Goal: Task Accomplishment & Management: Use online tool/utility

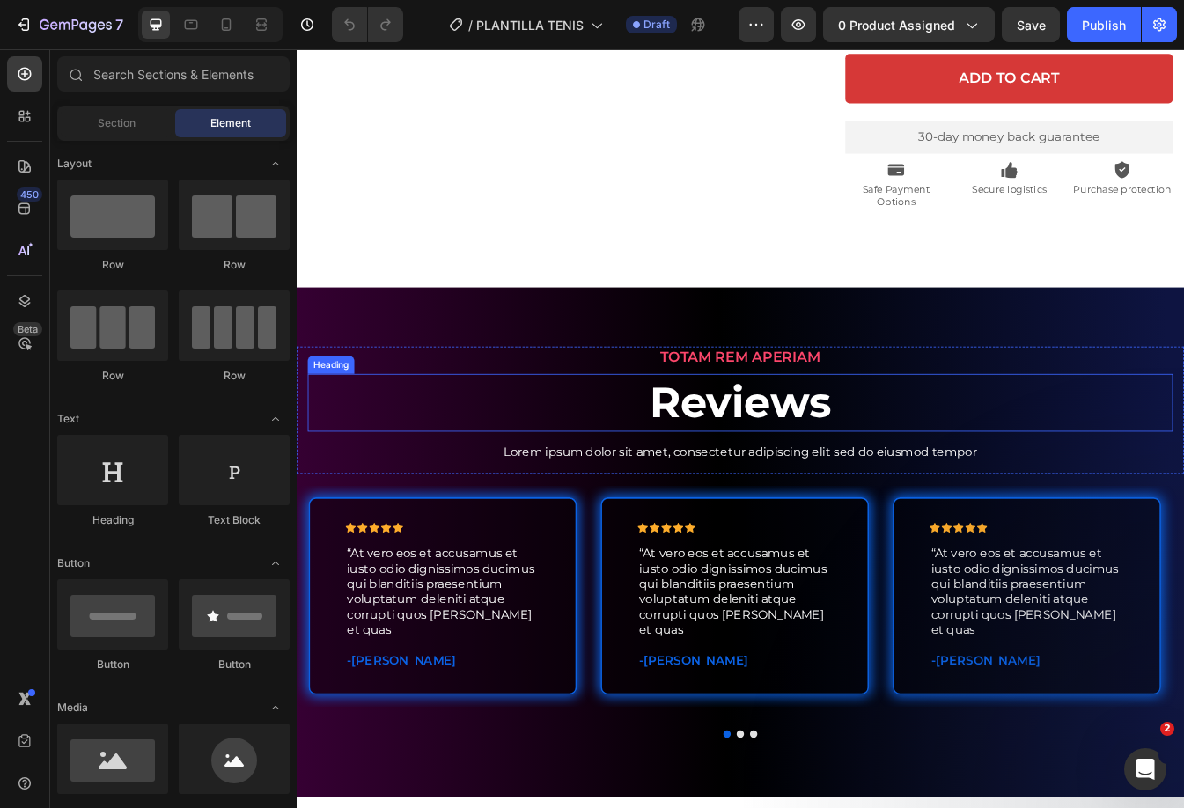
scroll to position [880, 0]
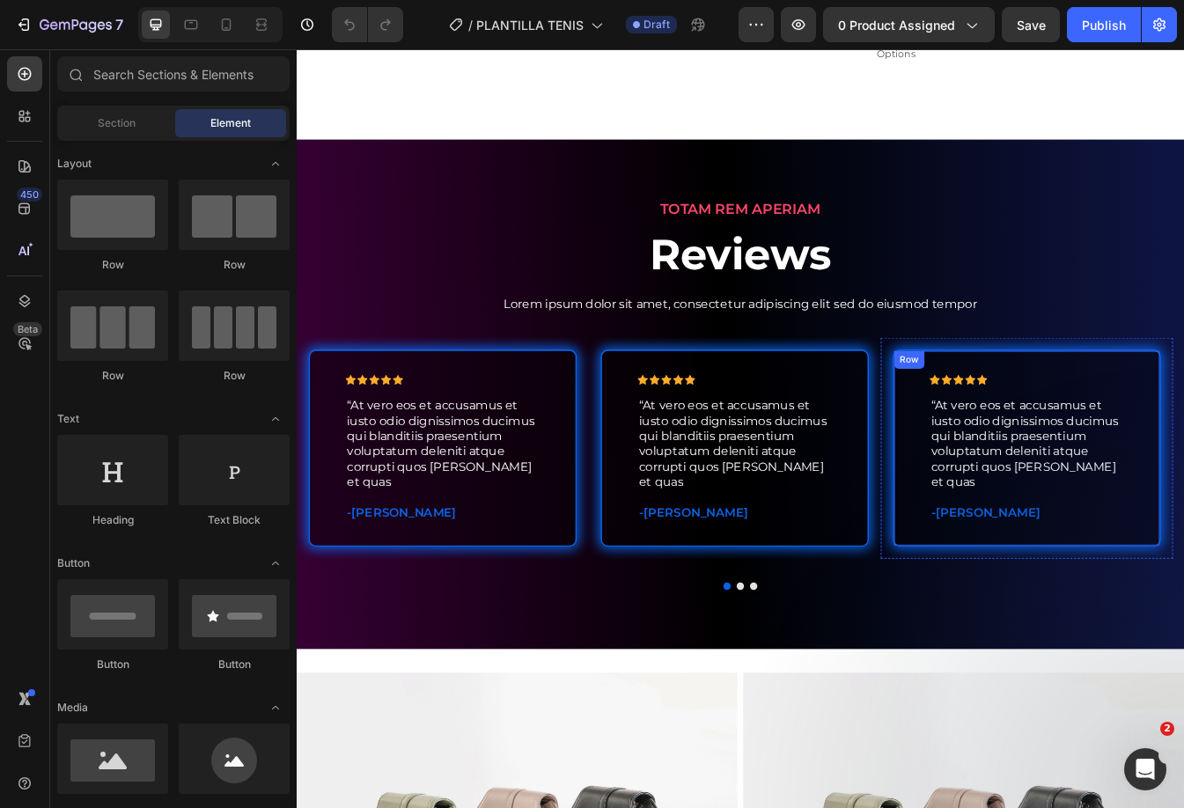
click at [1026, 618] on div "Icon Icon Icon Icon Icon Icon List “At vero eos et accusamus et iusto odio dign…" at bounding box center [1165, 525] width 319 height 236
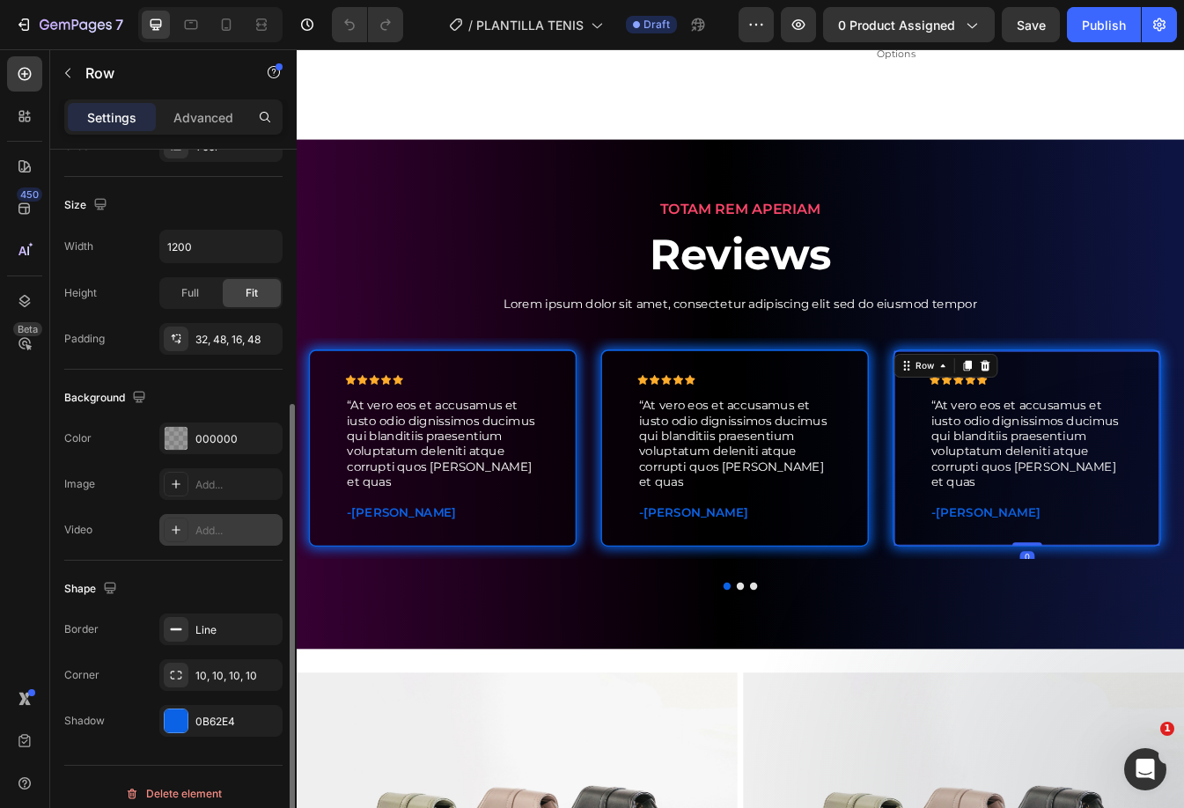
scroll to position [365, 0]
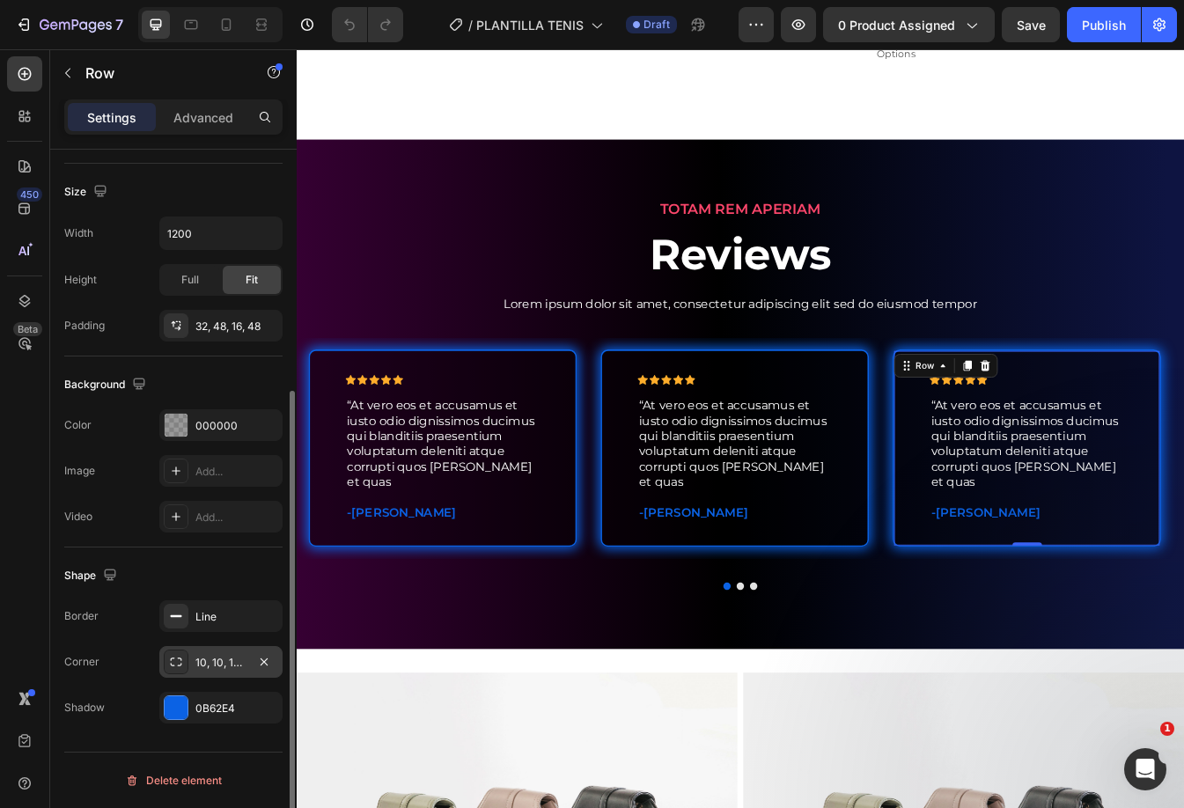
click at [234, 658] on div "10, 10, 10, 10" at bounding box center [220, 663] width 51 height 16
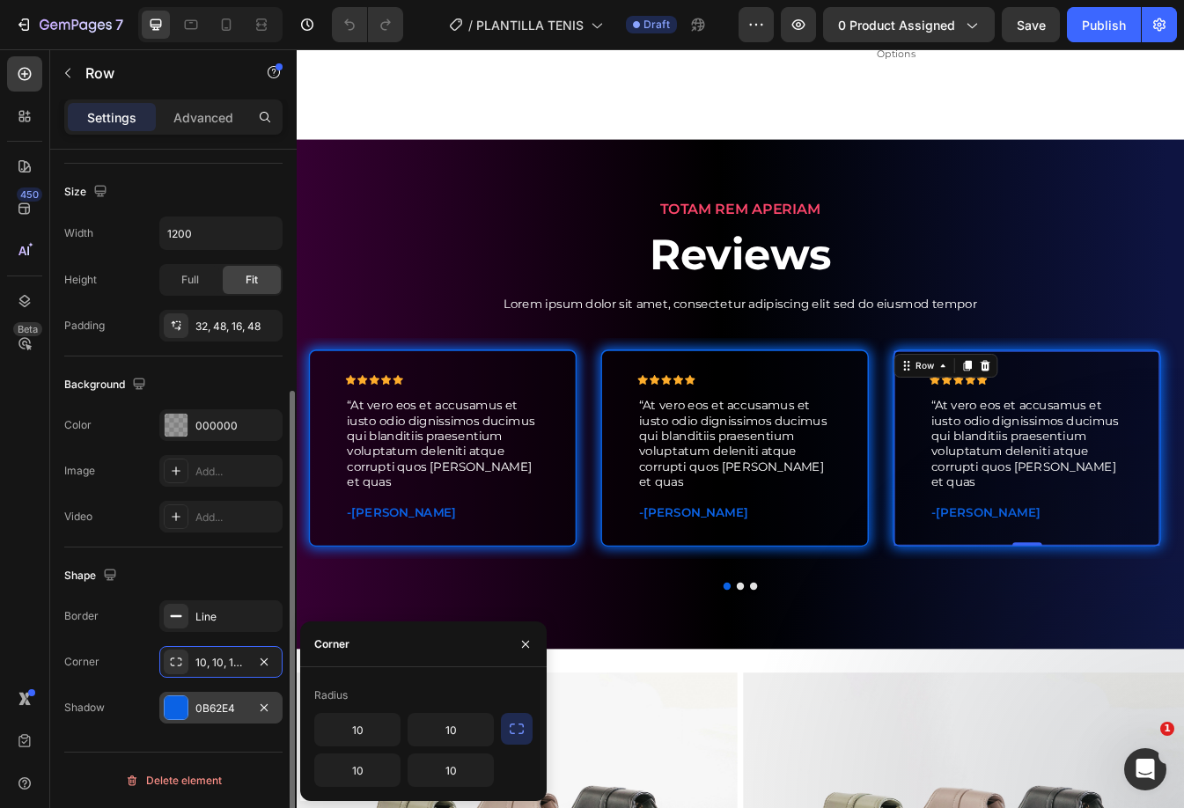
click at [226, 708] on div "0B62E4" at bounding box center [220, 708] width 51 height 16
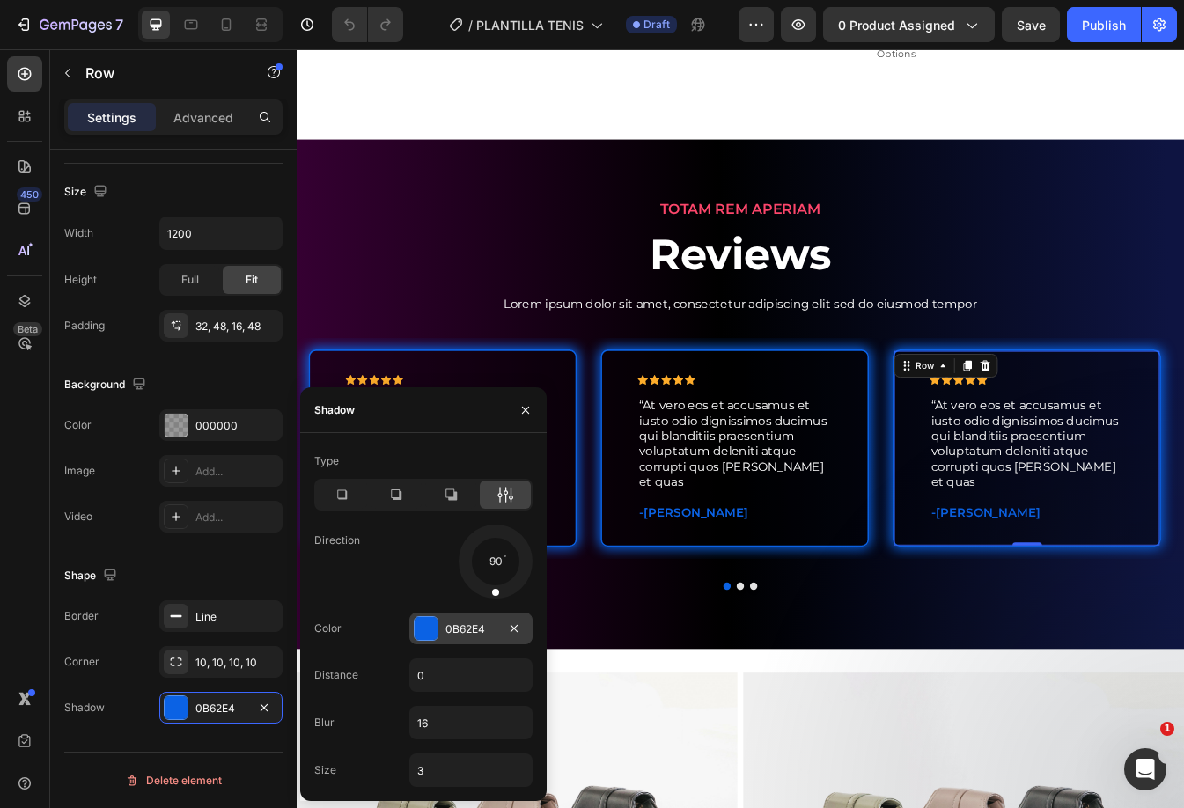
click at [426, 622] on div at bounding box center [425, 628] width 23 height 23
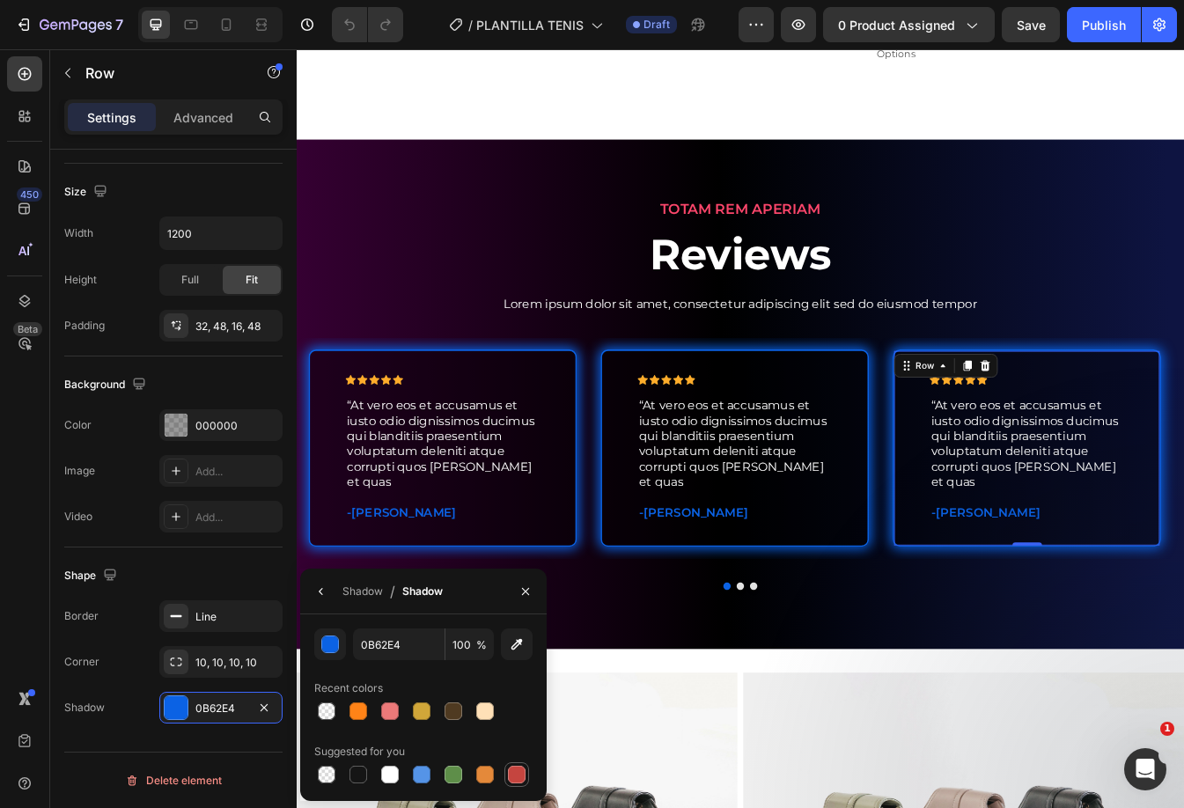
click at [508, 778] on div at bounding box center [517, 775] width 18 height 18
type input "C5453F"
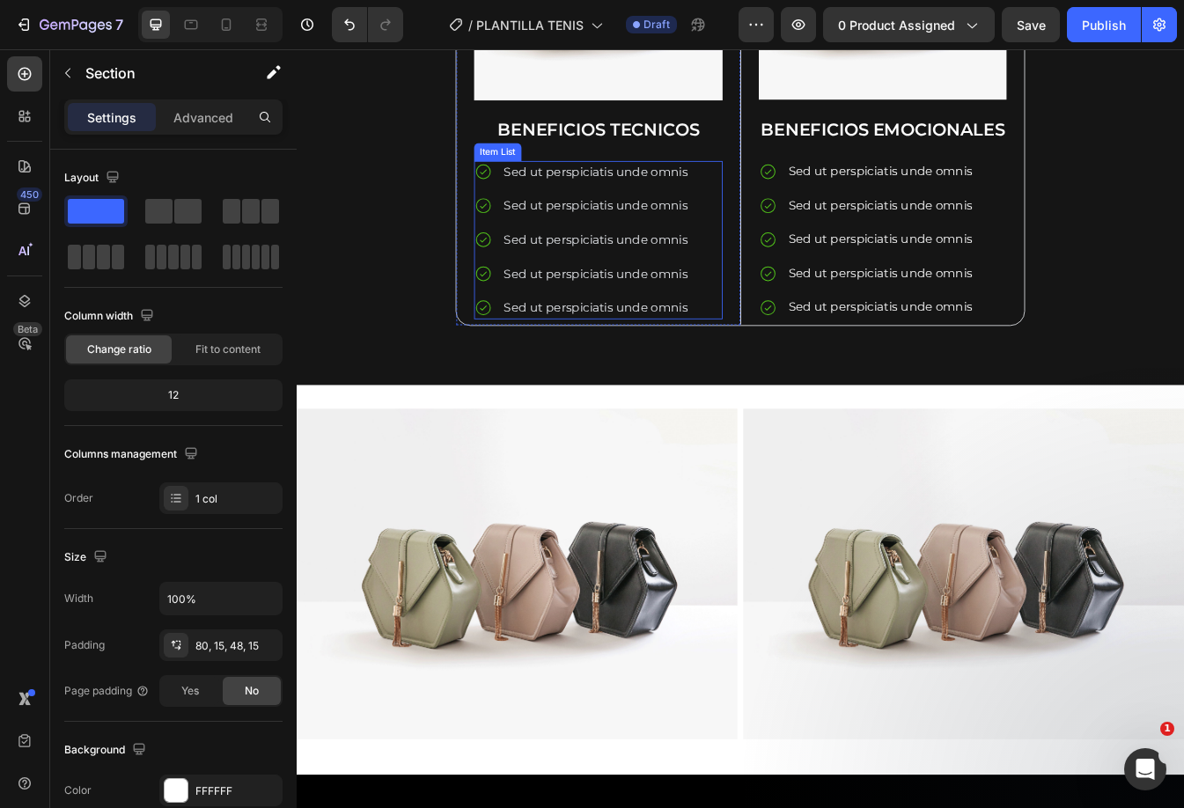
scroll to position [2765, 0]
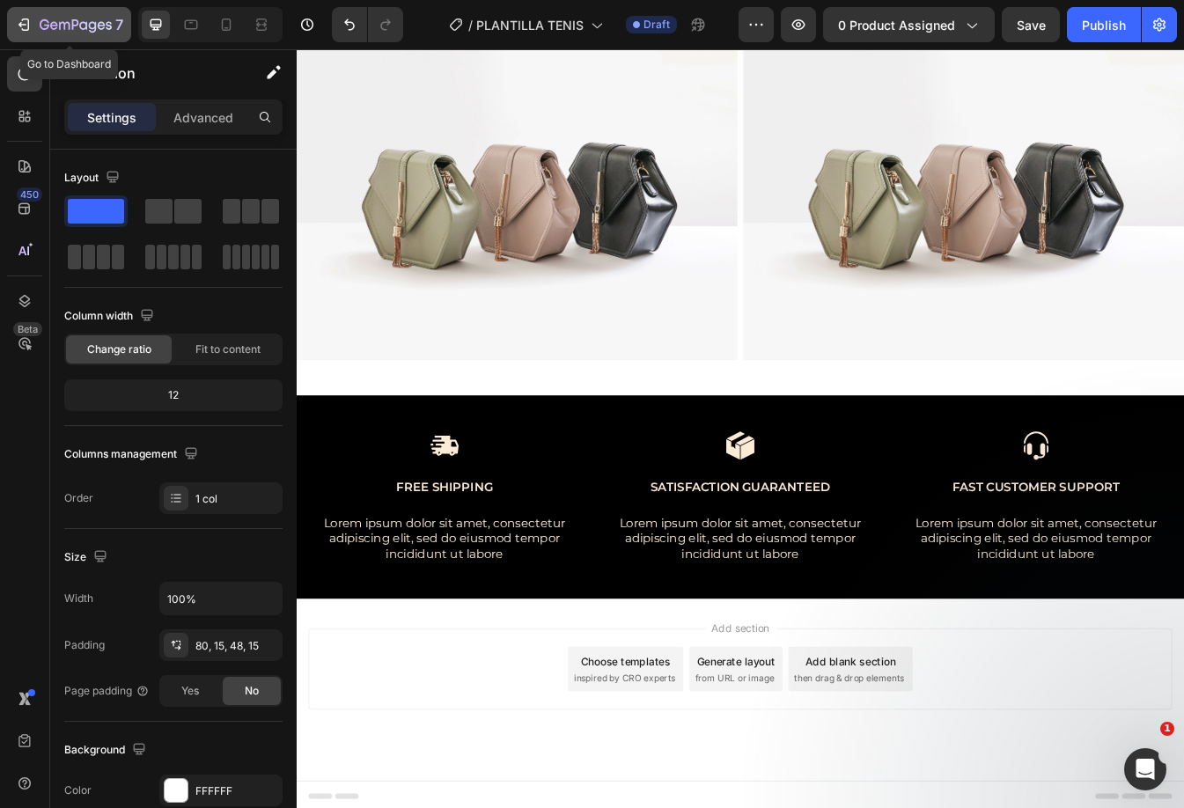
click at [63, 33] on div "7" at bounding box center [82, 24] width 84 height 21
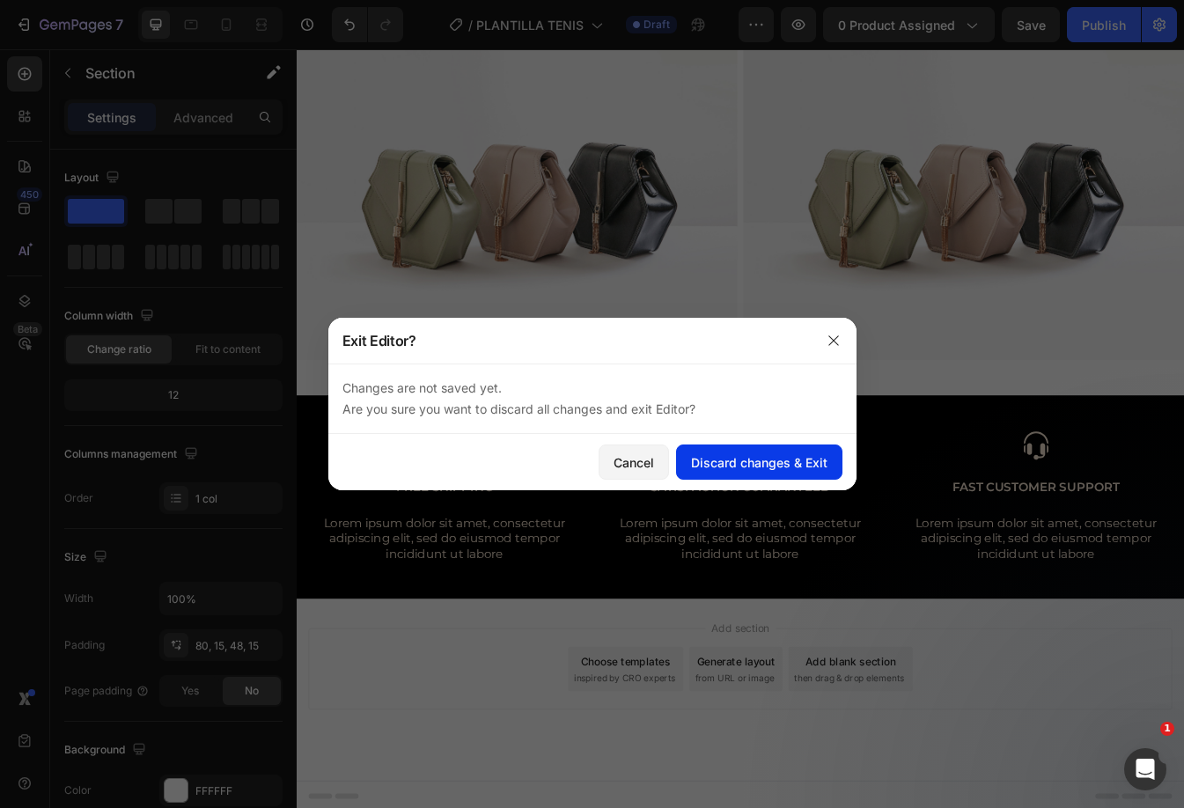
click at [722, 451] on button "Discard changes & Exit" at bounding box center [759, 461] width 166 height 35
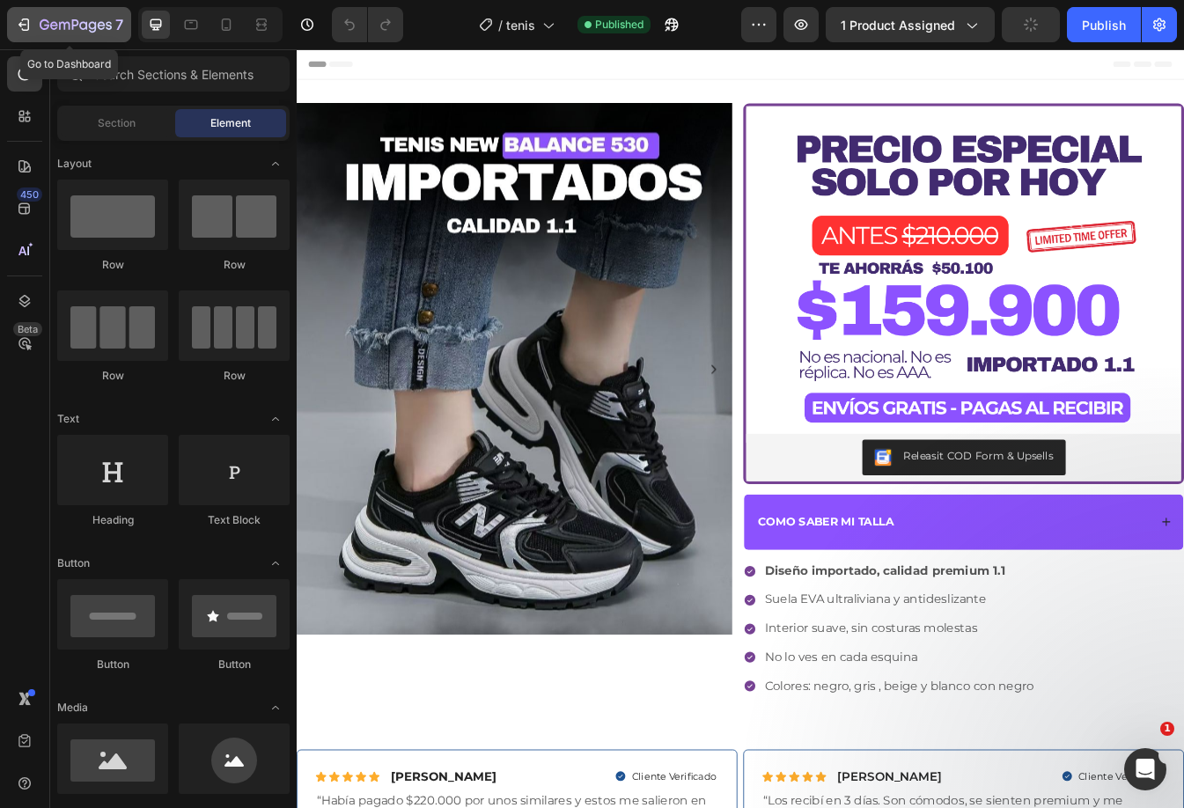
click at [60, 35] on button "7" at bounding box center [69, 24] width 124 height 35
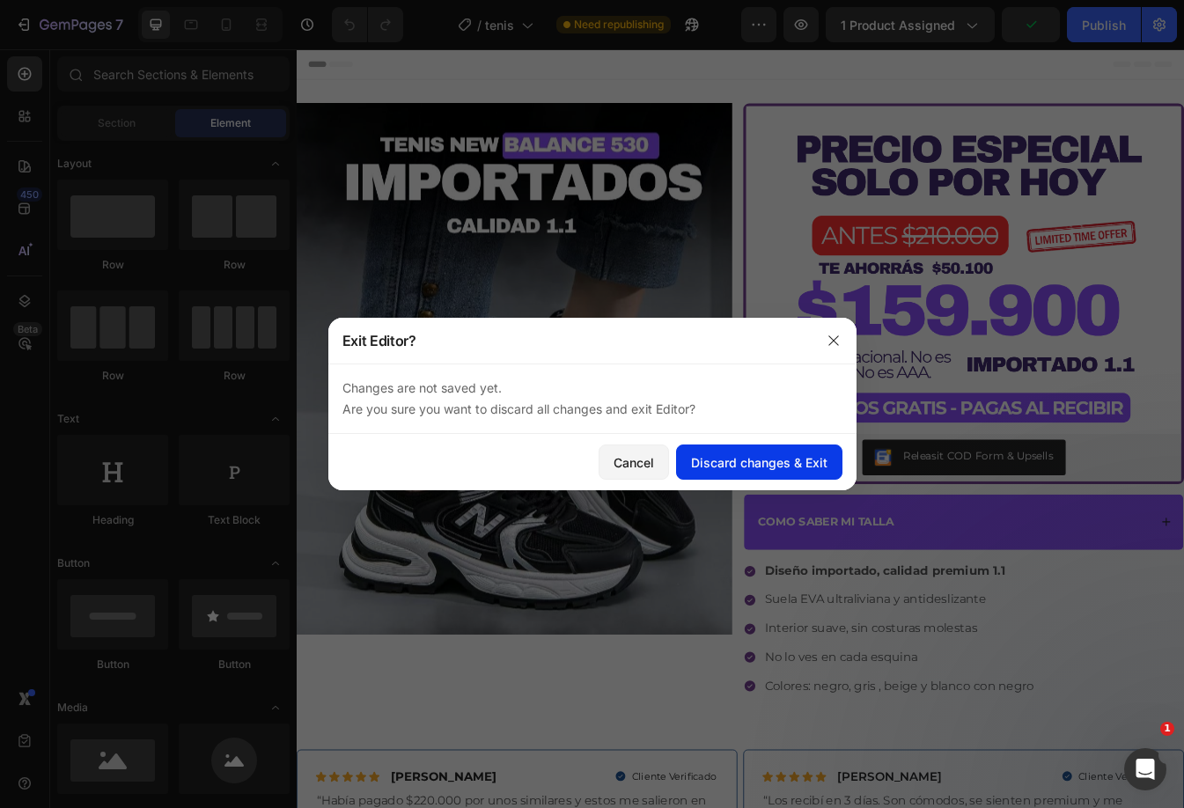
click at [786, 451] on button "Discard changes & Exit" at bounding box center [759, 461] width 166 height 35
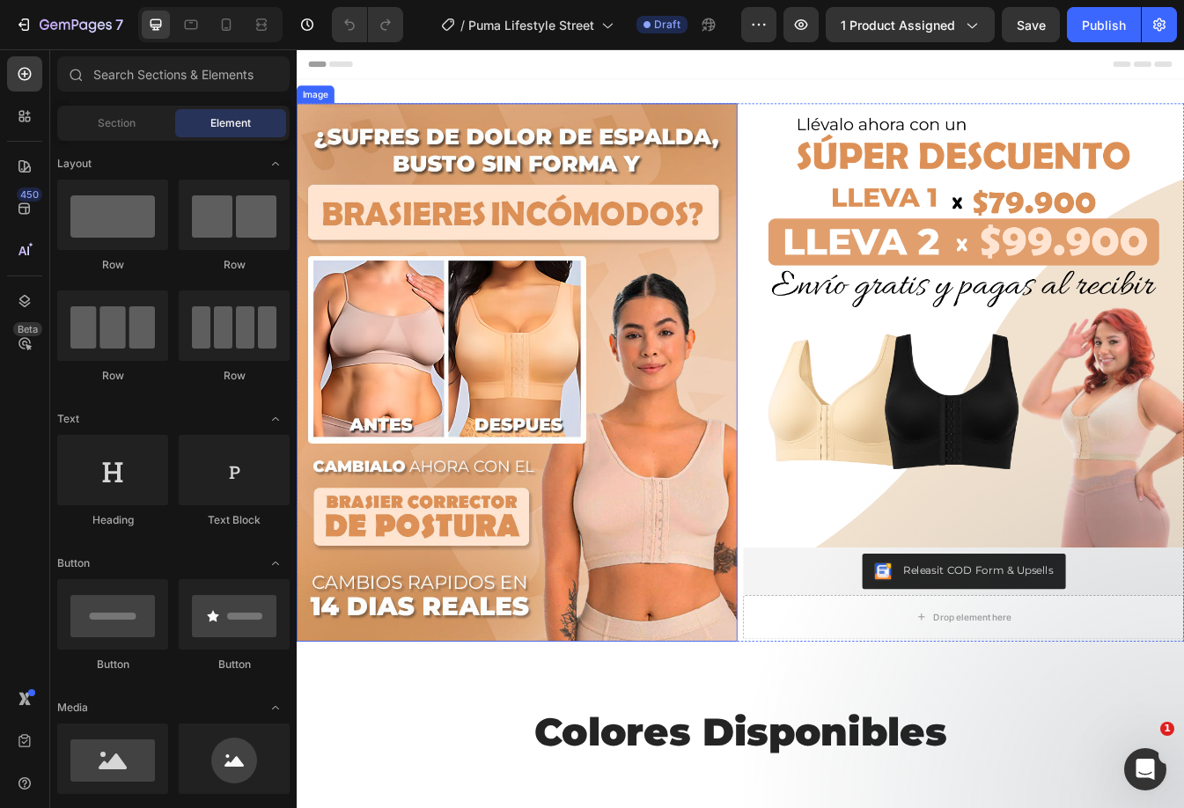
click at [541, 296] on img at bounding box center [559, 434] width 524 height 641
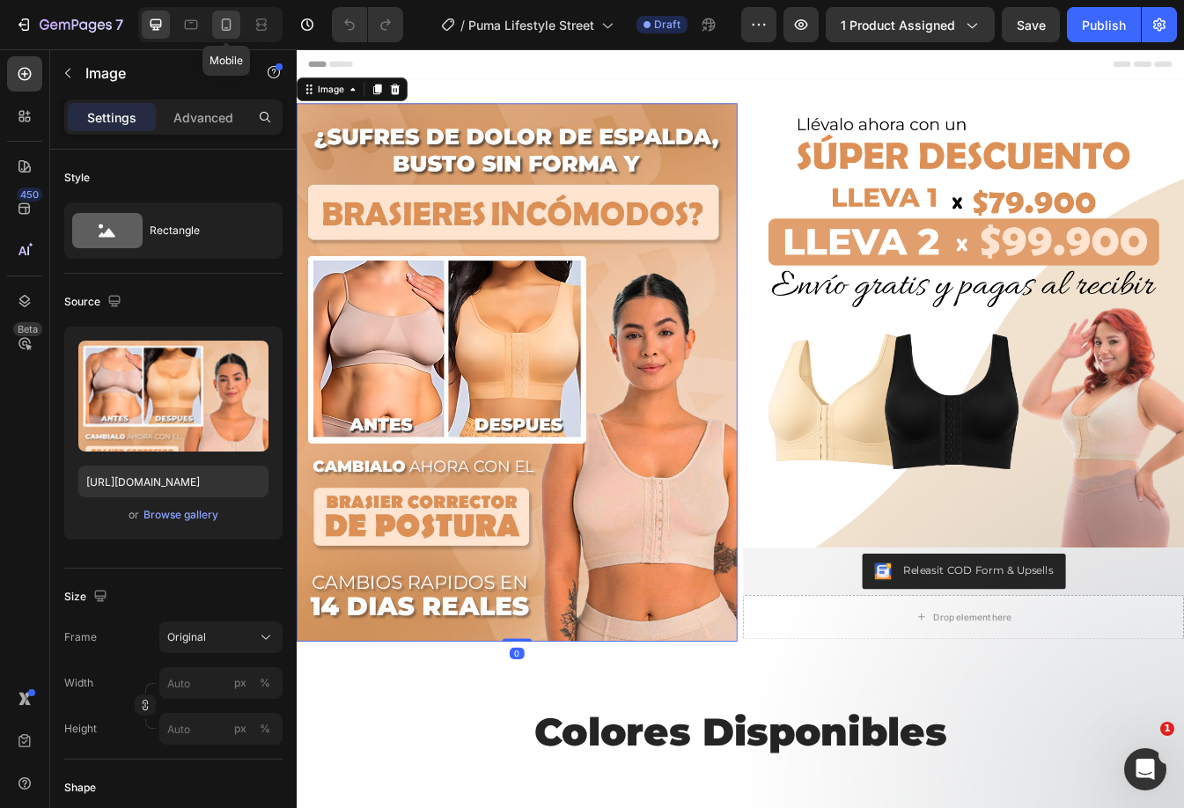
click at [226, 18] on icon at bounding box center [226, 25] width 18 height 18
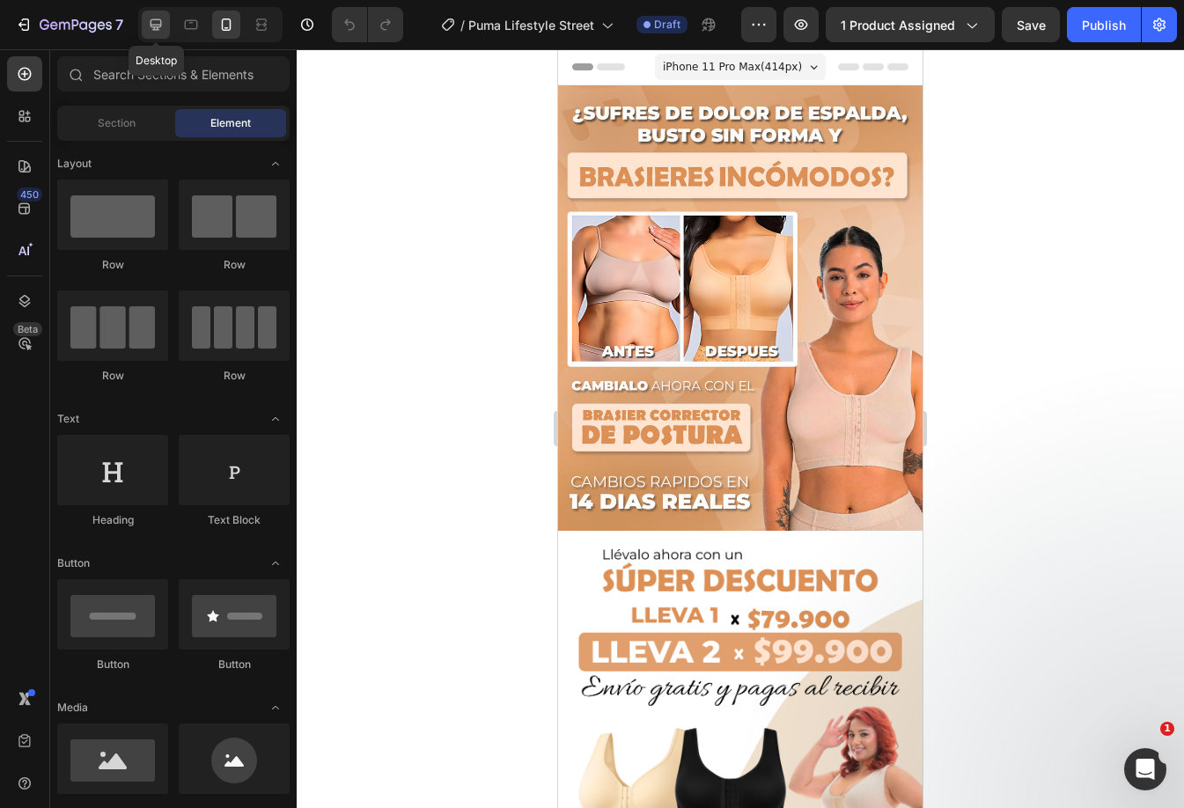
click at [143, 30] on div at bounding box center [156, 25] width 28 height 28
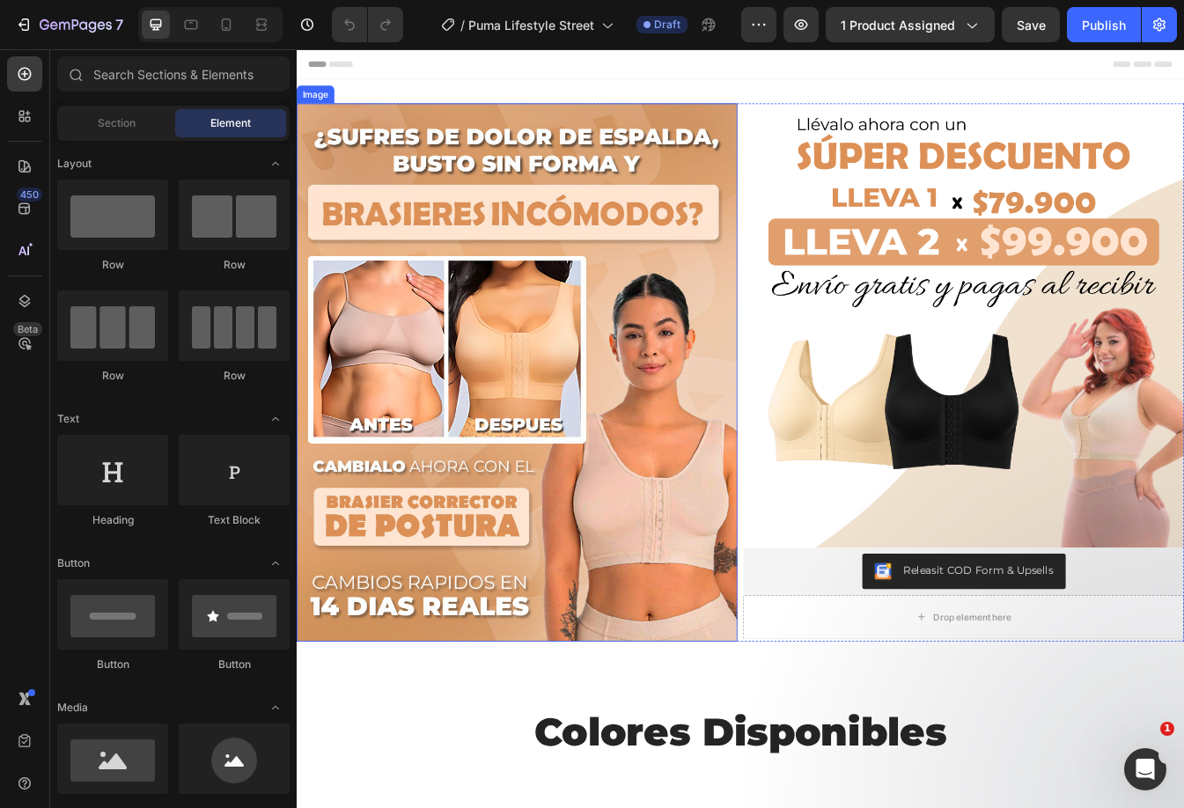
click at [576, 248] on img at bounding box center [559, 434] width 524 height 641
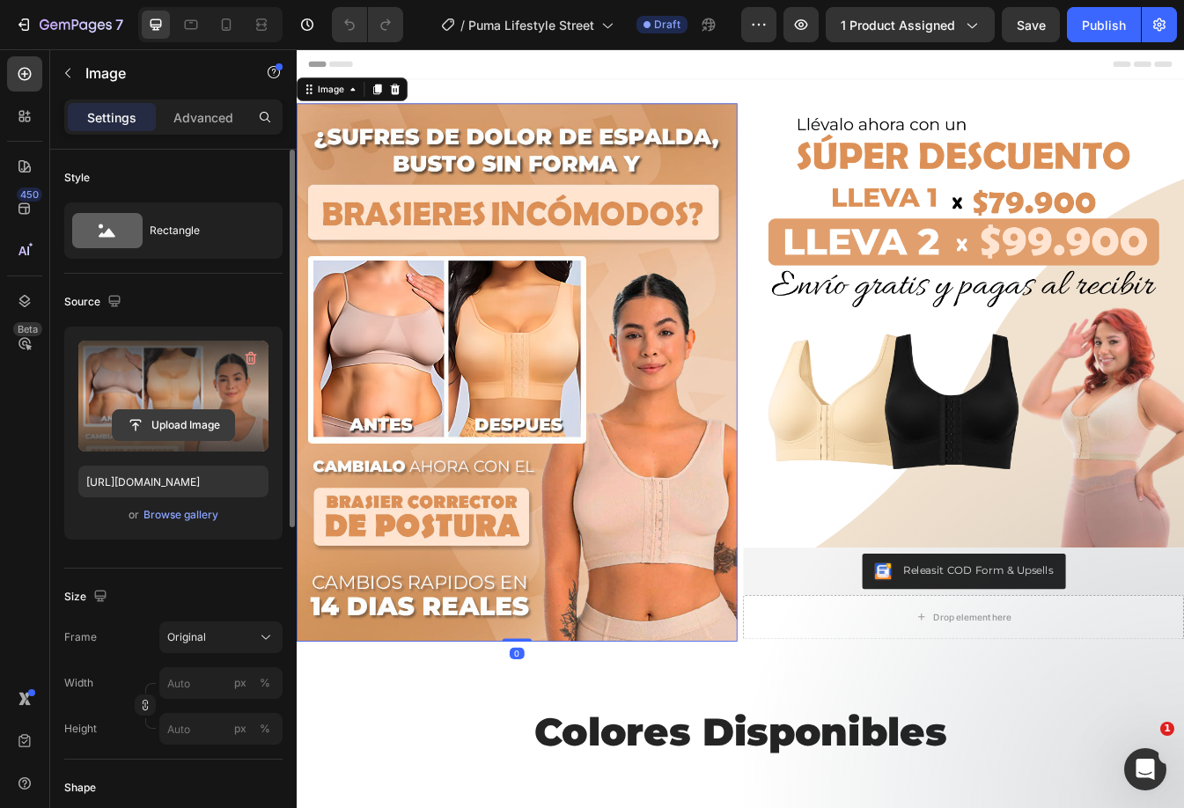
click at [158, 424] on input "file" at bounding box center [173, 425] width 121 height 30
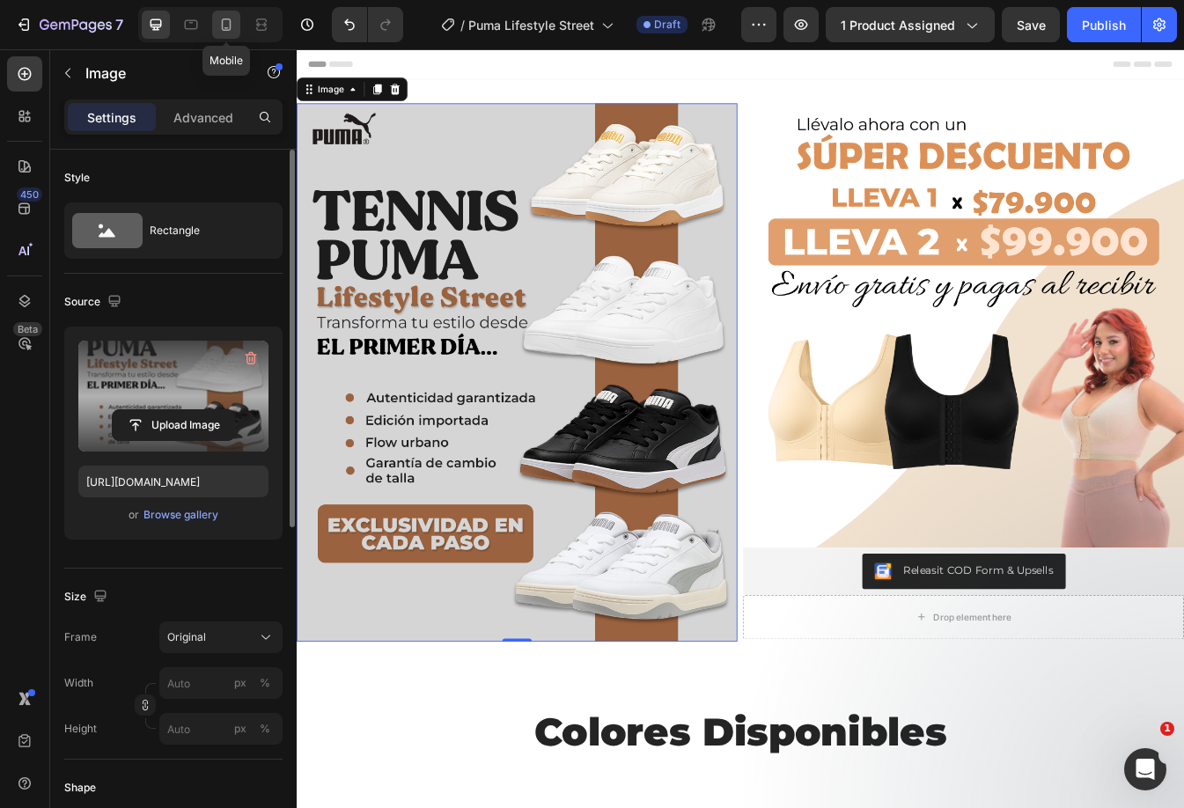
click at [229, 20] on icon at bounding box center [226, 25] width 18 height 18
type input "https://cdn.shopify.com/s/files/1/0860/0325/3548/files/gempages_498897500908815…"
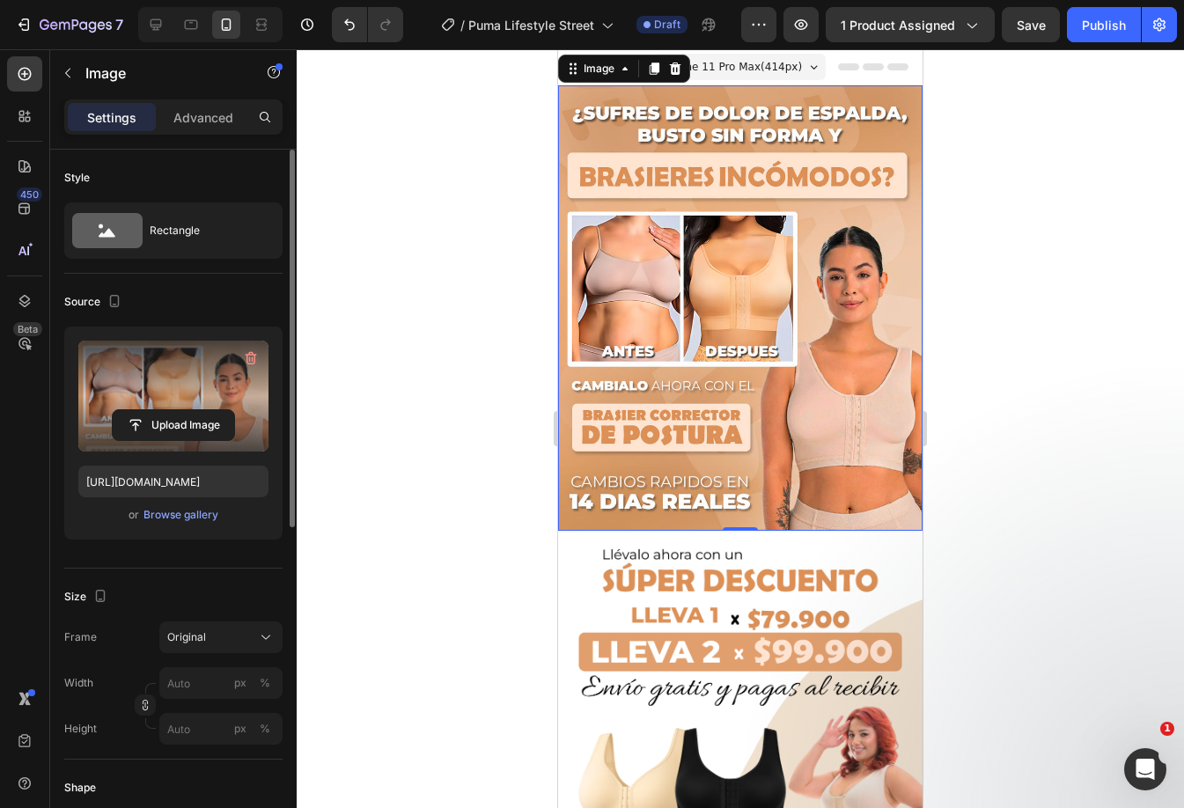
click at [986, 197] on div at bounding box center [740, 428] width 887 height 759
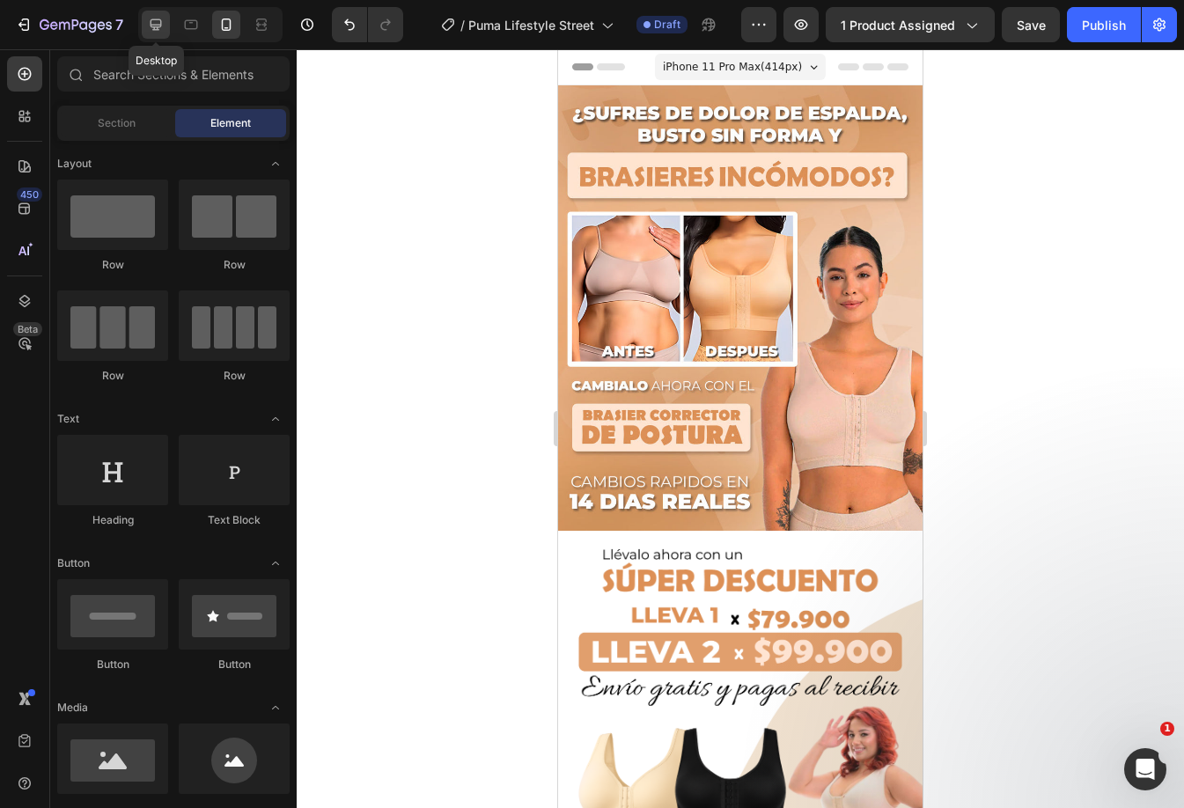
click at [158, 20] on icon at bounding box center [155, 24] width 11 height 11
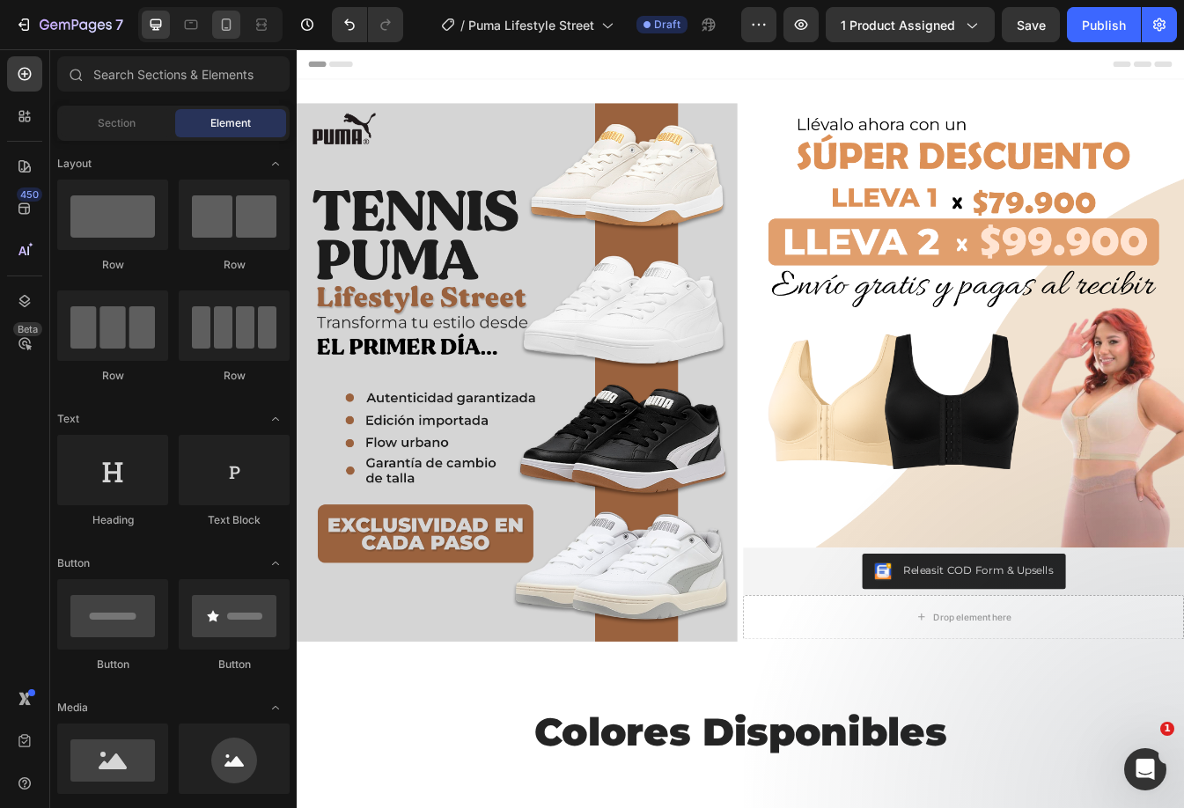
click at [223, 31] on icon at bounding box center [226, 25] width 18 height 18
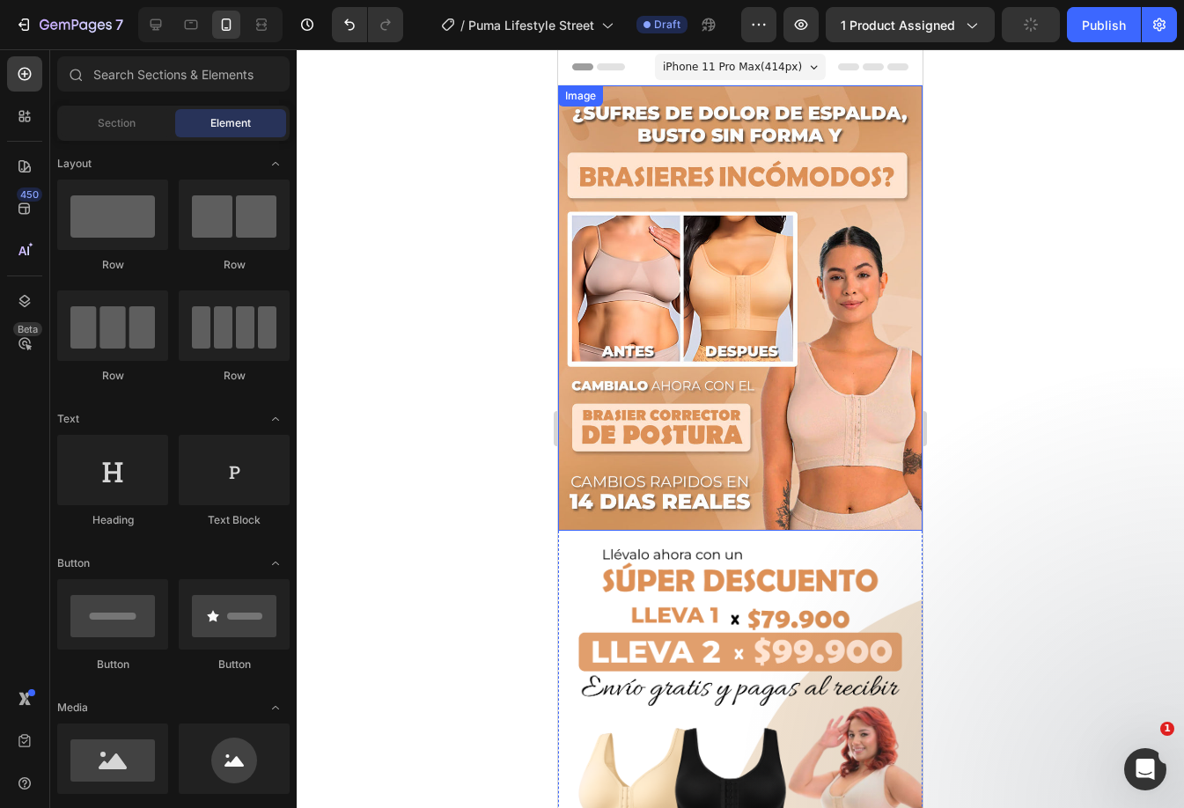
click at [710, 197] on img at bounding box center [740, 307] width 364 height 445
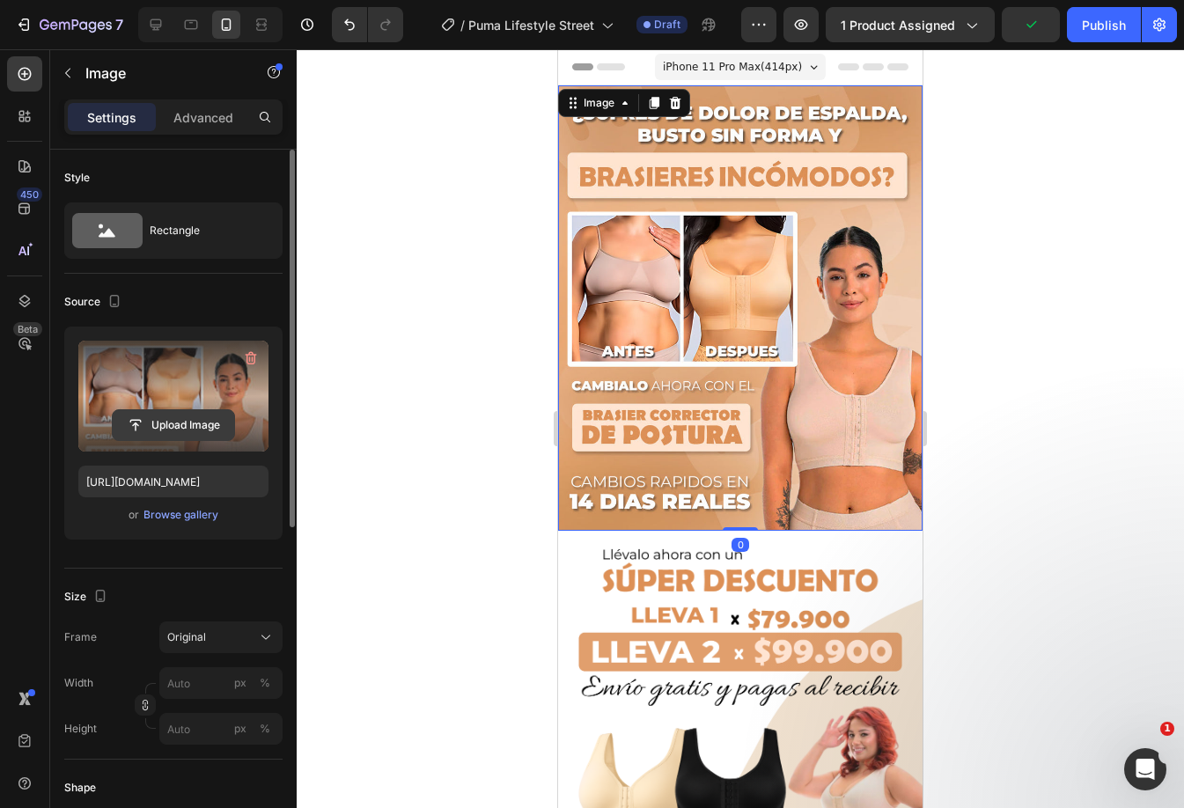
click at [195, 420] on input "file" at bounding box center [173, 425] width 121 height 30
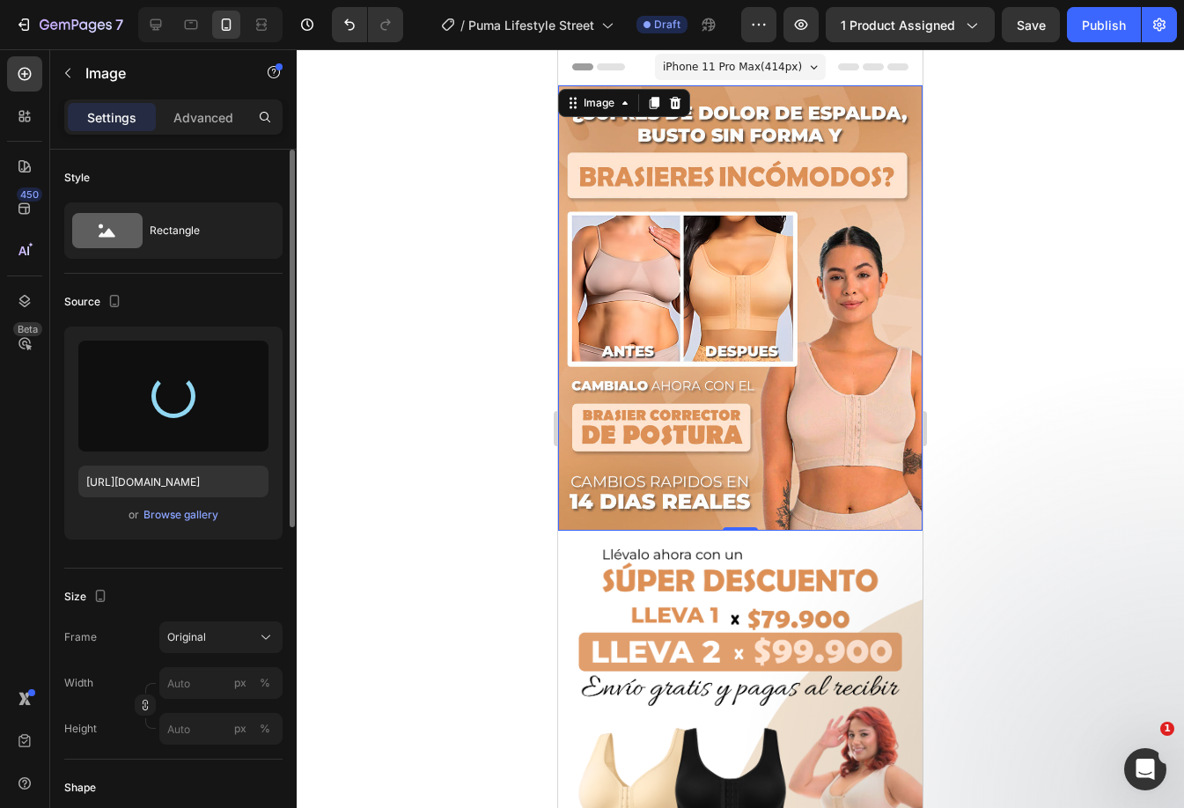
type input "https://cdn.shopify.com/s/files/1/0860/0325/3548/files/gempages_498897500908815…"
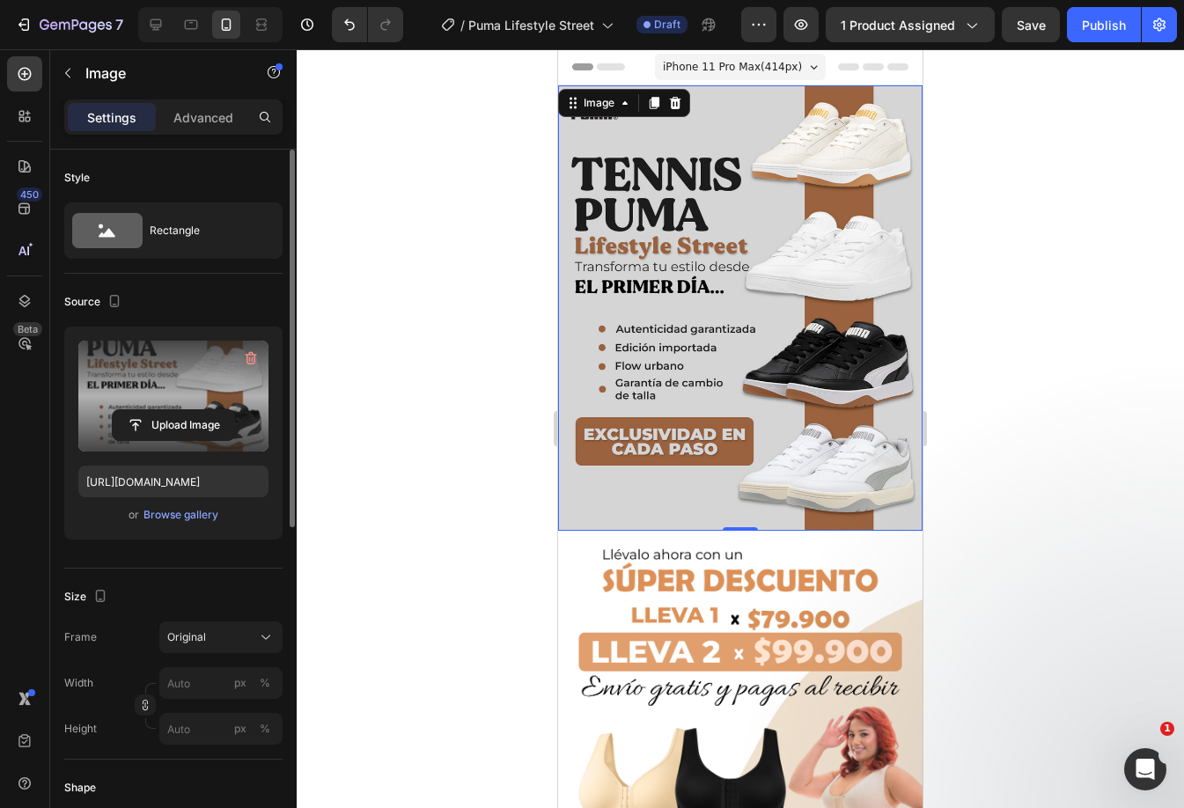
click at [1042, 274] on div at bounding box center [740, 428] width 887 height 759
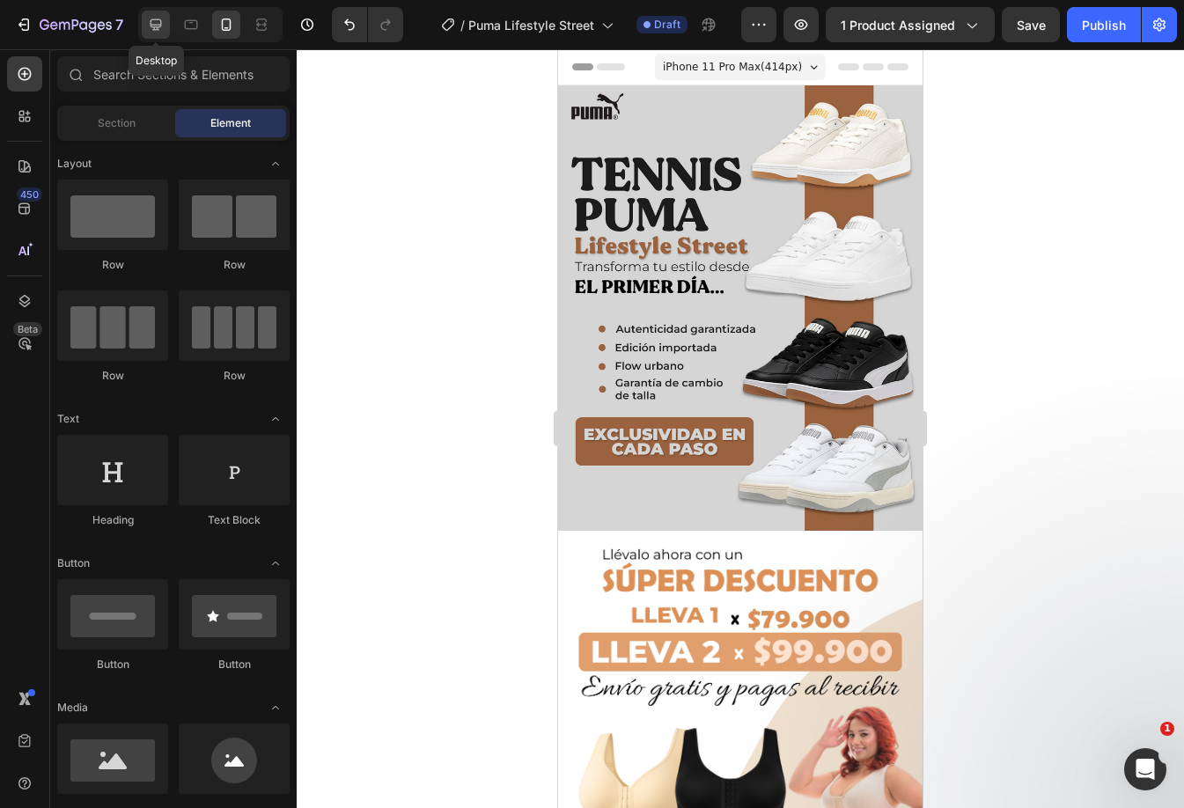
drag, startPoint x: 156, startPoint y: 28, endPoint x: 4, endPoint y: 123, distance: 179.5
click at [156, 28] on icon at bounding box center [156, 25] width 18 height 18
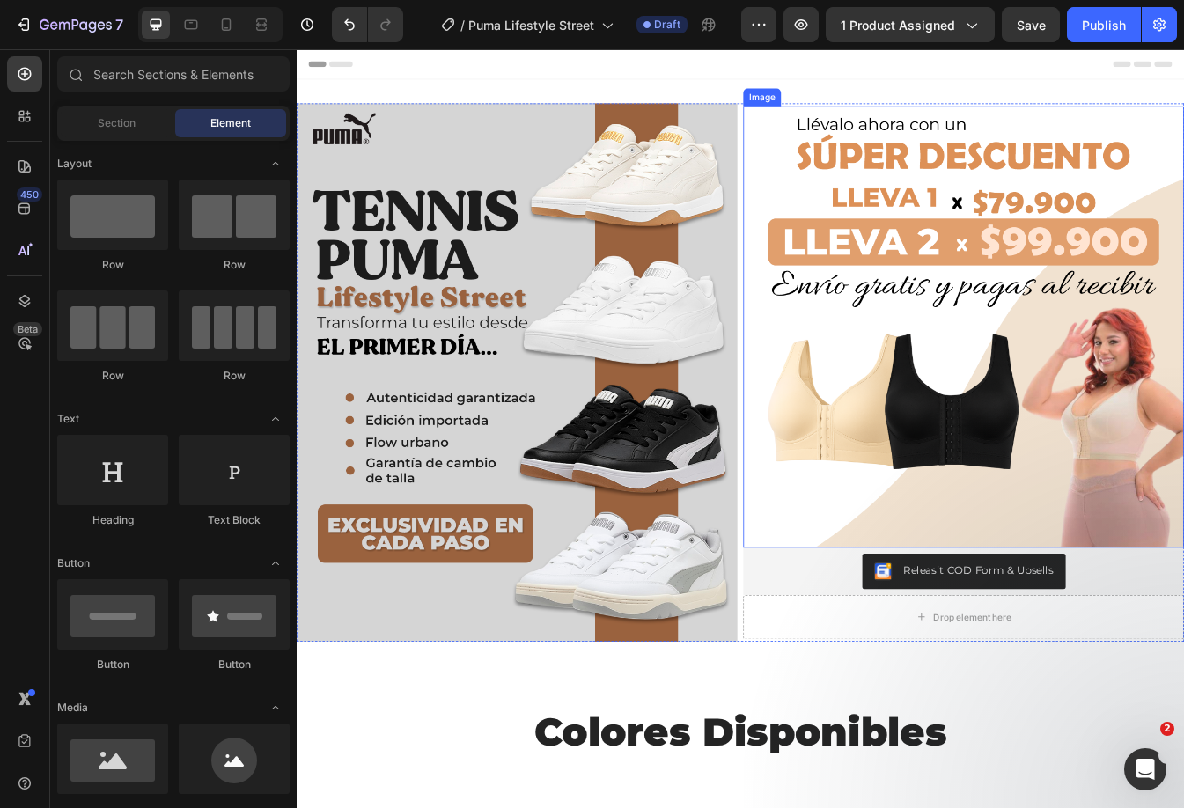
click at [929, 350] on img at bounding box center [1090, 379] width 524 height 525
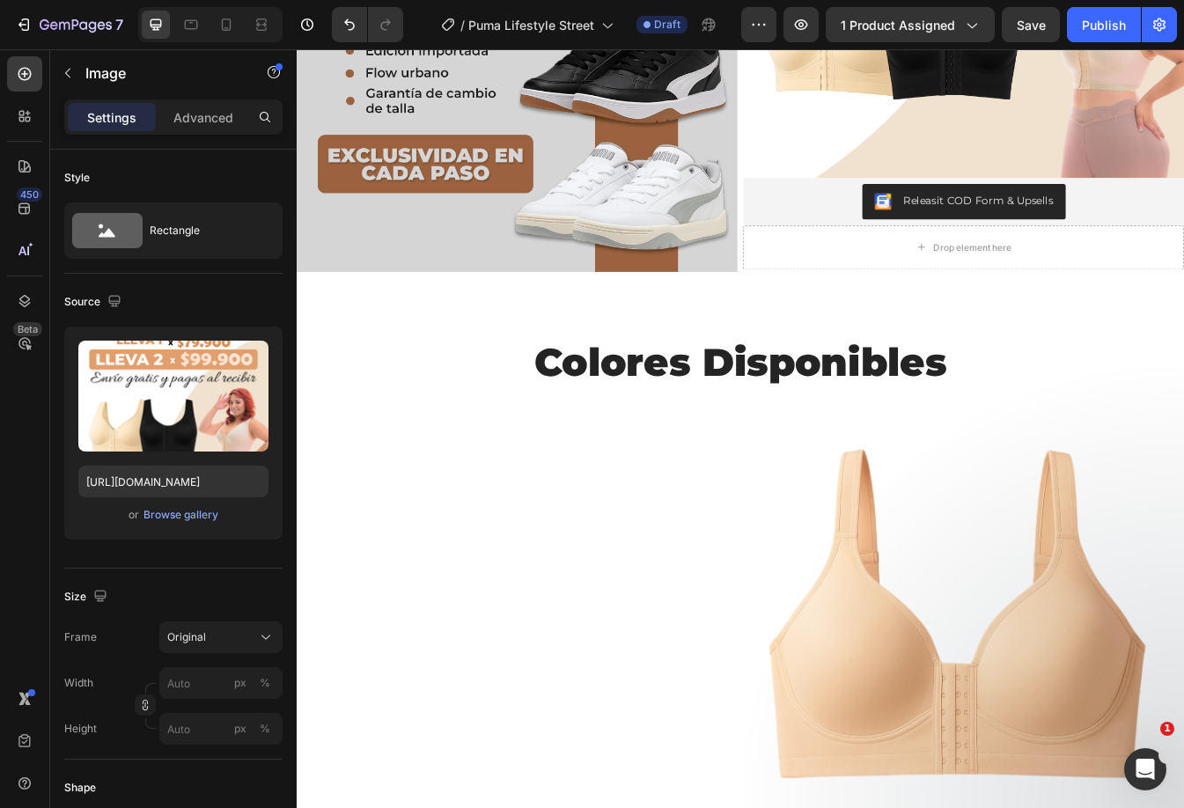
scroll to position [352, 0]
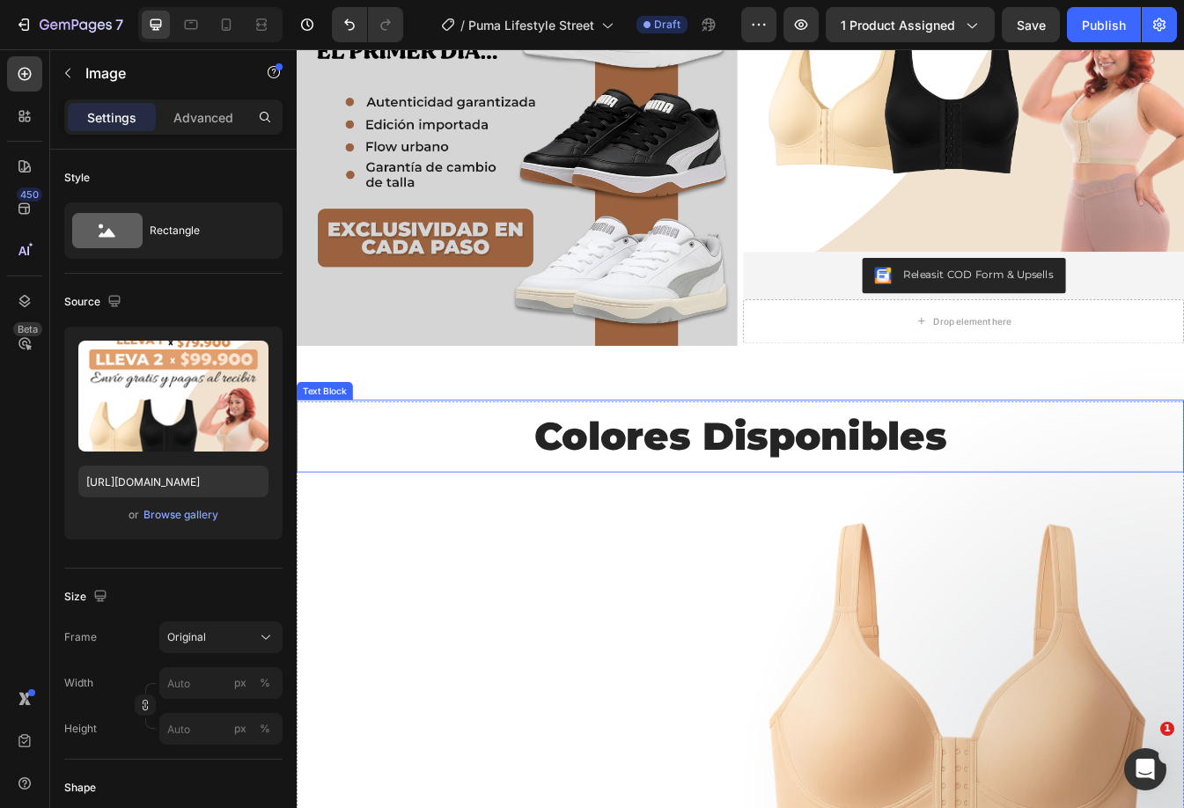
click at [827, 517] on p "Colores Disponibles" at bounding box center [824, 509] width 1052 height 83
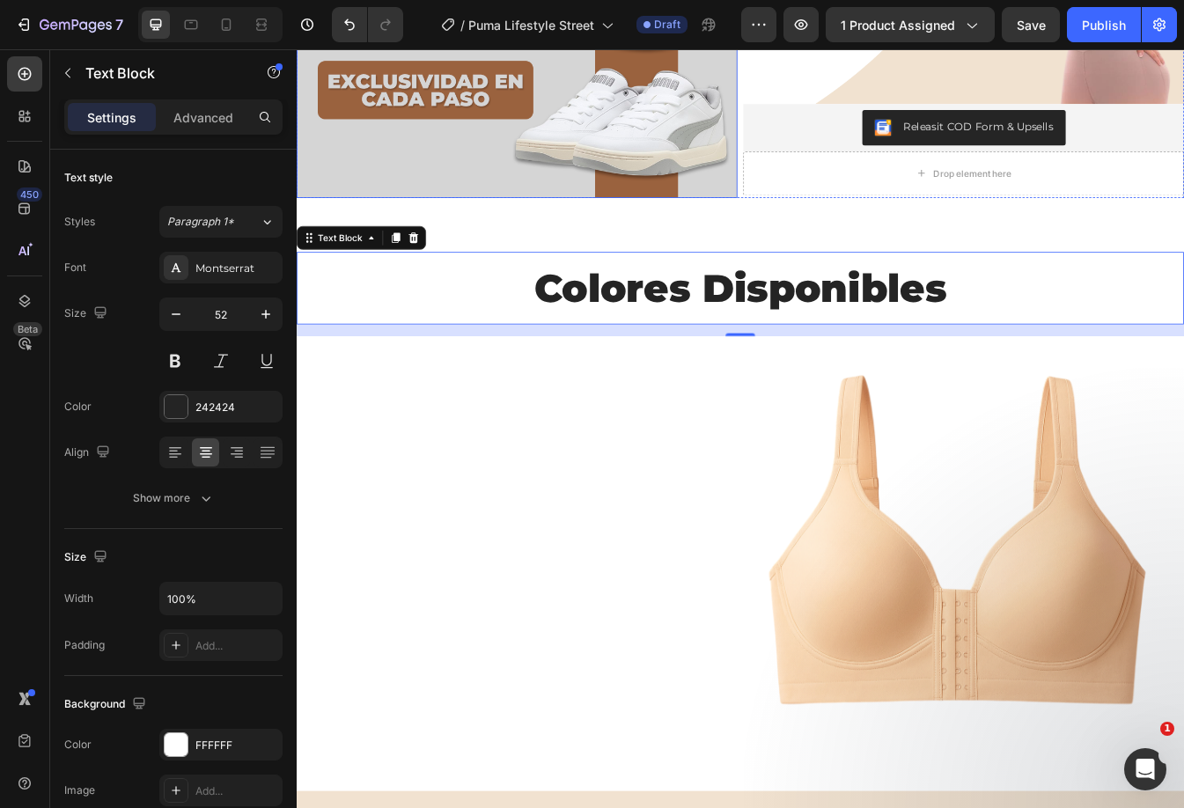
scroll to position [0, 0]
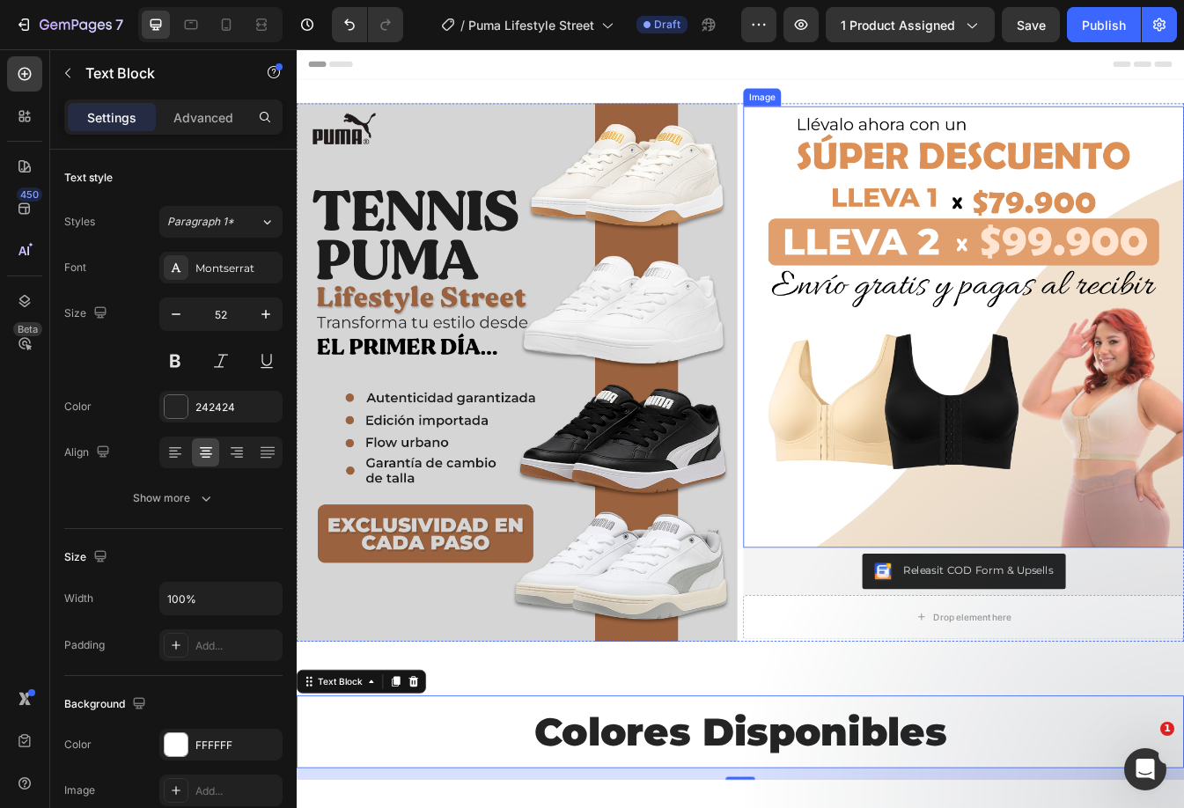
click at [1005, 246] on img at bounding box center [1090, 379] width 524 height 525
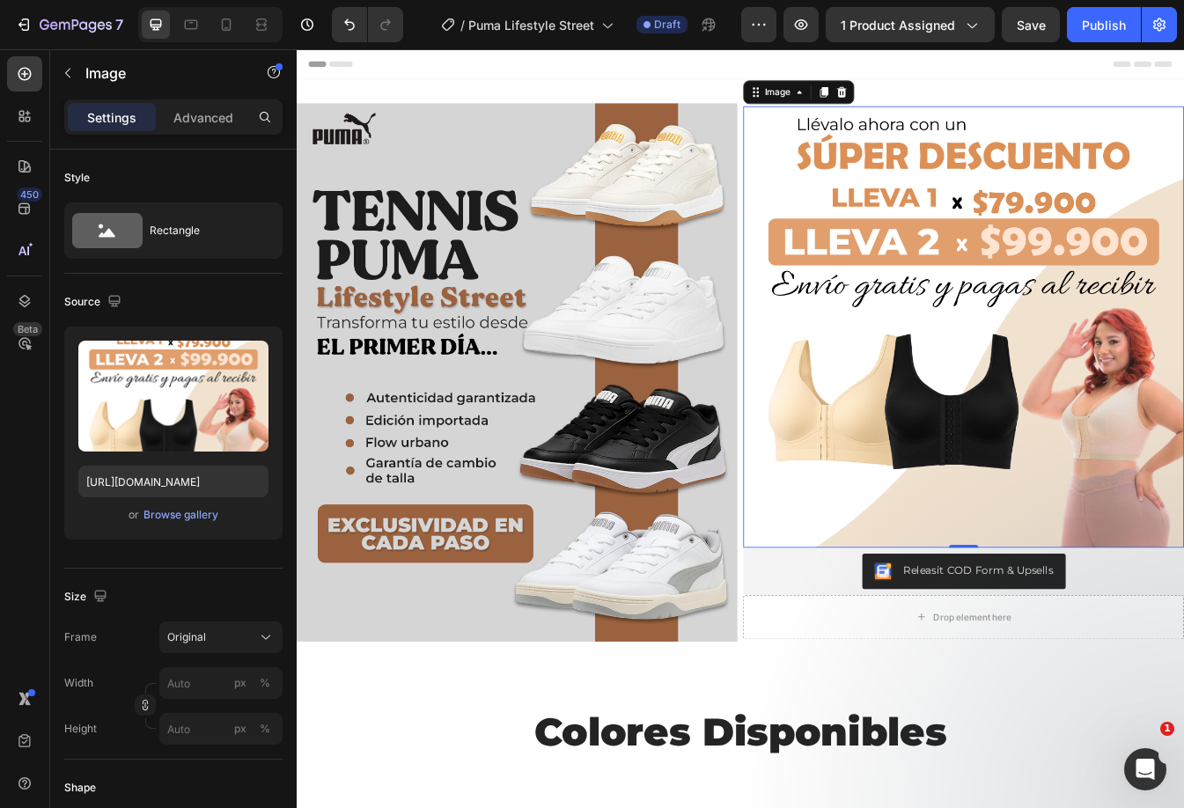
click at [940, 102] on icon at bounding box center [945, 100] width 11 height 12
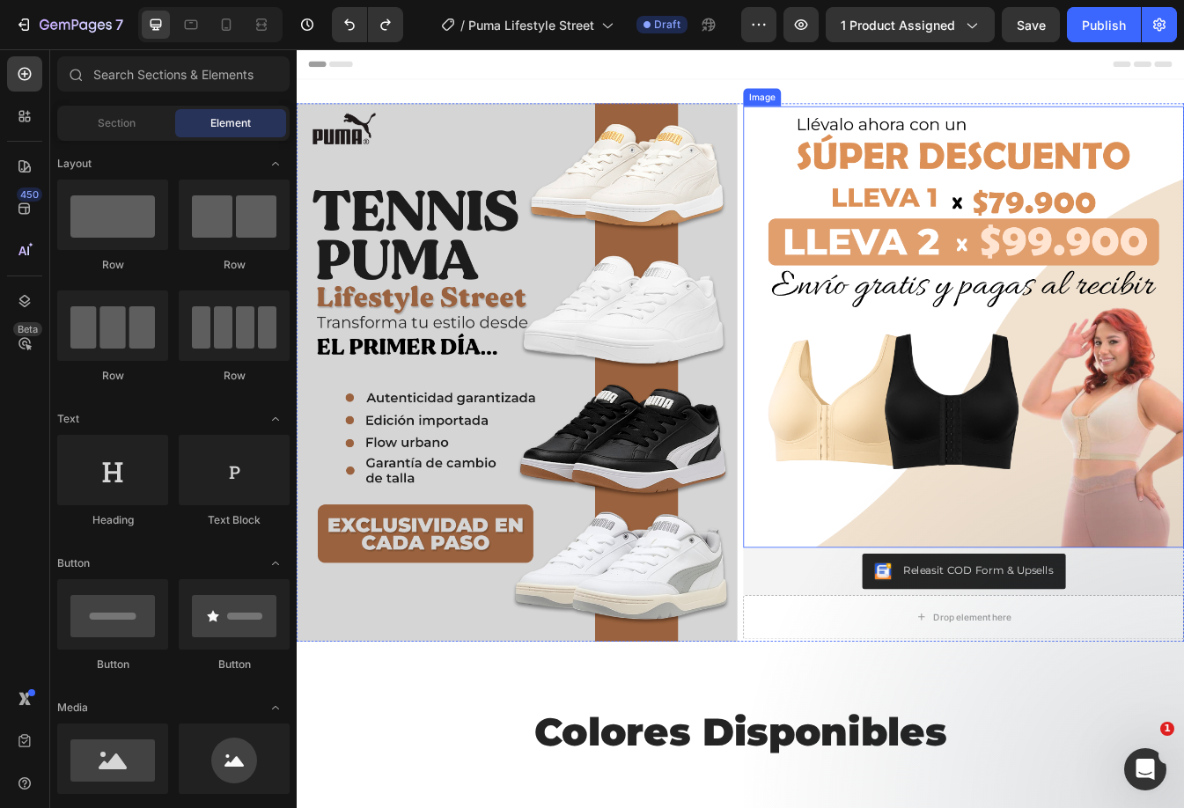
click at [1153, 360] on img at bounding box center [1090, 379] width 524 height 525
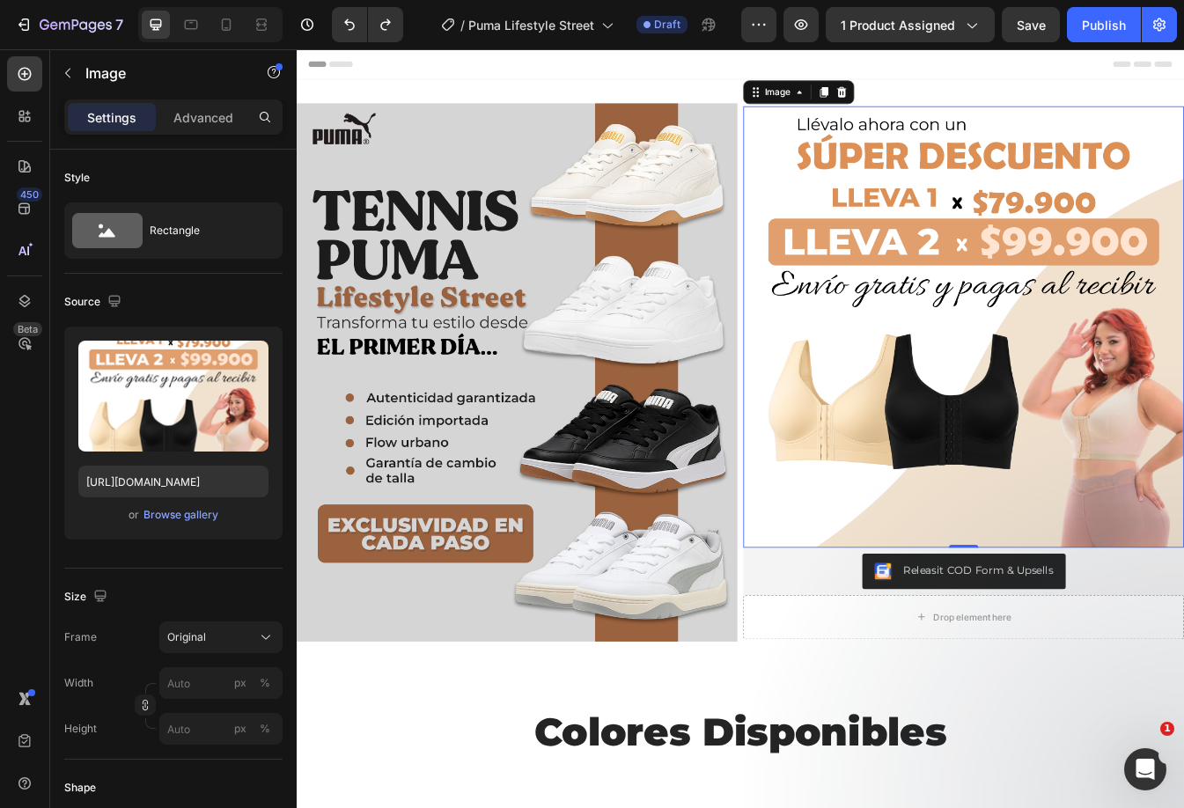
click at [1027, 300] on img at bounding box center [1090, 379] width 524 height 525
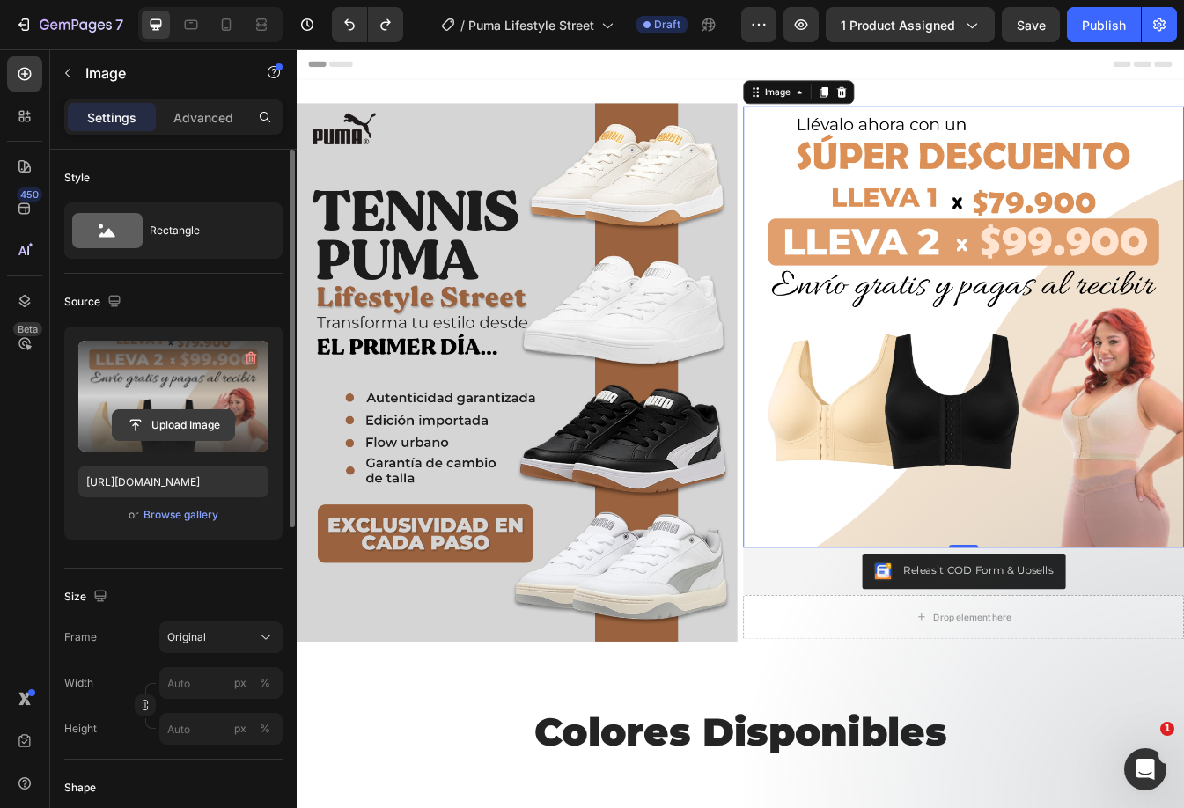
click at [193, 417] on input "file" at bounding box center [173, 425] width 121 height 30
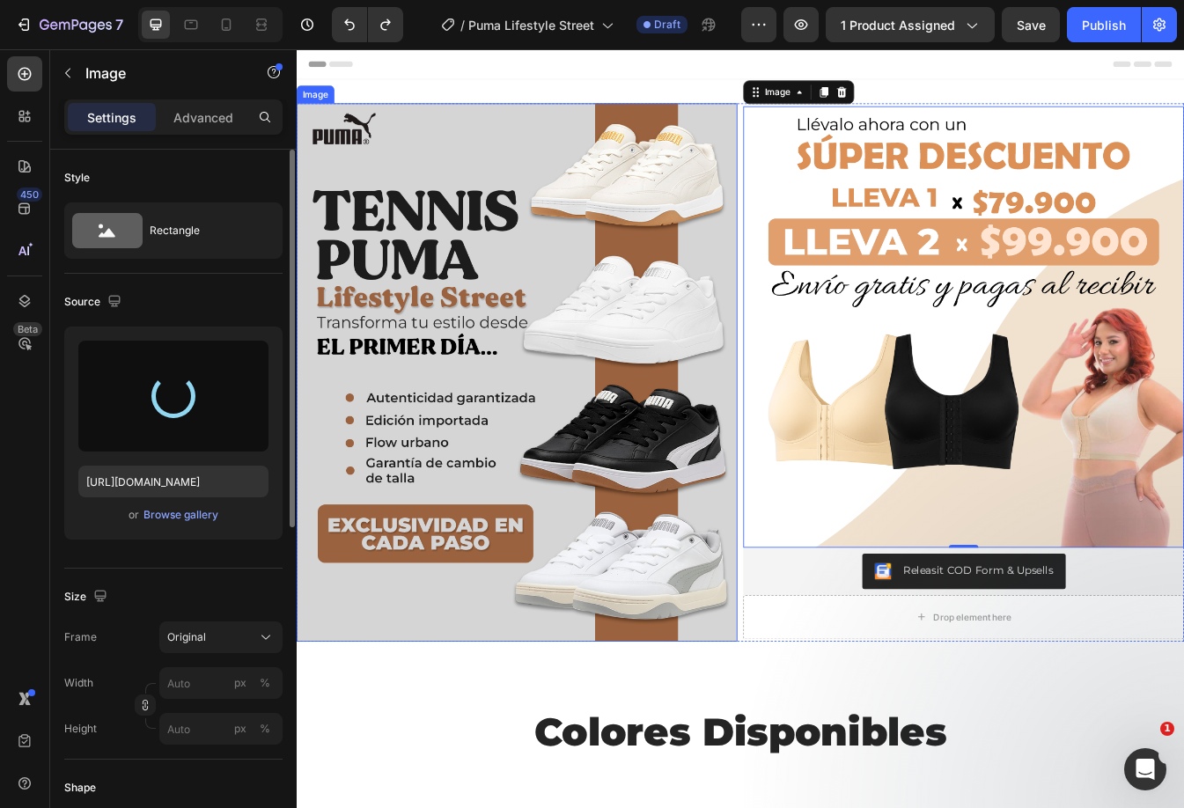
type input "https://cdn.shopify.com/s/files/1/0860/0325/3548/files/gempages_498897500908815…"
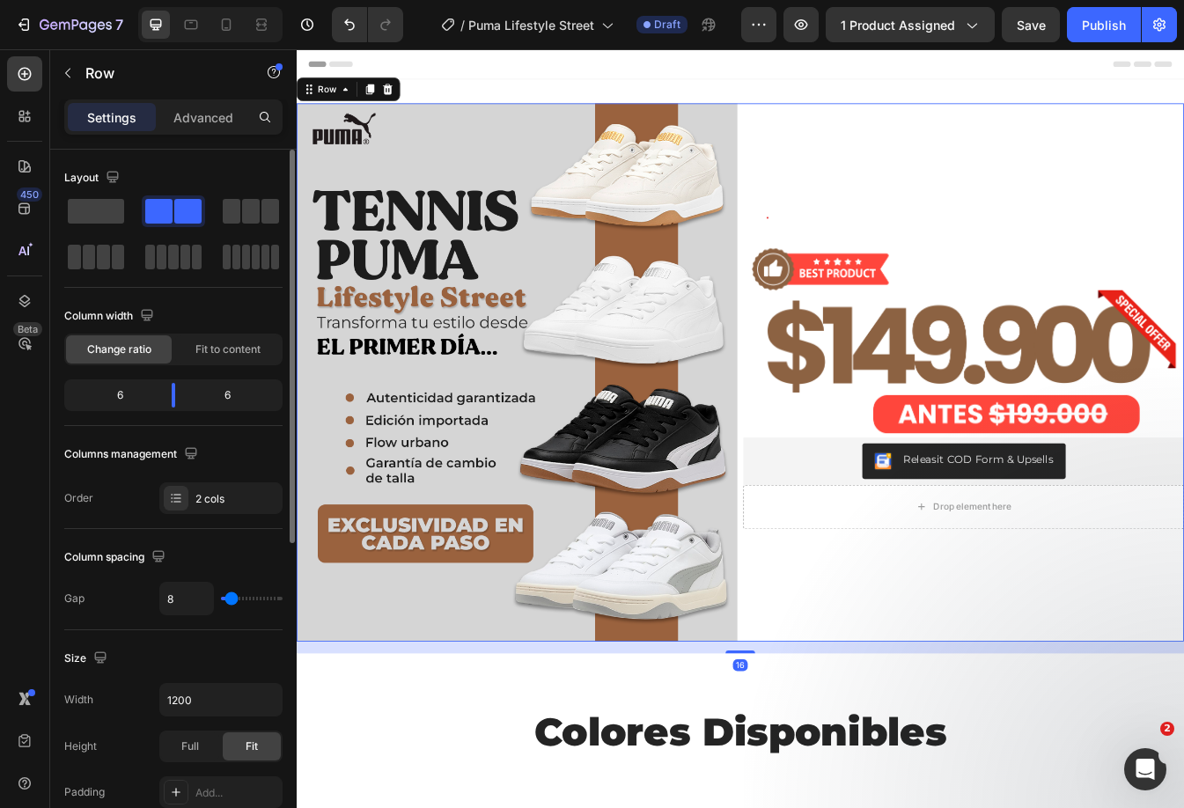
click at [1084, 180] on div "Image Releasit COD Form & Upsells Releasit COD Form & Upsells Drop element here…" at bounding box center [1090, 434] width 524 height 641
click at [982, 398] on img at bounding box center [1090, 379] width 524 height 263
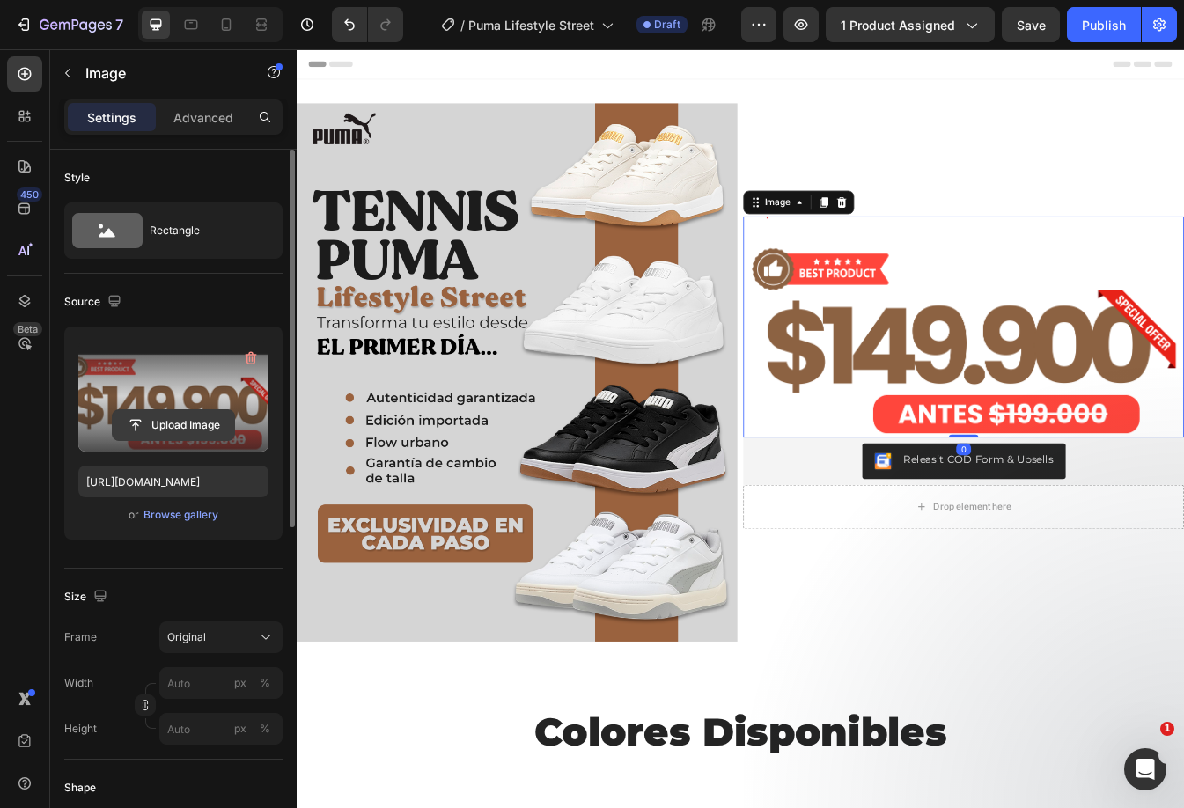
click at [201, 415] on input "file" at bounding box center [173, 425] width 121 height 30
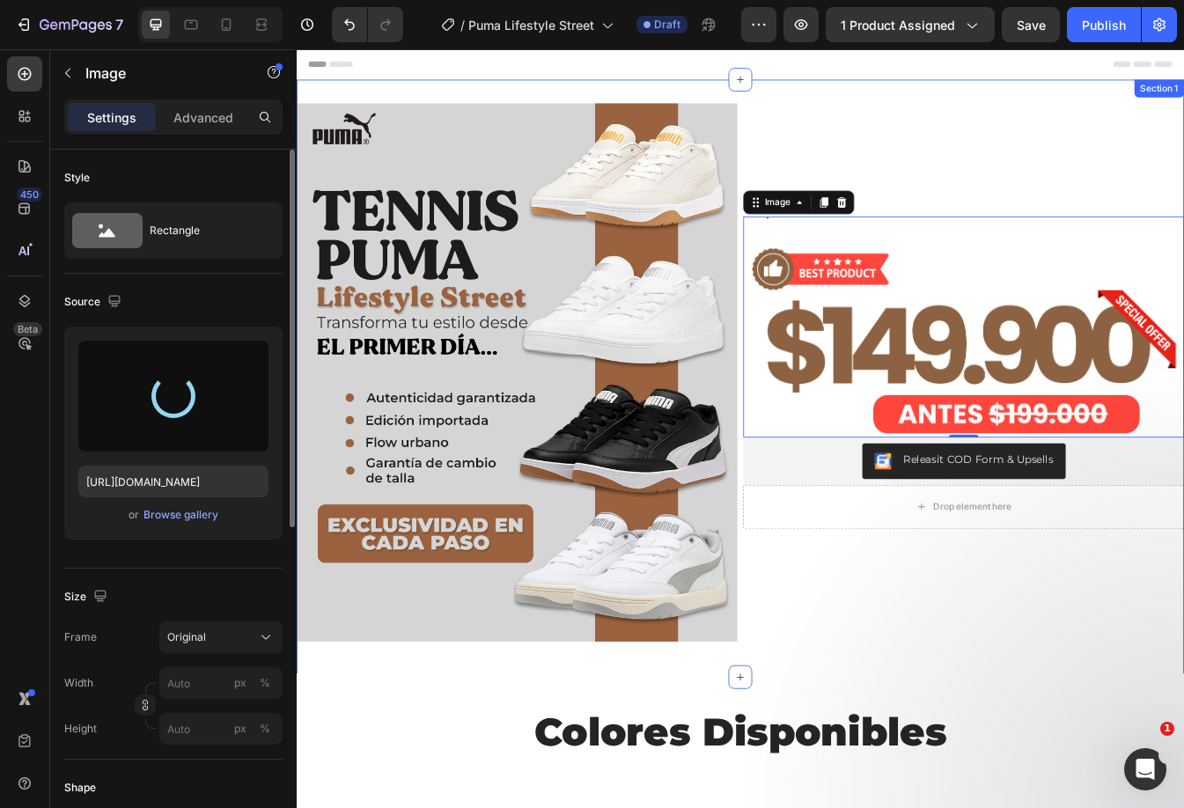
type input "https://cdn.shopify.com/s/files/1/0860/0325/3548/files/gempages_498897500908815…"
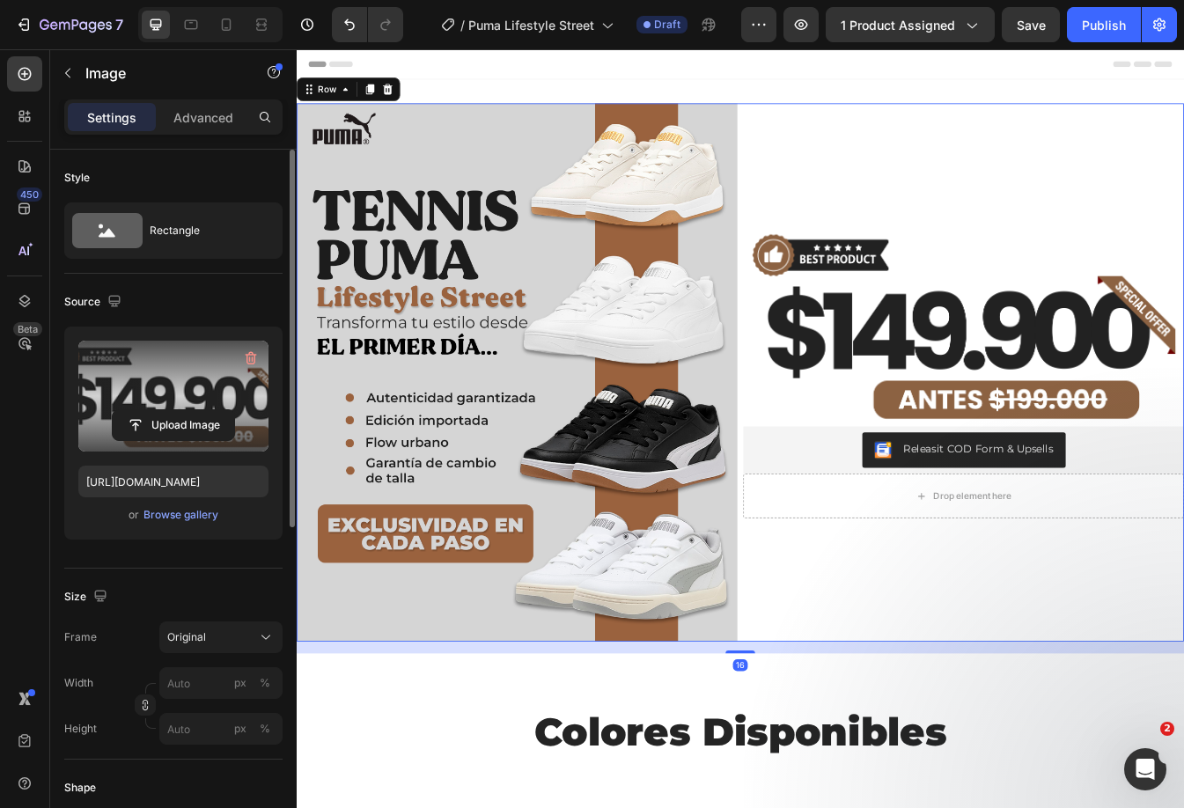
click at [1022, 176] on div "Image Releasit COD Form & Upsells Releasit COD Form & Upsells Drop element here…" at bounding box center [1090, 434] width 524 height 641
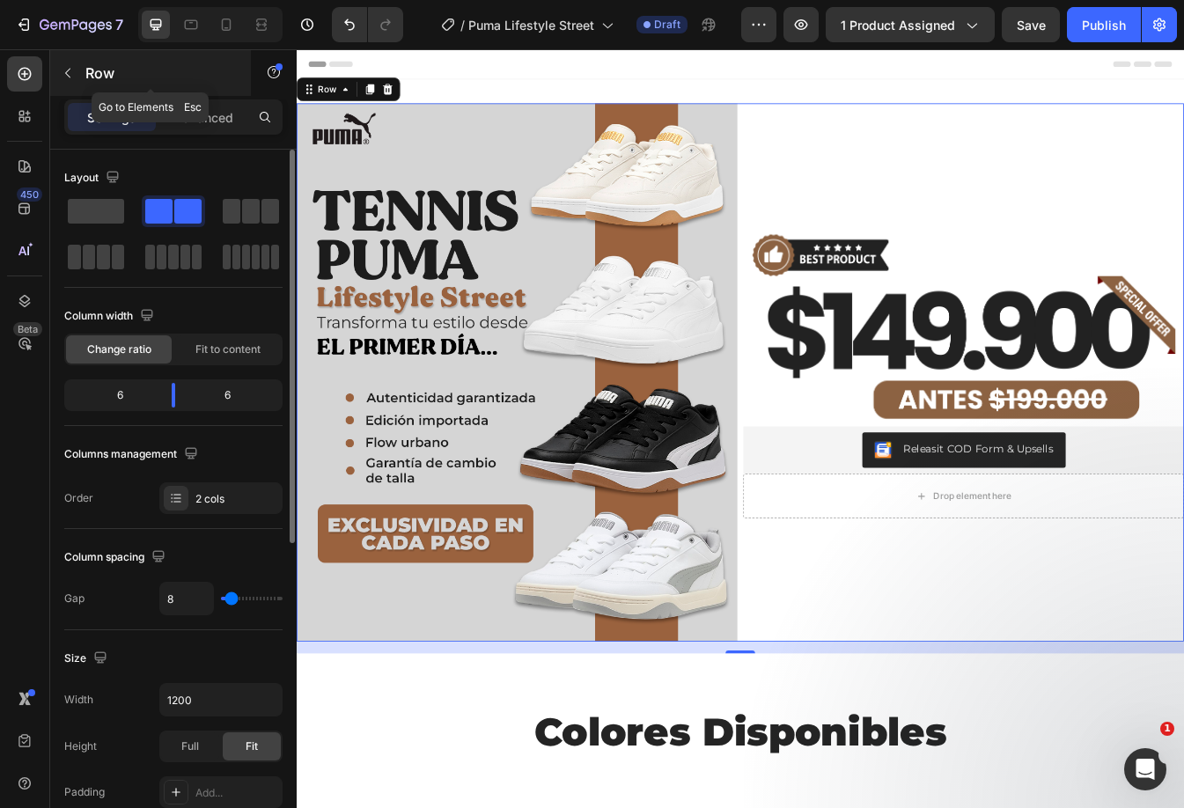
click at [55, 63] on button "button" at bounding box center [68, 73] width 28 height 28
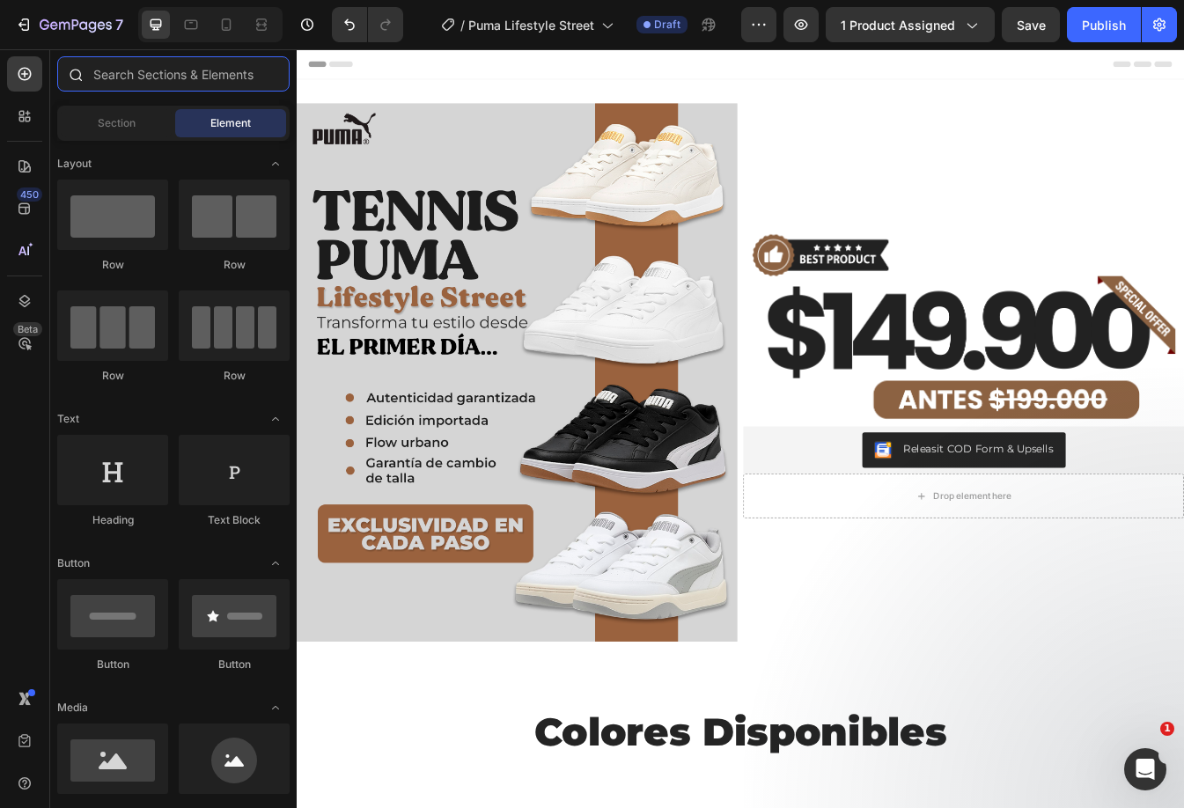
click at [154, 74] on input "text" at bounding box center [173, 73] width 232 height 35
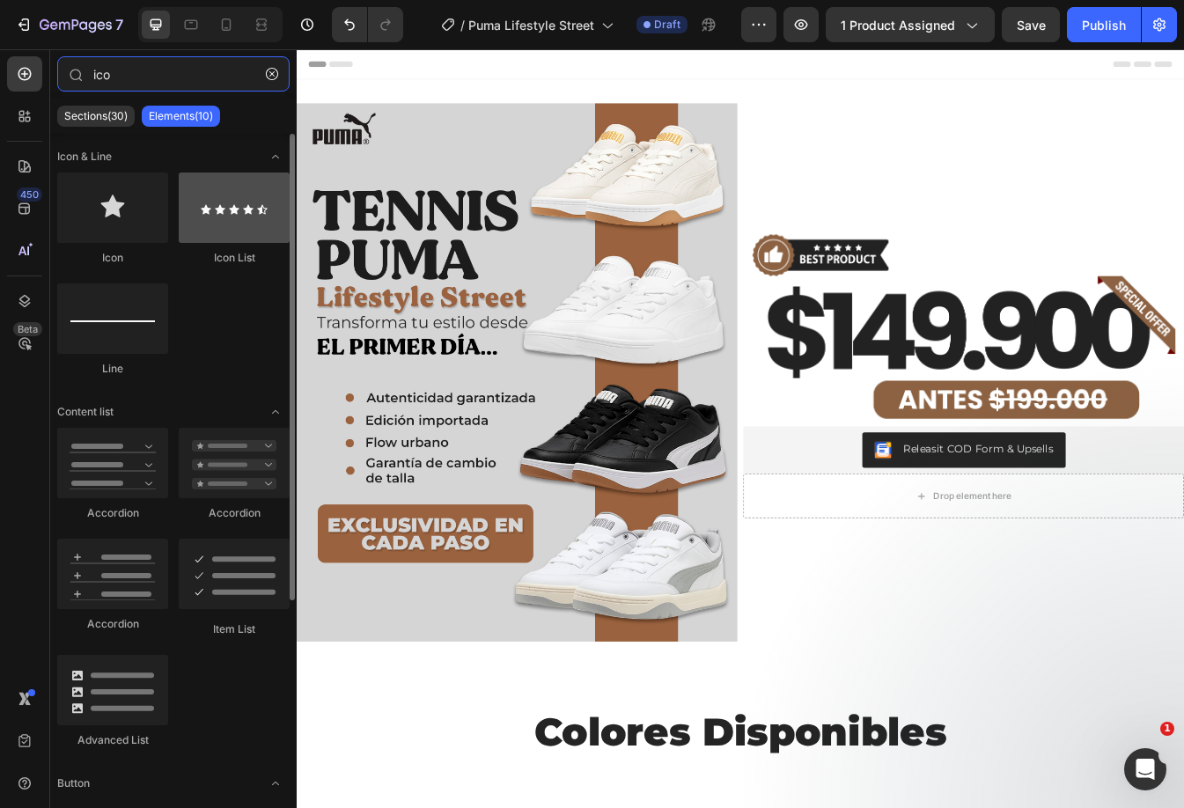
type input "ico"
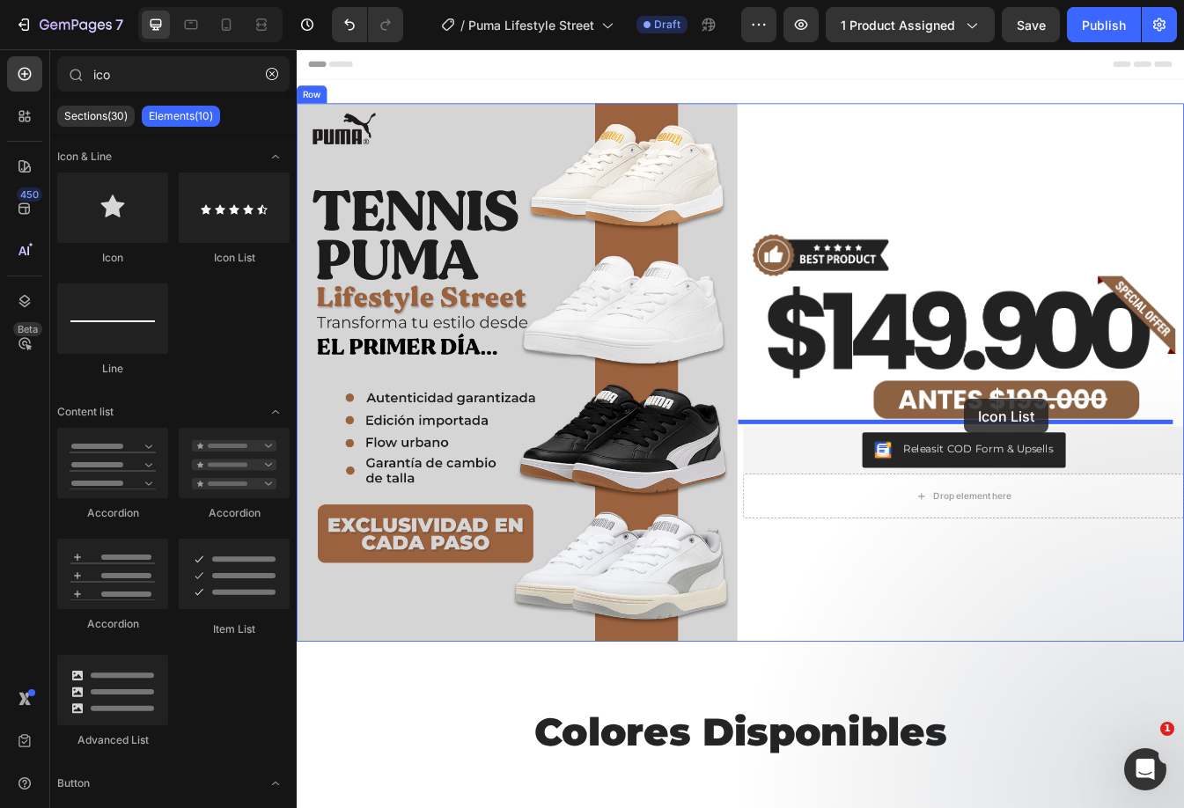
drag, startPoint x: 535, startPoint y: 246, endPoint x: 1090, endPoint y: 466, distance: 597.0
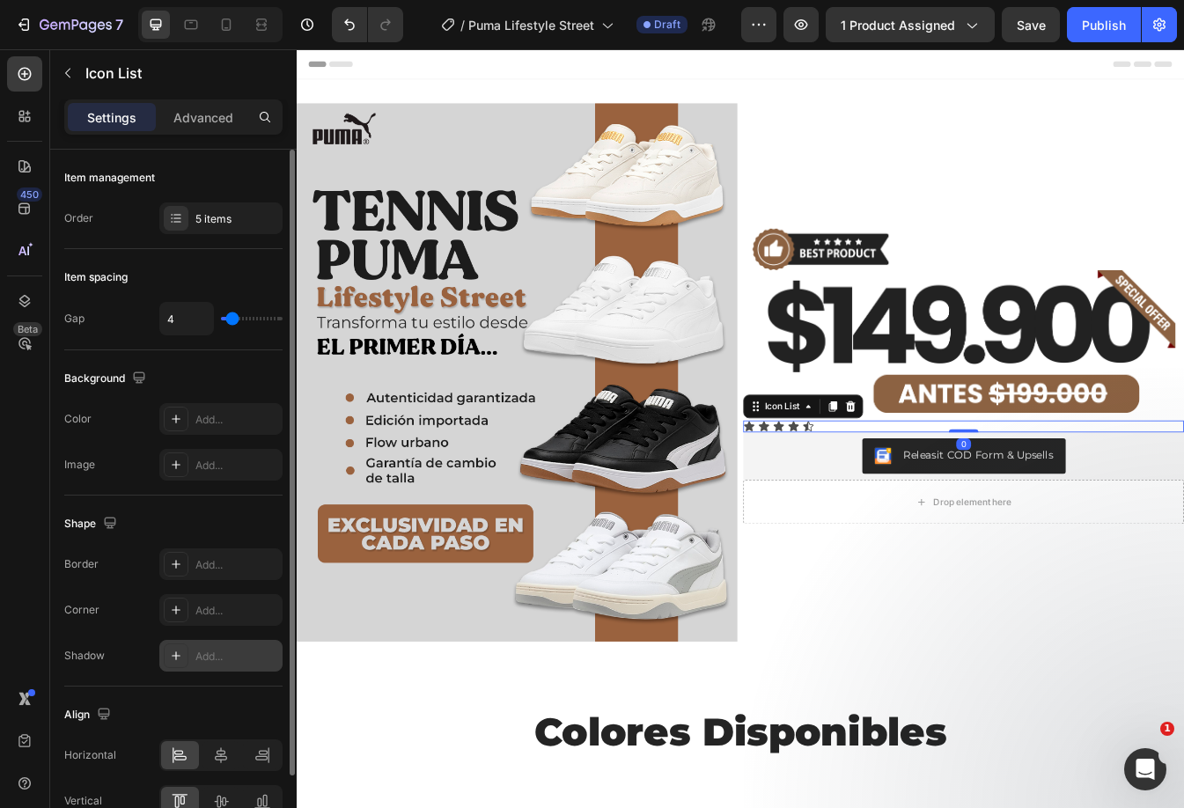
scroll to position [93, 0]
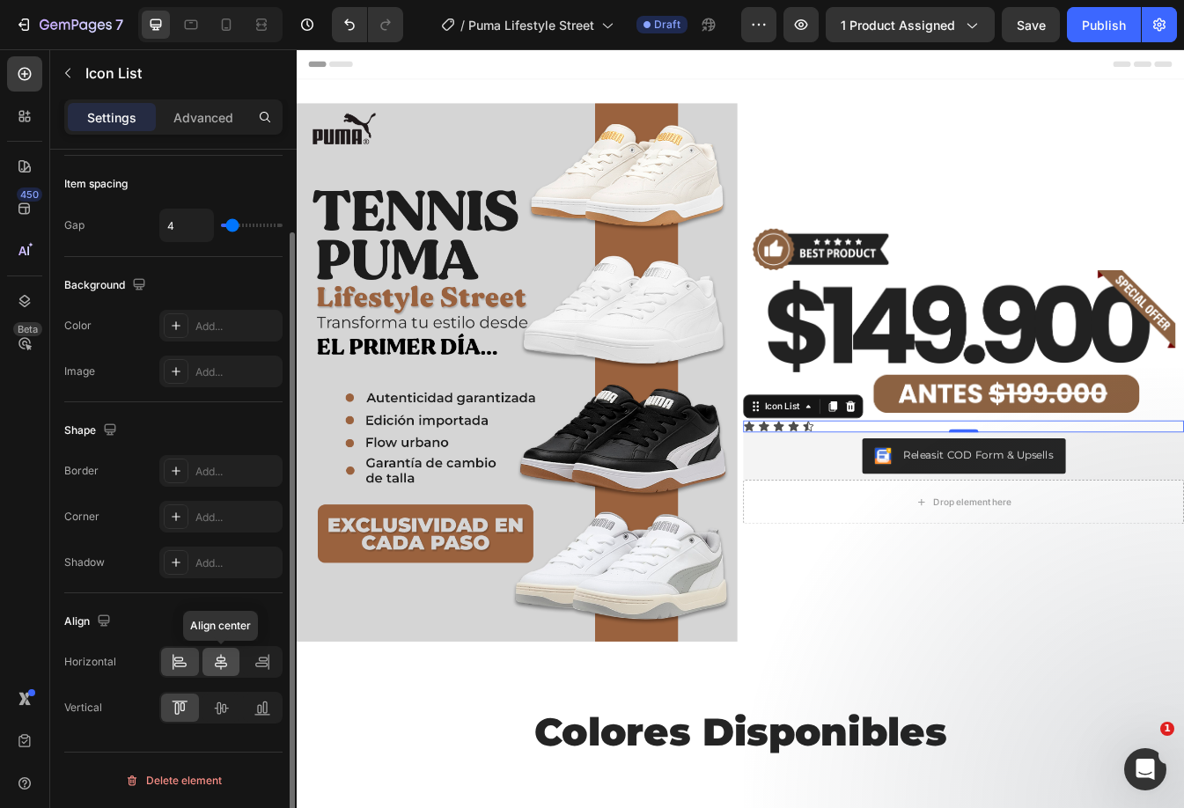
click at [227, 656] on icon at bounding box center [221, 662] width 18 height 18
click at [230, 712] on div at bounding box center [221, 707] width 38 height 28
click at [189, 702] on div at bounding box center [180, 707] width 38 height 28
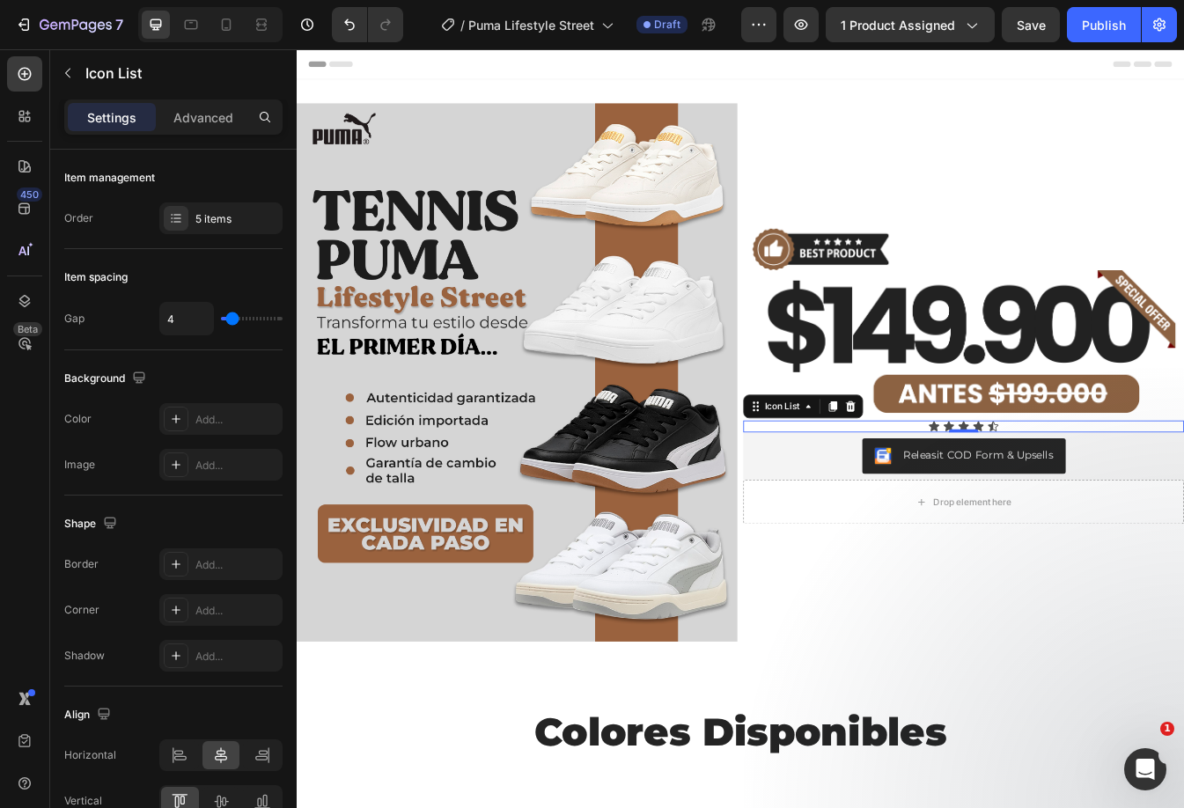
click at [1183, 491] on div "Icon Icon Icon Icon Icon" at bounding box center [1090, 498] width 524 height 14
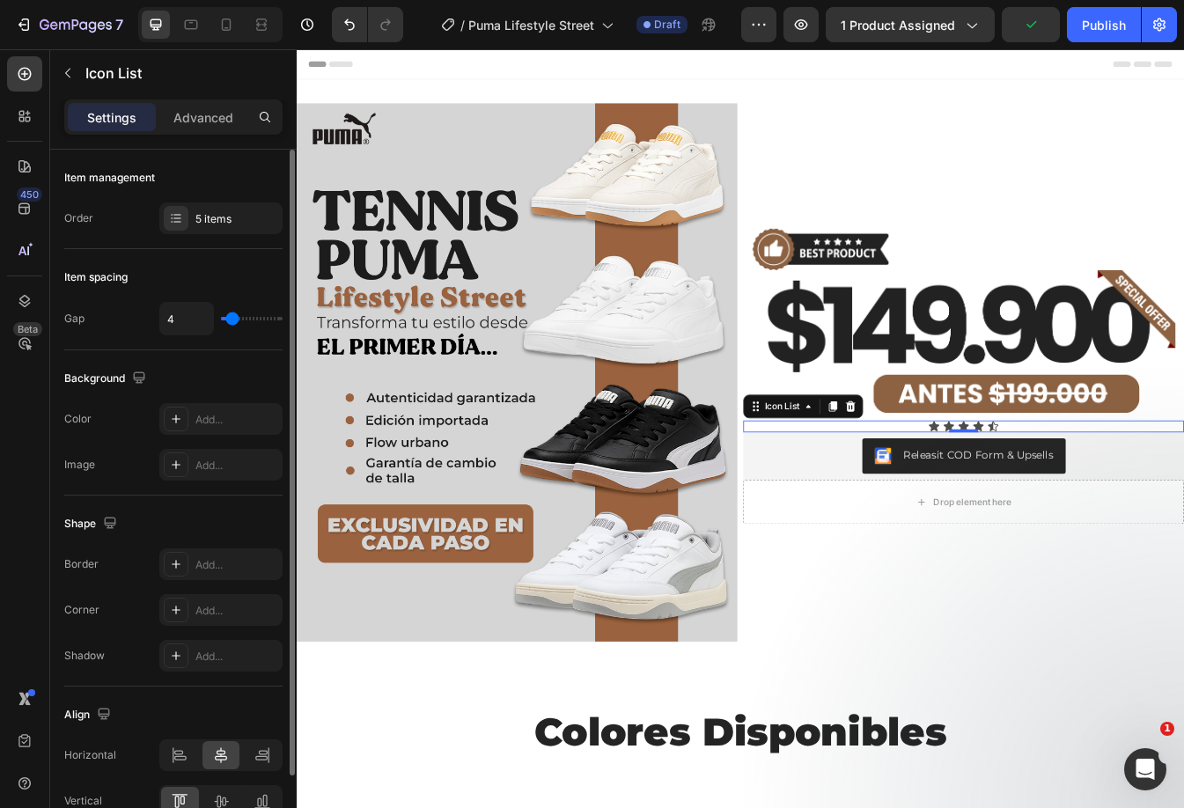
type input "5"
type input "6"
type input "7"
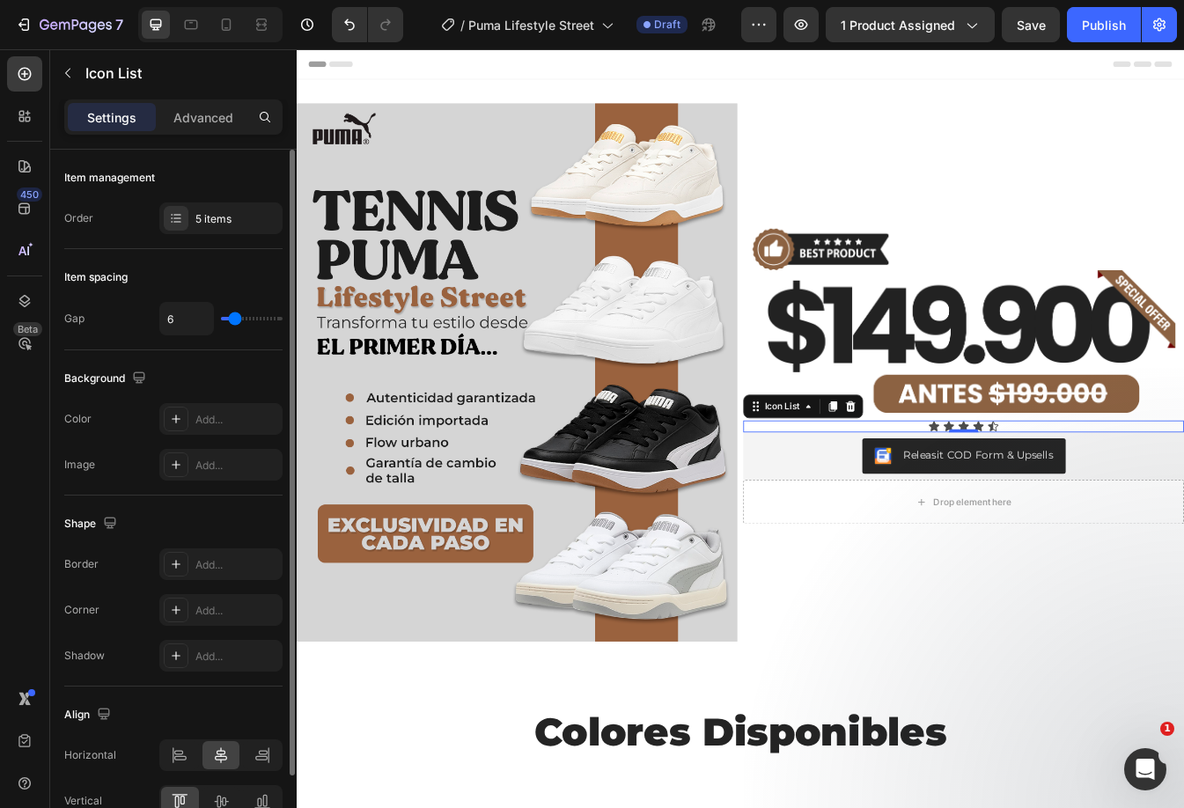
type input "7"
type input "8"
type input "9"
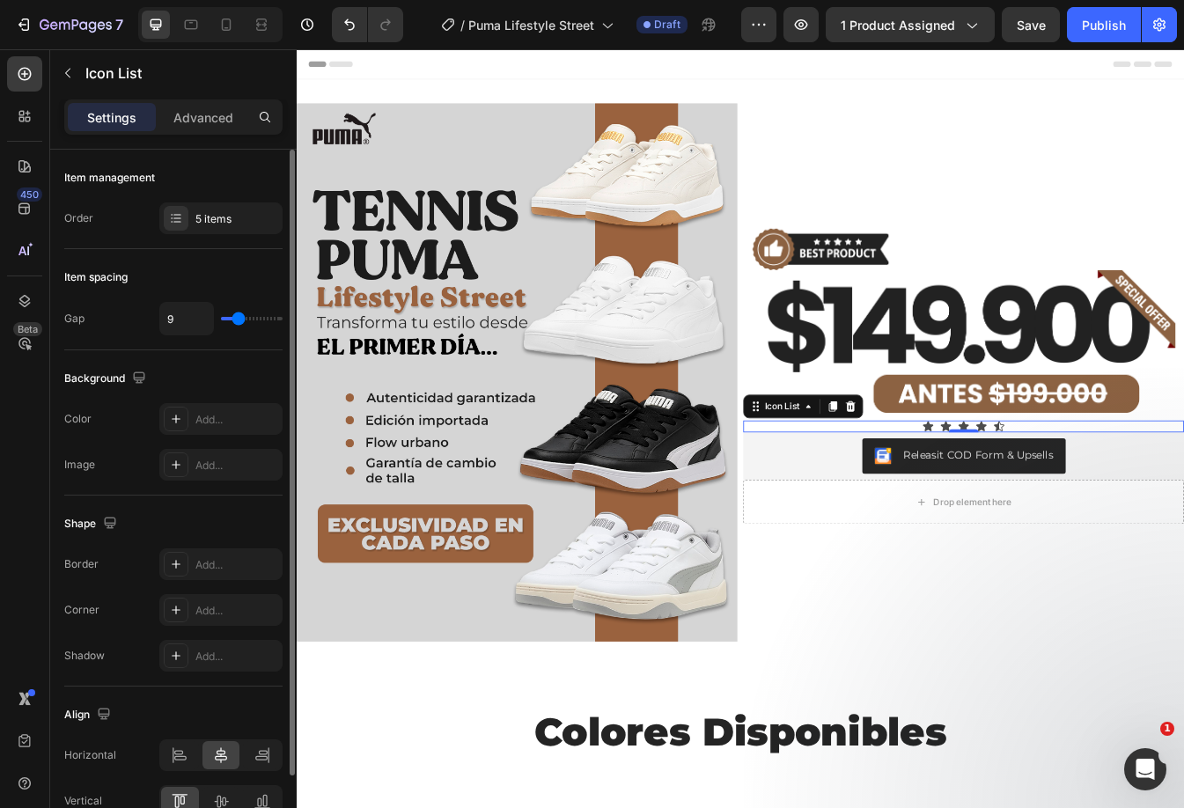
type input "11"
type input "12"
type input "13"
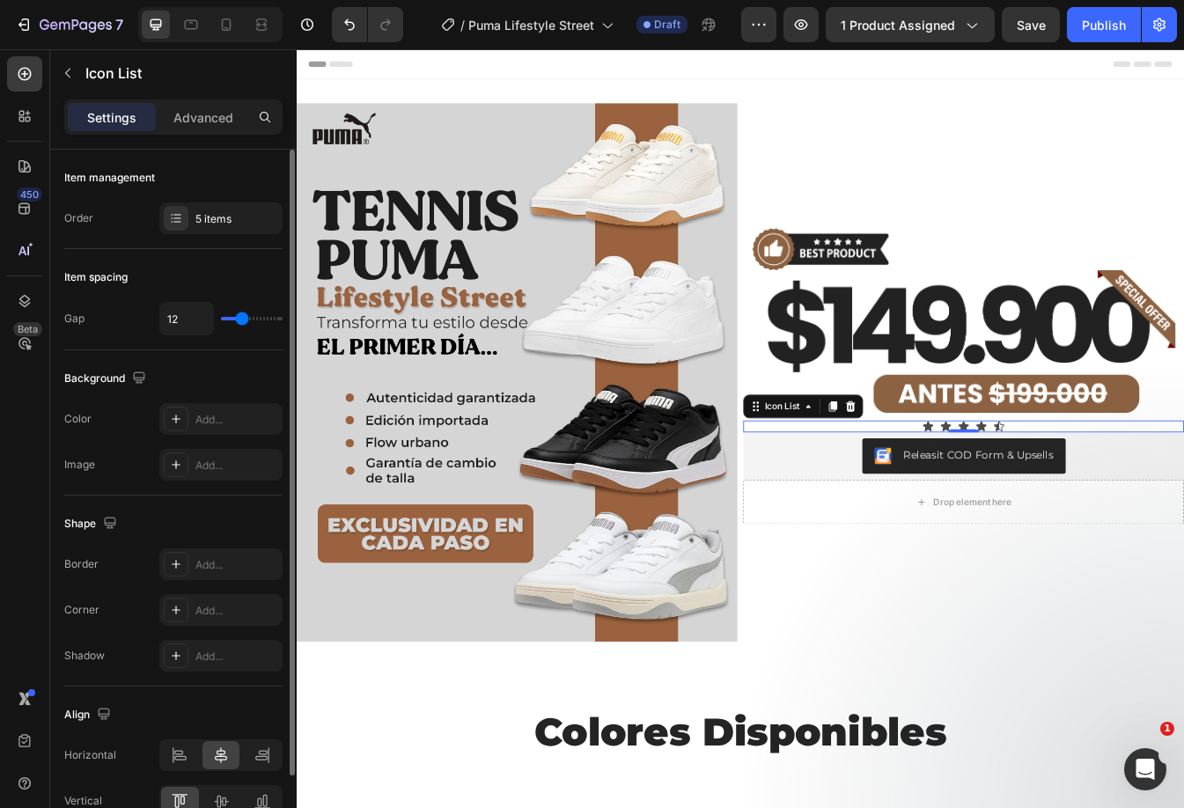
type input "13"
type input "14"
type input "13"
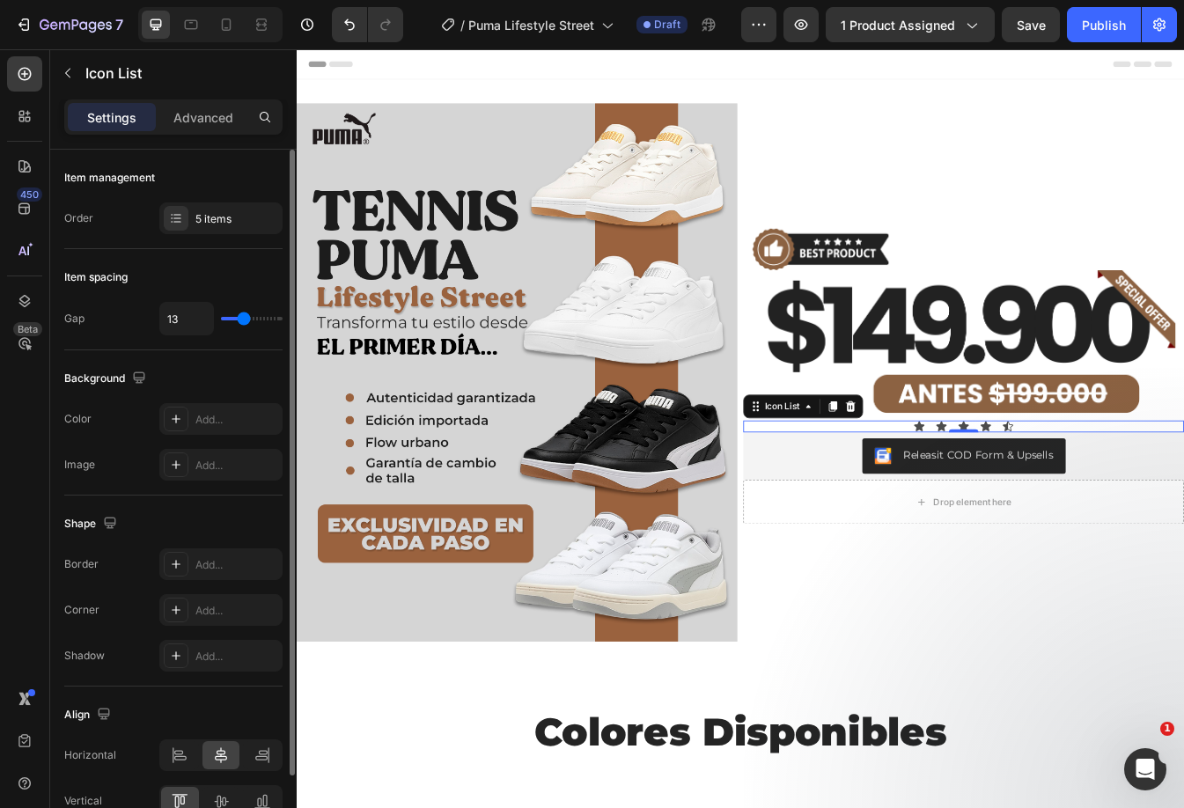
type input "12"
type input "10"
type input "9"
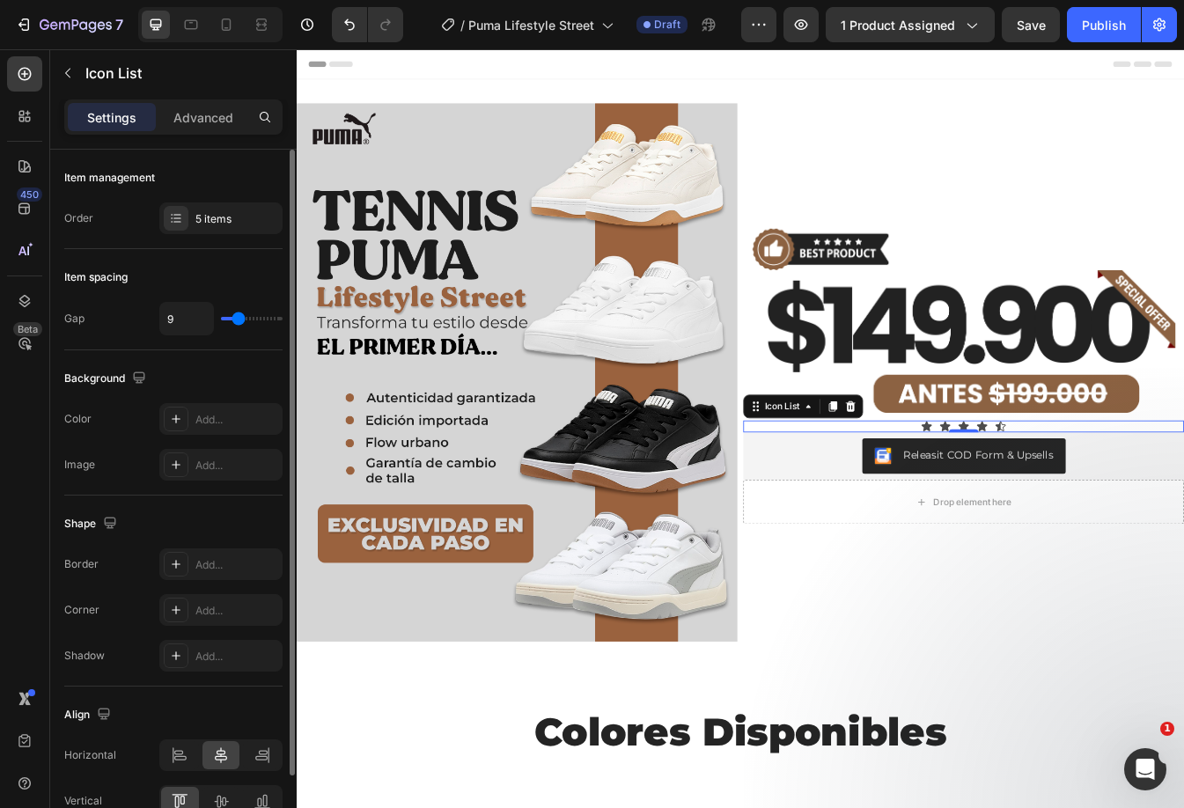
type input "9"
click at [238, 317] on input "range" at bounding box center [252, 319] width 62 height 4
click at [171, 226] on div at bounding box center [176, 218] width 25 height 25
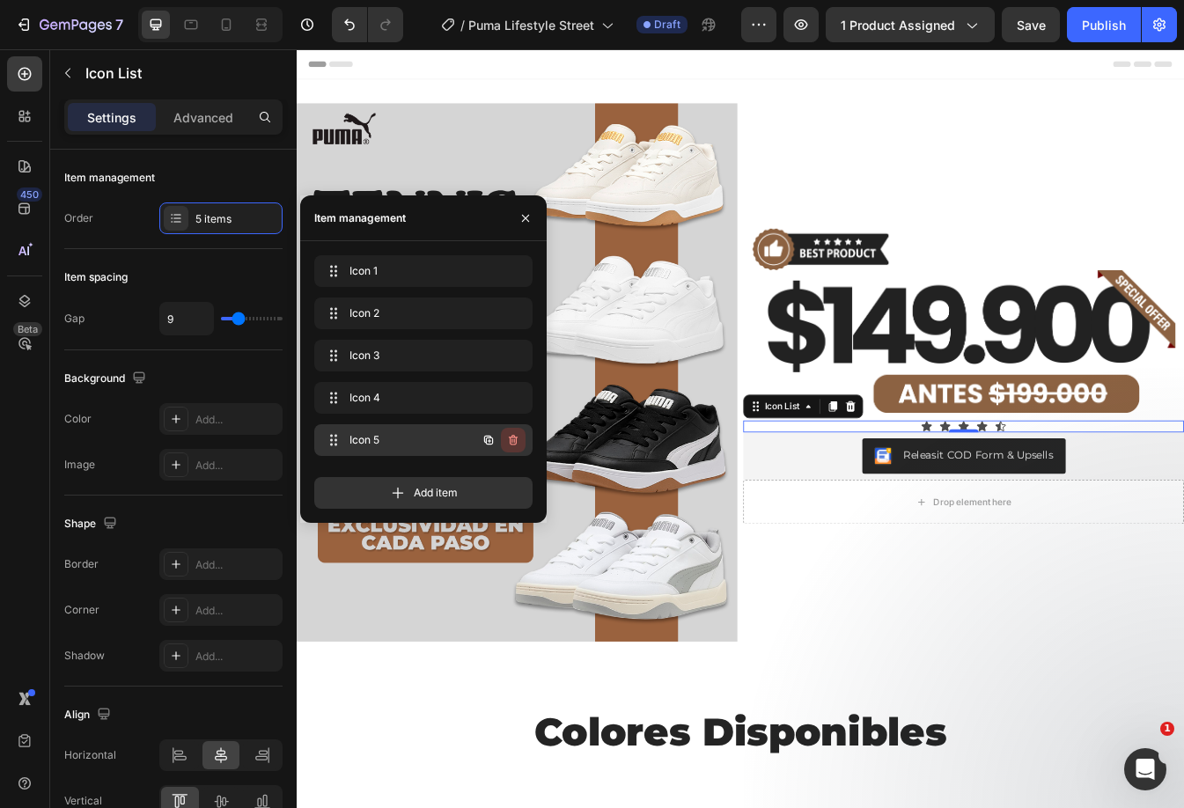
click at [517, 445] on icon "button" at bounding box center [513, 440] width 14 height 14
click at [510, 439] on div "Delete" at bounding box center [501, 440] width 33 height 16
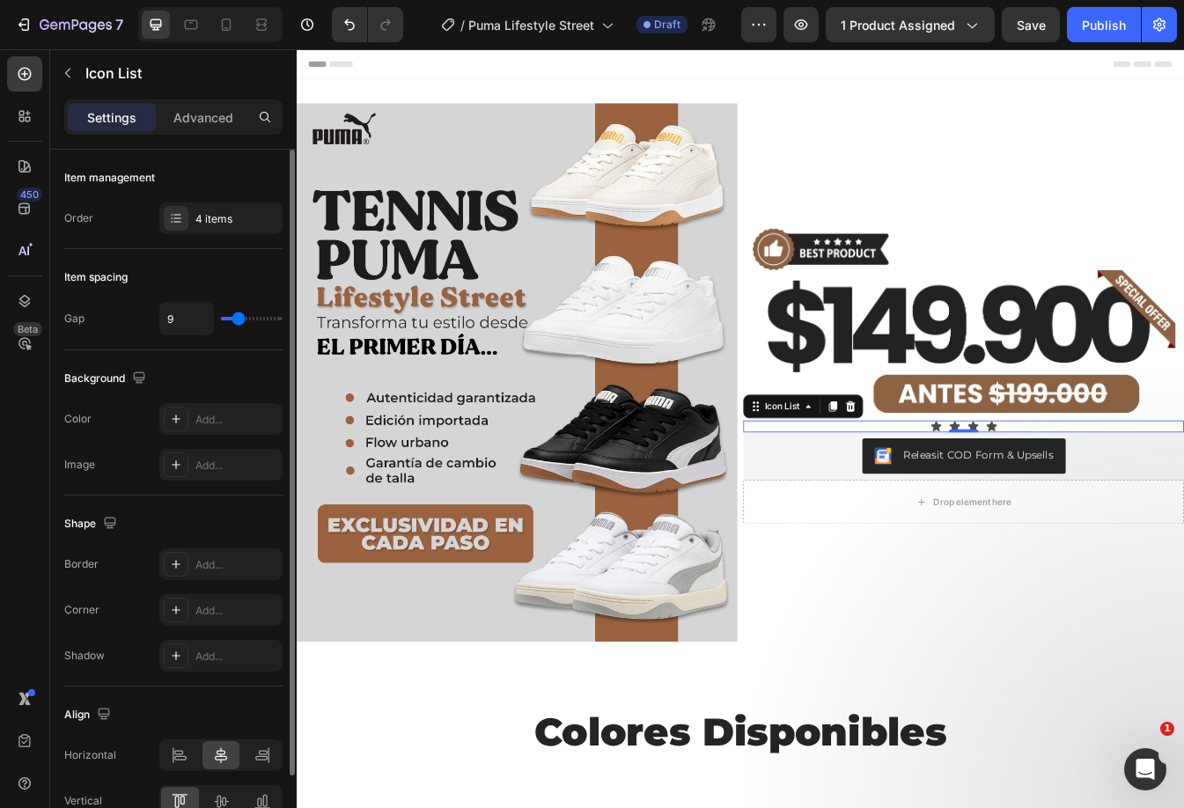
click at [165, 272] on div "Item spacing" at bounding box center [173, 277] width 218 height 28
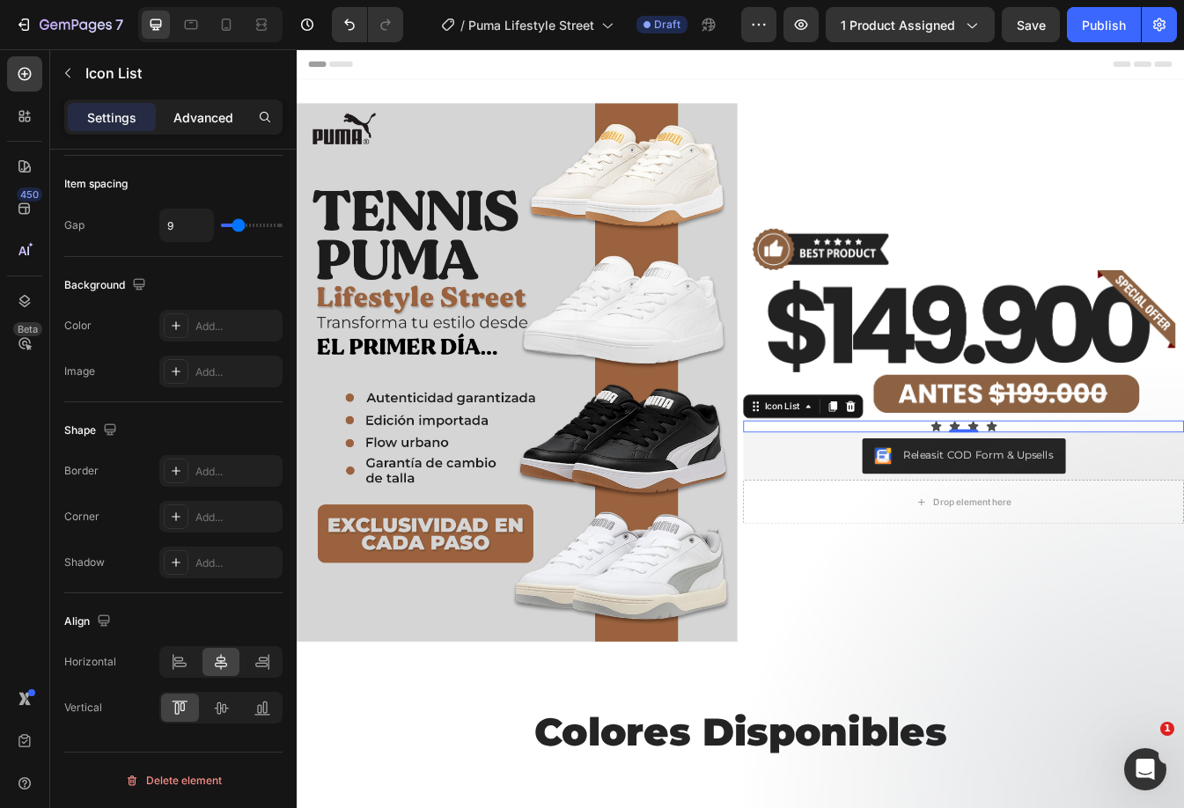
click at [191, 119] on p "Advanced" at bounding box center [203, 117] width 60 height 18
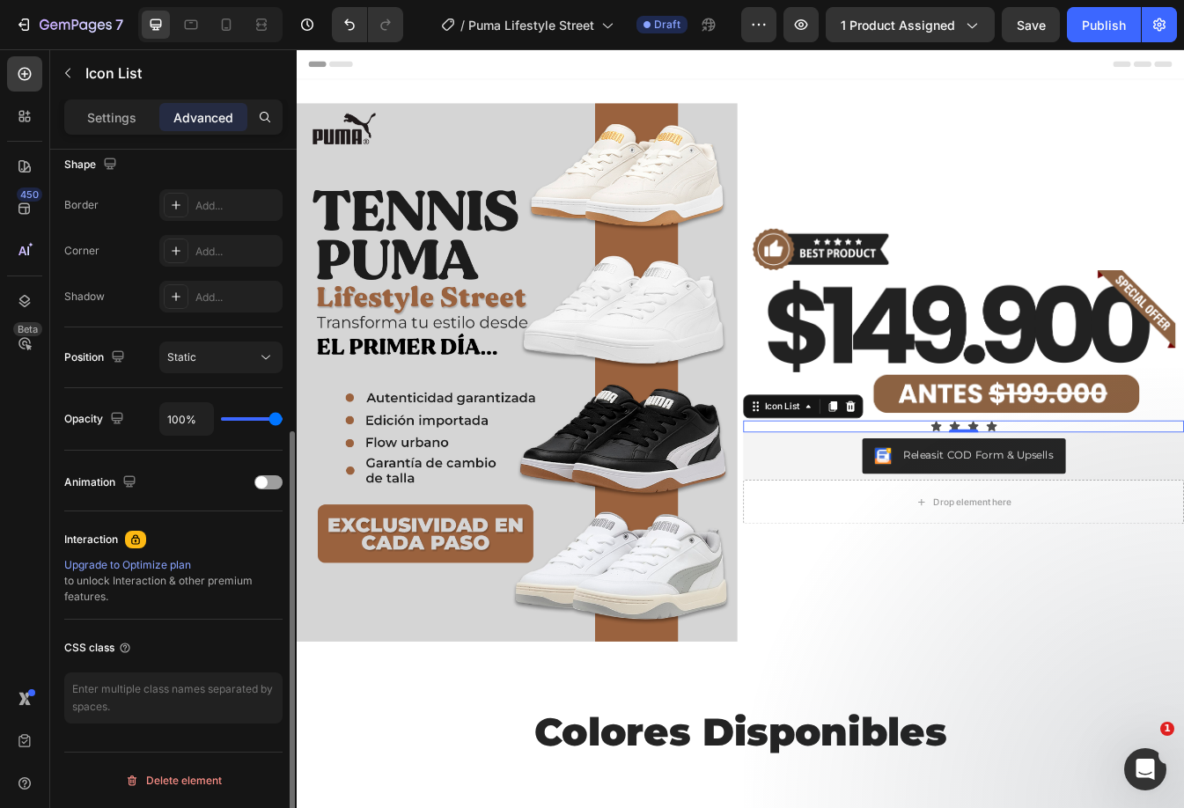
scroll to position [0, 0]
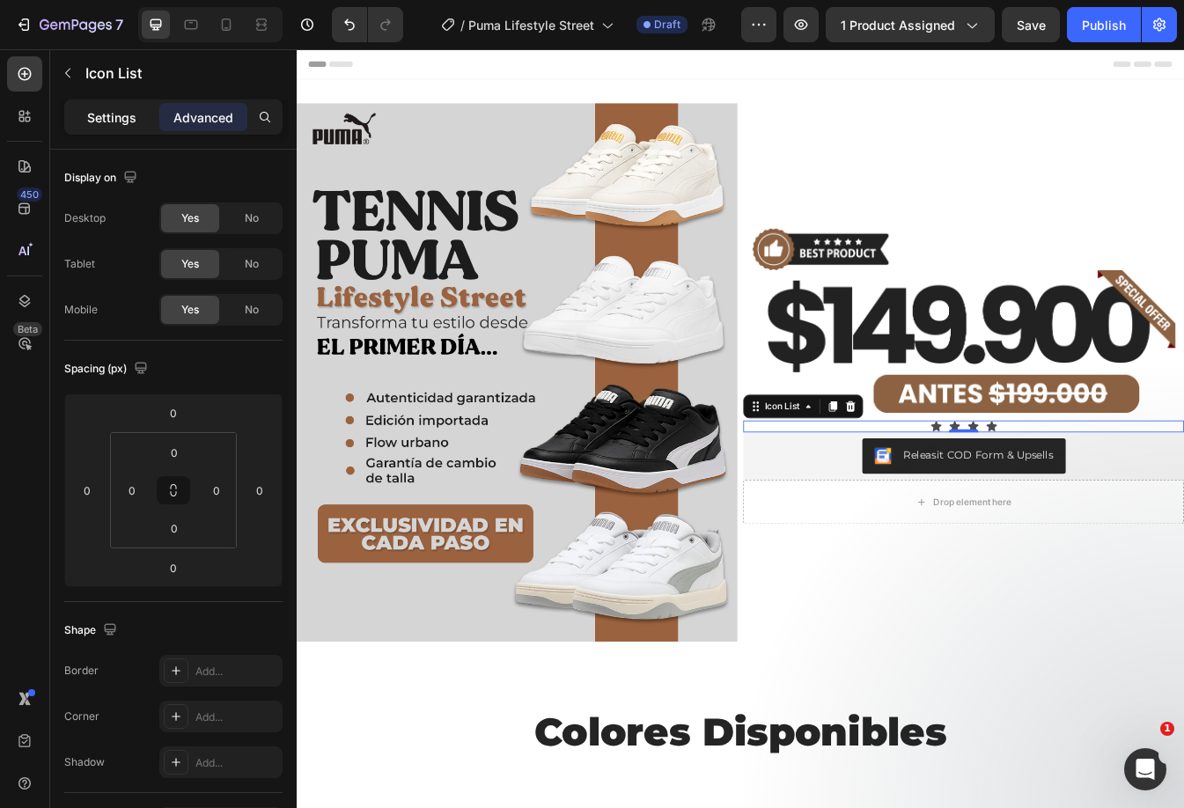
click at [99, 109] on p "Settings" at bounding box center [111, 117] width 49 height 18
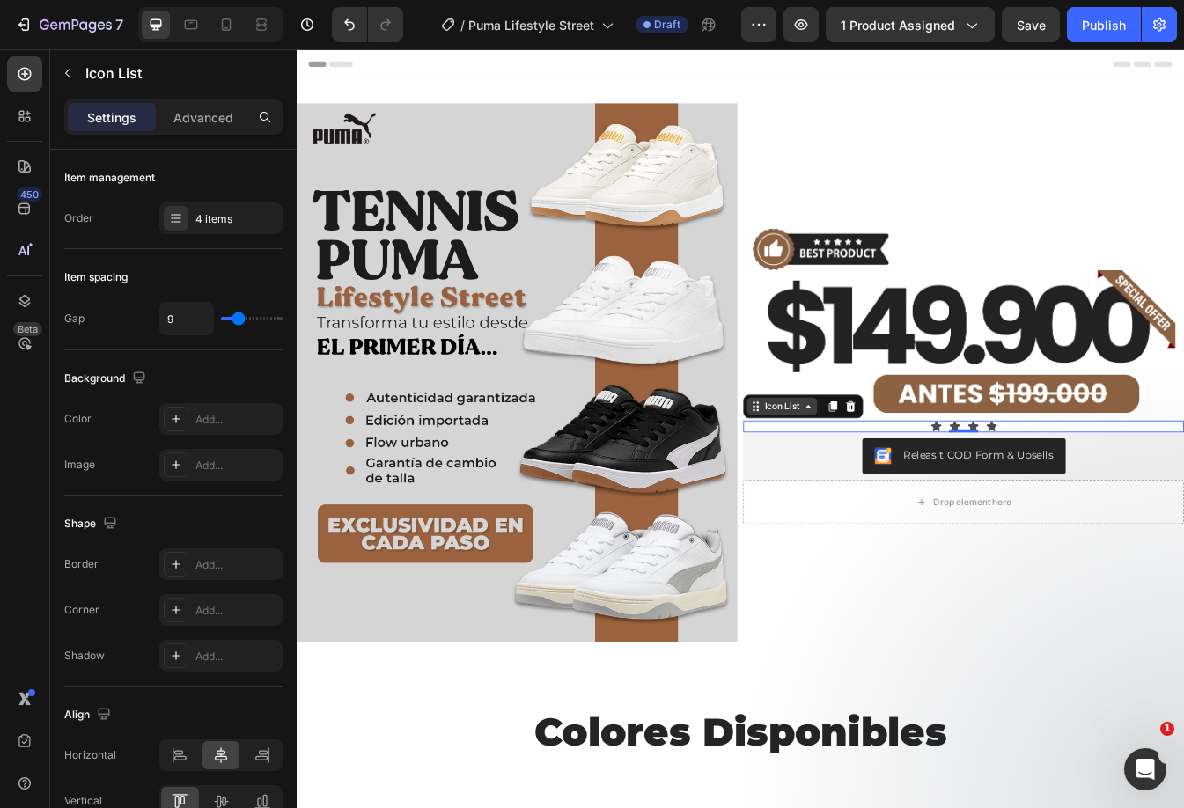
click at [898, 469] on icon at bounding box center [905, 474] width 14 height 14
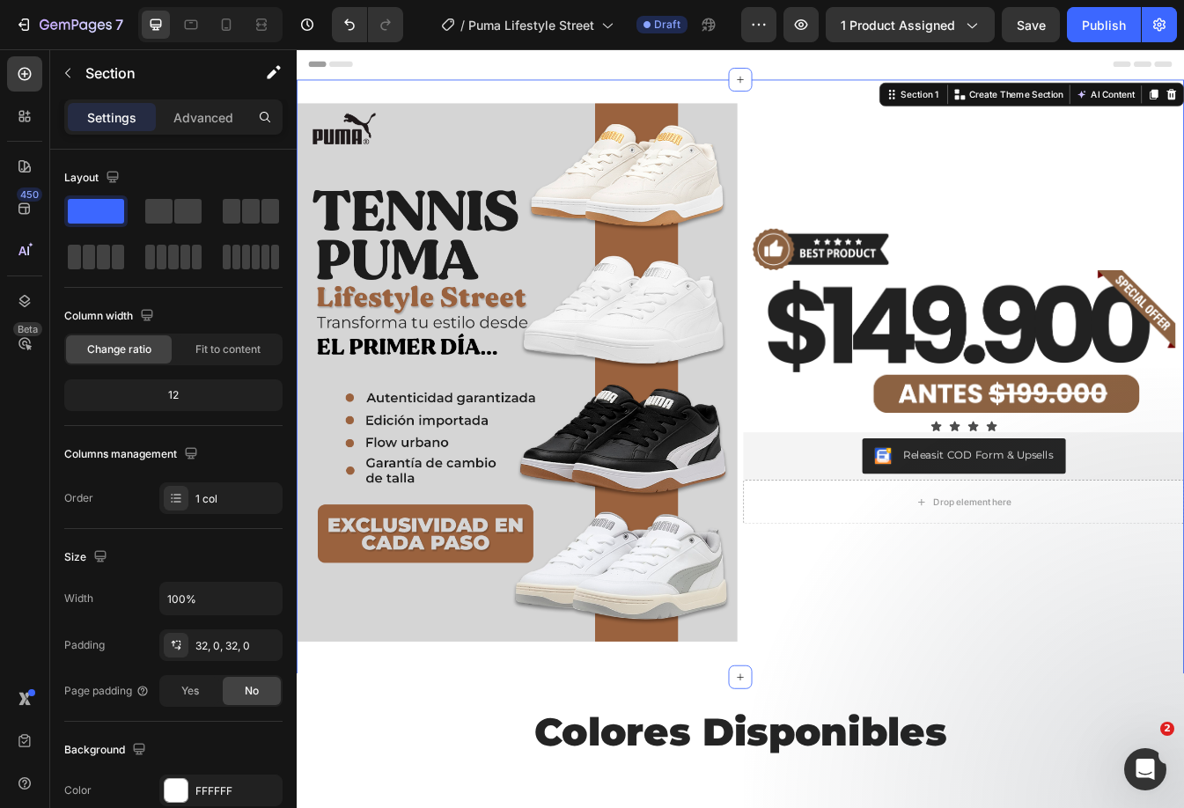
drag, startPoint x: 997, startPoint y: 752, endPoint x: 992, endPoint y: 723, distance: 29.5
click at [993, 748] on div "Image Image Icon Icon Icon Icon Icon List Releasit COD Form & Upsells Releasit …" at bounding box center [825, 441] width 1056 height 655
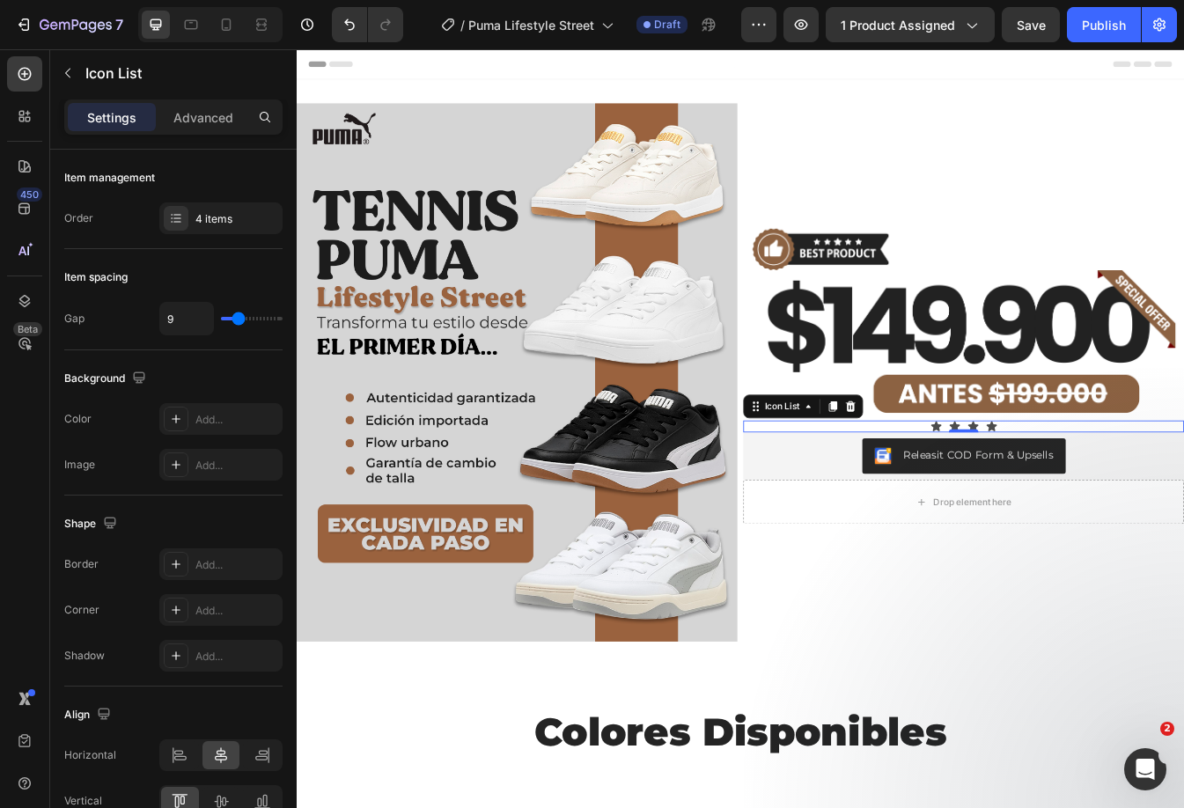
click at [1145, 491] on div "Icon Icon Icon Icon" at bounding box center [1090, 498] width 524 height 14
click at [66, 62] on button "button" at bounding box center [68, 73] width 28 height 28
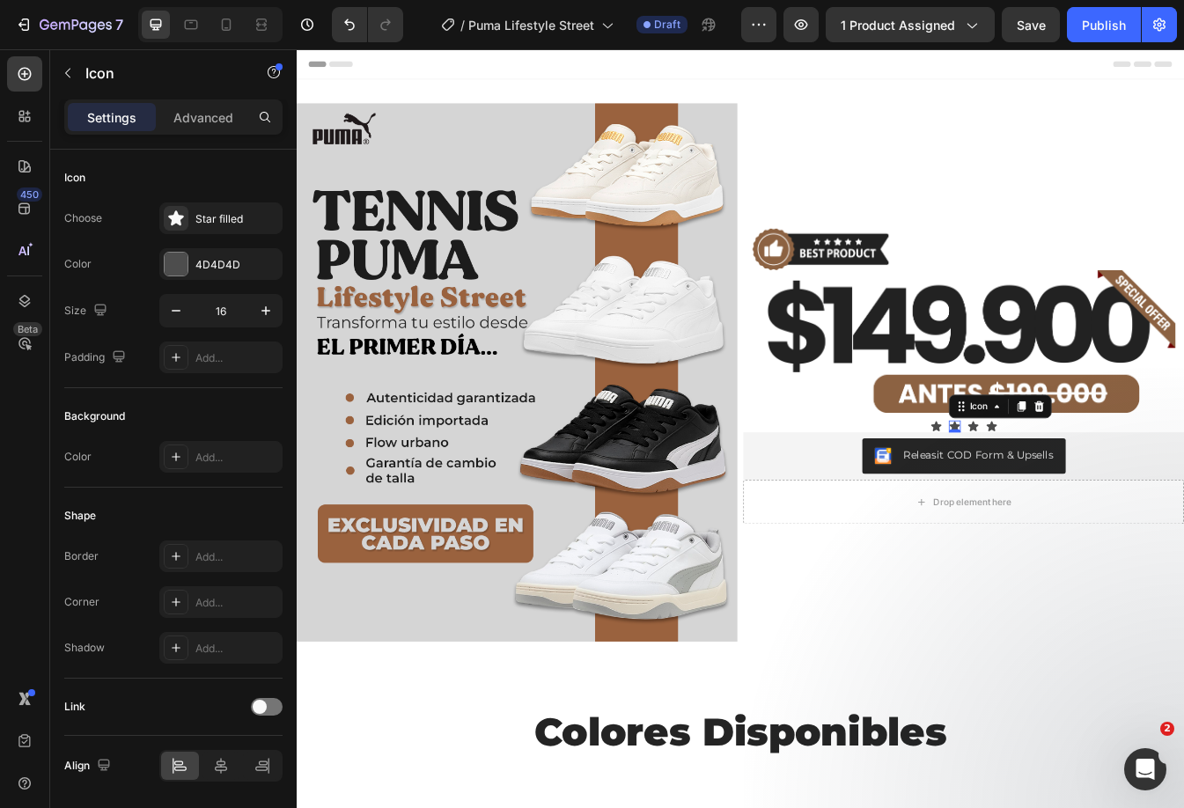
click at [1073, 491] on icon at bounding box center [1080, 498] width 14 height 14
click at [1174, 474] on icon at bounding box center [1179, 474] width 11 height 12
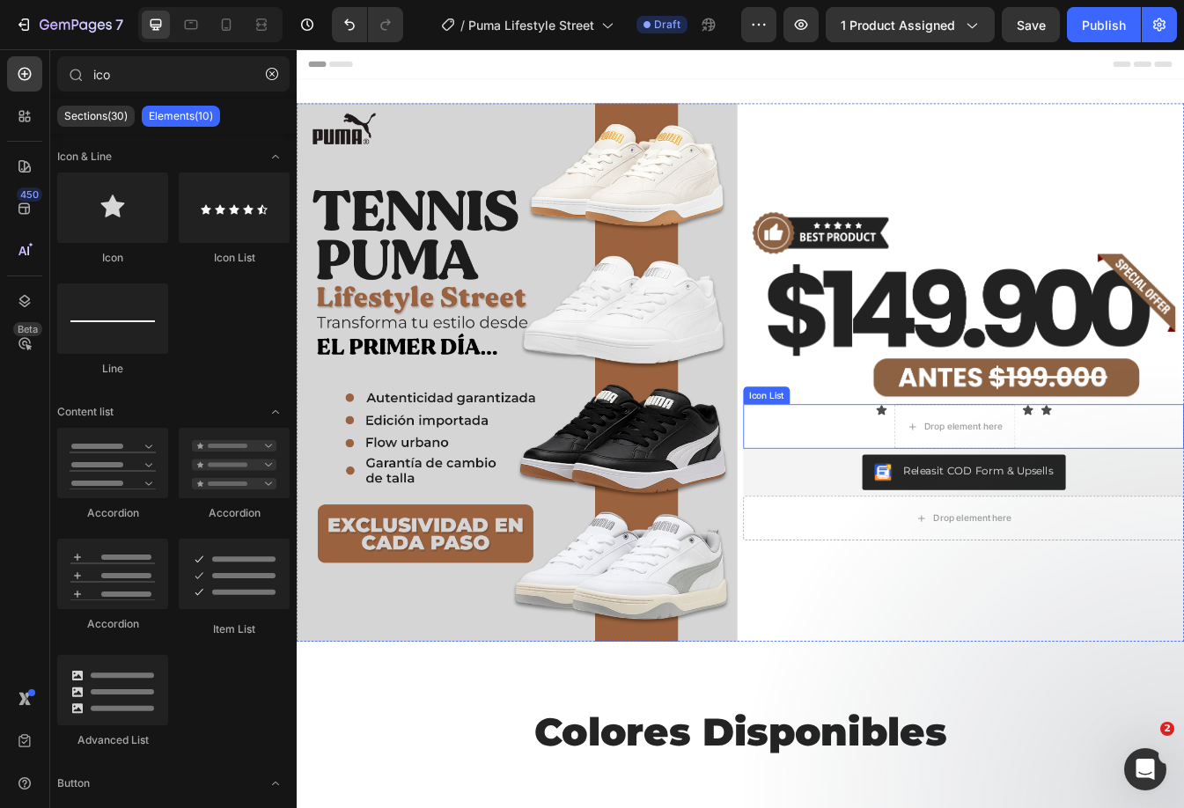
click at [908, 476] on div "Icon Drop element here Icon Icon" at bounding box center [1090, 498] width 524 height 53
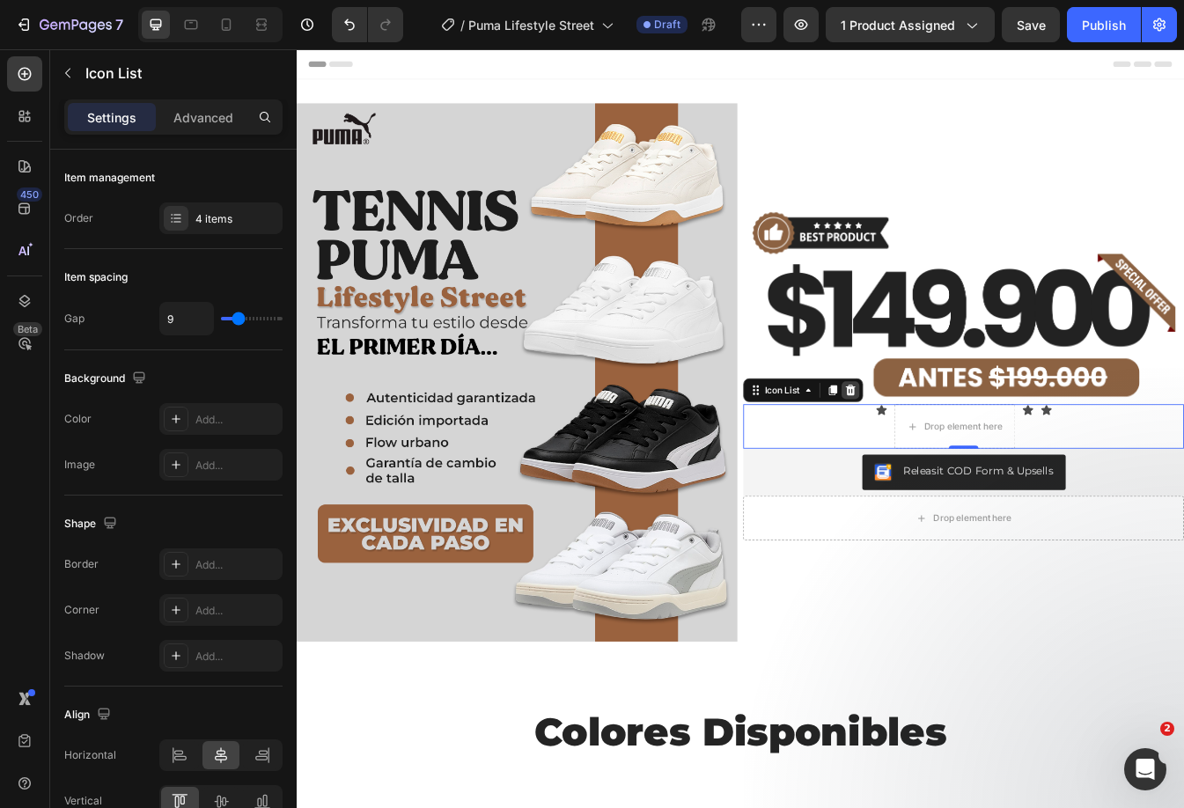
click at [959, 455] on div at bounding box center [955, 454] width 21 height 21
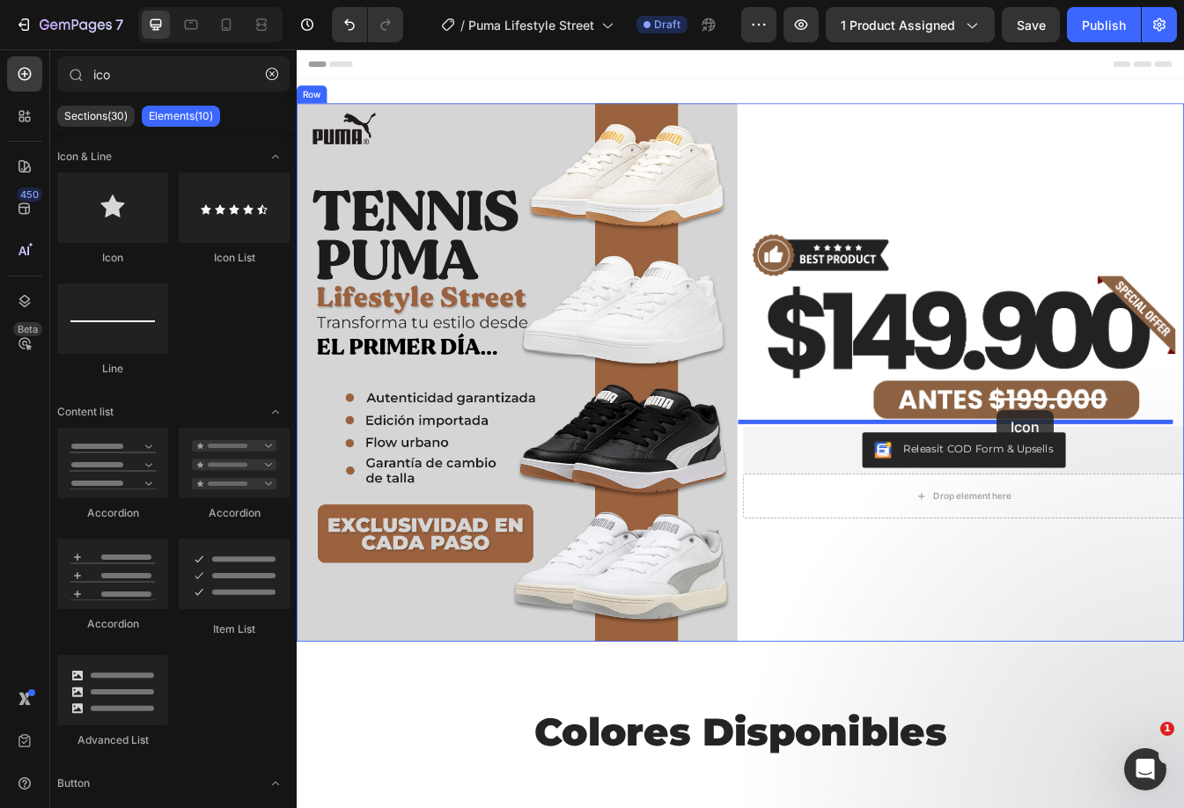
drag, startPoint x: 394, startPoint y: 268, endPoint x: 1124, endPoint y: 477, distance: 759.0
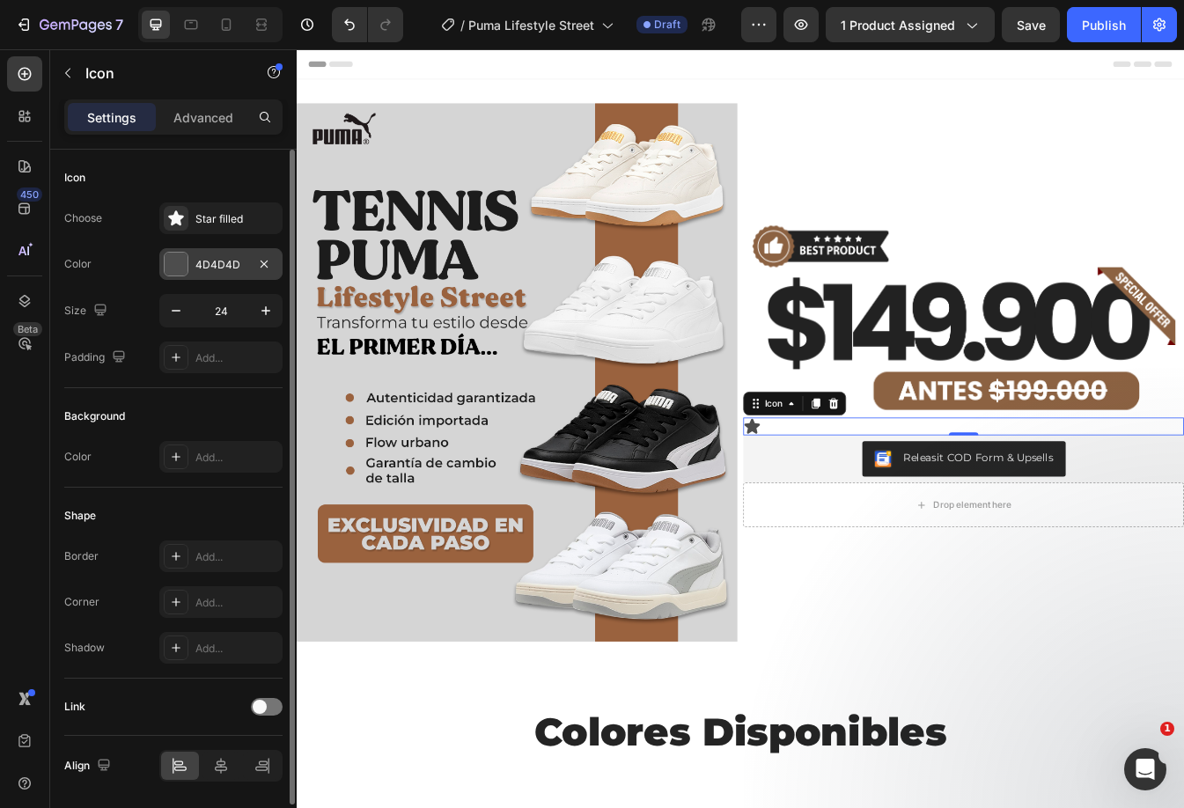
click at [173, 262] on div at bounding box center [176, 264] width 23 height 23
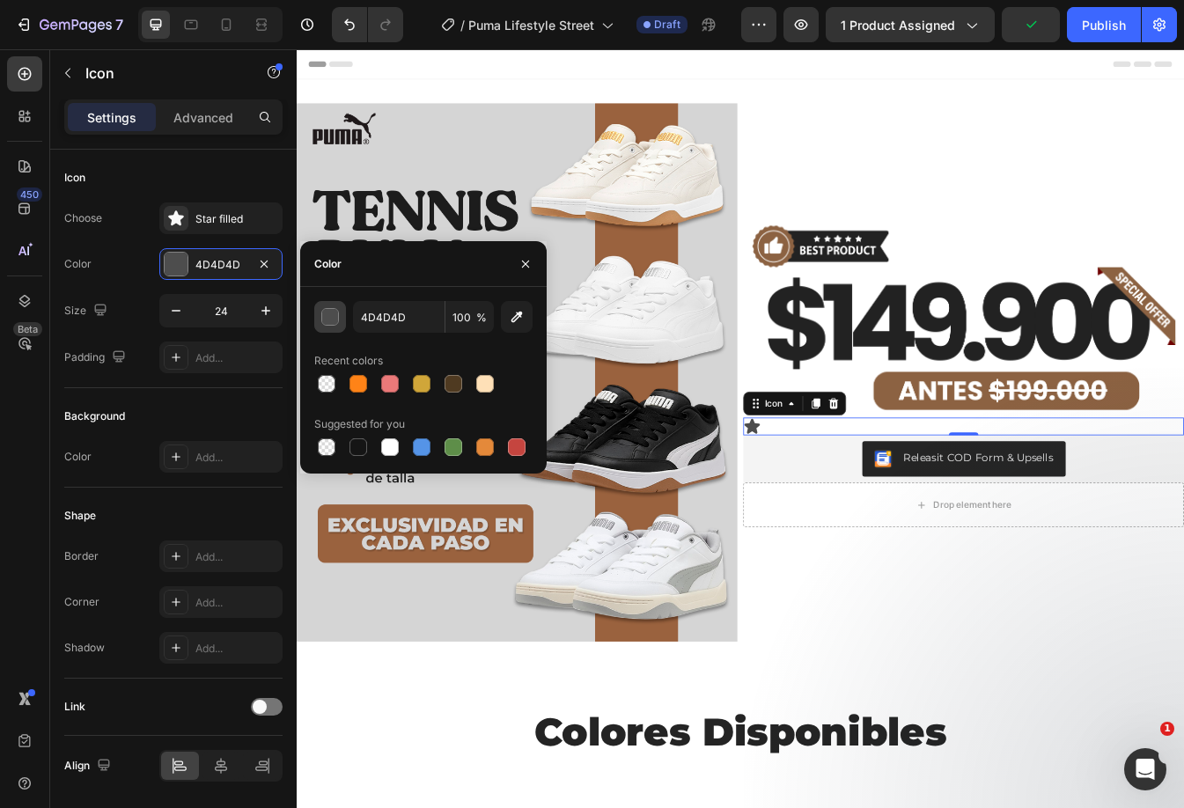
click at [328, 312] on div "button" at bounding box center [331, 318] width 18 height 18
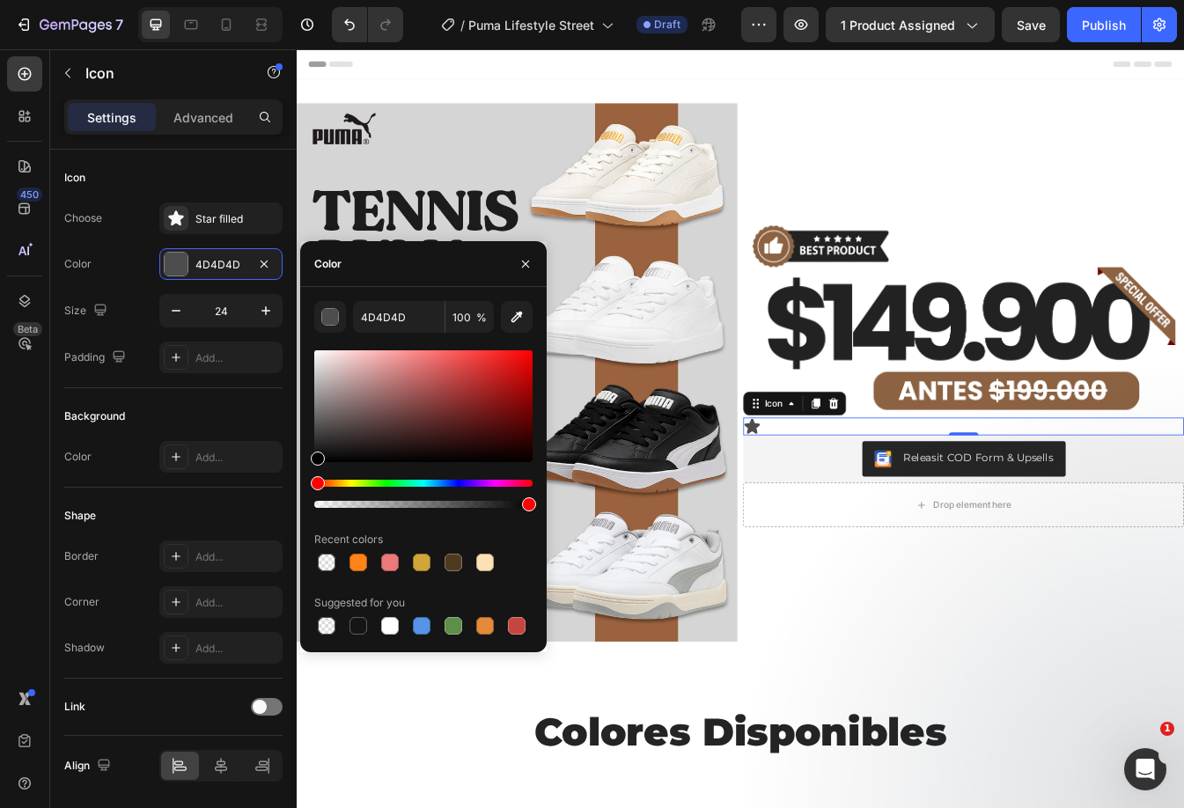
click at [344, 481] on div "Hue" at bounding box center [423, 483] width 218 height 7
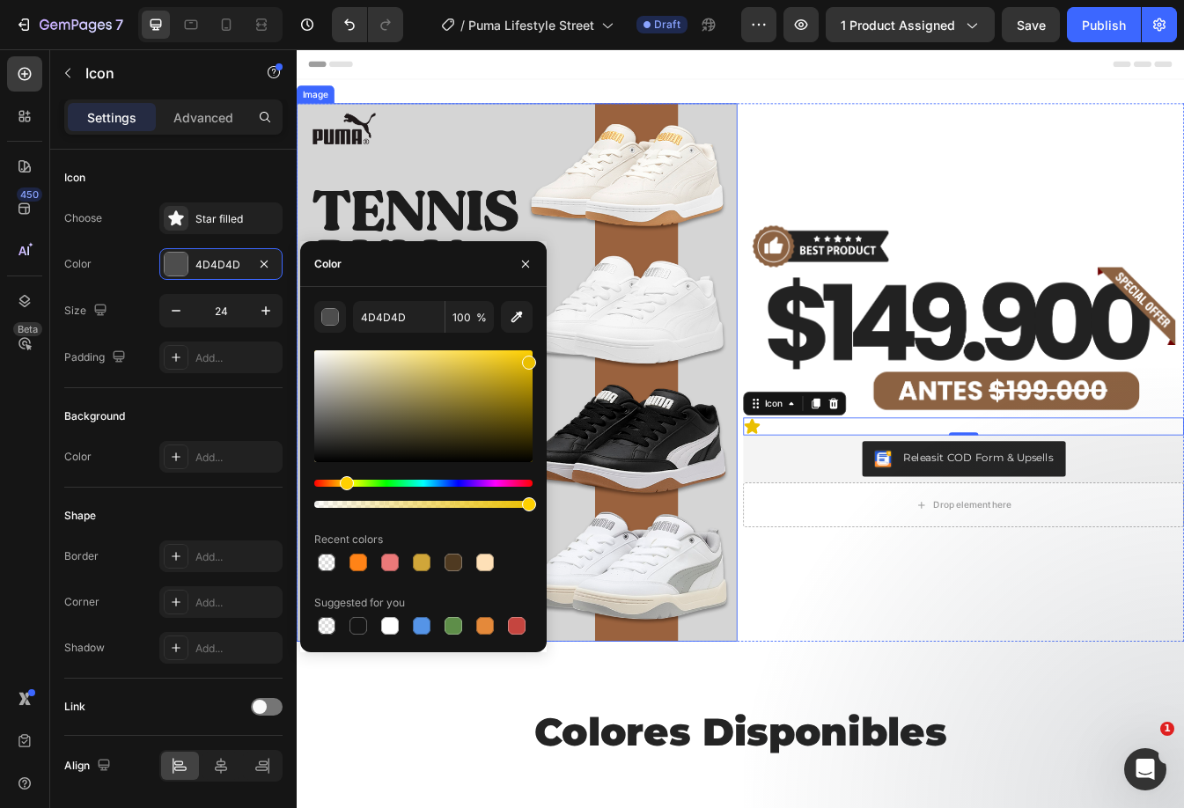
type input "EABF00"
drag, startPoint x: 772, startPoint y: 424, endPoint x: 635, endPoint y: 378, distance: 144.2
click at [1035, 190] on div "Image Icon 0 Releasit COD Form & Upsells Releasit COD Form & Upsells Drop eleme…" at bounding box center [1090, 434] width 524 height 641
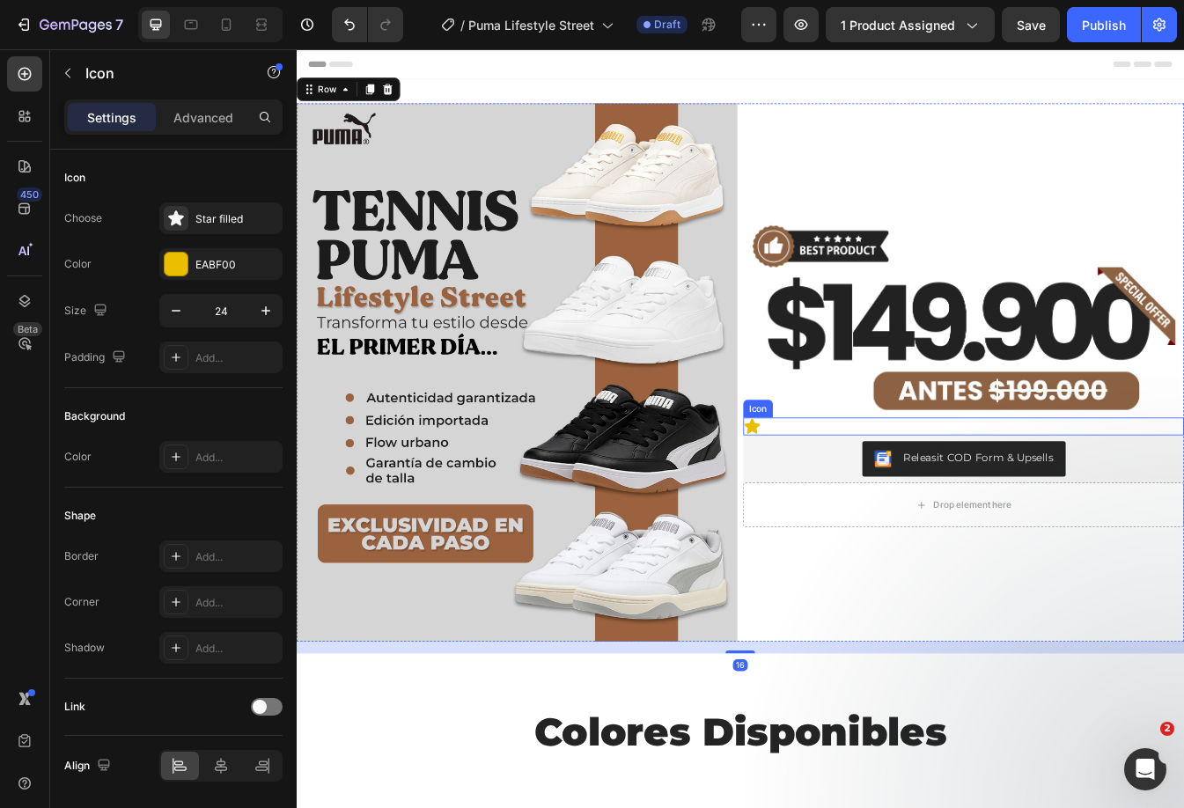
click at [1016, 491] on div "Icon" at bounding box center [1090, 498] width 524 height 21
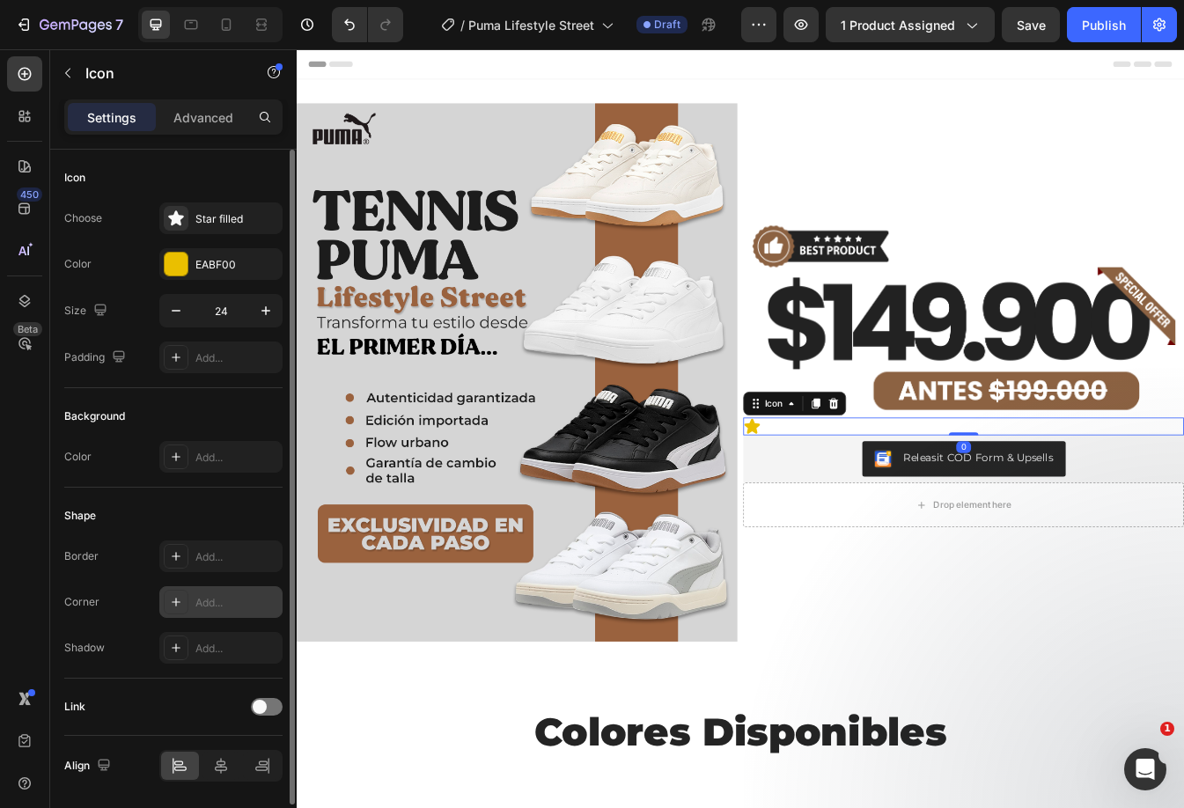
scroll to position [58, 0]
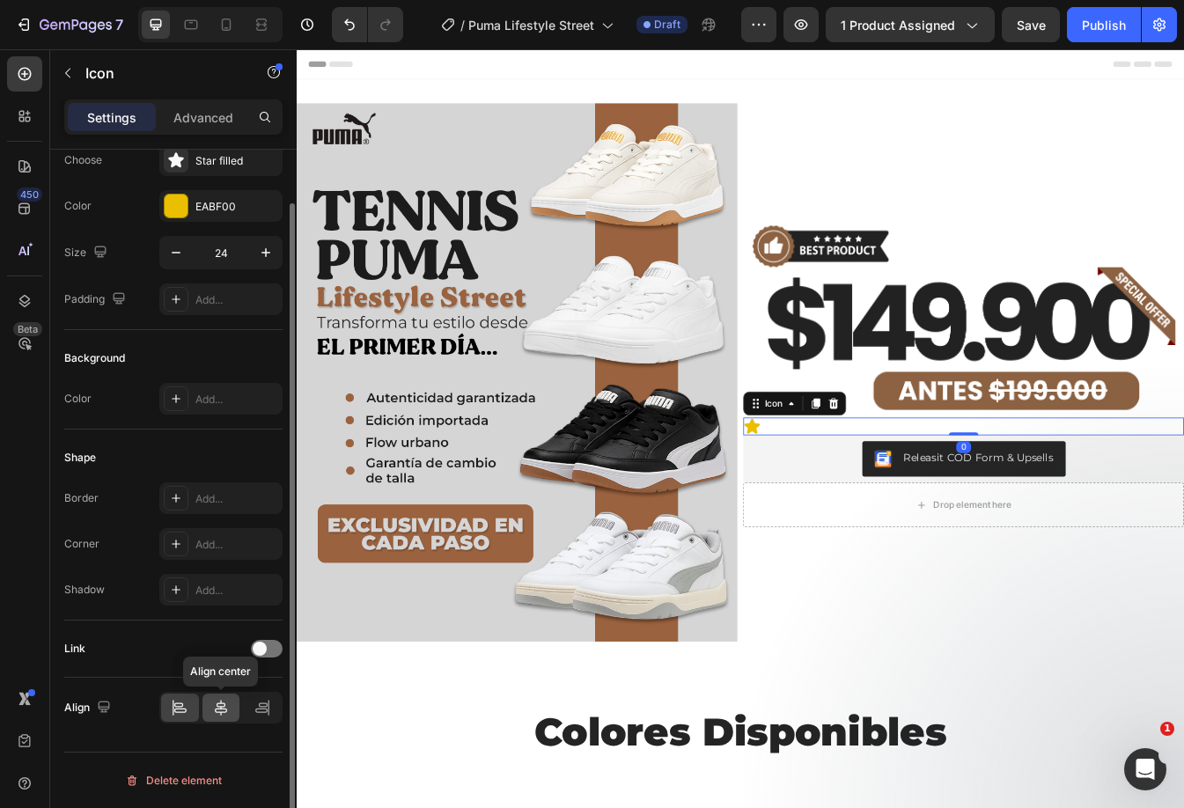
click at [223, 700] on icon at bounding box center [221, 708] width 18 height 18
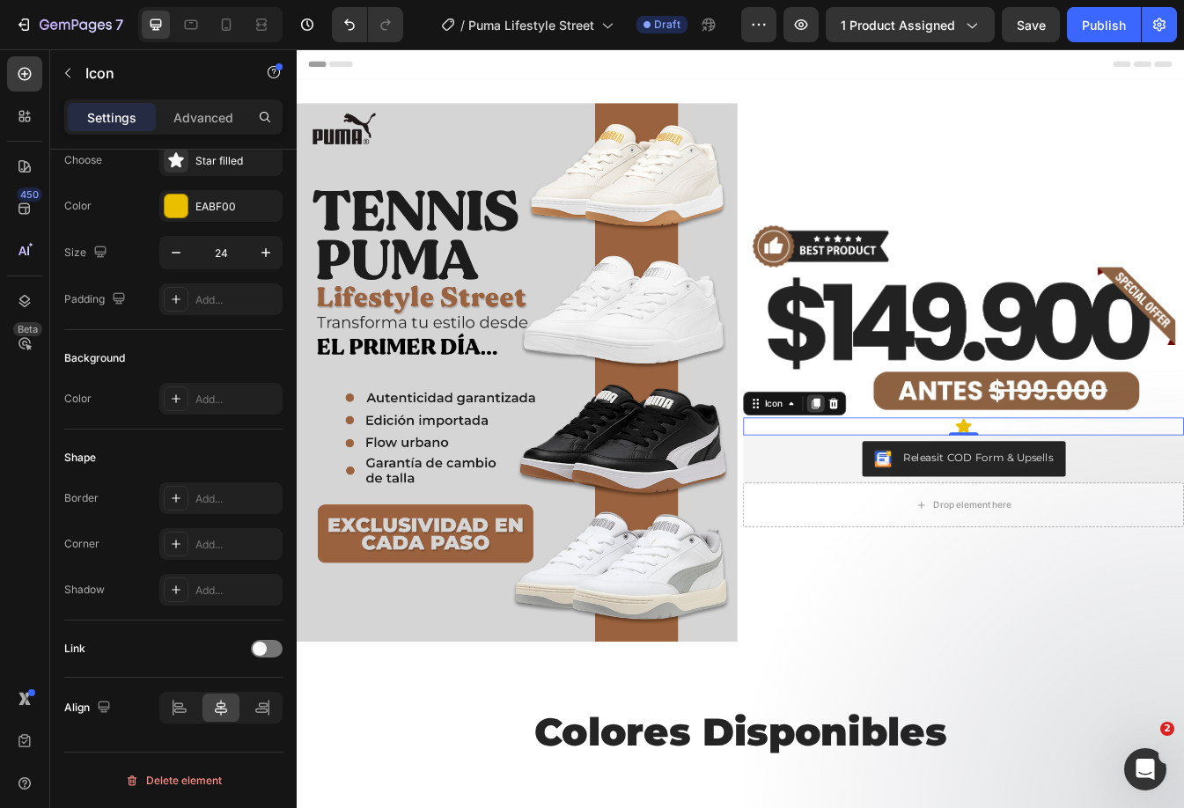
click at [907, 464] on icon at bounding box center [914, 471] width 14 height 14
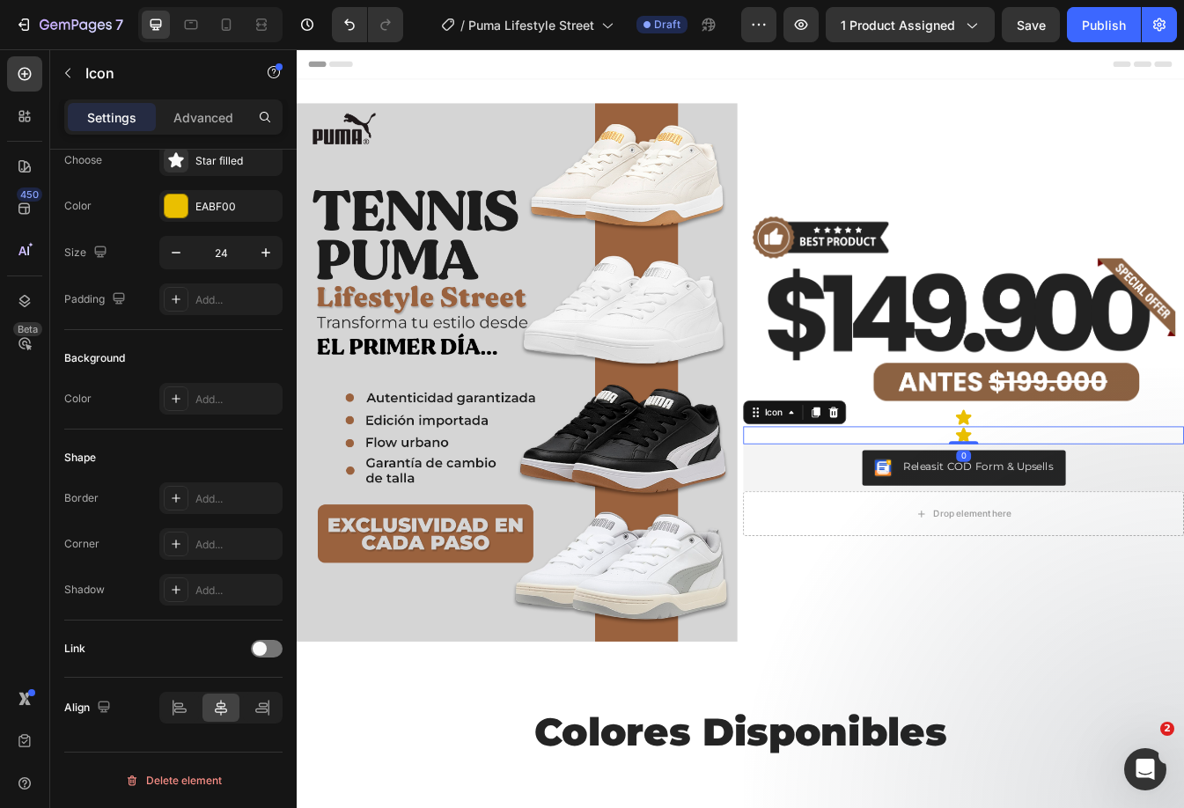
click at [1118, 498] on div "Icon 0" at bounding box center [1090, 508] width 524 height 21
click at [930, 475] on icon at bounding box center [935, 481] width 11 height 12
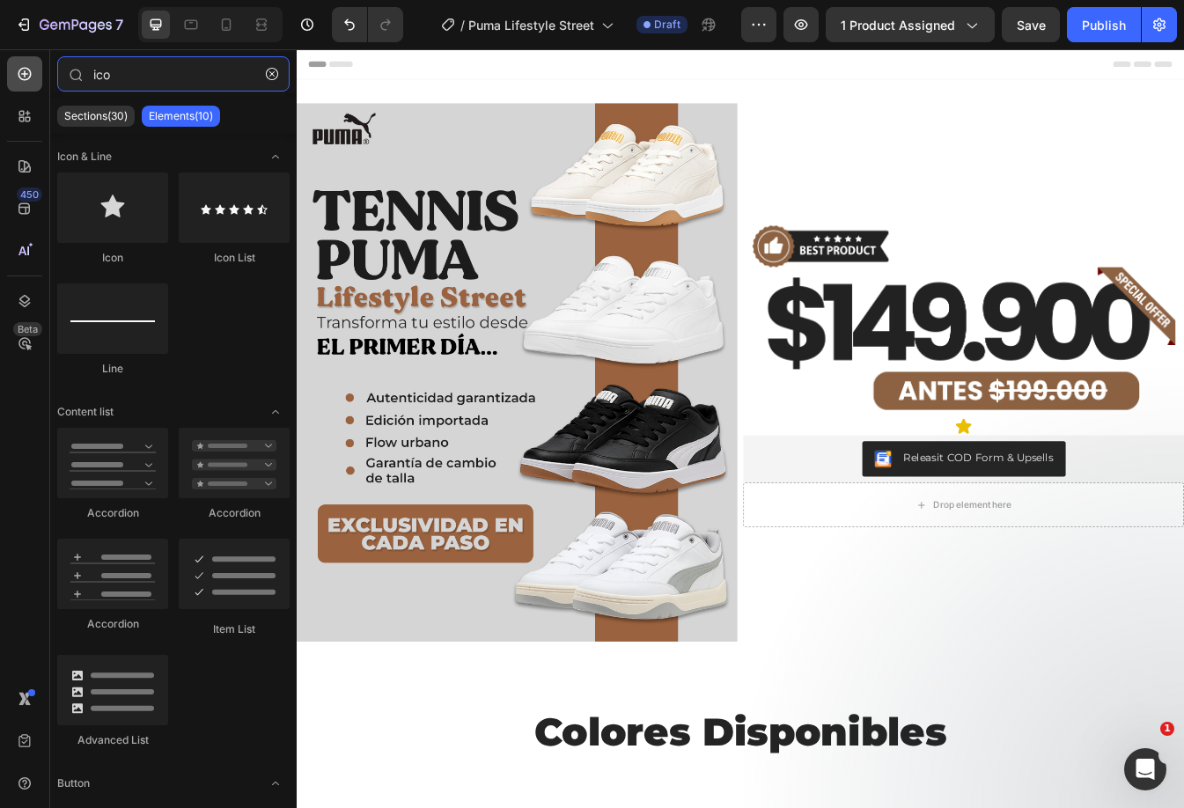
drag, startPoint x: 125, startPoint y: 76, endPoint x: 7, endPoint y: 70, distance: 118.1
click at [7, 70] on div "450 Beta ico Sections(30) Elements(10) Icon & Line Icon Icon List Line Content …" at bounding box center [148, 428] width 297 height 759
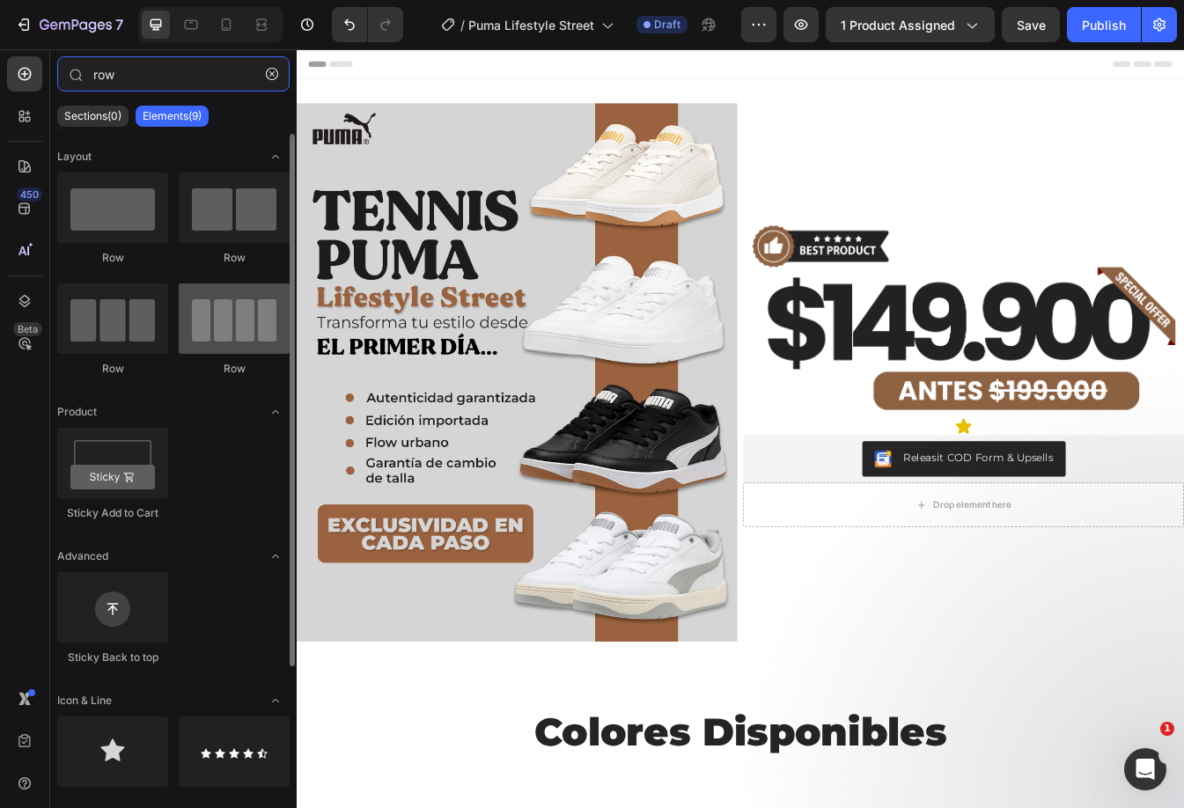
type input "row"
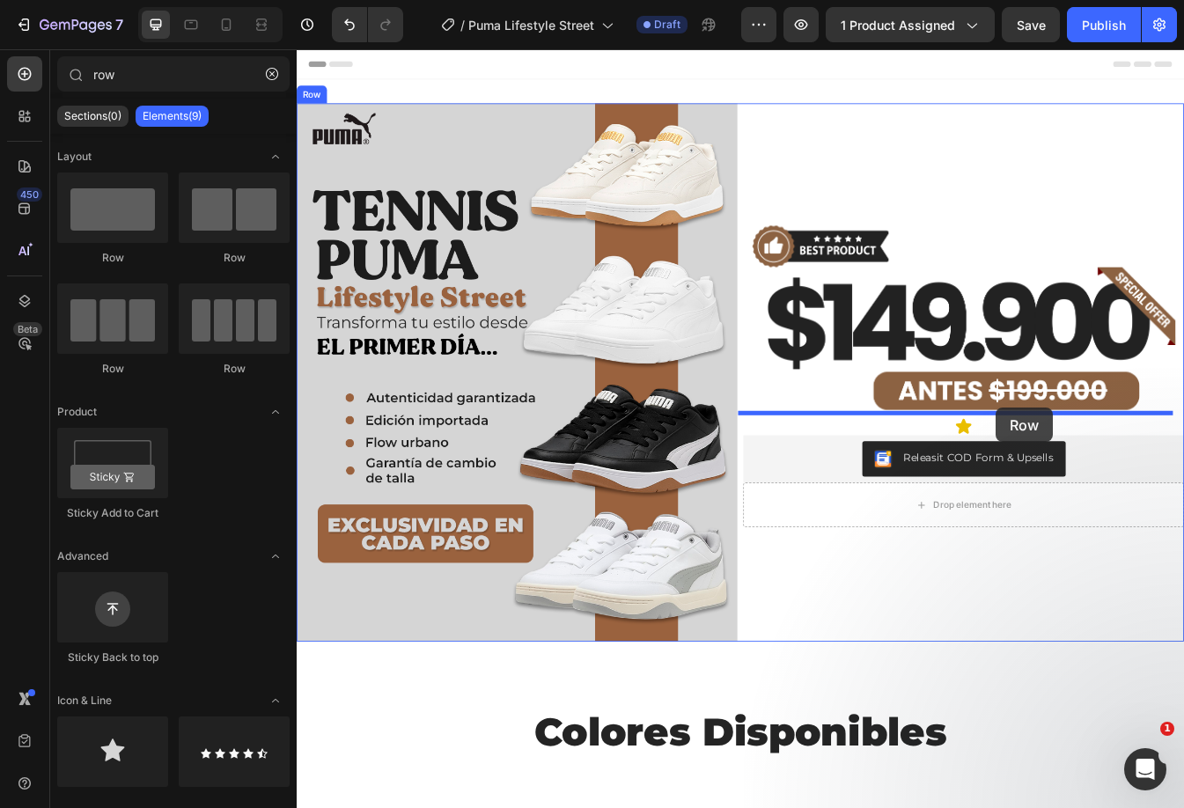
drag, startPoint x: 547, startPoint y: 399, endPoint x: 1128, endPoint y: 476, distance: 585.9
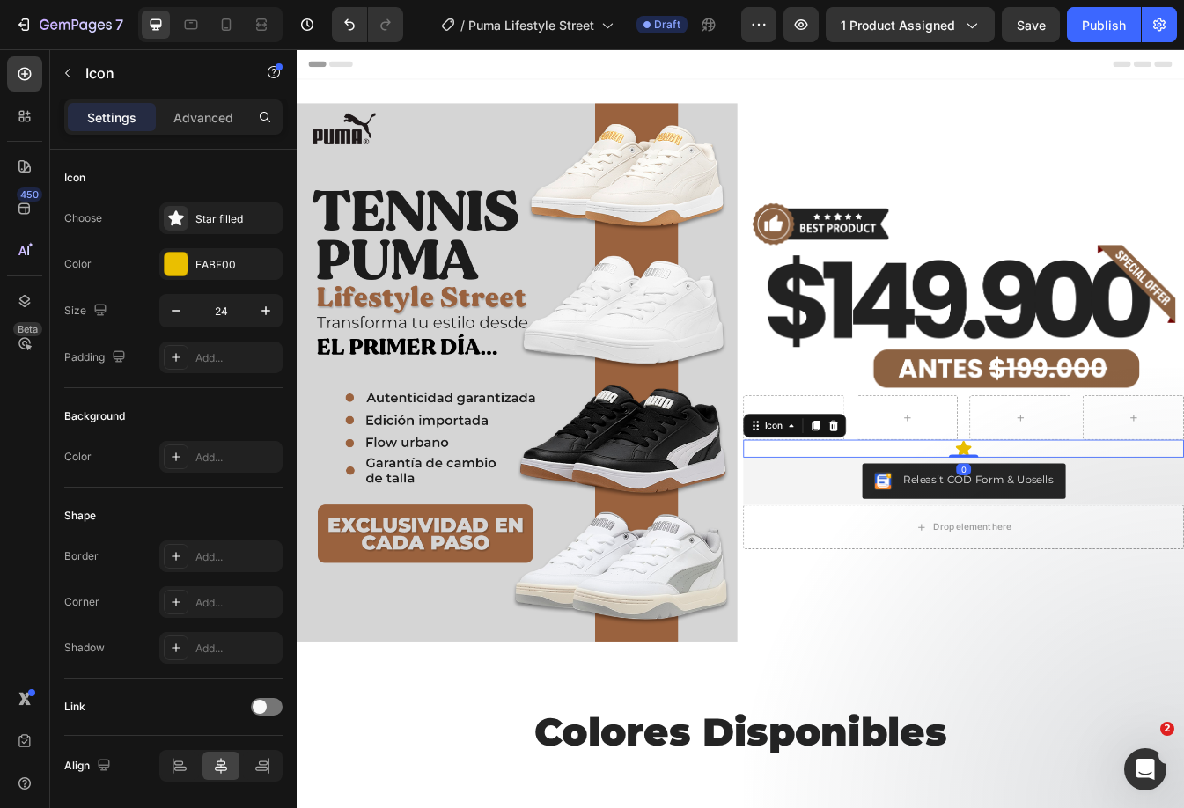
click at [1105, 519] on div "Icon 0" at bounding box center [1090, 524] width 524 height 21
drag, startPoint x: 1084, startPoint y: 514, endPoint x: 907, endPoint y: 465, distance: 183.6
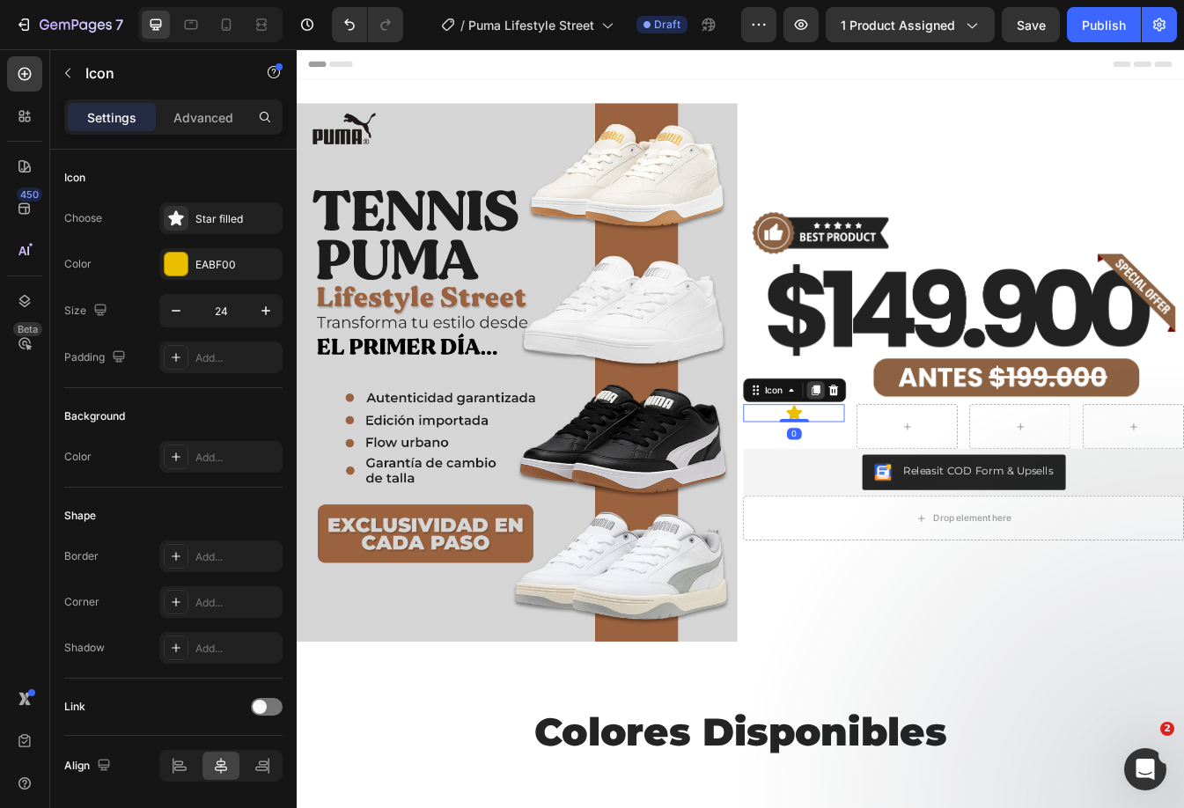
click at [906, 458] on div at bounding box center [914, 454] width 21 height 21
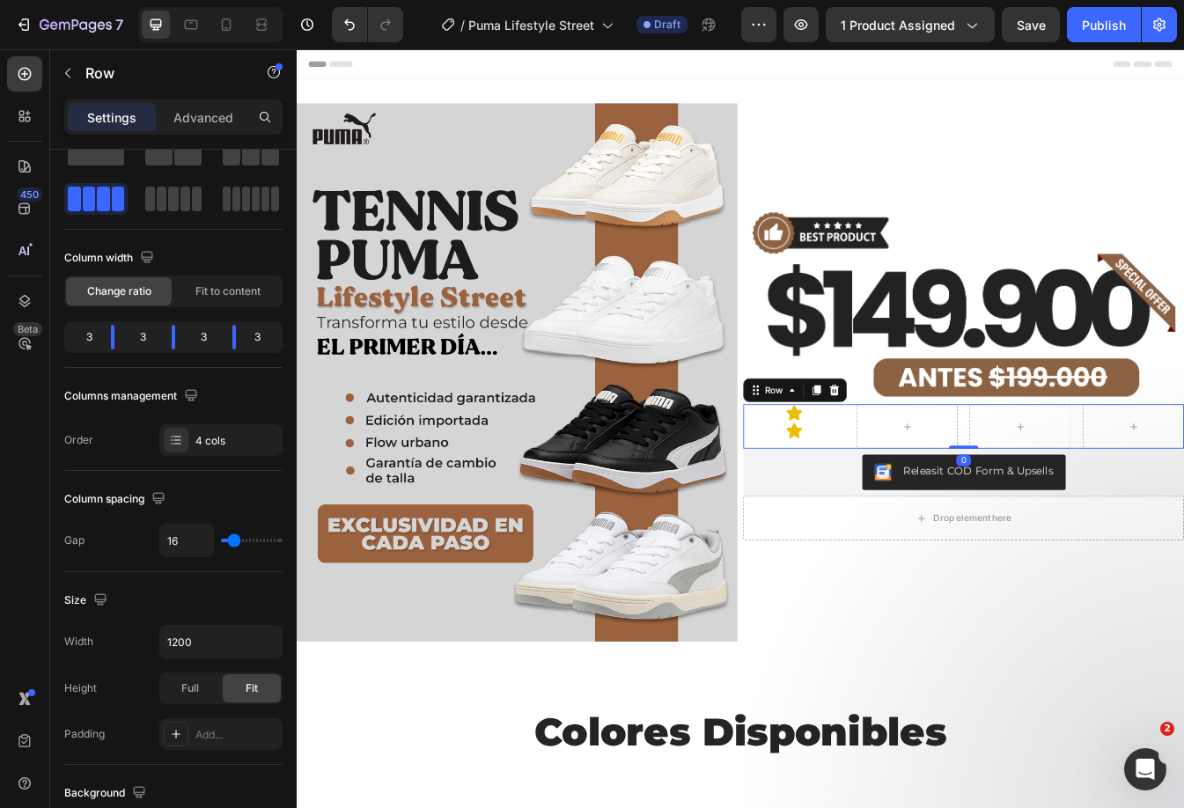
click at [943, 498] on div "Icon Icon Row 0" at bounding box center [1090, 498] width 524 height 53
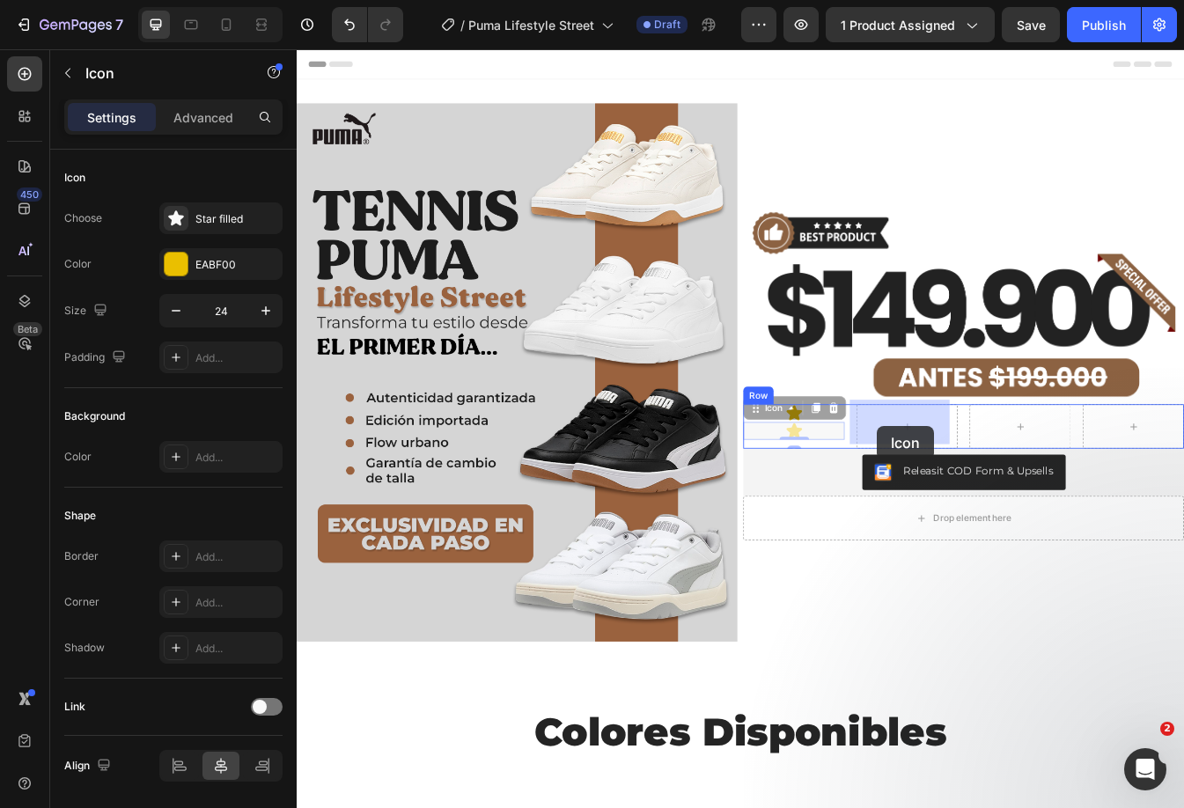
drag, startPoint x: 881, startPoint y: 491, endPoint x: 988, endPoint y: 497, distance: 107.5
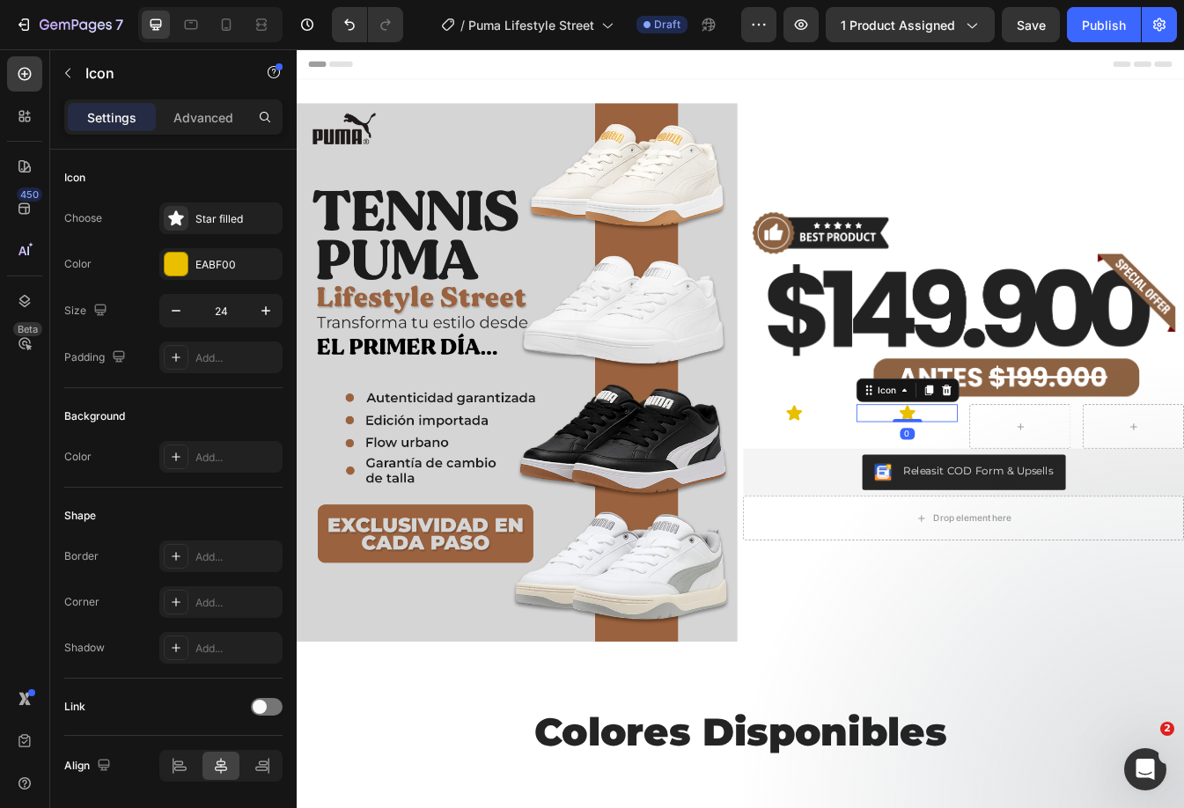
drag, startPoint x: 1042, startPoint y: 453, endPoint x: 1036, endPoint y: 473, distance: 21.2
click at [1044, 453] on icon at bounding box center [1049, 455] width 14 height 14
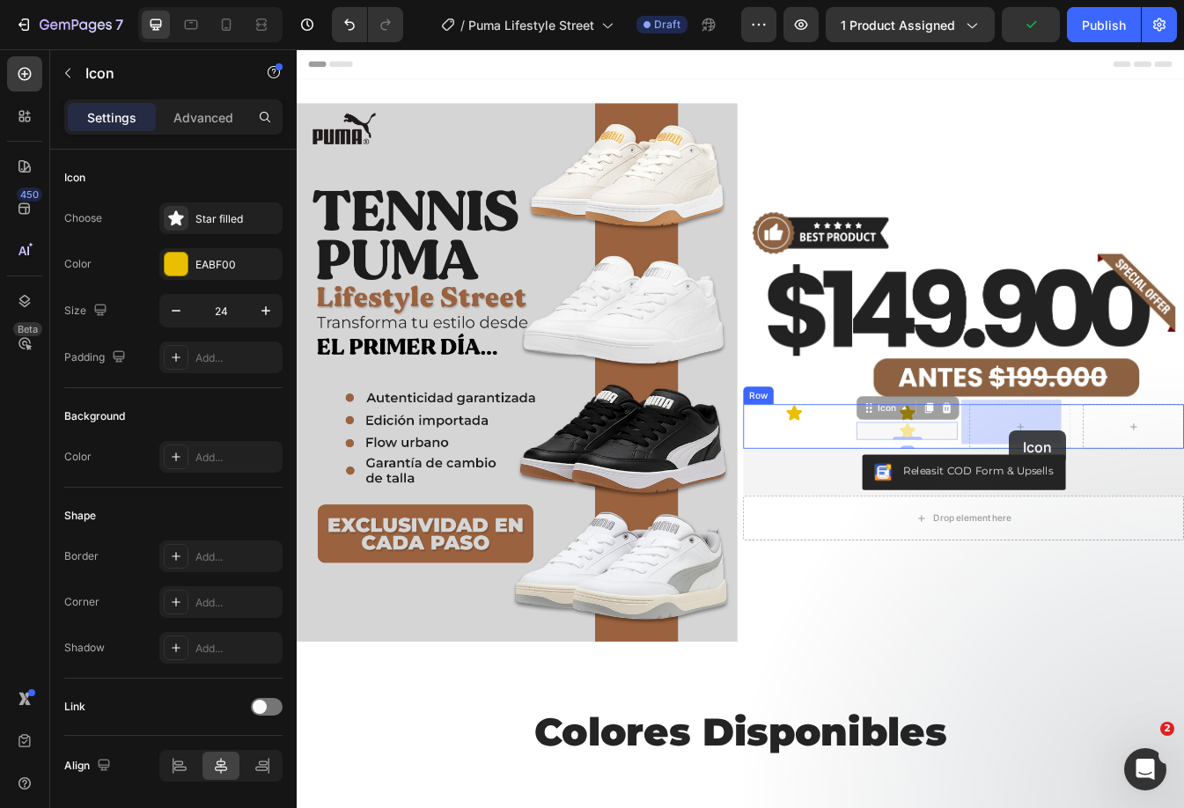
drag, startPoint x: 1015, startPoint y: 496, endPoint x: 1144, endPoint y: 502, distance: 129.5
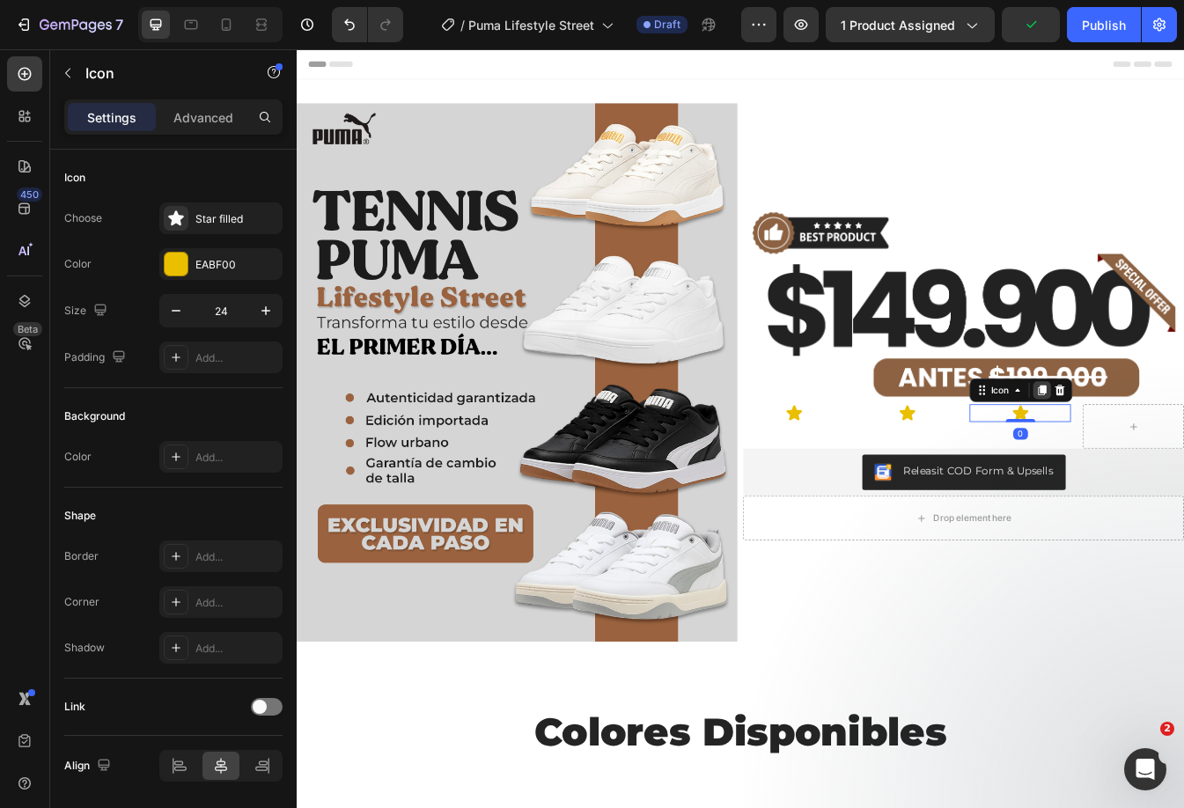
click at [1179, 450] on icon at bounding box center [1184, 456] width 10 height 12
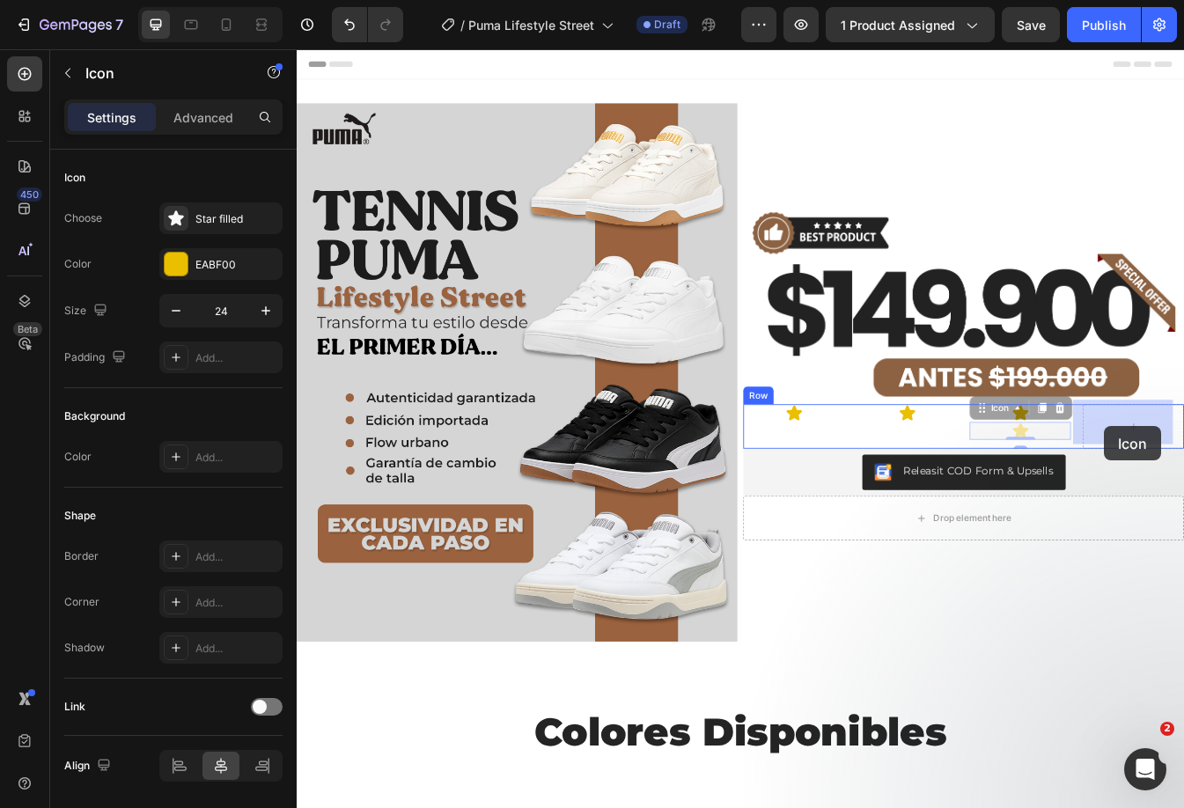
drag, startPoint x: 1148, startPoint y: 493, endPoint x: 1261, endPoint y: 497, distance: 113.6
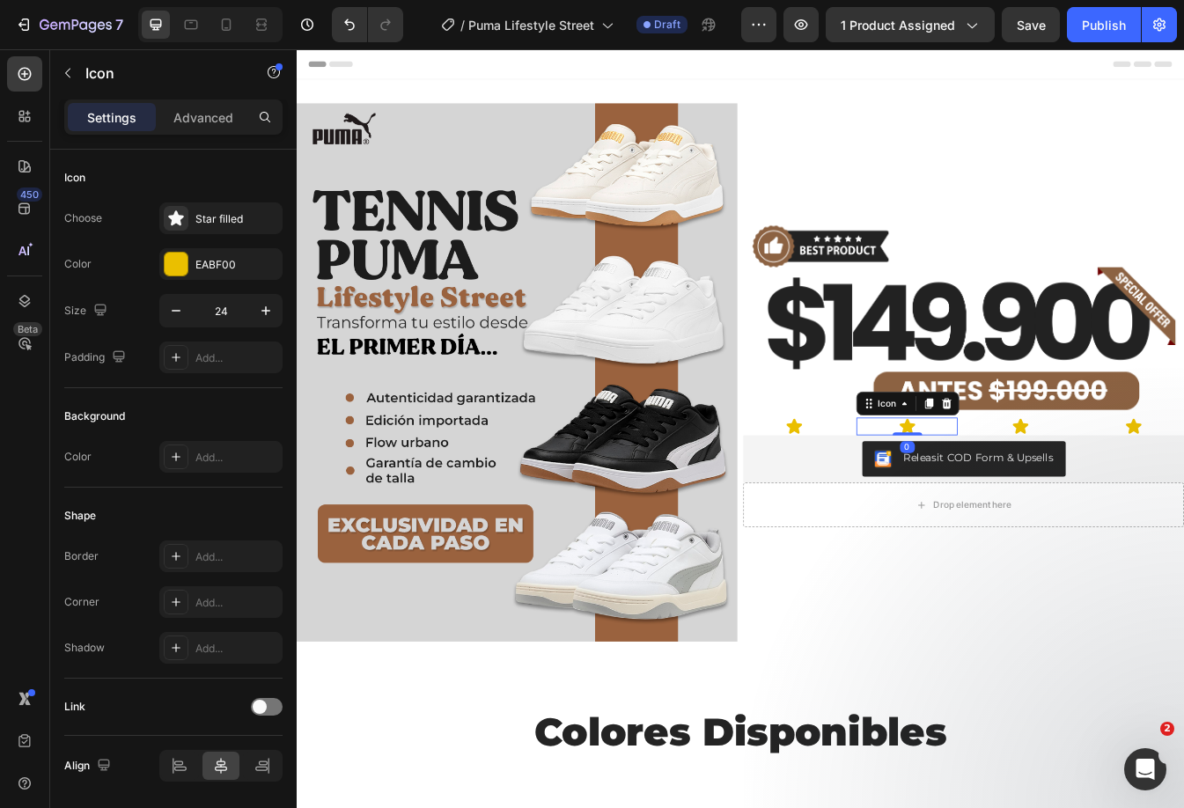
click at [1053, 490] on div "Icon 0" at bounding box center [1023, 498] width 121 height 21
click at [1001, 464] on div "Icon" at bounding box center [998, 470] width 63 height 21
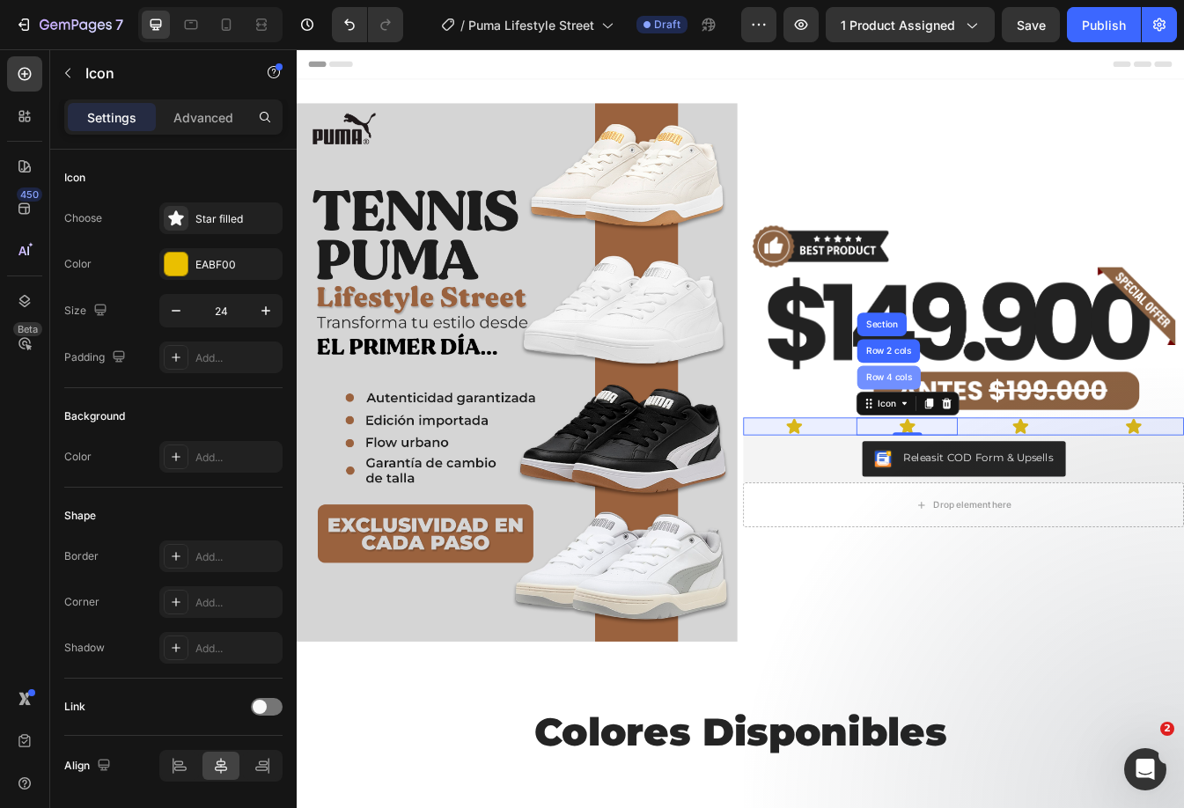
click at [992, 435] on div "Row 4 cols" at bounding box center [1002, 440] width 62 height 11
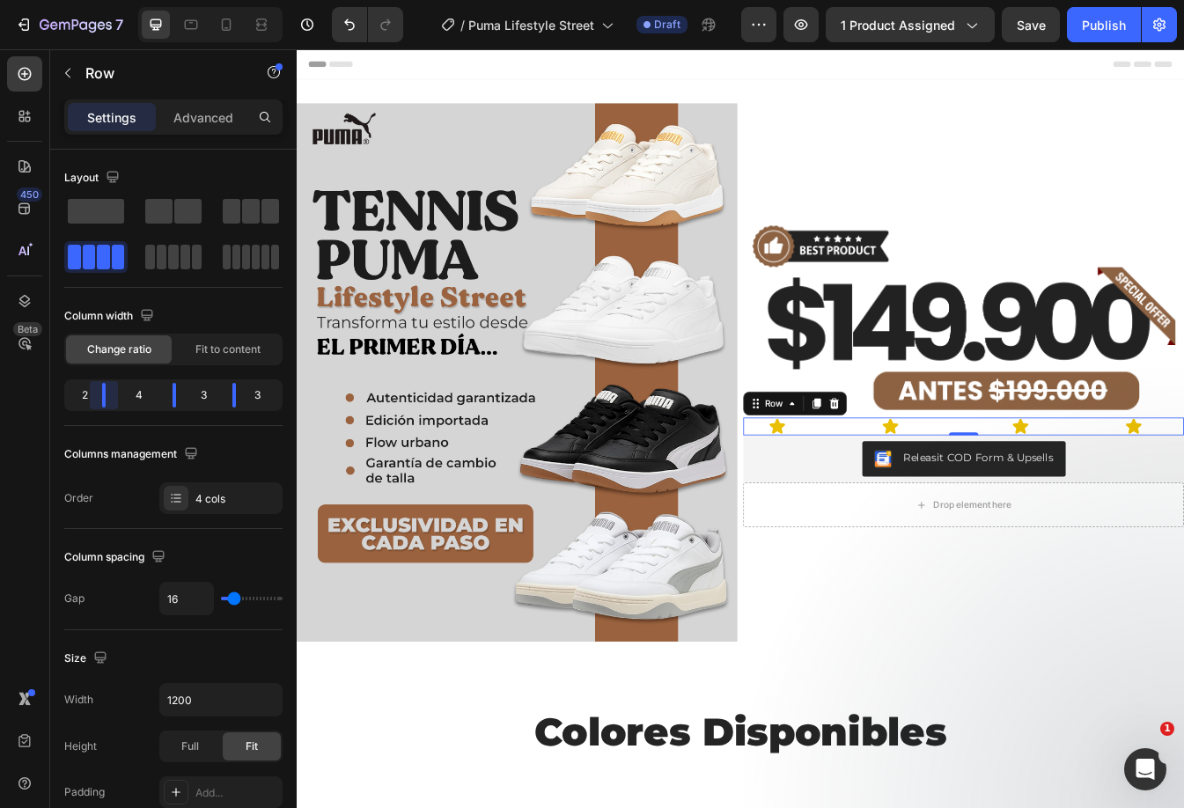
drag, startPoint x: 118, startPoint y: 395, endPoint x: 96, endPoint y: 397, distance: 22.1
click at [96, 0] on body "7 Version history / Puma Lifestyle Street Draft Preview 1 product assigned Save…" at bounding box center [592, 0] width 1184 height 0
drag, startPoint x: 176, startPoint y: 399, endPoint x: 219, endPoint y: 395, distance: 43.3
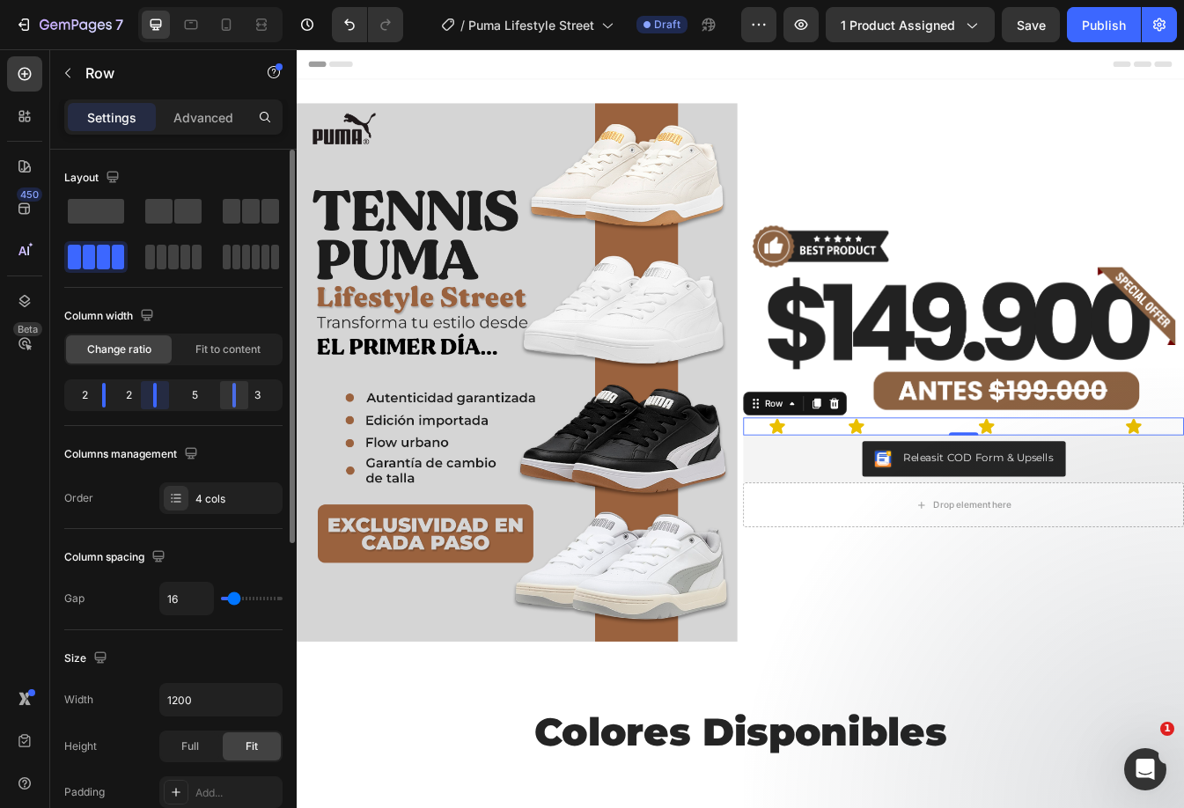
click at [135, 0] on body "7 Version history / Puma Lifestyle Street Draft Preview 1 product assigned Save…" at bounding box center [592, 0] width 1184 height 0
drag, startPoint x: 233, startPoint y: 395, endPoint x: 165, endPoint y: 394, distance: 68.6
click at [163, 0] on body "7 Version history / Puma Lifestyle Street Draft Preview 1 product assigned Save…" at bounding box center [592, 0] width 1184 height 0
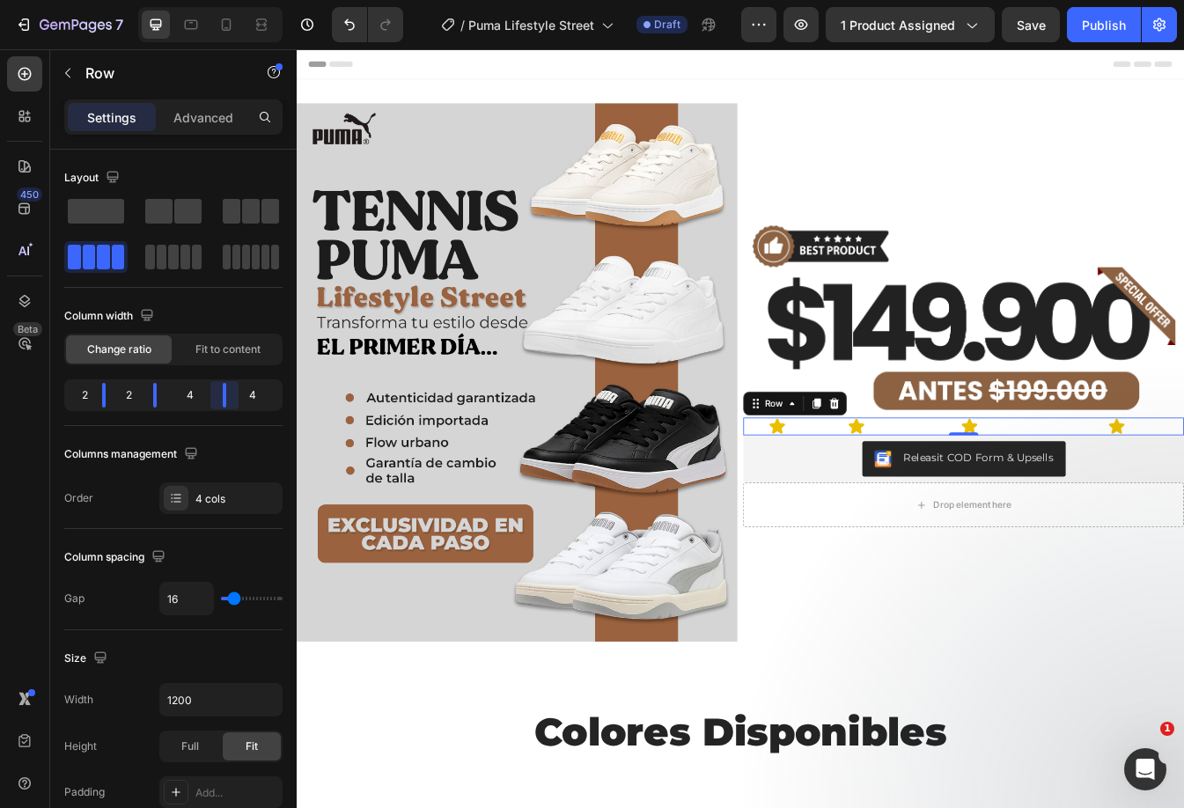
drag, startPoint x: 197, startPoint y: 402, endPoint x: 209, endPoint y: 403, distance: 11.5
click at [209, 0] on body "7 Version history / Puma Lifestyle Street Draft Preview 1 product assigned Save…" at bounding box center [592, 0] width 1184 height 0
drag, startPoint x: 219, startPoint y: 397, endPoint x: 180, endPoint y: 396, distance: 38.7
click at [180, 0] on body "7 Version history / Puma Lifestyle Street Draft Preview 1 product assigned Publ…" at bounding box center [592, 0] width 1184 height 0
drag, startPoint x: 158, startPoint y: 388, endPoint x: 111, endPoint y: 398, distance: 47.6
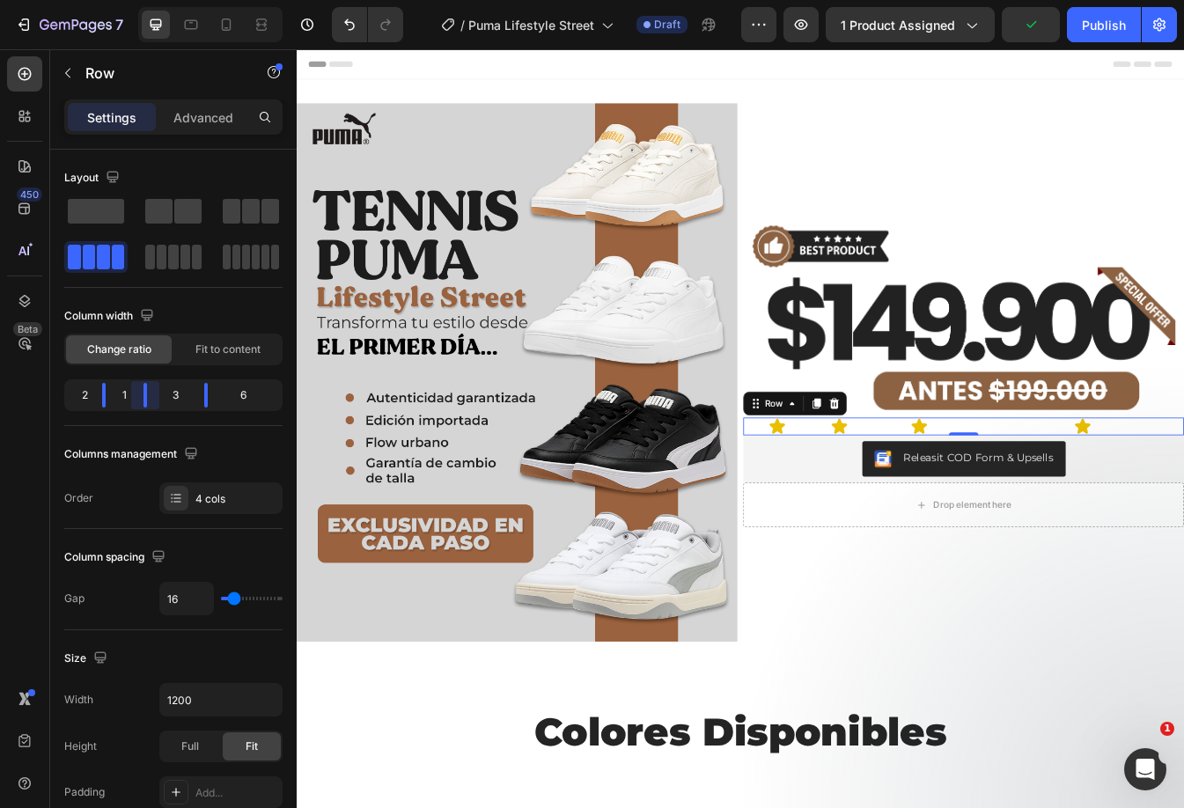
click at [111, 0] on body "7 Version history / Puma Lifestyle Street Draft Preview 1 product assigned Publ…" at bounding box center [592, 0] width 1184 height 0
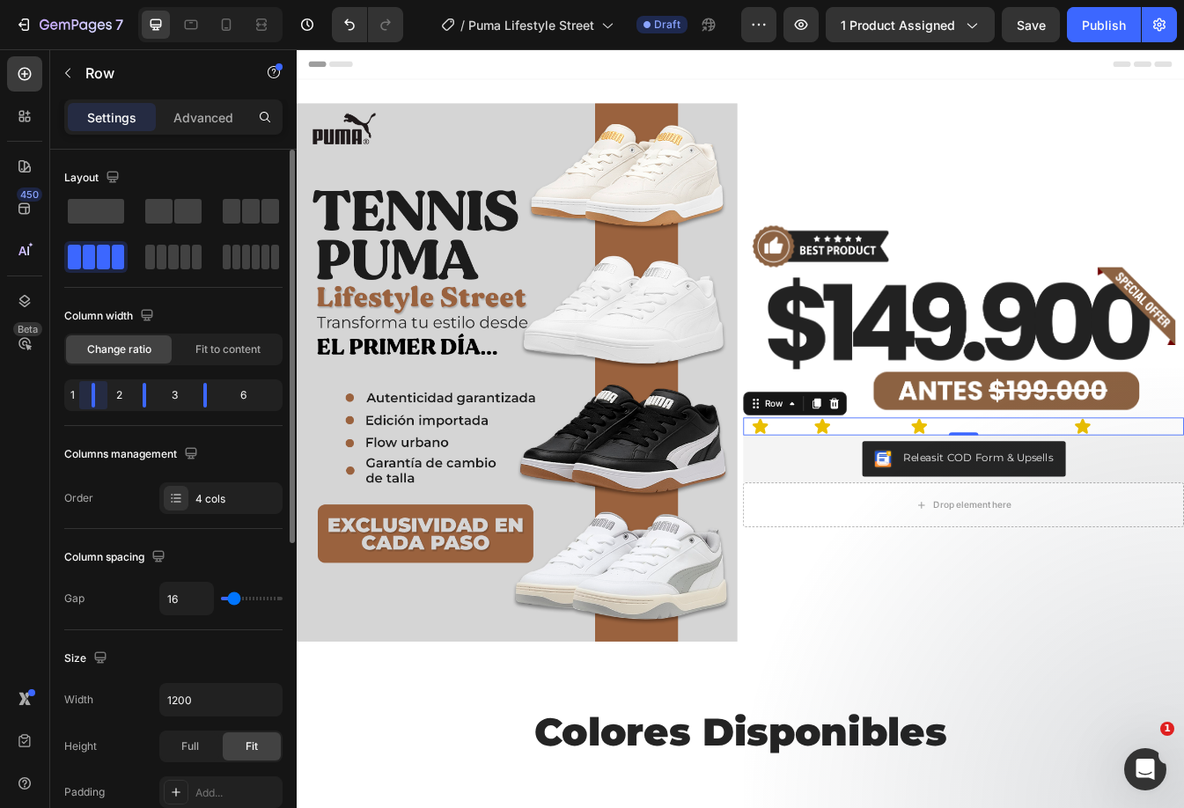
drag, startPoint x: 104, startPoint y: 391, endPoint x: 147, endPoint y: 407, distance: 46.2
click at [77, 0] on body "7 Version history / Puma Lifestyle Street Draft Preview 1 product assigned Save…" at bounding box center [592, 0] width 1184 height 0
click at [861, 488] on div "Icon Icon Icon Icon Row 0" at bounding box center [1090, 498] width 524 height 21
click at [861, 496] on div "Icon Icon Icon Icon Row 0" at bounding box center [1090, 498] width 524 height 21
click at [196, 119] on p "Advanced" at bounding box center [203, 117] width 60 height 18
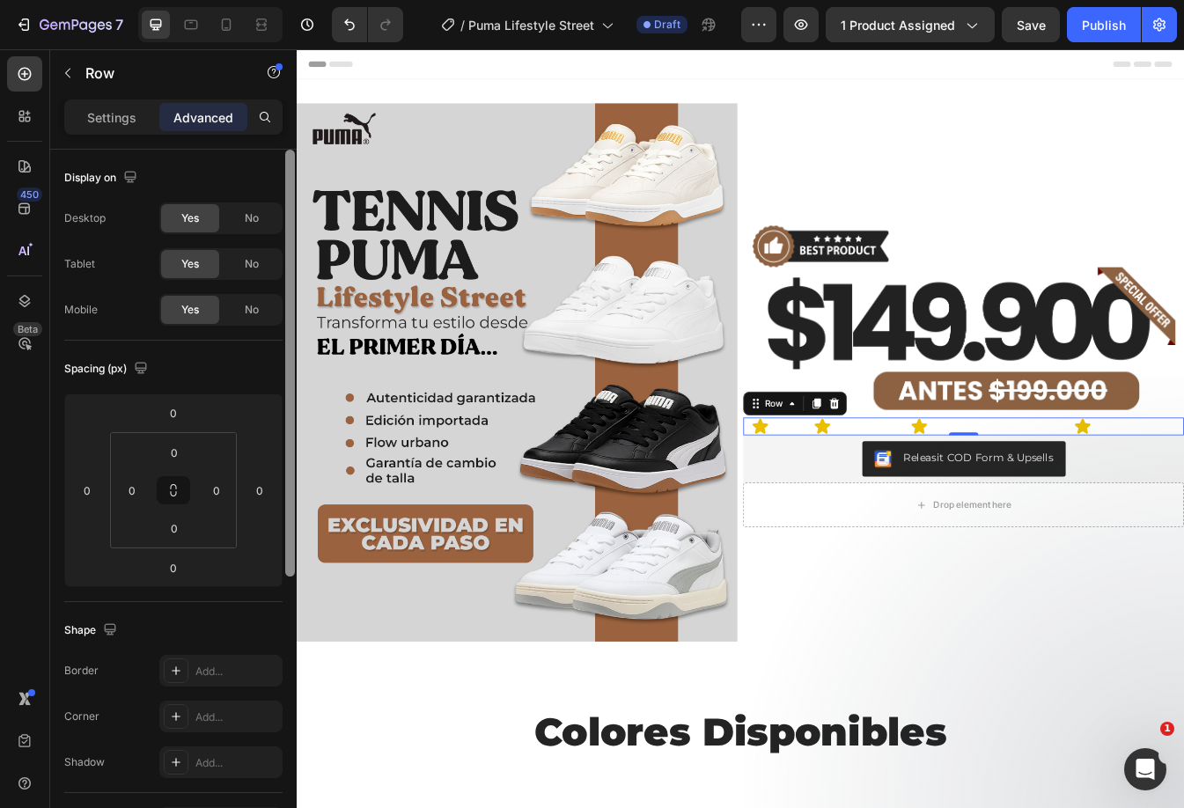
scroll to position [176, 0]
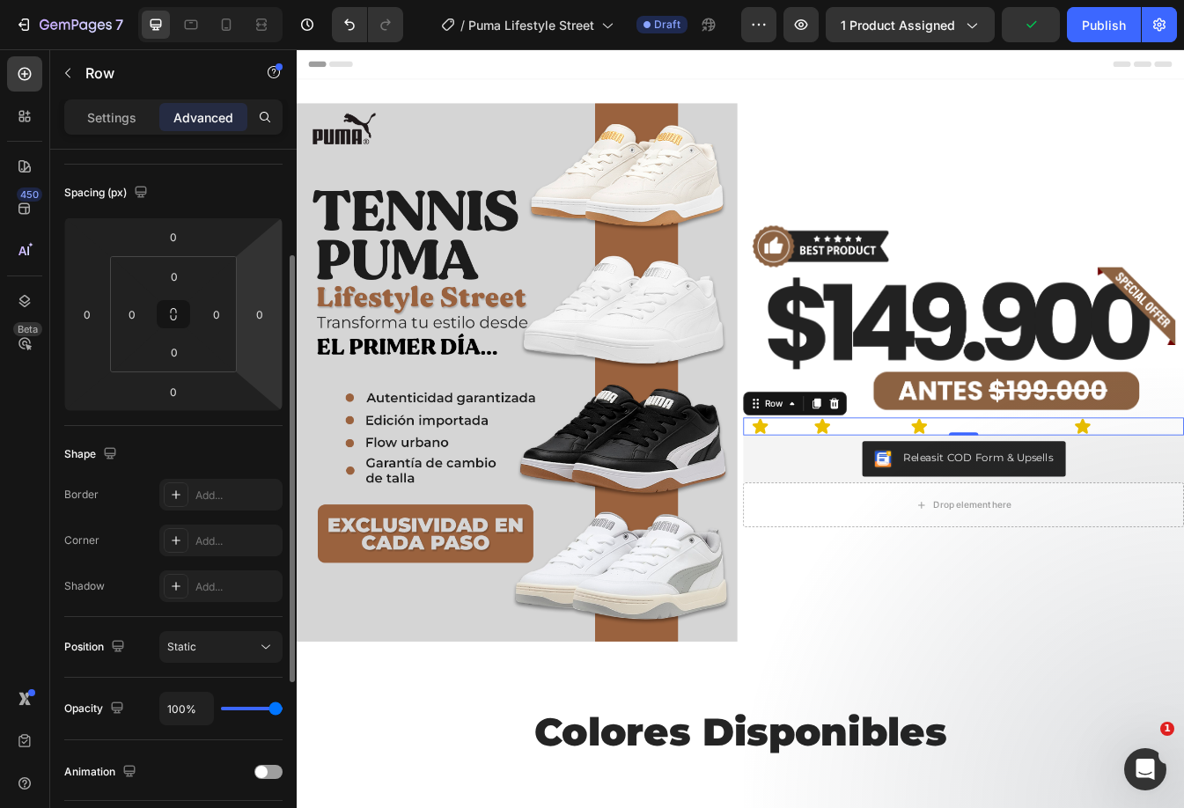
click at [870, 497] on div "Icon Icon Icon Icon Row 0" at bounding box center [1090, 498] width 524 height 21
click at [850, 466] on div "Row" at bounding box center [864, 471] width 29 height 16
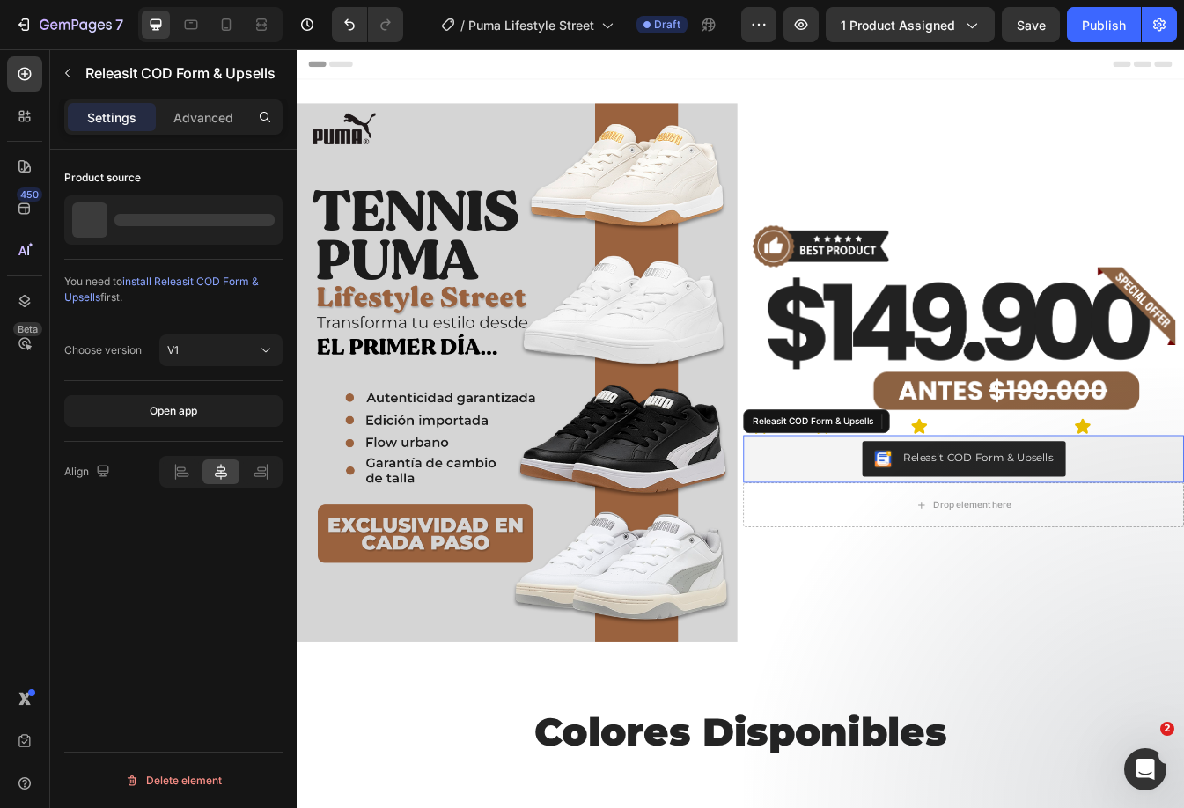
scroll to position [0, 0]
click at [869, 525] on div "Releasit COD Form & Upsells" at bounding box center [1090, 537] width 510 height 42
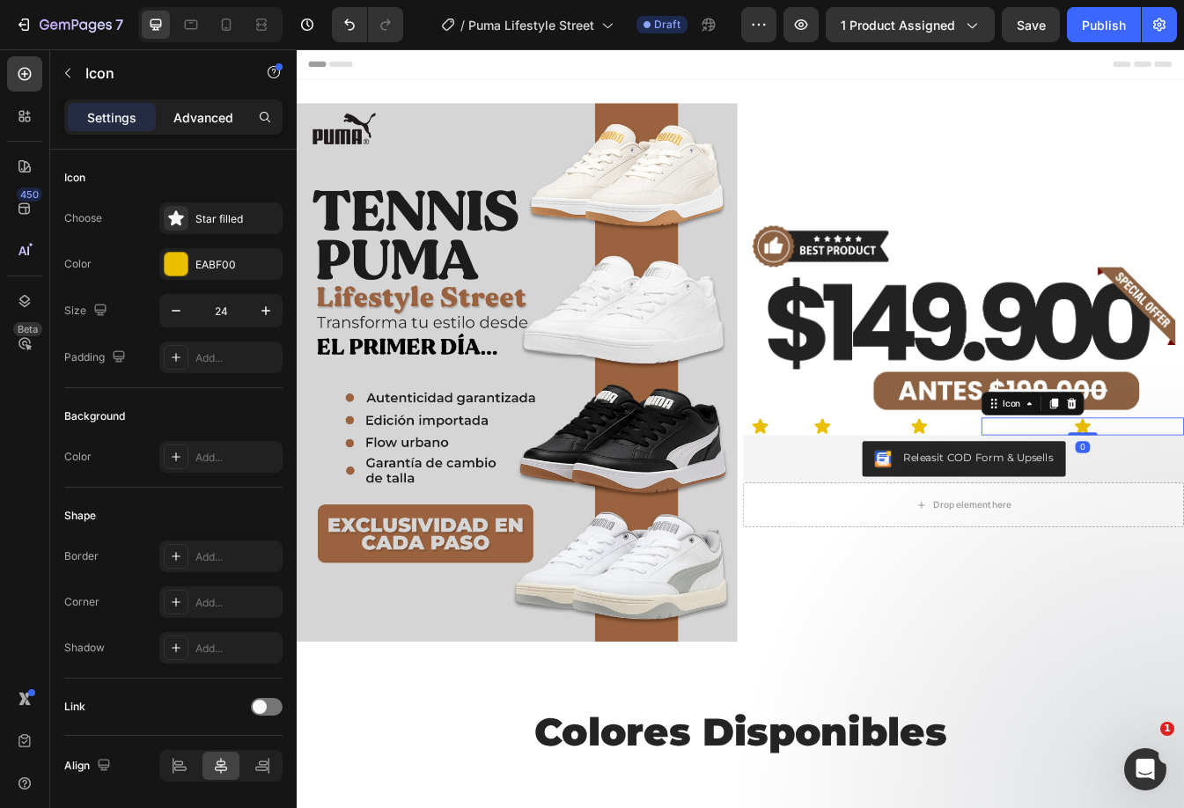
click at [186, 125] on p "Advanced" at bounding box center [203, 117] width 60 height 18
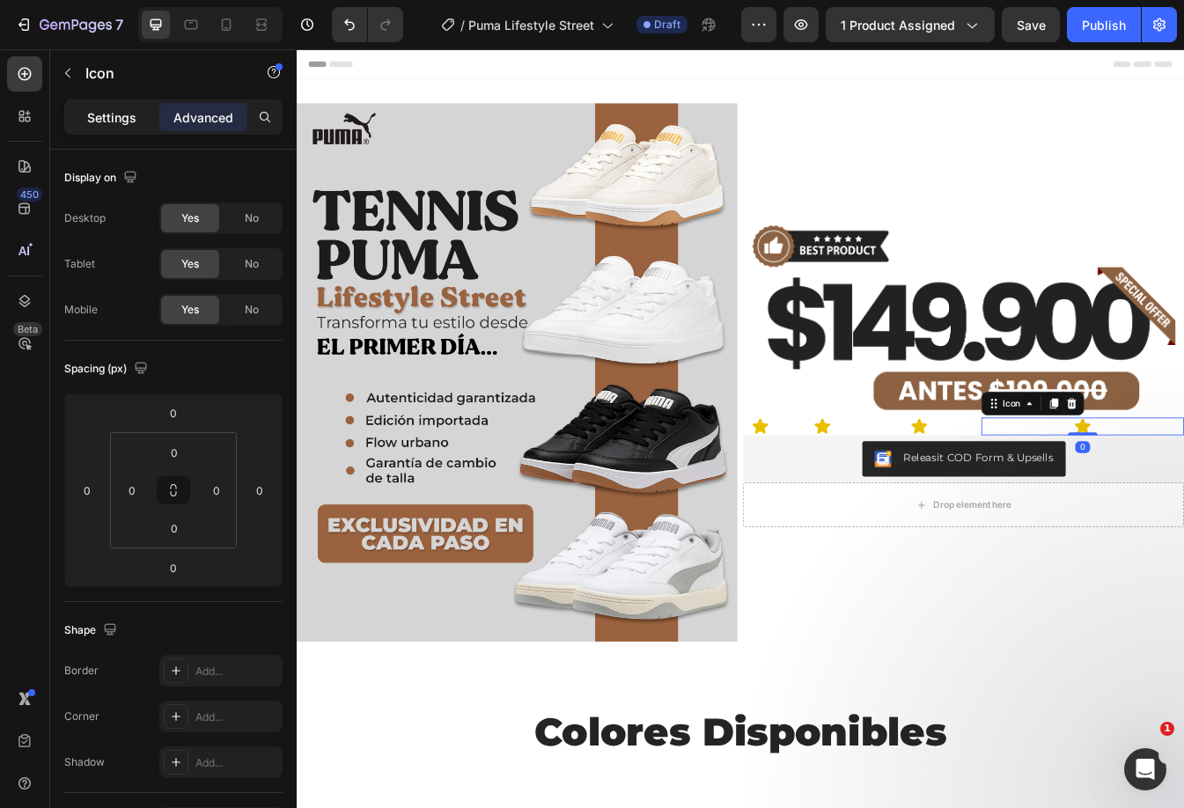
click at [122, 105] on div "Settings" at bounding box center [112, 117] width 88 height 28
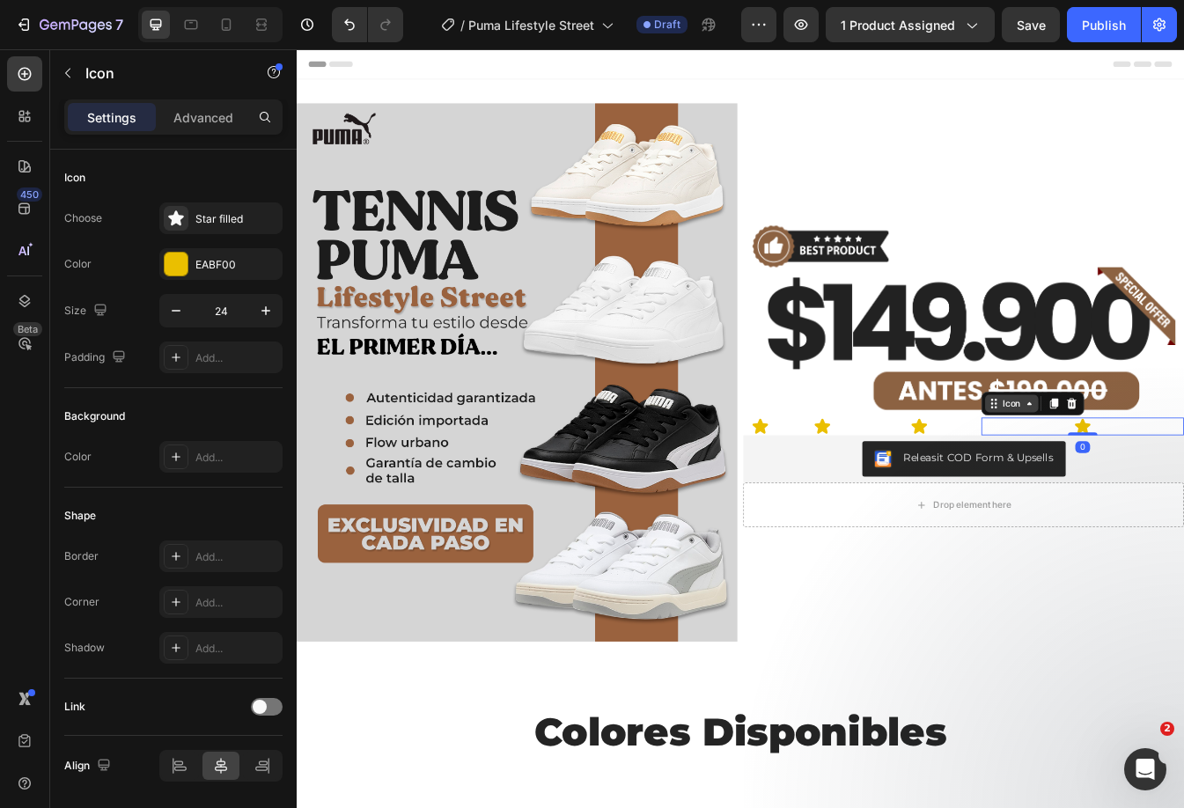
click at [1135, 471] on div "Icon" at bounding box center [1147, 471] width 28 height 0
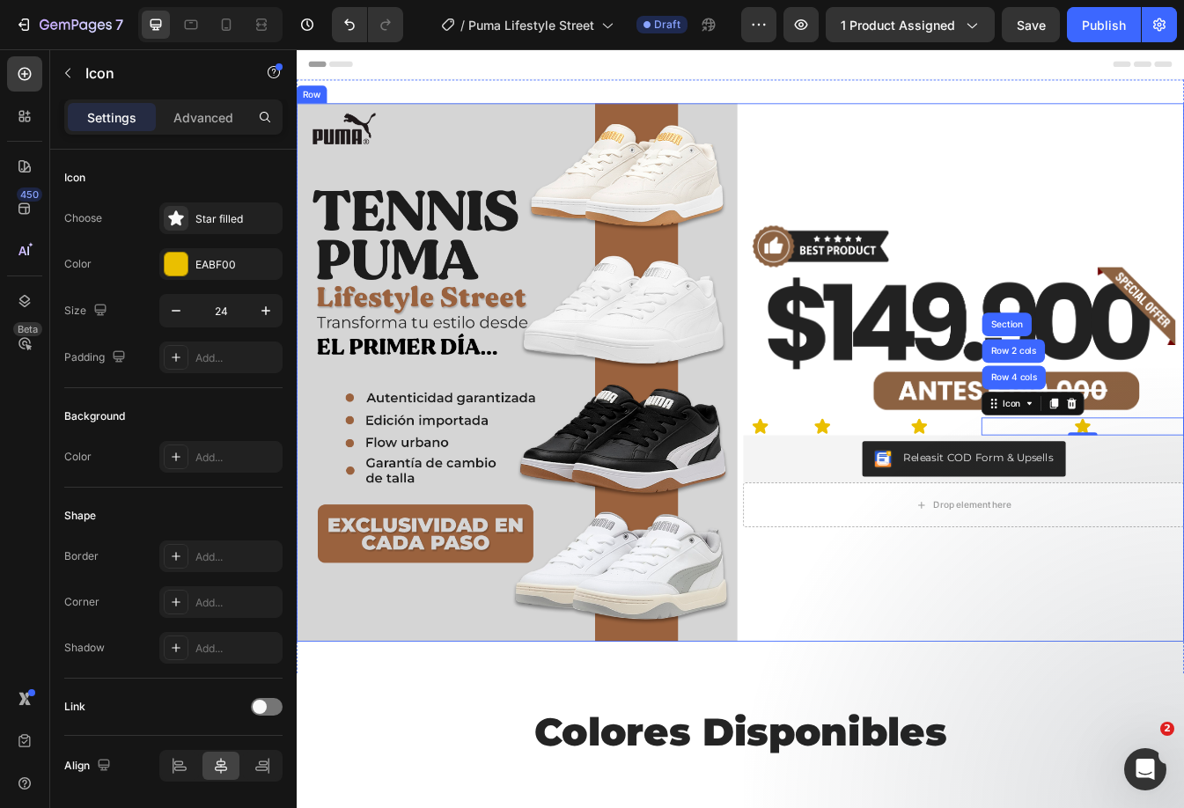
drag, startPoint x: 1176, startPoint y: 622, endPoint x: 1140, endPoint y: 582, distance: 54.2
click at [1174, 620] on div "Image Icon Icon Icon Icon Row 4 cols Row 2 cols Section 0 Row Releasit COD Form…" at bounding box center [1090, 434] width 524 height 641
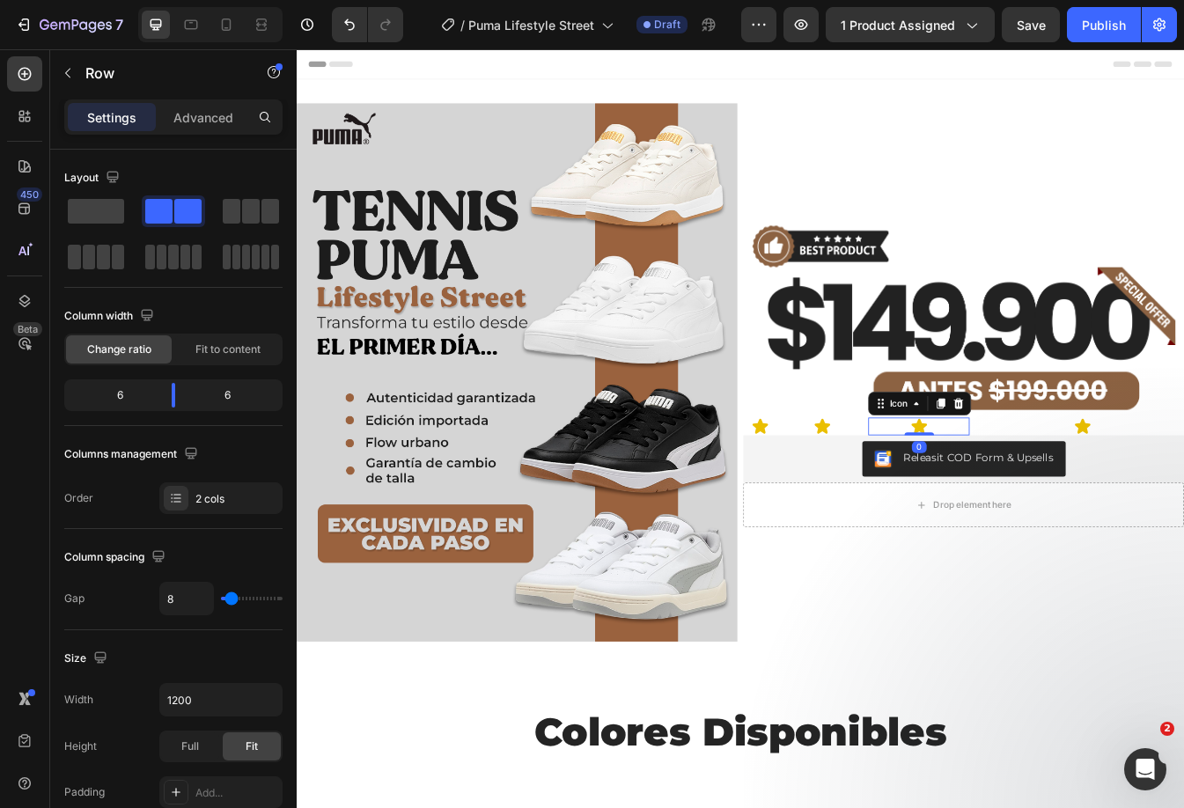
click at [1069, 490] on div "Icon 0" at bounding box center [1037, 498] width 121 height 21
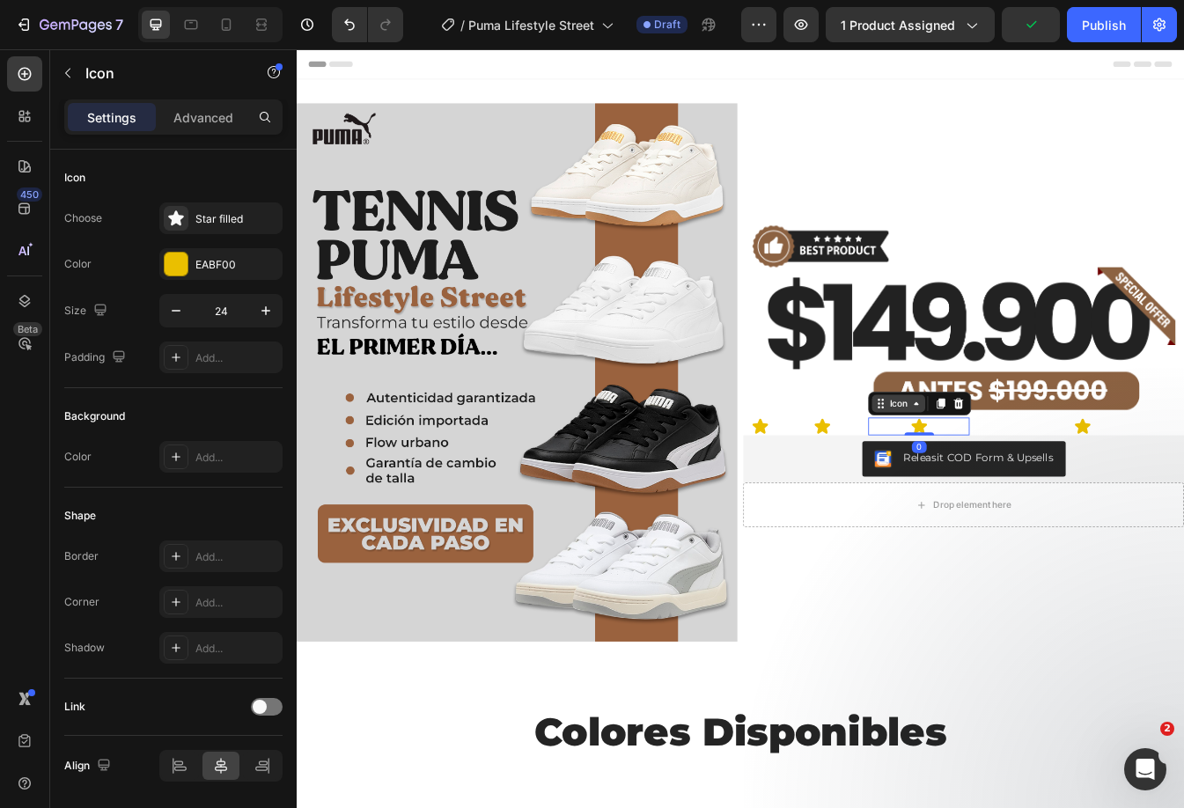
click at [1008, 471] on div "Icon" at bounding box center [1013, 471] width 28 height 0
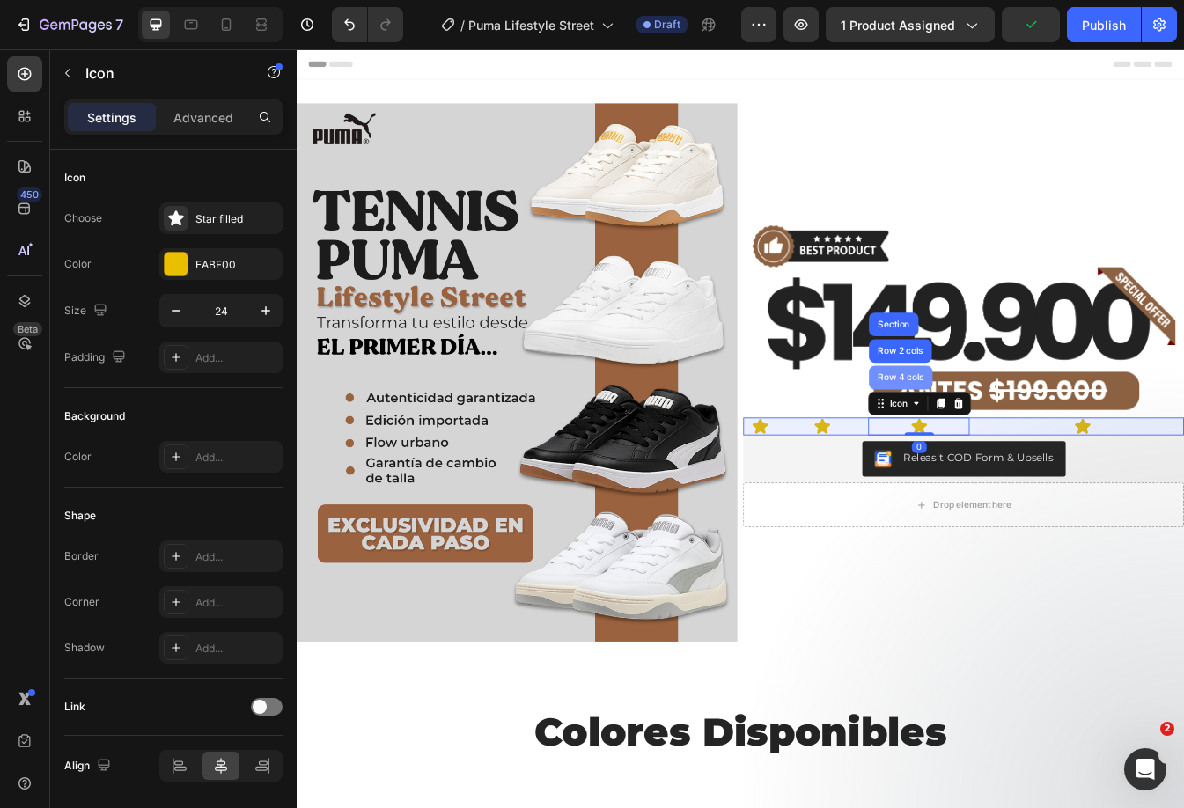
click at [995, 435] on div "Row 4 cols" at bounding box center [1016, 440] width 62 height 11
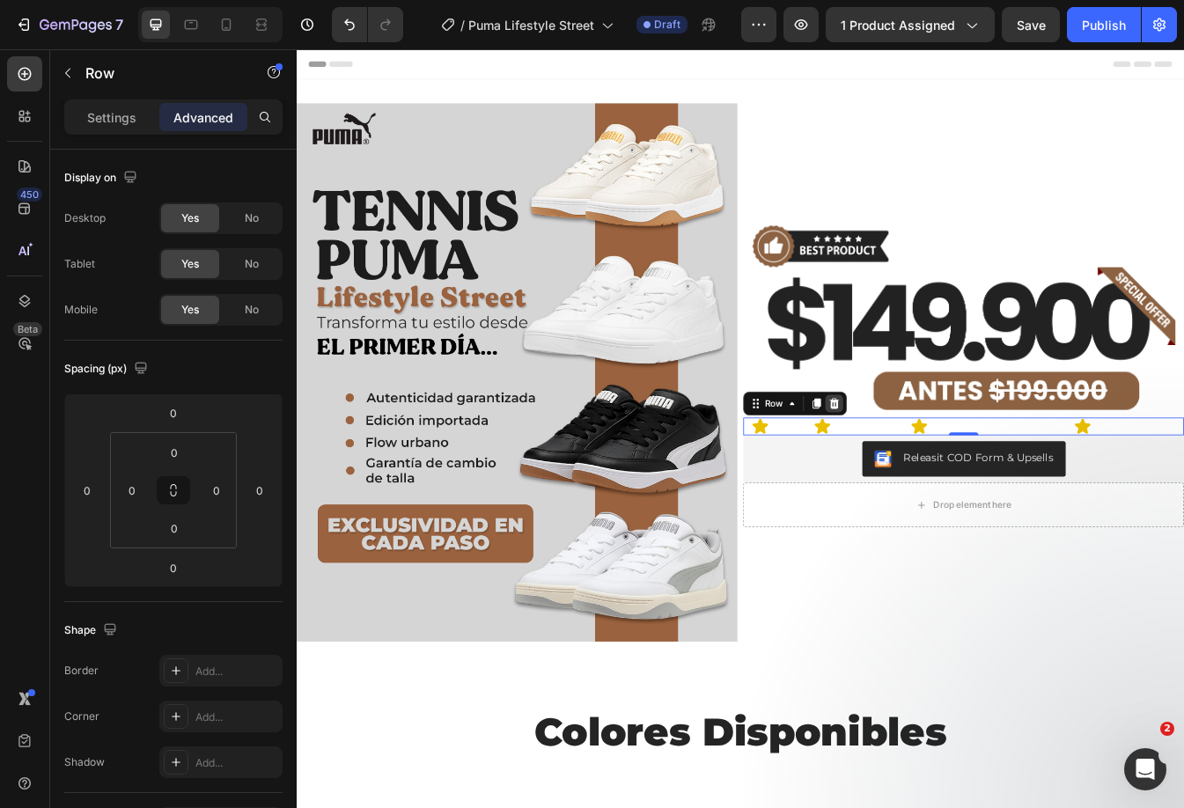
click at [931, 470] on icon at bounding box center [936, 471] width 11 height 12
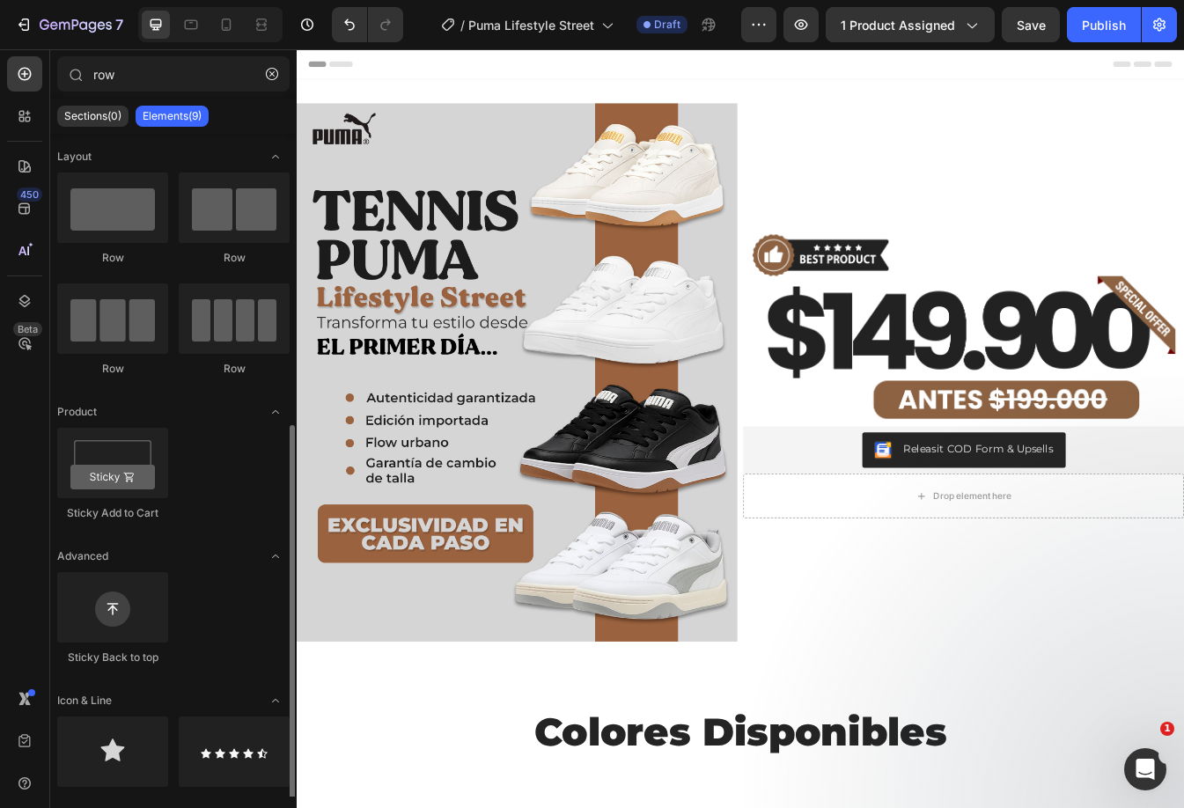
scroll to position [161, 0]
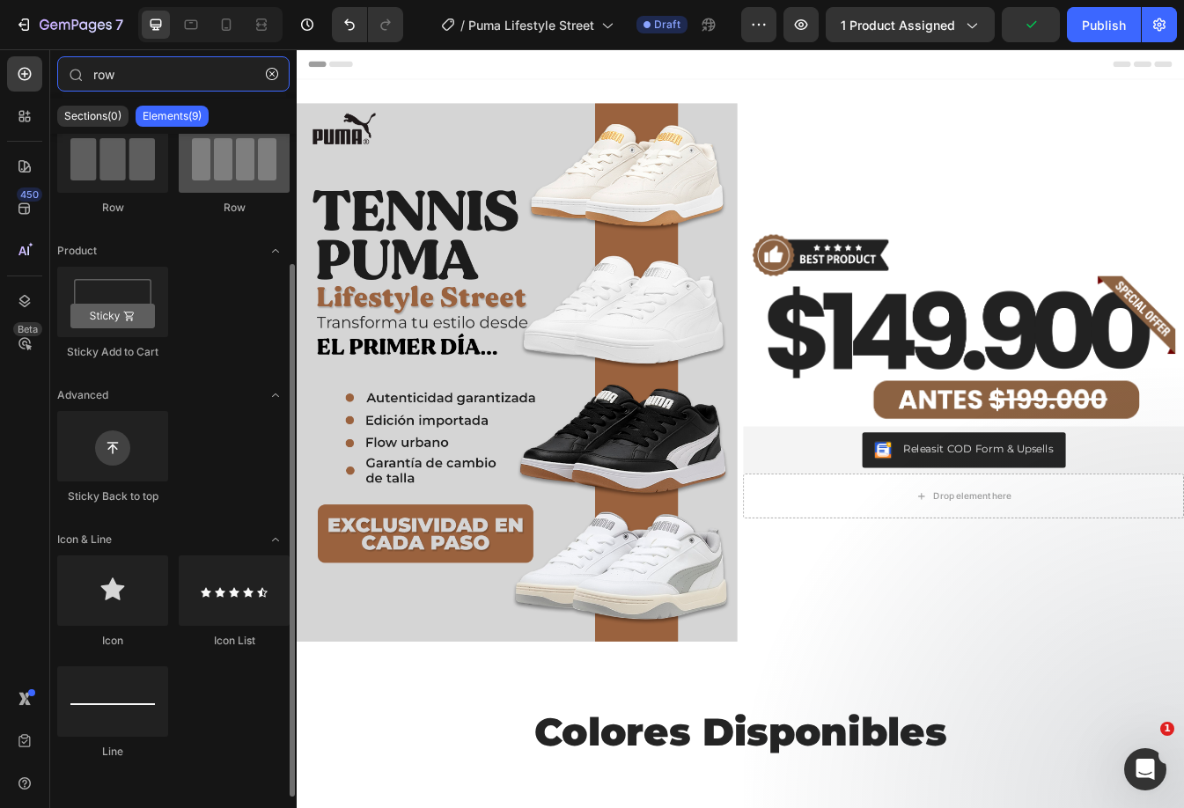
drag, startPoint x: 131, startPoint y: 78, endPoint x: 187, endPoint y: 158, distance: 97.9
click at [158, 87] on input "row" at bounding box center [173, 73] width 232 height 35
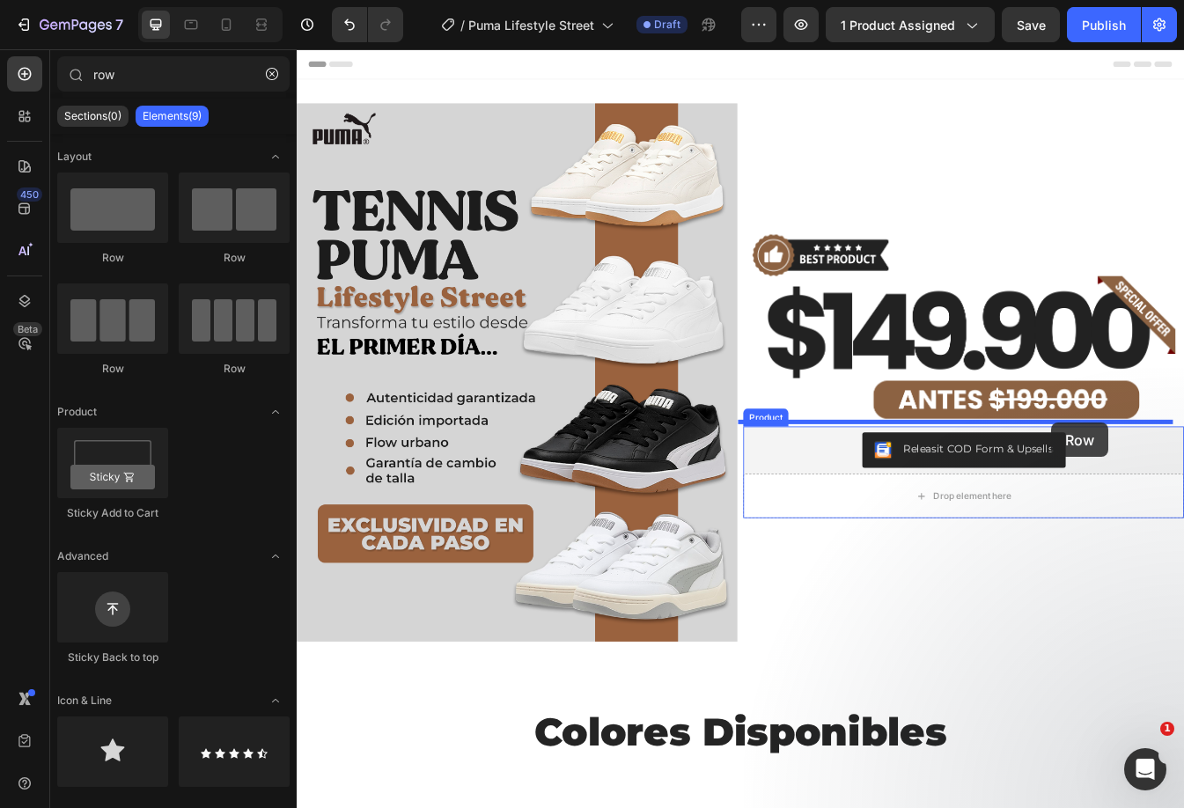
drag, startPoint x: 558, startPoint y: 283, endPoint x: 1194, endPoint y: 494, distance: 670.1
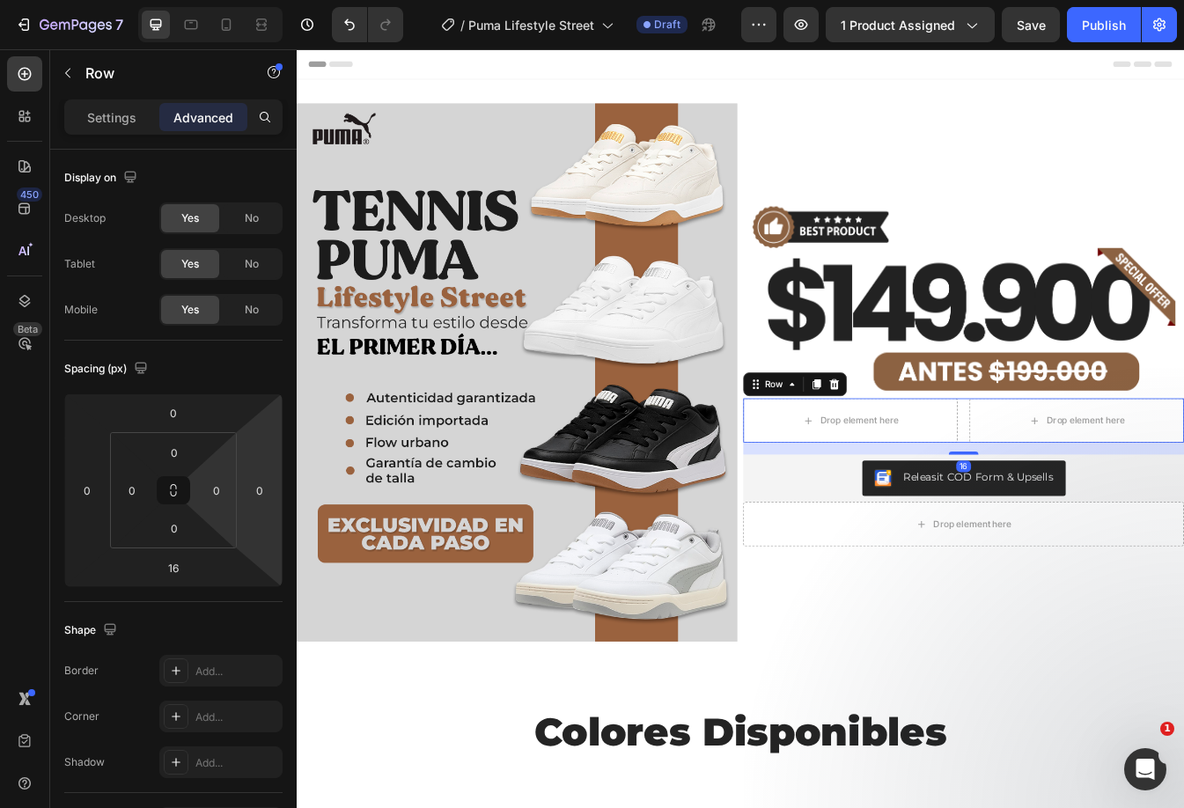
scroll to position [88, 0]
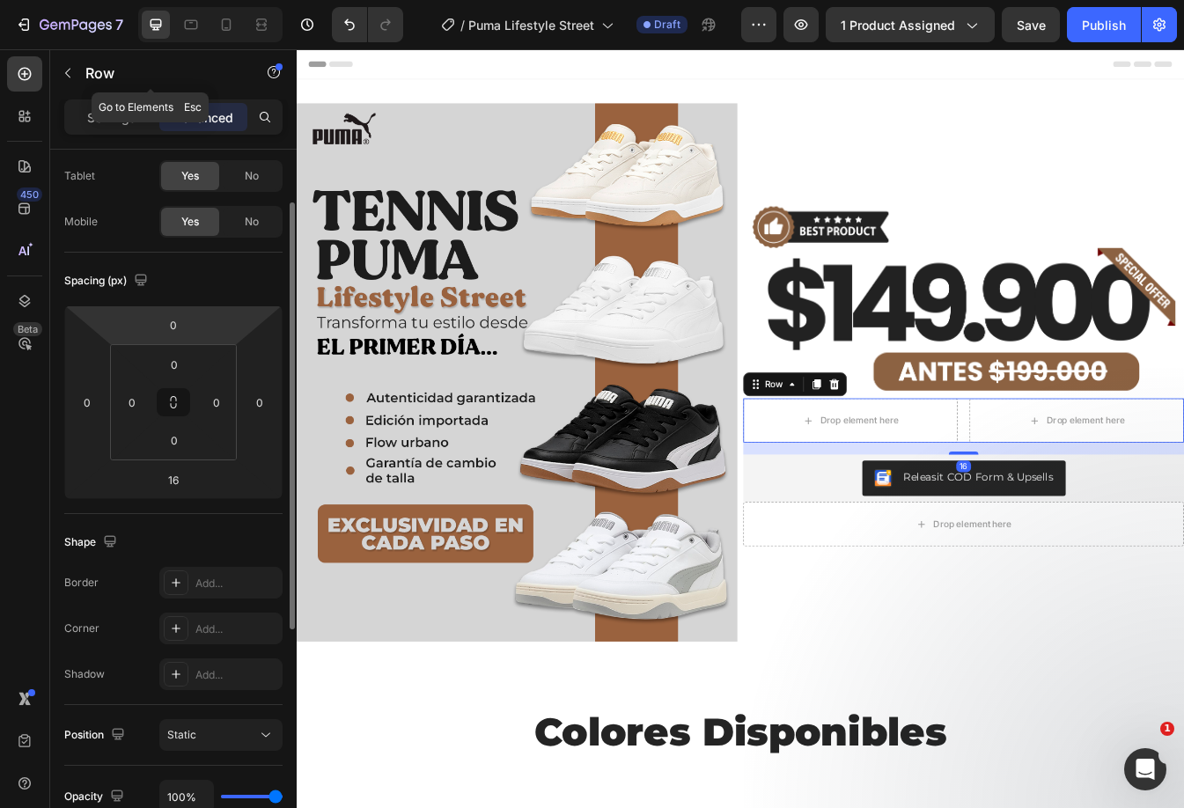
click at [65, 75] on icon "button" at bounding box center [68, 73] width 14 height 14
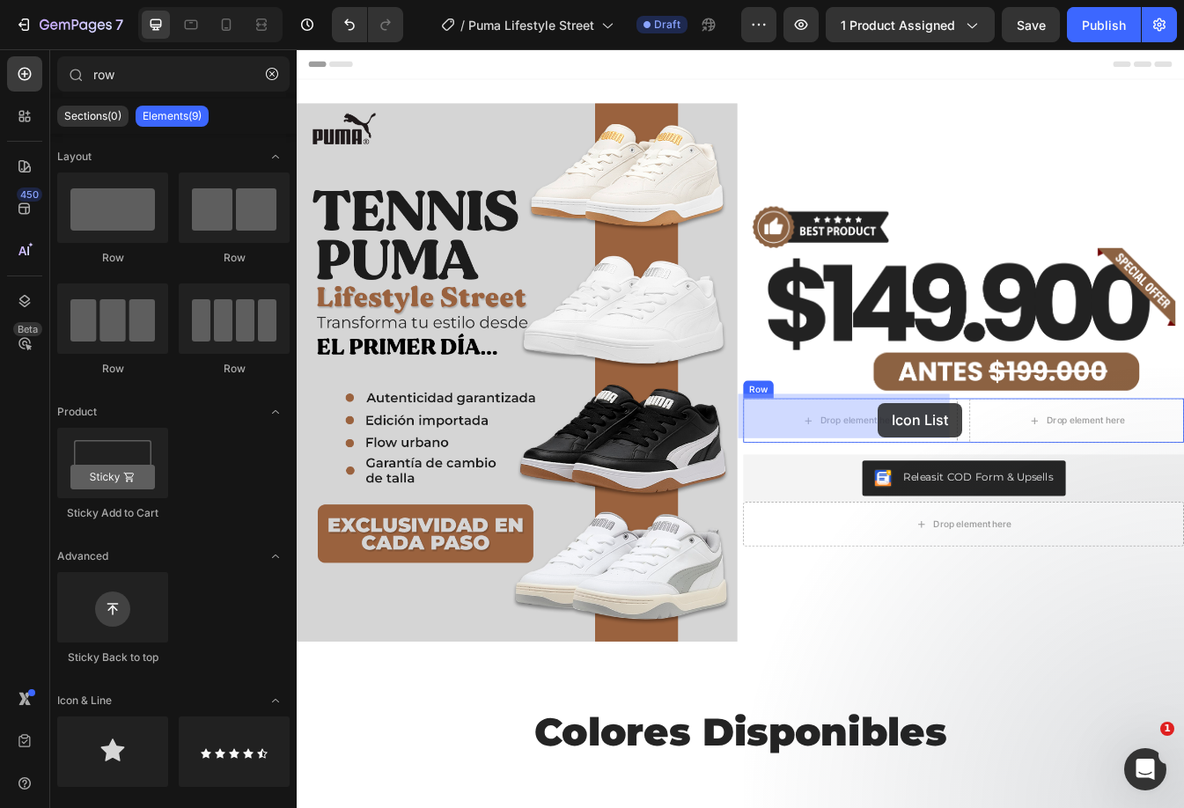
drag, startPoint x: 517, startPoint y: 805, endPoint x: 986, endPoint y: 471, distance: 576.0
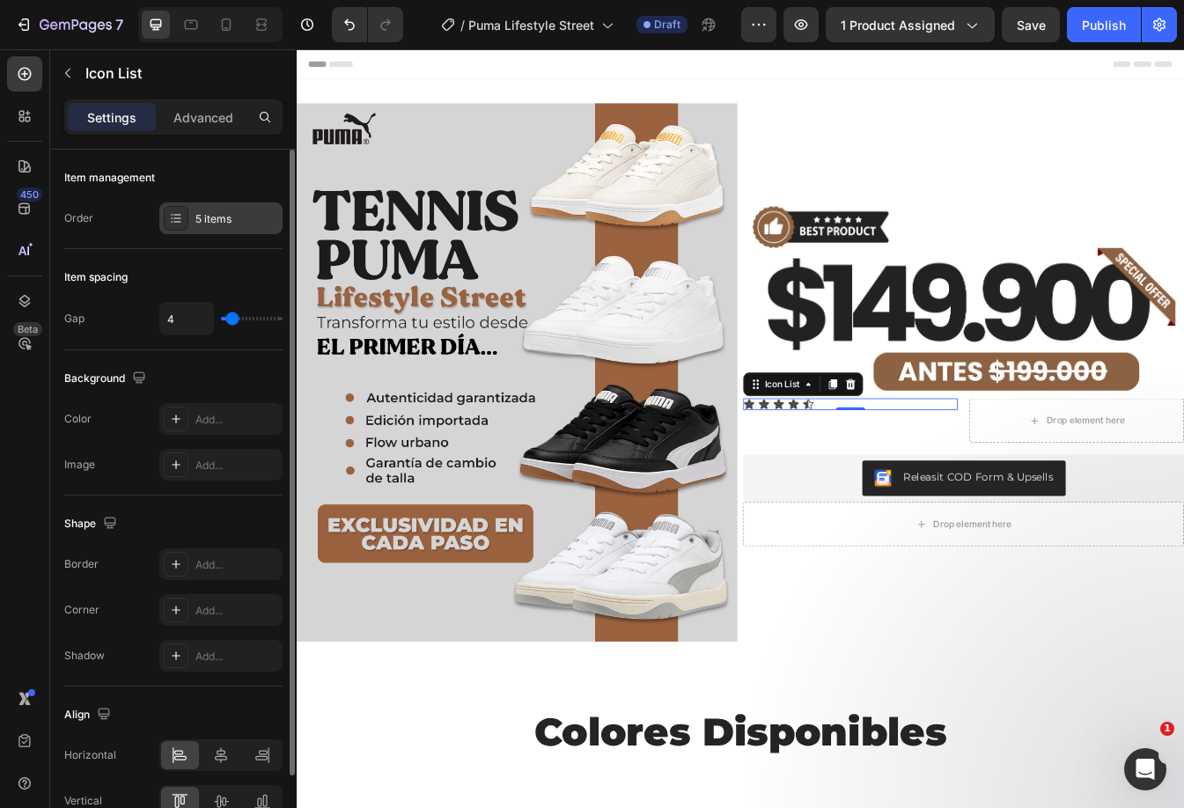
click at [216, 213] on div "5 items" at bounding box center [236, 219] width 83 height 16
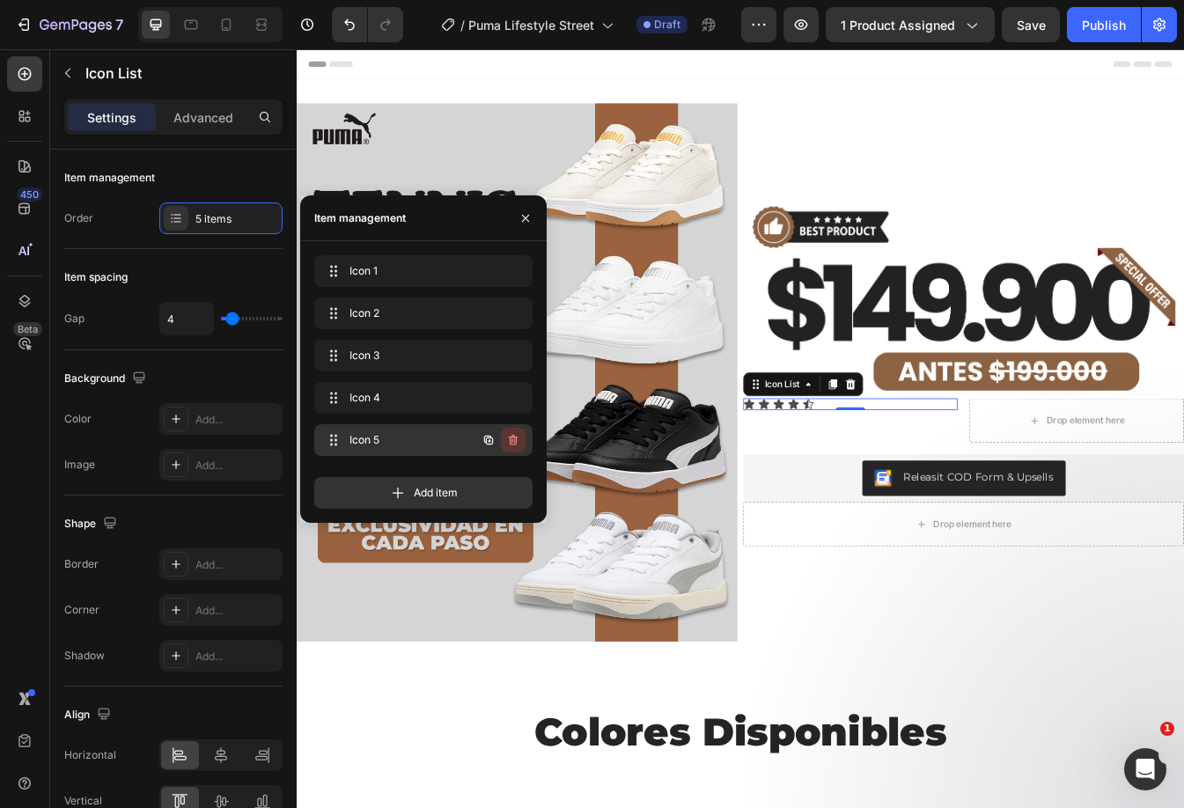
click at [513, 434] on icon "button" at bounding box center [513, 440] width 14 height 14
click at [499, 440] on div "Delete" at bounding box center [501, 440] width 33 height 16
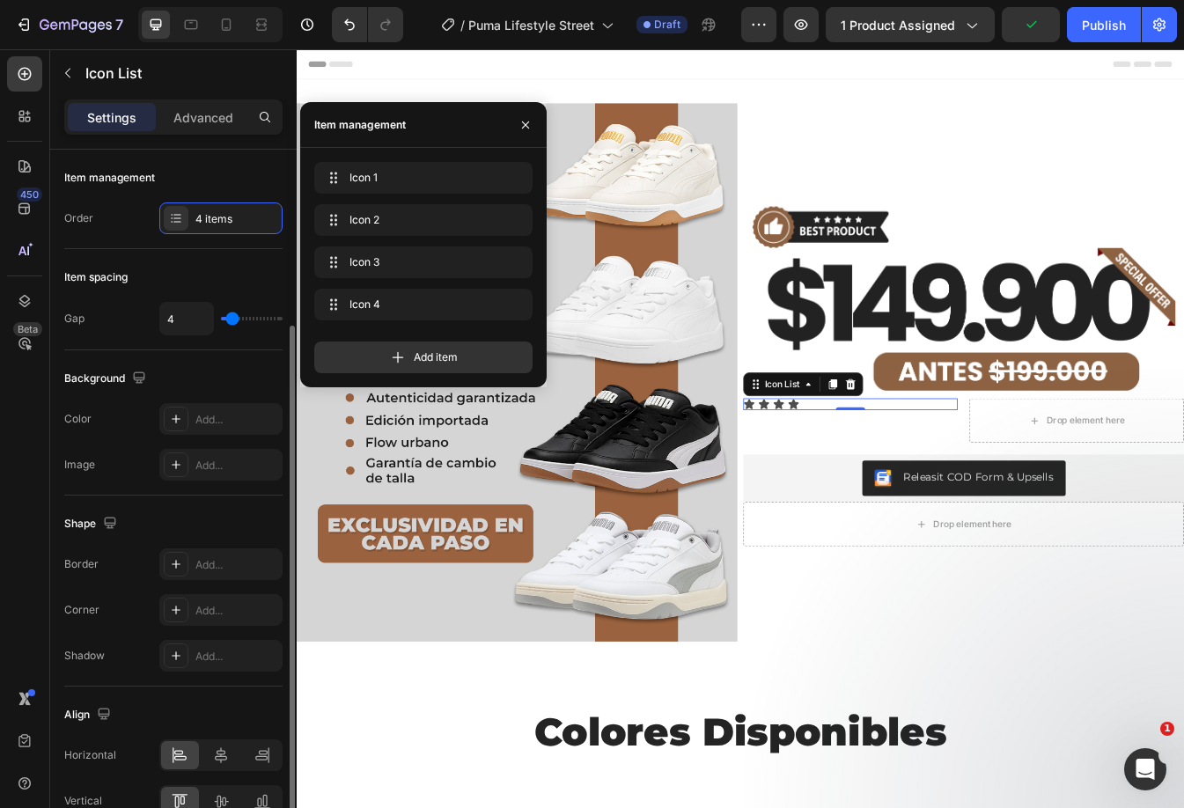
scroll to position [93, 0]
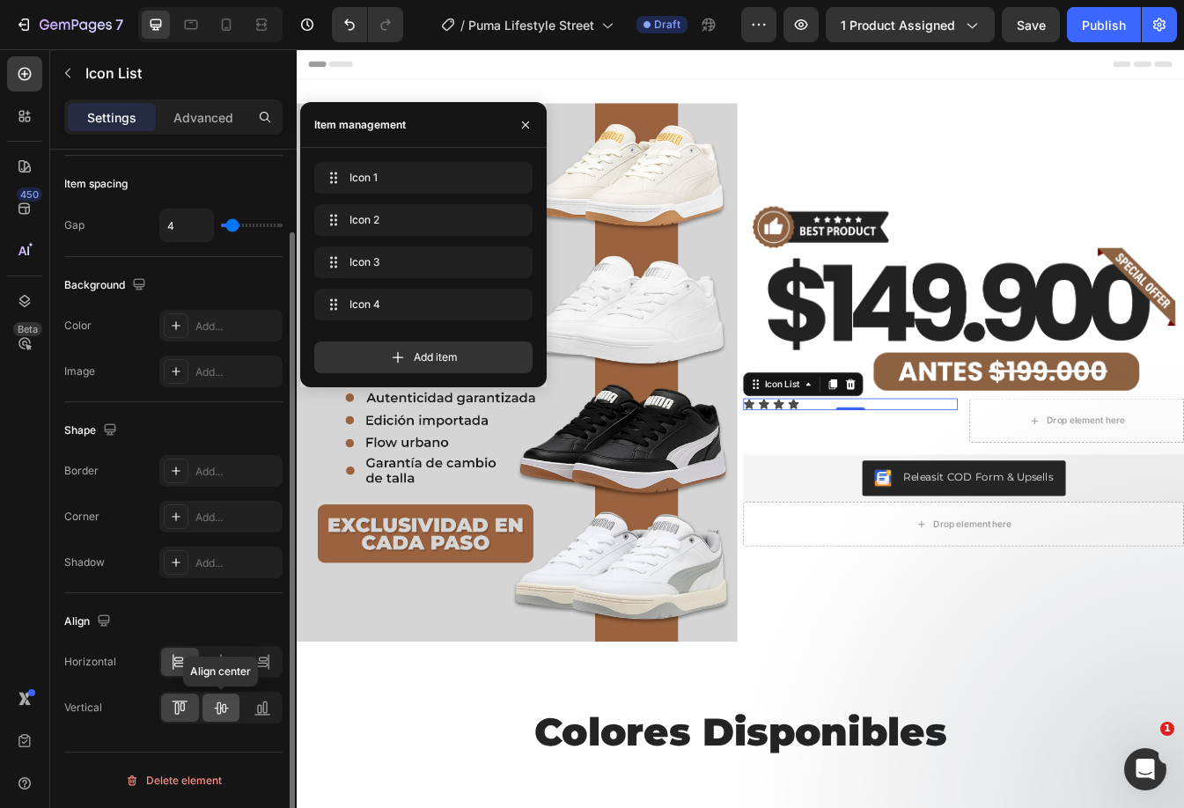
click at [222, 700] on icon at bounding box center [221, 708] width 18 height 18
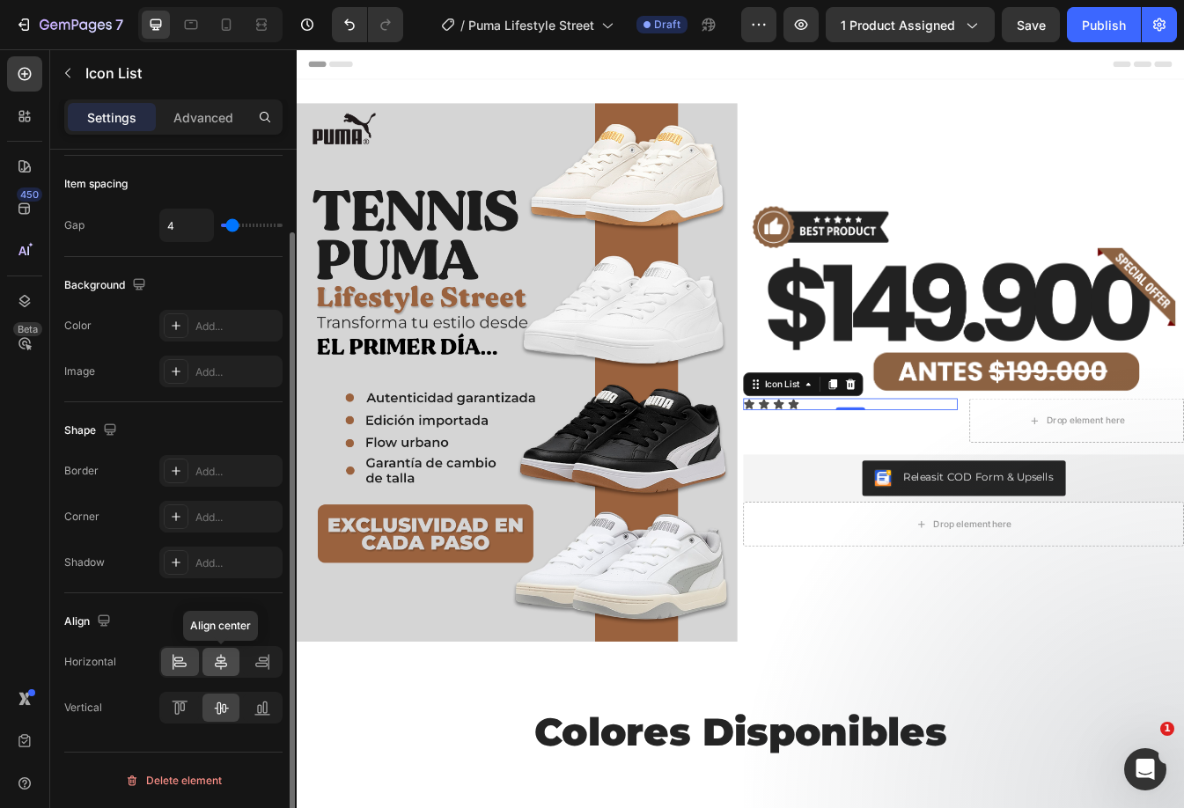
click at [221, 661] on icon at bounding box center [221, 662] width 12 height 16
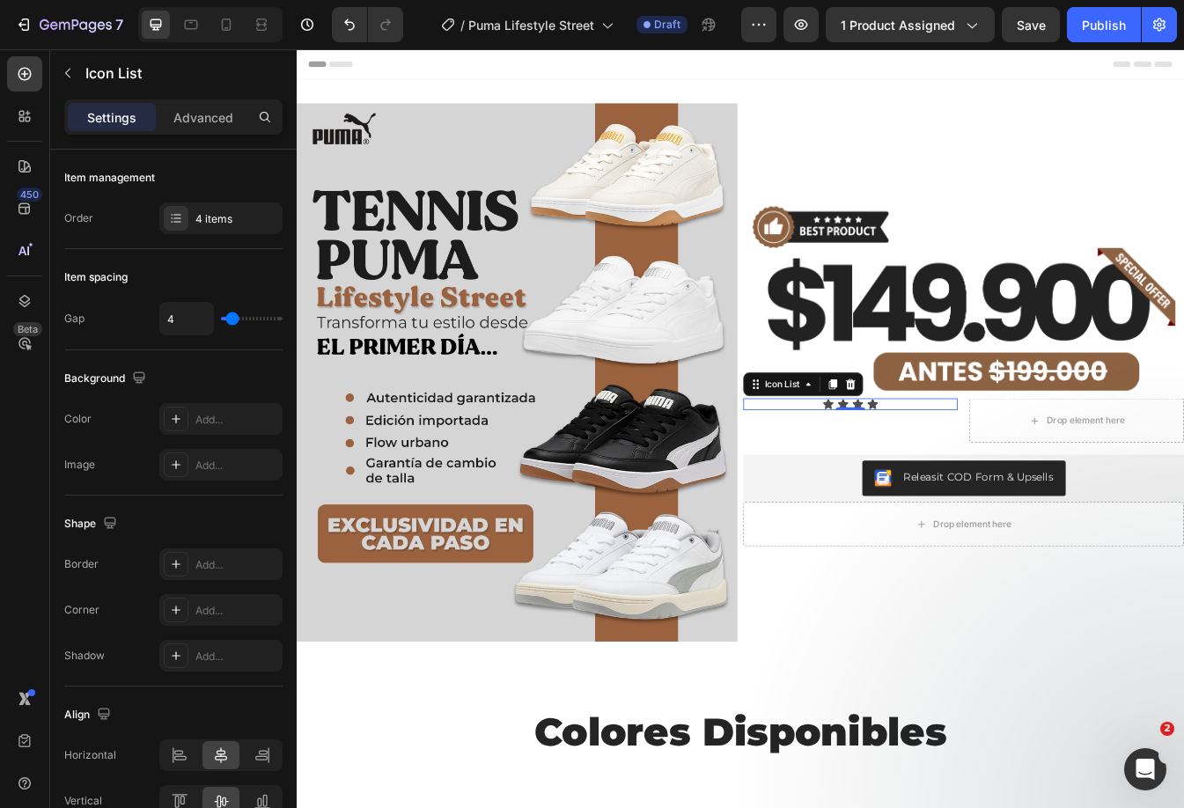
click at [893, 434] on div "Icon List" at bounding box center [899, 448] width 143 height 28
click at [898, 443] on icon at bounding box center [905, 448] width 14 height 14
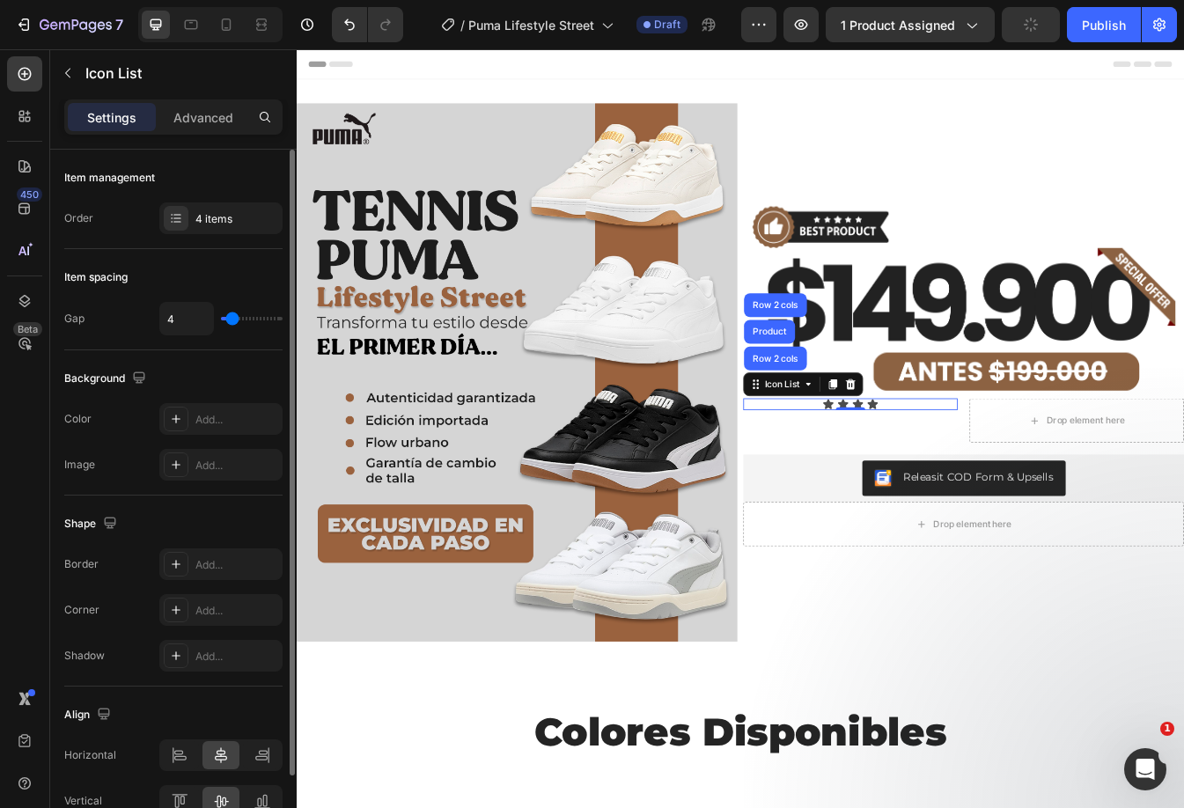
click at [206, 281] on div "Item spacing" at bounding box center [173, 277] width 218 height 28
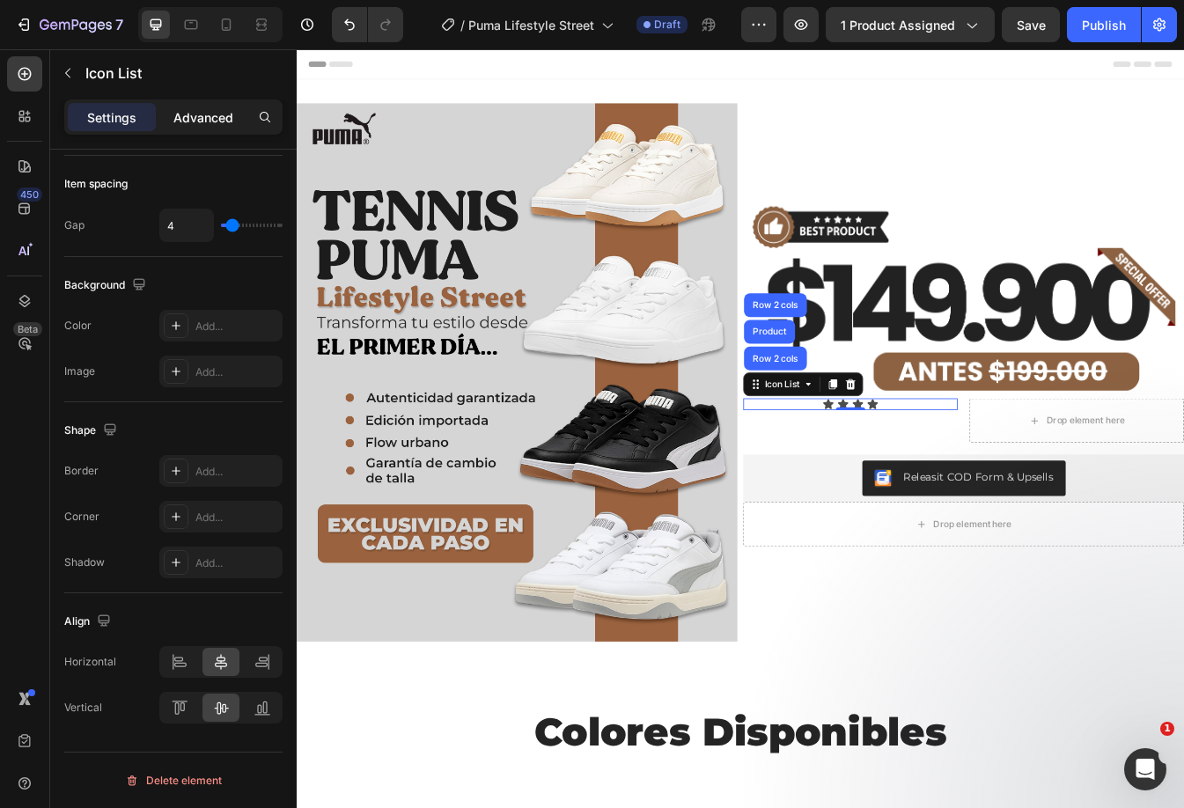
click at [222, 119] on p "Advanced" at bounding box center [203, 117] width 60 height 18
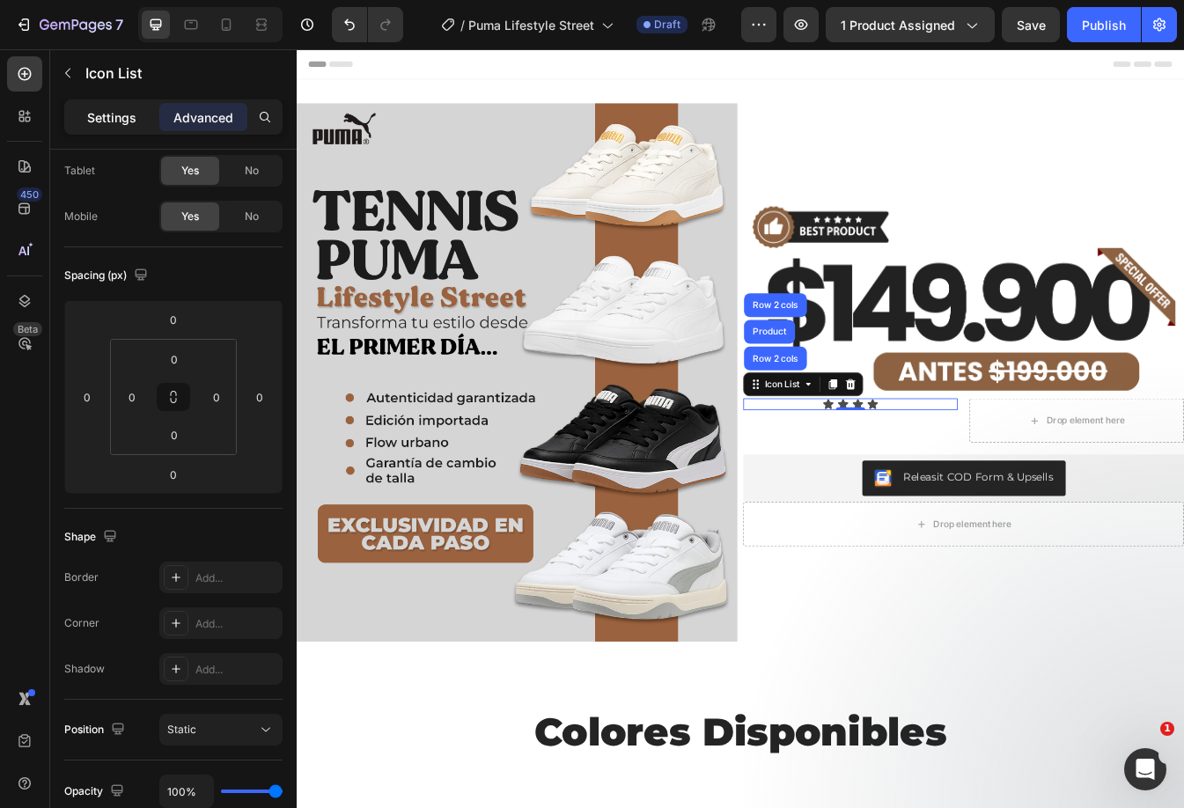
click at [123, 112] on p "Settings" at bounding box center [111, 117] width 49 height 18
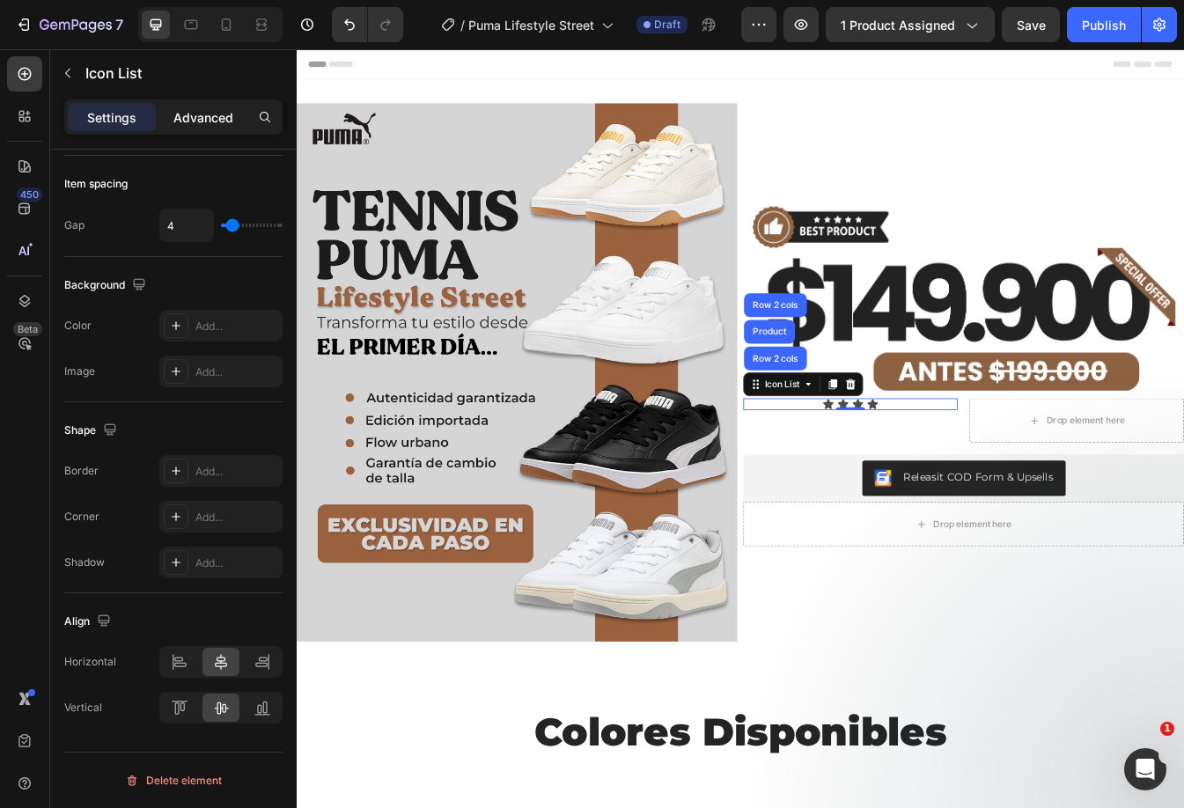
click at [185, 116] on p "Advanced" at bounding box center [203, 117] width 60 height 18
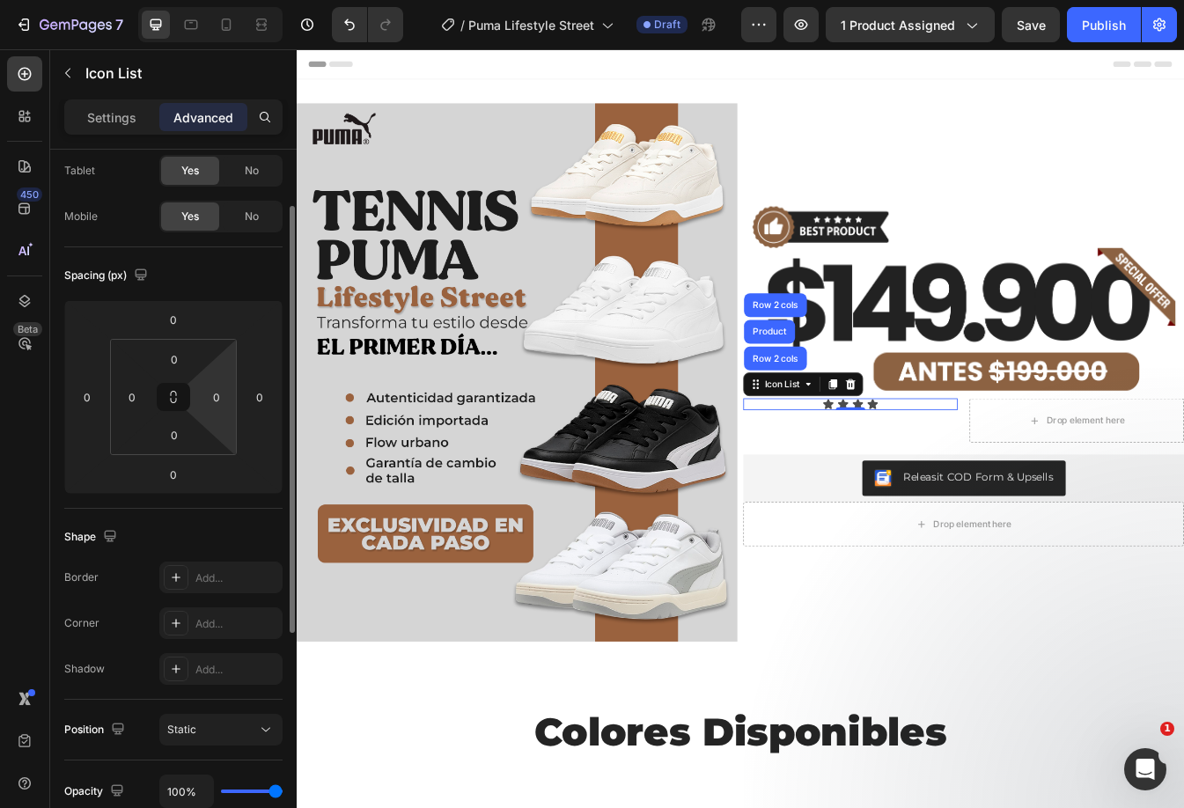
scroll to position [466, 0]
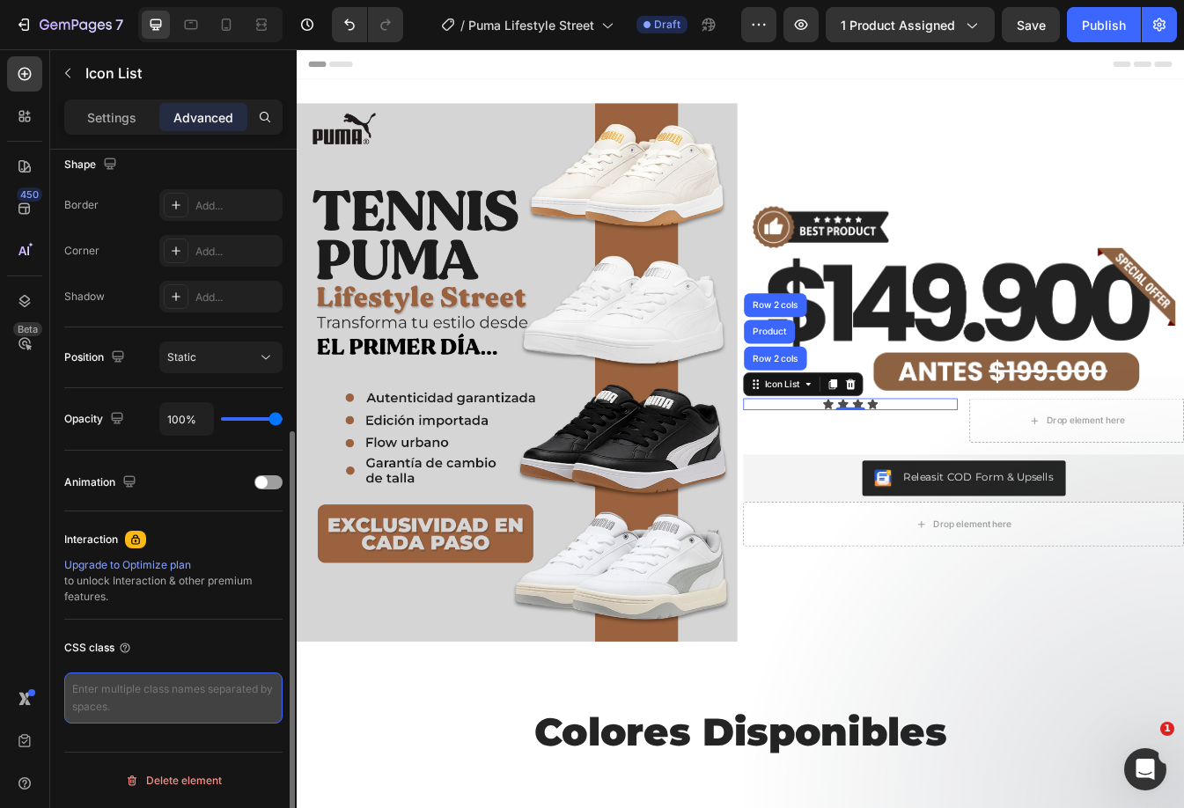
click at [168, 711] on textarea at bounding box center [173, 697] width 218 height 51
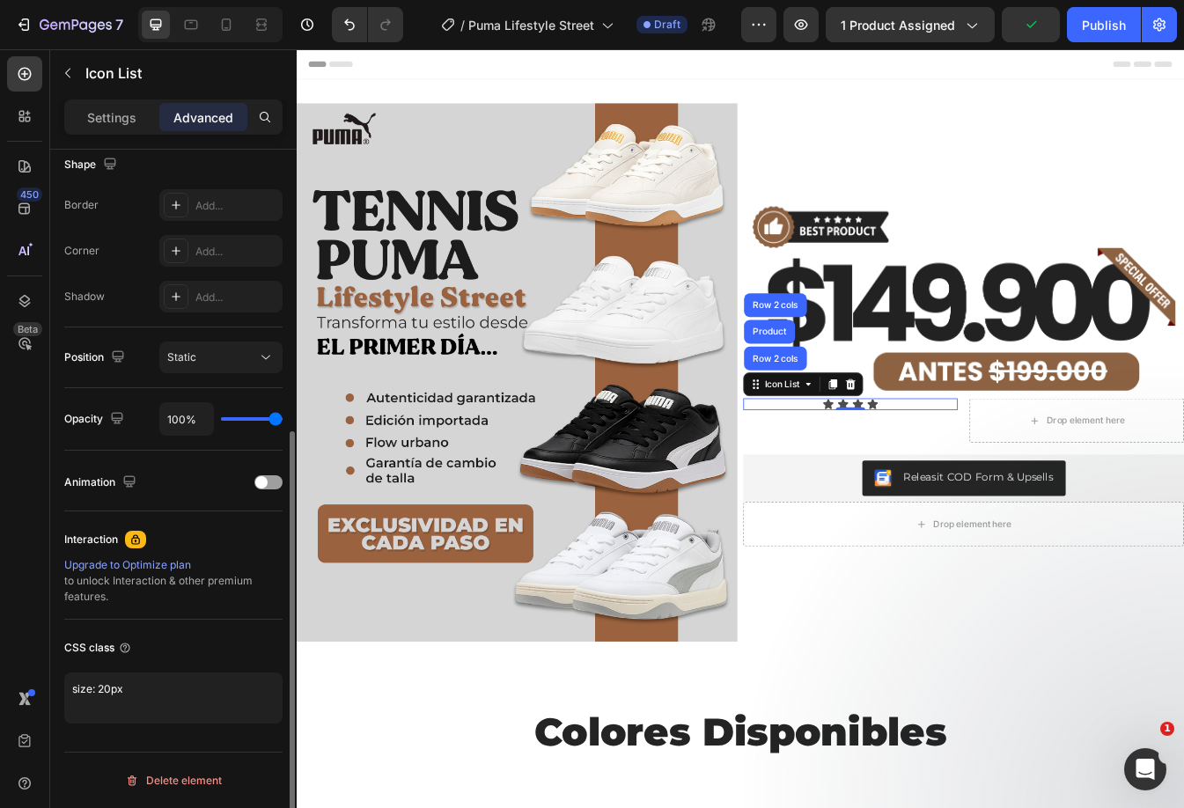
type textarea "size: 20px"
click at [183, 641] on div "CSS class" at bounding box center [173, 648] width 218 height 28
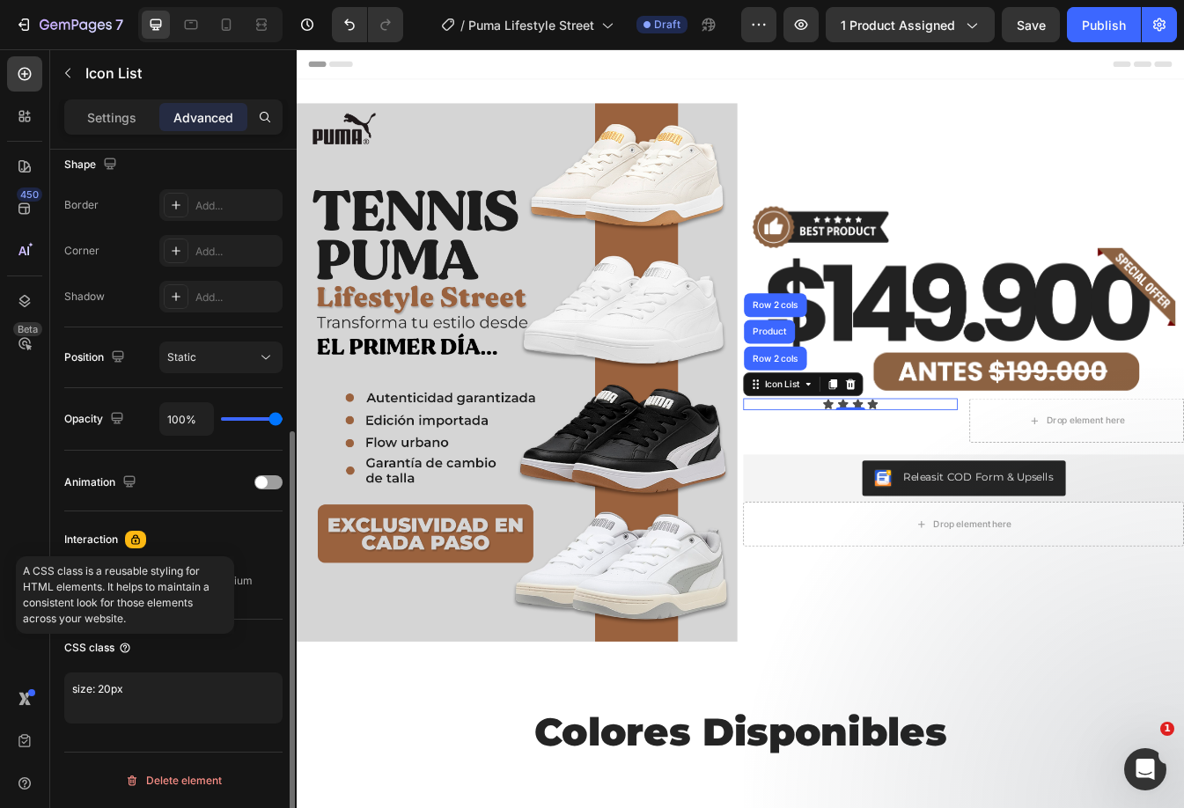
click at [122, 643] on icon at bounding box center [125, 648] width 14 height 14
click at [190, 642] on div "CSS class" at bounding box center [173, 648] width 218 height 28
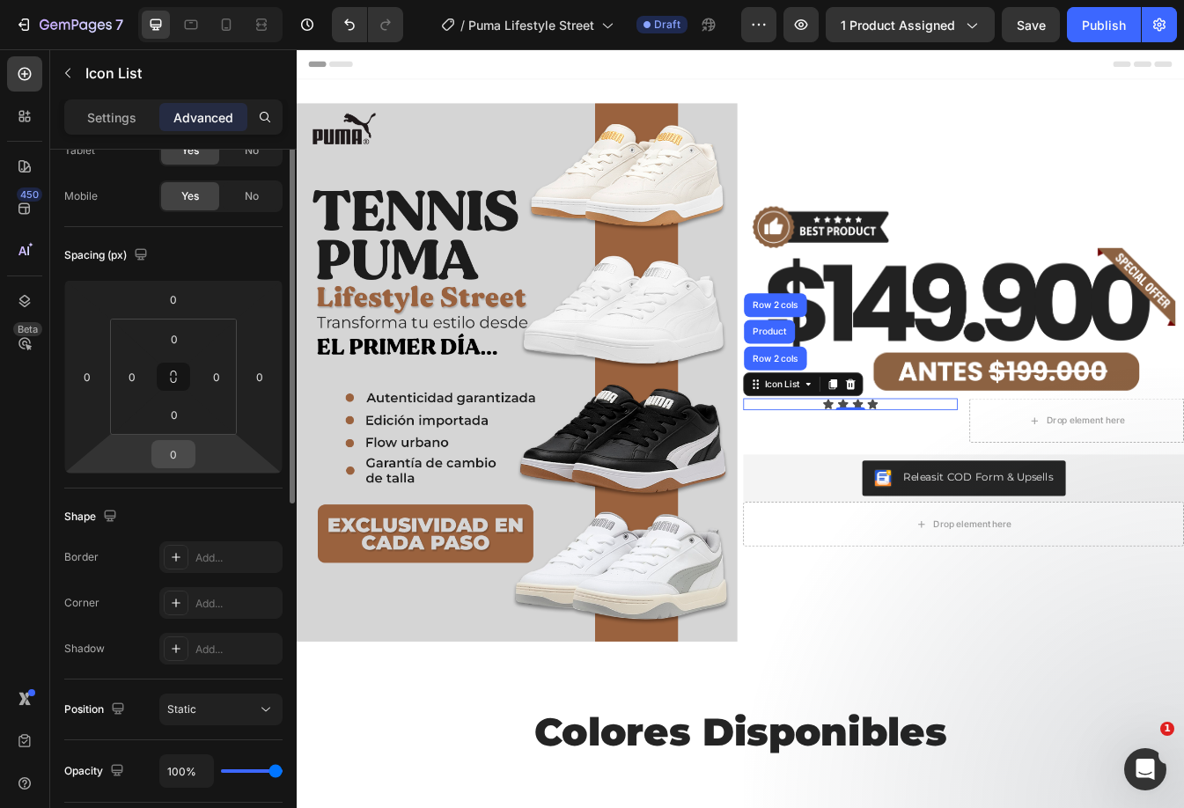
scroll to position [26, 0]
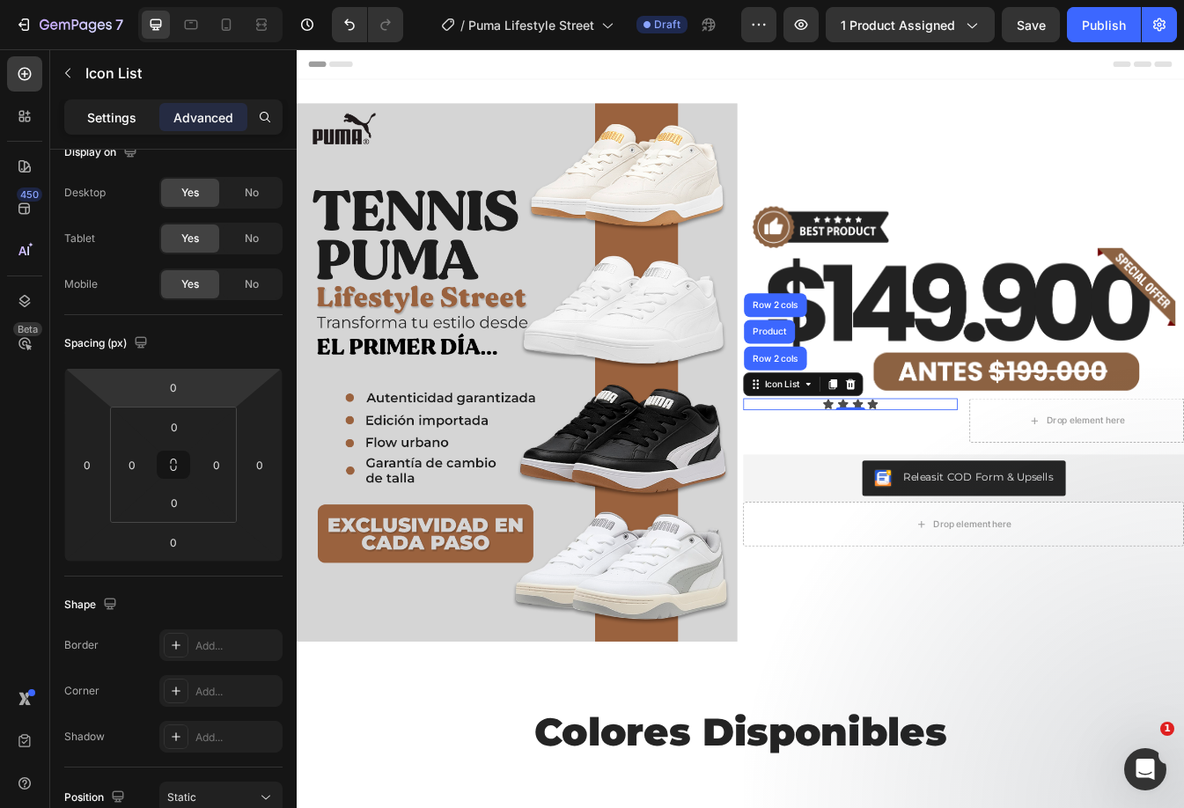
click at [91, 115] on p "Settings" at bounding box center [111, 117] width 49 height 18
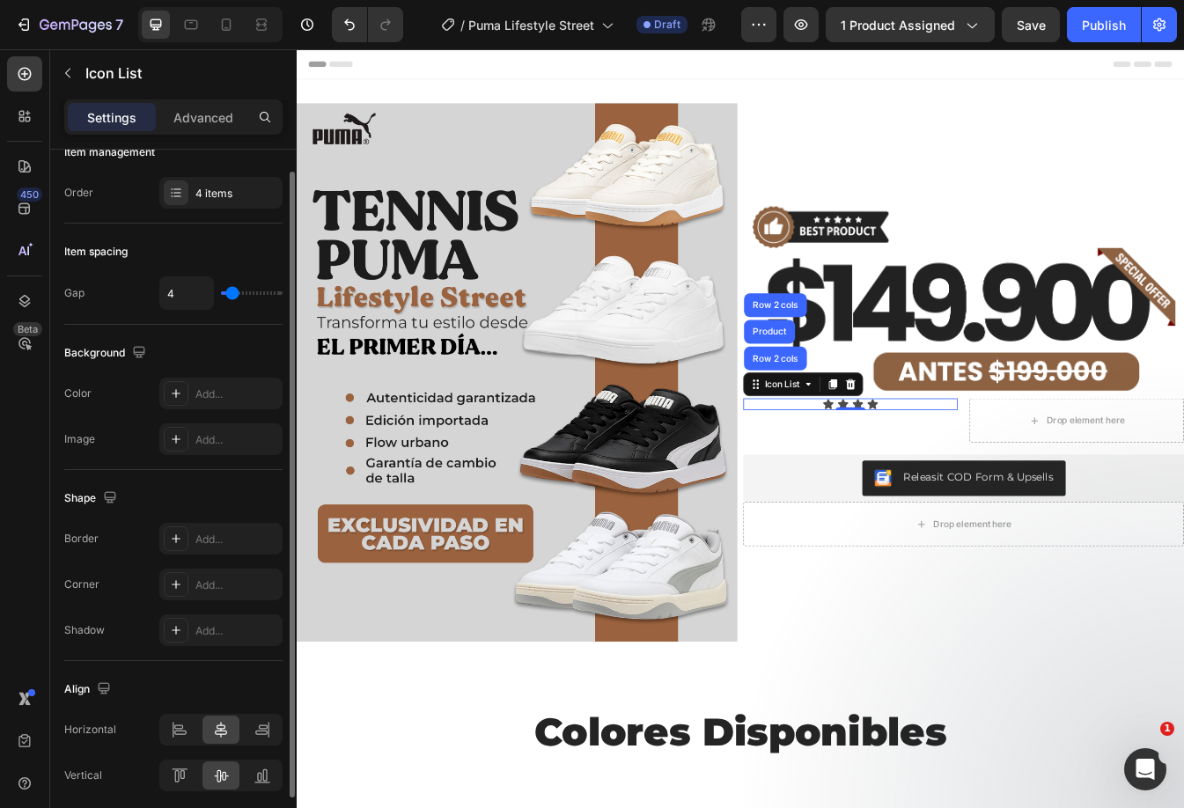
scroll to position [0, 0]
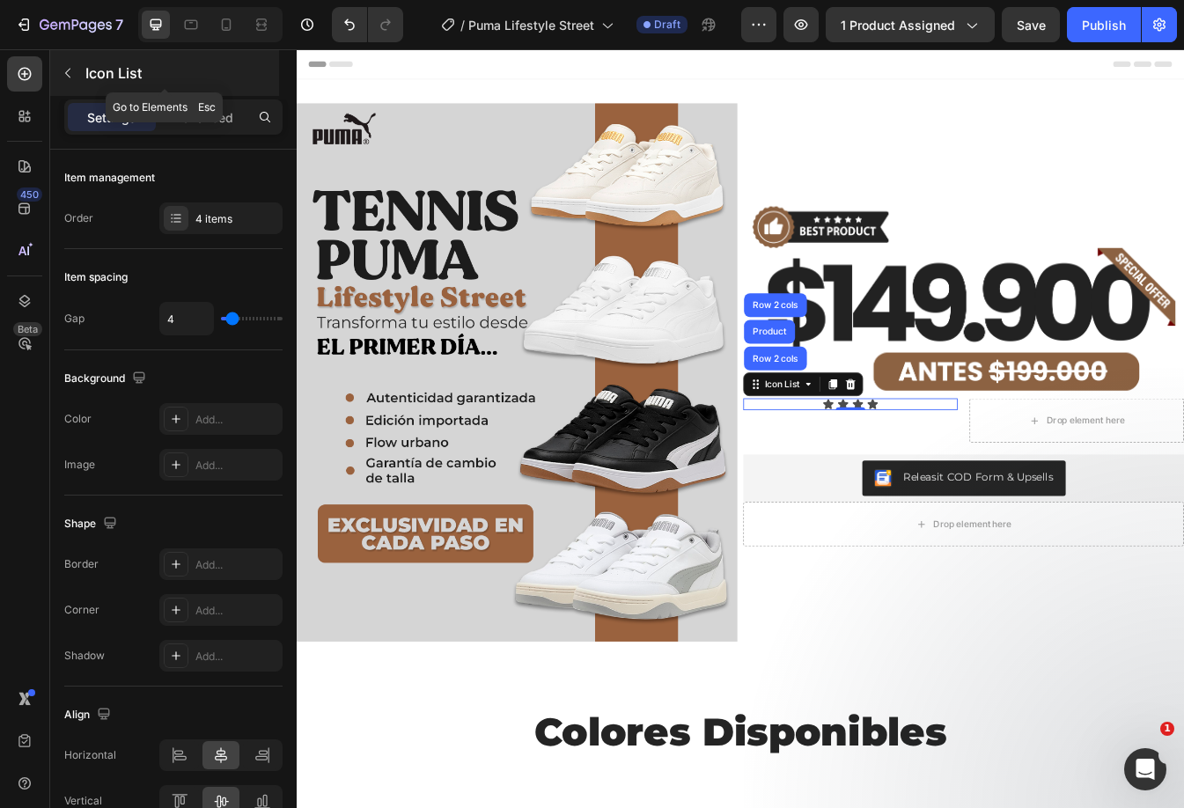
click at [74, 69] on icon "button" at bounding box center [68, 73] width 14 height 14
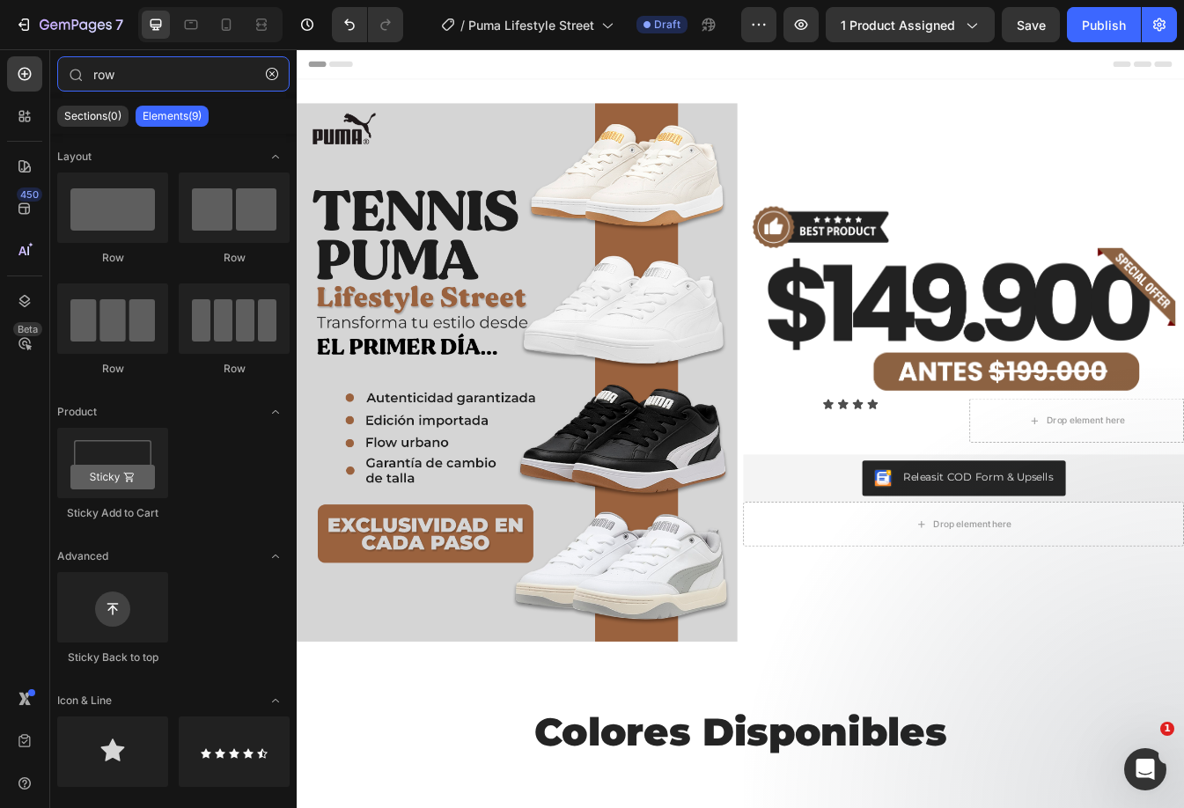
drag, startPoint x: 149, startPoint y: 78, endPoint x: 0, endPoint y: 88, distance: 149.0
click at [0, 89] on div "450 Beta row Sections(0) Elements(9) We couldn’t find any matches for “row” Sug…" at bounding box center [148, 428] width 297 height 759
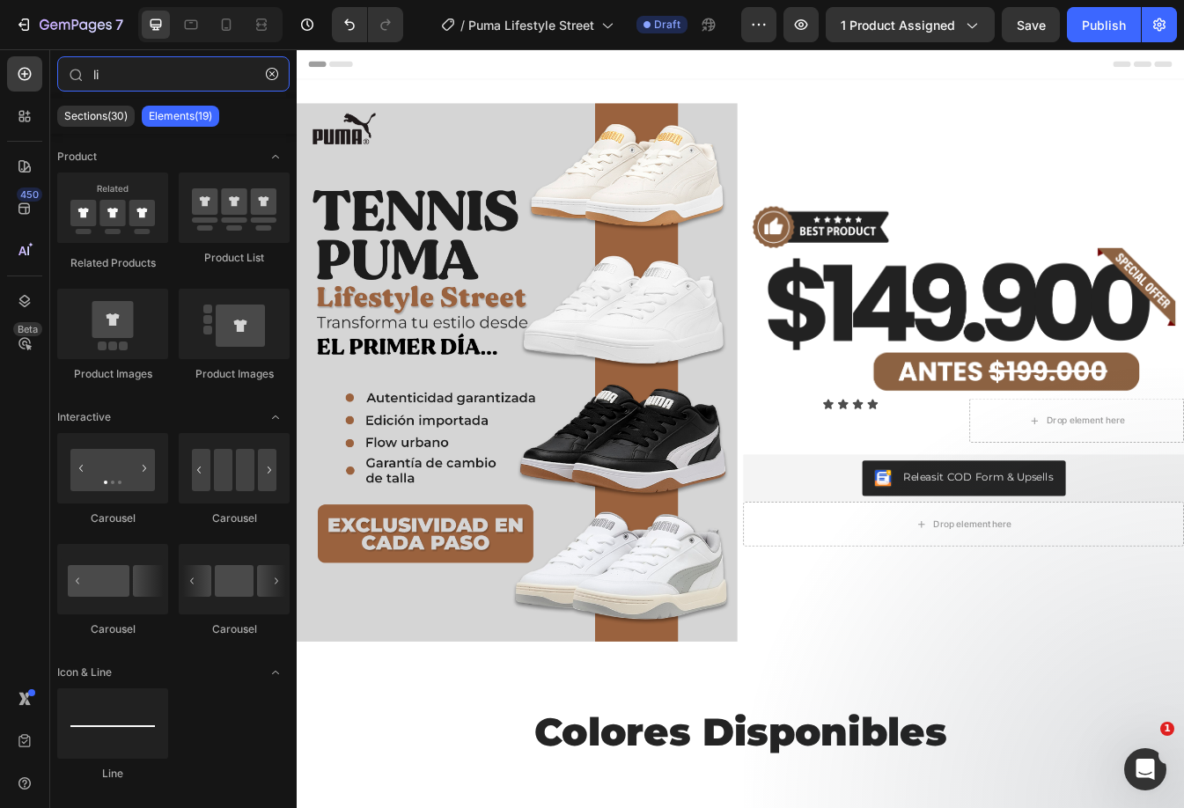
type input "lis"
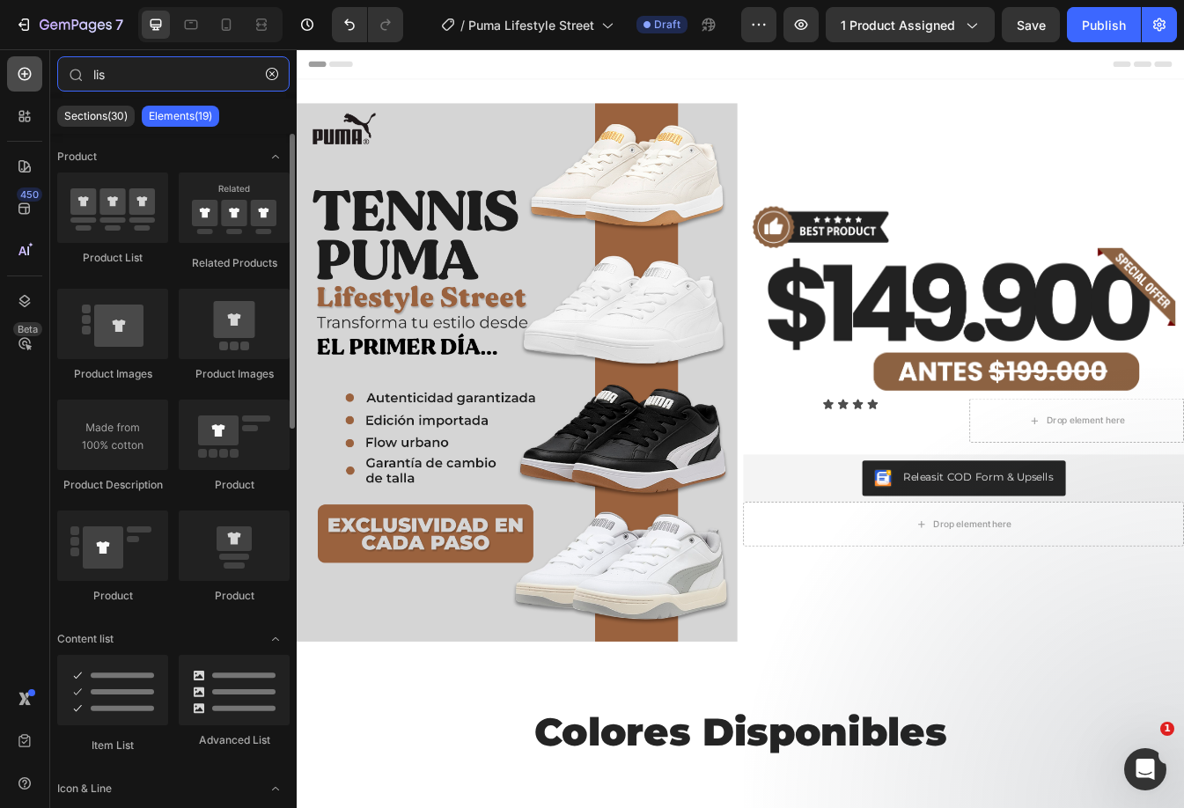
drag, startPoint x: 124, startPoint y: 64, endPoint x: 40, endPoint y: 81, distance: 85.3
click at [40, 80] on div "450 Beta lis Sections(30) Elements(19) Product Product List Related Products Pr…" at bounding box center [148, 428] width 297 height 759
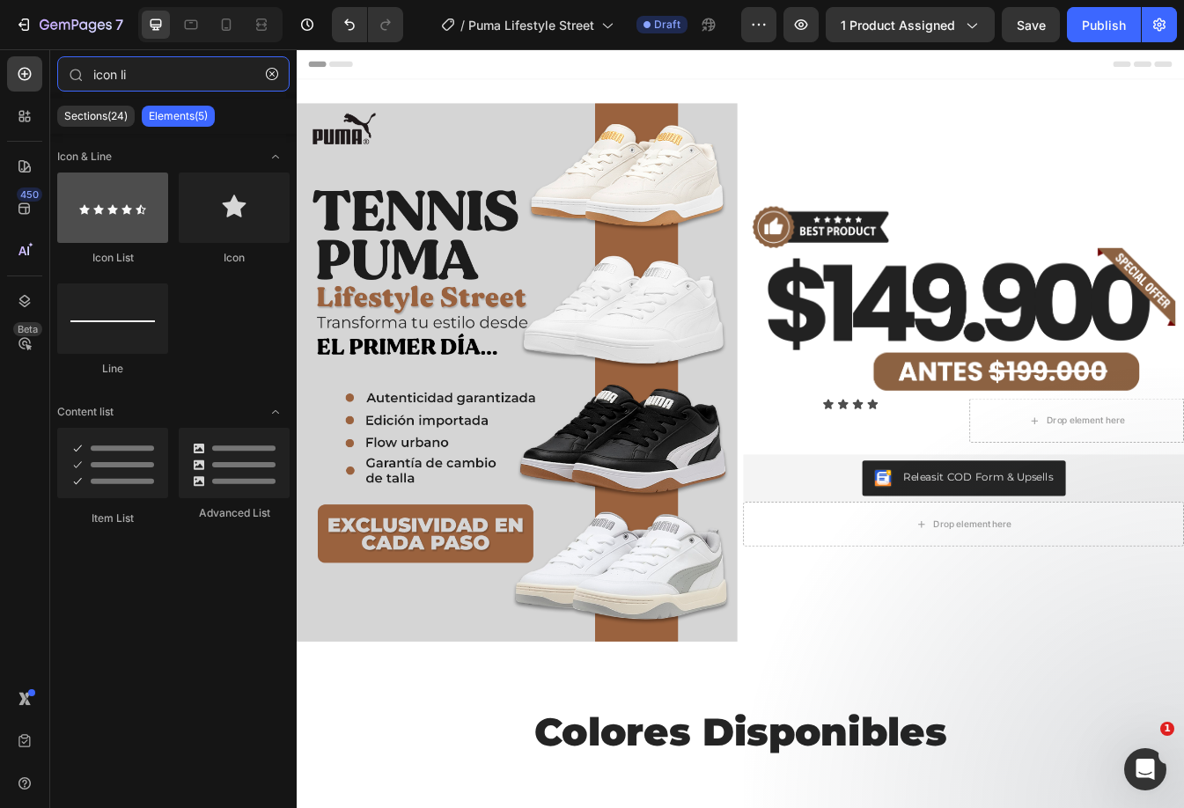
type input "icon li"
click at [120, 224] on div at bounding box center [112, 207] width 111 height 70
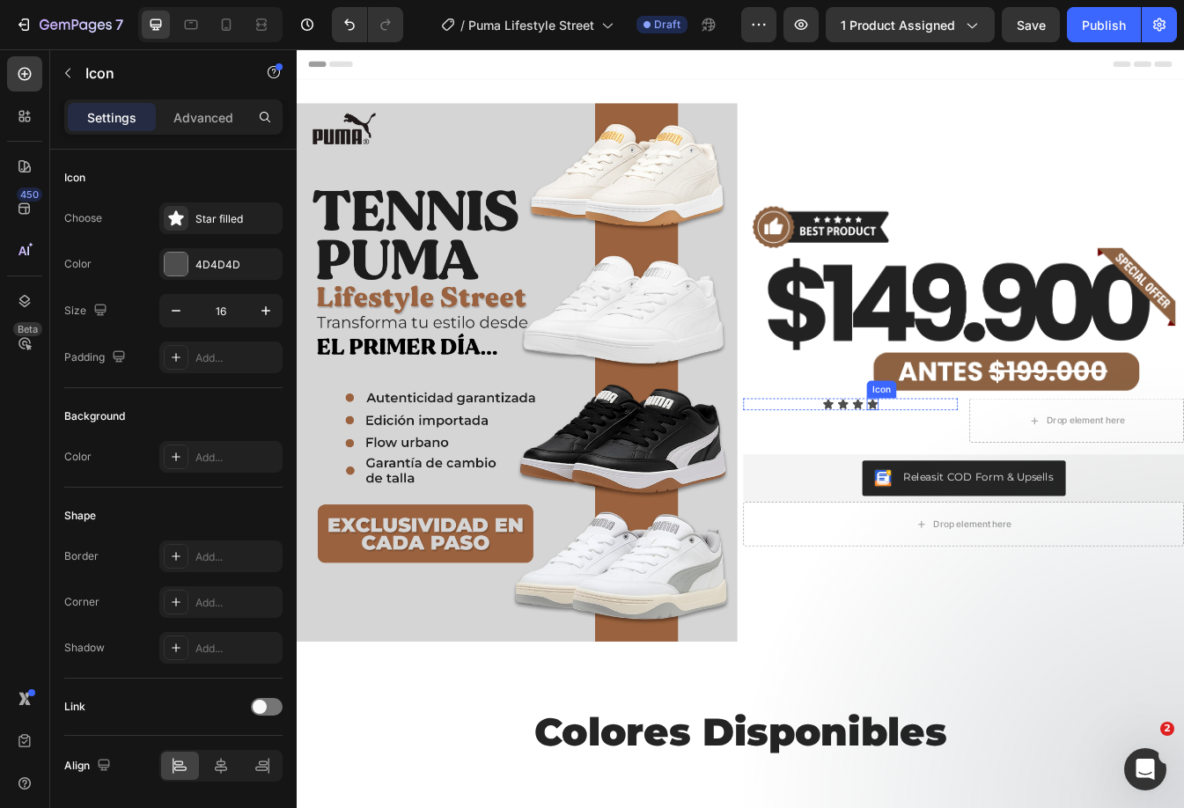
click at [975, 468] on div "Icon" at bounding box center [982, 472] width 14 height 14
click at [1016, 465] on div "Icon Icon Icon Icon 0" at bounding box center [955, 472] width 255 height 14
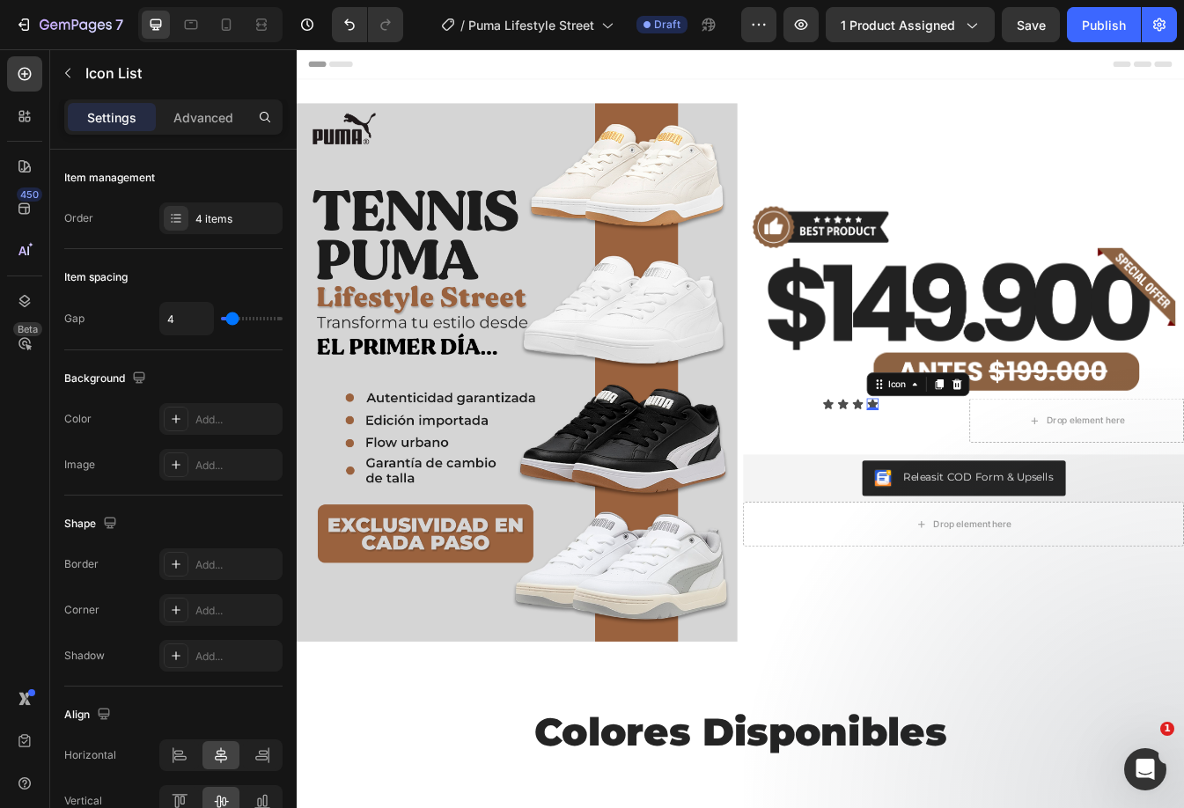
click at [975, 466] on div "Icon 0" at bounding box center [982, 472] width 14 height 14
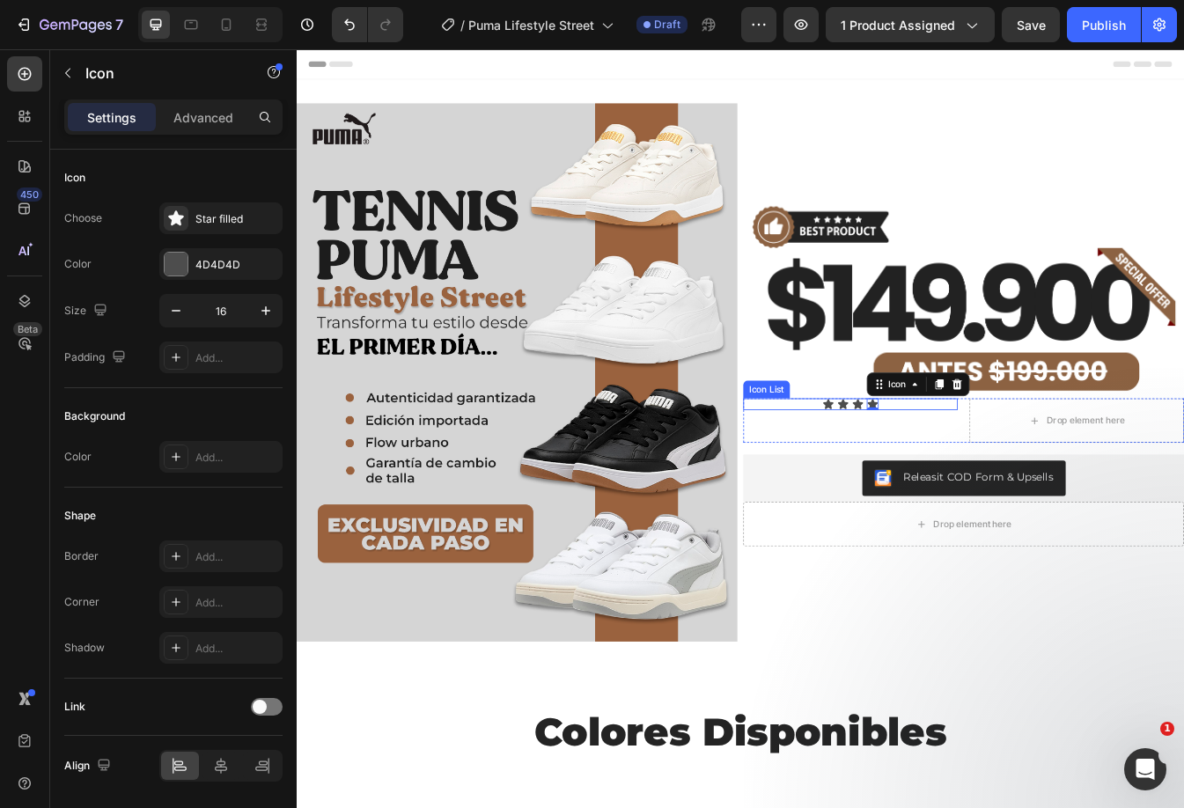
click at [1024, 471] on div "Icon Icon Icon Icon 0" at bounding box center [955, 472] width 255 height 14
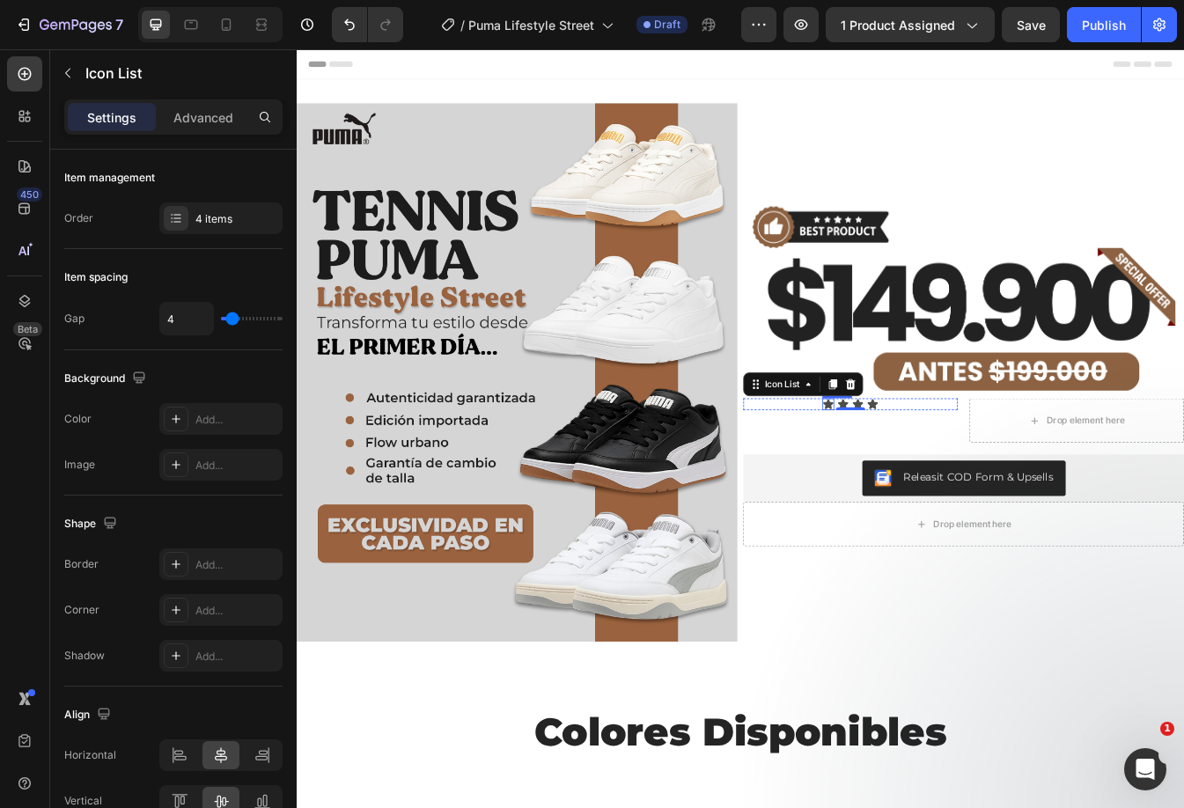
click at [923, 466] on icon at bounding box center [929, 471] width 12 height 11
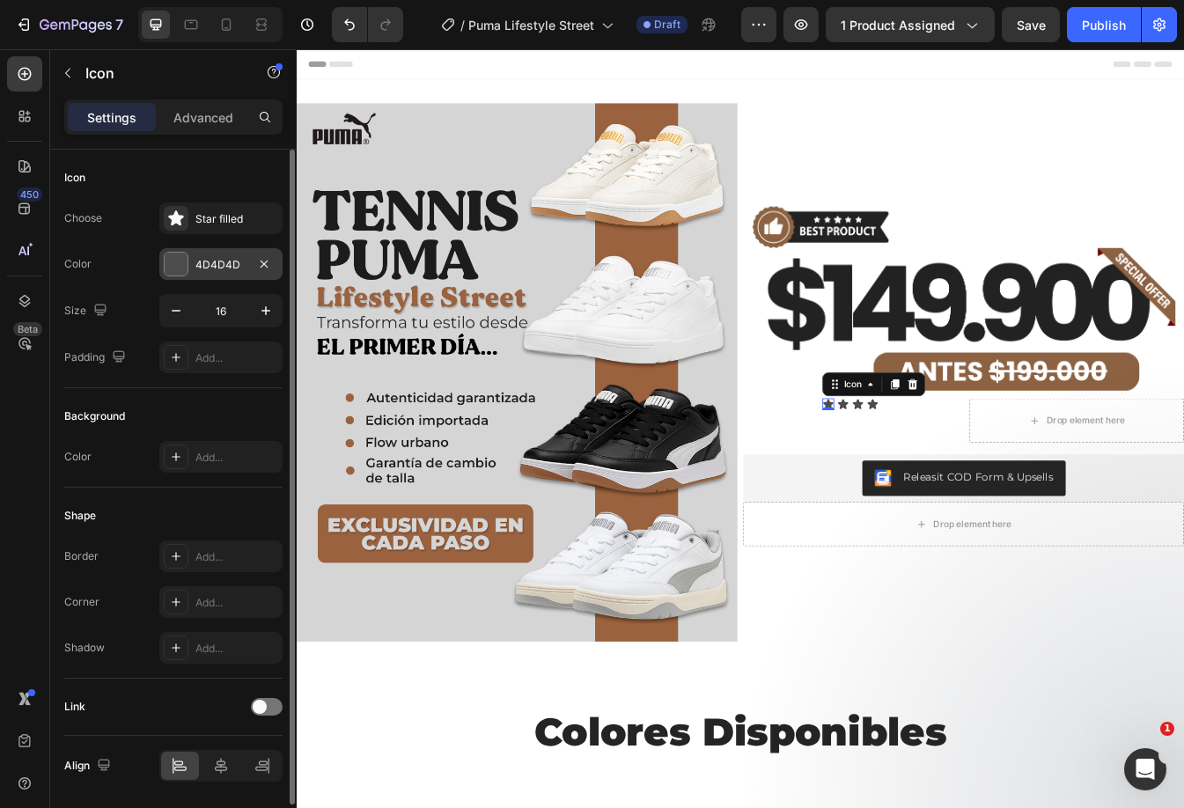
click at [183, 263] on div at bounding box center [176, 264] width 23 height 23
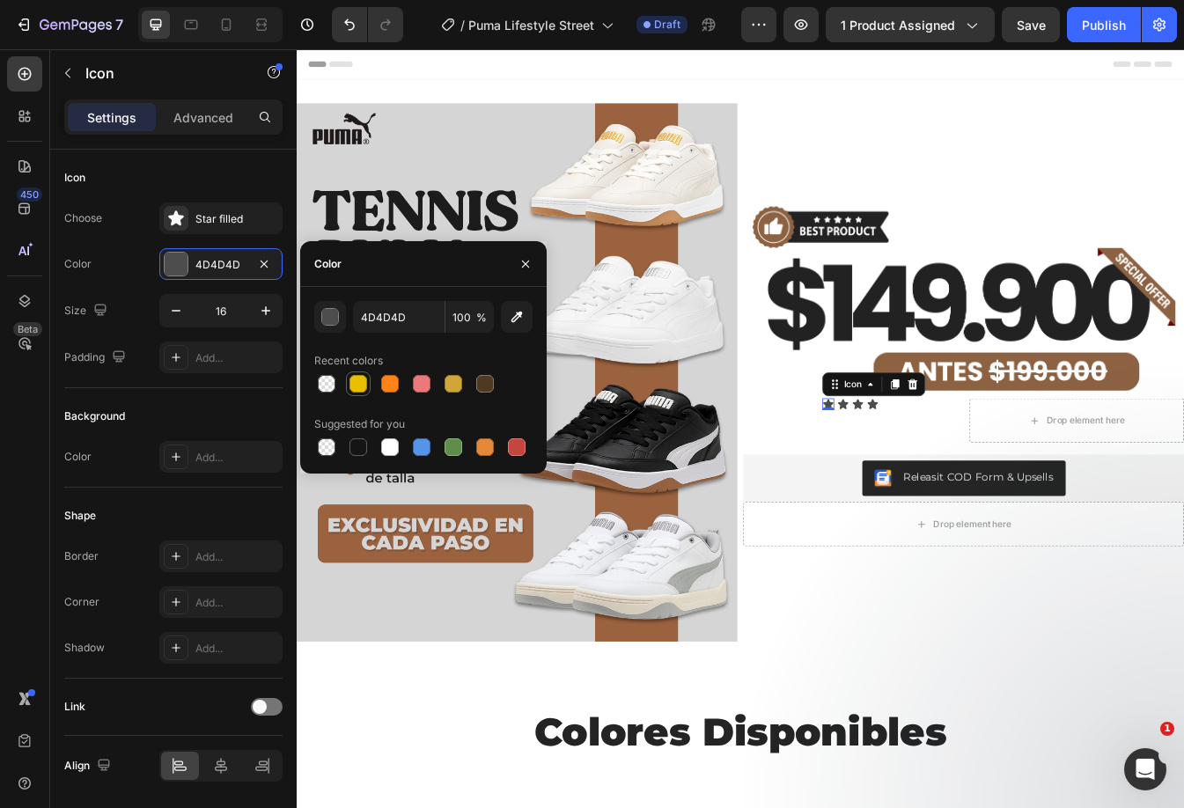
click at [357, 392] on div at bounding box center [358, 383] width 21 height 21
type input "EABF00"
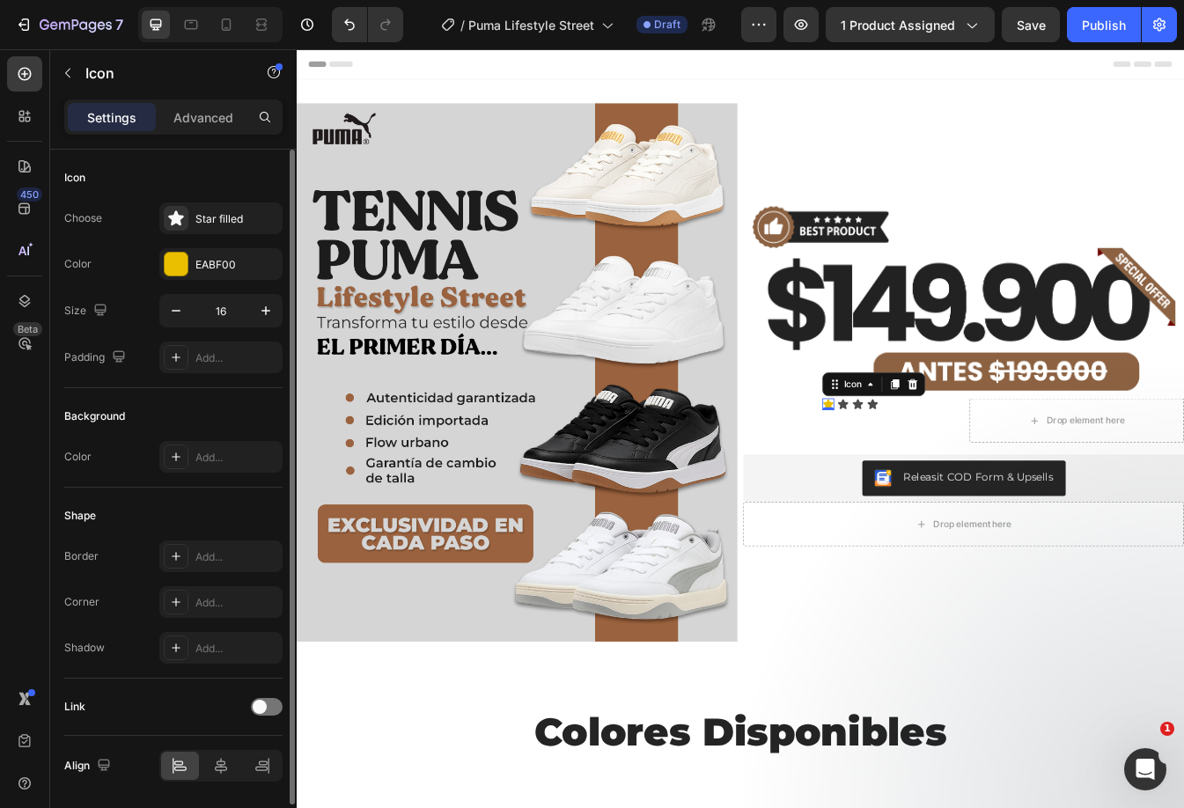
drag, startPoint x: 226, startPoint y: 178, endPoint x: 307, endPoint y: 272, distance: 124.2
click at [226, 178] on div "Icon" at bounding box center [173, 178] width 218 height 28
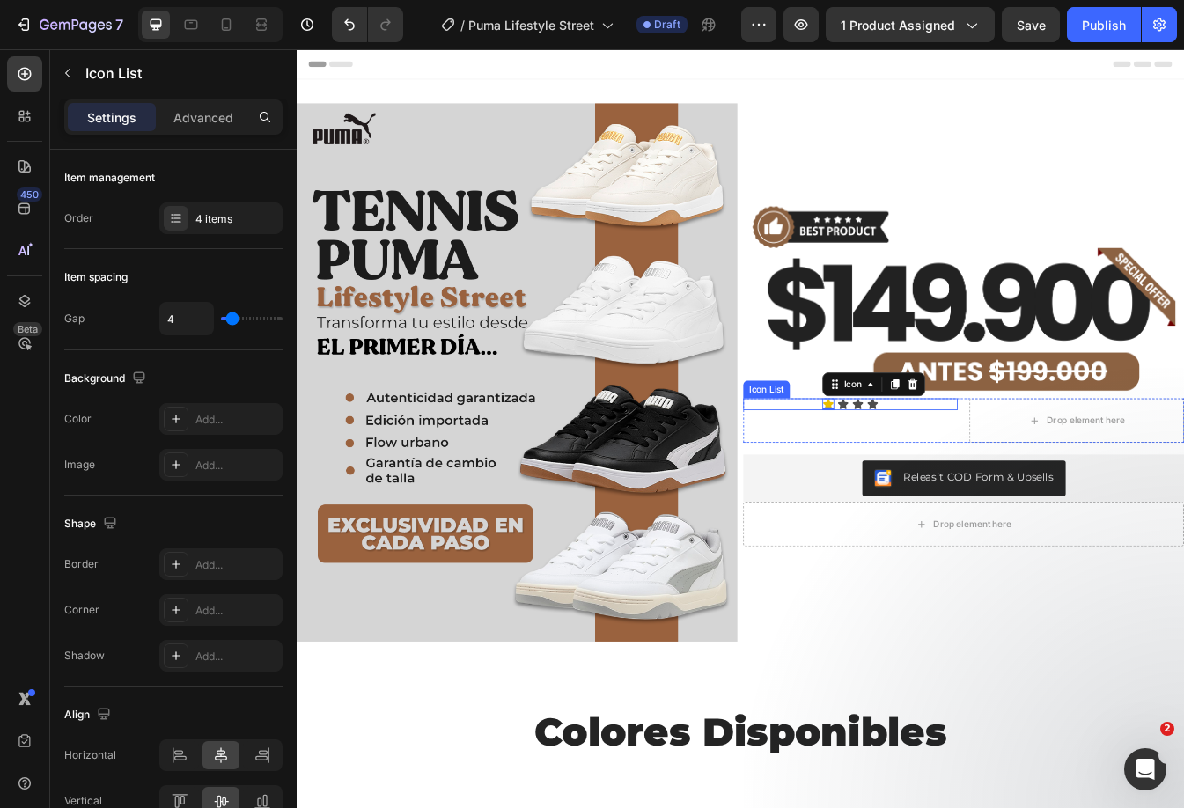
click at [858, 466] on div "Icon 0 Icon Icon Icon" at bounding box center [955, 472] width 255 height 14
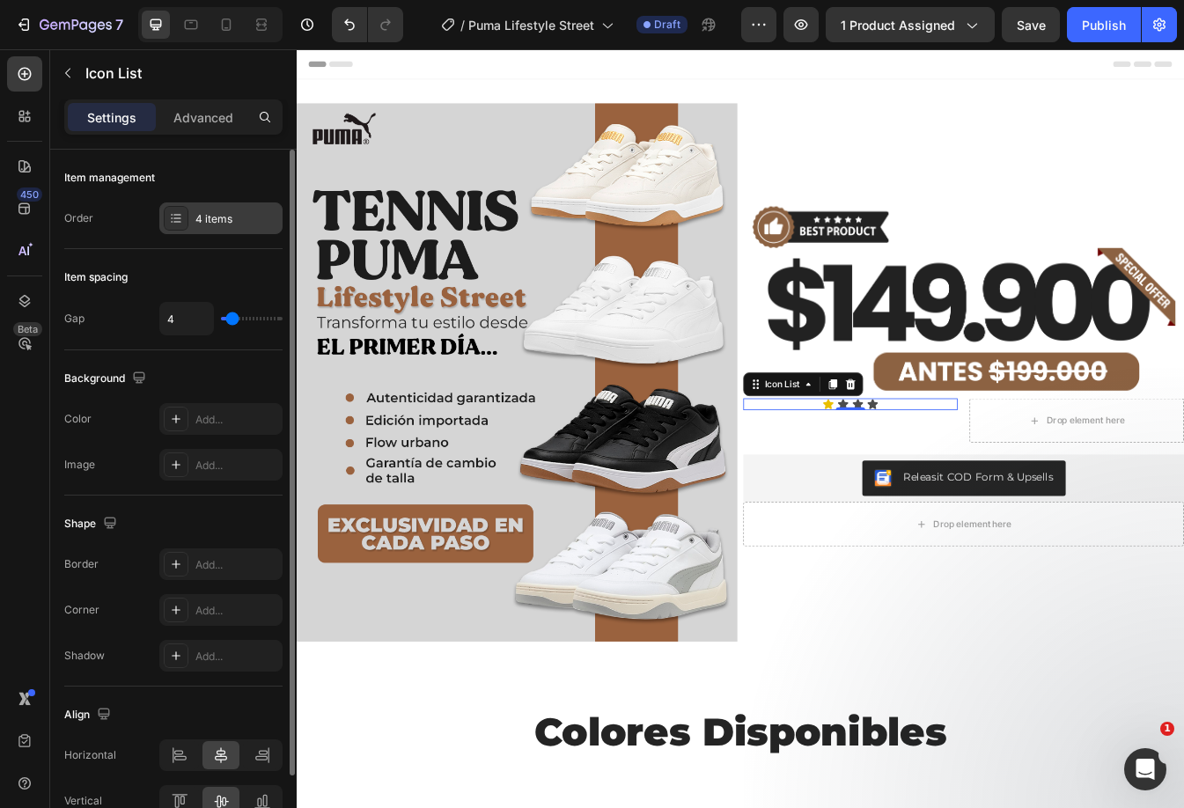
click at [239, 216] on div "4 items" at bounding box center [236, 219] width 83 height 16
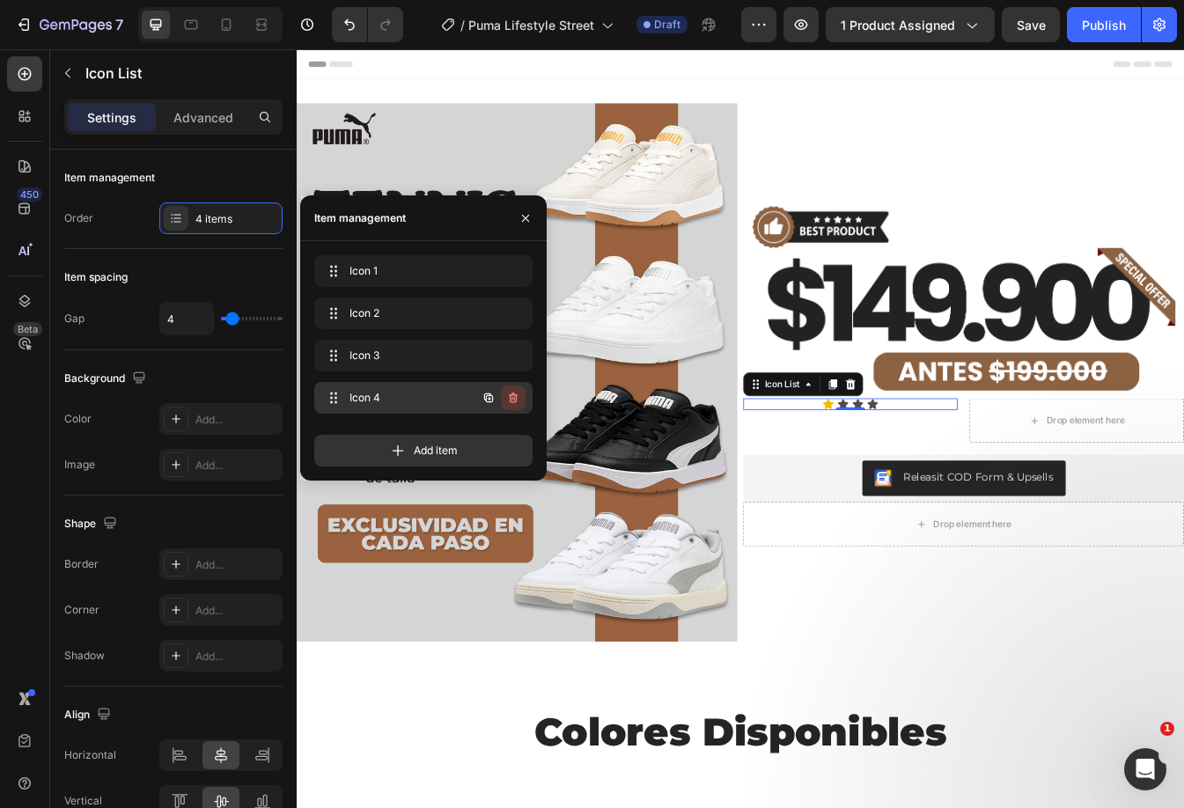
click at [517, 402] on icon "button" at bounding box center [513, 398] width 14 height 14
click at [514, 398] on div "Delete" at bounding box center [501, 398] width 33 height 16
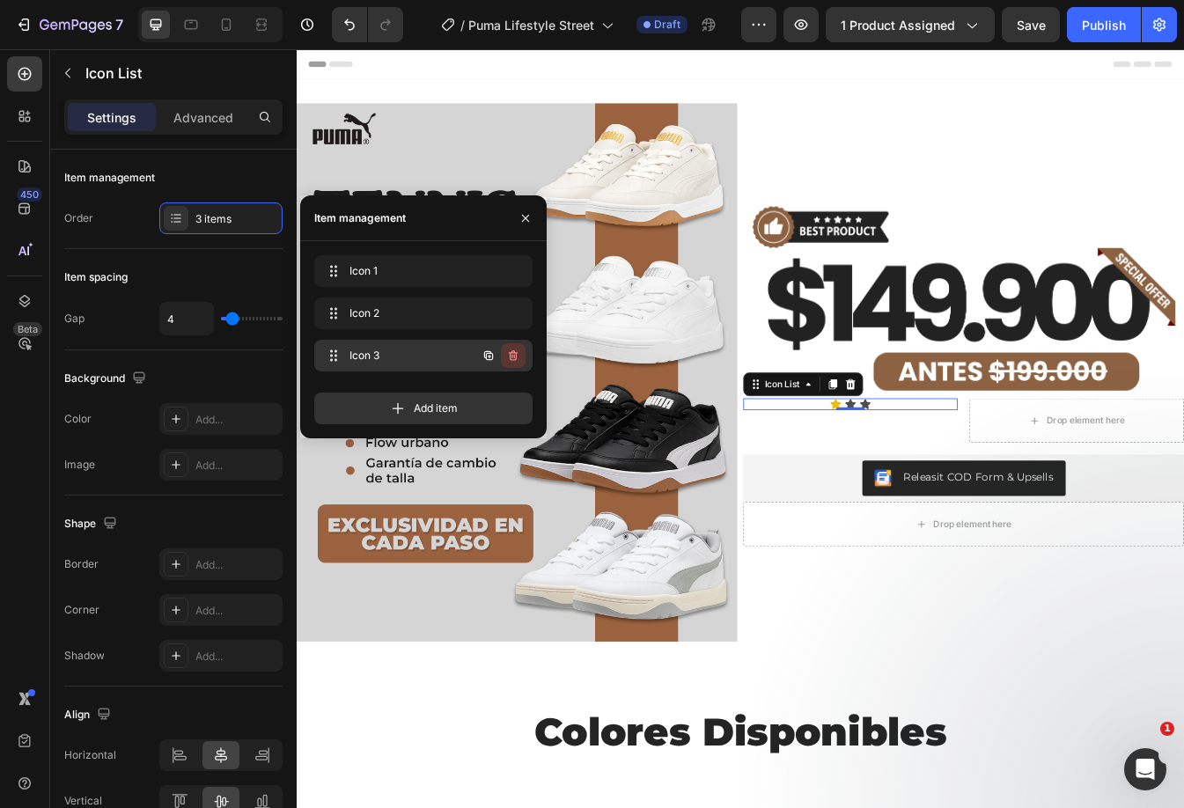
click at [516, 361] on icon "button" at bounding box center [513, 355] width 14 height 14
click at [516, 361] on div "Delete" at bounding box center [501, 356] width 33 height 16
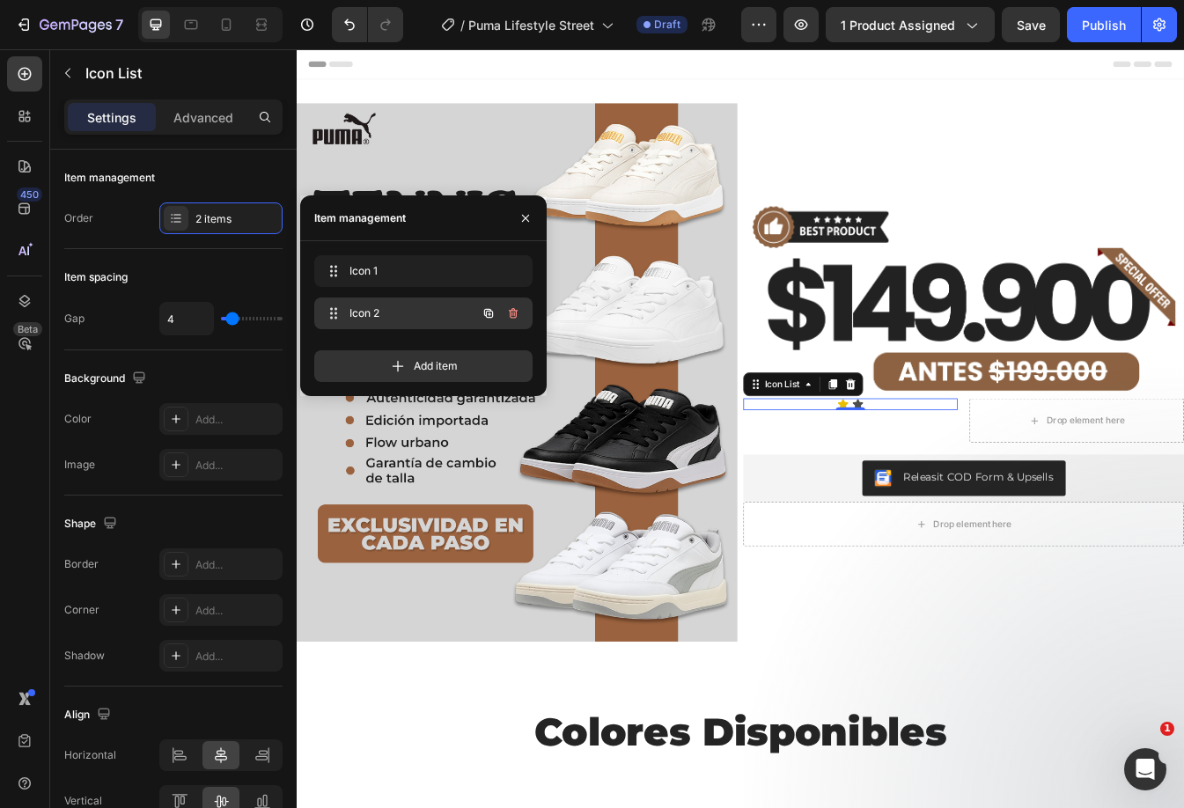
click at [513, 312] on icon "button" at bounding box center [513, 313] width 14 height 14
click at [513, 312] on div "Delete" at bounding box center [501, 313] width 33 height 16
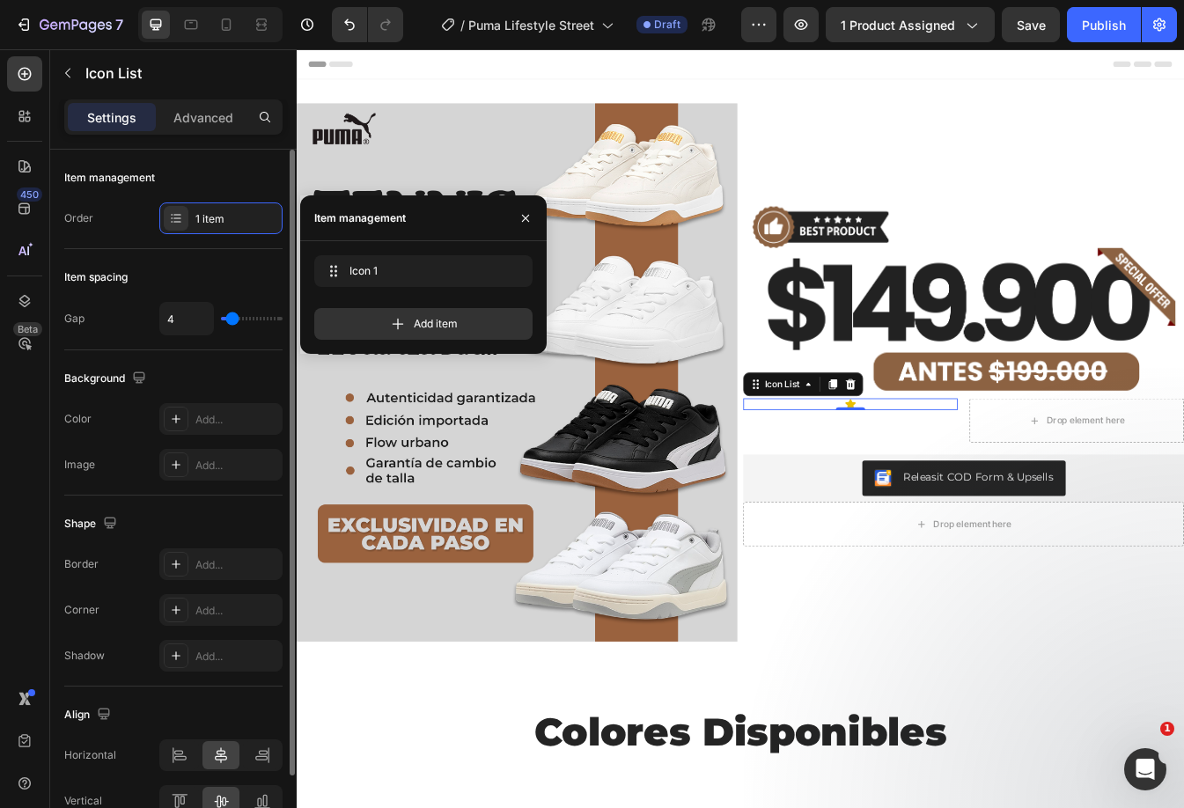
click at [254, 350] on div "Item management Order 1 item" at bounding box center [173, 422] width 218 height 145
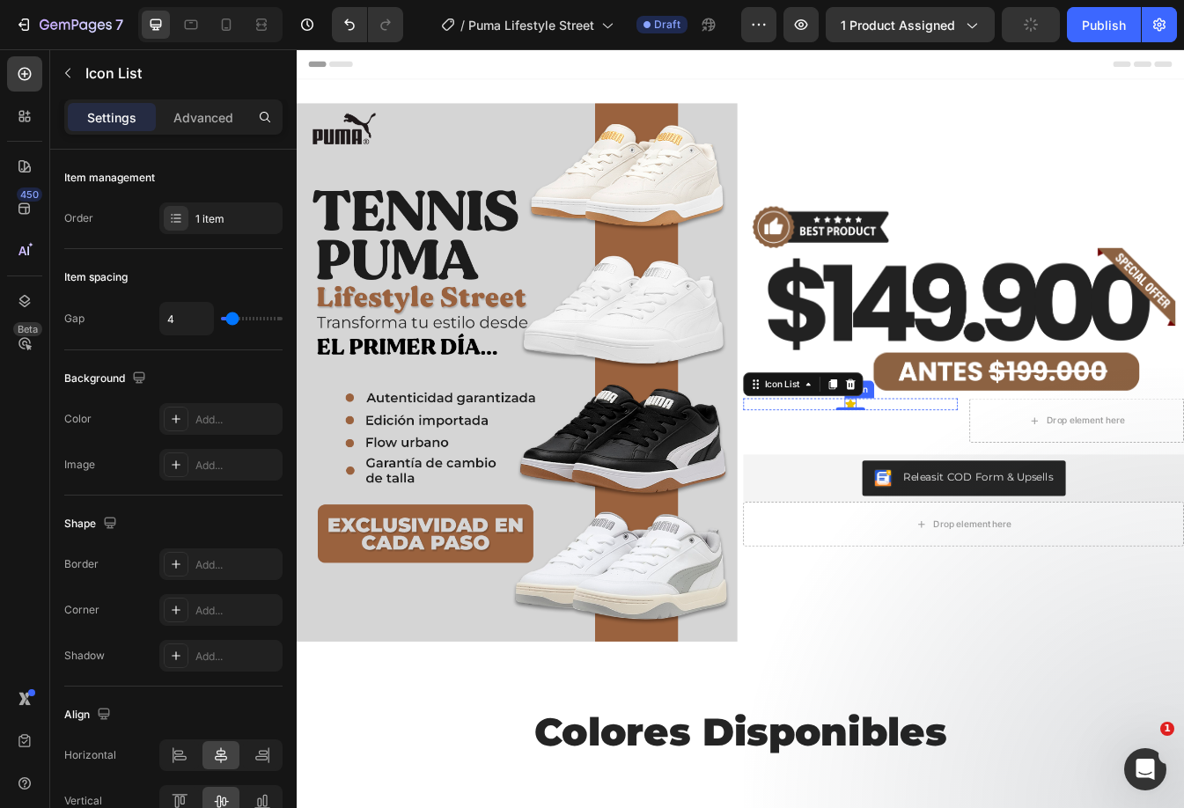
click at [950, 466] on icon at bounding box center [956, 471] width 12 height 11
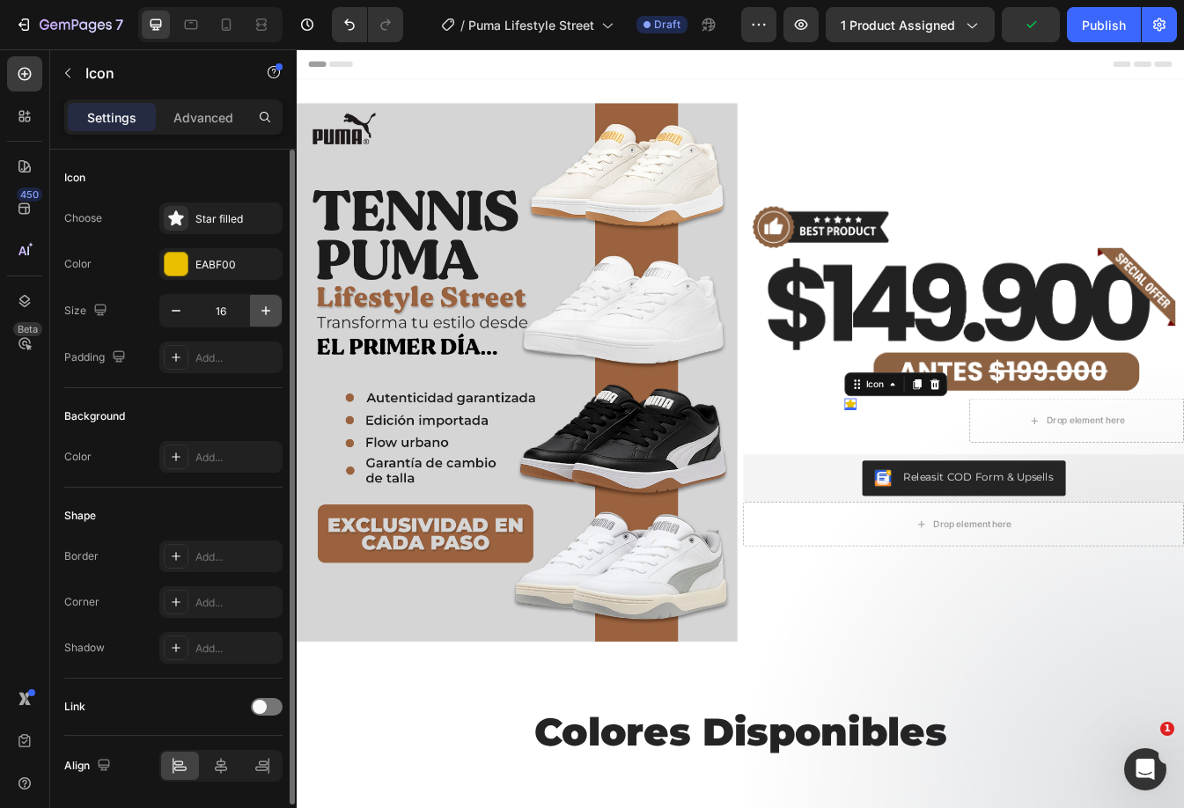
click at [258, 310] on icon "button" at bounding box center [266, 311] width 18 height 18
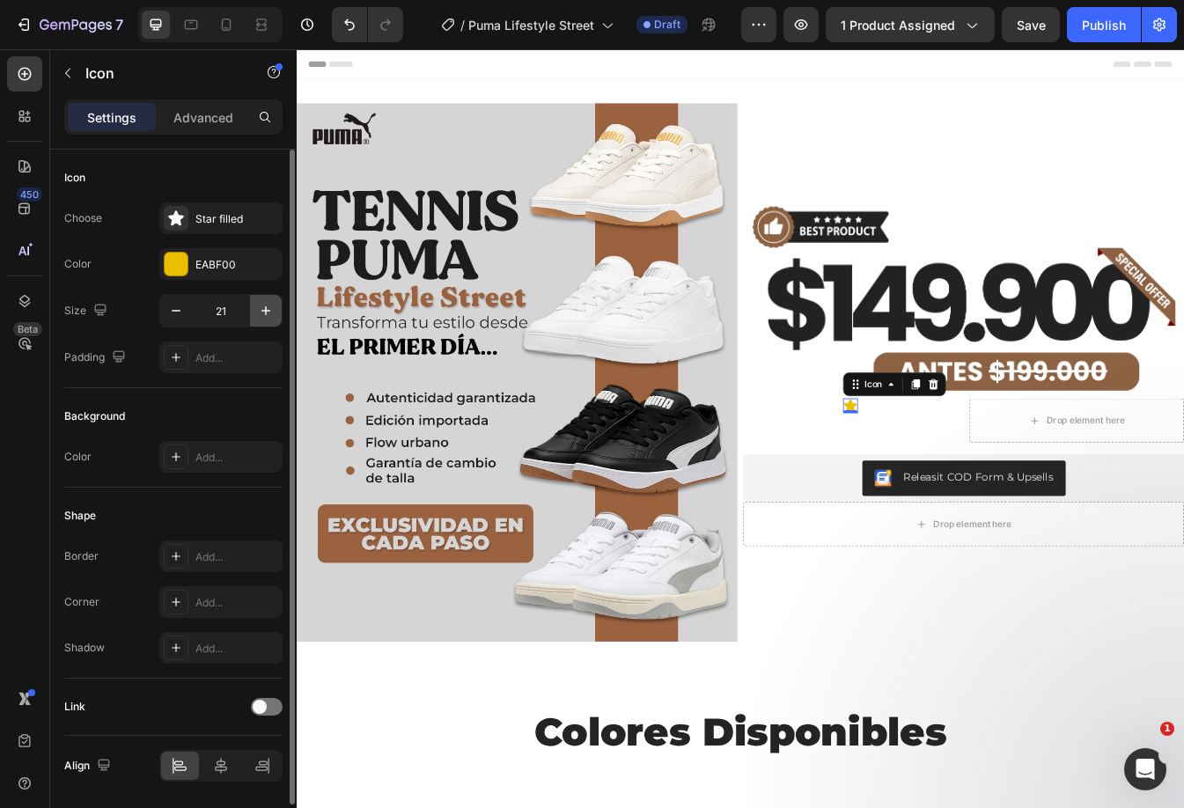
click at [258, 310] on icon "button" at bounding box center [266, 311] width 18 height 18
click at [259, 310] on icon "button" at bounding box center [266, 311] width 18 height 18
click at [260, 310] on icon "button" at bounding box center [266, 311] width 18 height 18
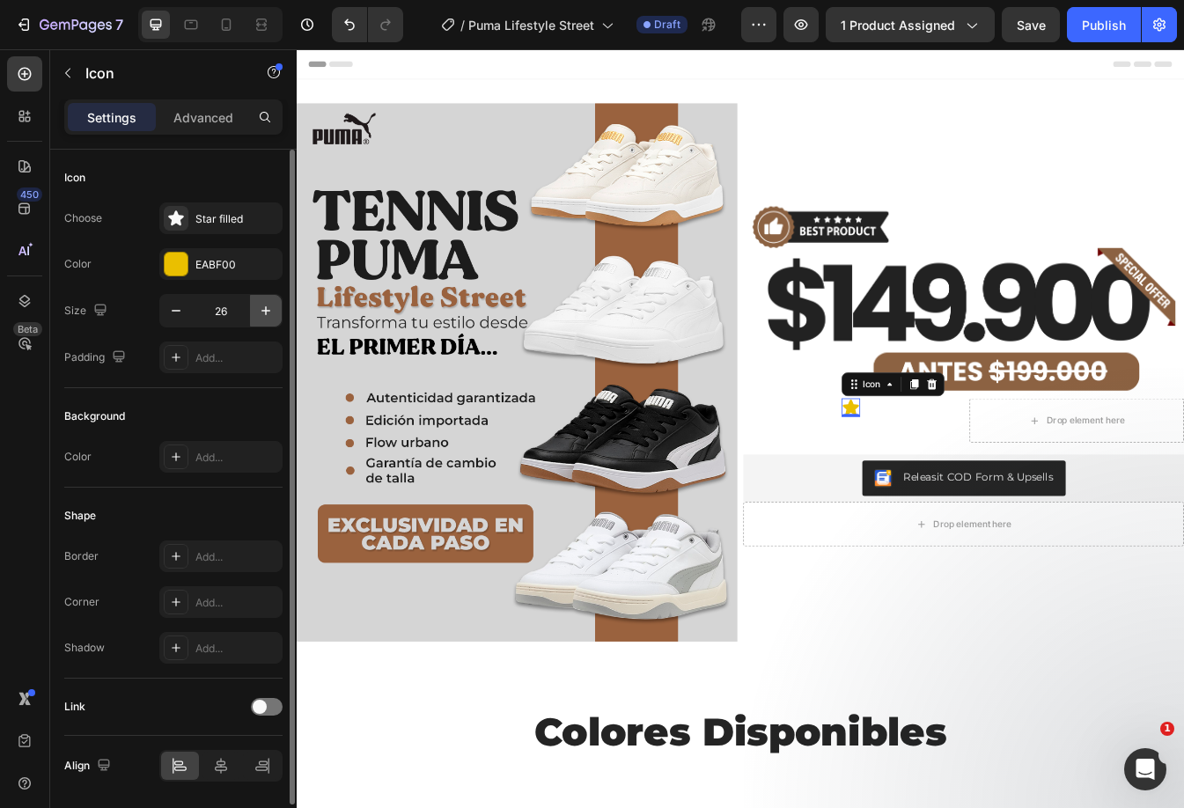
click at [260, 311] on icon "button" at bounding box center [266, 311] width 18 height 18
click at [217, 315] on input "28" at bounding box center [221, 311] width 58 height 32
type input "30"
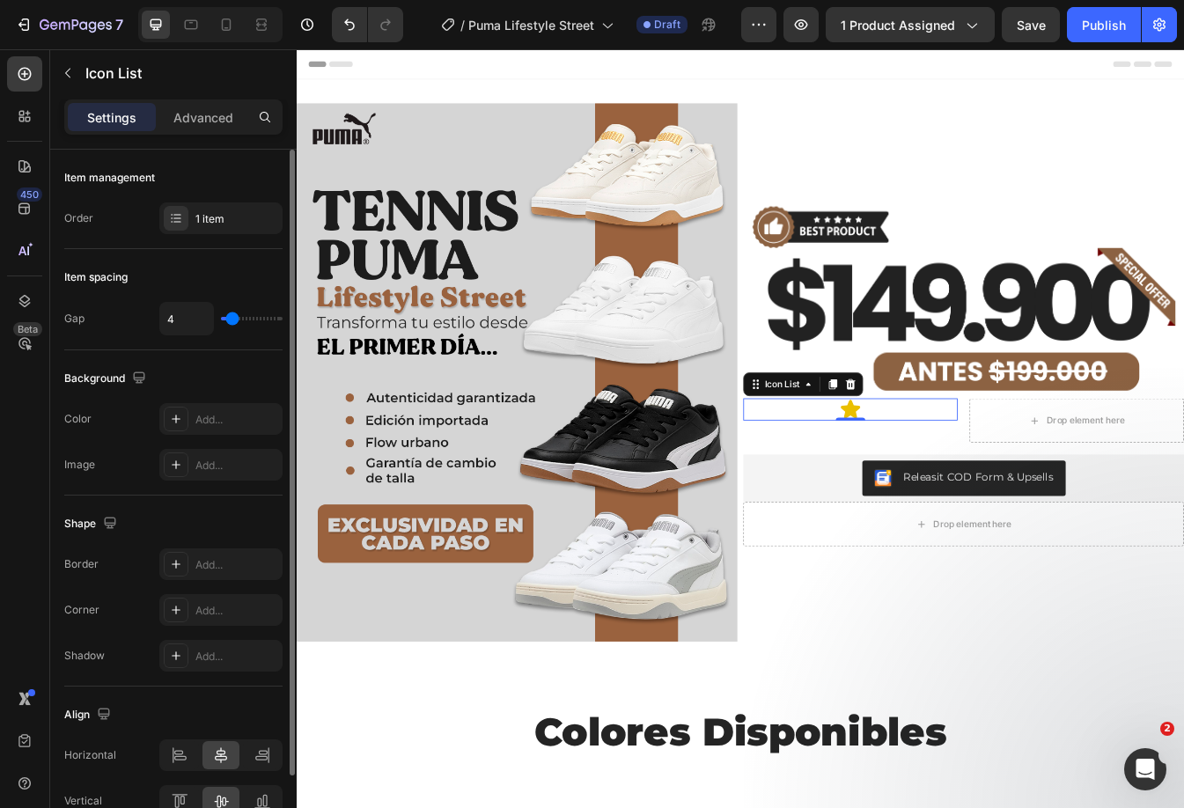
click at [1029, 465] on div "Icon" at bounding box center [955, 478] width 255 height 26
click at [245, 217] on div "1 item" at bounding box center [236, 219] width 83 height 16
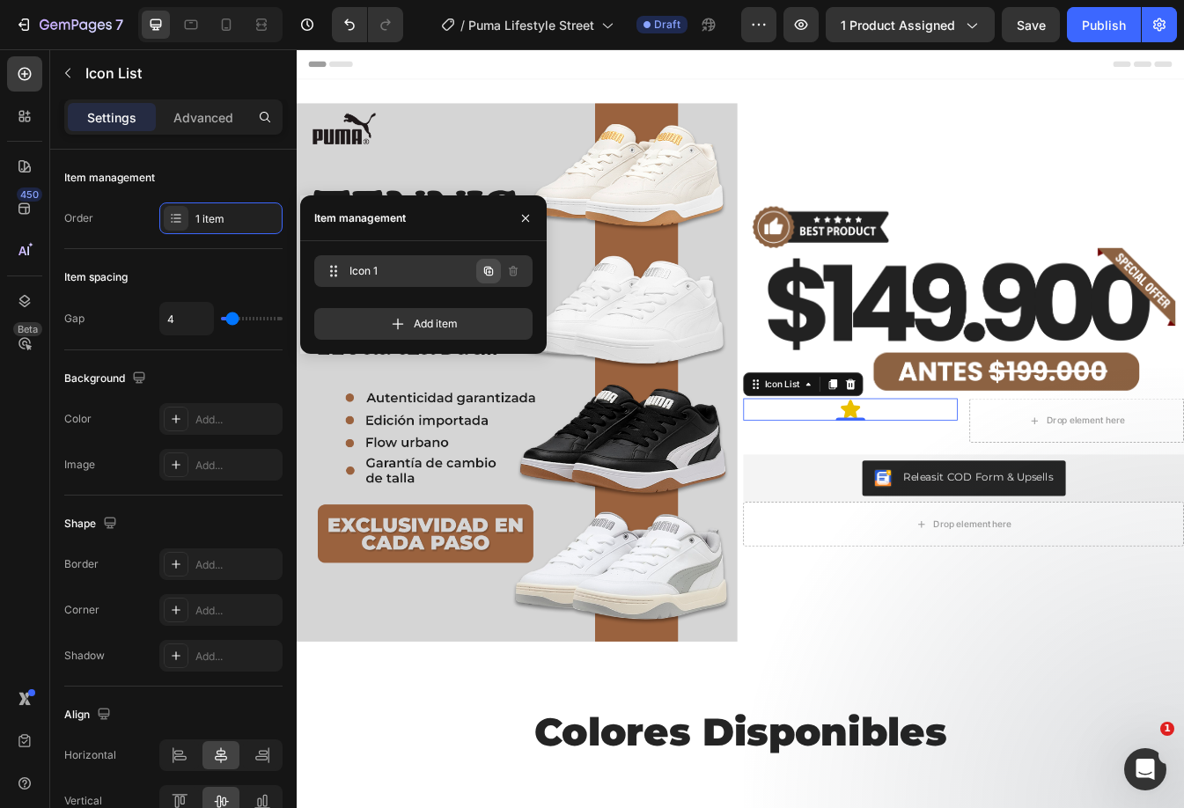
click at [489, 273] on icon "button" at bounding box center [490, 272] width 4 height 4
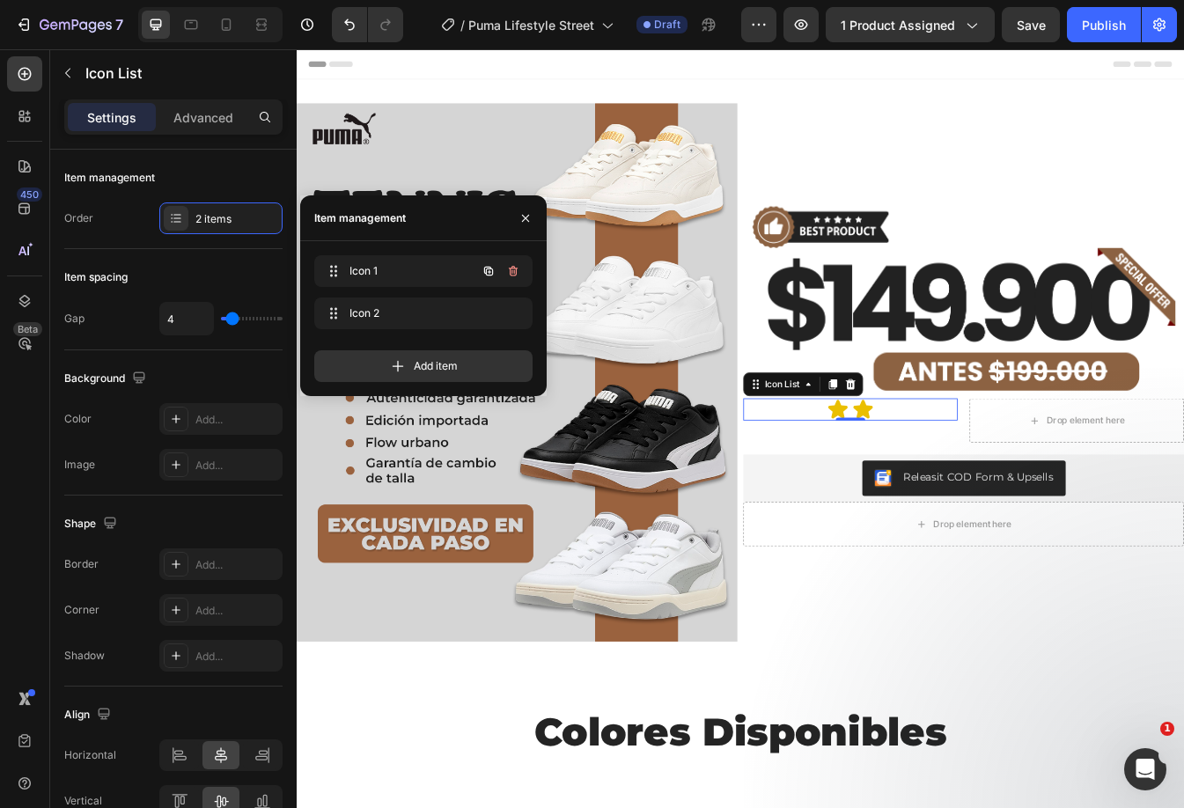
click at [489, 273] on icon "button" at bounding box center [490, 272] width 4 height 4
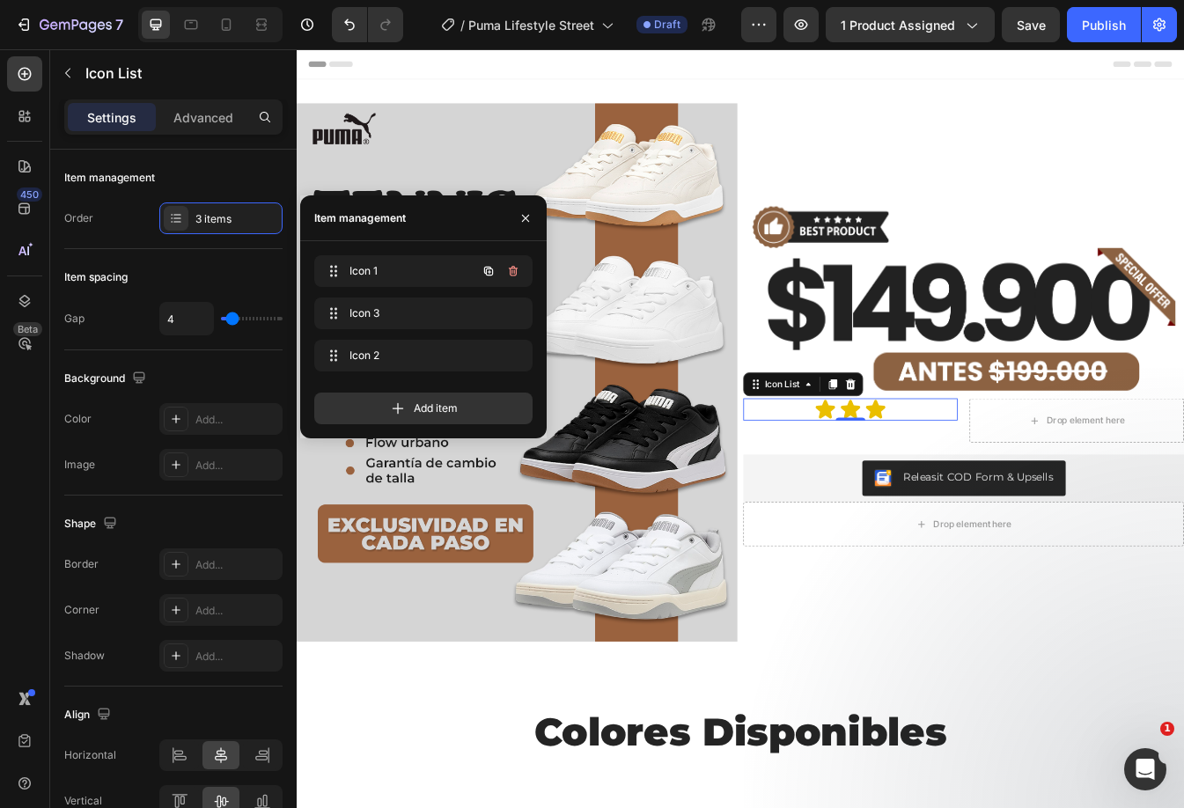
click at [489, 273] on icon "button" at bounding box center [490, 272] width 4 height 4
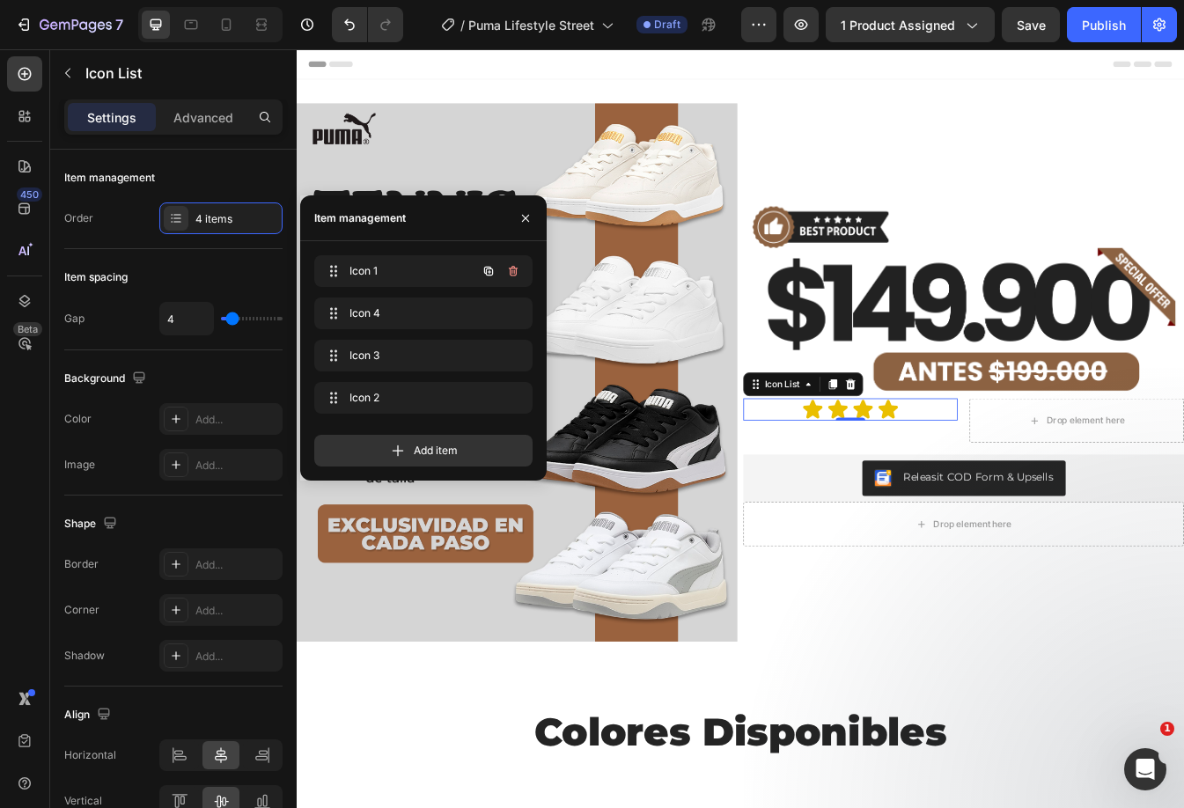
click at [489, 273] on icon "button" at bounding box center [490, 272] width 4 height 4
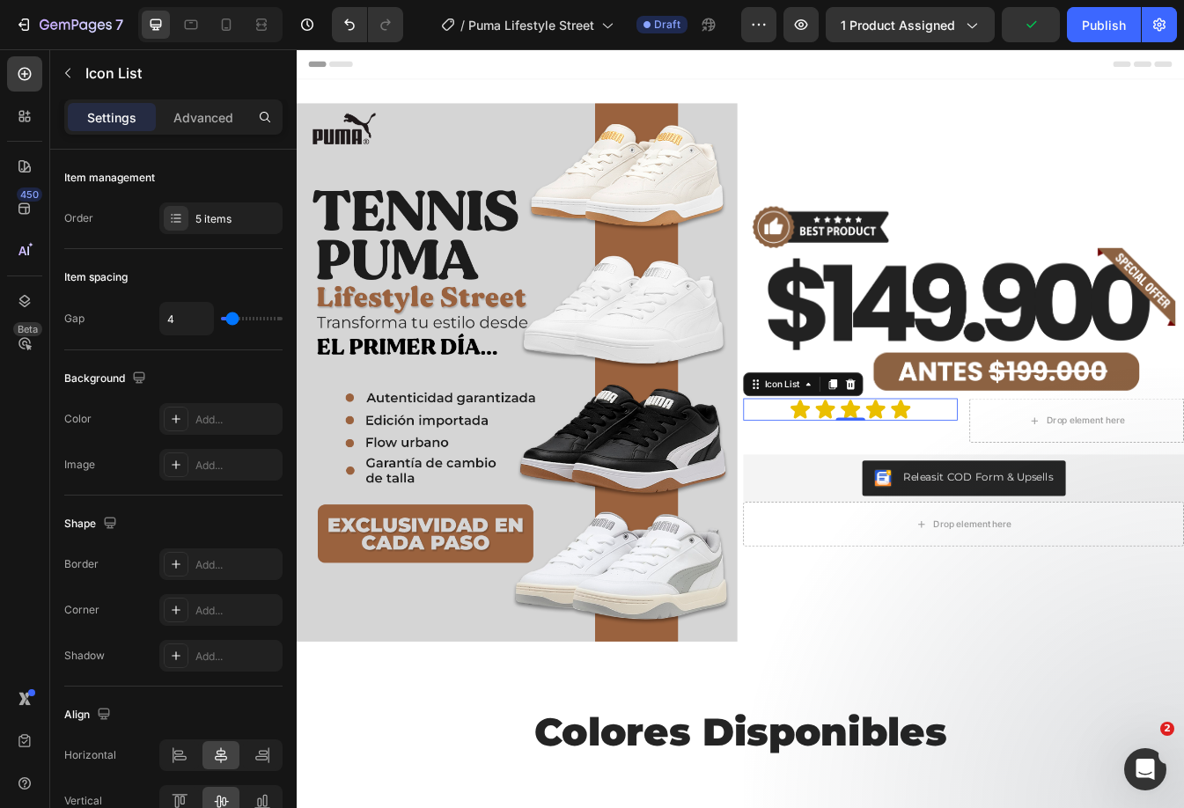
click at [1039, 475] on div "Icon Icon Icon Icon Icon" at bounding box center [955, 478] width 255 height 26
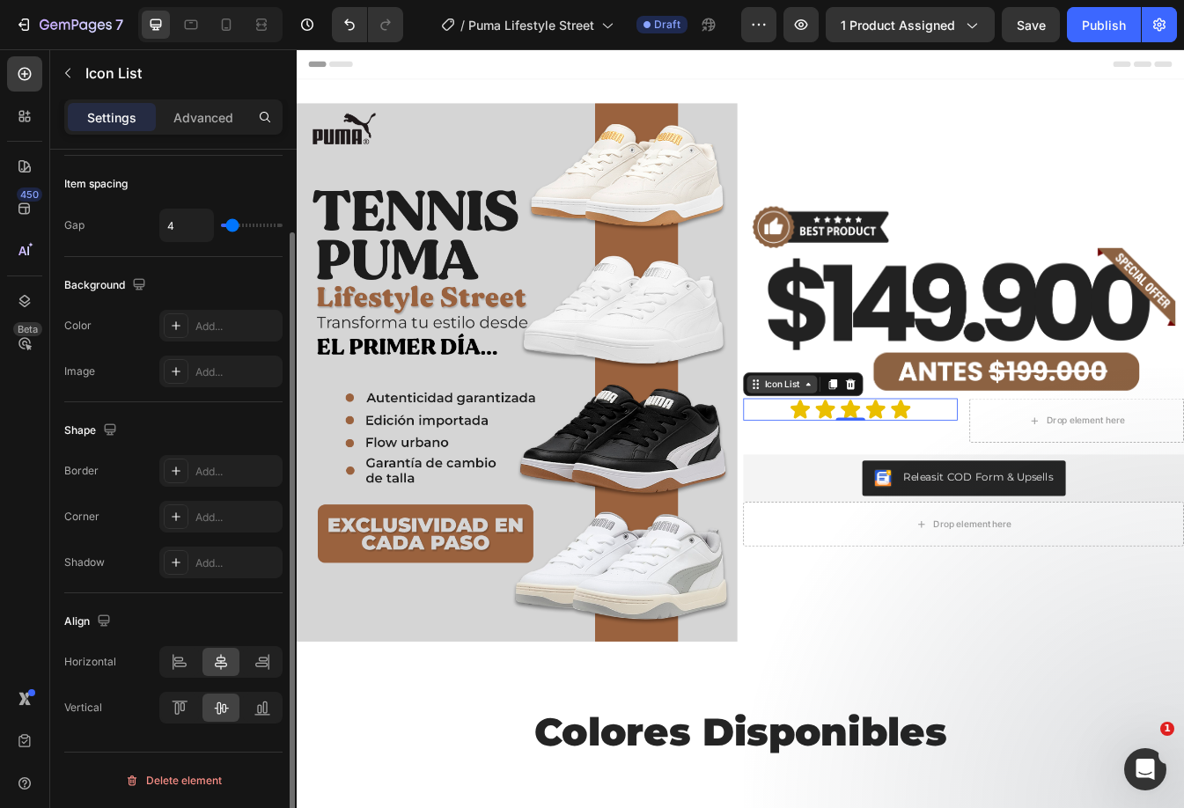
click at [885, 446] on div "Icon List" at bounding box center [874, 448] width 48 height 16
click at [227, 709] on icon at bounding box center [221, 708] width 18 height 18
click at [218, 663] on icon at bounding box center [221, 662] width 12 height 16
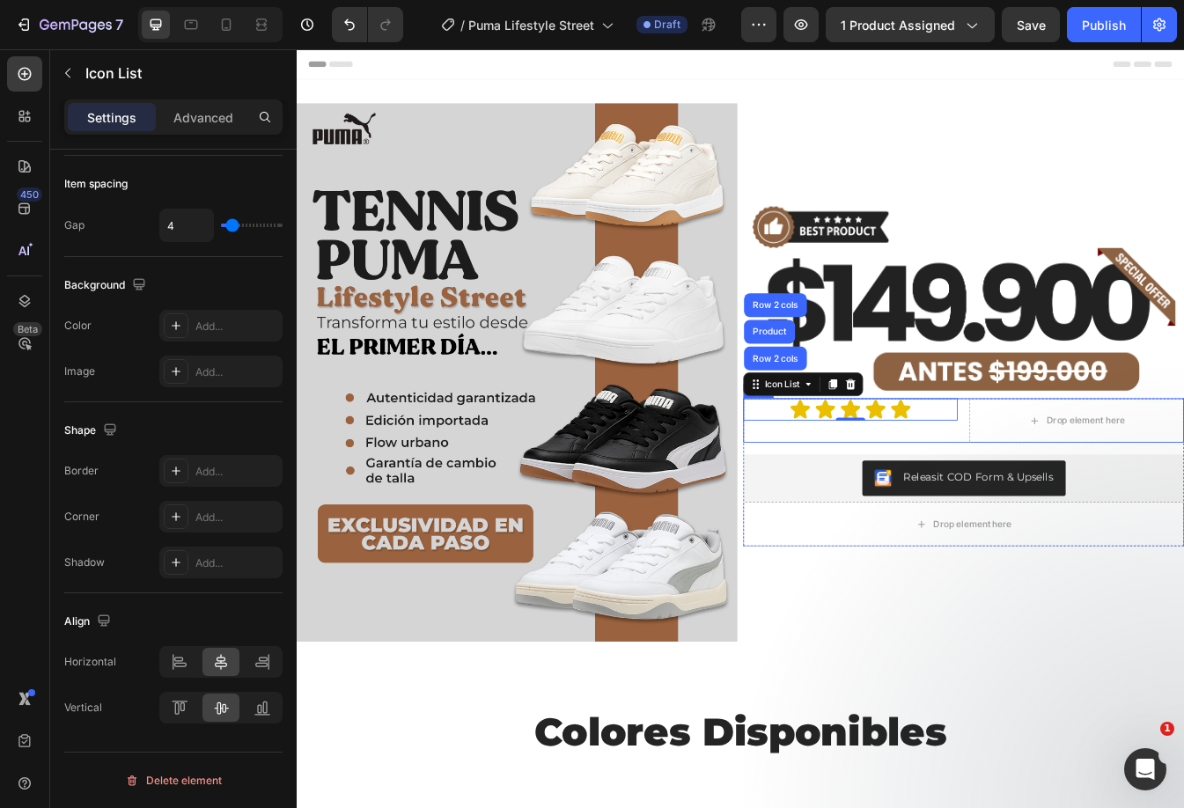
click at [1005, 496] on div "Icon Icon Icon Icon Icon Icon List Row 2 cols Product Row 2 cols 0" at bounding box center [955, 491] width 255 height 53
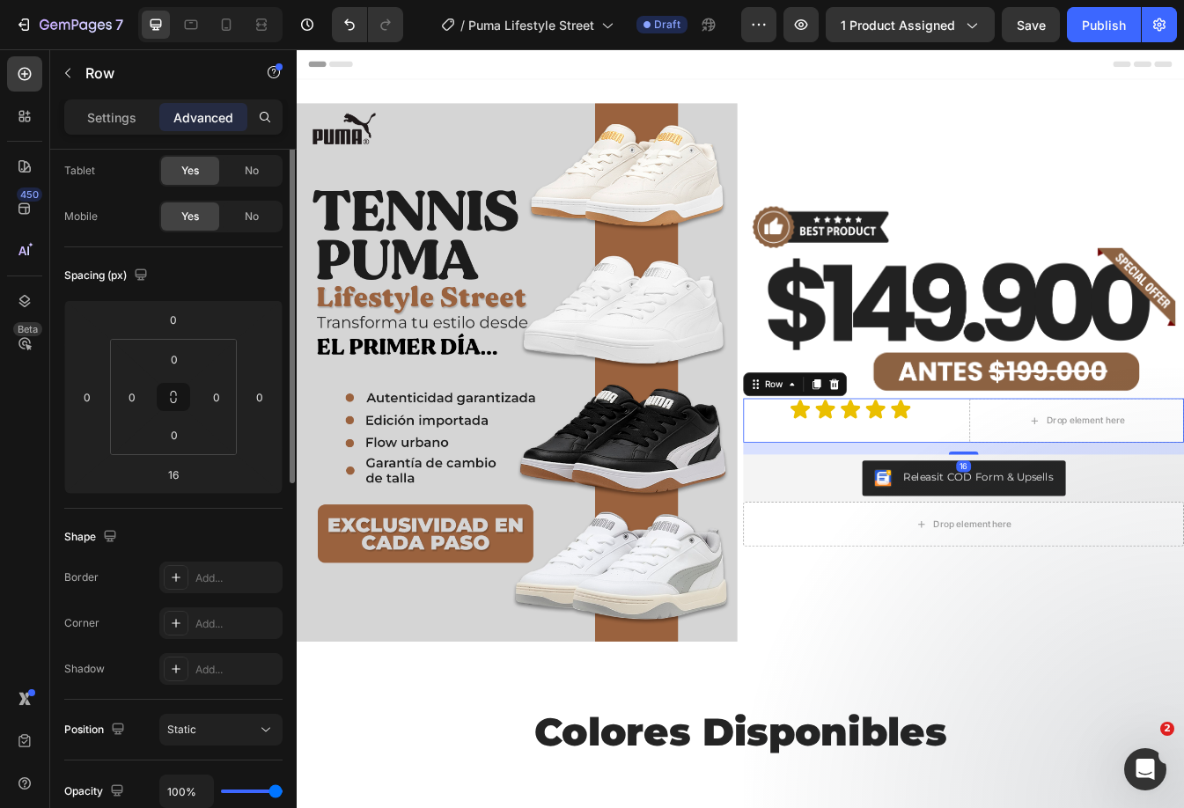
scroll to position [0, 0]
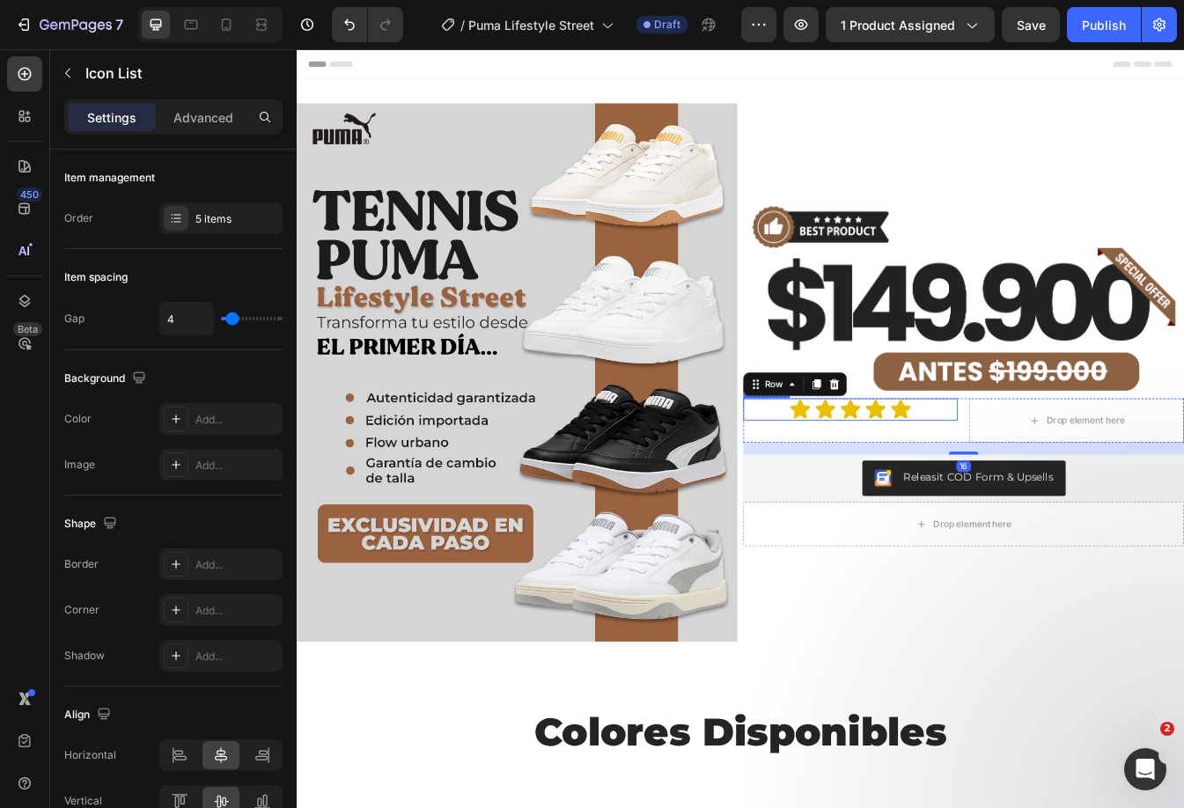
click at [1046, 473] on div "Icon Icon Icon Icon Icon" at bounding box center [955, 478] width 255 height 26
click at [215, 114] on p "Advanced" at bounding box center [203, 117] width 60 height 18
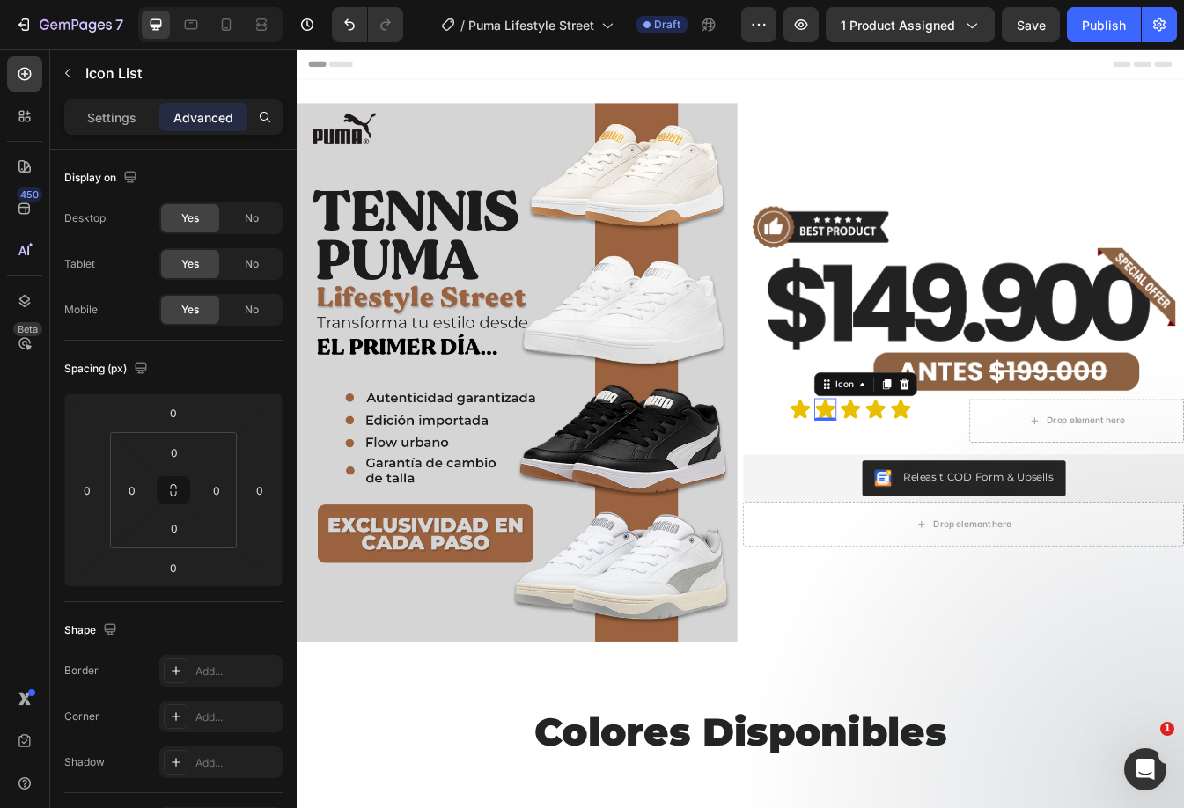
click at [917, 473] on icon at bounding box center [925, 477] width 23 height 22
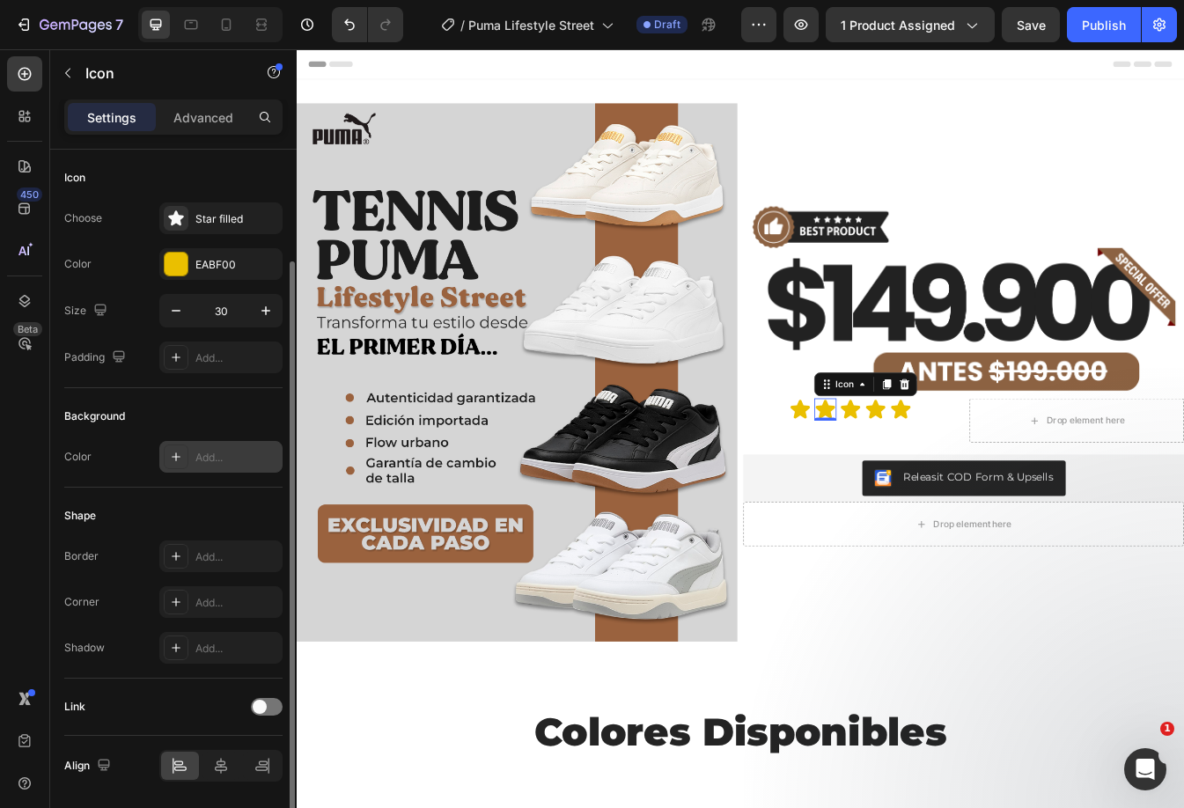
scroll to position [58, 0]
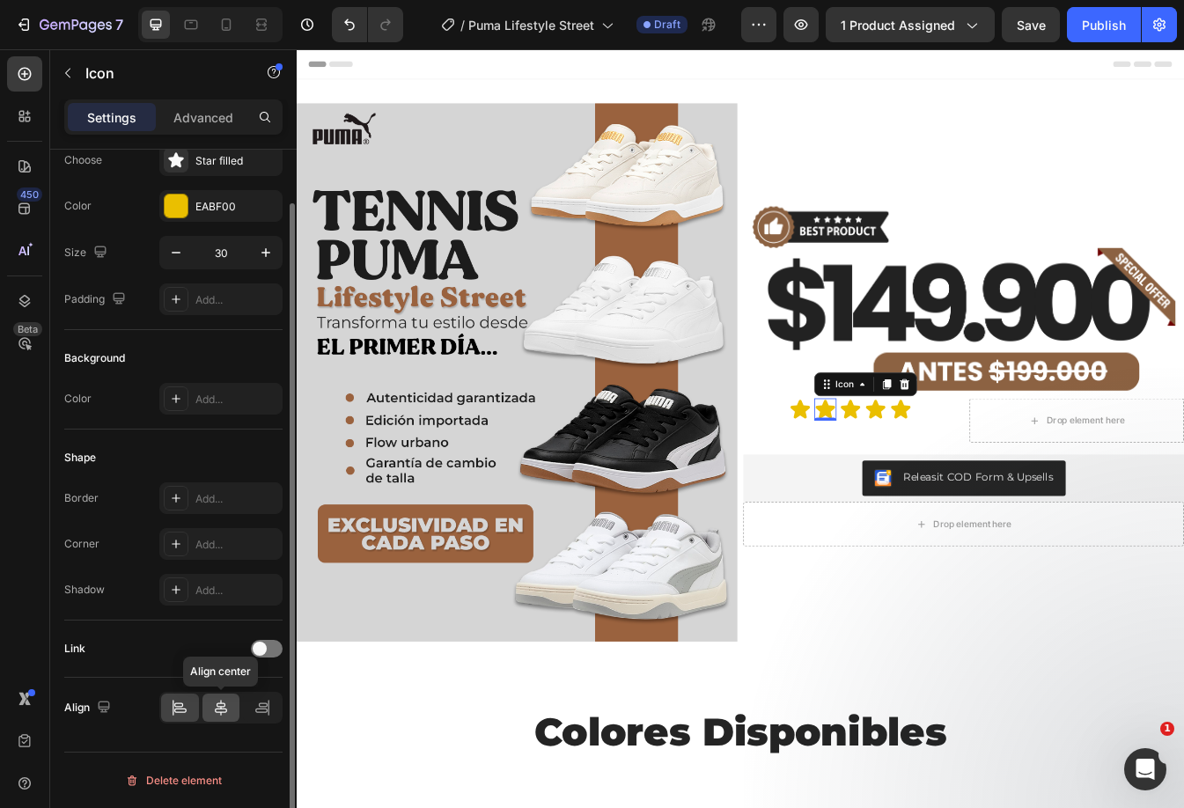
click at [226, 708] on icon at bounding box center [221, 708] width 12 height 16
click at [180, 699] on icon at bounding box center [180, 708] width 18 height 18
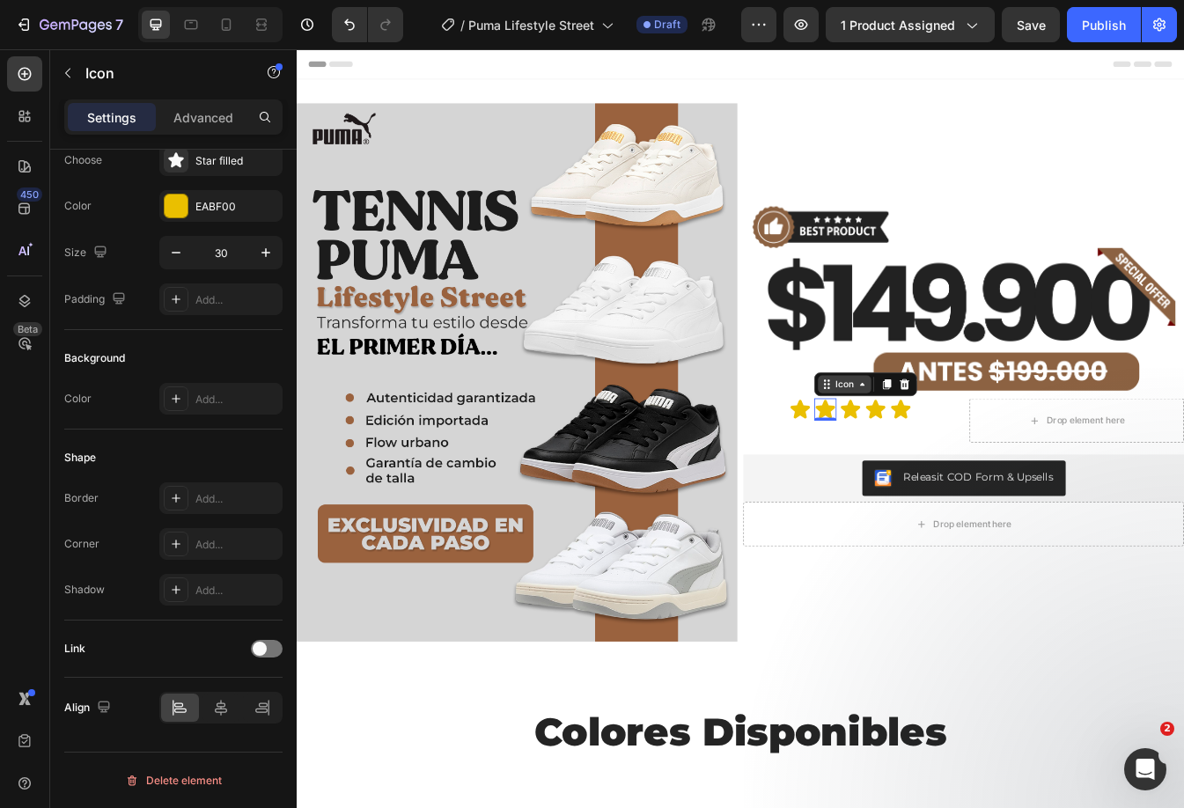
click at [947, 448] on div "Icon" at bounding box center [949, 448] width 28 height 0
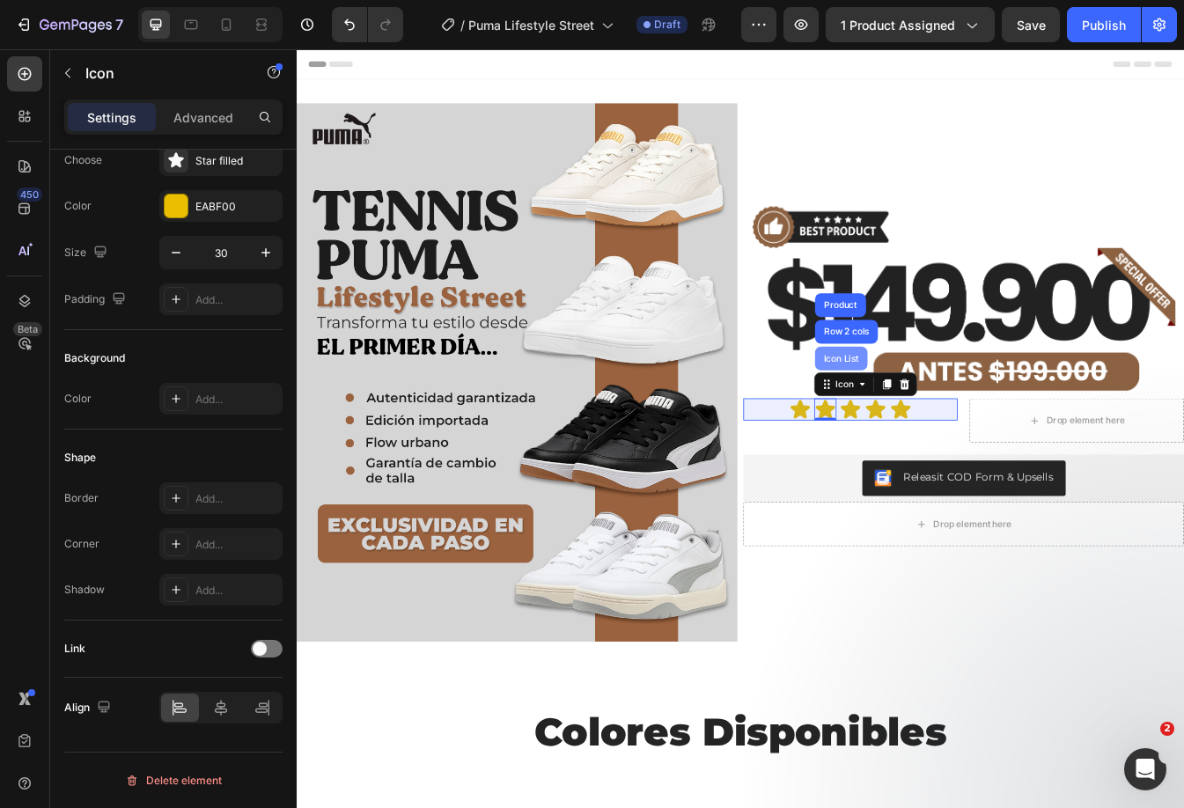
click at [928, 412] on div "Icon List" at bounding box center [944, 417] width 48 height 11
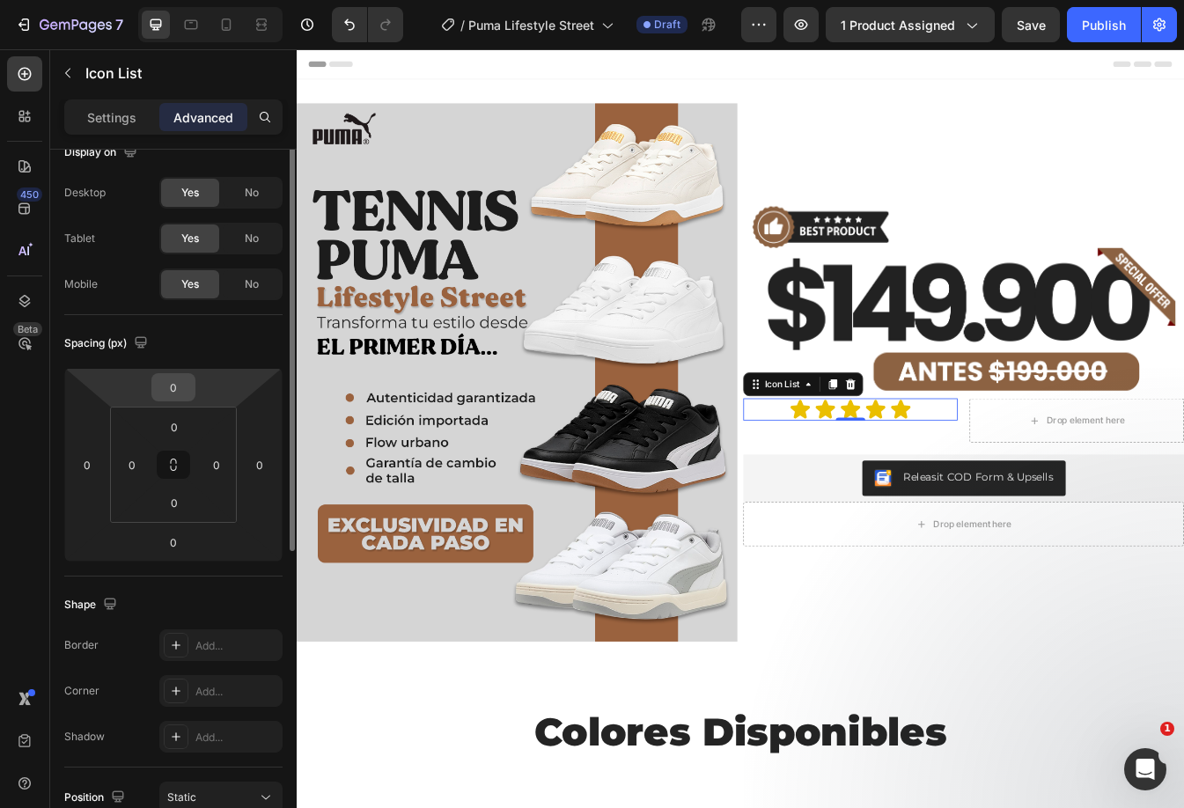
scroll to position [0, 0]
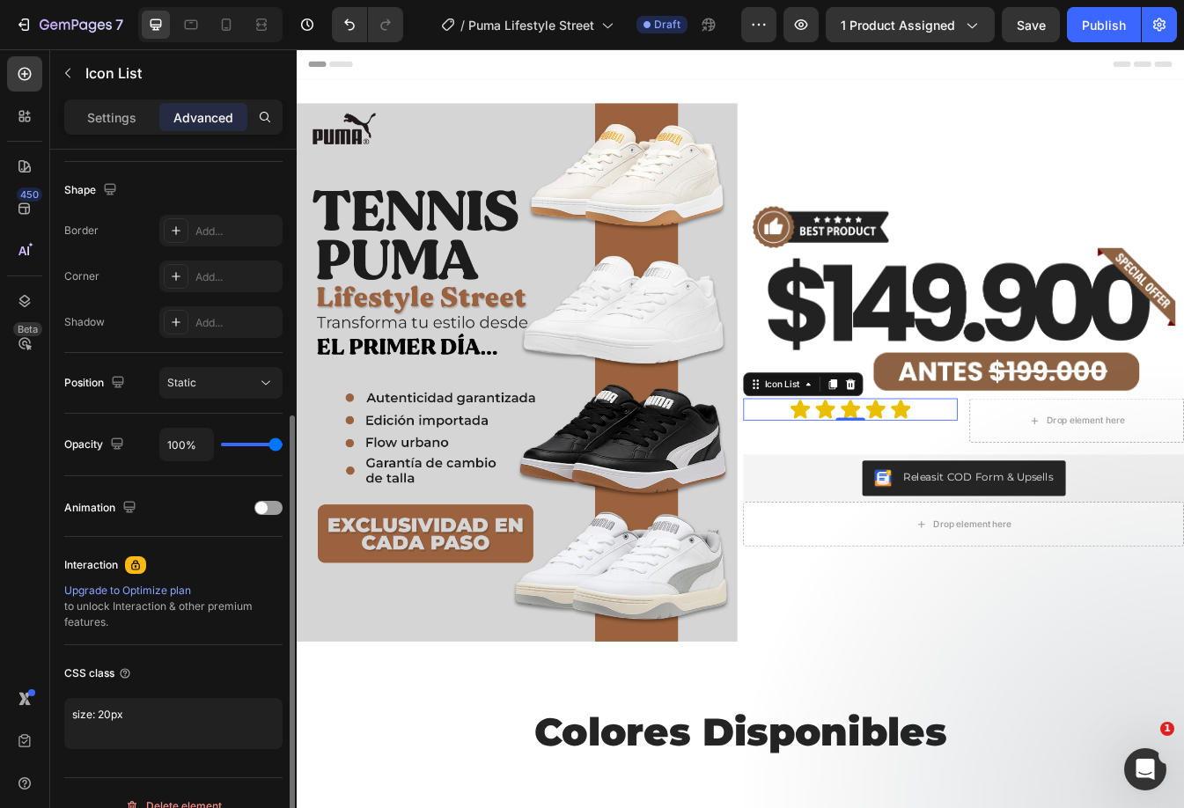
drag, startPoint x: 127, startPoint y: 108, endPoint x: 125, endPoint y: 225, distance: 117.1
click at [127, 109] on p "Settings" at bounding box center [111, 117] width 49 height 18
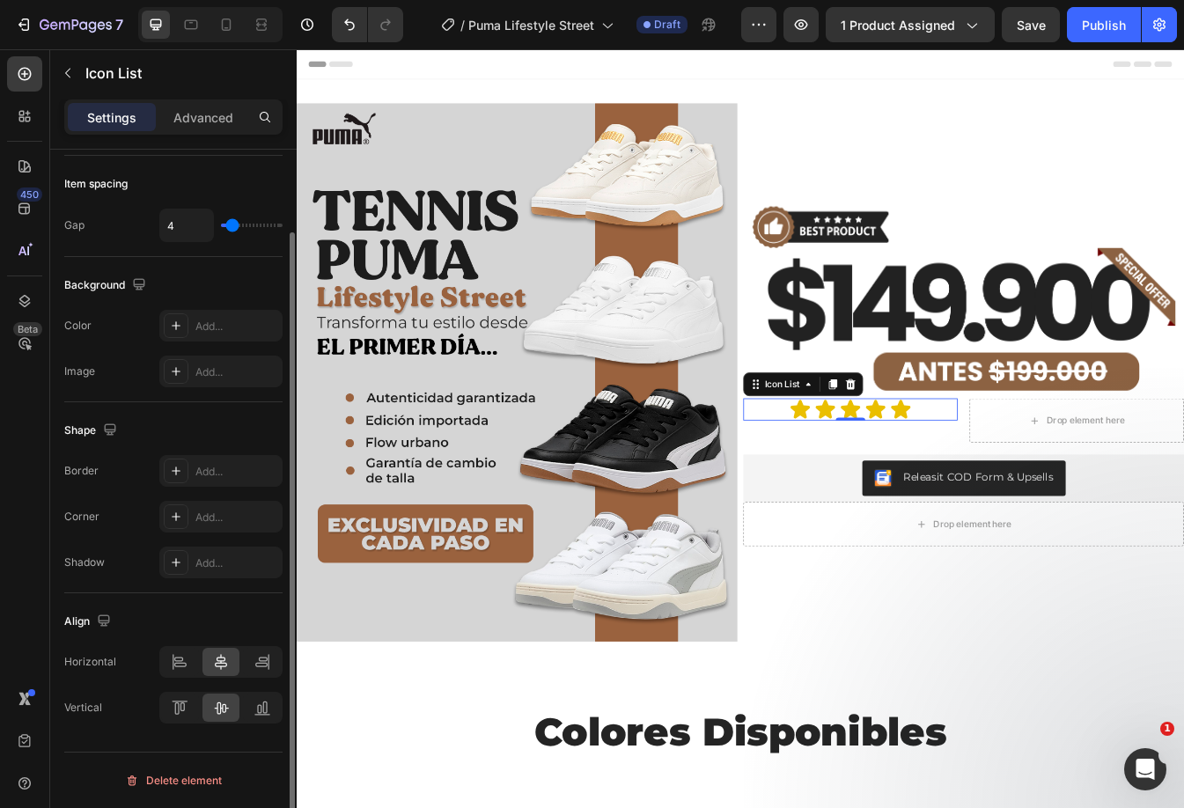
scroll to position [93, 0]
click at [269, 659] on icon at bounding box center [262, 662] width 18 height 18
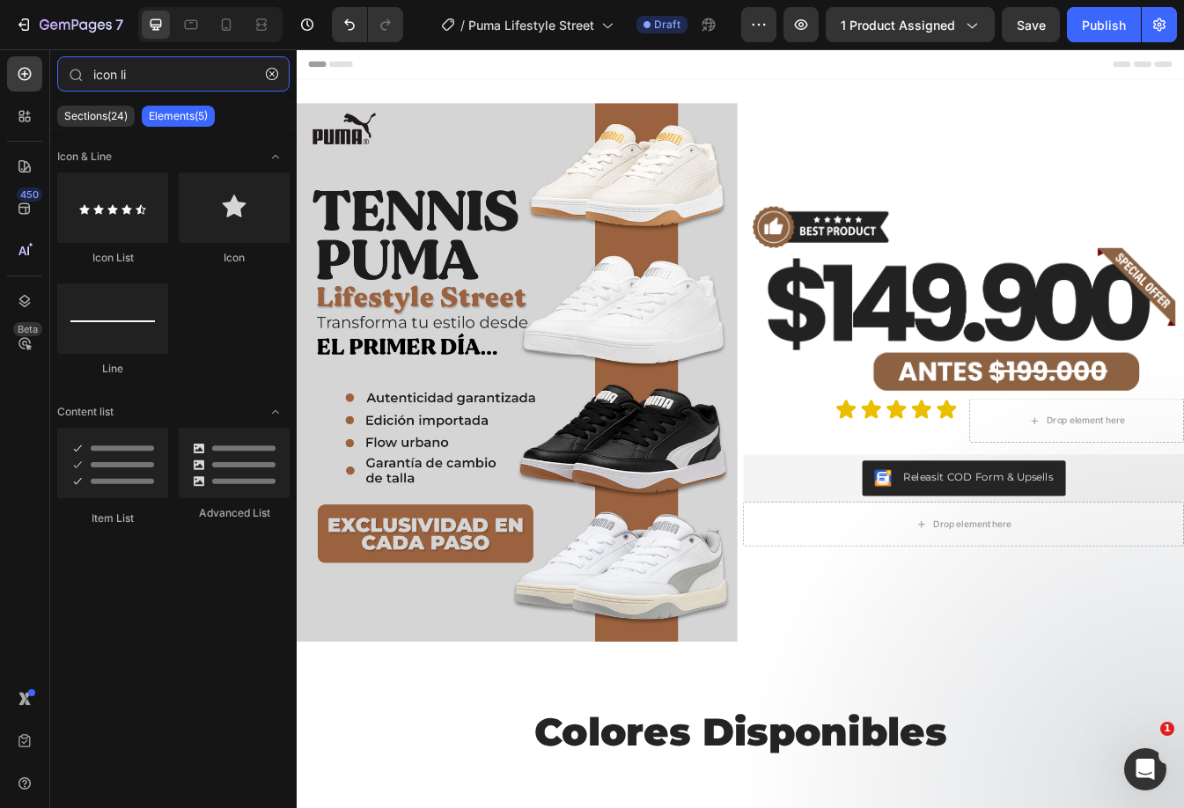
drag, startPoint x: 145, startPoint y: 70, endPoint x: 45, endPoint y: 84, distance: 101.2
click at [45, 84] on div "450 Beta icon li Sections(24) Elements(5) Icon & Line Icon List Icon Line Conte…" at bounding box center [148, 428] width 297 height 759
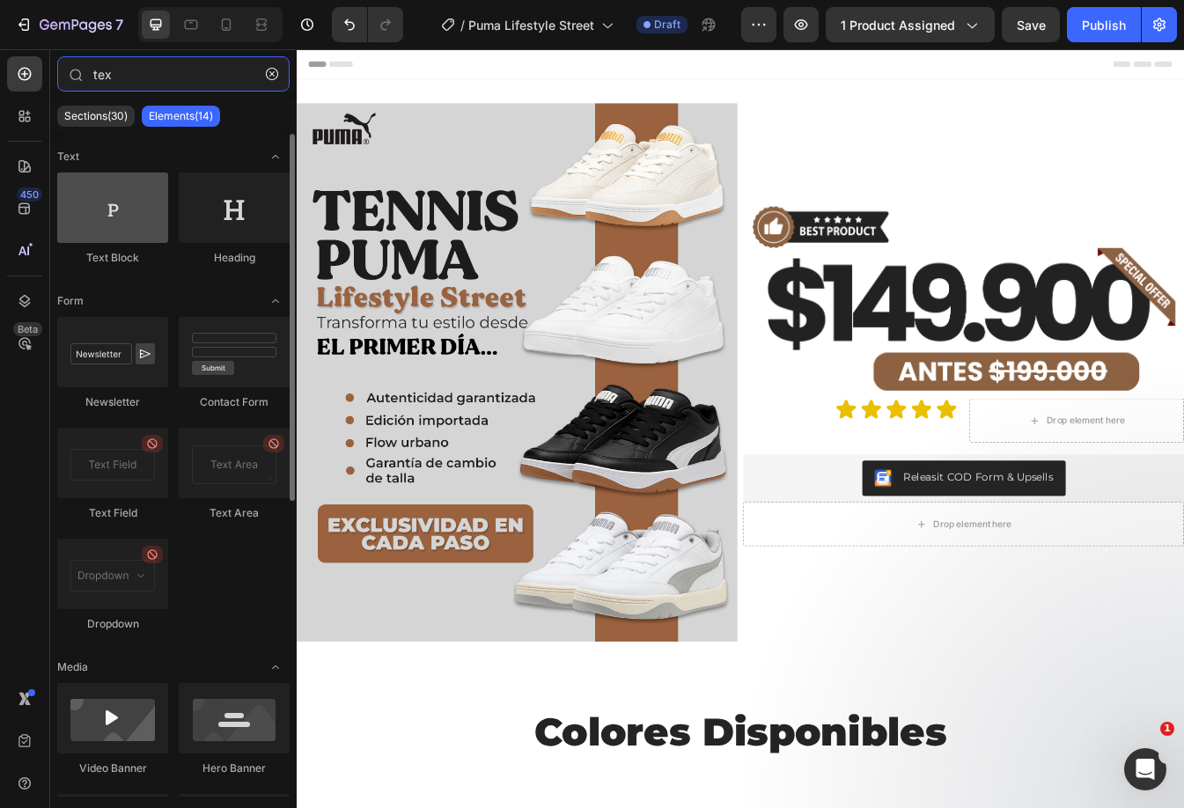
type input "tex"
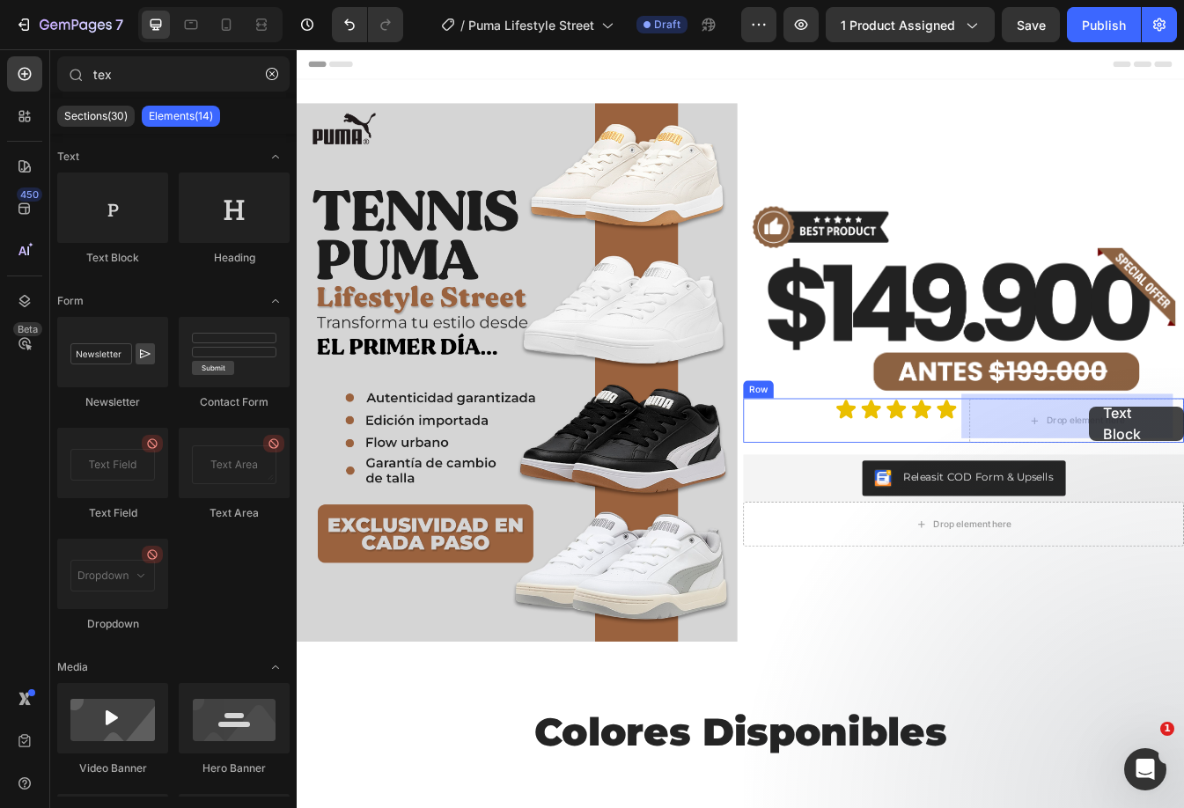
drag, startPoint x: 425, startPoint y: 272, endPoint x: 1239, endPoint y: 474, distance: 838.8
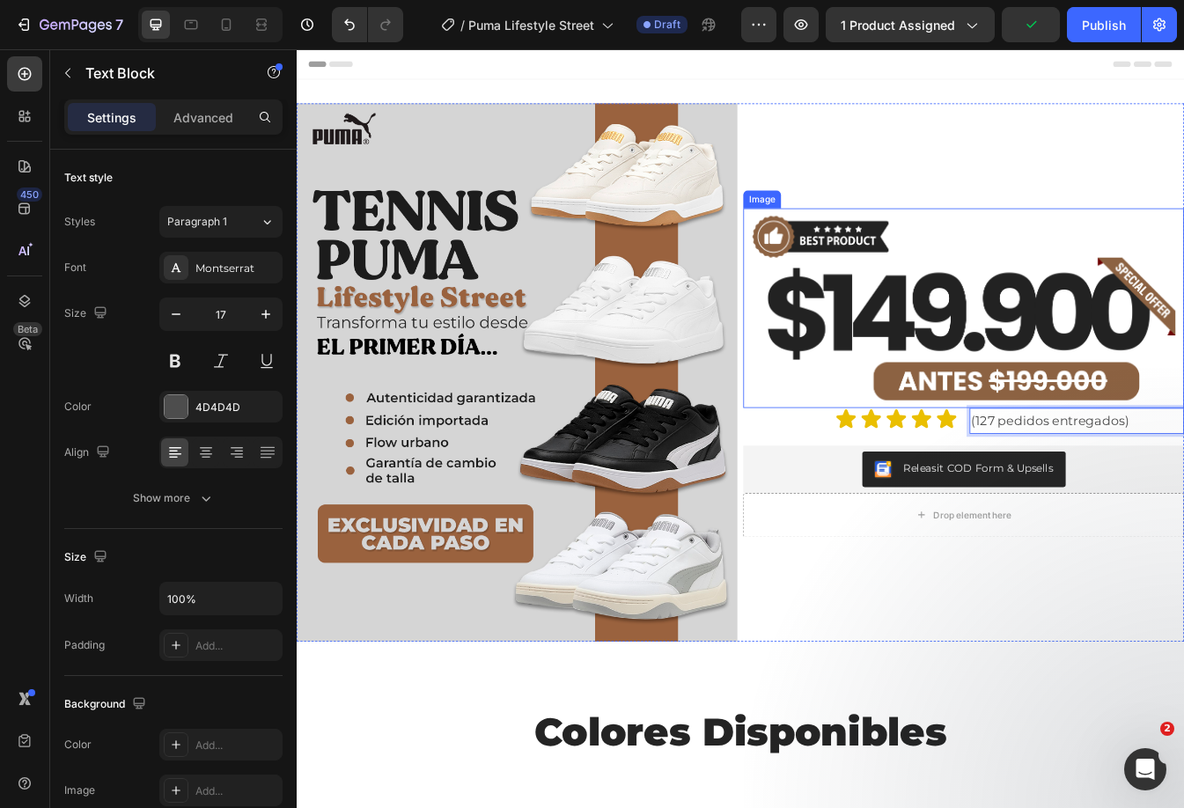
click at [1183, 331] on img at bounding box center [1090, 357] width 524 height 238
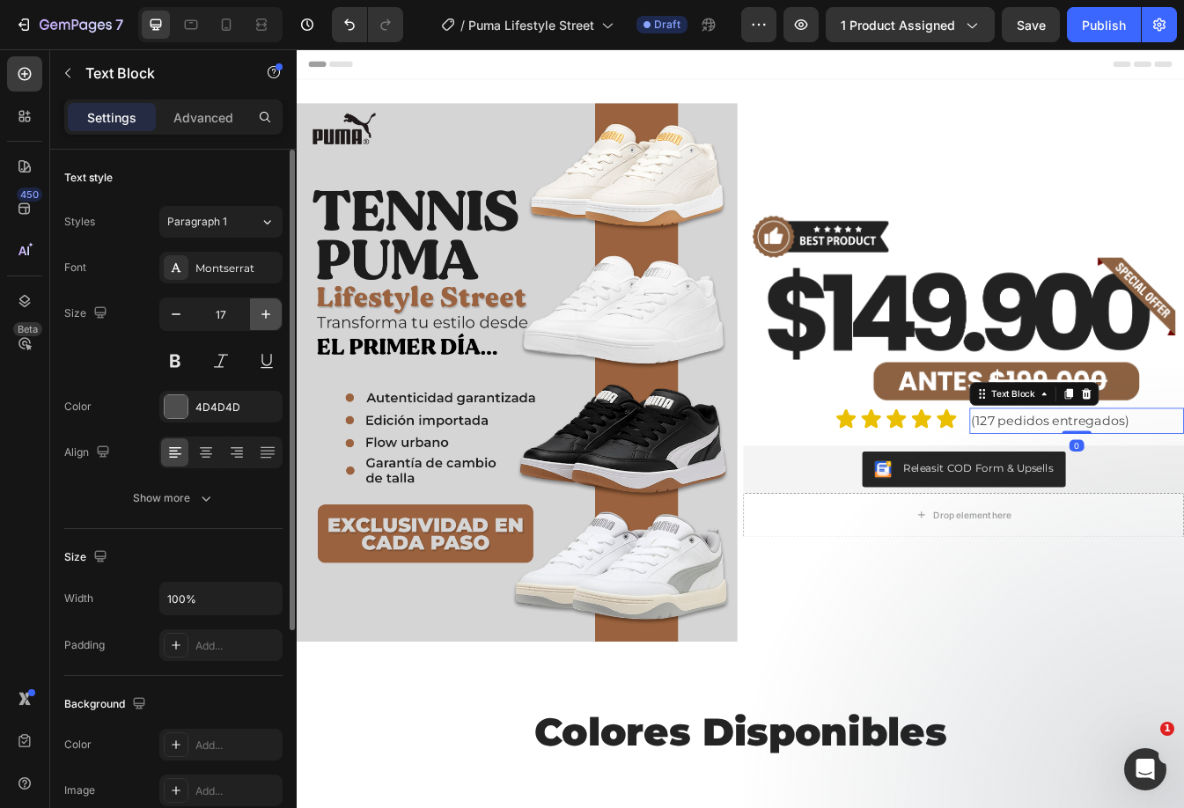
click at [260, 312] on icon "button" at bounding box center [266, 314] width 18 height 18
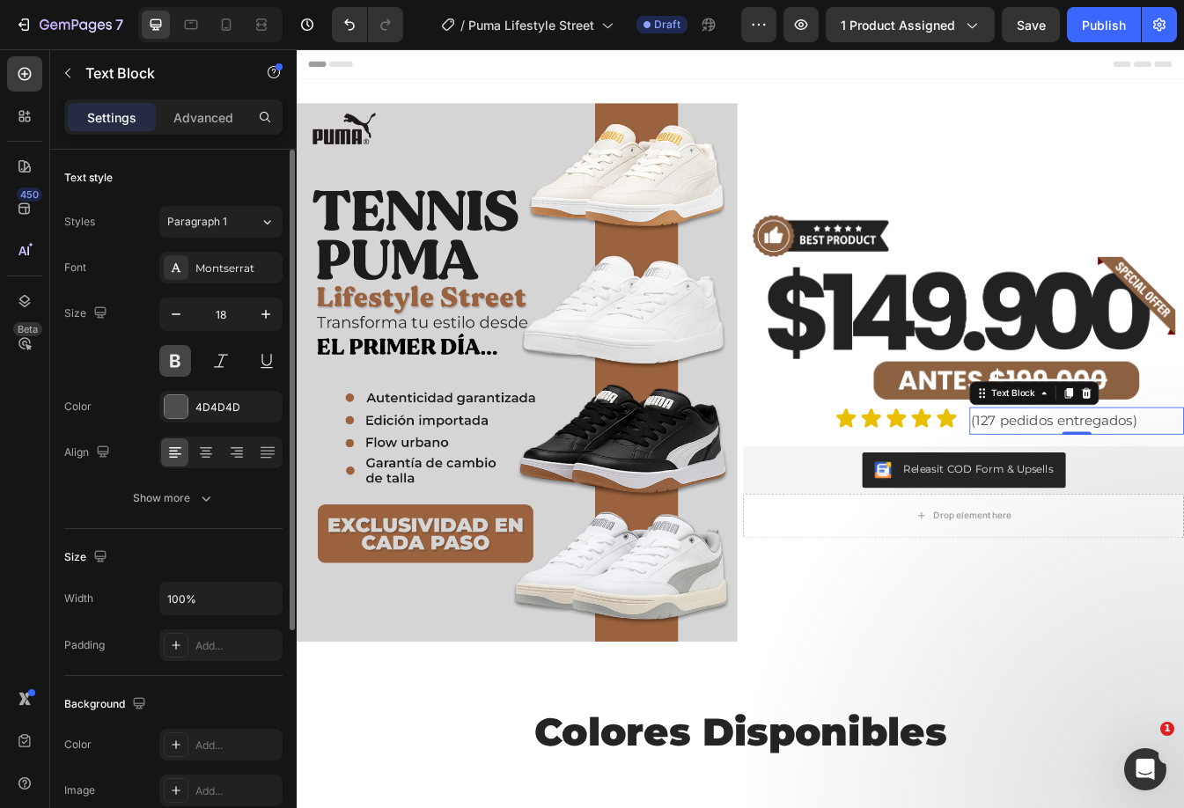
click at [177, 357] on button at bounding box center [175, 361] width 32 height 32
click at [176, 314] on icon "button" at bounding box center [176, 314] width 9 height 2
type input "17"
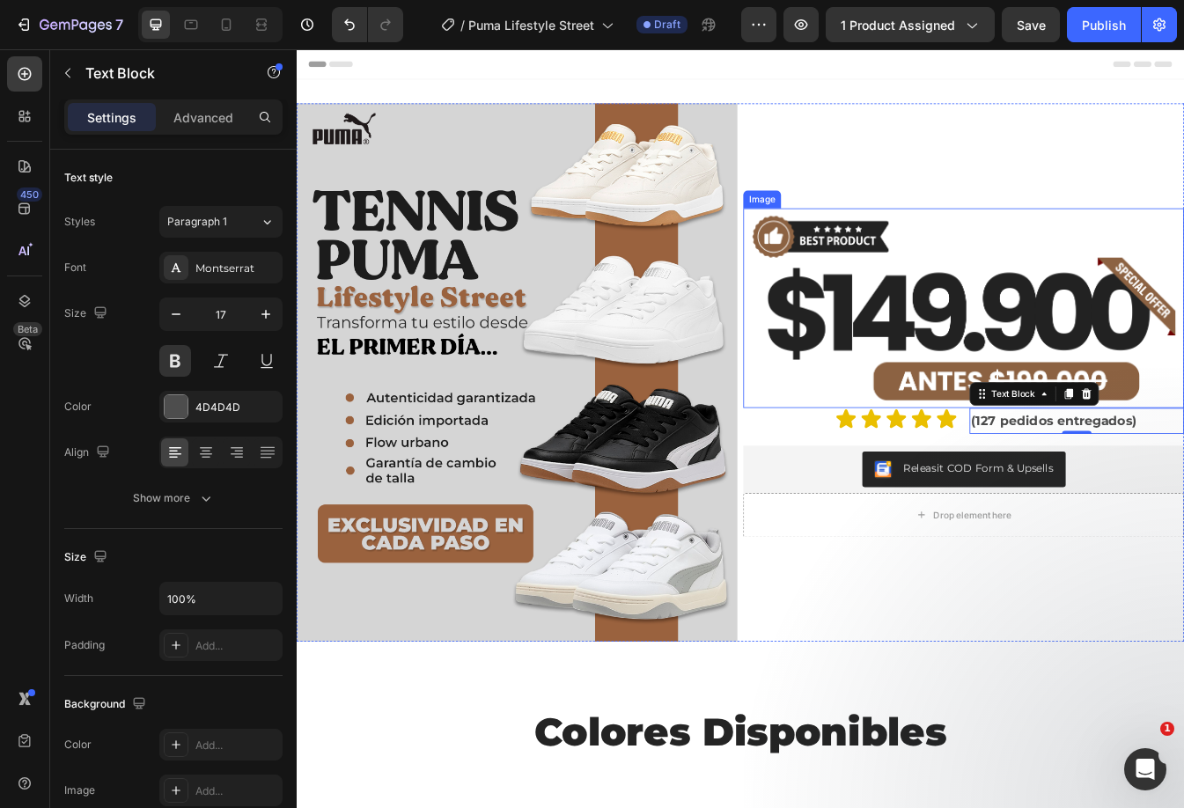
click at [1003, 362] on img at bounding box center [1090, 357] width 524 height 238
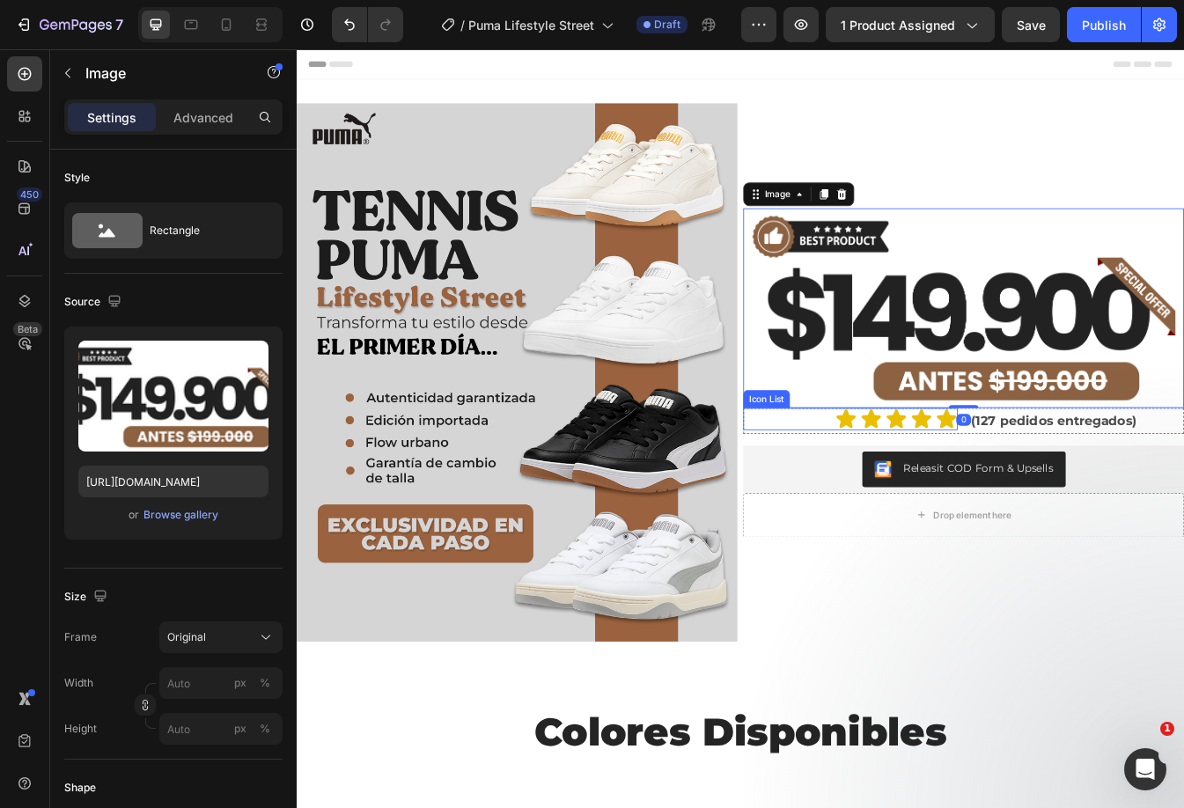
click at [905, 492] on div "Icon Icon Icon Icon Icon" at bounding box center [955, 489] width 255 height 26
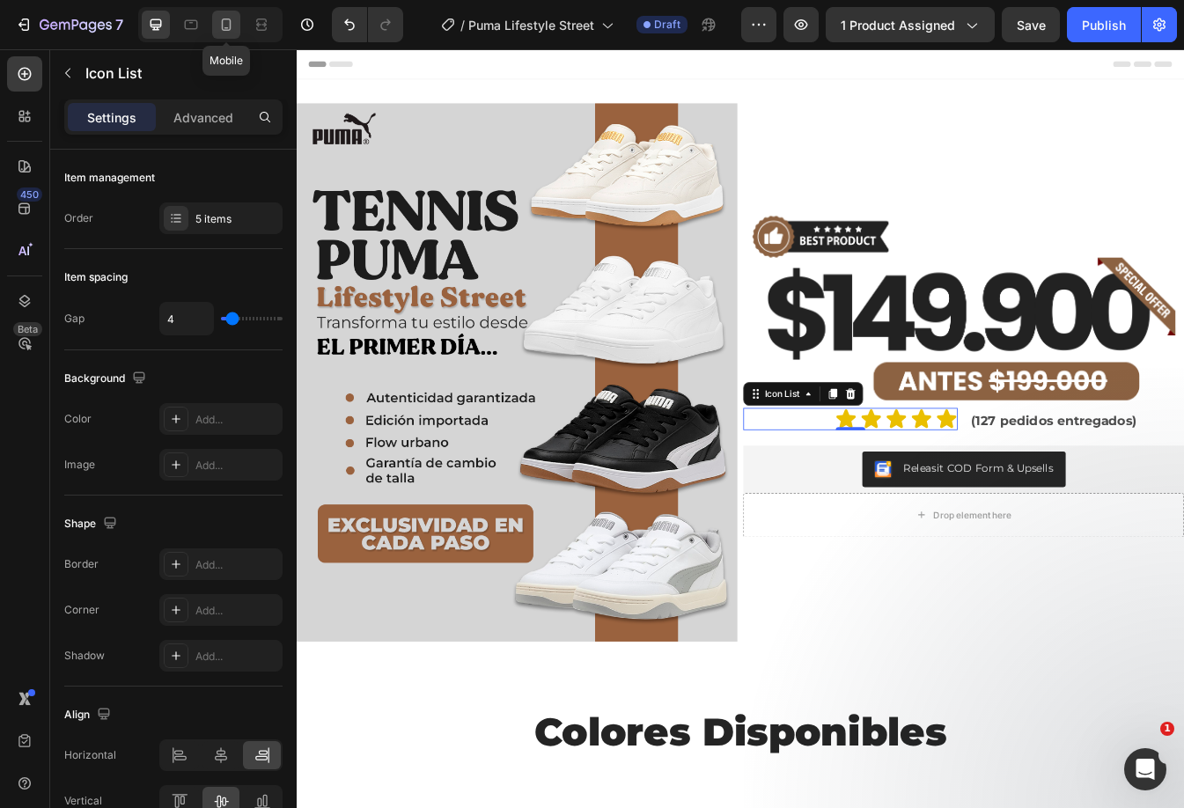
click at [218, 25] on icon at bounding box center [226, 25] width 18 height 18
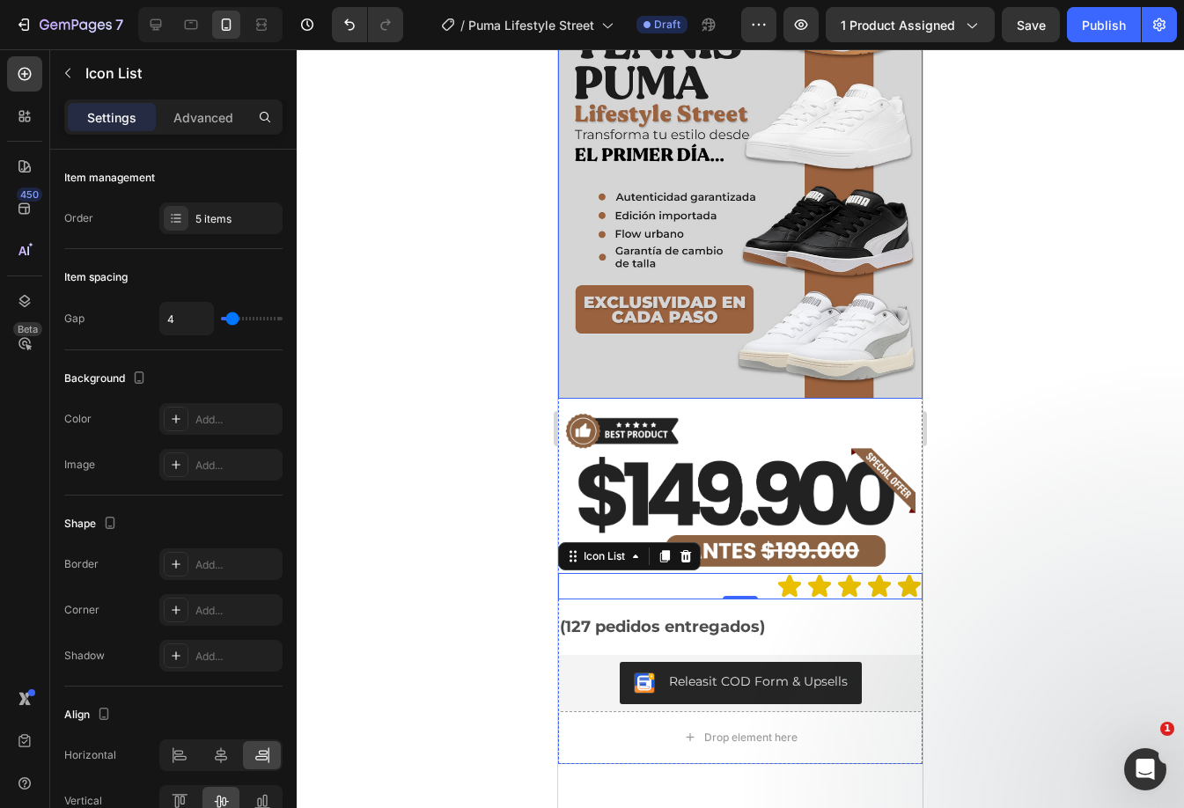
scroll to position [44, 0]
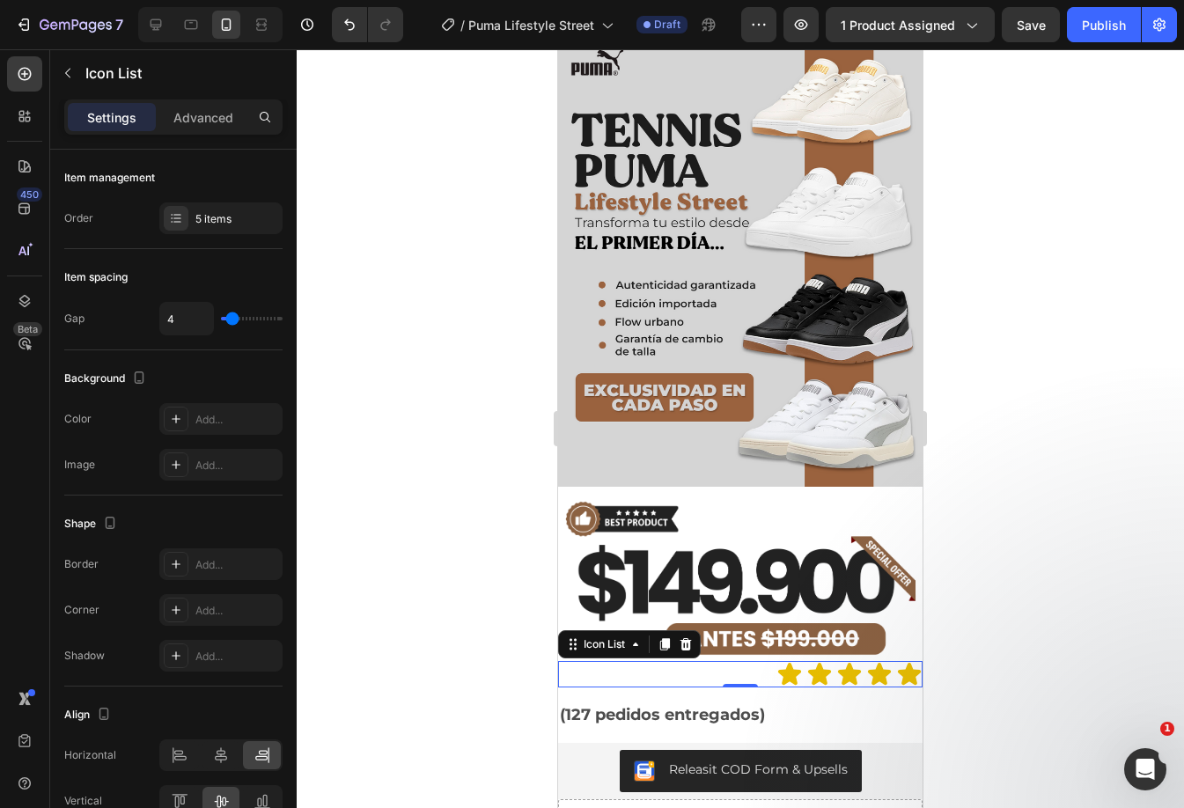
click at [726, 661] on div "Icon Icon Icon Icon Icon" at bounding box center [740, 674] width 364 height 26
click at [604, 636] on div "Icon List" at bounding box center [604, 644] width 48 height 16
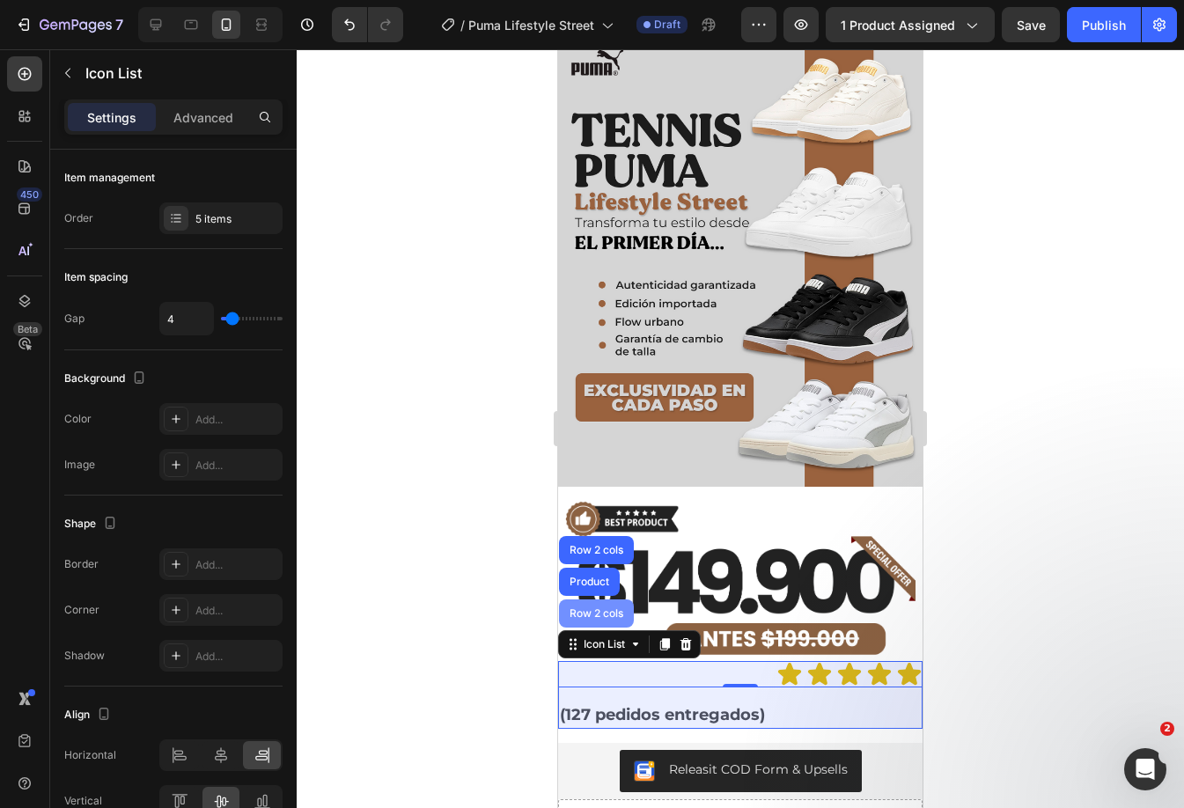
click at [610, 608] on div "Row 2 cols" at bounding box center [596, 613] width 61 height 11
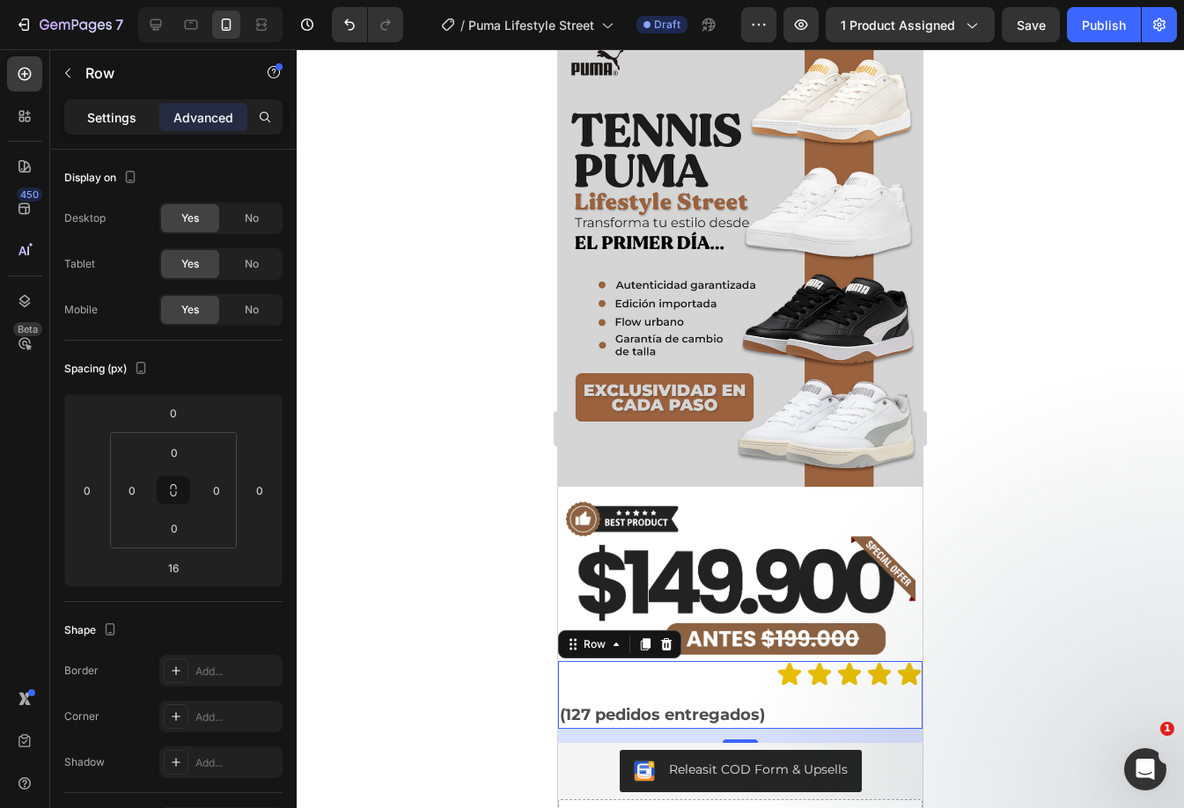
click at [125, 106] on div "Settings" at bounding box center [112, 117] width 88 height 28
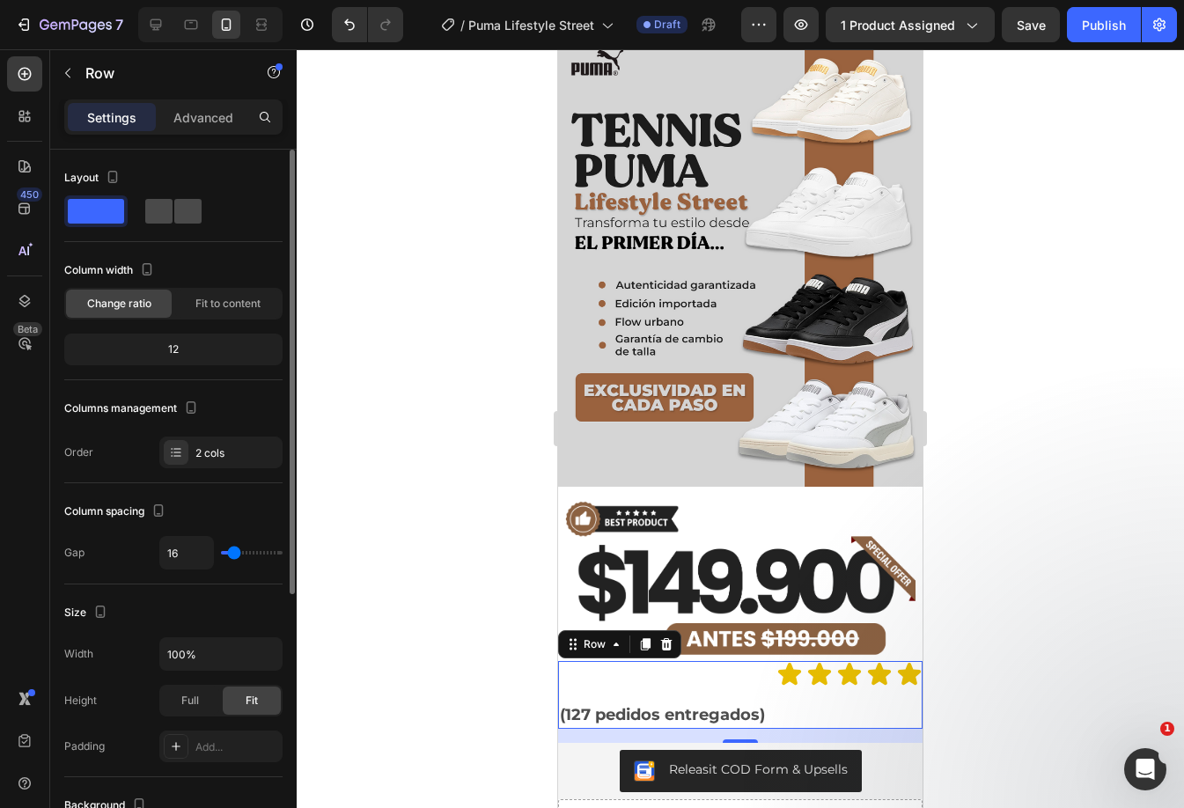
click at [157, 195] on div at bounding box center [173, 211] width 63 height 32
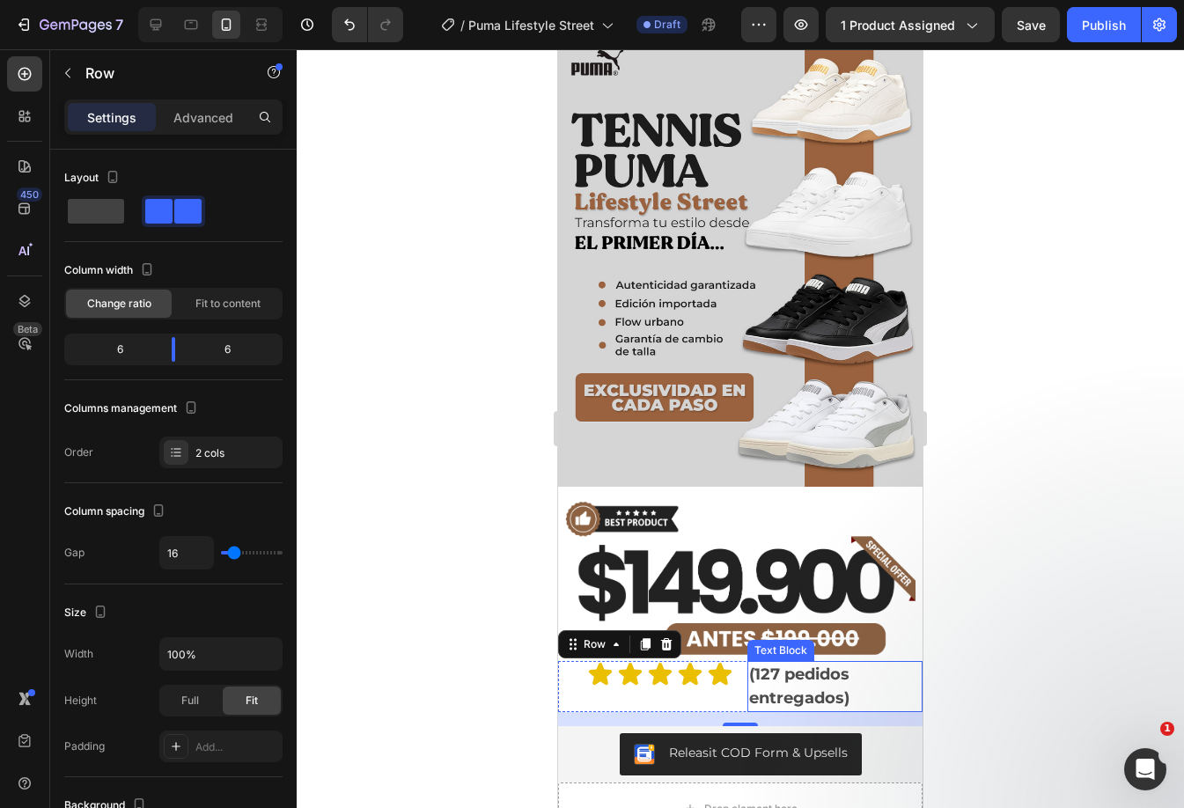
click at [801, 676] on p "(127 pedidos entregados)" at bounding box center [835, 687] width 172 height 48
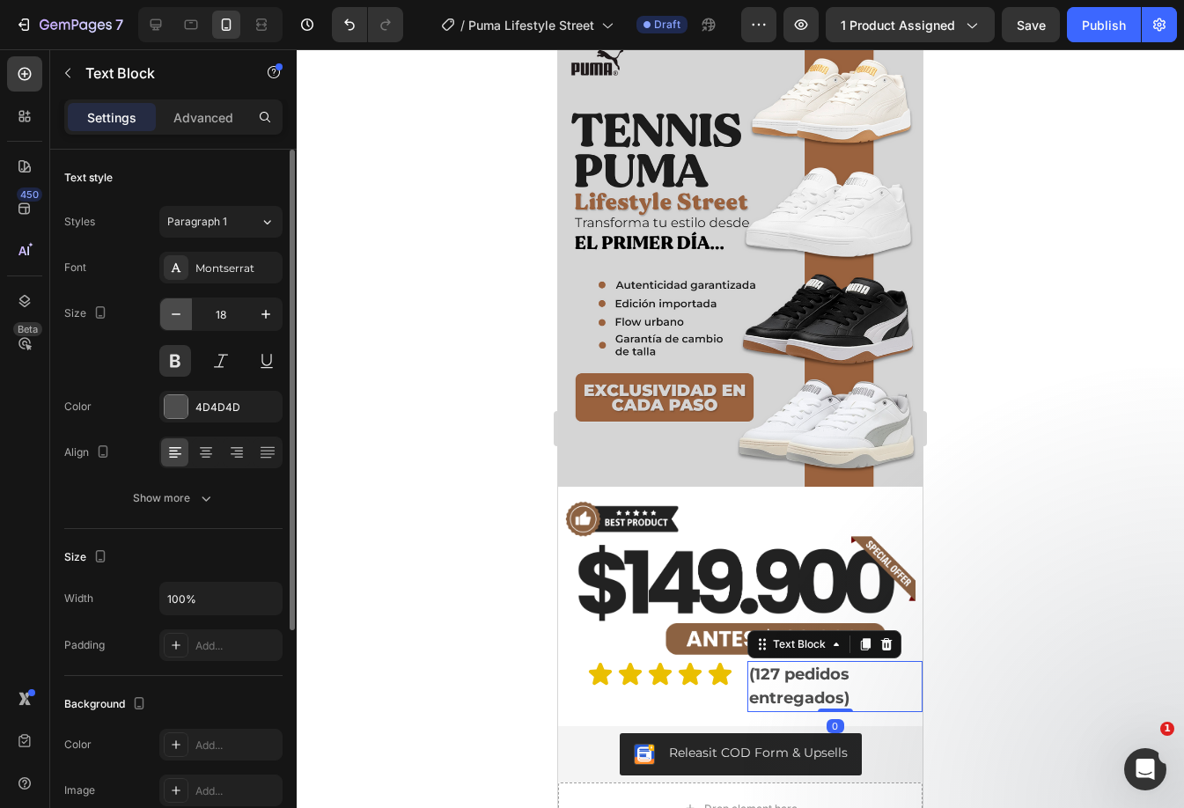
click at [177, 309] on icon "button" at bounding box center [176, 314] width 18 height 18
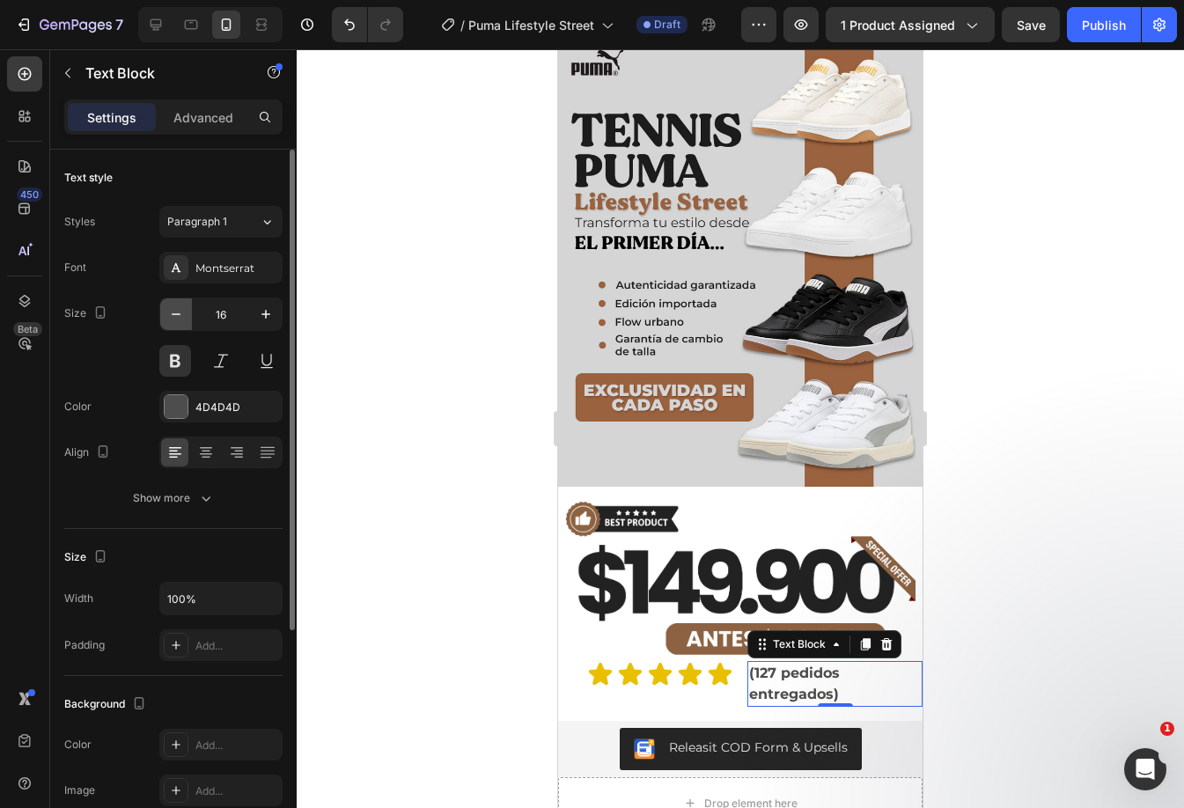
click at [177, 309] on icon "button" at bounding box center [176, 314] width 18 height 18
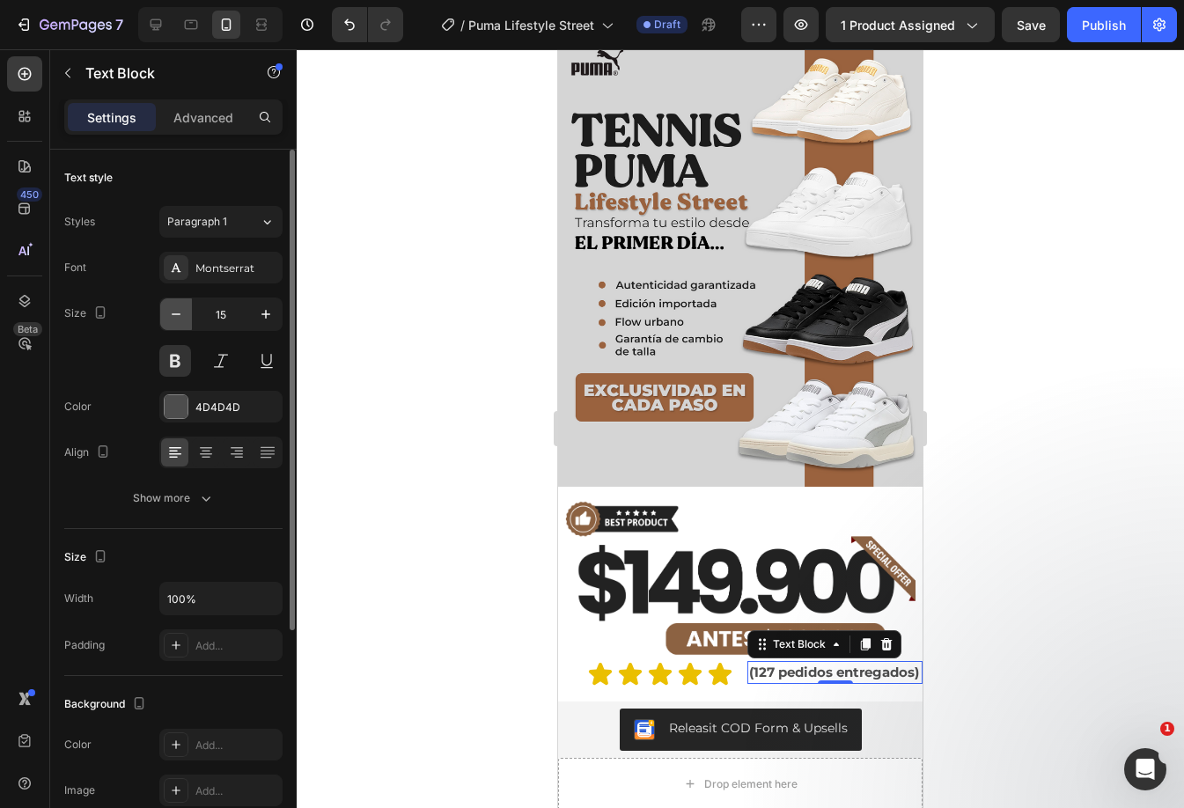
click at [177, 309] on icon "button" at bounding box center [176, 314] width 18 height 18
click at [260, 317] on icon "button" at bounding box center [266, 314] width 18 height 18
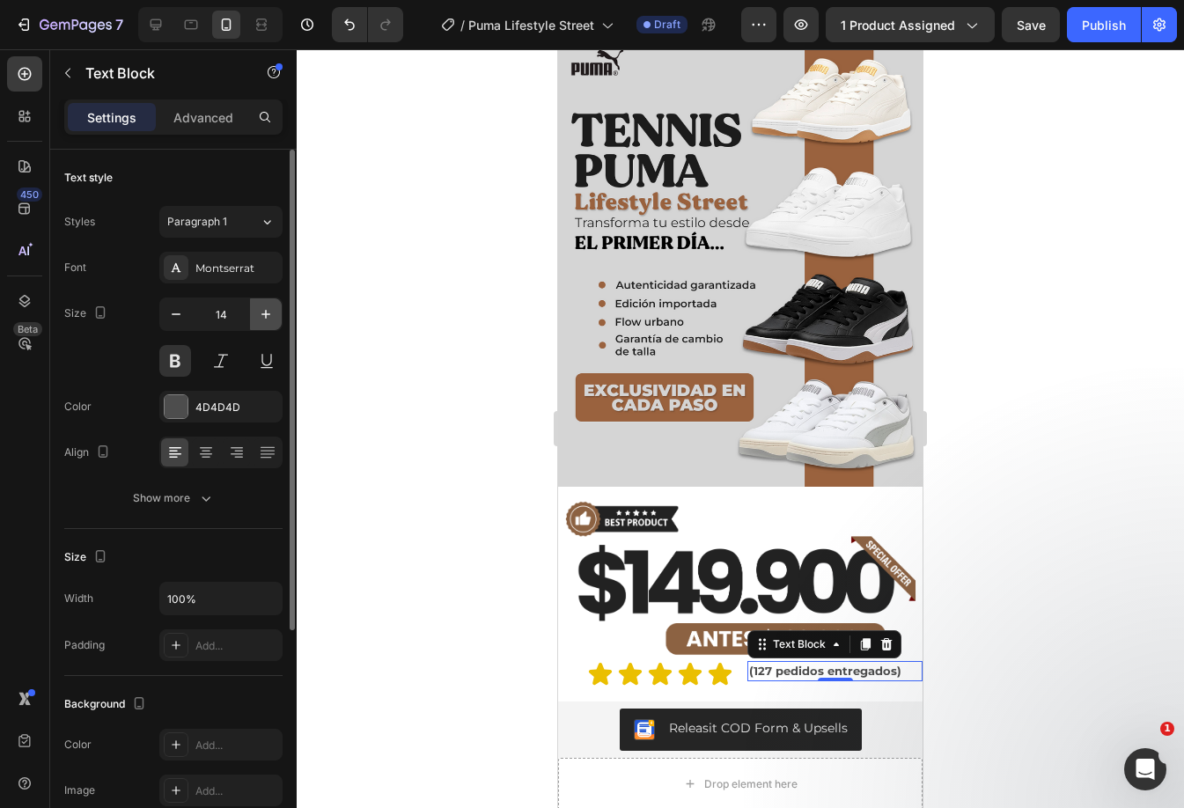
click at [260, 317] on icon "button" at bounding box center [266, 314] width 18 height 18
type input "15"
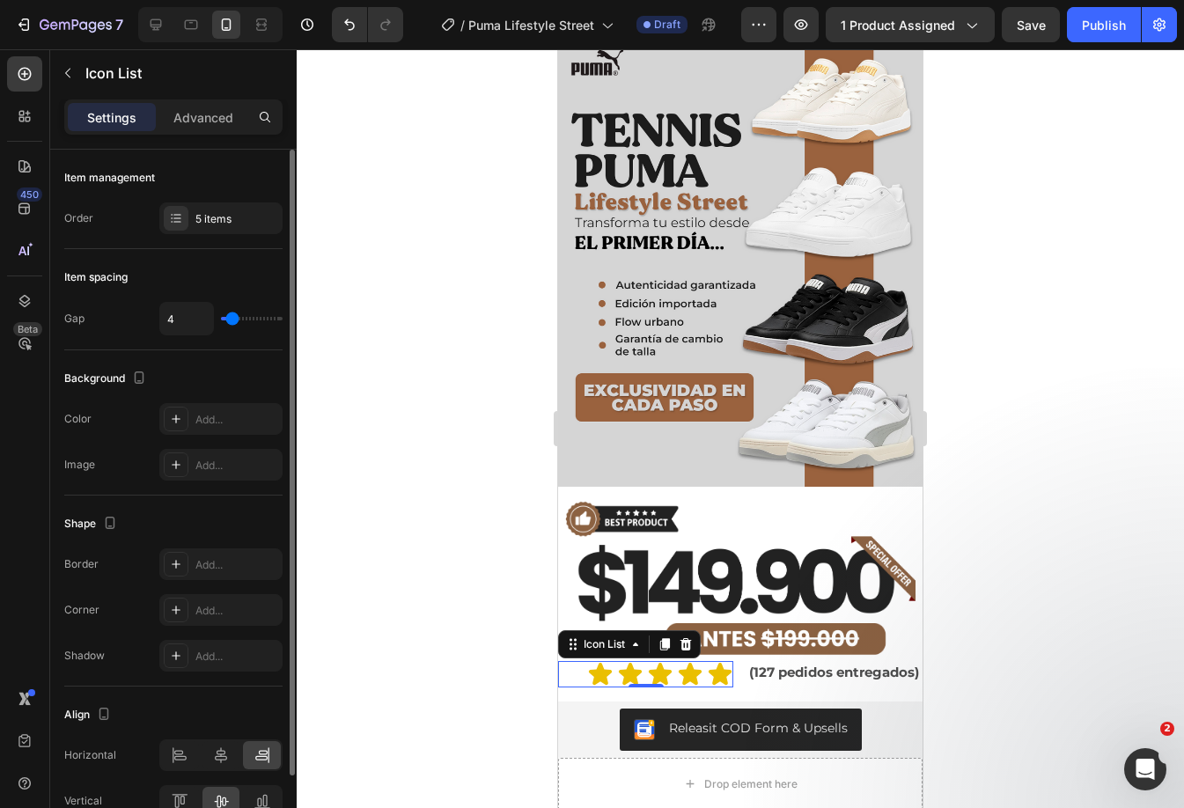
click at [572, 661] on div "Icon Icon Icon Icon Icon" at bounding box center [645, 674] width 175 height 26
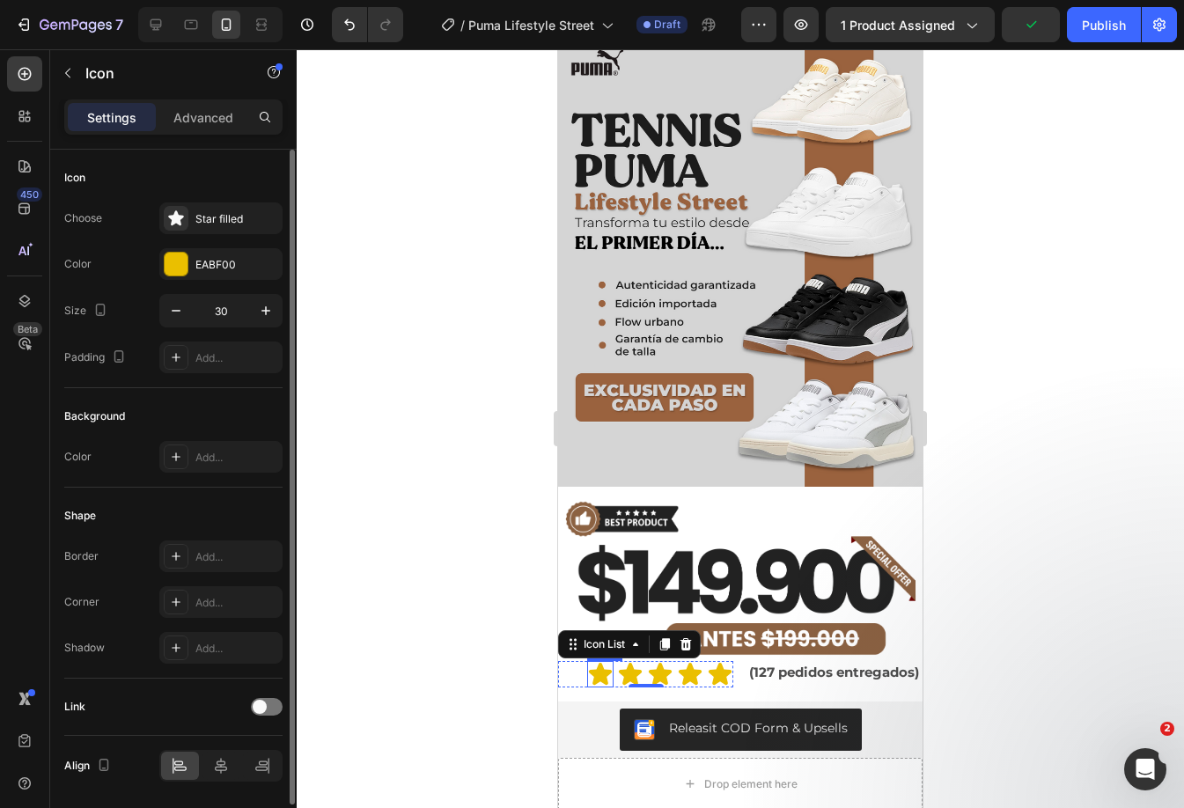
click at [598, 663] on icon at bounding box center [600, 674] width 23 height 22
click at [225, 305] on input "30" at bounding box center [221, 311] width 58 height 32
type input "25"
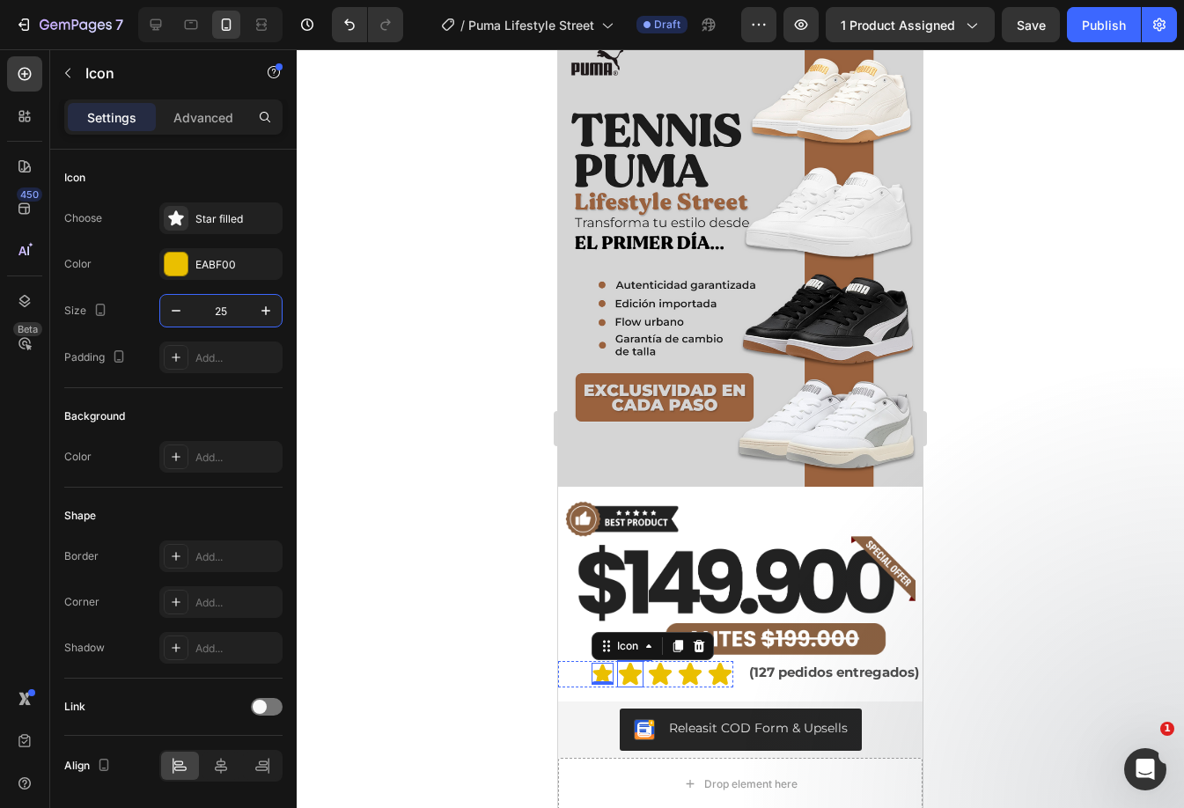
click at [617, 661] on icon at bounding box center [630, 674] width 26 height 26
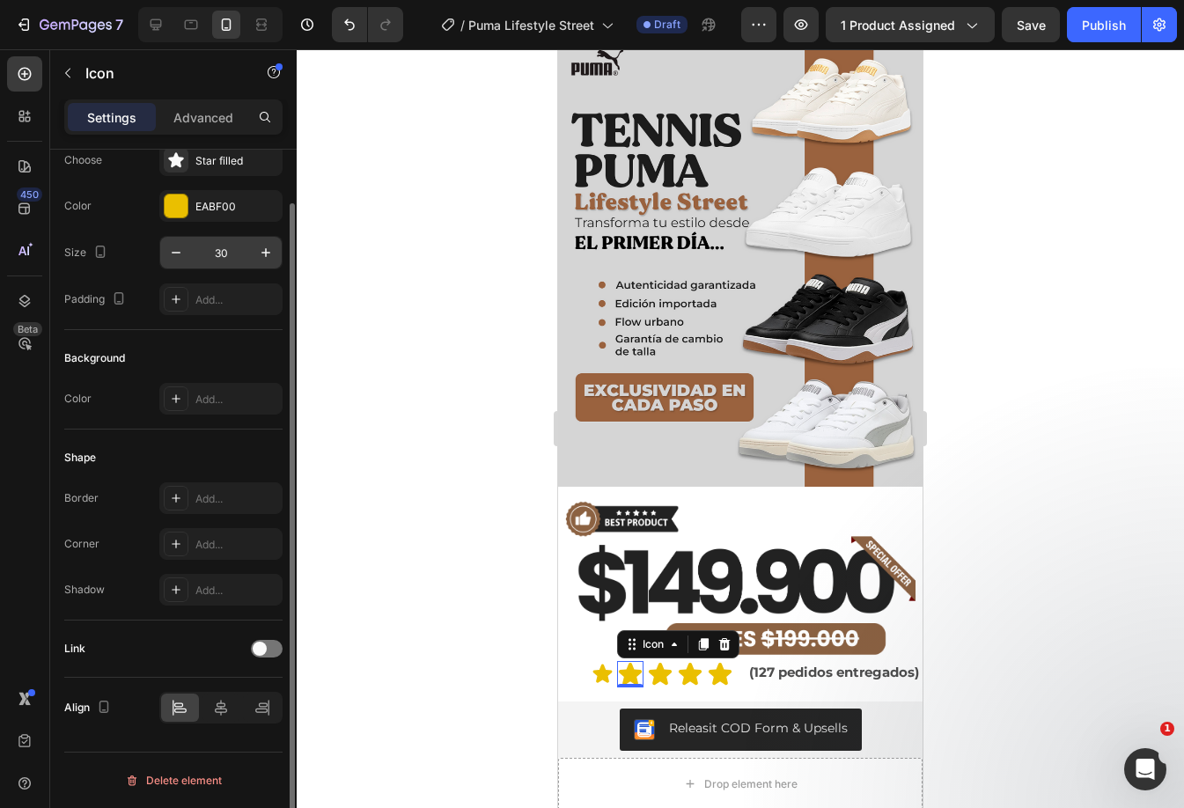
click at [218, 246] on input "30" at bounding box center [221, 253] width 58 height 32
type input "25"
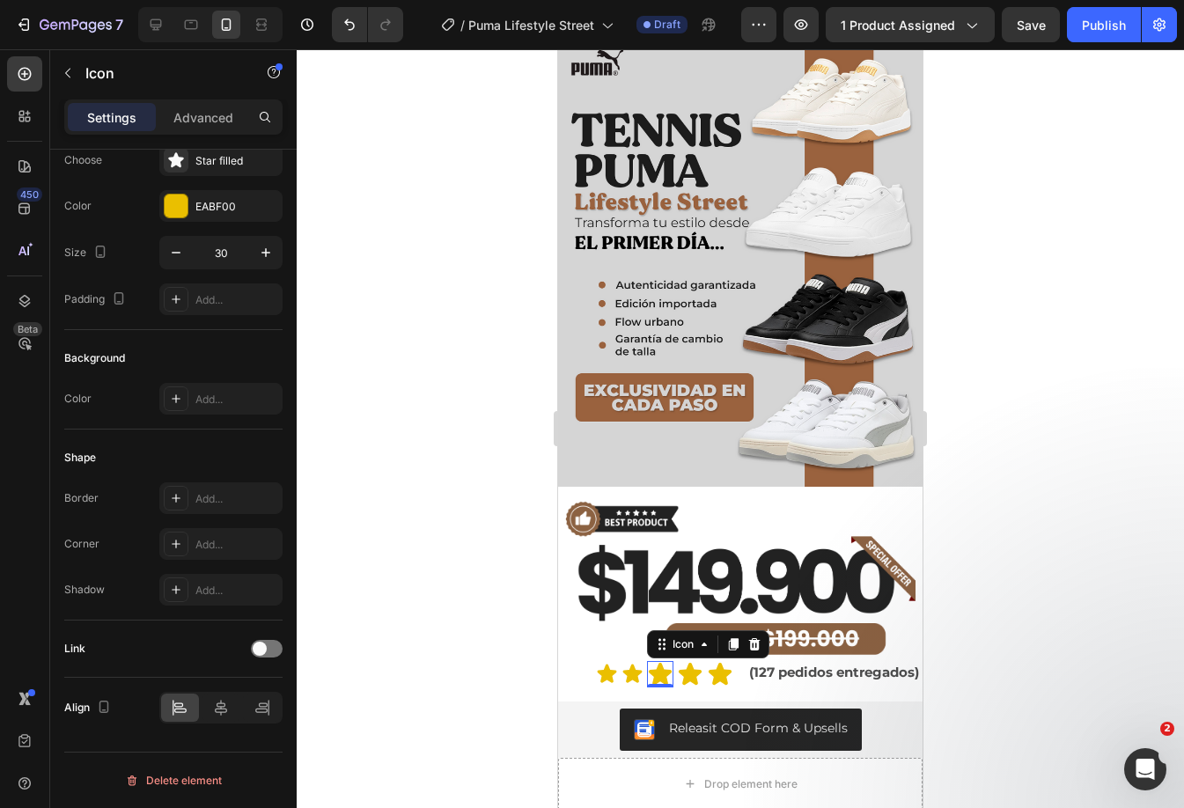
drag, startPoint x: 651, startPoint y: 652, endPoint x: 579, endPoint y: 564, distance: 113.8
click at [649, 663] on icon at bounding box center [660, 674] width 23 height 22
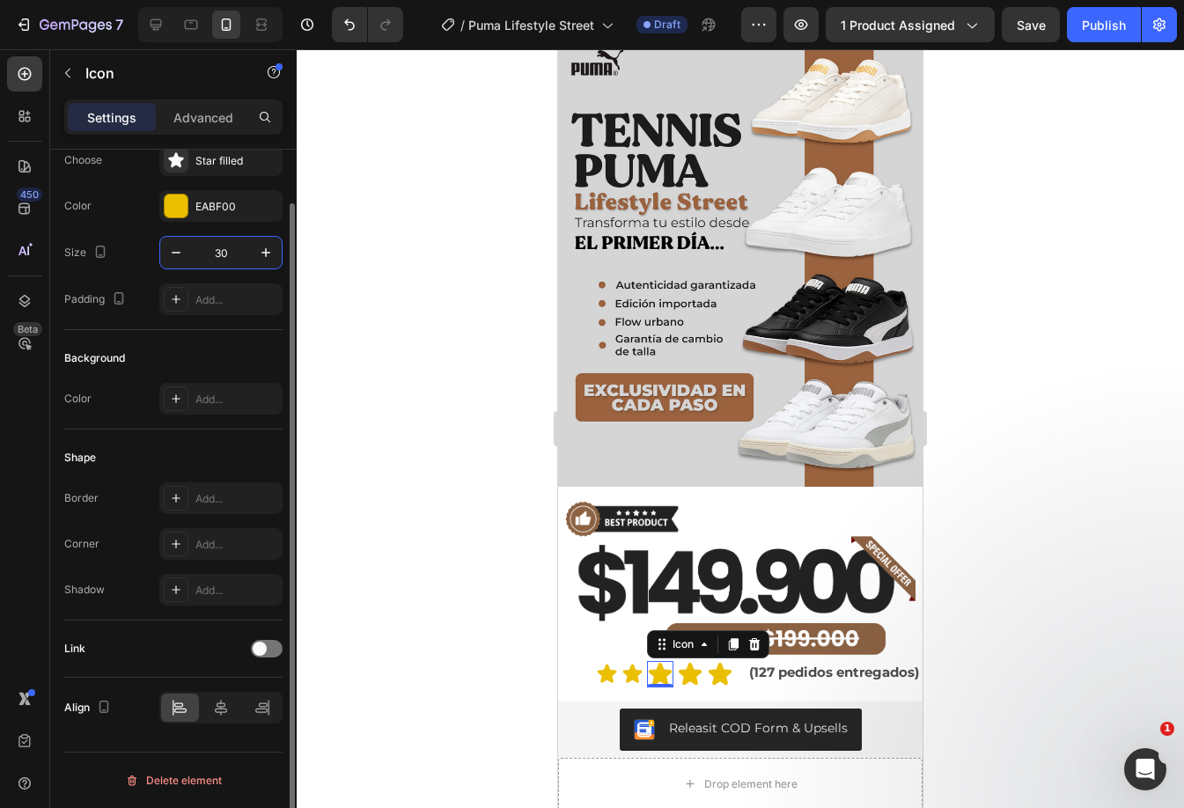
click at [220, 251] on input "30" at bounding box center [221, 253] width 58 height 32
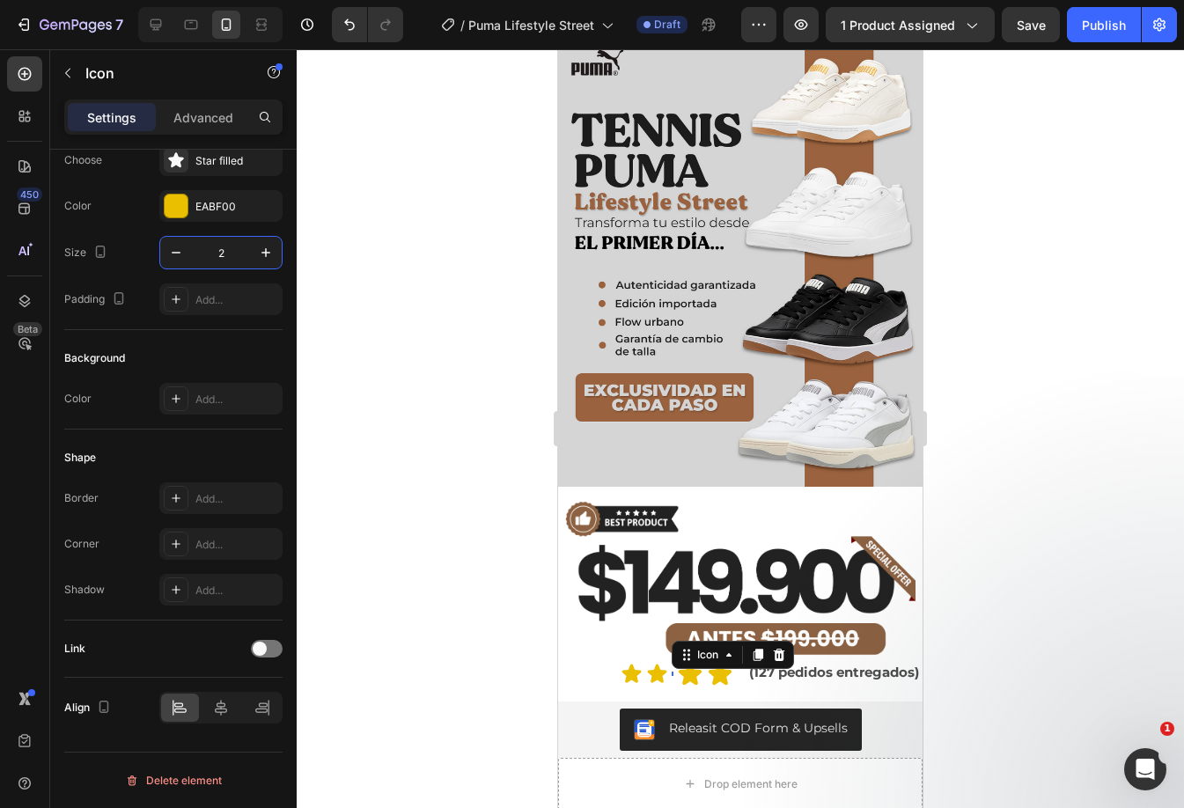
type input "25"
click at [683, 661] on div "Icon" at bounding box center [690, 674] width 26 height 26
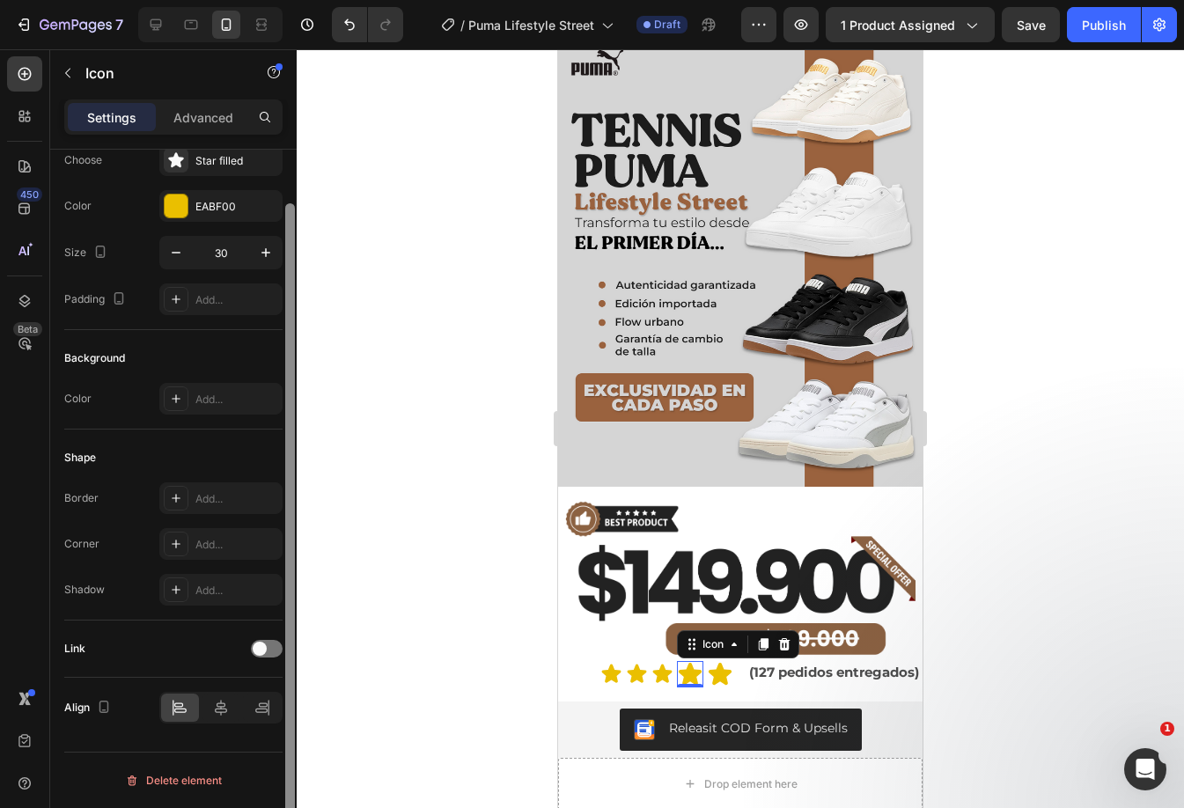
drag, startPoint x: 220, startPoint y: 253, endPoint x: 292, endPoint y: 326, distance: 102.7
click at [220, 253] on input "30" at bounding box center [221, 253] width 58 height 32
type input "25"
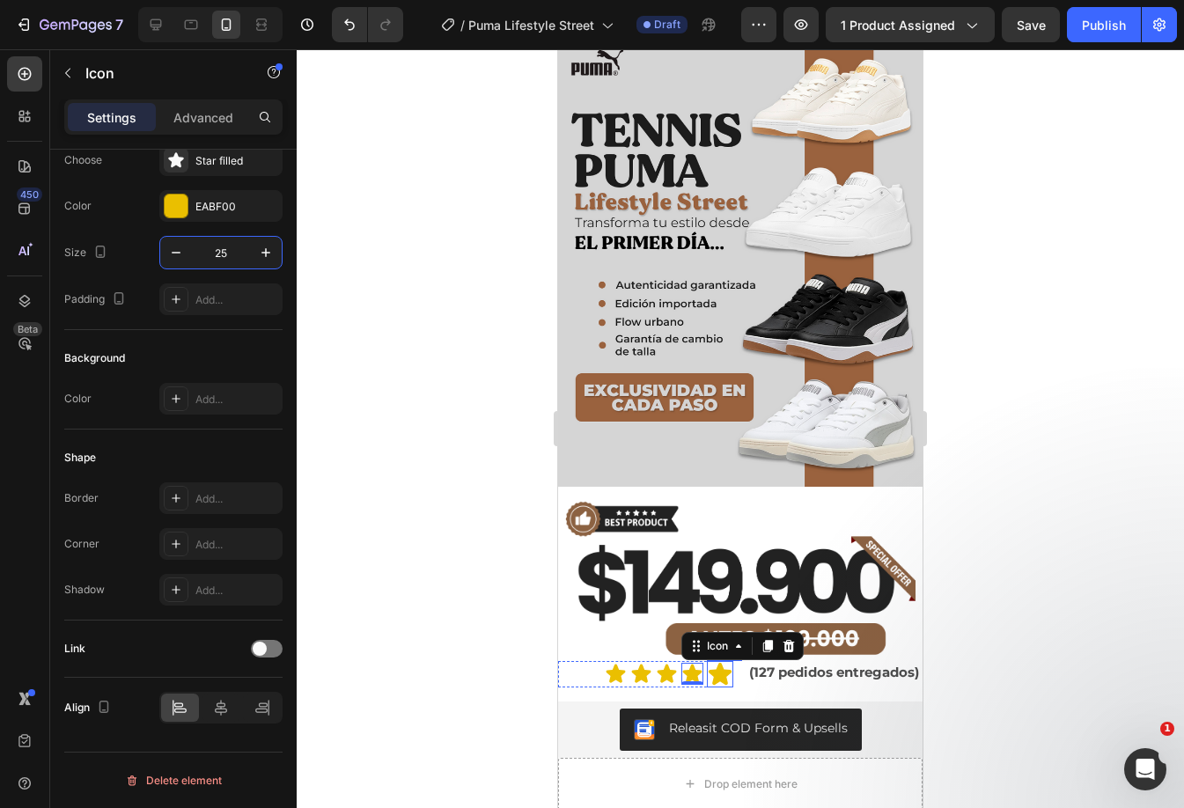
click at [717, 663] on icon at bounding box center [719, 674] width 23 height 22
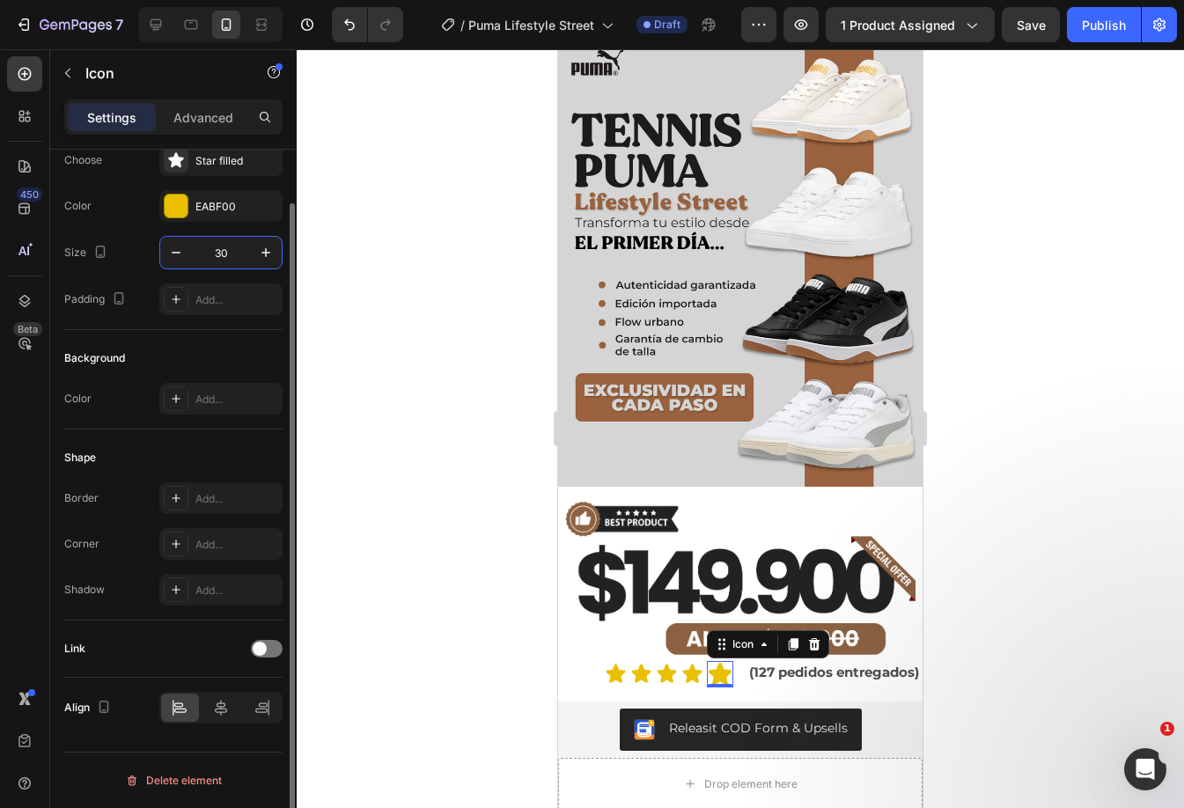
click at [217, 247] on input "30" at bounding box center [221, 253] width 58 height 32
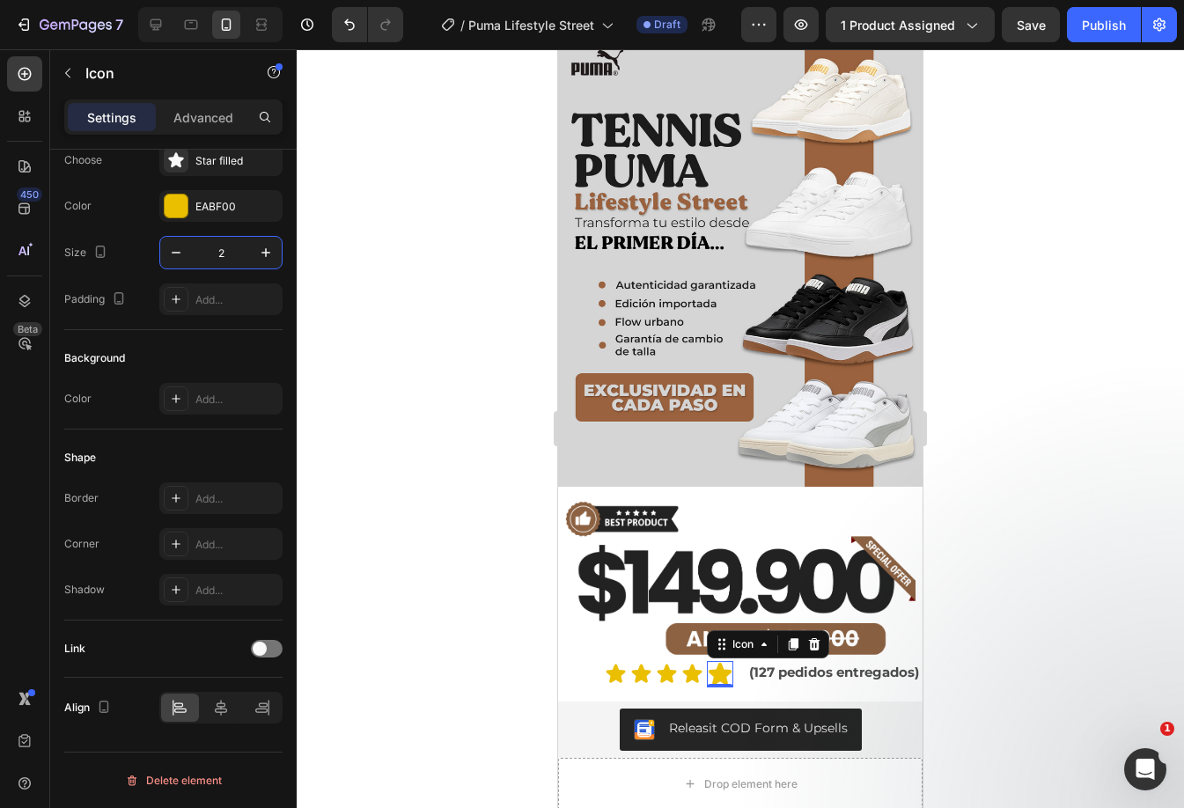
type input "25"
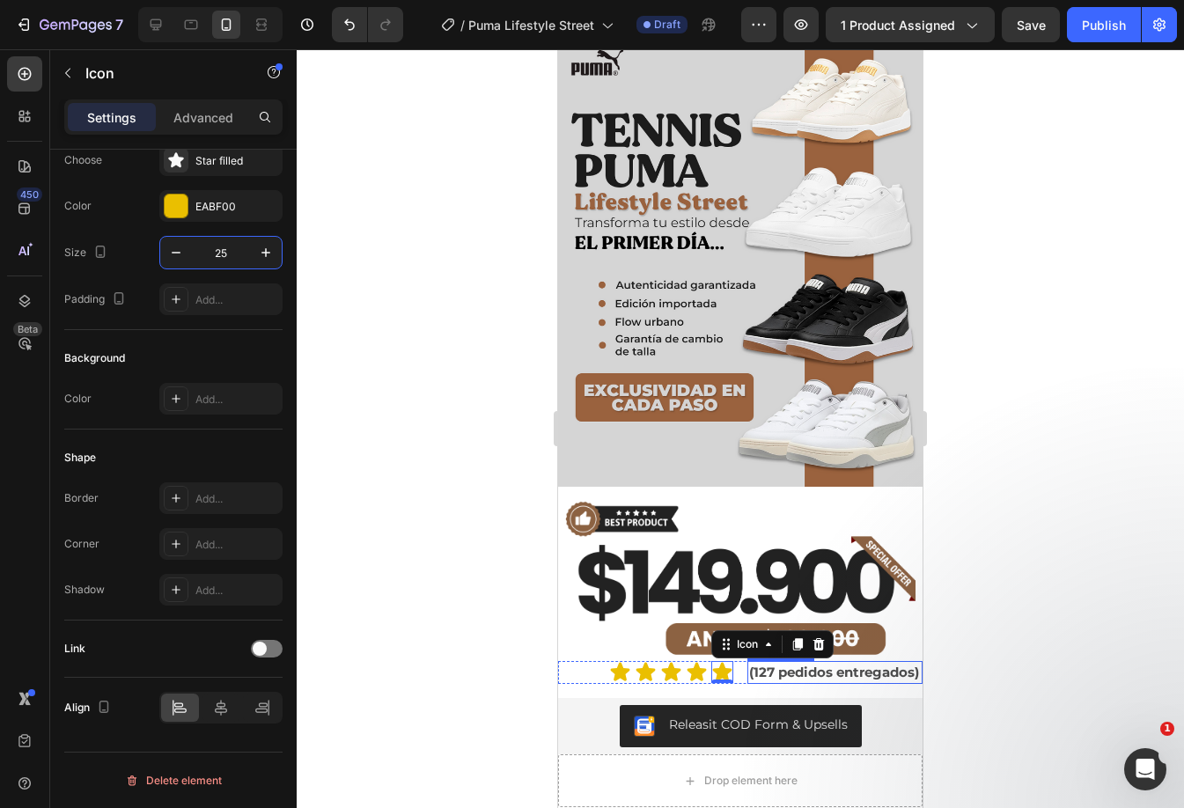
click at [799, 663] on p "(127 pedidos entregados)" at bounding box center [835, 673] width 172 height 20
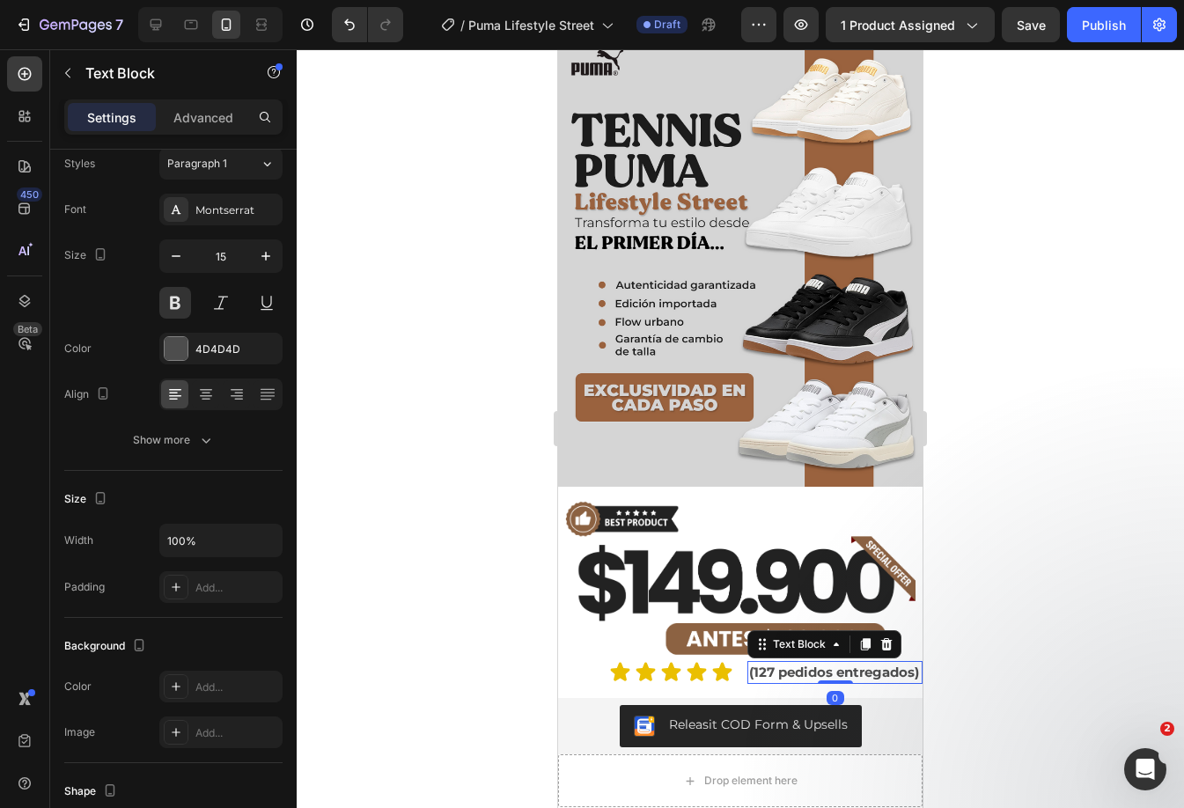
scroll to position [0, 0]
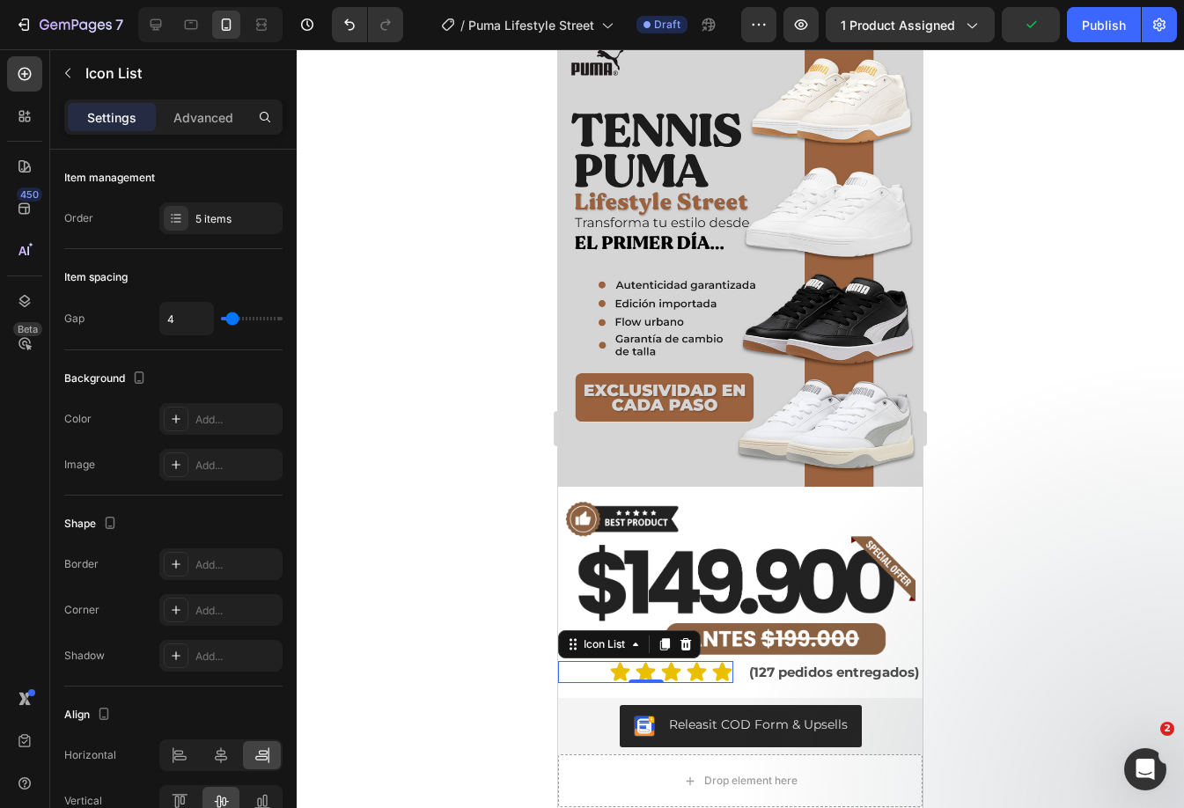
click at [582, 661] on div "Icon Icon Icon Icon Icon" at bounding box center [645, 672] width 175 height 22
click at [595, 634] on div "Icon List" at bounding box center [629, 644] width 143 height 28
click at [593, 636] on div "Icon List" at bounding box center [604, 644] width 48 height 16
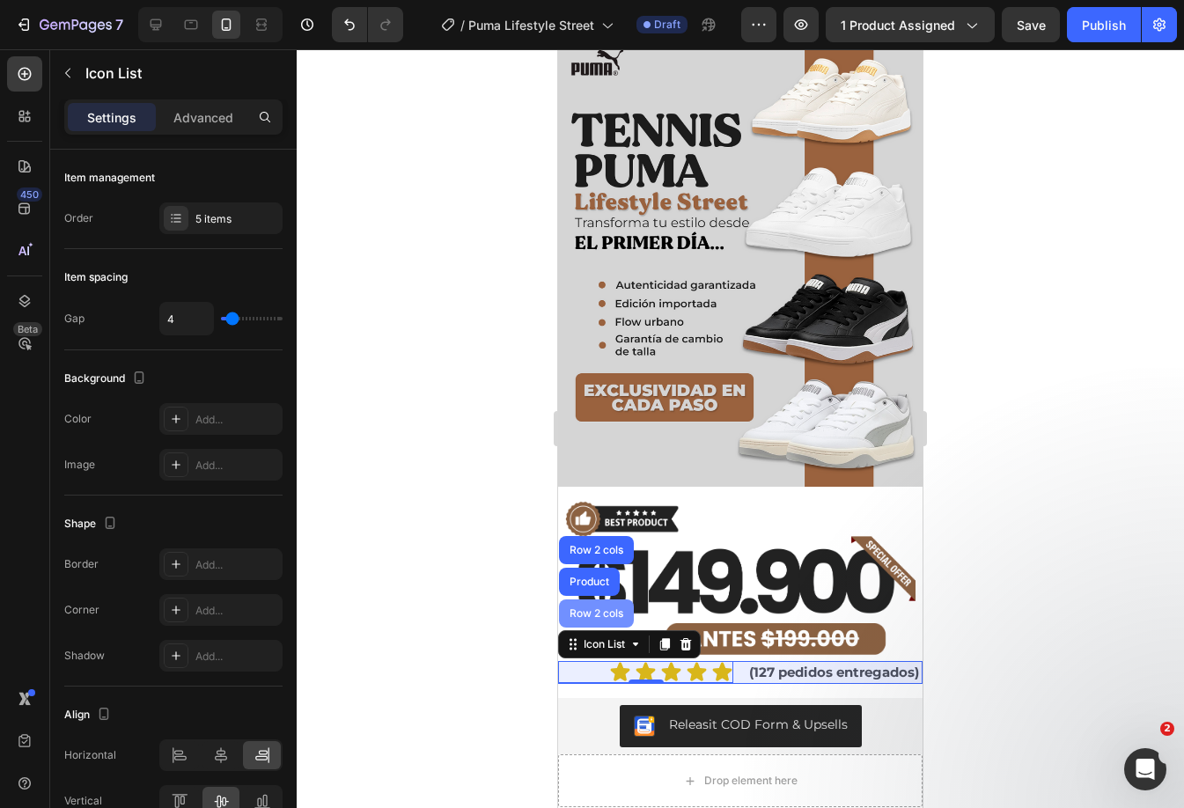
click at [602, 608] on div "Row 2 cols" at bounding box center [596, 613] width 61 height 11
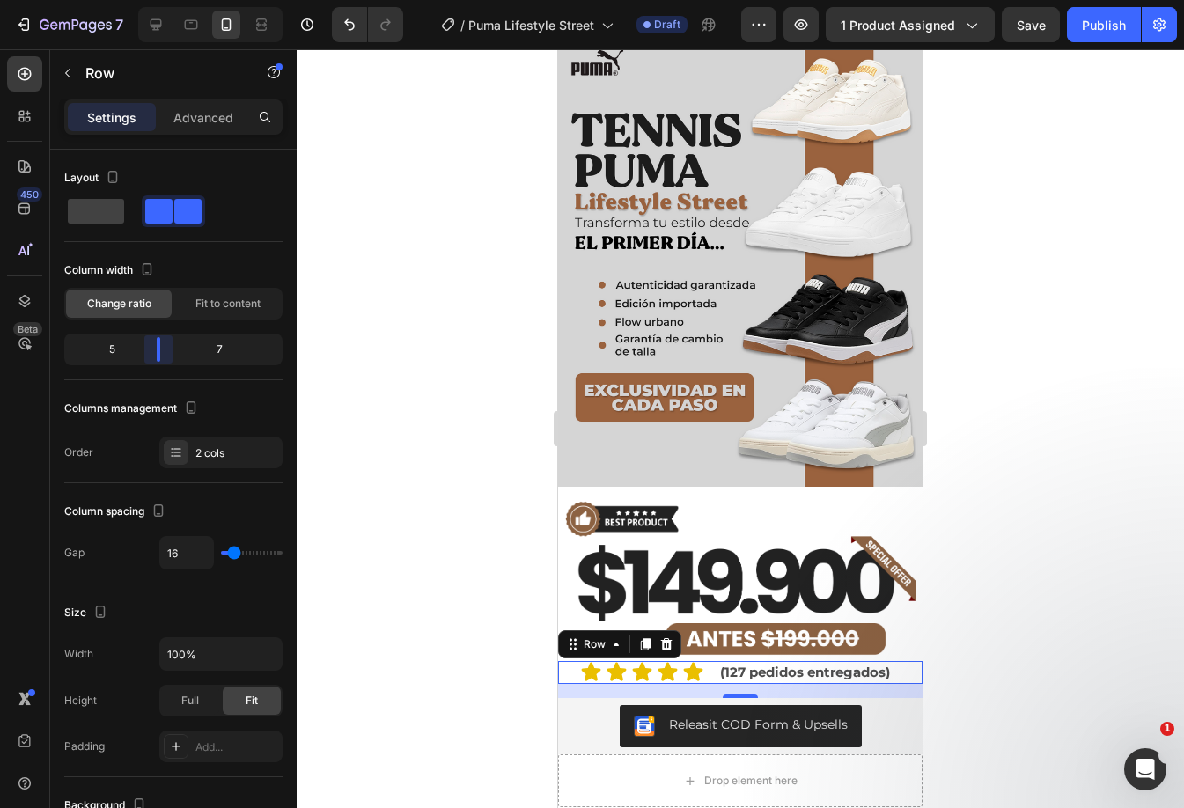
drag, startPoint x: 170, startPoint y: 348, endPoint x: 185, endPoint y: 353, distance: 15.9
click at [163, 0] on body "7 Version history / Puma Lifestyle Street Draft Preview 1 product assigned Save…" at bounding box center [592, 0] width 1184 height 0
click at [801, 598] on img at bounding box center [740, 577] width 364 height 165
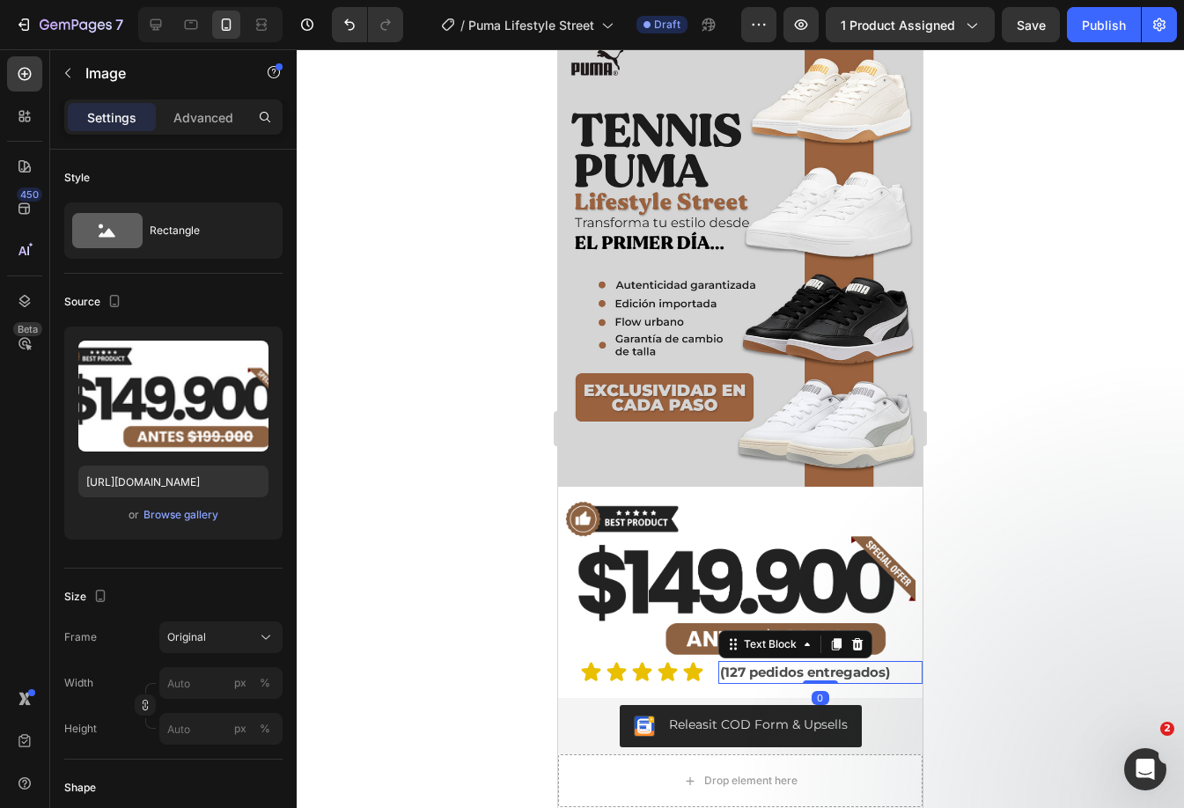
click at [892, 663] on p "(127 pedidos entregados)" at bounding box center [820, 673] width 201 height 20
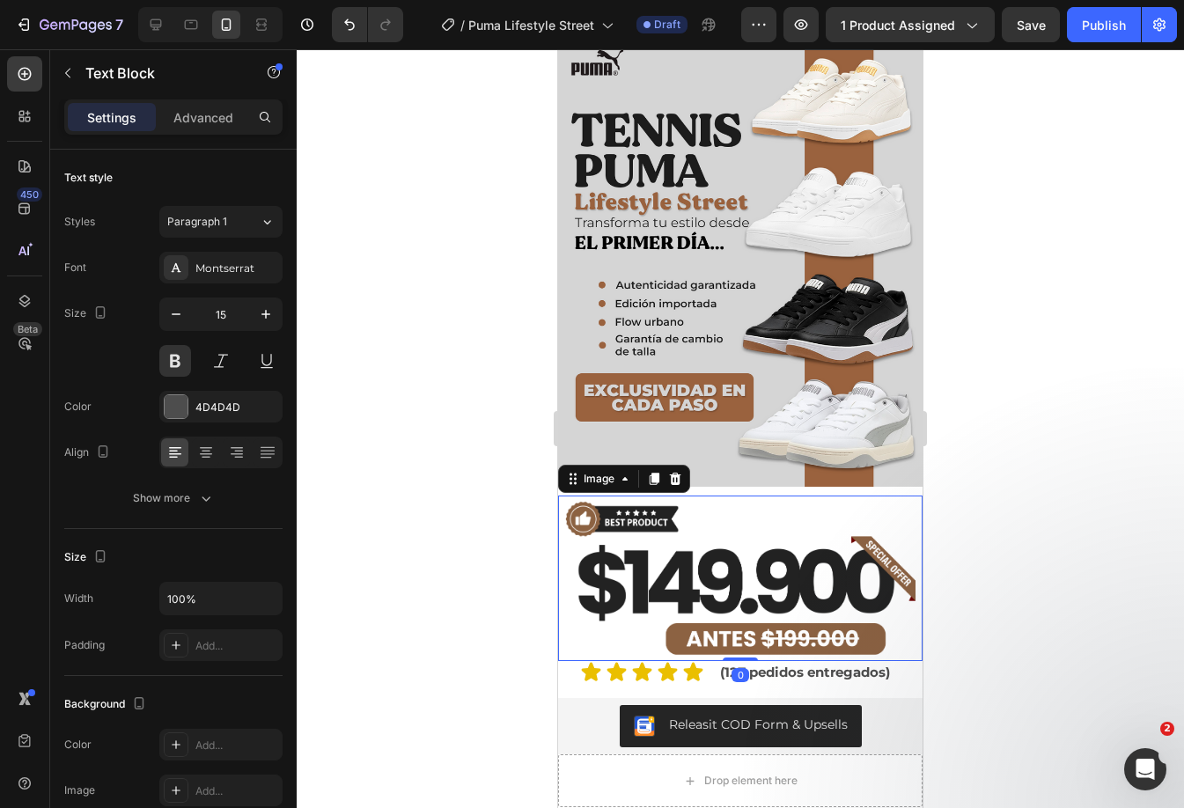
click at [630, 521] on img at bounding box center [740, 577] width 364 height 165
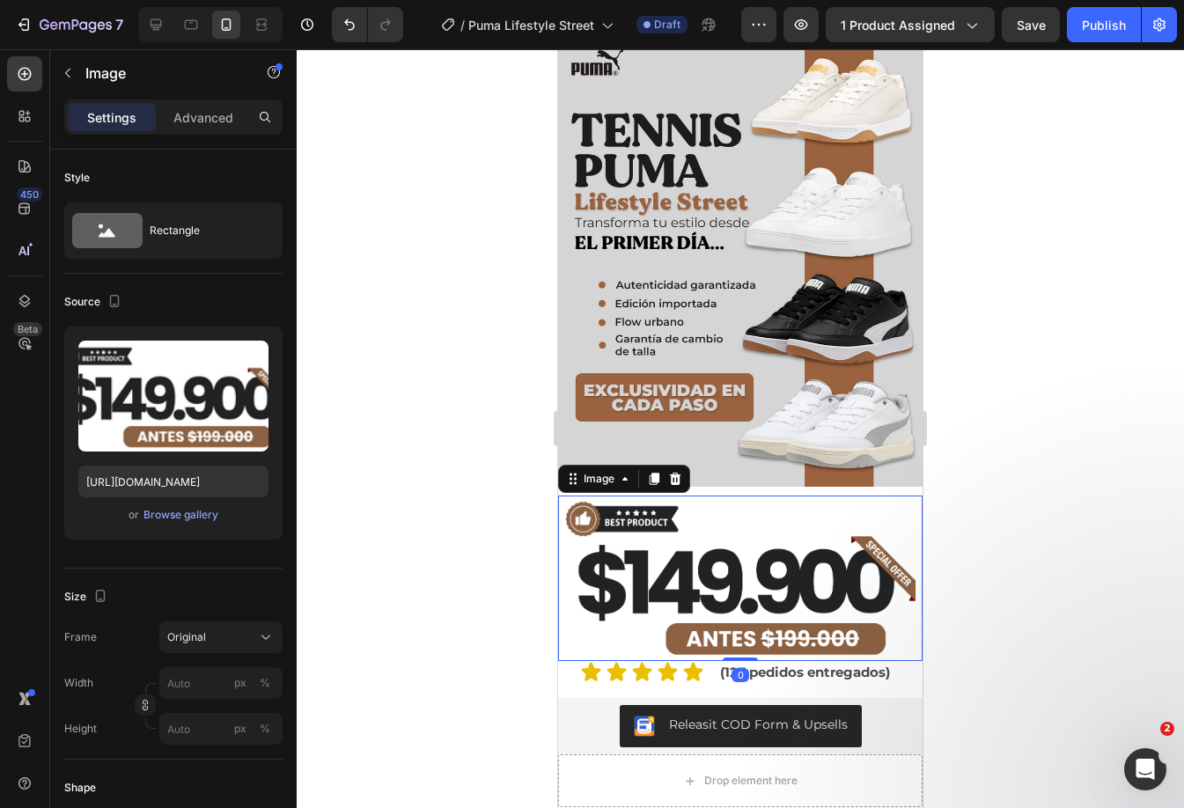
scroll to position [132, 0]
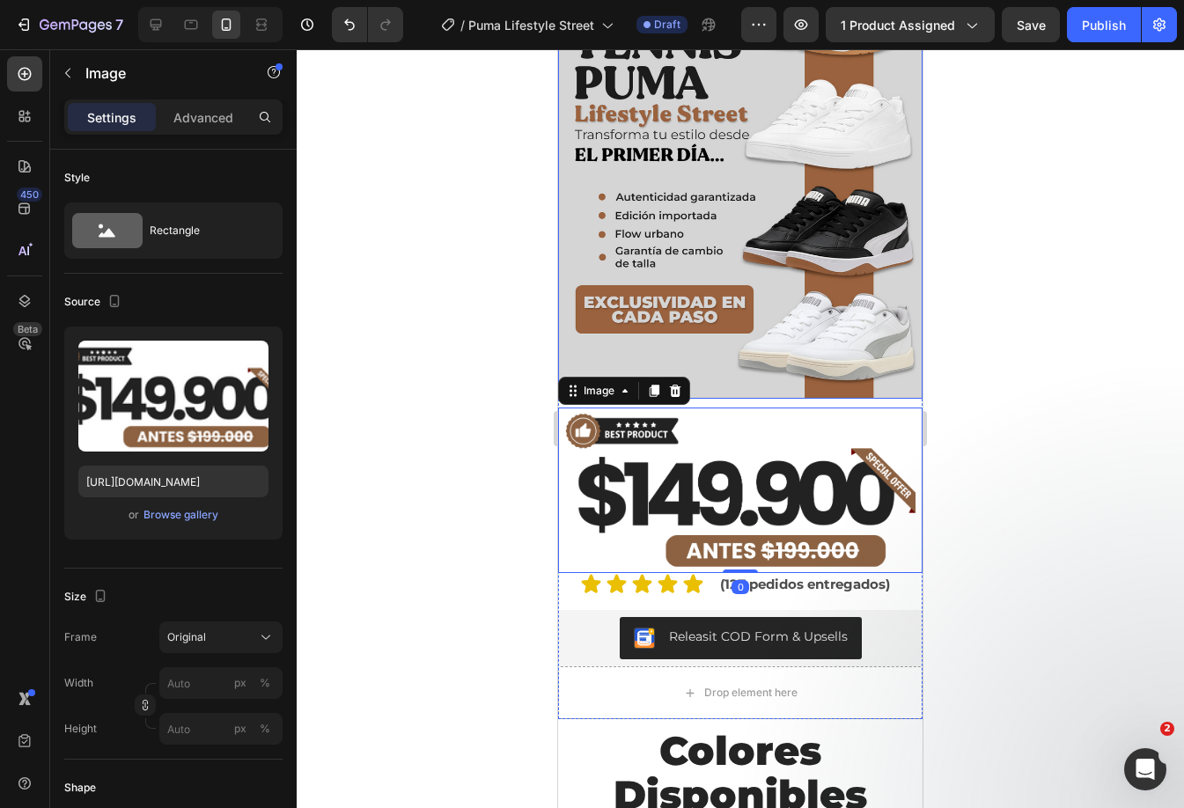
click at [809, 308] on img at bounding box center [740, 175] width 364 height 445
click at [831, 463] on img at bounding box center [740, 489] width 364 height 165
click at [1013, 438] on div at bounding box center [740, 428] width 887 height 759
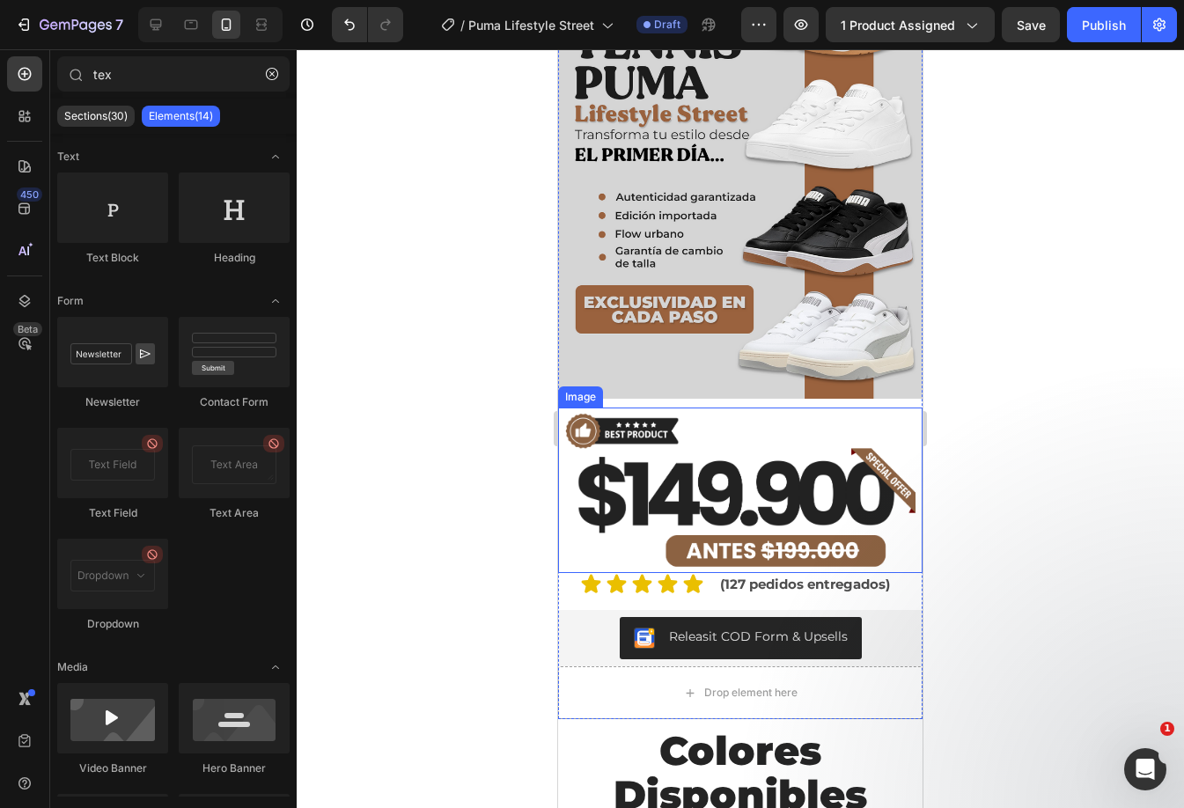
click at [810, 515] on img at bounding box center [740, 489] width 364 height 165
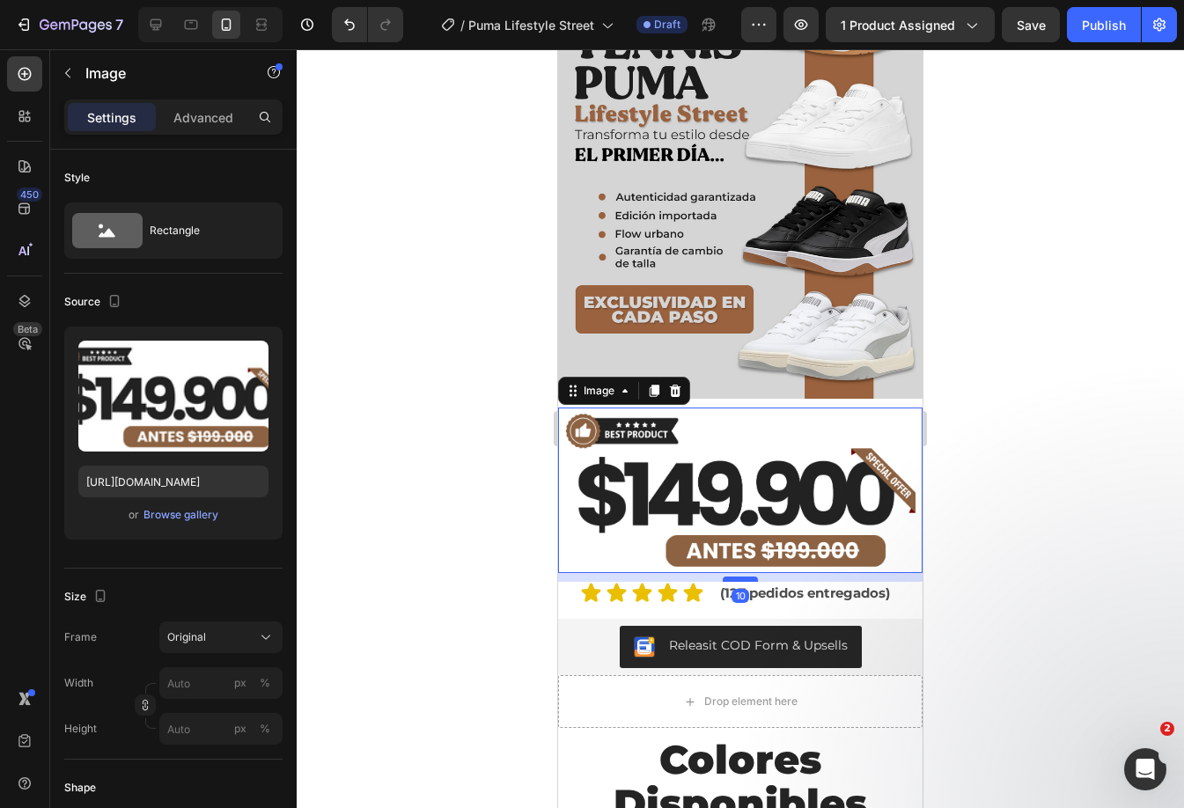
drag, startPoint x: 744, startPoint y: 550, endPoint x: 745, endPoint y: 559, distance: 8.8
click at [745, 576] on div at bounding box center [739, 578] width 35 height 5
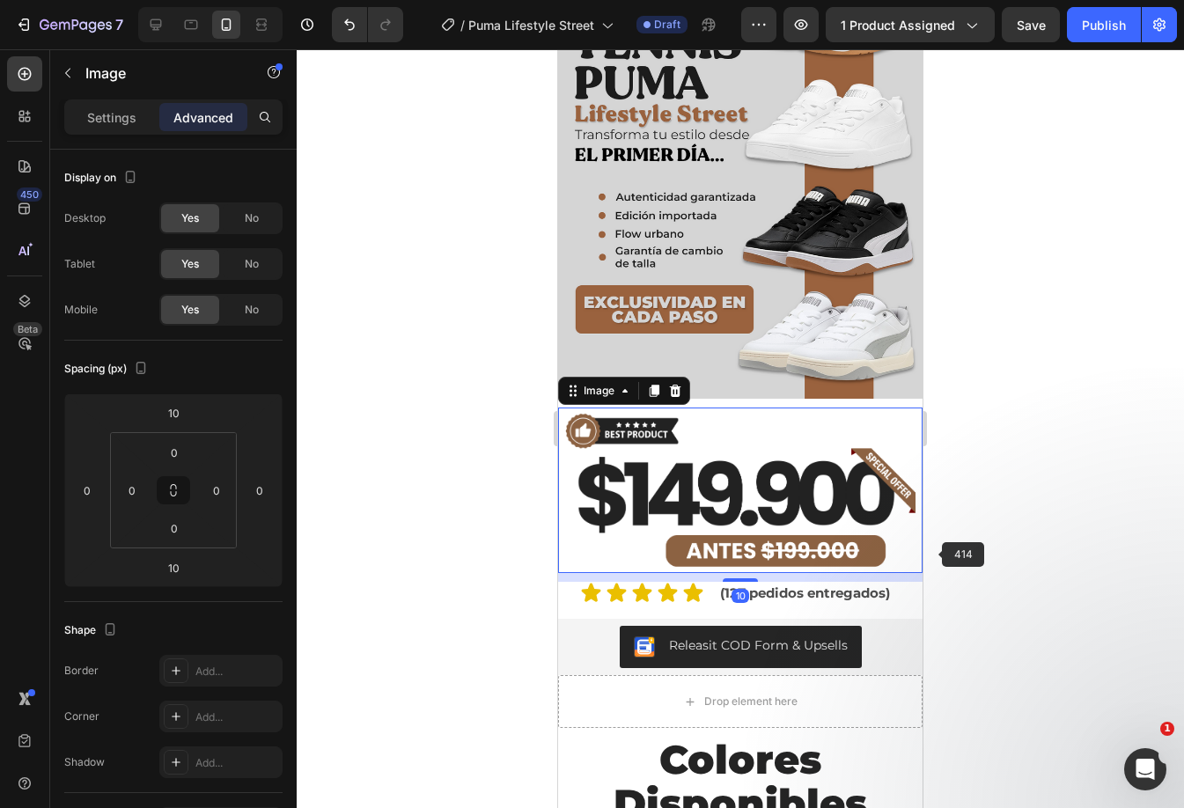
click at [980, 539] on div at bounding box center [740, 428] width 887 height 759
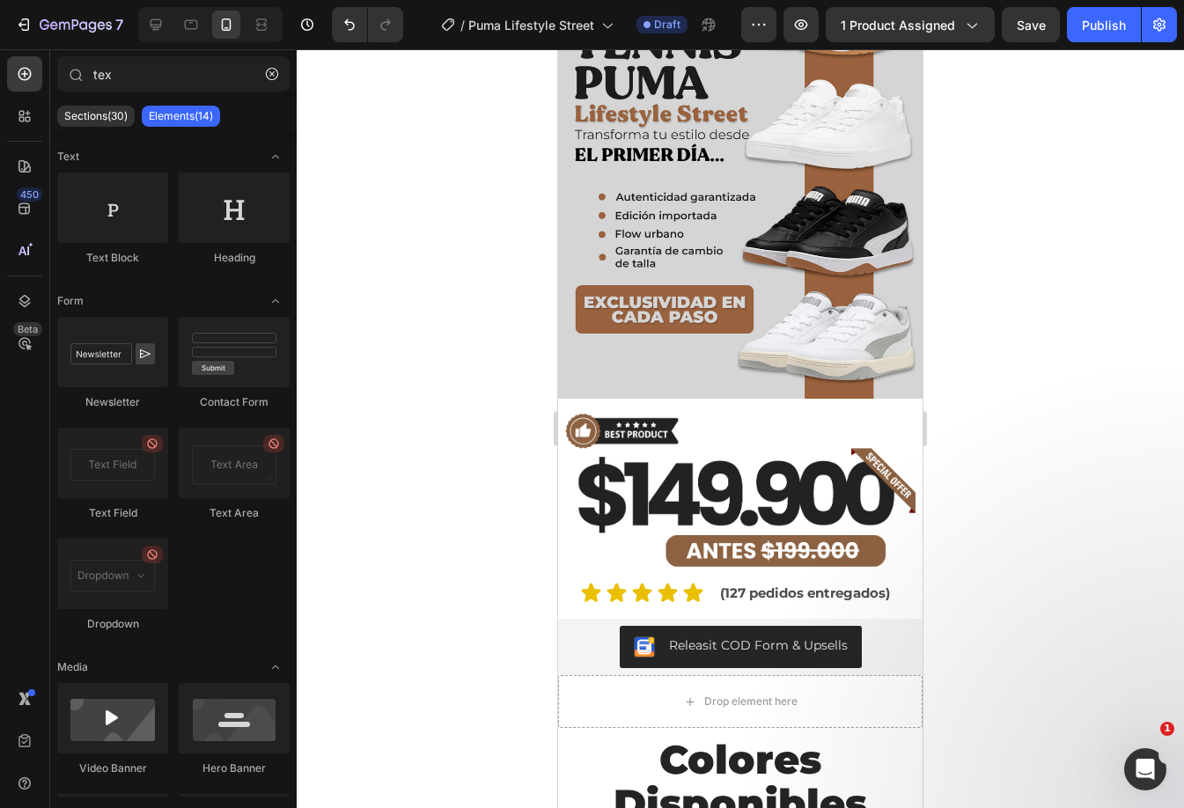
click at [801, 268] on img at bounding box center [740, 175] width 364 height 445
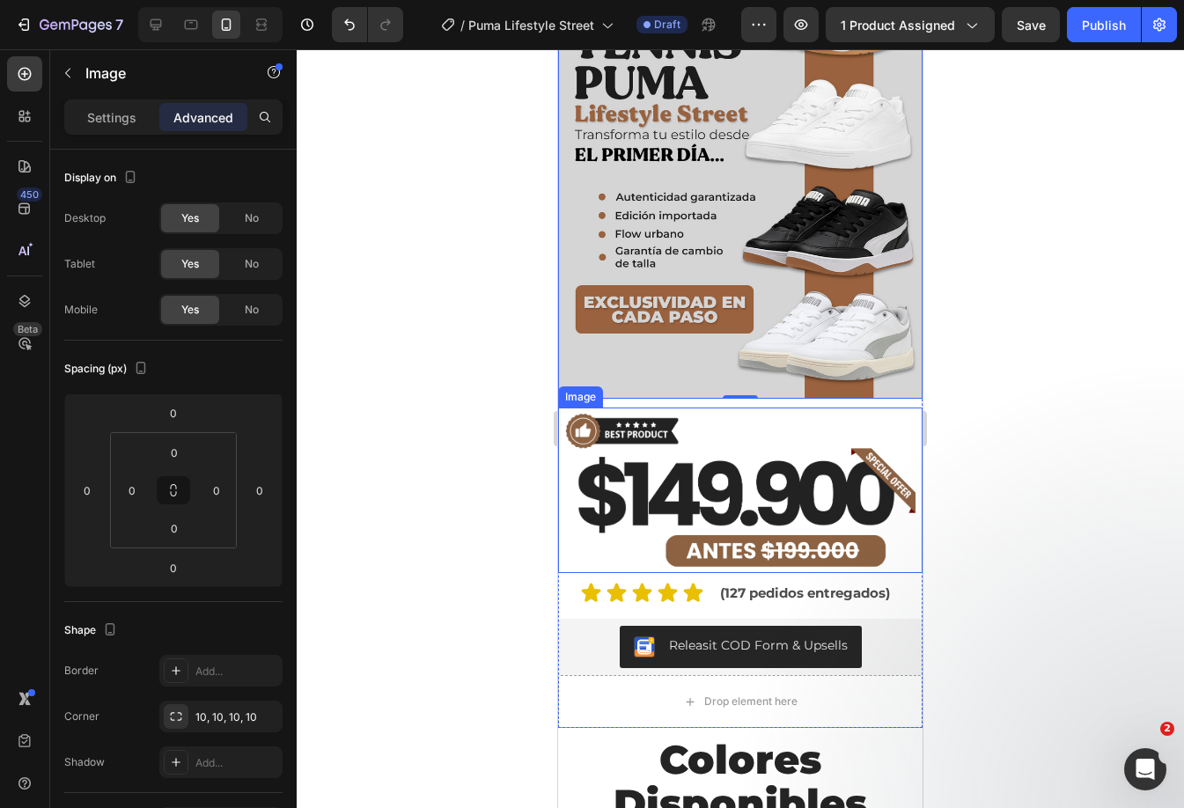
scroll to position [0, 0]
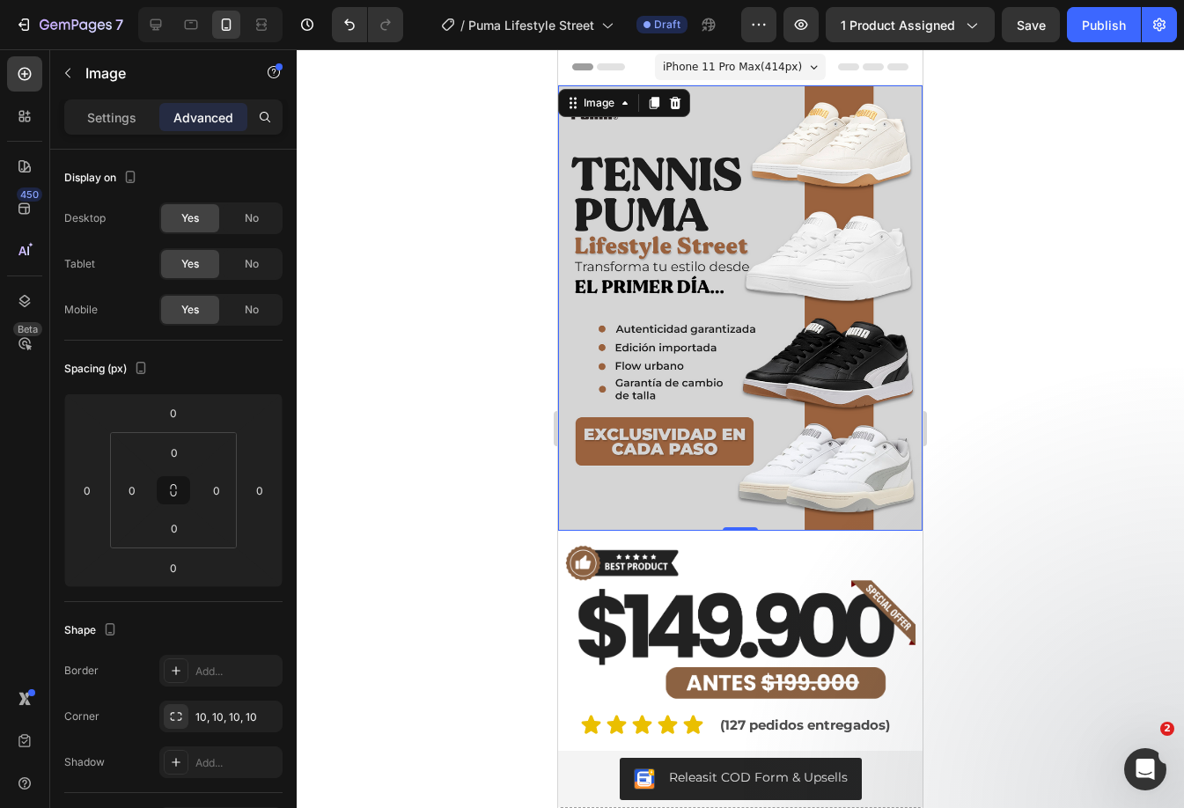
click at [759, 465] on img at bounding box center [740, 307] width 364 height 445
click at [720, 576] on img at bounding box center [740, 621] width 364 height 165
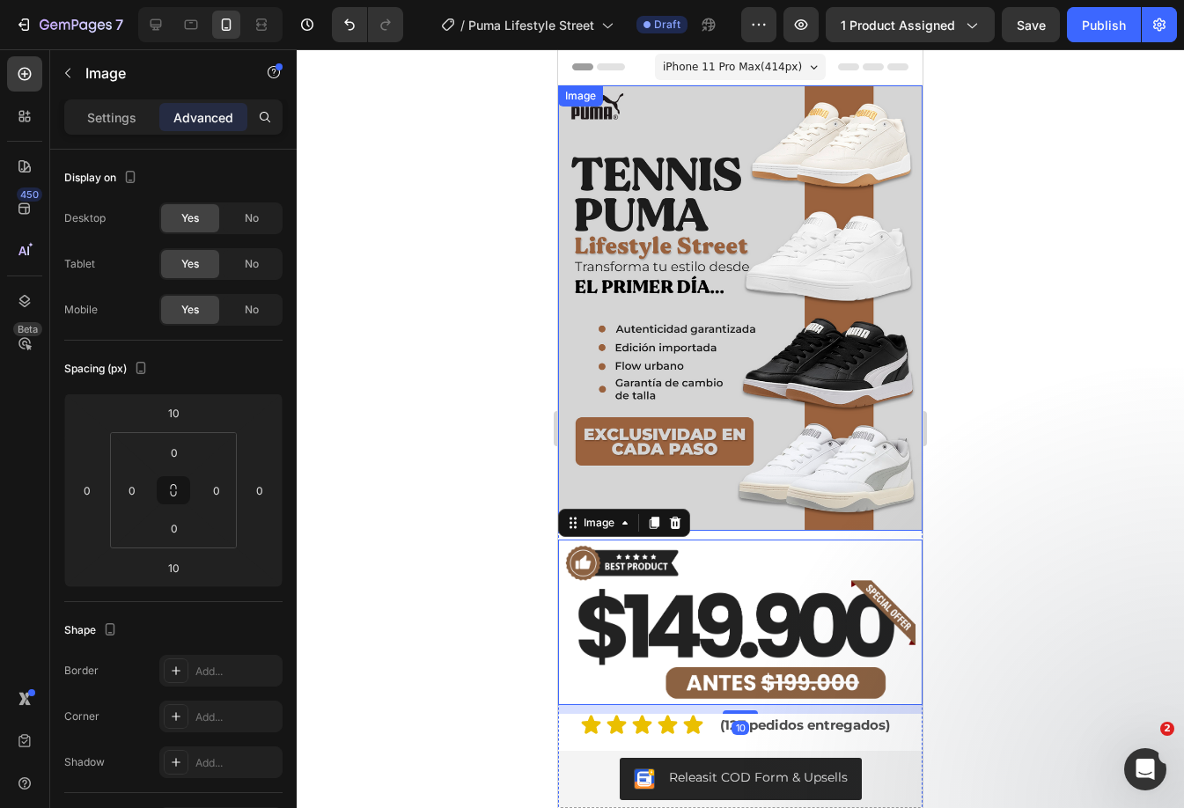
click at [718, 429] on img at bounding box center [740, 307] width 364 height 445
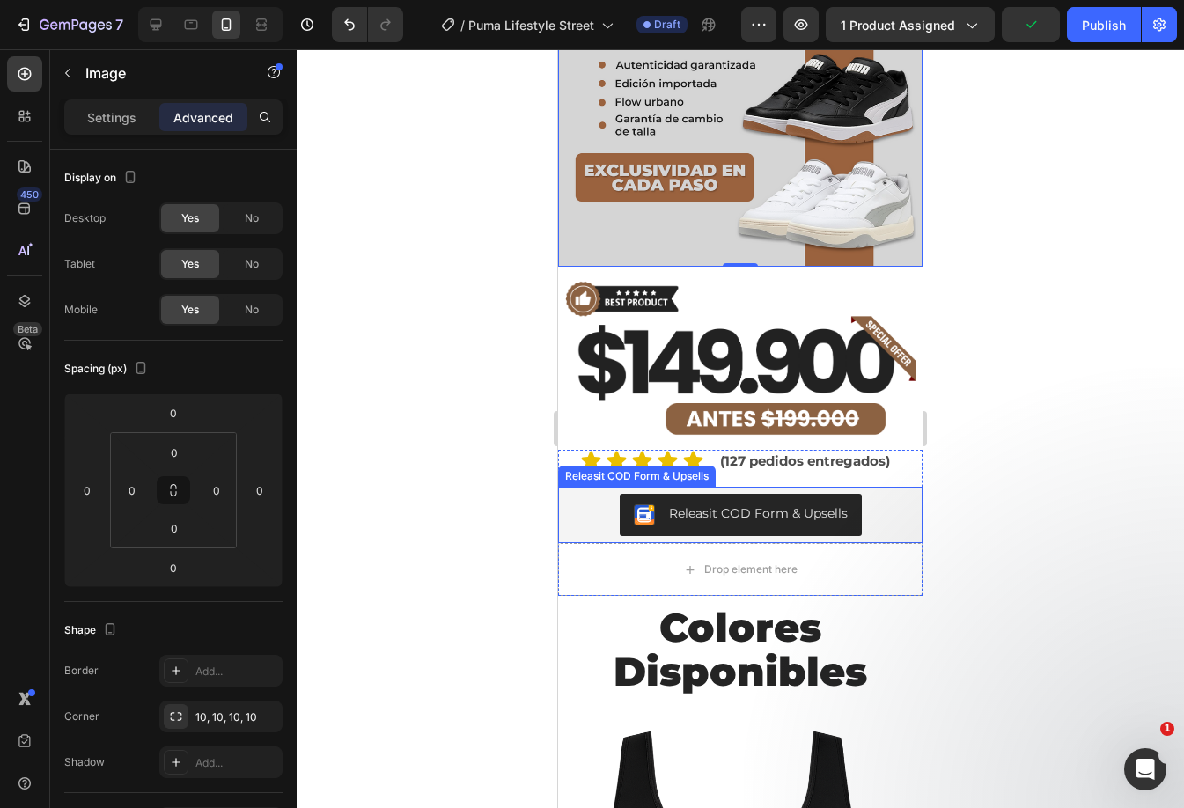
scroll to position [176, 0]
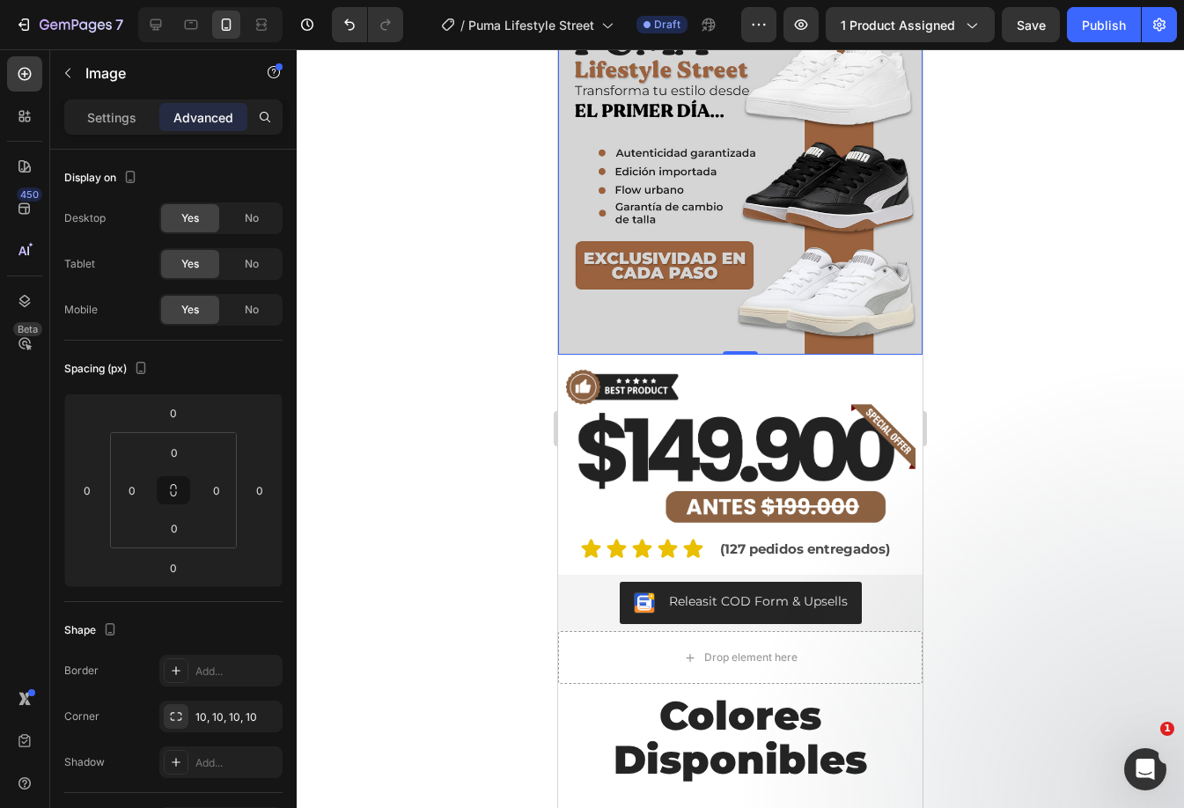
click at [847, 178] on img at bounding box center [740, 131] width 364 height 445
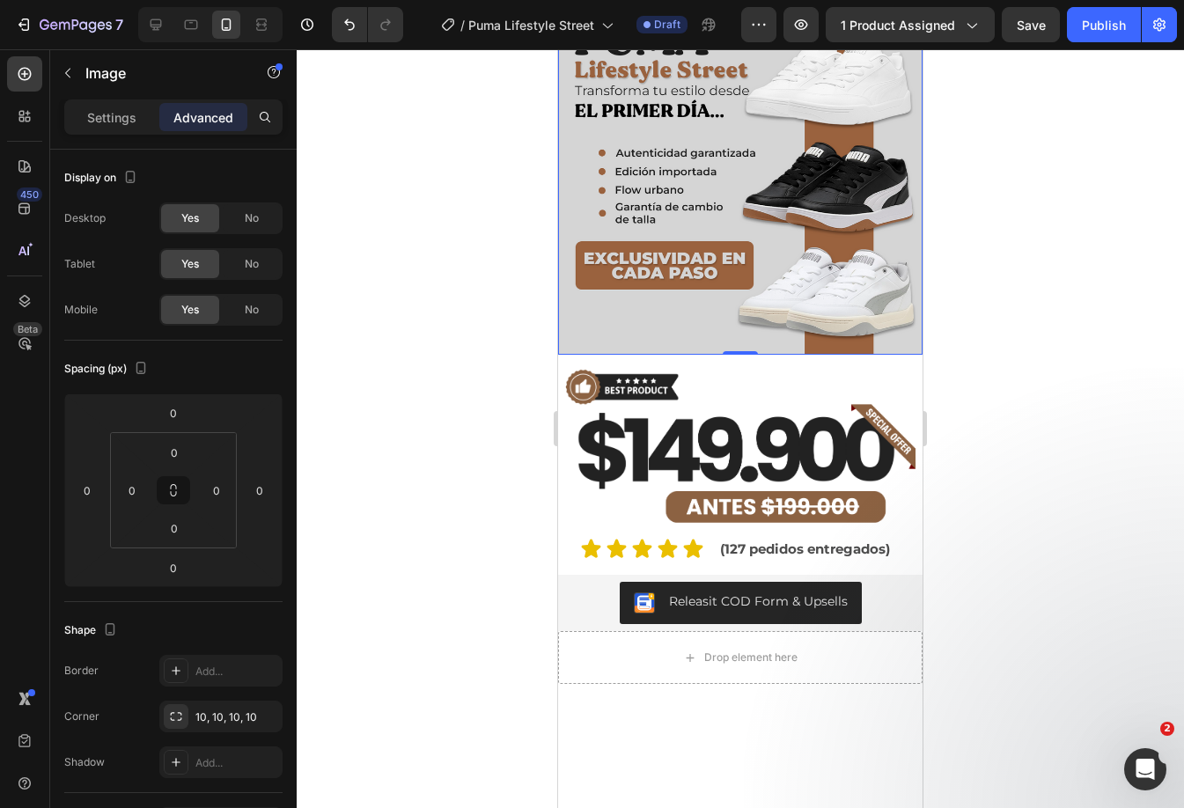
scroll to position [0, 0]
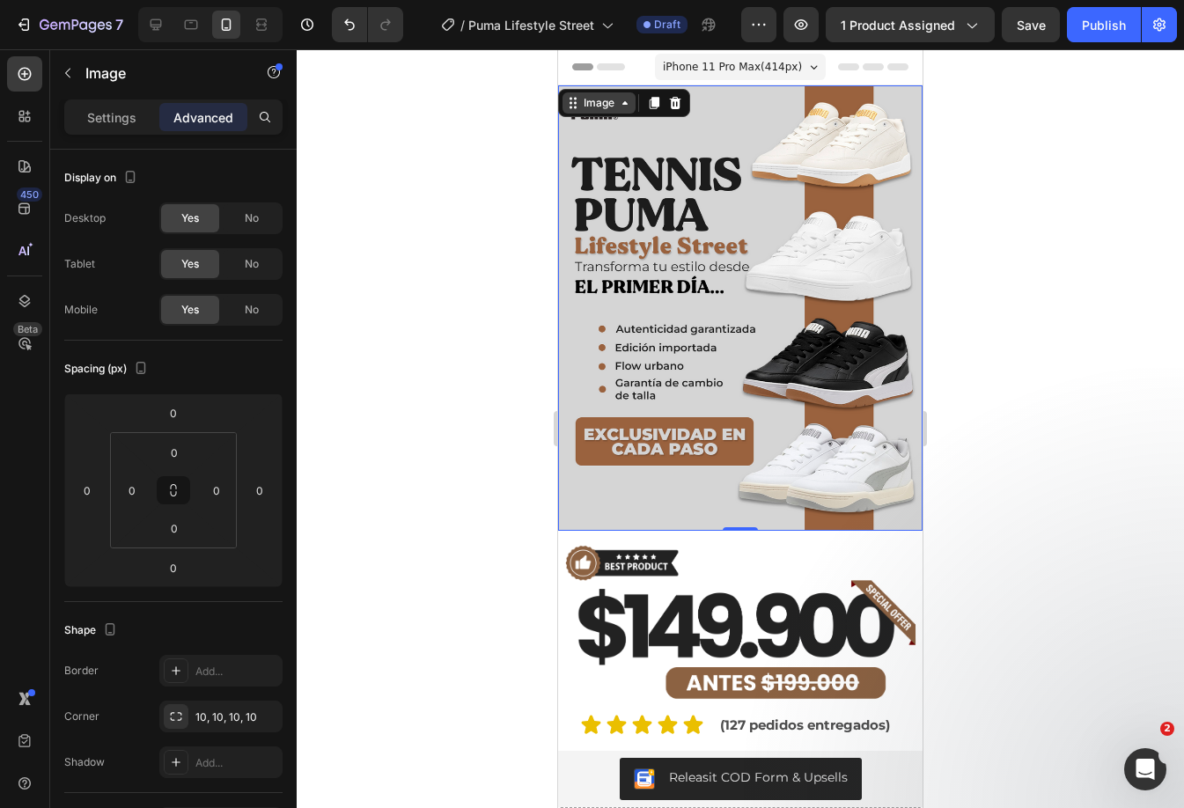
click at [598, 106] on div "Image" at bounding box center [599, 103] width 38 height 16
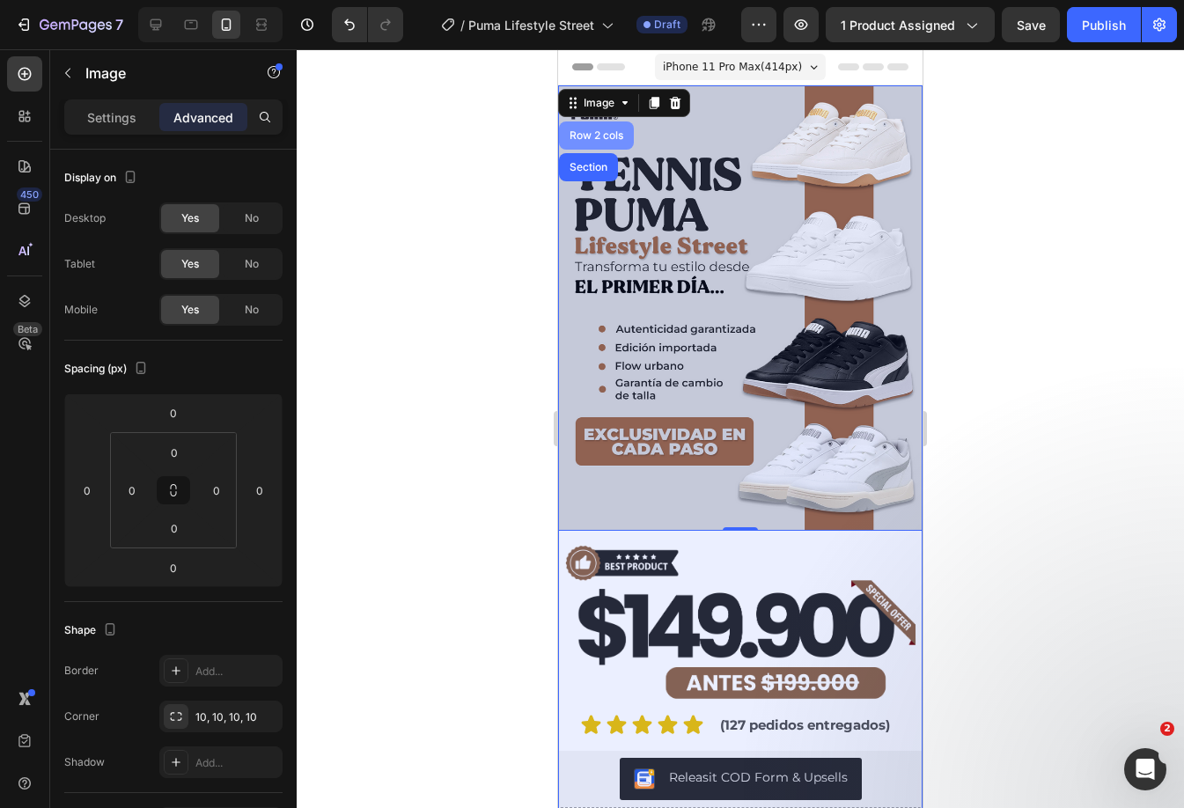
click at [599, 123] on div "Row 2 cols" at bounding box center [596, 135] width 75 height 28
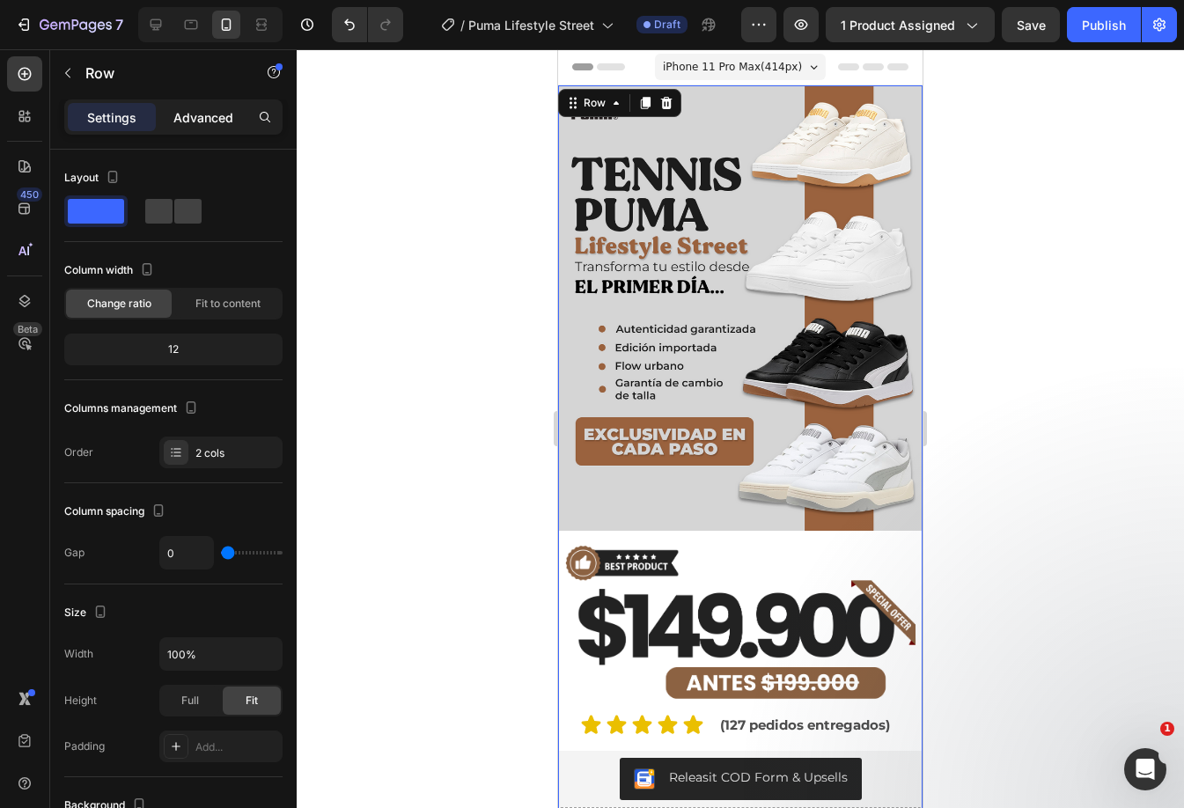
click at [216, 116] on p "Advanced" at bounding box center [203, 117] width 60 height 18
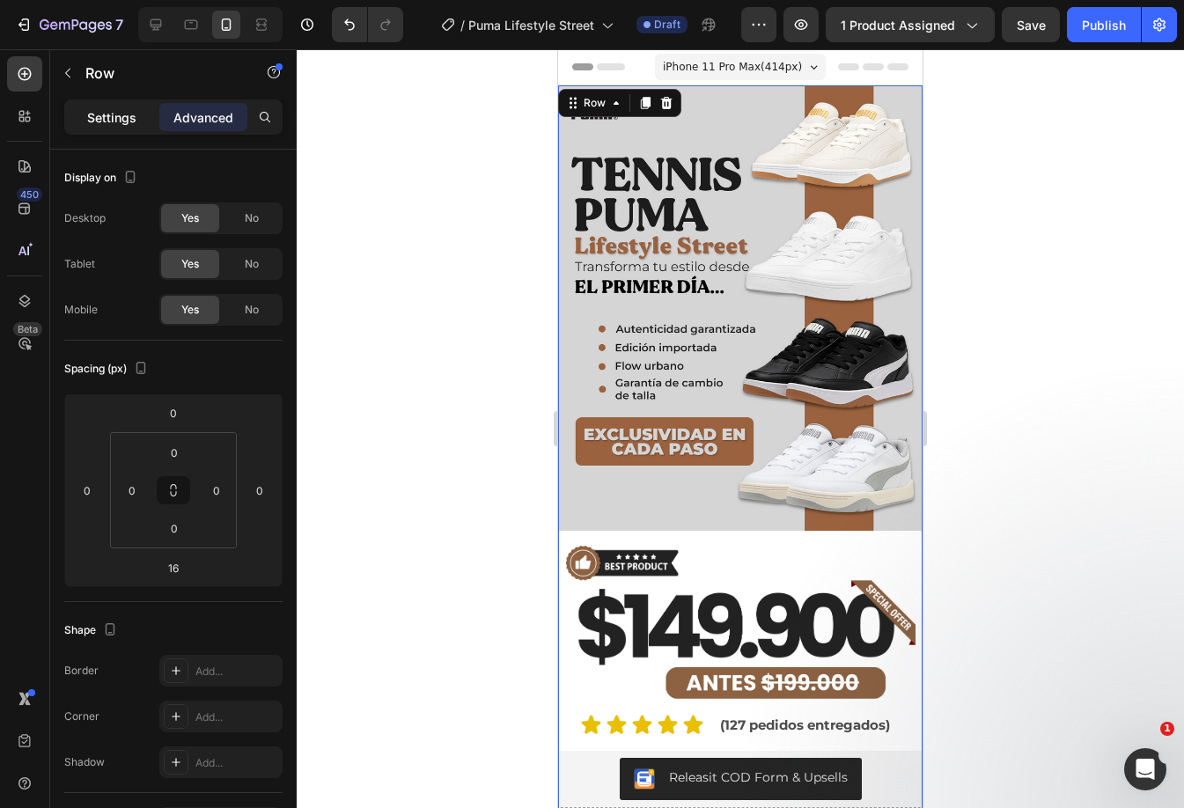
click at [125, 122] on p "Settings" at bounding box center [111, 117] width 49 height 18
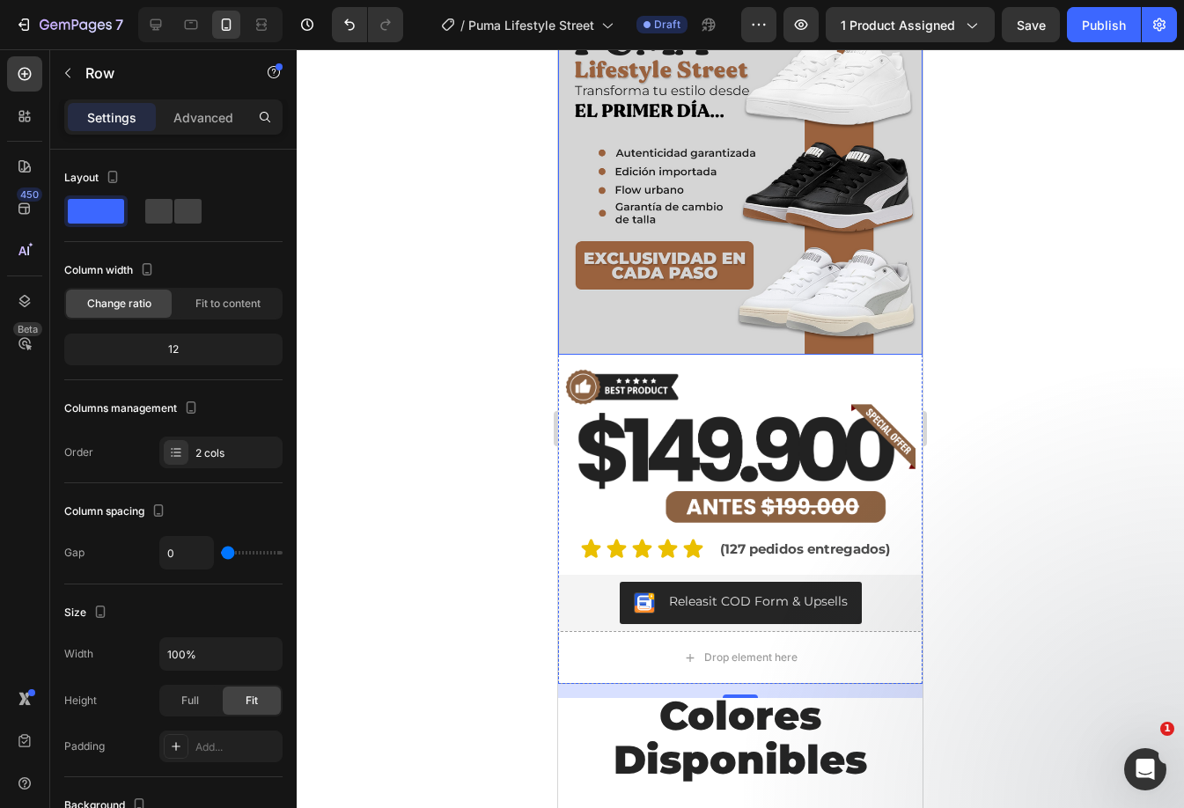
scroll to position [88, 0]
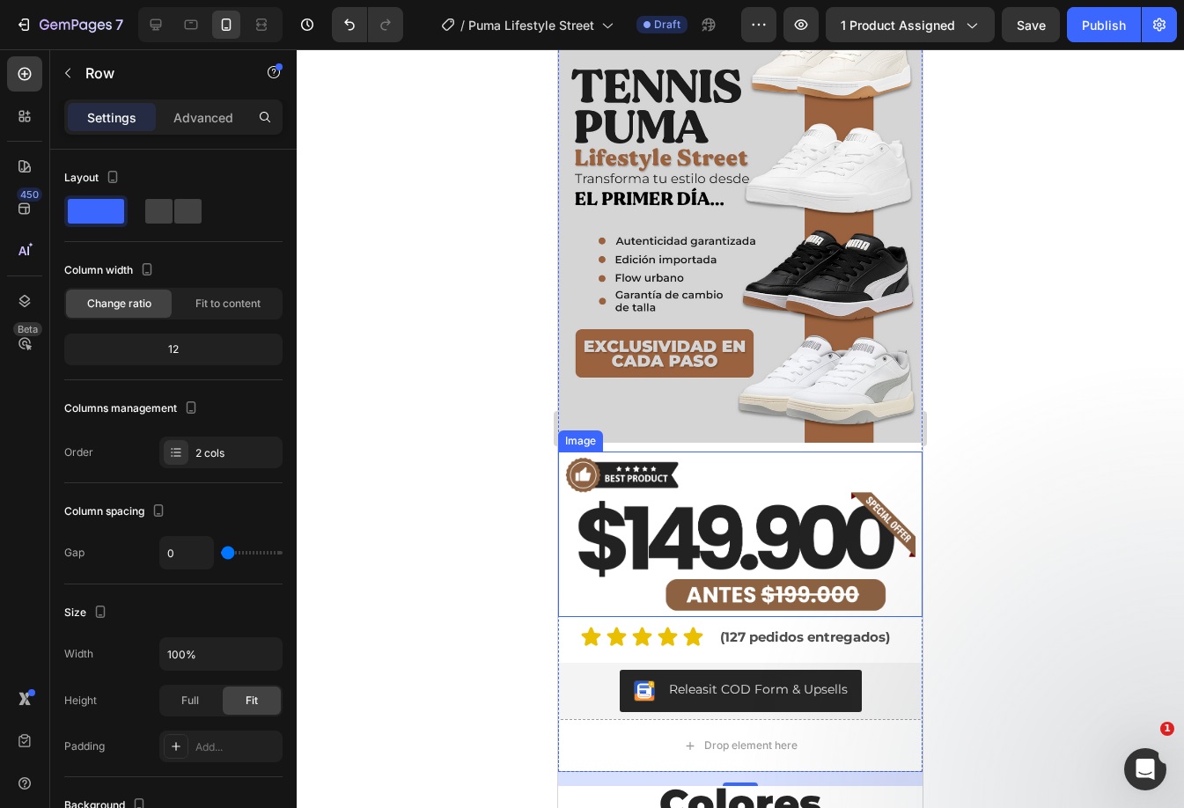
click at [637, 451] on img at bounding box center [740, 533] width 364 height 165
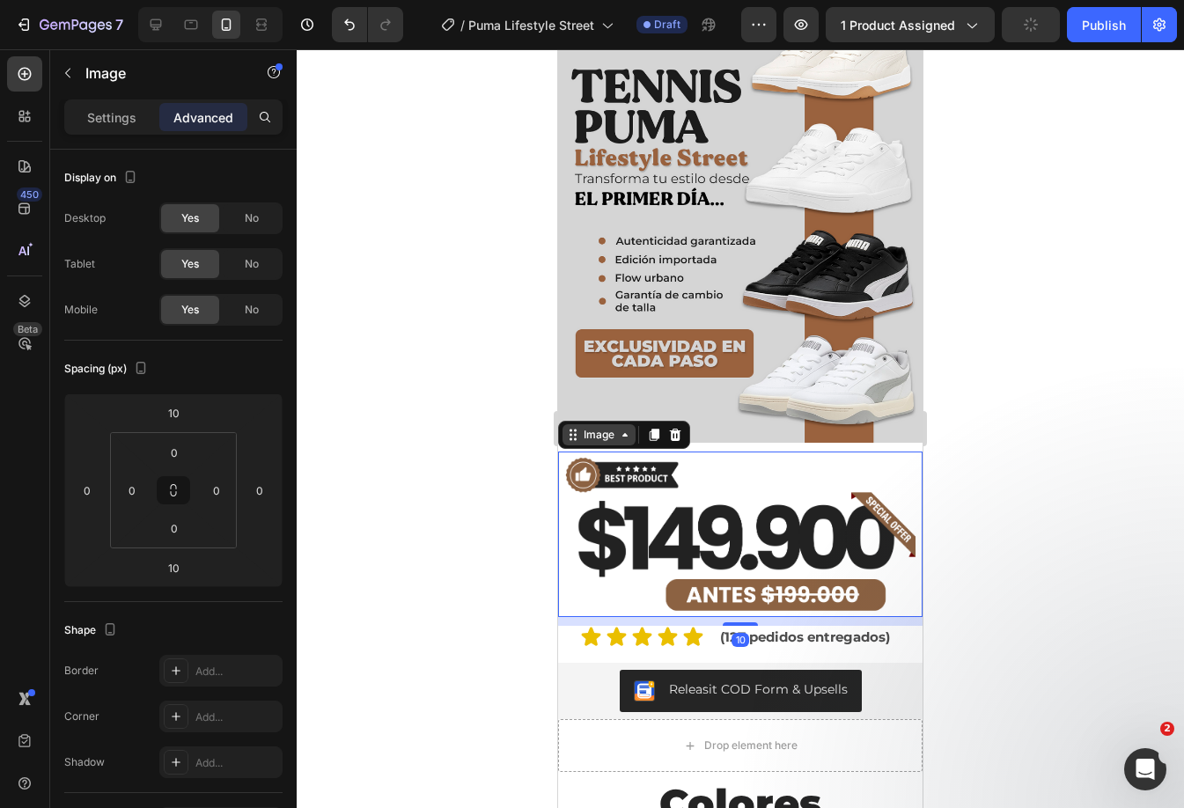
click at [590, 427] on div "Image" at bounding box center [599, 435] width 38 height 16
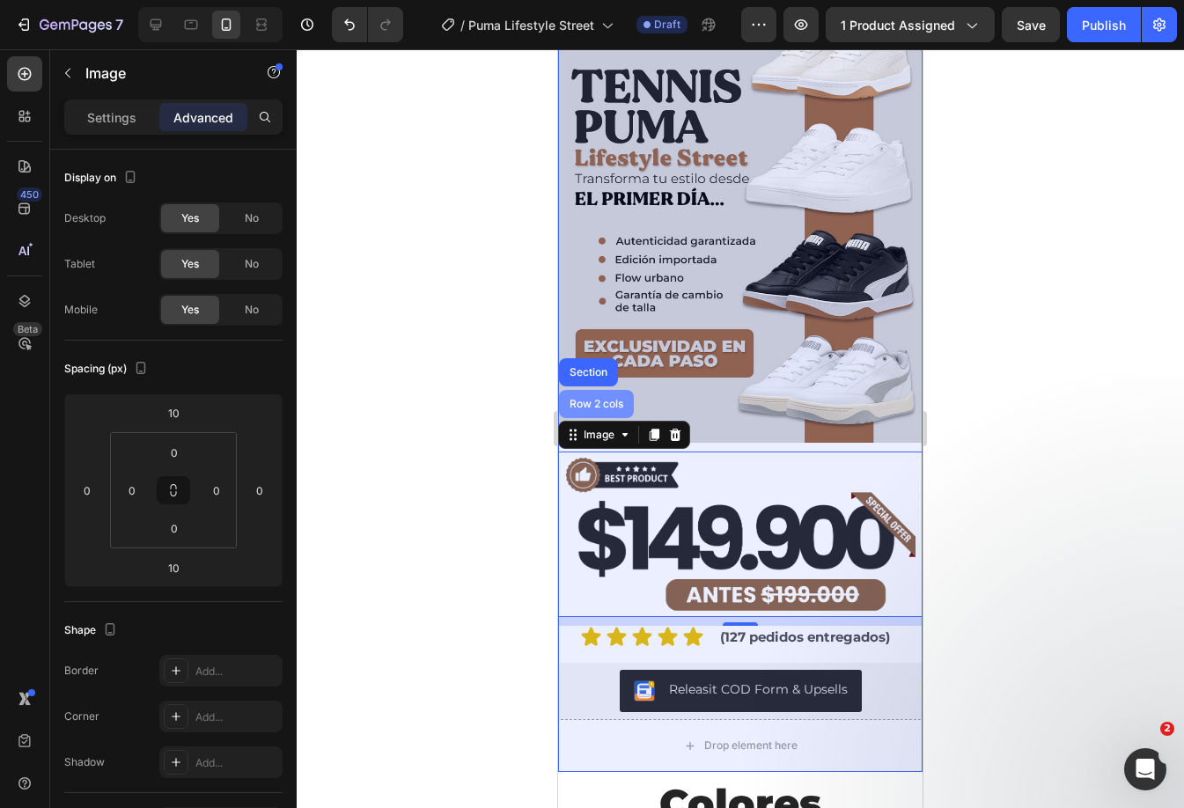
click at [584, 390] on div "Row 2 cols" at bounding box center [596, 404] width 75 height 28
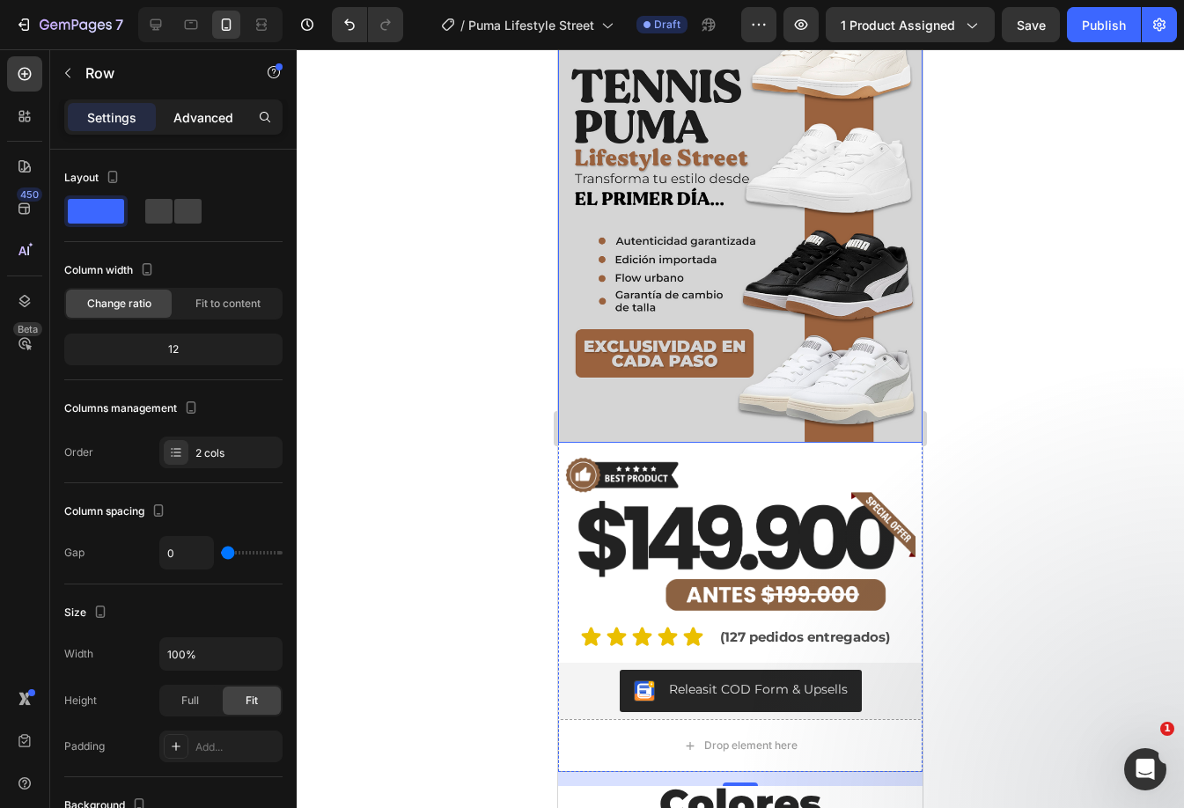
click at [202, 108] on p "Advanced" at bounding box center [203, 117] width 60 height 18
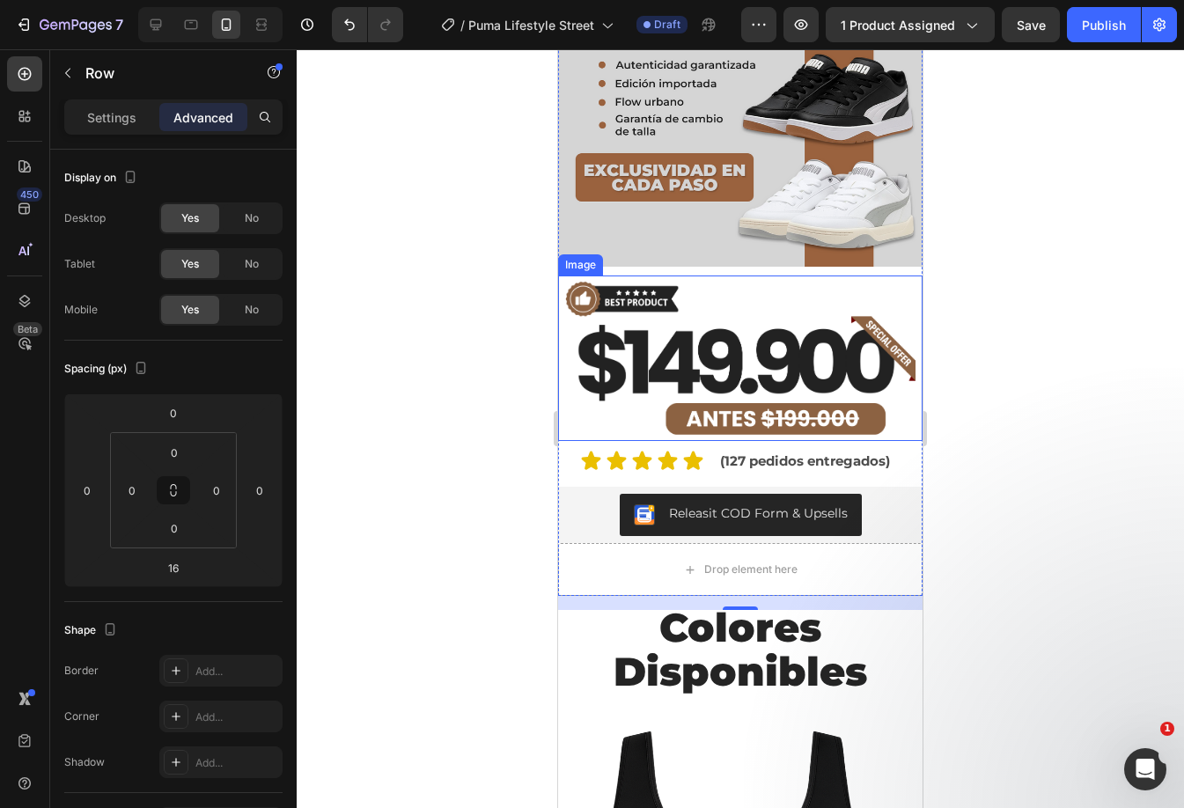
scroll to position [352, 0]
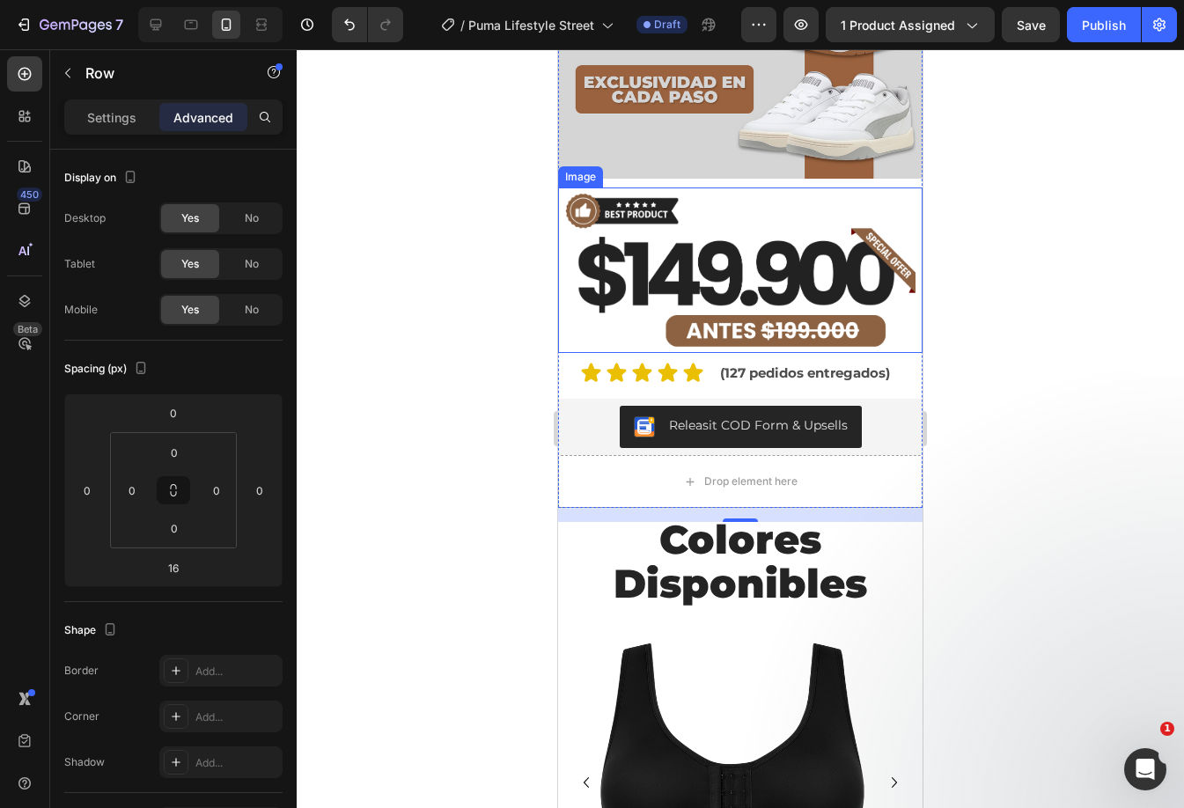
click at [722, 263] on img at bounding box center [740, 269] width 364 height 165
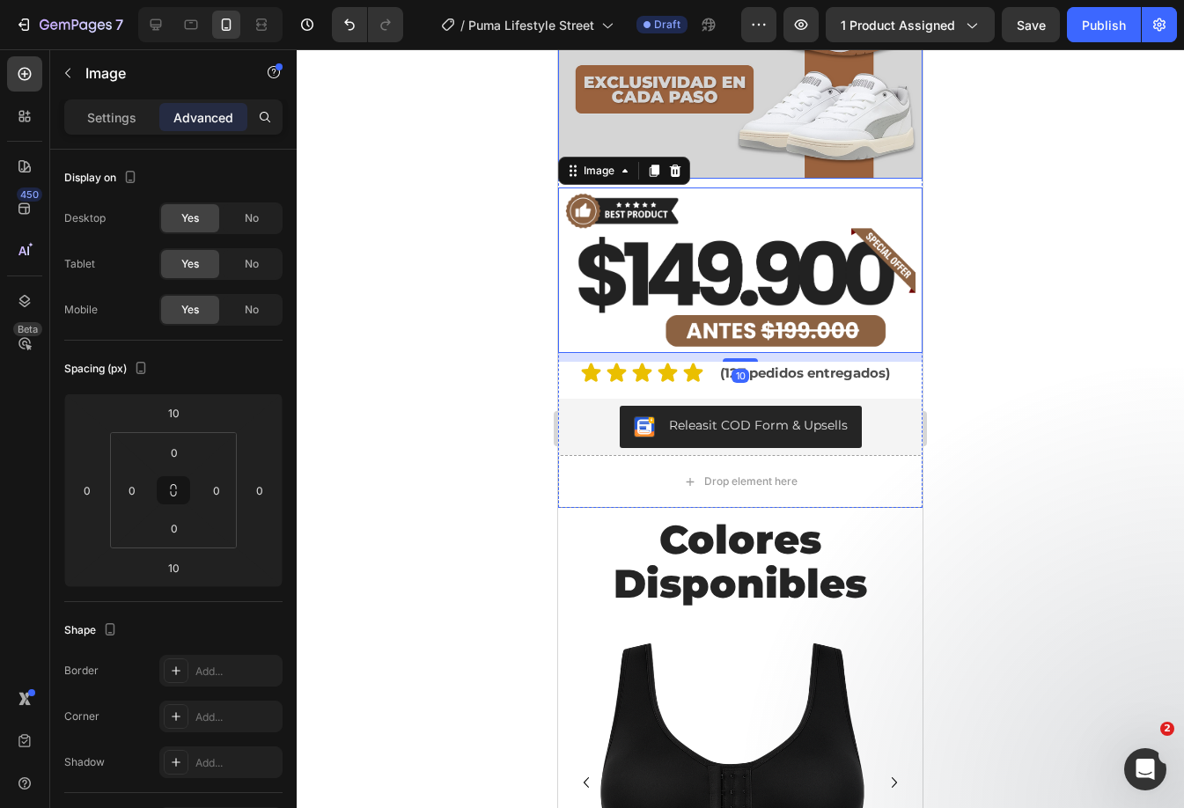
scroll to position [176, 0]
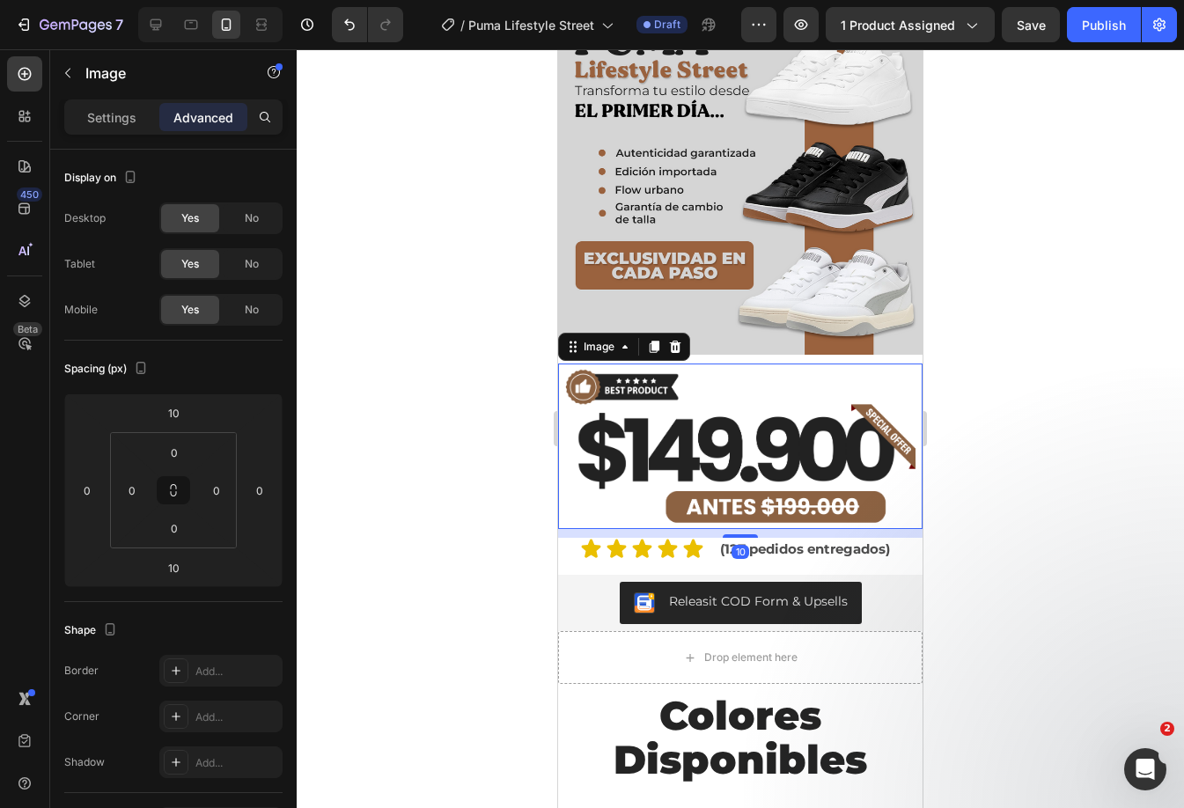
click at [822, 422] on img at bounding box center [740, 445] width 364 height 165
click at [148, 31] on icon at bounding box center [156, 25] width 18 height 18
type input "0"
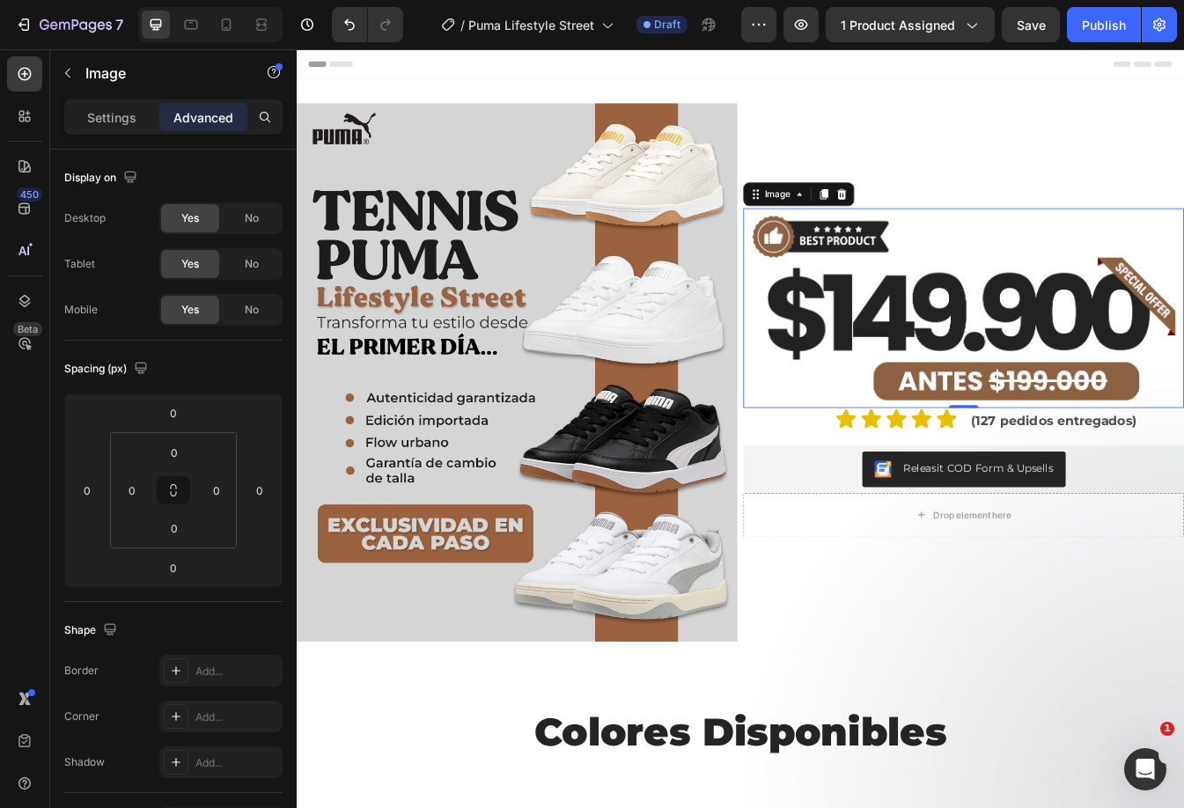
click at [1073, 267] on img at bounding box center [1090, 357] width 524 height 238
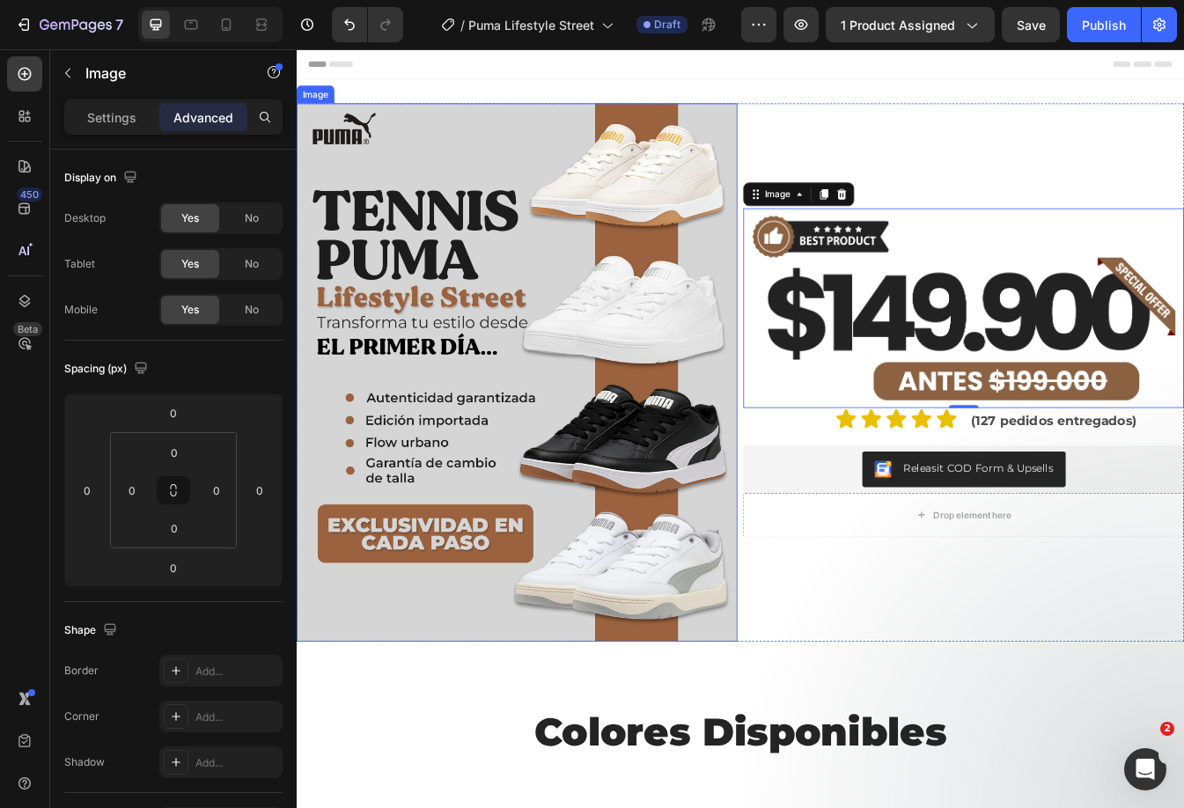
click at [692, 199] on img at bounding box center [559, 434] width 524 height 641
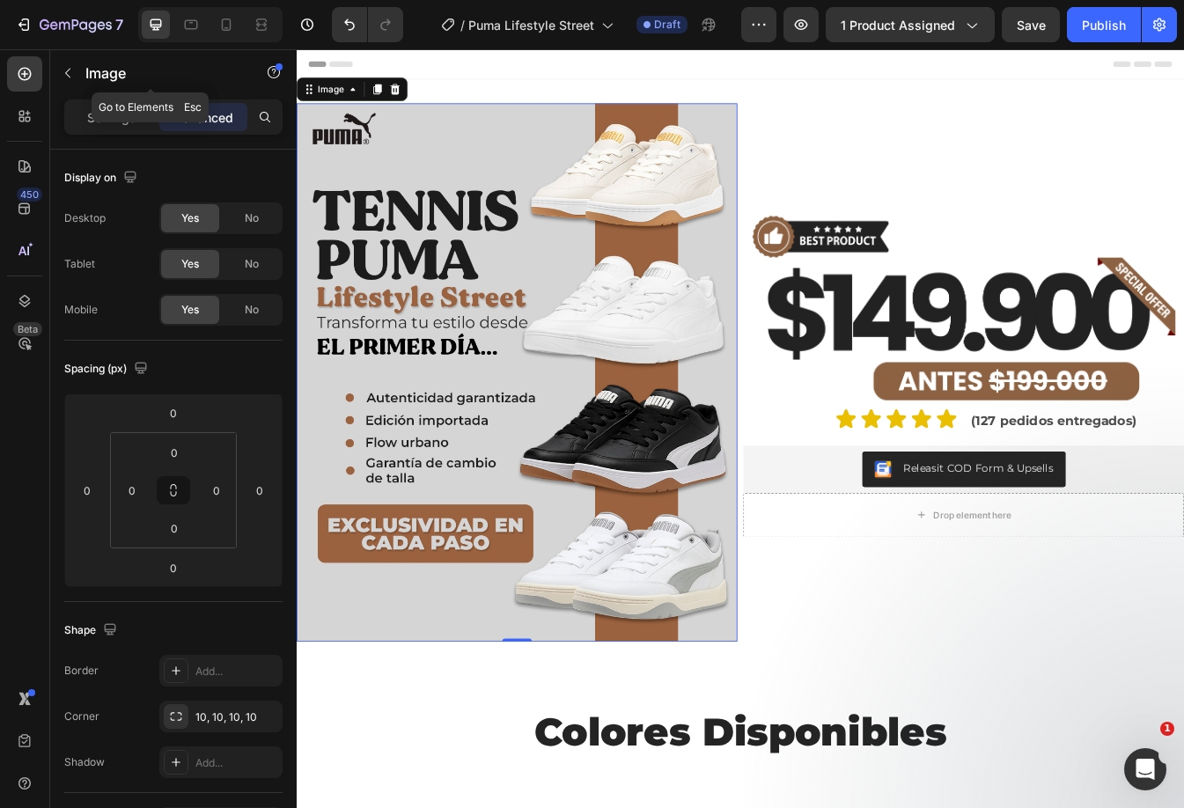
click at [74, 65] on button "button" at bounding box center [68, 73] width 28 height 28
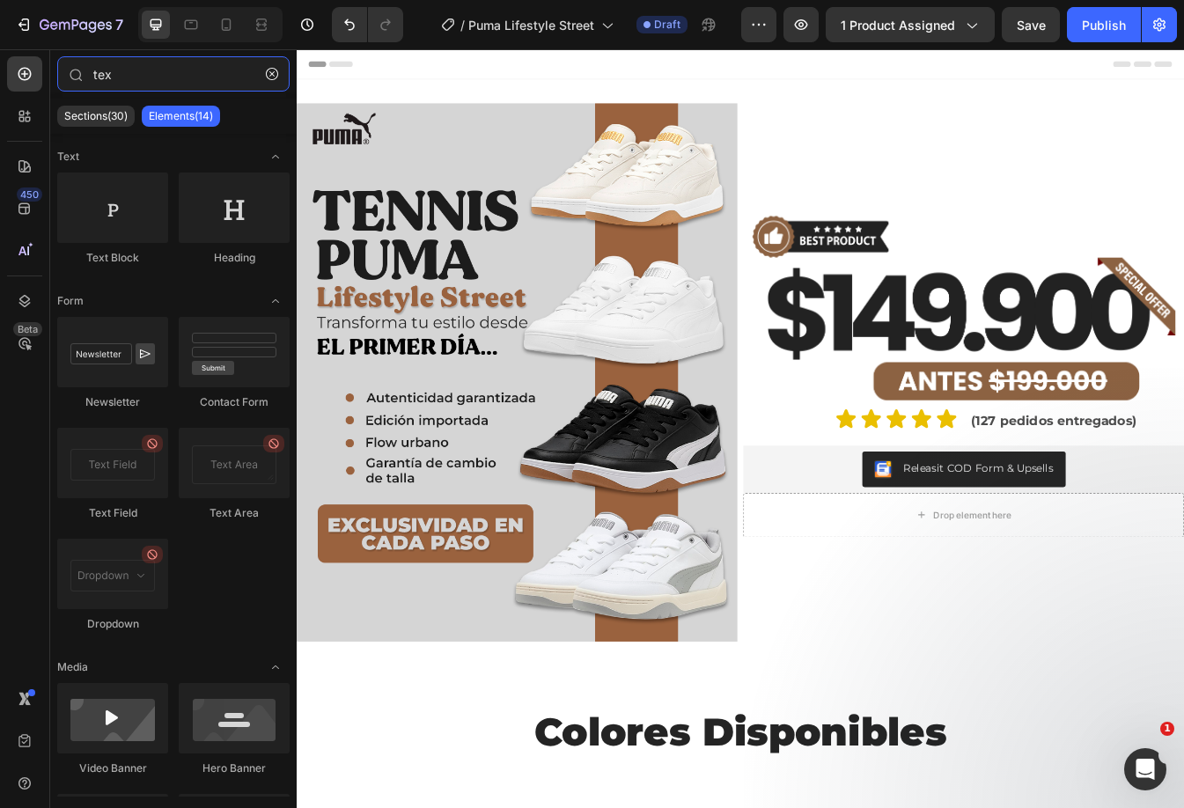
drag, startPoint x: 125, startPoint y: 83, endPoint x: -3, endPoint y: 96, distance: 128.3
click at [0, 0] on html "7 Version history / Puma Lifestyle Street Draft Preview 1 product assigned Save…" at bounding box center [592, 0] width 1184 height 0
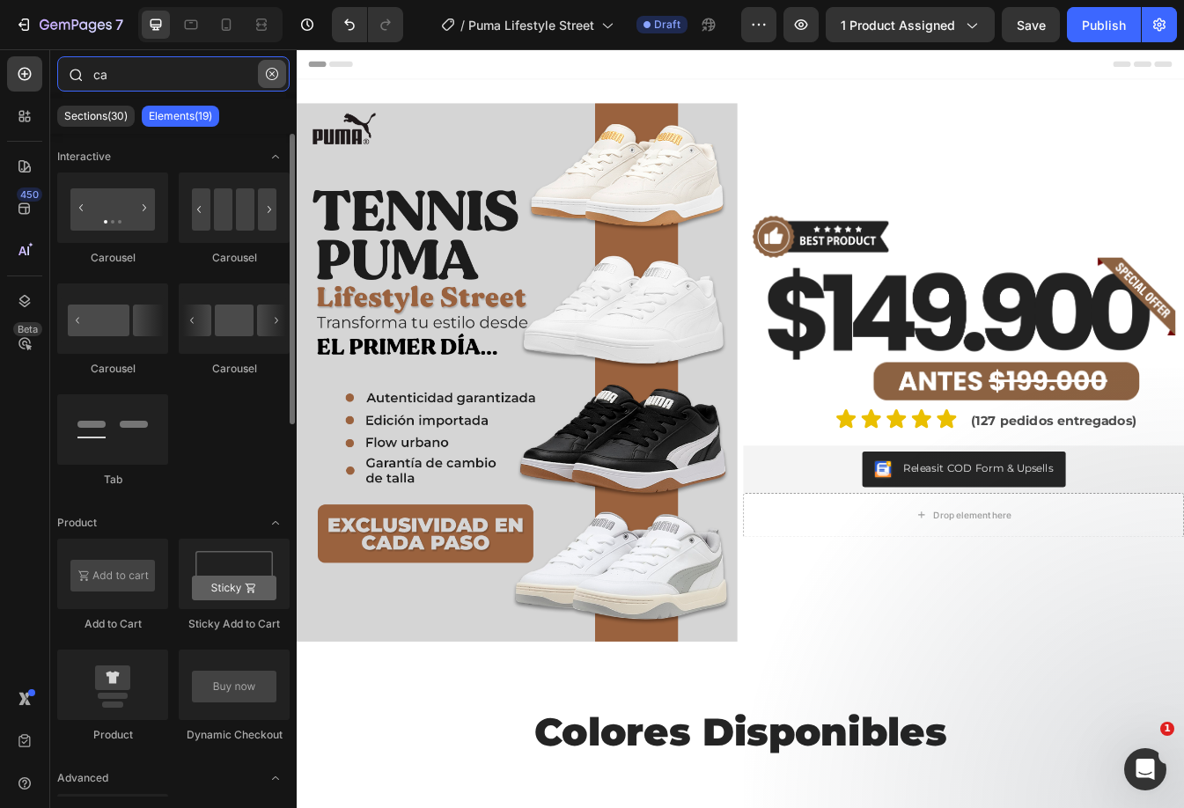
type input "ca"
click at [265, 71] on button "button" at bounding box center [272, 74] width 28 height 28
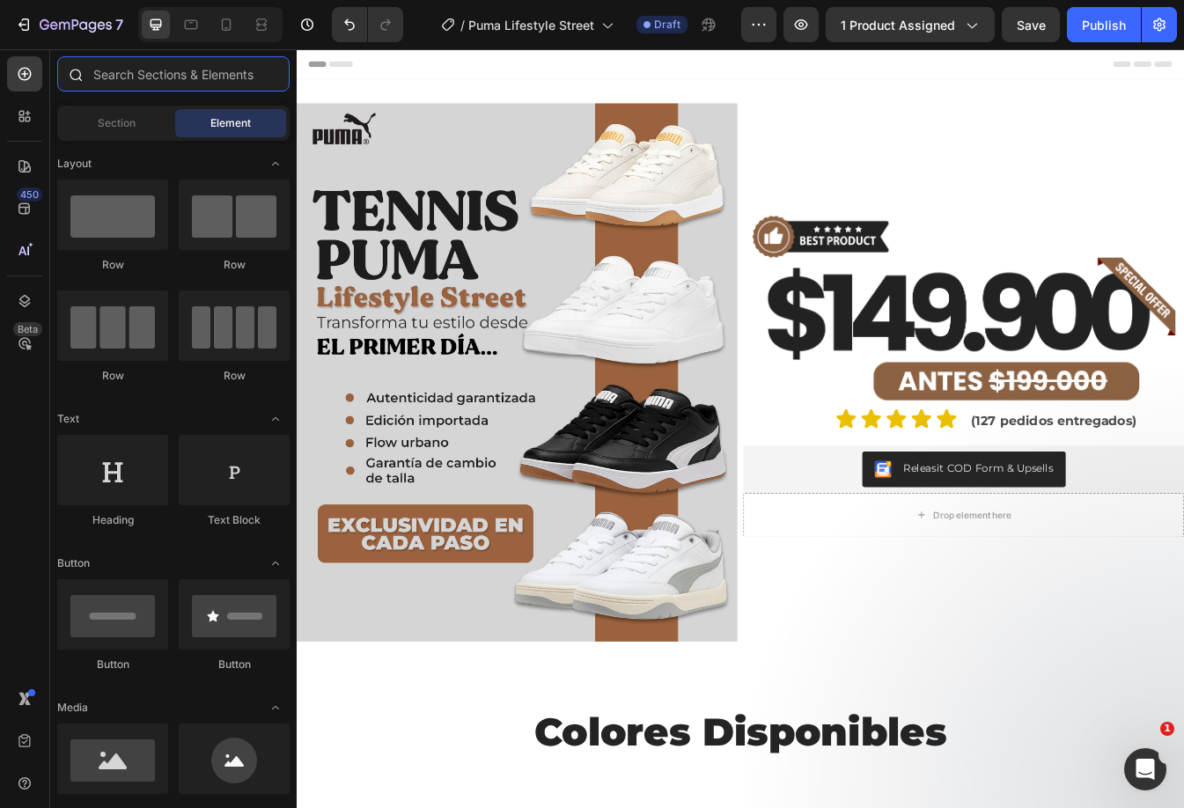
click at [147, 77] on input "text" at bounding box center [173, 73] width 232 height 35
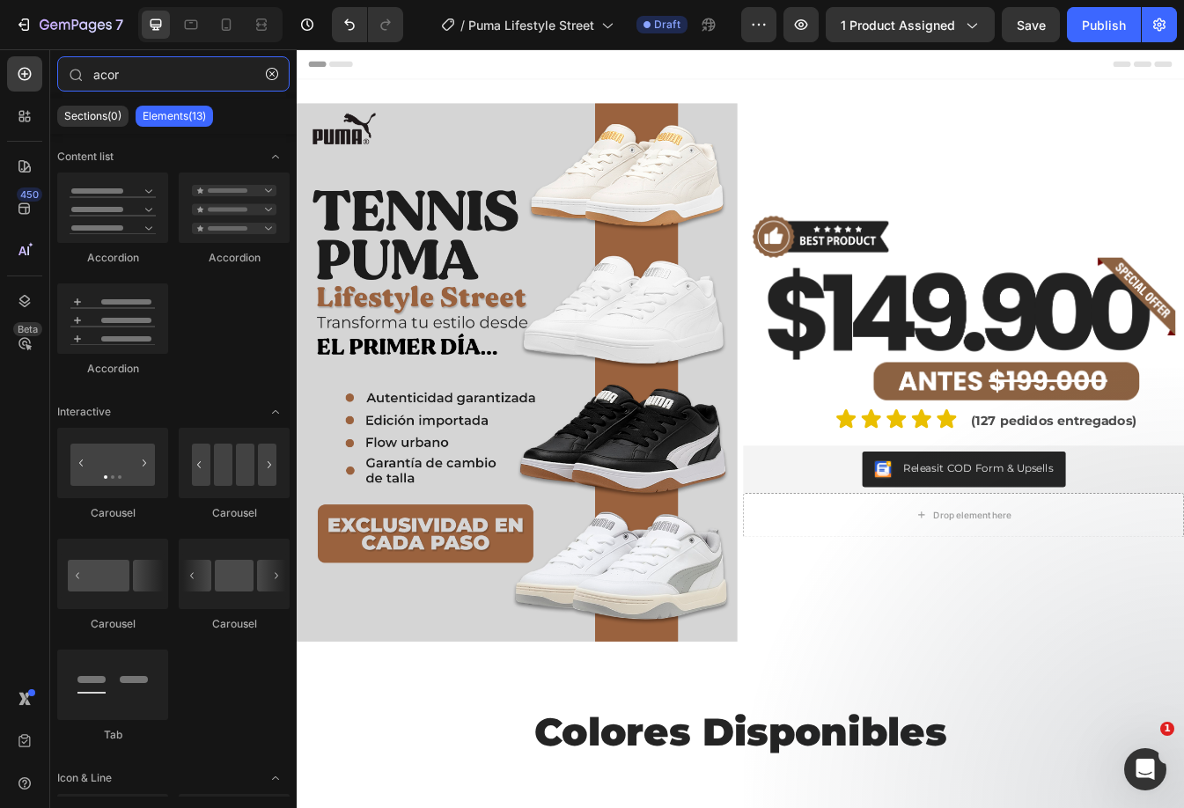
type input "acor"
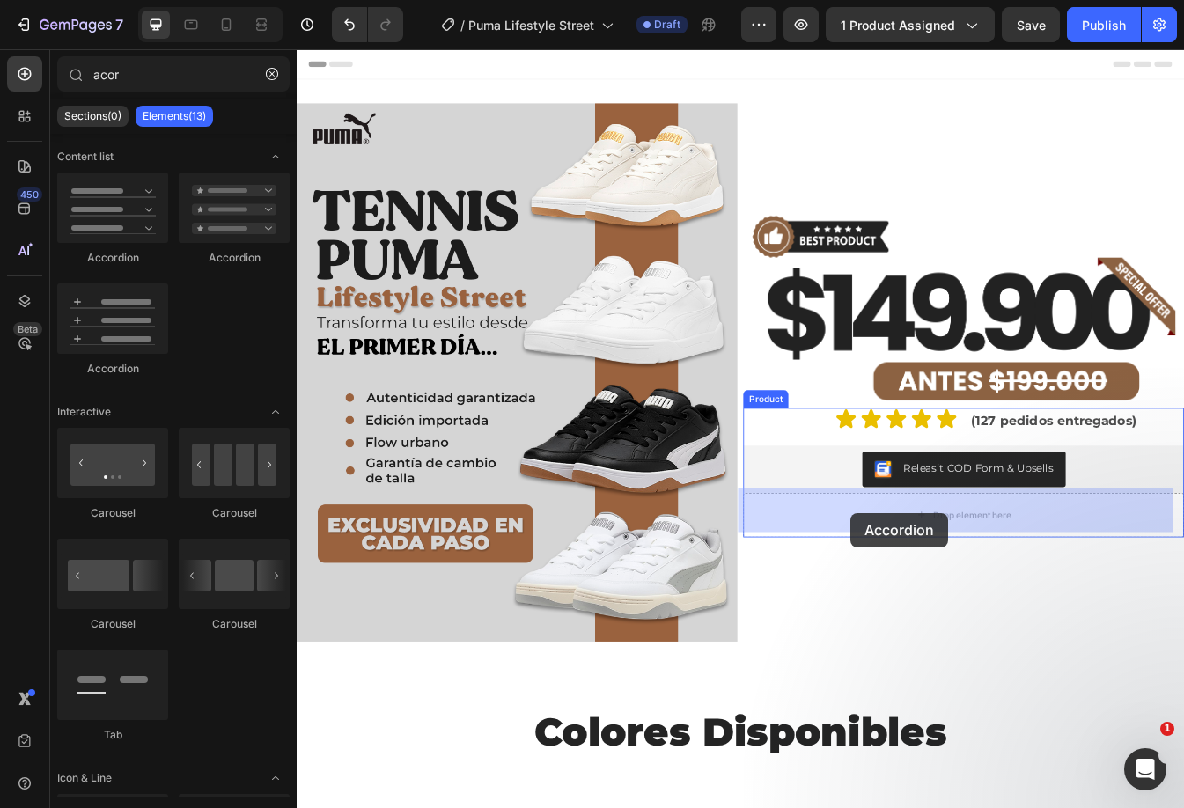
drag, startPoint x: 414, startPoint y: 249, endPoint x: 955, endPoint y: 601, distance: 644.9
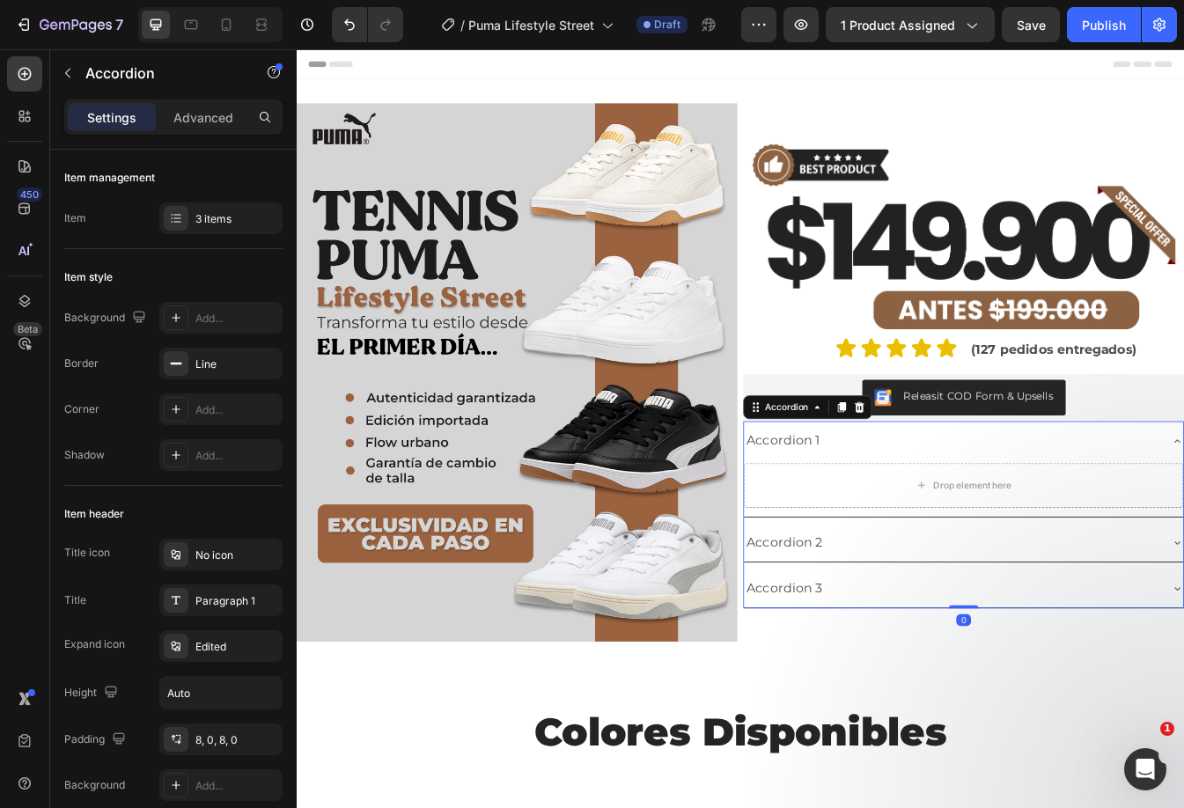
click at [1035, 513] on div "Accordion 1" at bounding box center [1076, 515] width 495 height 33
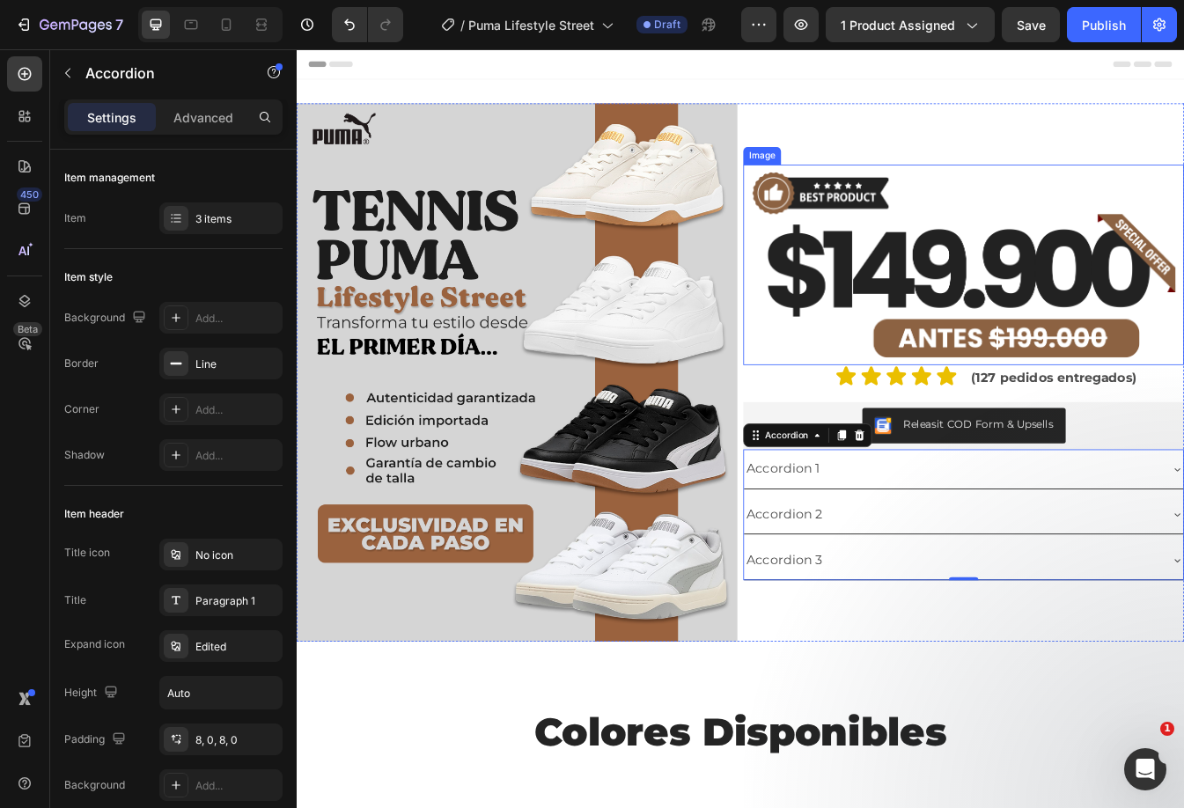
click at [1070, 306] on img at bounding box center [1090, 306] width 524 height 238
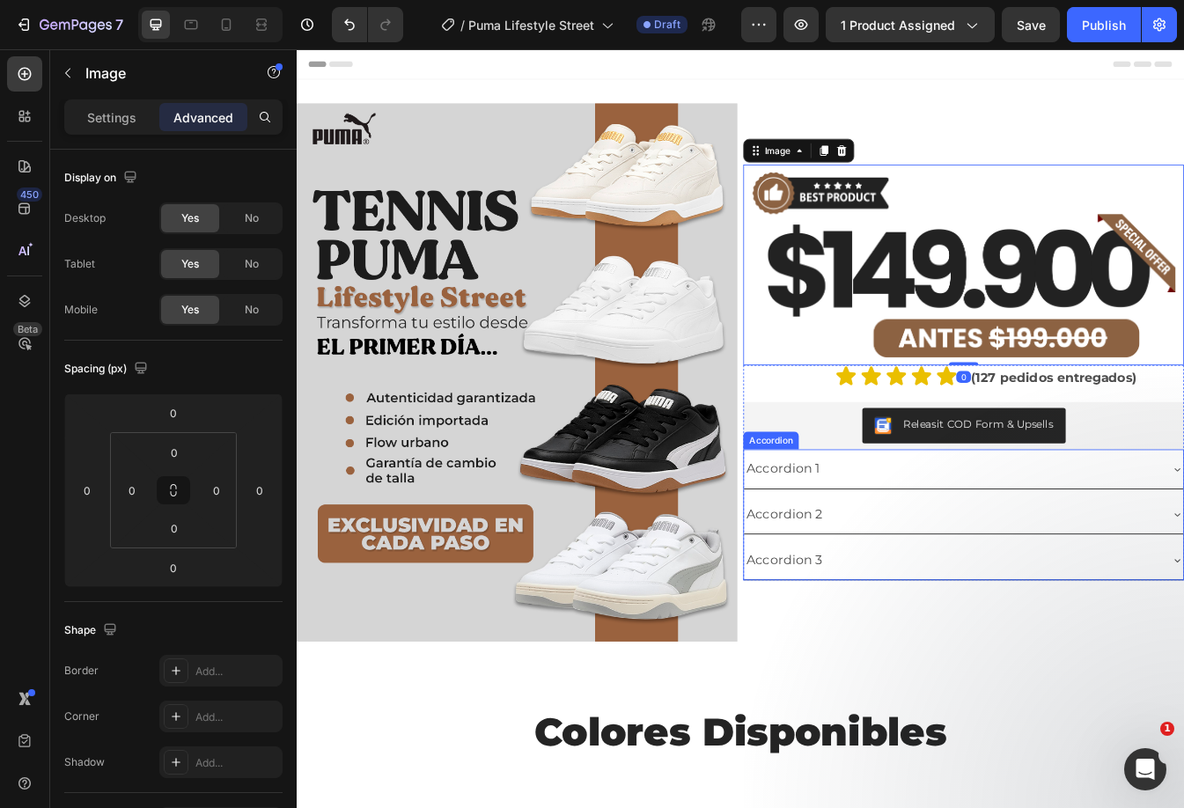
click at [1084, 535] on div "Accordion 1" at bounding box center [1076, 548] width 495 height 33
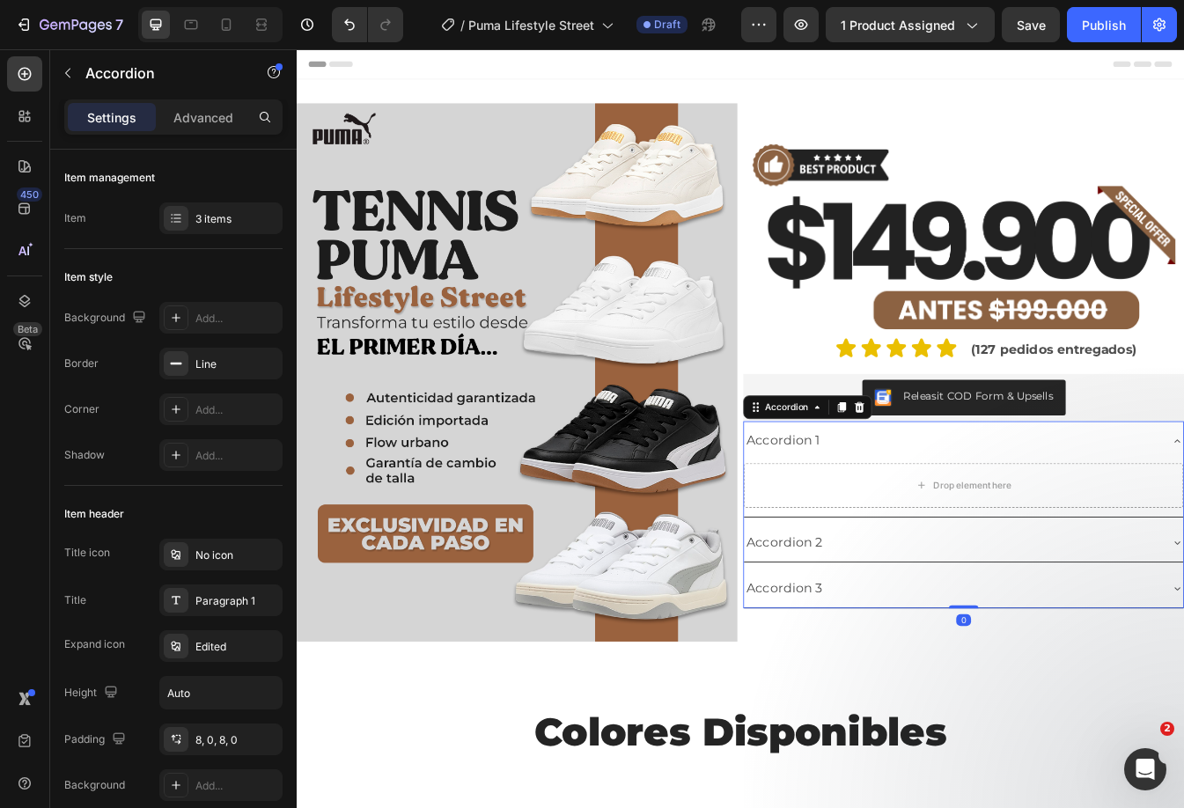
click at [1073, 516] on div "Accordion 1" at bounding box center [1076, 515] width 495 height 33
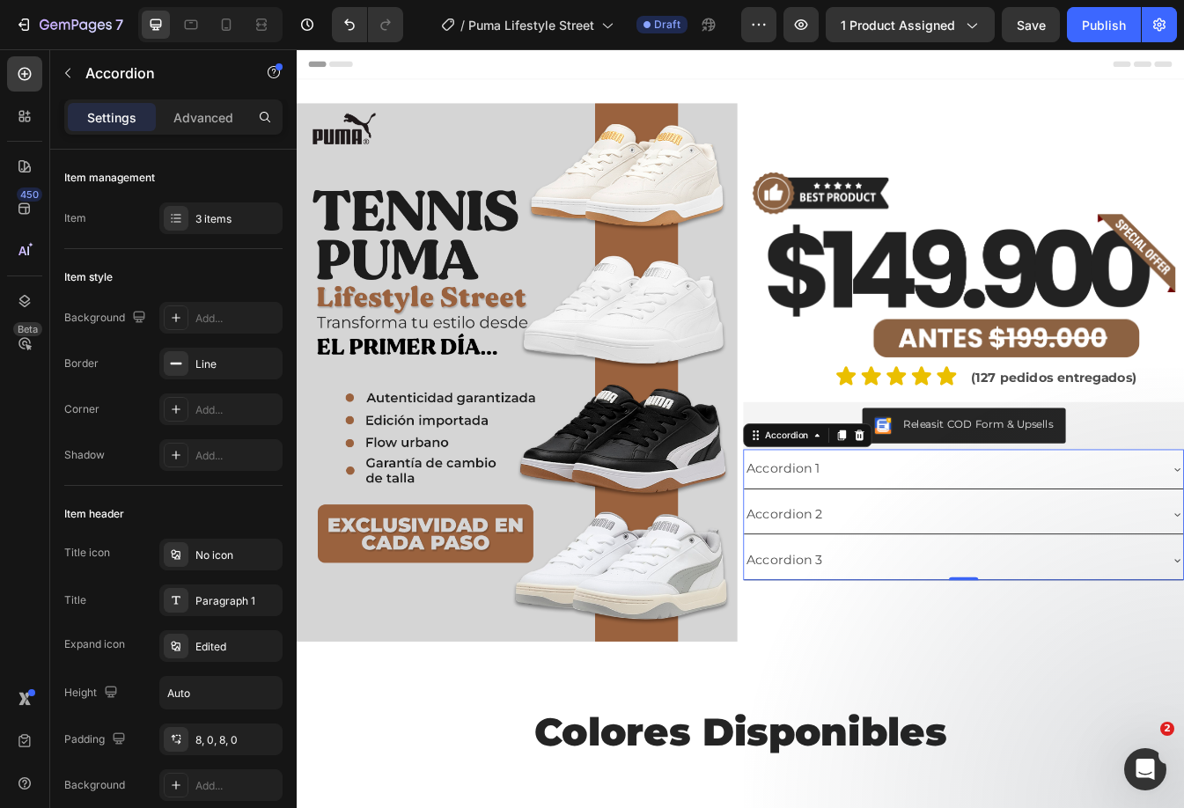
click at [973, 542] on div "Accordion 1" at bounding box center [1076, 548] width 495 height 33
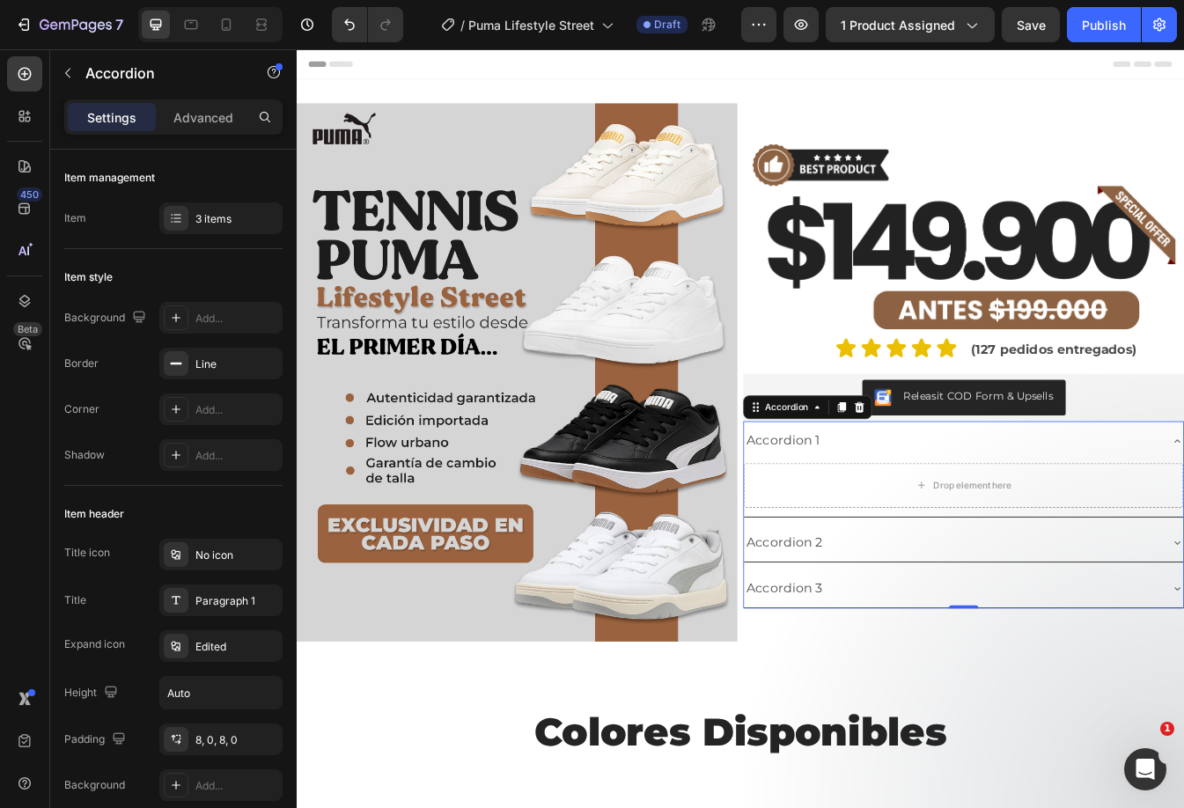
click at [1078, 519] on div "Accordion 1" at bounding box center [1076, 515] width 495 height 33
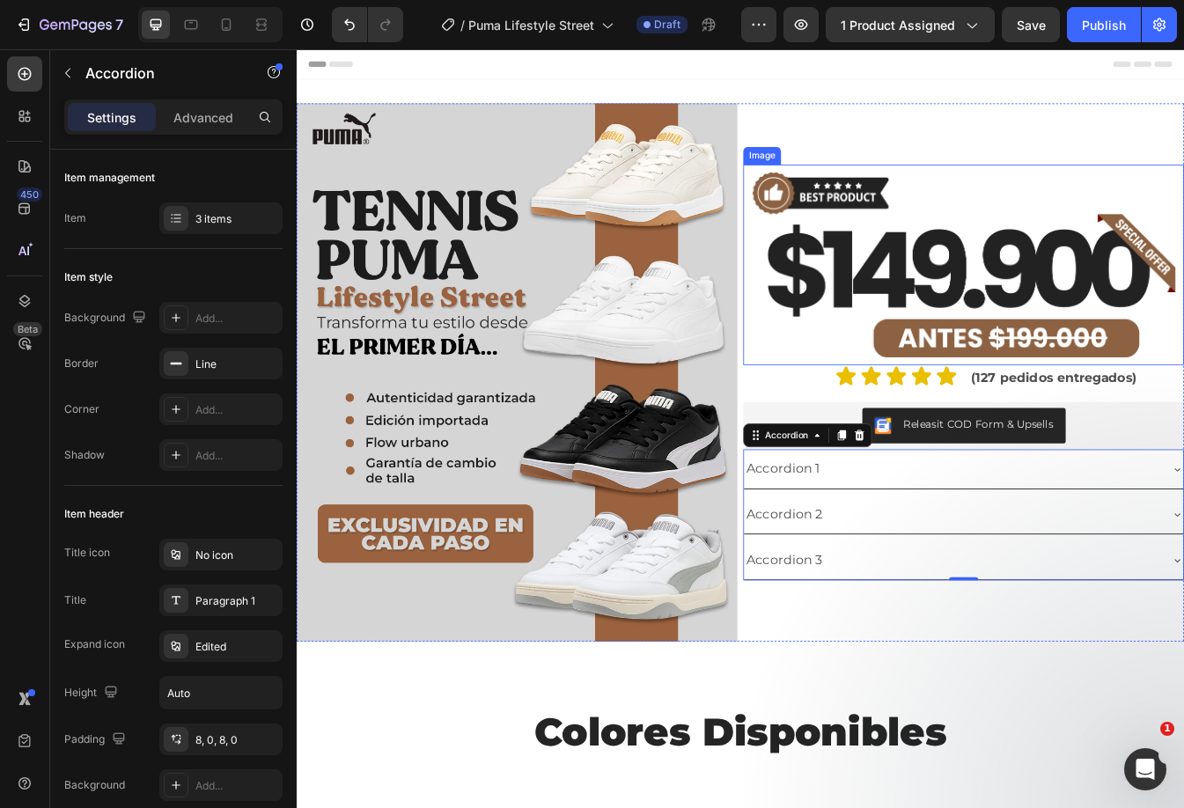
click at [1101, 294] on img at bounding box center [1090, 306] width 524 height 238
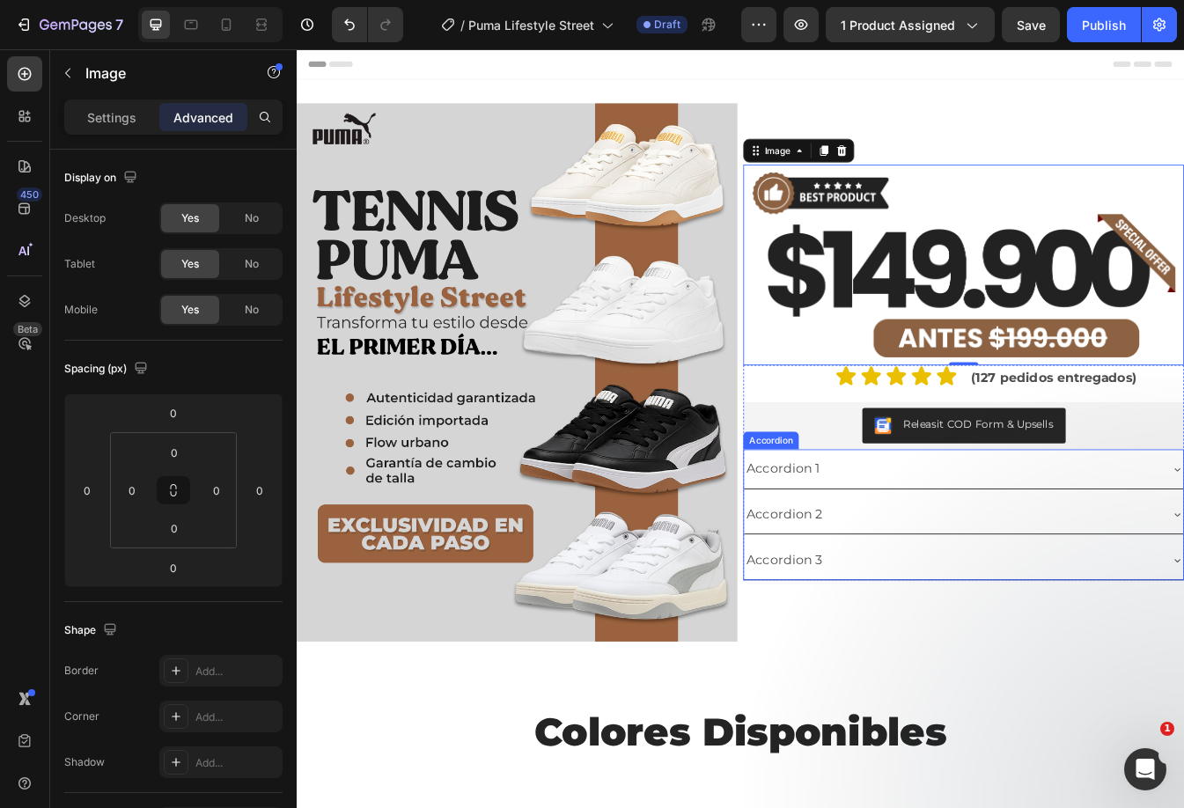
click at [895, 540] on div "Accordion 1" at bounding box center [875, 548] width 92 height 33
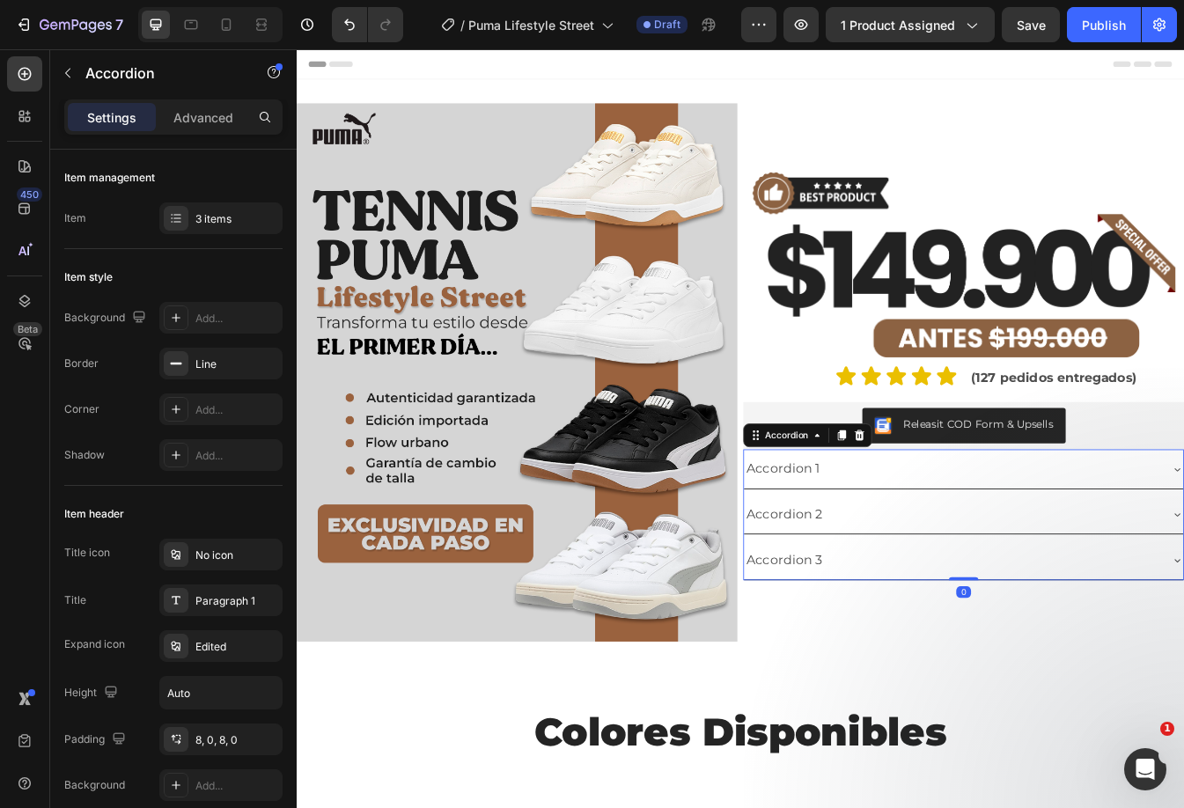
click at [895, 540] on div "Accordion 1" at bounding box center [875, 548] width 92 height 33
click at [895, 540] on p "Accordion 1" at bounding box center [875, 548] width 87 height 27
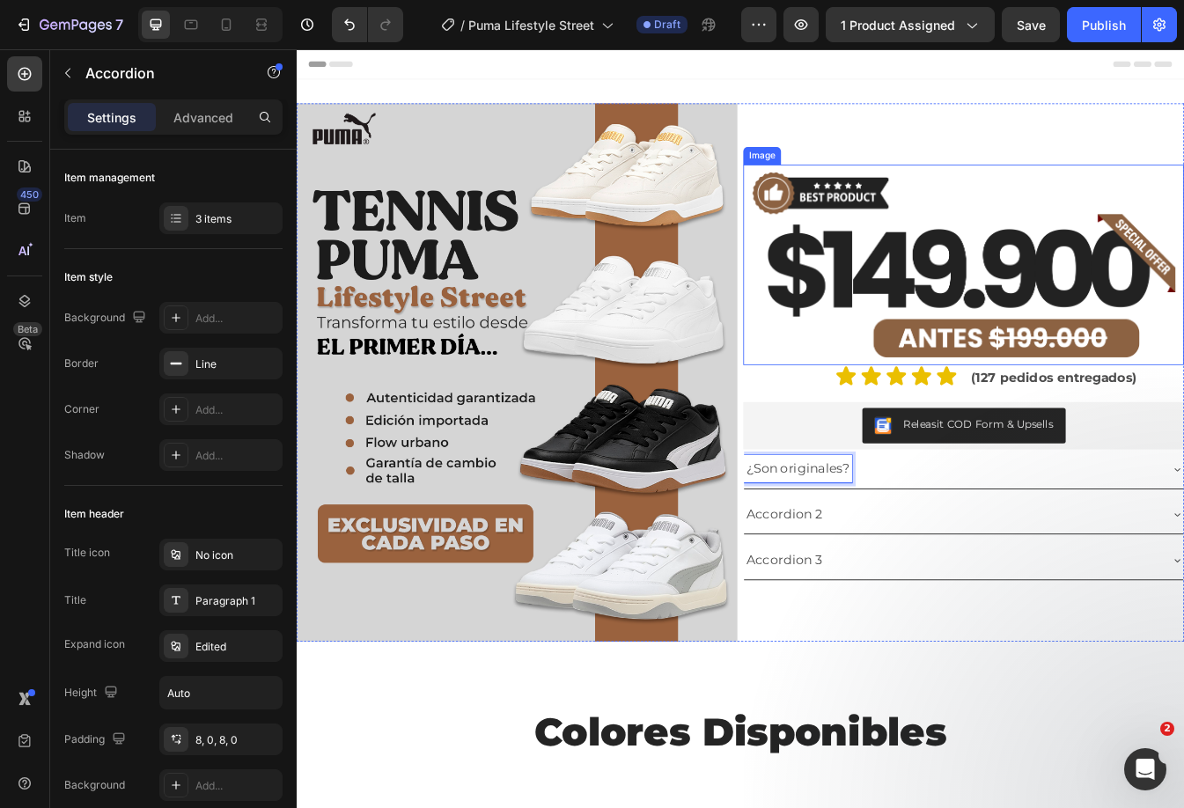
click at [977, 308] on img at bounding box center [1090, 306] width 524 height 238
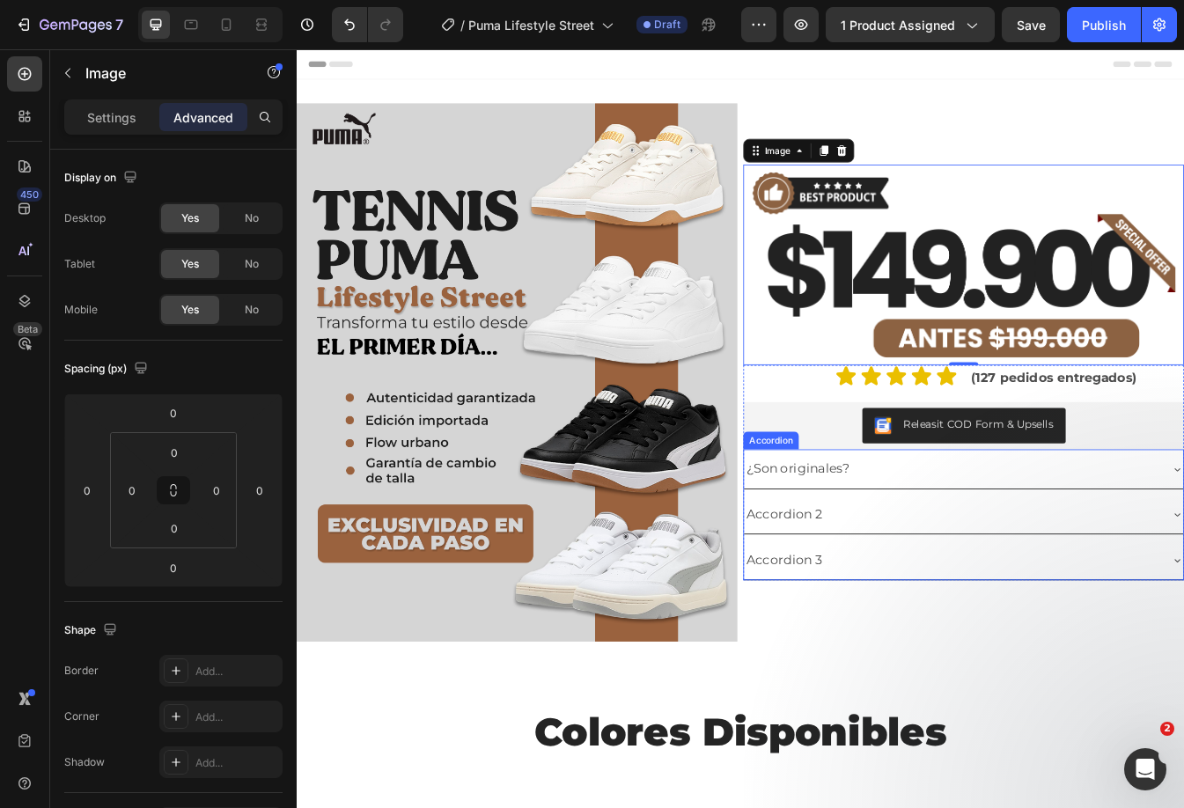
click at [983, 546] on div "¿Son originales?" at bounding box center [1076, 548] width 495 height 33
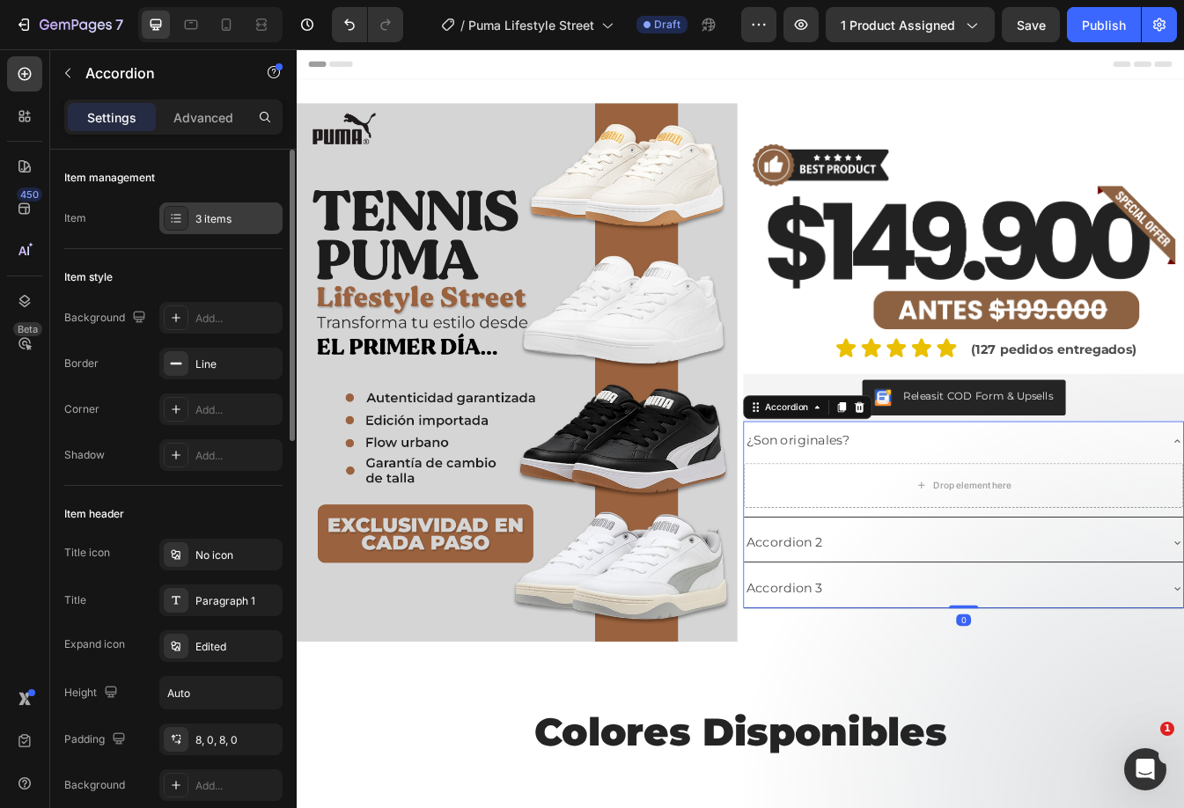
click at [212, 223] on div "3 items" at bounding box center [236, 219] width 83 height 16
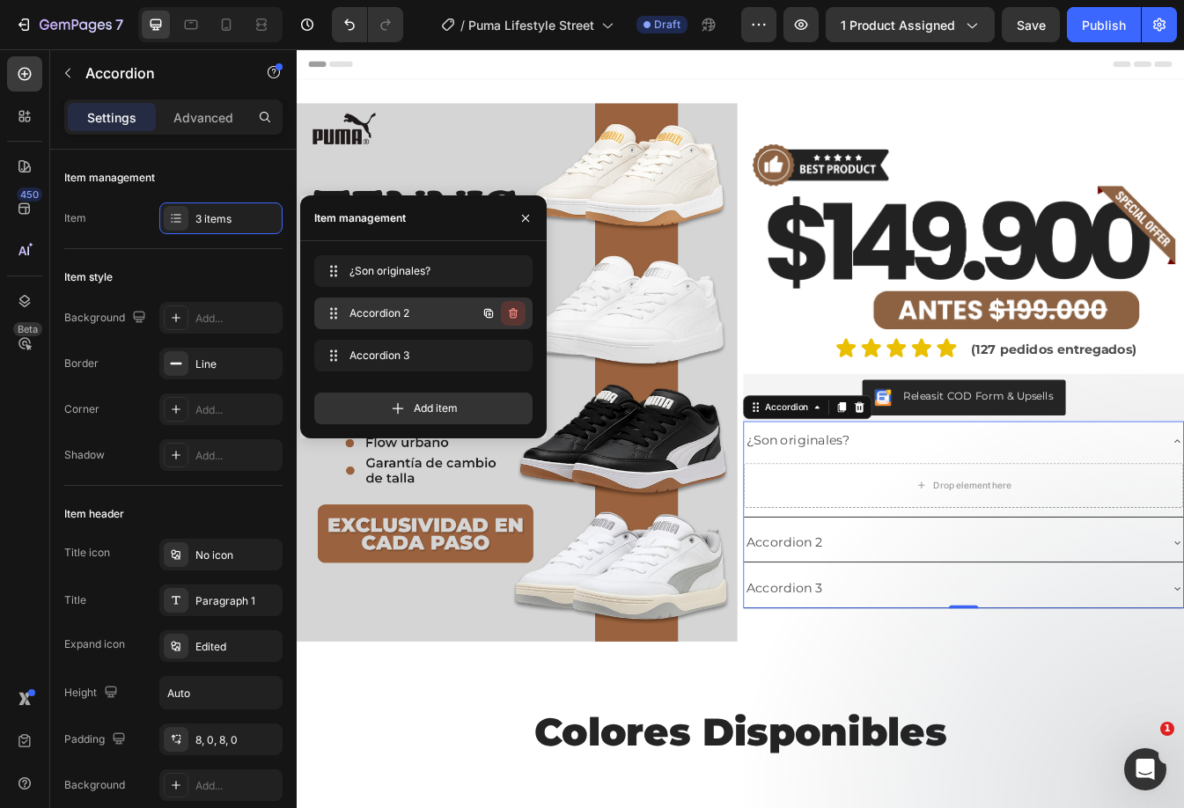
click at [515, 312] on icon "button" at bounding box center [513, 313] width 14 height 14
click at [516, 312] on div "Delete" at bounding box center [501, 313] width 33 height 16
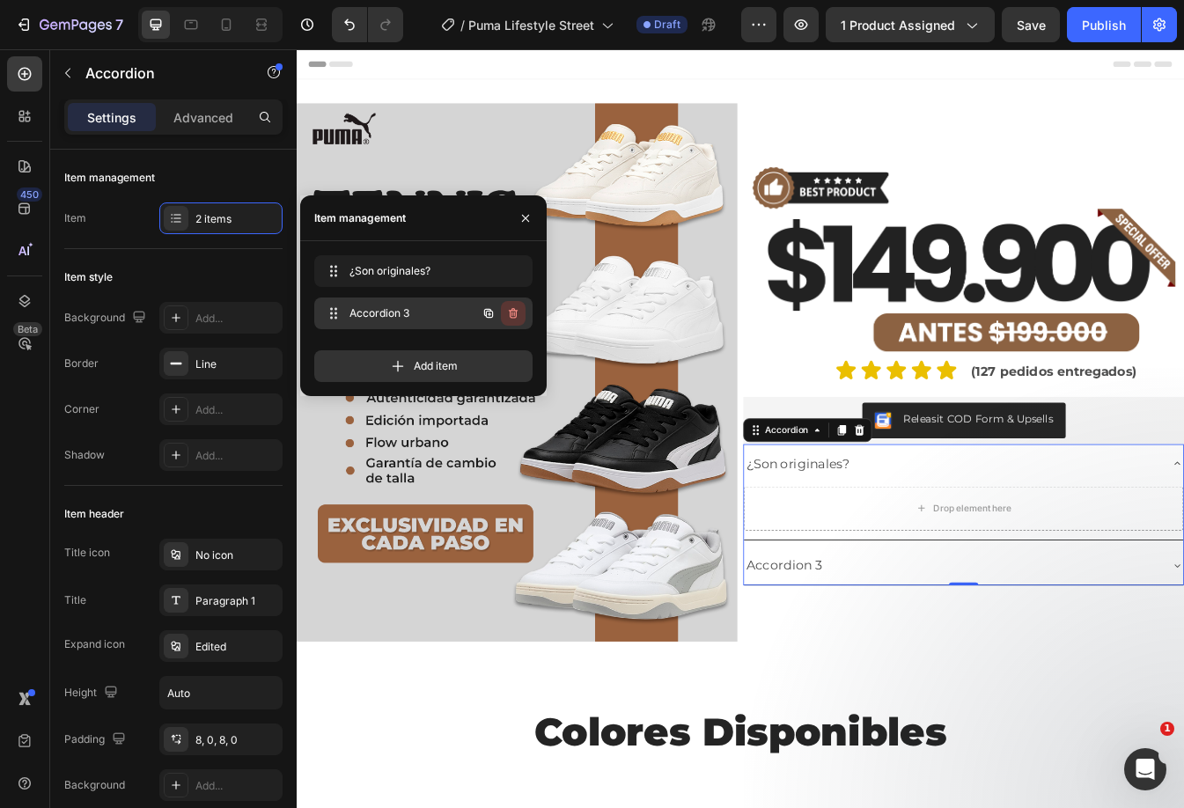
click at [514, 314] on icon "button" at bounding box center [514, 314] width 1 height 4
click at [514, 314] on div "Delete" at bounding box center [501, 313] width 33 height 16
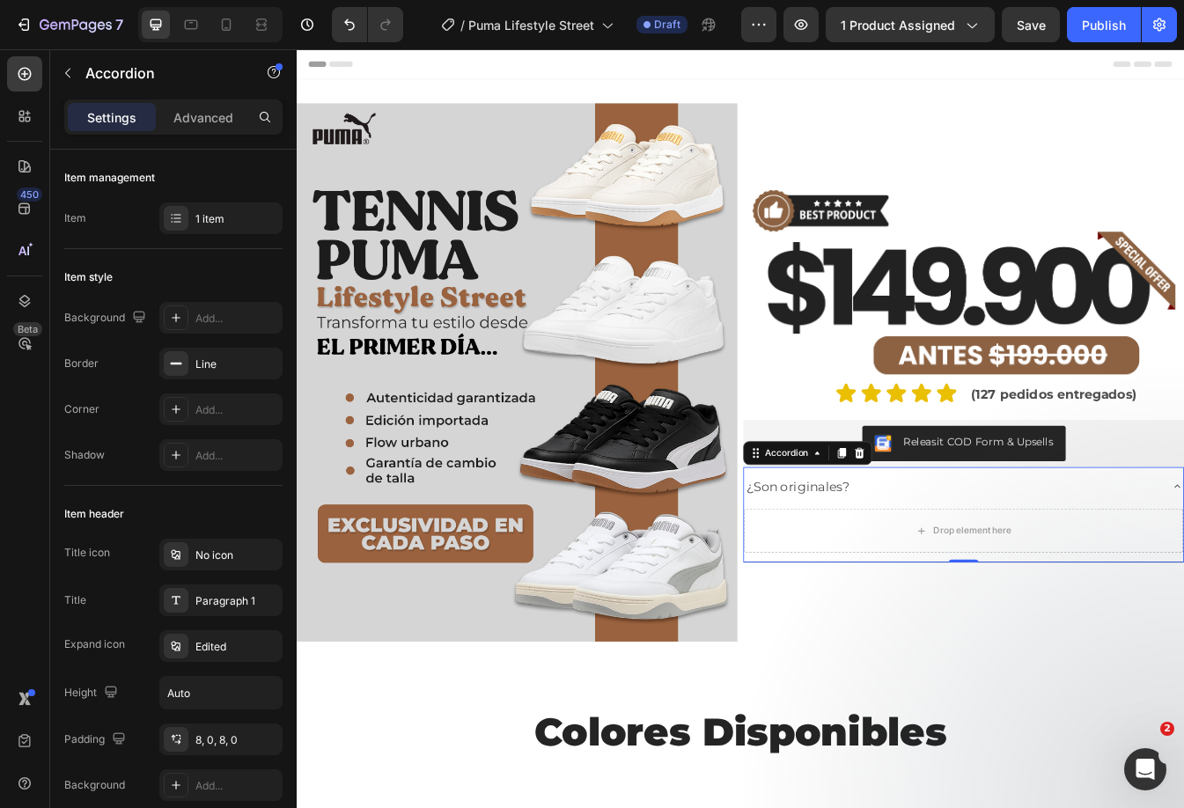
click at [970, 568] on div "¿Son originales?" at bounding box center [1076, 570] width 495 height 33
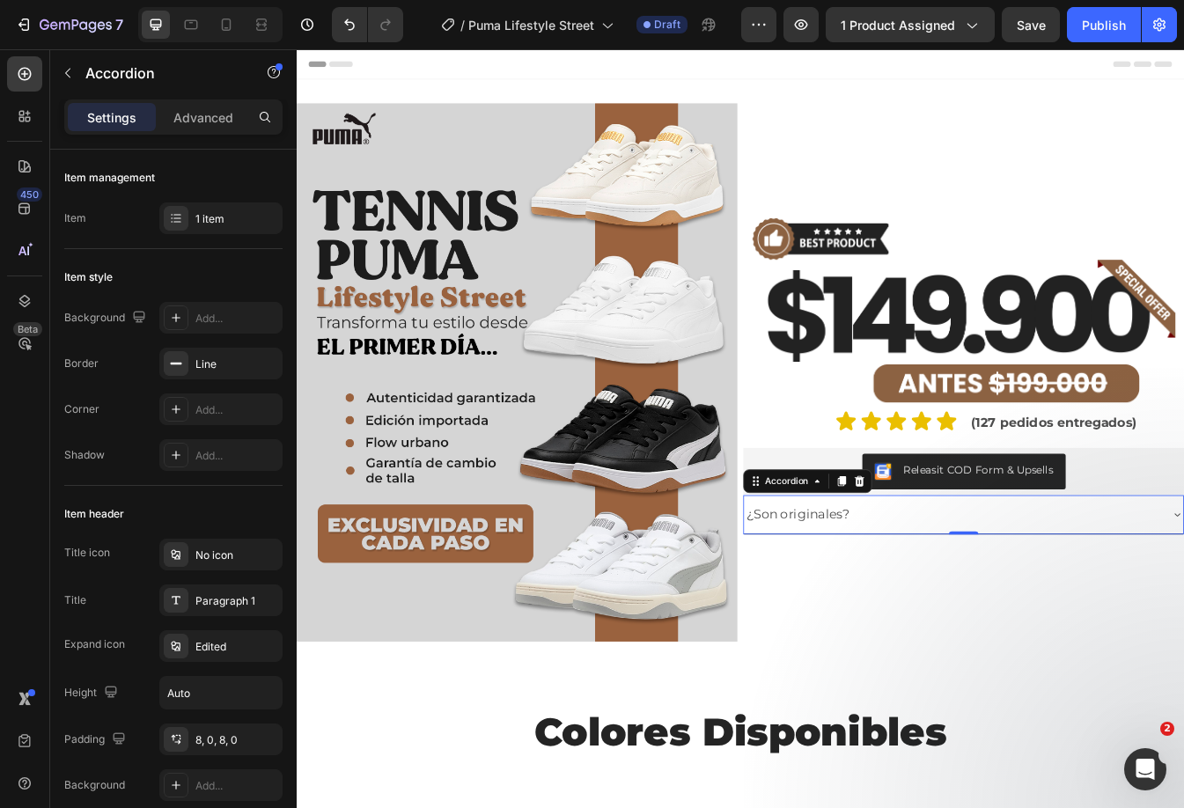
click at [981, 580] on div "¿Son originales?" at bounding box center [1090, 603] width 523 height 47
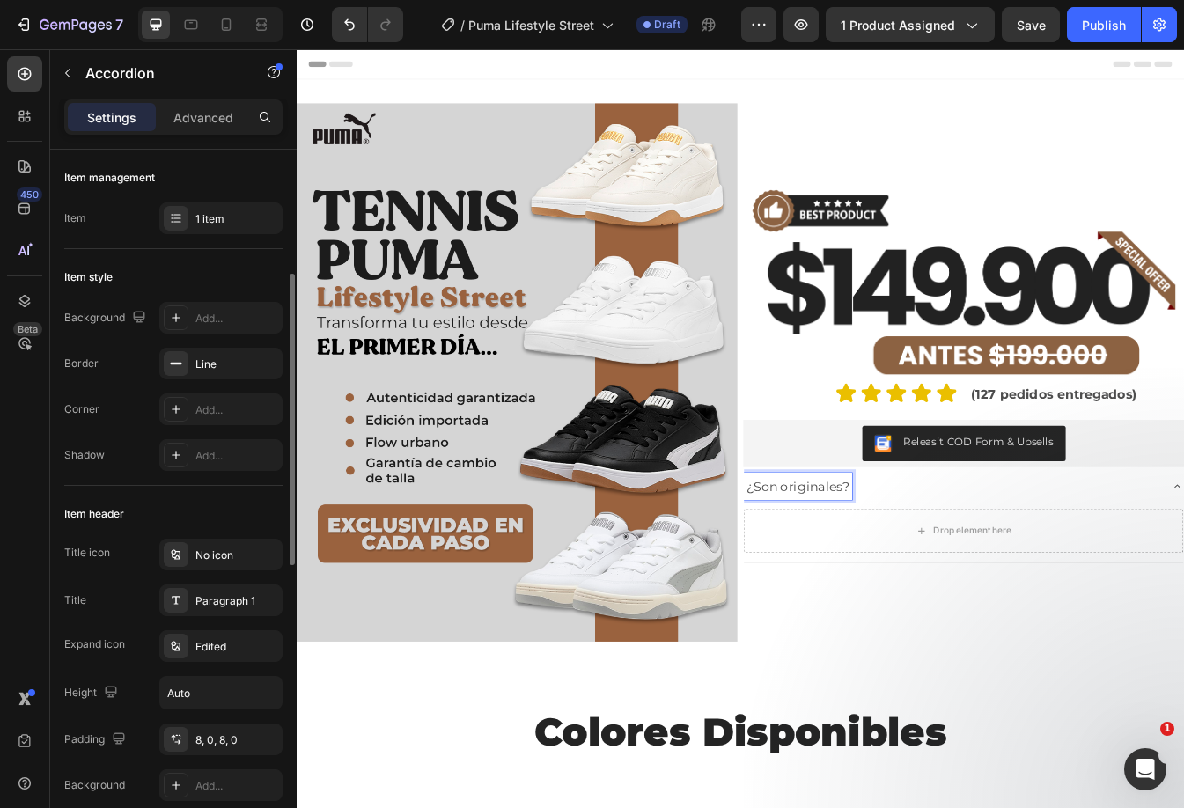
scroll to position [176, 0]
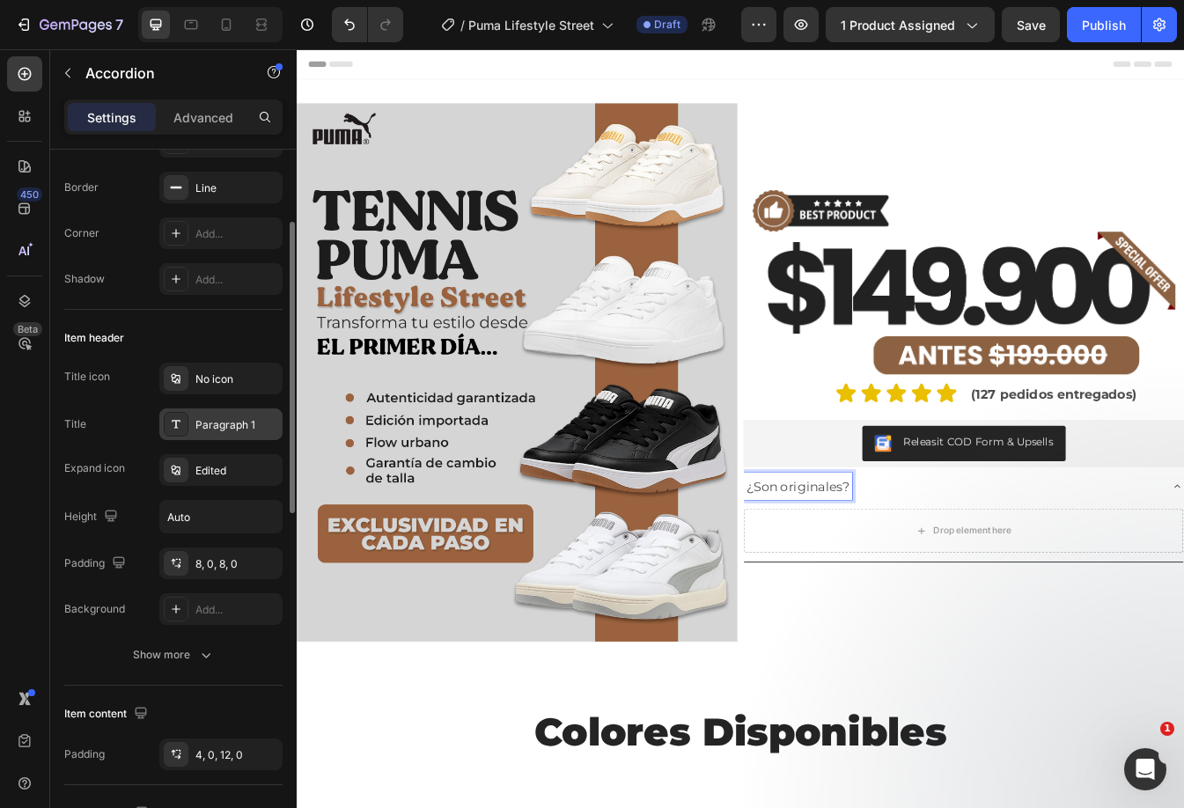
click at [222, 425] on div "Paragraph 1" at bounding box center [236, 425] width 83 height 16
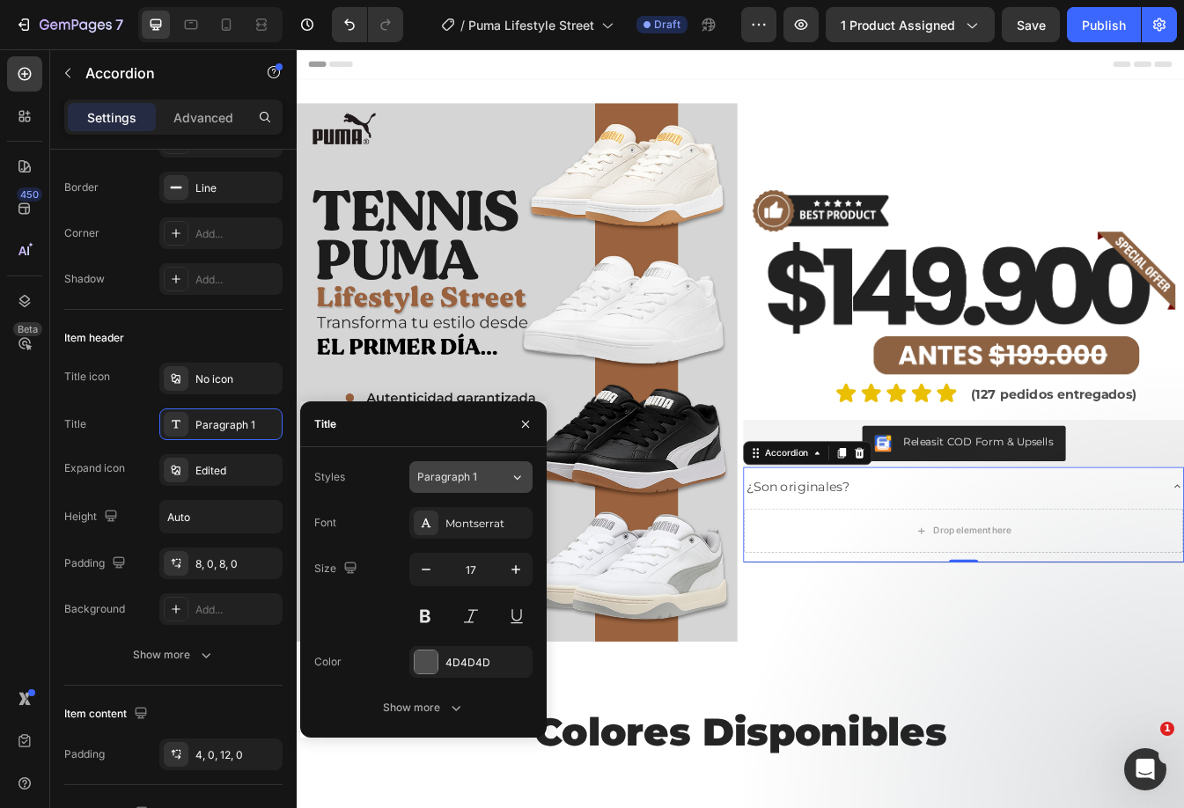
click at [496, 479] on div "Paragraph 1" at bounding box center [463, 477] width 92 height 16
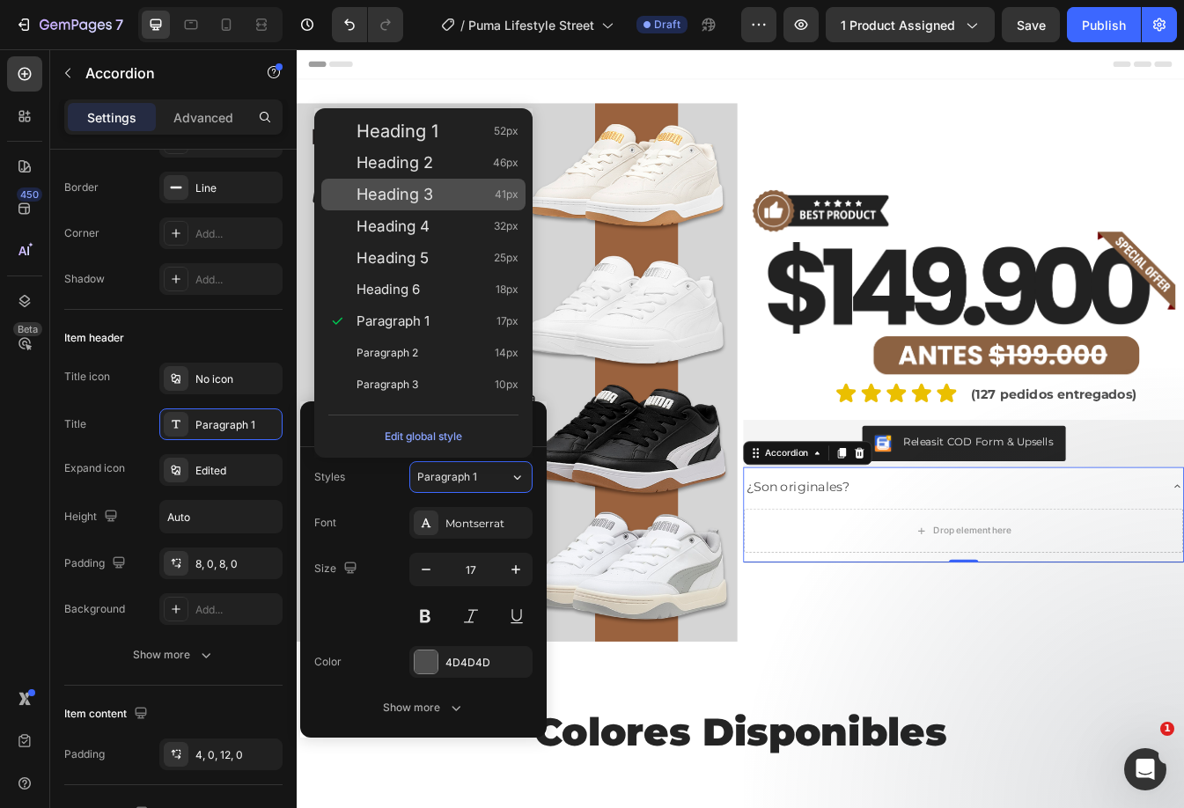
click at [445, 197] on div "Heading 3 41px" at bounding box center [437, 195] width 162 height 18
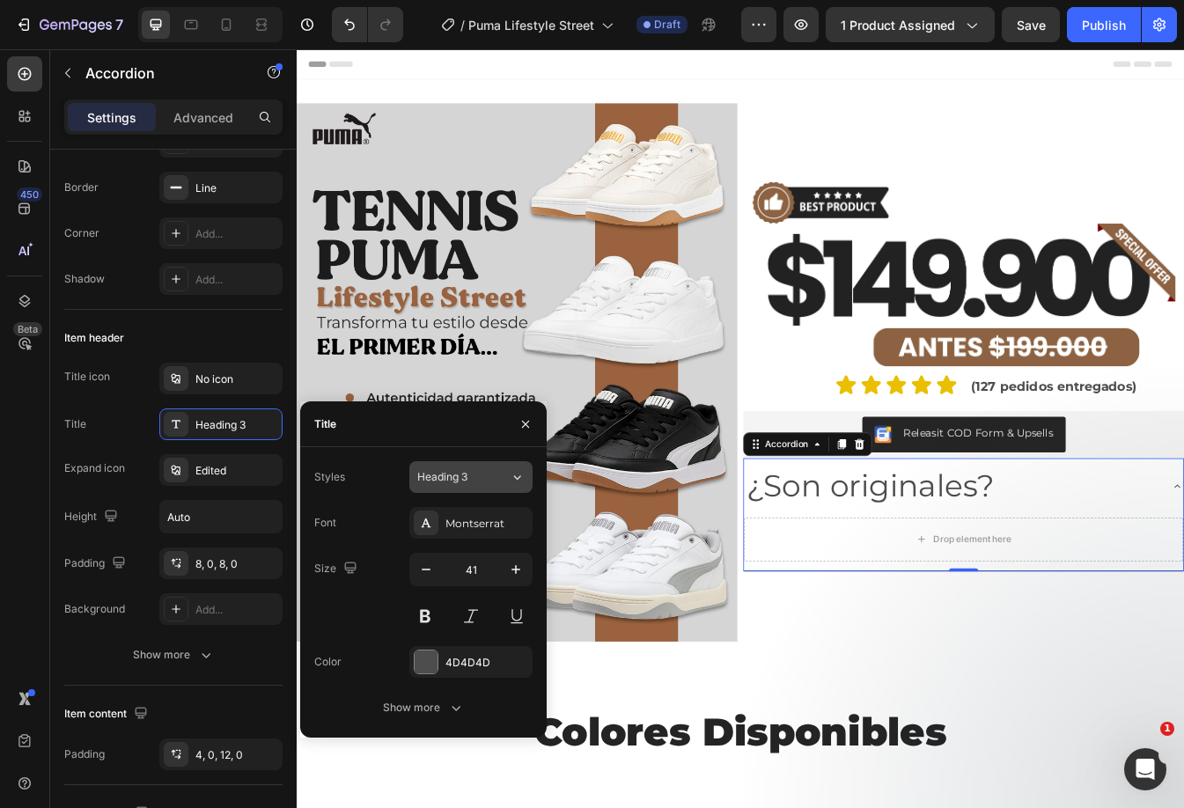
click at [498, 484] on div "Heading 3" at bounding box center [463, 477] width 92 height 16
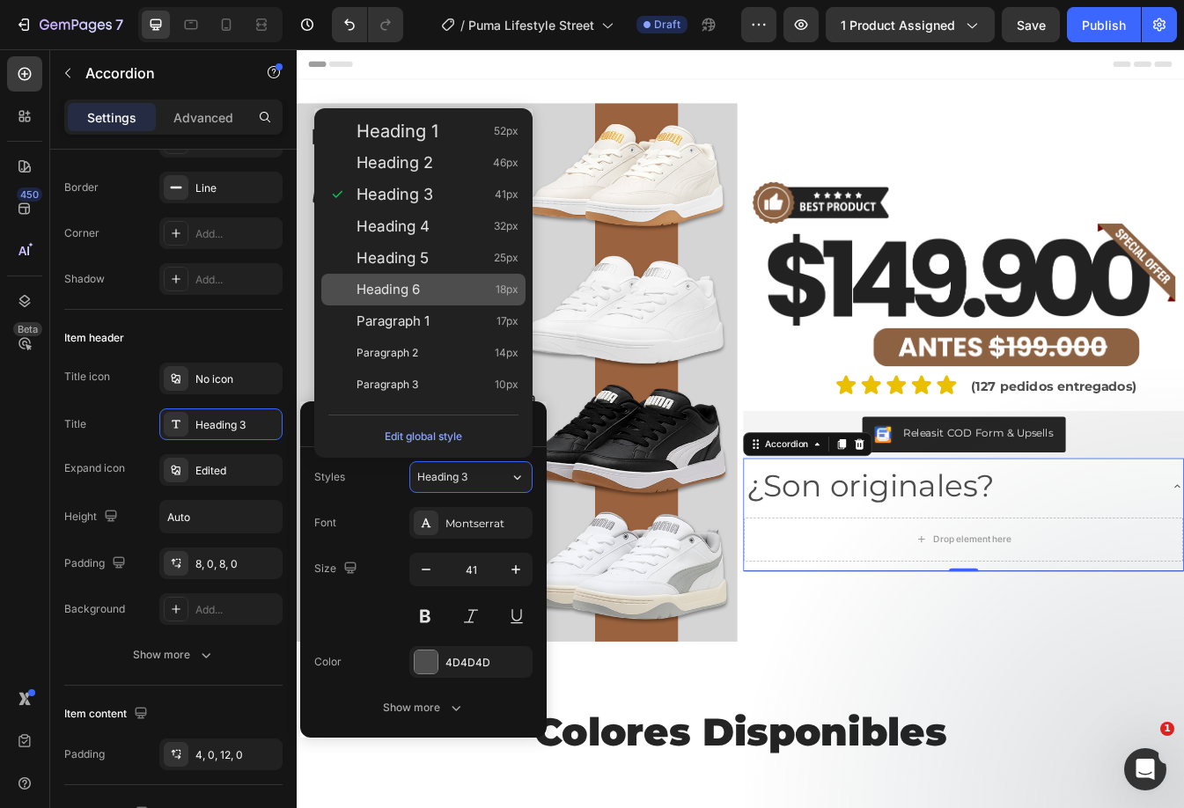
click at [450, 297] on div "Heading 6 18px" at bounding box center [437, 290] width 162 height 18
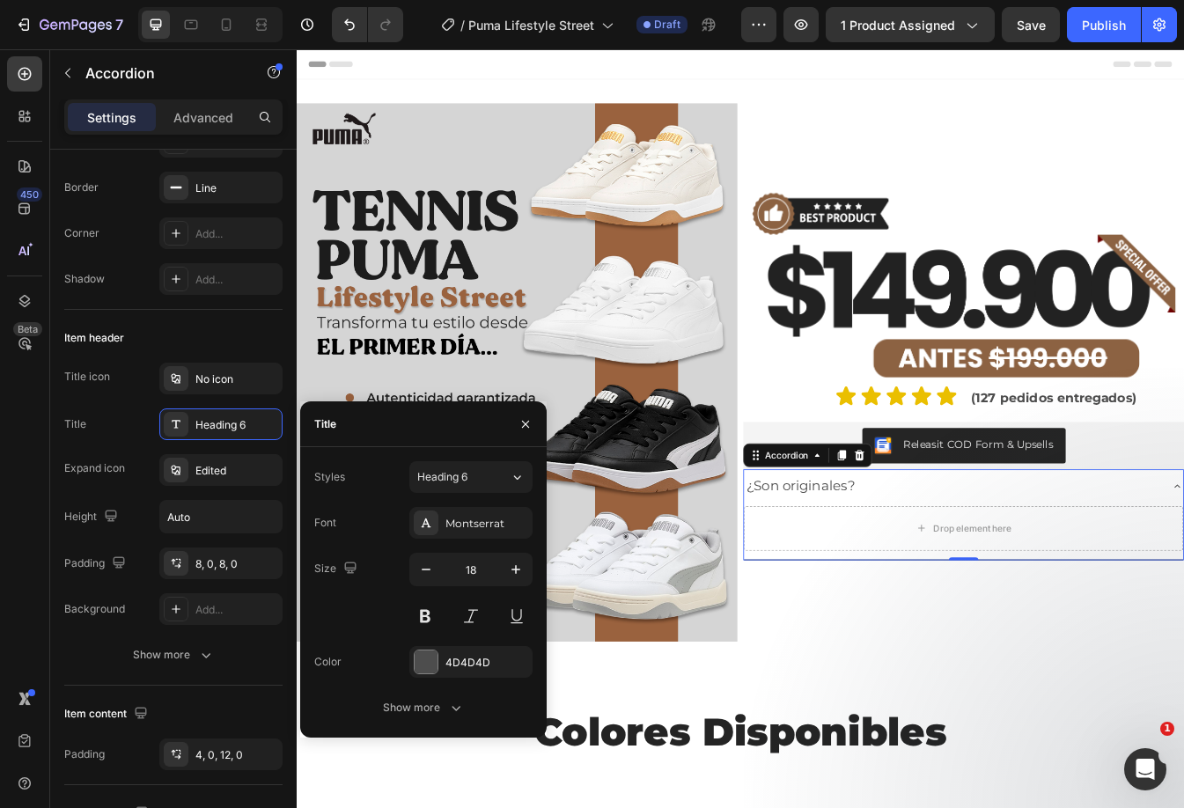
drag, startPoint x: 509, startPoint y: 476, endPoint x: 512, endPoint y: 407, distance: 68.7
click at [510, 451] on div "Styles Heading 6 Font Montserrat Size 18 Color 4D4D4D Show more" at bounding box center [423, 592] width 246 height 290
click at [510, 471] on icon at bounding box center [517, 477] width 15 height 18
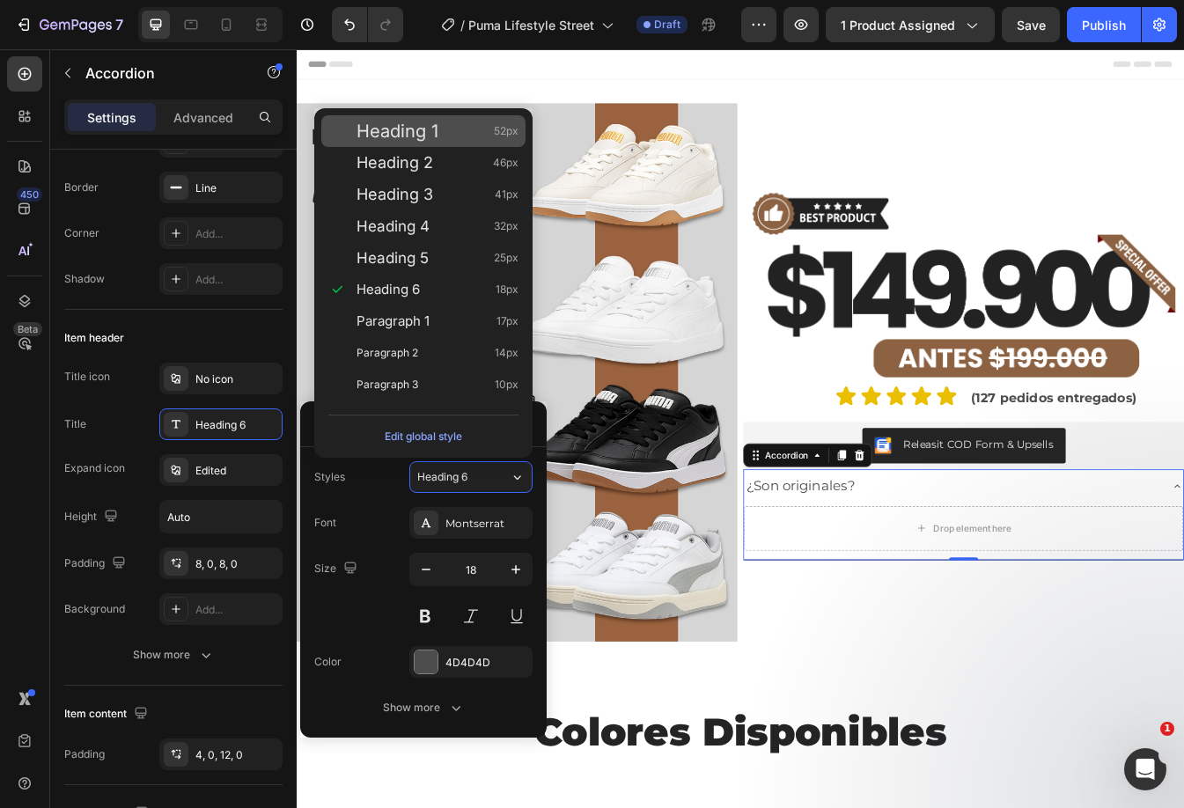
click at [478, 127] on div "Heading 1 52px" at bounding box center [437, 131] width 162 height 18
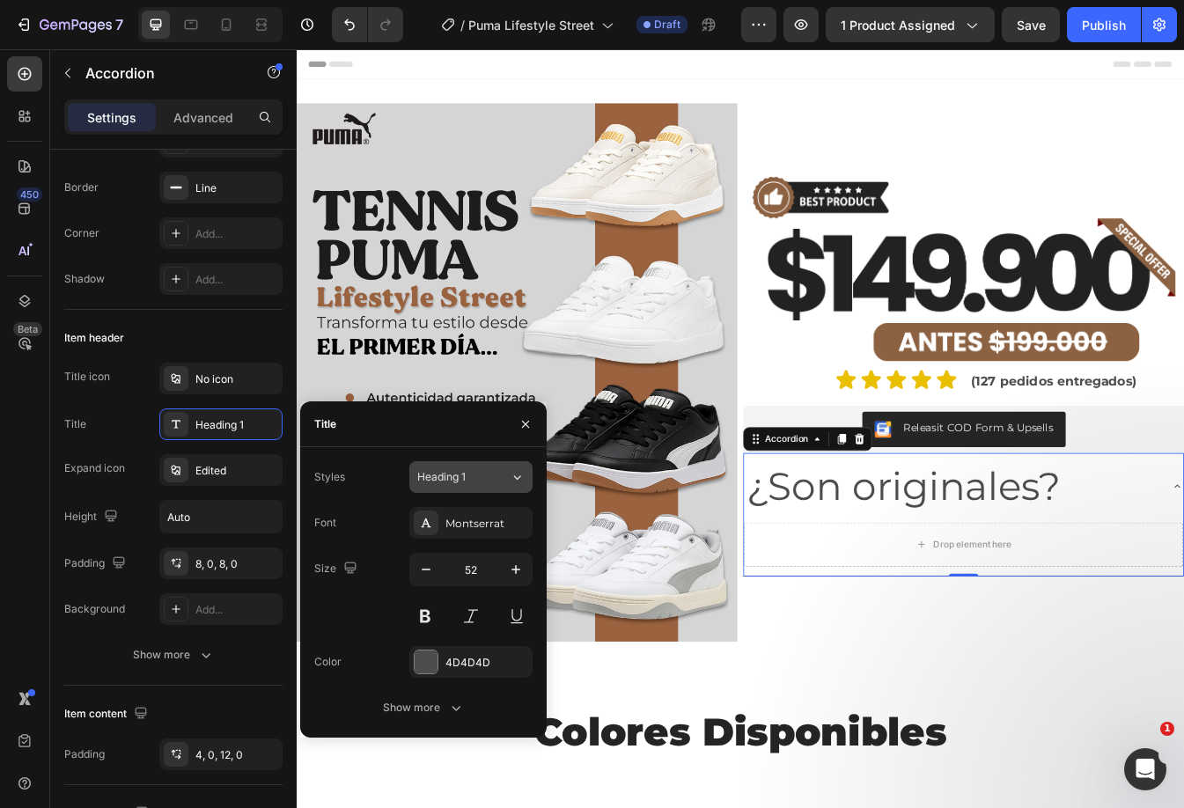
click at [503, 473] on div "Heading 1" at bounding box center [463, 477] width 92 height 16
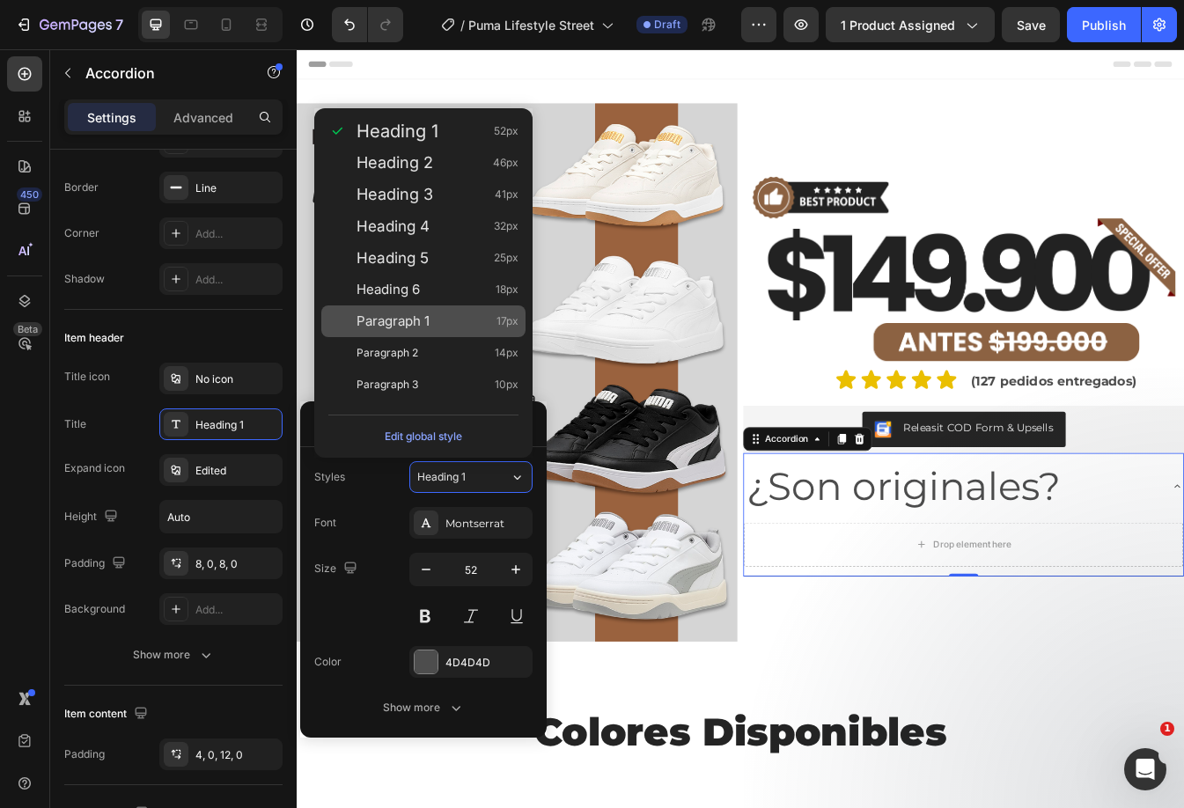
click at [451, 311] on div "Paragraph 1 17px" at bounding box center [423, 321] width 204 height 32
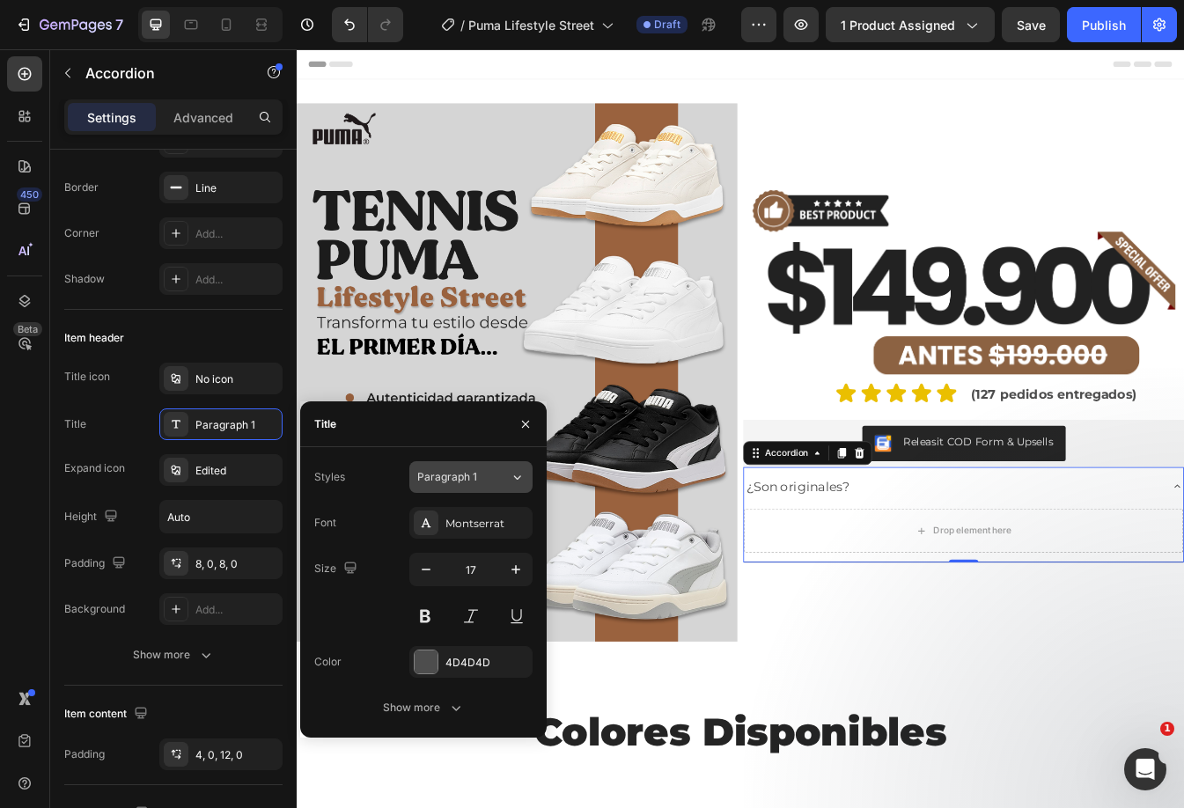
drag, startPoint x: 495, startPoint y: 481, endPoint x: 496, endPoint y: 472, distance: 9.7
click at [496, 481] on div "Paragraph 1" at bounding box center [463, 477] width 92 height 16
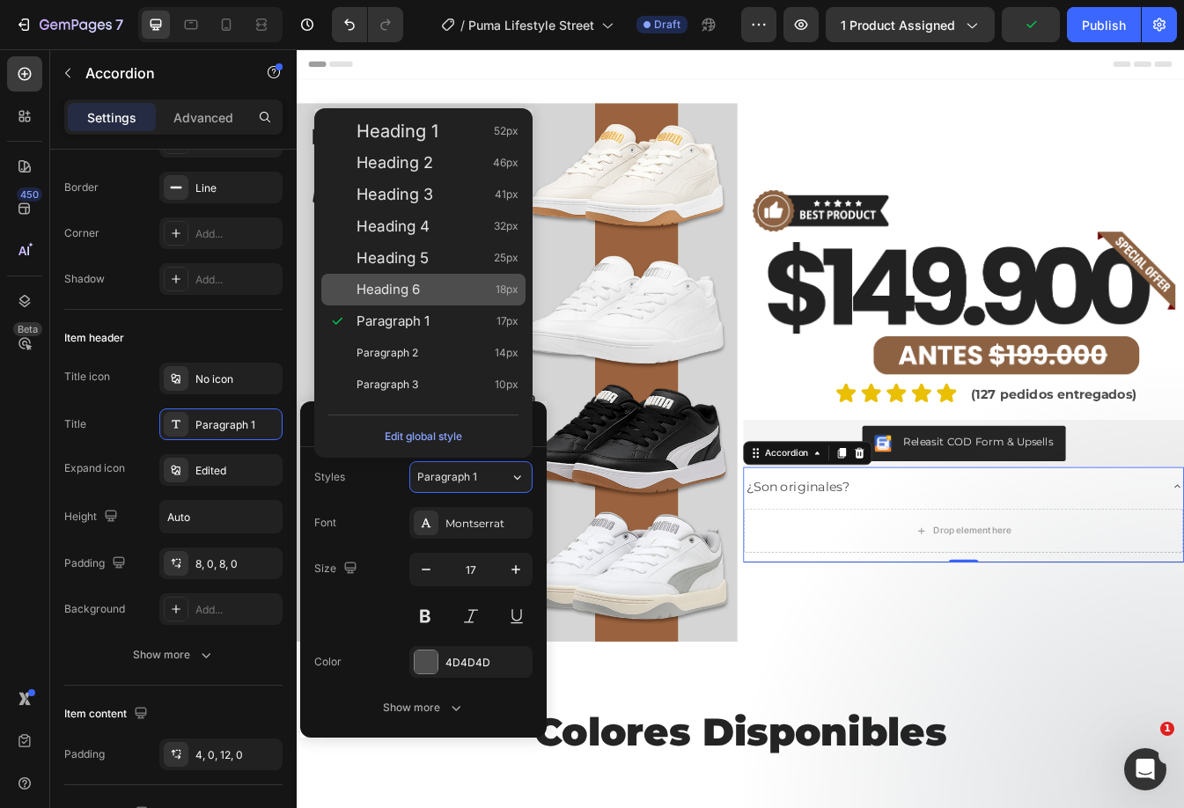
click at [469, 296] on div "Heading 6 18px" at bounding box center [437, 290] width 162 height 18
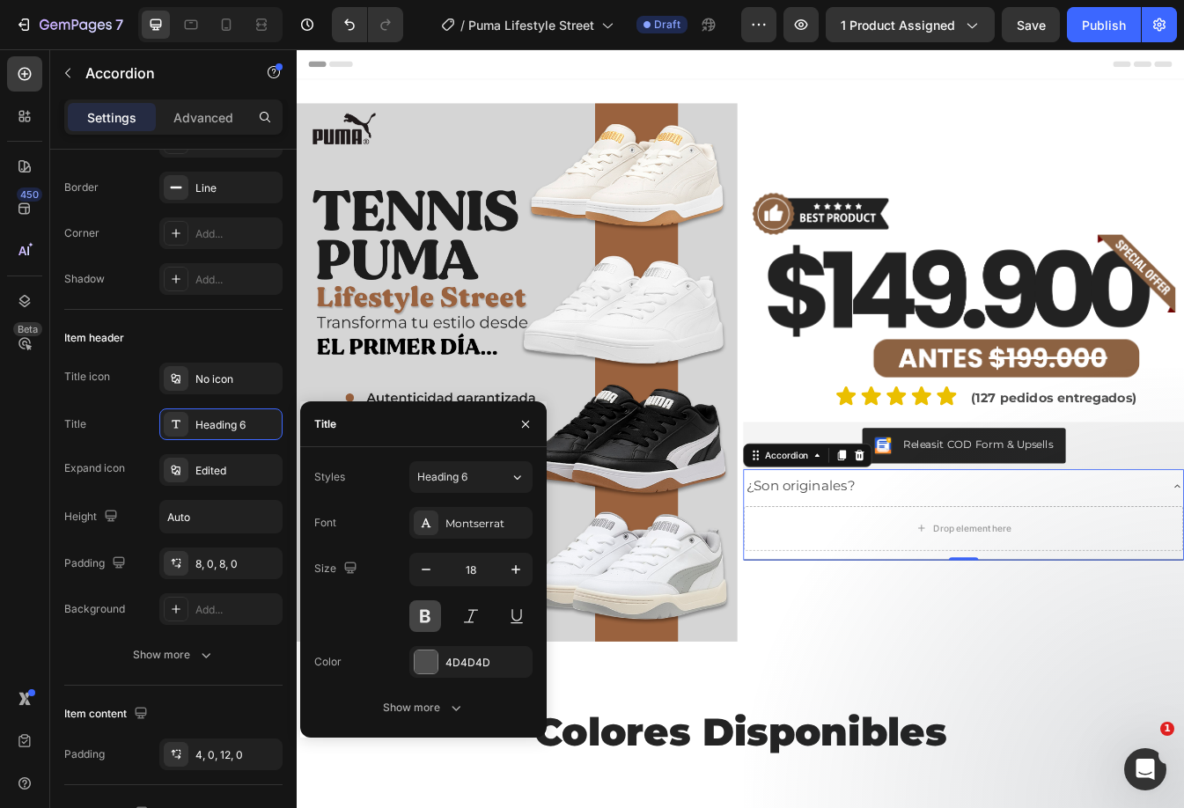
click at [426, 612] on button at bounding box center [425, 616] width 32 height 32
click at [512, 569] on icon "button" at bounding box center [515, 569] width 9 height 9
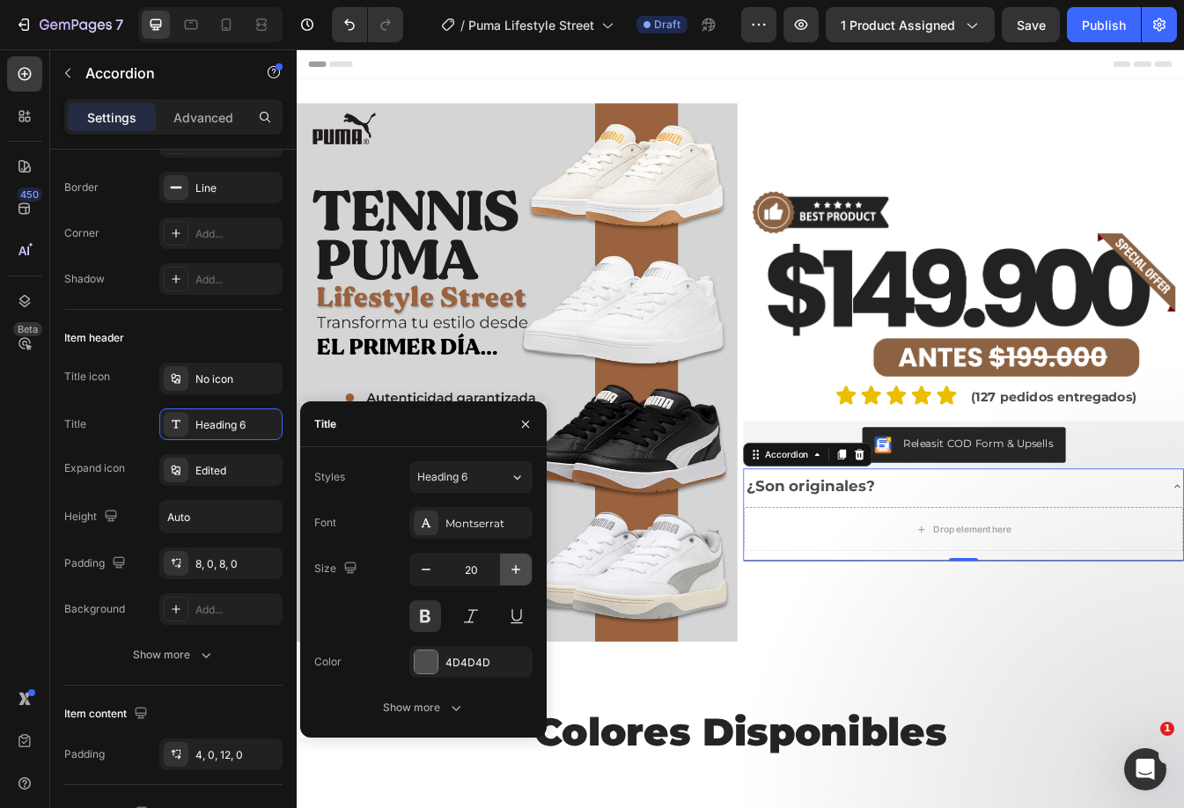
click at [512, 569] on icon "button" at bounding box center [515, 569] width 9 height 9
type input "22"
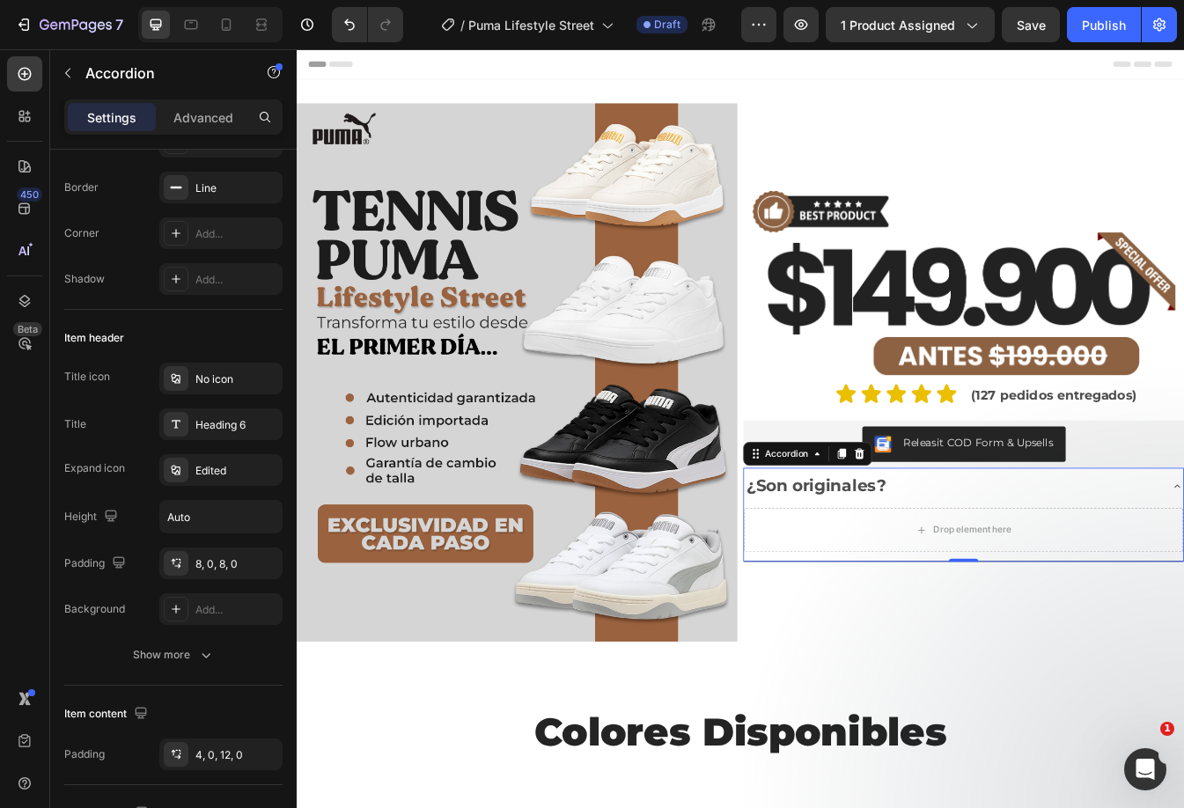
click at [235, 40] on div at bounding box center [210, 24] width 144 height 35
drag, startPoint x: 228, startPoint y: 34, endPoint x: 268, endPoint y: 90, distance: 68.6
click at [227, 34] on div at bounding box center [226, 25] width 28 height 28
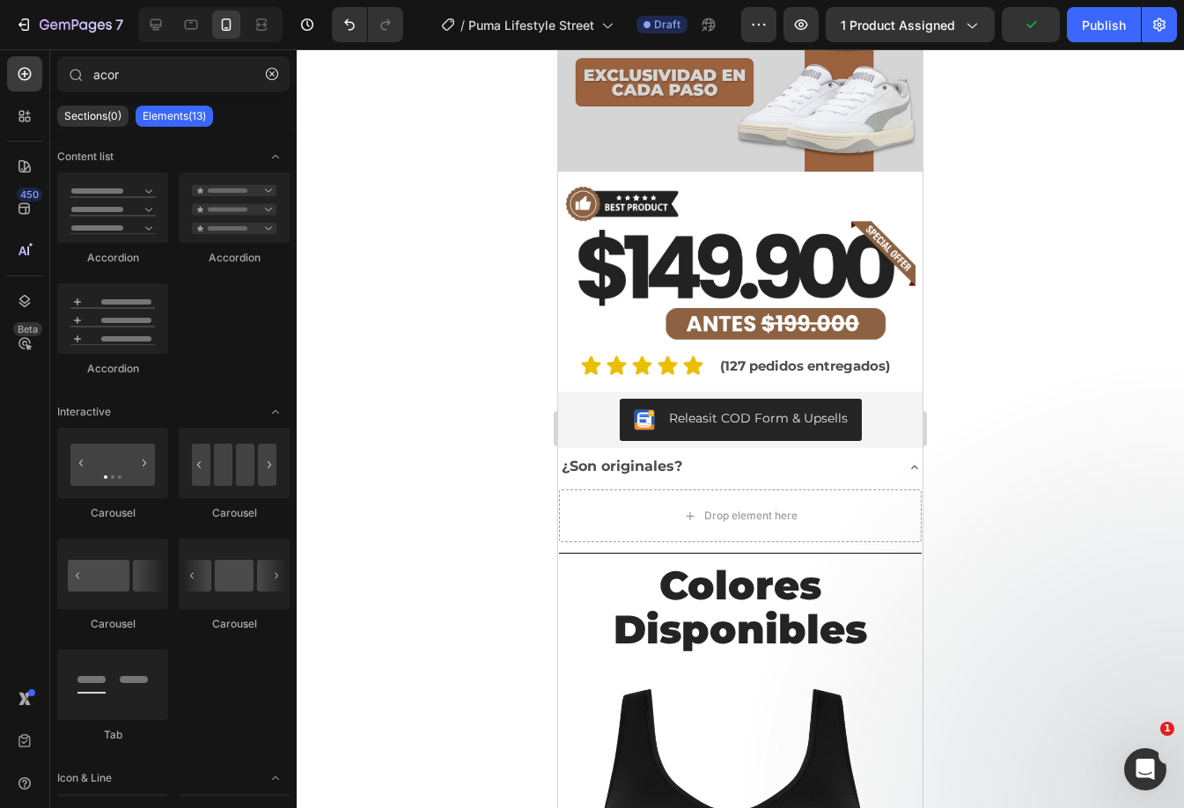
scroll to position [371, 0]
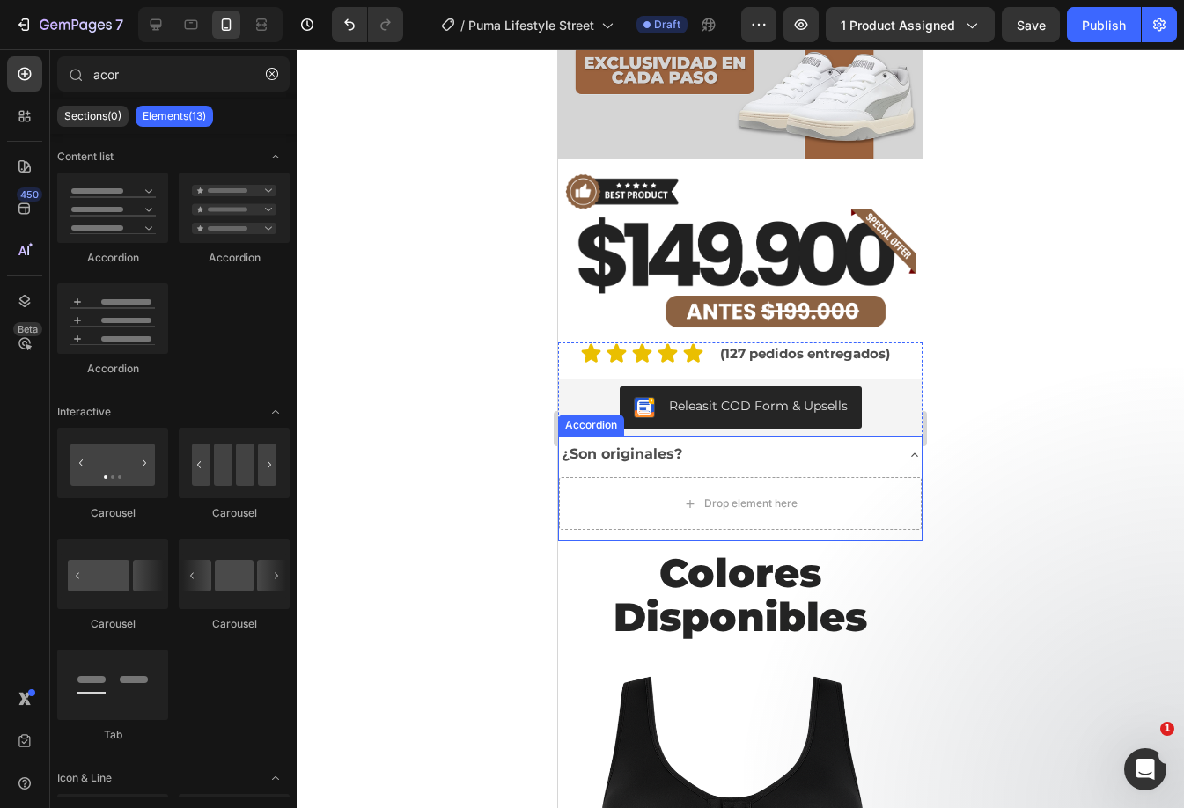
click at [736, 443] on div "¿Son originales?" at bounding box center [726, 455] width 334 height 24
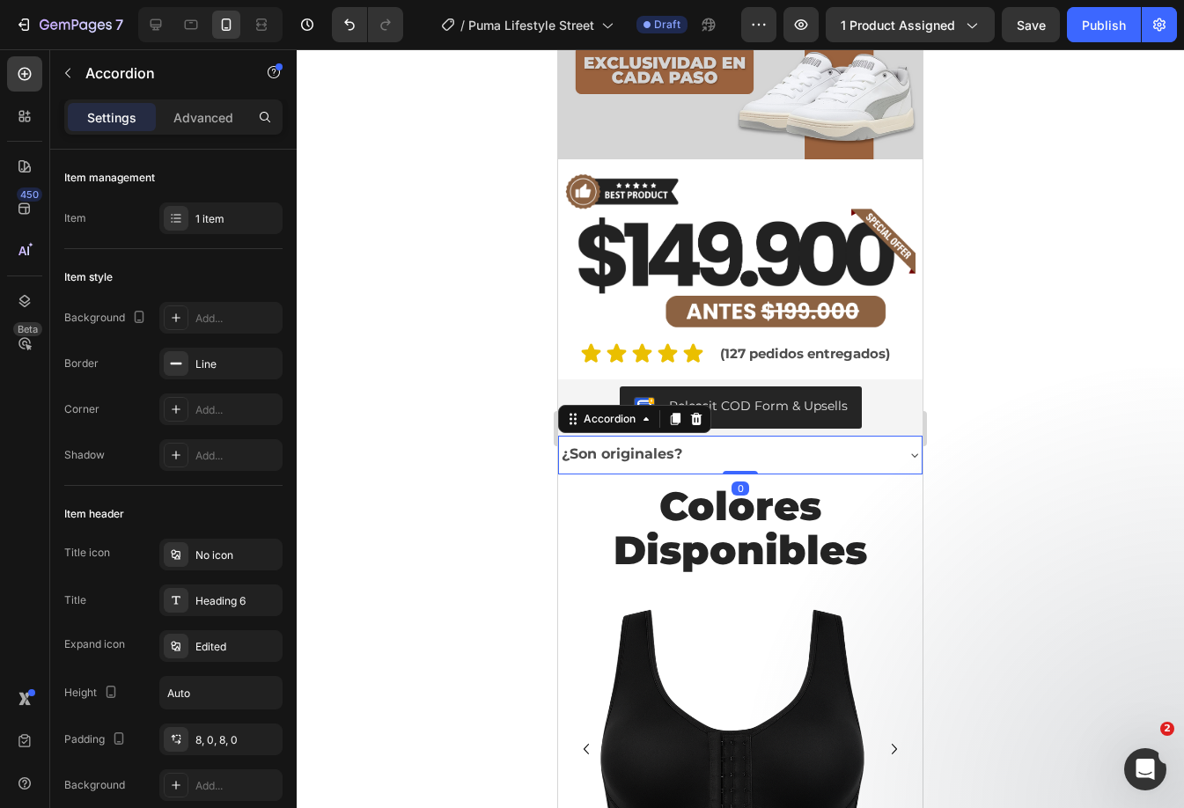
click at [740, 443] on div "¿Son originales?" at bounding box center [726, 455] width 334 height 24
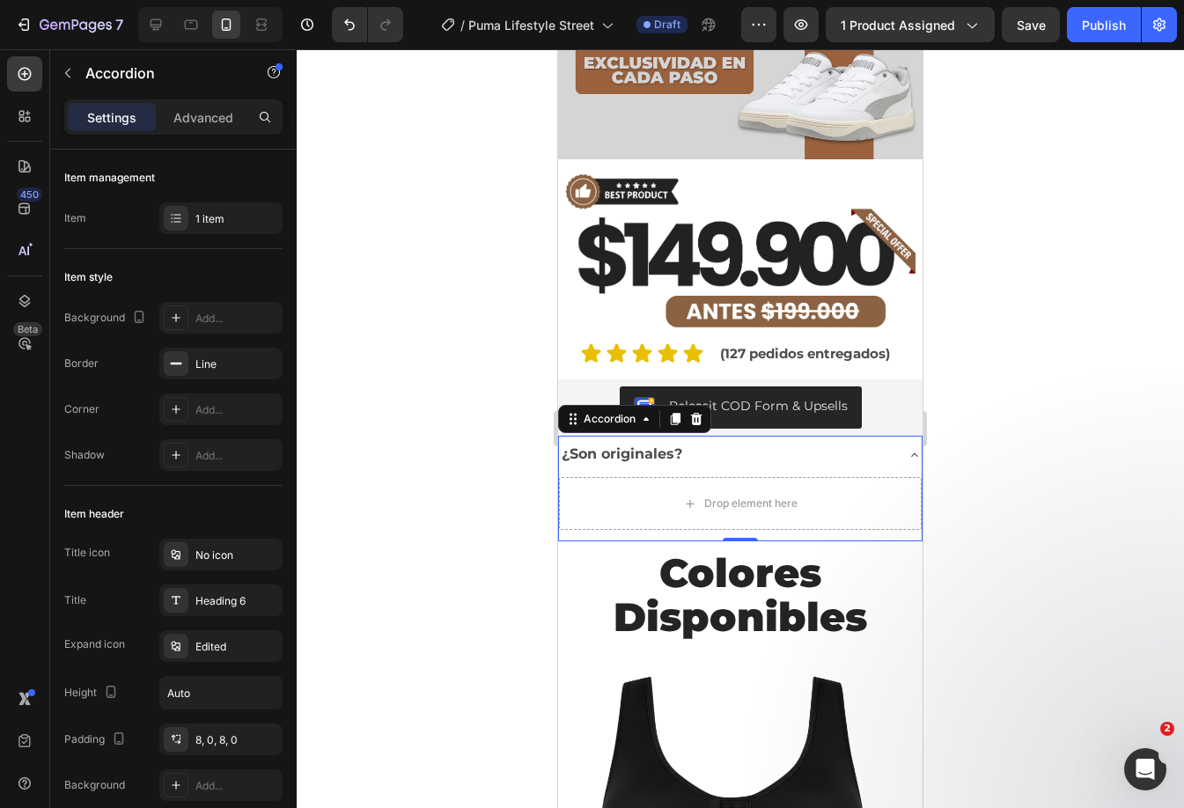
click at [627, 445] on p "¿Son originales?" at bounding box center [621, 454] width 121 height 18
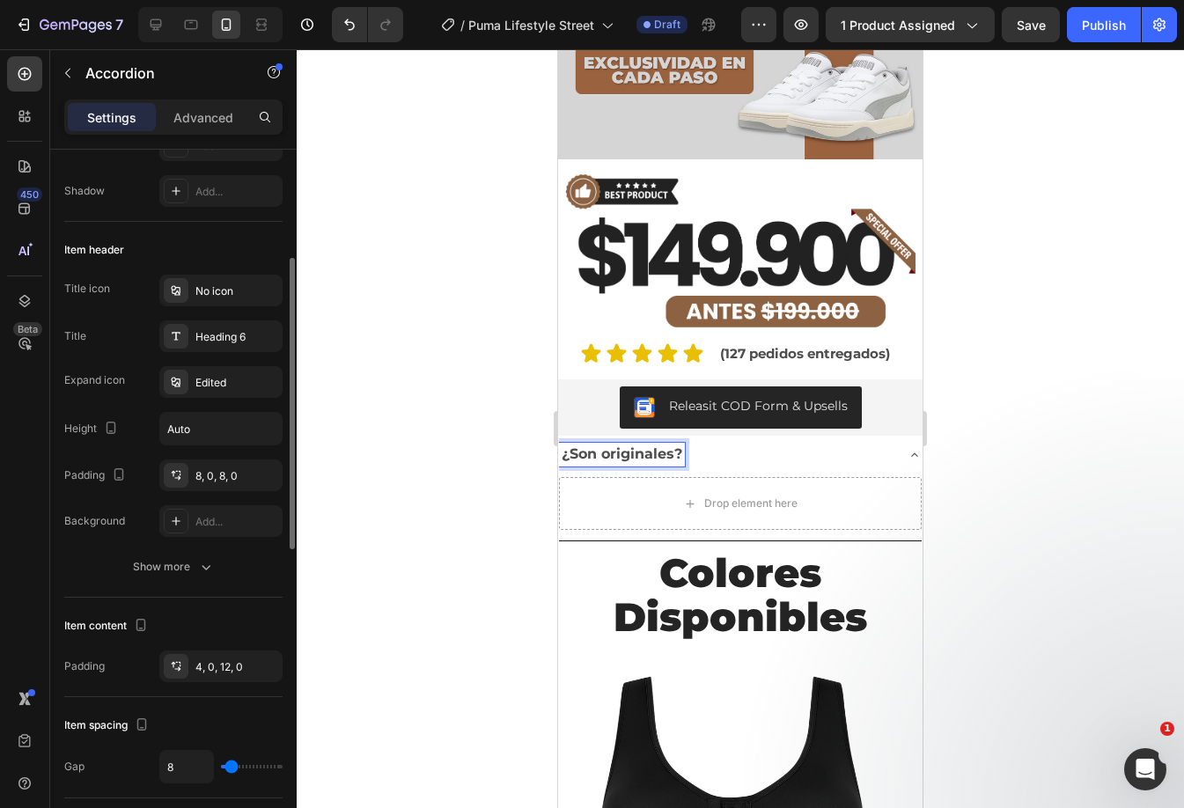
scroll to position [0, 0]
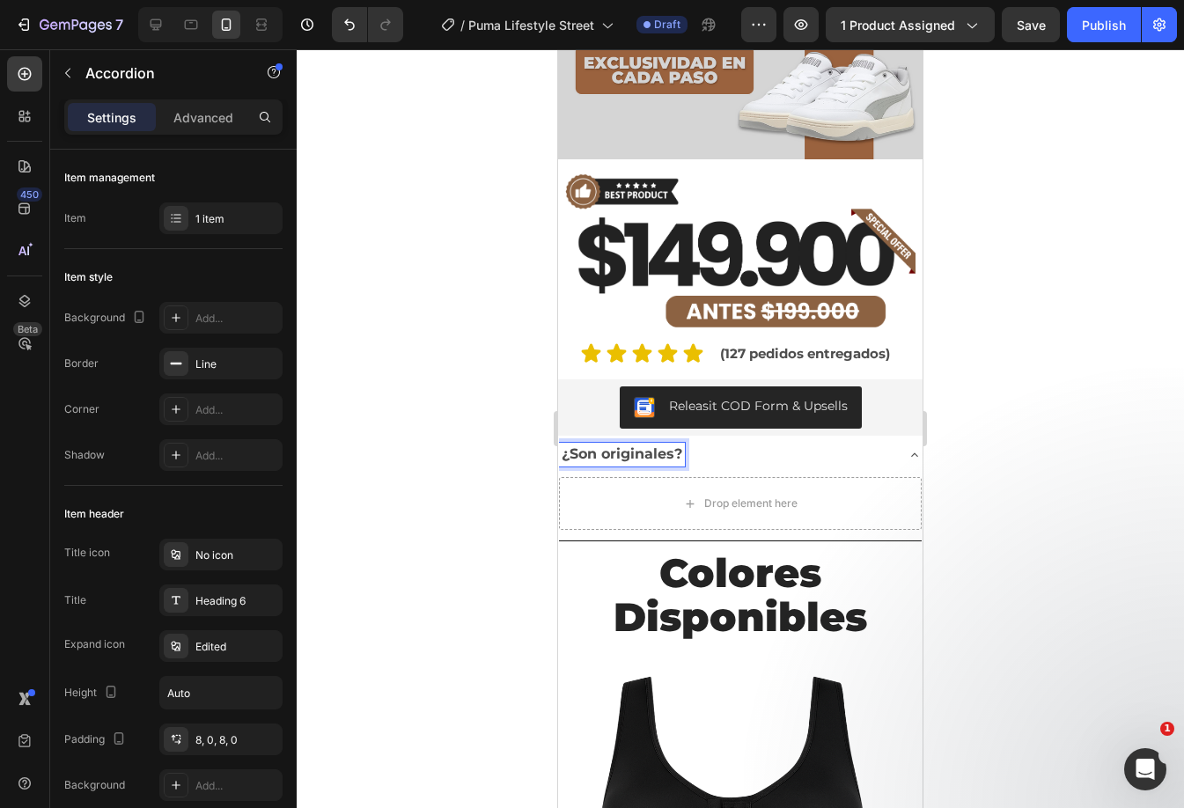
click at [760, 443] on div "¿Son originales?" at bounding box center [726, 455] width 334 height 24
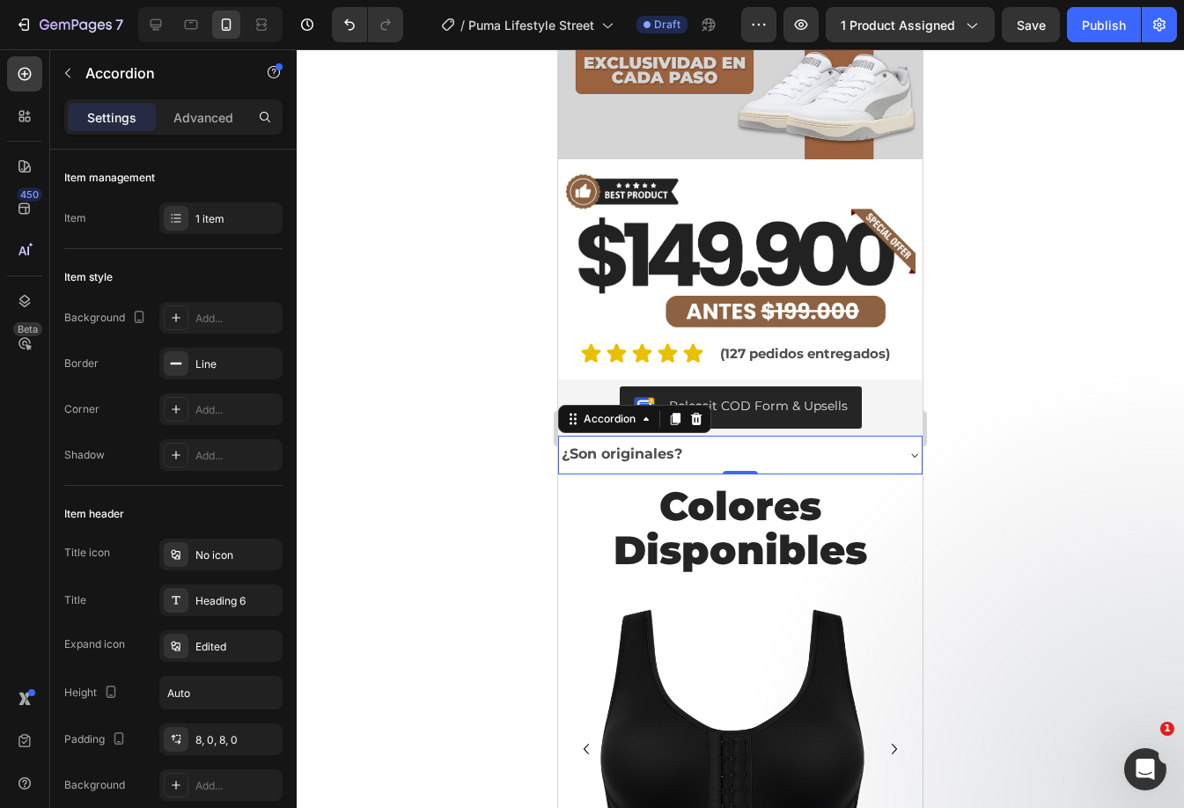
click at [664, 445] on p "¿Son originales?" at bounding box center [621, 454] width 121 height 18
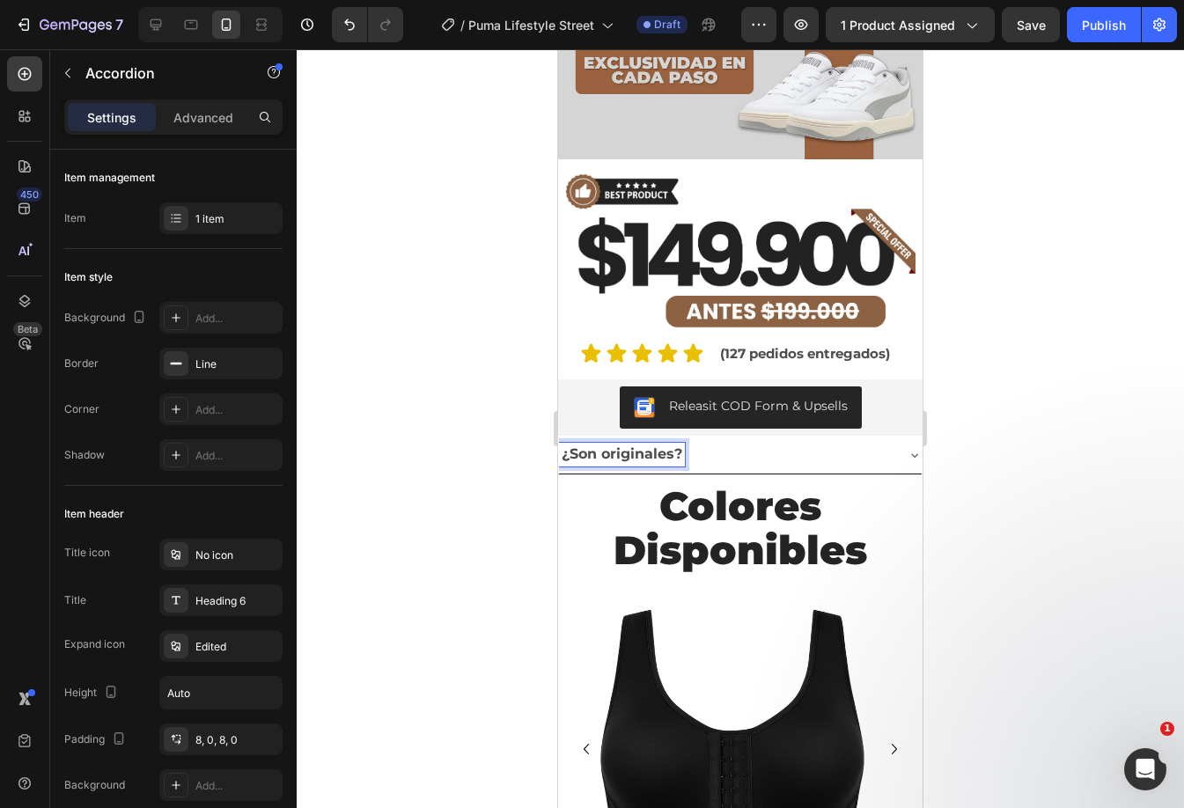
click at [592, 445] on p "¿Son originales?" at bounding box center [621, 454] width 121 height 18
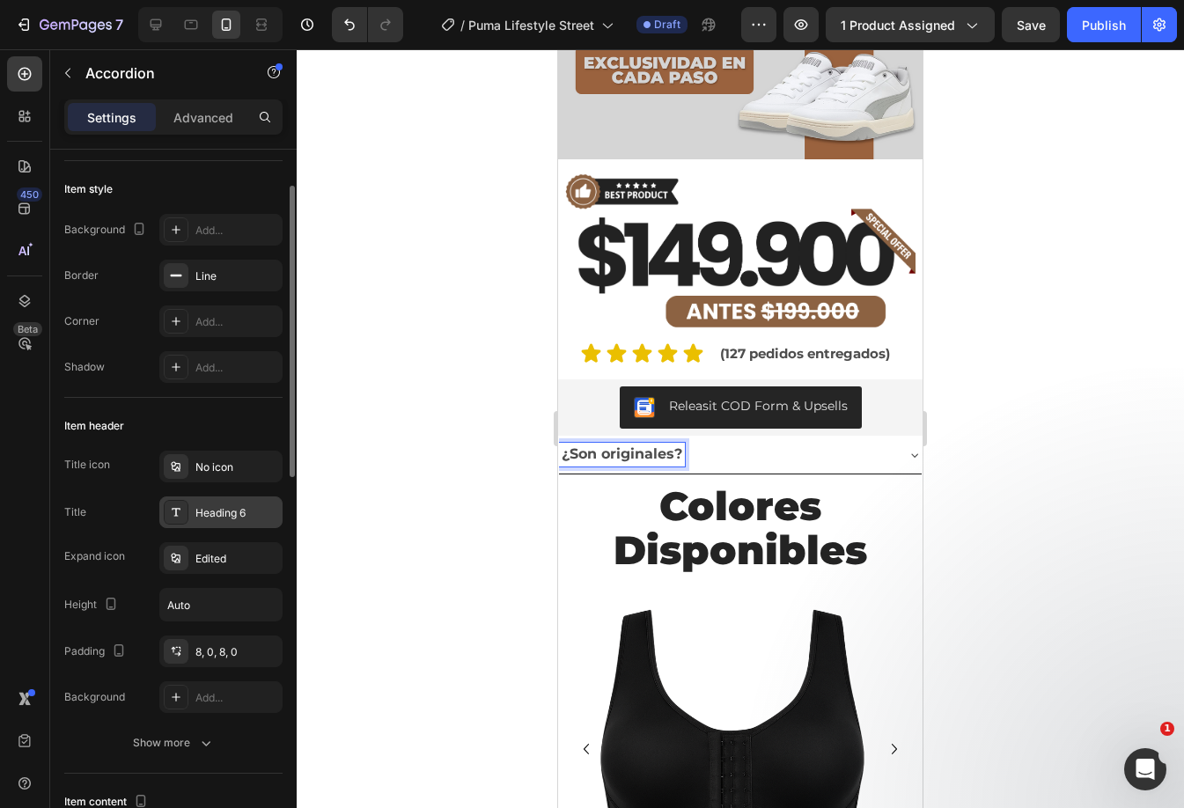
click at [241, 509] on div "Heading 6" at bounding box center [236, 513] width 83 height 16
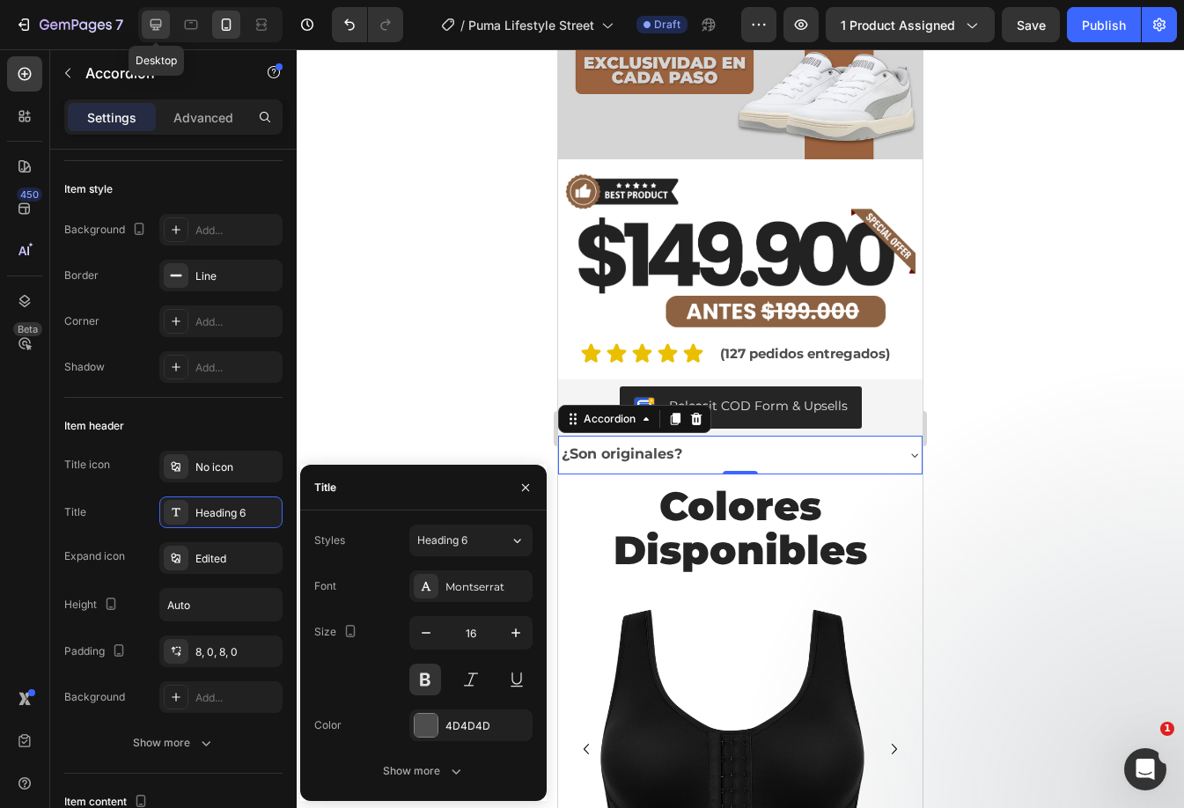
click at [154, 21] on icon at bounding box center [156, 25] width 18 height 18
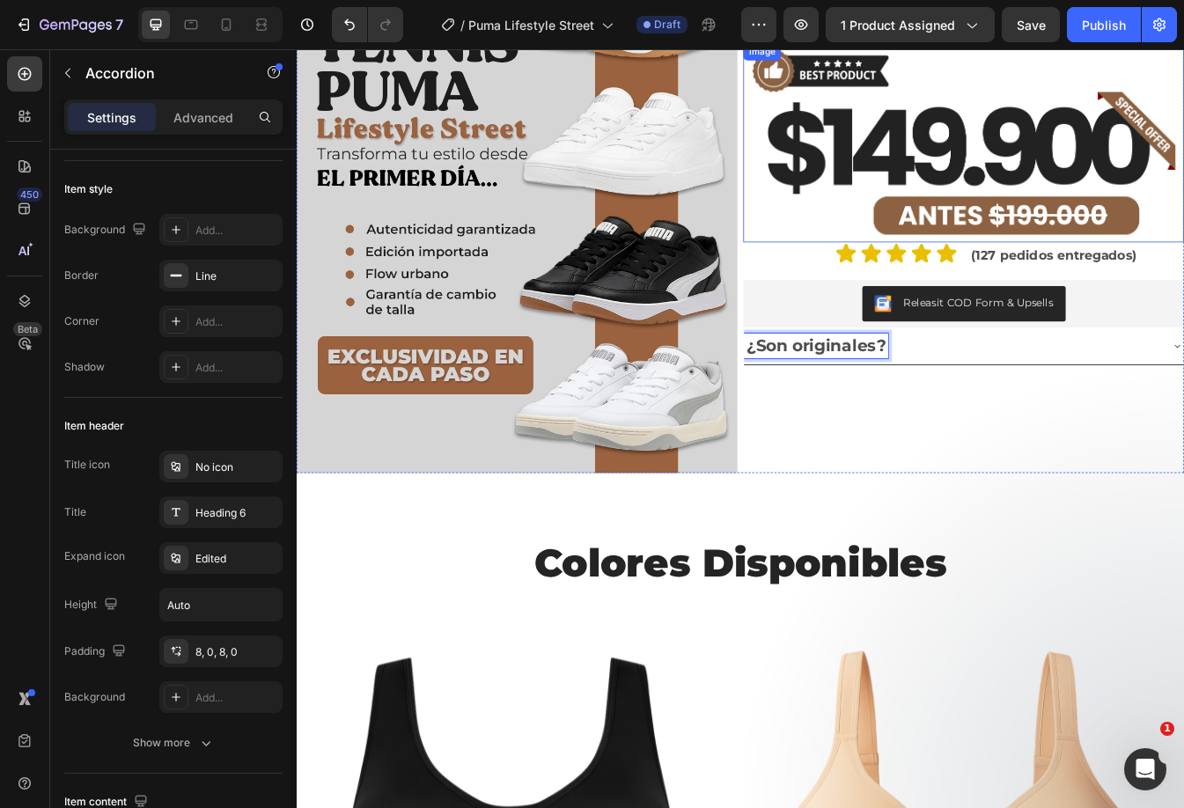
scroll to position [113, 0]
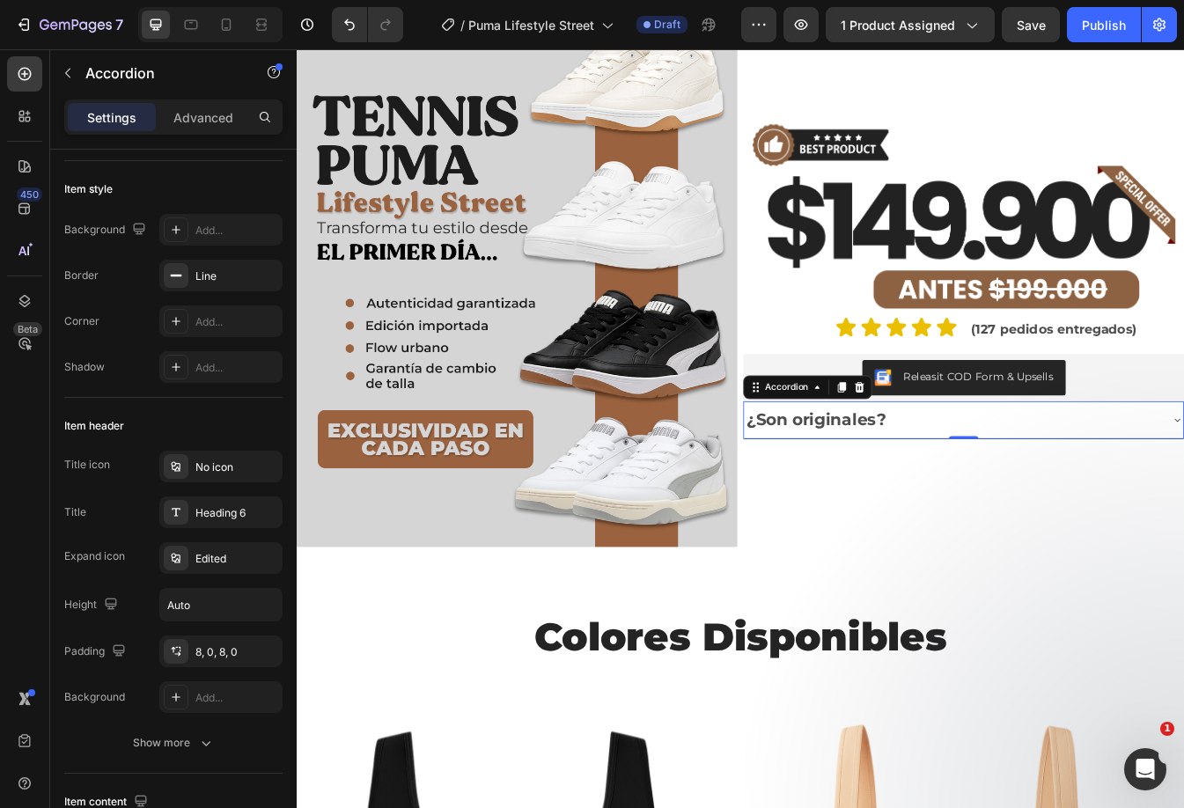
click at [1019, 475] on div "¿Son originales?" at bounding box center [1076, 490] width 495 height 31
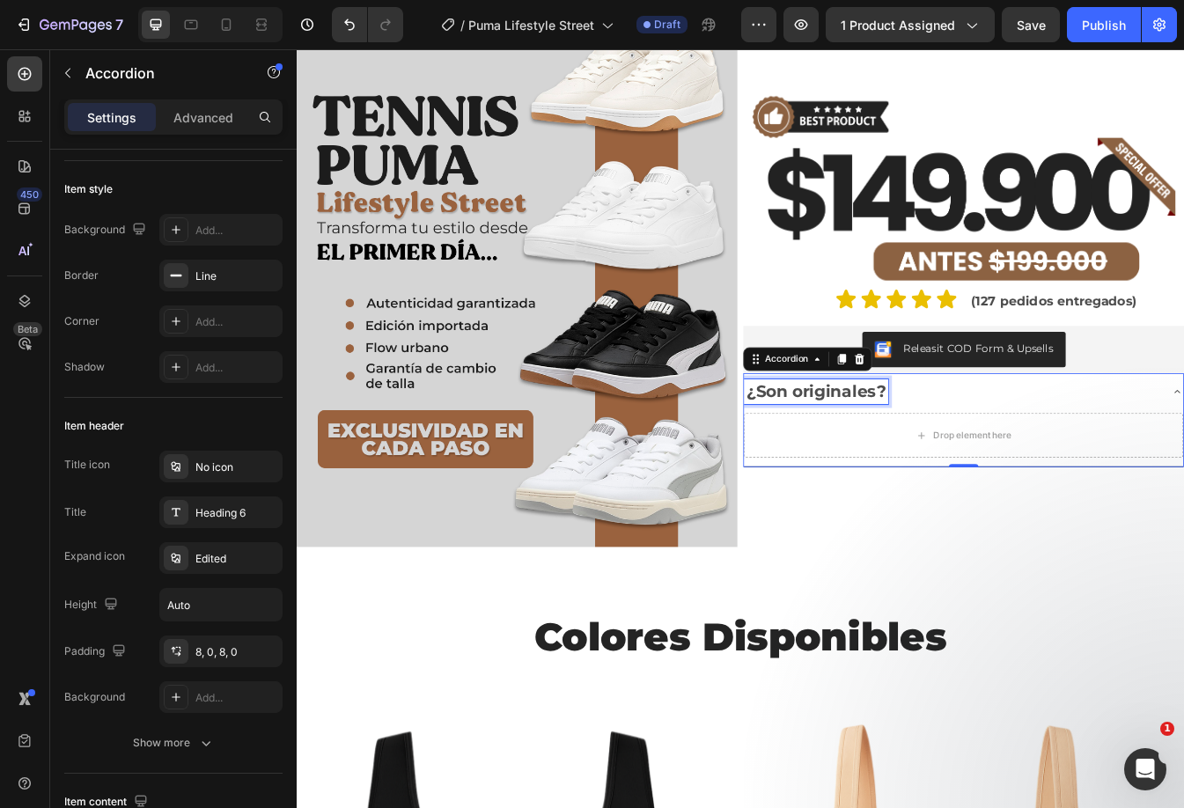
click at [941, 454] on p "¿Son originales?" at bounding box center [915, 457] width 166 height 26
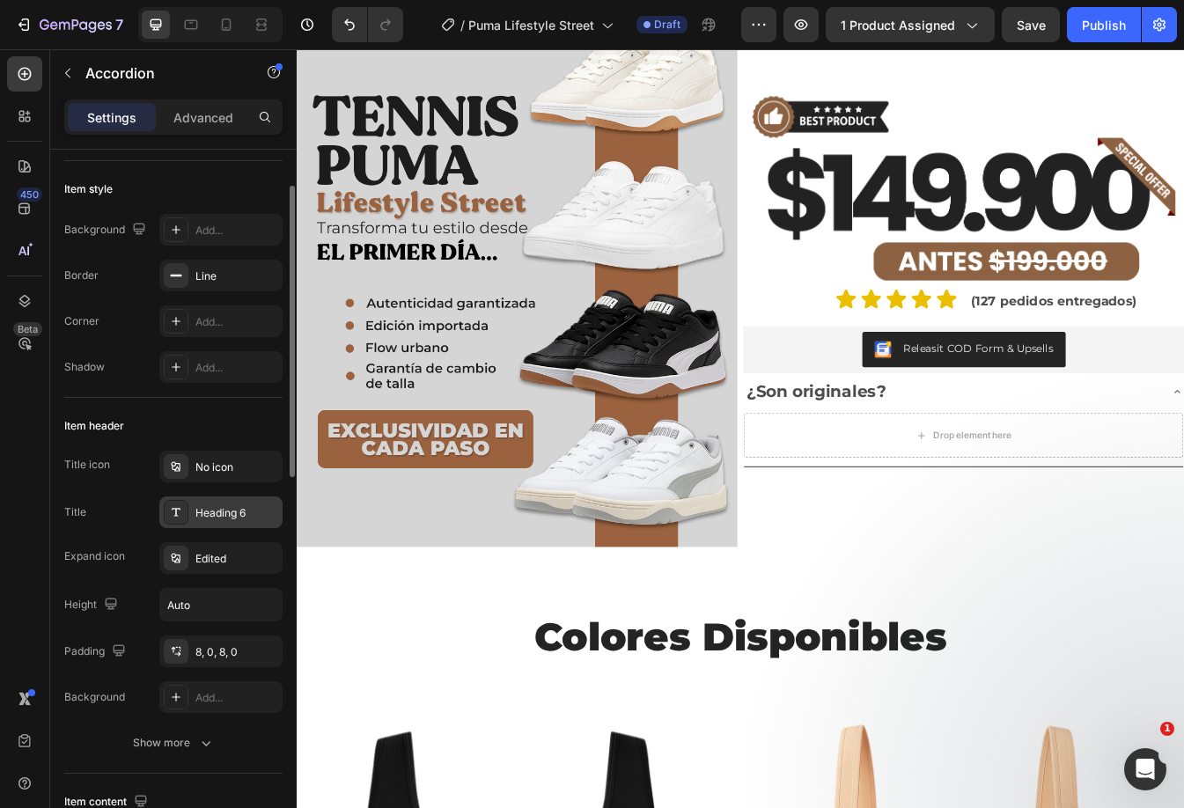
click at [233, 517] on div "Heading 6" at bounding box center [236, 513] width 83 height 16
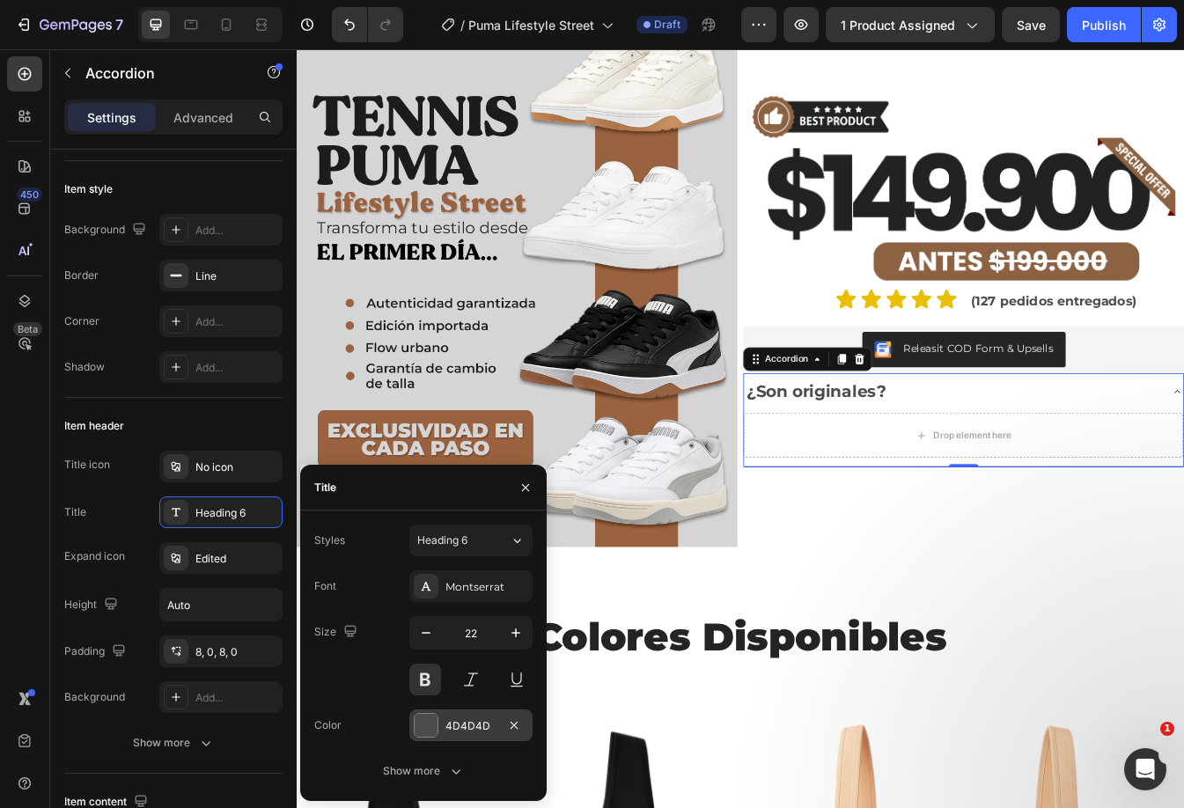
click at [424, 724] on div at bounding box center [425, 725] width 23 height 23
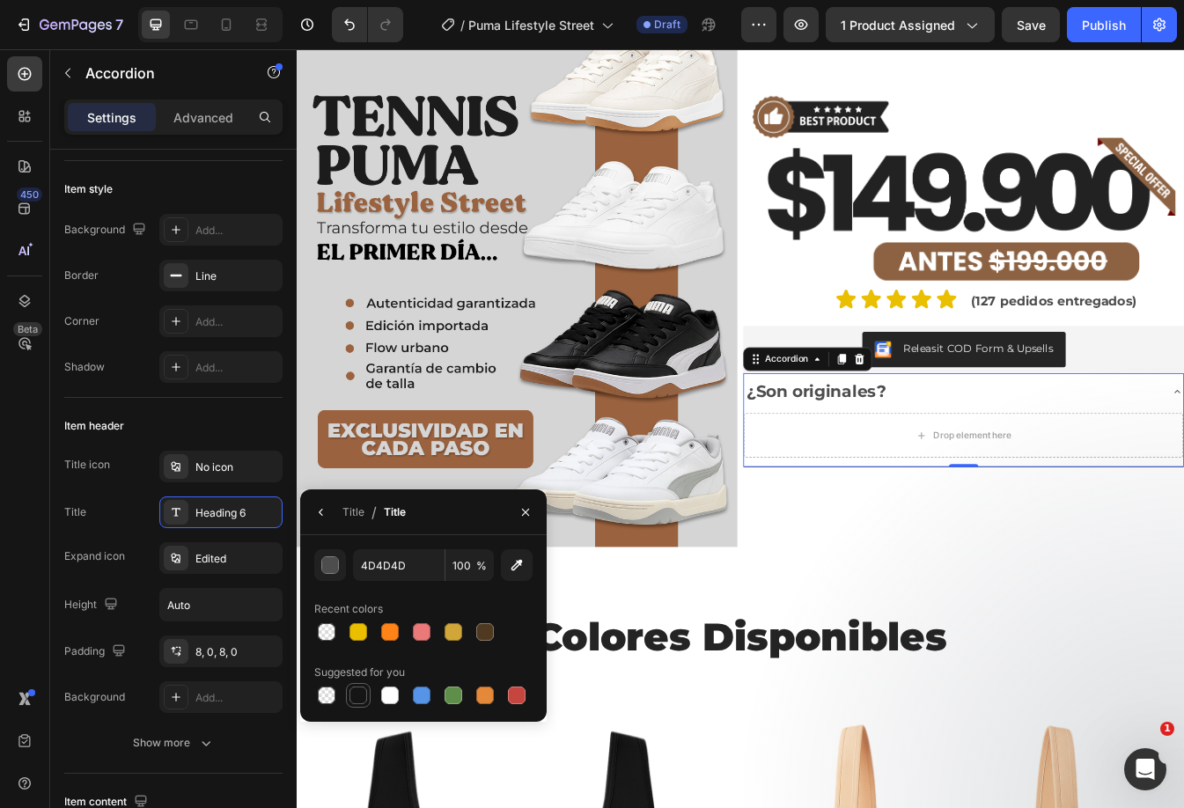
click at [361, 690] on div at bounding box center [358, 695] width 18 height 18
type input "151515"
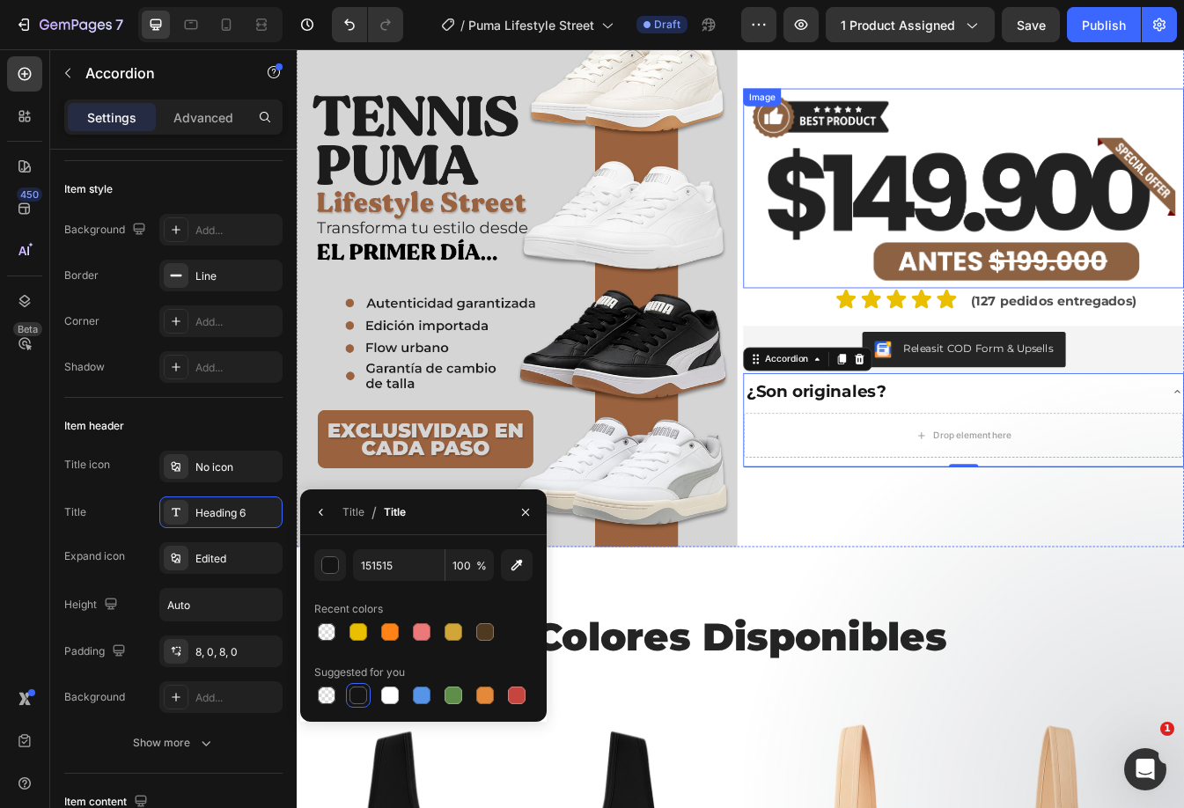
click at [1041, 183] on img at bounding box center [1090, 215] width 524 height 238
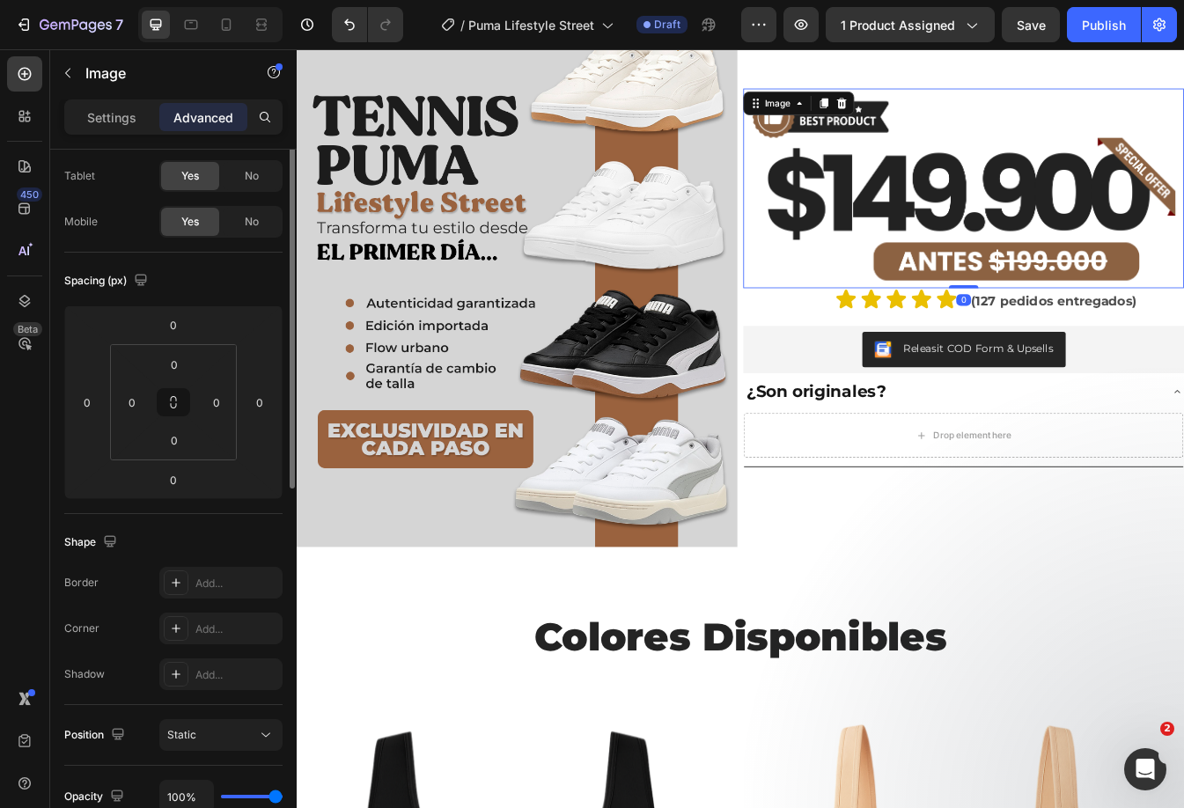
scroll to position [0, 0]
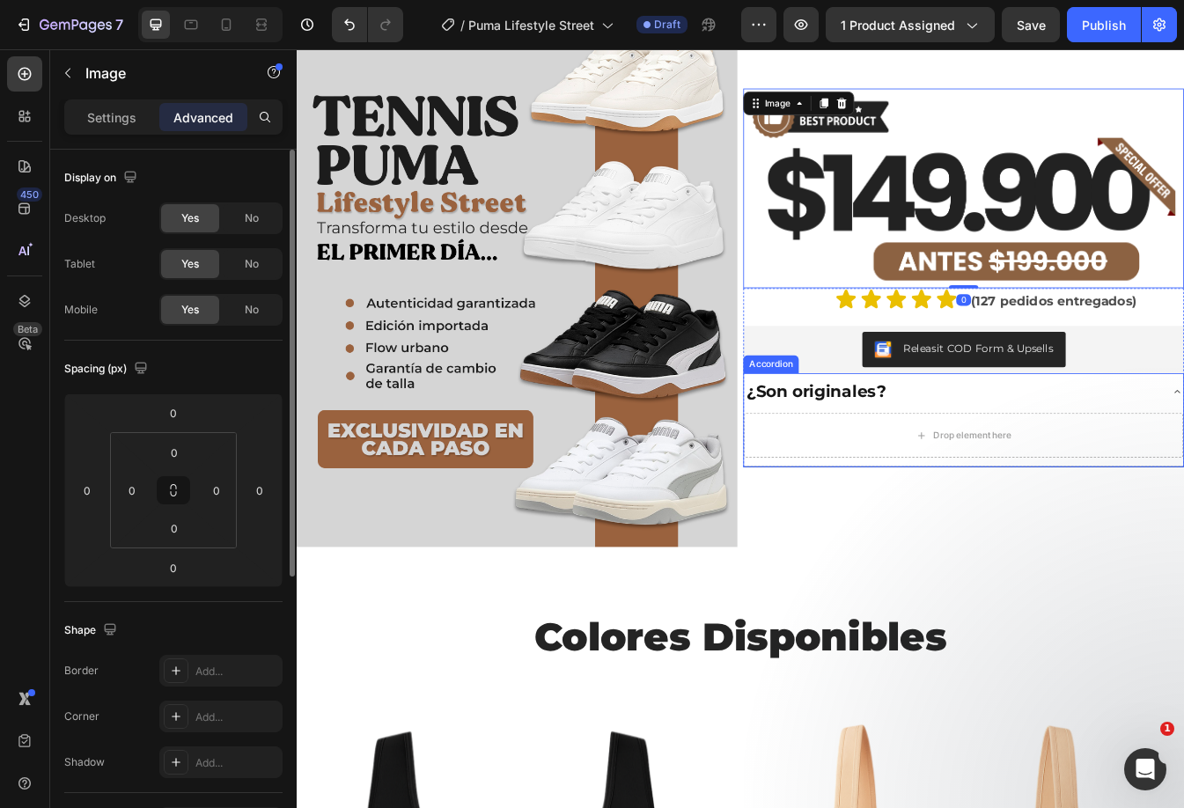
click at [976, 444] on p "¿Son originales?" at bounding box center [915, 457] width 166 height 26
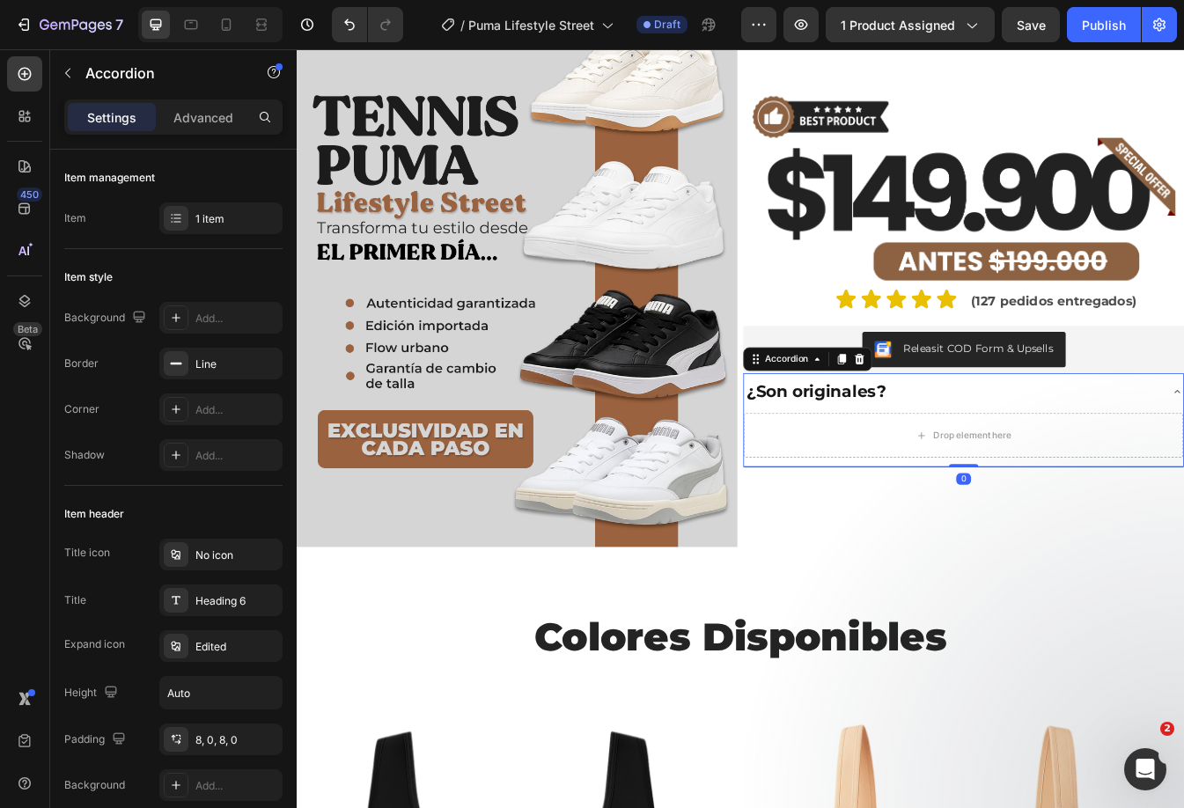
click at [1060, 444] on div "¿Son originales?" at bounding box center [1076, 457] width 495 height 31
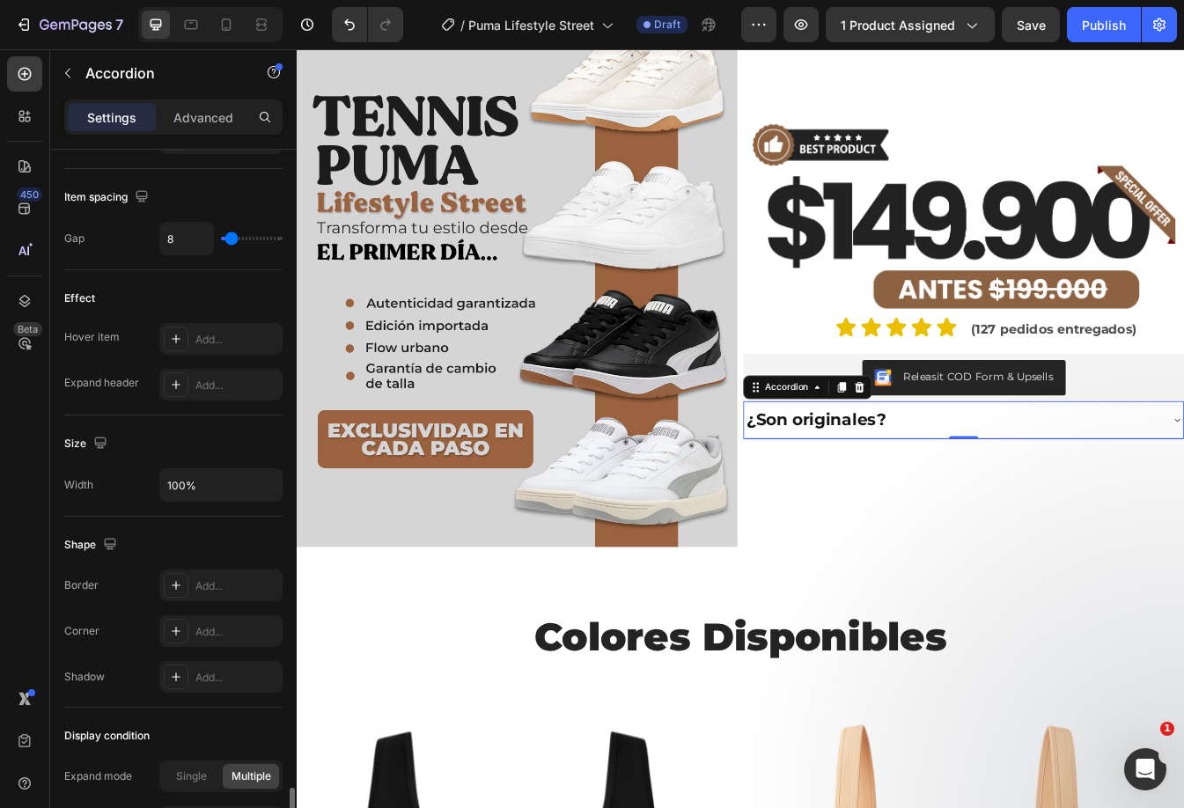
scroll to position [1013, 0]
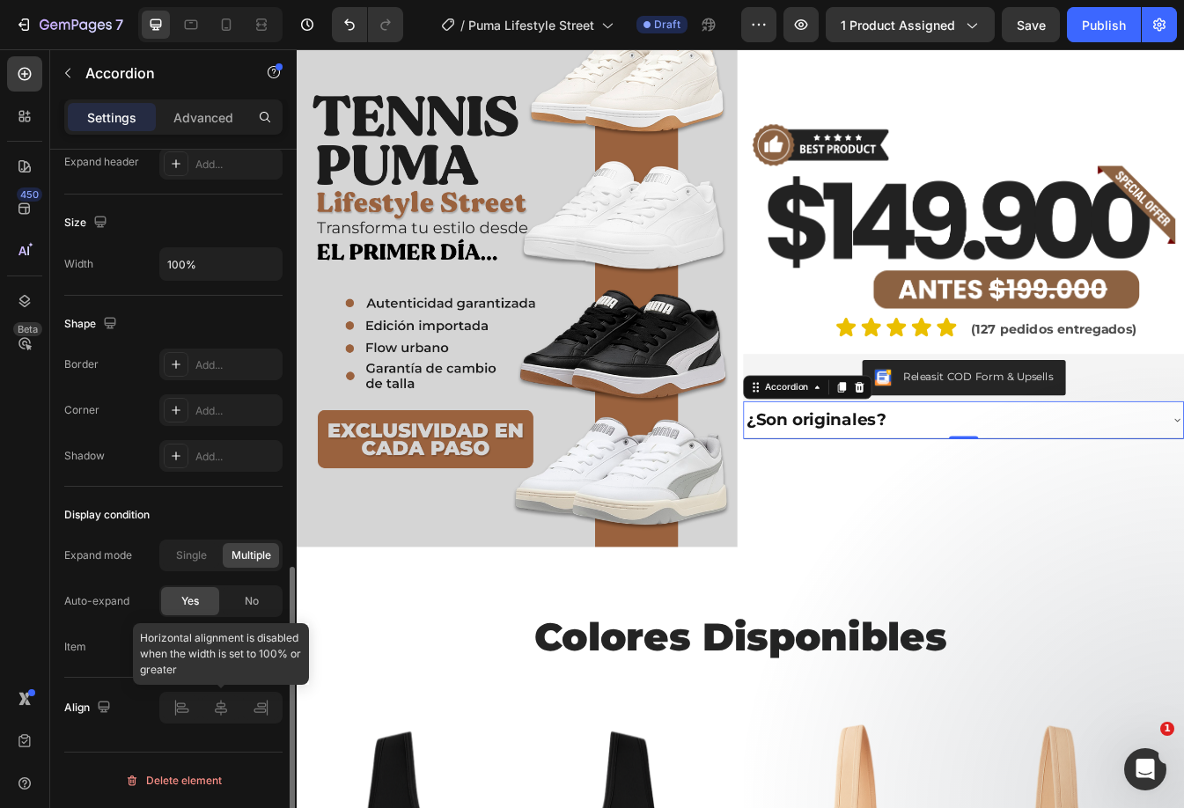
click at [231, 706] on div at bounding box center [220, 708] width 123 height 32
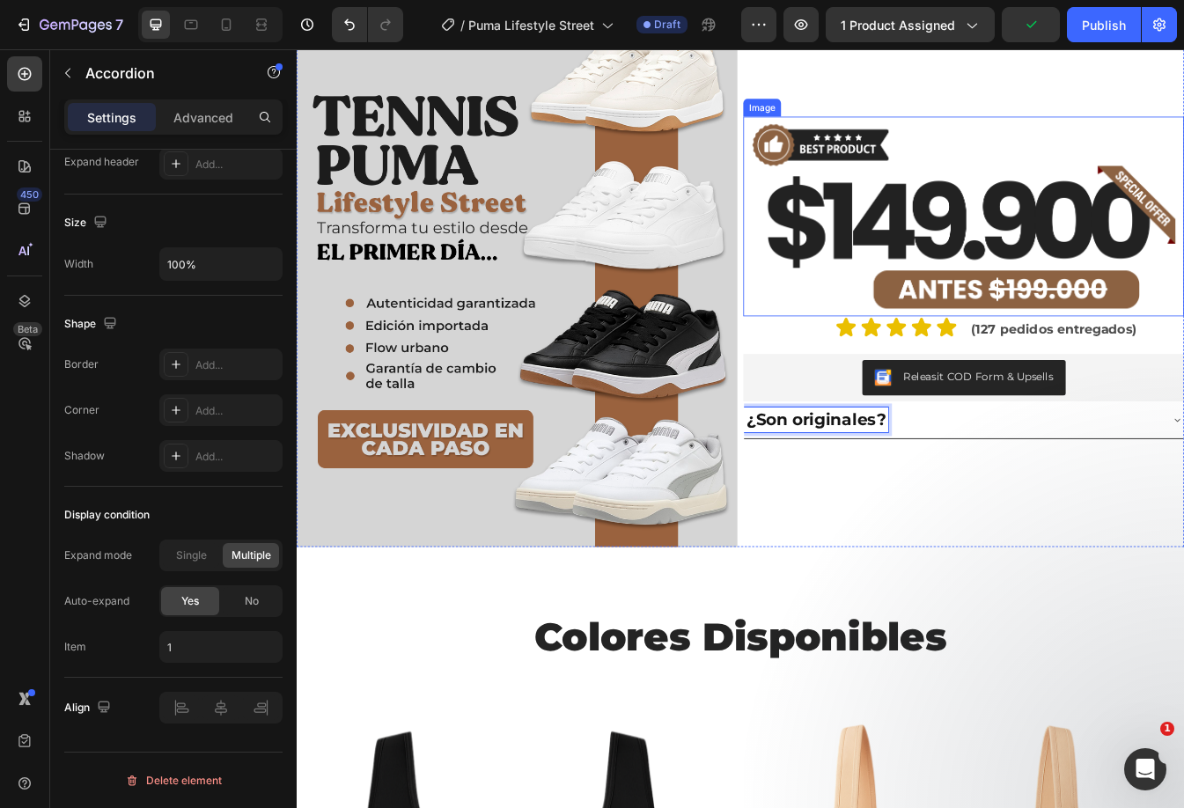
click at [888, 316] on img at bounding box center [1090, 248] width 524 height 238
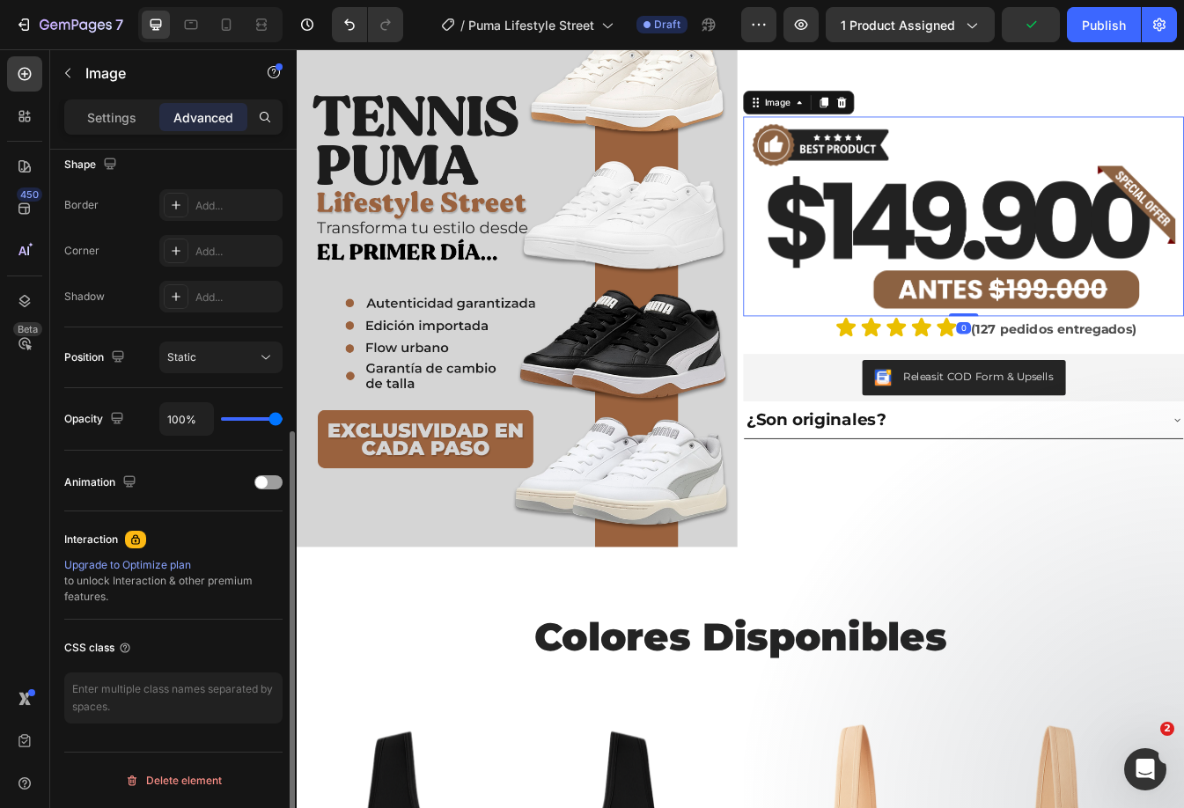
scroll to position [0, 0]
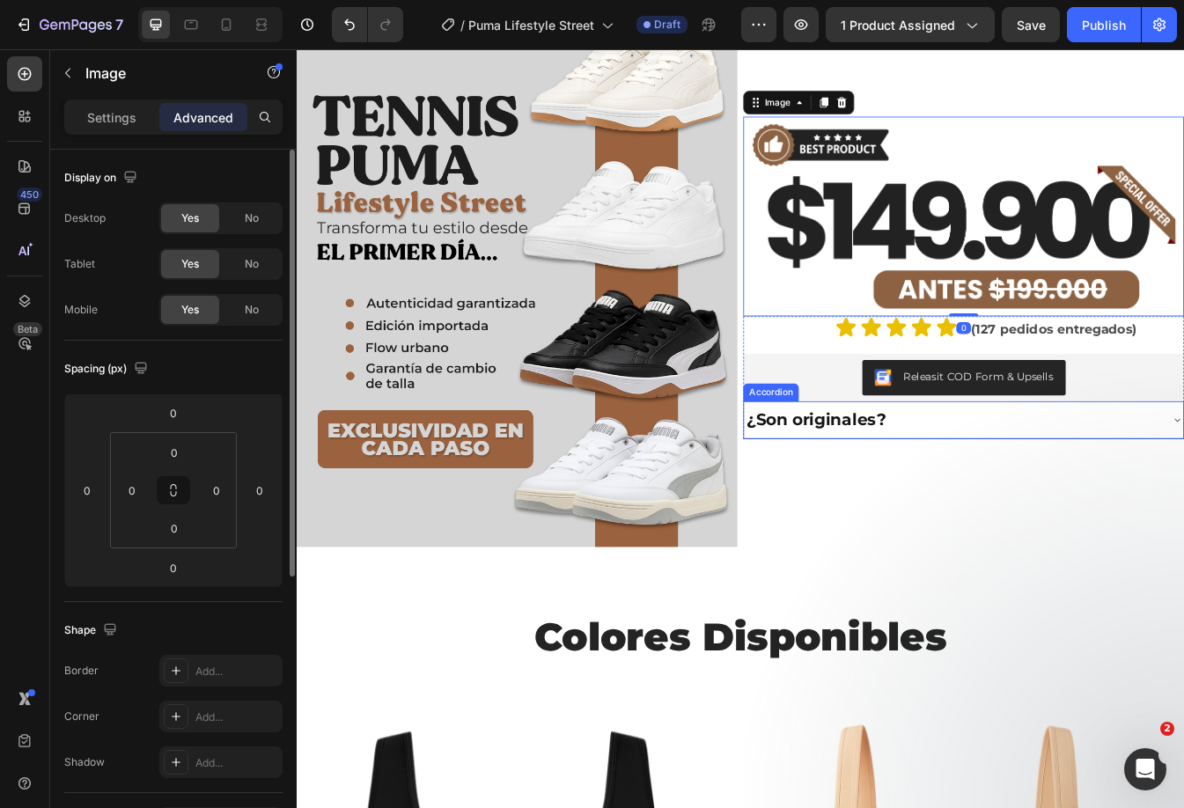
click at [1065, 475] on div "¿Son originales?" at bounding box center [1076, 490] width 495 height 31
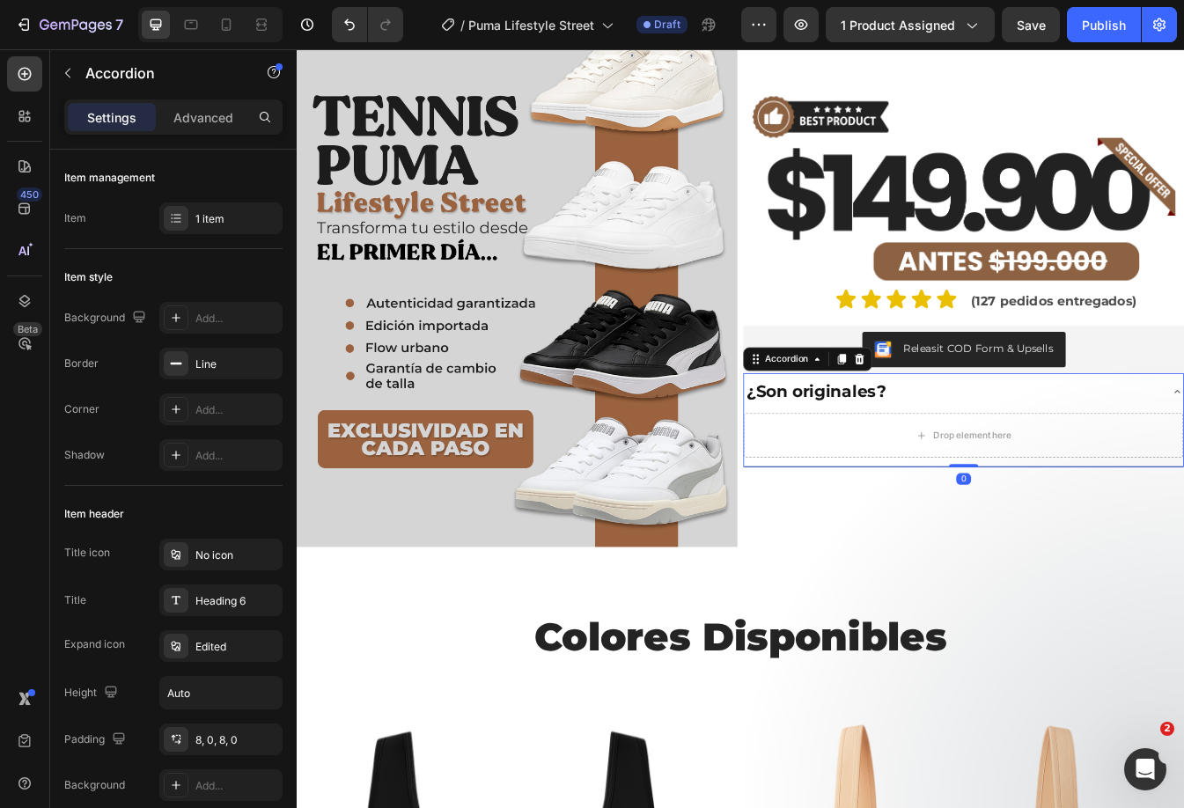
click at [1068, 458] on div "¿Son originales?" at bounding box center [1076, 457] width 495 height 31
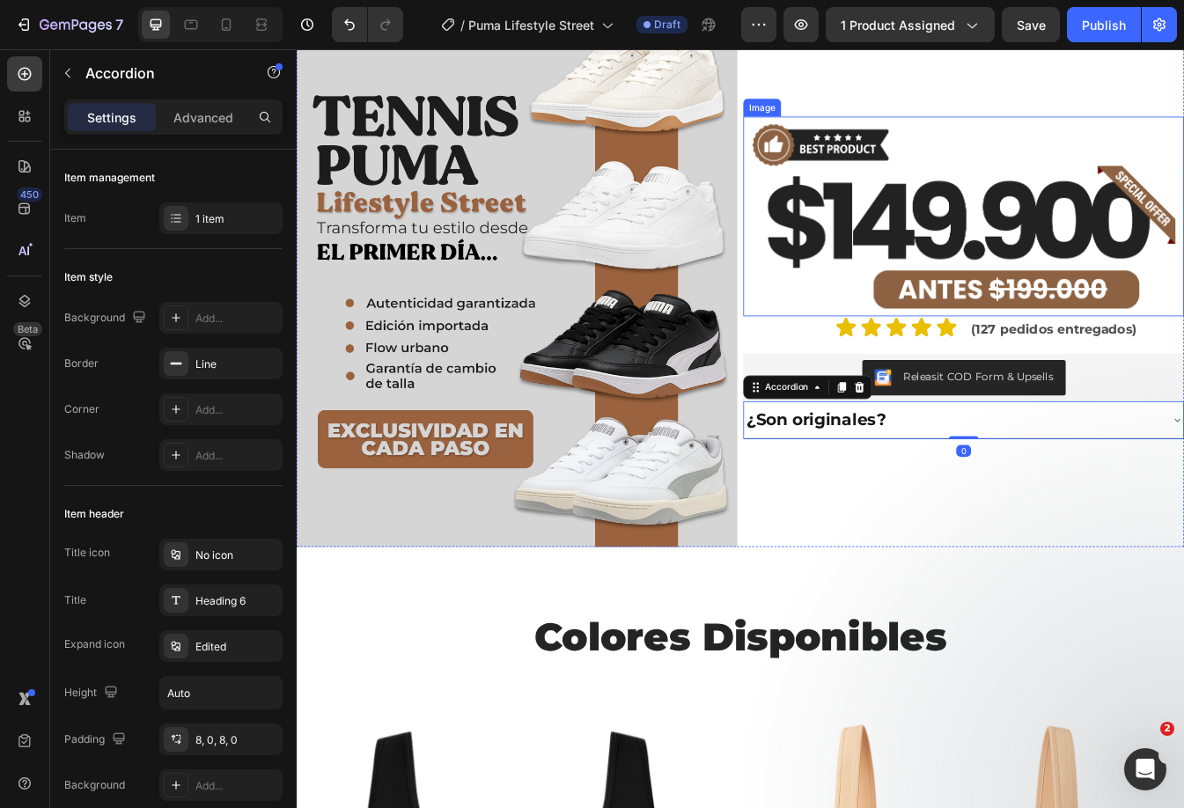
click at [957, 239] on img at bounding box center [1090, 248] width 524 height 238
click at [1045, 488] on div "¿Son originales?" at bounding box center [1076, 490] width 495 height 31
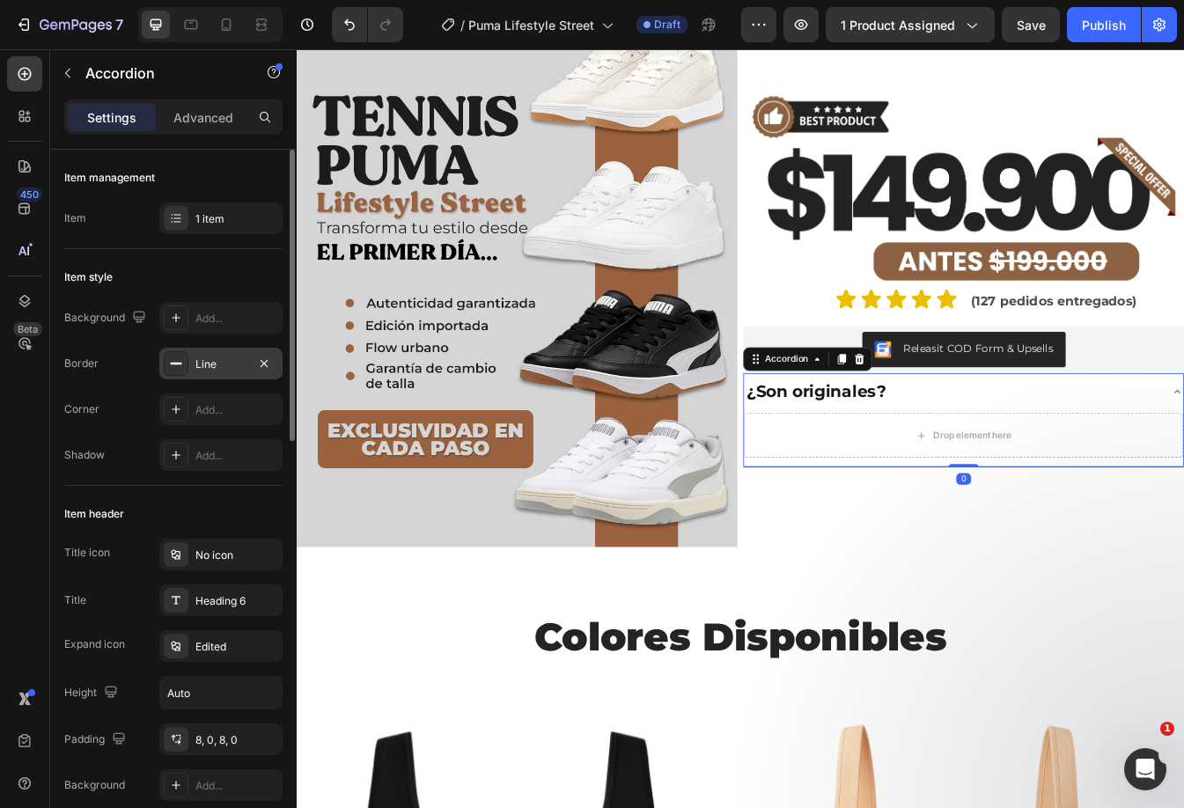
click at [210, 369] on div "Line" at bounding box center [220, 364] width 51 height 16
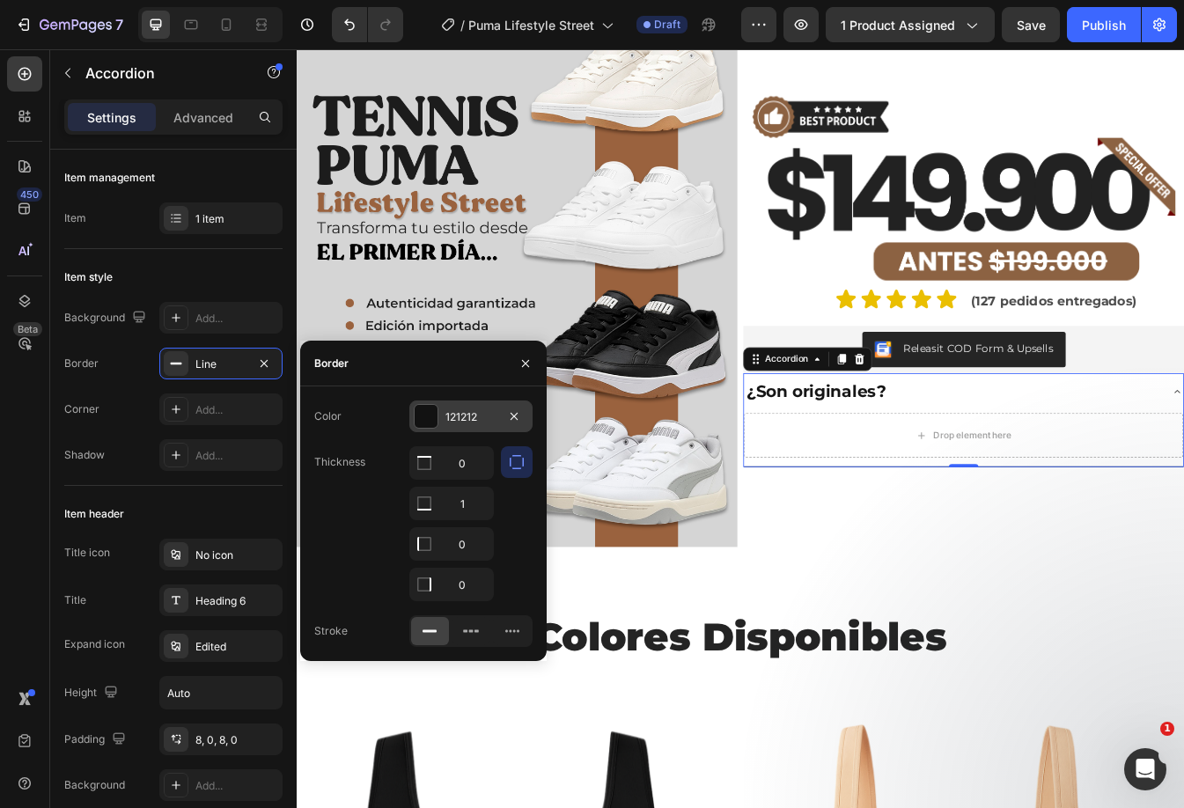
click at [426, 413] on div at bounding box center [425, 416] width 23 height 23
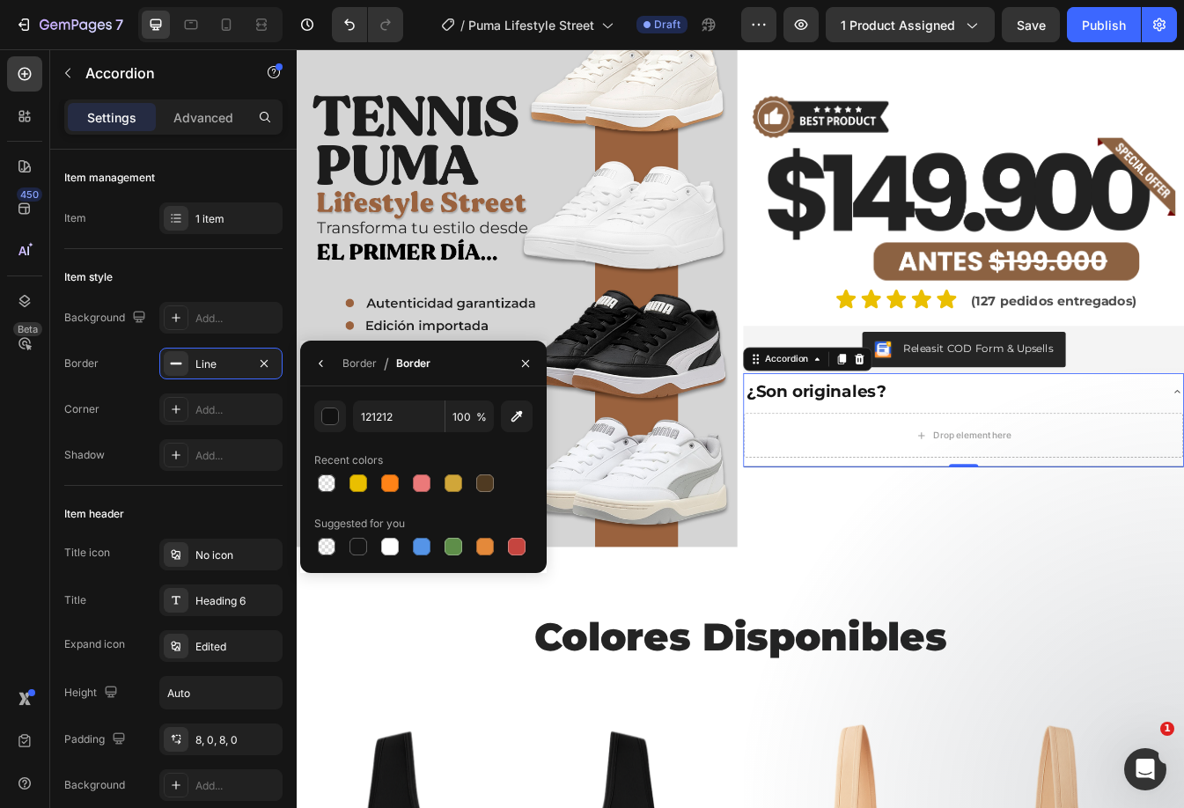
click at [327, 434] on div "121212 100 % Recent colors Suggested for you" at bounding box center [423, 479] width 218 height 158
click at [327, 431] on button "button" at bounding box center [330, 416] width 32 height 32
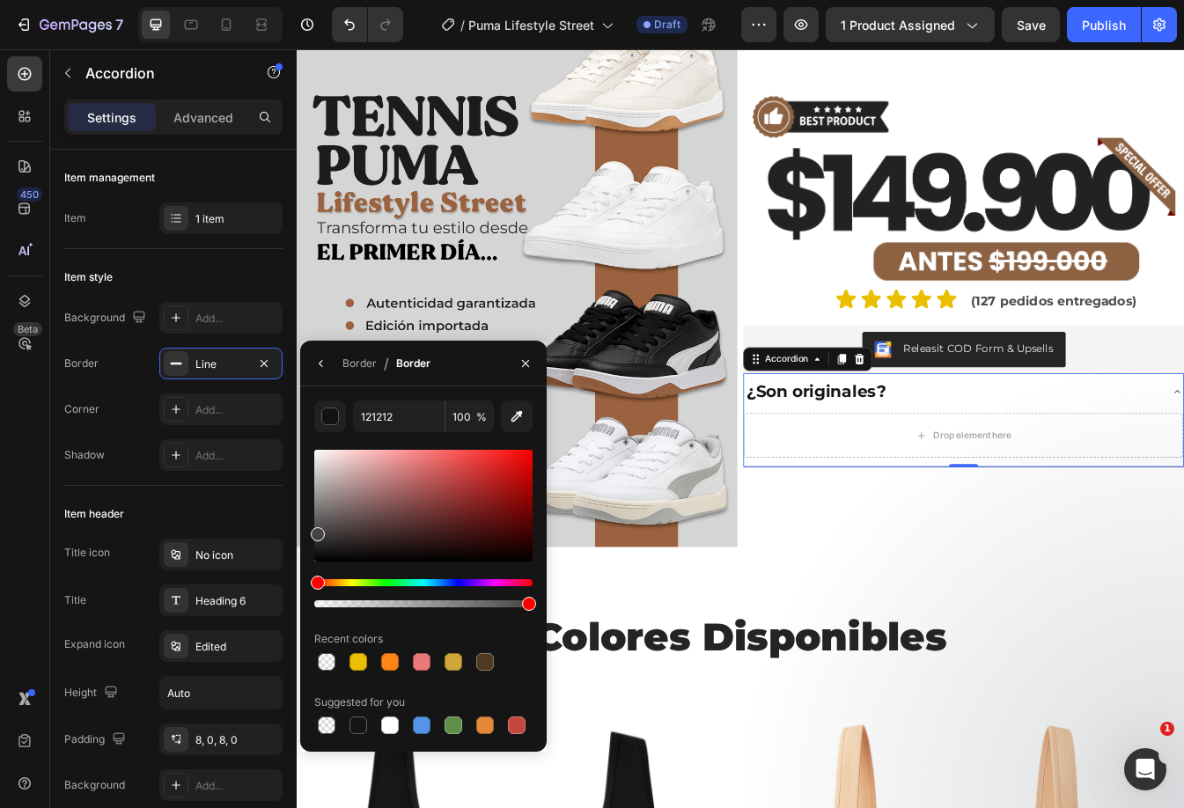
drag, startPoint x: 323, startPoint y: 536, endPoint x: 303, endPoint y: 531, distance: 20.9
click at [303, 531] on div "121212 100 % Recent colors Suggested for you" at bounding box center [423, 568] width 246 height 337
type input "444444"
click at [1176, 442] on div "¿Son originales?" at bounding box center [1076, 457] width 495 height 31
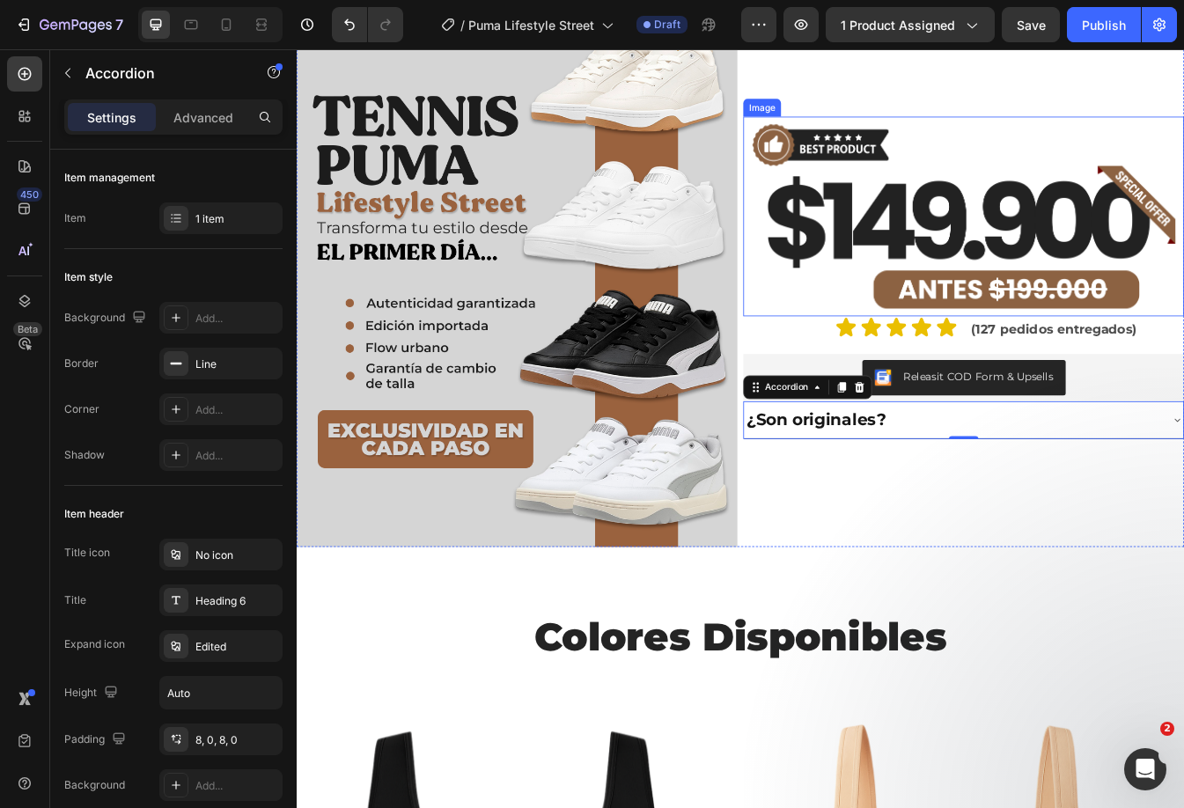
click at [1131, 275] on img at bounding box center [1090, 248] width 524 height 238
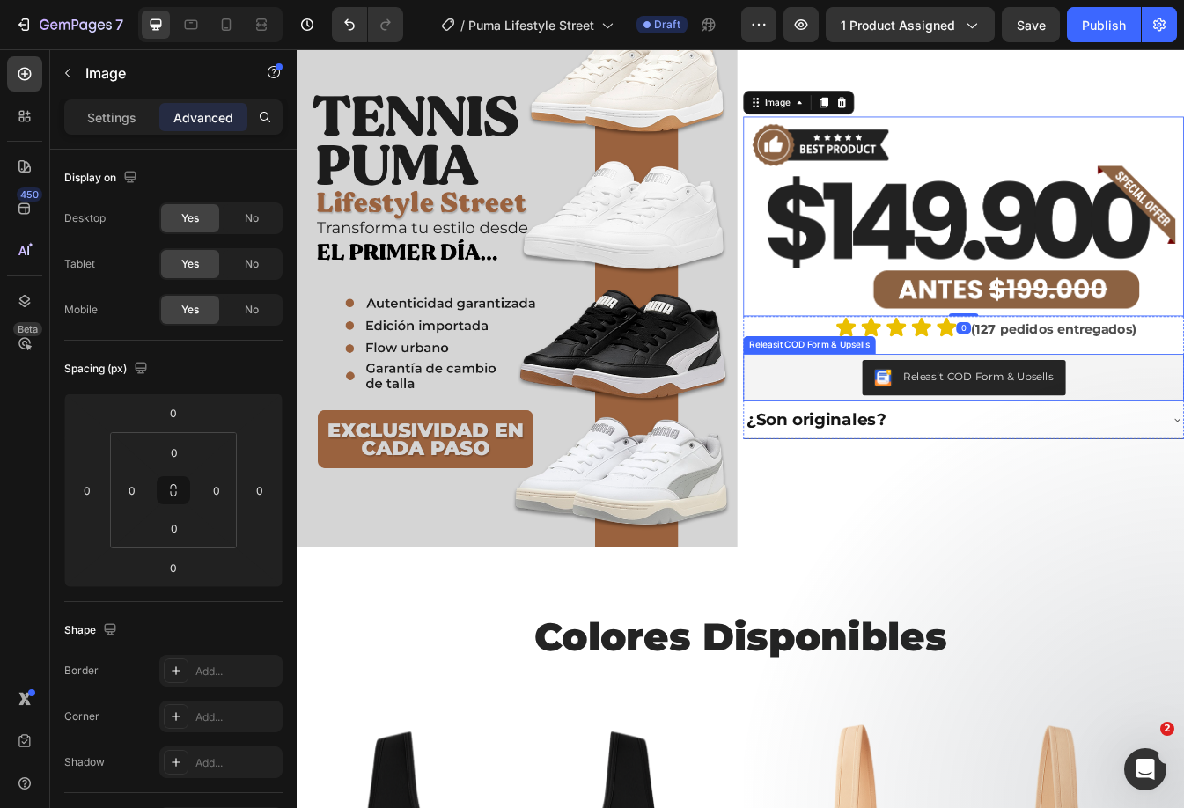
click at [1183, 468] on div "¿Son originales?" at bounding box center [1090, 490] width 523 height 45
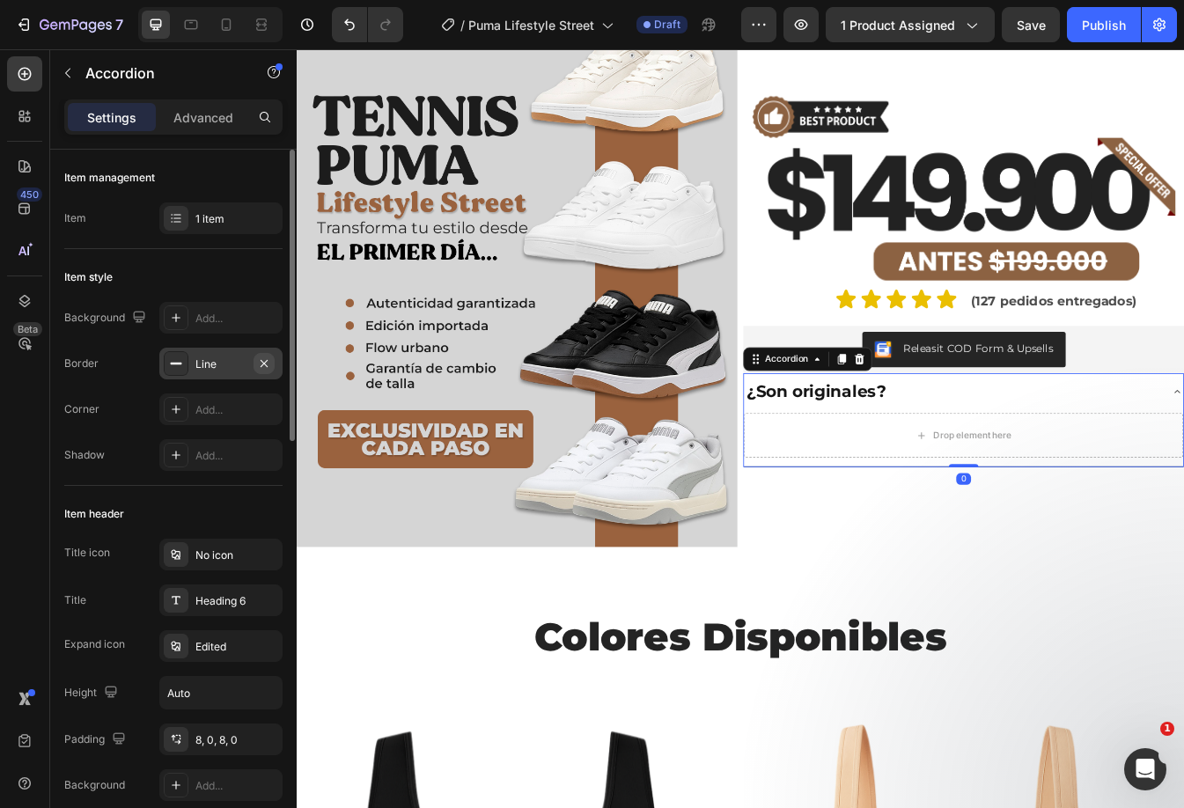
click at [266, 362] on icon "button" at bounding box center [263, 362] width 7 height 7
click at [1183, 174] on img at bounding box center [1090, 216] width 524 height 238
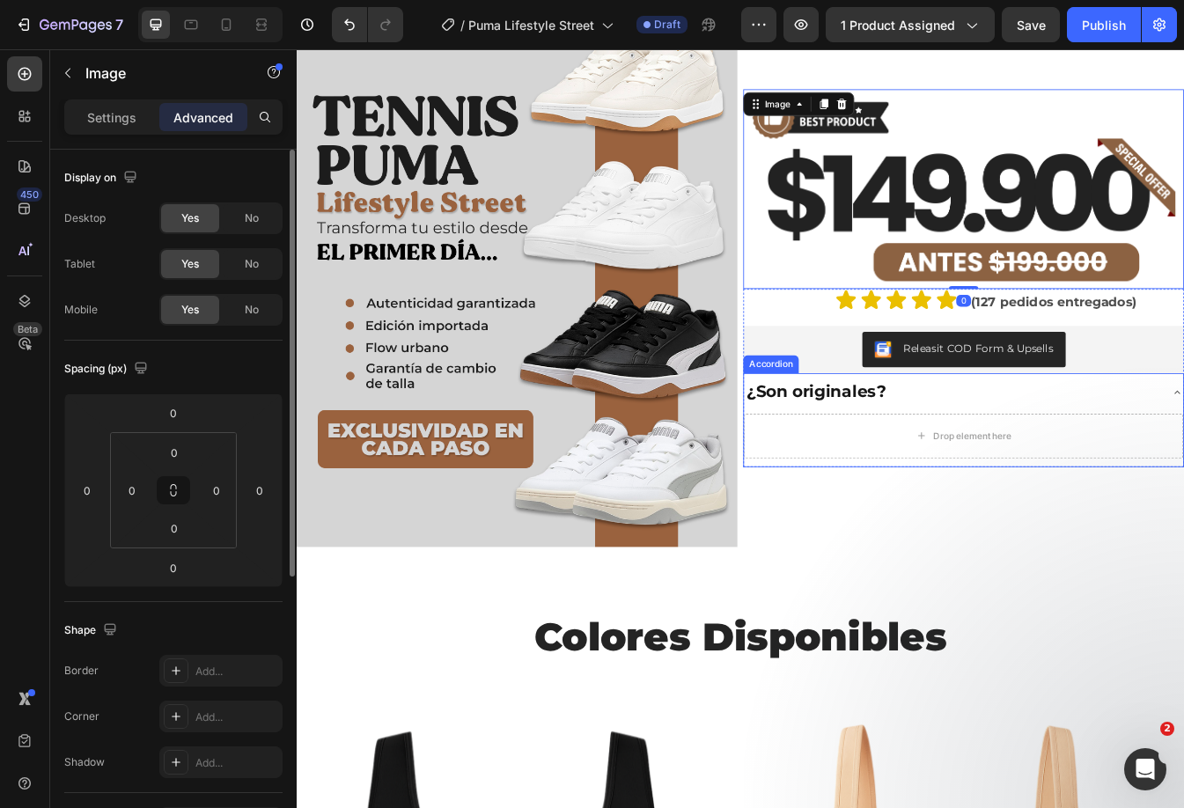
click at [1183, 463] on div "¿Son originales?" at bounding box center [1076, 457] width 495 height 31
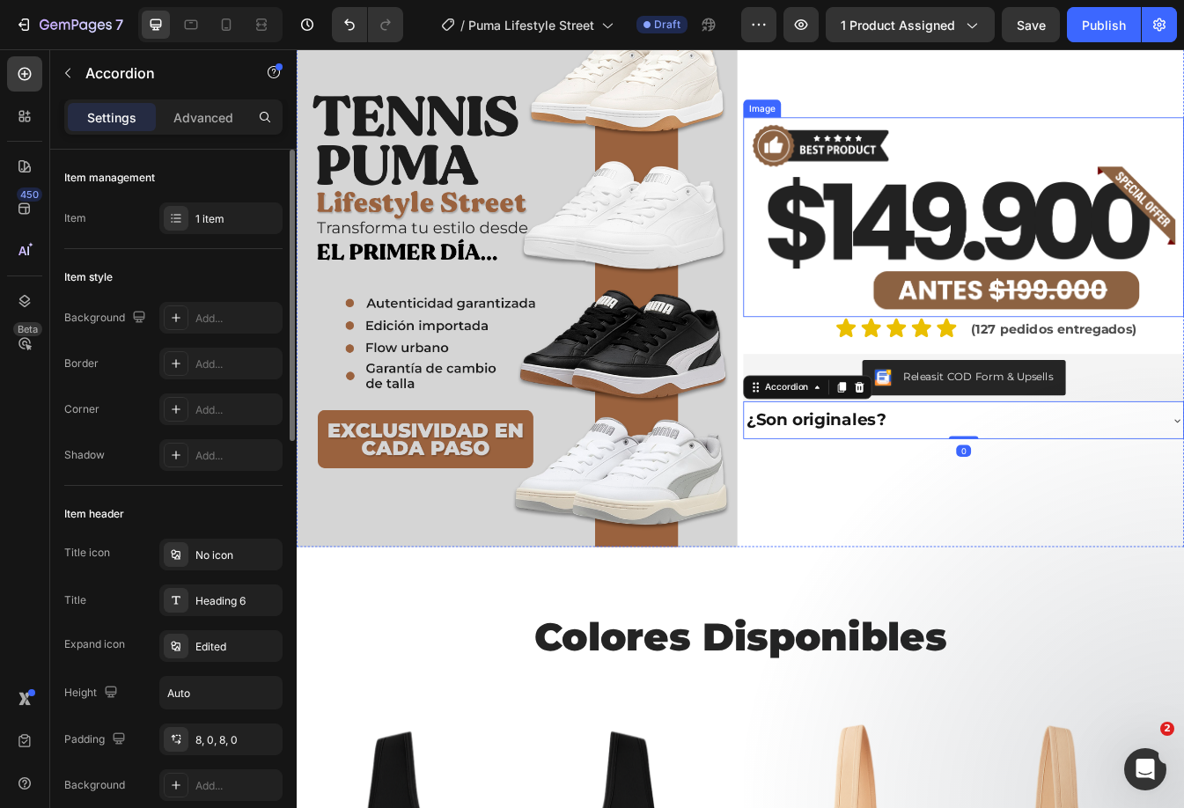
click at [1155, 199] on img at bounding box center [1090, 249] width 524 height 238
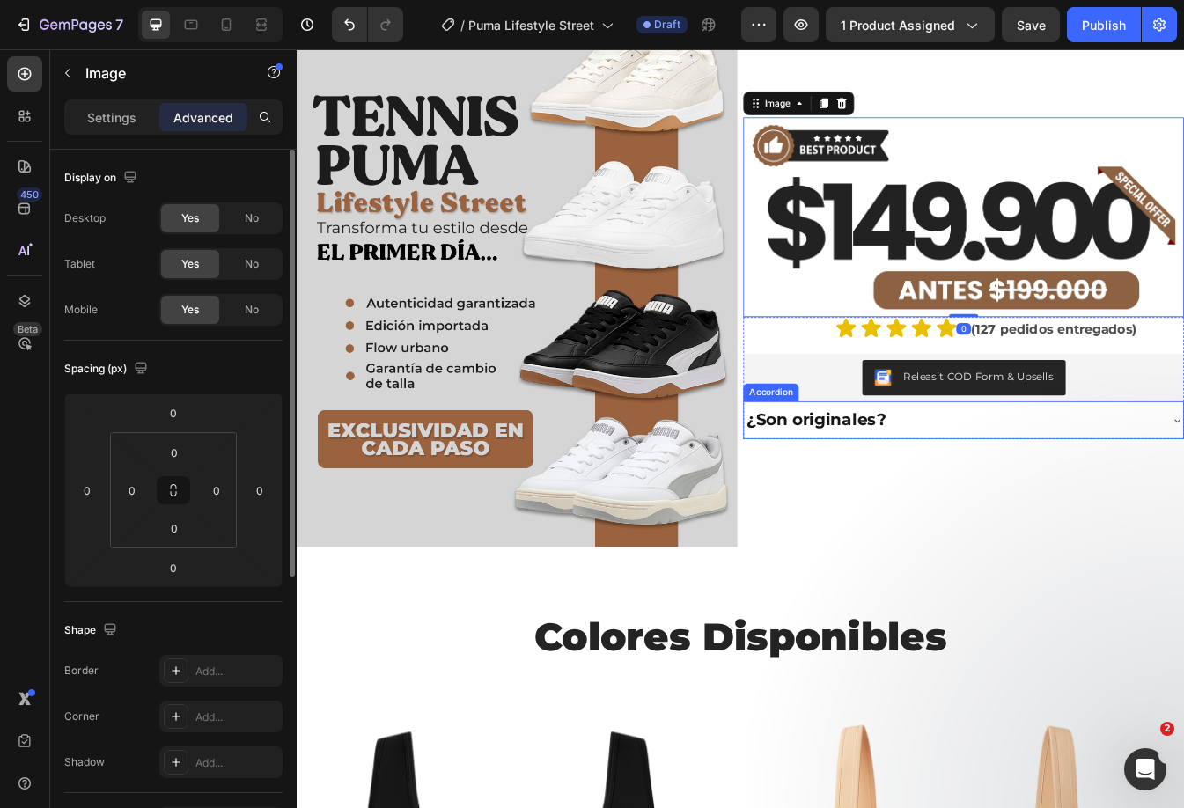
click at [1178, 475] on div "¿Son originales?" at bounding box center [1076, 490] width 495 height 31
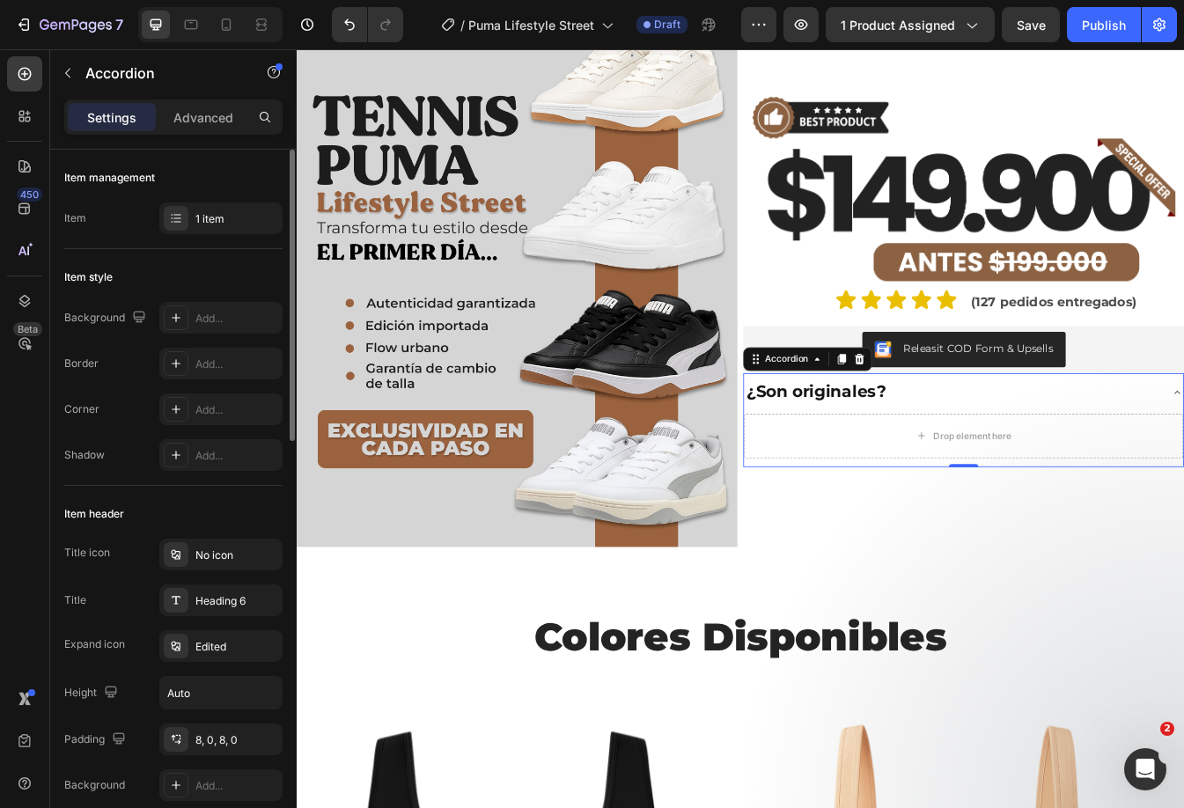
click at [1131, 452] on div "¿Son originales?" at bounding box center [1076, 457] width 495 height 31
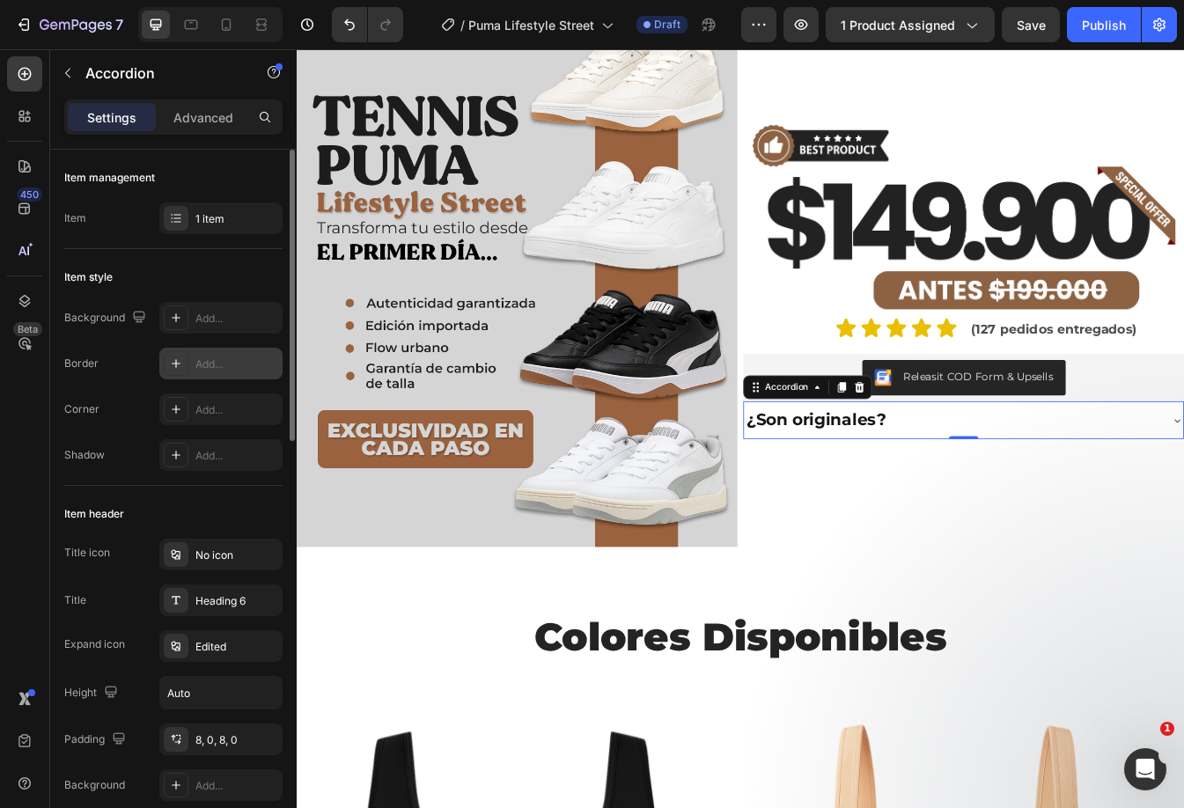
click at [217, 369] on div "Add..." at bounding box center [236, 364] width 83 height 16
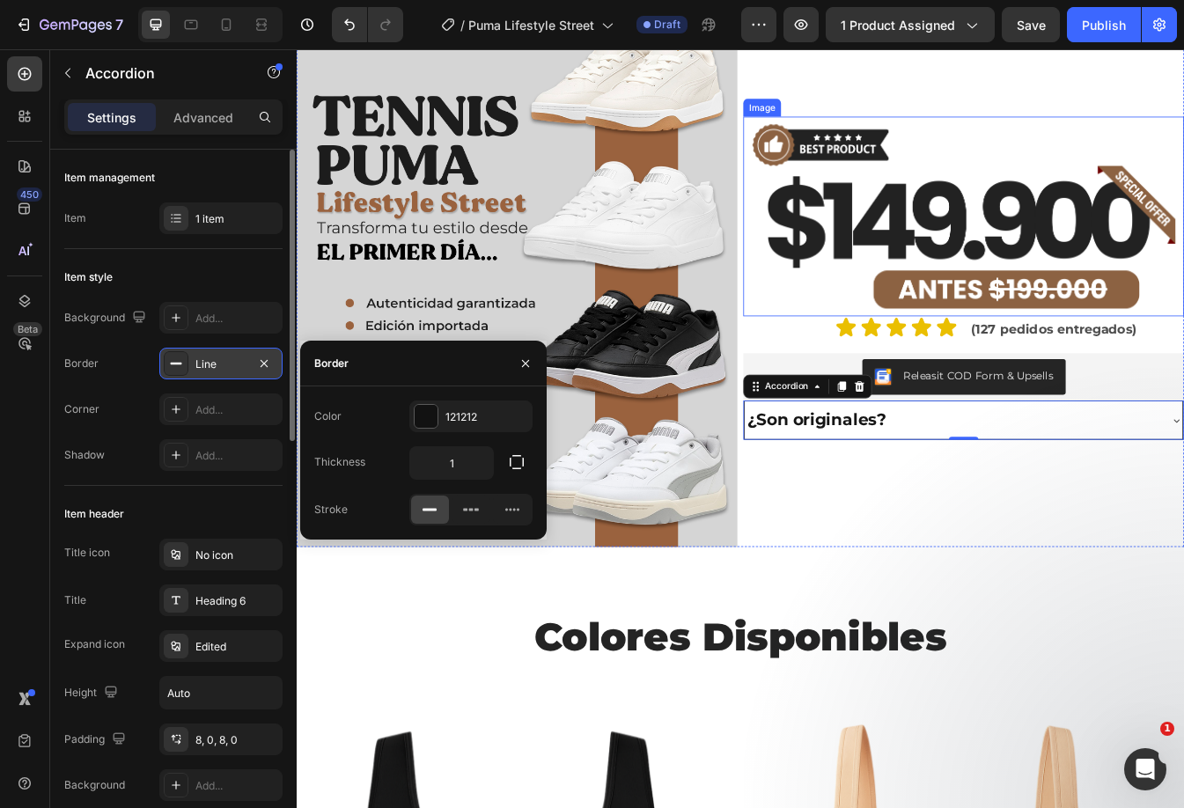
click at [1090, 260] on img at bounding box center [1090, 248] width 524 height 238
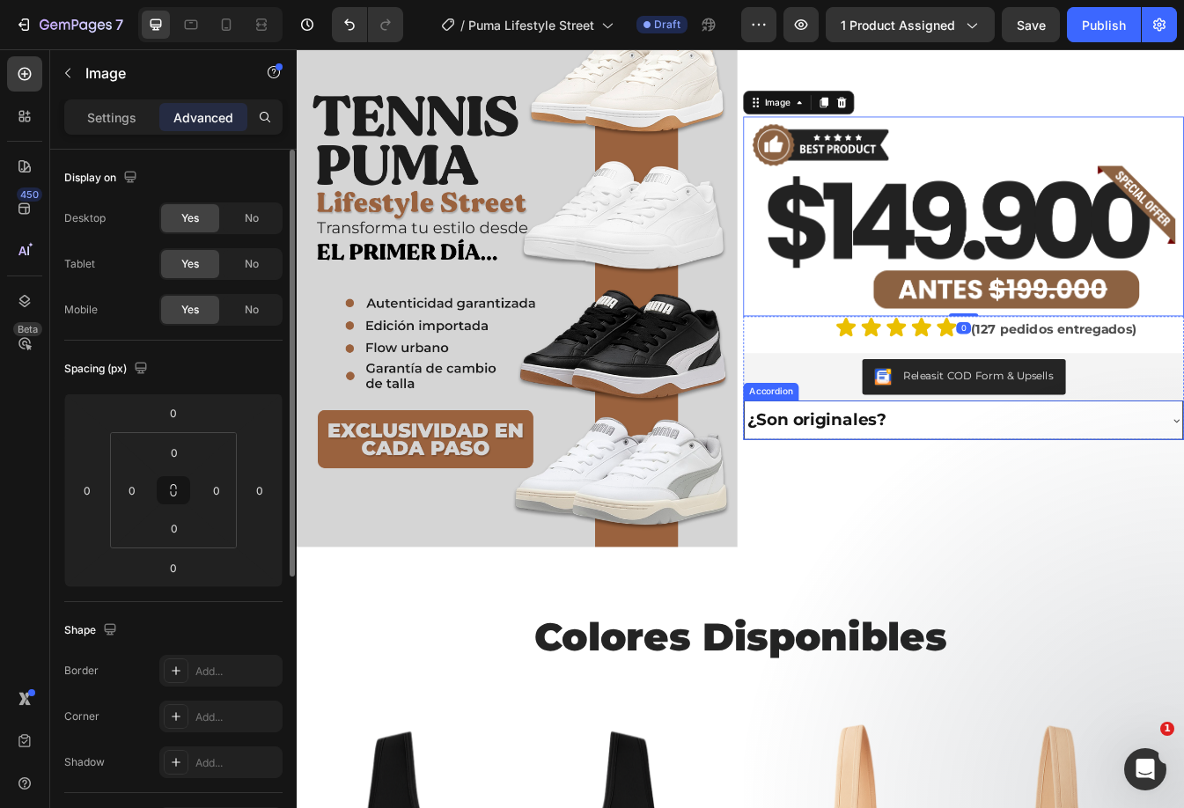
click at [1029, 488] on div "¿Son originales?" at bounding box center [1076, 490] width 493 height 31
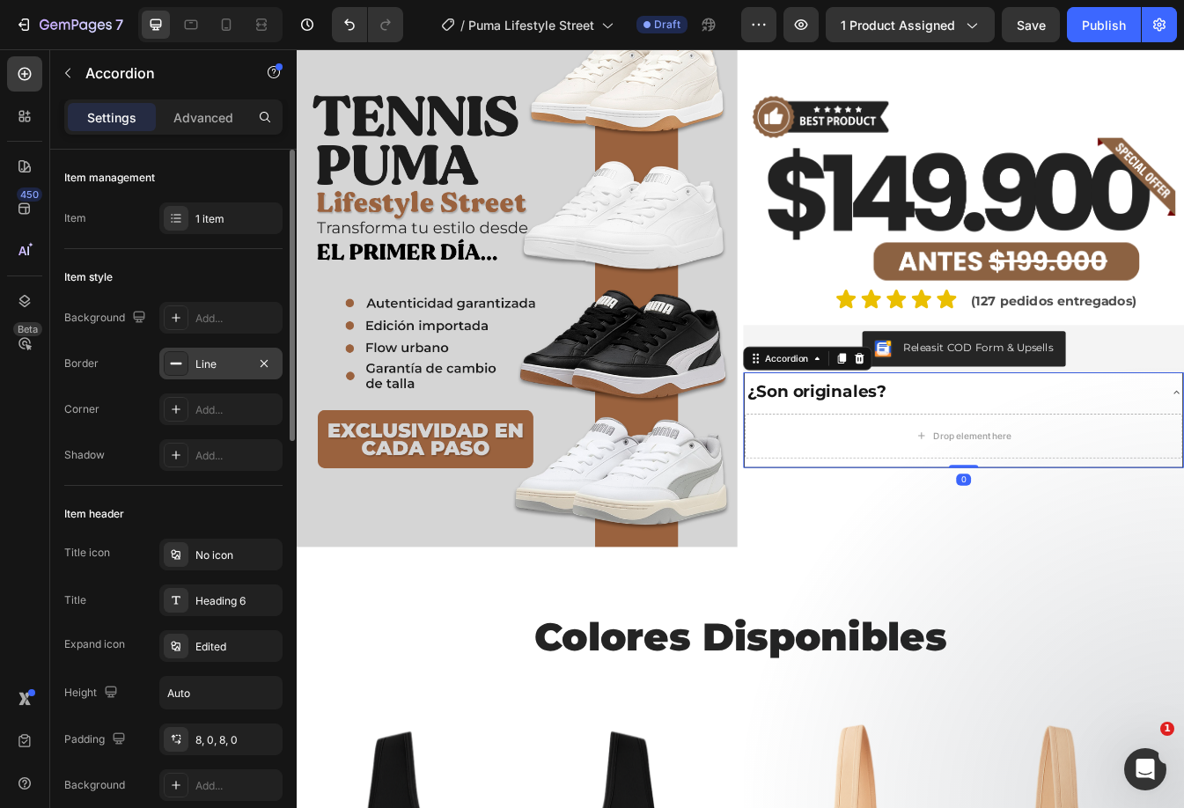
click at [174, 367] on icon at bounding box center [176, 363] width 14 height 14
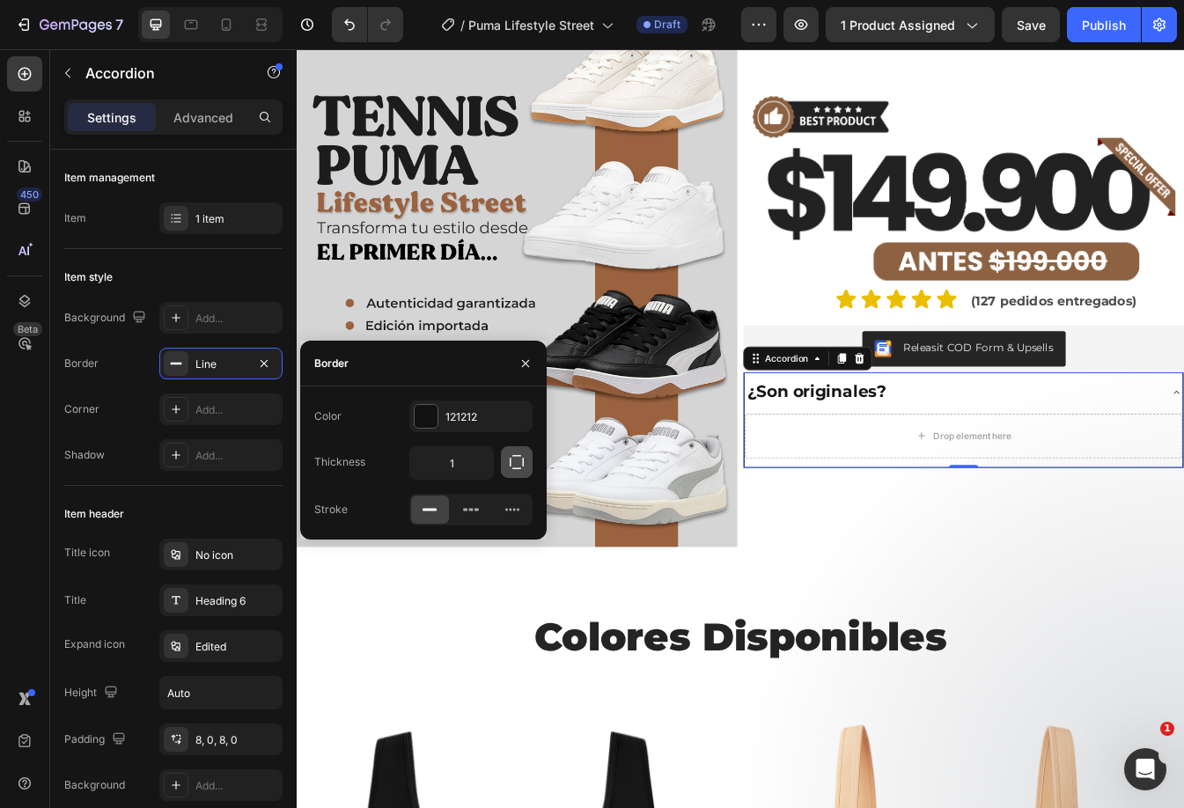
click at [511, 464] on icon "button" at bounding box center [517, 462] width 18 height 18
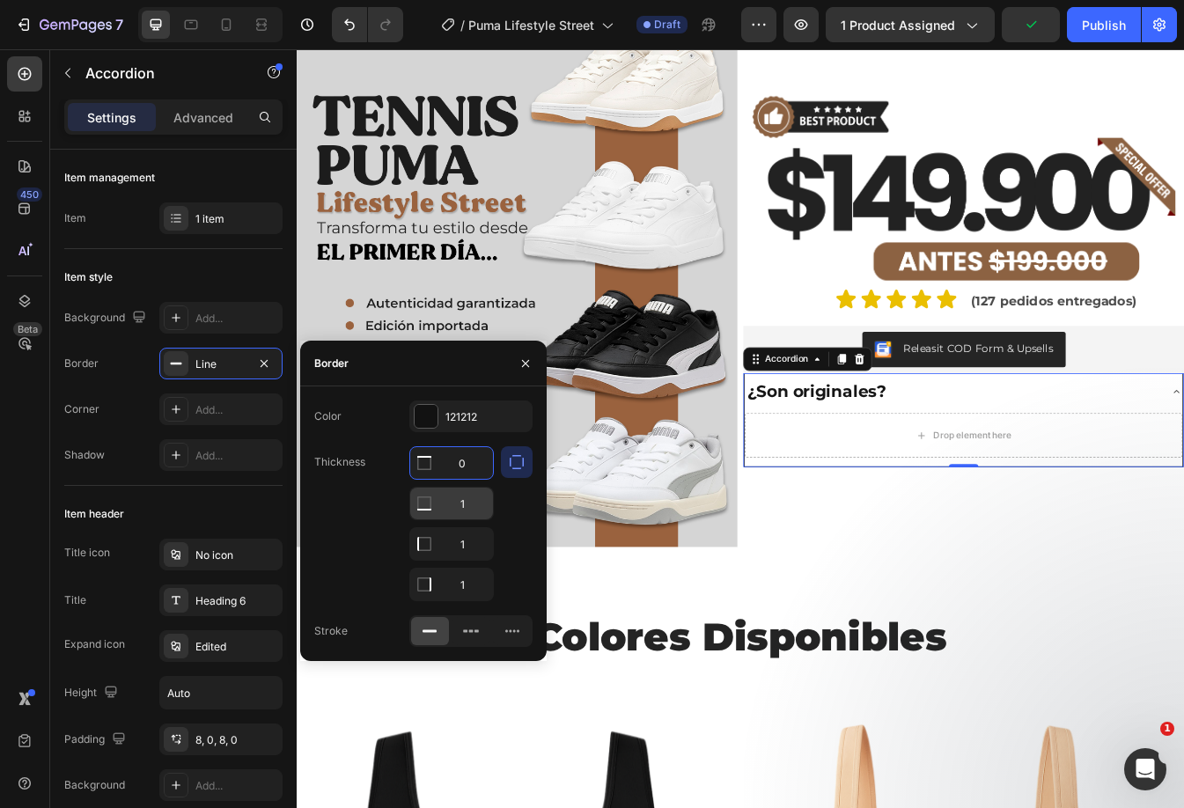
type input "0"
click at [461, 479] on input "1" at bounding box center [451, 463] width 83 height 32
type input "0"
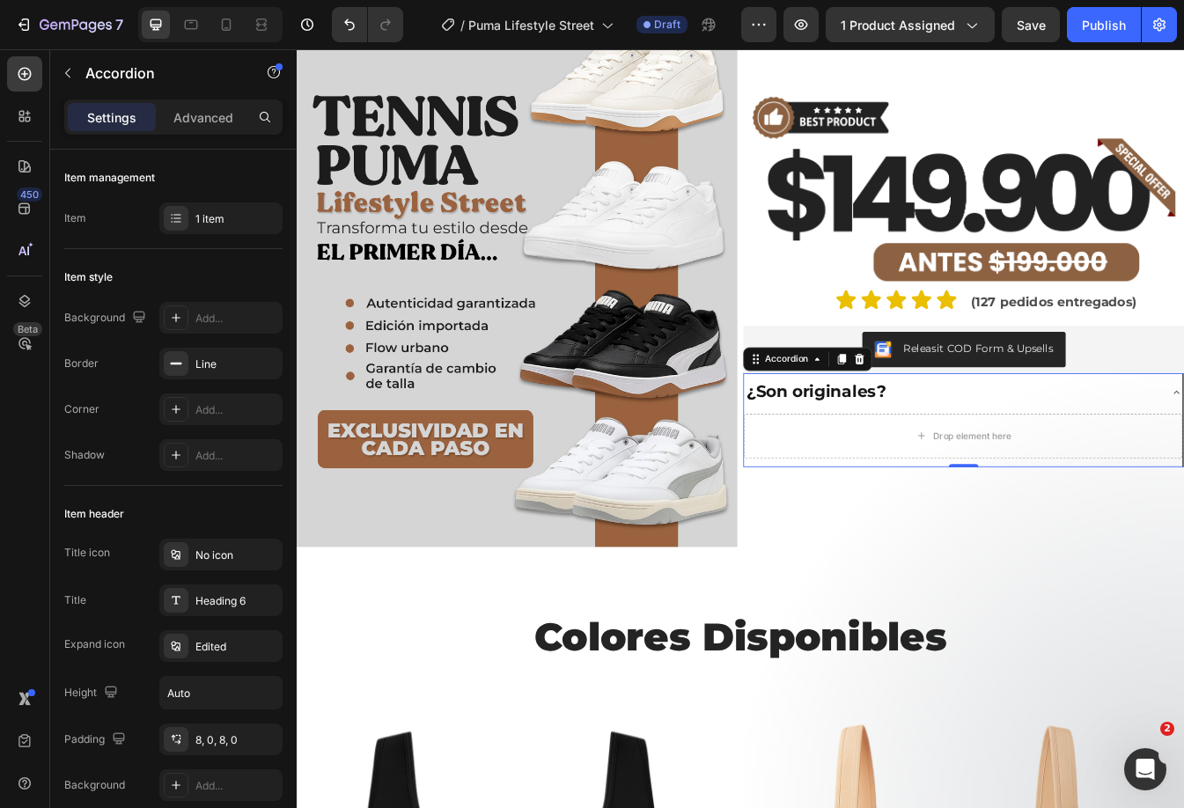
drag, startPoint x: 1206, startPoint y: 455, endPoint x: 1215, endPoint y: 364, distance: 91.2
click at [1183, 452] on div "¿Son originales?" at bounding box center [1076, 457] width 494 height 31
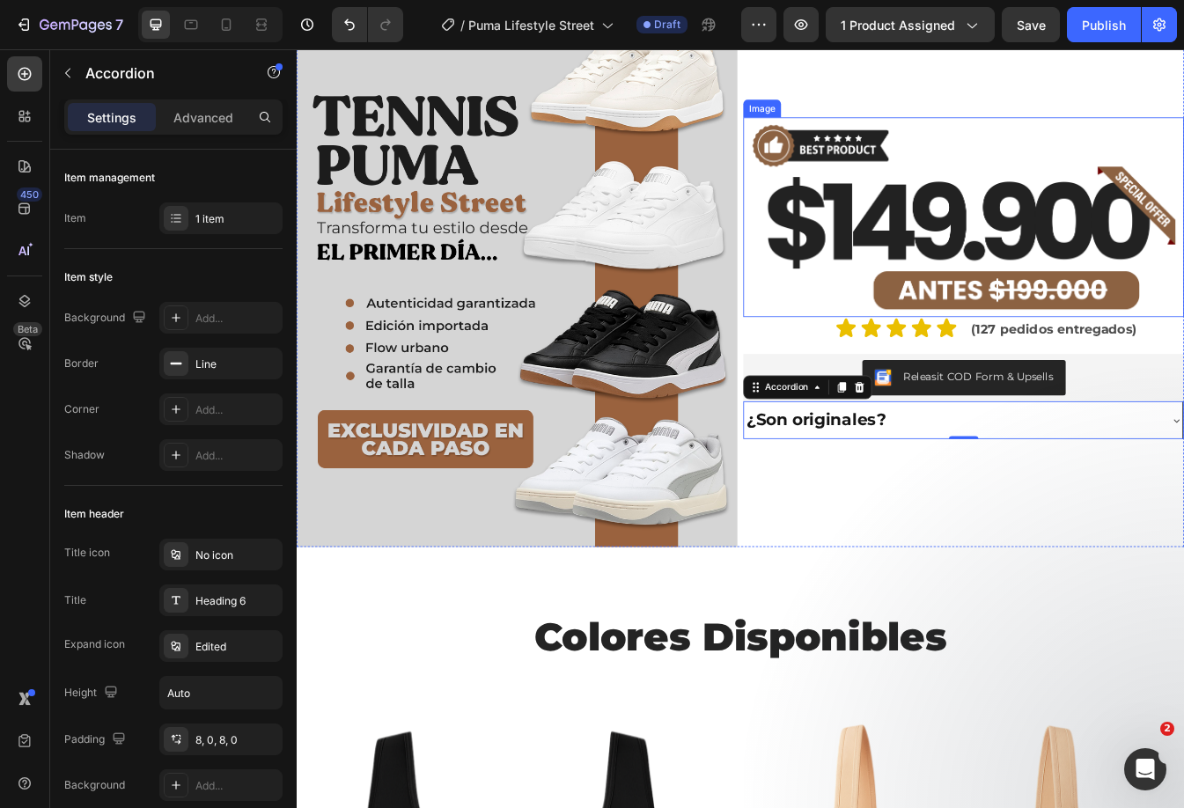
click at [1183, 264] on img at bounding box center [1090, 249] width 524 height 238
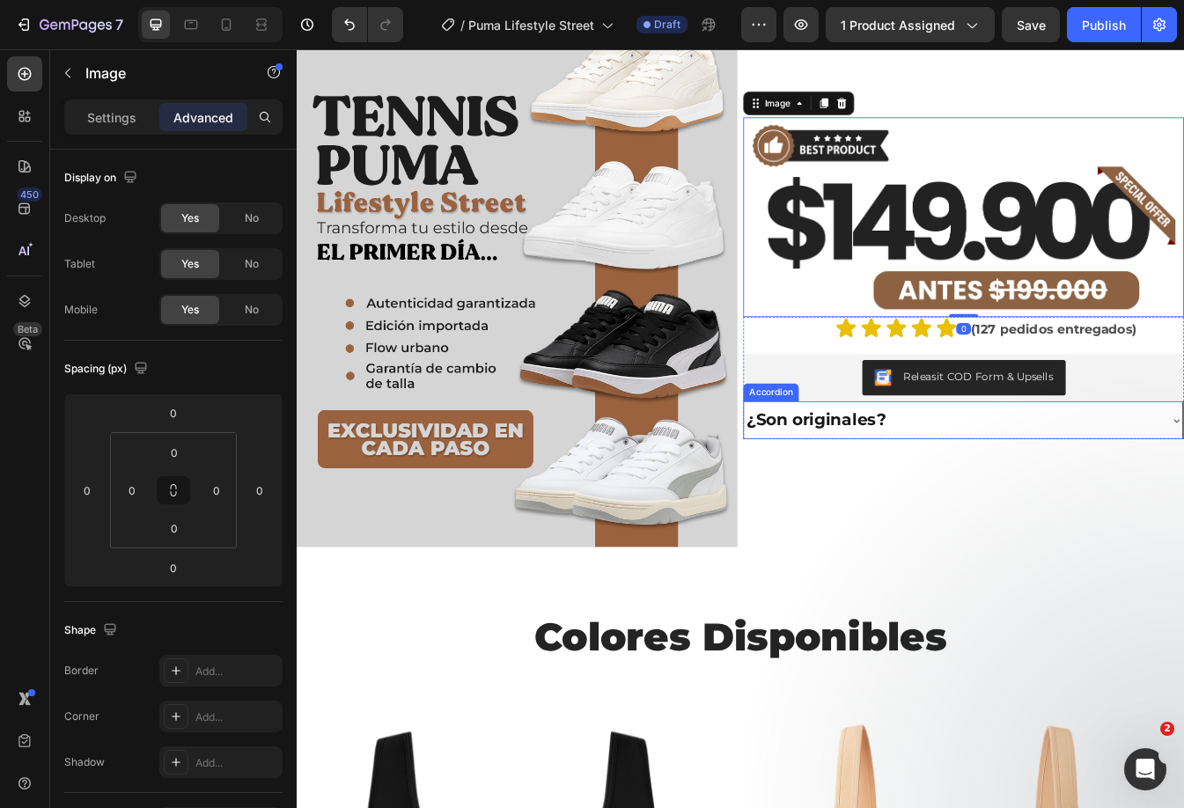
click at [1083, 479] on div "¿Son originales?" at bounding box center [1076, 490] width 494 height 31
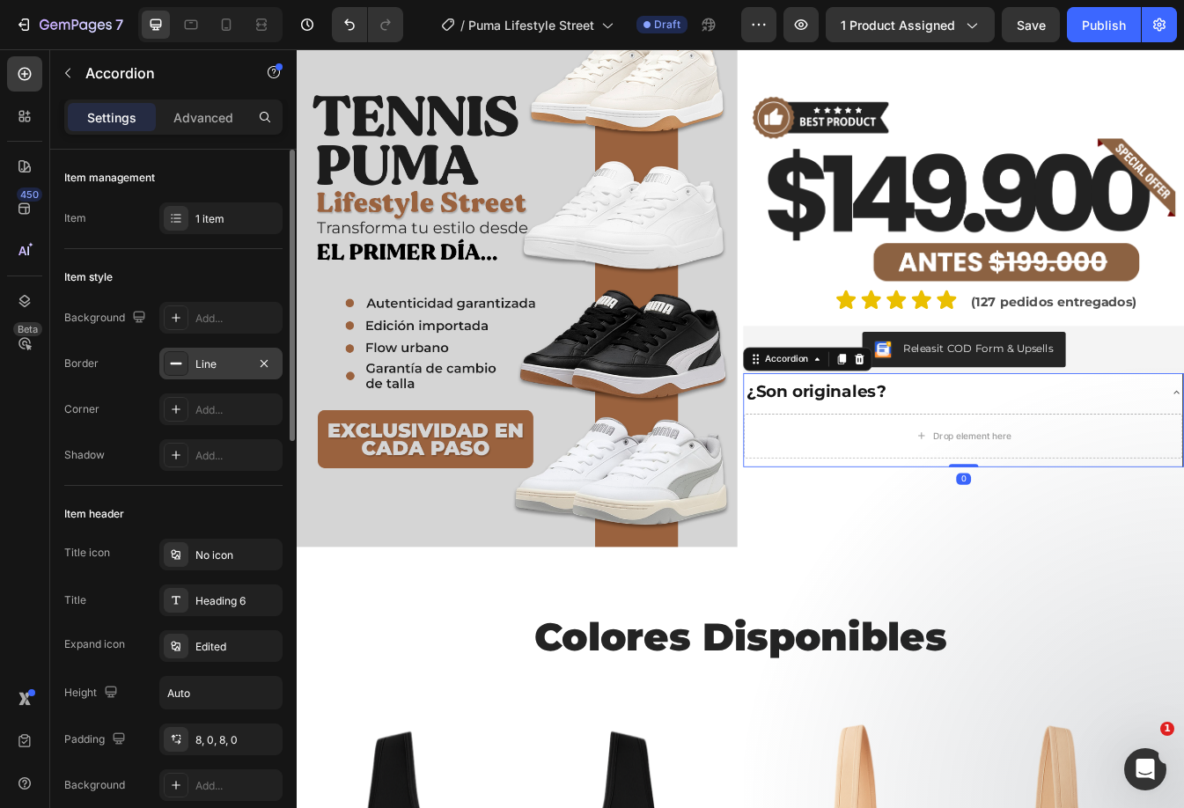
click at [200, 362] on div "Line" at bounding box center [220, 364] width 51 height 16
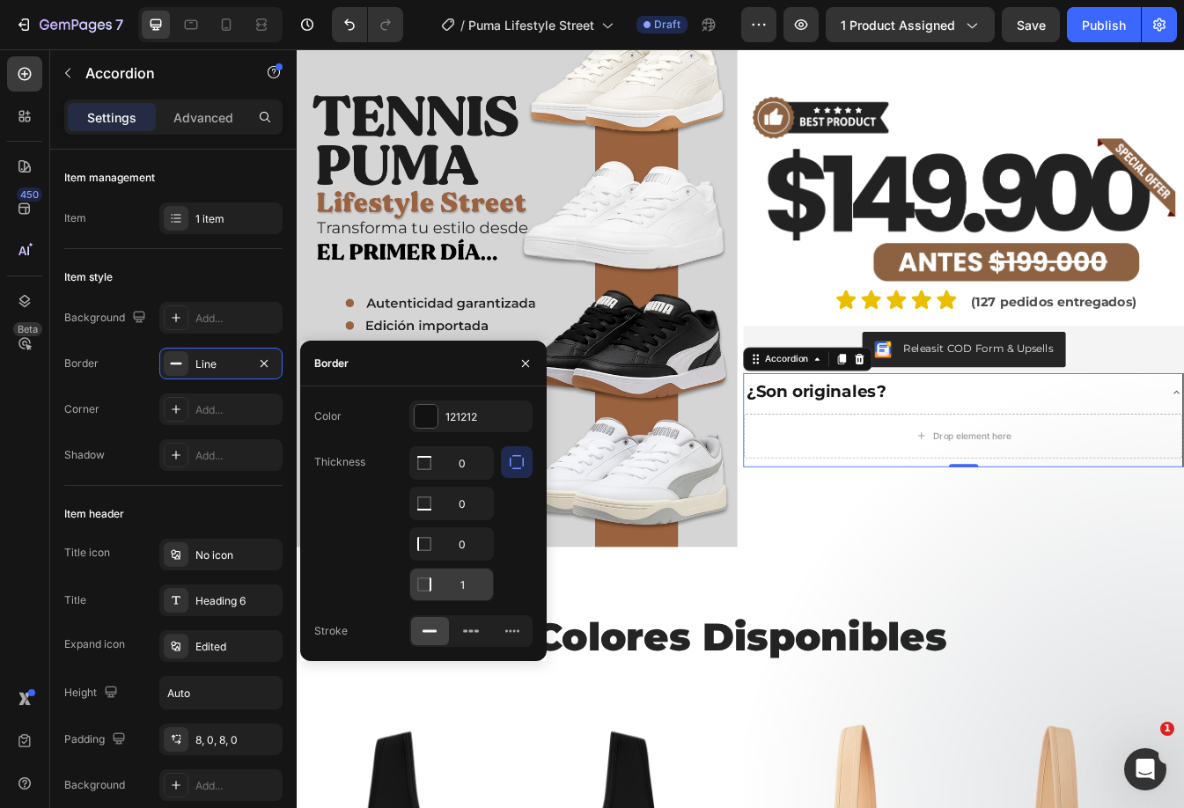
click at [468, 479] on input "1" at bounding box center [451, 463] width 83 height 32
type input "5"
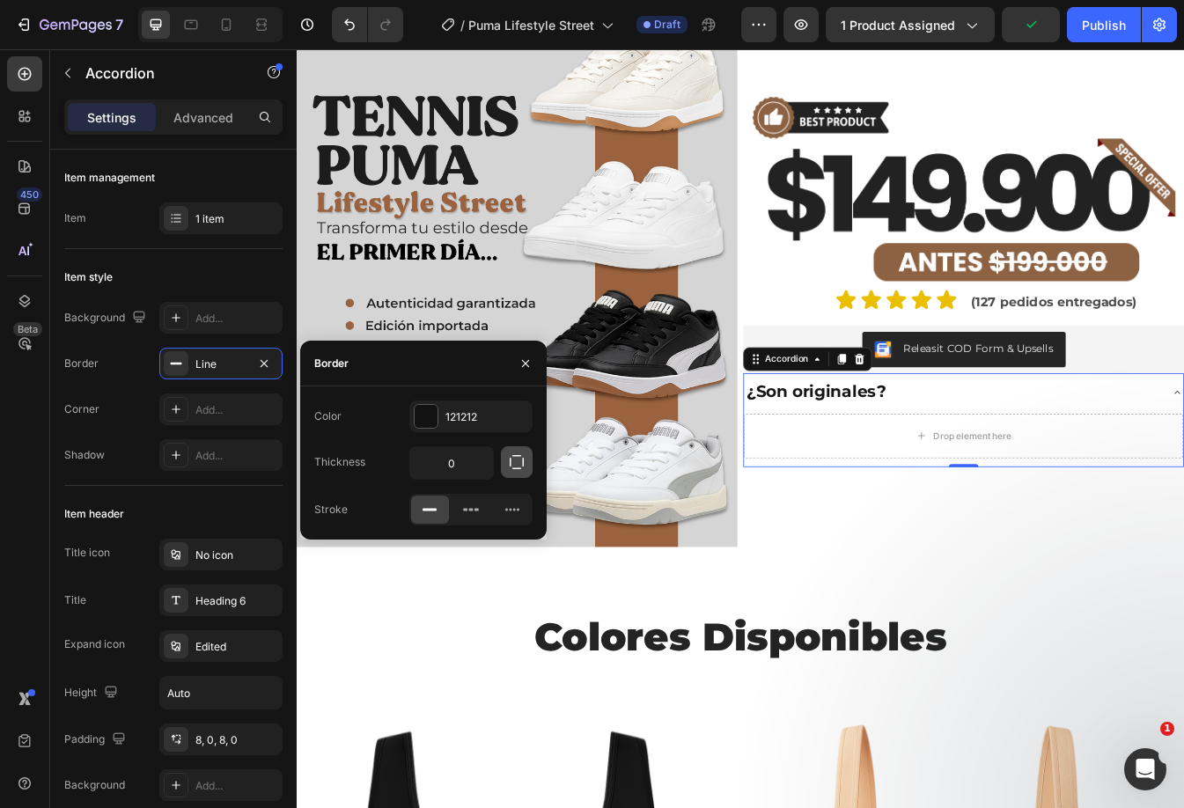
click at [524, 450] on button "button" at bounding box center [517, 462] width 32 height 32
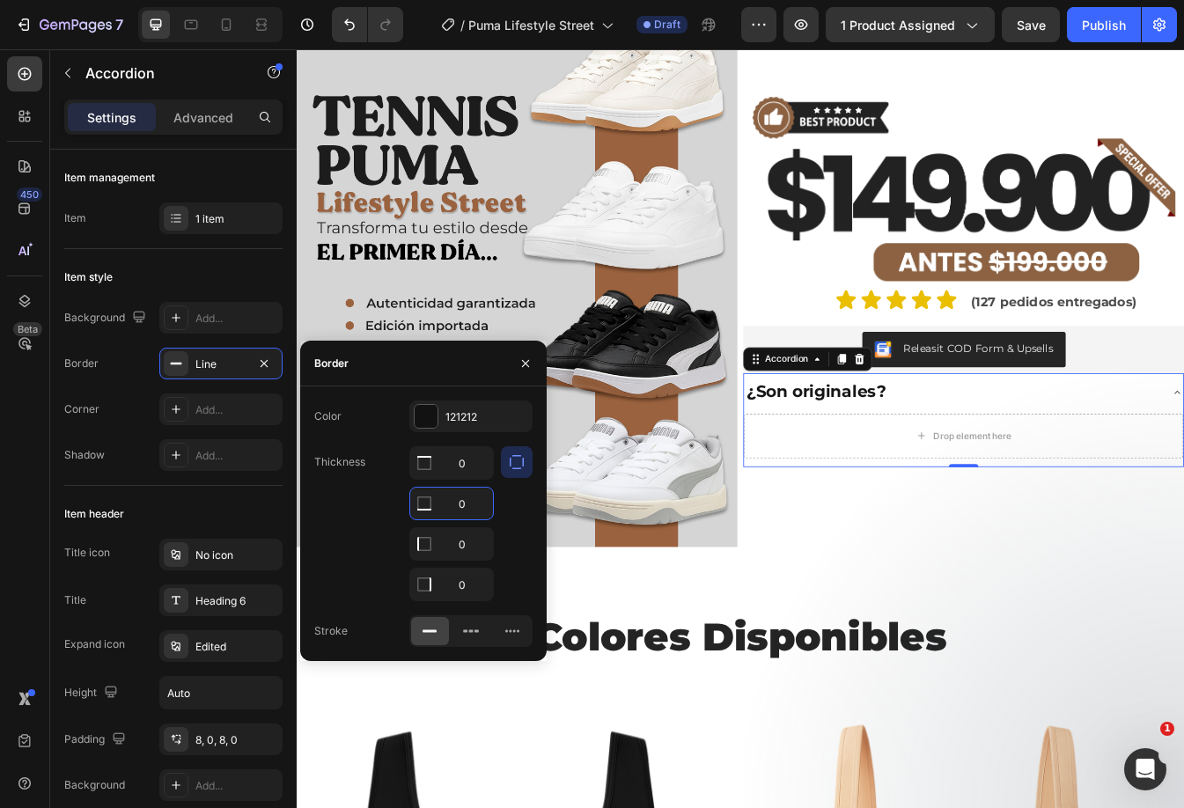
click at [461, 502] on input "0" at bounding box center [451, 504] width 83 height 32
type input "5"
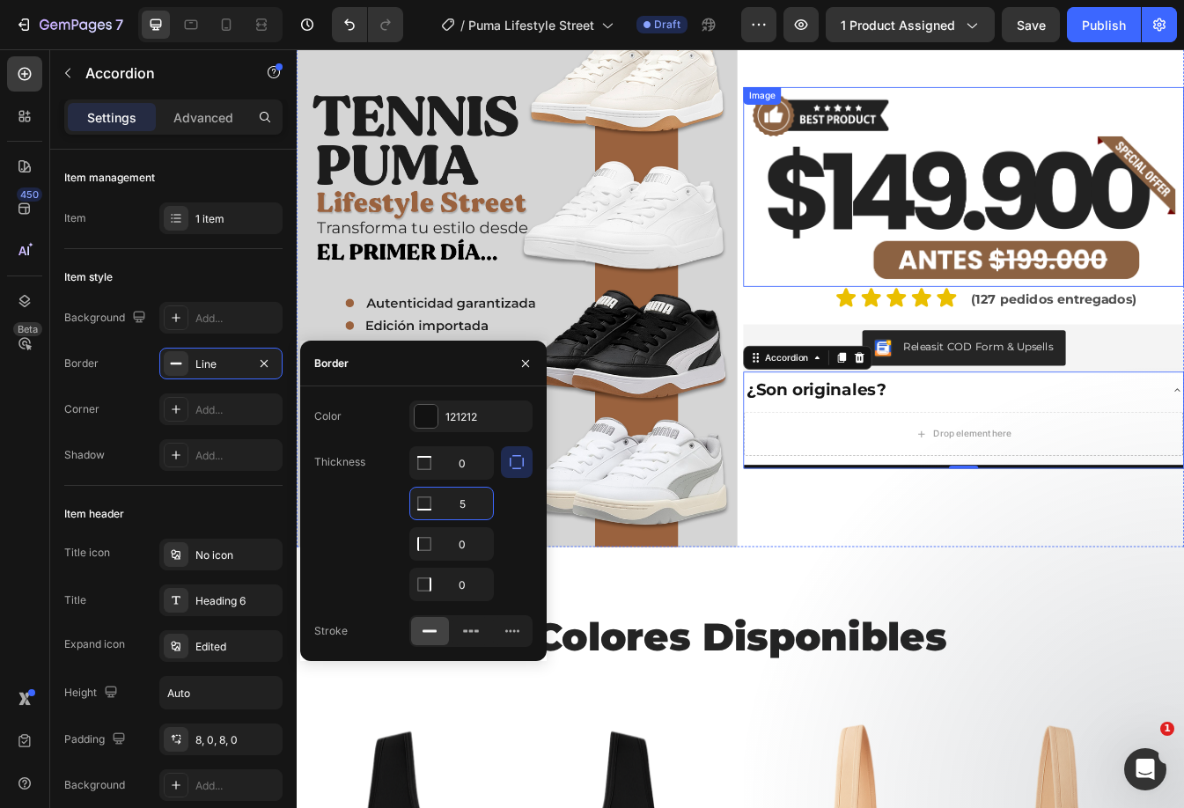
click at [1060, 229] on img at bounding box center [1090, 213] width 524 height 238
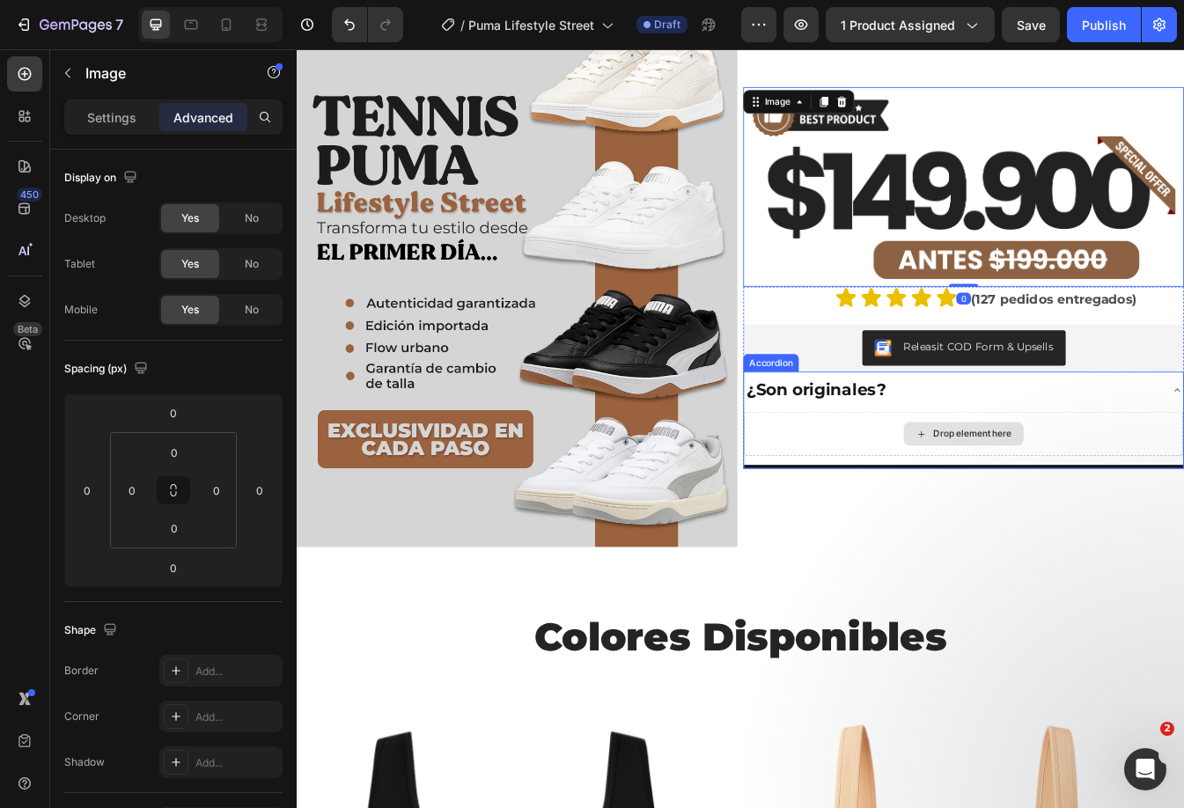
click at [1173, 457] on div "¿Son originales?" at bounding box center [1076, 455] width 495 height 31
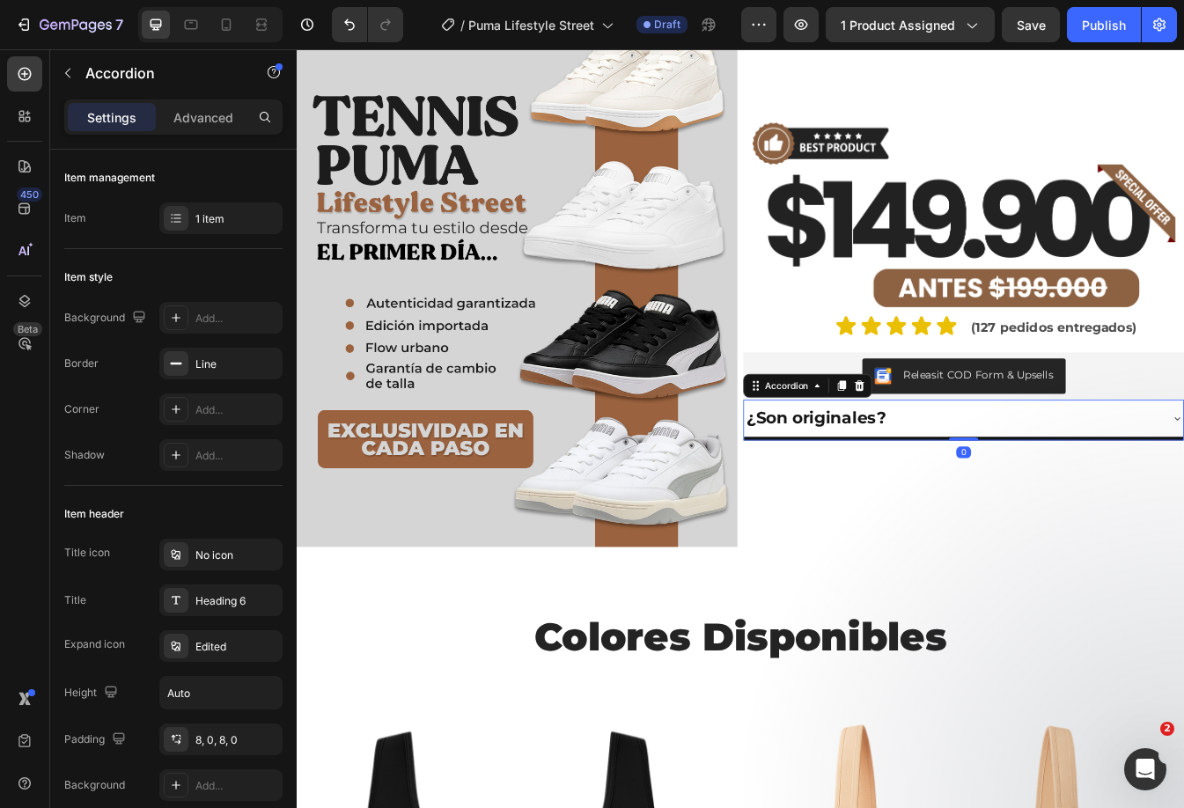
click at [1164, 473] on div "¿Son originales?" at bounding box center [1076, 488] width 495 height 31
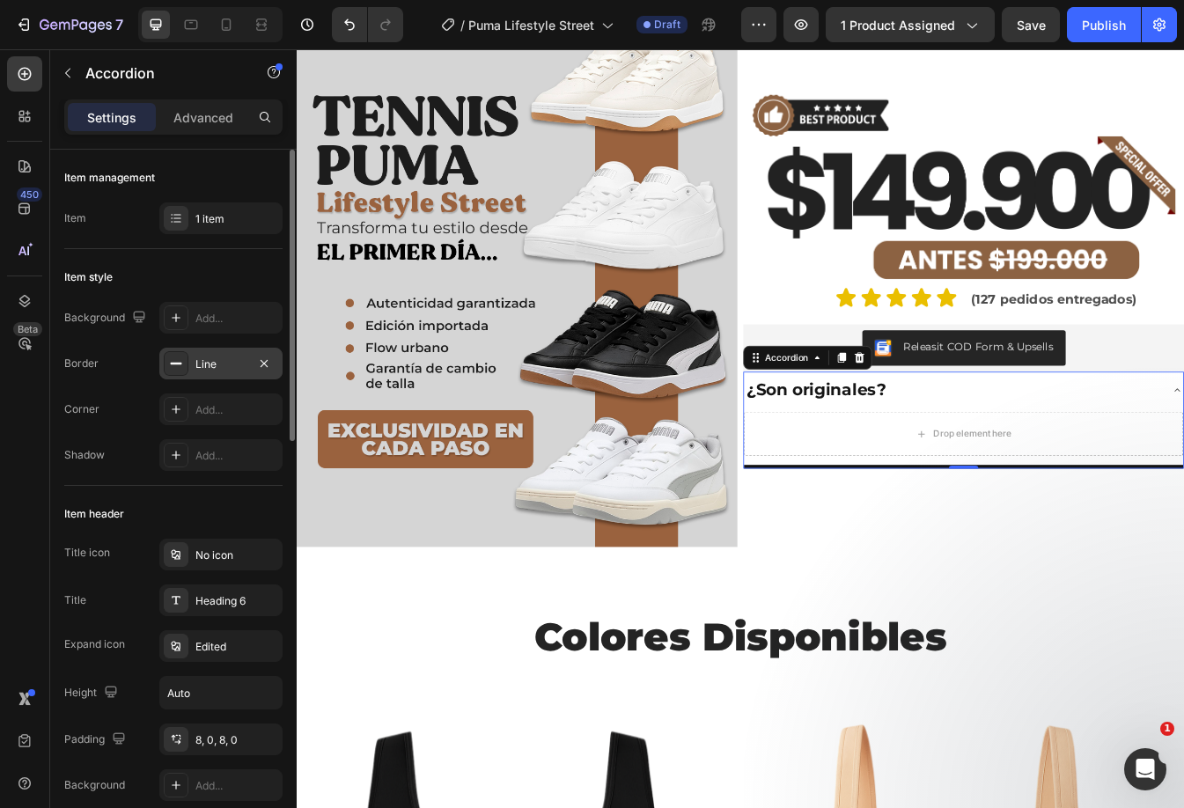
click at [205, 359] on div "Line" at bounding box center [220, 364] width 51 height 16
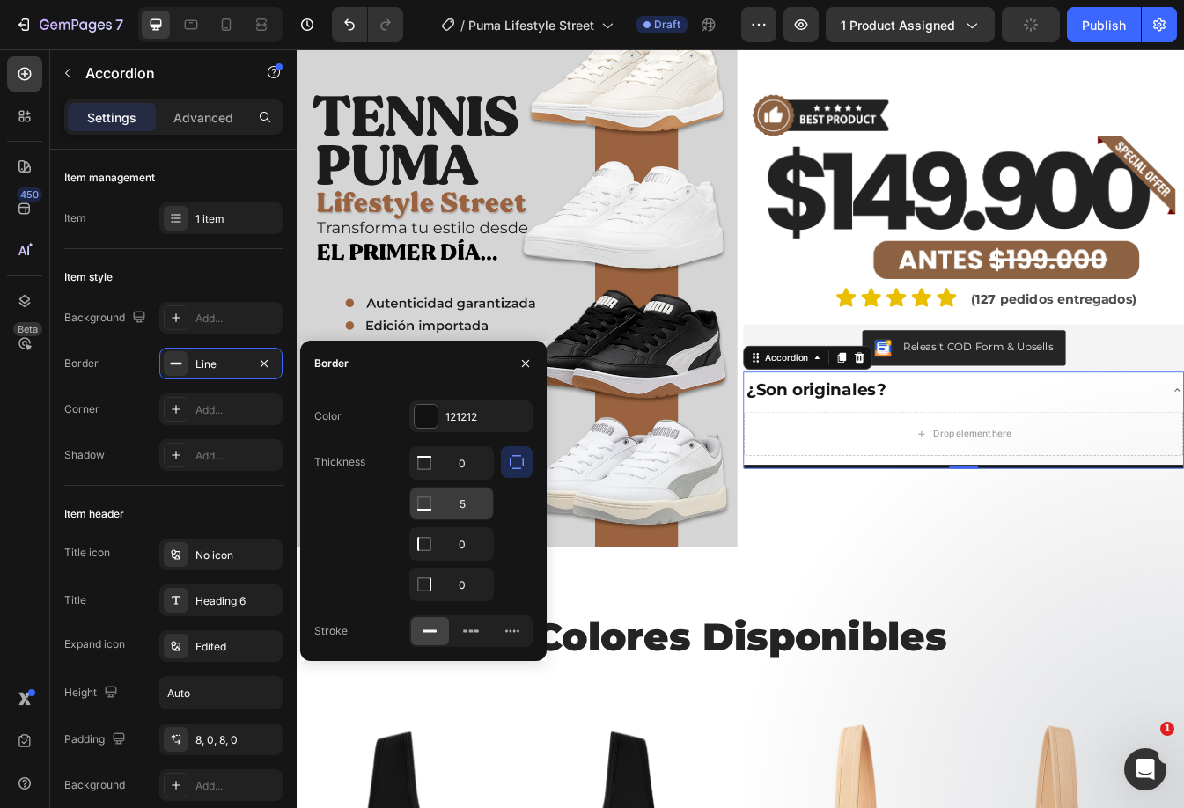
click at [464, 479] on input "5" at bounding box center [451, 463] width 83 height 32
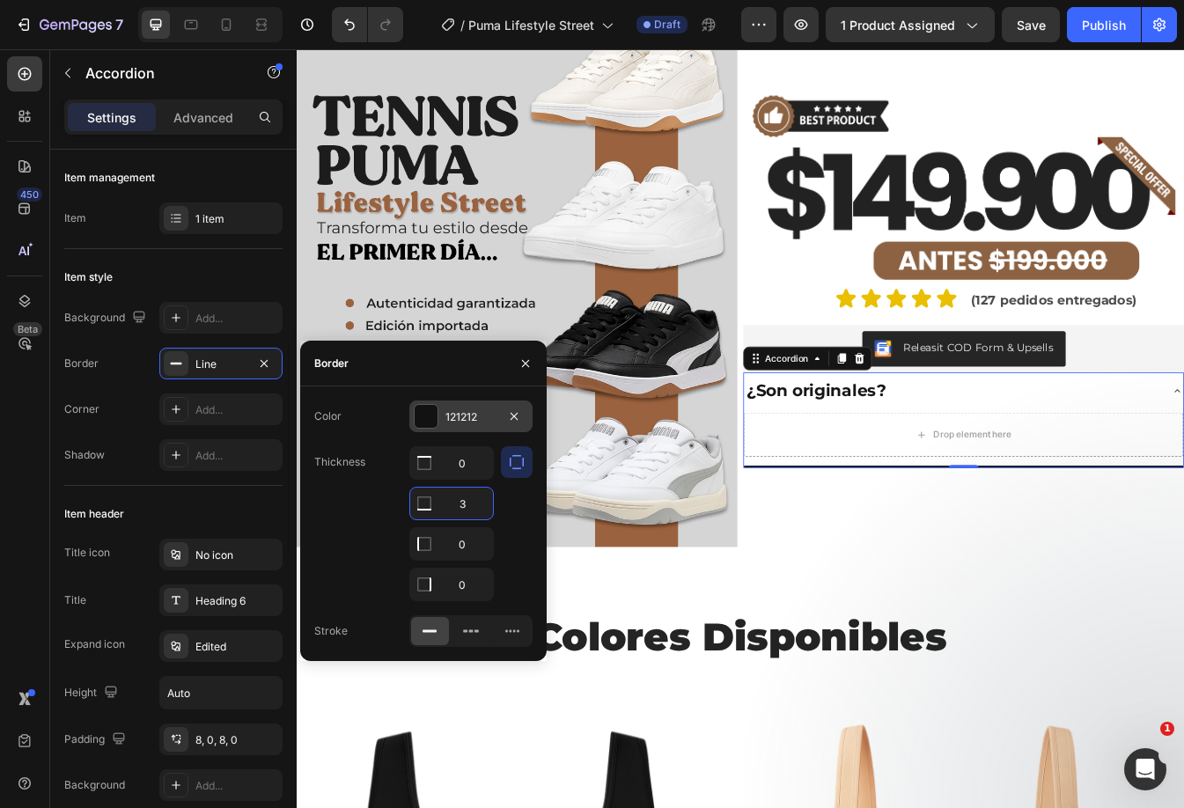
type input "3"
click at [426, 423] on div at bounding box center [425, 416] width 23 height 23
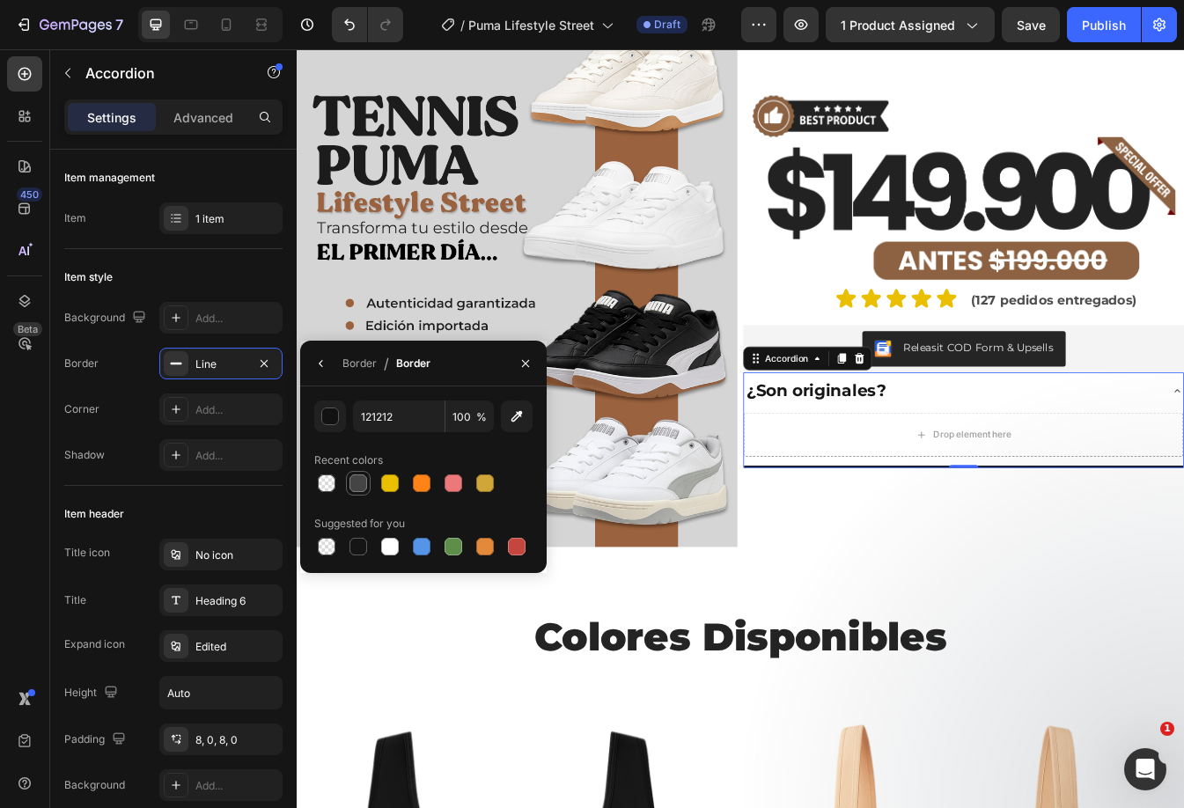
click at [359, 480] on div at bounding box center [358, 483] width 18 height 18
type input "444444"
click at [1040, 207] on img at bounding box center [1090, 214] width 524 height 238
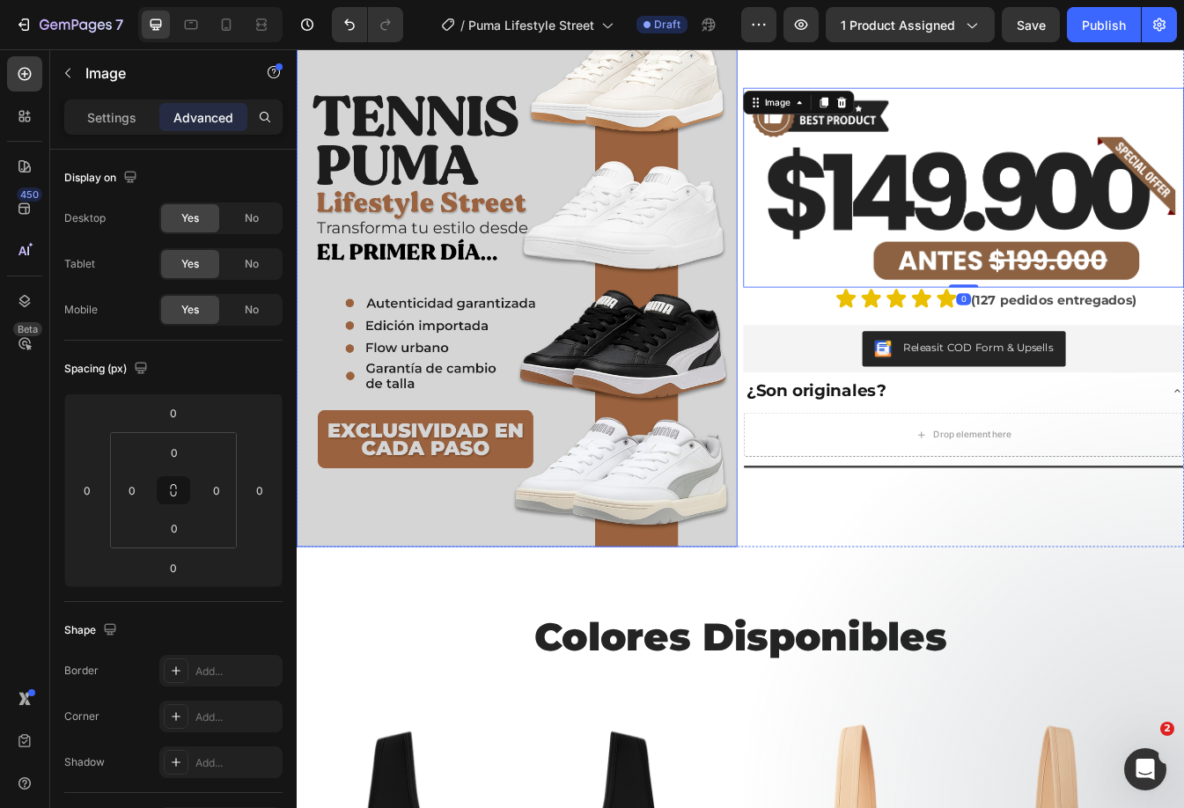
click at [471, 376] on img at bounding box center [559, 321] width 524 height 641
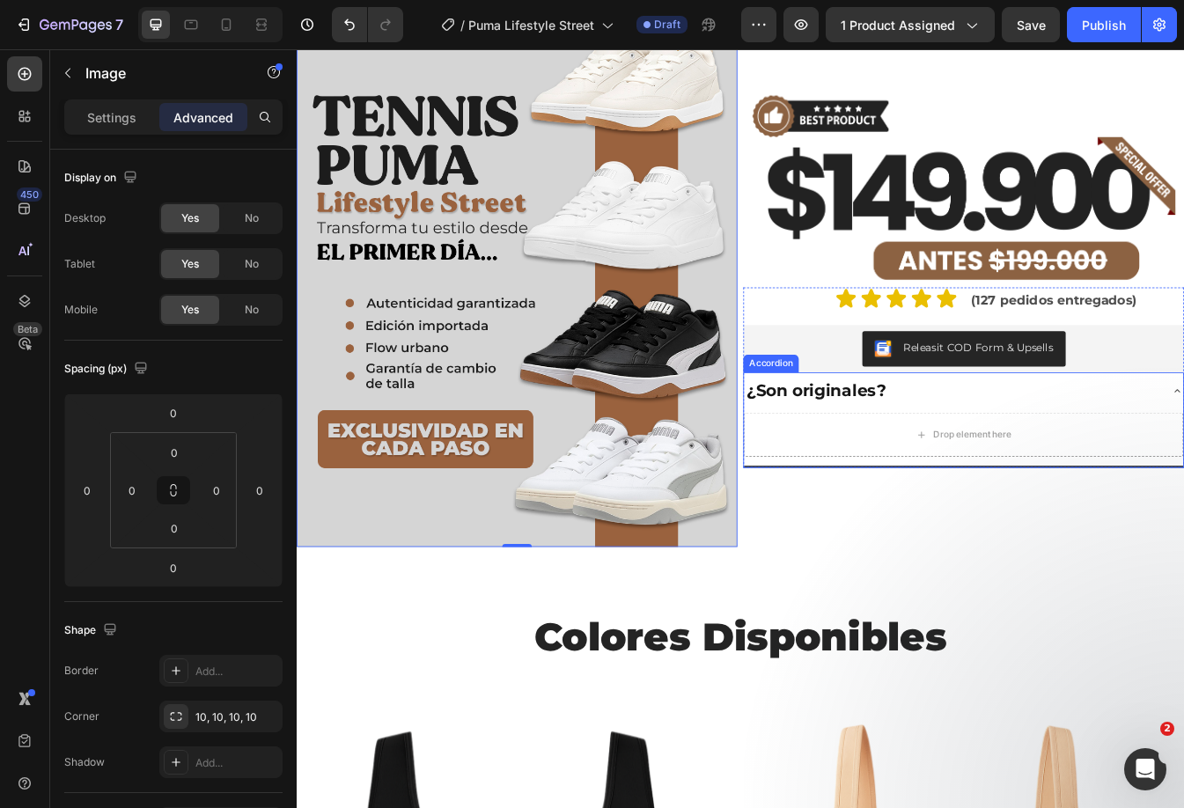
click at [1092, 540] on div "¿Son originales? Drop element here" at bounding box center [1090, 491] width 523 height 114
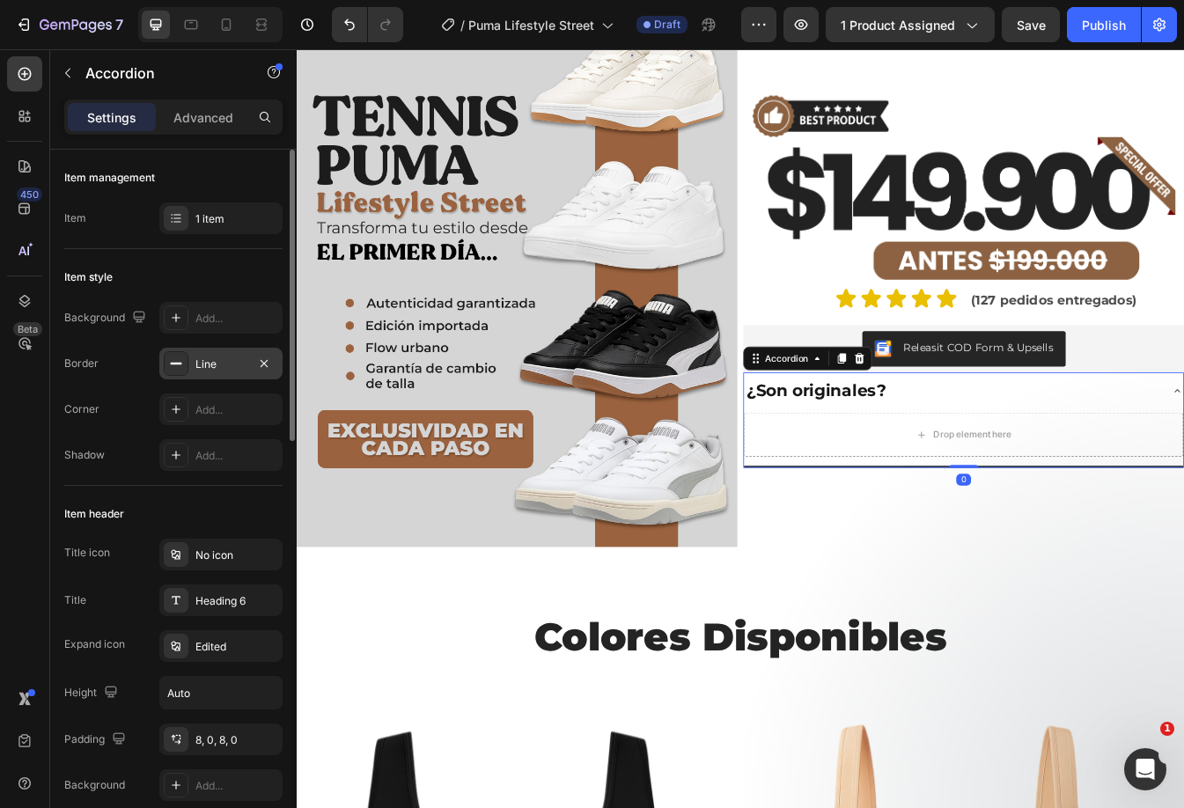
click at [184, 365] on div at bounding box center [176, 363] width 25 height 25
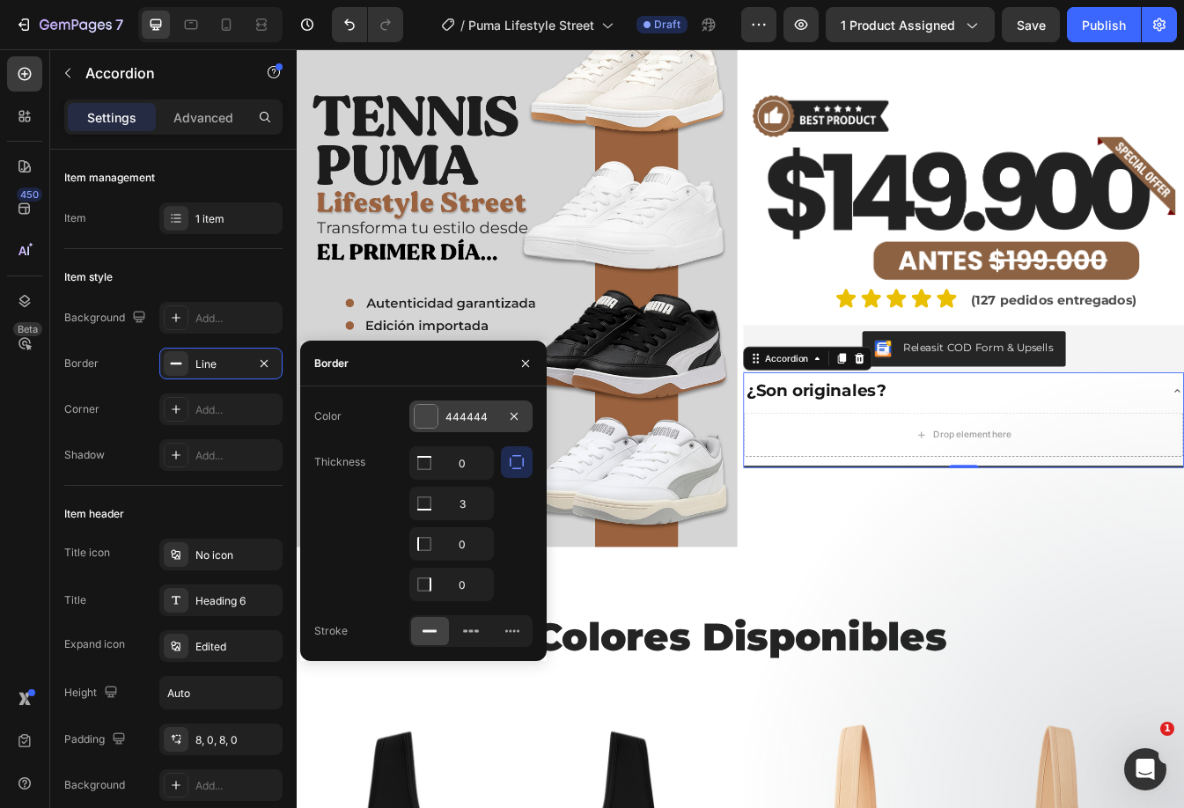
click at [425, 418] on div at bounding box center [425, 416] width 23 height 23
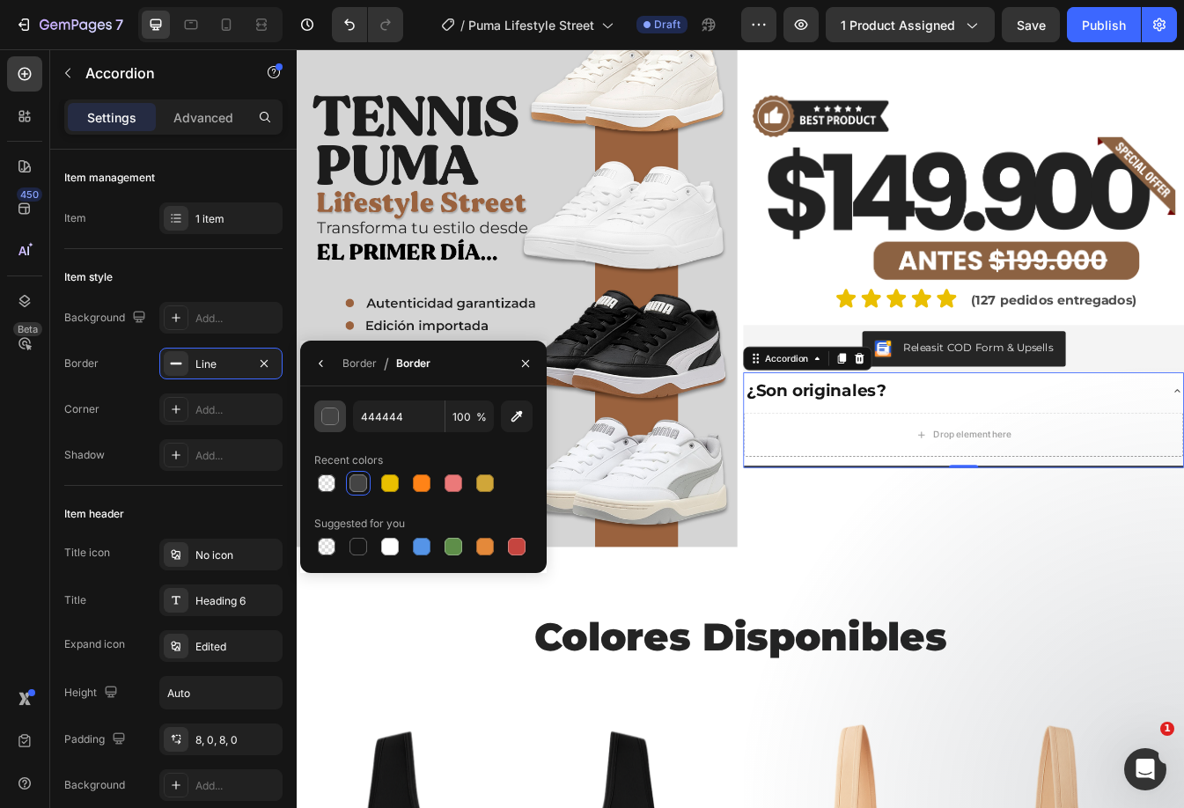
click at [334, 424] on div "button" at bounding box center [330, 416] width 18 height 18
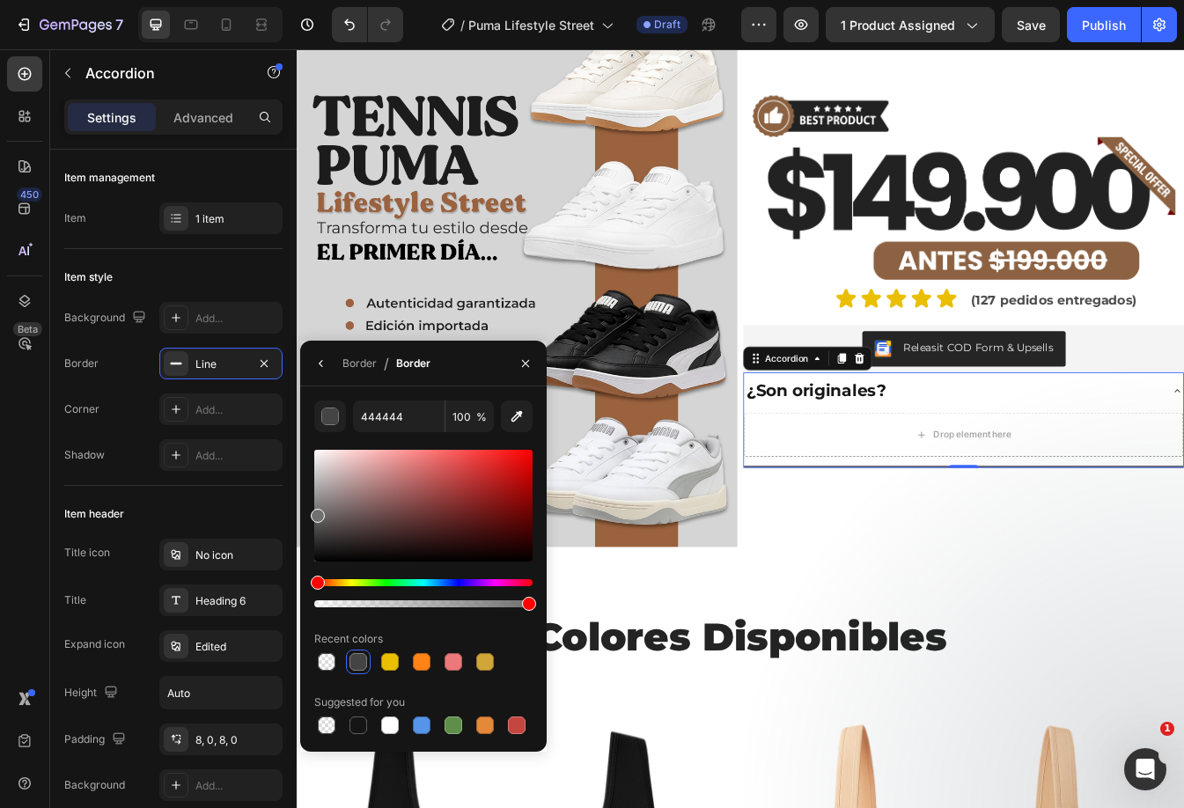
drag, startPoint x: 321, startPoint y: 529, endPoint x: 308, endPoint y: 512, distance: 21.3
click at [308, 512] on div "444444 100 % Recent colors Suggested for you" at bounding box center [423, 568] width 246 height 337
type input "707070"
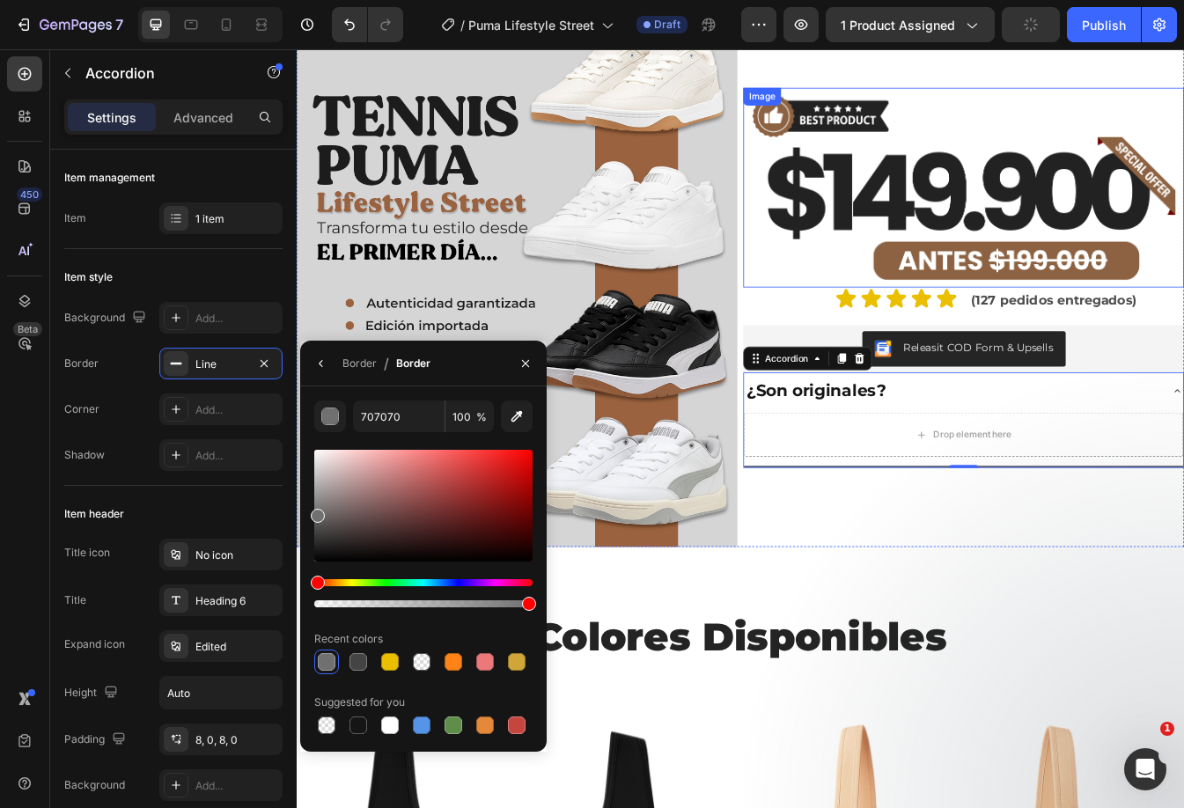
click at [952, 273] on img at bounding box center [1090, 214] width 524 height 238
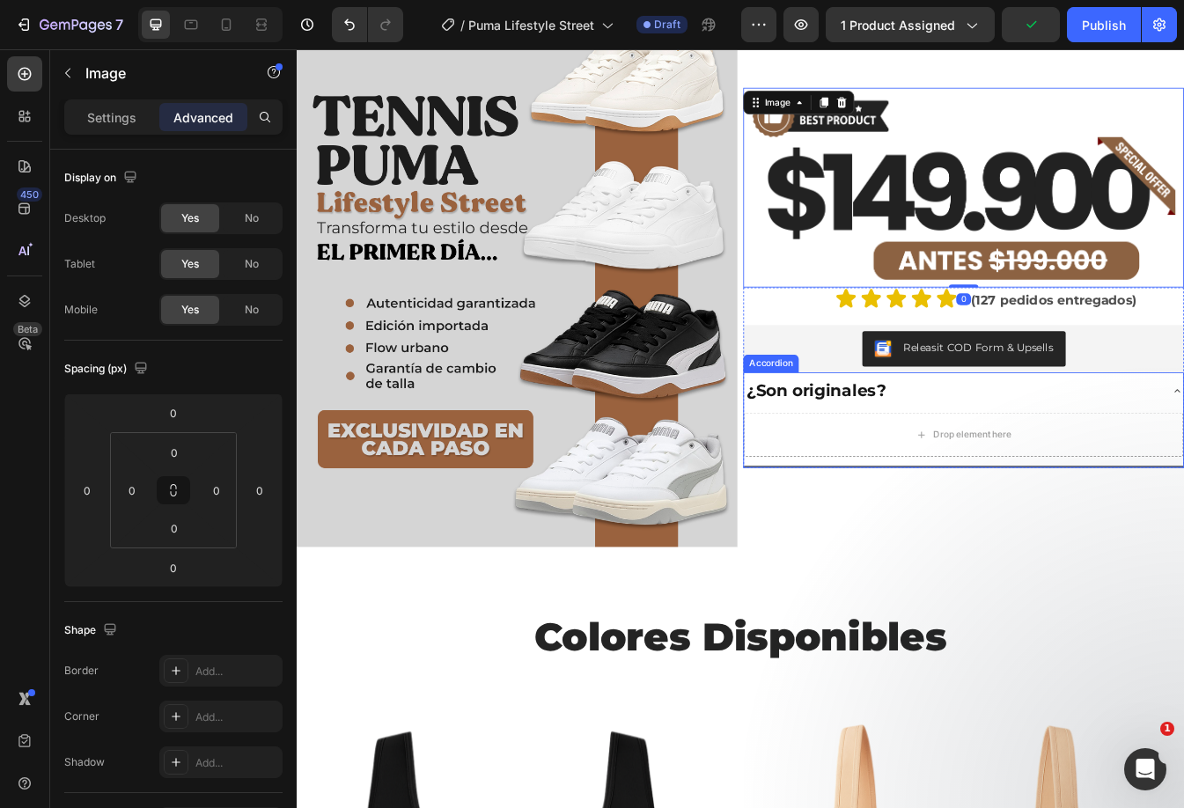
click at [1064, 465] on div "¿Son originales?" at bounding box center [1076, 456] width 495 height 31
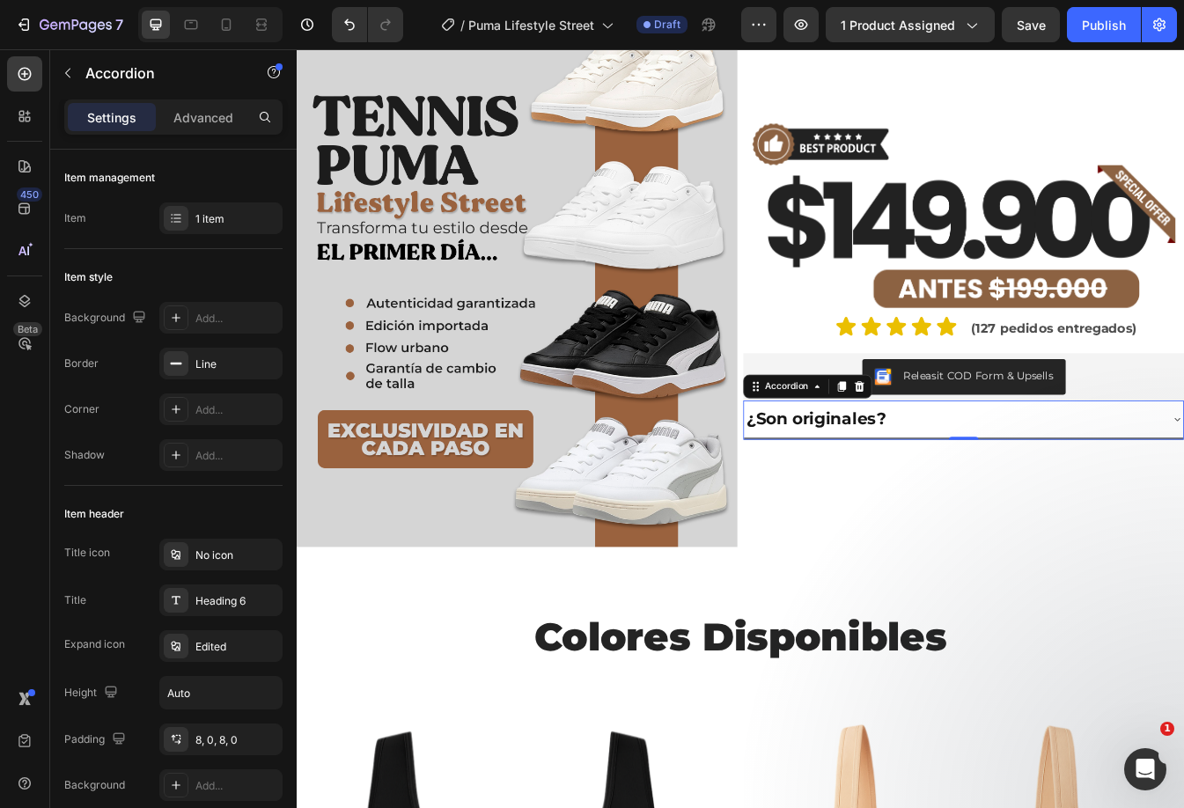
click at [1075, 482] on div "¿Son originales?" at bounding box center [1076, 489] width 495 height 31
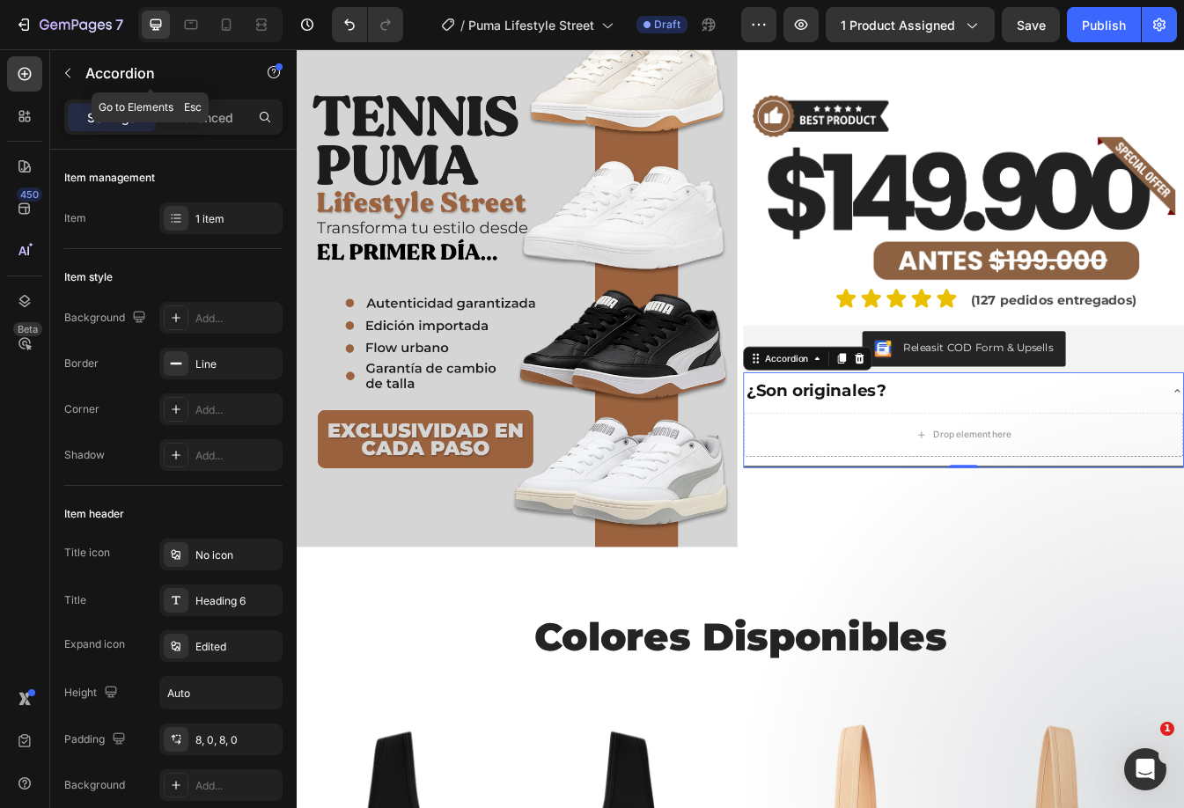
drag, startPoint x: 69, startPoint y: 83, endPoint x: 81, endPoint y: 81, distance: 12.4
click at [74, 81] on button "button" at bounding box center [68, 73] width 28 height 28
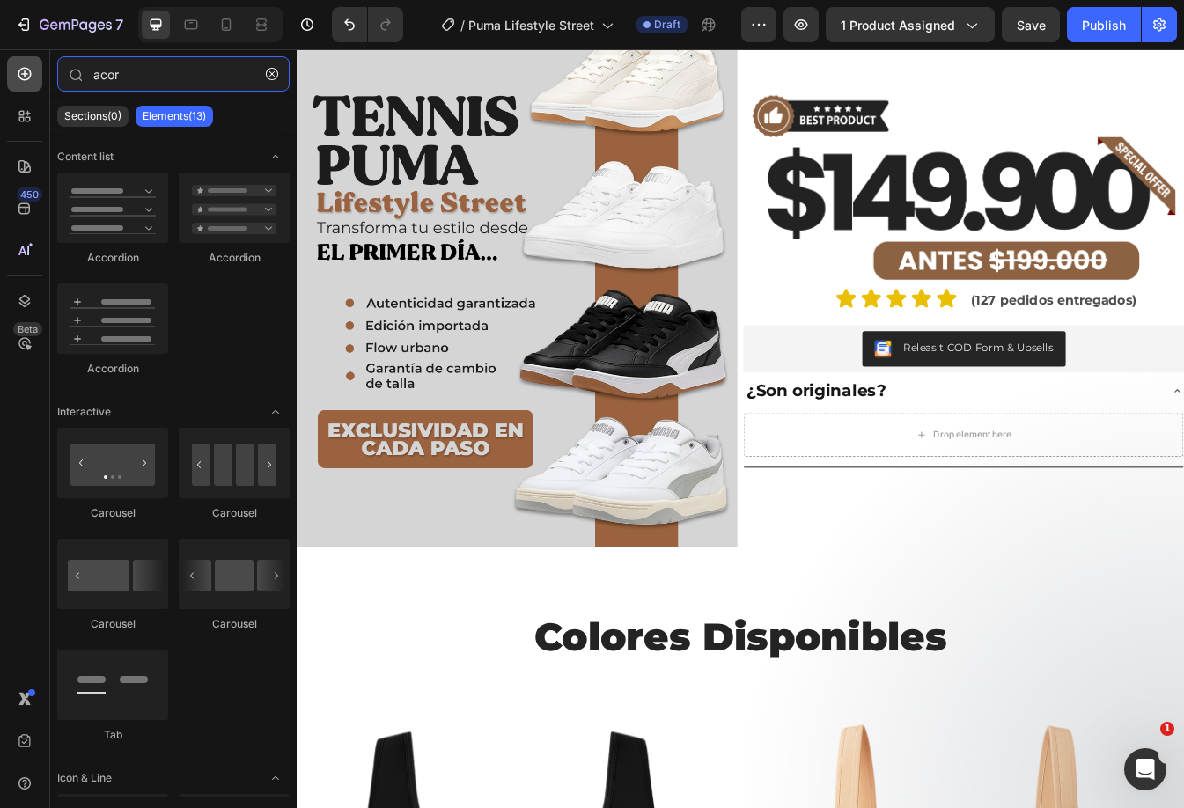
drag, startPoint x: 135, startPoint y: 76, endPoint x: 40, endPoint y: 82, distance: 95.2
click at [40, 82] on div "450 Beta acor Sections(0) Elements(13) We couldn’t find any matches for “acor” …" at bounding box center [148, 428] width 297 height 759
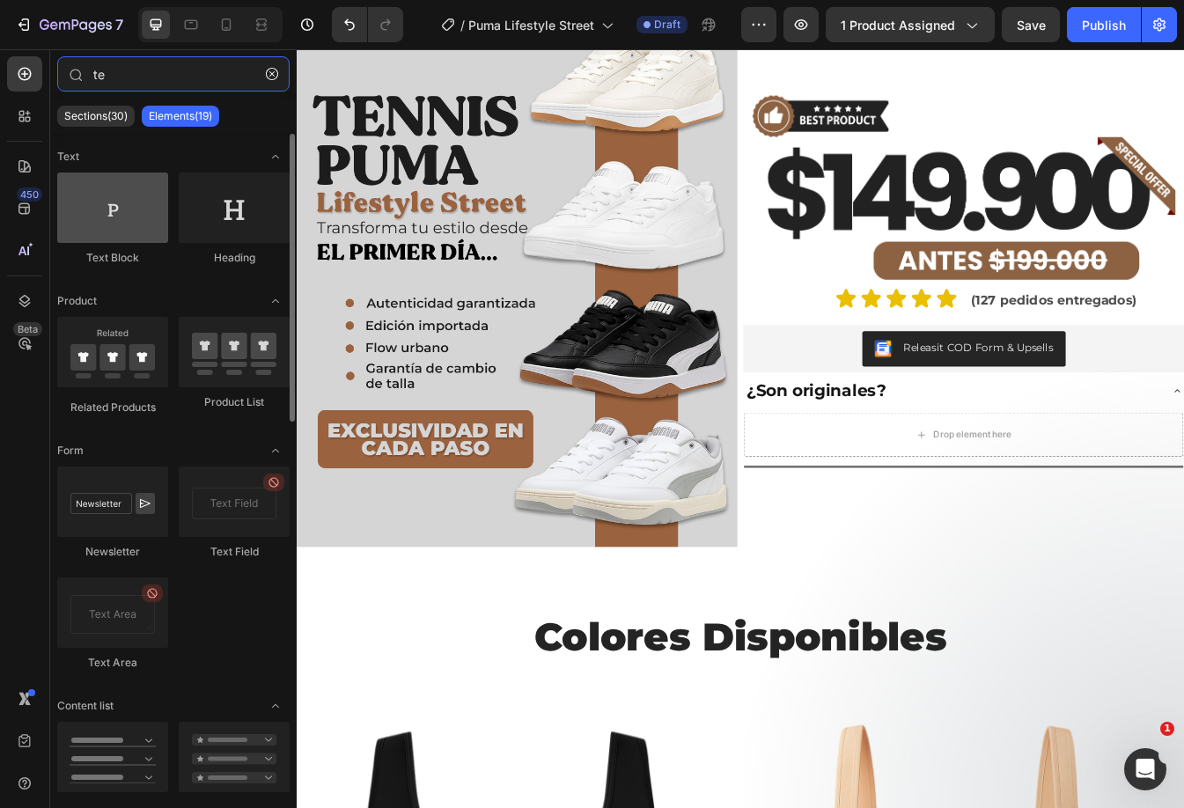
type input "te"
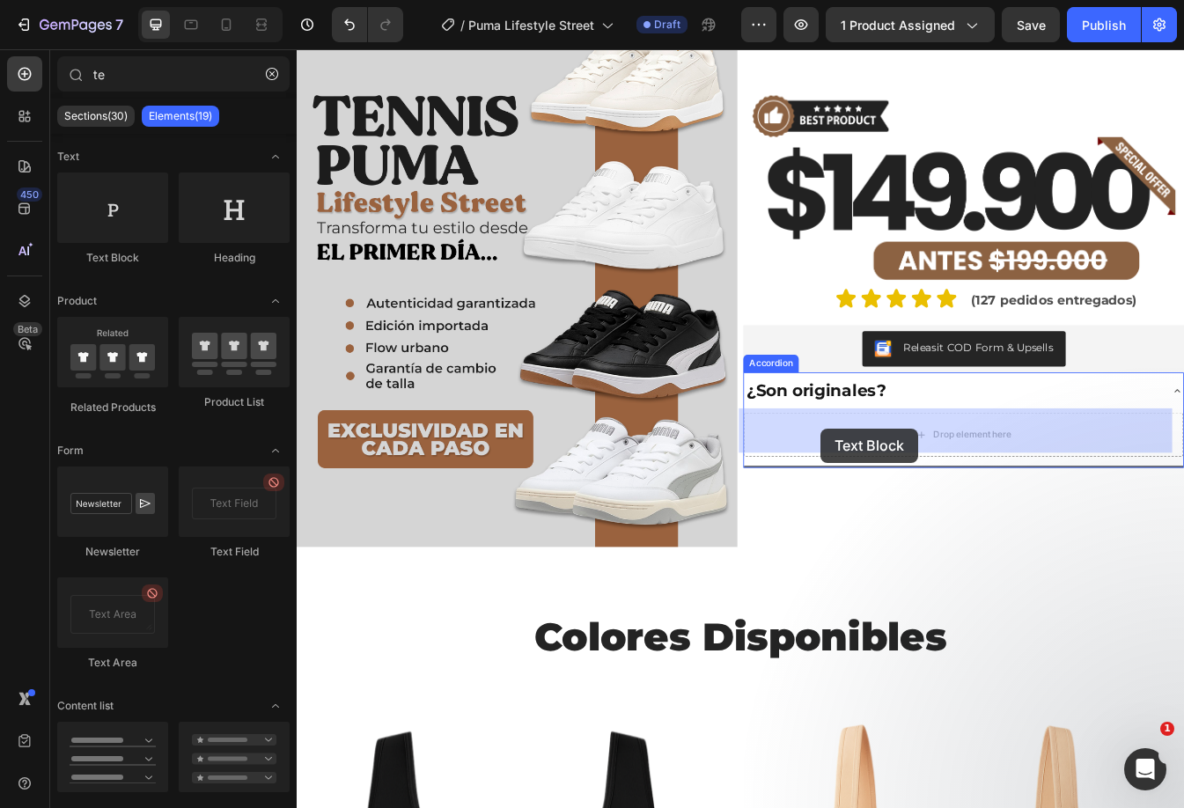
drag, startPoint x: 541, startPoint y: 282, endPoint x: 920, endPoint y: 501, distance: 436.8
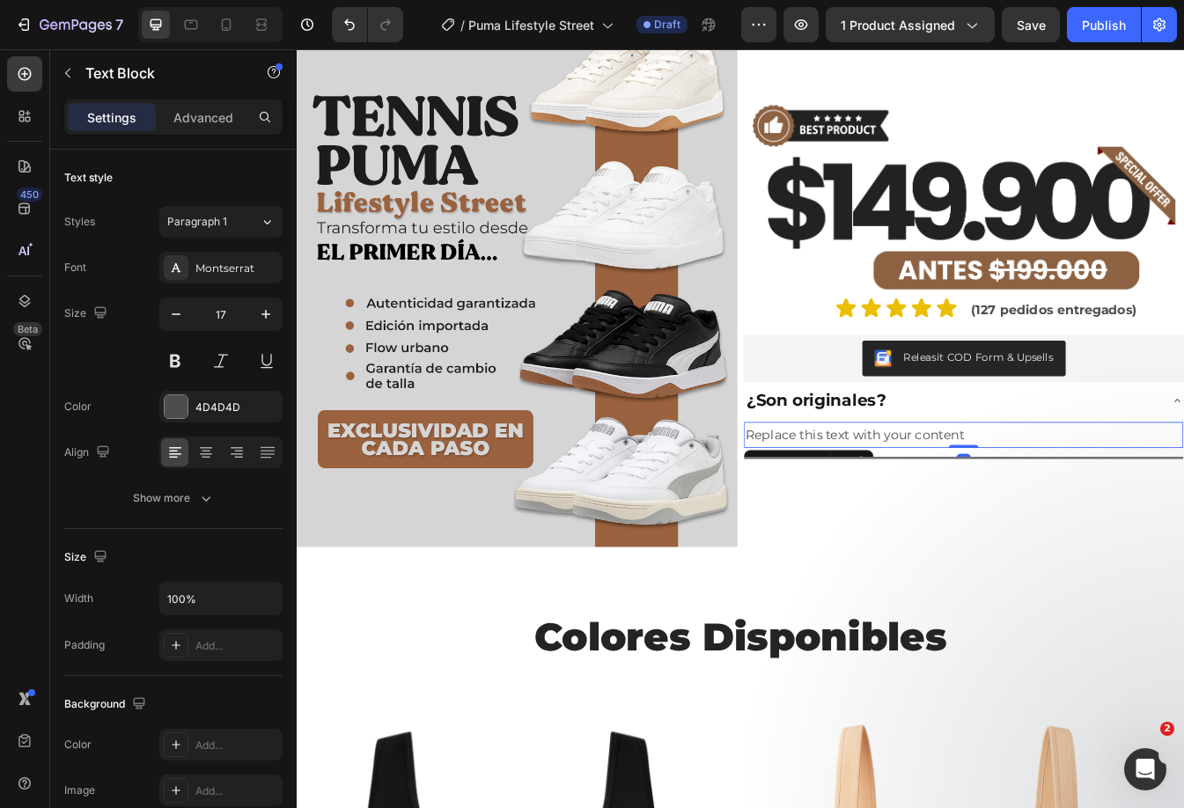
click at [908, 495] on div "Replace this text with your content" at bounding box center [1090, 508] width 523 height 31
click at [908, 495] on p "Replace this text with your content" at bounding box center [1090, 508] width 519 height 27
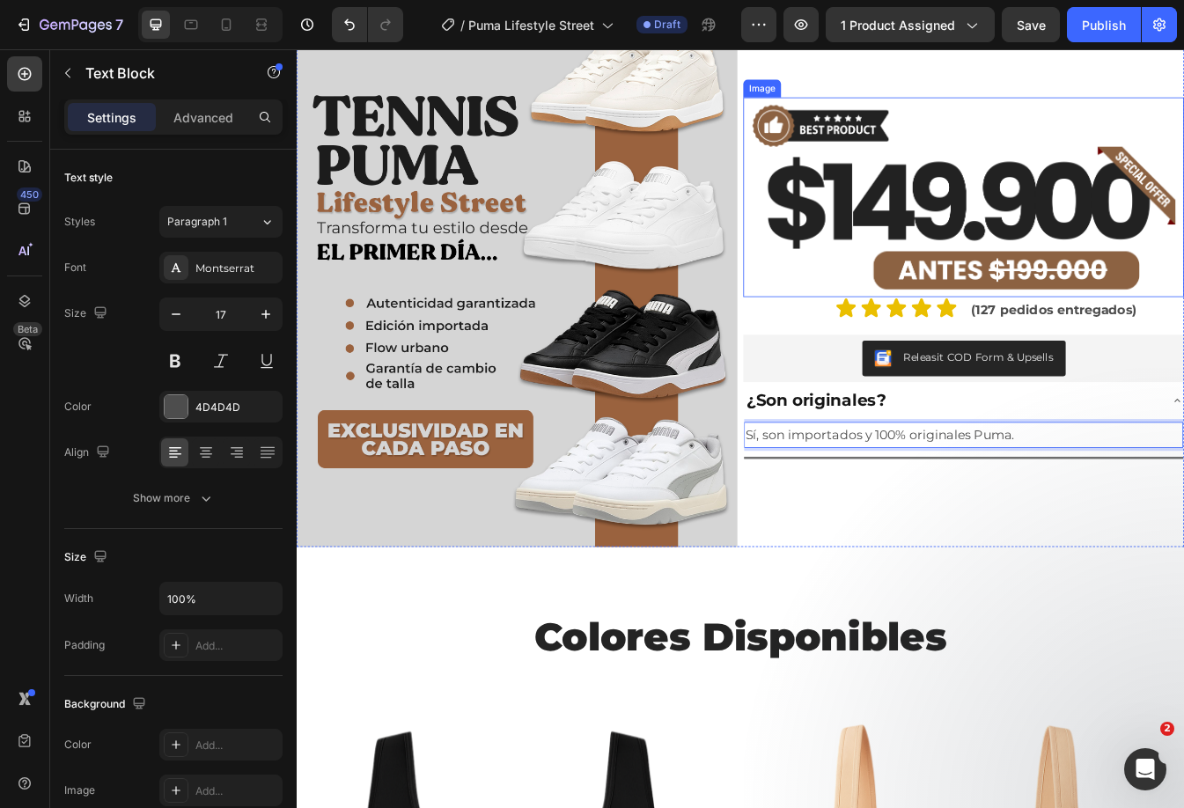
click at [954, 288] on img at bounding box center [1090, 225] width 524 height 238
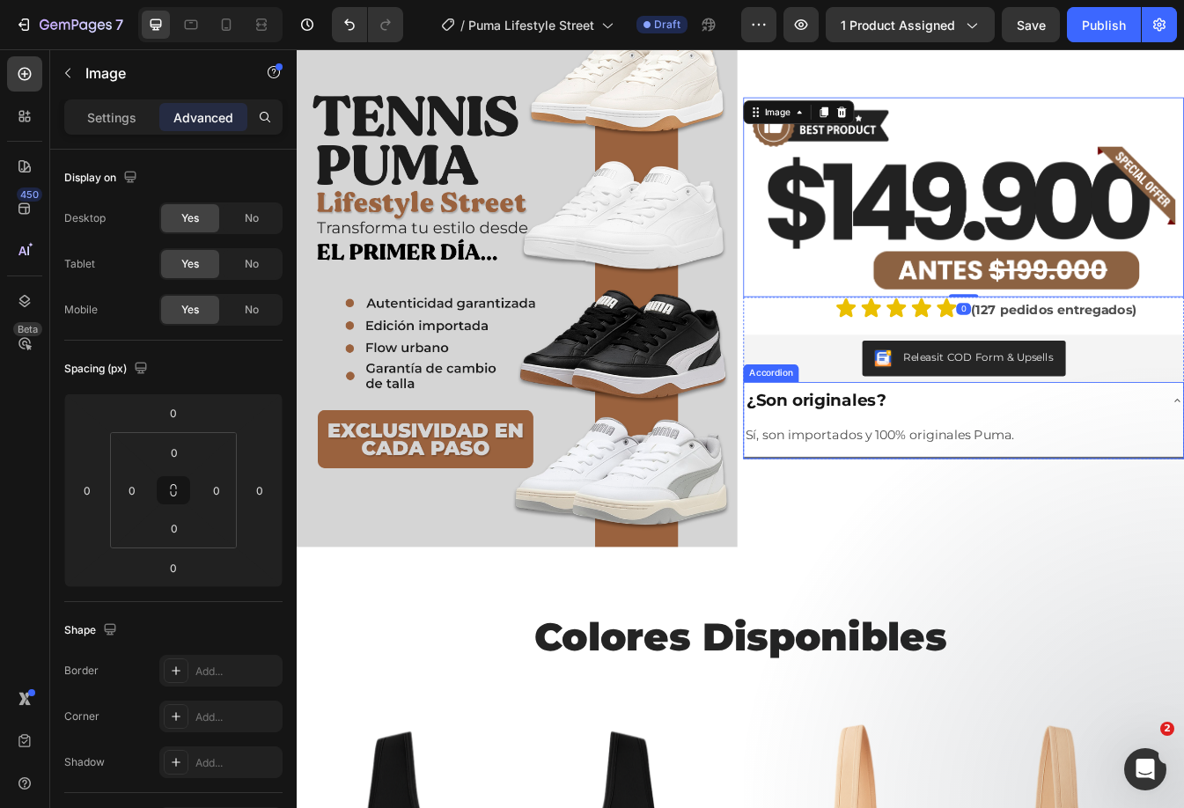
click at [1183, 459] on div "¿Son originales?" at bounding box center [1076, 467] width 495 height 31
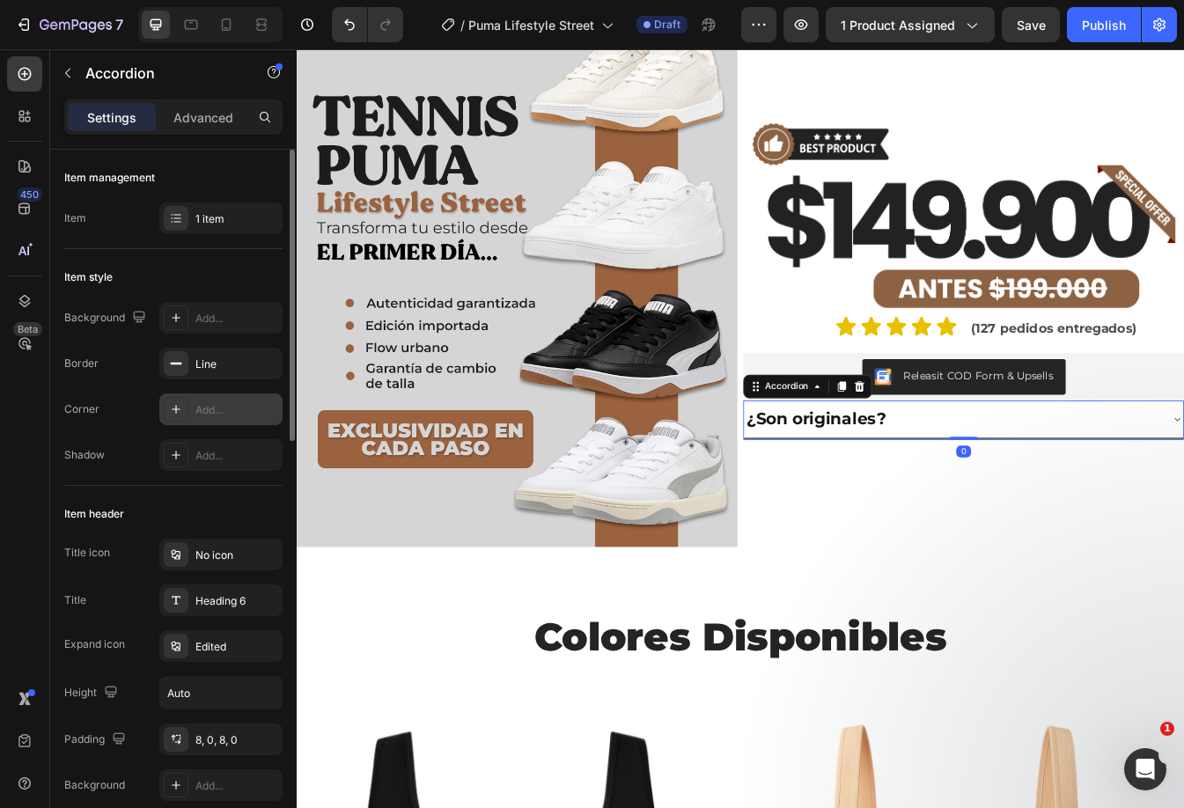
click at [216, 400] on div "Add..." at bounding box center [220, 409] width 123 height 32
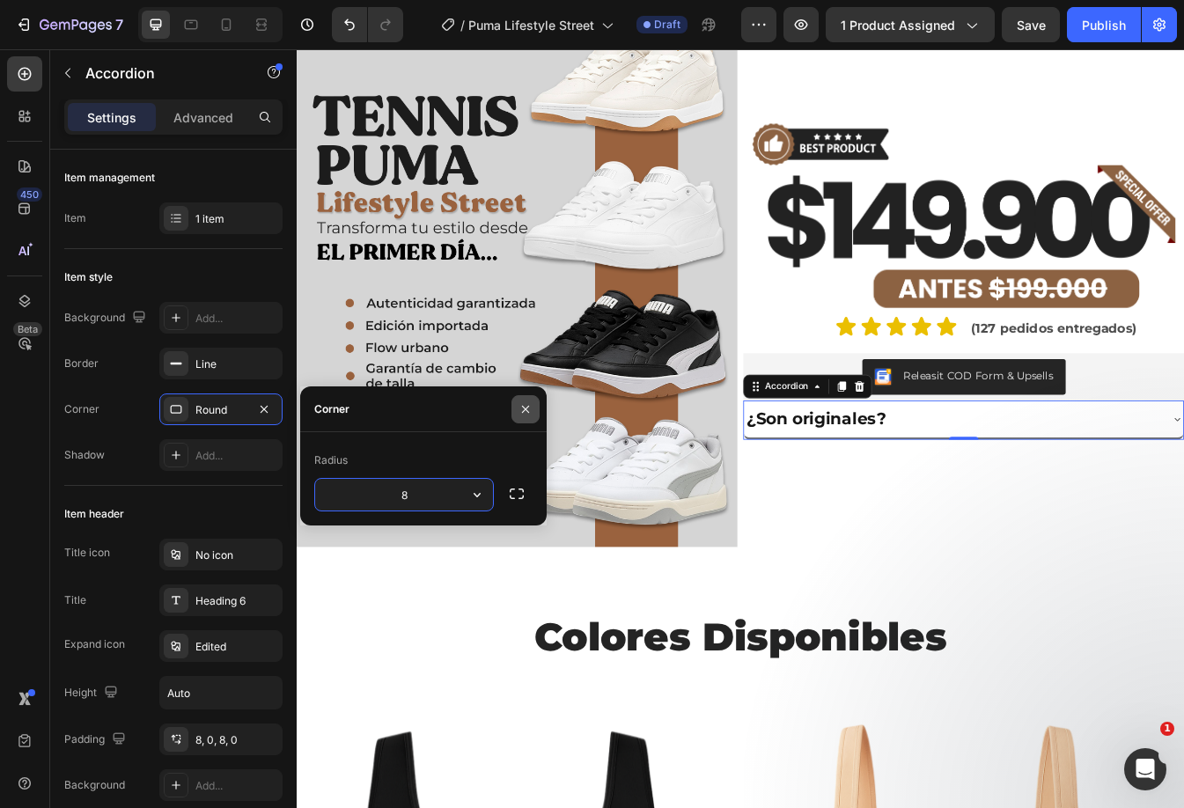
drag, startPoint x: 266, startPoint y: 436, endPoint x: 520, endPoint y: 418, distance: 255.0
click at [520, 418] on button "button" at bounding box center [525, 409] width 28 height 28
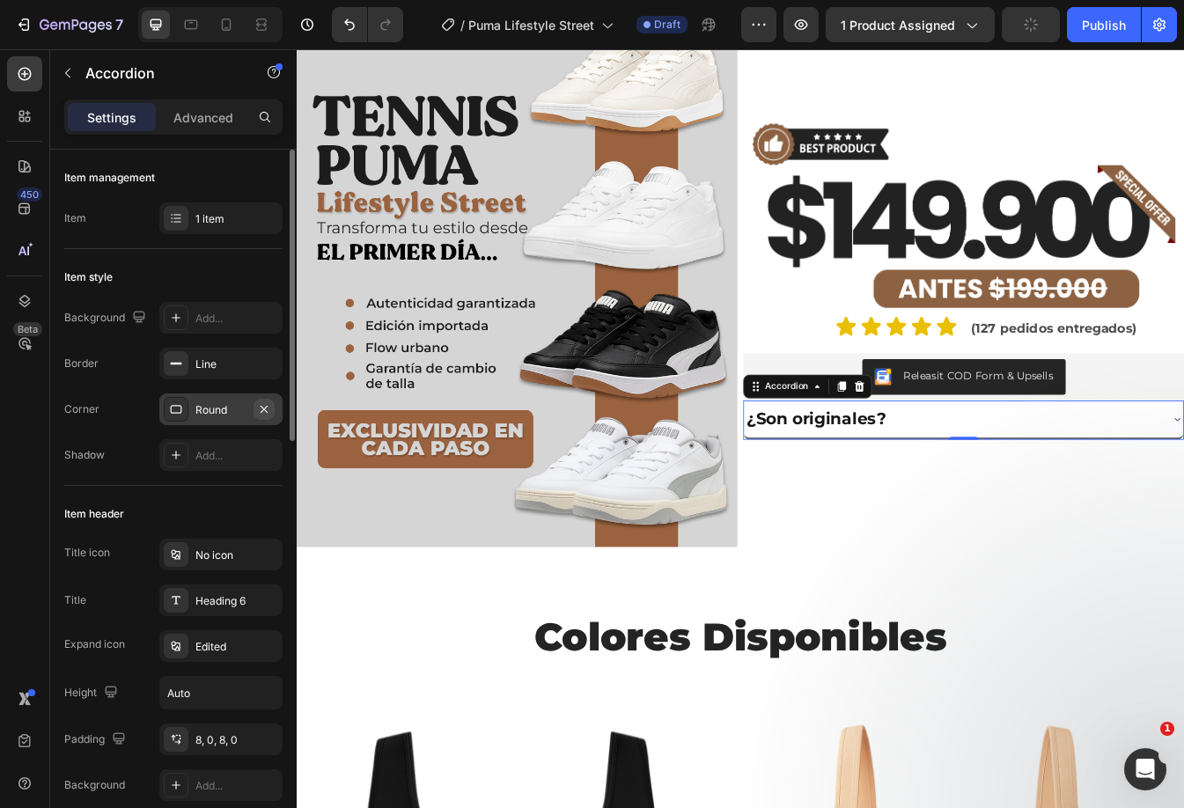
click at [268, 413] on icon "button" at bounding box center [264, 409] width 14 height 14
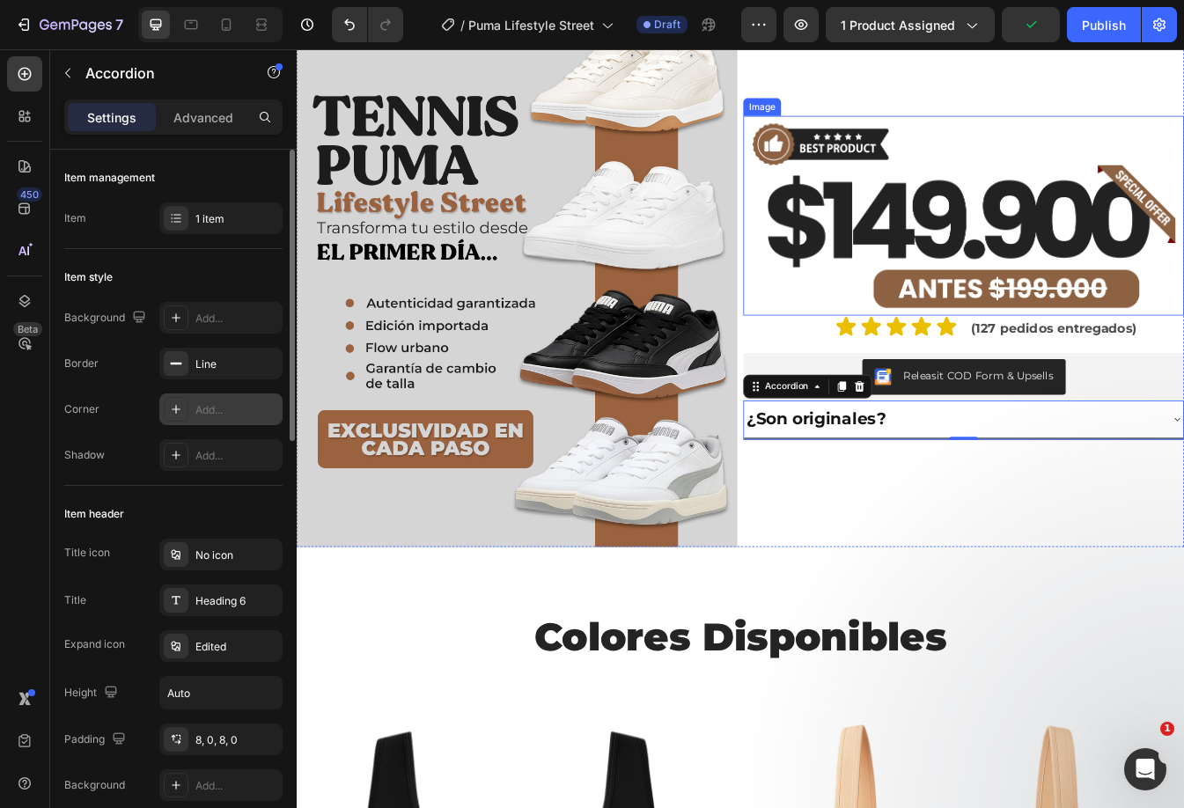
click at [1183, 227] on img at bounding box center [1090, 247] width 524 height 238
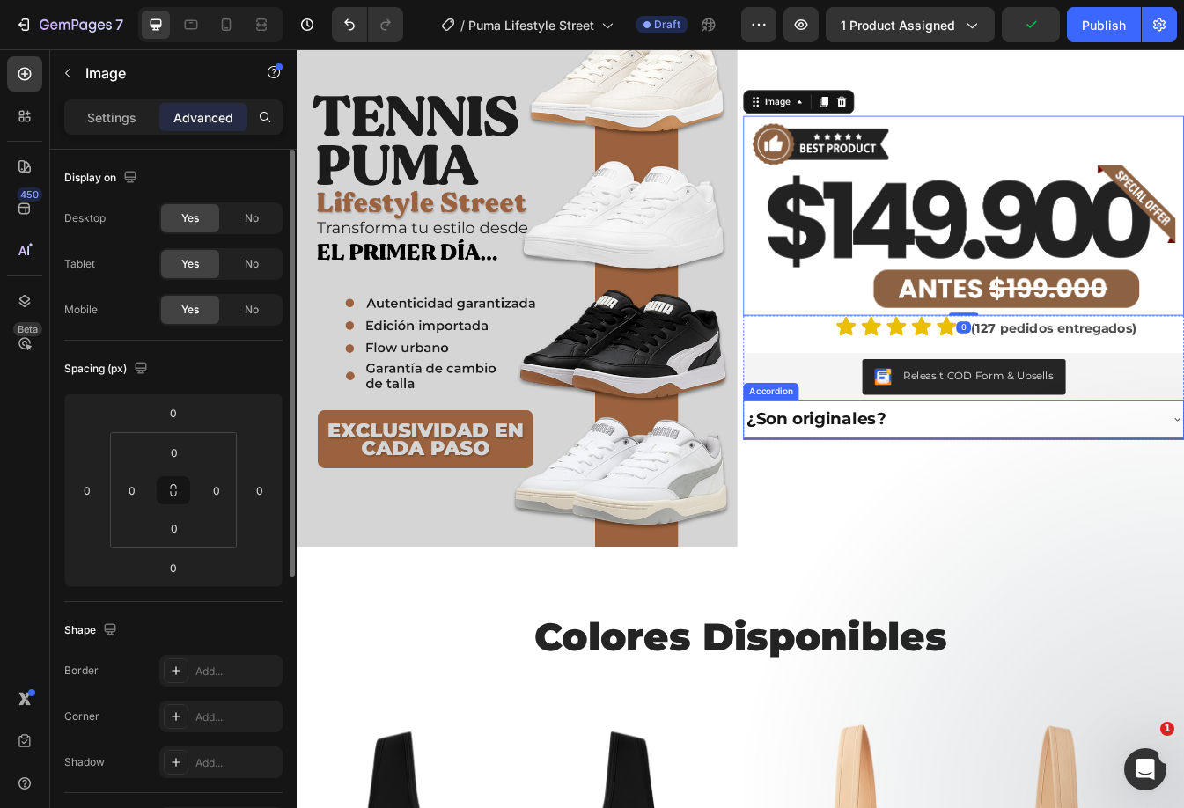
click at [1114, 488] on div "¿Son originales?" at bounding box center [1076, 489] width 495 height 31
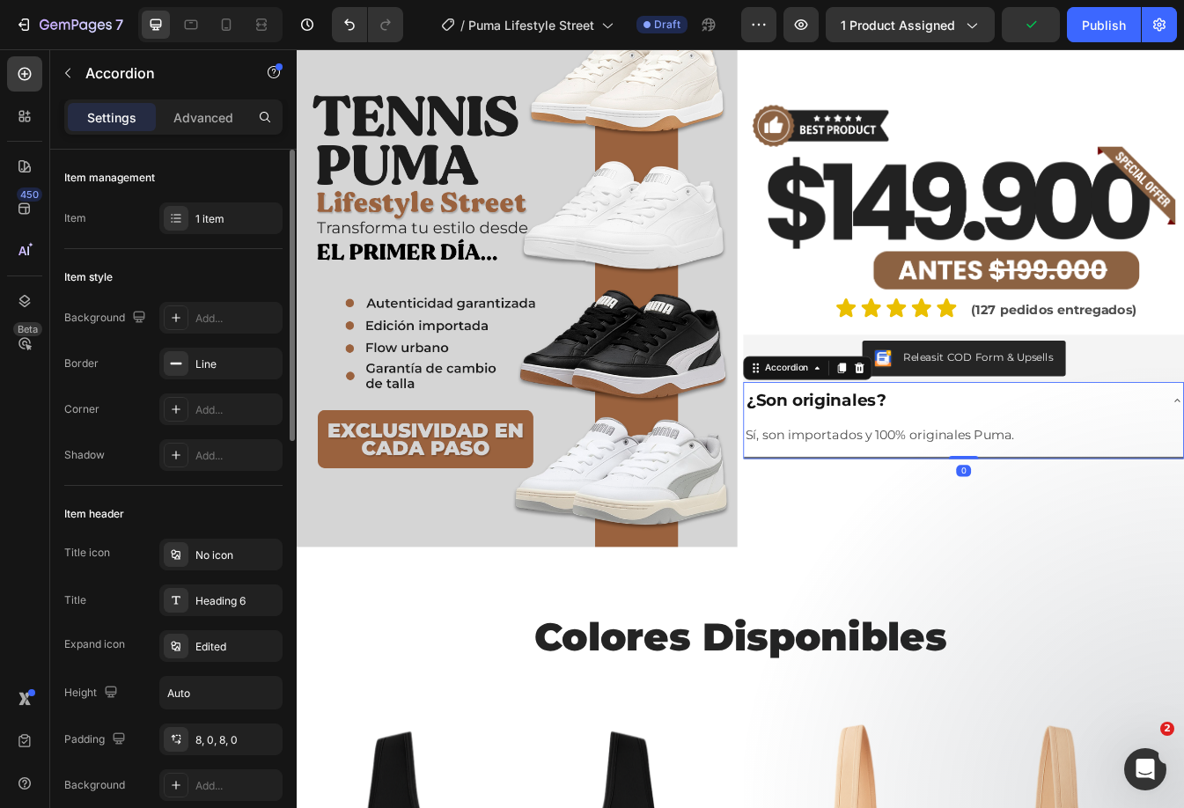
click at [1114, 489] on div "Sí, son importados y 100% originales Puma. Text Block" at bounding box center [1090, 511] width 523 height 45
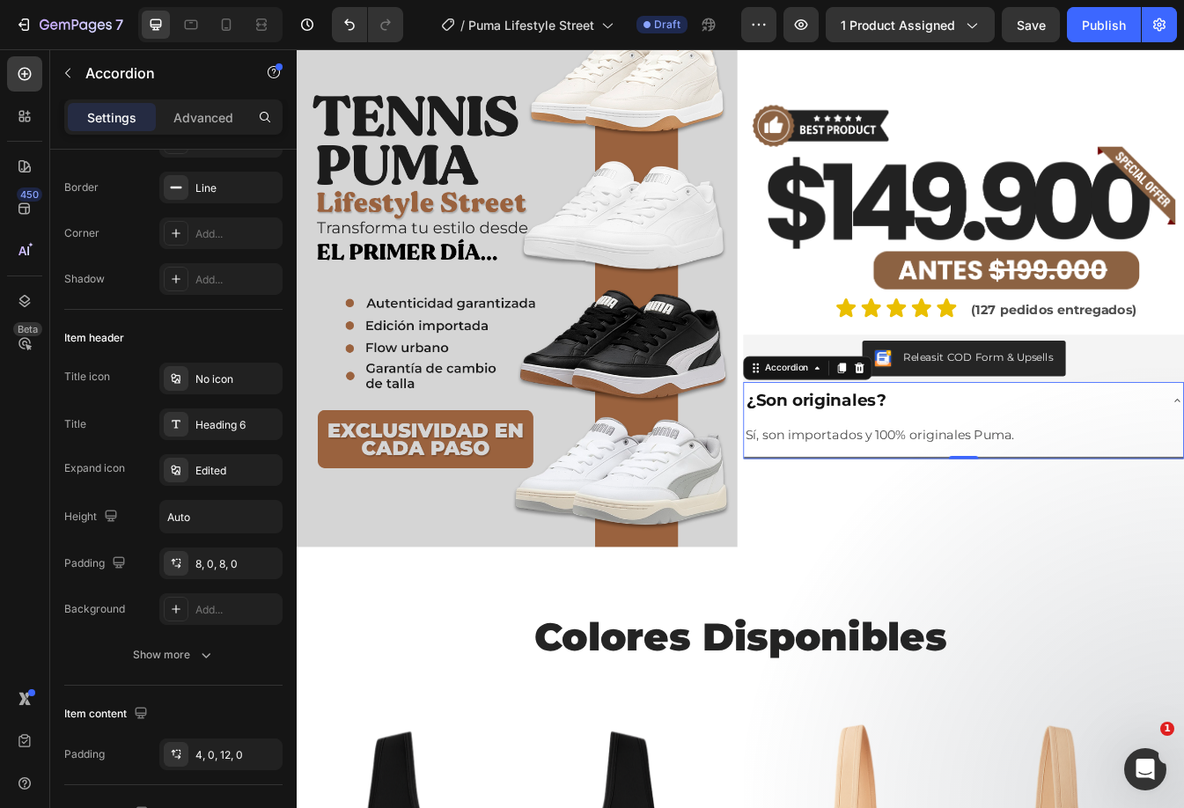
click at [1183, 466] on div "¿Son originales?" at bounding box center [1076, 467] width 495 height 31
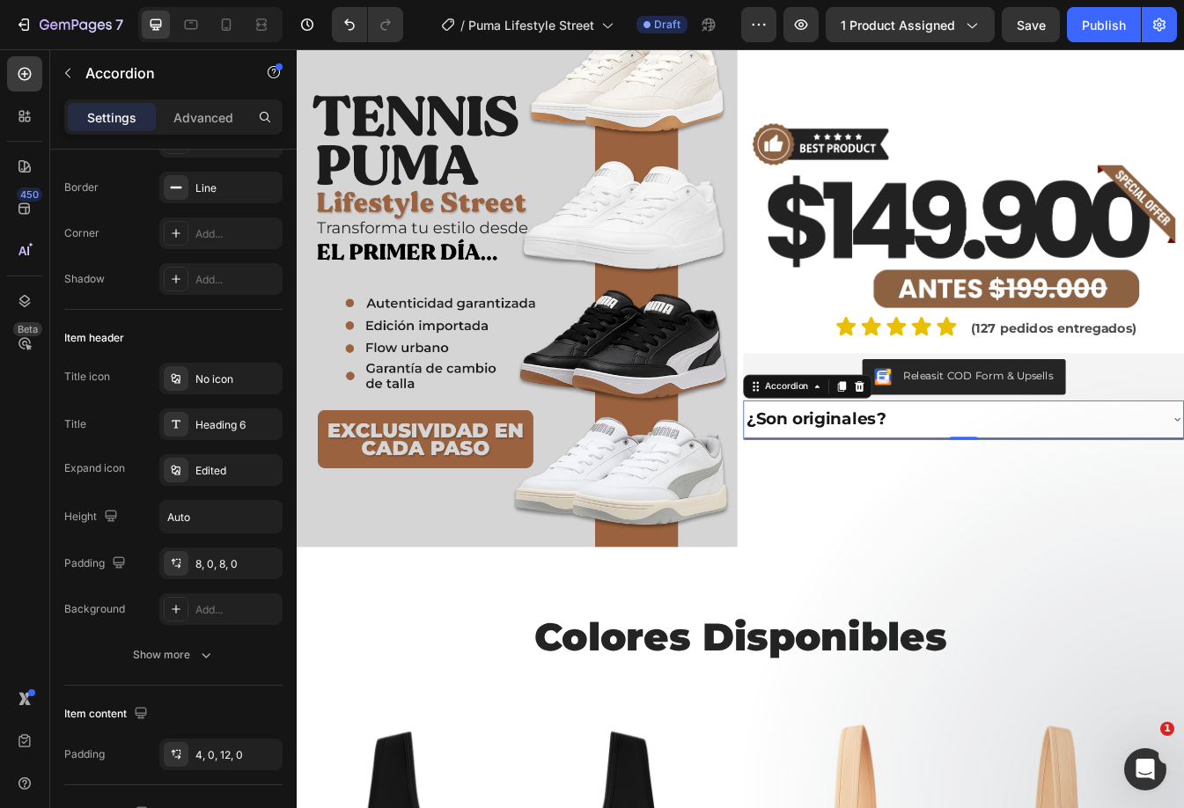
click at [1144, 231] on img at bounding box center [1090, 247] width 524 height 238
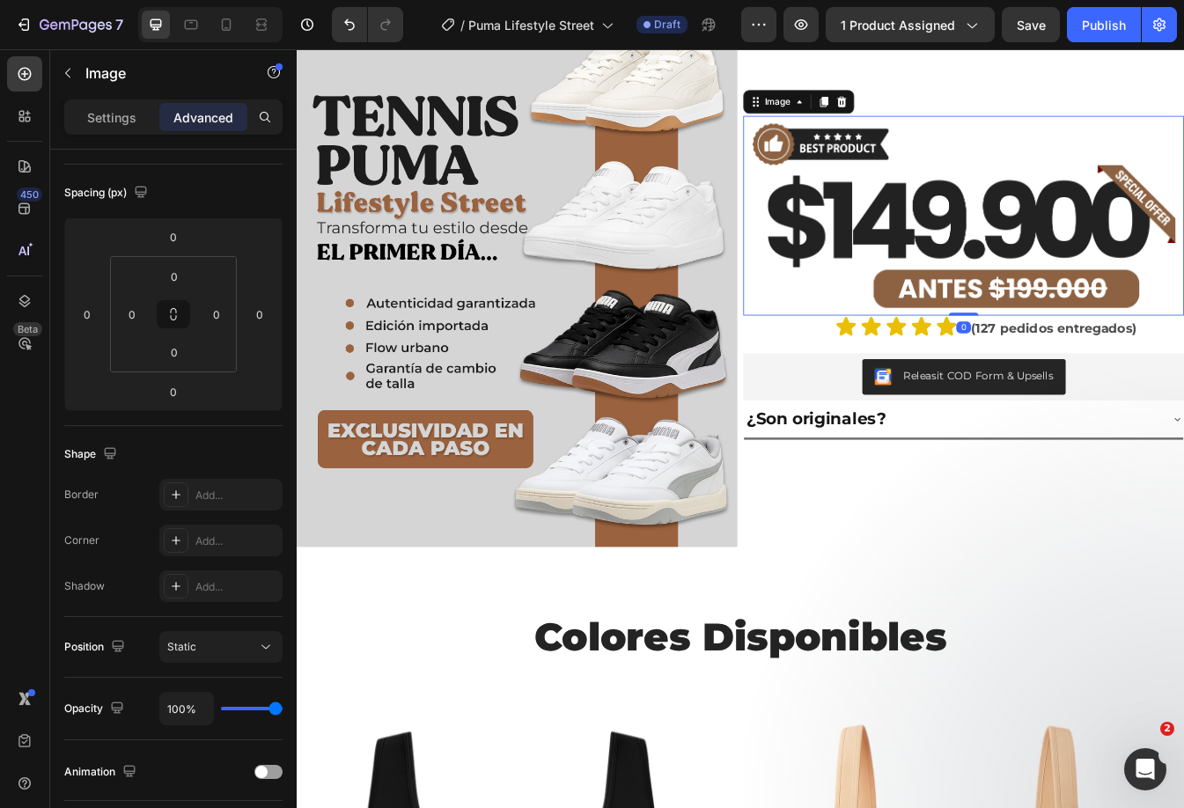
scroll to position [0, 0]
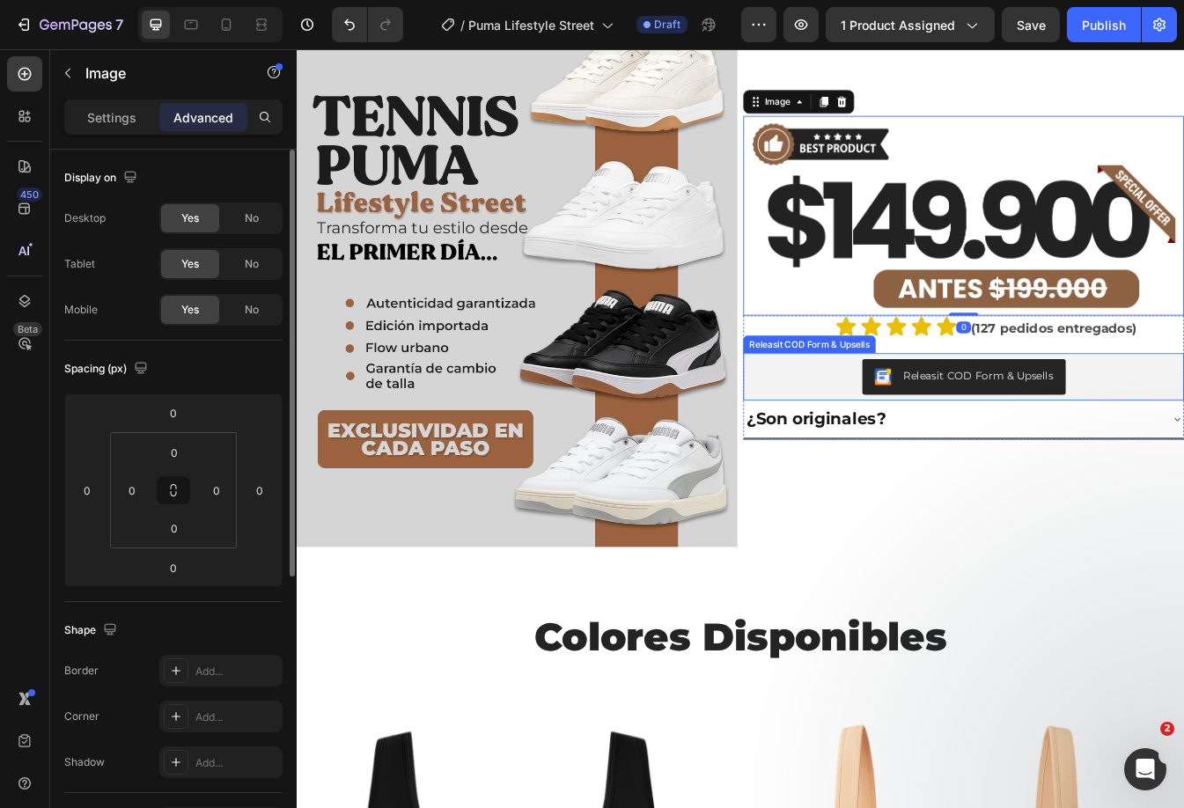
click at [1095, 514] on div "Image 0 Icon Icon Icon Icon Icon Icon List (127 pedidos entregados) Text Block …" at bounding box center [1090, 321] width 524 height 641
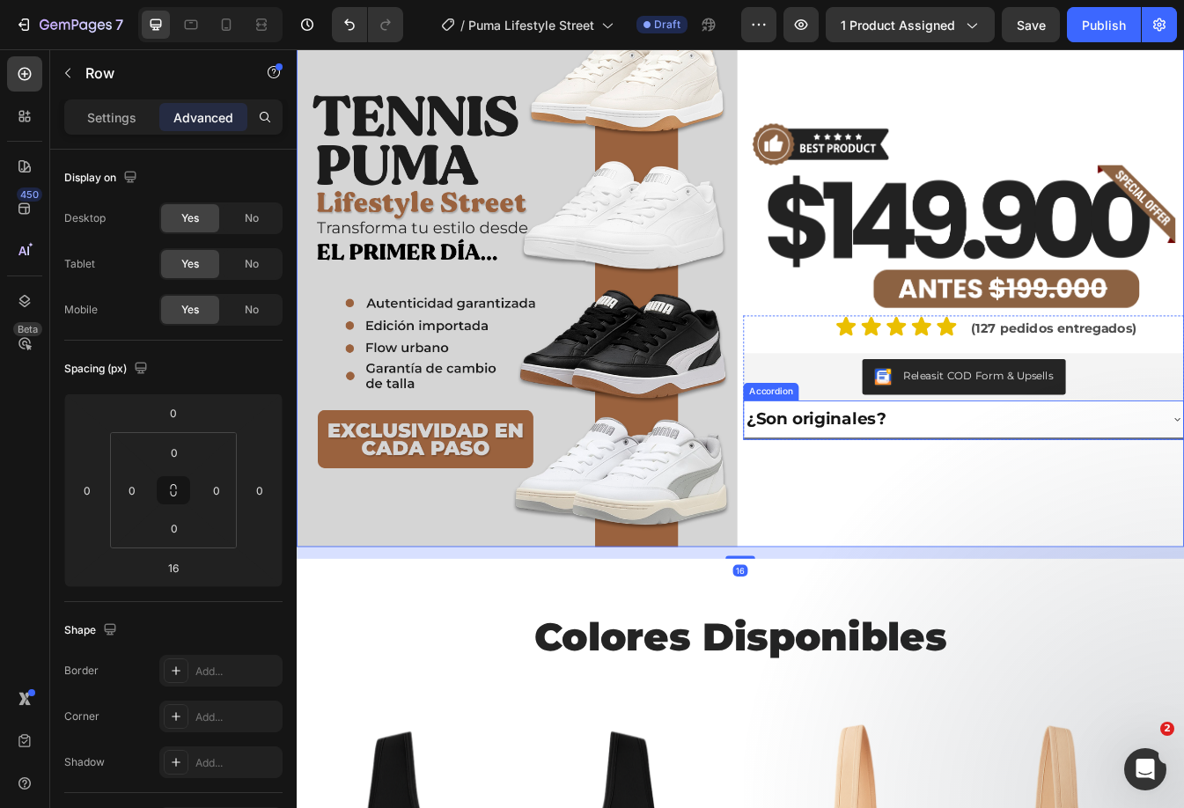
click at [1085, 495] on div "¿Son originales?" at bounding box center [1076, 489] width 495 height 31
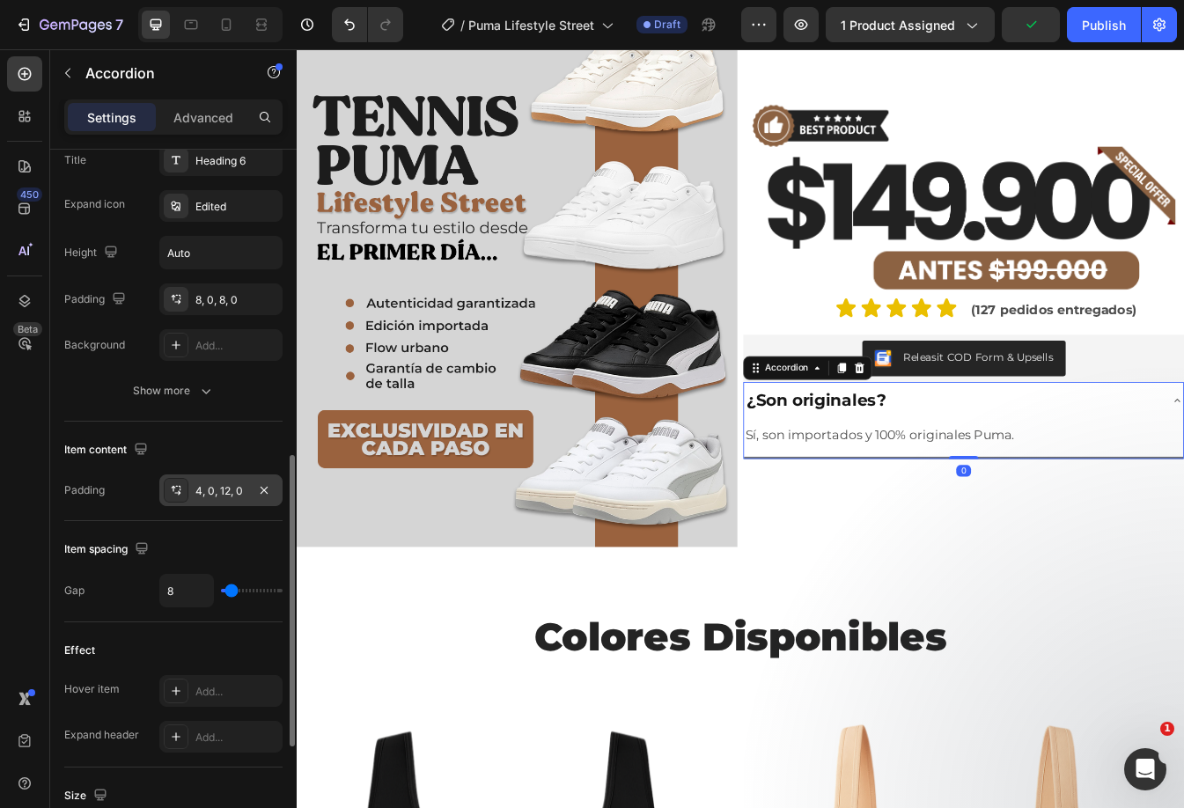
scroll to position [528, 0]
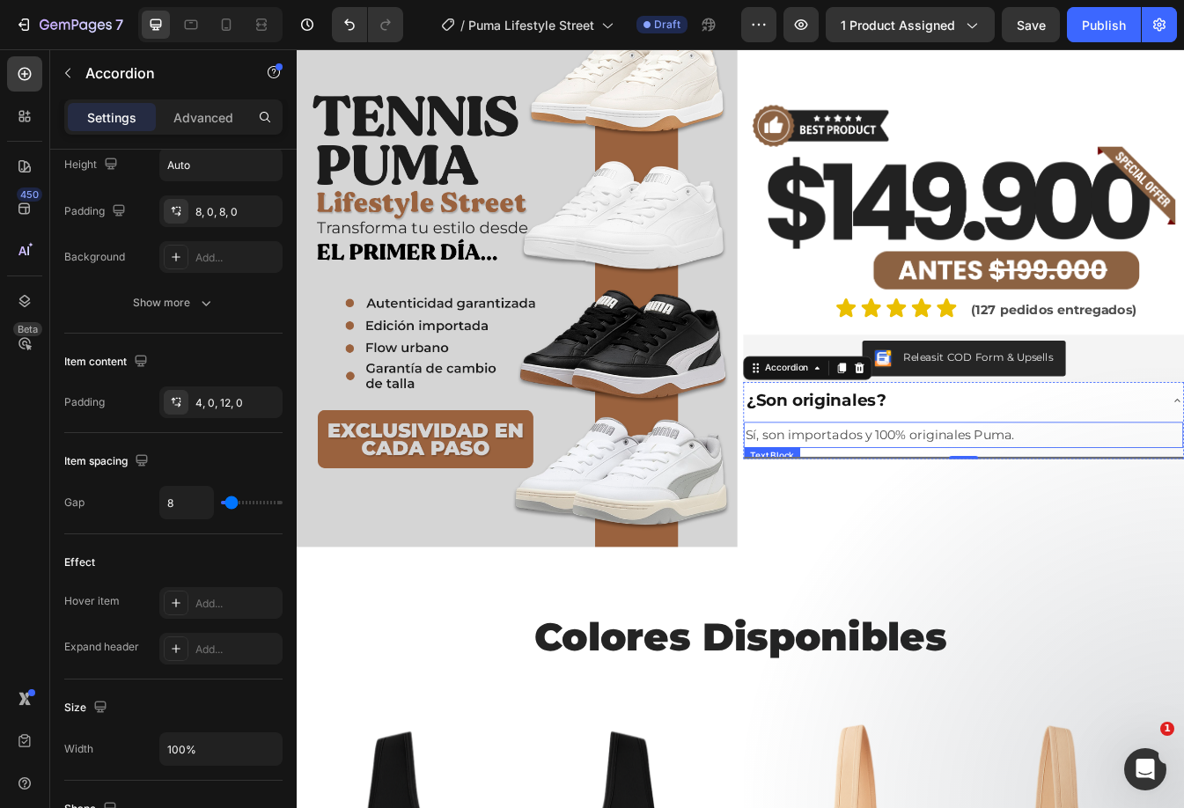
click at [1074, 503] on p "Sí, son importados y 100% originales Puma." at bounding box center [1090, 508] width 519 height 27
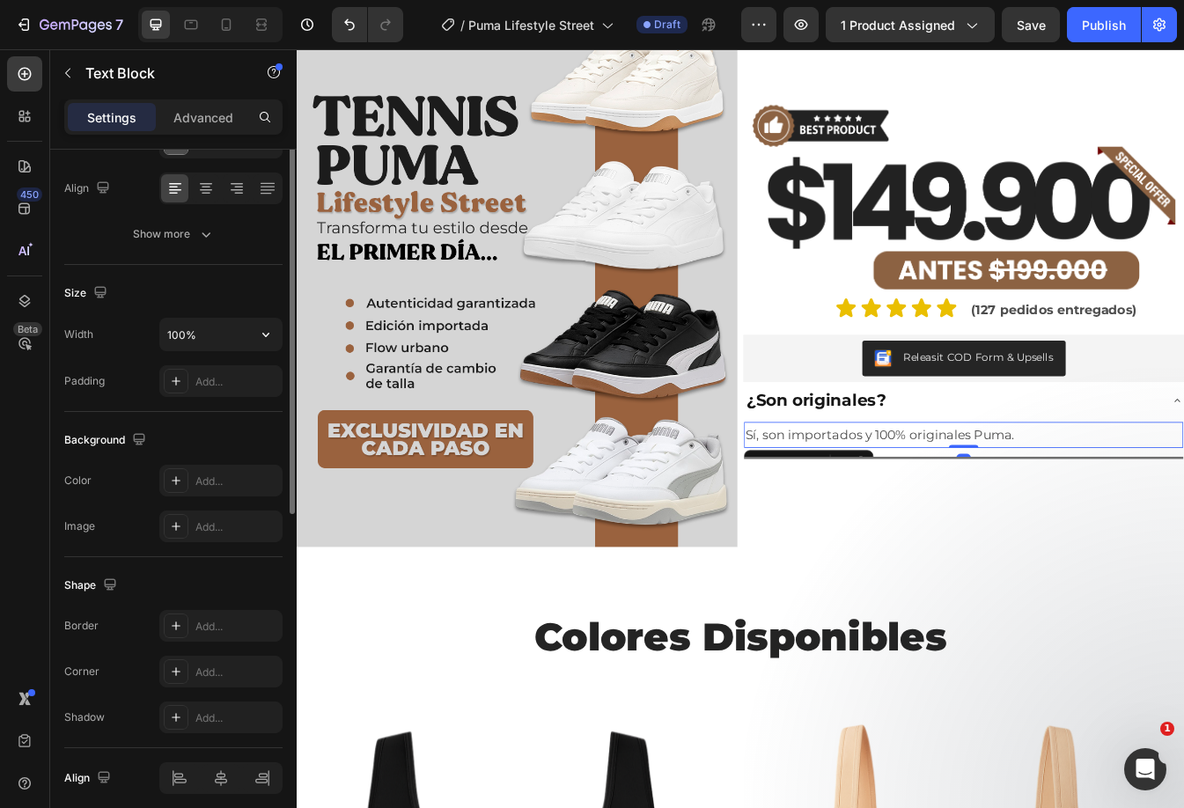
scroll to position [334, 0]
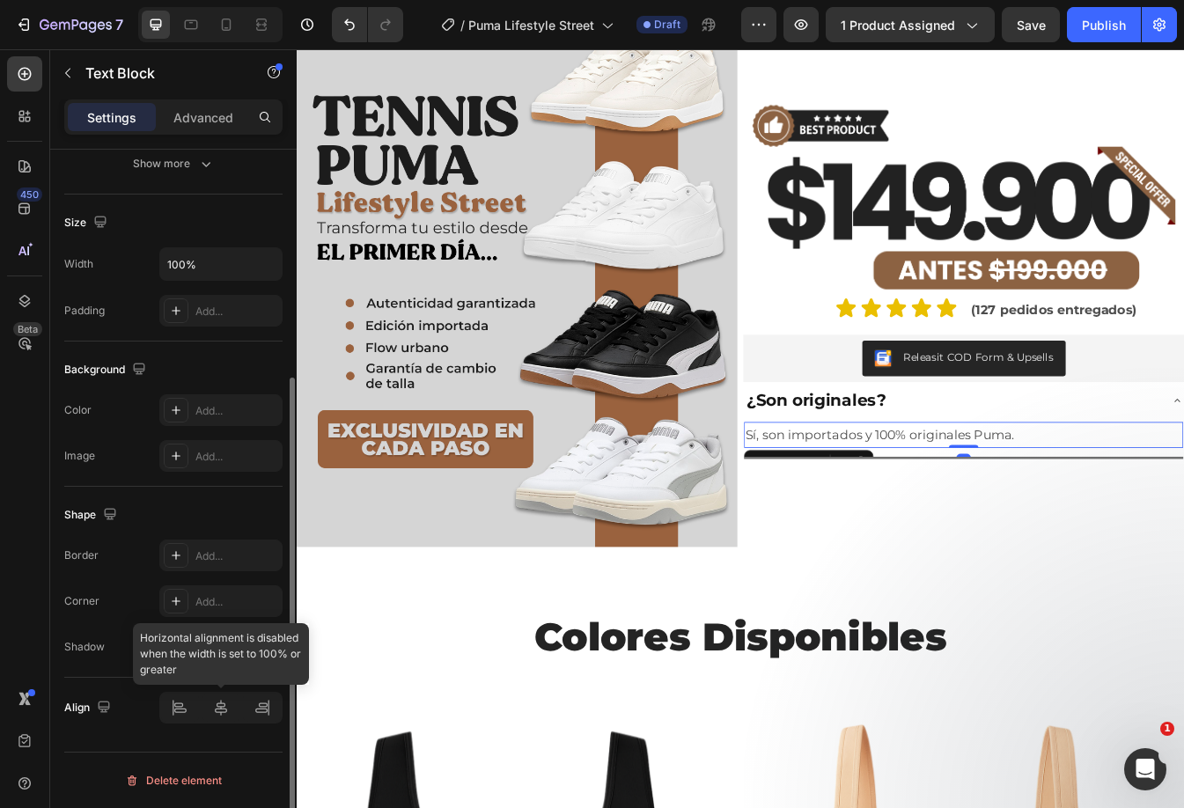
click at [217, 715] on div at bounding box center [220, 708] width 123 height 32
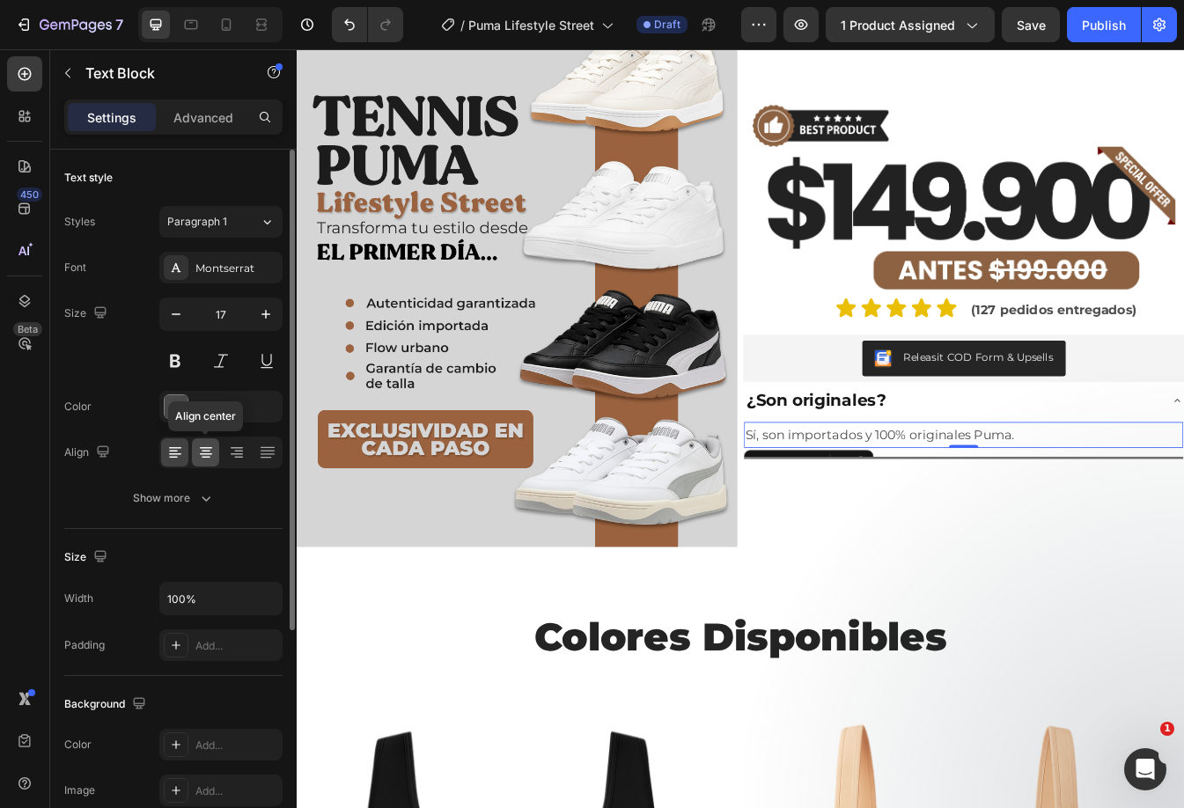
click at [206, 451] on icon at bounding box center [206, 452] width 9 height 2
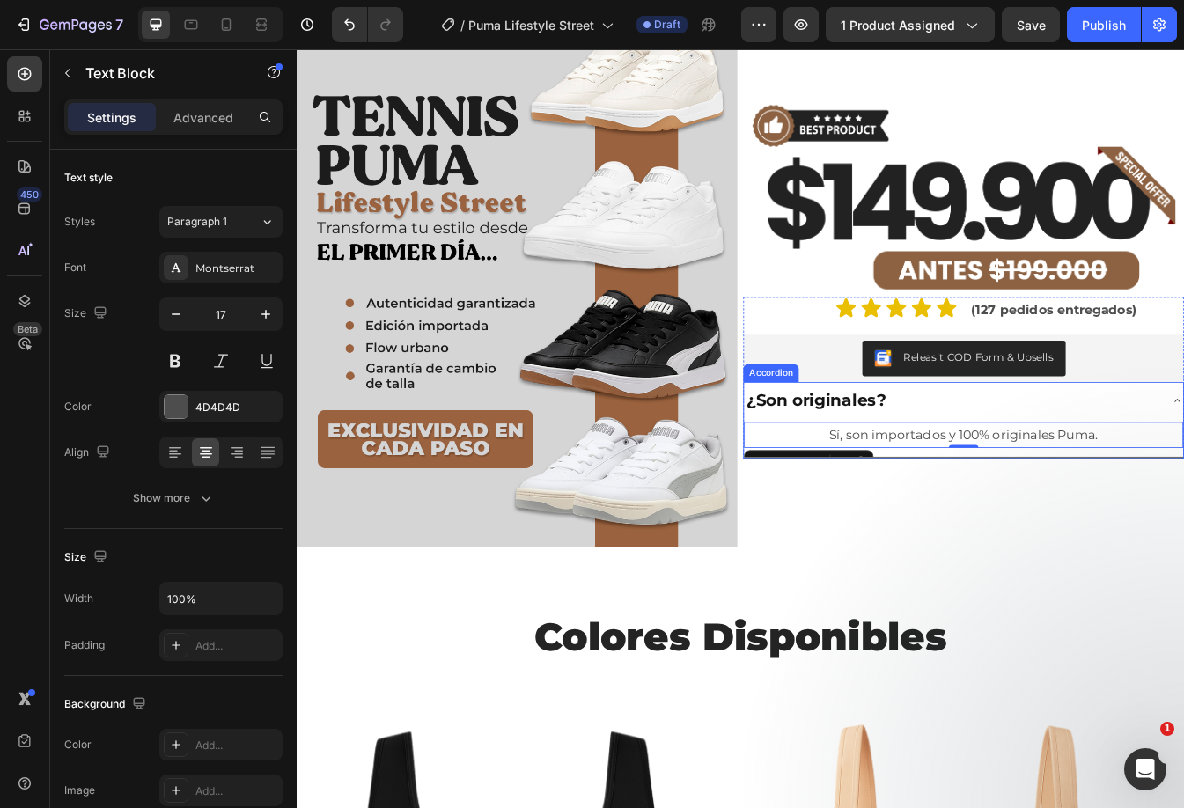
click at [974, 458] on p "¿Son originales?" at bounding box center [915, 468] width 166 height 26
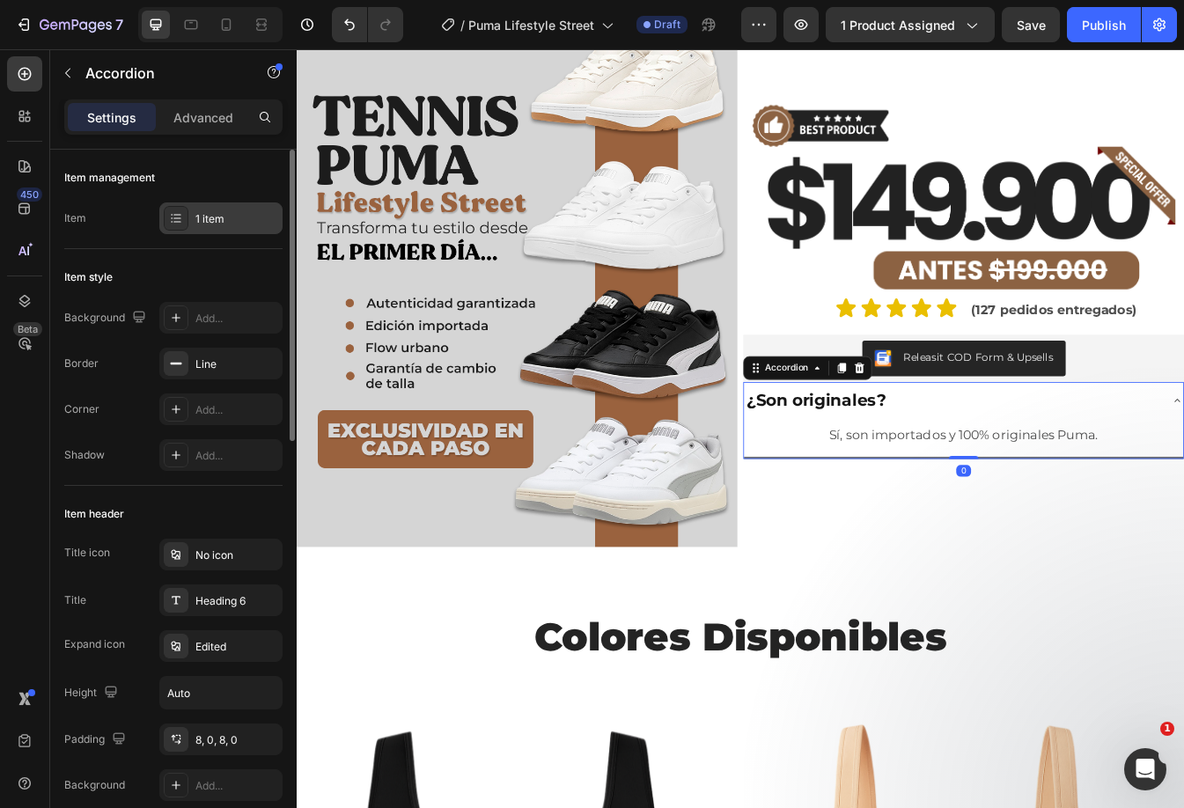
click at [236, 223] on div "1 item" at bounding box center [236, 219] width 83 height 16
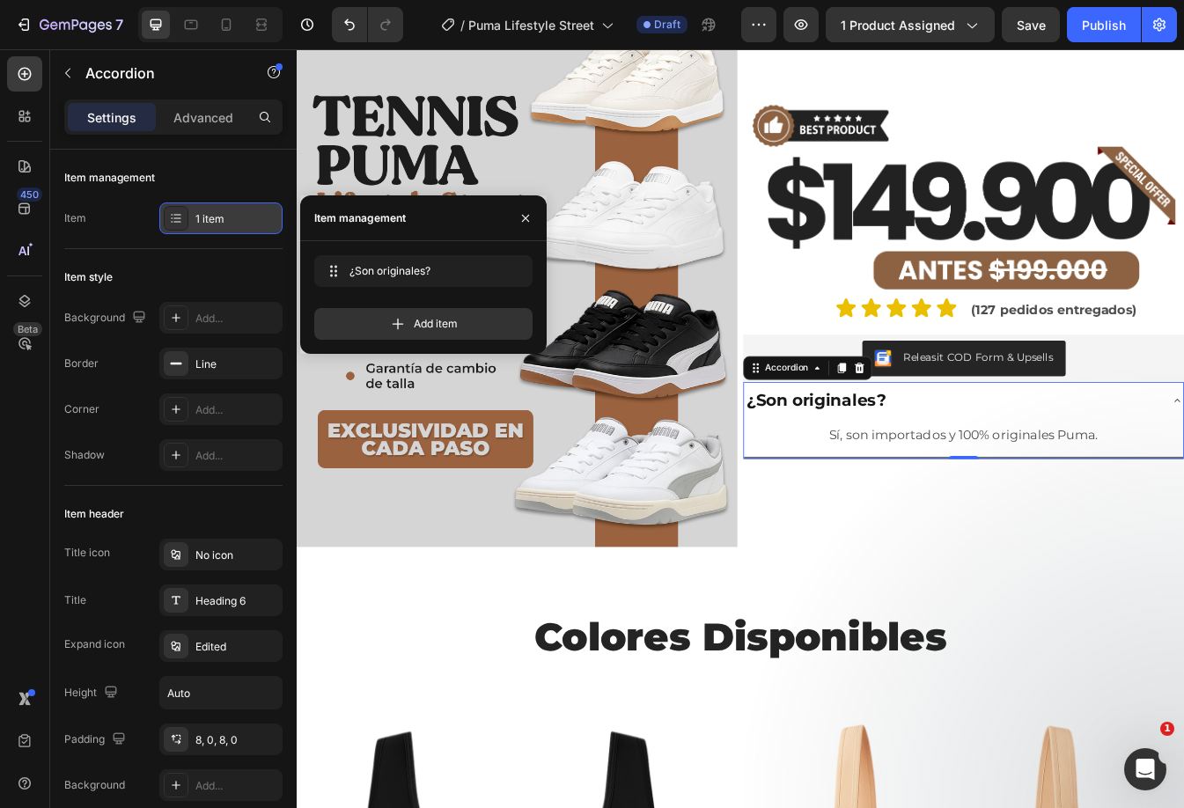
click at [236, 218] on div "1 item" at bounding box center [236, 219] width 83 height 16
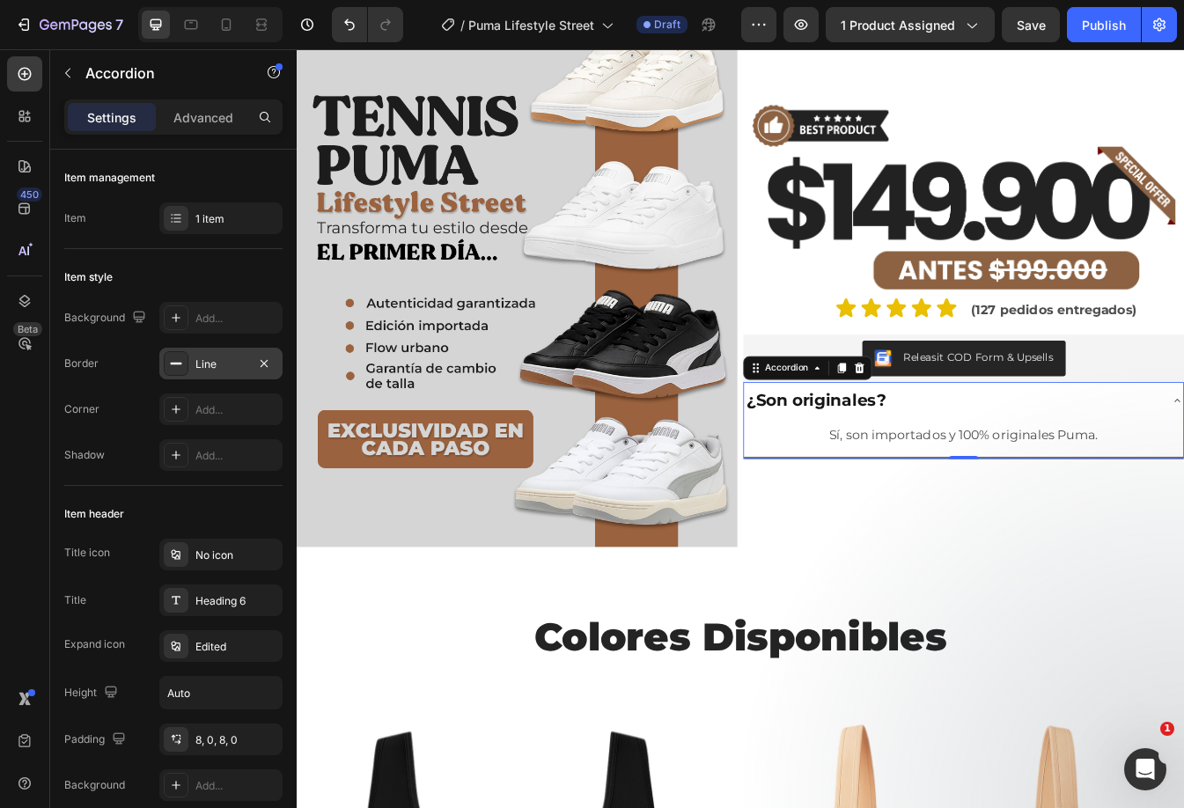
click at [245, 369] on div "Line" at bounding box center [220, 364] width 51 height 16
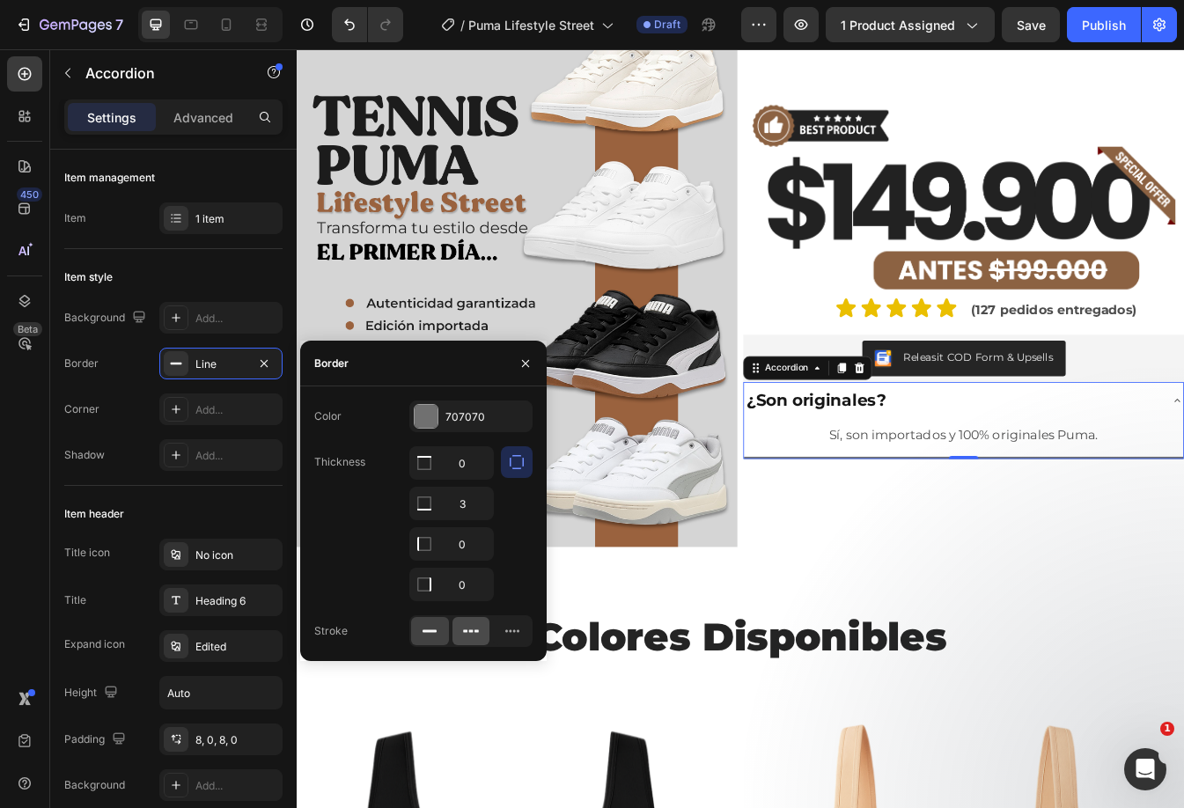
click at [472, 634] on icon at bounding box center [471, 631] width 18 height 18
click at [437, 637] on icon at bounding box center [430, 631] width 18 height 18
click at [467, 479] on input "3" at bounding box center [451, 463] width 83 height 32
type input "1"
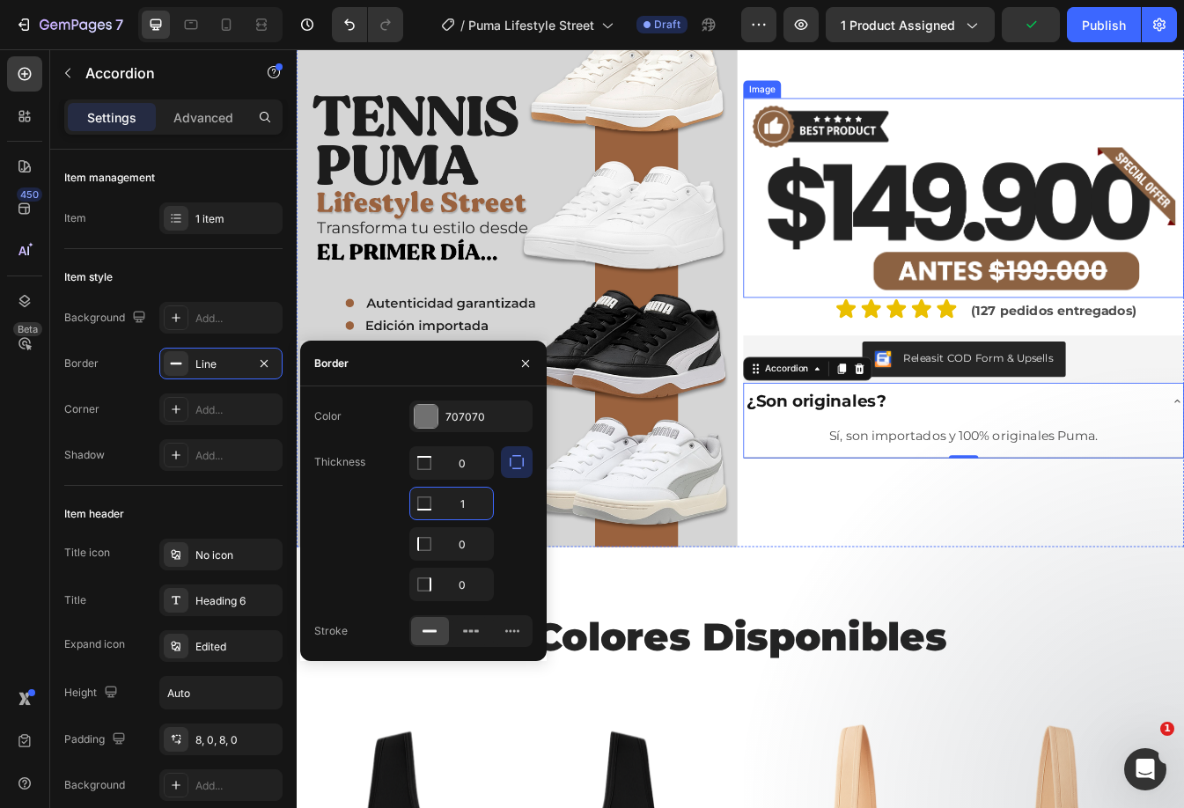
click at [986, 227] on img at bounding box center [1090, 226] width 524 height 238
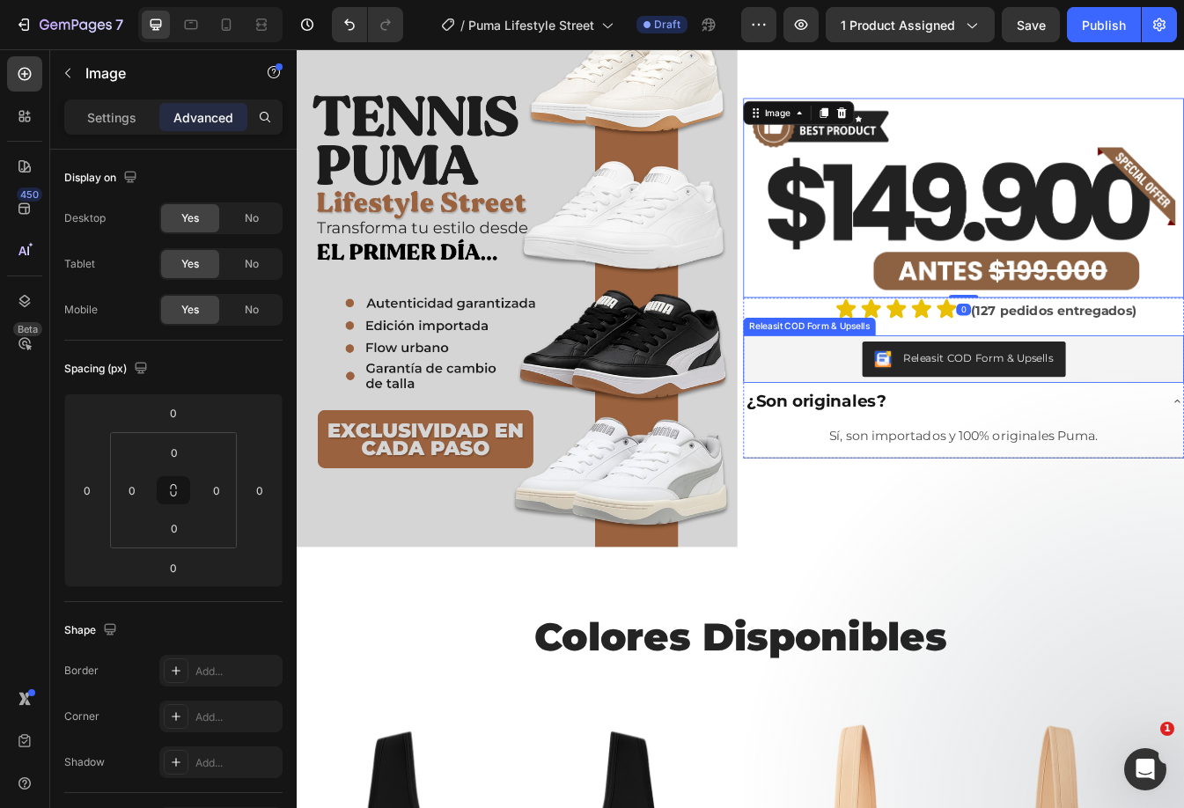
click at [1183, 453] on div "¿Son originales?" at bounding box center [1076, 468] width 495 height 31
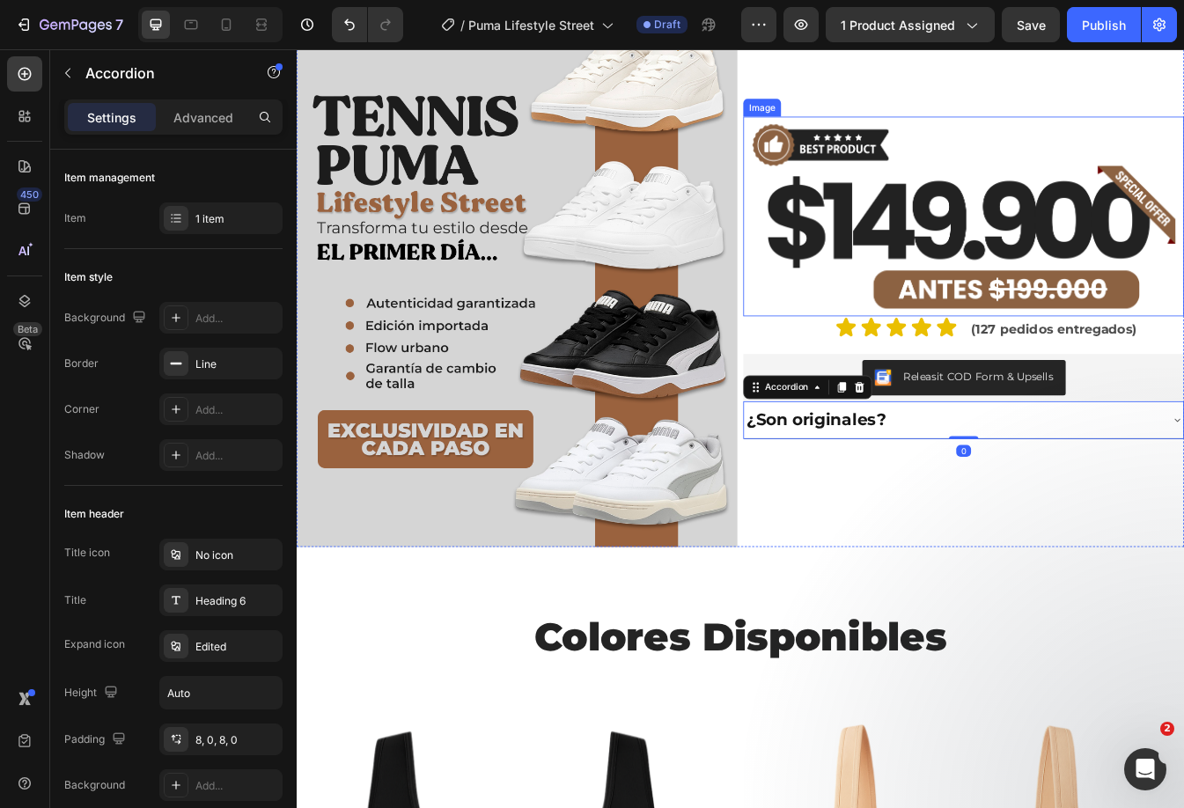
click at [1183, 266] on img at bounding box center [1090, 248] width 524 height 238
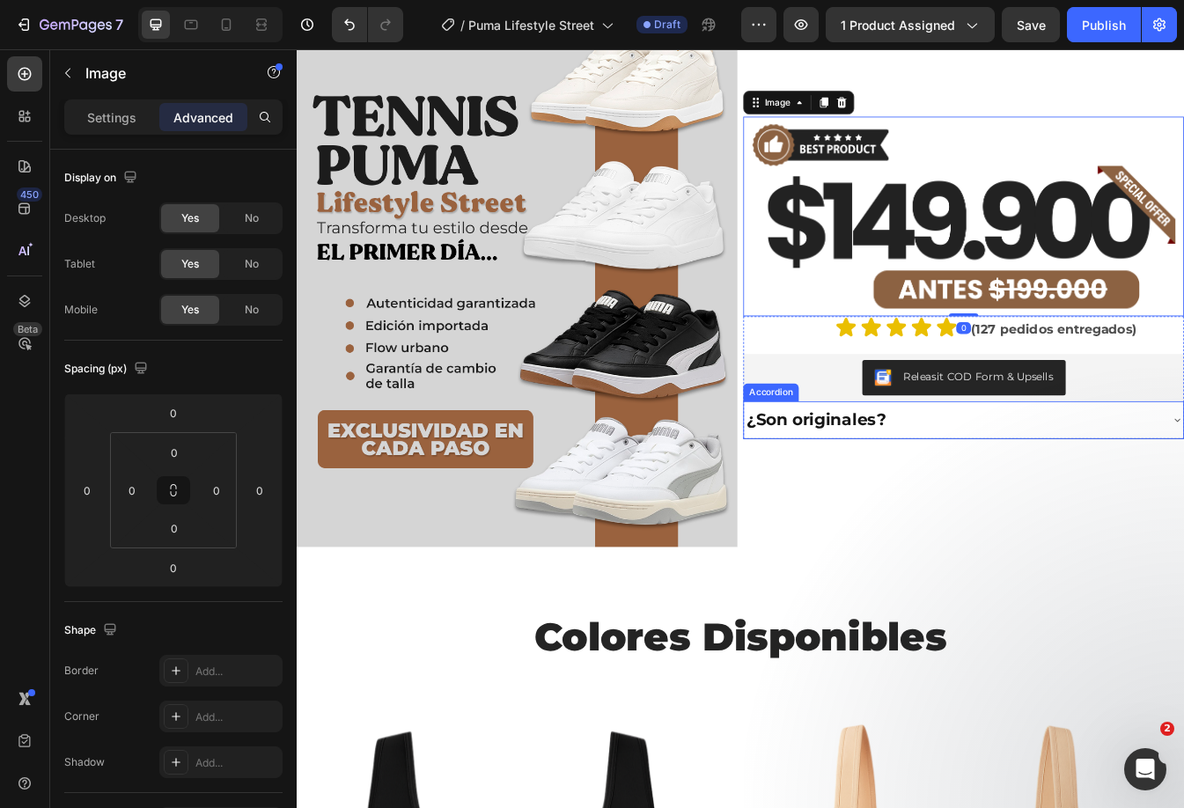
click at [1183, 488] on div "¿Son originales?" at bounding box center [1076, 490] width 495 height 31
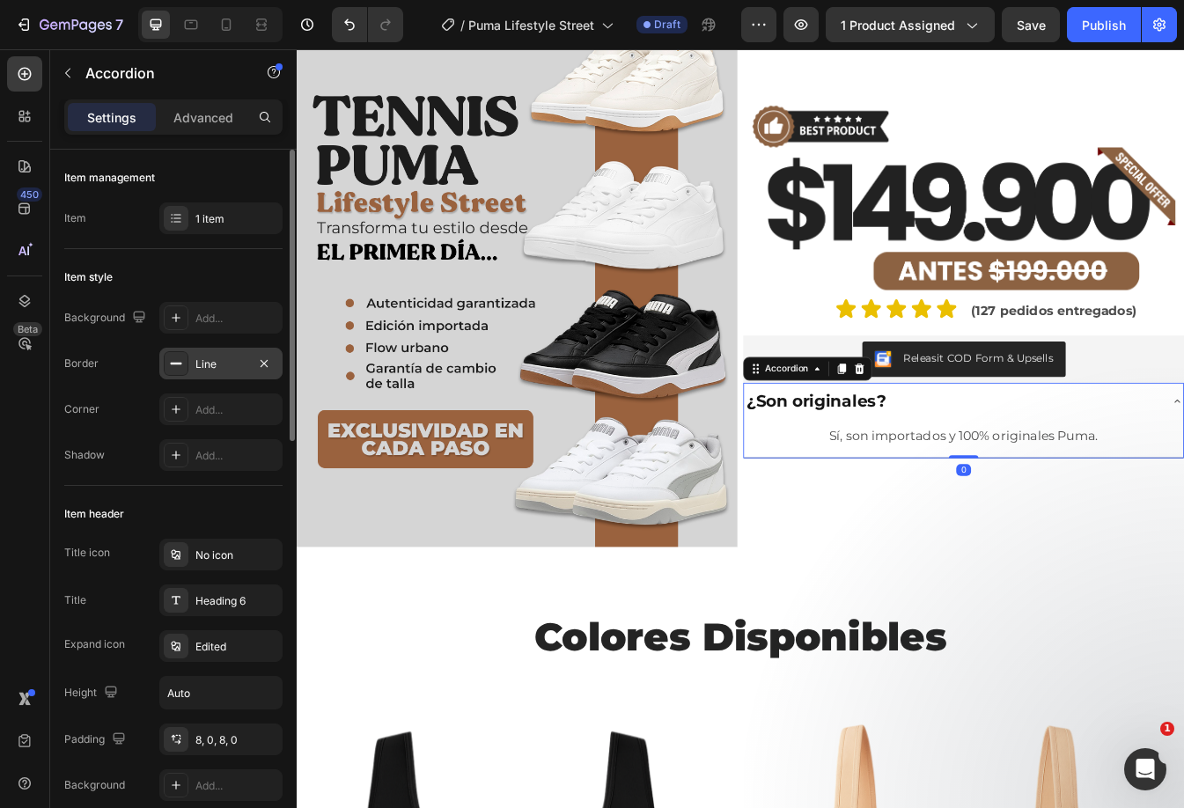
click at [207, 364] on div "Line" at bounding box center [220, 364] width 51 height 16
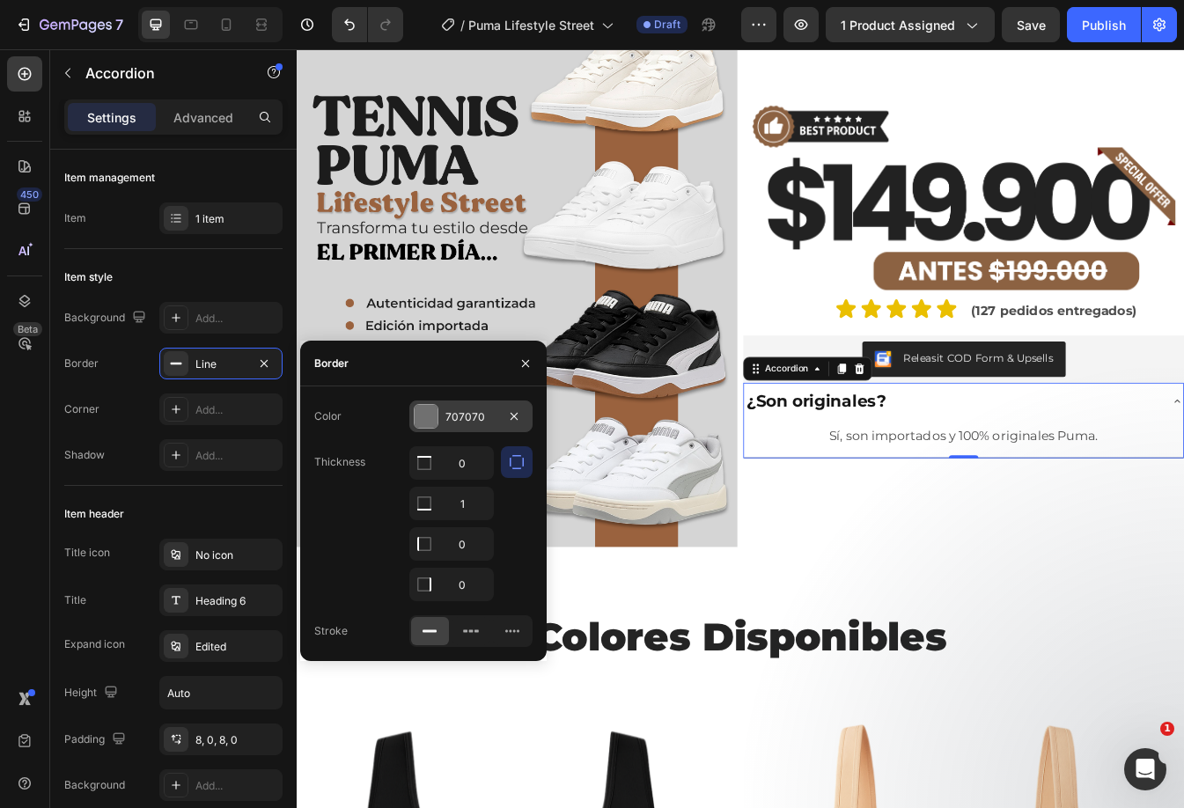
click at [451, 428] on div "707070" at bounding box center [470, 416] width 123 height 32
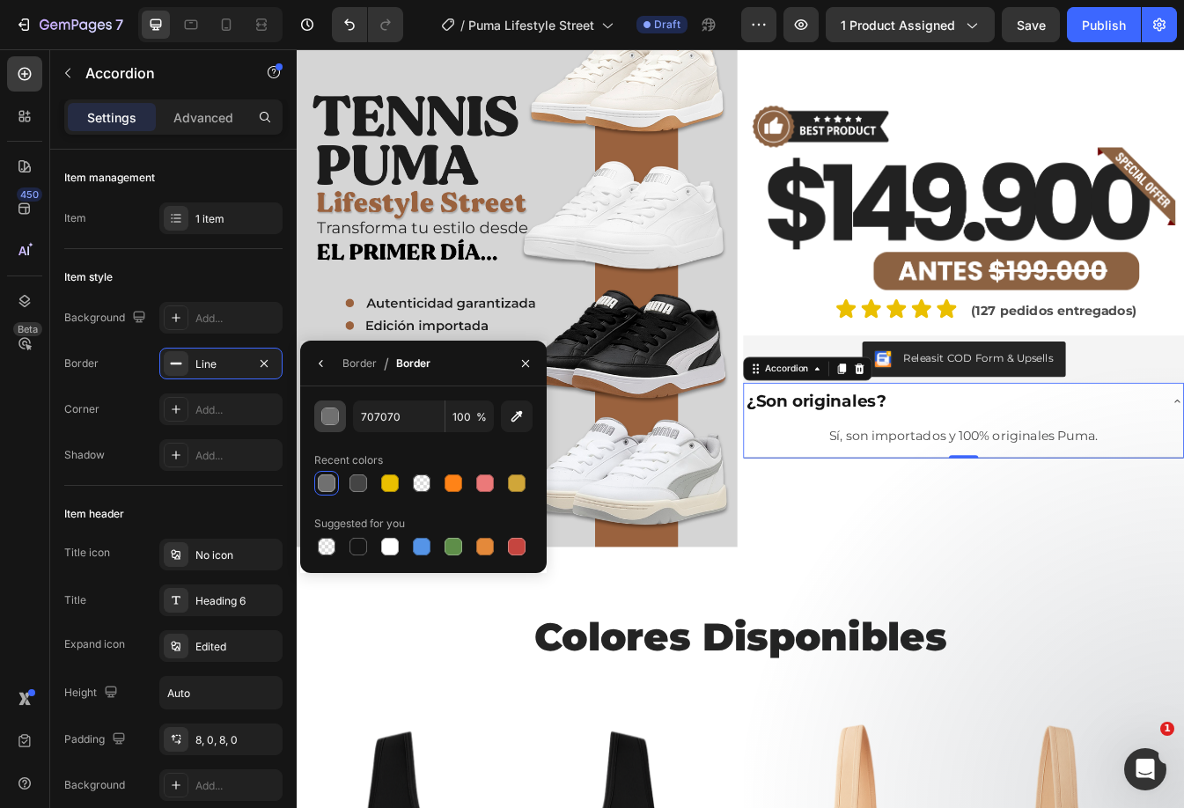
click at [335, 422] on div "button" at bounding box center [331, 417] width 18 height 18
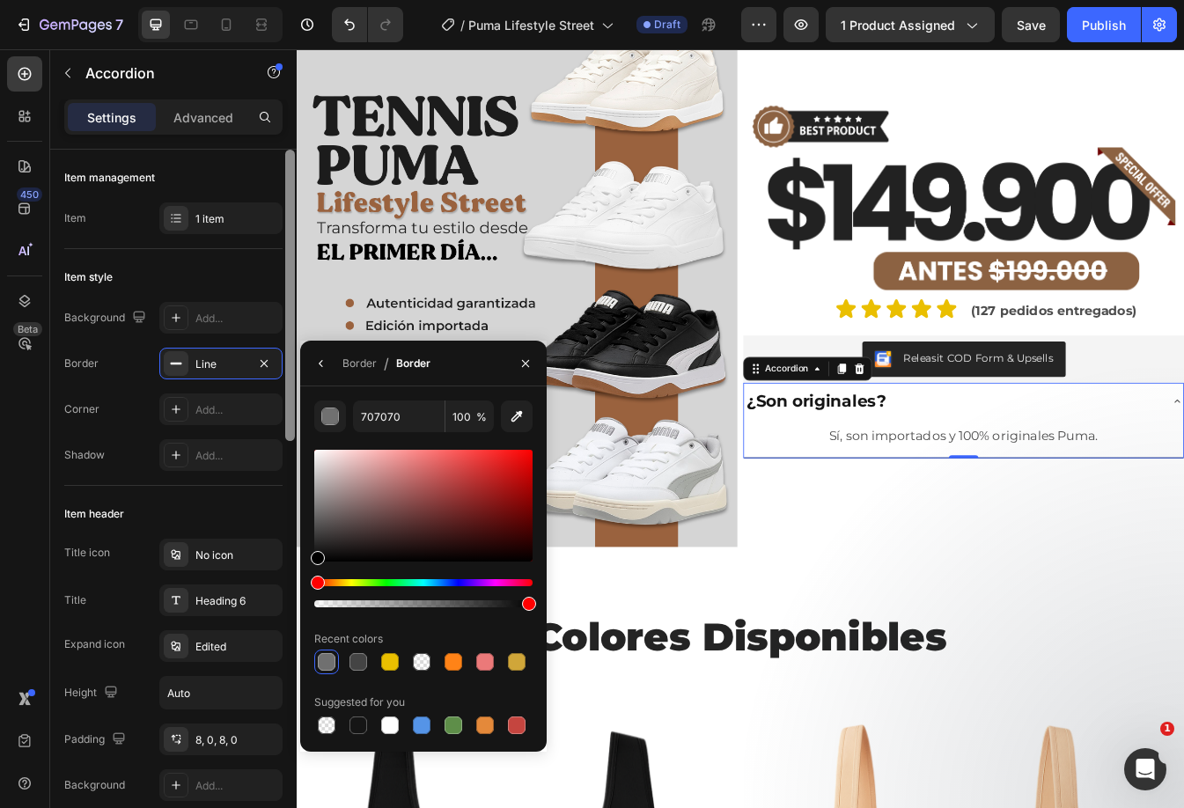
drag, startPoint x: 343, startPoint y: 522, endPoint x: 295, endPoint y: 576, distance: 72.9
click at [295, 576] on div "450 Beta te Sections(30) Elements(19) Text Text Block Heading Product Related P…" at bounding box center [148, 428] width 297 height 759
type input "000000"
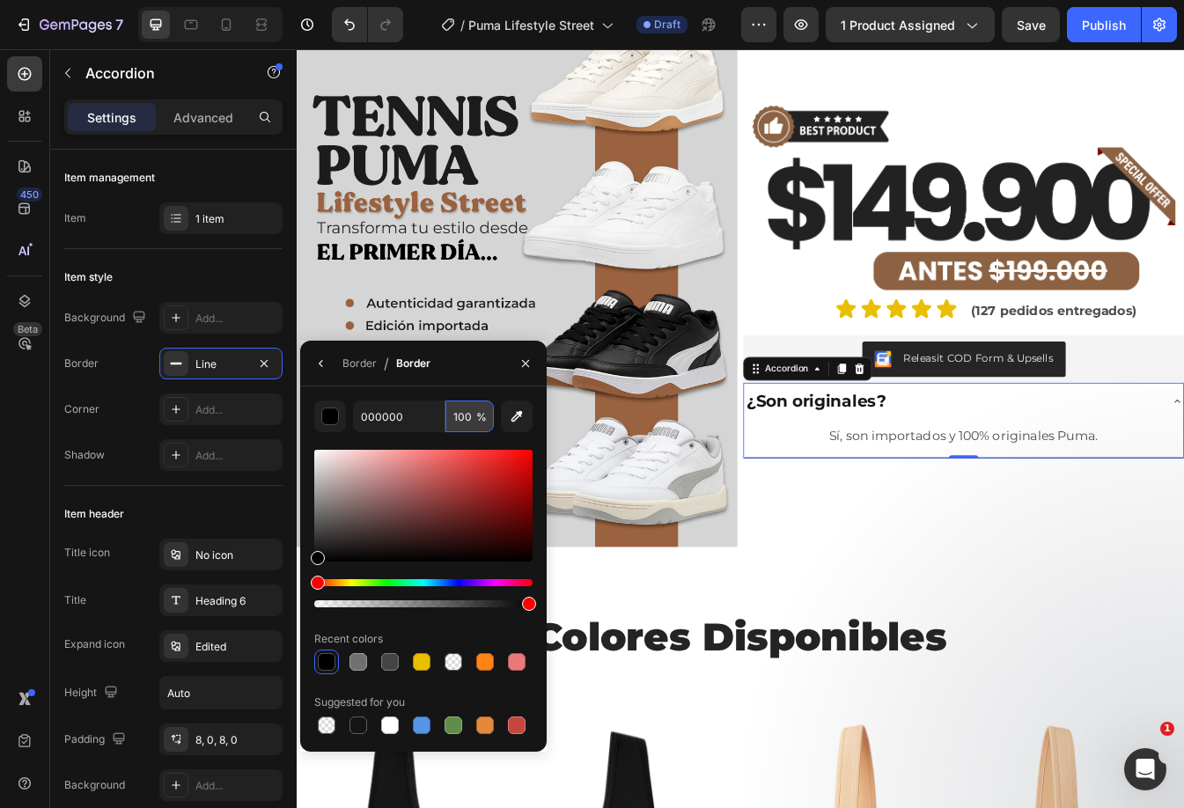
click at [460, 420] on input "100" at bounding box center [469, 416] width 48 height 32
type input "50"
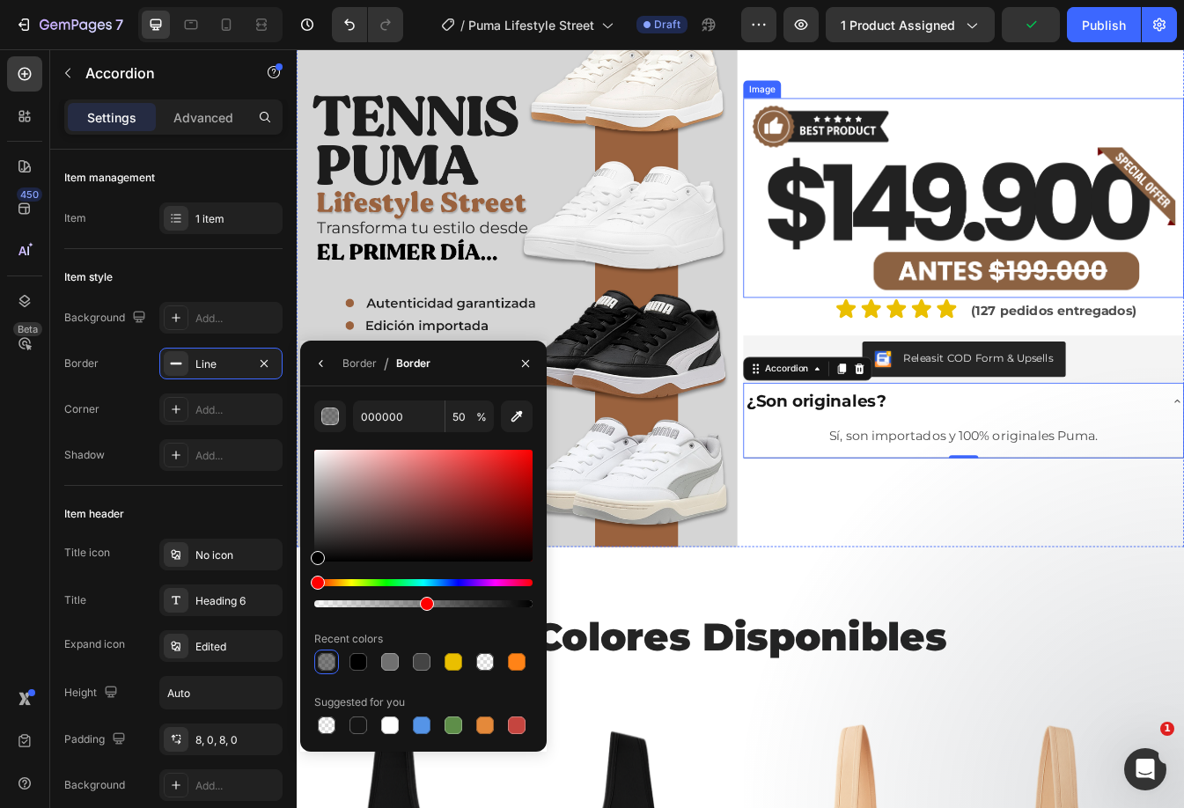
click at [1092, 277] on img at bounding box center [1090, 226] width 524 height 238
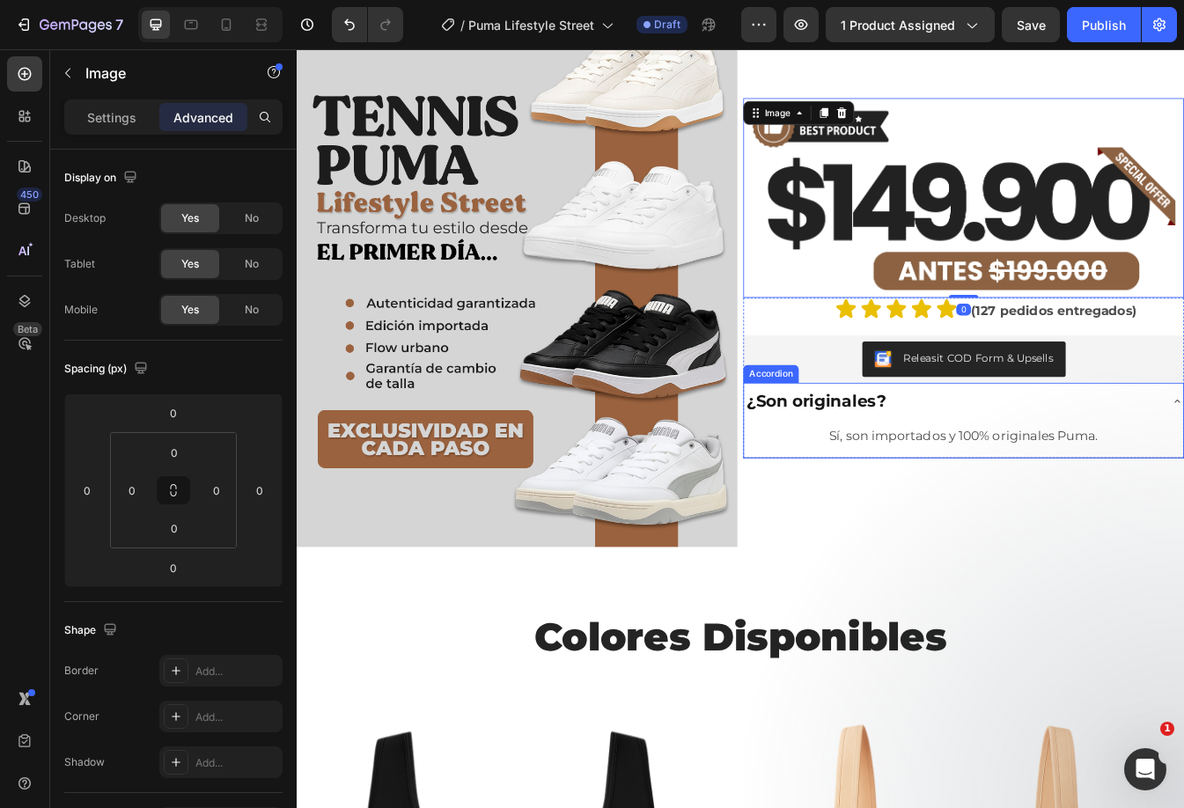
click at [1183, 471] on div "¿Son originales?" at bounding box center [1076, 468] width 495 height 31
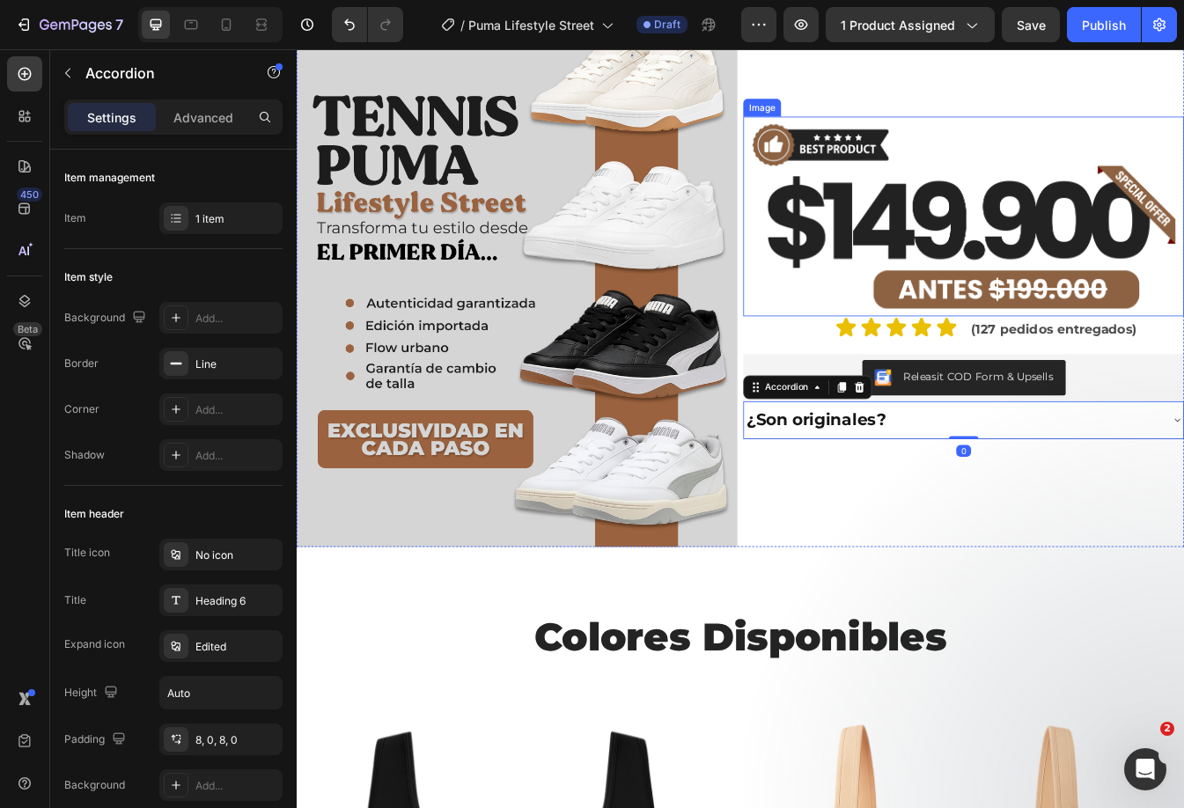
click at [1053, 237] on img at bounding box center [1090, 248] width 524 height 238
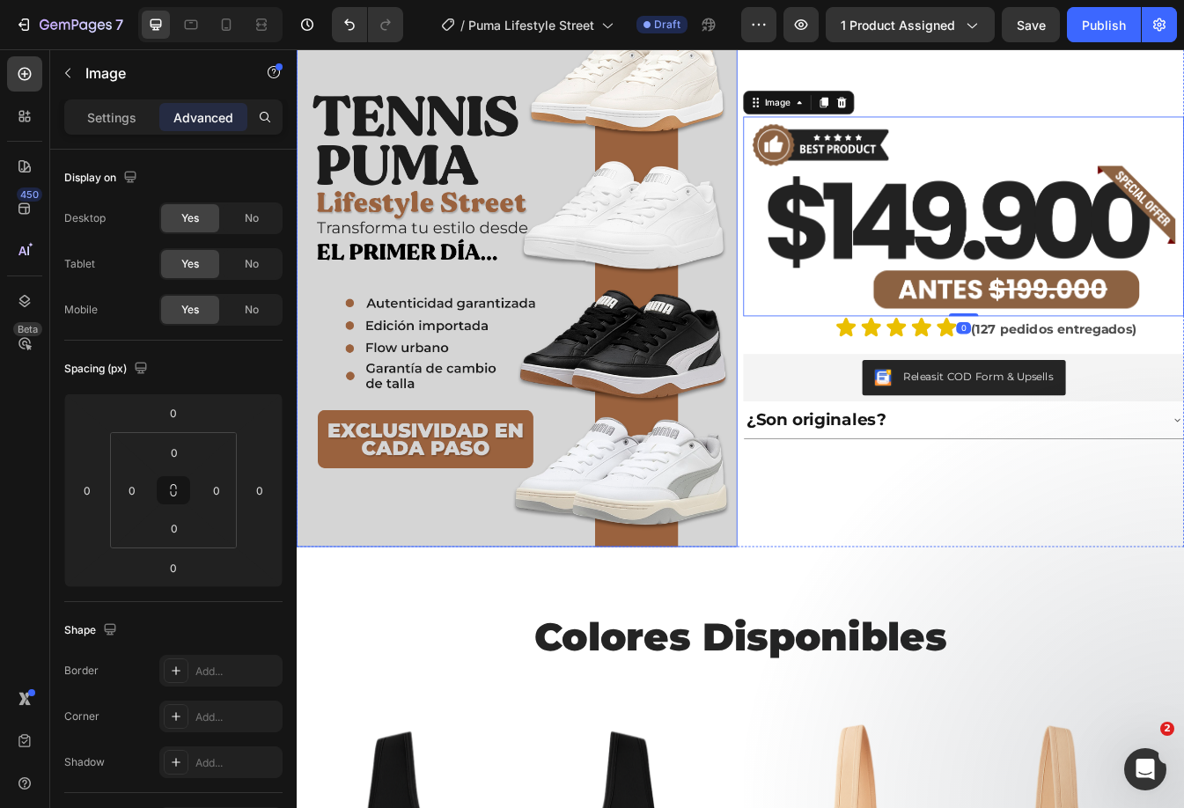
click at [570, 391] on img at bounding box center [559, 321] width 524 height 641
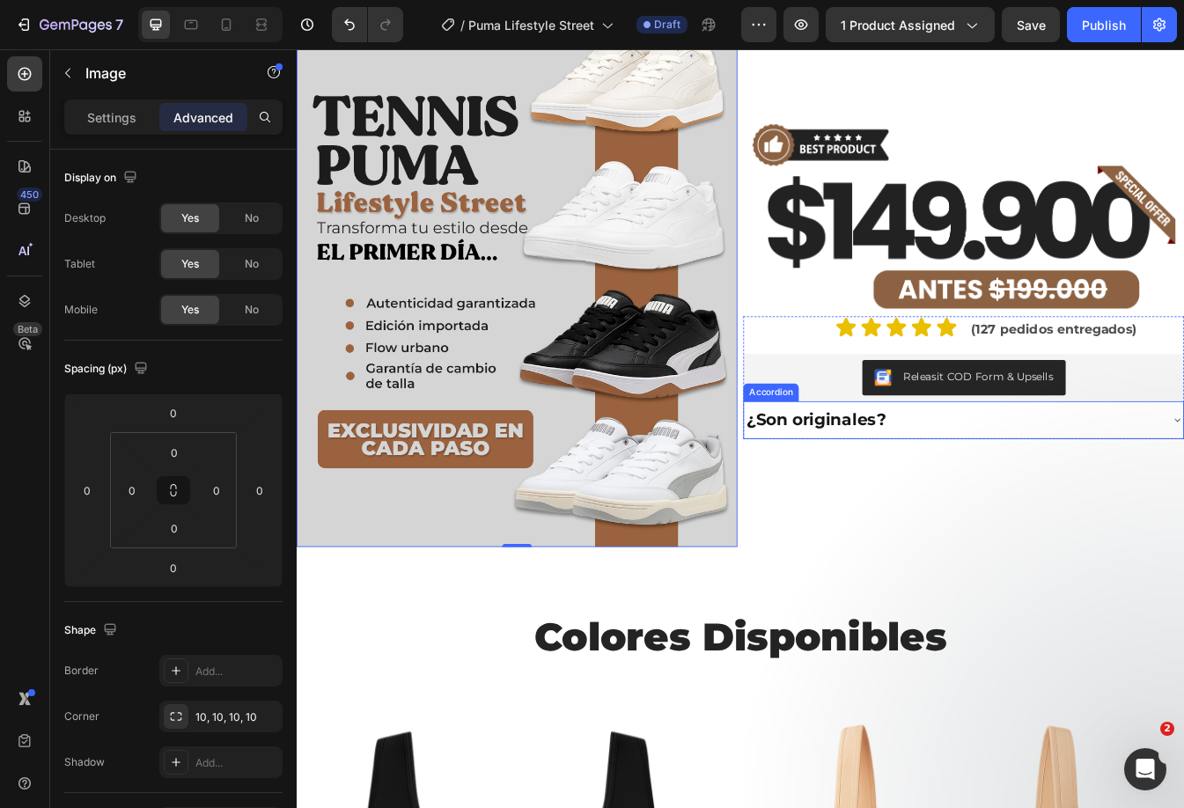
click at [1037, 484] on div "¿Son originales?" at bounding box center [1076, 490] width 495 height 31
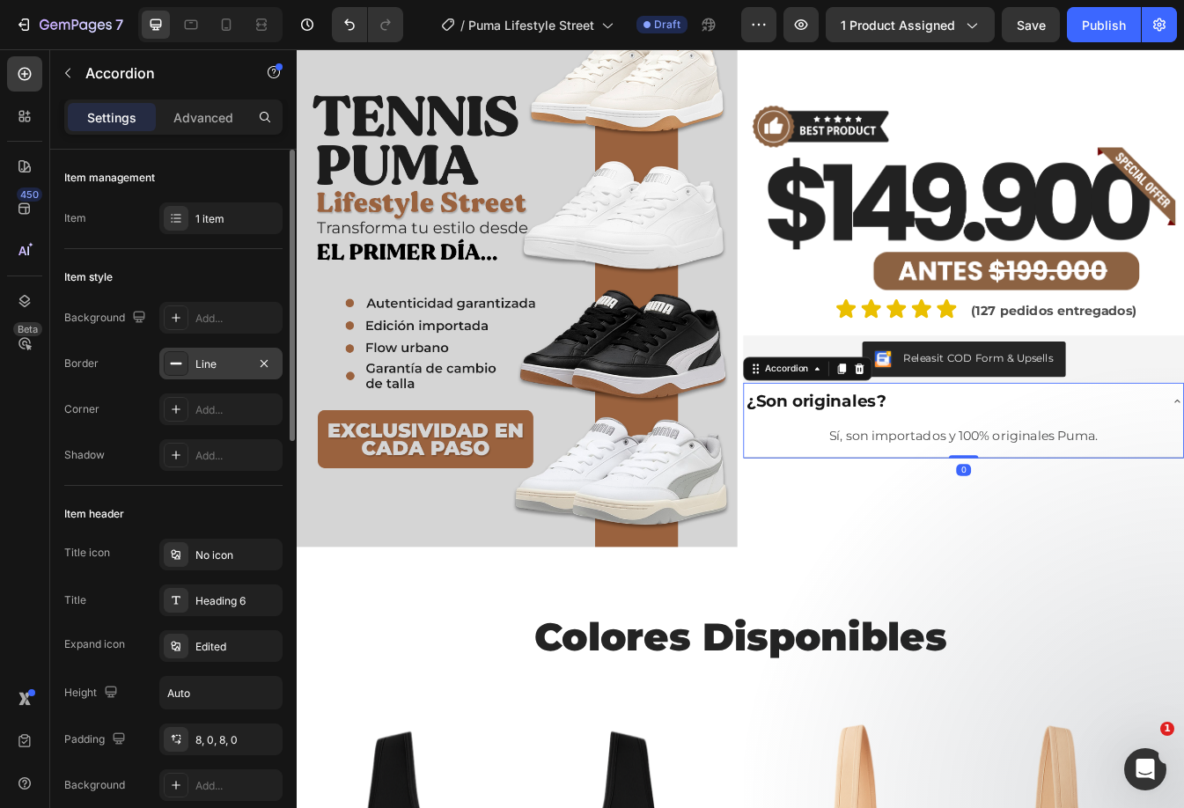
click at [220, 365] on div "Line" at bounding box center [220, 364] width 51 height 16
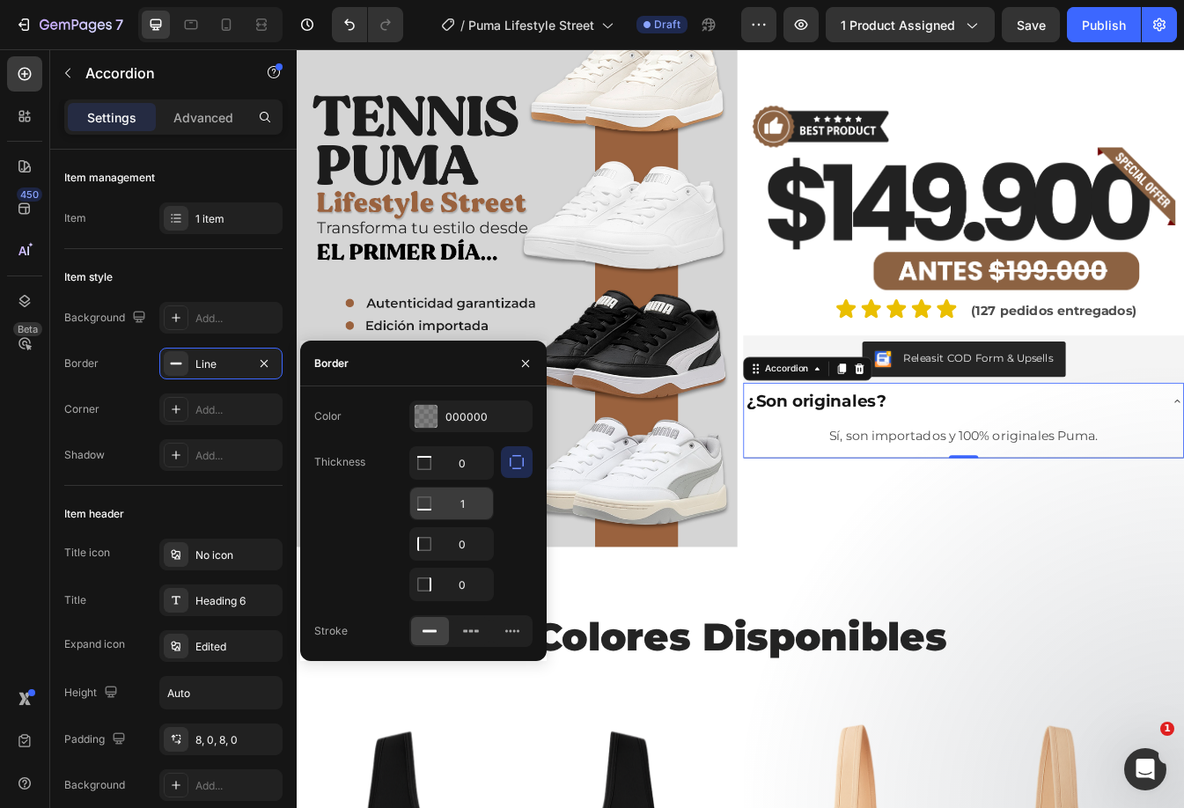
click at [460, 479] on input "1" at bounding box center [451, 463] width 83 height 32
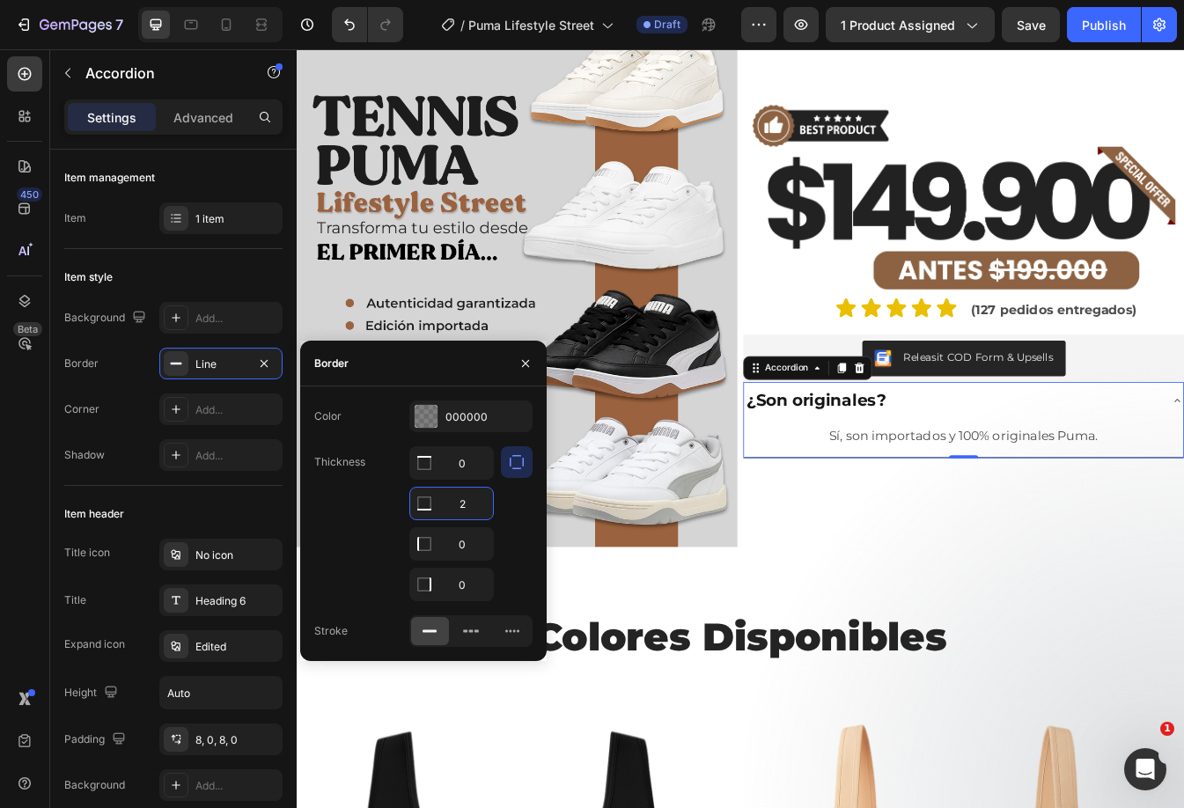
type input "2"
click at [513, 559] on div at bounding box center [517, 523] width 32 height 155
click at [488, 412] on div "000000" at bounding box center [470, 417] width 51 height 16
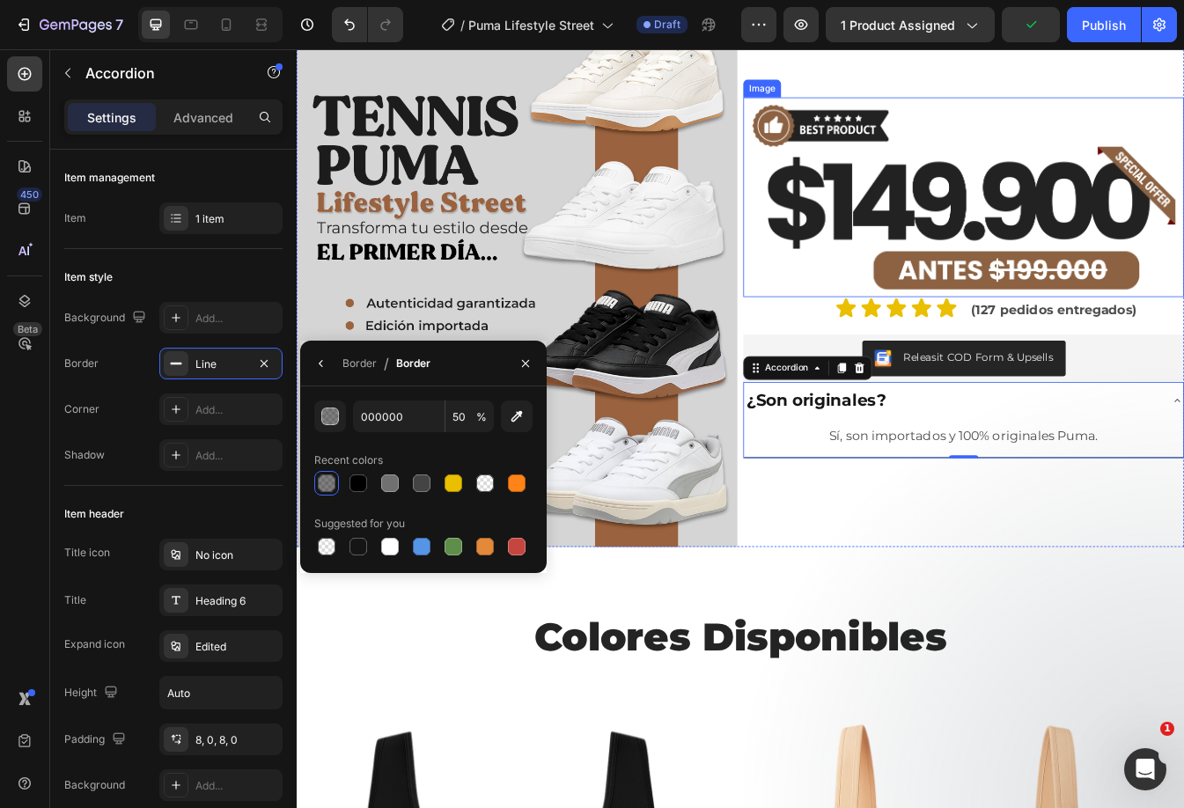
click at [1155, 194] on img at bounding box center [1090, 225] width 524 height 238
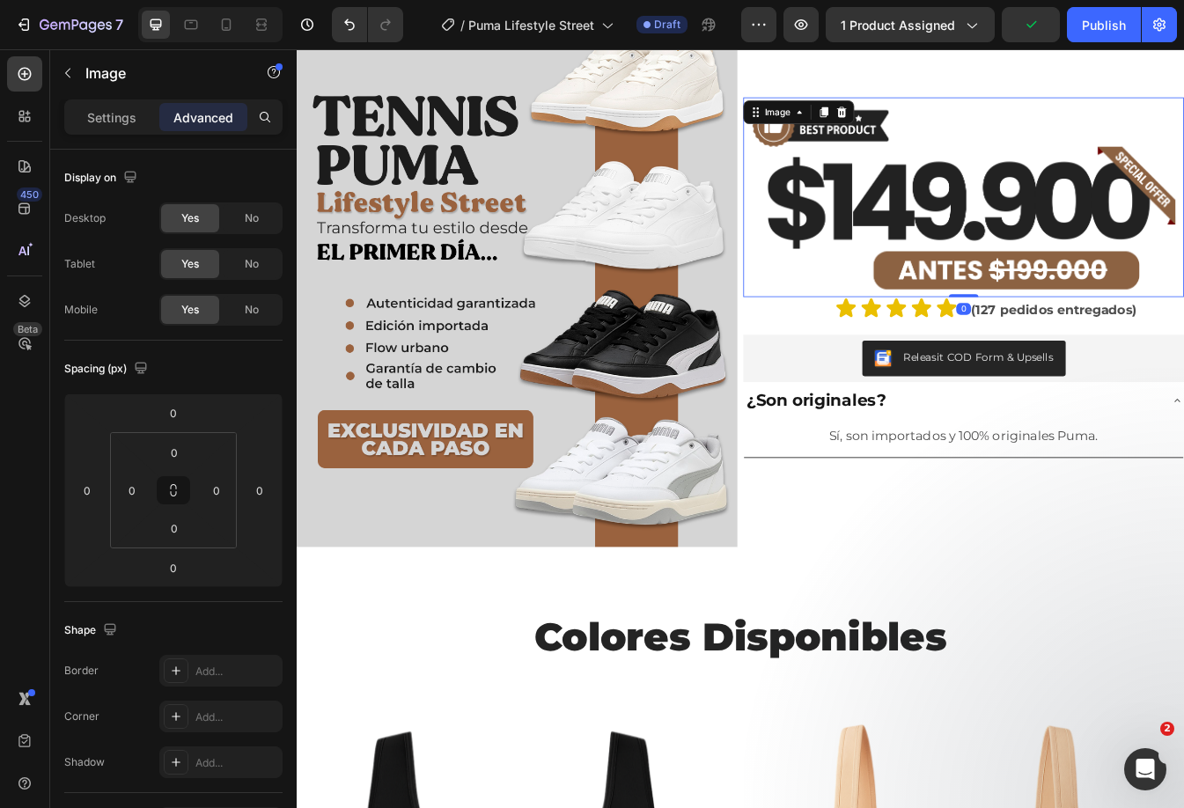
click at [684, 356] on img at bounding box center [559, 321] width 524 height 641
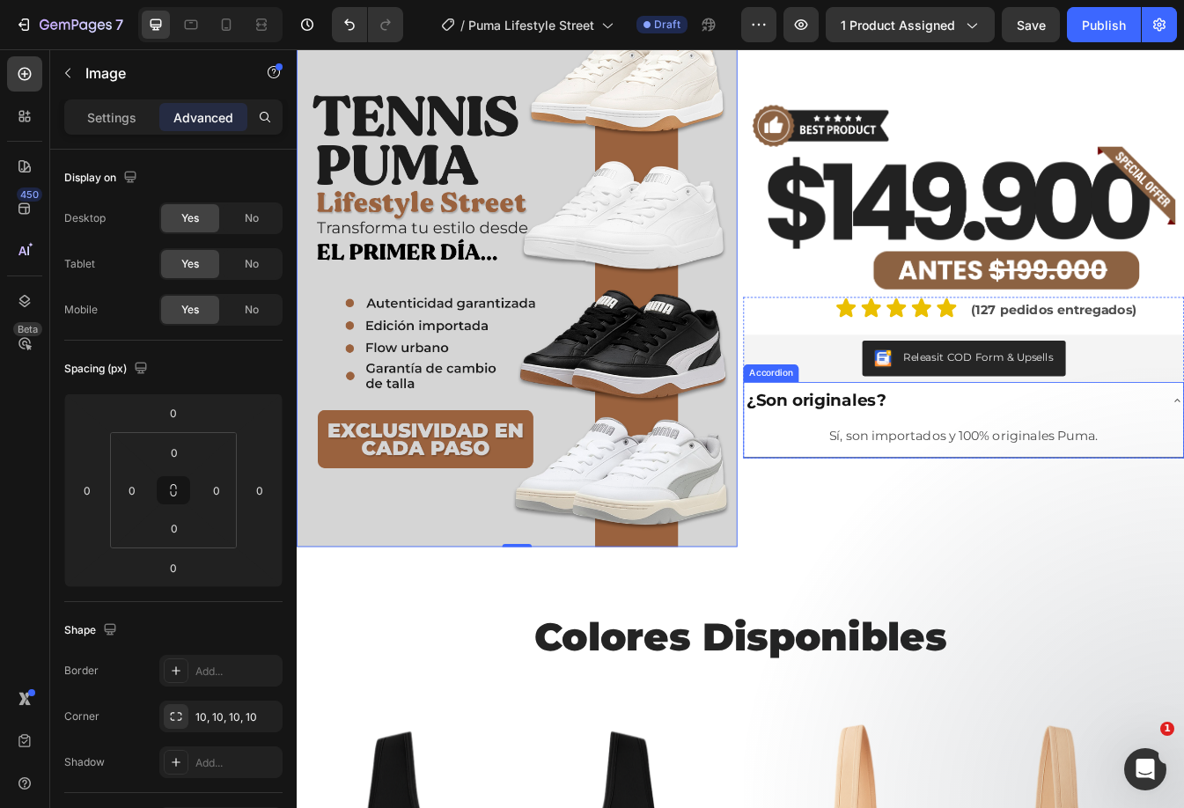
click at [1150, 453] on div "¿Son originales?" at bounding box center [1076, 467] width 495 height 31
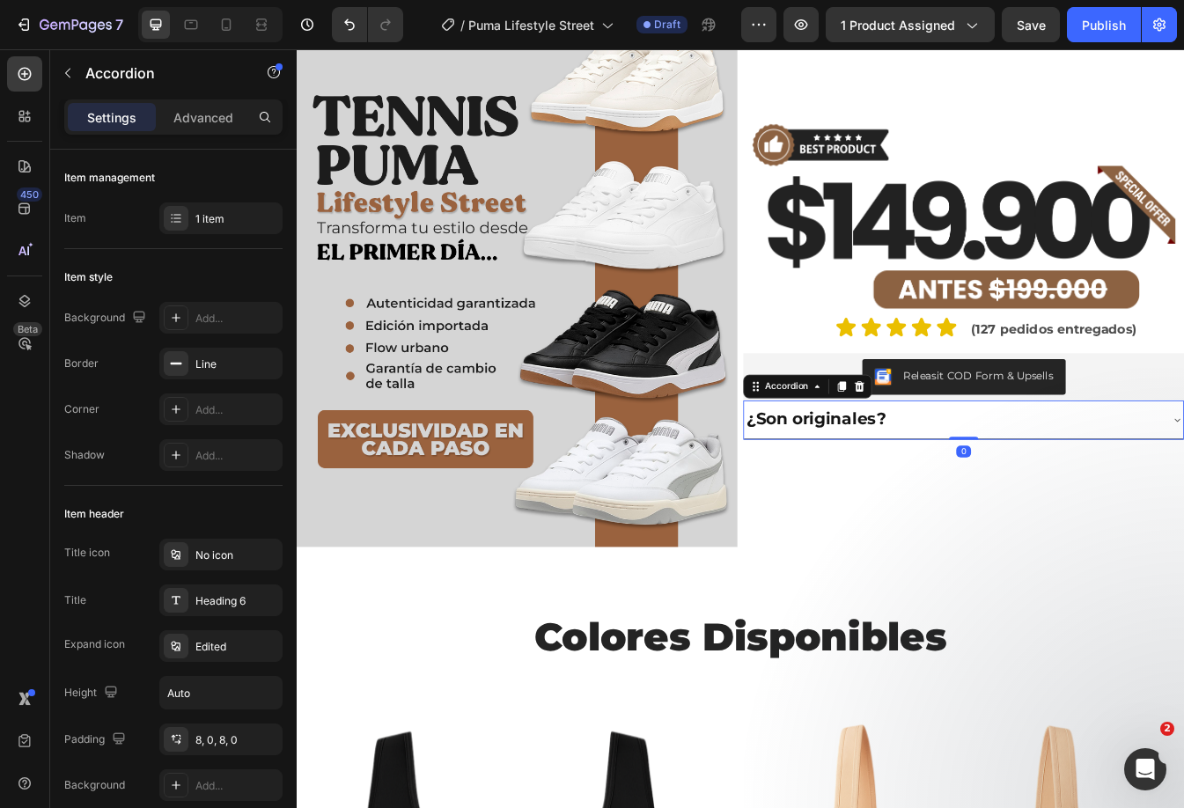
click at [1150, 467] on div "¿Son originales?" at bounding box center [1090, 489] width 523 height 45
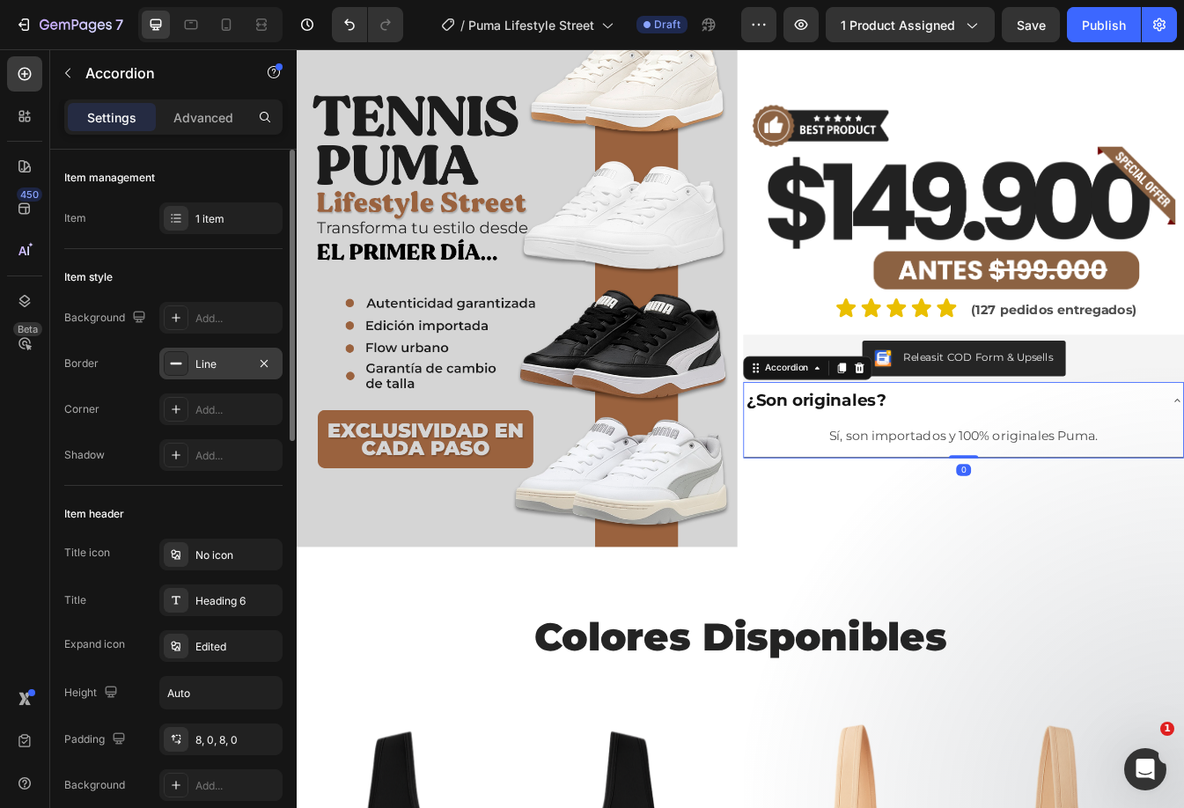
click at [224, 363] on div "Line" at bounding box center [220, 364] width 51 height 16
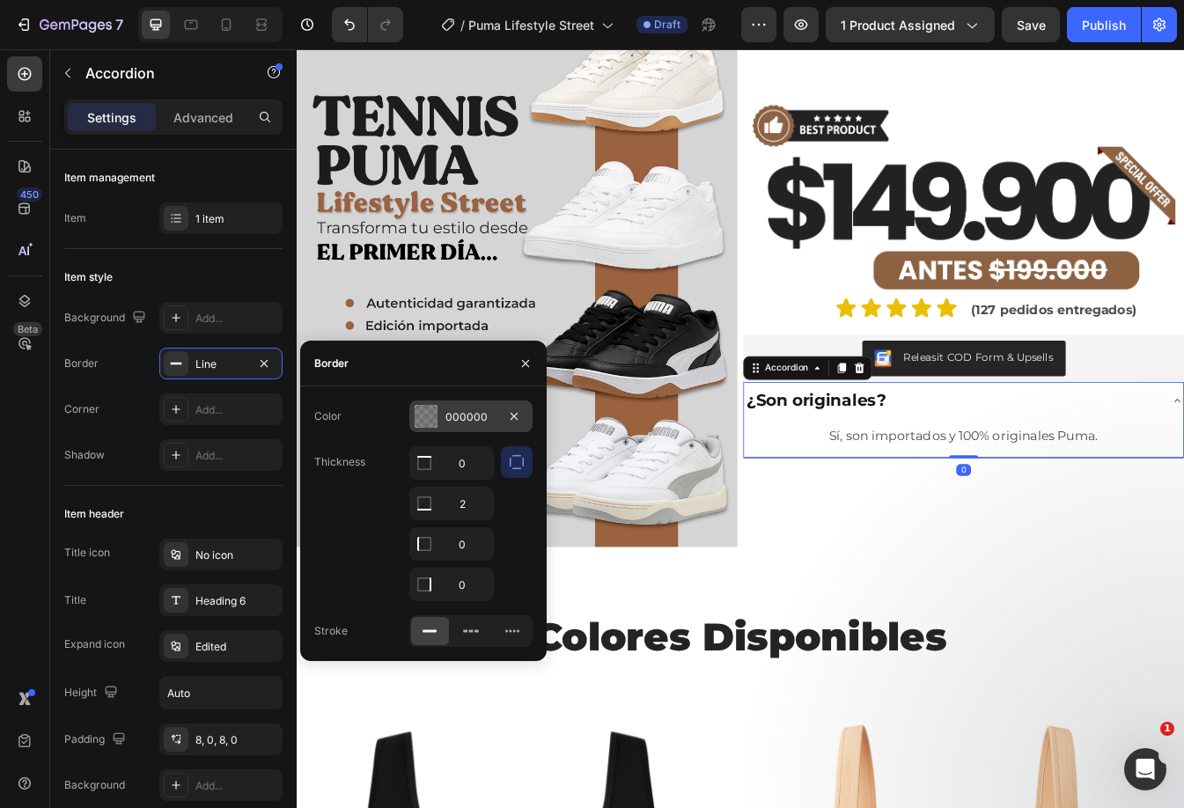
click at [449, 417] on div "000000" at bounding box center [470, 417] width 51 height 16
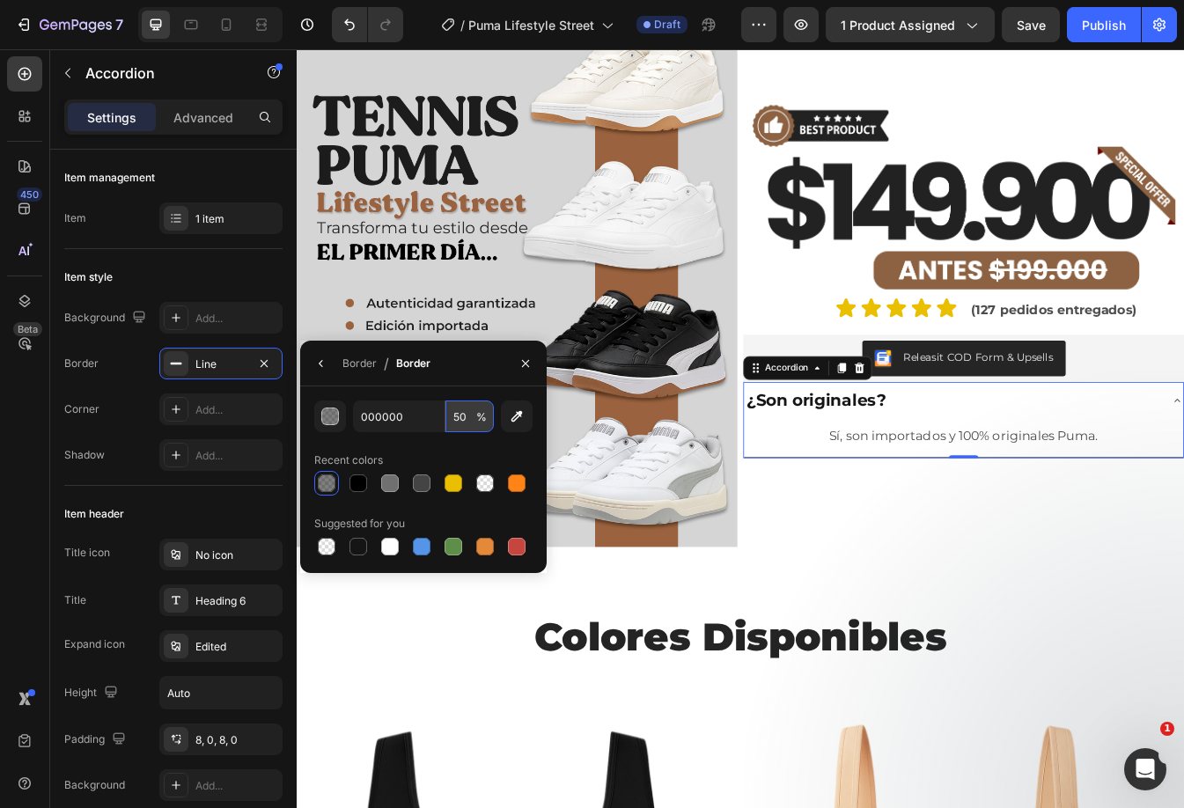
click at [458, 415] on input "50" at bounding box center [469, 416] width 48 height 32
type input "25"
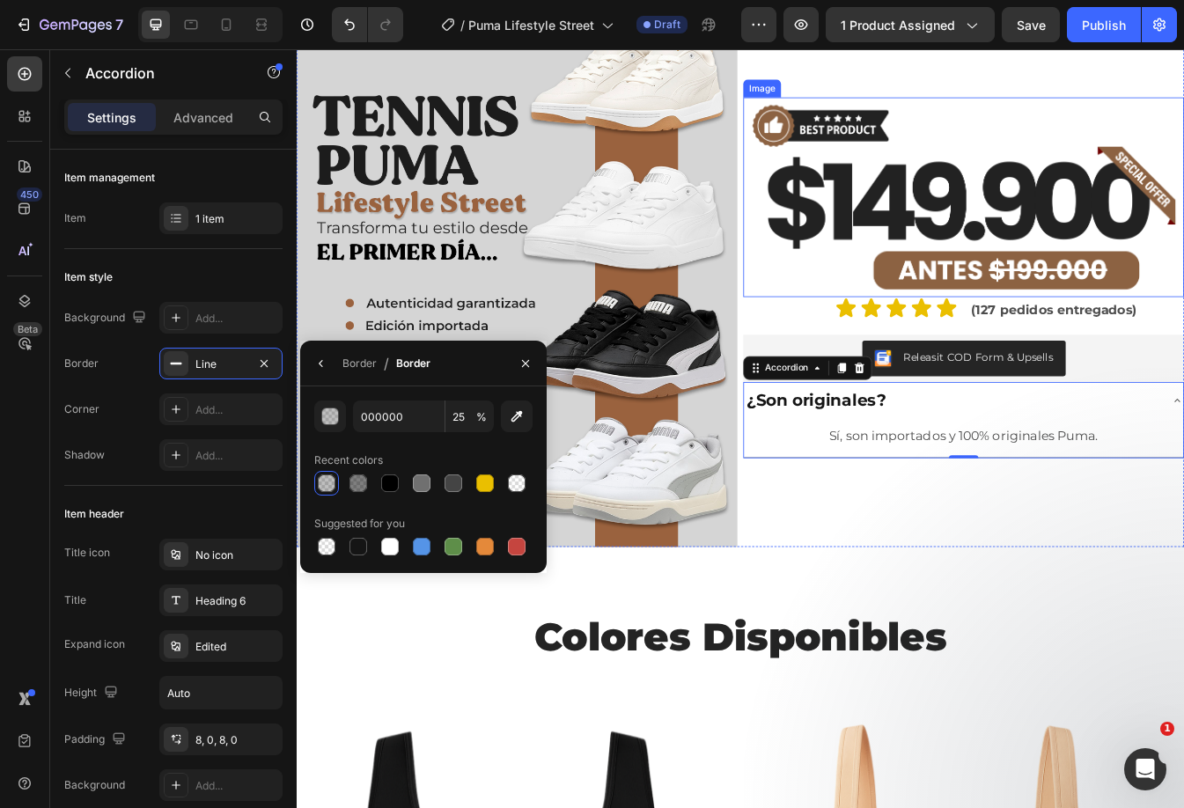
click at [889, 275] on img at bounding box center [1090, 225] width 524 height 238
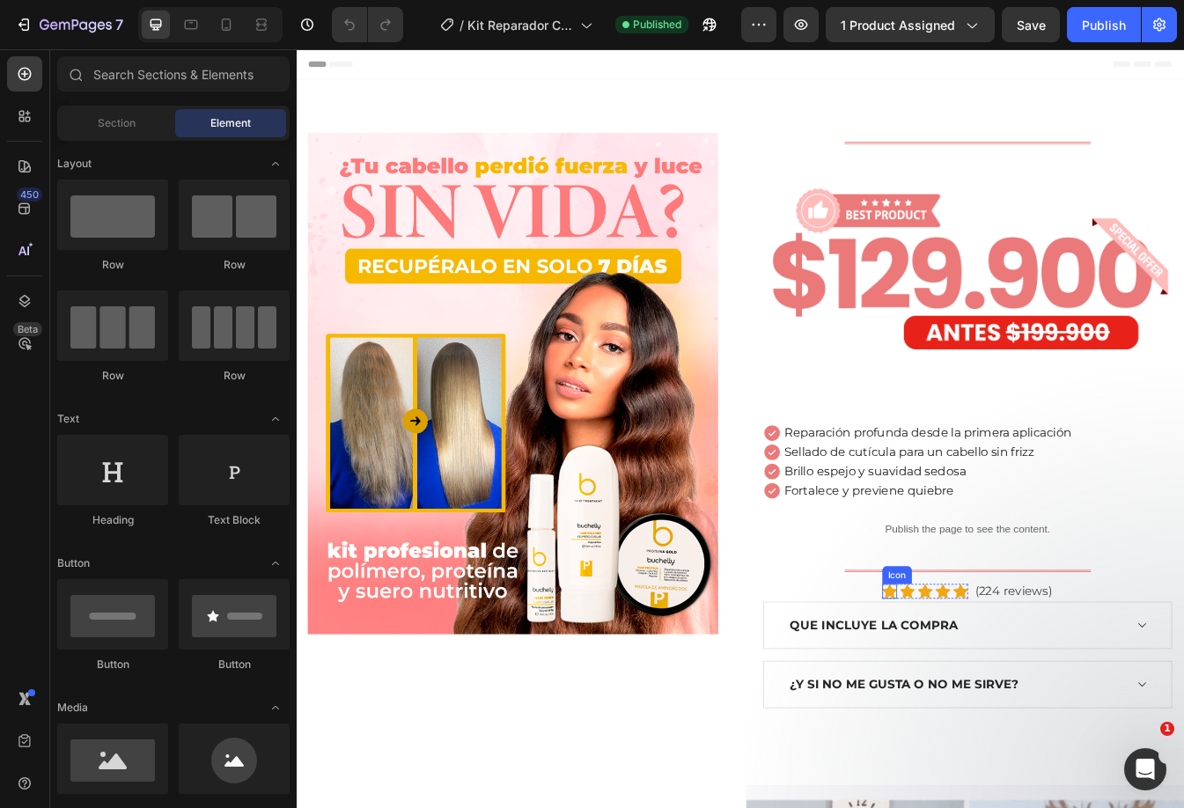
click at [994, 686] on icon at bounding box center [1003, 694] width 18 height 17
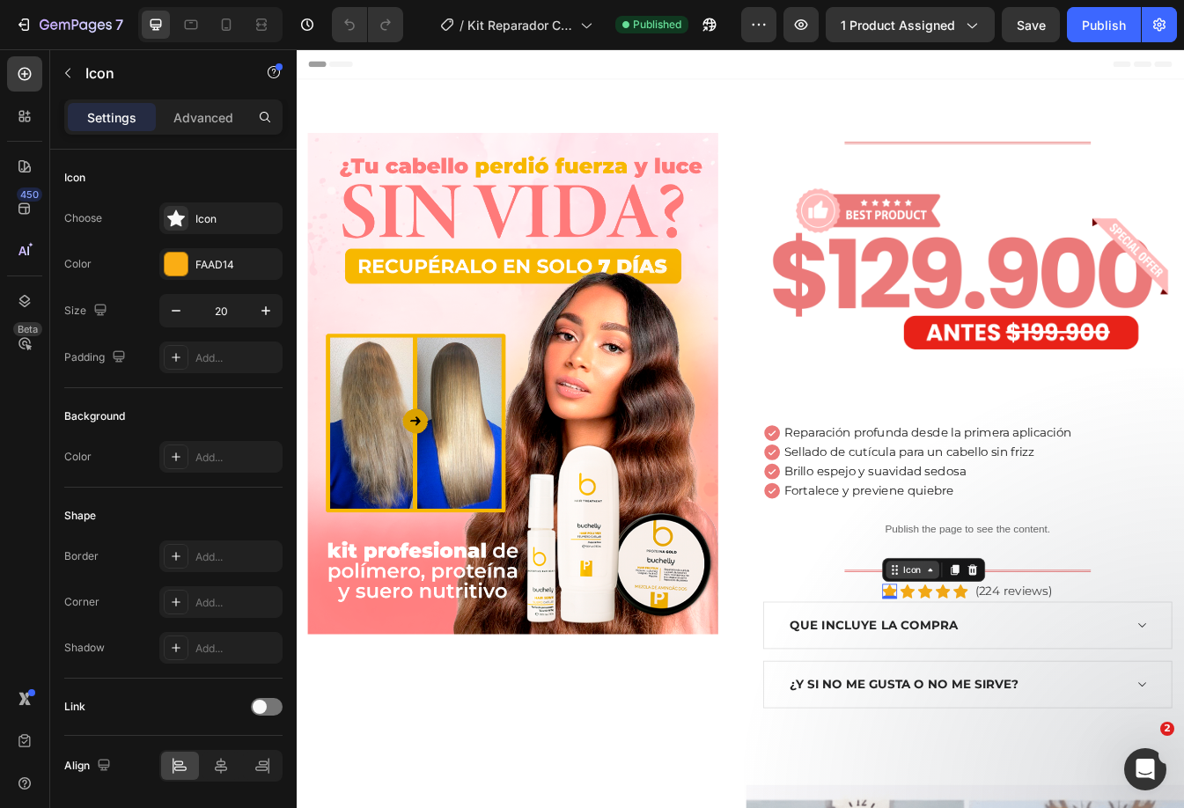
click at [1016, 669] on div "Icon" at bounding box center [1030, 669] width 28 height 0
click at [1016, 635] on div "Icon List Hoz" at bounding box center [1036, 638] width 71 height 11
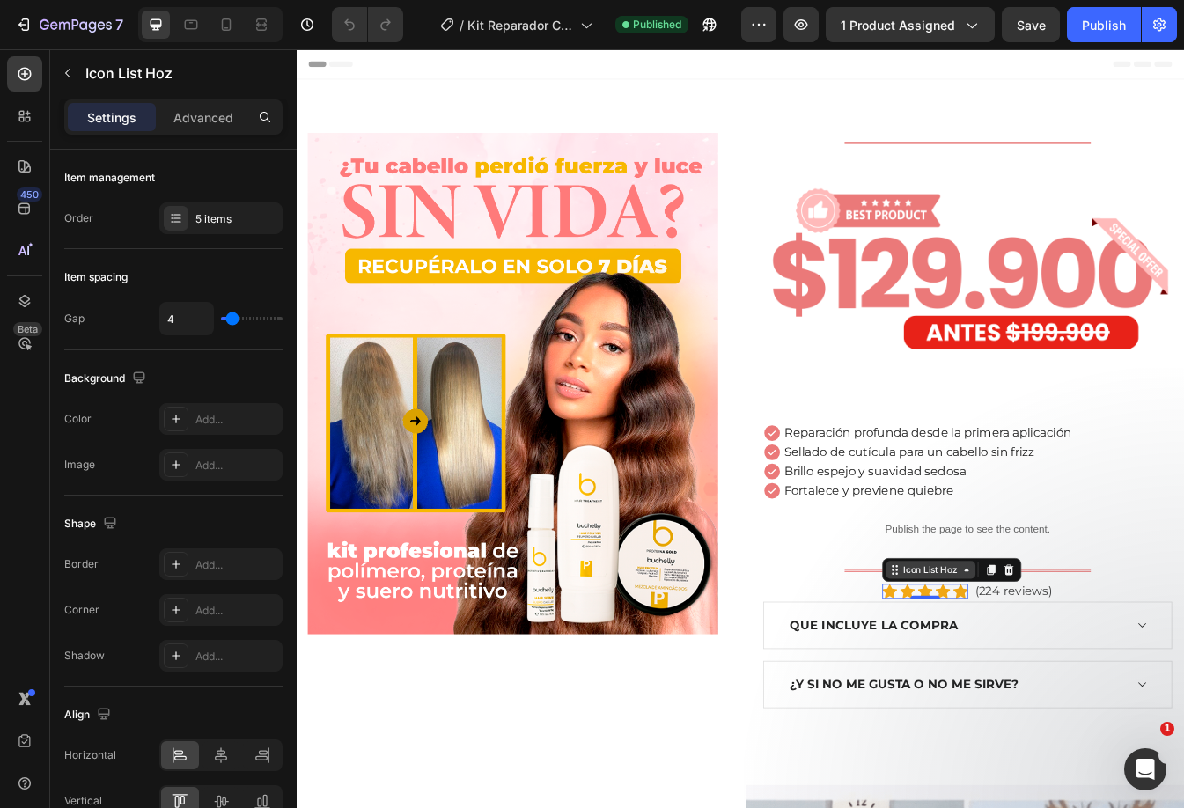
click at [1032, 670] on div "Icon List Hoz" at bounding box center [1051, 669] width 71 height 16
click at [1092, 668] on div "Icon List Hoz" at bounding box center [1051, 668] width 106 height 21
click at [1087, 668] on icon at bounding box center [1094, 669] width 14 height 14
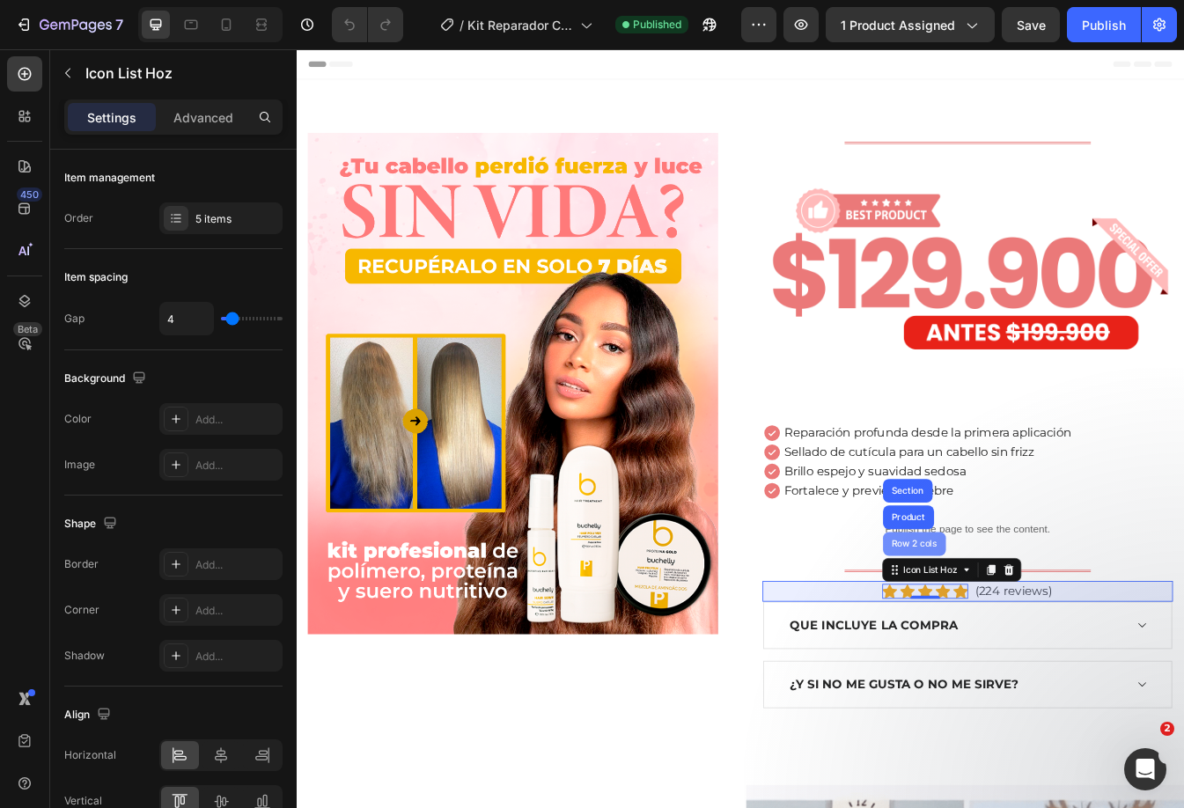
click at [1035, 635] on div "Row 2 cols" at bounding box center [1031, 638] width 61 height 11
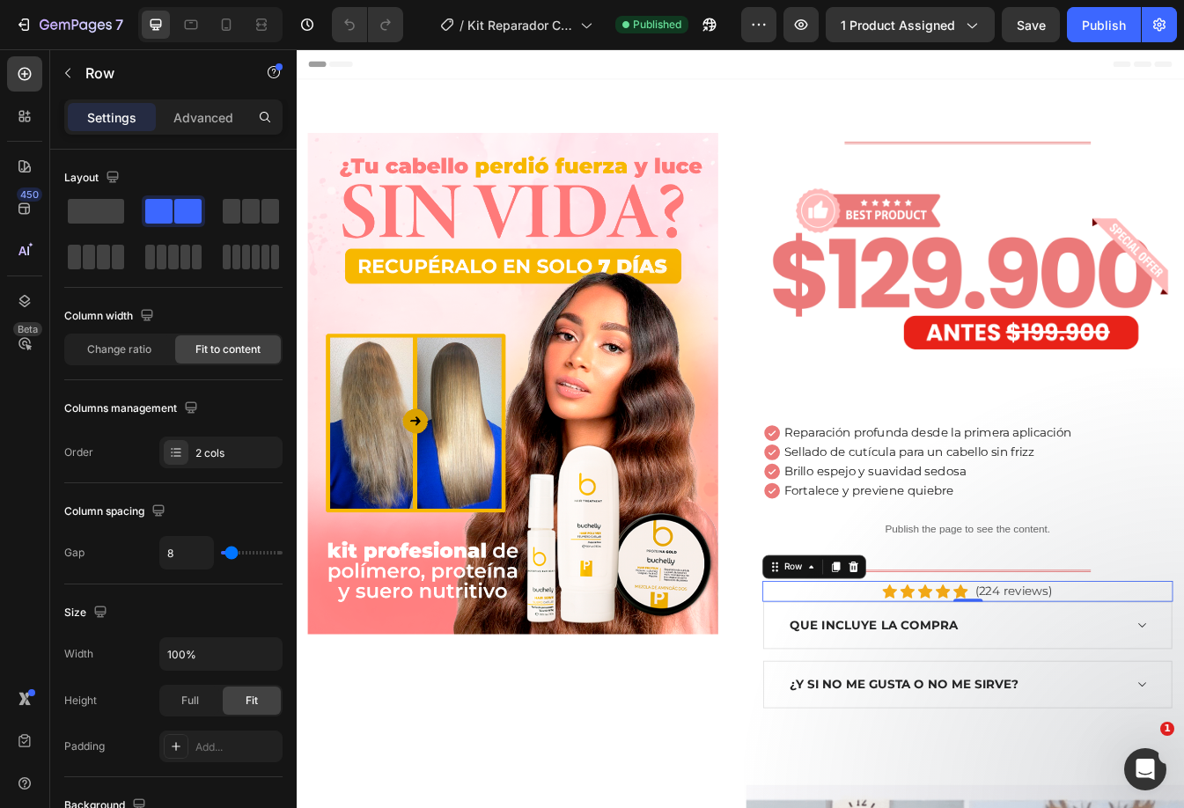
click at [946, 686] on div "Icon Icon Icon Icon Icon Icon List Hoz (224 reviews) Text block Row 0" at bounding box center [1095, 694] width 488 height 25
click at [892, 658] on div "Row" at bounding box center [887, 665] width 29 height 16
click at [1039, 686] on icon at bounding box center [1045, 695] width 18 height 18
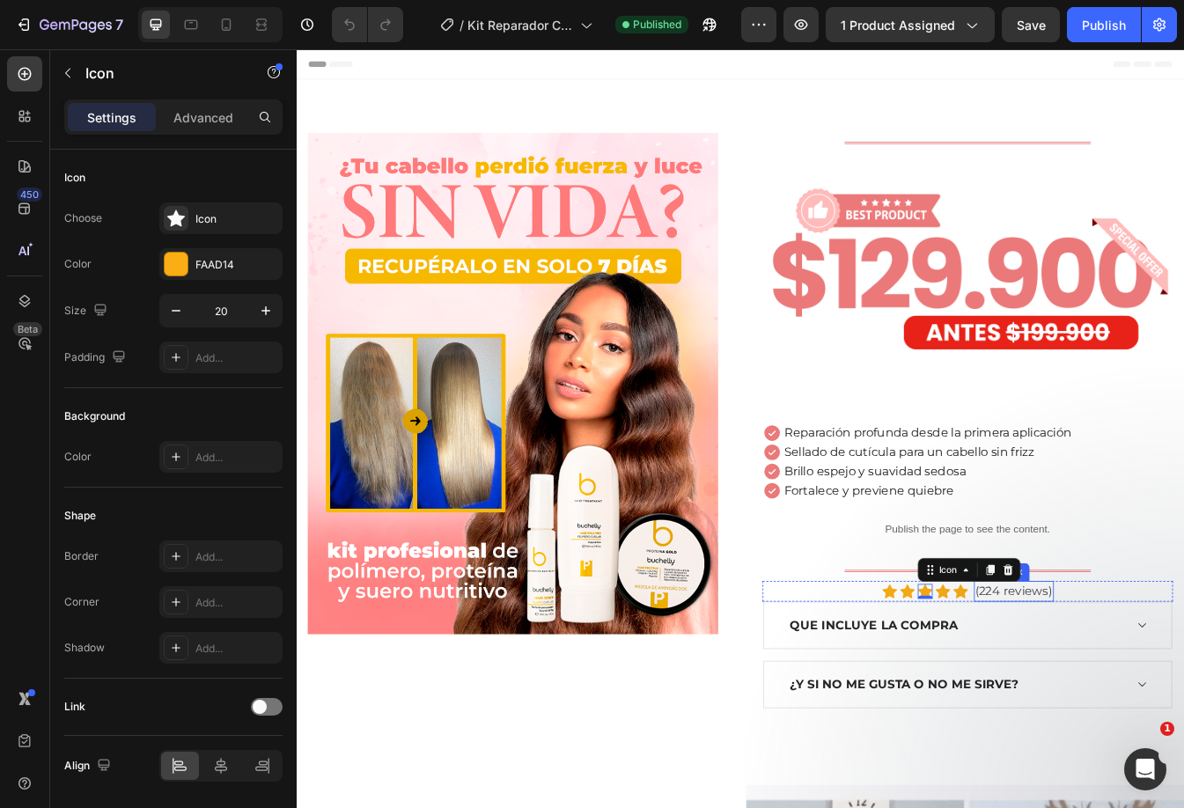
click at [1172, 690] on p "(224 reviews)" at bounding box center [1150, 694] width 92 height 21
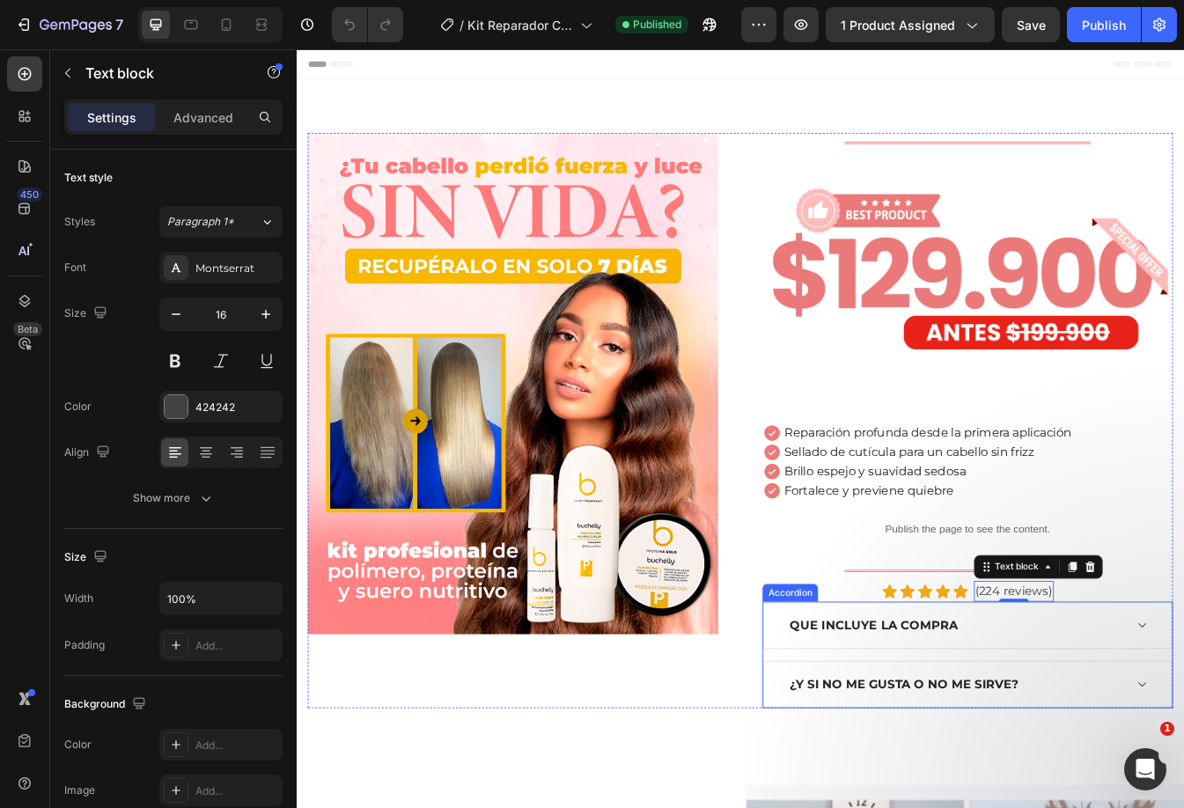
click at [1111, 722] on div "QUE INCLUYE LA COMPRA" at bounding box center [1081, 735] width 400 height 26
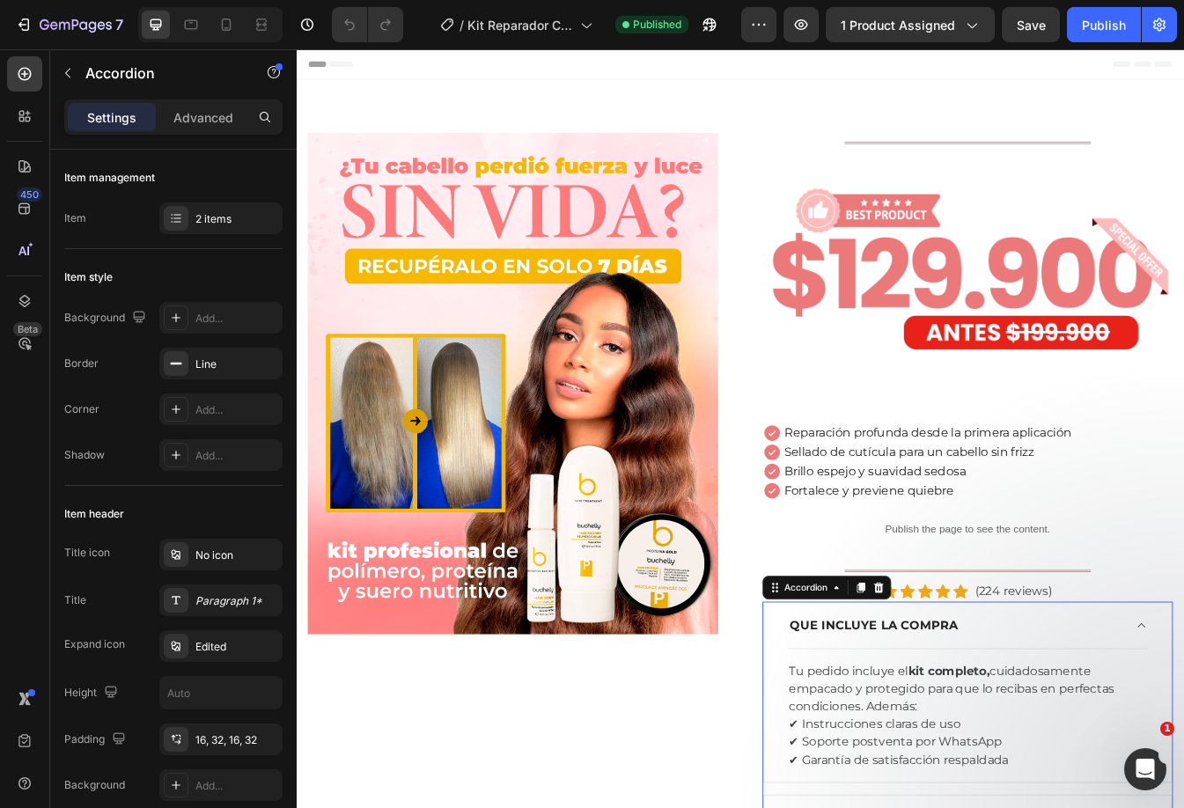
scroll to position [176, 0]
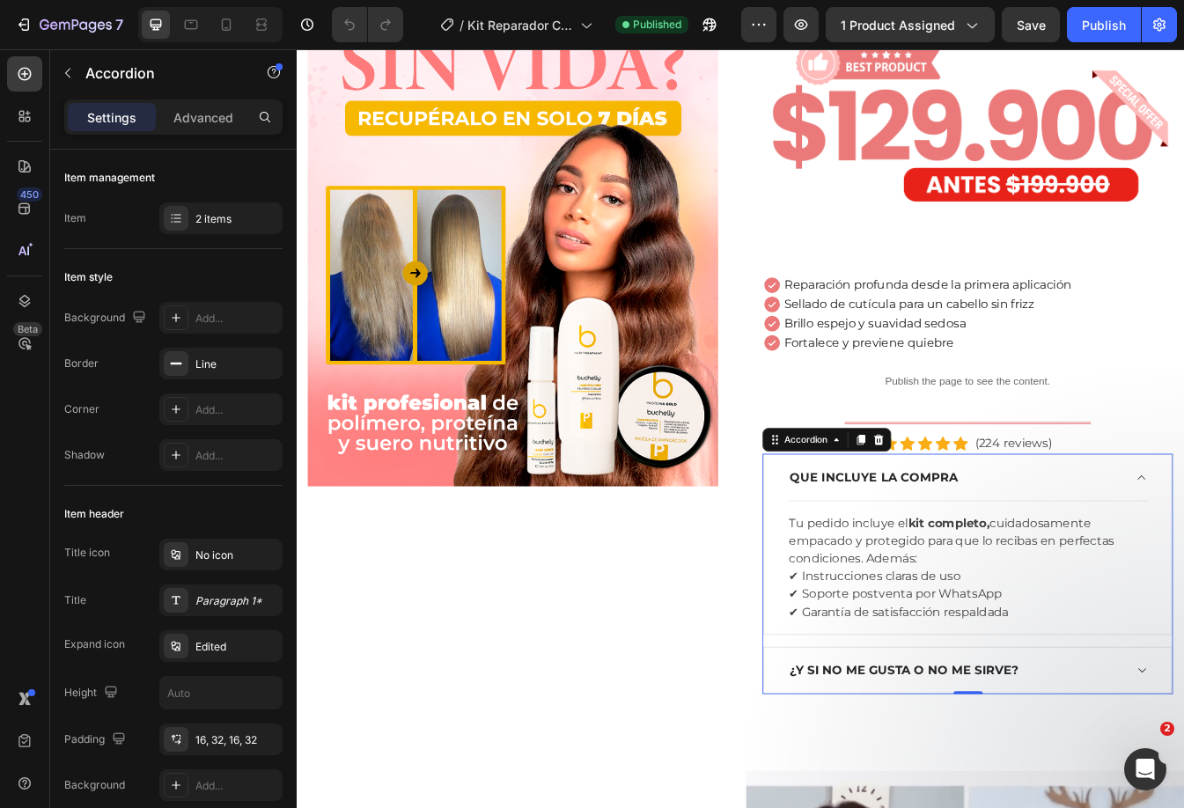
click at [1183, 546] on div "QUE INCLUYE LA COMPRA" at bounding box center [1081, 559] width 400 height 26
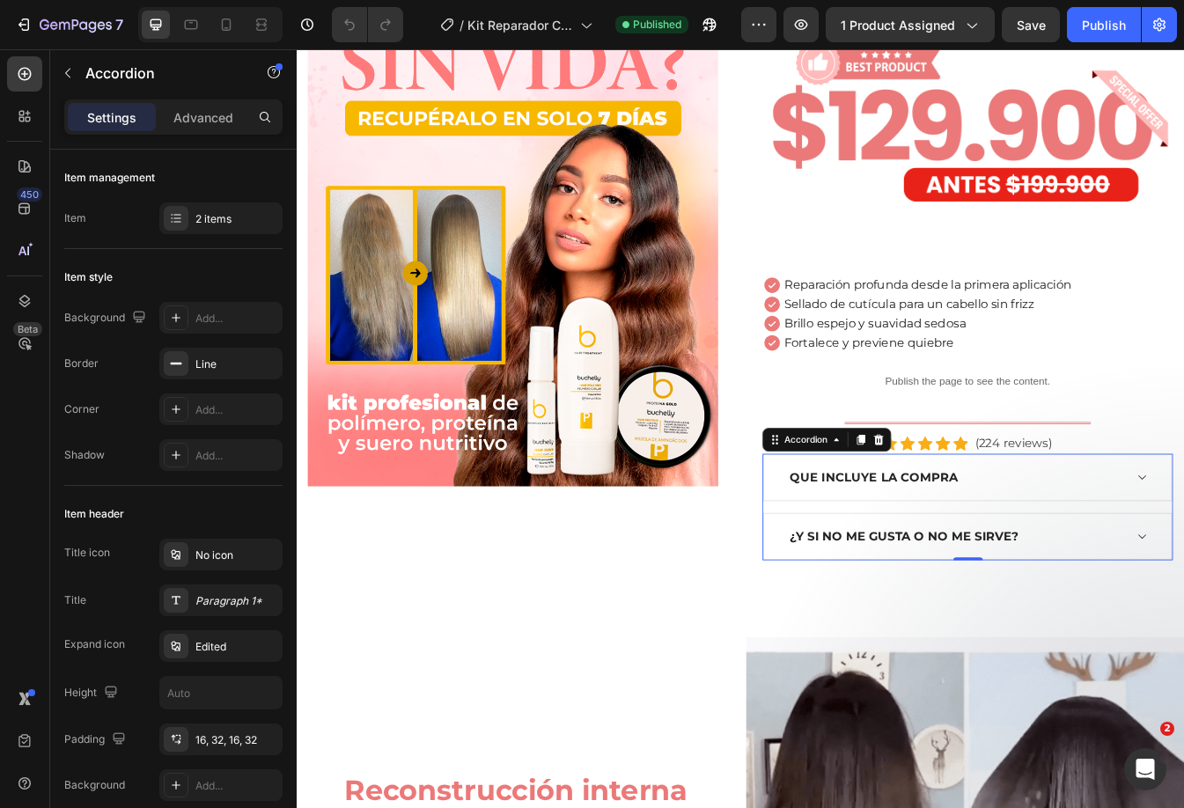
click at [1183, 546] on div "QUE INCLUYE LA COMPRA" at bounding box center [1081, 559] width 400 height 26
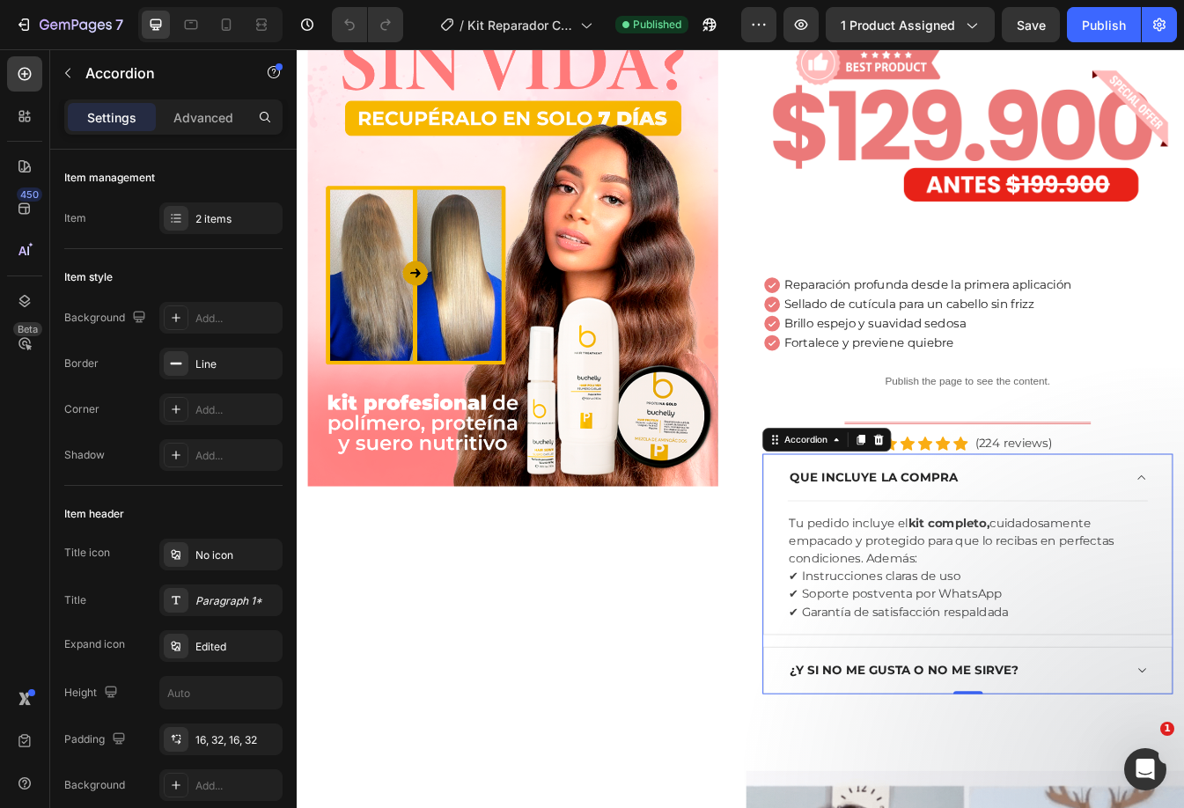
click at [1183, 554] on div "QUE INCLUYE LA COMPRA" at bounding box center [1081, 559] width 400 height 26
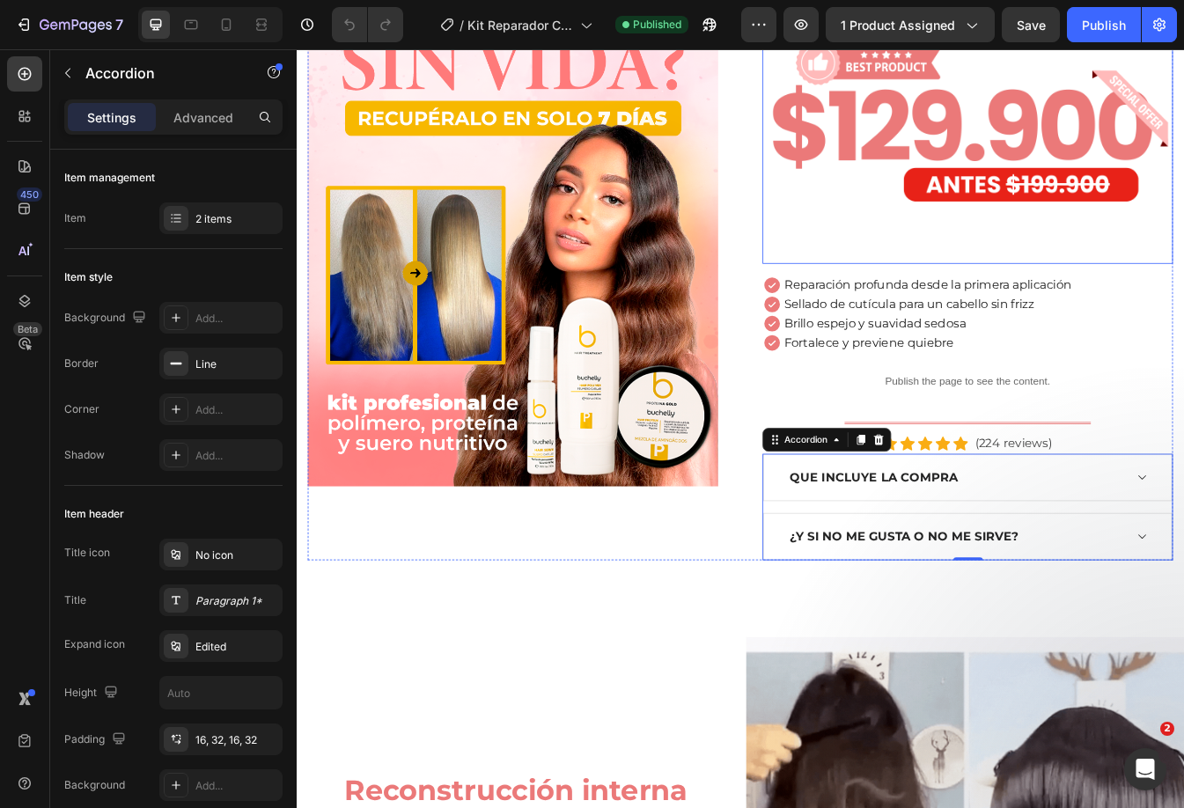
click at [990, 195] on img at bounding box center [1095, 146] width 488 height 317
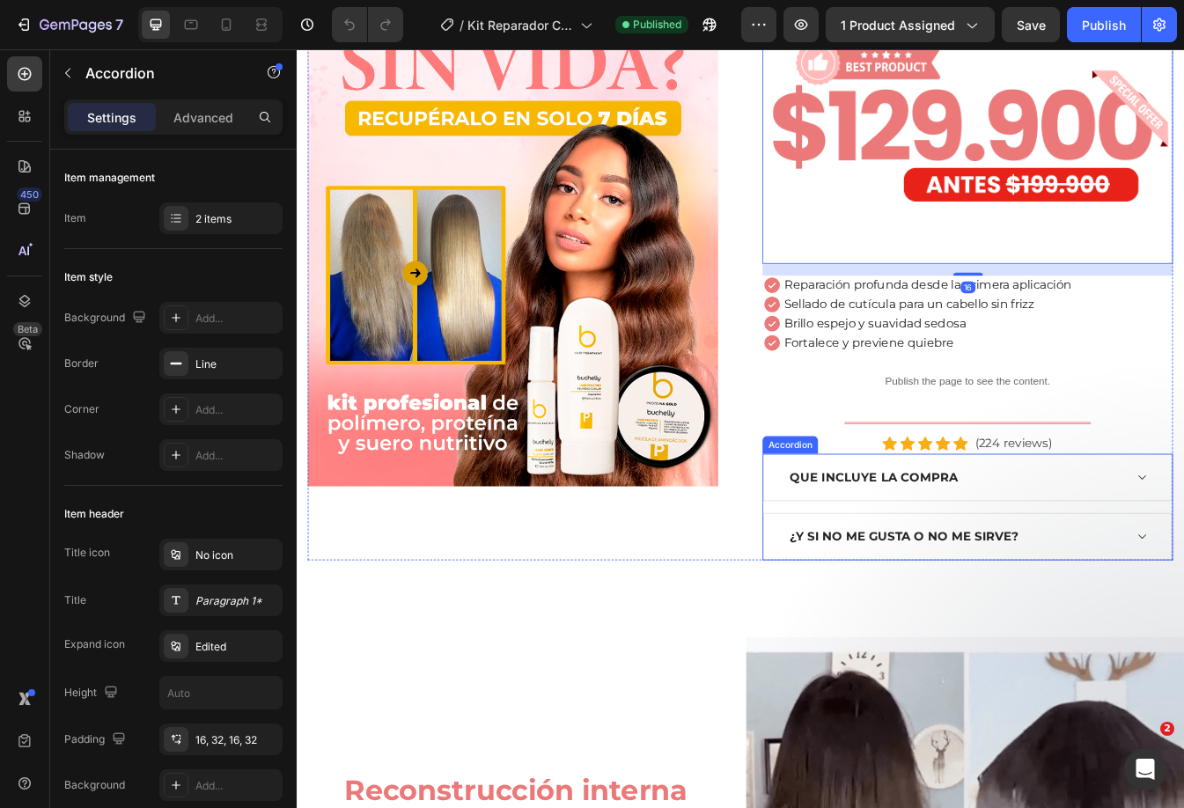
click at [1183, 551] on div "QUE INCLUYE LA COMPRA" at bounding box center [1081, 559] width 400 height 26
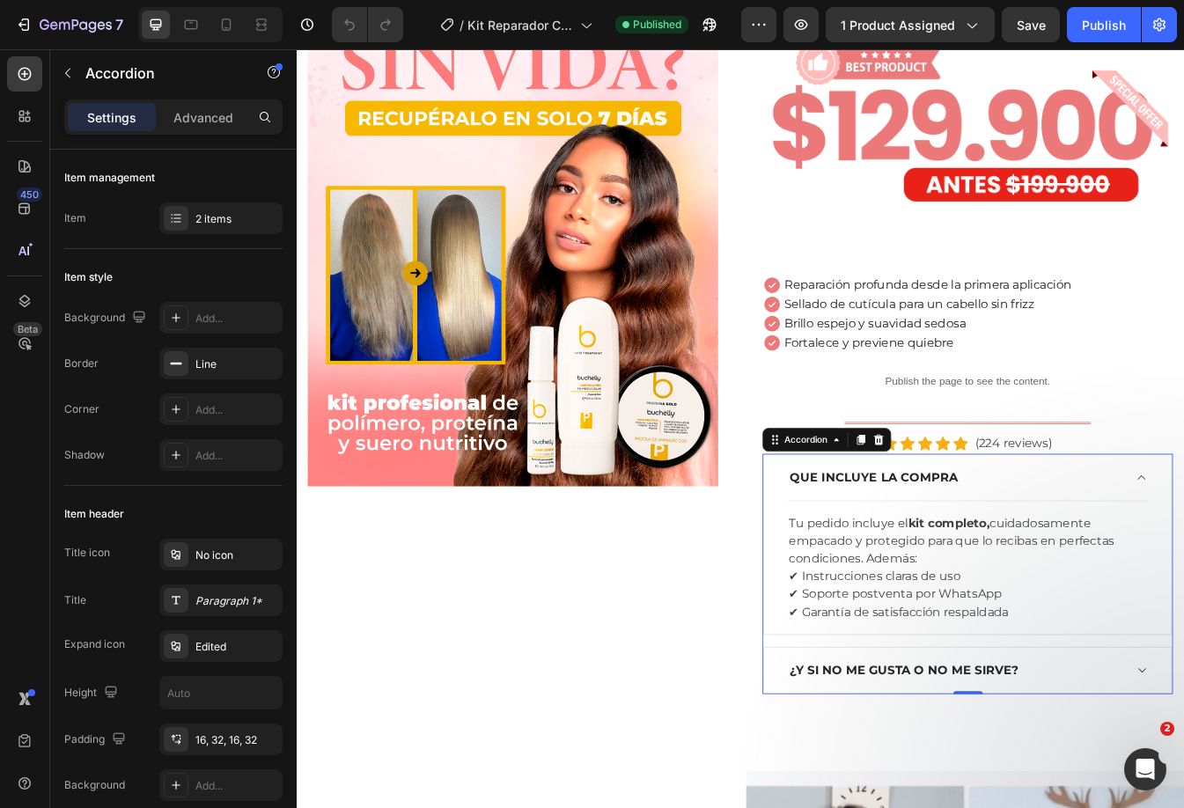
click at [1183, 551] on div "QUE INCLUYE LA COMPRA" at bounding box center [1081, 559] width 400 height 26
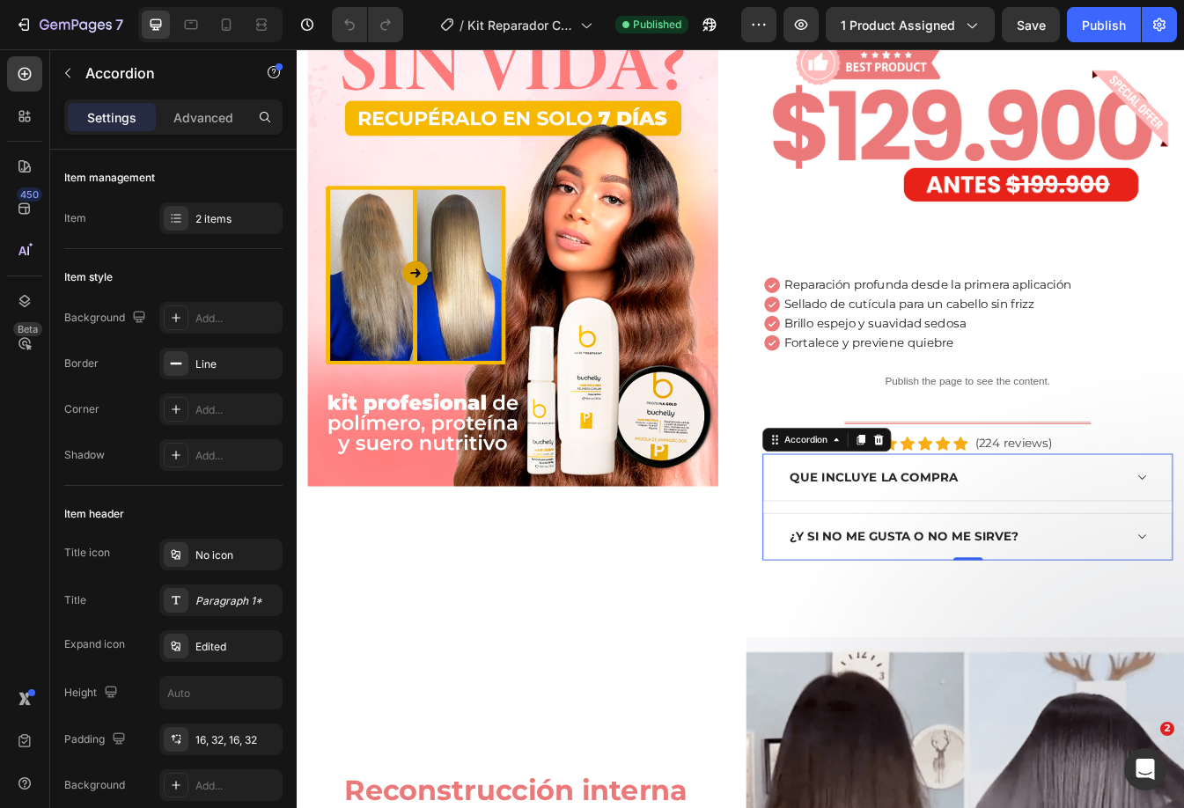
click at [1183, 551] on div "QUE INCLUYE LA COMPRA" at bounding box center [1081, 559] width 400 height 26
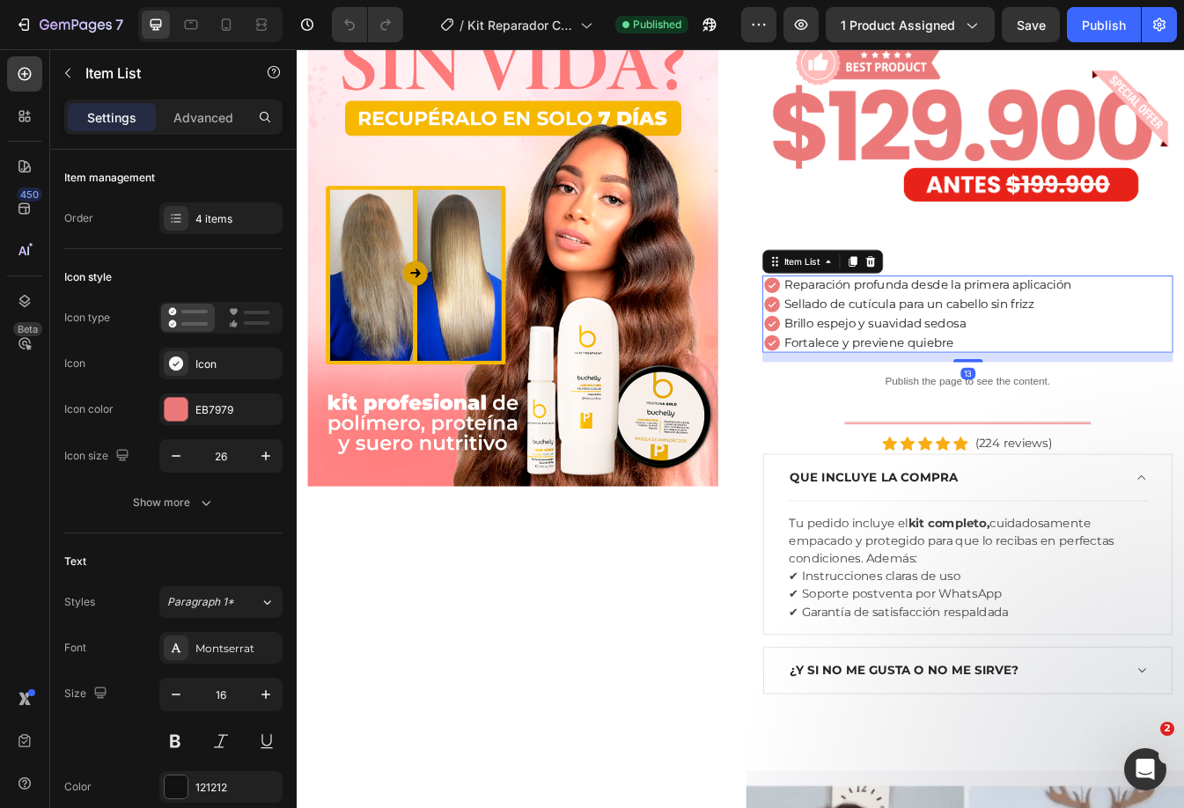
click at [1156, 369] on p "Brillo espejo y suavidad sedosa" at bounding box center [1047, 375] width 342 height 17
drag, startPoint x: 1184, startPoint y: 563, endPoint x: 922, endPoint y: 388, distance: 315.3
click at [1183, 561] on div "QUE INCLUYE LA COMPRA" at bounding box center [1081, 559] width 400 height 26
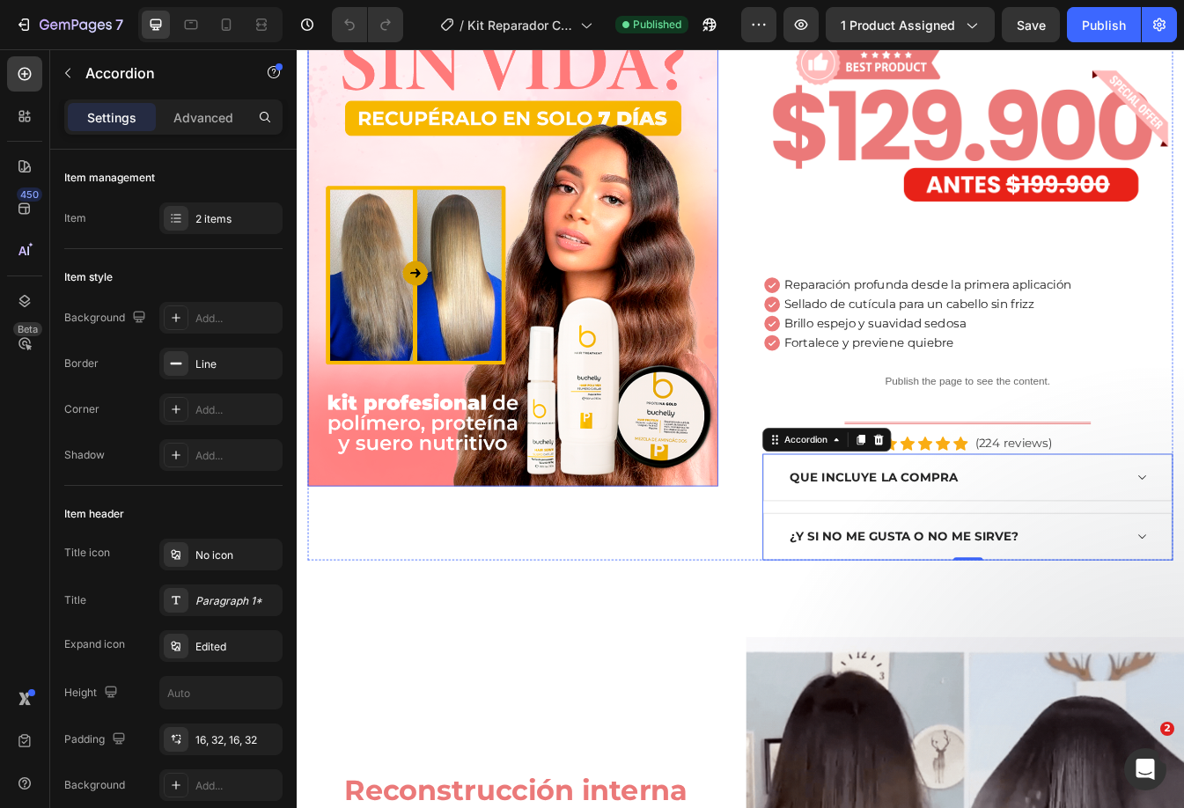
click at [529, 312] on img at bounding box center [554, 271] width 488 height 597
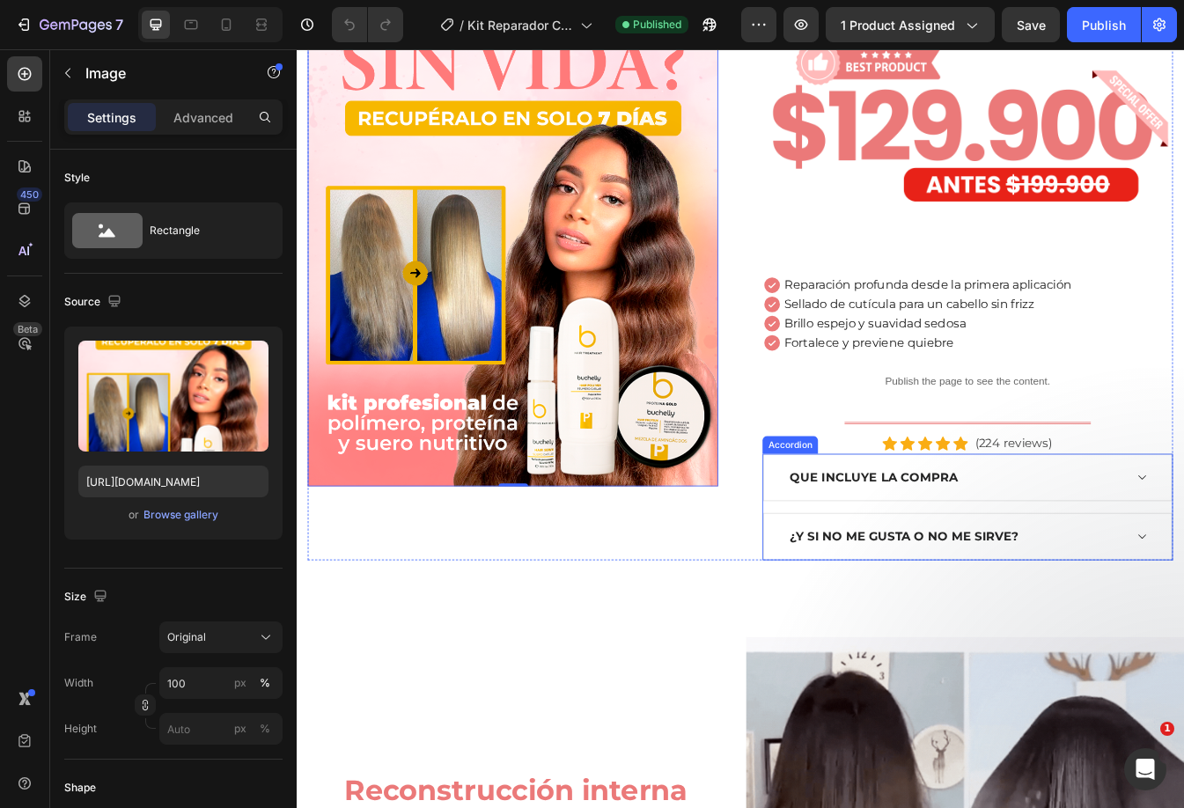
click at [1183, 565] on div "QUE INCLUYE LA COMPRA" at bounding box center [1081, 559] width 400 height 26
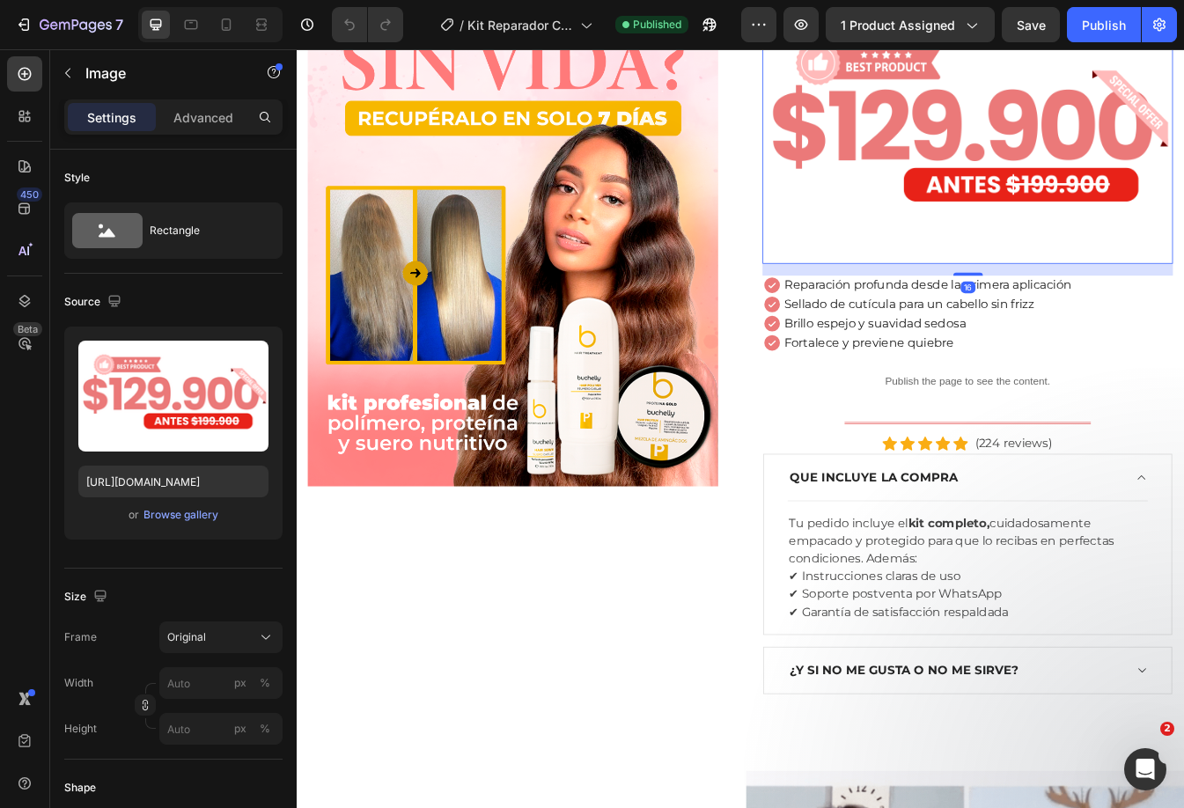
click at [1003, 169] on img at bounding box center [1095, 146] width 488 height 317
click at [1183, 554] on div "QUE INCLUYE LA COMPRA" at bounding box center [1081, 559] width 400 height 26
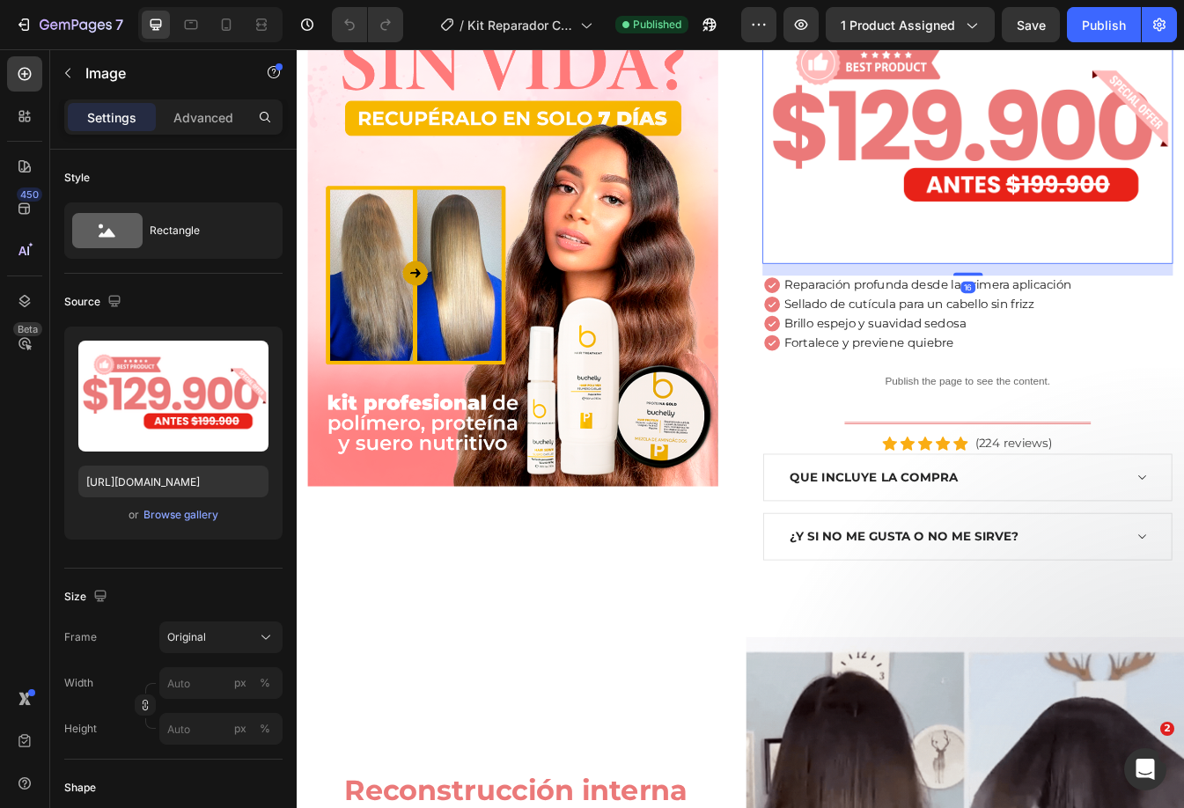
click at [1153, 107] on img at bounding box center [1095, 146] width 488 height 317
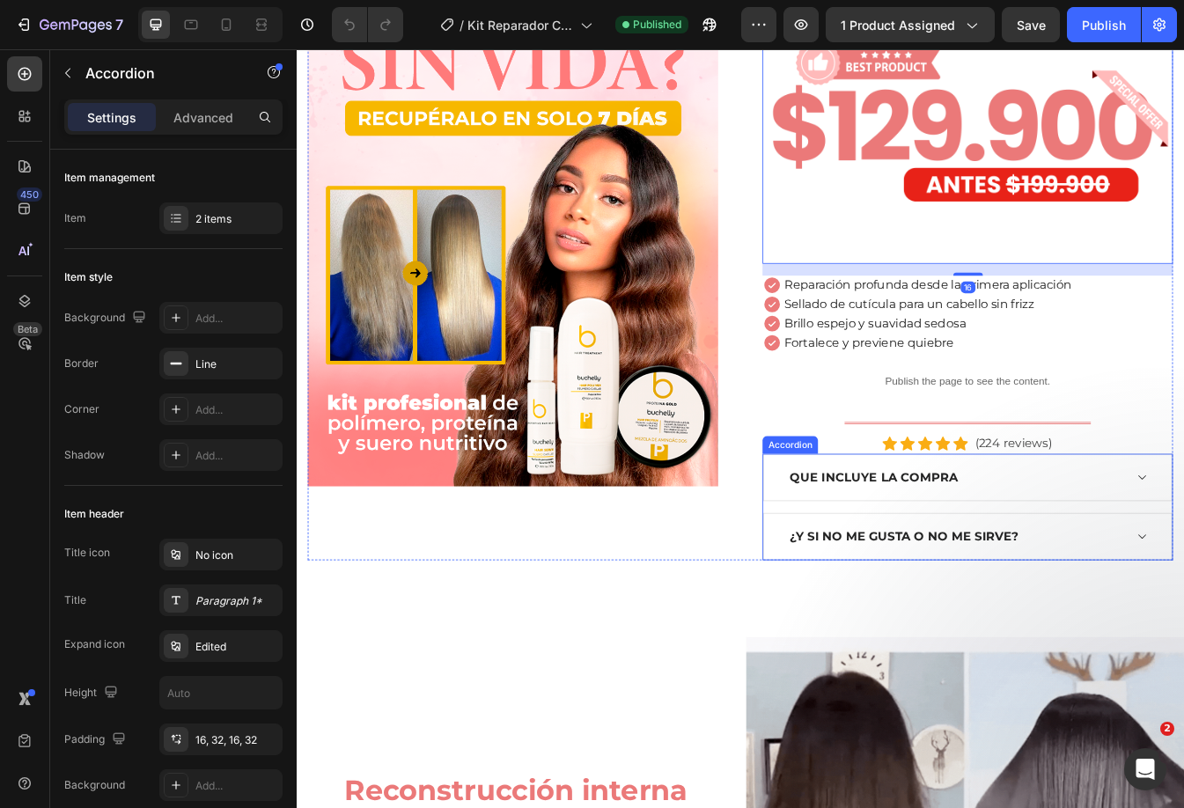
click at [1183, 562] on div "QUE INCLUYE LA COMPRA" at bounding box center [1095, 559] width 485 height 55
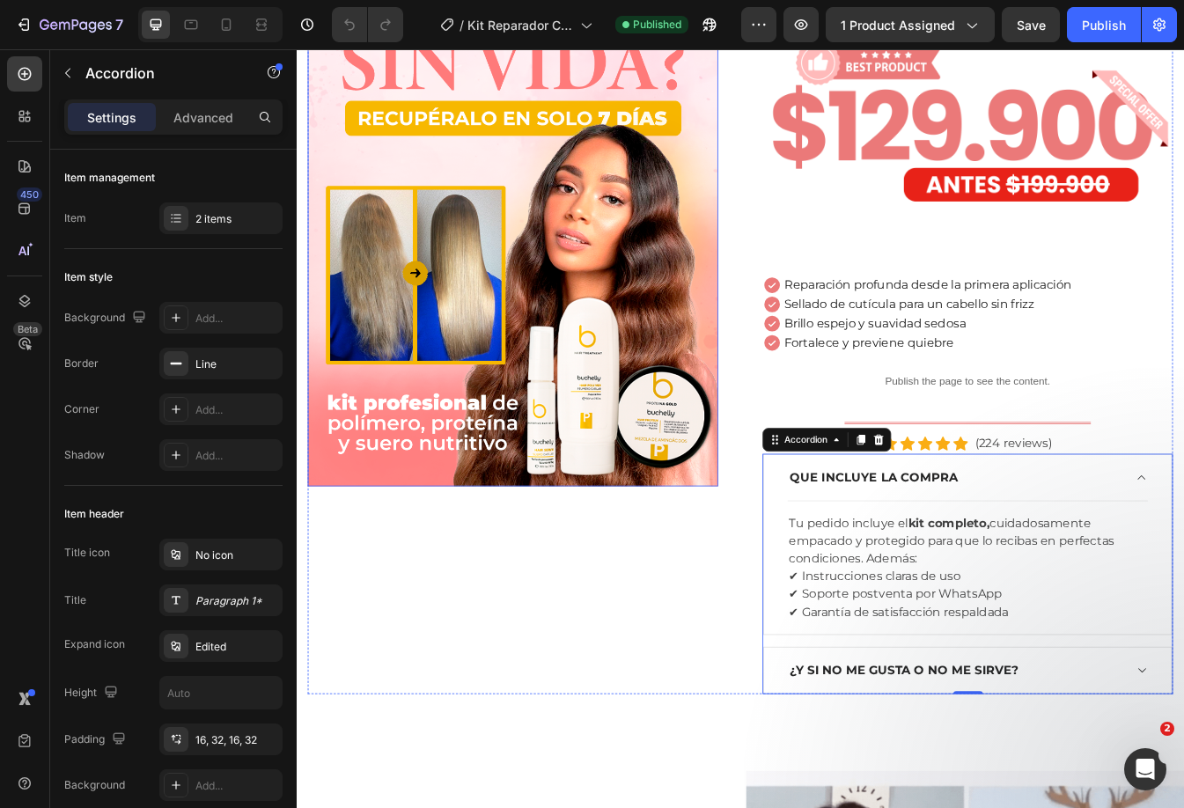
click at [595, 383] on img at bounding box center [554, 271] width 488 height 597
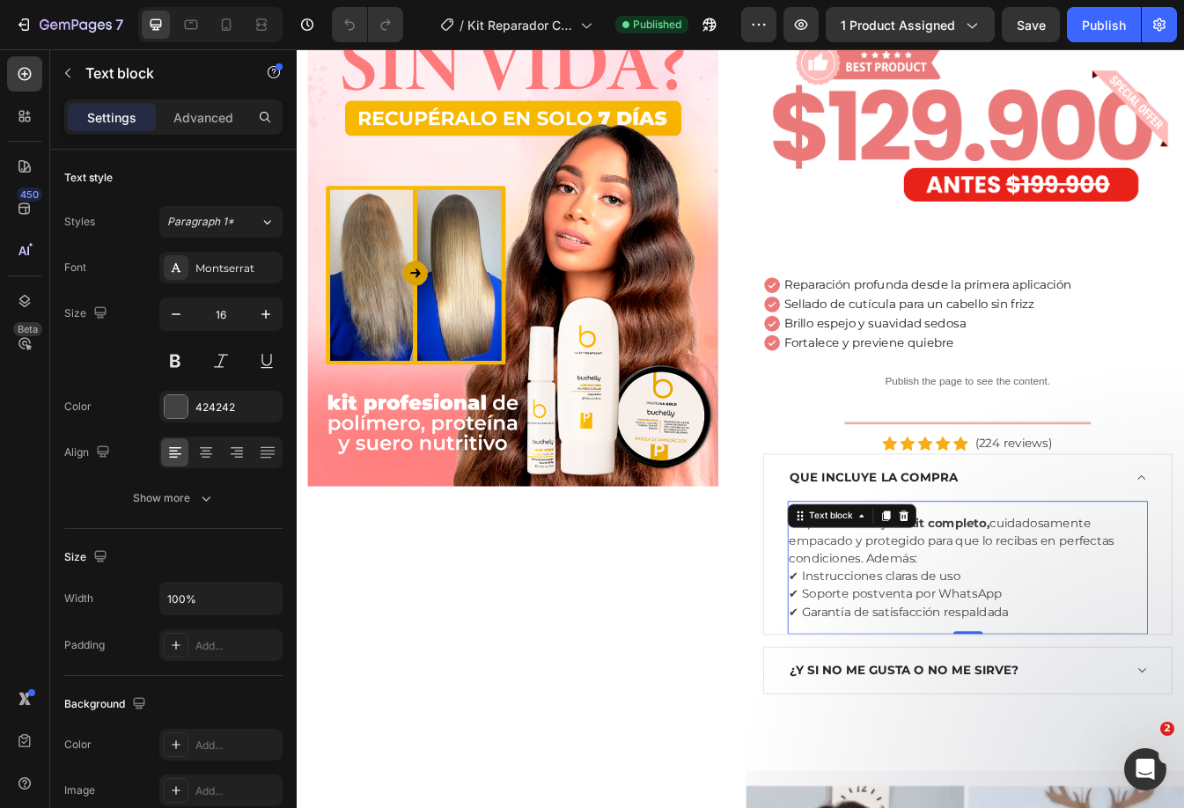
click at [1119, 618] on p "Tu pedido incluye el kit completo, cuidadosamente empacado y protegido para que…" at bounding box center [1095, 666] width 425 height 127
click at [977, 330] on p "Reparación profunda desde la primera aplicación" at bounding box center [1047, 329] width 342 height 17
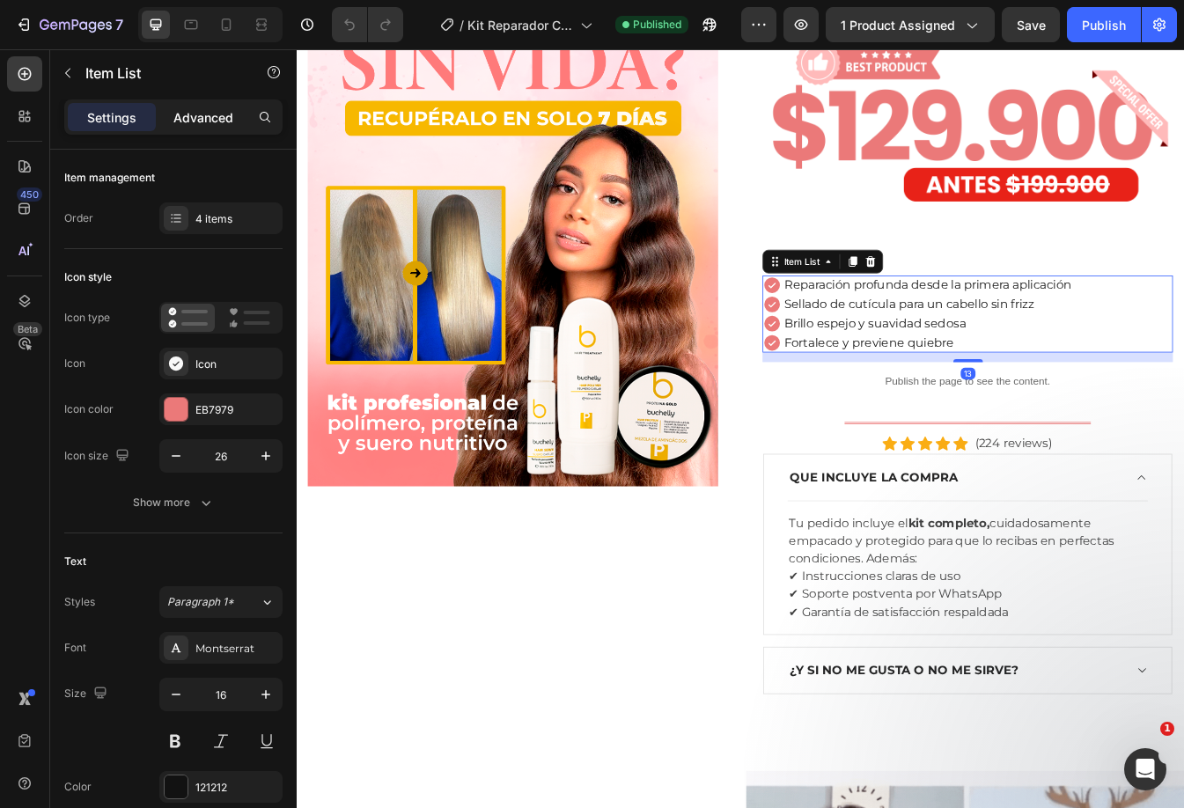
click at [210, 114] on p "Advanced" at bounding box center [203, 117] width 60 height 18
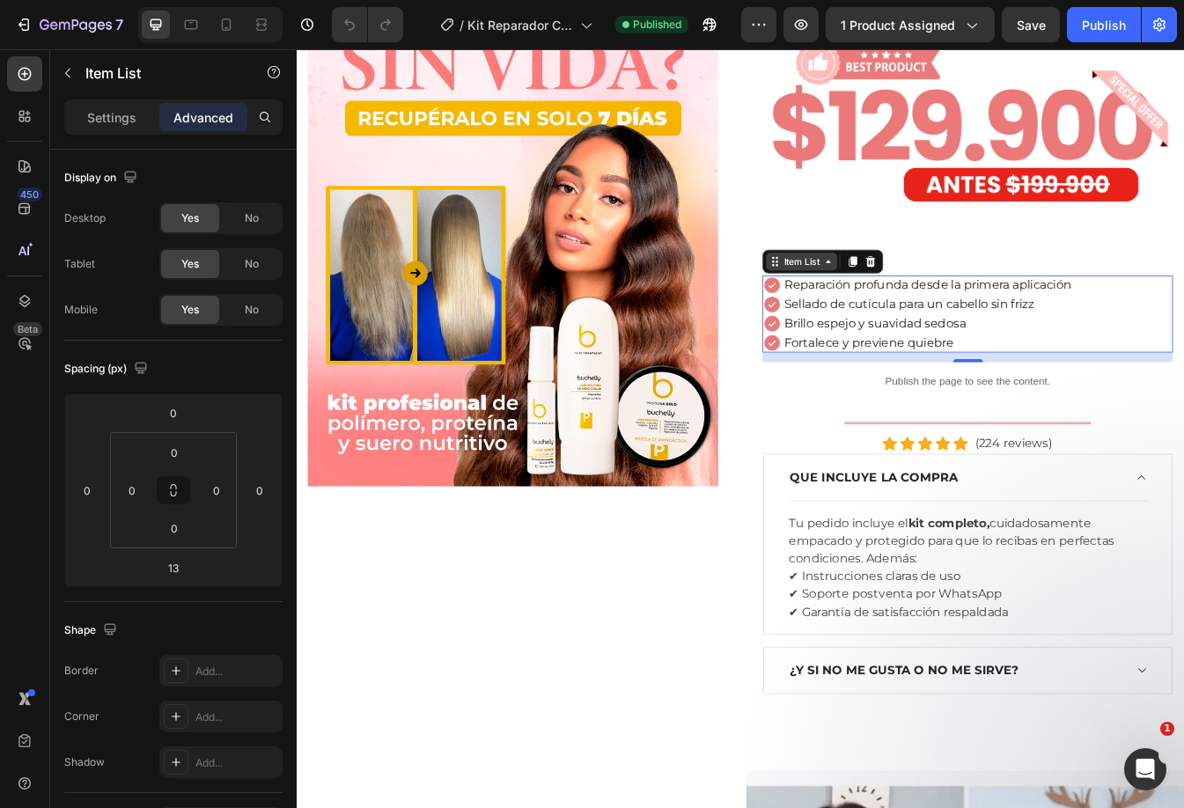
click at [895, 296] on div "Item List" at bounding box center [897, 302] width 49 height 16
click at [1183, 332] on div "Reparación profunda desde la primera aplicación Sellado de cutícula para un cab…" at bounding box center [1095, 365] width 488 height 92
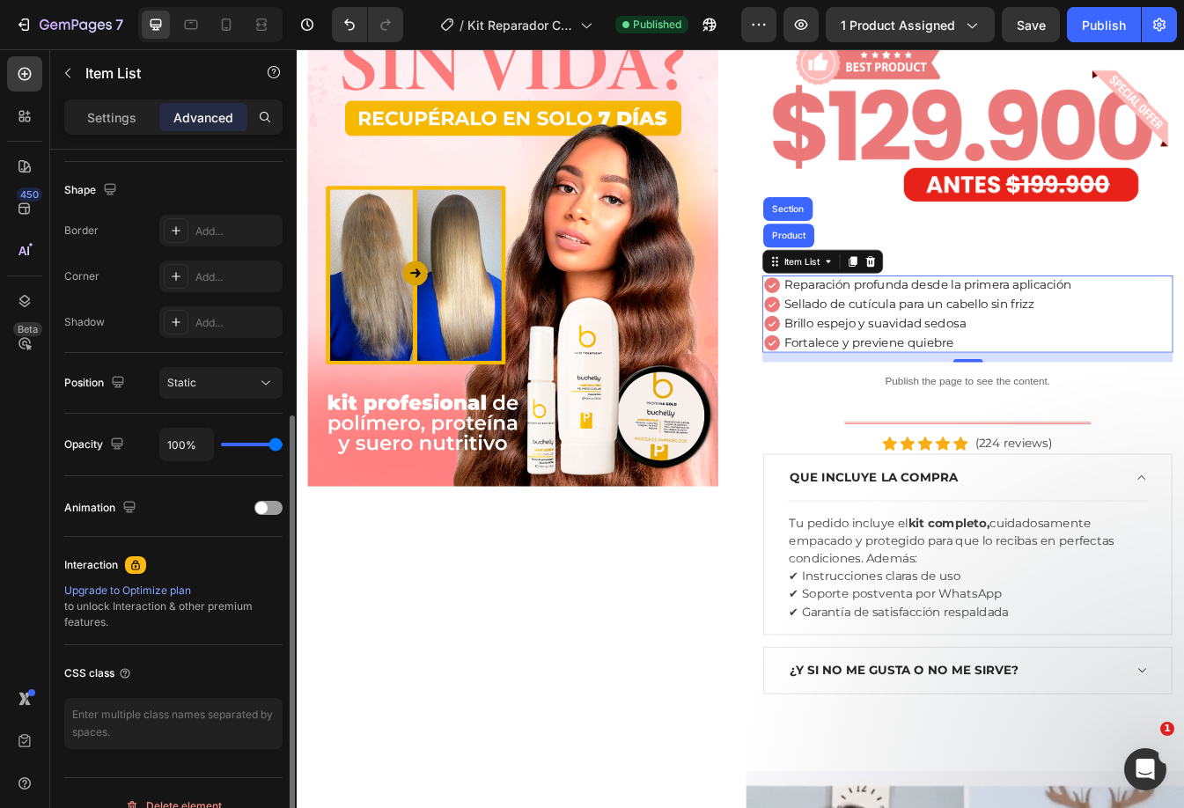
scroll to position [88, 0]
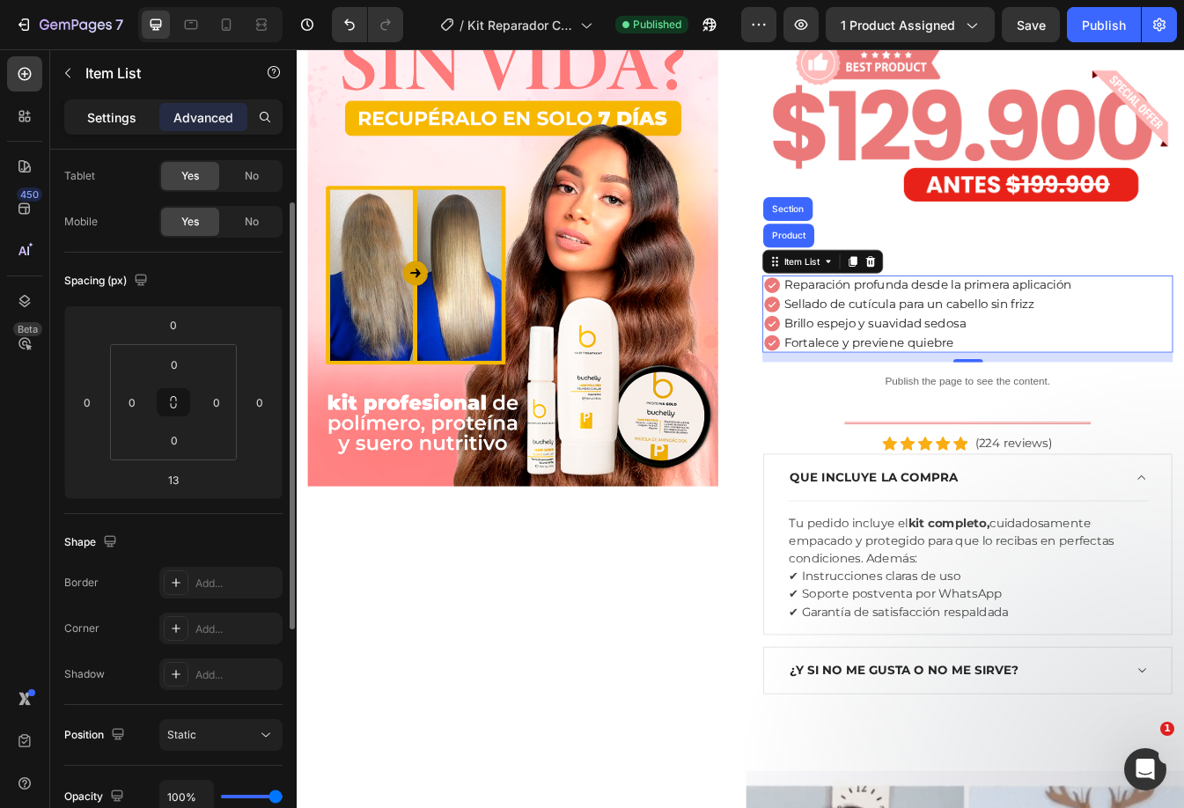
click at [114, 108] on p "Settings" at bounding box center [111, 117] width 49 height 18
type input "0"
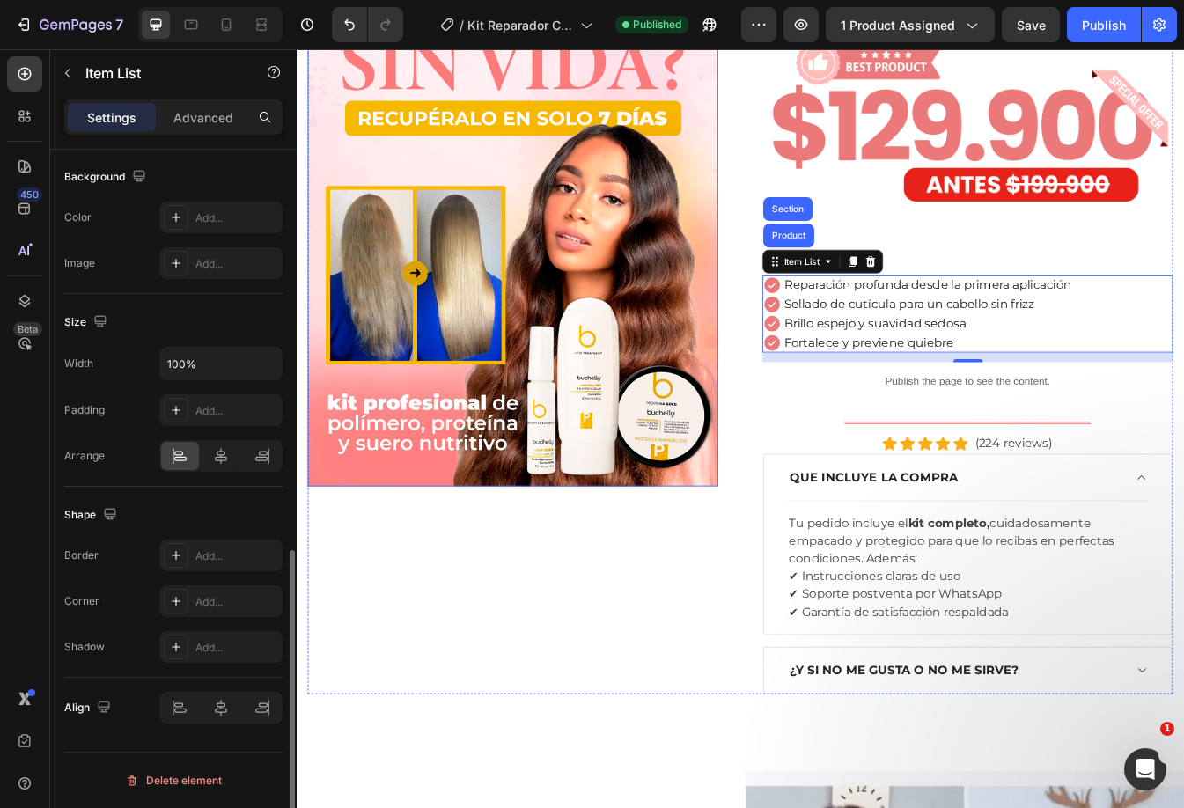
scroll to position [264, 0]
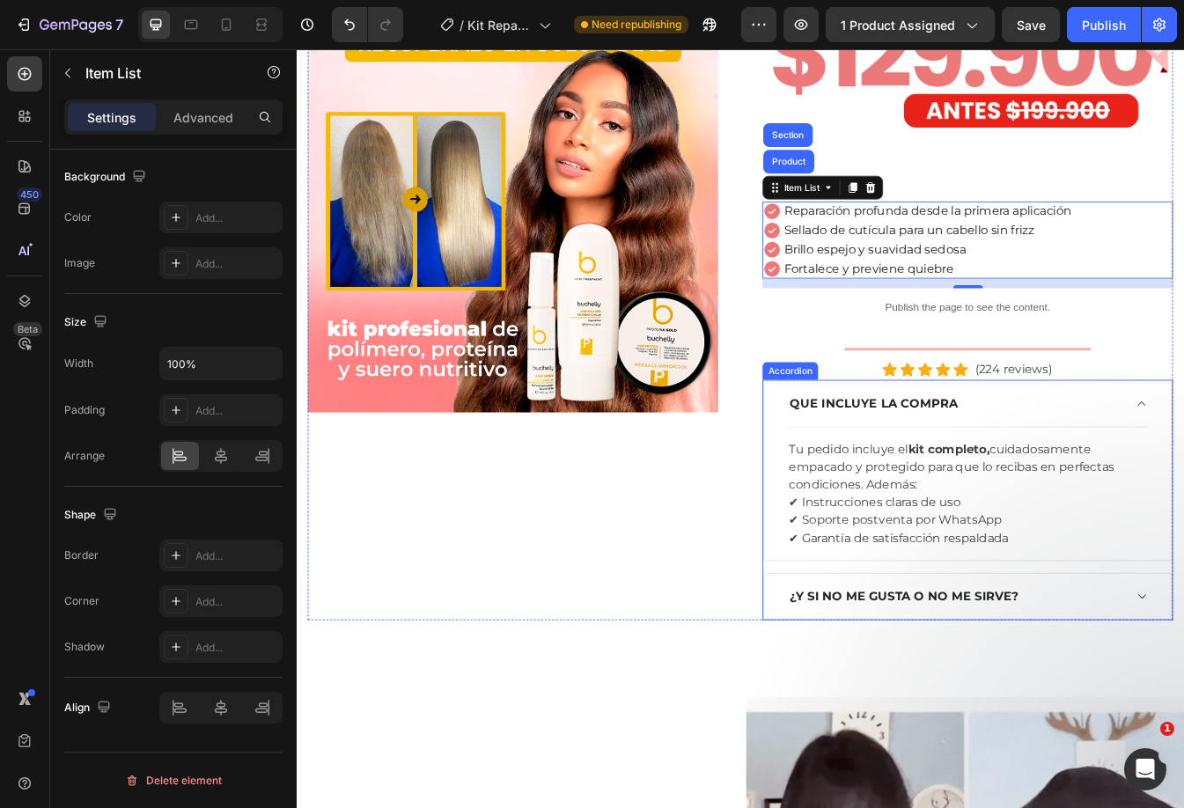
click at [1117, 470] on div "QUE INCLUYE LA COMPRA" at bounding box center [1081, 471] width 400 height 26
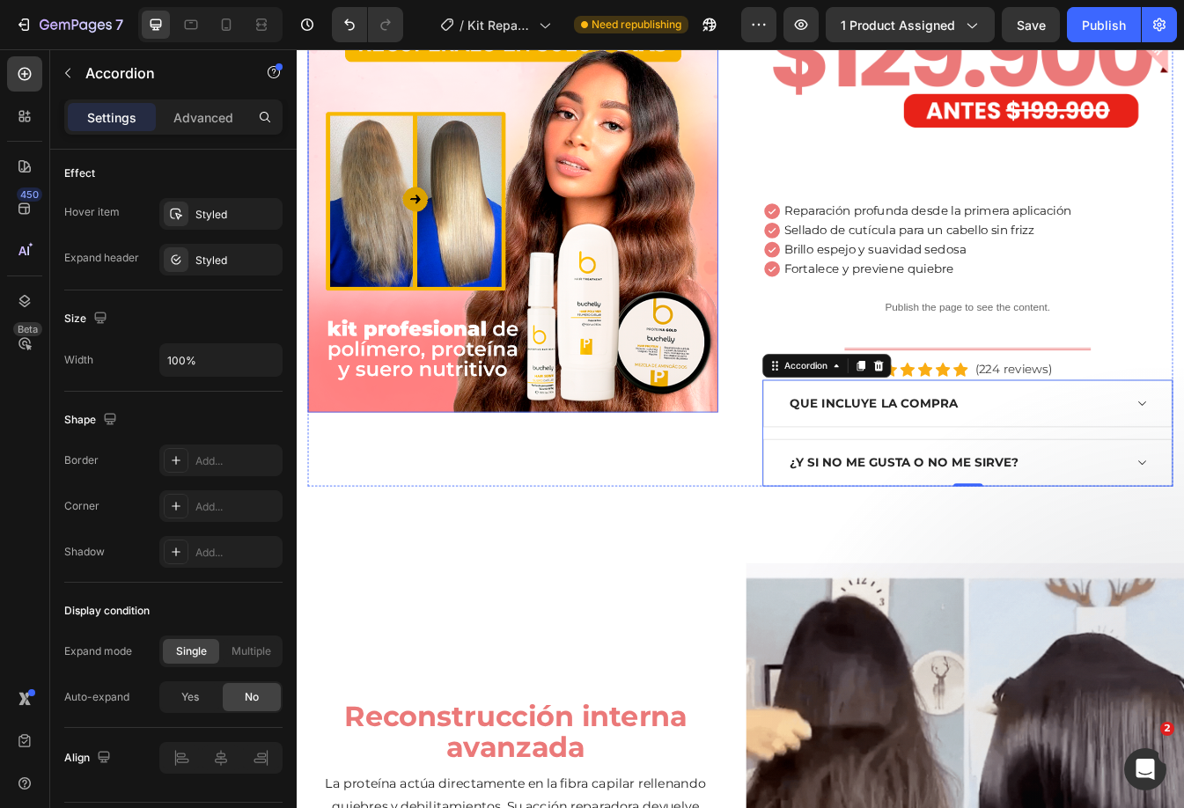
scroll to position [0, 0]
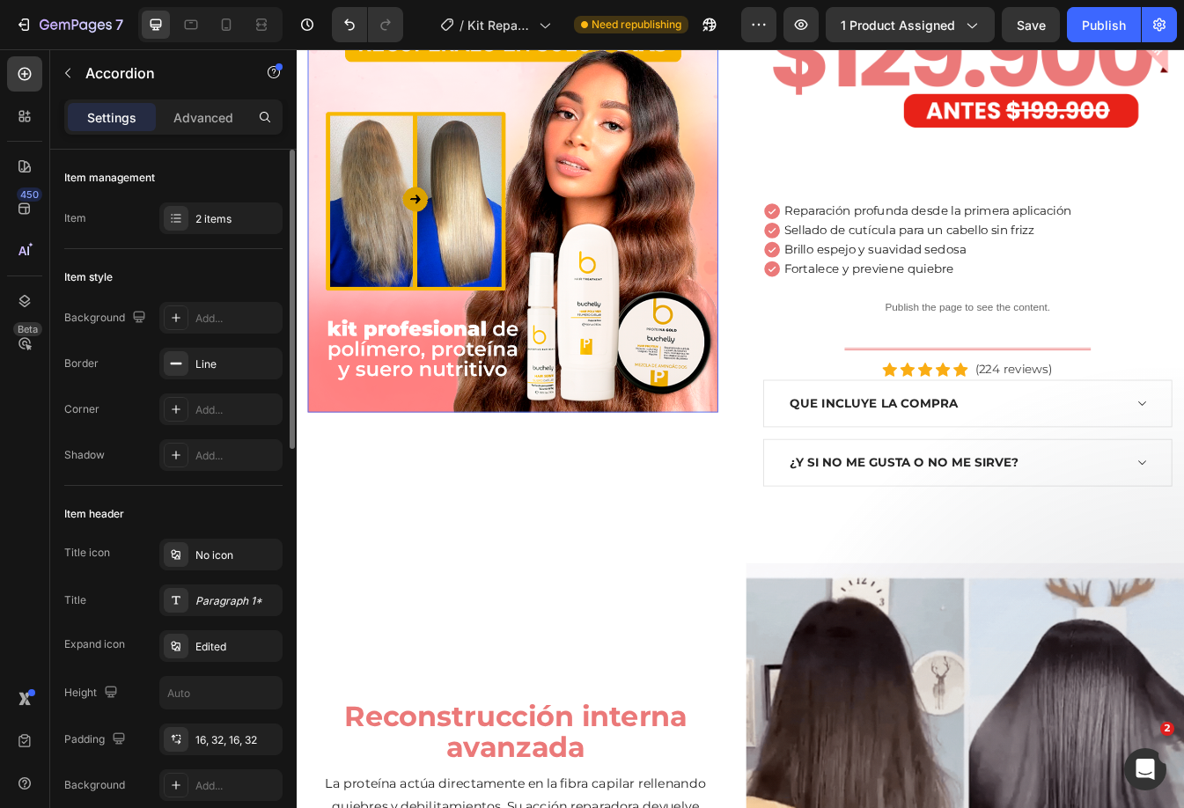
click at [465, 246] on img at bounding box center [554, 183] width 488 height 597
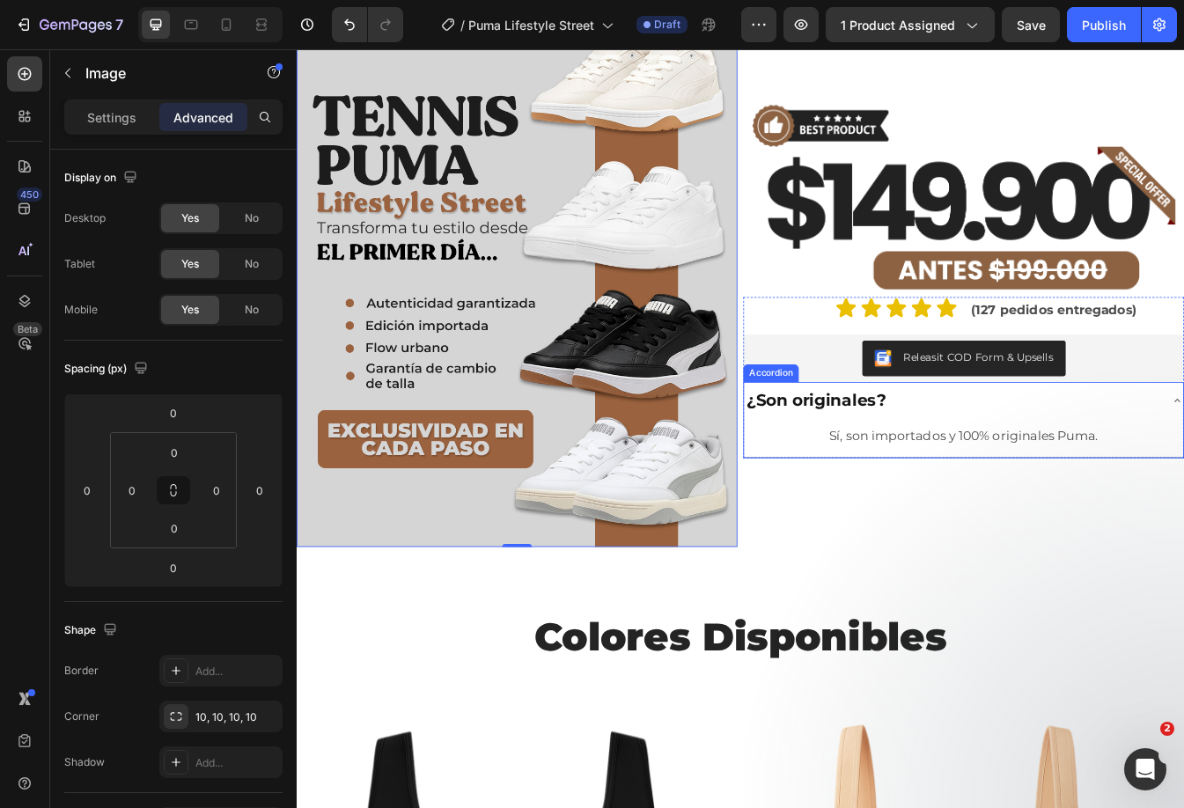
click at [1021, 462] on div "¿Son originales?" at bounding box center [1076, 467] width 495 height 31
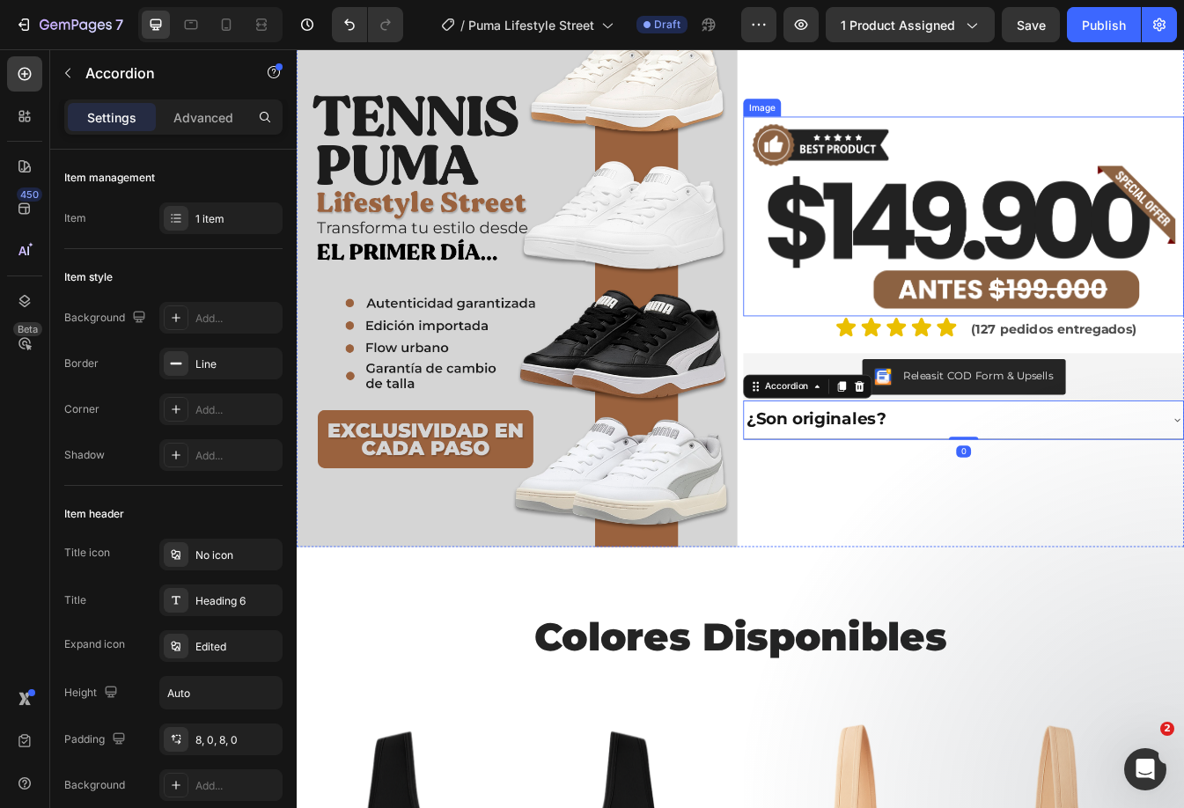
click at [983, 235] on img at bounding box center [1090, 248] width 524 height 238
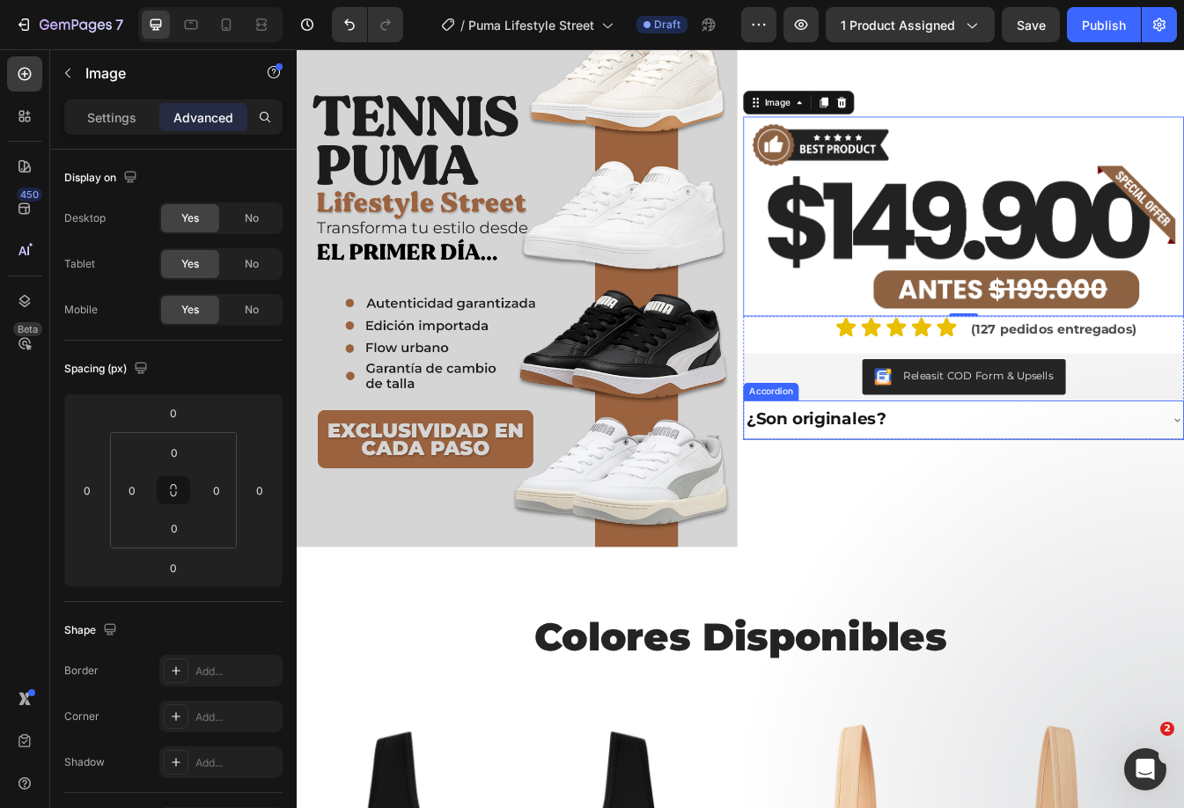
click at [1183, 484] on div "¿Son originales?" at bounding box center [1076, 489] width 495 height 31
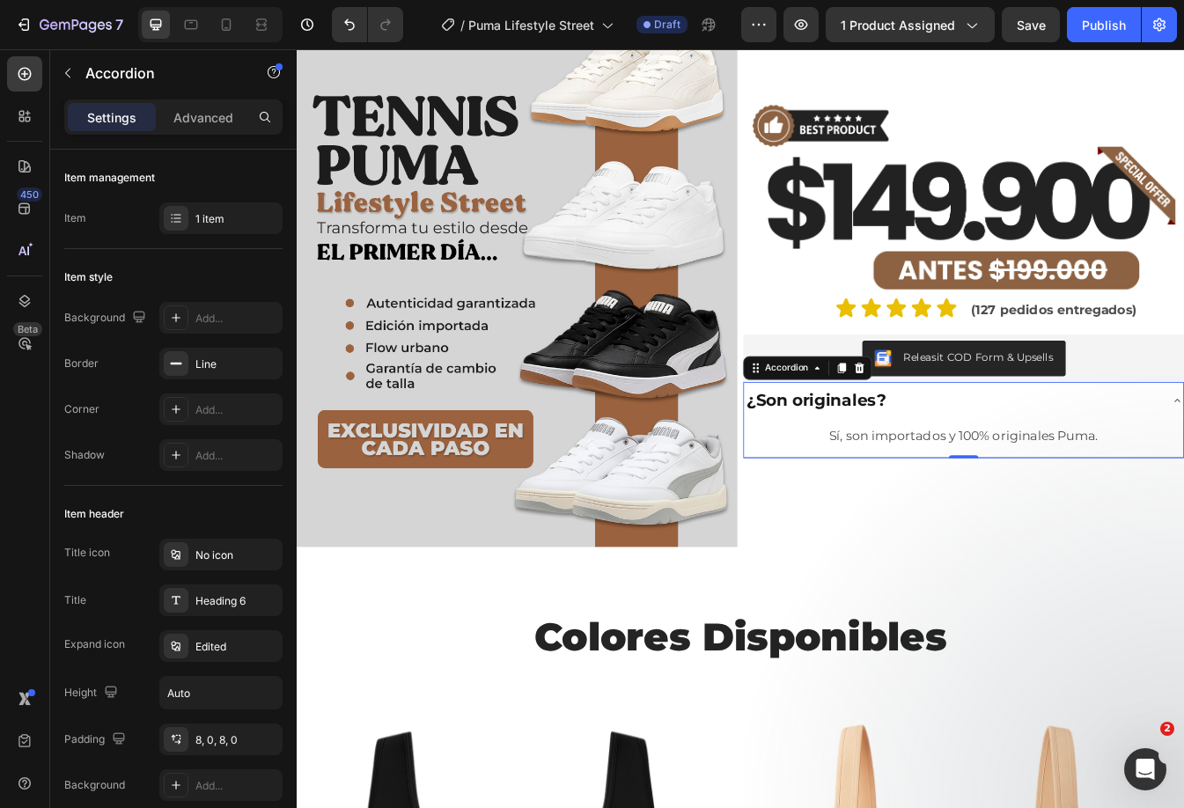
click at [1183, 473] on div "¿Son originales?" at bounding box center [1076, 467] width 495 height 31
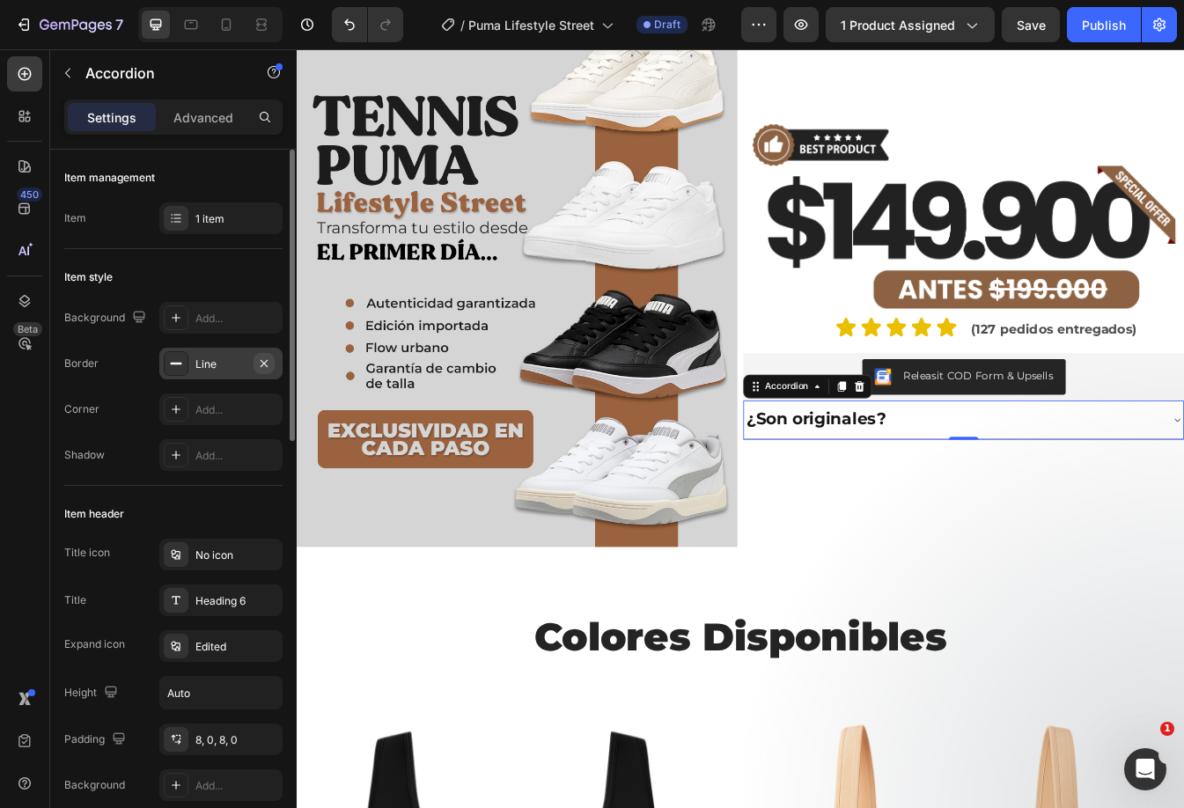
click at [269, 359] on icon "button" at bounding box center [264, 363] width 14 height 14
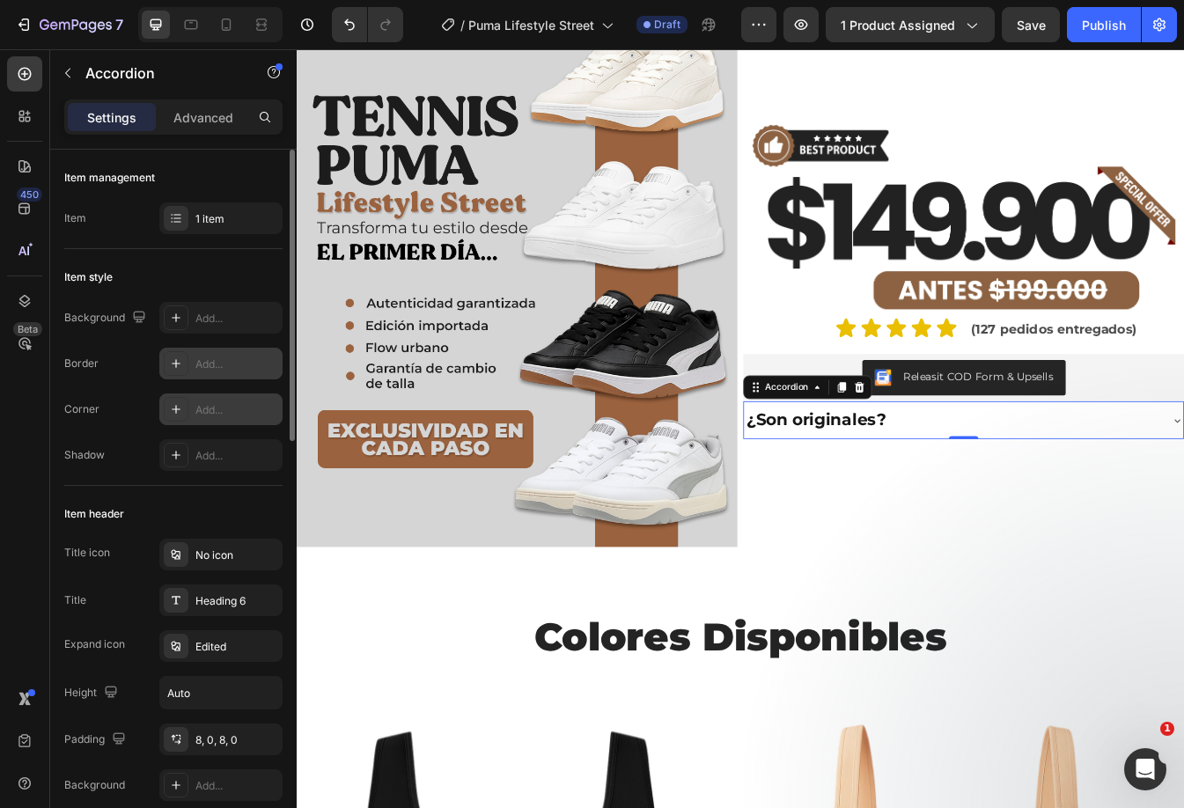
click at [229, 414] on div "Add..." at bounding box center [236, 410] width 83 height 16
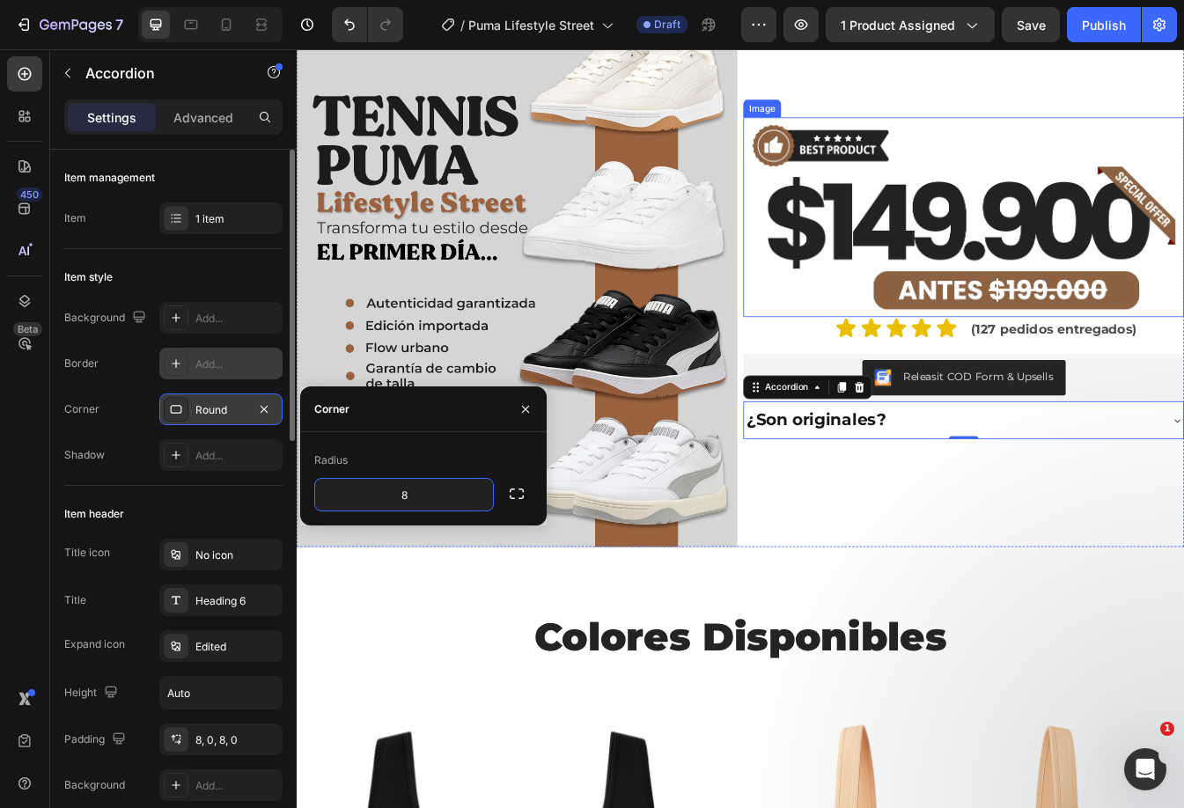
click at [900, 297] on img at bounding box center [1090, 249] width 524 height 238
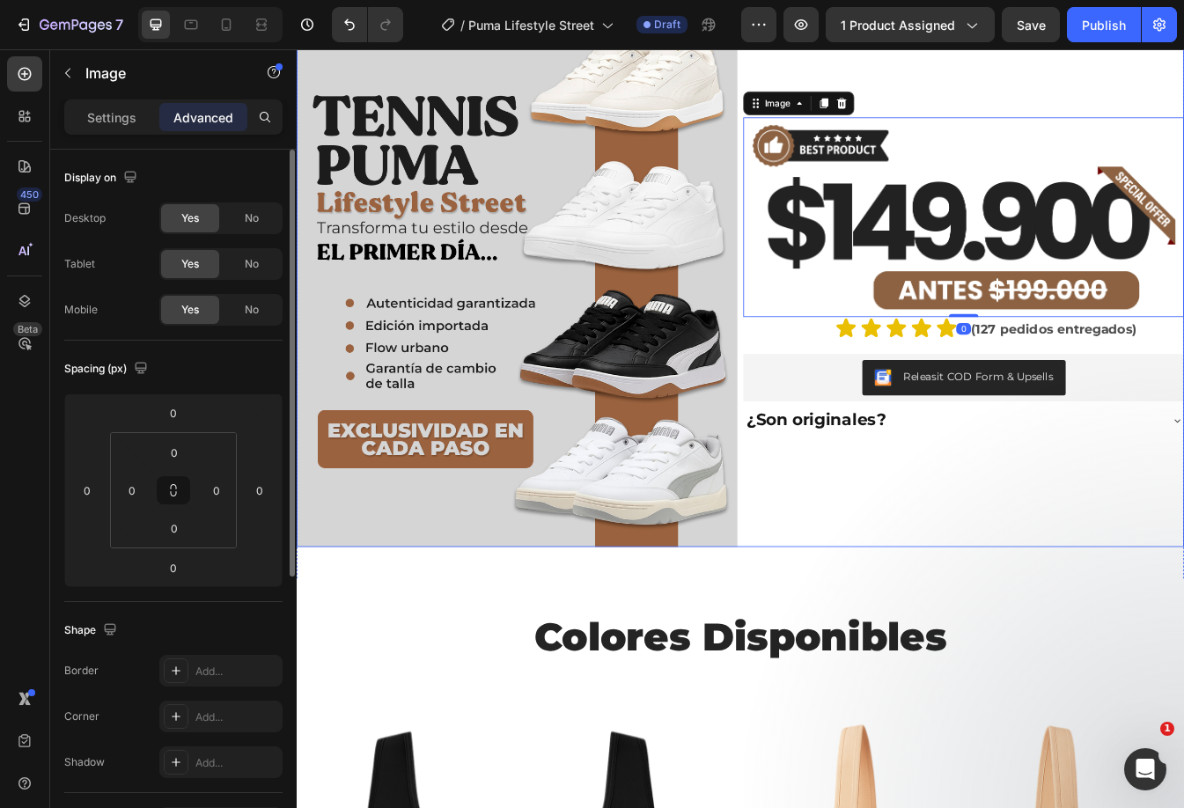
click at [1039, 498] on div "¿Son originales?" at bounding box center [1076, 490] width 495 height 31
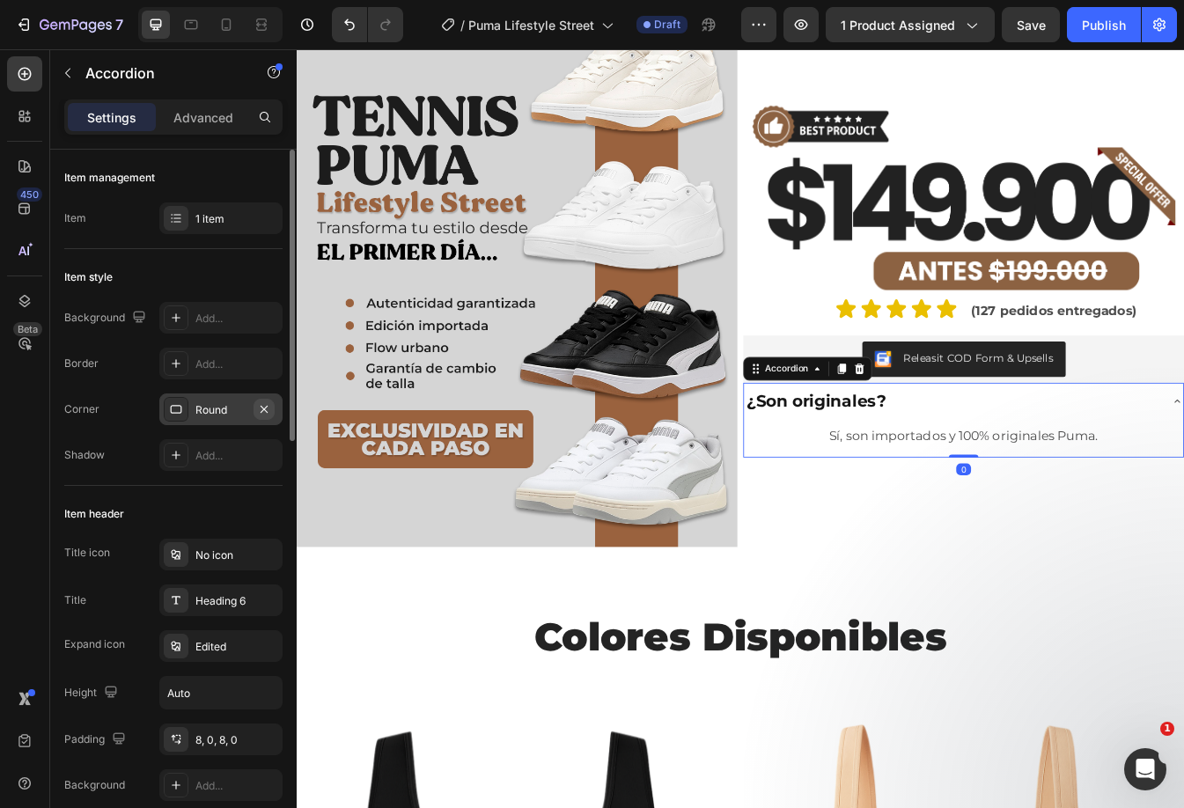
click at [268, 405] on icon "button" at bounding box center [264, 409] width 14 height 14
click at [229, 376] on div "Add..." at bounding box center [220, 364] width 123 height 32
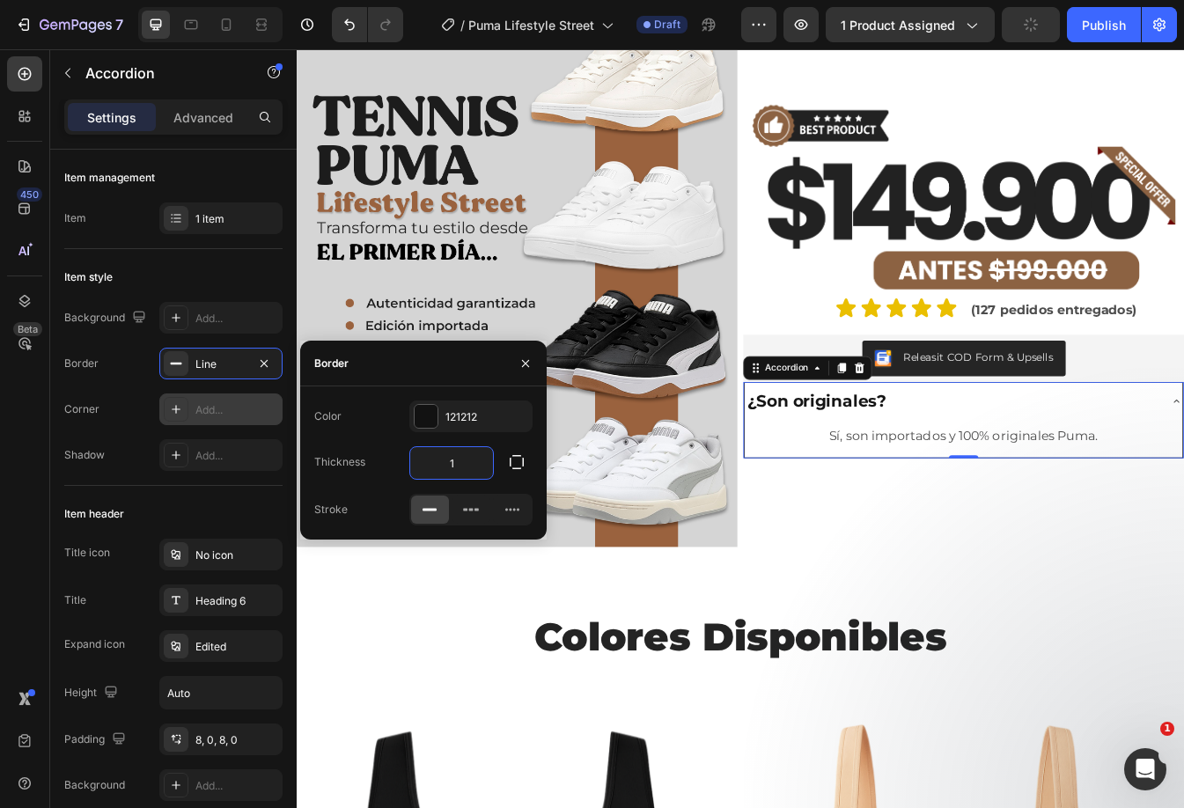
click at [463, 461] on input "1" at bounding box center [451, 463] width 83 height 32
type input "2"
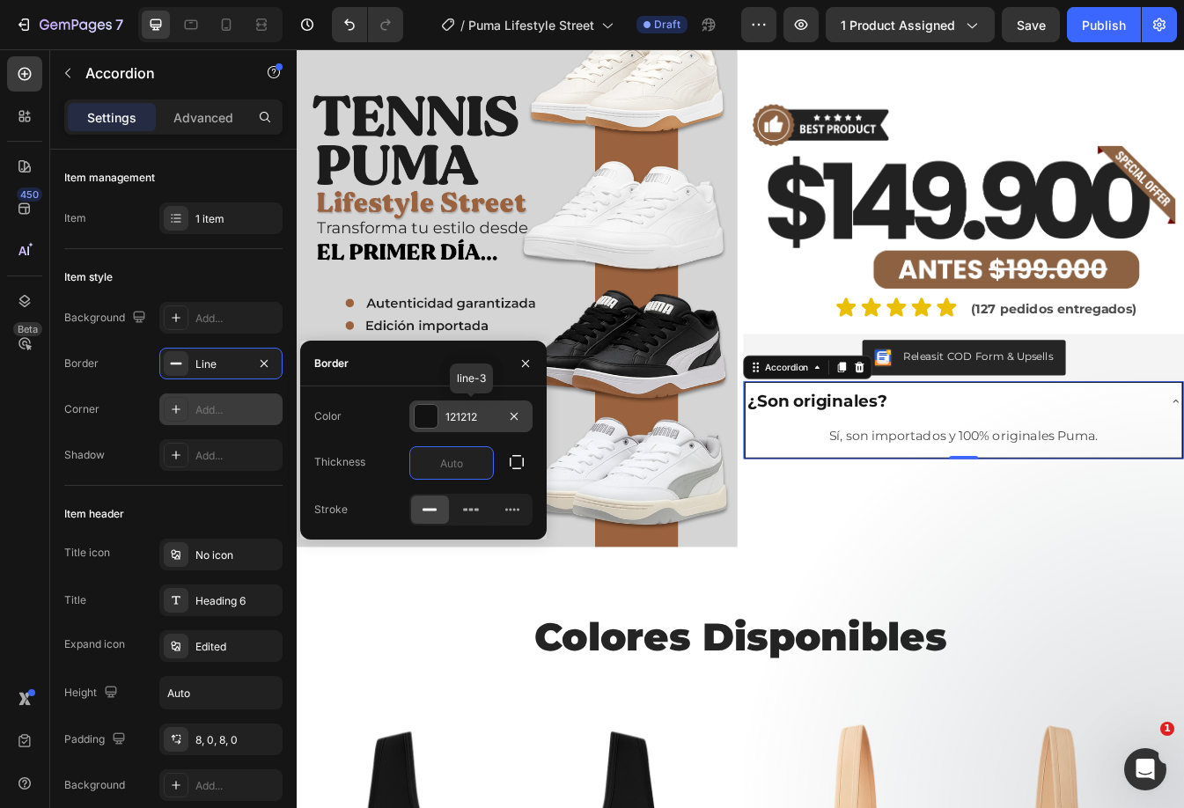
type input "3"
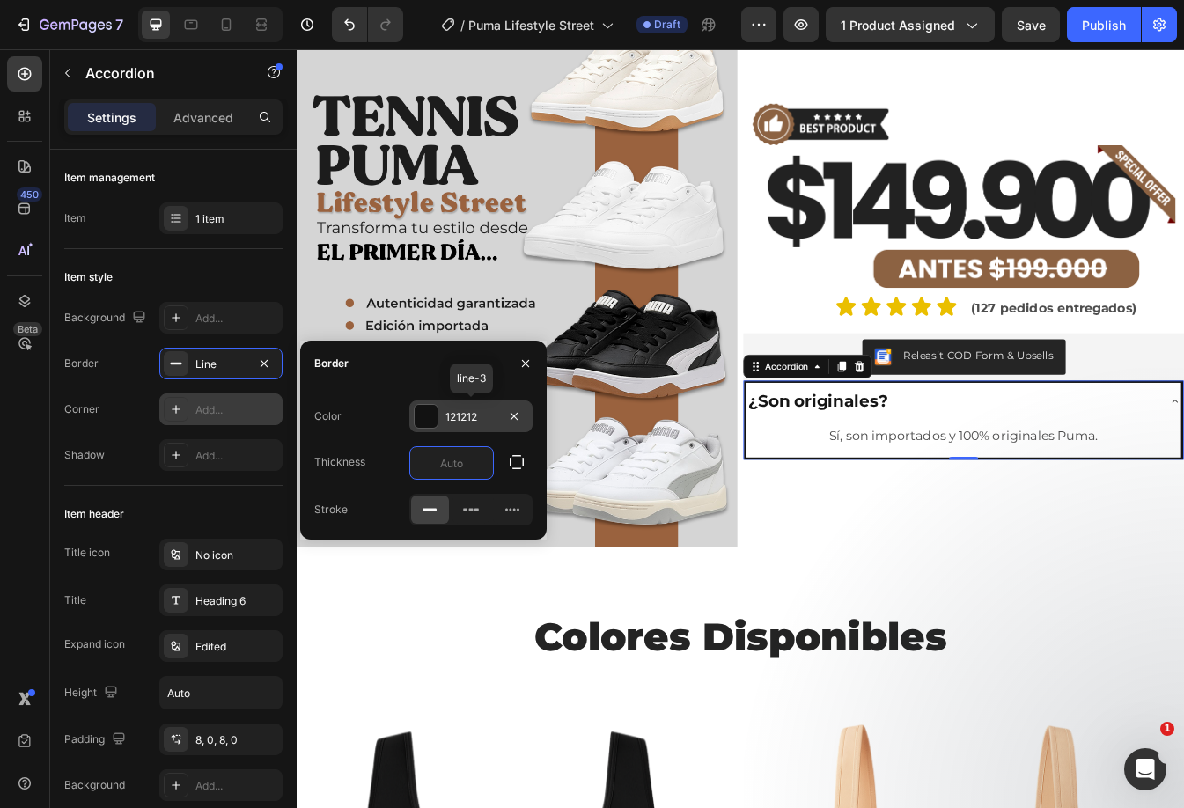
type input "1"
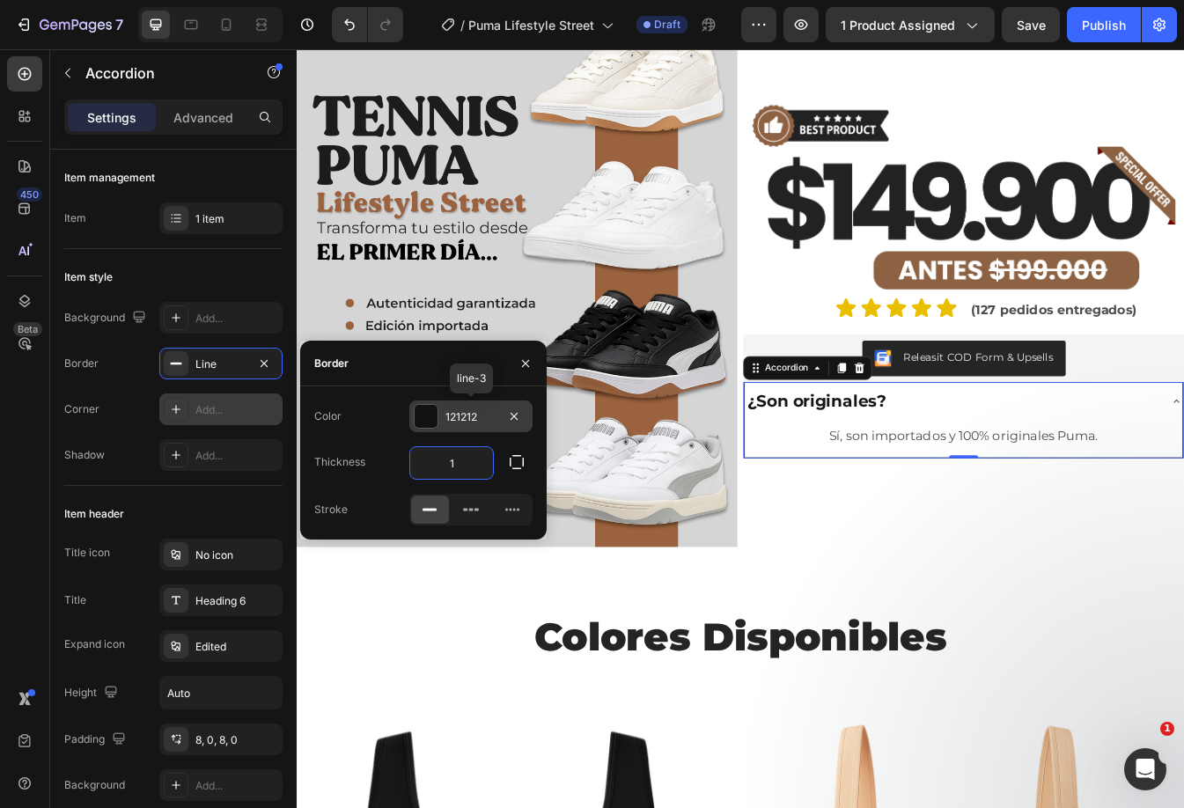
click at [436, 421] on div at bounding box center [425, 416] width 23 height 23
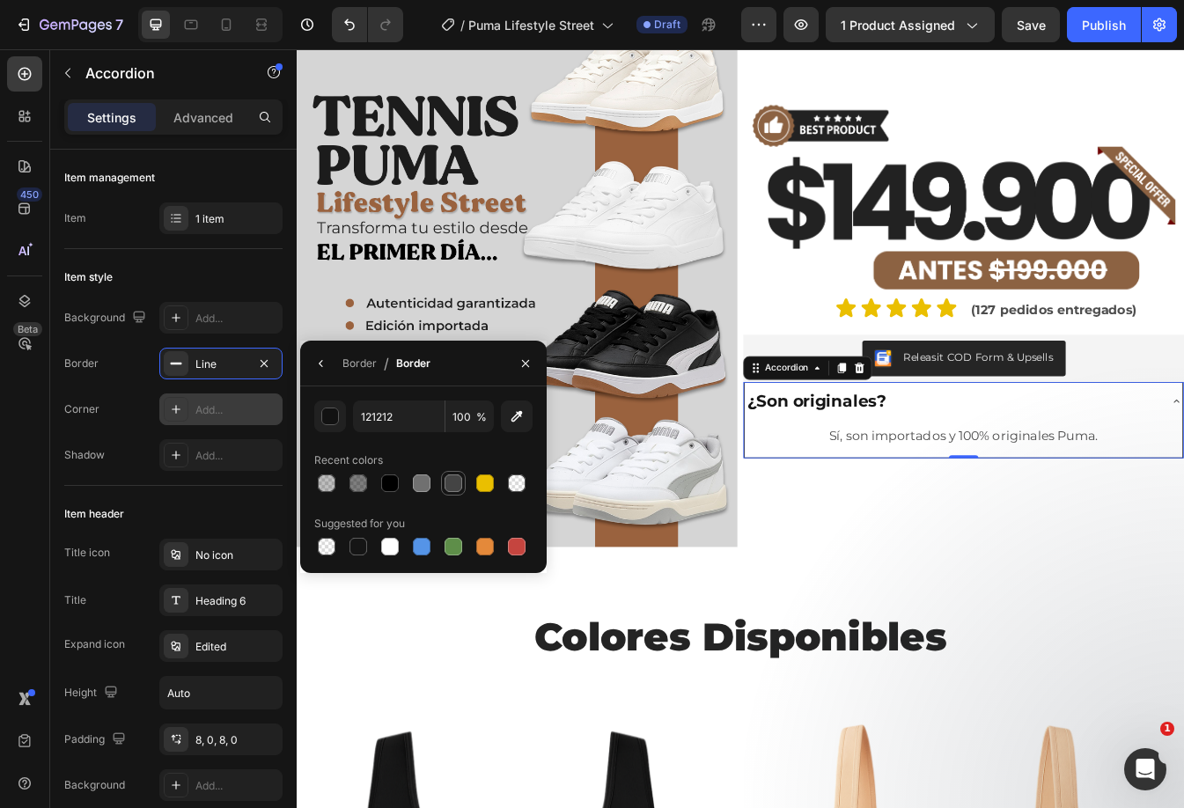
click at [455, 480] on div at bounding box center [453, 483] width 18 height 18
drag, startPoint x: 391, startPoint y: 478, endPoint x: 418, endPoint y: 463, distance: 31.1
click at [392, 477] on div at bounding box center [390, 483] width 18 height 18
type input "000000"
click at [458, 416] on input "100" at bounding box center [469, 416] width 48 height 32
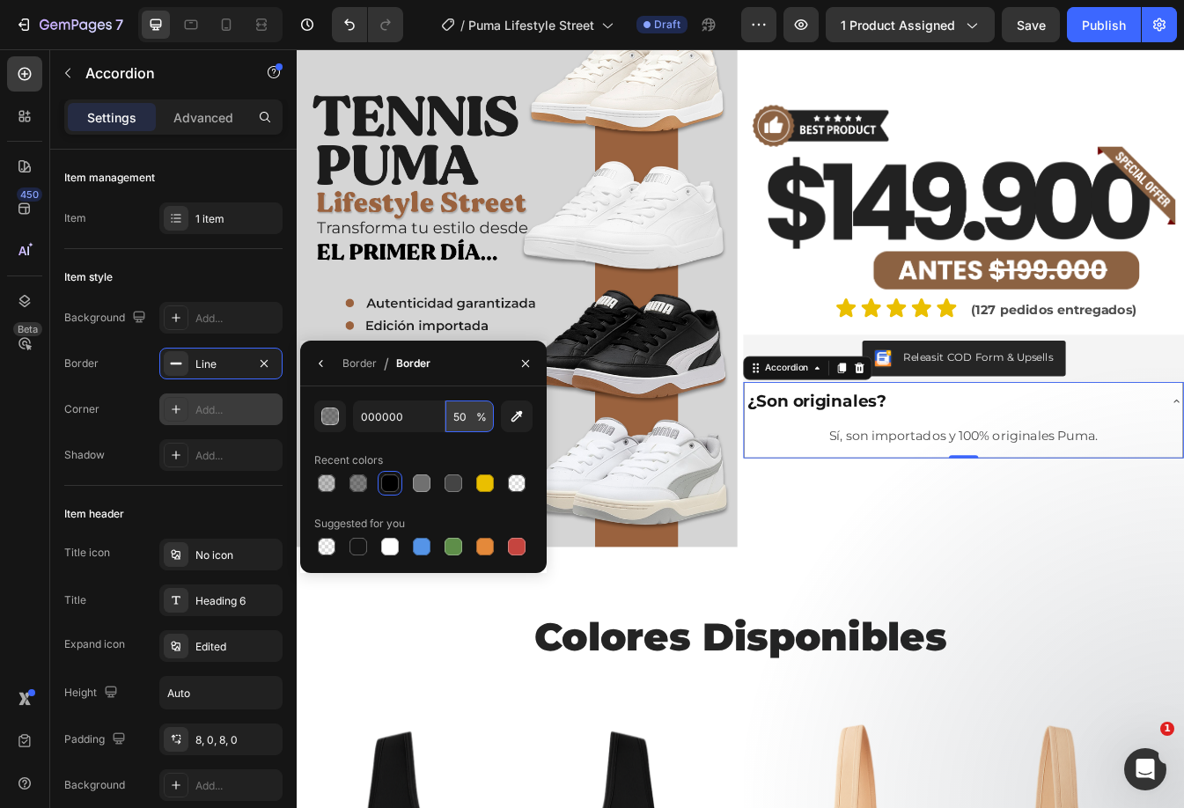
type input "50"
click at [356, 367] on div "Border" at bounding box center [359, 364] width 34 height 16
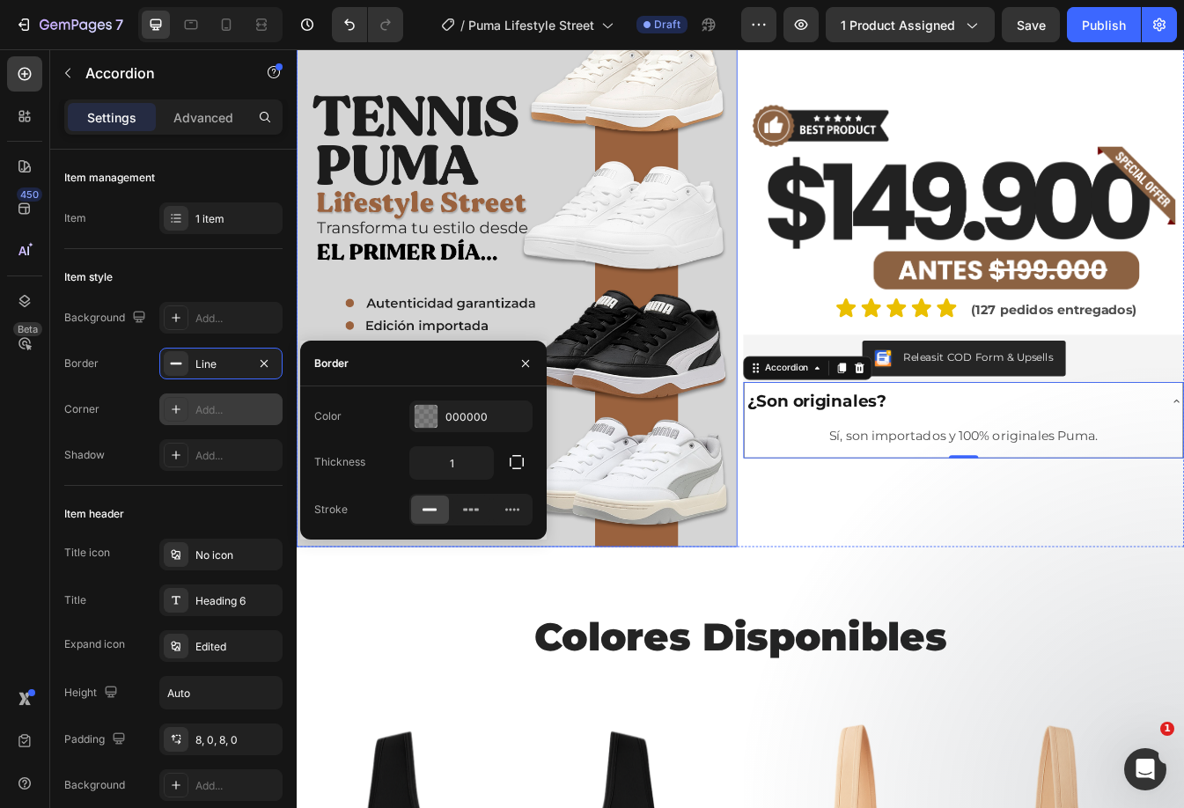
click at [672, 252] on img at bounding box center [559, 321] width 524 height 641
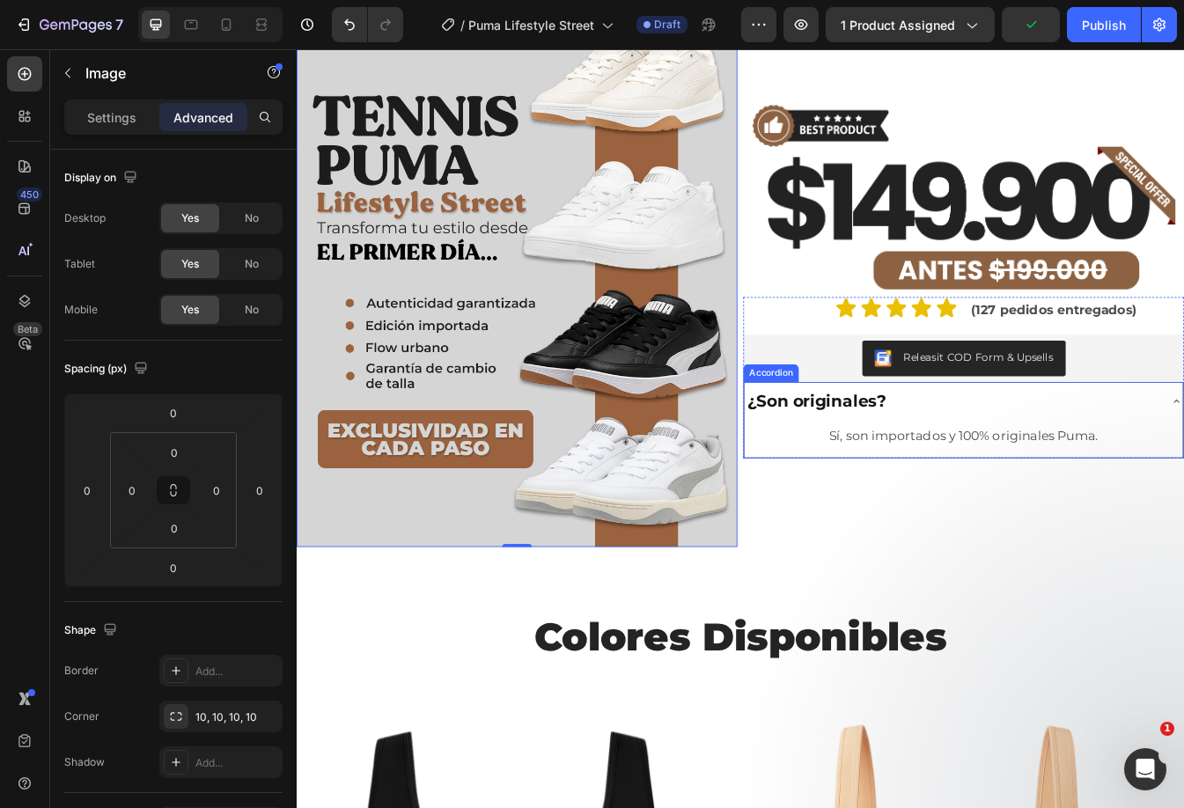
click at [1016, 464] on div "¿Son originales?" at bounding box center [1076, 468] width 493 height 31
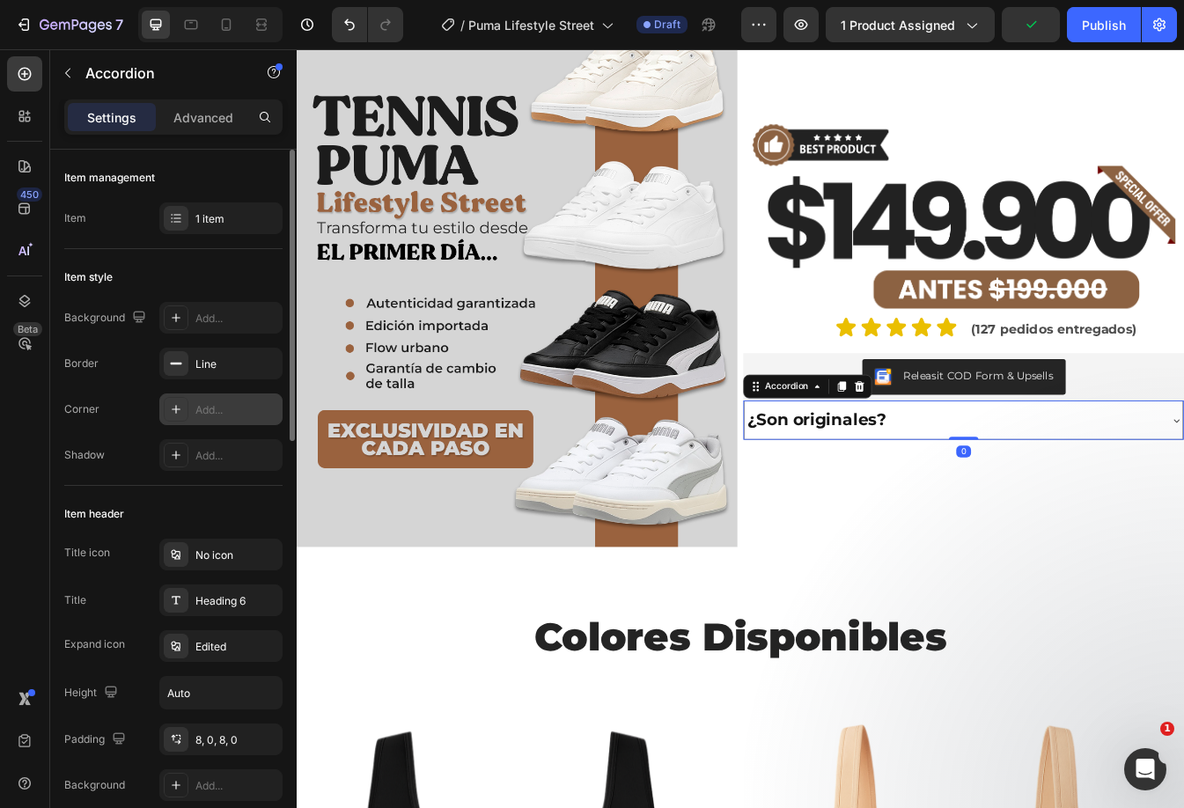
click at [199, 402] on div "Add..." at bounding box center [236, 410] width 83 height 16
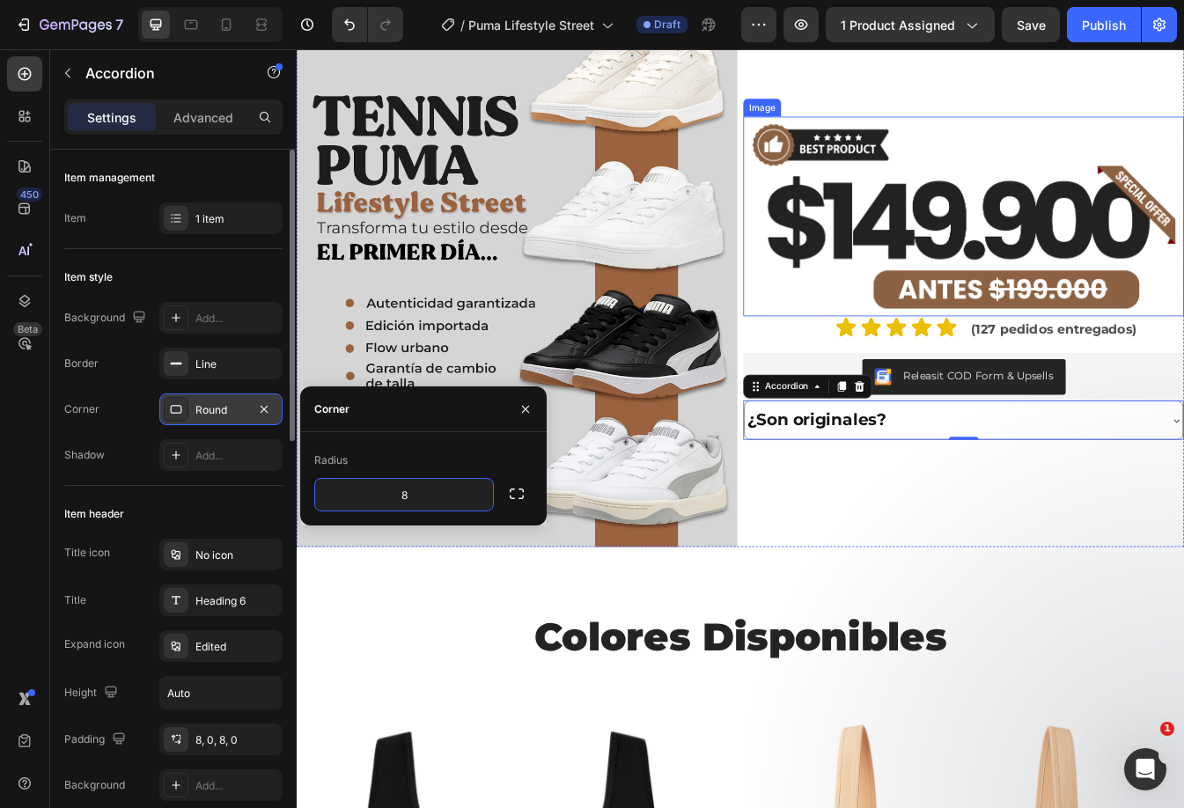
drag, startPoint x: 858, startPoint y: 229, endPoint x: 832, endPoint y: 216, distance: 28.3
click at [860, 229] on img at bounding box center [1090, 248] width 524 height 238
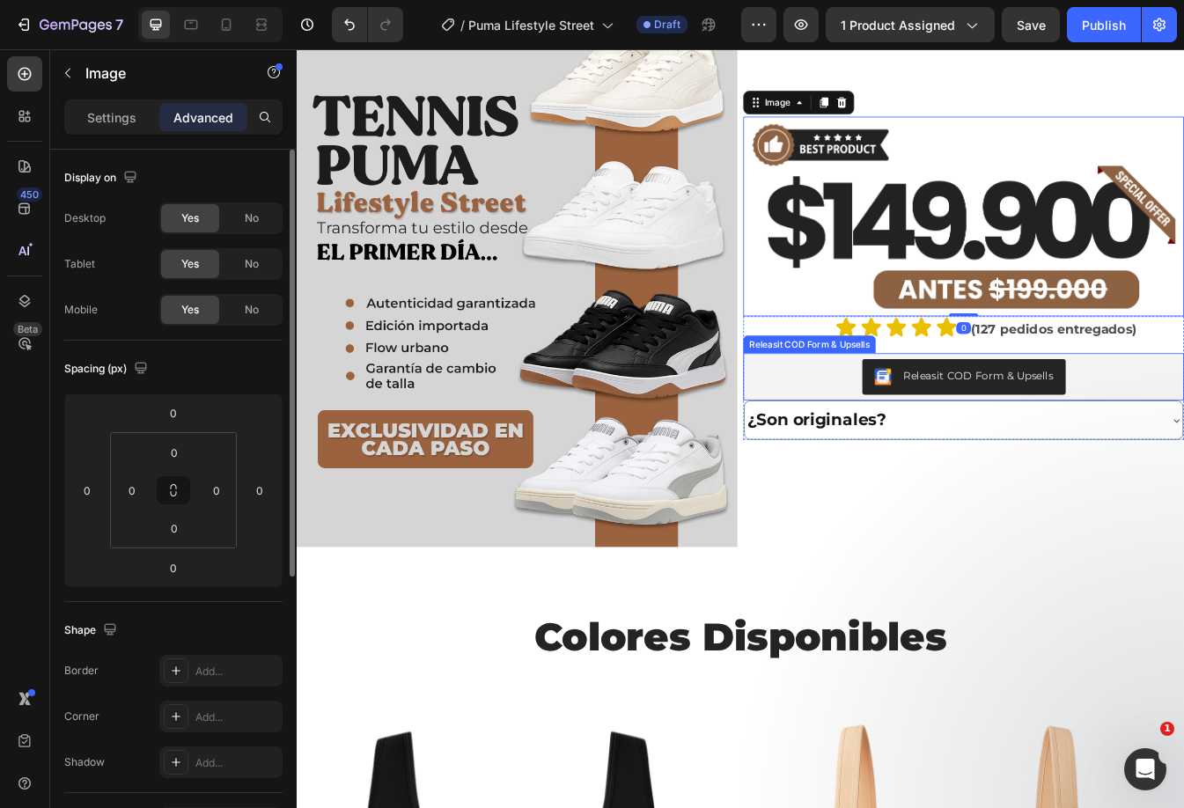
click at [992, 488] on div "¿Son originales?" at bounding box center [916, 490] width 172 height 31
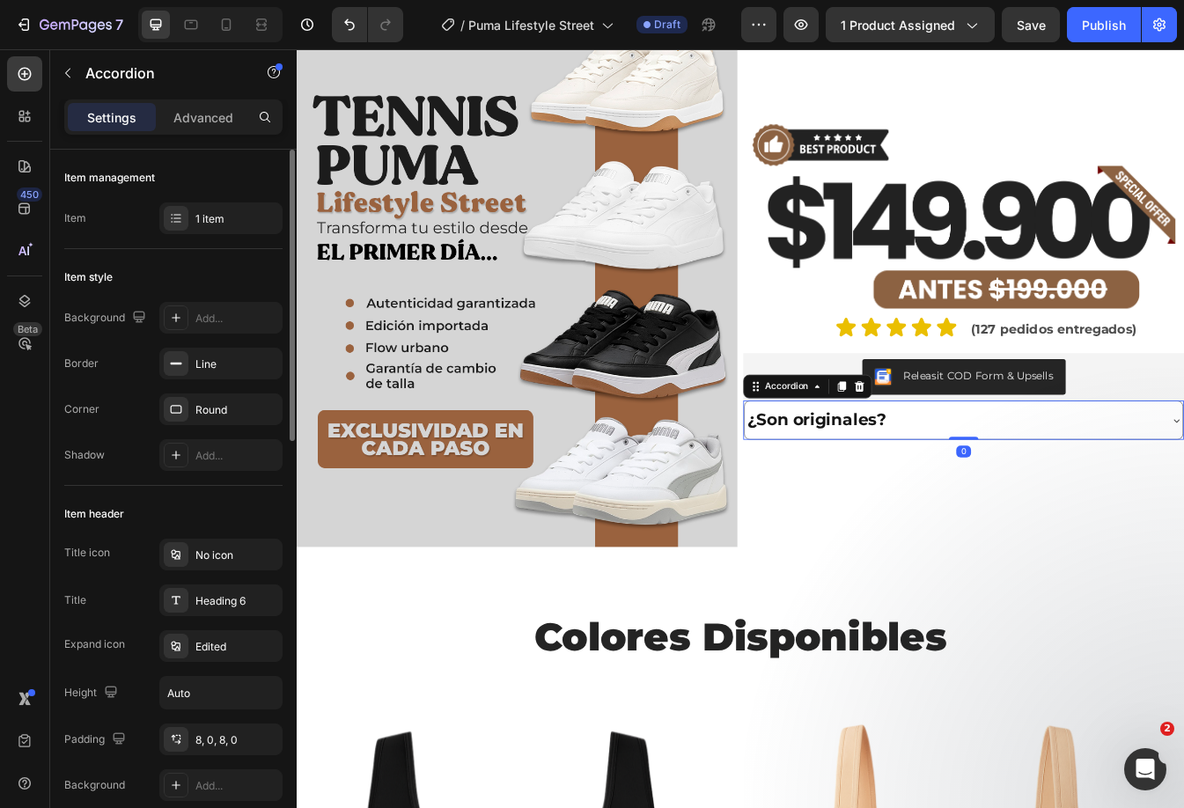
click at [1029, 485] on div "¿Son originales?" at bounding box center [1076, 490] width 493 height 31
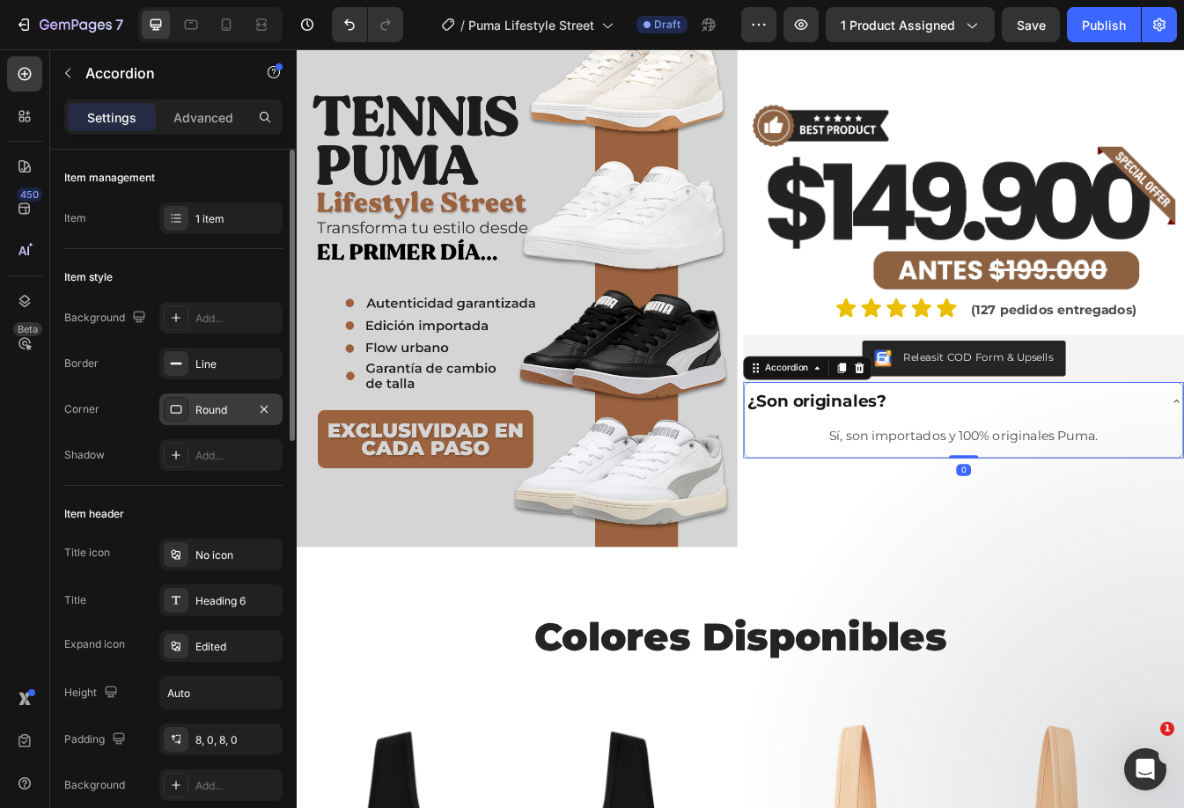
click at [233, 406] on div "Round" at bounding box center [220, 410] width 51 height 16
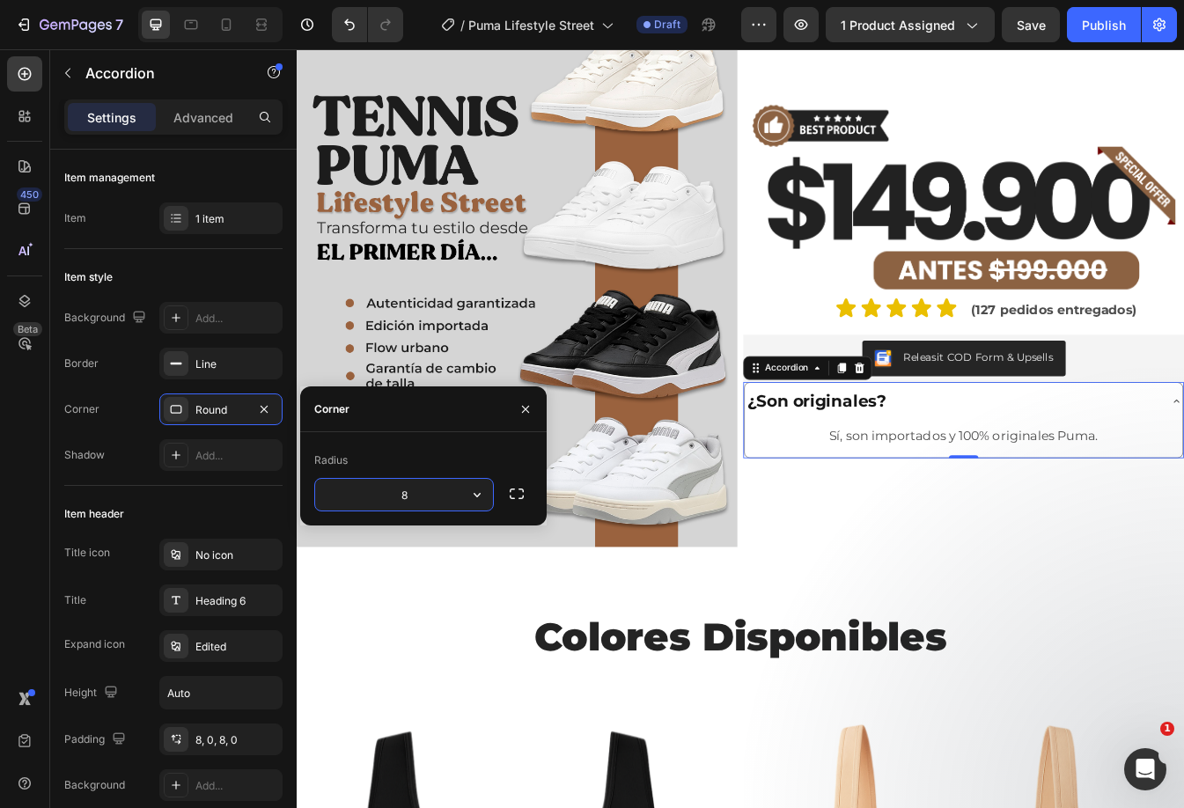
click at [418, 480] on input "8" at bounding box center [404, 495] width 178 height 32
type input "3"
click at [582, 382] on img at bounding box center [559, 321] width 524 height 641
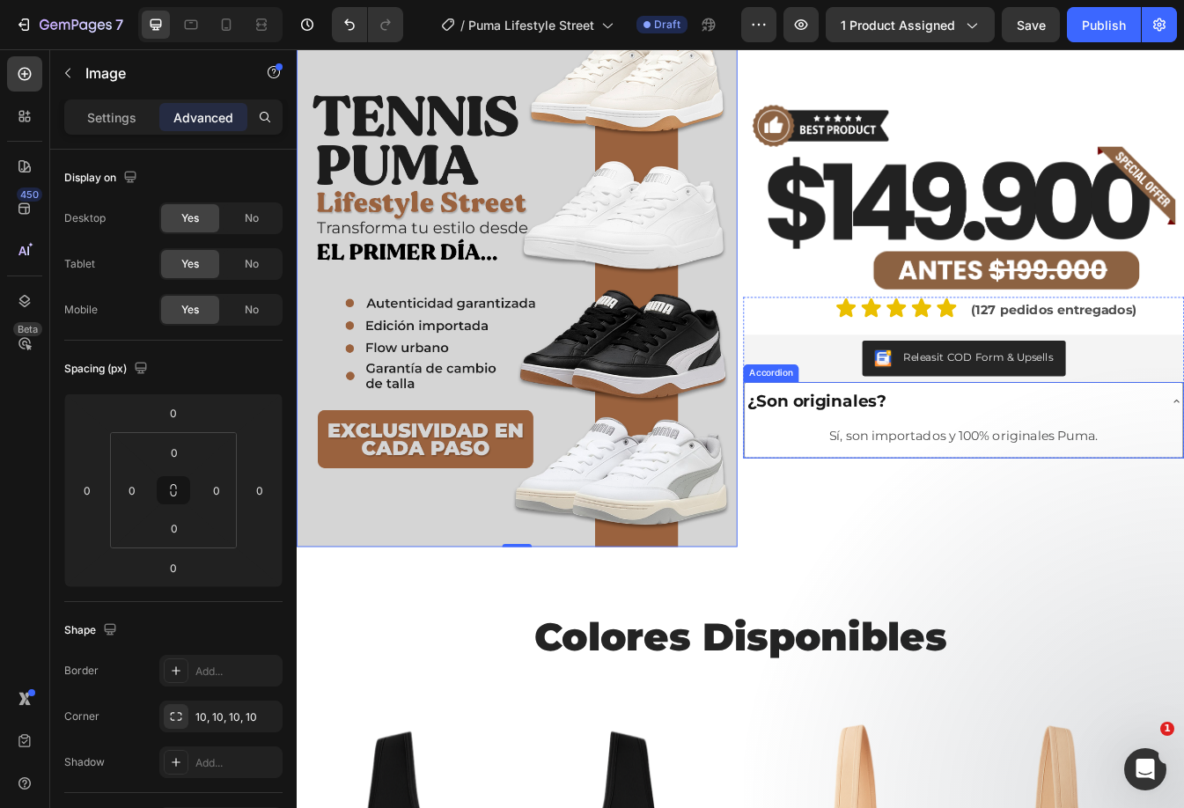
click at [1157, 466] on div "¿Son originales?" at bounding box center [1076, 468] width 493 height 31
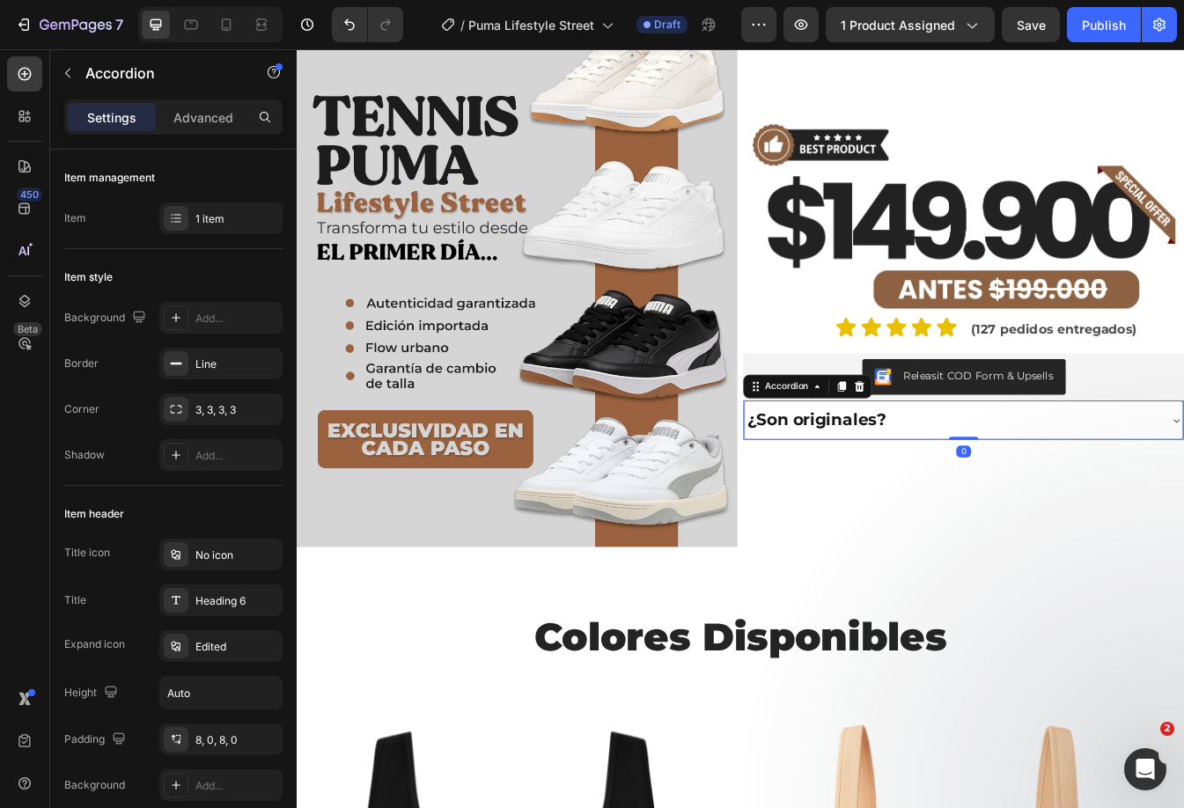
click at [1157, 468] on div "¿Son originales?" at bounding box center [1090, 490] width 521 height 45
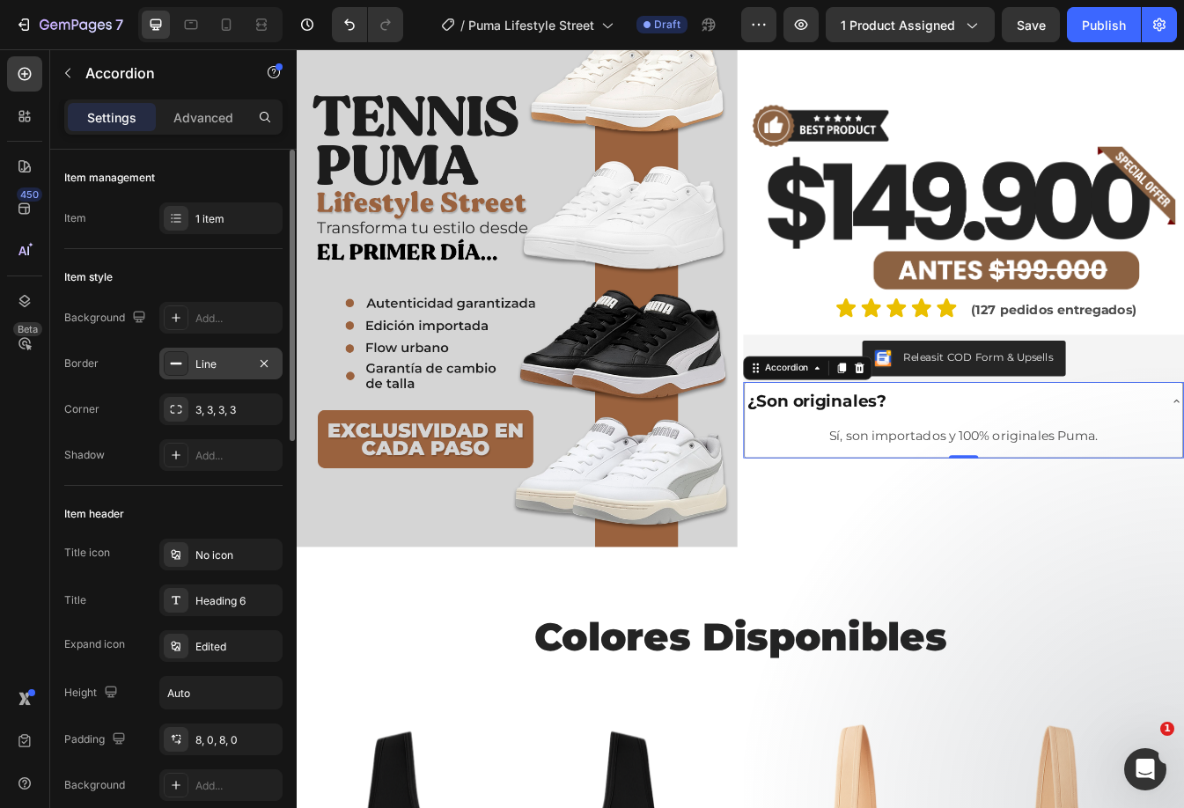
click at [204, 372] on div "Line" at bounding box center [220, 364] width 123 height 32
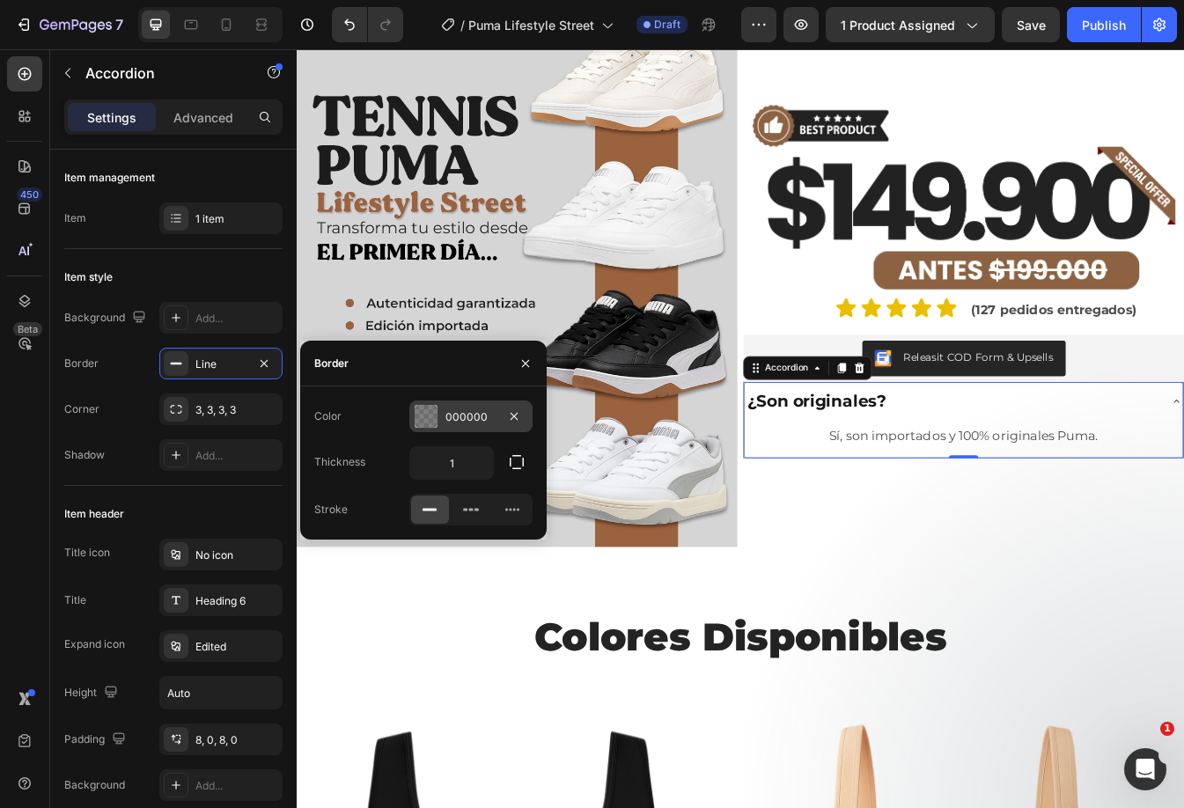
click at [440, 412] on div "000000" at bounding box center [470, 416] width 123 height 32
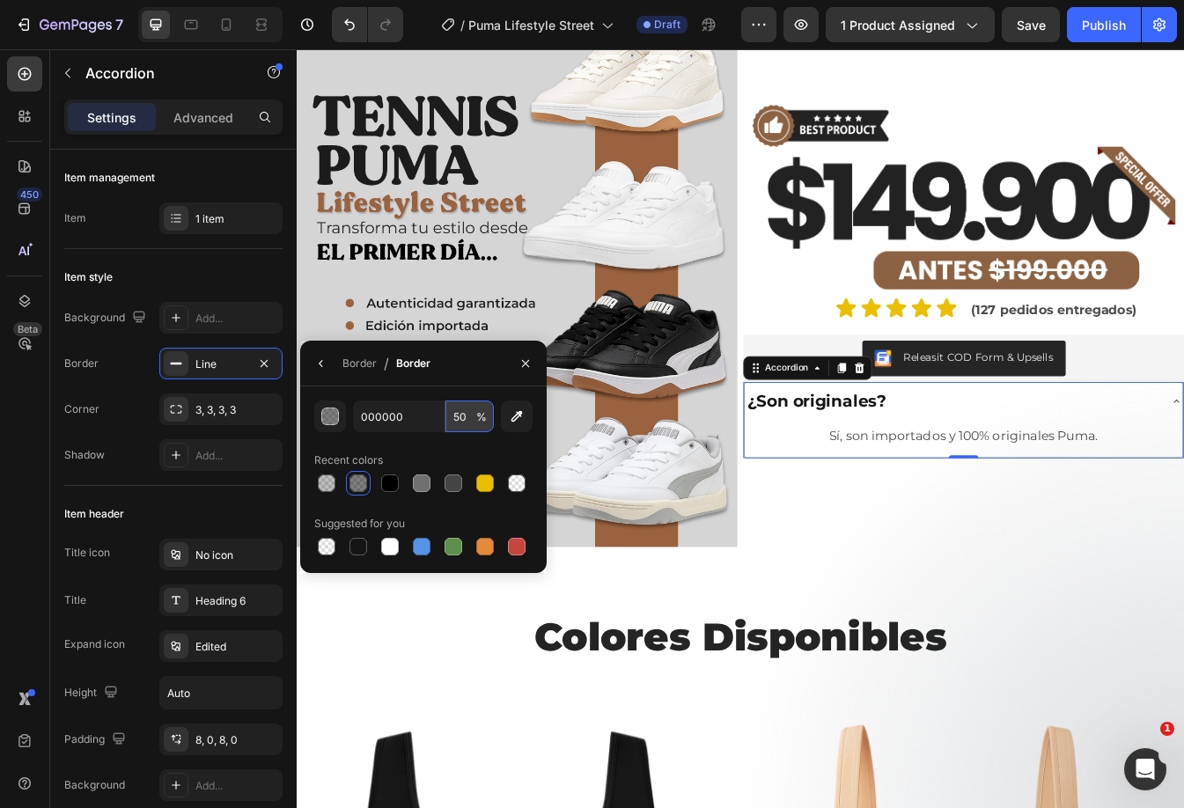
click at [456, 417] on input "50" at bounding box center [469, 416] width 48 height 32
type input "25"
click at [545, 326] on img at bounding box center [559, 321] width 524 height 641
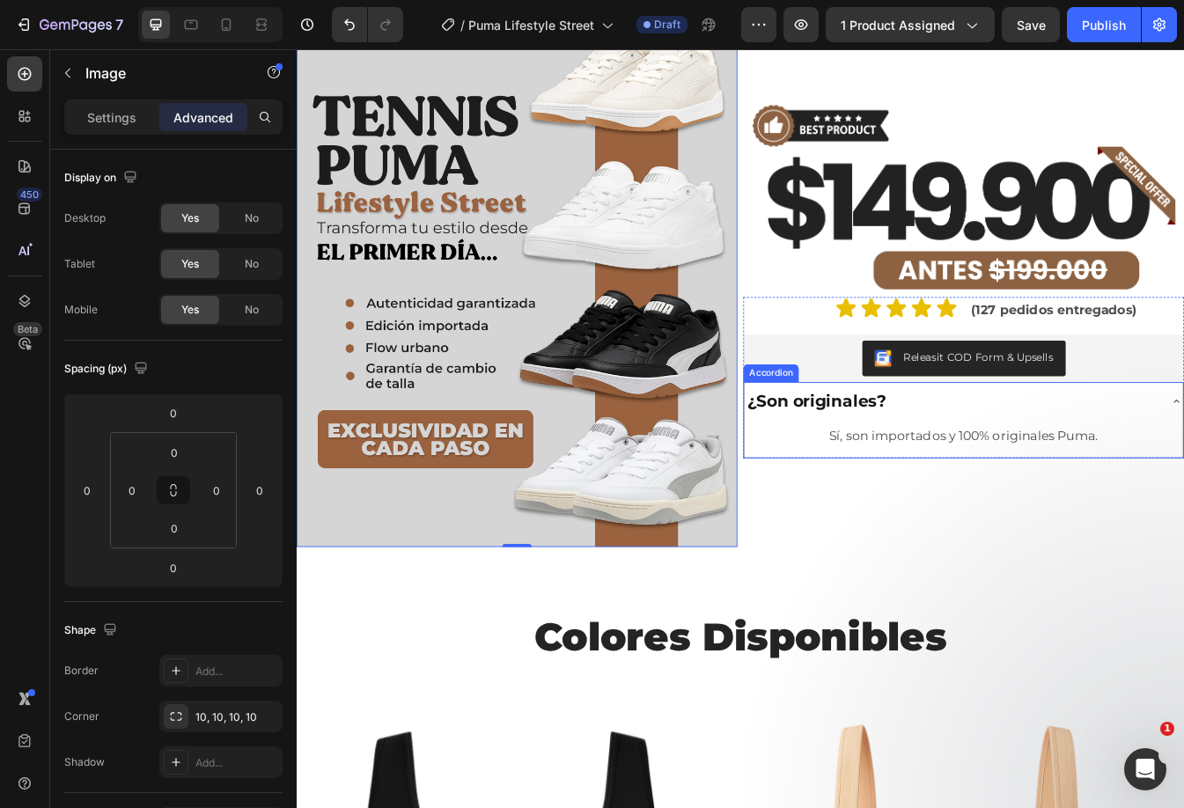
click at [1135, 471] on div "¿Son originales?" at bounding box center [1076, 468] width 493 height 31
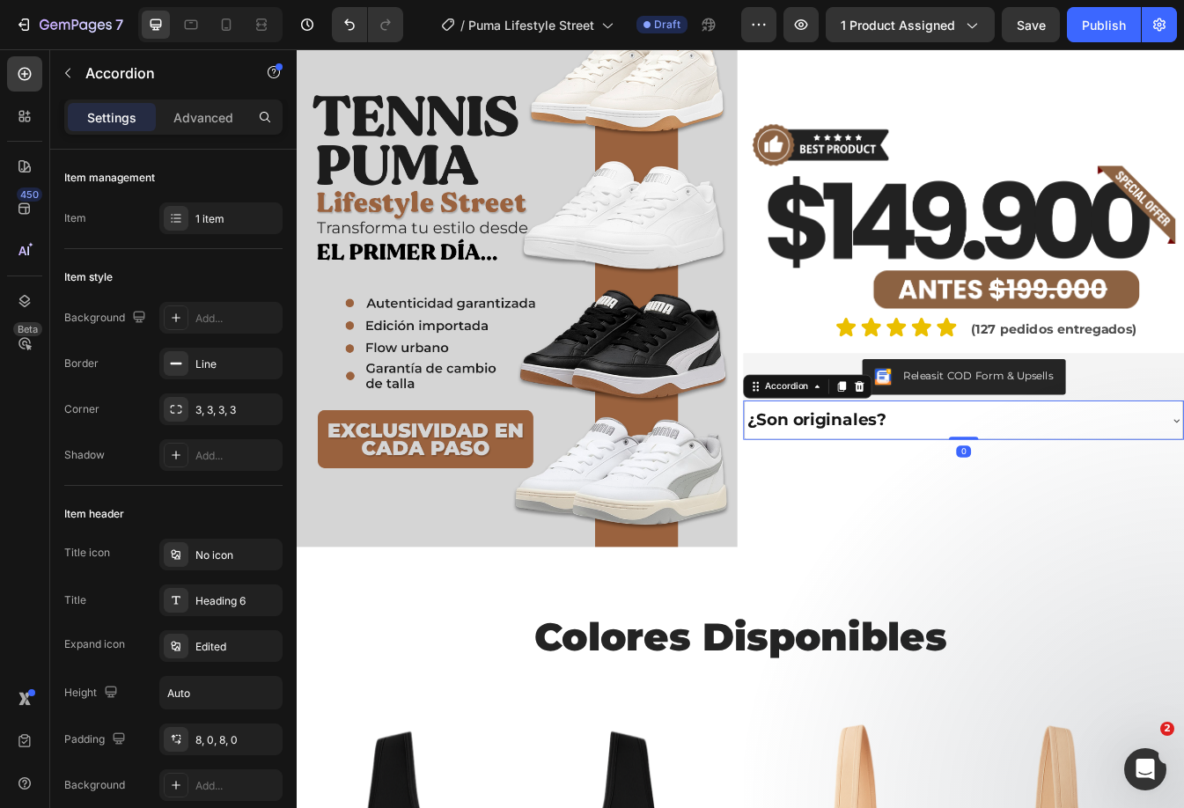
click at [1135, 475] on div "¿Son originales?" at bounding box center [1076, 490] width 493 height 31
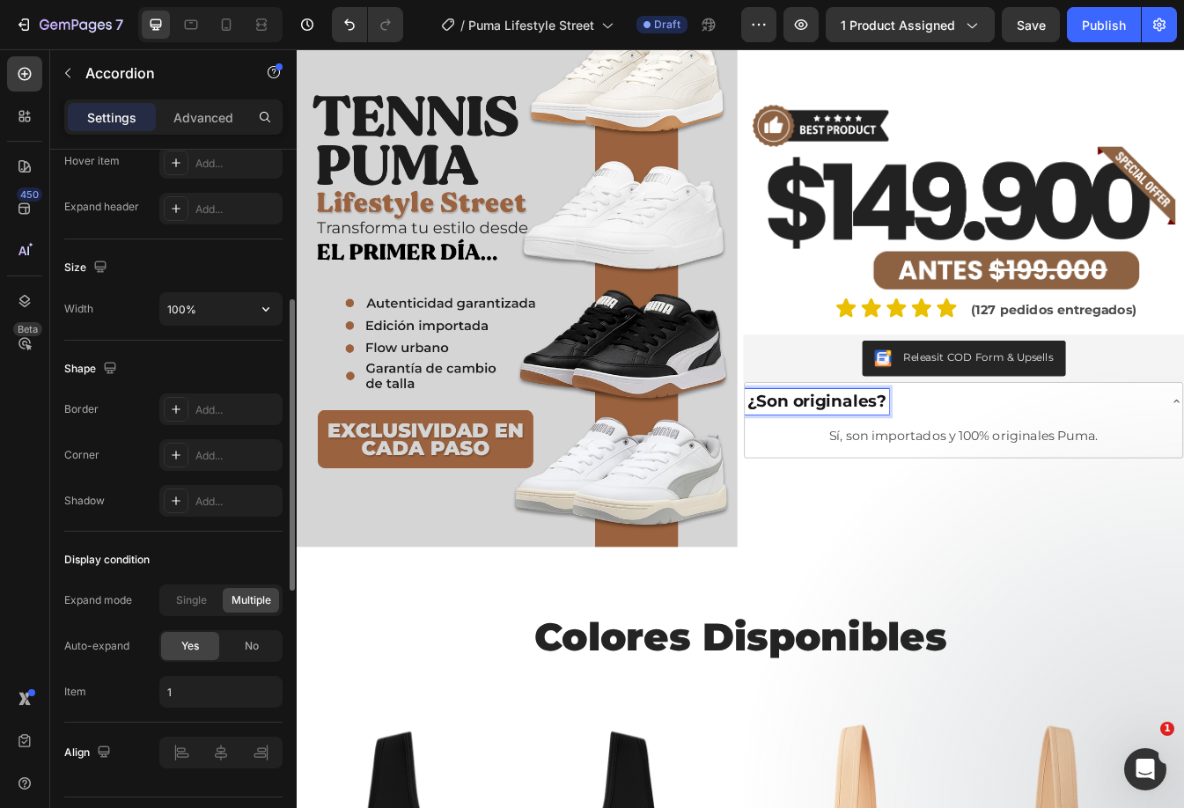
scroll to position [1013, 0]
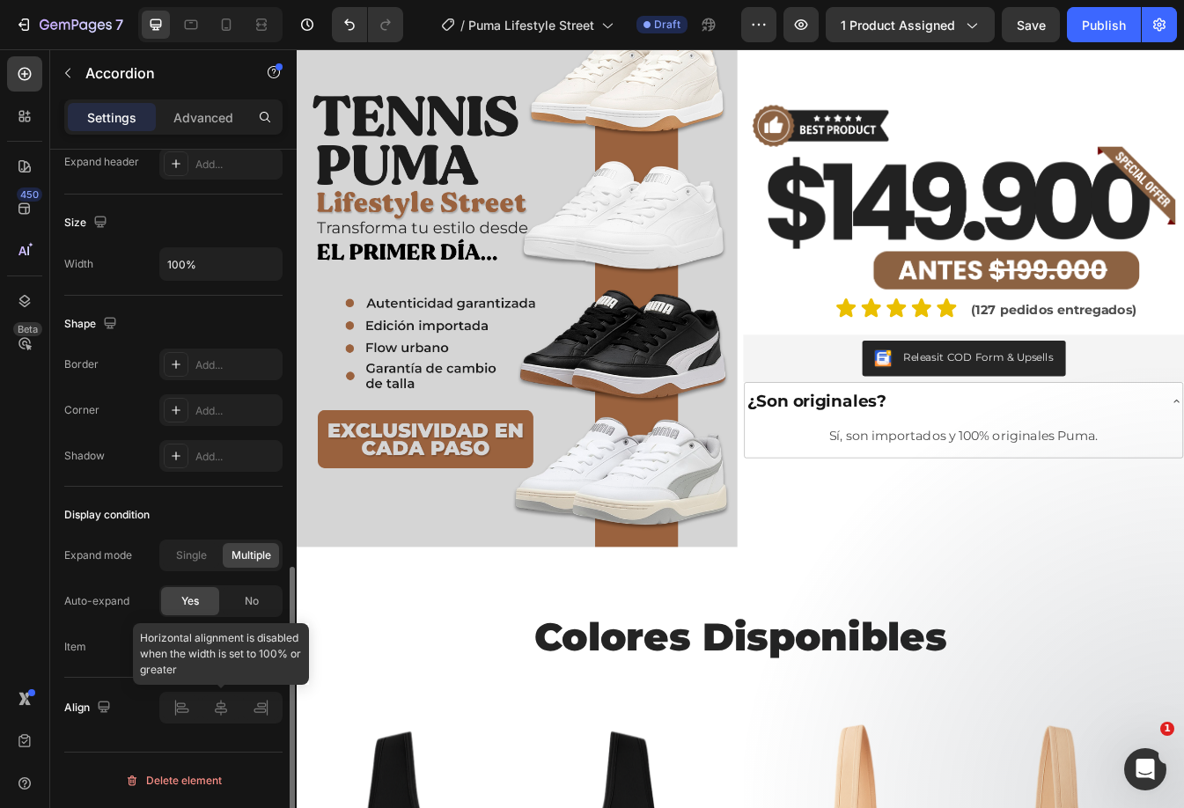
click at [224, 703] on div at bounding box center [220, 708] width 123 height 32
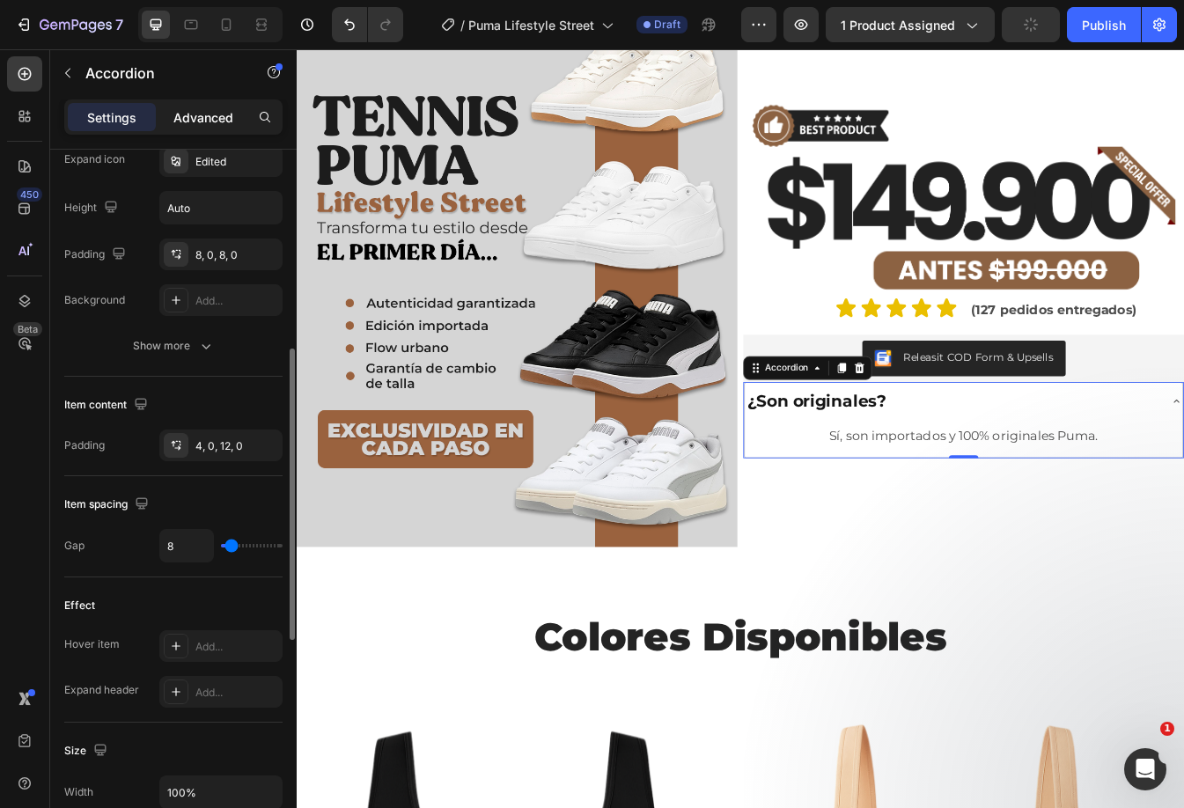
click at [190, 124] on p "Advanced" at bounding box center [203, 117] width 60 height 18
type input "100%"
type input "100"
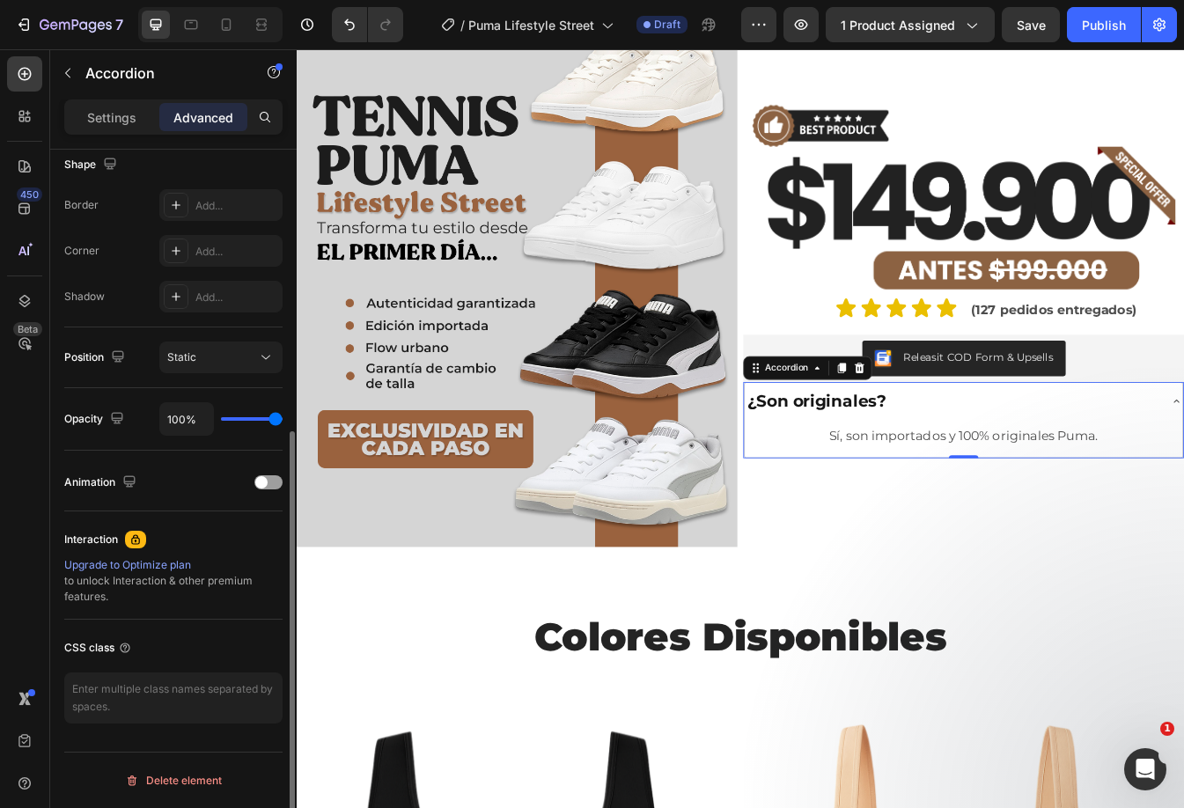
scroll to position [0, 0]
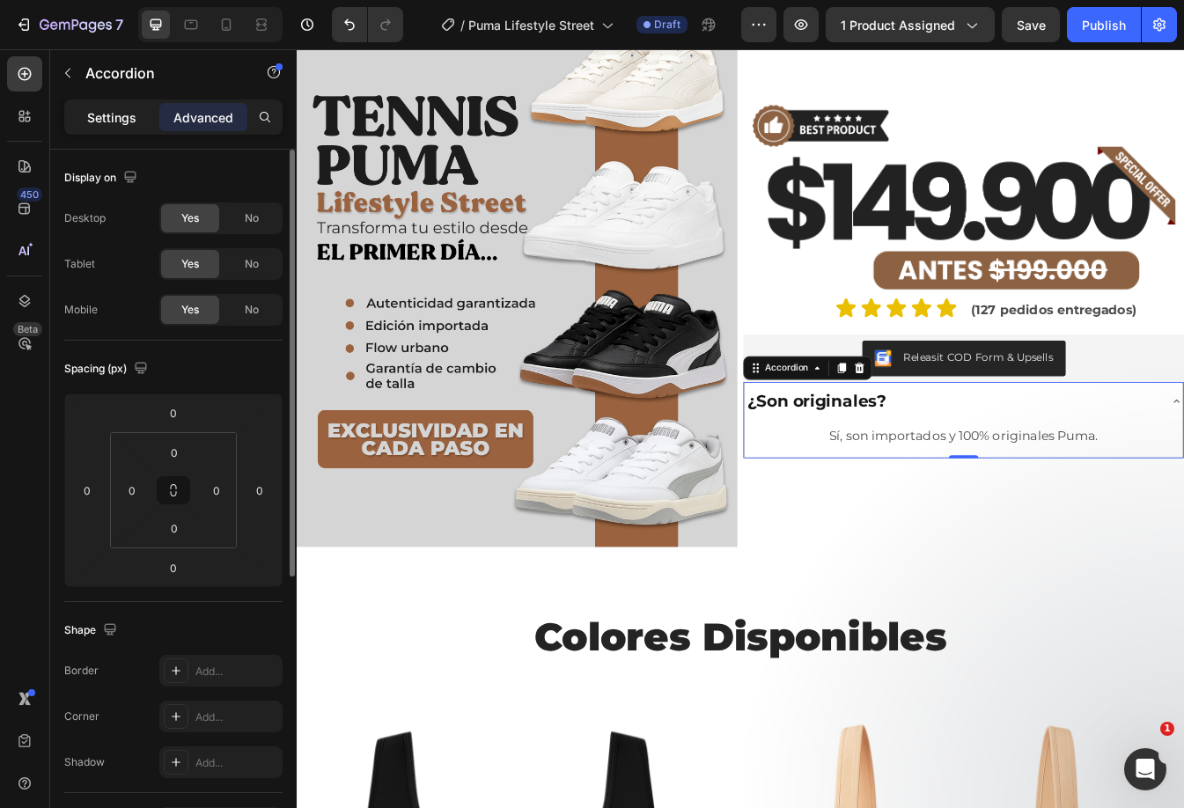
click at [121, 121] on p "Settings" at bounding box center [111, 117] width 49 height 18
type input "8"
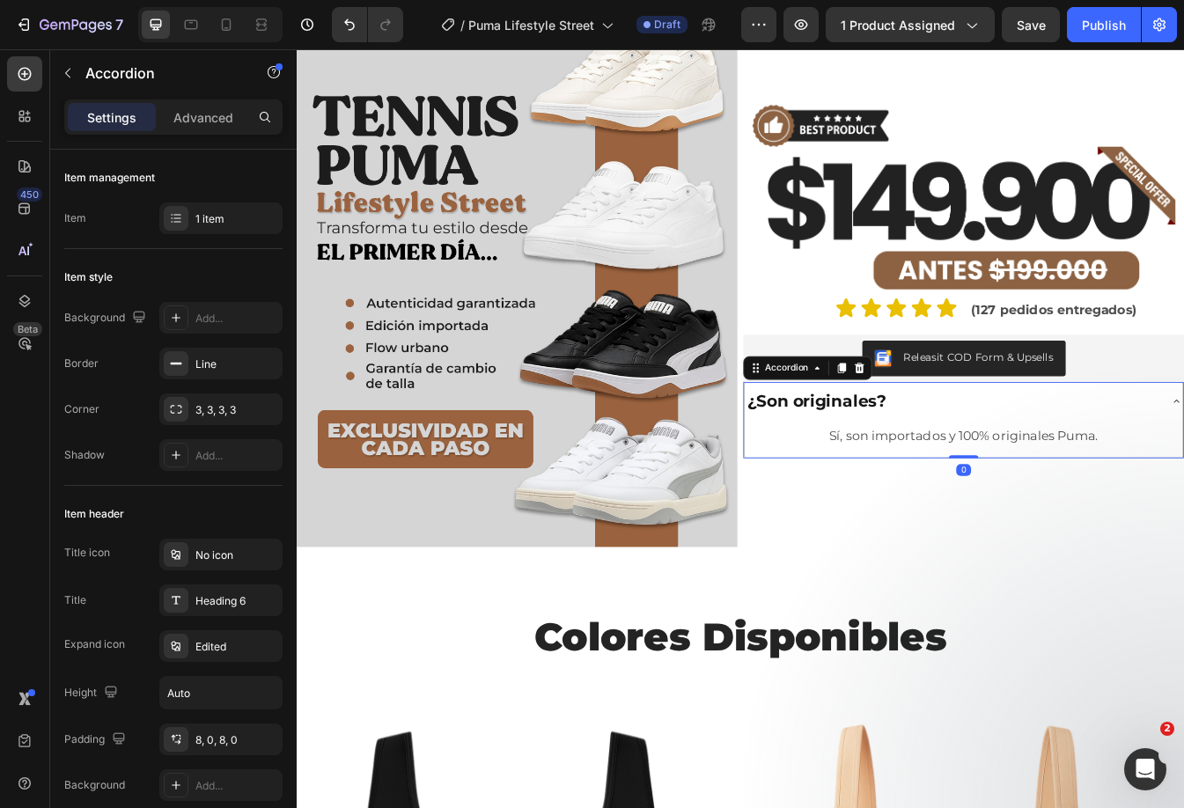
click at [1031, 466] on div "¿Son originales?" at bounding box center [1076, 468] width 493 height 31
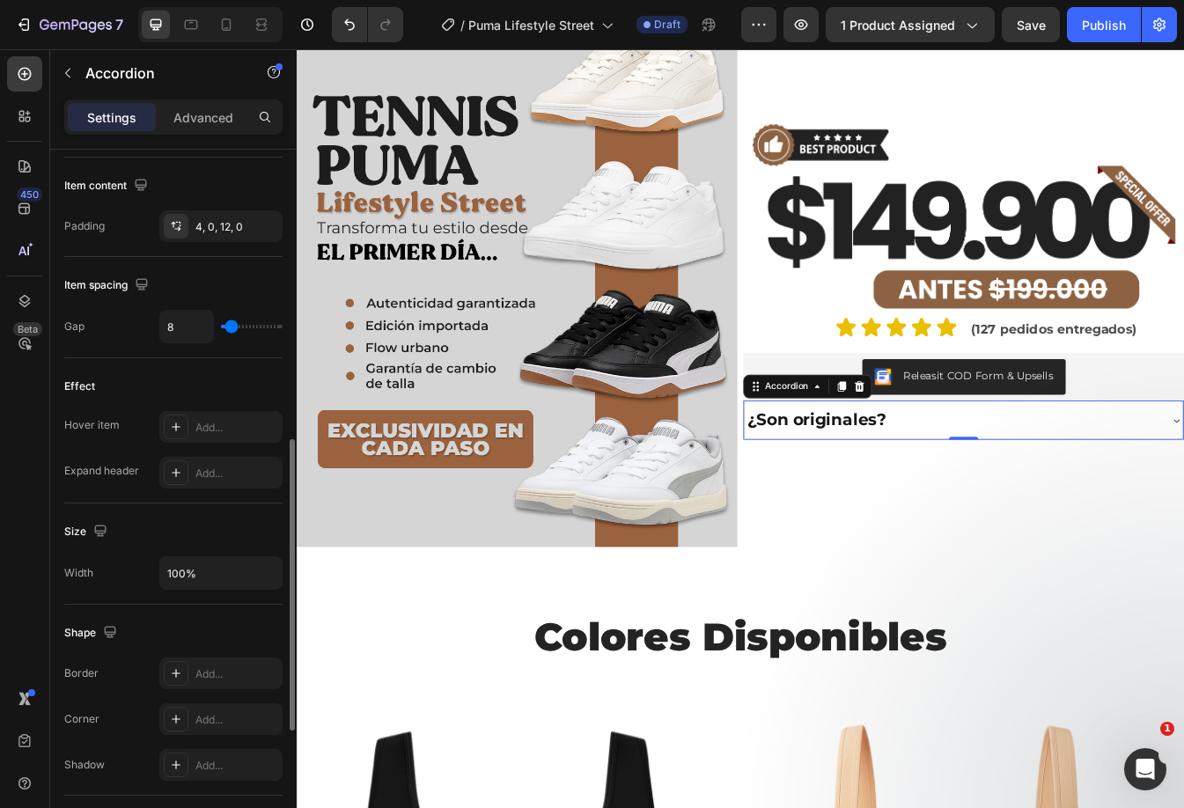
scroll to position [1013, 0]
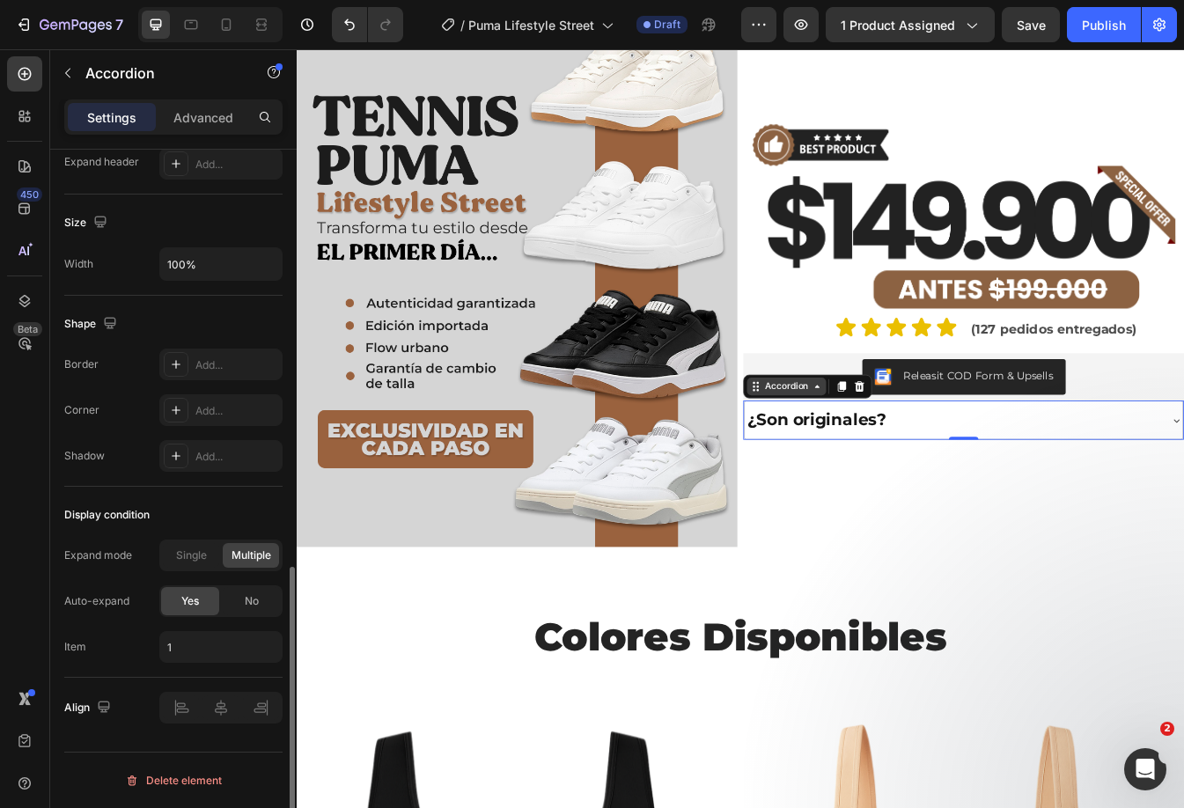
click at [854, 444] on div "Accordion" at bounding box center [879, 451] width 59 height 16
click at [1061, 476] on div "¿Son originales?" at bounding box center [1076, 490] width 493 height 31
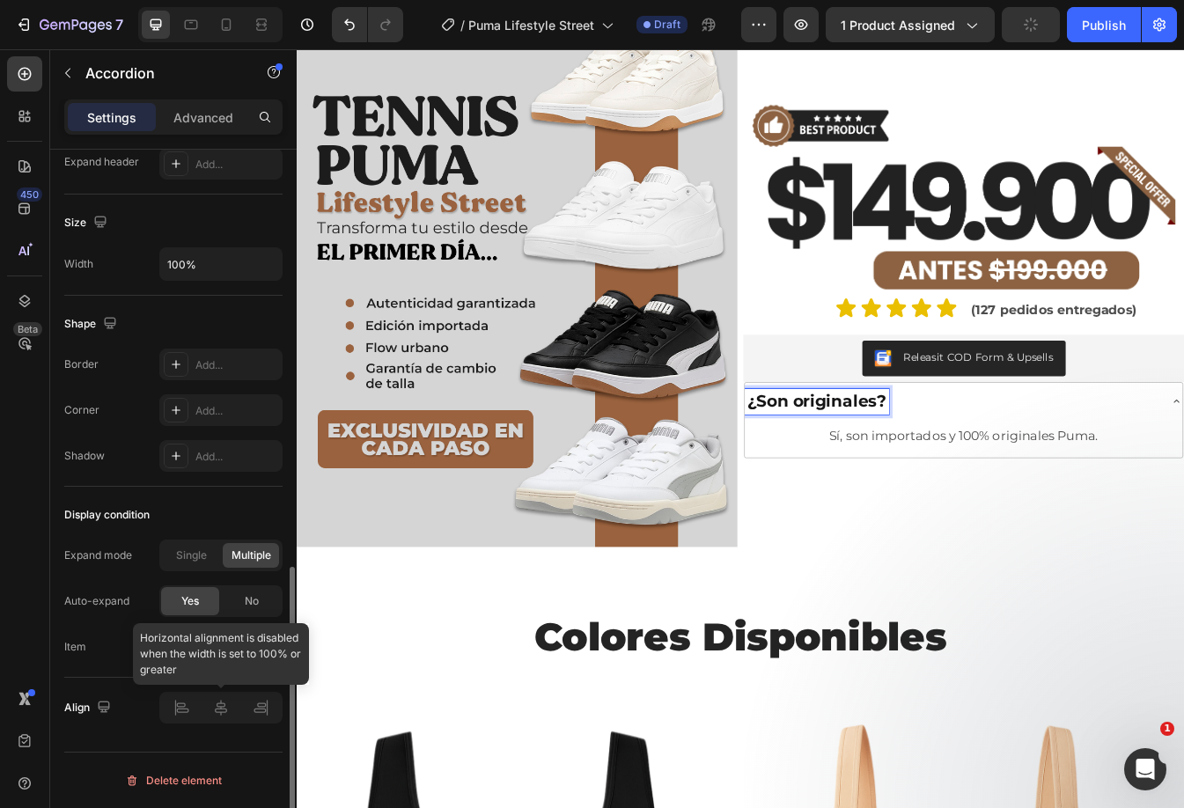
click at [225, 714] on div at bounding box center [220, 708] width 123 height 32
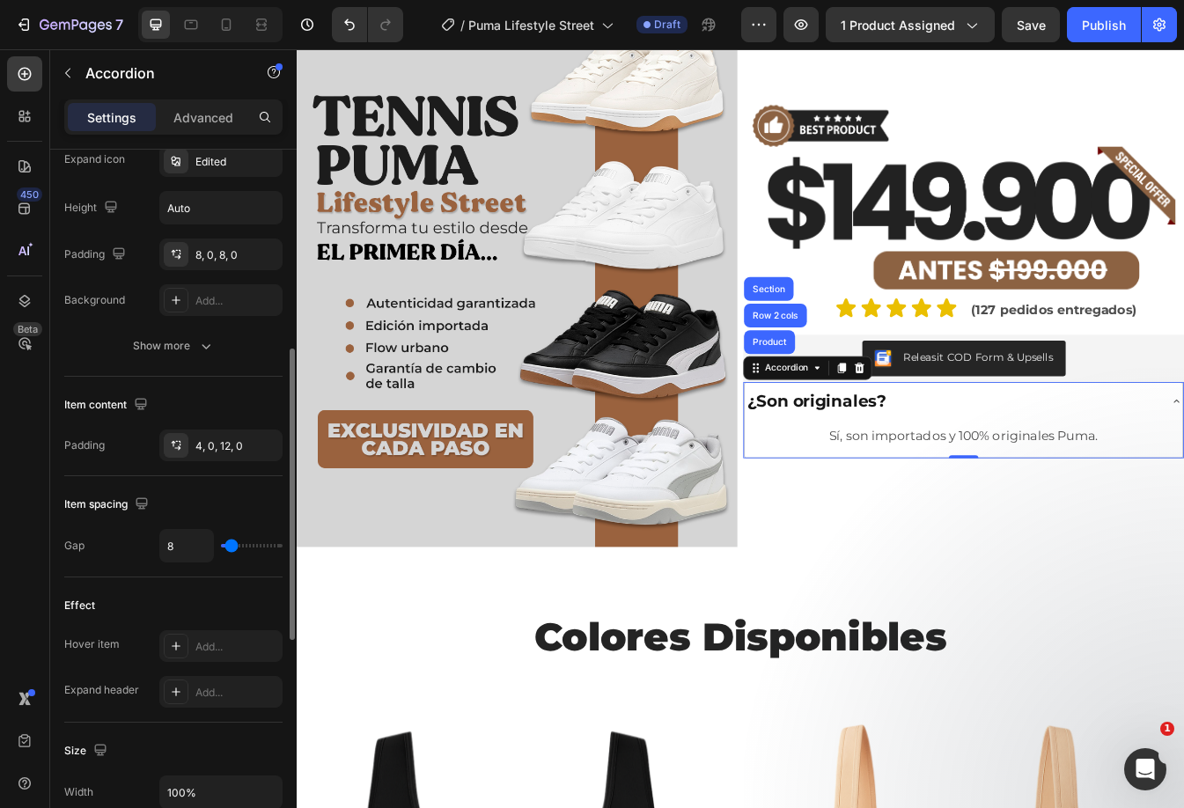
scroll to position [749, 0]
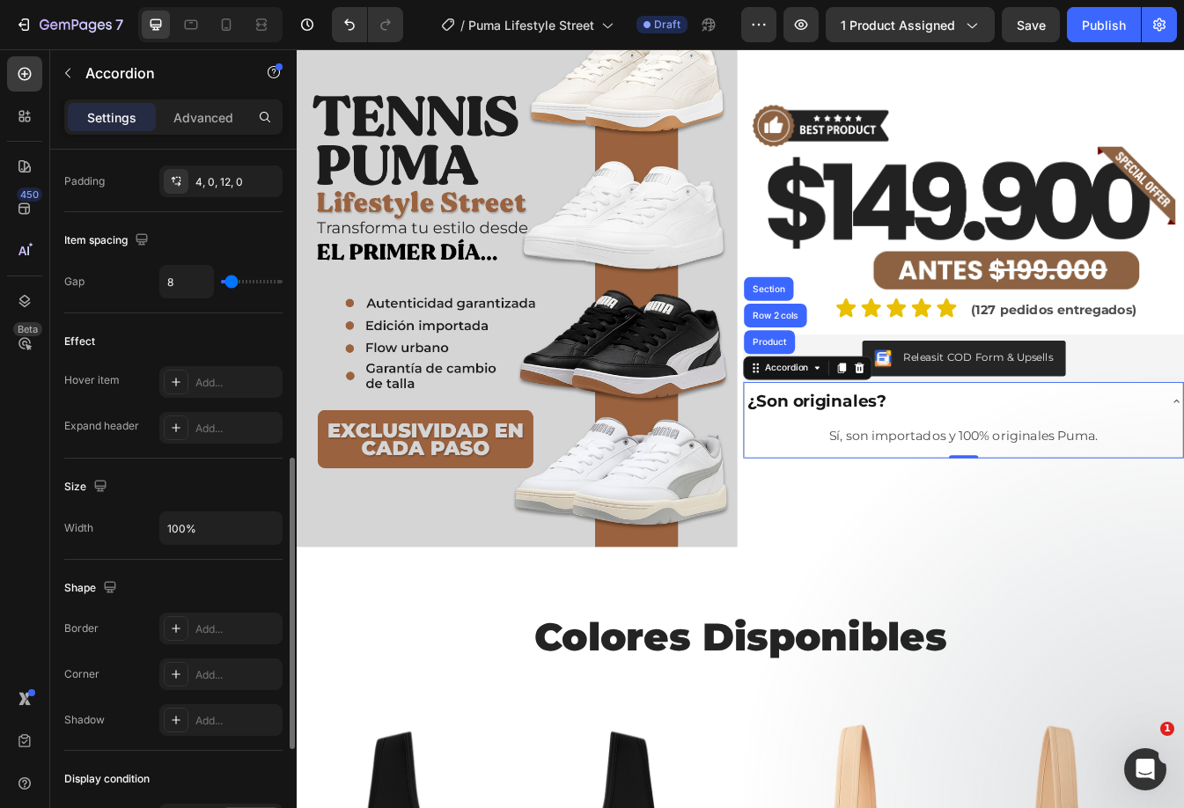
type input "6"
type input "7"
type input "9"
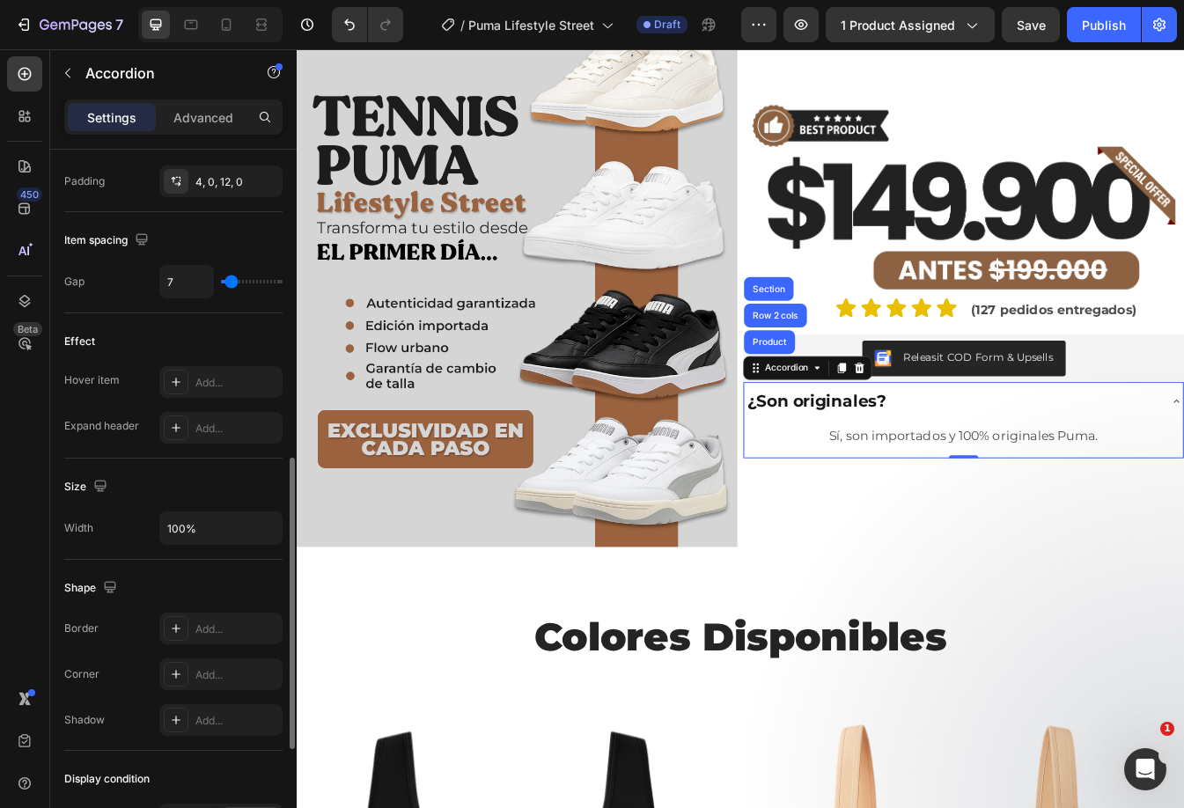
type input "9"
type input "11"
type input "15"
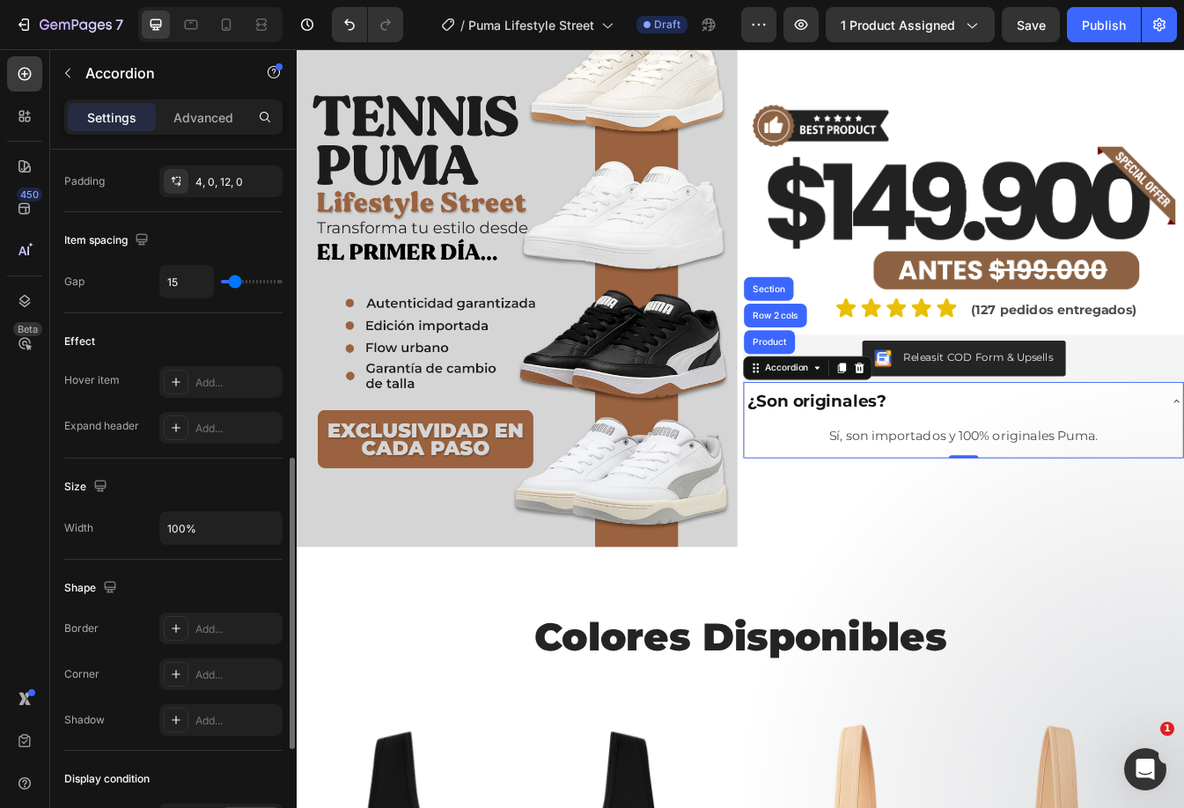
type input "17"
type input "19"
type input "20"
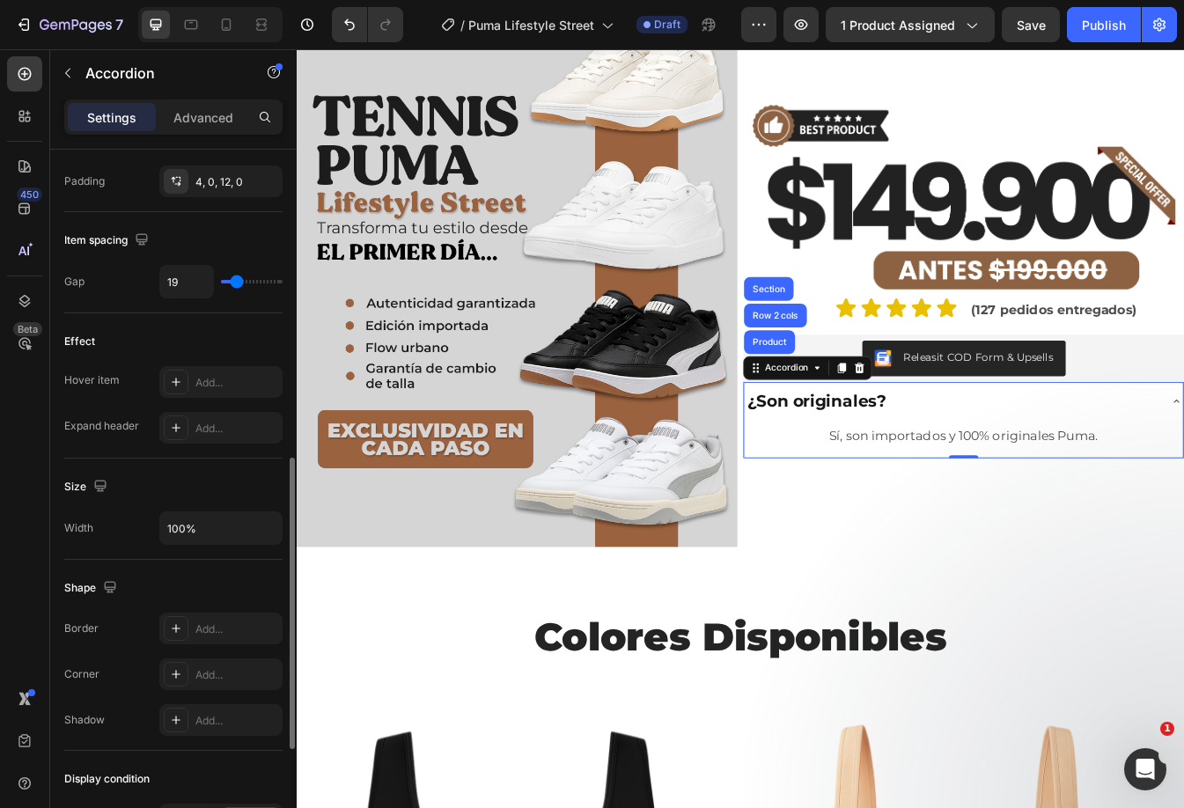
type input "20"
type input "22"
type input "24"
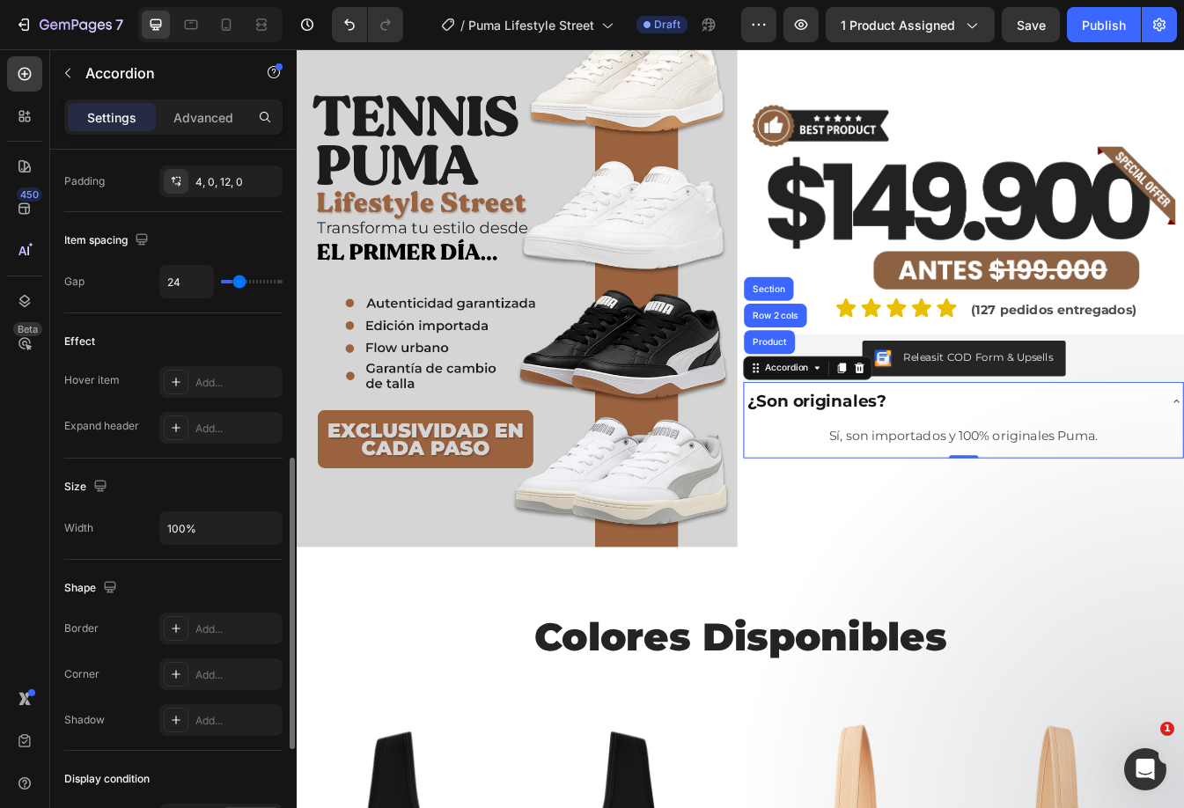
type input "26"
type input "28"
type input "30"
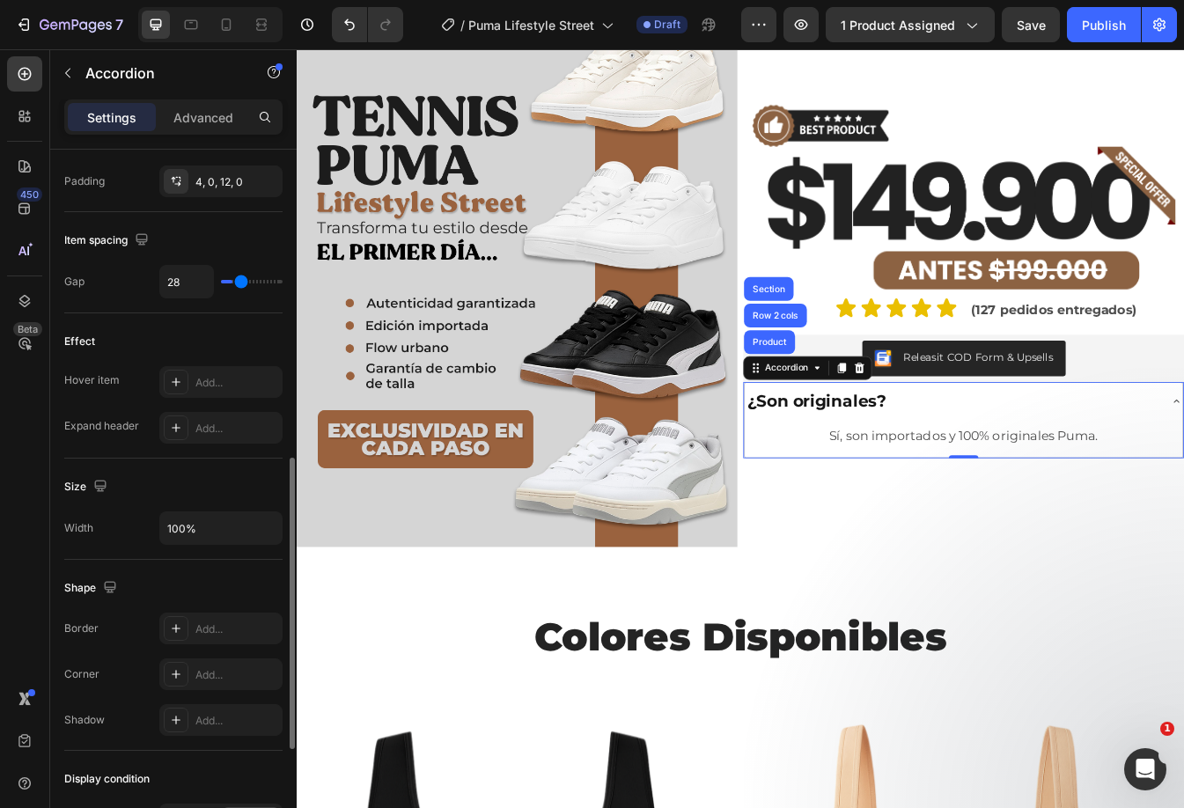
type input "30"
type input "31"
type input "33"
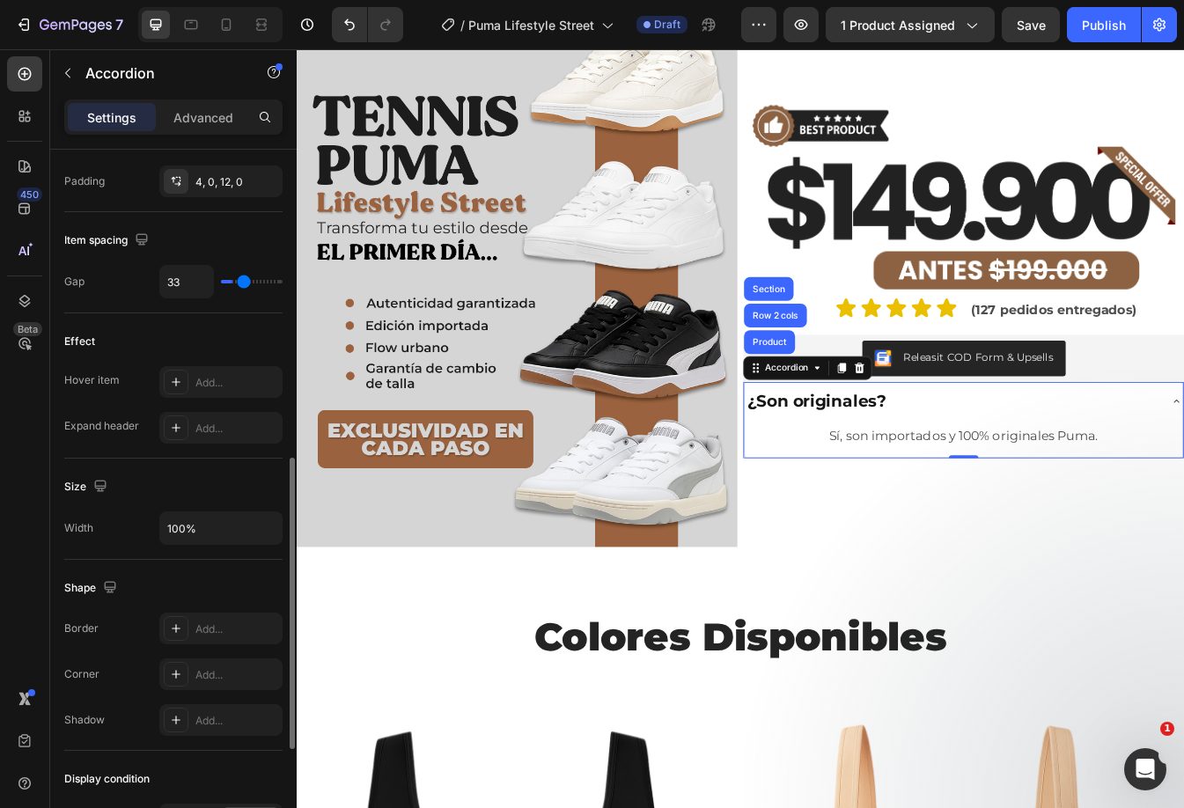
type input "35"
type input "37"
type input "39"
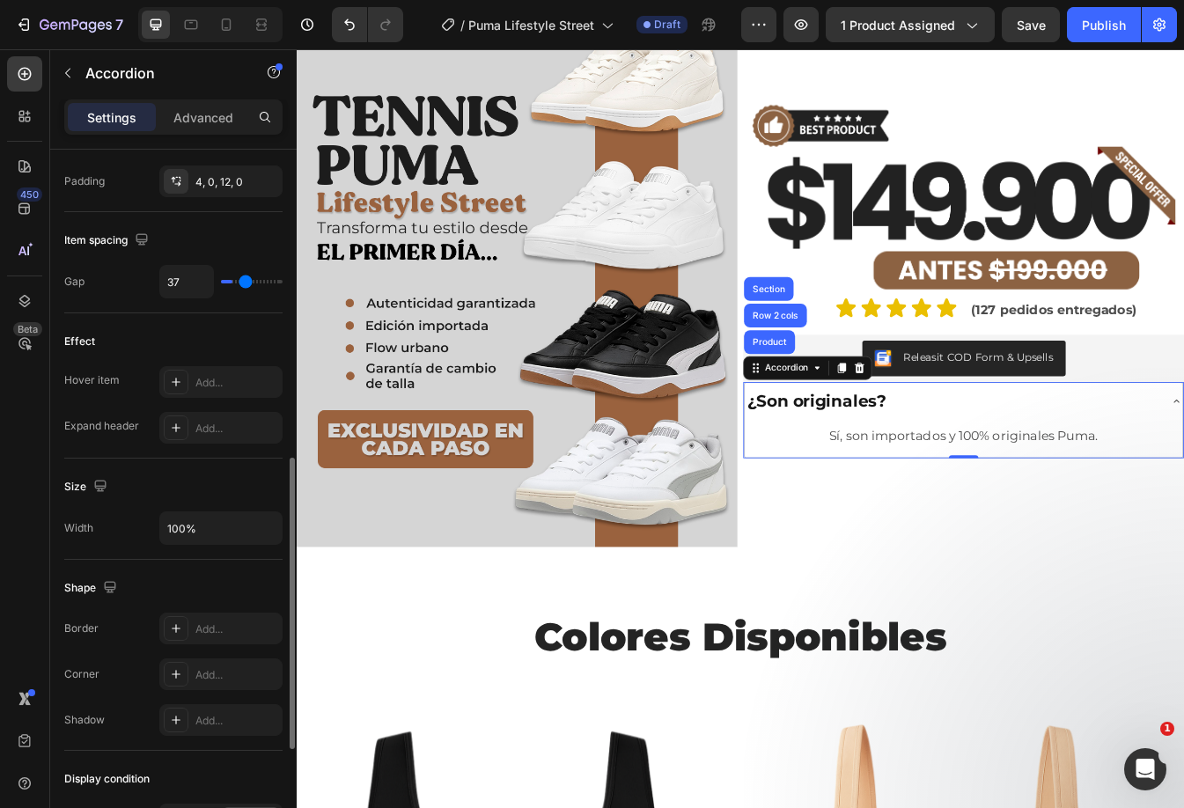
type input "39"
type input "41"
type input "44"
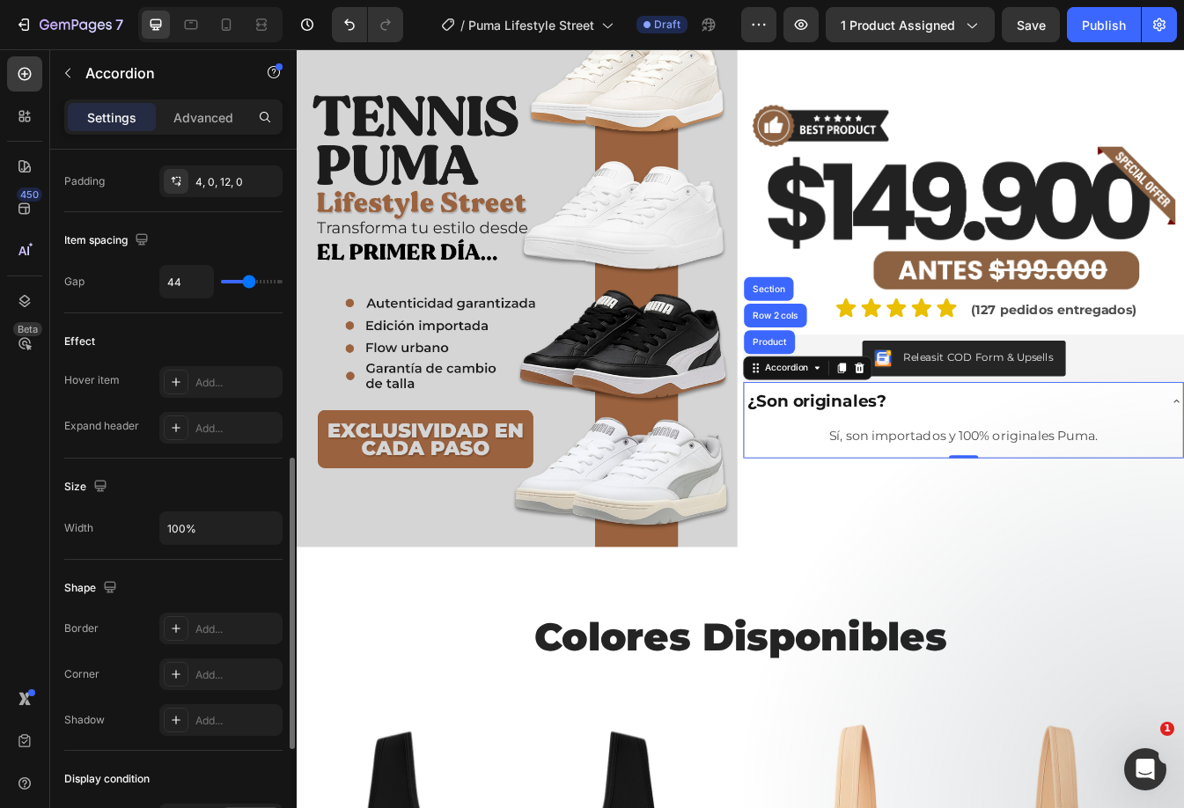
type input "46"
type input "48"
drag, startPoint x: 230, startPoint y: 283, endPoint x: 251, endPoint y: 286, distance: 21.3
type input "48"
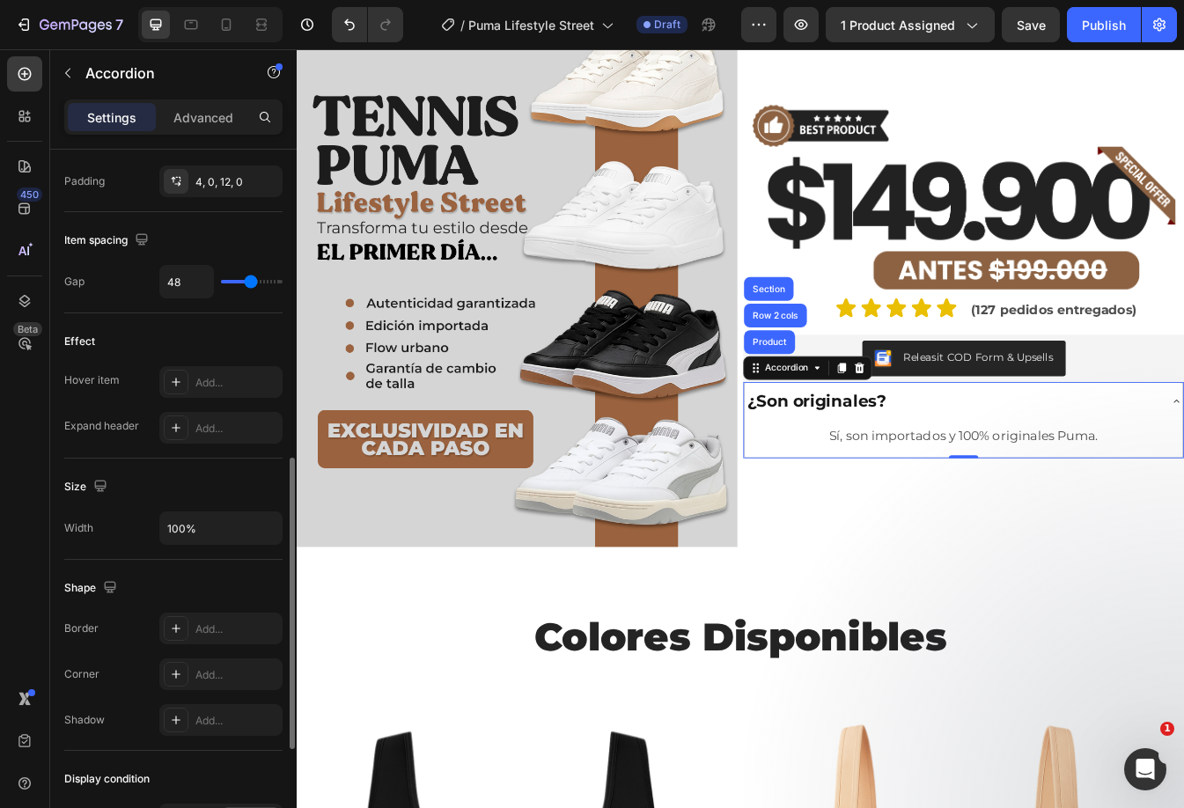
click at [251, 283] on input "range" at bounding box center [252, 282] width 62 height 4
type input "37"
type input "33"
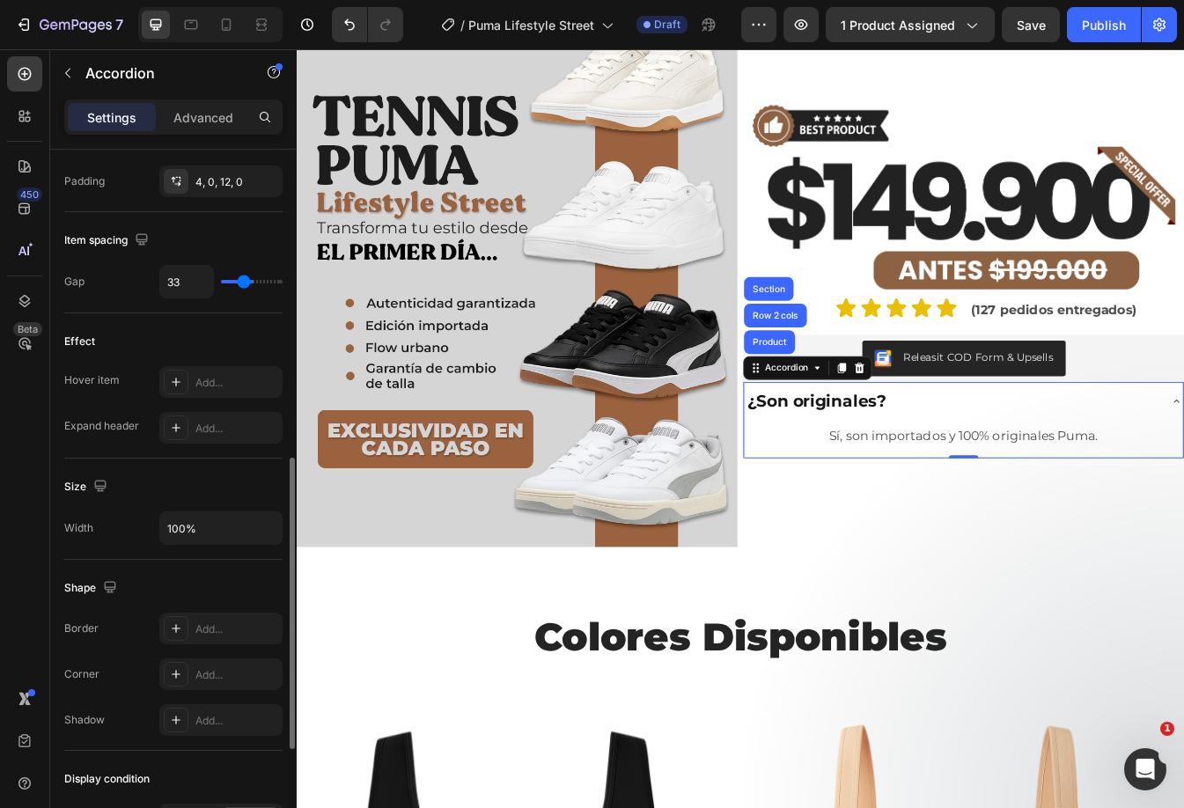
type input "22"
type input "13"
type input "2"
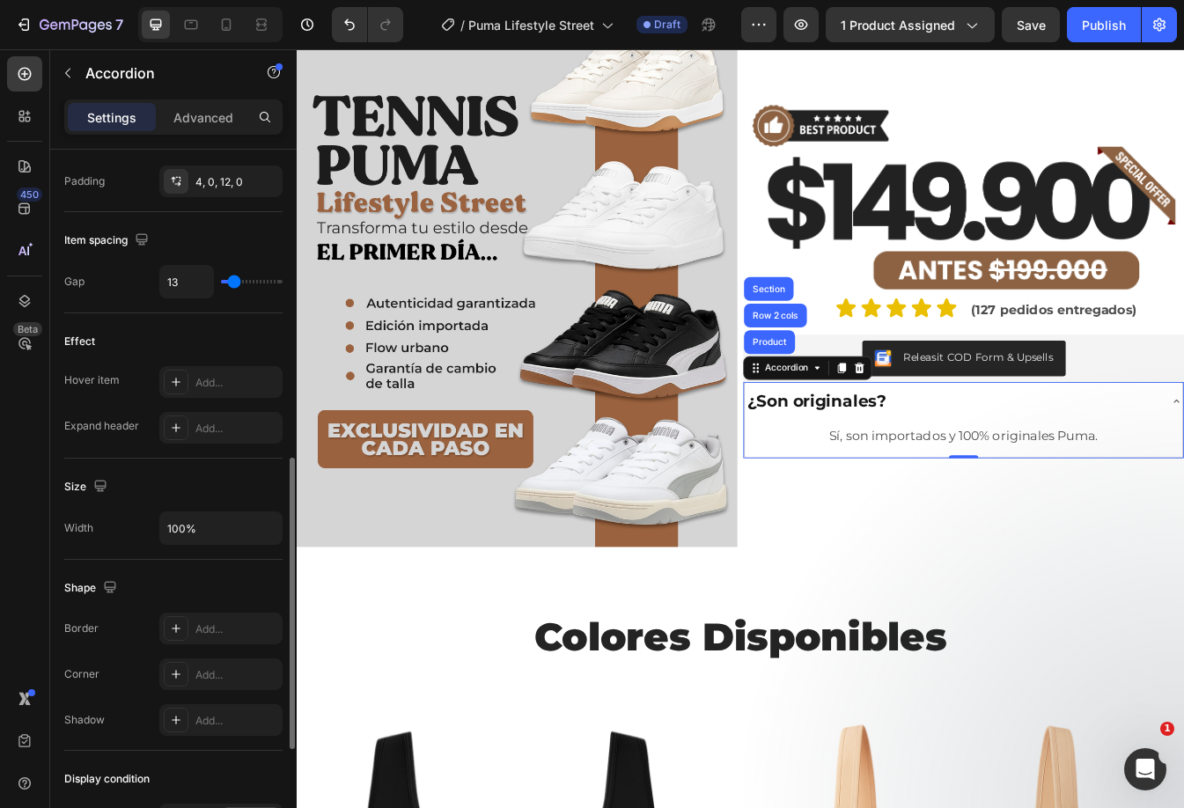
type input "2"
type input "0"
type input "2"
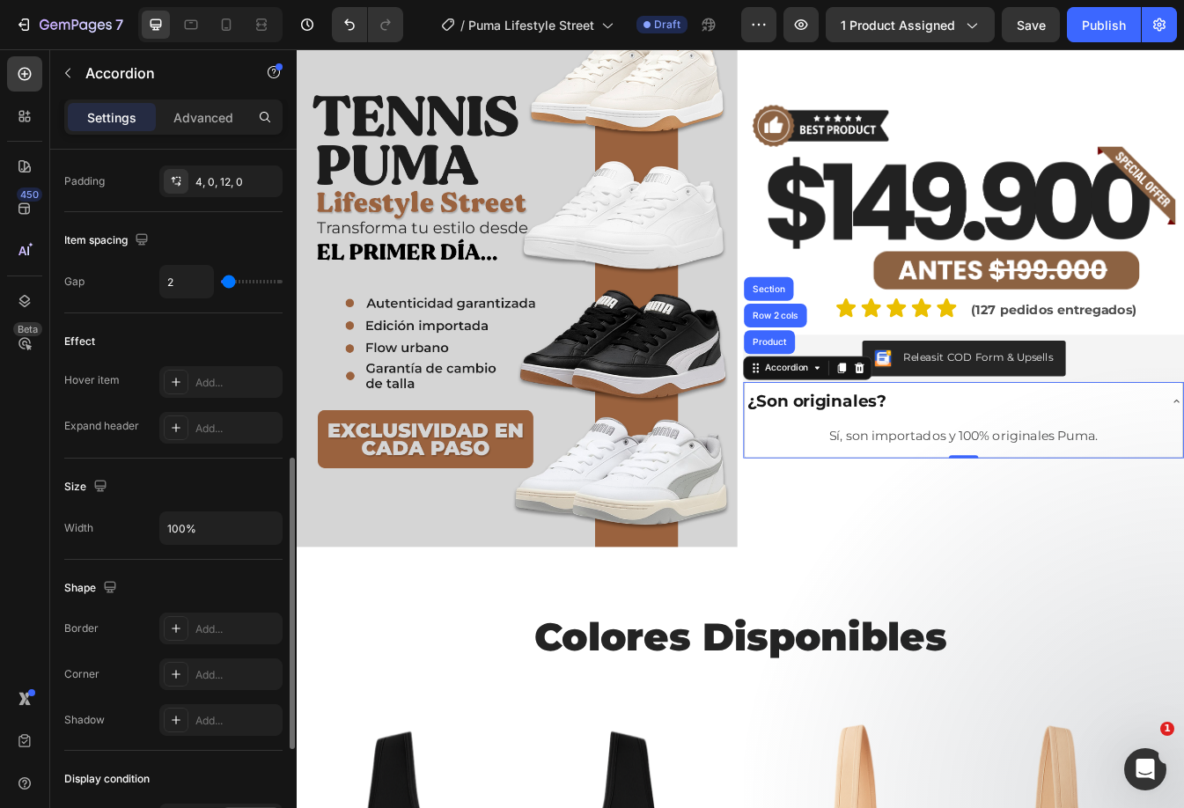
type input "4"
type input "6"
type input "7"
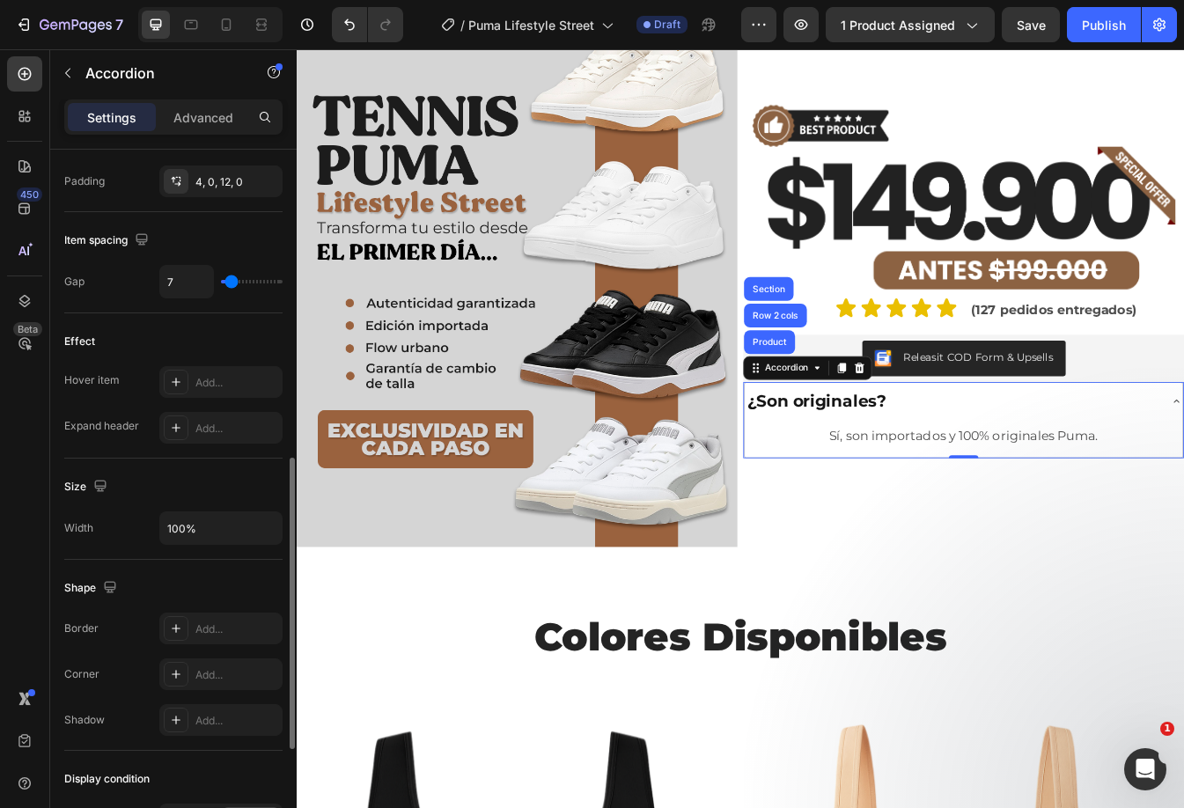
drag, startPoint x: 247, startPoint y: 283, endPoint x: 231, endPoint y: 286, distance: 16.1
type input "7"
click at [231, 283] on input "range" at bounding box center [252, 282] width 62 height 4
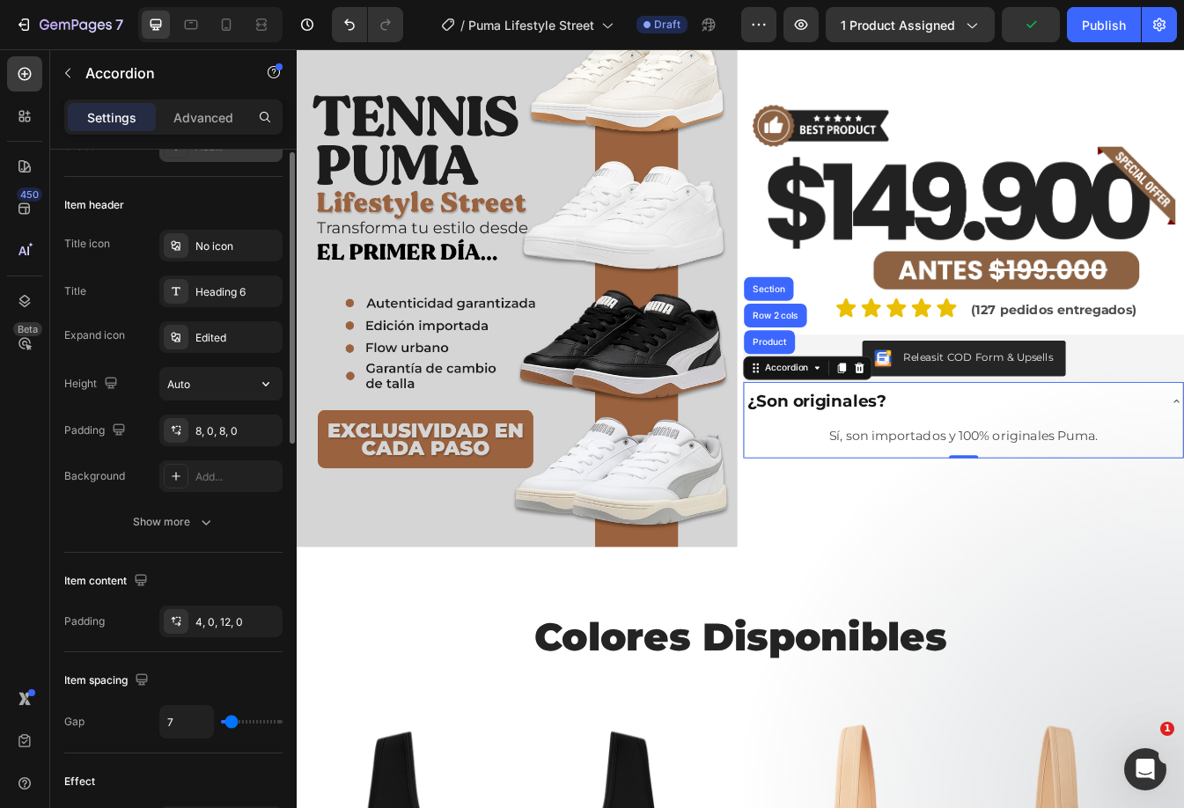
scroll to position [0, 0]
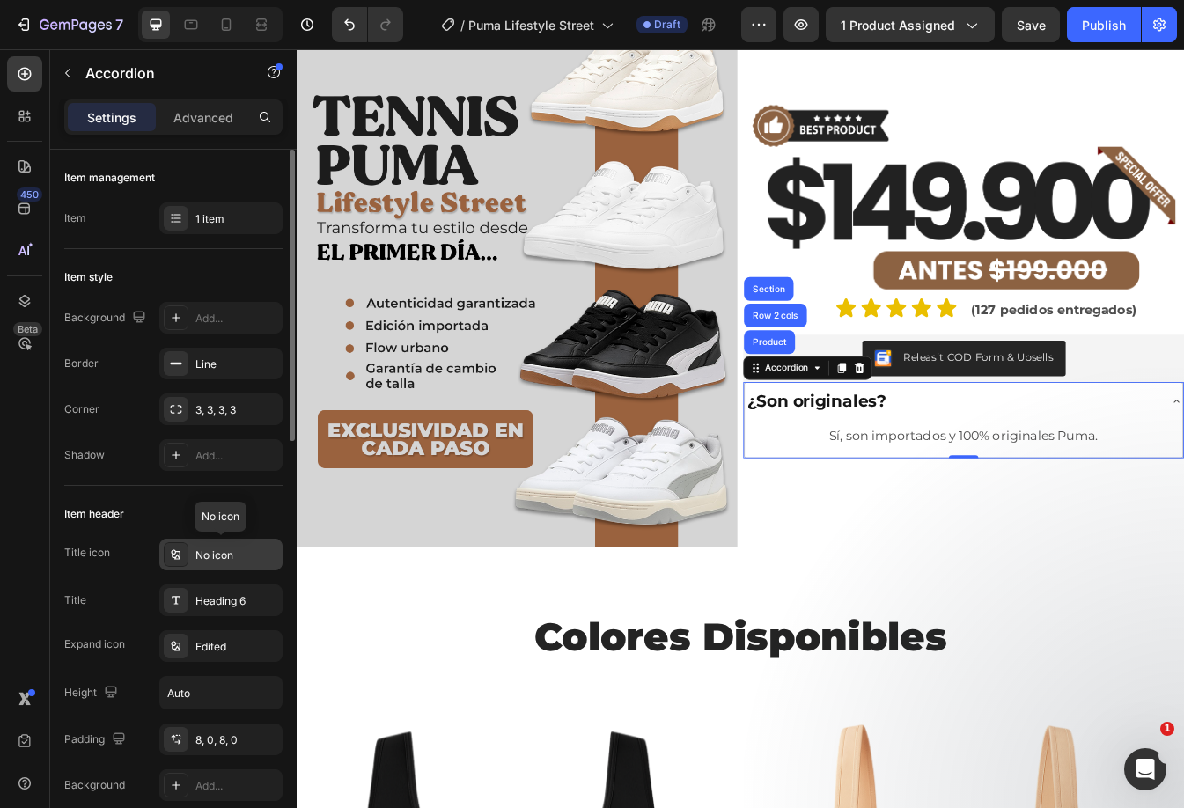
click at [250, 556] on div "No icon" at bounding box center [236, 555] width 83 height 16
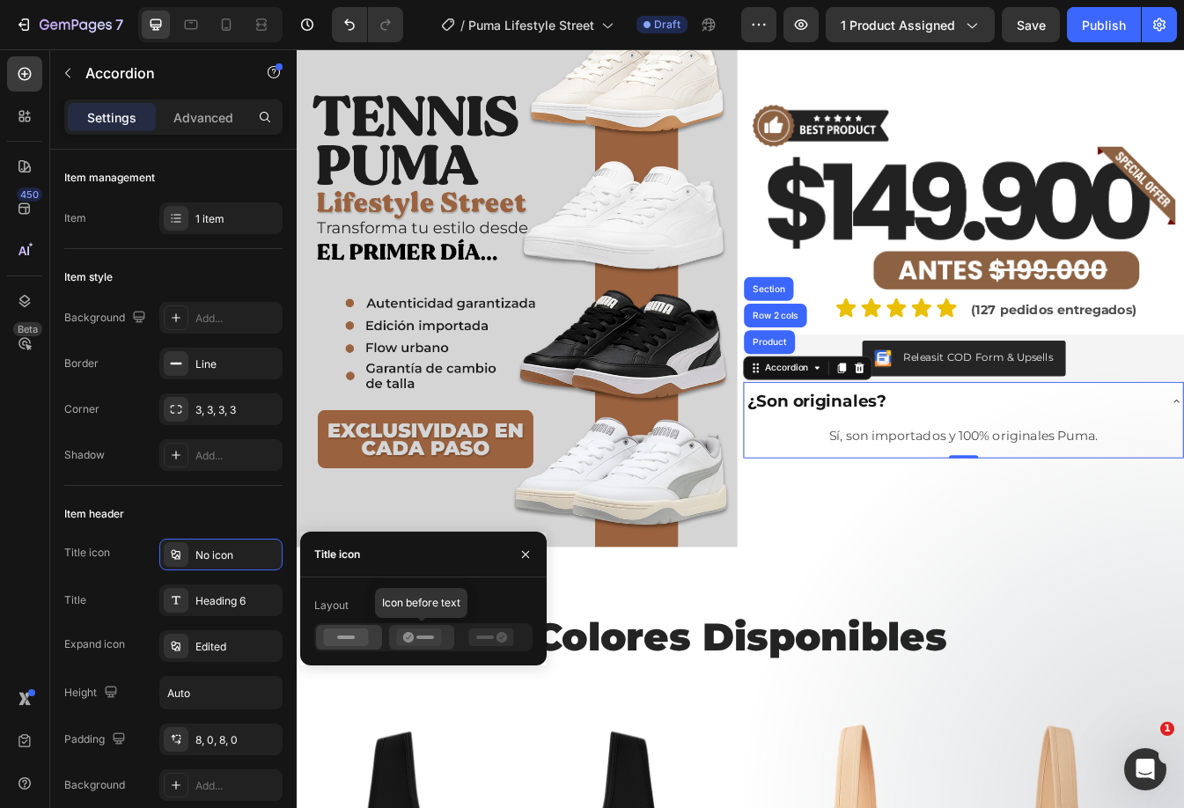
click at [420, 640] on icon at bounding box center [418, 637] width 45 height 18
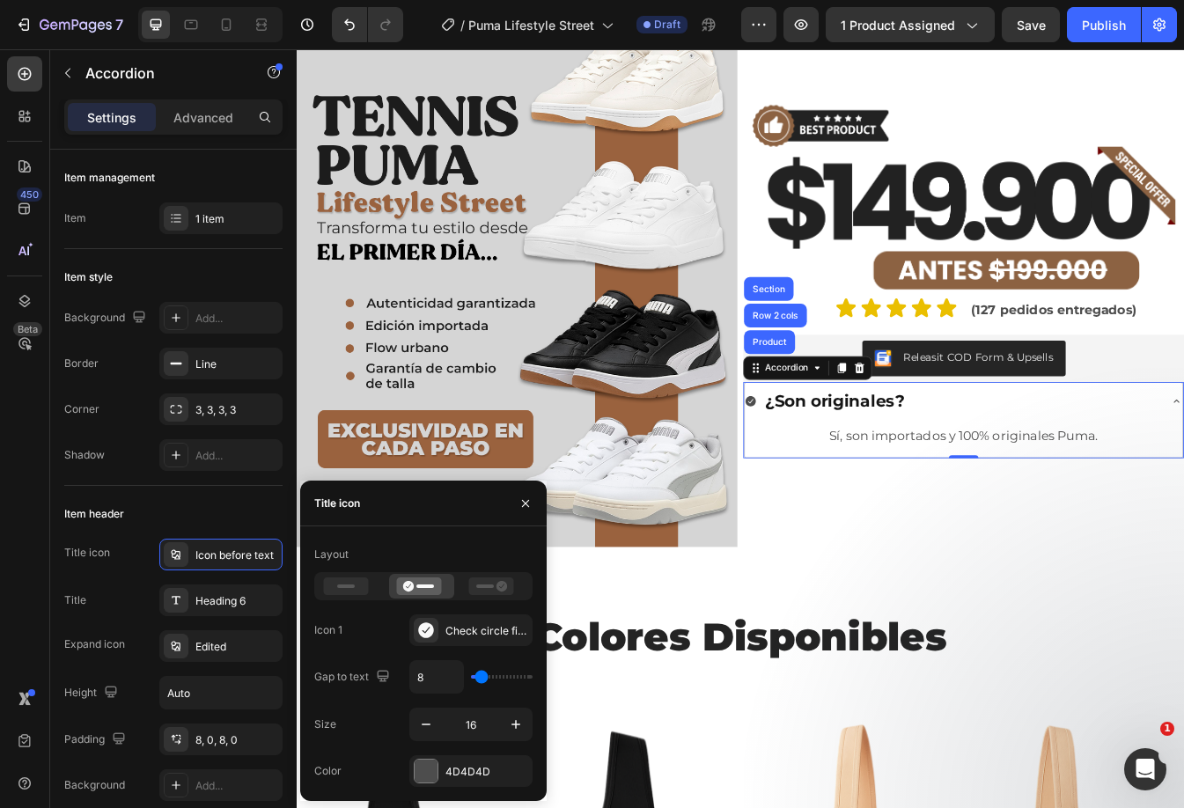
type input "11"
type input "13"
type input "19"
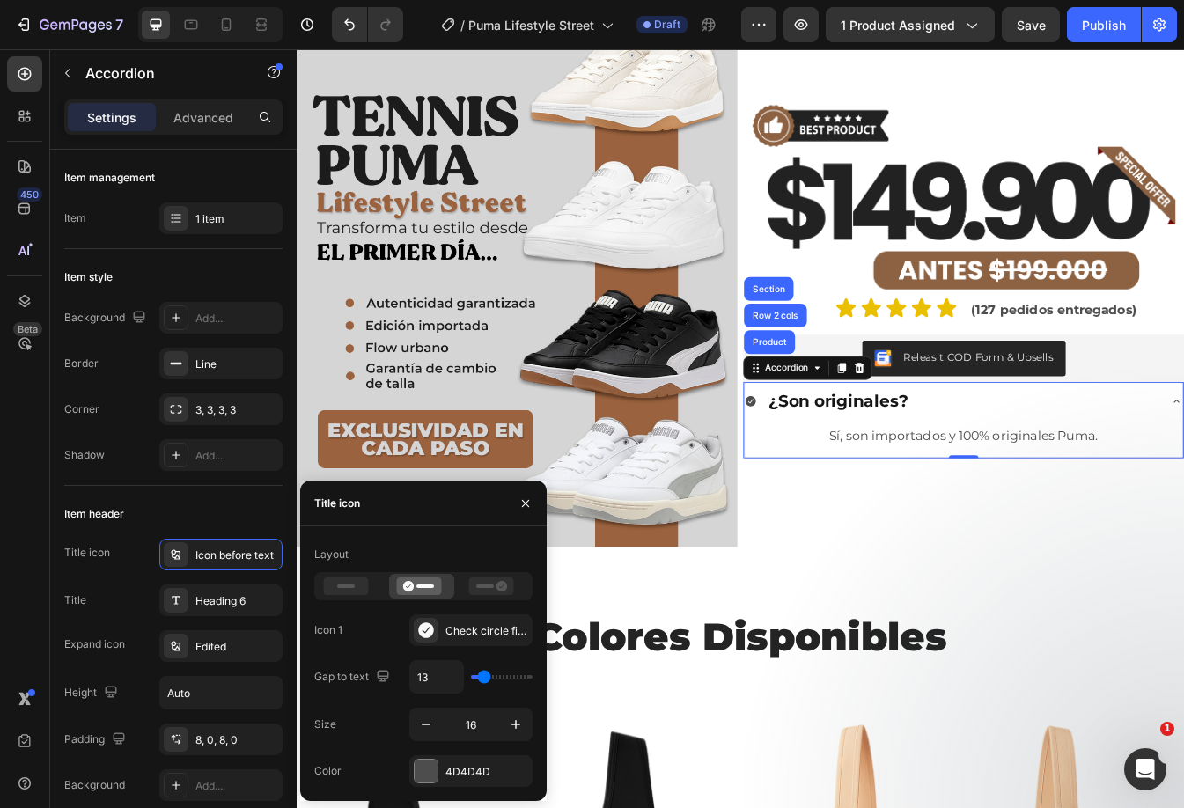
type input "19"
type input "22"
type input "24"
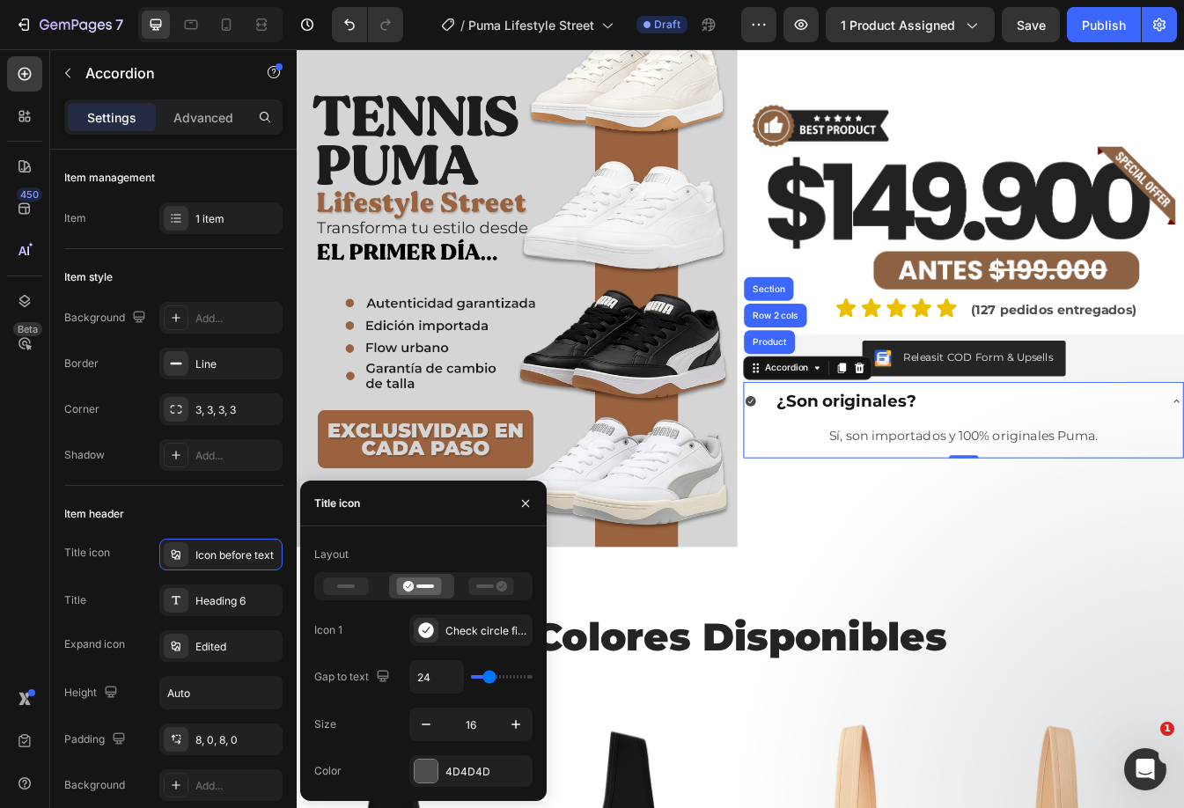
type input "22"
type input "20"
type input "19"
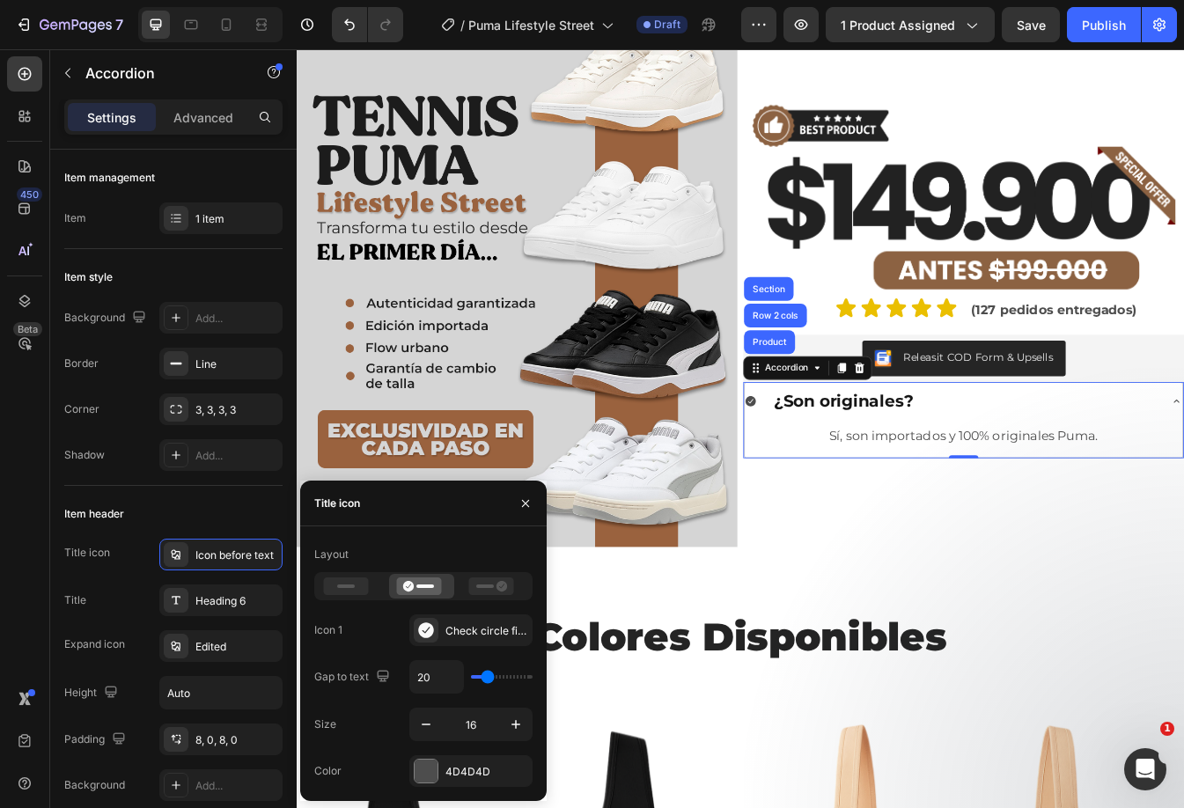
type input "19"
type input "17"
type input "15"
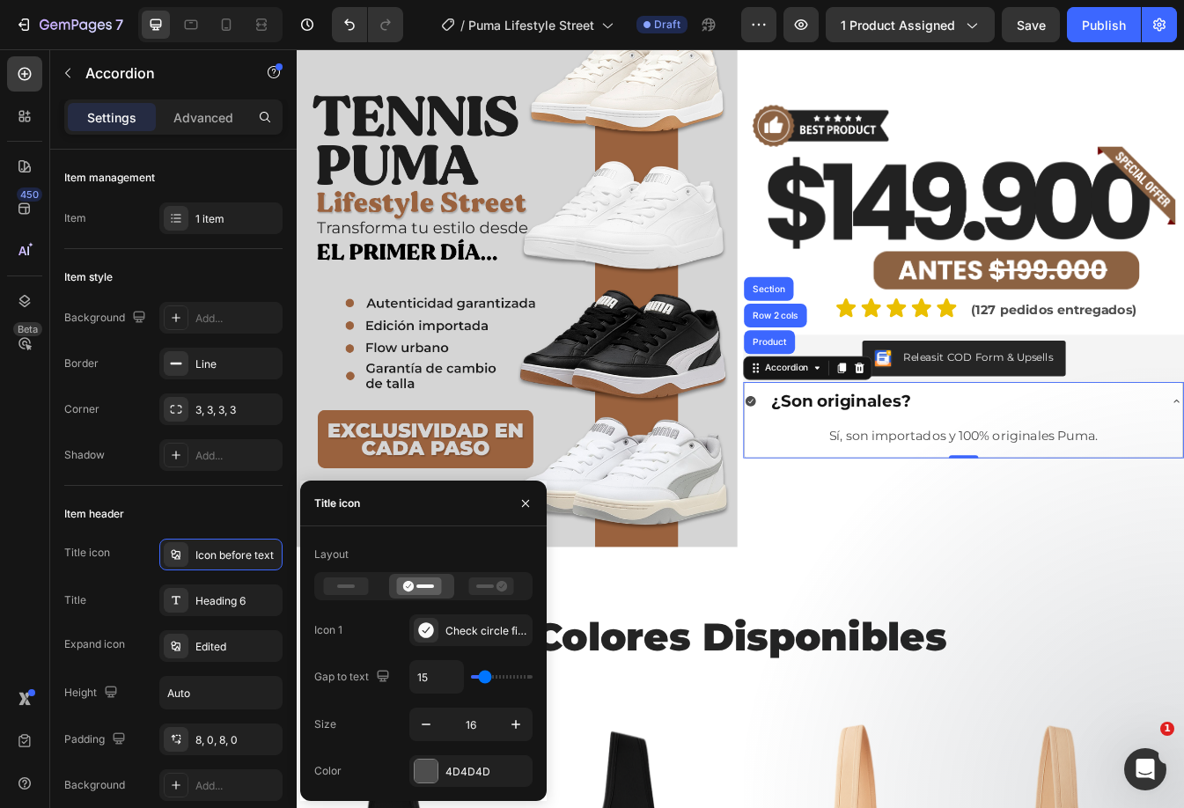
type input "13"
type input "11"
click at [483, 678] on input "range" at bounding box center [502, 677] width 62 height 4
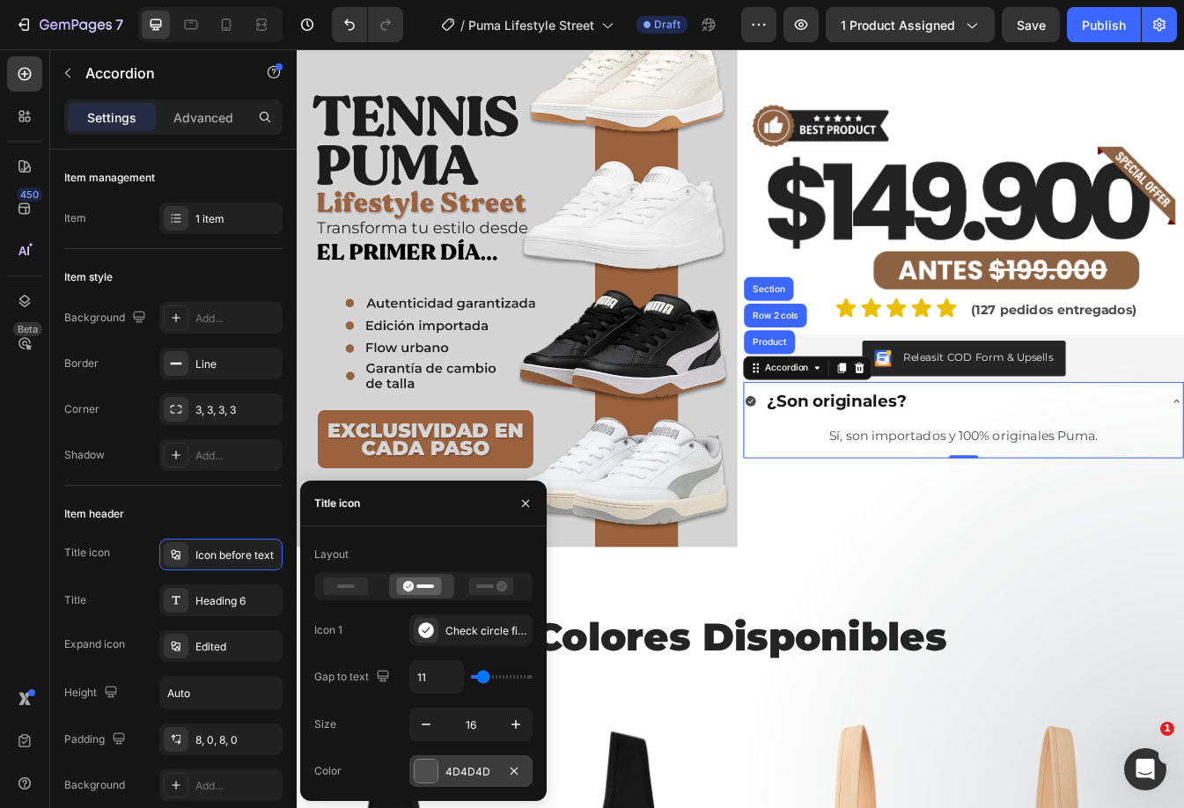
click at [433, 762] on div at bounding box center [425, 770] width 23 height 23
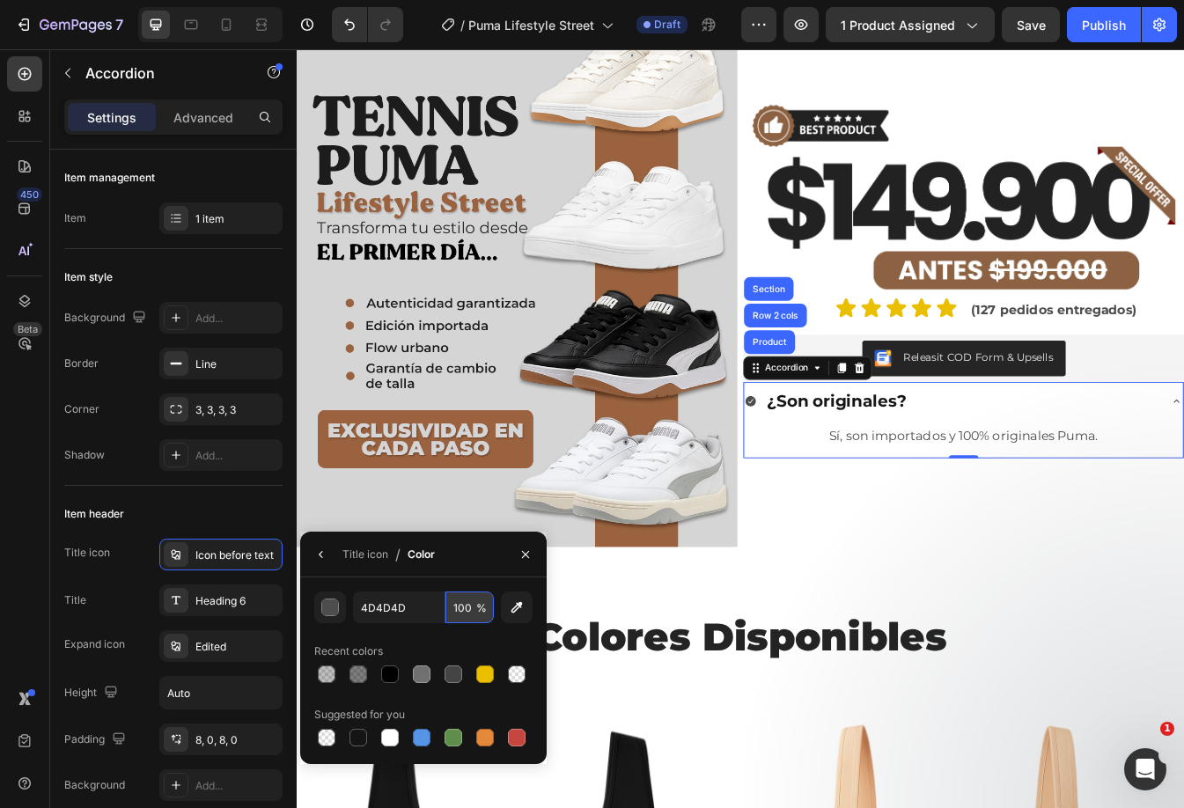
click at [461, 611] on input "100" at bounding box center [469, 607] width 48 height 32
type input "0"
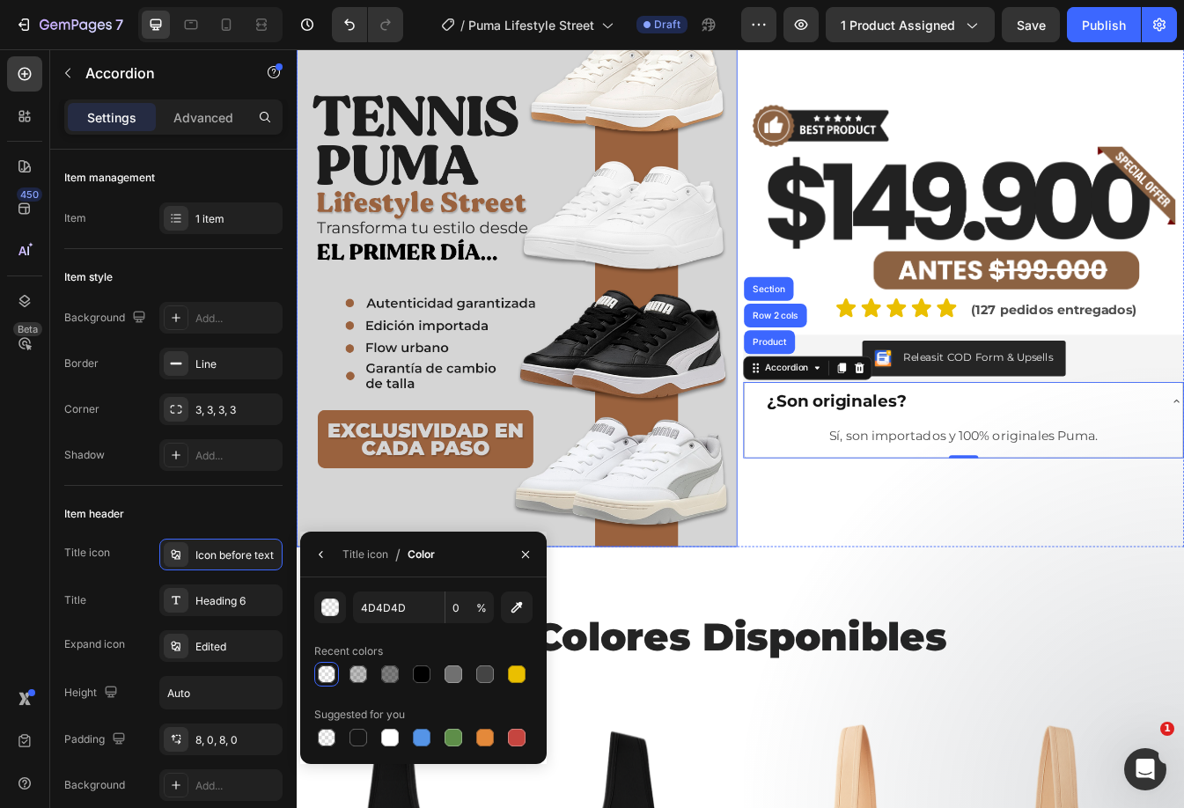
click at [983, 274] on img at bounding box center [1090, 225] width 524 height 238
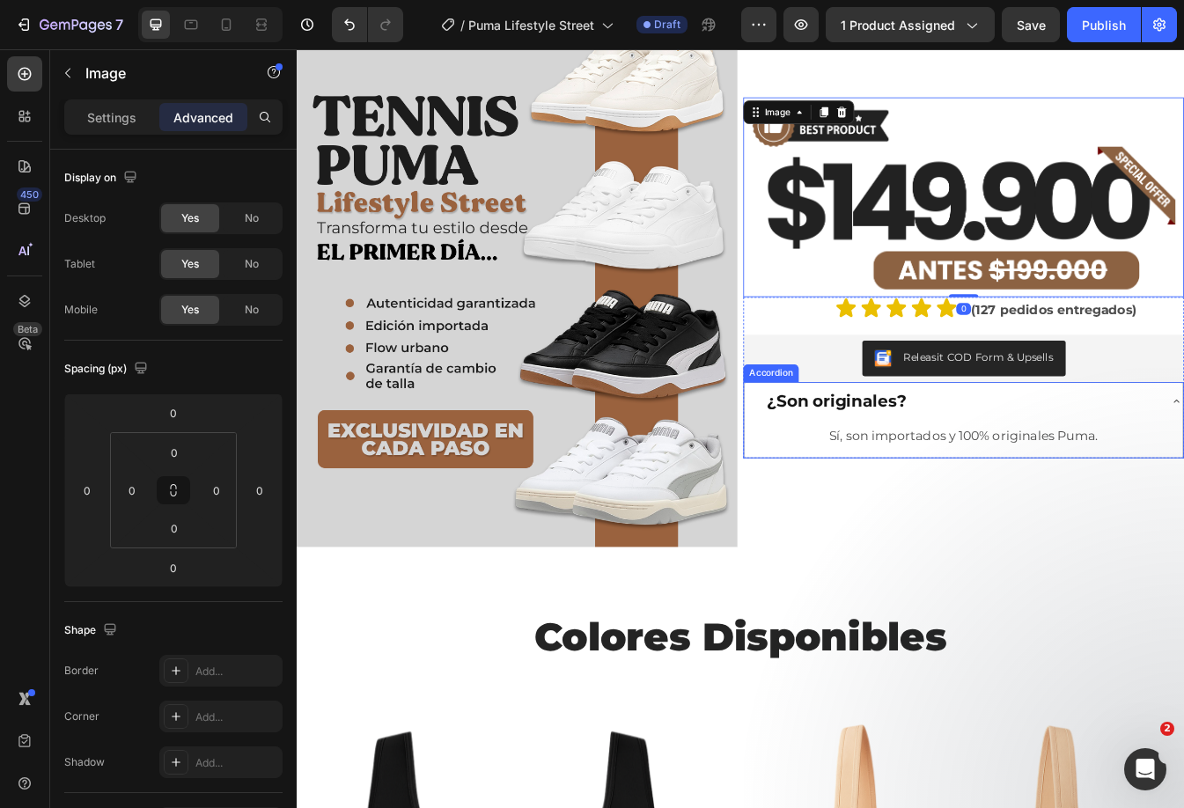
click at [1183, 476] on div "¿Son originales?" at bounding box center [1076, 468] width 493 height 31
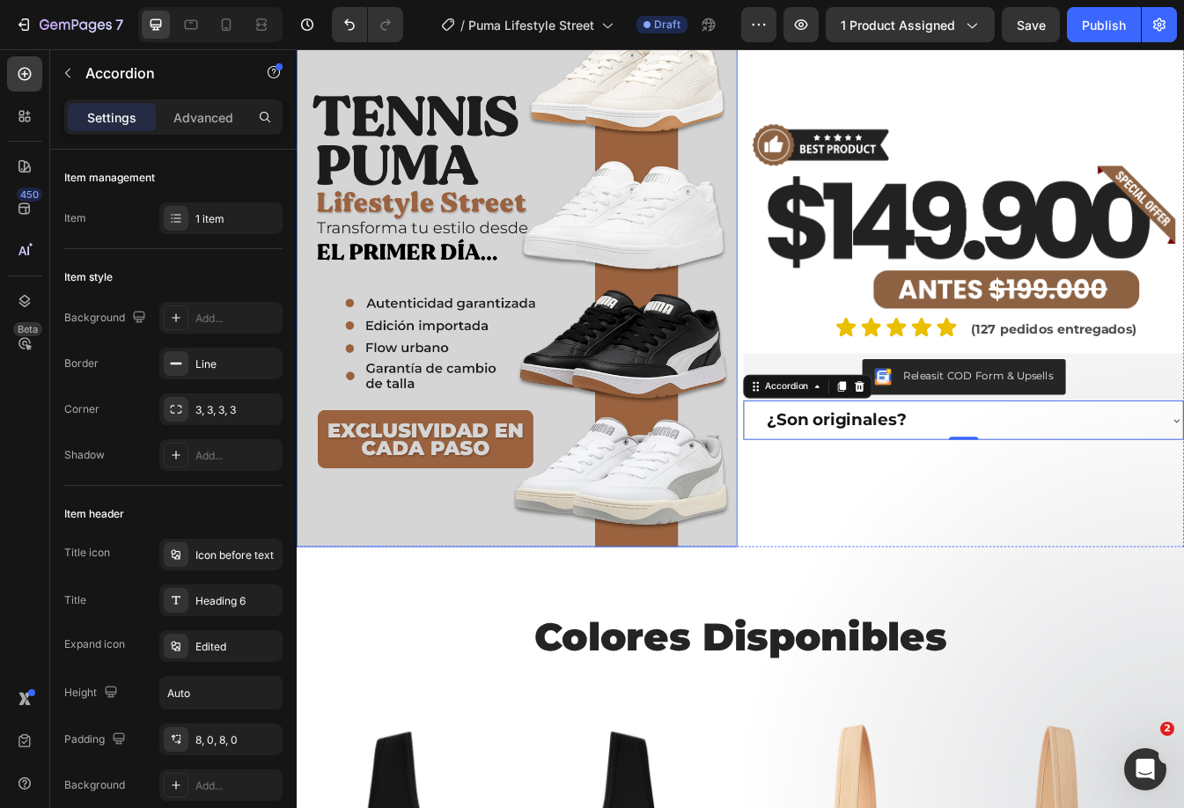
click at [360, 194] on img at bounding box center [559, 321] width 524 height 641
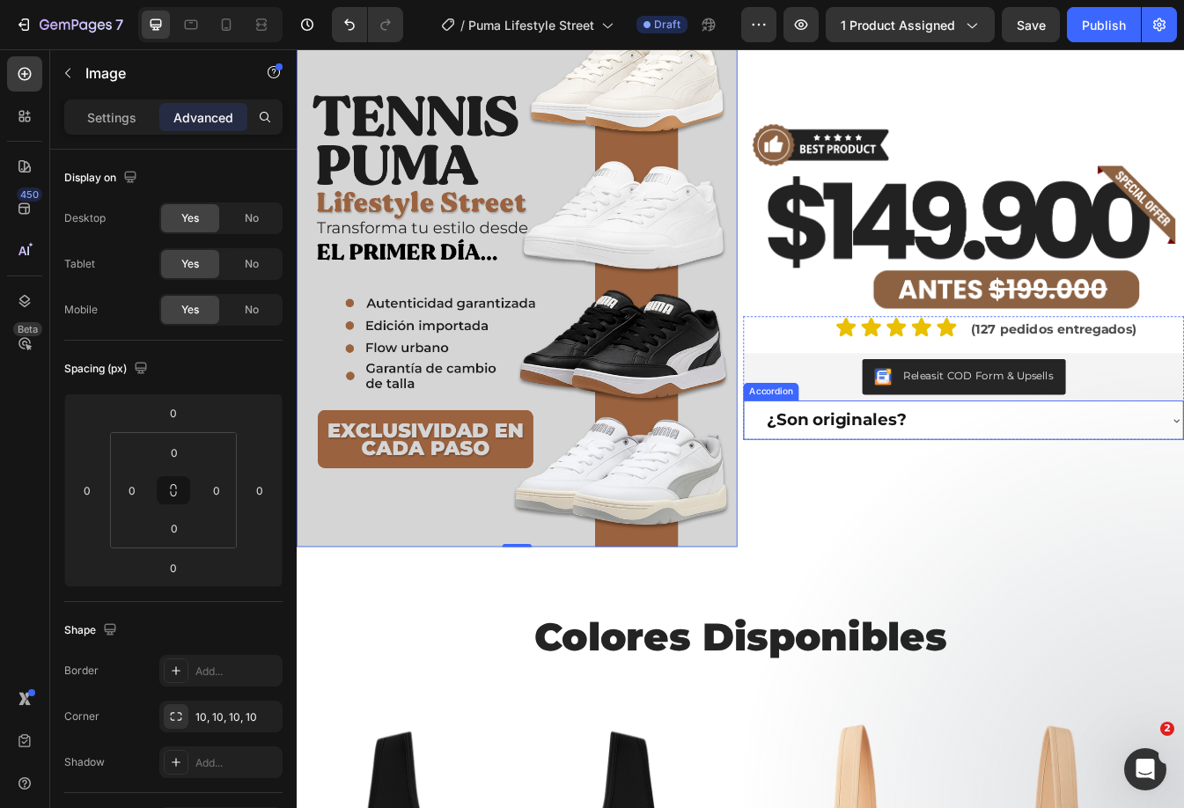
click at [1167, 480] on div "¿Son originales?" at bounding box center [1076, 490] width 493 height 31
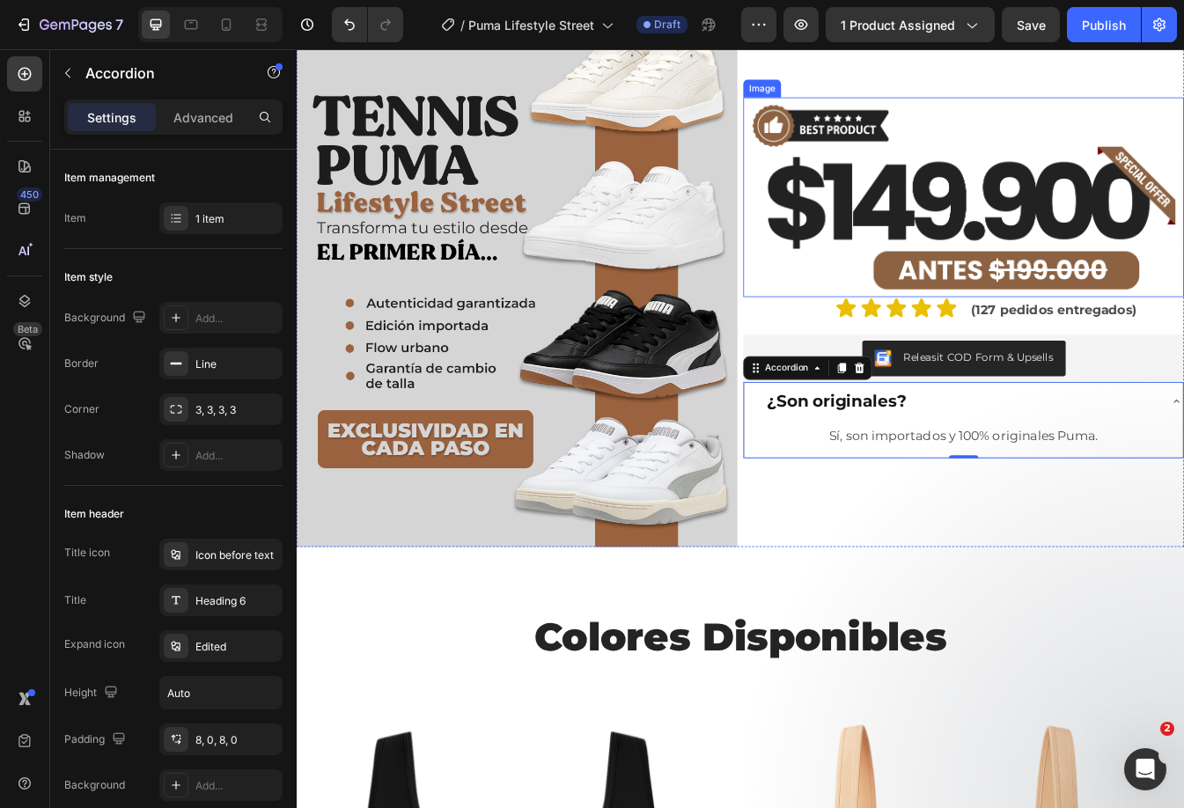
click at [1059, 223] on img at bounding box center [1090, 225] width 524 height 238
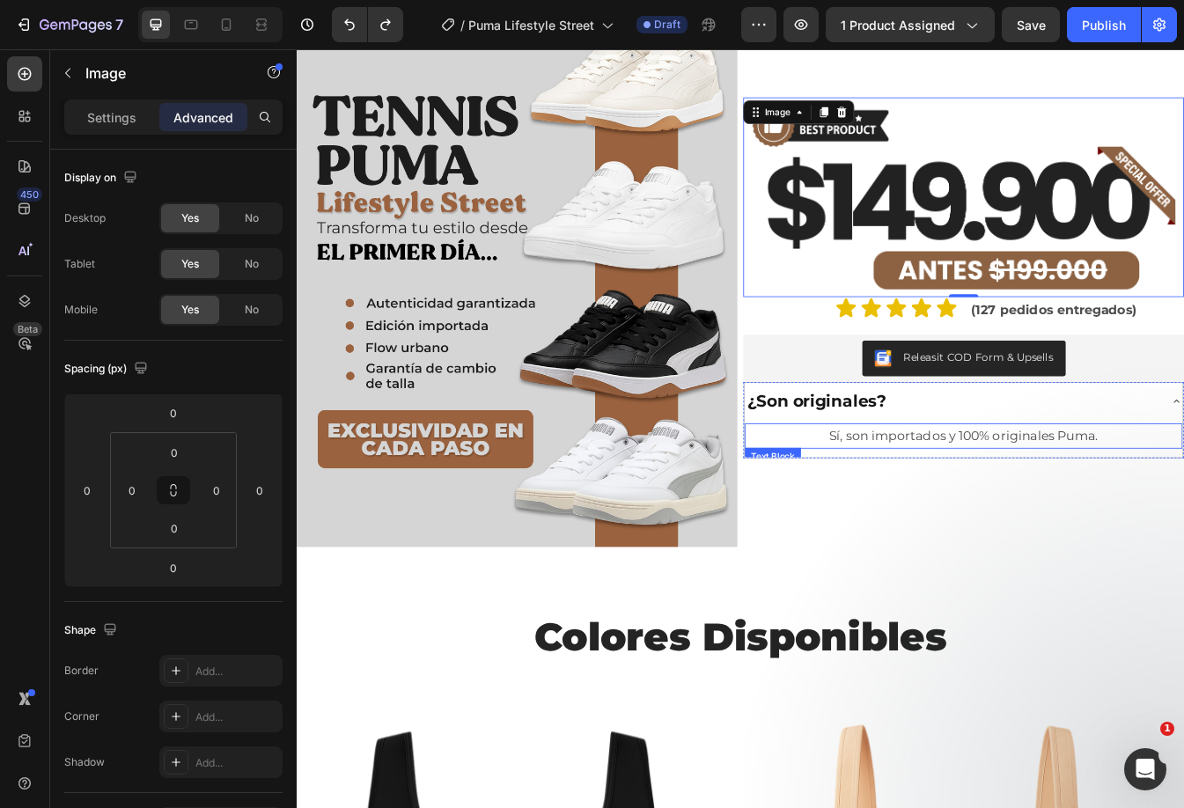
click at [1057, 498] on p "Sí, son importados y 100% originales Puma." at bounding box center [1090, 509] width 517 height 27
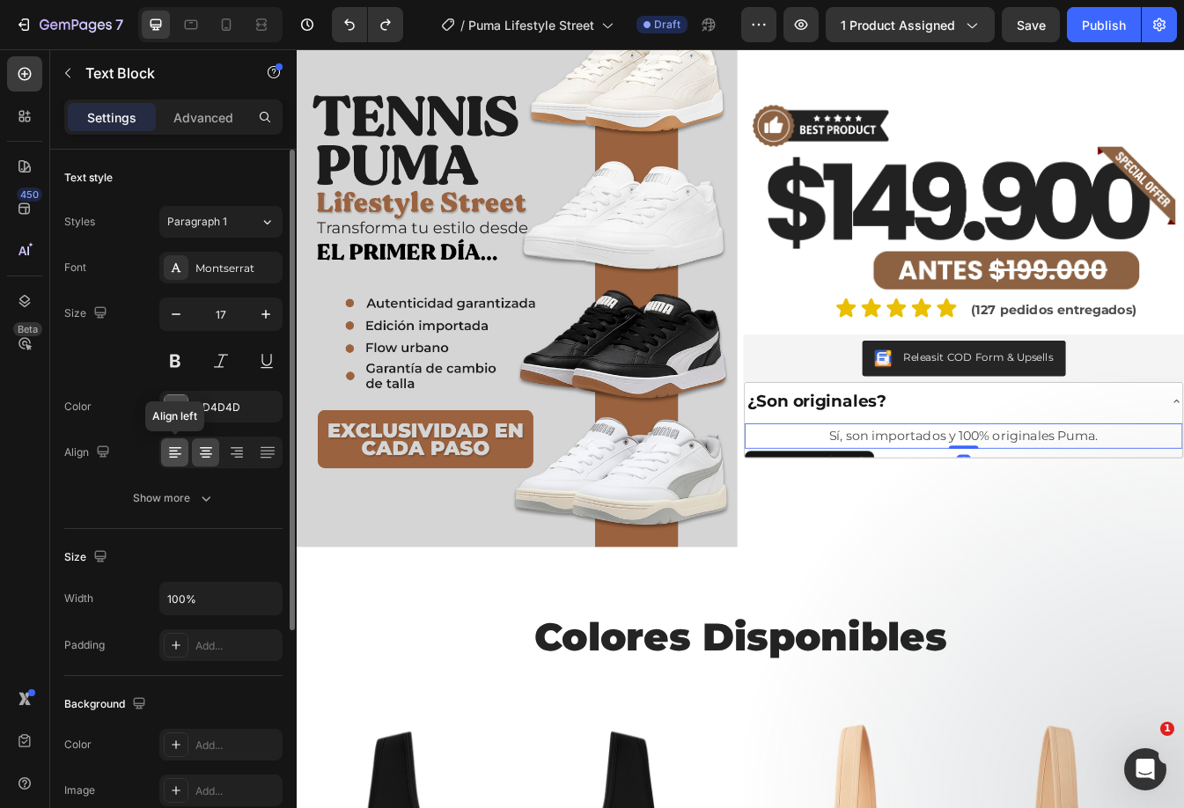
click at [173, 455] on icon at bounding box center [175, 453] width 18 height 18
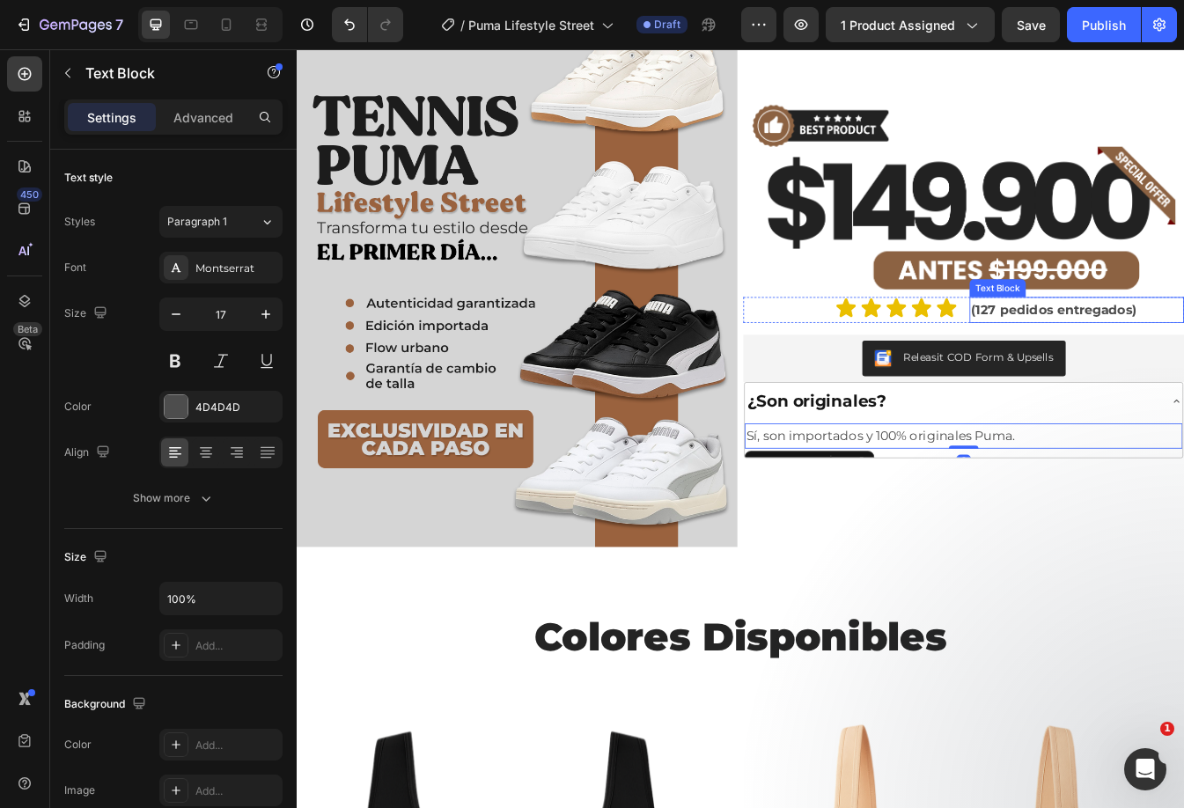
click at [1133, 304] on img at bounding box center [1090, 225] width 524 height 238
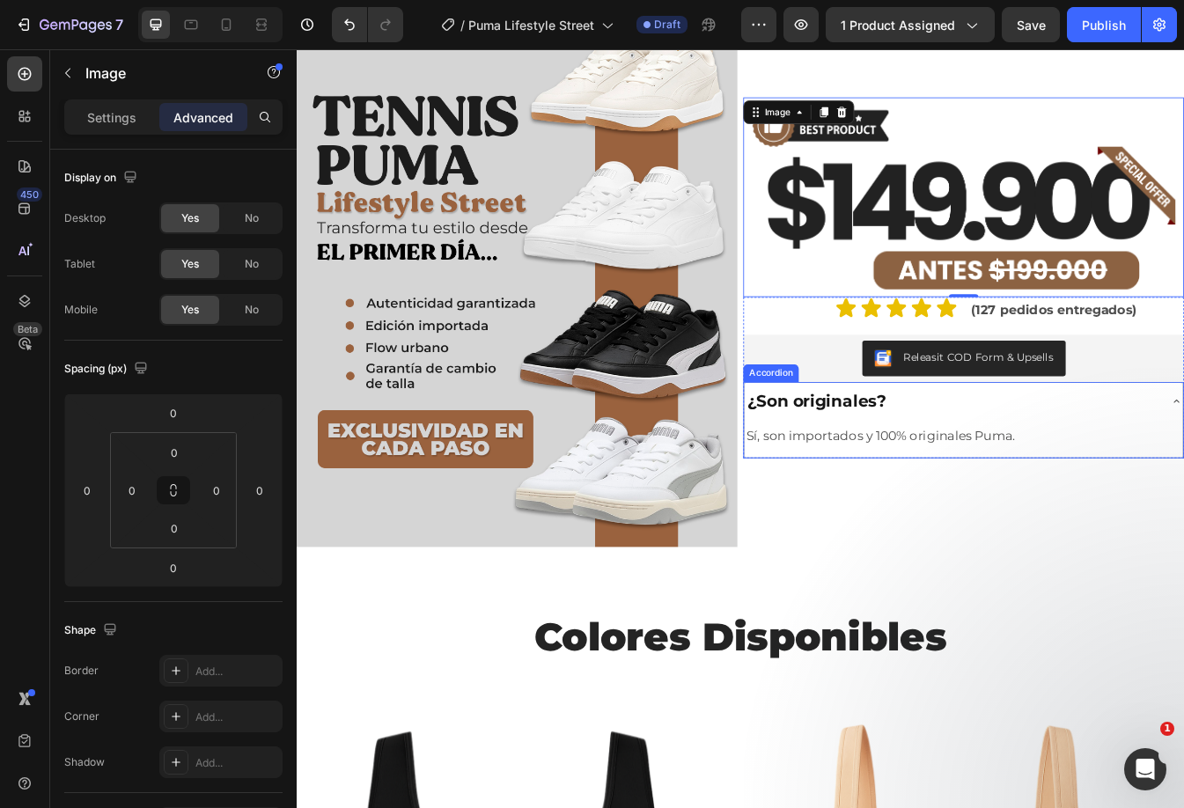
click at [1062, 469] on div "¿Son originales?" at bounding box center [1076, 468] width 493 height 31
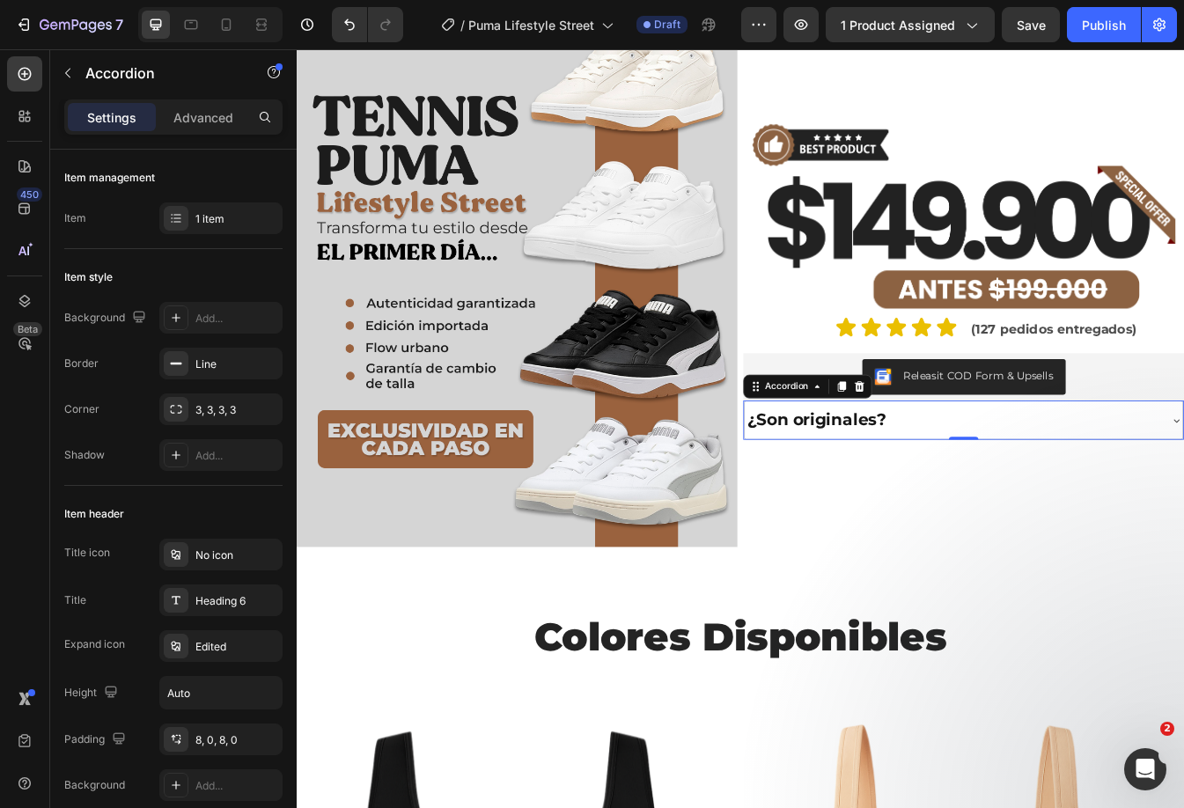
click at [1057, 485] on div "¿Son originales?" at bounding box center [1076, 490] width 493 height 31
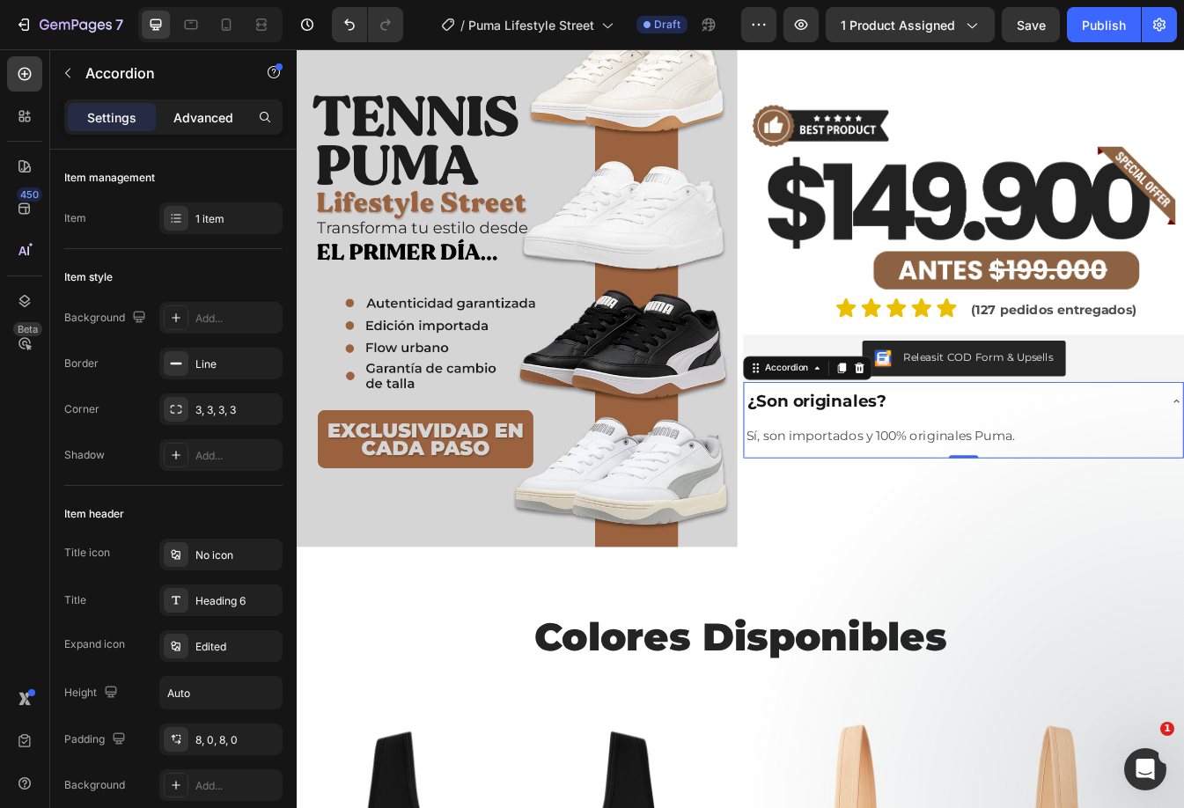
click at [212, 116] on p "Advanced" at bounding box center [203, 117] width 60 height 18
type input "100%"
type input "100"
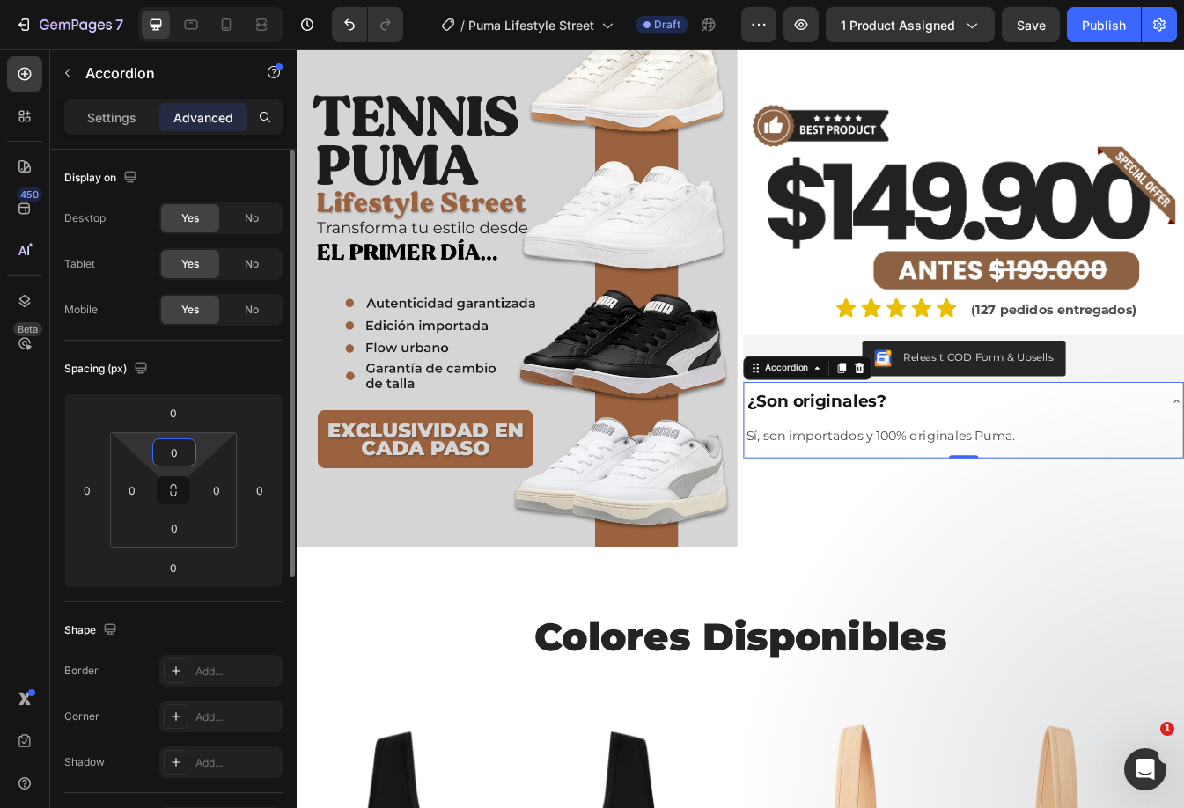
click at [173, 449] on input "0" at bounding box center [174, 452] width 35 height 26
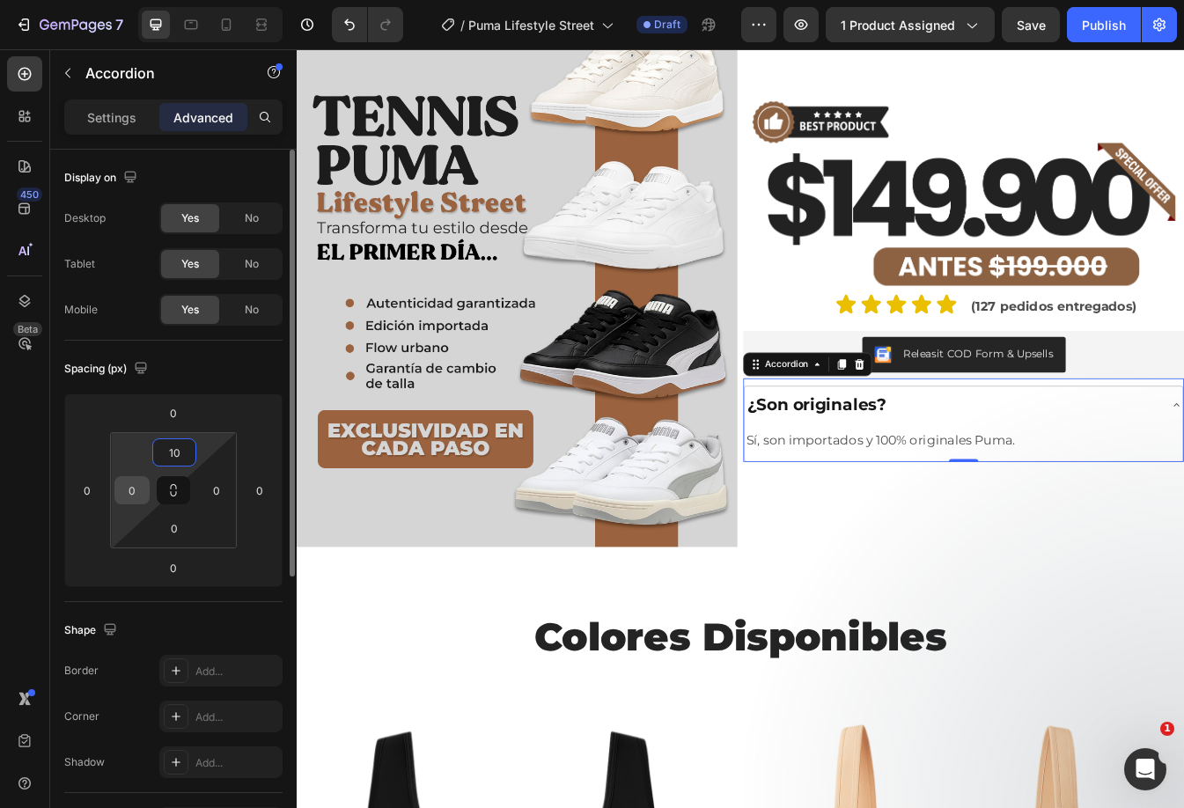
type input "10"
click at [135, 487] on input "0" at bounding box center [132, 490] width 26 height 26
type input "0"
type input "10"
click at [175, 523] on input "0" at bounding box center [174, 528] width 35 height 26
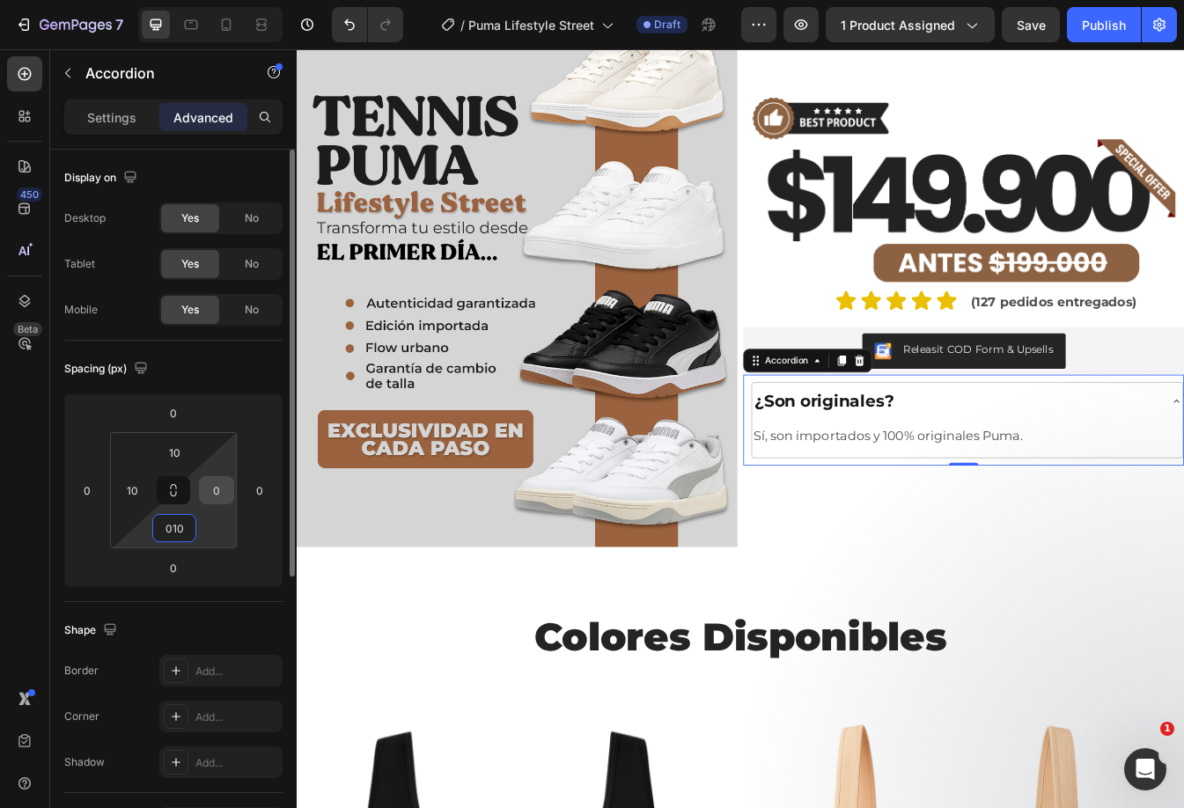
type input "10"
click at [216, 492] on input "01" at bounding box center [216, 490] width 26 height 26
click at [210, 493] on input "0" at bounding box center [216, 490] width 26 height 26
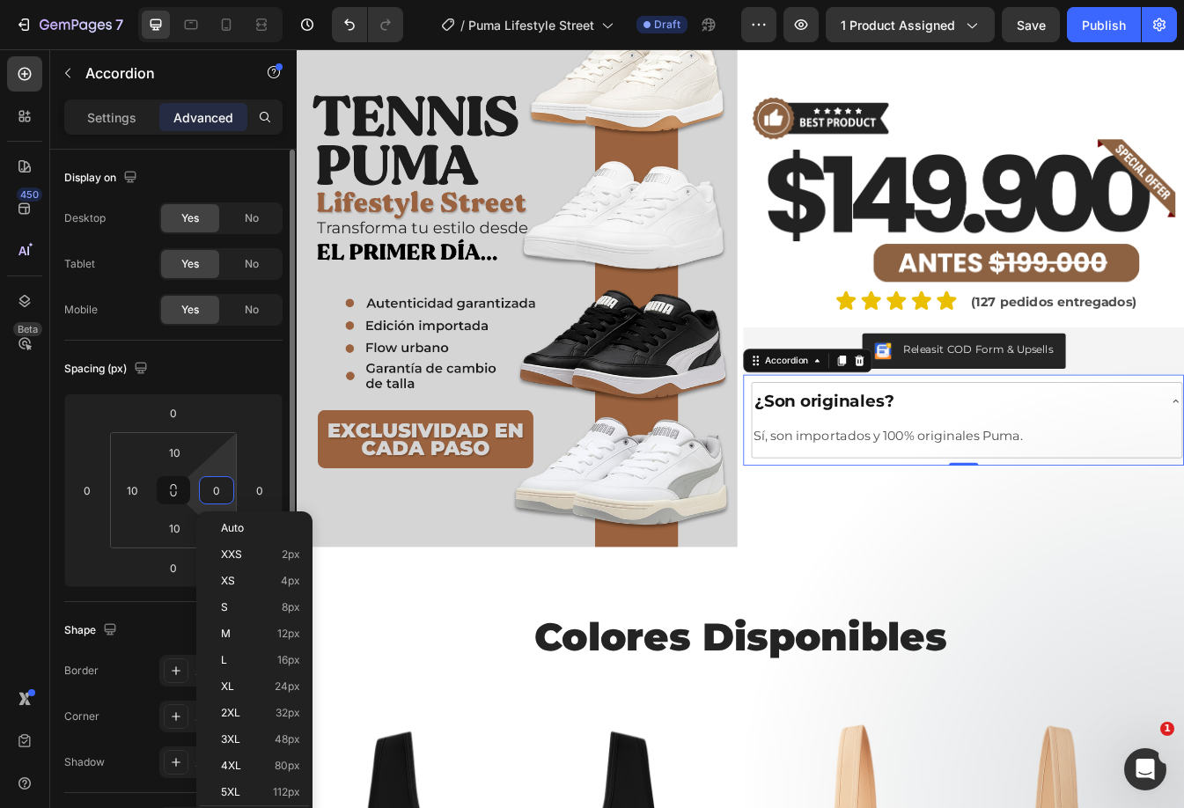
click at [219, 494] on input "0" at bounding box center [216, 490] width 26 height 26
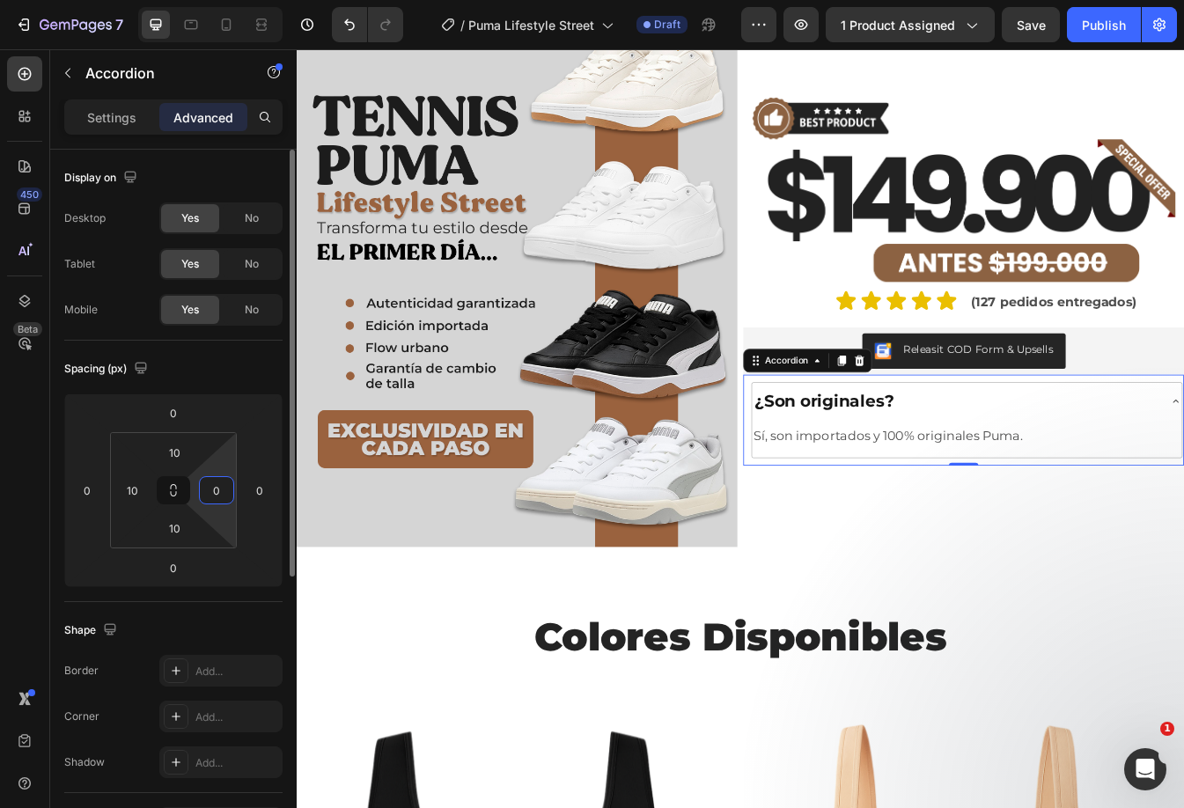
click at [219, 494] on input "0" at bounding box center [216, 490] width 26 height 26
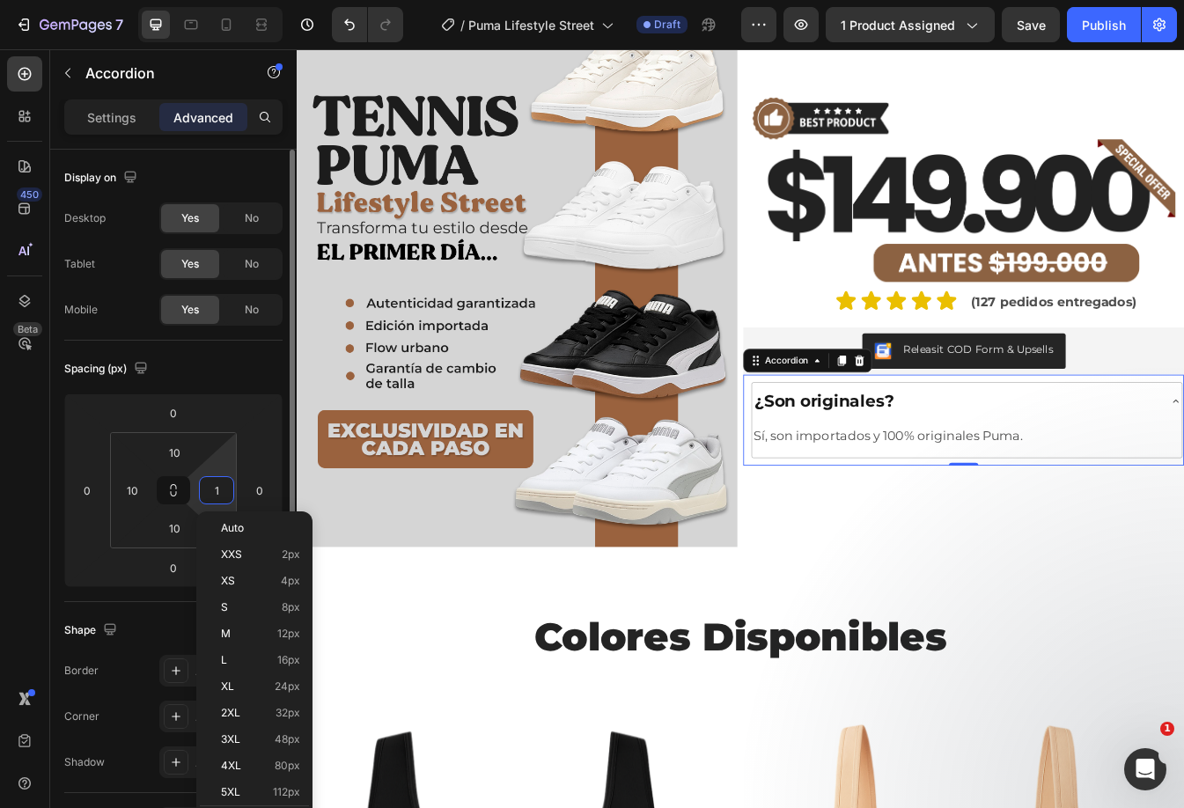
type input "10"
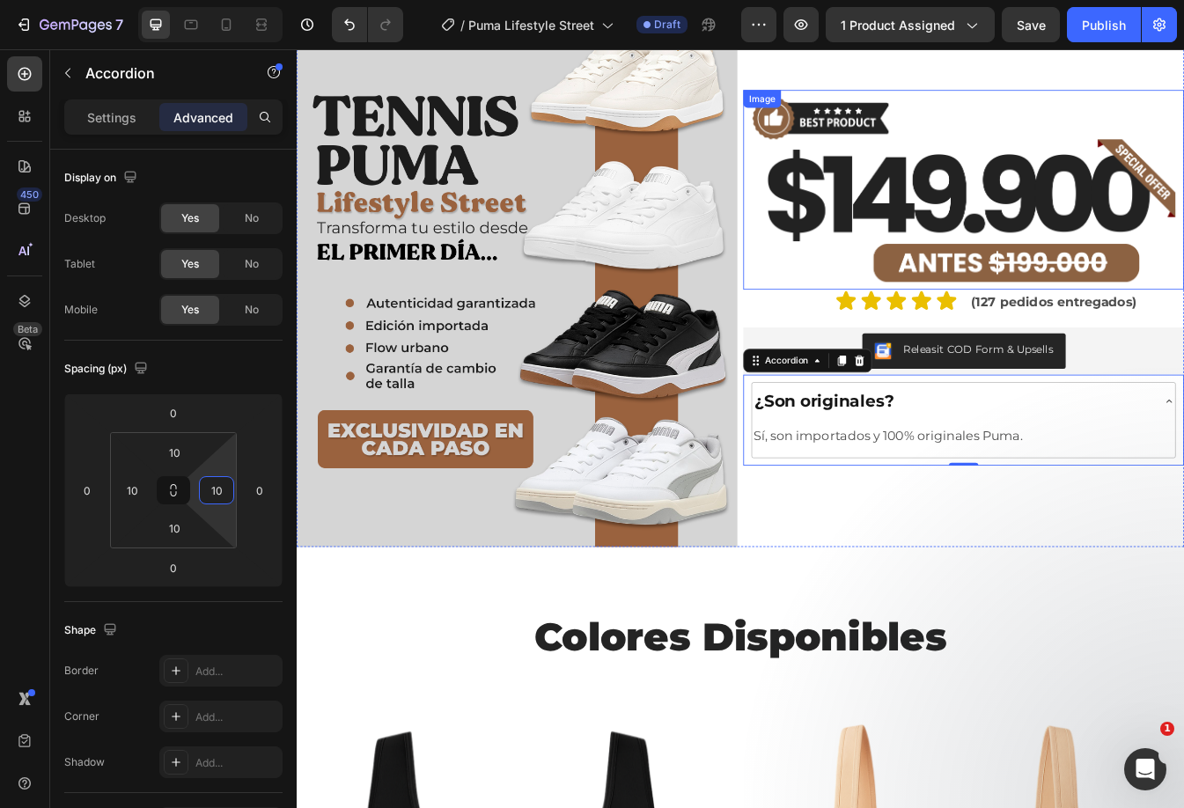
click at [1062, 238] on img at bounding box center [1090, 217] width 524 height 238
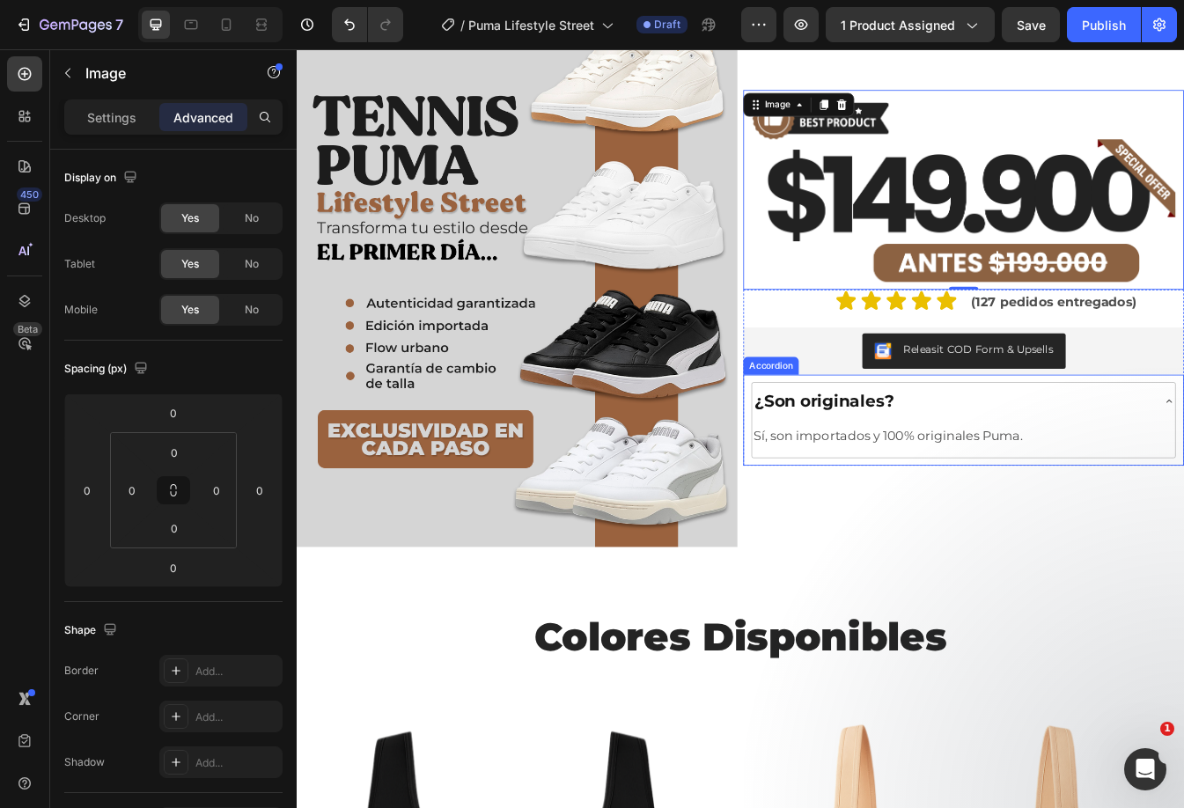
click at [1091, 453] on div "¿Son originales?" at bounding box center [1076, 468] width 475 height 31
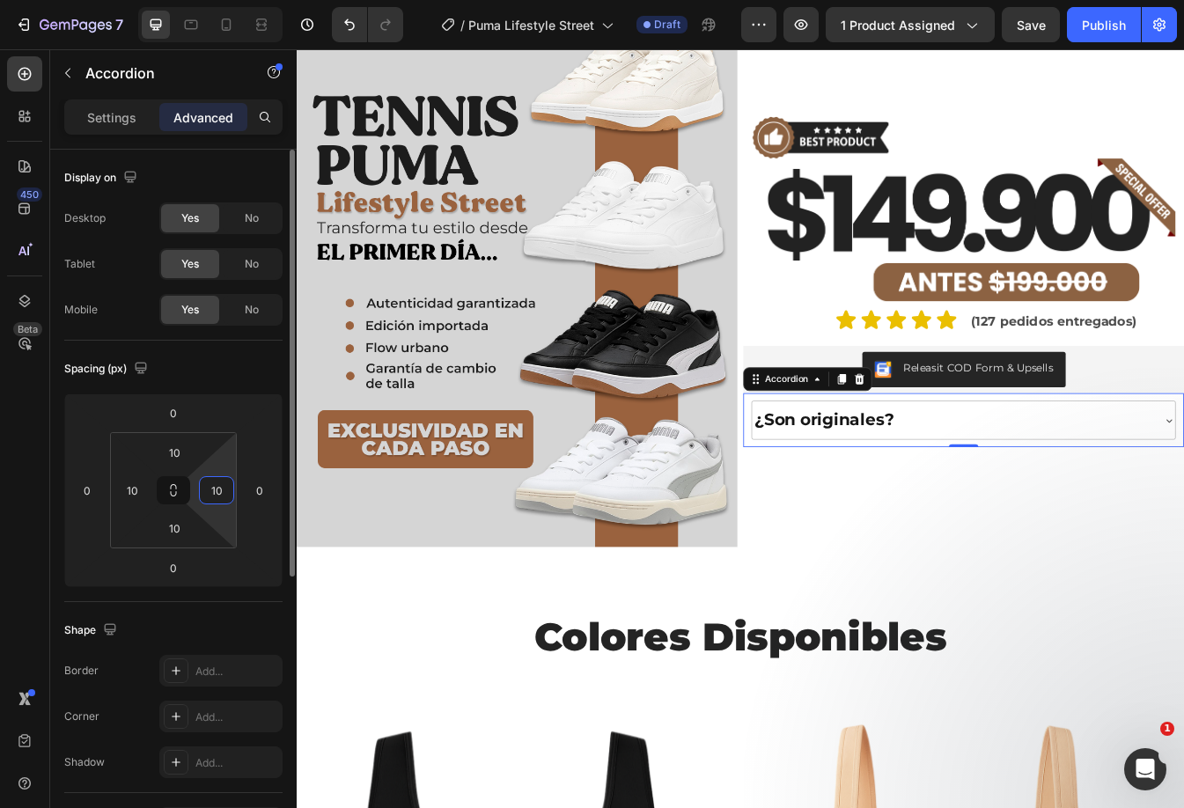
click at [209, 489] on input "10" at bounding box center [216, 490] width 26 height 26
type input "0"
click at [170, 526] on input "10" at bounding box center [174, 528] width 35 height 26
type input "010"
click at [129, 500] on input "10" at bounding box center [132, 490] width 26 height 26
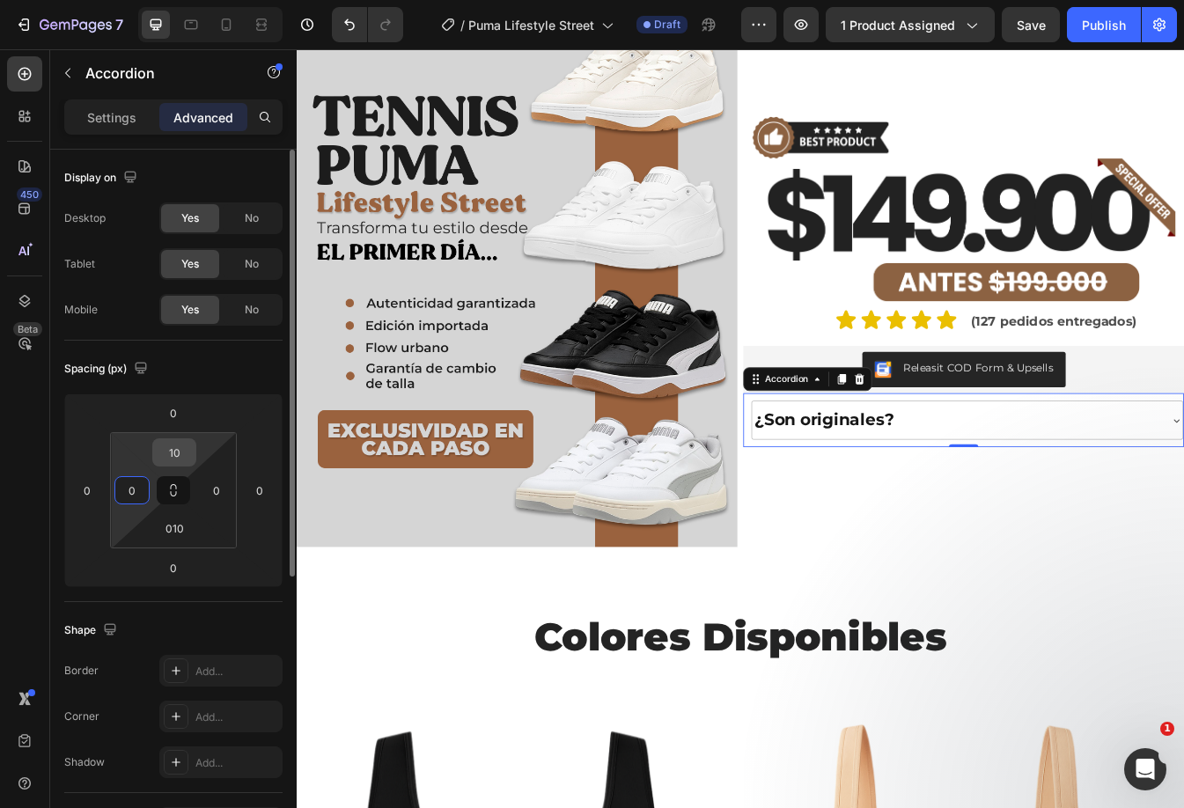
type input "0"
click at [176, 449] on input "10" at bounding box center [174, 452] width 35 height 26
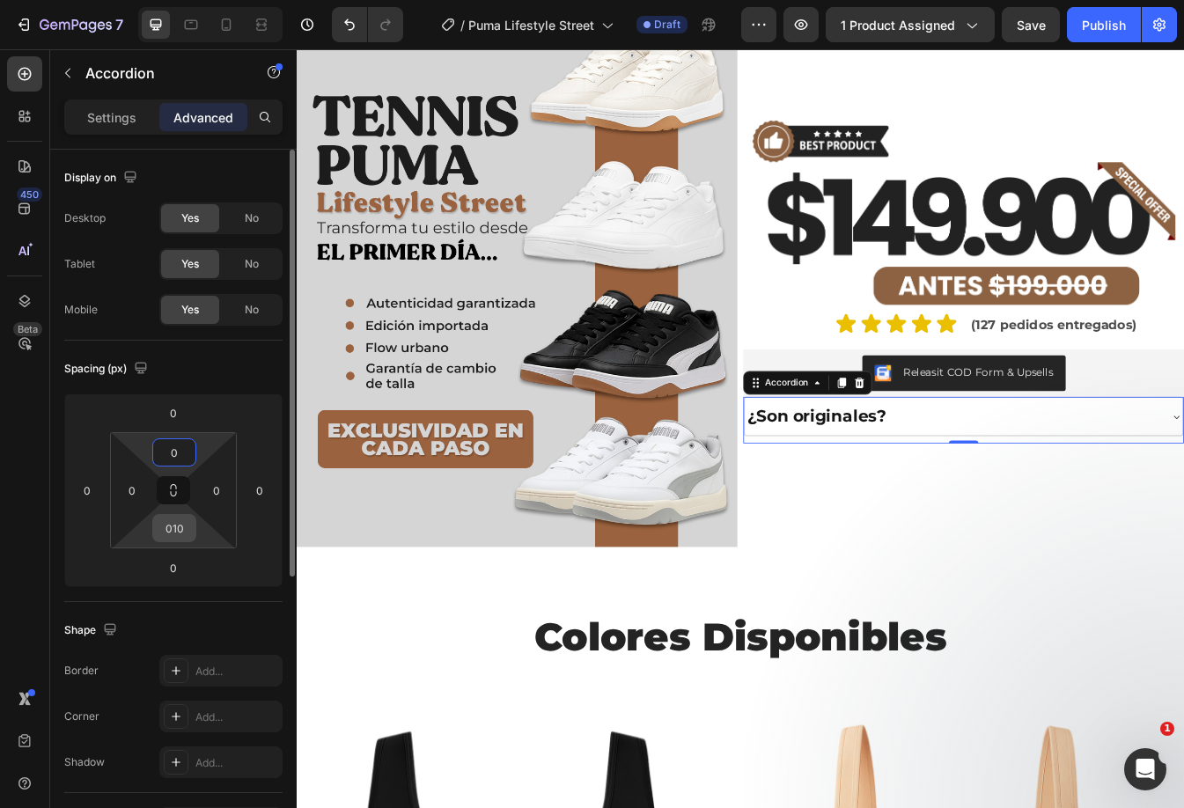
type input "0"
click at [172, 523] on input "010" at bounding box center [174, 528] width 35 height 26
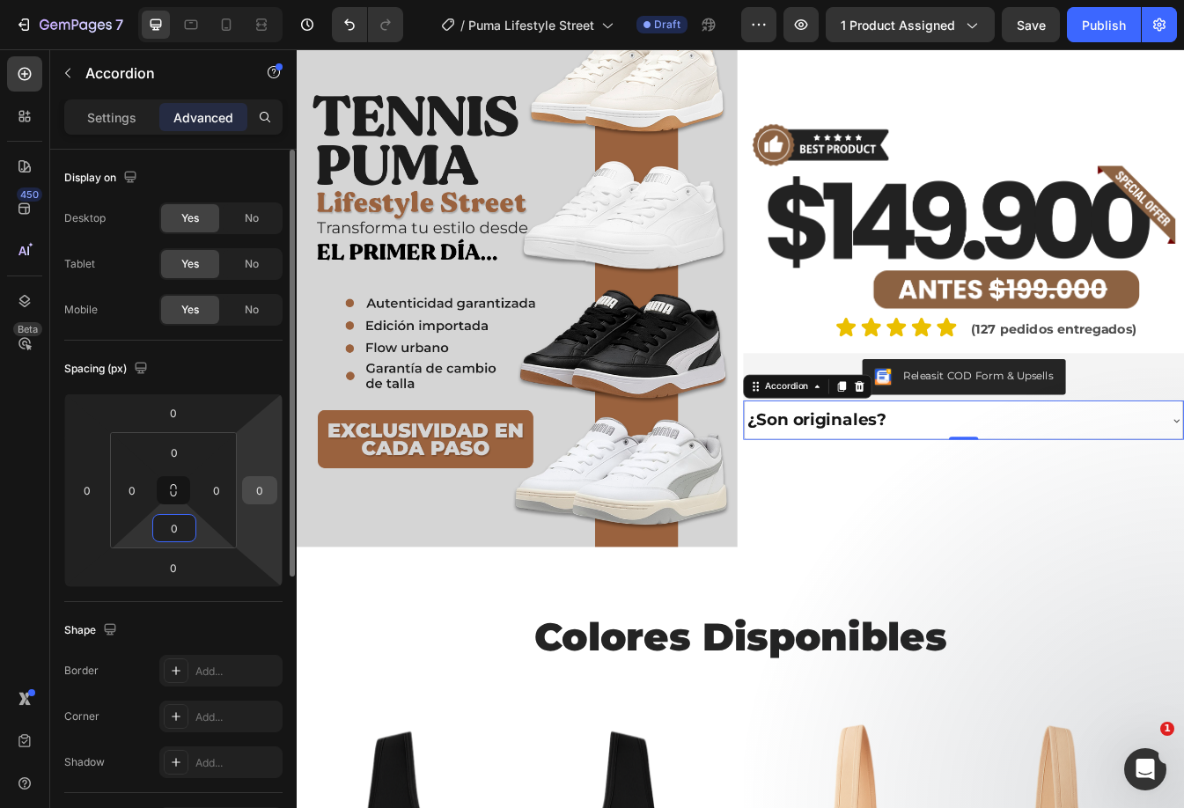
type input "0"
click at [264, 500] on input "0" at bounding box center [259, 490] width 26 height 26
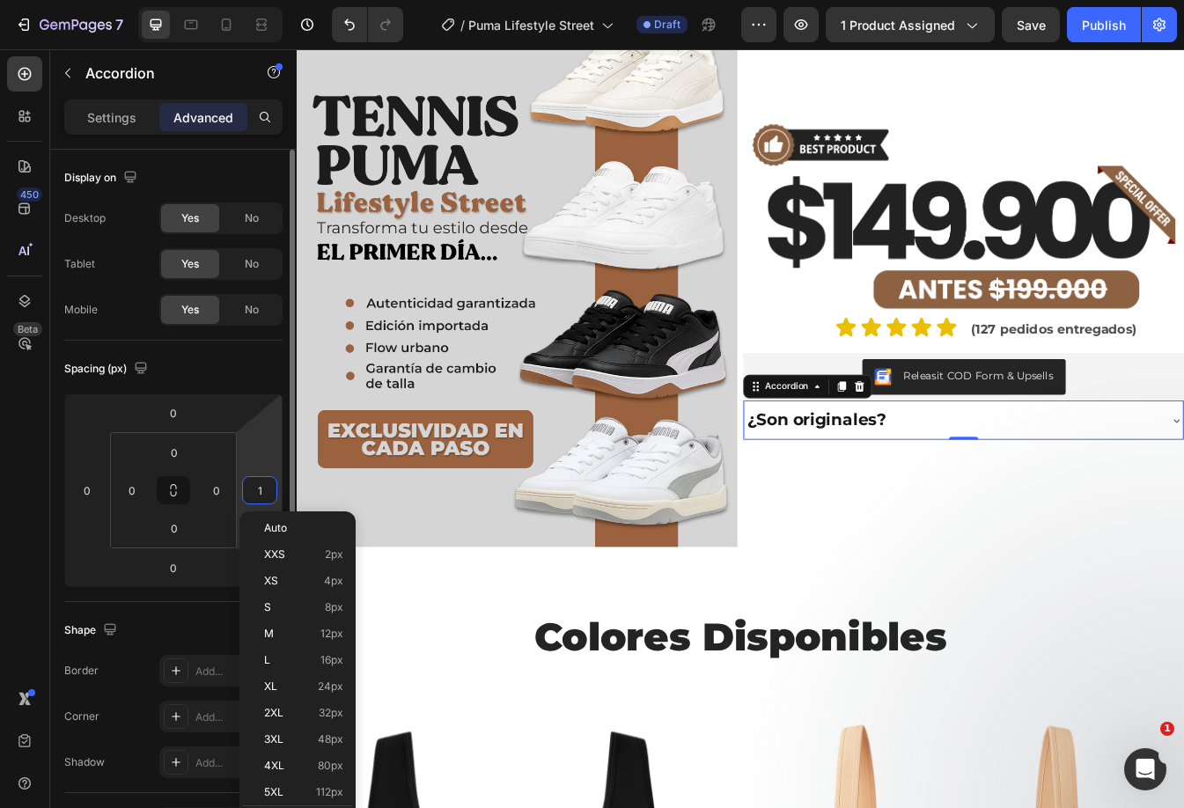
type input "10"
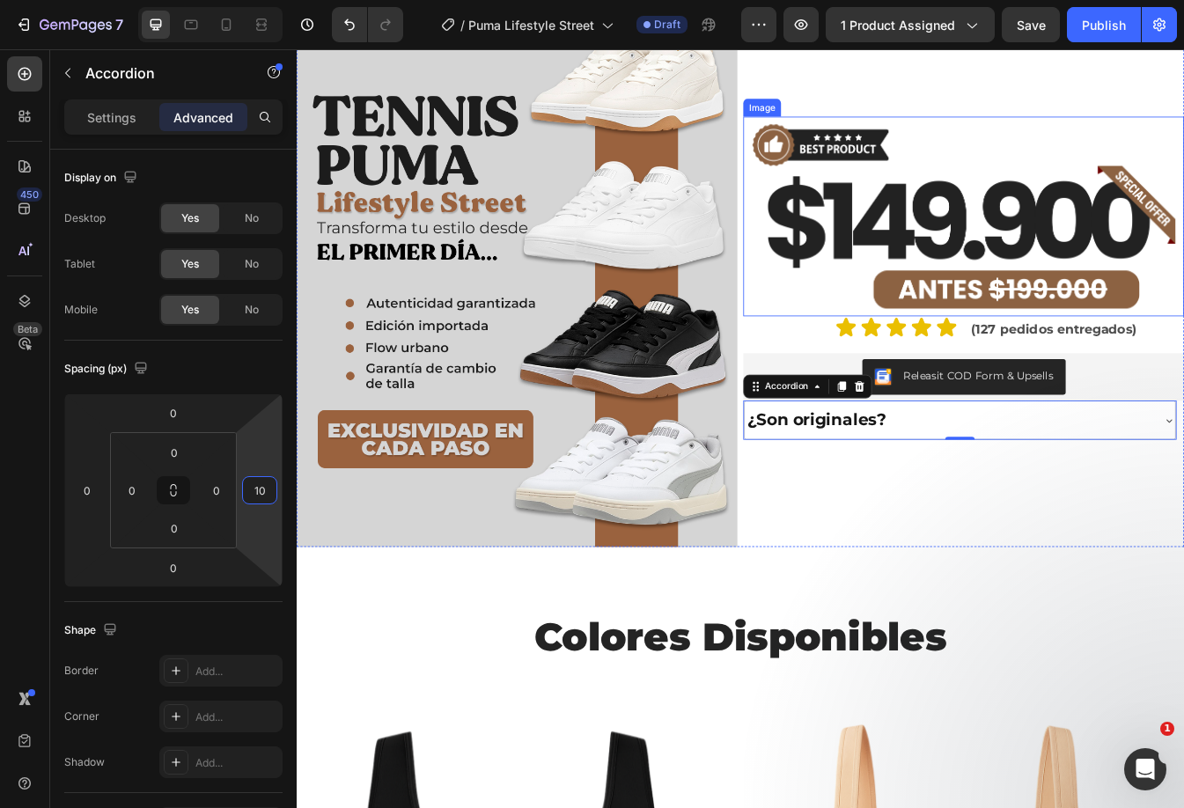
click at [1014, 226] on img at bounding box center [1090, 248] width 524 height 238
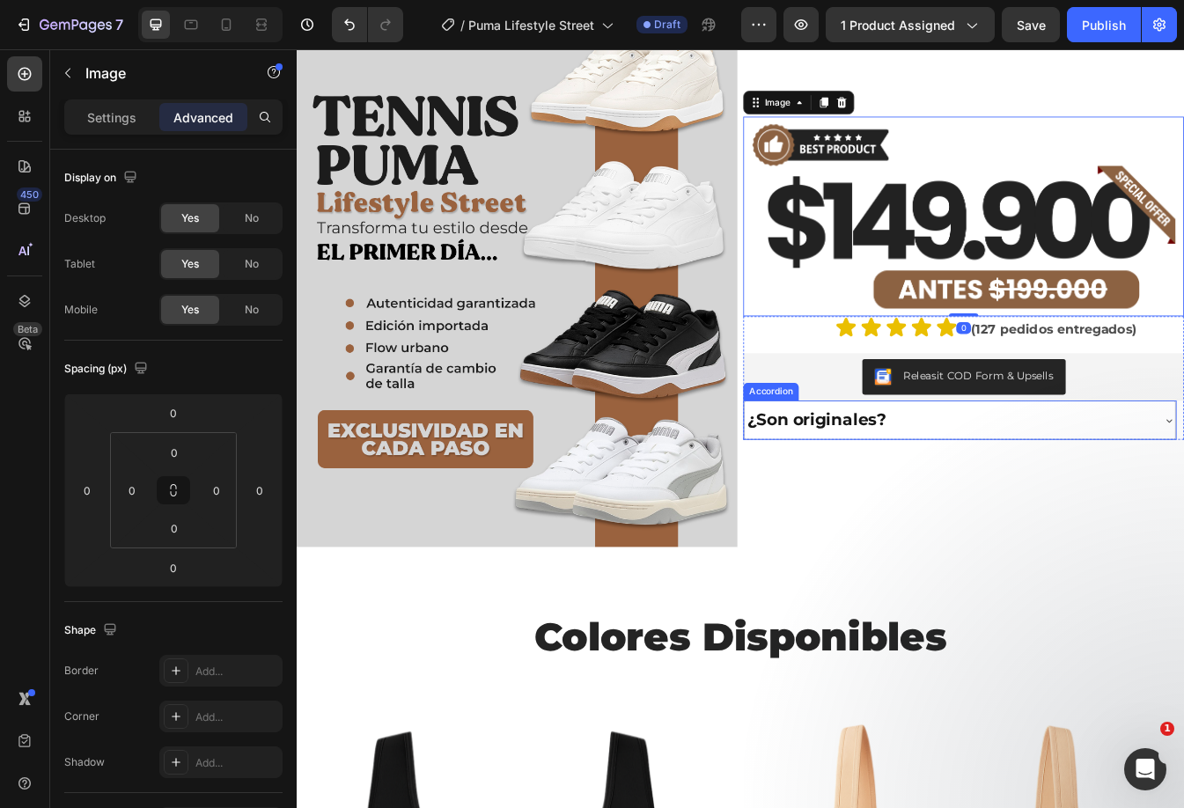
click at [1183, 477] on div "¿Son originales?" at bounding box center [1072, 490] width 484 height 31
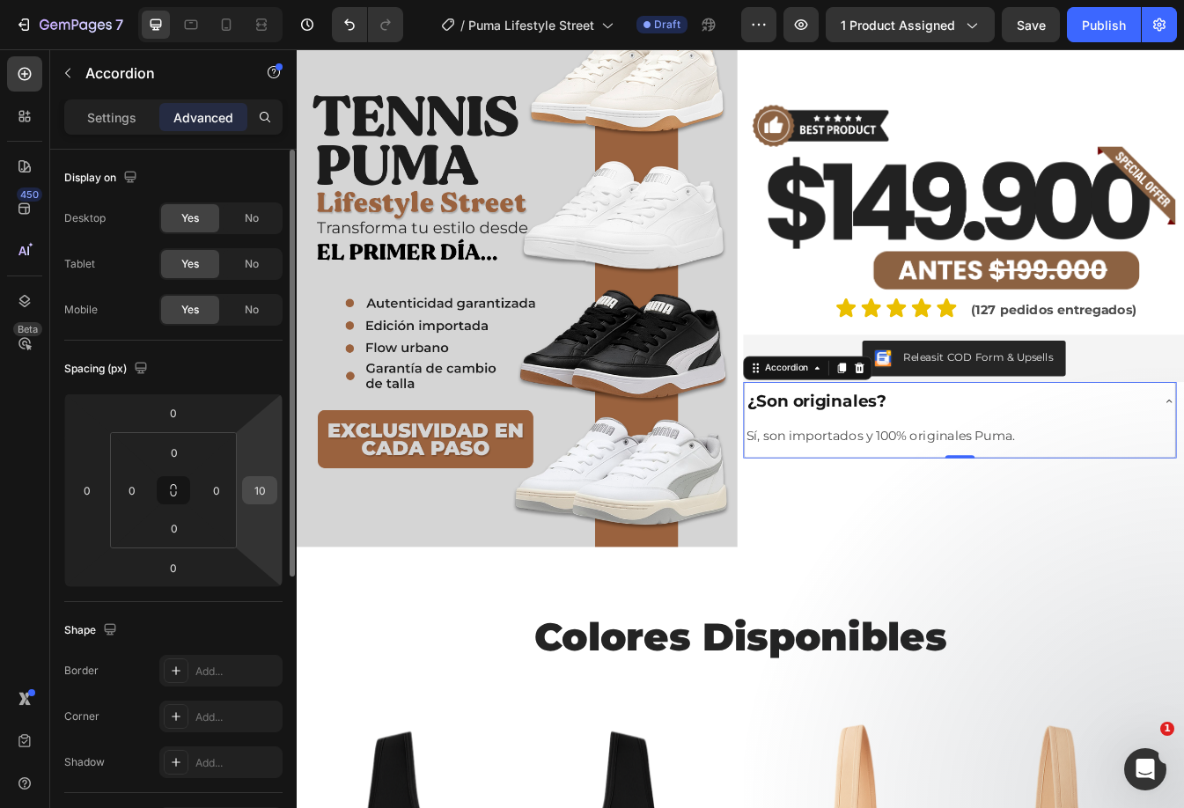
click at [265, 488] on input "10" at bounding box center [259, 490] width 26 height 26
type input "0"
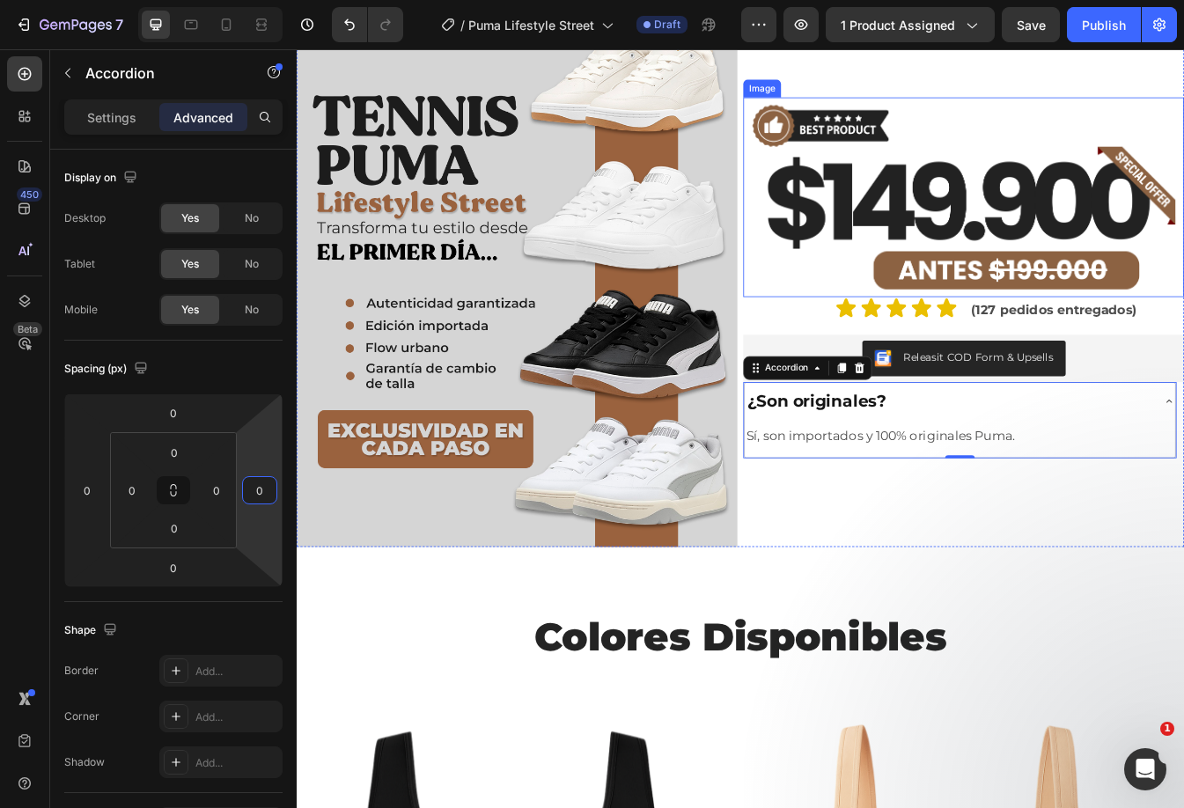
click at [1183, 243] on img at bounding box center [1090, 225] width 524 height 238
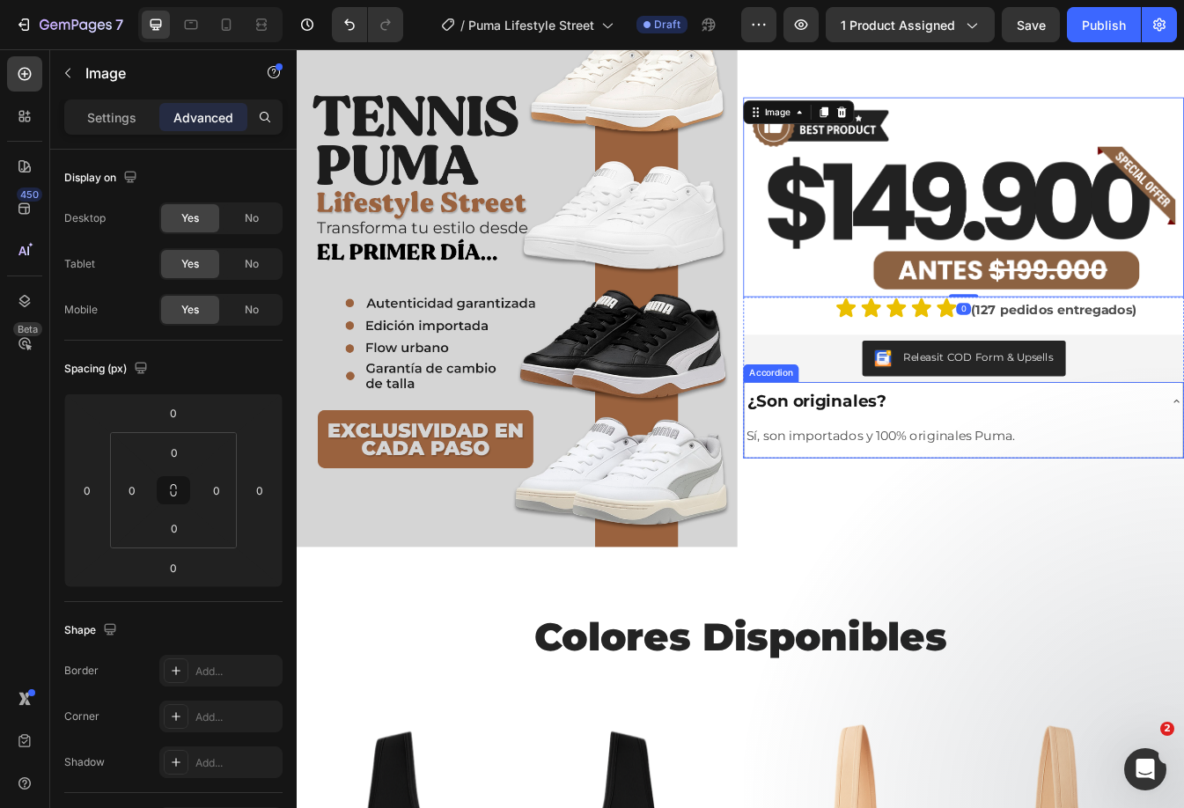
click at [1048, 454] on div "¿Son originales?" at bounding box center [1076, 468] width 493 height 31
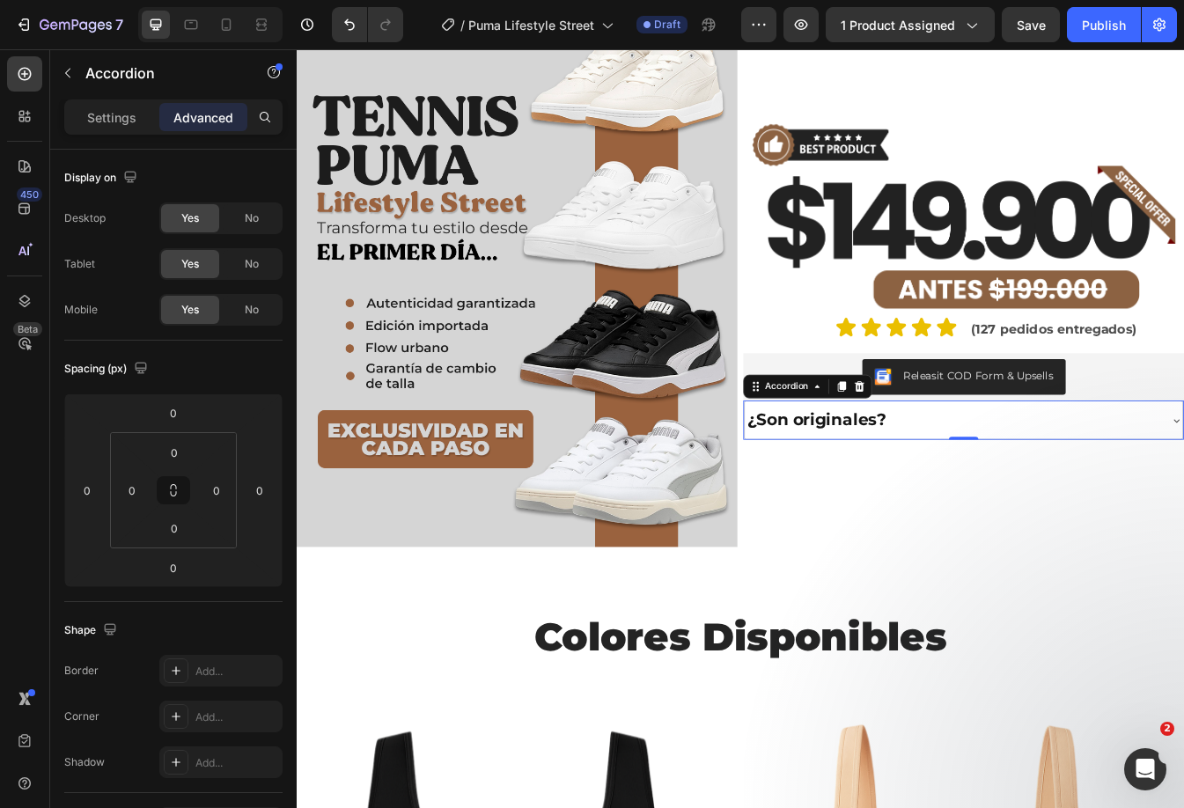
click at [1021, 476] on div "¿Son originales?" at bounding box center [1076, 490] width 493 height 31
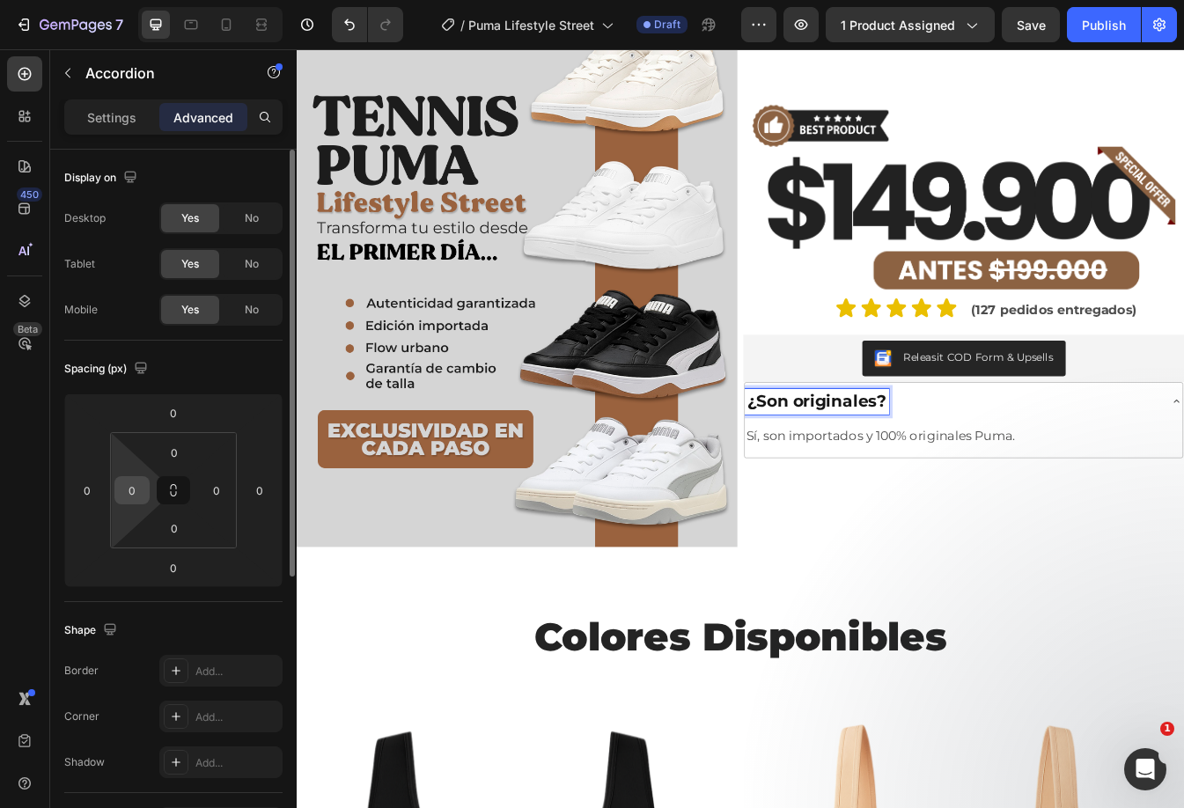
click at [136, 491] on input "0" at bounding box center [132, 490] width 26 height 26
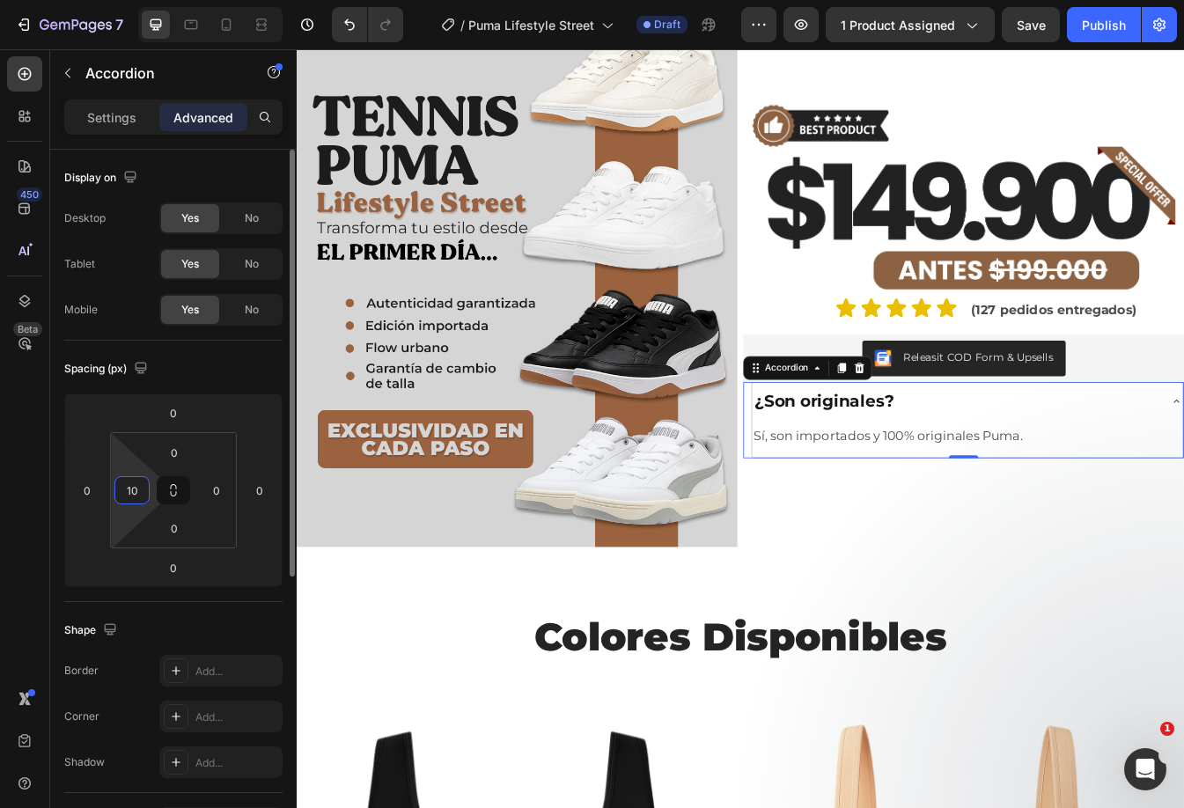
type input "1"
type input "0"
click at [86, 486] on input "0" at bounding box center [87, 490] width 26 height 26
type input "1"
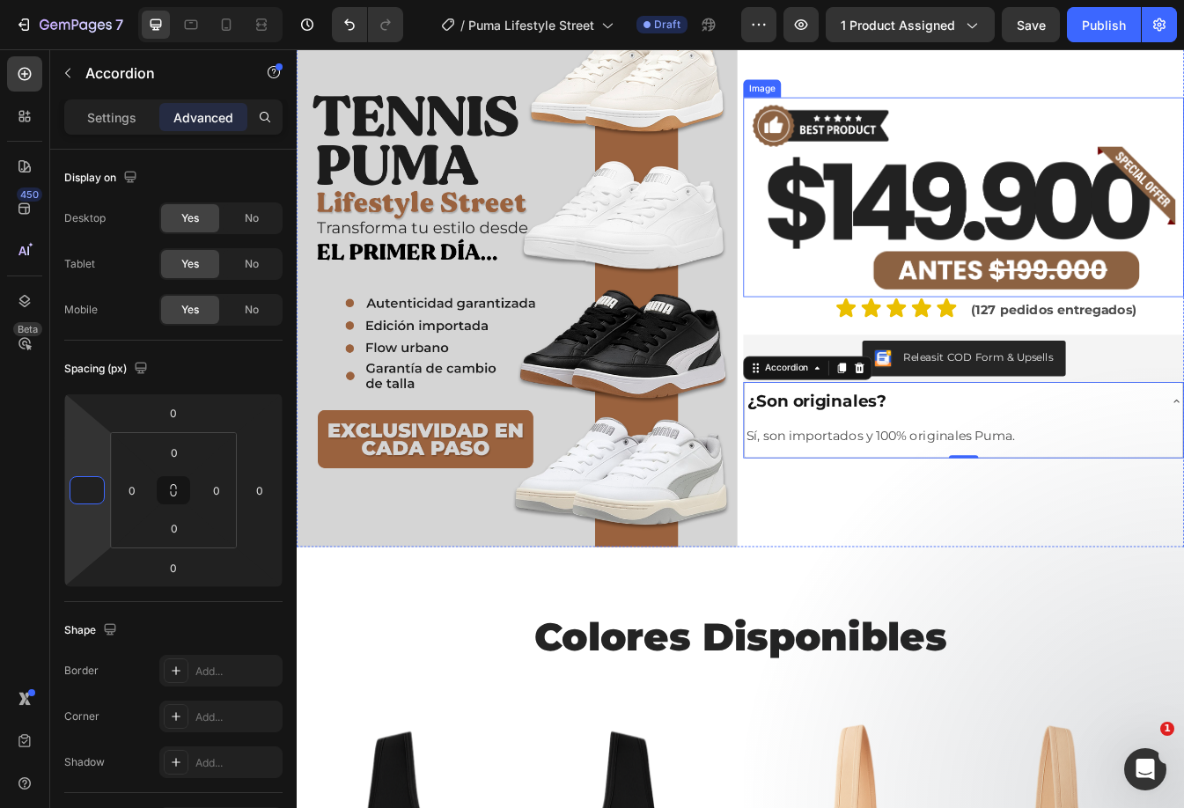
click at [1032, 240] on img at bounding box center [1090, 225] width 524 height 238
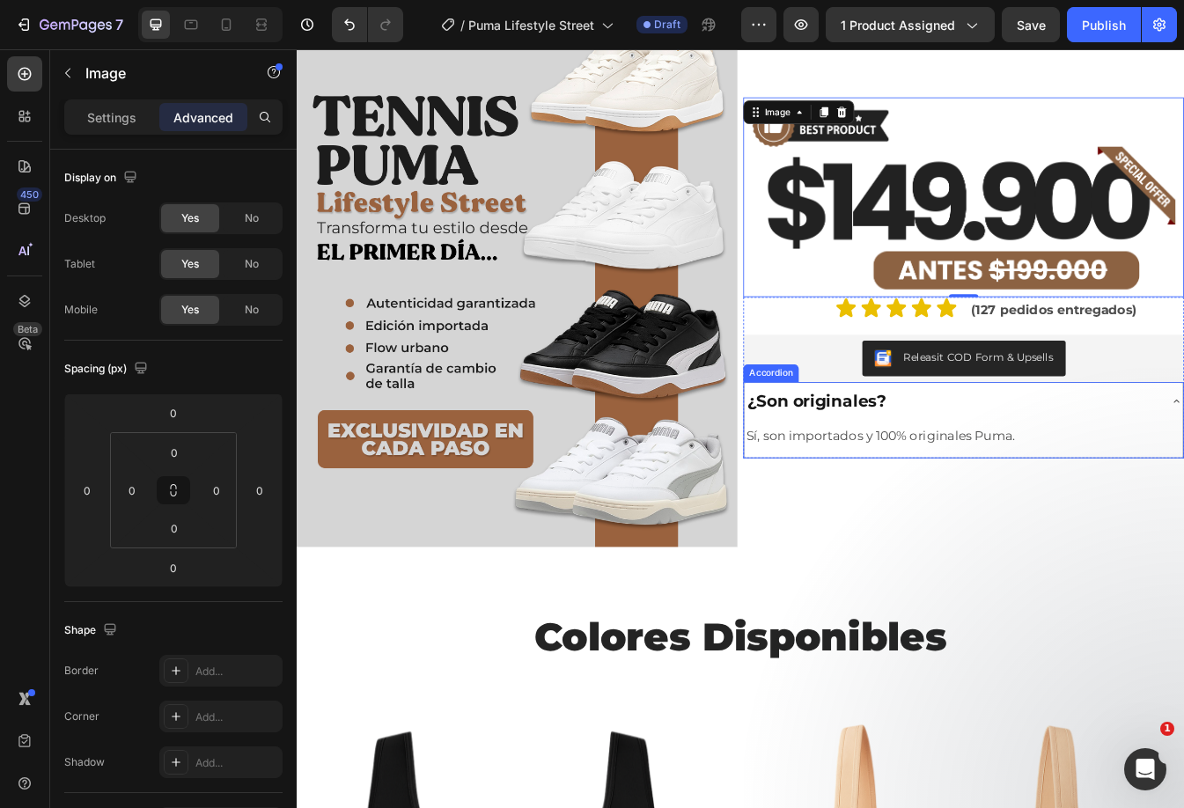
click at [1034, 465] on div "¿Son originales?" at bounding box center [1076, 468] width 493 height 31
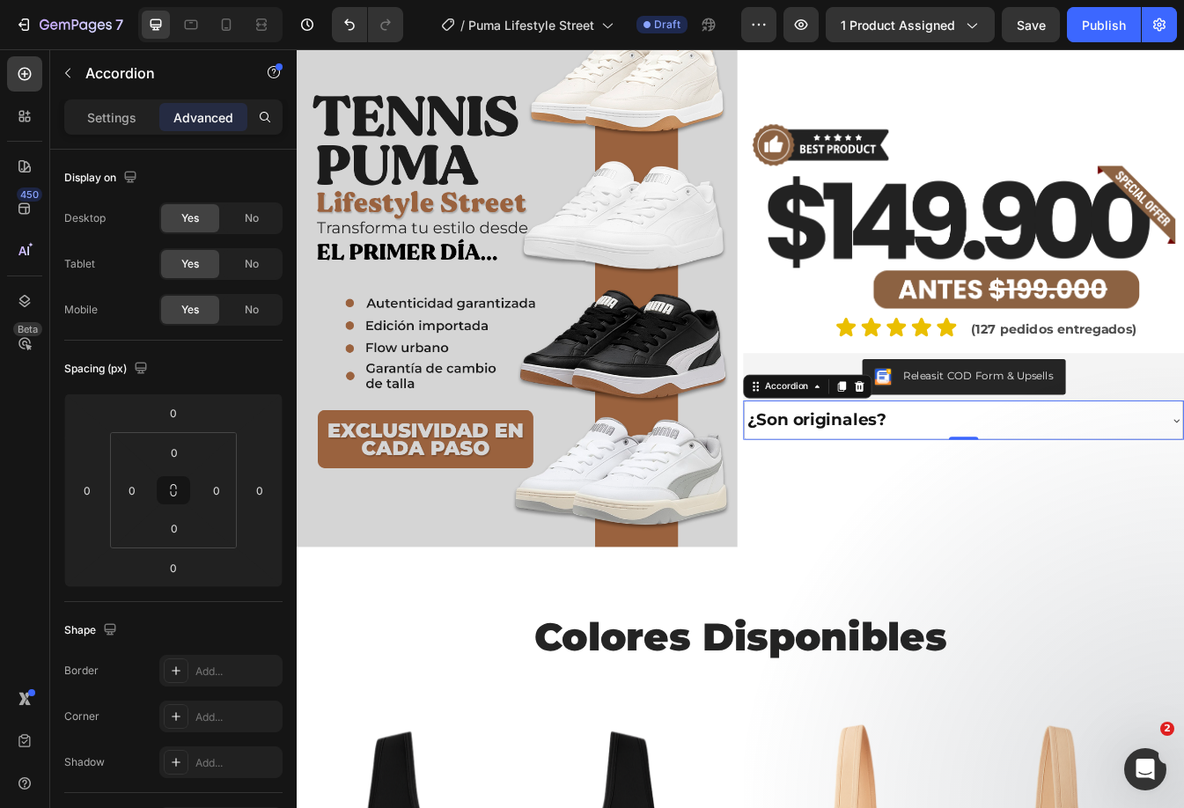
click at [1034, 468] on div "¿Son originales?" at bounding box center [1090, 490] width 521 height 45
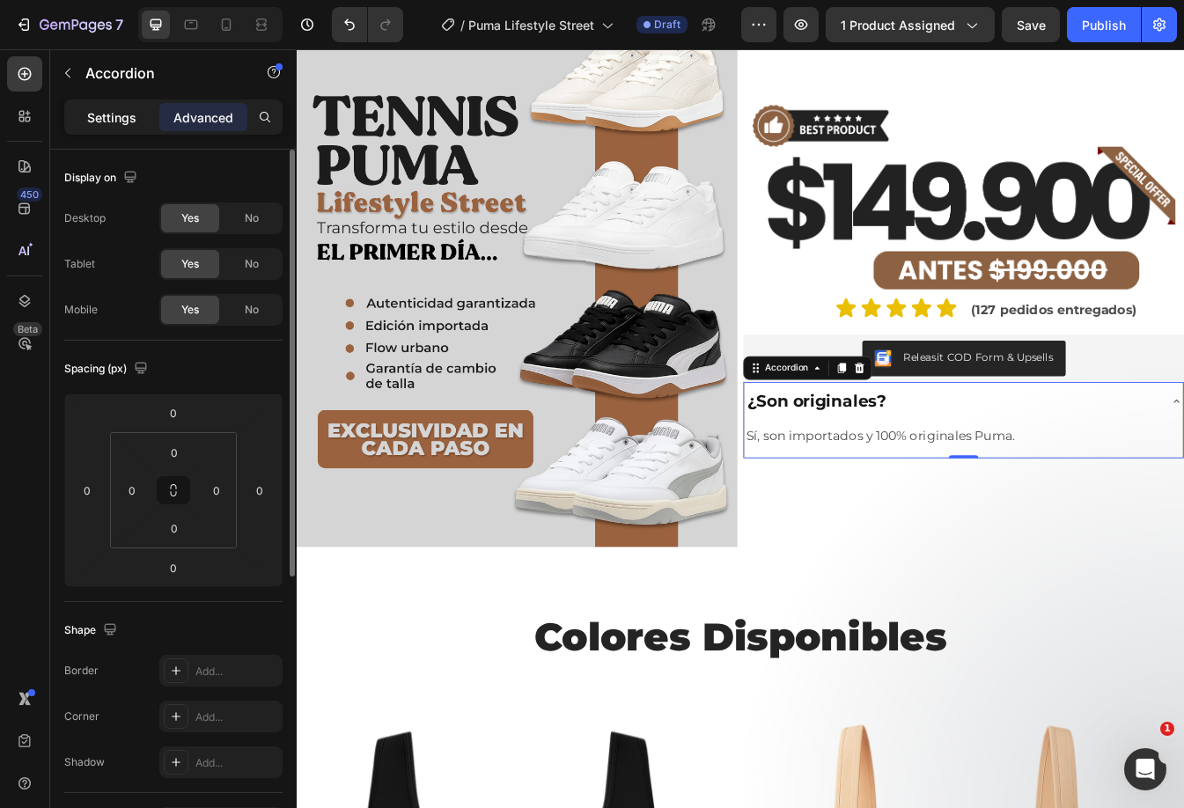
click at [75, 108] on div "Settings" at bounding box center [112, 117] width 88 height 28
type input "7"
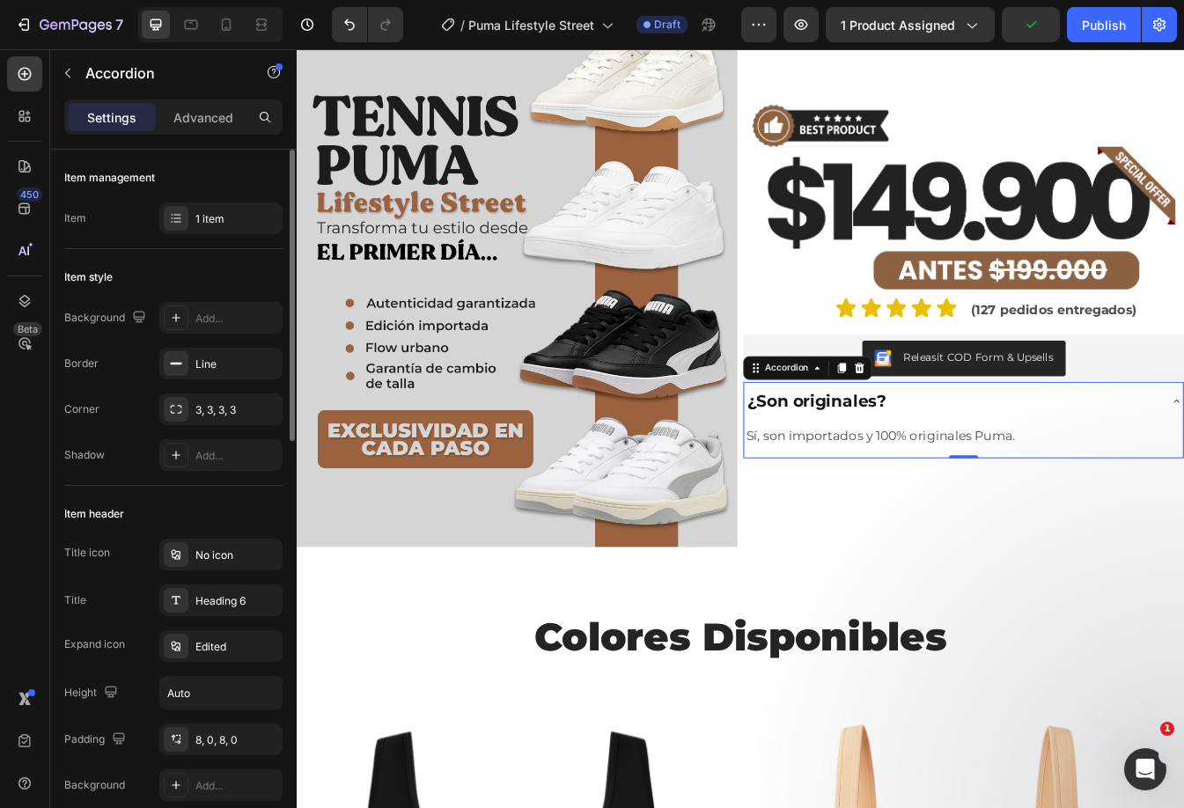
scroll to position [176, 0]
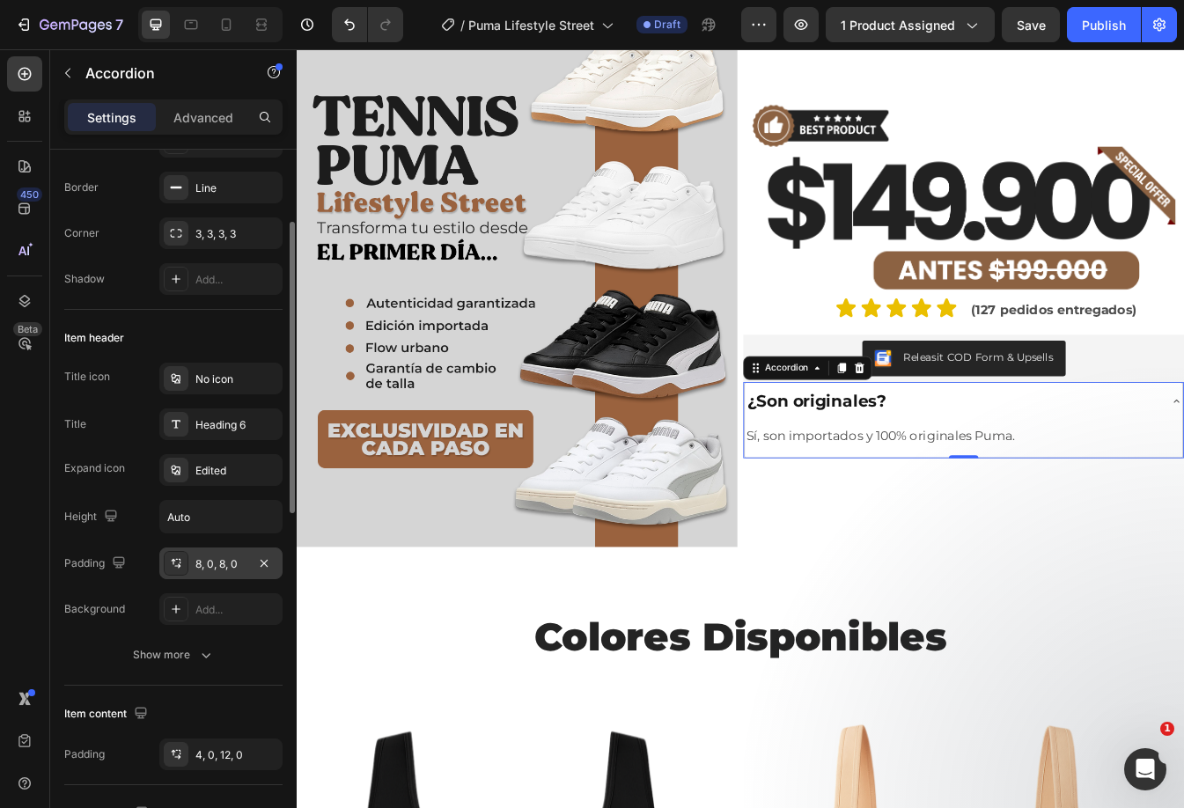
click at [230, 560] on div "8, 0, 8, 0" at bounding box center [220, 564] width 51 height 16
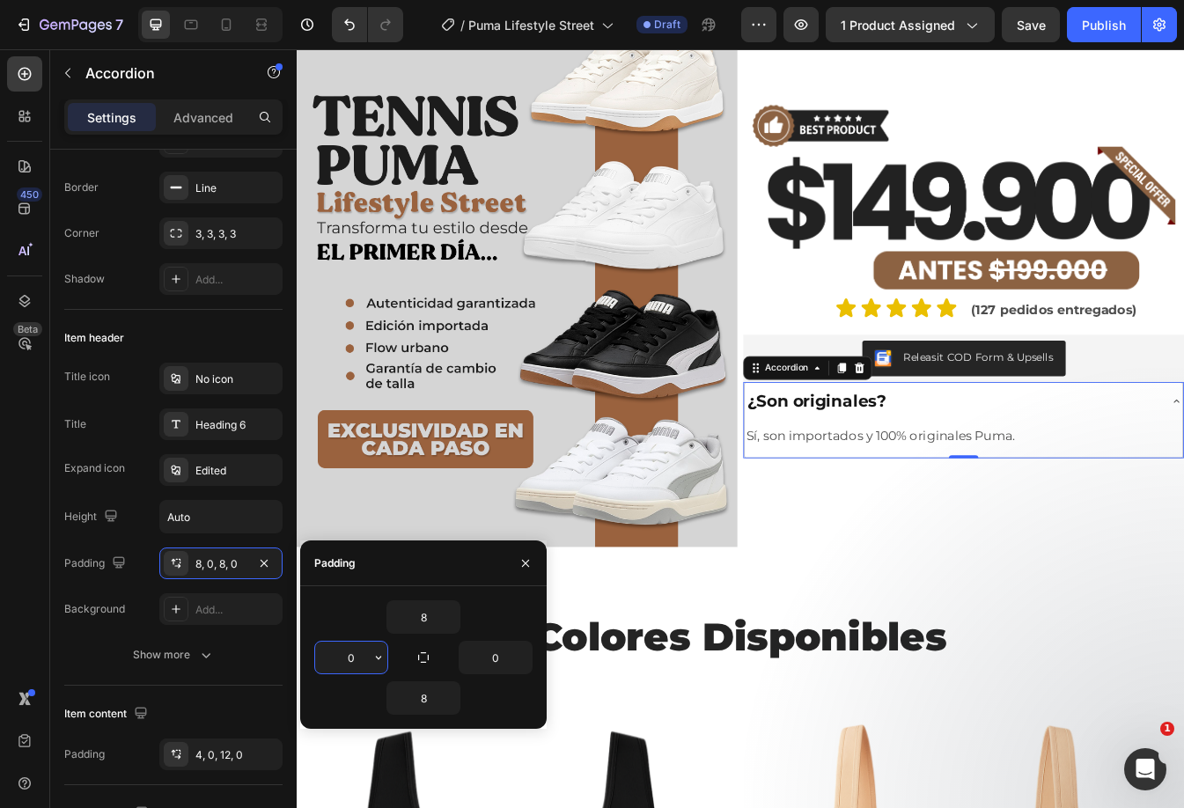
click at [351, 649] on input "0" at bounding box center [351, 658] width 72 height 32
type input "8"
click at [493, 649] on input "0" at bounding box center [495, 658] width 72 height 32
type input "8"
click at [423, 623] on input "8" at bounding box center [423, 617] width 72 height 32
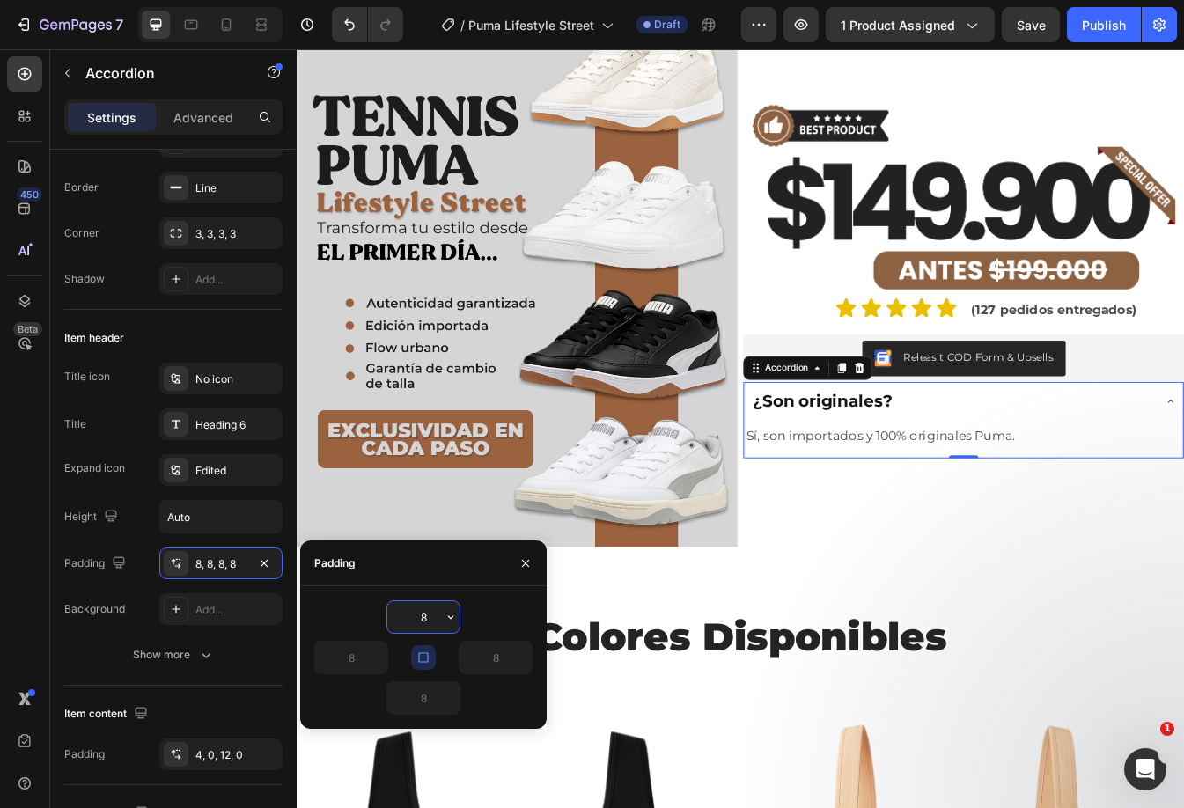
click at [423, 623] on input "8" at bounding box center [423, 617] width 72 height 32
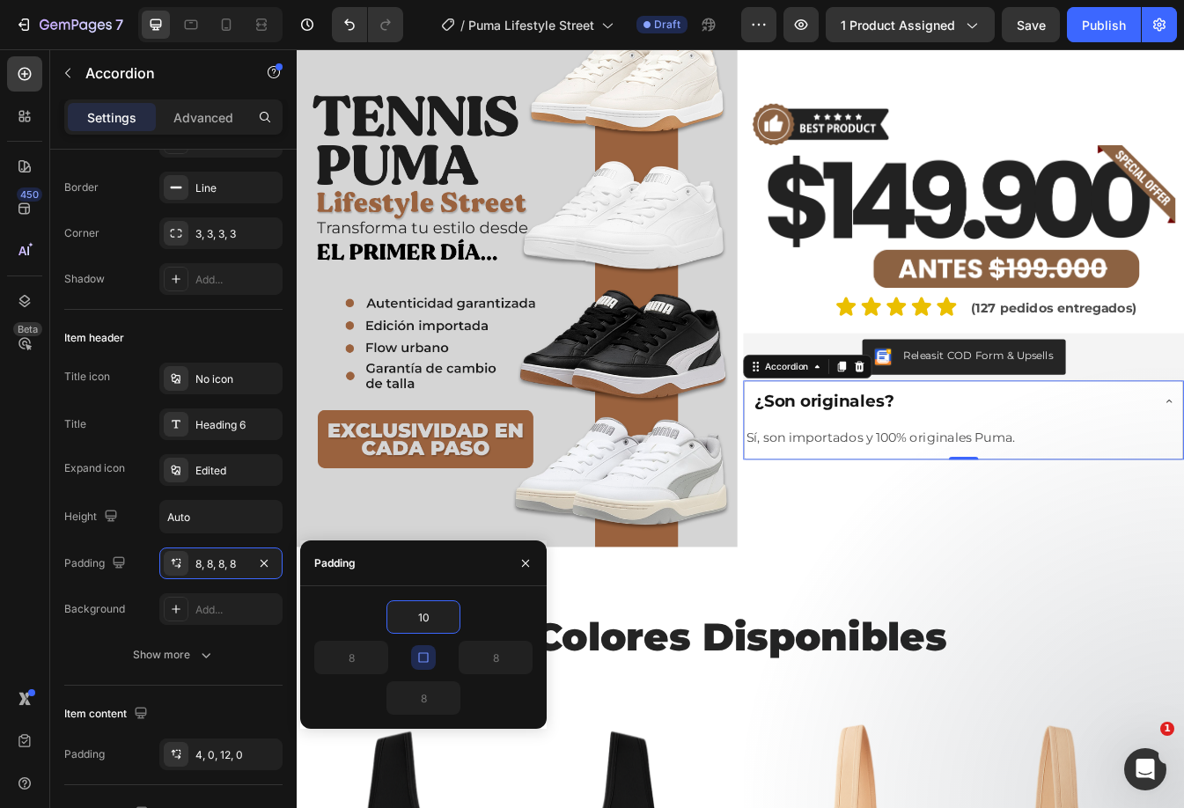
type input "10"
drag, startPoint x: 527, startPoint y: 566, endPoint x: 636, endPoint y: 513, distance: 121.2
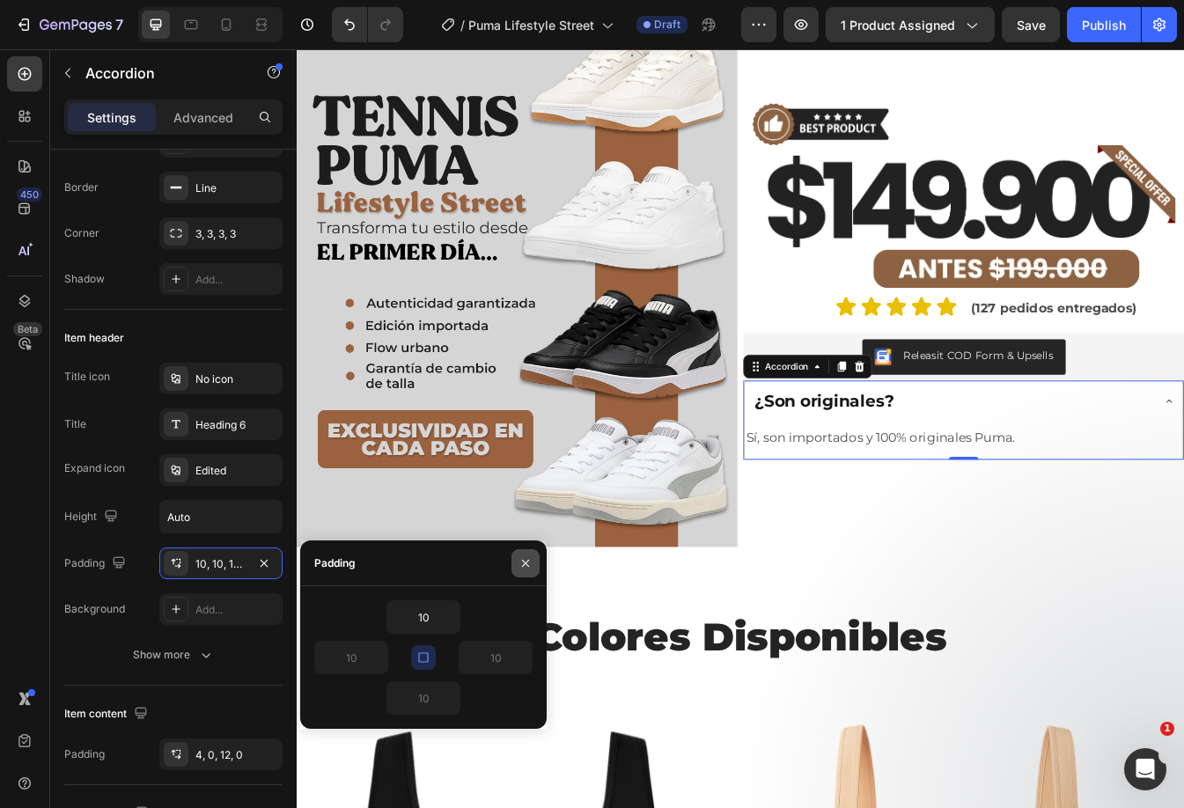
click at [527, 566] on icon "button" at bounding box center [525, 563] width 14 height 14
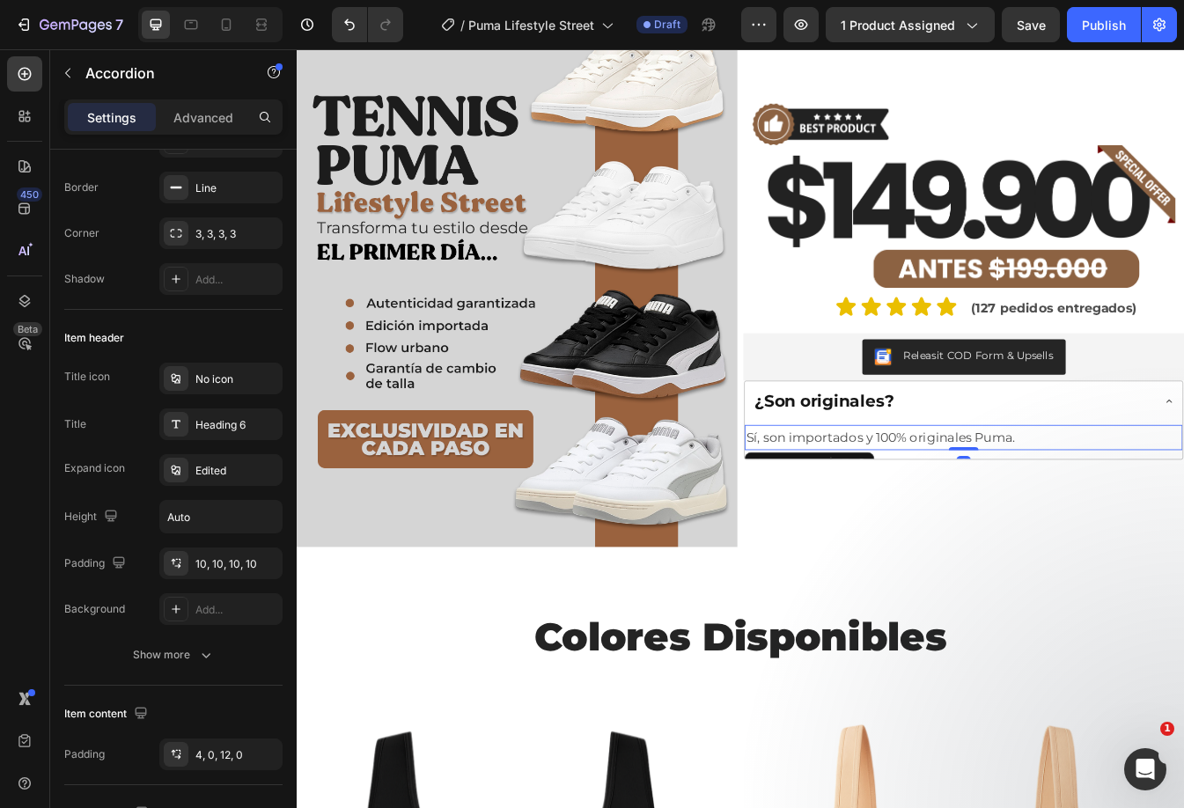
click at [964, 507] on p "Sí, son importados y 100% originales Puma." at bounding box center [1090, 511] width 517 height 27
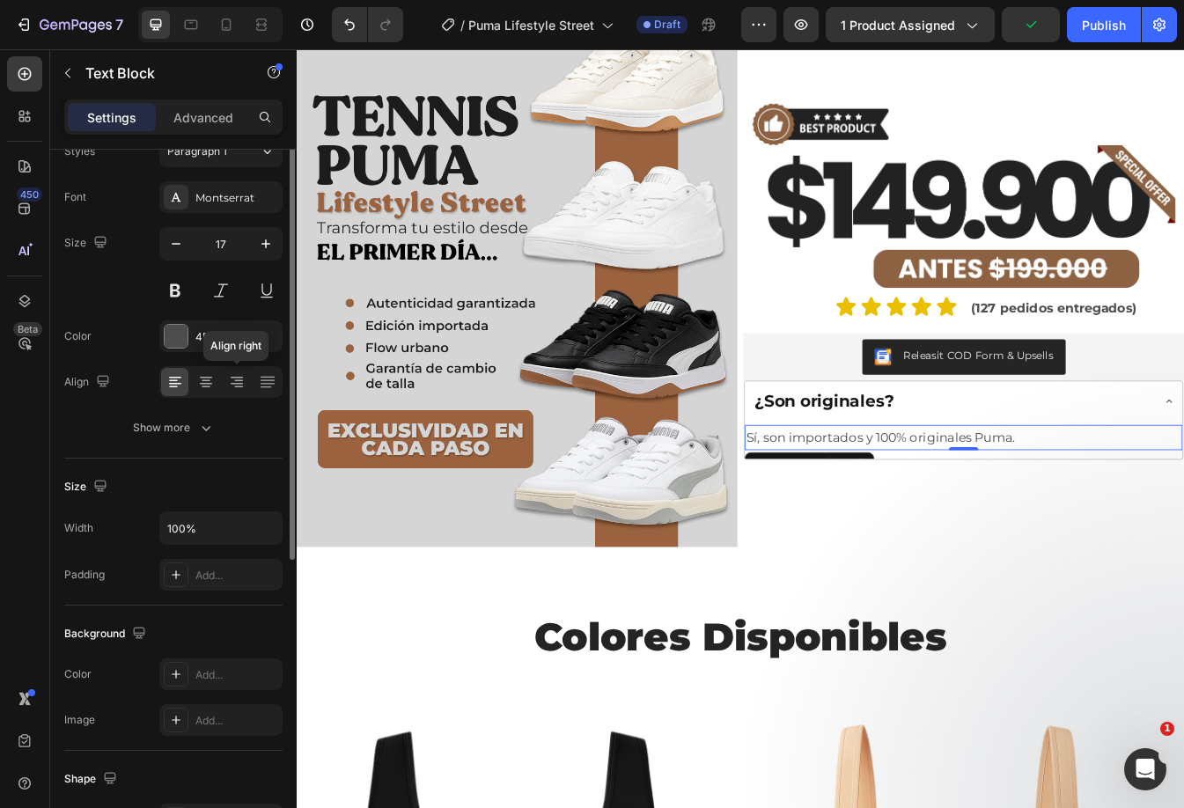
scroll to position [0, 0]
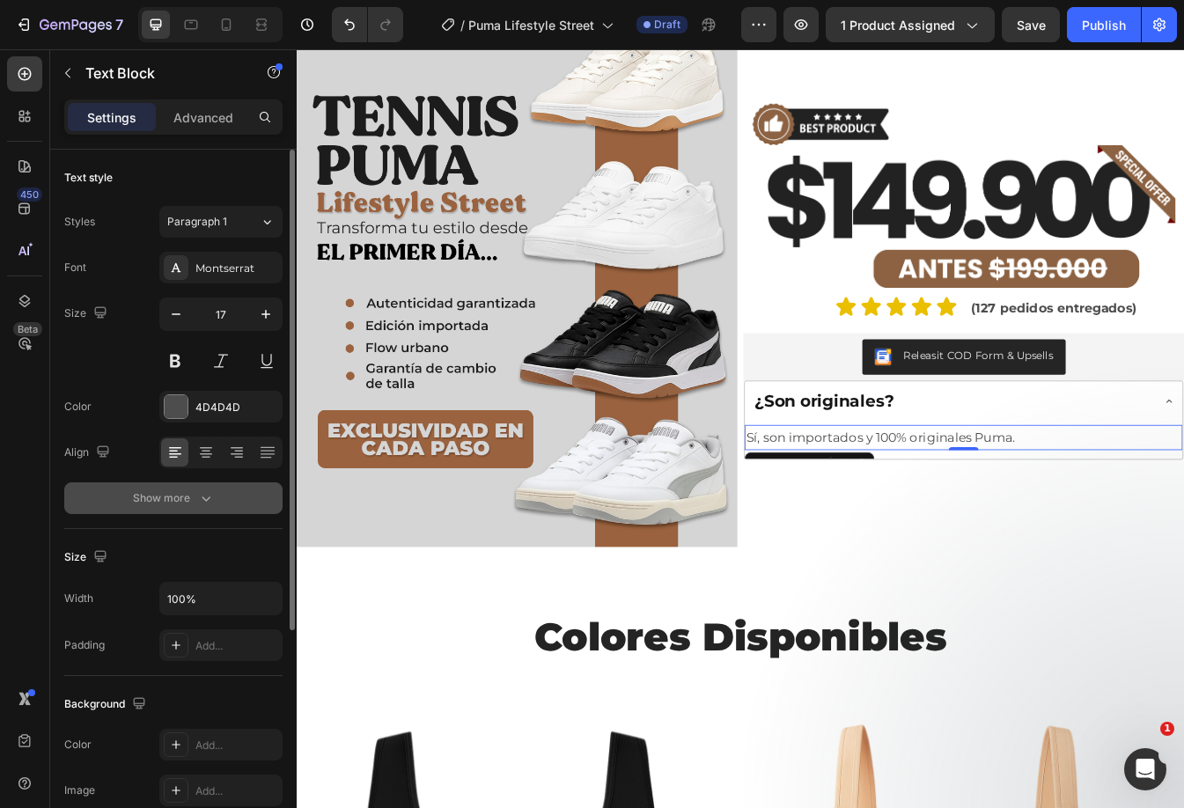
click at [205, 495] on icon "button" at bounding box center [206, 498] width 18 height 18
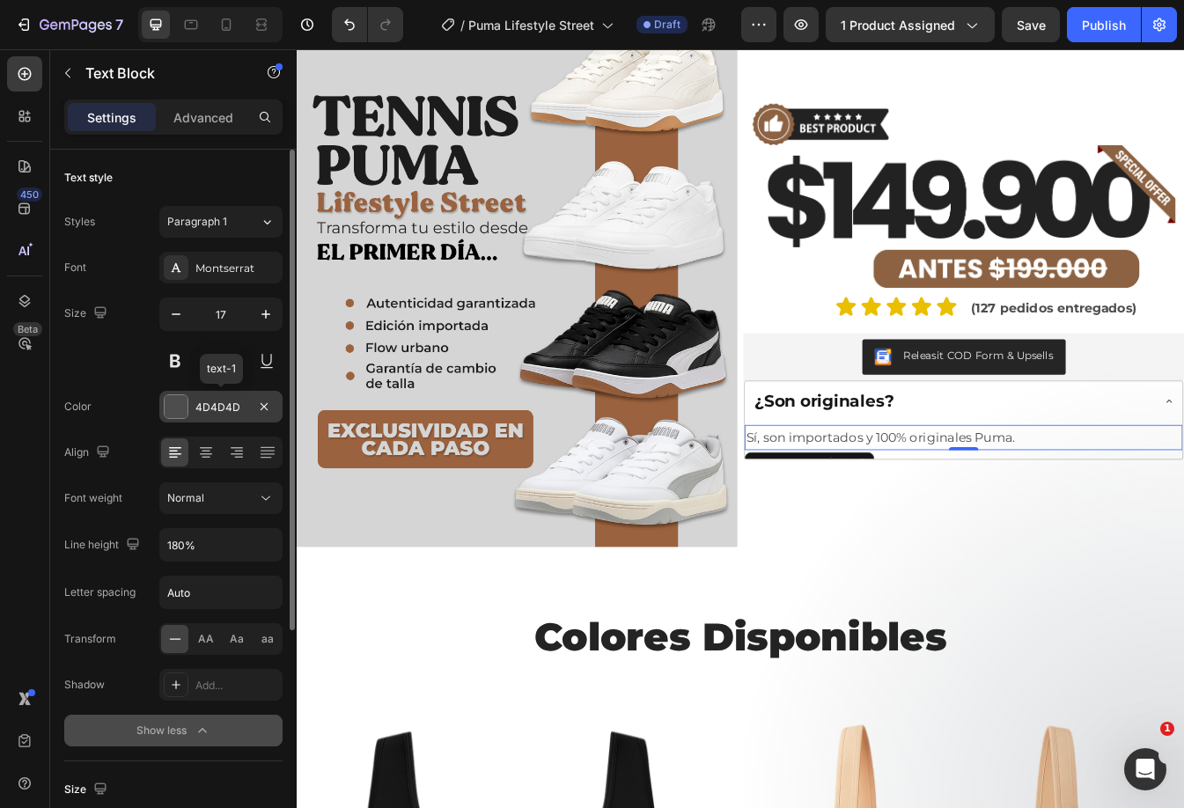
scroll to position [352, 0]
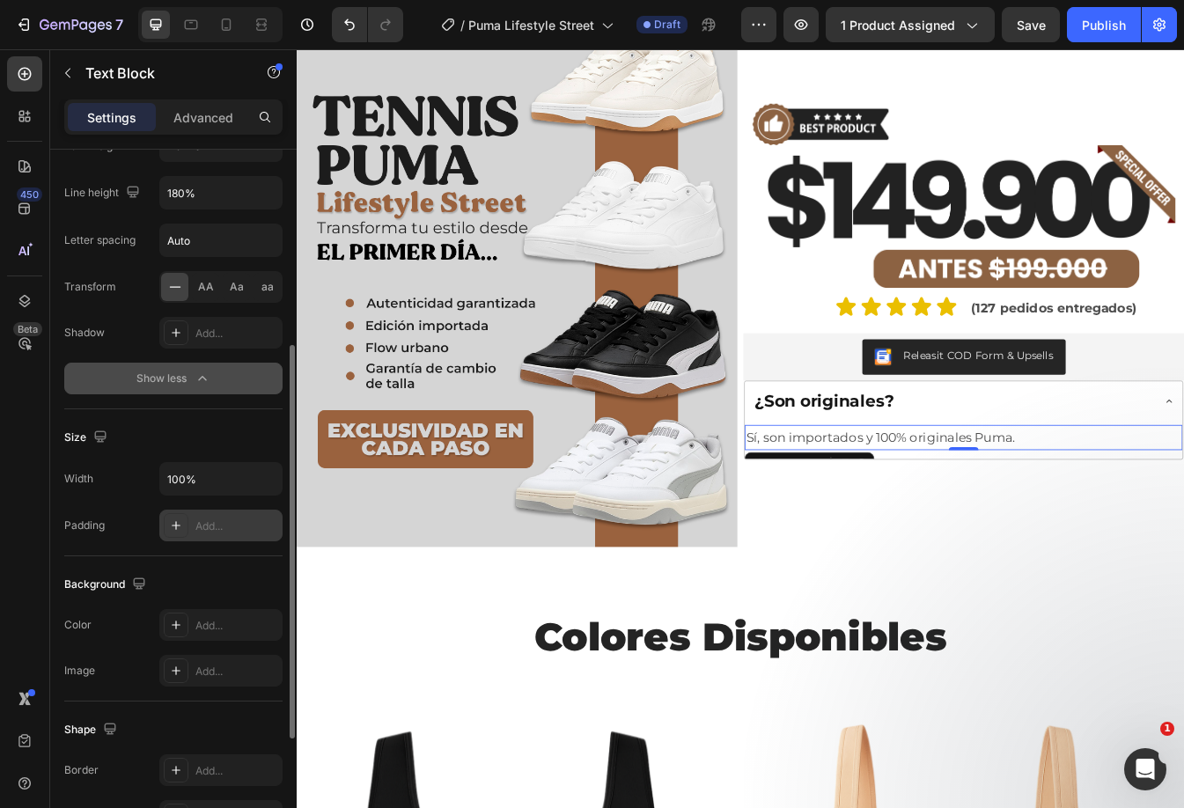
click at [207, 522] on div "Add..." at bounding box center [236, 526] width 83 height 16
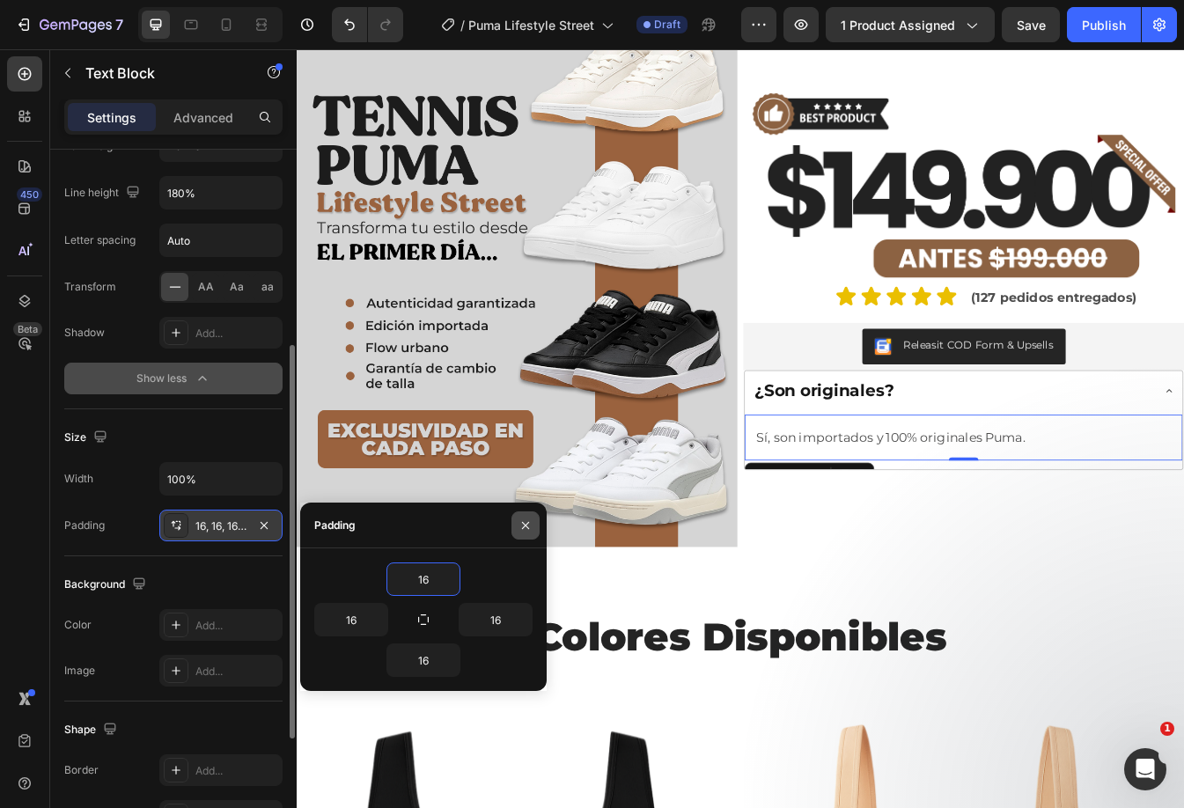
click at [525, 527] on icon "button" at bounding box center [525, 525] width 14 height 14
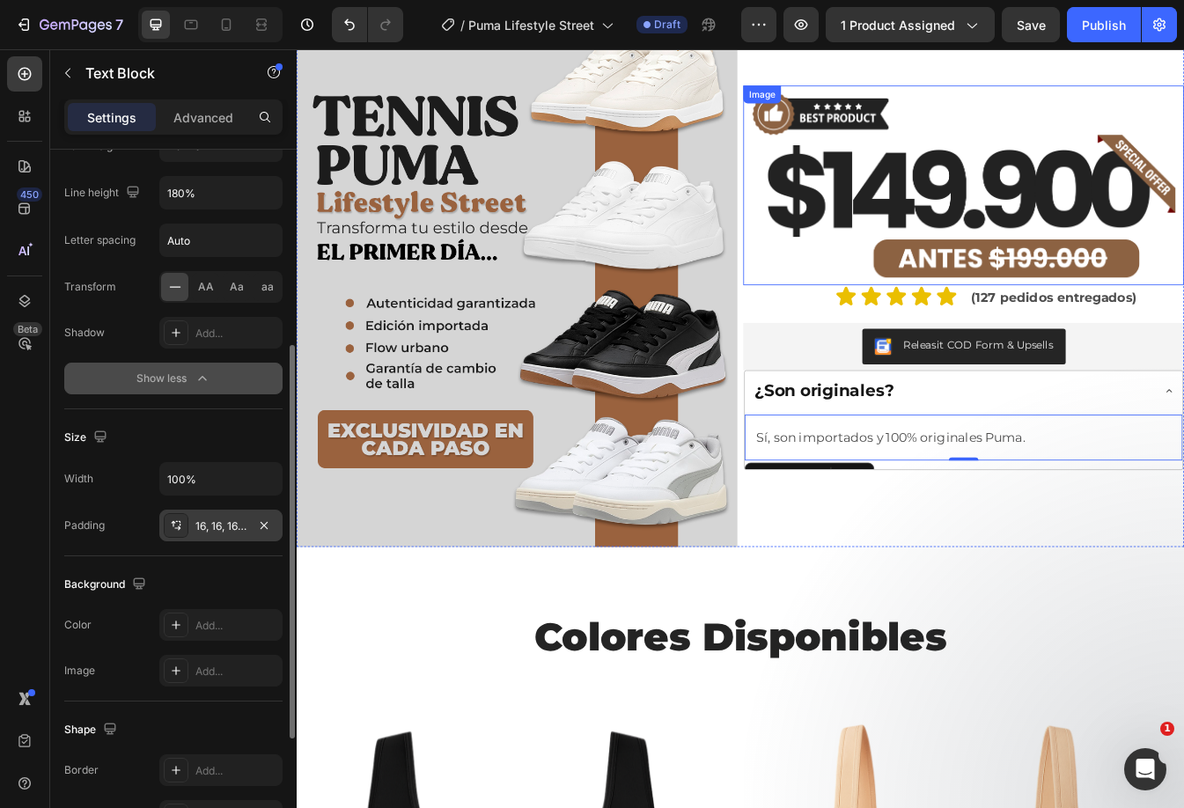
click at [978, 276] on img at bounding box center [1090, 211] width 524 height 238
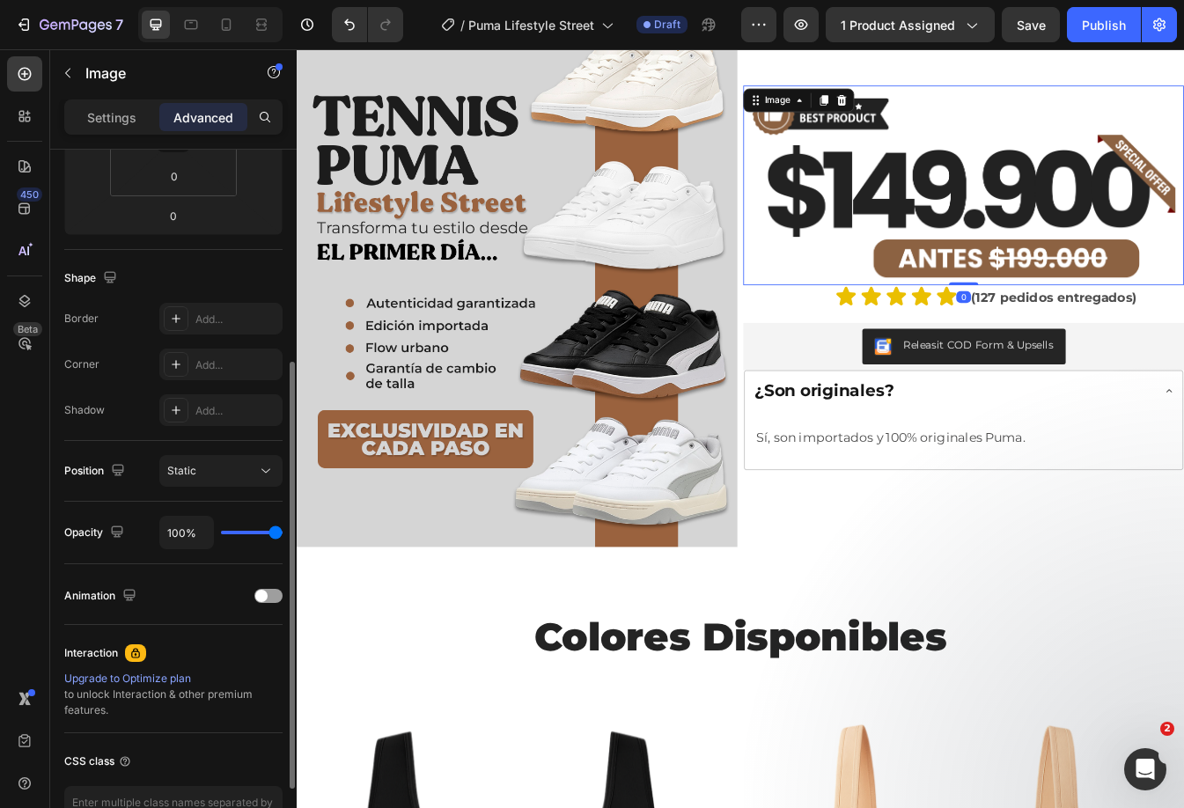
scroll to position [0, 0]
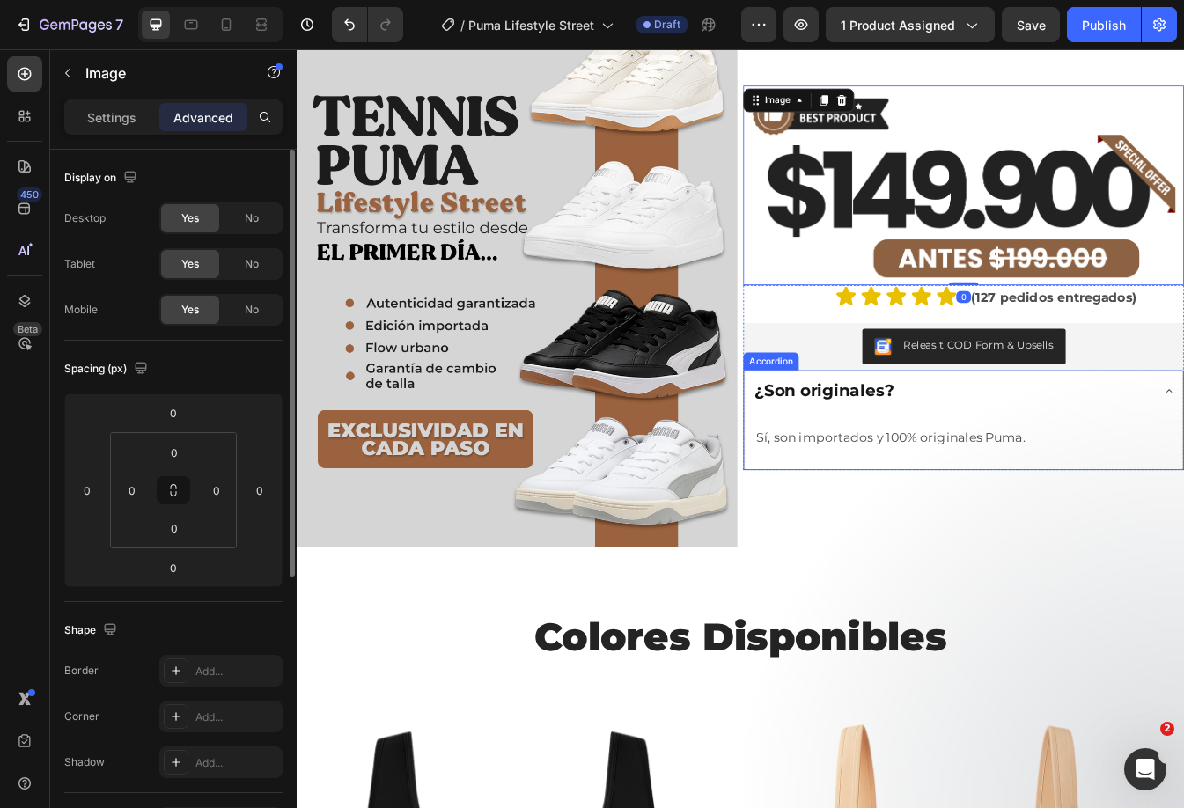
click at [1078, 449] on div "¿Son originales?" at bounding box center [1076, 456] width 475 height 31
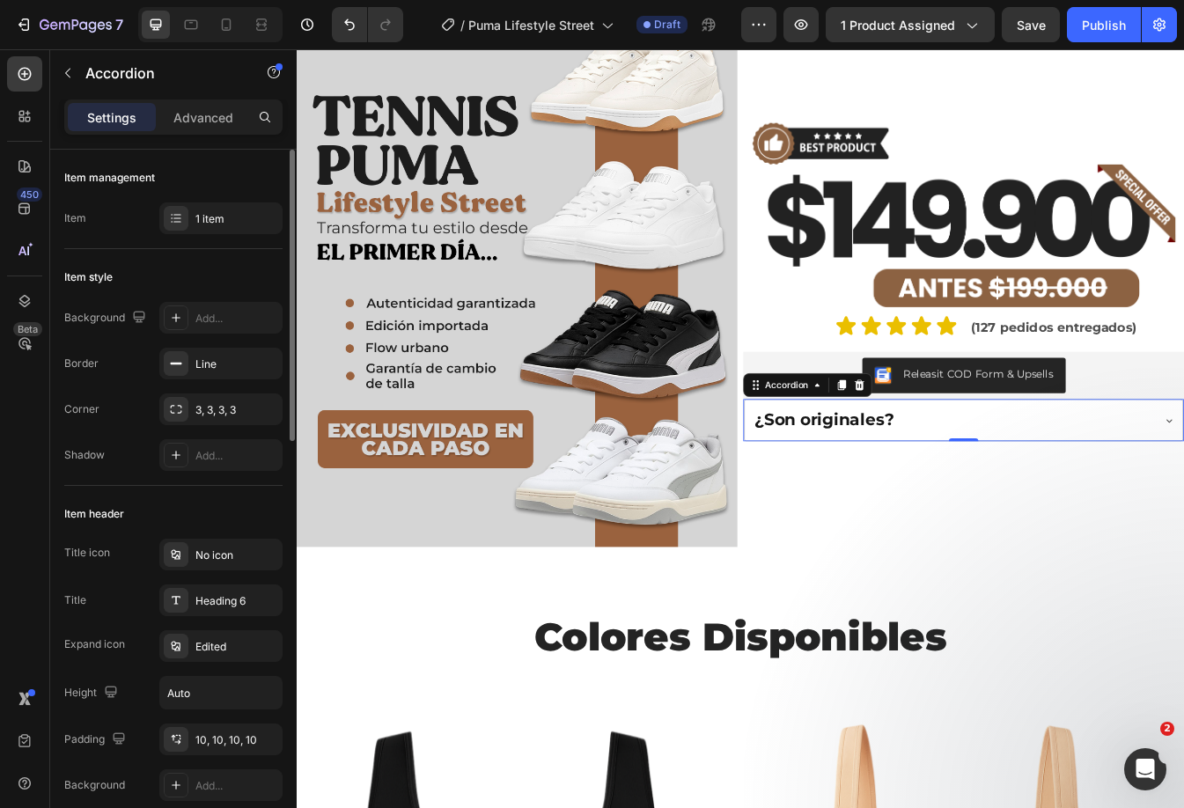
click at [1057, 484] on div "¿Son originales?" at bounding box center [1076, 490] width 475 height 31
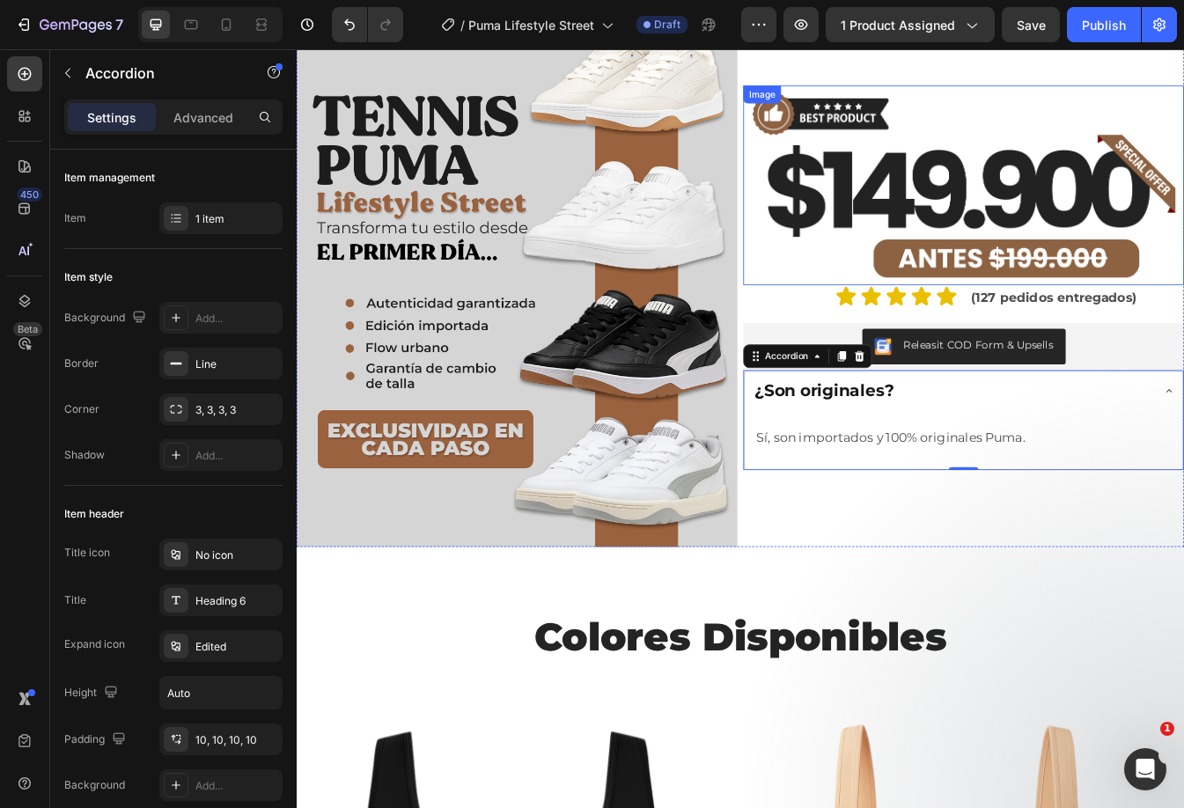
click at [1141, 151] on img at bounding box center [1090, 211] width 524 height 238
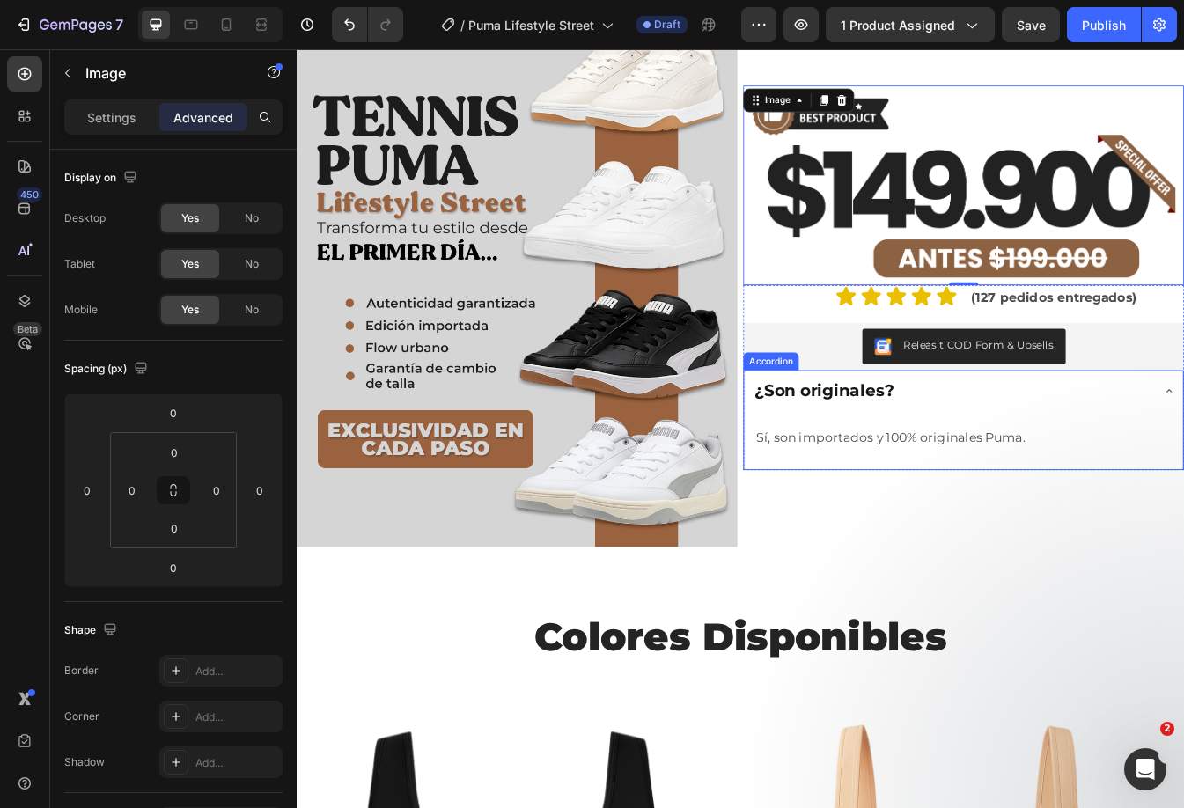
click at [1048, 441] on div "¿Son originales?" at bounding box center [1076, 456] width 475 height 31
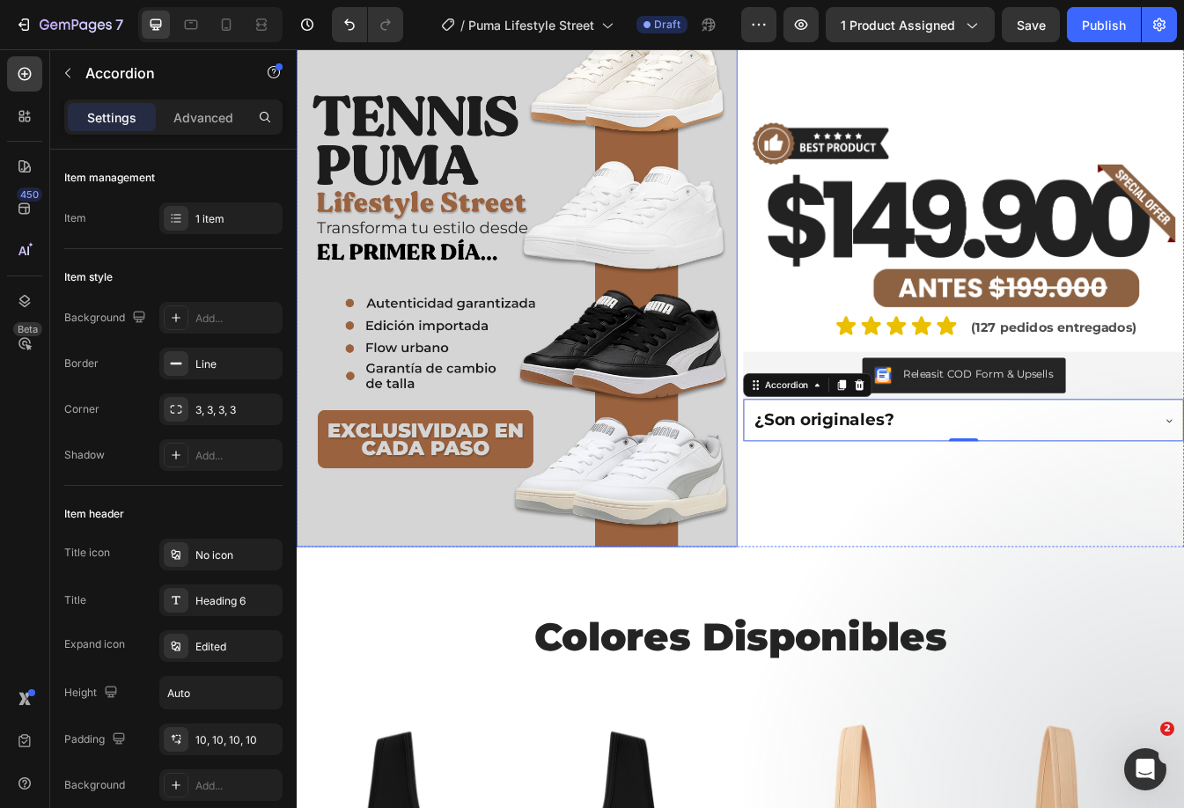
click at [624, 367] on img at bounding box center [559, 321] width 524 height 641
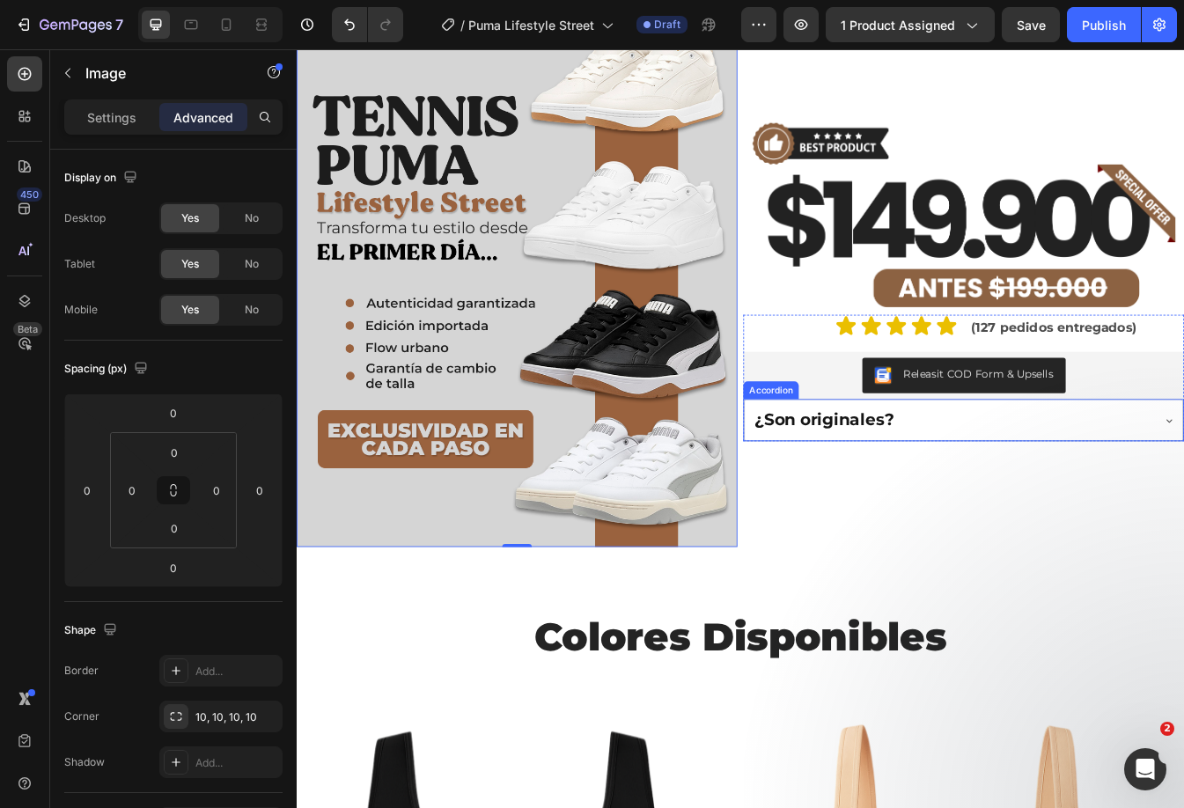
click at [1124, 488] on div "¿Son originales?" at bounding box center [1076, 490] width 475 height 31
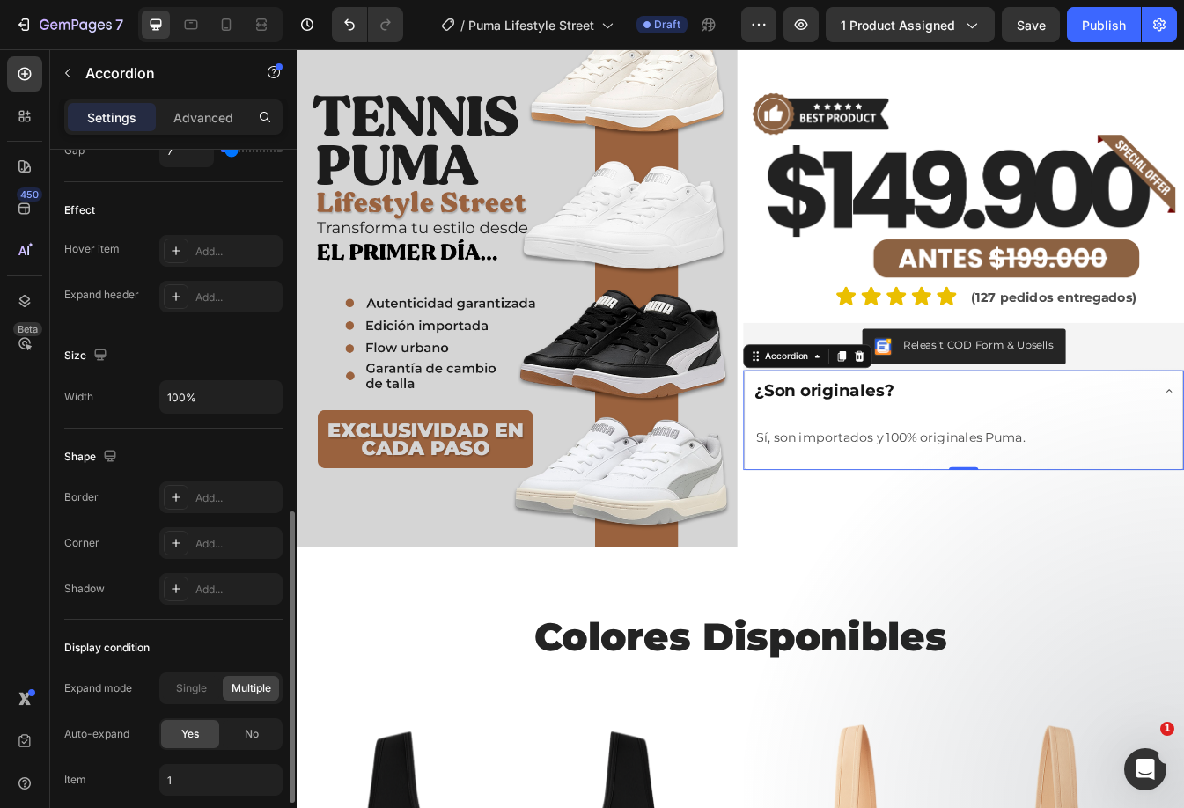
scroll to position [1013, 0]
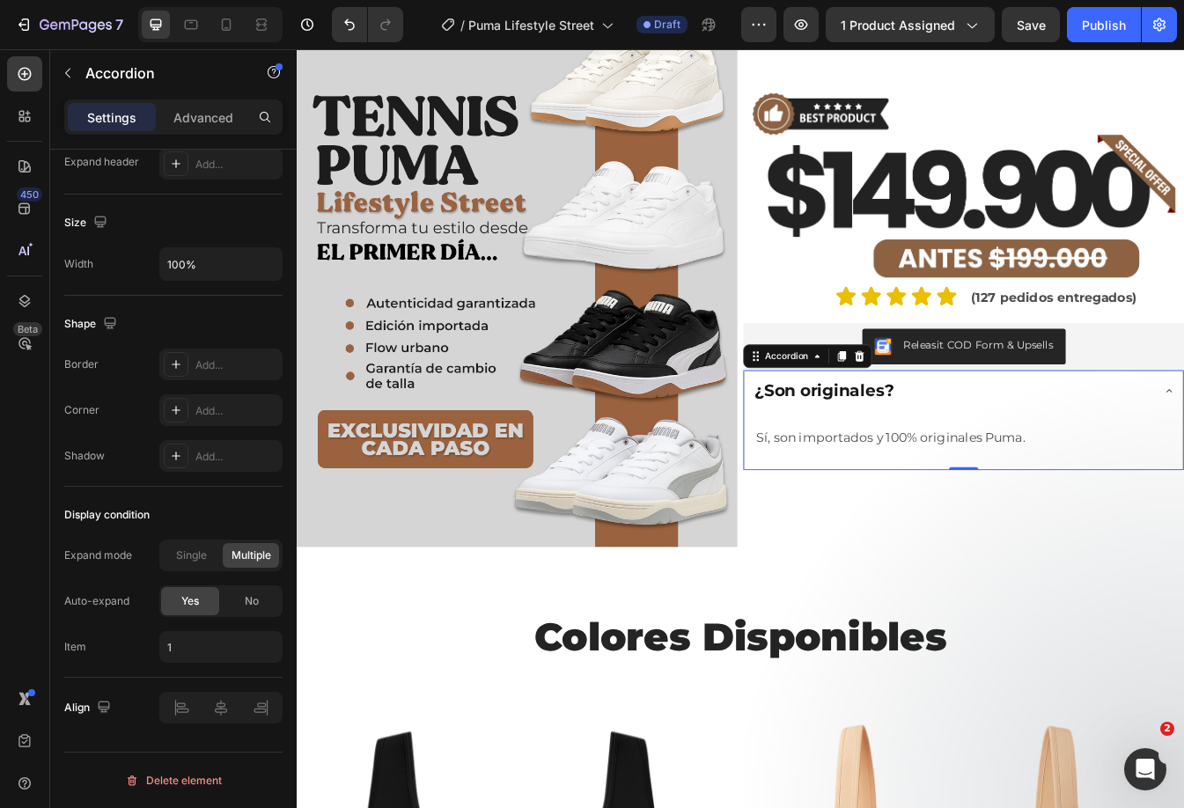
click at [1047, 449] on div "¿Son originales?" at bounding box center [1076, 456] width 475 height 31
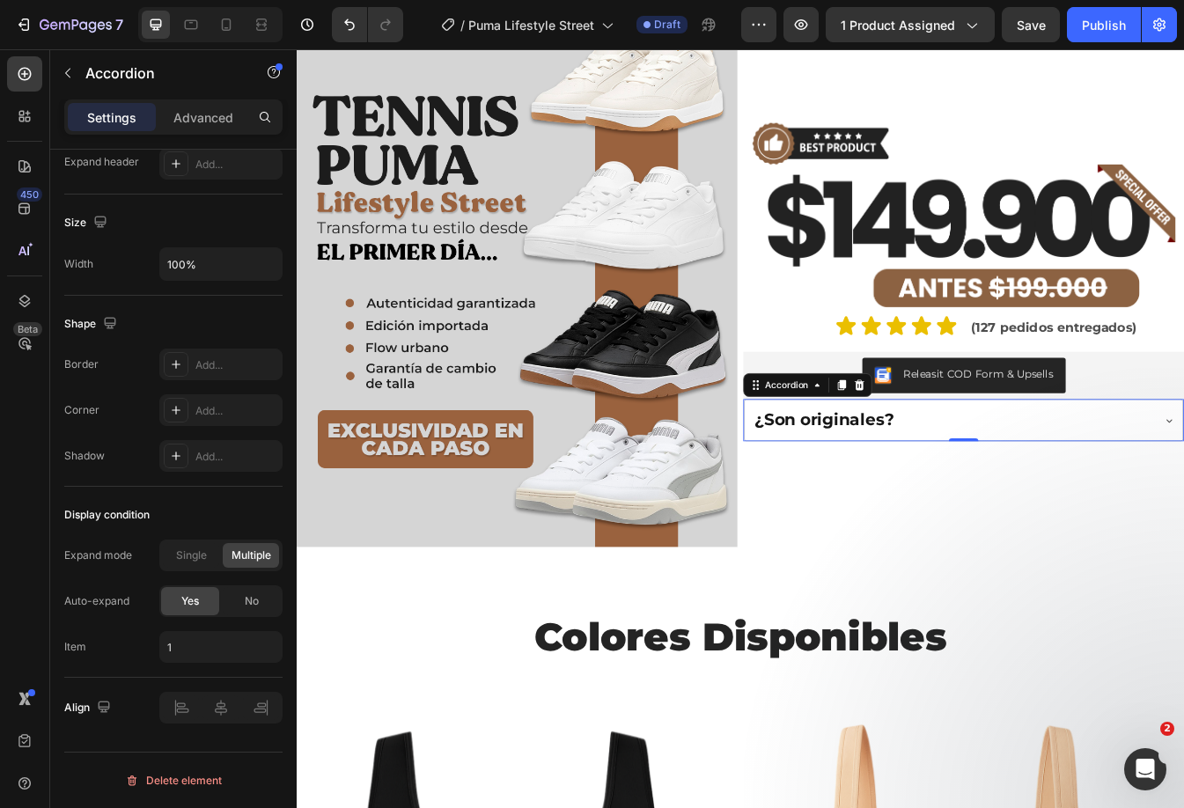
click at [1043, 475] on div "¿Son originales?" at bounding box center [1076, 490] width 475 height 31
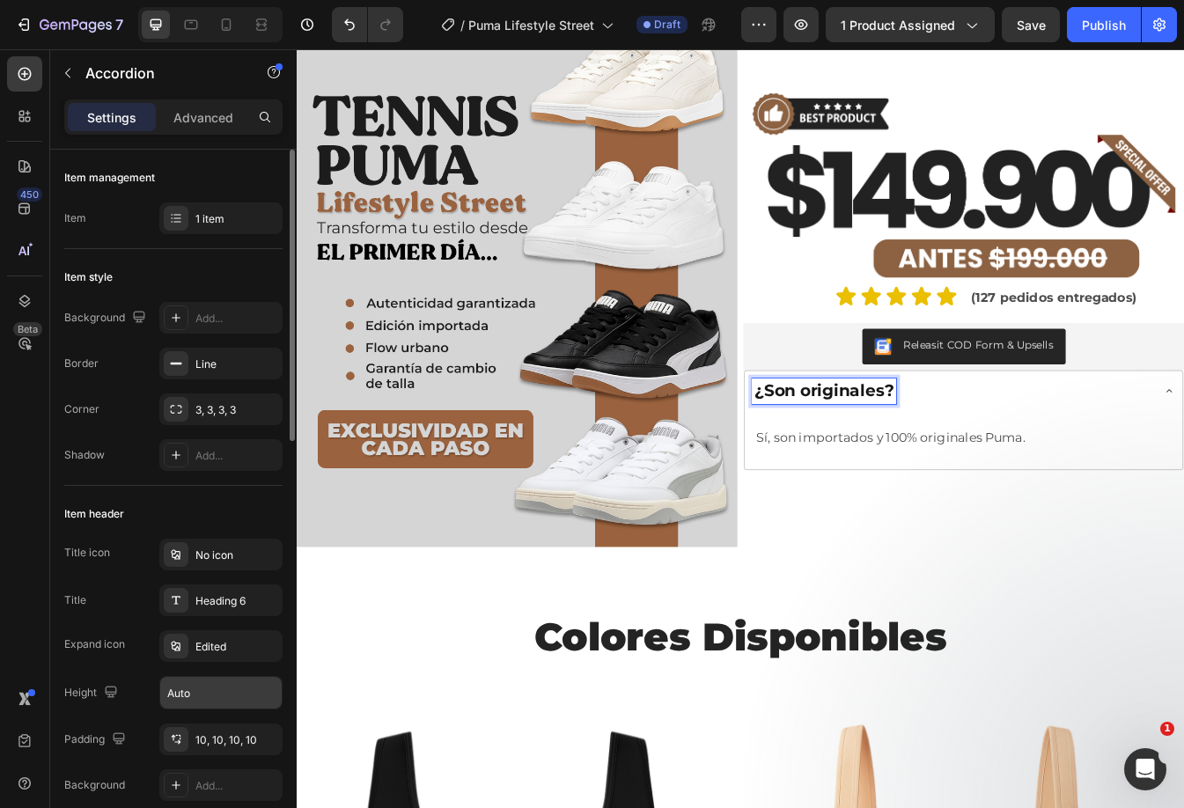
scroll to position [176, 0]
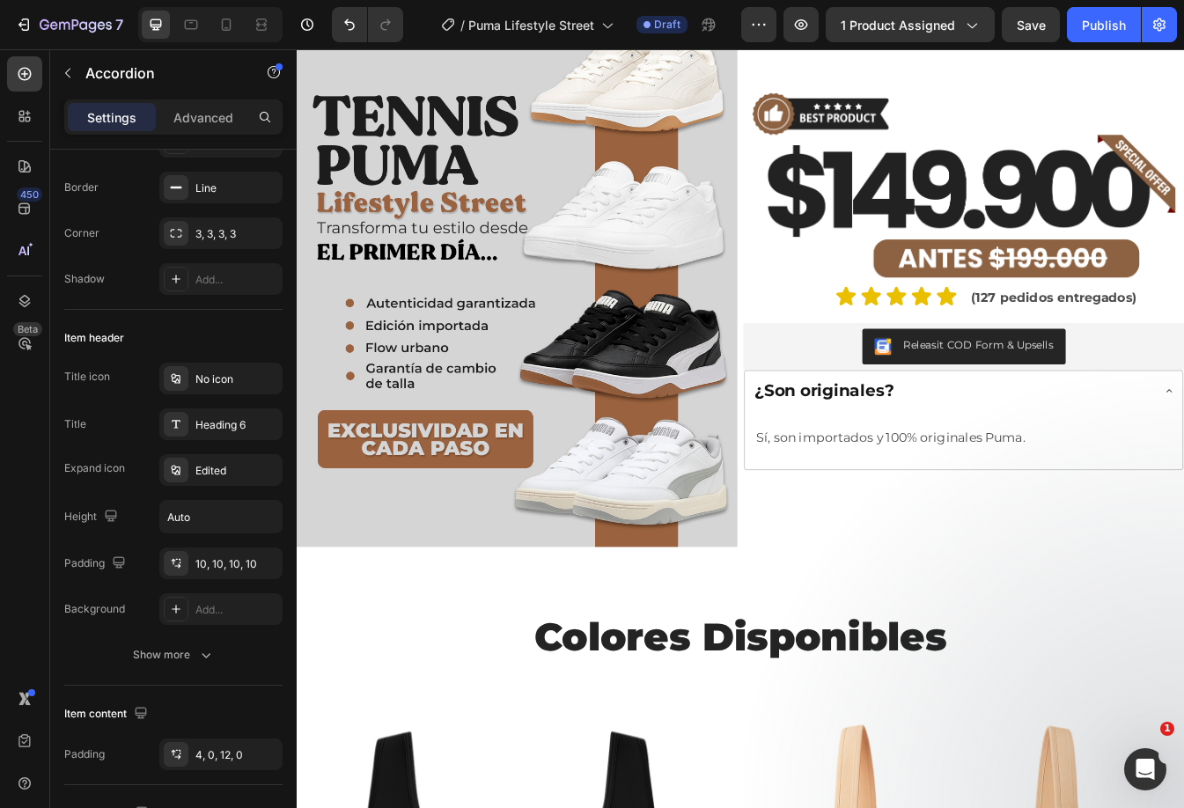
click at [1061, 459] on div "¿Son originales?" at bounding box center [1076, 456] width 475 height 31
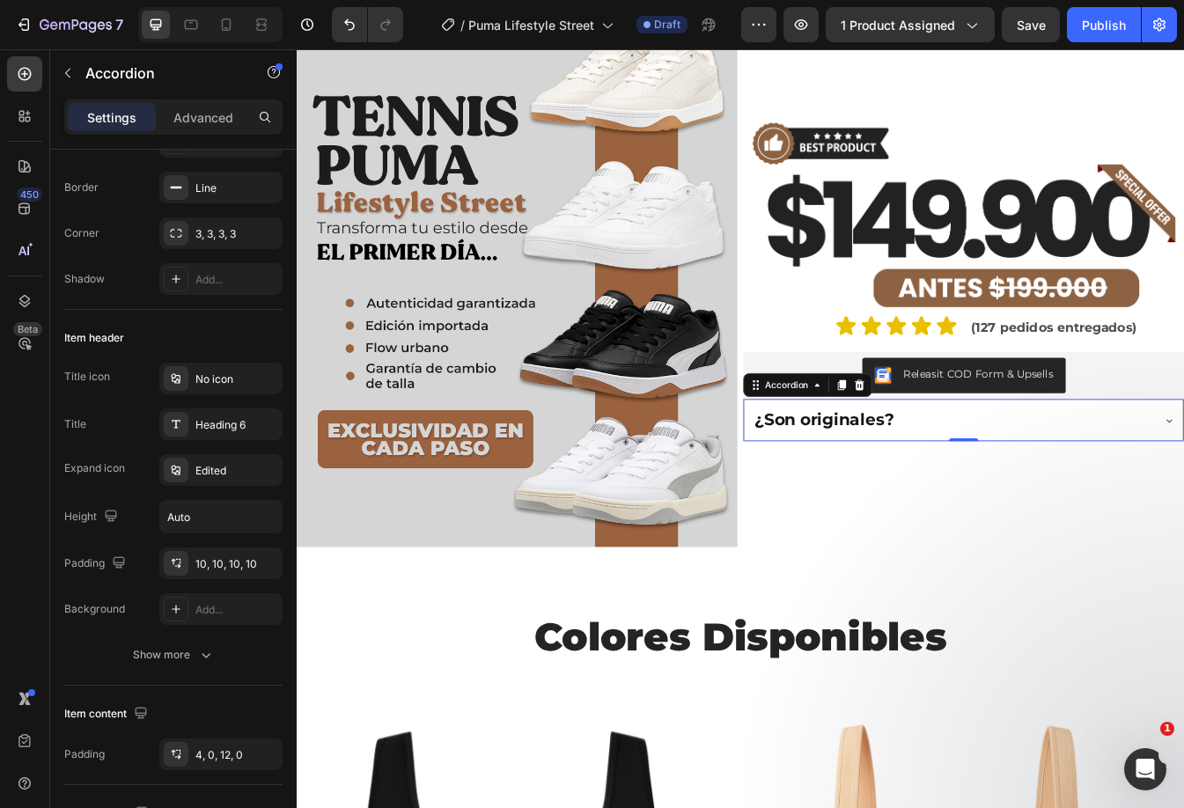
click at [1064, 481] on div "¿Son originales?" at bounding box center [1076, 490] width 475 height 31
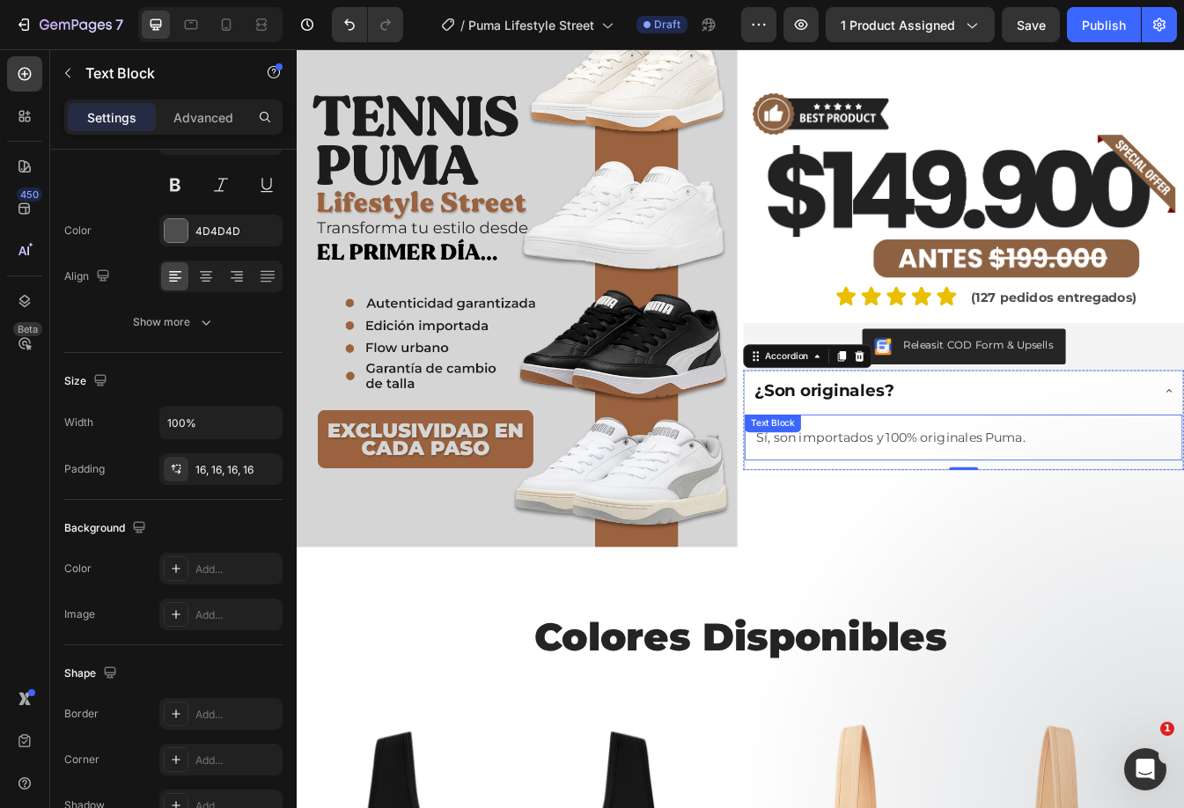
click at [1021, 499] on p "Sí, son importados y 100% originales Puma." at bounding box center [1090, 511] width 493 height 27
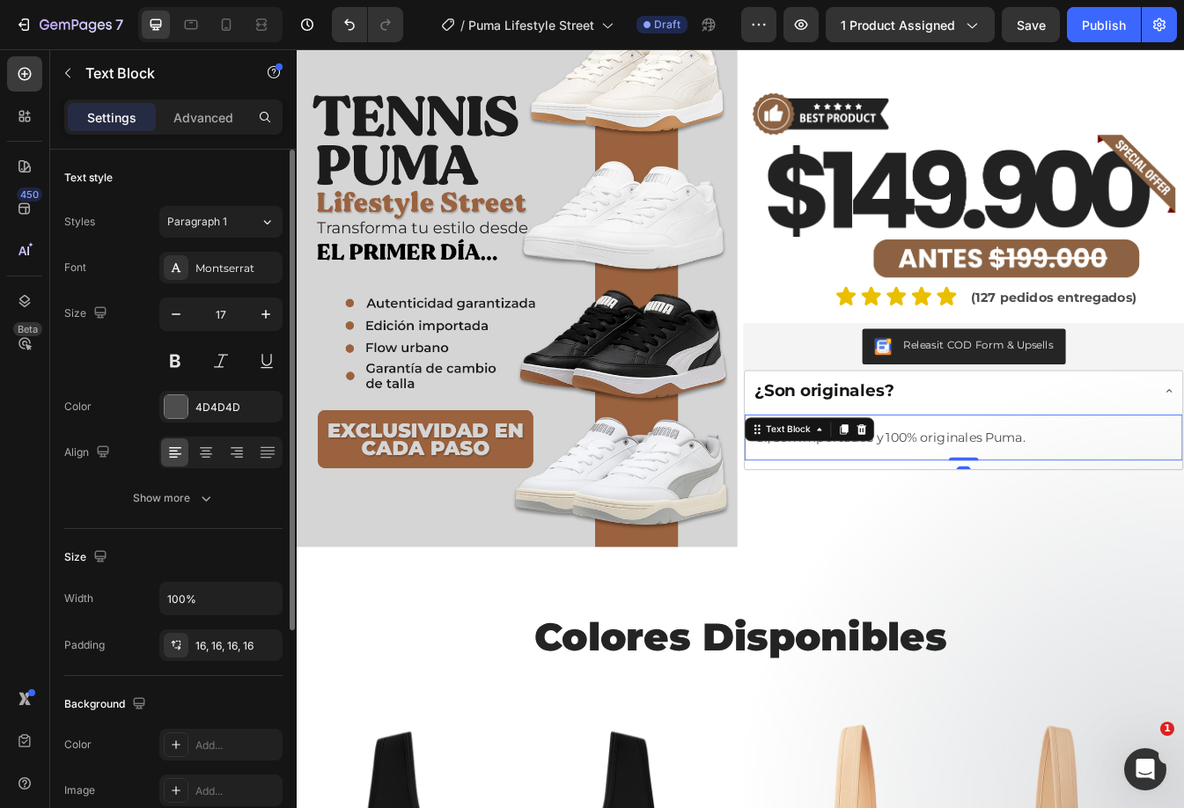
scroll to position [264, 0]
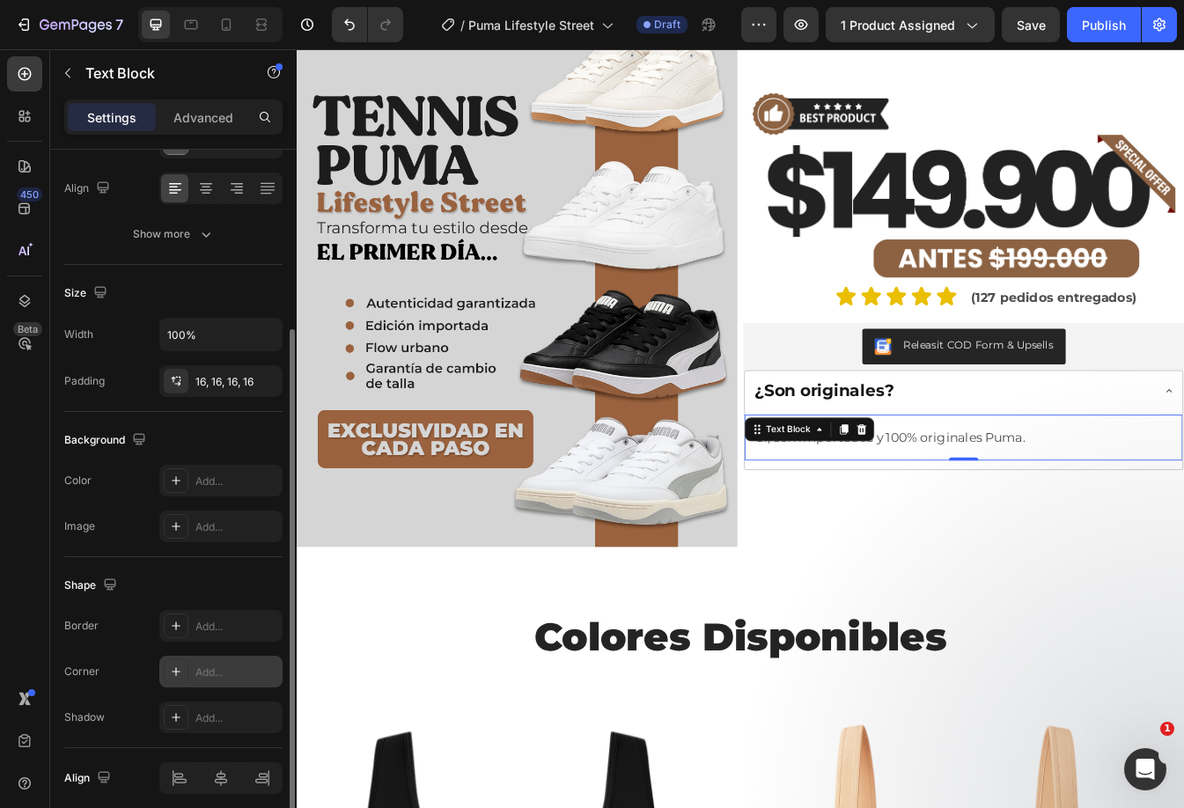
click at [220, 662] on div "Add..." at bounding box center [220, 672] width 123 height 32
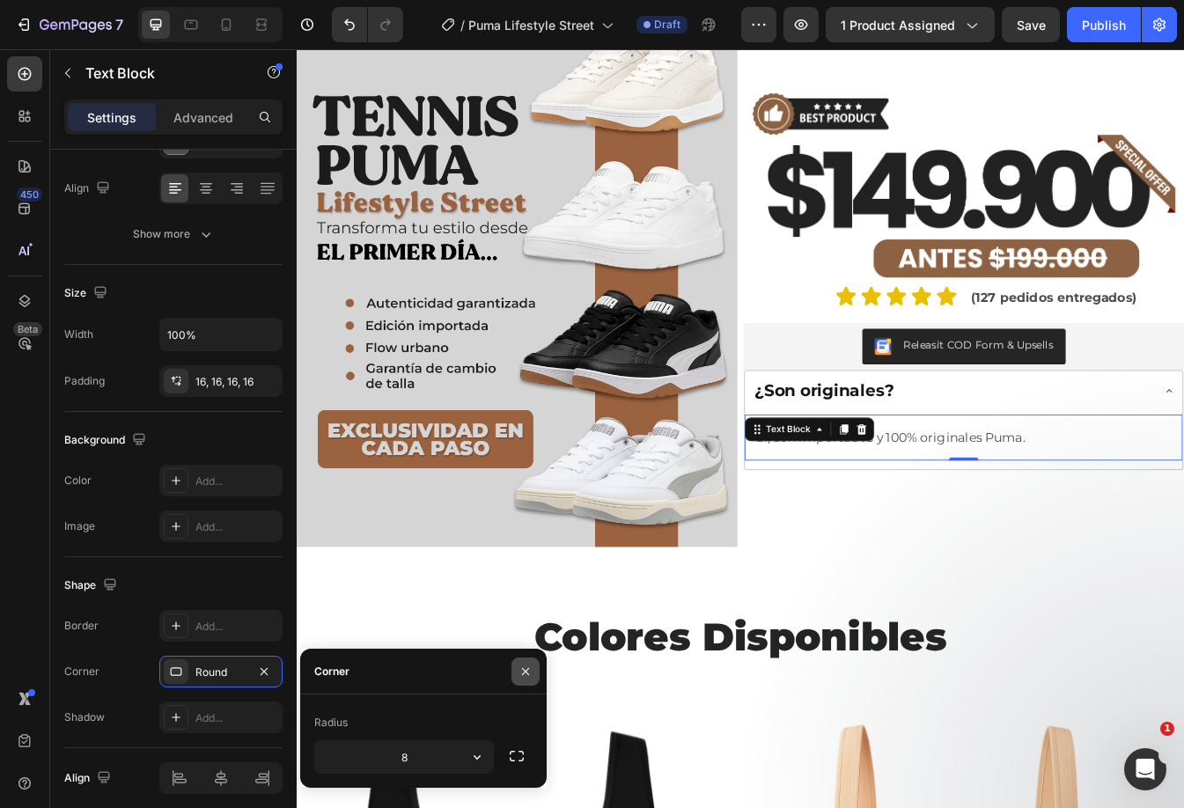
drag, startPoint x: 521, startPoint y: 668, endPoint x: 86, endPoint y: 749, distance: 442.2
click at [521, 668] on icon "button" at bounding box center [525, 671] width 14 height 14
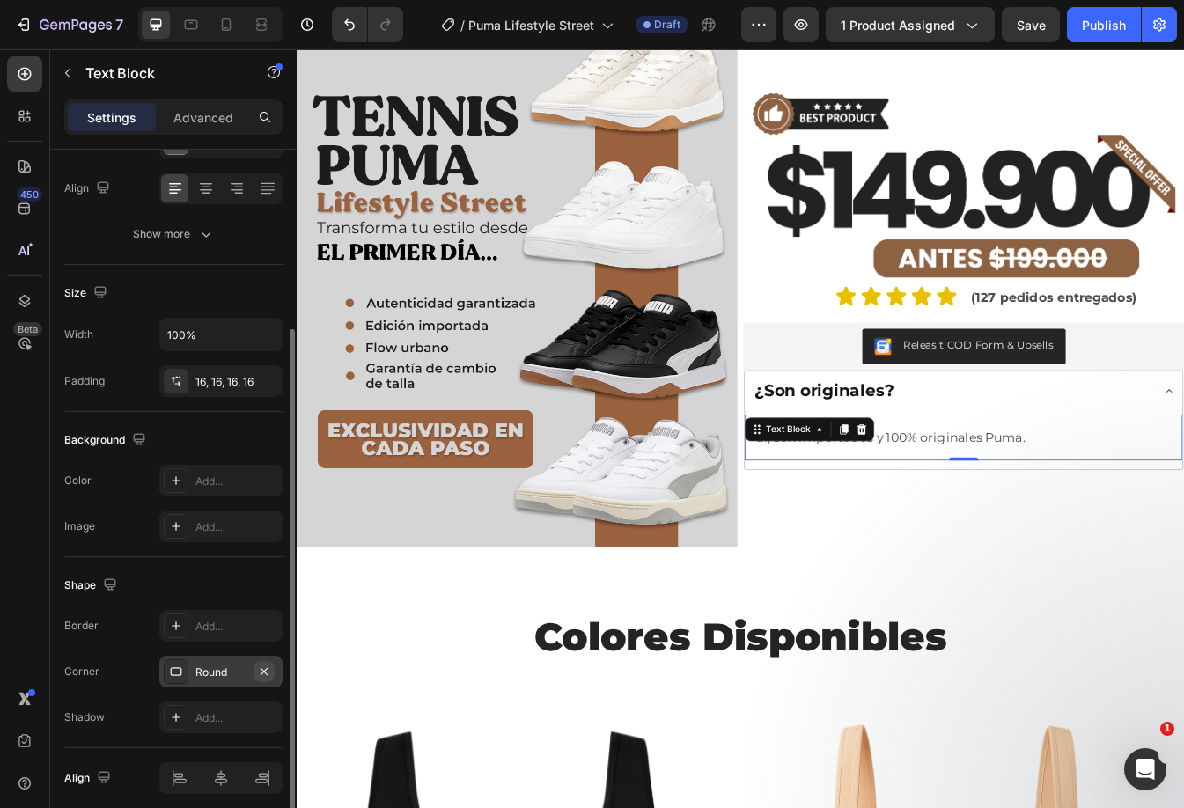
click at [266, 672] on icon "button" at bounding box center [263, 670] width 7 height 7
click at [228, 637] on div "Add..." at bounding box center [220, 626] width 123 height 32
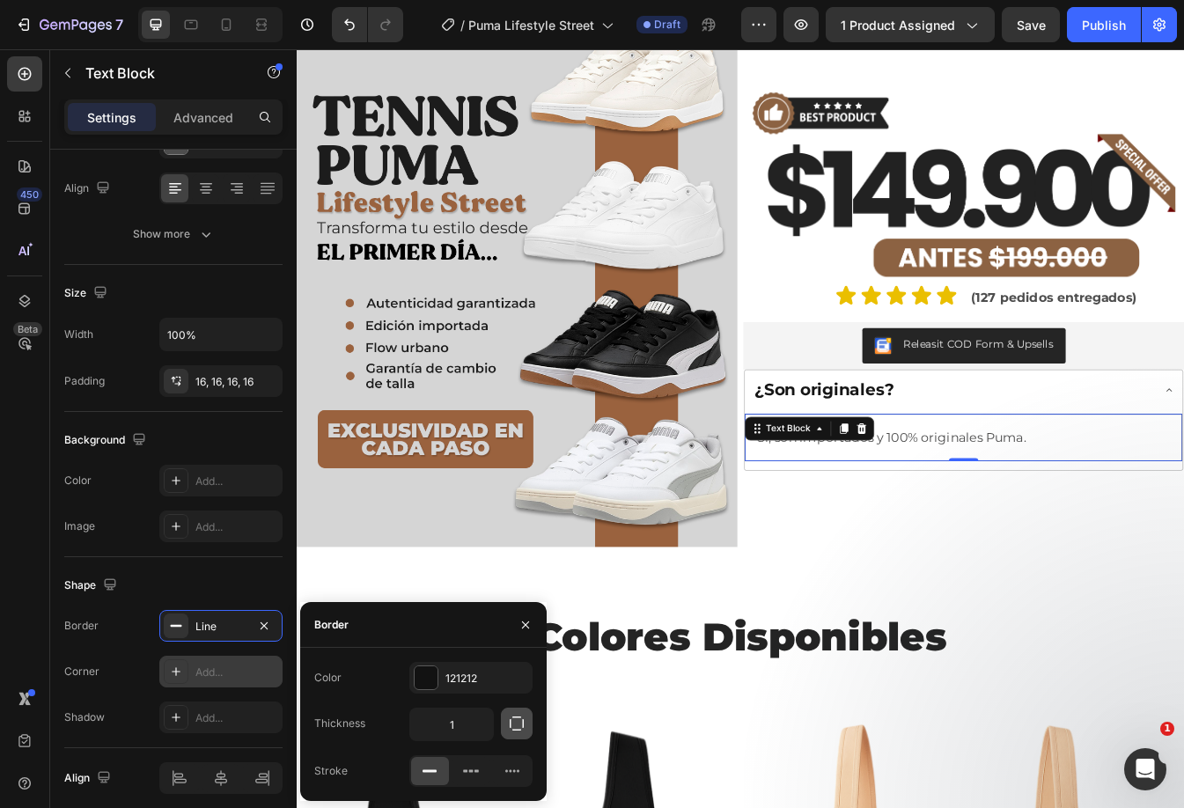
click at [514, 725] on icon "button" at bounding box center [517, 724] width 18 height 18
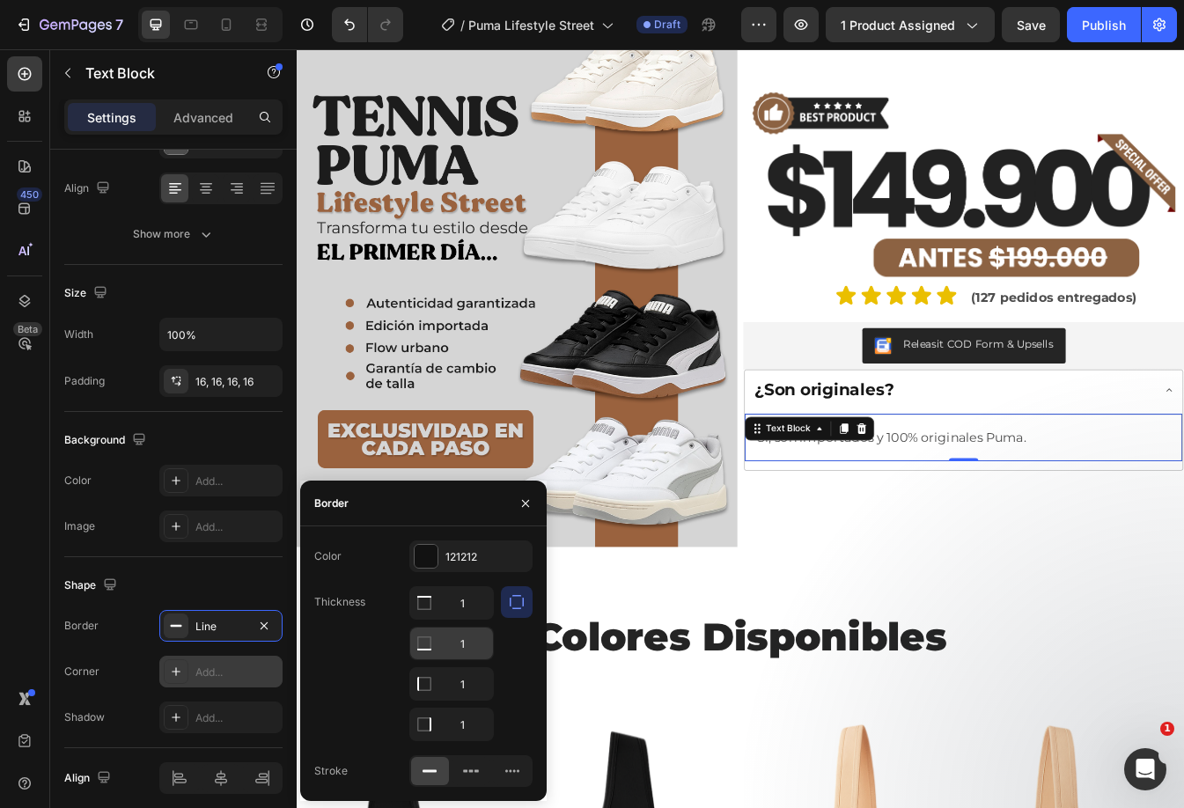
click at [462, 619] on input "1" at bounding box center [451, 603] width 83 height 32
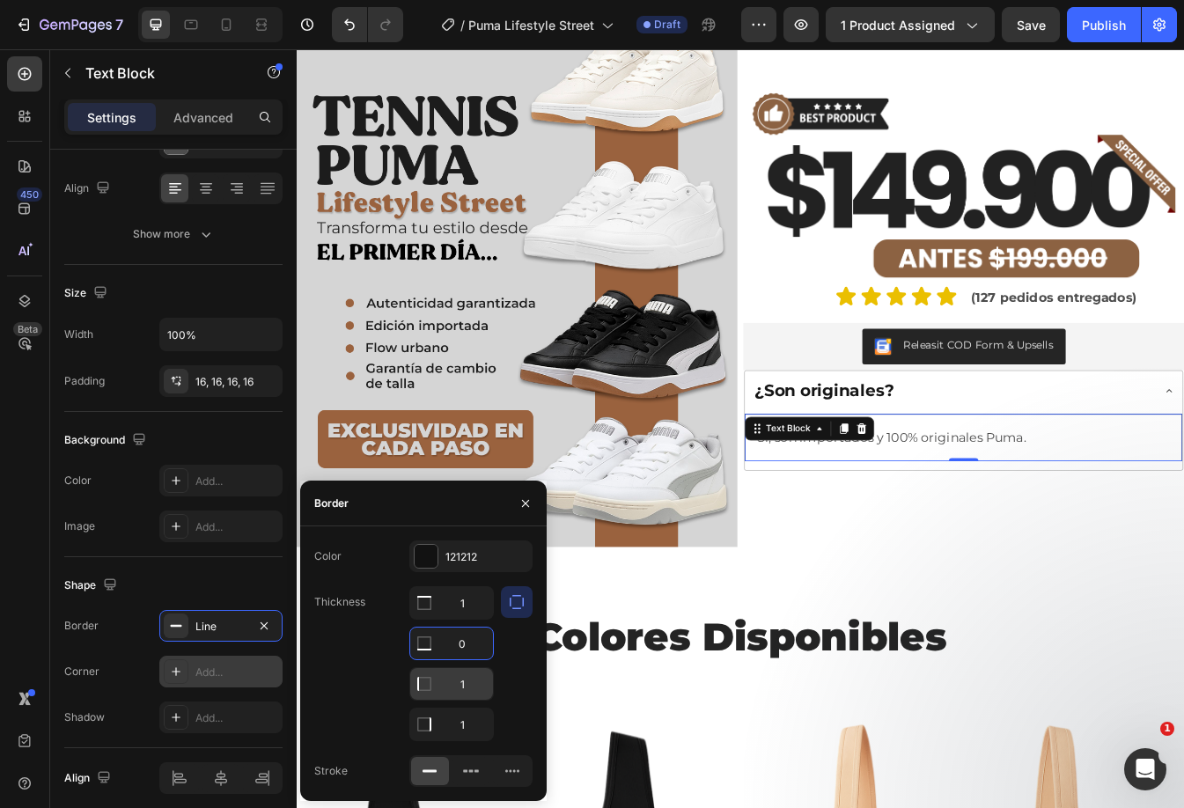
type input "0"
click at [462, 676] on input "1" at bounding box center [451, 684] width 83 height 32
type input "0"
click at [458, 619] on input "1" at bounding box center [451, 603] width 83 height 32
type input "0"
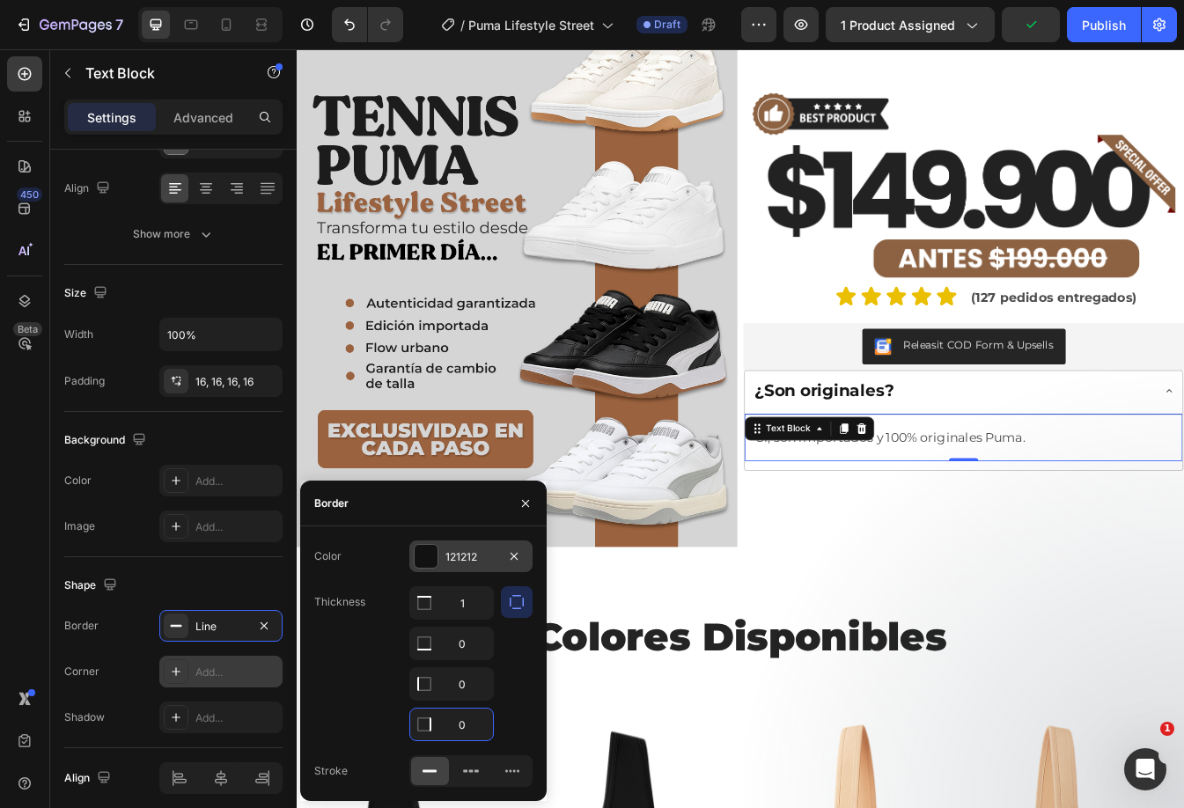
click at [423, 559] on div at bounding box center [425, 556] width 23 height 23
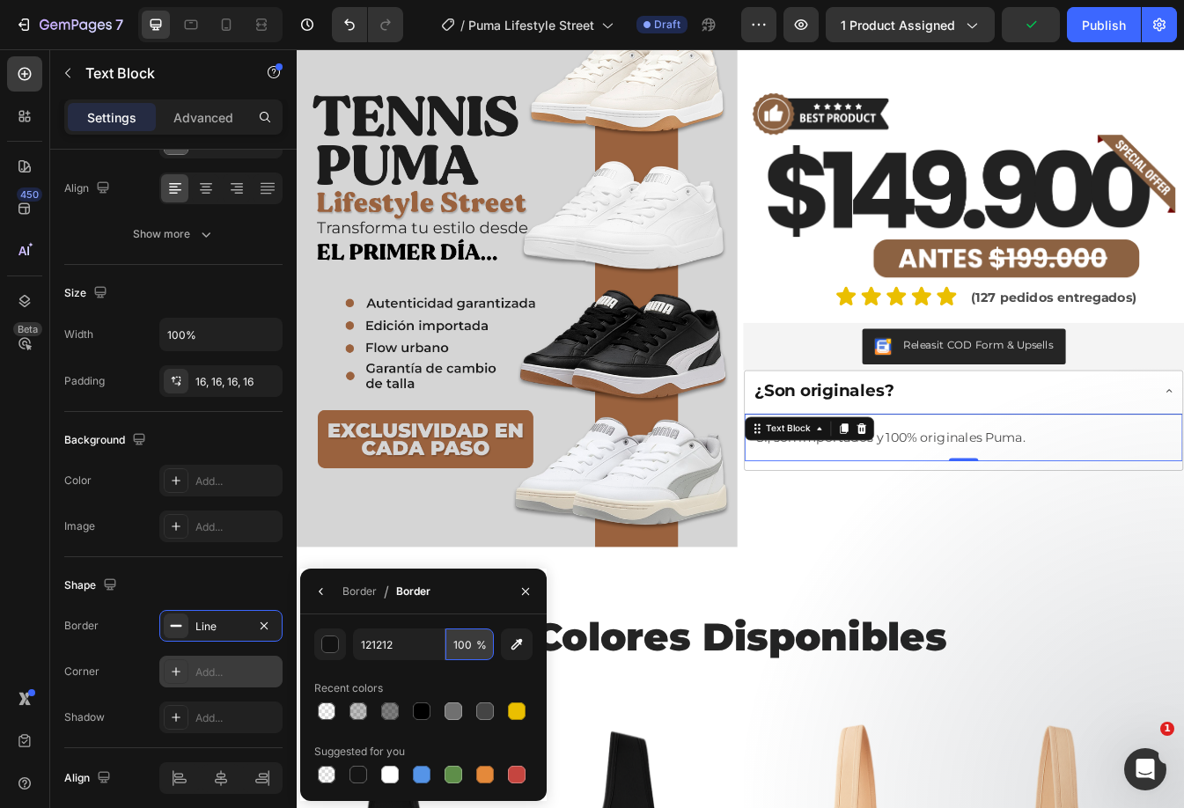
click at [463, 648] on input "100" at bounding box center [469, 644] width 48 height 32
type input "25"
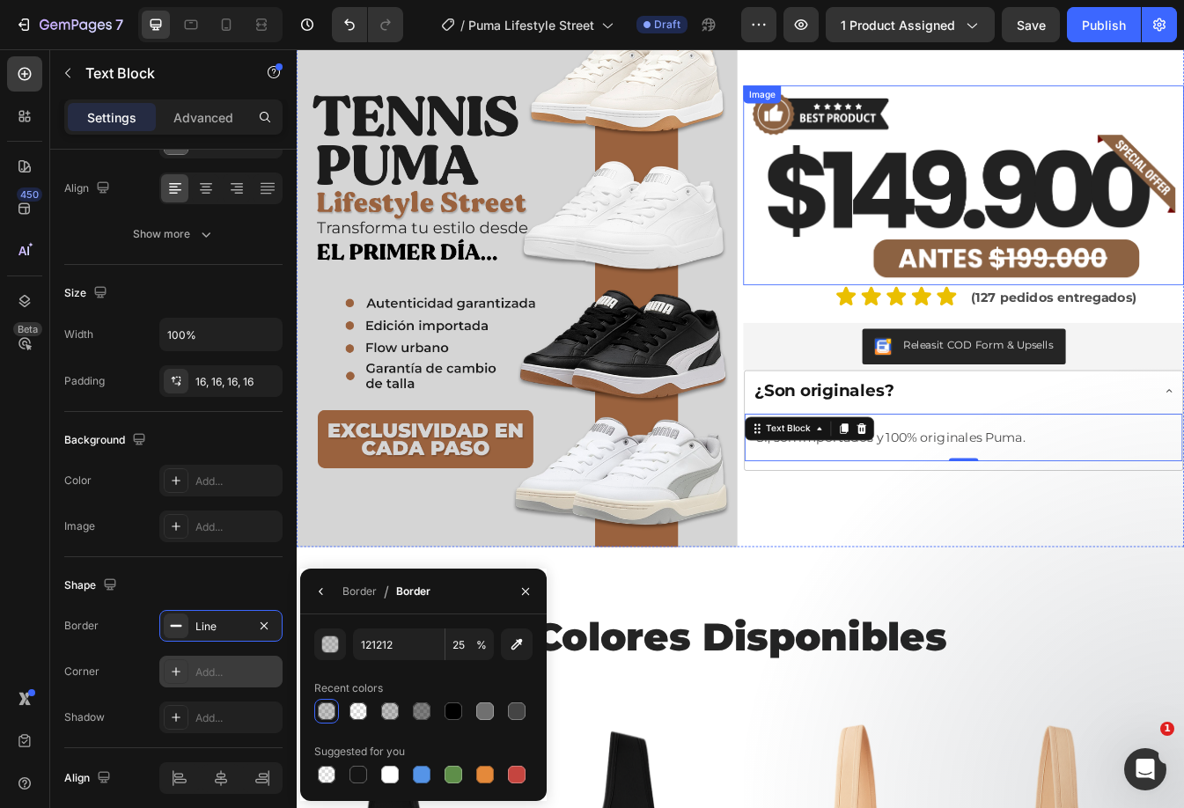
click at [990, 213] on img at bounding box center [1090, 211] width 524 height 238
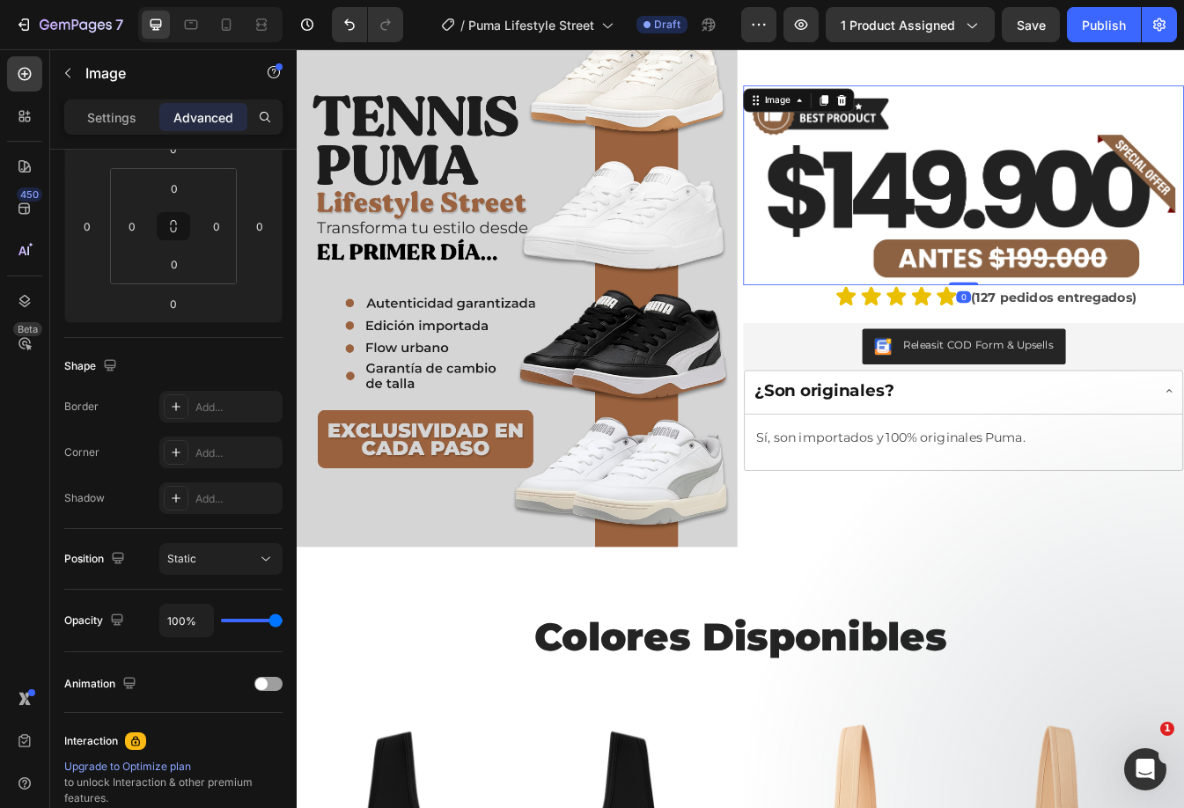
scroll to position [0, 0]
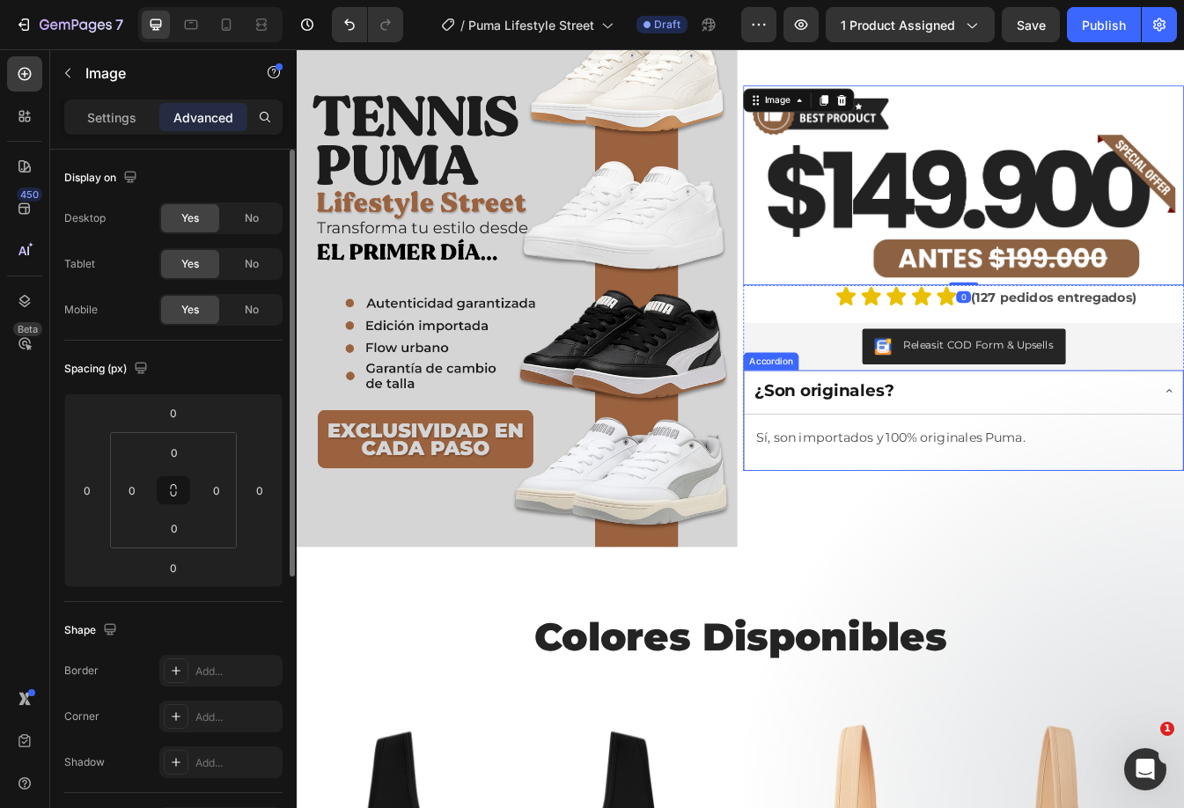
click at [1183, 464] on div "¿Son originales?" at bounding box center [1076, 456] width 475 height 31
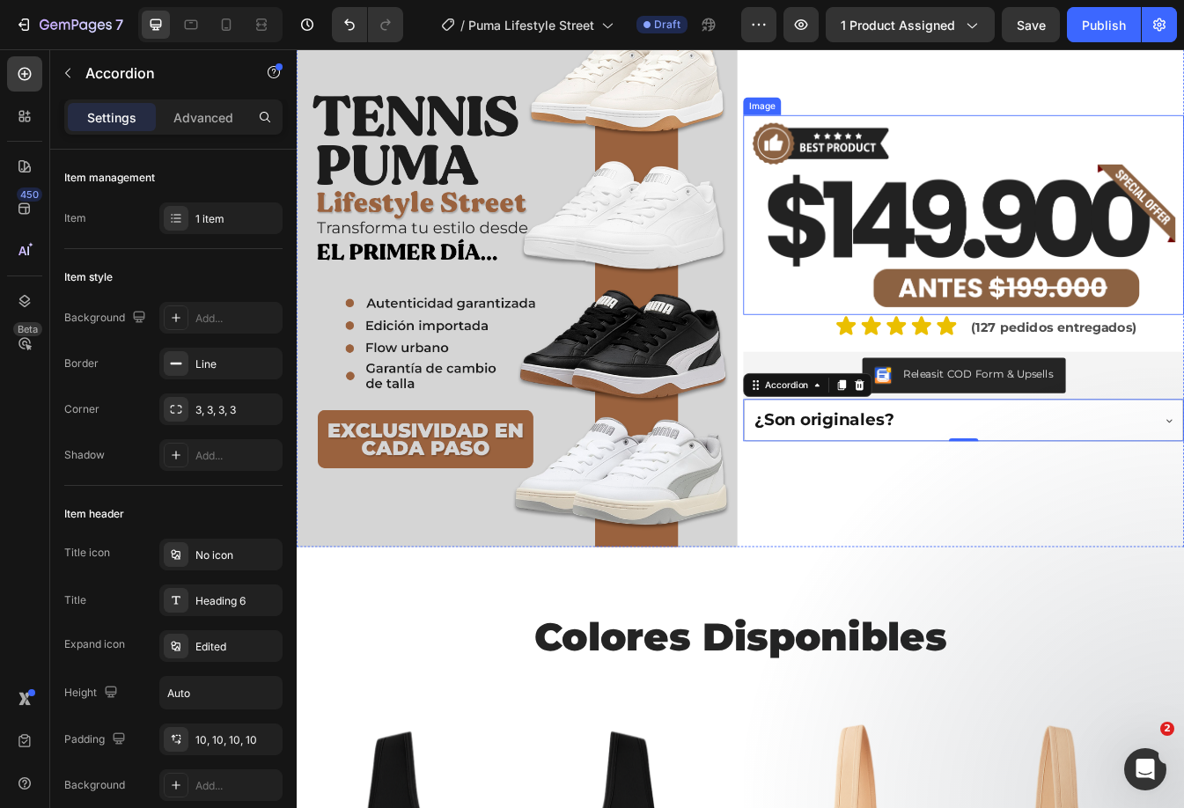
click at [1183, 226] on img at bounding box center [1090, 247] width 524 height 238
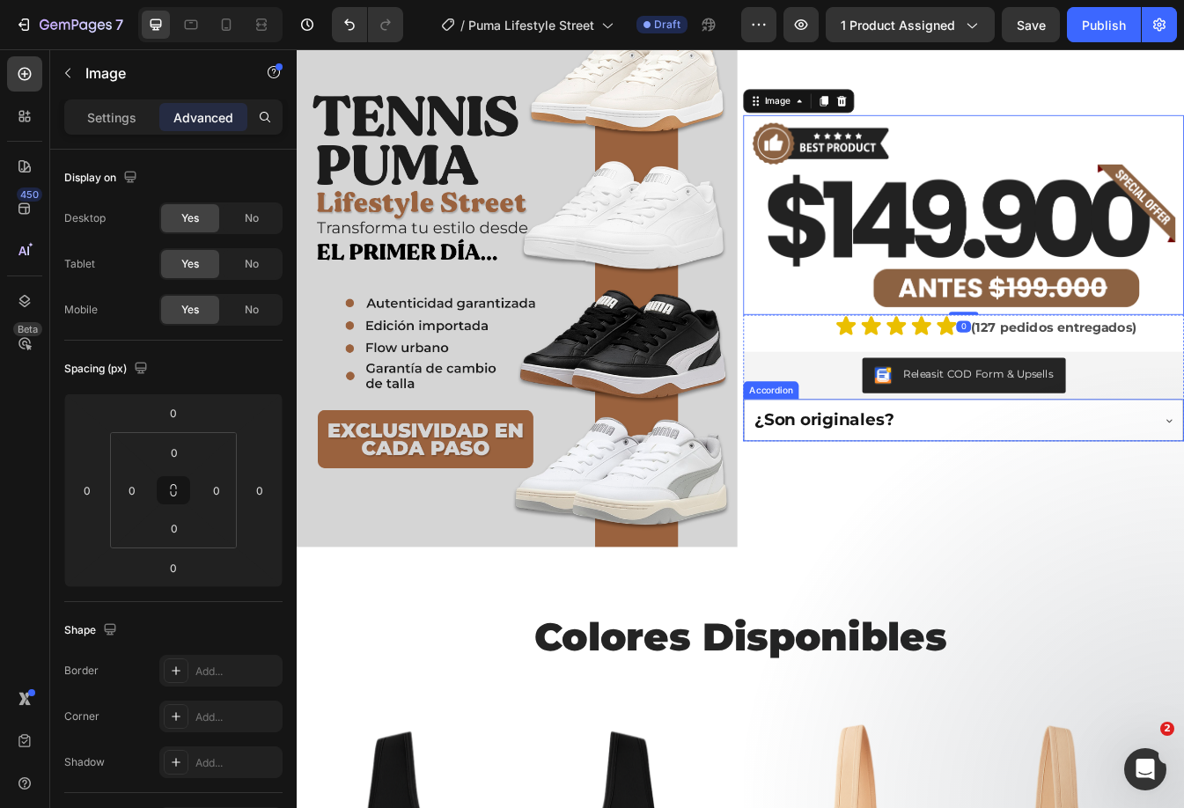
drag, startPoint x: 1283, startPoint y: 491, endPoint x: 1224, endPoint y: 393, distance: 114.1
click at [1183, 490] on div "¿Son originales?" at bounding box center [1076, 490] width 475 height 31
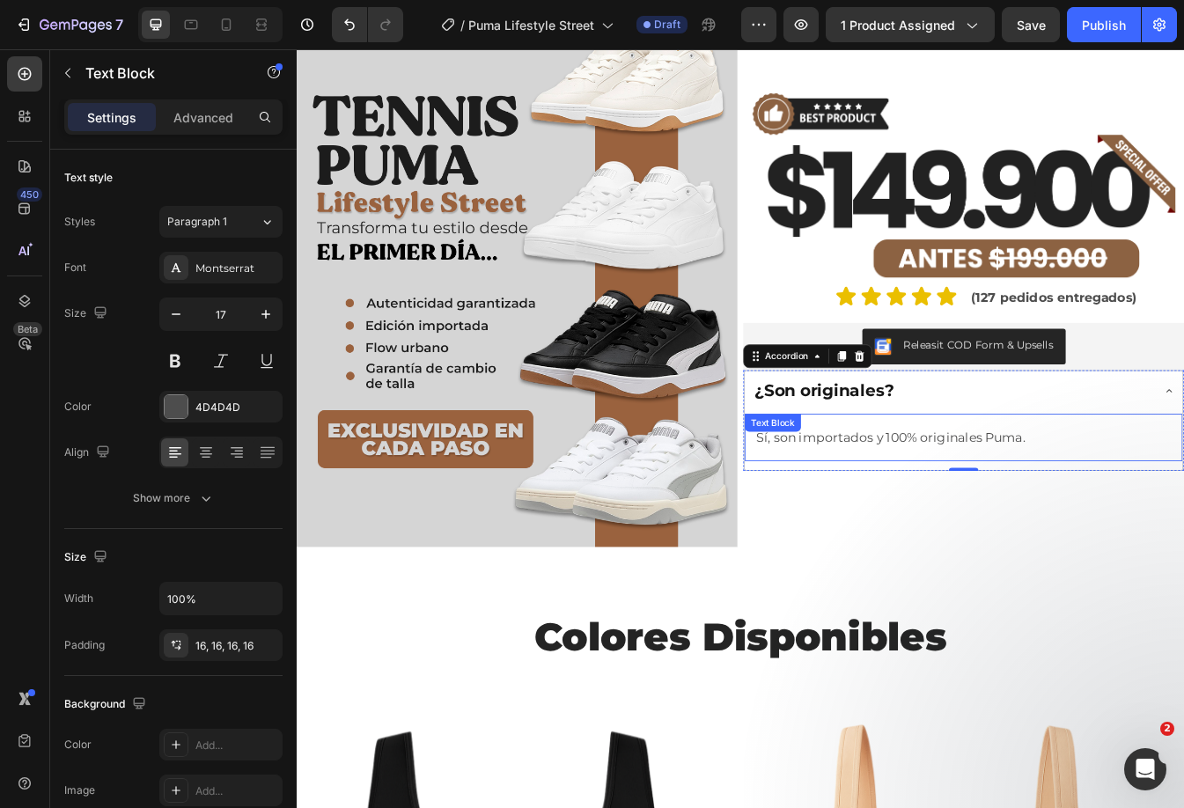
click at [1183, 507] on p "Sí, son importados y 100% originales Puma." at bounding box center [1090, 511] width 493 height 27
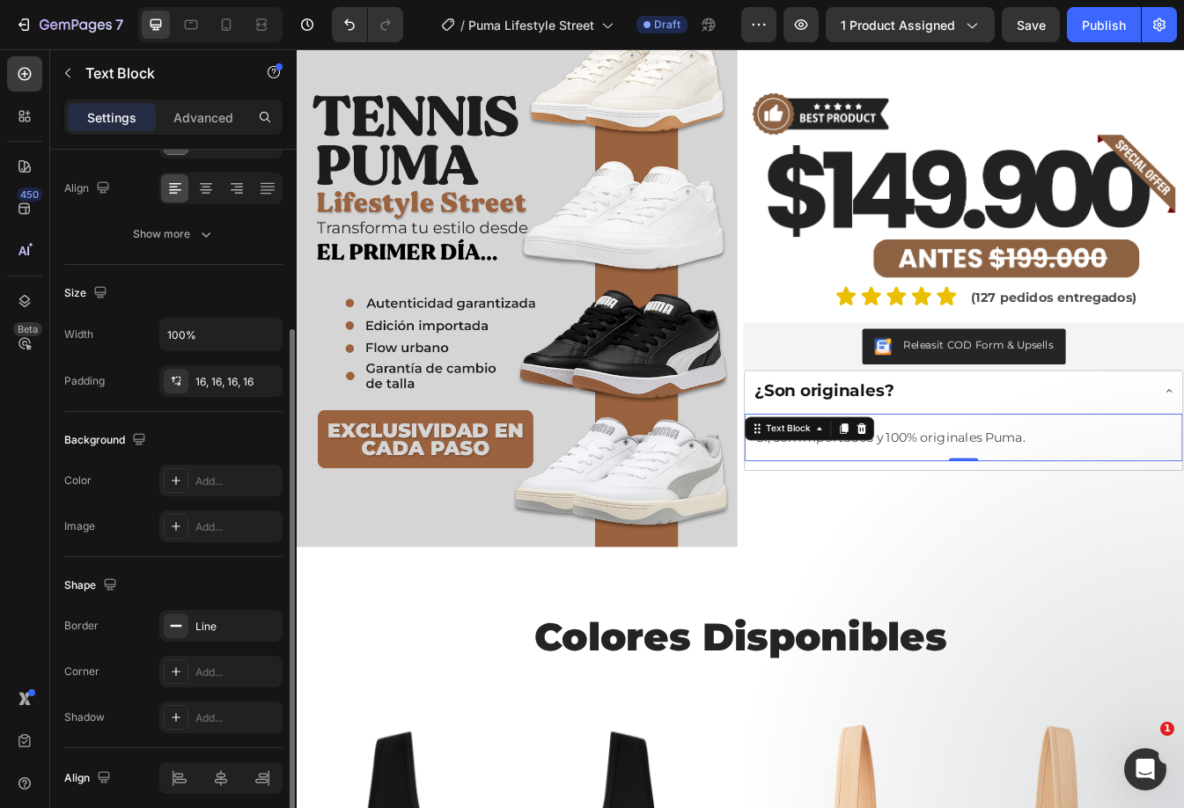
scroll to position [334, 0]
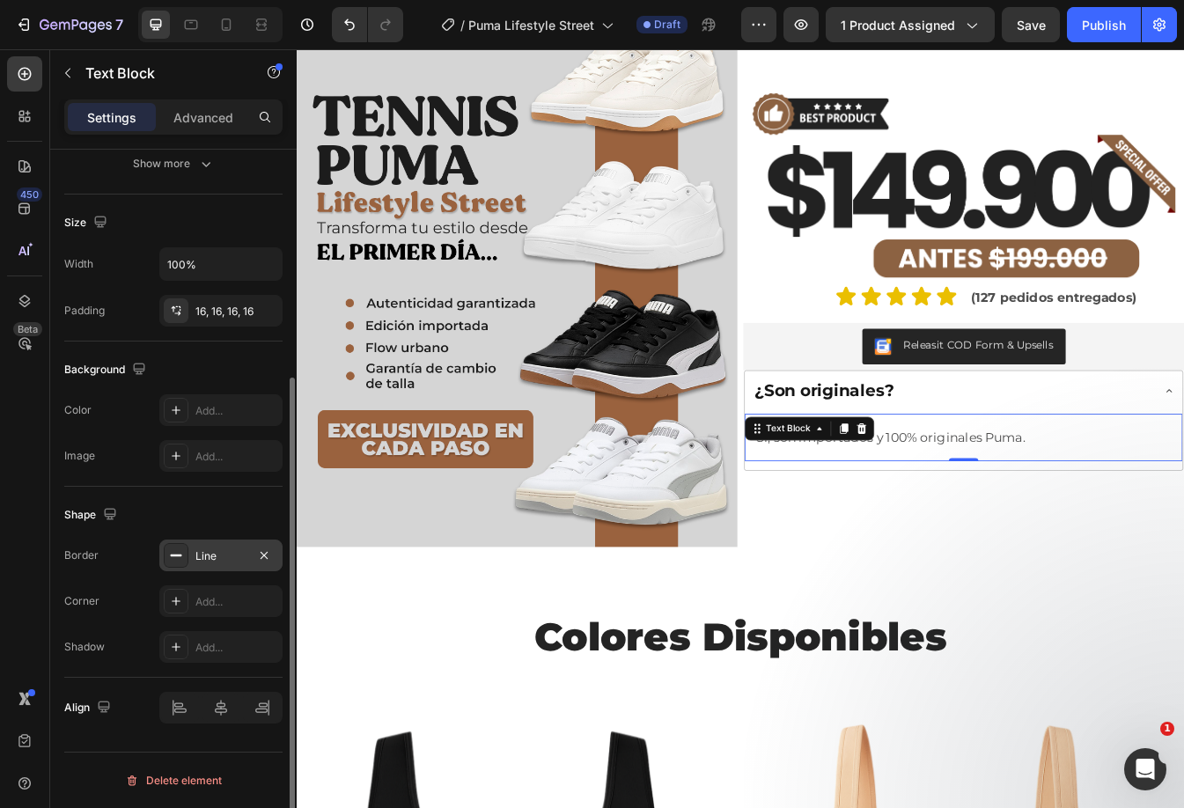
click at [215, 561] on div "Line" at bounding box center [220, 556] width 51 height 16
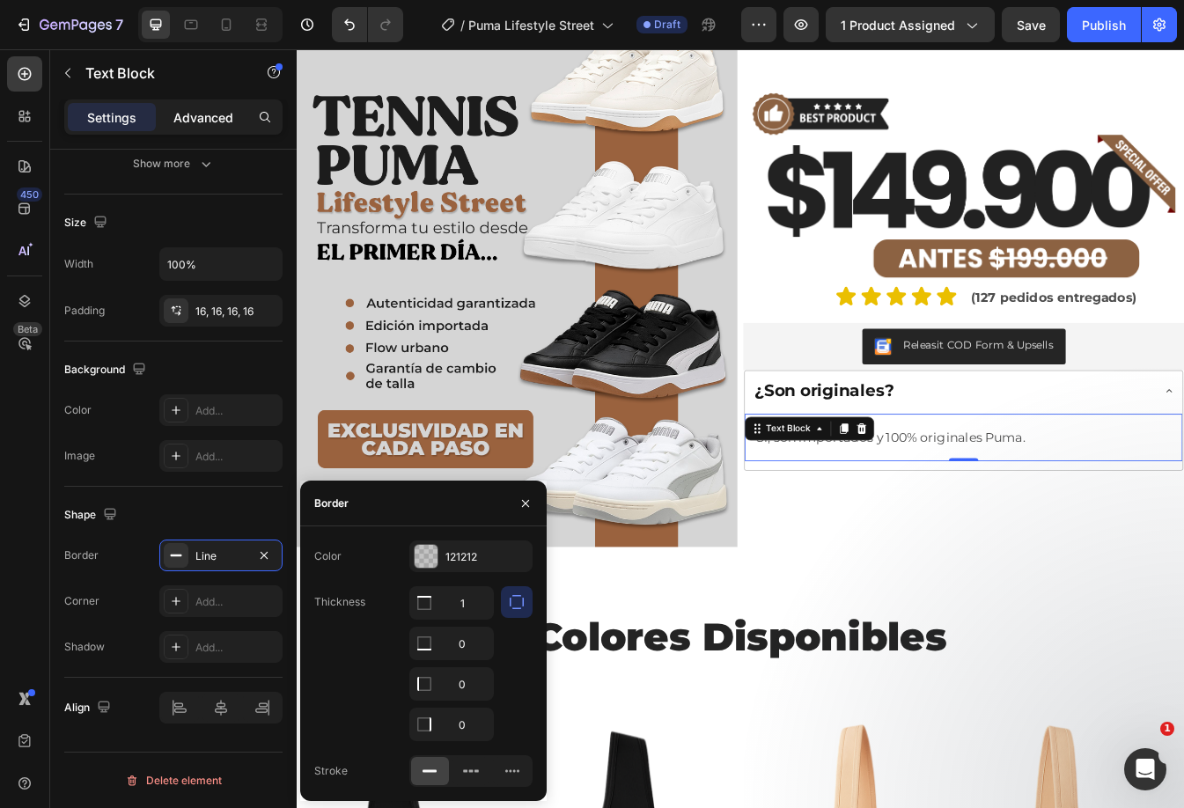
click at [209, 111] on p "Advanced" at bounding box center [203, 117] width 60 height 18
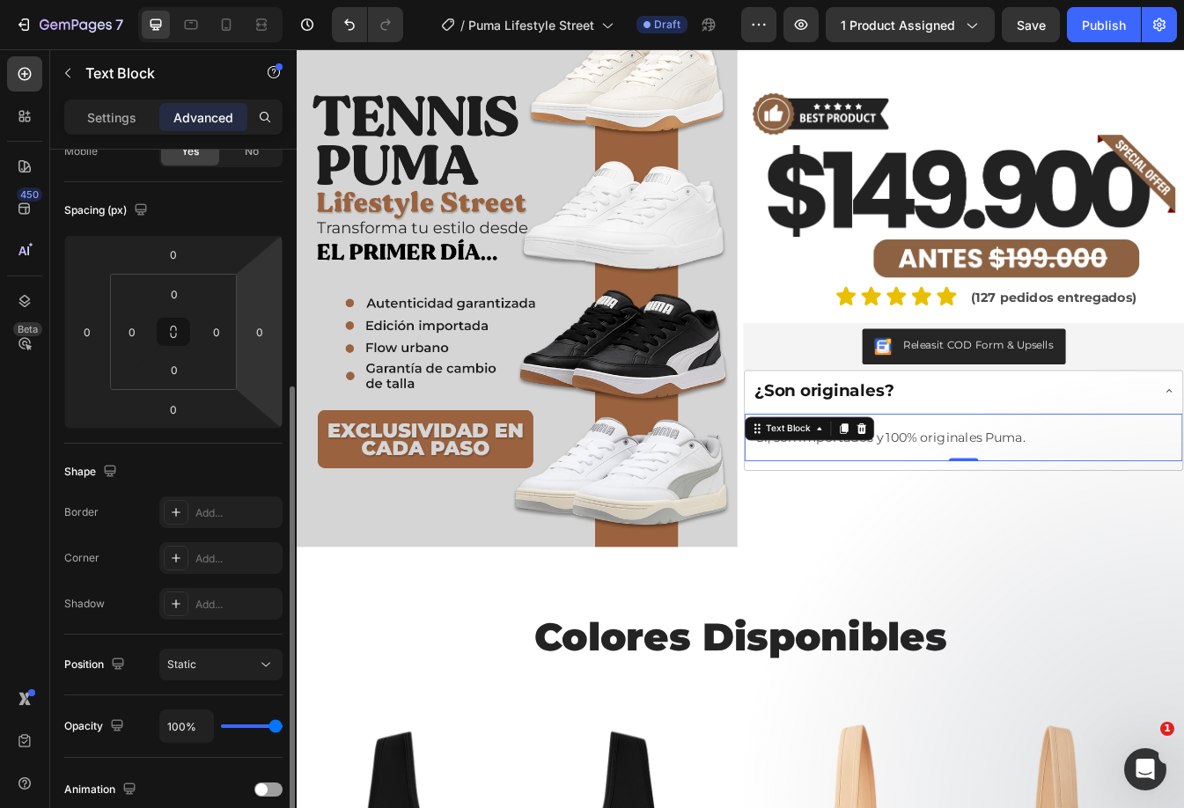
scroll to position [70, 0]
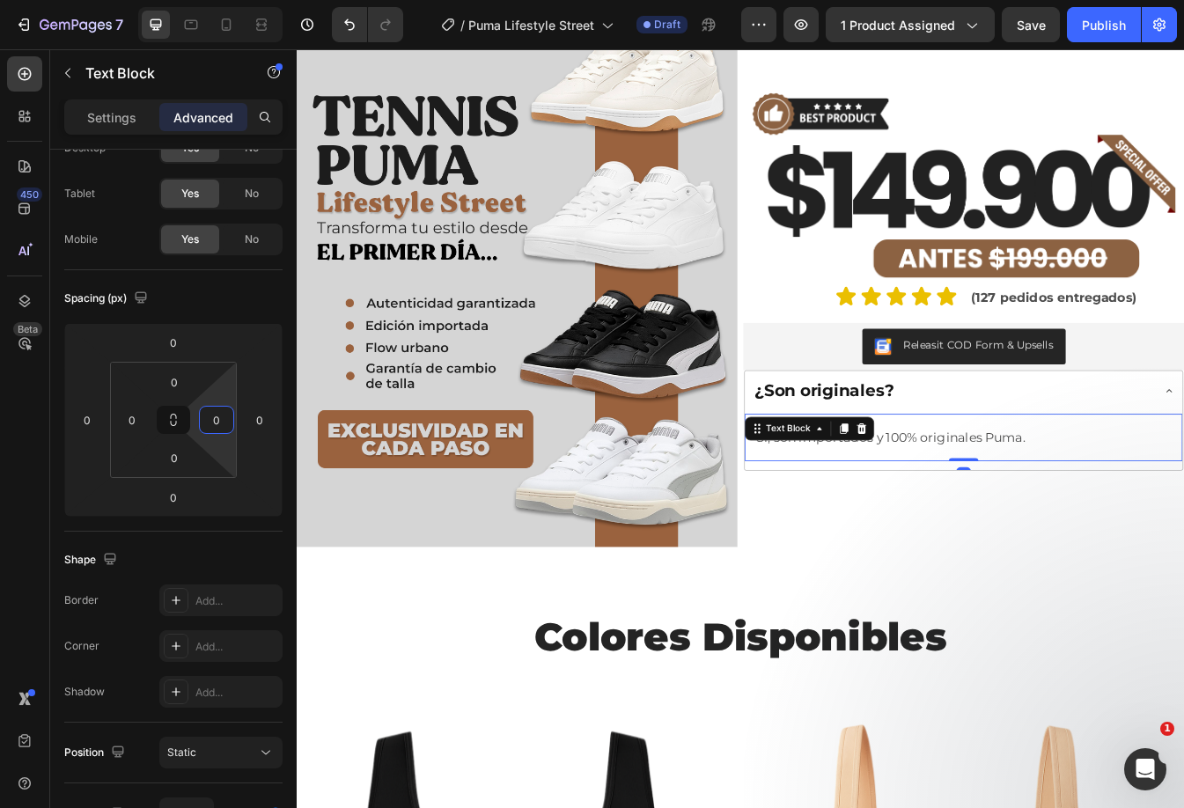
click at [221, 430] on input "0" at bounding box center [216, 420] width 26 height 26
type input "20"
click at [130, 418] on input "0" at bounding box center [132, 420] width 26 height 26
type input "20"
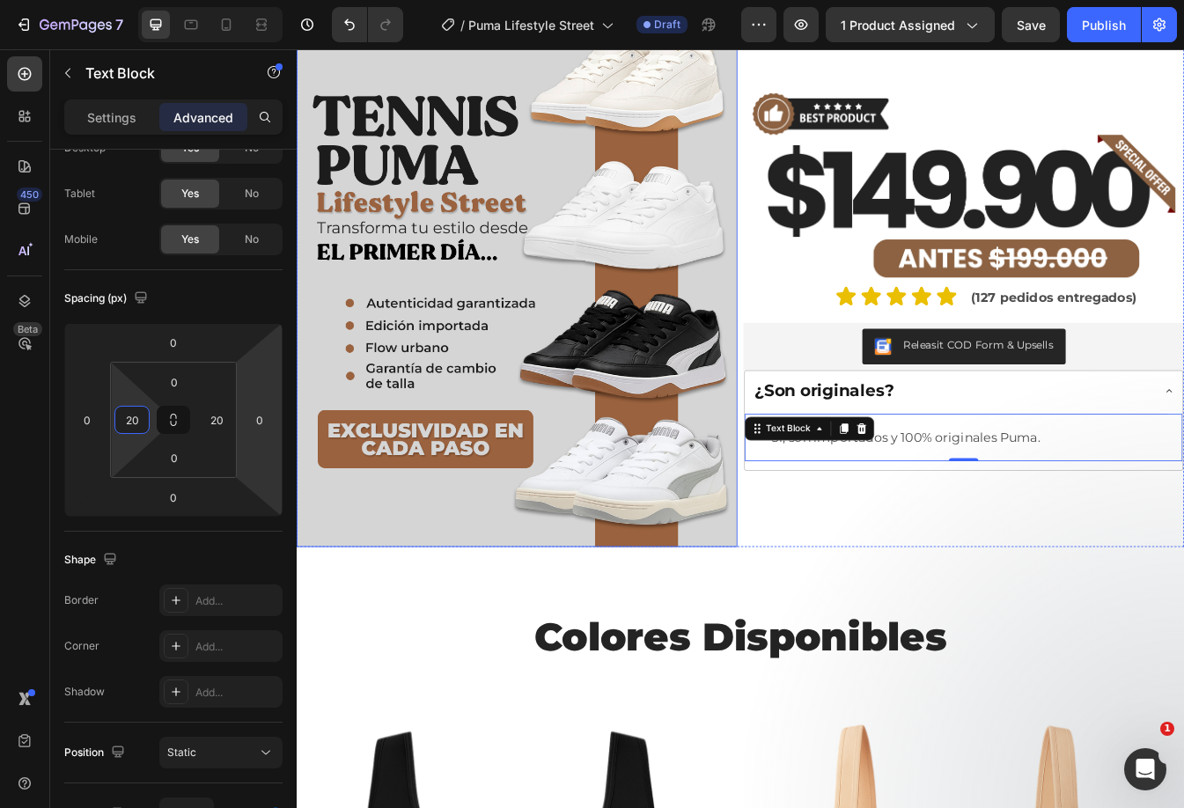
click at [586, 366] on img at bounding box center [559, 321] width 524 height 641
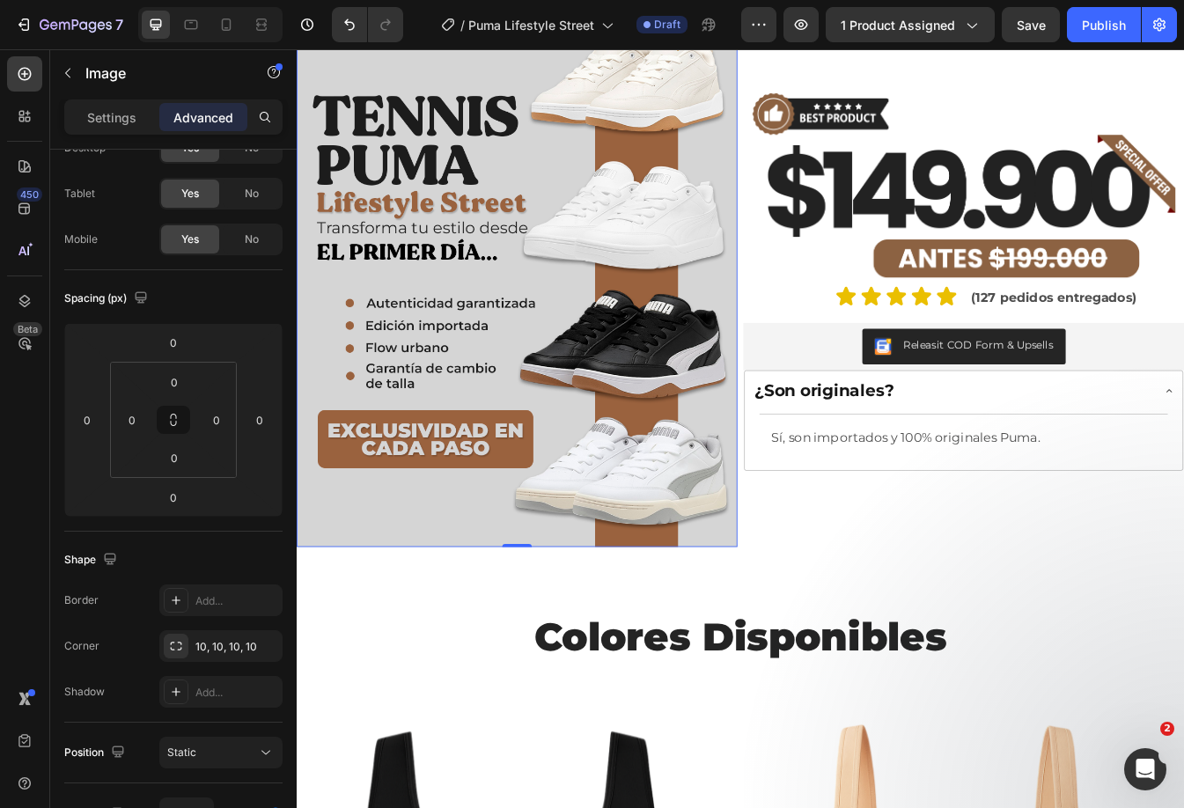
scroll to position [0, 0]
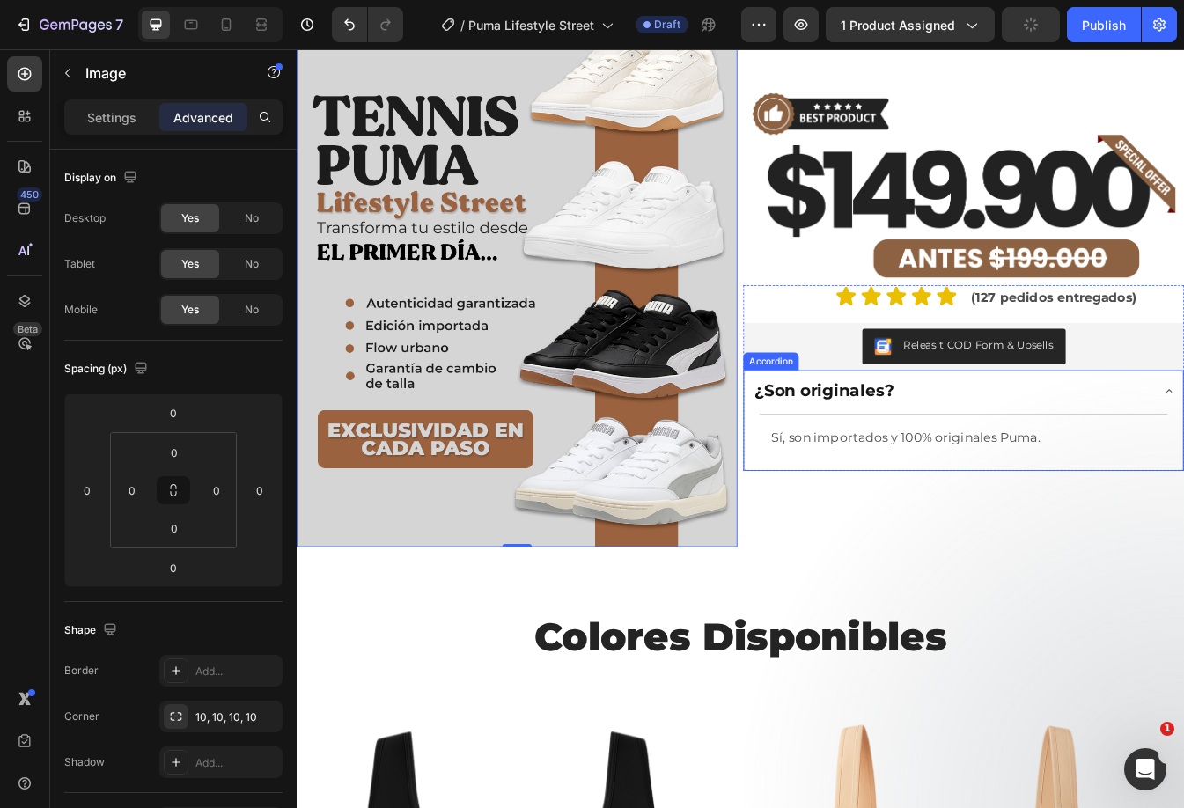
click at [1129, 452] on div "¿Son originales?" at bounding box center [1076, 456] width 475 height 31
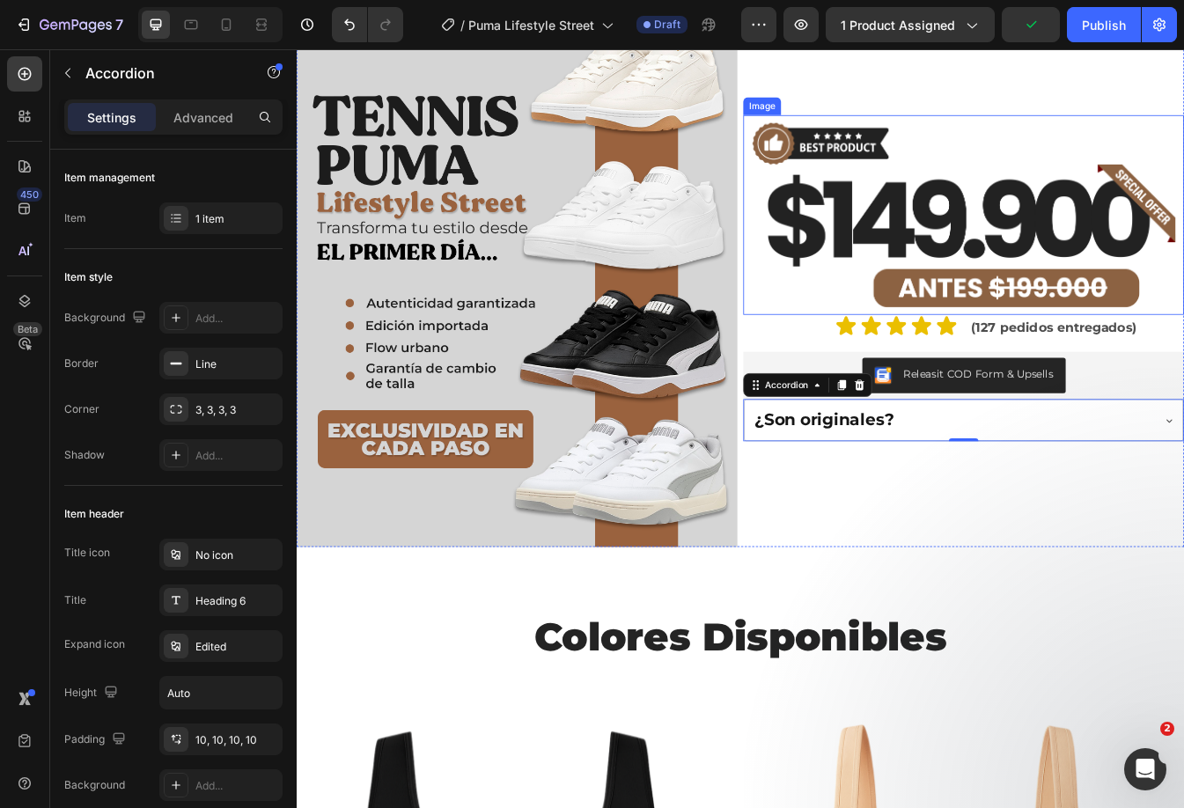
click at [963, 226] on img at bounding box center [1090, 247] width 524 height 238
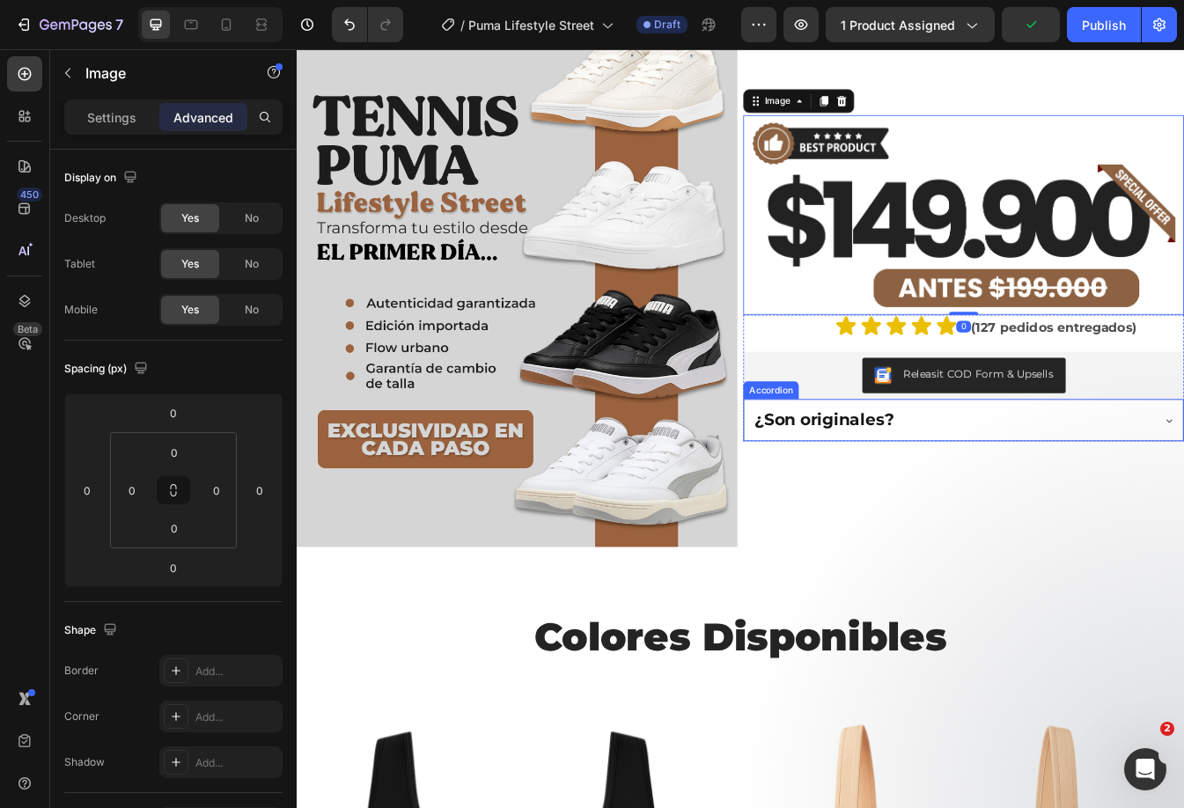
click at [1183, 475] on div "¿Son originales?" at bounding box center [1076, 490] width 475 height 31
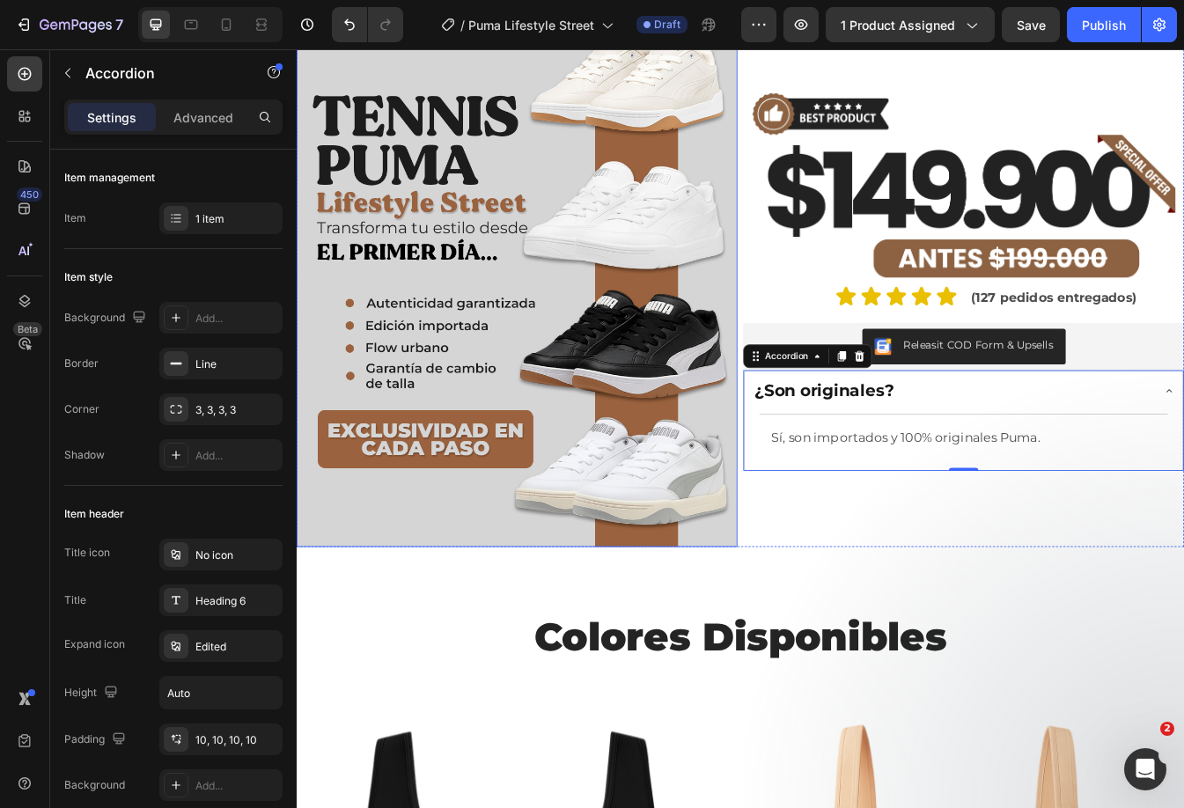
click at [730, 221] on img at bounding box center [559, 321] width 524 height 641
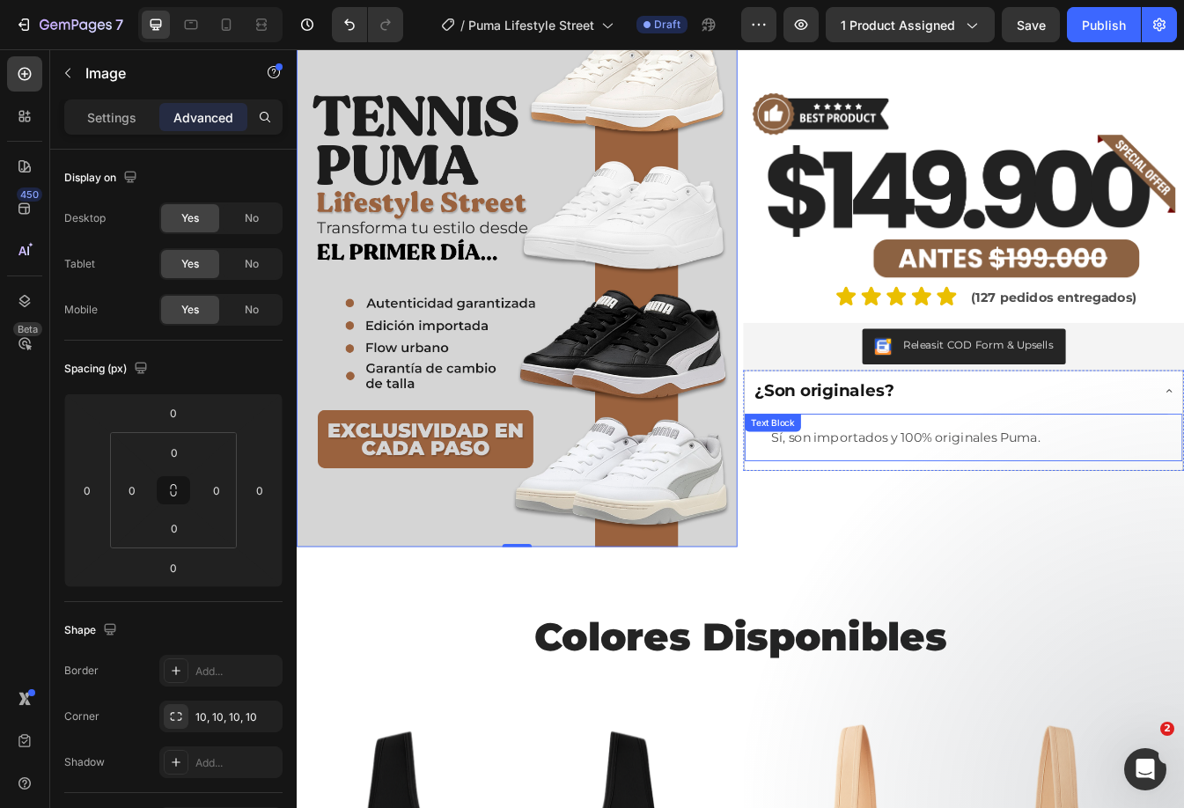
click at [1098, 498] on p "Sí, son importados y 100% originales Puma." at bounding box center [1091, 511] width 458 height 27
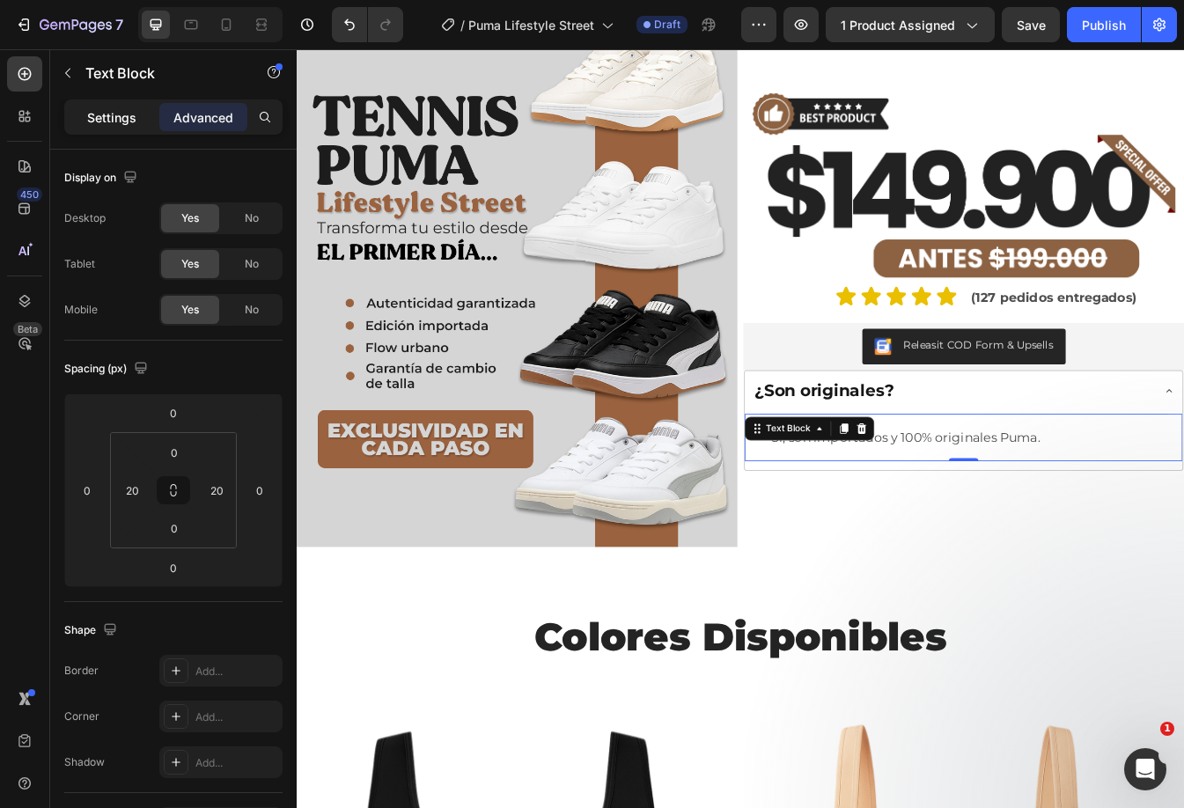
click at [120, 124] on p "Settings" at bounding box center [111, 117] width 49 height 18
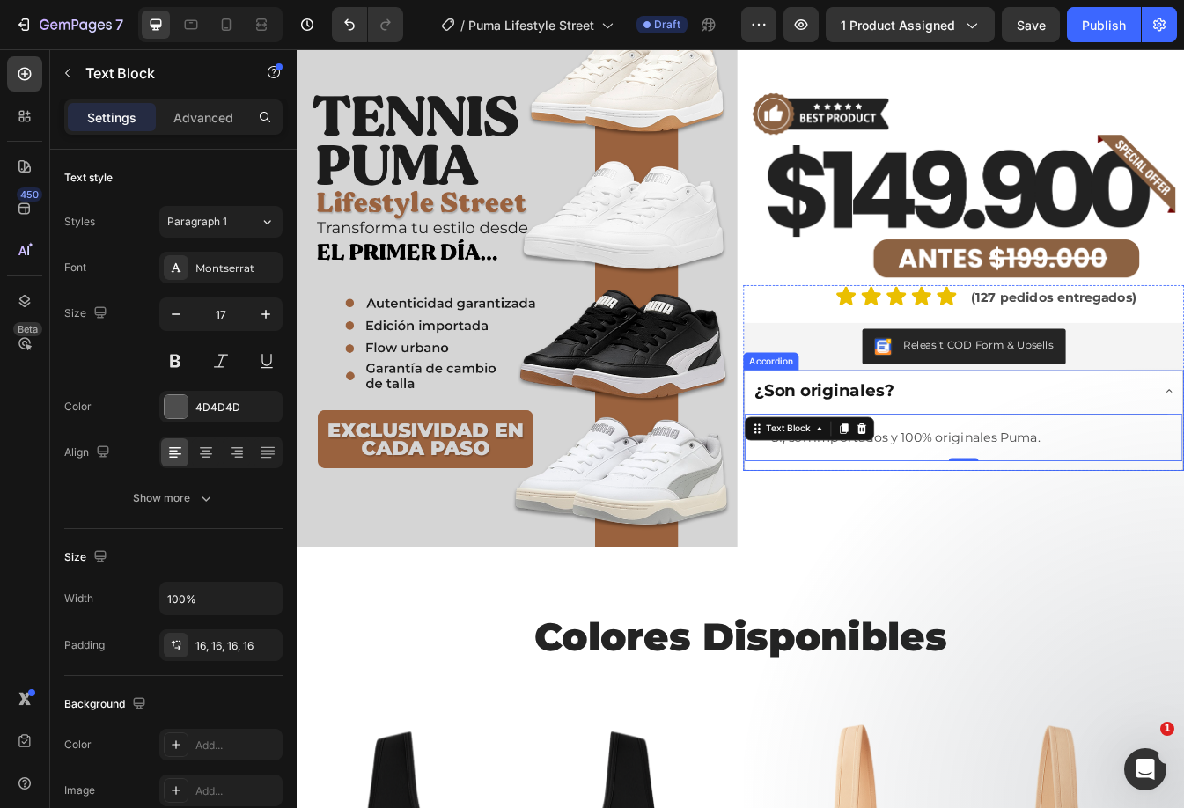
click at [894, 452] on p "¿Son originales?" at bounding box center [924, 457] width 166 height 26
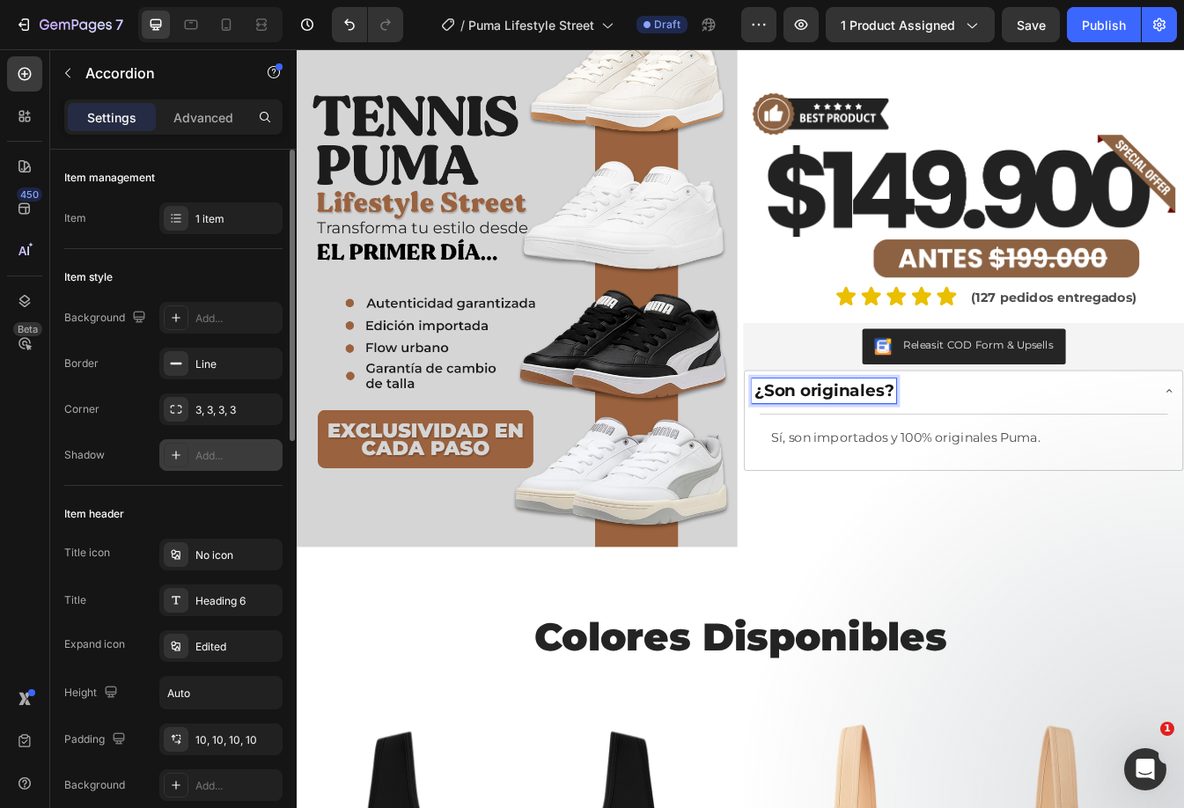
scroll to position [88, 0]
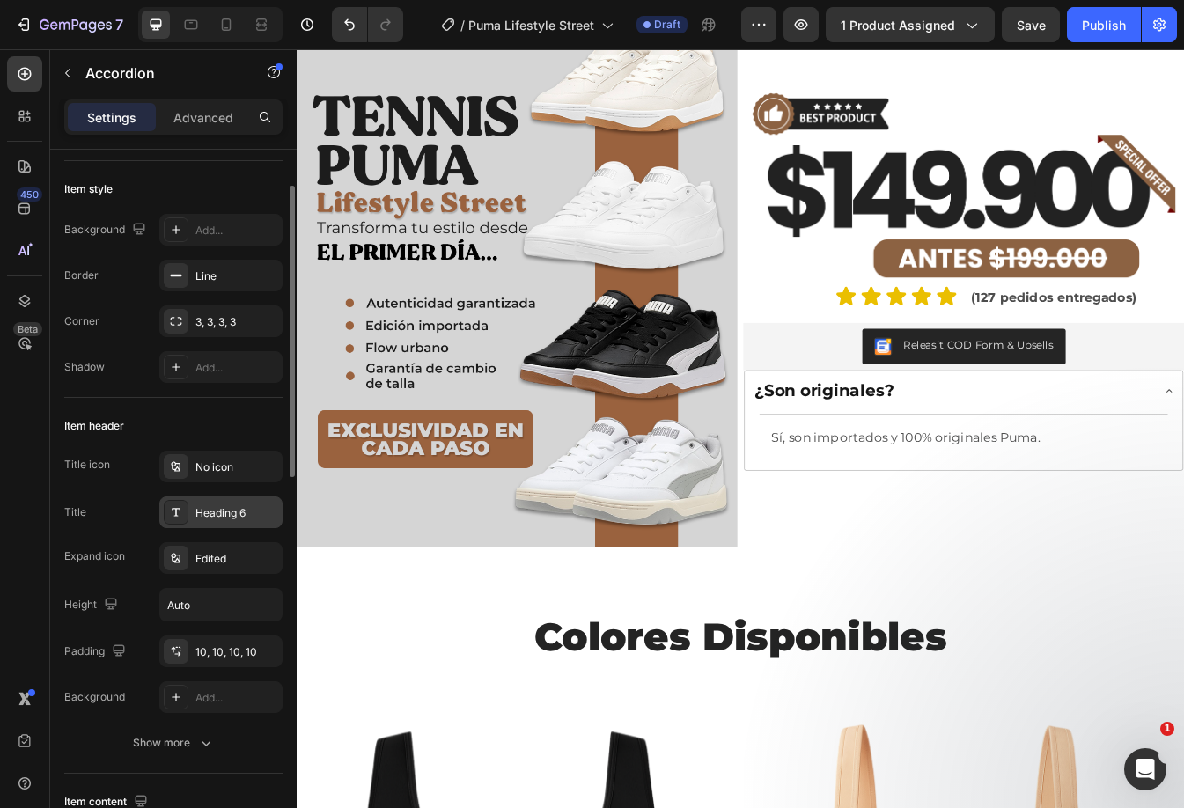
click at [227, 508] on div "Heading 6" at bounding box center [236, 513] width 83 height 16
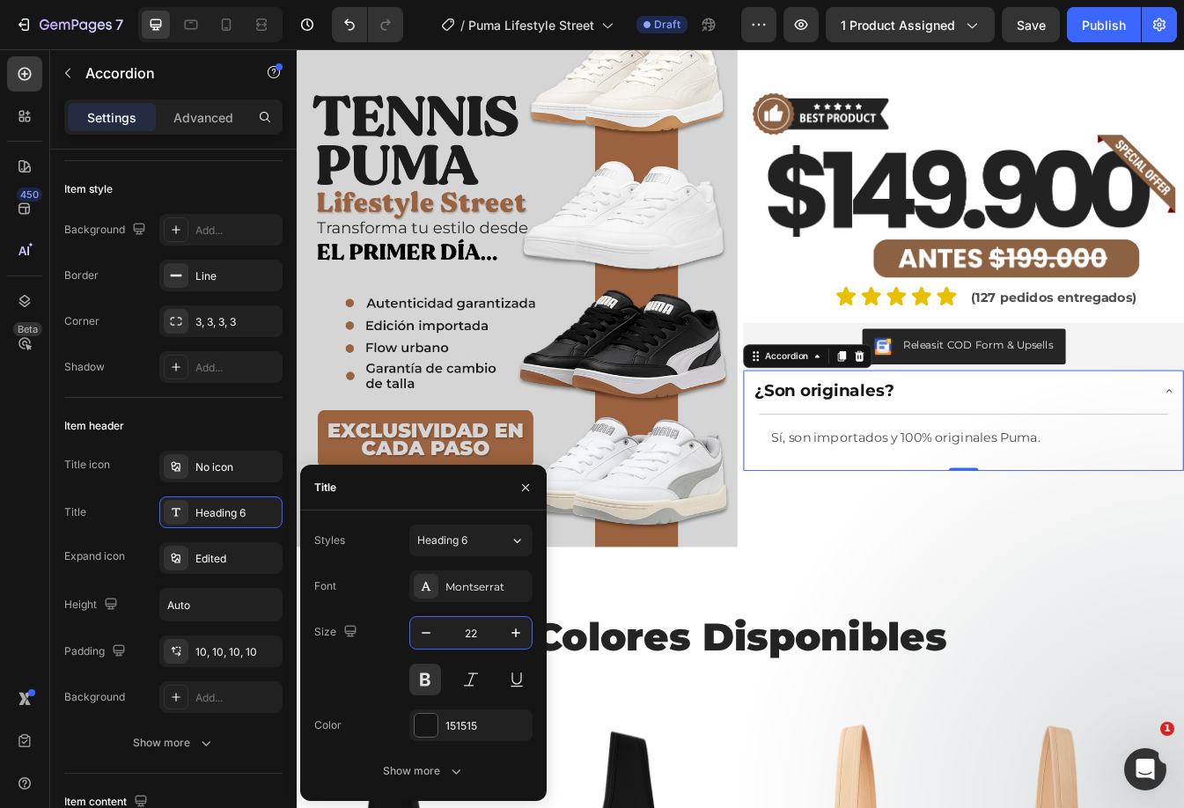
click at [479, 627] on input "22" at bounding box center [471, 633] width 58 height 32
click at [1081, 512] on p "Sí, son importados y 100% originales Puma." at bounding box center [1091, 511] width 458 height 27
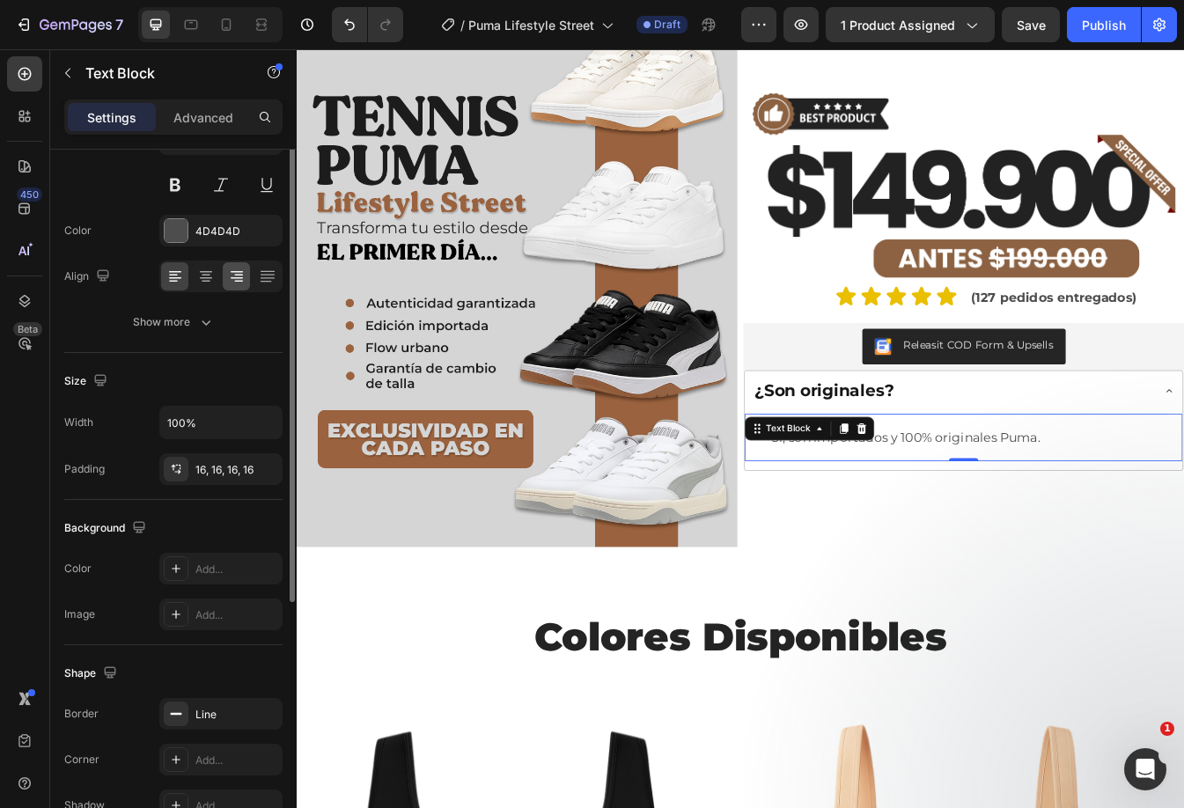
scroll to position [0, 0]
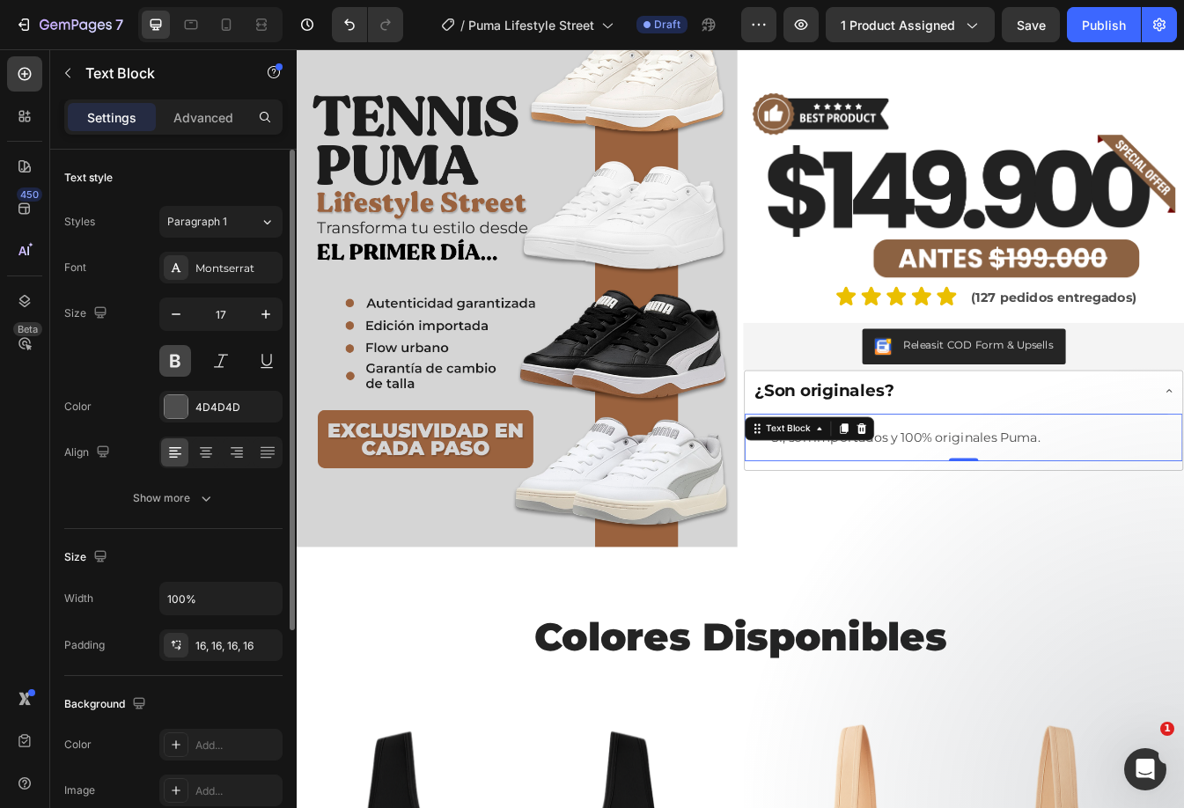
click at [177, 362] on button at bounding box center [175, 361] width 32 height 32
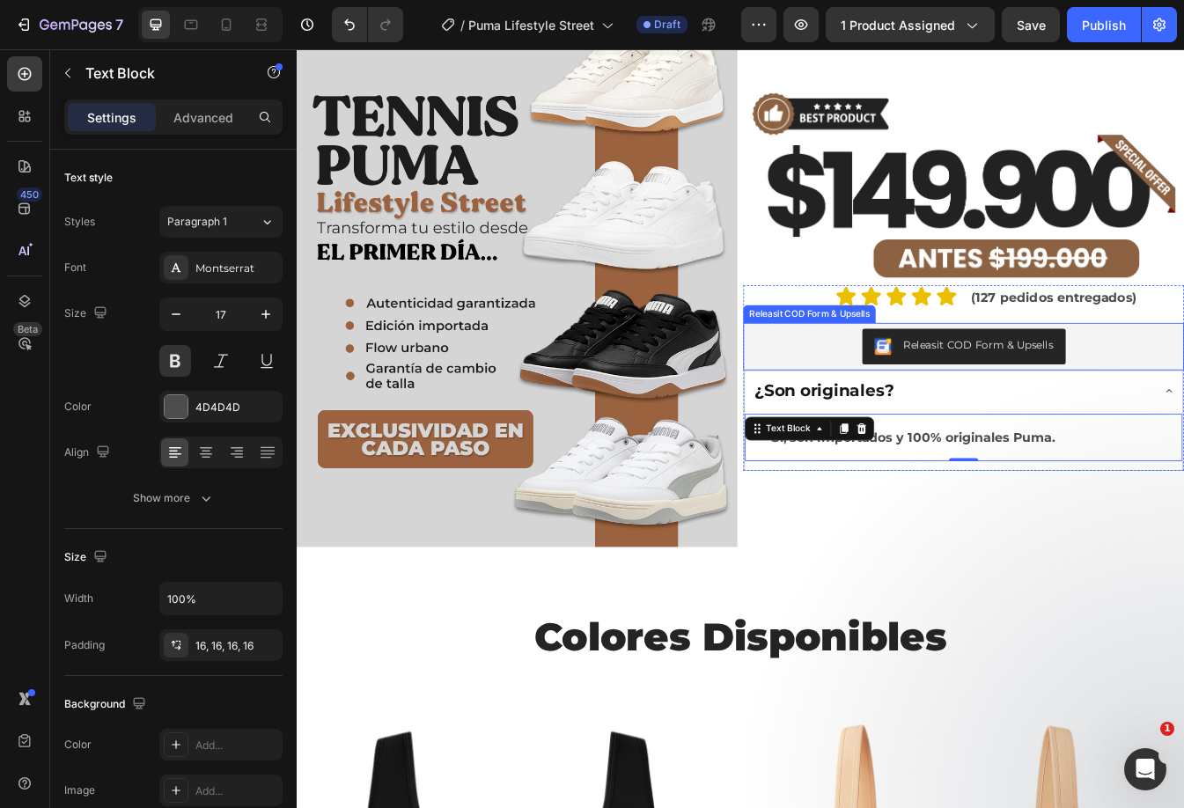
click at [932, 287] on img at bounding box center [1090, 211] width 524 height 238
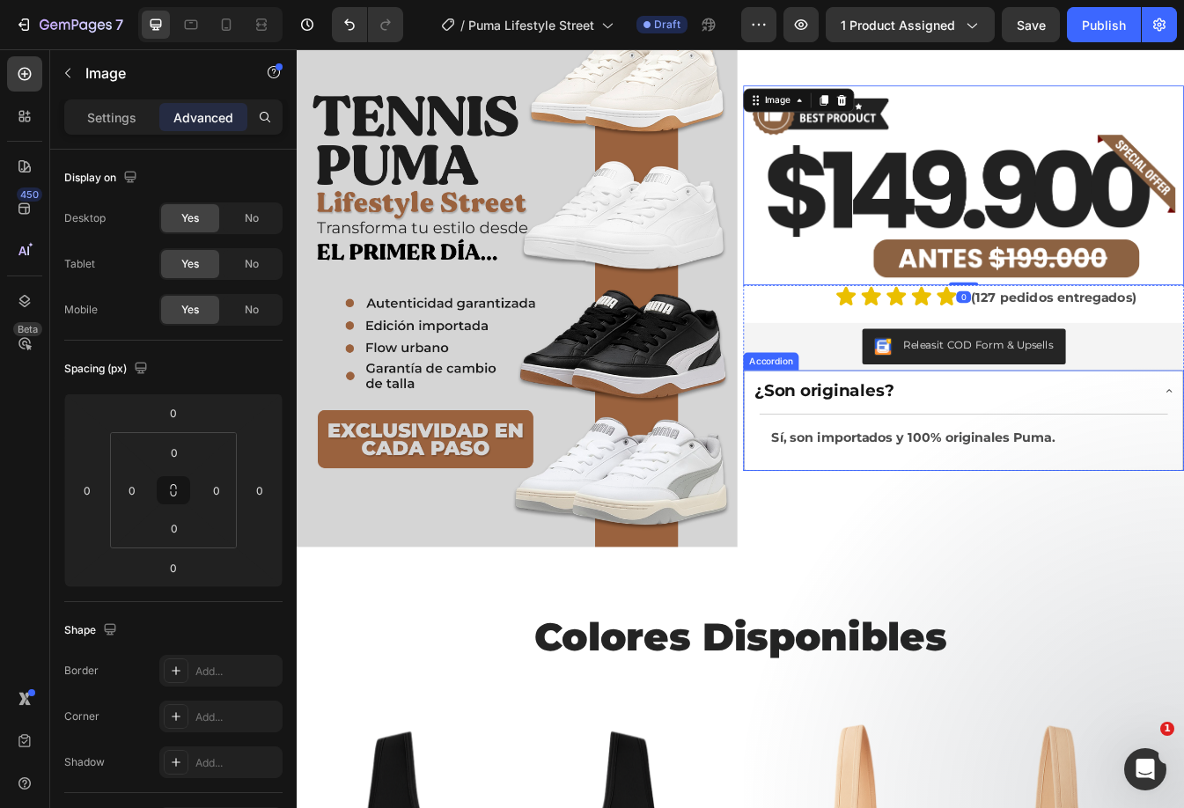
click at [1183, 458] on div "¿Son originales?" at bounding box center [1076, 456] width 475 height 31
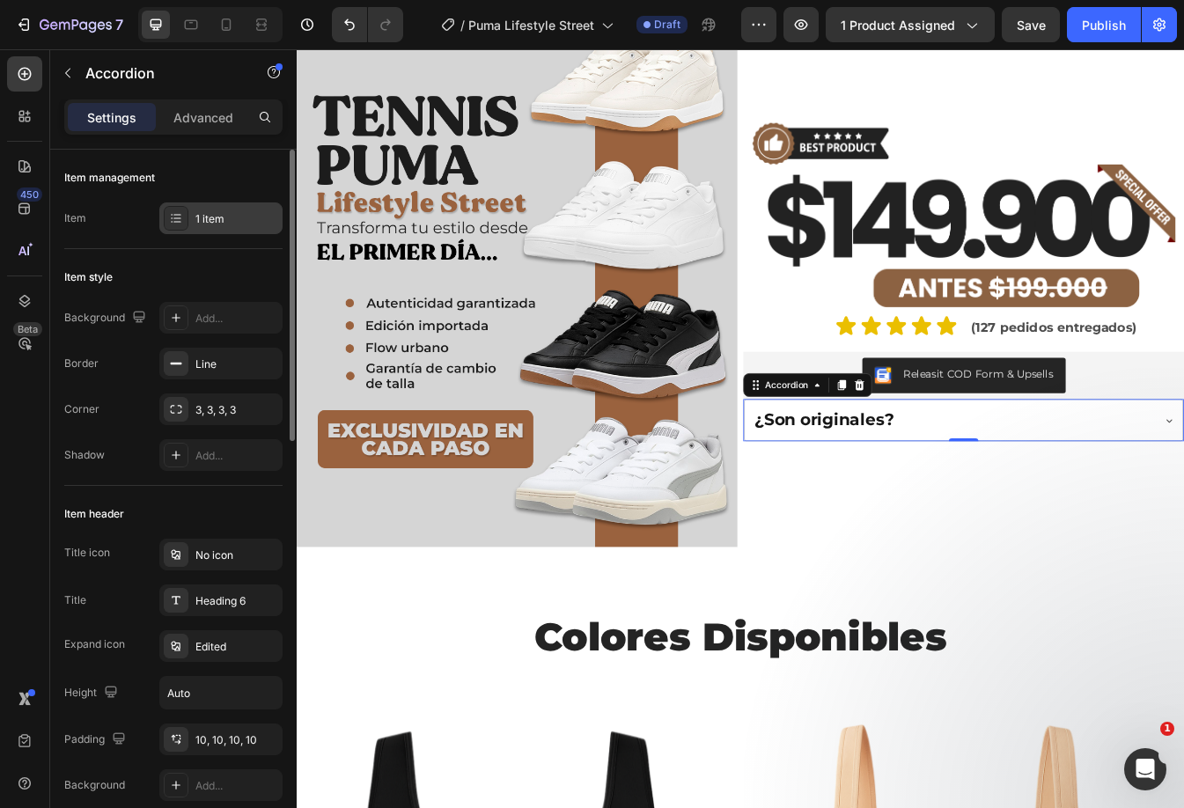
click at [248, 221] on div "1 item" at bounding box center [236, 219] width 83 height 16
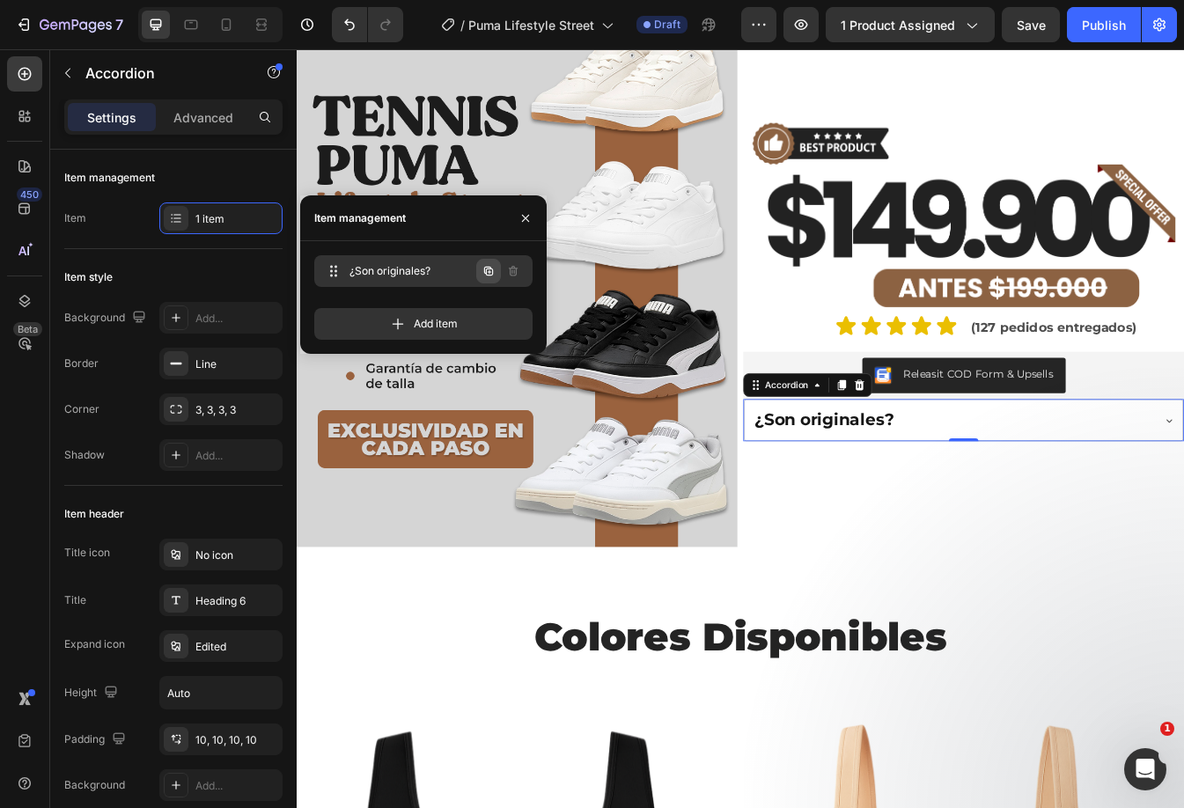
click at [488, 270] on icon "button" at bounding box center [488, 271] width 14 height 14
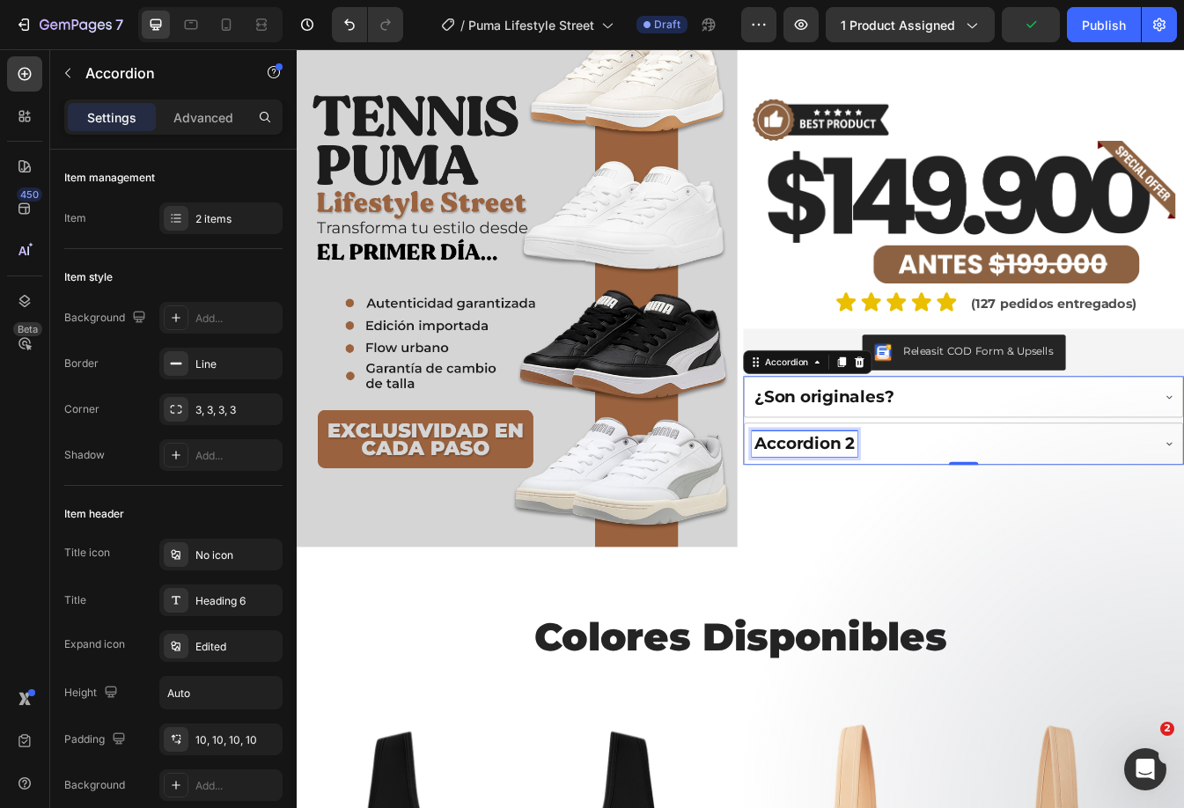
click at [898, 517] on div "Accordion 2" at bounding box center [901, 518] width 125 height 31
click at [898, 517] on p "Accordion 2" at bounding box center [901, 519] width 120 height 26
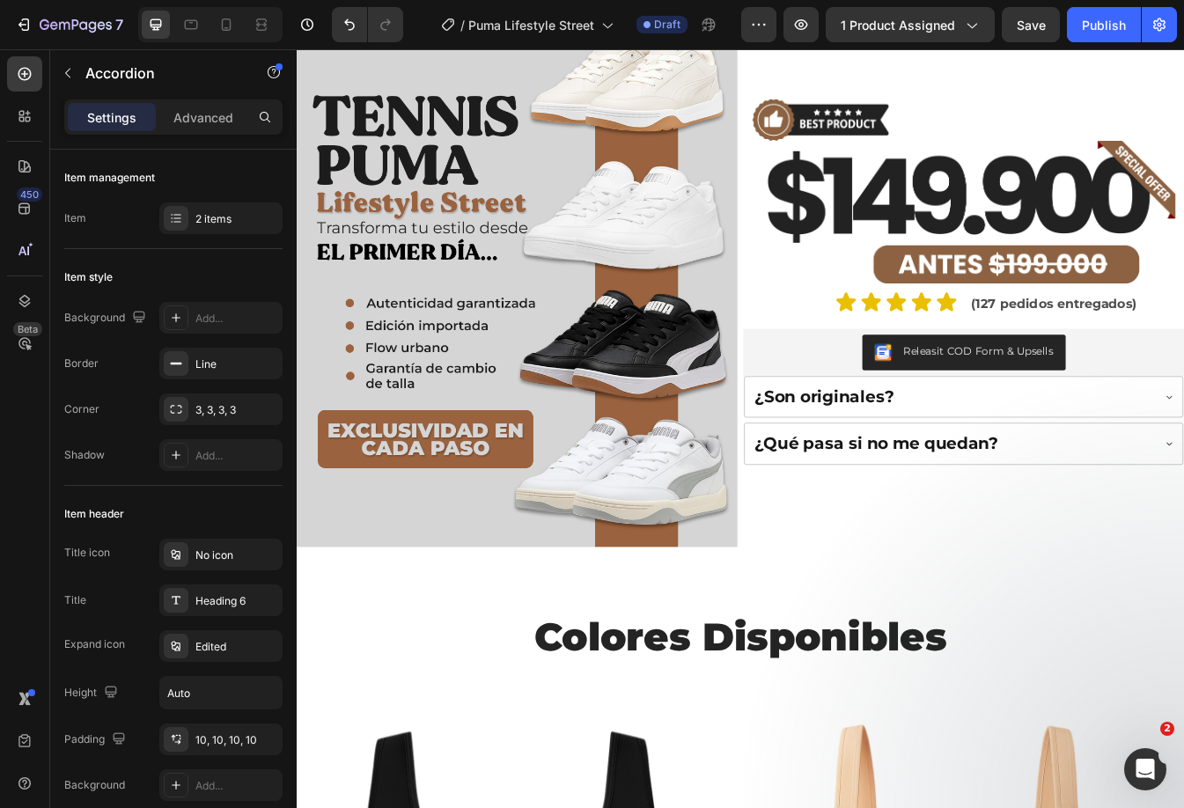
click at [1183, 520] on div "¿Qué pasa si no me quedan?" at bounding box center [1076, 518] width 475 height 31
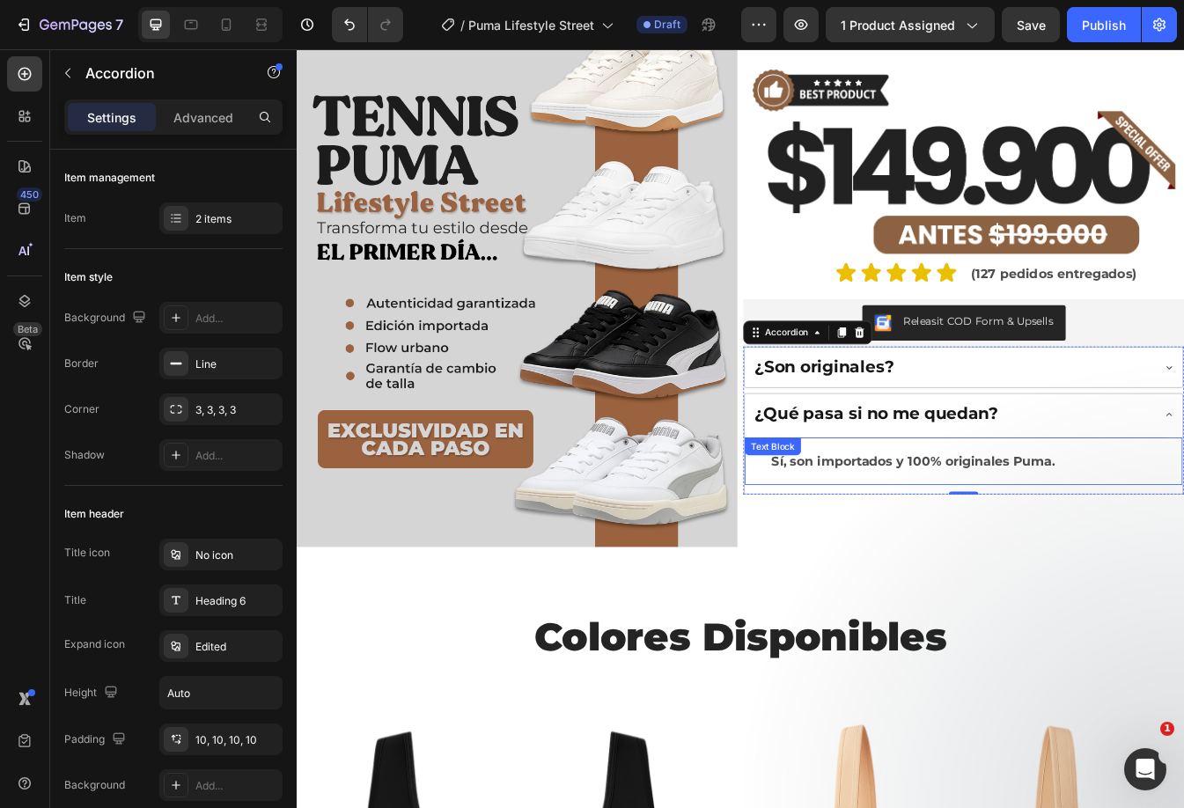
click at [986, 539] on p "Sí, son importados y 100% originales Puma." at bounding box center [1091, 539] width 458 height 27
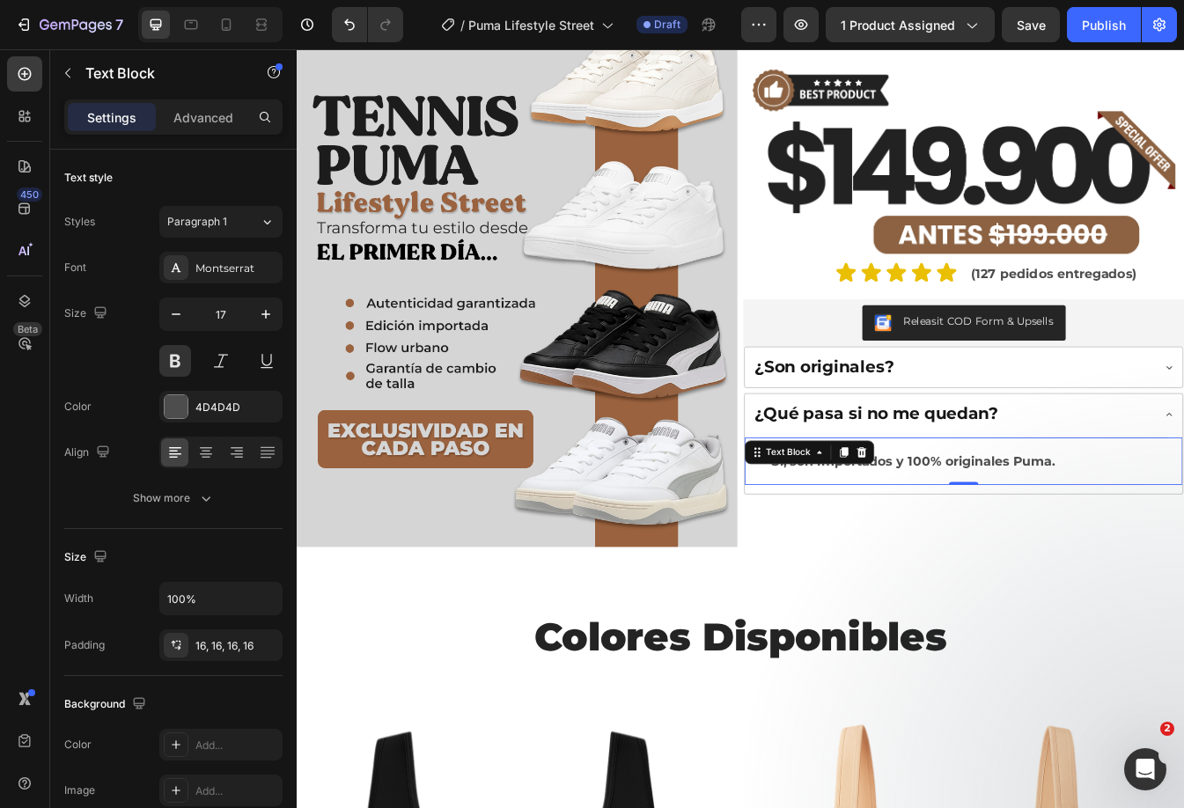
click at [986, 539] on p "Sí, son importados y 100% originales Puma." at bounding box center [1091, 539] width 458 height 27
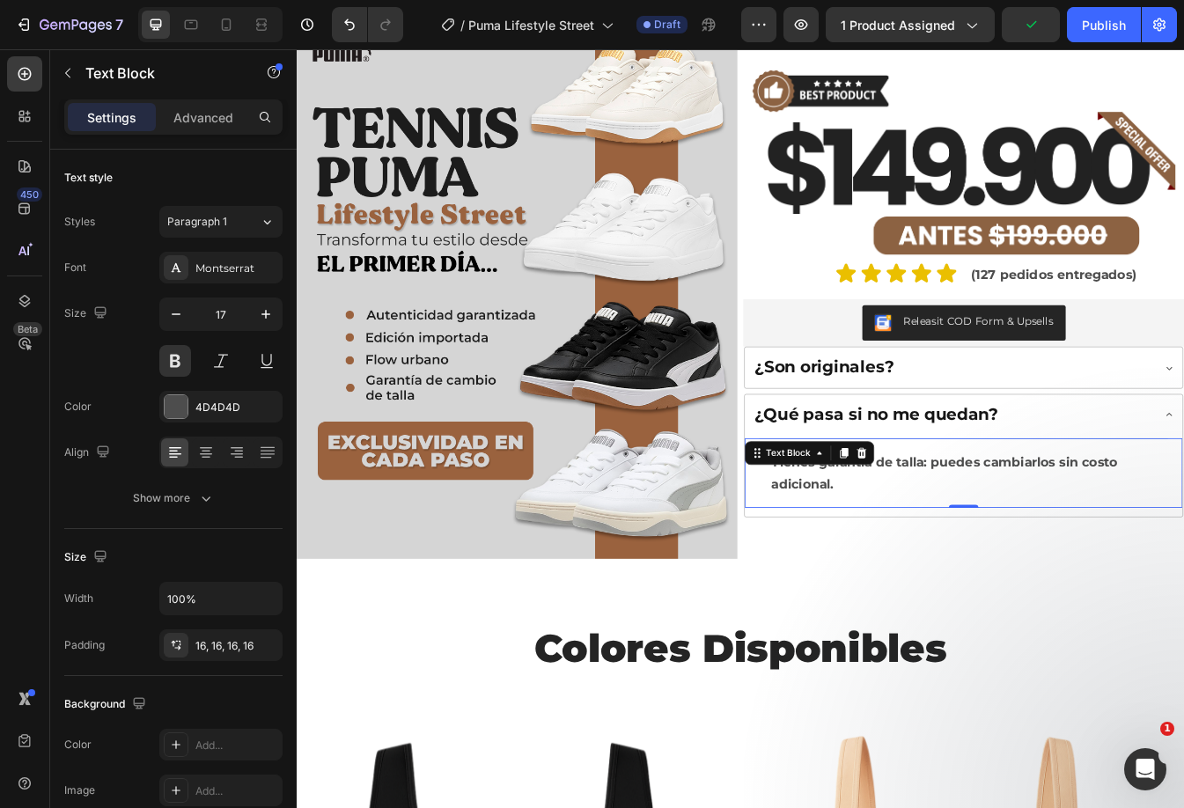
click at [1168, 512] on div "Tienes garantía de talla: puedes cambiarlos sin costo adicional." at bounding box center [1090, 553] width 486 height 83
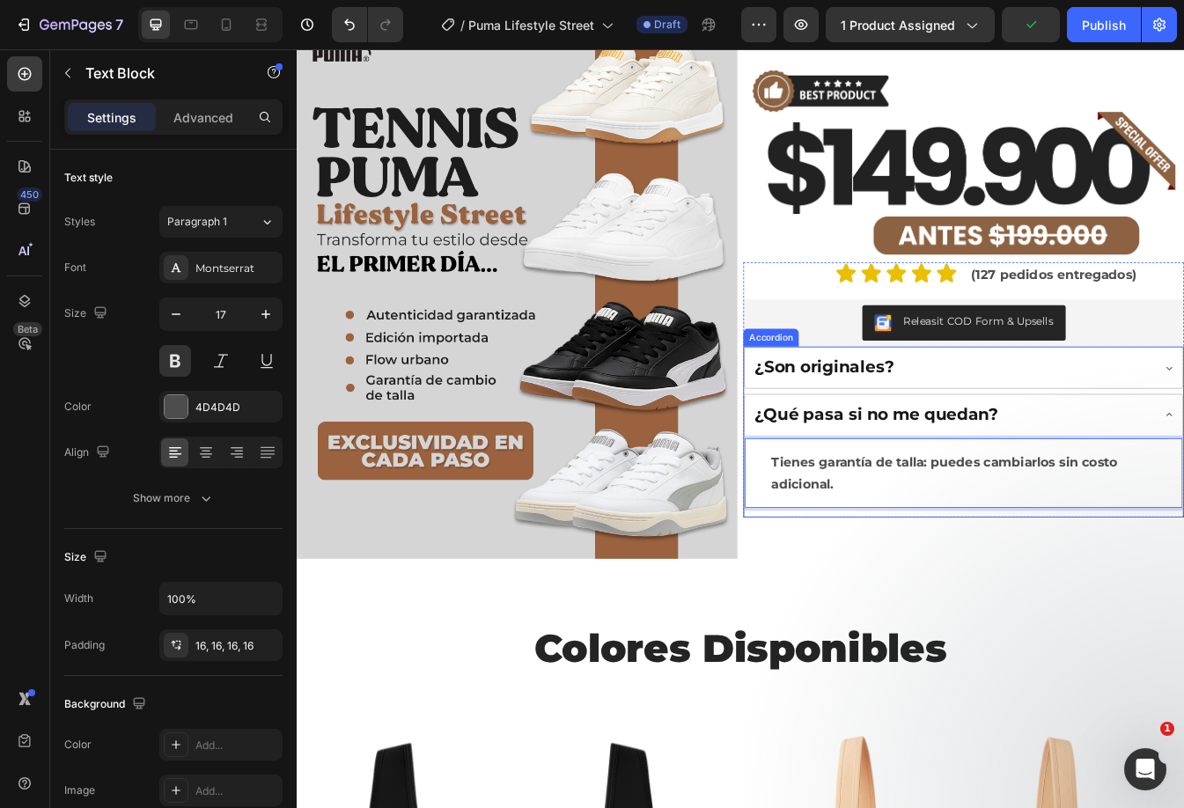
click at [1183, 487] on div "¿Qué pasa si no me quedan?" at bounding box center [1076, 484] width 475 height 31
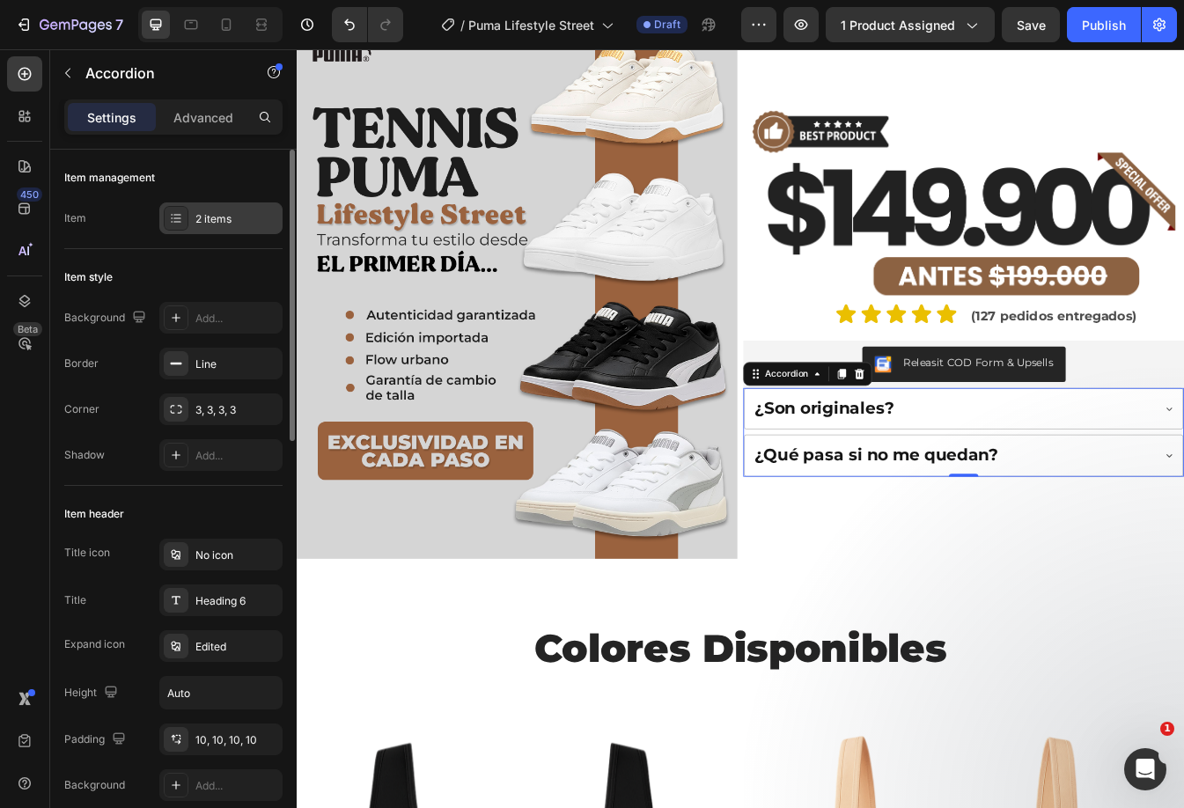
click at [209, 211] on div "2 items" at bounding box center [236, 219] width 83 height 16
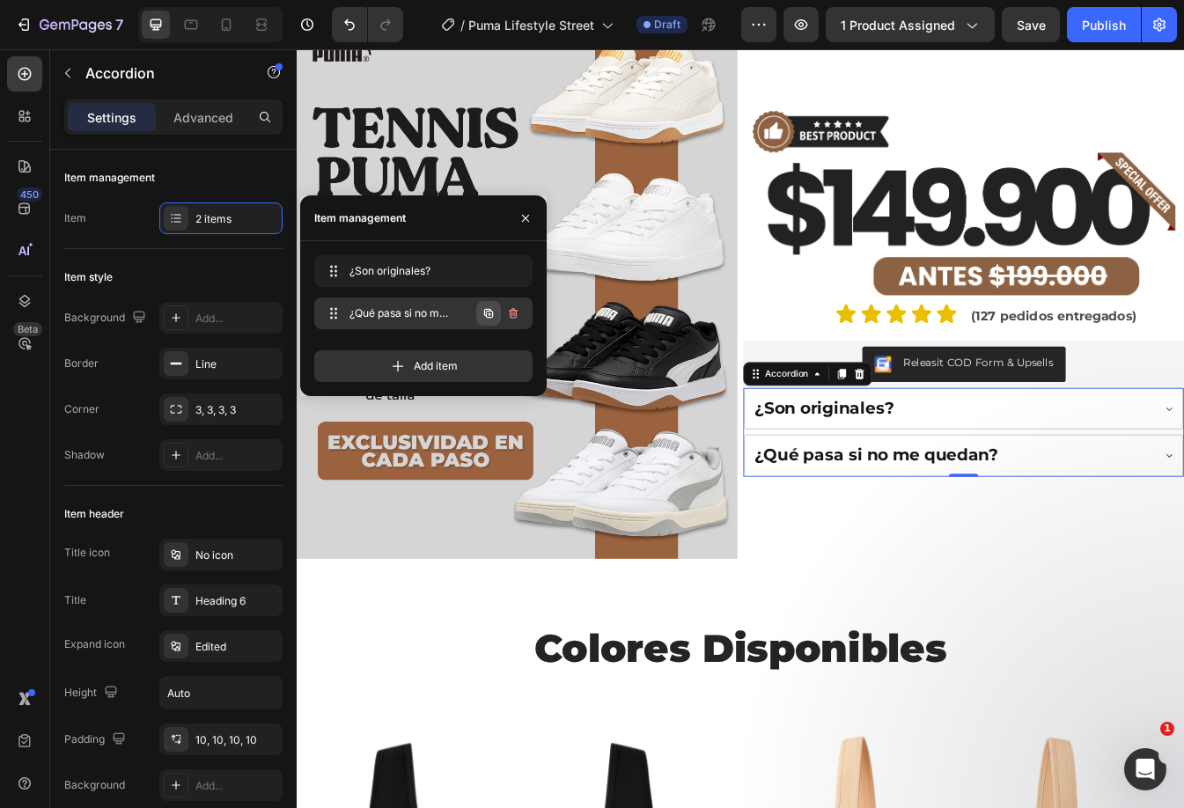
click at [486, 318] on icon "button" at bounding box center [488, 313] width 14 height 14
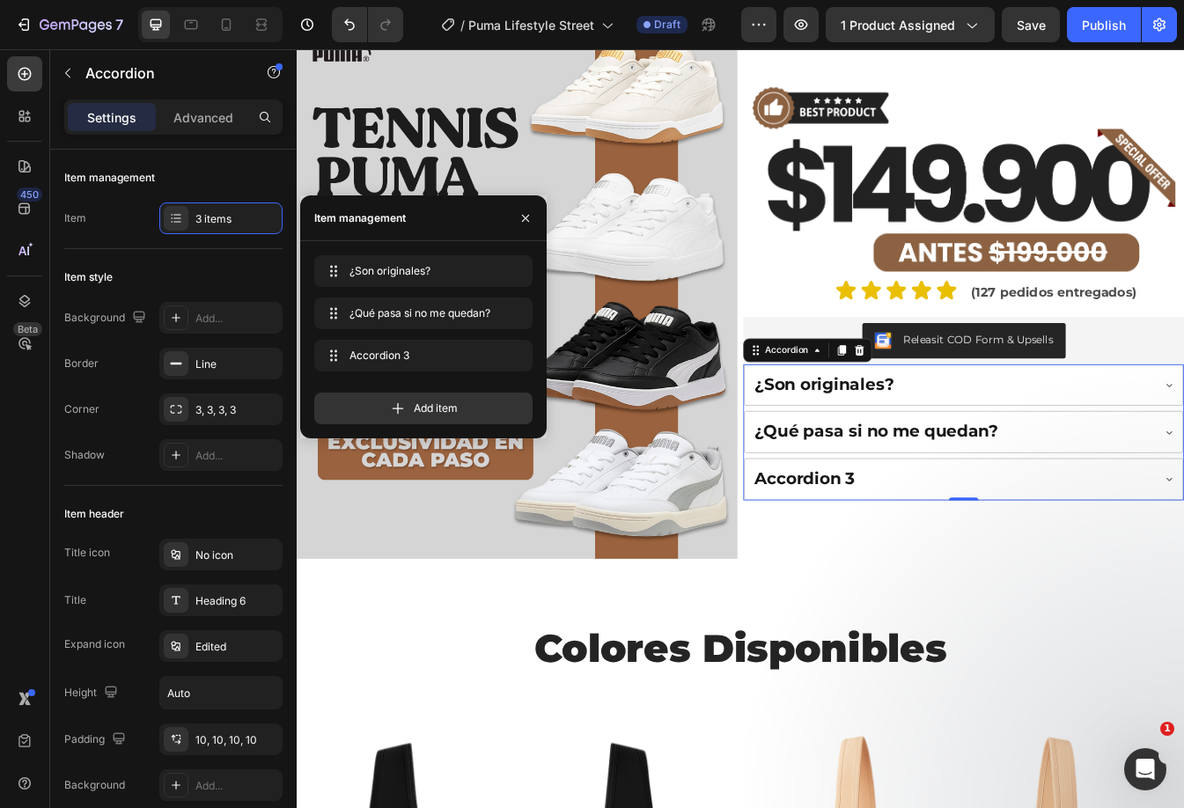
click at [941, 551] on div "Accordion 3" at bounding box center [901, 561] width 125 height 31
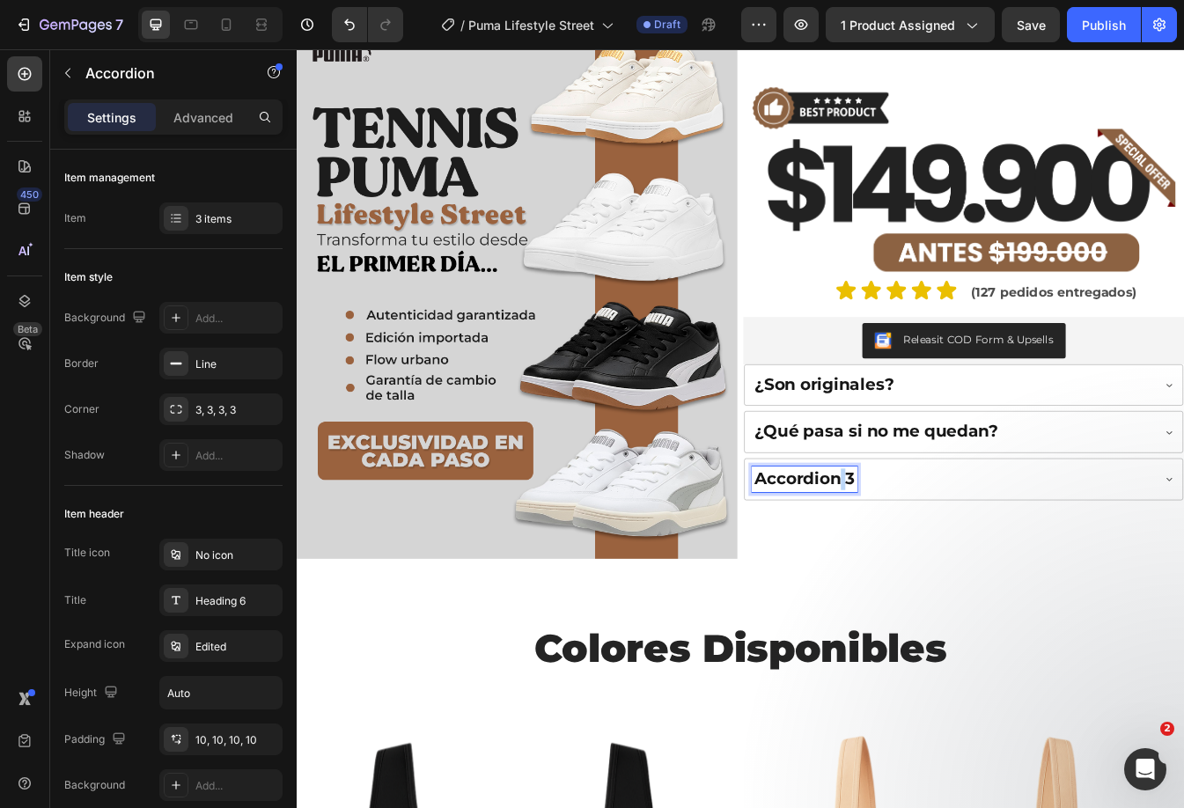
click at [941, 551] on p "Accordion 3" at bounding box center [901, 561] width 120 height 26
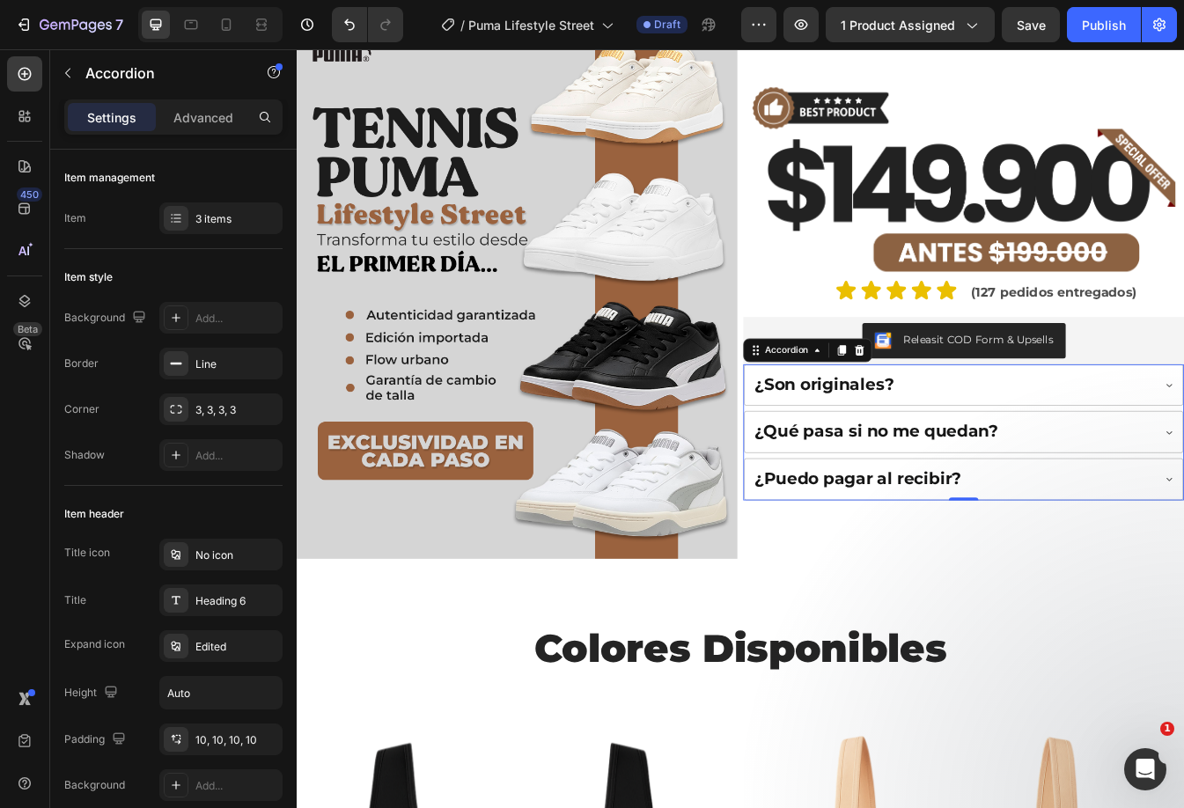
click at [1168, 548] on div "¿Puedo pagar al recibir?" at bounding box center [1076, 561] width 475 height 31
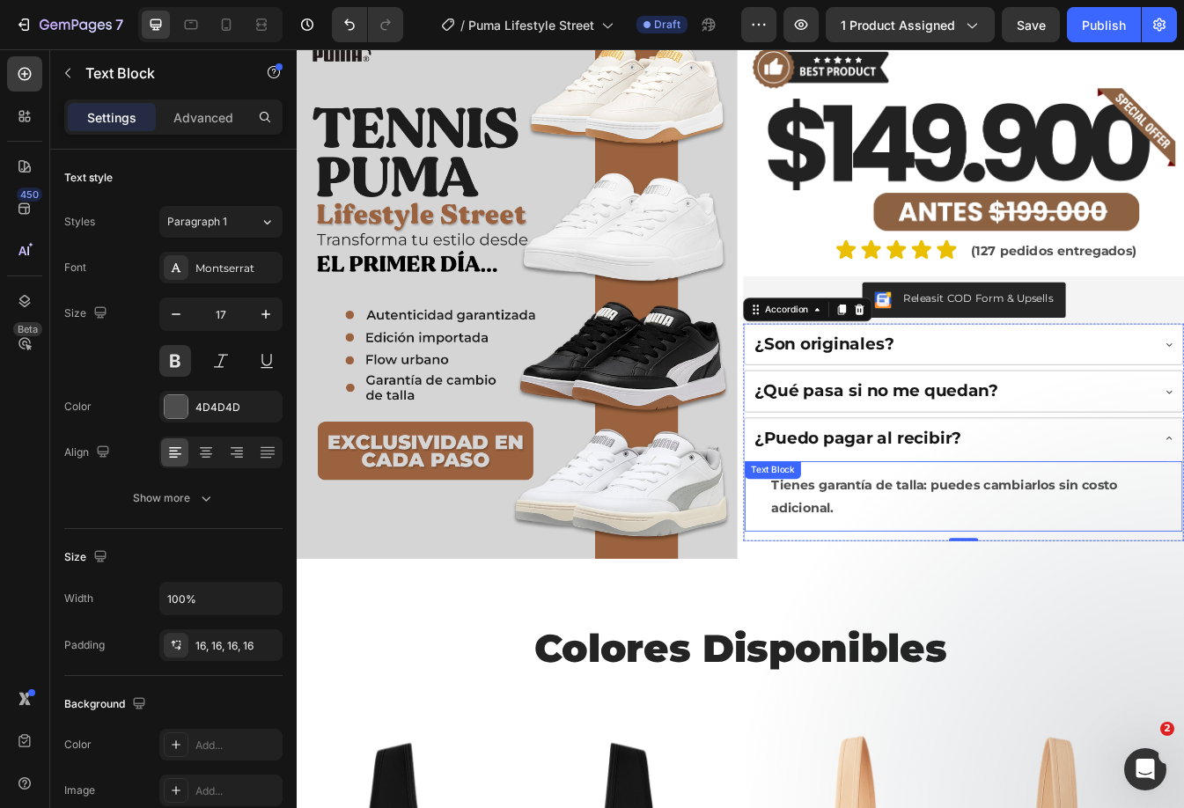
click at [986, 562] on p "Tienes garantía de talla: puedes cambiarlos sin costo adicional." at bounding box center [1091, 581] width 458 height 54
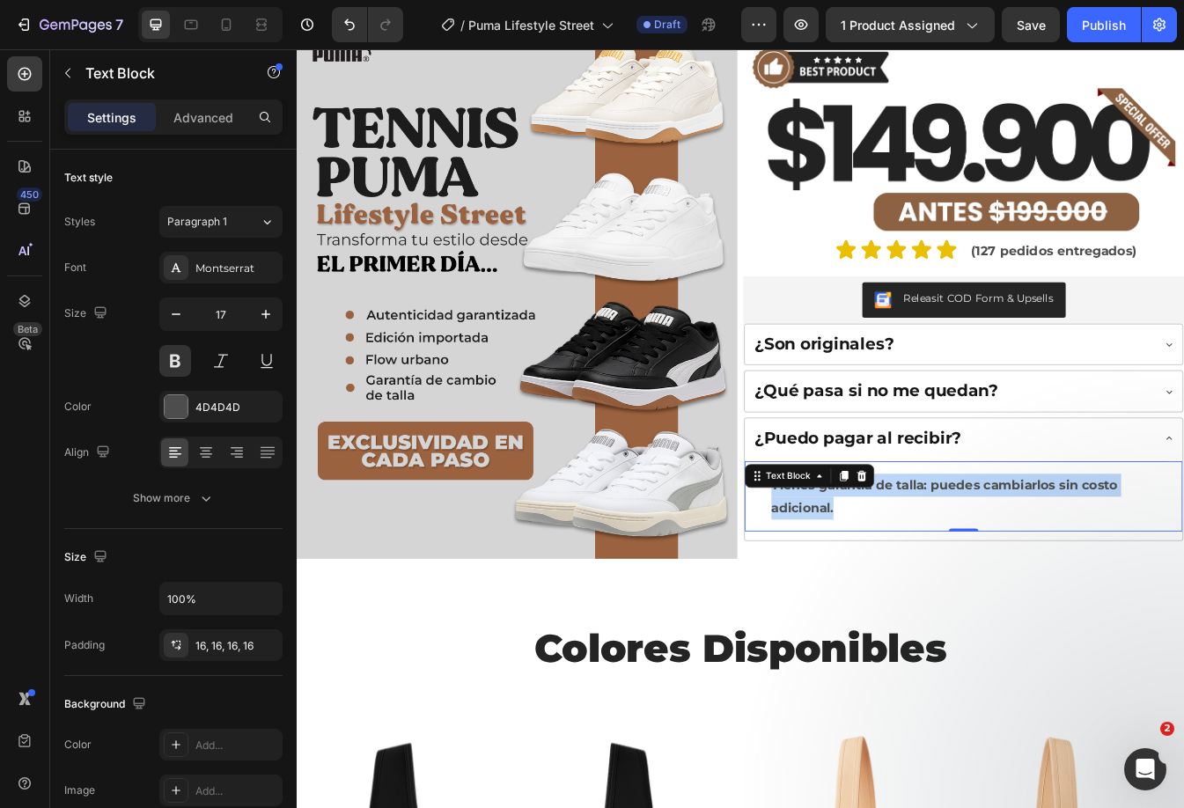
click at [986, 562] on p "Tienes garantía de talla: puedes cambiarlos sin costo adicional." at bounding box center [1091, 581] width 458 height 54
drag, startPoint x: 556, startPoint y: 237, endPoint x: 583, endPoint y: 272, distance: 44.5
click at [556, 237] on img at bounding box center [559, 335] width 524 height 641
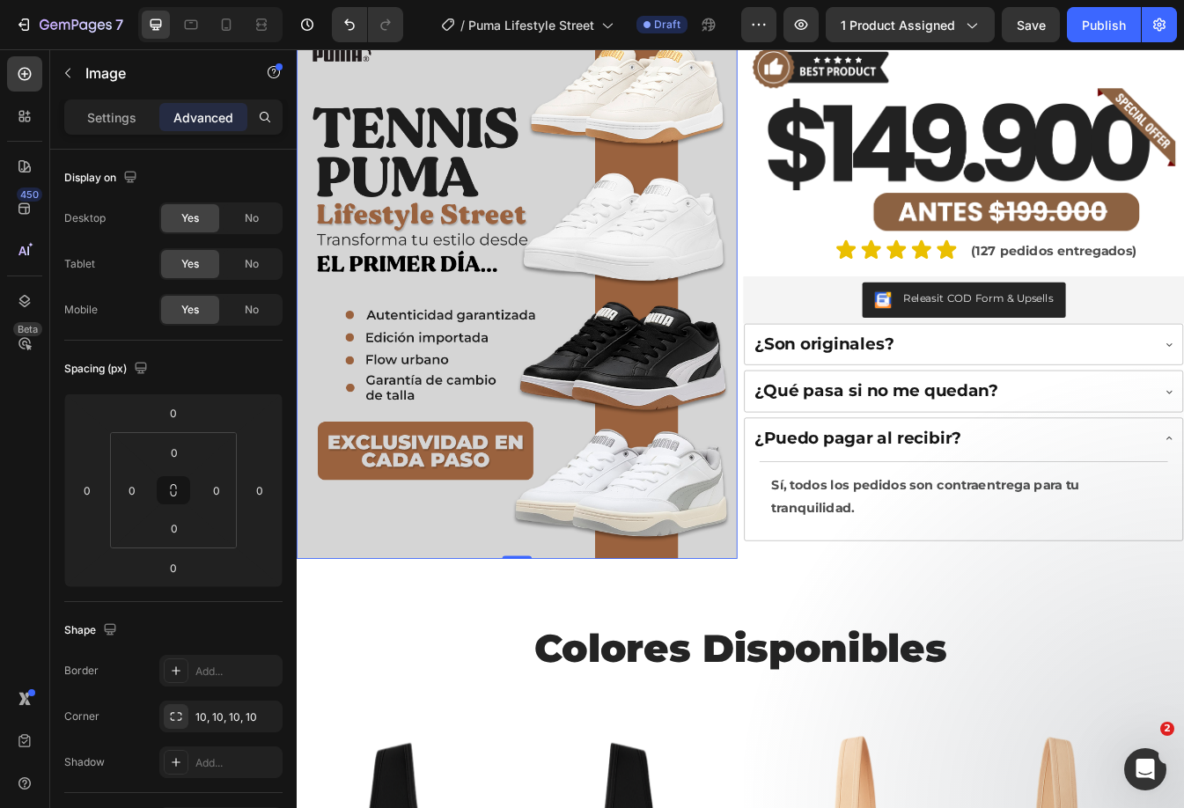
scroll to position [0, 0]
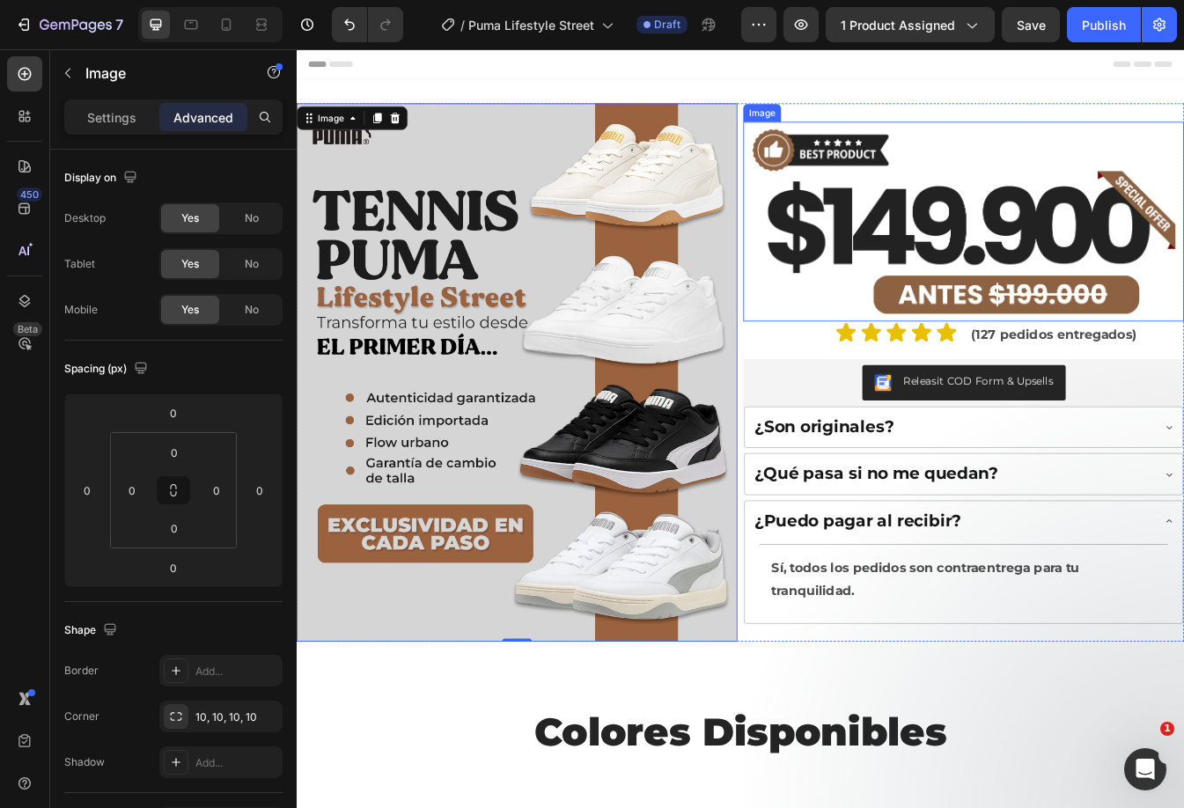
click at [1047, 279] on img at bounding box center [1090, 255] width 524 height 238
click at [709, 312] on img at bounding box center [559, 434] width 524 height 641
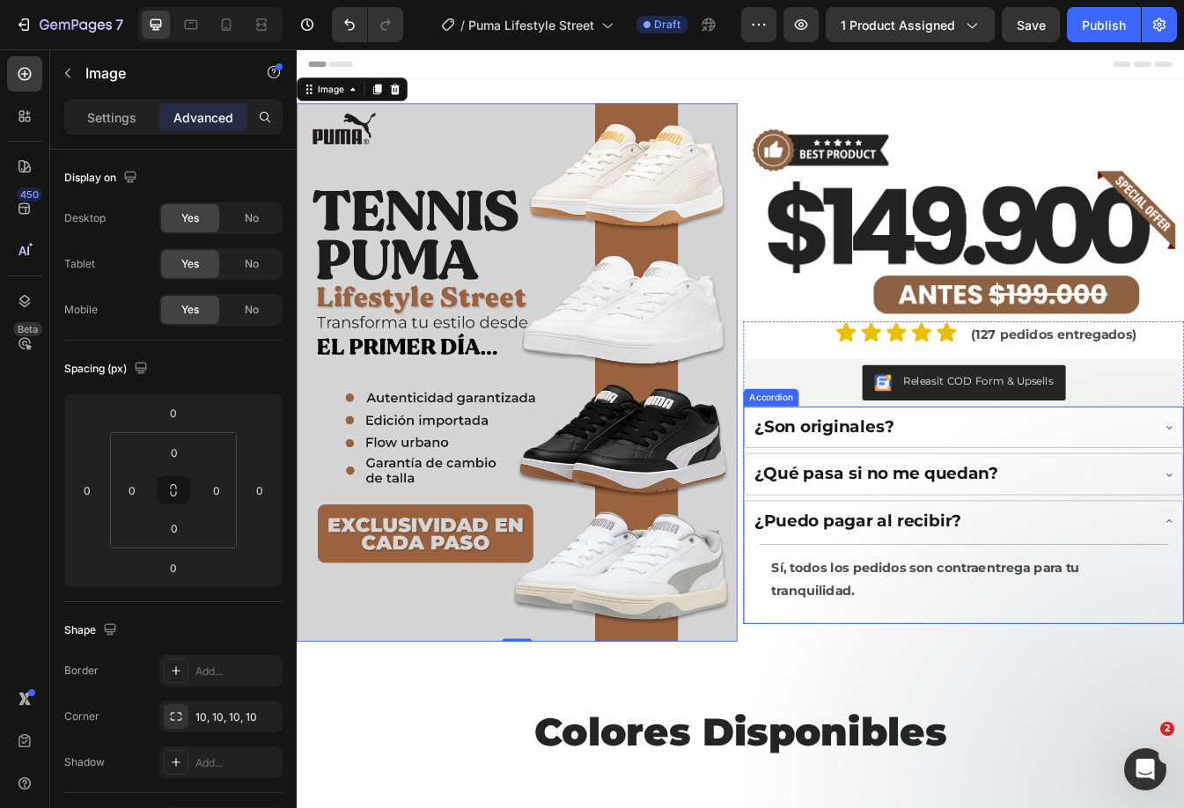
click at [1183, 618] on div "¿Puedo pagar al recibir?" at bounding box center [1076, 611] width 475 height 31
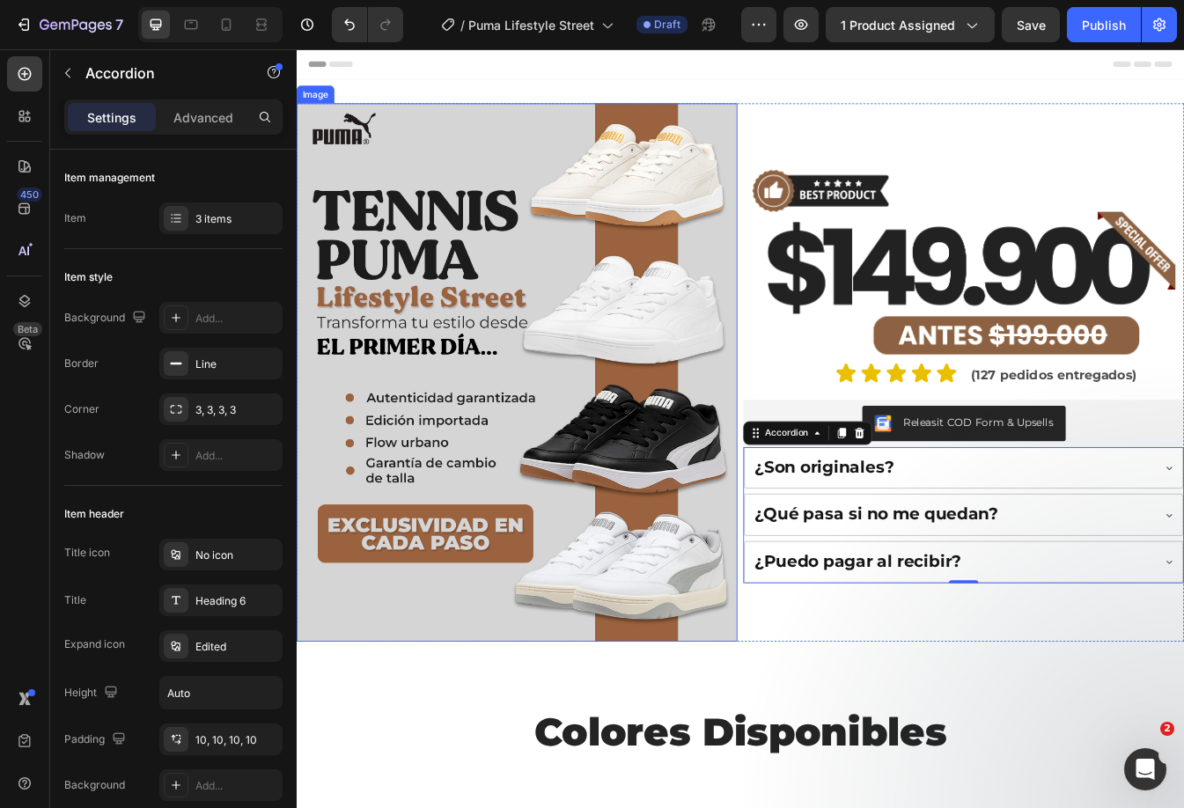
click at [598, 435] on img at bounding box center [559, 434] width 524 height 641
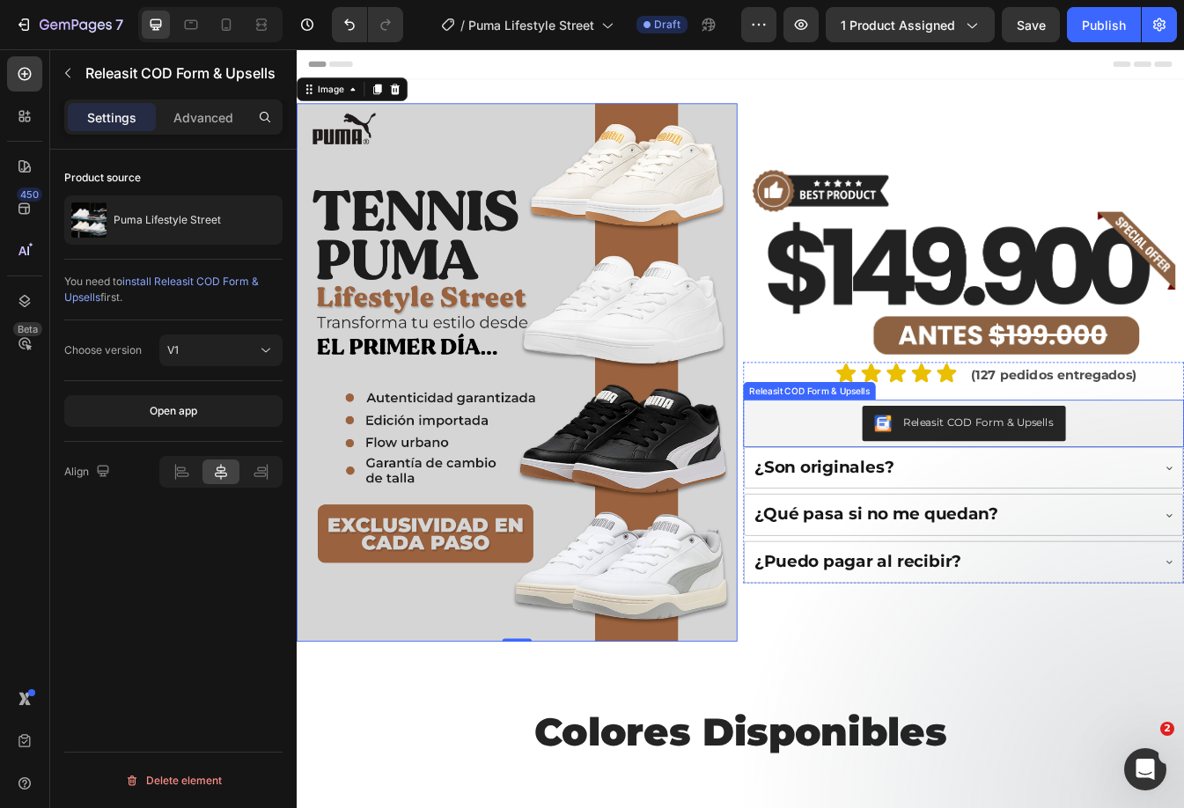
click at [1183, 482] on div "Releasit COD Form & Upsells" at bounding box center [1090, 494] width 510 height 42
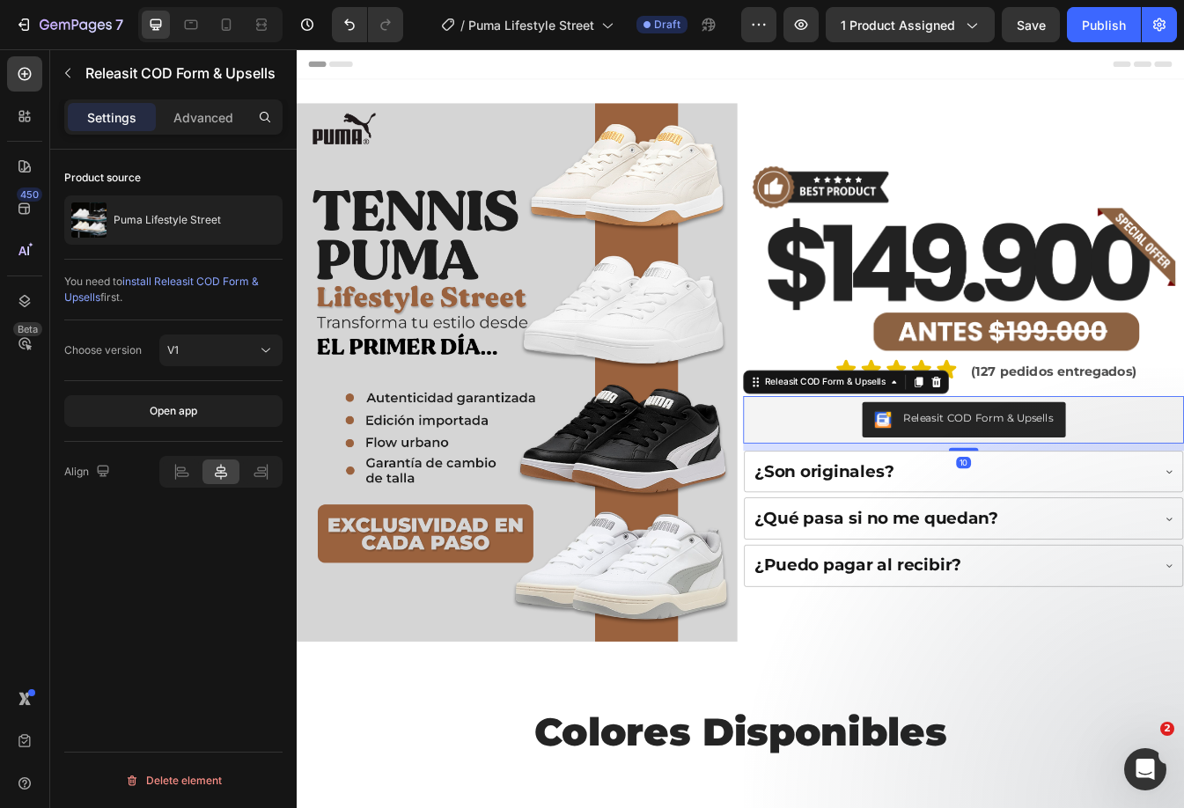
drag, startPoint x: 1084, startPoint y: 514, endPoint x: 1090, endPoint y: 523, distance: 10.7
click at [1090, 523] on div "Icon Icon Icon Icon Icon Icon List (127 pedidos entregados) Text Block Row Rele…" at bounding box center [1090, 552] width 524 height 271
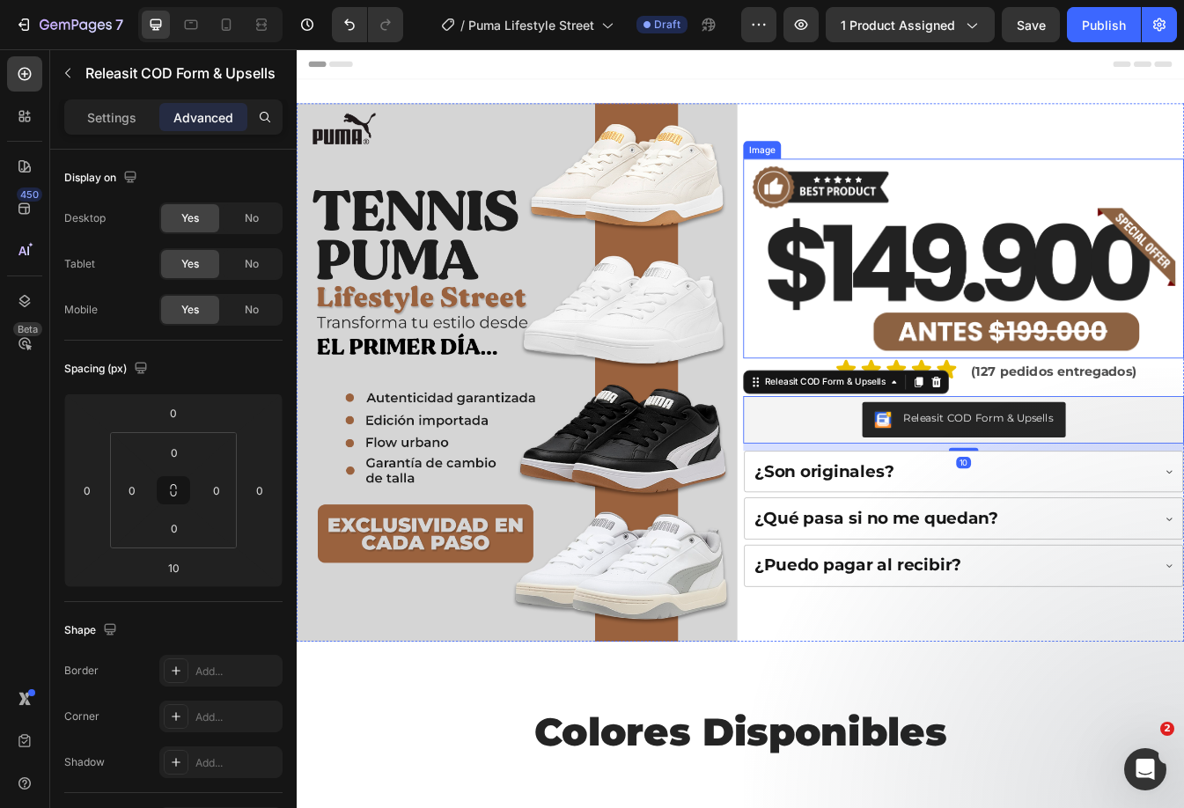
click at [1109, 297] on img at bounding box center [1090, 299] width 524 height 238
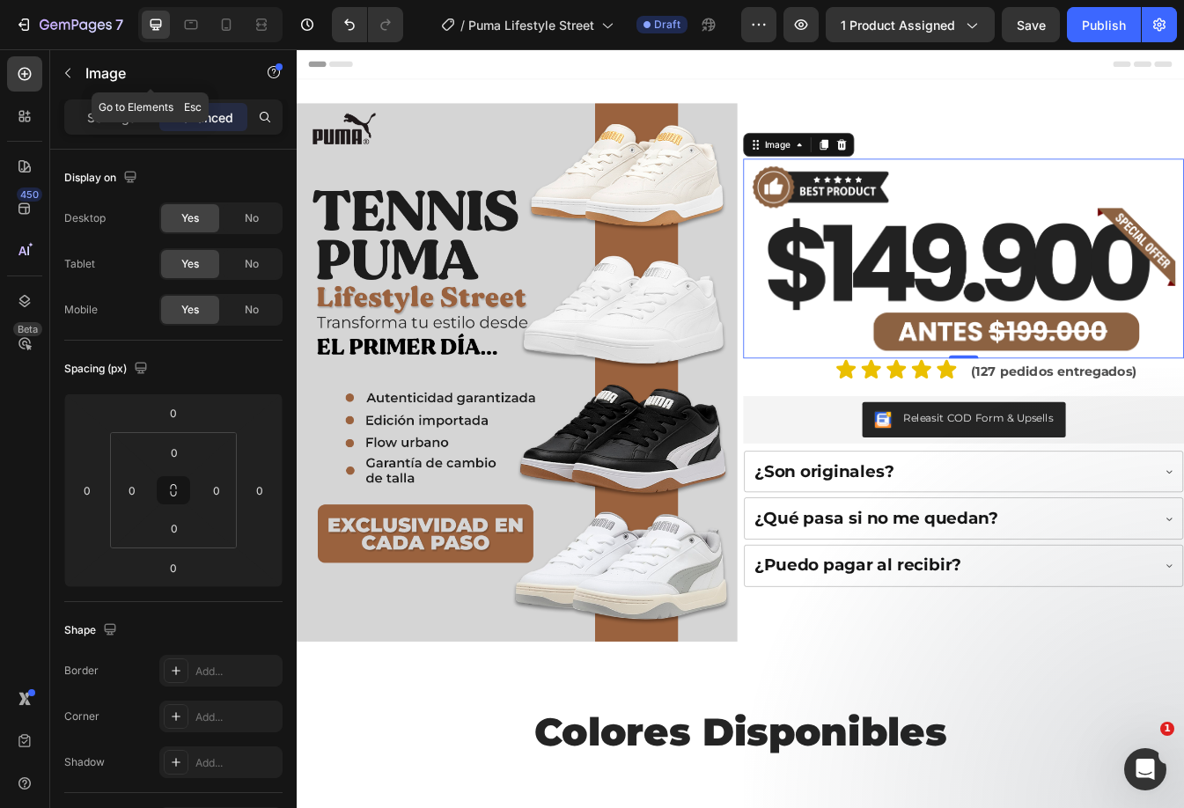
click at [69, 74] on icon "button" at bounding box center [68, 73] width 14 height 14
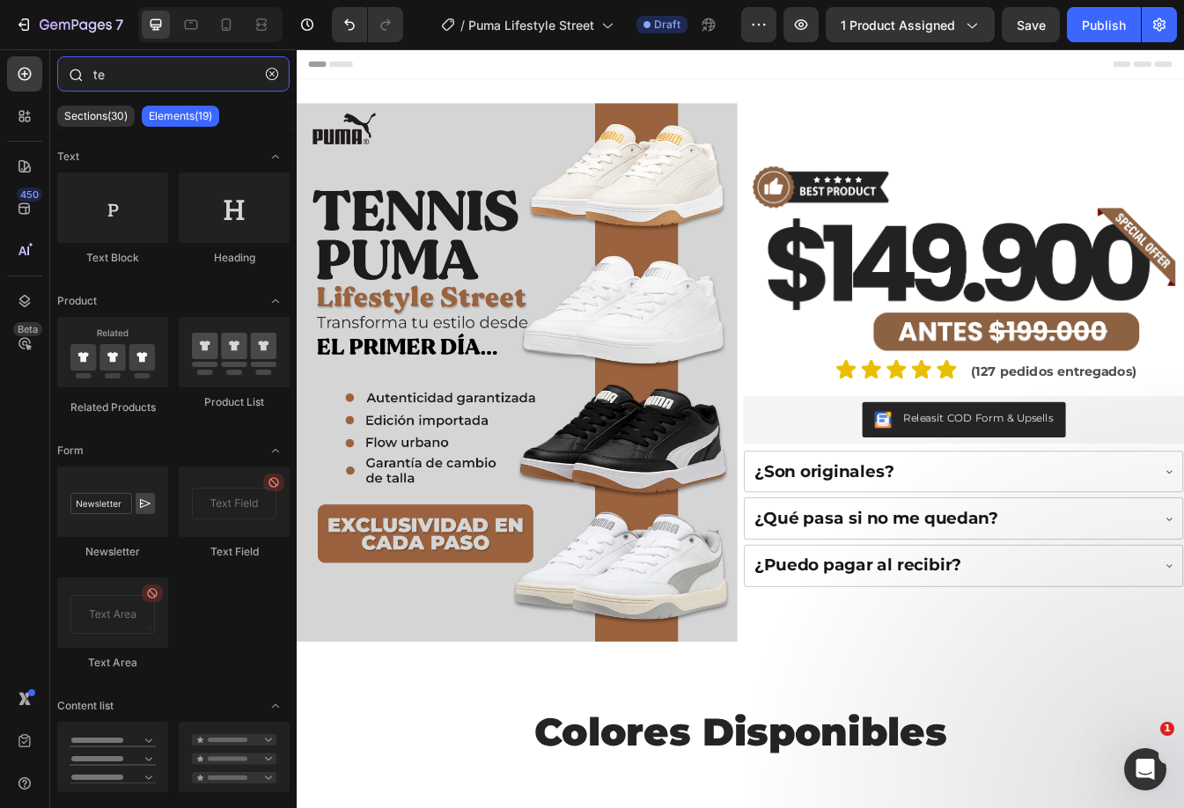
drag, startPoint x: 108, startPoint y: 76, endPoint x: 75, endPoint y: 74, distance: 33.5
click at [75, 74] on div "te" at bounding box center [173, 77] width 246 height 42
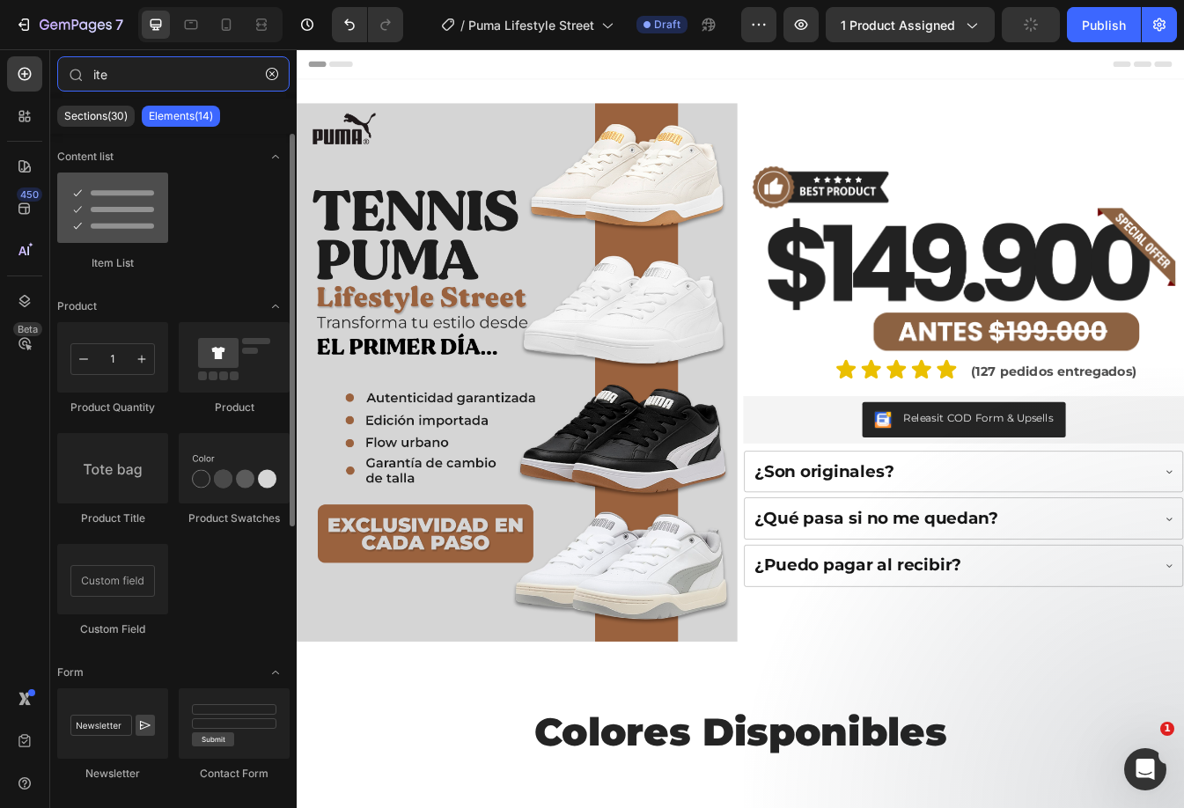
type input "ite"
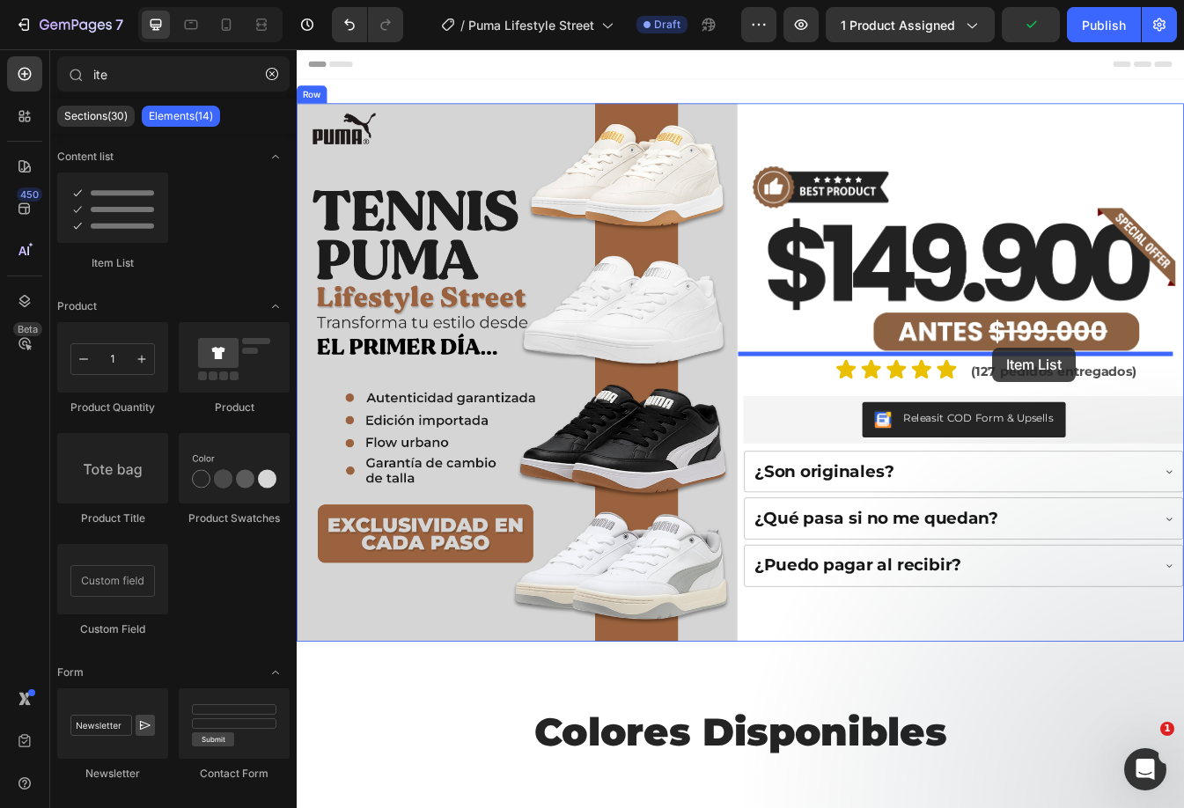
drag, startPoint x: 397, startPoint y: 265, endPoint x: 1124, endPoint y: 404, distance: 740.1
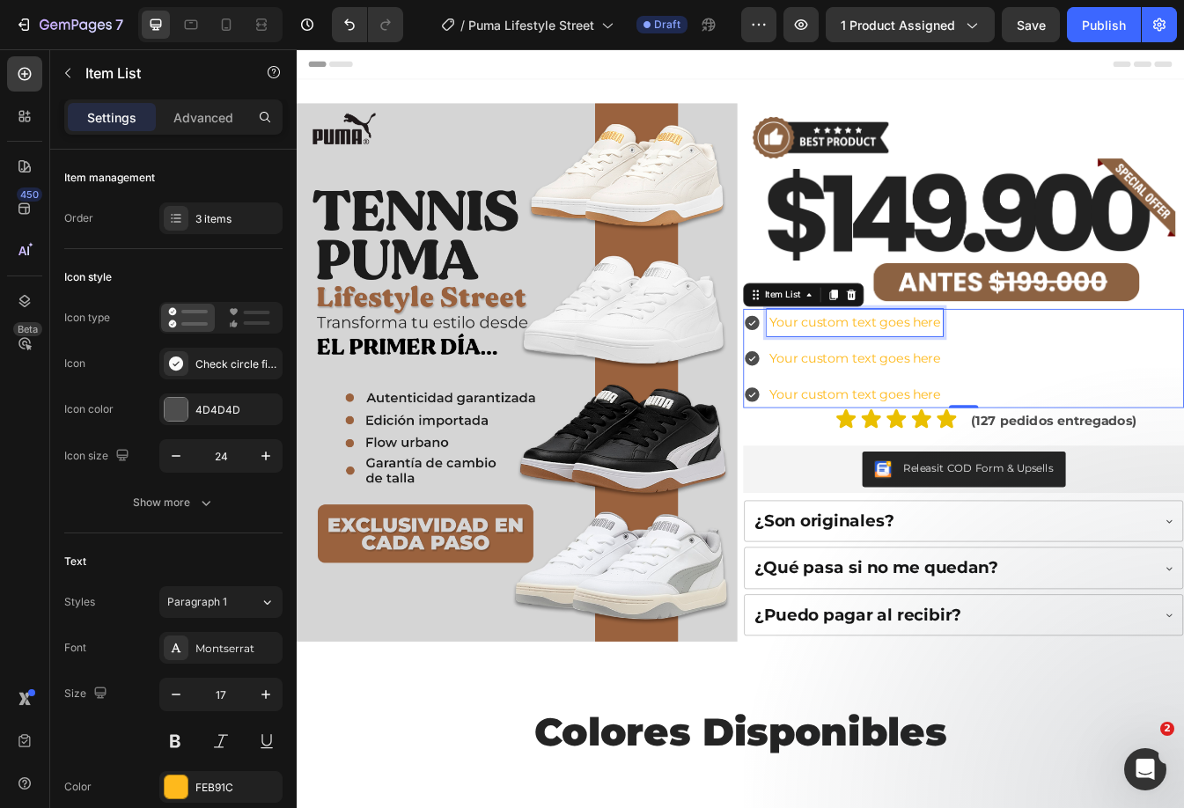
click at [1003, 375] on div "Your custom text goes here" at bounding box center [960, 374] width 209 height 33
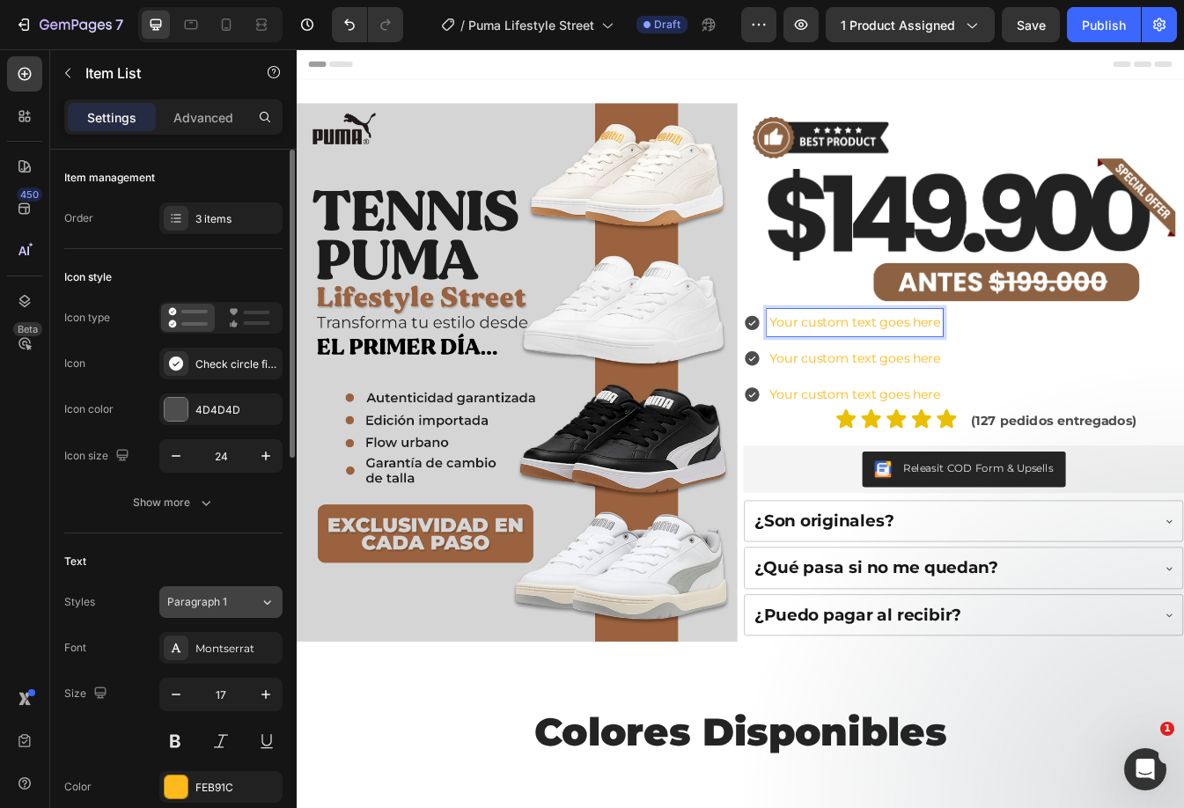
click at [250, 595] on div "Paragraph 1" at bounding box center [213, 602] width 92 height 16
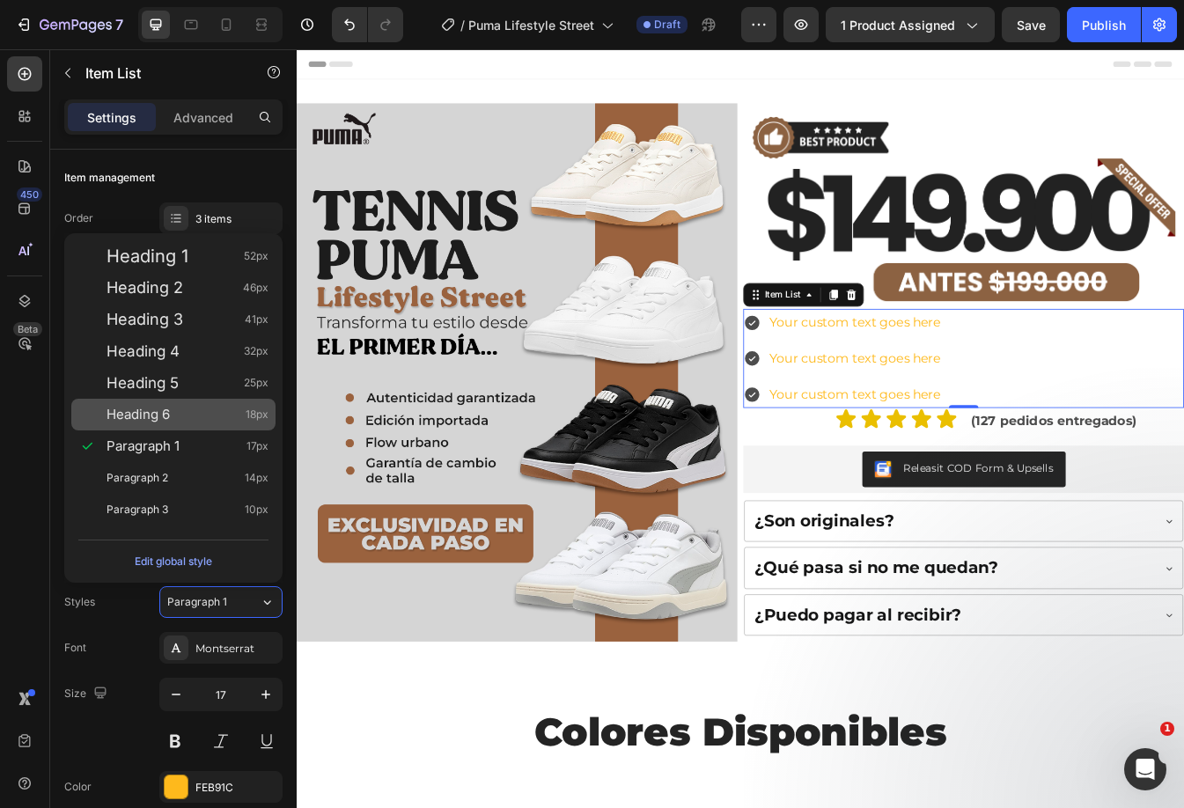
click at [193, 414] on div "Heading 6 18px" at bounding box center [187, 415] width 162 height 18
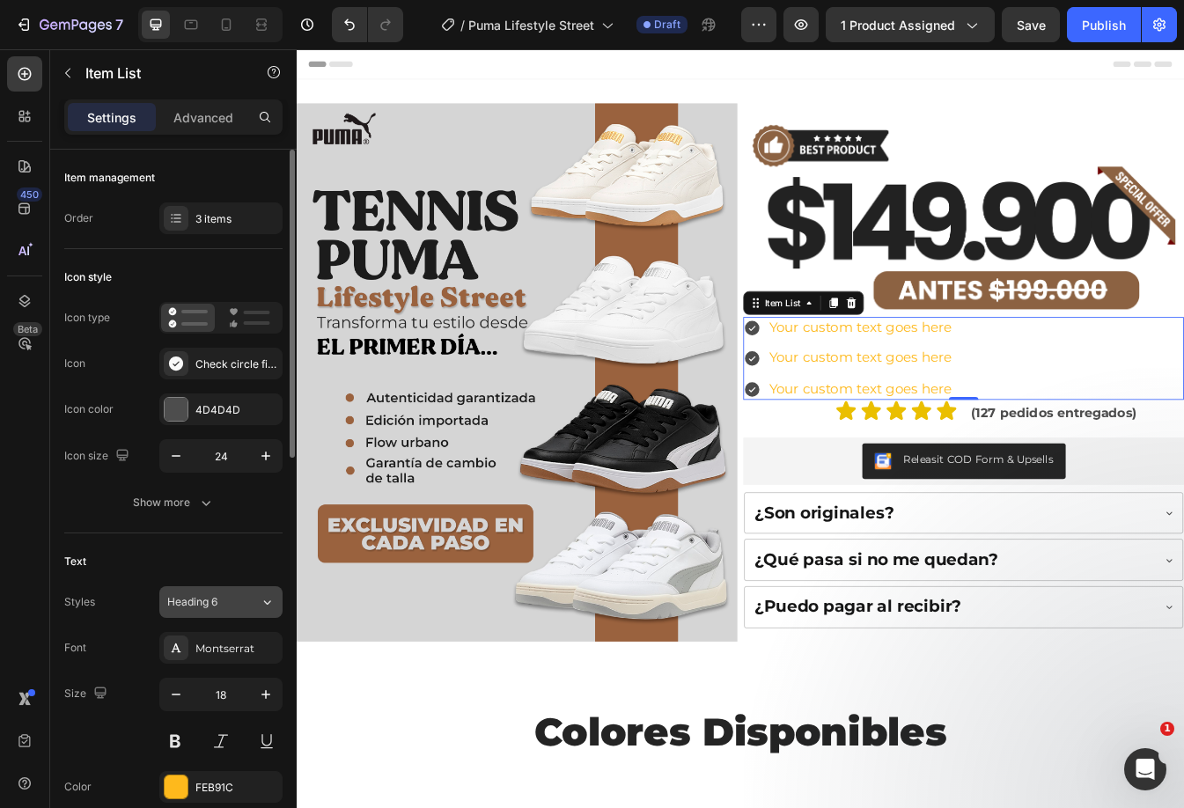
click at [241, 598] on div "Heading 6" at bounding box center [213, 602] width 92 height 16
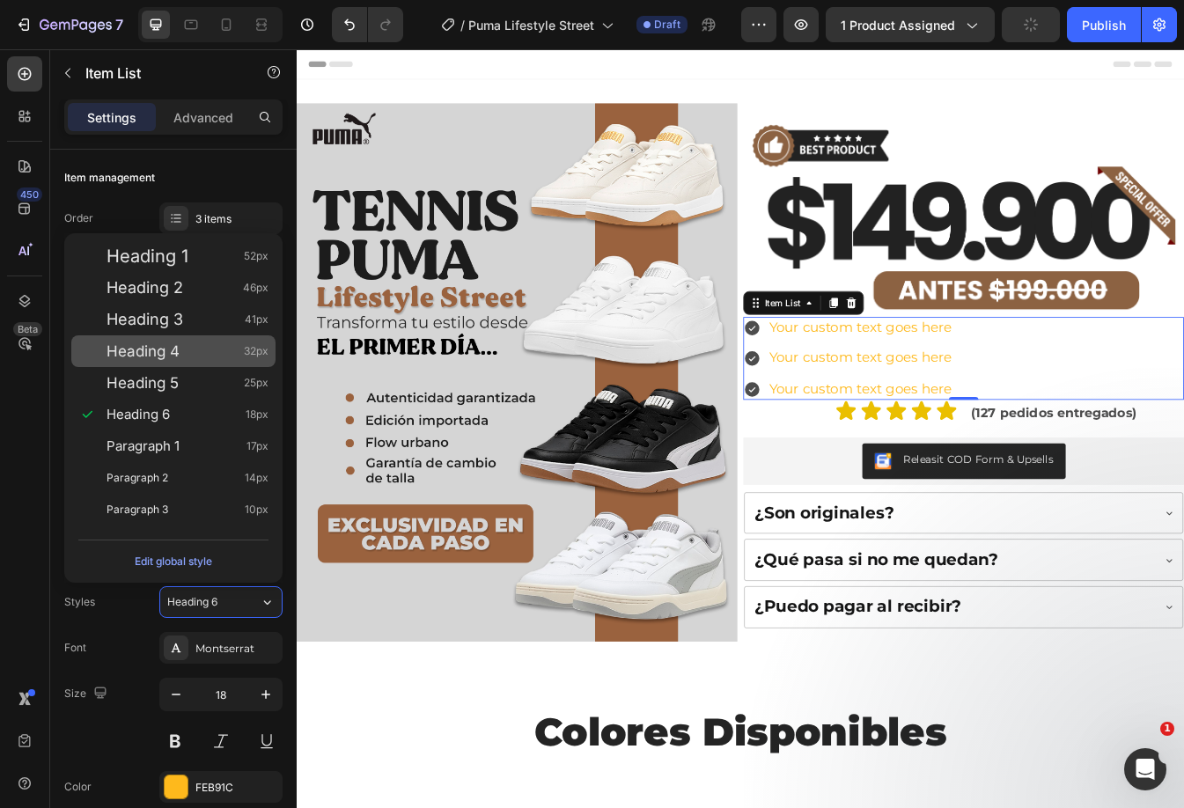
click at [179, 351] on span "Heading 4" at bounding box center [142, 351] width 73 height 18
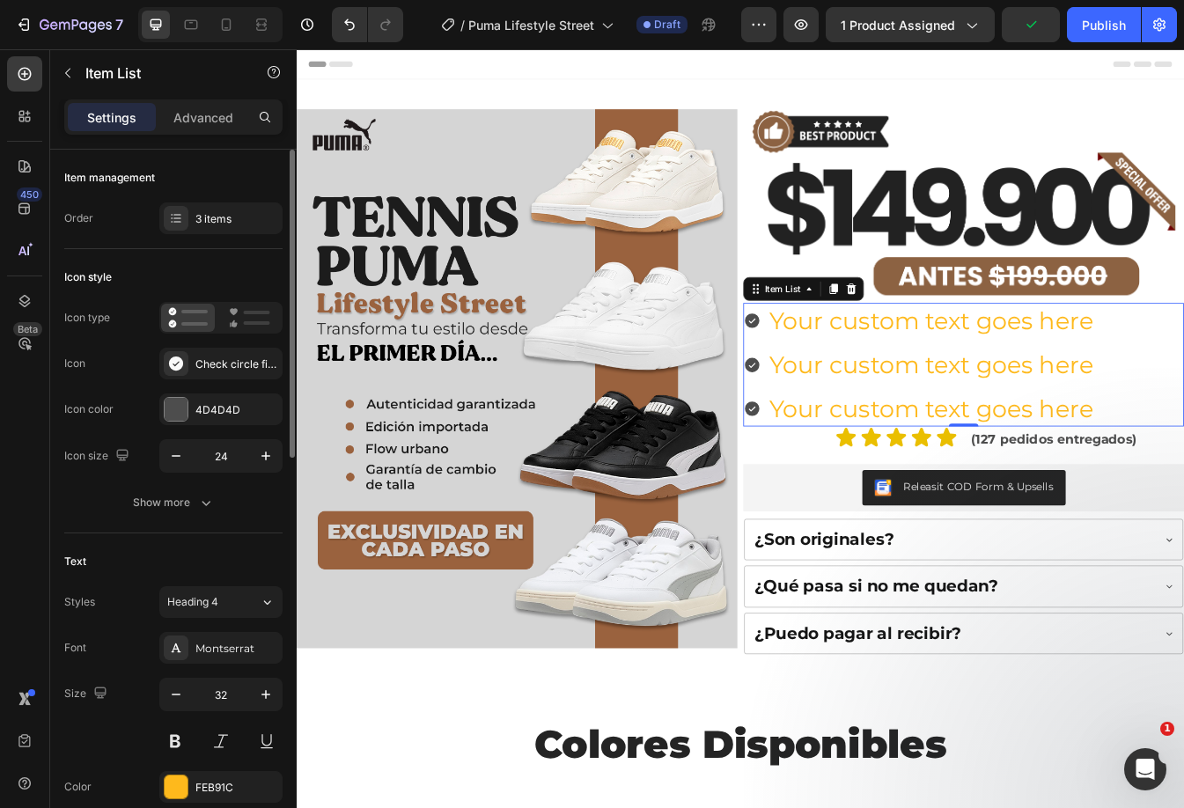
click at [252, 582] on div "Text Styles Heading 4 Font Montserrat Size 32 Color FEB91C Show more" at bounding box center [173, 698] width 218 height 330
click at [246, 591] on button "Heading 4" at bounding box center [220, 602] width 123 height 32
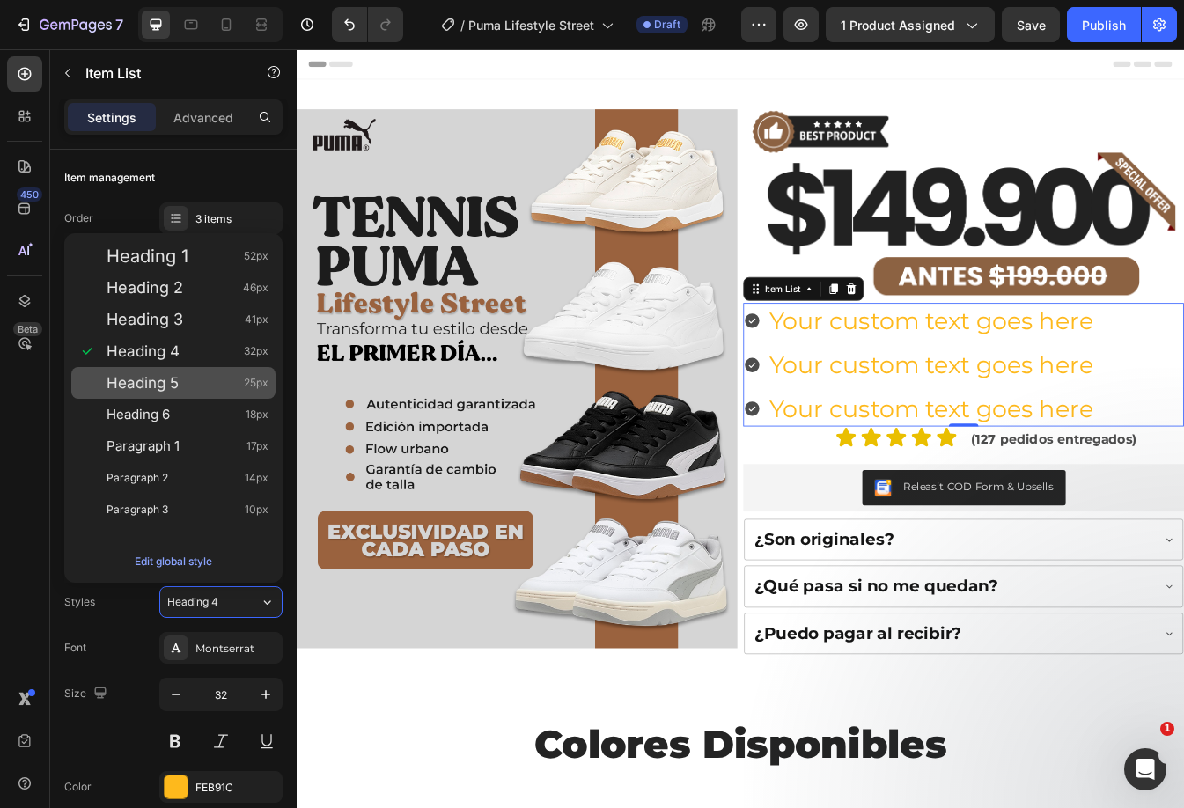
click at [189, 378] on div "Heading 5 25px" at bounding box center [187, 383] width 162 height 18
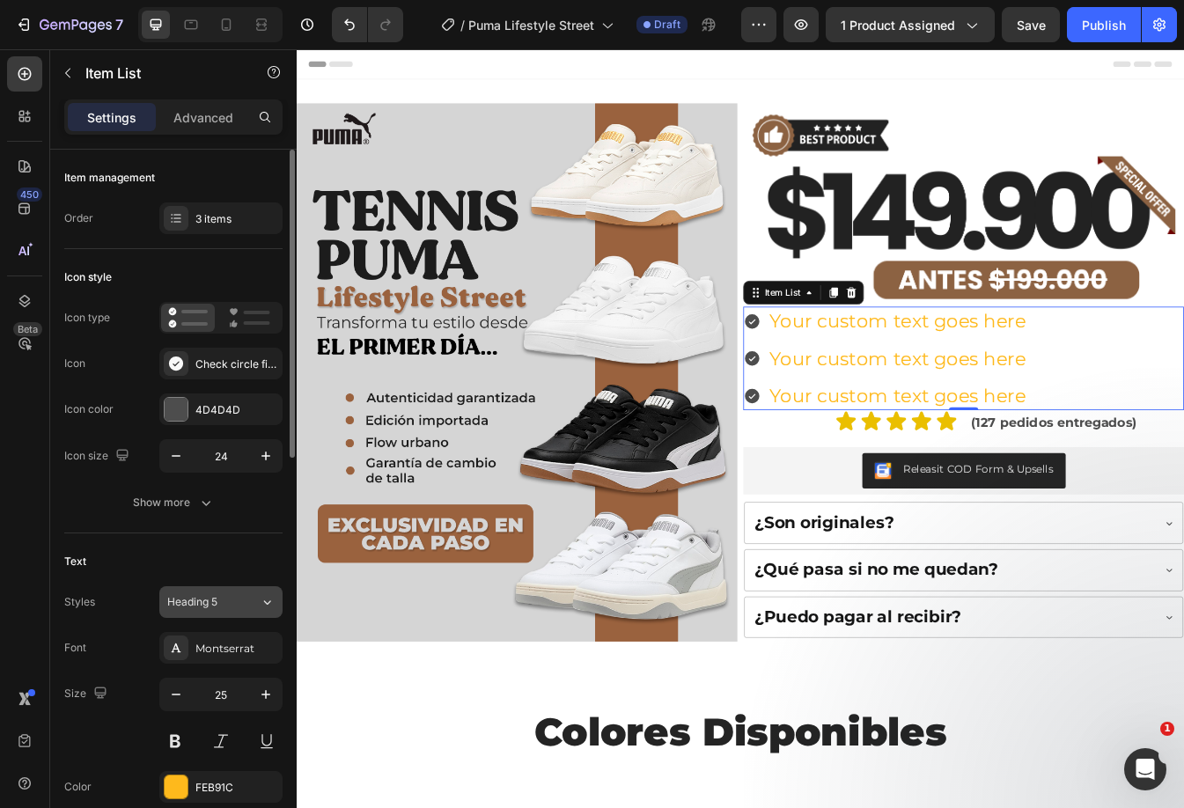
click at [253, 596] on div "Heading 5" at bounding box center [213, 602] width 92 height 16
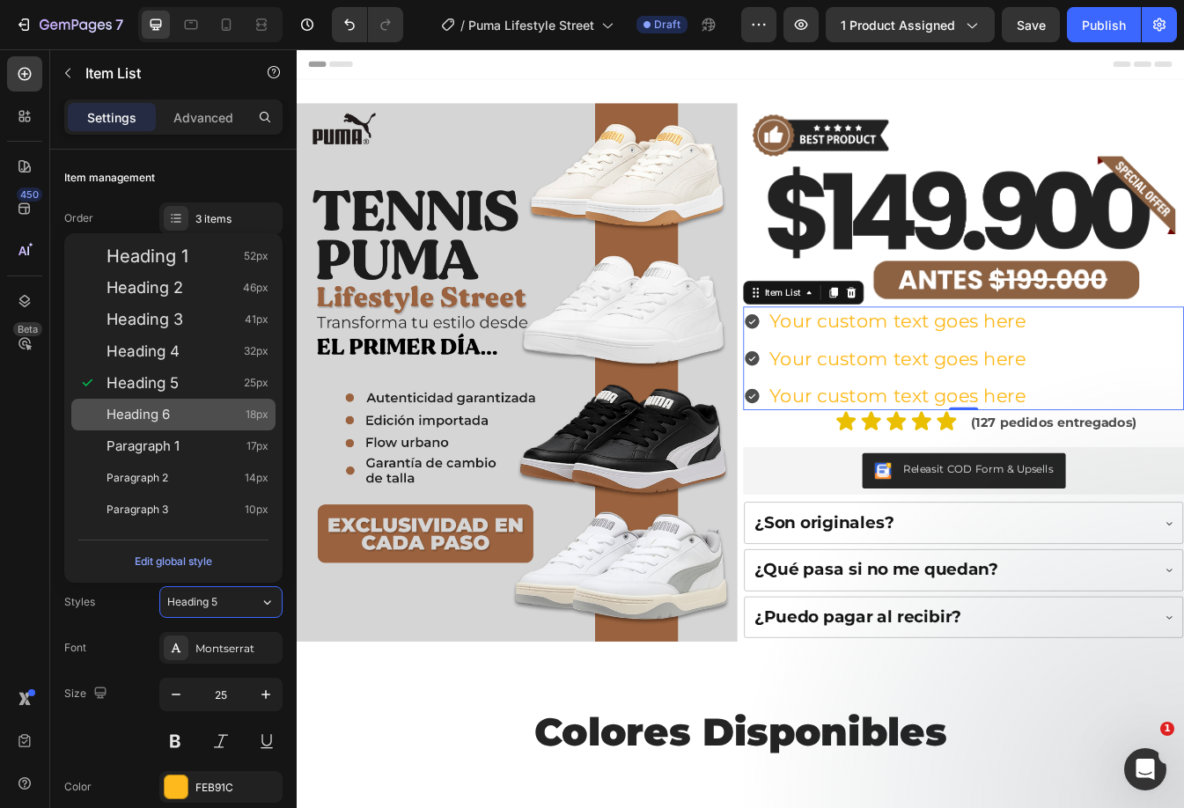
click at [183, 409] on div "Heading 6 18px" at bounding box center [187, 415] width 162 height 18
type input "18"
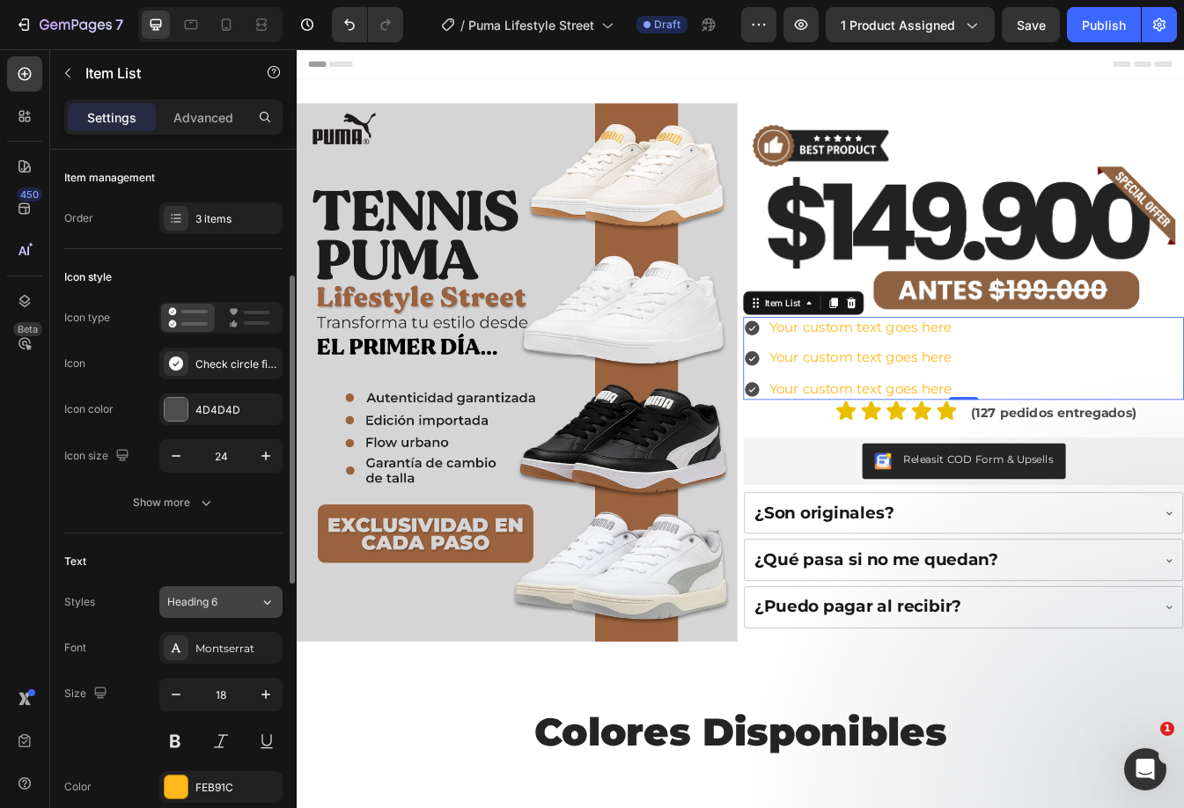
scroll to position [176, 0]
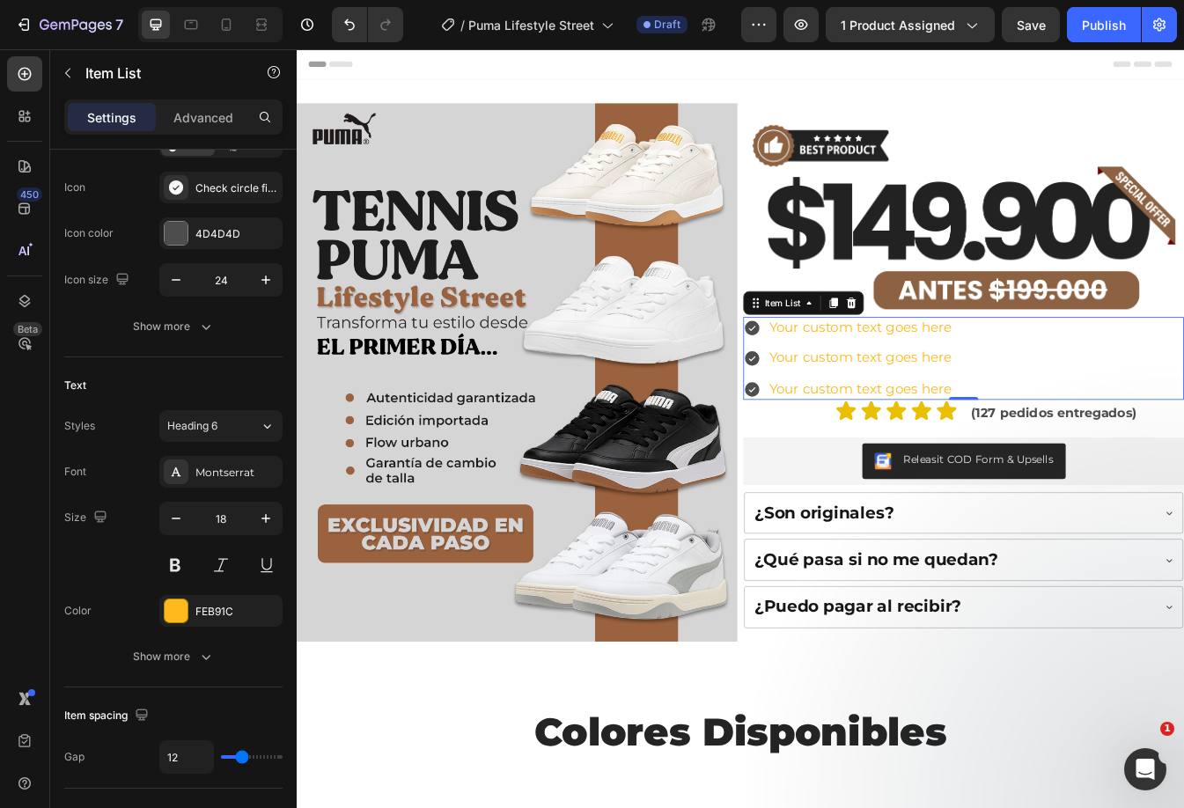
click at [888, 385] on div "Your custom text goes here" at bounding box center [967, 381] width 223 height 26
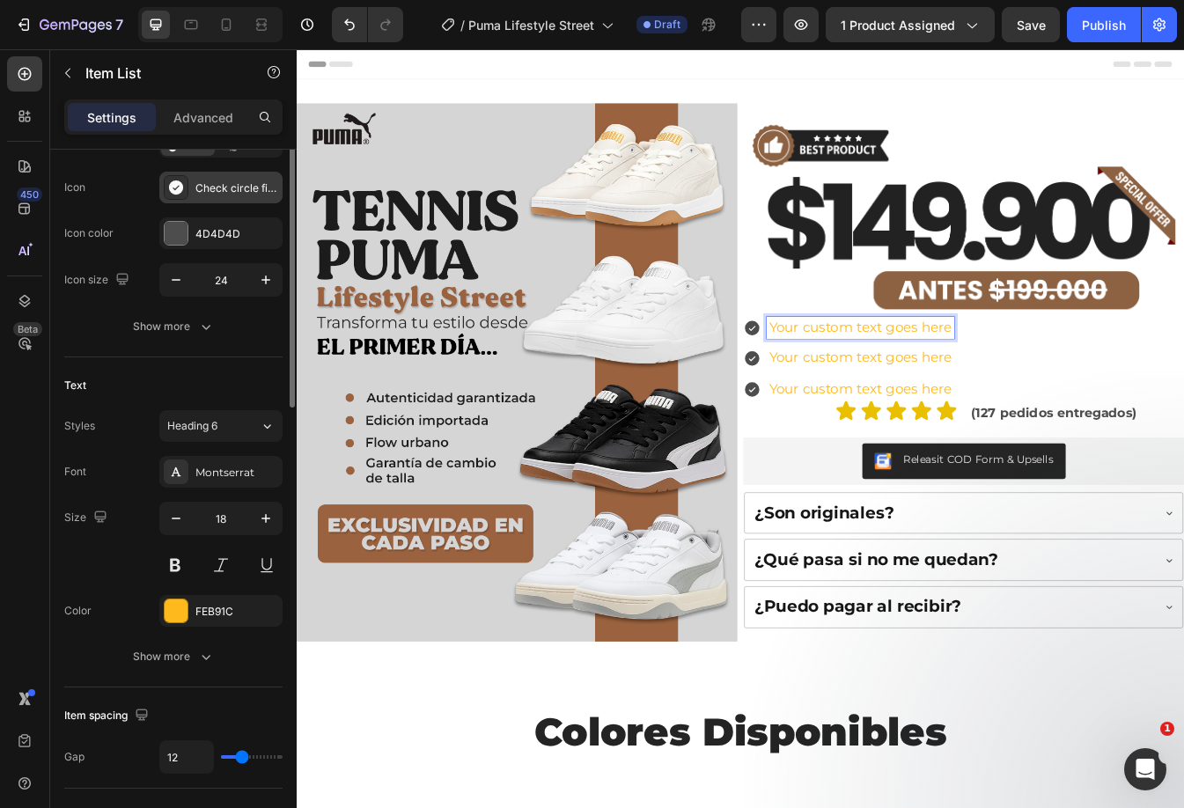
scroll to position [0, 0]
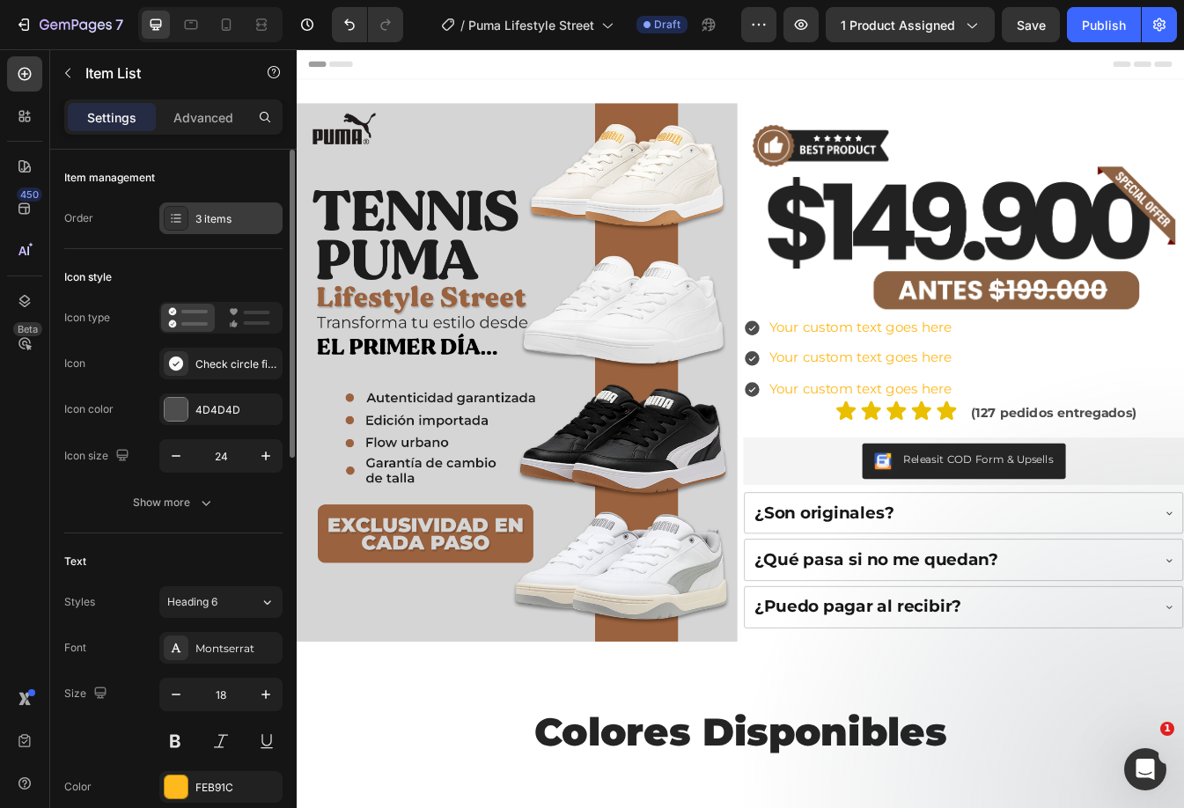
click at [239, 220] on div "3 items" at bounding box center [236, 219] width 83 height 16
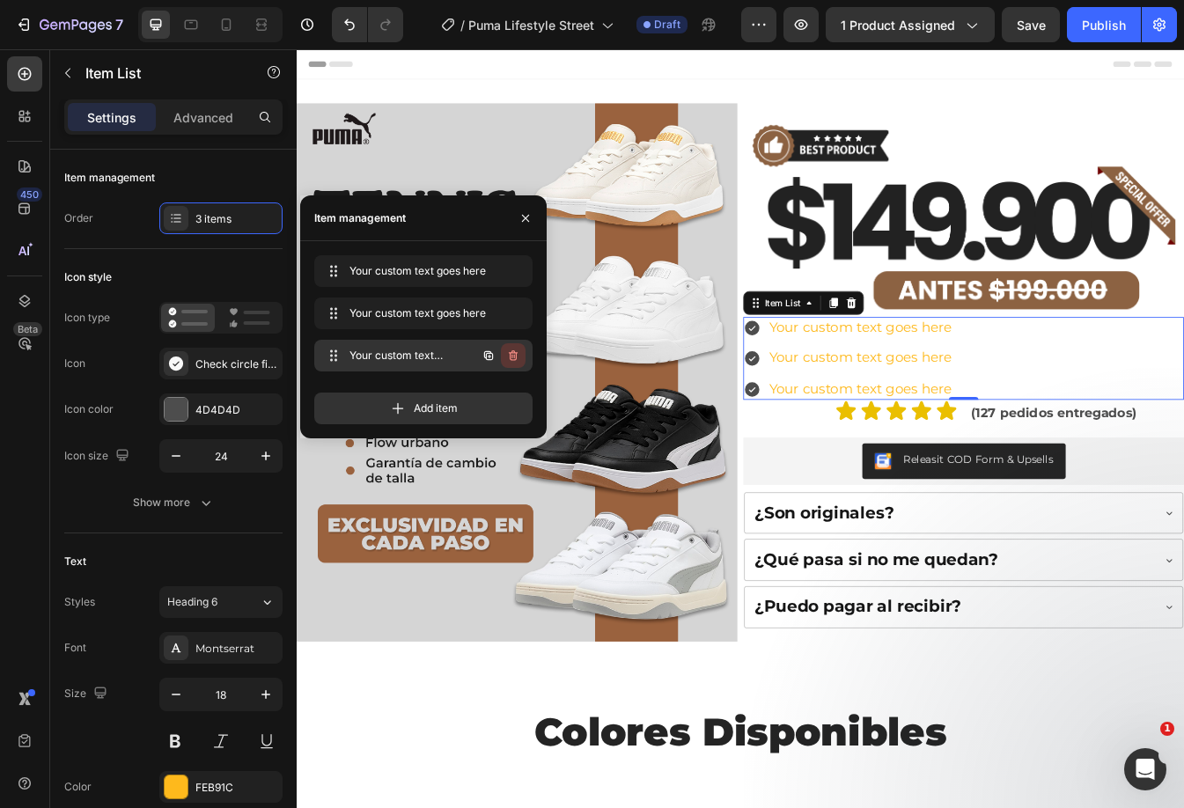
click at [514, 357] on icon "button" at bounding box center [514, 357] width 1 height 4
click at [510, 347] on button "Delete" at bounding box center [501, 355] width 48 height 25
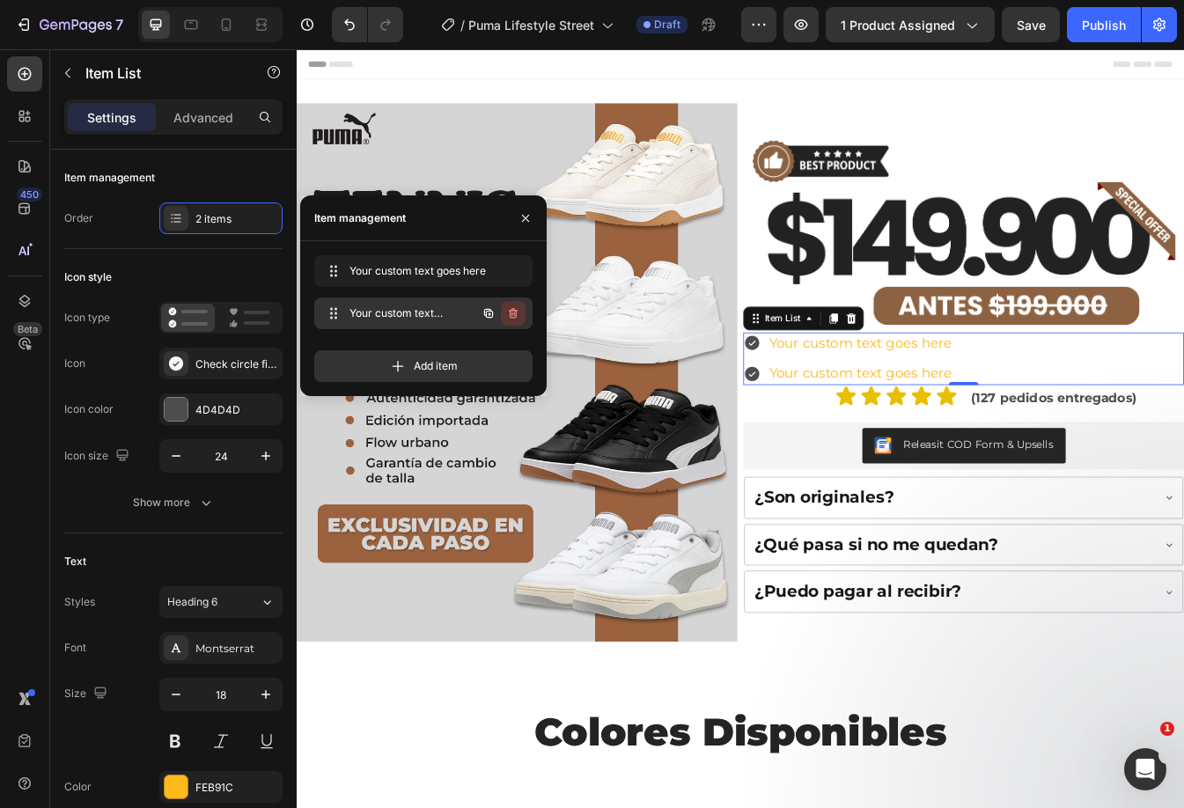
click at [518, 305] on button "button" at bounding box center [513, 313] width 25 height 25
click at [509, 311] on div "Delete" at bounding box center [501, 313] width 33 height 16
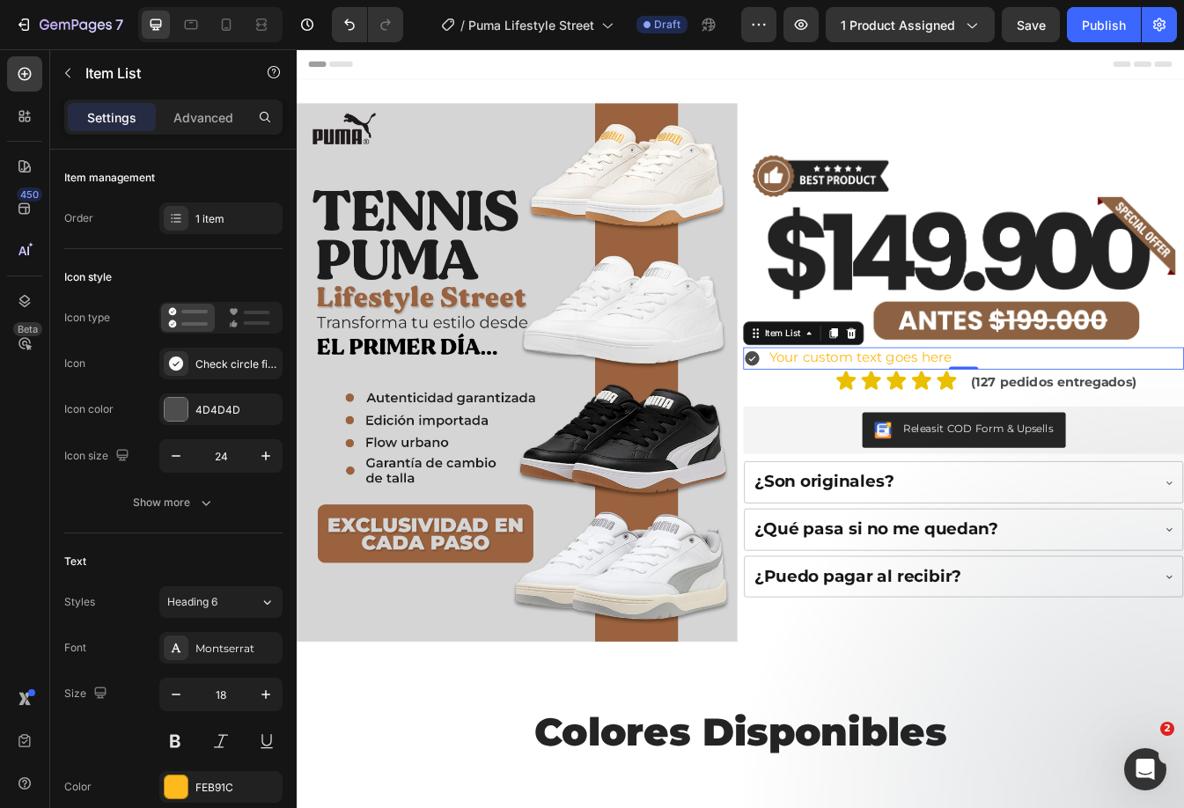
click at [1109, 421] on div "Your custom text goes here" at bounding box center [1090, 417] width 524 height 26
click at [942, 407] on p "Your custom text goes here" at bounding box center [967, 417] width 217 height 20
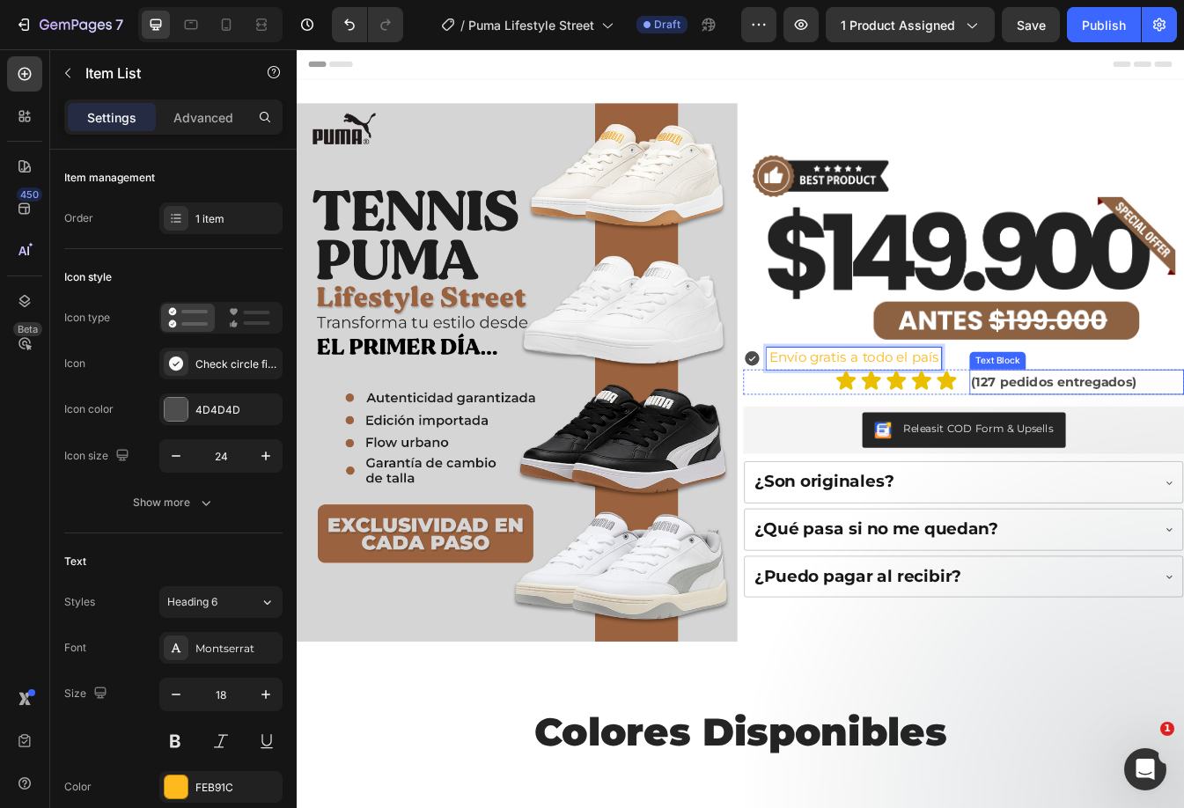
click at [1113, 414] on div "Text Block" at bounding box center [1131, 420] width 60 height 16
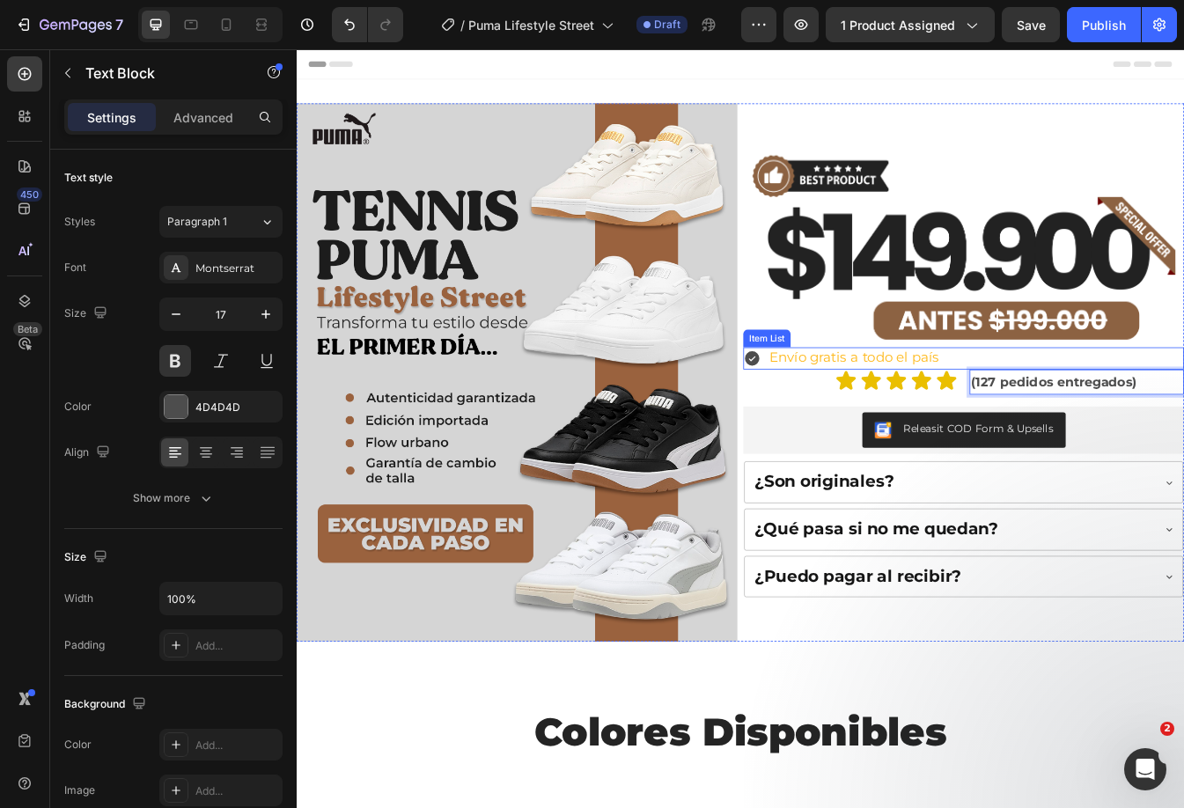
click at [1066, 404] on div "Envío gratis a todo el país" at bounding box center [1090, 417] width 524 height 26
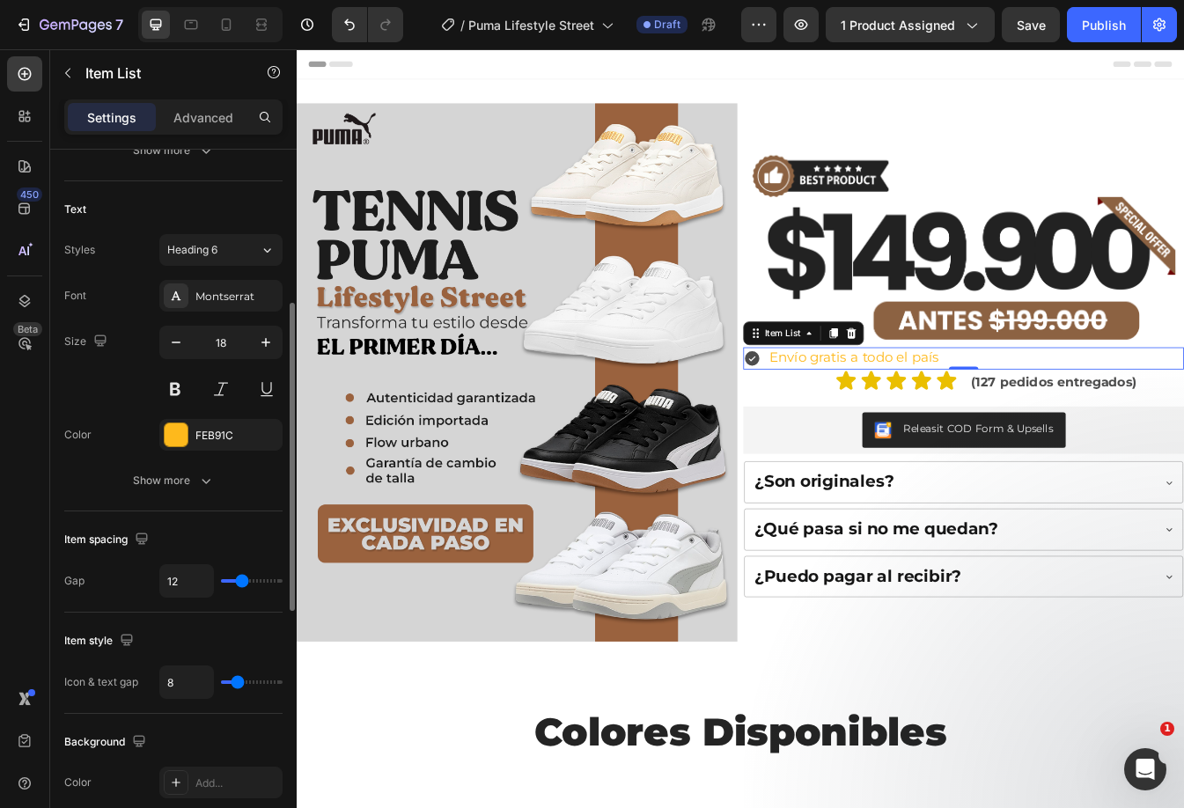
scroll to position [440, 0]
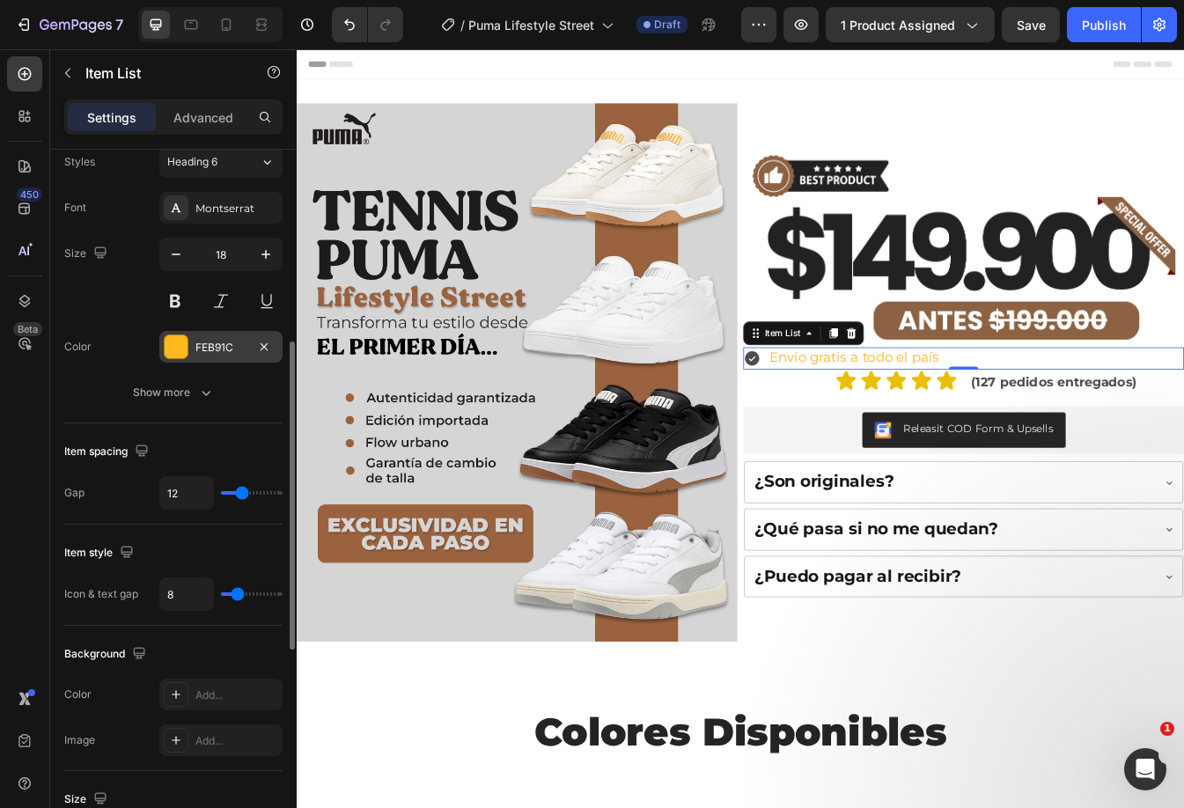
click at [181, 340] on div at bounding box center [176, 346] width 23 height 23
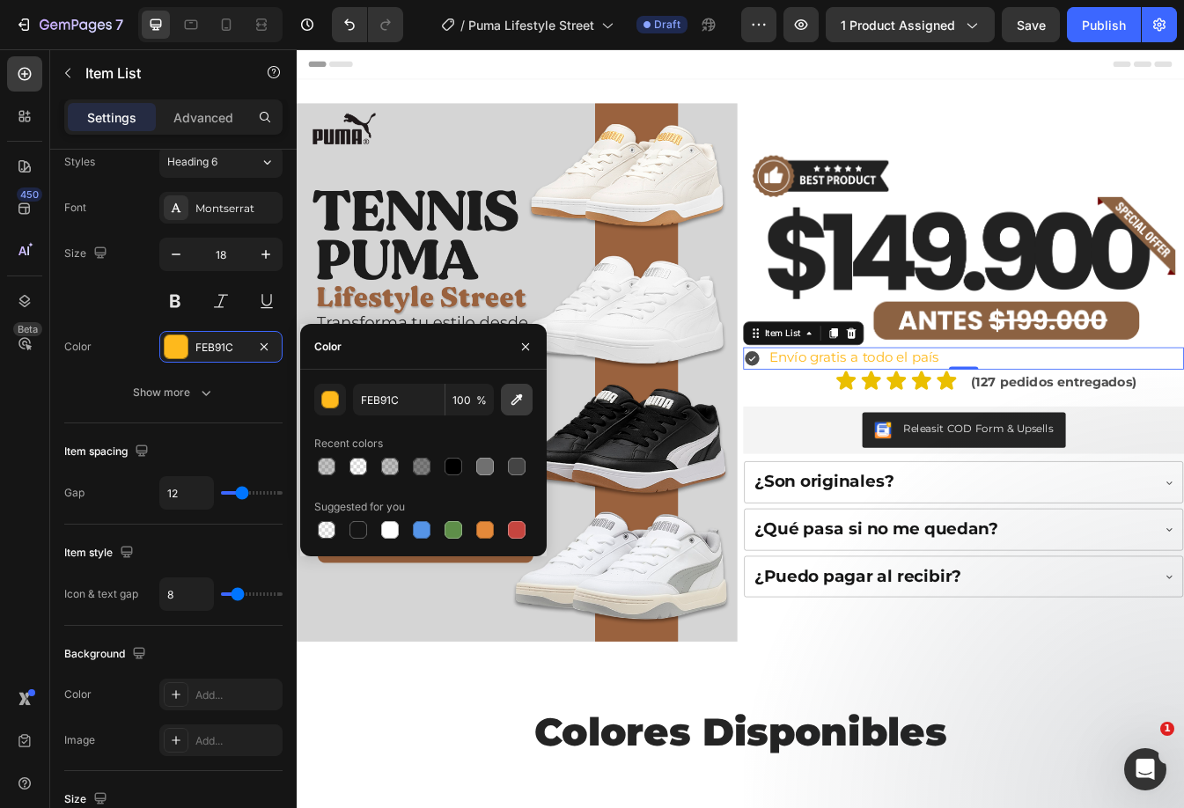
click at [513, 400] on icon "button" at bounding box center [517, 400] width 18 height 18
type input "222222"
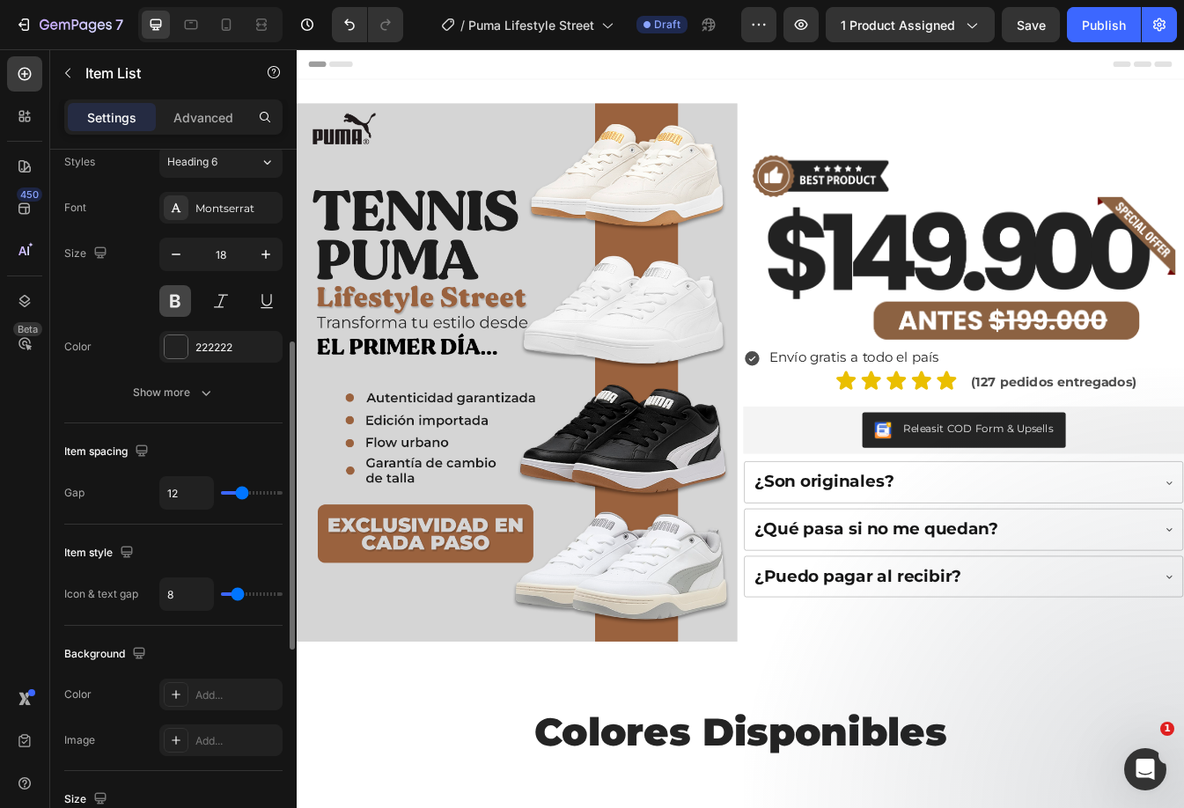
click at [183, 294] on button at bounding box center [175, 301] width 32 height 32
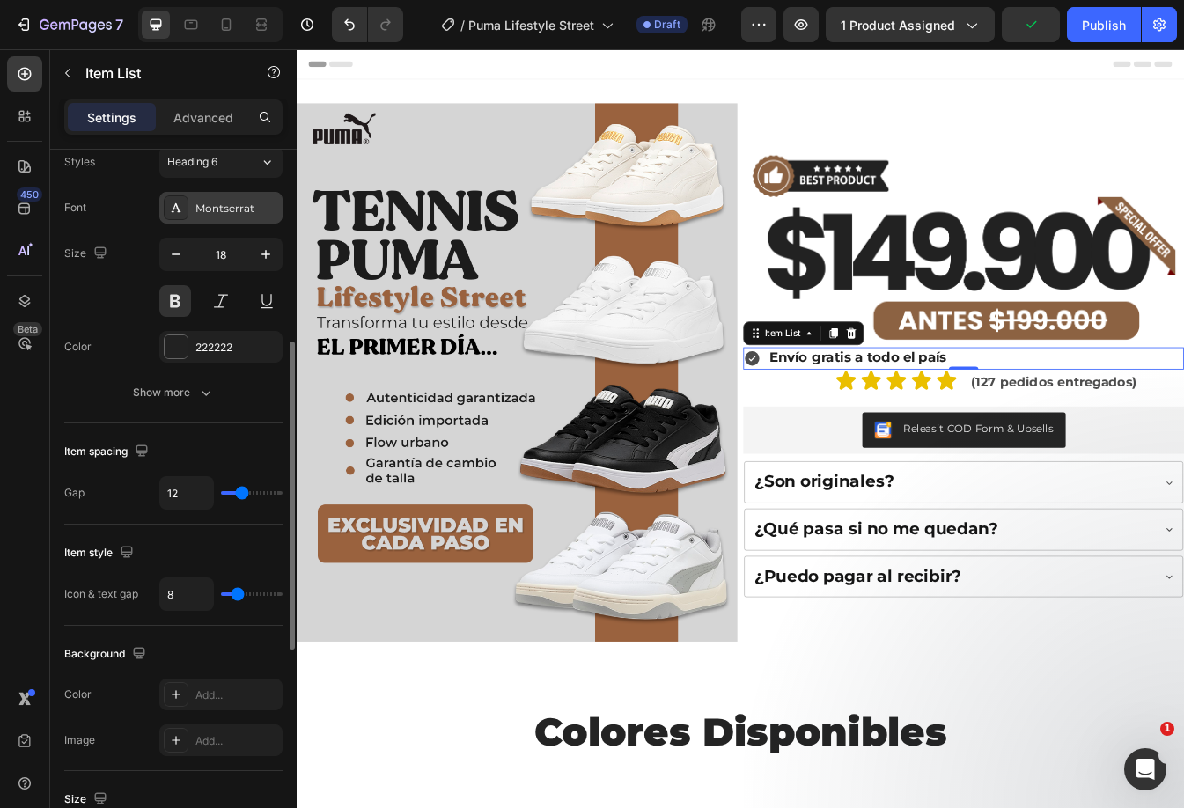
click at [244, 211] on div "Montserrat" at bounding box center [236, 209] width 83 height 16
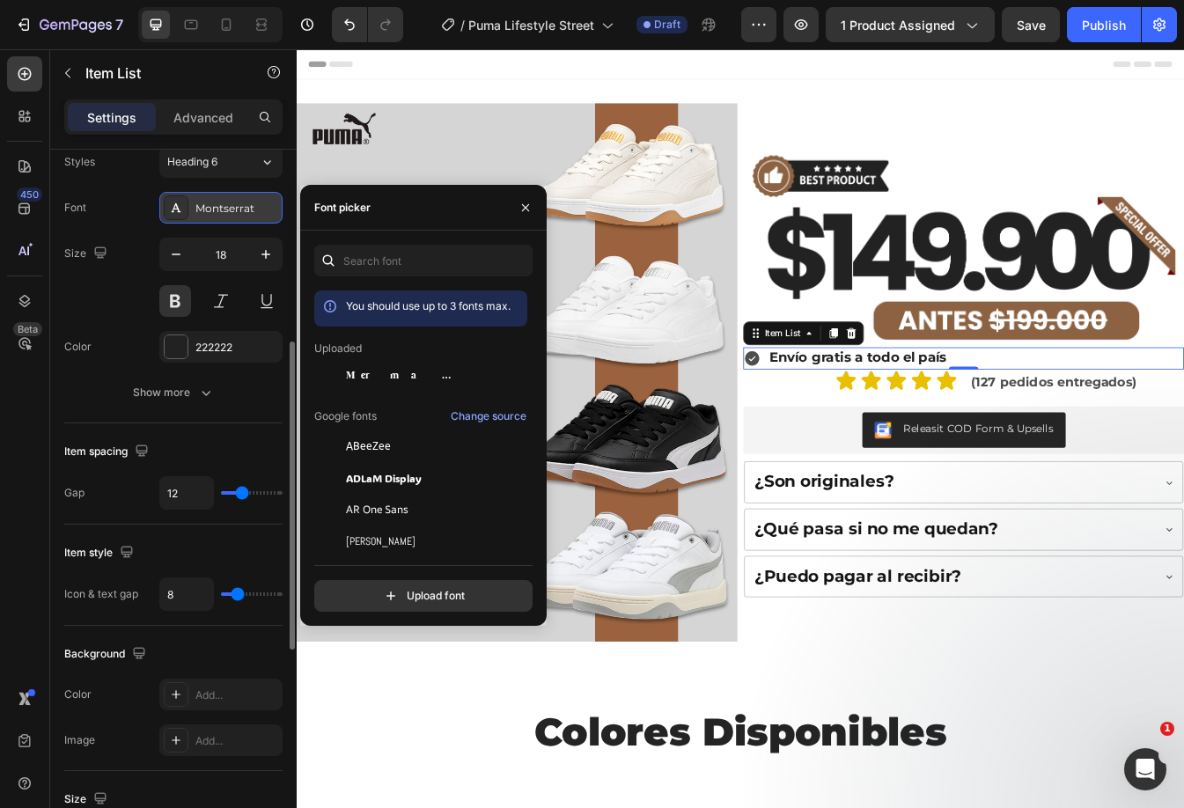
click at [244, 211] on div "Montserrat" at bounding box center [236, 209] width 83 height 16
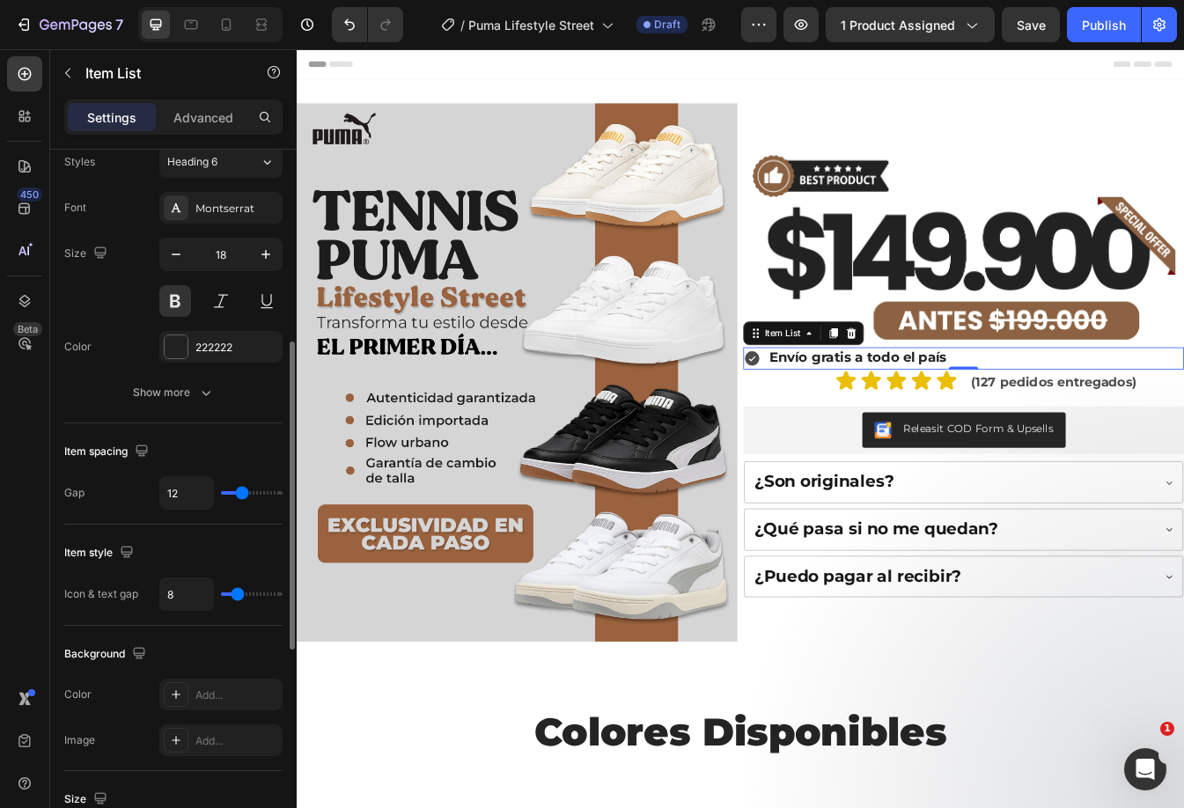
scroll to position [352, 0]
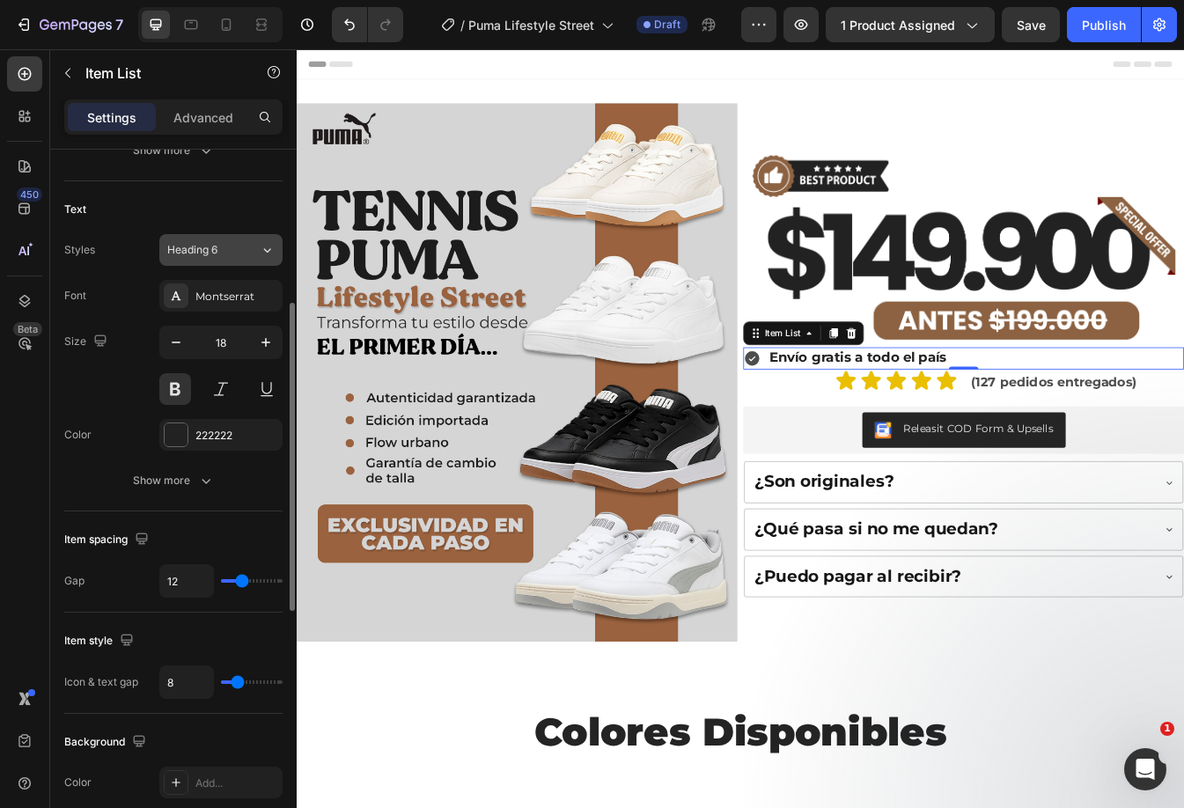
click at [259, 260] on button "Heading 6" at bounding box center [220, 250] width 123 height 32
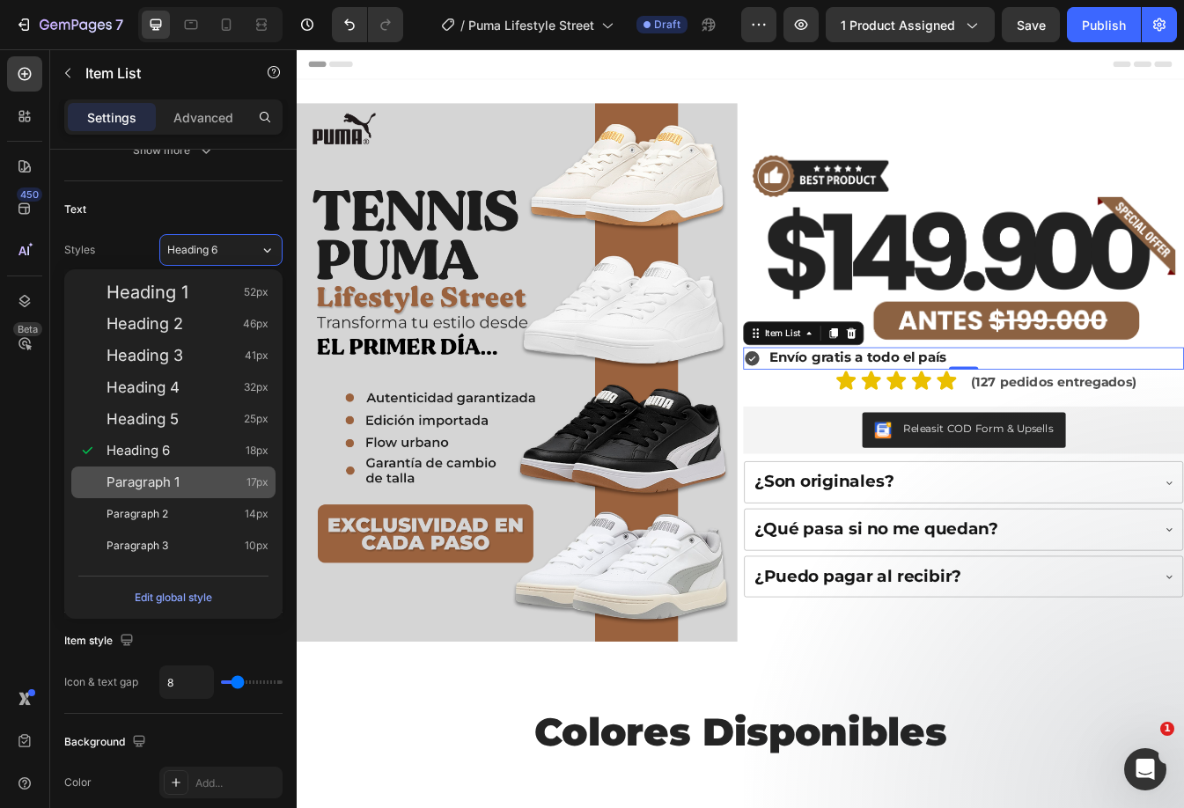
click at [186, 473] on div "Paragraph 1 17px" at bounding box center [173, 482] width 204 height 32
type input "17"
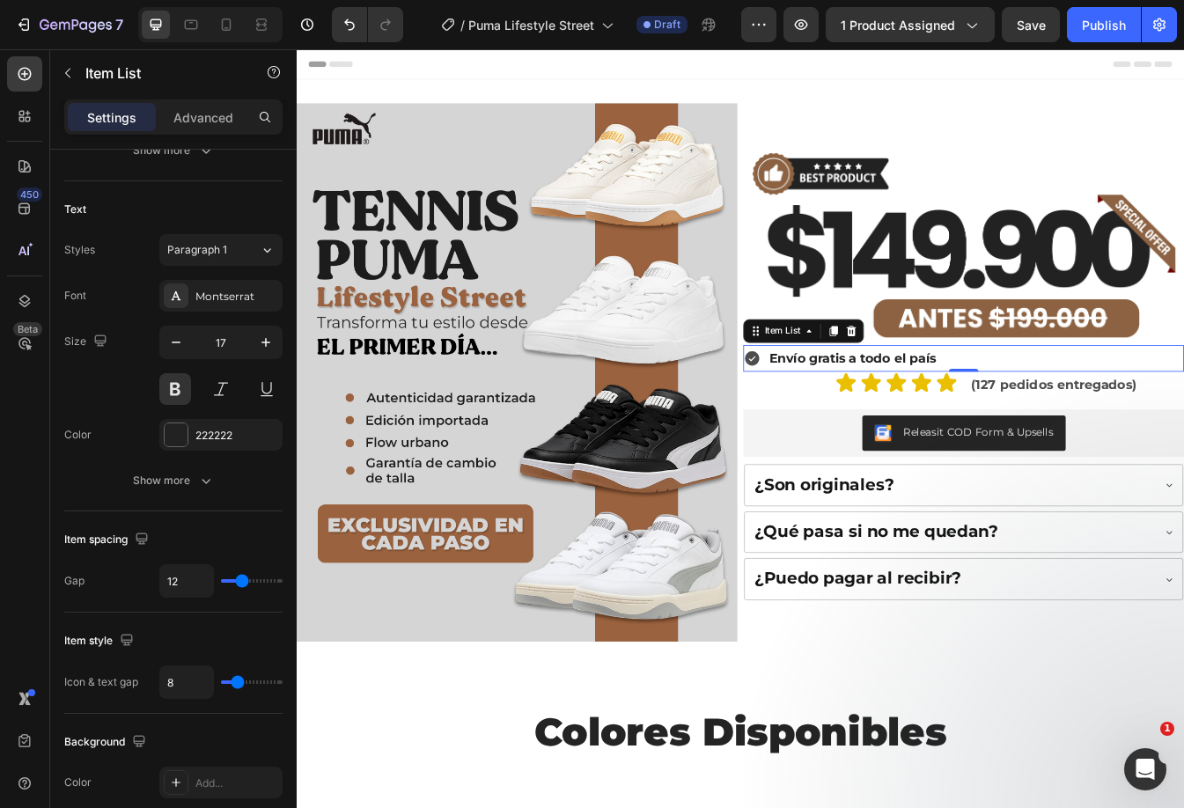
click at [830, 408] on icon at bounding box center [839, 417] width 18 height 18
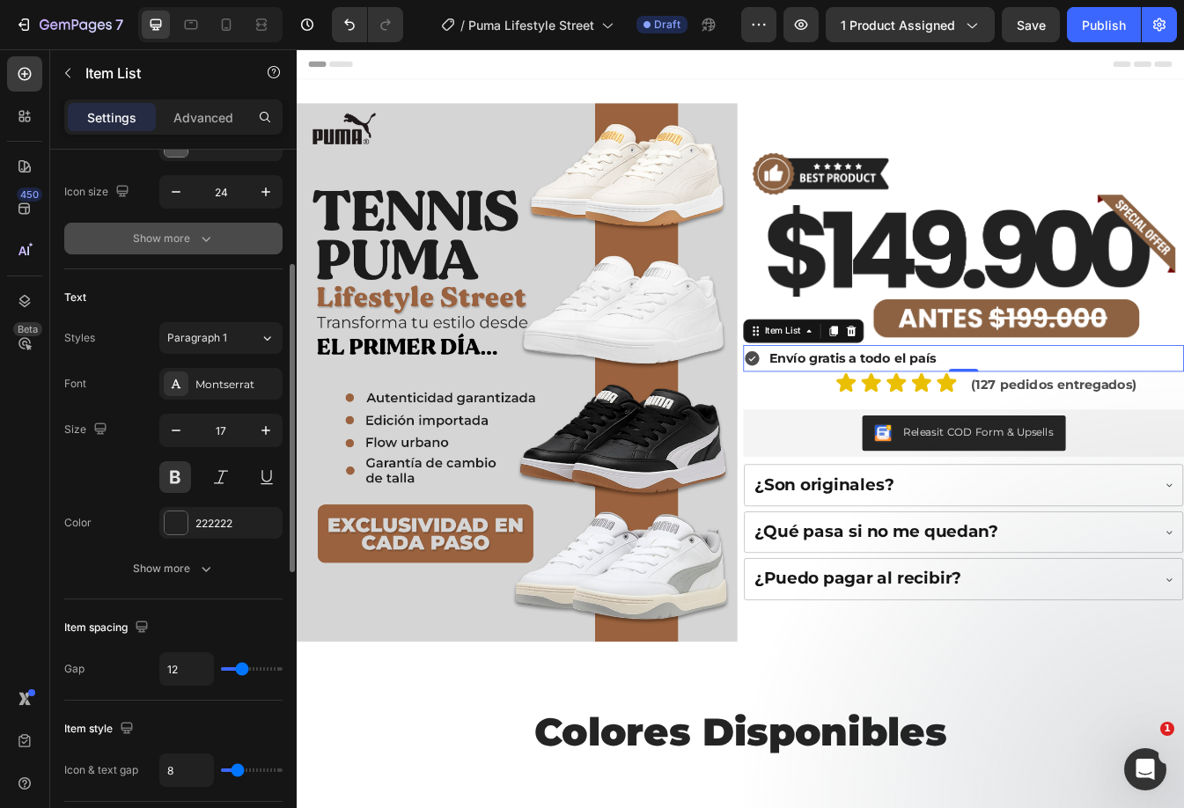
scroll to position [0, 0]
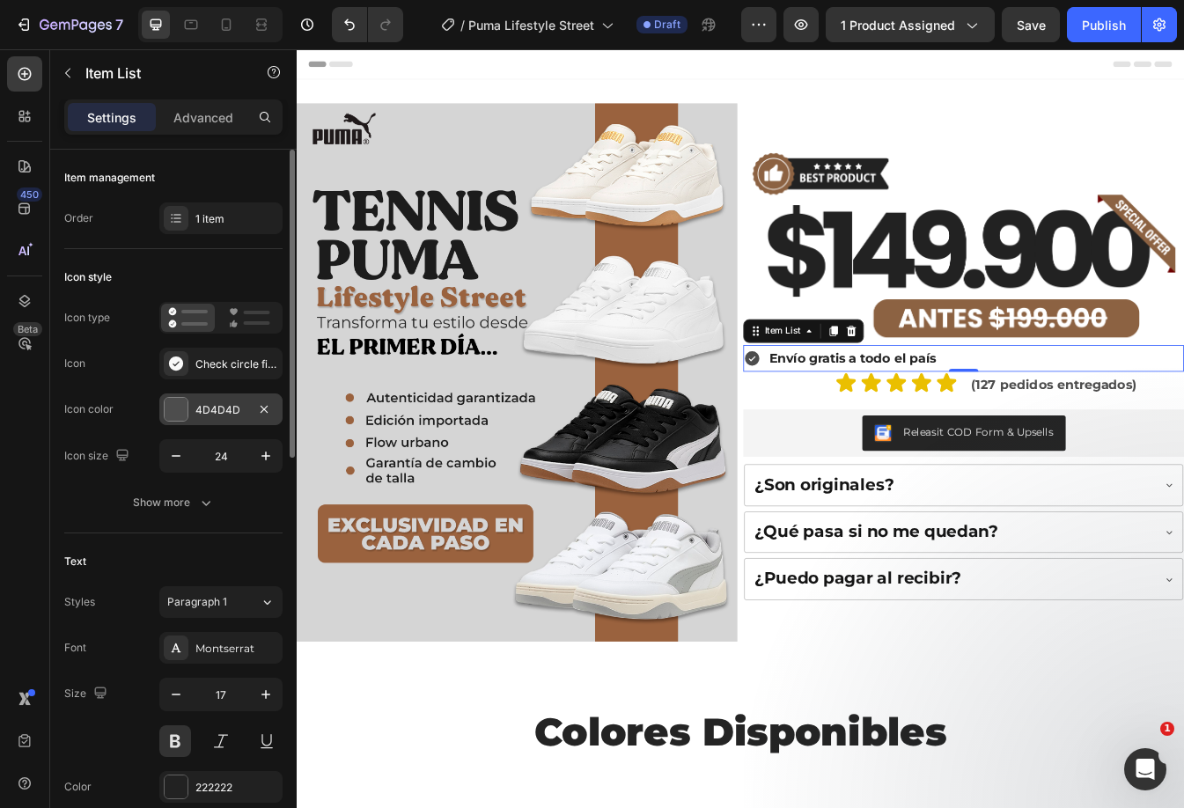
click at [170, 422] on div "4D4D4D" at bounding box center [220, 409] width 123 height 32
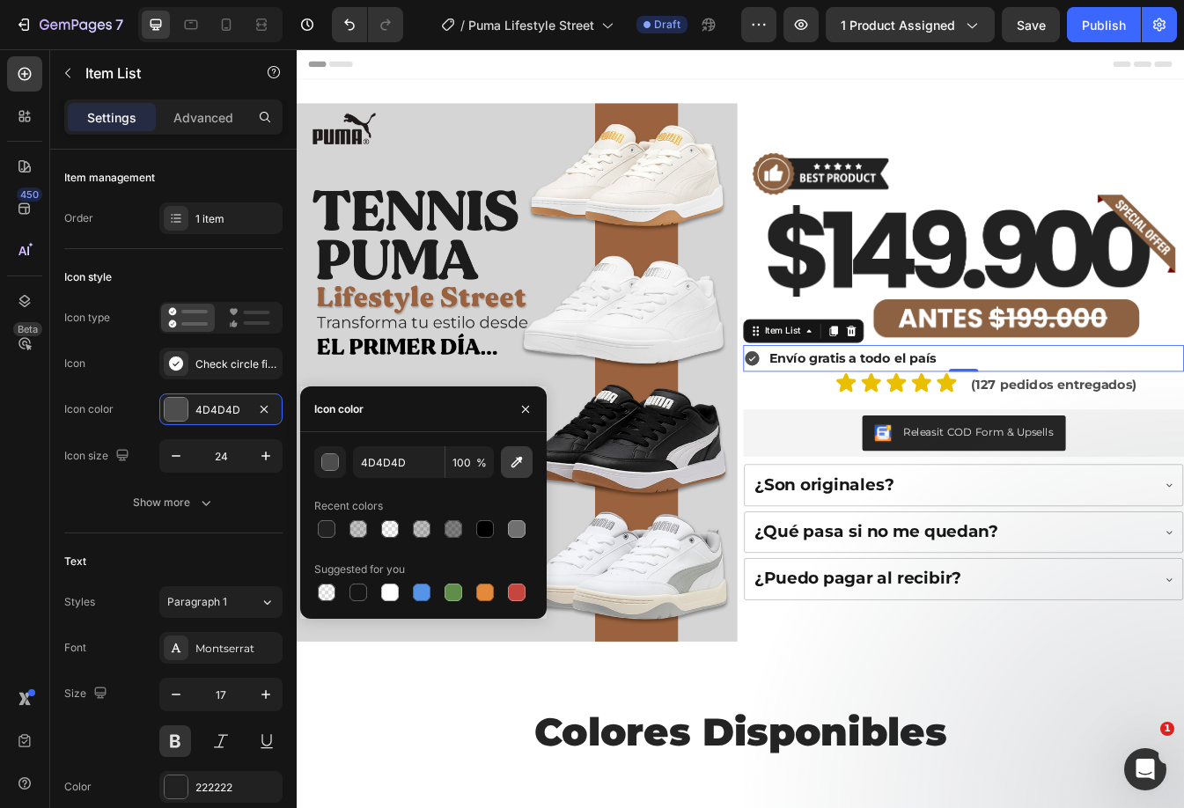
click at [530, 466] on button "button" at bounding box center [517, 462] width 32 height 32
type input "9A623E"
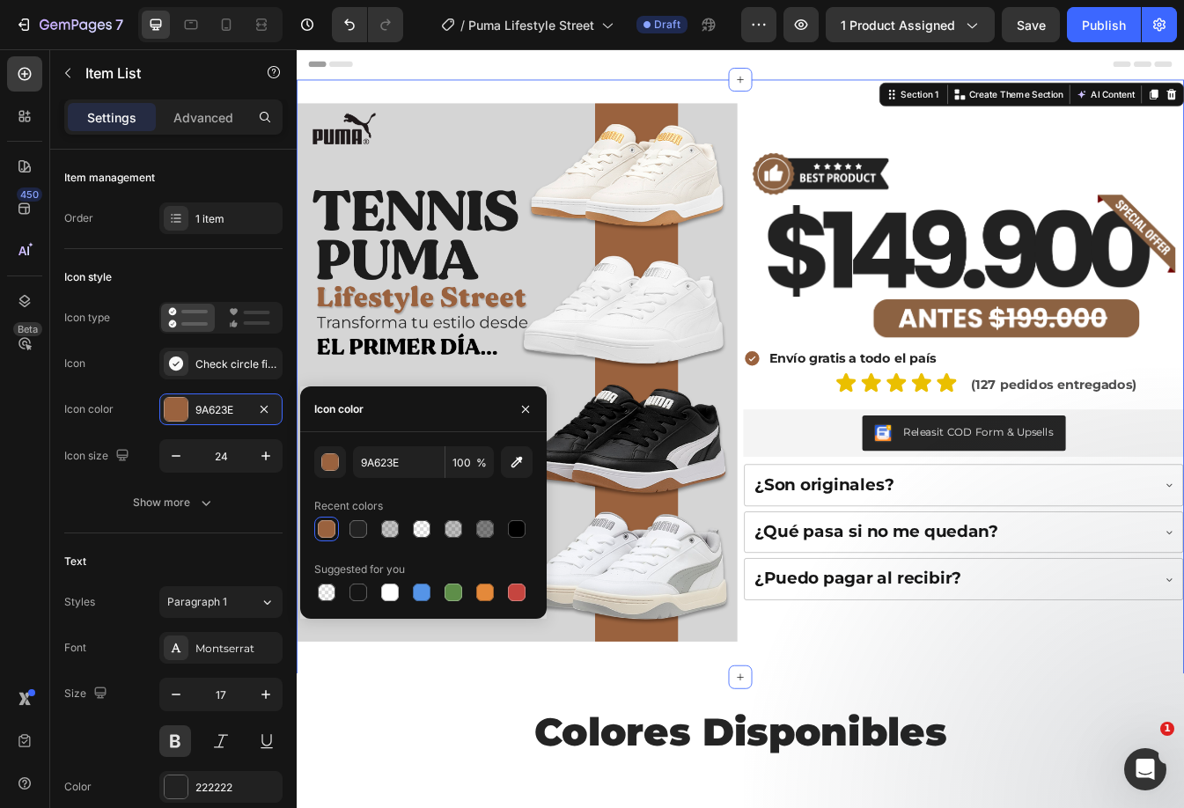
click at [870, 89] on div "Image Image Envío gratis a todo el país Item List Icon Icon Icon Icon Icon Icon…" at bounding box center [825, 440] width 1056 height 711
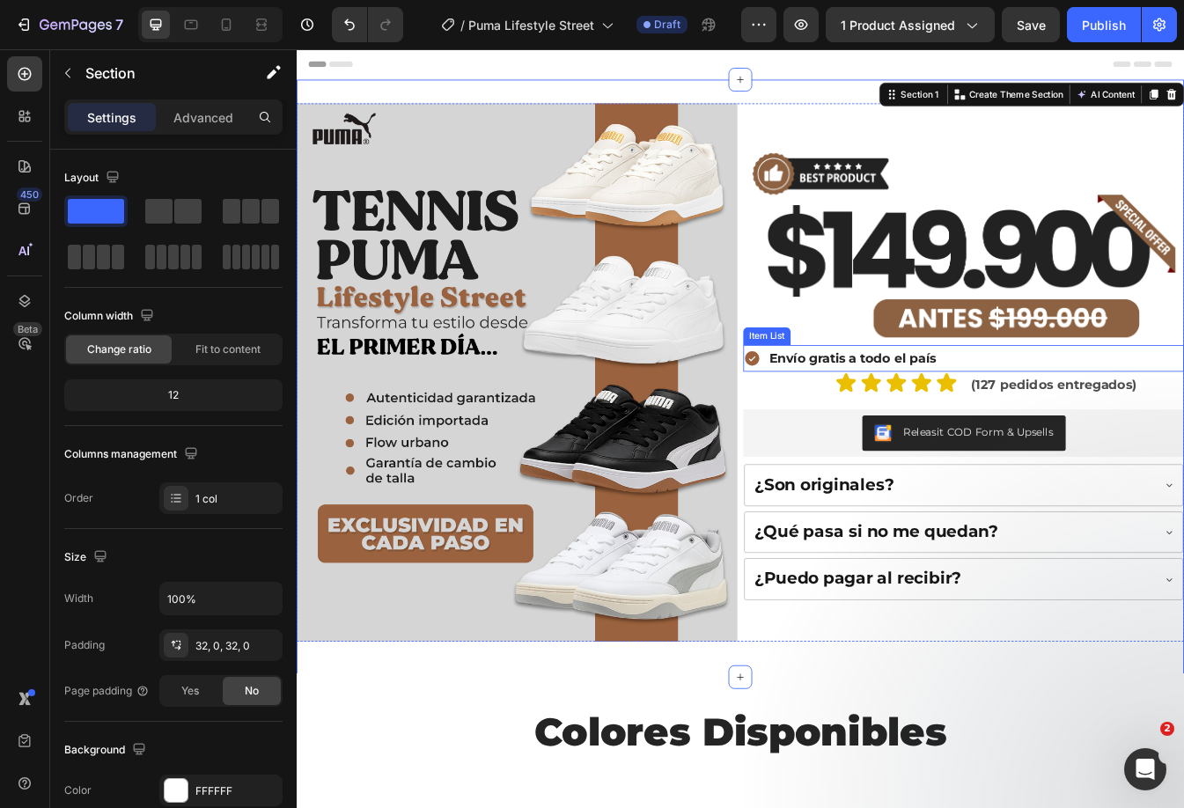
click at [1118, 409] on div "Envío gratis a todo el país" at bounding box center [1090, 417] width 524 height 33
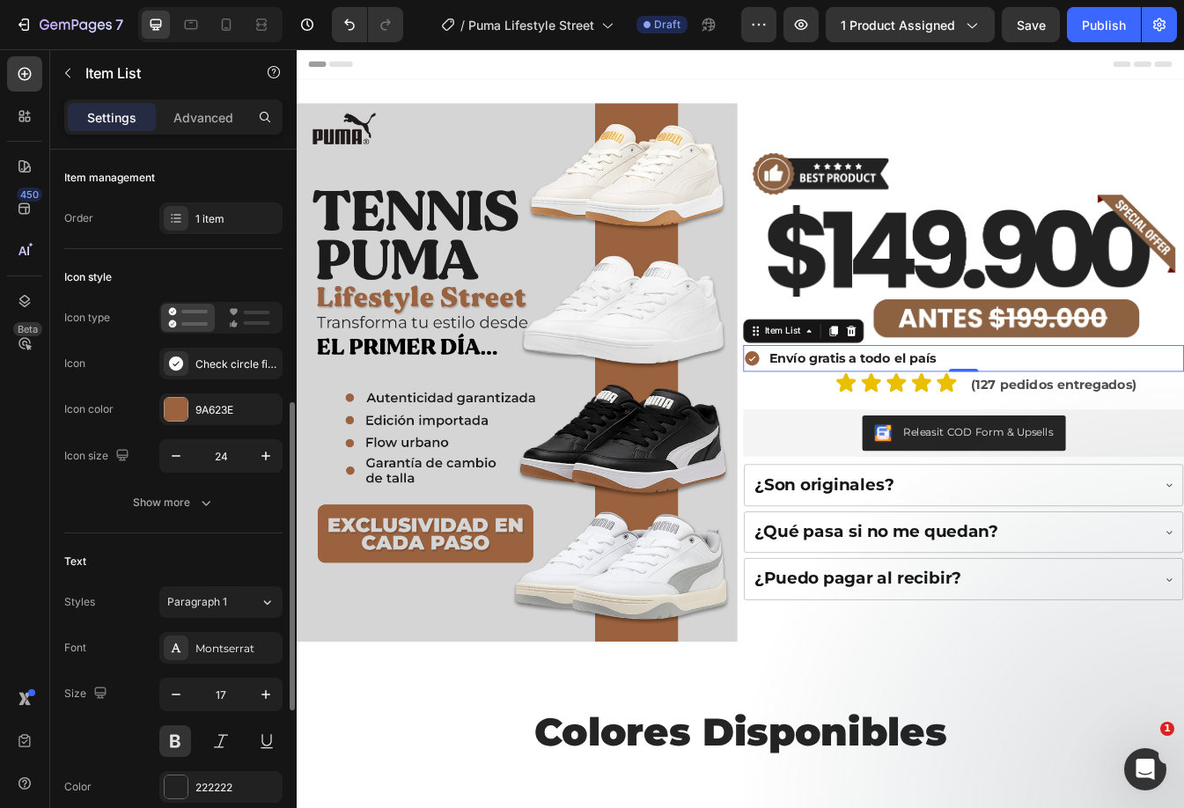
scroll to position [176, 0]
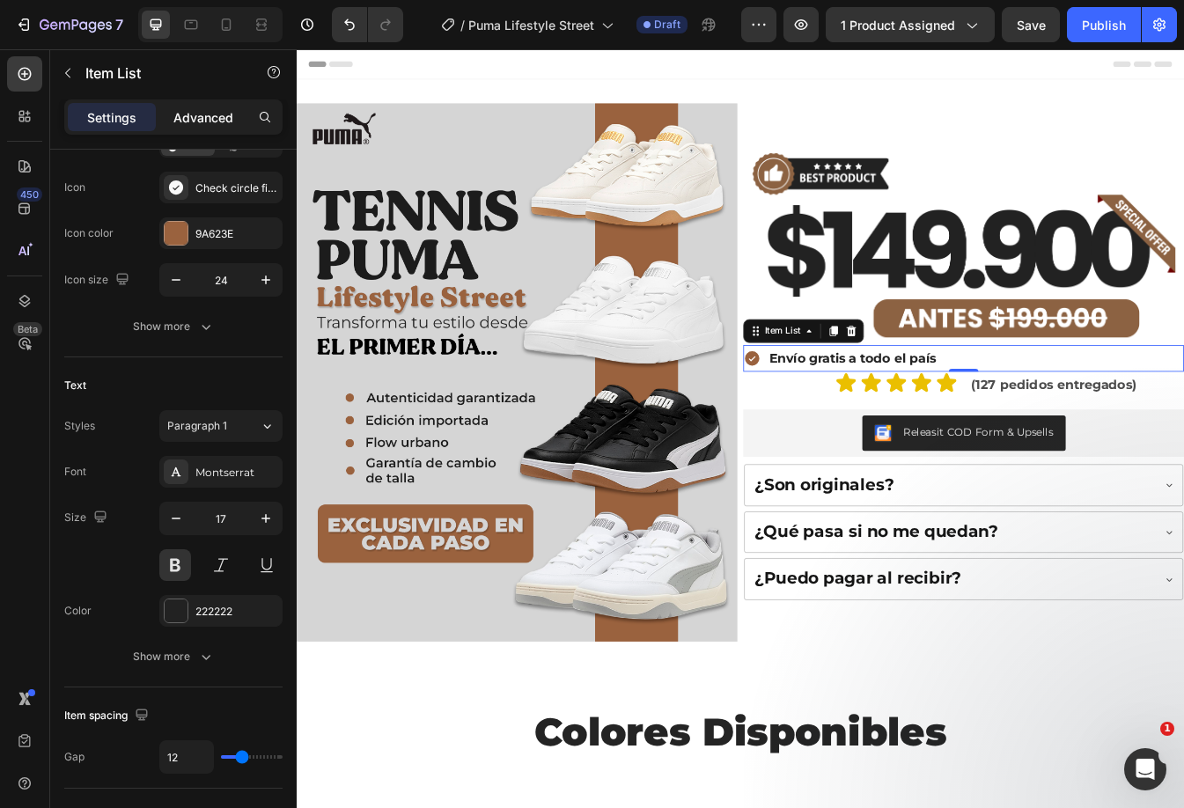
click at [198, 112] on p "Advanced" at bounding box center [203, 117] width 60 height 18
type input "100%"
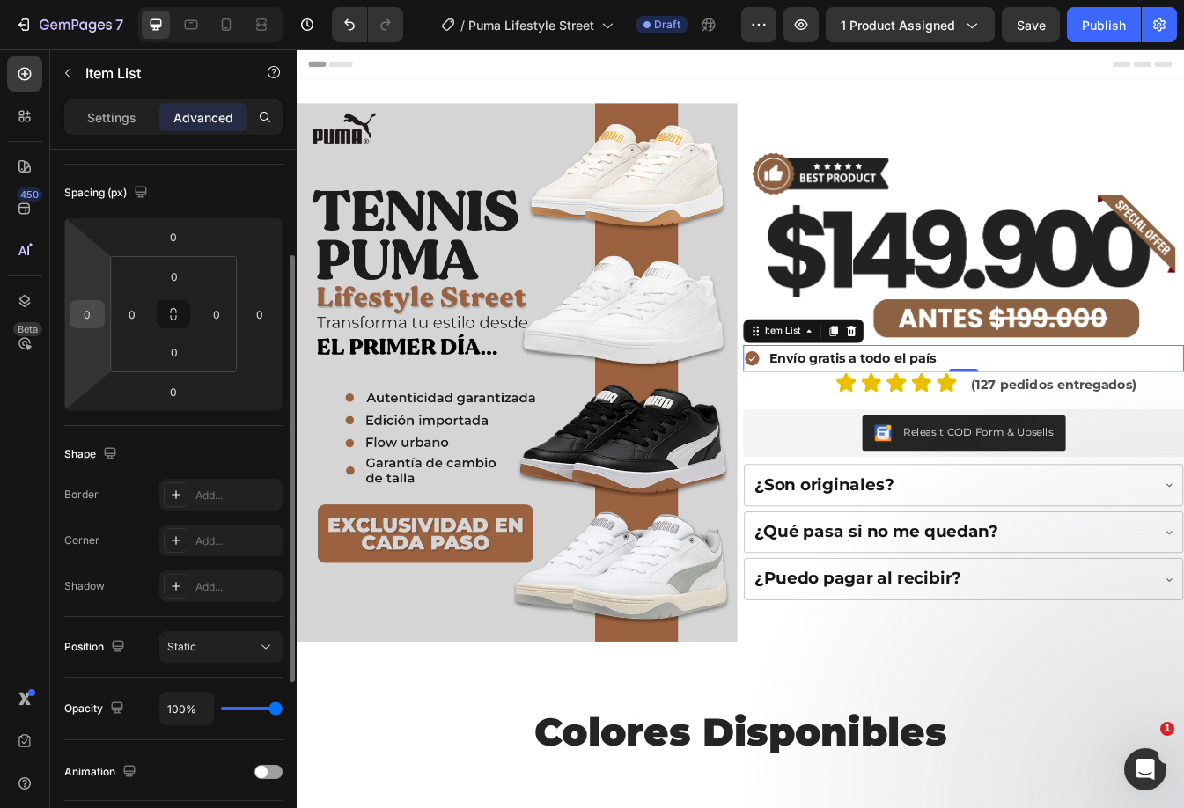
click at [83, 309] on input "0" at bounding box center [87, 314] width 26 height 26
type input "2"
type input "50"
click at [259, 314] on input "0" at bounding box center [259, 314] width 26 height 26
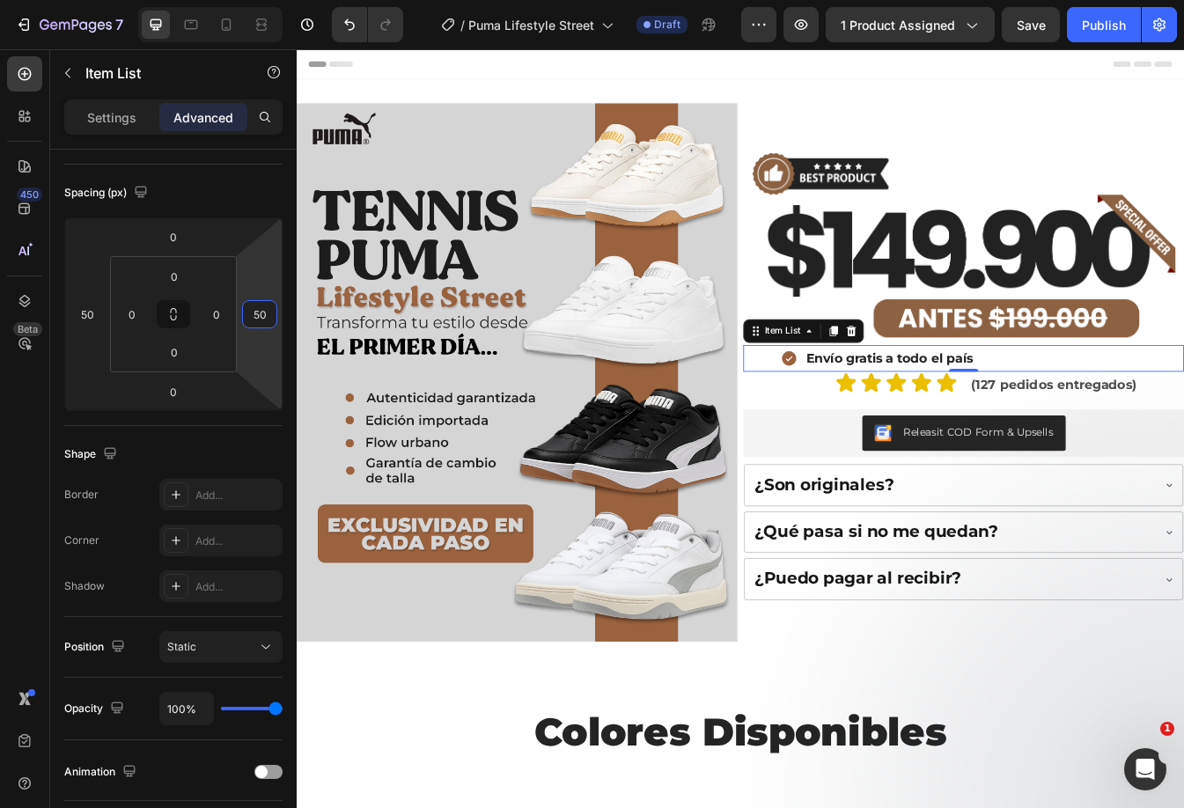
type input "50"
click at [1183, 408] on div "Envío gratis a todo el país" at bounding box center [1090, 417] width 436 height 33
click at [920, 259] on img at bounding box center [1090, 283] width 524 height 238
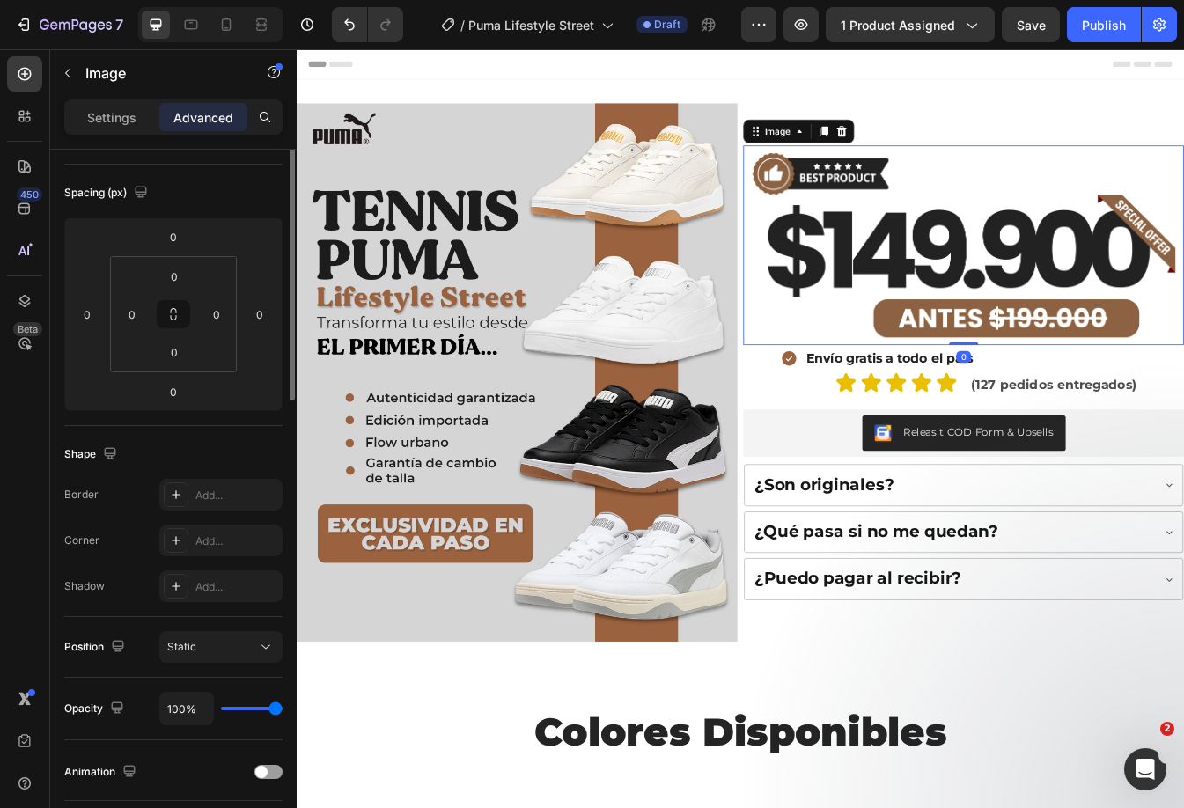
scroll to position [0, 0]
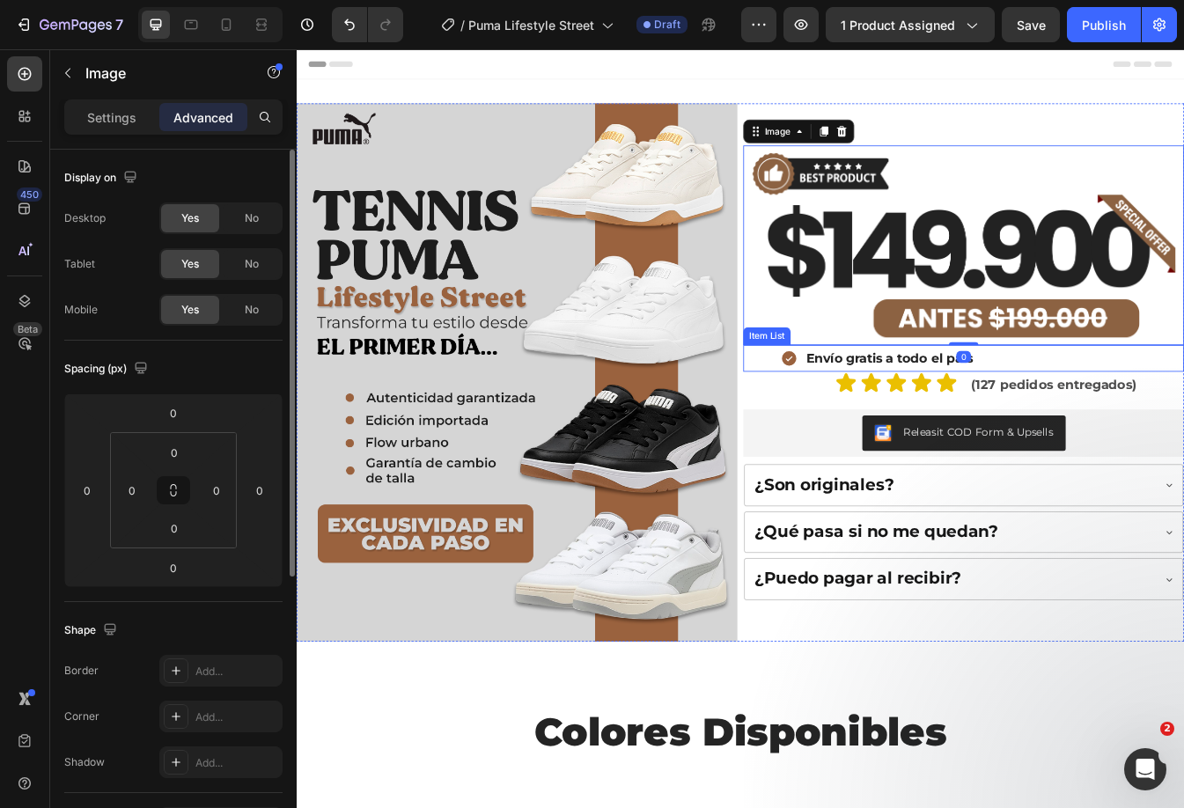
click at [1161, 414] on div "Envío gratis a todo el país" at bounding box center [1090, 417] width 436 height 33
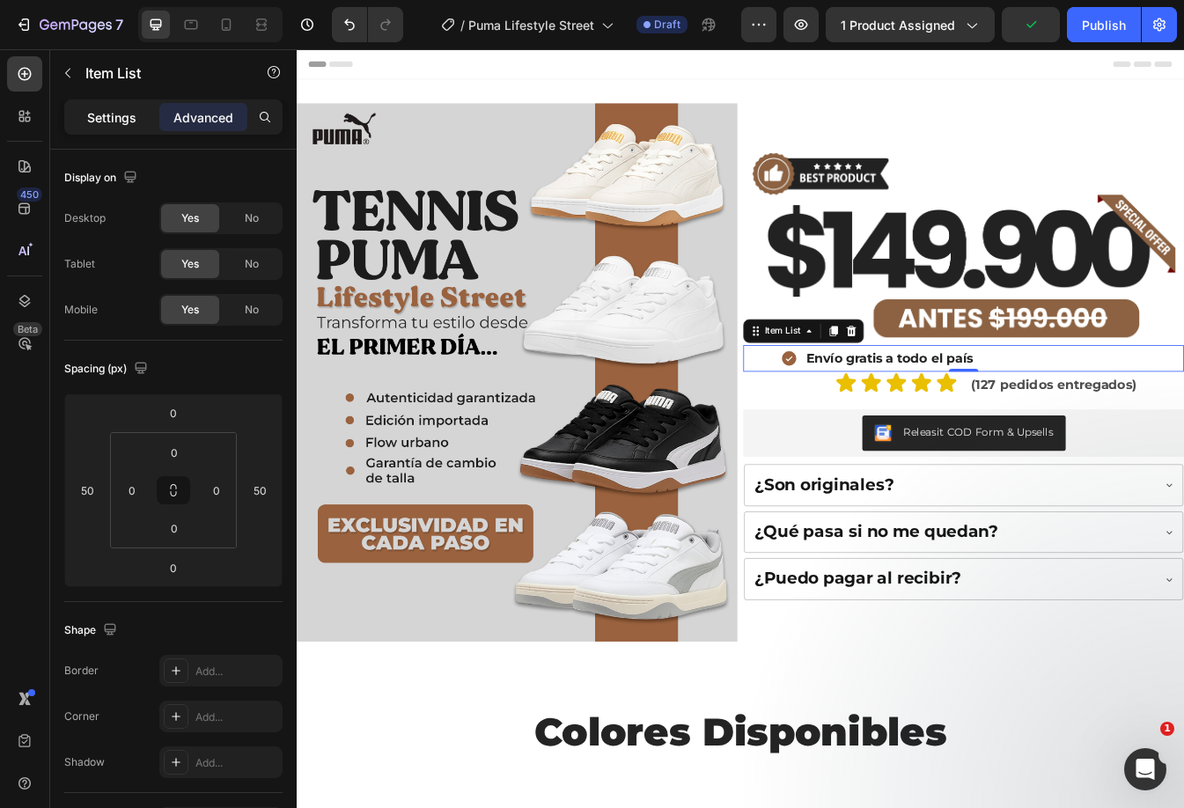
click at [121, 110] on p "Settings" at bounding box center [111, 117] width 49 height 18
type input "8"
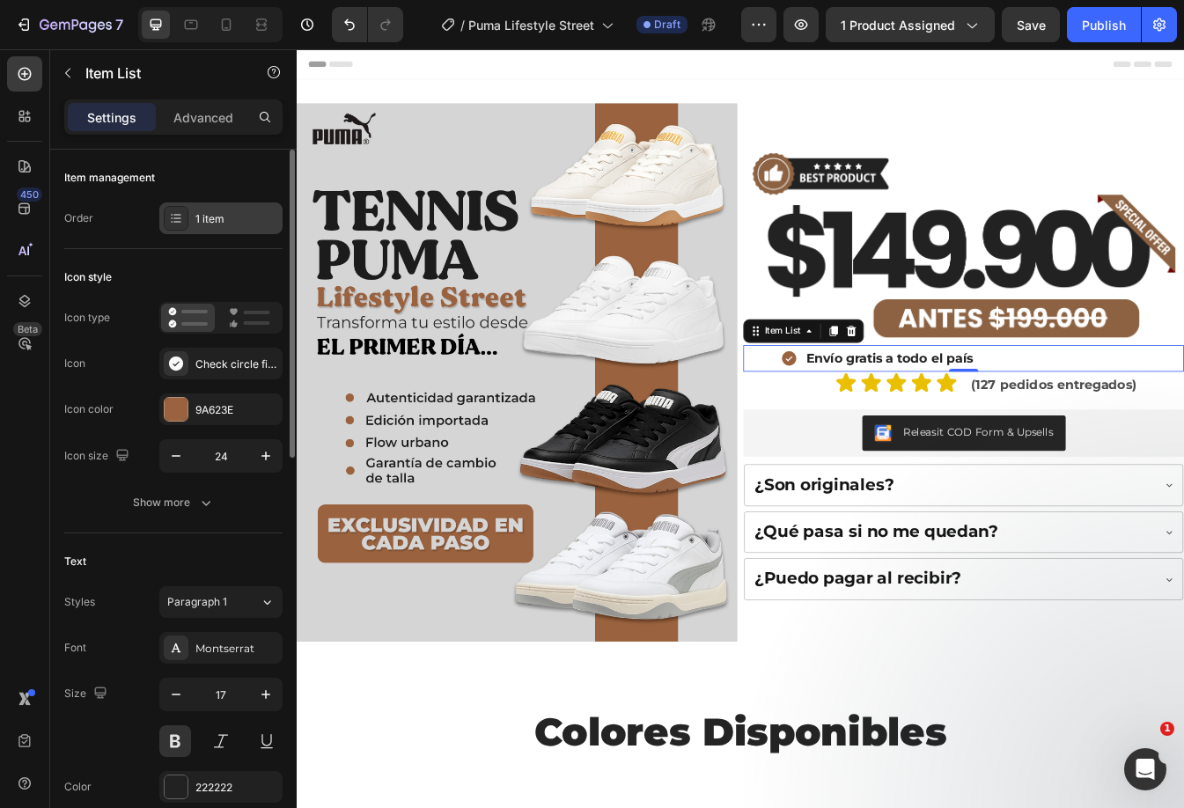
click at [230, 225] on div "1 item" at bounding box center [236, 219] width 83 height 16
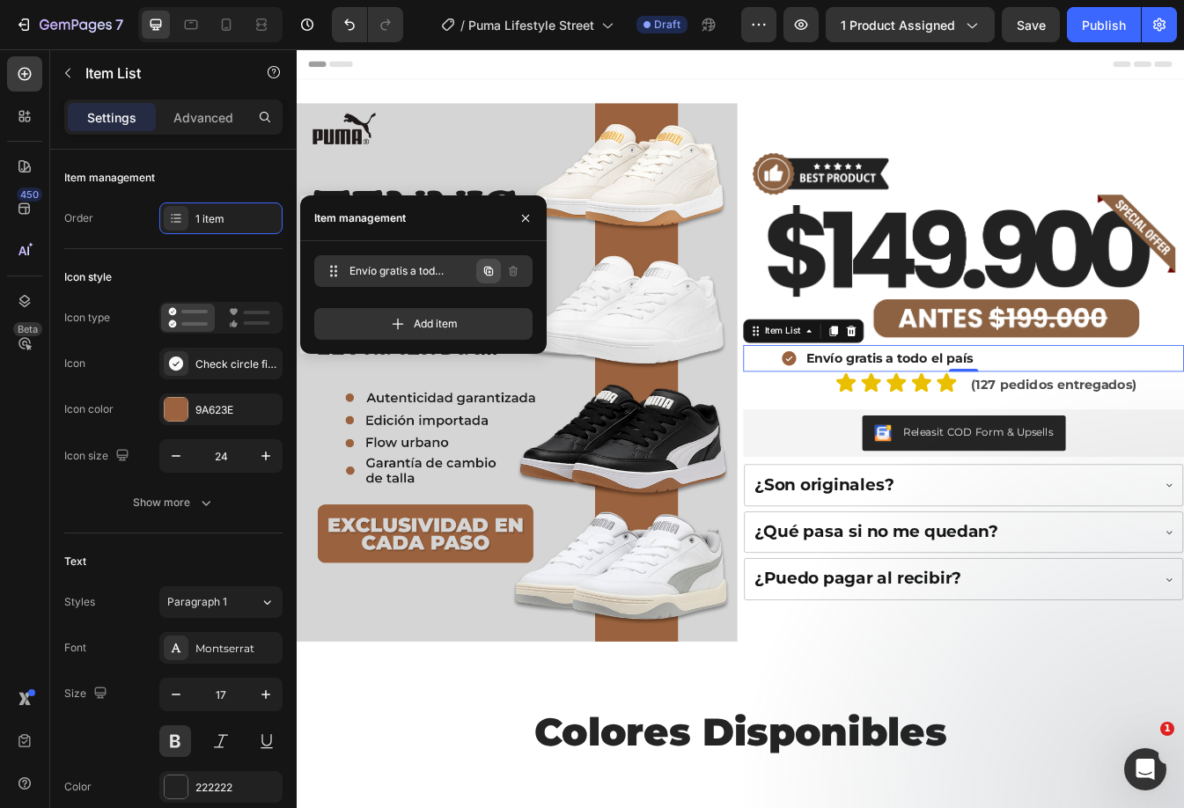
click at [487, 270] on icon "button" at bounding box center [488, 271] width 9 height 9
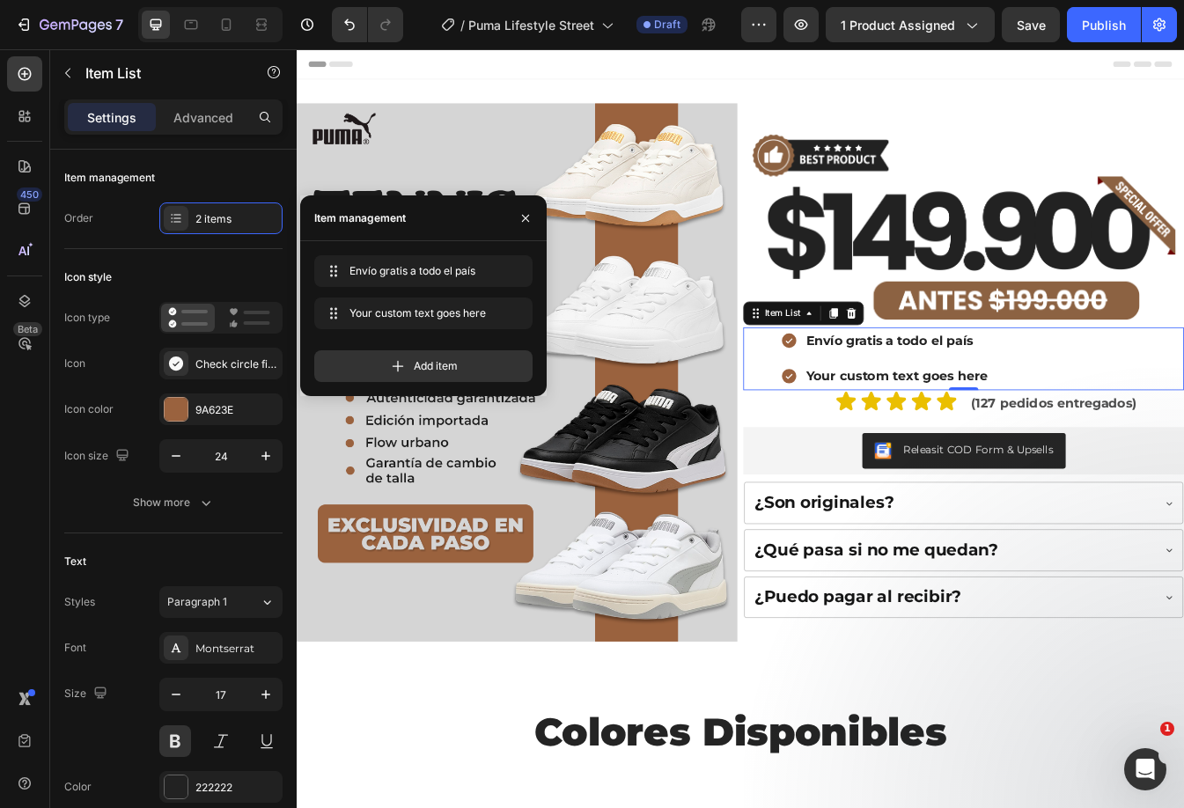
click at [1056, 422] on div "Your custom text goes here" at bounding box center [1011, 438] width 222 height 33
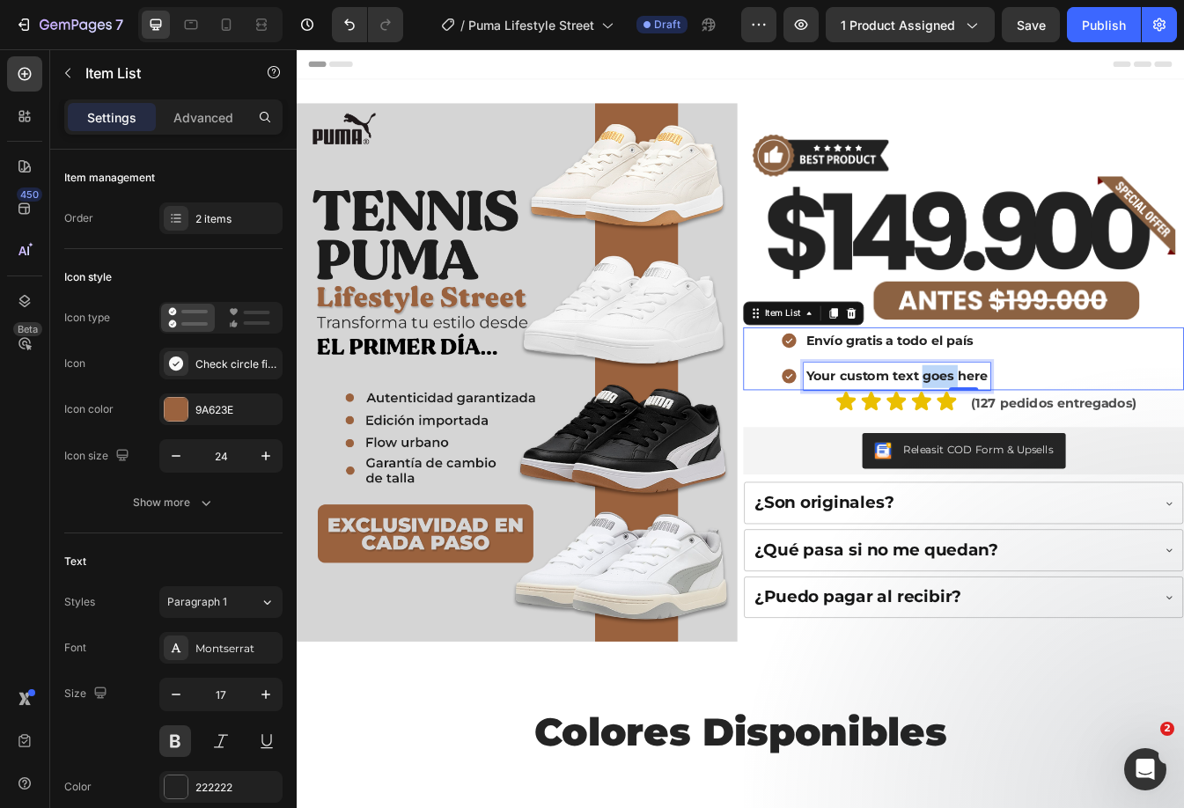
click at [1056, 425] on p "Your custom text goes here" at bounding box center [1011, 438] width 216 height 27
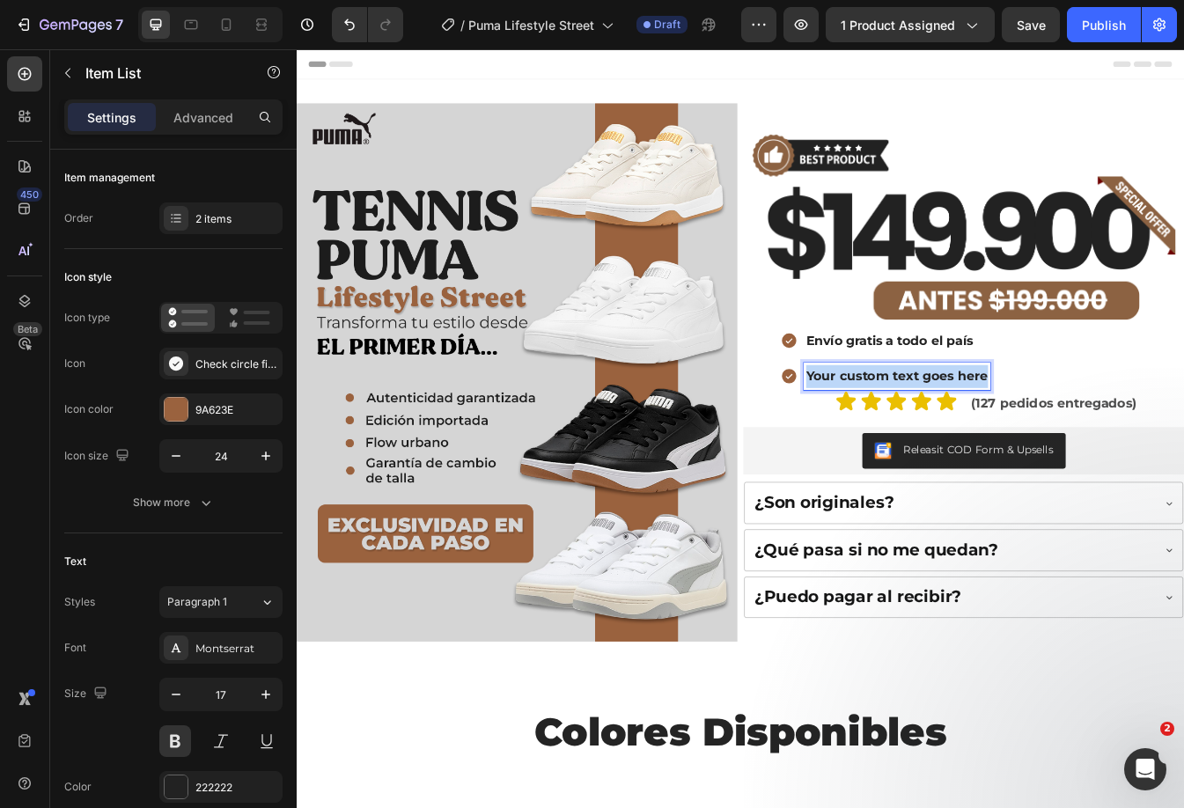
click at [1056, 425] on p "Your custom text goes here" at bounding box center [1011, 438] width 216 height 27
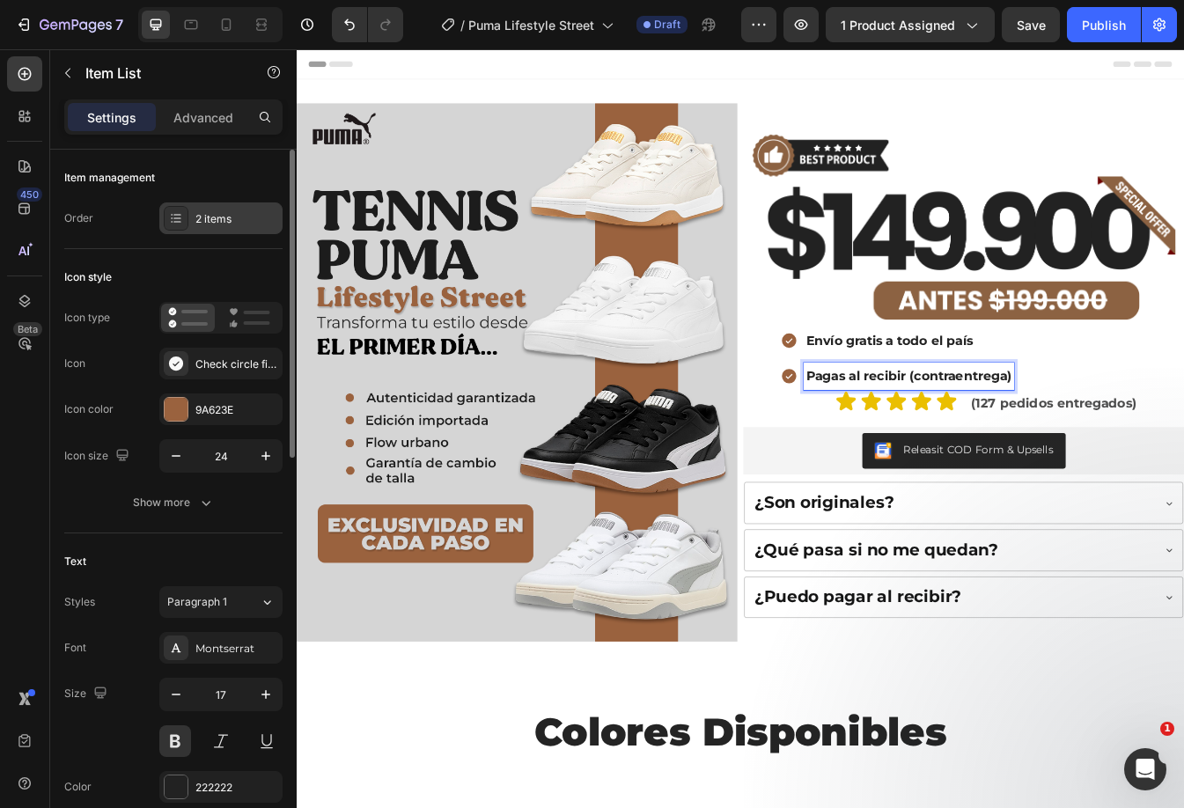
click at [228, 214] on div "2 items" at bounding box center [236, 219] width 83 height 16
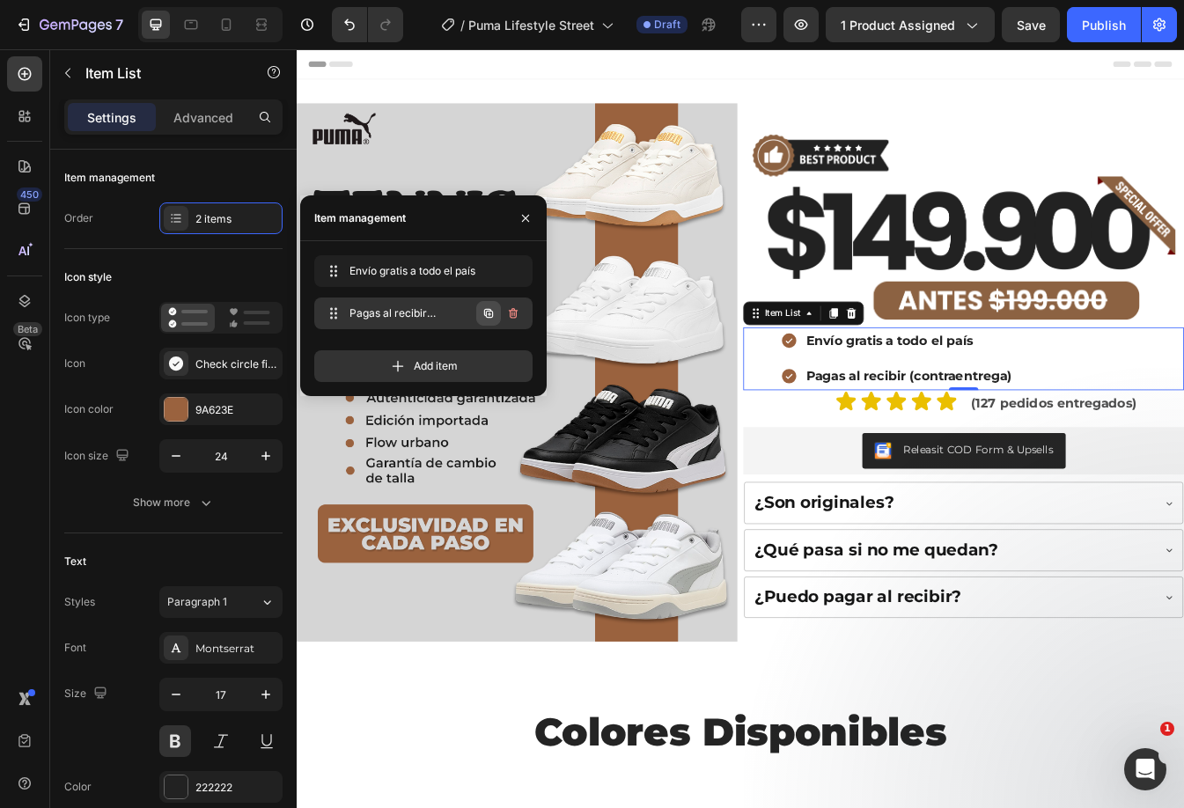
click at [481, 315] on icon "button" at bounding box center [488, 313] width 14 height 14
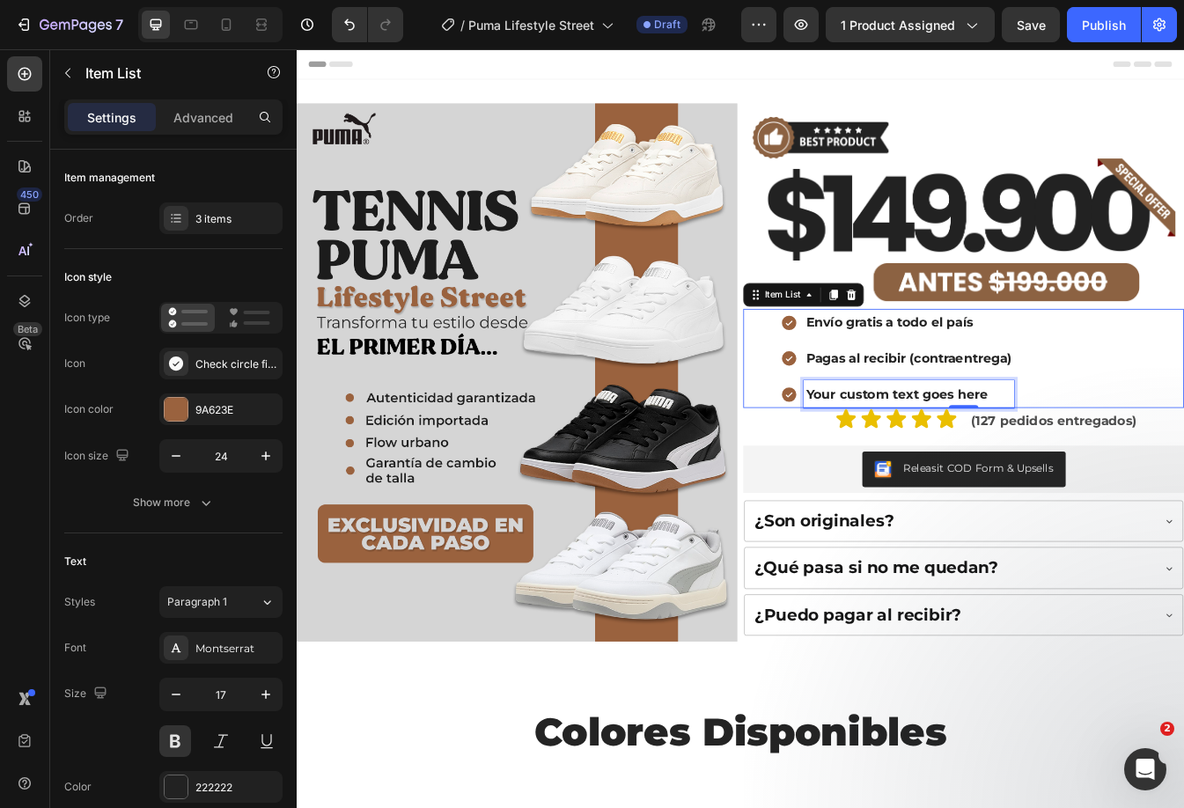
click at [974, 453] on div "Your custom text goes here" at bounding box center [1025, 460] width 250 height 33
click at [974, 453] on p "Your custom text goes here" at bounding box center [1025, 459] width 245 height 27
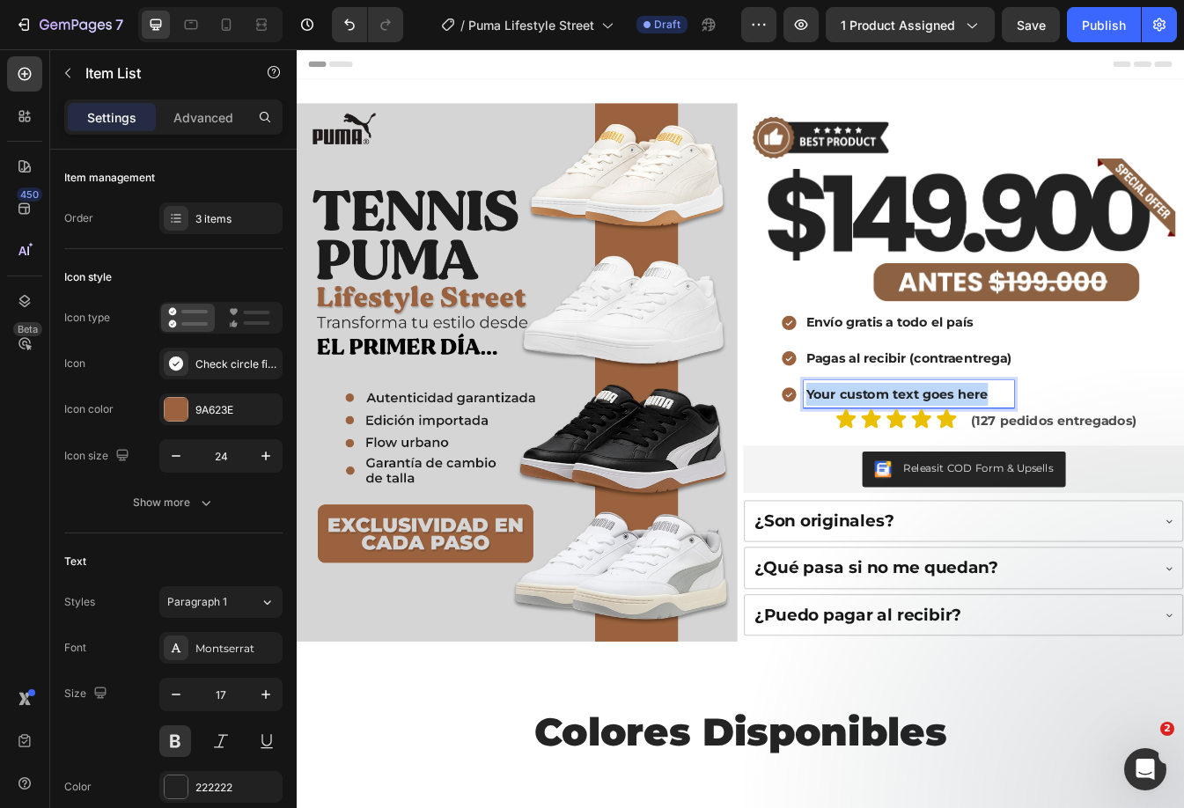
click at [974, 453] on p "Your custom text goes here" at bounding box center [1025, 459] width 245 height 27
click at [1016, 210] on img at bounding box center [1090, 240] width 524 height 238
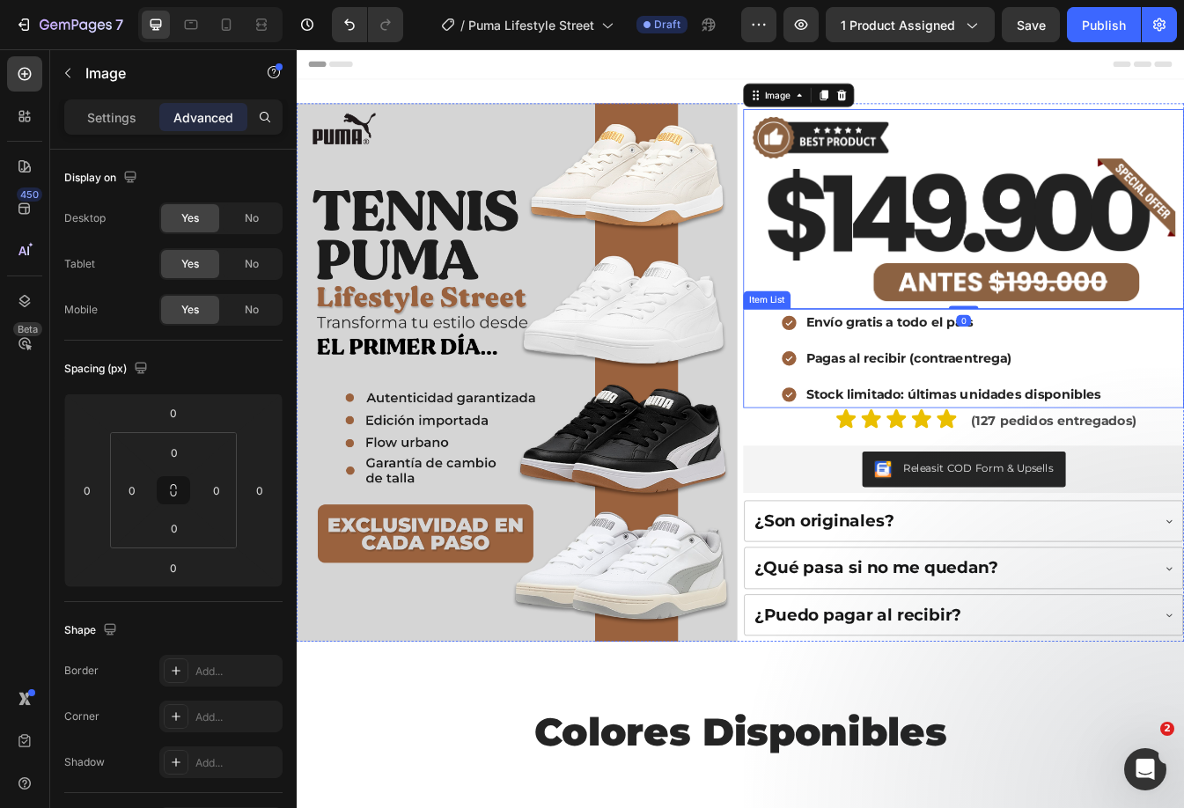
click at [930, 362] on p "Envío gratis a todo el país" at bounding box center [1078, 374] width 351 height 27
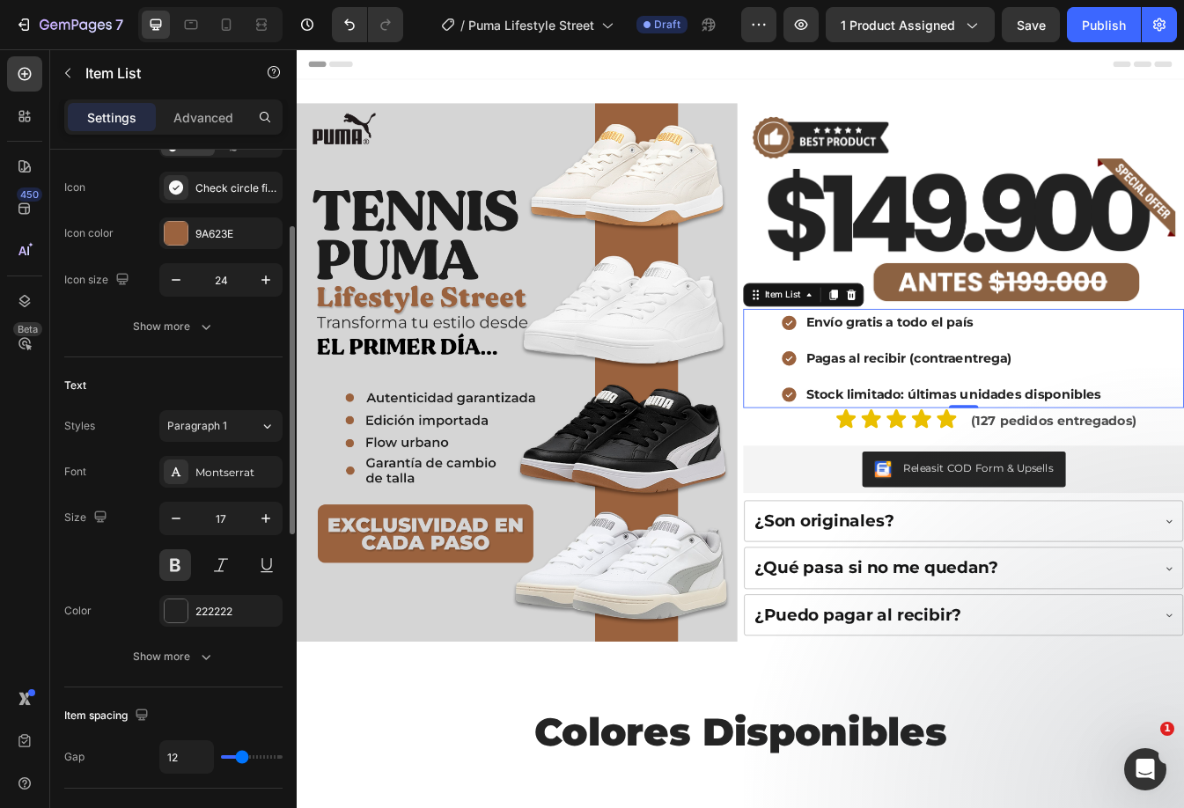
scroll to position [352, 0]
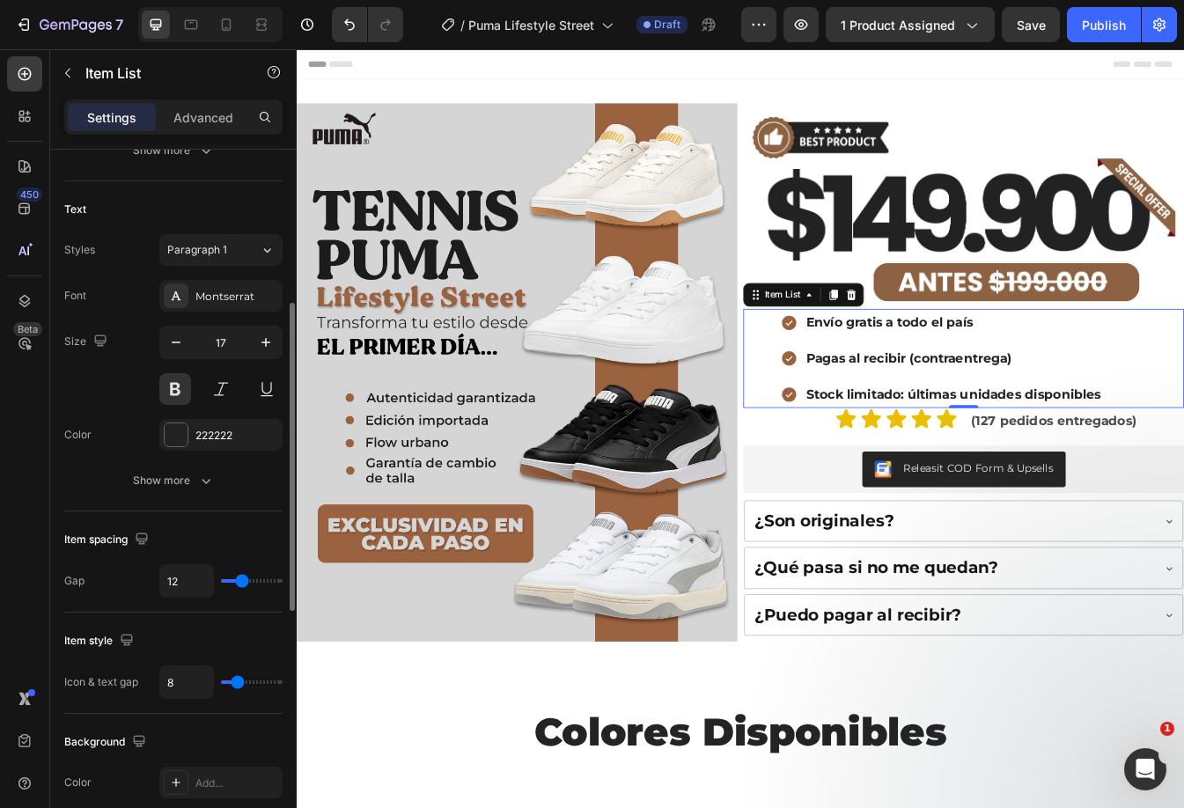
type input "10"
type input "8"
type input "7"
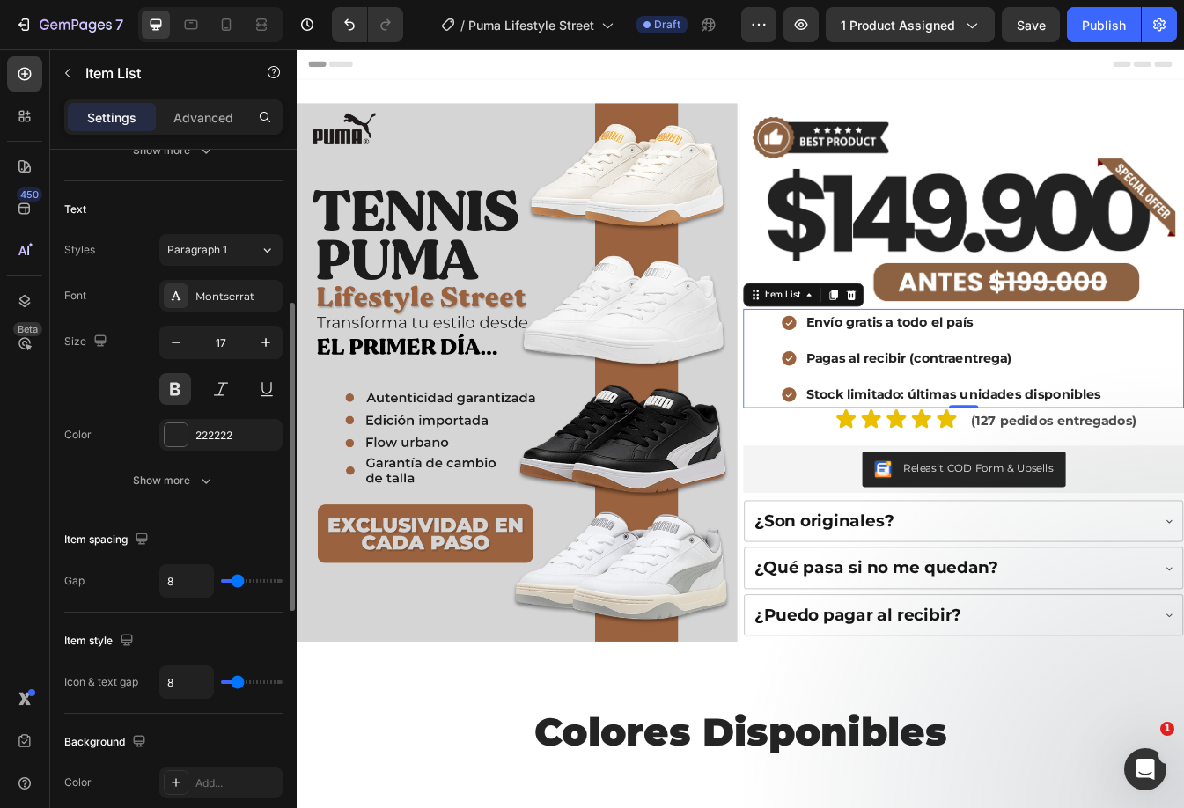
type input "7"
type input "6"
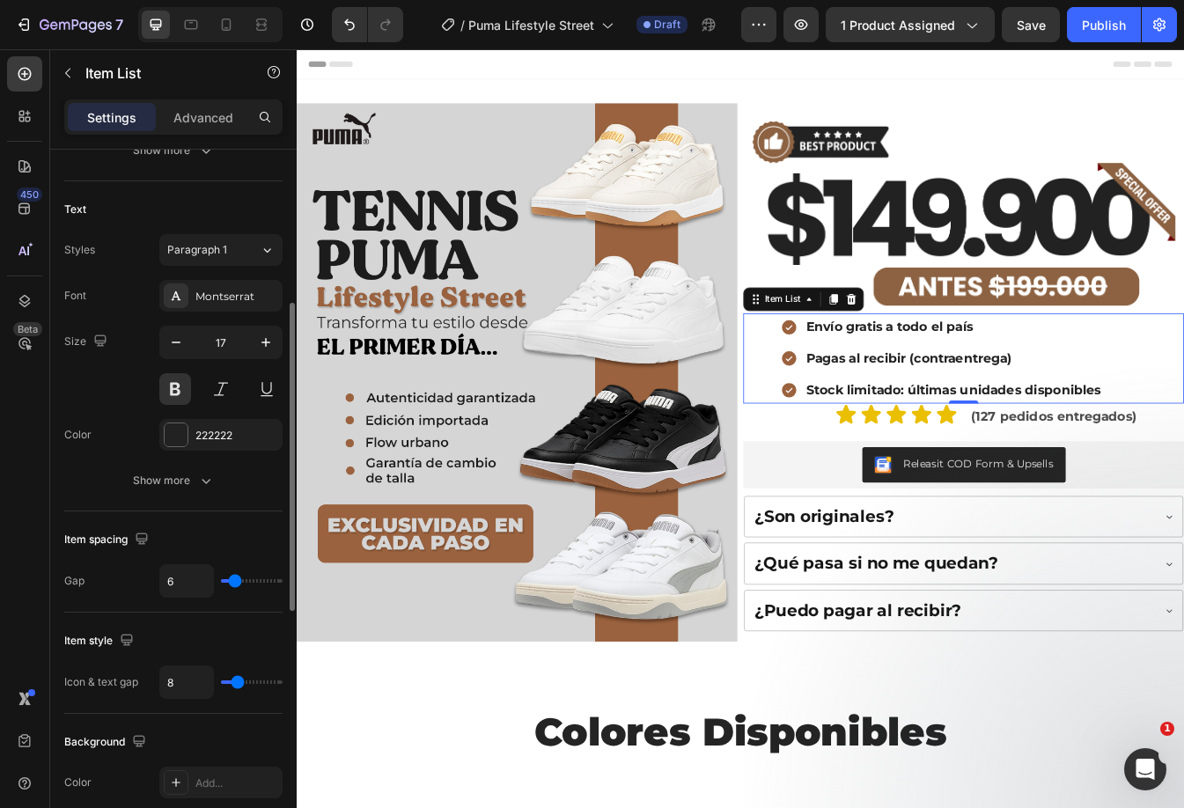
type input "5"
type input "4"
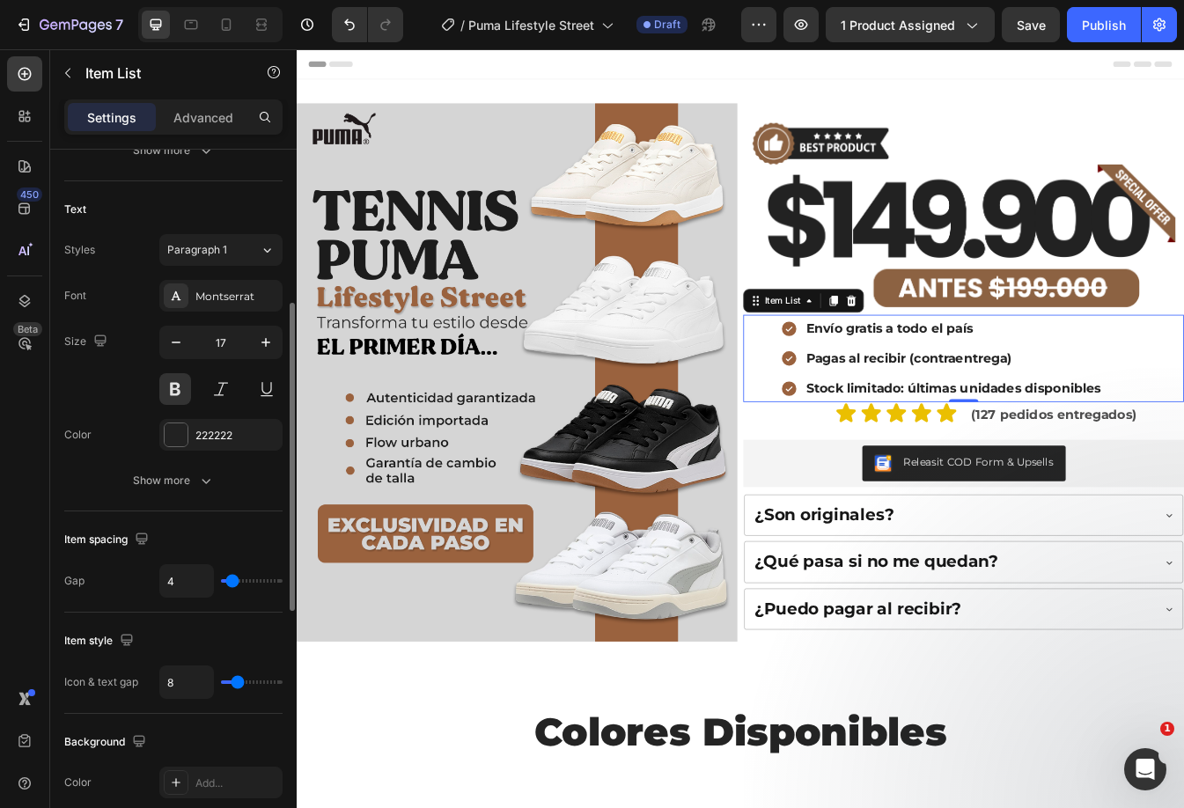
type input "3"
type input "2"
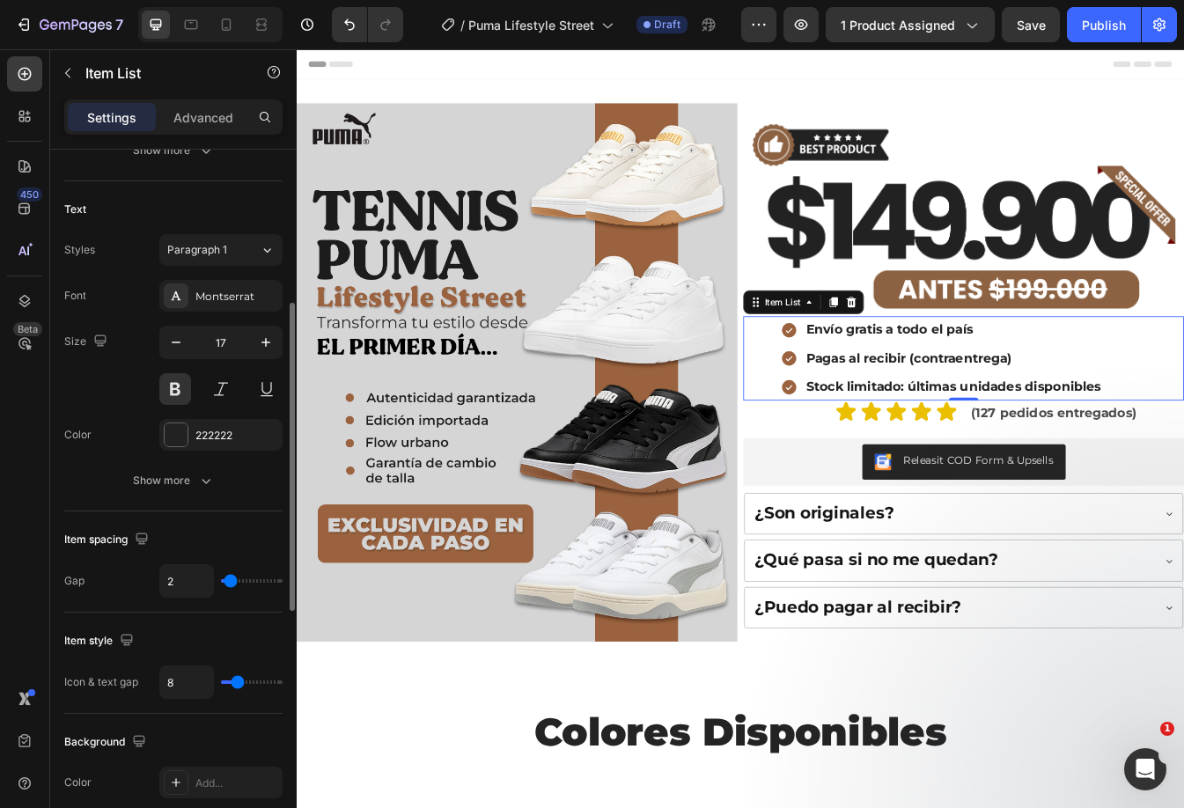
type input "1"
type input "2"
type input "3"
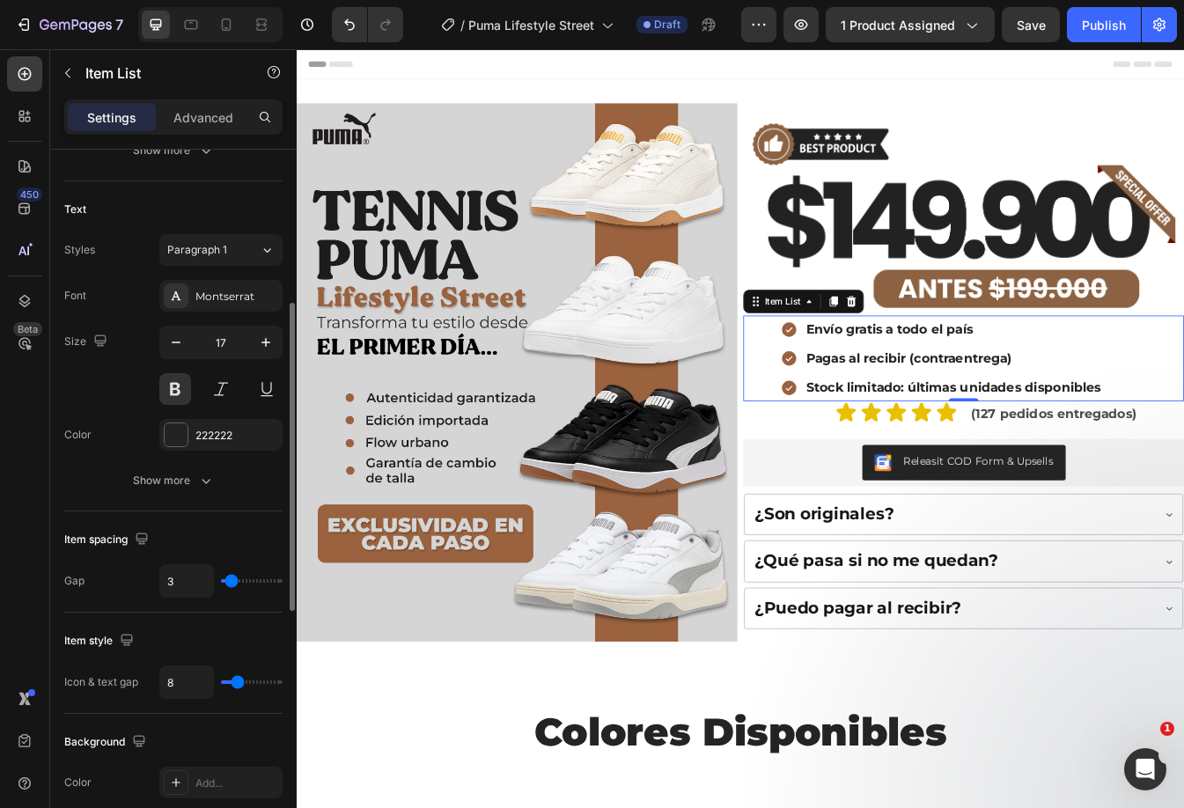
drag, startPoint x: 240, startPoint y: 579, endPoint x: 231, endPoint y: 581, distance: 9.0
type input "3"
click at [231, 581] on input "range" at bounding box center [252, 581] width 62 height 4
type input "16"
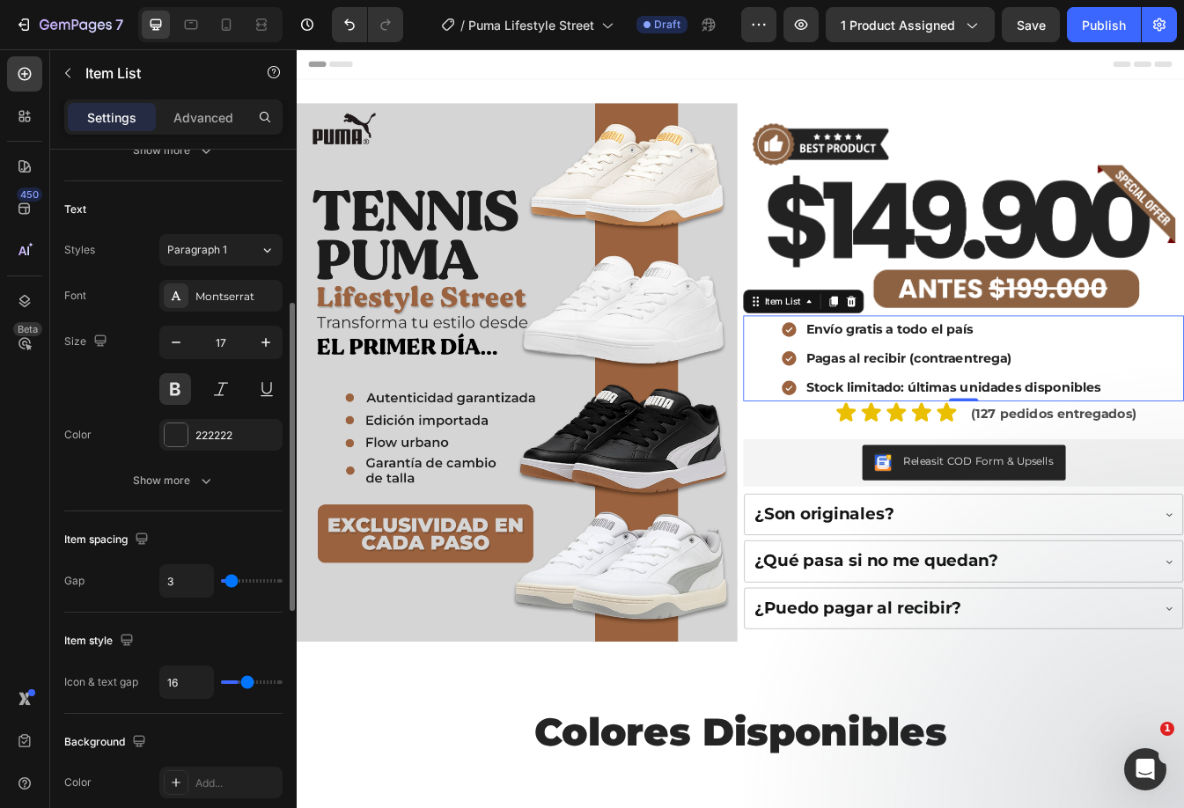
type input "19"
type input "21"
type input "23"
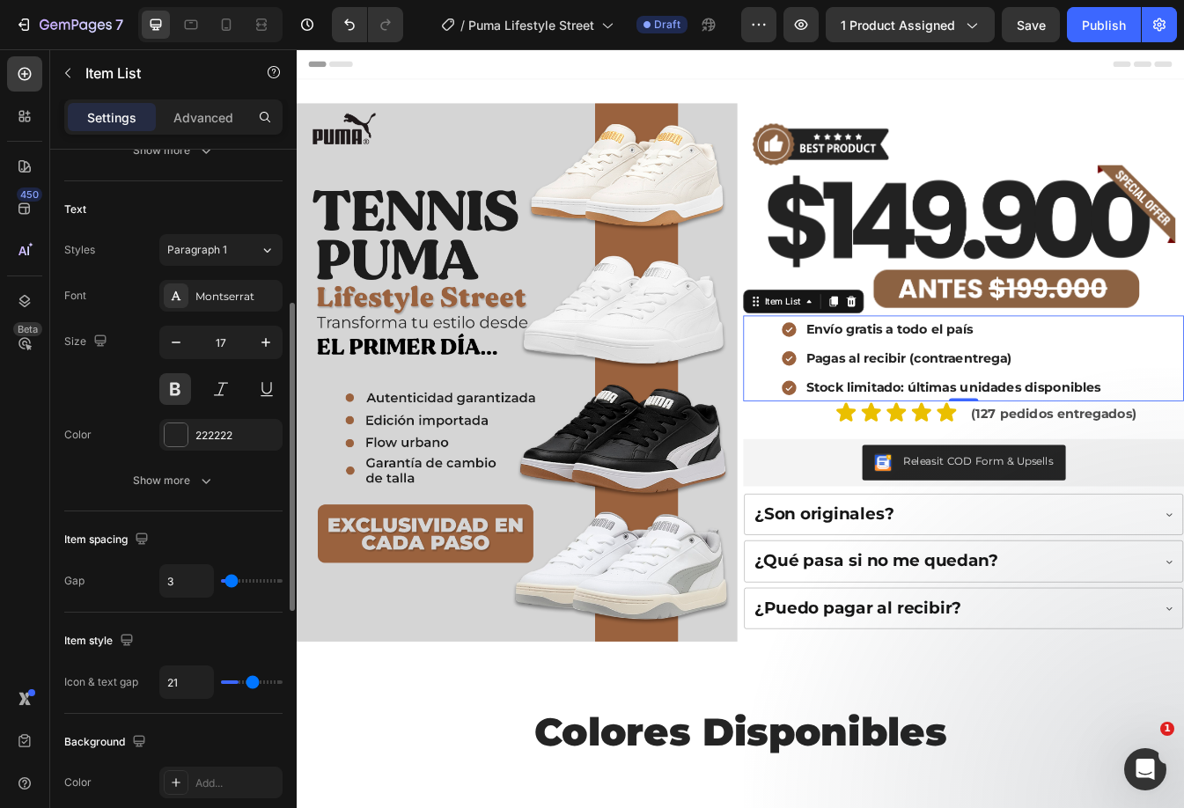
type input "23"
type input "25"
type input "26"
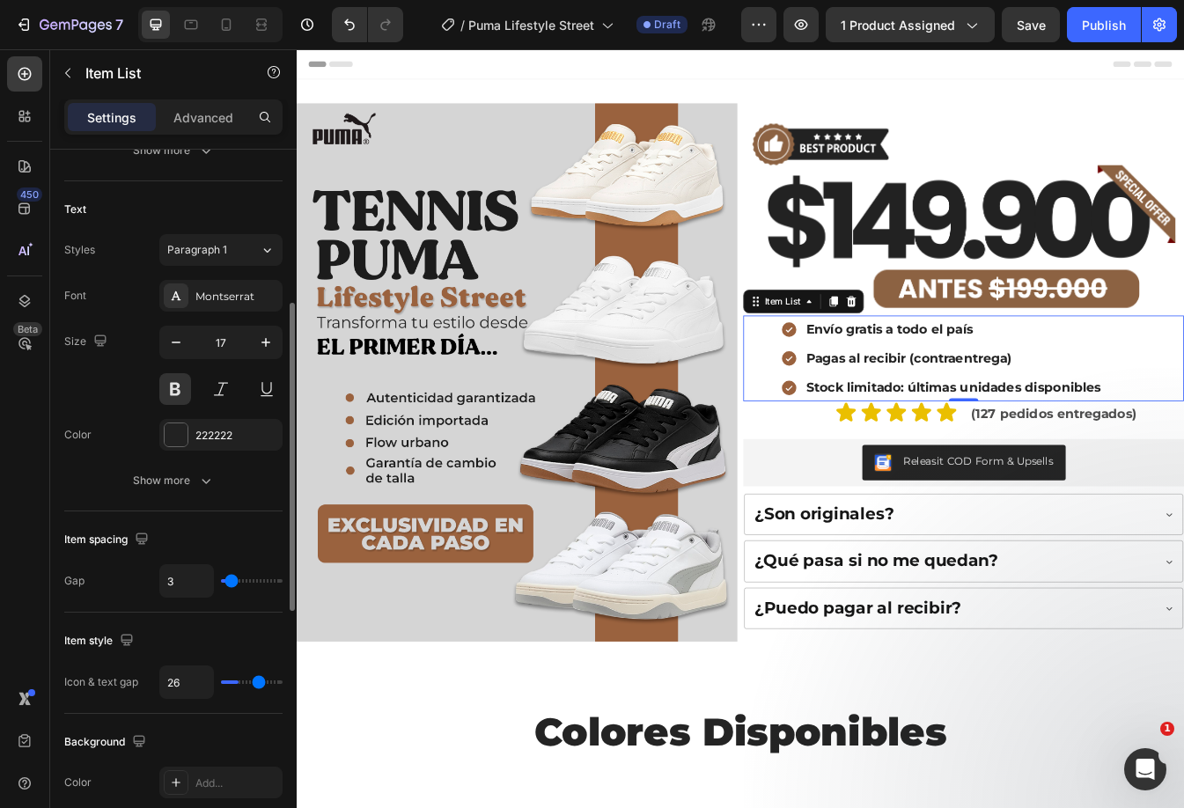
type input "27"
type input "26"
type input "25"
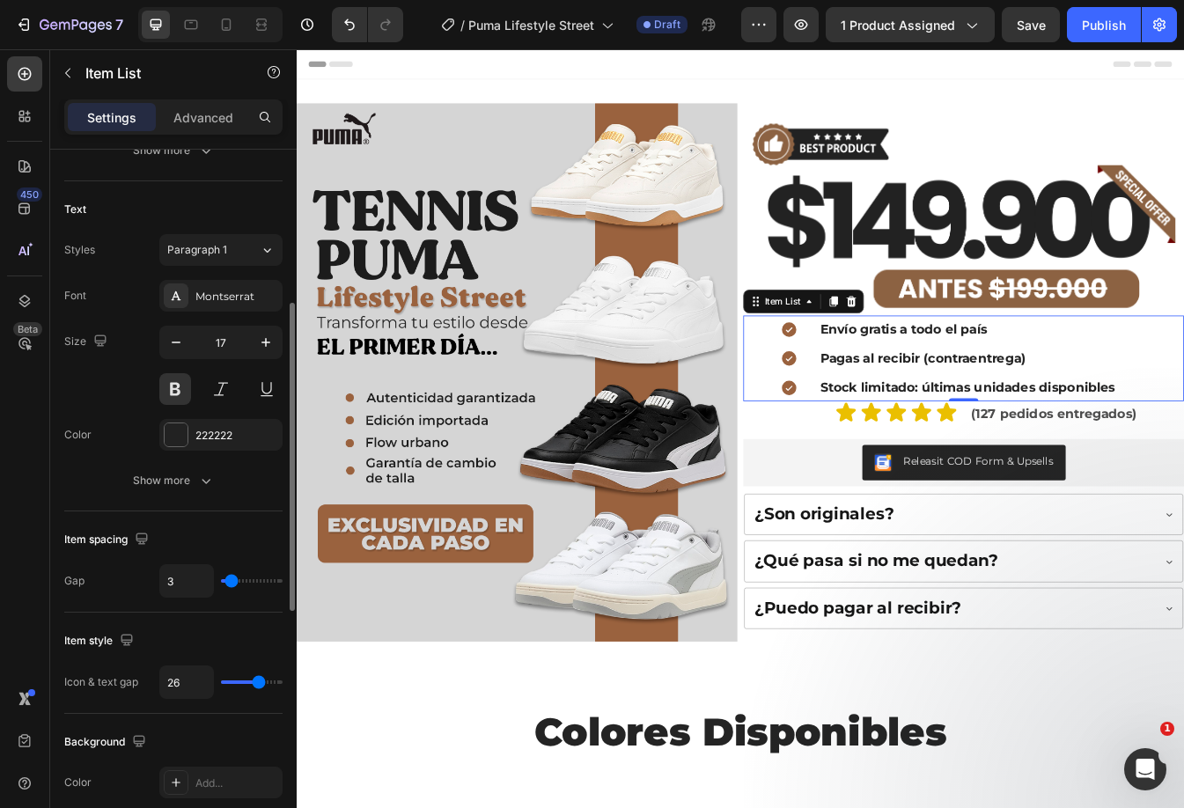
type input "25"
type input "23"
type input "19"
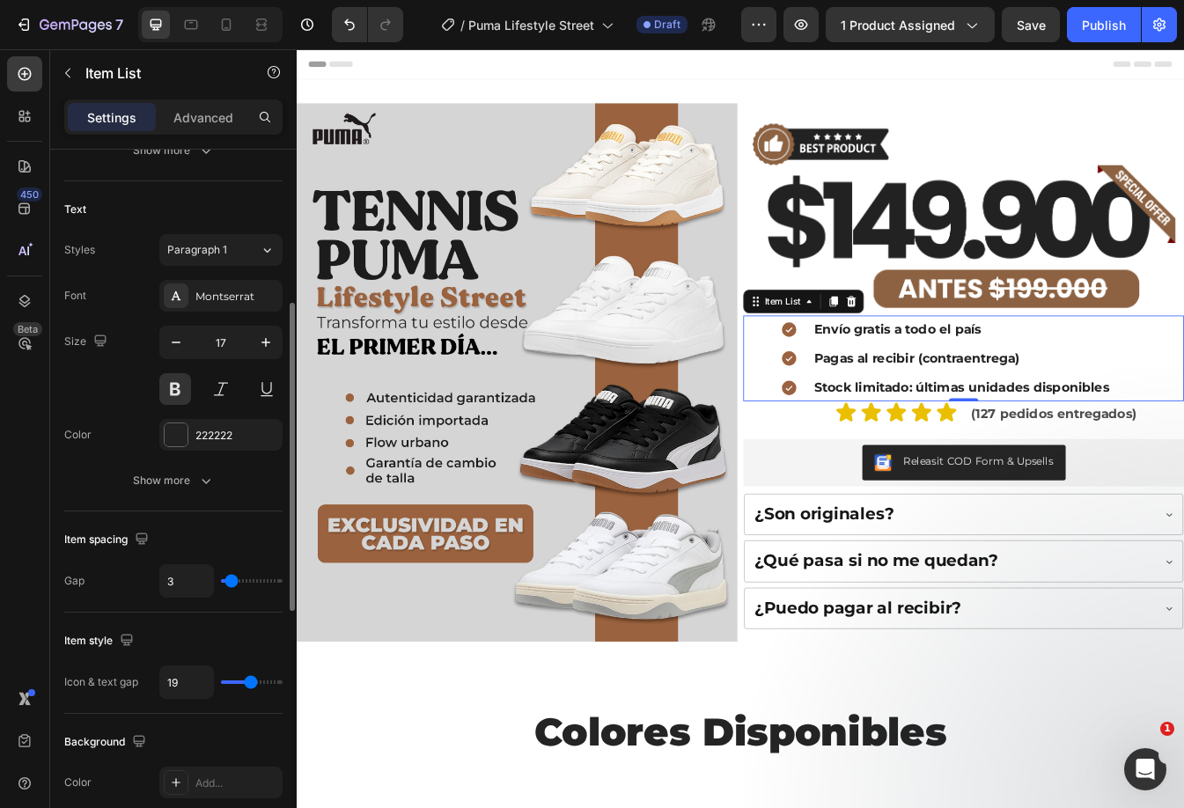
type input "18"
type input "17"
type input "16"
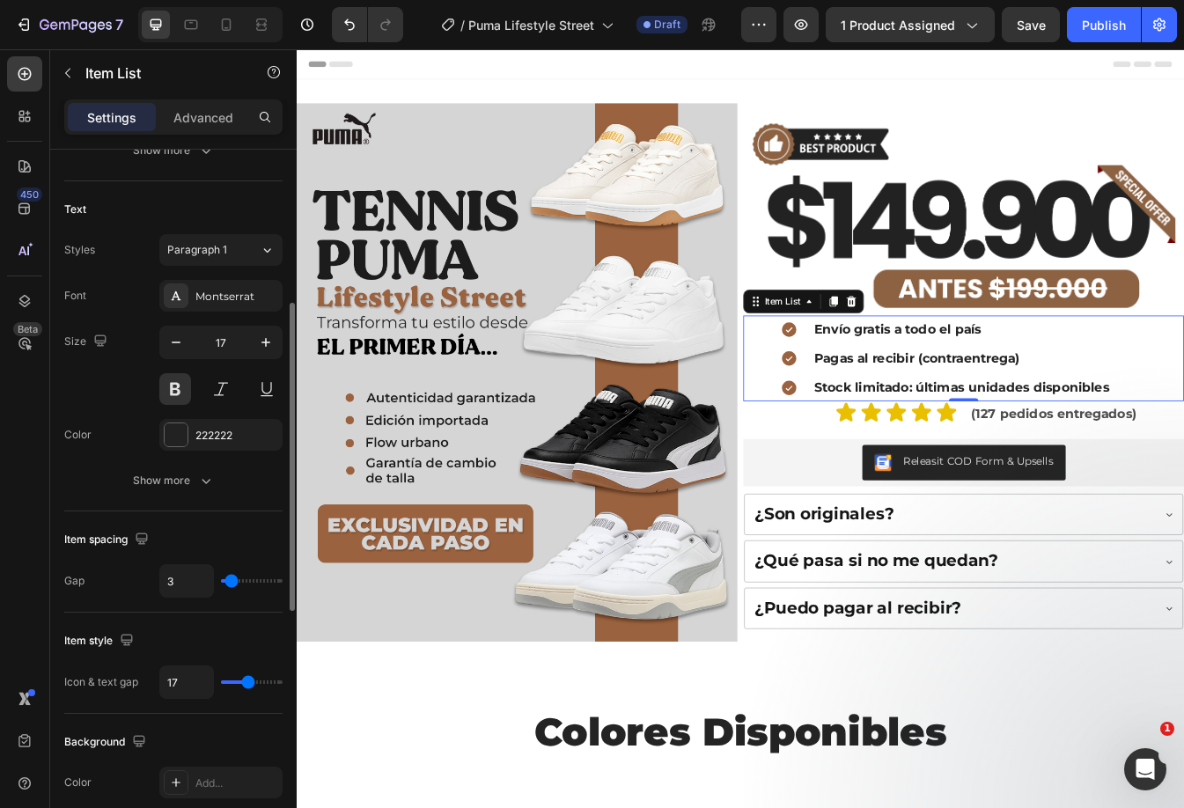
type input "16"
type input "14"
type input "13"
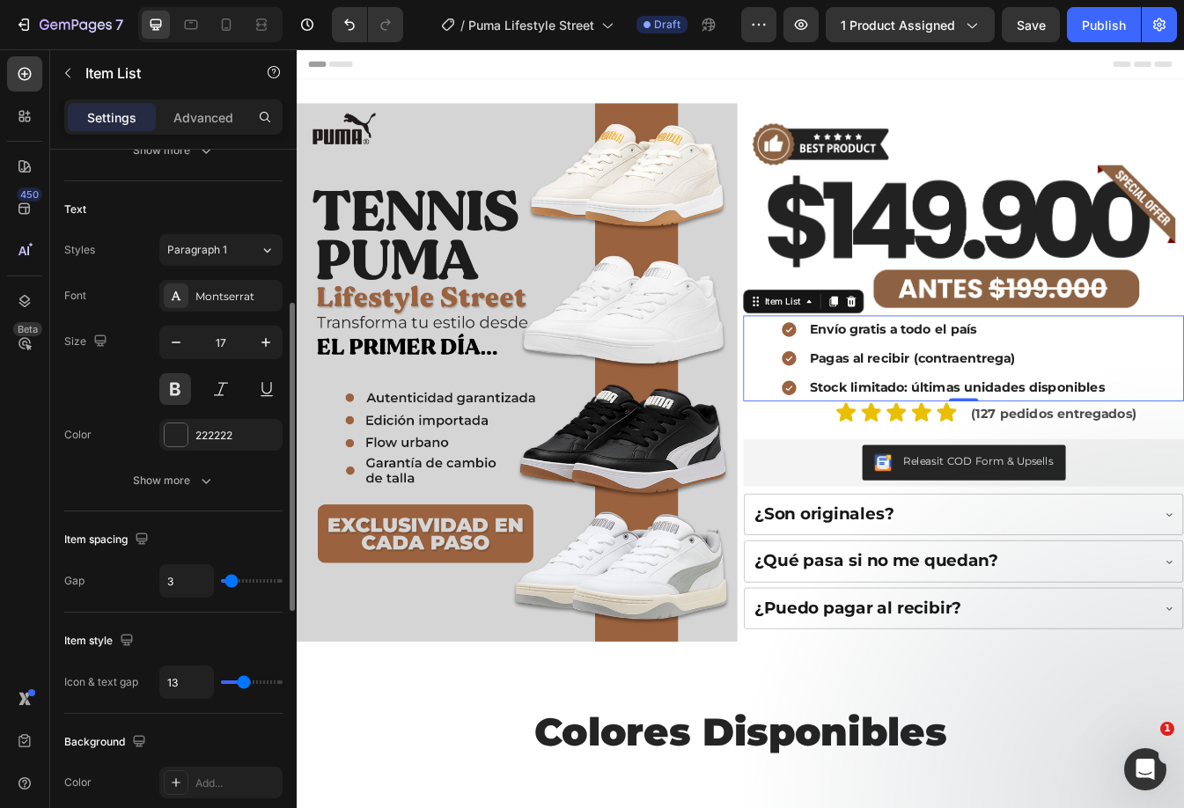
type input "12"
type input "11"
click at [239, 684] on input "range" at bounding box center [252, 682] width 62 height 4
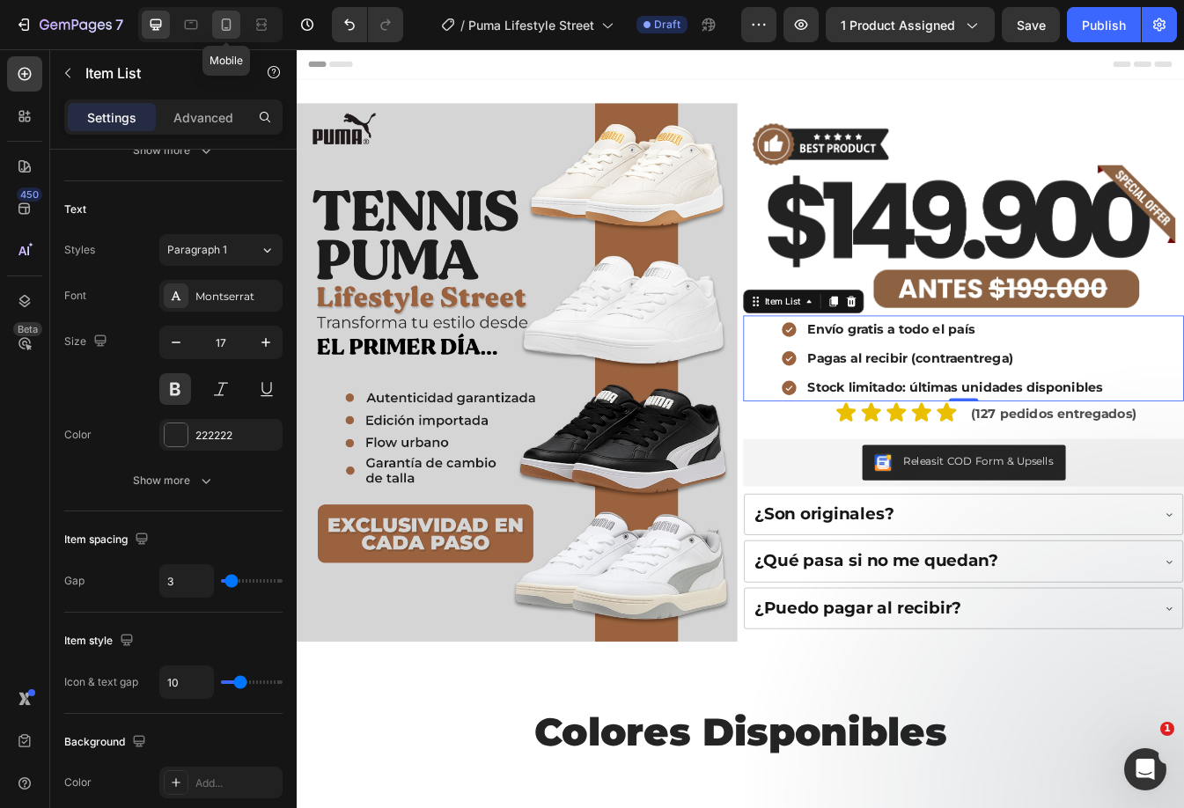
click at [229, 26] on icon at bounding box center [226, 25] width 18 height 18
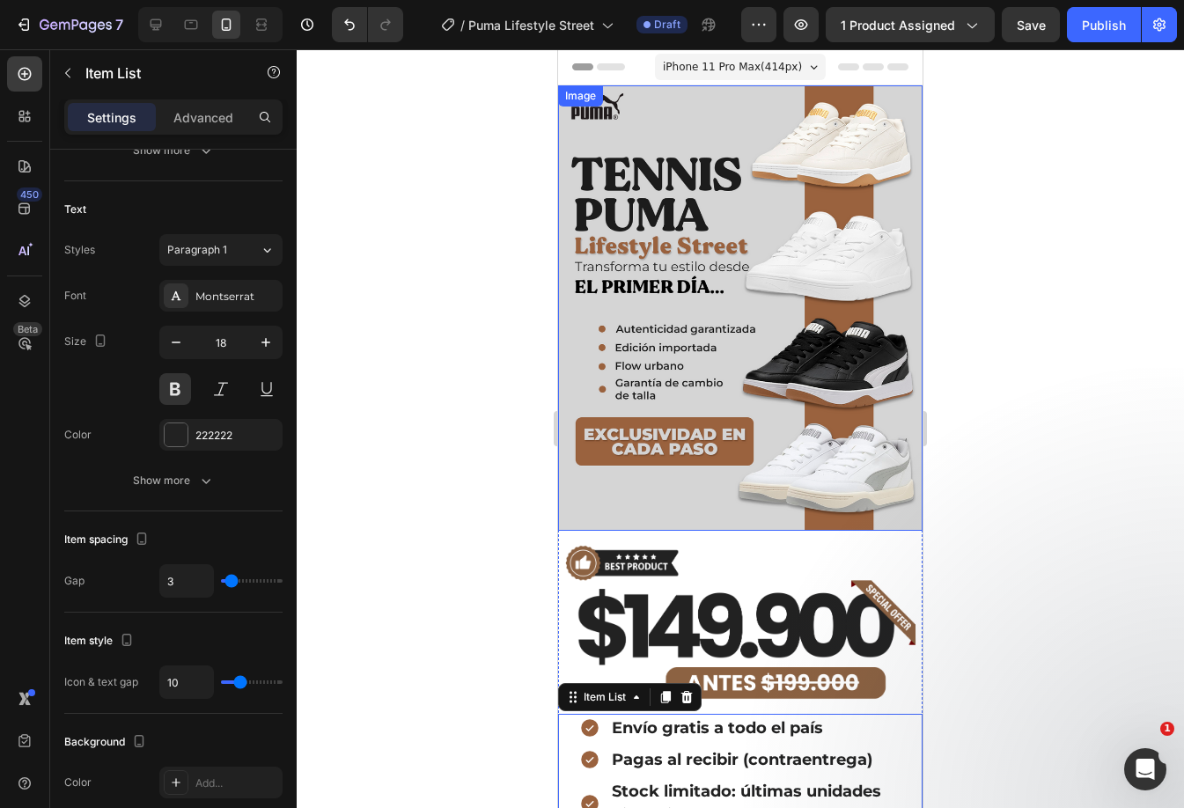
click at [783, 245] on img at bounding box center [740, 307] width 364 height 445
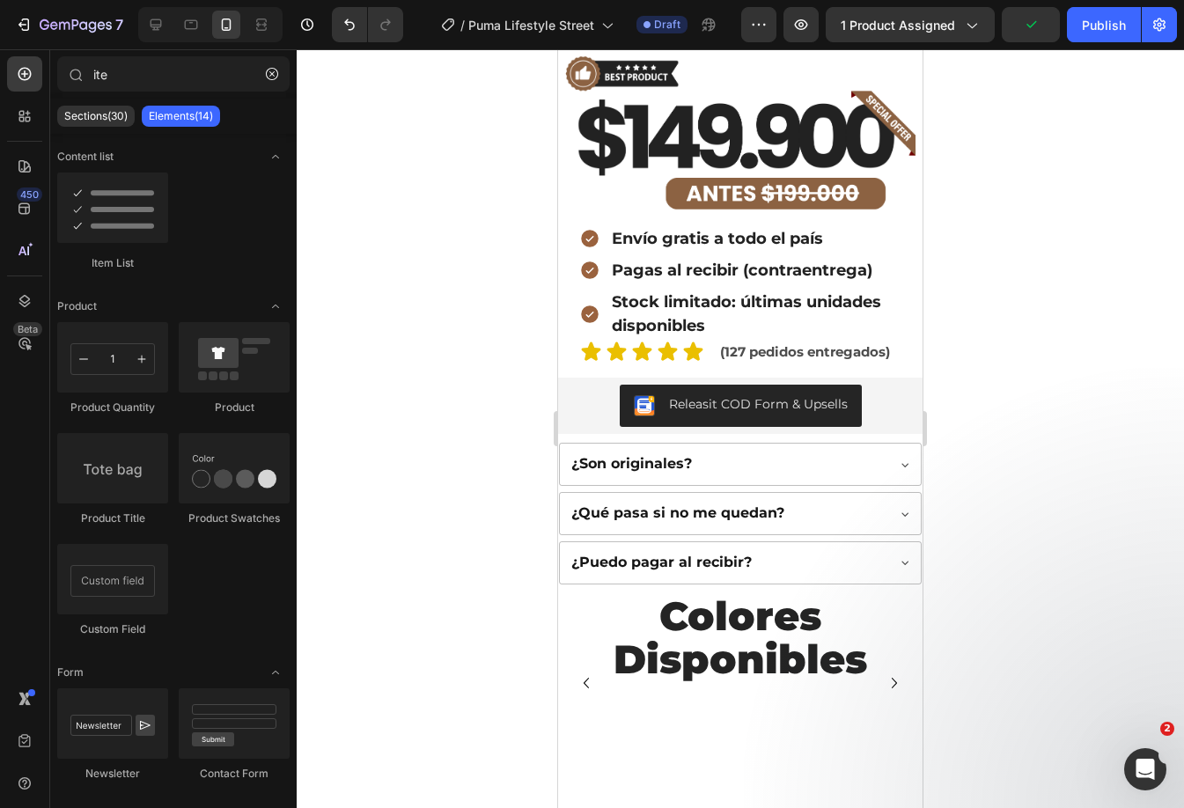
scroll to position [495, 0]
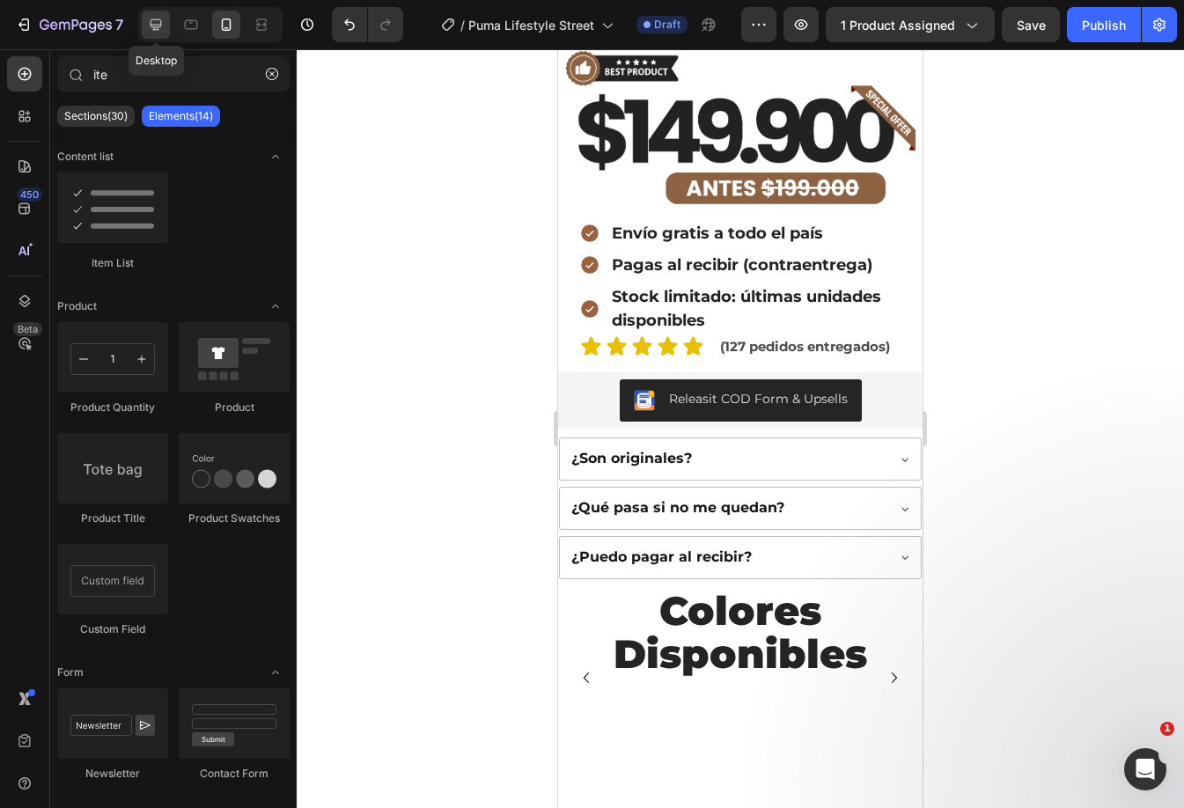
click at [152, 18] on icon at bounding box center [156, 25] width 18 height 18
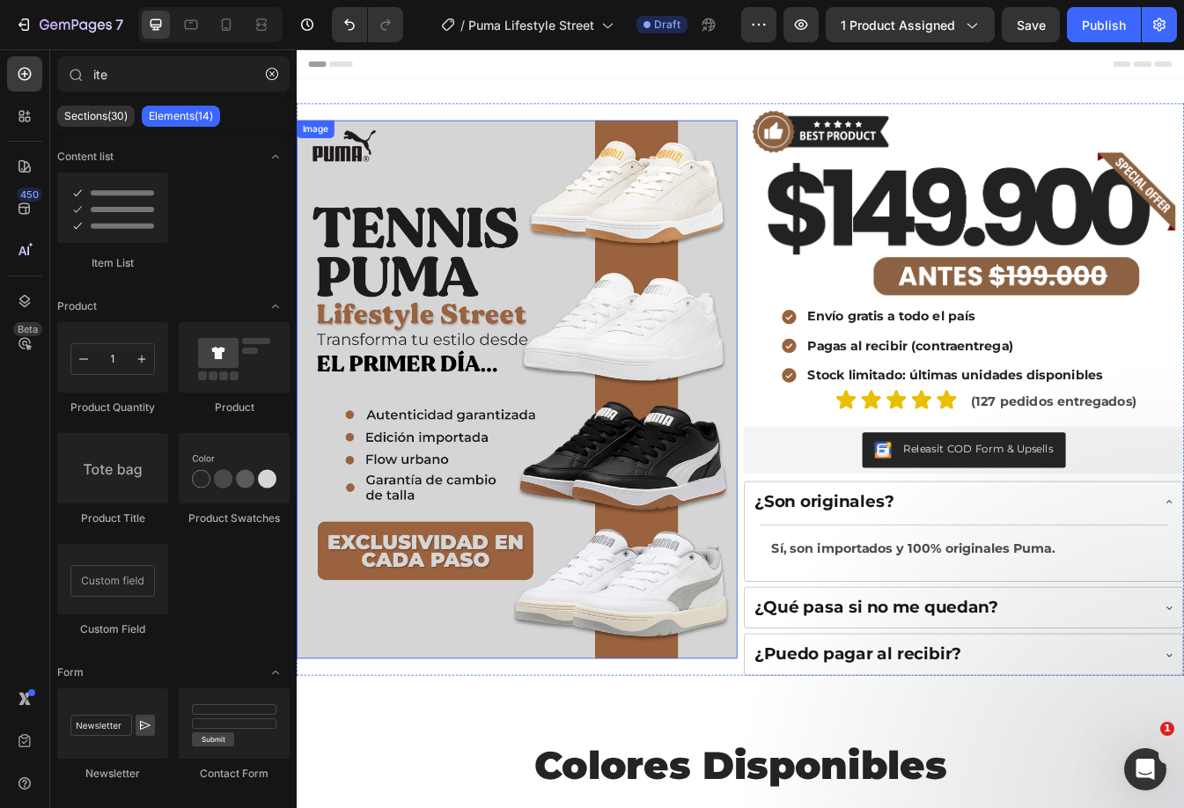
click at [562, 331] on img at bounding box center [559, 454] width 524 height 641
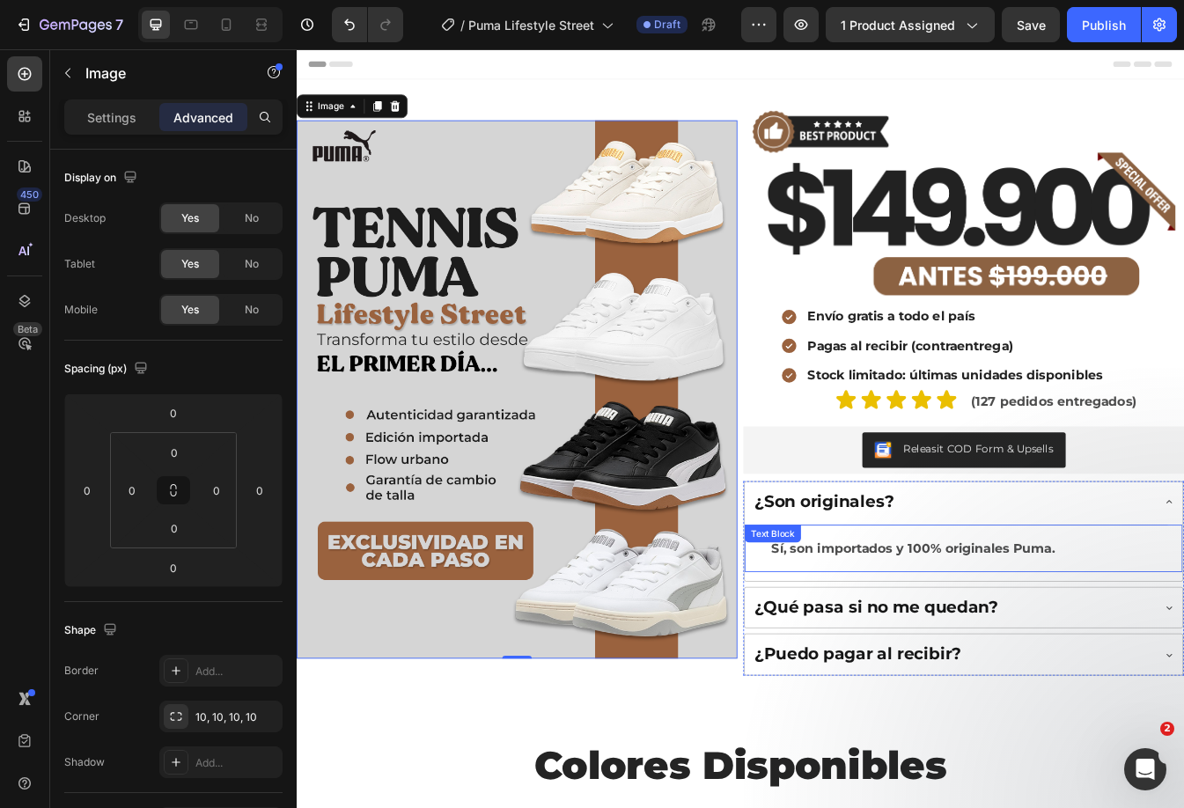
drag, startPoint x: 1211, startPoint y: 614, endPoint x: 1205, endPoint y: 605, distance: 10.7
click at [1183, 612] on div "Sí, son importados y 100% originales Puma. Text Block" at bounding box center [1090, 647] width 521 height 70
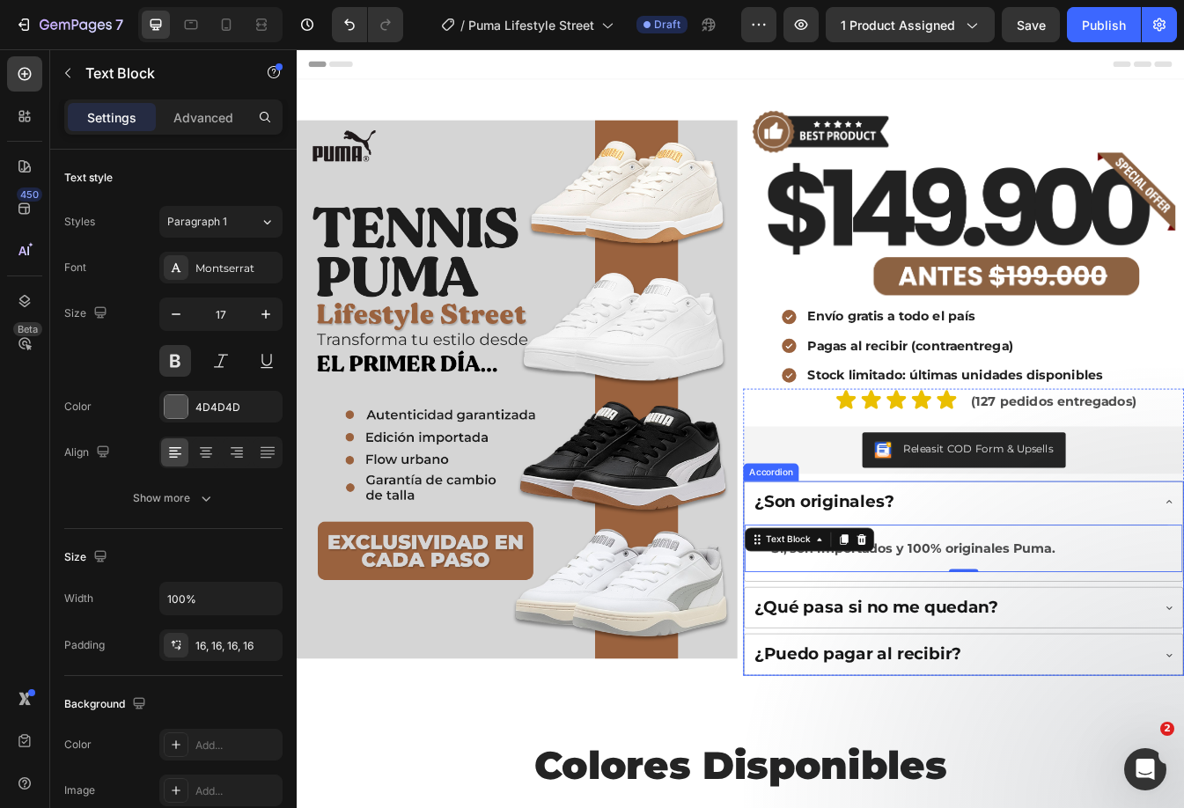
click at [1183, 597] on div "¿Son originales?" at bounding box center [1076, 588] width 475 height 31
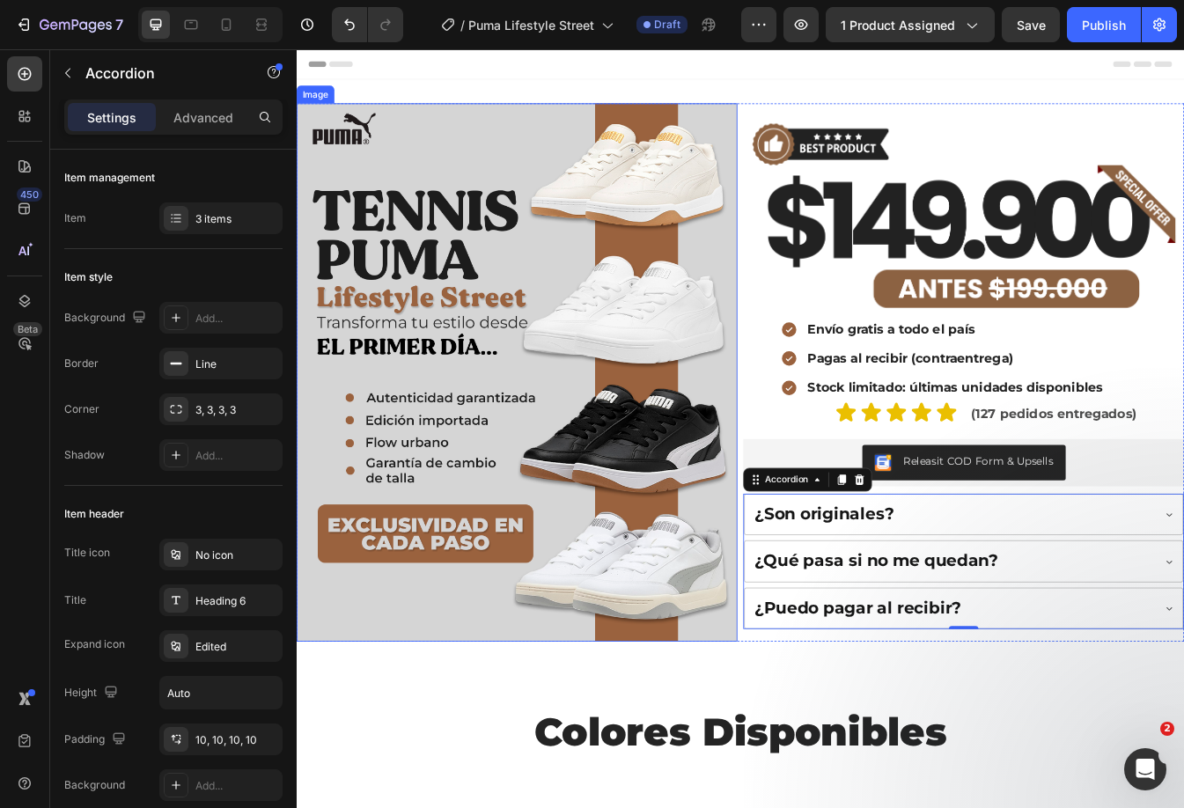
click at [524, 392] on img at bounding box center [559, 434] width 524 height 641
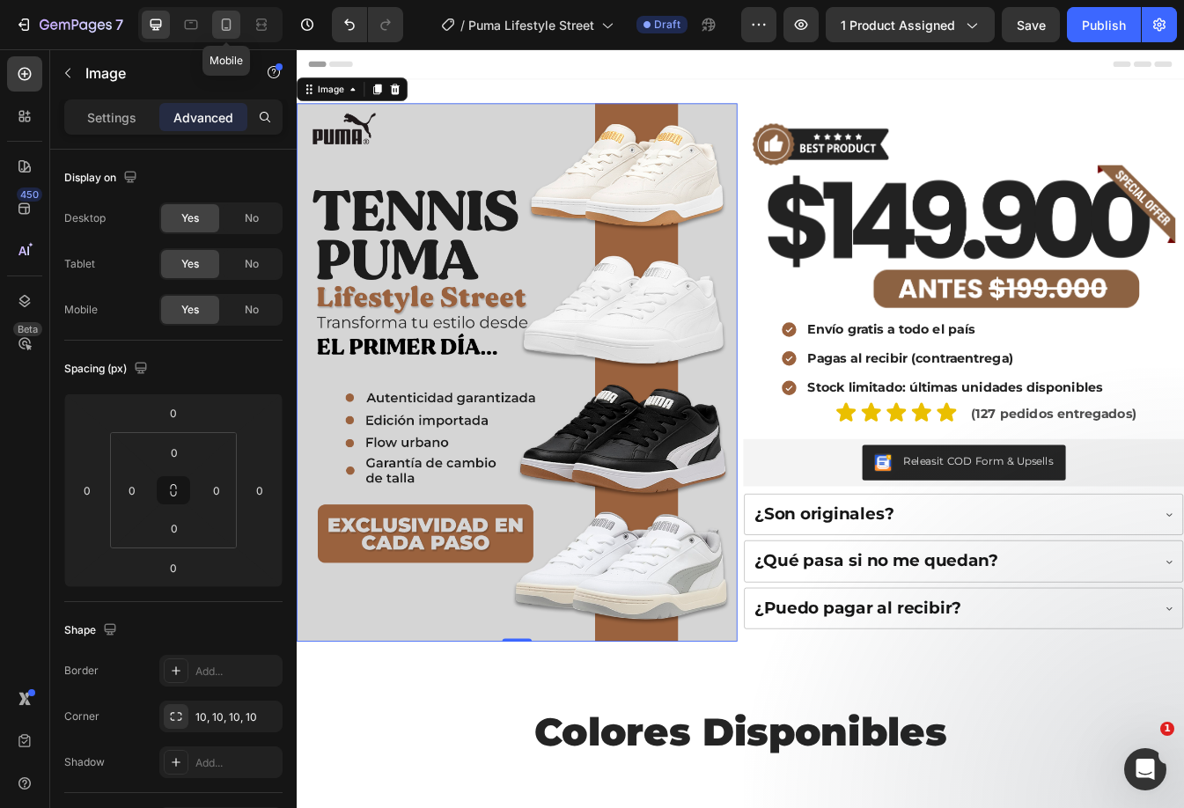
click at [232, 18] on icon at bounding box center [226, 25] width 18 height 18
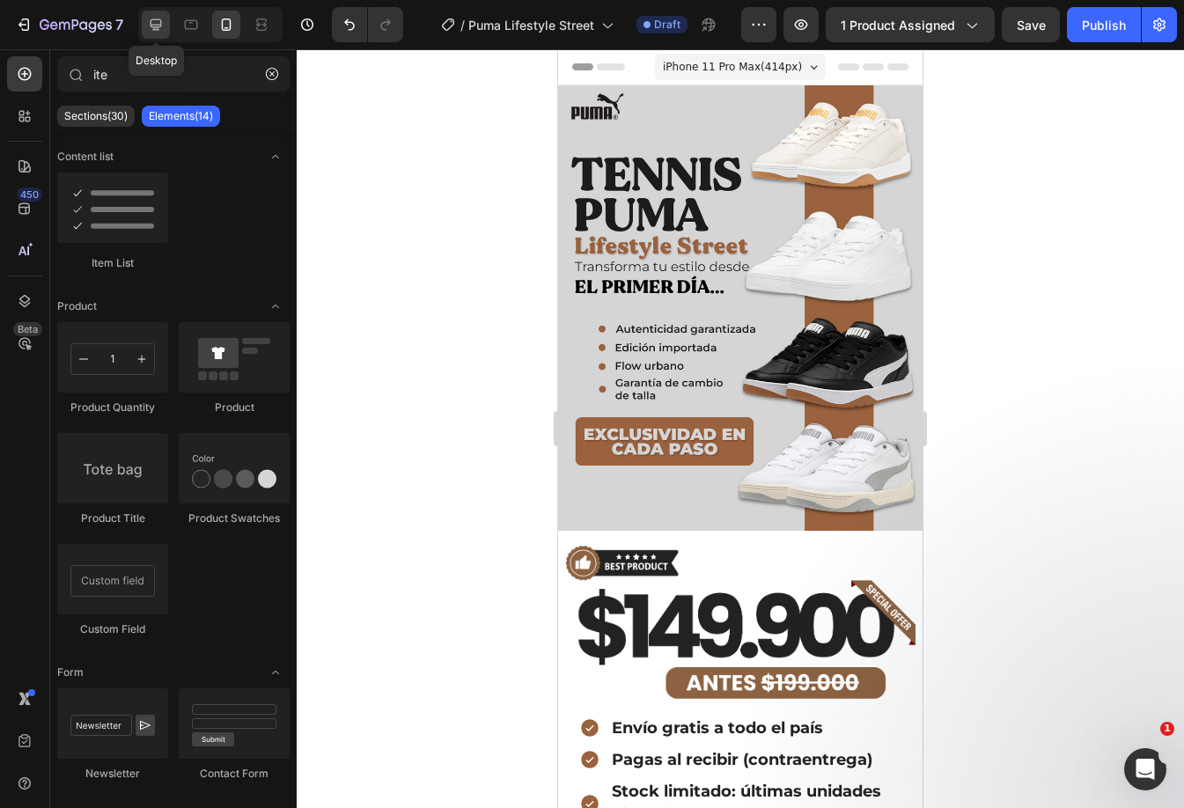
click at [155, 22] on icon at bounding box center [156, 25] width 18 height 18
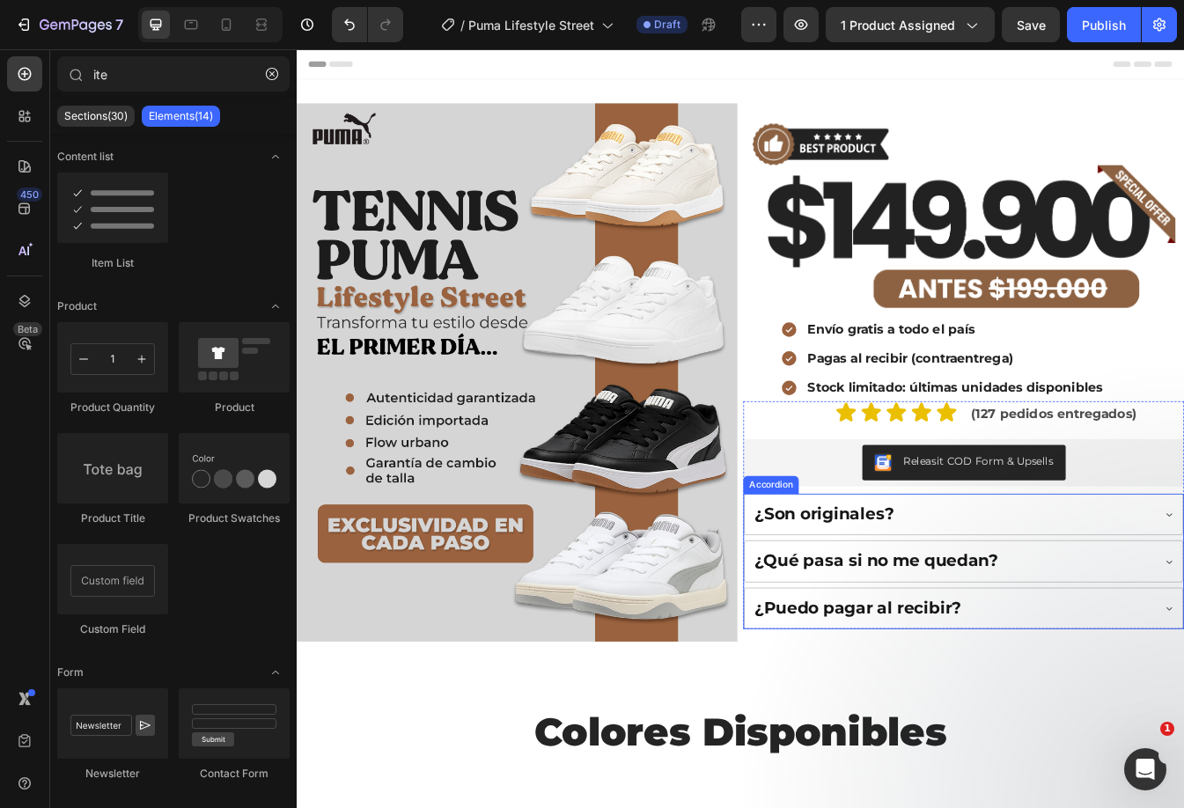
click at [1103, 612] on div "¿Son originales?" at bounding box center [1076, 603] width 475 height 31
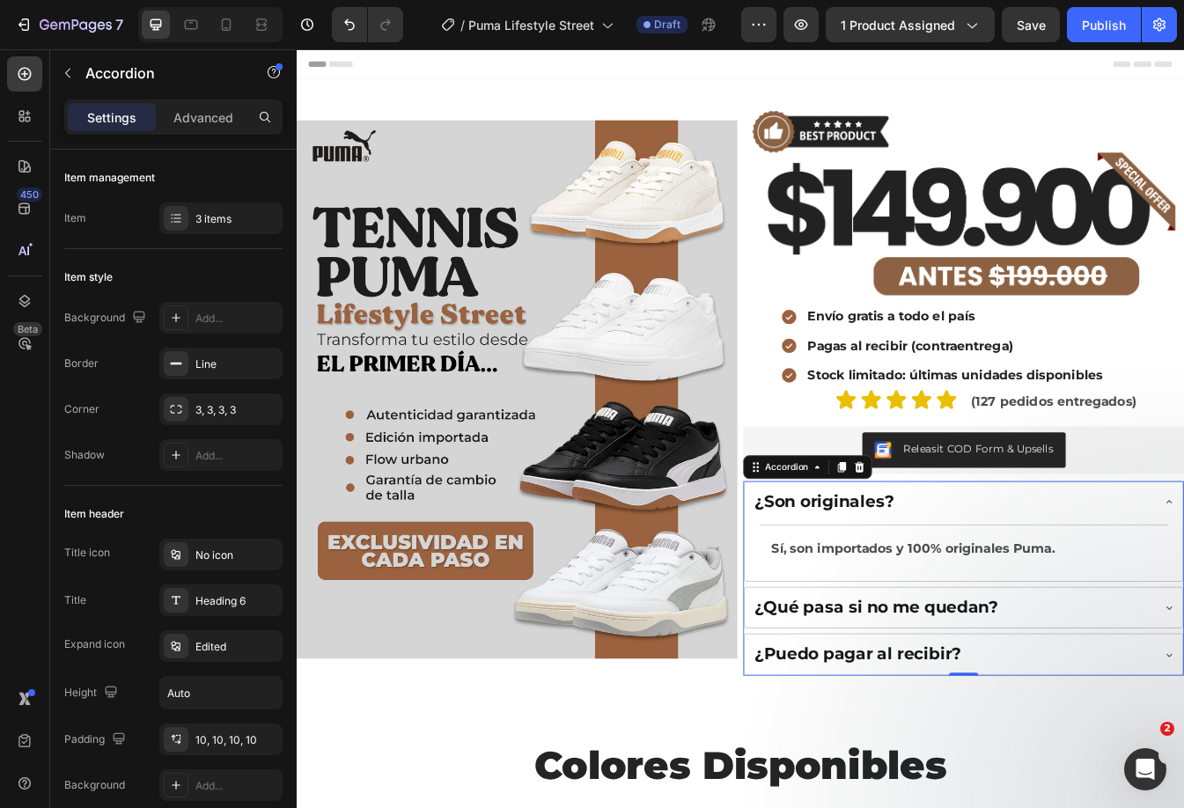
click at [1103, 589] on div "¿Son originales?" at bounding box center [1076, 588] width 475 height 31
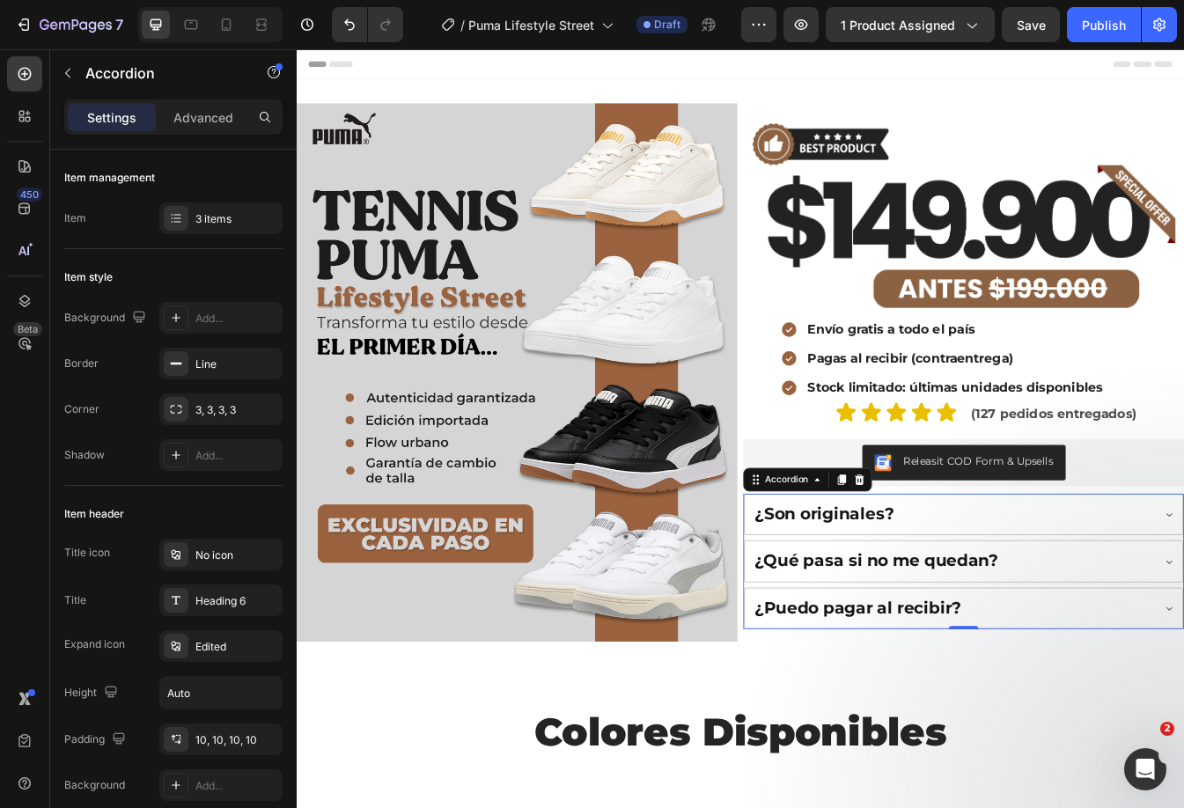
click at [1168, 653] on div "¿Qué pasa si no me quedan?" at bounding box center [1076, 658] width 475 height 31
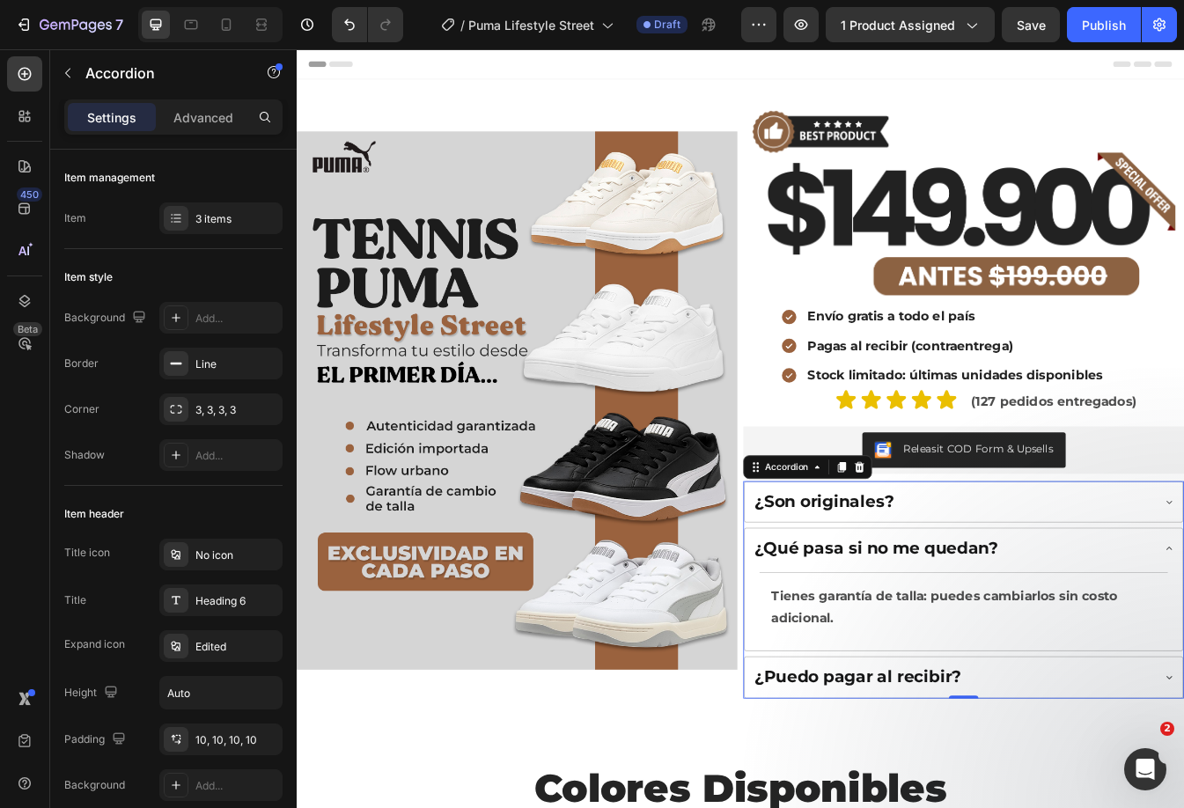
click at [1171, 646] on div "¿Qué pasa si no me quedan?" at bounding box center [1076, 643] width 475 height 31
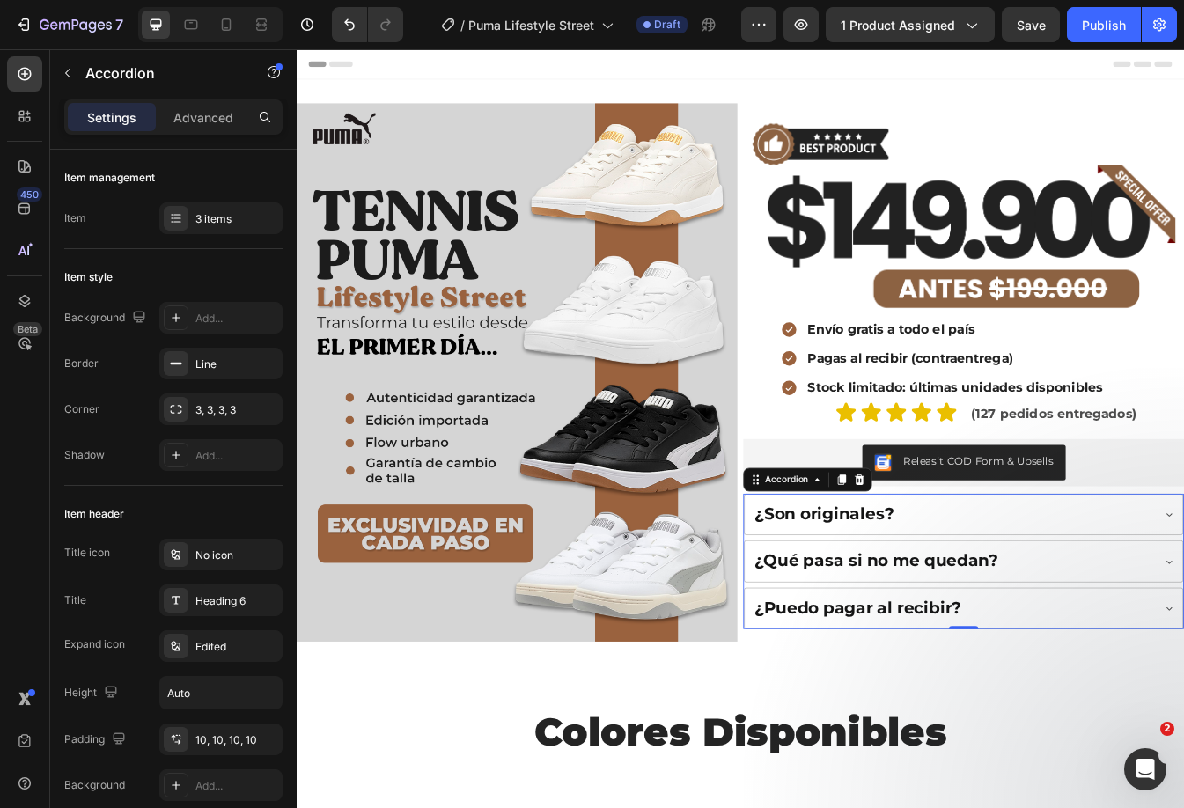
click at [1183, 691] on div "¿Puedo pagar al recibir?" at bounding box center [1090, 715] width 521 height 48
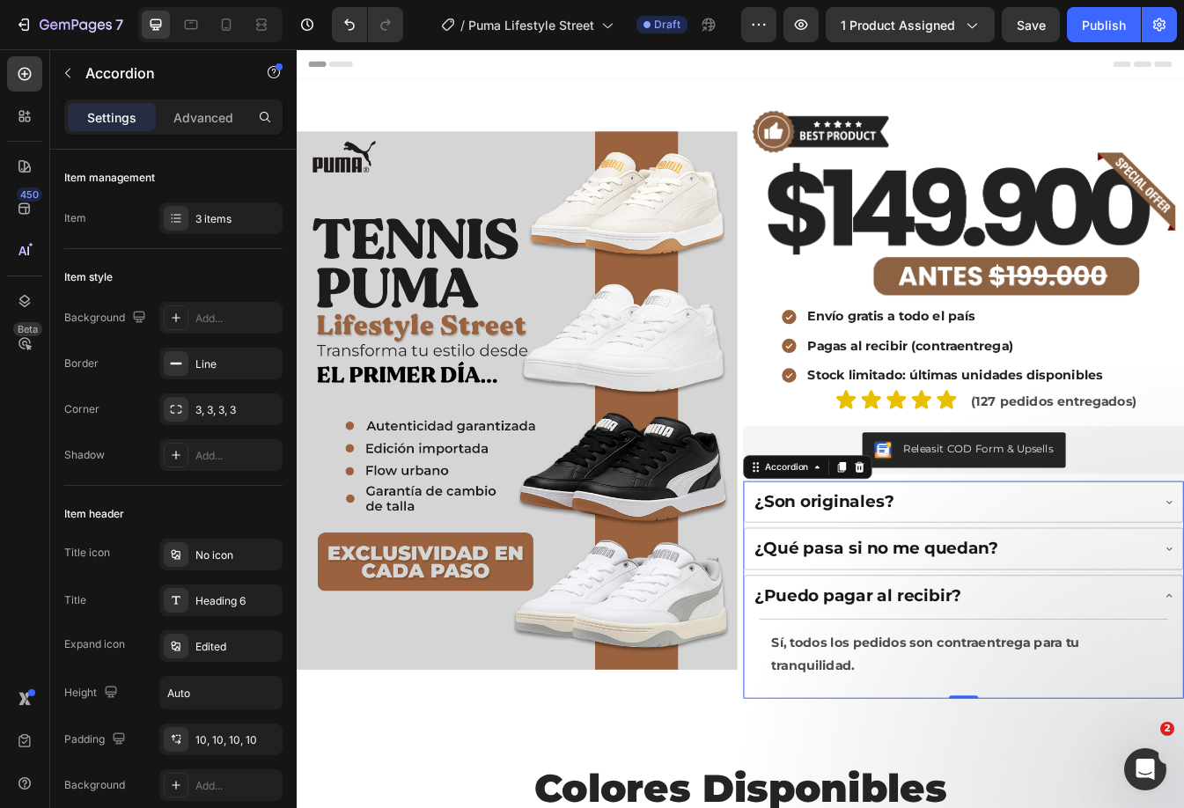
click at [1183, 690] on div "¿Puedo pagar al recibir?" at bounding box center [1076, 700] width 475 height 31
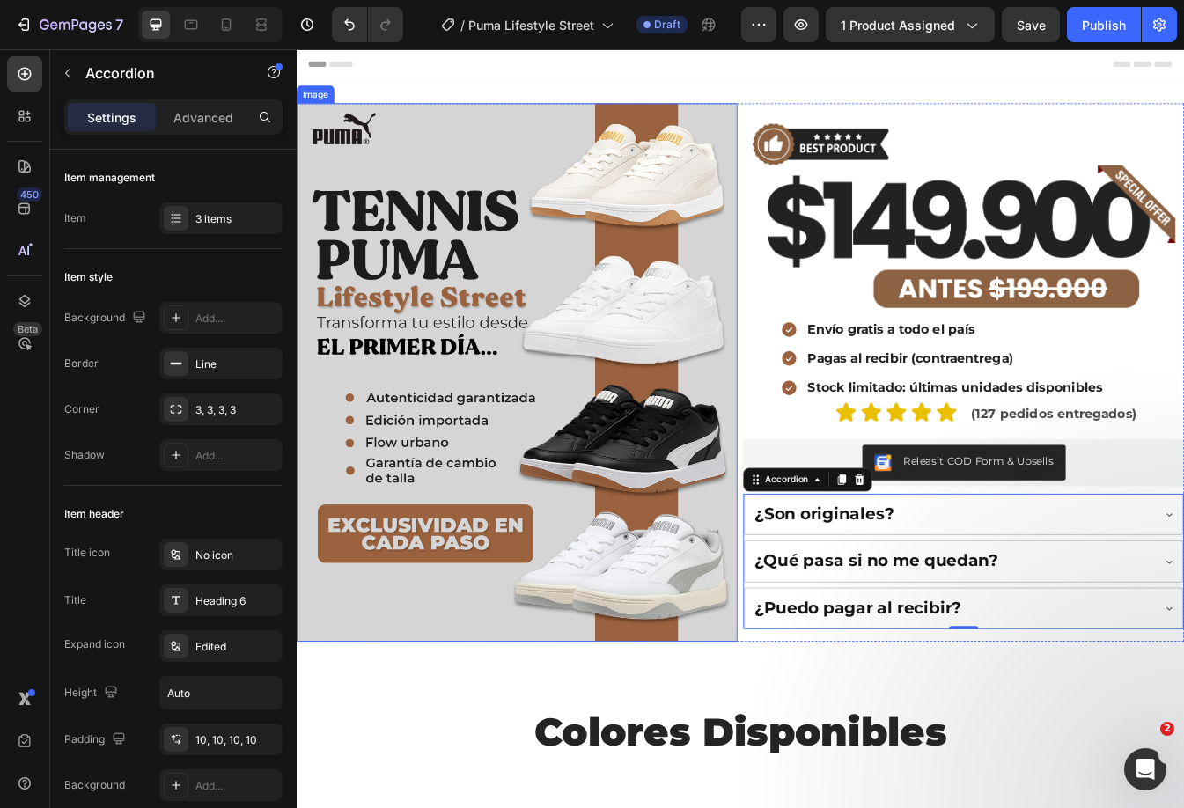
click at [716, 480] on img at bounding box center [559, 434] width 524 height 641
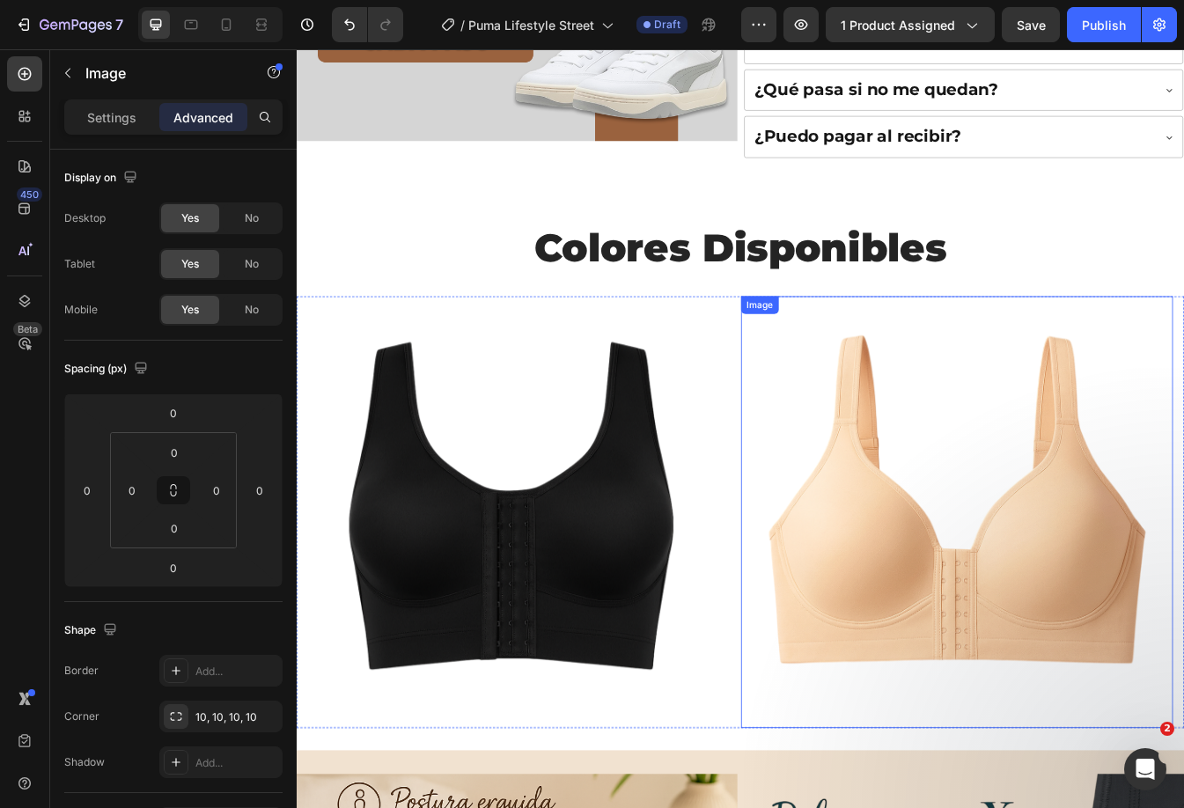
scroll to position [176, 0]
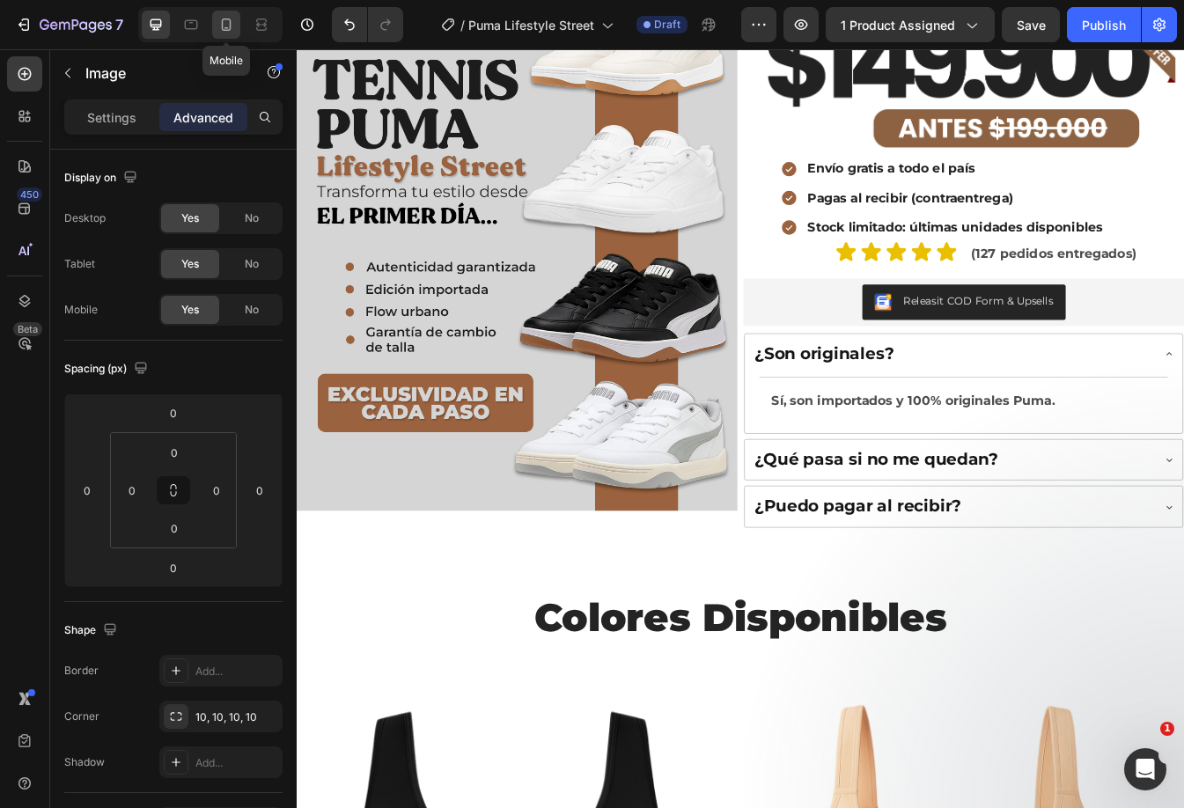
drag, startPoint x: 226, startPoint y: 16, endPoint x: 312, endPoint y: 82, distance: 107.9
click at [226, 17] on icon at bounding box center [226, 25] width 18 height 18
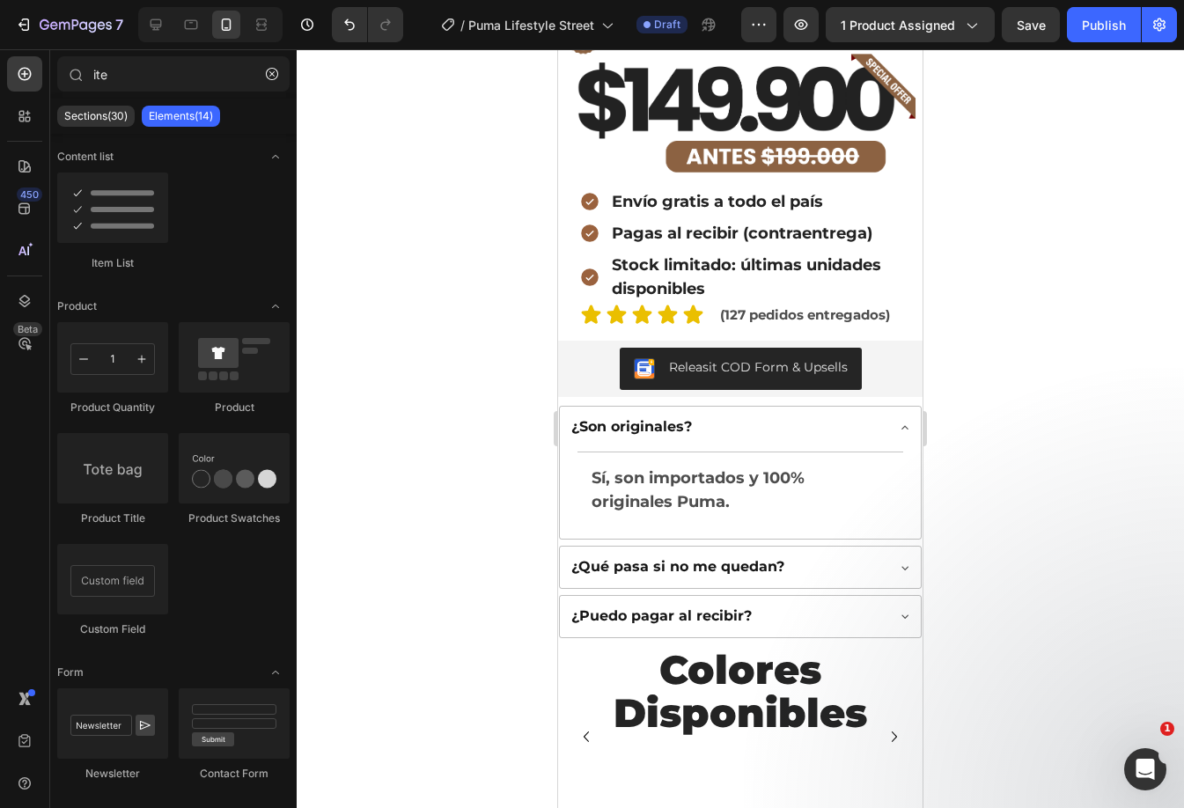
scroll to position [559, 0]
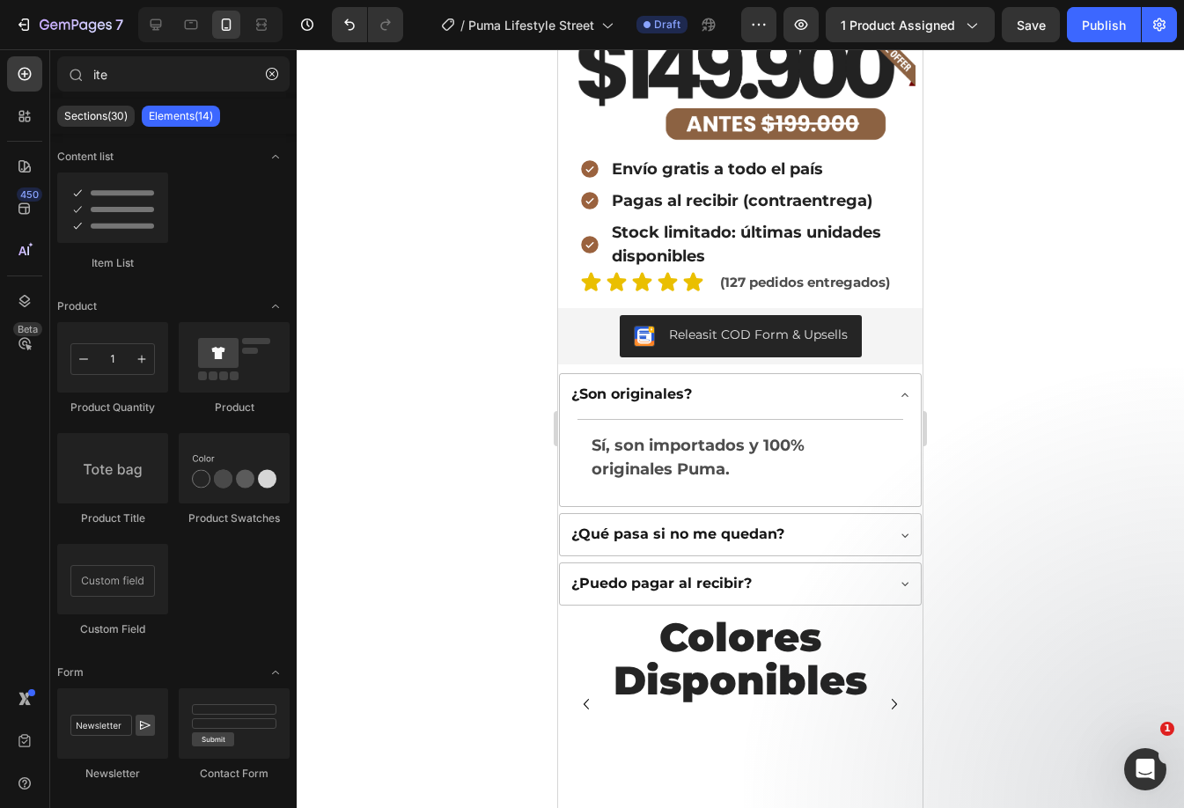
drag, startPoint x: 913, startPoint y: 133, endPoint x: 1491, endPoint y: 269, distance: 593.2
click at [872, 374] on div "¿Son originales?" at bounding box center [740, 394] width 361 height 41
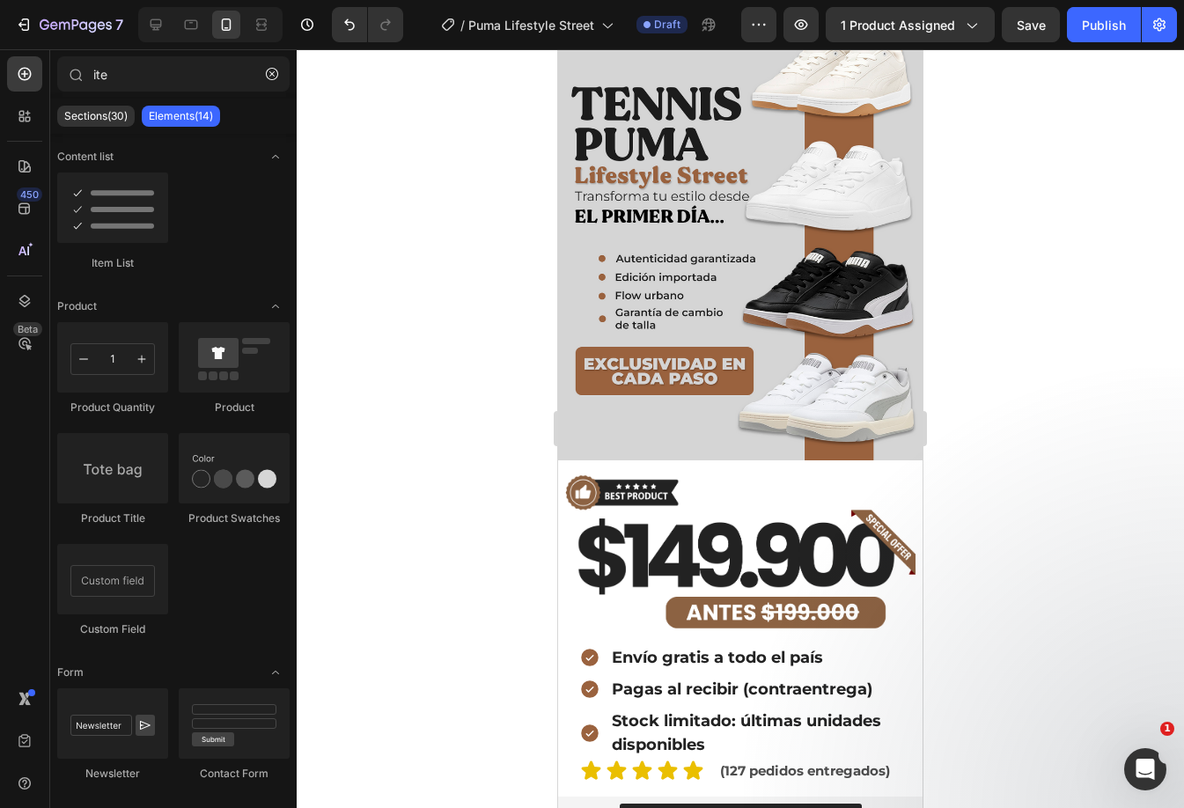
scroll to position [0, 0]
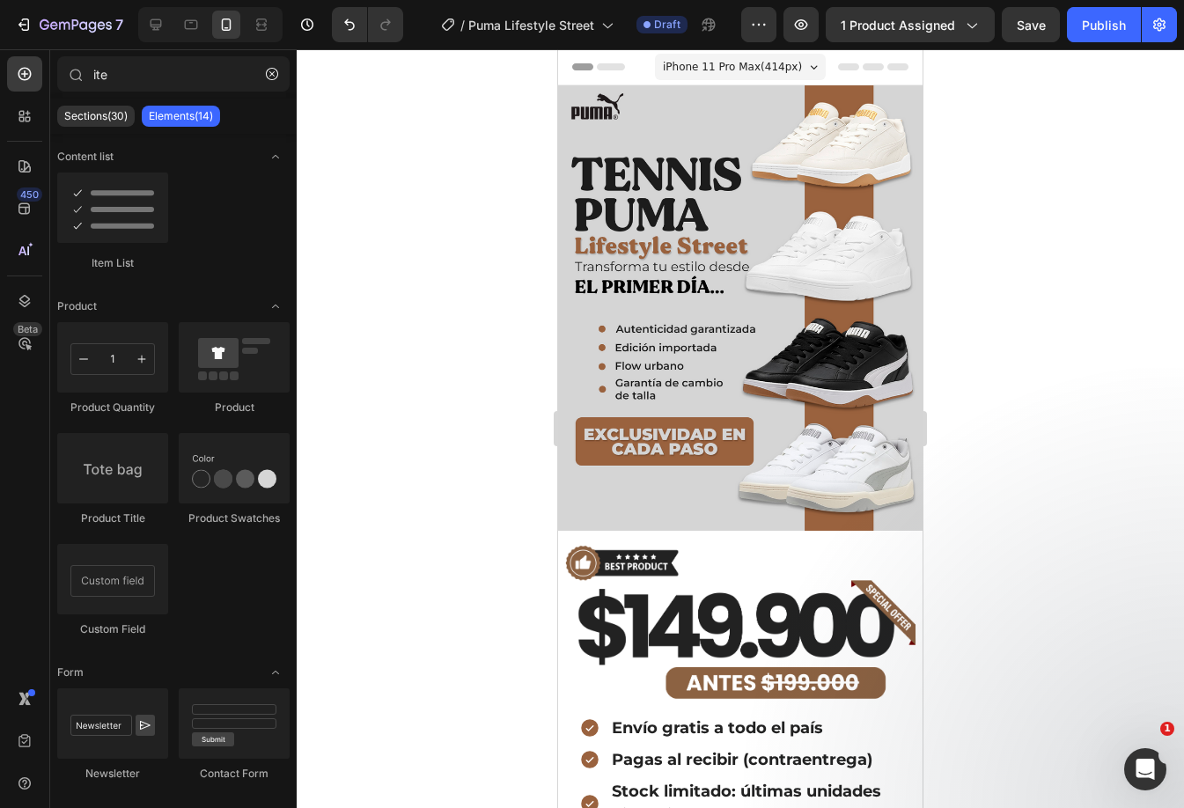
drag, startPoint x: 912, startPoint y: 233, endPoint x: 1500, endPoint y: 172, distance: 591.0
click at [156, 22] on icon at bounding box center [156, 25] width 18 height 18
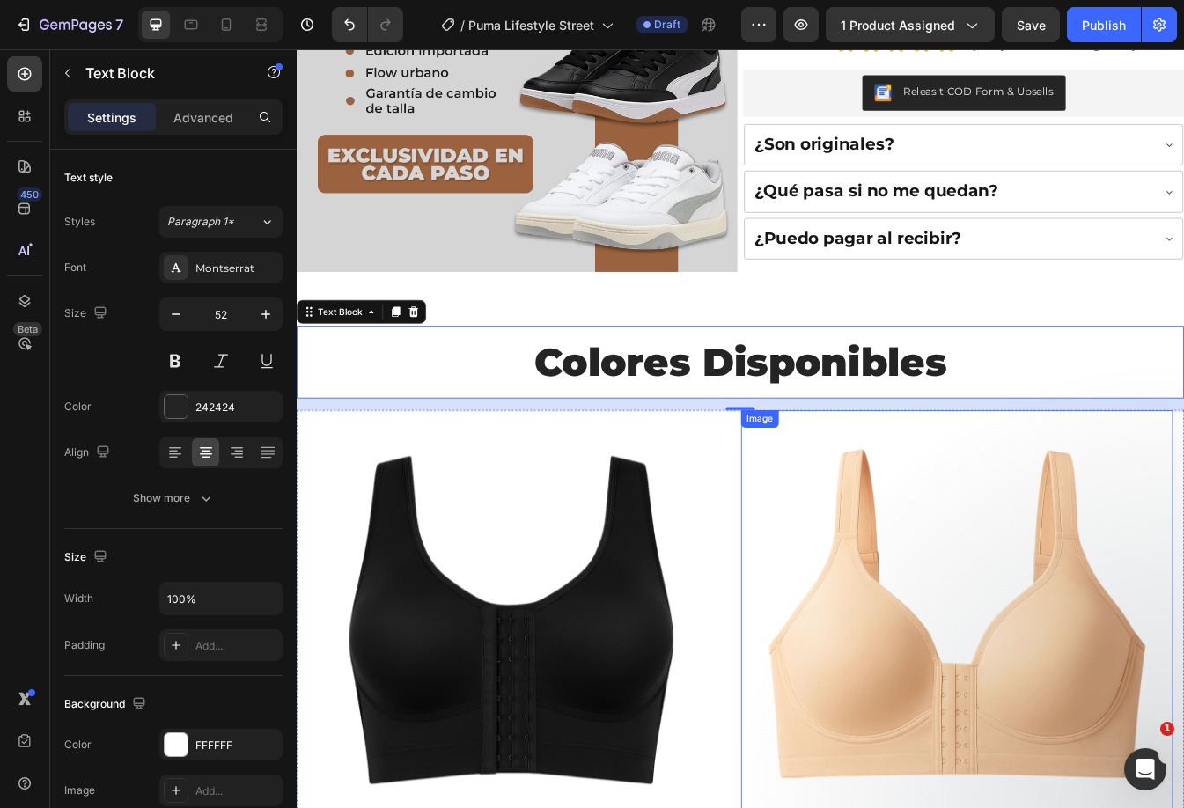
scroll to position [616, 0]
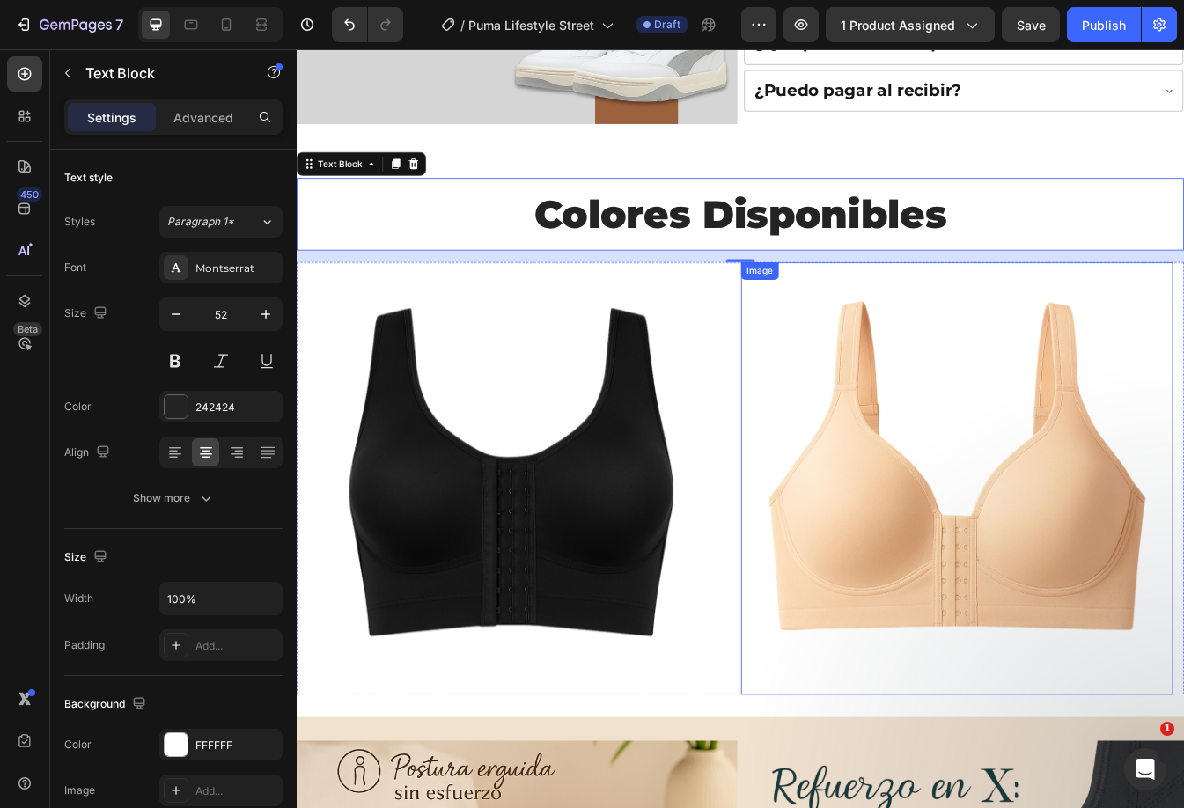
click at [1091, 595] on img at bounding box center [1082, 560] width 515 height 515
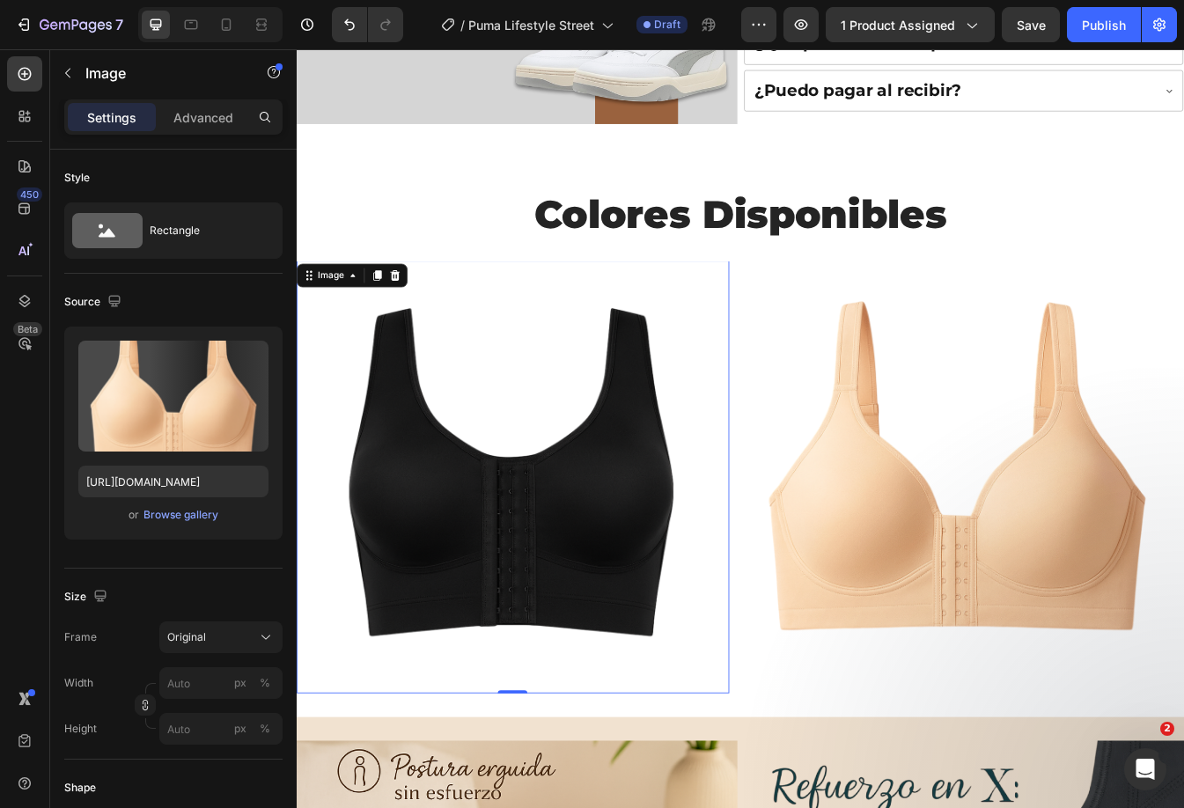
click at [700, 534] on img at bounding box center [554, 558] width 515 height 515
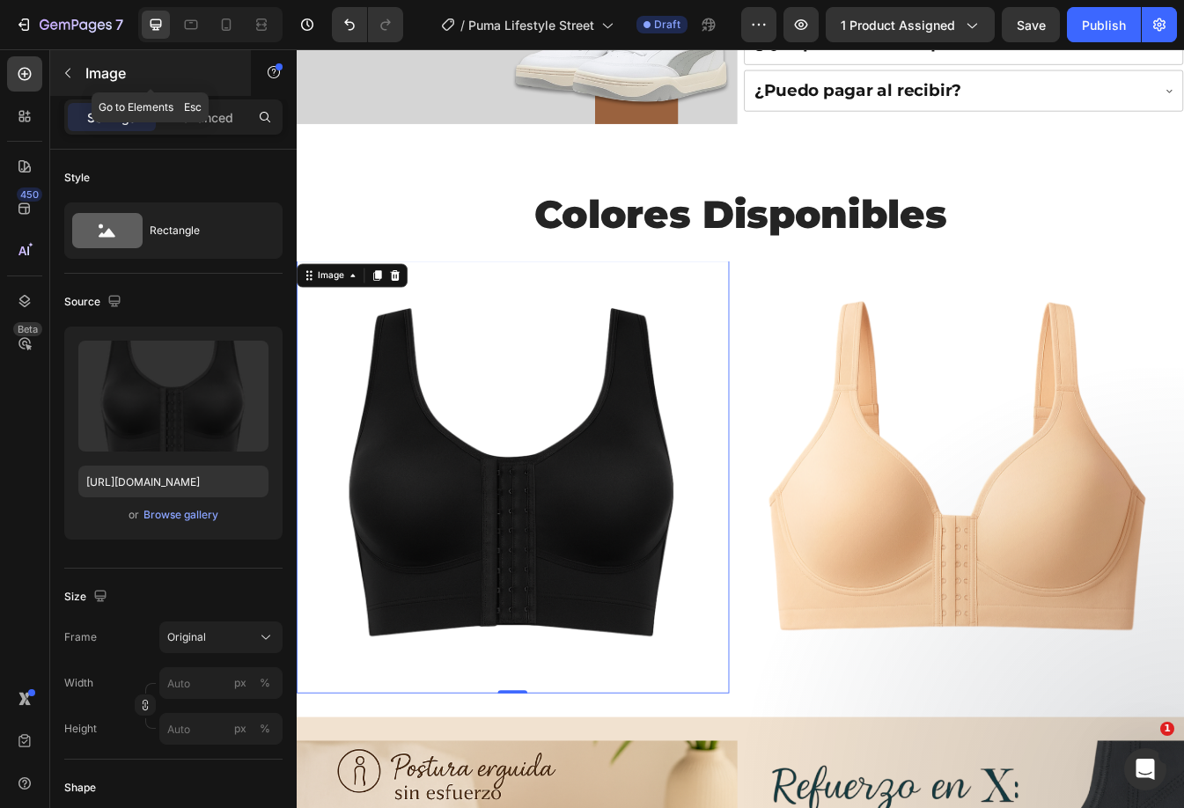
click at [67, 70] on icon "button" at bounding box center [68, 73] width 14 height 14
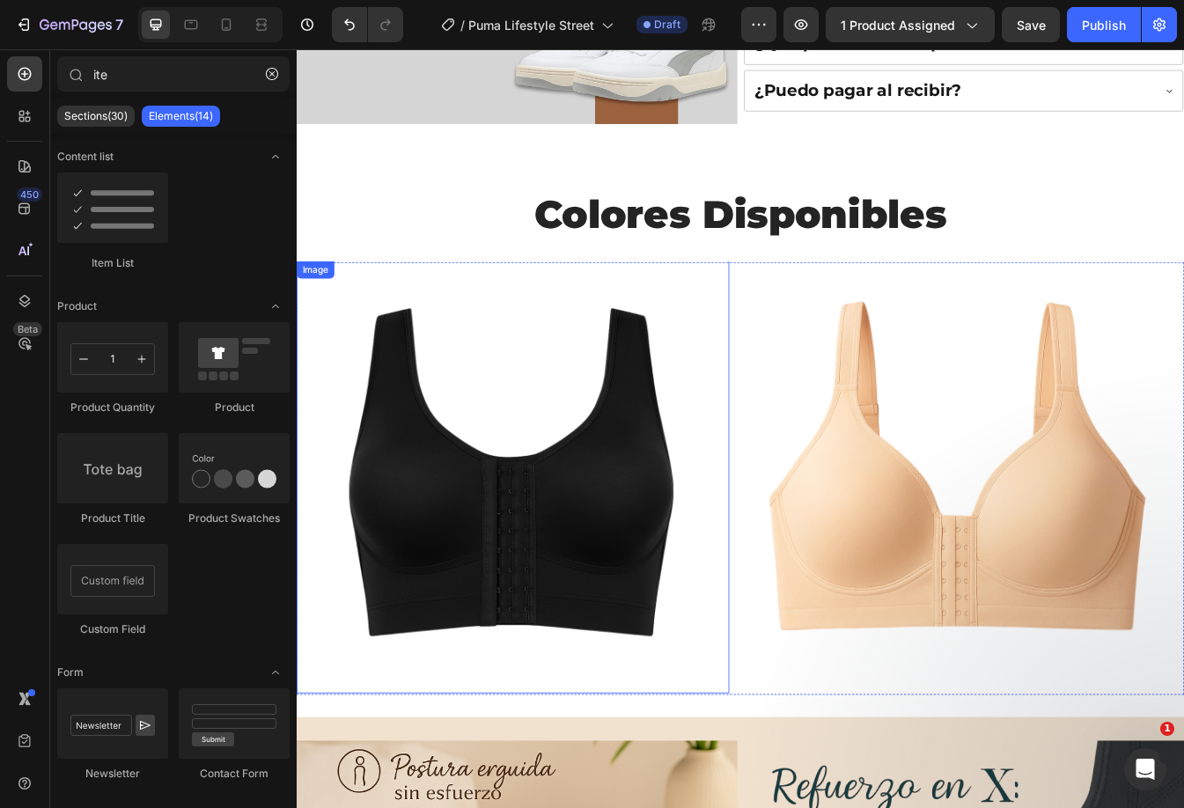
scroll to position [352, 0]
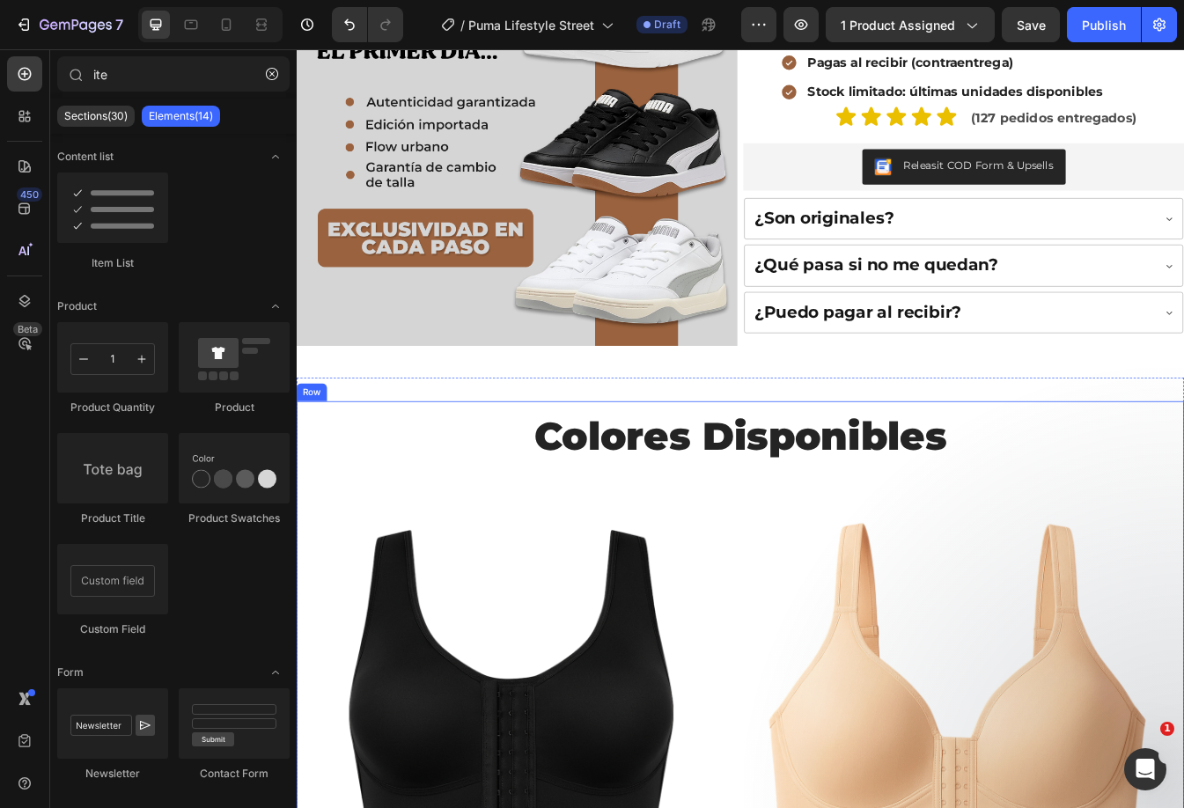
click at [655, 620] on img at bounding box center [554, 822] width 515 height 515
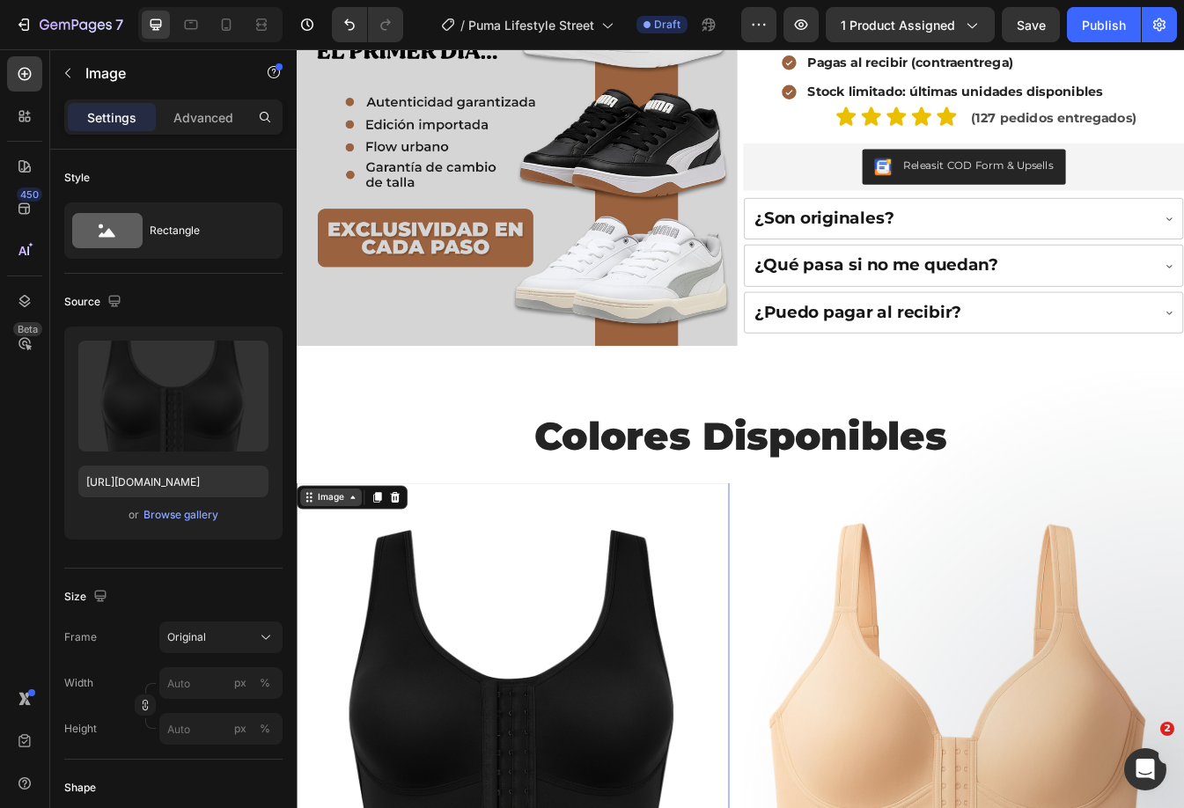
click at [339, 575] on div "Image" at bounding box center [338, 583] width 38 height 16
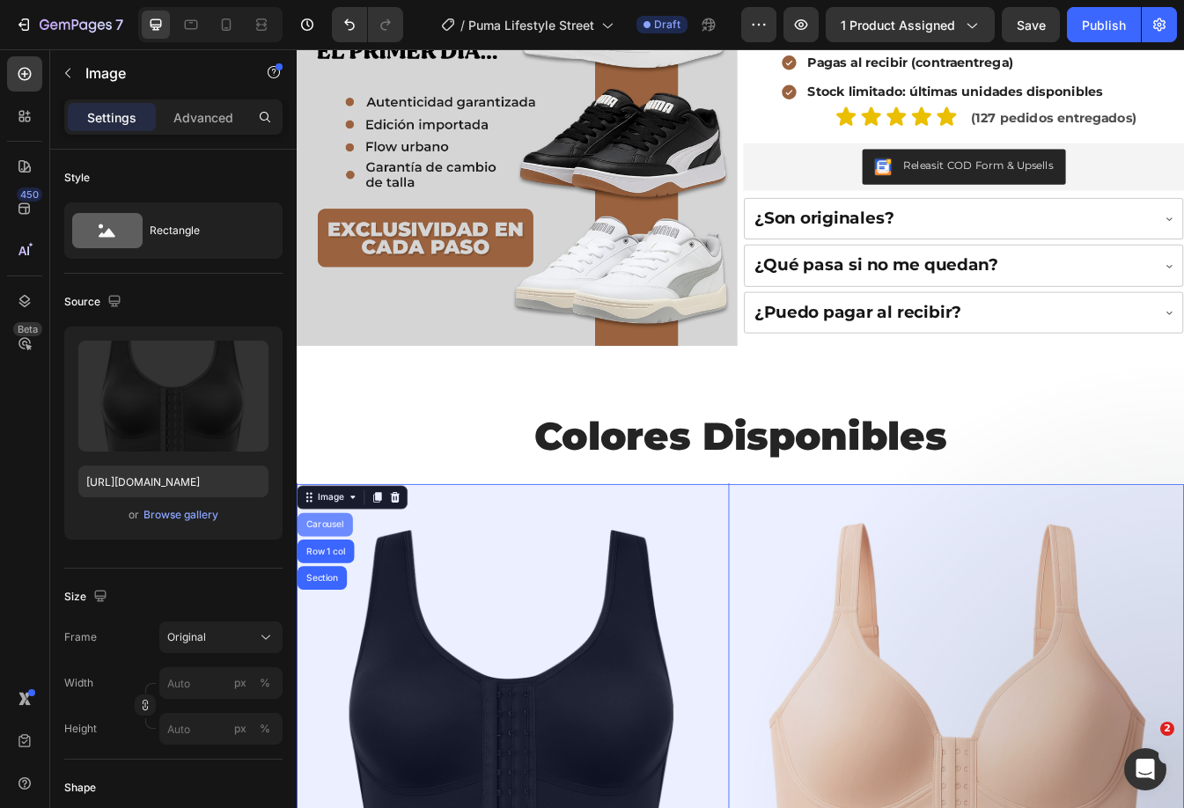
click at [342, 610] on div "Carousel" at bounding box center [330, 615] width 52 height 11
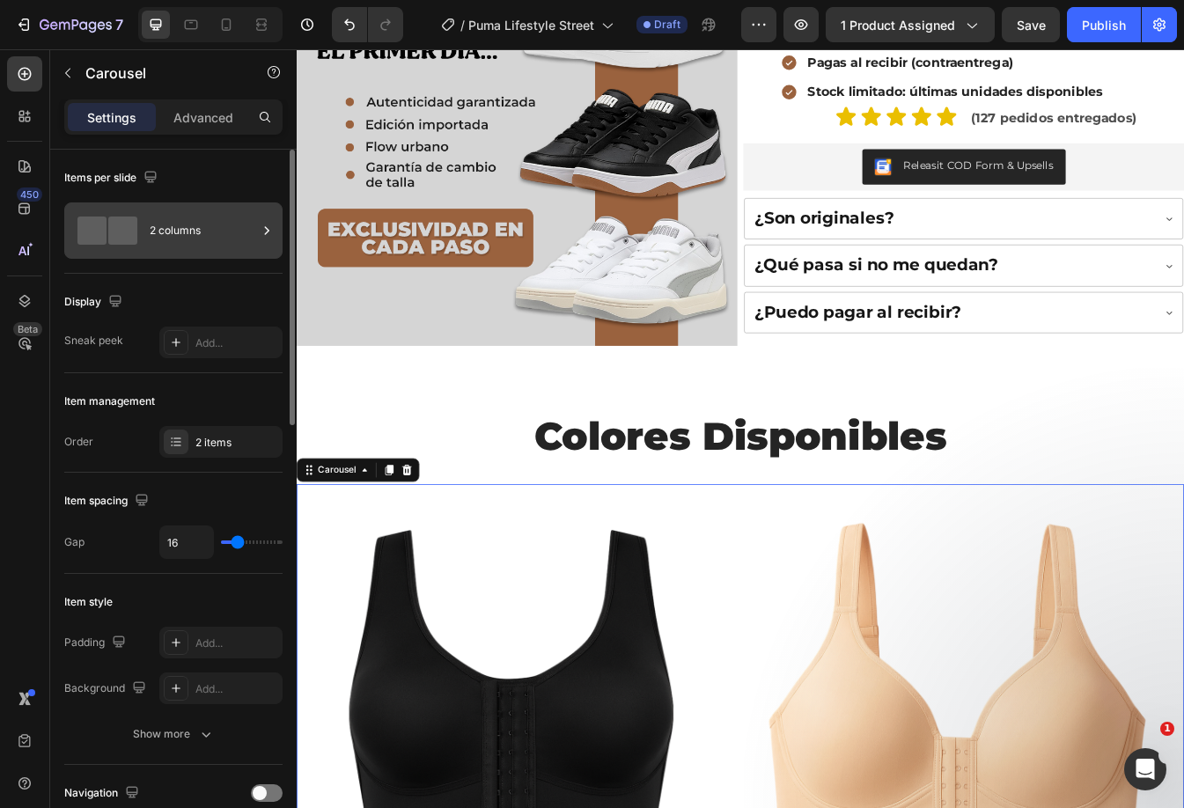
click at [252, 231] on div "2 columns" at bounding box center [203, 230] width 107 height 40
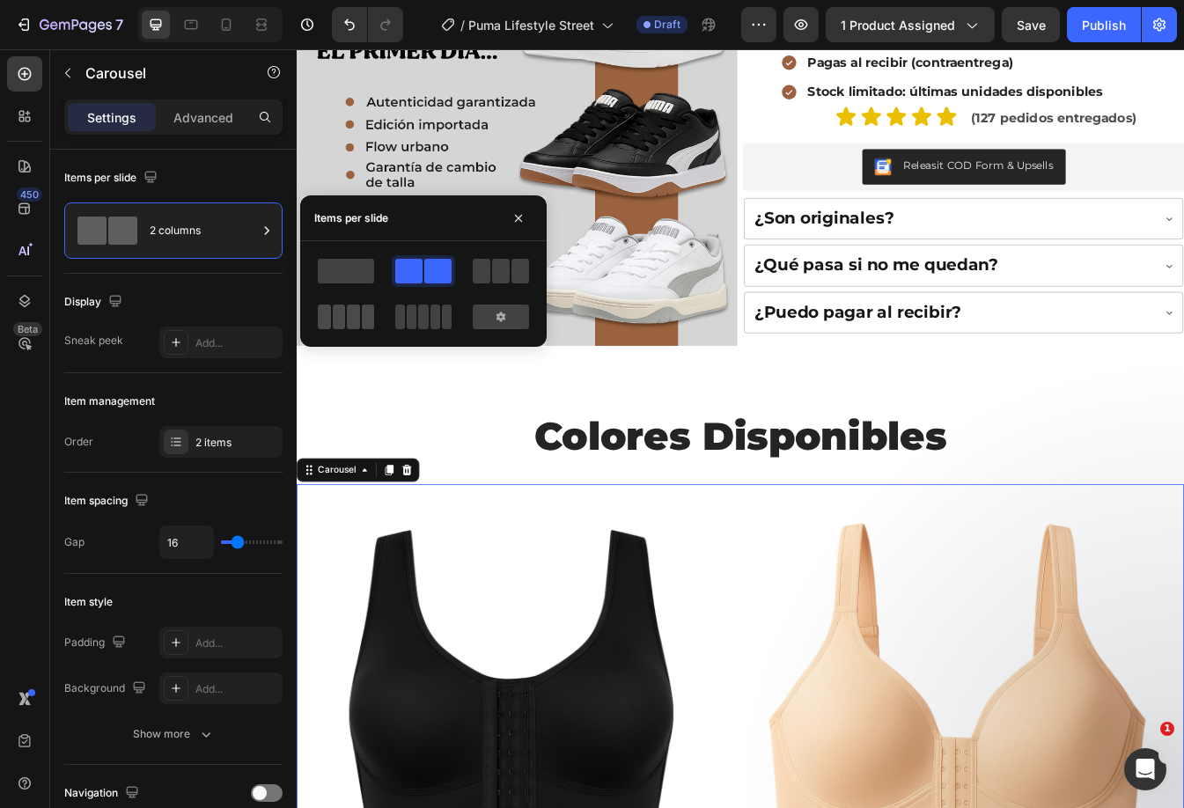
click at [357, 321] on span at bounding box center [353, 316] width 13 height 25
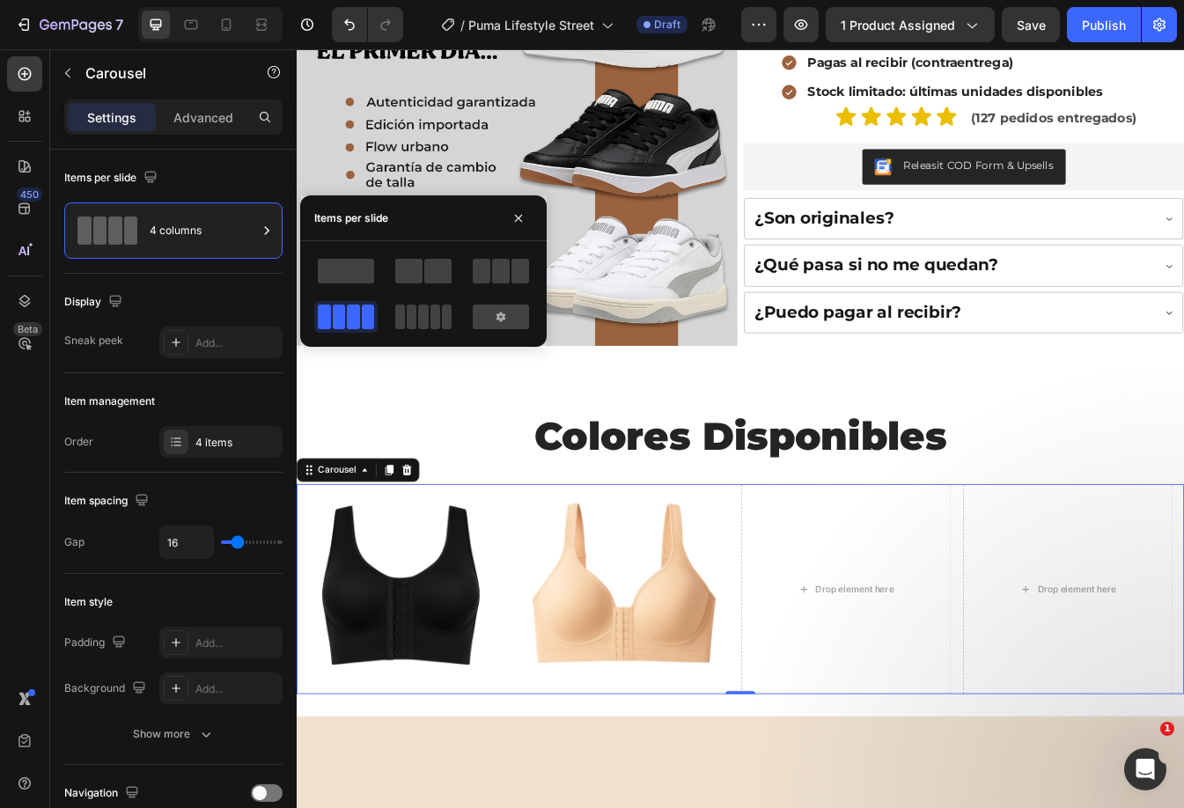
scroll to position [440, 0]
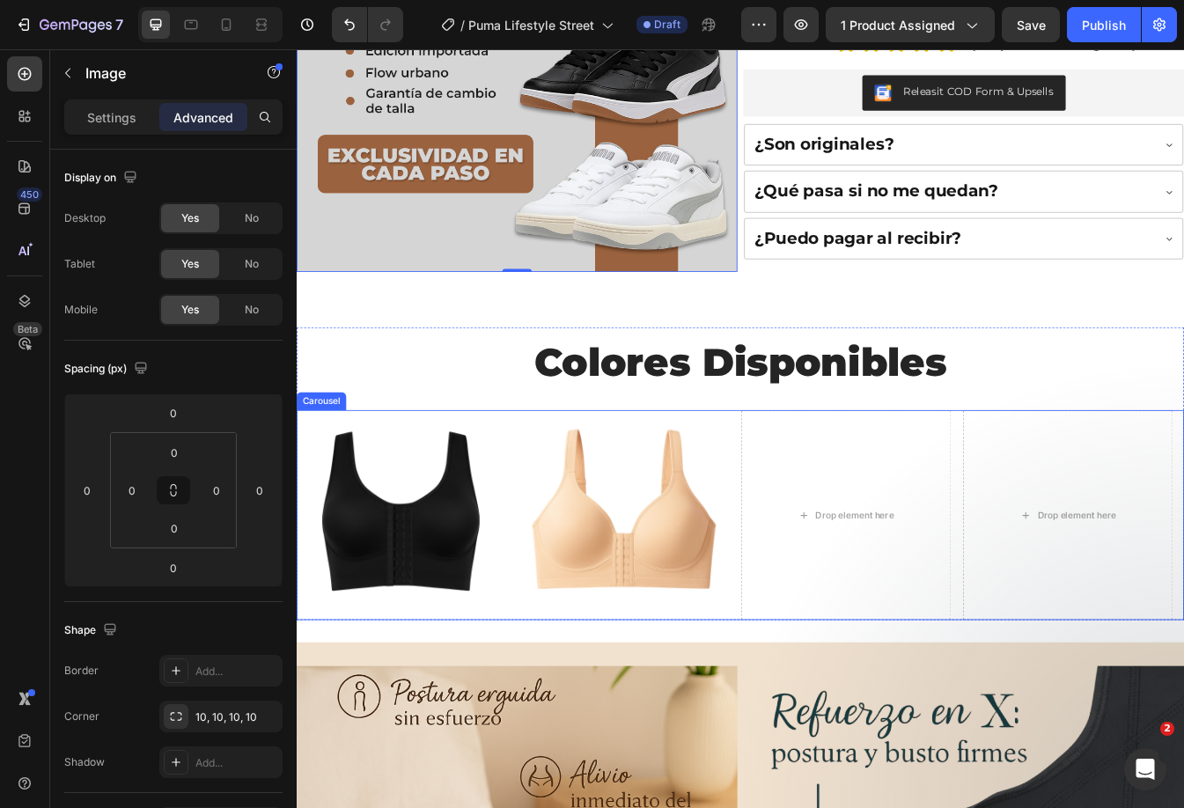
click at [488, 541] on img at bounding box center [422, 602] width 250 height 250
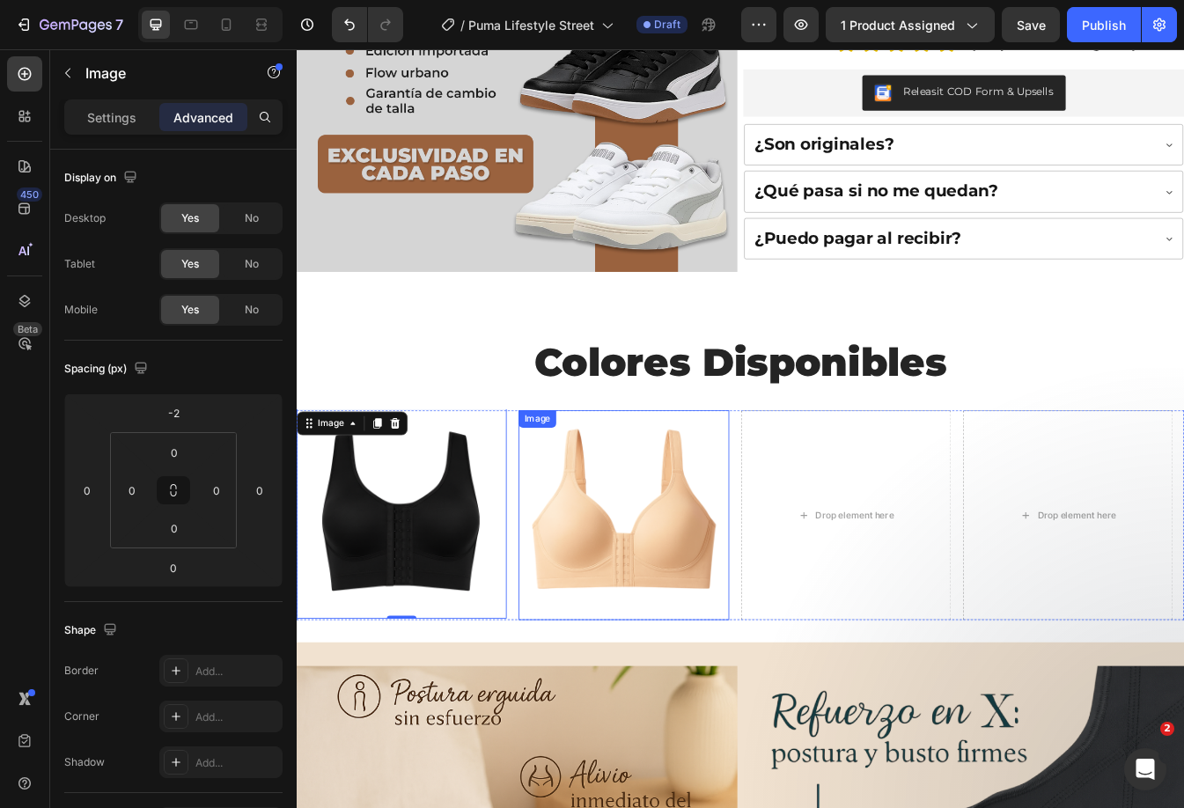
click at [667, 559] on img at bounding box center [686, 604] width 250 height 250
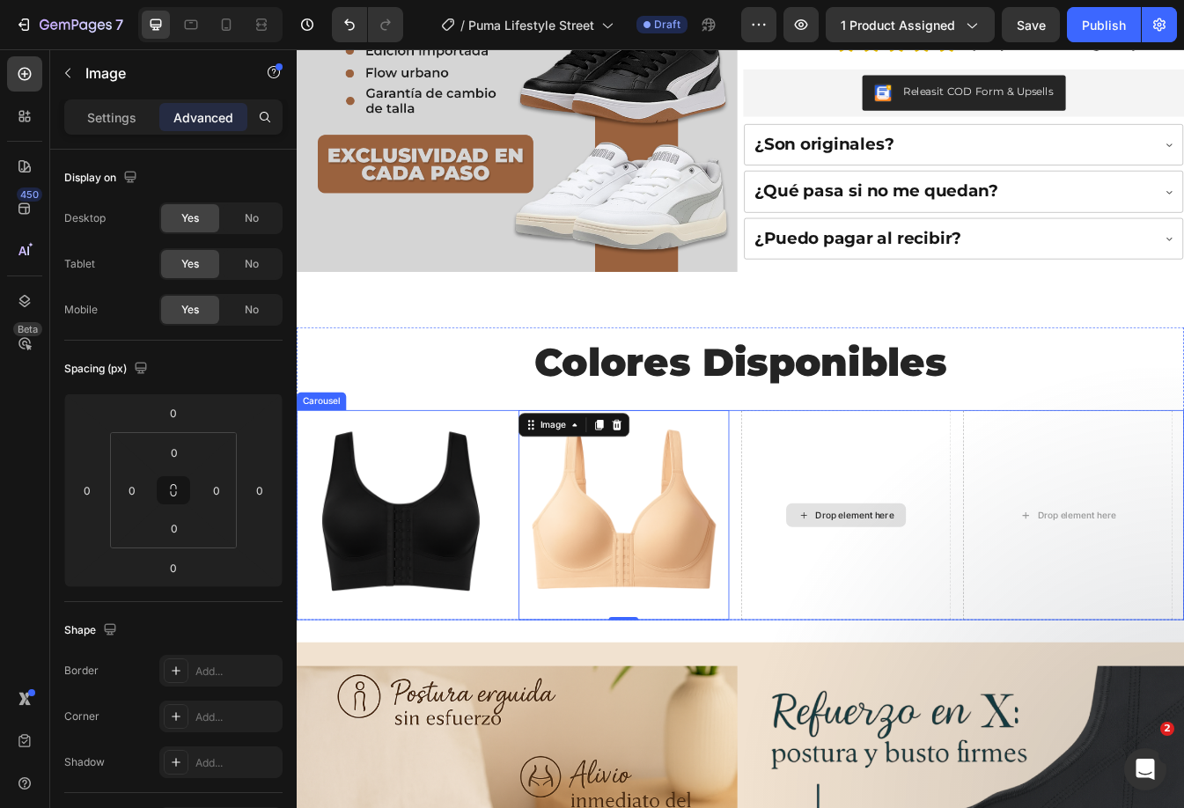
click at [920, 558] on div "Drop element here" at bounding box center [950, 604] width 250 height 250
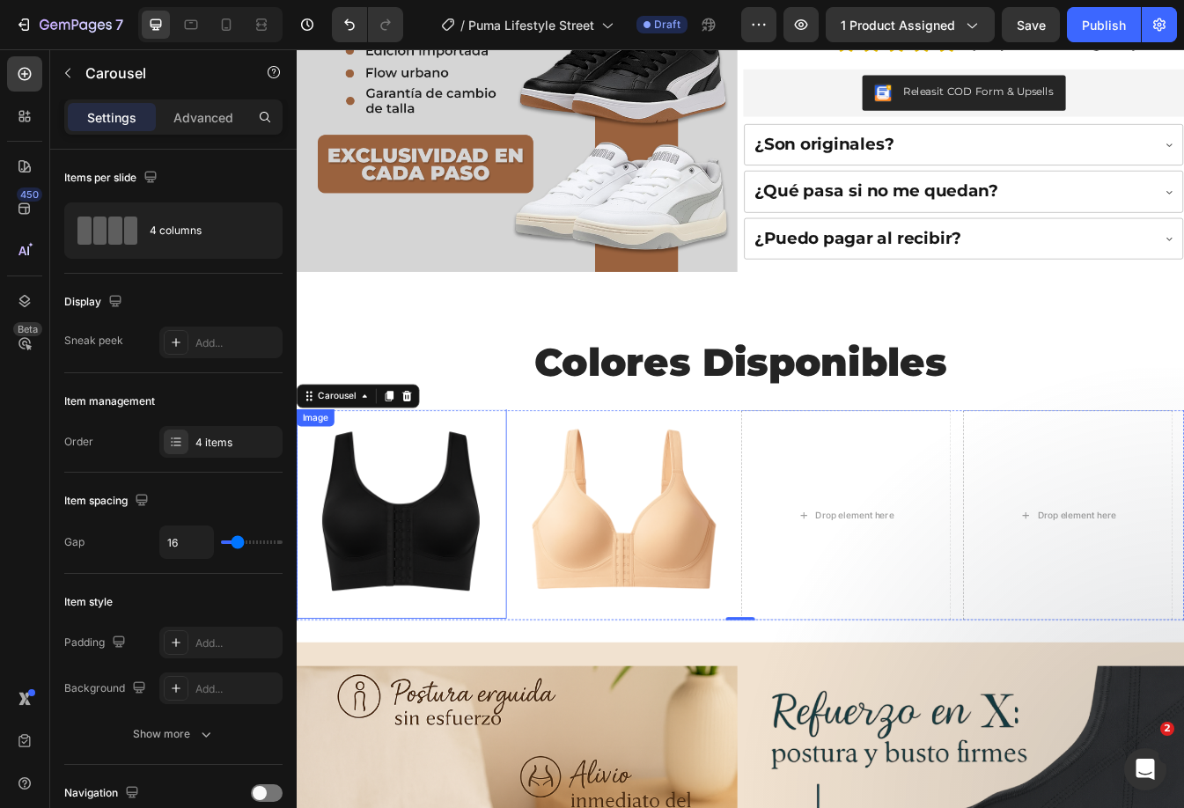
click at [509, 607] on img at bounding box center [422, 602] width 250 height 250
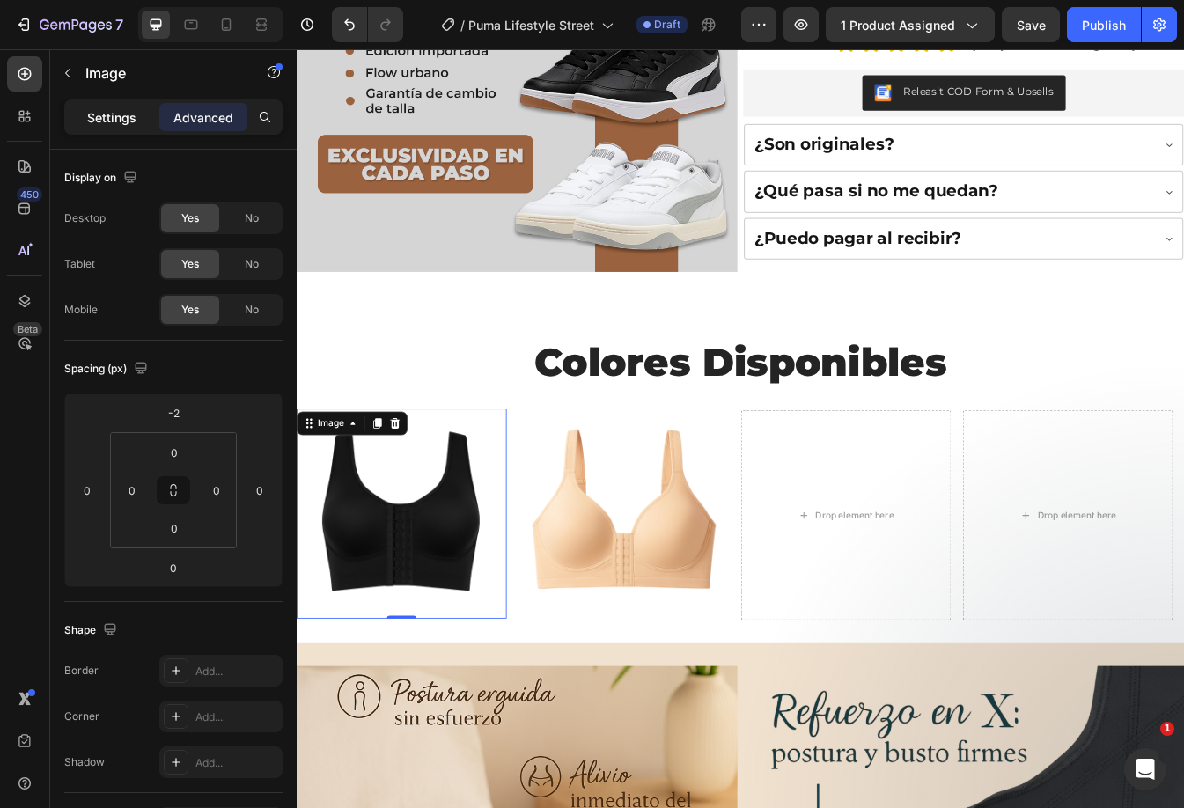
click at [92, 109] on p "Settings" at bounding box center [111, 117] width 49 height 18
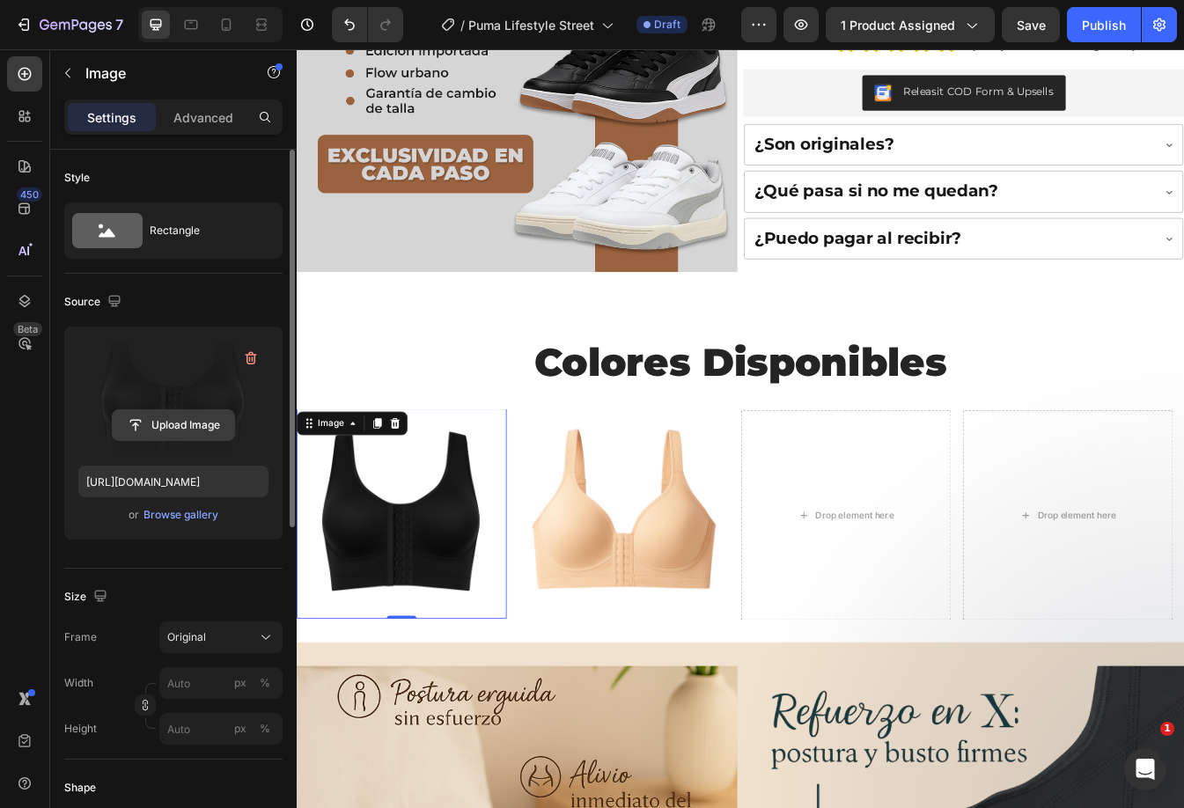
click at [206, 414] on input "file" at bounding box center [173, 425] width 121 height 30
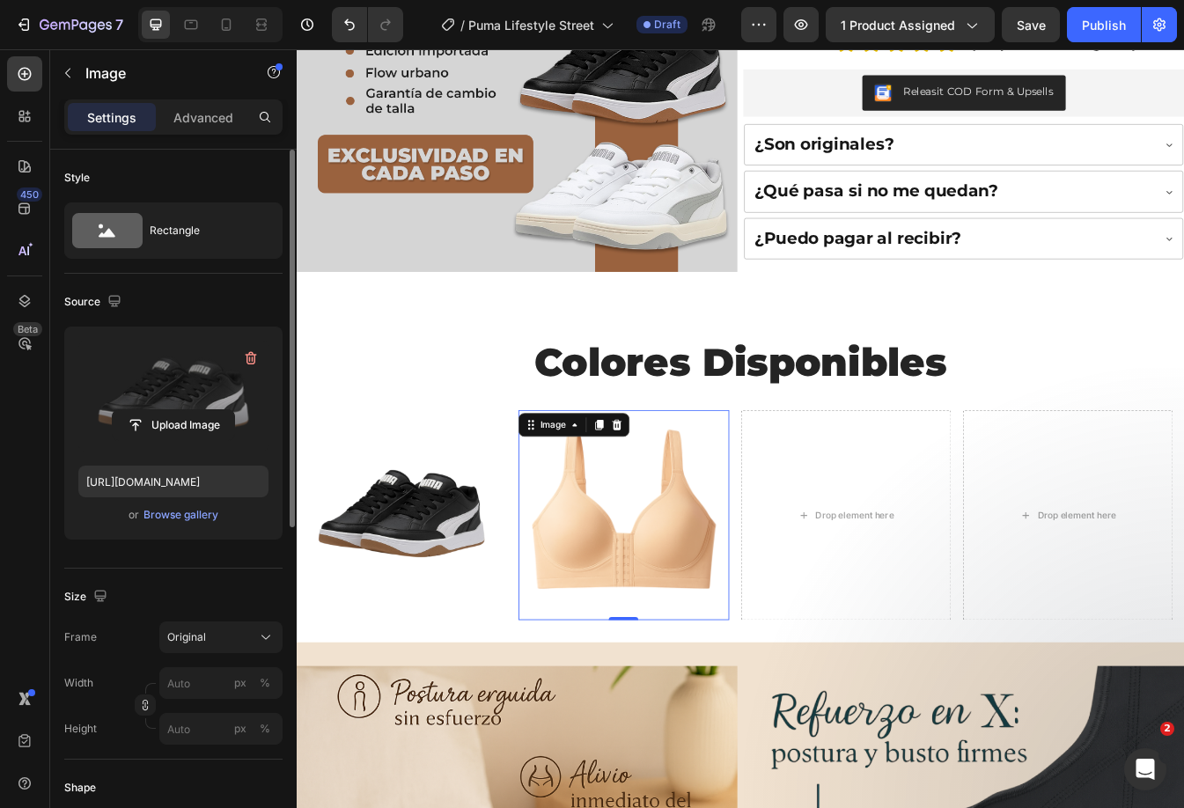
click at [675, 590] on img at bounding box center [686, 604] width 250 height 250
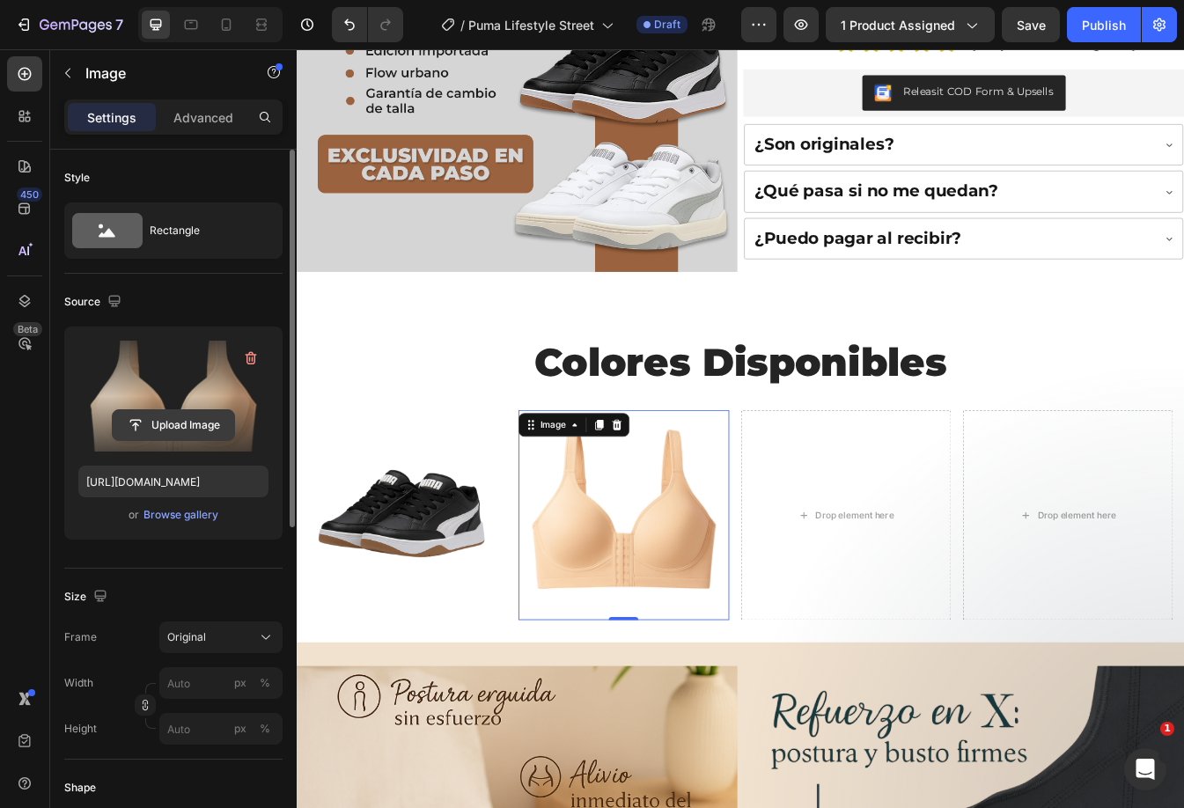
click at [158, 427] on input "file" at bounding box center [173, 425] width 121 height 30
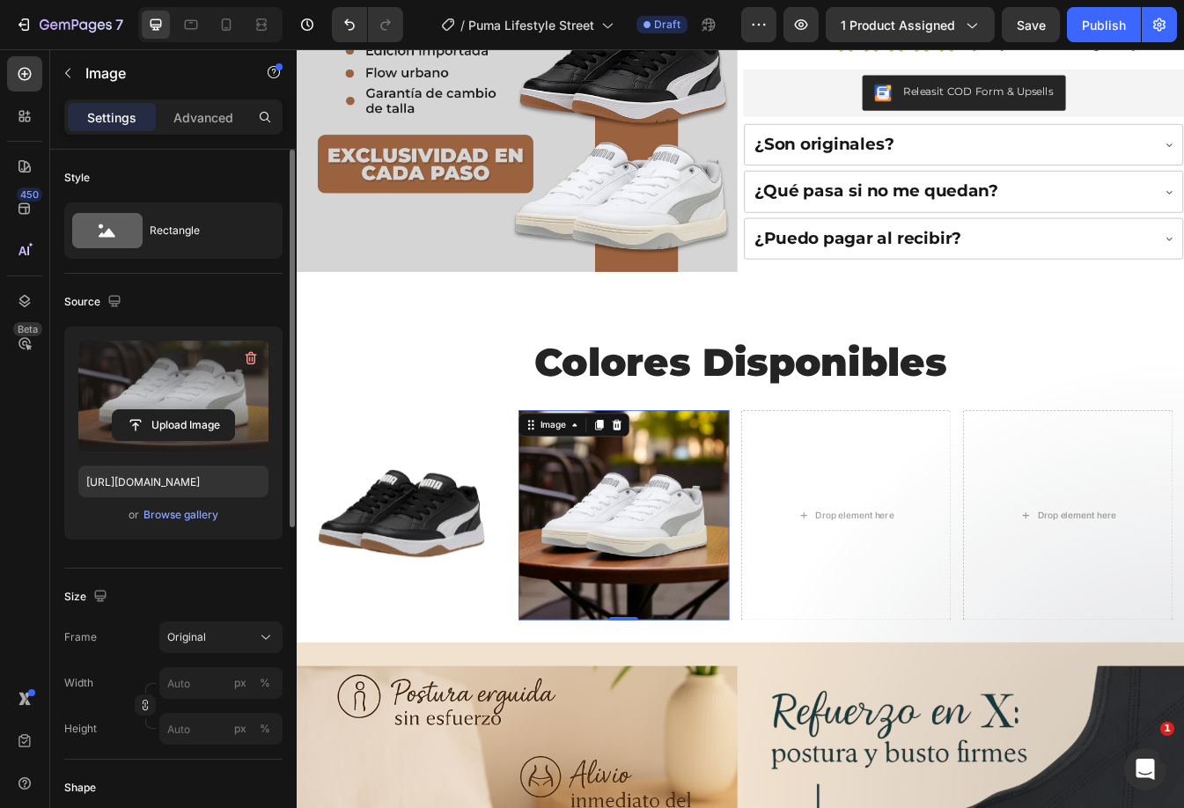
click at [184, 408] on label at bounding box center [173, 396] width 190 height 111
click at [184, 410] on input "file" at bounding box center [173, 425] width 121 height 30
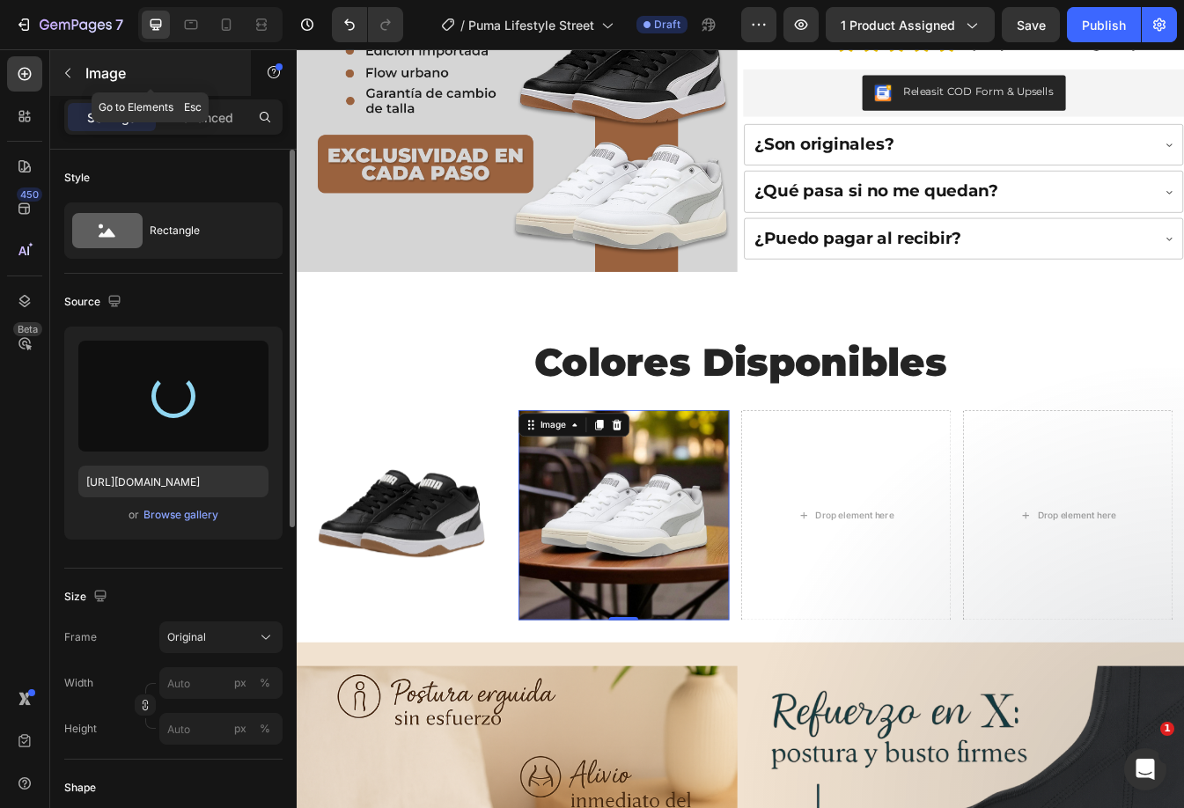
click at [67, 67] on icon "button" at bounding box center [68, 73] width 14 height 14
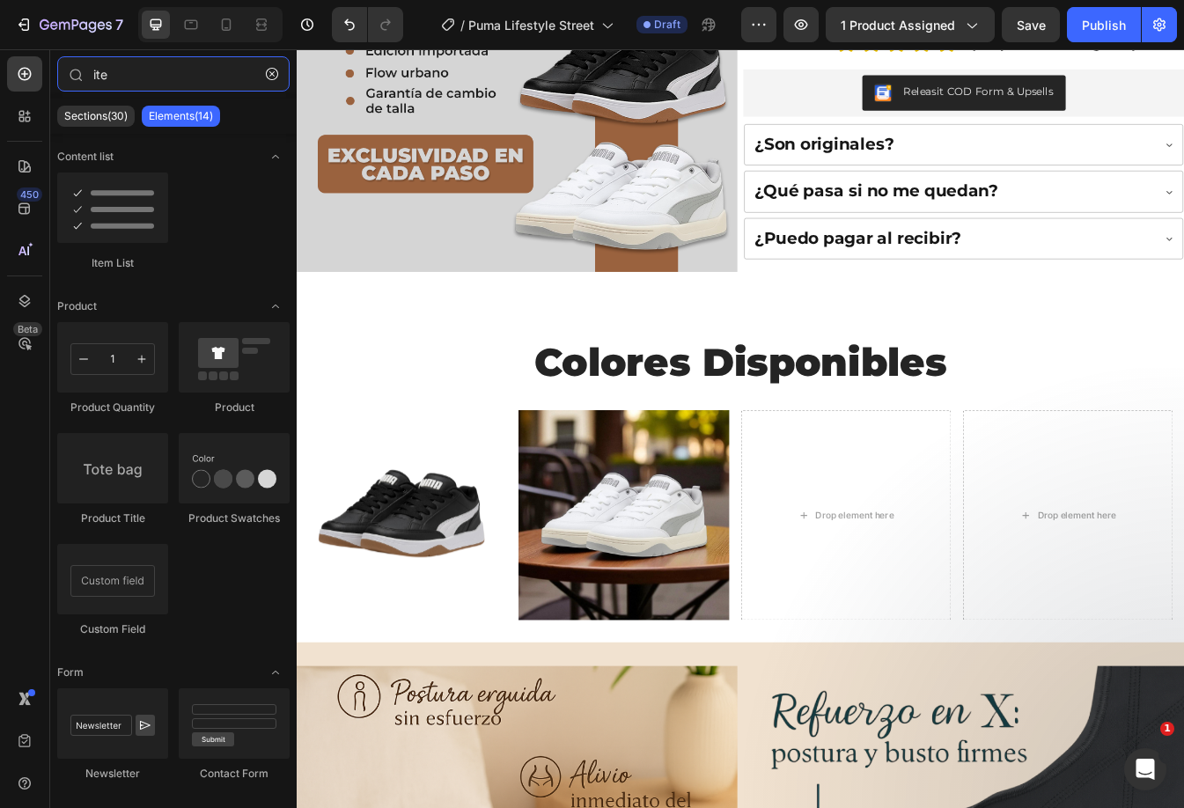
drag, startPoint x: 165, startPoint y: 82, endPoint x: 2, endPoint y: 90, distance: 163.9
click at [2, 90] on div "450 Beta ite Sections(30) Elements(14) Content list Item List Product Product Q…" at bounding box center [148, 428] width 297 height 759
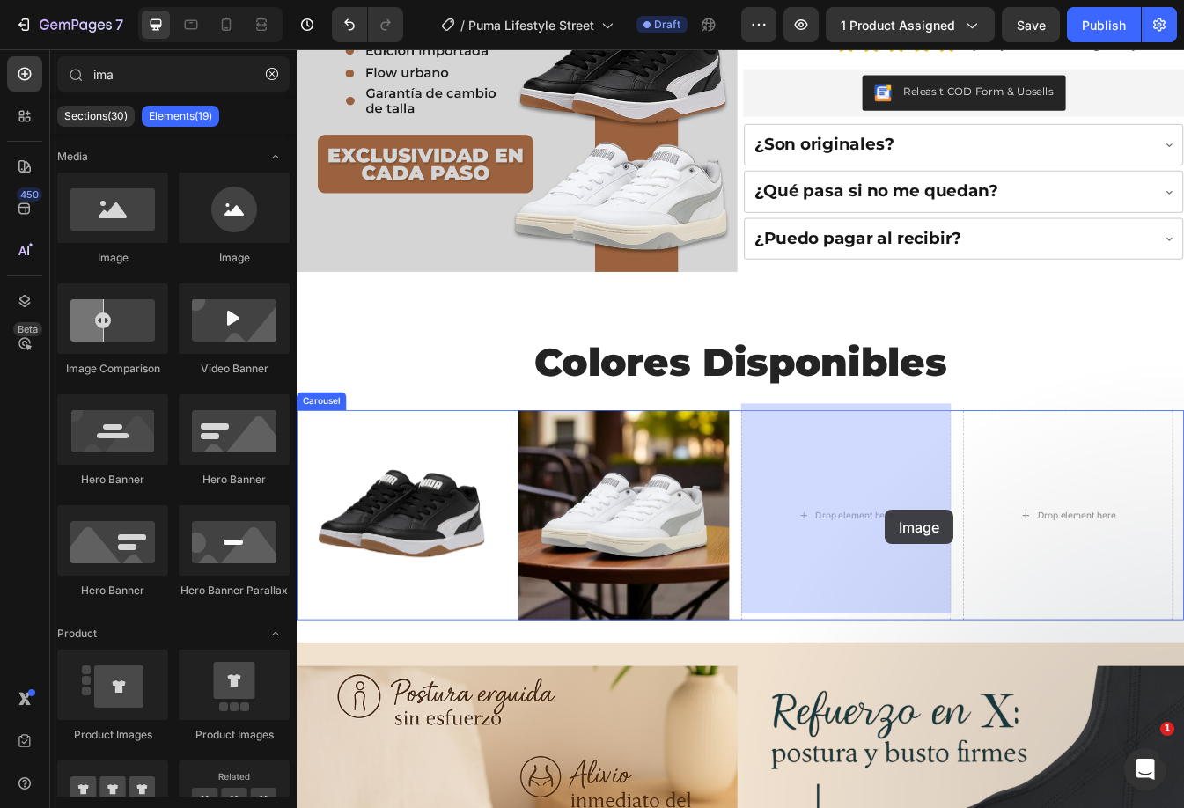
drag, startPoint x: 402, startPoint y: 268, endPoint x: 341, endPoint y: 256, distance: 62.7
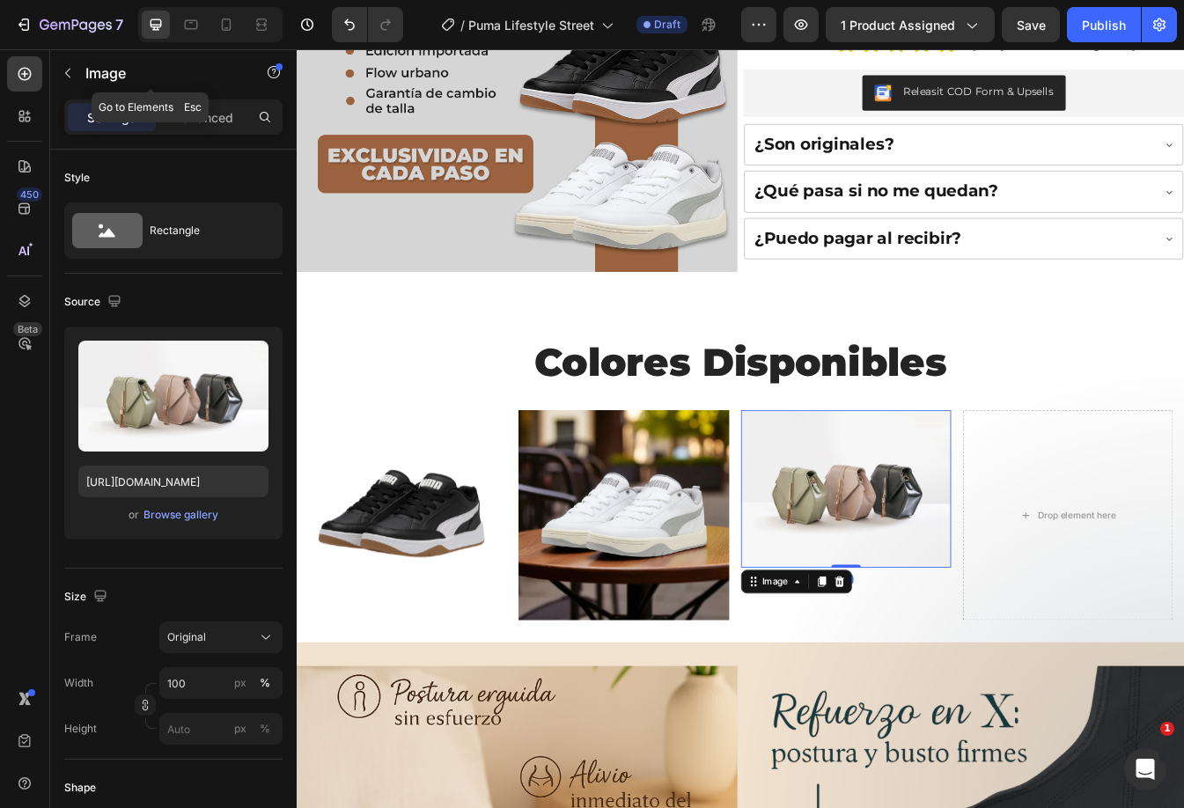
drag, startPoint x: 63, startPoint y: 62, endPoint x: 78, endPoint y: 73, distance: 18.8
click at [63, 62] on button "button" at bounding box center [68, 73] width 28 height 28
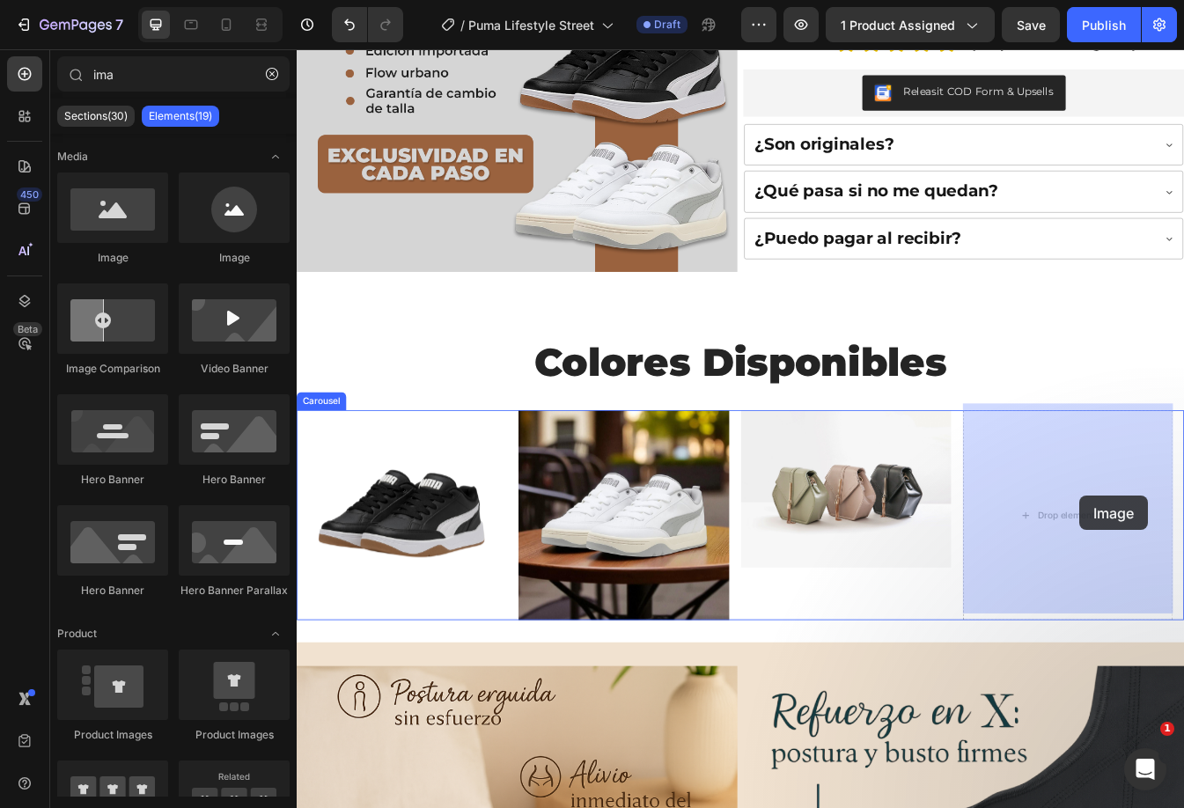
drag, startPoint x: 429, startPoint y: 243, endPoint x: 1235, endPoint y: 585, distance: 874.9
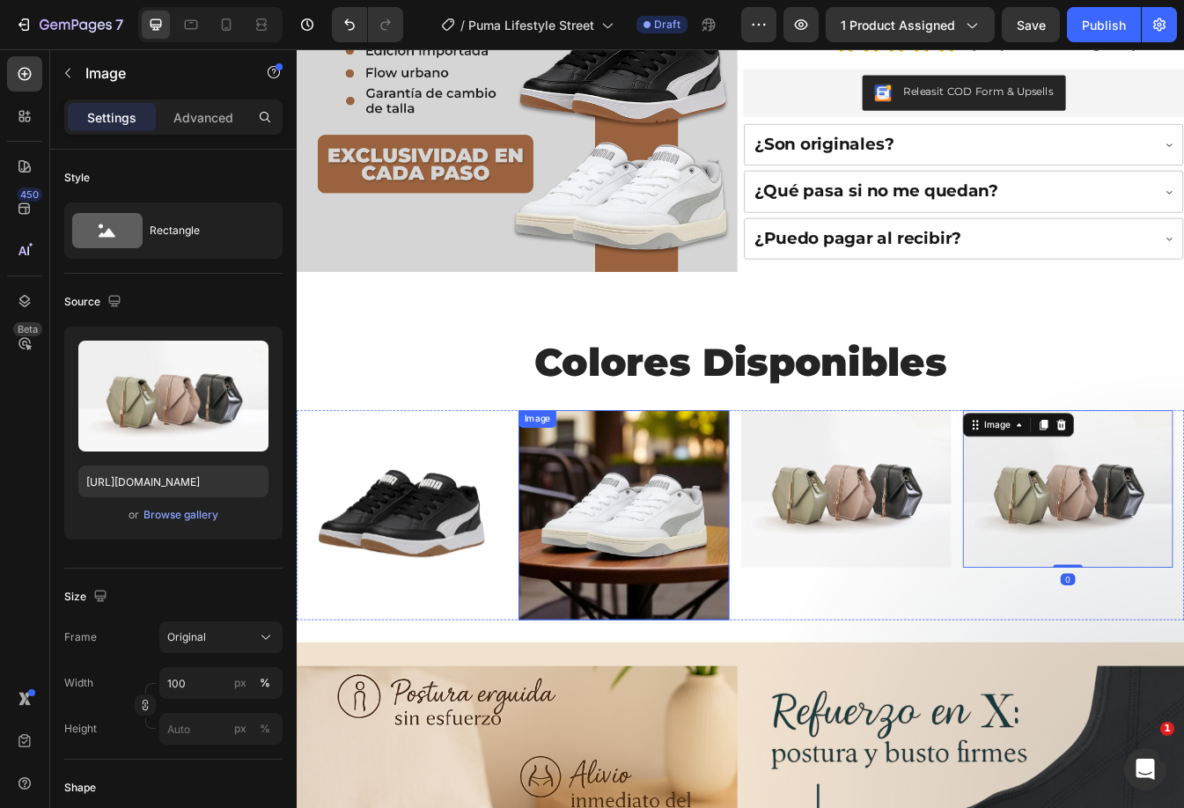
click at [651, 564] on img at bounding box center [686, 604] width 250 height 250
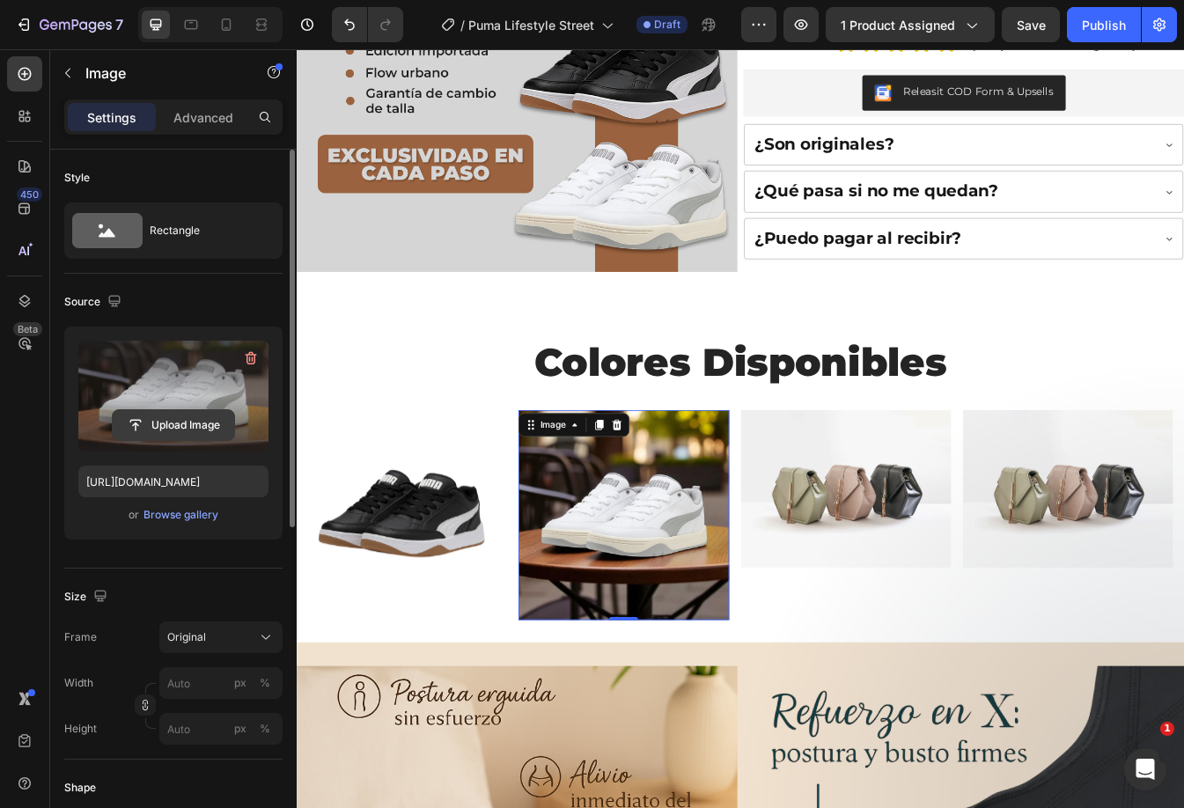
click at [200, 412] on input "file" at bounding box center [173, 425] width 121 height 30
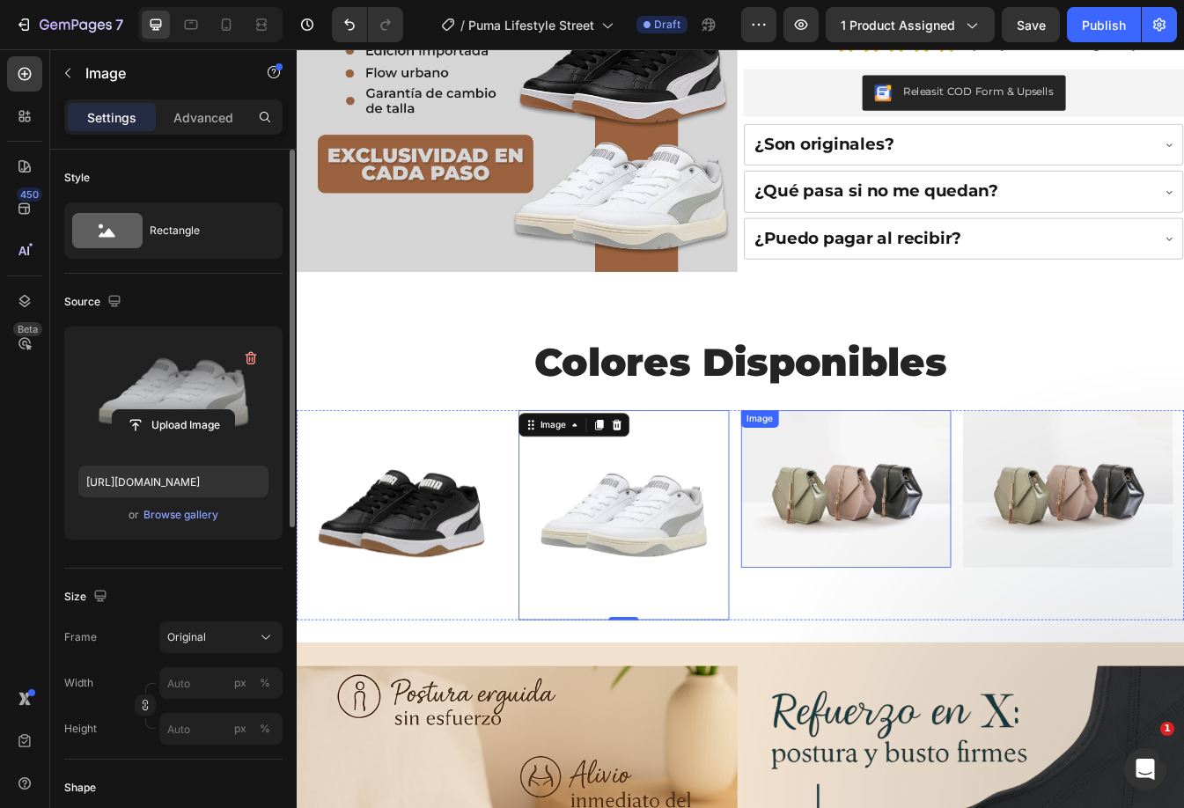
click at [904, 582] on img at bounding box center [950, 572] width 250 height 187
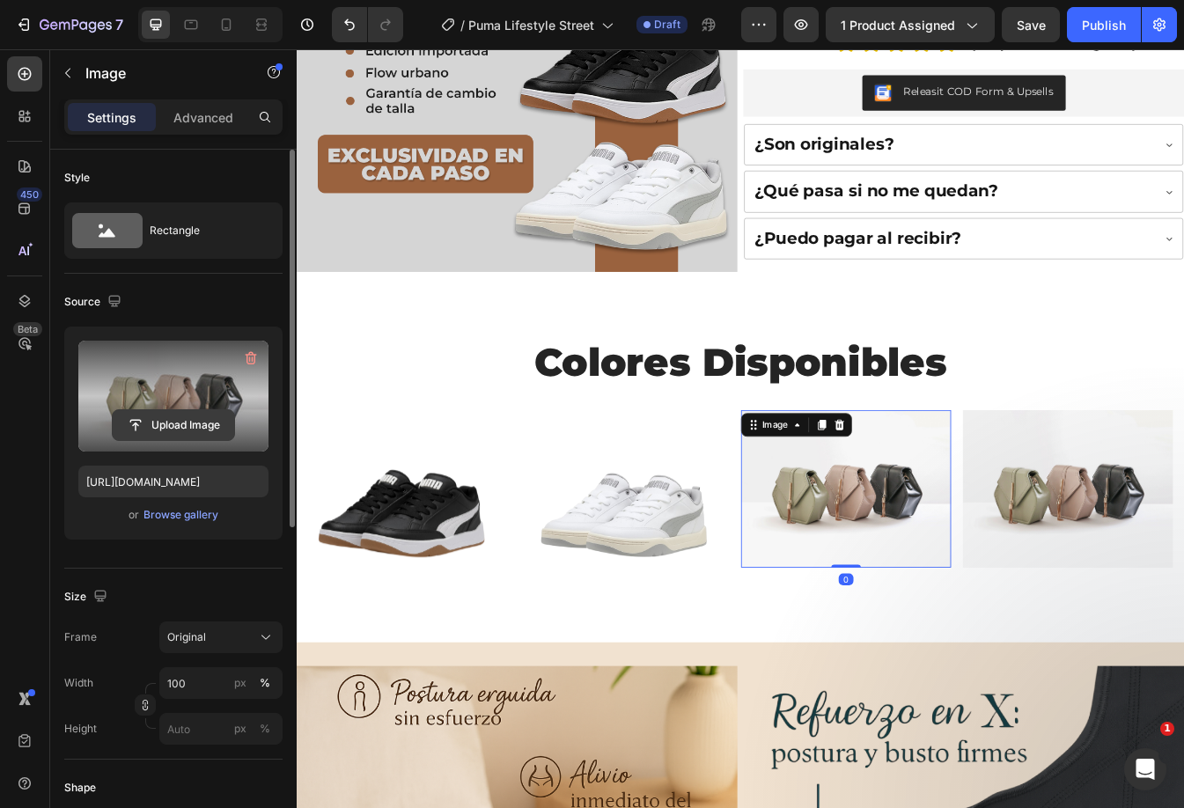
click at [181, 422] on input "file" at bounding box center [173, 425] width 121 height 30
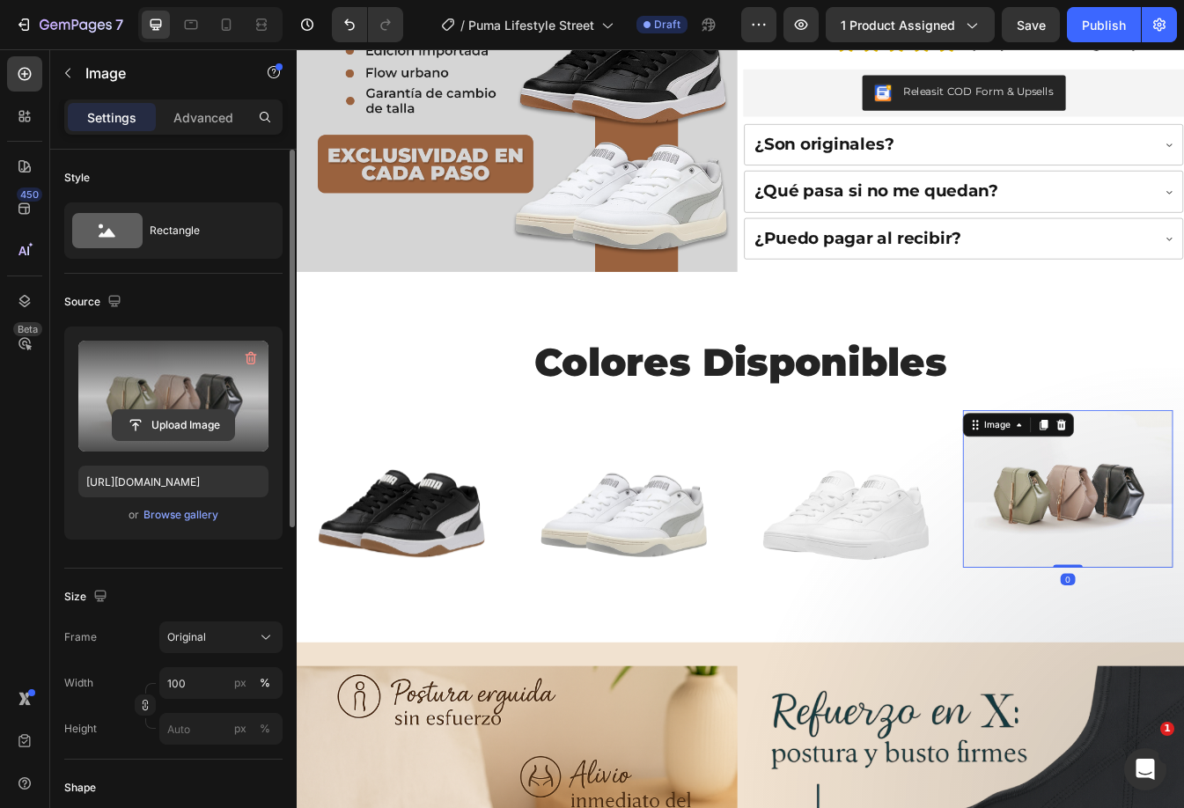
click at [165, 422] on input "file" at bounding box center [173, 425] width 121 height 30
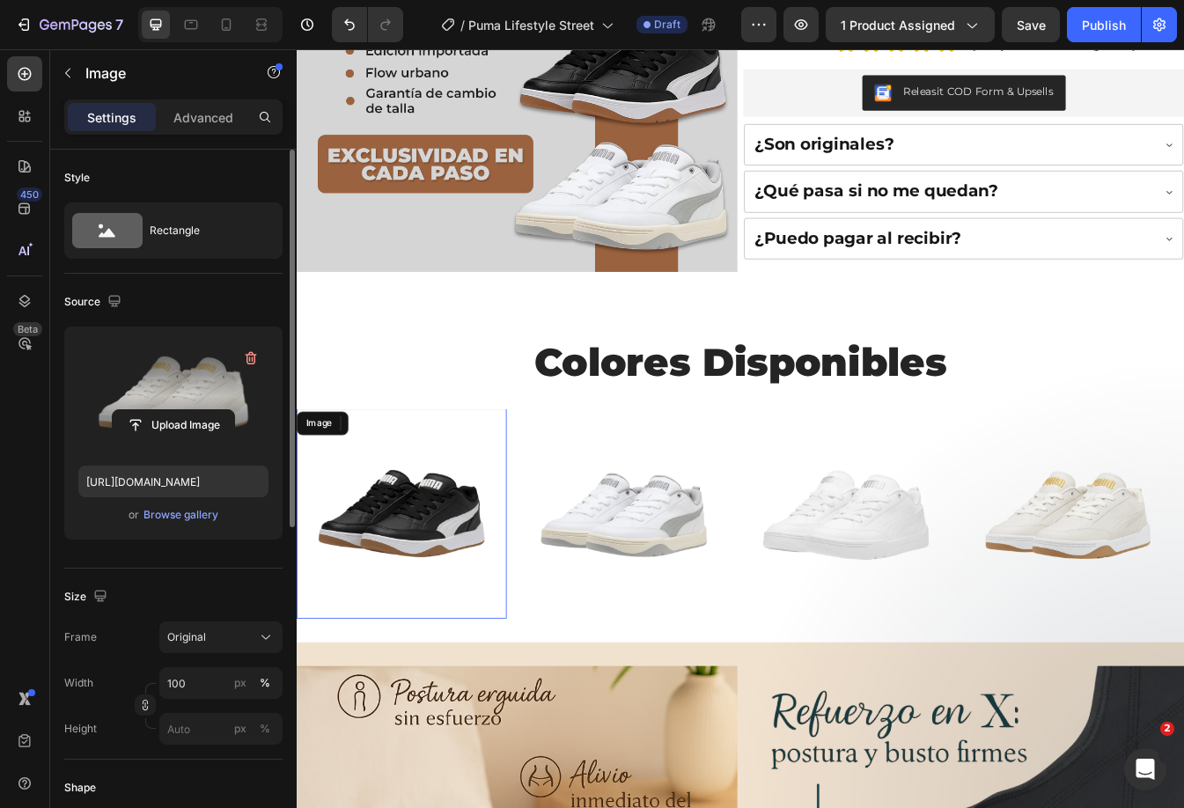
click at [462, 561] on img at bounding box center [422, 602] width 250 height 250
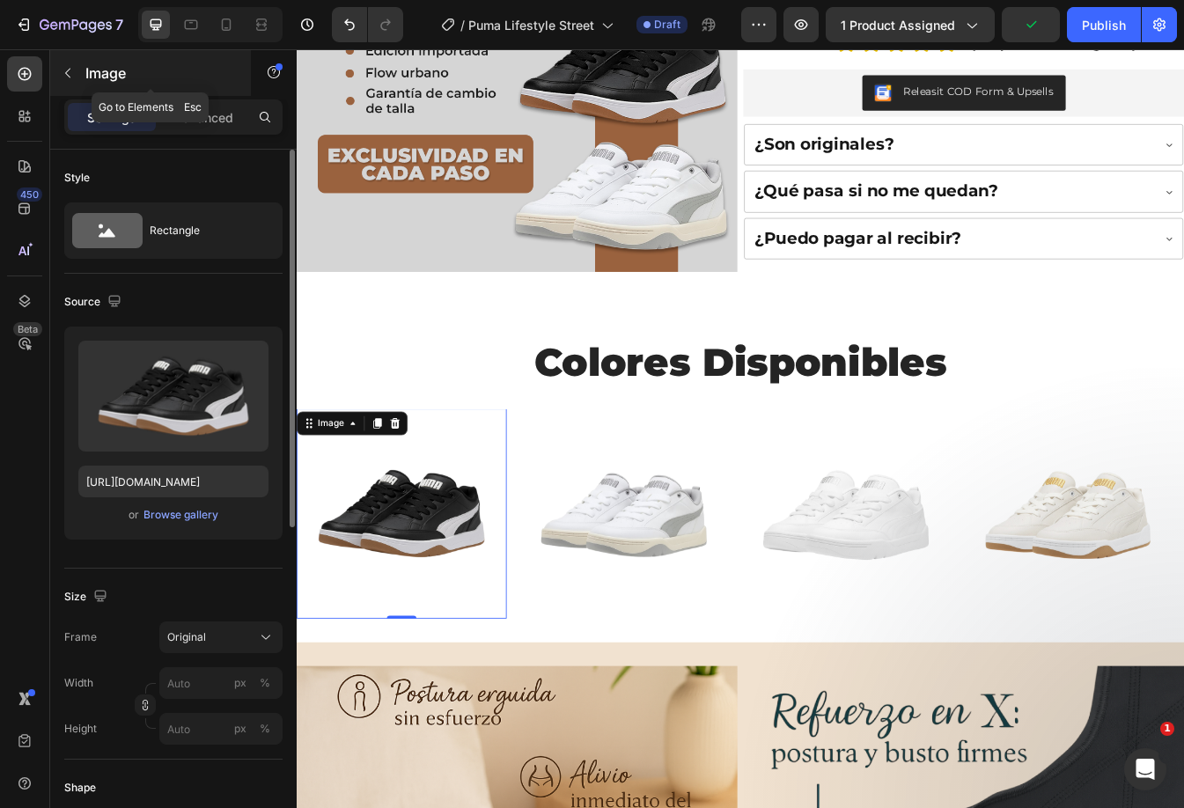
click at [62, 67] on icon "button" at bounding box center [68, 73] width 14 height 14
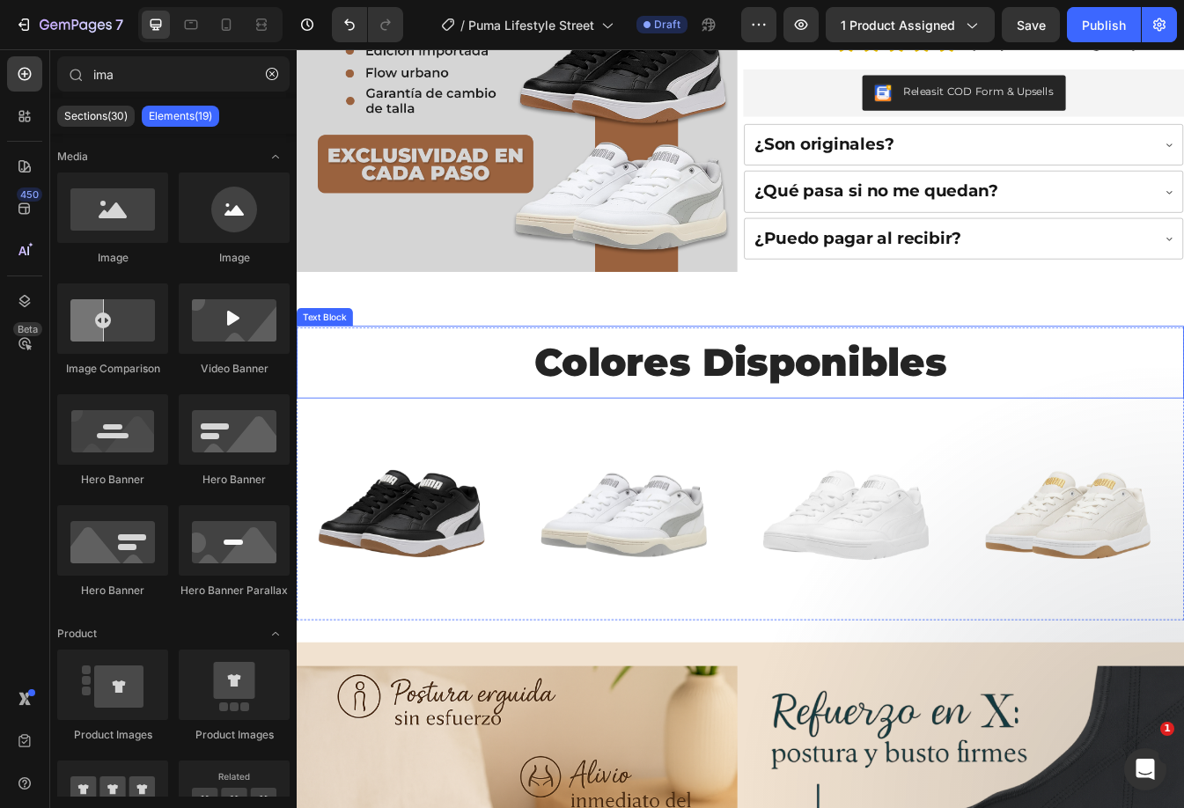
click at [655, 420] on p "Colores Disponibles" at bounding box center [824, 421] width 1052 height 83
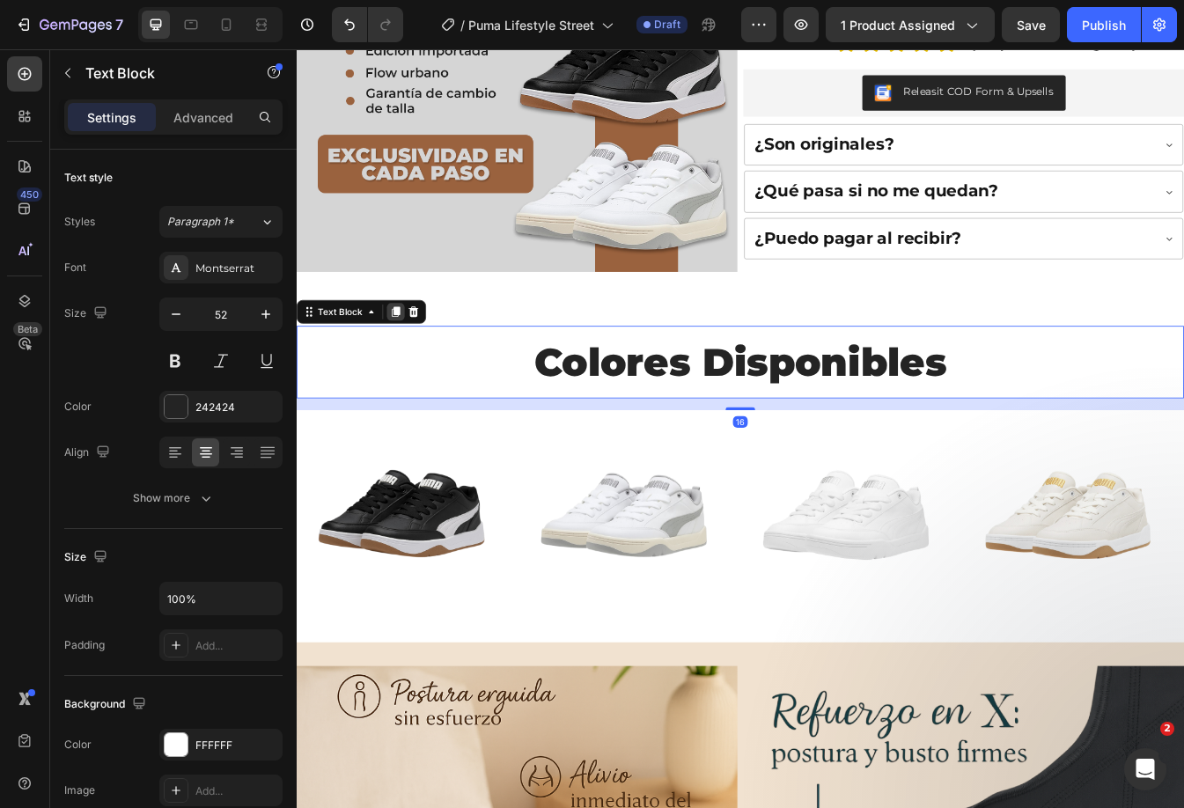
drag, startPoint x: 414, startPoint y: 352, endPoint x: 701, endPoint y: 464, distance: 307.9
click at [414, 356] on icon at bounding box center [415, 362] width 10 height 12
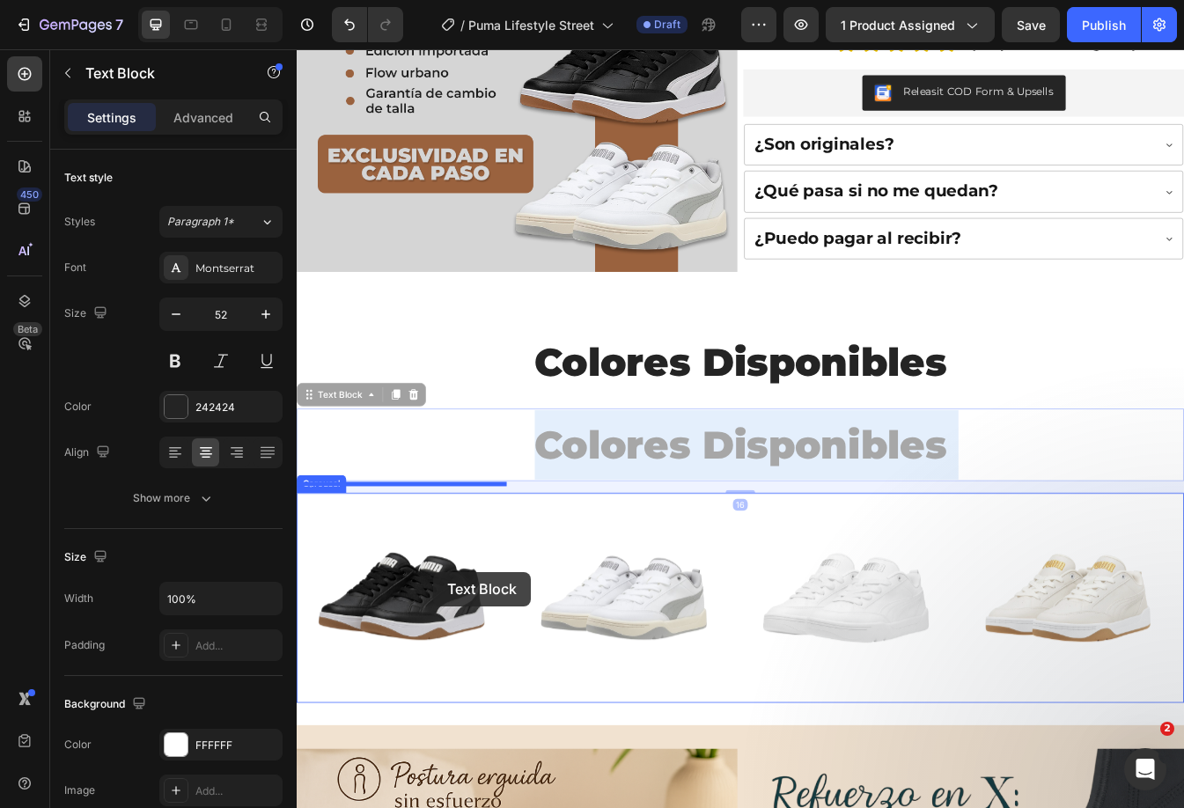
drag, startPoint x: 518, startPoint y: 497, endPoint x: 458, endPoint y: 671, distance: 184.2
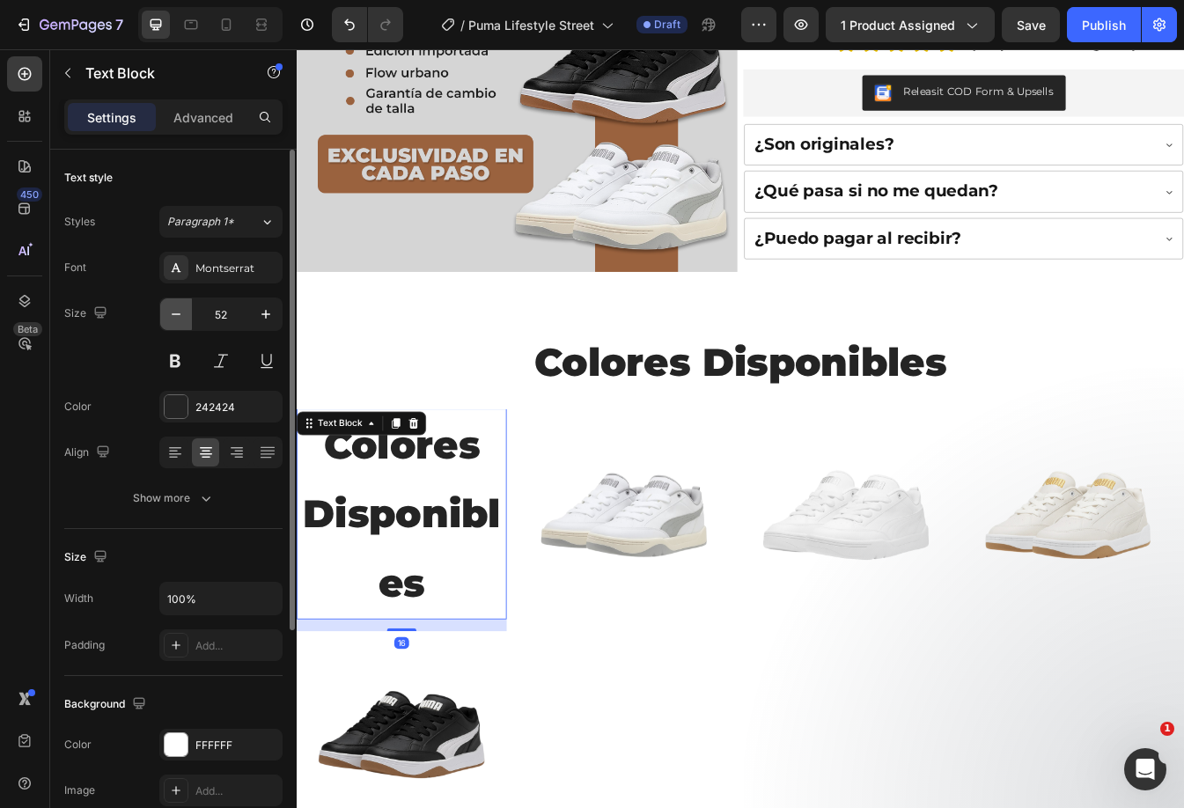
click at [173, 315] on icon "button" at bounding box center [176, 314] width 18 height 18
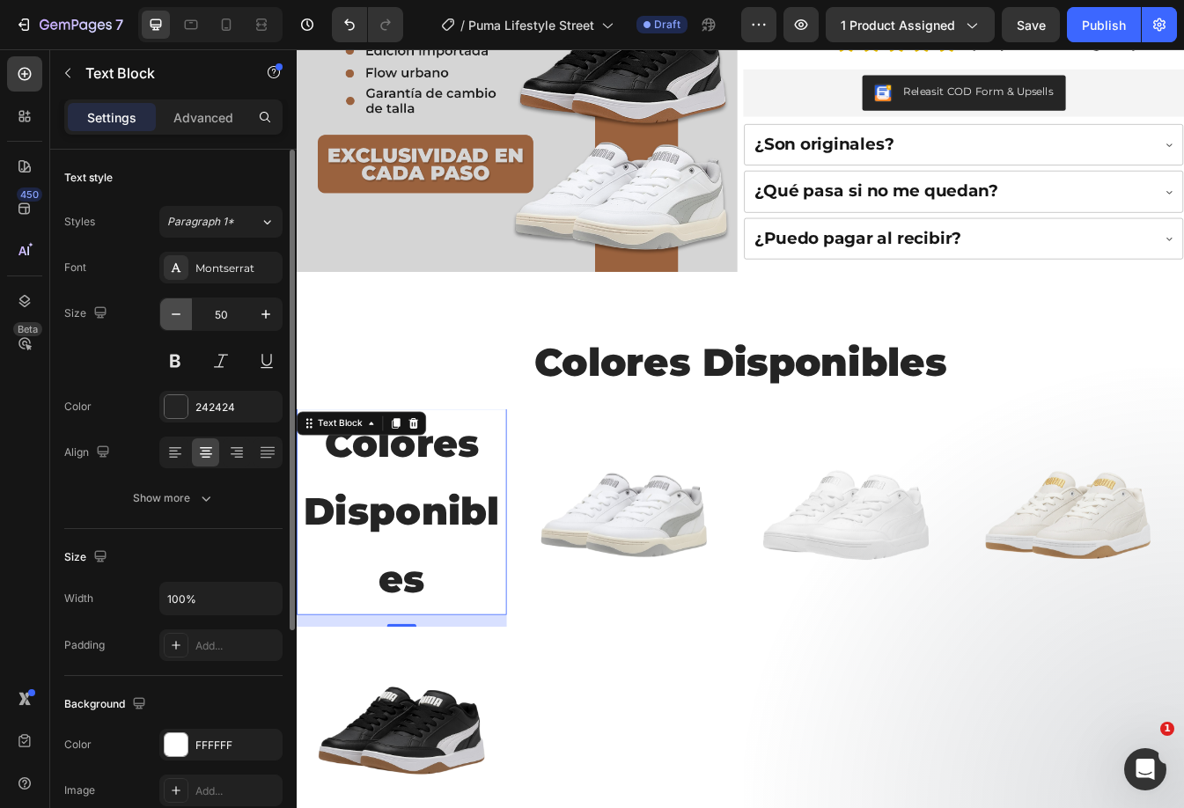
click at [173, 315] on icon "button" at bounding box center [176, 314] width 18 height 18
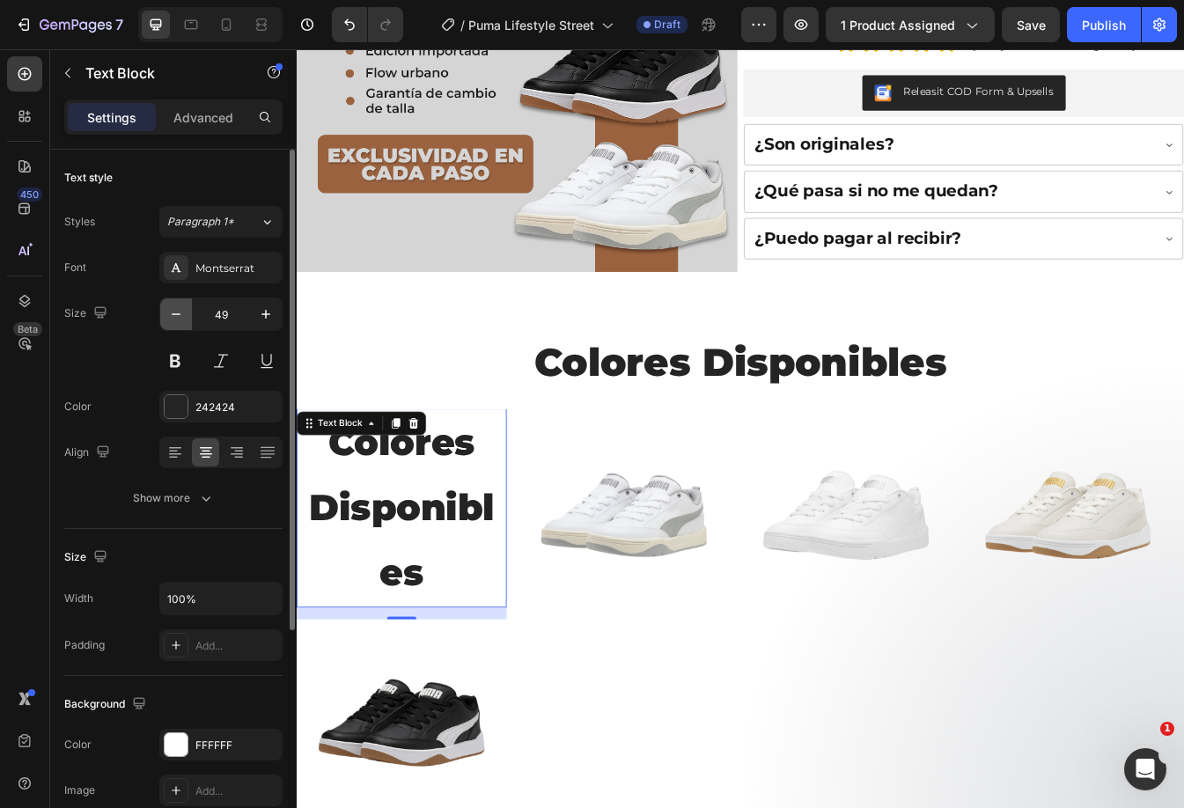
click at [173, 315] on icon "button" at bounding box center [176, 314] width 18 height 18
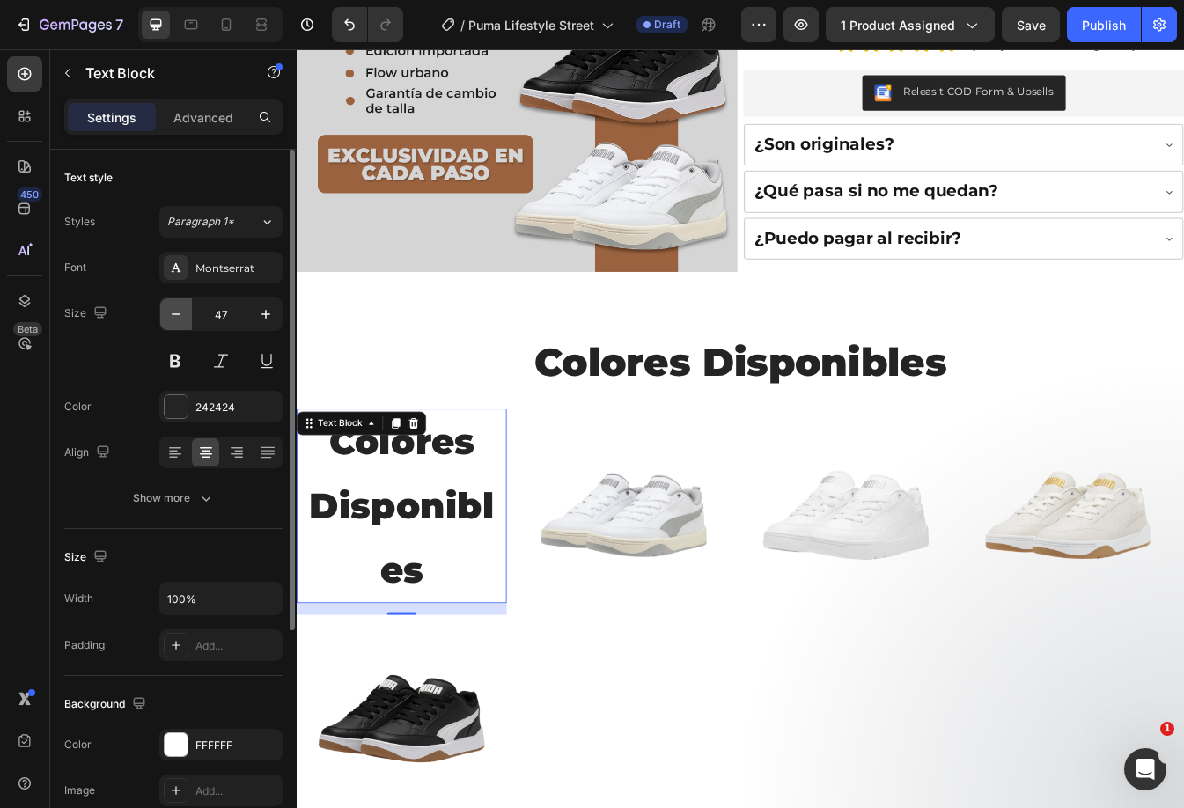
click at [173, 315] on icon "button" at bounding box center [176, 314] width 18 height 18
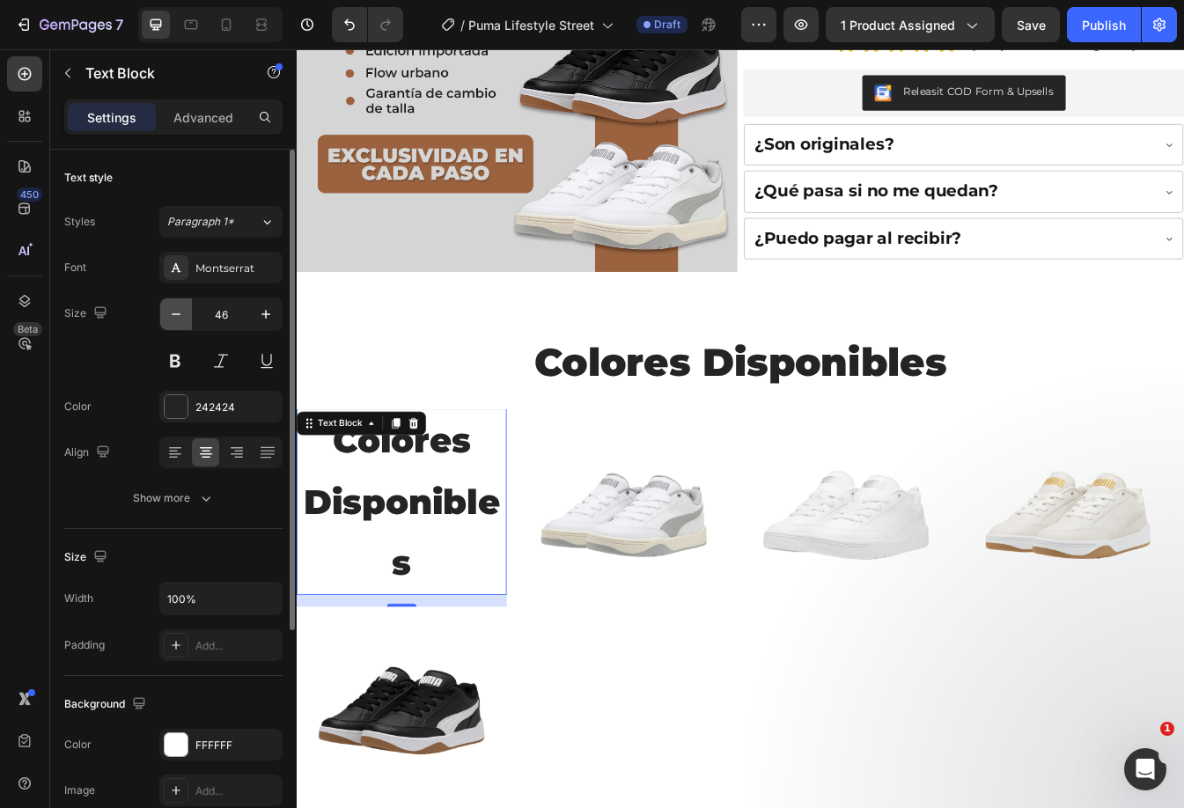
click at [173, 315] on icon "button" at bounding box center [176, 314] width 18 height 18
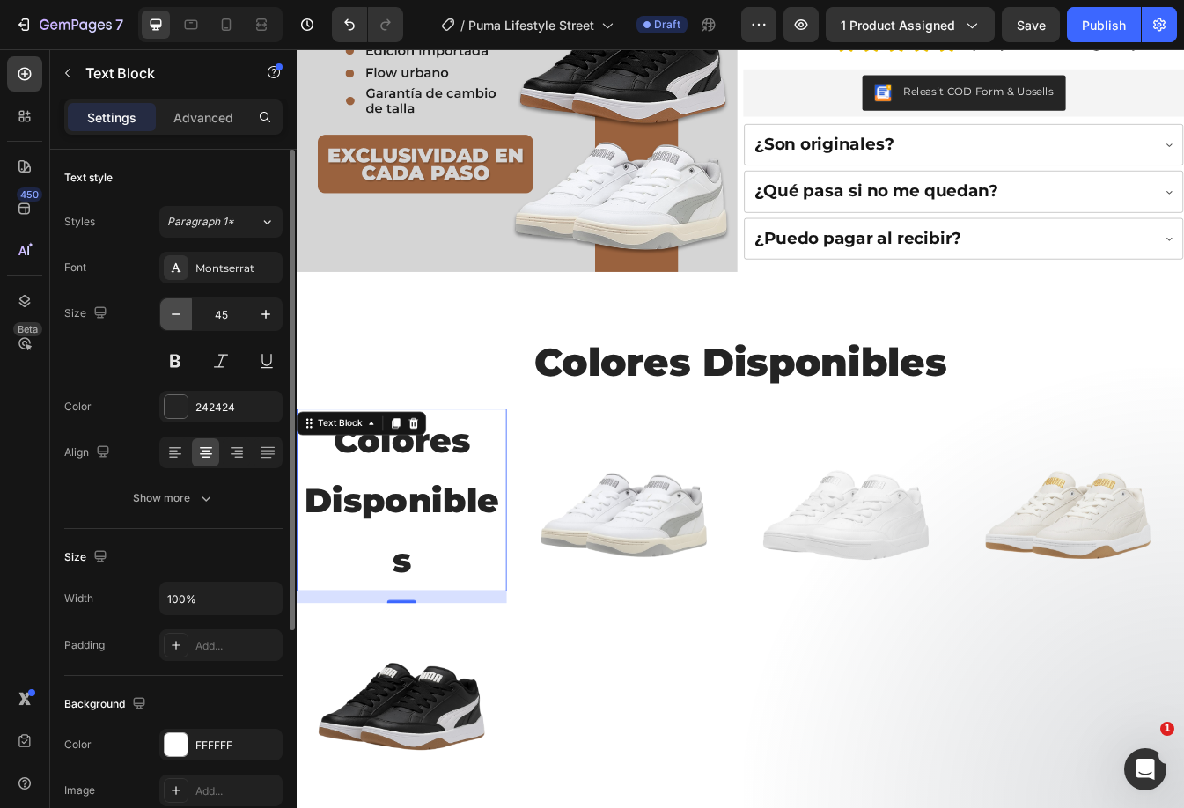
click at [173, 315] on icon "button" at bounding box center [176, 314] width 18 height 18
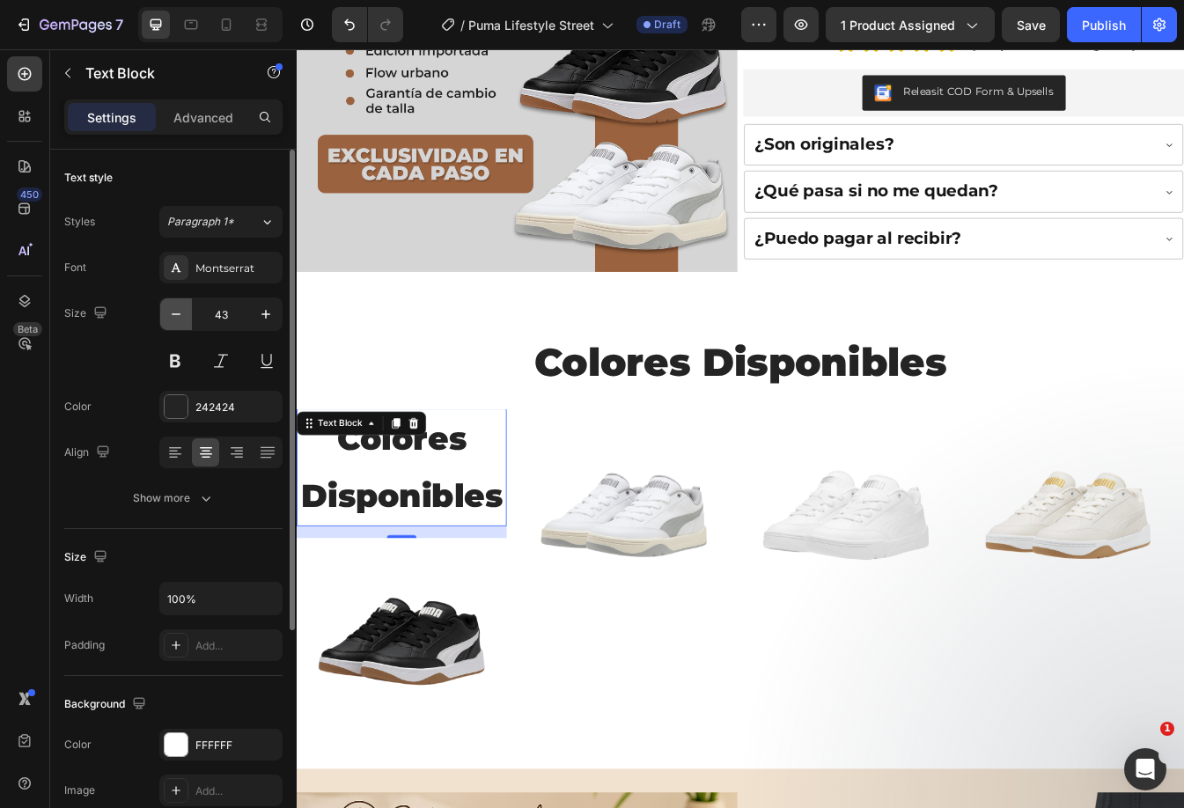
click at [173, 315] on icon "button" at bounding box center [176, 314] width 18 height 18
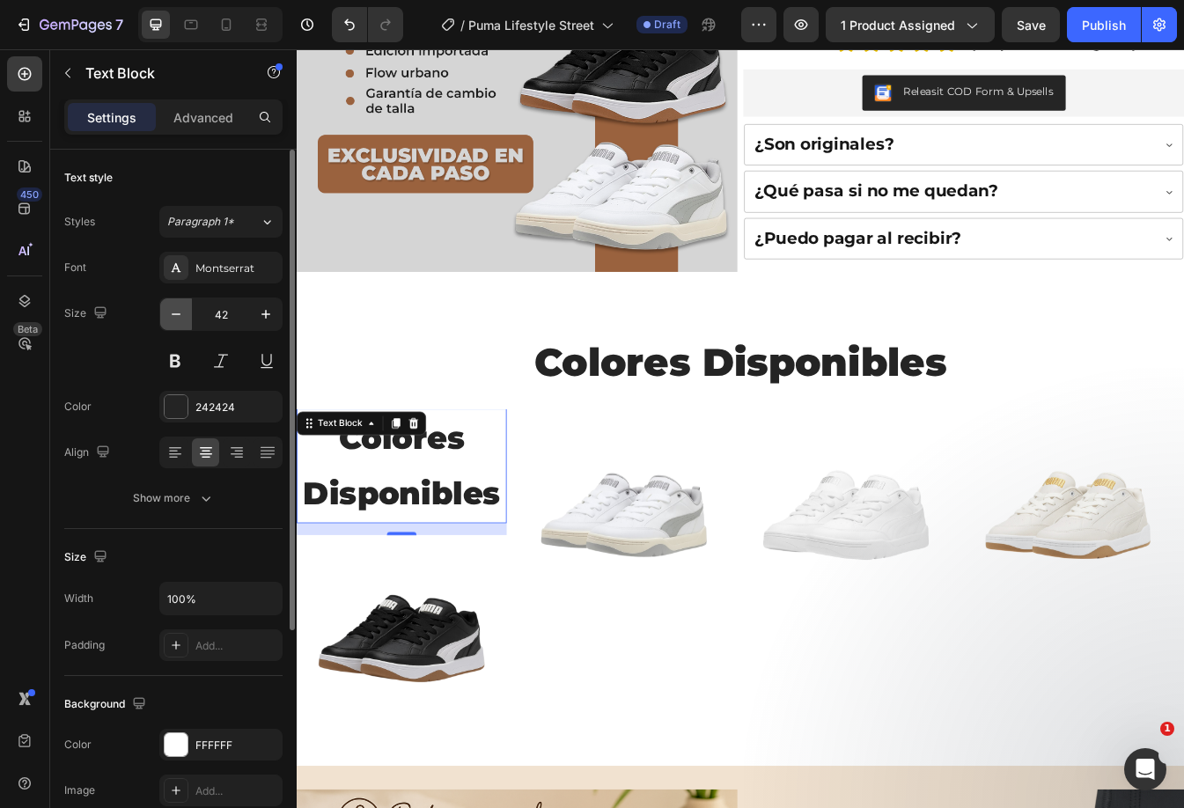
click at [173, 315] on icon "button" at bounding box center [176, 314] width 18 height 18
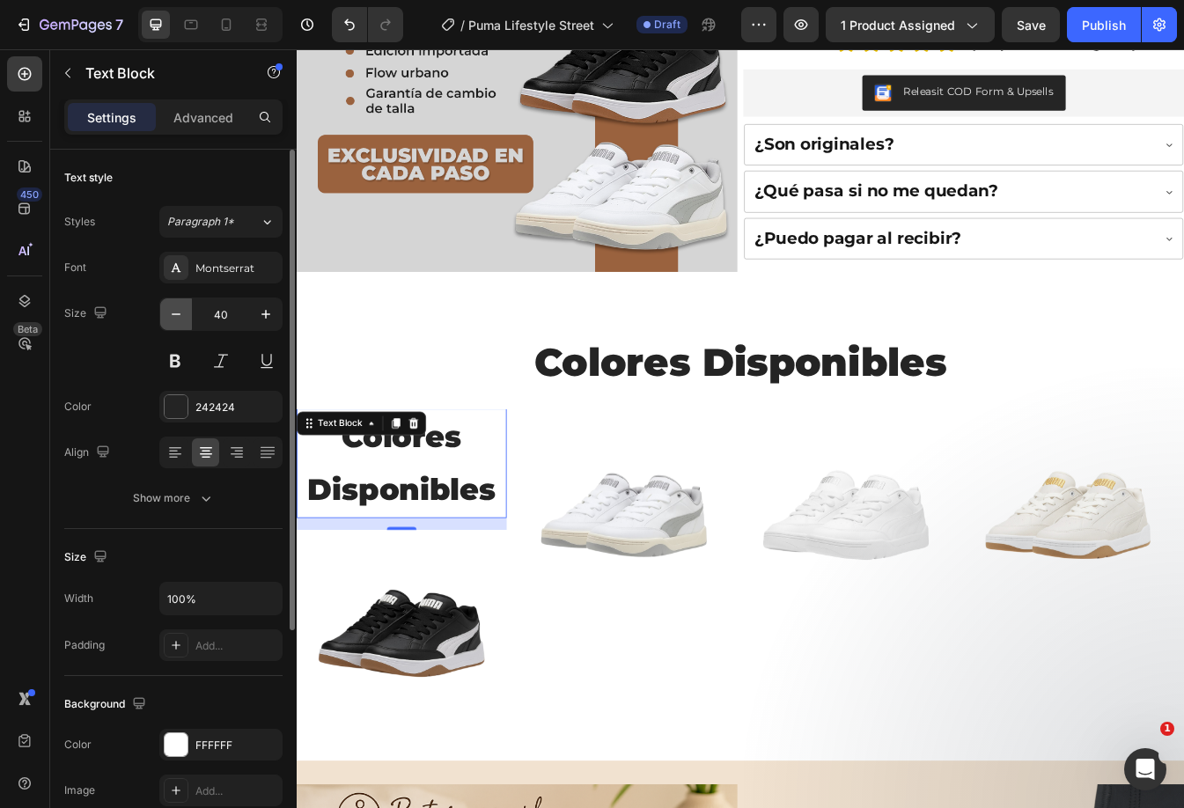
click at [173, 315] on icon "button" at bounding box center [176, 314] width 18 height 18
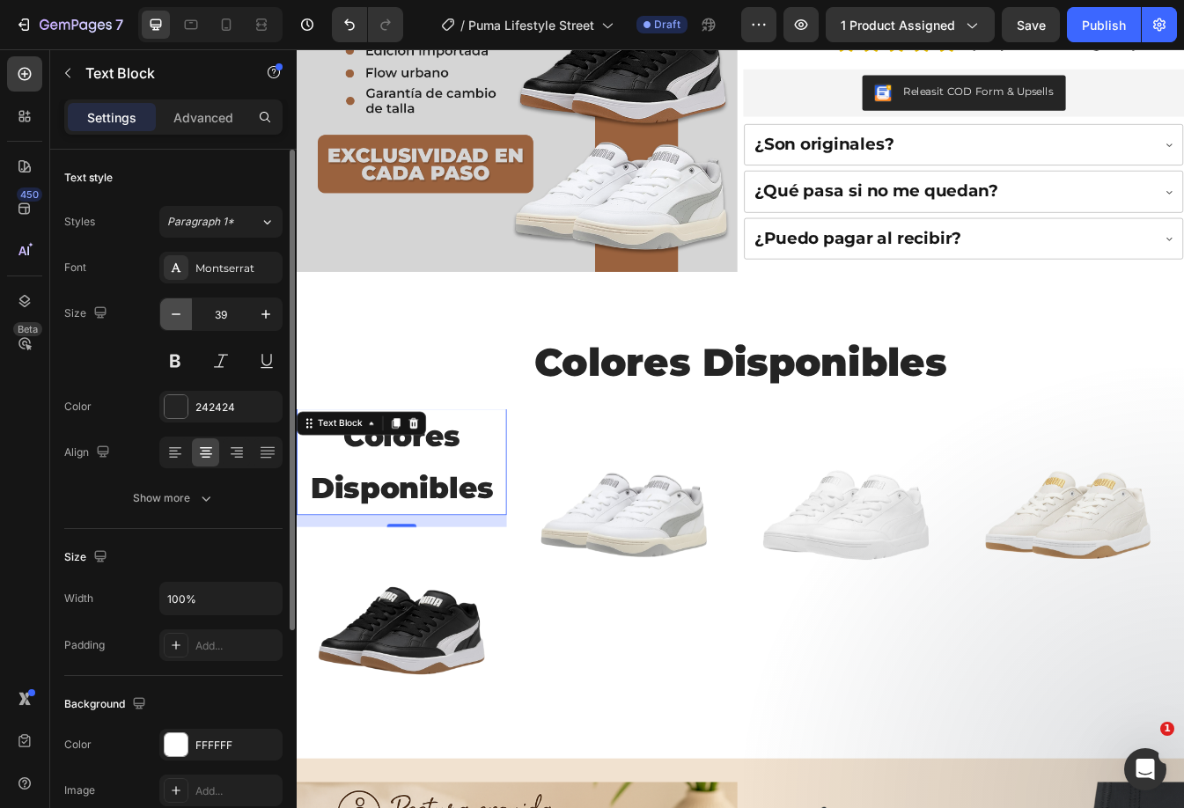
click at [173, 315] on icon "button" at bounding box center [176, 314] width 18 height 18
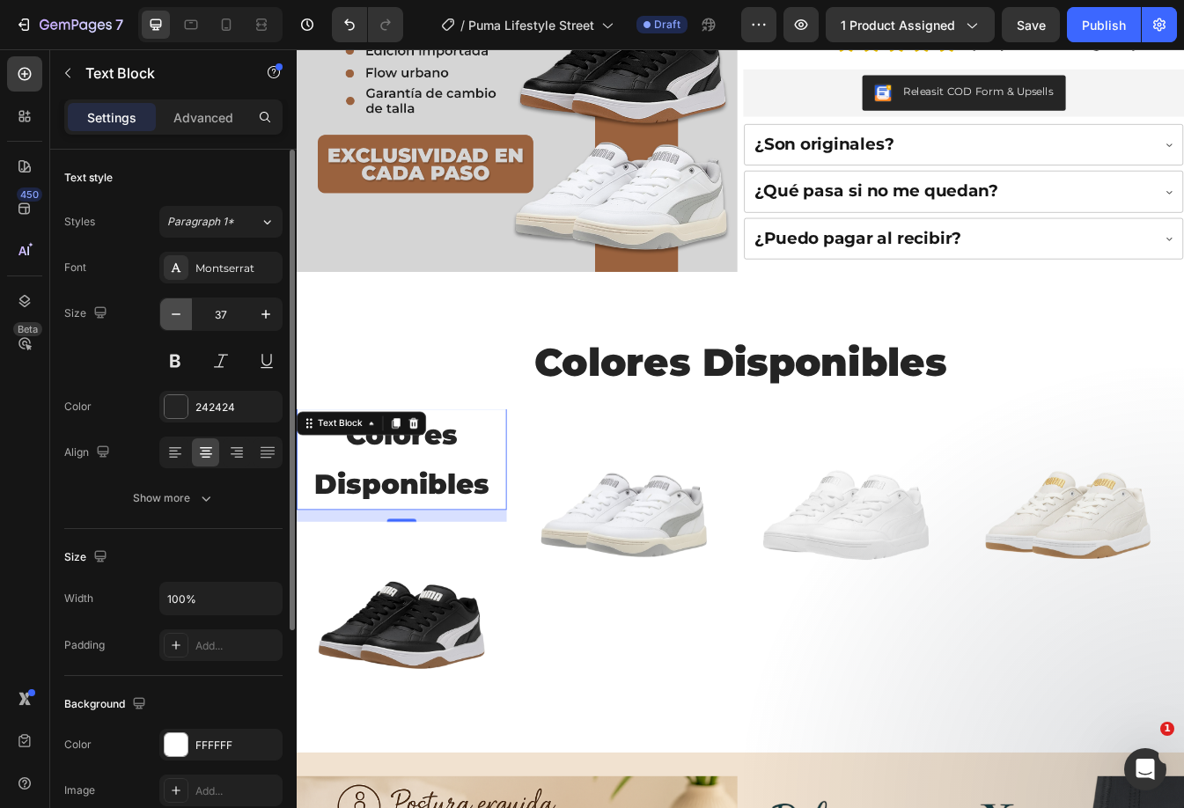
click at [173, 315] on icon "button" at bounding box center [176, 314] width 18 height 18
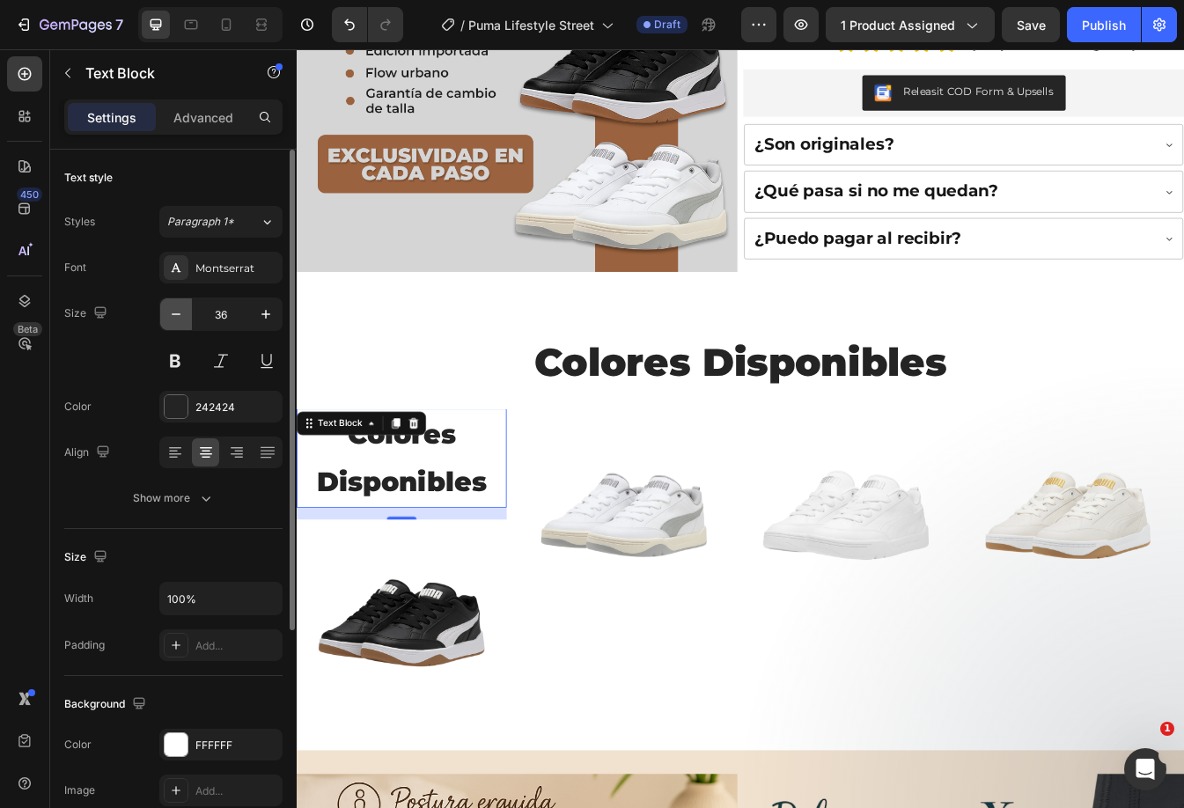
click at [173, 315] on icon "button" at bounding box center [176, 314] width 18 height 18
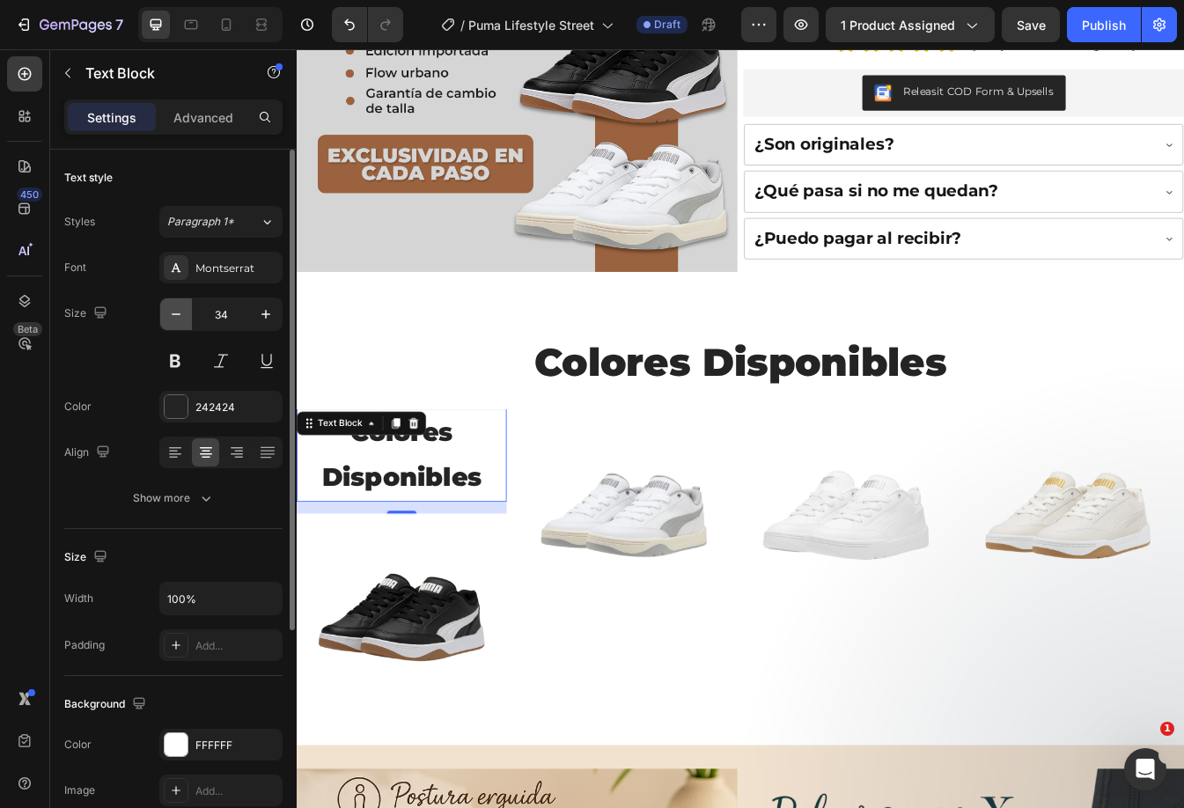
click at [173, 315] on icon "button" at bounding box center [176, 314] width 18 height 18
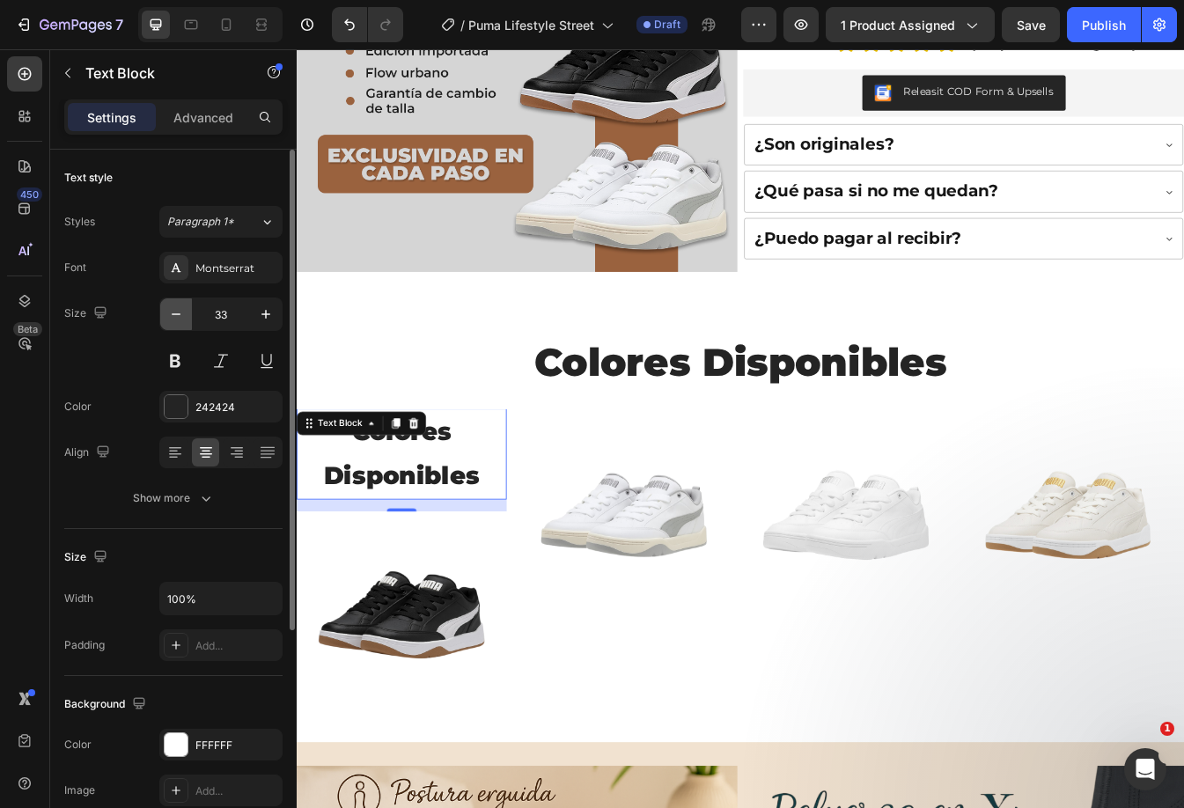
click at [173, 315] on icon "button" at bounding box center [176, 314] width 18 height 18
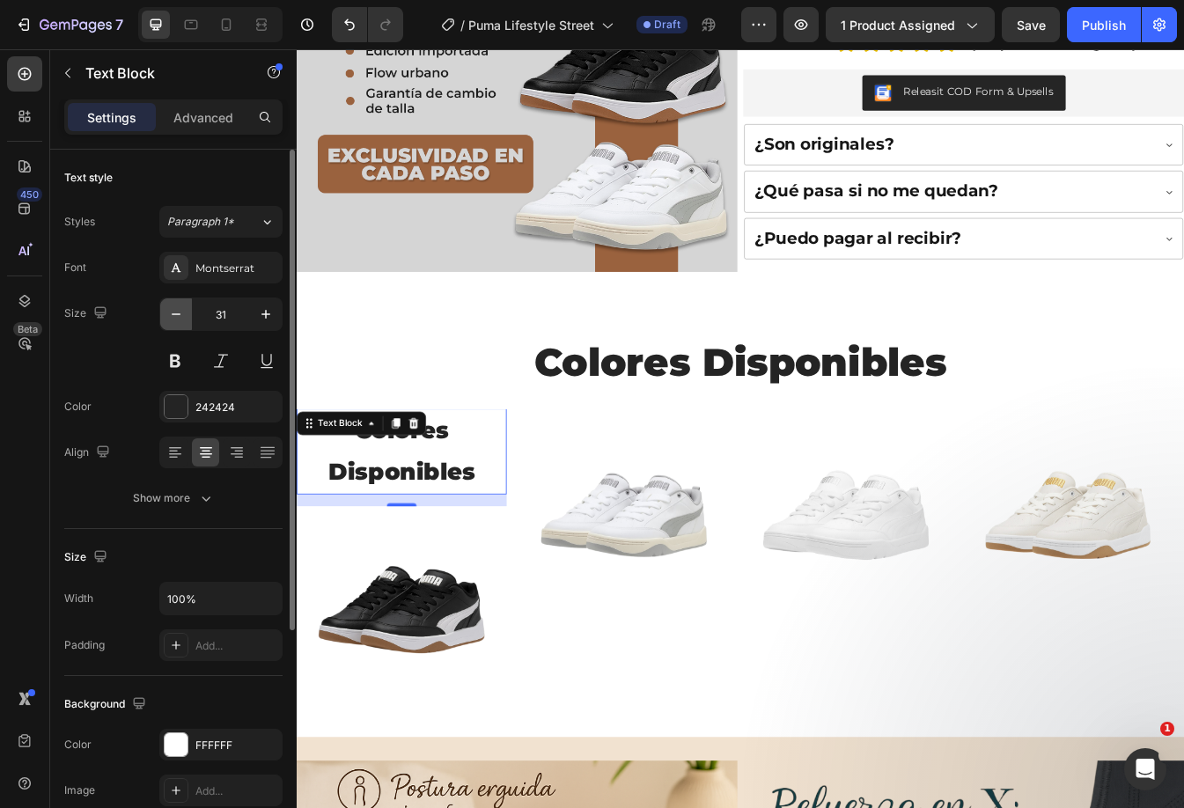
click at [173, 315] on icon "button" at bounding box center [176, 314] width 18 height 18
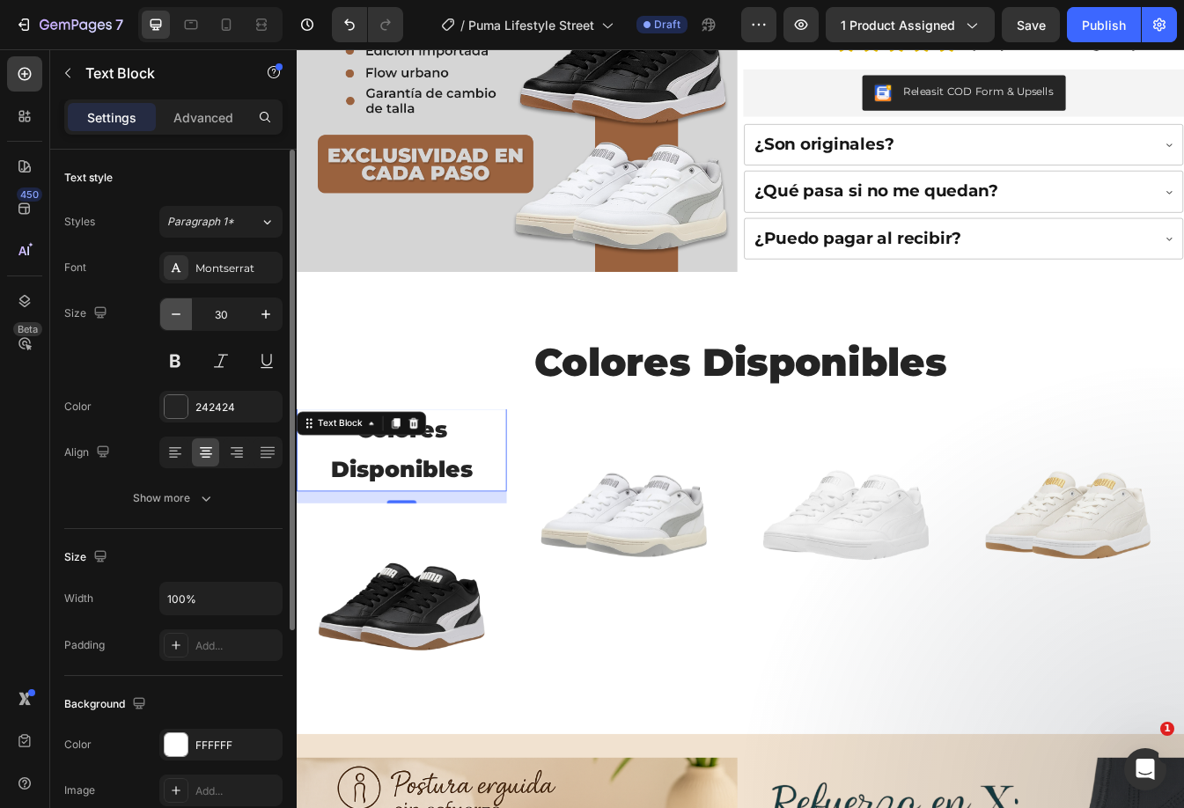
click at [173, 315] on icon "button" at bounding box center [176, 314] width 18 height 18
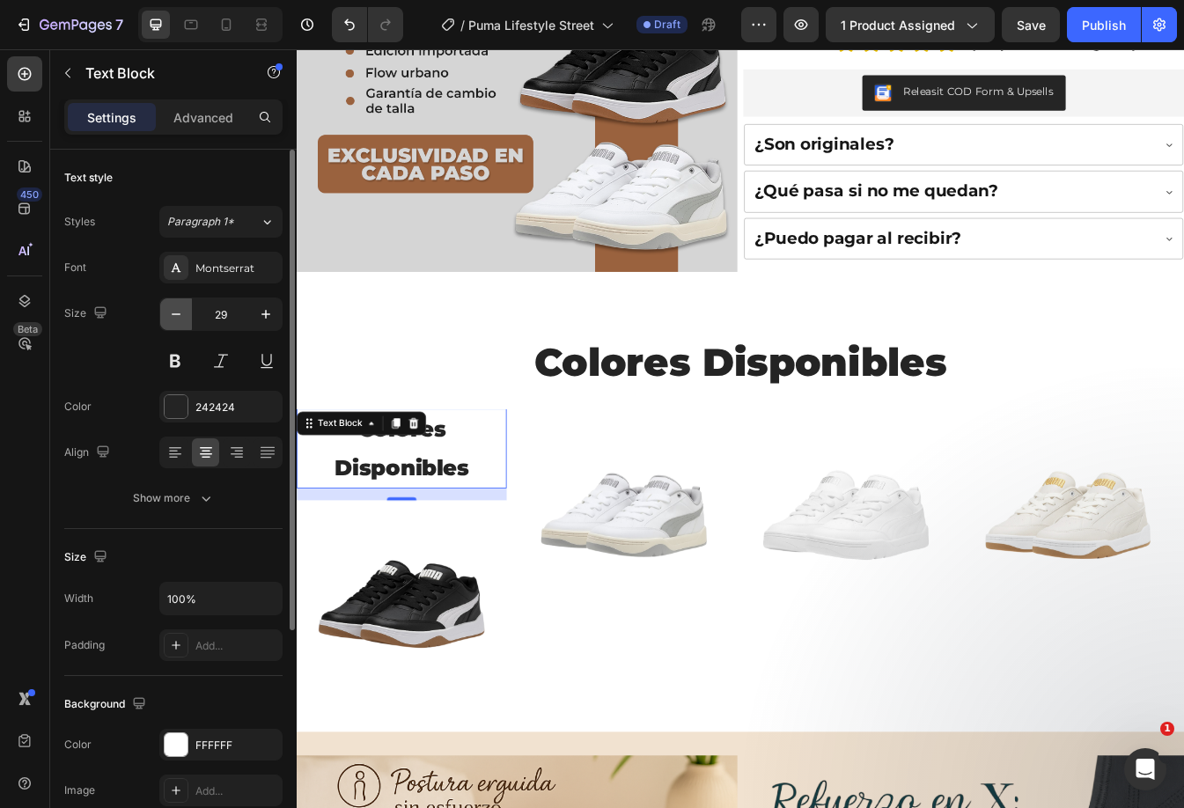
click at [175, 315] on icon "button" at bounding box center [176, 314] width 18 height 18
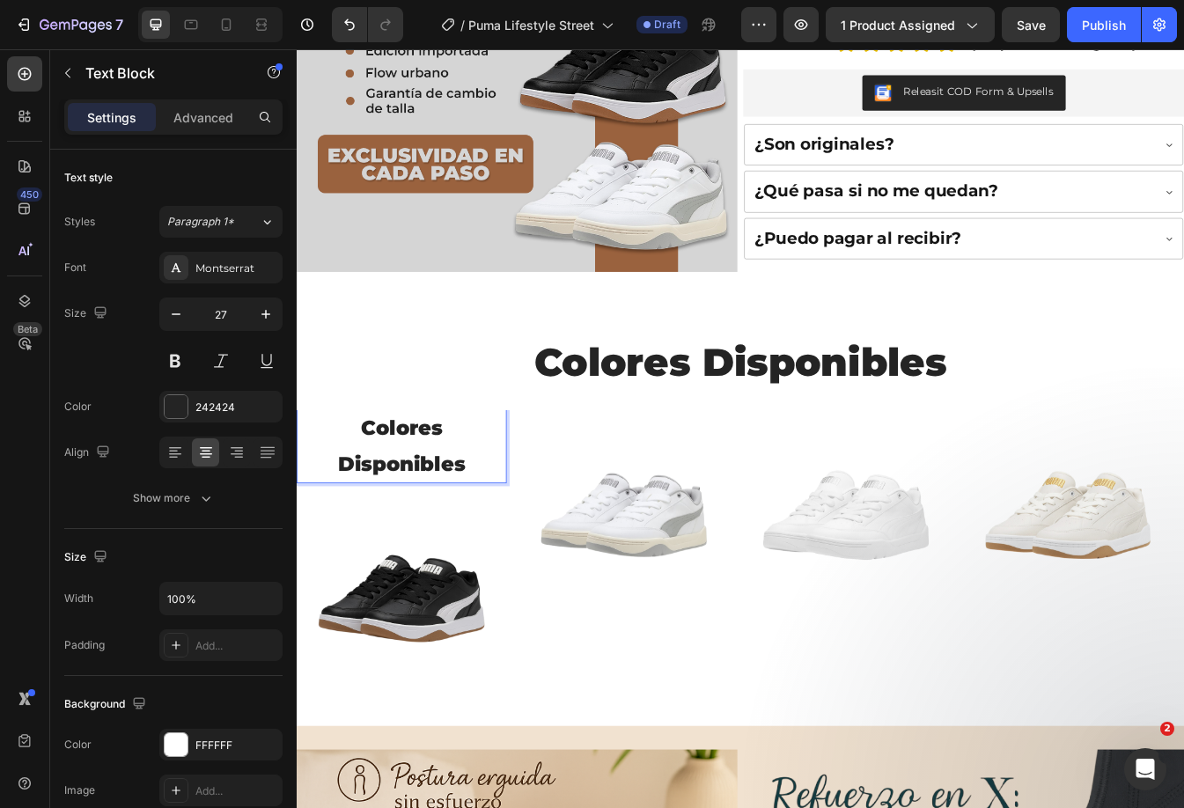
click at [448, 534] on p "Colores Disponibles" at bounding box center [421, 521] width 246 height 85
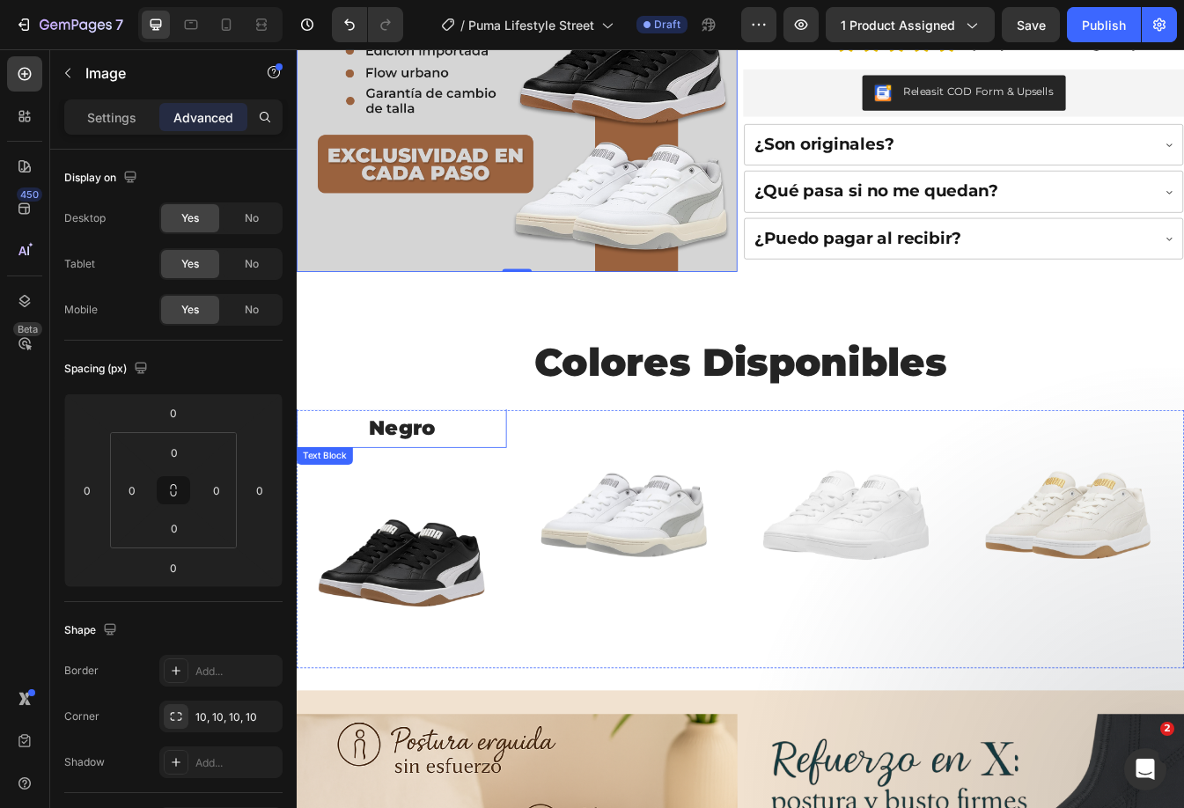
click at [446, 513] on p "Negro" at bounding box center [421, 500] width 246 height 43
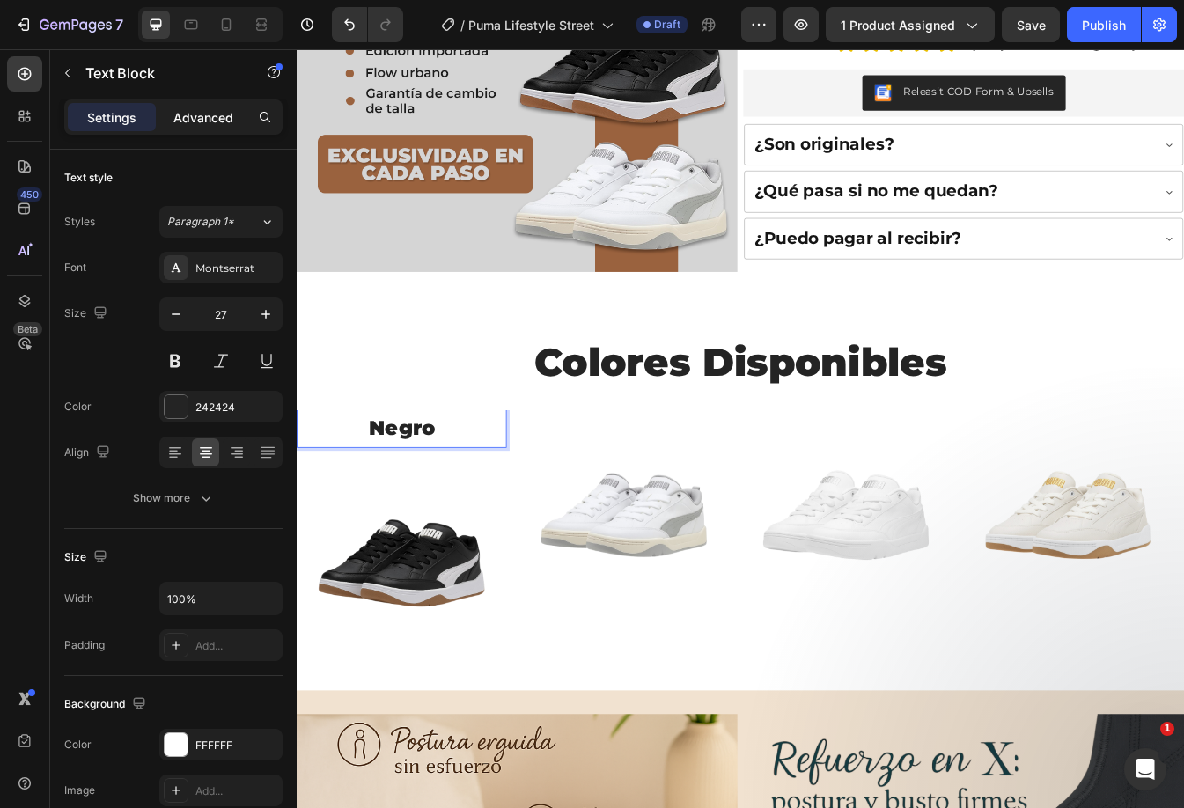
click at [210, 112] on p "Advanced" at bounding box center [203, 117] width 60 height 18
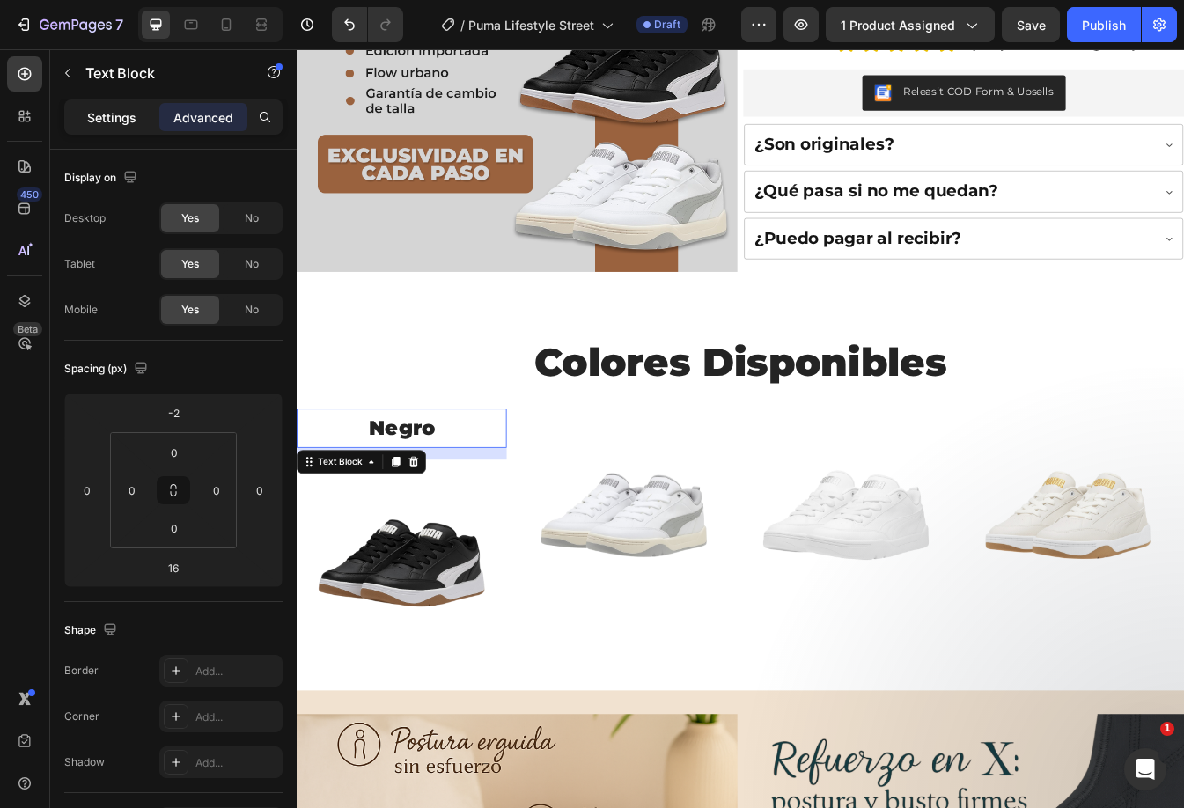
click at [128, 108] on p "Settings" at bounding box center [111, 117] width 49 height 18
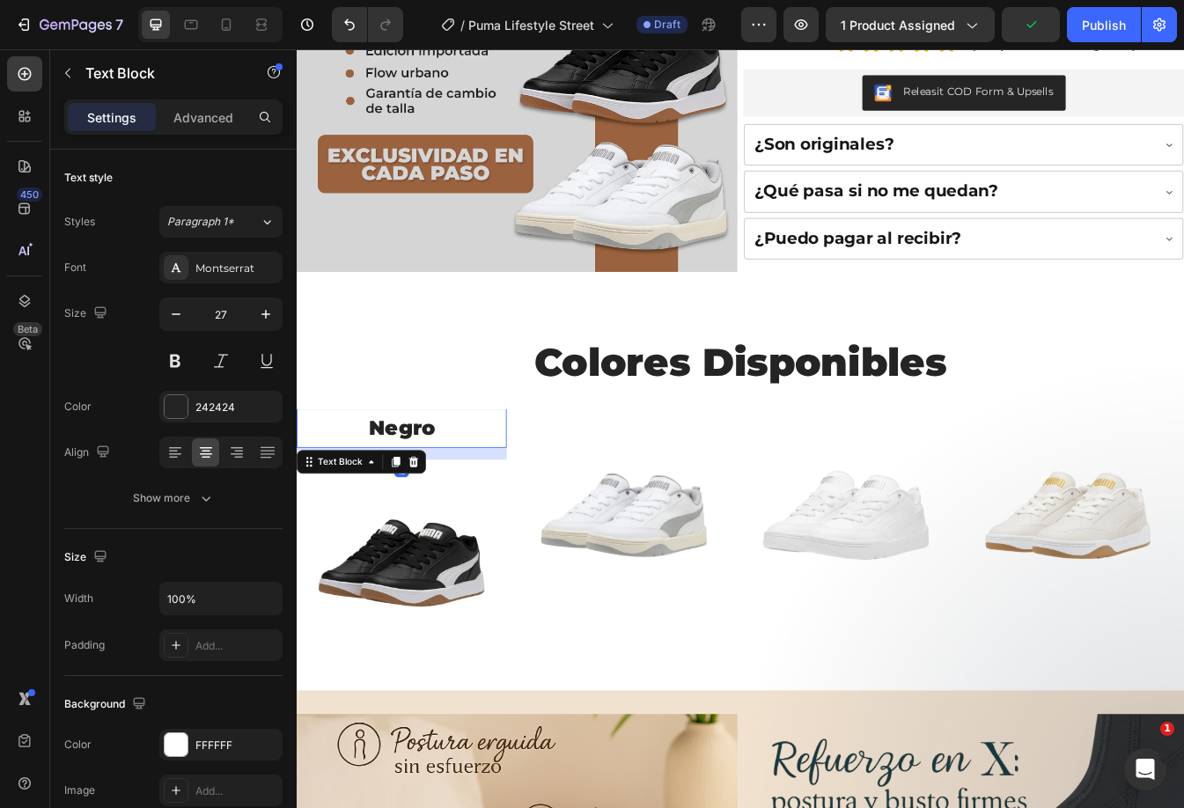
click at [191, 134] on div "Settings Advanced" at bounding box center [173, 116] width 218 height 35
click at [190, 128] on div "Advanced" at bounding box center [203, 117] width 88 height 28
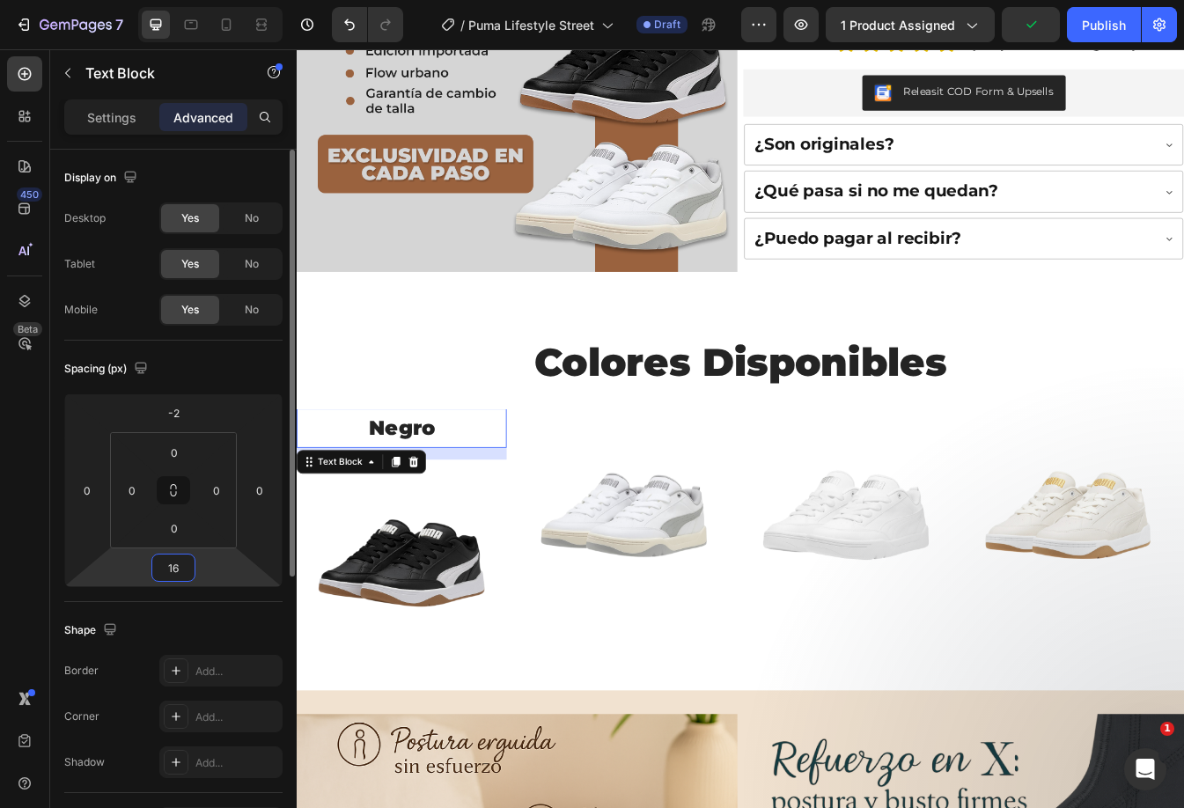
click at [172, 574] on input "16" at bounding box center [173, 567] width 35 height 26
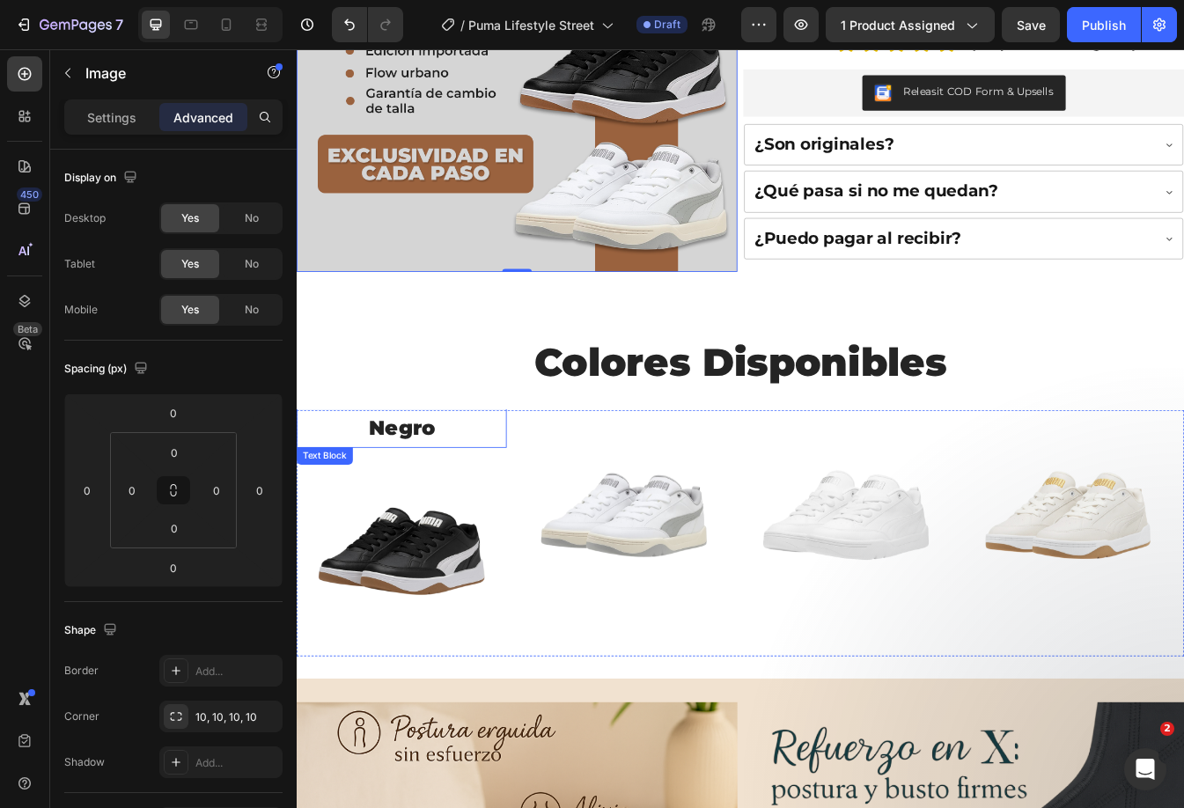
click at [507, 486] on p "Negro" at bounding box center [421, 500] width 246 height 43
click at [414, 534] on icon at bounding box center [415, 540] width 10 height 12
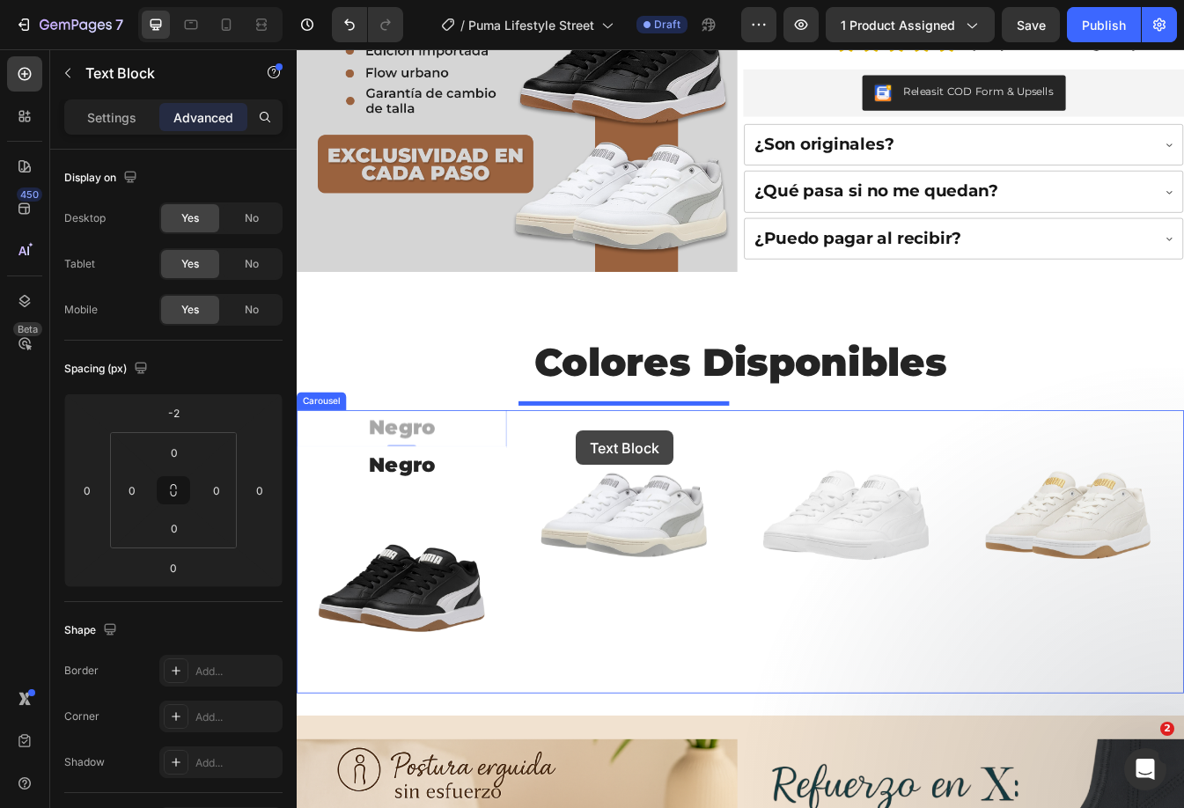
drag, startPoint x: 553, startPoint y: 488, endPoint x: 628, endPoint y: 503, distance: 77.1
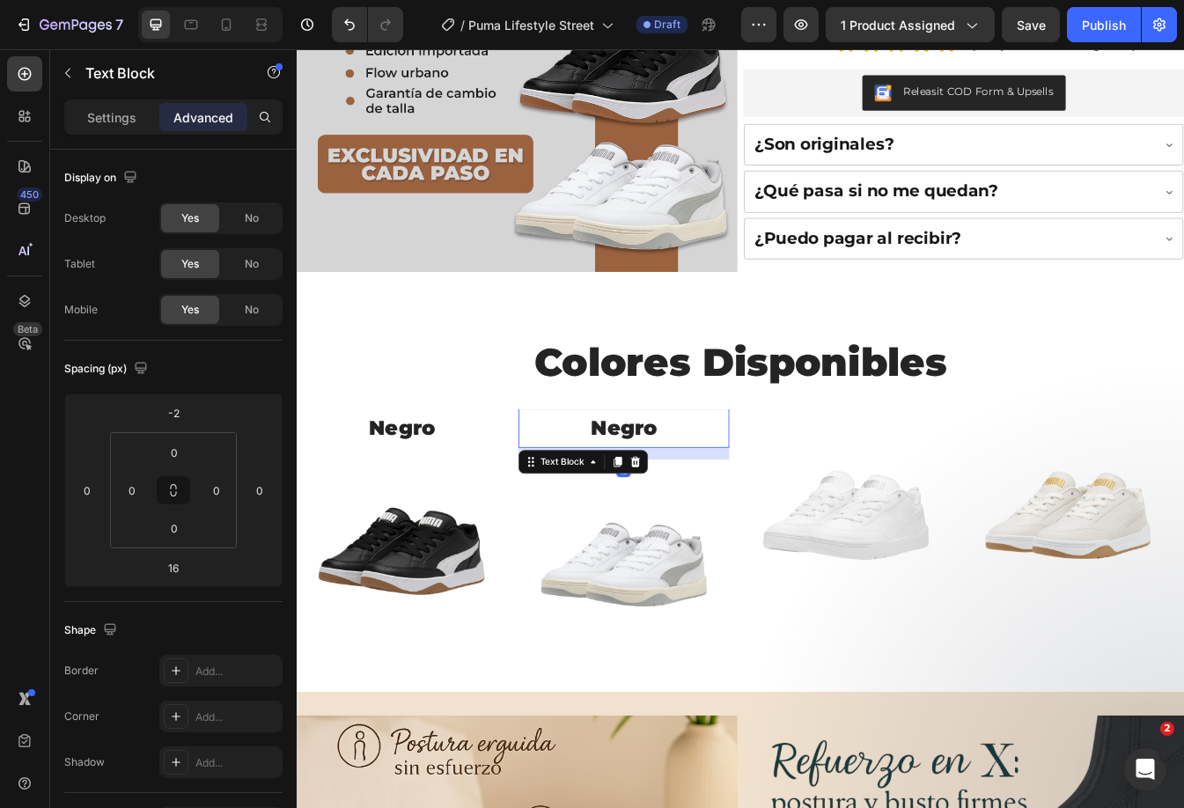
click at [789, 498] on p "Negro" at bounding box center [685, 500] width 246 height 43
click at [682, 481] on p "Negro" at bounding box center [685, 500] width 246 height 43
click at [758, 494] on p "Negro" at bounding box center [685, 500] width 246 height 43
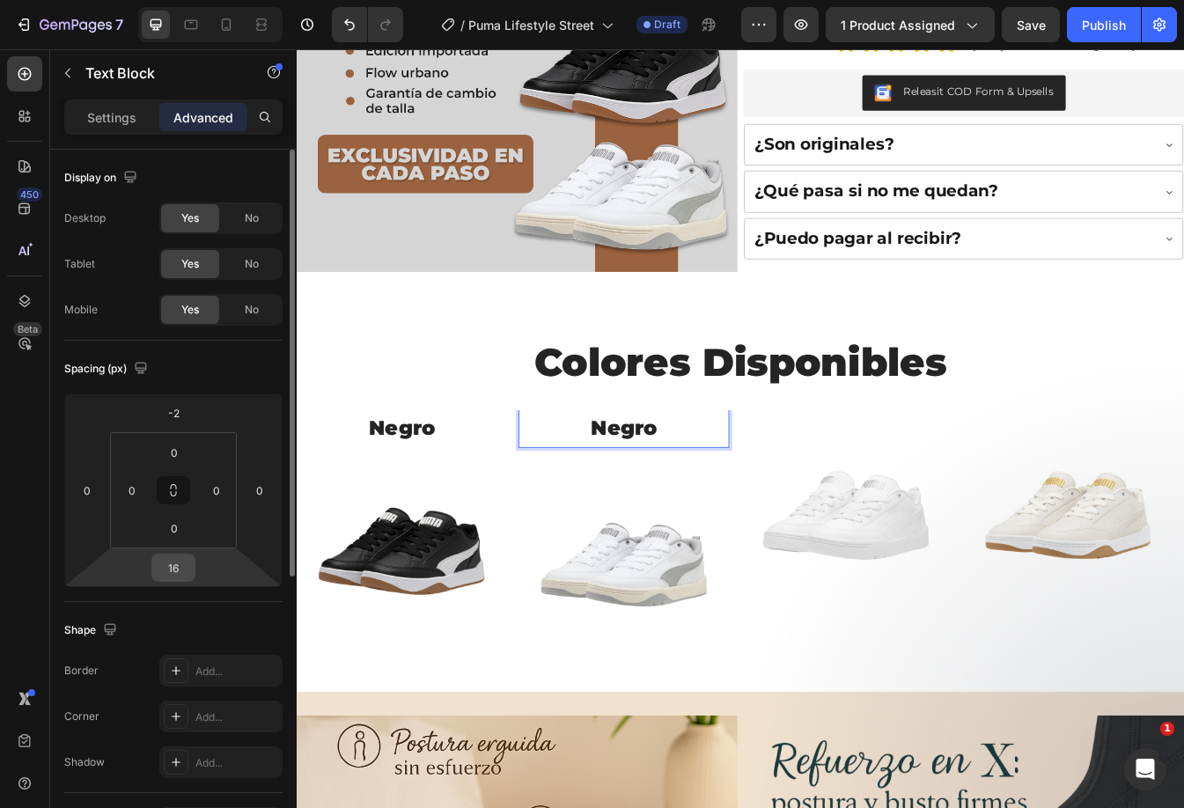
click at [181, 568] on input "16" at bounding box center [173, 567] width 35 height 26
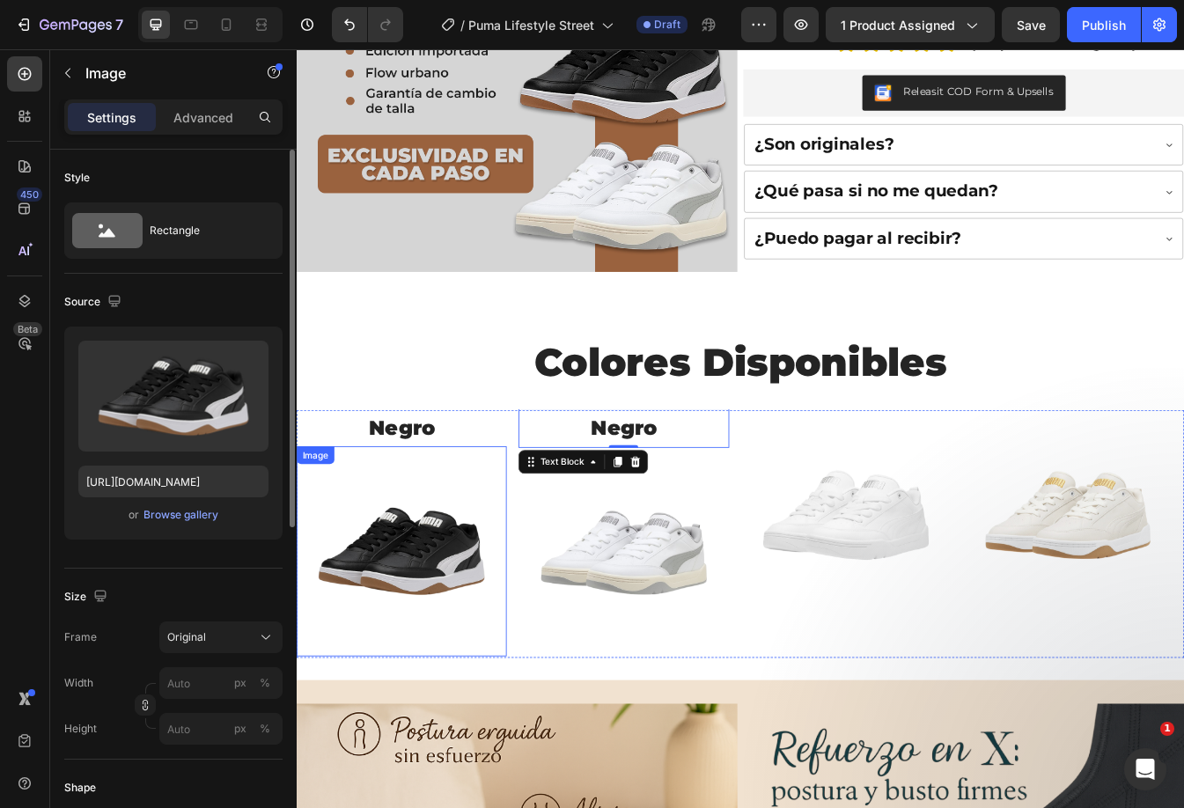
click at [496, 551] on img at bounding box center [422, 647] width 250 height 250
click at [487, 493] on p "Negro" at bounding box center [421, 500] width 246 height 43
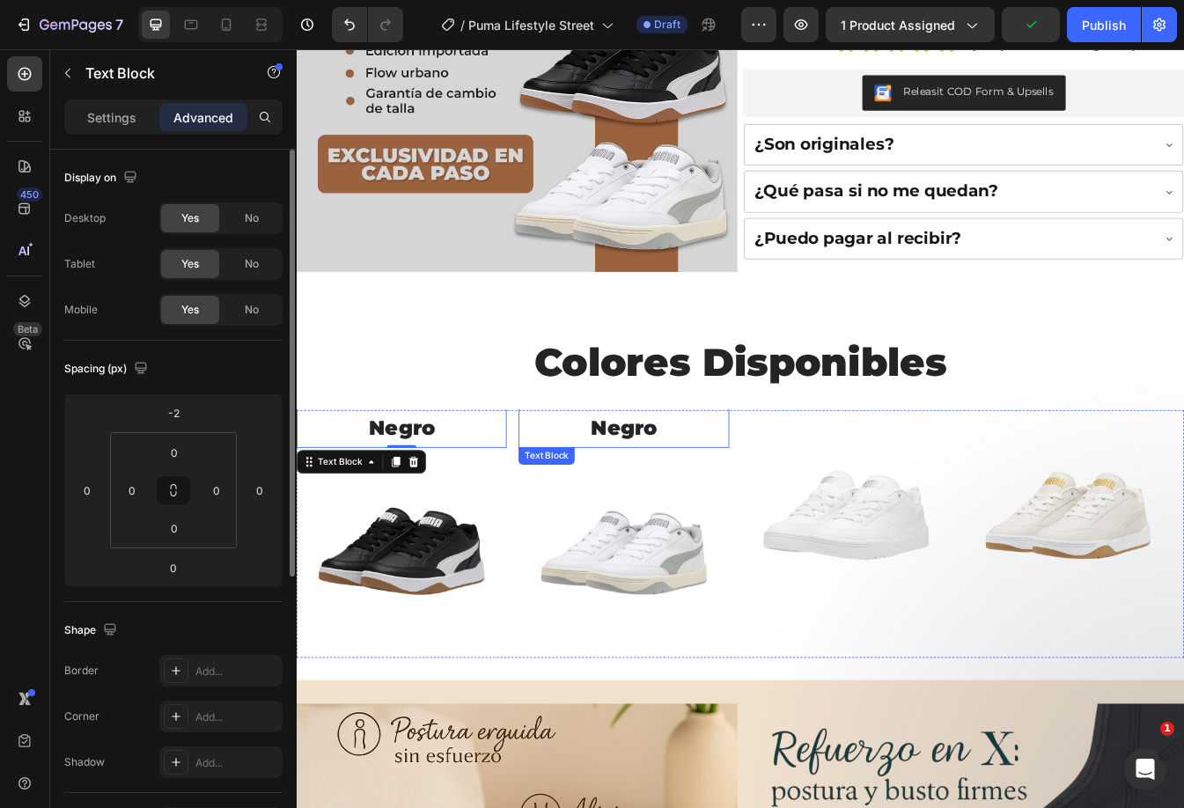
click at [592, 490] on p "Negro" at bounding box center [685, 500] width 246 height 43
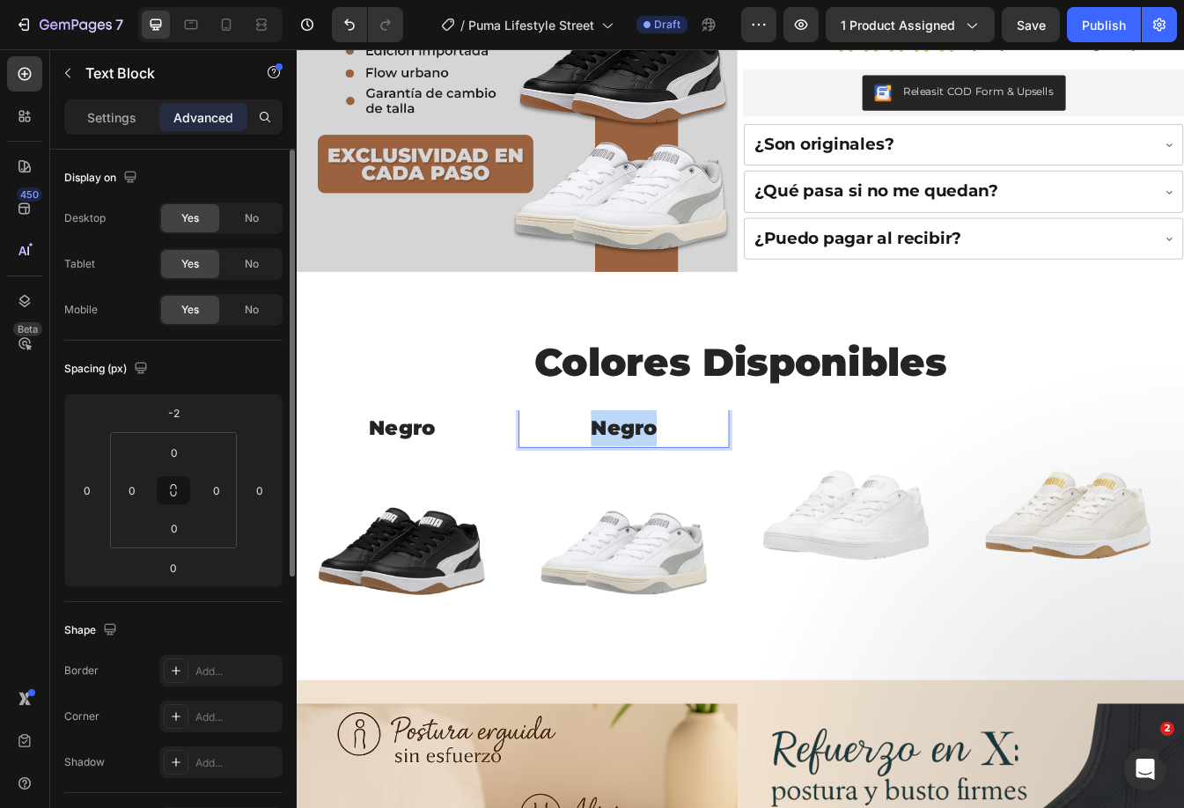
click at [700, 499] on p "Negro" at bounding box center [685, 500] width 246 height 43
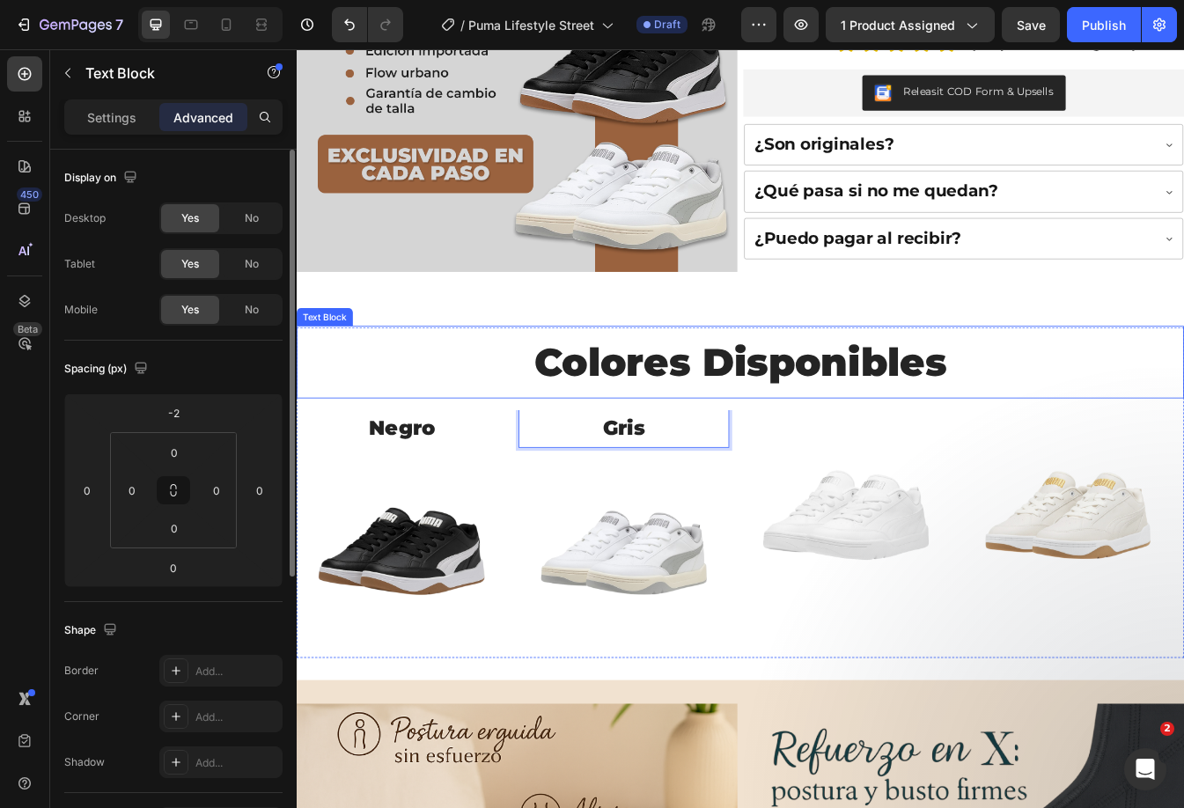
click at [821, 410] on p "Colores Disponibles" at bounding box center [824, 421] width 1052 height 83
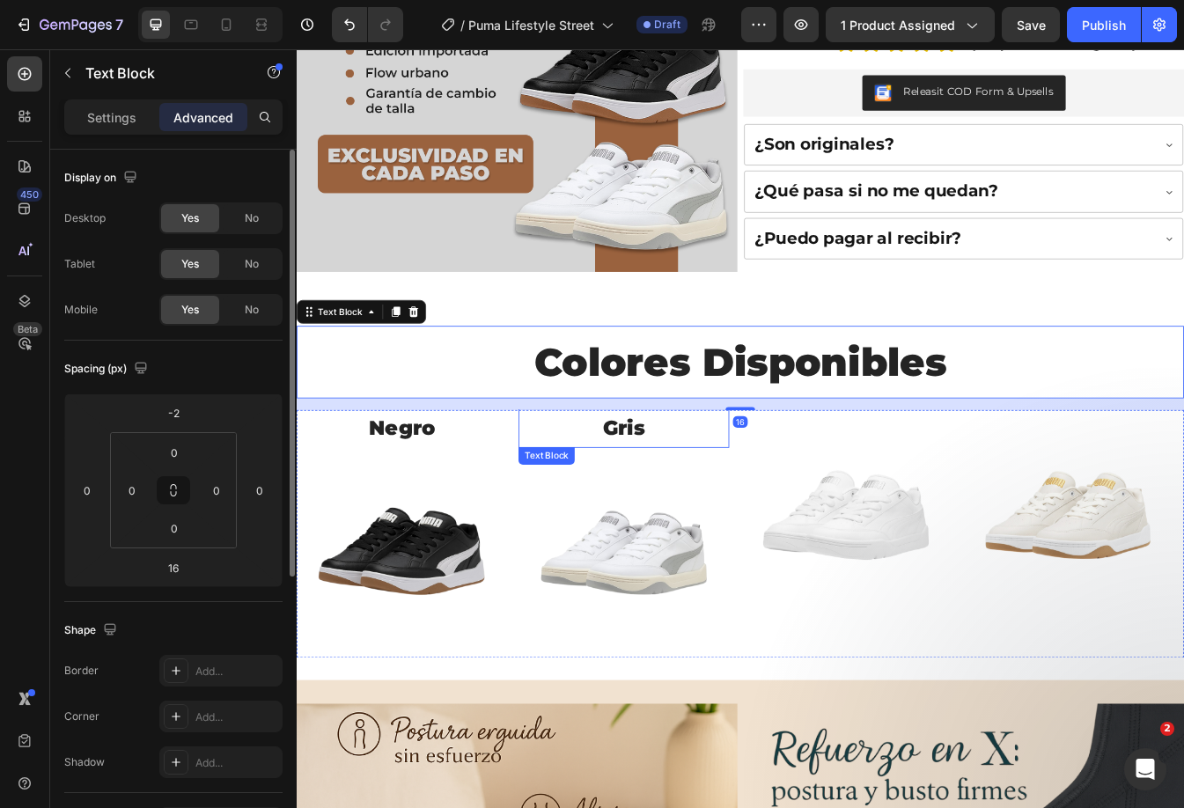
click at [756, 493] on p "Gris" at bounding box center [685, 500] width 246 height 43
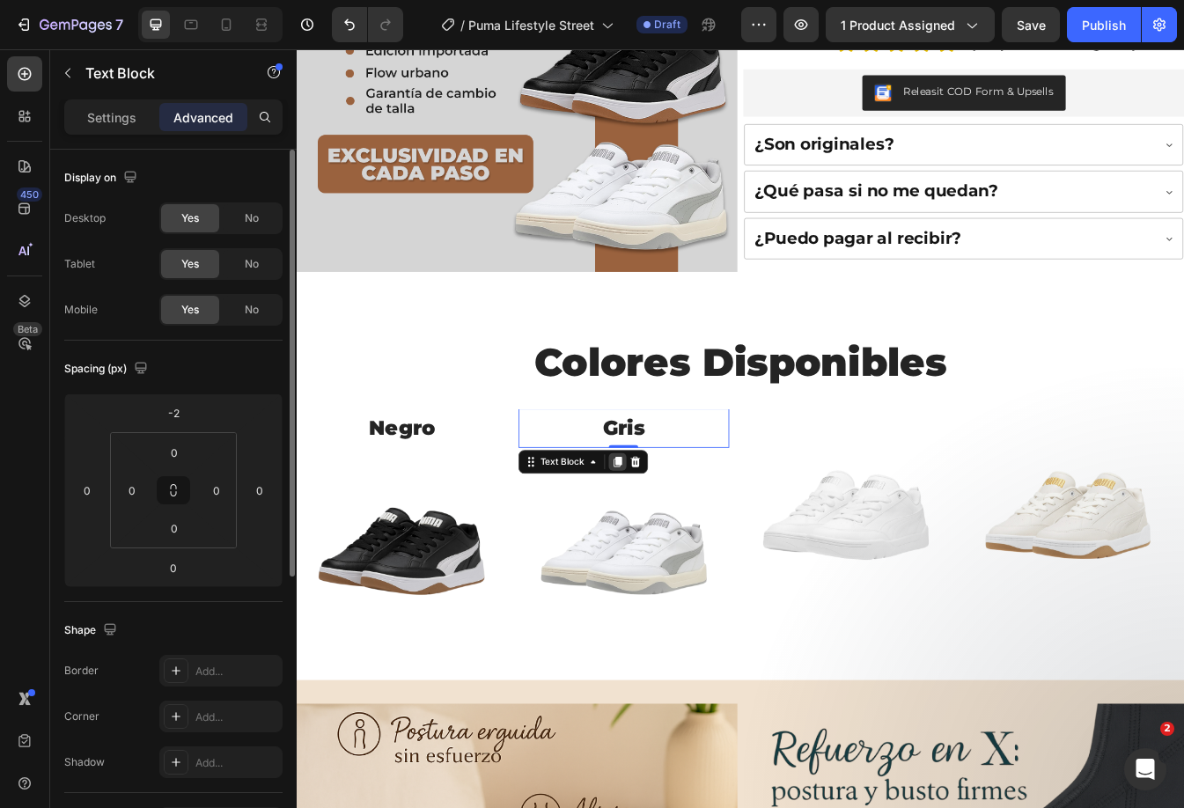
click at [677, 533] on icon at bounding box center [678, 540] width 14 height 14
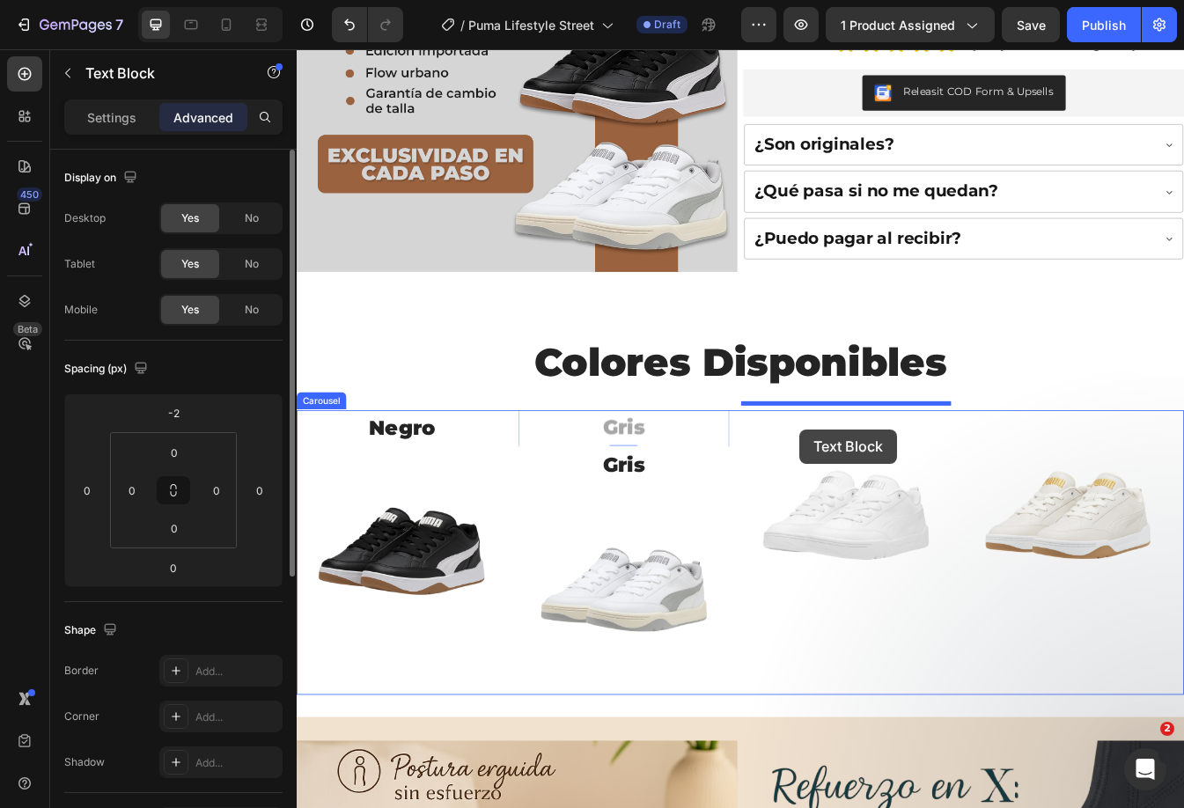
drag, startPoint x: 788, startPoint y: 491, endPoint x: 895, endPoint y: 502, distance: 107.0
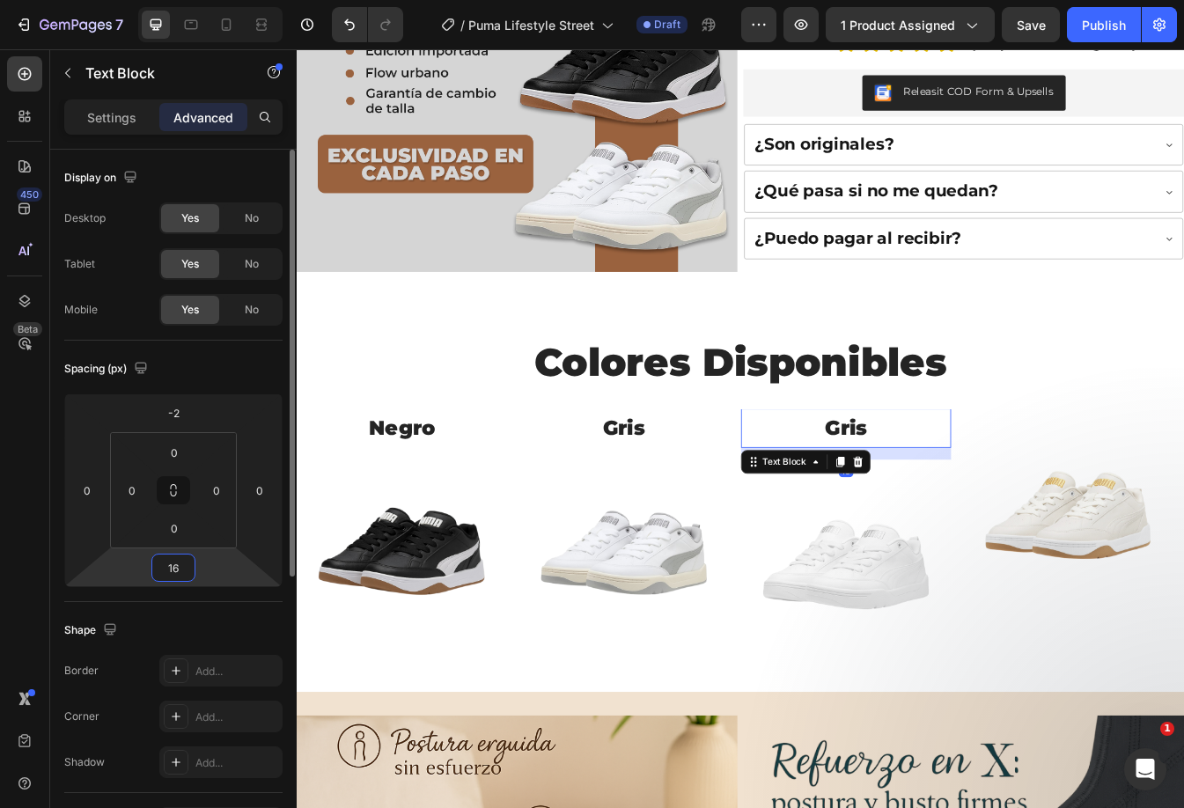
click at [179, 566] on input "16" at bounding box center [173, 567] width 35 height 26
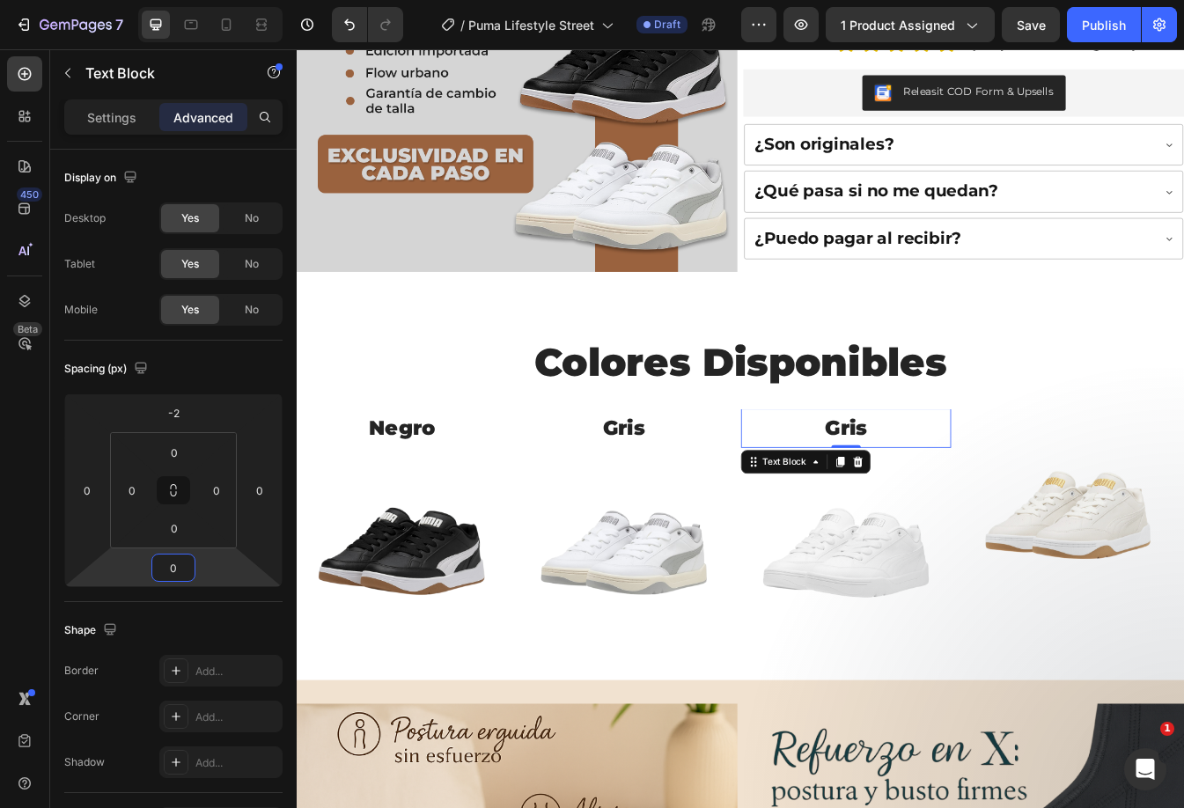
click at [961, 494] on p "Gris" at bounding box center [950, 500] width 246 height 43
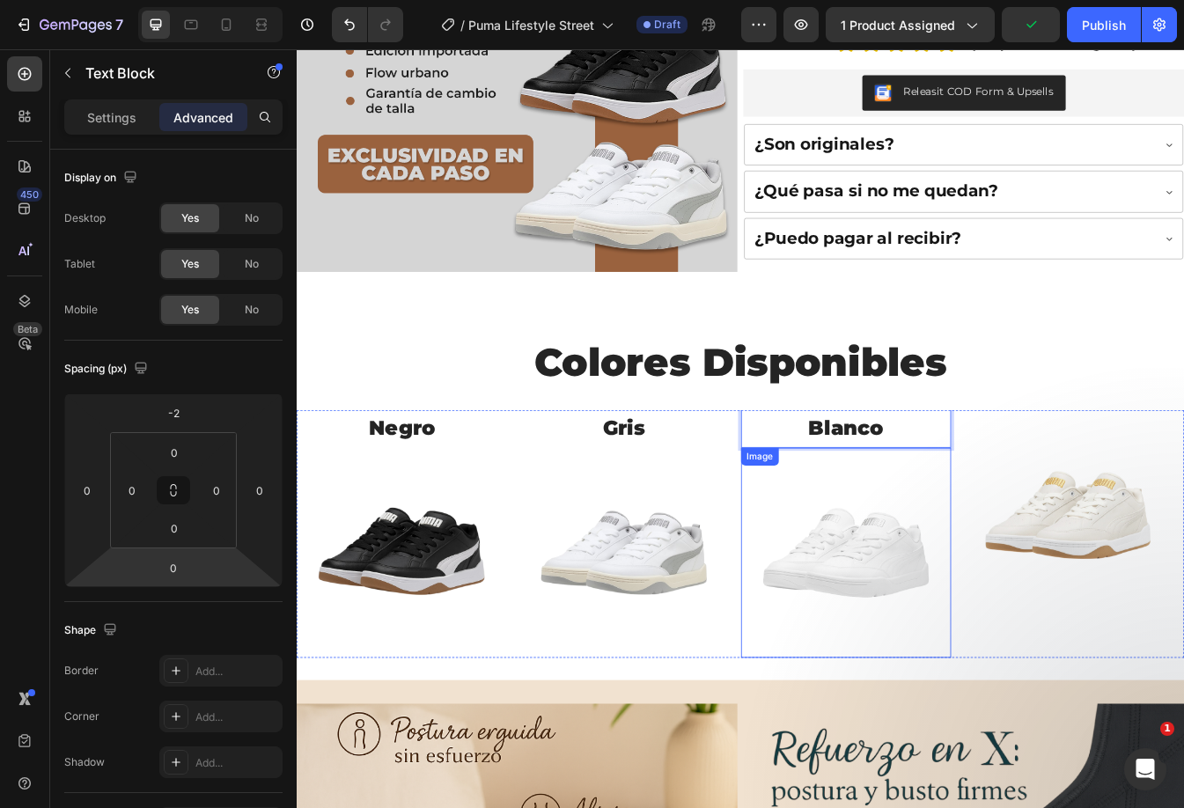
click at [968, 634] on img at bounding box center [950, 649] width 250 height 250
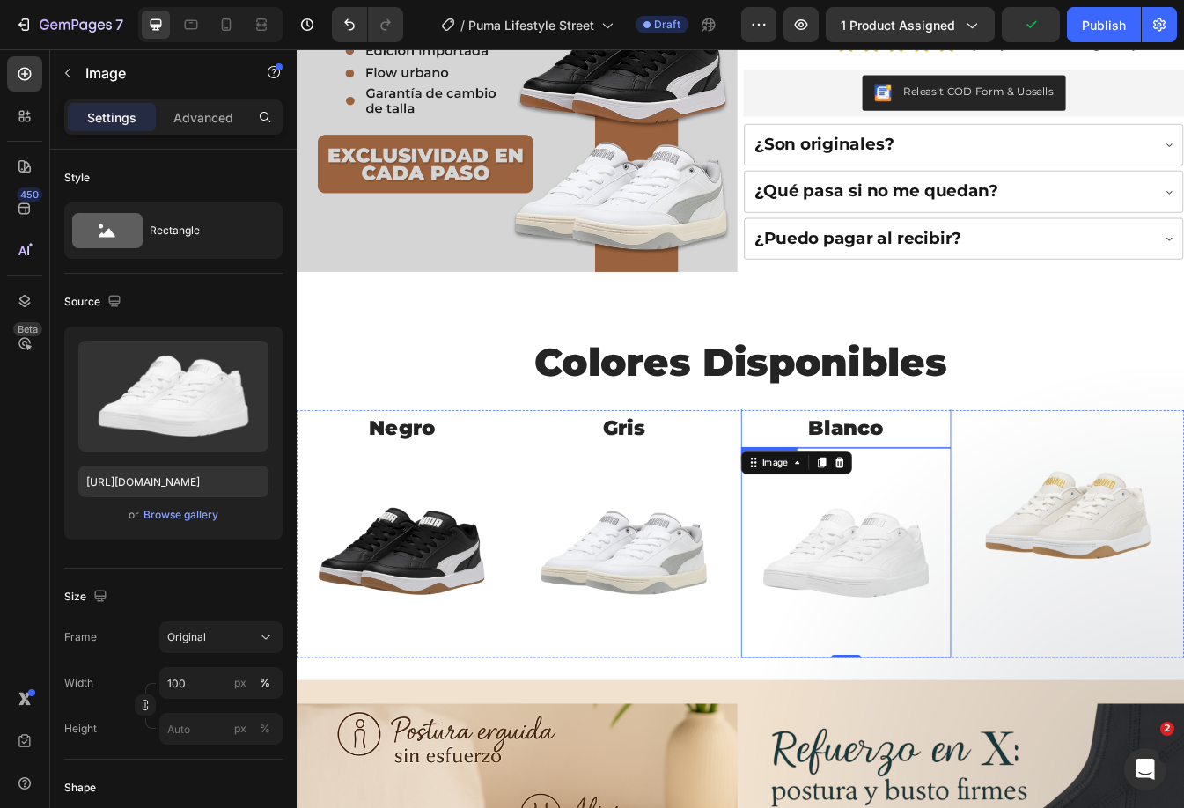
click at [1024, 494] on p "Blanco" at bounding box center [950, 500] width 246 height 43
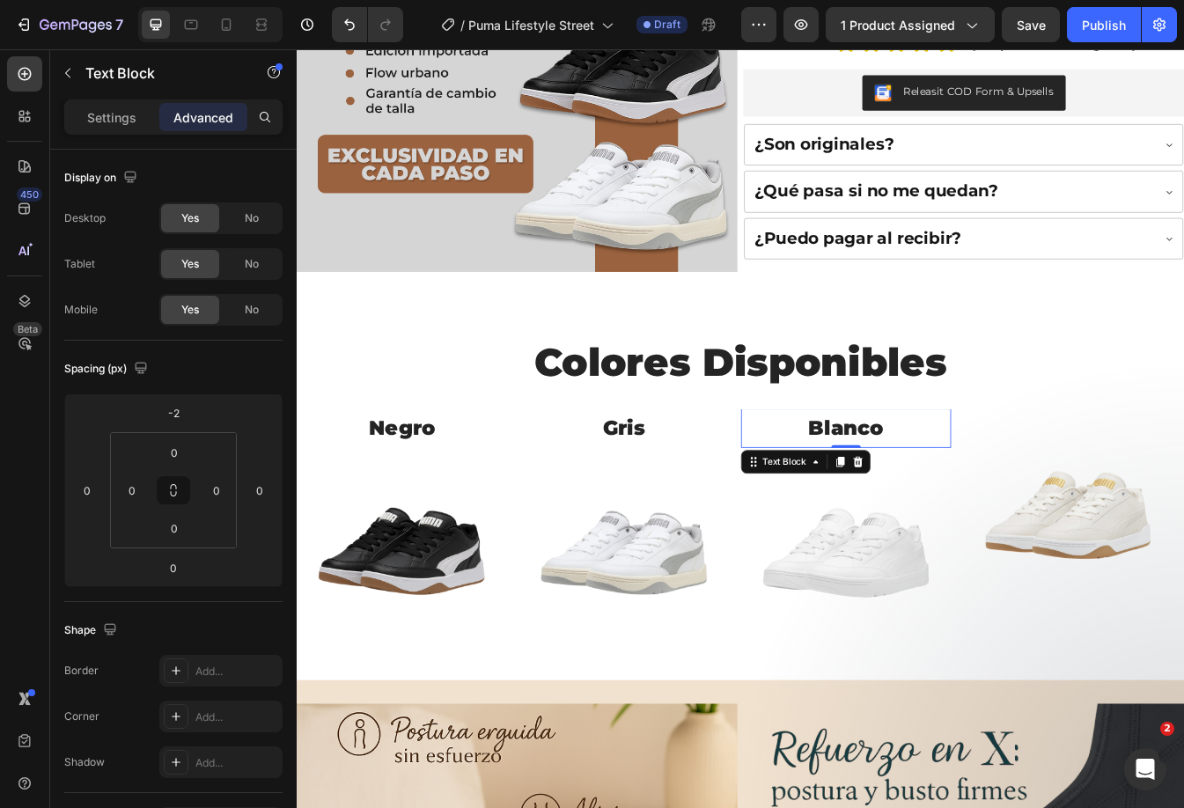
drag, startPoint x: 936, startPoint y: 523, endPoint x: 990, endPoint y: 498, distance: 59.1
click at [938, 530] on div at bounding box center [943, 540] width 21 height 21
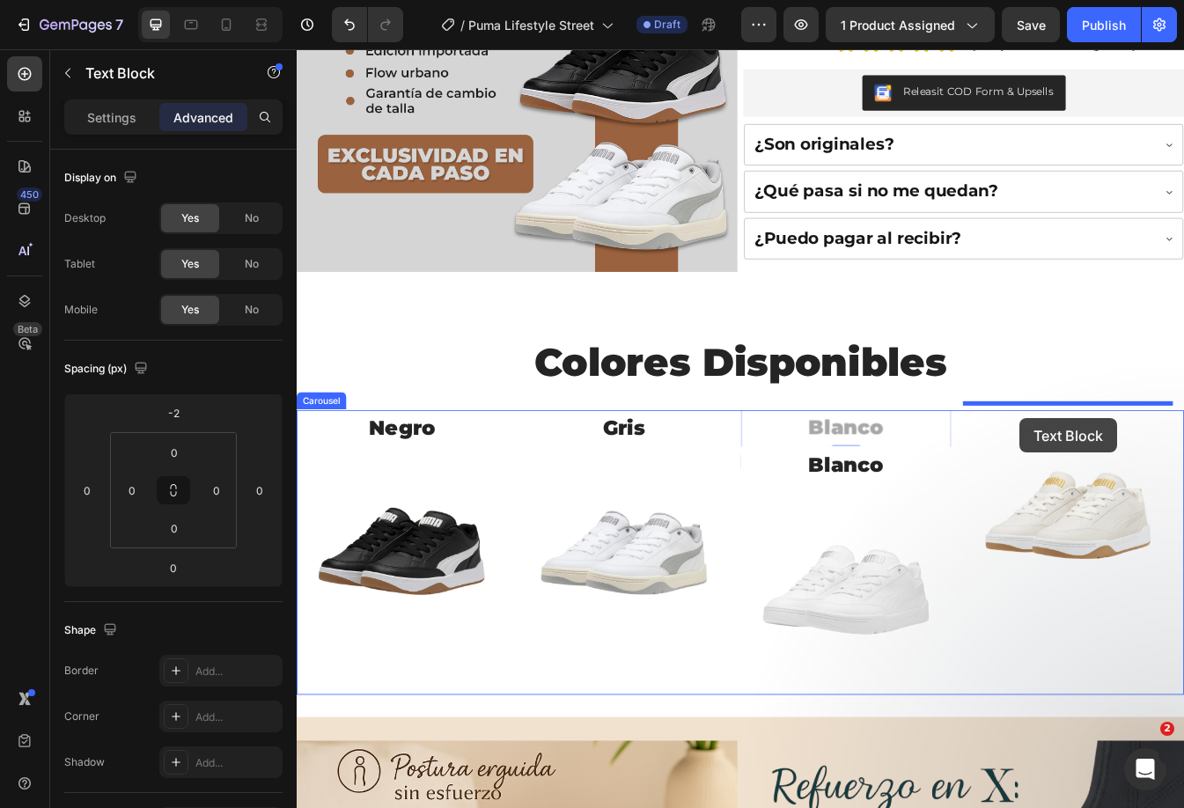
drag, startPoint x: 1008, startPoint y: 490, endPoint x: 1156, endPoint y: 488, distance: 147.9
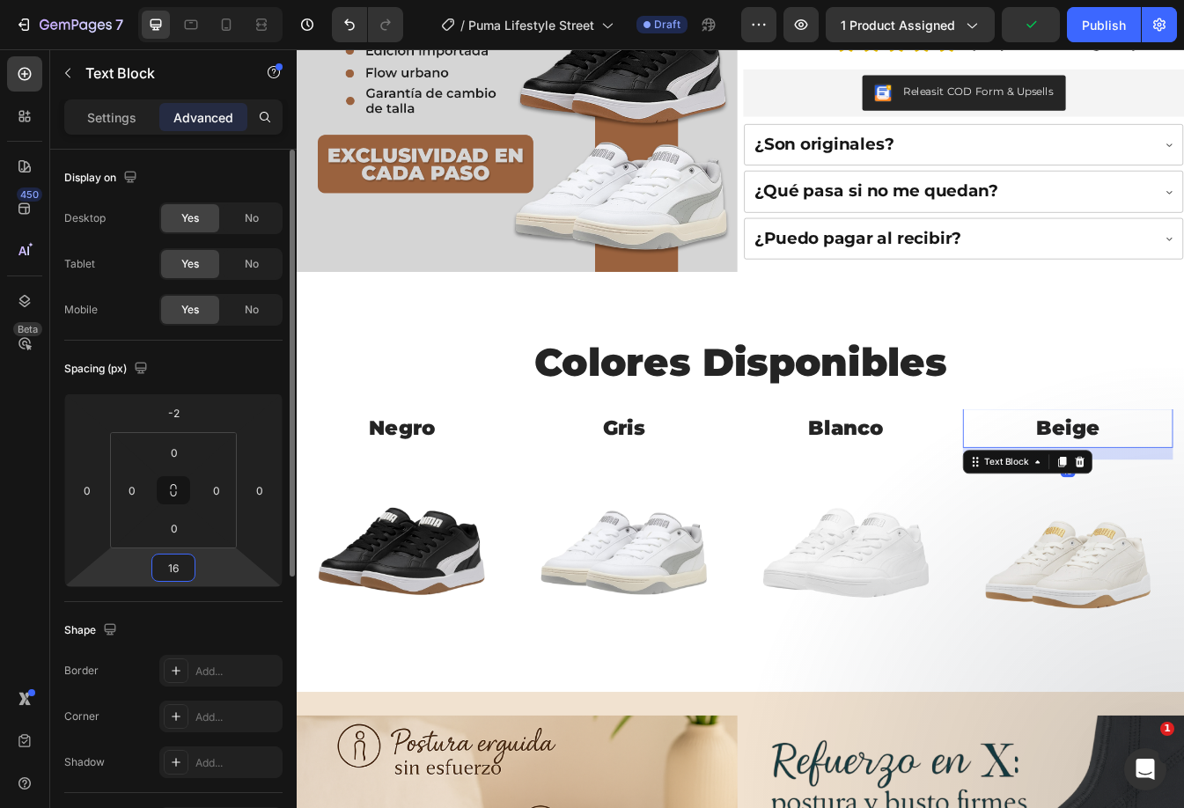
click at [172, 575] on input "16" at bounding box center [173, 567] width 35 height 26
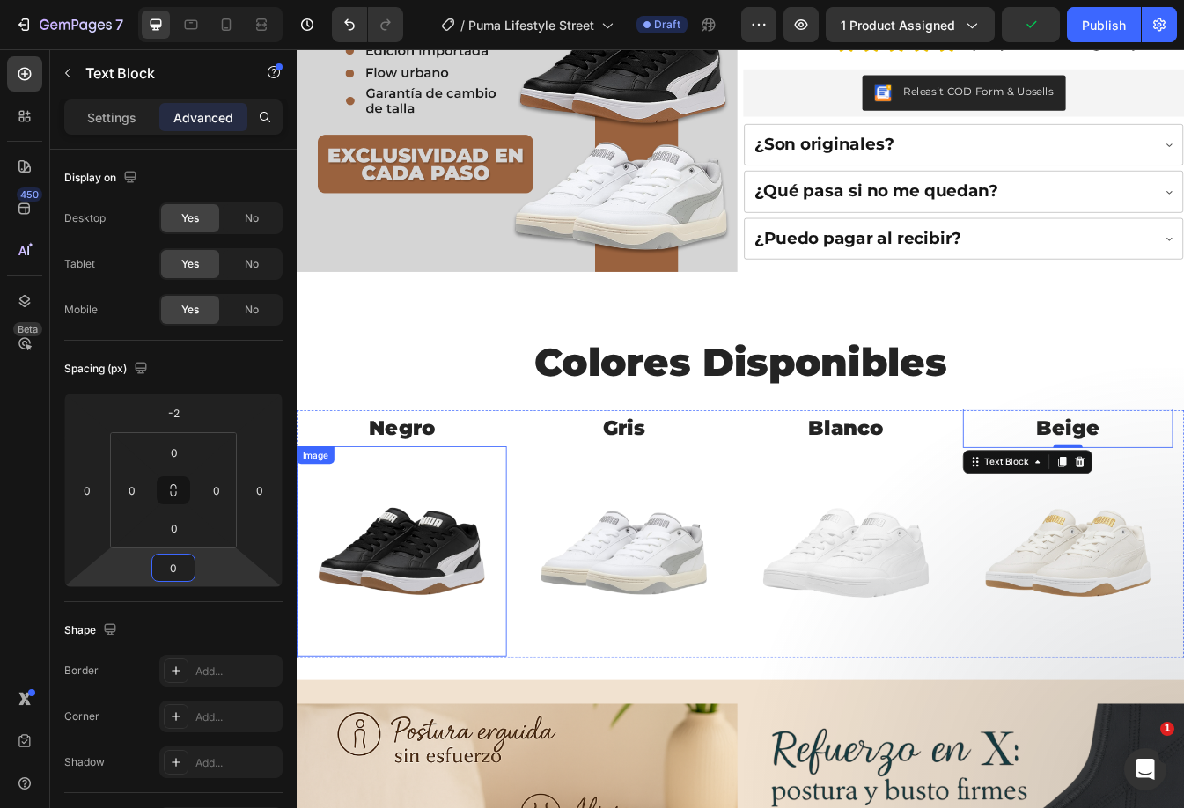
click at [468, 624] on img at bounding box center [422, 647] width 250 height 250
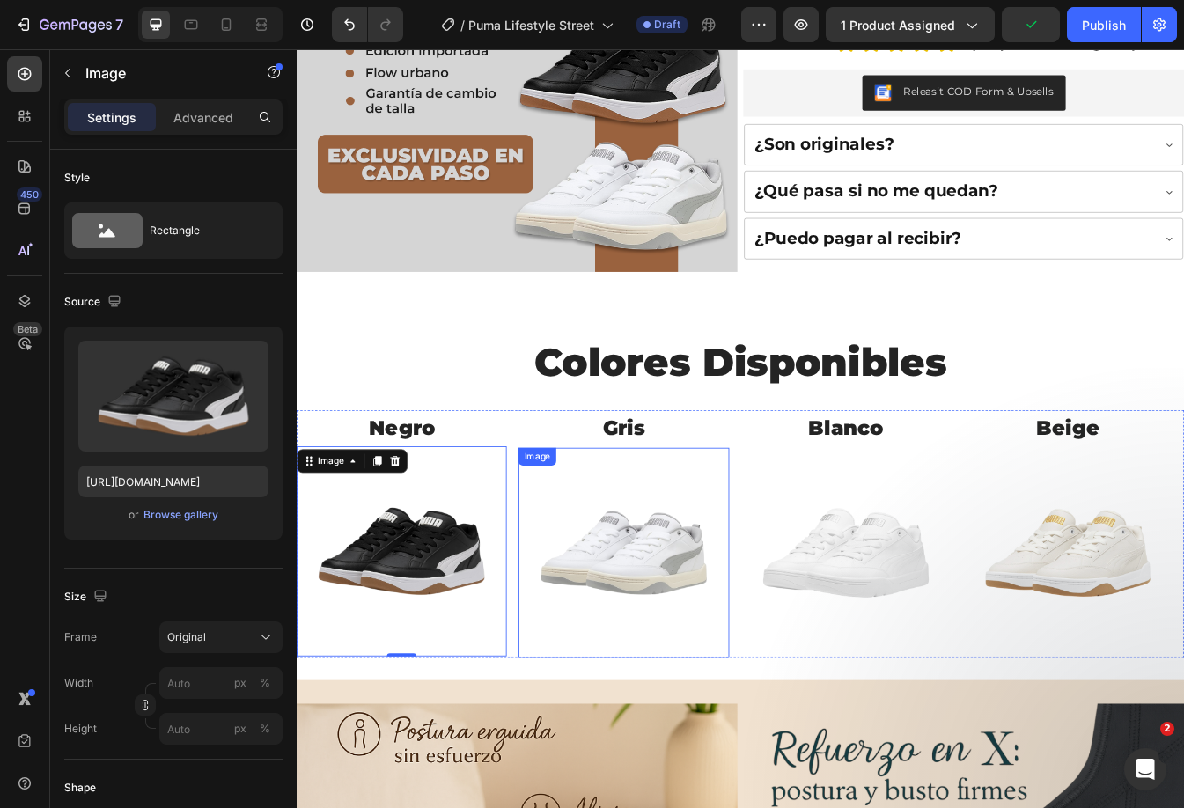
click at [646, 644] on img at bounding box center [686, 649] width 250 height 250
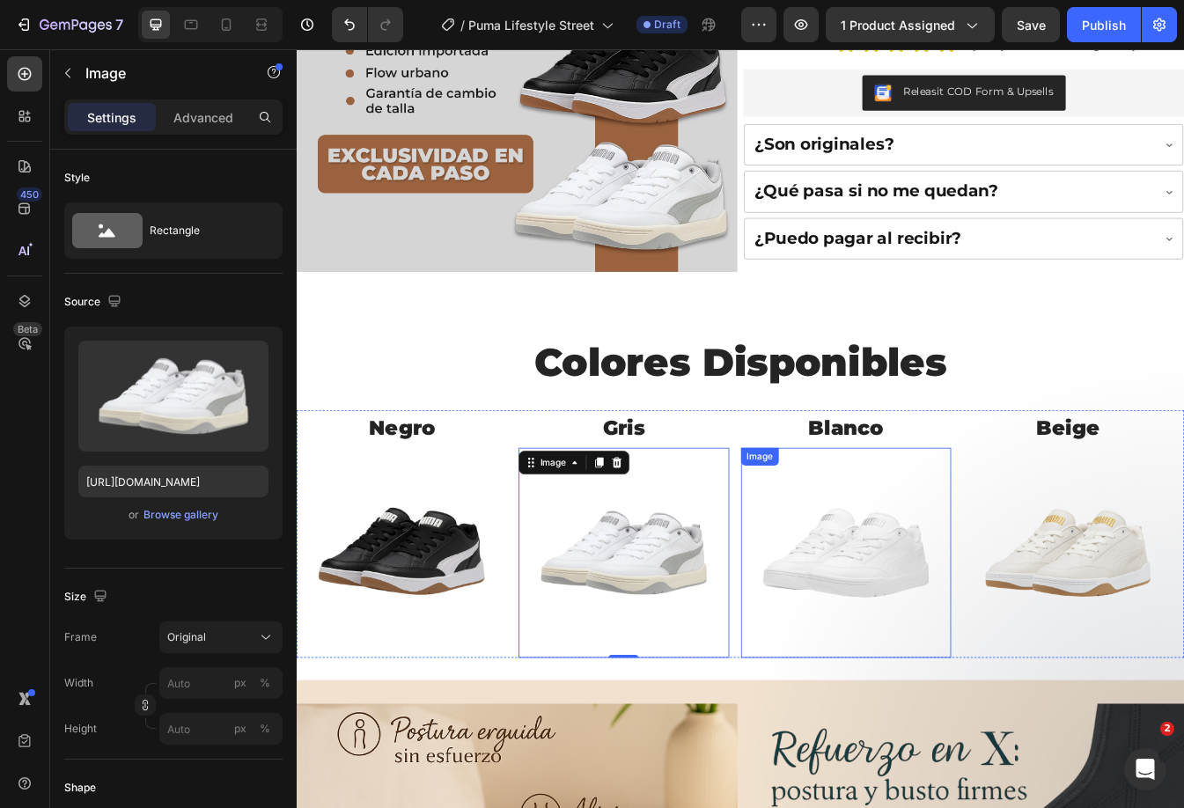
click at [954, 640] on img at bounding box center [950, 649] width 250 height 250
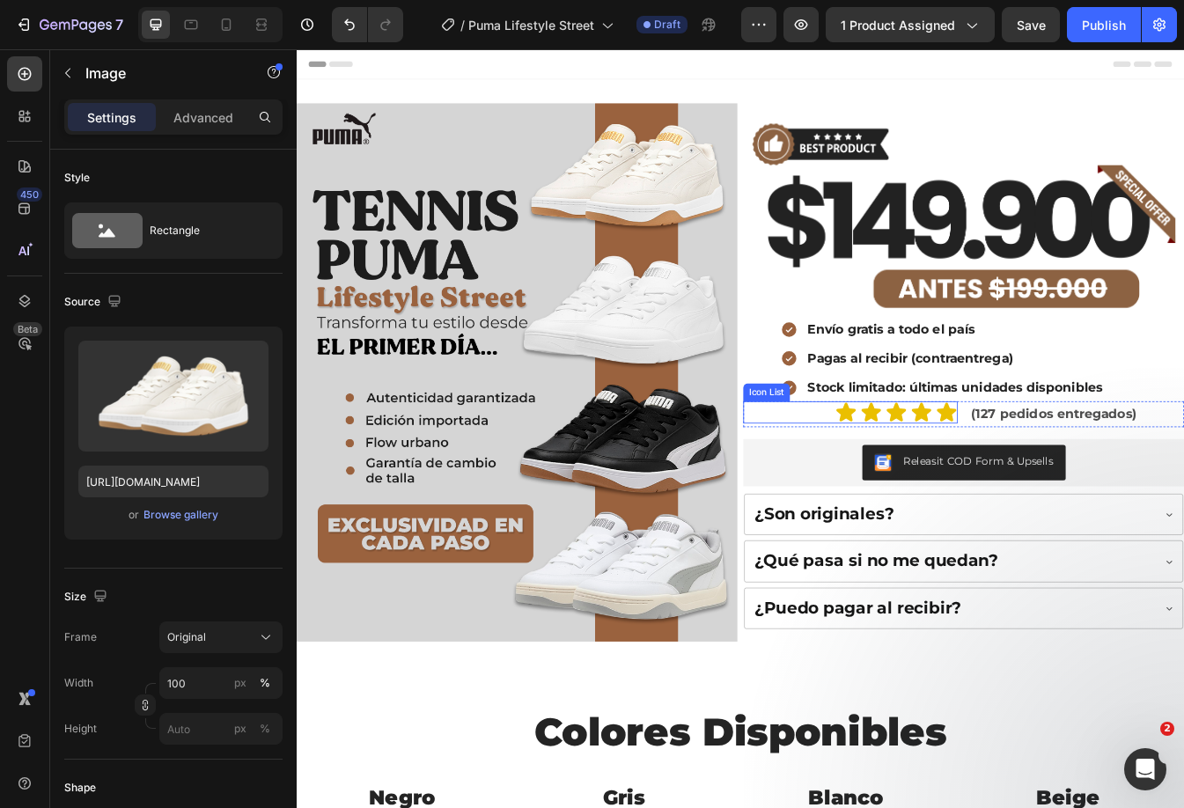
scroll to position [176, 0]
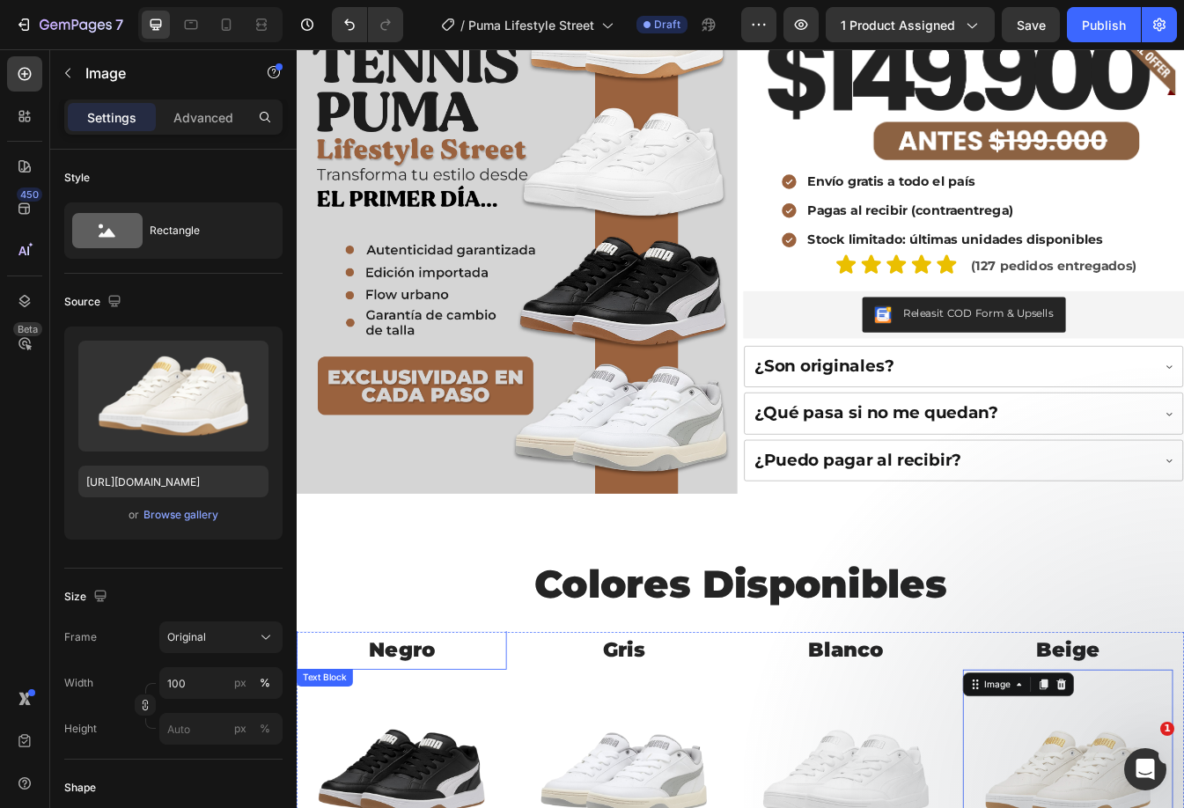
click at [465, 757] on p "Negro" at bounding box center [421, 764] width 246 height 43
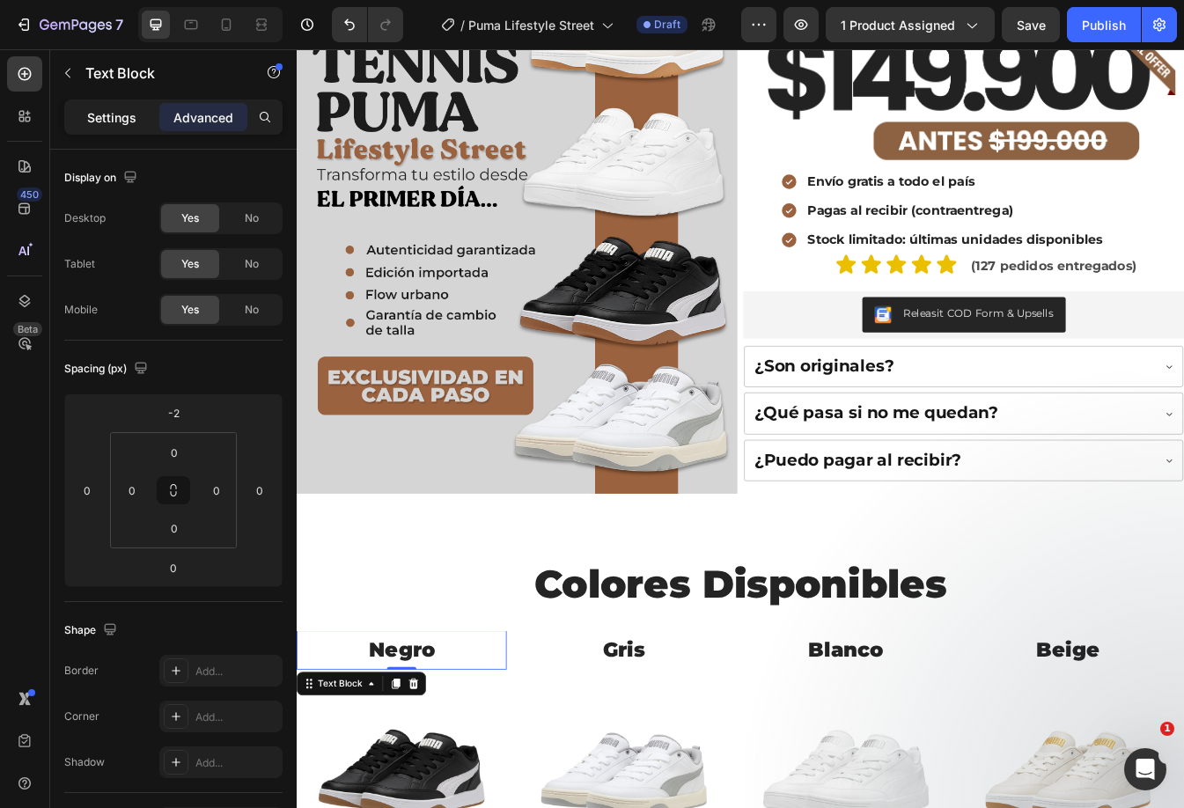
click at [109, 119] on p "Settings" at bounding box center [111, 117] width 49 height 18
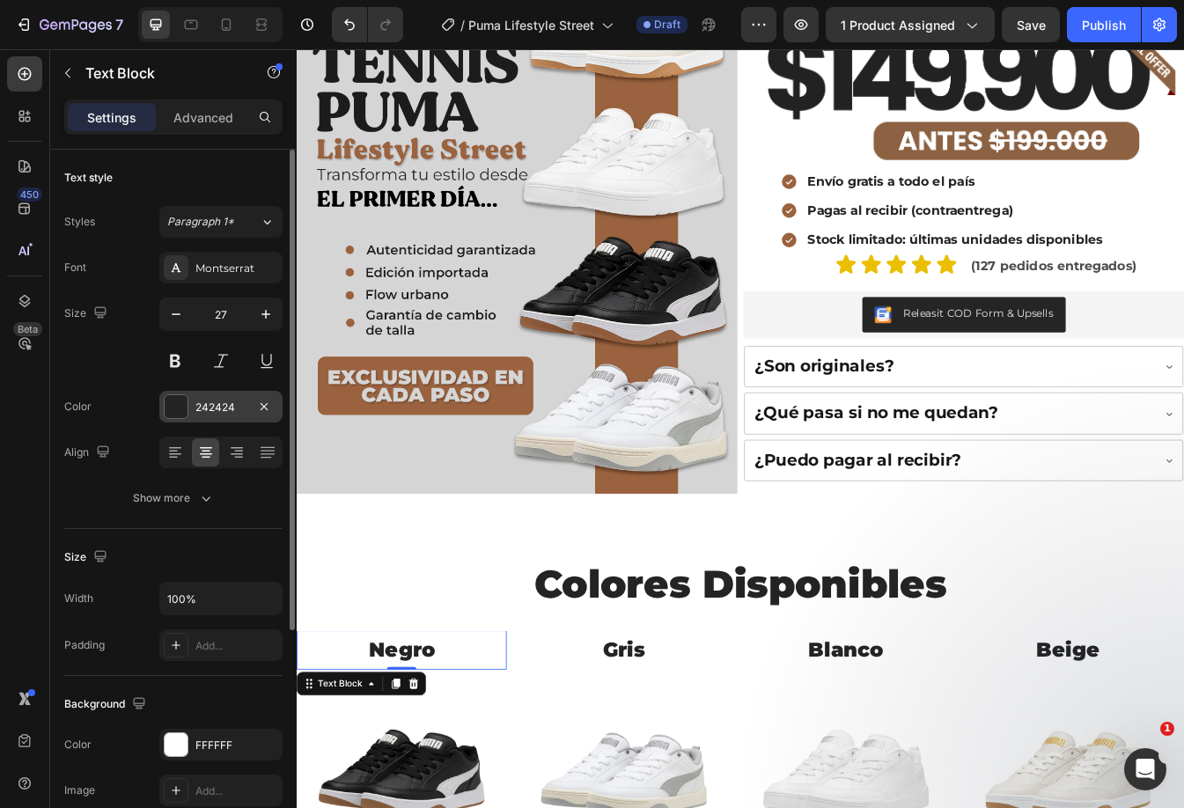
click at [171, 404] on div at bounding box center [176, 406] width 23 height 23
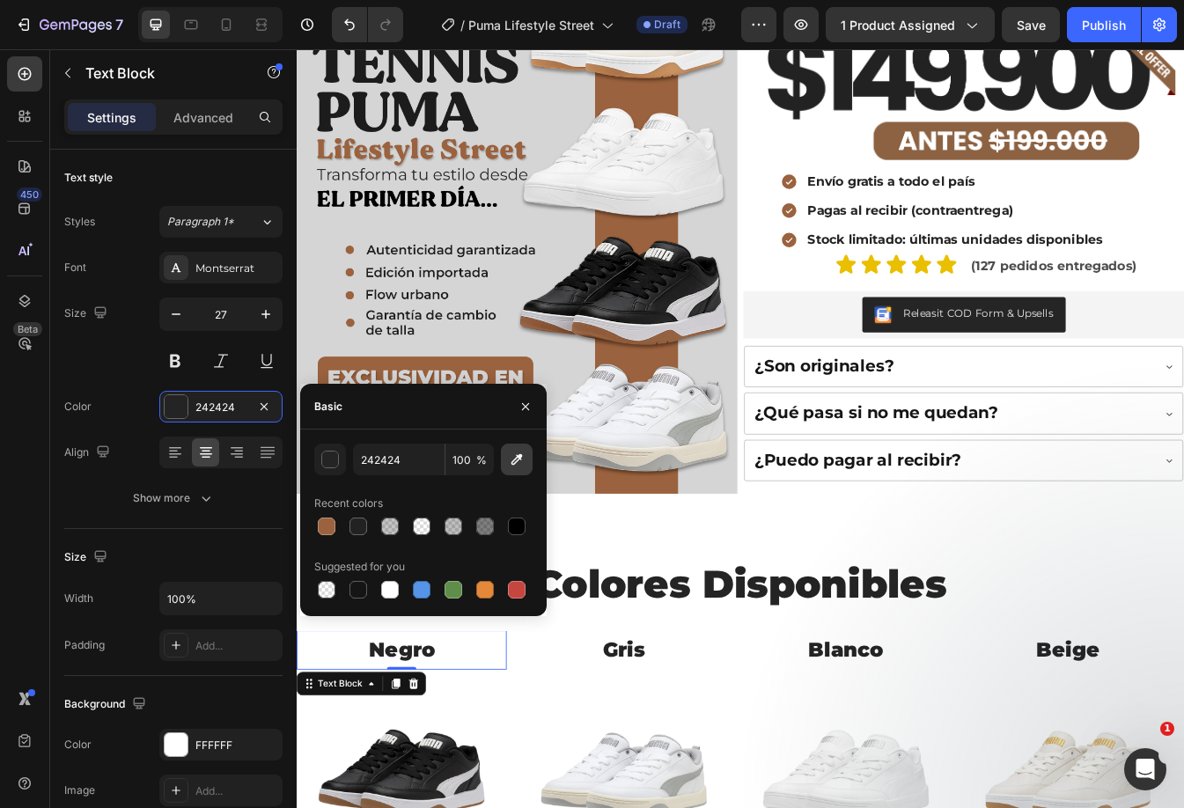
click at [521, 470] on button "button" at bounding box center [517, 460] width 32 height 32
click at [394, 453] on input "9A623E" at bounding box center [399, 460] width 92 height 32
click at [699, 755] on p "Gris" at bounding box center [685, 764] width 246 height 43
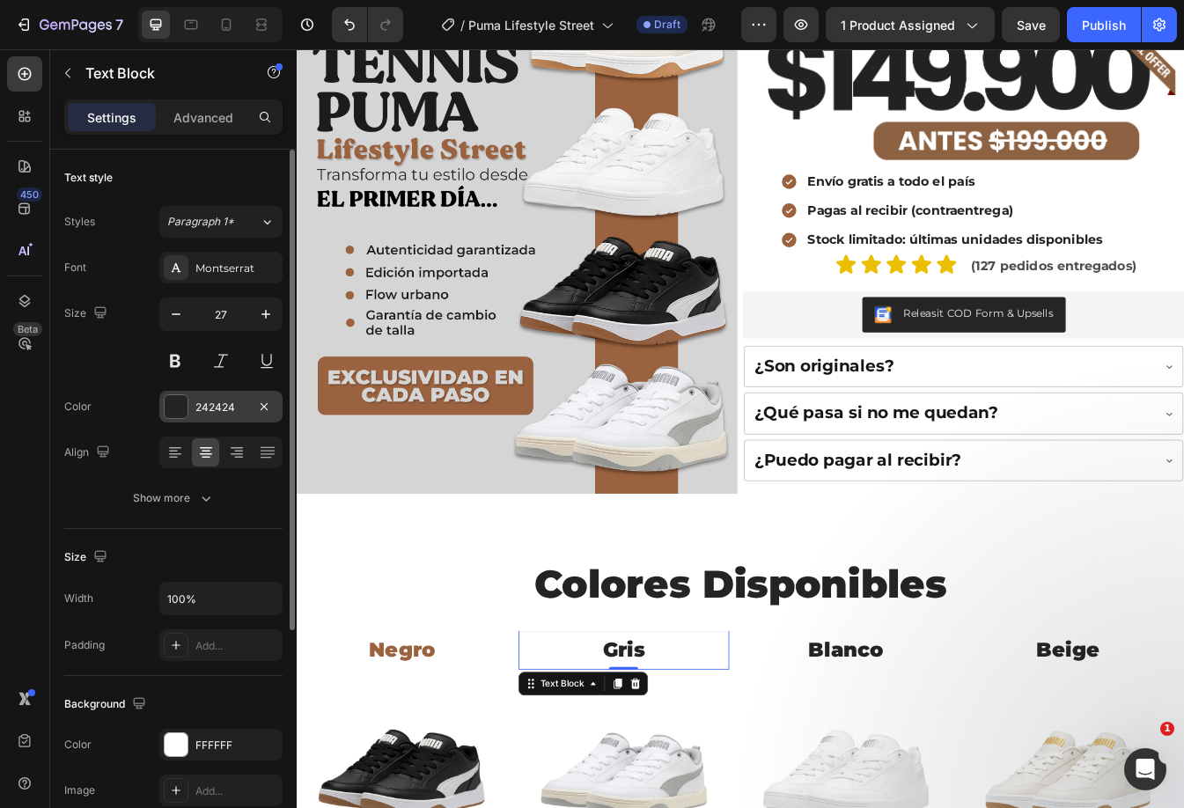
click at [213, 409] on div "242424" at bounding box center [220, 408] width 51 height 16
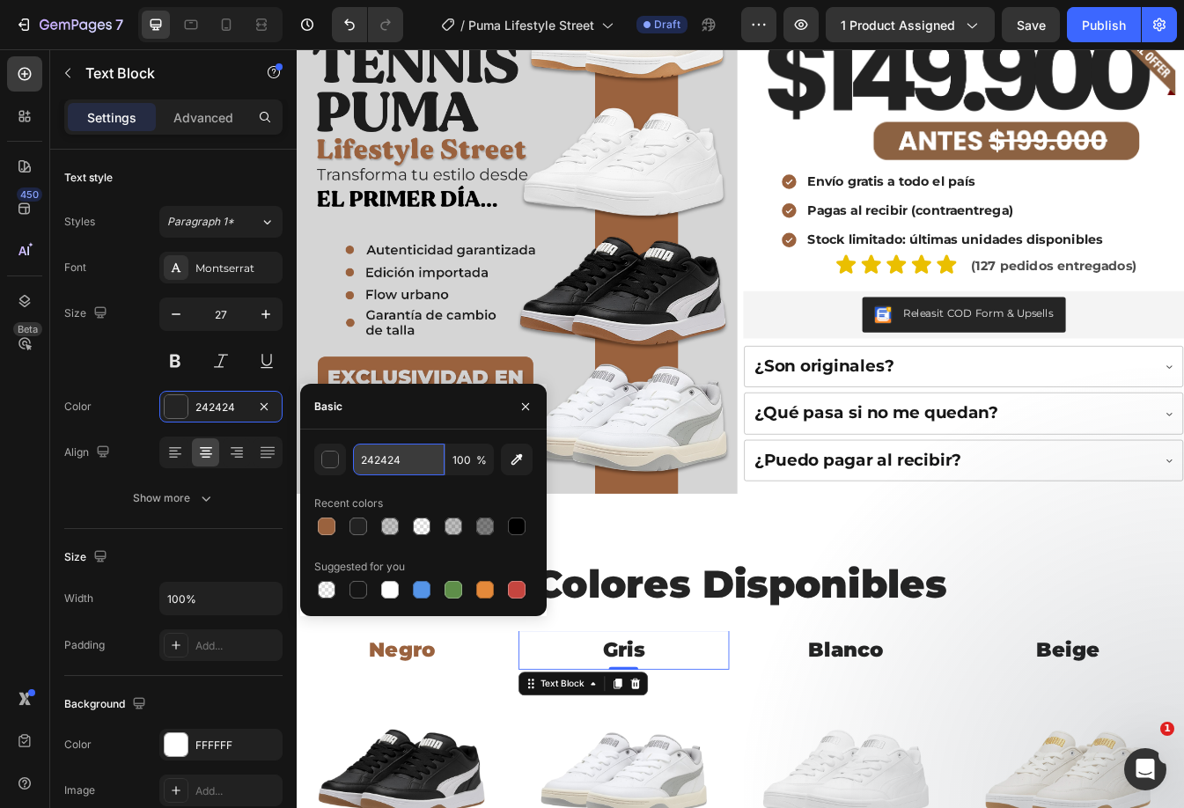
click at [413, 466] on input "242424" at bounding box center [399, 460] width 92 height 32
paste input "9A623E"
click at [925, 746] on p "Blanco" at bounding box center [950, 764] width 246 height 43
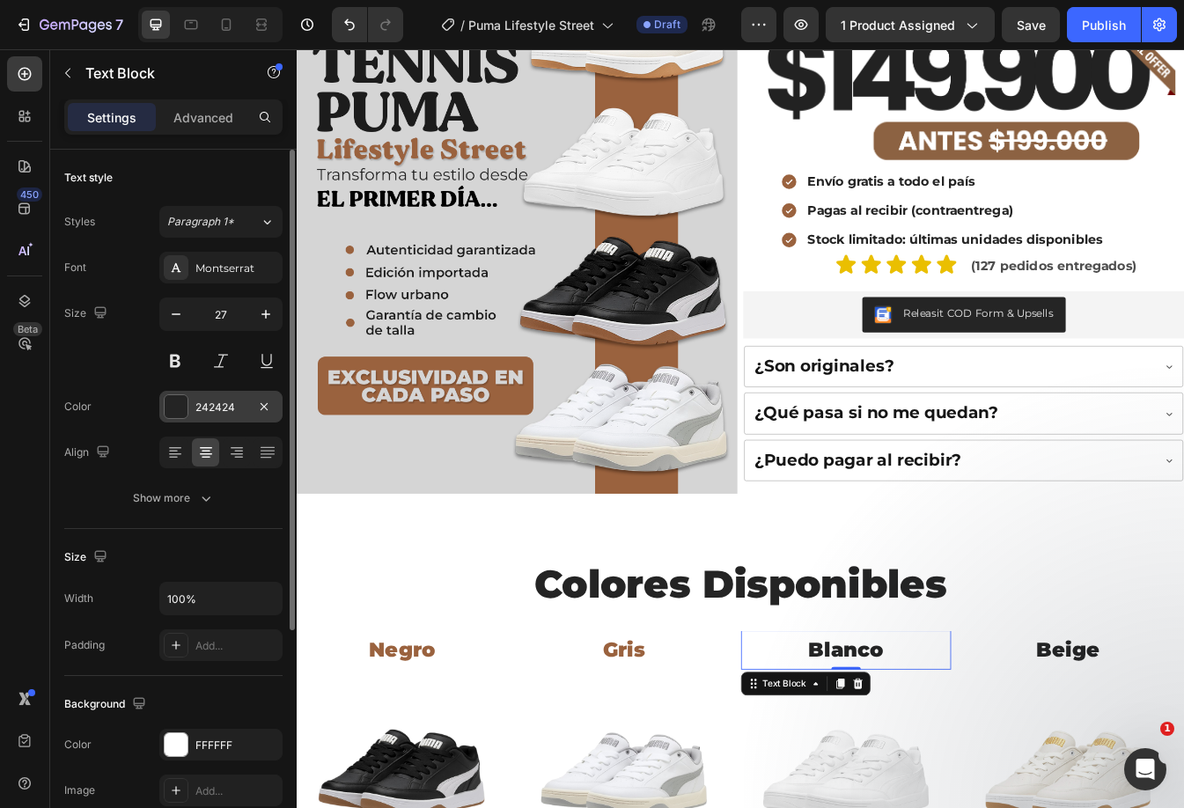
click at [210, 417] on div "242424" at bounding box center [220, 407] width 123 height 32
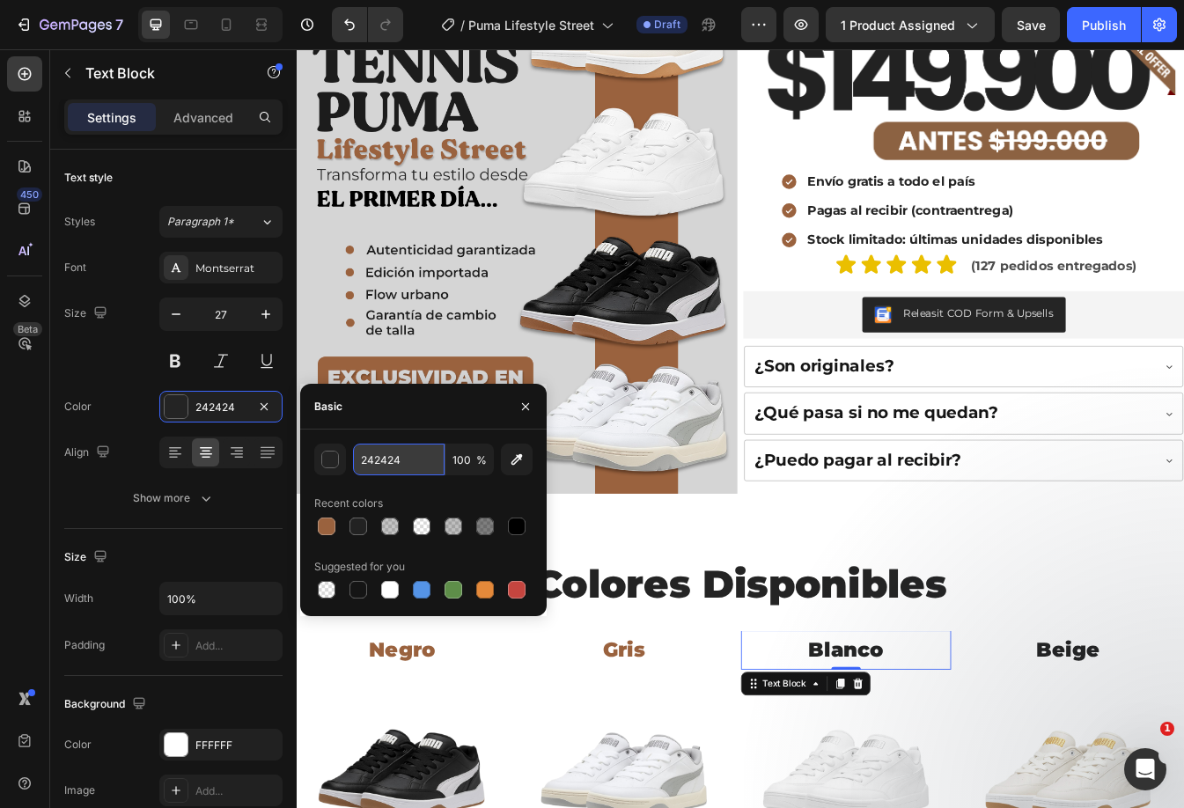
click at [385, 466] on input "242424" at bounding box center [399, 460] width 92 height 32
paste input "9A623E"
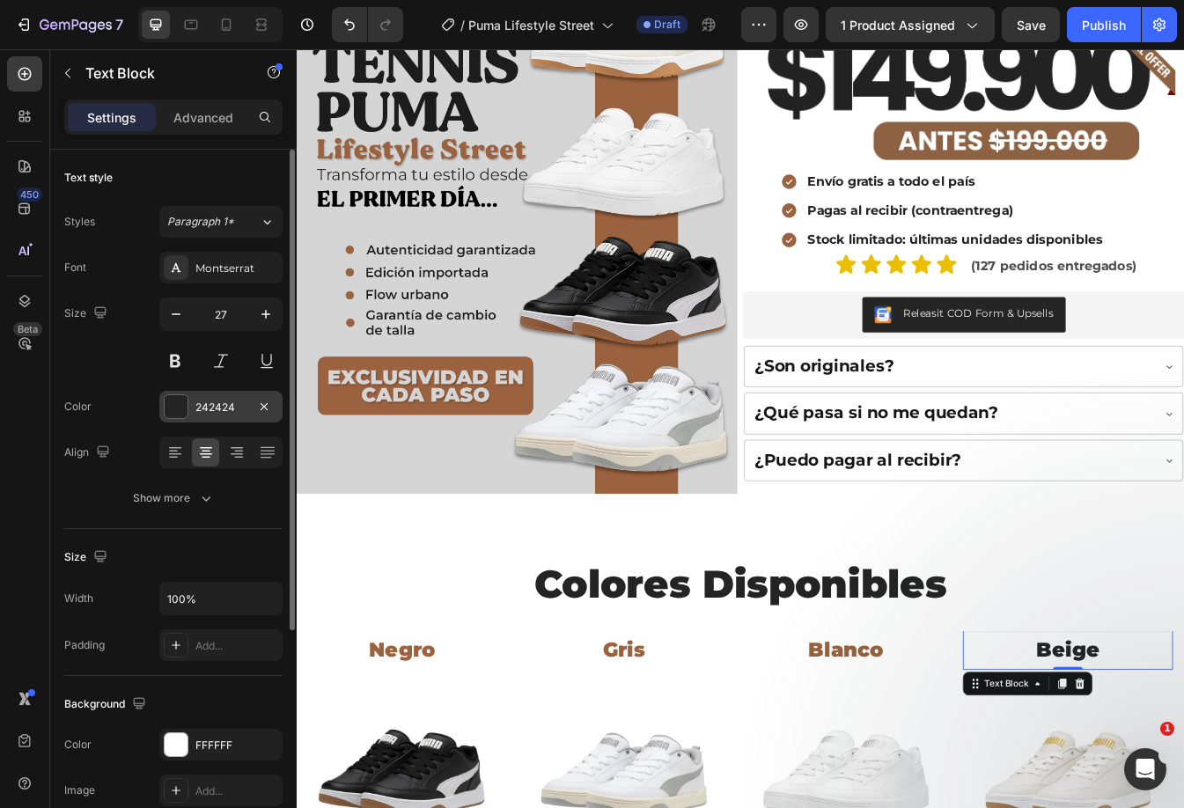
click at [215, 403] on div "242424" at bounding box center [220, 408] width 51 height 16
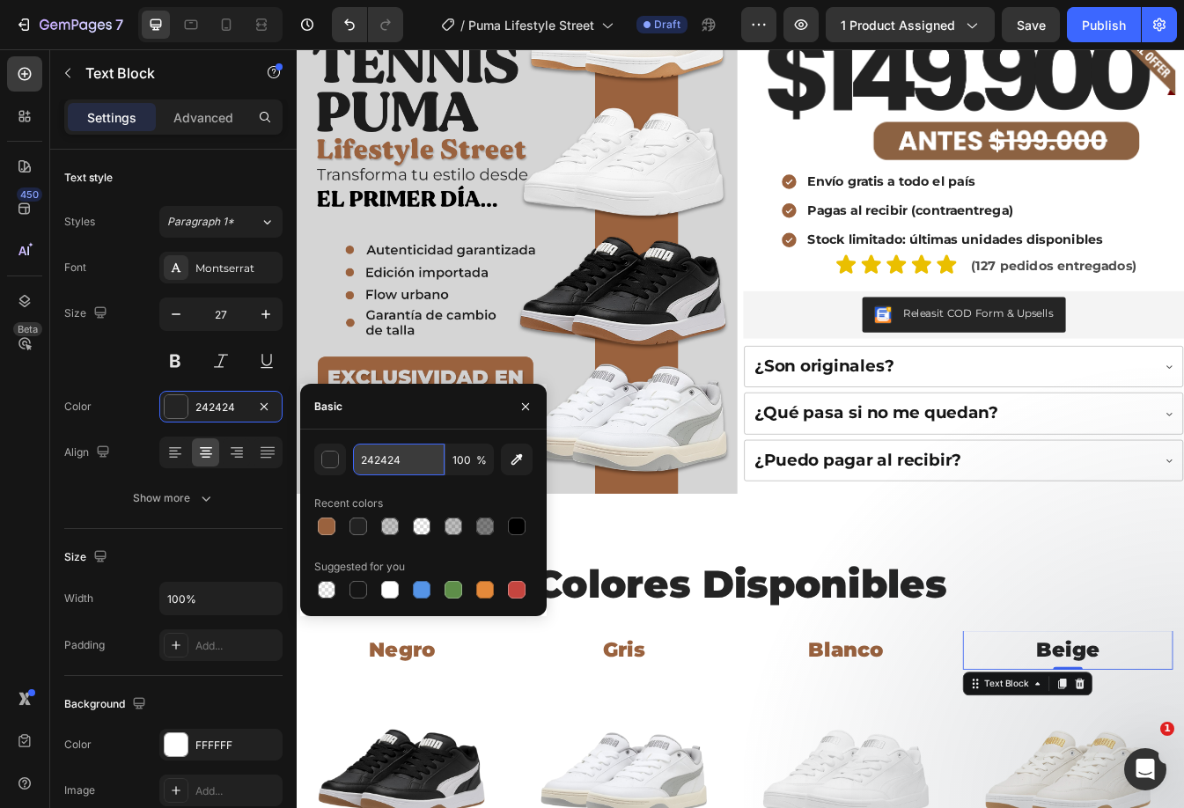
click at [406, 466] on input "242424" at bounding box center [399, 460] width 92 height 32
paste input "9A623E"
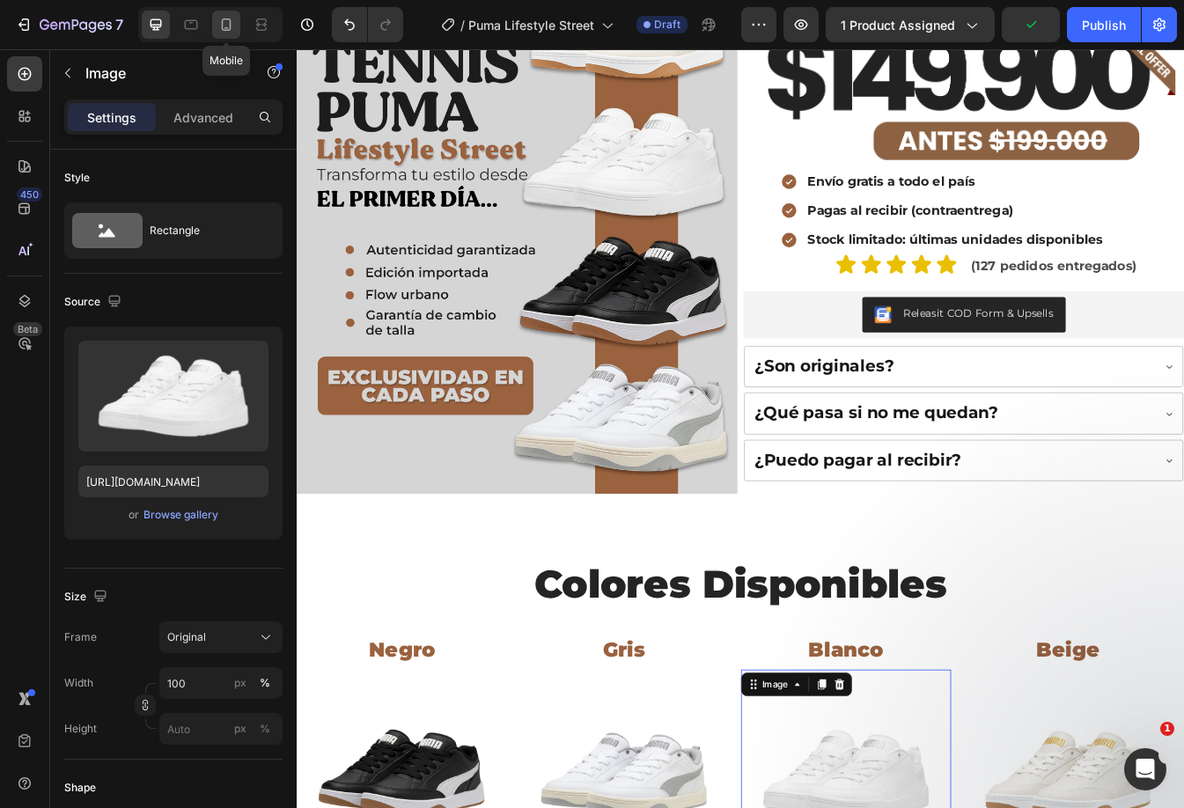
click at [220, 32] on icon at bounding box center [226, 25] width 18 height 18
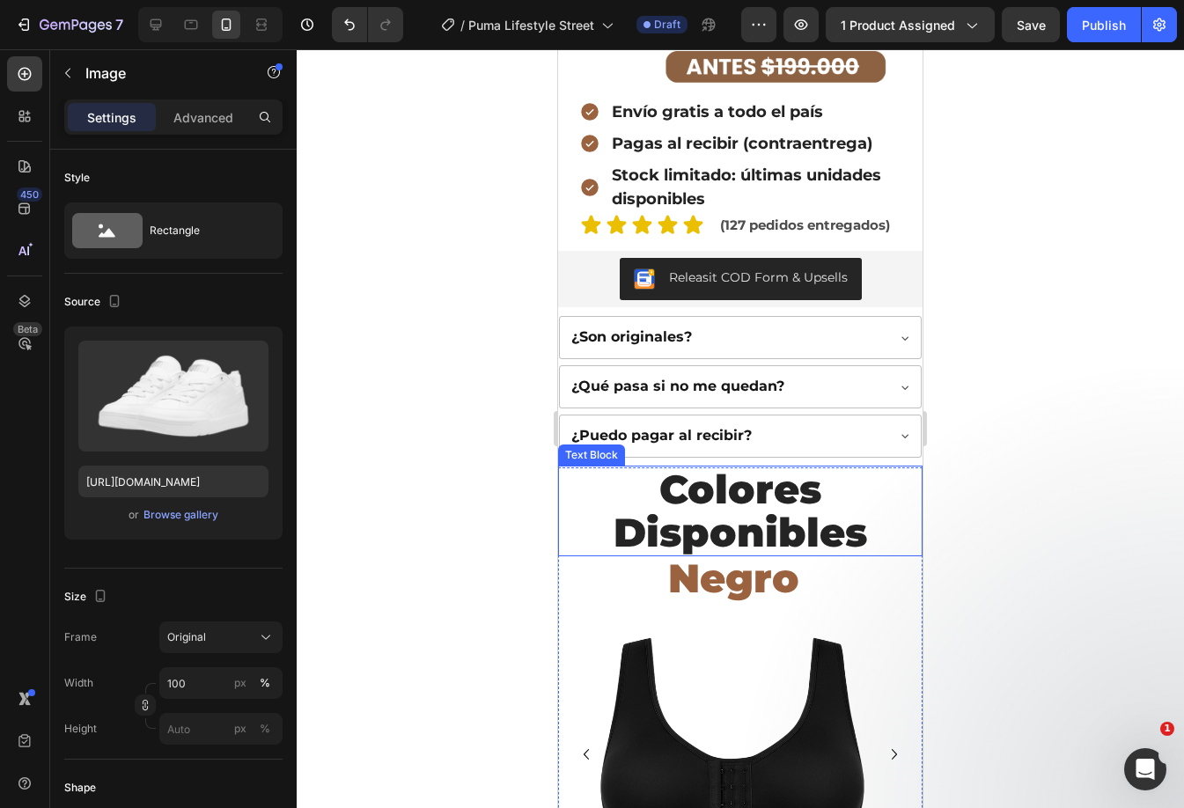
scroll to position [880, 0]
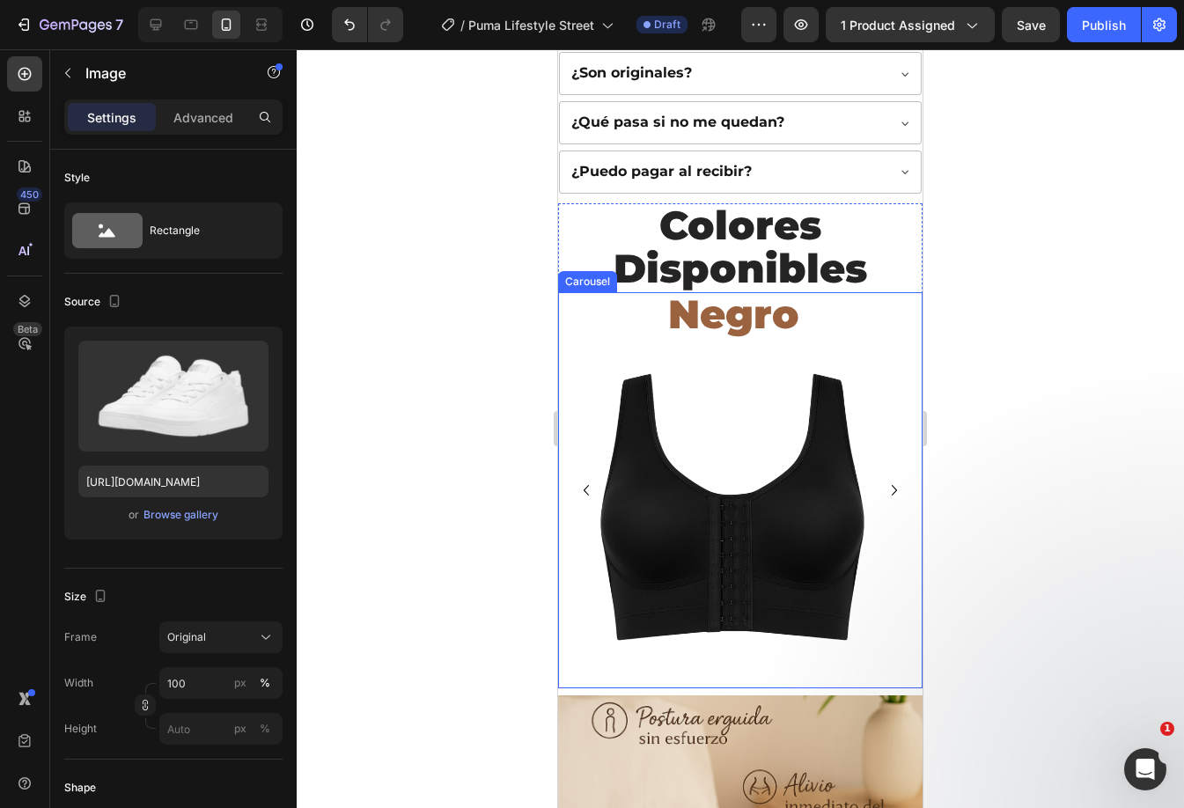
click at [884, 480] on icon "Carousel Next Arrow" at bounding box center [894, 490] width 21 height 21
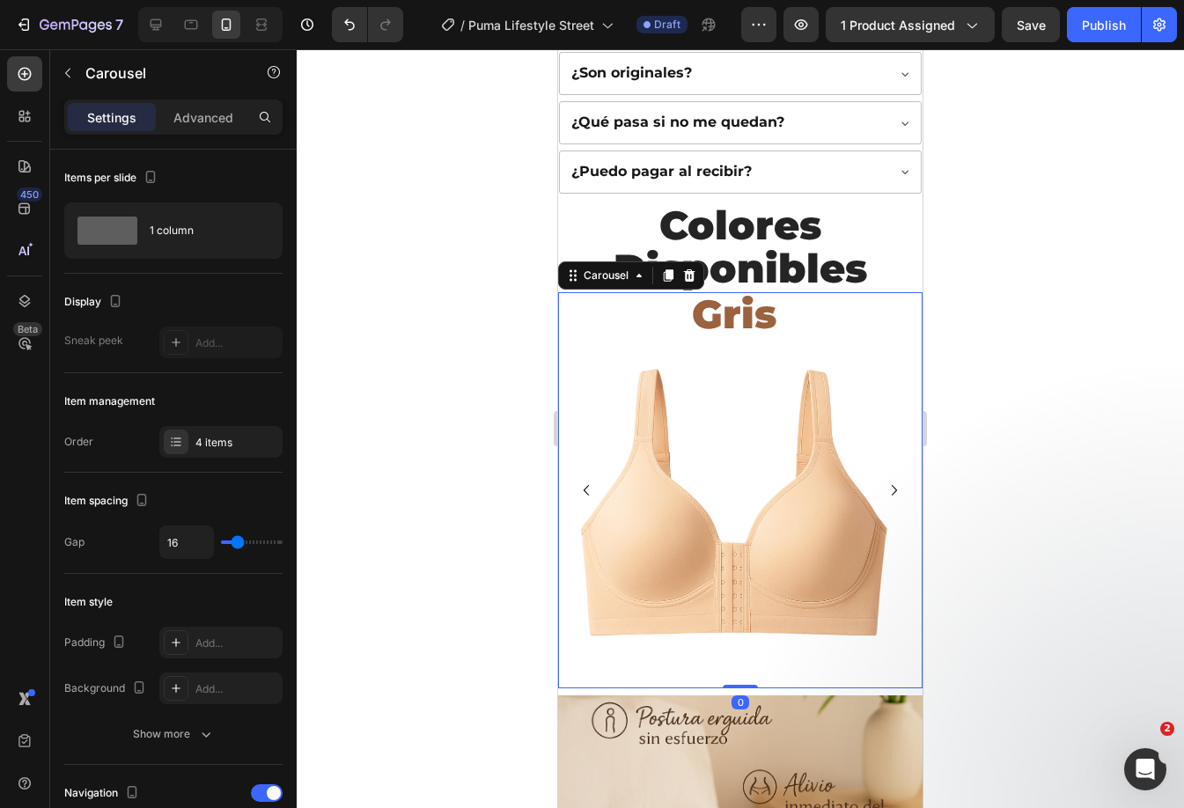
click at [884, 480] on icon "Carousel Next Arrow" at bounding box center [894, 490] width 21 height 21
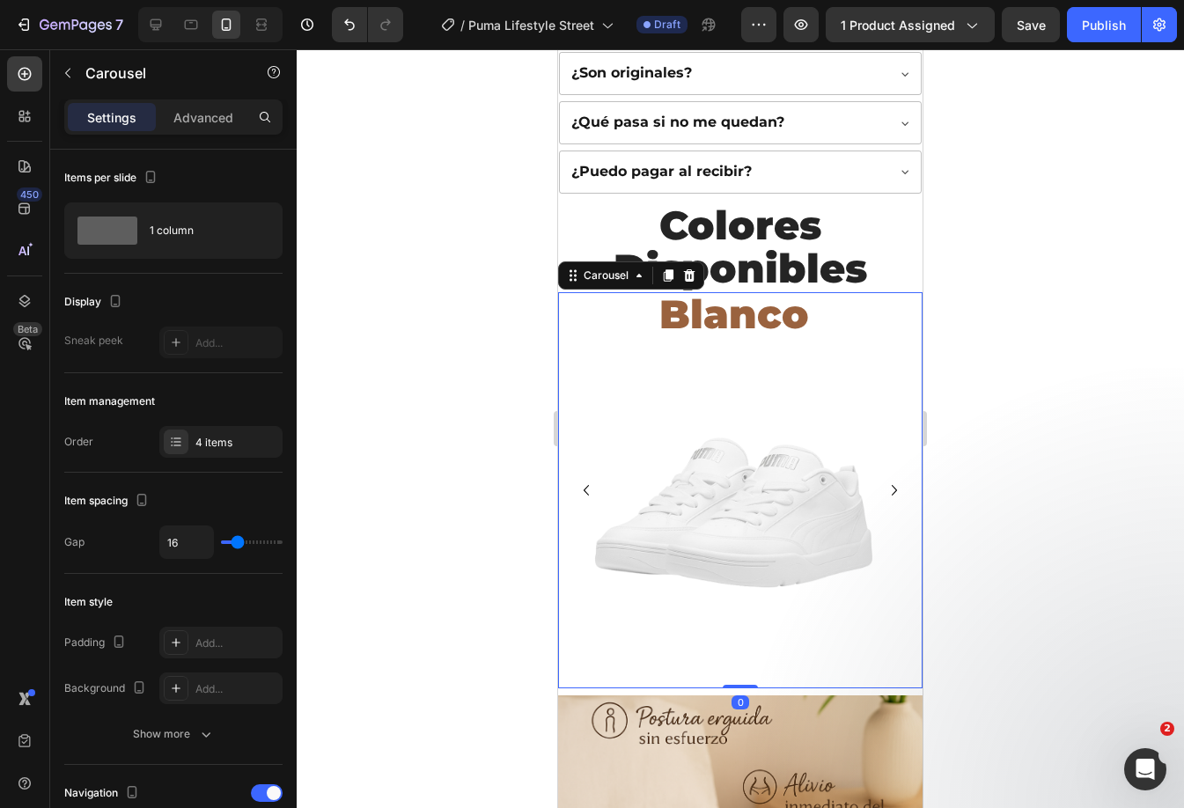
click at [884, 480] on icon "Carousel Next Arrow" at bounding box center [894, 490] width 21 height 21
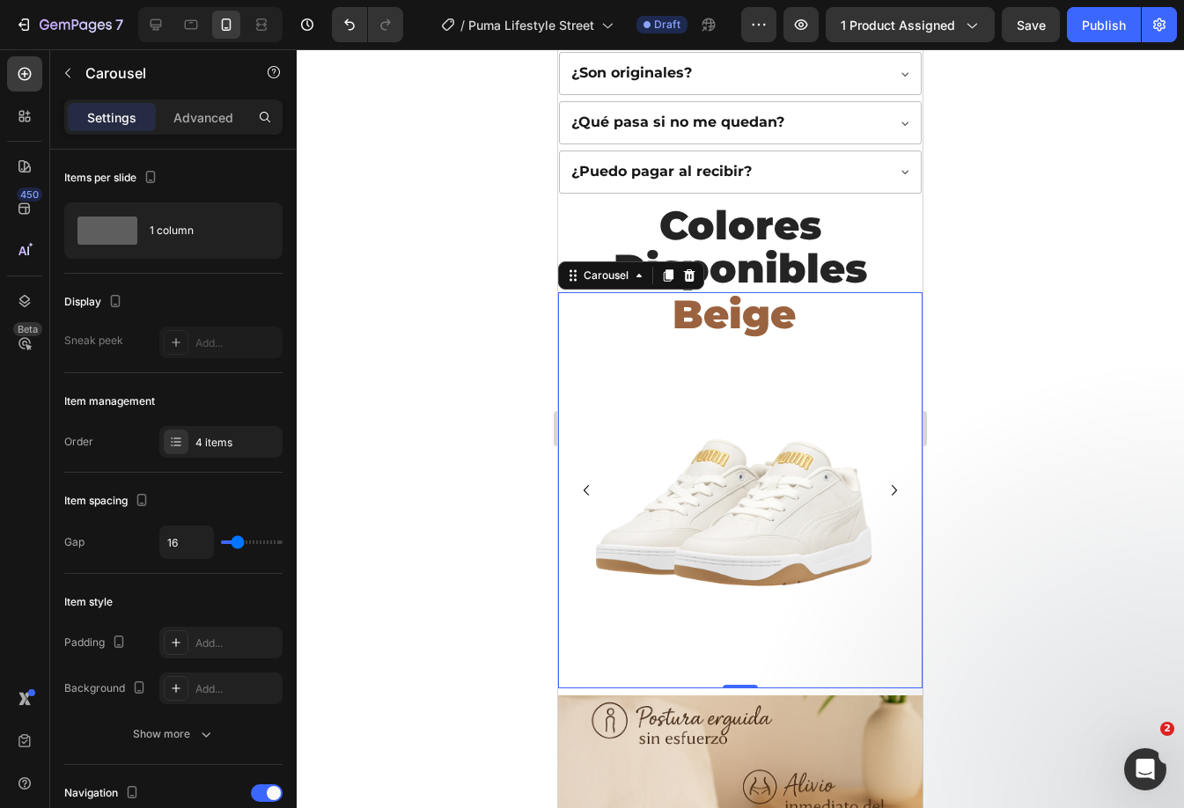
click at [884, 480] on icon "Carousel Next Arrow" at bounding box center [894, 490] width 21 height 21
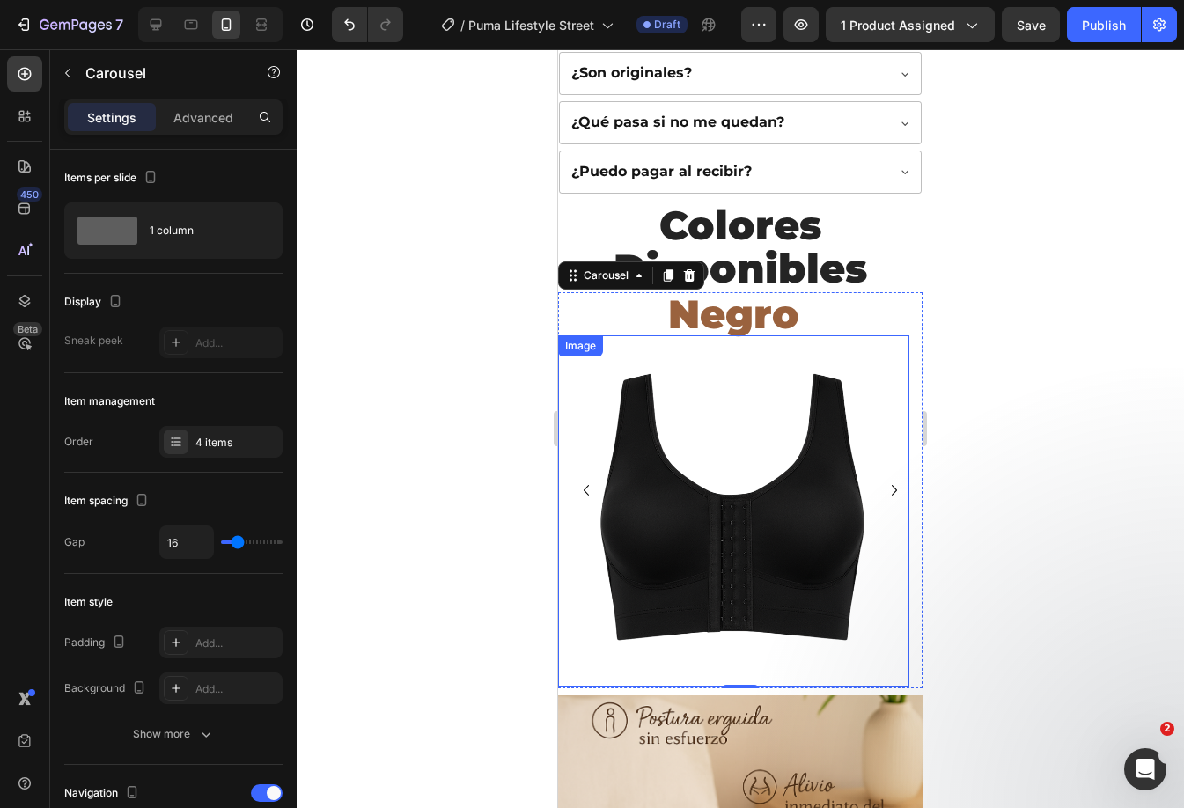
click at [763, 444] on img at bounding box center [733, 510] width 351 height 351
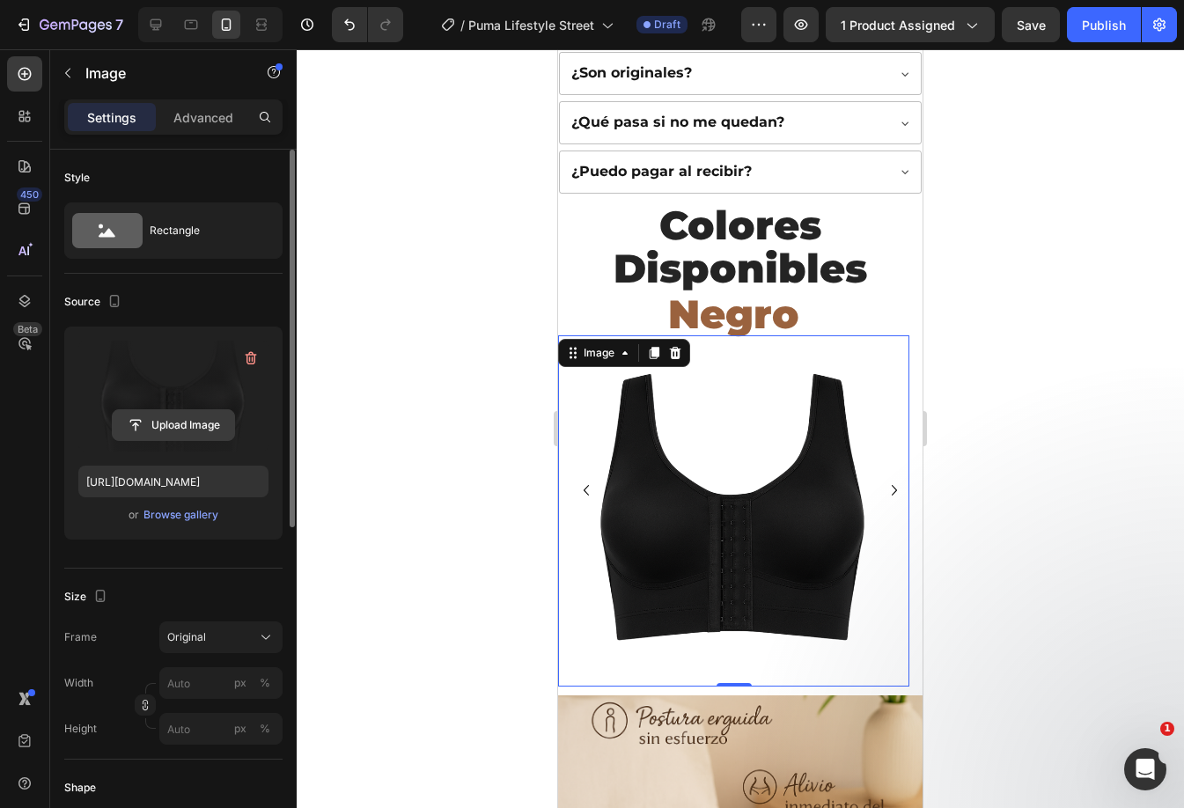
click at [150, 428] on input "file" at bounding box center [173, 425] width 121 height 30
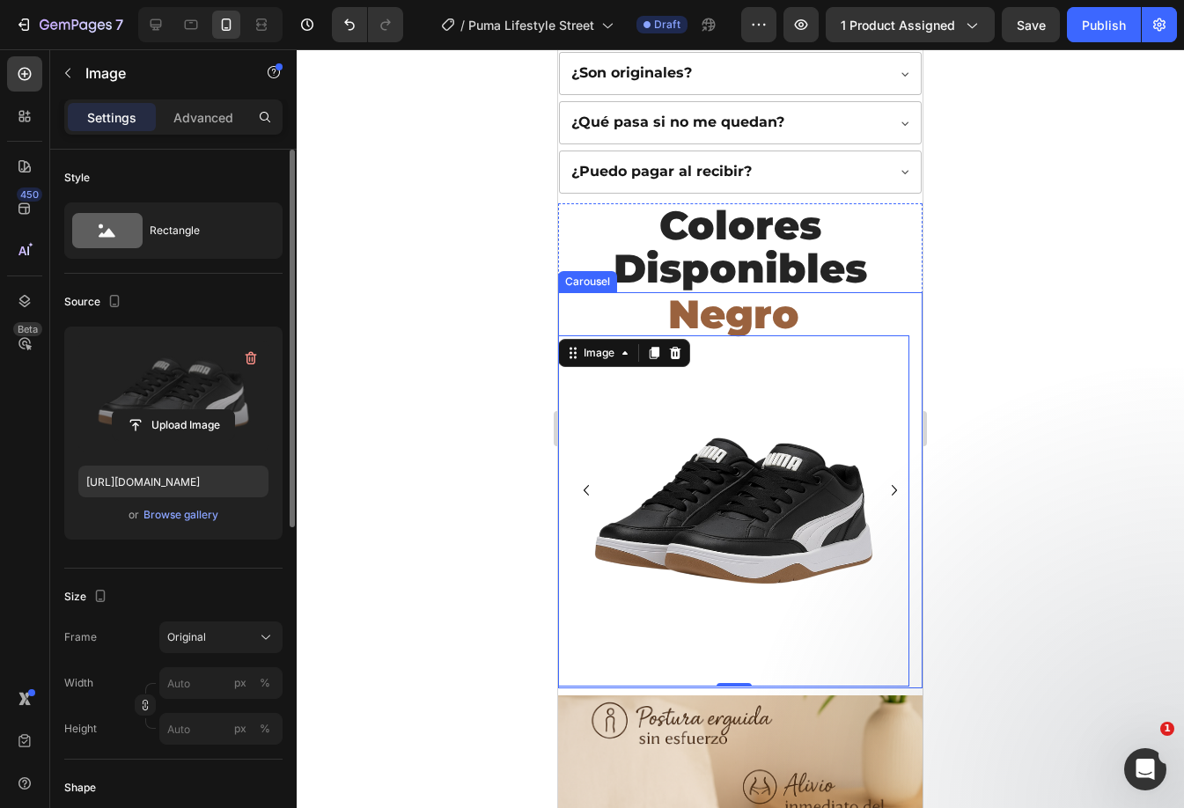
click at [884, 480] on icon "Carousel Next Arrow" at bounding box center [894, 490] width 21 height 21
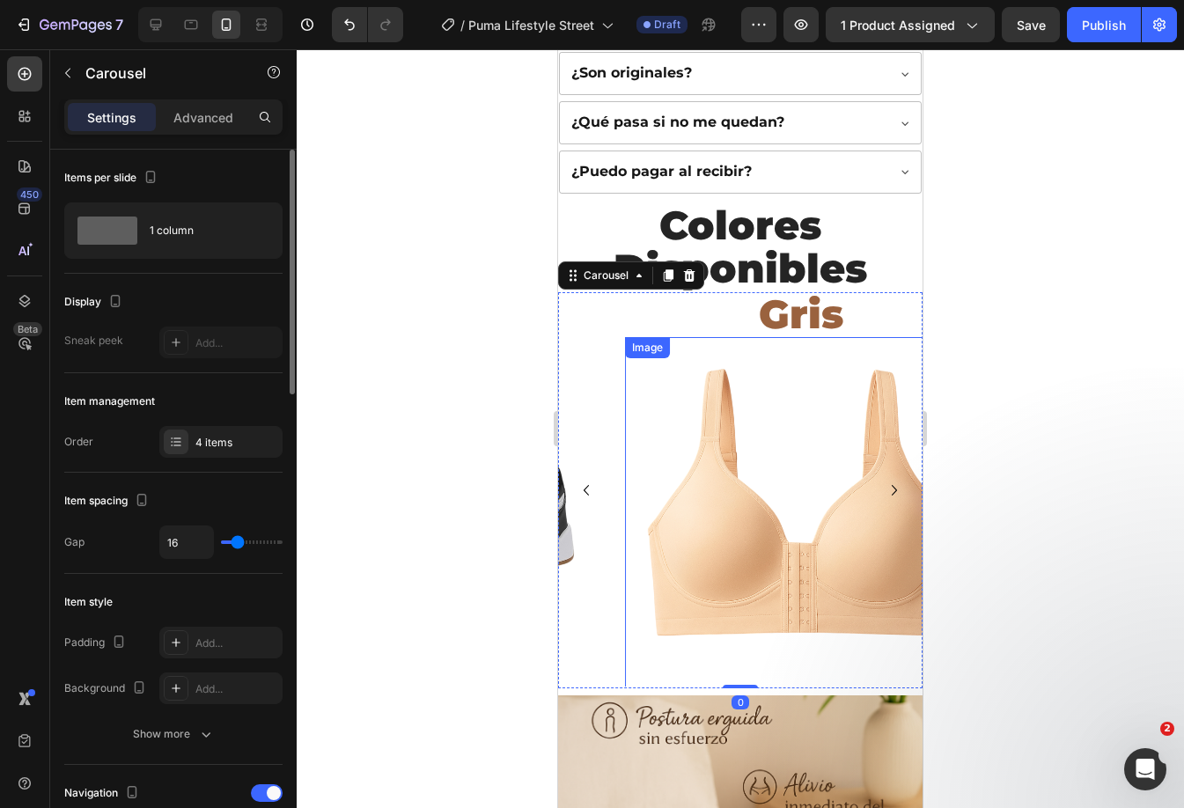
click at [766, 463] on img at bounding box center [800, 512] width 351 height 351
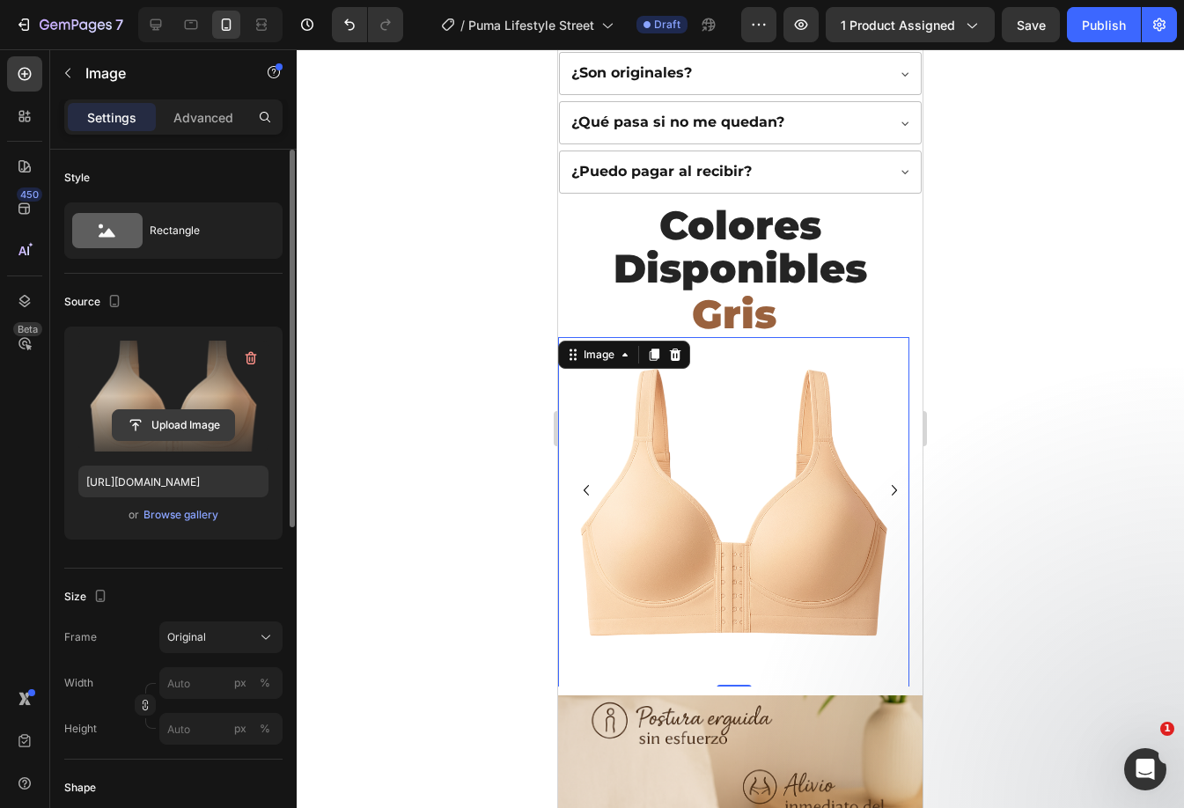
click at [157, 415] on input "file" at bounding box center [173, 425] width 121 height 30
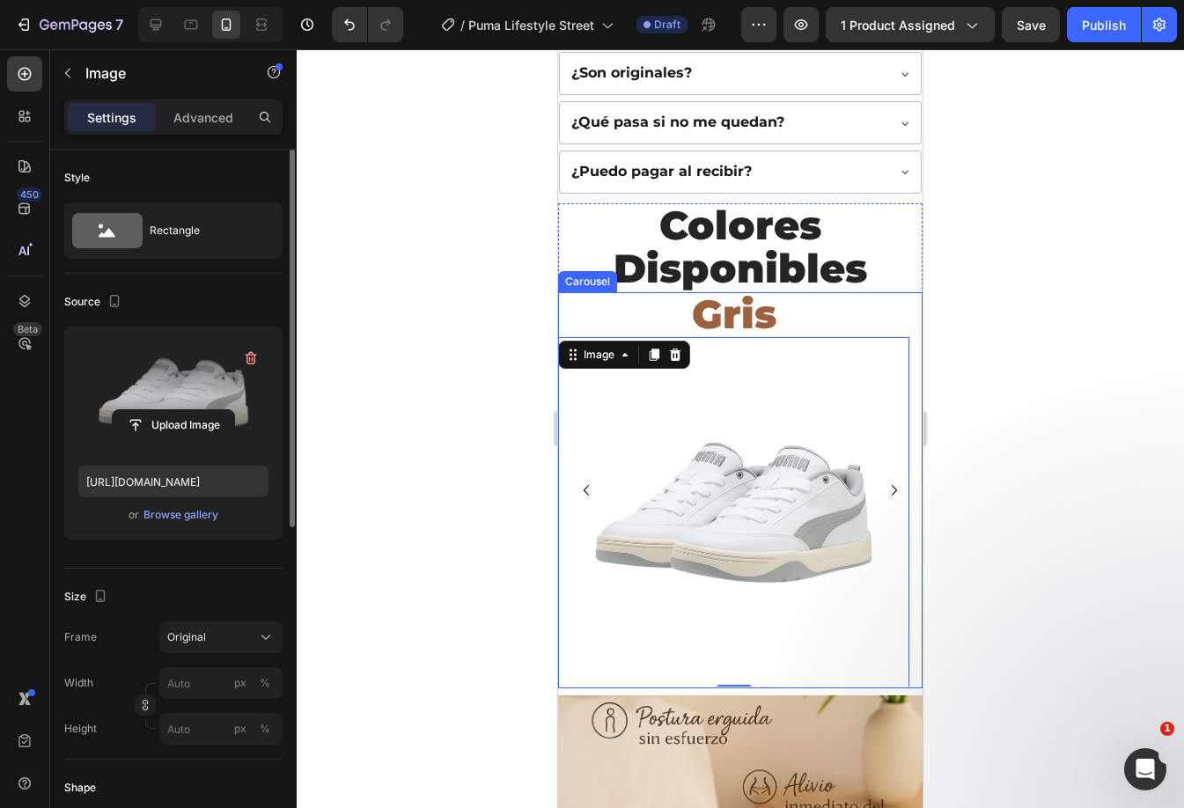
click at [884, 480] on icon "Carousel Next Arrow" at bounding box center [894, 490] width 21 height 21
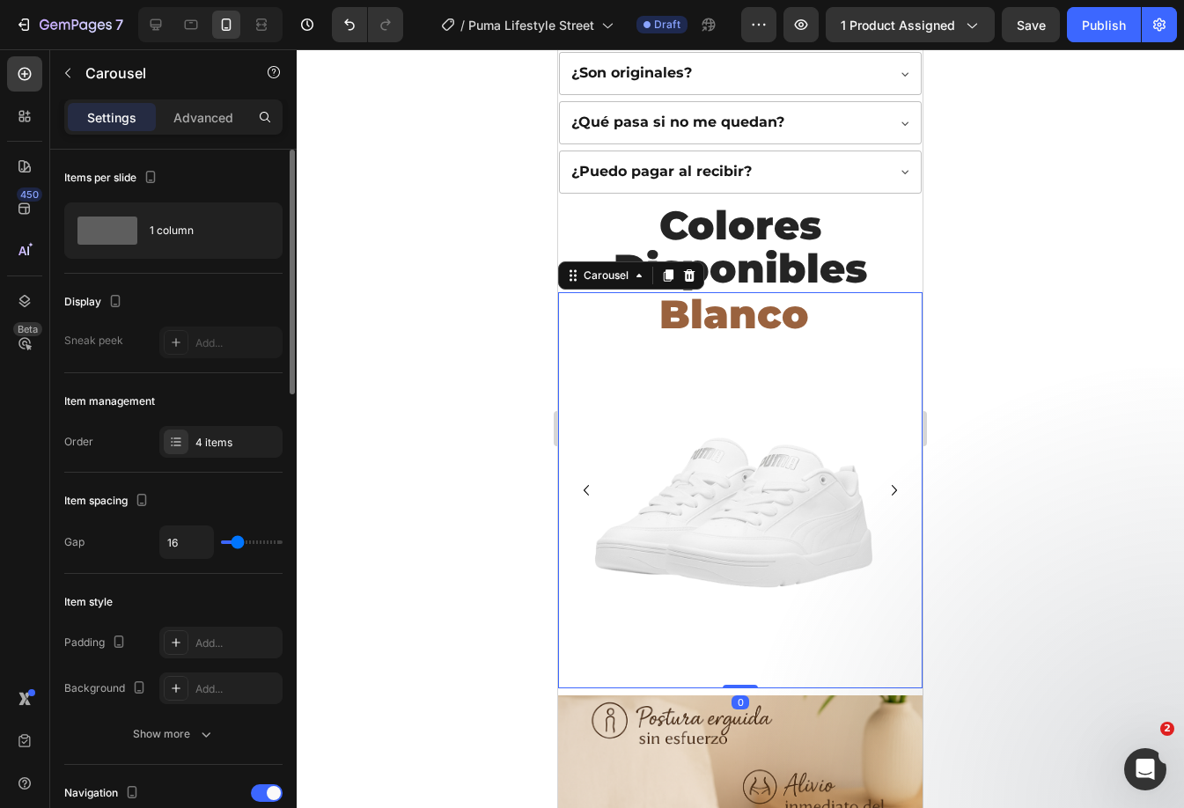
click at [884, 480] on icon "Carousel Next Arrow" at bounding box center [894, 490] width 21 height 21
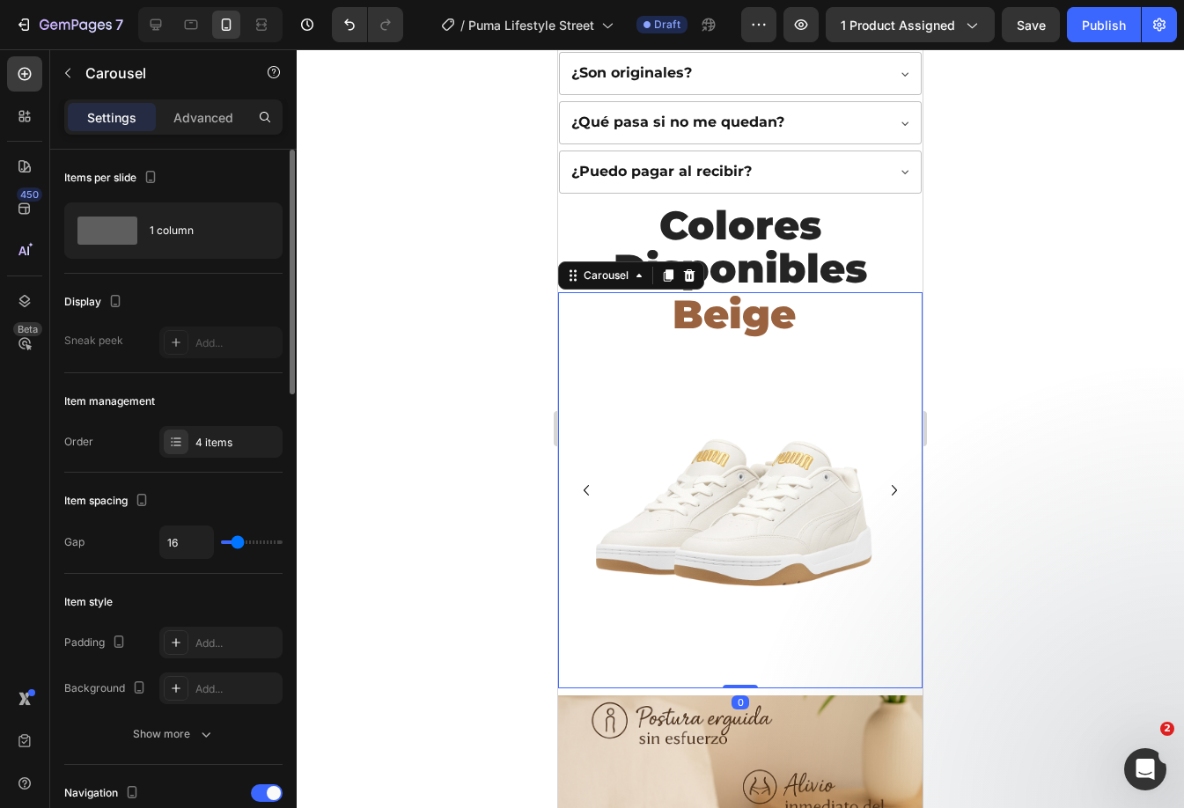
click at [884, 480] on icon "Carousel Next Arrow" at bounding box center [894, 490] width 21 height 21
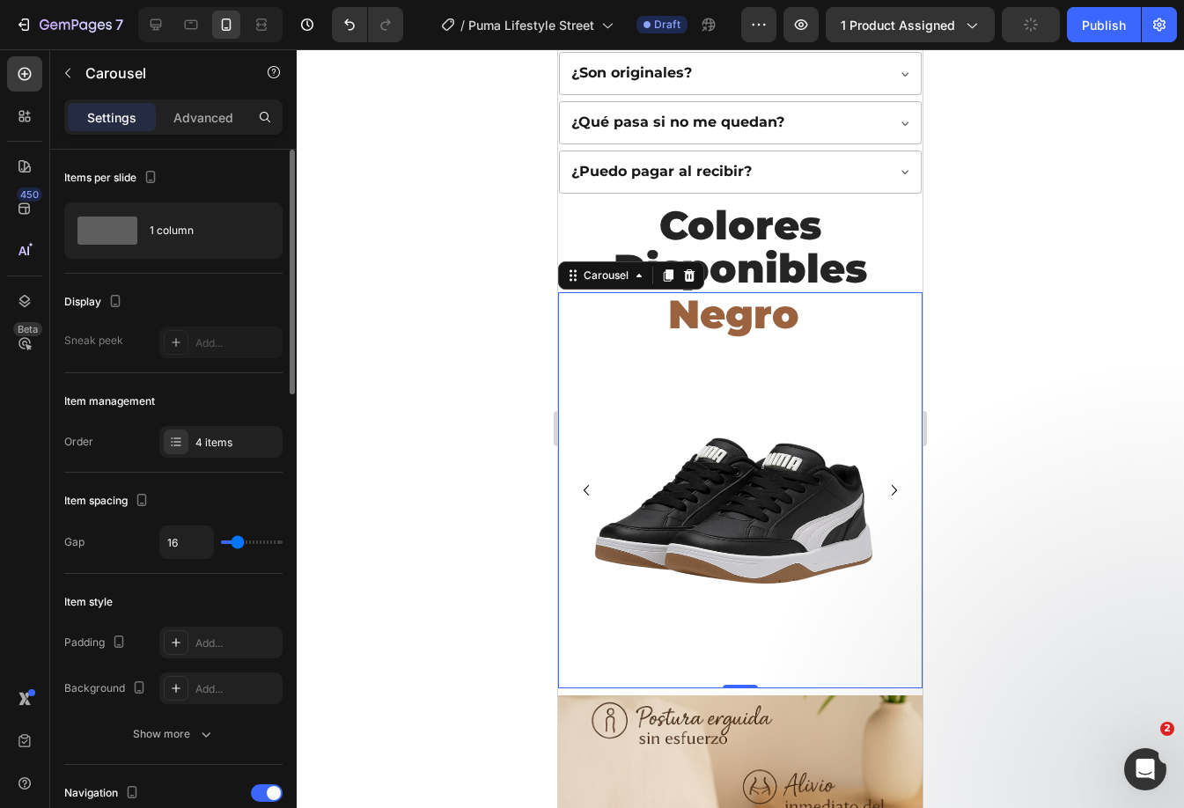
click at [884, 480] on icon "Carousel Next Arrow" at bounding box center [894, 490] width 21 height 21
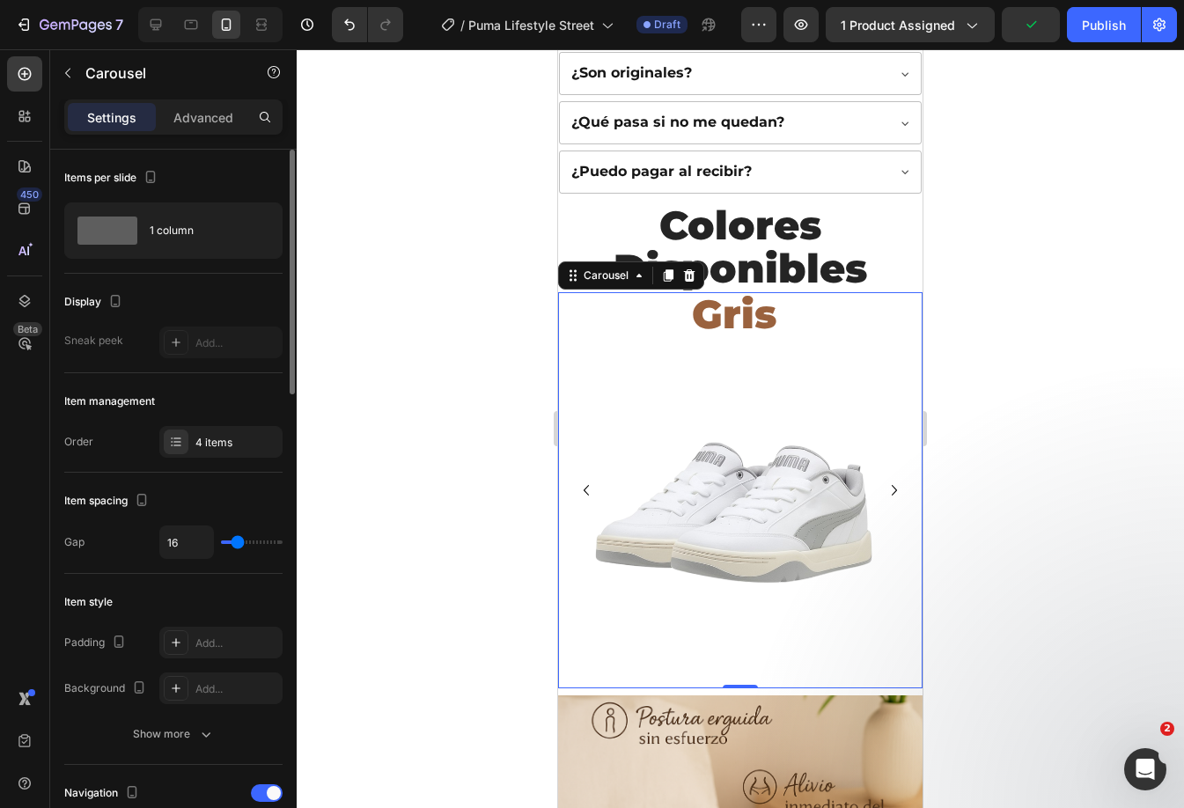
click at [884, 480] on icon "Carousel Next Arrow" at bounding box center [894, 490] width 21 height 21
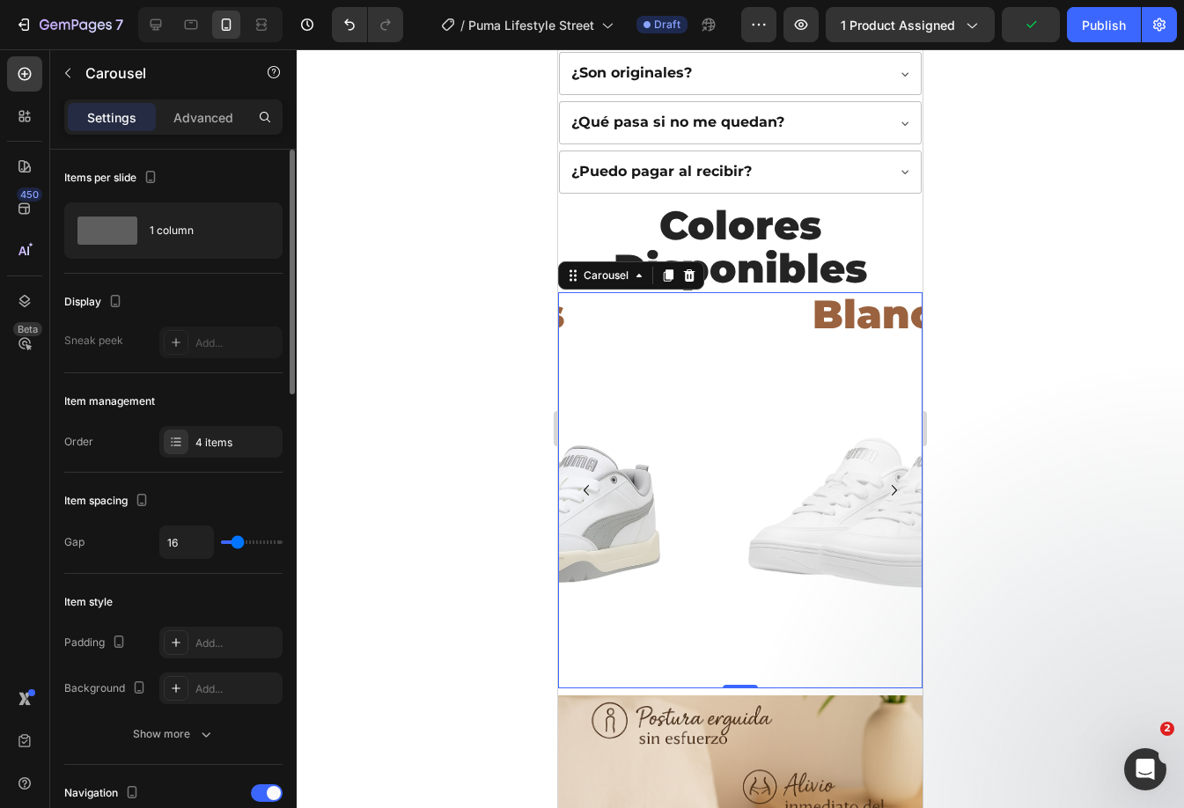
click at [884, 480] on icon "Carousel Next Arrow" at bounding box center [894, 490] width 21 height 21
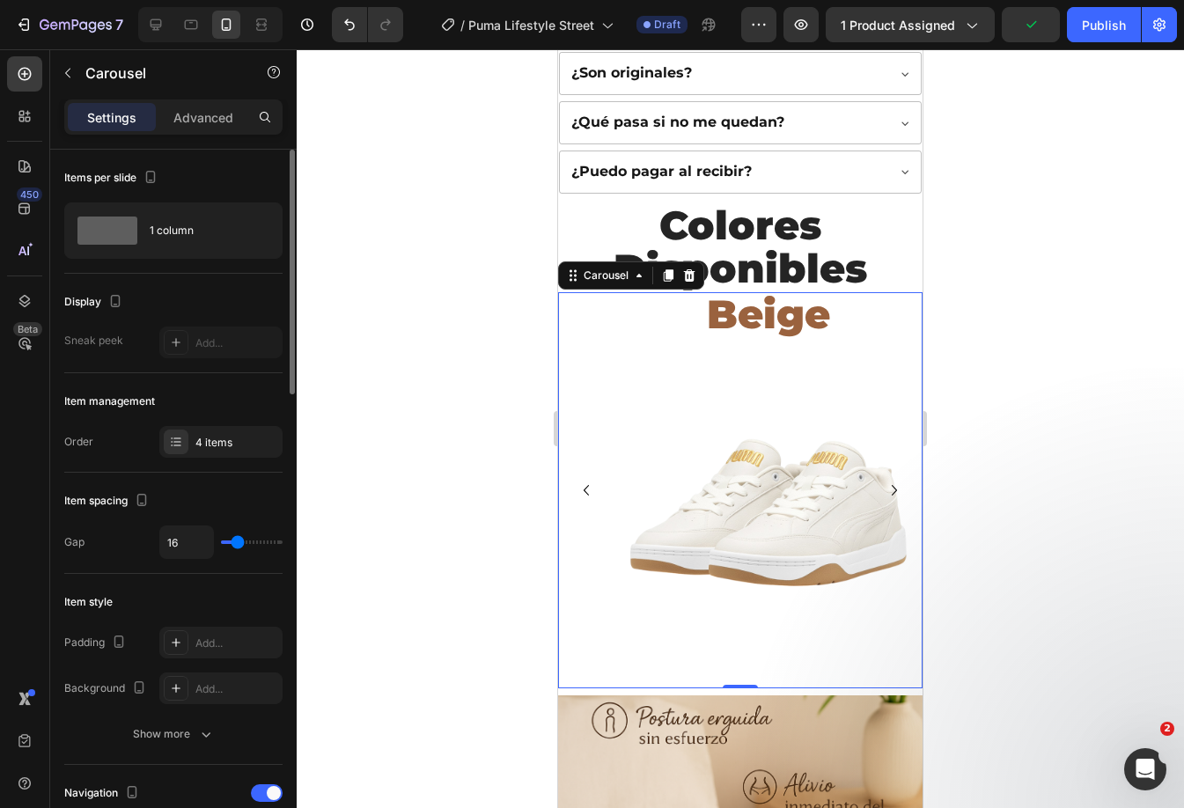
click at [884, 480] on icon "Carousel Next Arrow" at bounding box center [894, 490] width 21 height 21
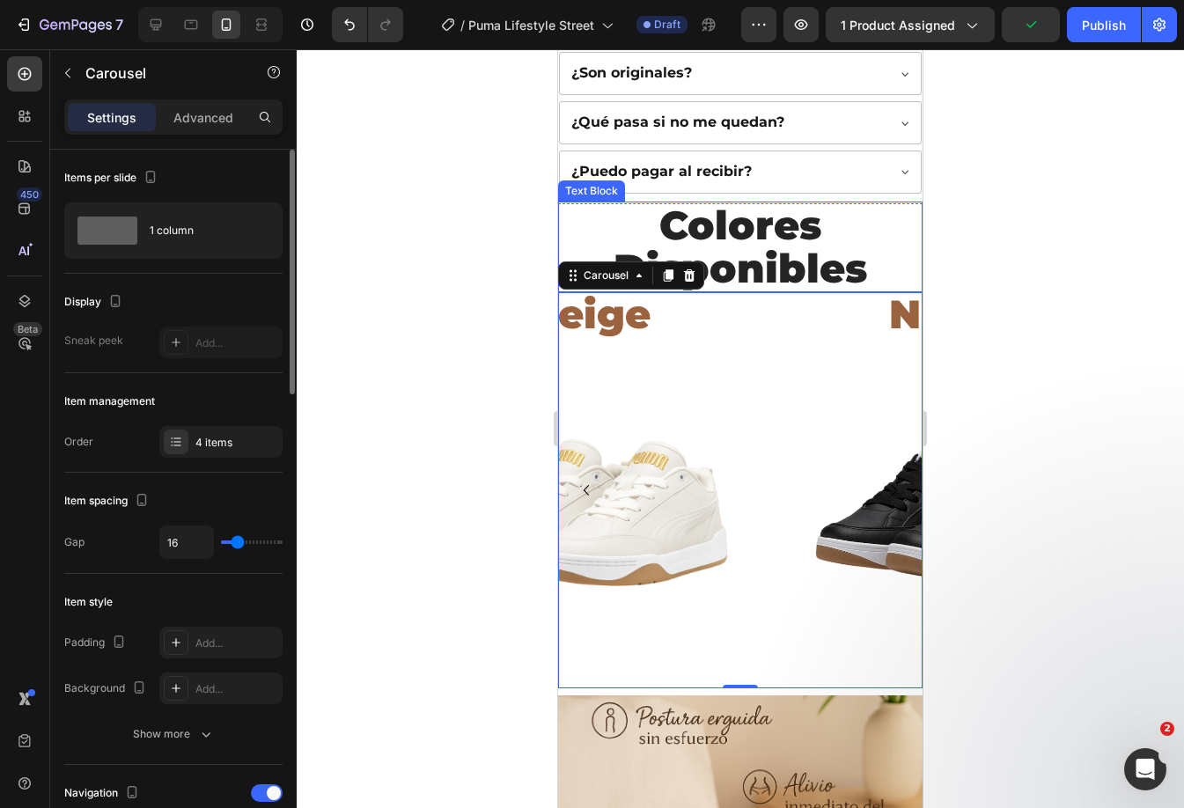
click at [764, 212] on p "Colores Disponibles" at bounding box center [740, 246] width 361 height 87
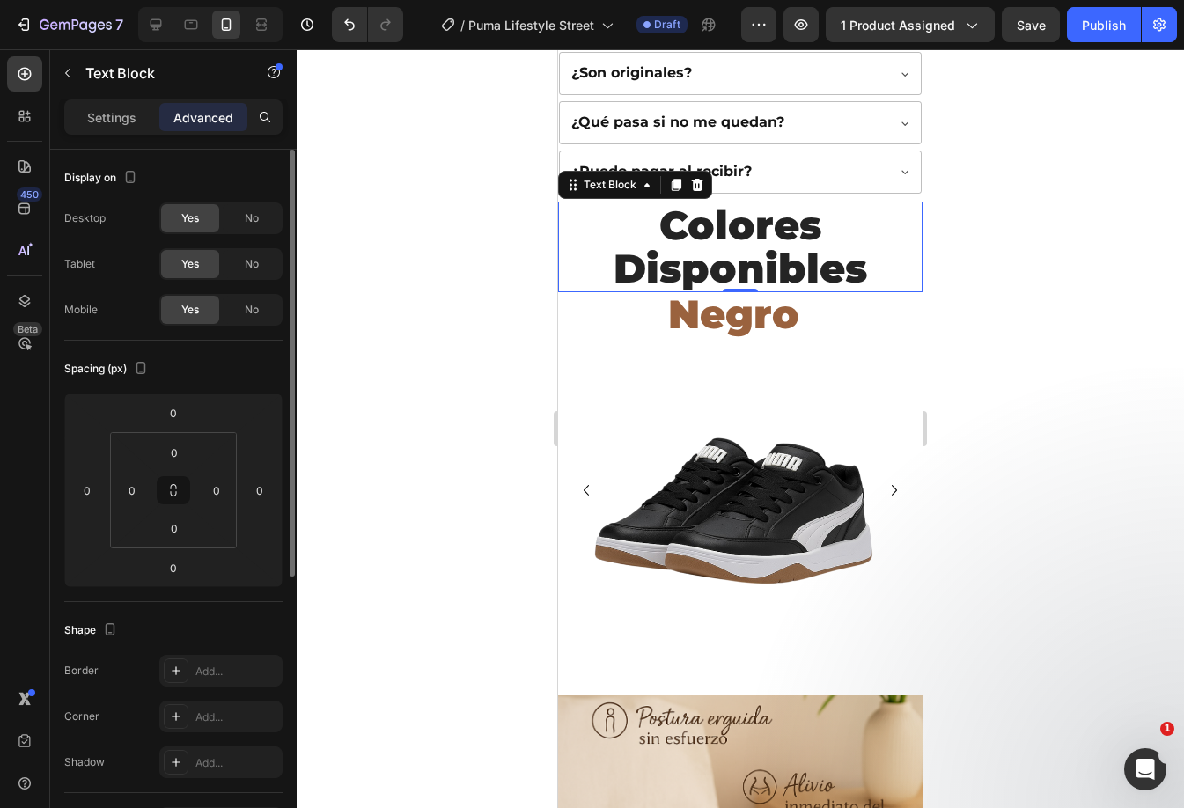
click at [122, 117] on p "Settings" at bounding box center [111, 117] width 49 height 18
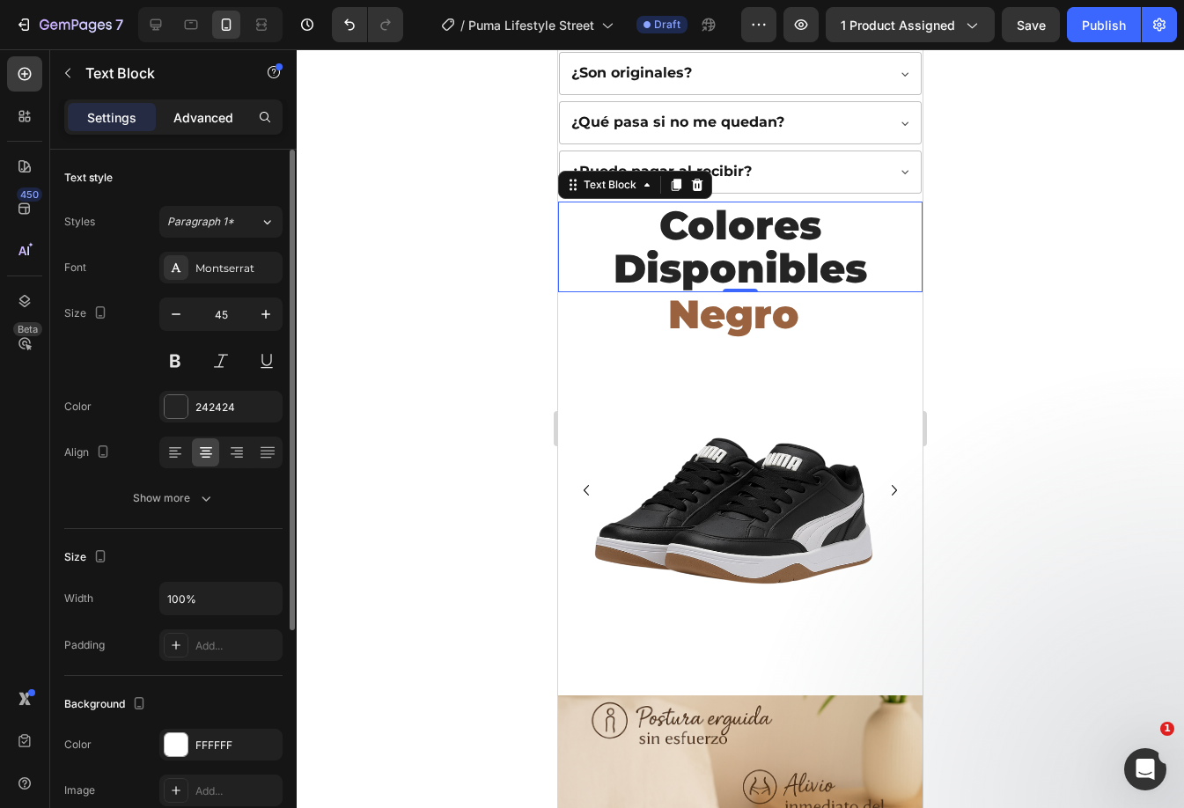
click at [202, 114] on p "Advanced" at bounding box center [203, 117] width 60 height 18
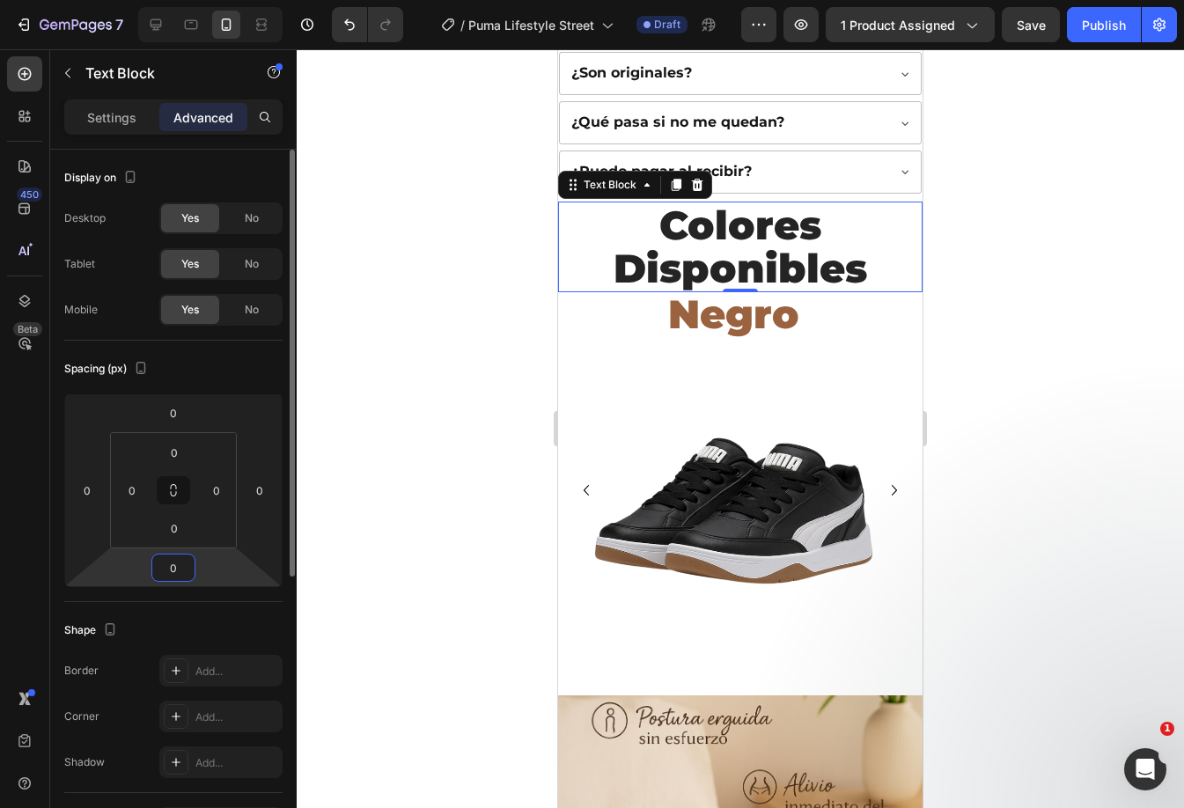
click at [175, 564] on input "0" at bounding box center [173, 567] width 35 height 26
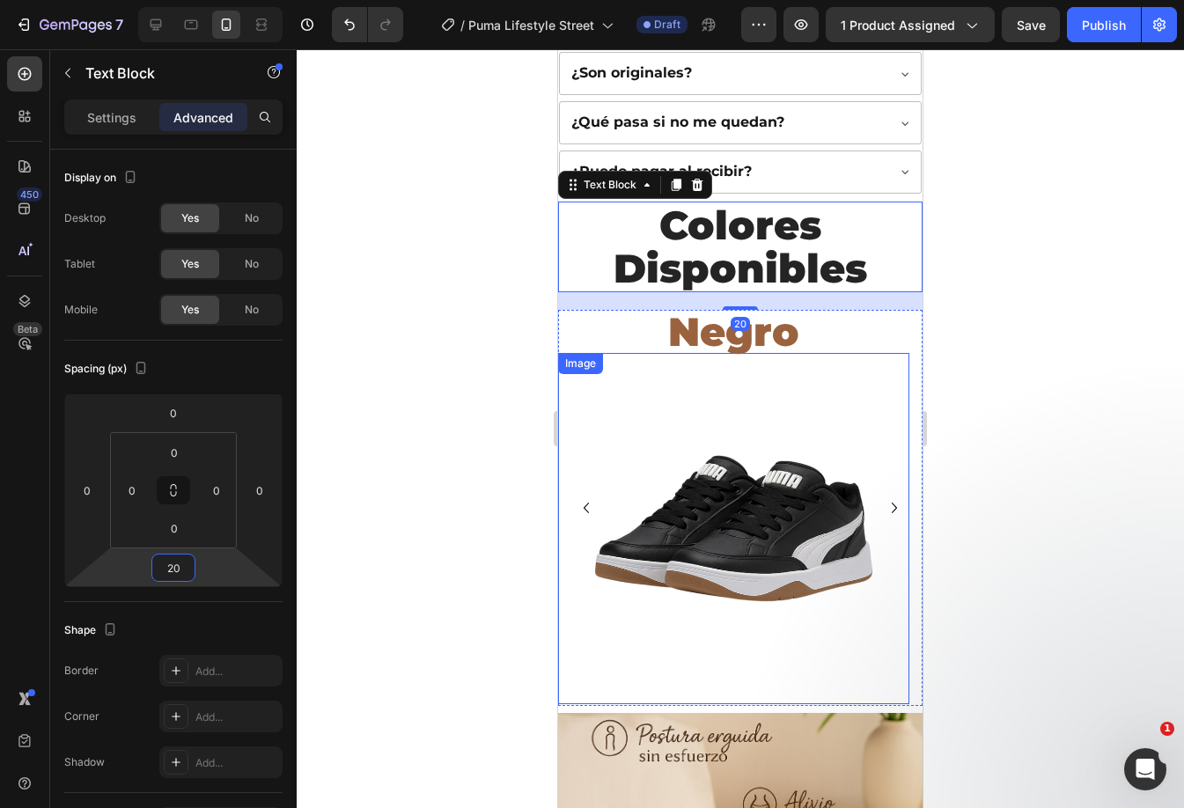
click at [861, 403] on img at bounding box center [733, 528] width 351 height 351
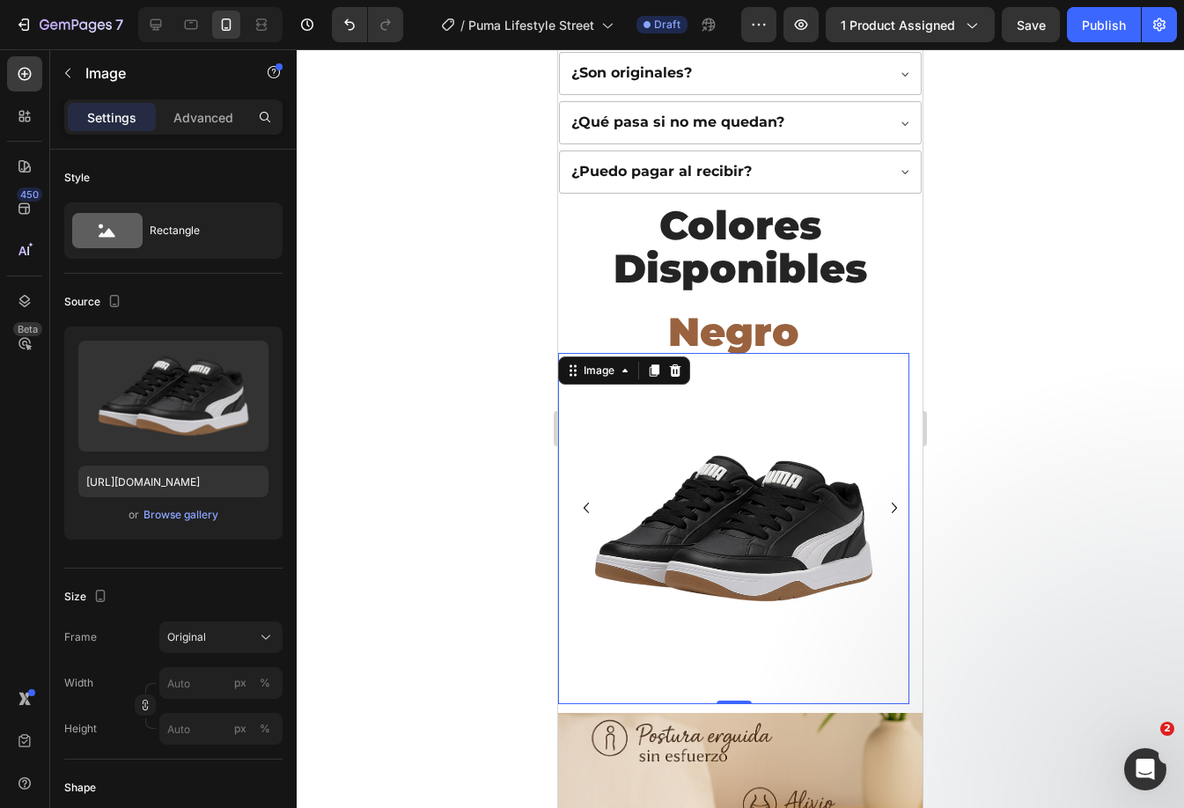
click at [884, 497] on icon "Carousel Next Arrow" at bounding box center [894, 507] width 21 height 21
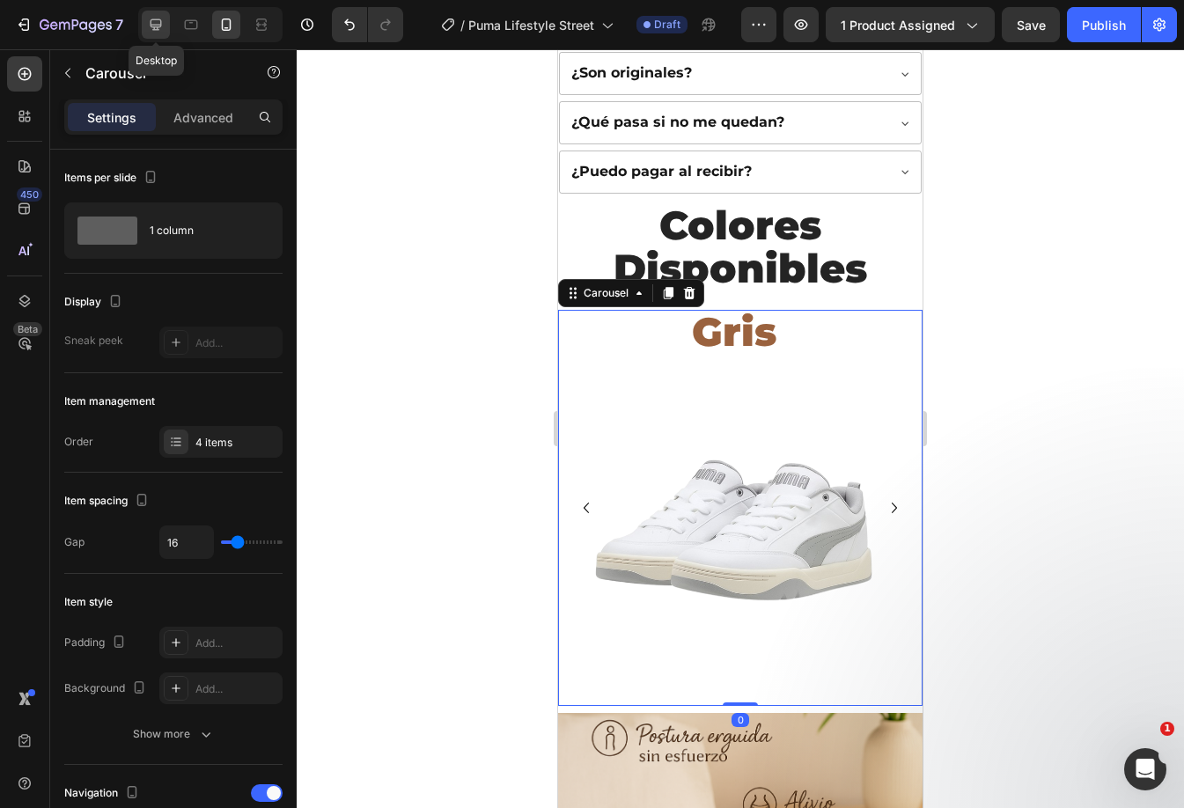
click at [150, 13] on div at bounding box center [156, 25] width 28 height 28
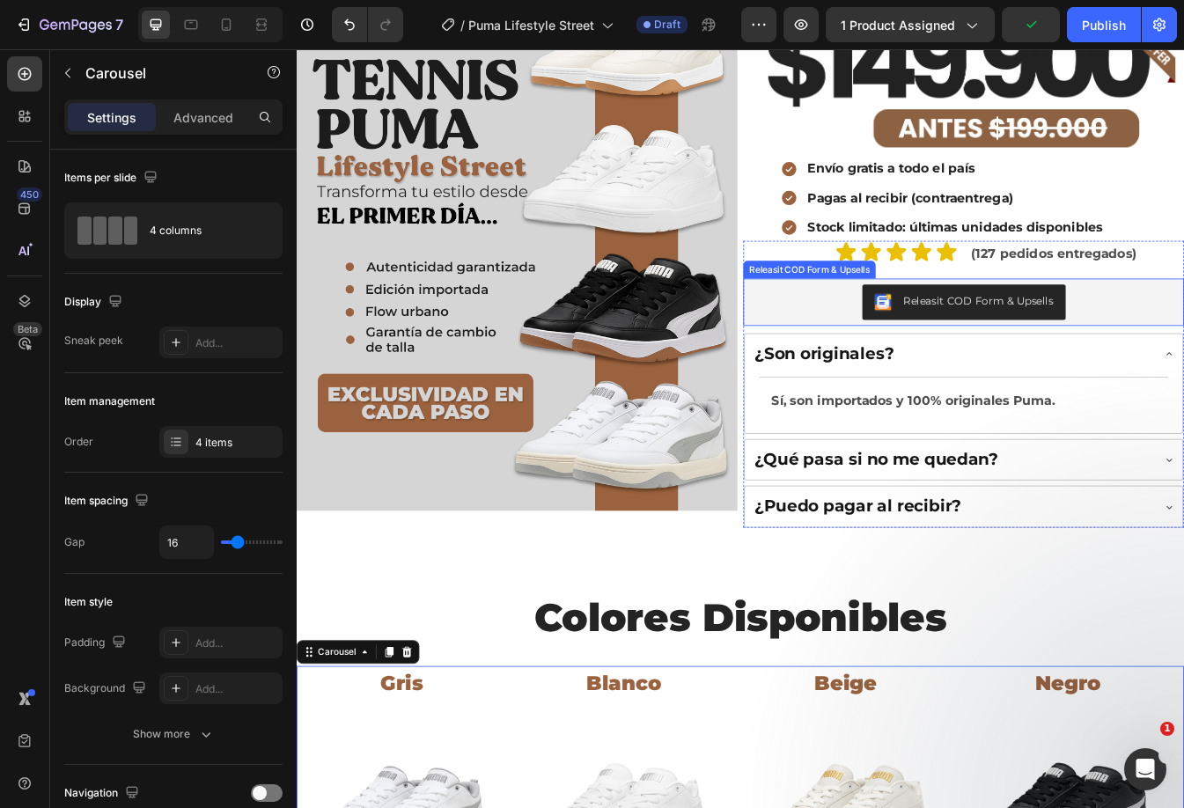
scroll to position [352, 0]
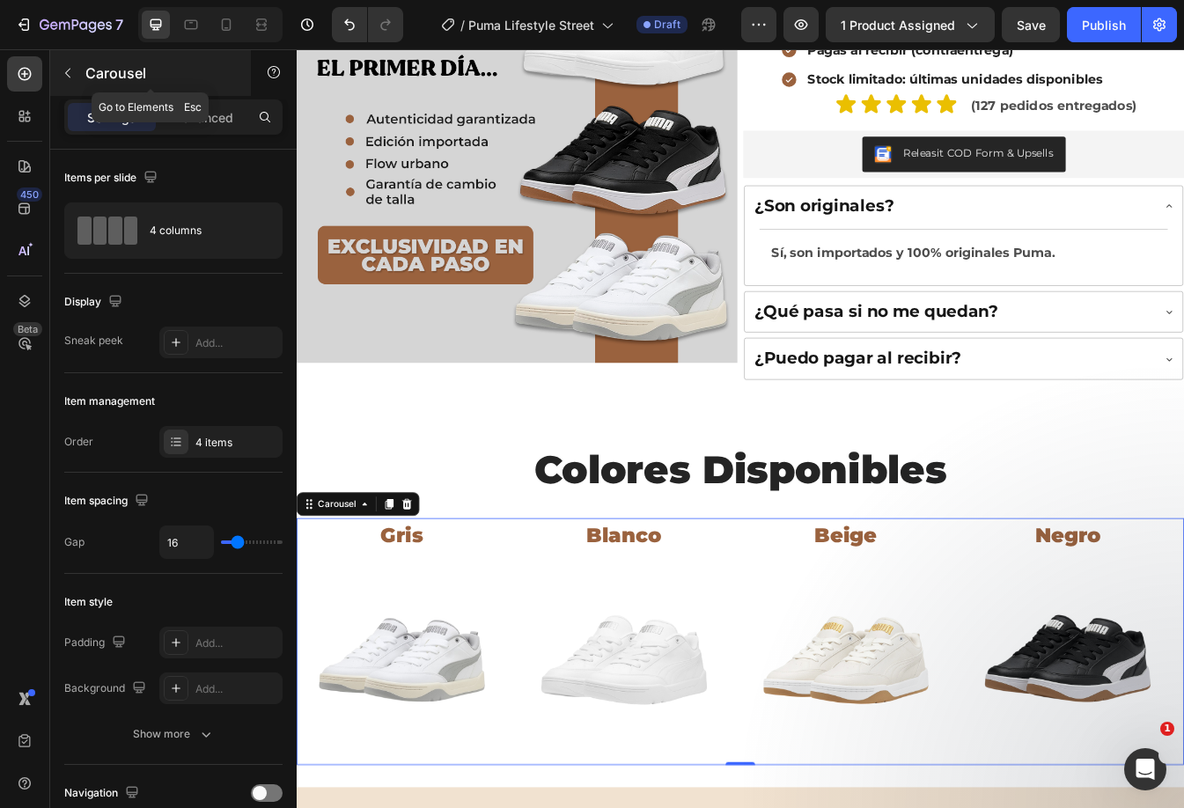
click at [59, 76] on button "button" at bounding box center [68, 73] width 28 height 28
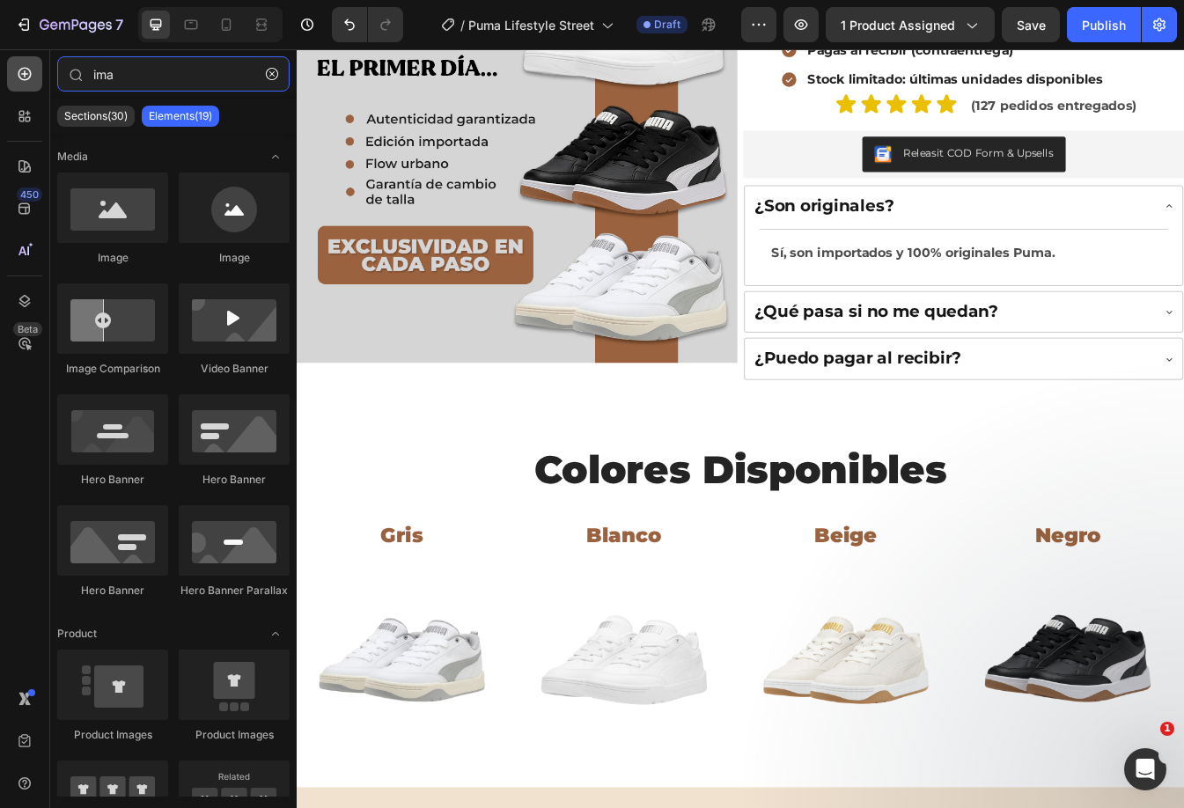
drag, startPoint x: 144, startPoint y: 73, endPoint x: 14, endPoint y: 84, distance: 130.7
click at [14, 84] on div "450 Beta ima Sections(30) Elements(19) Media Image Image Image Comparison Video…" at bounding box center [148, 428] width 297 height 759
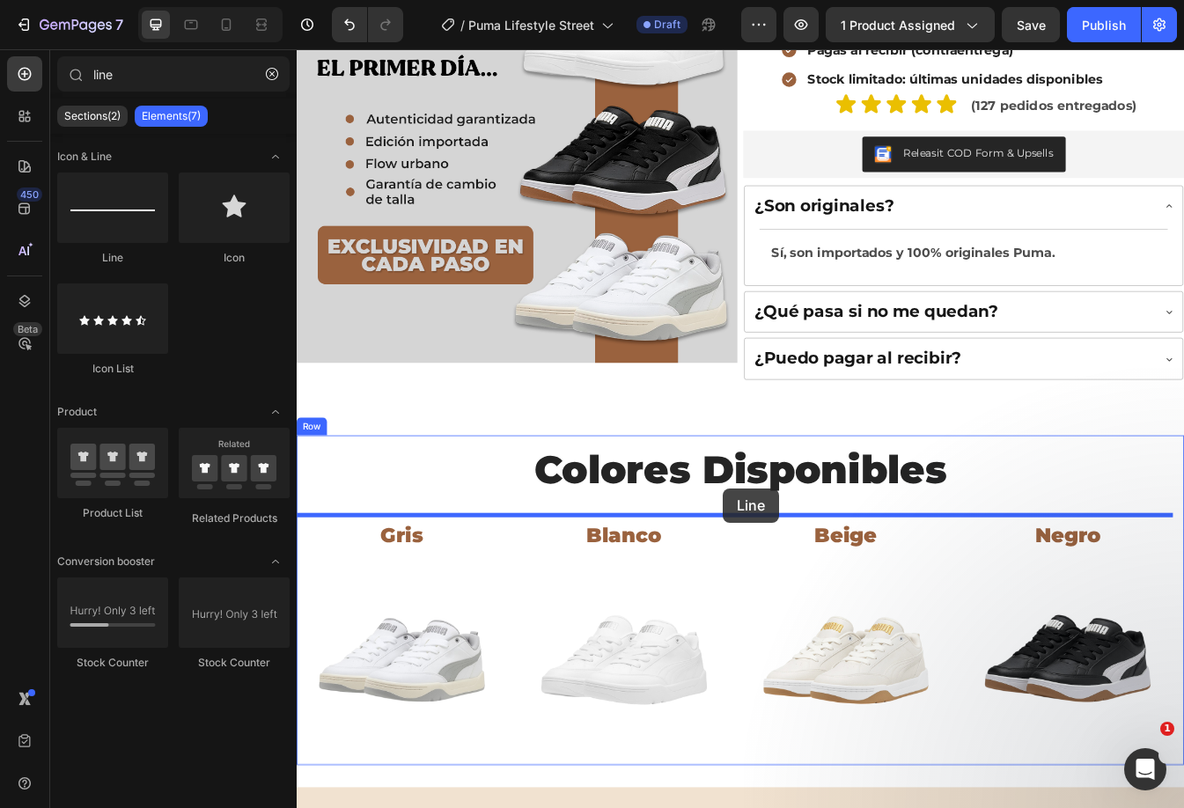
drag, startPoint x: 403, startPoint y: 249, endPoint x: 803, endPoint y: 572, distance: 514.4
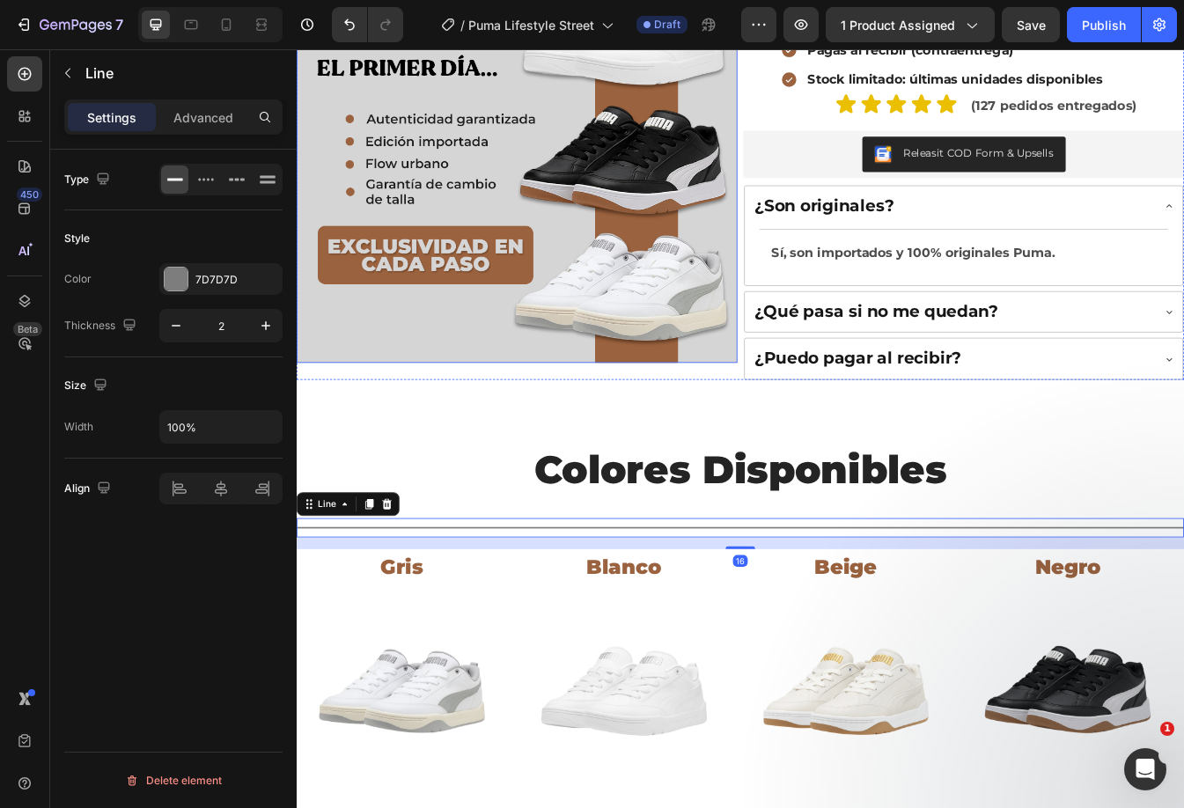
click at [656, 284] on img at bounding box center [559, 102] width 524 height 641
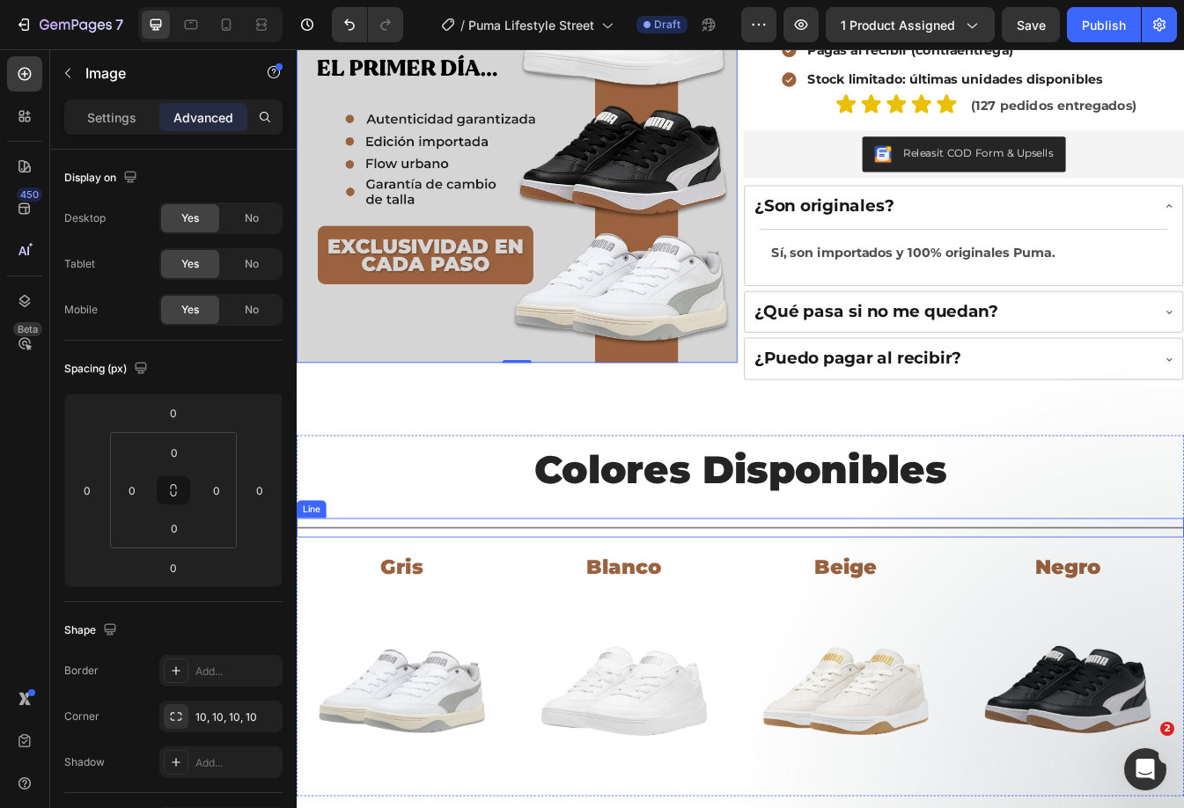
scroll to position [616, 0]
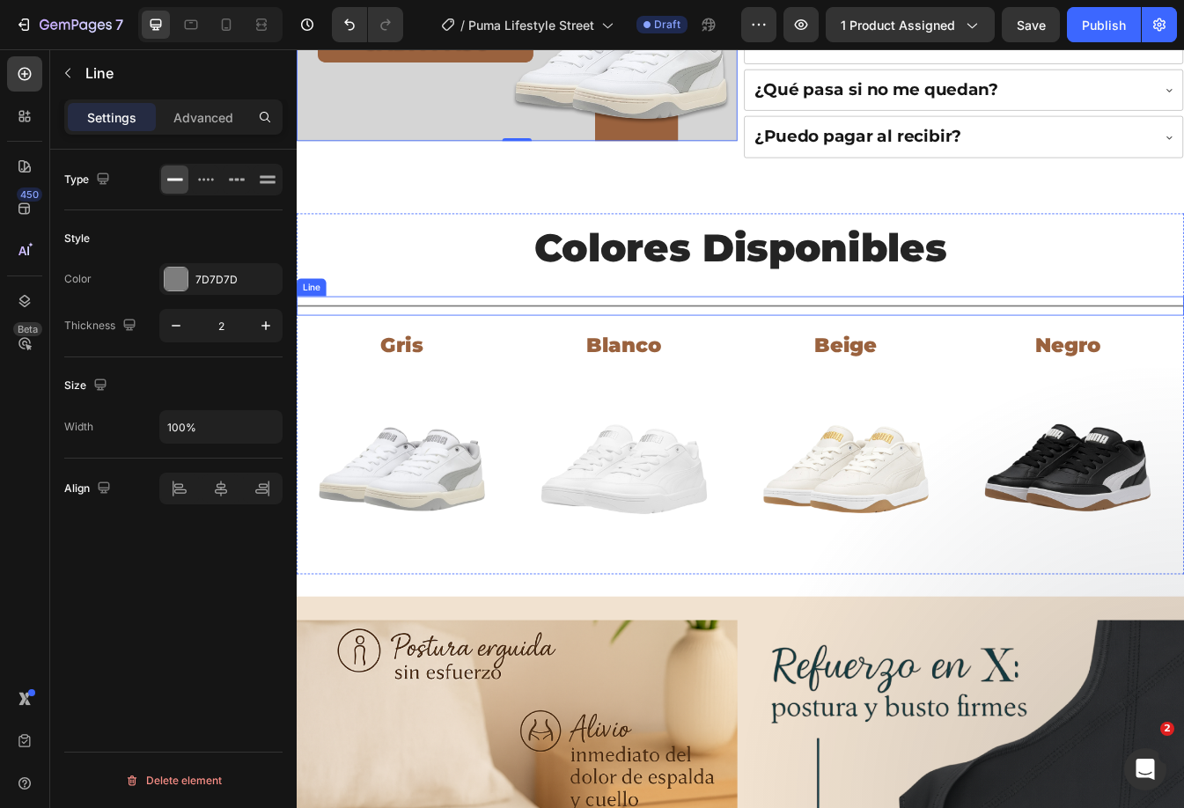
click at [718, 347] on div "Title Line" at bounding box center [825, 354] width 1056 height 23
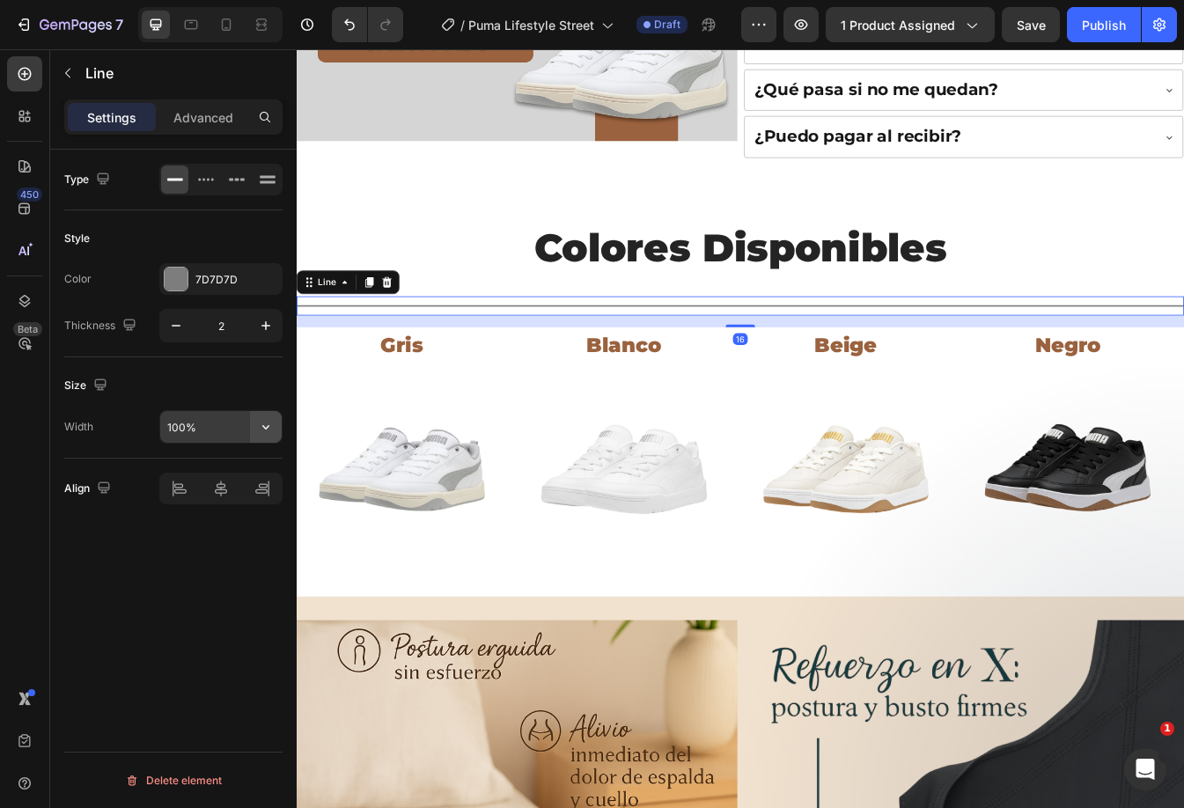
click at [272, 422] on icon "button" at bounding box center [266, 427] width 18 height 18
click at [200, 427] on input "100%" at bounding box center [220, 427] width 121 height 32
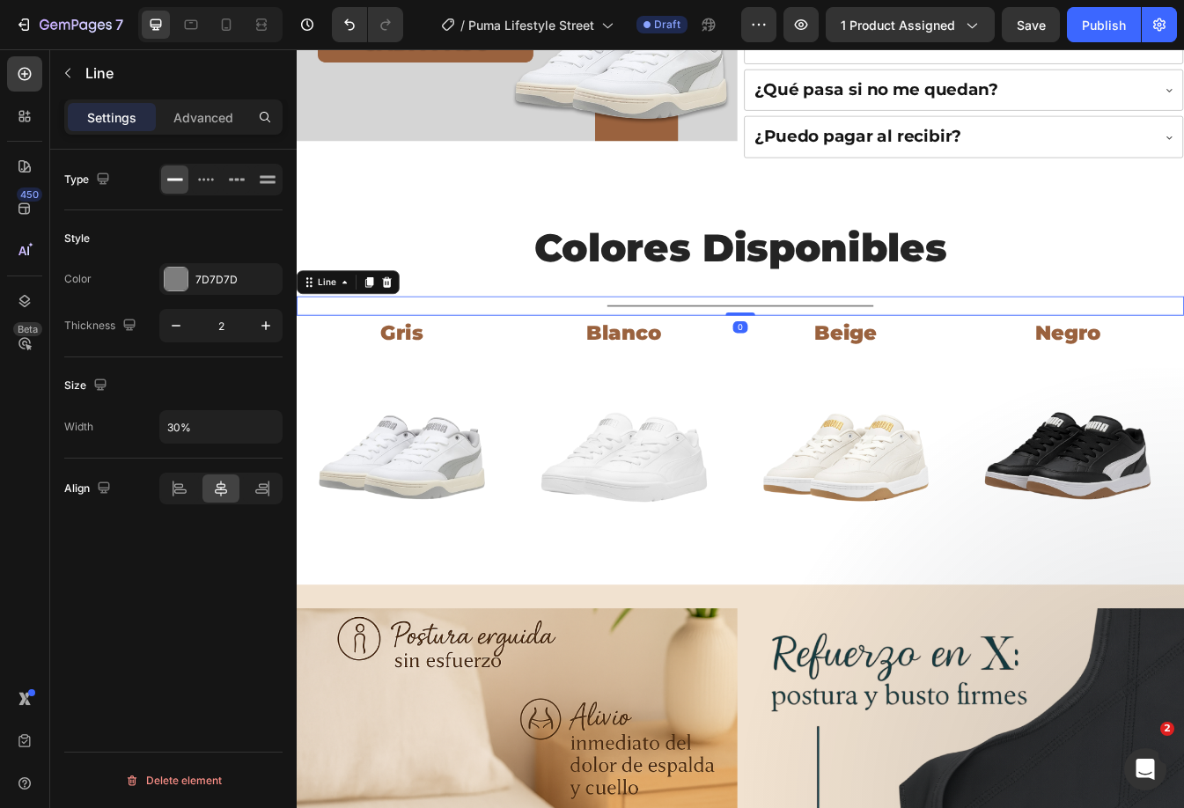
drag, startPoint x: 807, startPoint y: 375, endPoint x: 787, endPoint y: 297, distance: 80.0
click at [811, 348] on div "Title Line 0" at bounding box center [825, 354] width 1056 height 23
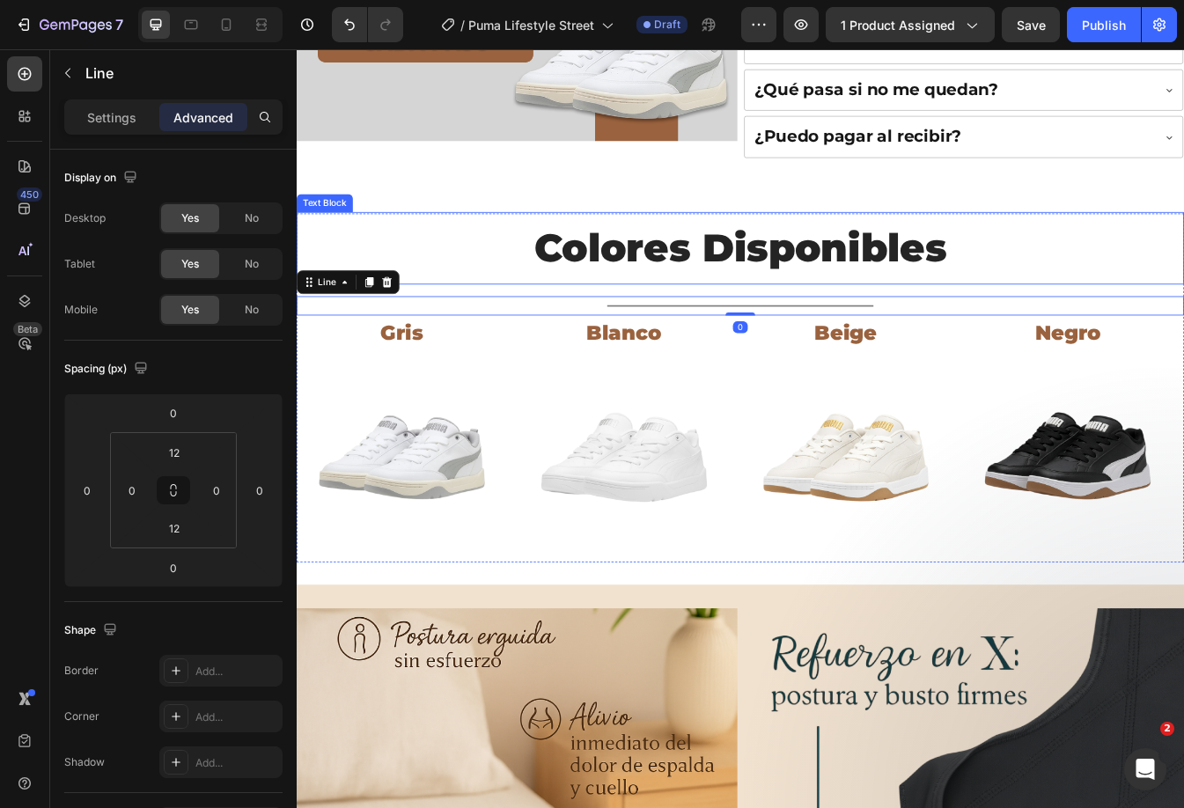
click at [781, 282] on p "Colores Disponibles" at bounding box center [824, 286] width 1052 height 83
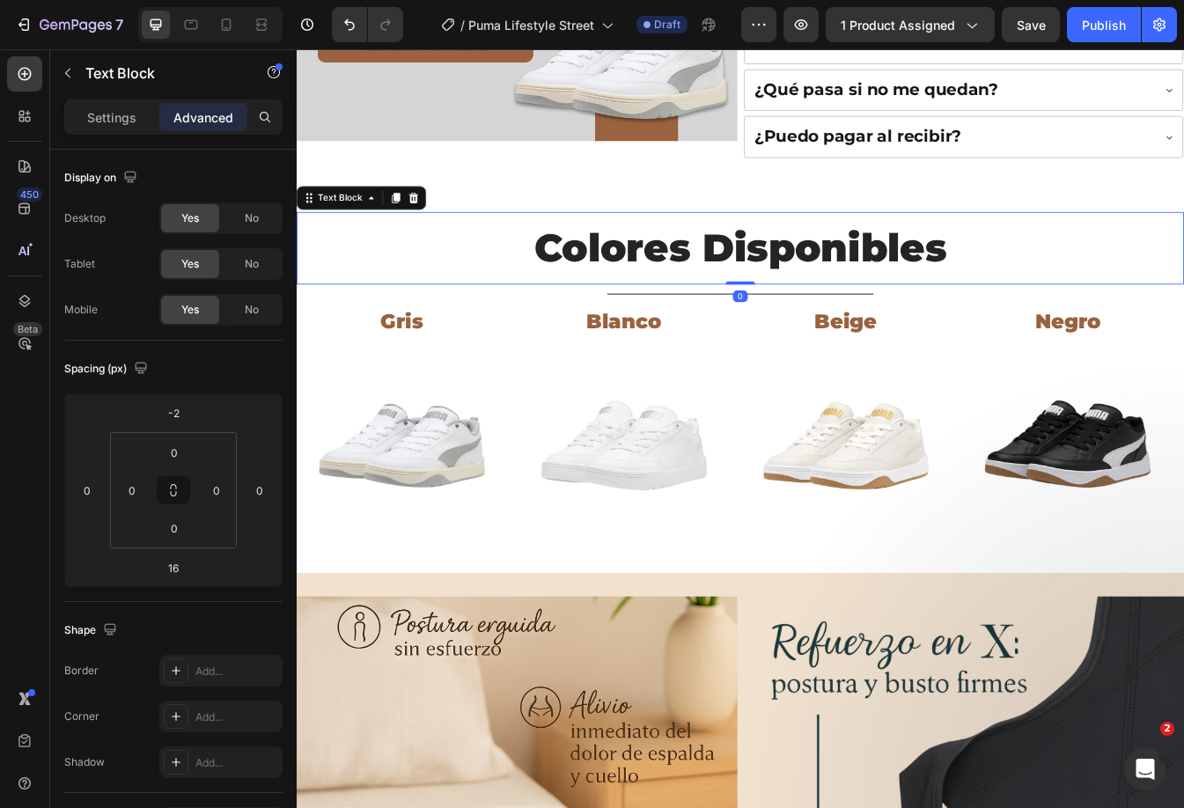
drag, startPoint x: 806, startPoint y: 336, endPoint x: 806, endPoint y: 288, distance: 48.4
click at [810, 290] on div "Colores Disponibles Text Block 0" at bounding box center [825, 286] width 1056 height 86
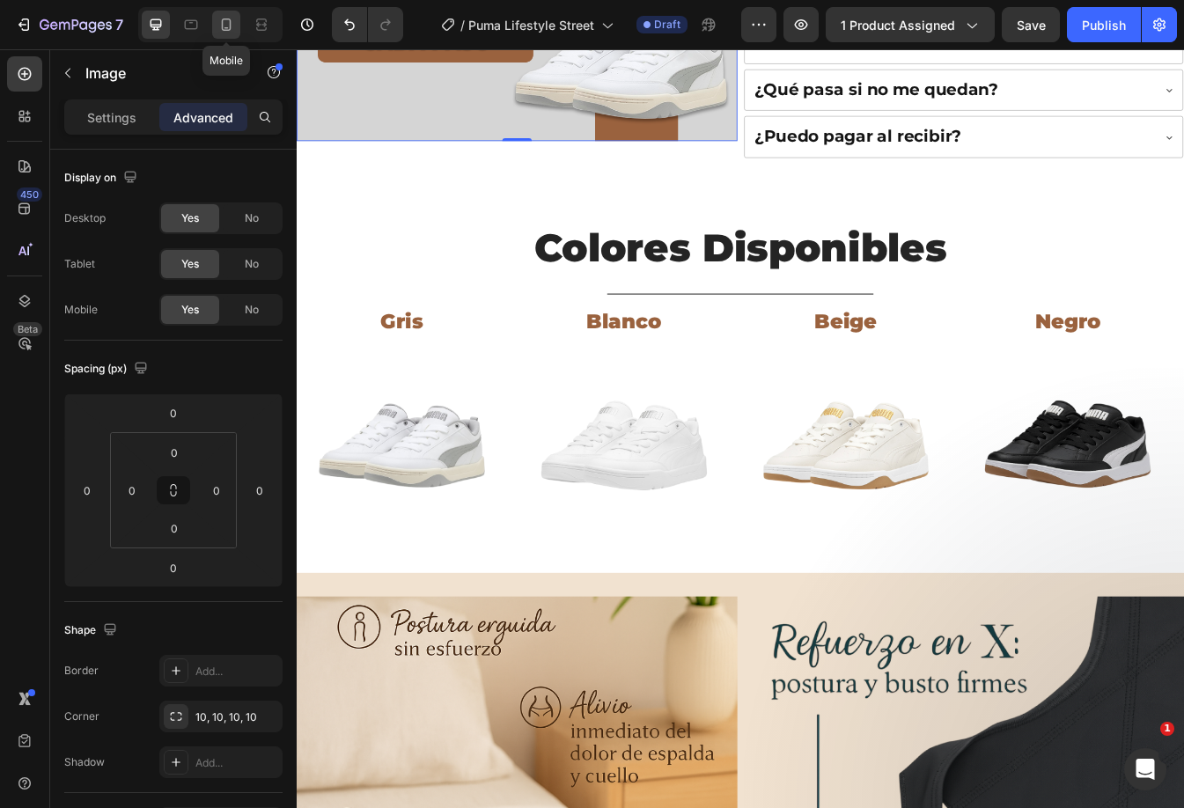
click at [222, 26] on icon at bounding box center [227, 24] width 10 height 12
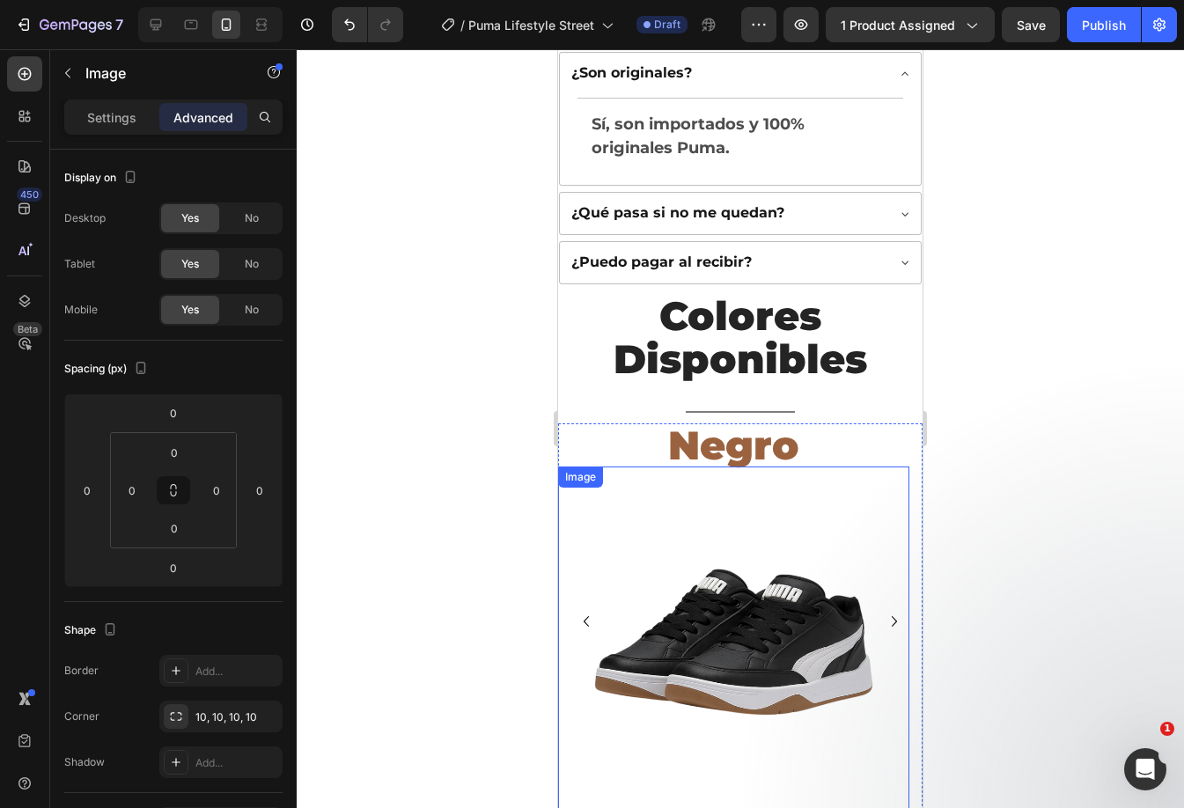
scroll to position [792, 0]
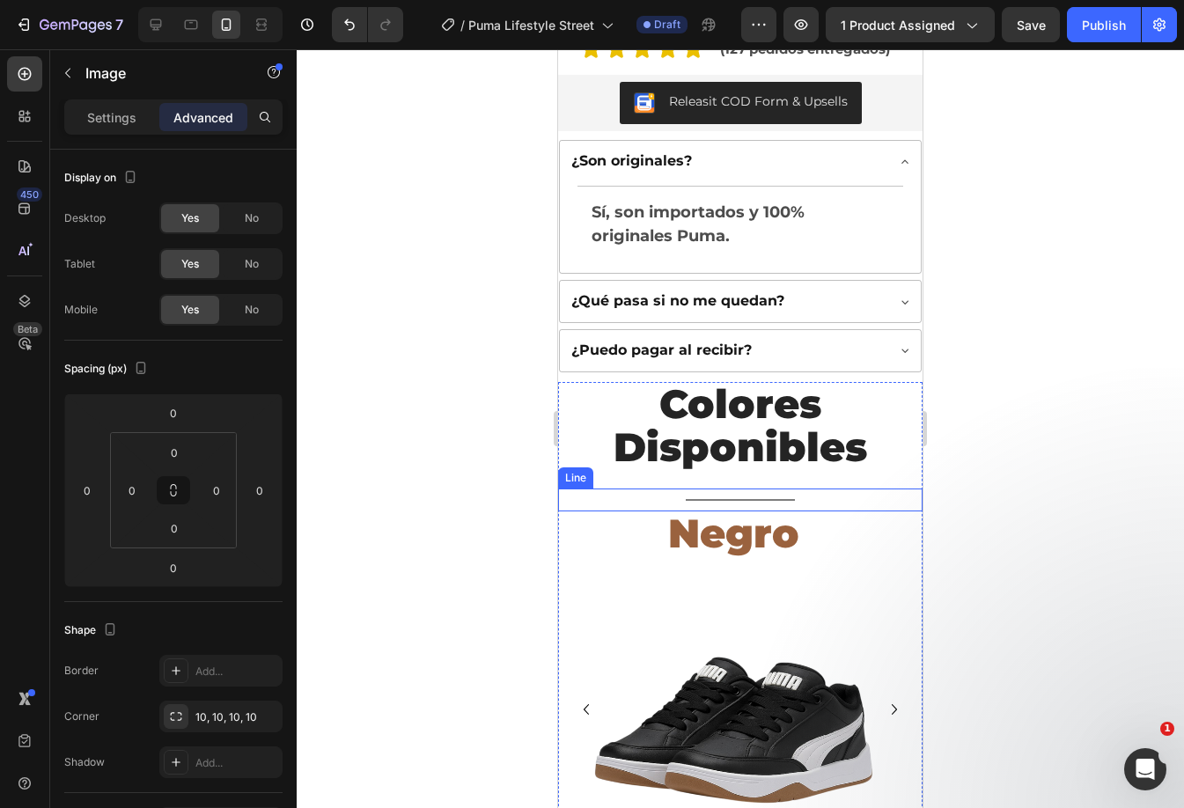
click at [783, 488] on div "Title Line" at bounding box center [740, 499] width 364 height 23
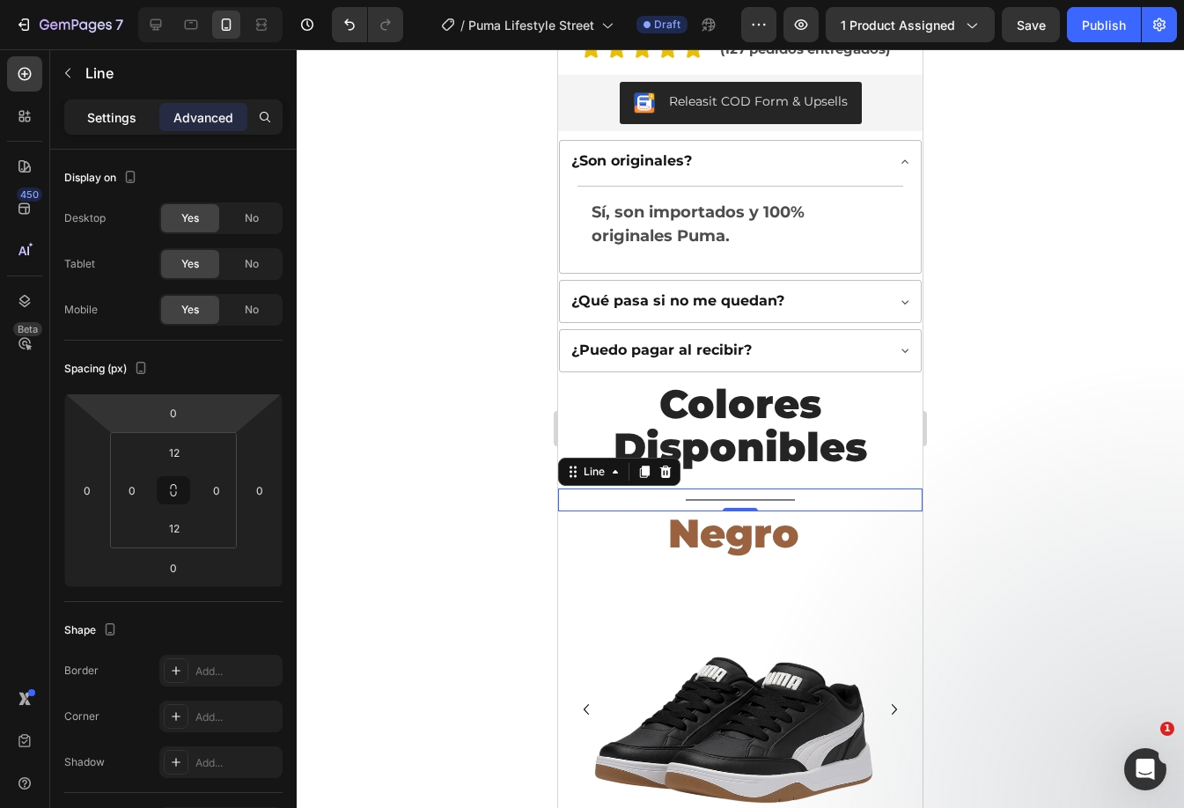
click at [118, 122] on p "Settings" at bounding box center [111, 117] width 49 height 18
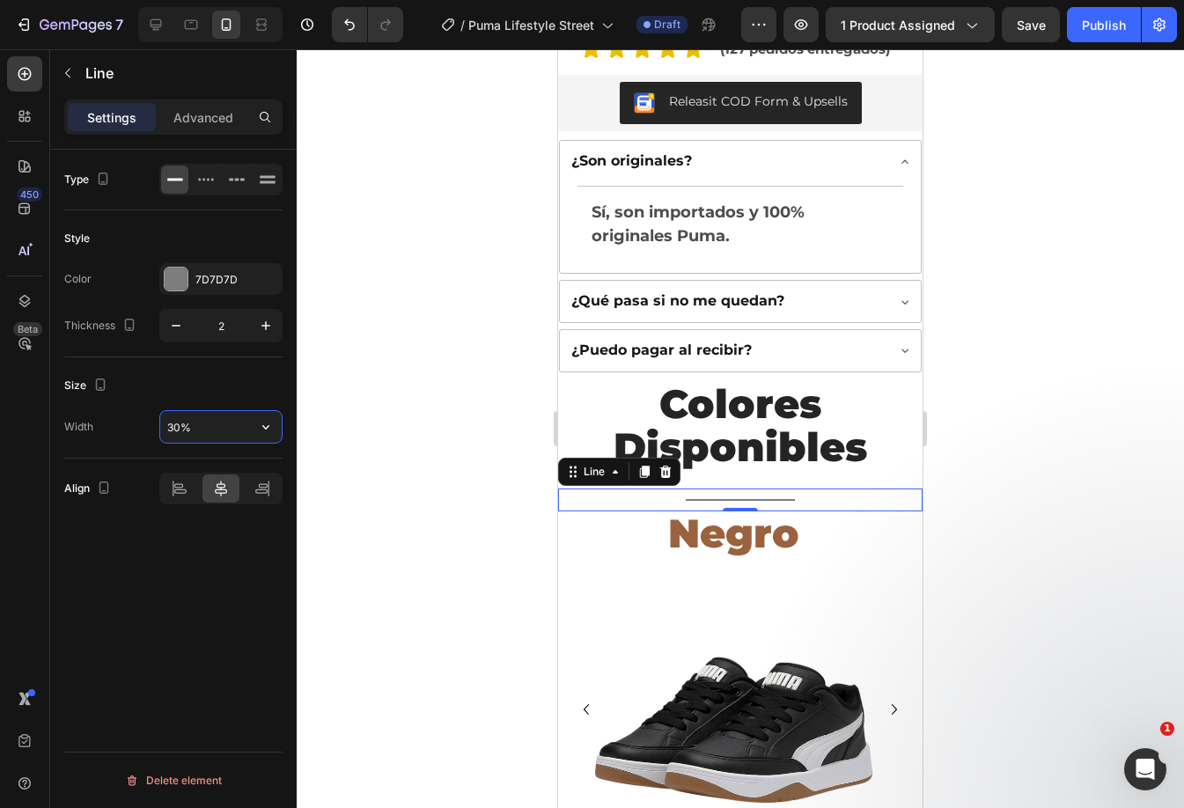
click at [224, 429] on input "30%" at bounding box center [220, 427] width 121 height 32
click at [884, 700] on button "Carousel Next Arrow" at bounding box center [894, 709] width 28 height 28
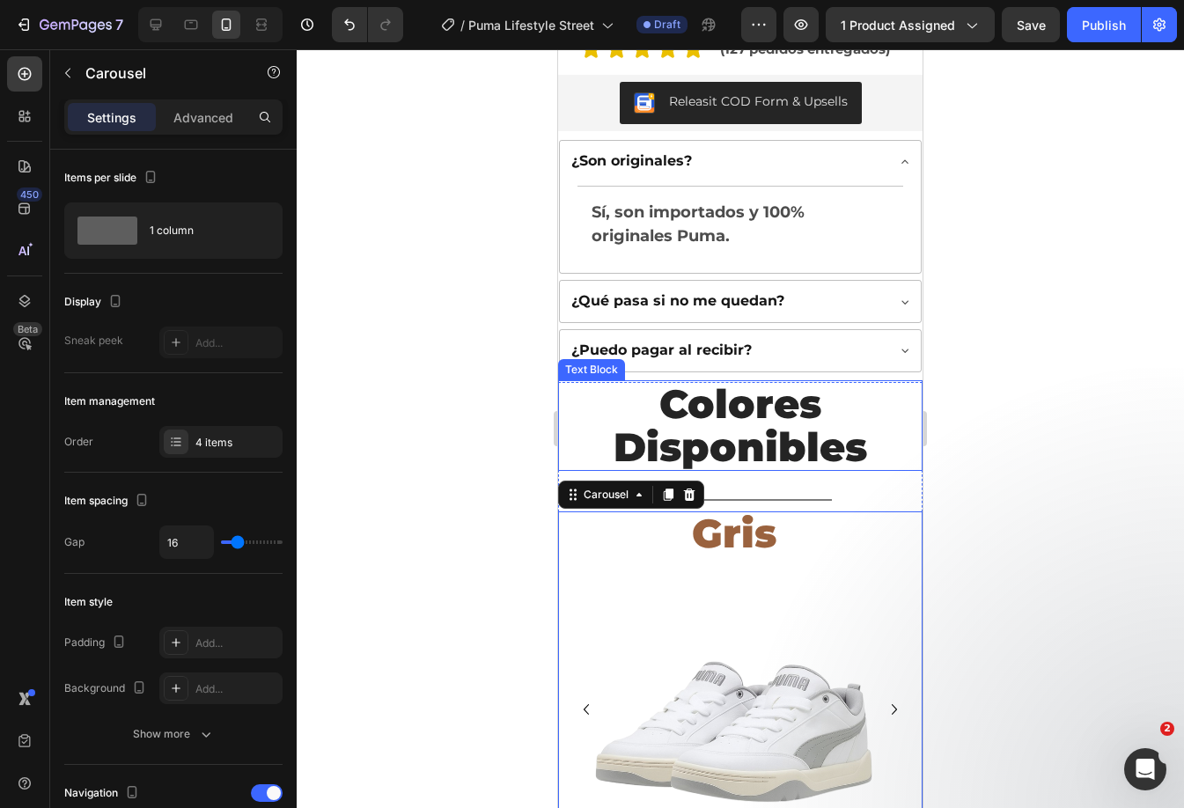
click at [743, 397] on p "Colores Disponibles" at bounding box center [740, 425] width 361 height 87
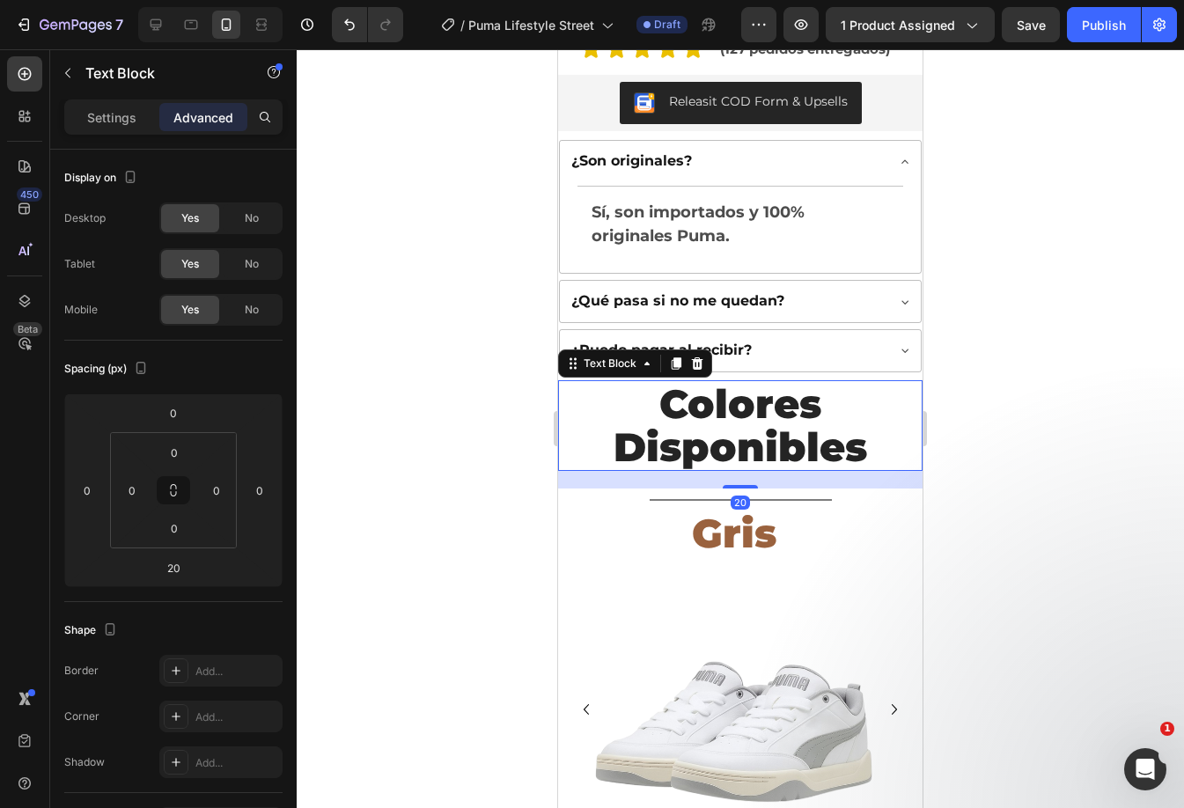
drag, startPoint x: 727, startPoint y: 465, endPoint x: 724, endPoint y: 415, distance: 49.4
click at [724, 415] on div "Colores Disponibles Text Block 20" at bounding box center [740, 425] width 364 height 91
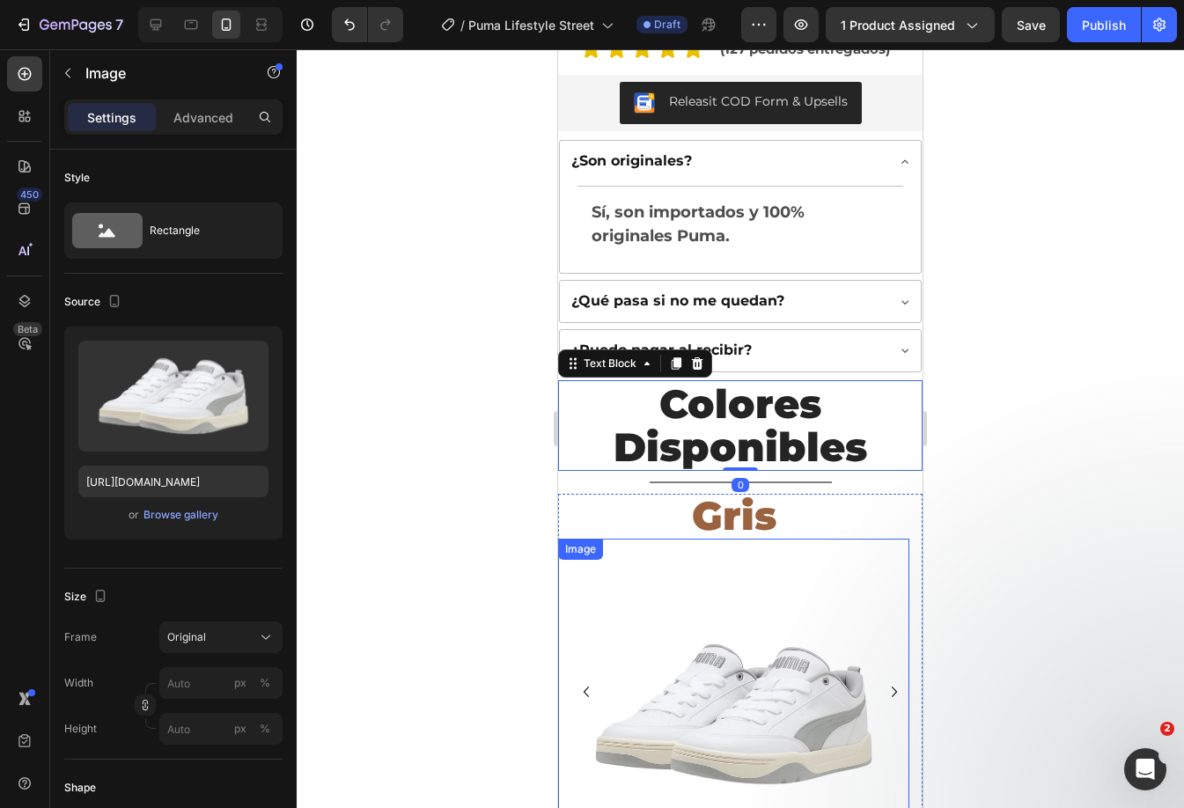
click at [831, 567] on img at bounding box center [733, 714] width 351 height 351
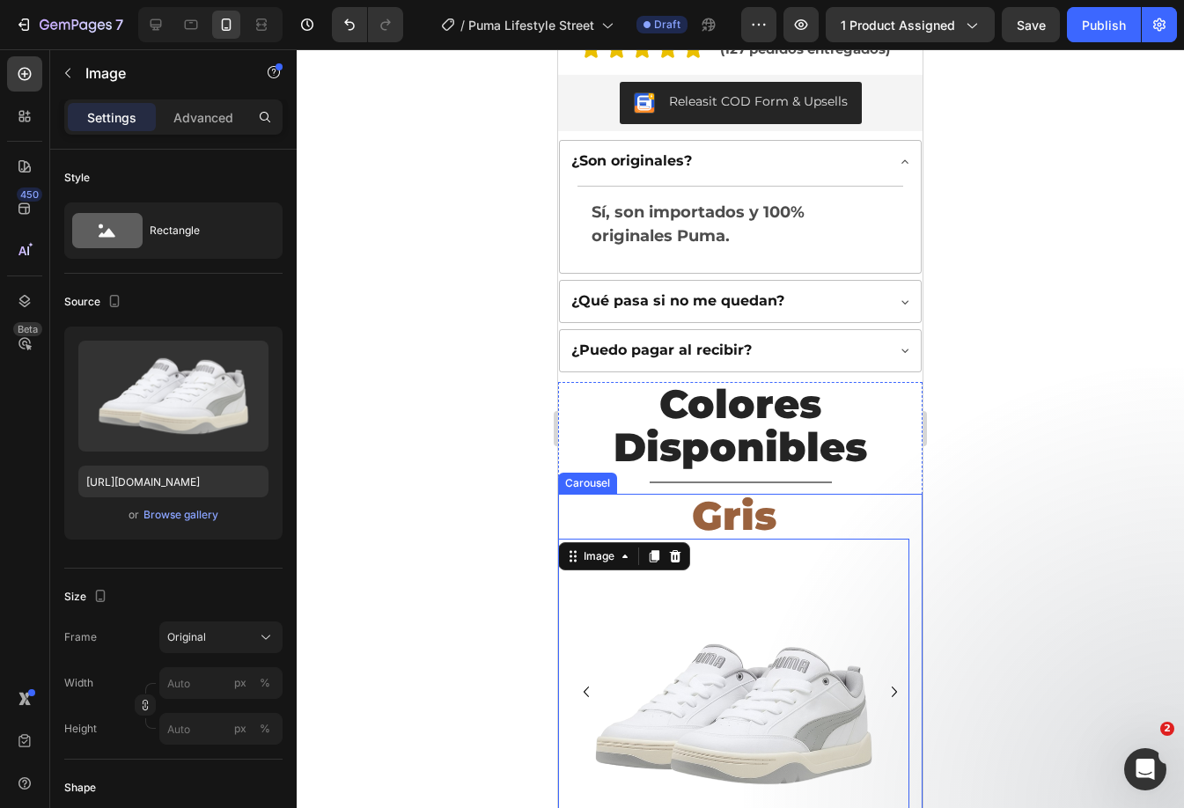
scroll to position [880, 0]
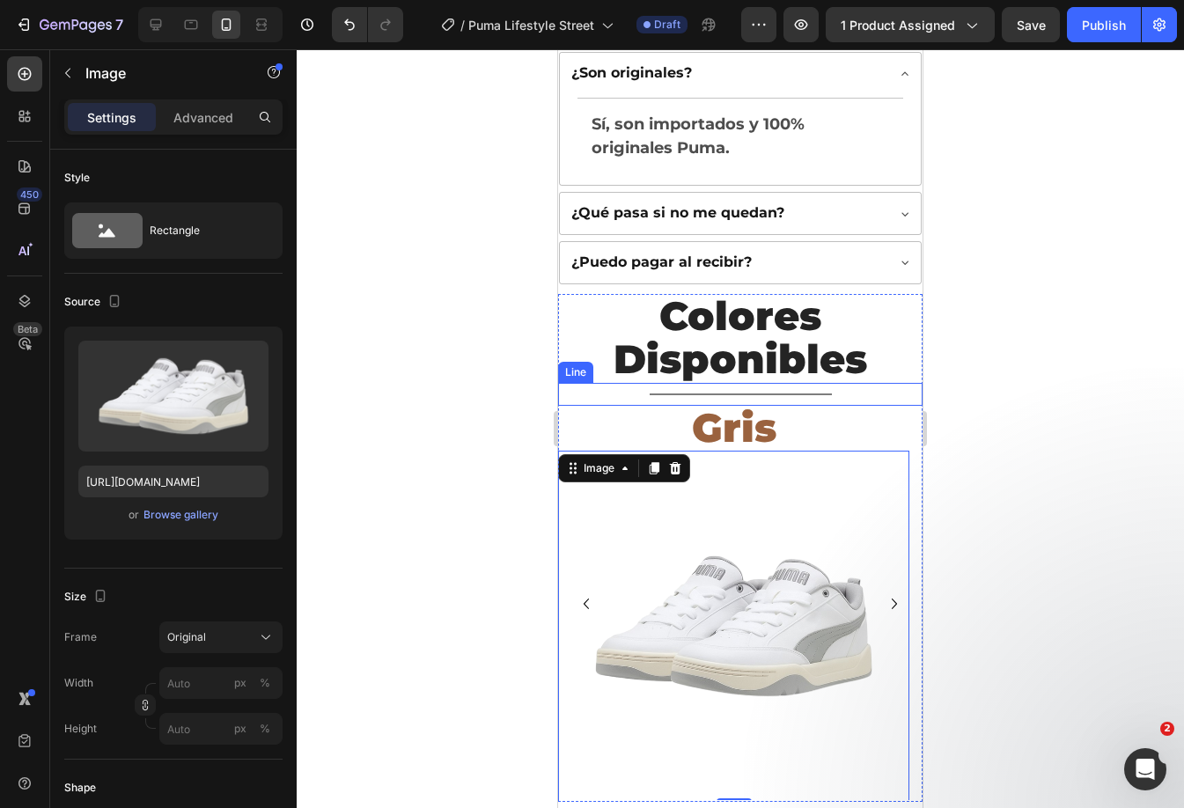
click at [781, 383] on div "Title Line" at bounding box center [740, 394] width 364 height 23
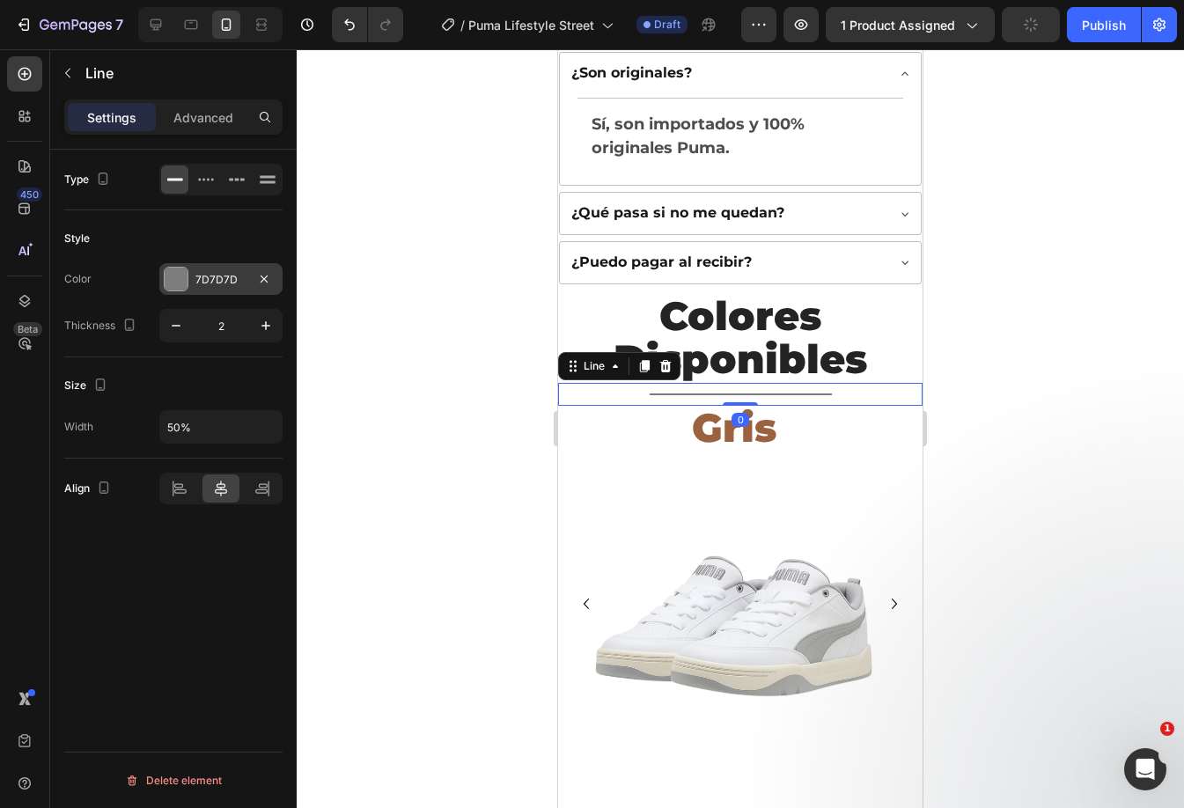
click at [181, 268] on div at bounding box center [176, 279] width 23 height 23
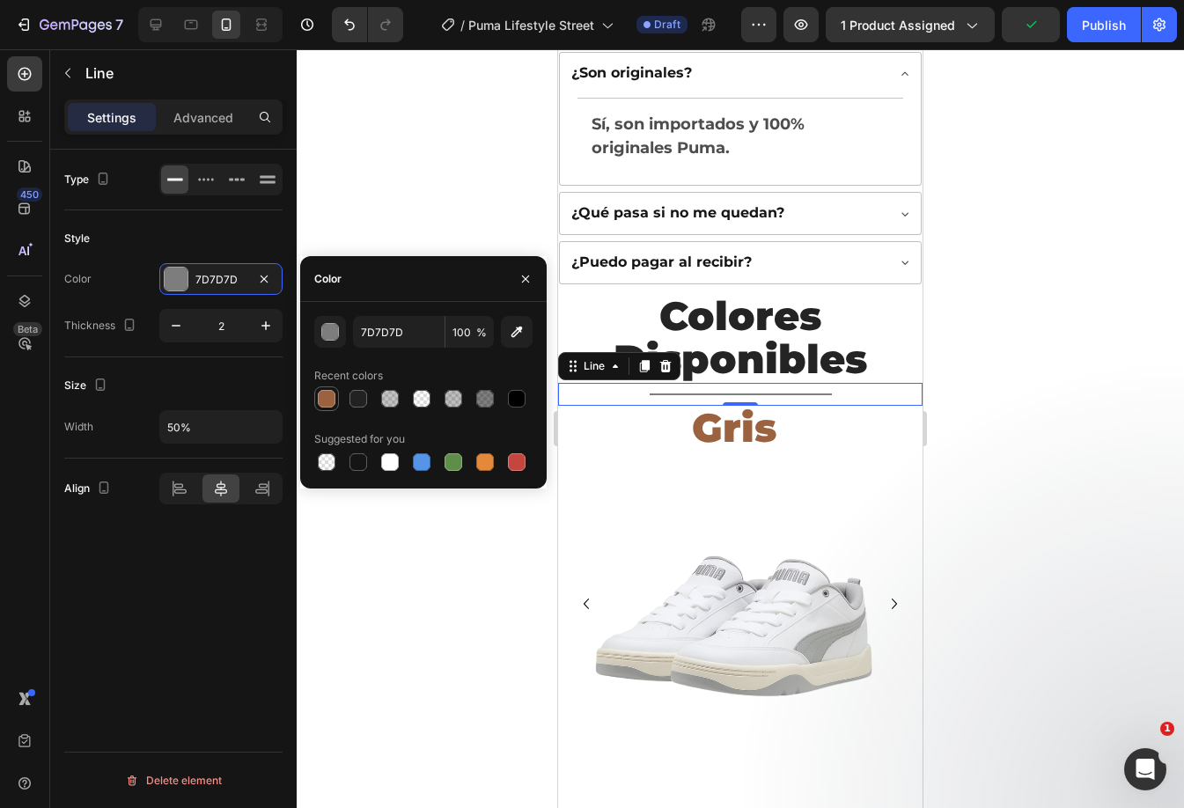
click at [326, 402] on div at bounding box center [327, 399] width 18 height 18
click at [158, 14] on div at bounding box center [156, 25] width 28 height 28
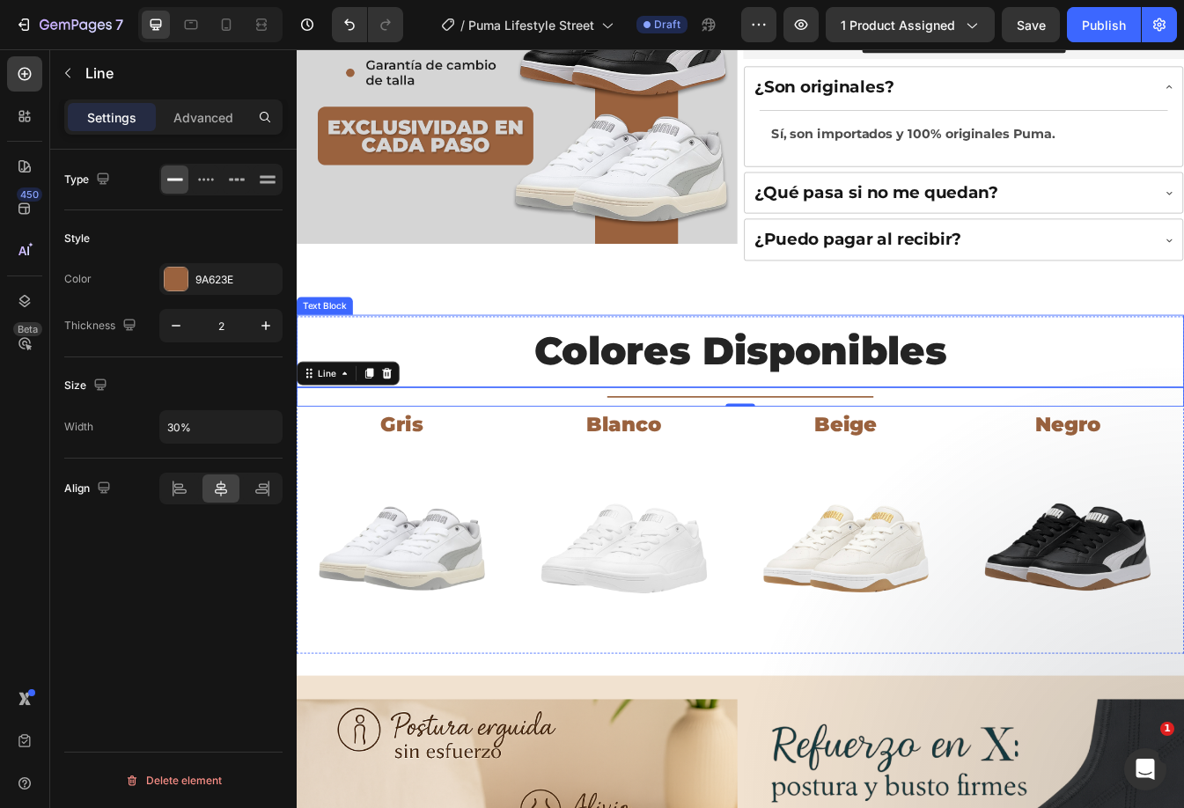
scroll to position [495, 0]
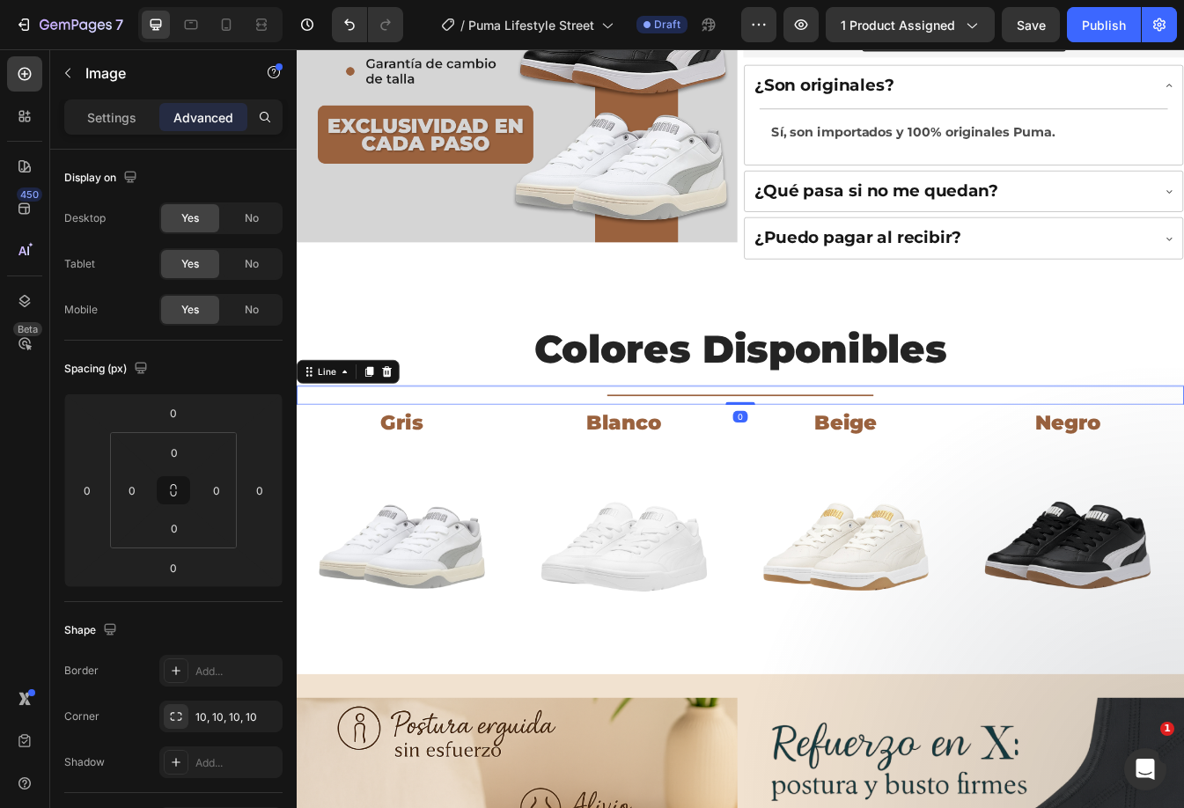
click at [840, 450] on div "Title Line 0" at bounding box center [825, 461] width 1056 height 23
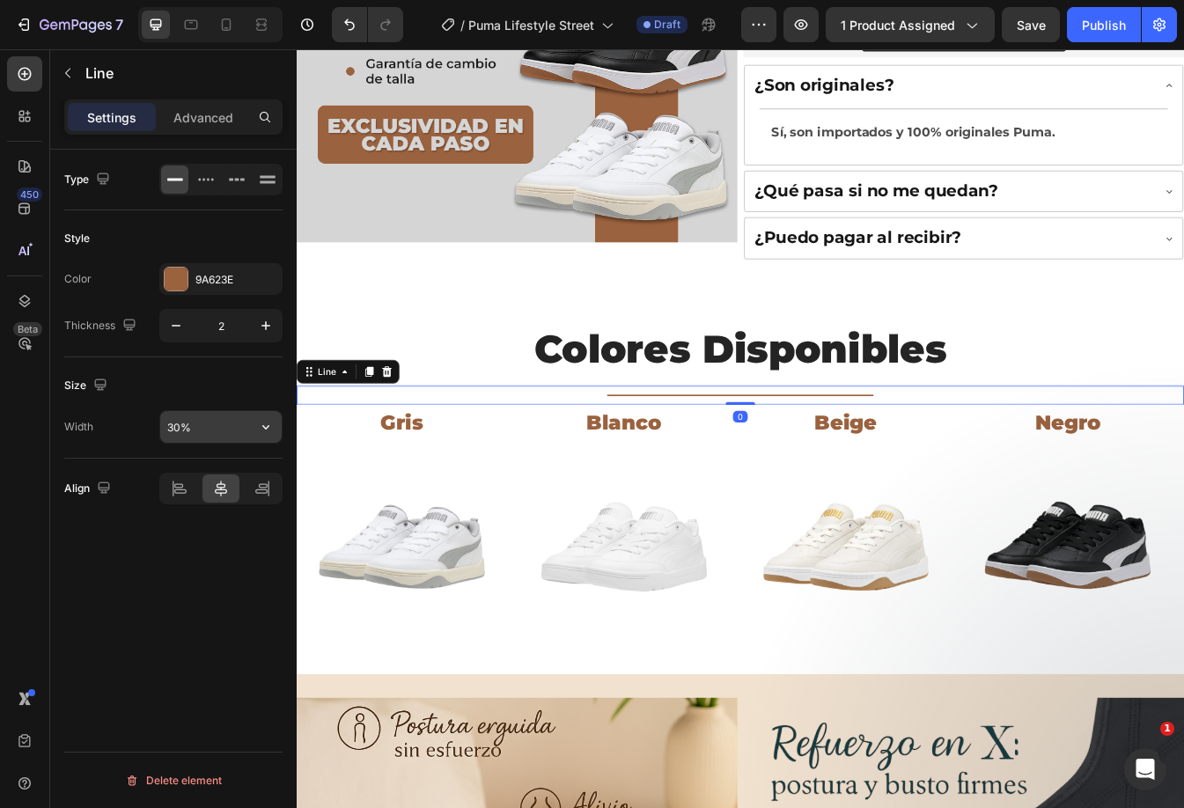
click at [224, 425] on input "30%" at bounding box center [220, 427] width 121 height 32
click at [228, 28] on icon at bounding box center [227, 24] width 10 height 12
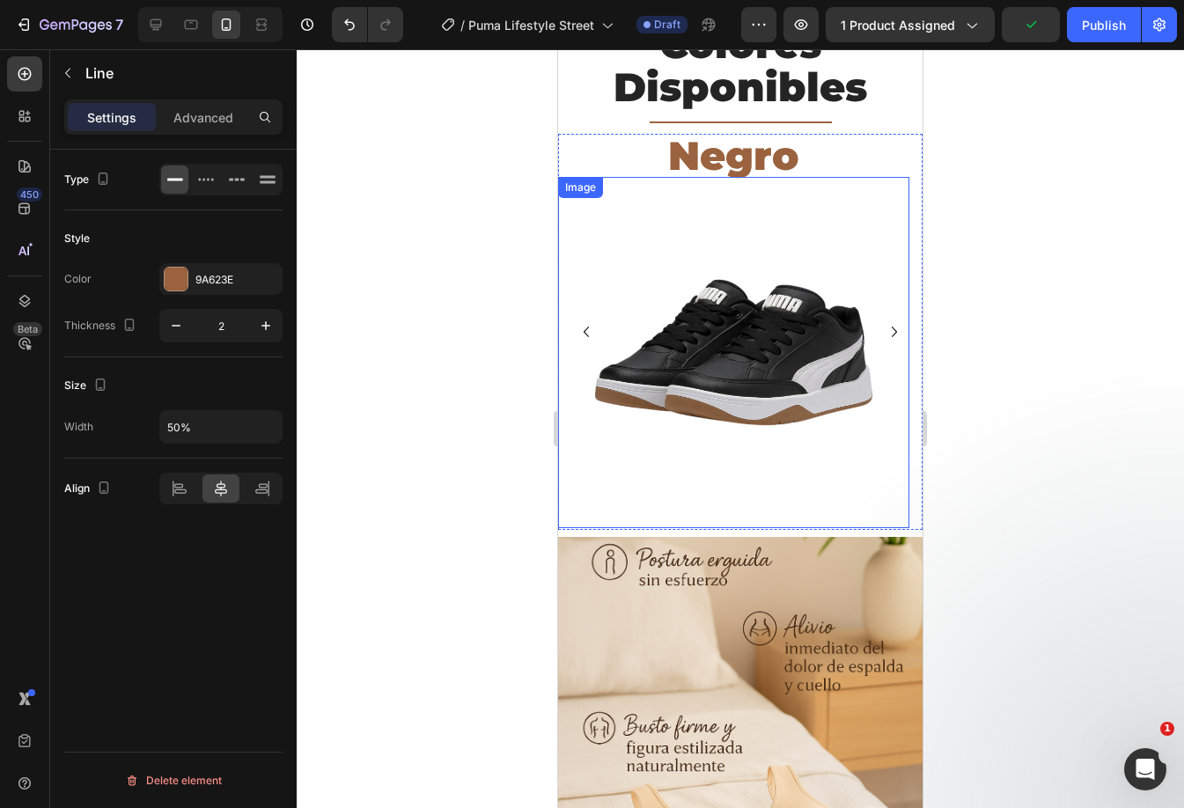
scroll to position [954, 0]
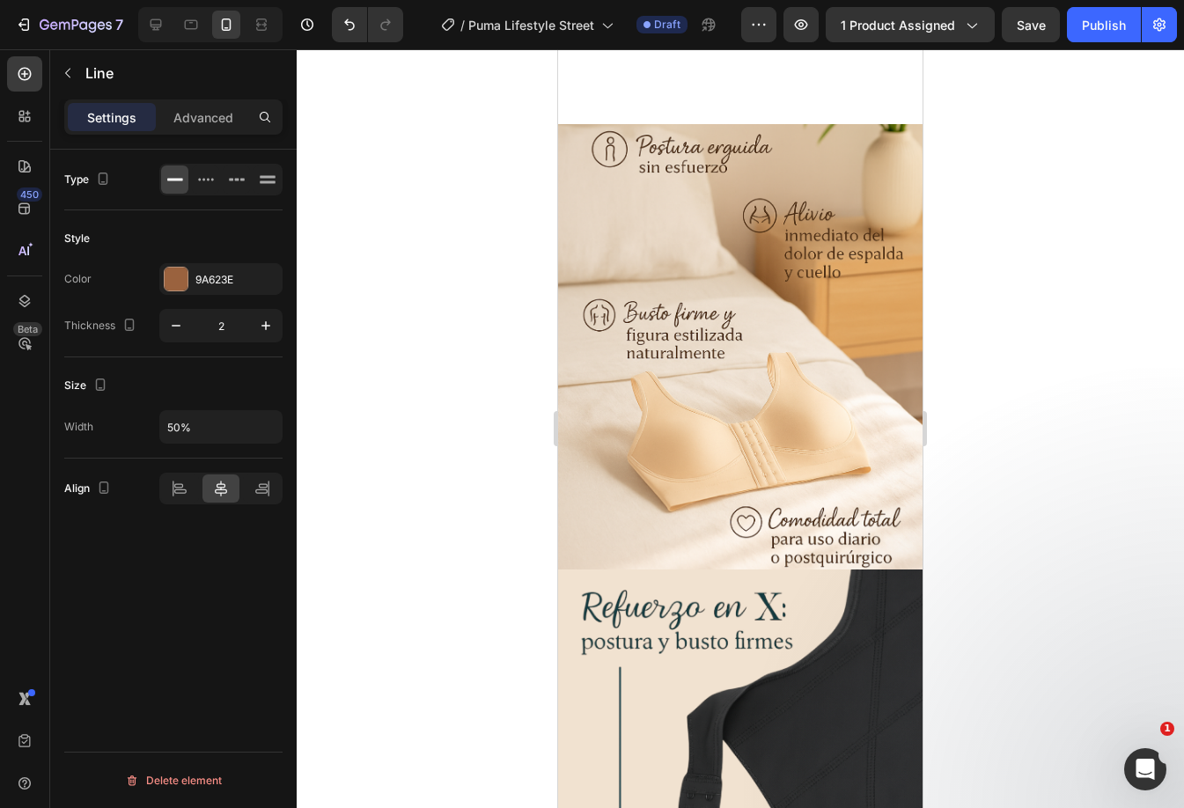
drag, startPoint x: 796, startPoint y: 289, endPoint x: 790, endPoint y: 281, distance: 9.5
click at [216, 421] on input "50%" at bounding box center [220, 427] width 121 height 32
click at [273, 419] on icon "button" at bounding box center [266, 427] width 18 height 18
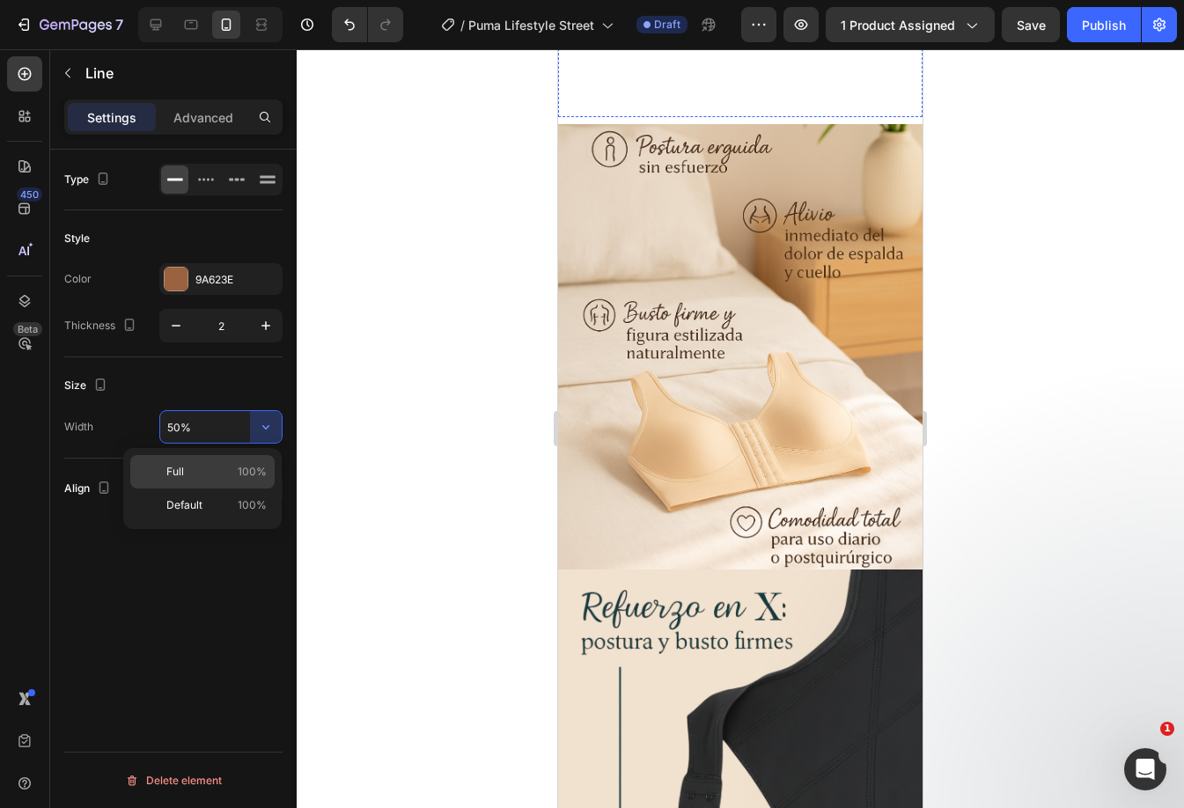
click at [211, 488] on div "Full 100%" at bounding box center [202, 504] width 144 height 33
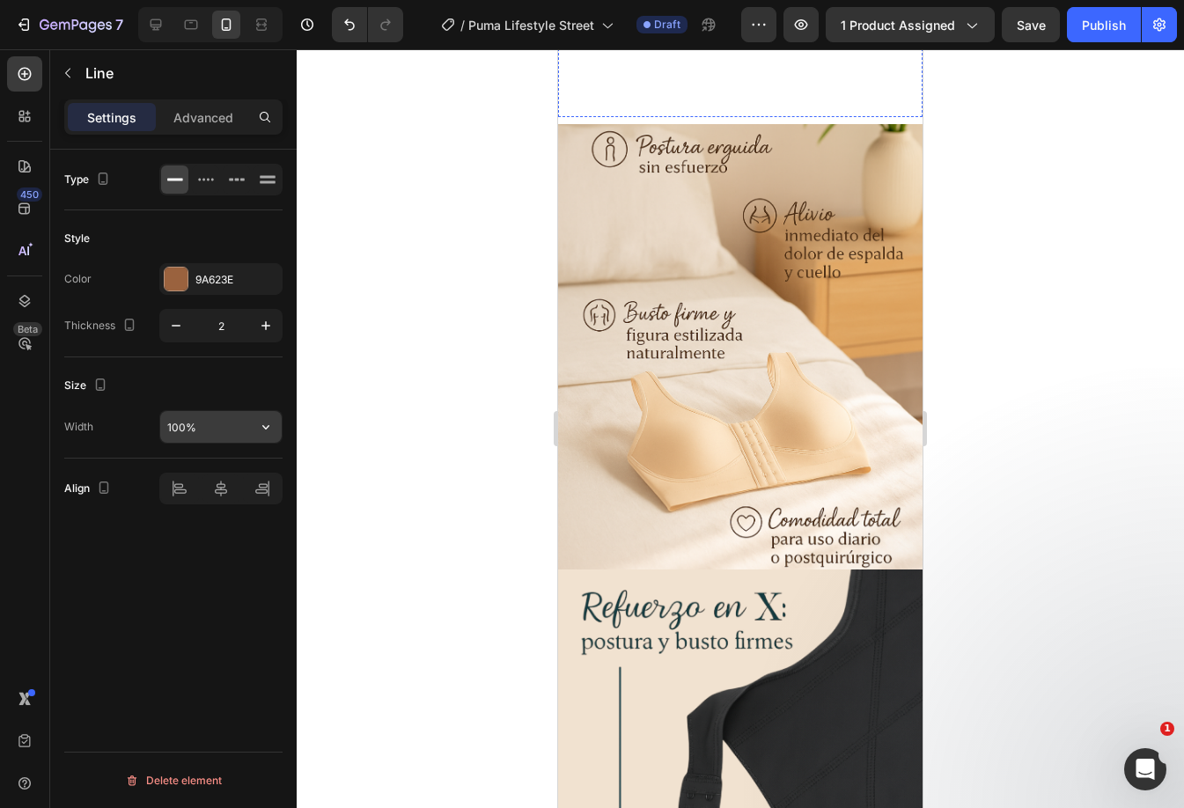
click at [194, 425] on input "100%" at bounding box center [220, 427] width 121 height 32
click at [148, 30] on icon at bounding box center [156, 25] width 18 height 18
type input "50%"
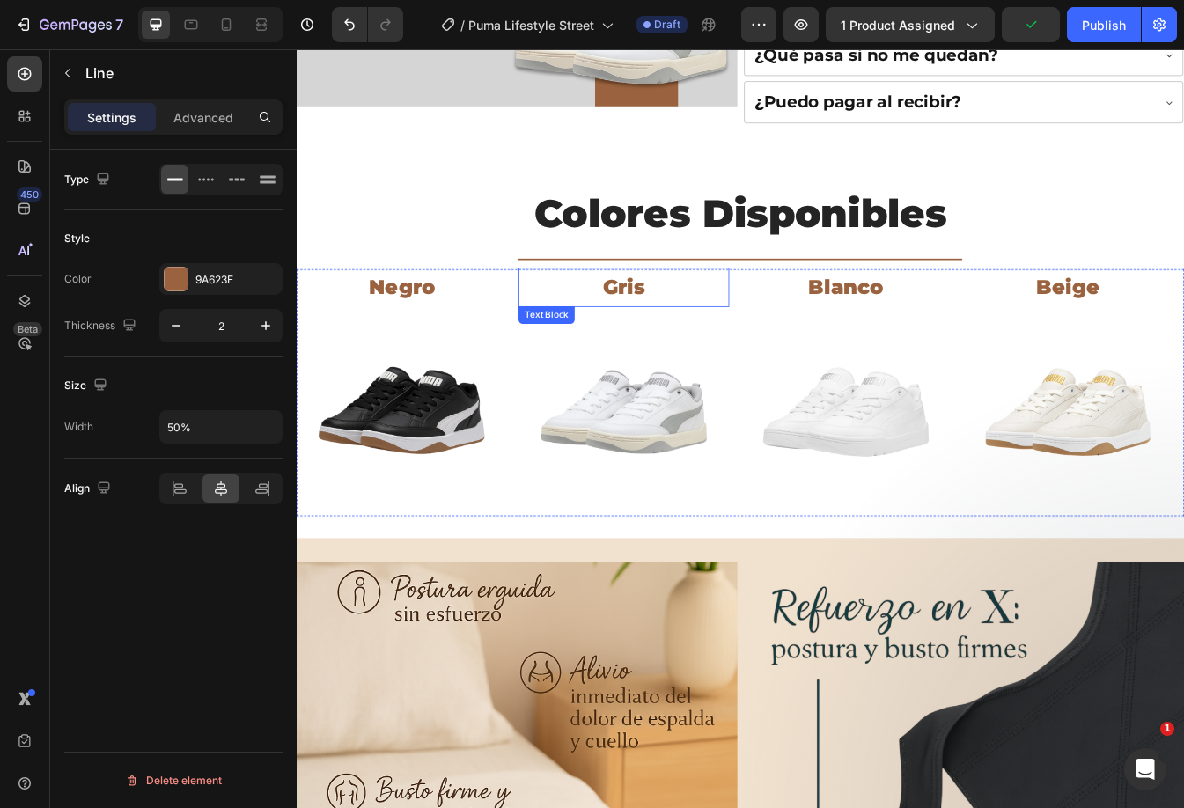
scroll to position [658, 0]
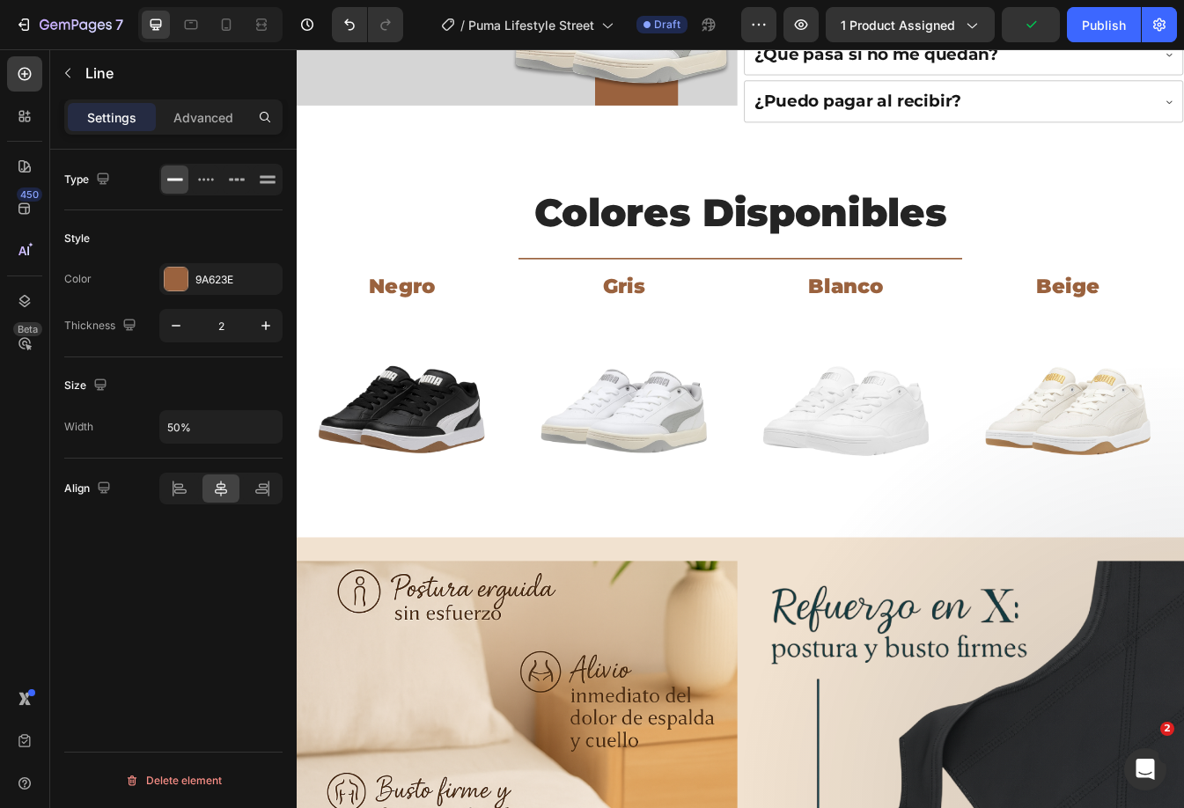
click at [728, 287] on div "Title Line" at bounding box center [825, 298] width 1056 height 23
click at [711, 292] on div "Title Line" at bounding box center [825, 298] width 1056 height 23
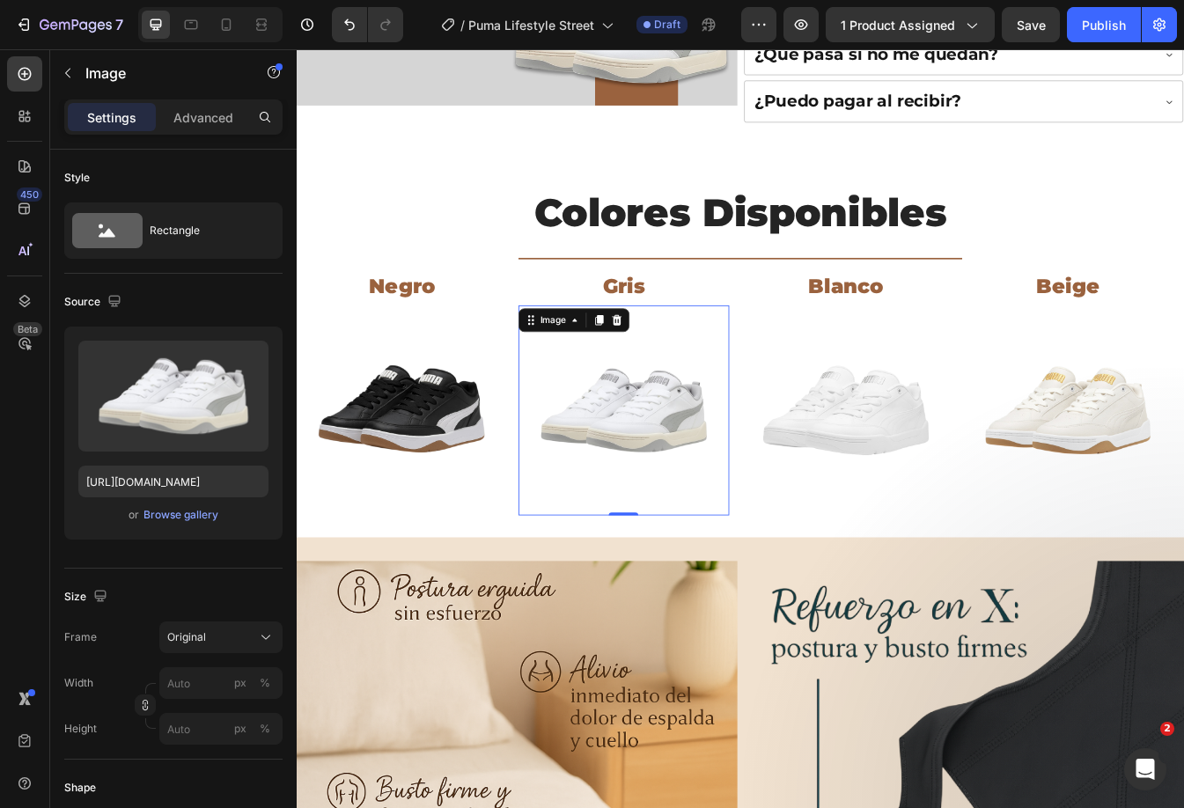
click at [598, 426] on img at bounding box center [686, 479] width 250 height 250
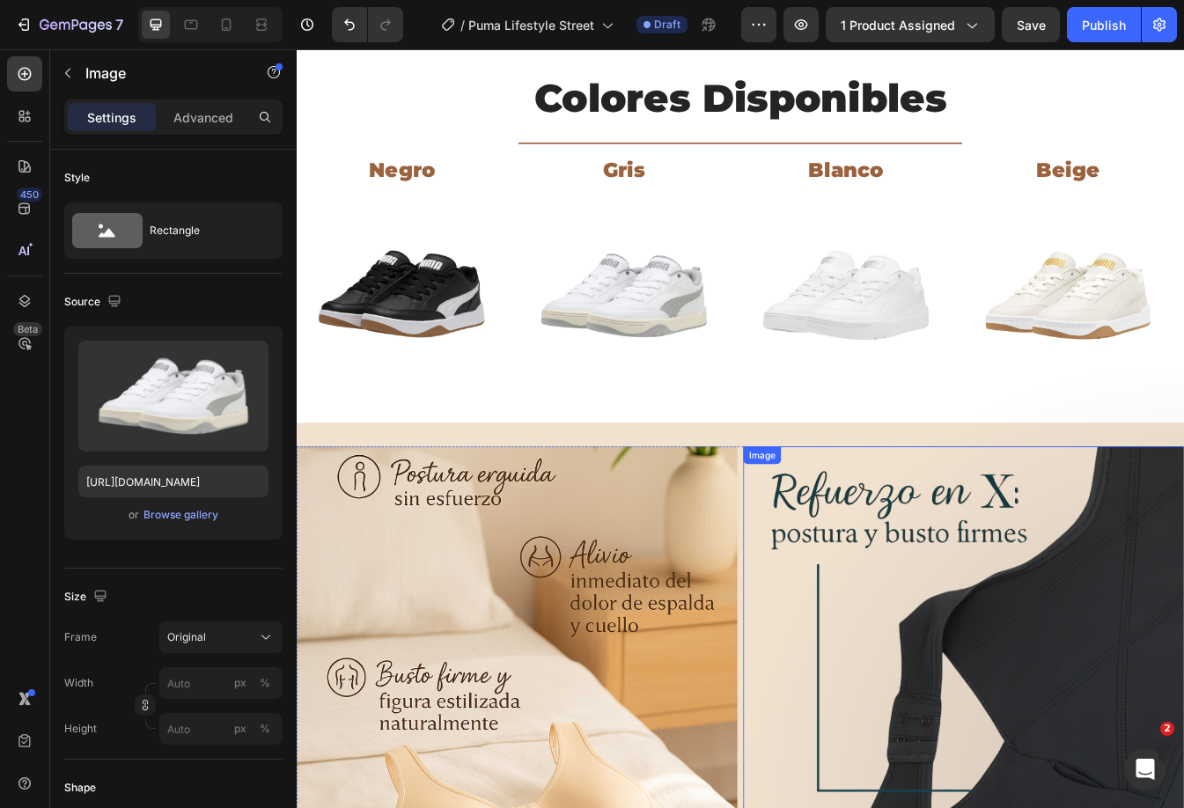
scroll to position [287, 0]
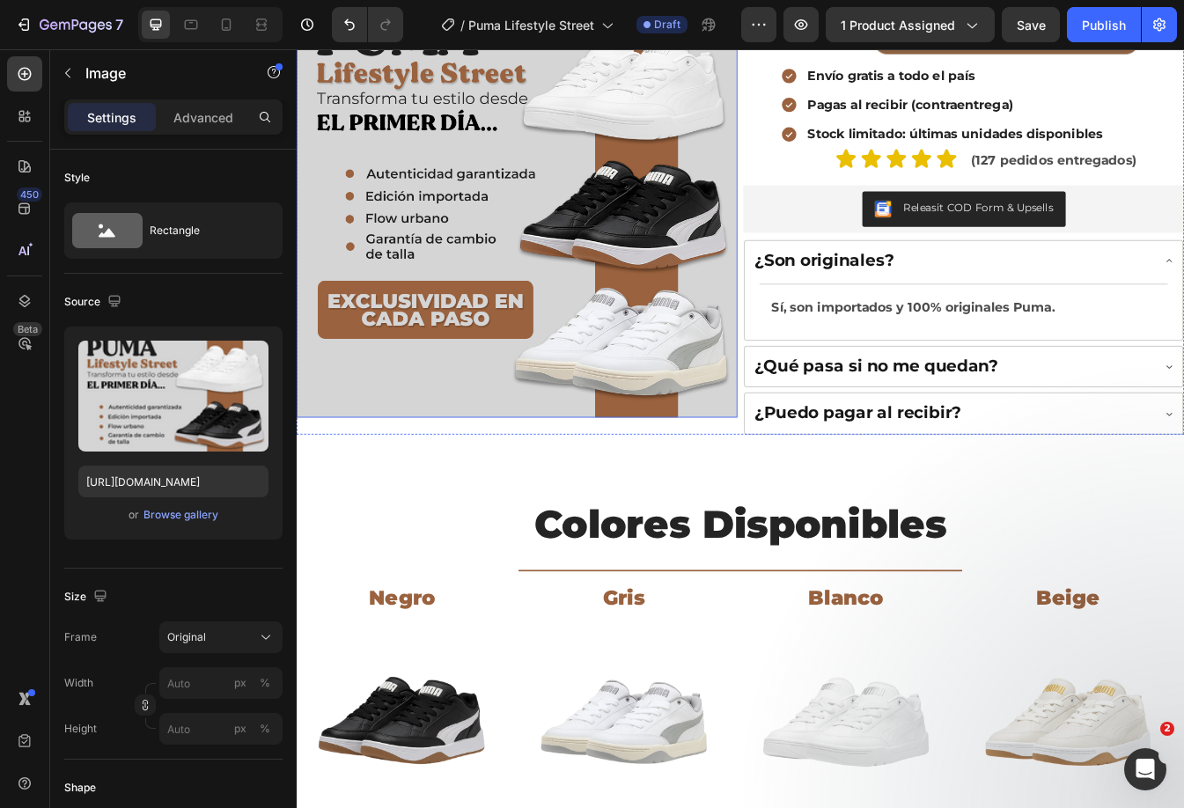
click at [643, 271] on img at bounding box center [559, 167] width 524 height 641
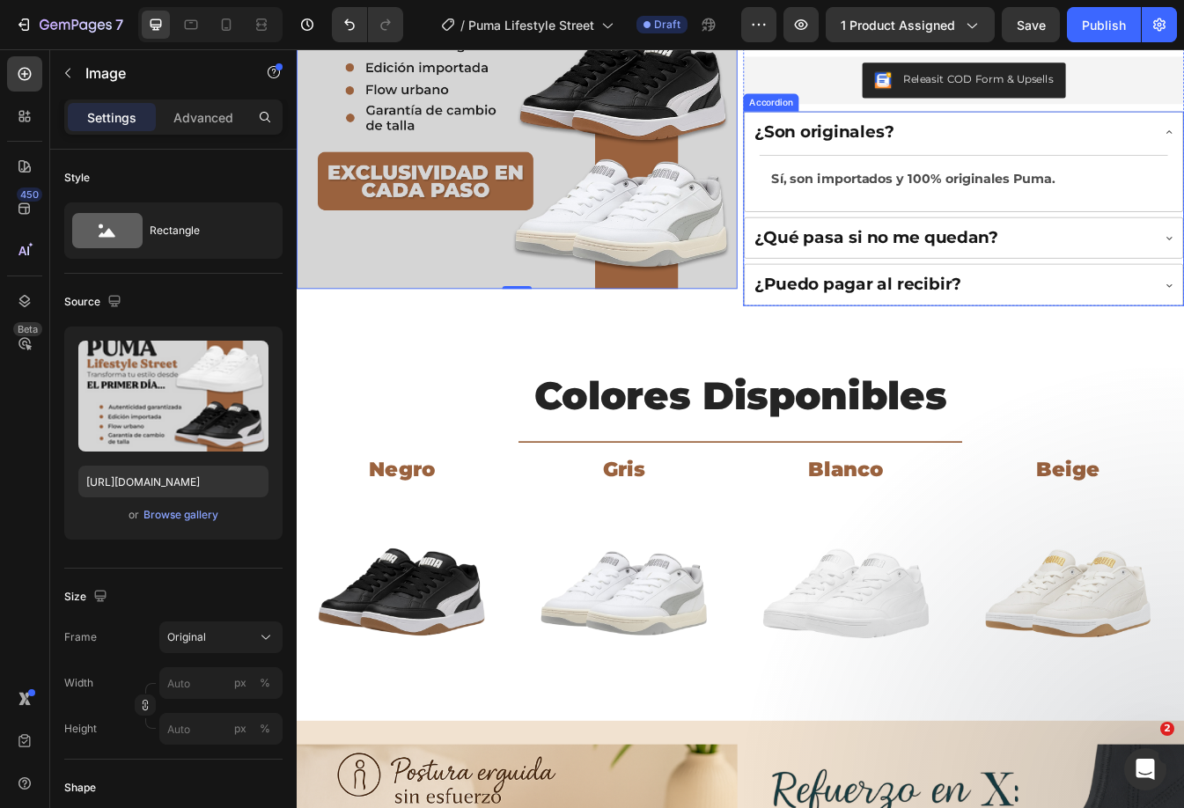
scroll to position [528, 0]
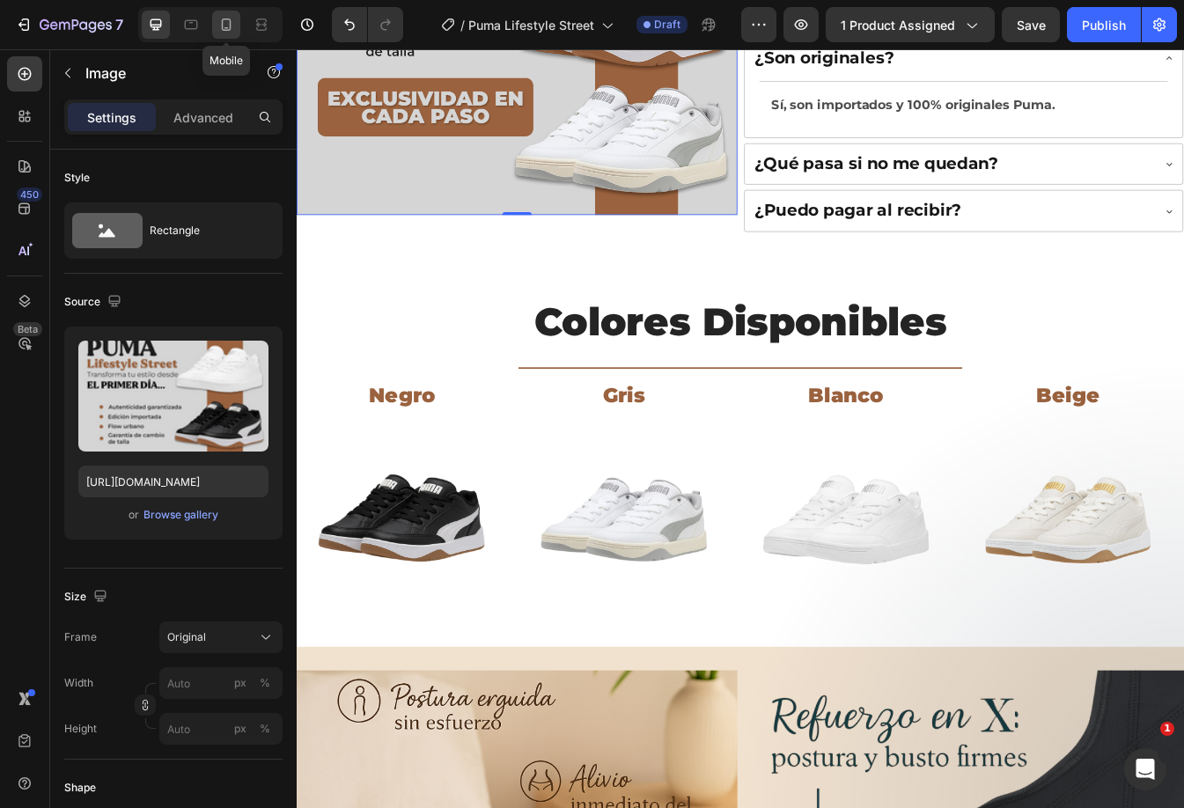
drag, startPoint x: 223, startPoint y: 18, endPoint x: 234, endPoint y: 26, distance: 13.9
click at [223, 18] on icon at bounding box center [226, 25] width 18 height 18
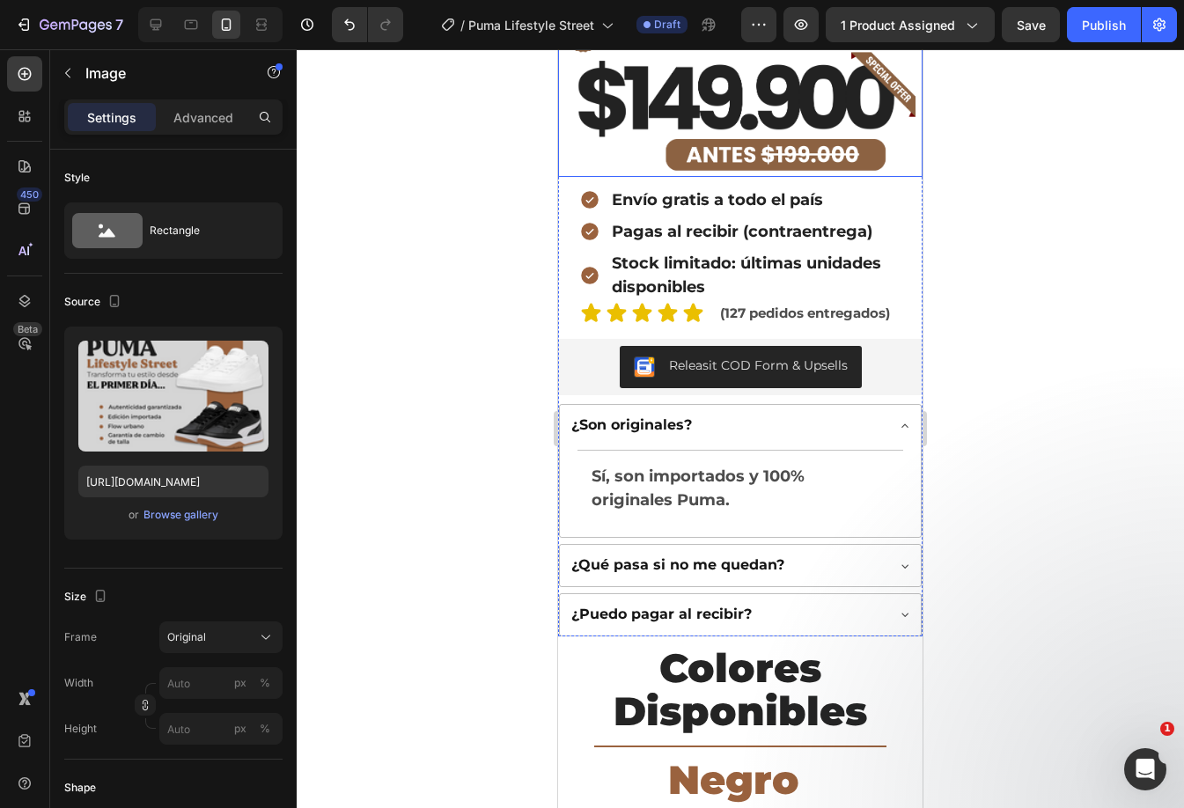
scroll to position [616, 0]
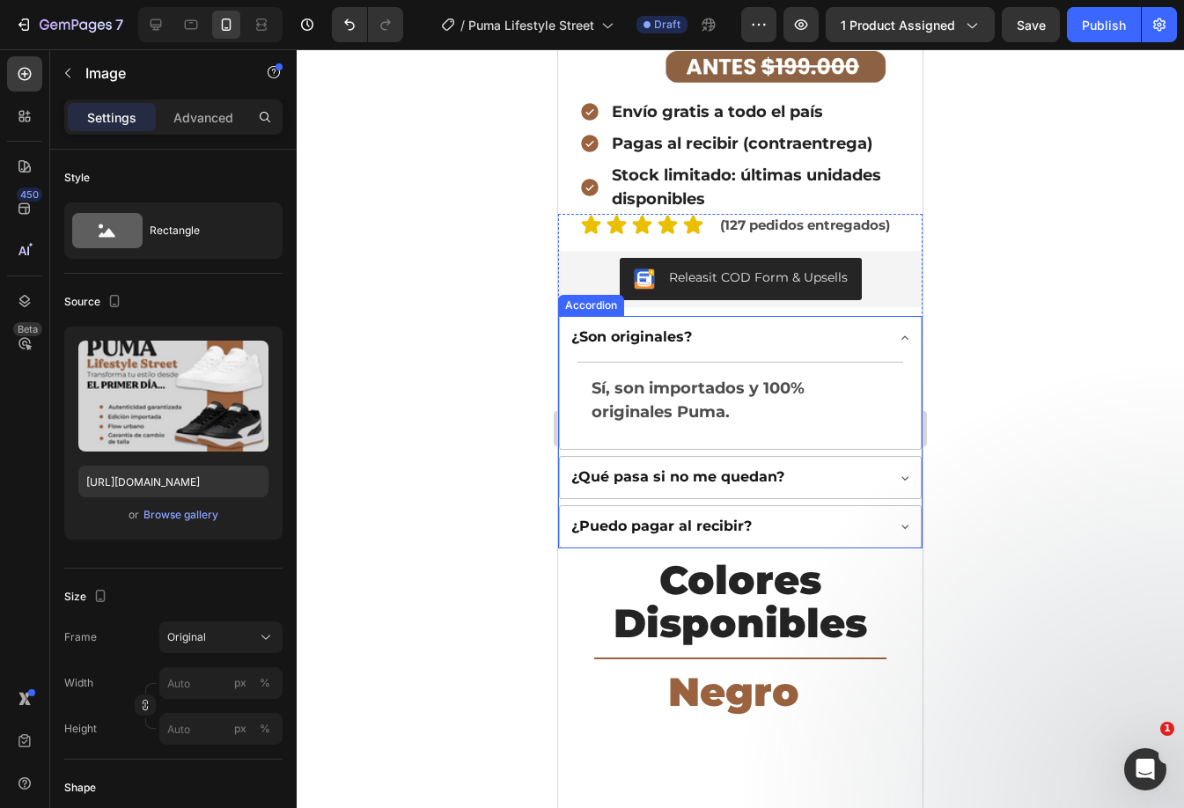
click at [827, 326] on div "¿Son originales?" at bounding box center [725, 338] width 315 height 24
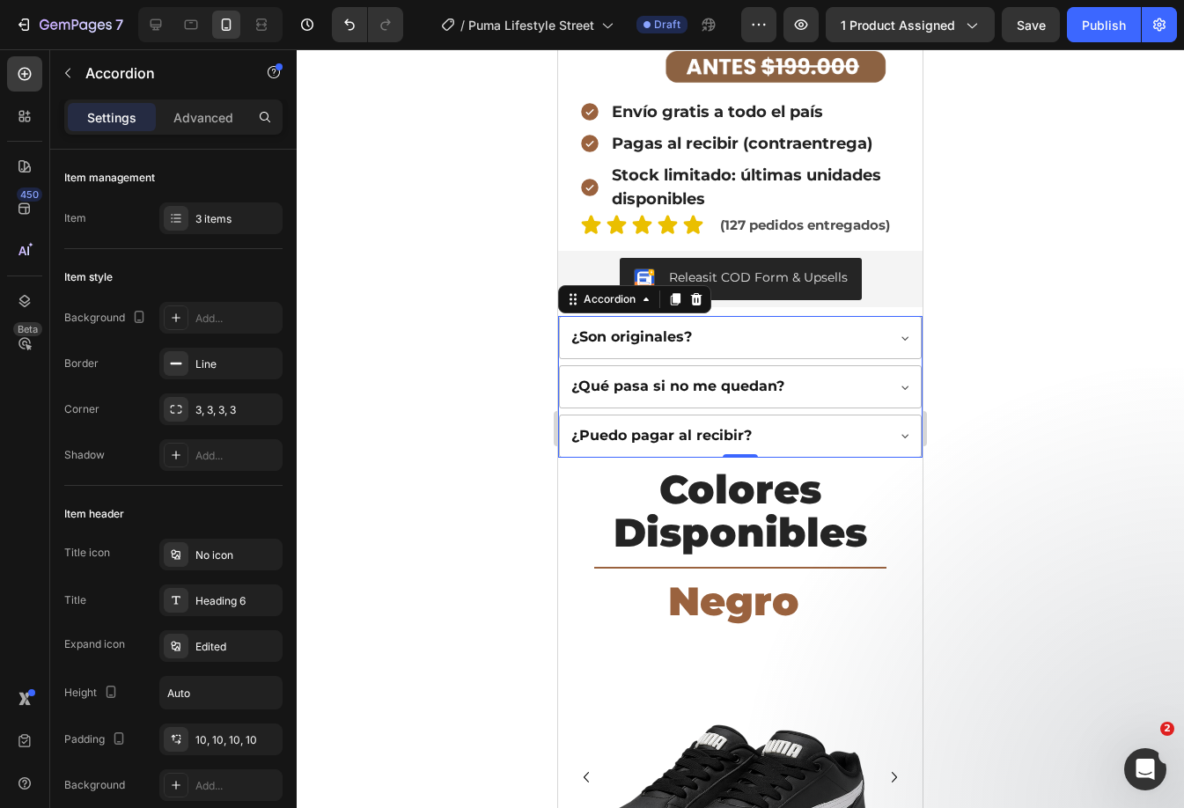
click at [808, 375] on div "¿Qué pasa si no me quedan?" at bounding box center [725, 387] width 315 height 24
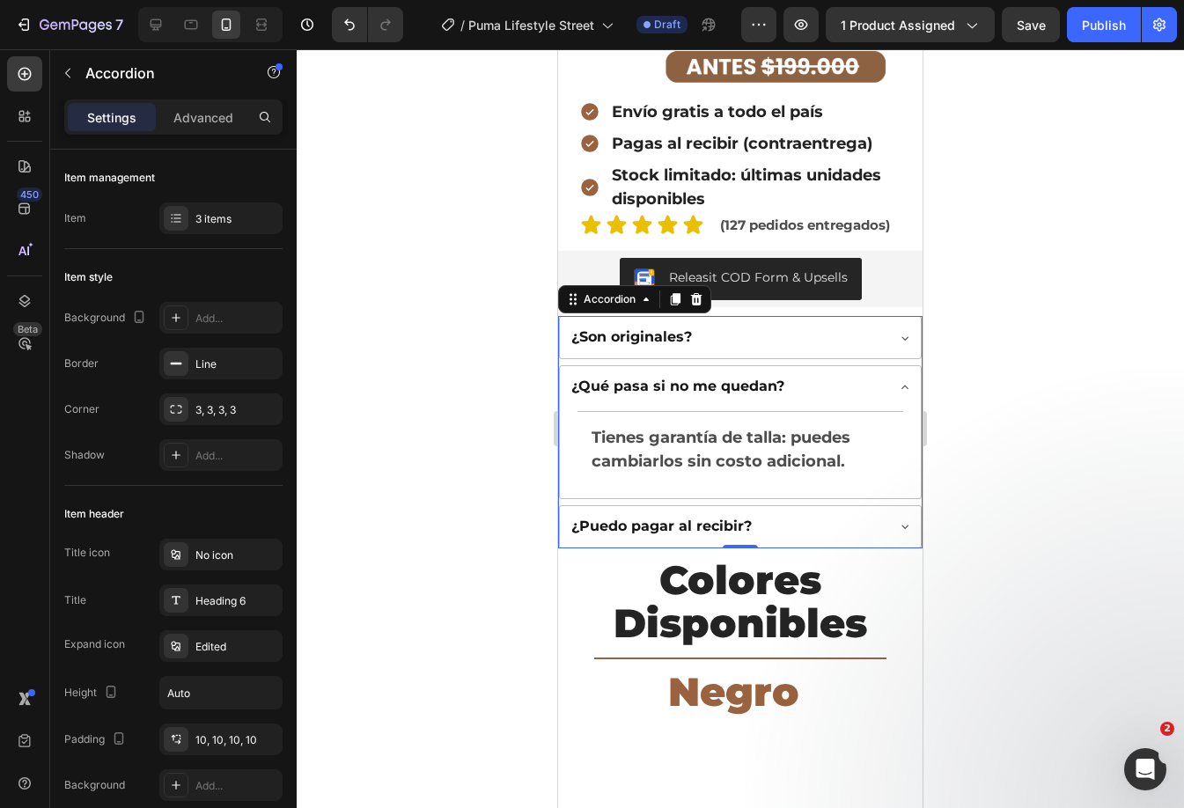
click at [808, 375] on div "¿Qué pasa si no me quedan?" at bounding box center [725, 387] width 315 height 24
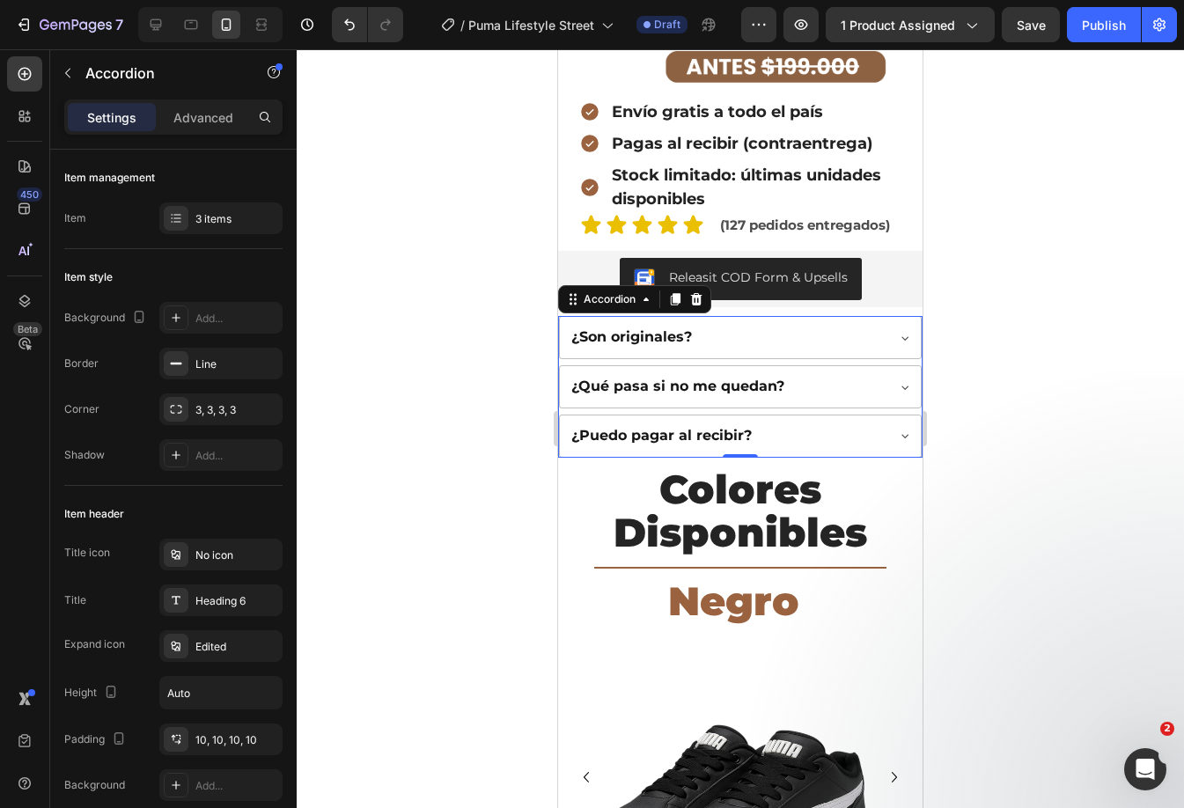
click at [806, 424] on div "¿Puedo pagar al recibir?" at bounding box center [725, 436] width 315 height 24
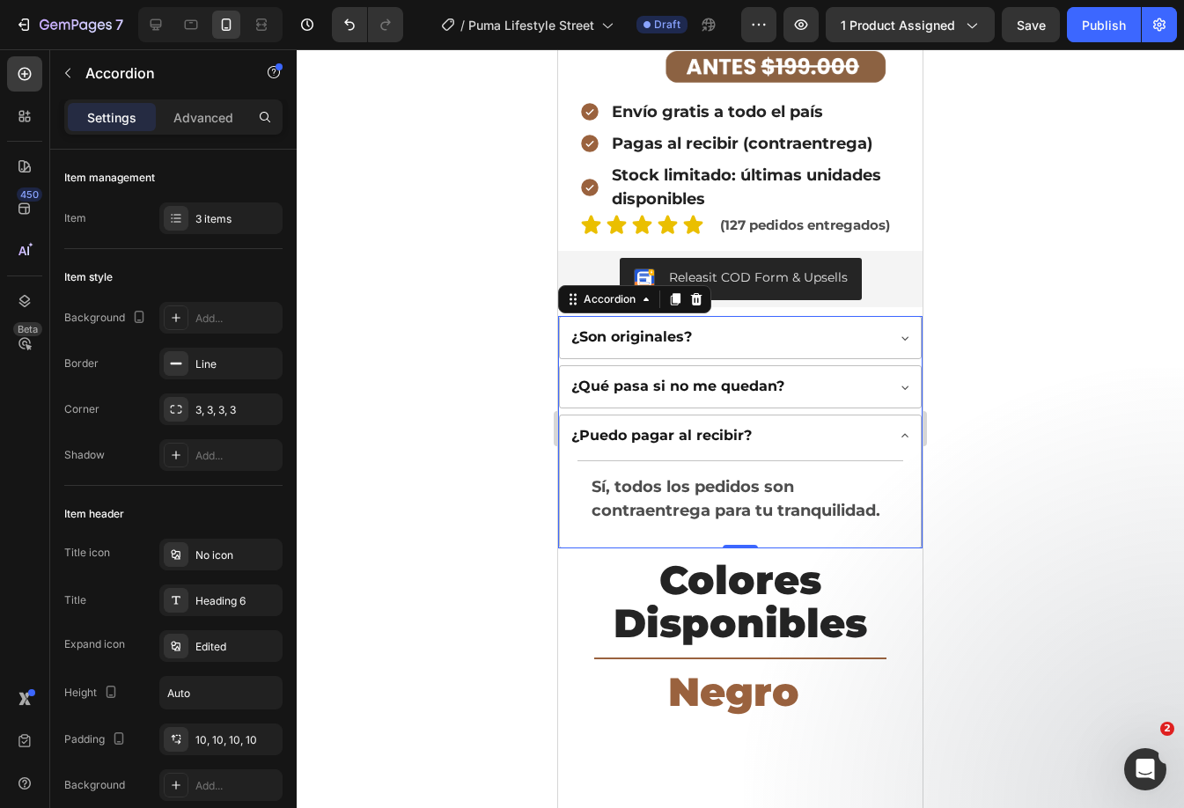
click at [806, 424] on div "¿Puedo pagar al recibir?" at bounding box center [725, 436] width 315 height 24
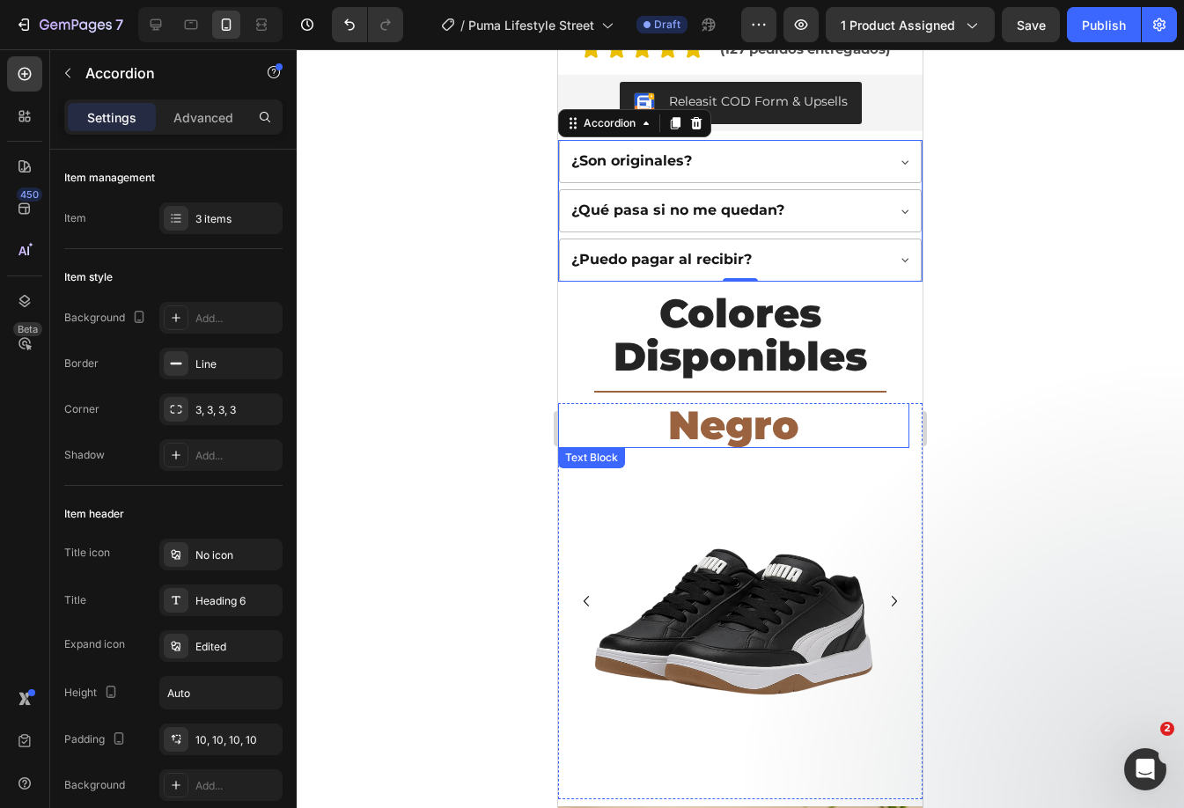
scroll to position [880, 0]
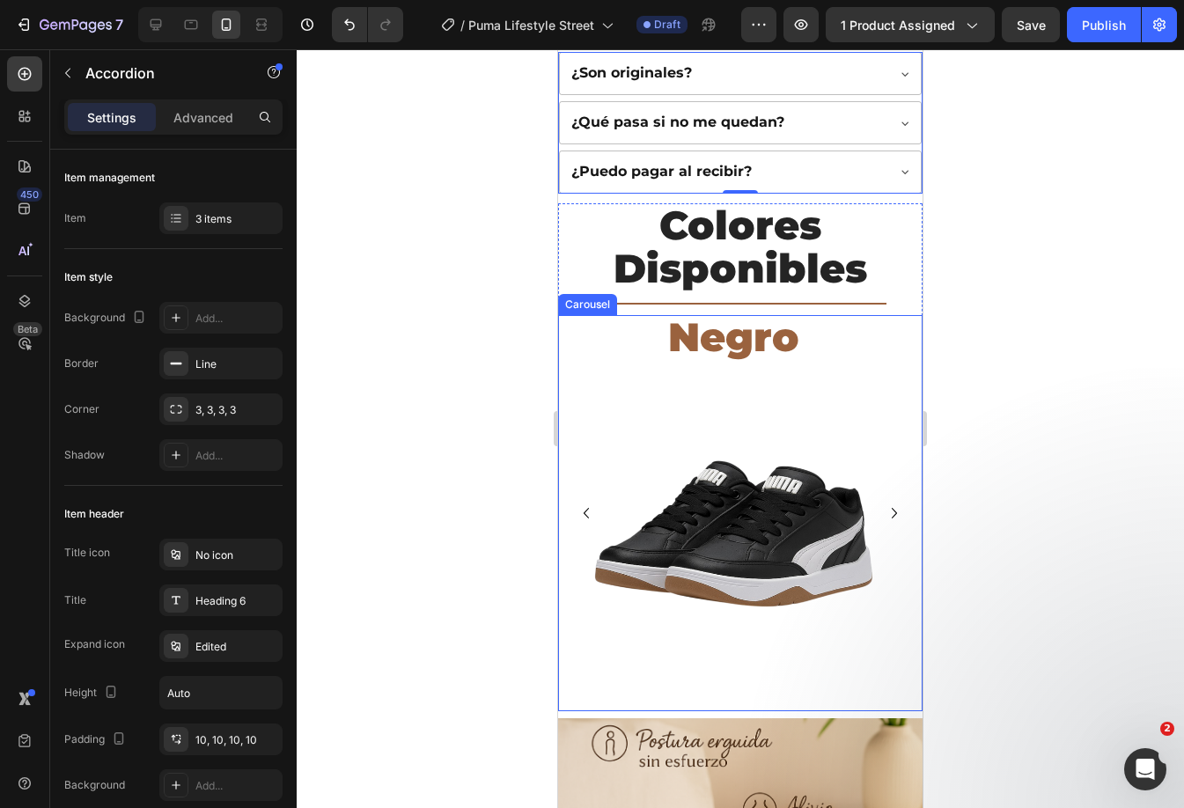
click at [884, 502] on icon "Carousel Next Arrow" at bounding box center [894, 512] width 21 height 21
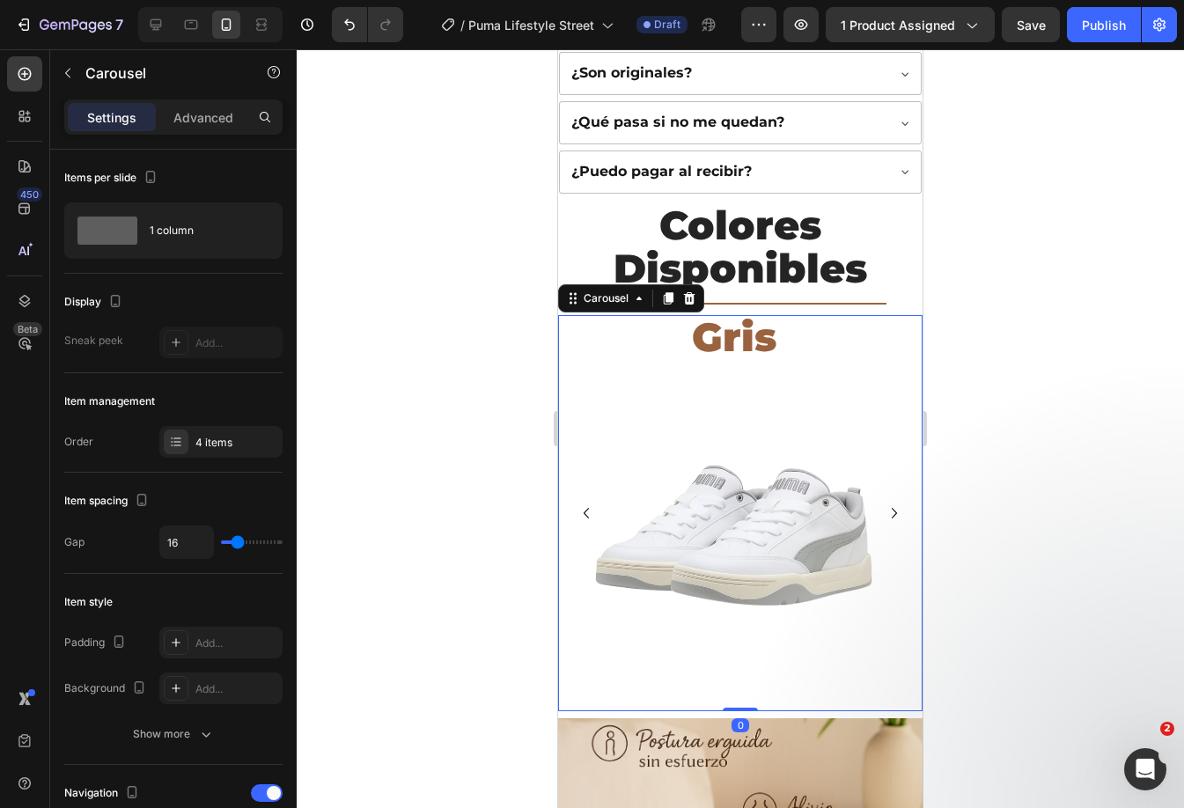
click at [884, 502] on icon "Carousel Next Arrow" at bounding box center [894, 512] width 21 height 21
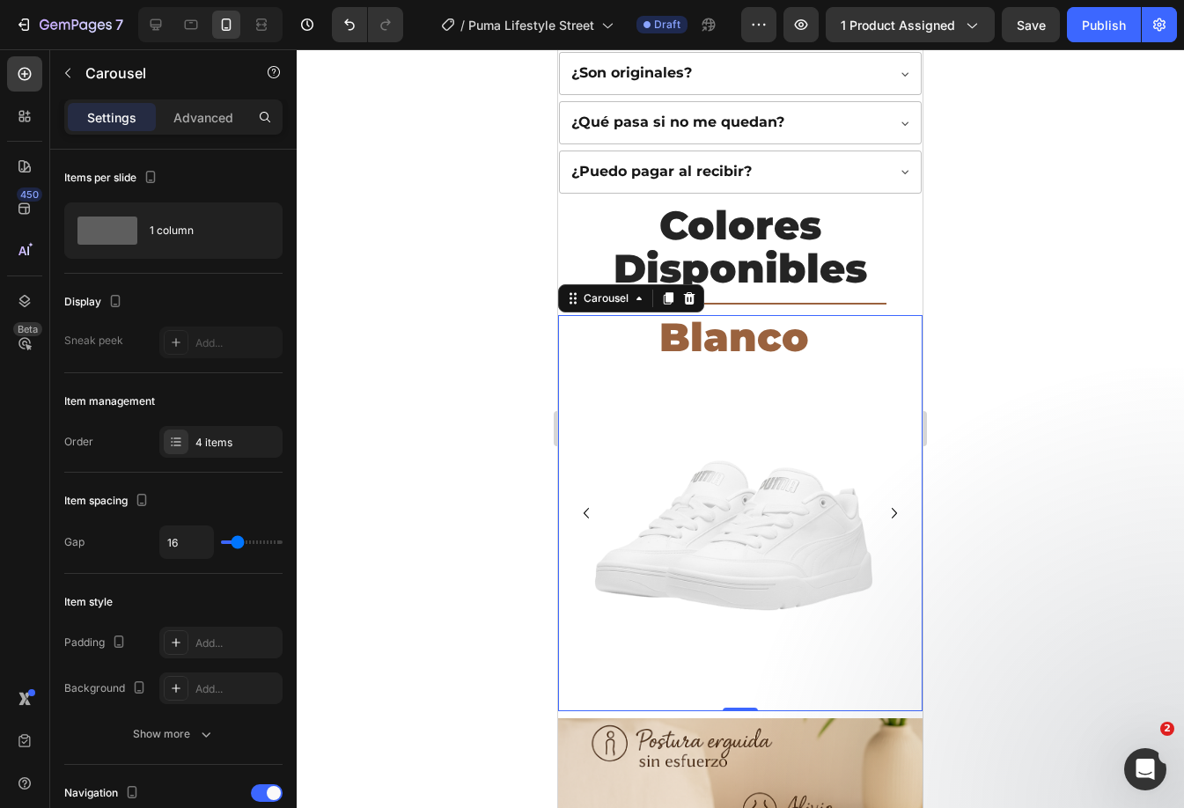
click at [884, 502] on icon "Carousel Next Arrow" at bounding box center [894, 512] width 21 height 21
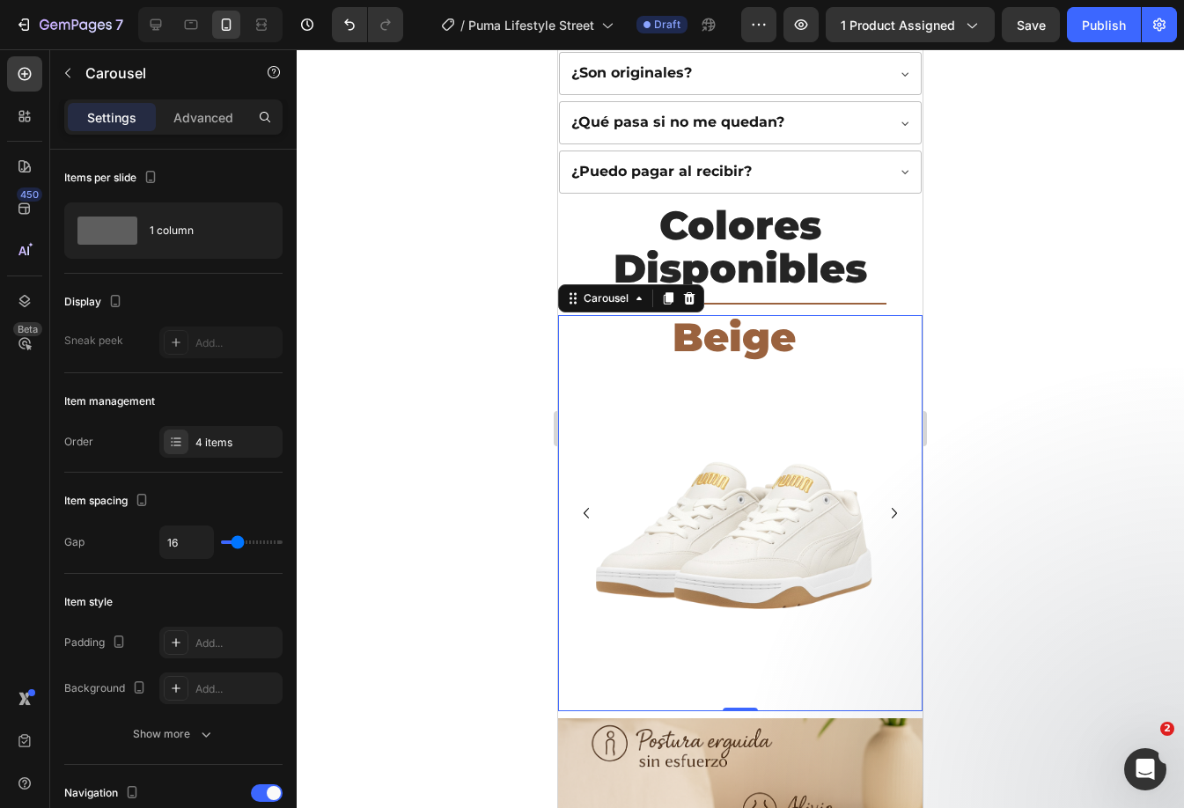
click at [884, 502] on icon "Carousel Next Arrow" at bounding box center [894, 512] width 21 height 21
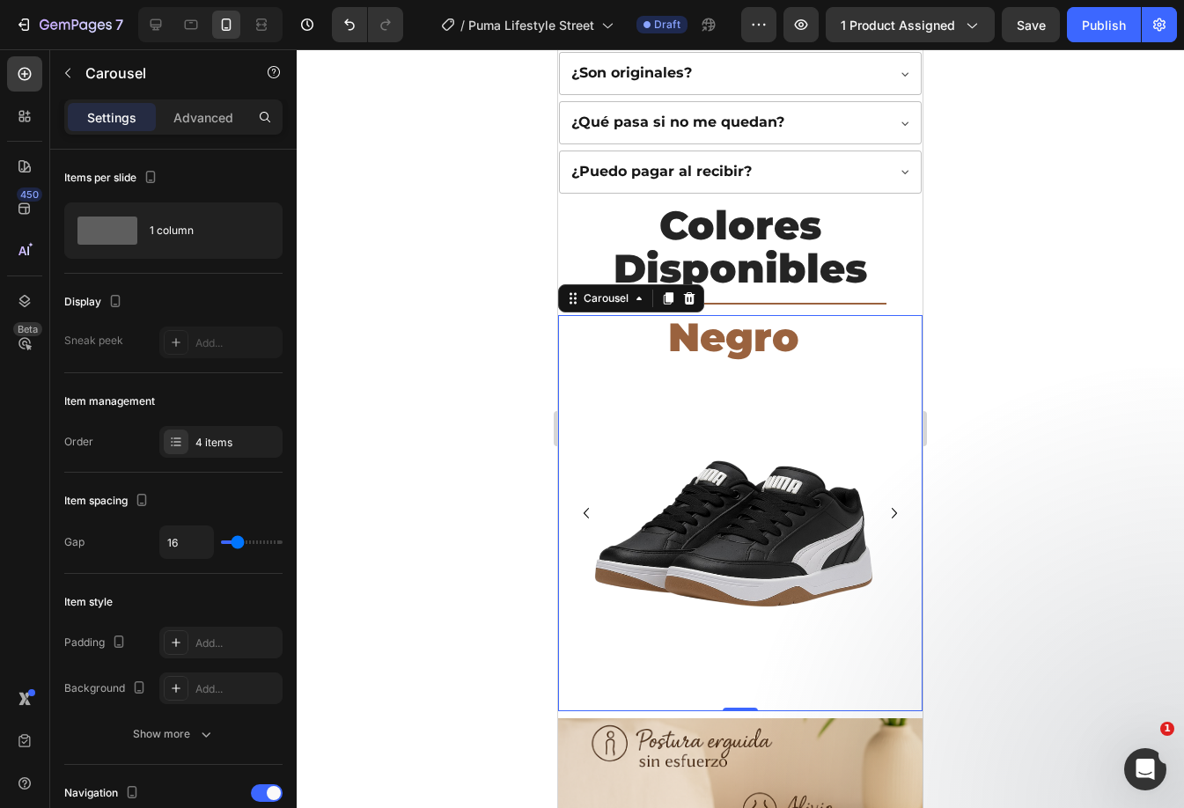
click at [381, 429] on div at bounding box center [740, 428] width 887 height 759
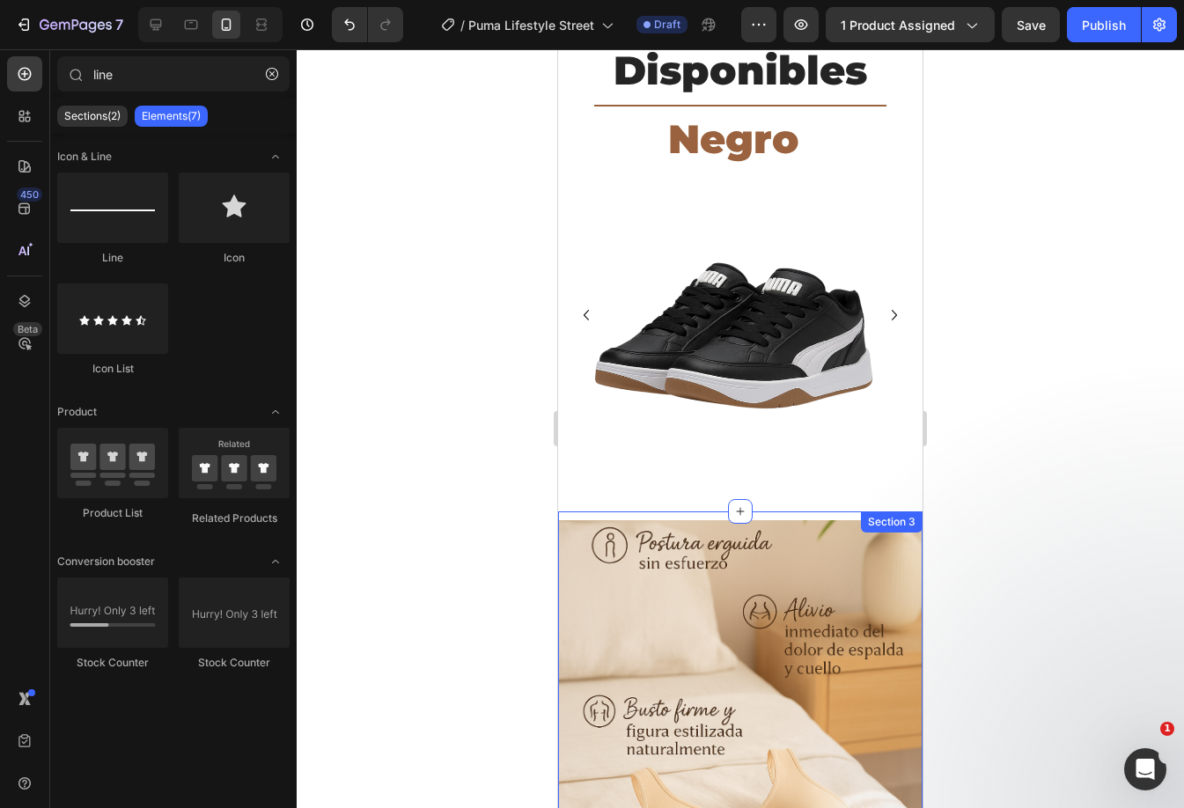
scroll to position [968, 0]
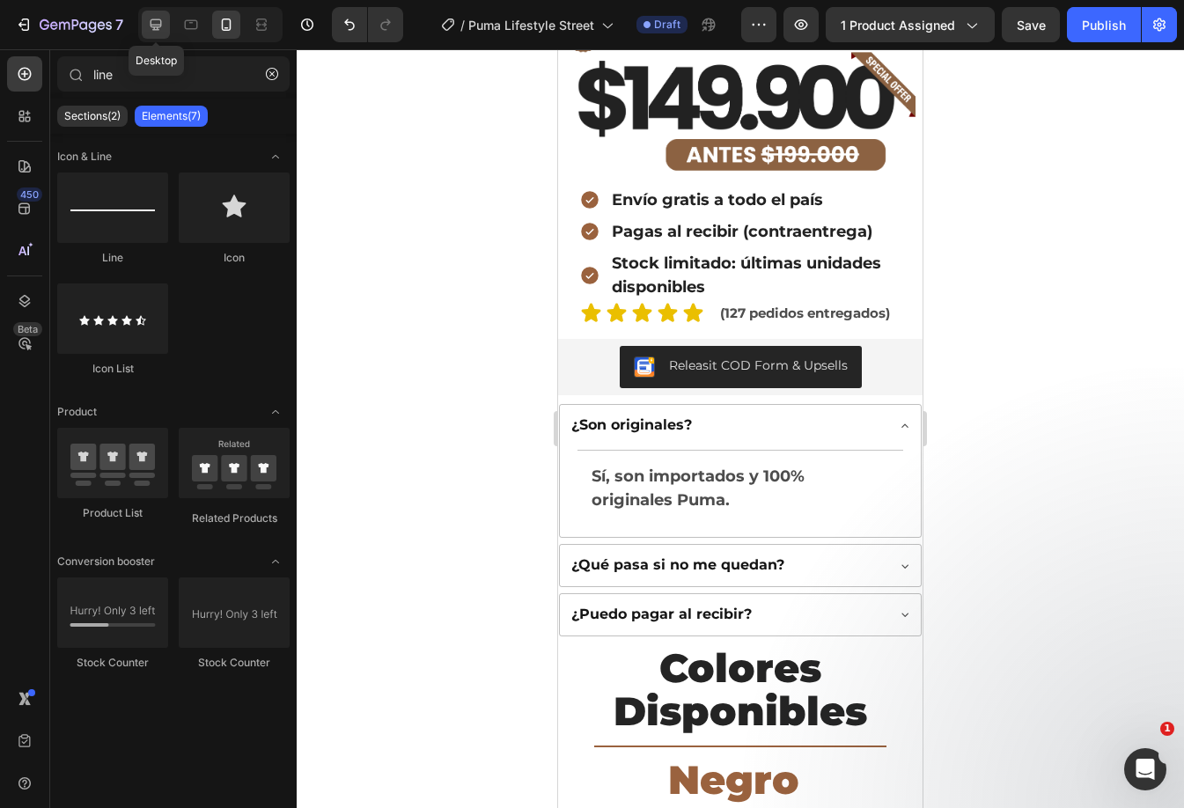
click at [154, 19] on icon at bounding box center [155, 24] width 11 height 11
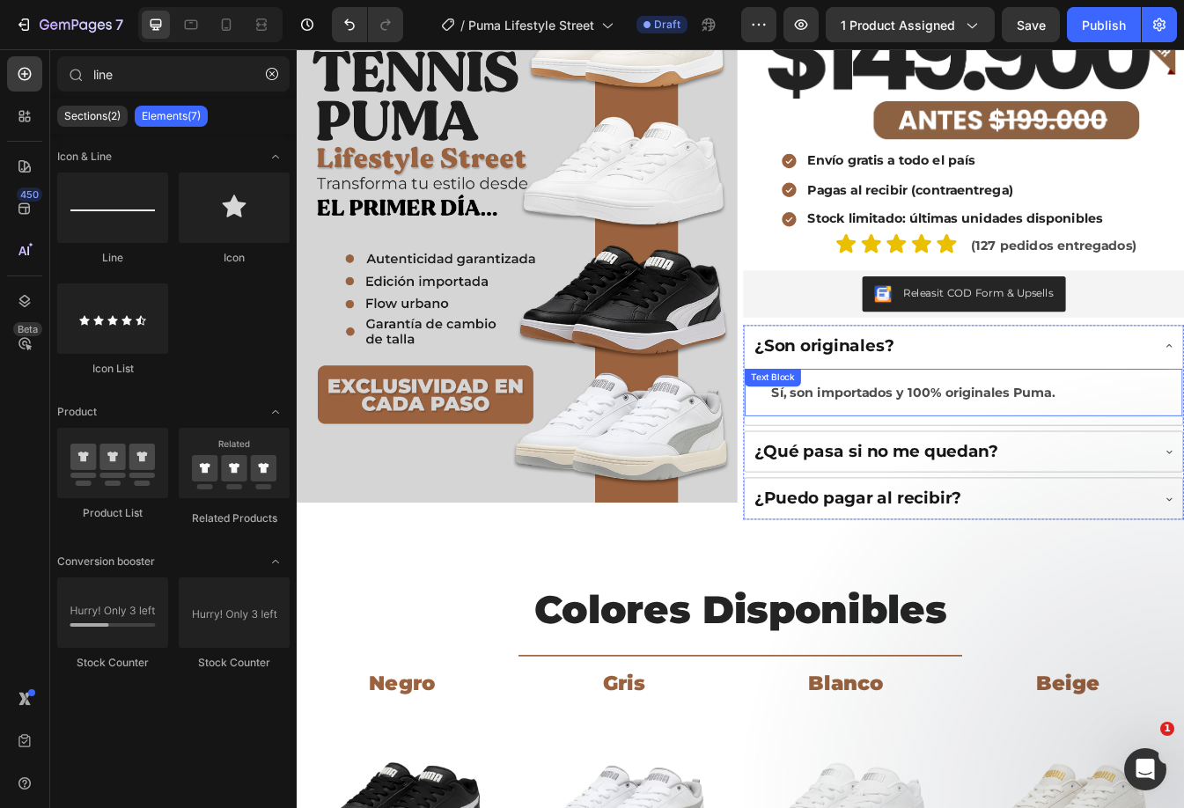
scroll to position [802, 0]
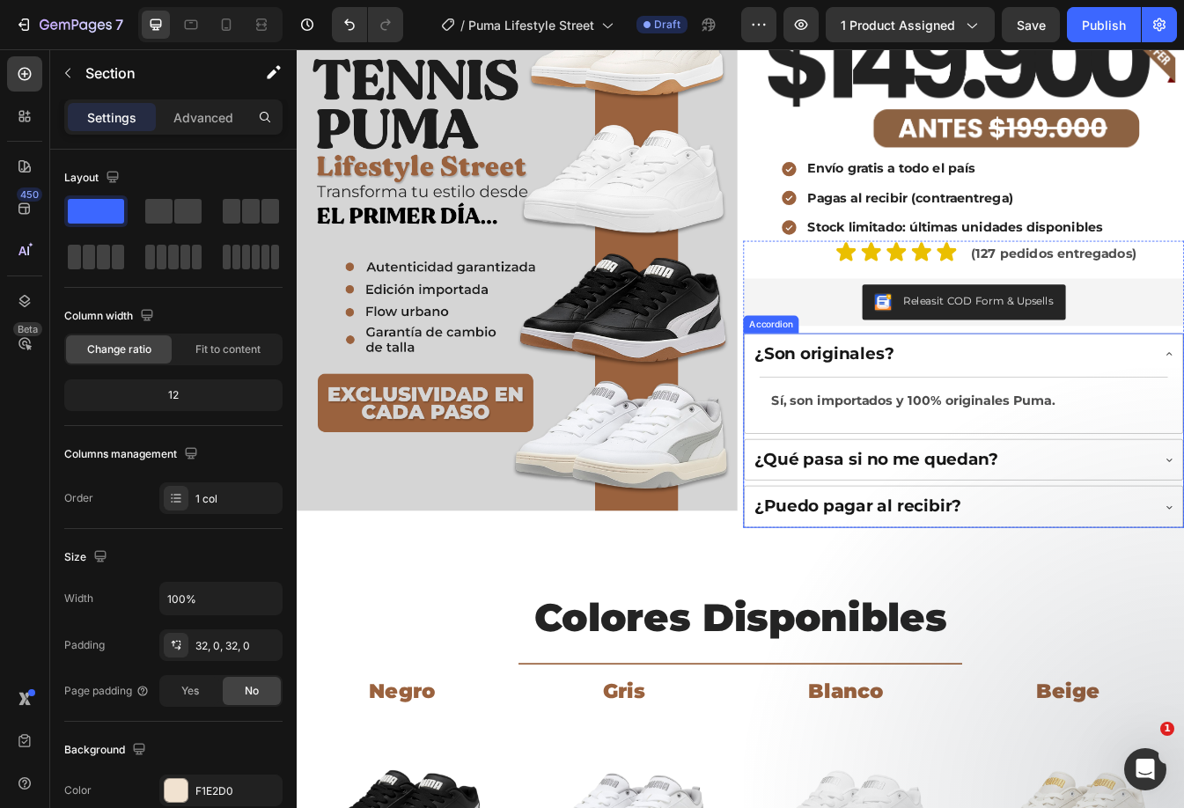
scroll to position [264, 0]
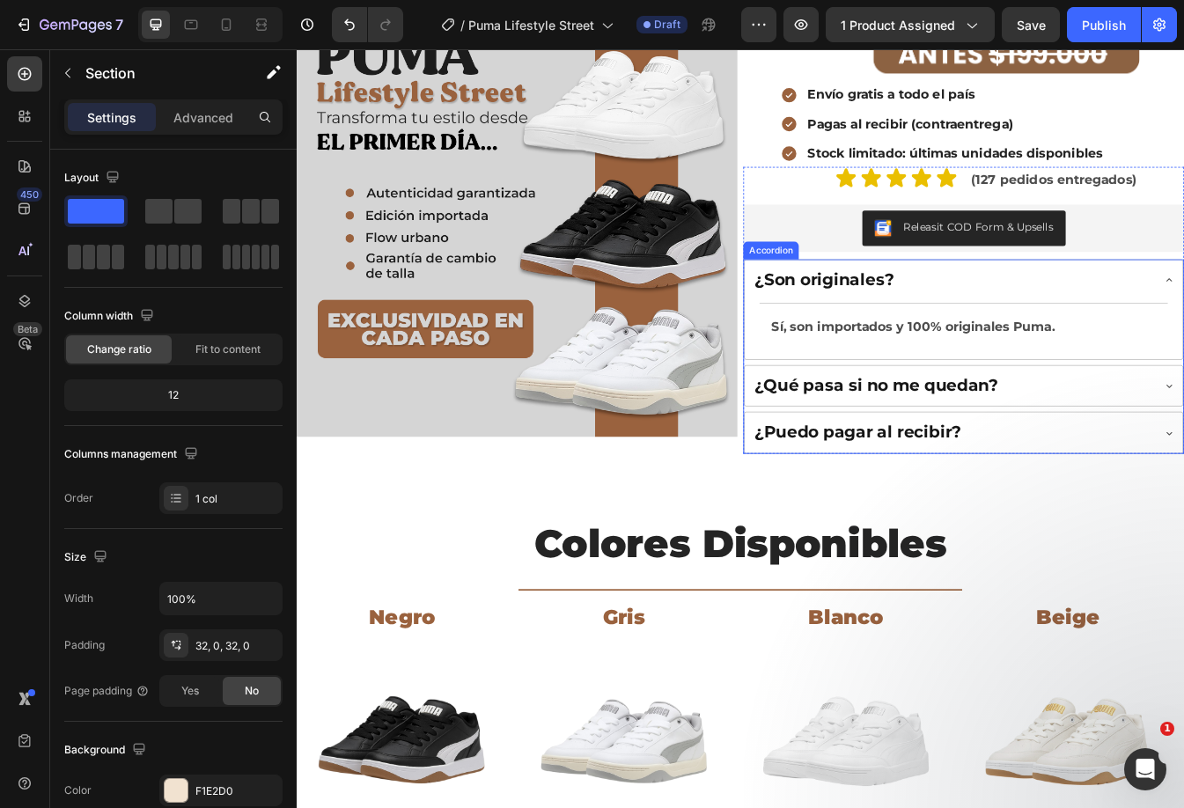
click at [1183, 327] on div "¿Son originales?" at bounding box center [1076, 324] width 475 height 31
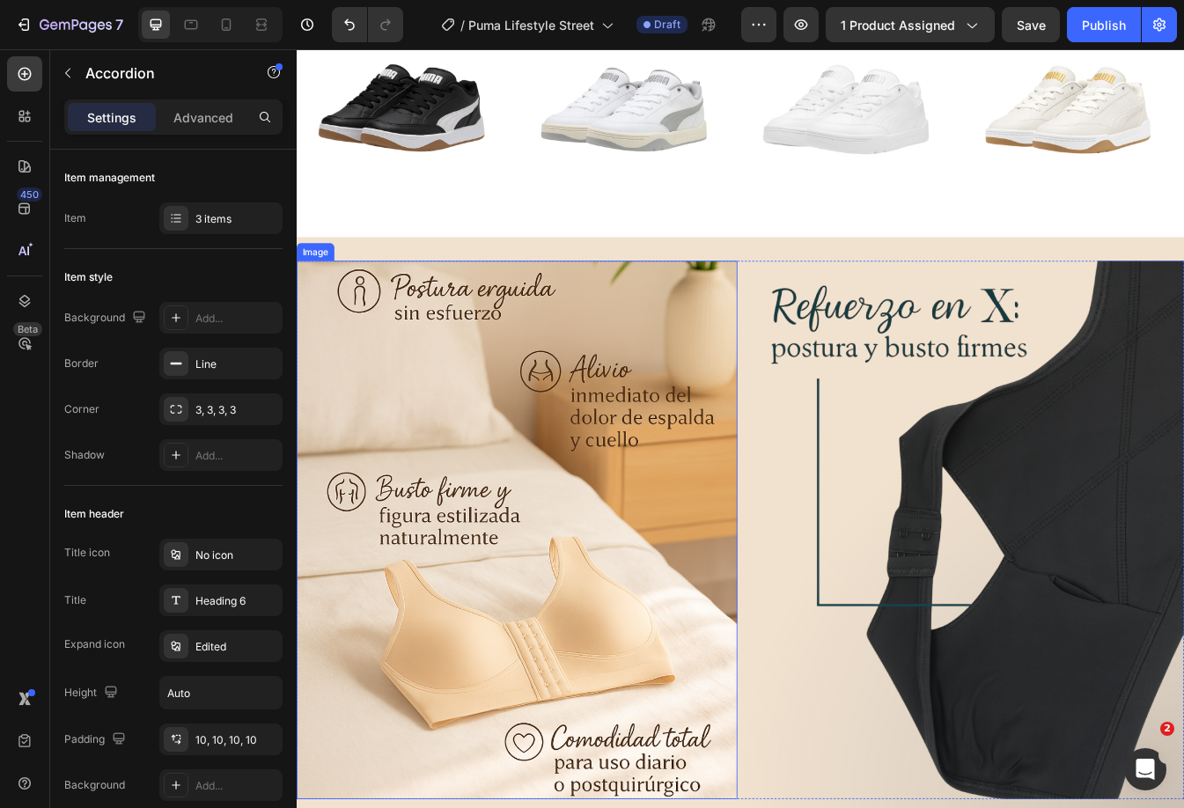
scroll to position [1056, 0]
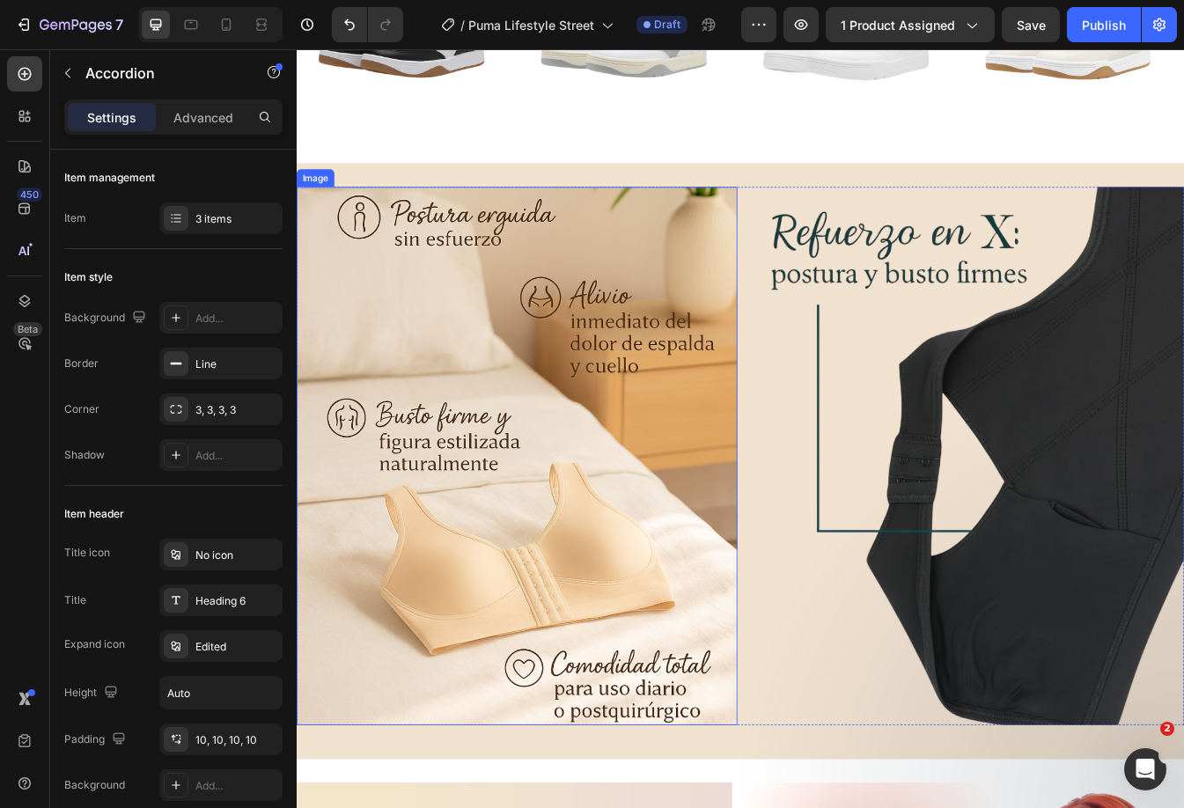
click at [630, 488] on img at bounding box center [559, 533] width 524 height 641
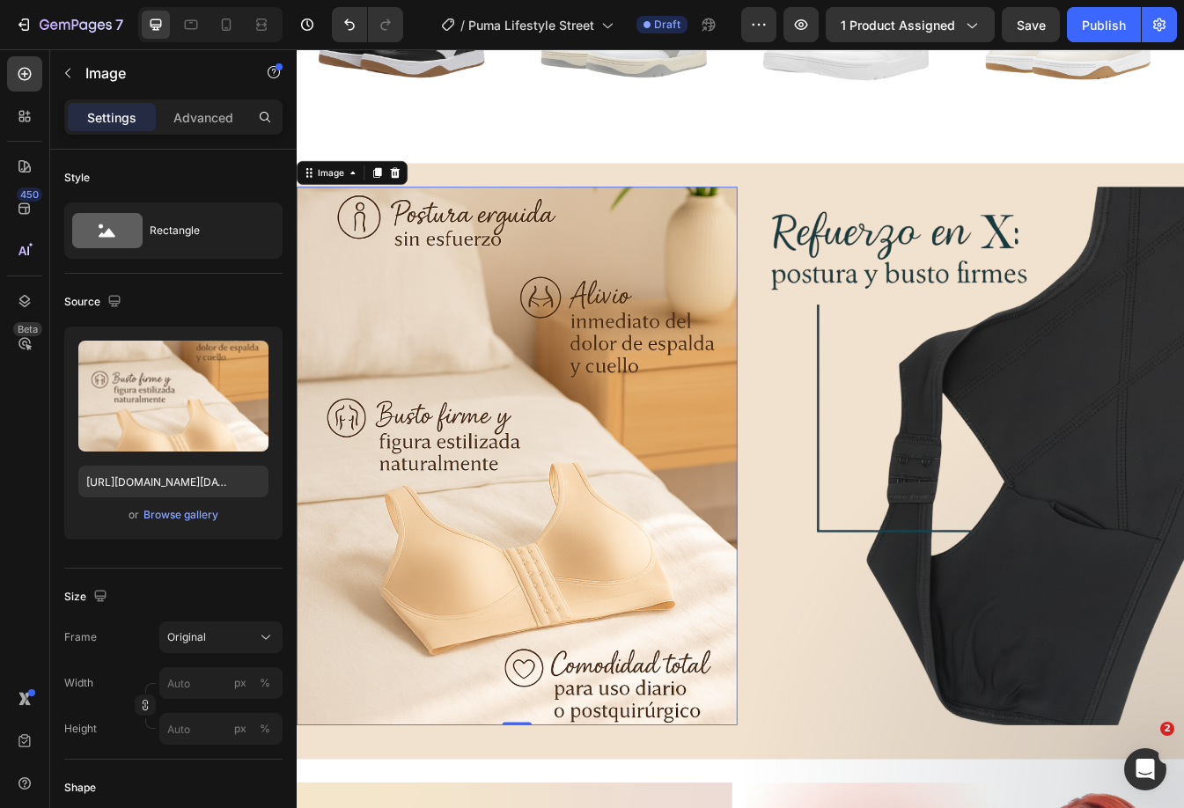
click at [662, 458] on img at bounding box center [559, 533] width 524 height 641
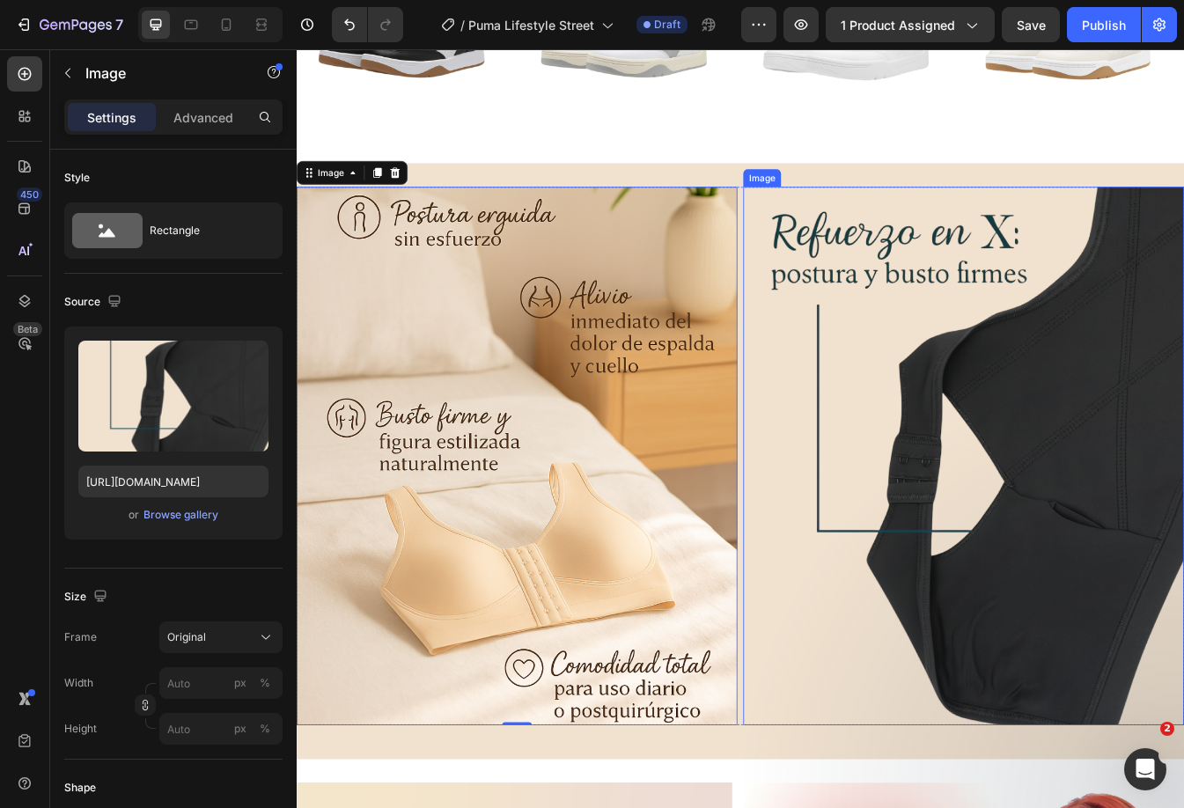
click at [1076, 333] on img at bounding box center [1090, 533] width 524 height 641
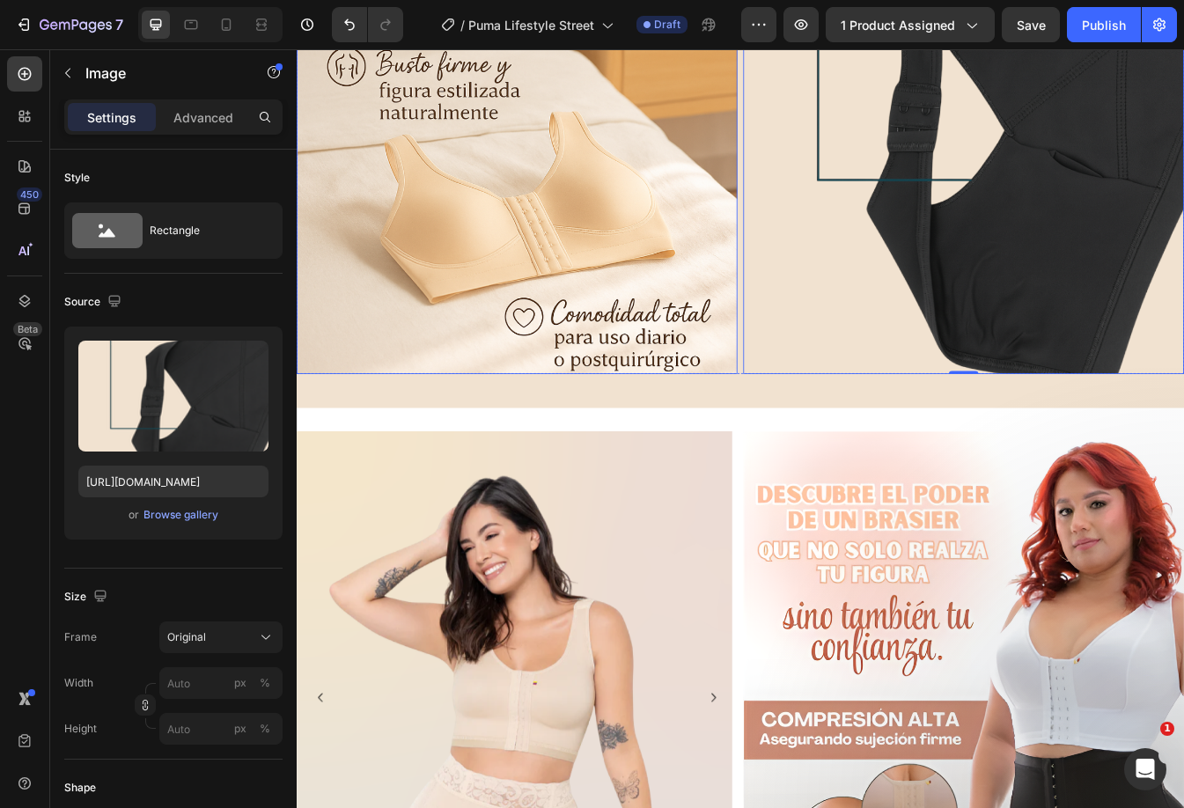
scroll to position [1695, 0]
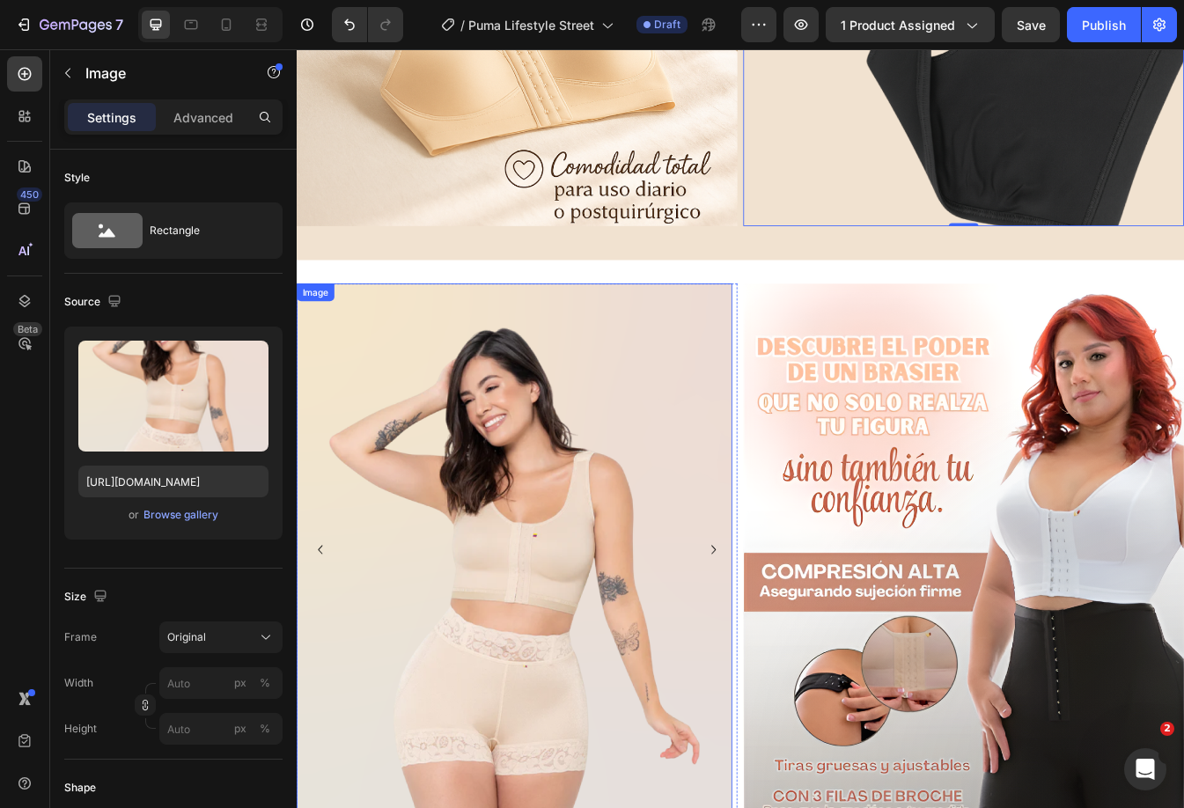
click at [599, 589] on img at bounding box center [556, 644] width 518 height 632
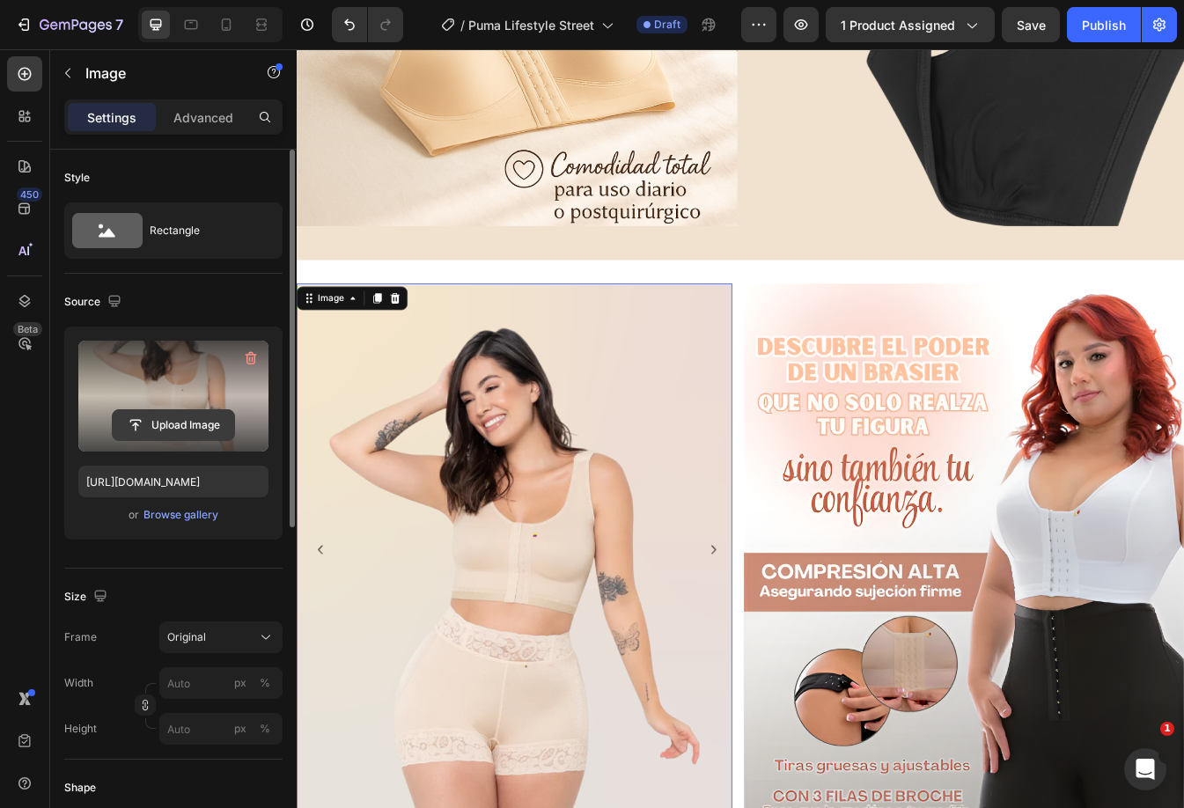
click at [165, 416] on input "file" at bounding box center [173, 425] width 121 height 30
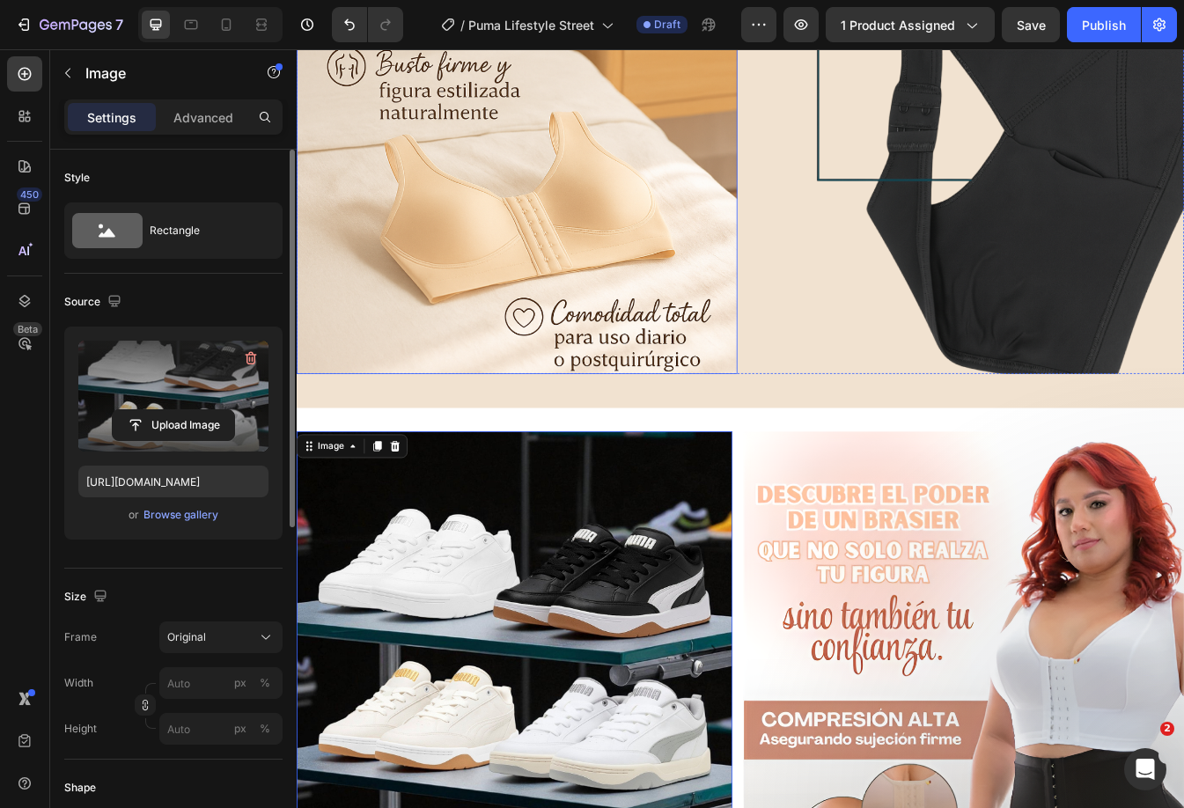
scroll to position [991, 0]
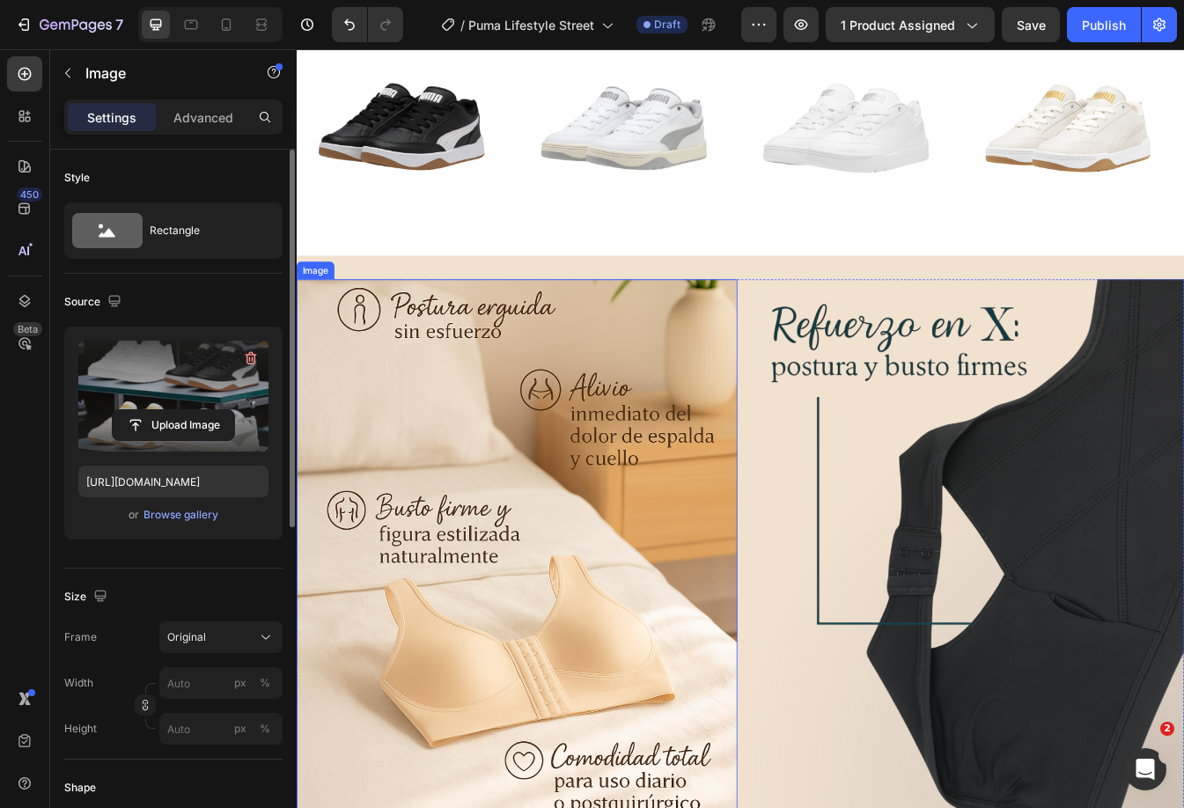
click at [627, 520] on img at bounding box center [559, 643] width 524 height 641
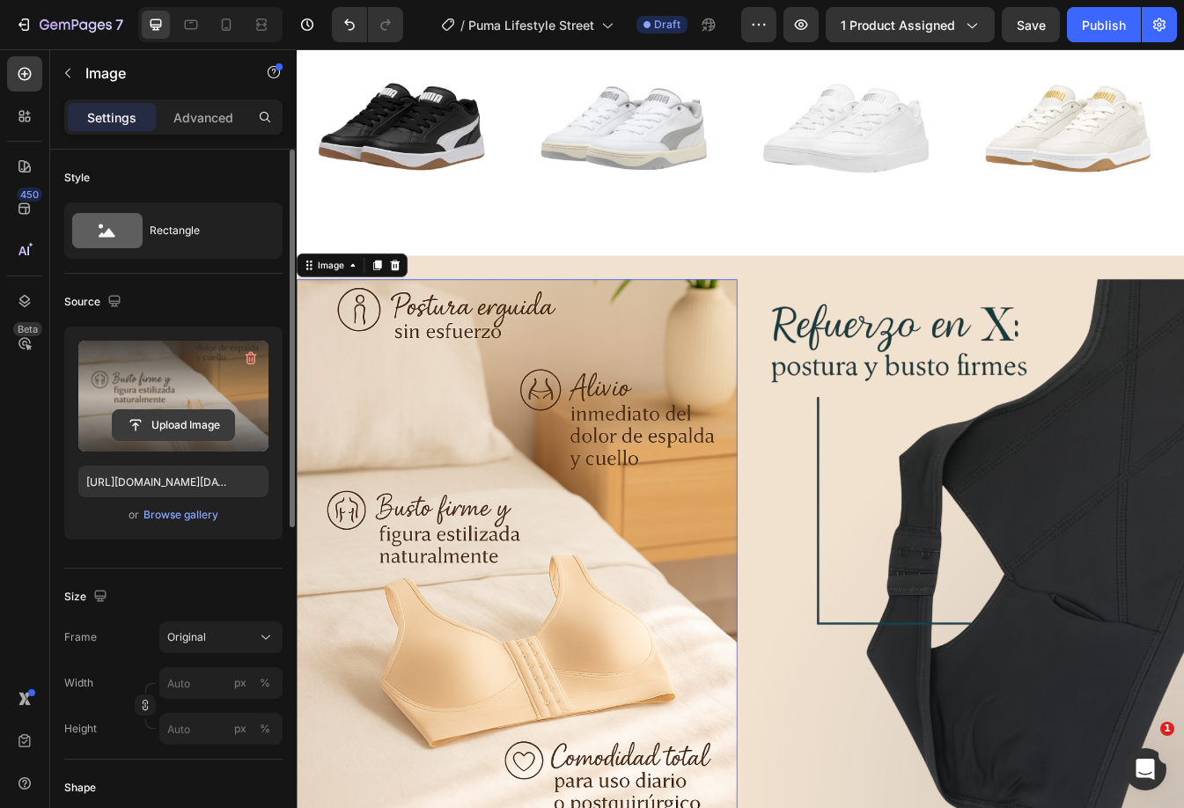
click at [149, 422] on input "file" at bounding box center [173, 425] width 121 height 30
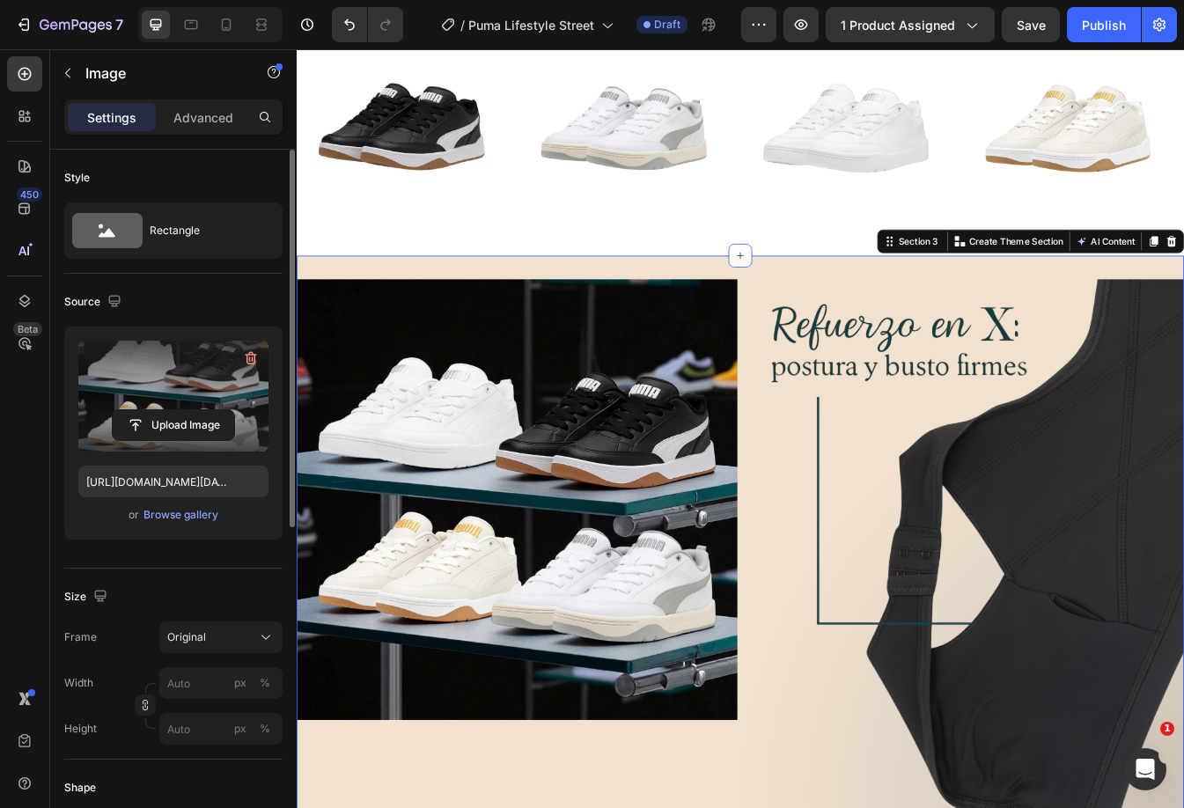
click at [604, 316] on div "Image Image Row Section 3 You can create reusable sections Create Theme Section…" at bounding box center [825, 650] width 1056 height 711
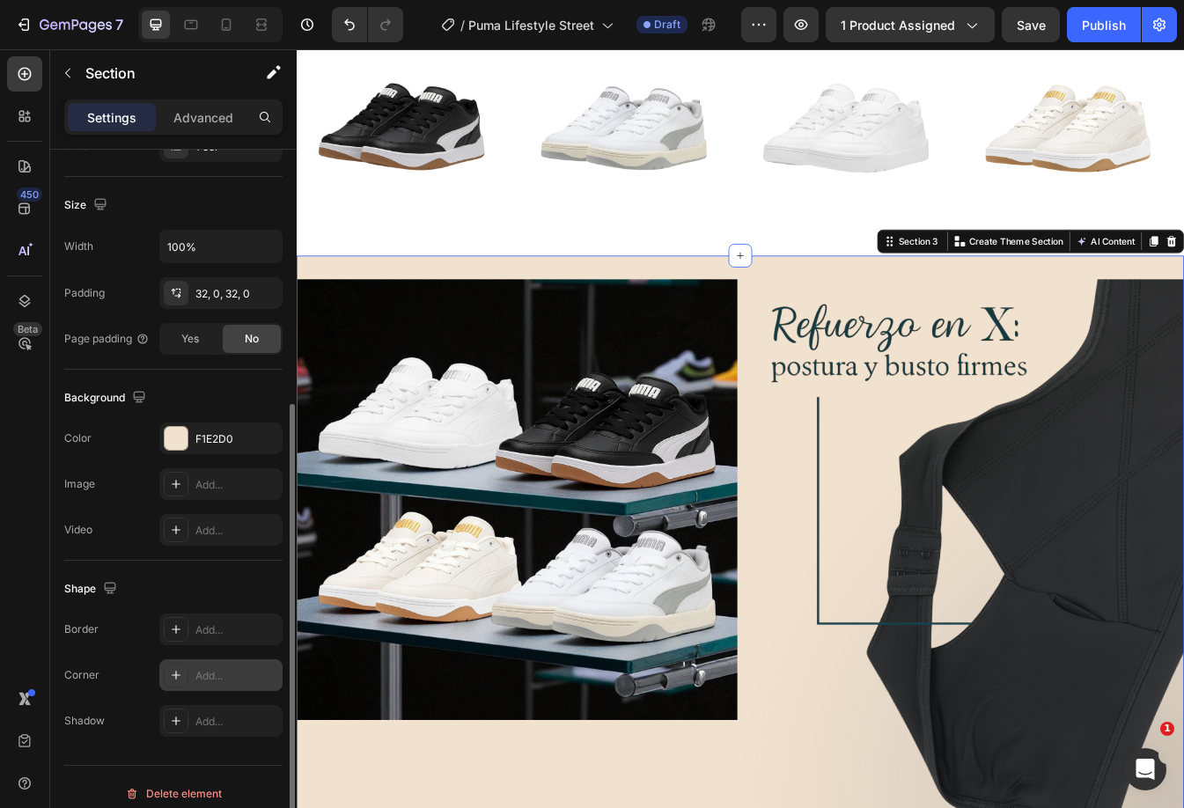
scroll to position [365, 0]
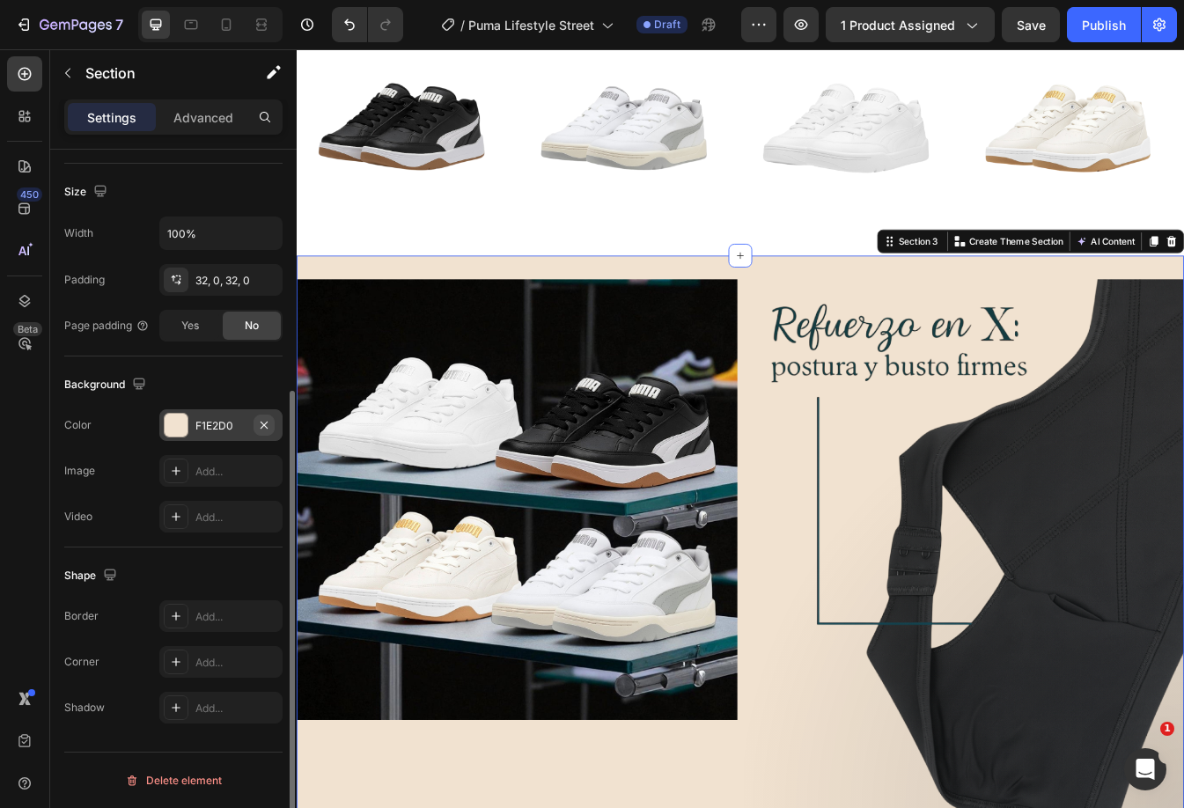
click at [265, 426] on icon "button" at bounding box center [263, 424] width 7 height 7
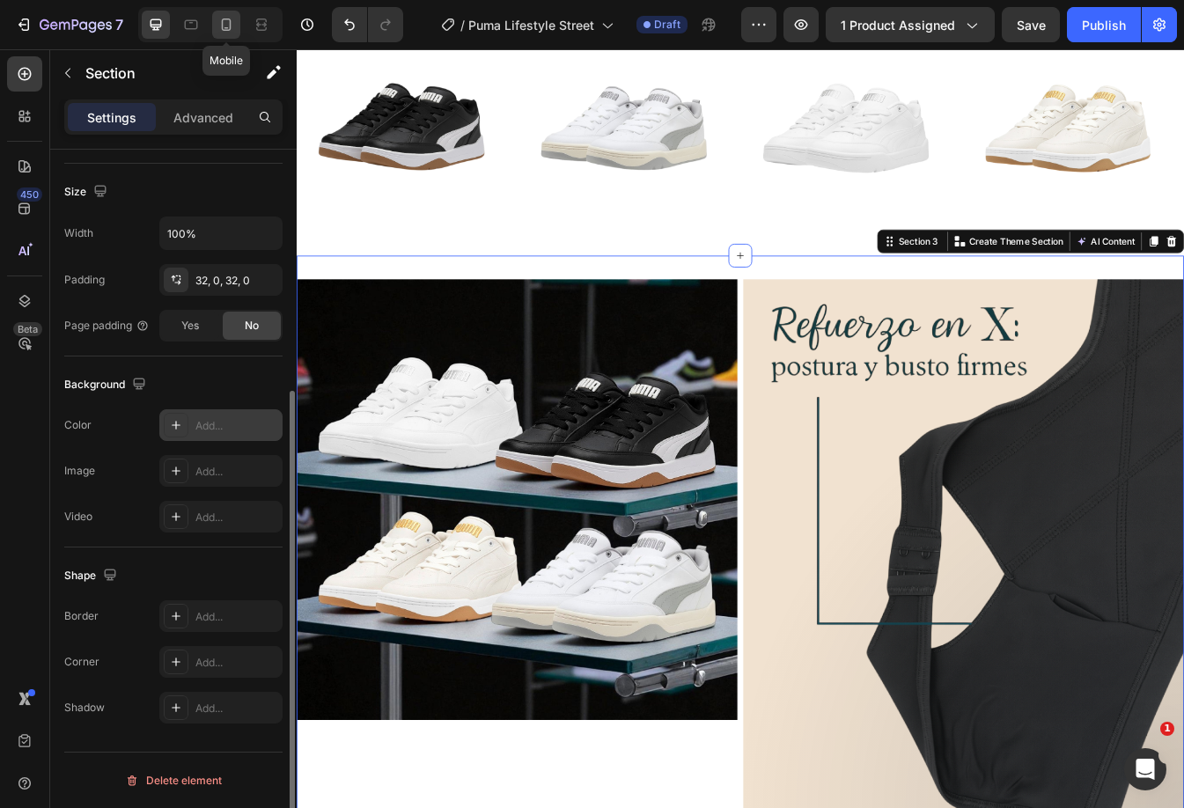
click at [224, 30] on icon at bounding box center [227, 24] width 10 height 12
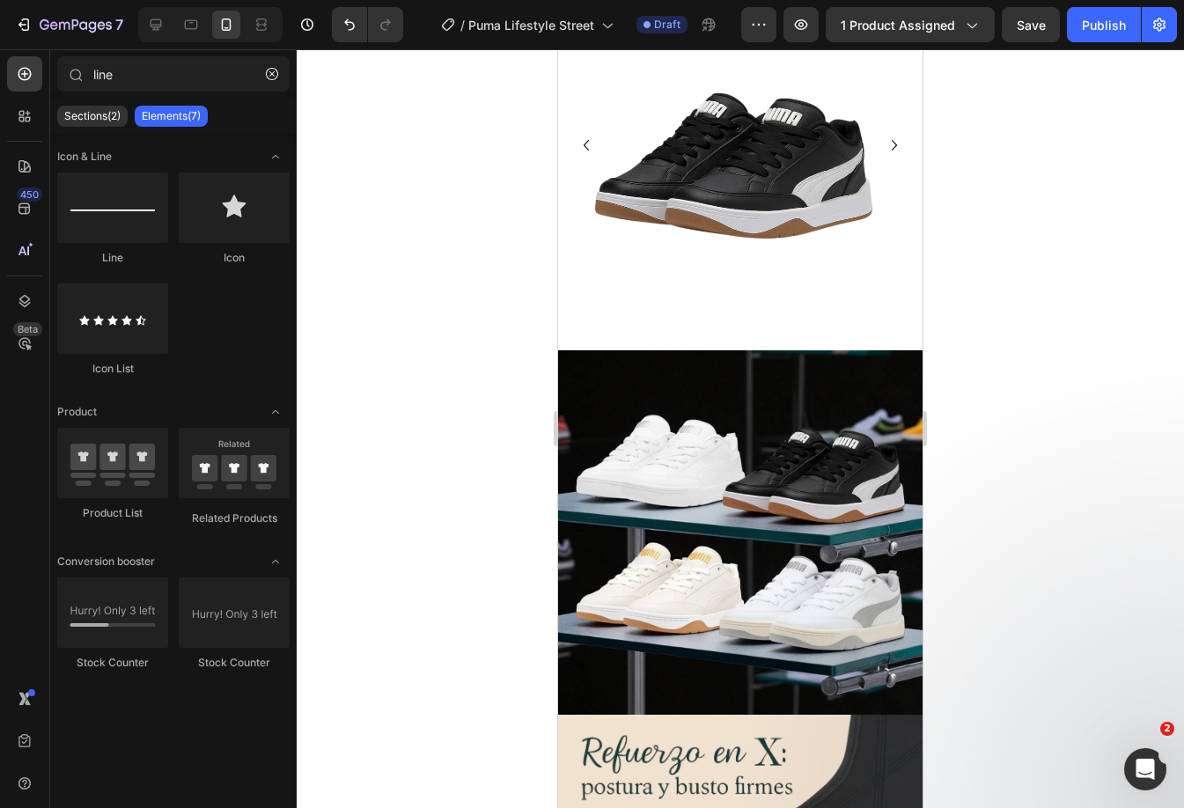
scroll to position [1529, 0]
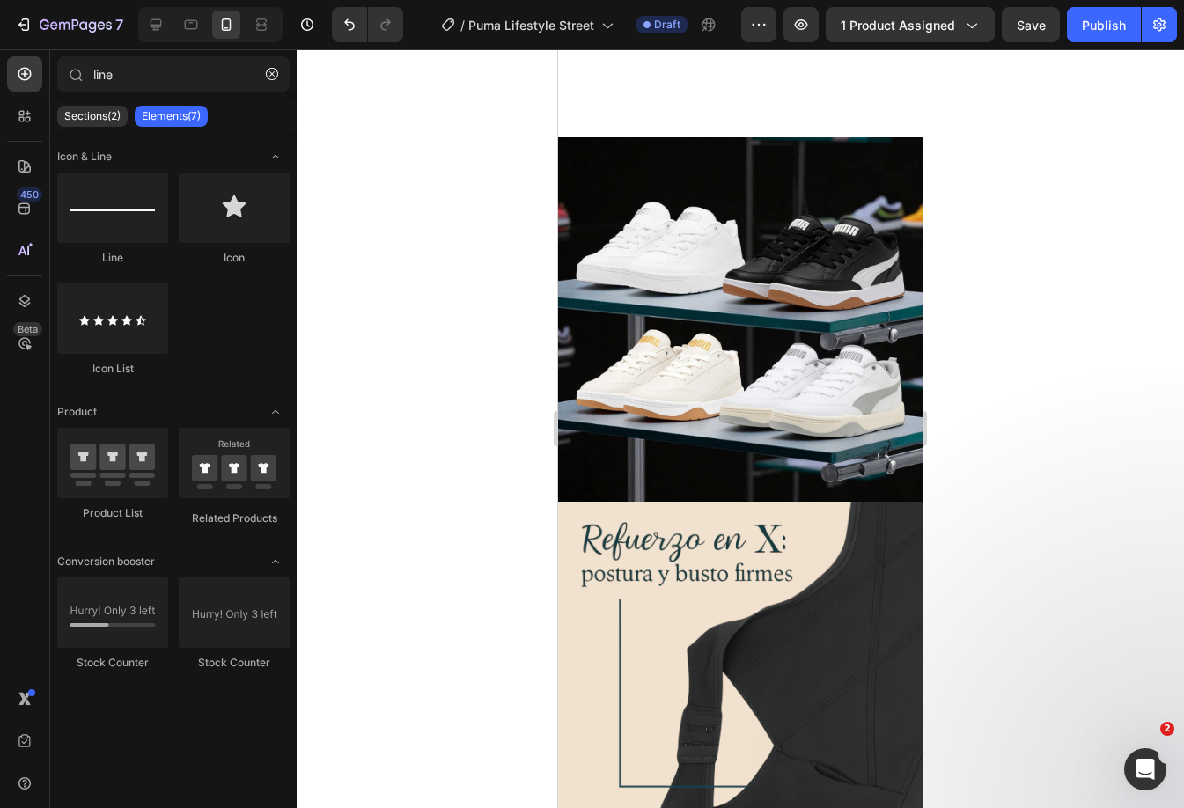
drag, startPoint x: 917, startPoint y: 132, endPoint x: 1485, endPoint y: 417, distance: 635.2
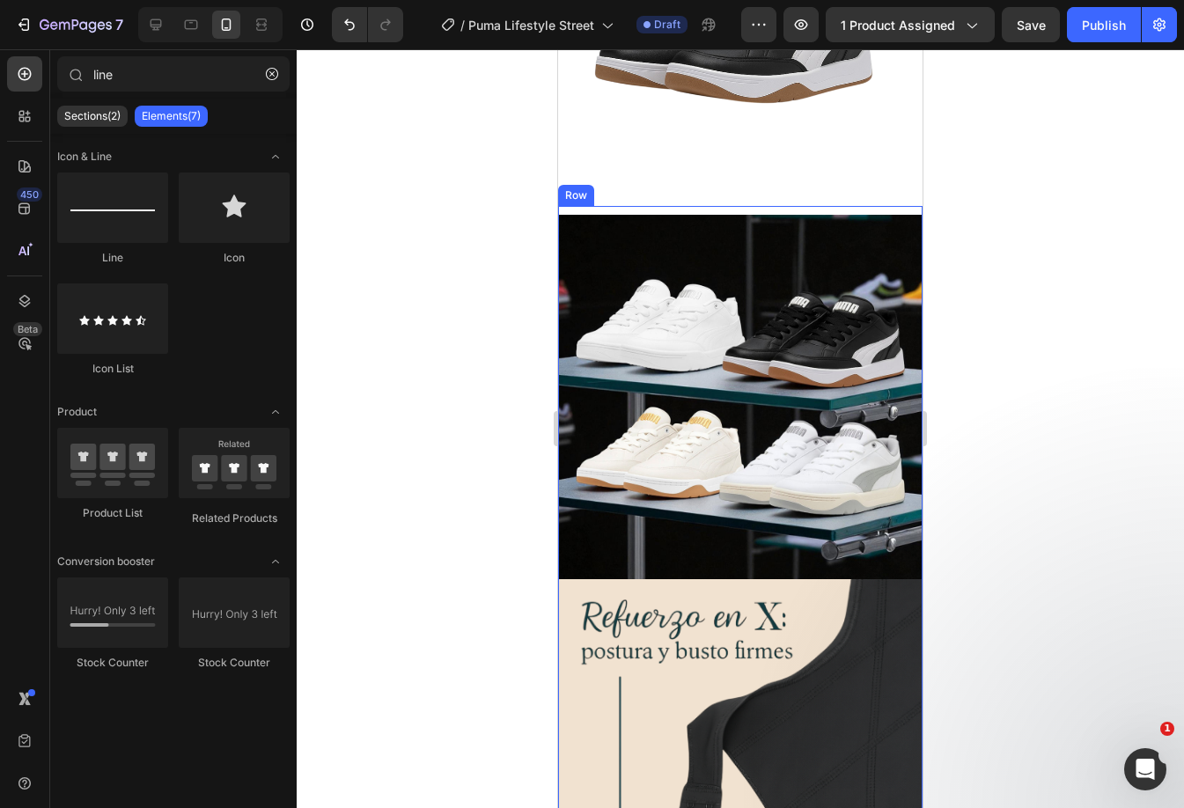
scroll to position [1619, 0]
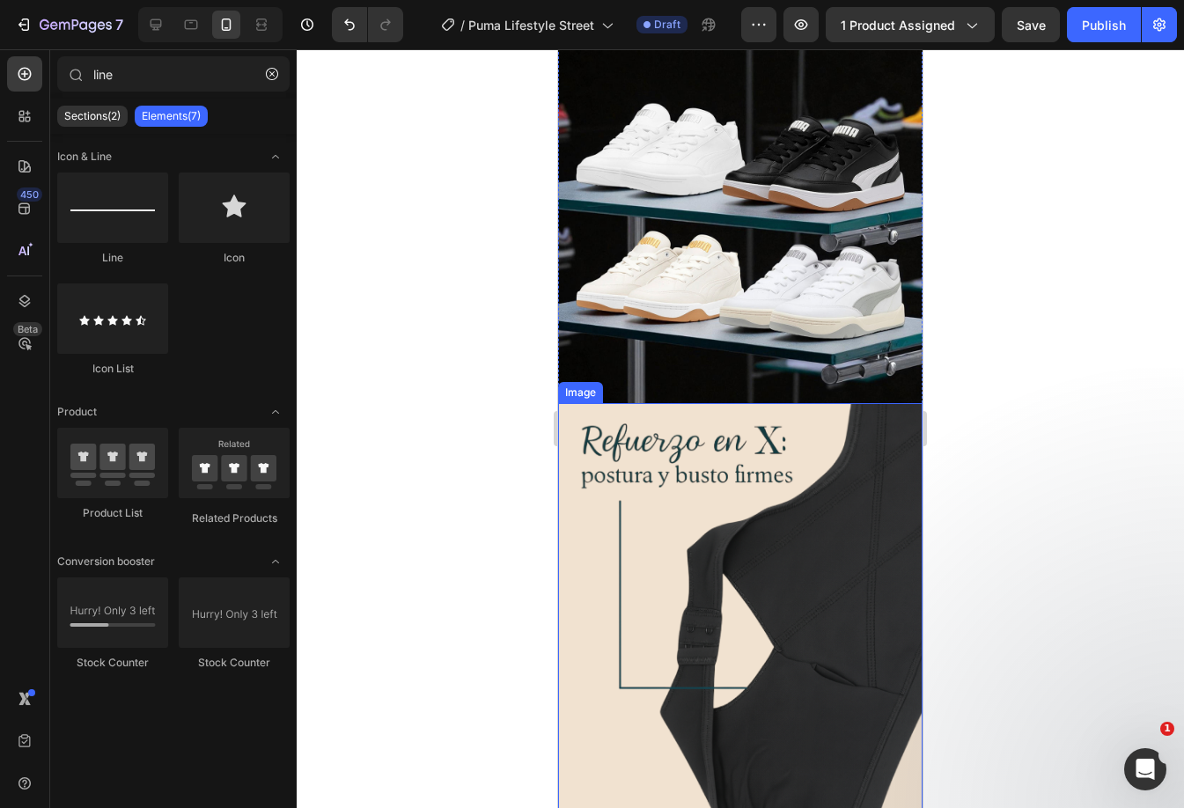
click at [833, 466] on img at bounding box center [740, 625] width 364 height 445
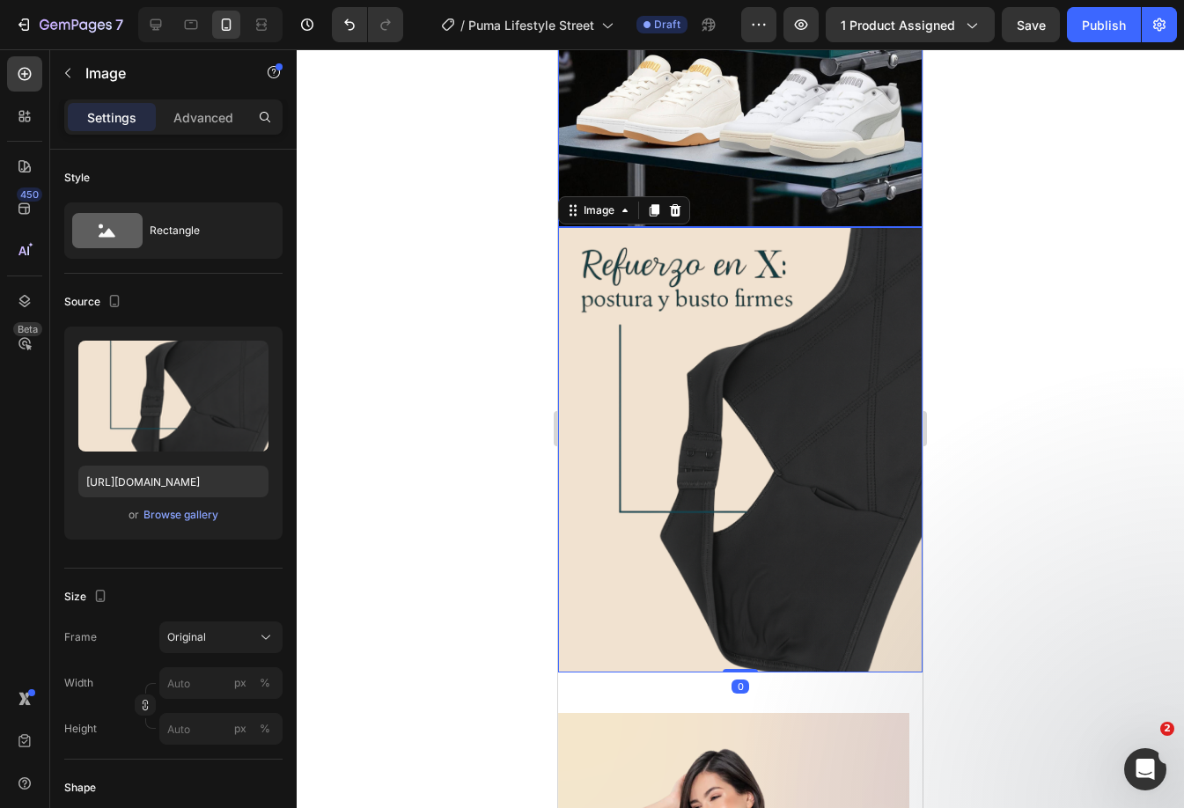
scroll to position [319, 0]
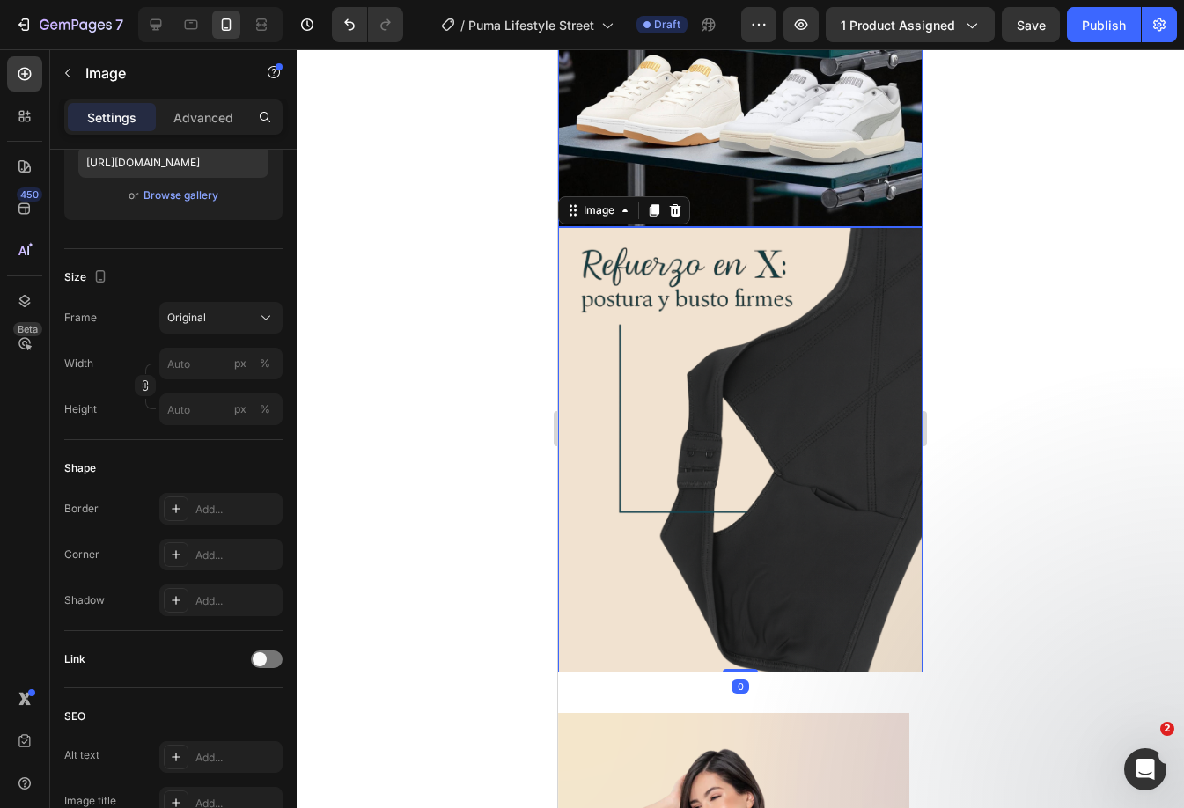
click at [759, 169] on img at bounding box center [740, 45] width 364 height 364
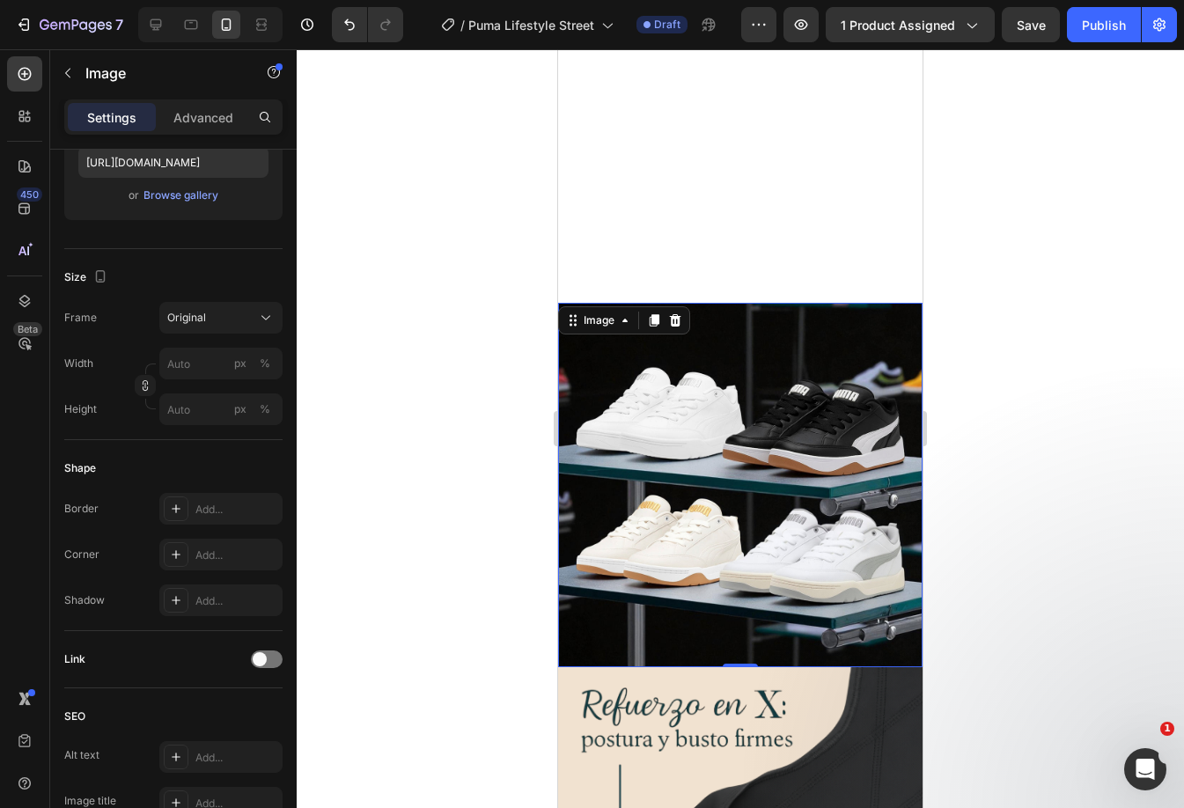
scroll to position [1619, 0]
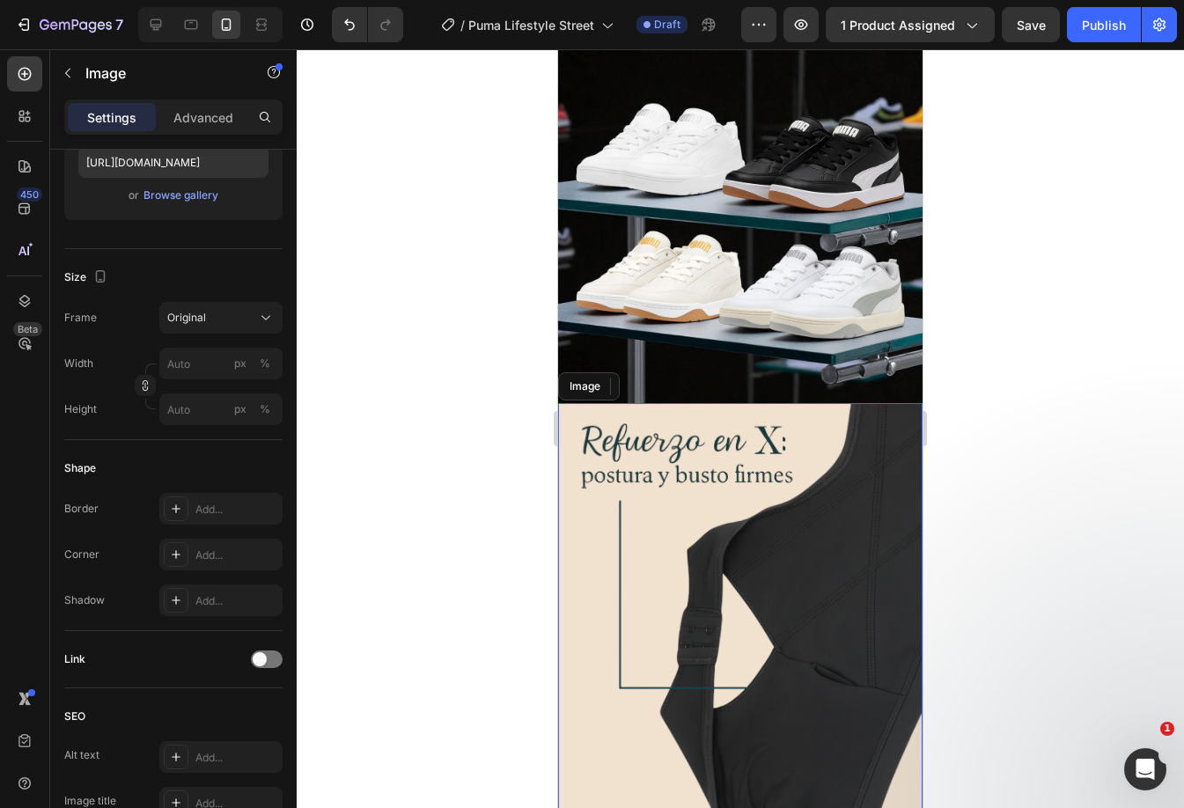
click at [729, 435] on img at bounding box center [740, 625] width 364 height 445
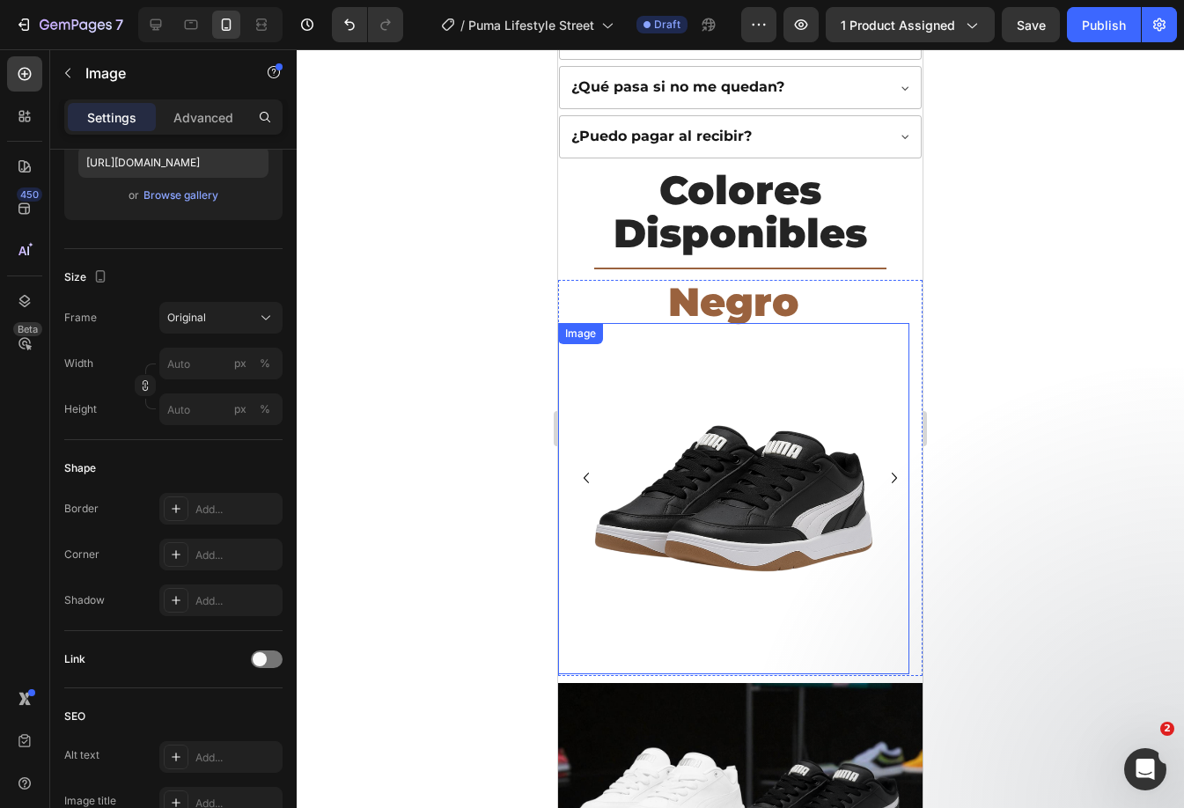
scroll to position [1446, 0]
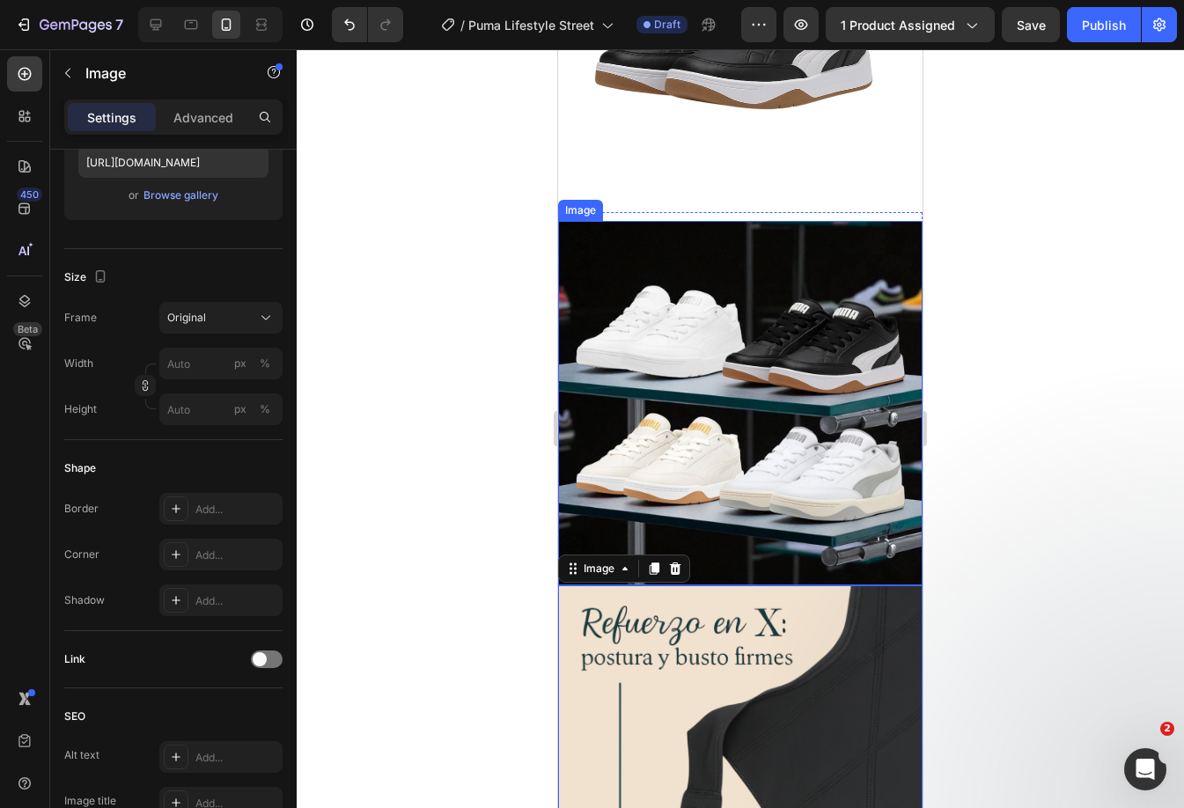
click at [754, 304] on img at bounding box center [740, 403] width 364 height 364
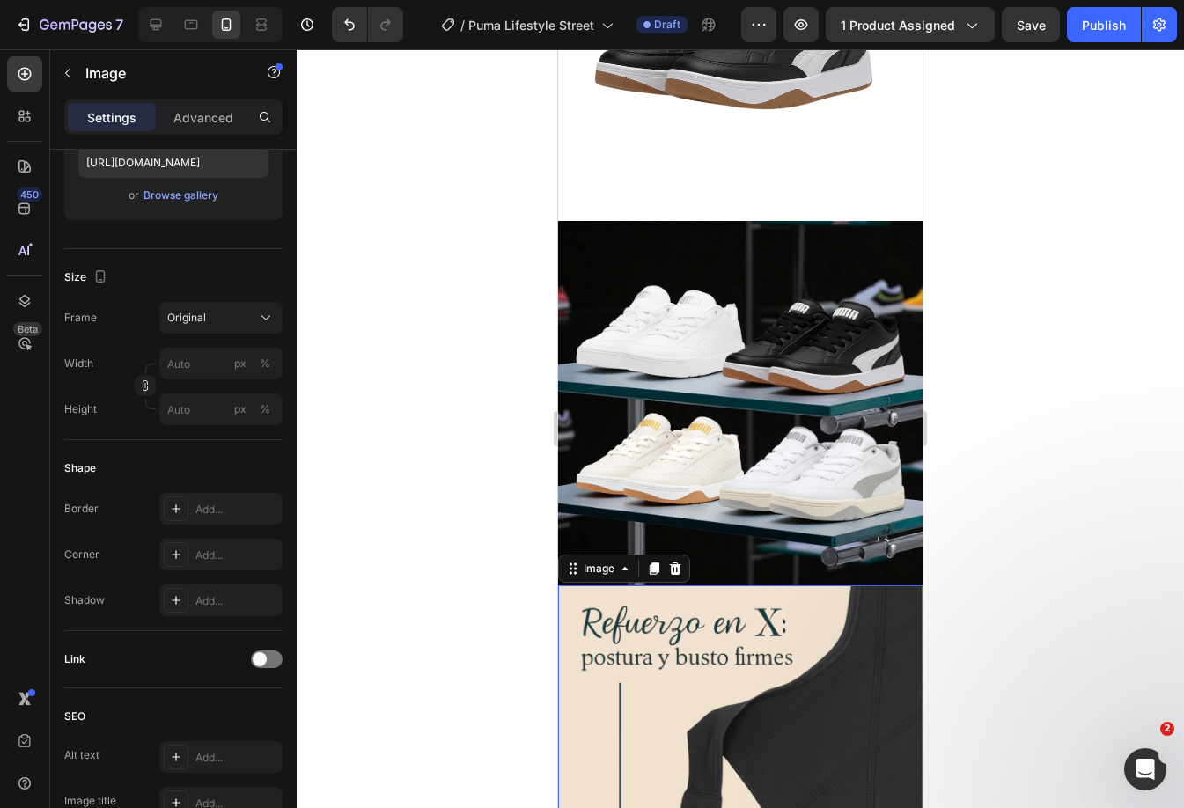
click at [724, 646] on img at bounding box center [740, 807] width 364 height 445
click at [161, 18] on icon at bounding box center [156, 25] width 18 height 18
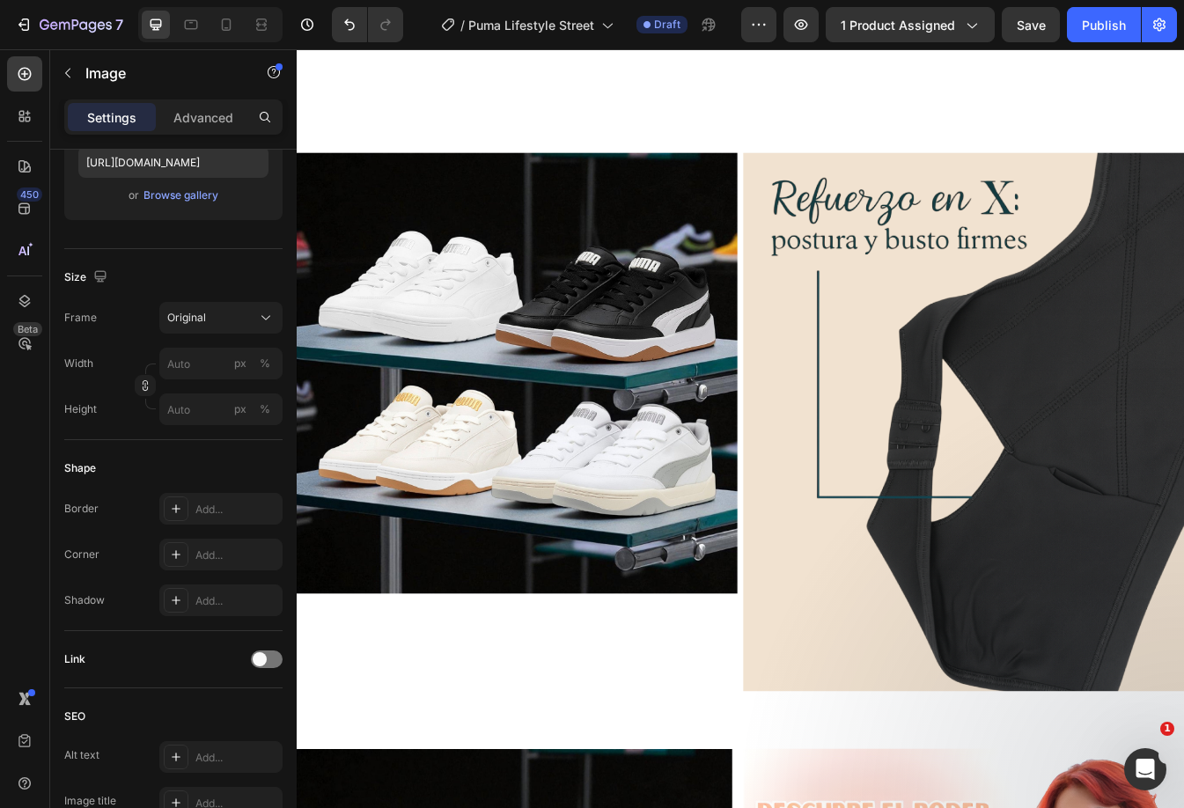
scroll to position [1229, 0]
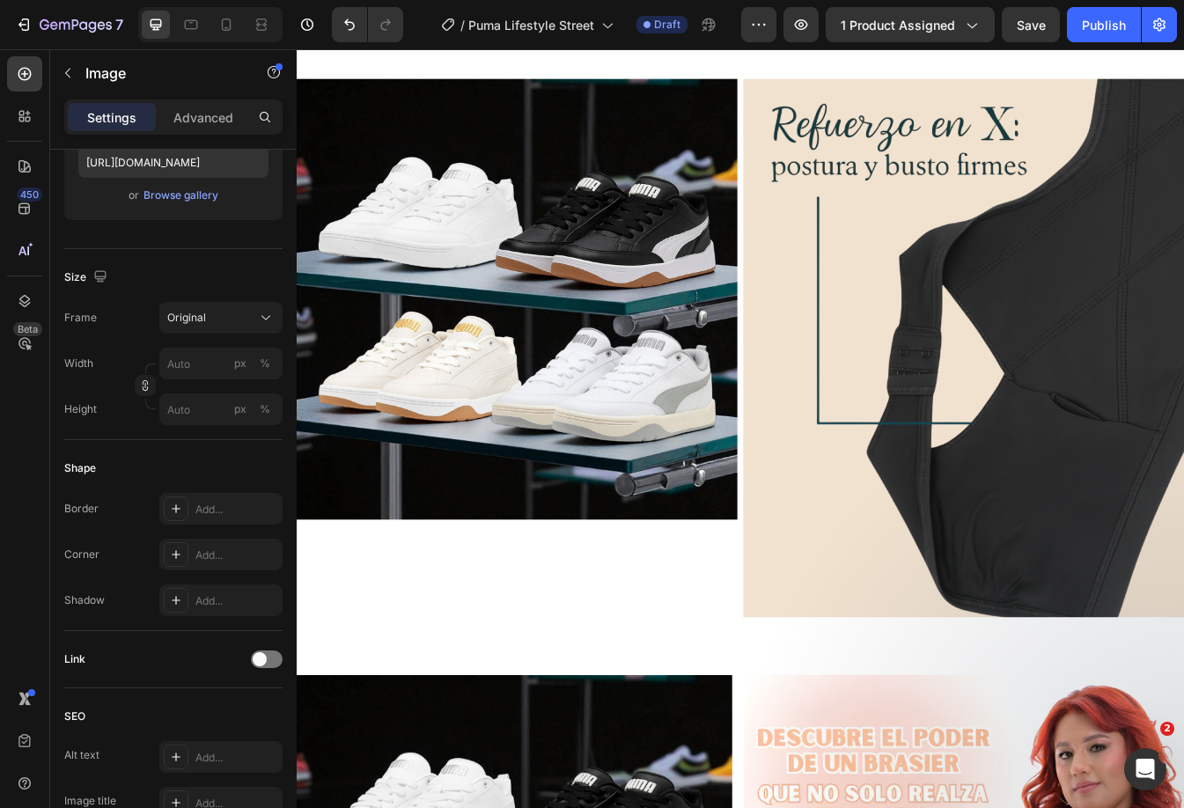
drag, startPoint x: 904, startPoint y: 392, endPoint x: 913, endPoint y: 409, distance: 20.1
click at [912, 407] on img at bounding box center [1090, 404] width 524 height 641
click at [1056, 520] on img at bounding box center [1090, 404] width 524 height 641
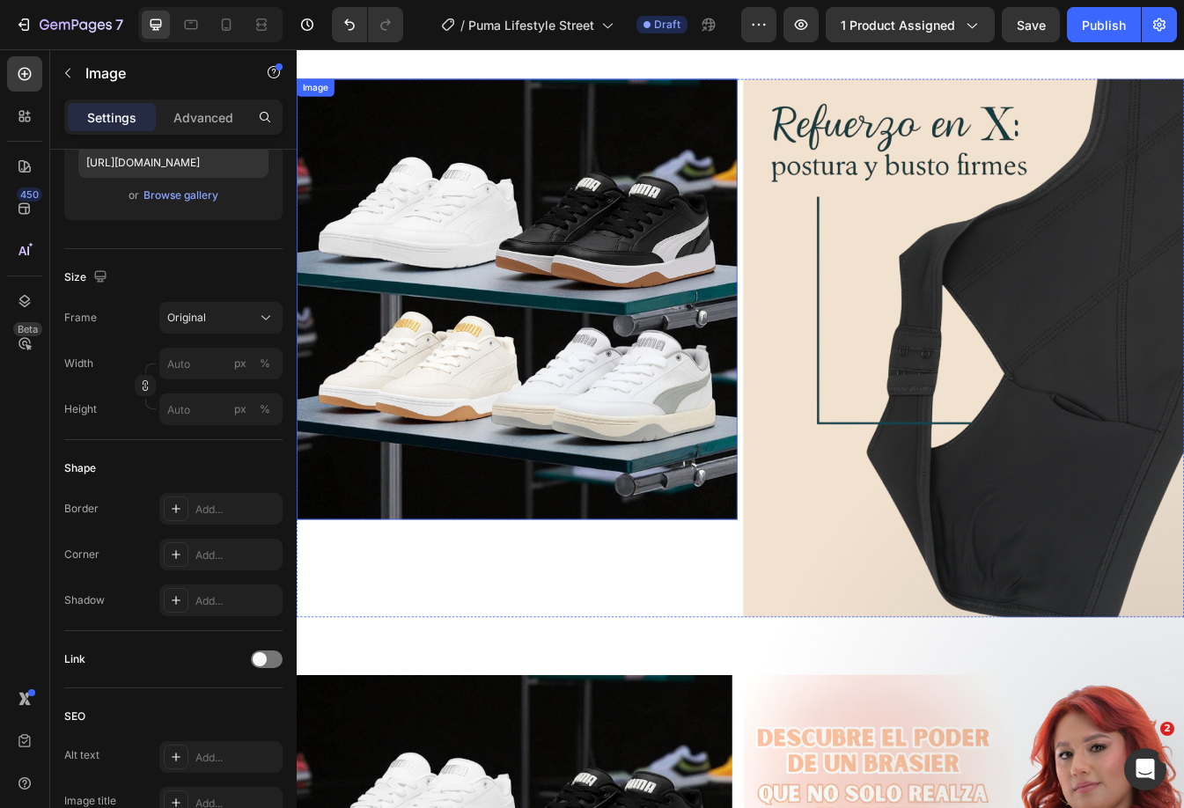
click at [586, 380] on img at bounding box center [559, 346] width 524 height 524
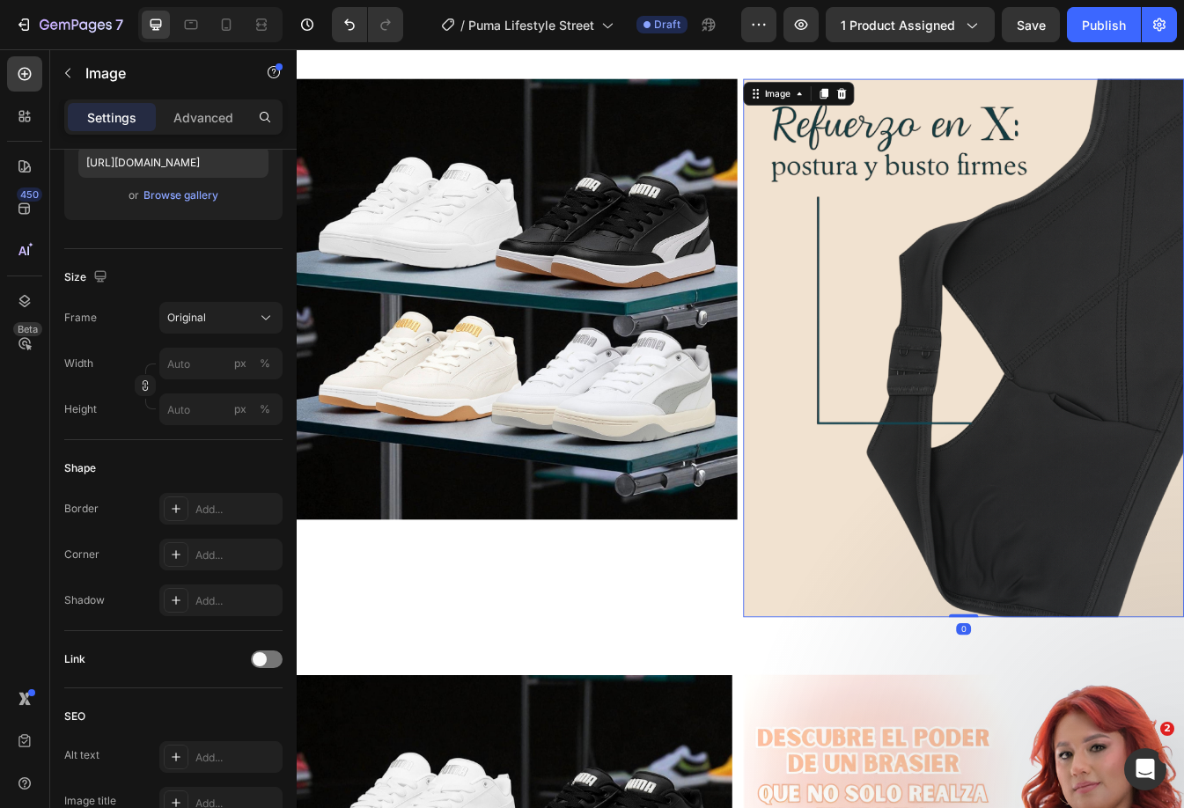
click at [960, 383] on img at bounding box center [1090, 404] width 524 height 641
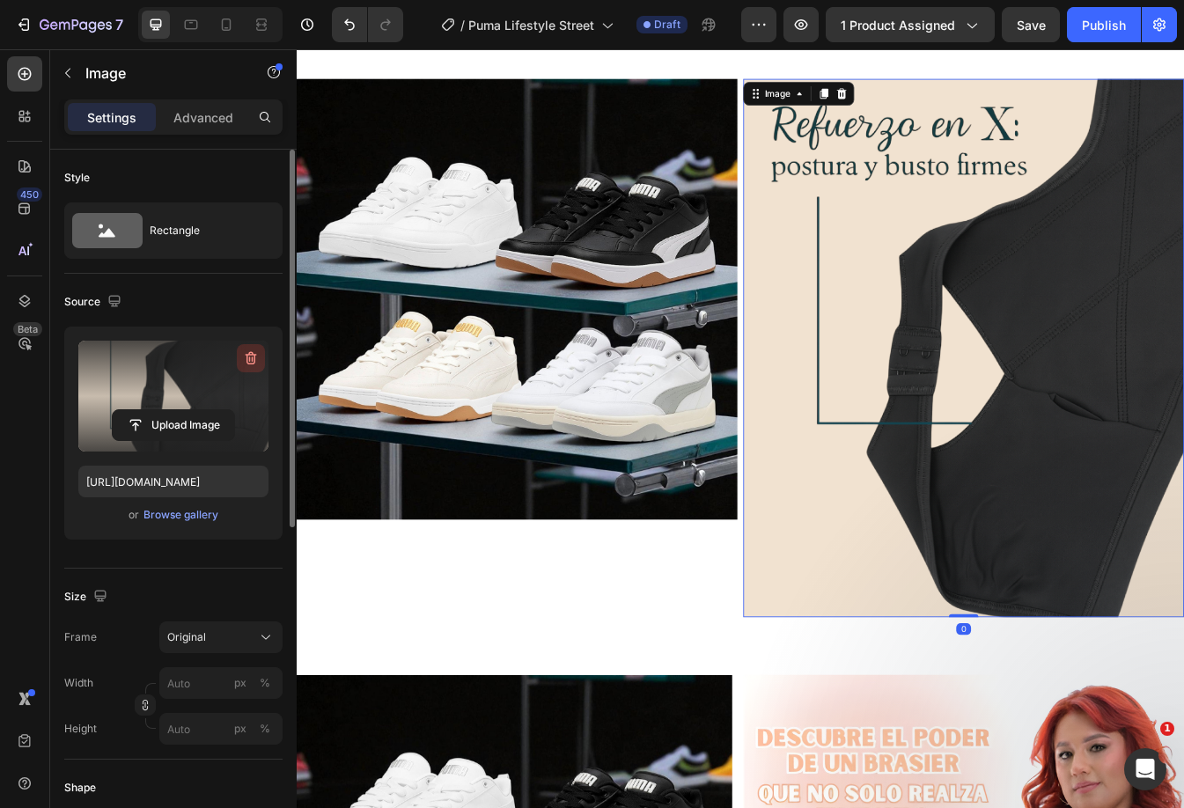
click at [246, 356] on icon "button" at bounding box center [251, 358] width 18 height 18
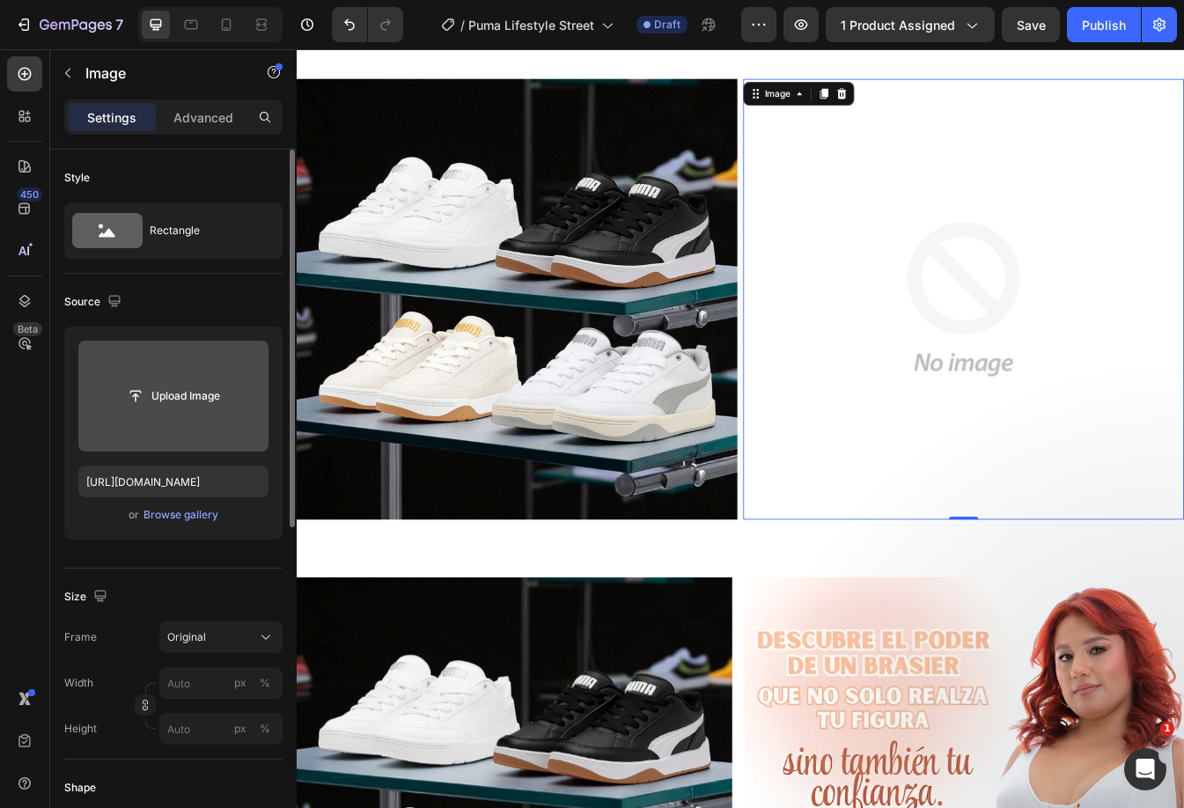
click at [1054, 356] on img at bounding box center [1090, 346] width 524 height 524
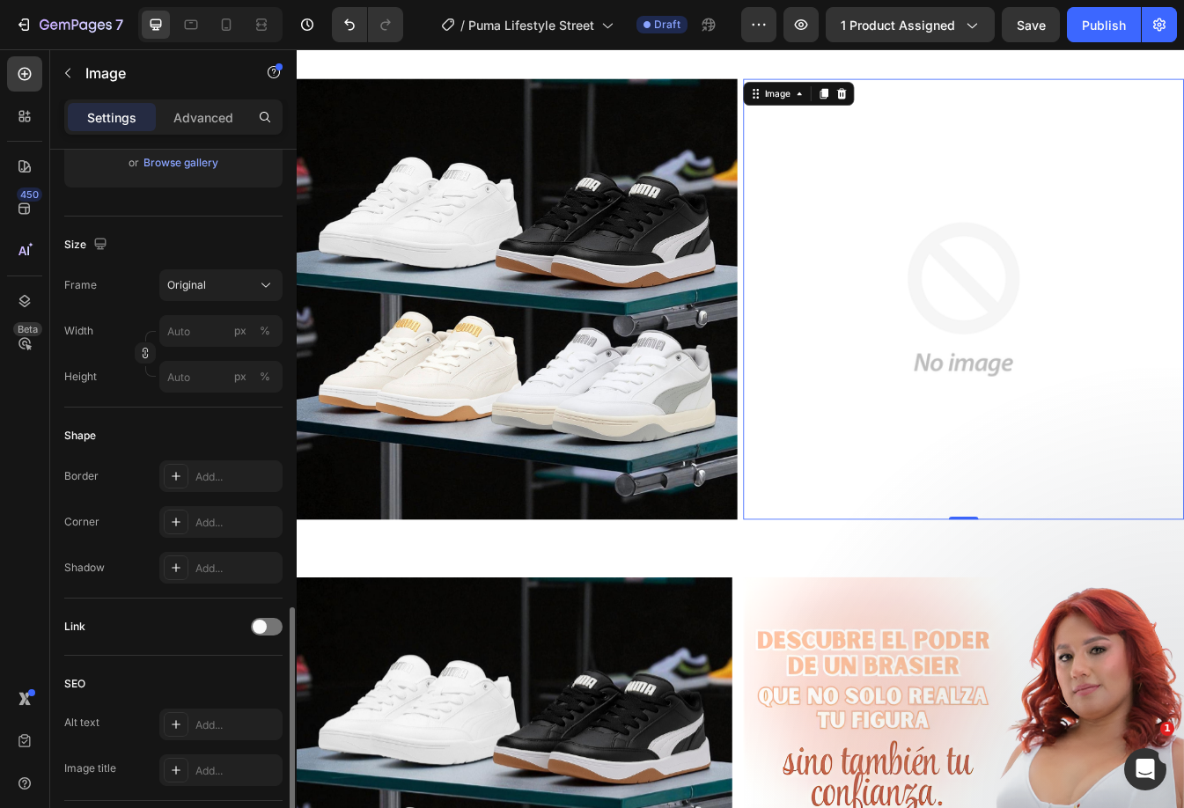
scroll to position [616, 0]
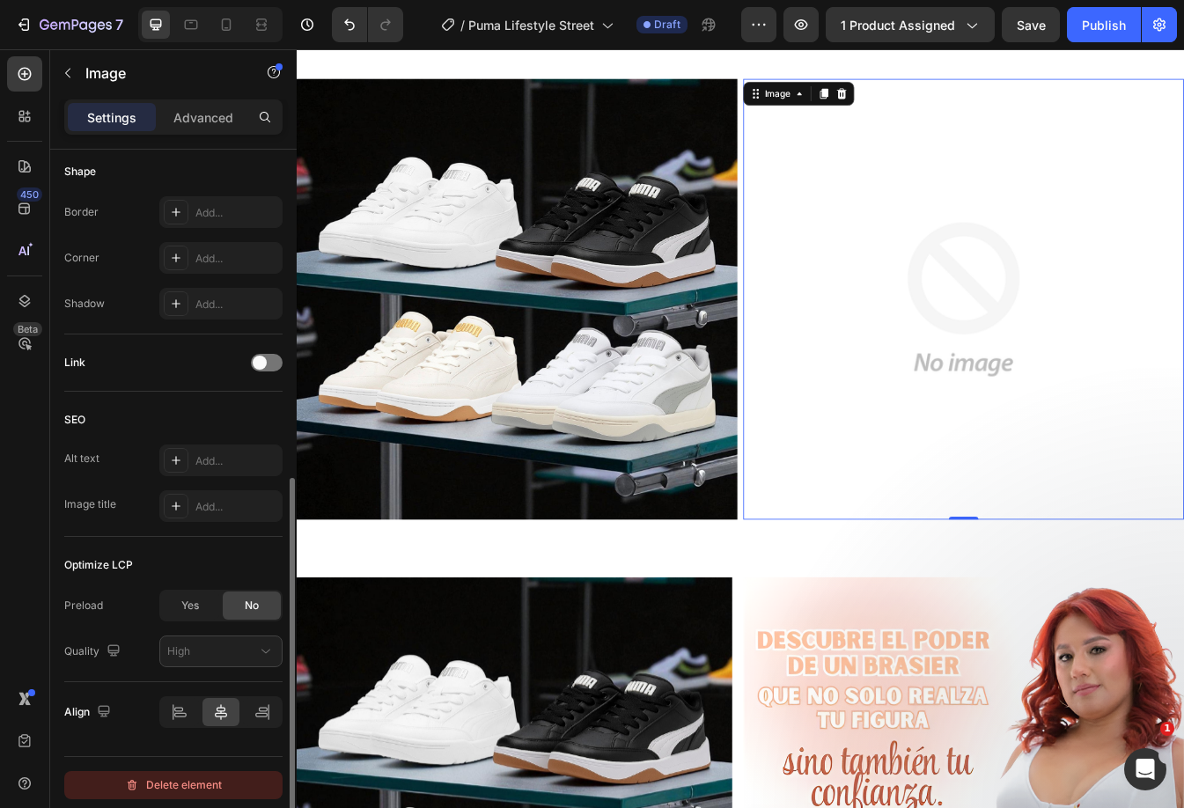
click at [181, 787] on div "Delete element" at bounding box center [173, 784] width 97 height 21
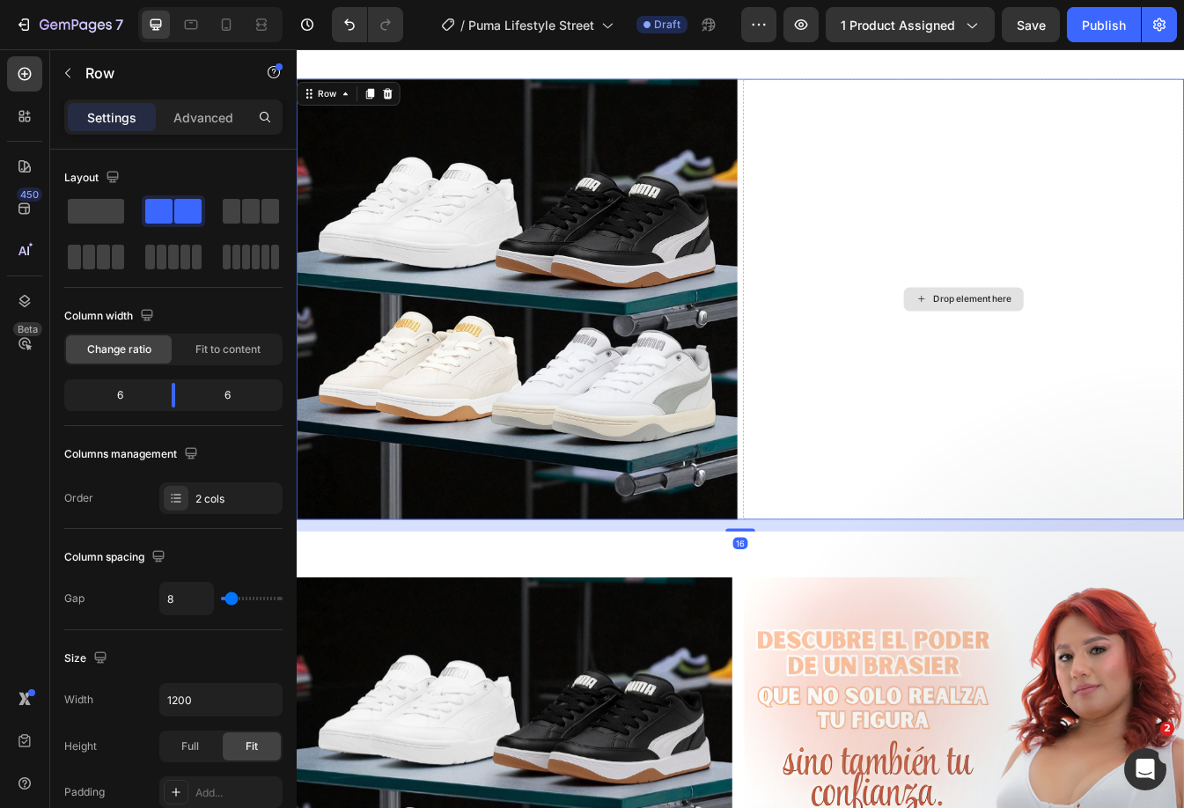
click at [1078, 279] on div "Drop element here" at bounding box center [1090, 346] width 524 height 524
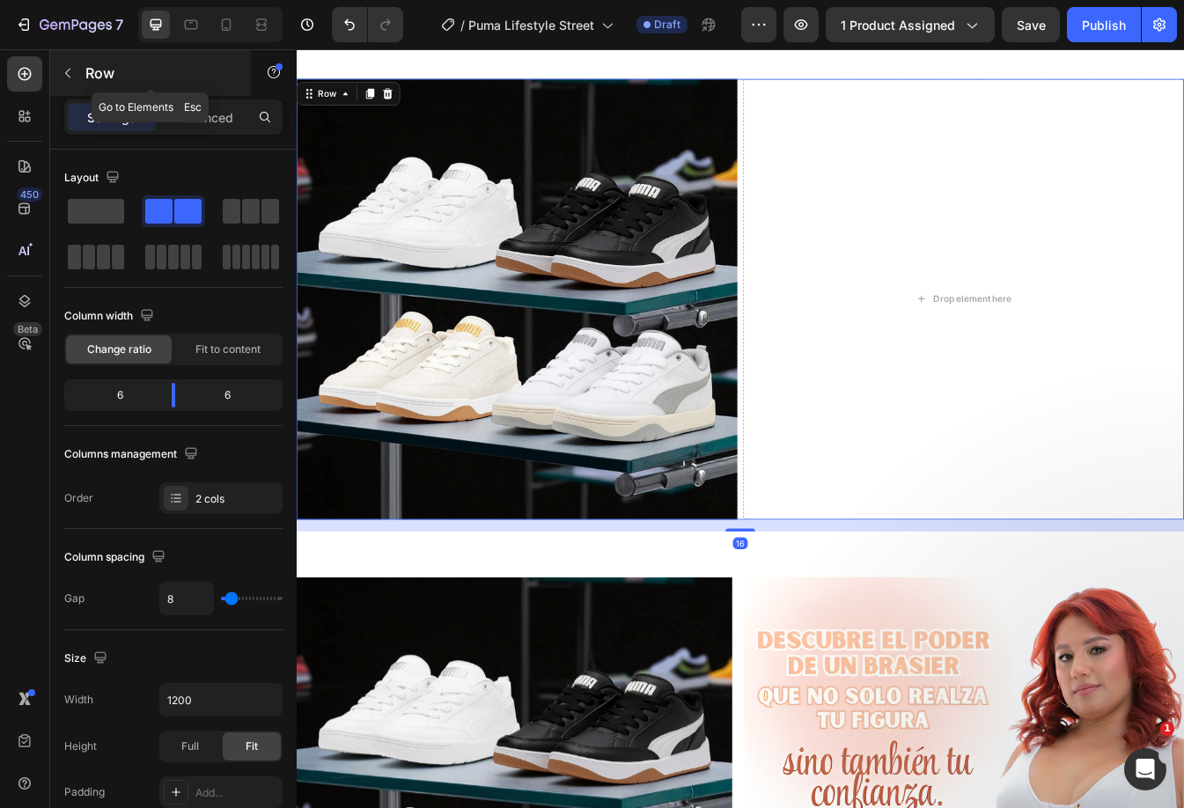
click at [63, 76] on icon "button" at bounding box center [68, 73] width 14 height 14
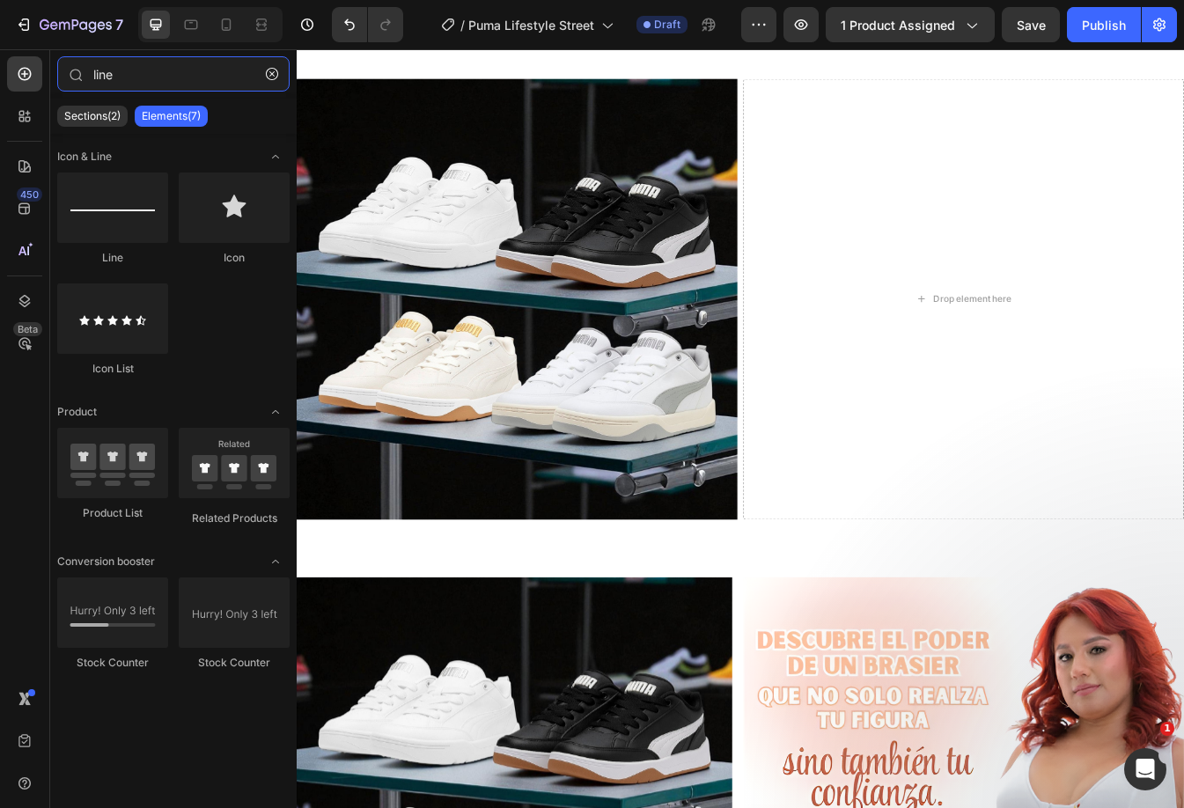
drag, startPoint x: 145, startPoint y: 74, endPoint x: -26, endPoint y: 81, distance: 171.7
click at [0, 0] on html "7 Version history / Puma Lifestyle Street Draft Preview 1 product assigned Save…" at bounding box center [592, 0] width 1184 height 0
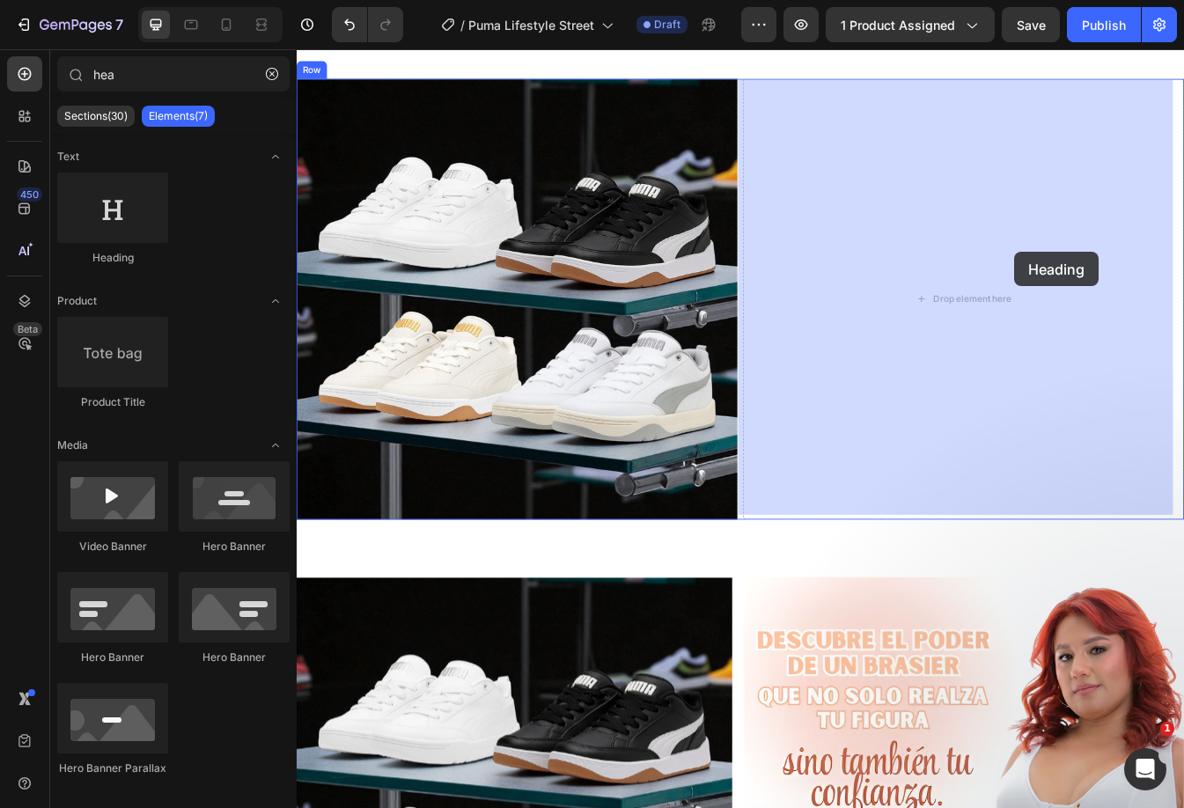
drag, startPoint x: 406, startPoint y: 239, endPoint x: 1125, endPoint y: 278, distance: 720.0
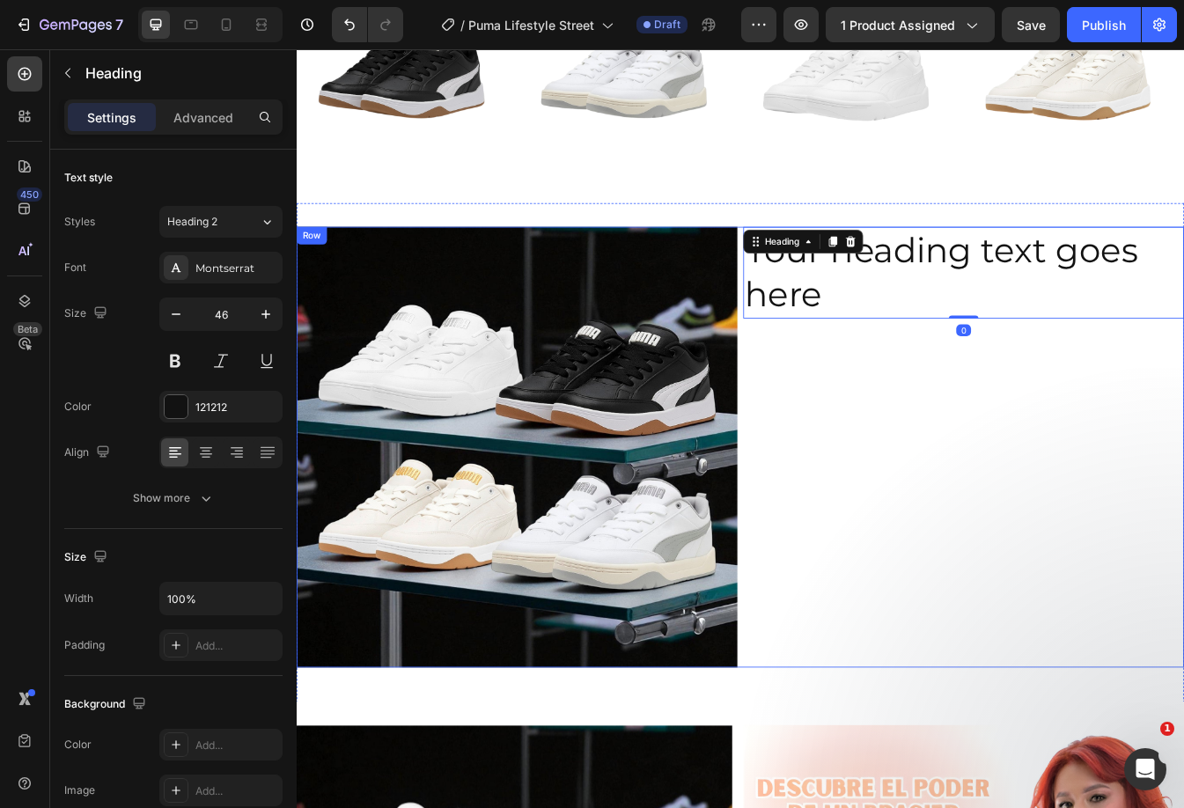
scroll to position [965, 0]
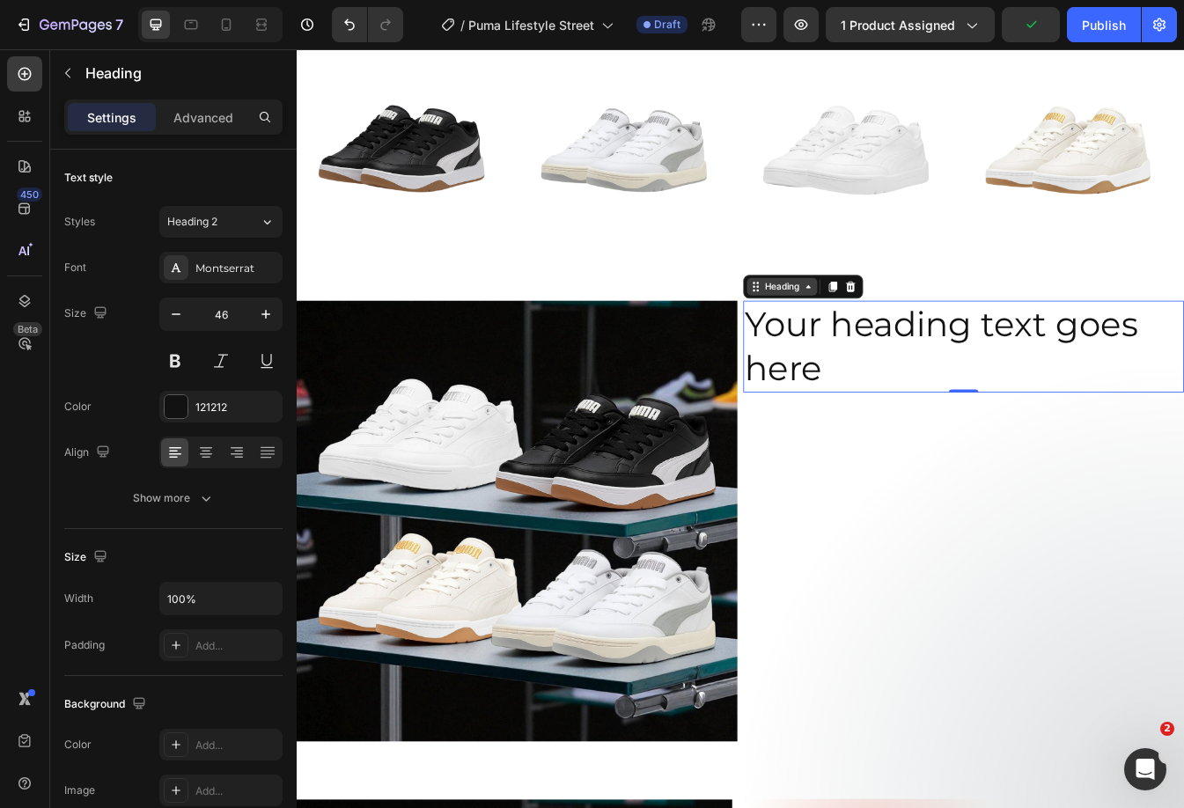
click at [878, 367] on div "Your heading text goes here Heading 0" at bounding box center [1090, 402] width 524 height 109
click at [869, 321] on div "Heading" at bounding box center [874, 331] width 84 height 21
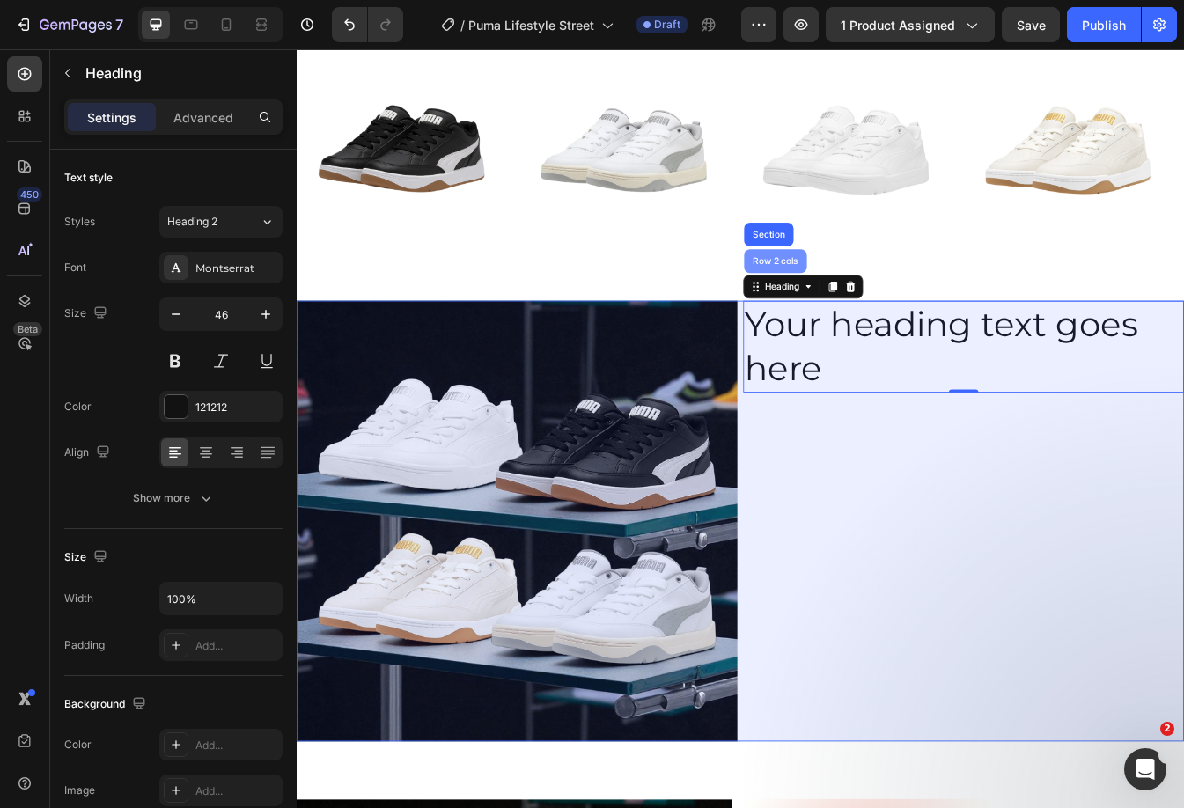
click at [854, 310] on div "Row 2 cols" at bounding box center [866, 301] width 75 height 28
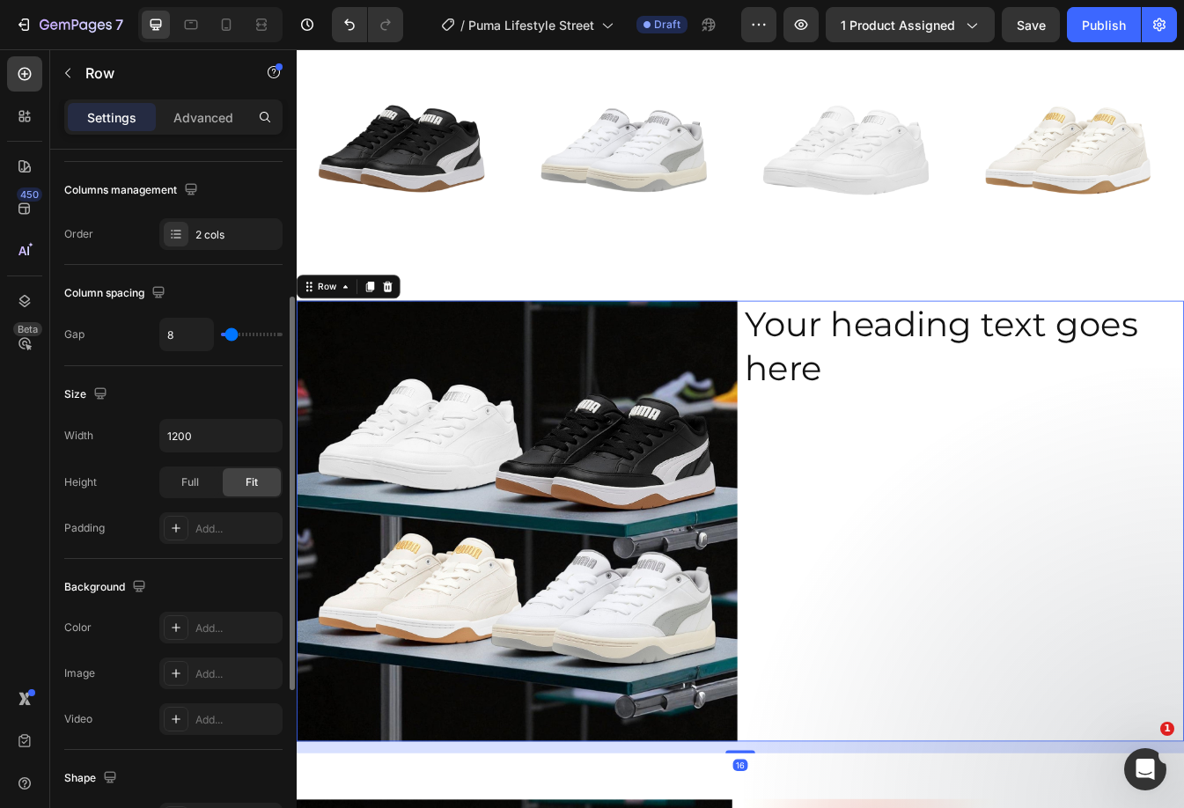
scroll to position [566, 0]
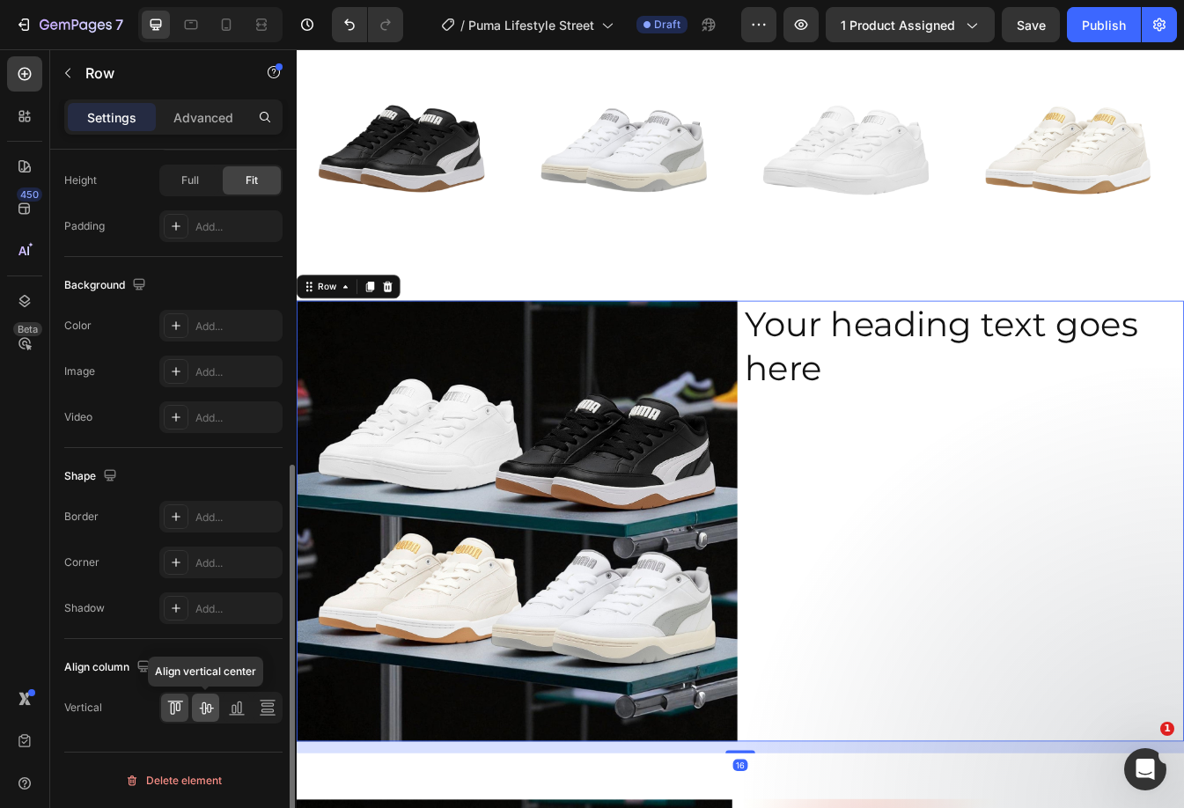
click at [210, 700] on icon at bounding box center [206, 708] width 18 height 18
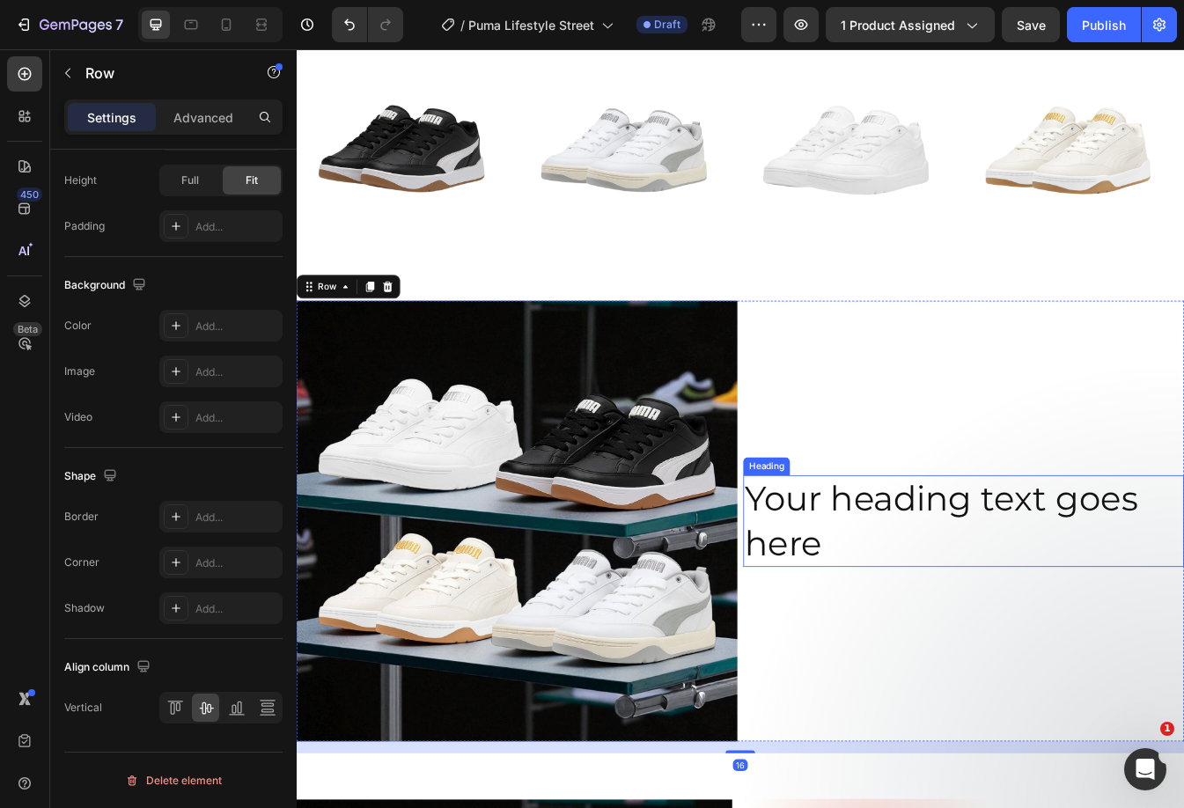
click at [1059, 576] on h2 "Your heading text goes here" at bounding box center [1090, 610] width 524 height 109
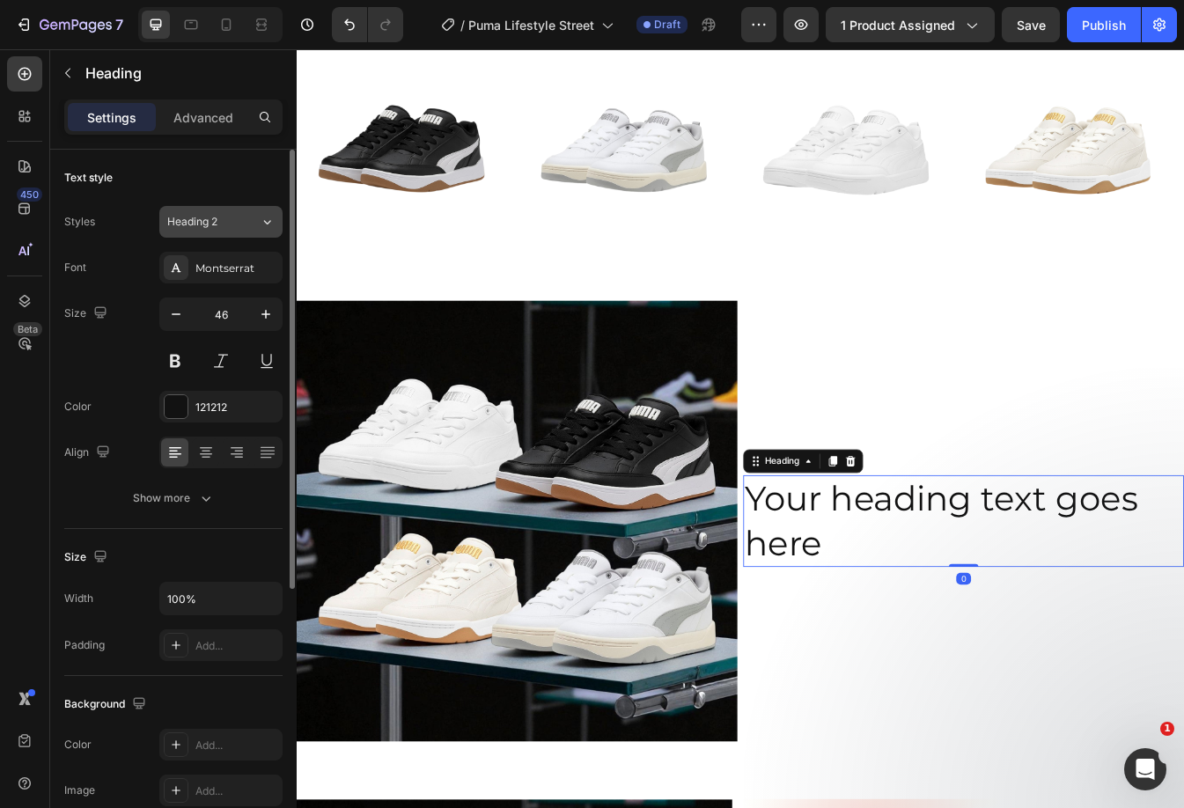
click at [235, 224] on div "Heading 2" at bounding box center [202, 222] width 71 height 16
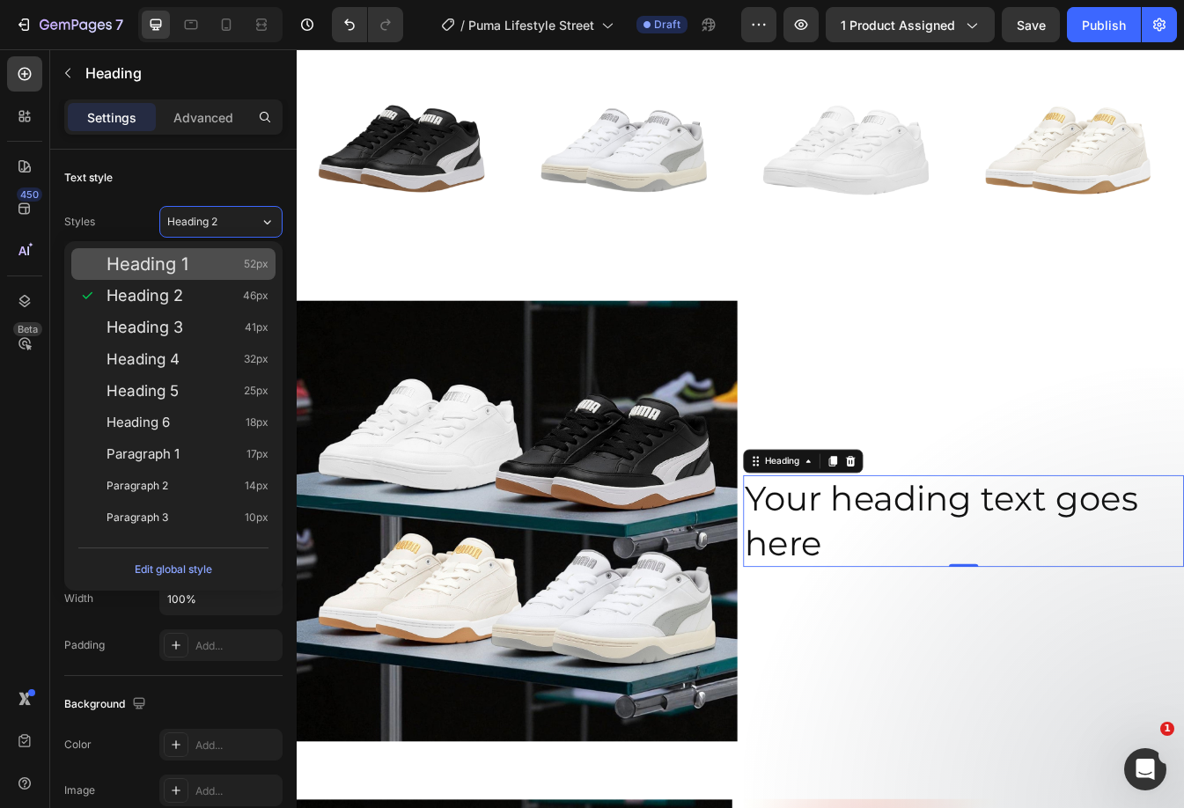
click at [190, 278] on div "Heading 1 52px" at bounding box center [173, 264] width 204 height 32
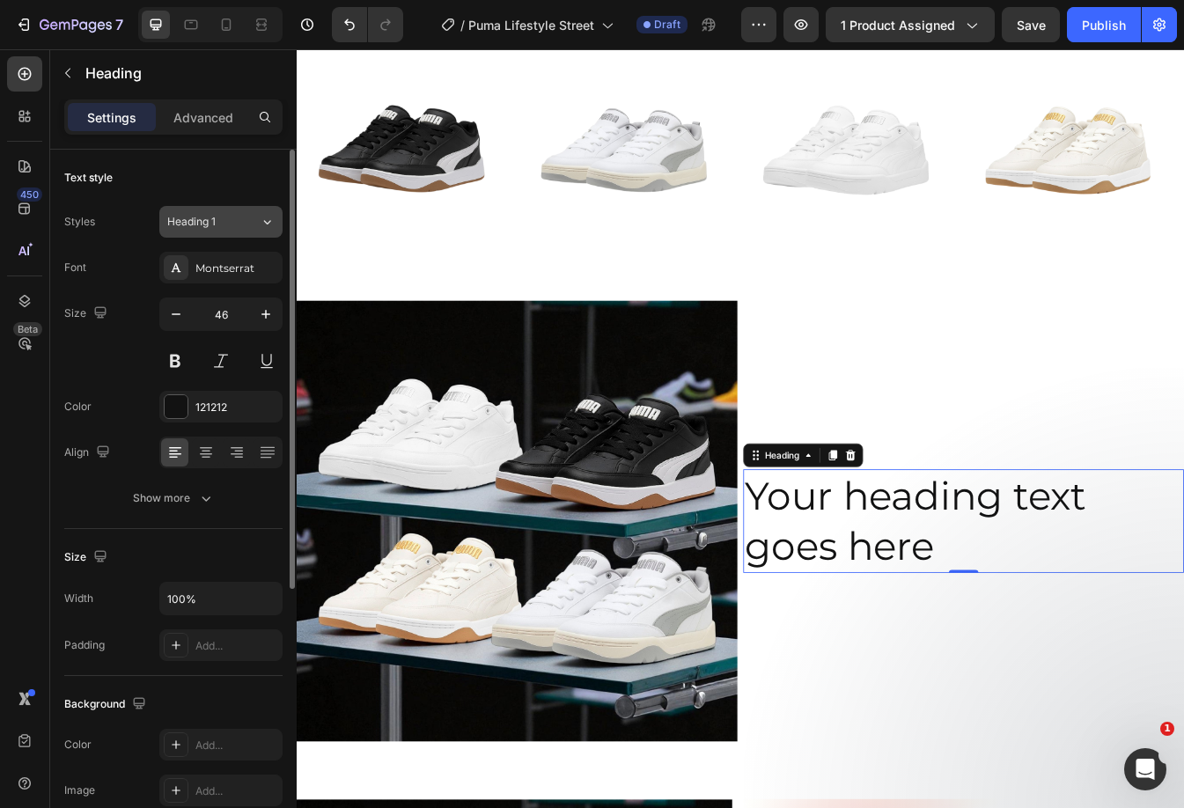
click at [211, 227] on span "Heading 1" at bounding box center [191, 222] width 48 height 16
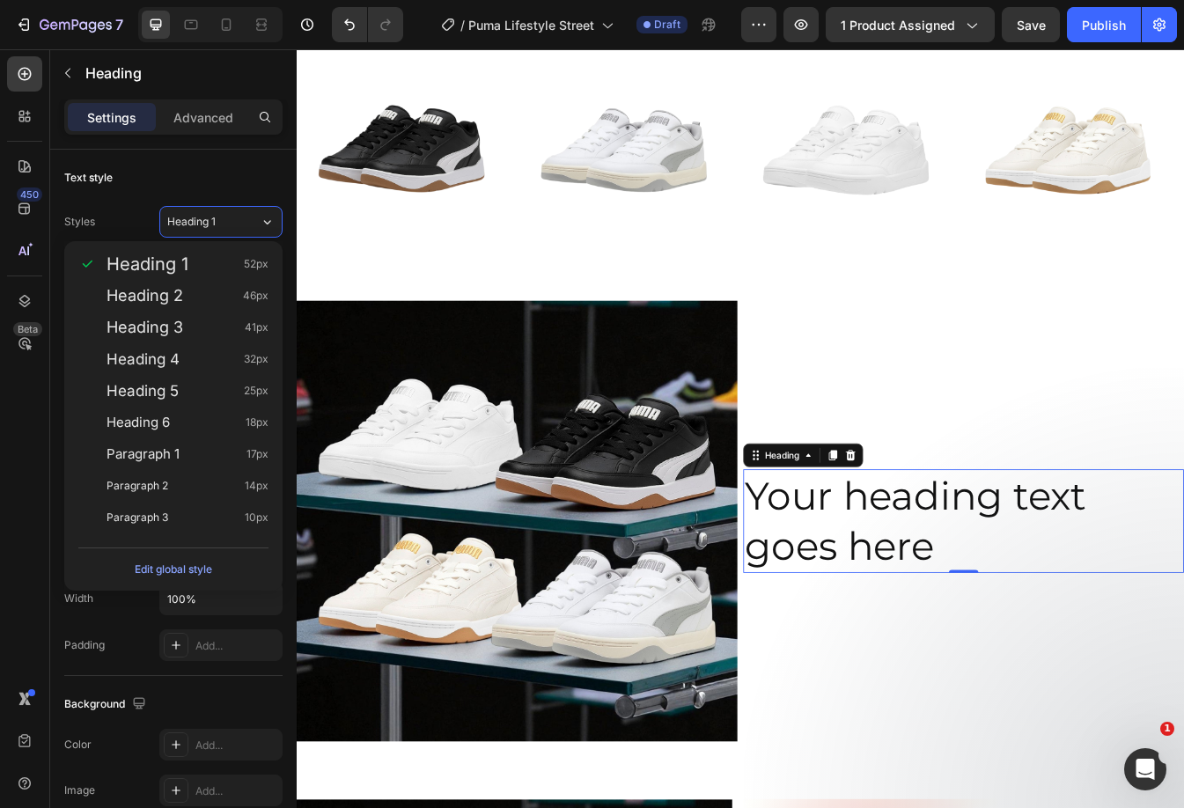
drag, startPoint x: 202, startPoint y: 304, endPoint x: 279, endPoint y: 338, distance: 83.9
click at [202, 303] on div "Heading 2 46px" at bounding box center [187, 296] width 162 height 18
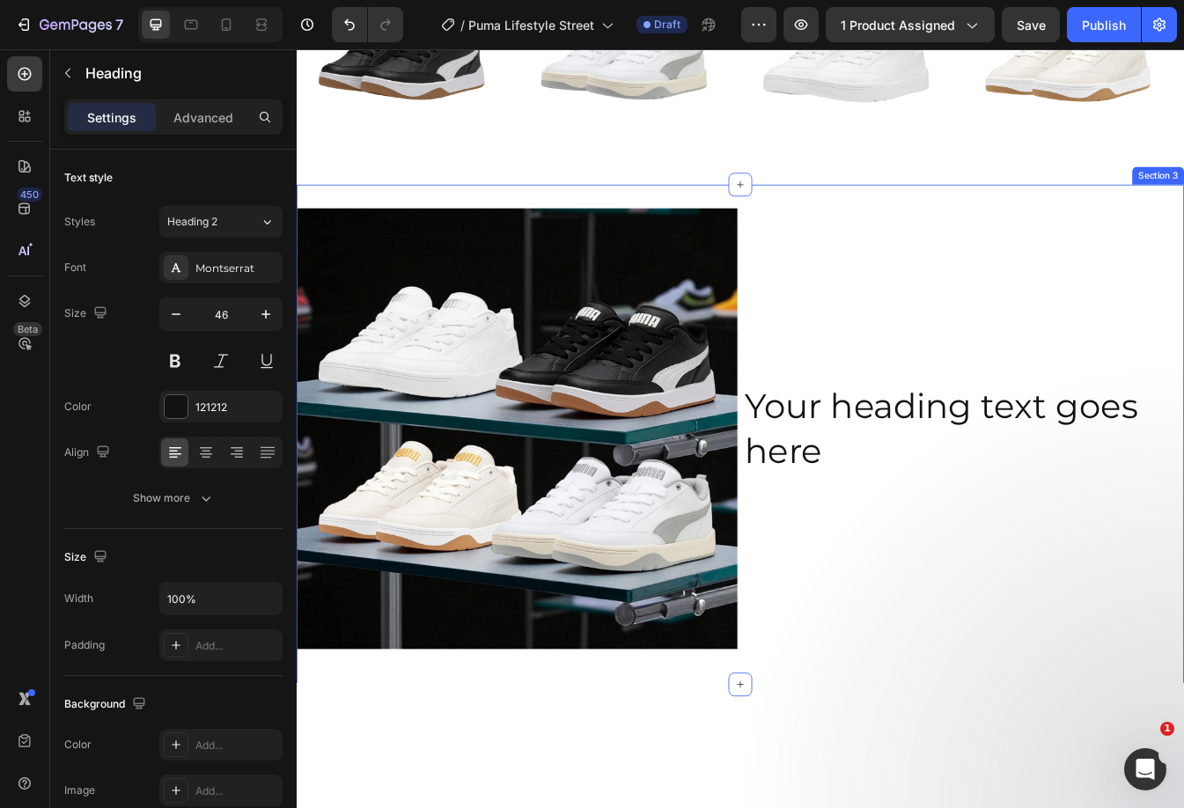
scroll to position [1163, 0]
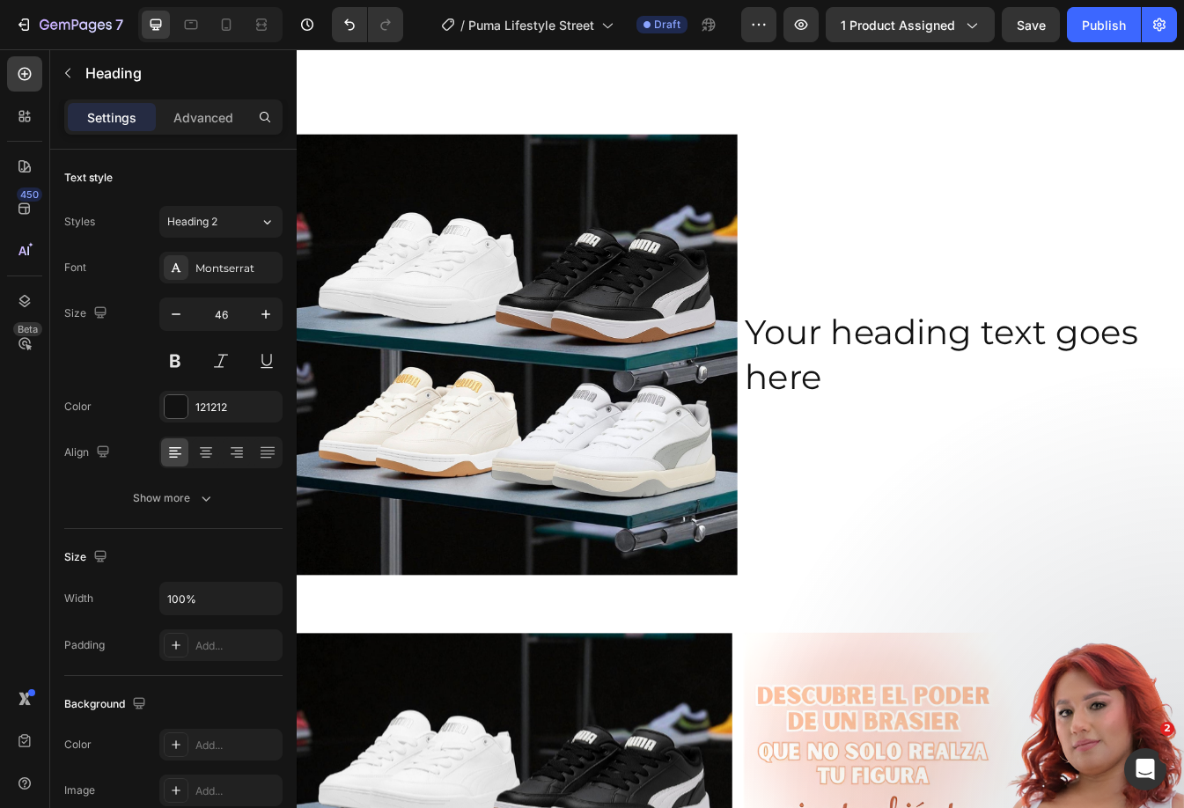
click at [883, 394] on h2 "Your heading text goes here" at bounding box center [1090, 412] width 524 height 109
click at [883, 394] on p "Your heading text goes here" at bounding box center [1090, 413] width 521 height 106
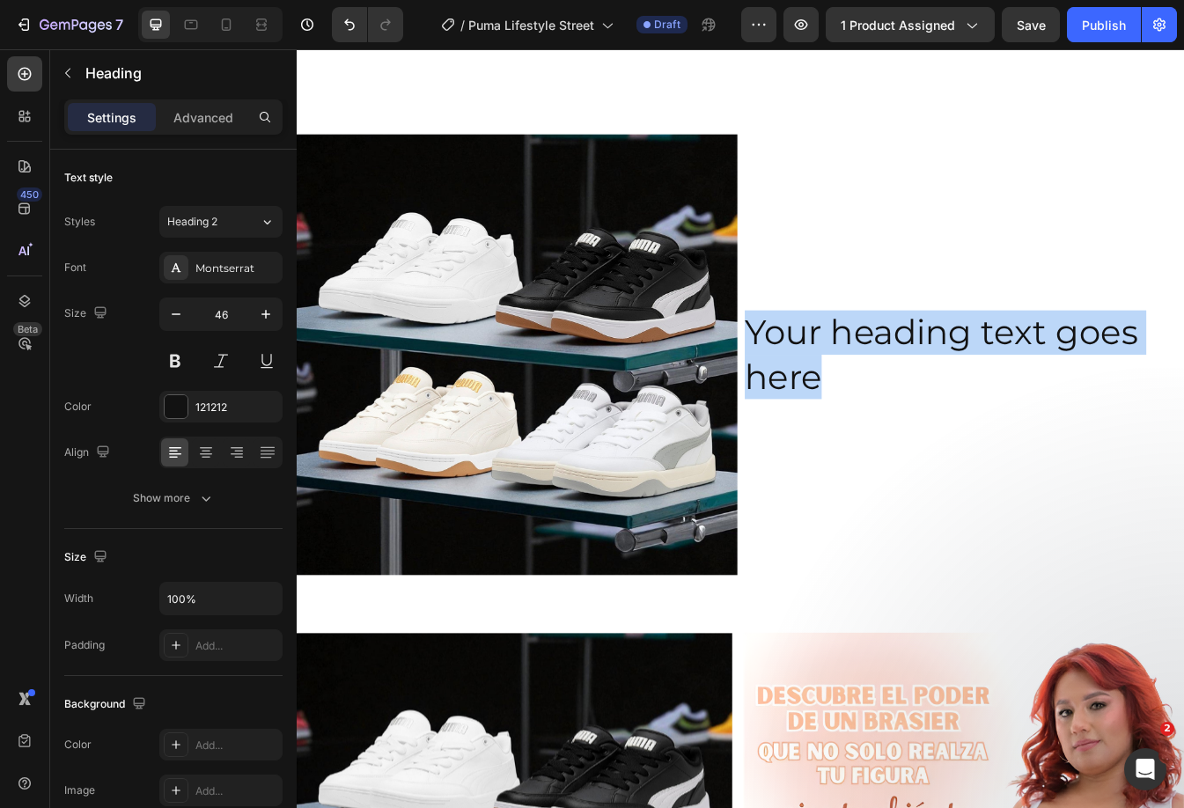
click at [883, 394] on p "Your heading text goes here" at bounding box center [1090, 413] width 521 height 106
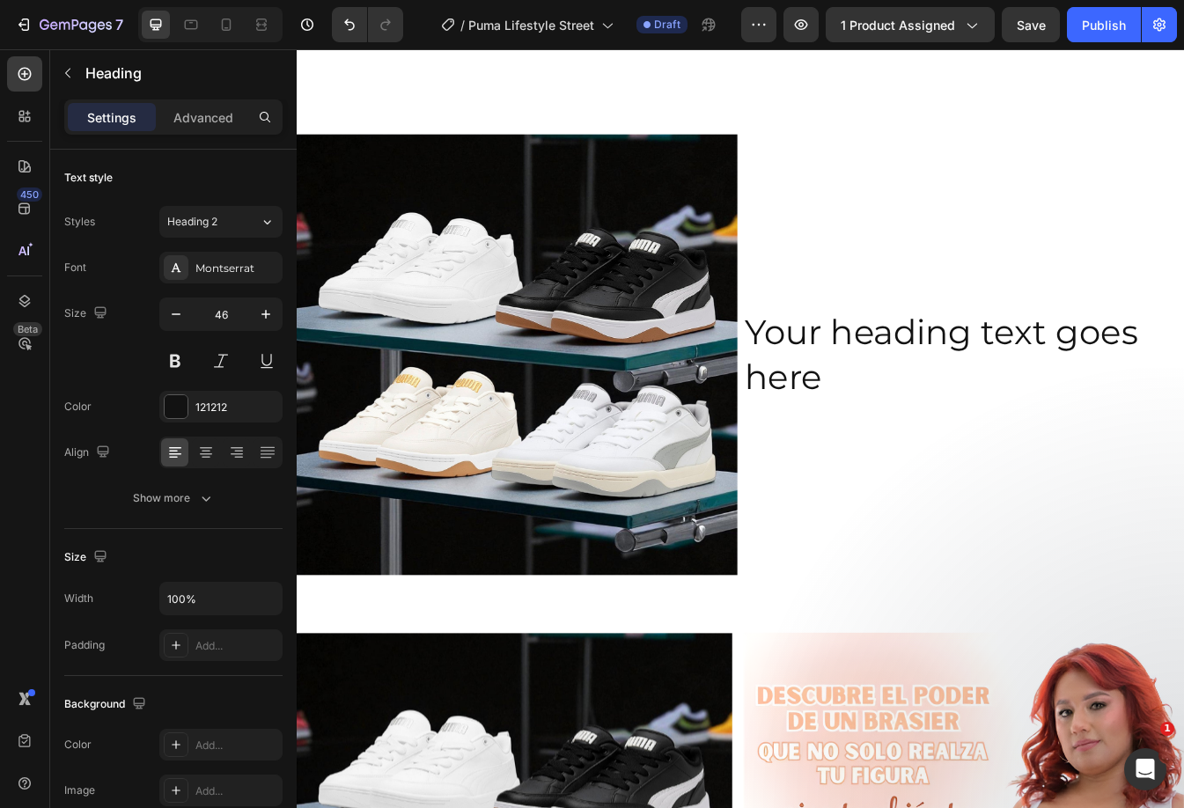
scroll to position [1190, 0]
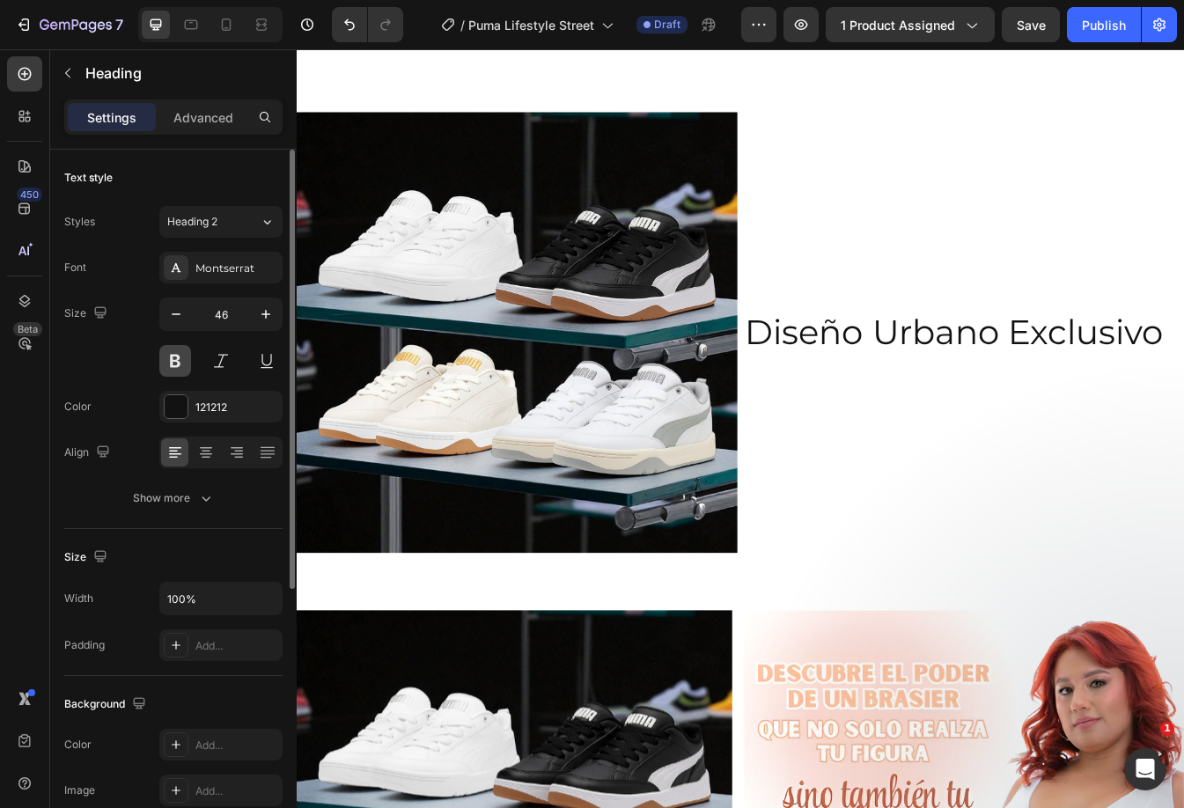
click at [176, 356] on button at bounding box center [175, 361] width 32 height 32
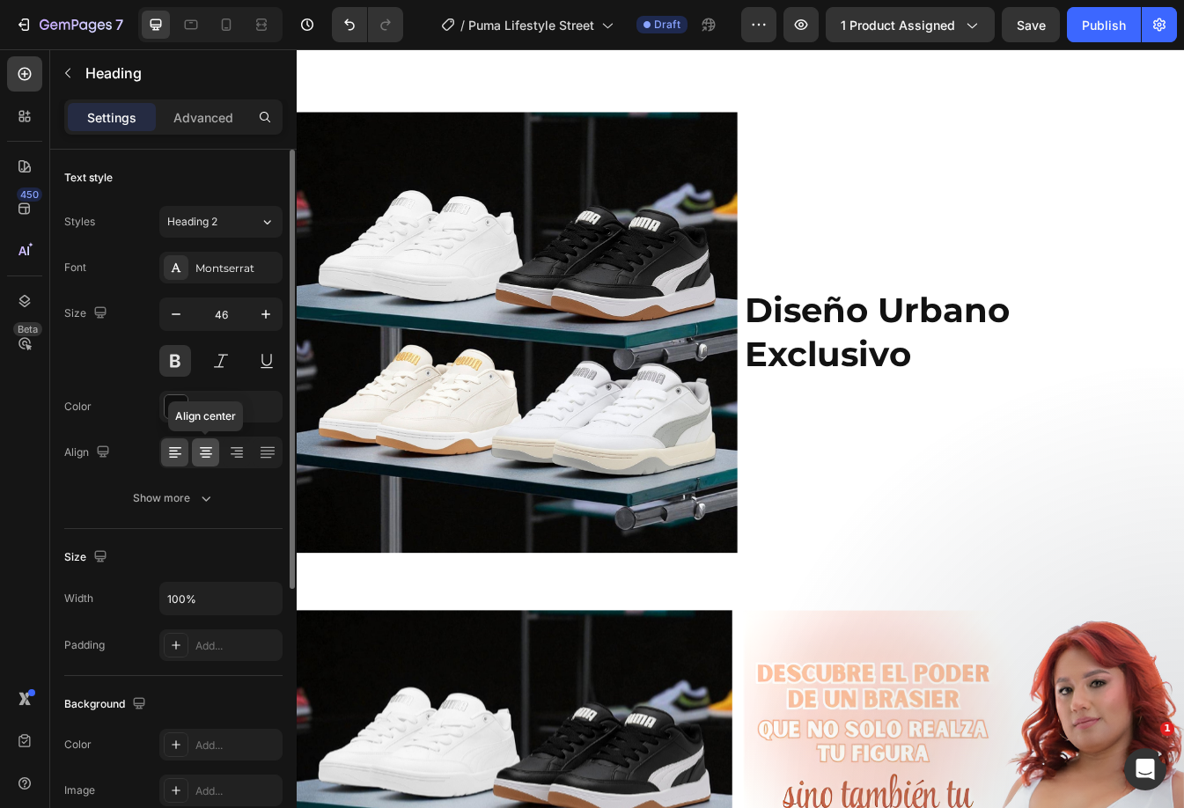
click at [208, 448] on icon at bounding box center [206, 448] width 12 height 2
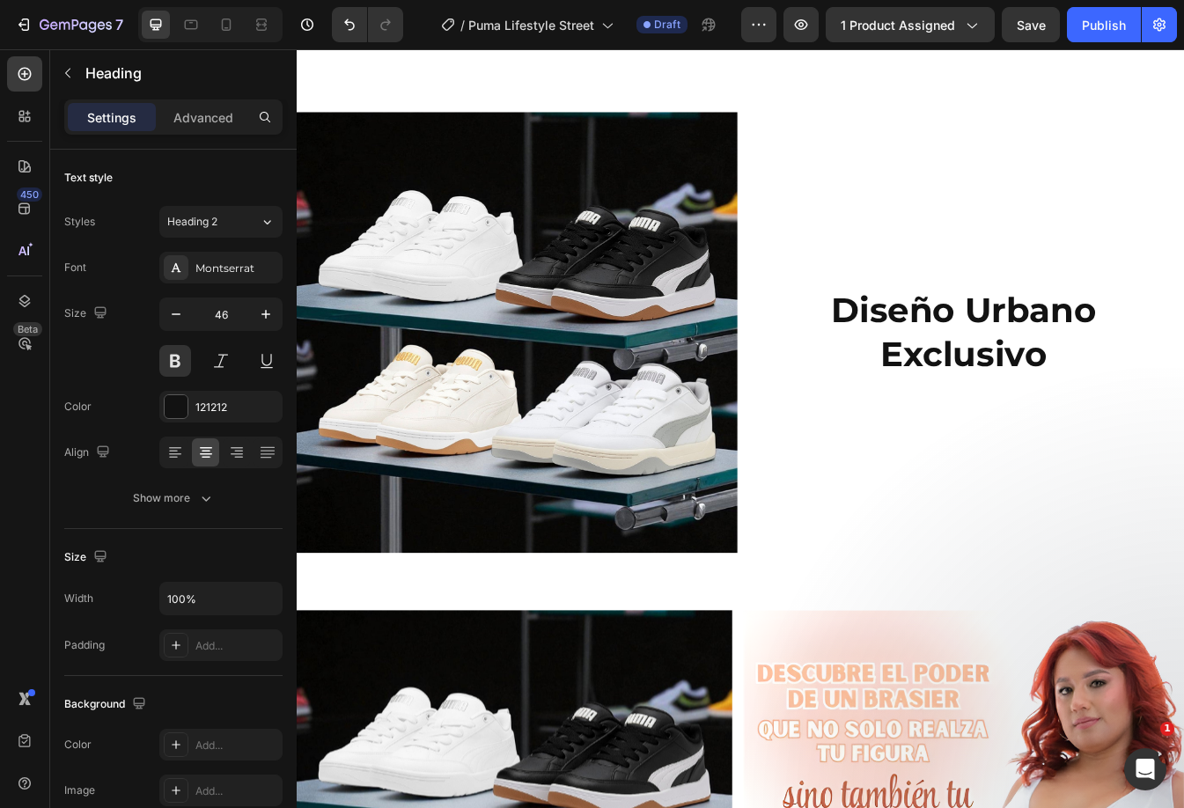
click at [1045, 356] on p "Diseño Urbano Exclusivo" at bounding box center [1090, 387] width 521 height 106
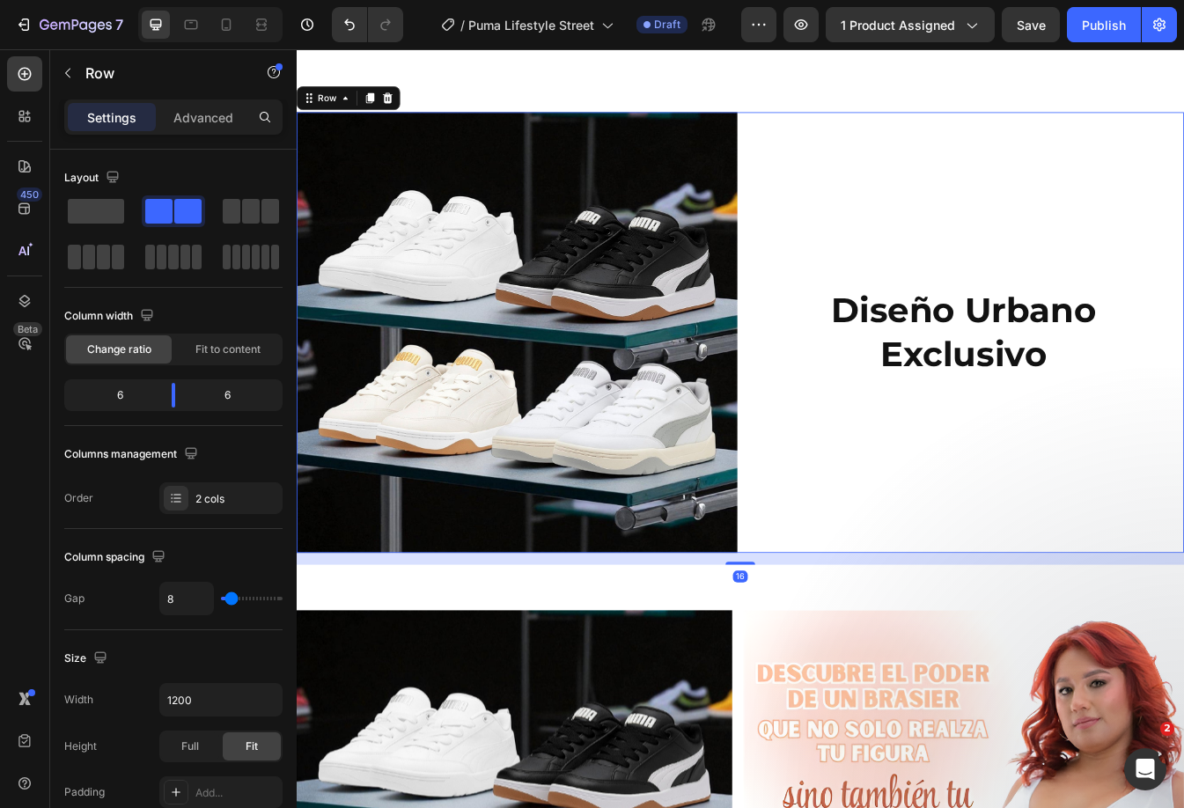
click at [1096, 288] on div "Diseño Urbano Exclusivo Heading" at bounding box center [1090, 386] width 524 height 524
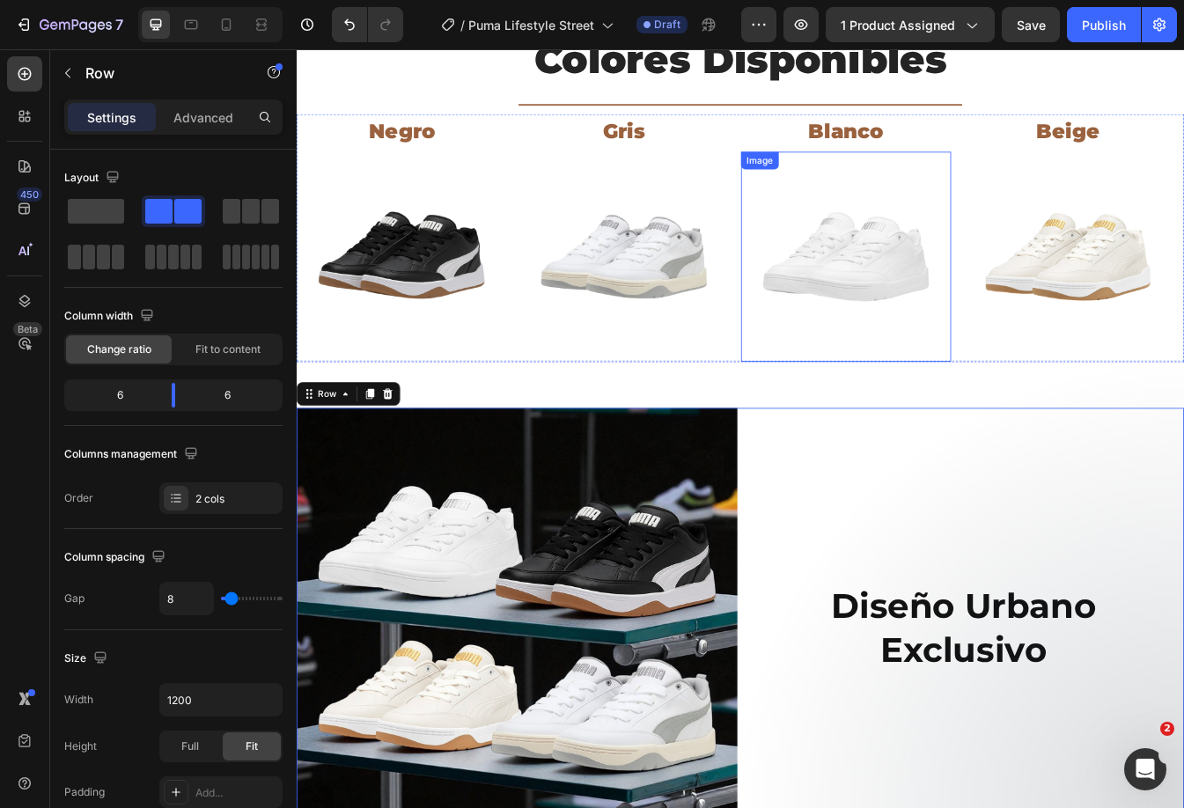
scroll to position [1014, 0]
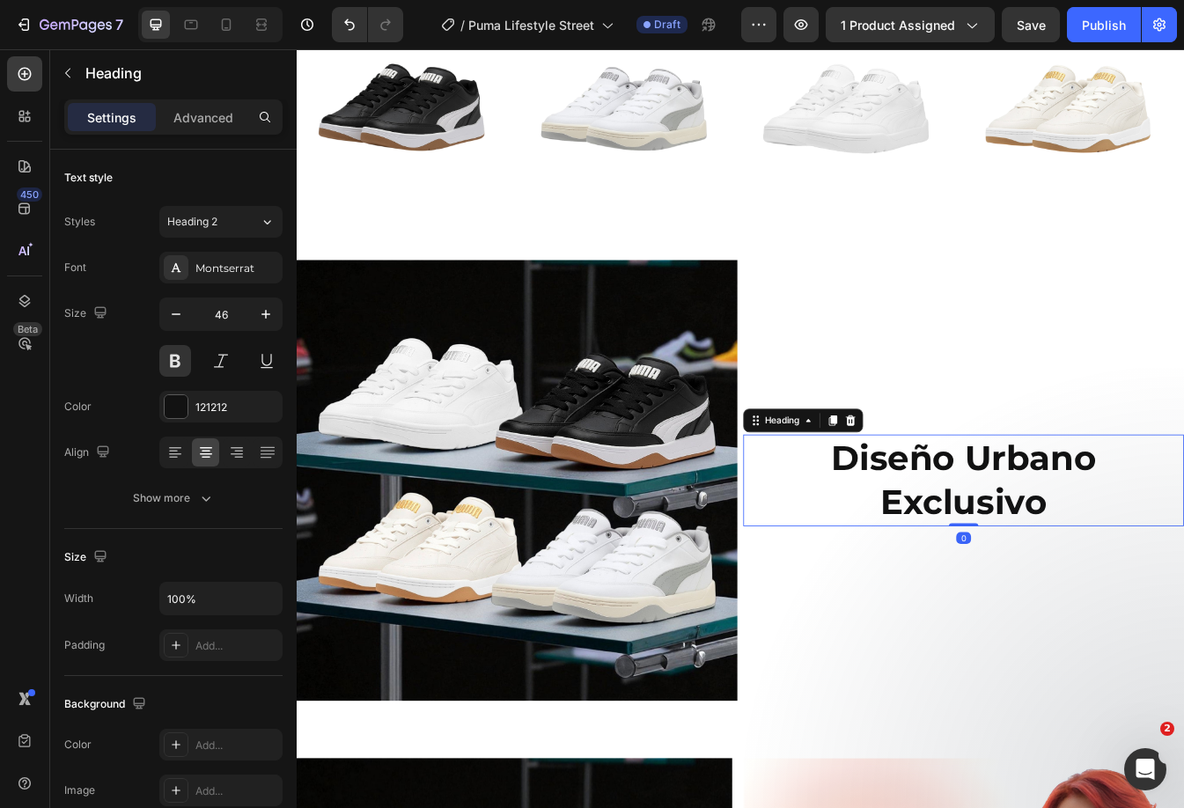
click at [1004, 540] on p "Diseño Urbano Exclusivo" at bounding box center [1090, 563] width 521 height 106
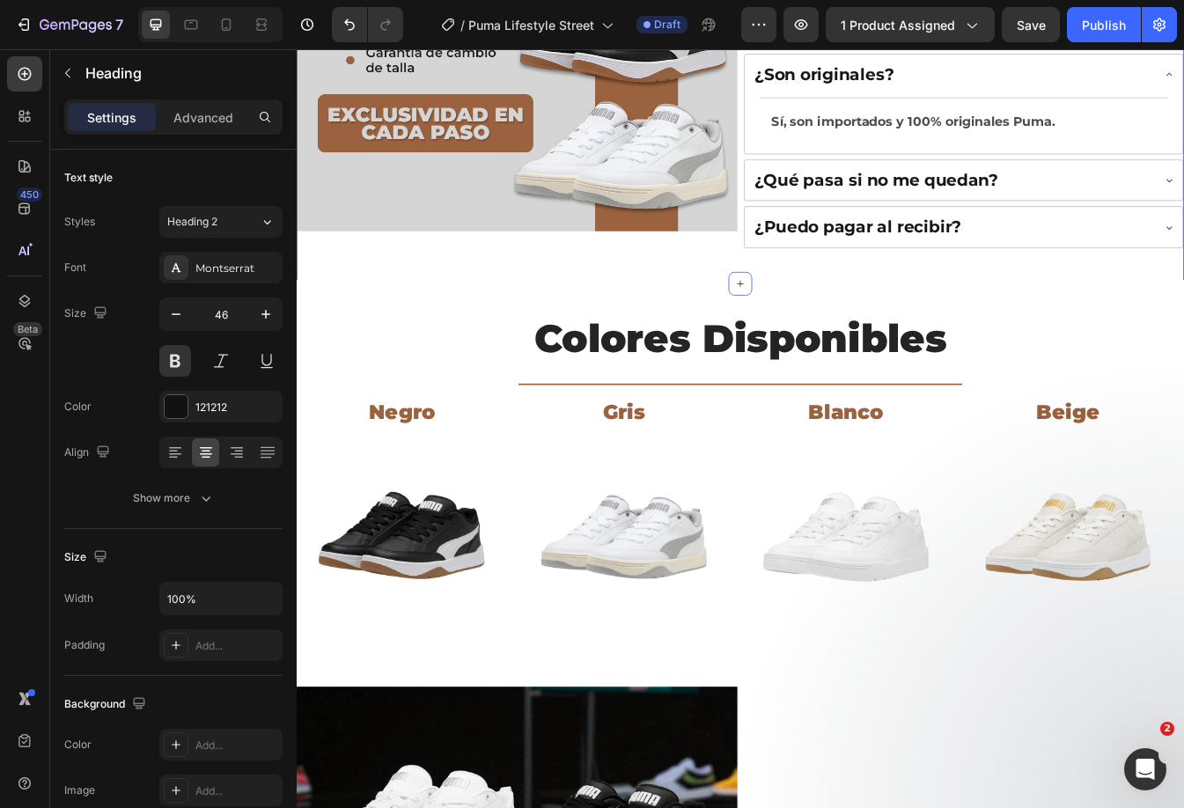
scroll to position [0, 0]
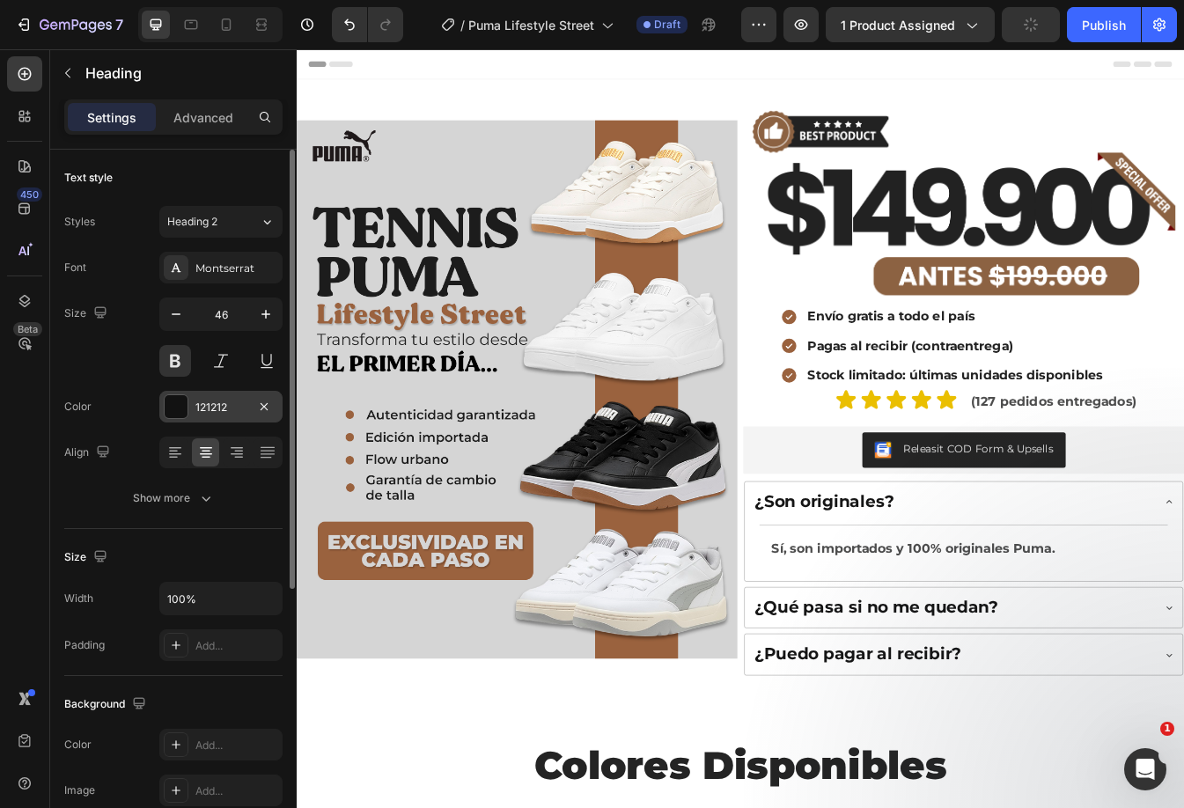
click at [185, 405] on div at bounding box center [176, 406] width 23 height 23
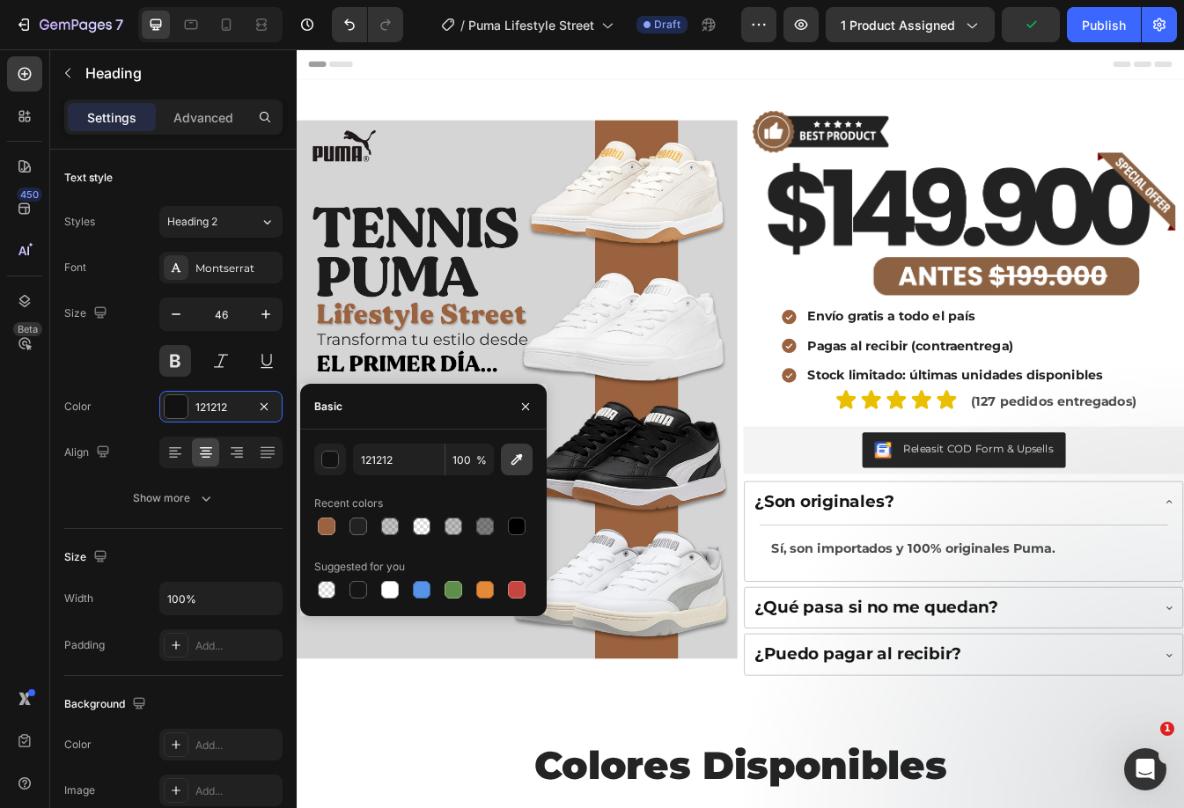
click at [515, 462] on icon "button" at bounding box center [517, 460] width 18 height 18
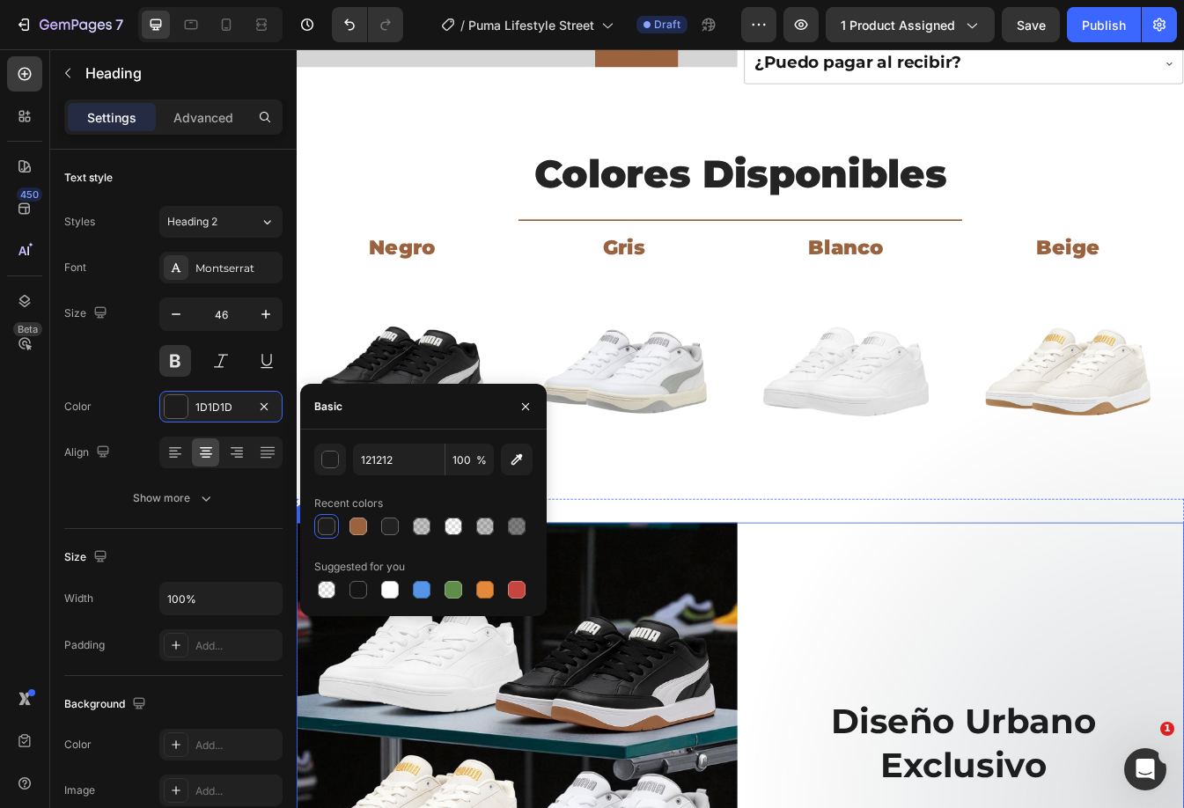
scroll to position [968, 0]
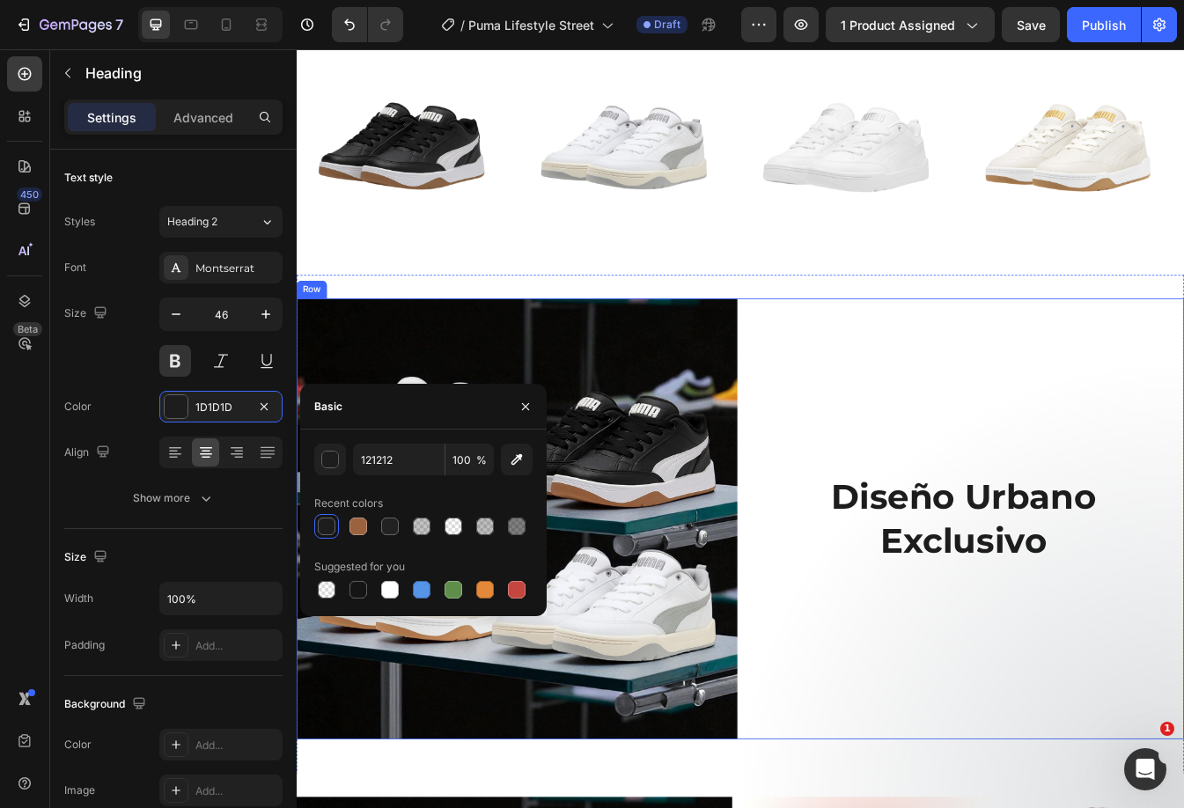
click at [965, 545] on div "Diseño Urbano Exclusivo Heading" at bounding box center [1090, 608] width 524 height 524
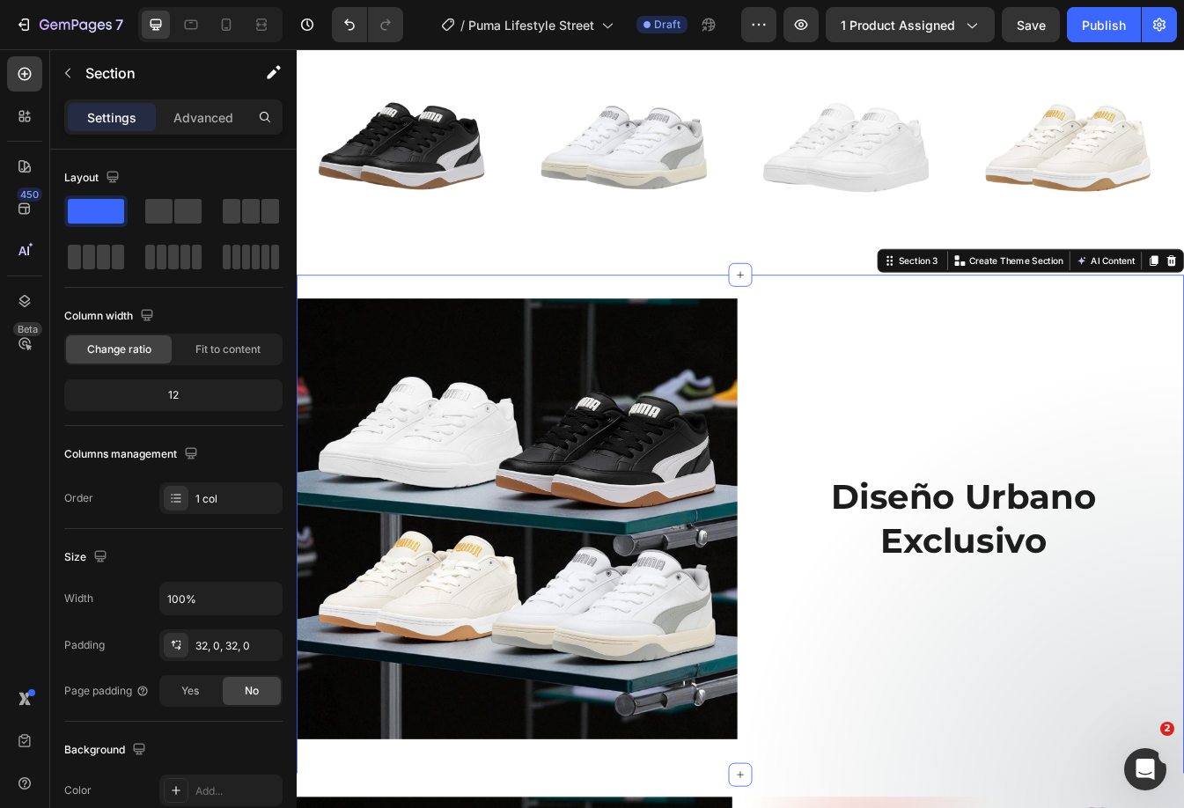
click at [795, 334] on div "Diseño Urbano Exclusivo Heading Image Row Section 3 You can create reusable sec…" at bounding box center [825, 615] width 1056 height 595
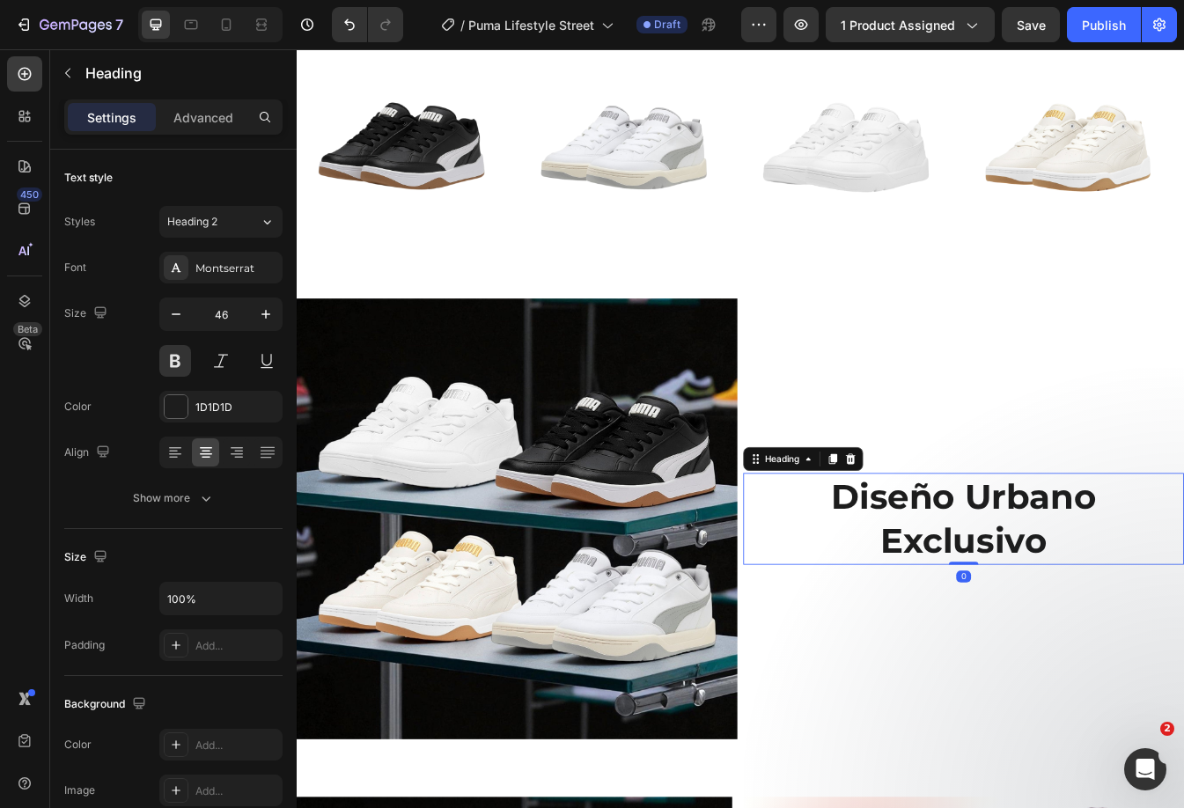
click at [988, 586] on h2 "Diseño Urbano Exclusivo" at bounding box center [1090, 608] width 524 height 109
click at [55, 74] on button "button" at bounding box center [68, 73] width 28 height 28
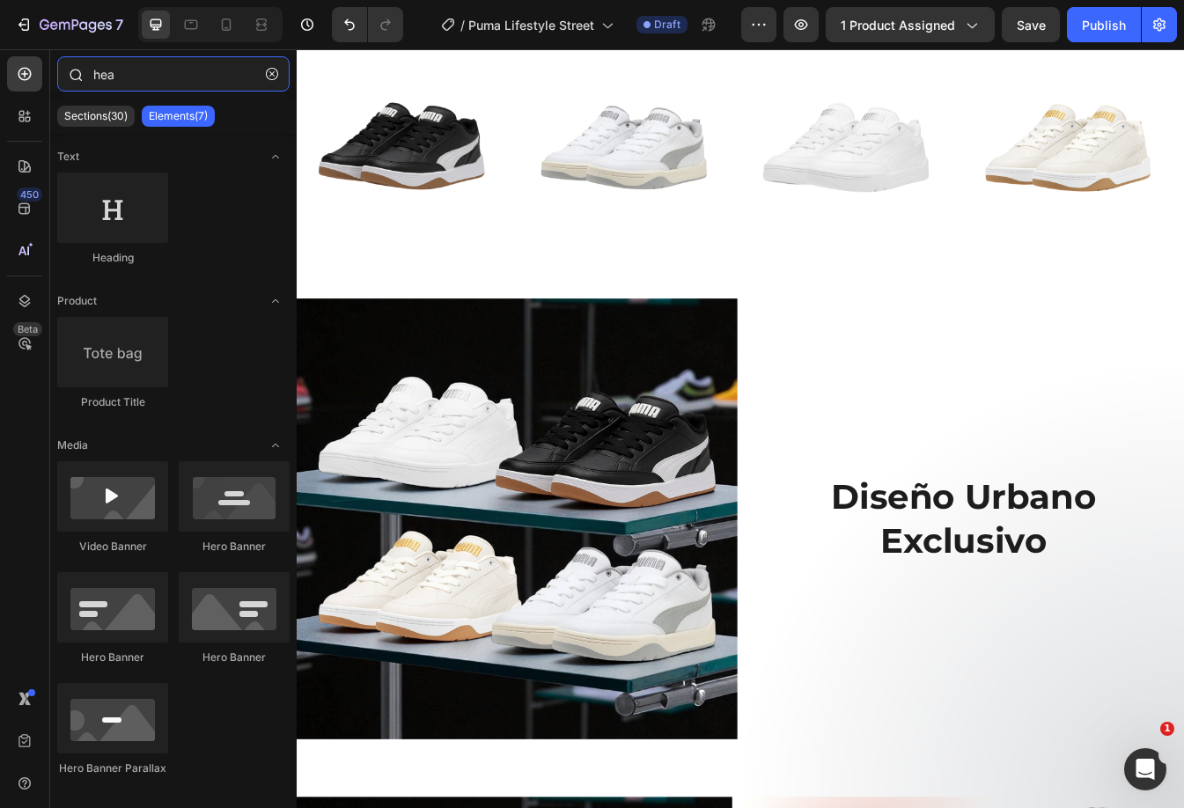
drag, startPoint x: 149, startPoint y: 76, endPoint x: 55, endPoint y: 96, distance: 96.3
click at [55, 96] on div "hea" at bounding box center [173, 77] width 246 height 42
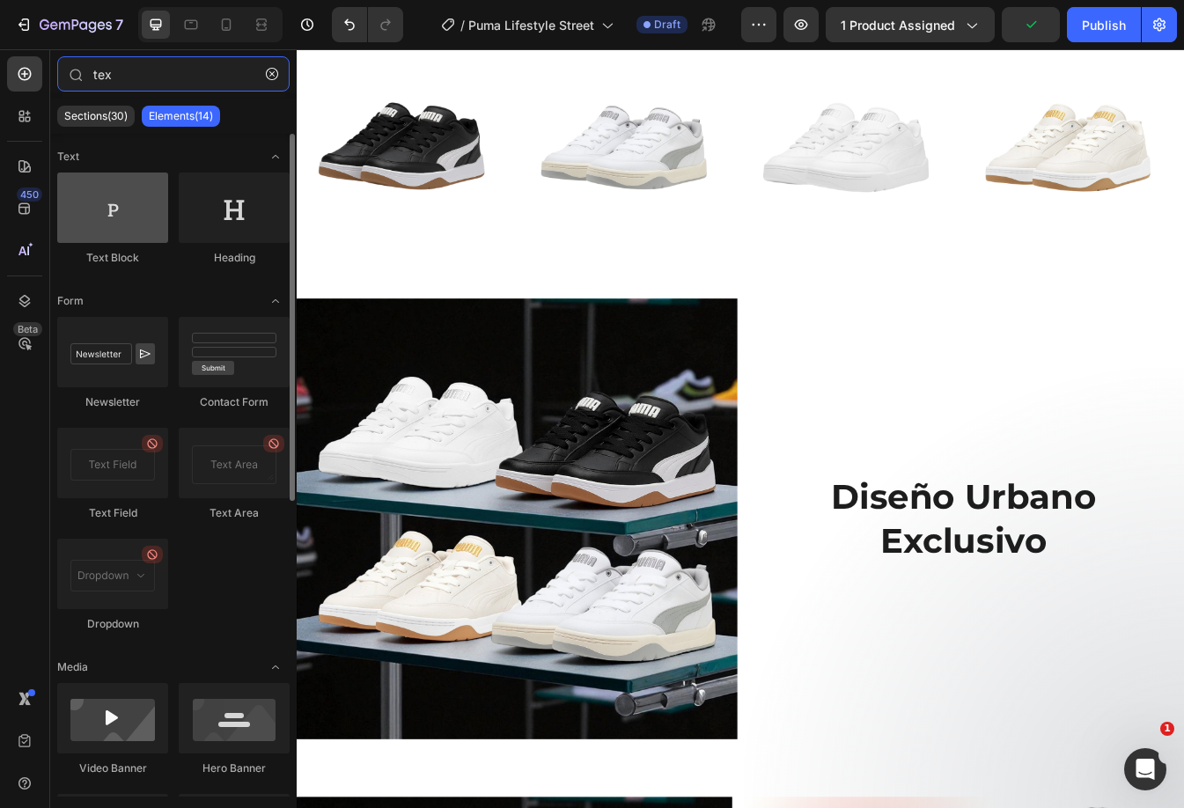
type input "tex"
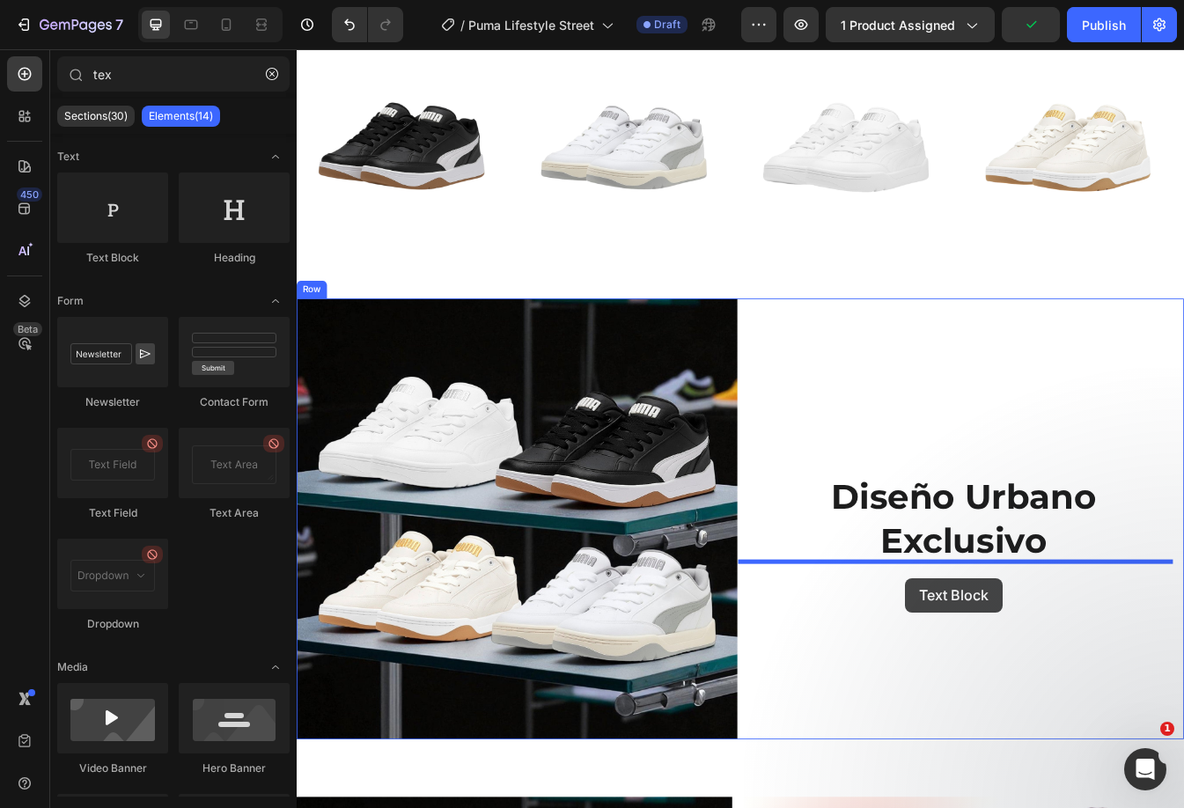
drag, startPoint x: 427, startPoint y: 267, endPoint x: 1021, endPoint y: 678, distance: 722.8
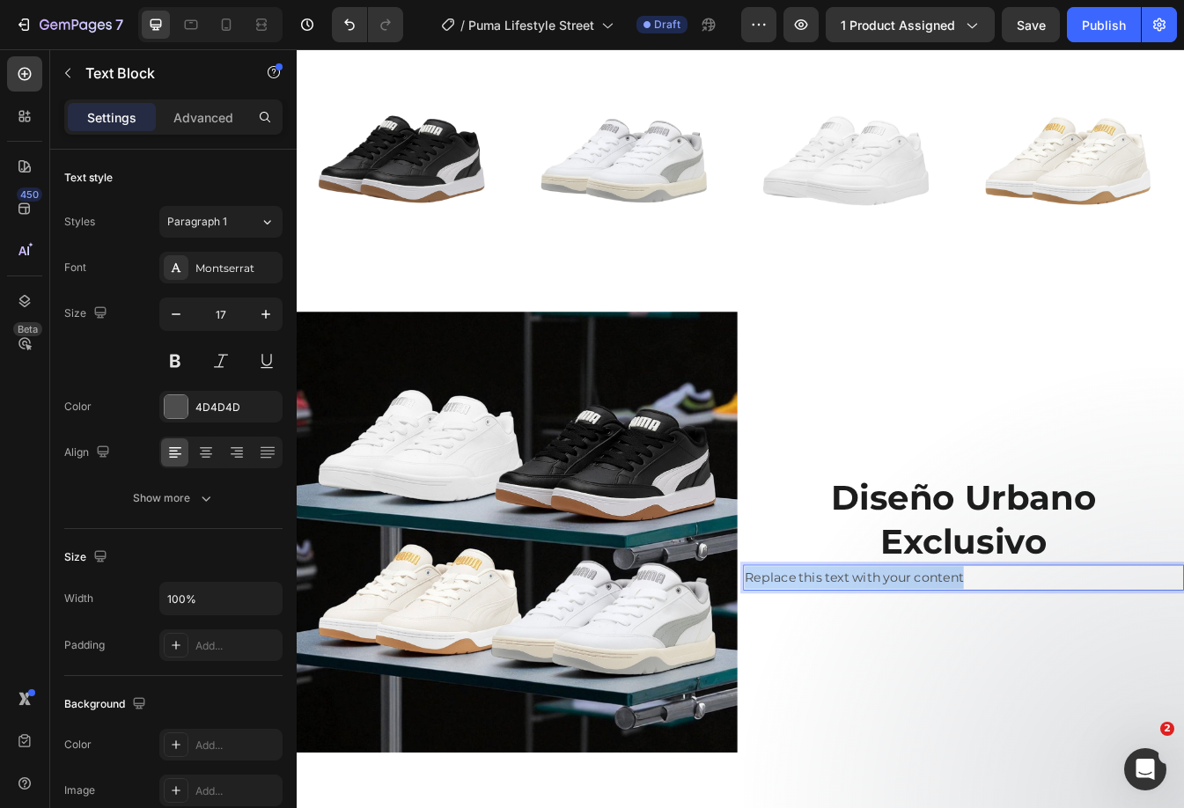
click at [986, 664] on p "Replace this text with your content" at bounding box center [1090, 677] width 521 height 27
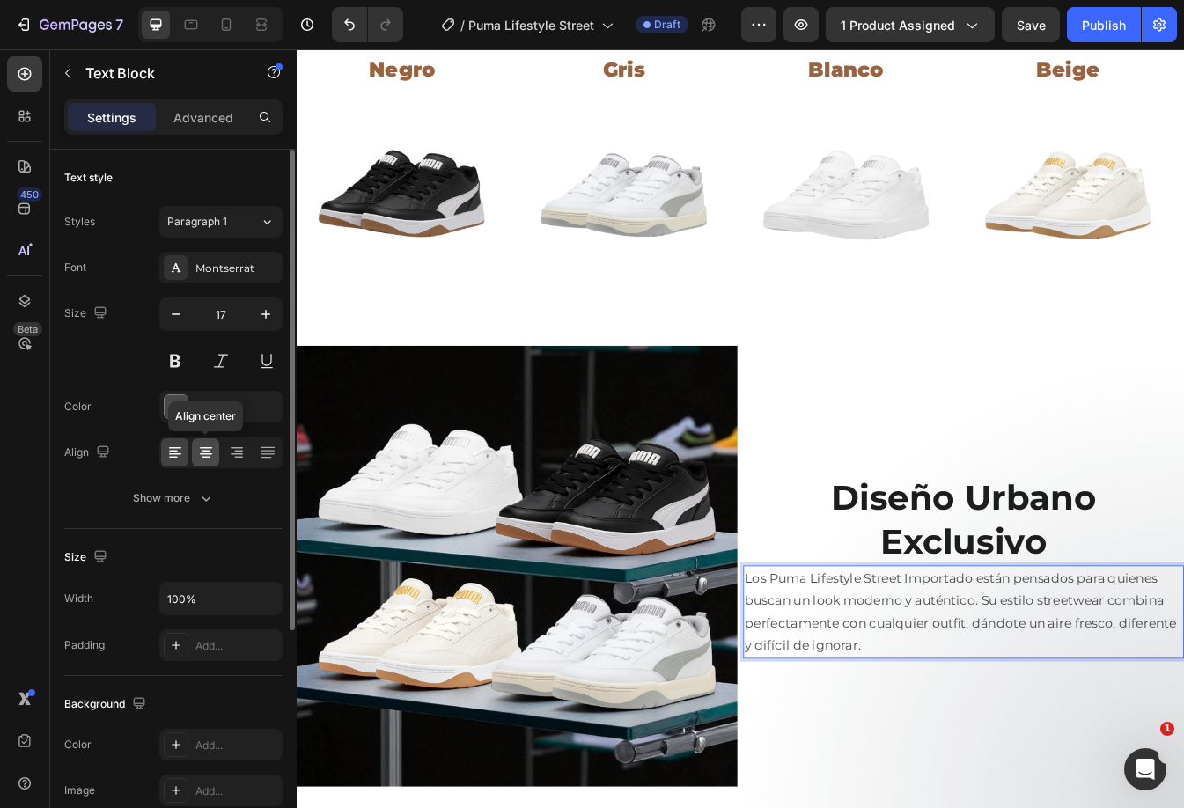
click at [197, 448] on icon at bounding box center [206, 453] width 18 height 18
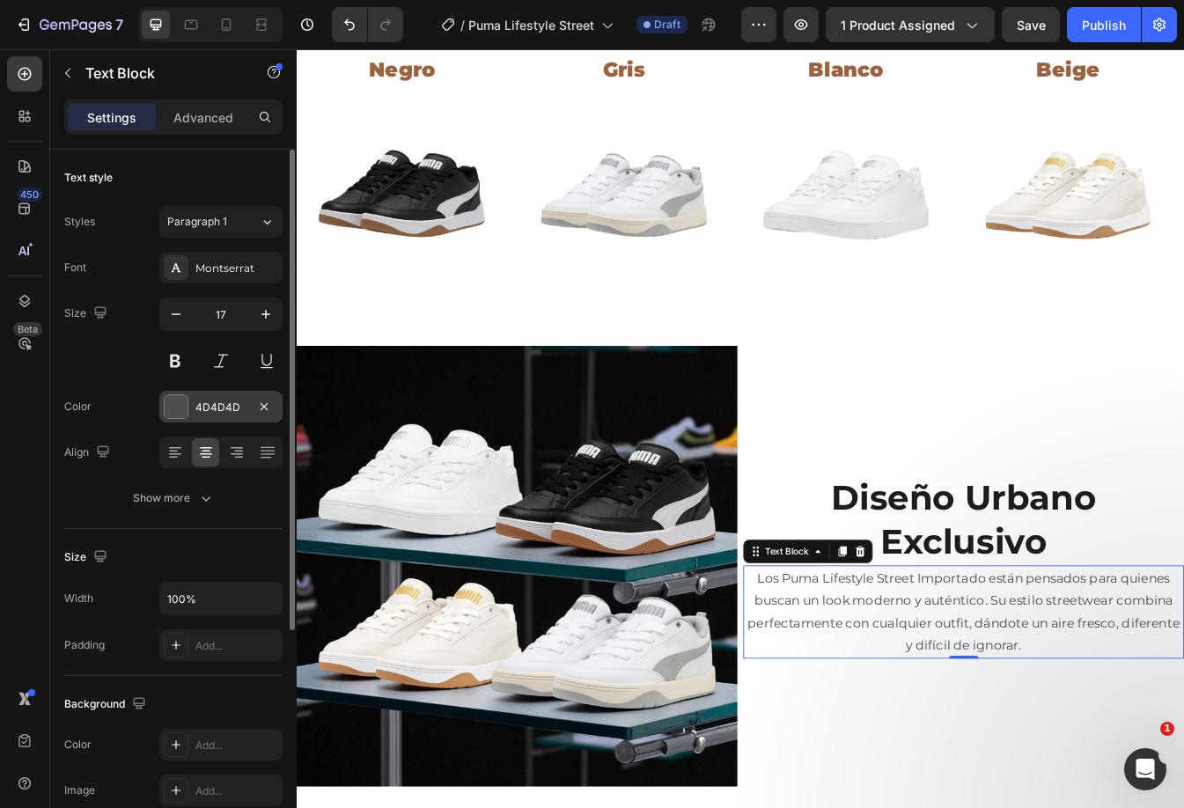
click at [178, 399] on div at bounding box center [176, 406] width 23 height 23
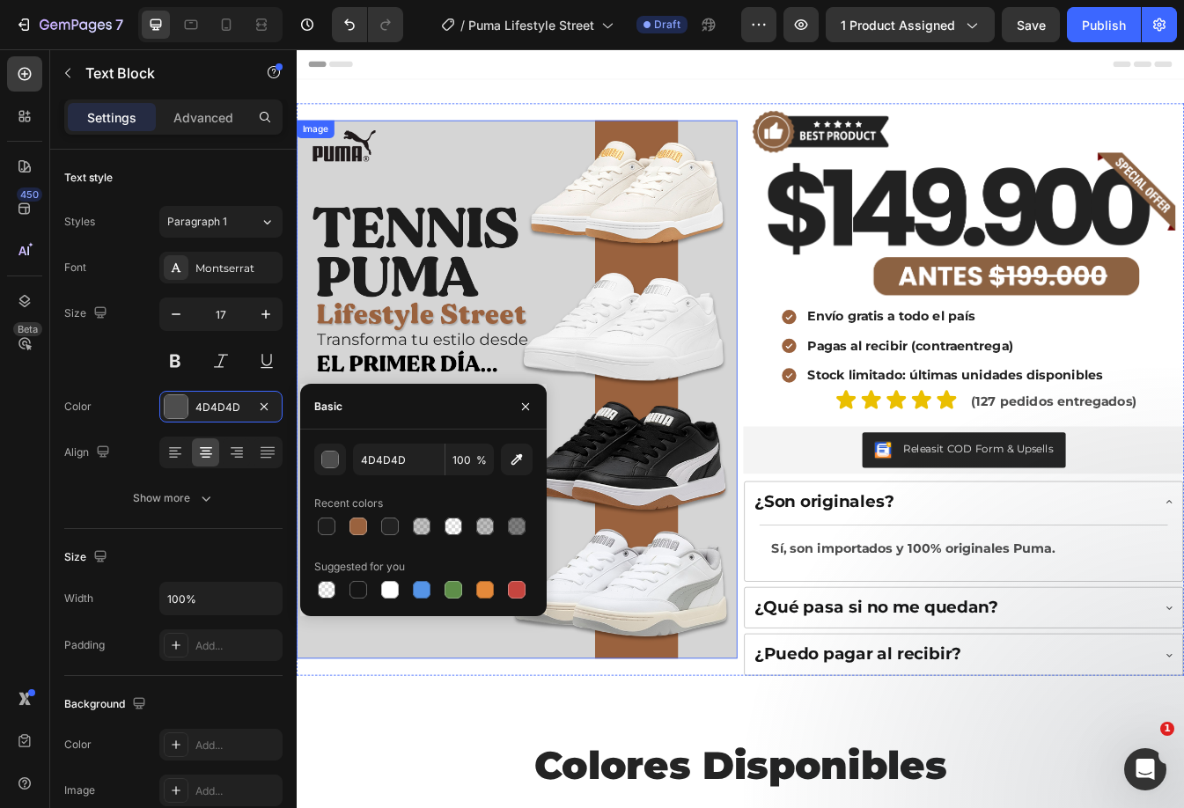
scroll to position [704, 0]
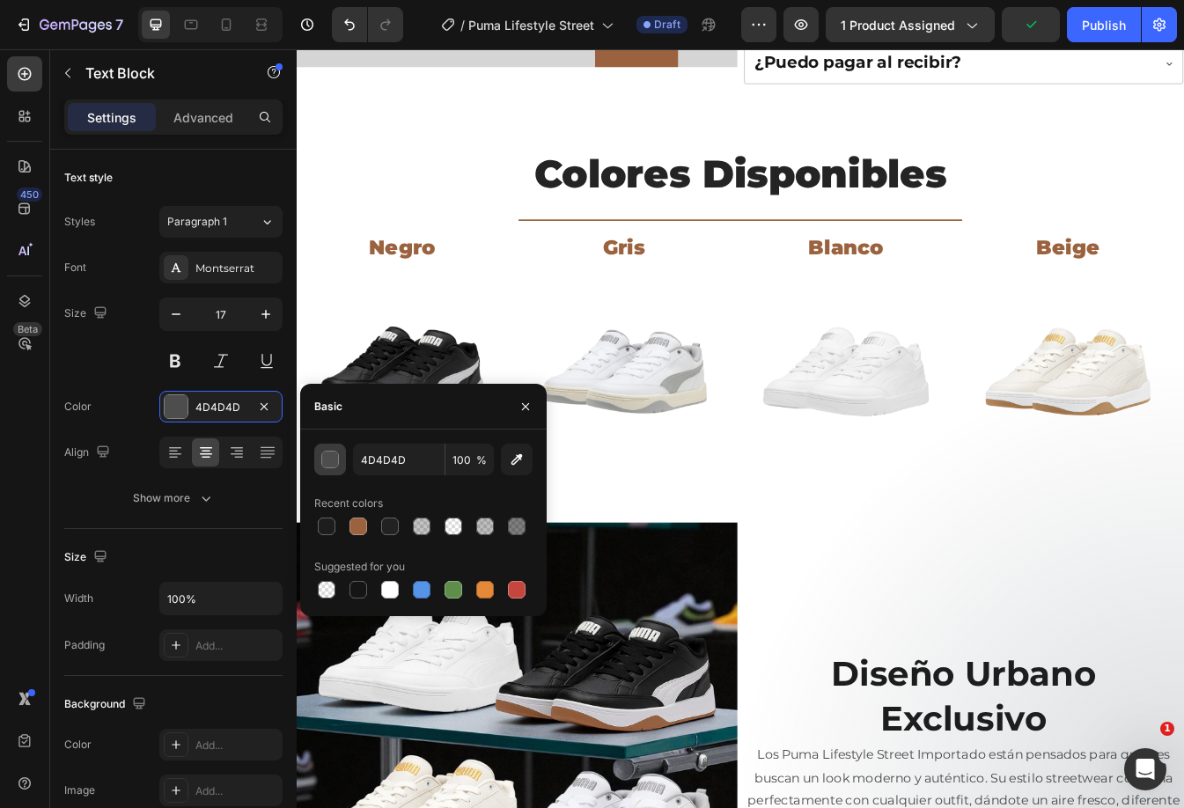
click at [334, 462] on div "button" at bounding box center [331, 460] width 18 height 18
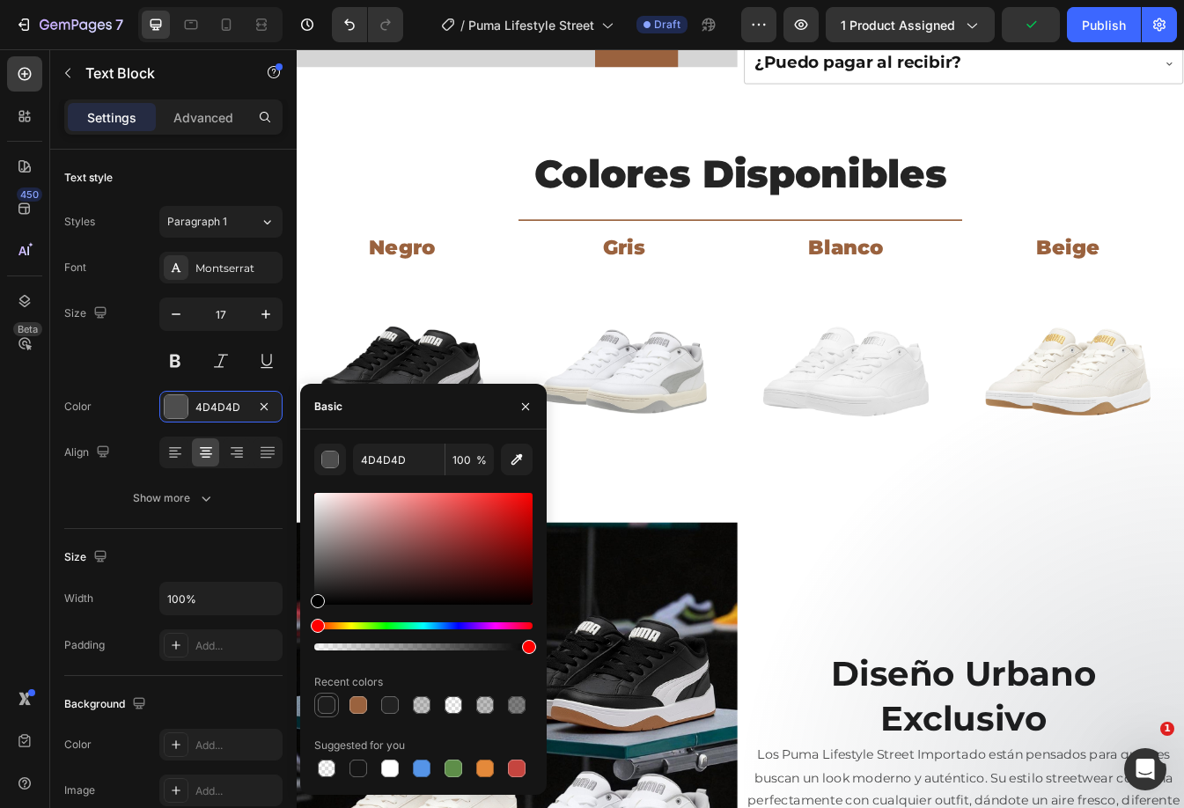
click at [333, 710] on div at bounding box center [327, 705] width 18 height 18
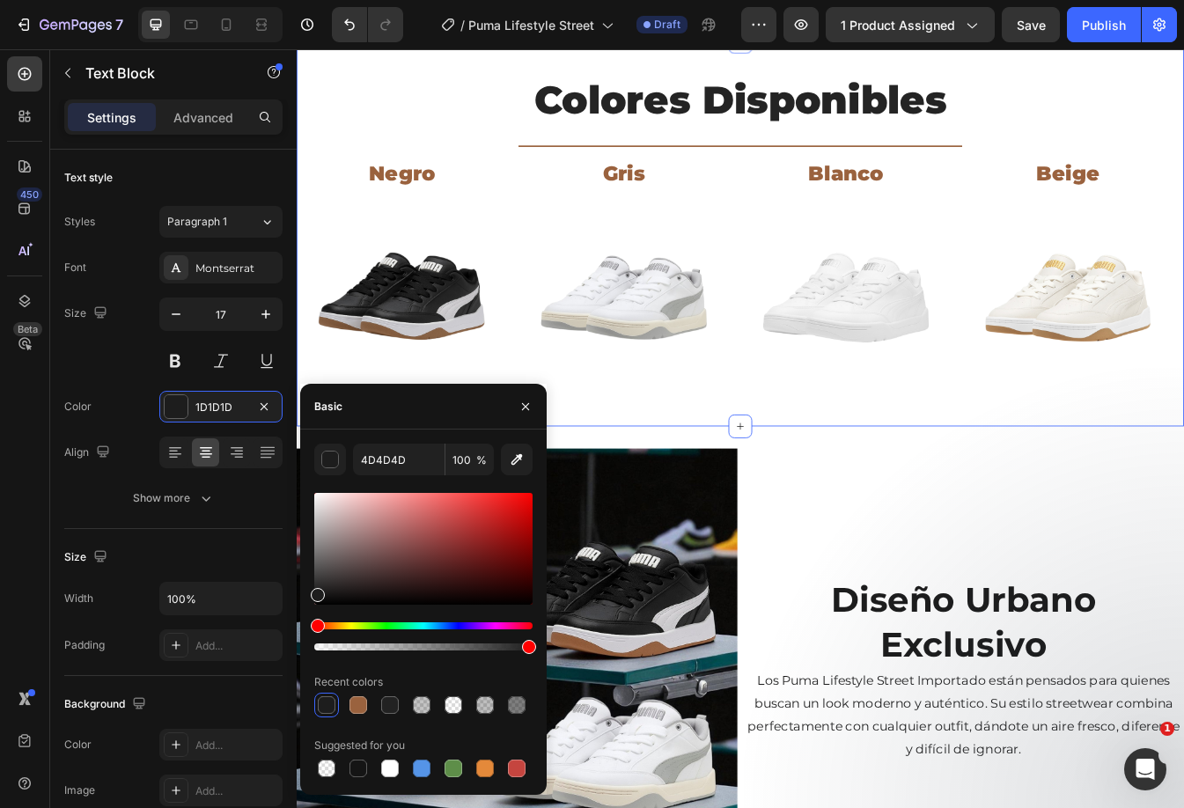
scroll to position [1056, 0]
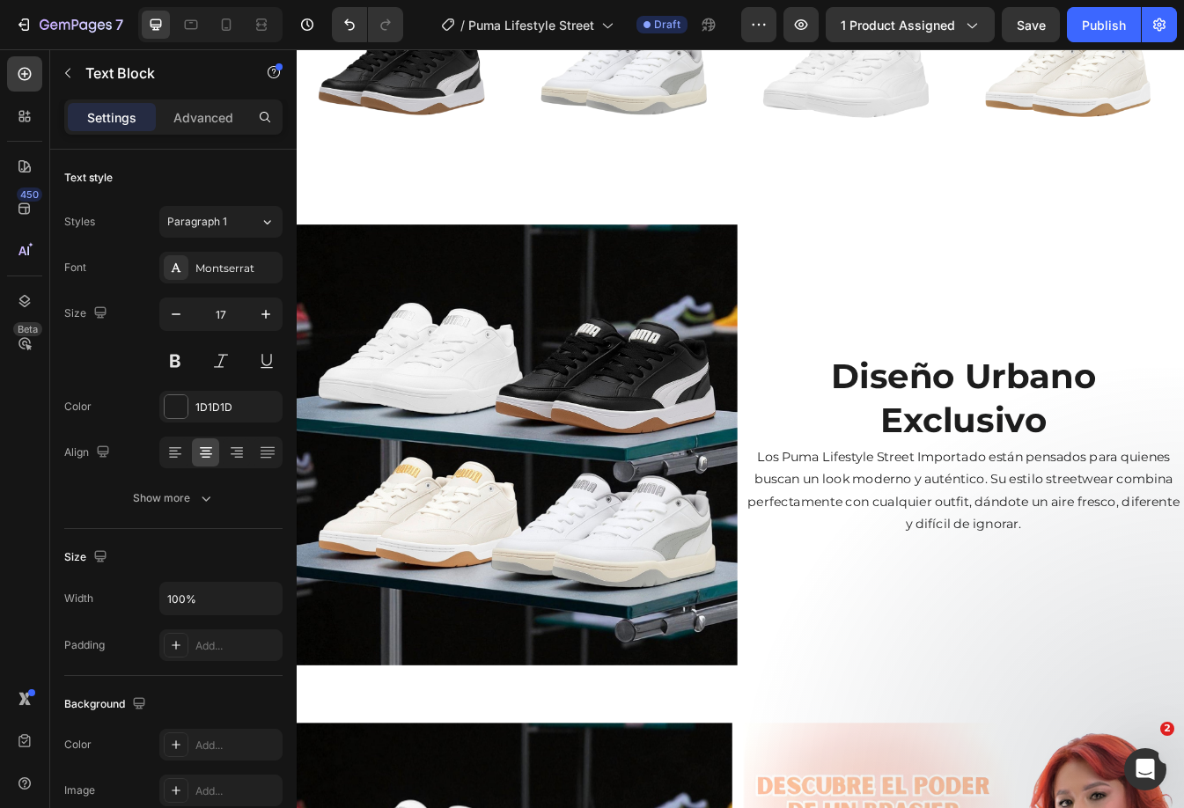
click at [964, 524] on p "Los Puma Lifestyle Street Importado están pensados para quienes buscan un look …" at bounding box center [1090, 574] width 521 height 107
click at [1030, 554] on p "Los Puma Lifestyle Street Importado están pensados para quienes buscan un look …" at bounding box center [1090, 574] width 521 height 107
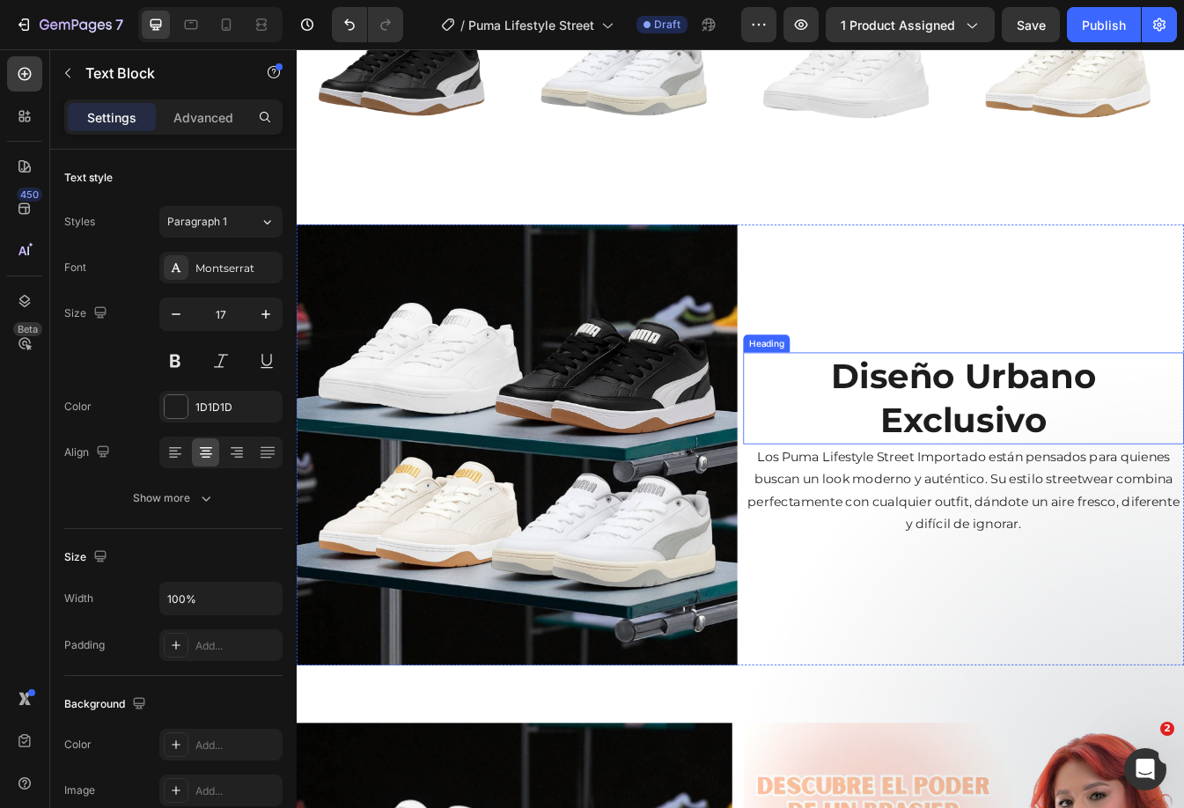
click at [999, 448] on h2 "Diseño Urbano Exclusivo" at bounding box center [1090, 464] width 524 height 109
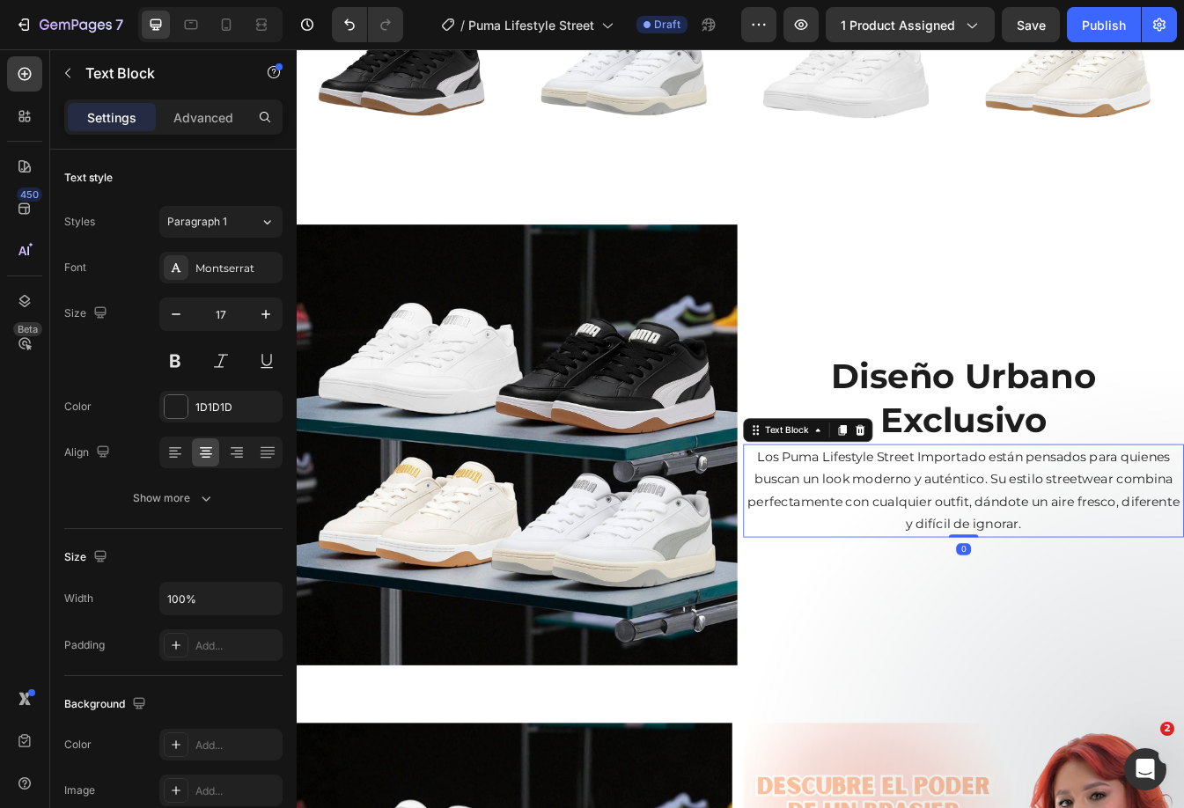
click at [843, 616] on p "Los Puma Lifestyle Street Importado están pensados para quienes buscan un look …" at bounding box center [1090, 574] width 521 height 107
click at [174, 365] on button at bounding box center [175, 361] width 32 height 32
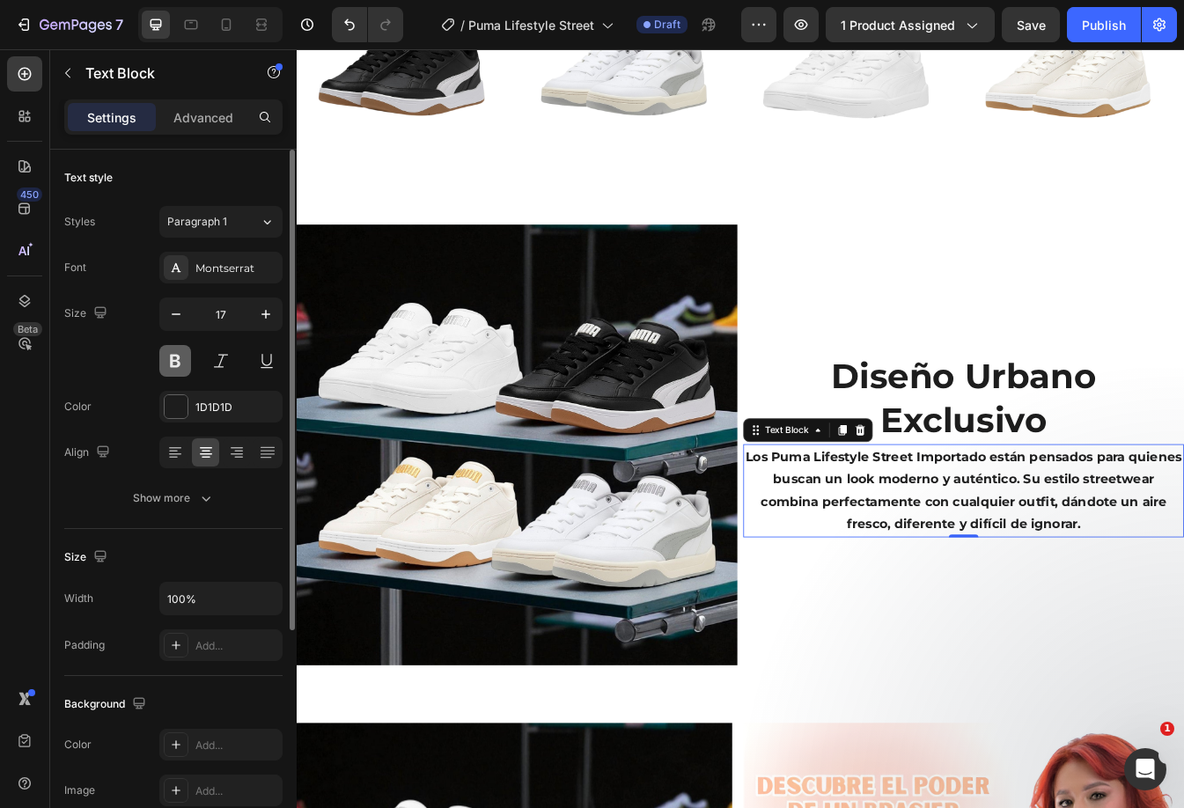
click at [188, 363] on button at bounding box center [175, 361] width 32 height 32
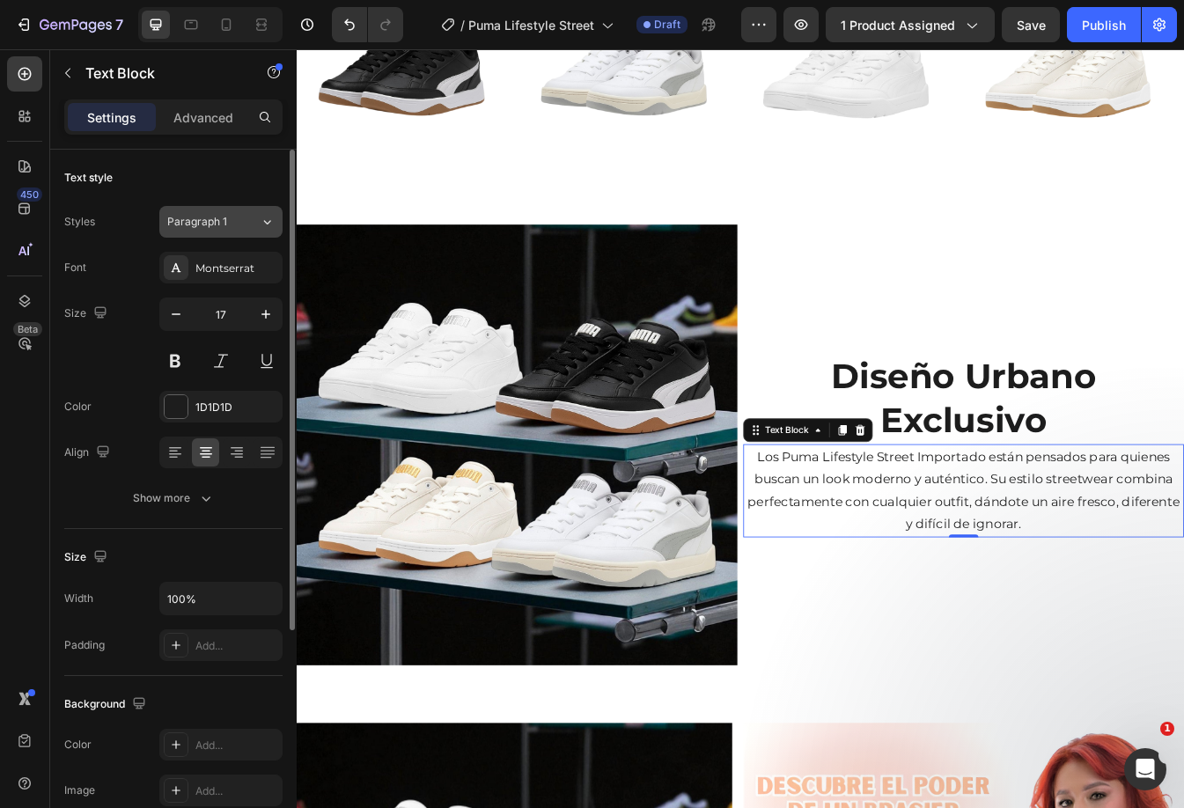
click at [250, 226] on div "Paragraph 1" at bounding box center [213, 222] width 92 height 16
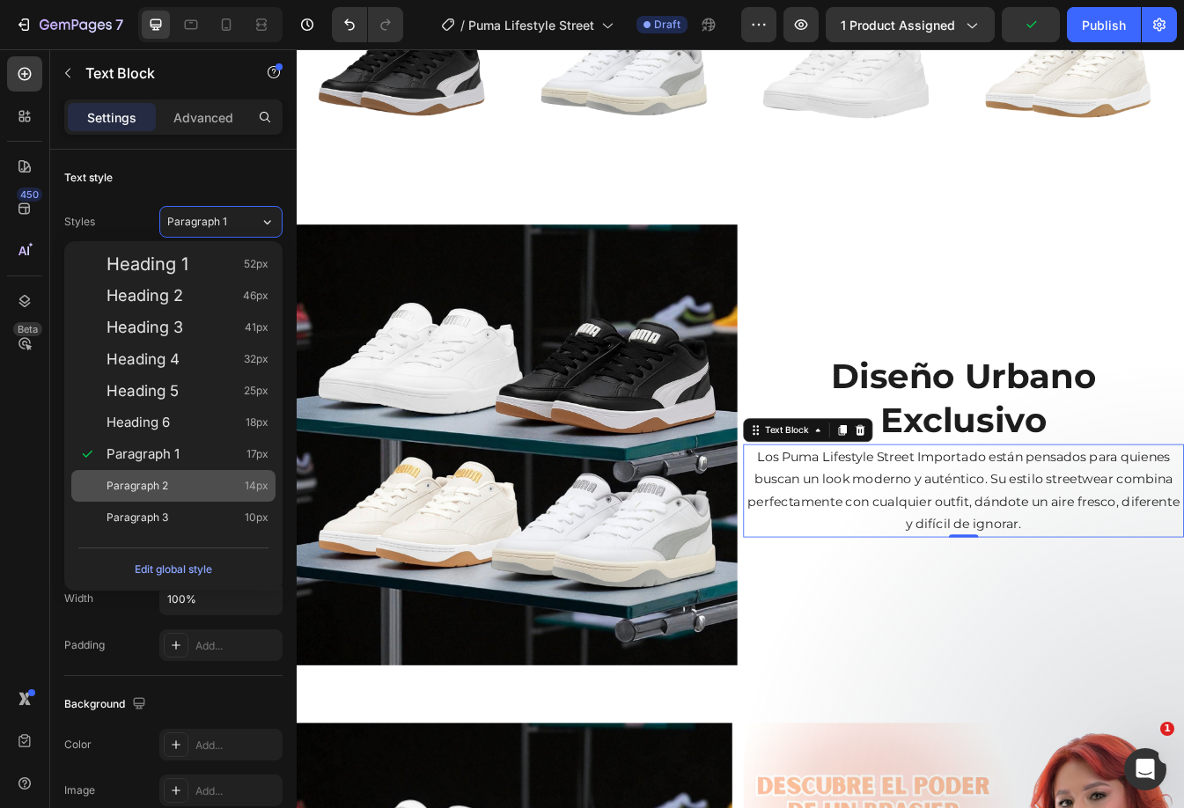
click at [185, 477] on div "Paragraph 2 14px" at bounding box center [187, 486] width 162 height 18
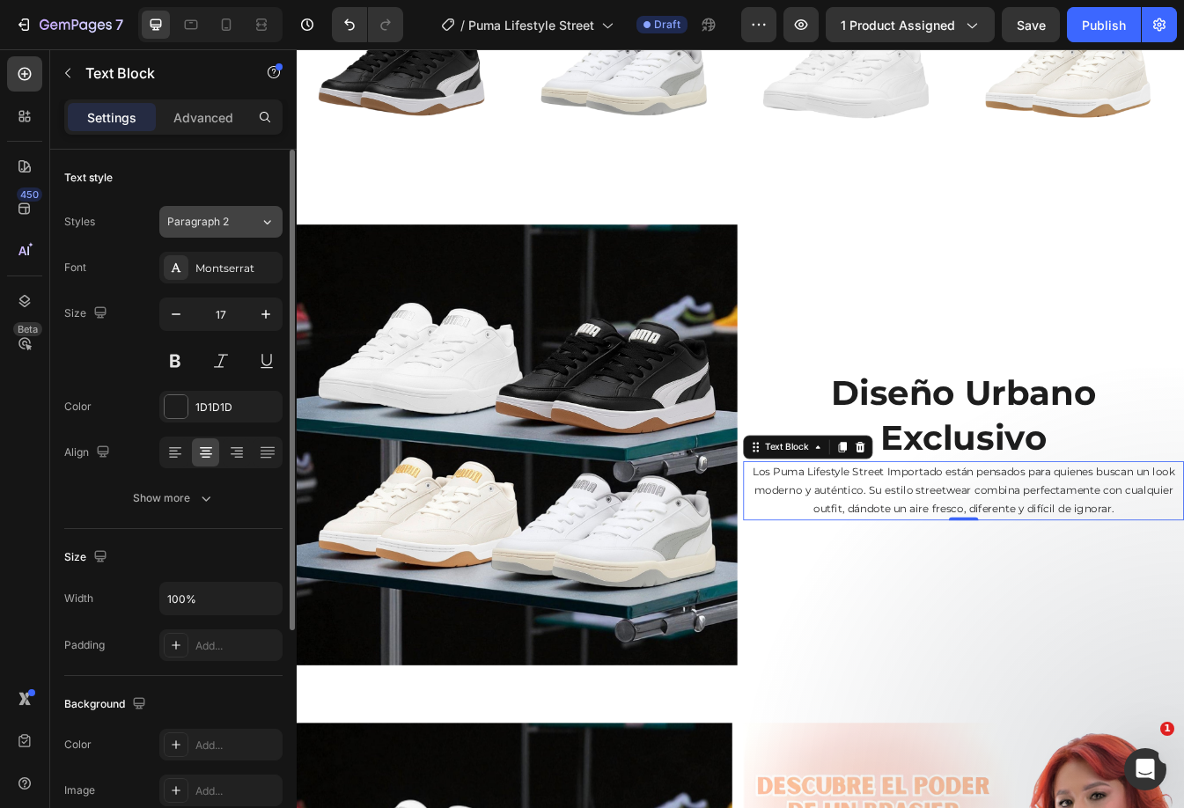
click at [261, 224] on icon at bounding box center [267, 222] width 15 height 18
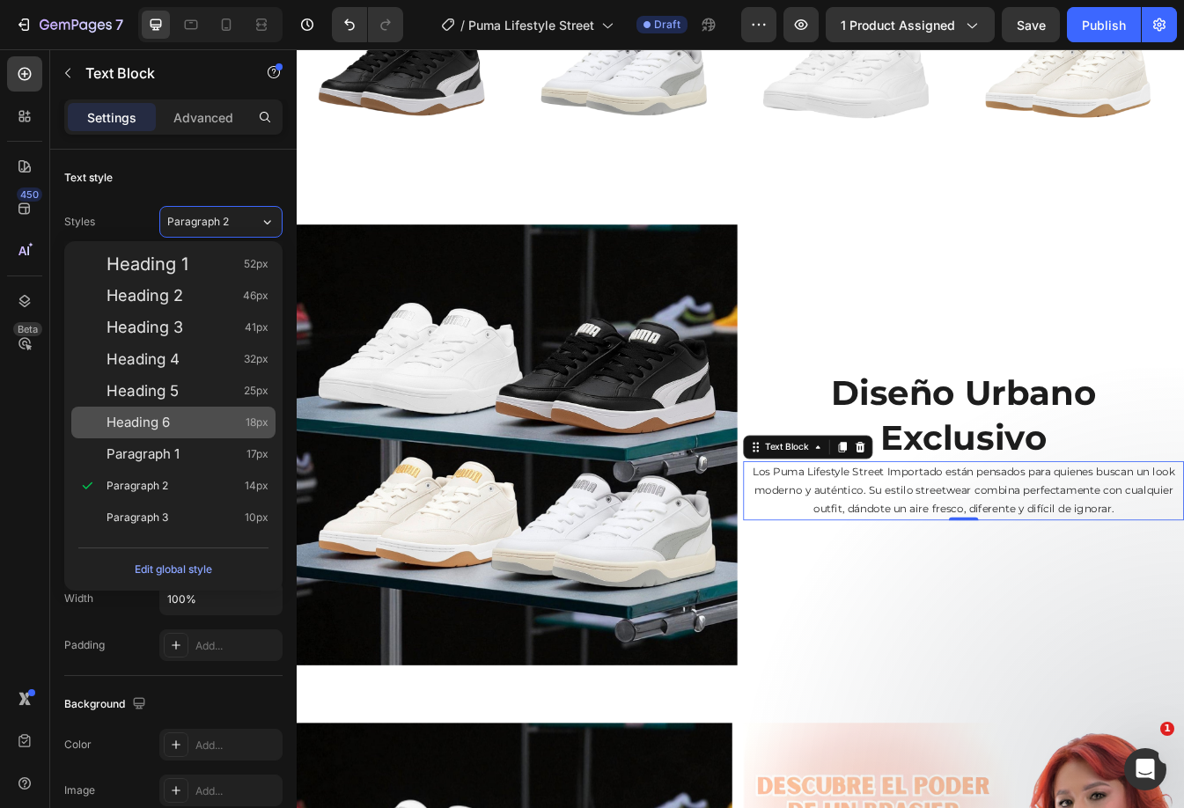
click at [201, 425] on div "Heading 6 18px" at bounding box center [187, 423] width 162 height 18
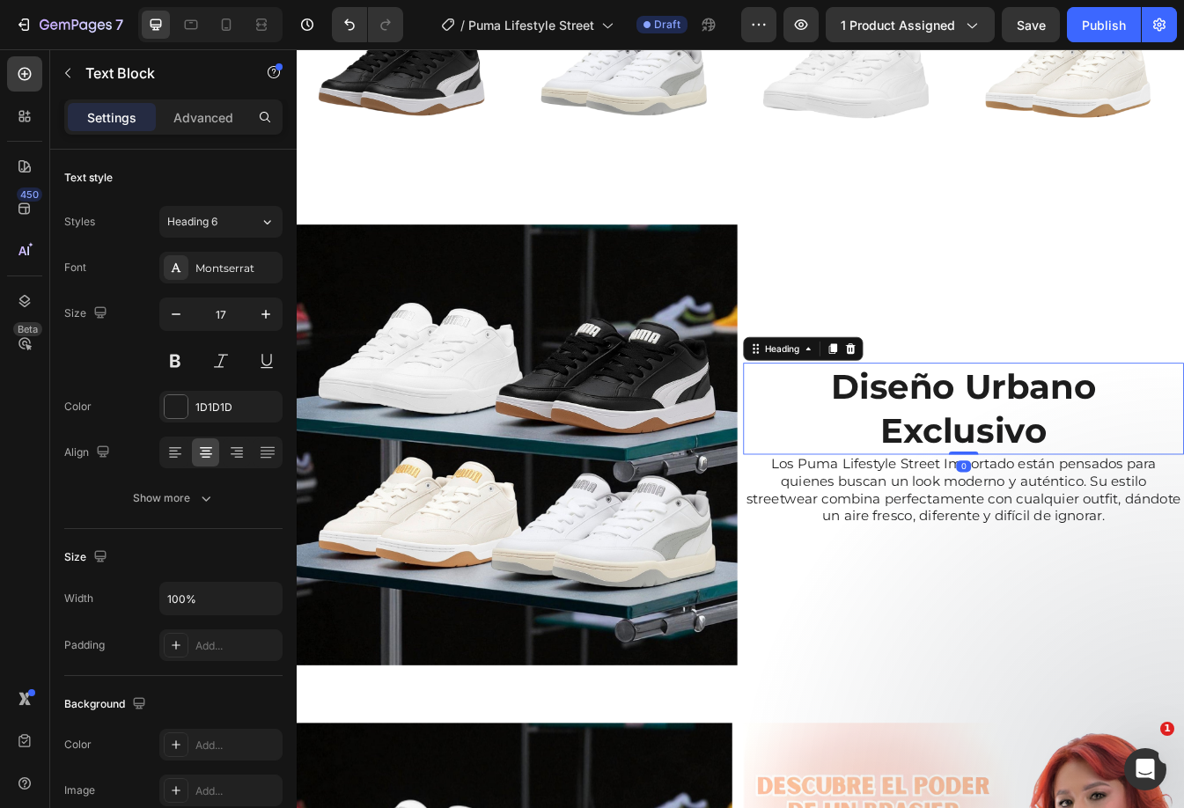
click at [1183, 464] on h2 "Diseño Urbano Exclusivo" at bounding box center [1090, 476] width 524 height 109
click at [1125, 591] on p "Los Puma Lifestyle Street Importado están pensados para quienes buscan un look …" at bounding box center [1090, 574] width 521 height 83
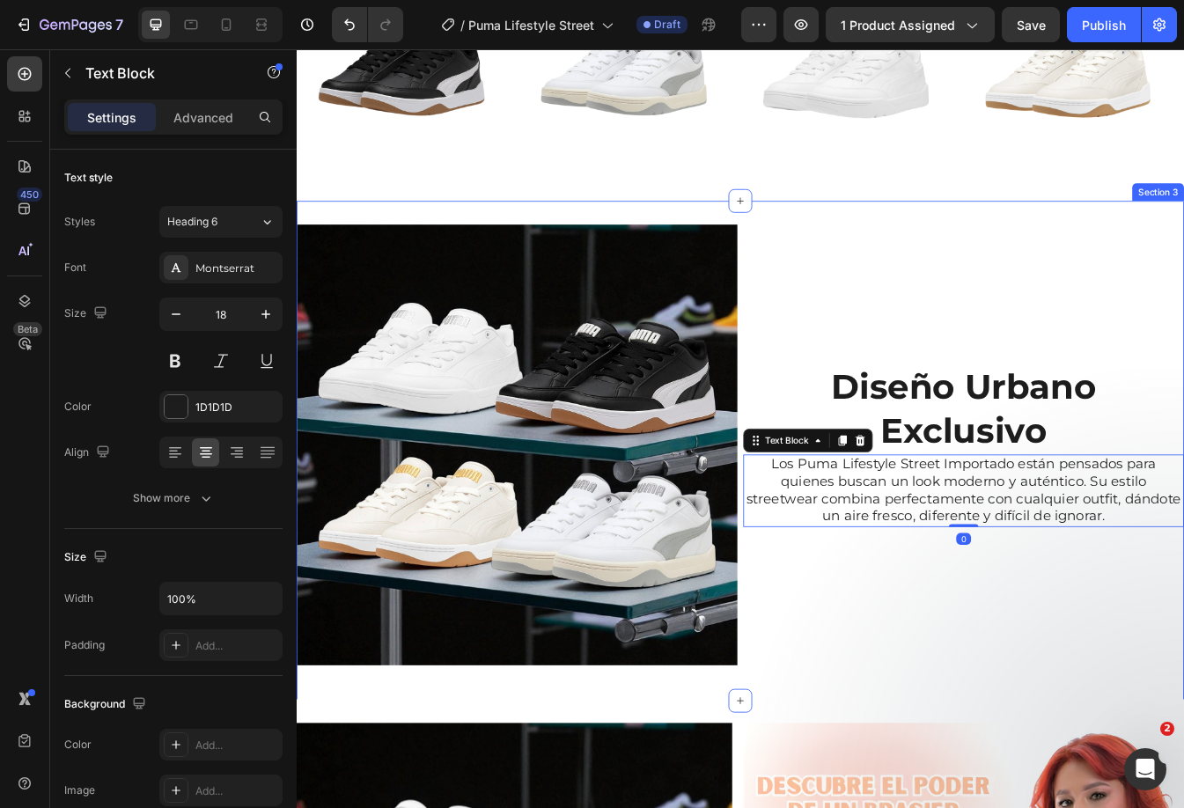
click at [853, 237] on div "Diseño [PERSON_NAME] Exclusivo Heading Los Puma Lifestyle Street Importado está…" at bounding box center [825, 527] width 1056 height 595
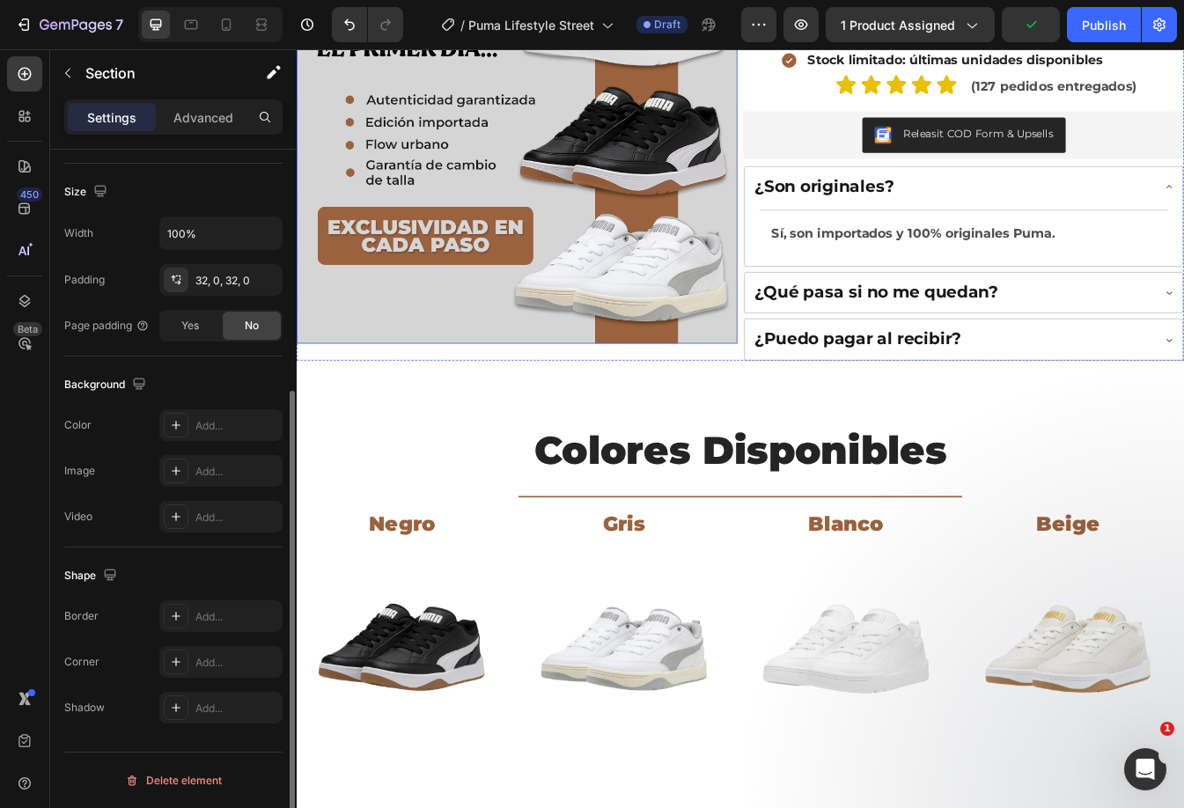
scroll to position [0, 0]
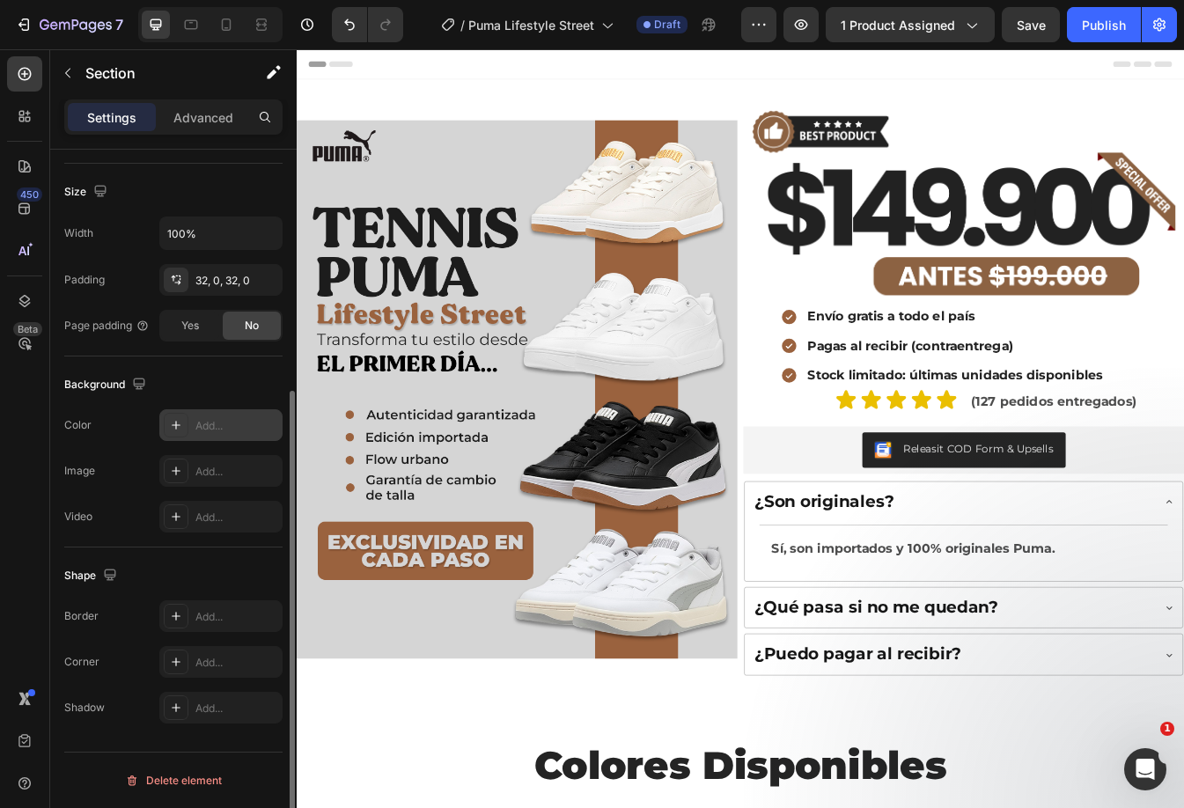
click at [213, 422] on div "Add..." at bounding box center [236, 426] width 83 height 16
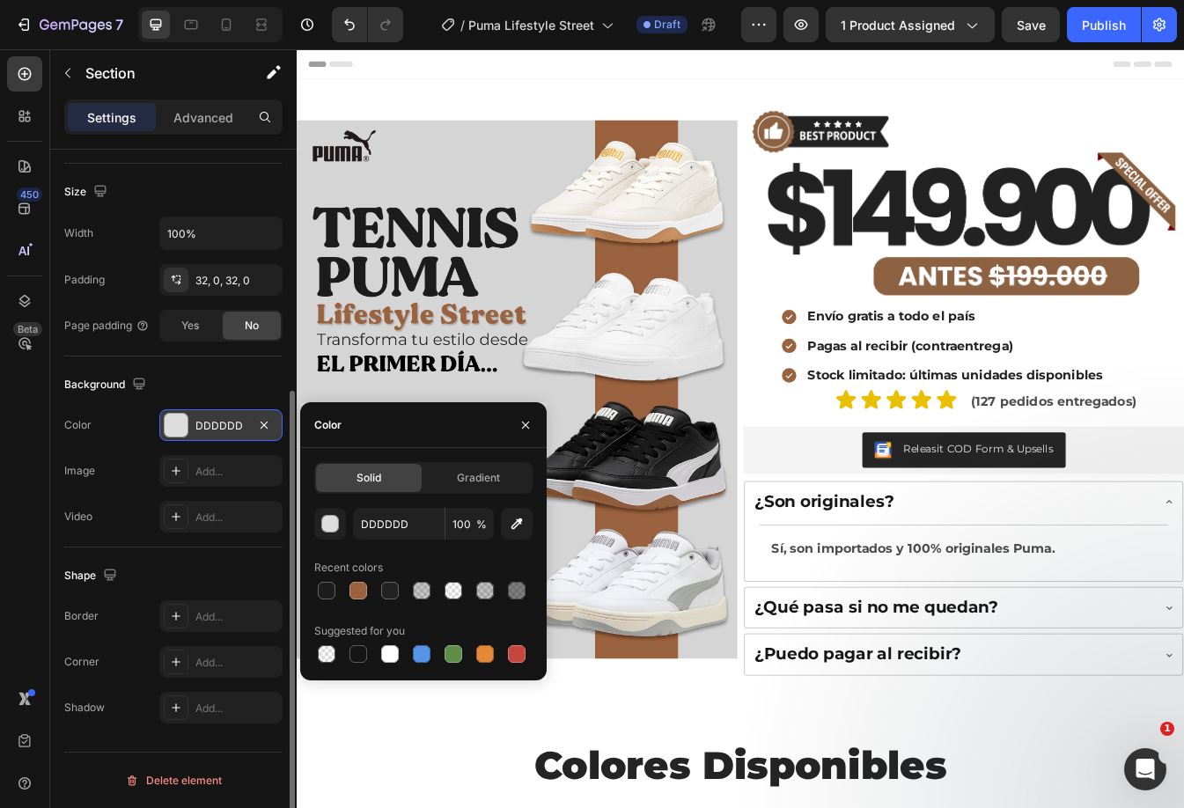
drag, startPoint x: 524, startPoint y: 515, endPoint x: 517, endPoint y: 503, distance: 13.4
click at [521, 511] on button "button" at bounding box center [517, 524] width 32 height 32
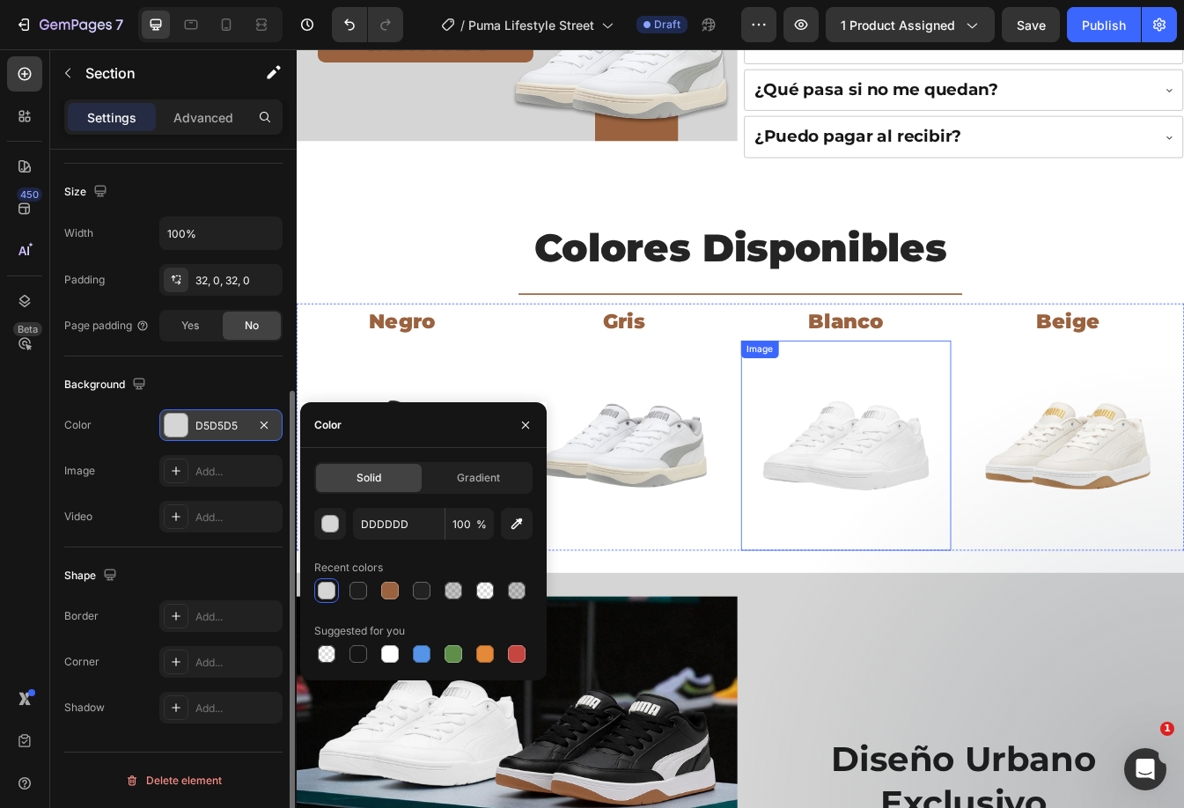
scroll to position [880, 0]
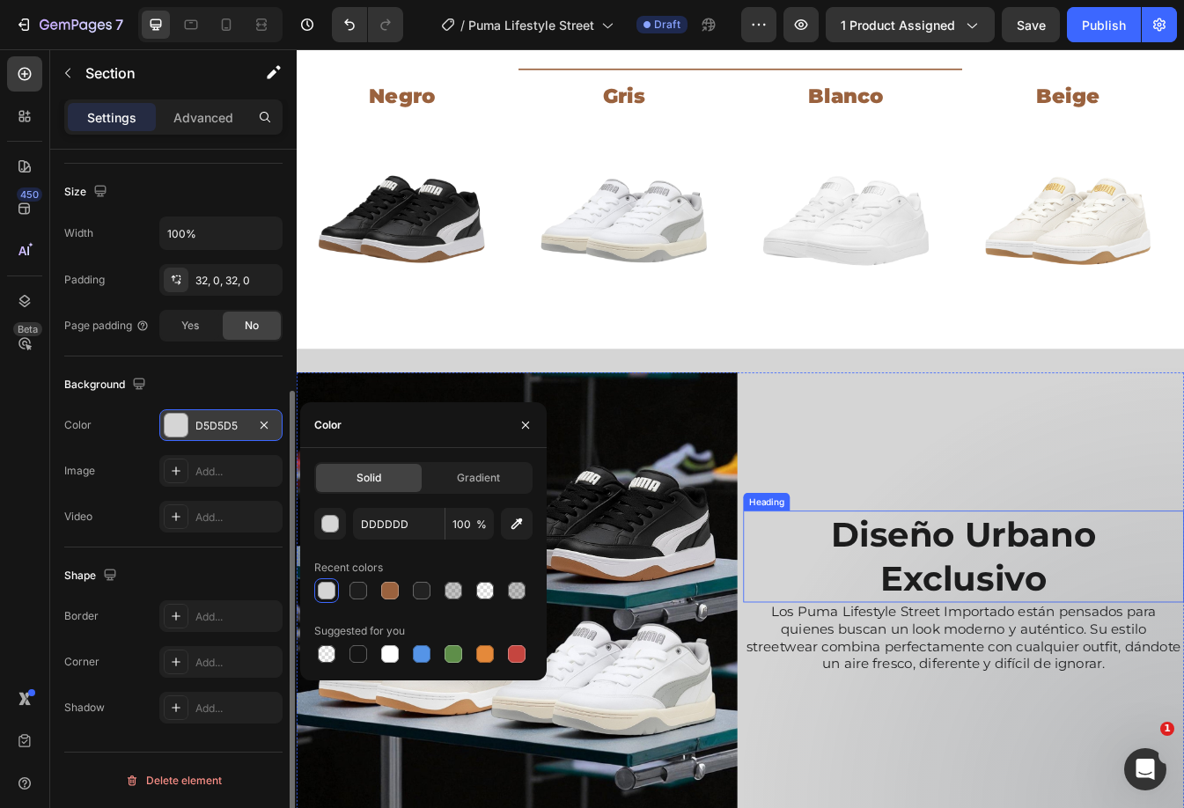
click at [983, 641] on h2 "Diseño Urbano Exclusivo" at bounding box center [1090, 652] width 524 height 109
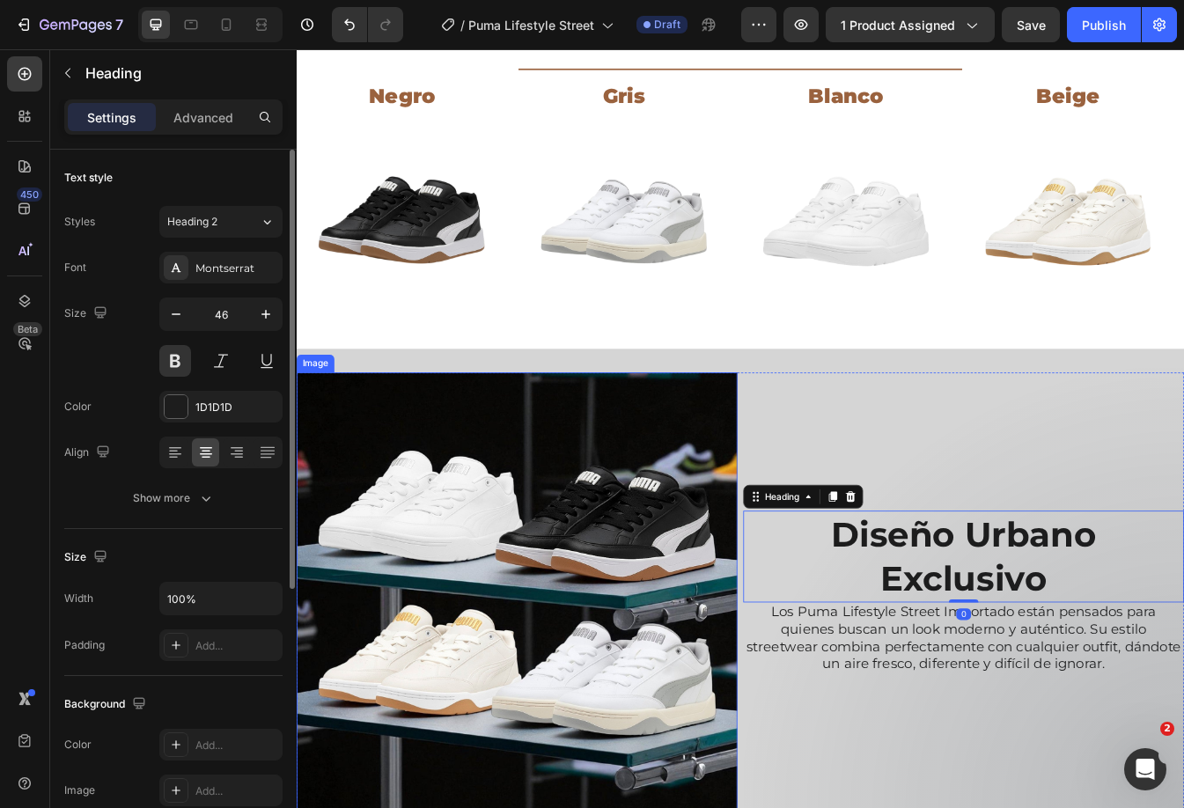
scroll to position [1056, 0]
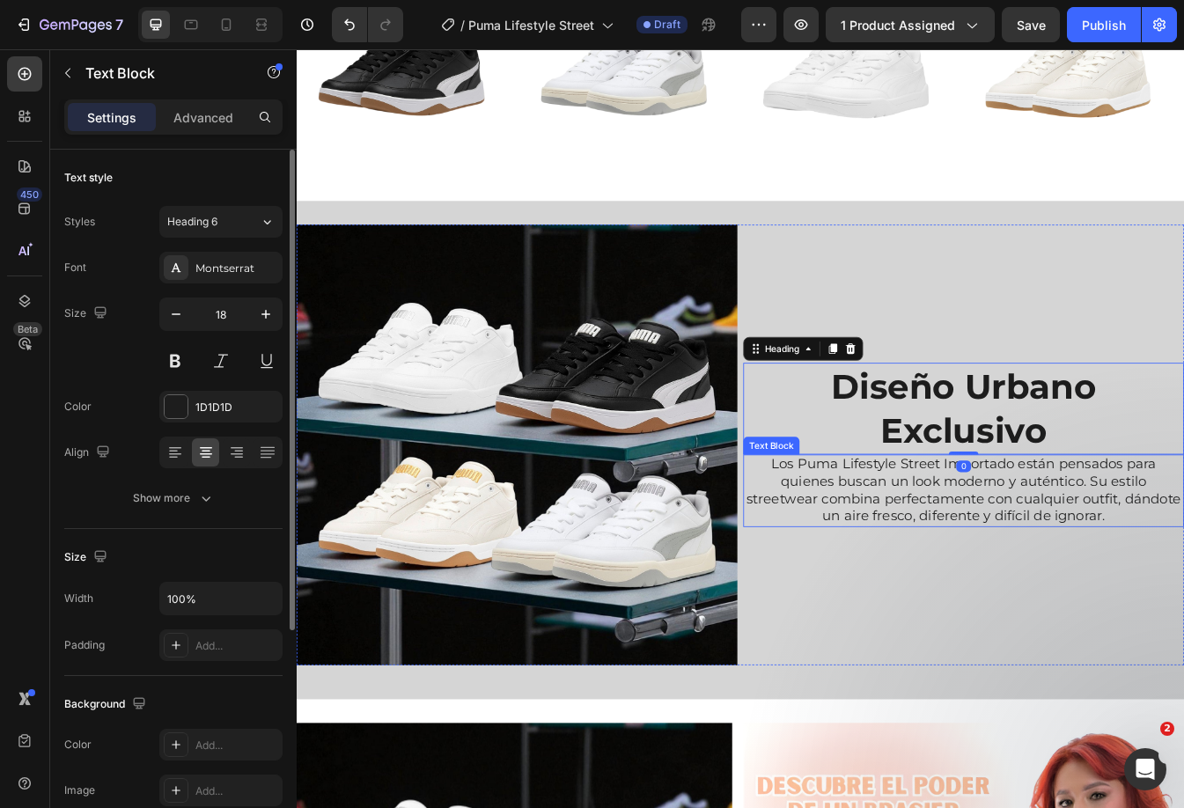
click at [1083, 564] on p "Los Puma Lifestyle Street Importado están pensados para quienes buscan un look …" at bounding box center [1090, 574] width 521 height 83
click at [1047, 443] on h2 "Diseño Urbano Exclusivo" at bounding box center [1090, 476] width 524 height 109
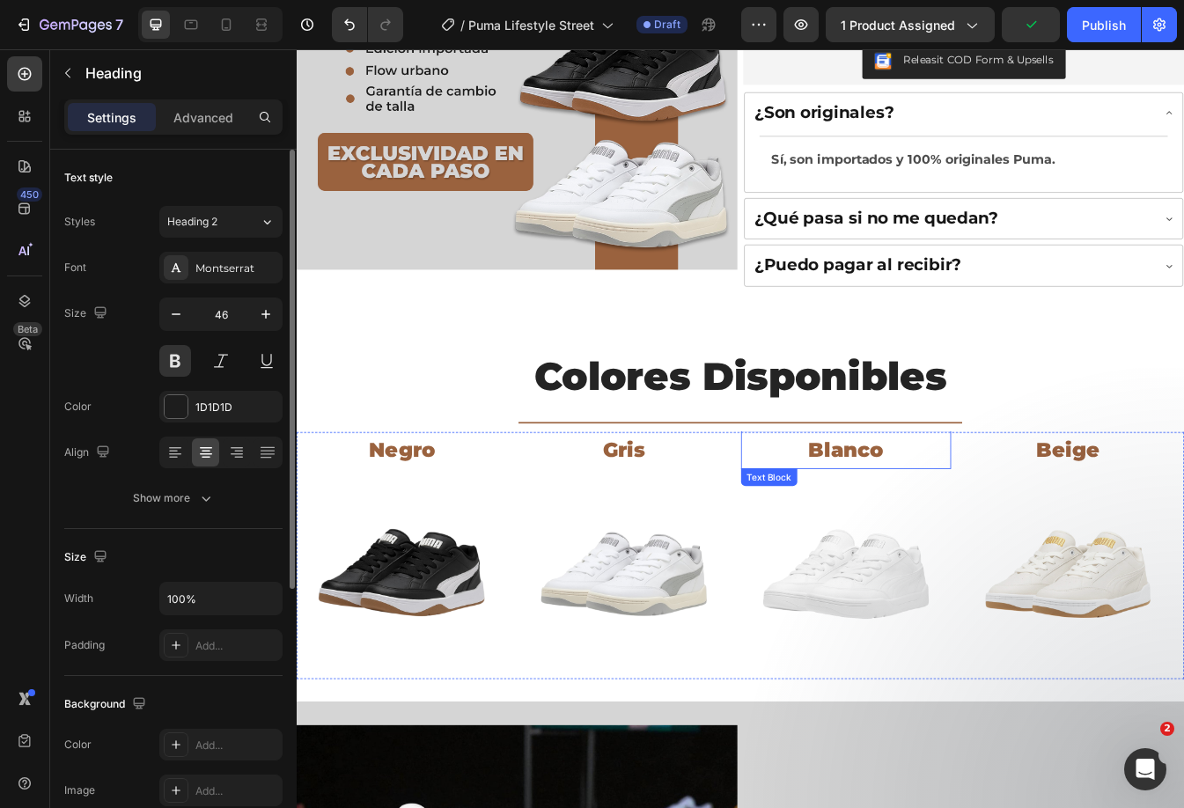
scroll to position [375, 0]
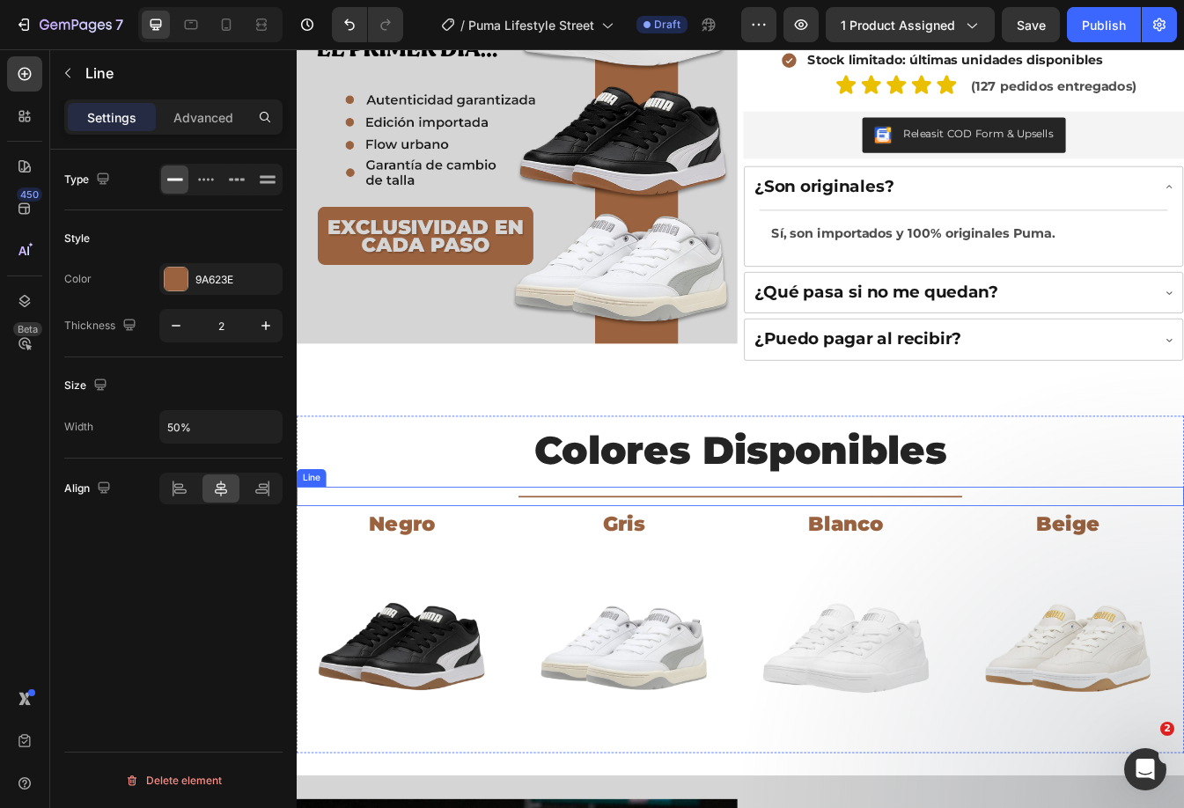
click at [1029, 575] on div "Title Line" at bounding box center [825, 581] width 1056 height 23
click at [386, 554] on icon at bounding box center [383, 553] width 14 height 14
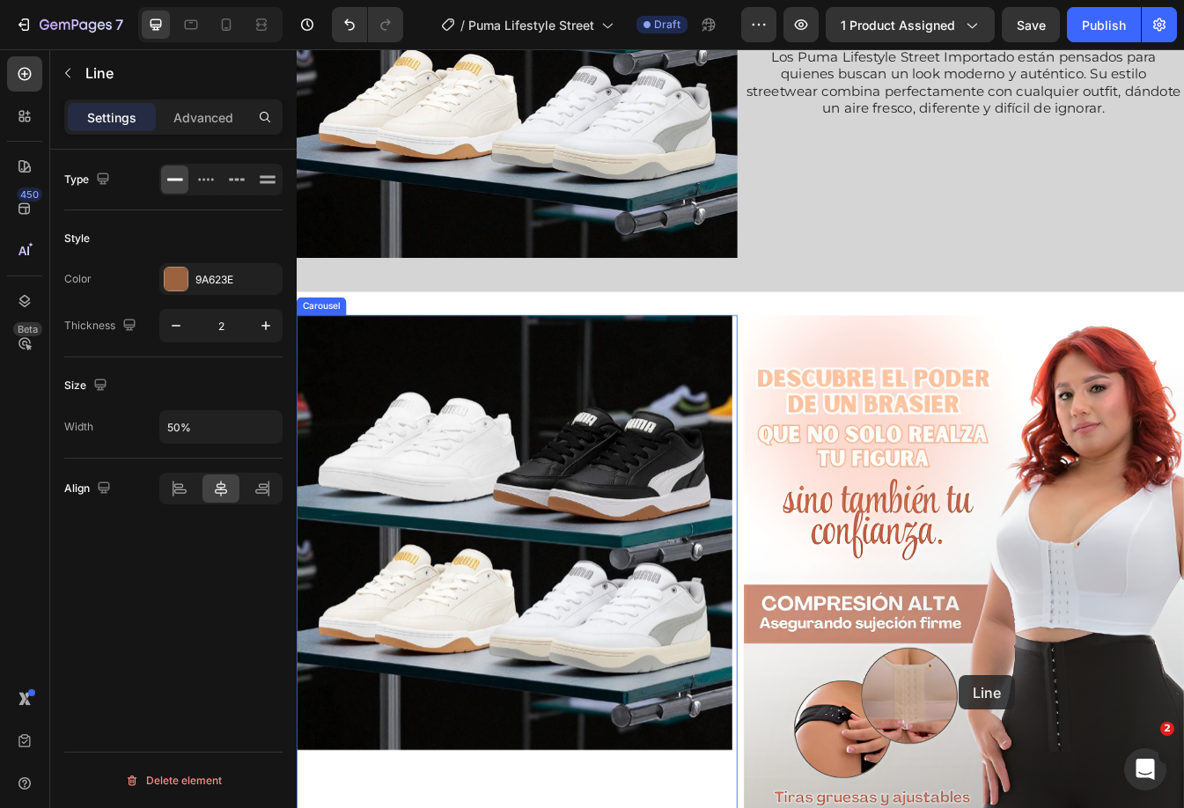
scroll to position [1578, 0]
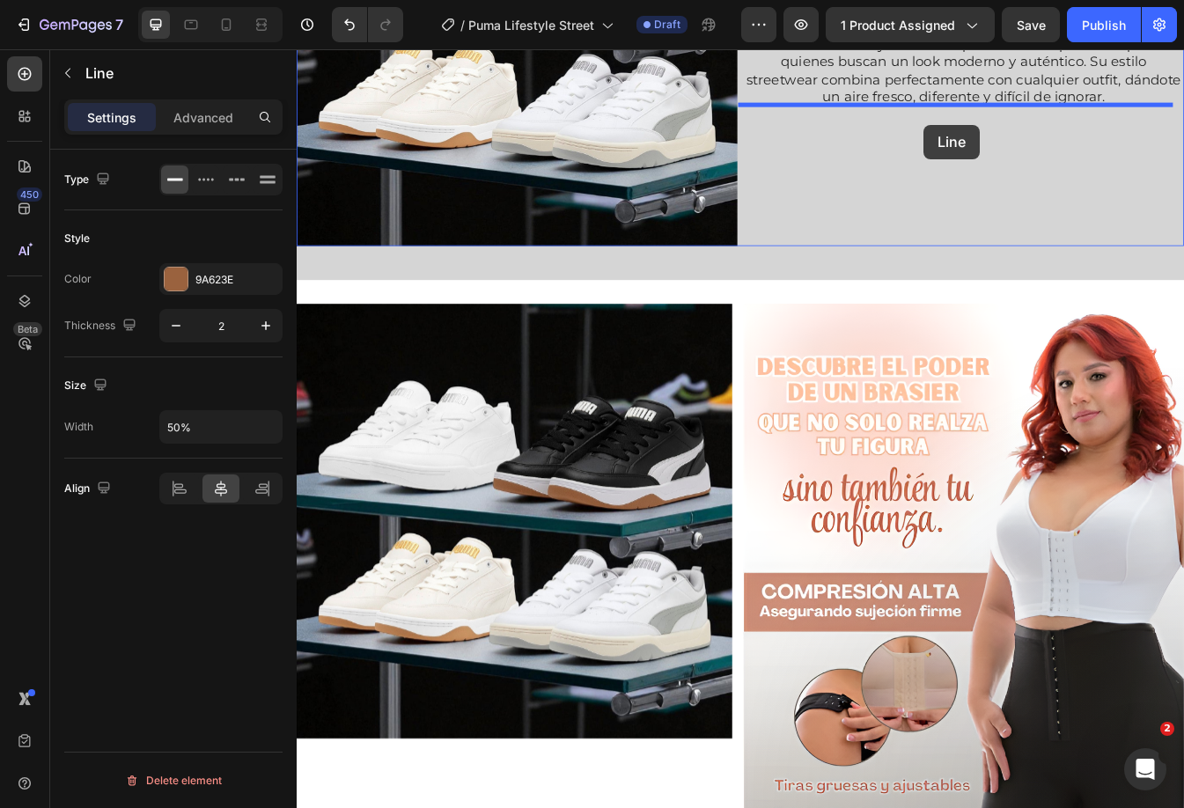
drag, startPoint x: 1103, startPoint y: 139, endPoint x: 1045, endPoint y: 130, distance: 57.9
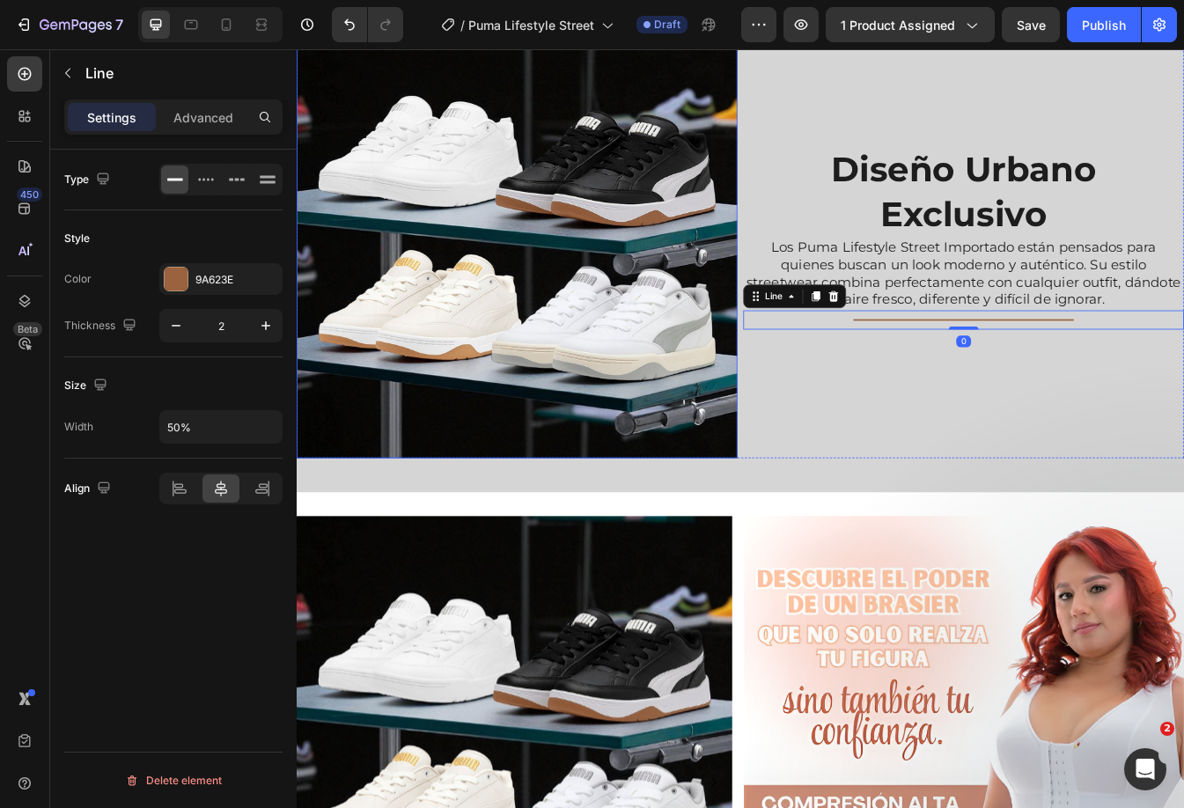
scroll to position [1214, 0]
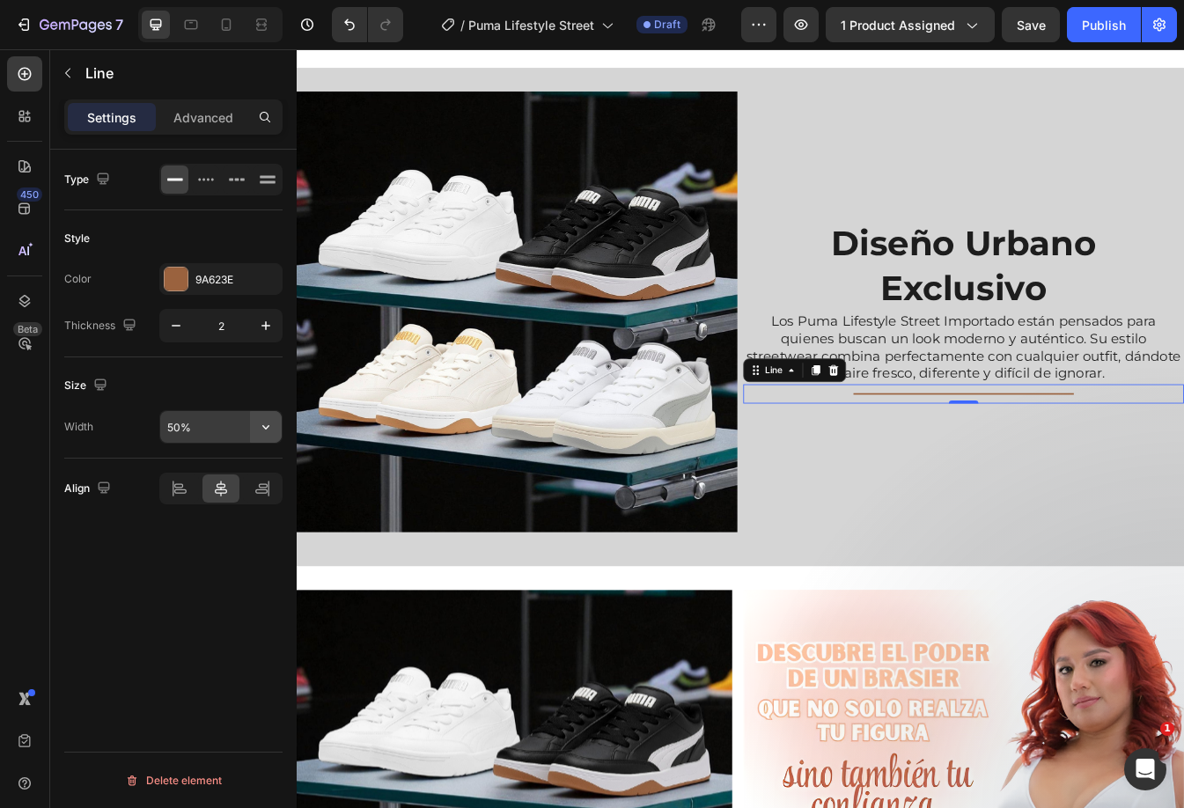
click at [267, 422] on icon "button" at bounding box center [266, 427] width 18 height 18
click at [224, 424] on input "50%" at bounding box center [220, 427] width 121 height 32
type input "80%"
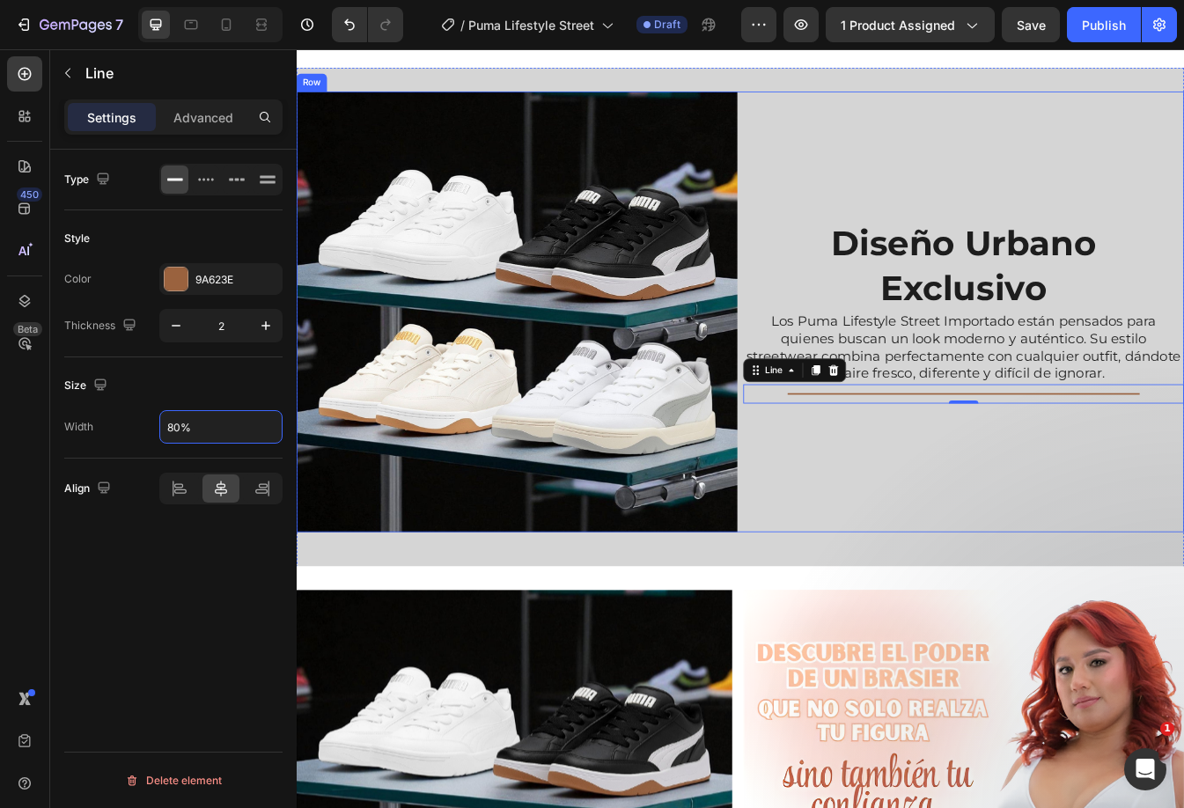
click at [1047, 245] on div "Diseño [PERSON_NAME] Exclusivo Heading Los Puma Lifestyle Street Importado está…" at bounding box center [1090, 361] width 524 height 524
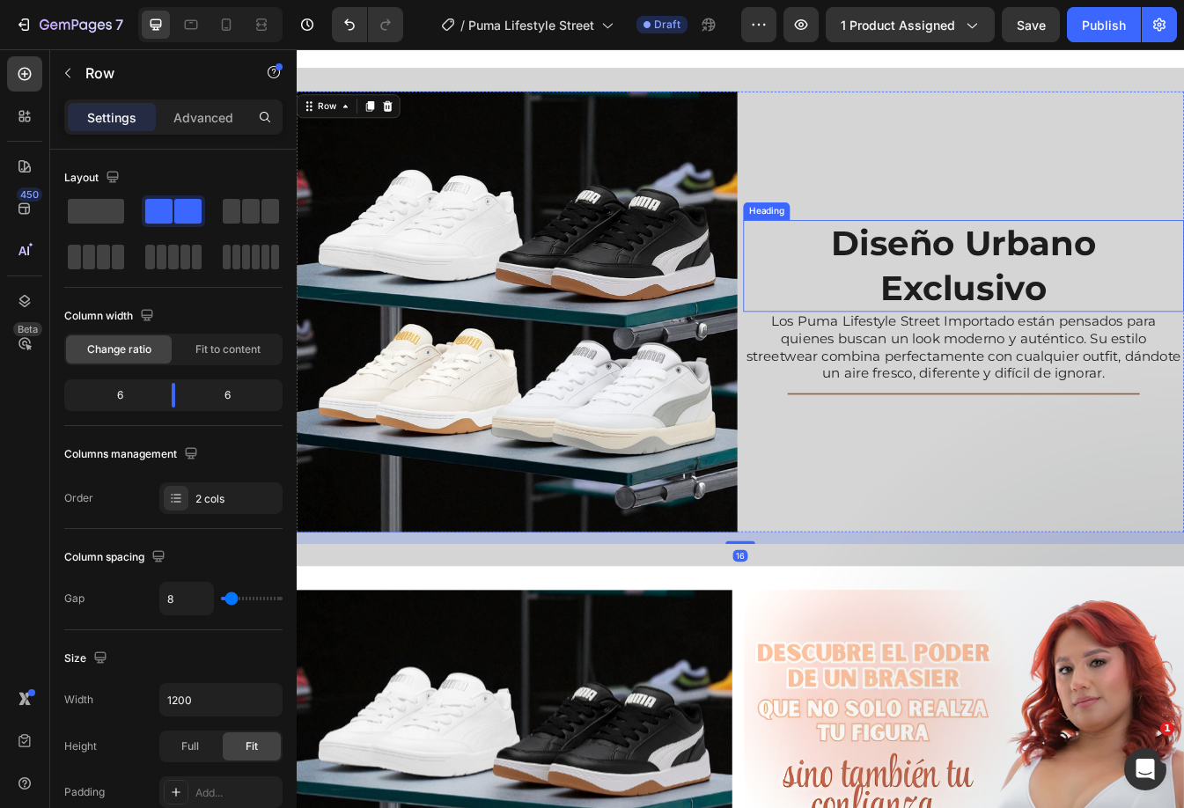
scroll to position [1038, 0]
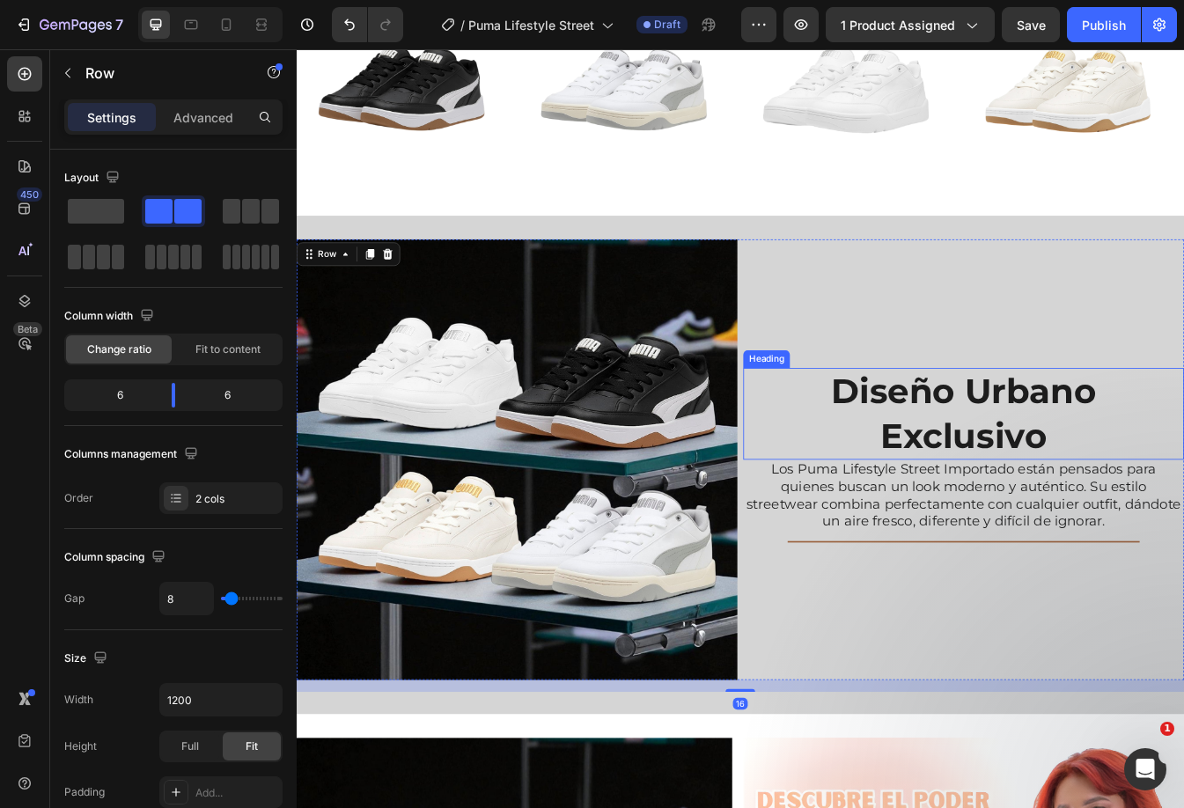
click at [1071, 495] on h2 "Diseño Urbano Exclusivo" at bounding box center [1090, 483] width 524 height 109
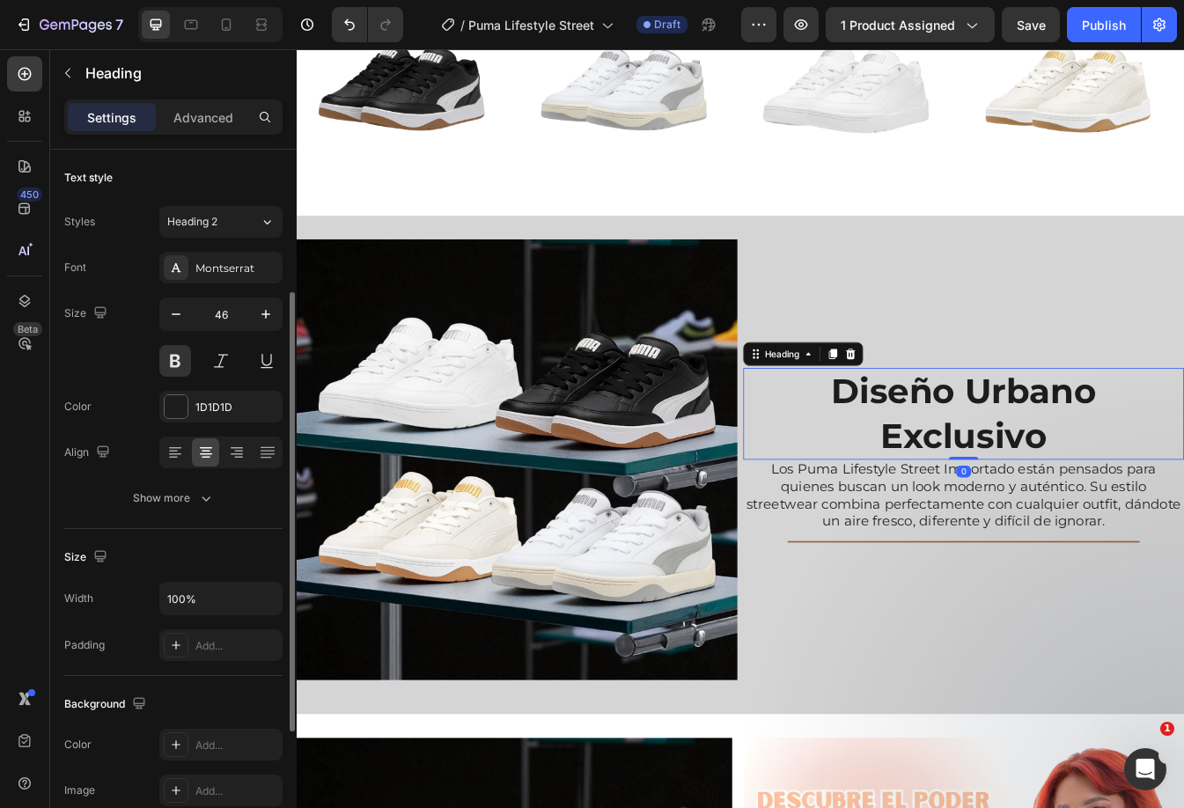
scroll to position [176, 0]
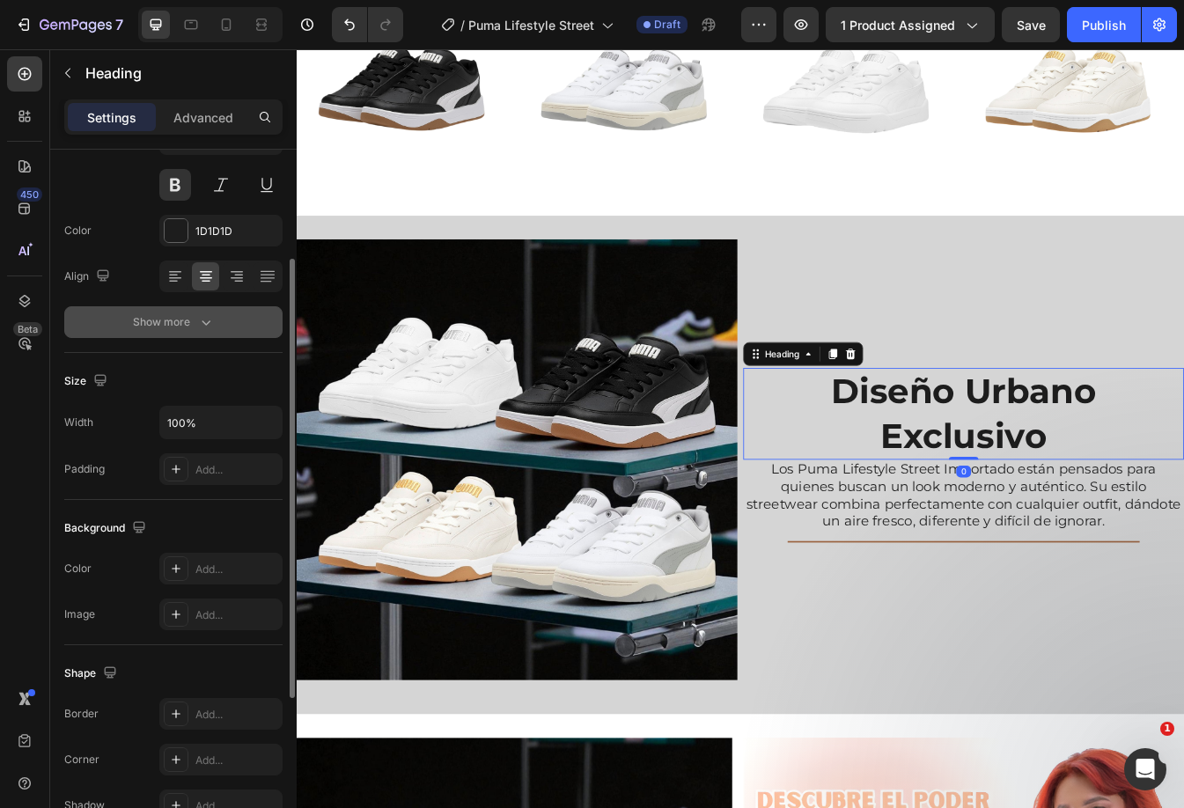
click at [194, 326] on div "Show more" at bounding box center [174, 322] width 82 height 18
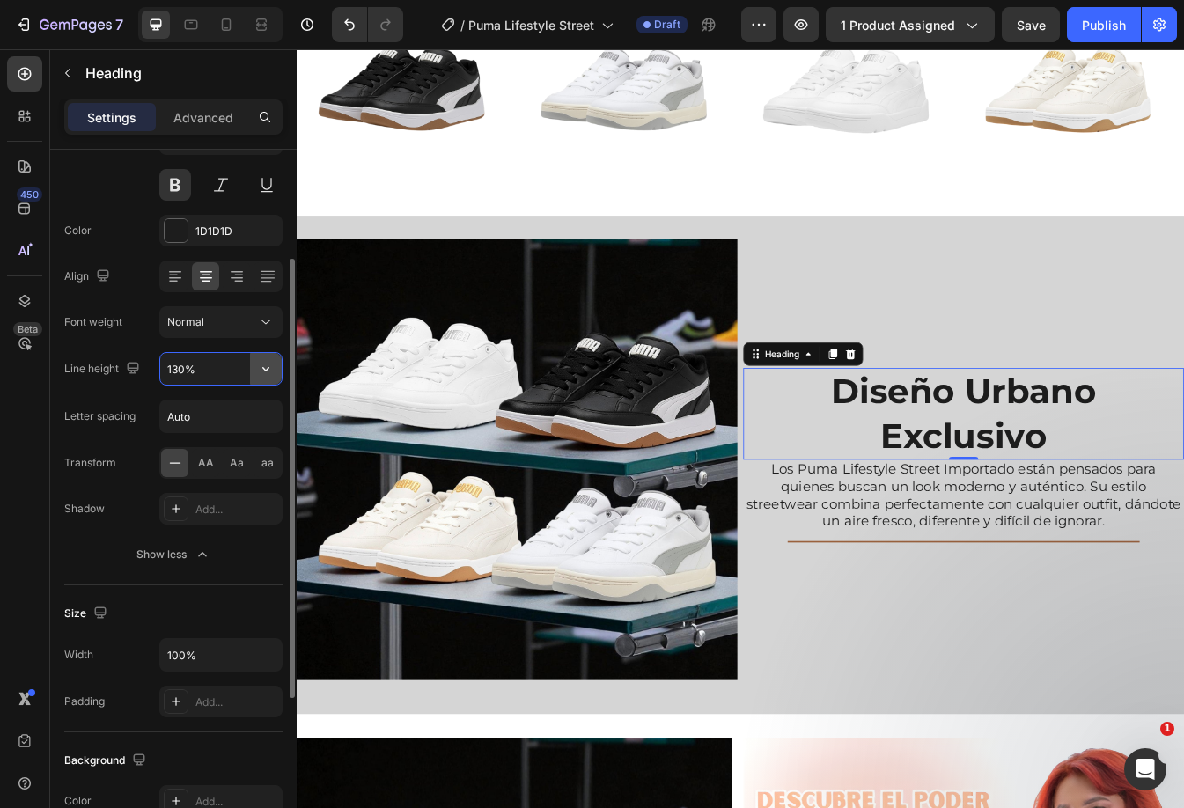
click at [250, 363] on div "130%" at bounding box center [220, 369] width 121 height 32
click at [265, 370] on icon "button" at bounding box center [265, 369] width 7 height 4
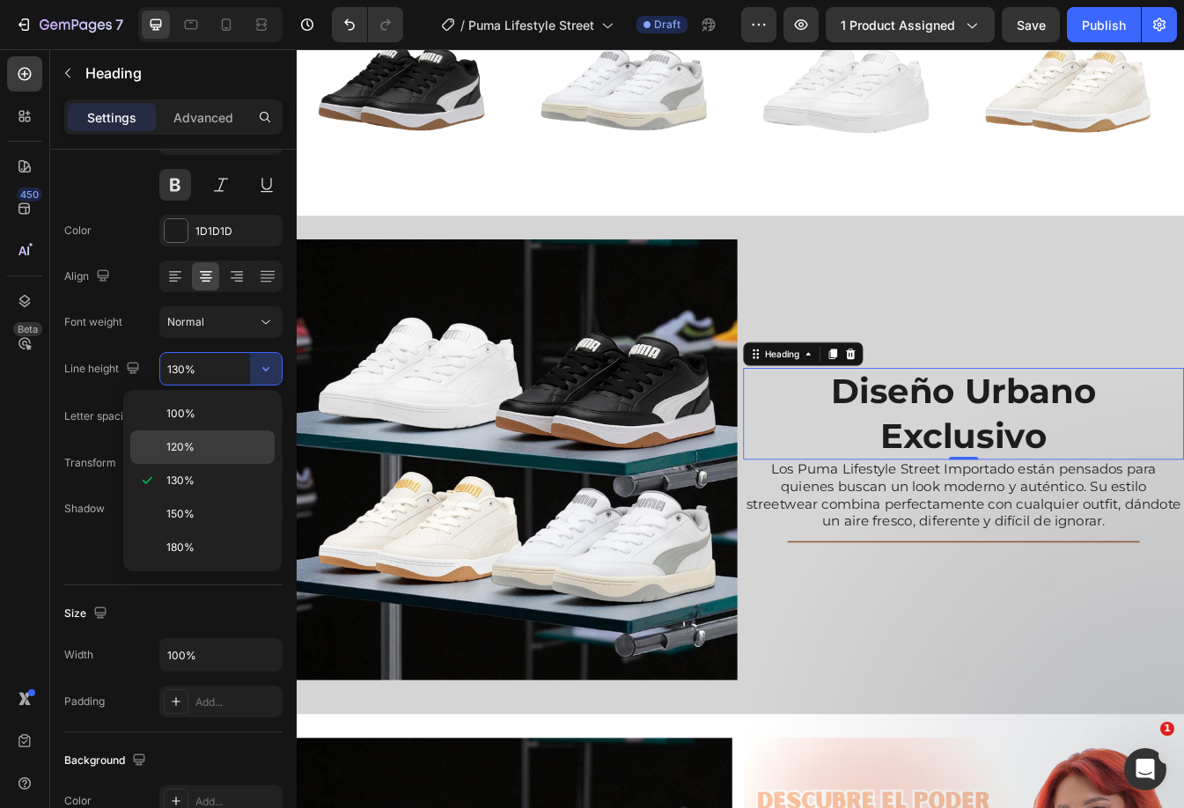
click at [223, 435] on div "120%" at bounding box center [202, 446] width 144 height 33
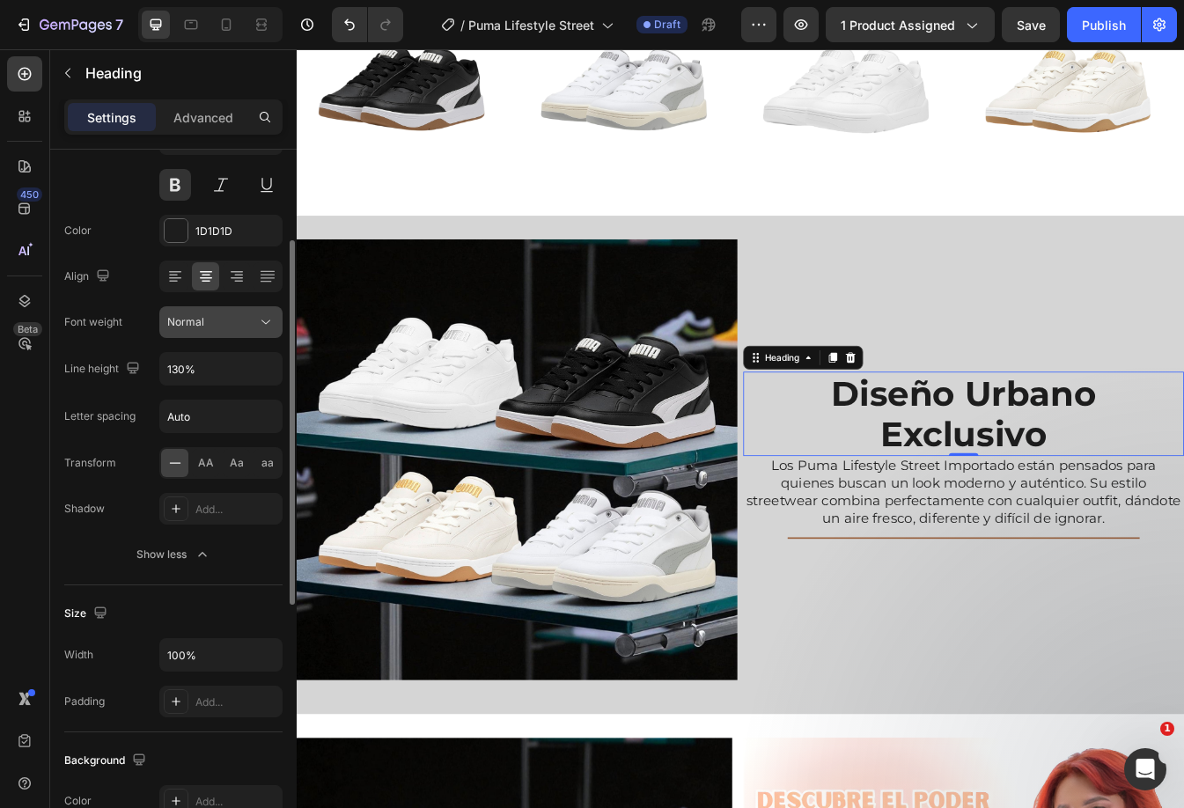
click at [263, 322] on icon at bounding box center [265, 322] width 9 height 4
click at [109, 208] on div "Font Montserrat Size 46 Color 1D1D1D Align Font weight Normal Line height 130% …" at bounding box center [173, 323] width 218 height 495
click at [271, 376] on icon "button" at bounding box center [266, 369] width 18 height 18
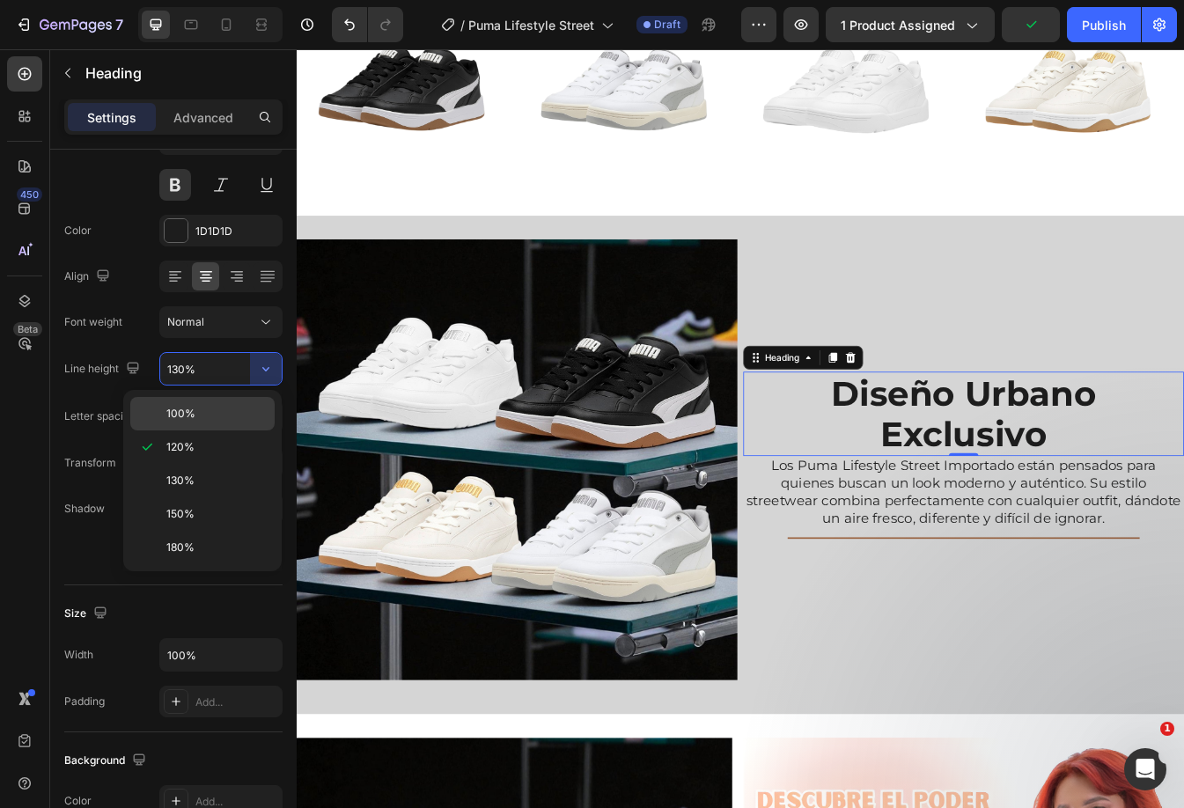
click at [241, 406] on p "100%" at bounding box center [216, 414] width 100 height 16
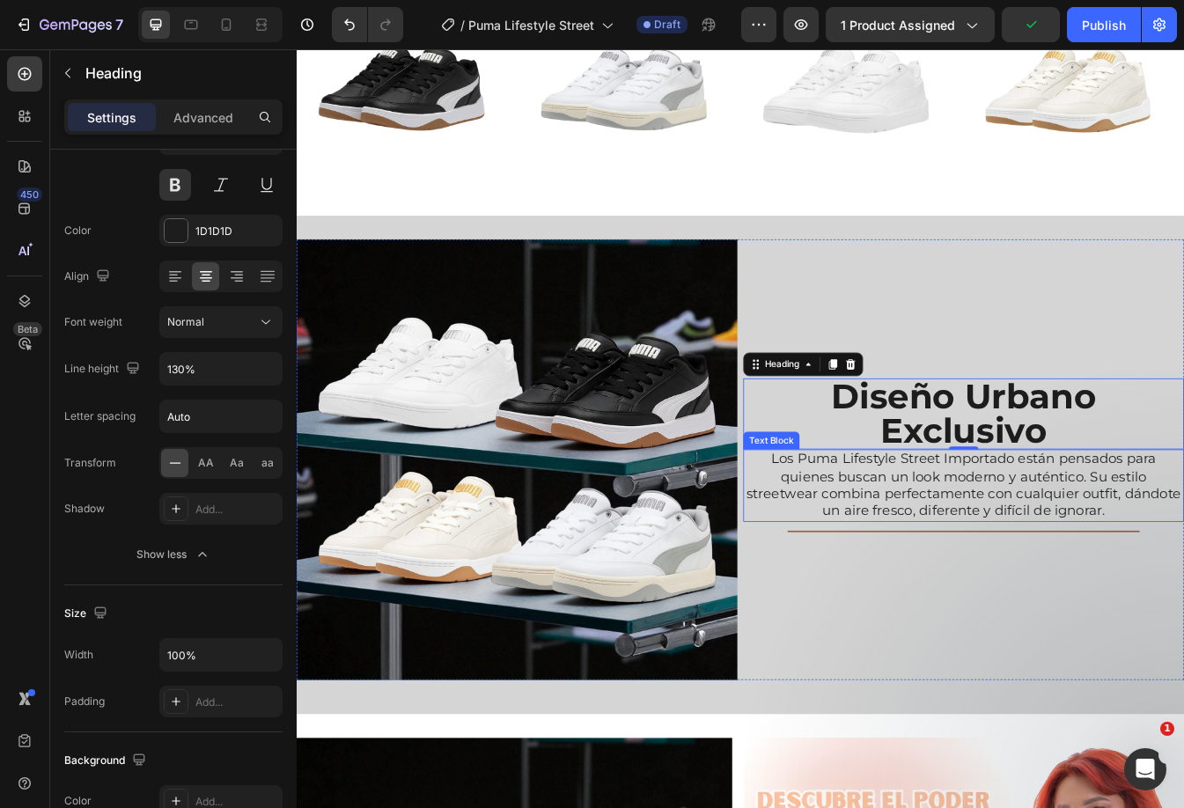
click at [1008, 559] on p "Los Puma Lifestyle Street Importado están pensados para quienes buscan un look …" at bounding box center [1090, 568] width 521 height 83
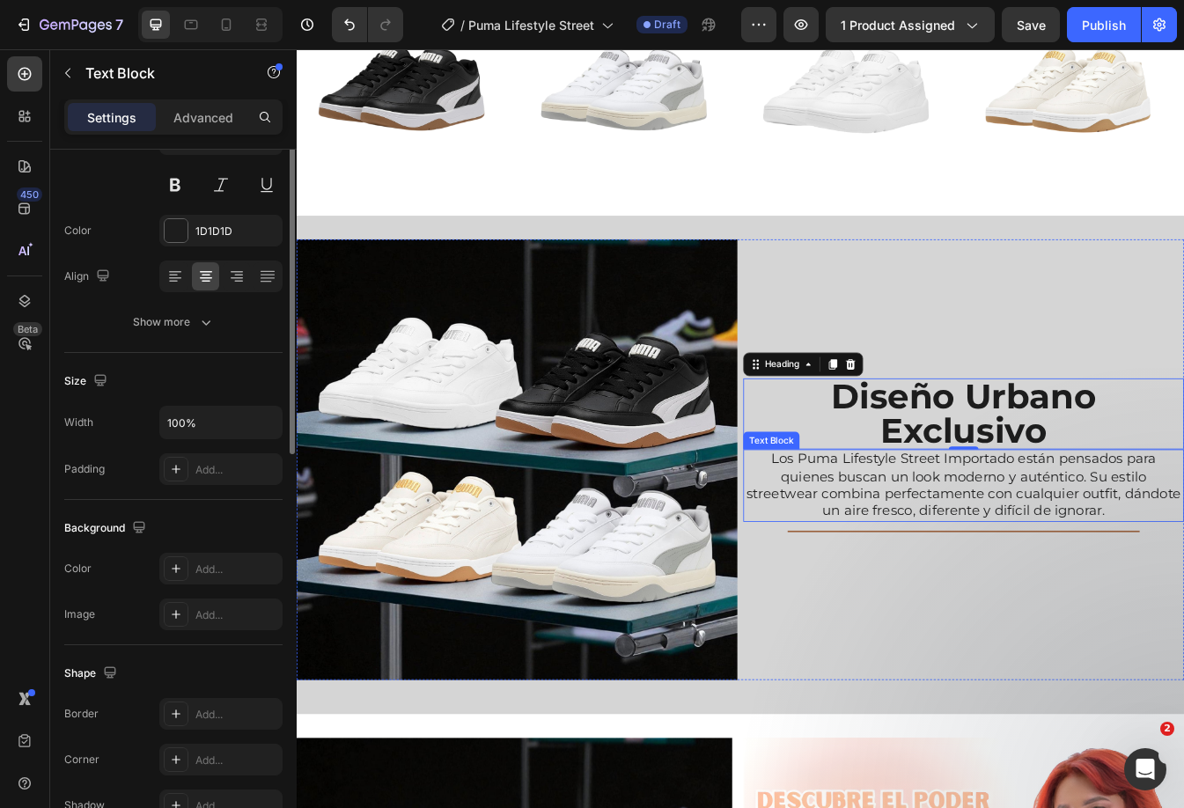
scroll to position [0, 0]
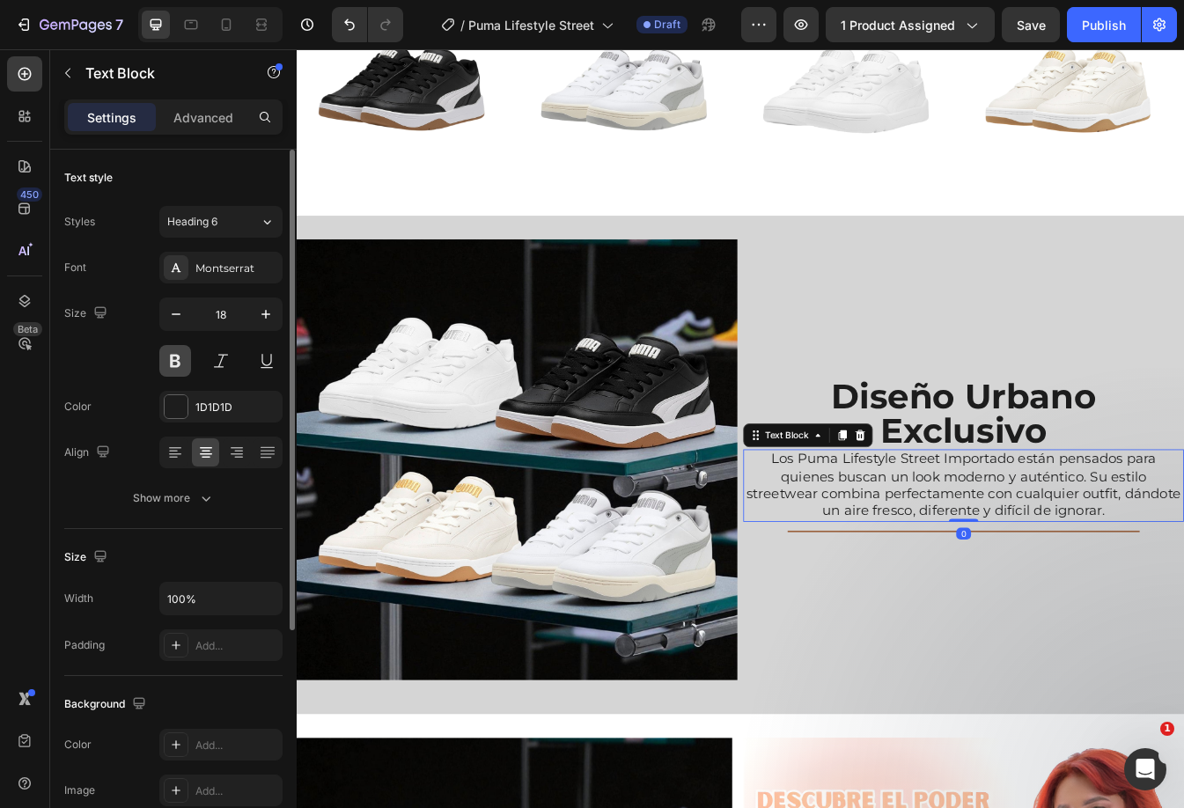
click at [179, 356] on button at bounding box center [175, 361] width 32 height 32
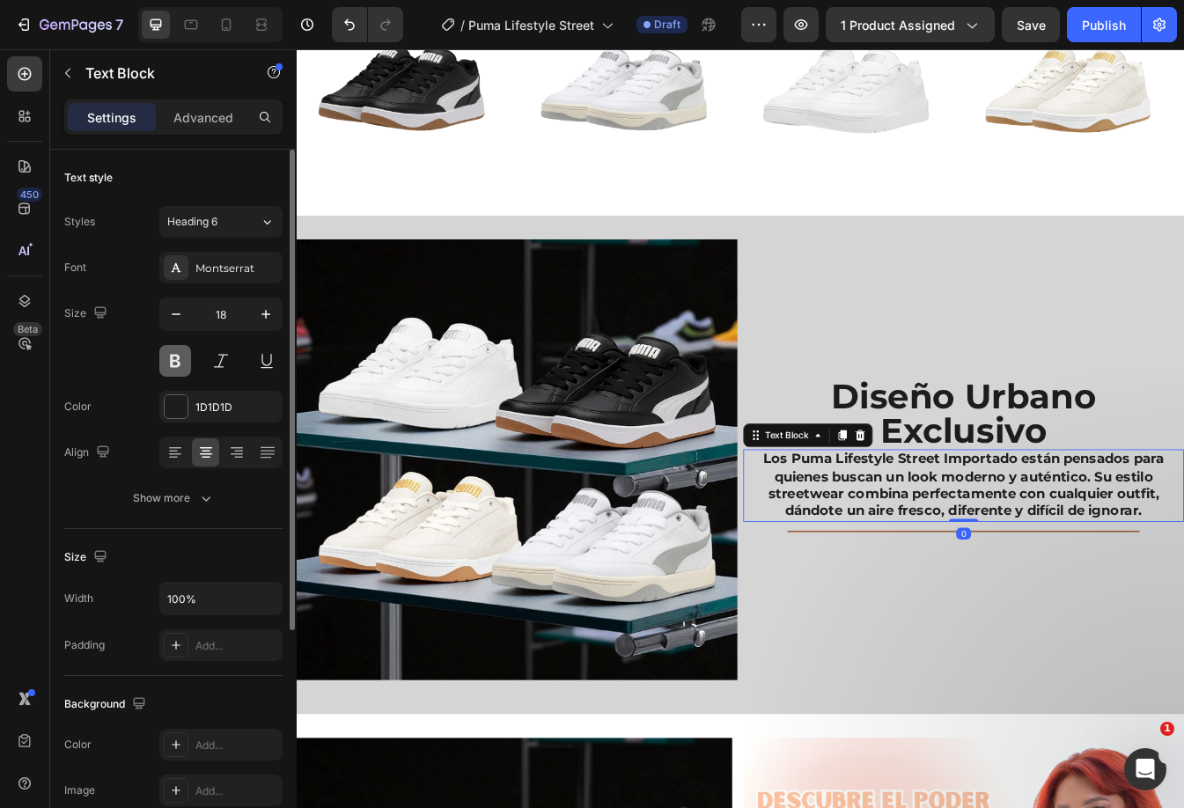
click at [179, 356] on button at bounding box center [175, 361] width 32 height 32
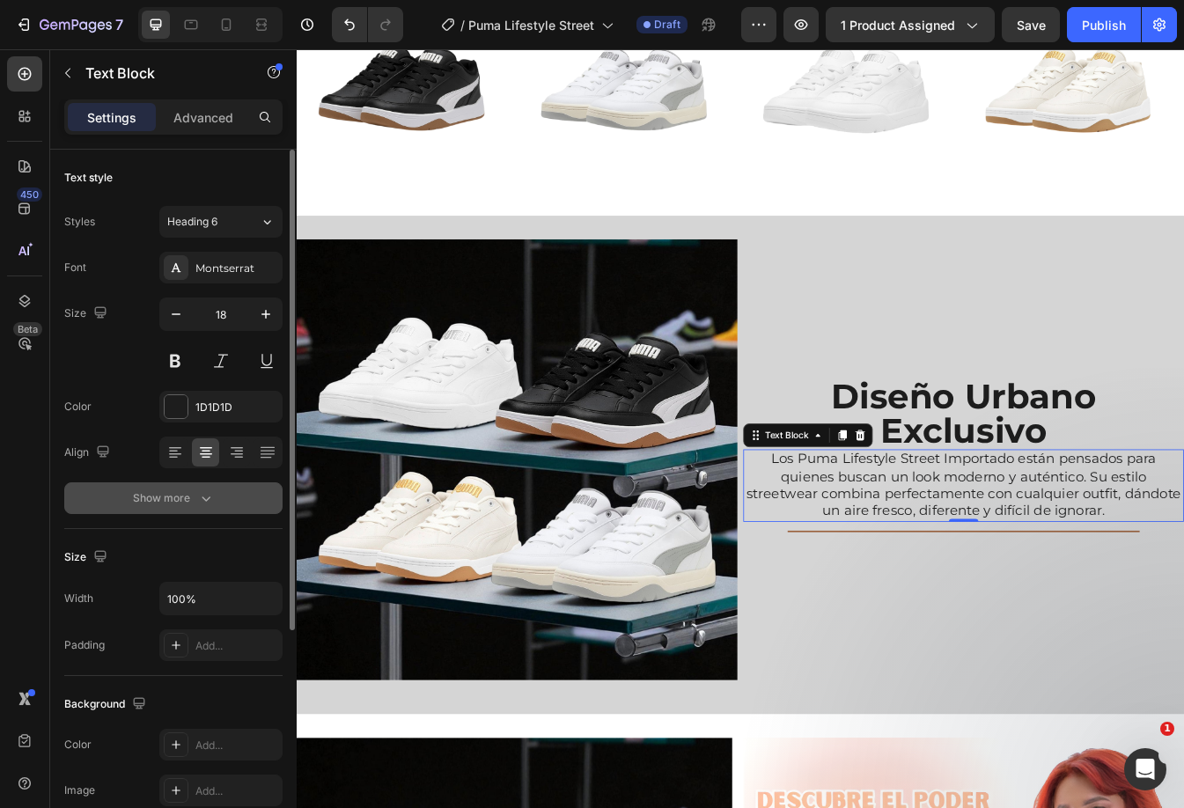
click at [211, 507] on button "Show more" at bounding box center [173, 498] width 218 height 32
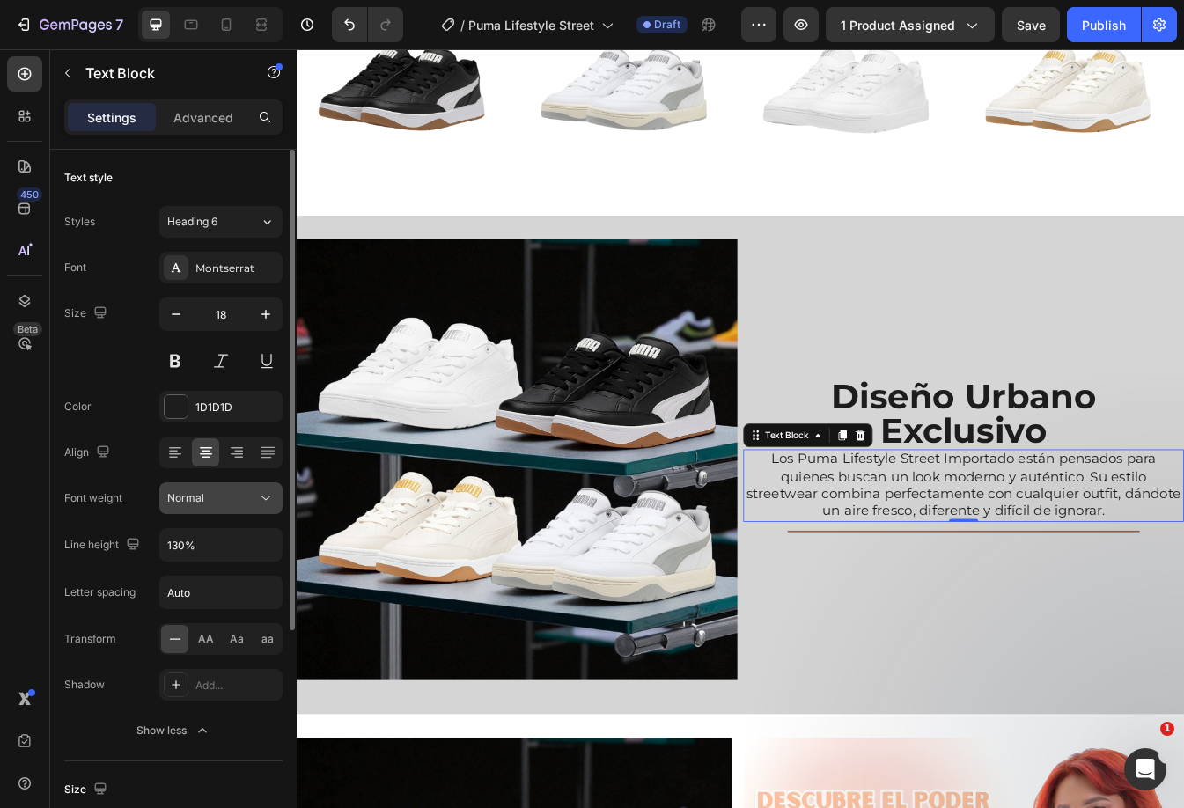
click at [244, 494] on div "Normal" at bounding box center [212, 498] width 90 height 16
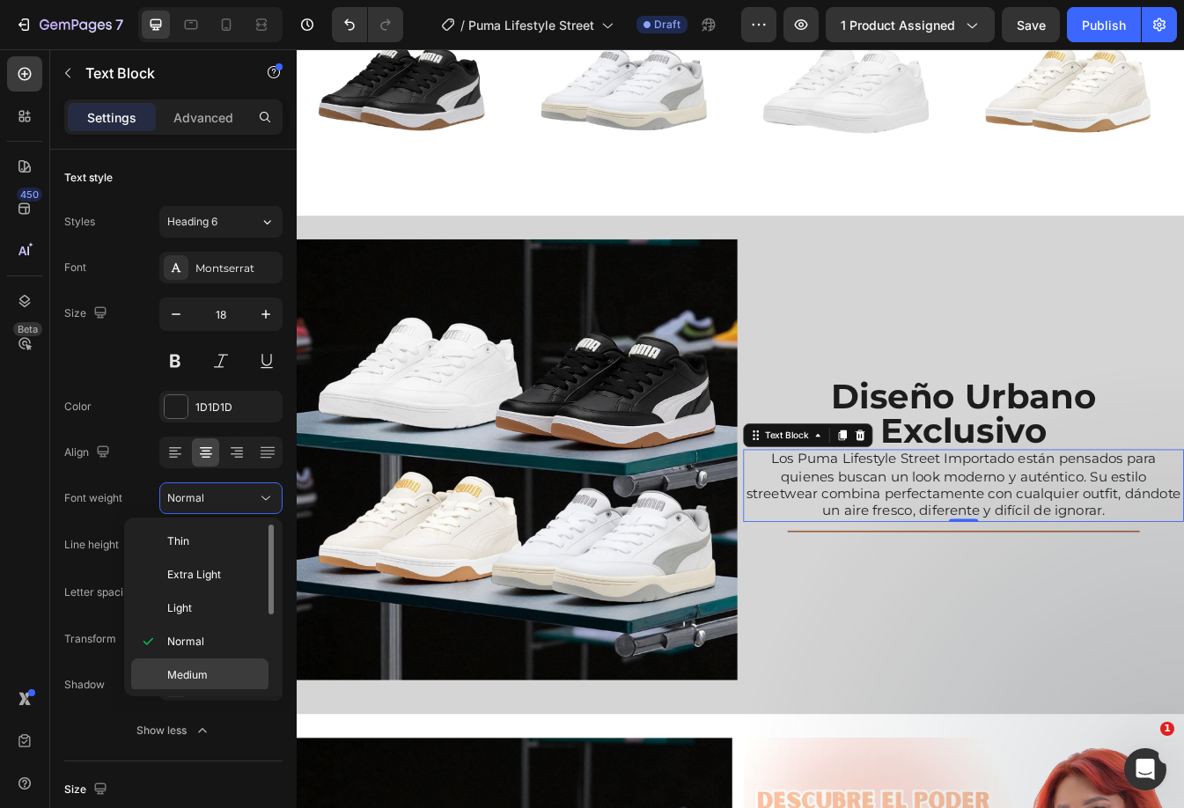
click at [190, 671] on span "Medium" at bounding box center [187, 675] width 40 height 16
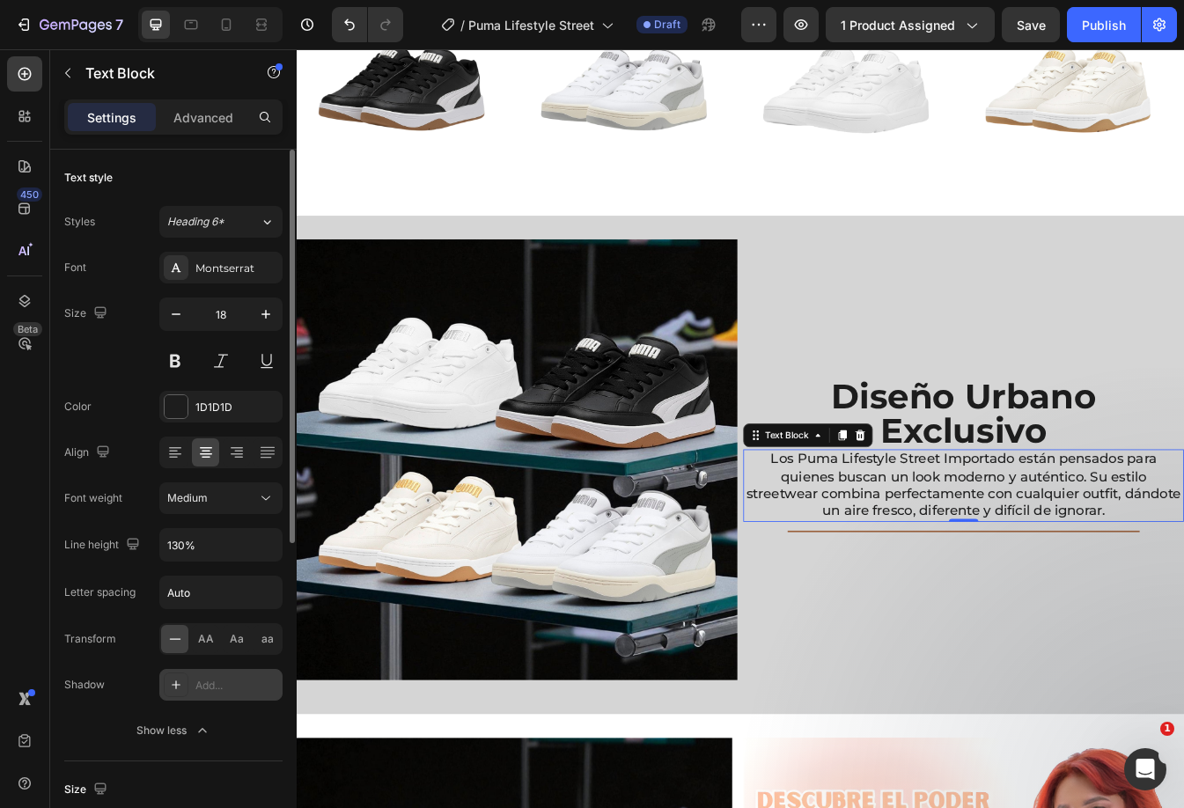
scroll to position [88, 0]
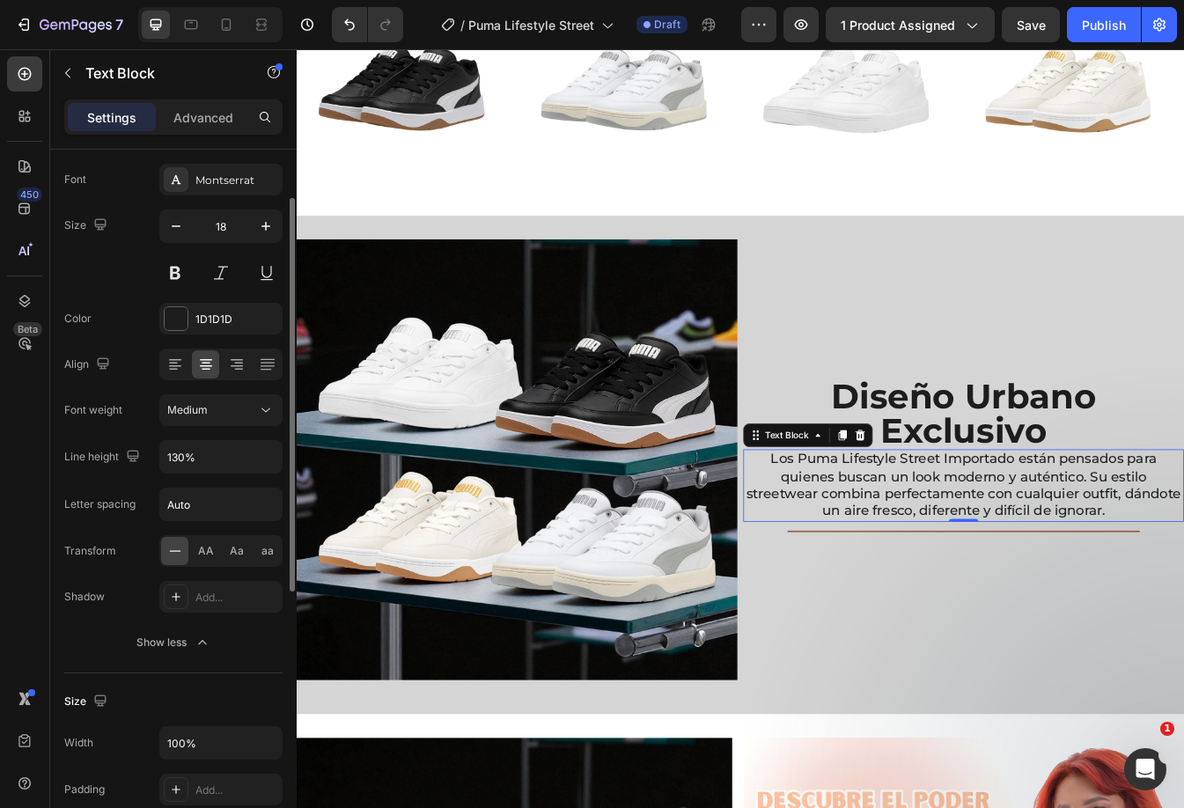
click at [232, 404] on div "Medium" at bounding box center [212, 410] width 90 height 16
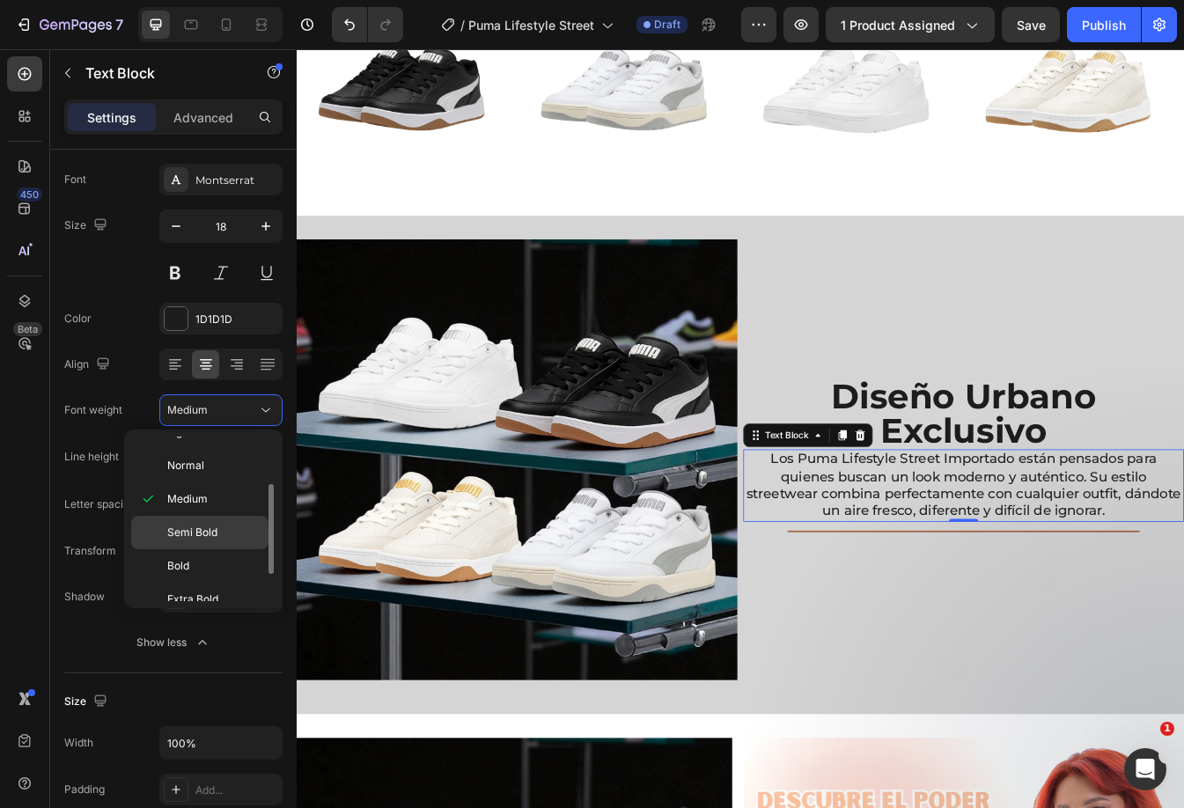
click at [218, 549] on div "Semi Bold" at bounding box center [199, 565] width 137 height 33
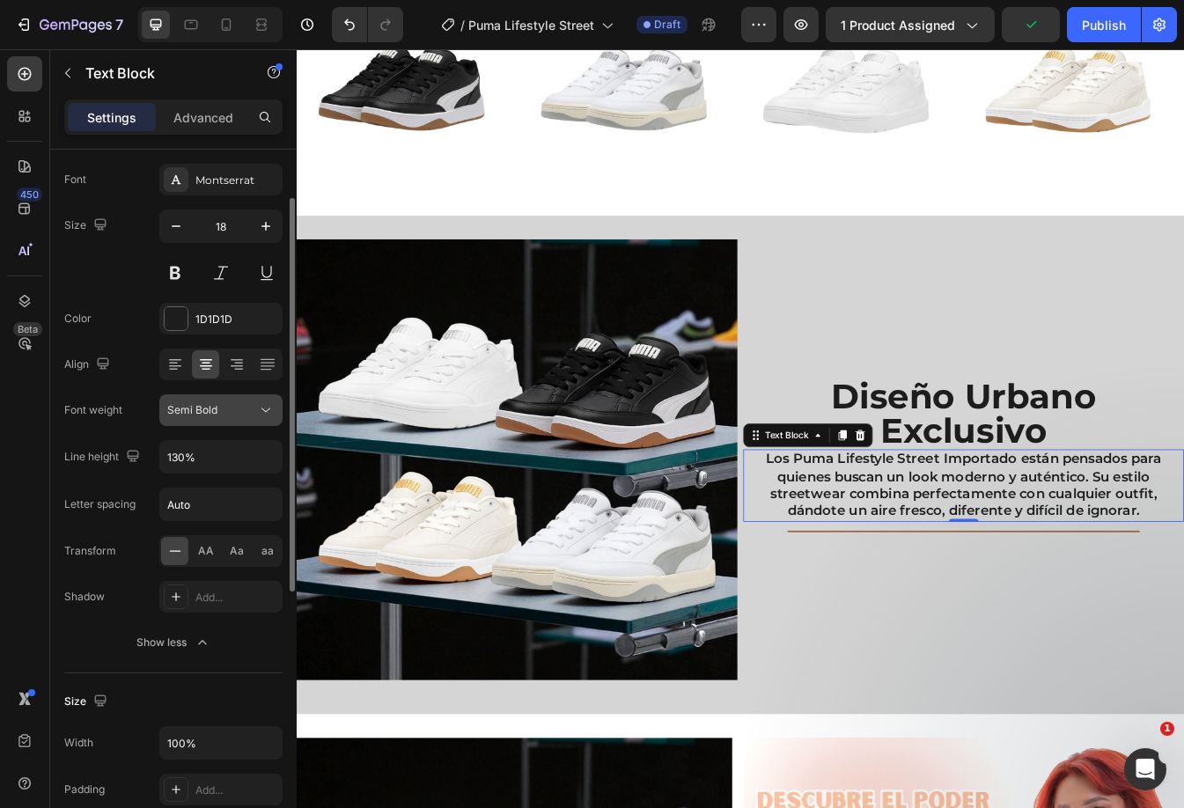
click at [246, 408] on div "Semi Bold" at bounding box center [212, 410] width 90 height 16
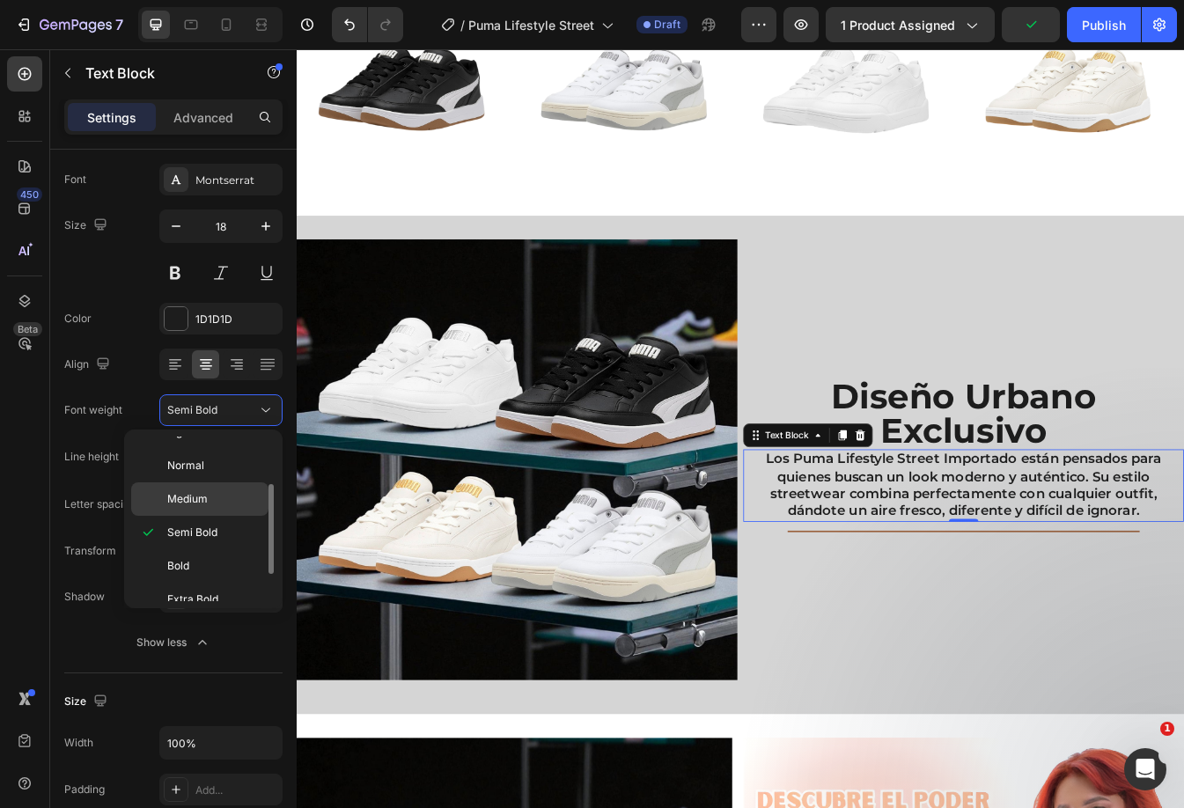
click at [205, 486] on div "Medium" at bounding box center [199, 498] width 137 height 33
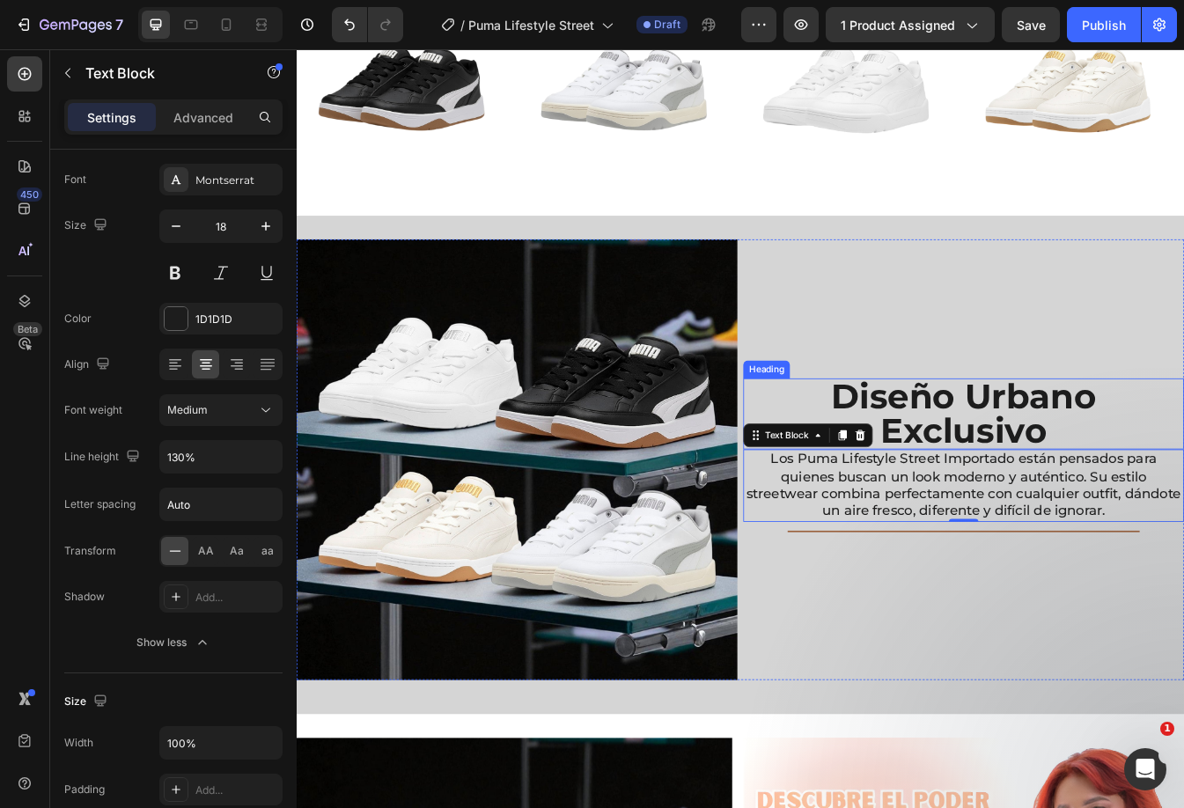
click at [1183, 458] on h2 "Diseño Urbano Exclusivo" at bounding box center [1090, 483] width 524 height 84
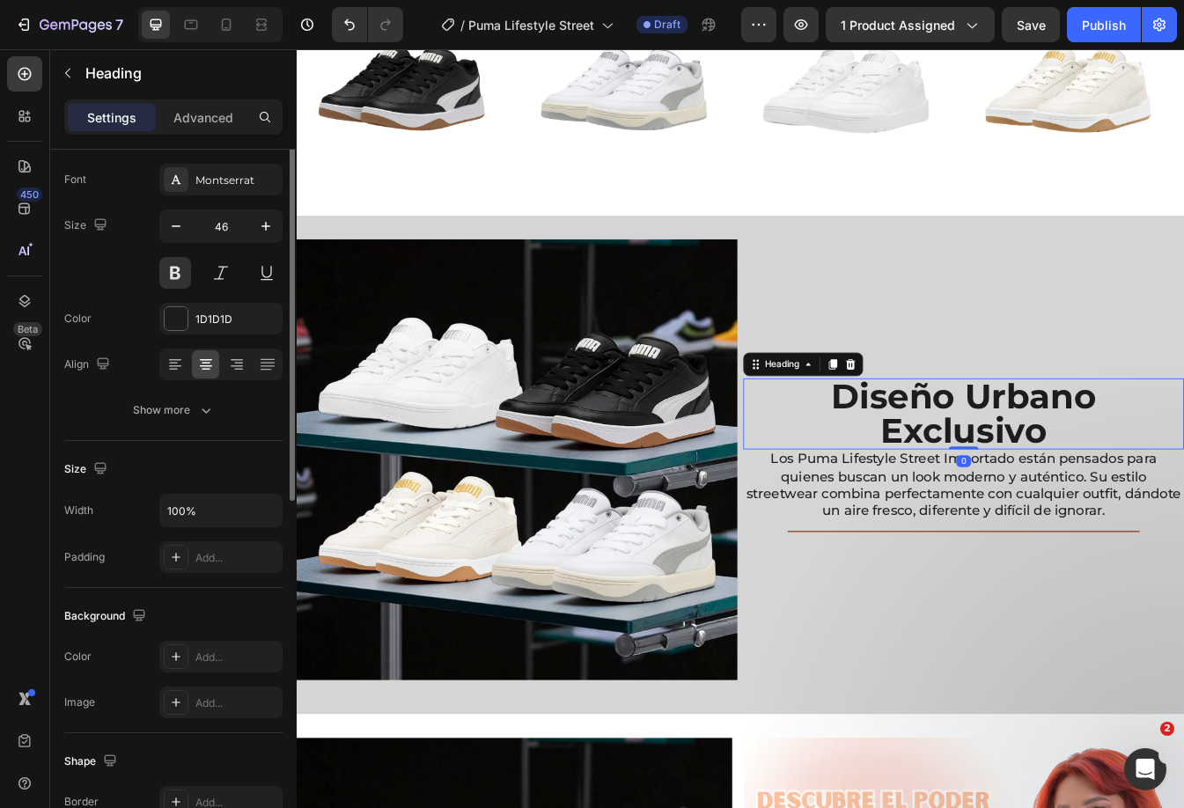
scroll to position [0, 0]
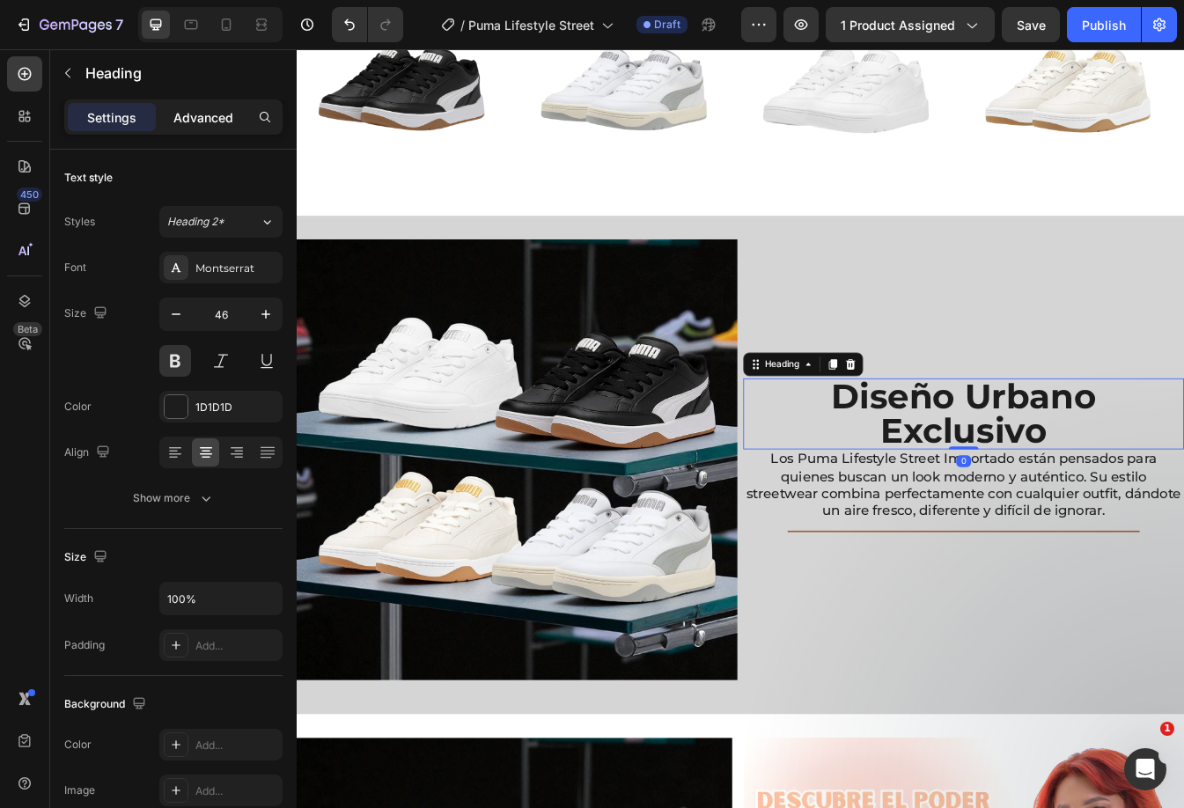
click at [190, 119] on p "Advanced" at bounding box center [203, 117] width 60 height 18
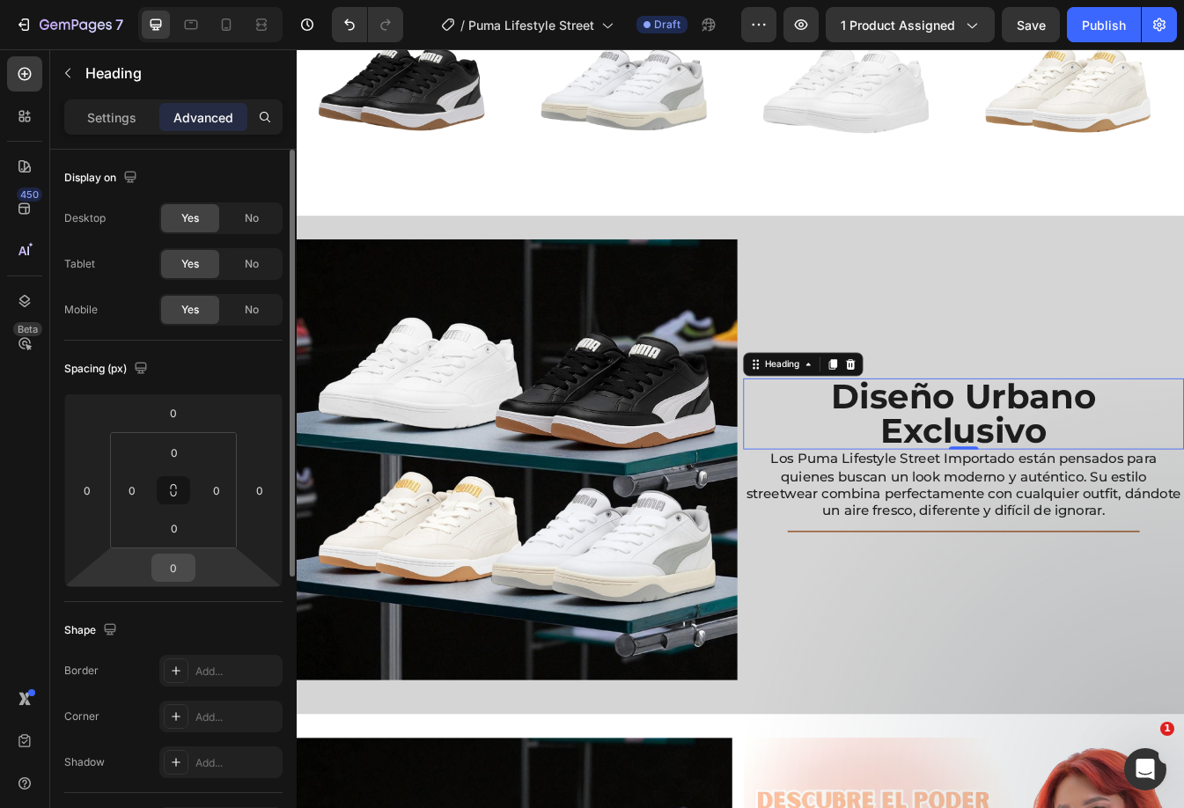
click at [169, 565] on input "0" at bounding box center [173, 567] width 35 height 26
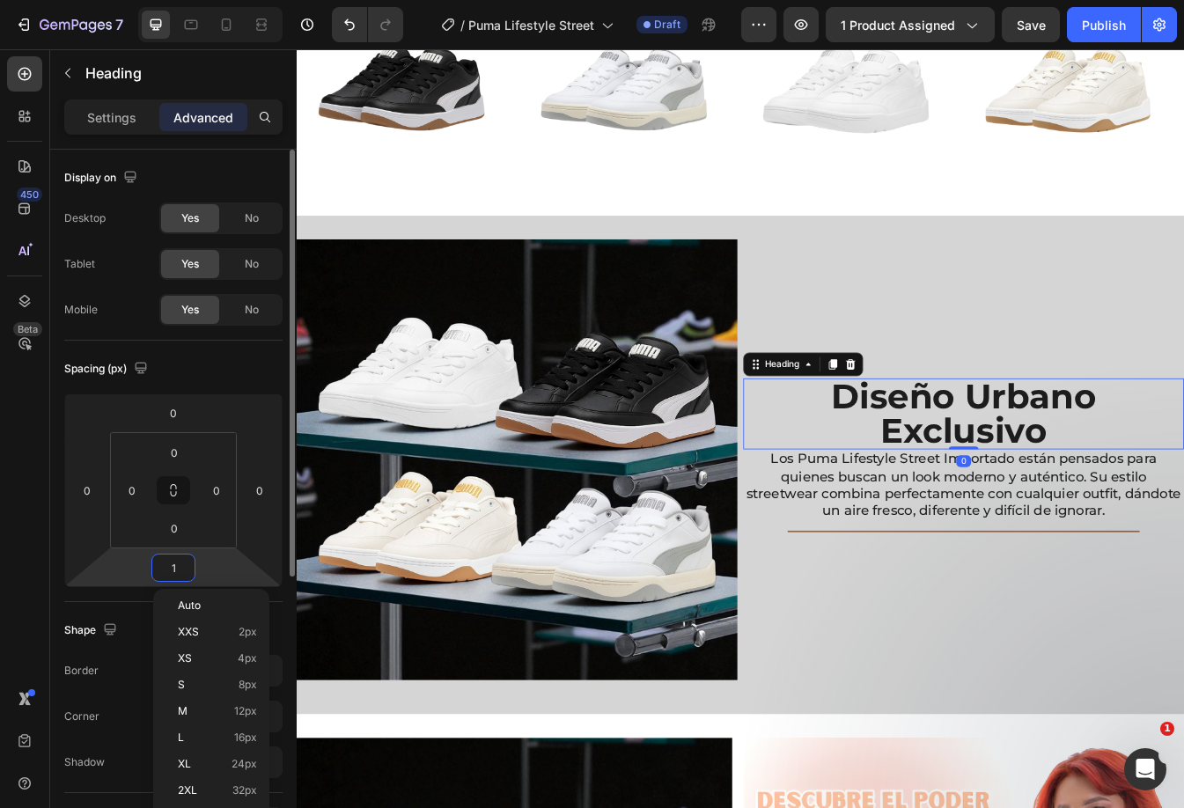
type input "10"
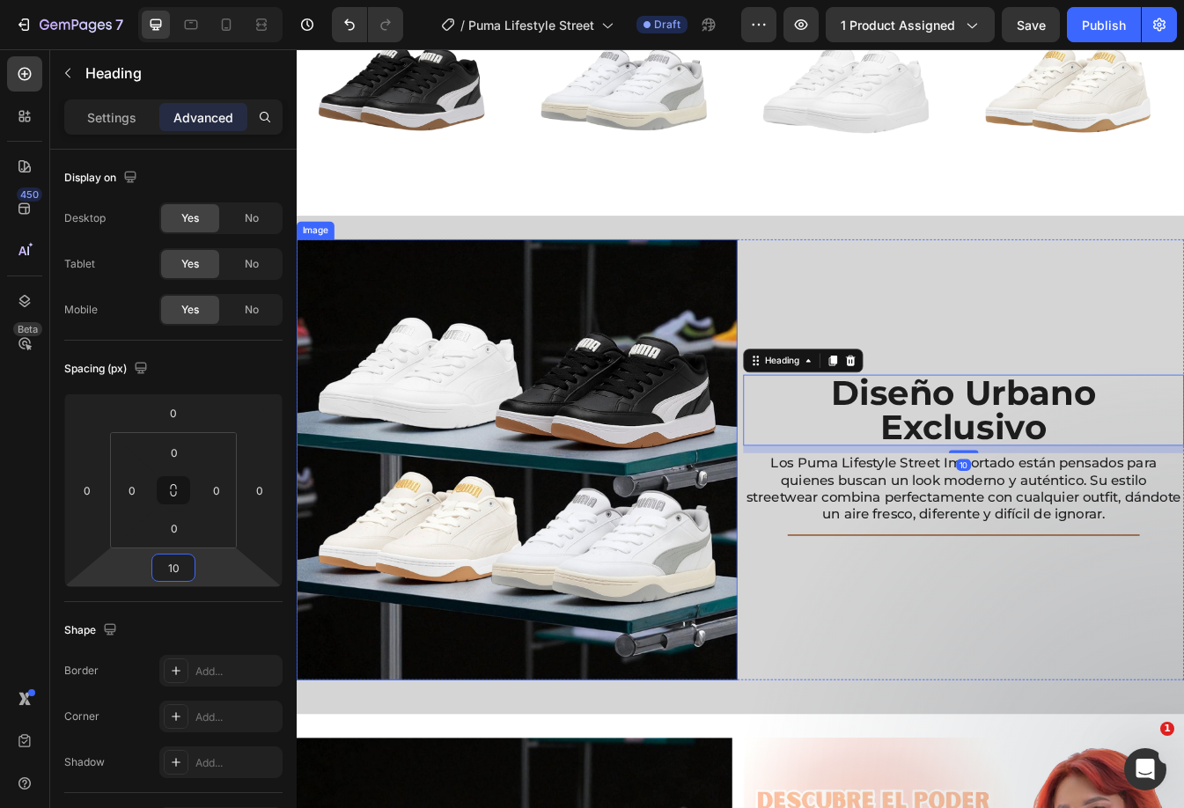
click at [675, 429] on img at bounding box center [559, 537] width 524 height 524
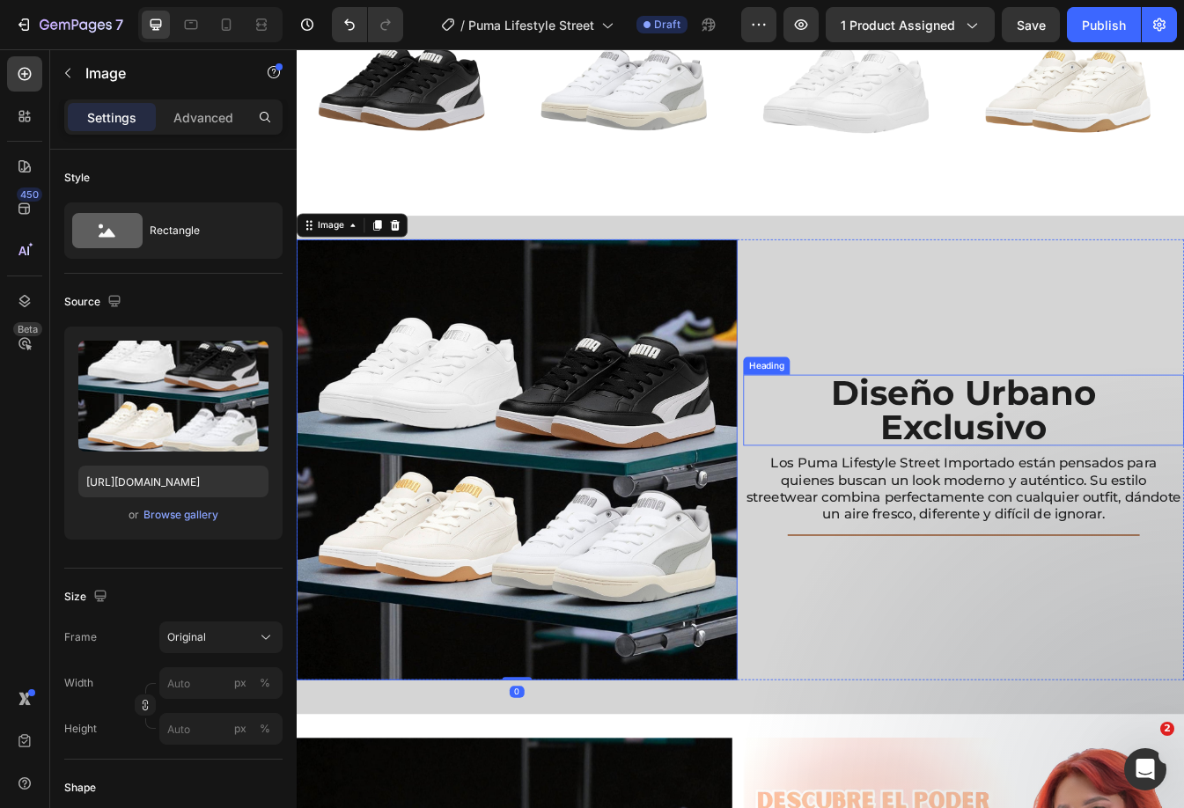
click at [997, 466] on h2 "Diseño Urbano Exclusivo" at bounding box center [1090, 478] width 524 height 84
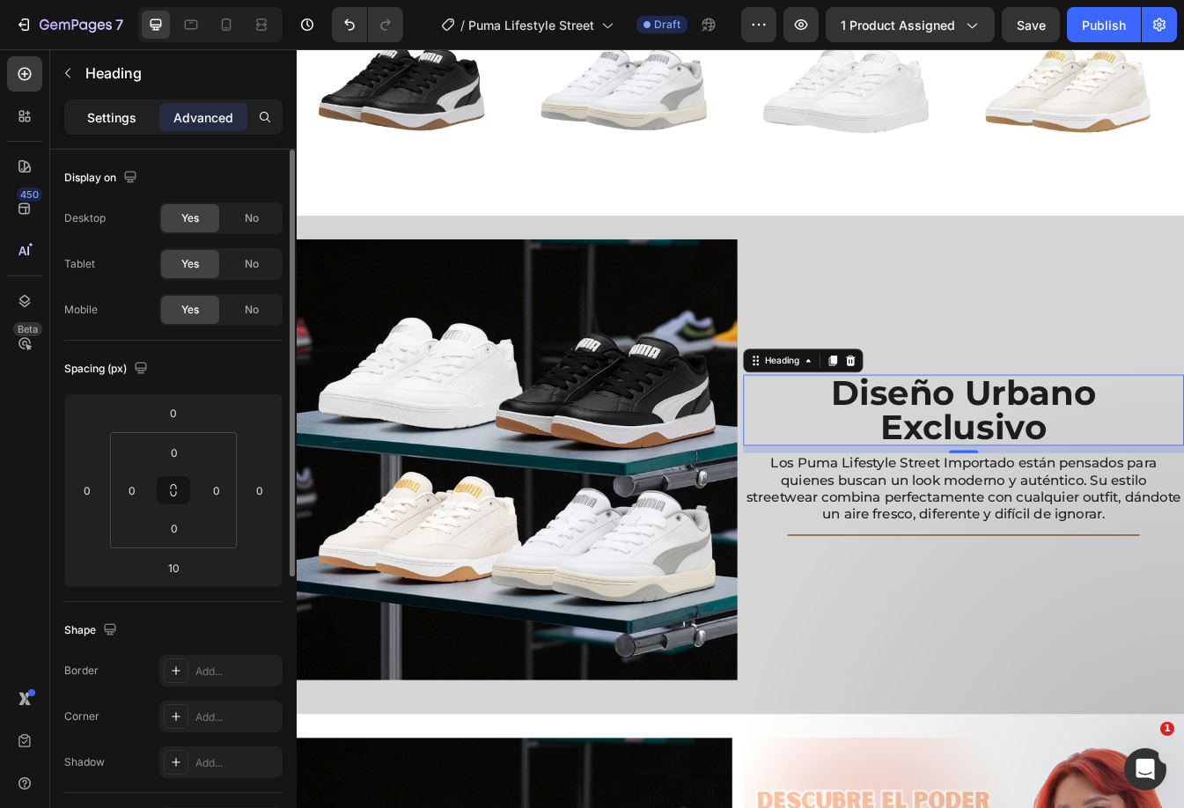
click at [109, 118] on p "Settings" at bounding box center [111, 117] width 49 height 18
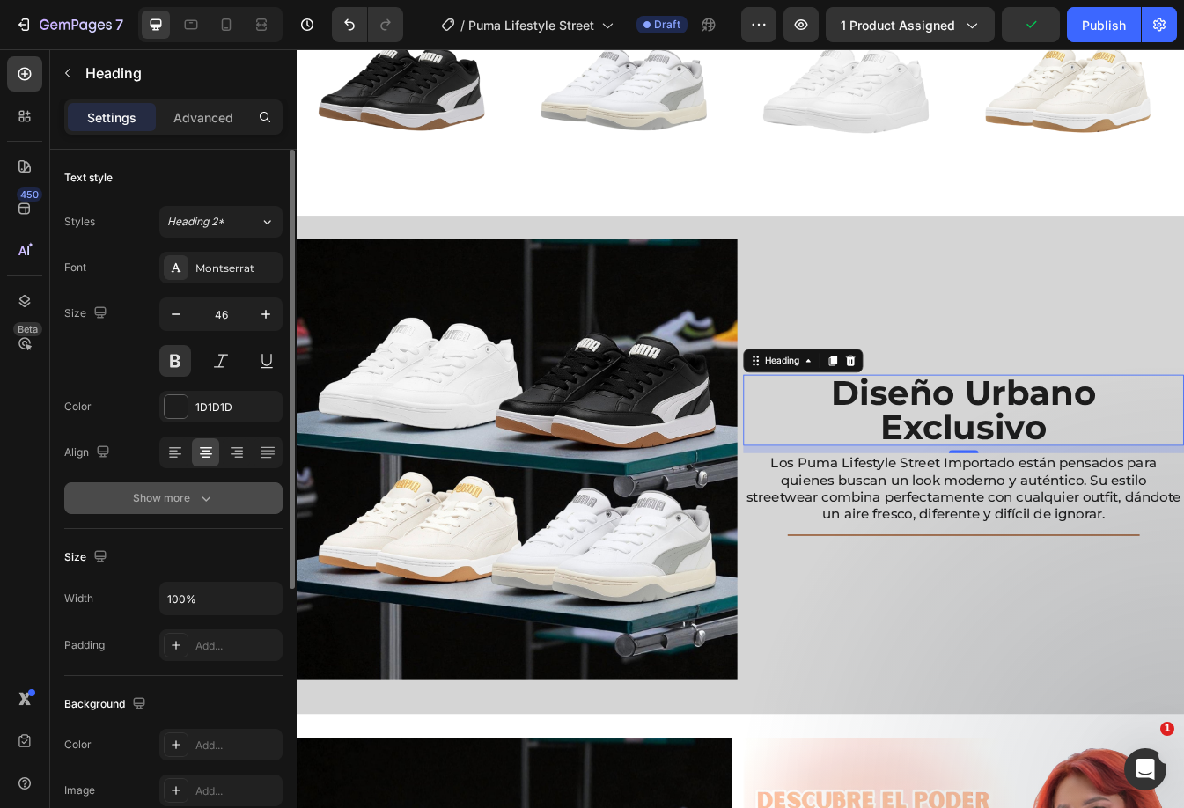
click at [181, 508] on button "Show more" at bounding box center [173, 498] width 218 height 32
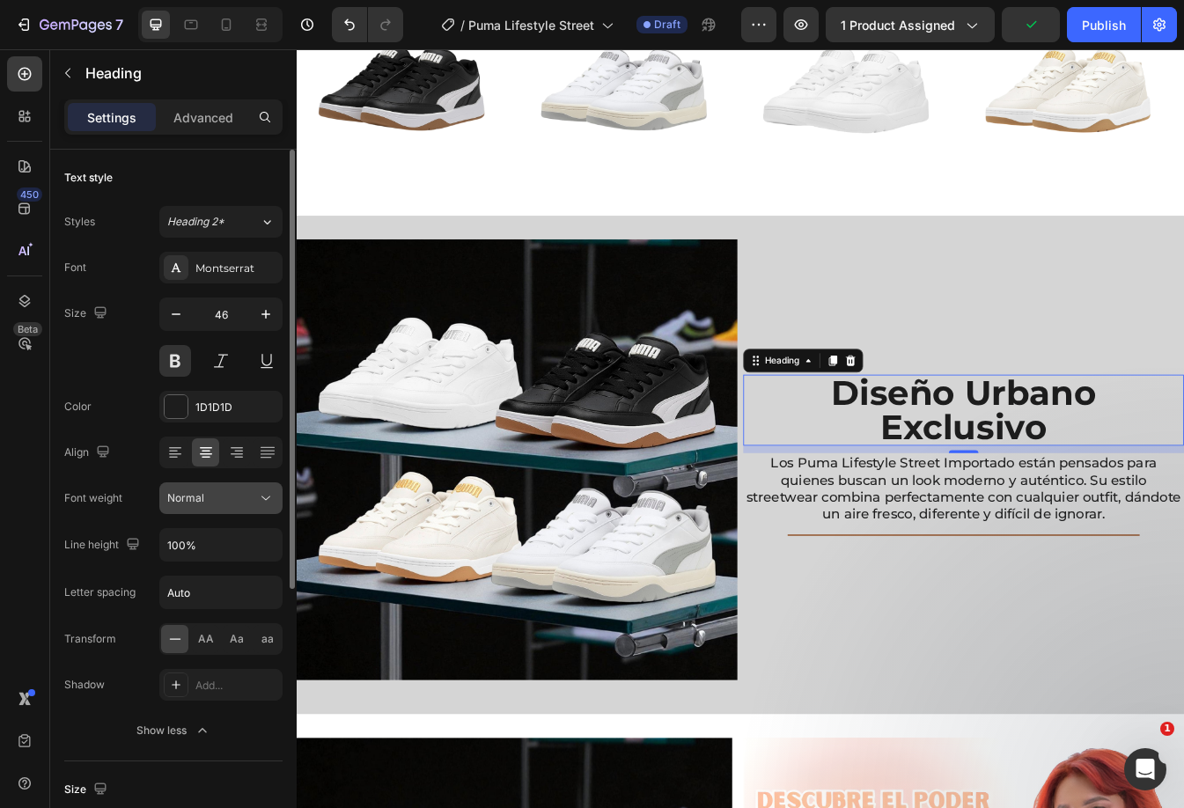
click at [228, 504] on div "Normal" at bounding box center [212, 498] width 90 height 16
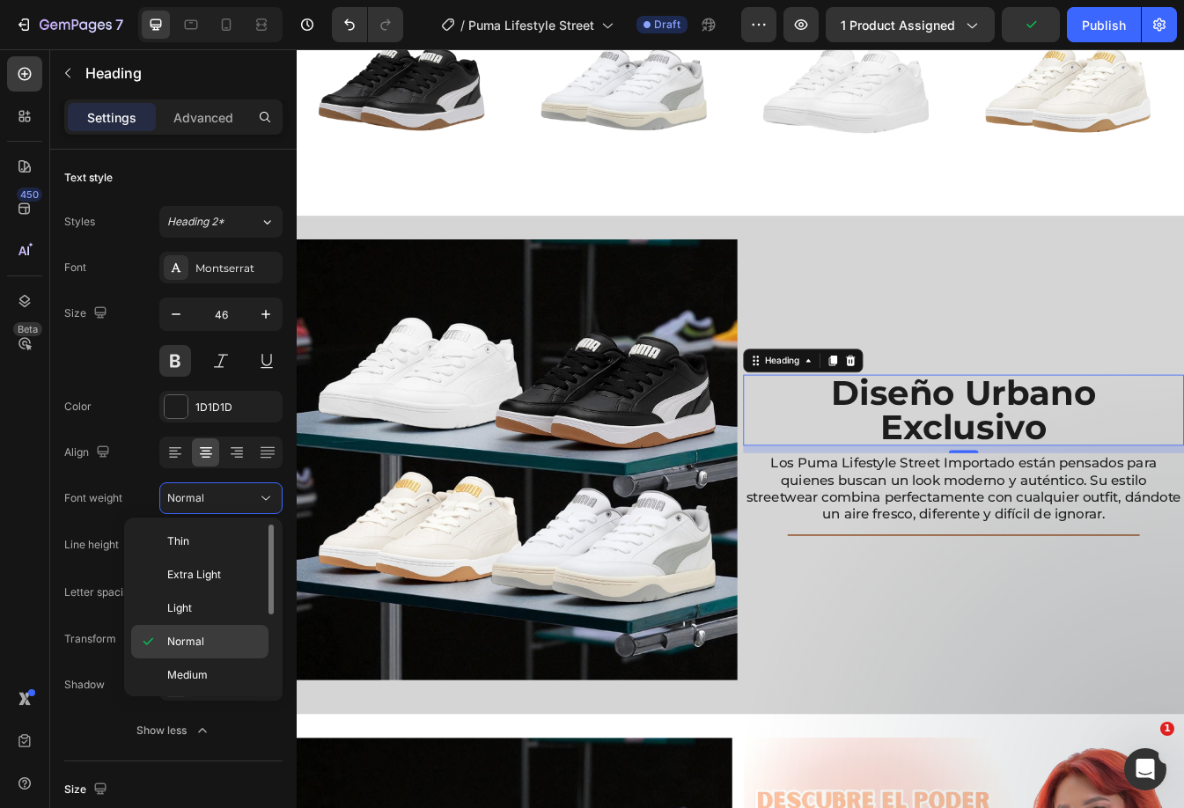
scroll to position [88, 0]
click at [209, 622] on span "Semi Bold" at bounding box center [192, 620] width 50 height 16
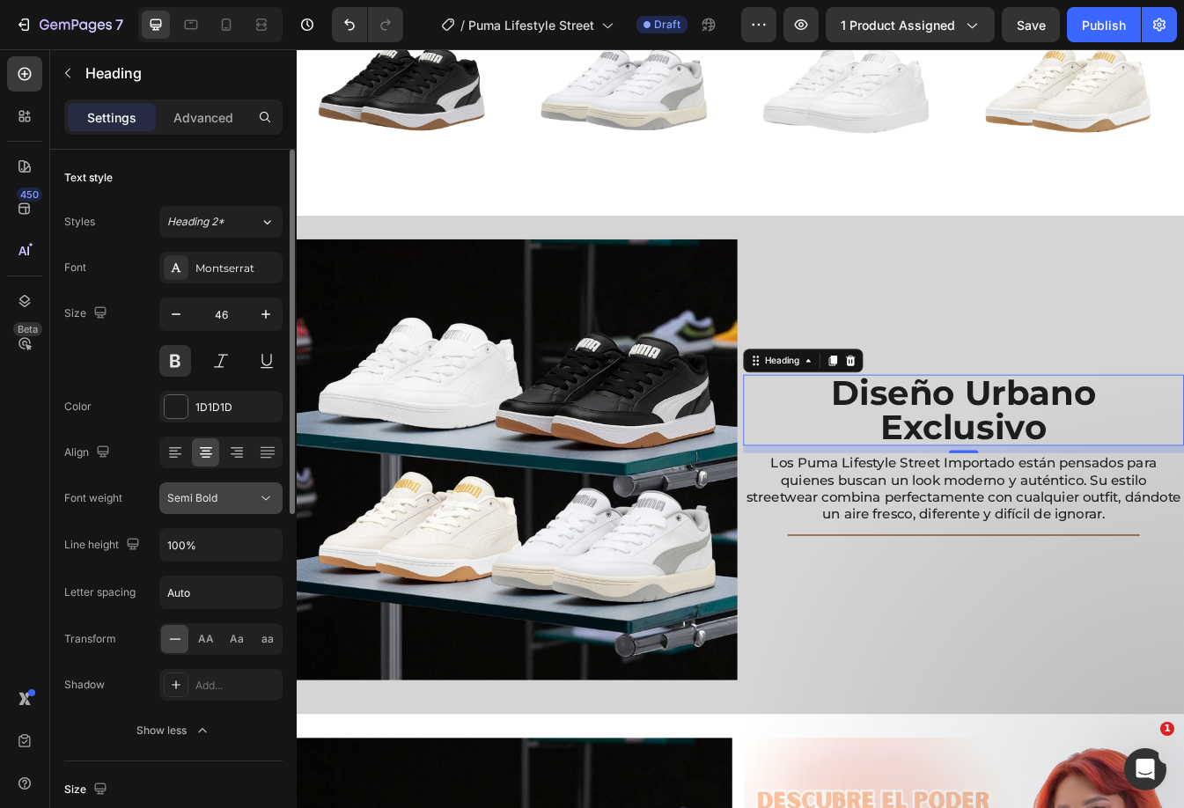
click at [255, 492] on div "Semi Bold" at bounding box center [212, 498] width 90 height 16
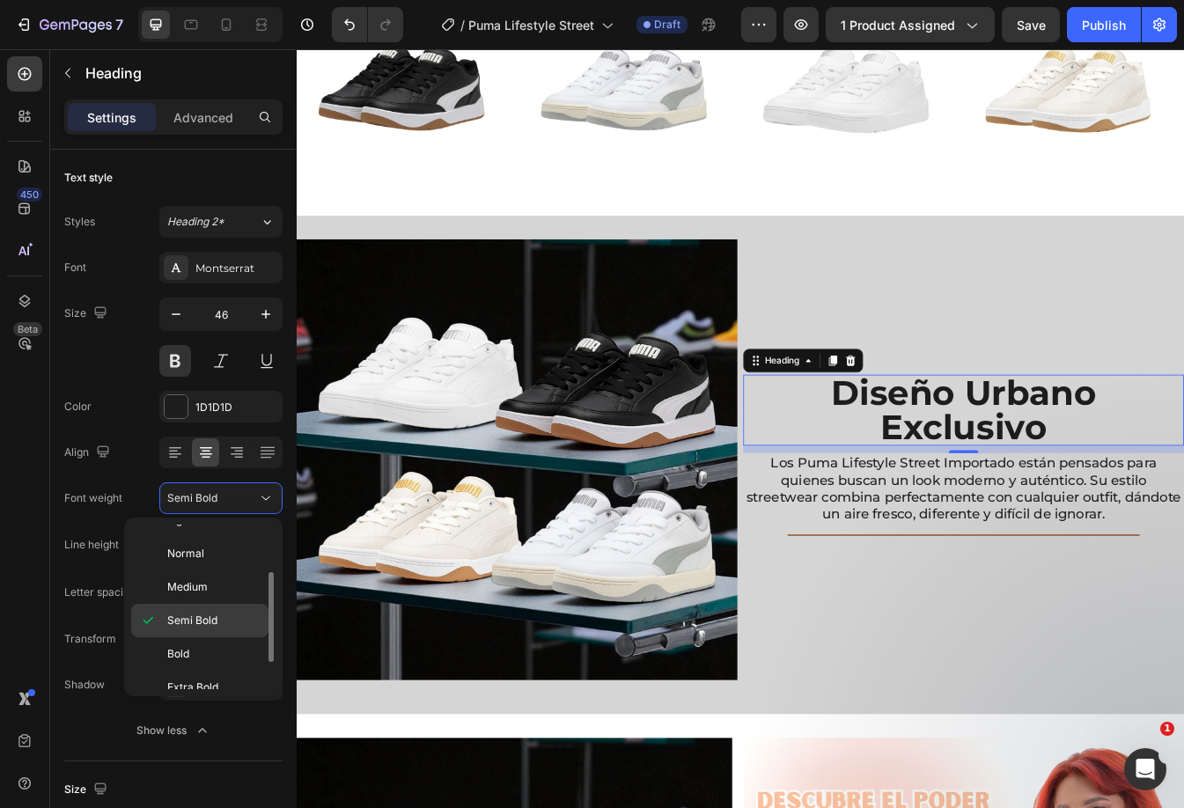
scroll to position [136, 0]
click at [210, 656] on div "Extra Bold" at bounding box center [199, 672] width 137 height 33
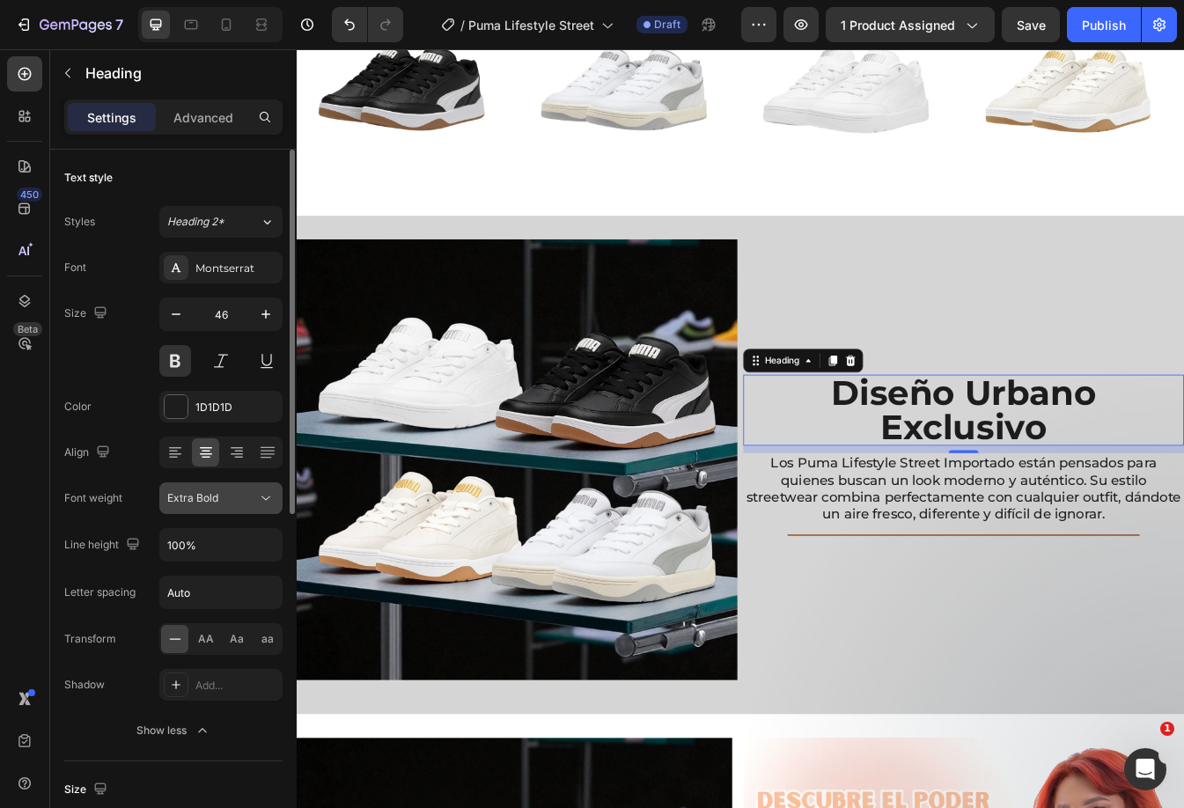
click at [261, 493] on icon at bounding box center [266, 498] width 18 height 18
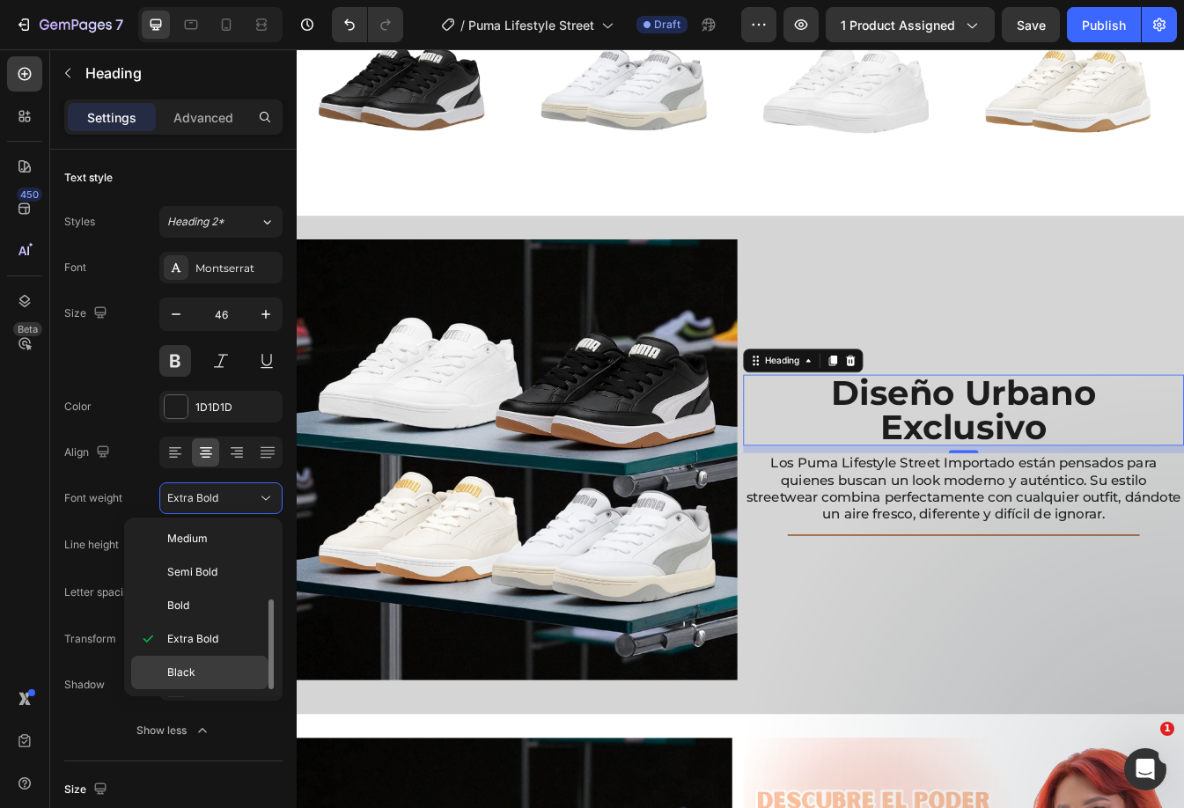
click at [194, 664] on div "Black" at bounding box center [199, 672] width 137 height 33
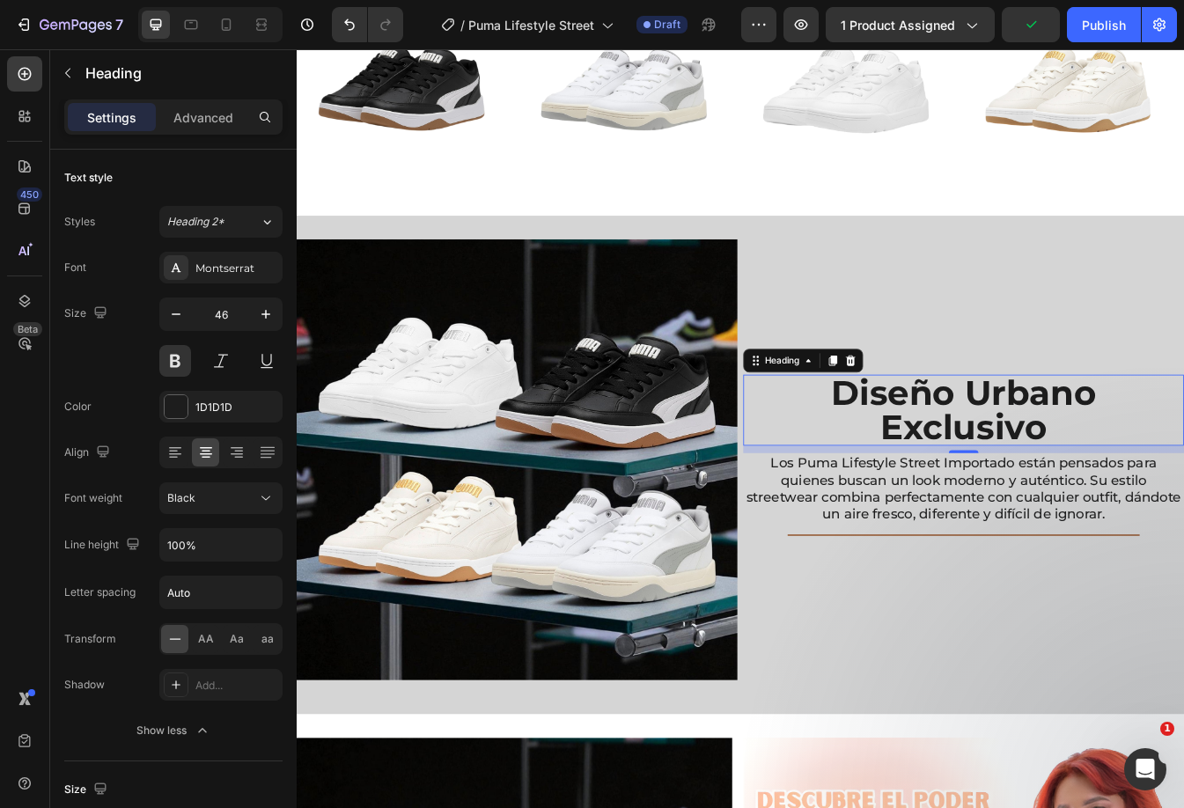
scroll to position [510, 0]
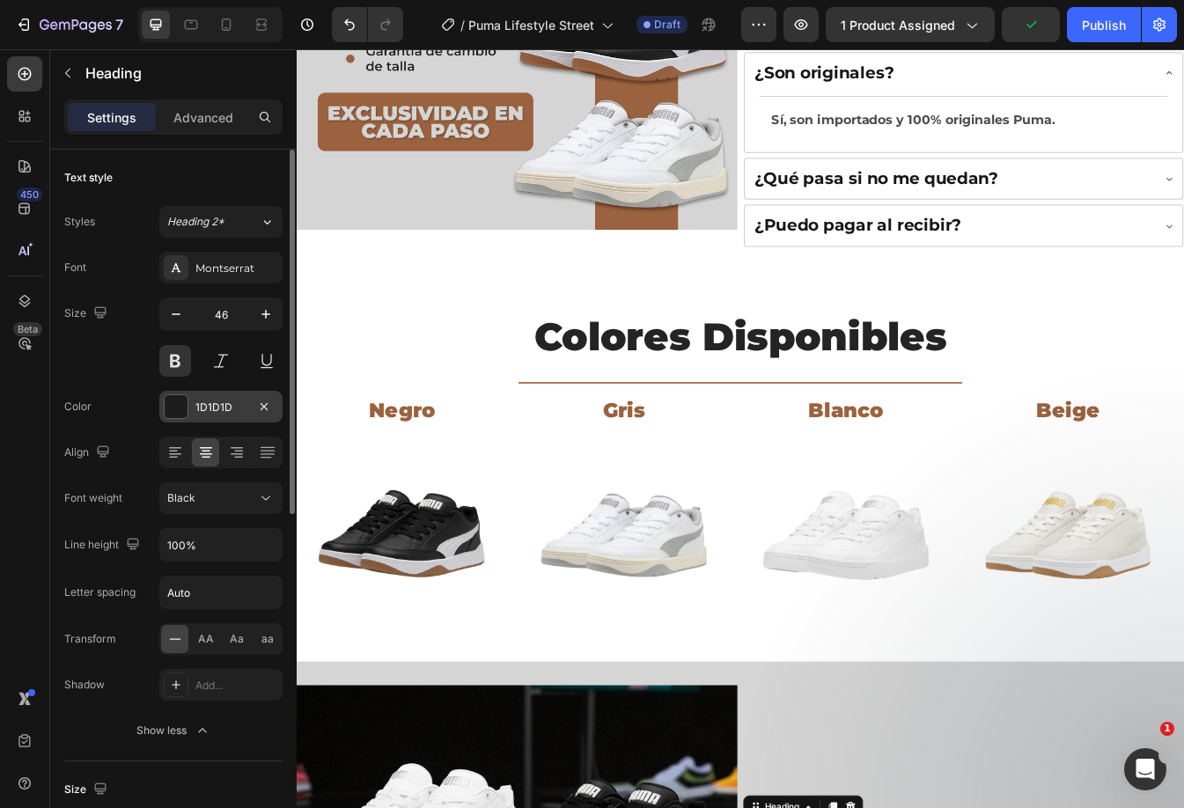
click at [187, 399] on div at bounding box center [176, 406] width 23 height 23
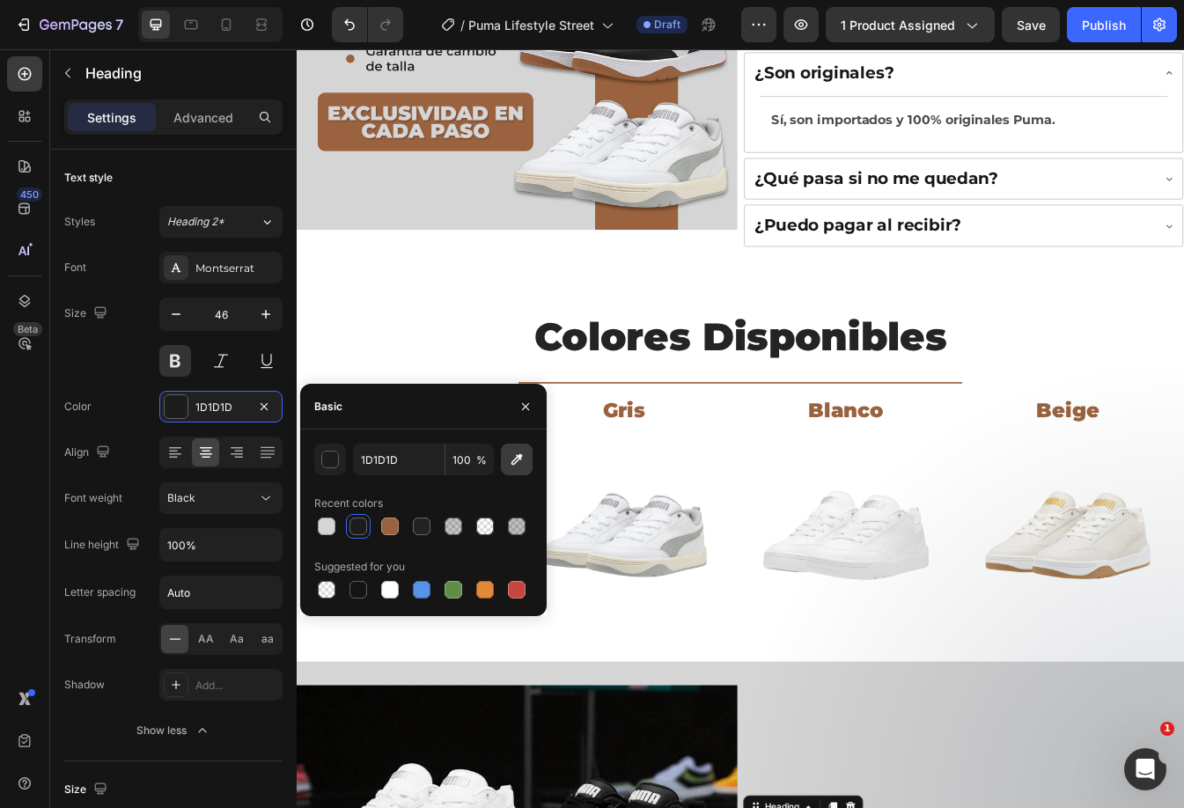
click at [513, 453] on icon "button" at bounding box center [517, 460] width 18 height 18
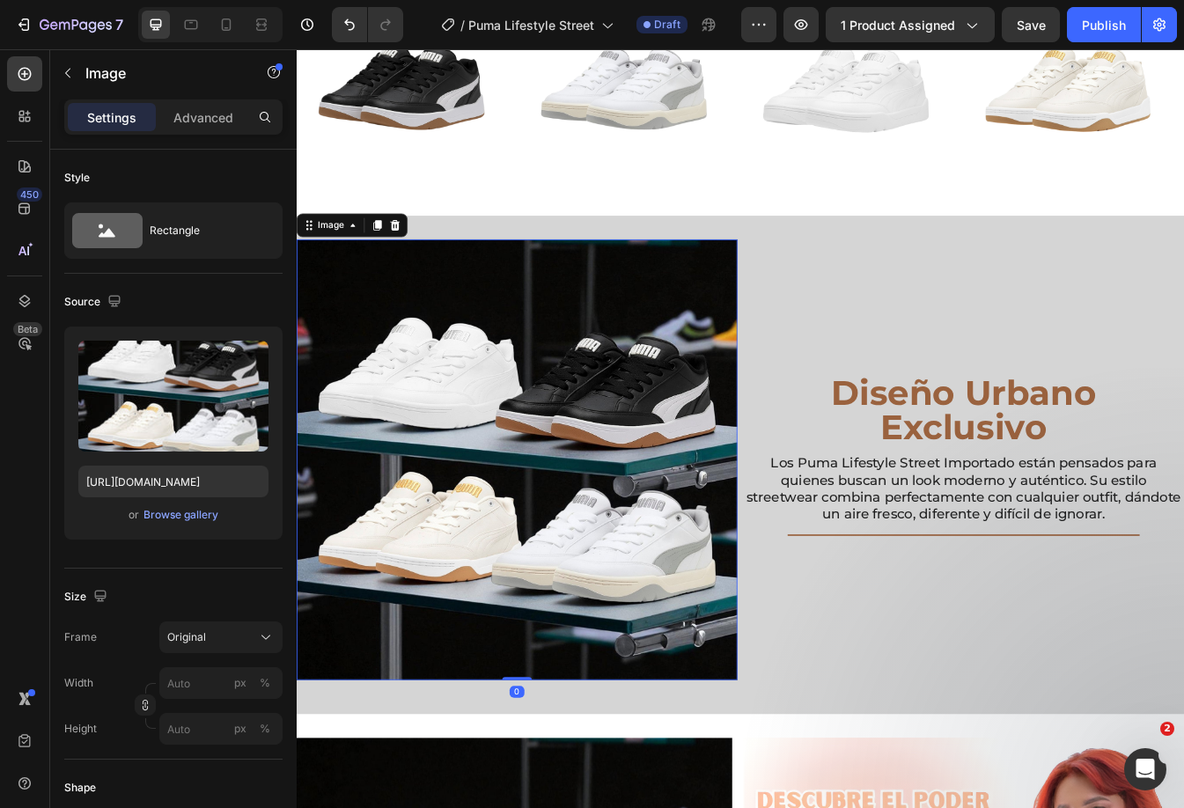
click at [694, 433] on img at bounding box center [559, 537] width 524 height 524
click at [231, 21] on icon at bounding box center [227, 24] width 10 height 12
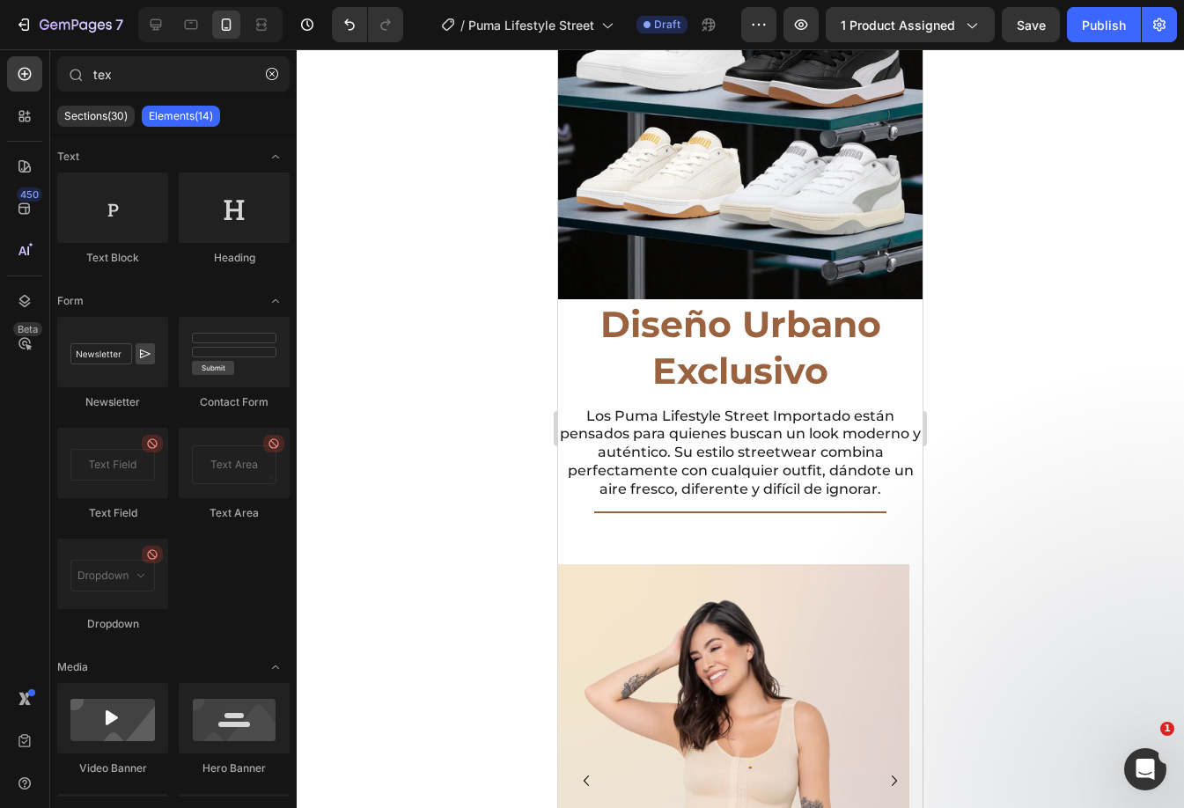
scroll to position [1300, 0]
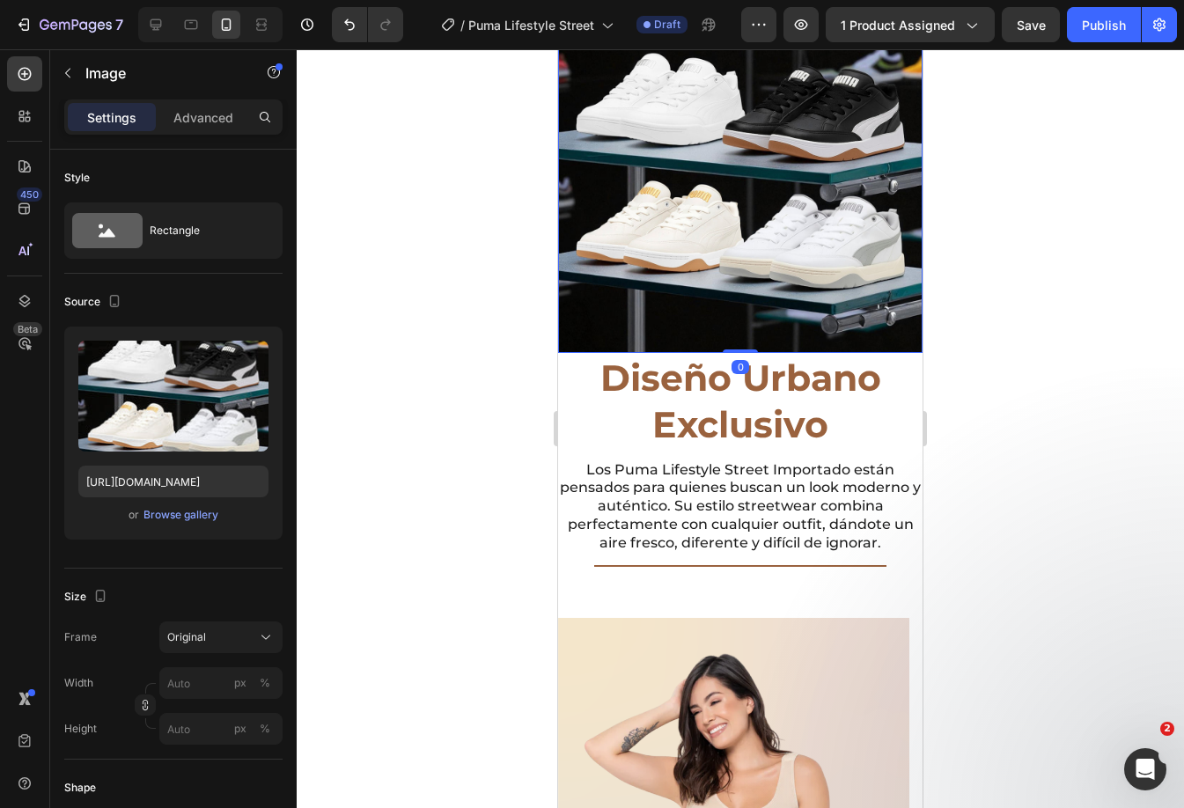
click at [819, 290] on img at bounding box center [740, 171] width 364 height 364
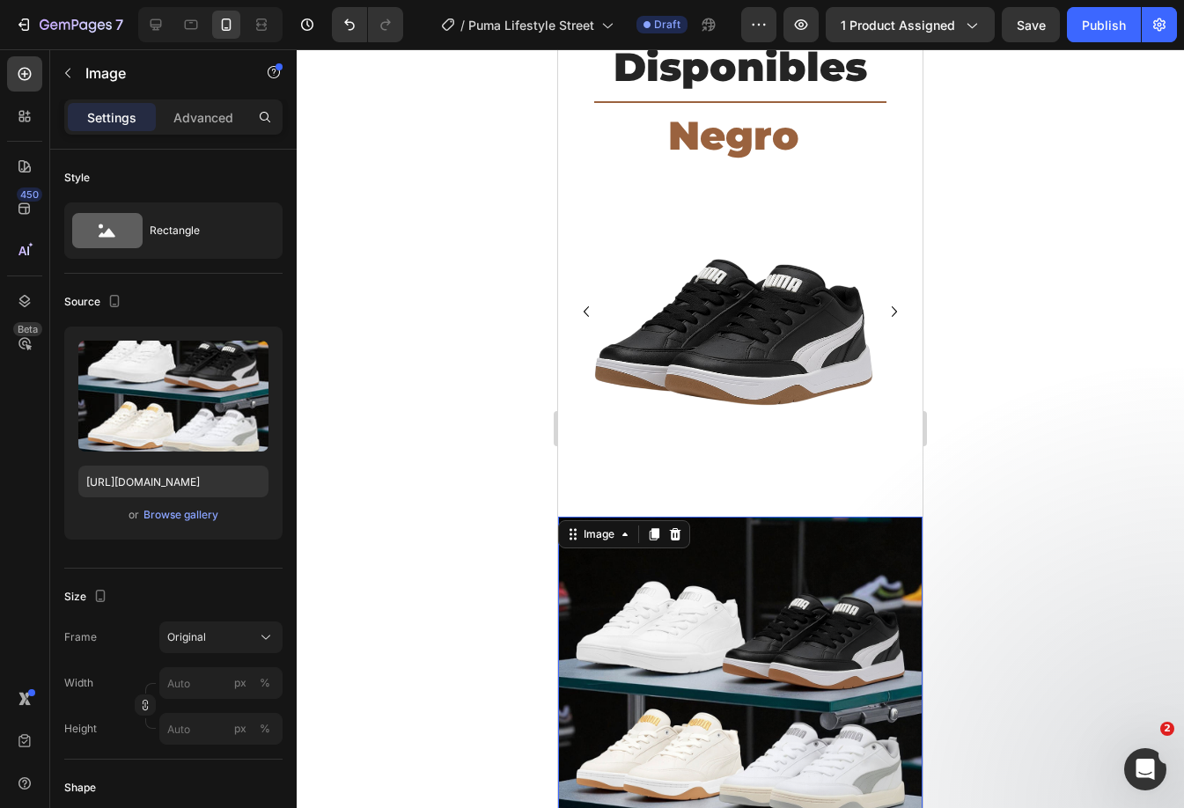
scroll to position [1212, 0]
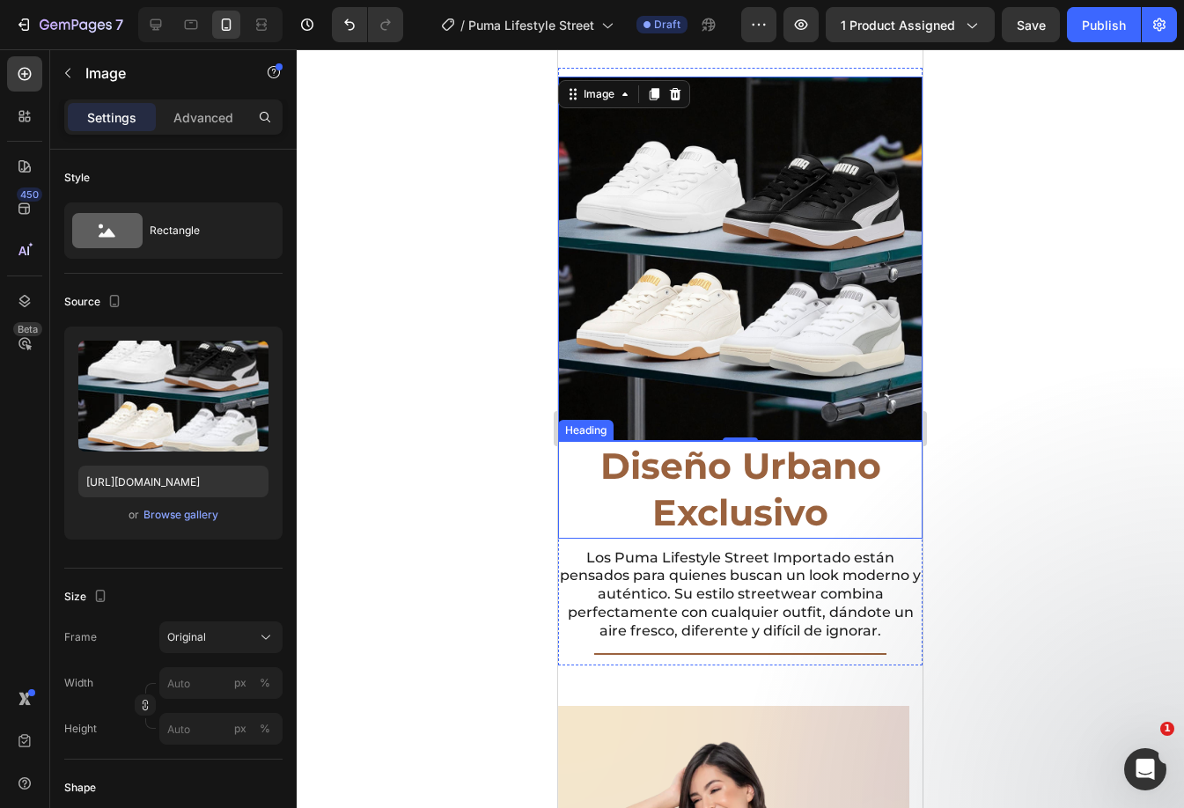
click at [740, 471] on h2 "Diseño Urbano Exclusivo" at bounding box center [740, 490] width 364 height 98
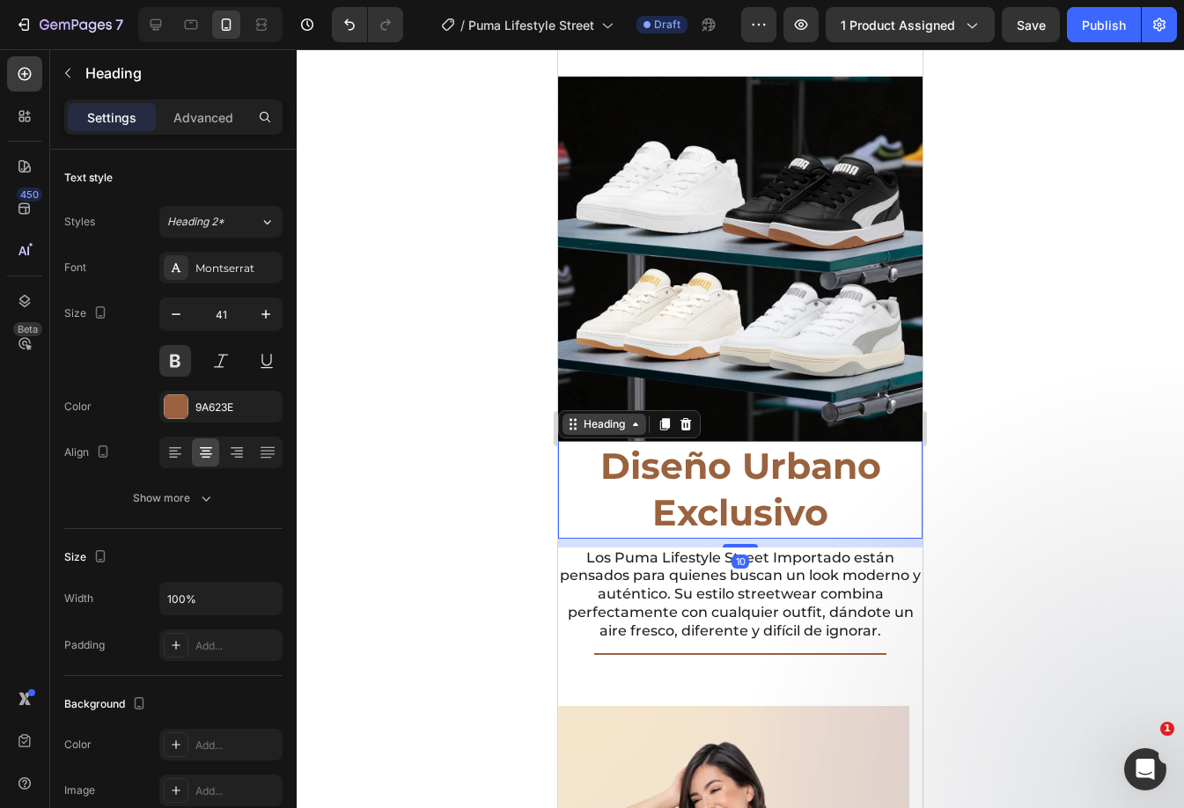
click at [634, 422] on icon at bounding box center [635, 424] width 5 height 4
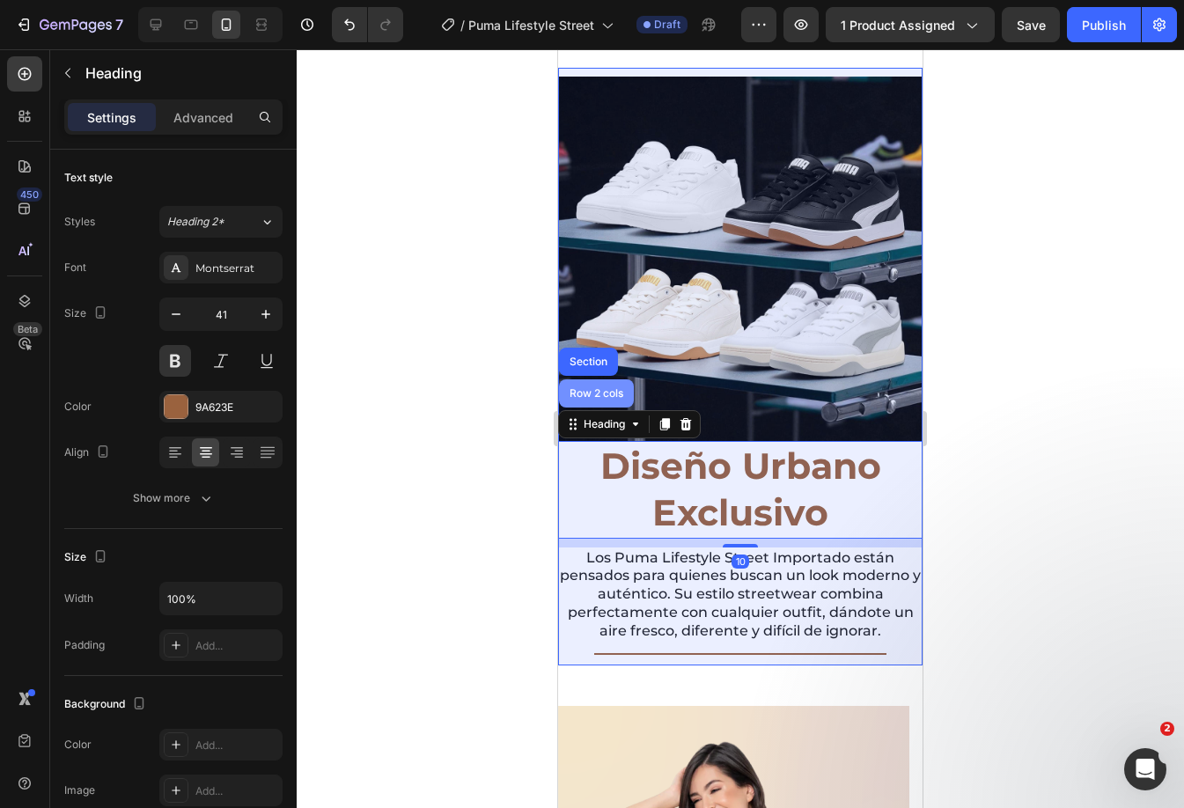
click at [622, 388] on div "Row 2 cols" at bounding box center [596, 393] width 61 height 11
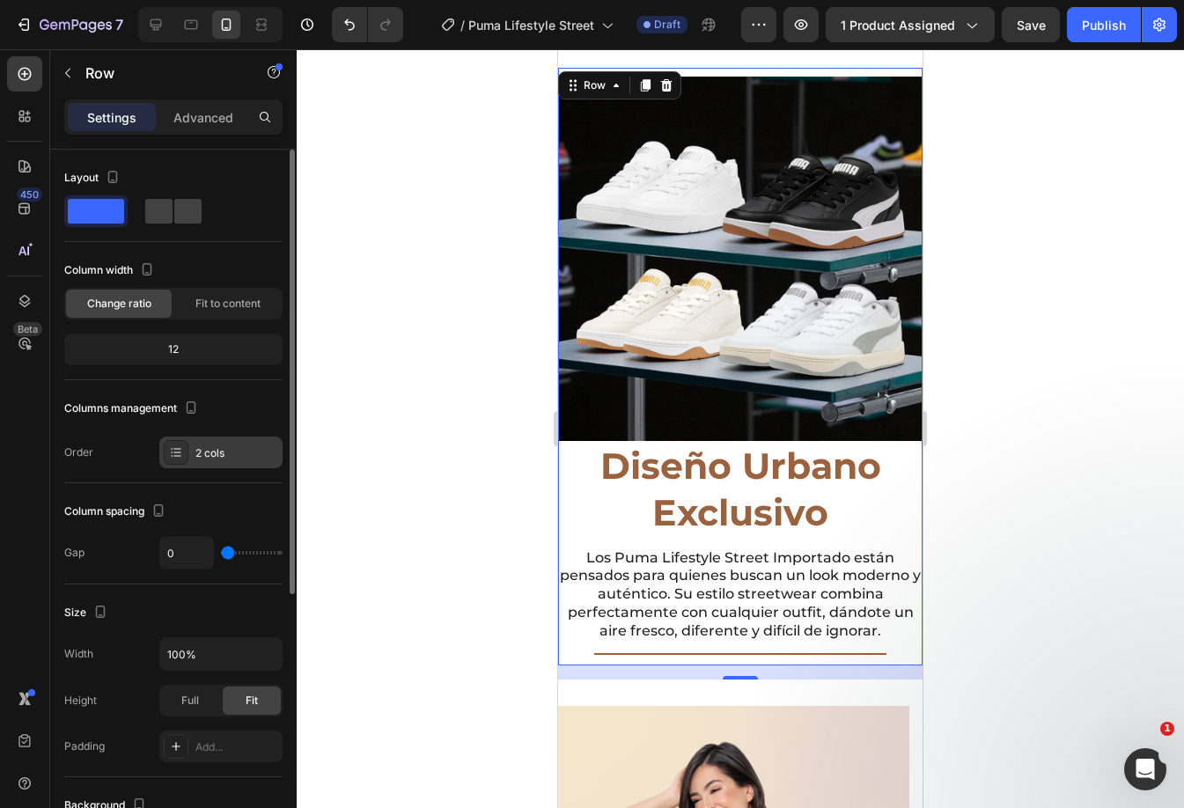
click at [193, 455] on div "2 cols" at bounding box center [220, 452] width 123 height 32
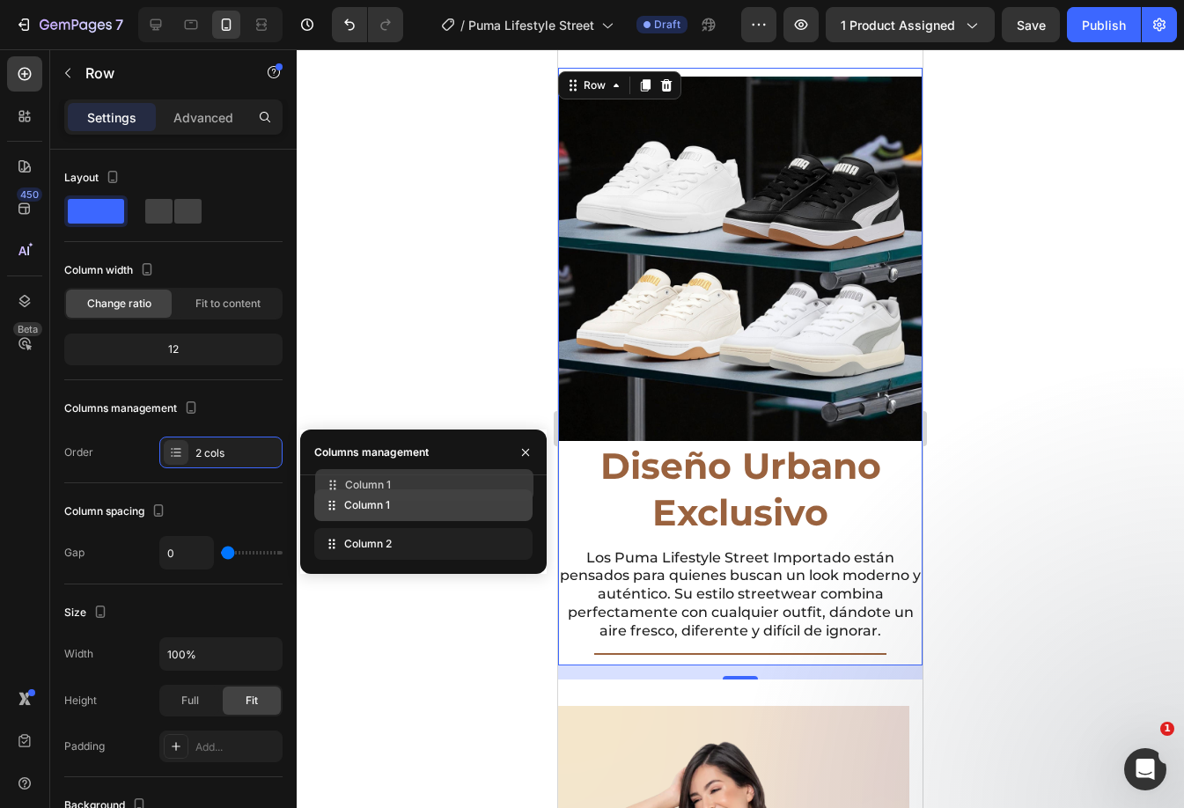
drag, startPoint x: 406, startPoint y: 551, endPoint x: 407, endPoint y: 492, distance: 59.0
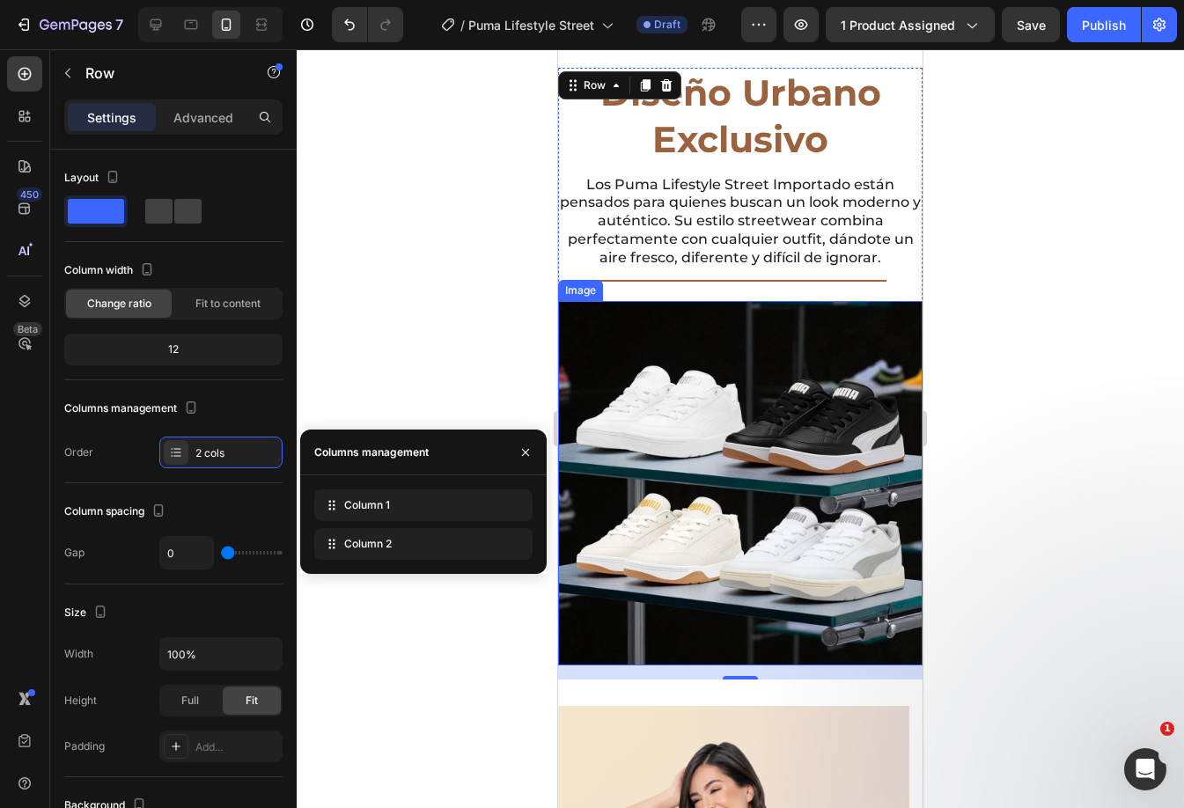
scroll to position [948, 0]
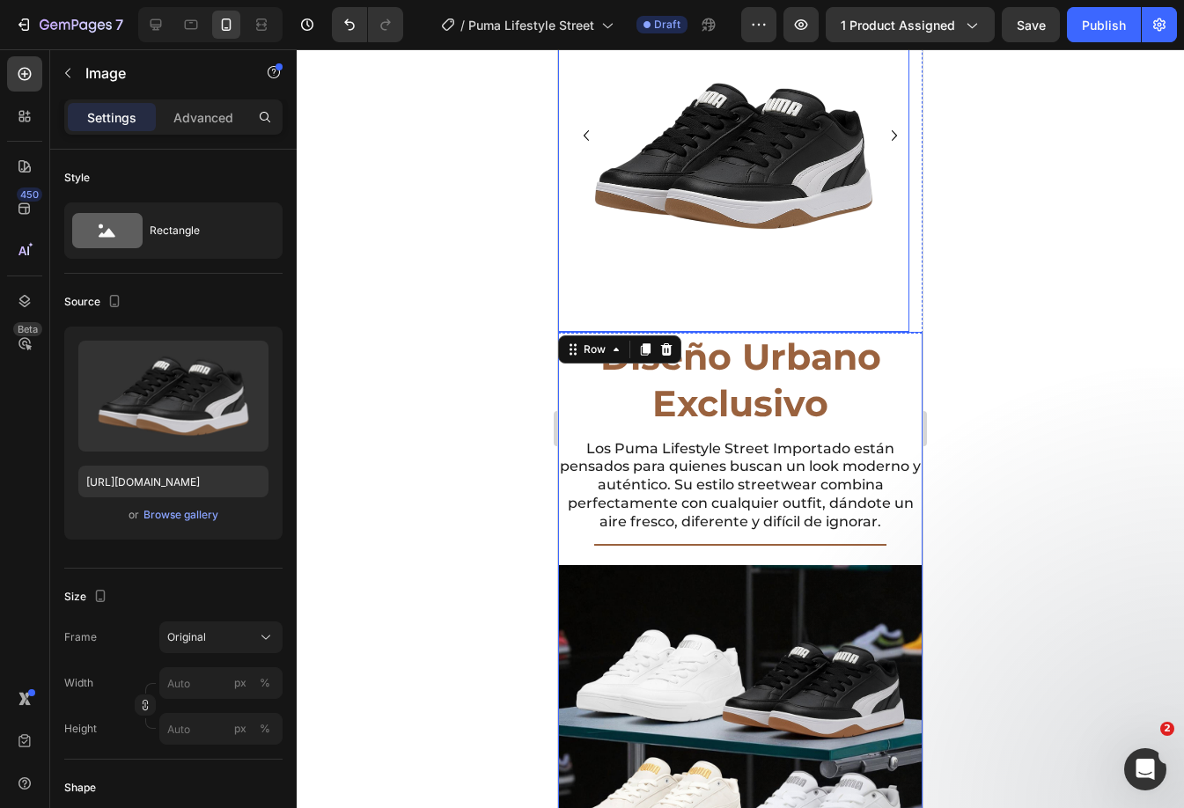
click at [740, 187] on img at bounding box center [733, 156] width 351 height 351
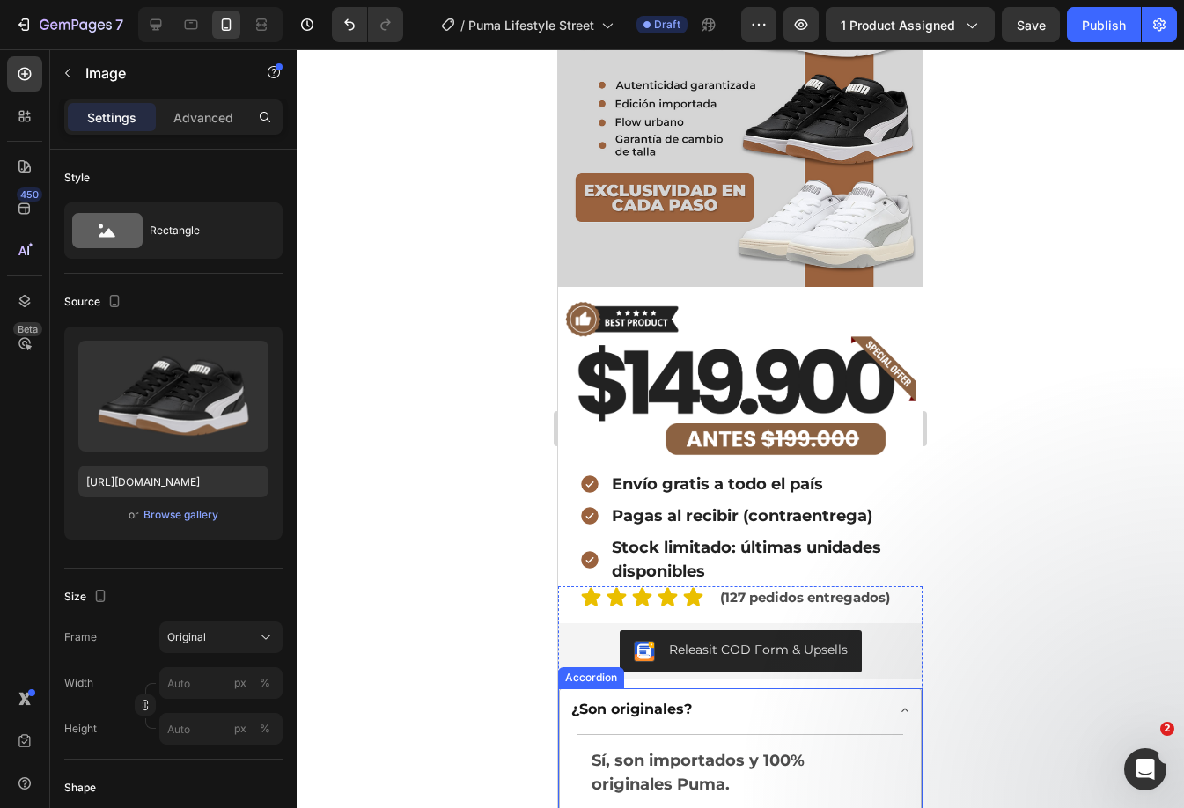
scroll to position [772, 0]
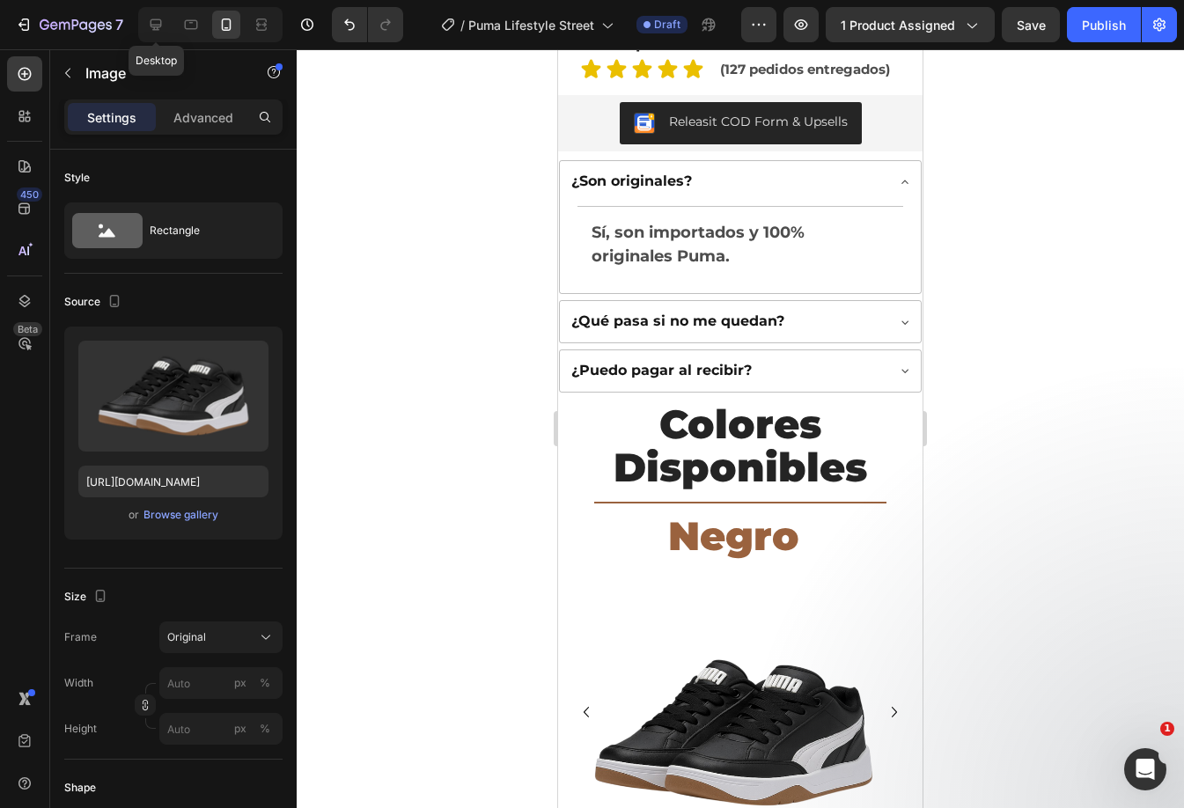
drag, startPoint x: 154, startPoint y: 20, endPoint x: 180, endPoint y: 40, distance: 32.6
click at [156, 20] on icon at bounding box center [155, 24] width 11 height 11
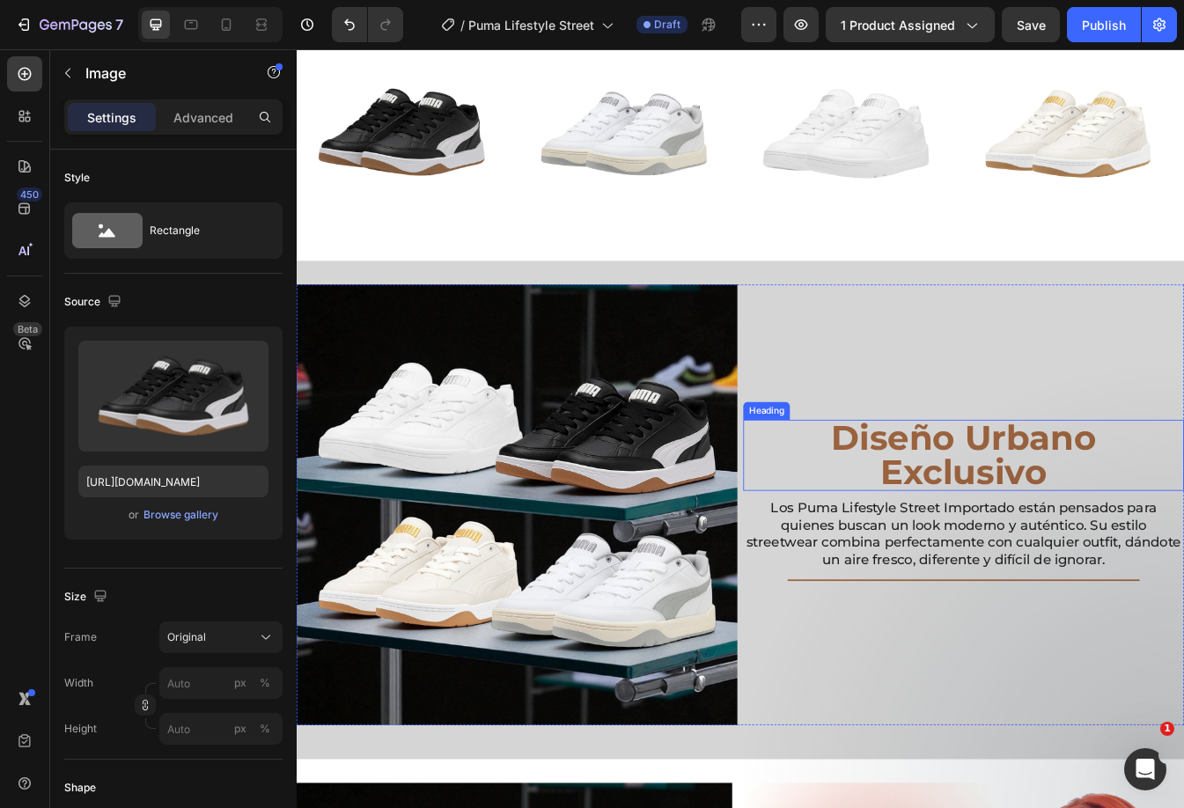
scroll to position [1067, 0]
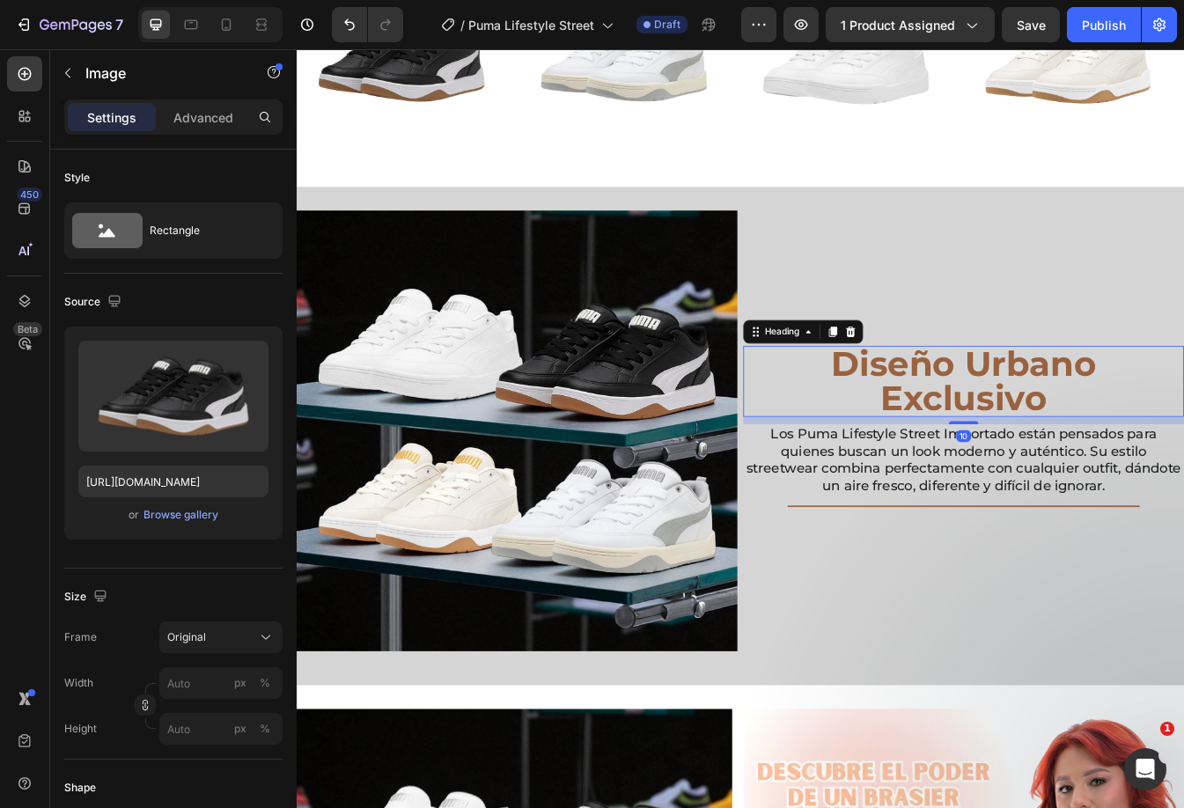
click at [954, 449] on h2 "Diseño Urbano Exclusivo" at bounding box center [1090, 444] width 524 height 84
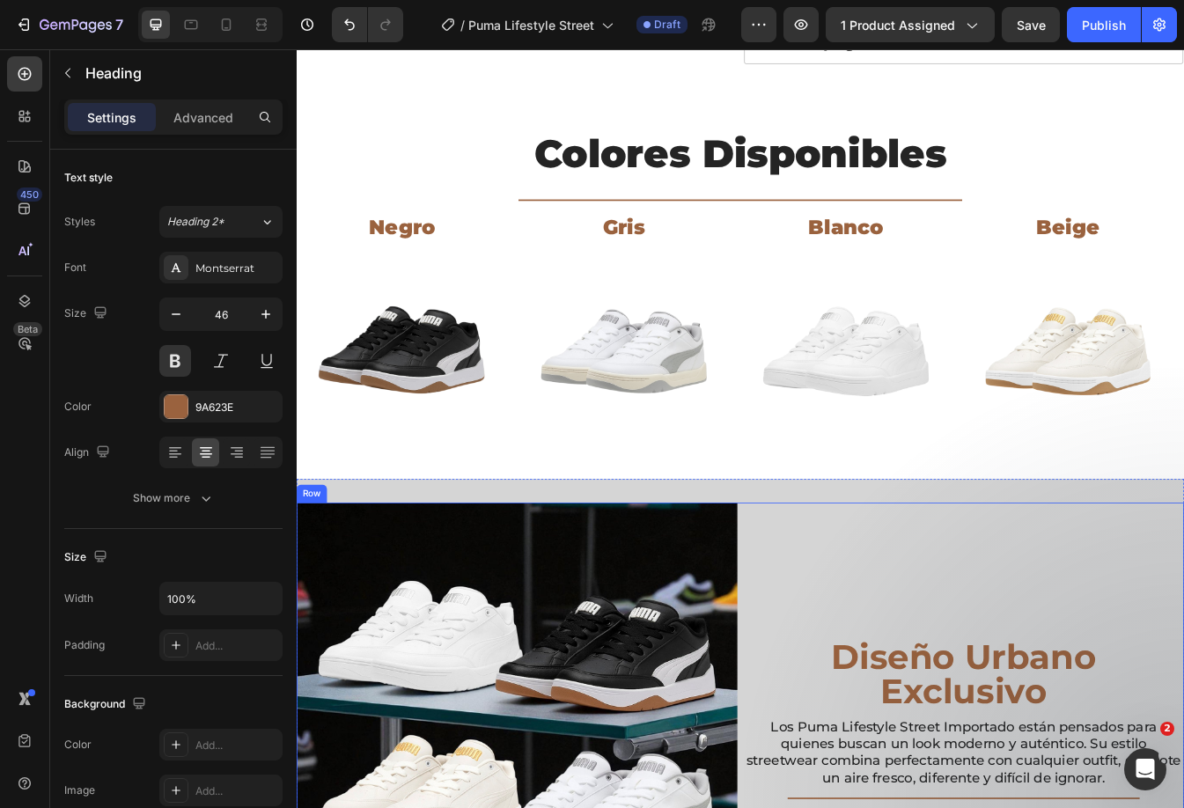
scroll to position [992, 0]
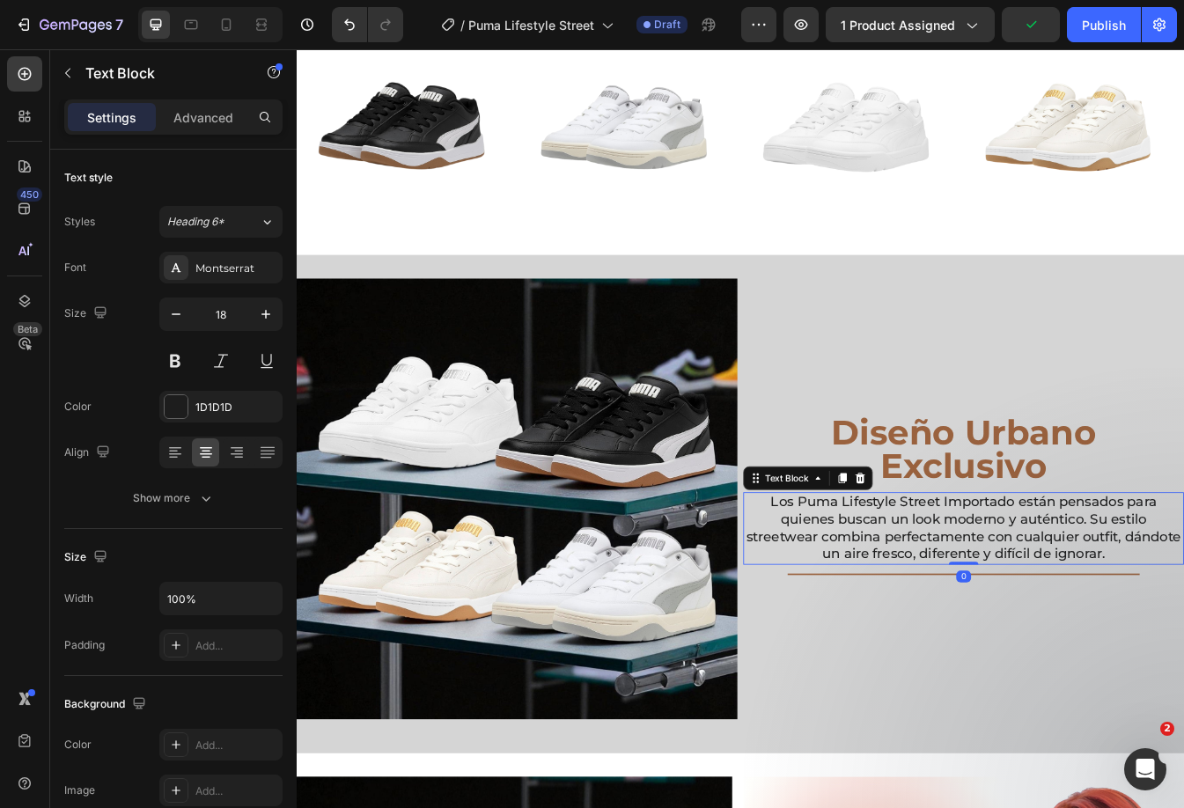
click at [1056, 620] on p "Los Puma Lifestyle Street Importado están pensados para quienes buscan un look …" at bounding box center [1090, 619] width 521 height 83
click at [1155, 506] on h2 "Diseño Urbano Exclusivo" at bounding box center [1090, 525] width 524 height 84
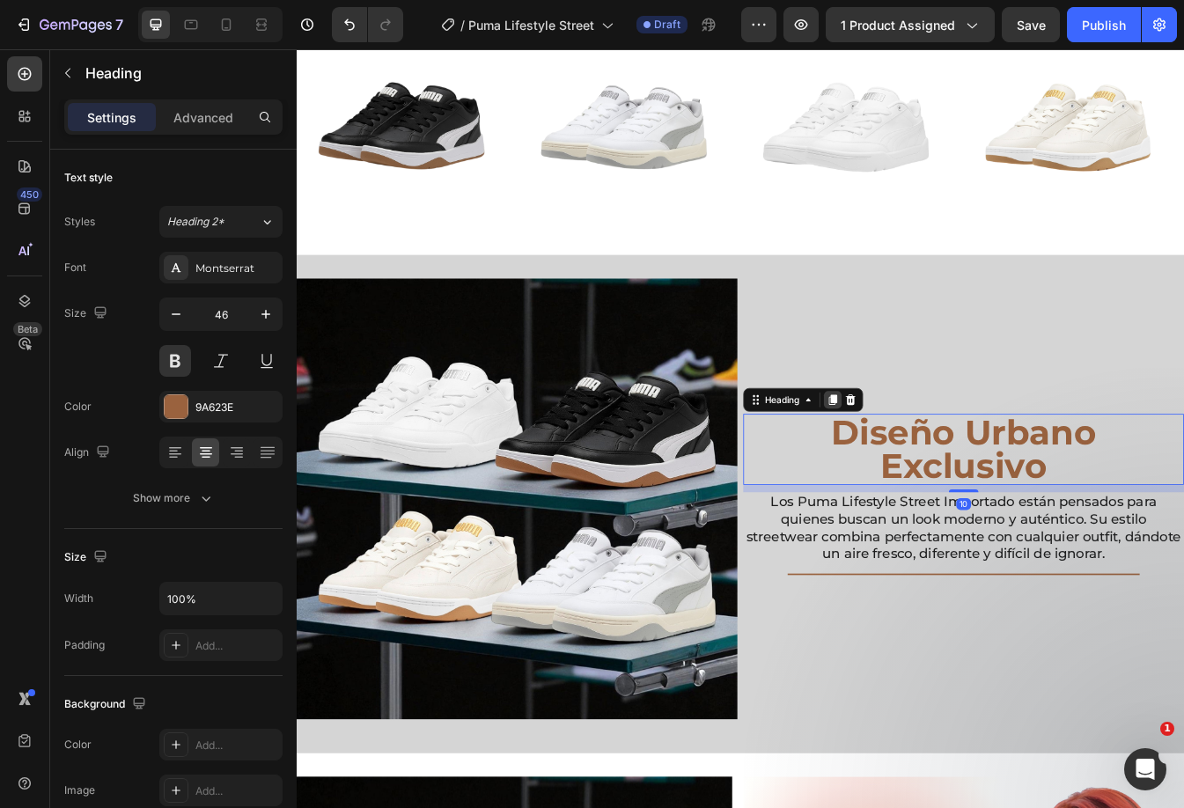
click at [933, 463] on icon at bounding box center [935, 466] width 10 height 12
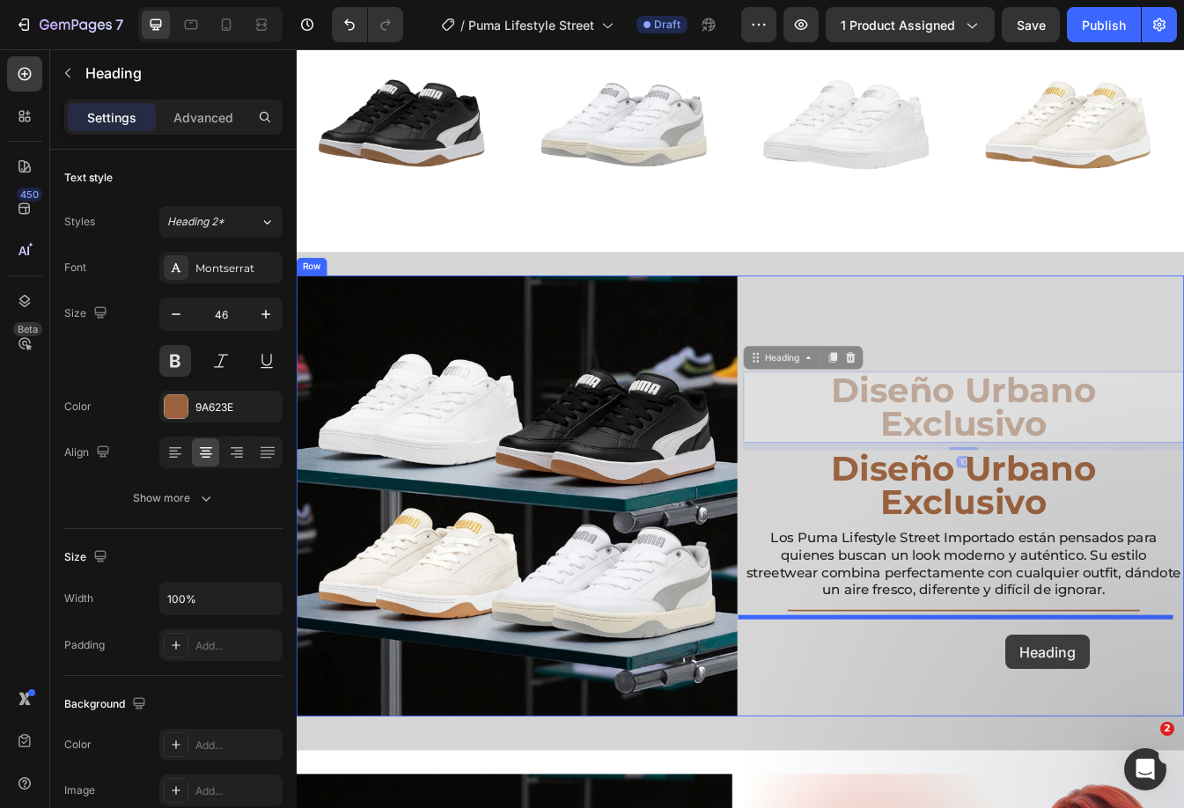
drag, startPoint x: 1221, startPoint y: 495, endPoint x: 1140, endPoint y: 746, distance: 263.8
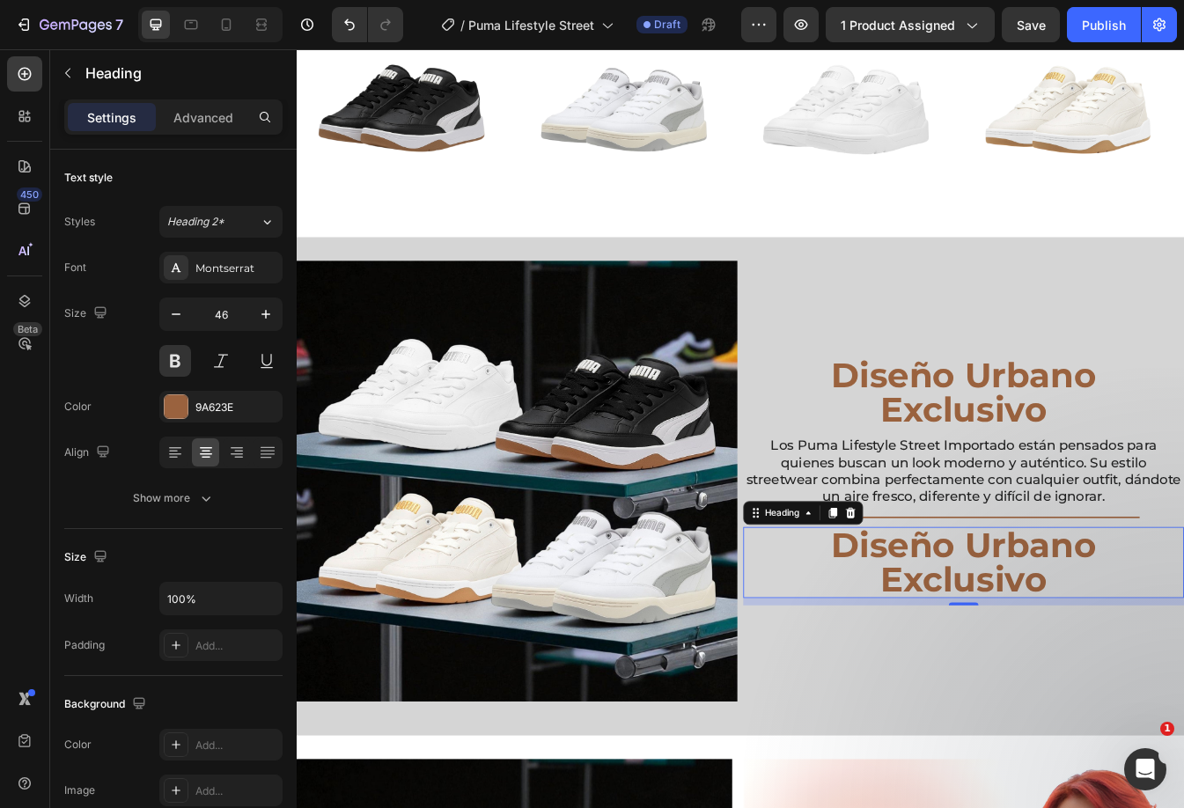
click at [1102, 646] on h2 "Diseño Urbano Exclusivo" at bounding box center [1090, 660] width 524 height 84
click at [1102, 646] on p "Diseño Urbano Exclusivo" at bounding box center [1090, 660] width 521 height 81
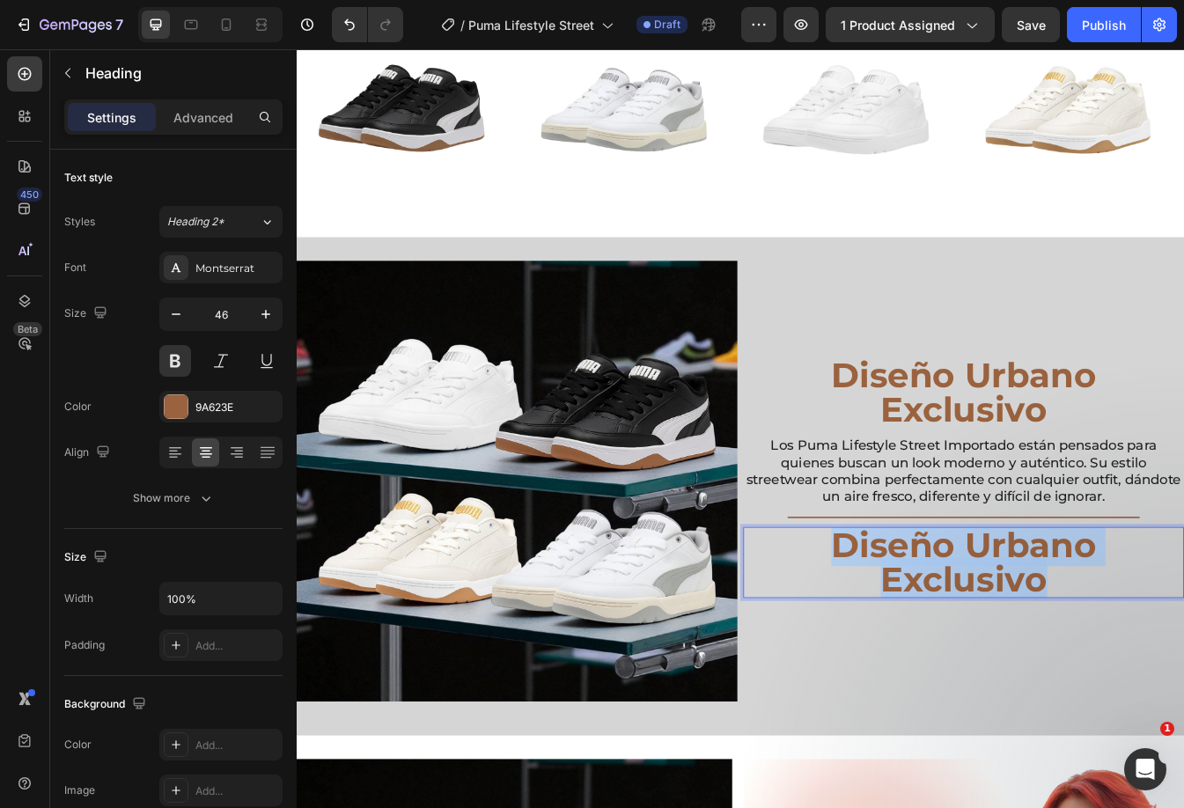
click at [1102, 646] on p "Diseño Urbano Exclusivo" at bounding box center [1090, 660] width 521 height 81
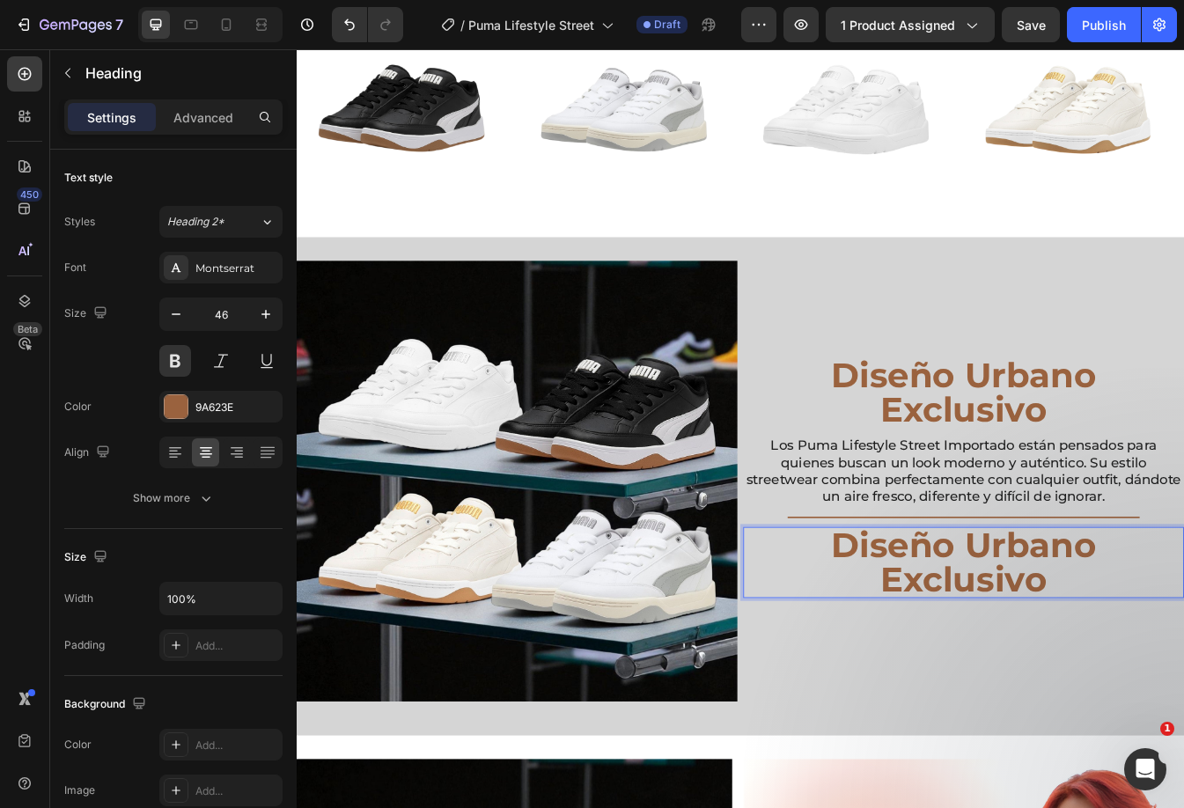
scroll to position [3, 0]
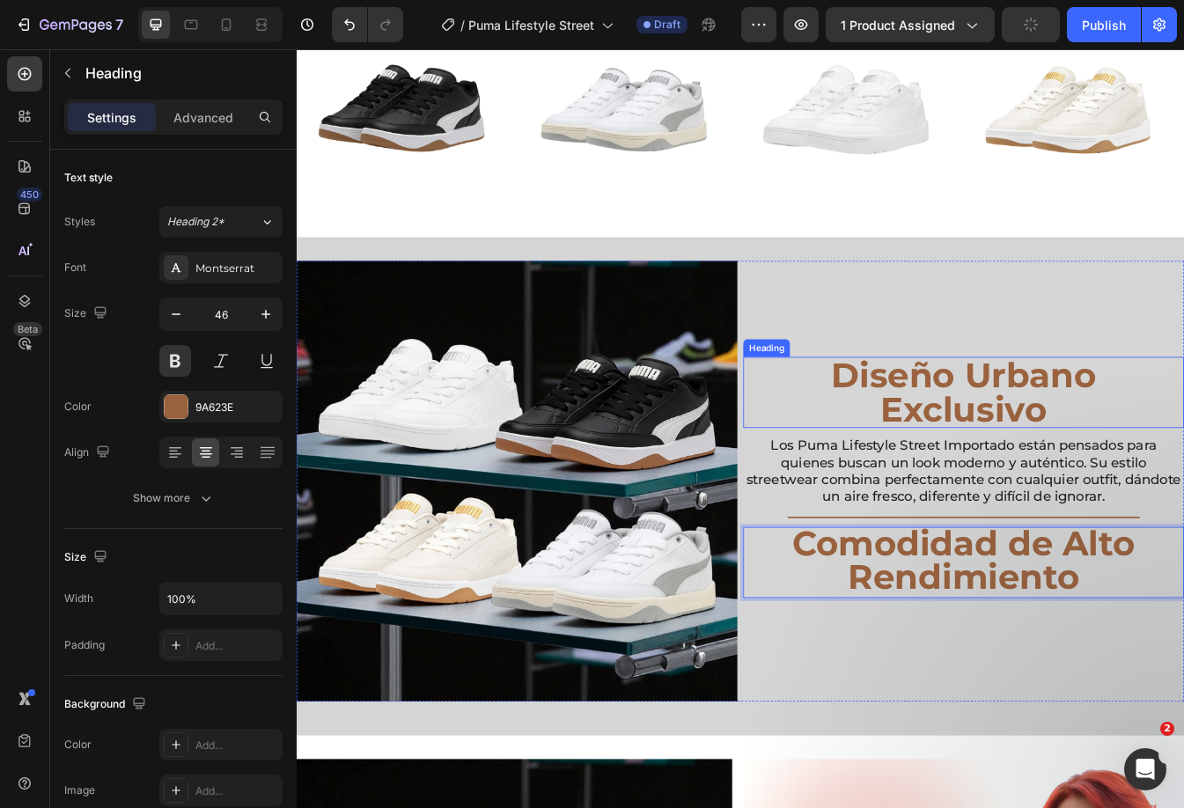
click at [1046, 455] on h2 "Diseño Urbano Exclusivo" at bounding box center [1090, 457] width 524 height 84
click at [969, 664] on p "Comodidad de Alto Rendimiento" at bounding box center [1090, 657] width 521 height 81
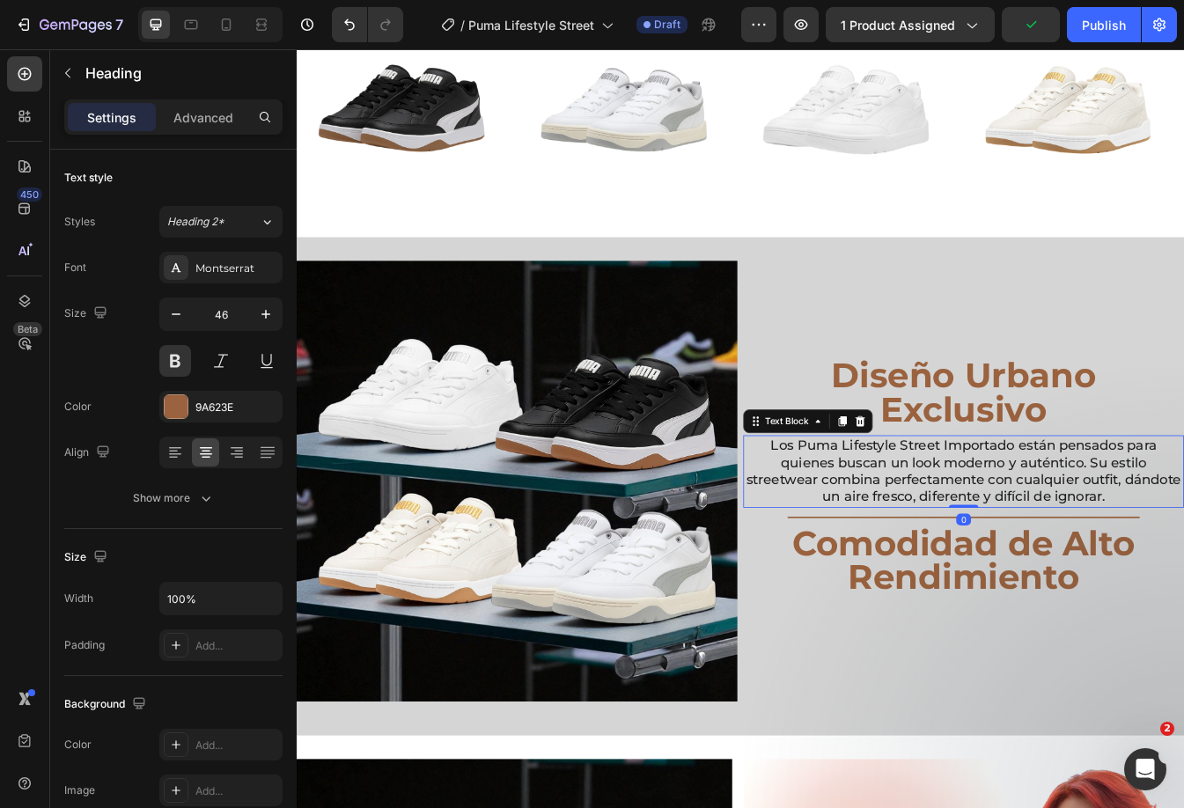
click at [1009, 542] on p "Los Puma Lifestyle Street Importado están pensados para quienes buscan un look …" at bounding box center [1090, 551] width 521 height 83
click at [942, 492] on icon at bounding box center [947, 492] width 10 height 12
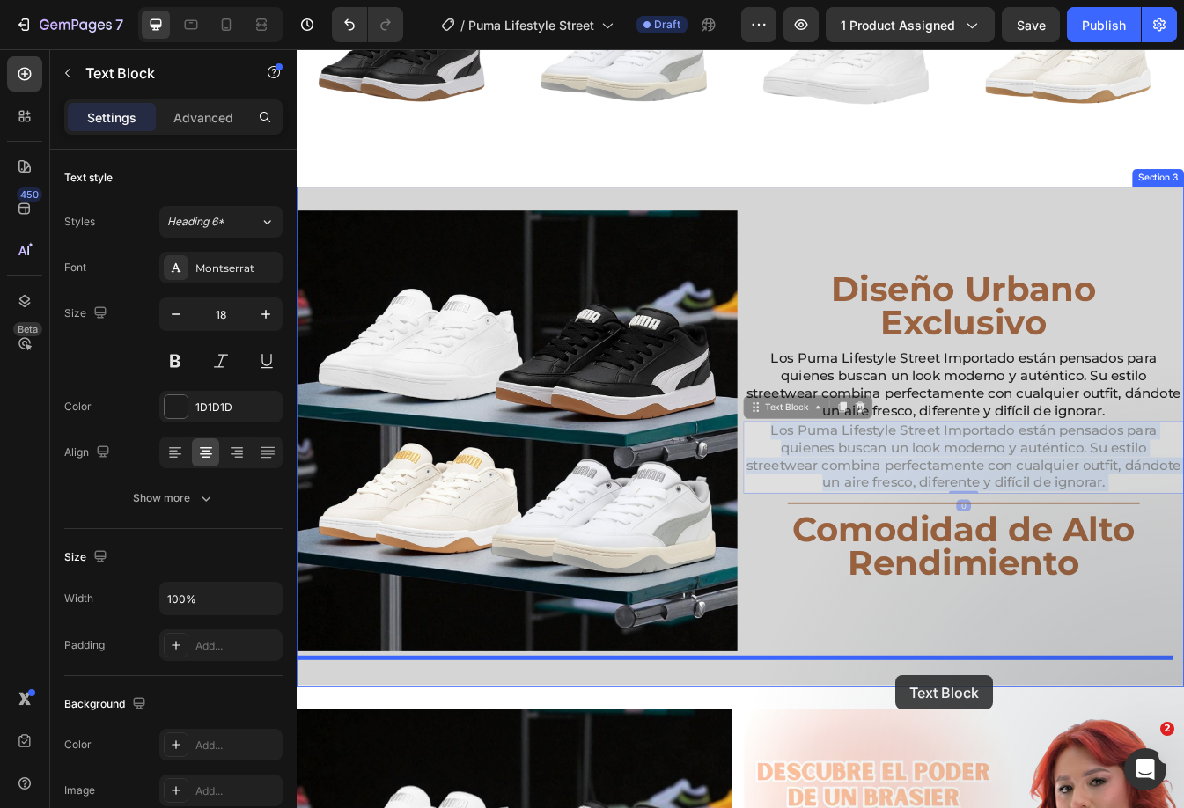
scroll to position [1220, 0]
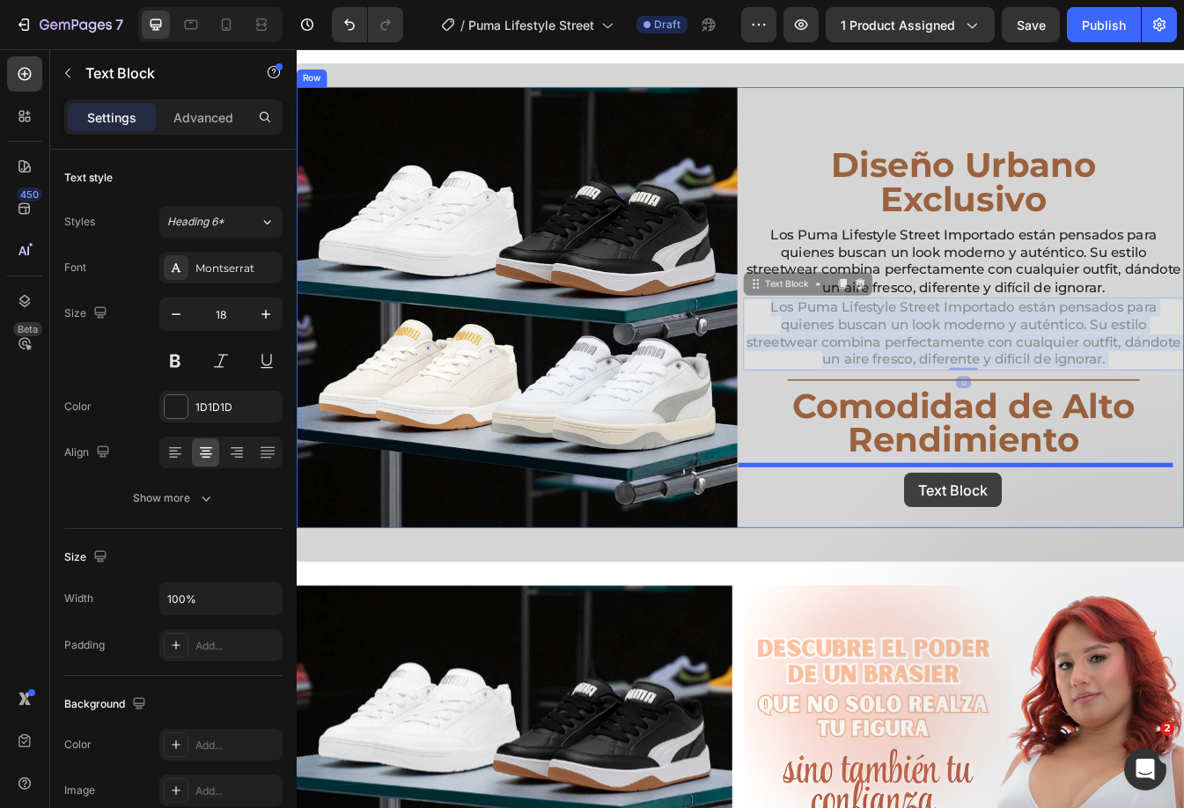
drag, startPoint x: 1040, startPoint y: 579, endPoint x: 1019, endPoint y: 554, distance: 33.1
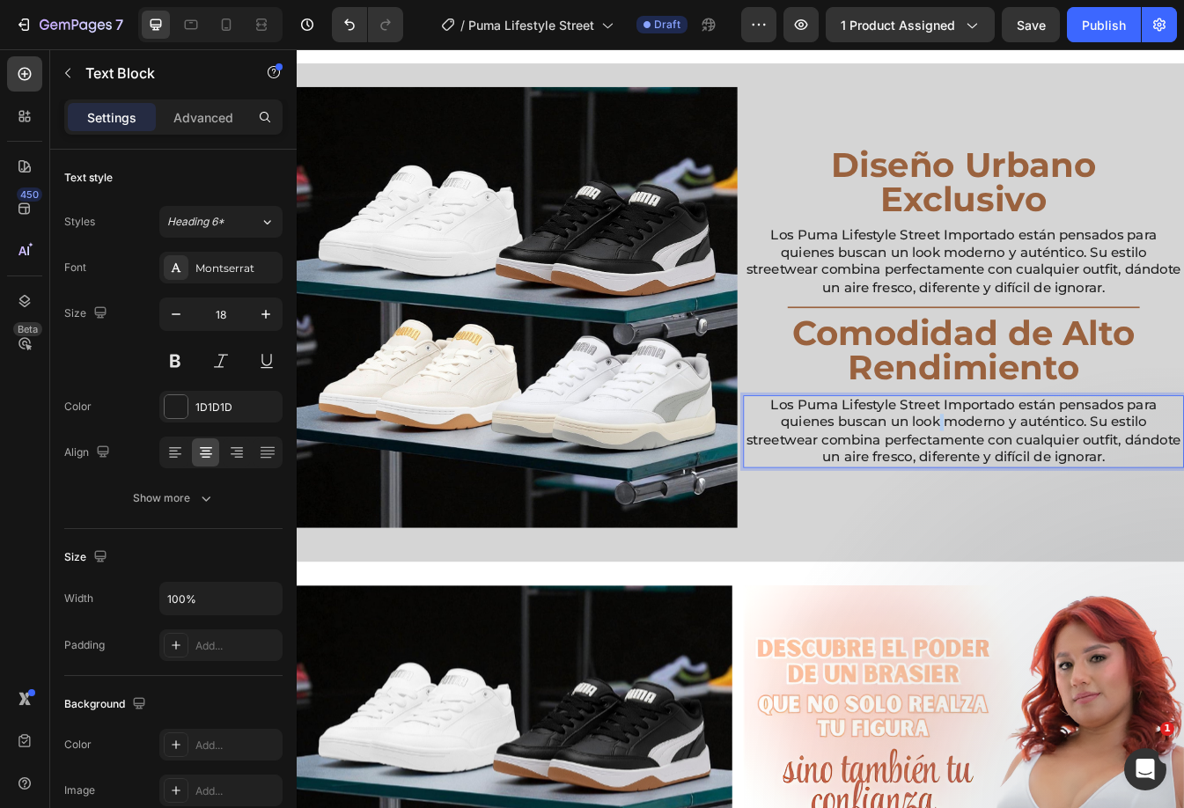
click at [1051, 494] on p "Los Puma Lifestyle Street Importado están pensados para quienes buscan un look …" at bounding box center [1090, 504] width 521 height 83
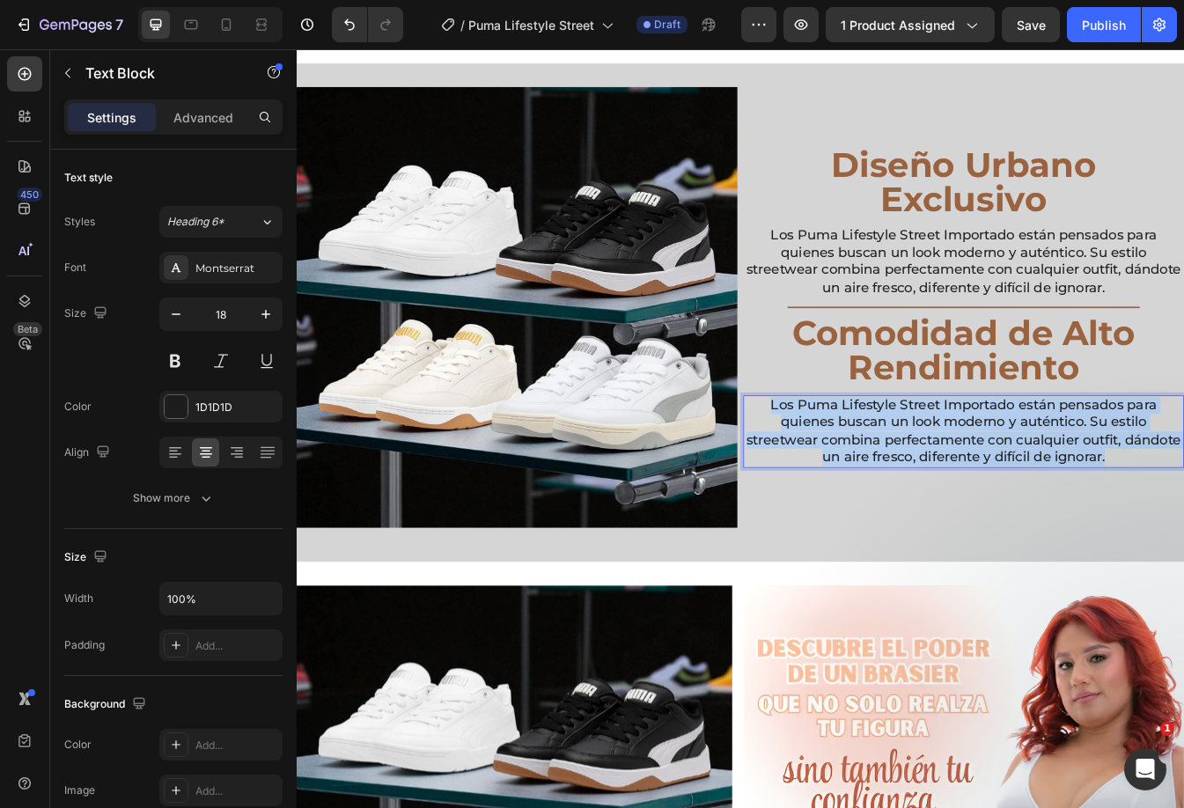
click at [1051, 494] on p "Los Puma Lifestyle Street Importado están pensados para quienes buscan un look …" at bounding box center [1090, 504] width 521 height 83
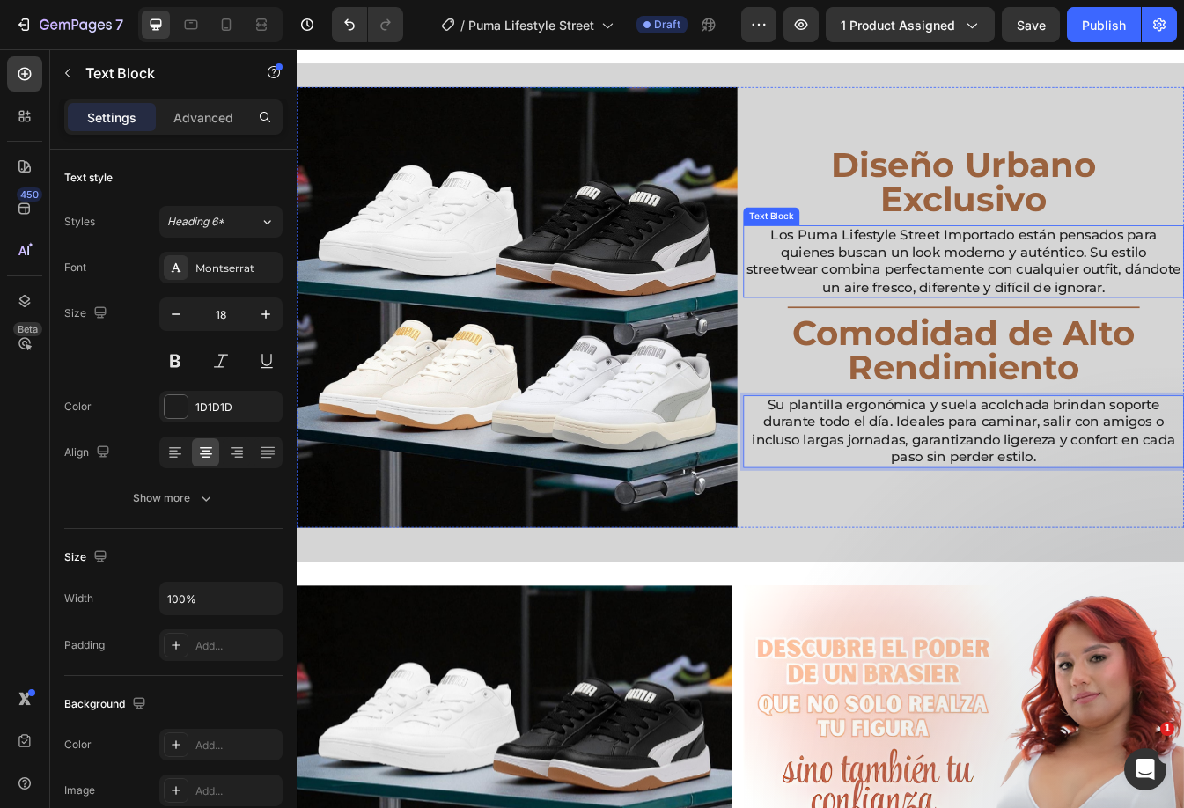
click at [930, 293] on p "Los Puma Lifestyle Street Importado están pensados para quienes buscan un look …" at bounding box center [1090, 301] width 521 height 83
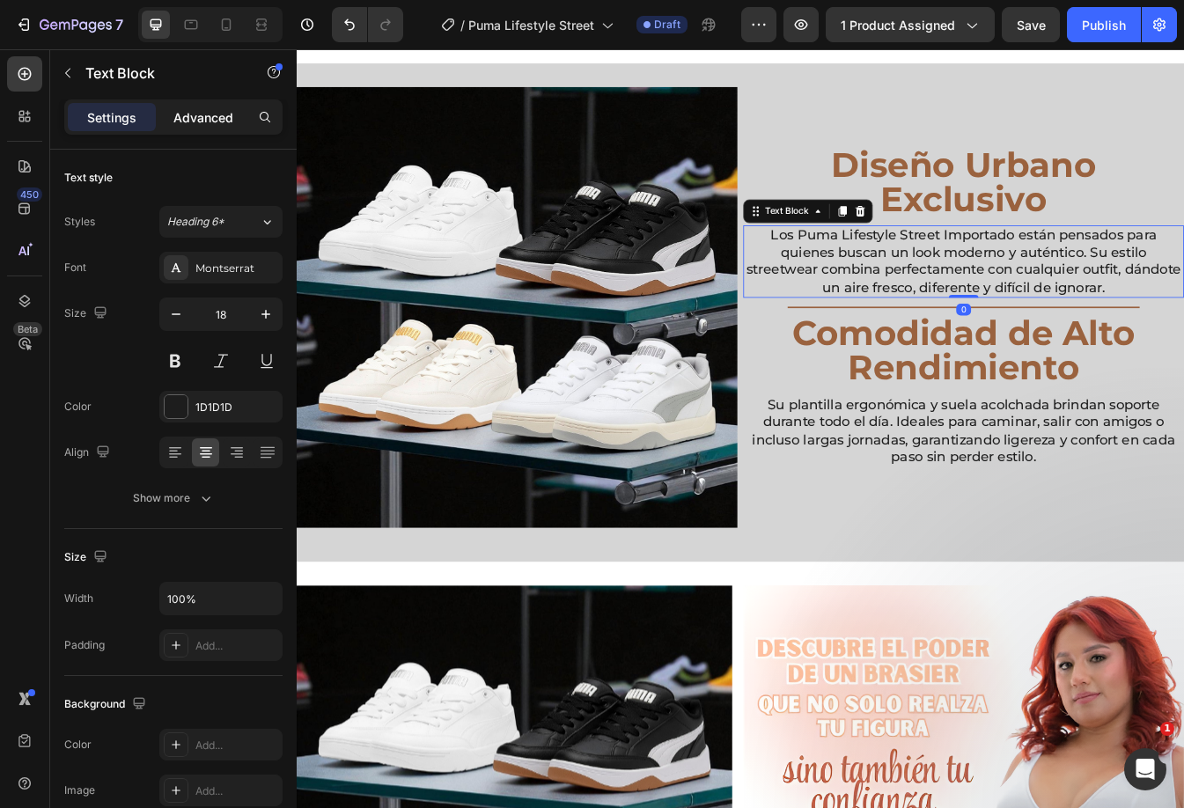
click at [212, 120] on p "Advanced" at bounding box center [203, 117] width 60 height 18
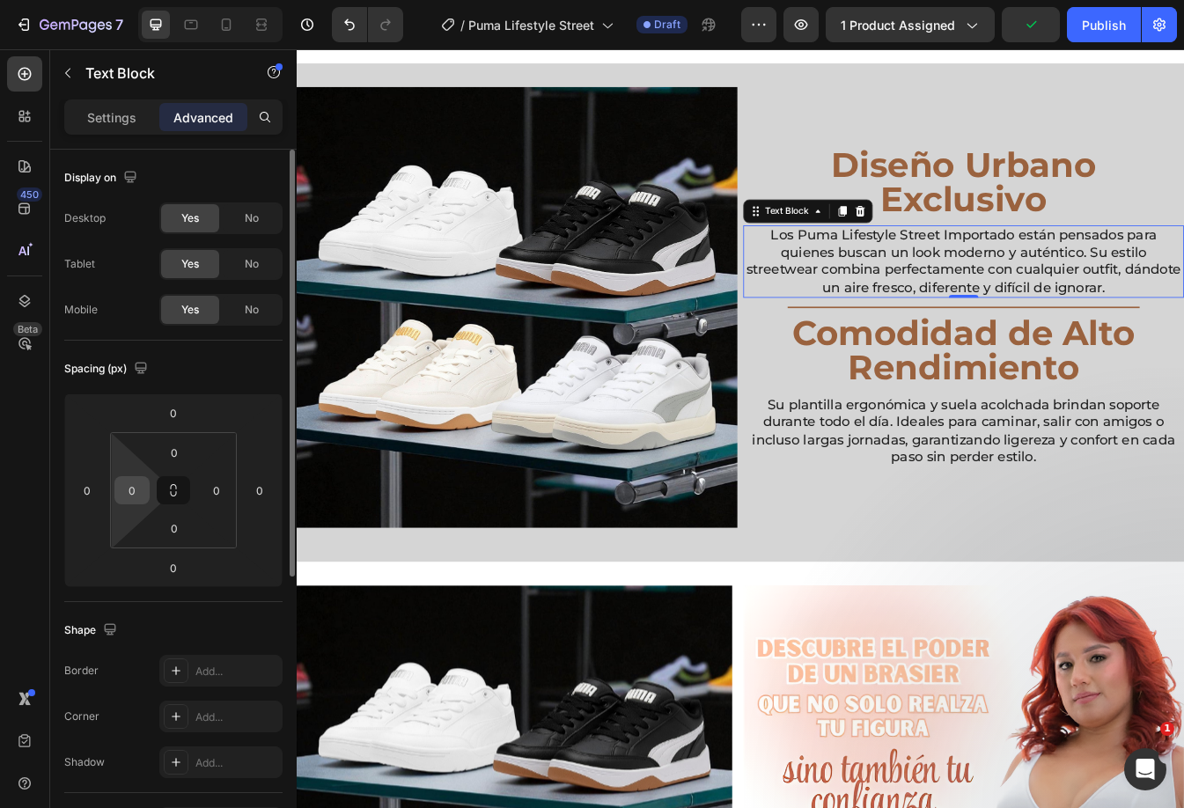
click at [129, 490] on input "0" at bounding box center [132, 490] width 26 height 26
type input "10"
click at [216, 494] on input "1" at bounding box center [216, 490] width 26 height 26
type input "10"
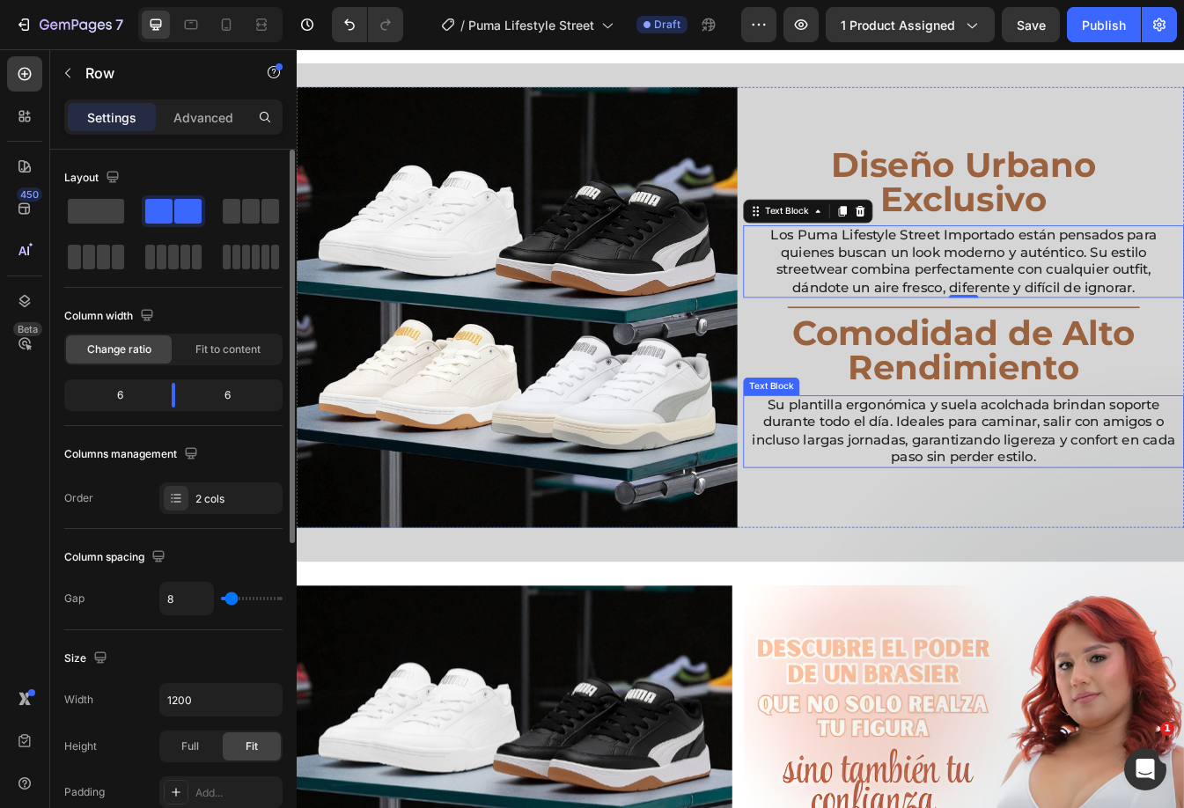
click at [1093, 454] on div "Diseño [PERSON_NAME] Exclusivo Heading Los Puma Lifestyle Street Importado está…" at bounding box center [1090, 356] width 524 height 524
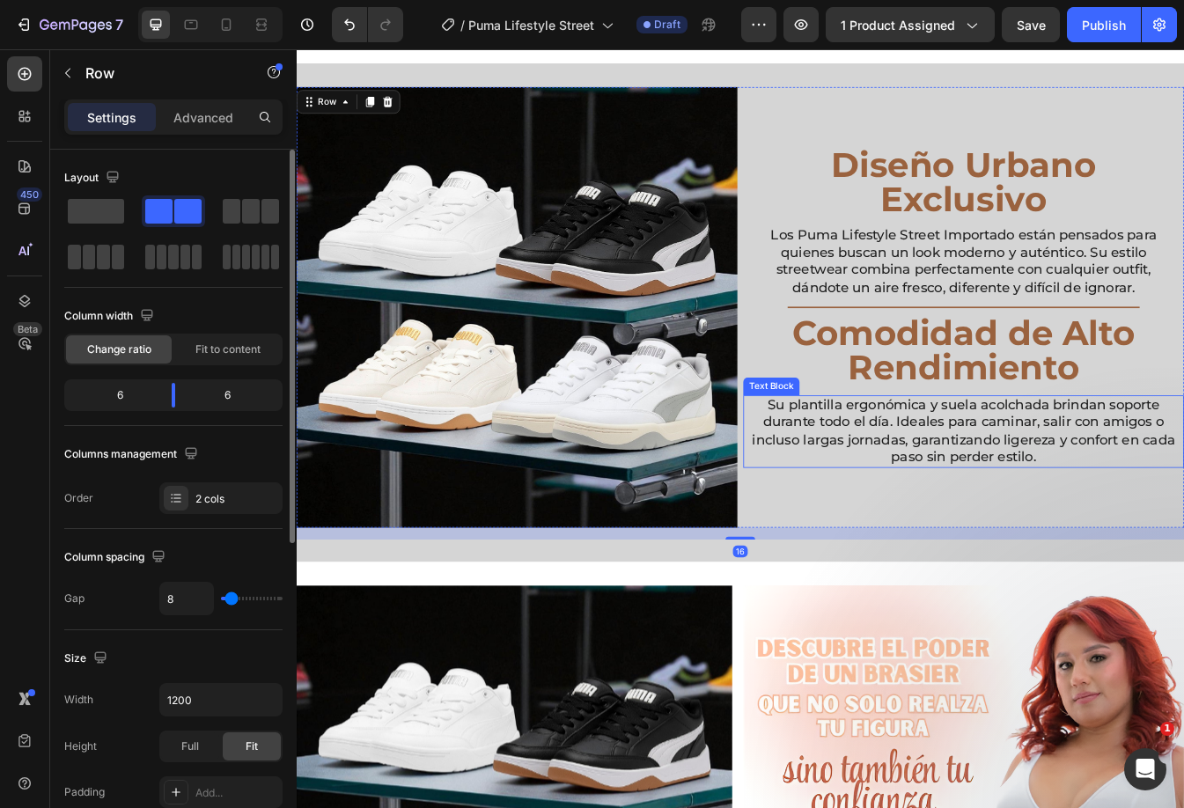
click at [1052, 510] on p "Su plantilla ergonómica y suela acolchada brindan soporte durante todo el día. …" at bounding box center [1090, 504] width 521 height 83
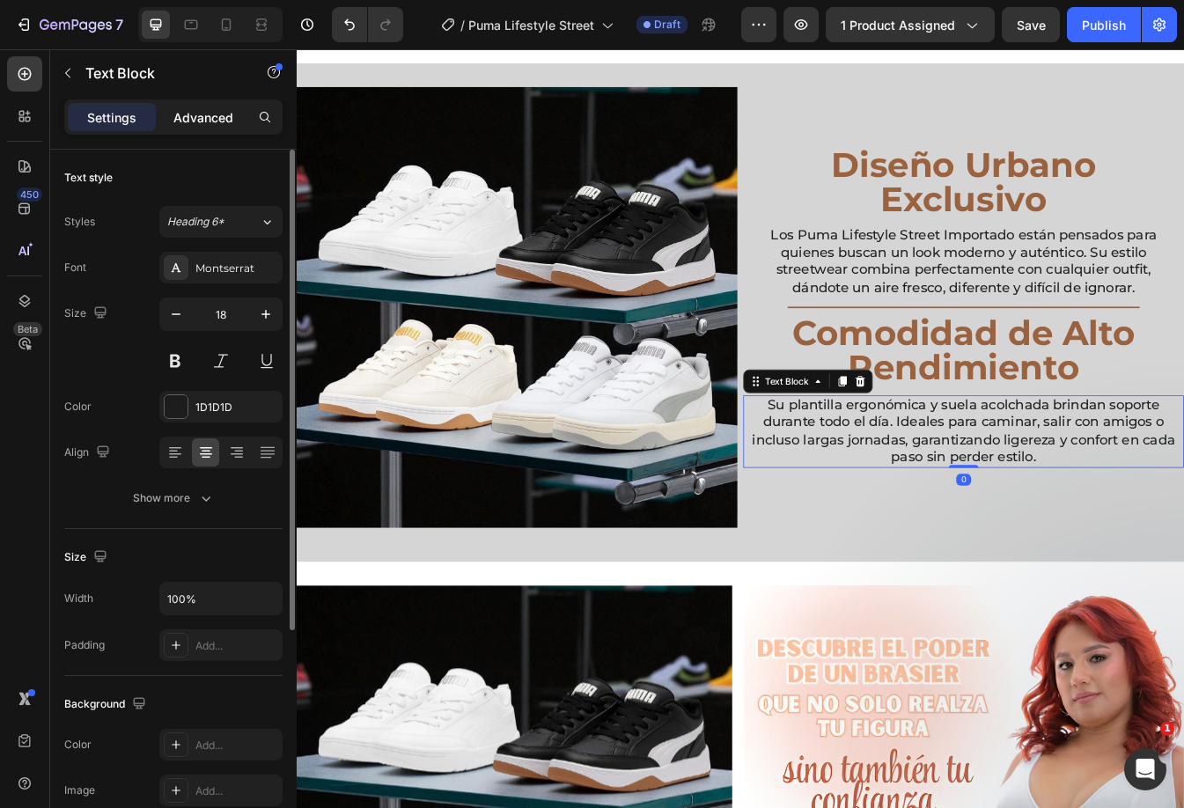
click at [187, 116] on p "Advanced" at bounding box center [203, 117] width 60 height 18
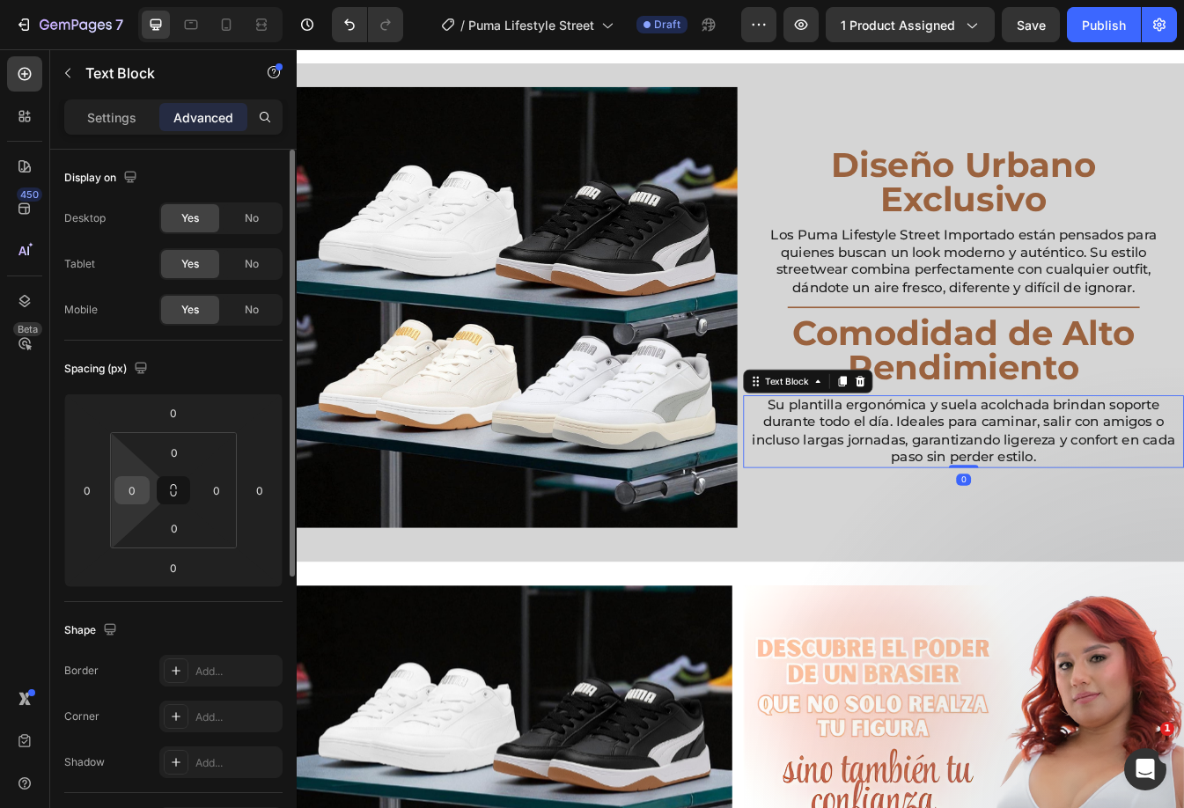
click at [136, 487] on input "0" at bounding box center [132, 490] width 26 height 26
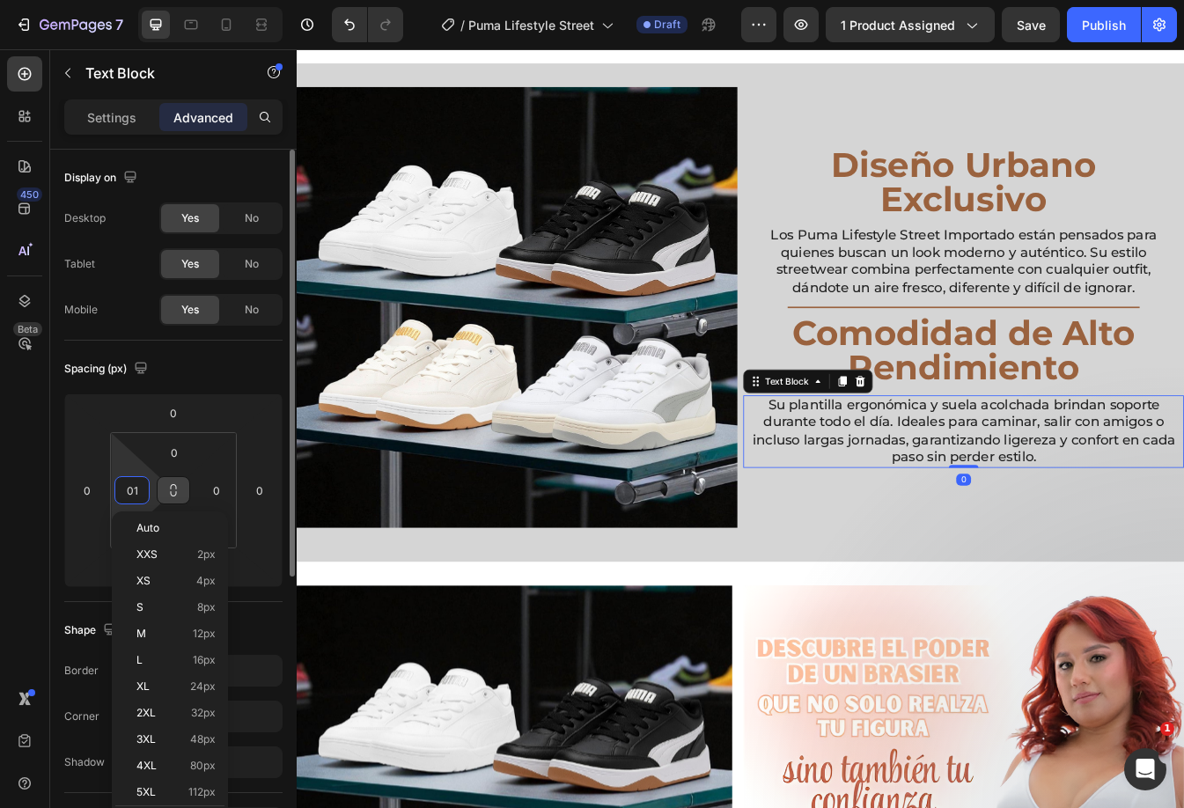
type input "0"
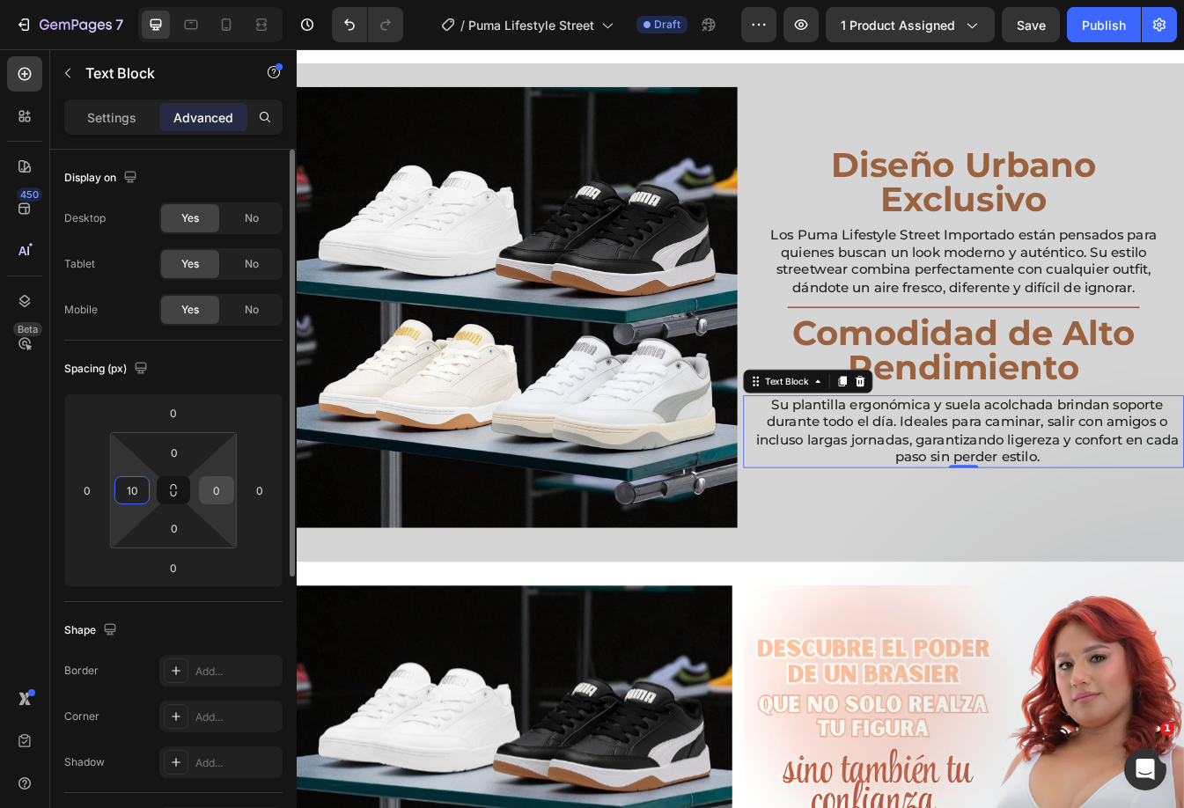
type input "10"
click at [216, 488] on input "0" at bounding box center [216, 490] width 26 height 26
type input "10"
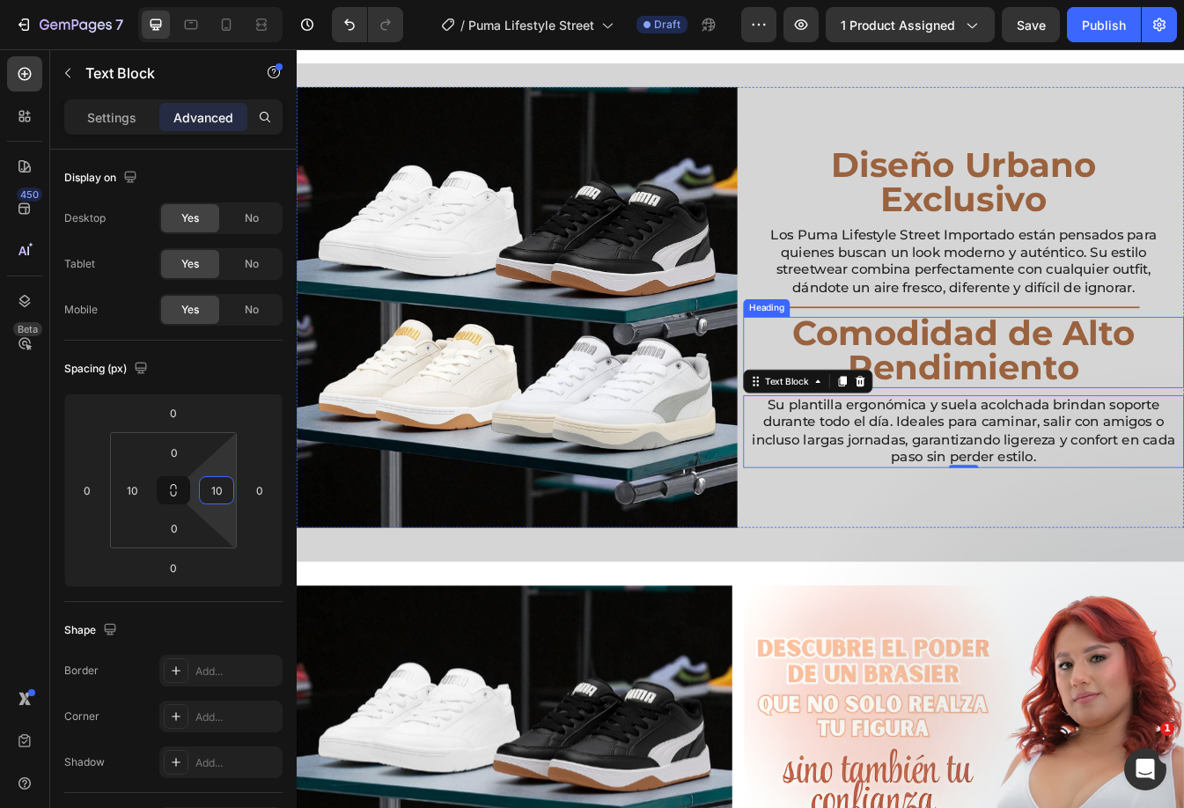
click at [1179, 409] on p "Comodidad de Alto Rendimiento" at bounding box center [1090, 407] width 521 height 81
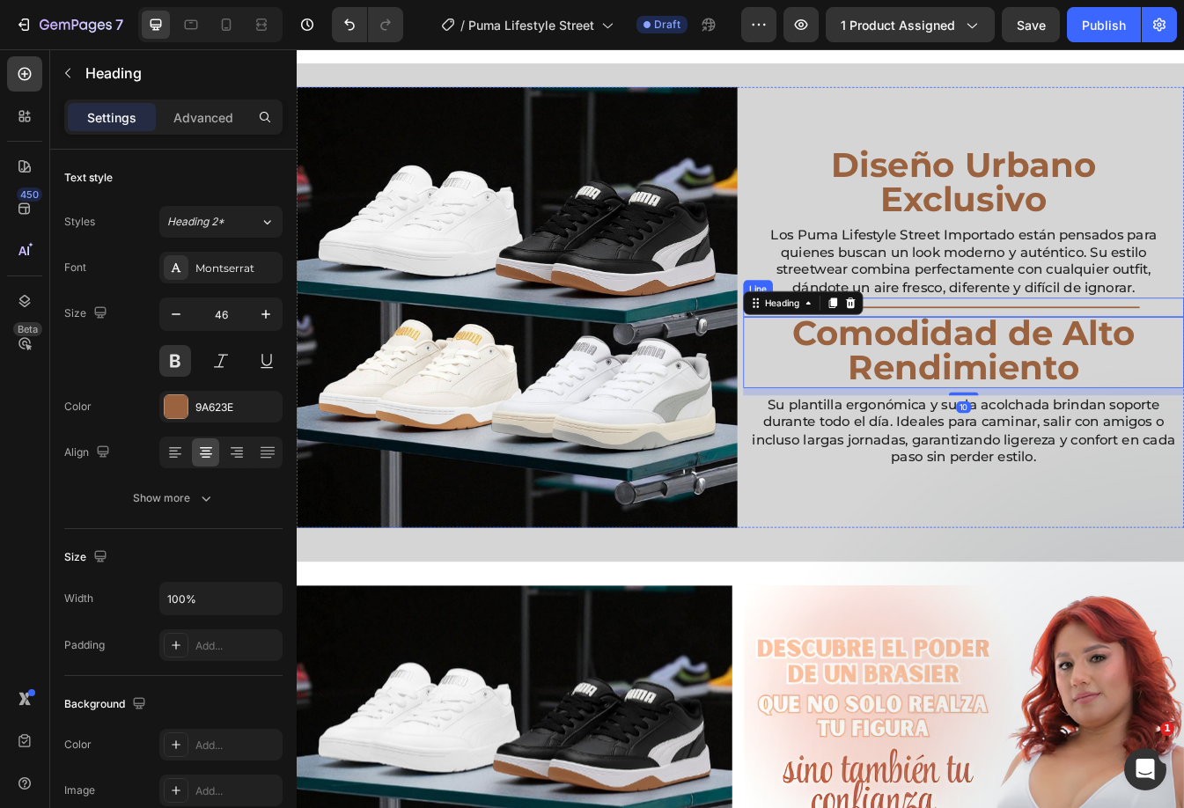
click at [1164, 283] on p "Los Puma Lifestyle Street Importado están pensados para quienes buscan un look …" at bounding box center [1090, 301] width 503 height 83
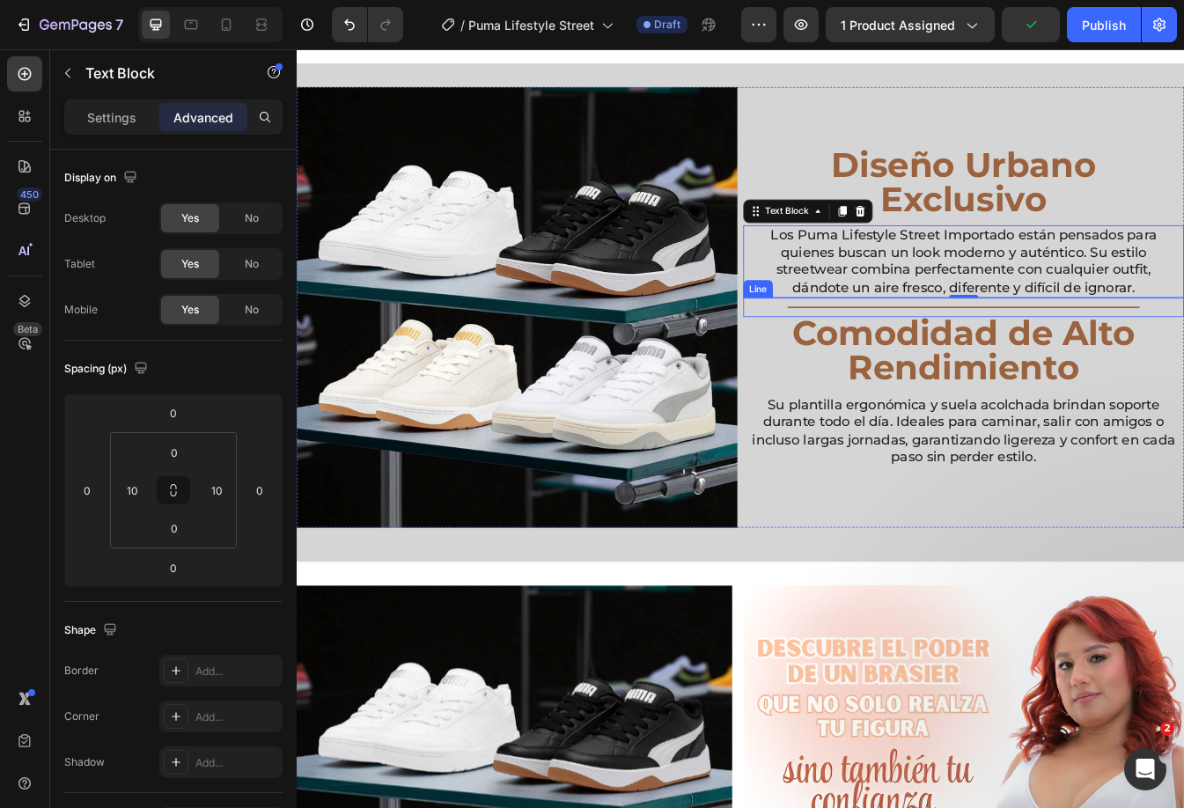
click at [1133, 350] on div "Title Line" at bounding box center [1090, 356] width 524 height 23
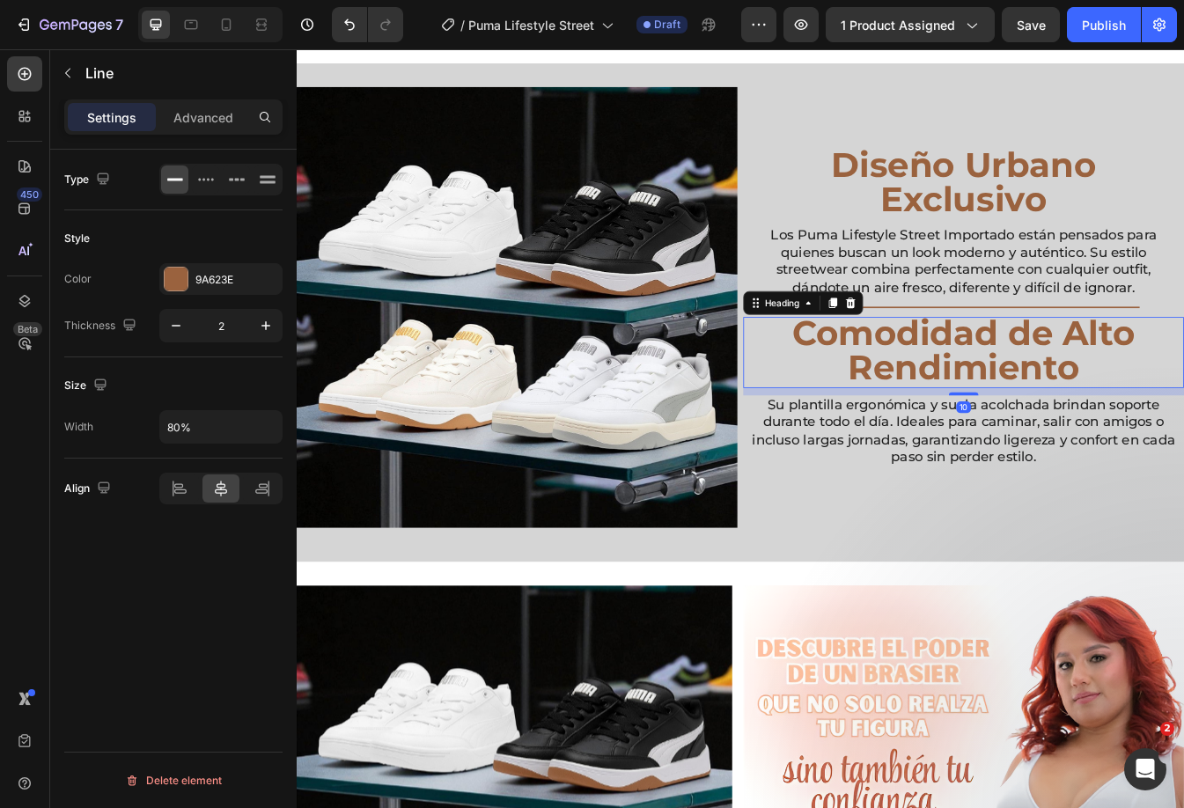
click at [1135, 396] on p "Comodidad de Alto Rendimiento" at bounding box center [1090, 407] width 521 height 81
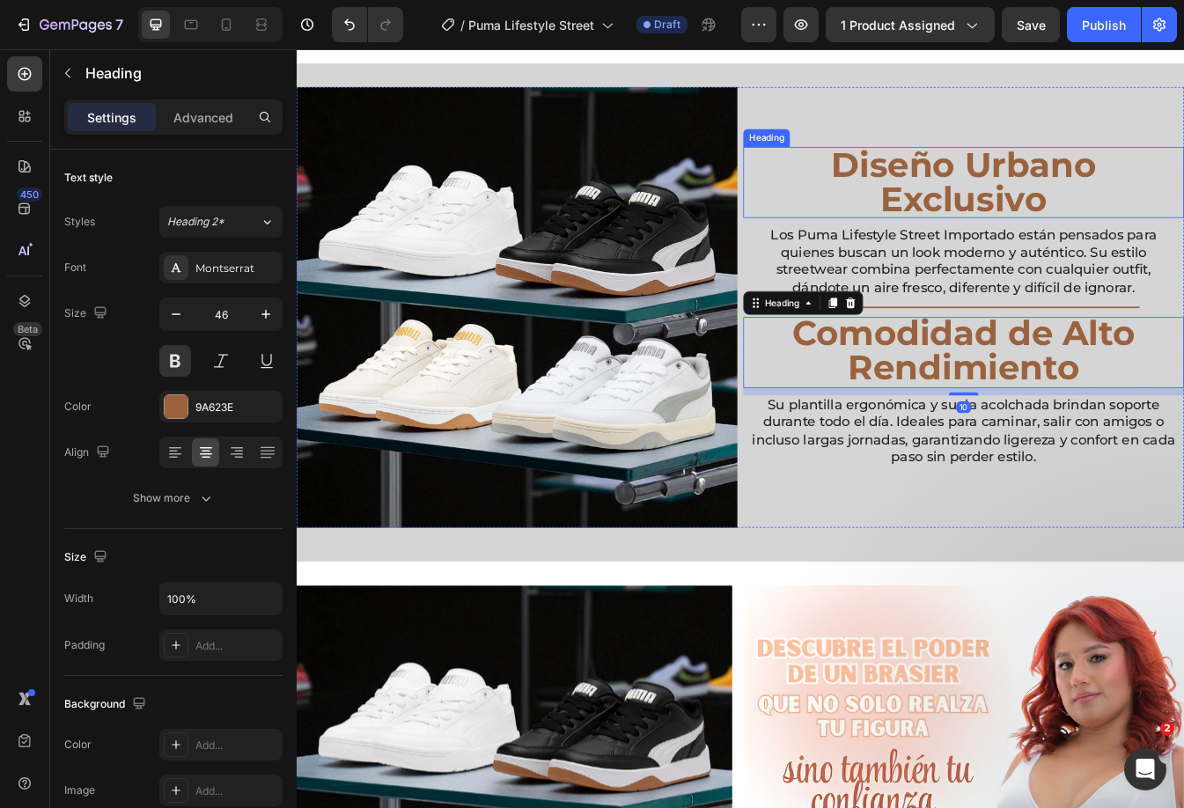
click at [1108, 210] on h2 "Diseño Urbano Exclusivo" at bounding box center [1090, 207] width 524 height 84
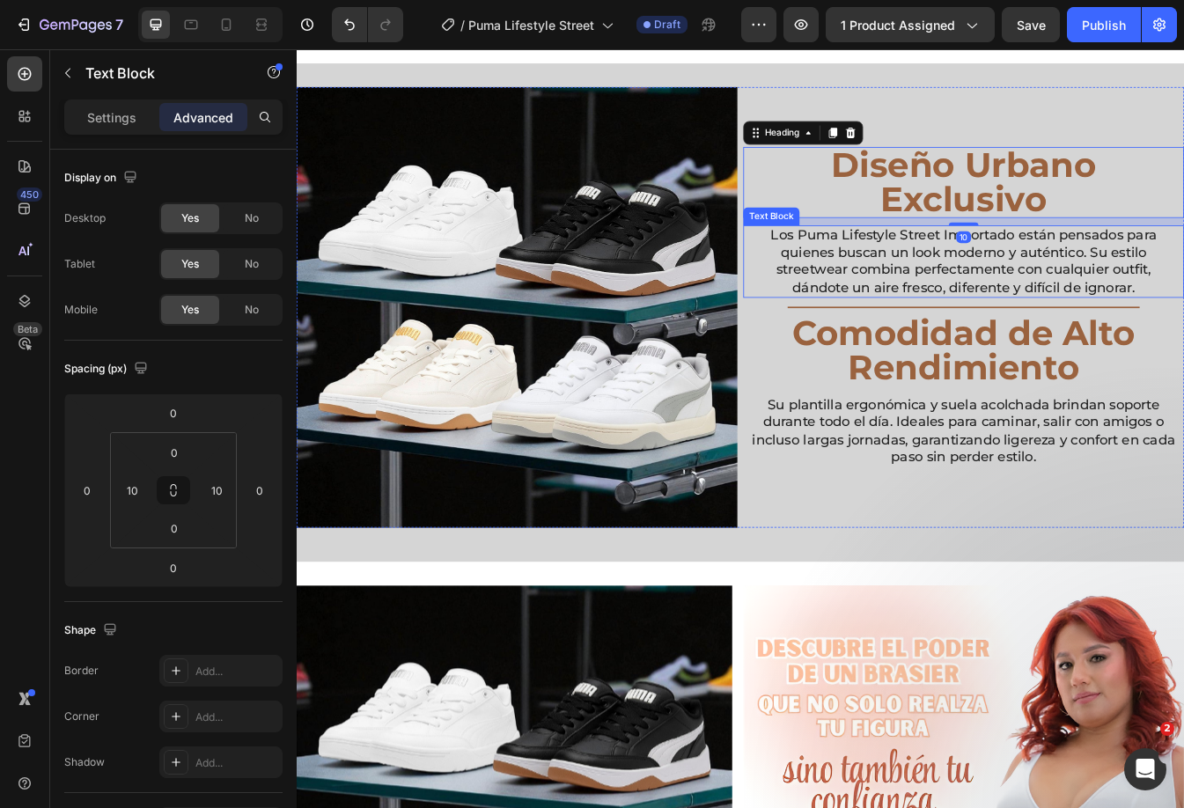
click at [1095, 320] on p "Los Puma Lifestyle Street Importado están pensados para quienes buscan un look …" at bounding box center [1090, 301] width 503 height 83
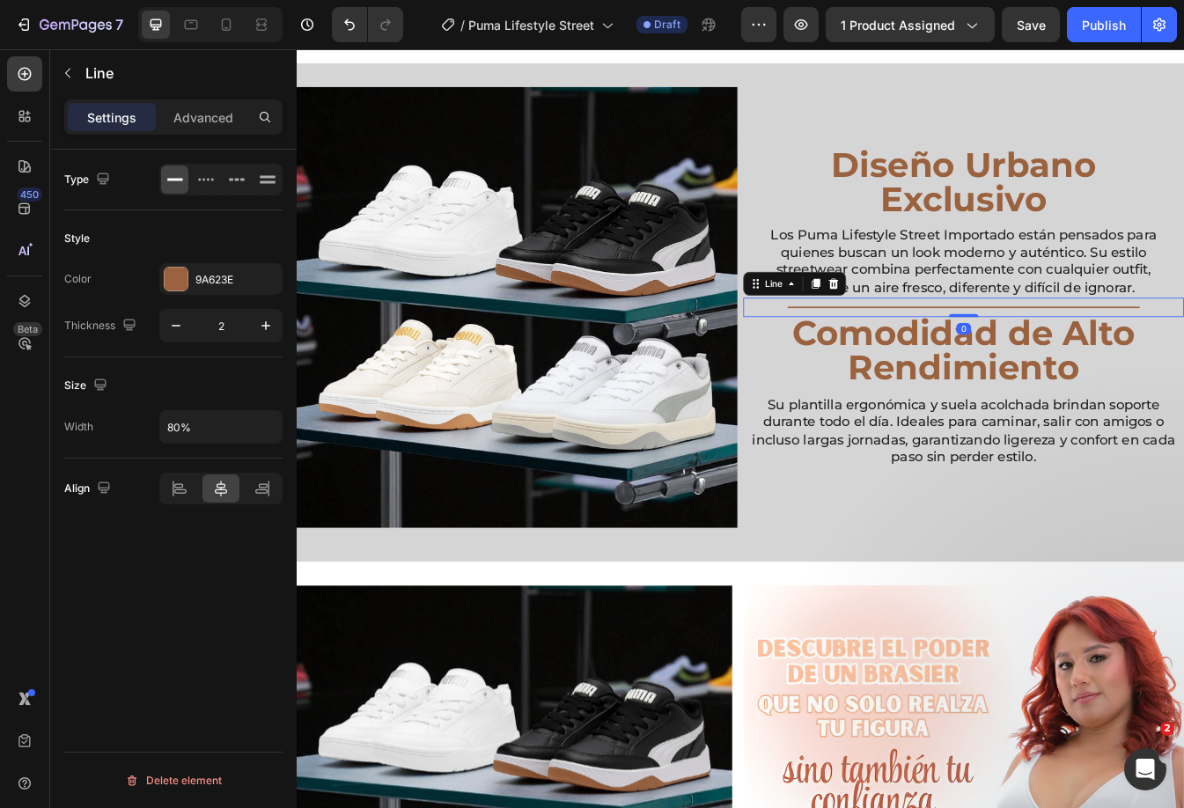
click at [1167, 356] on div "Title Line 0" at bounding box center [1090, 356] width 524 height 23
click at [204, 113] on p "Advanced" at bounding box center [203, 117] width 60 height 18
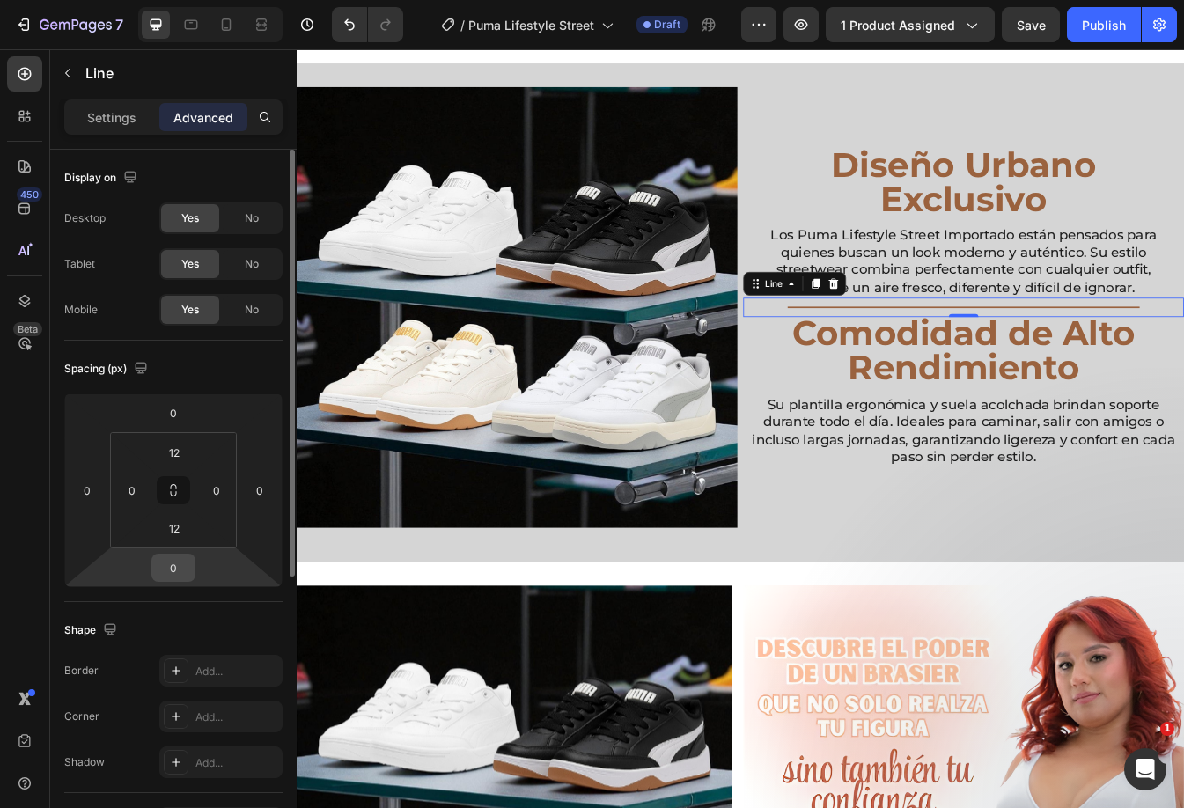
click at [173, 572] on input "0" at bounding box center [173, 567] width 35 height 26
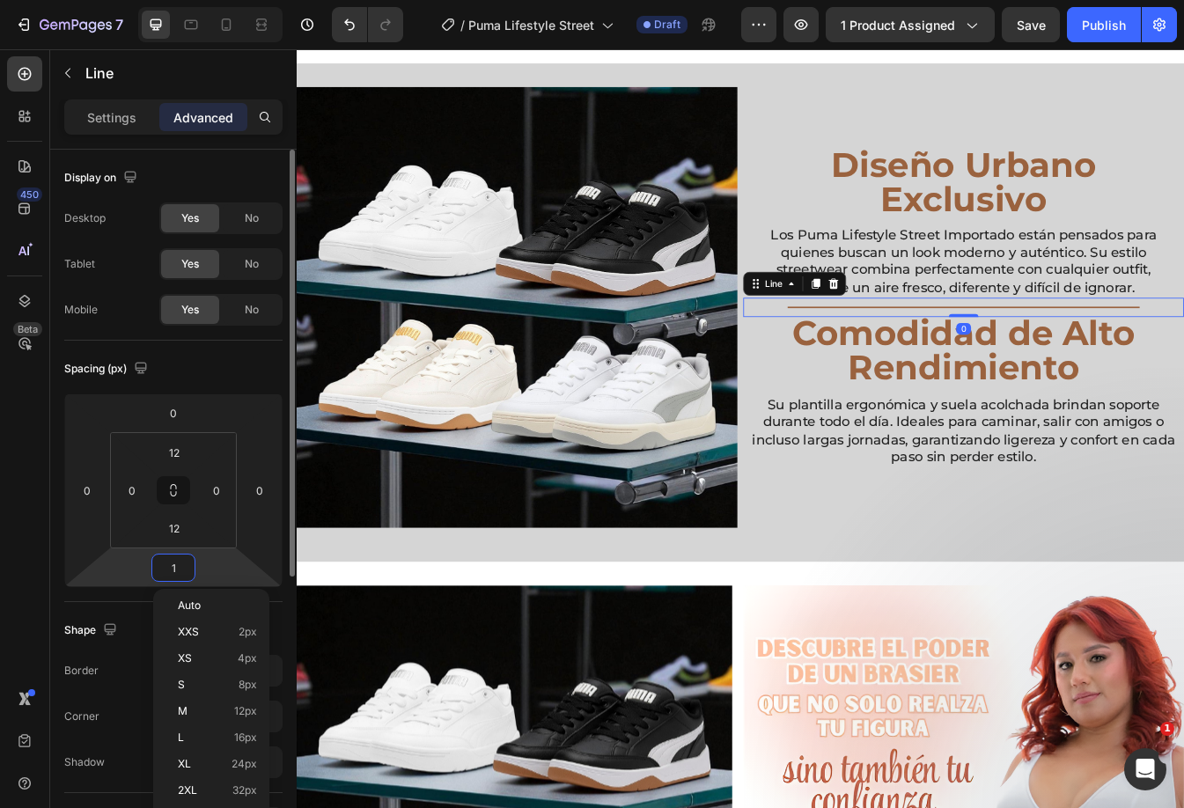
type input "10"
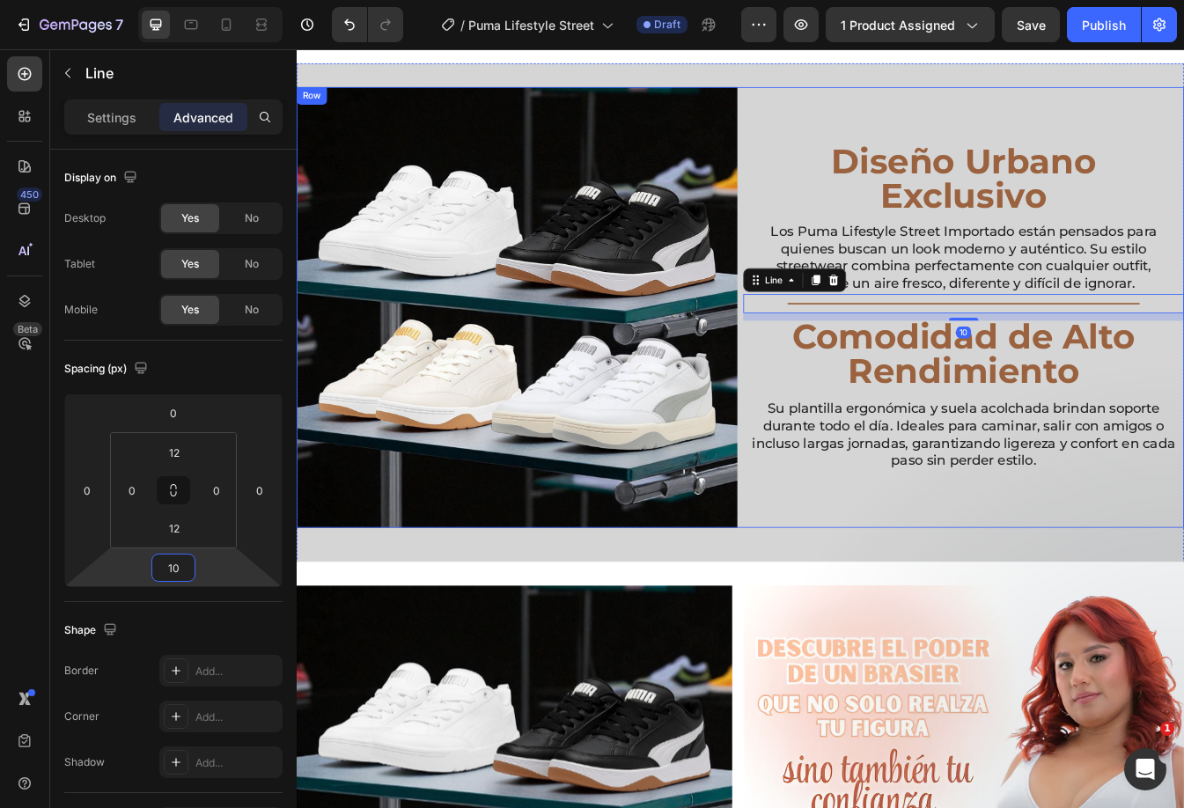
click at [1036, 187] on h2 "Diseño Urbano Exclusivo" at bounding box center [1090, 203] width 524 height 84
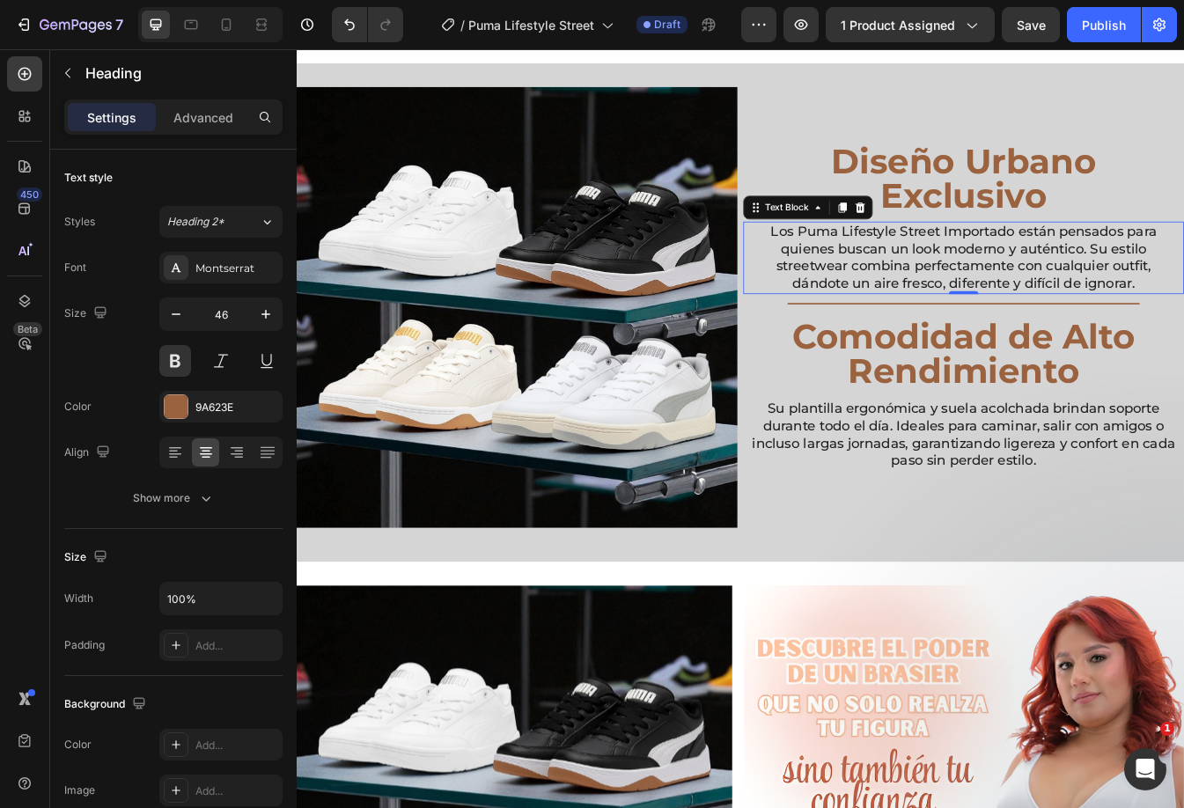
click at [961, 289] on p "Los Puma Lifestyle Street Importado están pensados para quienes buscan un look …" at bounding box center [1090, 297] width 503 height 83
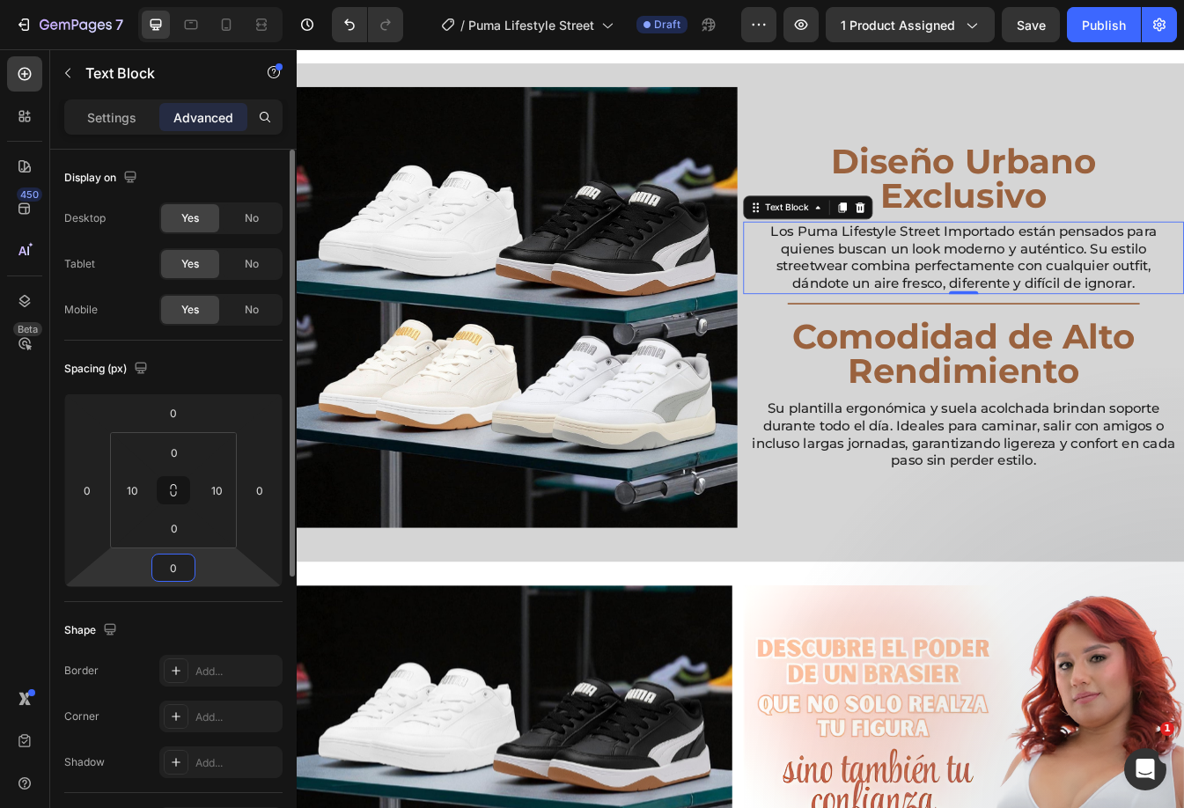
click at [173, 567] on input "0" at bounding box center [173, 567] width 35 height 26
type input "10"
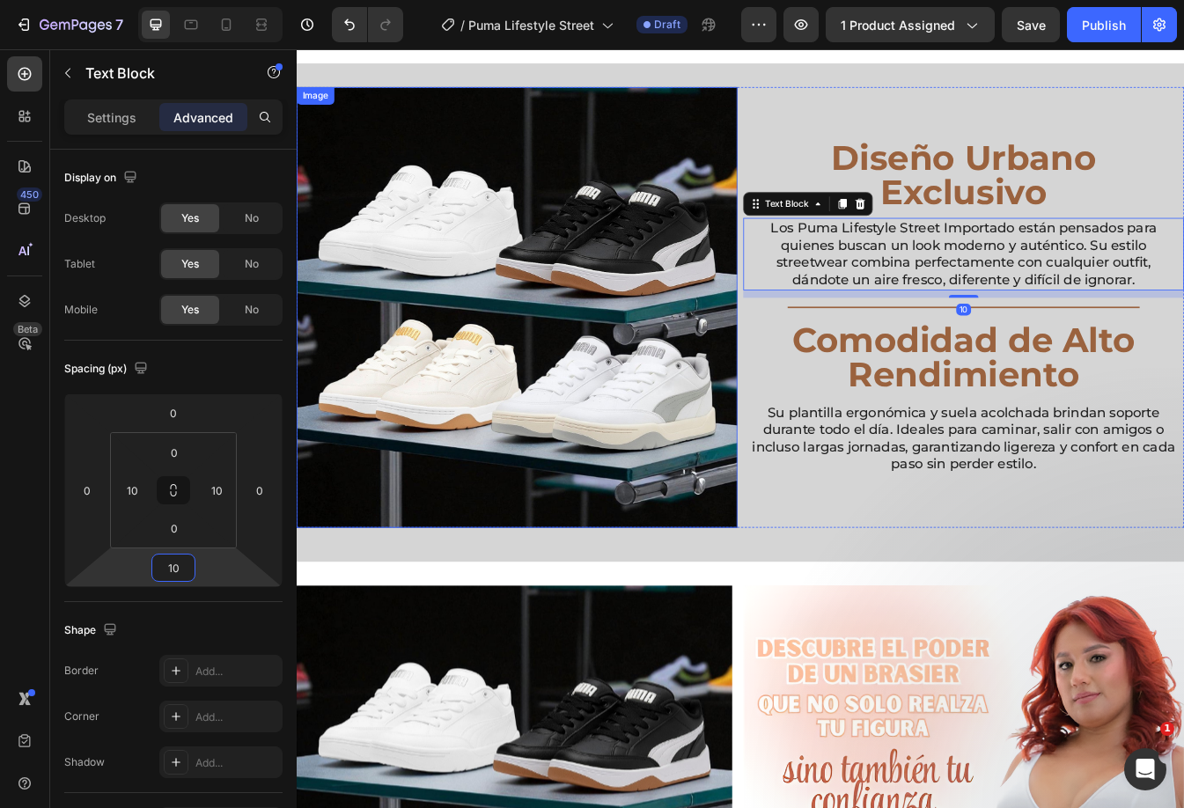
click at [700, 237] on img at bounding box center [559, 356] width 524 height 524
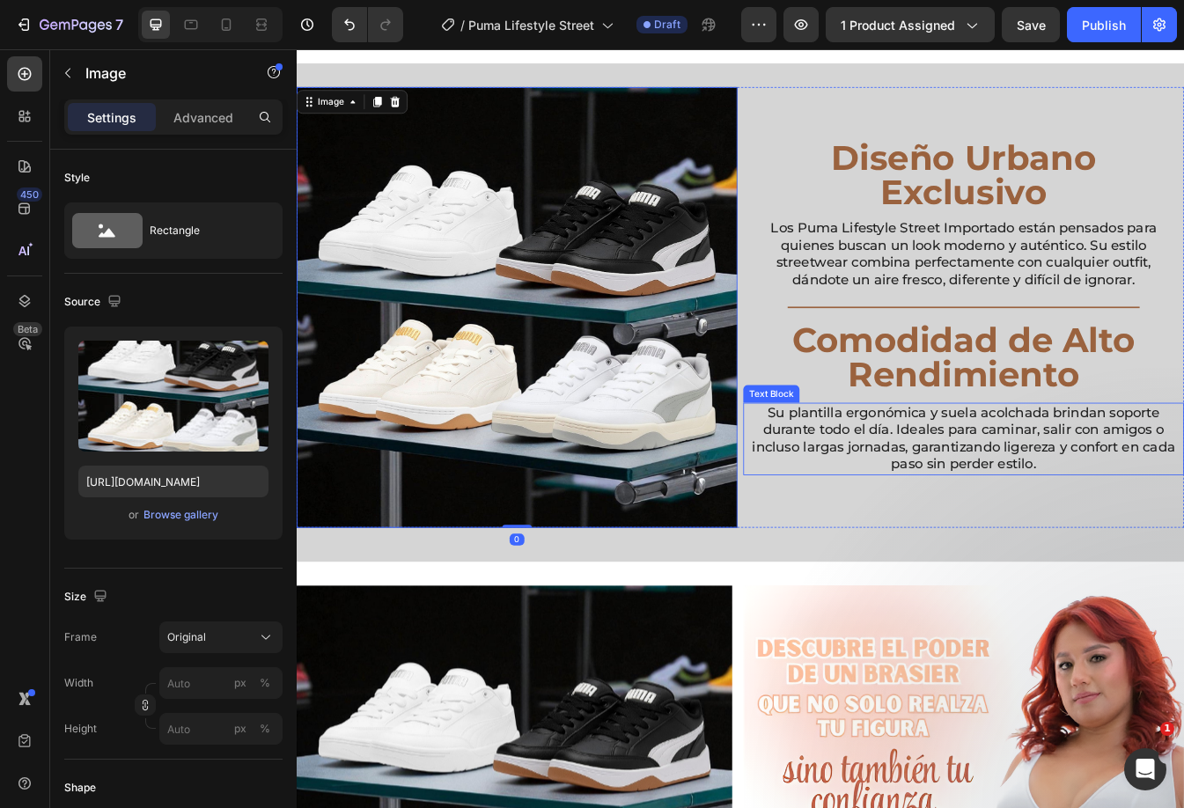
click at [903, 494] on p "Su plantilla ergonómica y suela acolchada brindan soporte durante todo el día. …" at bounding box center [1090, 513] width 503 height 83
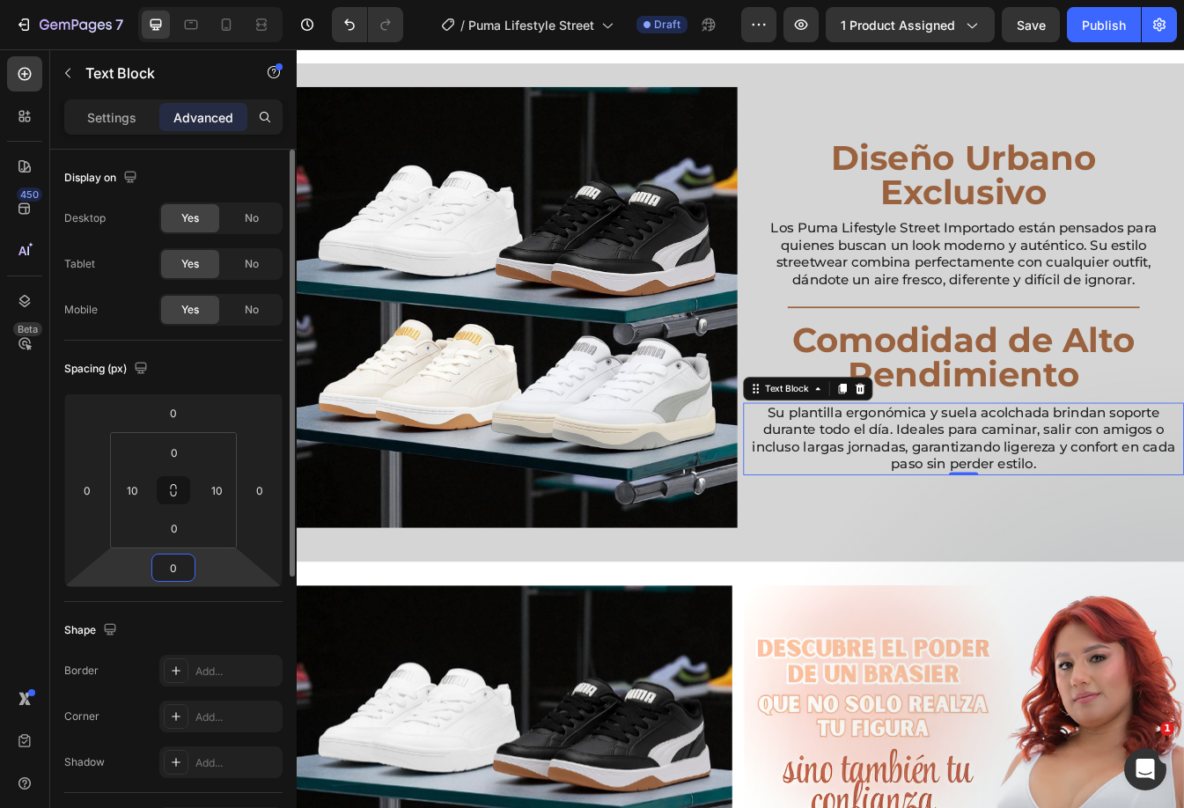
click at [172, 563] on input "0" at bounding box center [173, 567] width 35 height 26
type input "10"
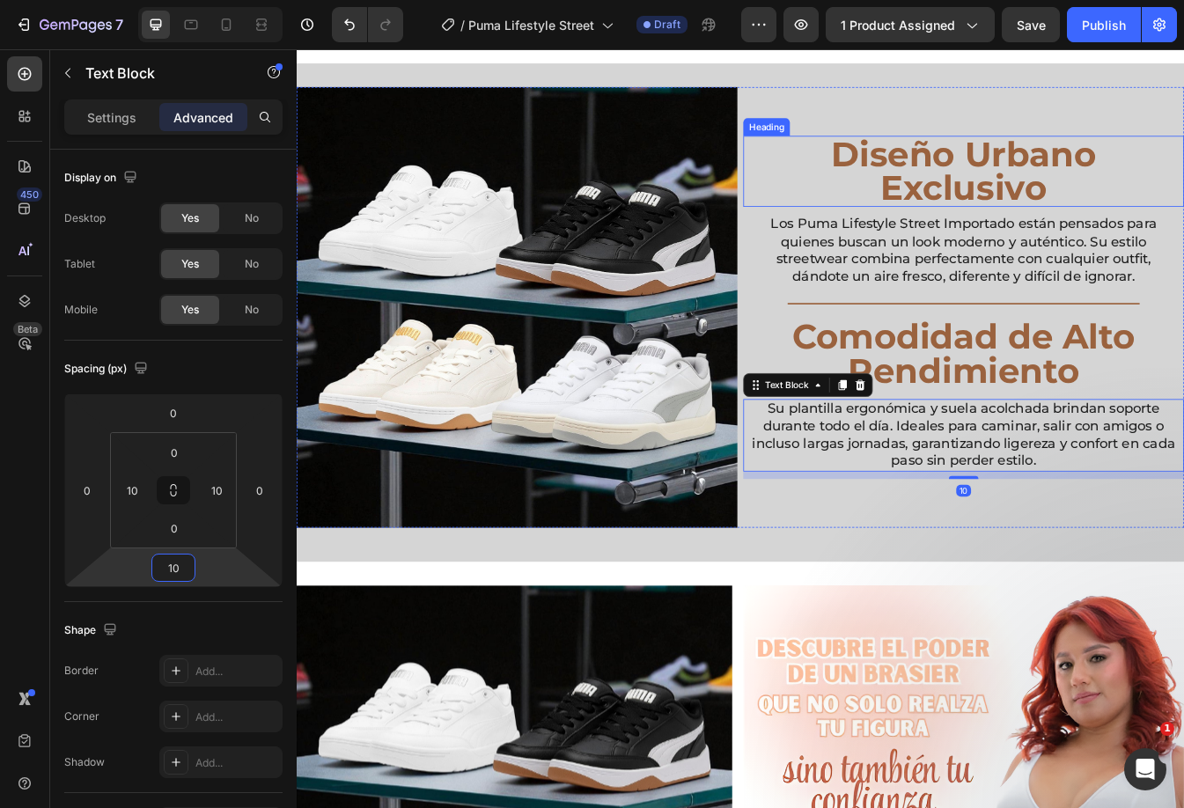
click at [971, 190] on h2 "Diseño Urbano Exclusivo" at bounding box center [1090, 194] width 524 height 84
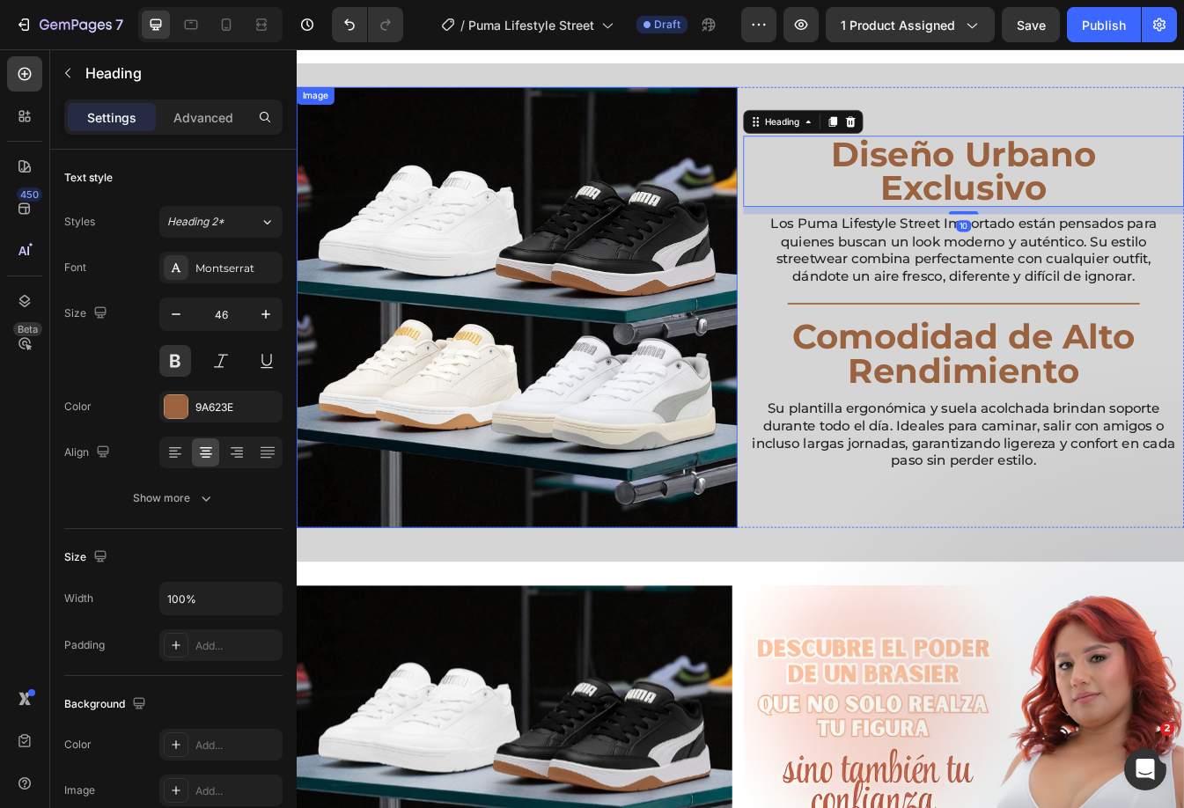
click at [616, 316] on img at bounding box center [559, 356] width 524 height 524
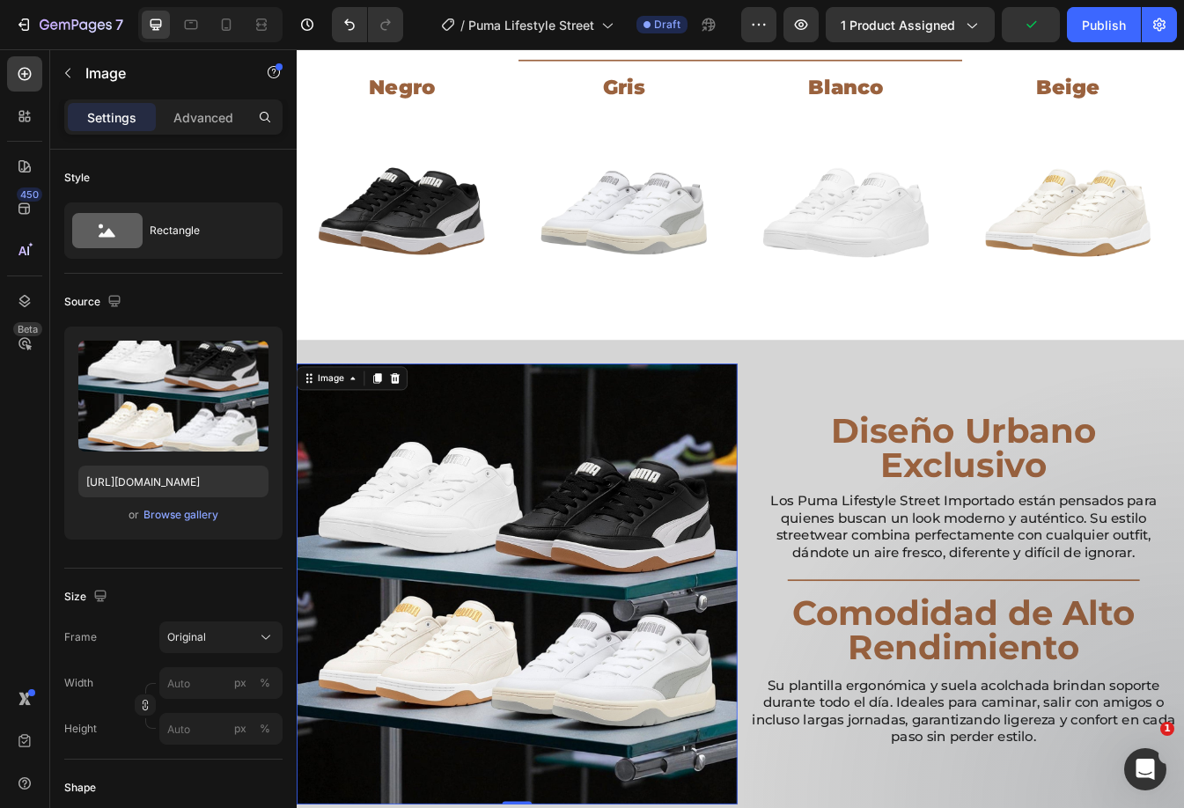
scroll to position [1067, 0]
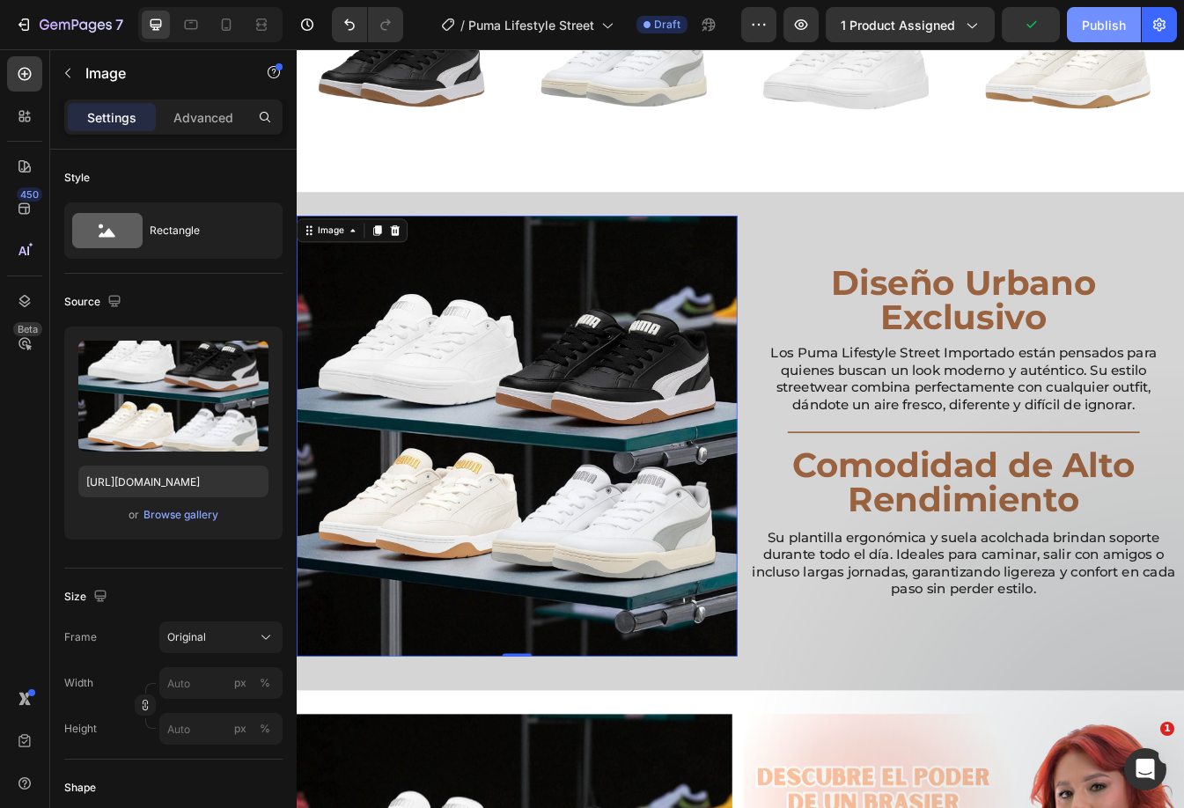
click at [1091, 30] on div "Publish" at bounding box center [1104, 25] width 44 height 18
click at [218, 25] on icon at bounding box center [226, 25] width 18 height 18
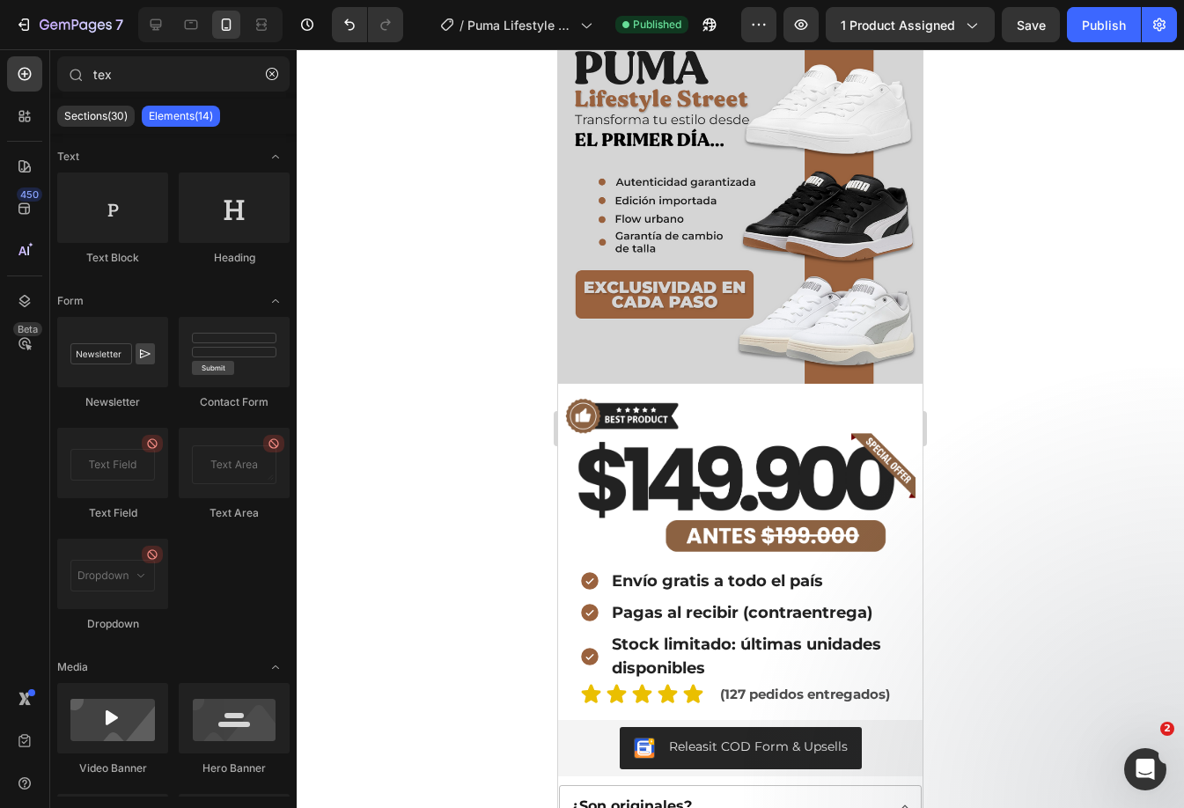
scroll to position [136, 0]
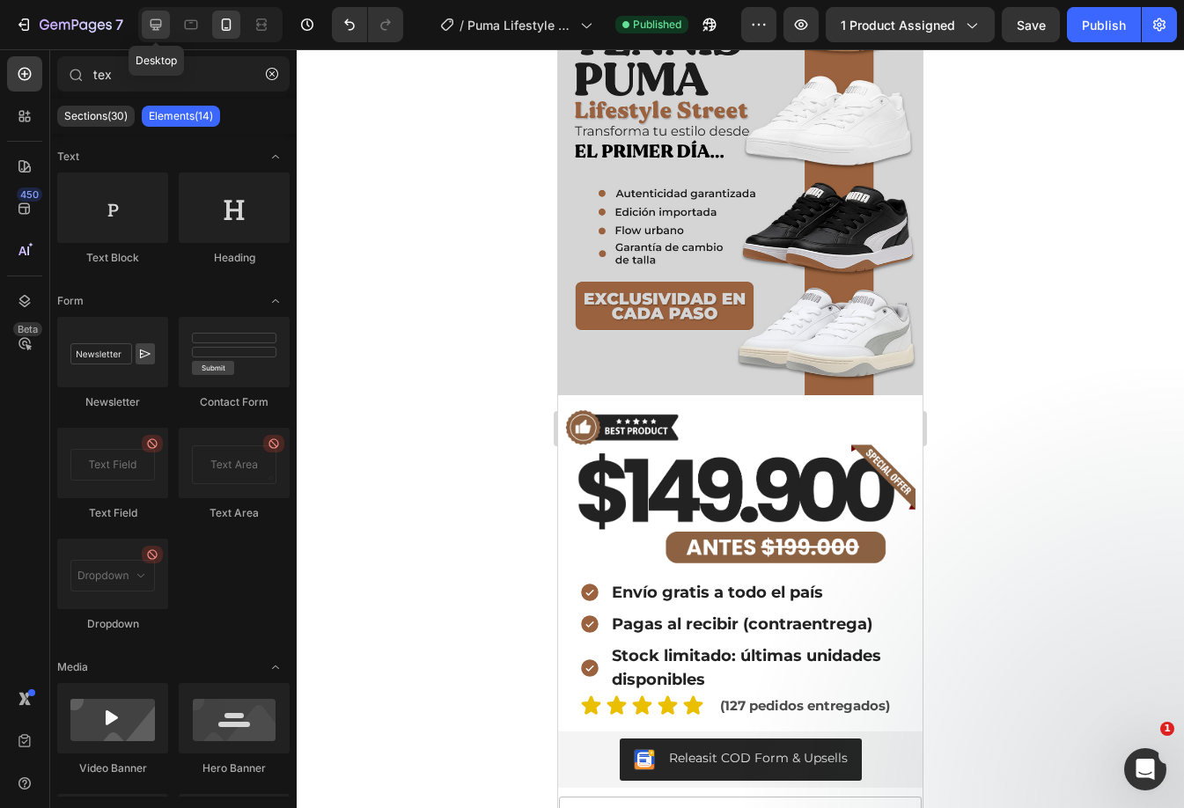
click at [152, 21] on icon at bounding box center [156, 25] width 18 height 18
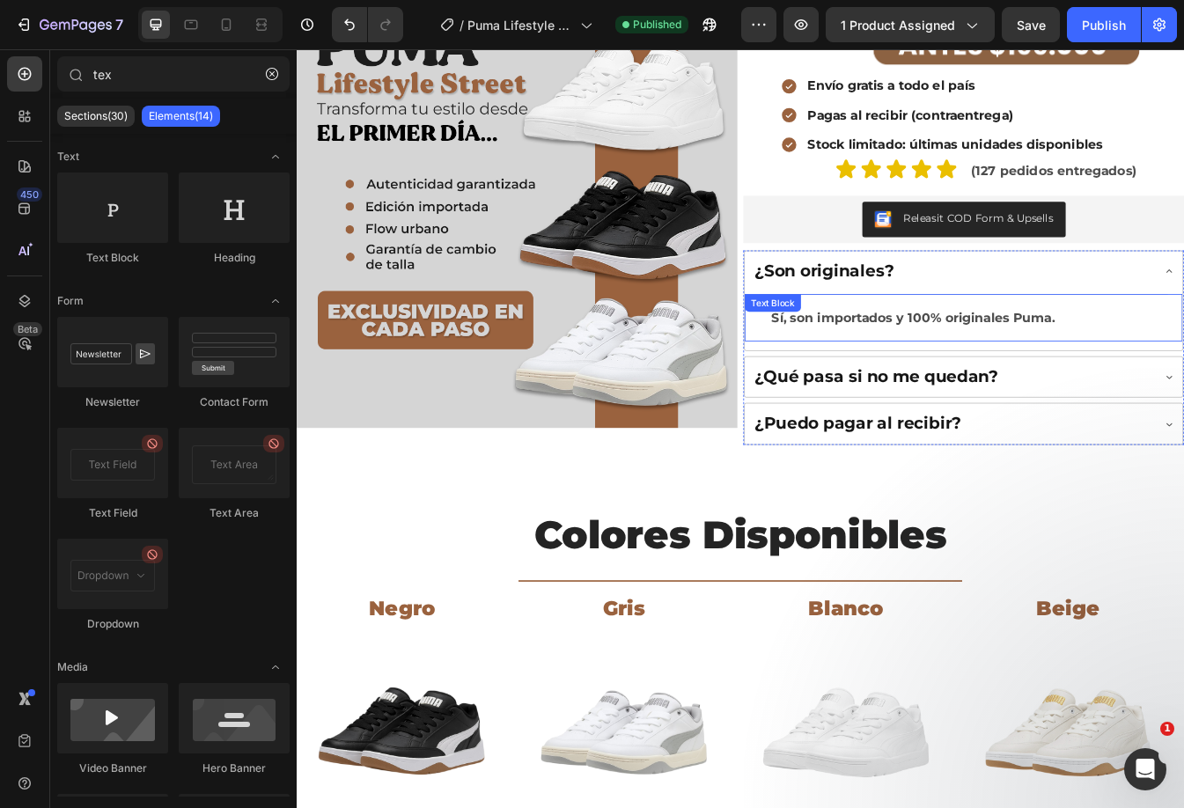
scroll to position [275, 0]
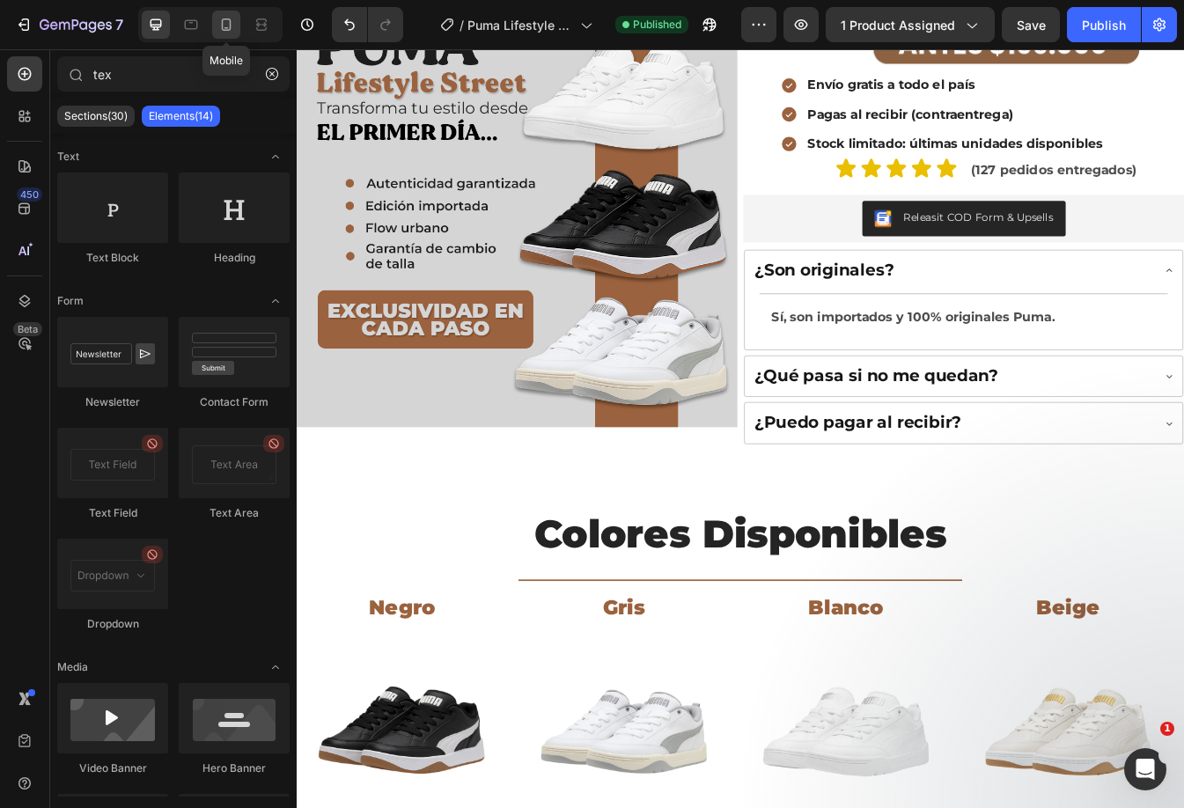
click at [232, 18] on icon at bounding box center [226, 25] width 18 height 18
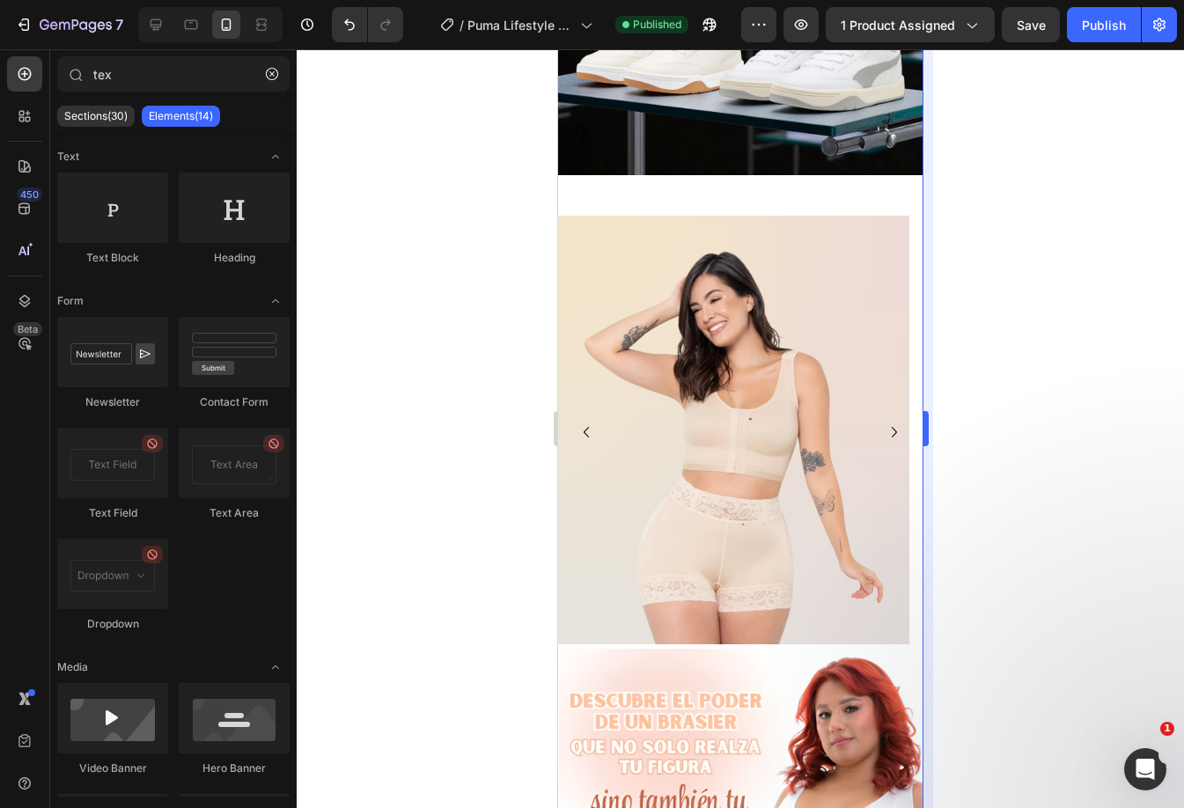
scroll to position [2294, 0]
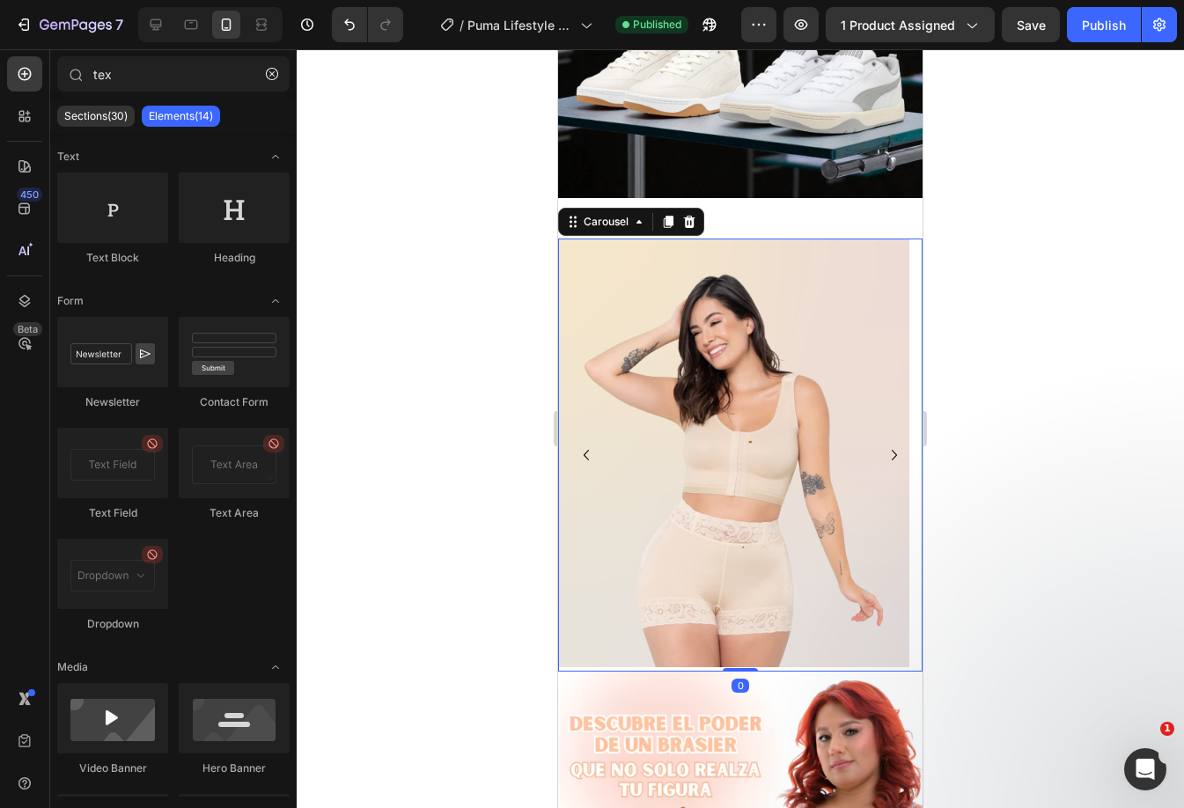
click at [884, 444] on icon "Carousel Next Arrow" at bounding box center [894, 454] width 21 height 21
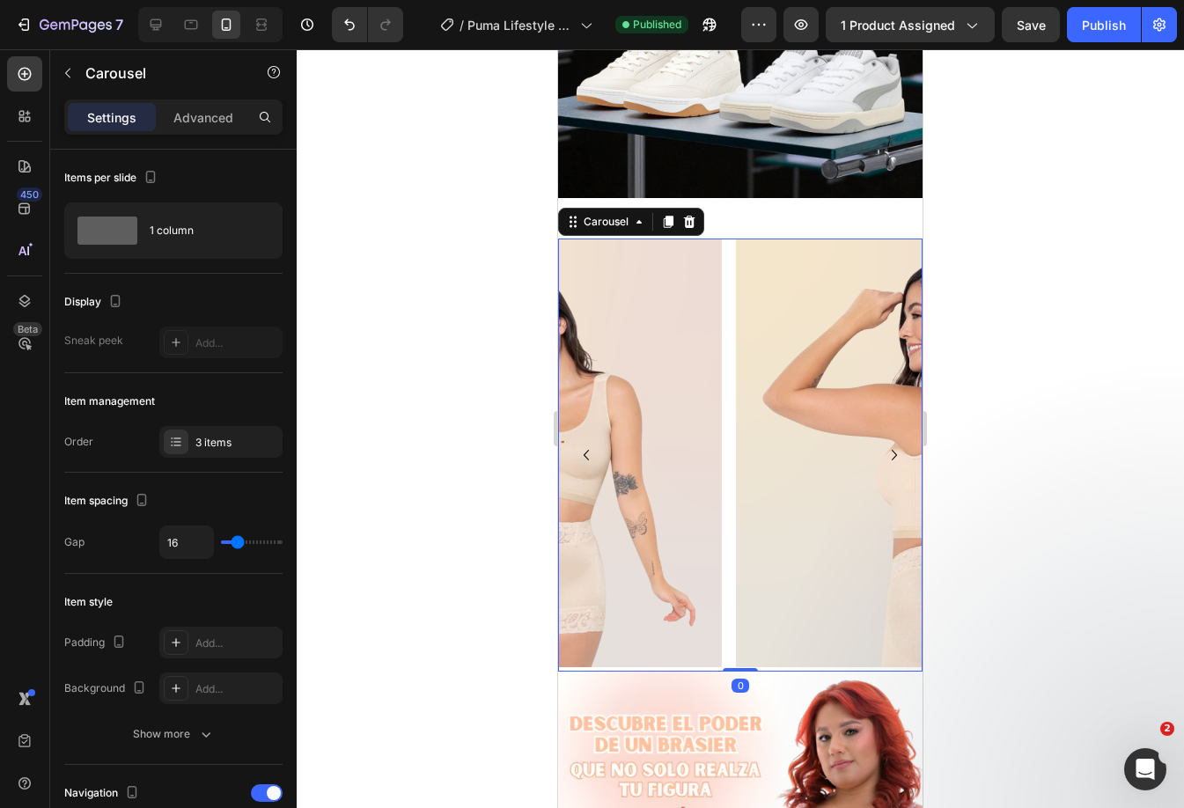
click at [884, 444] on icon "Carousel Next Arrow" at bounding box center [894, 454] width 21 height 21
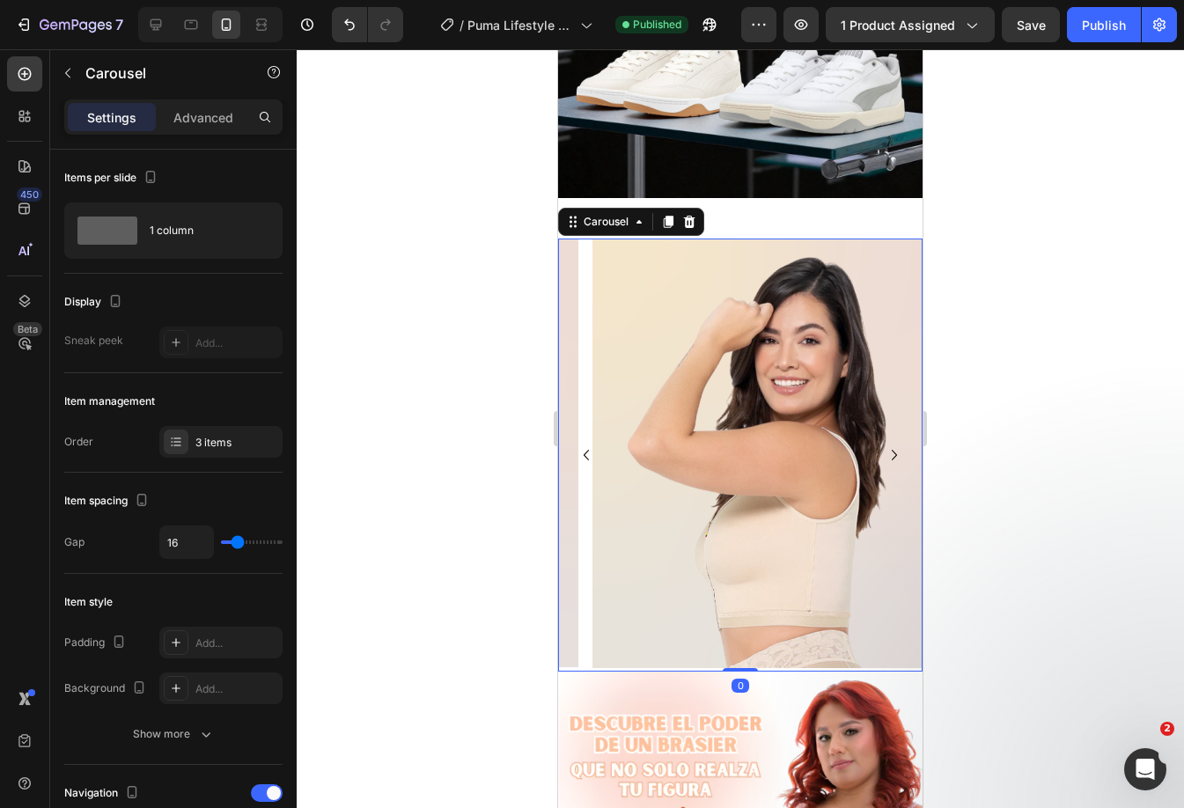
click at [884, 444] on icon "Carousel Next Arrow" at bounding box center [894, 454] width 21 height 21
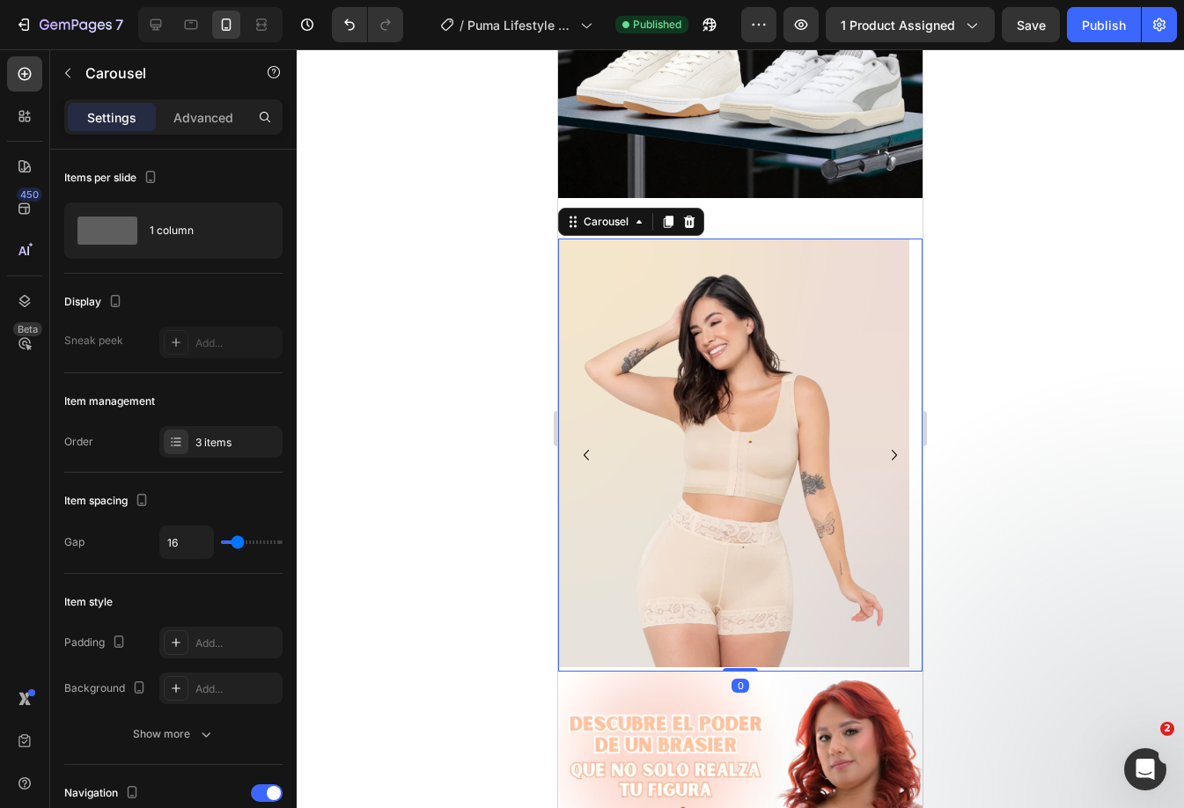
click at [884, 444] on icon "Carousel Next Arrow" at bounding box center [894, 454] width 21 height 21
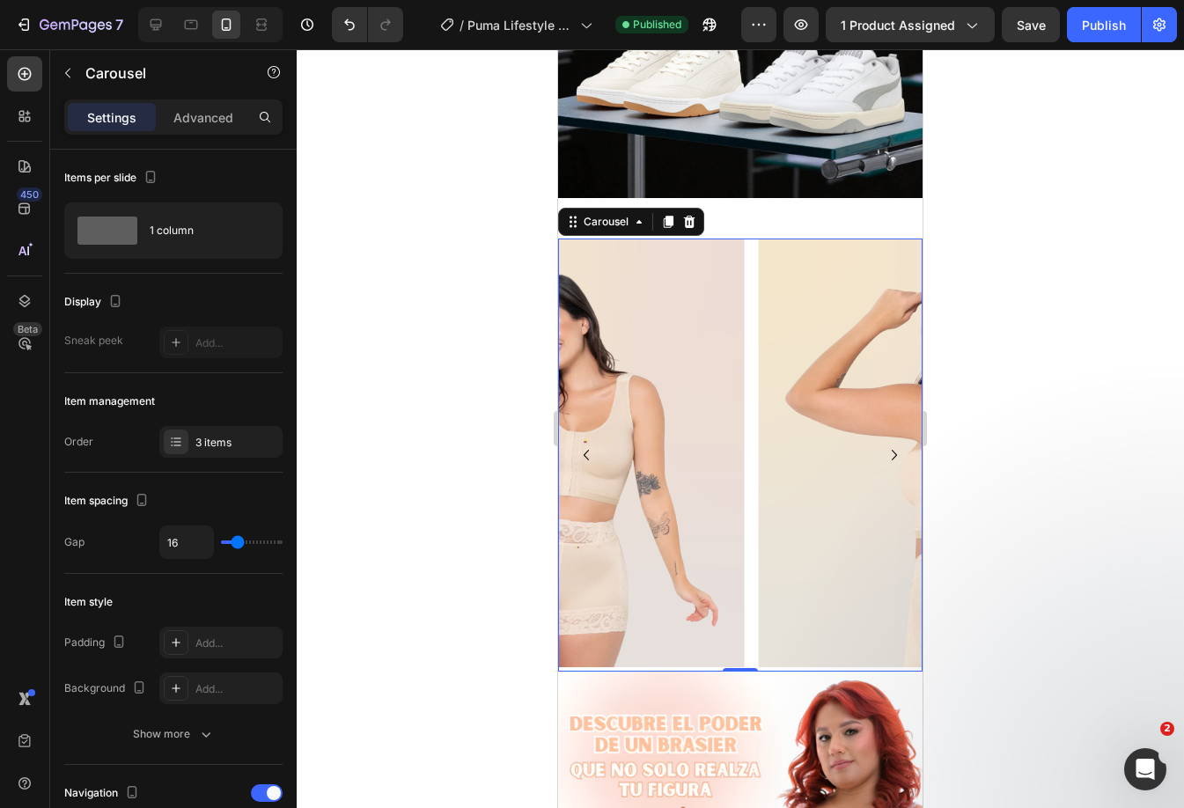
click at [884, 444] on icon "Carousel Next Arrow" at bounding box center [894, 454] width 21 height 21
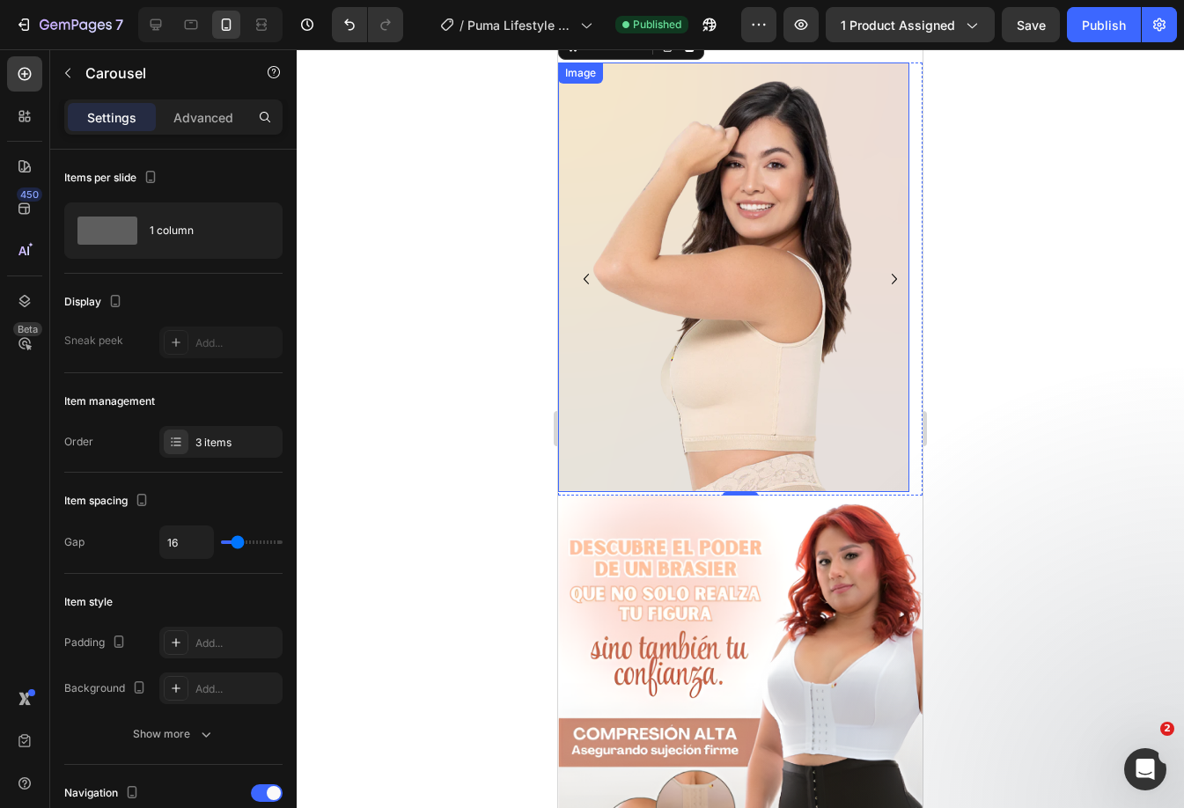
scroll to position [2382, 0]
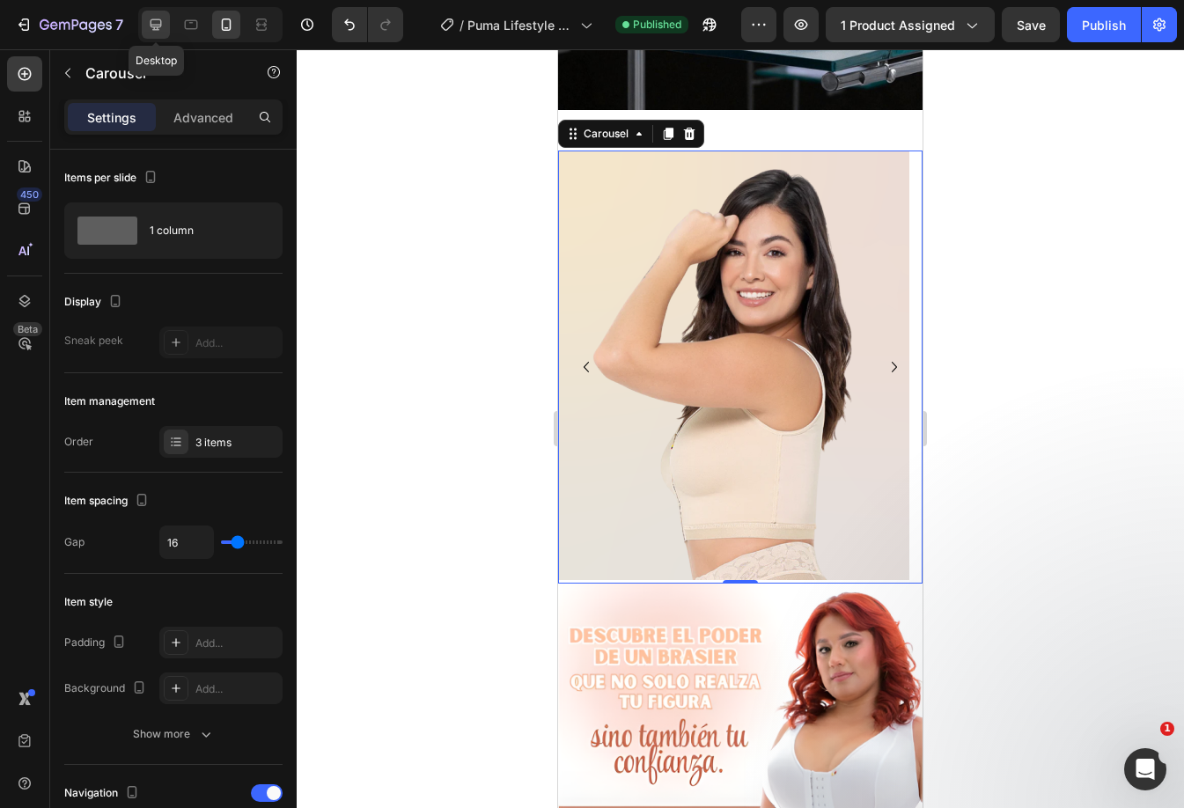
click at [164, 21] on icon at bounding box center [156, 25] width 18 height 18
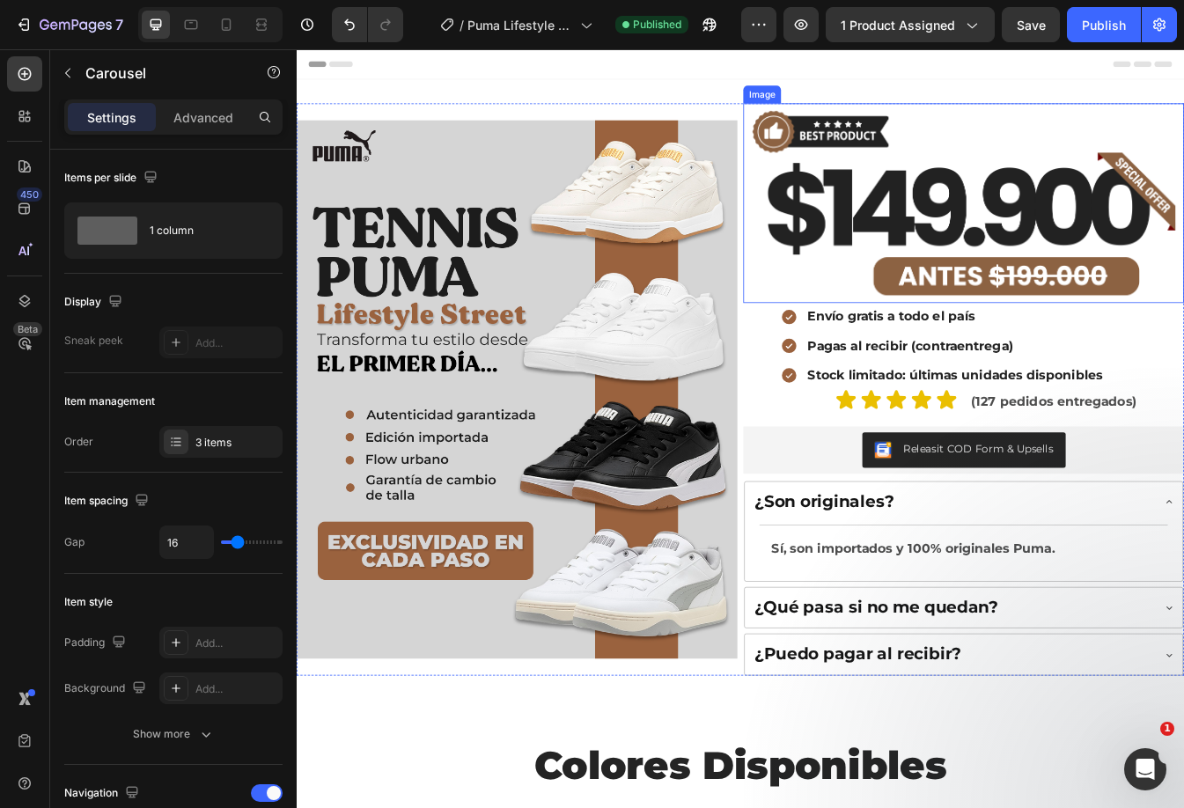
click at [982, 246] on img at bounding box center [1090, 233] width 524 height 238
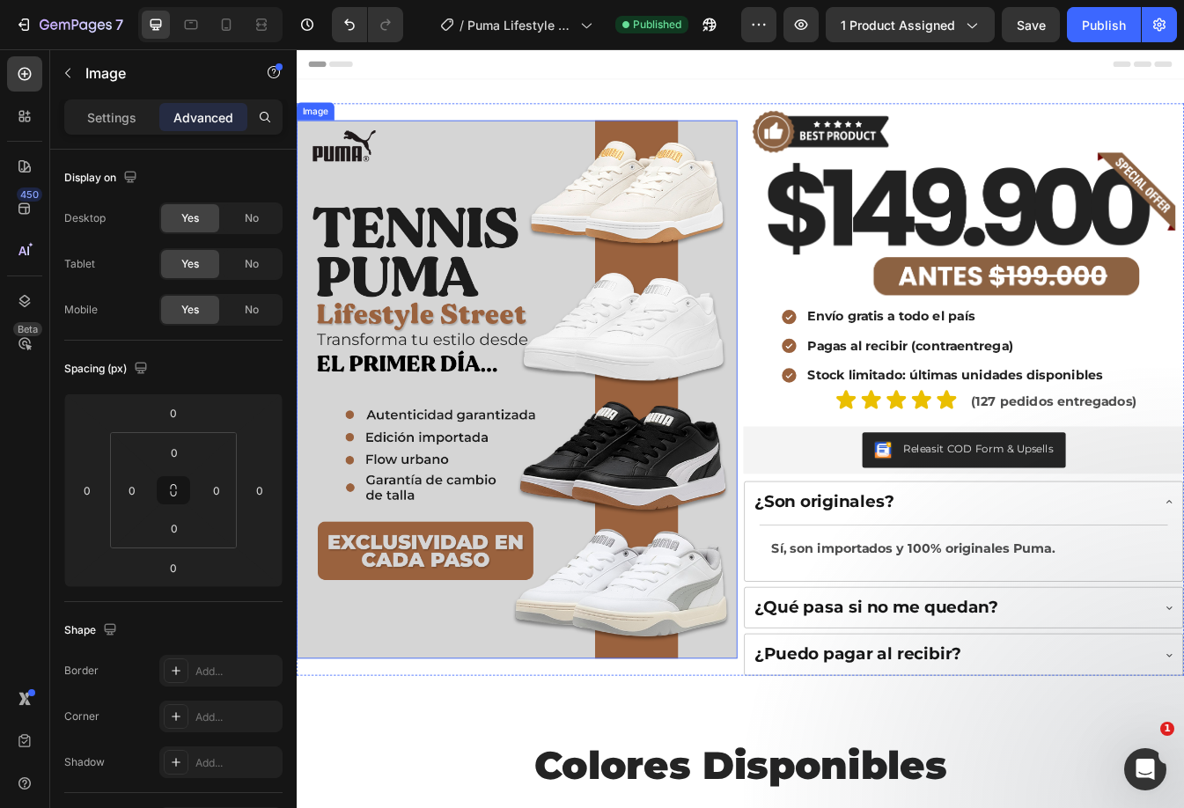
click at [707, 256] on img at bounding box center [559, 454] width 524 height 641
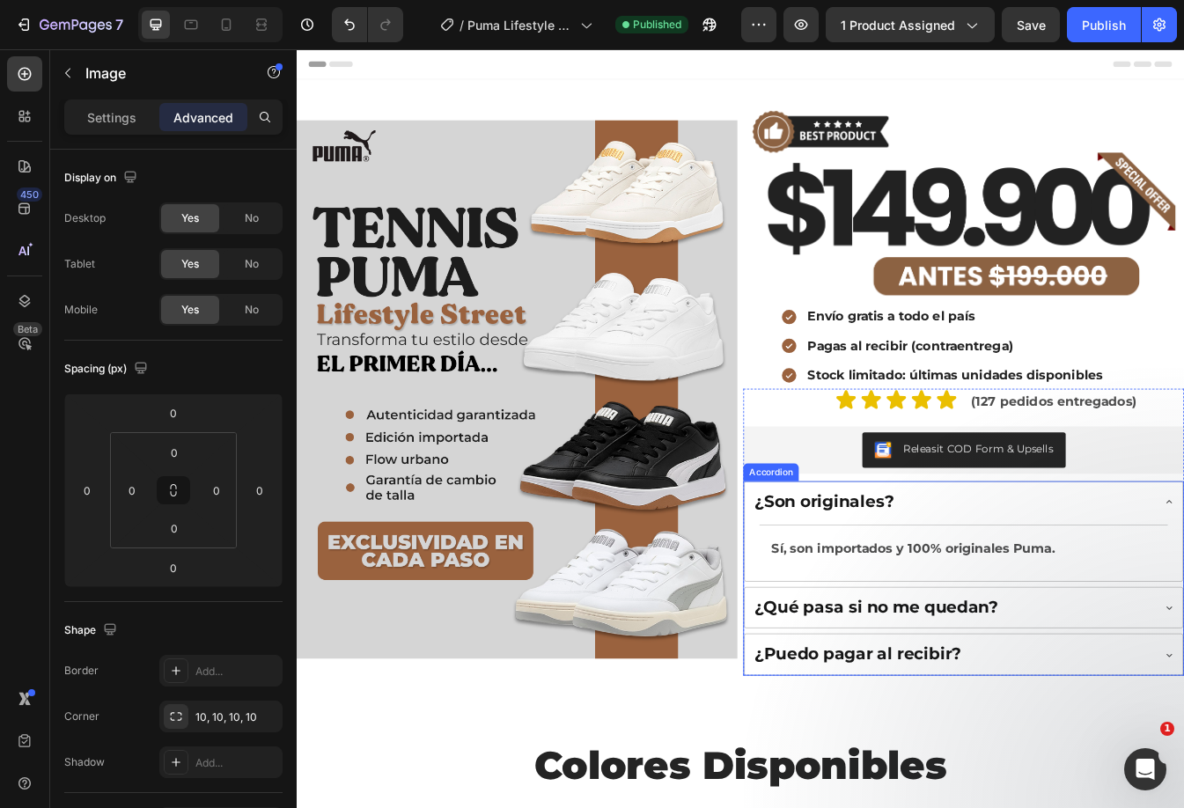
click at [1145, 591] on div "¿Son originales?" at bounding box center [1076, 588] width 475 height 31
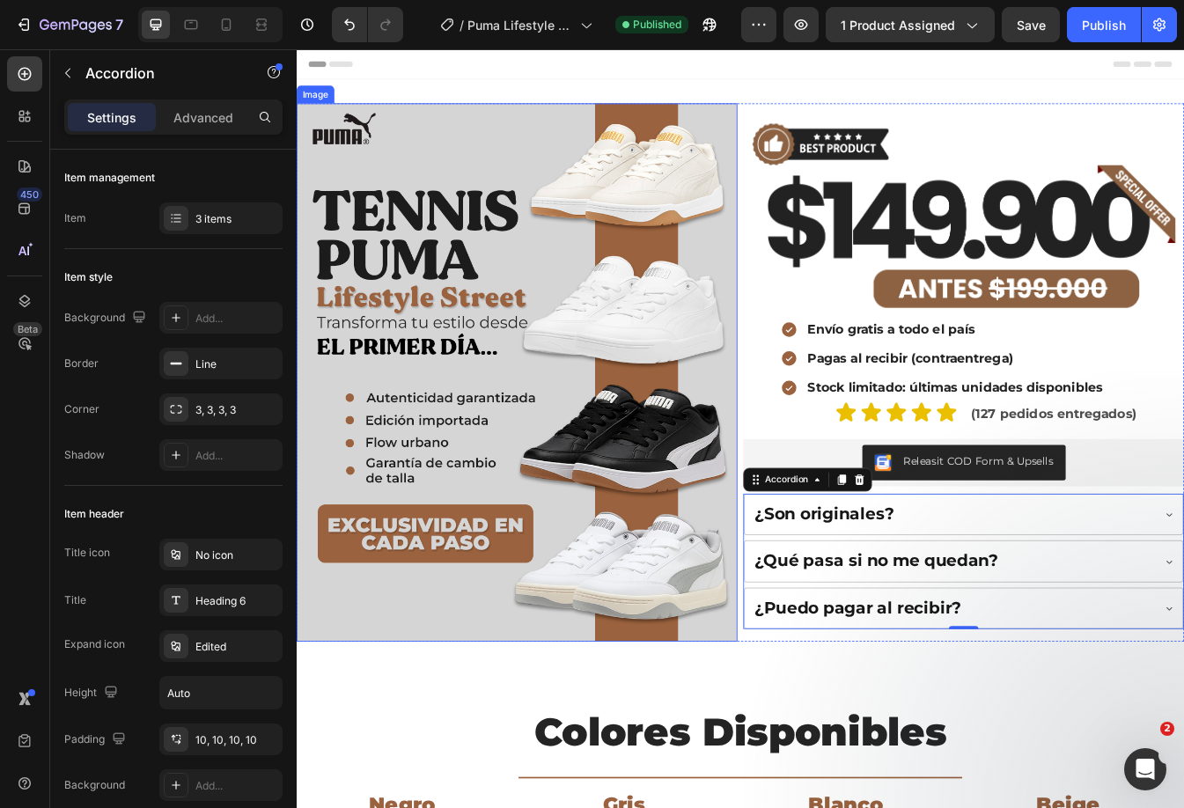
click at [575, 600] on img at bounding box center [559, 434] width 524 height 641
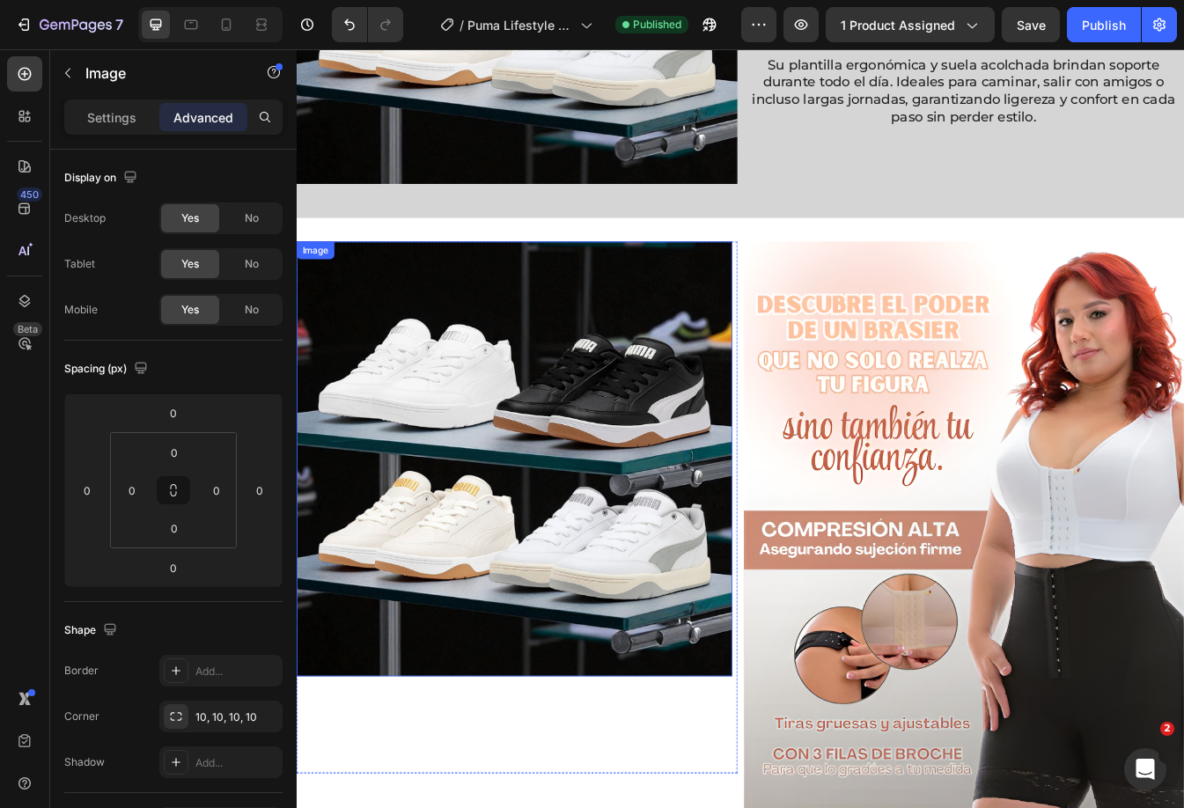
scroll to position [1672, 0]
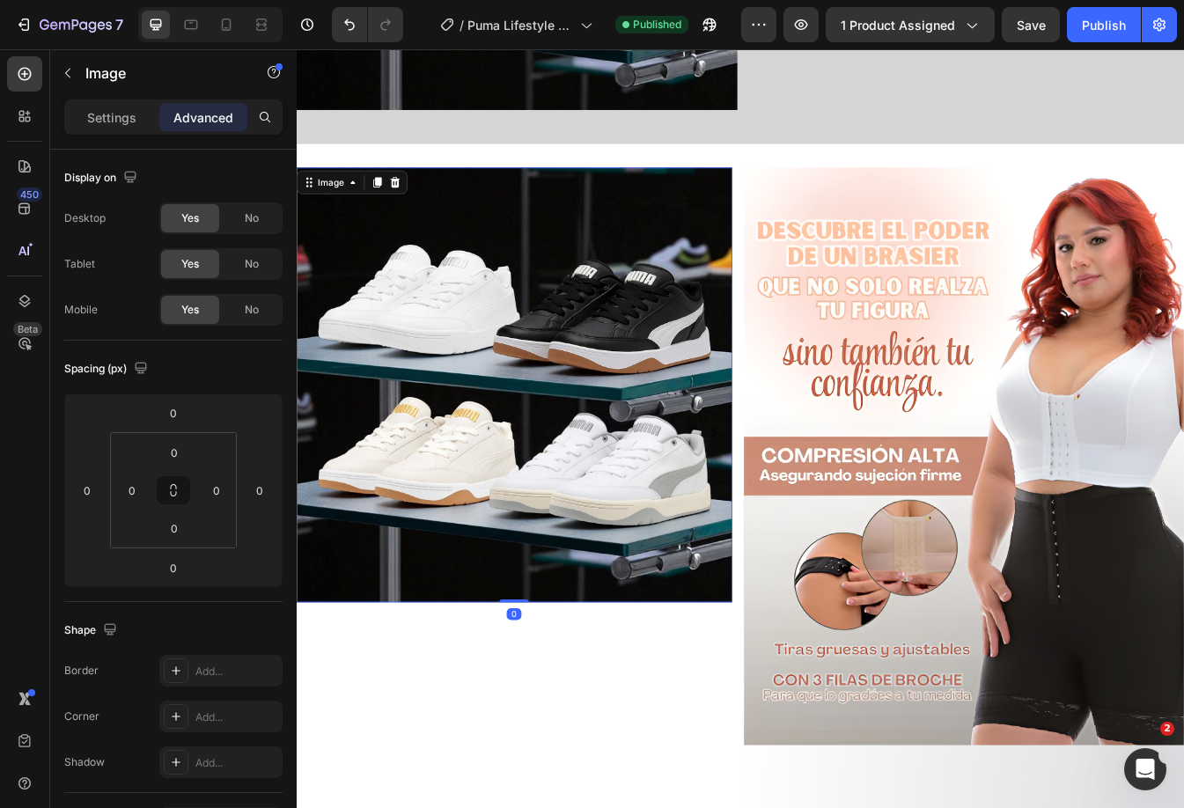
click at [731, 537] on img at bounding box center [556, 449] width 518 height 518
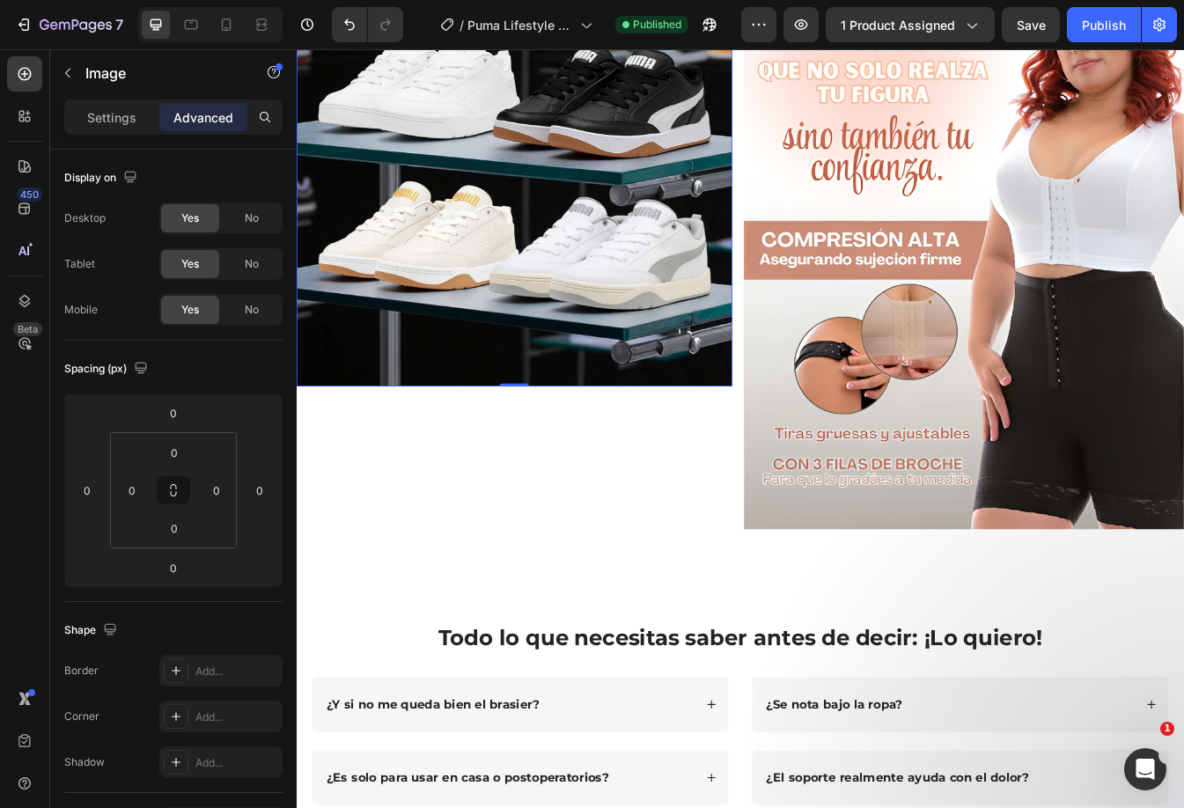
scroll to position [1408, 0]
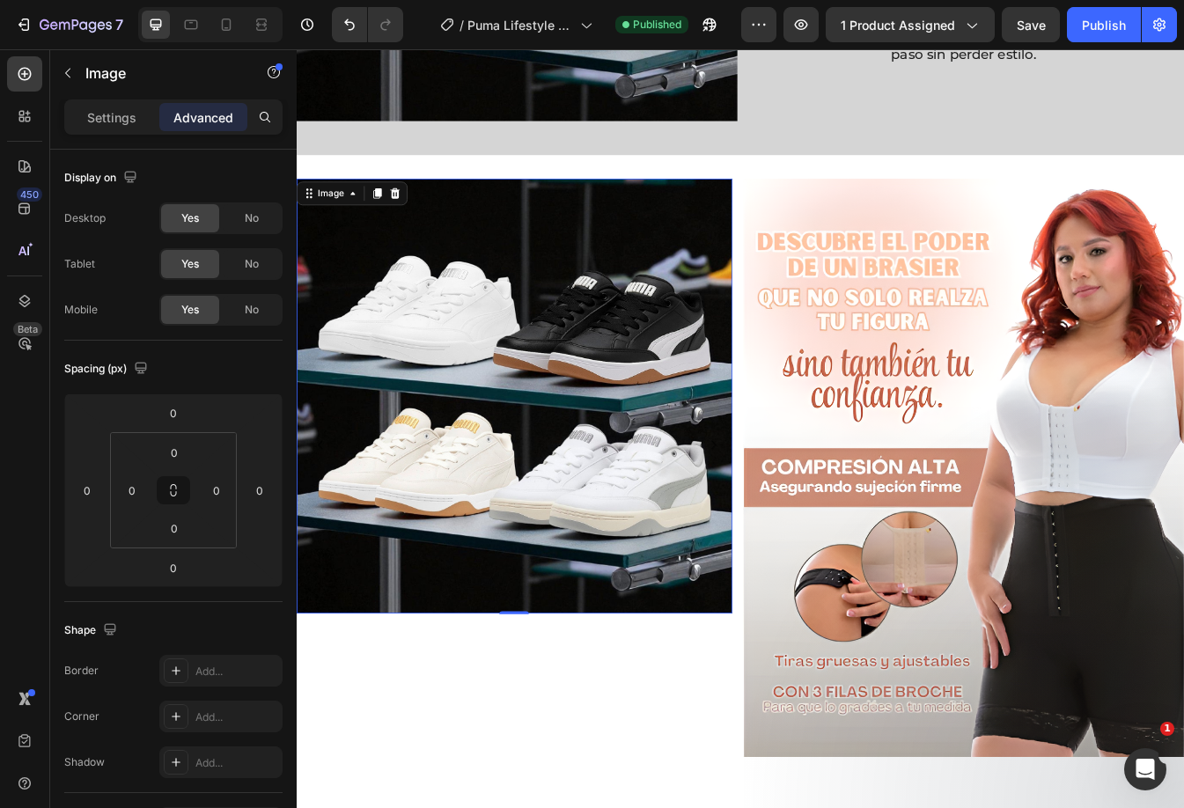
click at [737, 356] on img at bounding box center [556, 462] width 518 height 518
click at [112, 108] on p "Settings" at bounding box center [111, 117] width 49 height 18
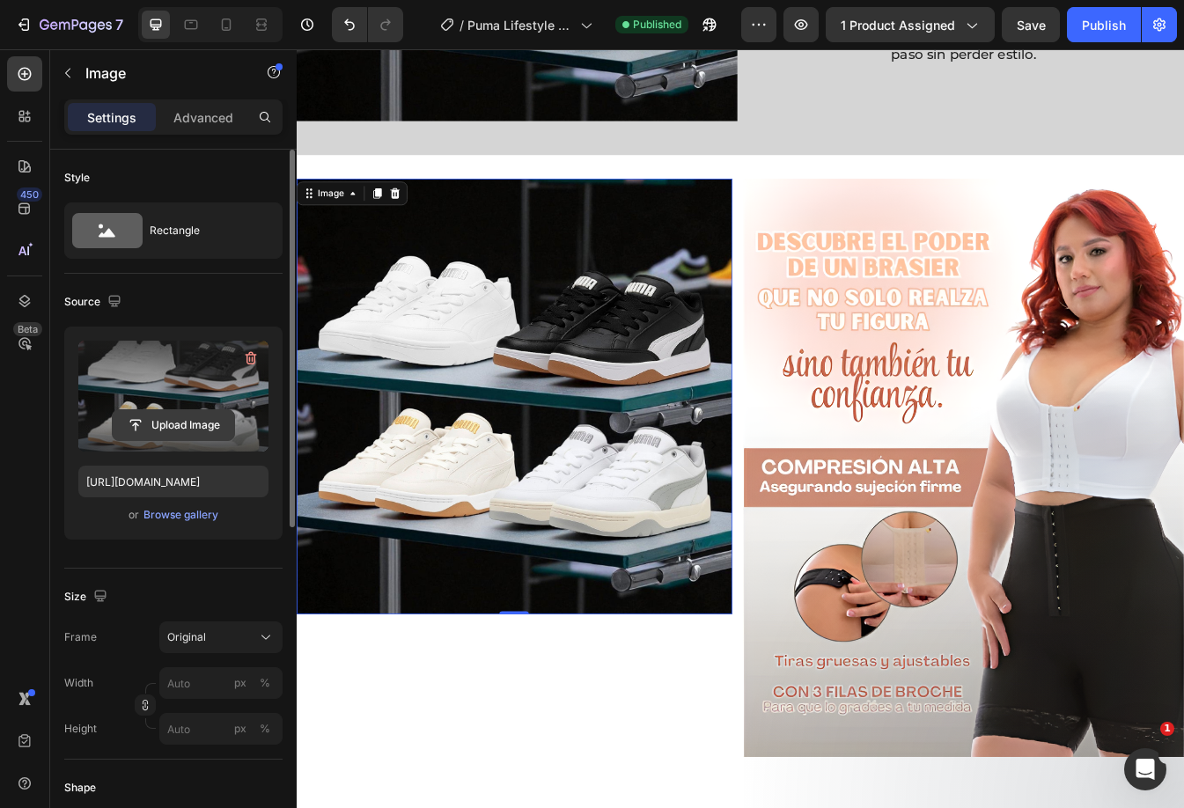
click at [164, 435] on input "file" at bounding box center [173, 425] width 121 height 30
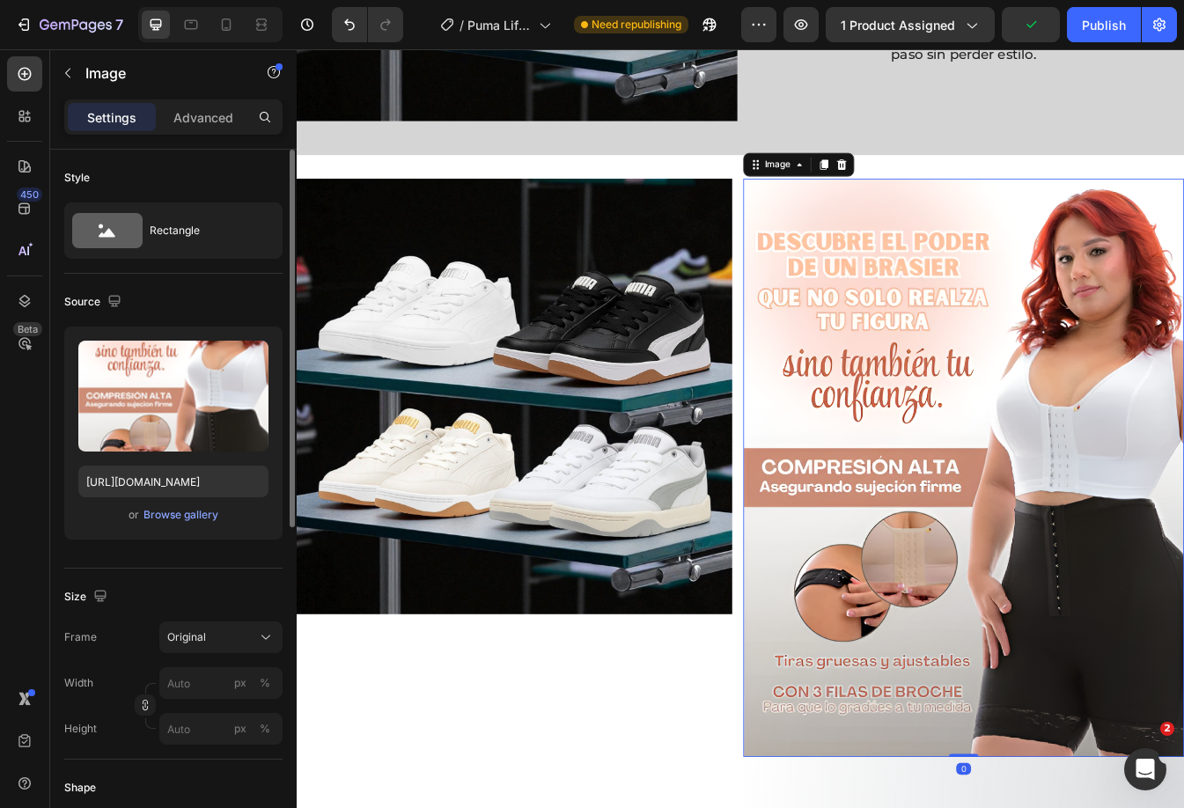
click at [986, 424] on img at bounding box center [1090, 546] width 524 height 687
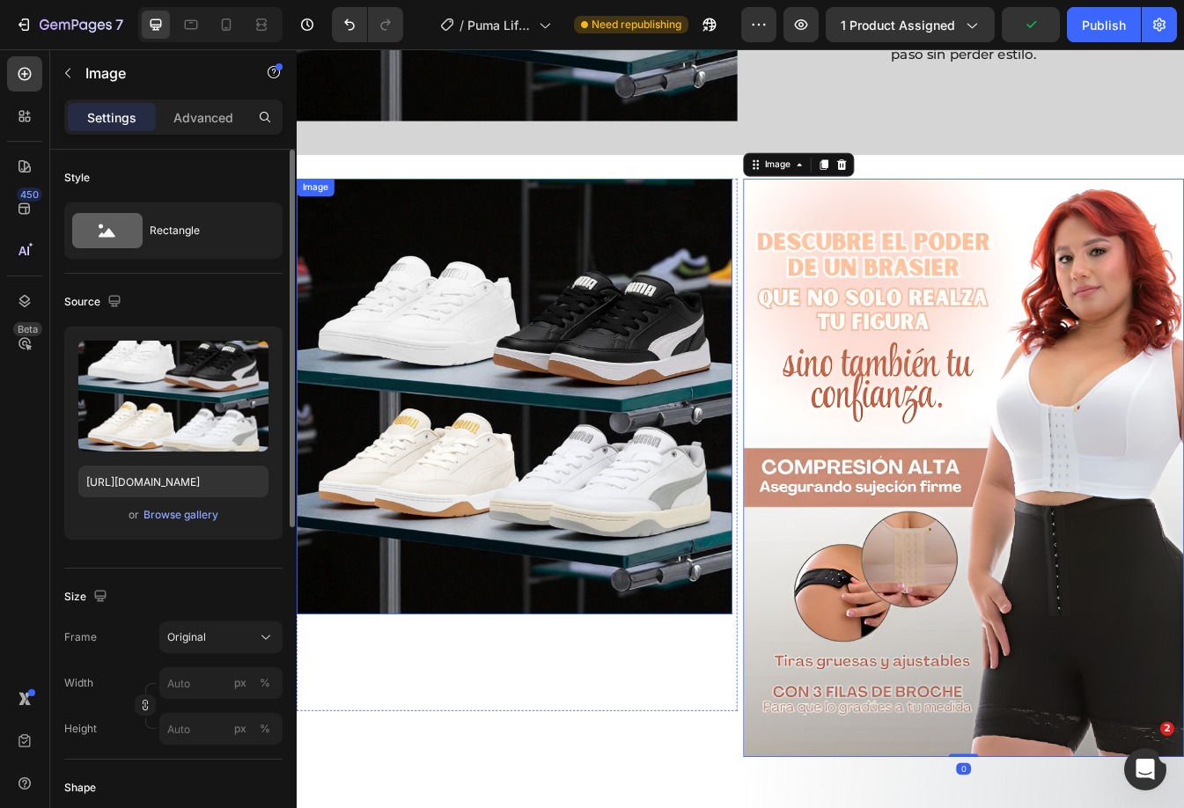
click at [410, 414] on img at bounding box center [556, 462] width 518 height 518
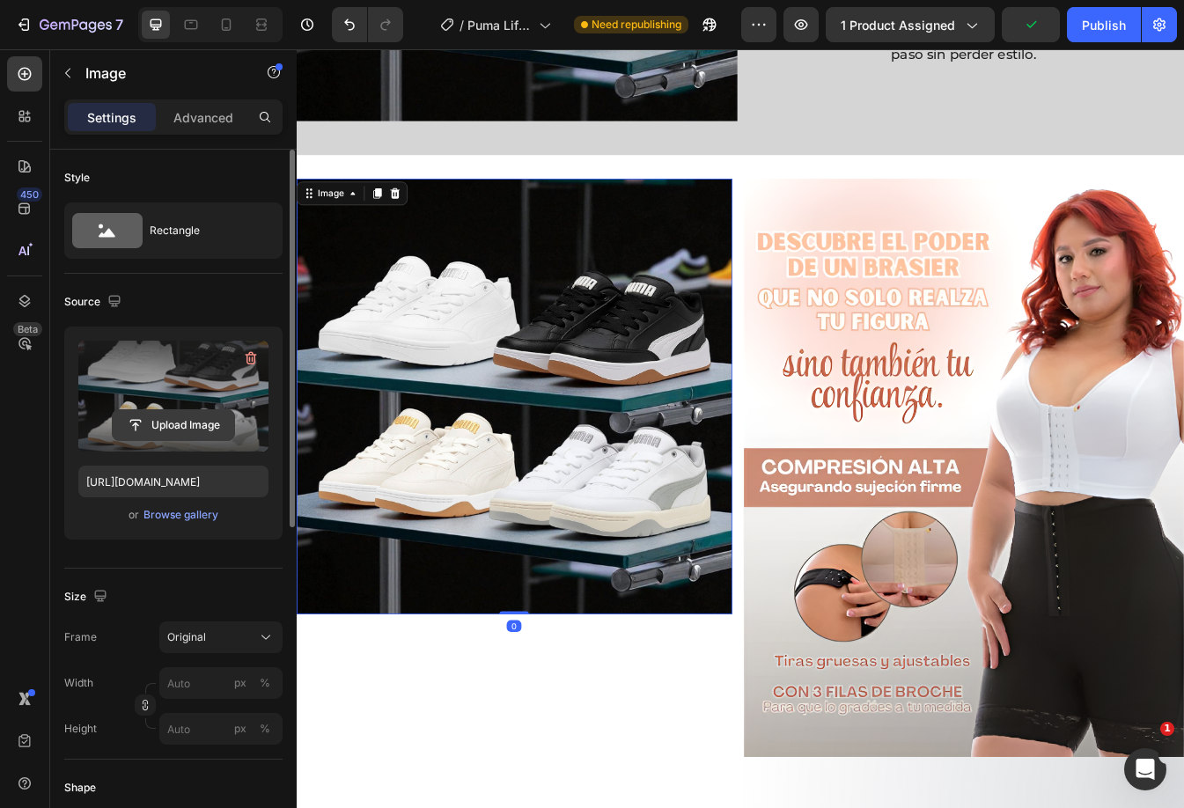
click at [218, 411] on input "file" at bounding box center [173, 425] width 121 height 30
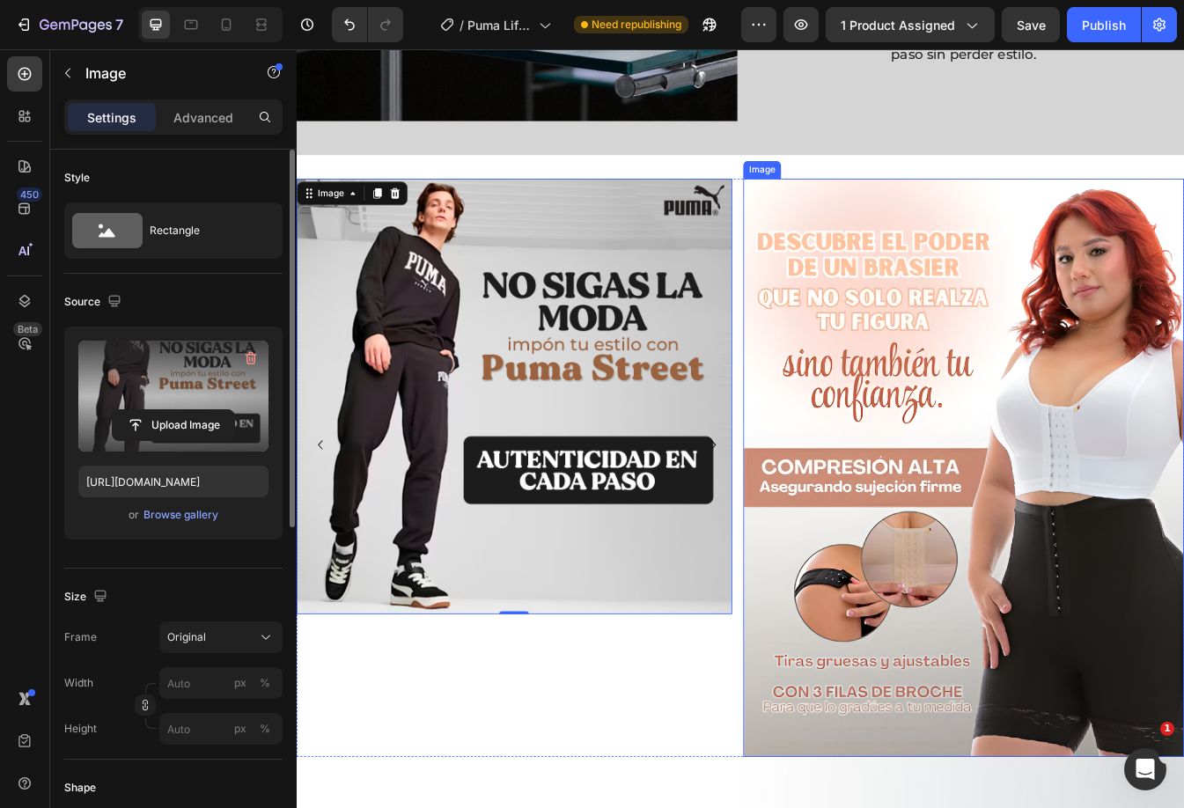
drag, startPoint x: 1016, startPoint y: 517, endPoint x: 929, endPoint y: 503, distance: 87.4
click at [1013, 517] on img at bounding box center [1090, 546] width 524 height 687
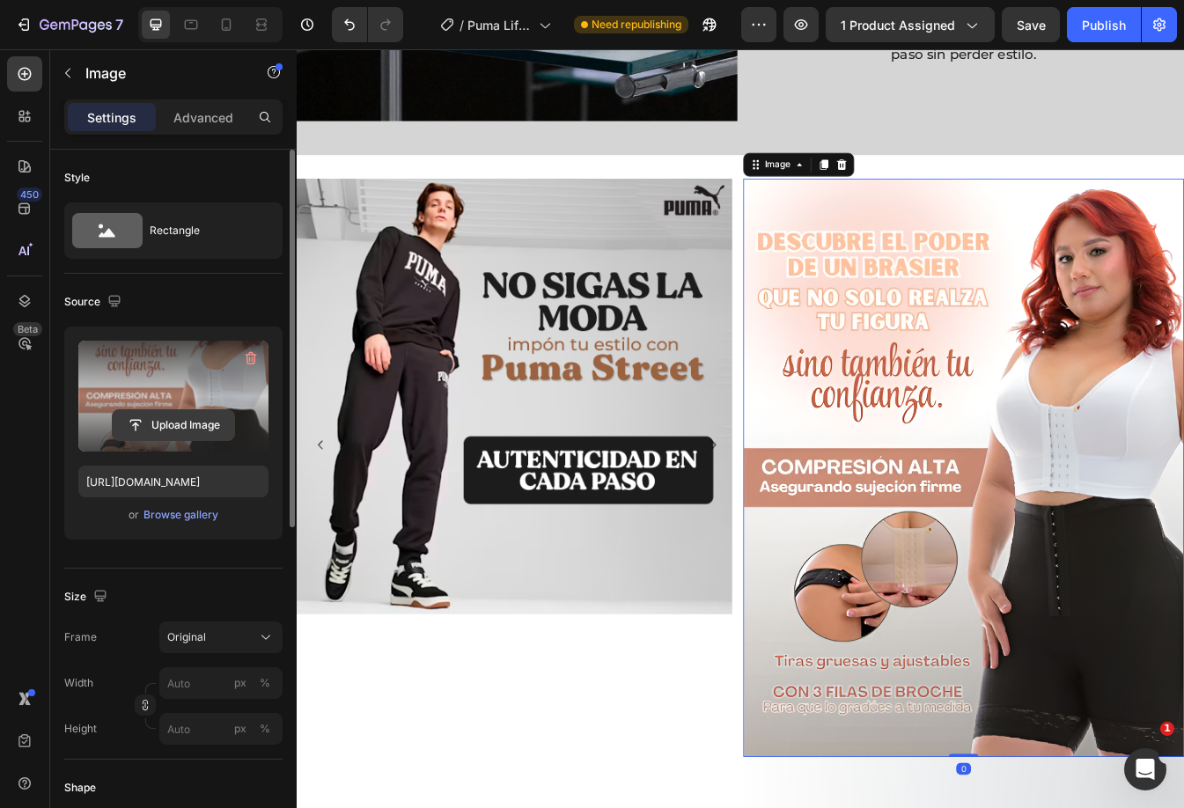
click at [221, 431] on input "file" at bounding box center [173, 425] width 121 height 30
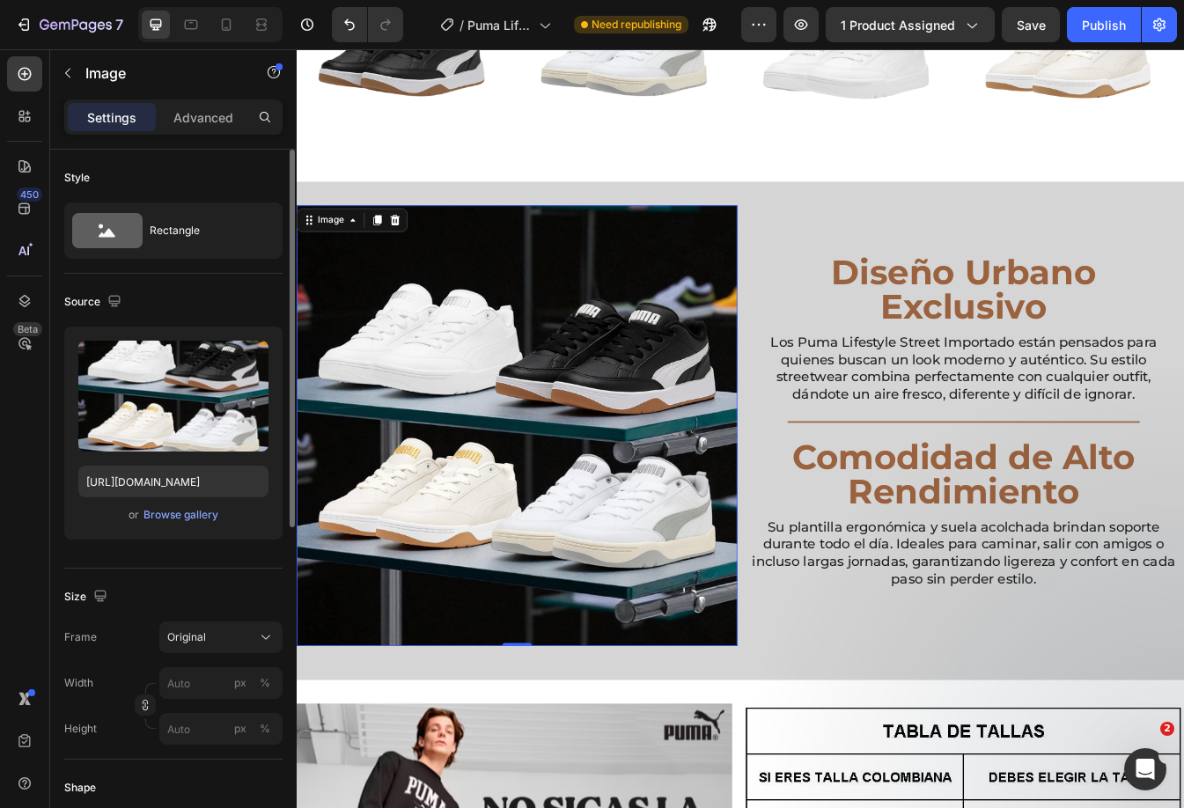
scroll to position [1343, 0]
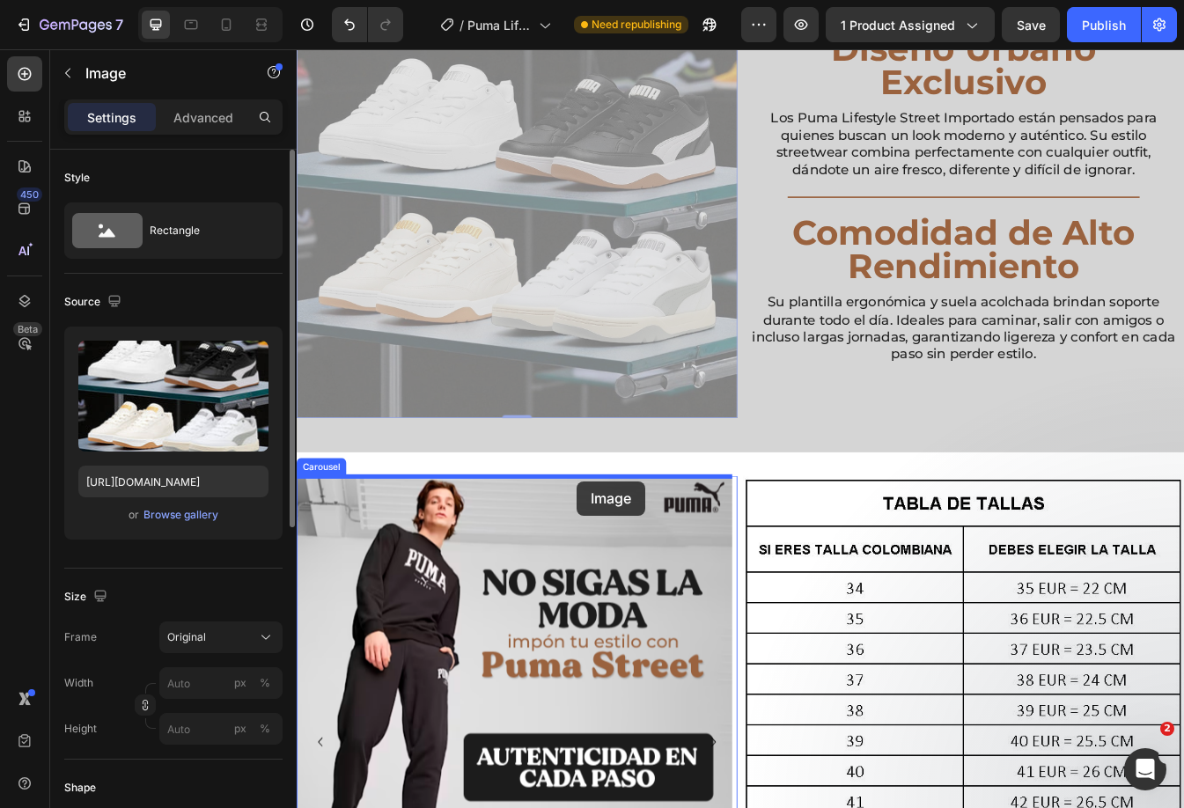
drag, startPoint x: 646, startPoint y: 328, endPoint x: 629, endPoint y: 563, distance: 235.6
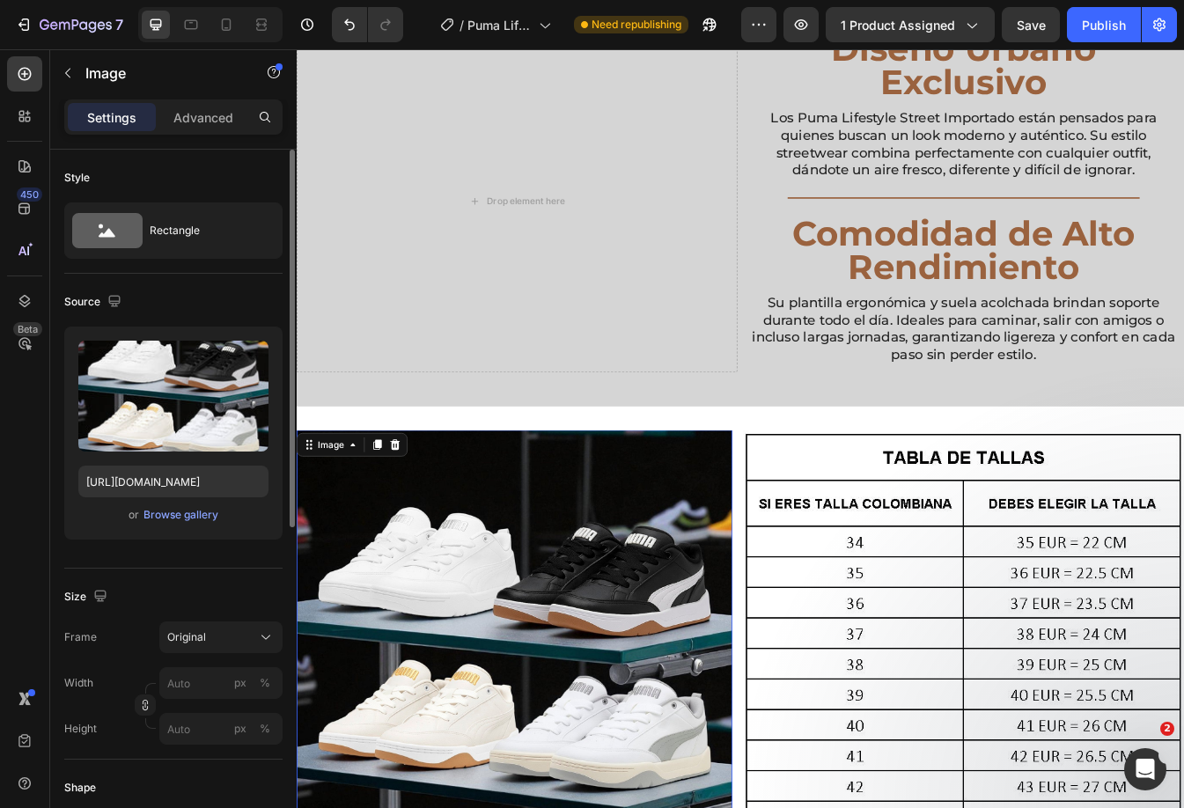
scroll to position [1551, 0]
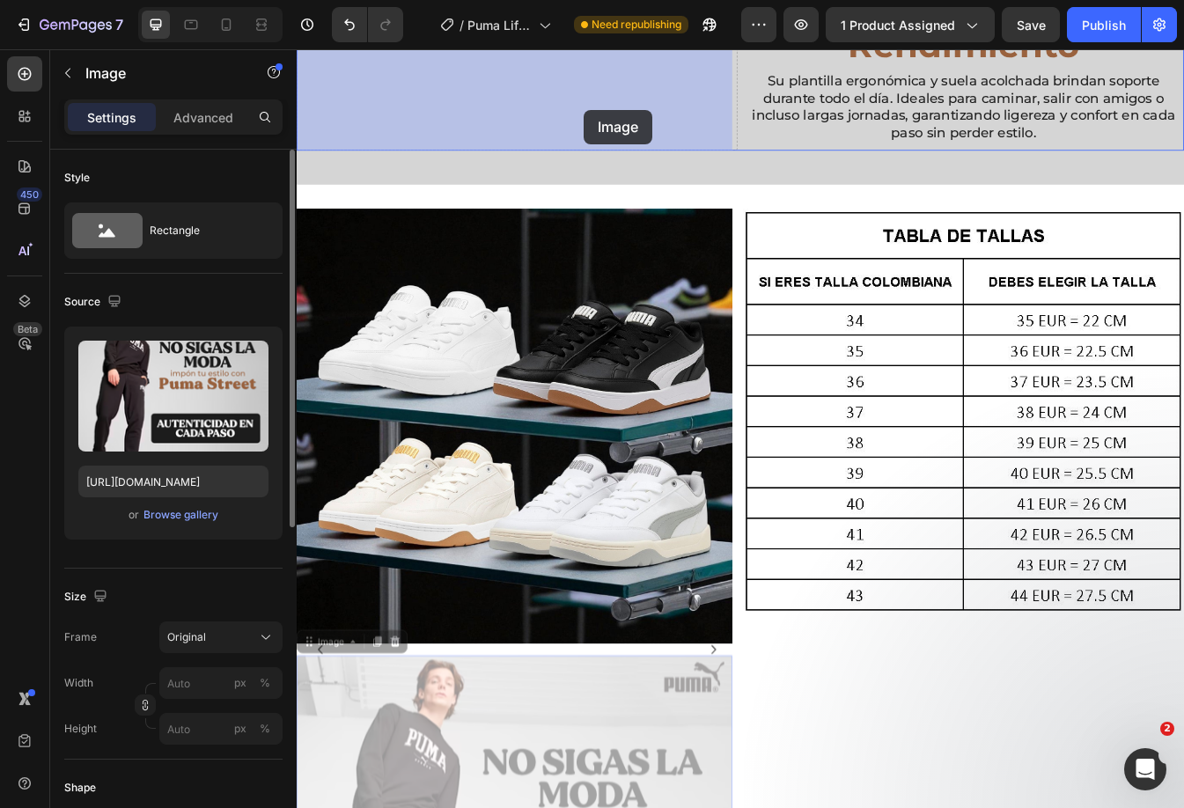
drag, startPoint x: 633, startPoint y: 851, endPoint x: 638, endPoint y: 119, distance: 732.2
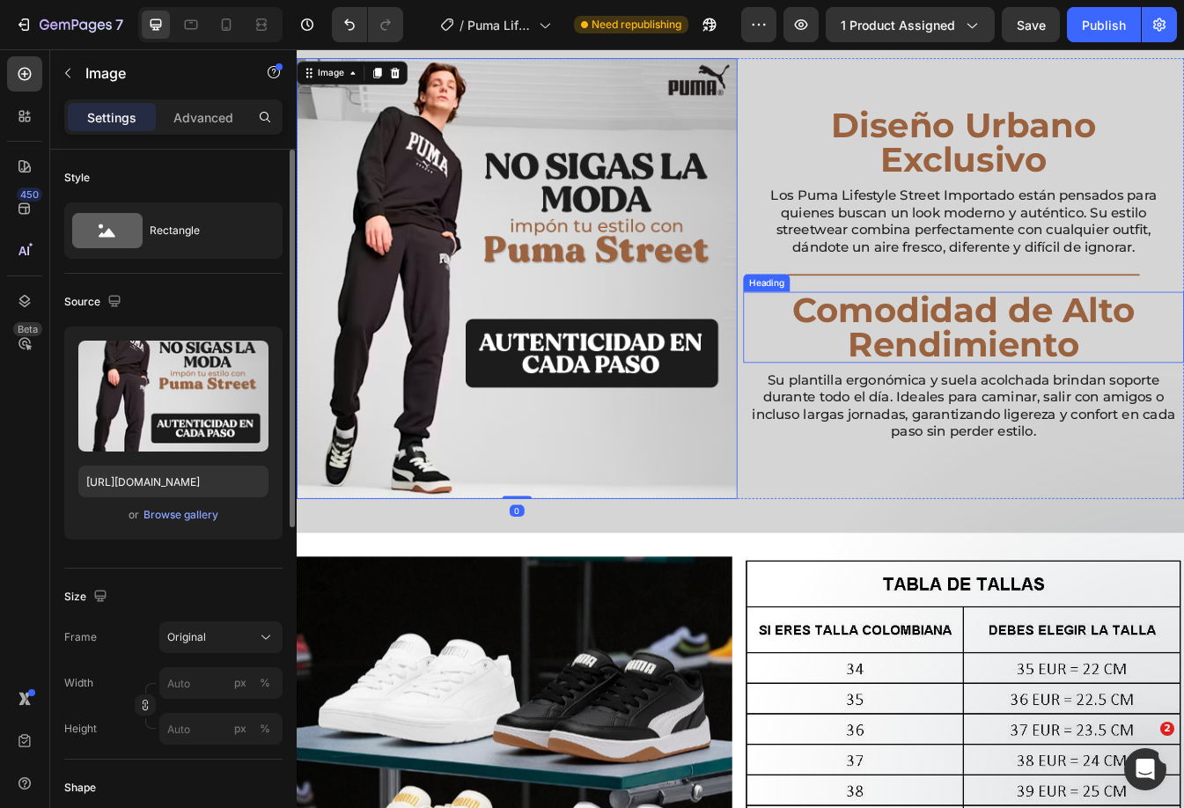
scroll to position [902, 0]
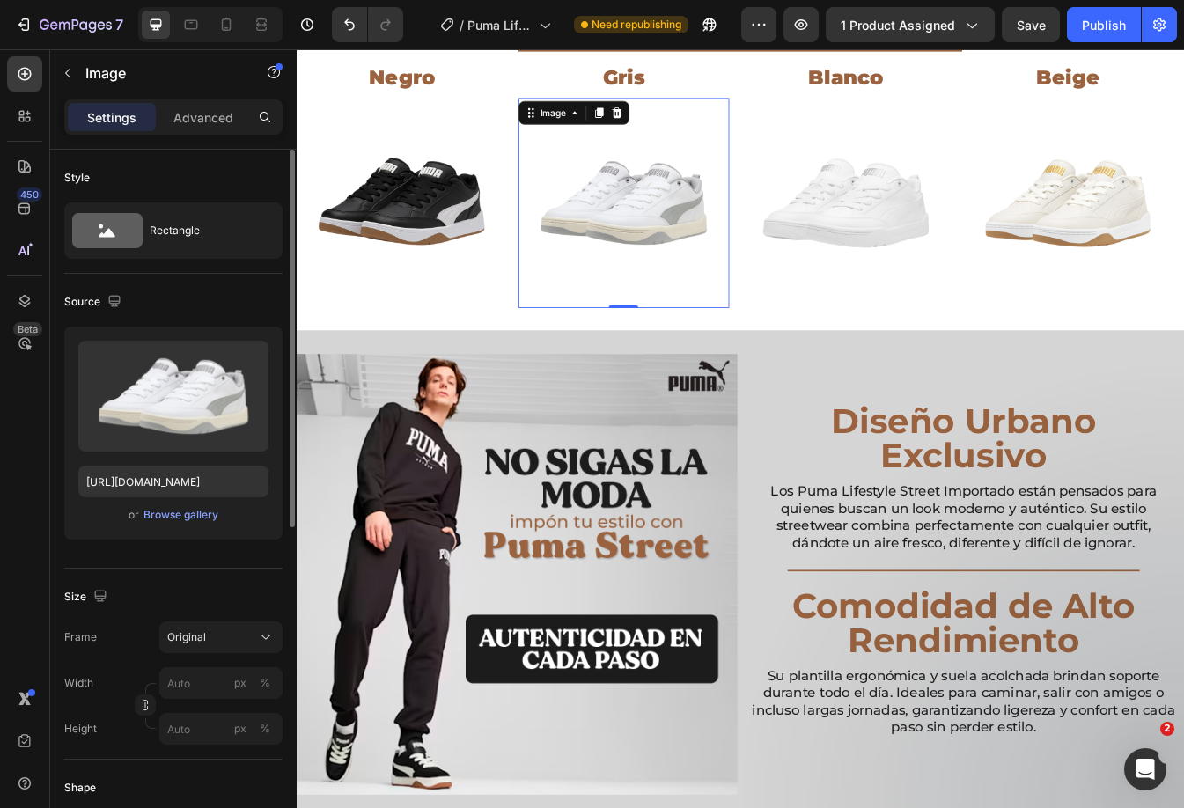
click at [766, 168] on img at bounding box center [686, 232] width 250 height 250
click at [230, 21] on icon at bounding box center [227, 24] width 10 height 12
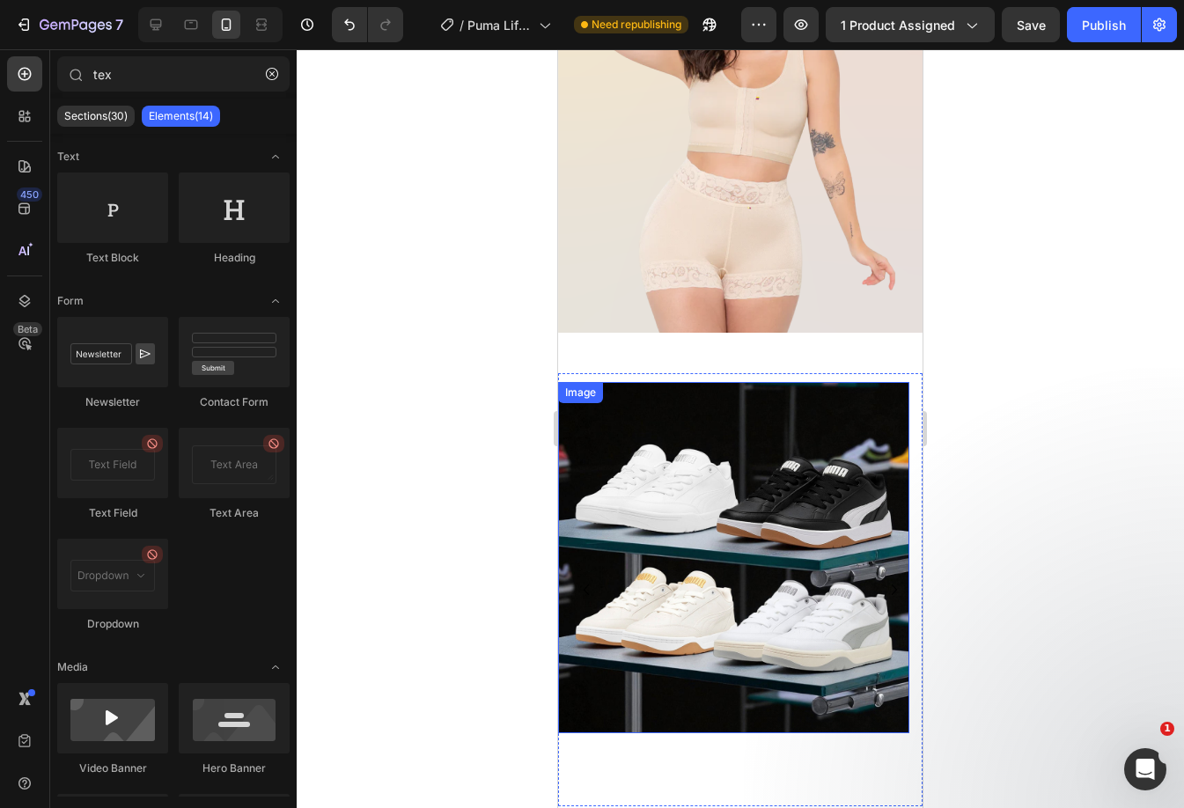
scroll to position [2144, 0]
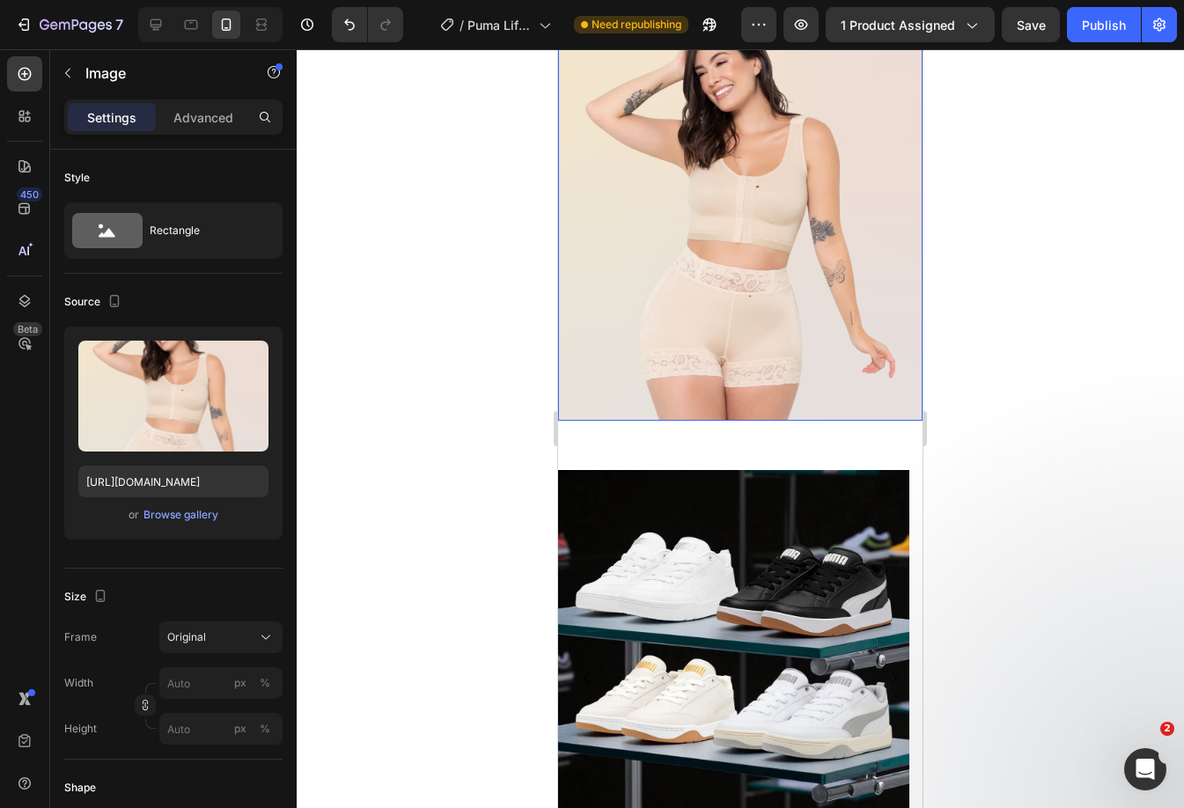
click at [803, 316] on img at bounding box center [740, 197] width 364 height 445
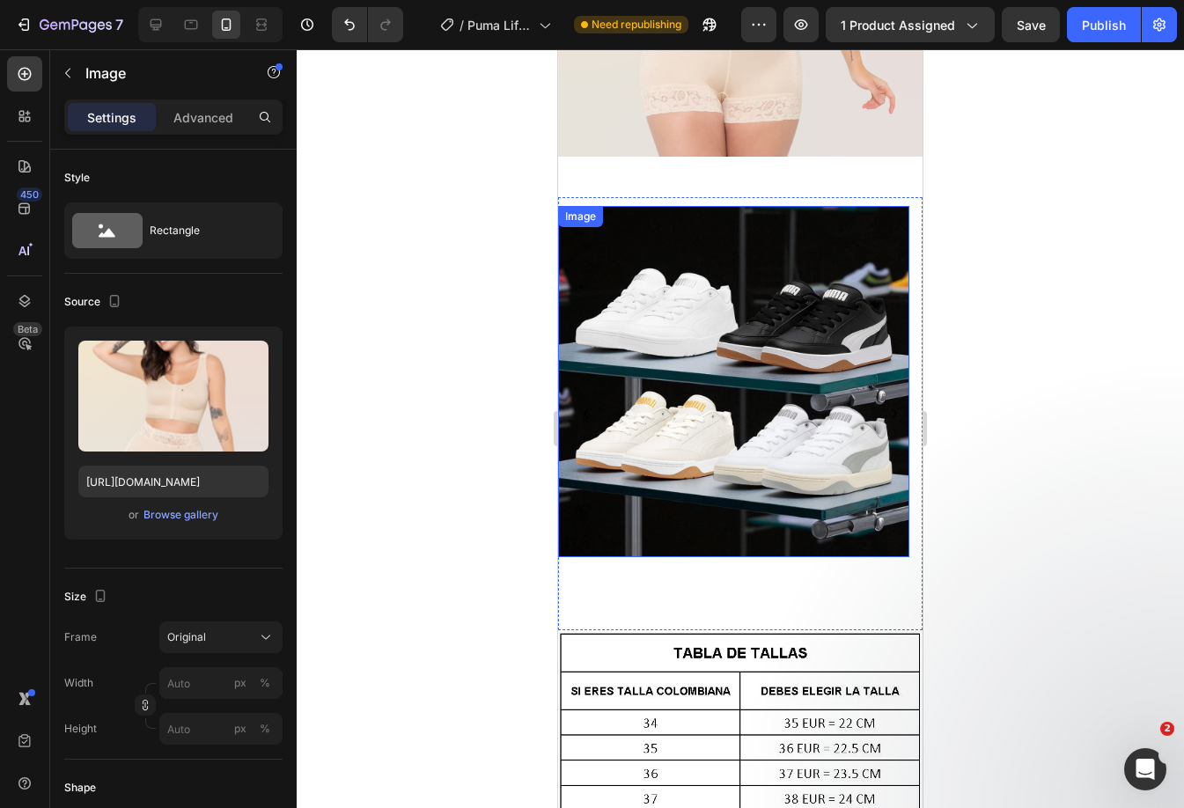
scroll to position [1968, 0]
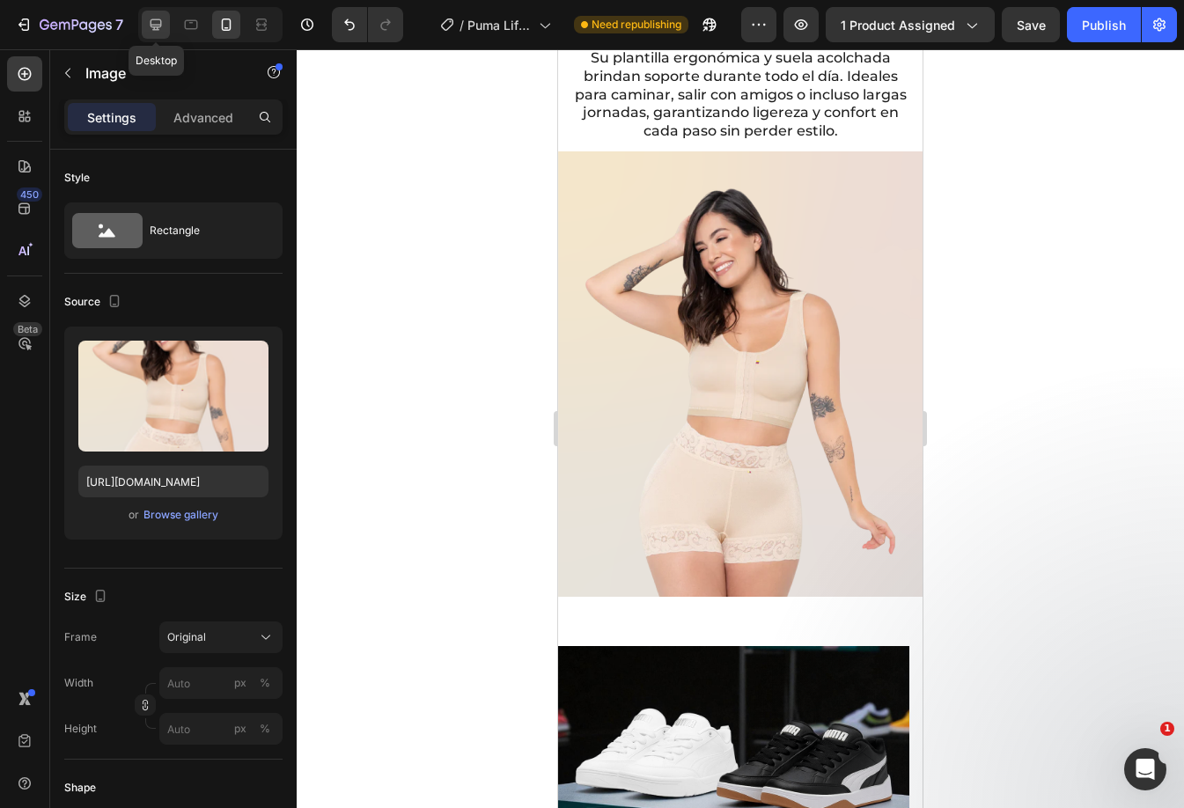
click at [150, 19] on icon at bounding box center [156, 25] width 18 height 18
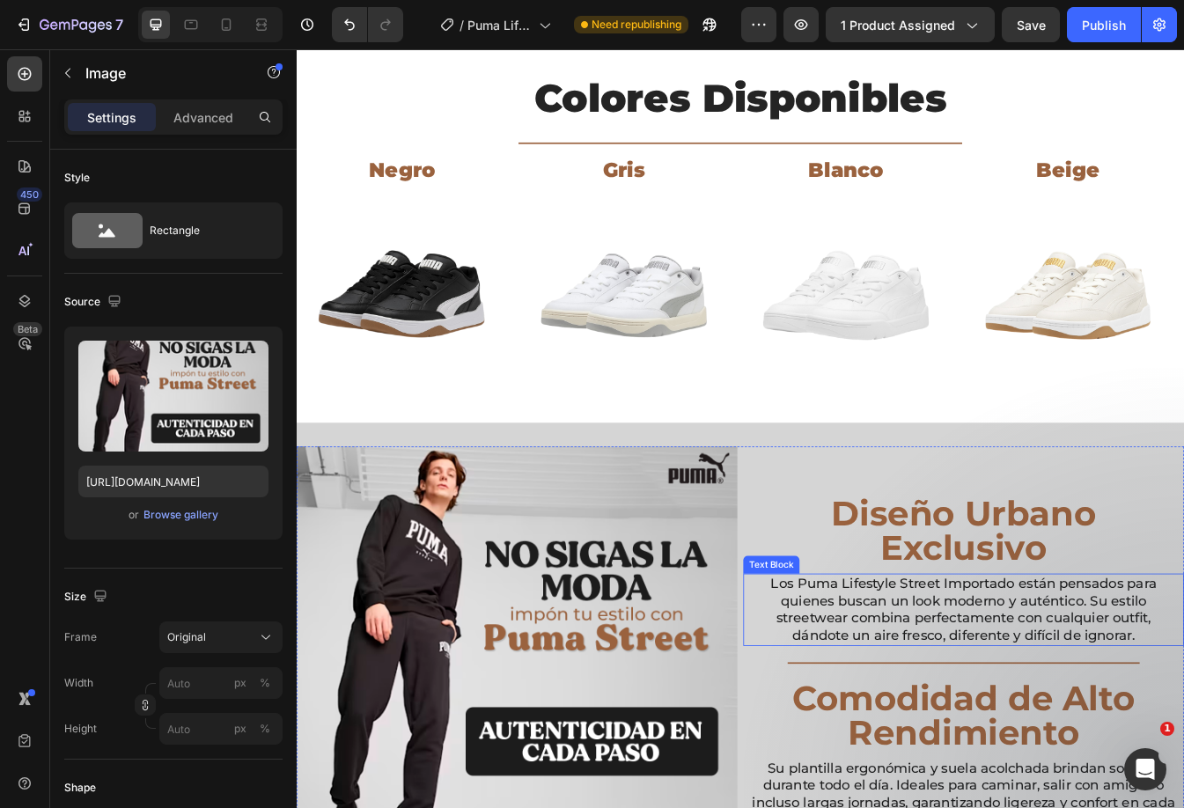
scroll to position [1144, 0]
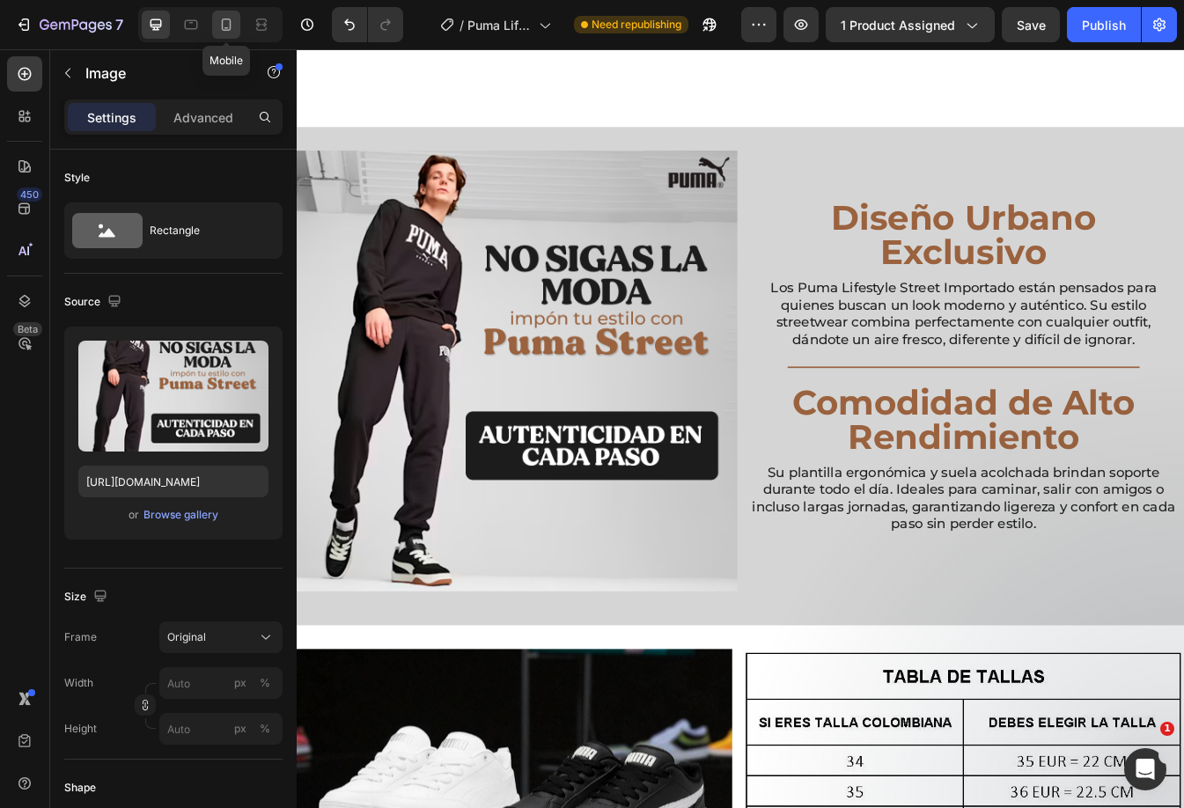
click at [231, 21] on icon at bounding box center [227, 24] width 10 height 12
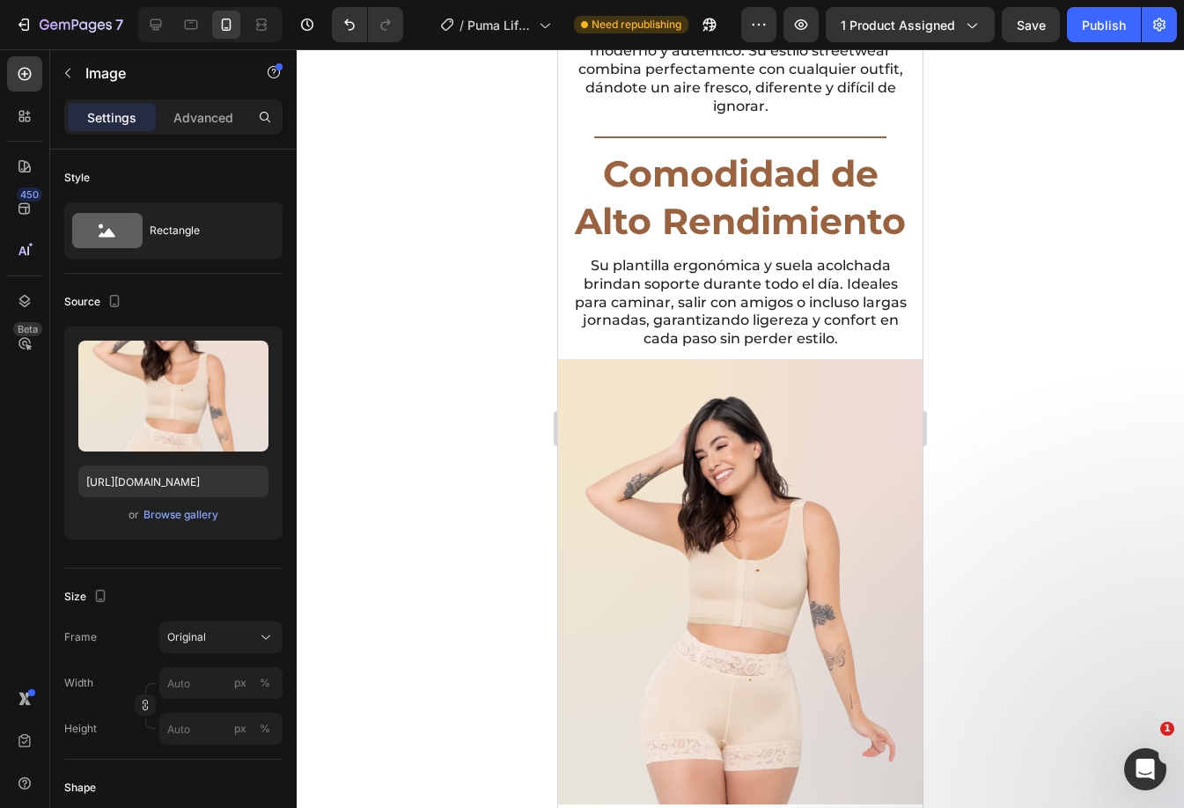
scroll to position [2200, 0]
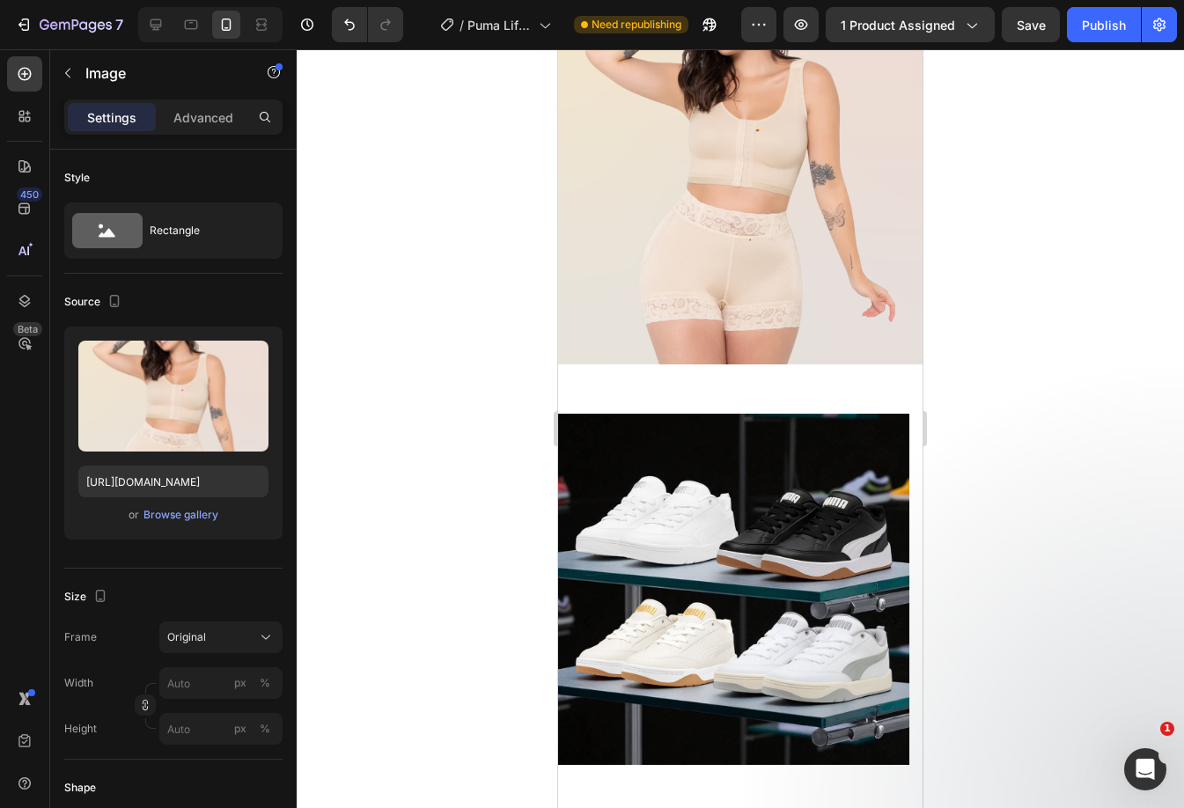
click at [765, 233] on img at bounding box center [740, 141] width 364 height 445
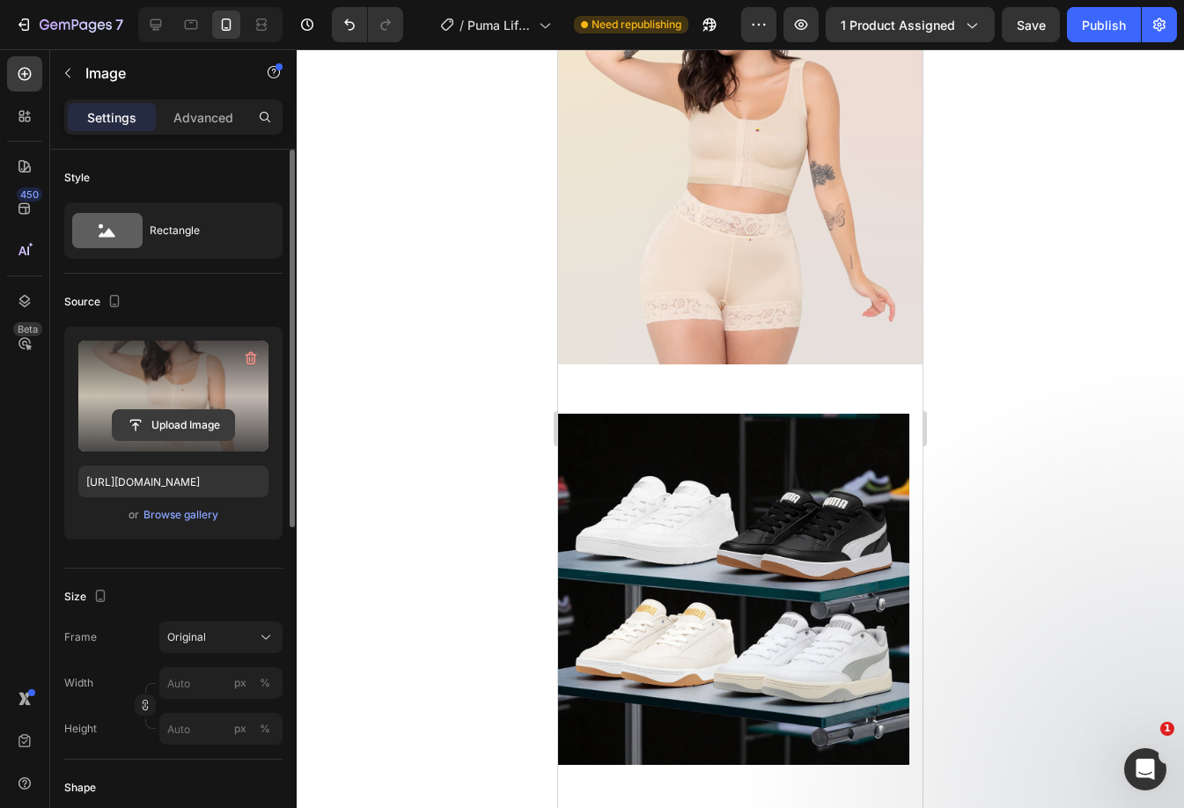
click at [213, 423] on input "file" at bounding box center [173, 425] width 121 height 30
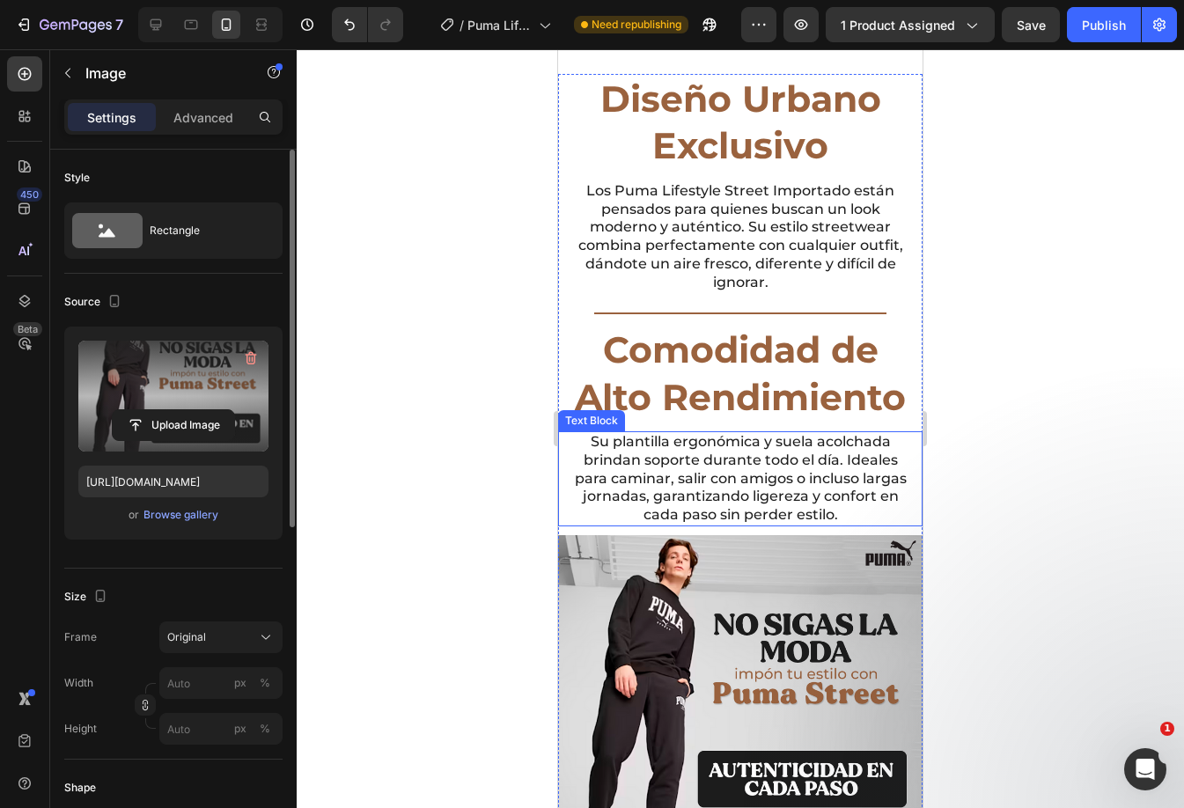
scroll to position [1936, 0]
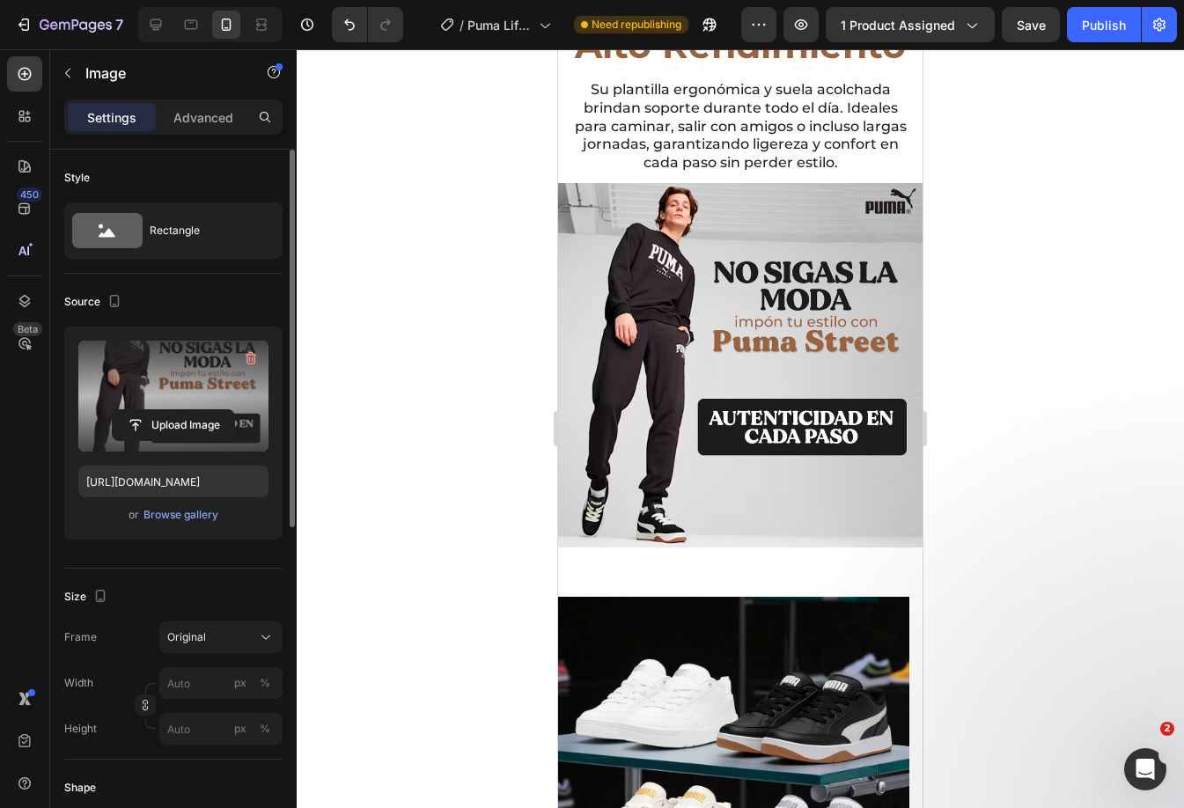
click at [803, 514] on img at bounding box center [740, 365] width 364 height 364
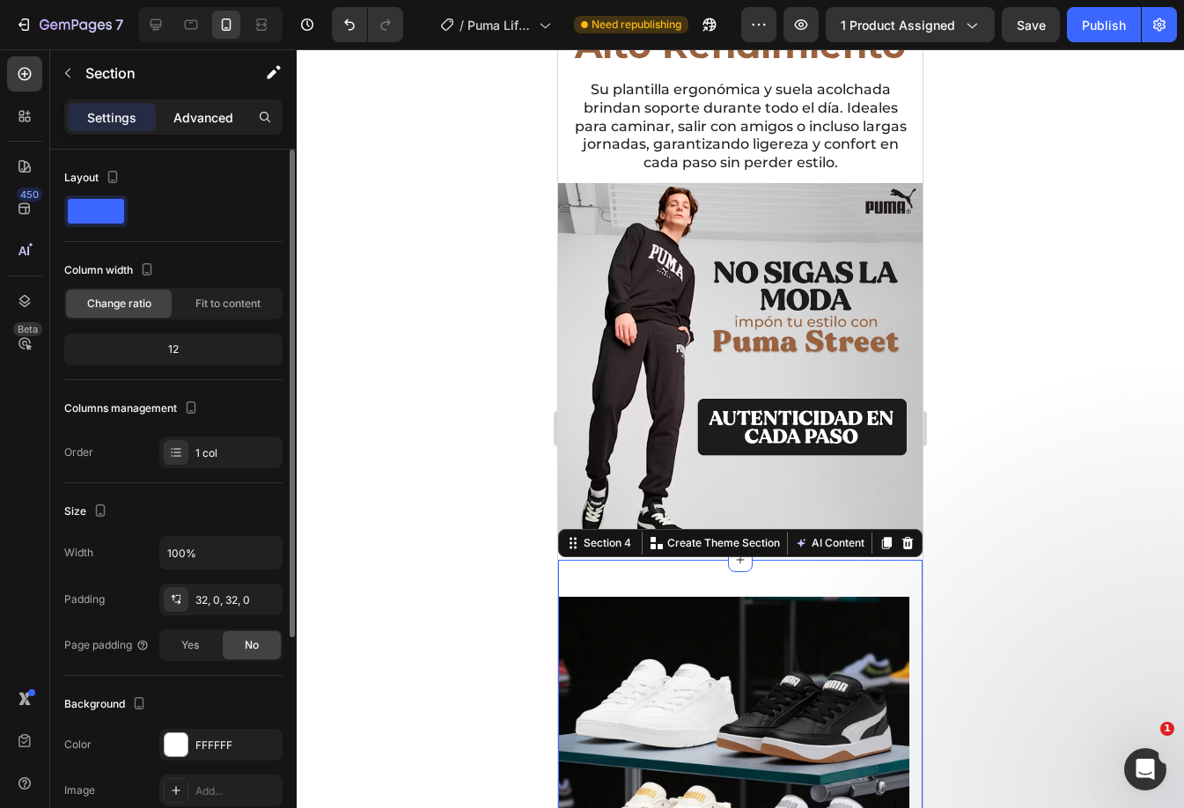
click at [191, 121] on p "Advanced" at bounding box center [203, 117] width 60 height 18
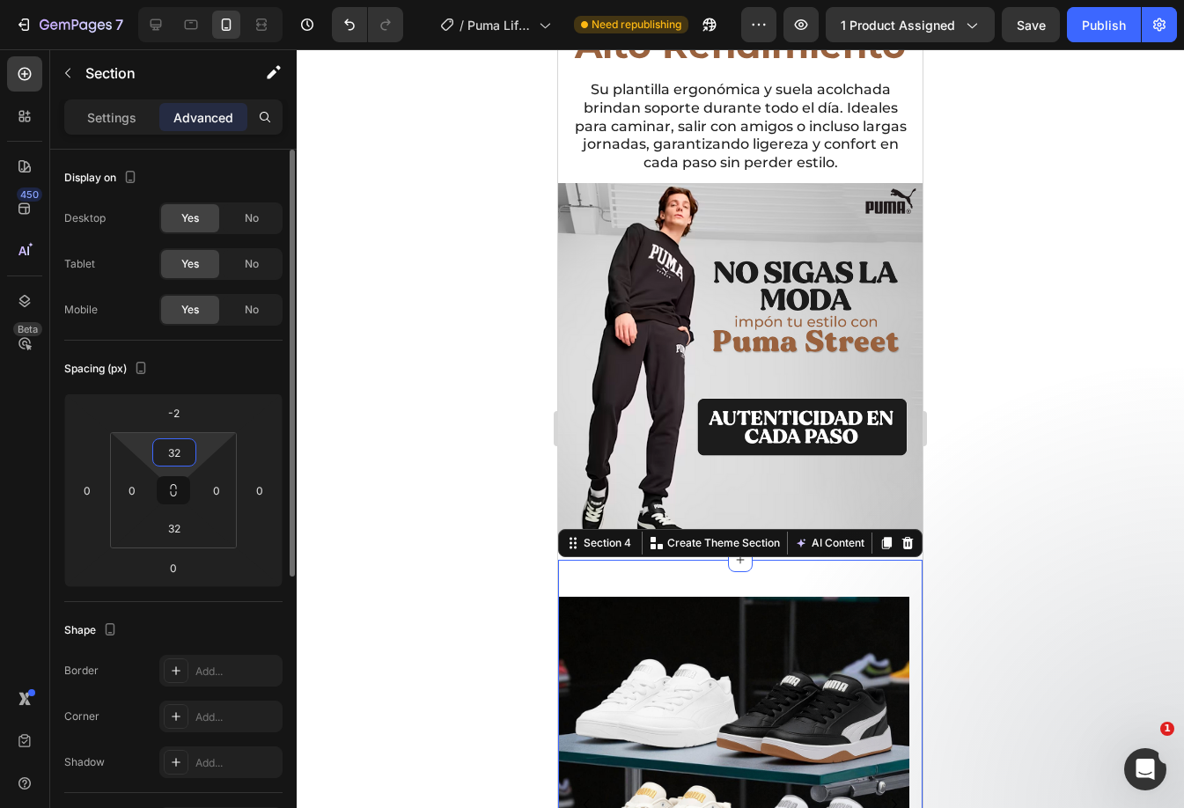
click at [179, 450] on input "32" at bounding box center [174, 452] width 35 height 26
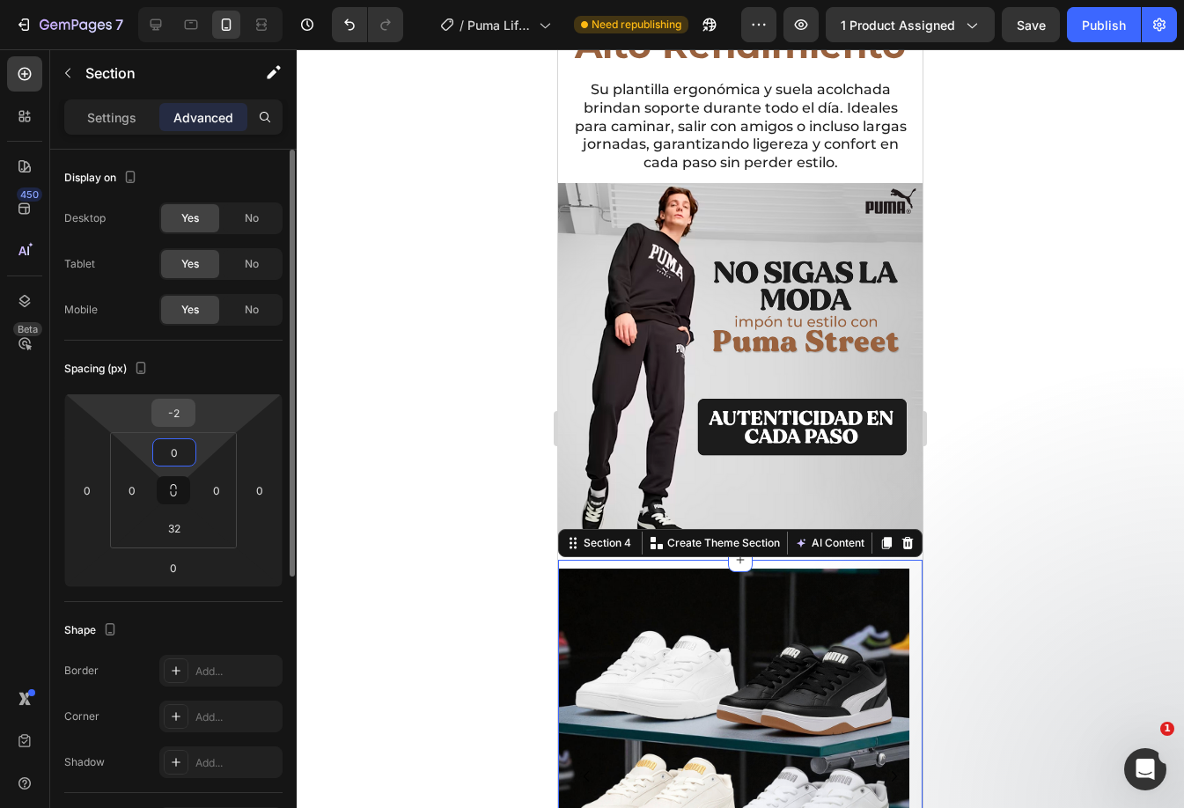
type input "0"
click at [180, 414] on input "-2" at bounding box center [173, 413] width 35 height 26
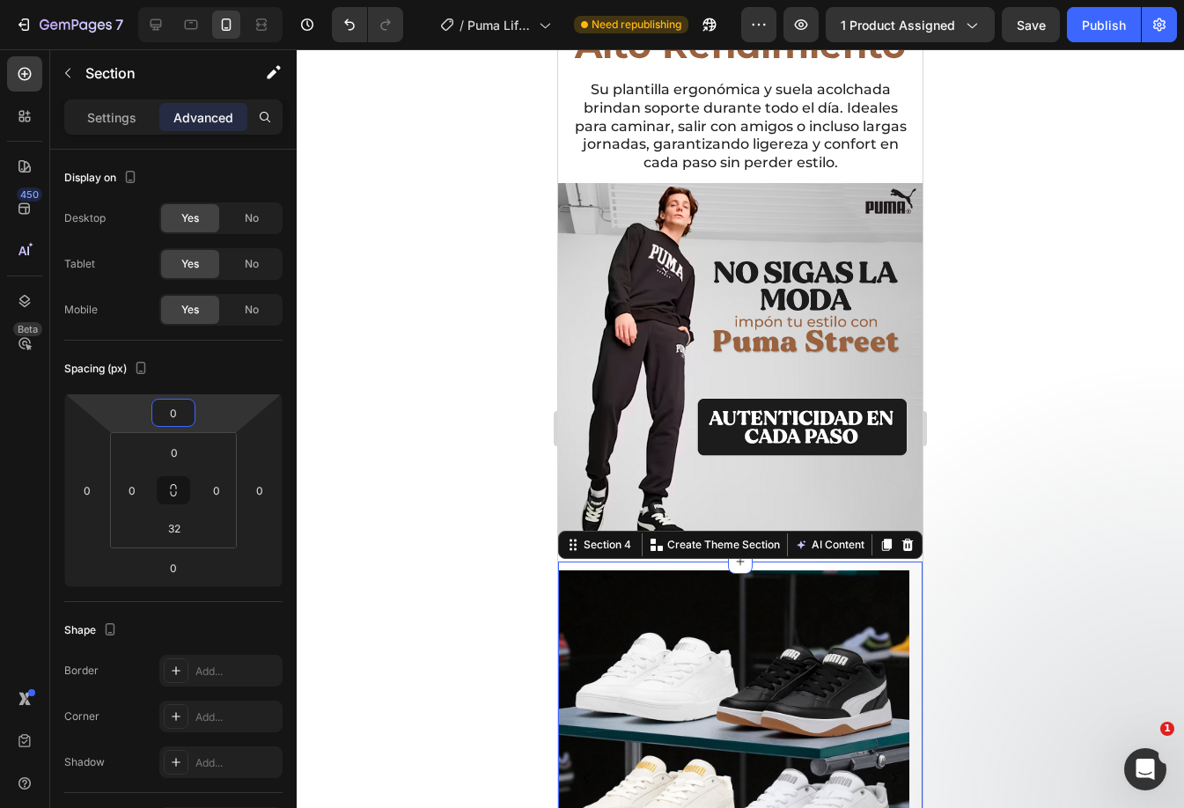
type input "0"
click at [451, 454] on div at bounding box center [740, 428] width 887 height 759
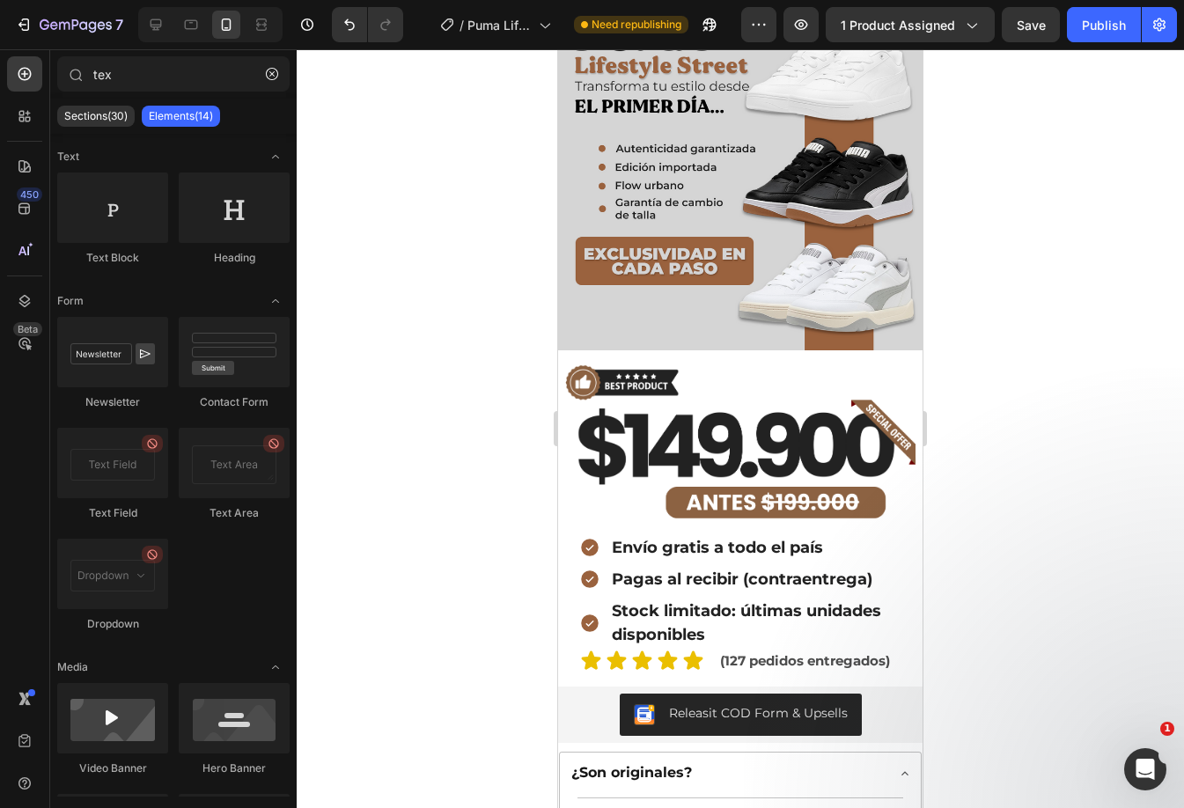
scroll to position [53, 0]
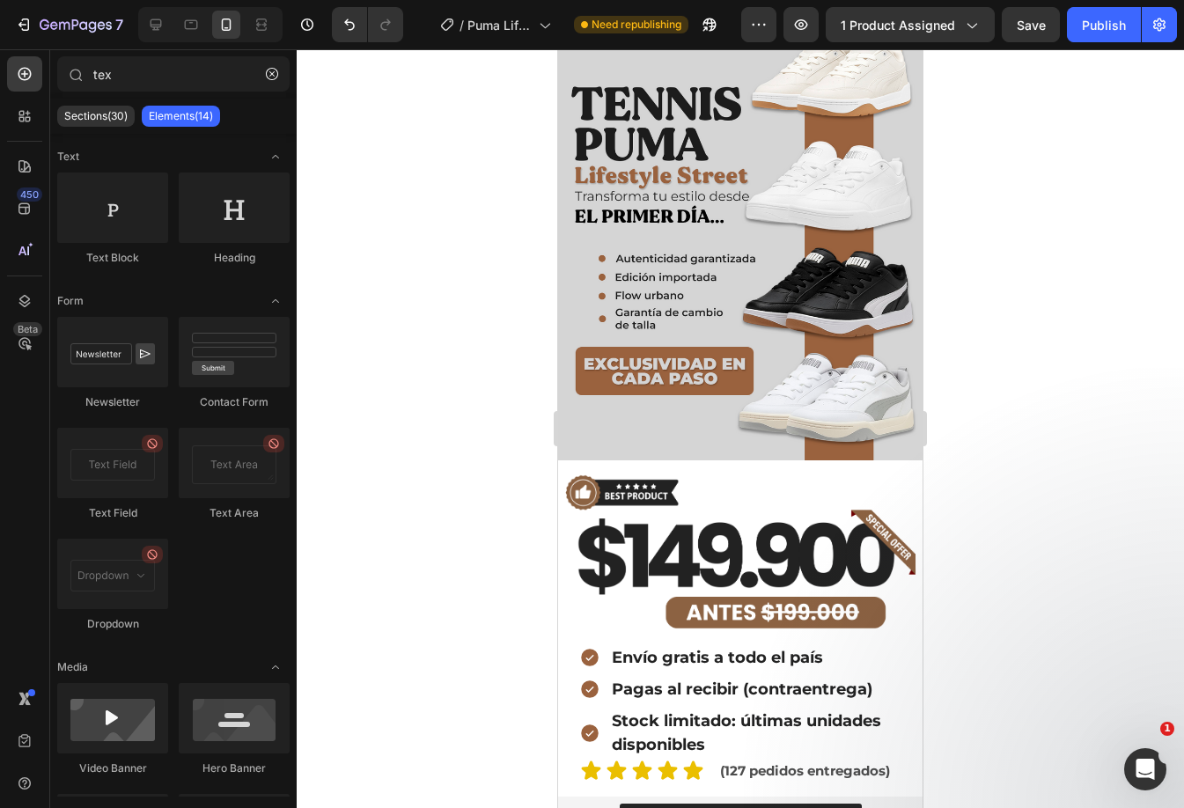
drag, startPoint x: 913, startPoint y: 340, endPoint x: 1427, endPoint y: 50, distance: 590.6
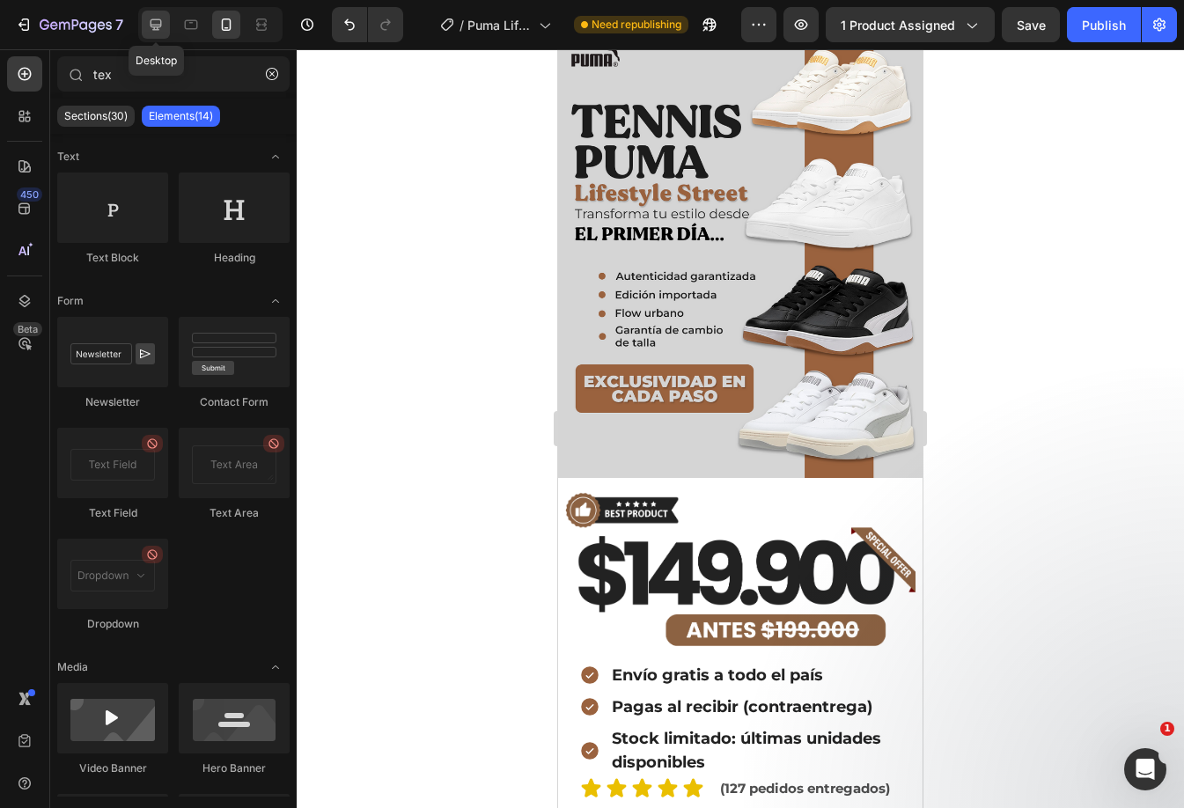
click at [149, 28] on icon at bounding box center [156, 25] width 18 height 18
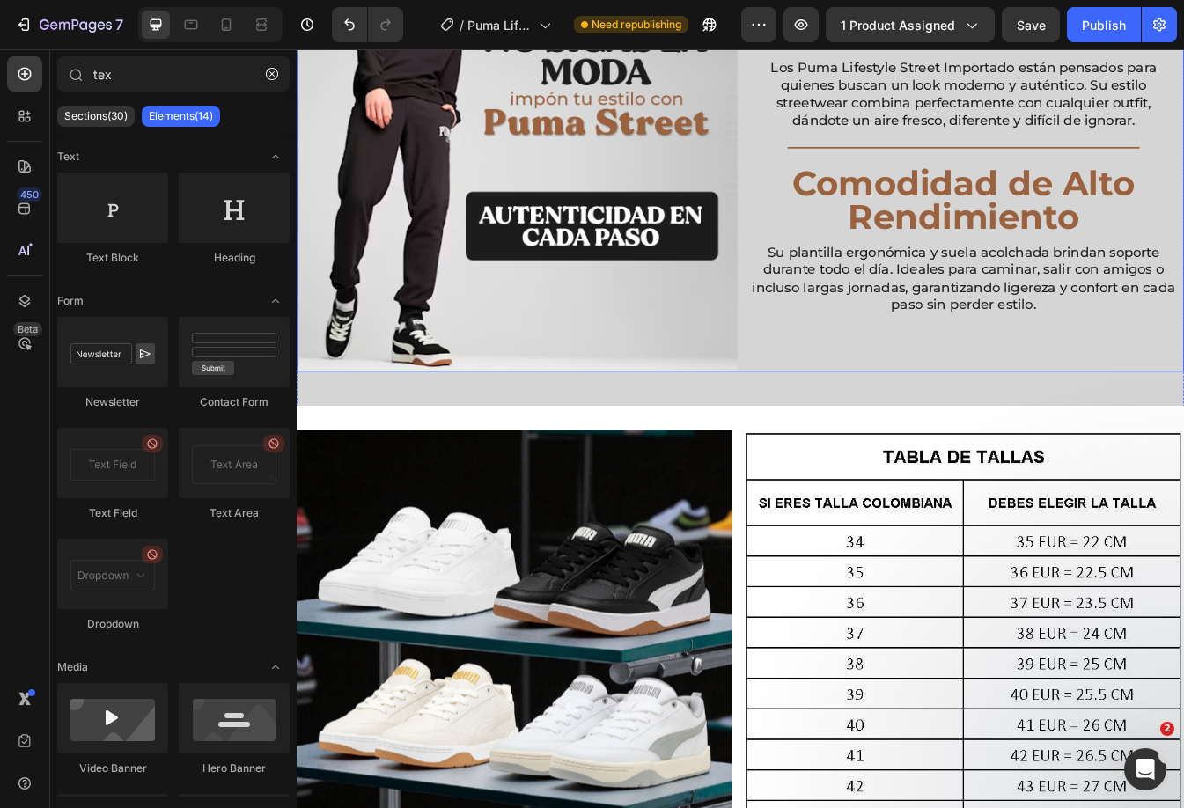
scroll to position [1757, 0]
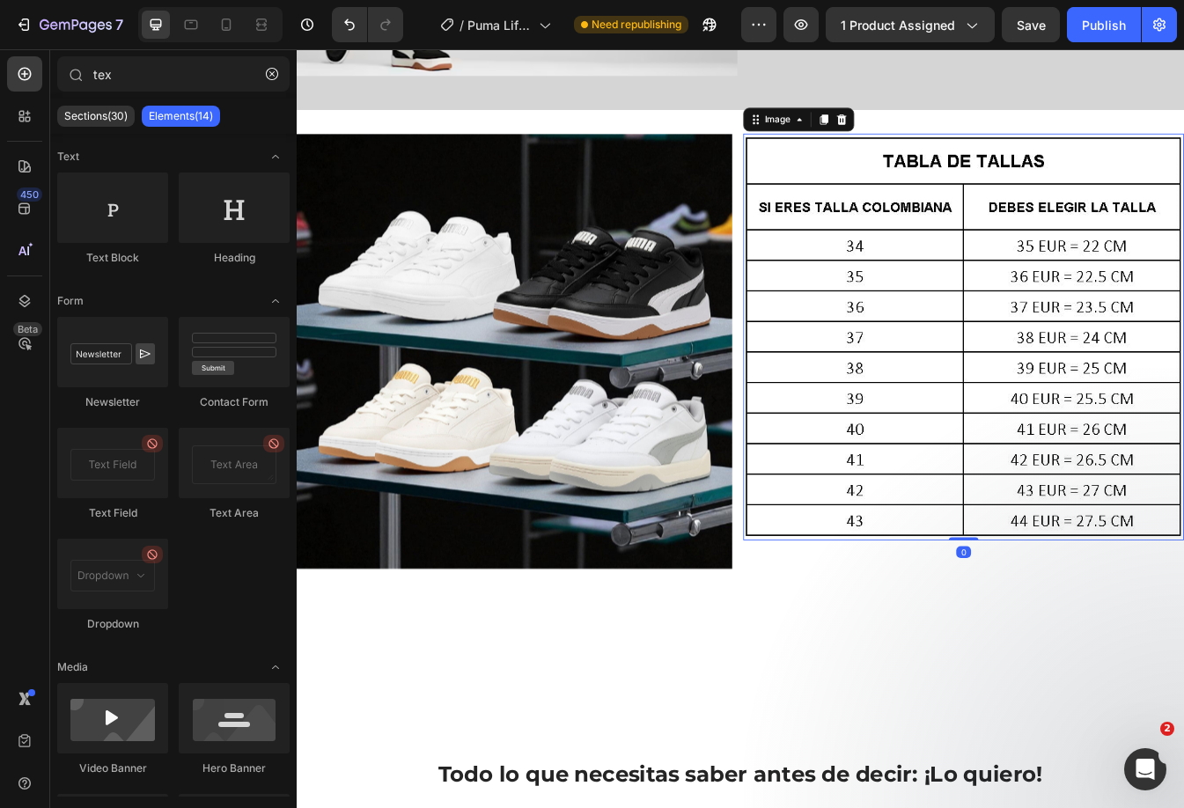
click at [1035, 323] on img at bounding box center [1090, 392] width 524 height 484
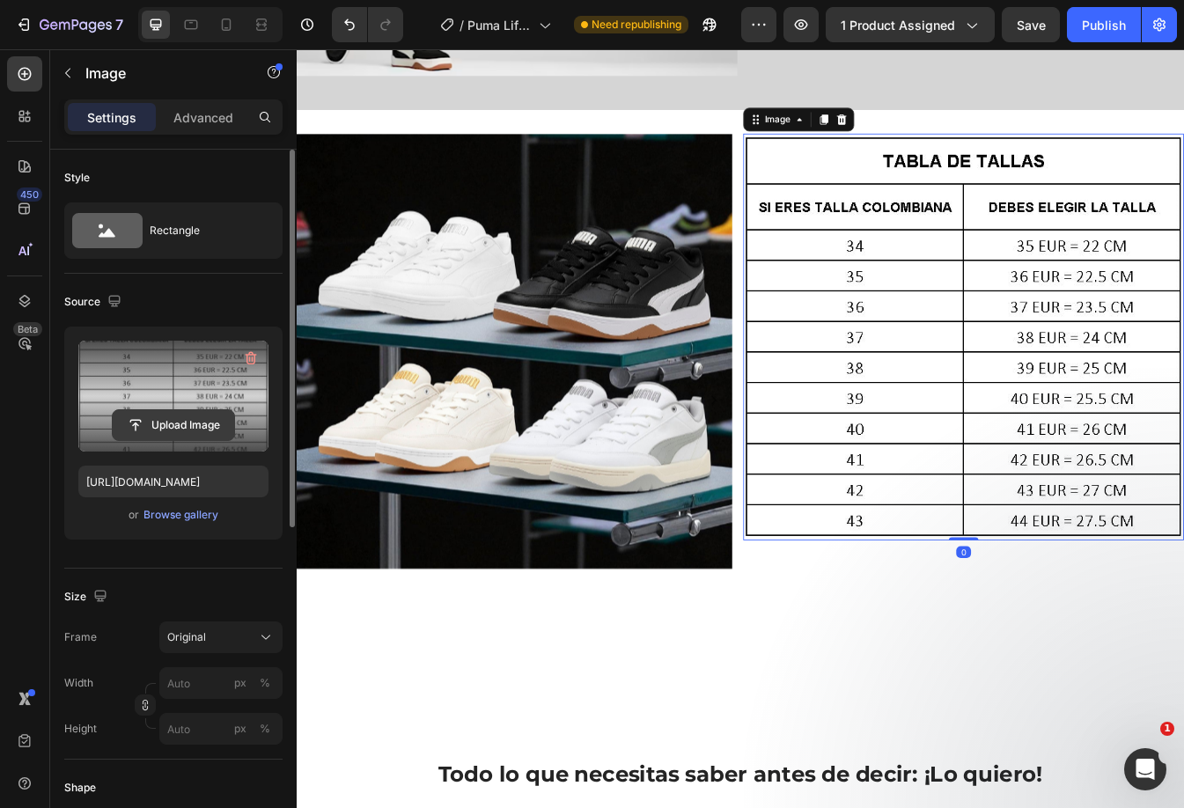
click at [189, 424] on input "file" at bounding box center [173, 425] width 121 height 30
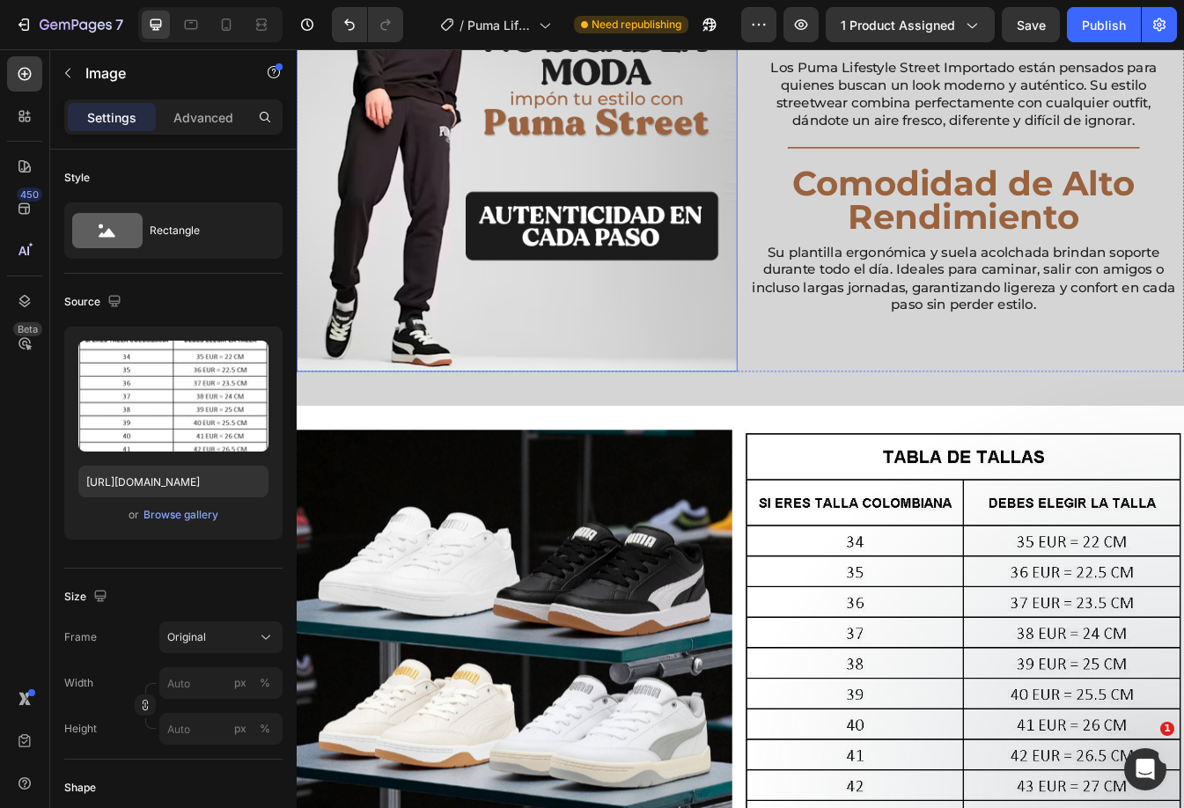
scroll to position [1581, 0]
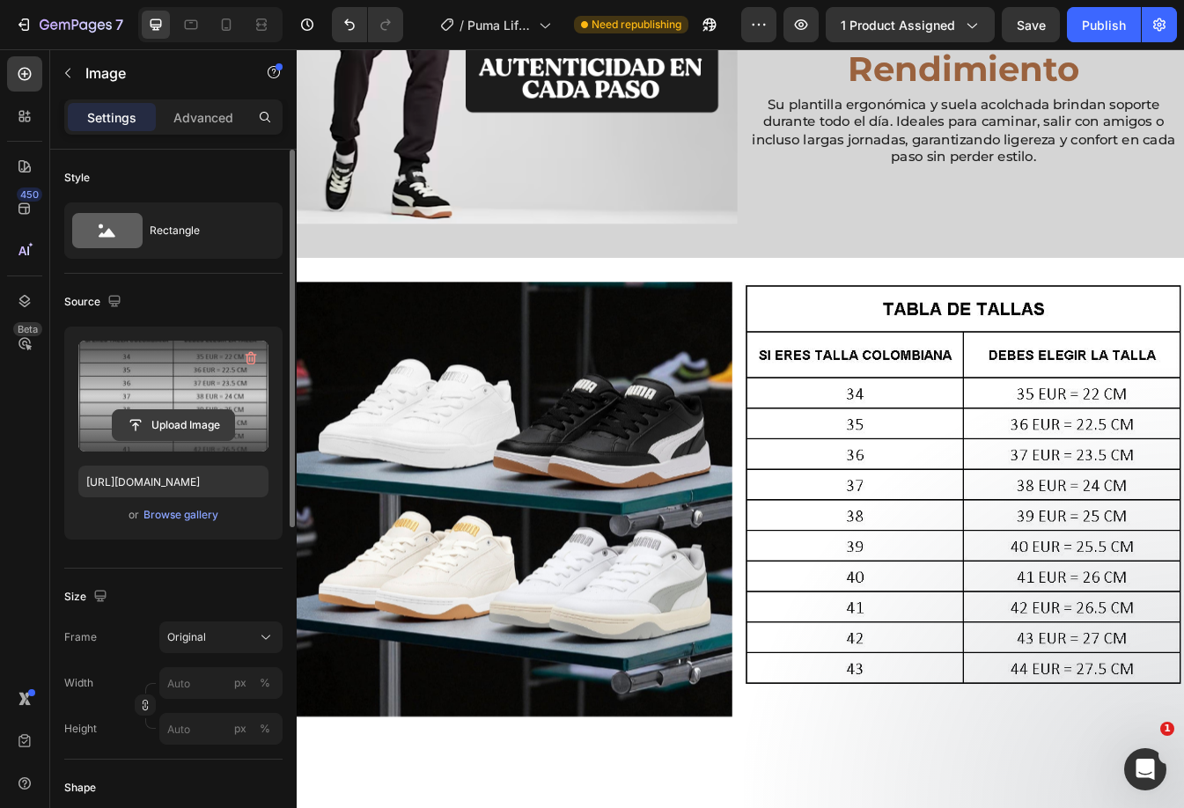
click at [171, 421] on input "file" at bounding box center [173, 425] width 121 height 30
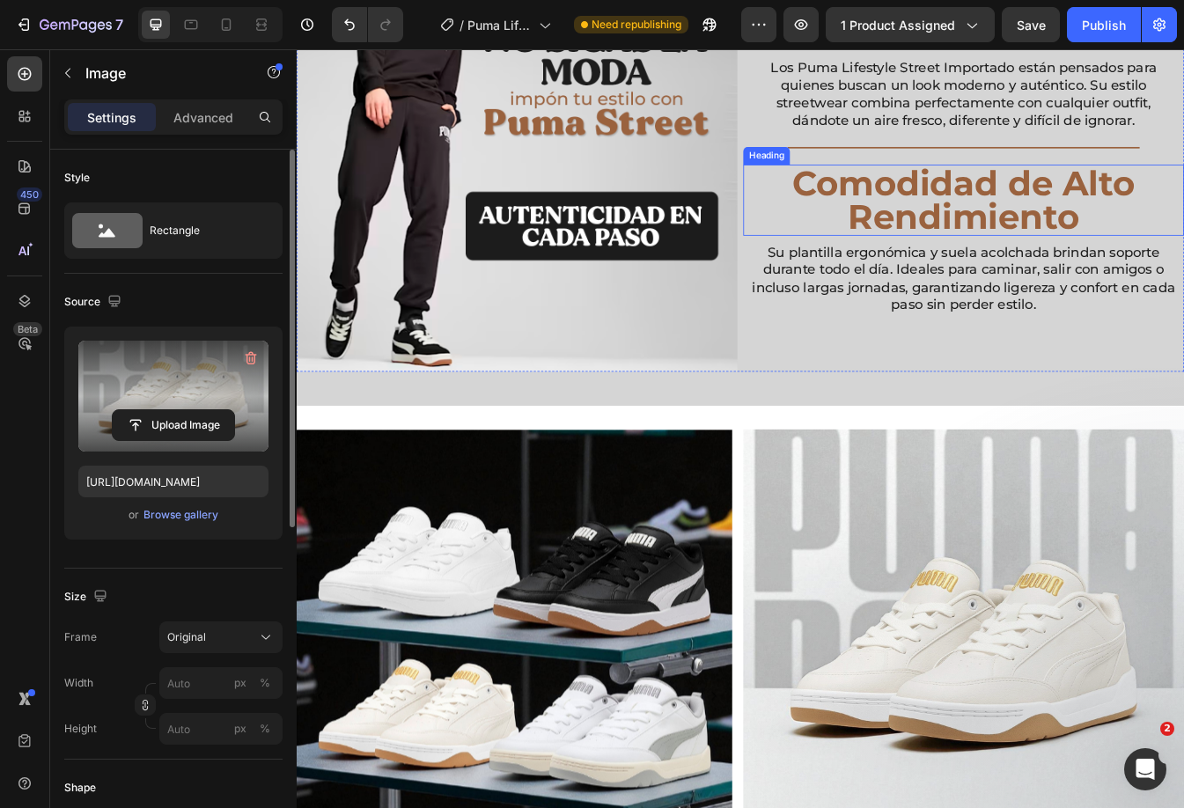
scroll to position [1493, 0]
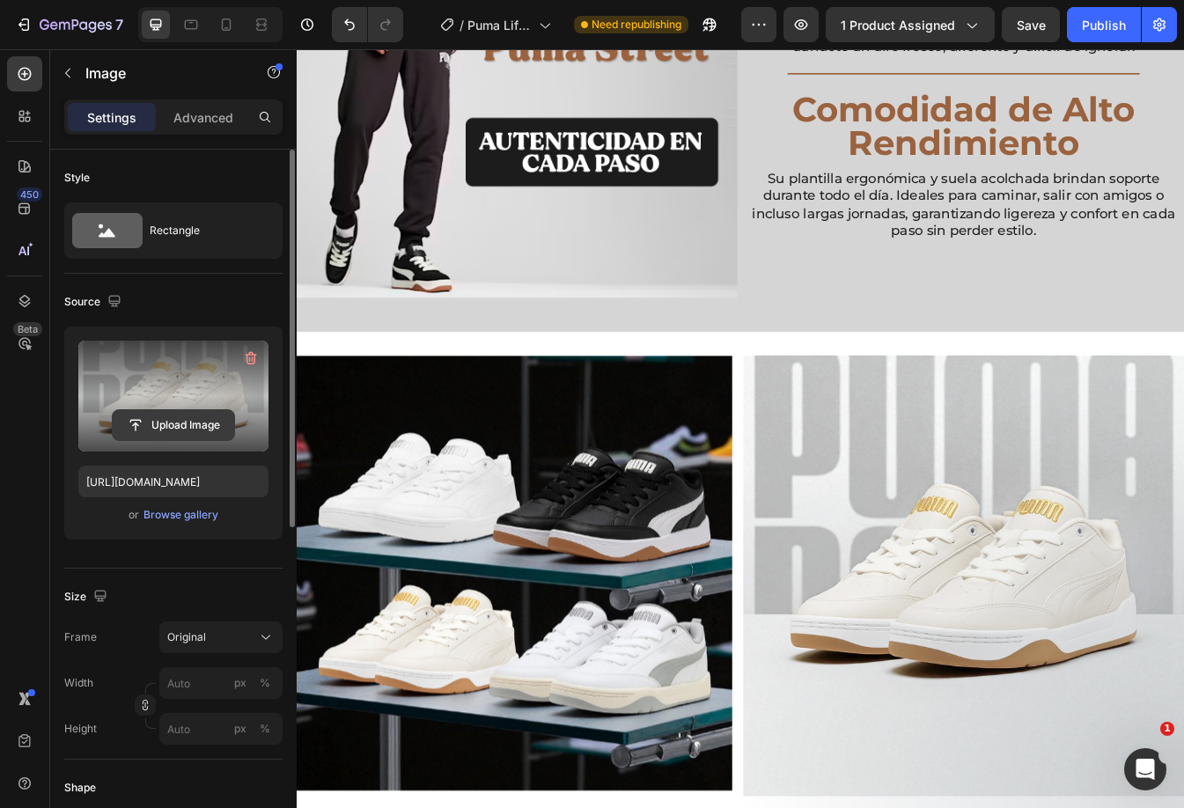
click at [188, 414] on input "file" at bounding box center [173, 425] width 121 height 30
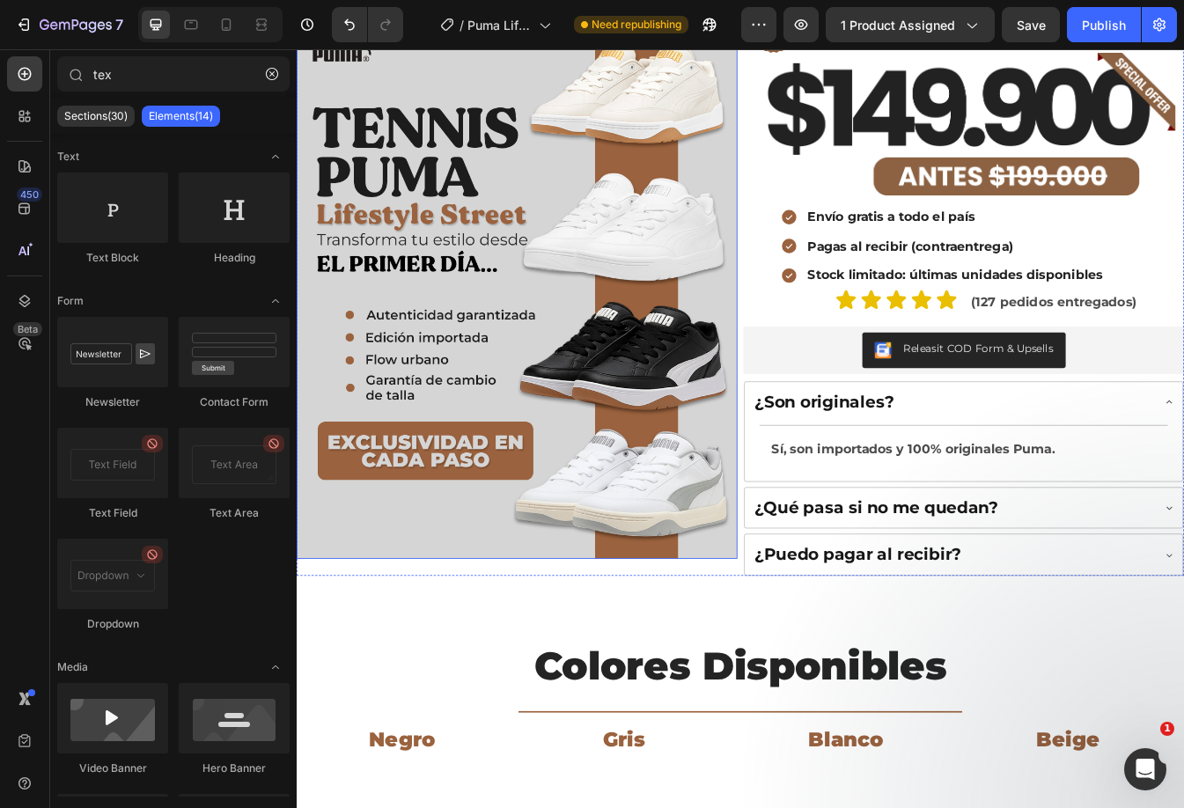
scroll to position [121, 0]
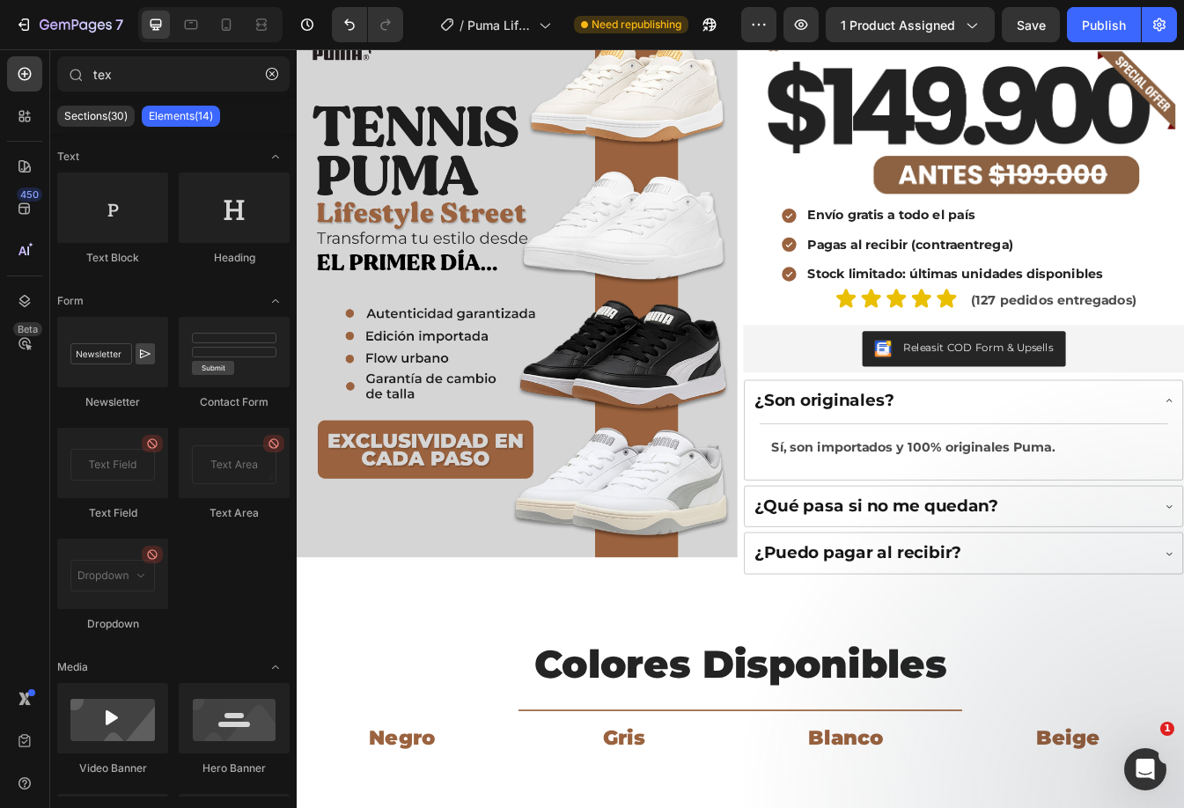
click at [214, 40] on div at bounding box center [210, 24] width 144 height 35
click at [220, 35] on div at bounding box center [226, 25] width 28 height 28
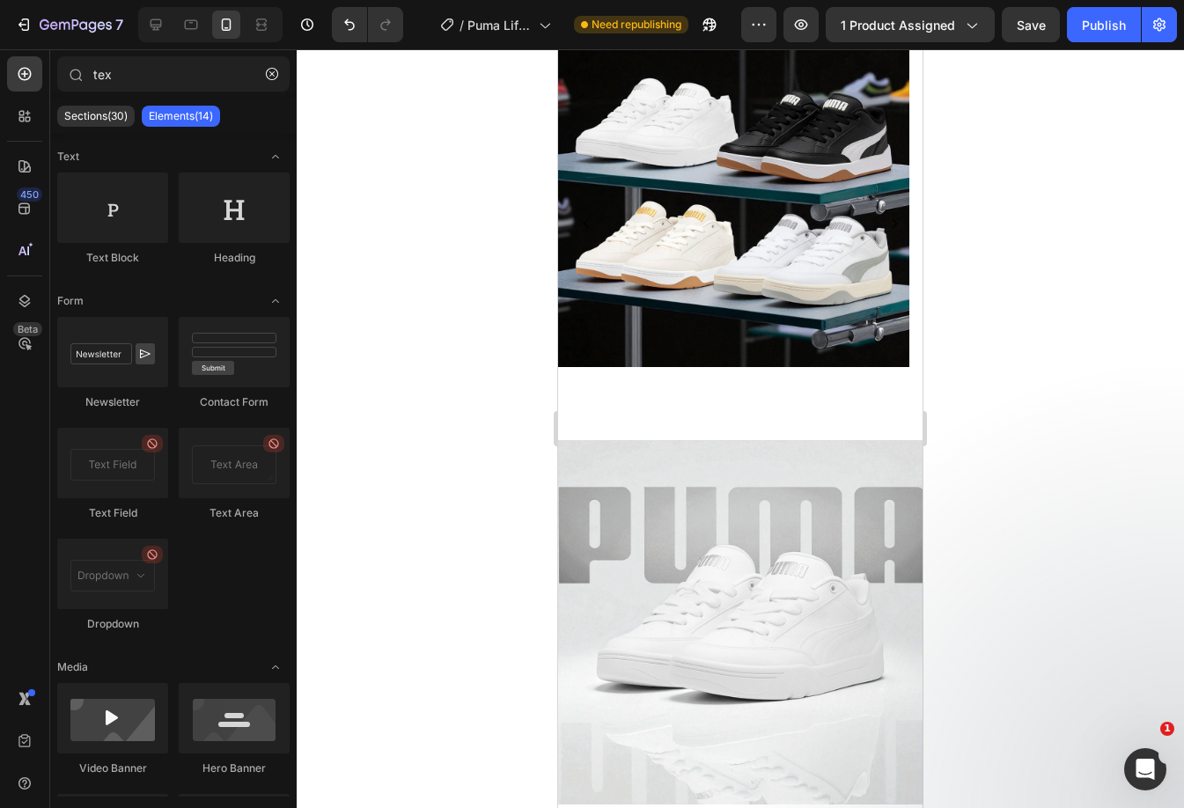
scroll to position [2488, 0]
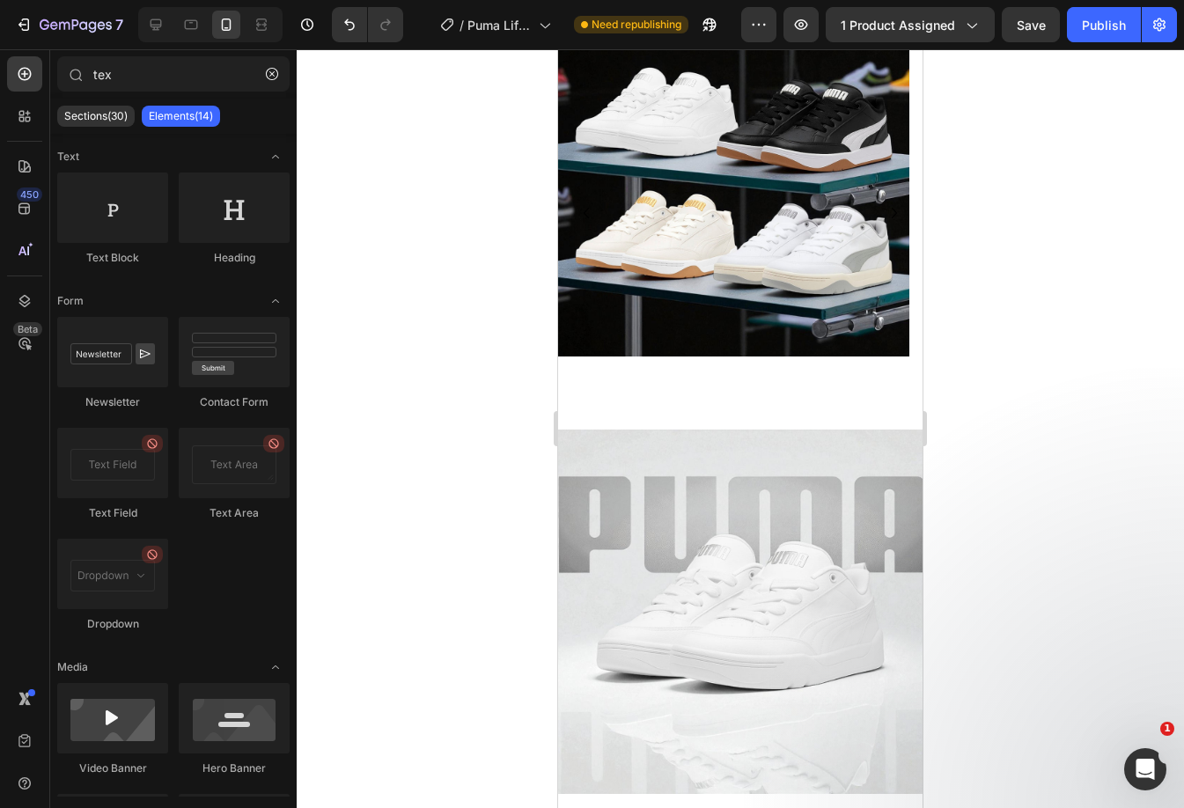
drag, startPoint x: 913, startPoint y: 161, endPoint x: 1496, endPoint y: 614, distance: 738.1
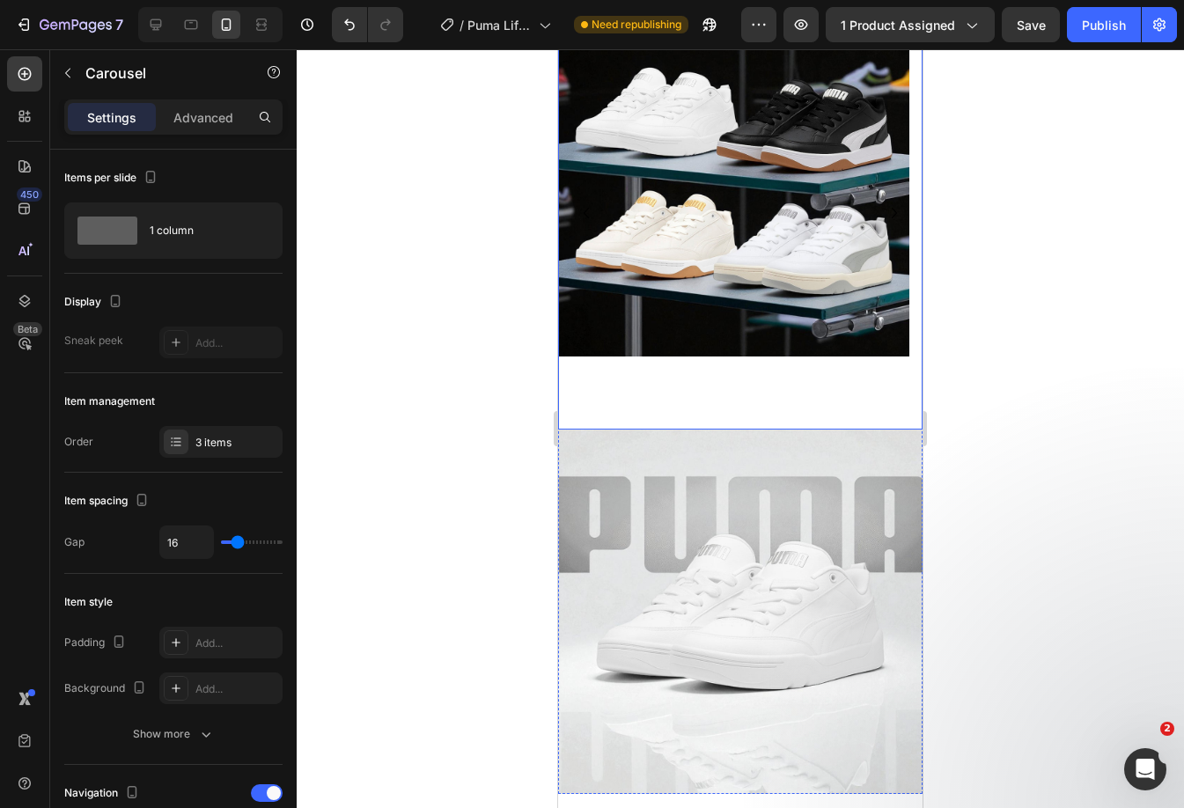
click at [760, 378] on div "Image" at bounding box center [733, 221] width 351 height 433
click at [198, 125] on p "Advanced" at bounding box center [203, 117] width 60 height 18
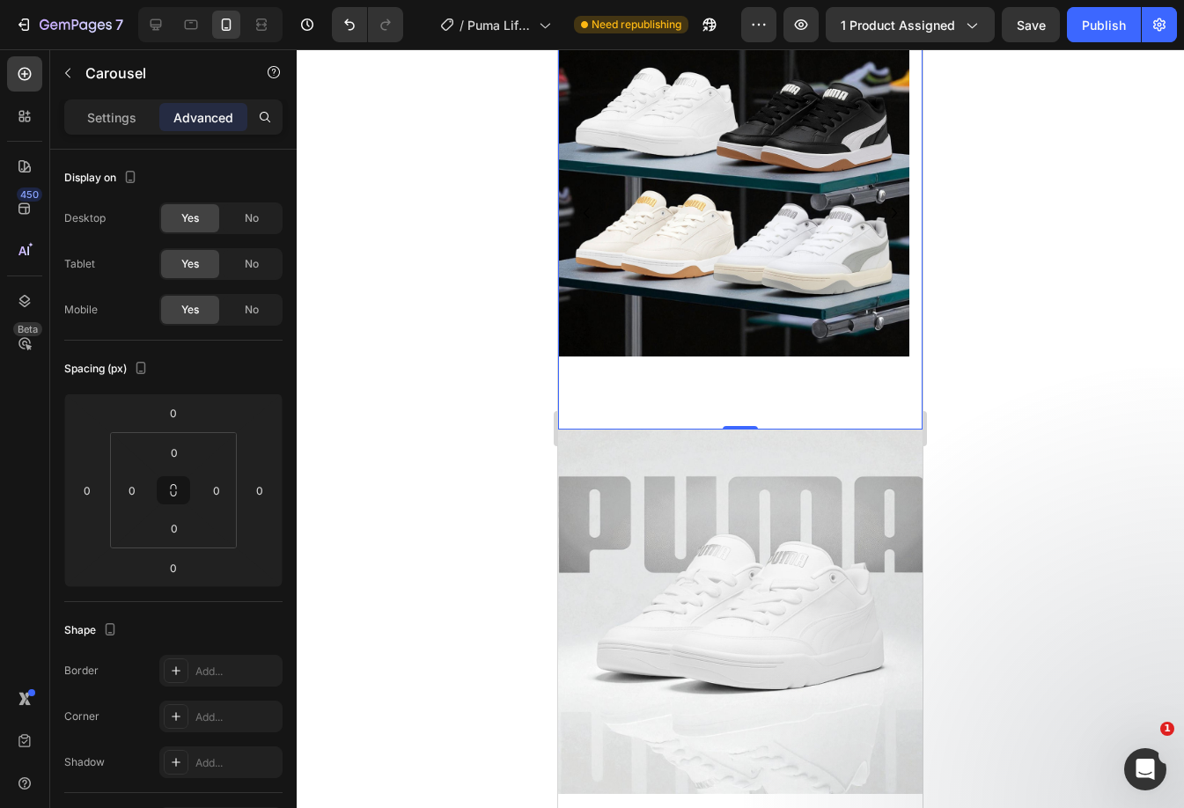
click at [678, 398] on div "Image" at bounding box center [733, 221] width 351 height 433
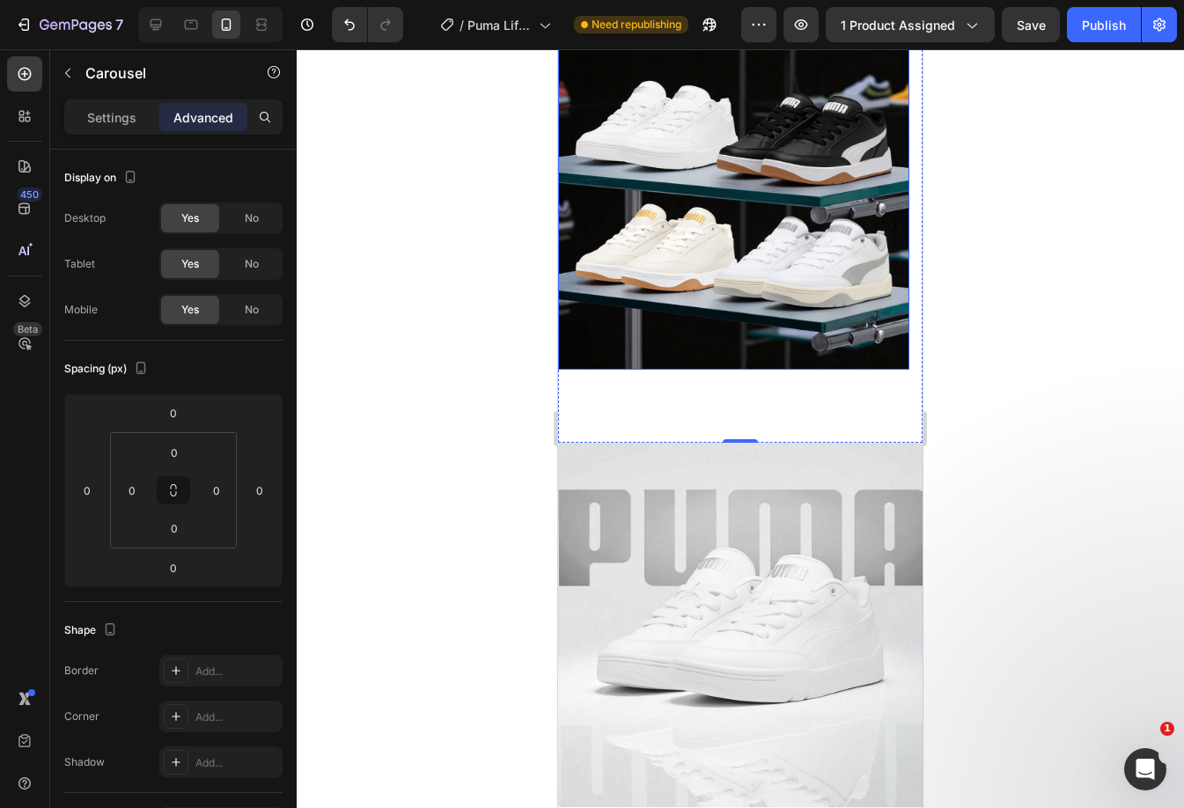
scroll to position [2136, 0]
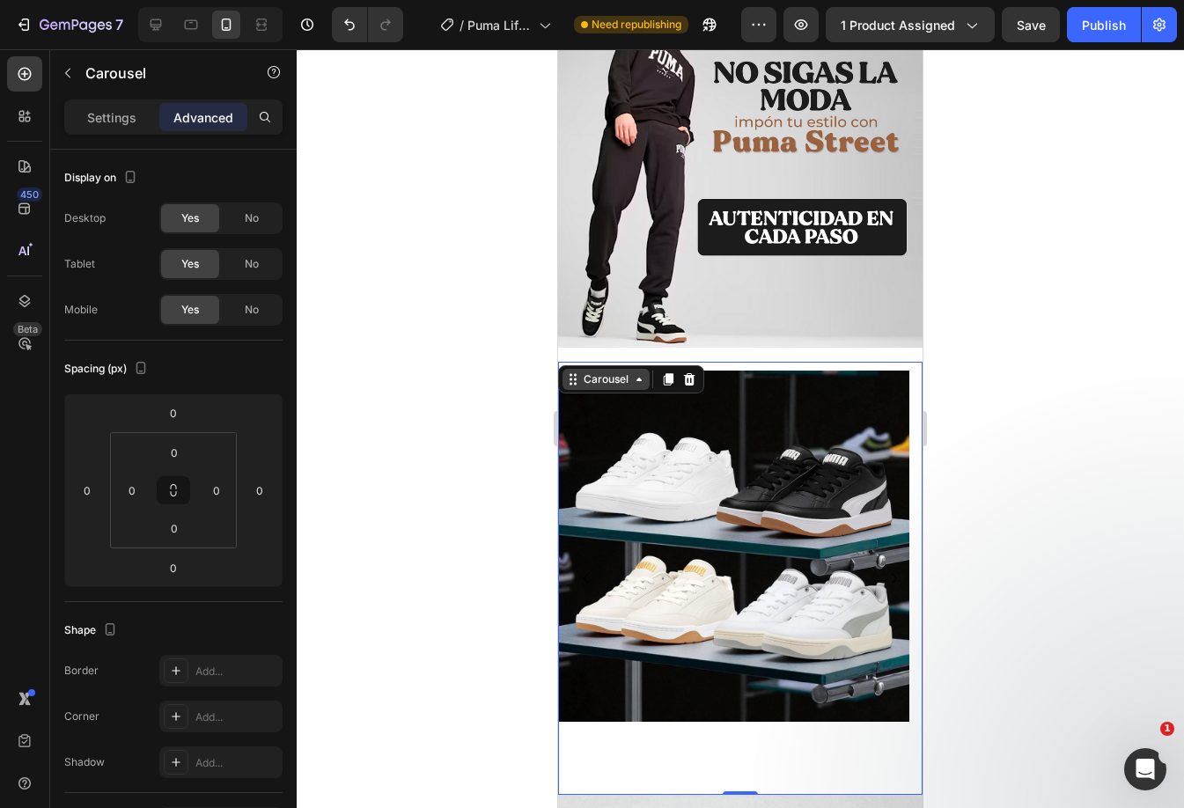
click at [627, 371] on div "Carousel" at bounding box center [606, 379] width 52 height 16
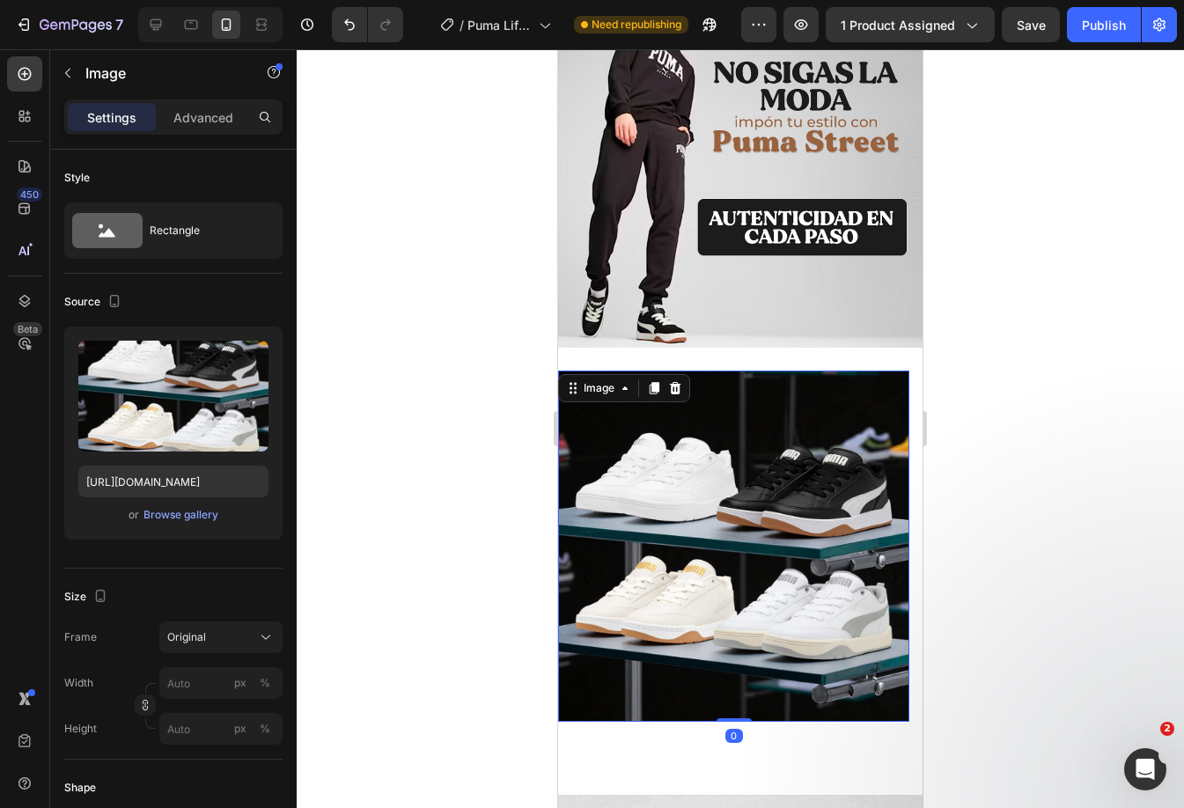
click at [708, 550] on img at bounding box center [733, 545] width 351 height 351
click at [673, 381] on icon at bounding box center [675, 388] width 14 height 14
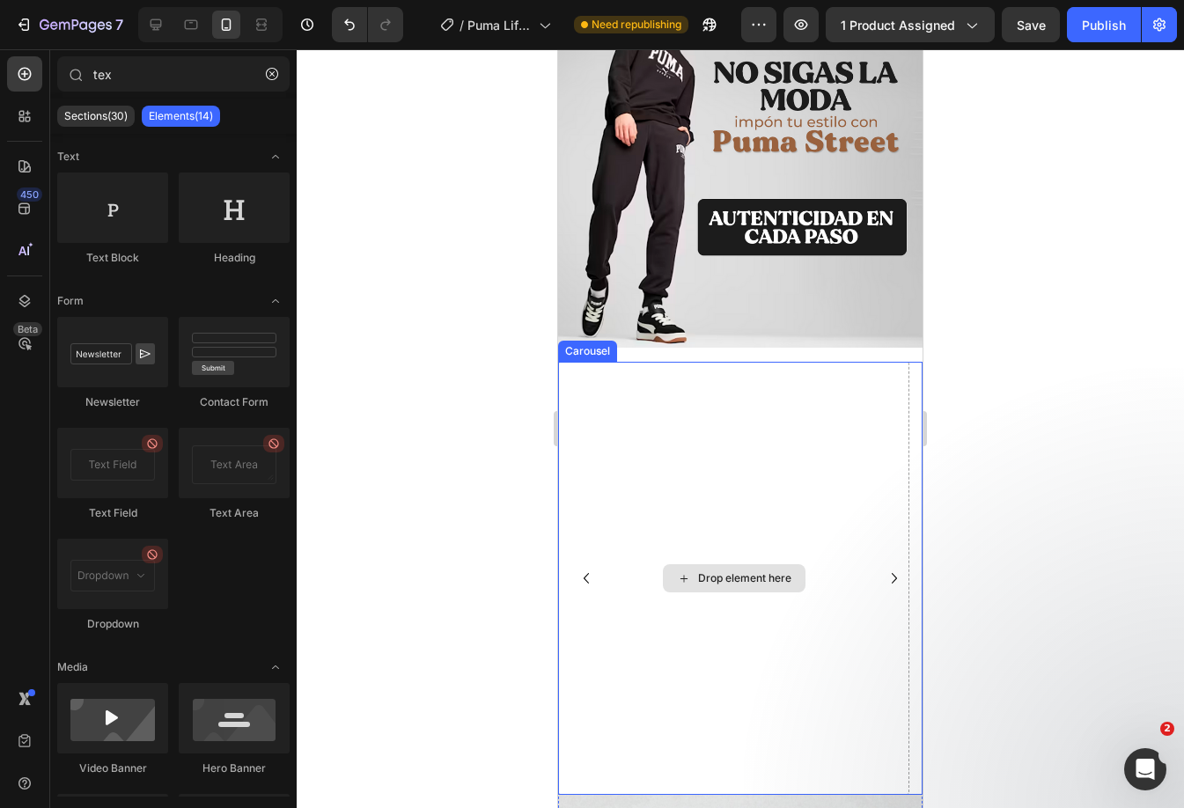
scroll to position [2312, 0]
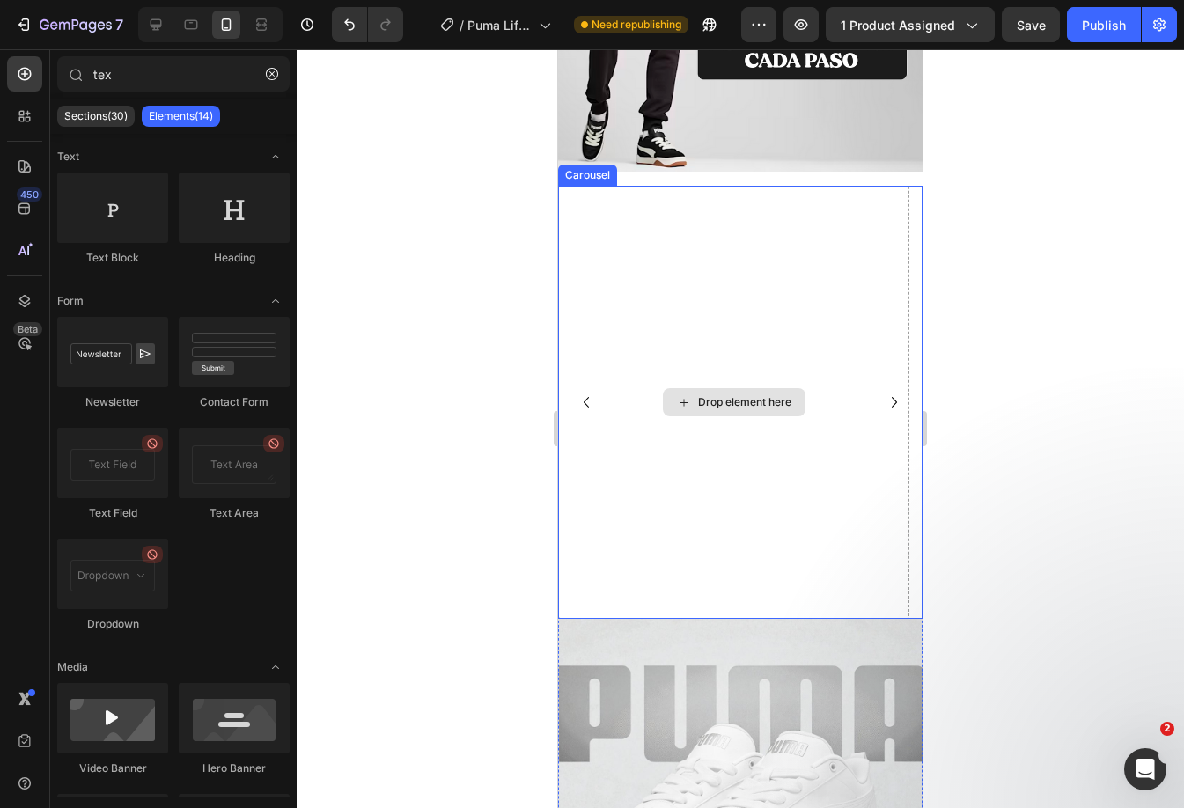
click at [746, 319] on div "Drop element here" at bounding box center [733, 402] width 351 height 433
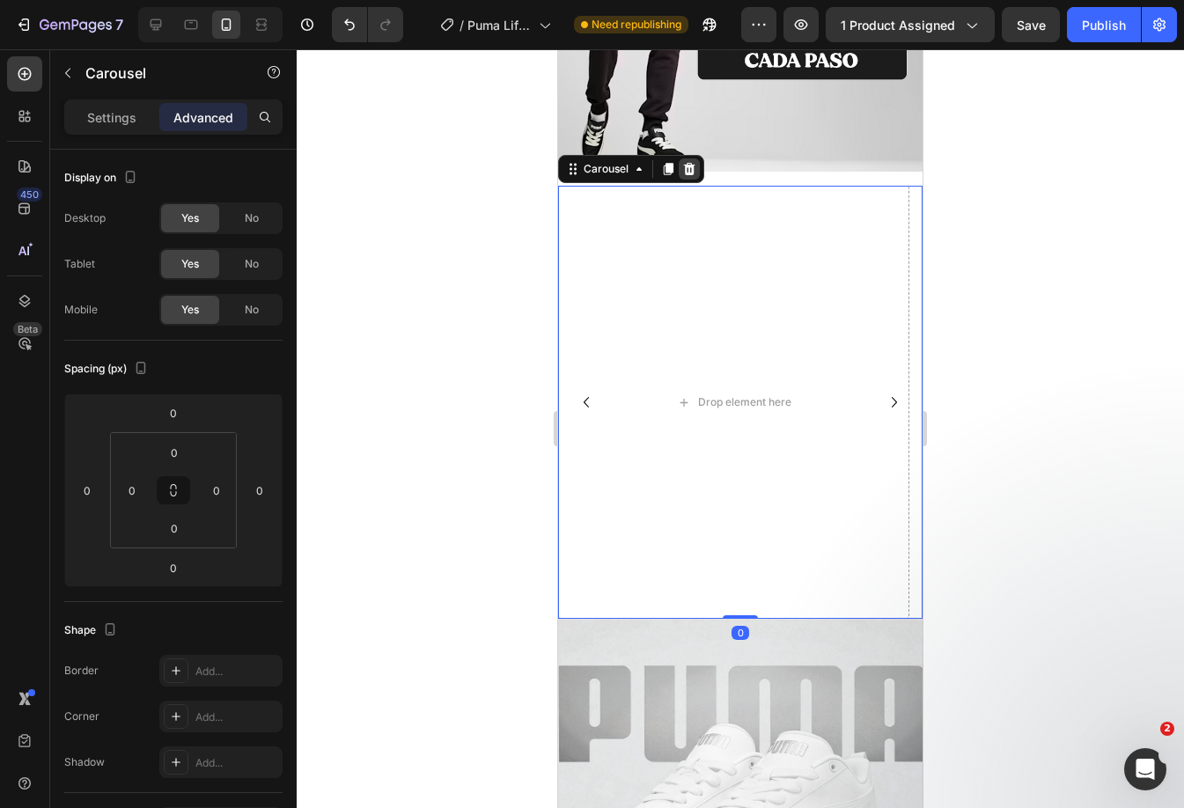
click at [686, 163] on icon at bounding box center [689, 169] width 11 height 12
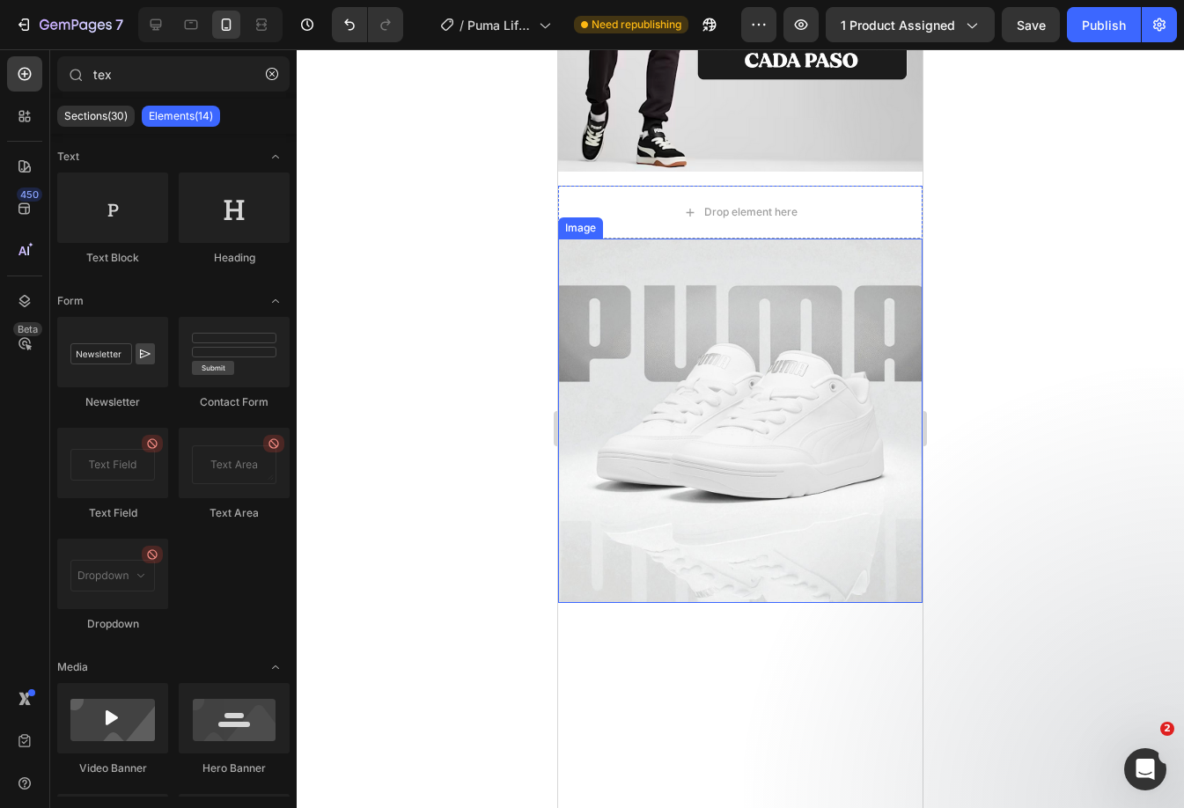
click at [782, 328] on img at bounding box center [740, 420] width 364 height 364
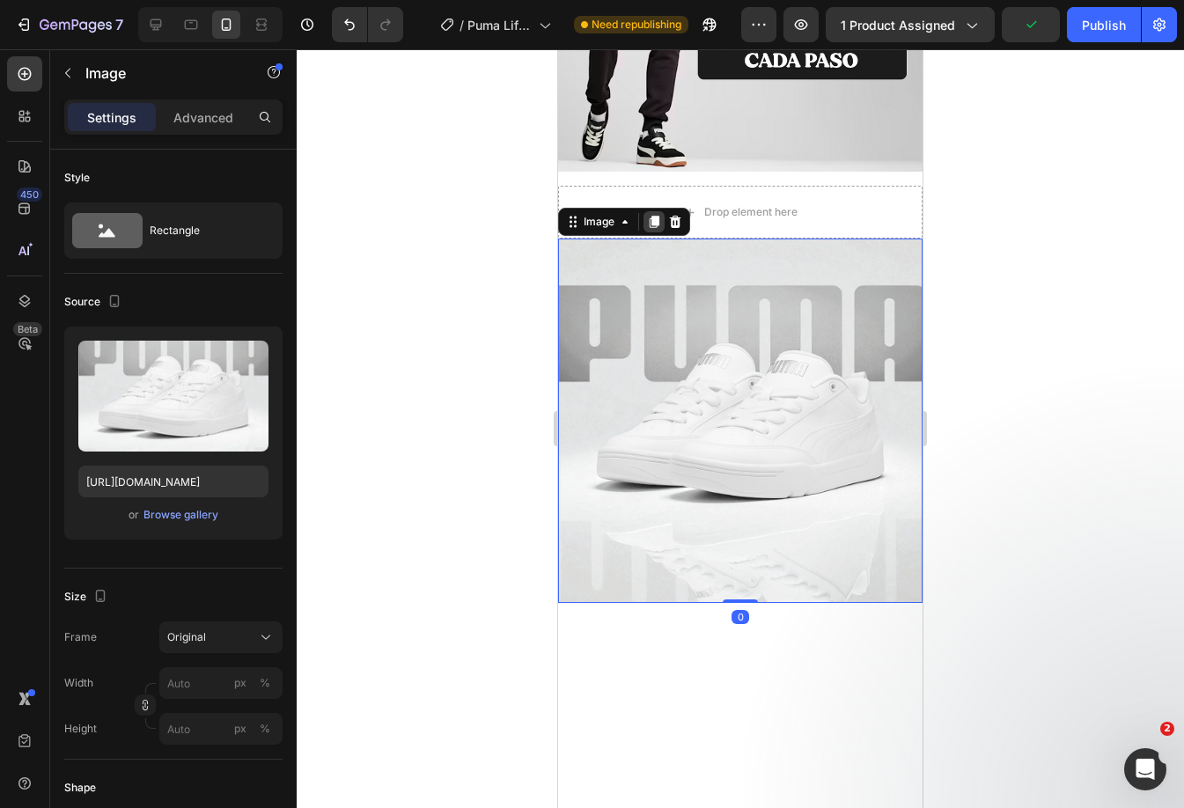
click at [653, 216] on icon at bounding box center [654, 222] width 10 height 12
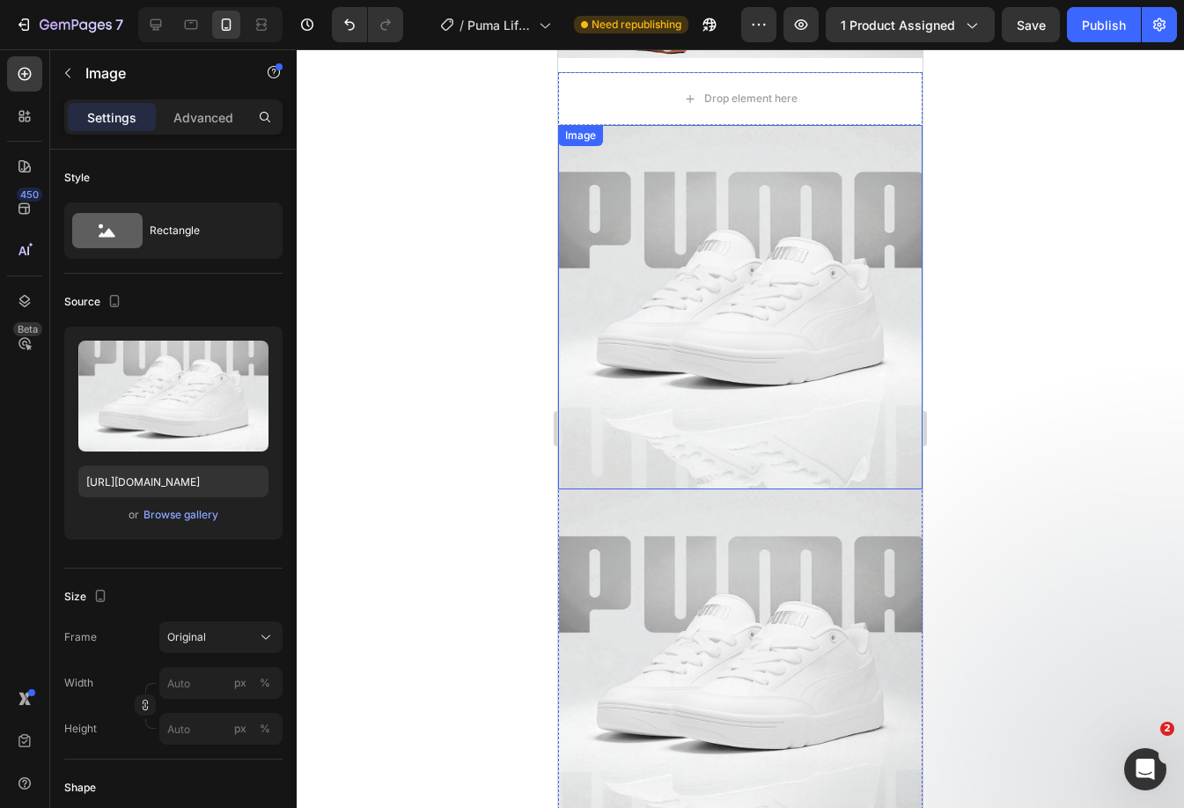
scroll to position [2073, 0]
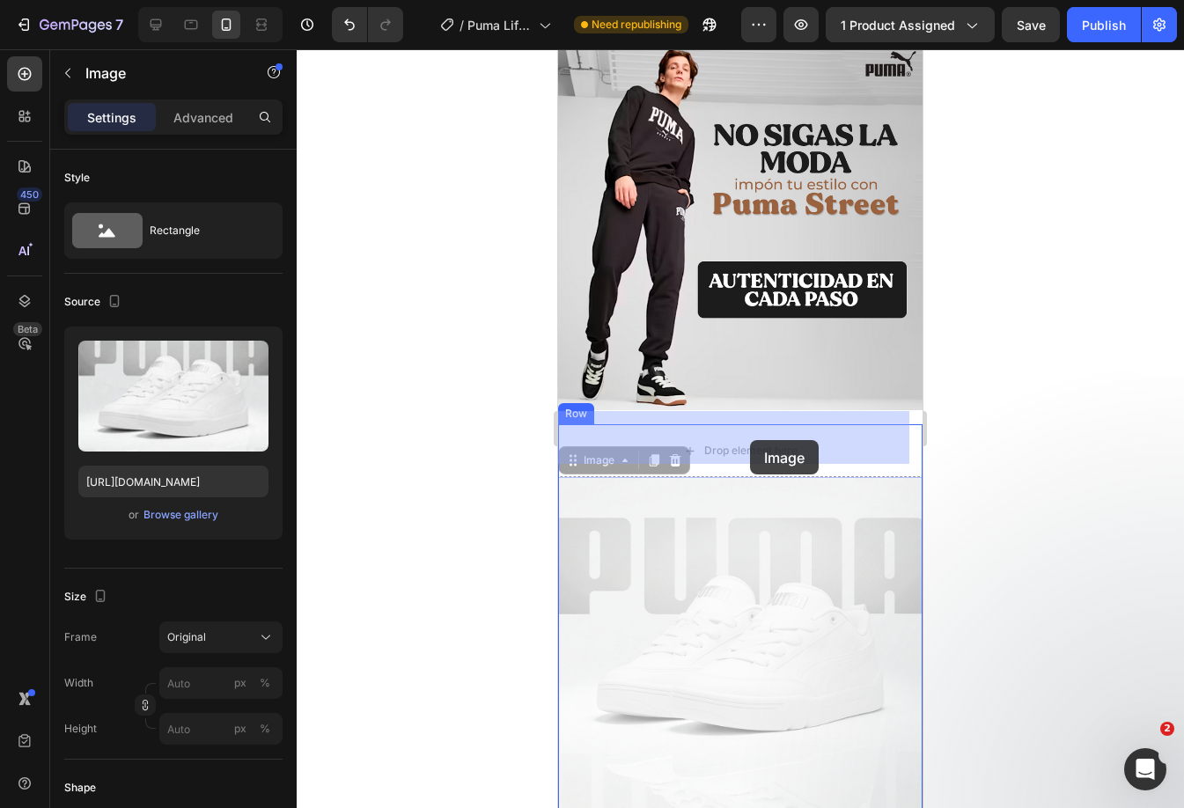
drag, startPoint x: 769, startPoint y: 536, endPoint x: 750, endPoint y: 440, distance: 97.9
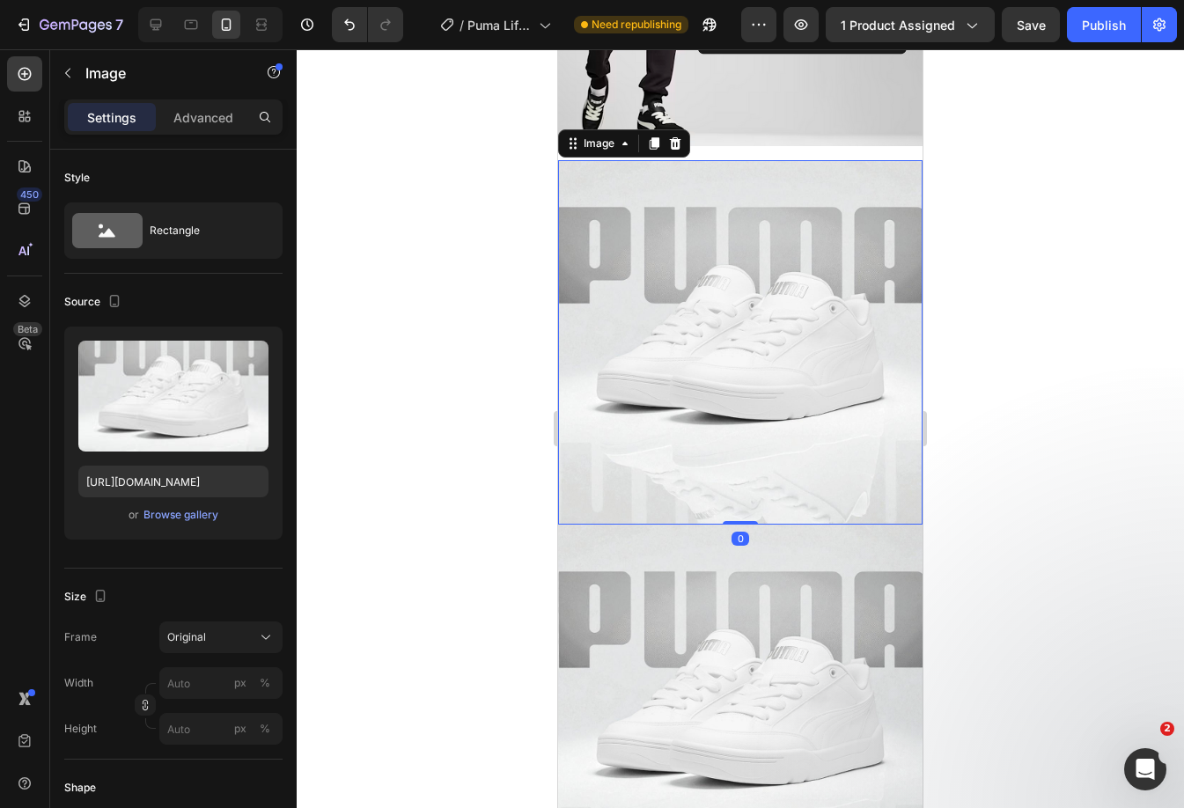
scroll to position [2513, 0]
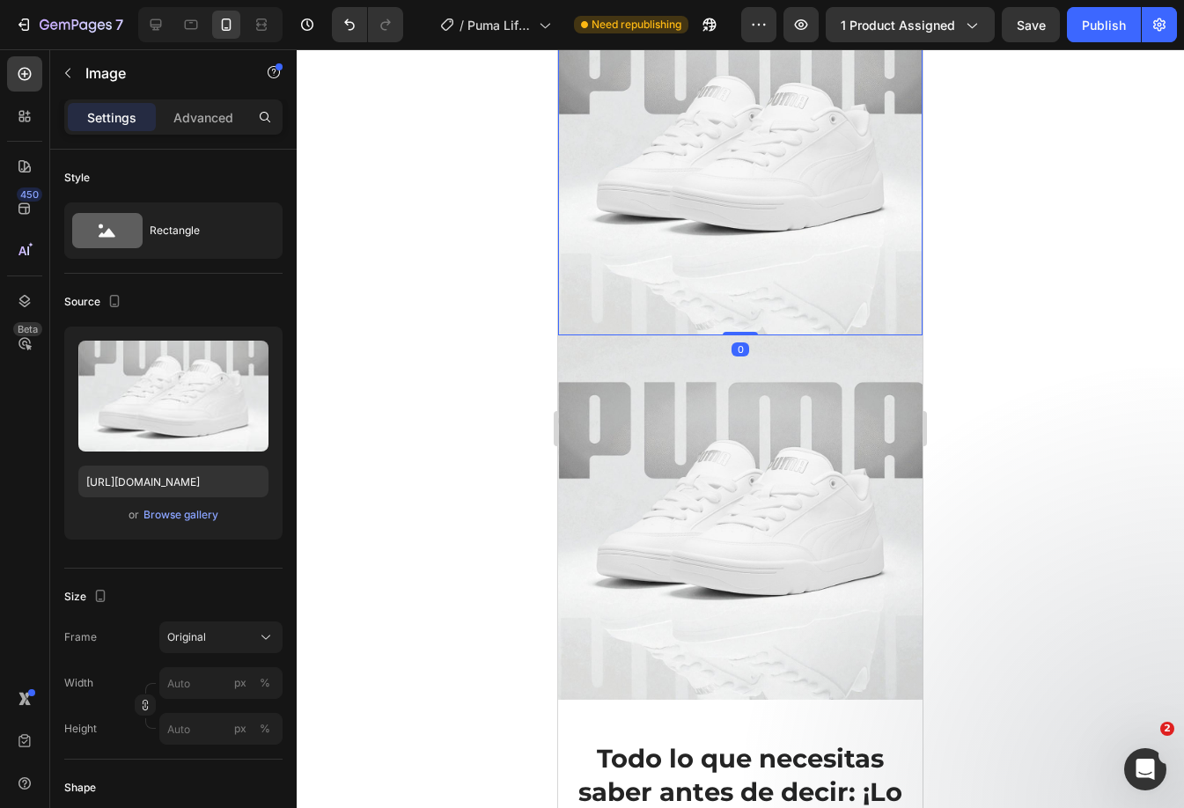
click at [691, 214] on img at bounding box center [740, 153] width 364 height 364
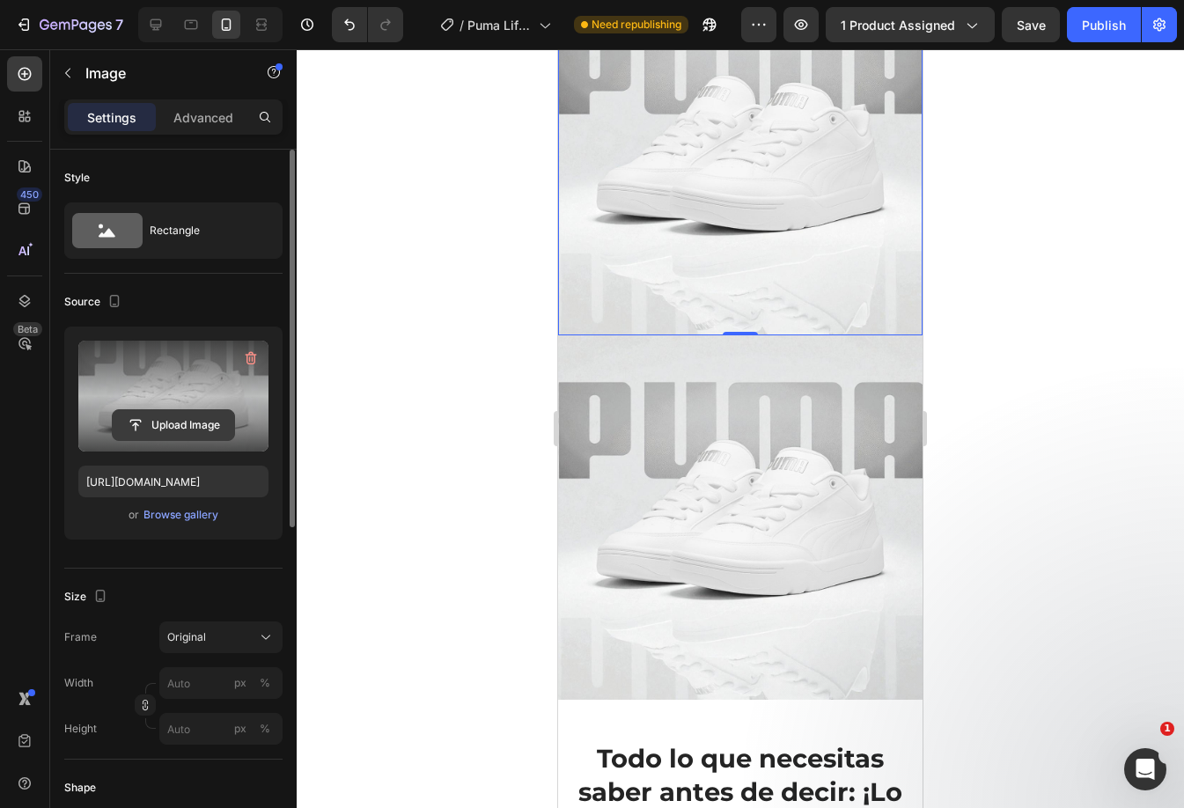
click at [194, 415] on input "file" at bounding box center [173, 425] width 121 height 30
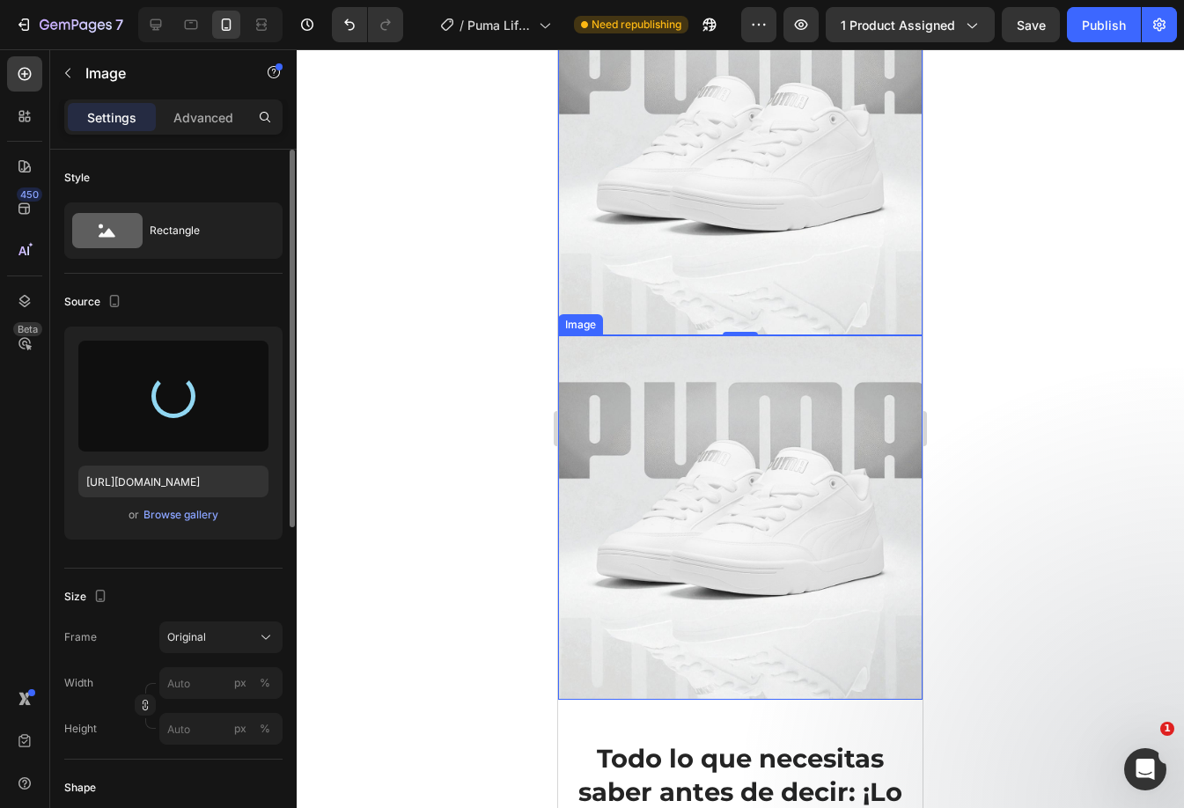
scroll to position [2249, 0]
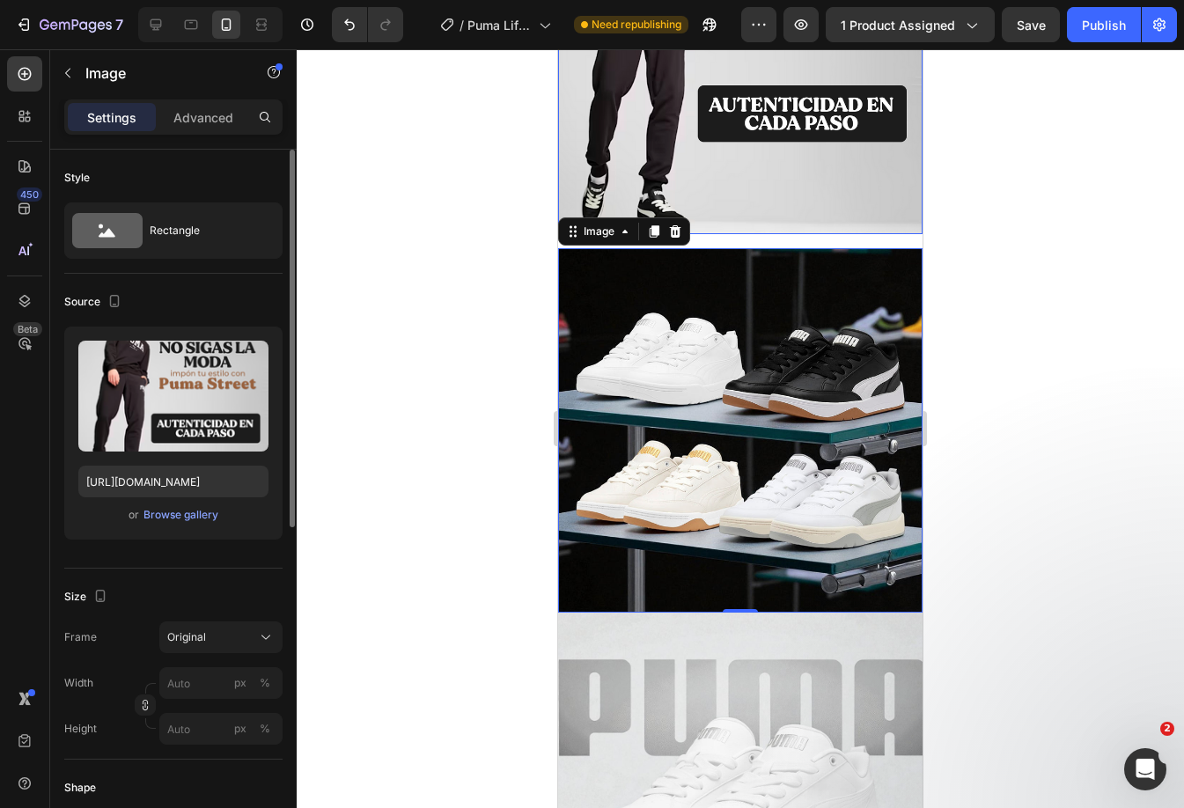
click at [790, 158] on img at bounding box center [740, 52] width 364 height 364
click at [598, 356] on img at bounding box center [740, 430] width 364 height 364
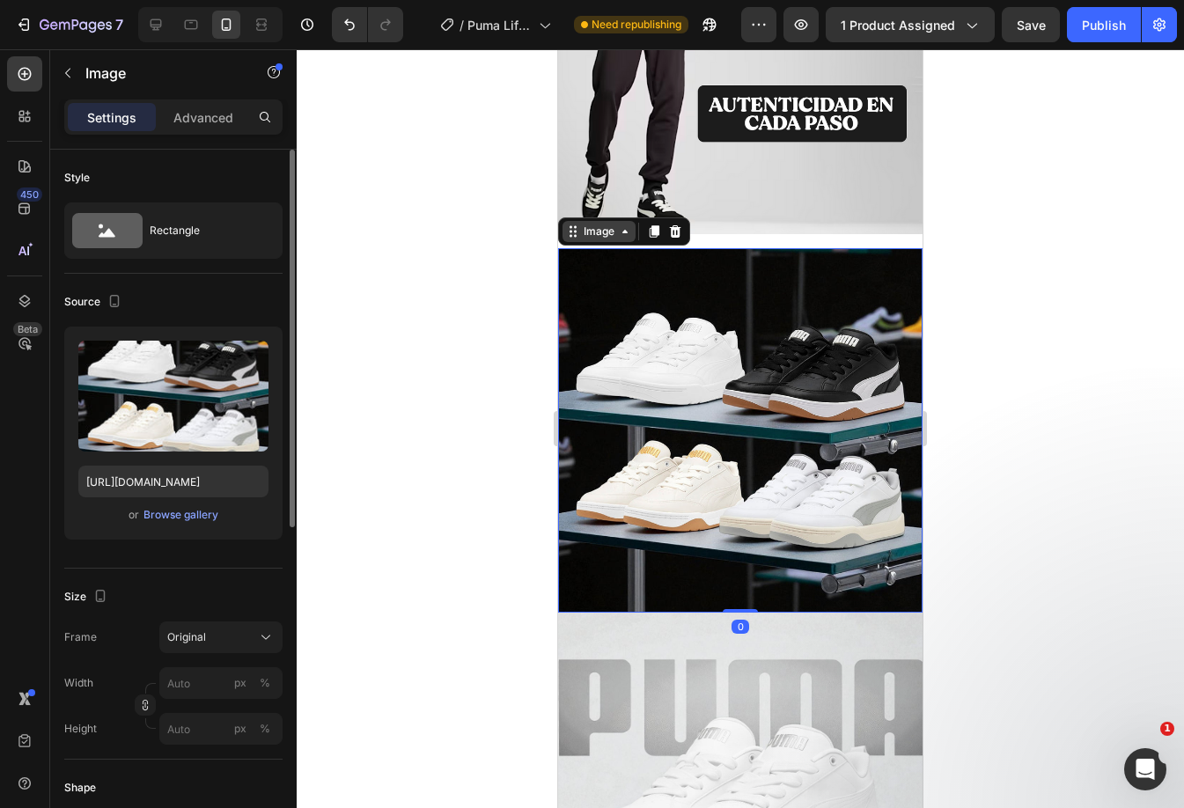
click at [624, 225] on icon at bounding box center [625, 231] width 14 height 14
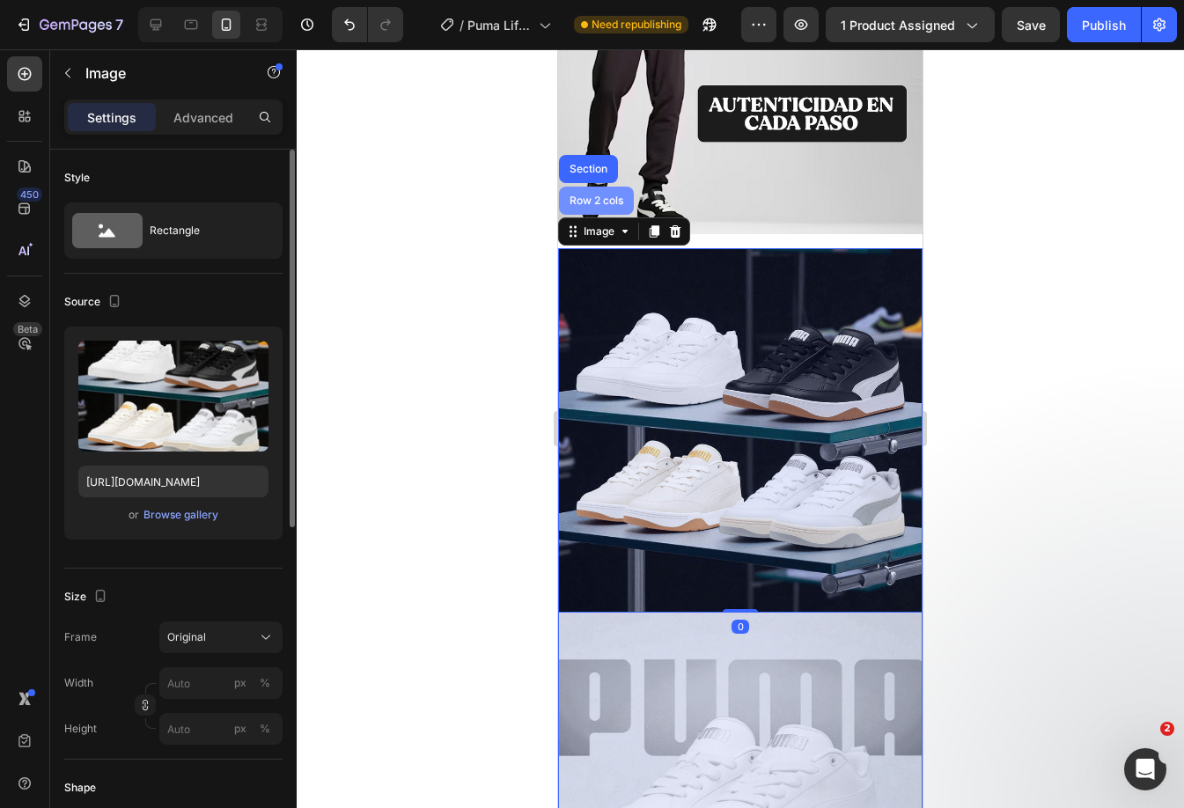
click at [596, 199] on div "Row 2 cols" at bounding box center [596, 201] width 75 height 28
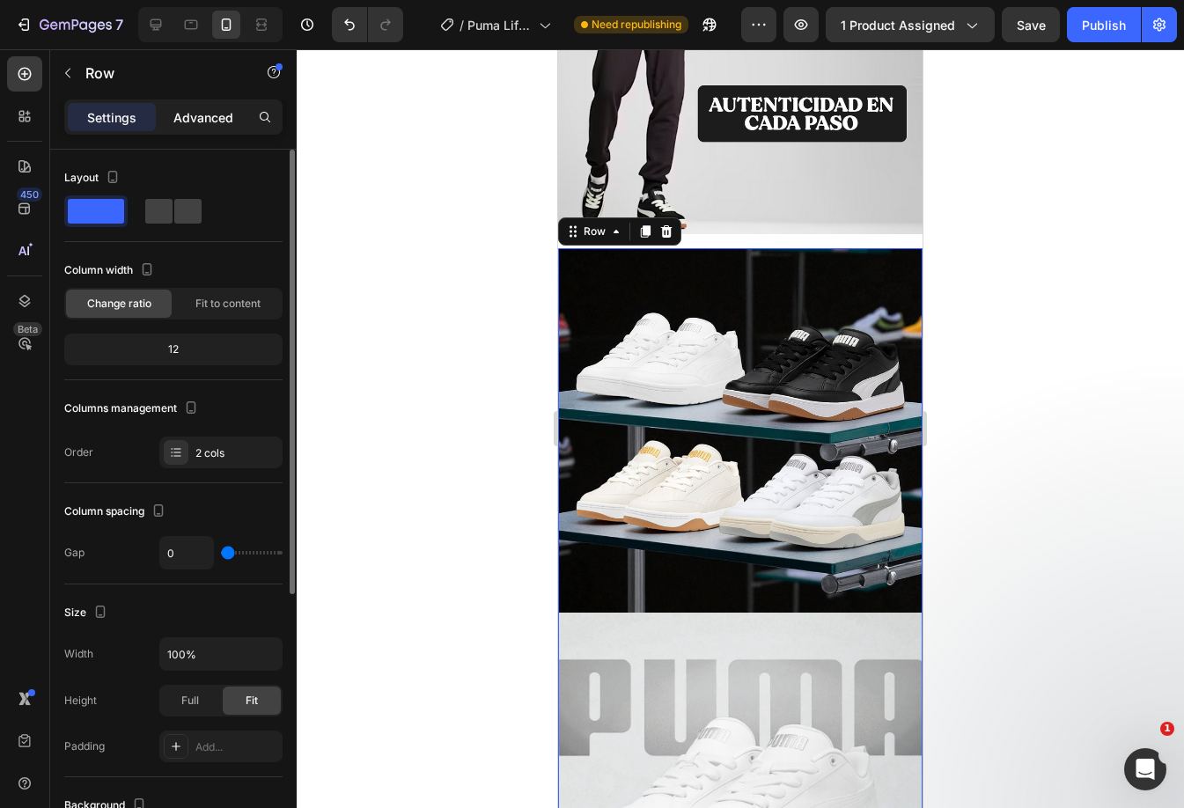
click at [178, 111] on p "Advanced" at bounding box center [203, 117] width 60 height 18
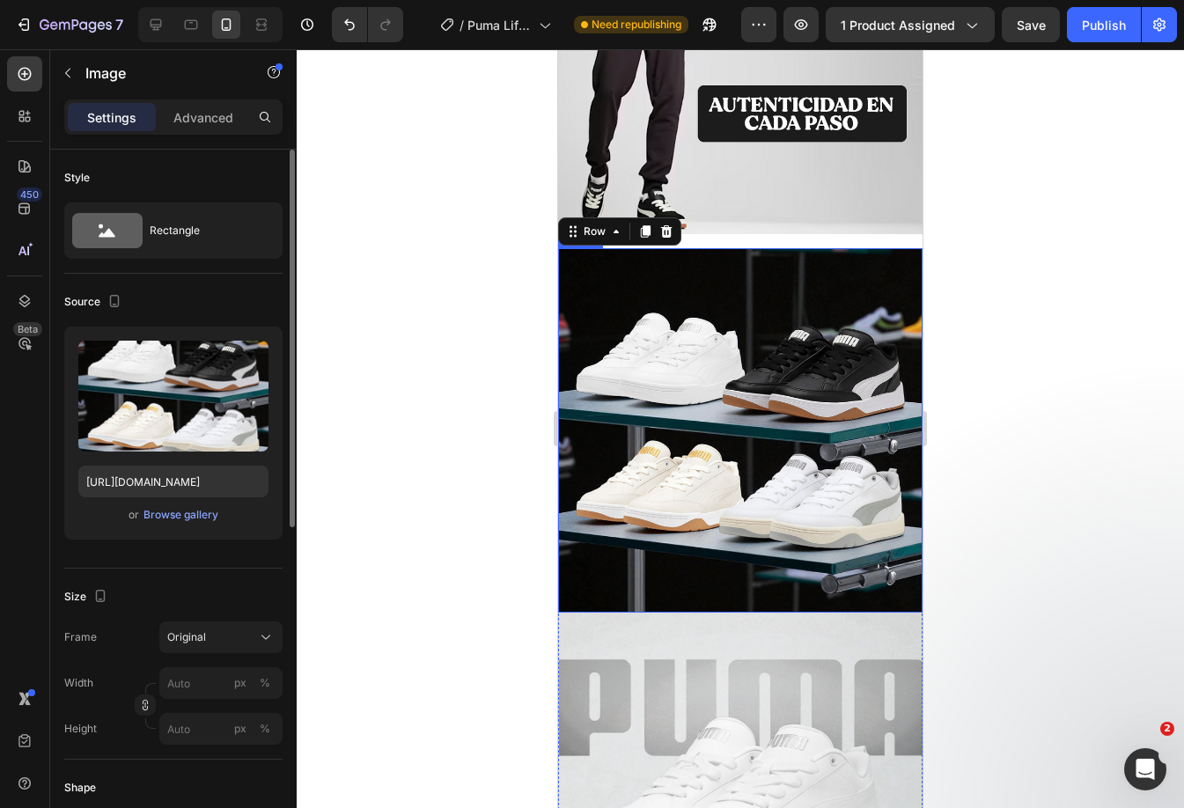
click at [674, 278] on img at bounding box center [740, 430] width 364 height 364
click at [193, 121] on p "Advanced" at bounding box center [203, 117] width 60 height 18
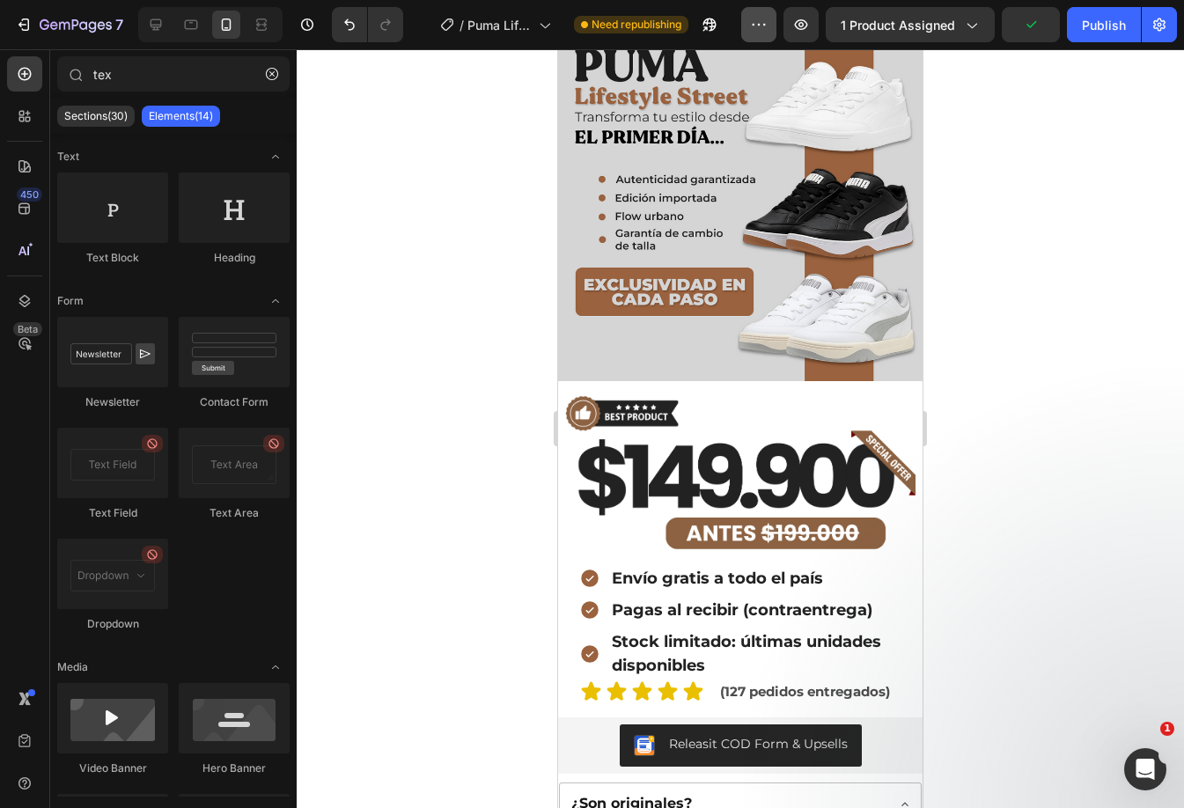
scroll to position [131, 0]
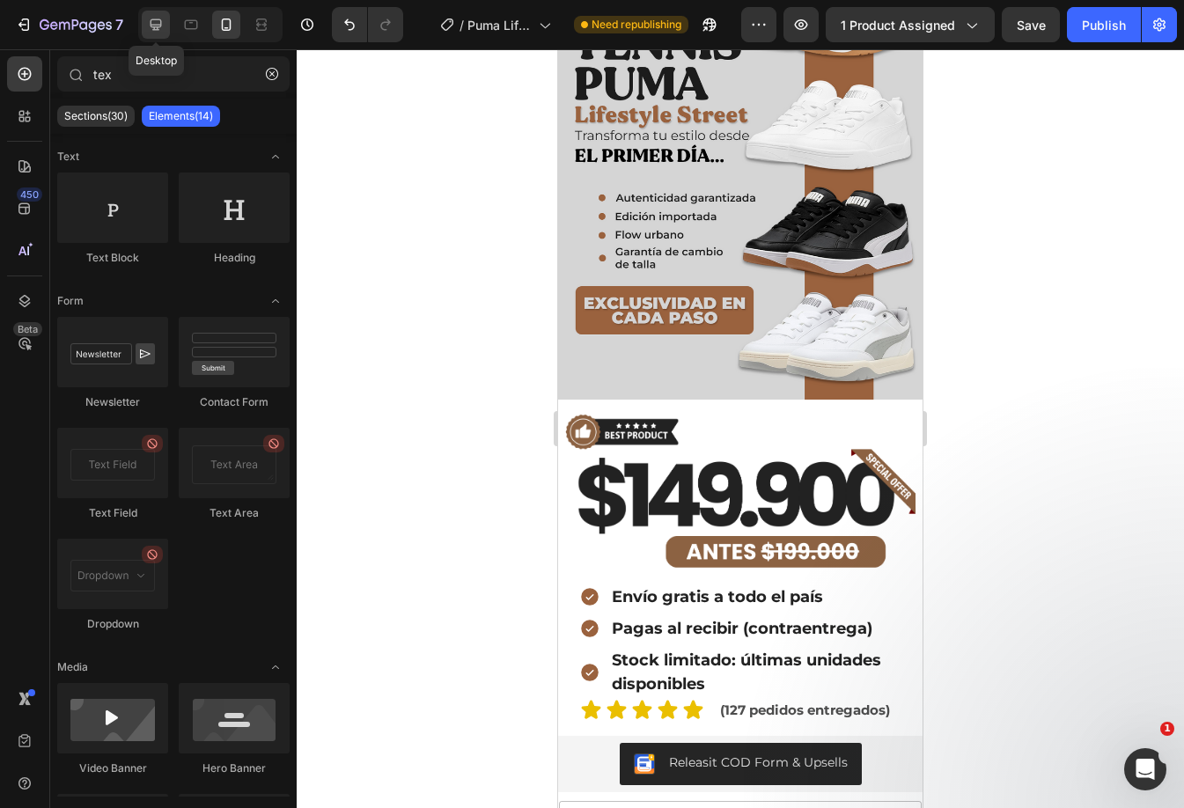
drag, startPoint x: 150, startPoint y: 25, endPoint x: 85, endPoint y: 26, distance: 65.1
click at [150, 25] on icon at bounding box center [155, 24] width 11 height 11
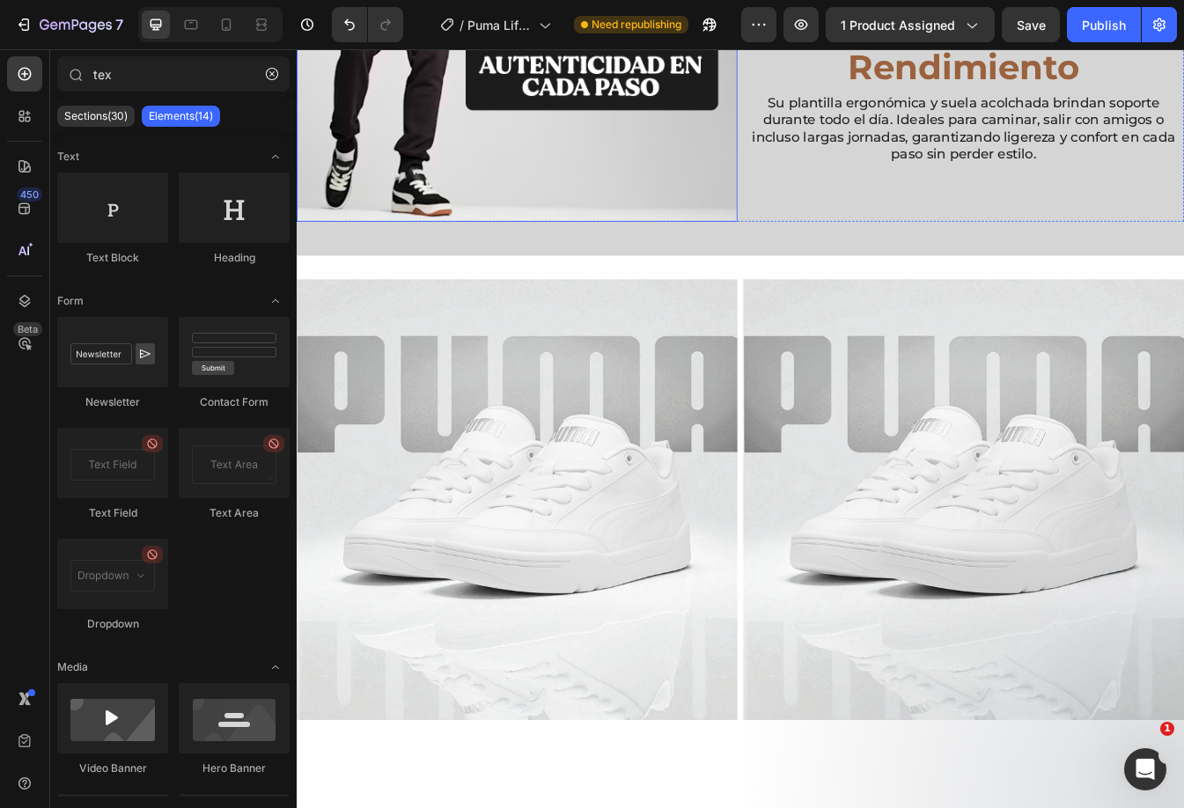
scroll to position [1760, 0]
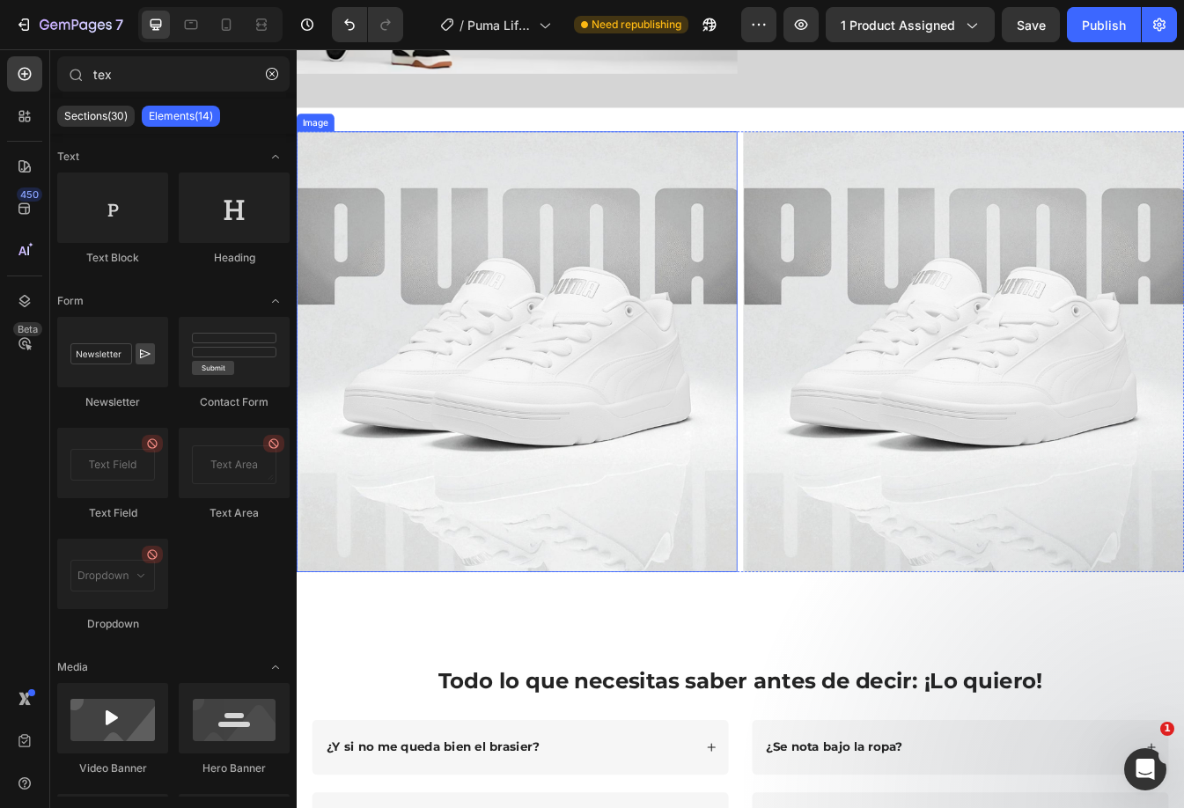
click at [744, 399] on img at bounding box center [559, 409] width 524 height 524
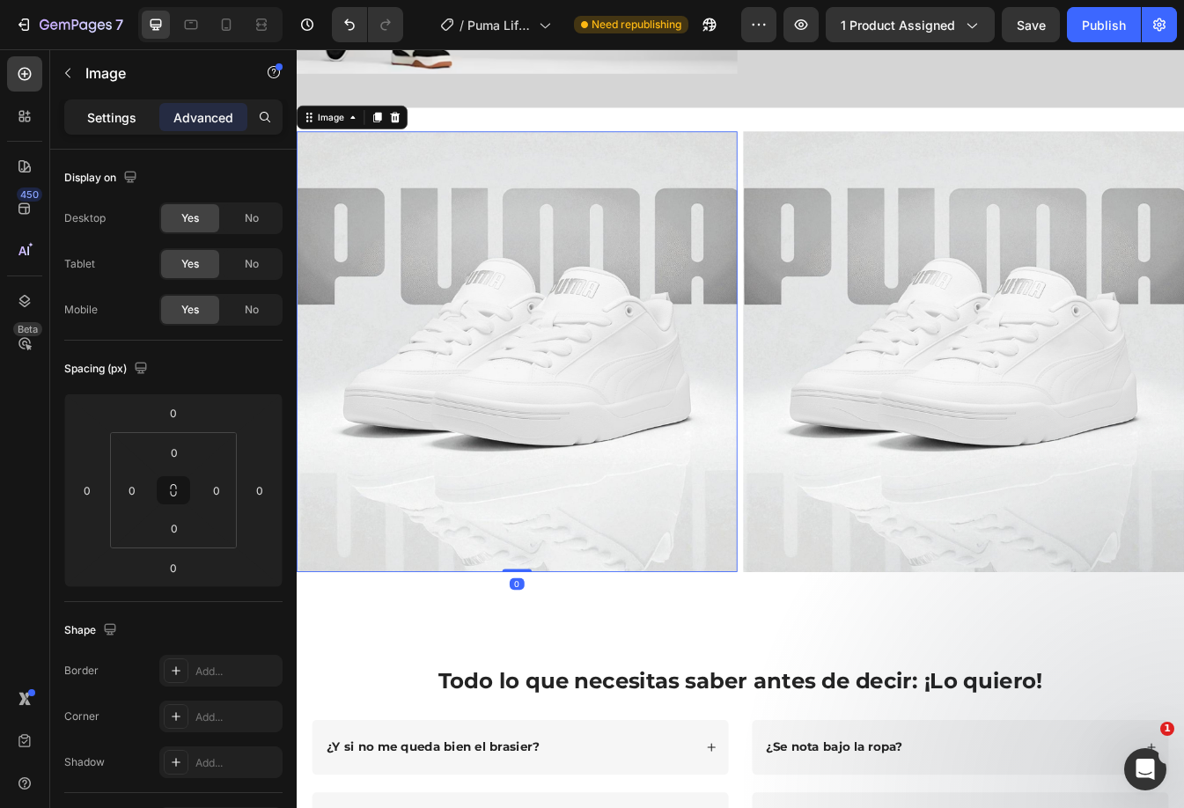
click at [109, 119] on p "Settings" at bounding box center [111, 117] width 49 height 18
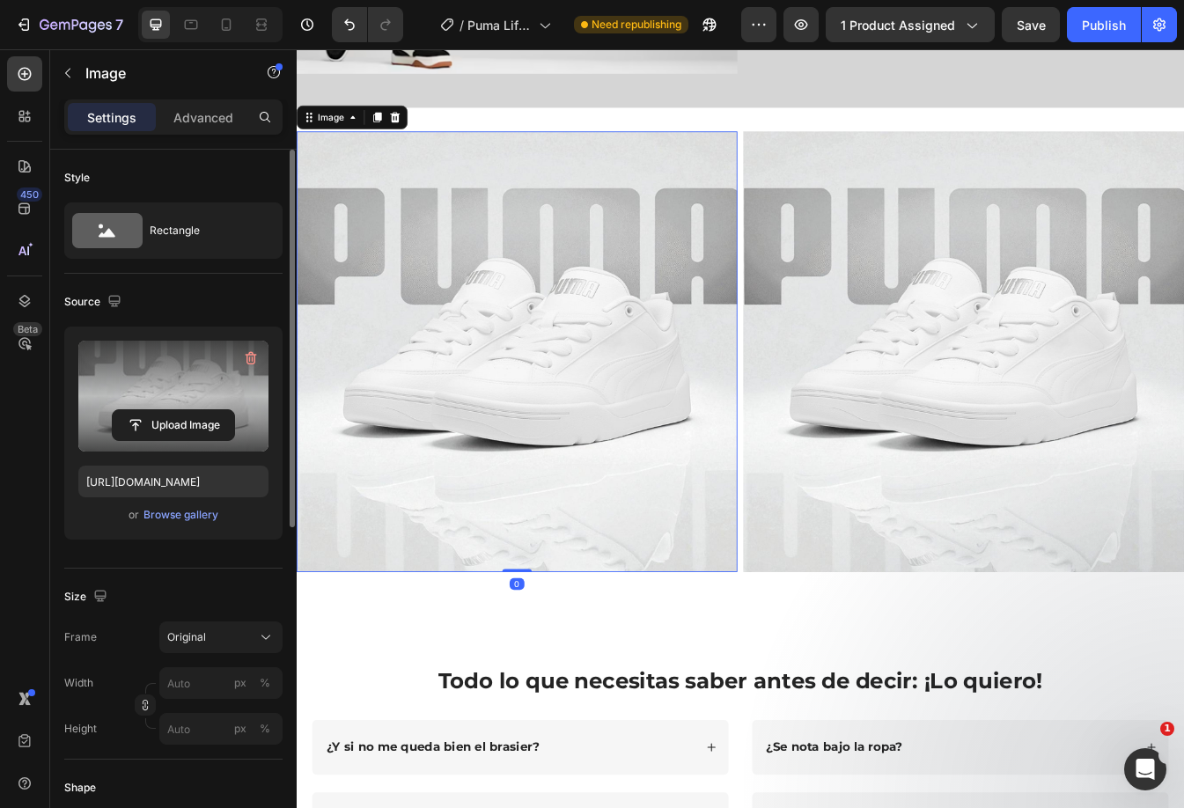
click at [180, 405] on label at bounding box center [173, 396] width 190 height 111
click at [180, 410] on input "file" at bounding box center [173, 425] width 121 height 30
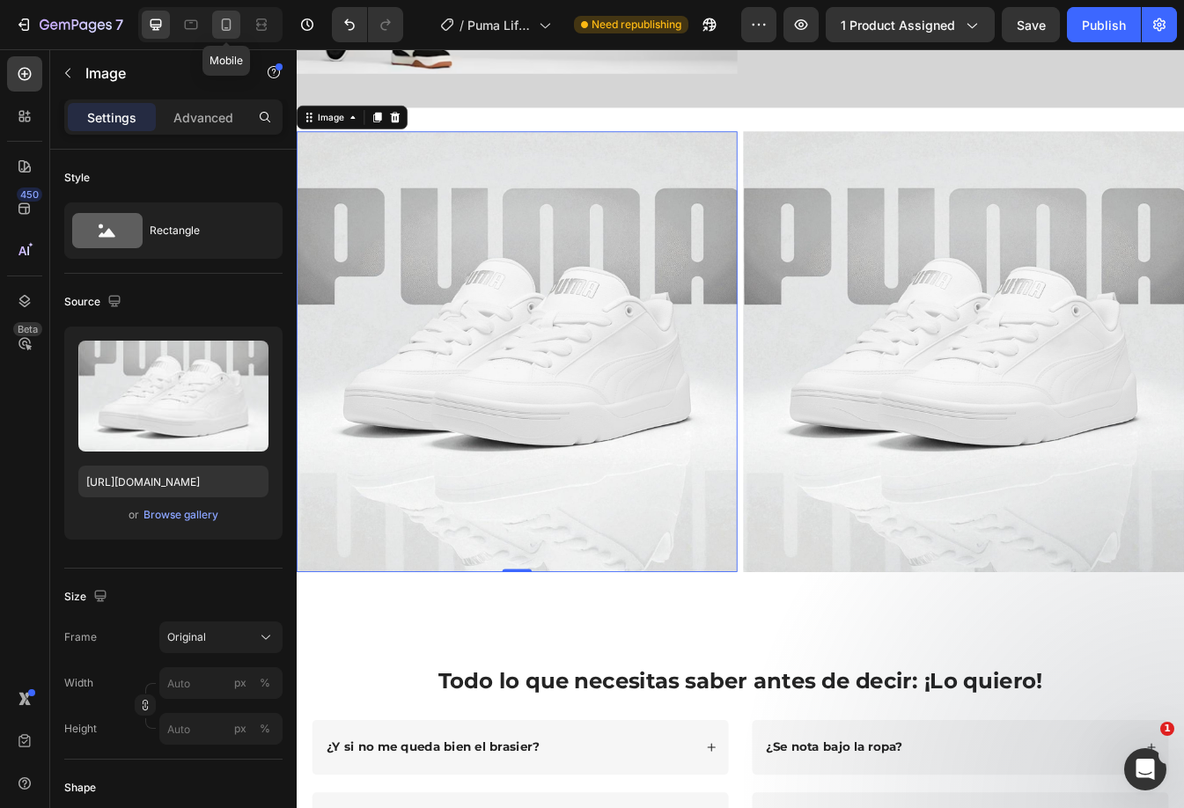
click at [231, 23] on icon at bounding box center [227, 24] width 10 height 12
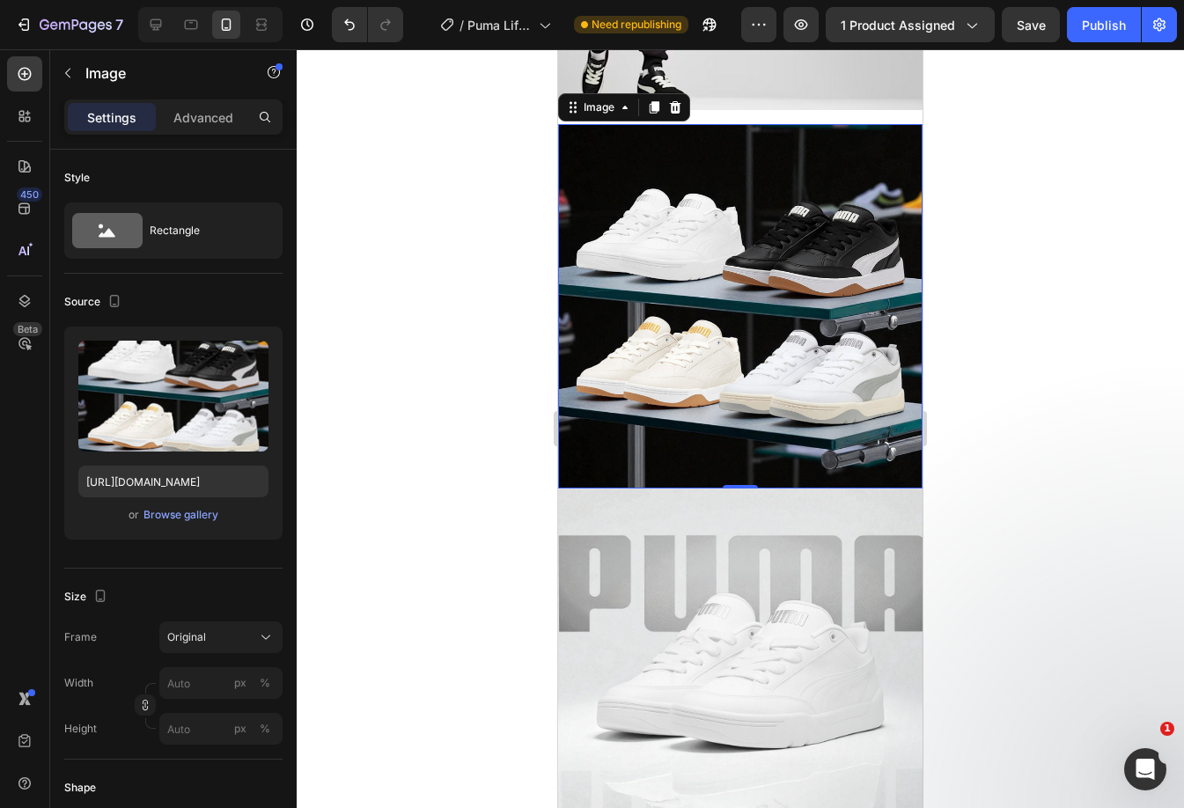
scroll to position [1536, 0]
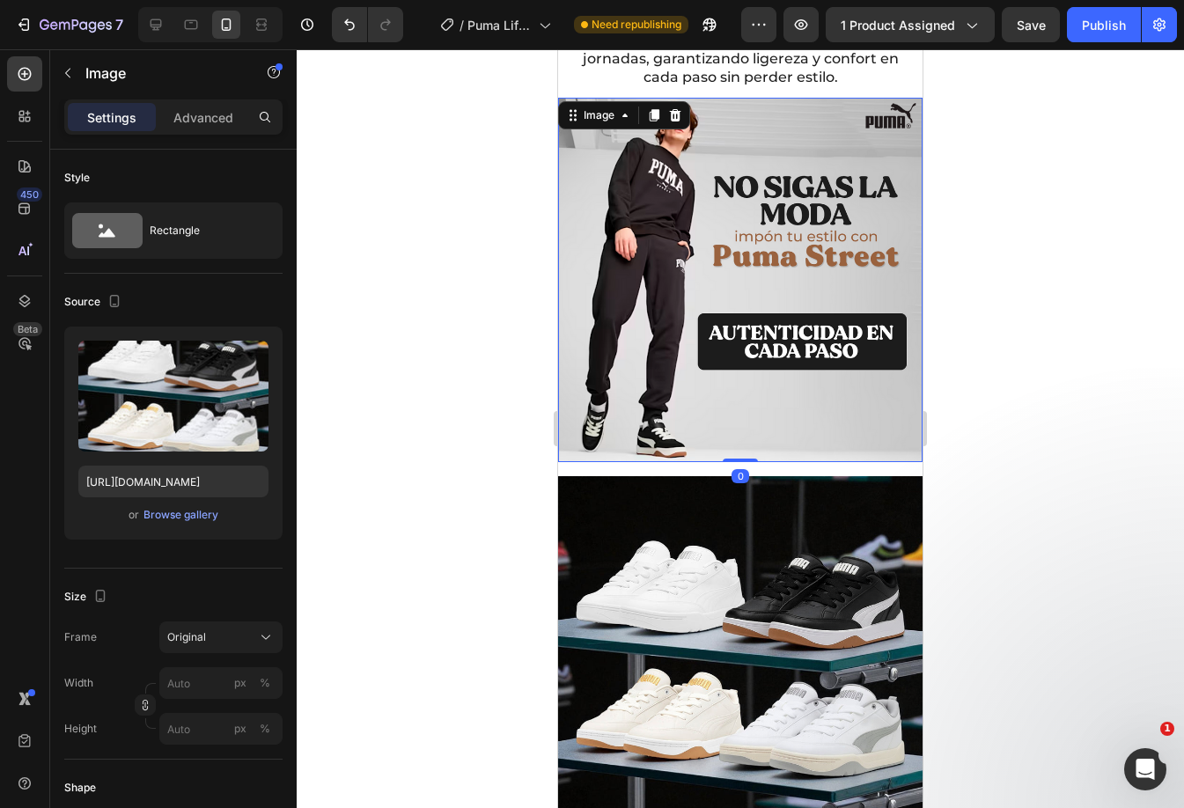
click at [722, 204] on img at bounding box center [740, 280] width 364 height 364
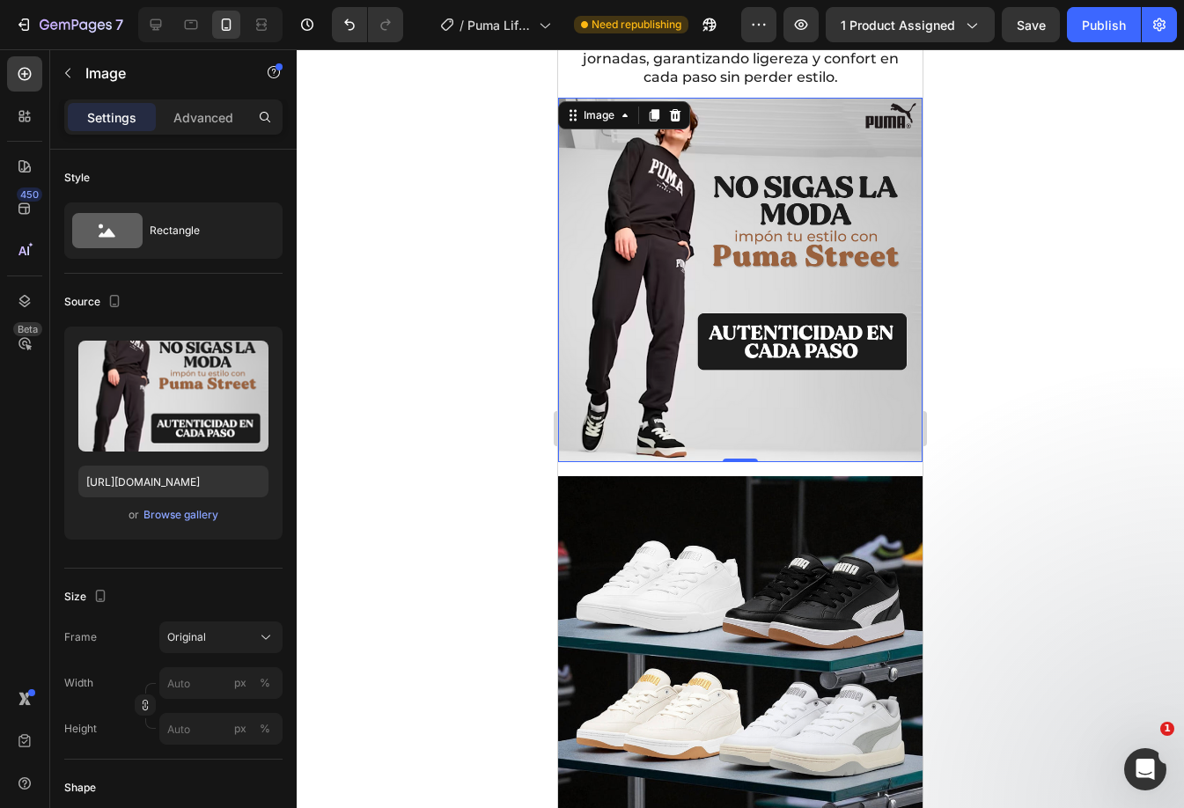
scroll to position [1272, 0]
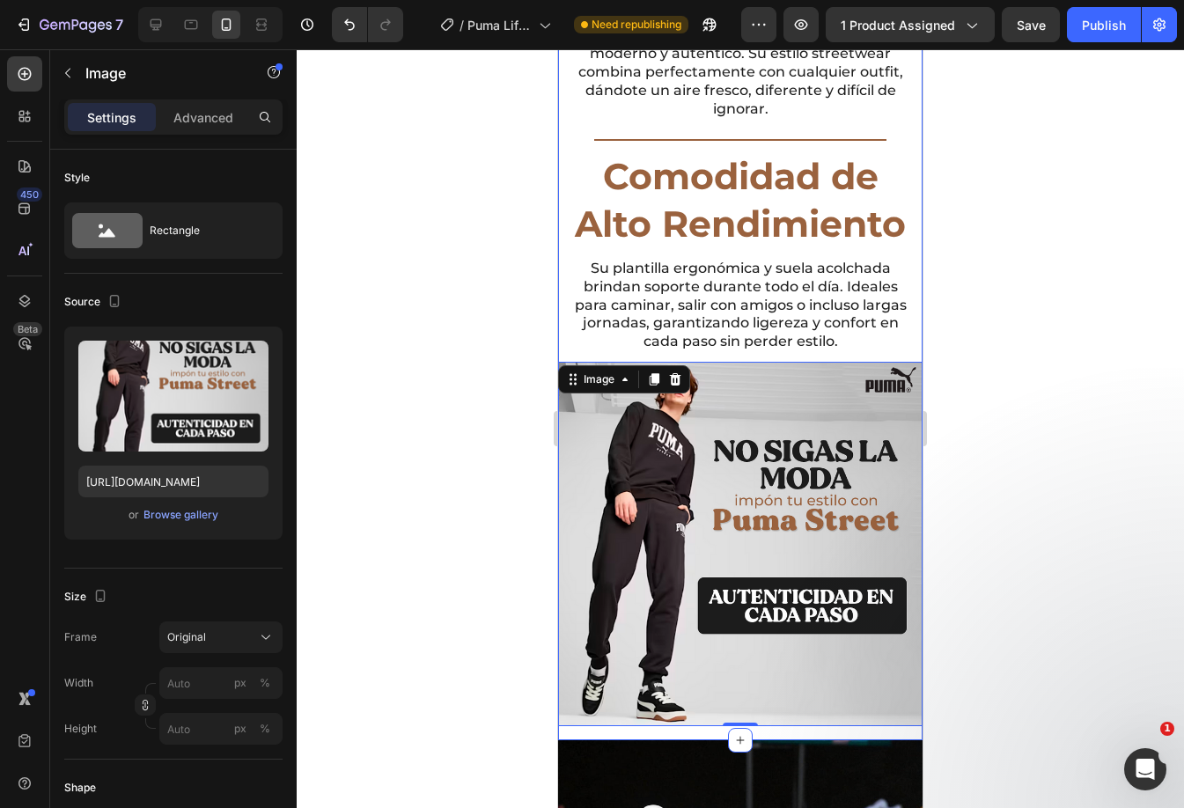
click at [665, 718] on div "Diseño Urbano Exclusivo Heading Los Puma Lifestyle Street Importado están pensa…" at bounding box center [740, 321] width 364 height 840
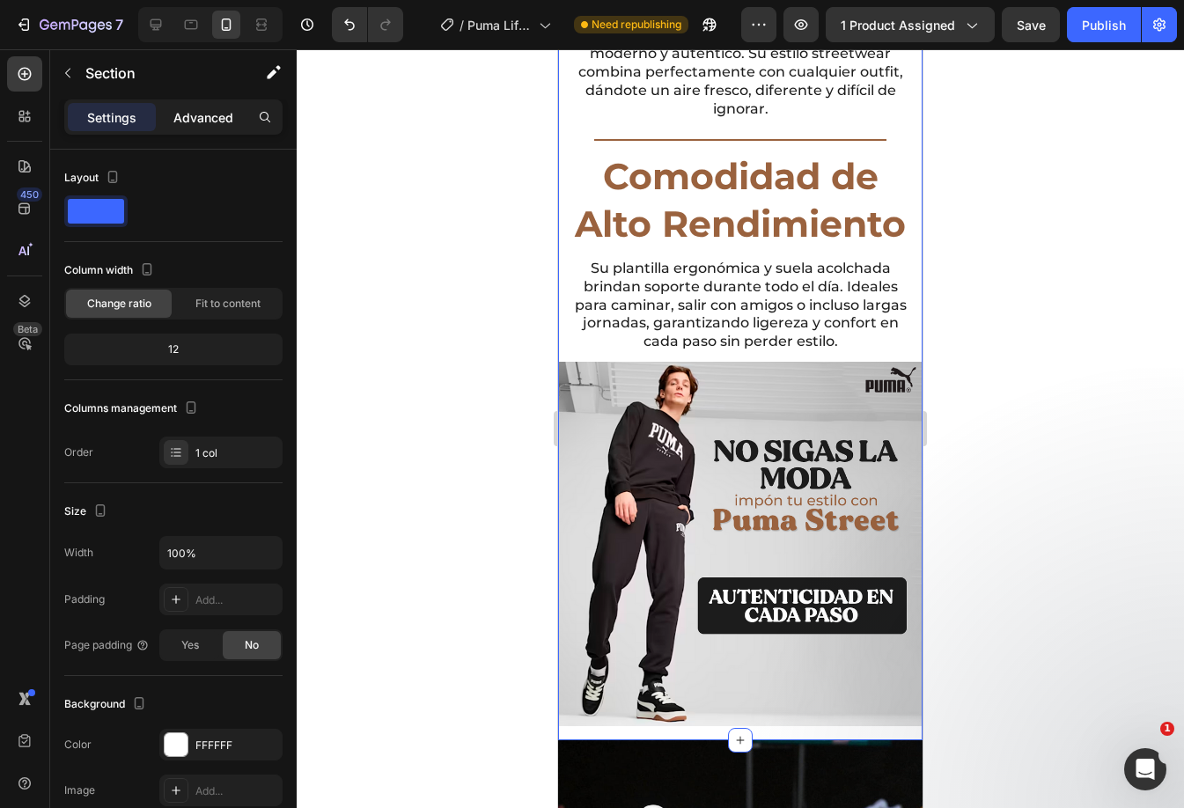
click at [181, 117] on p "Advanced" at bounding box center [203, 117] width 60 height 18
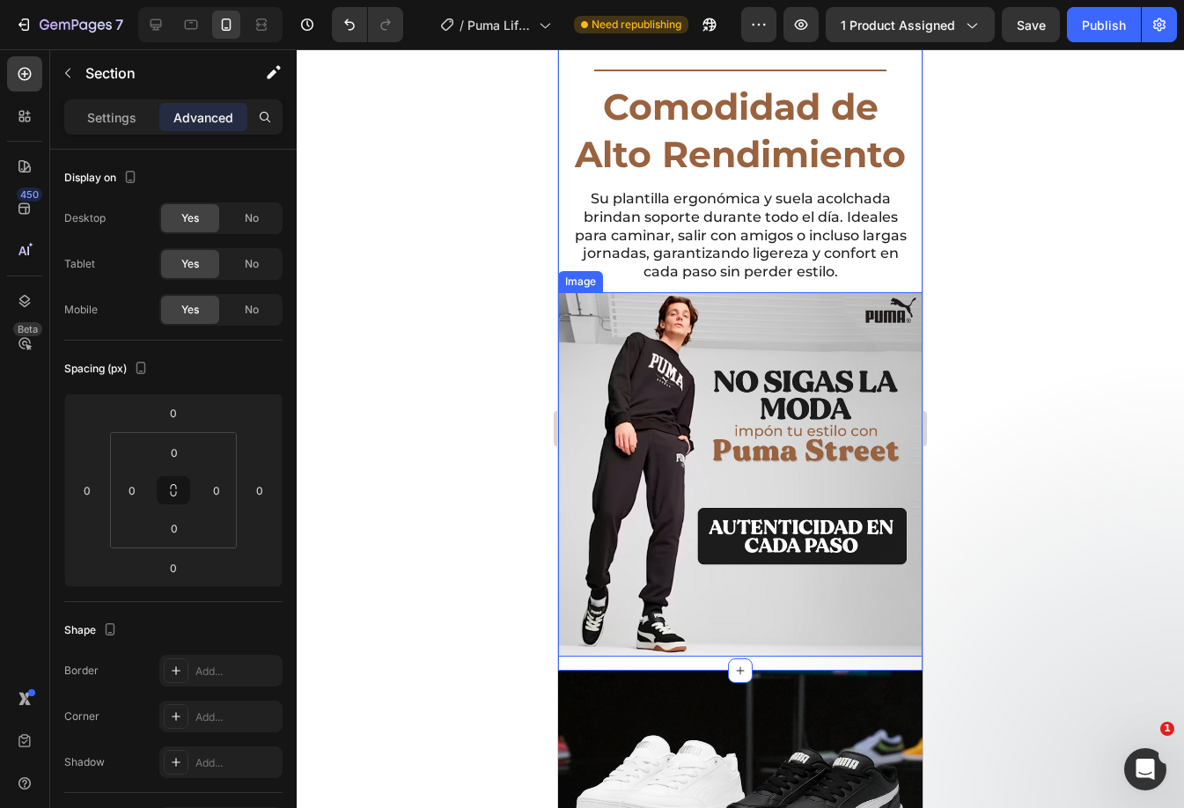
scroll to position [1624, 0]
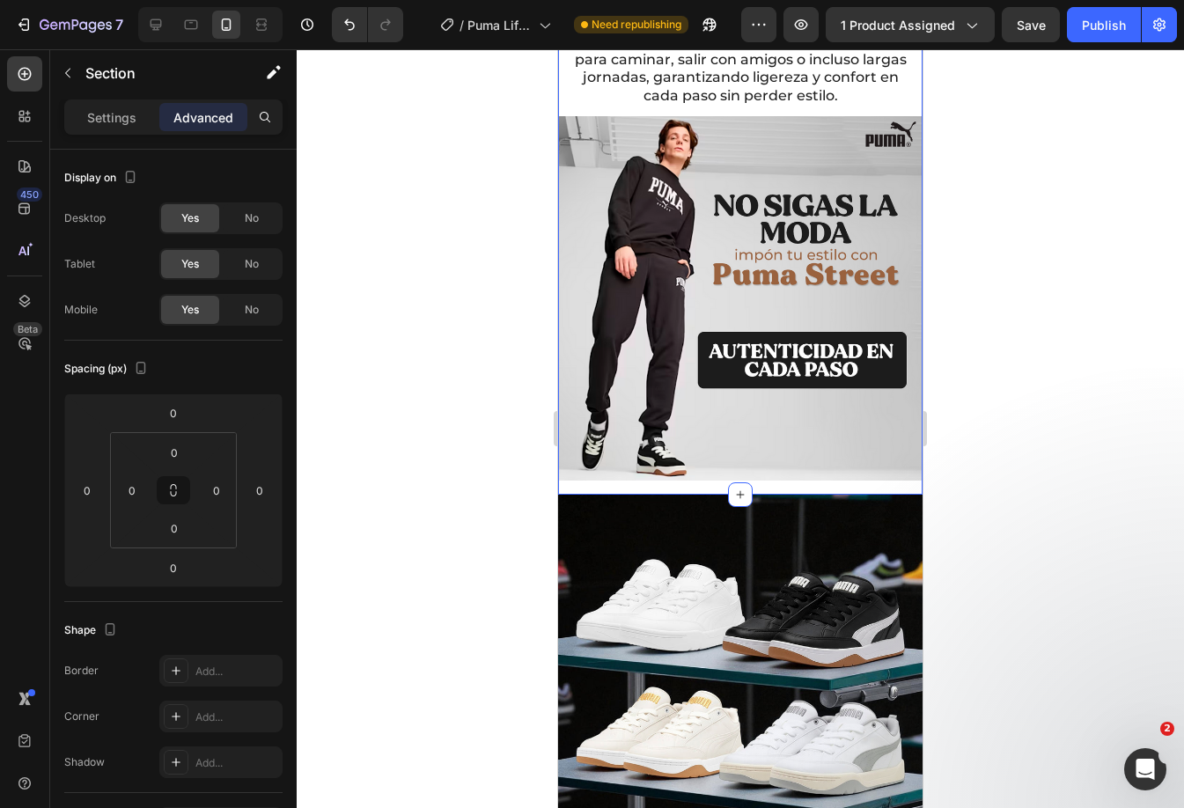
click at [672, 477] on div "Diseño Urbano Exclusivo Heading Los Puma Lifestyle Street Importado están pensa…" at bounding box center [740, 75] width 364 height 840
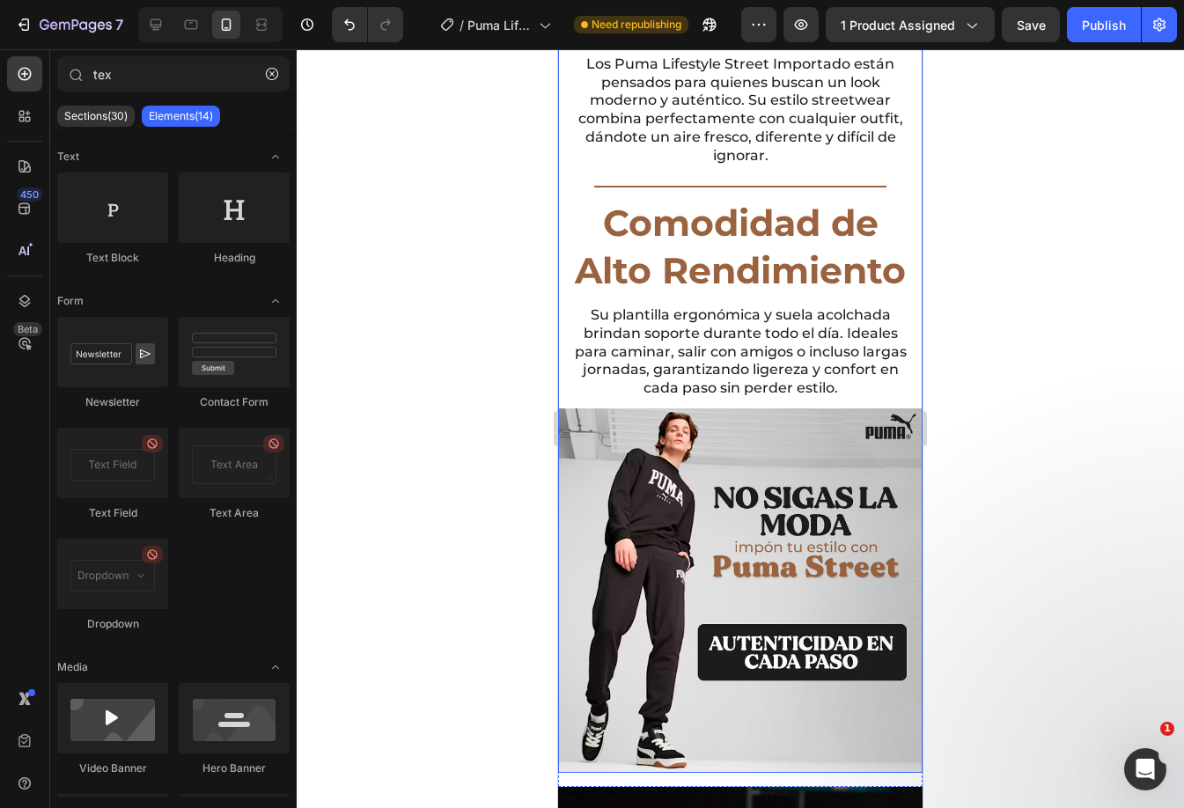
scroll to position [1975, 0]
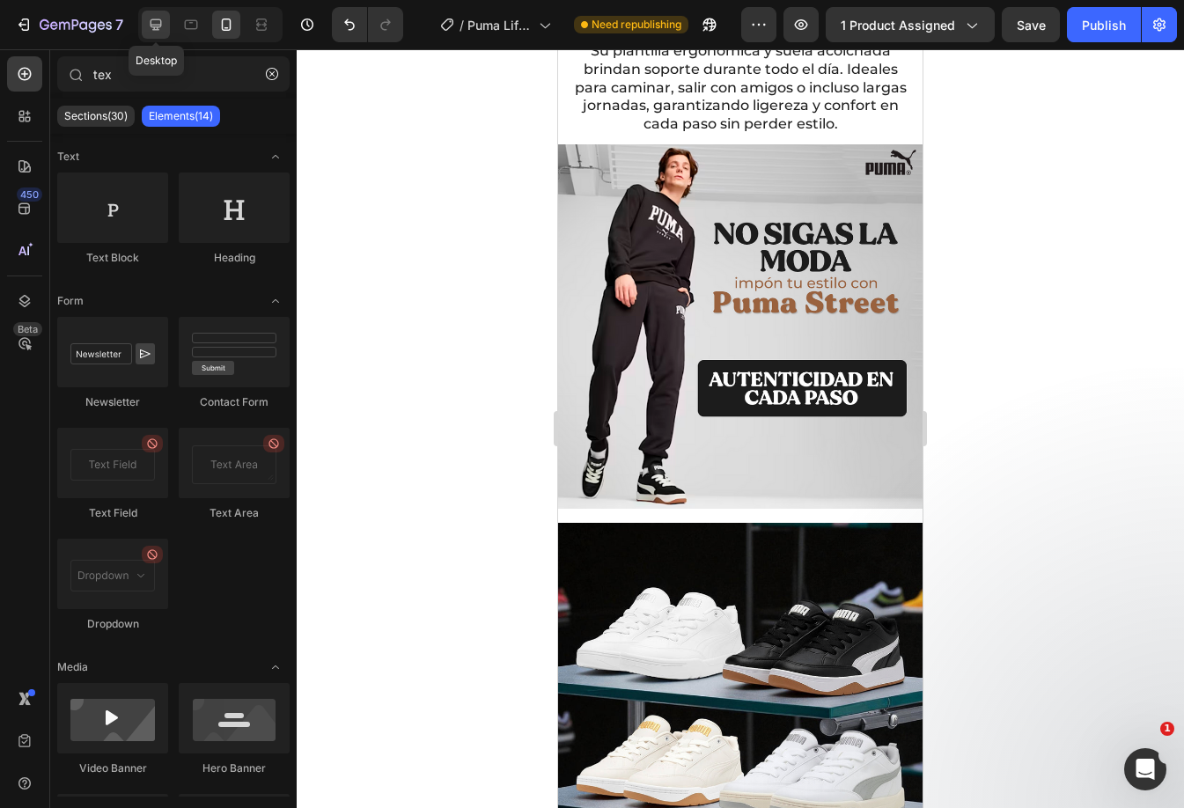
drag, startPoint x: 155, startPoint y: 38, endPoint x: 191, endPoint y: 57, distance: 40.9
click at [155, 37] on div at bounding box center [156, 25] width 28 height 28
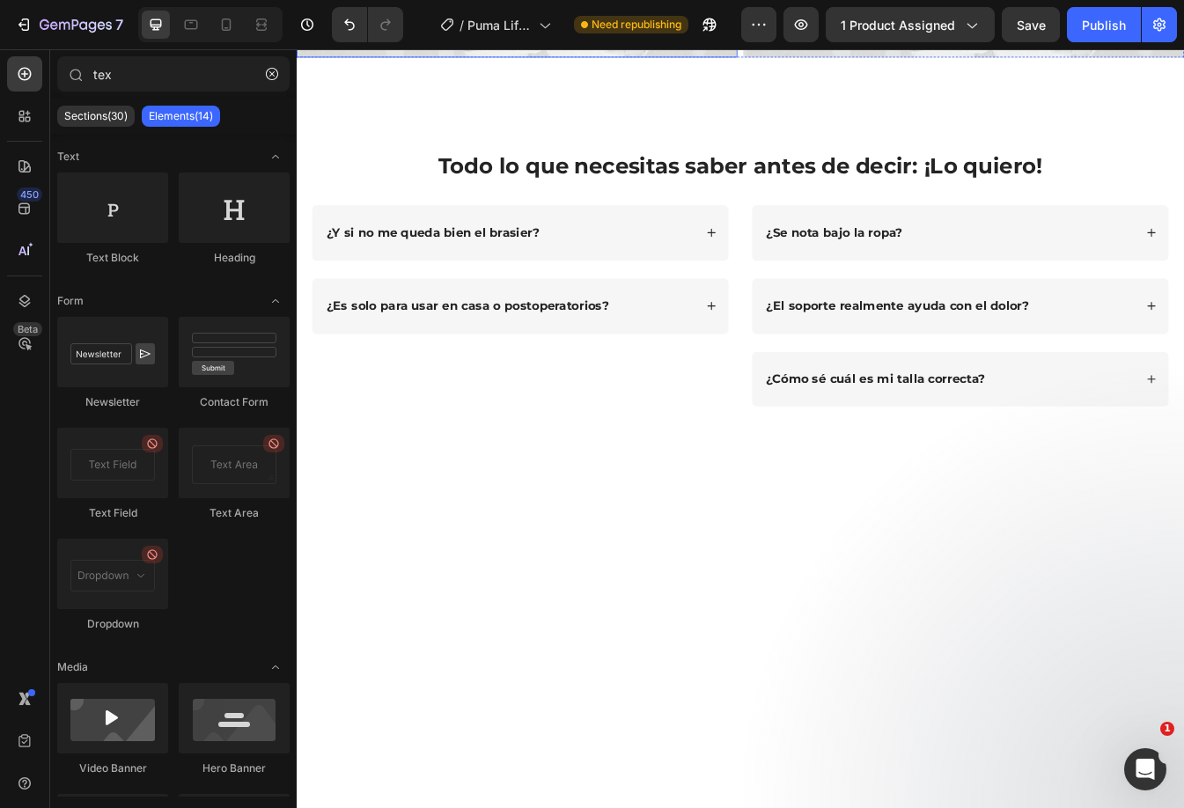
scroll to position [1793, 0]
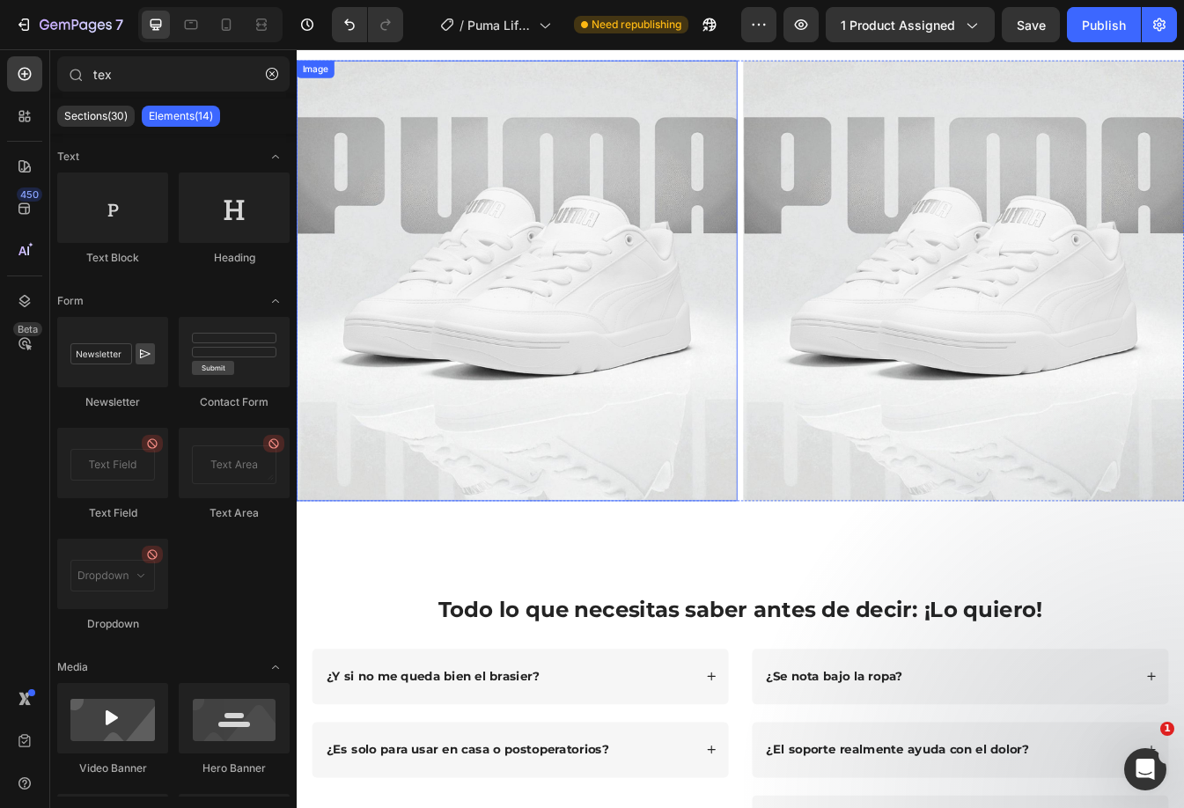
click at [695, 397] on img at bounding box center [559, 324] width 524 height 524
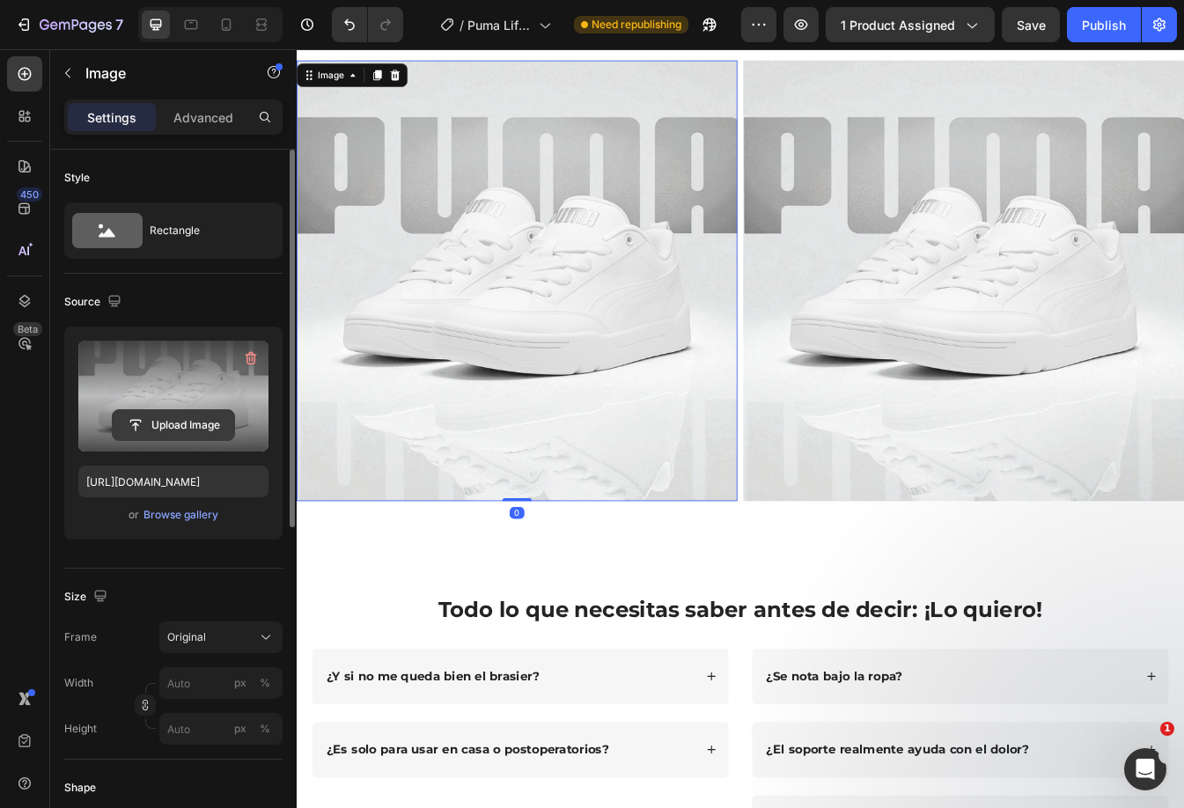
click at [194, 421] on input "file" at bounding box center [173, 425] width 121 height 30
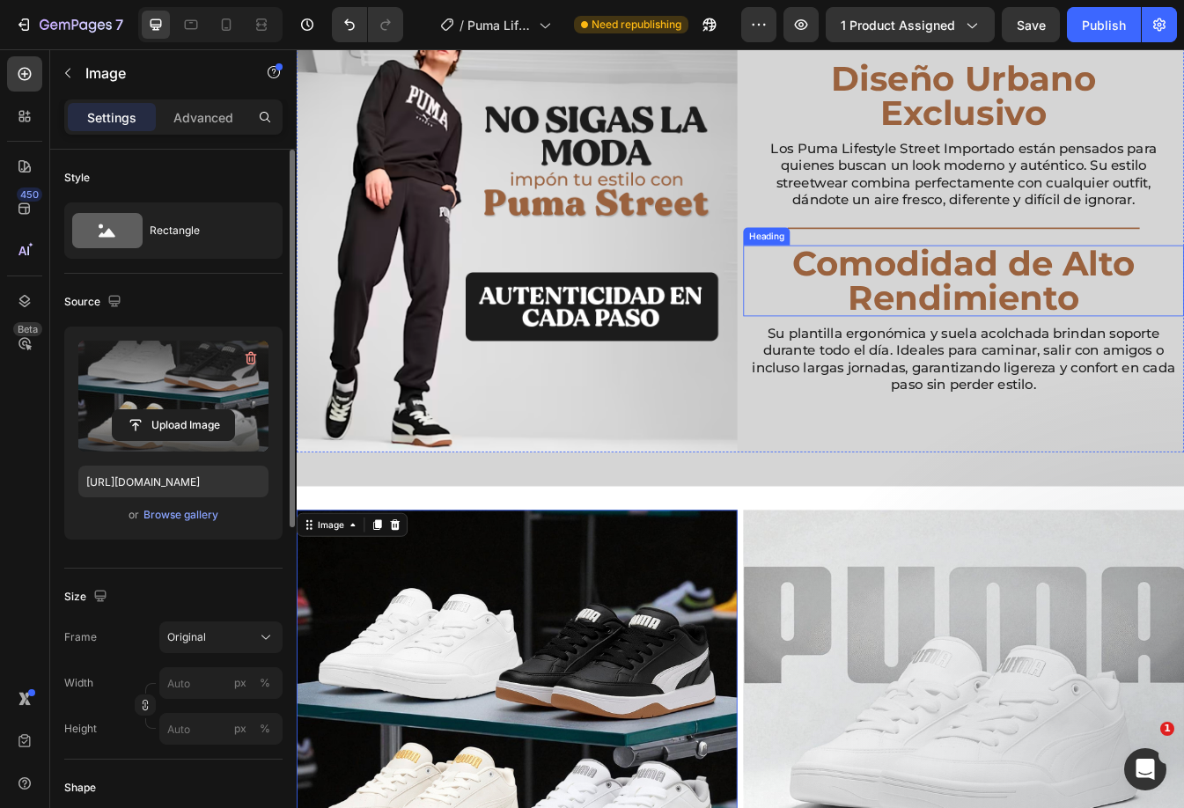
scroll to position [1001, 0]
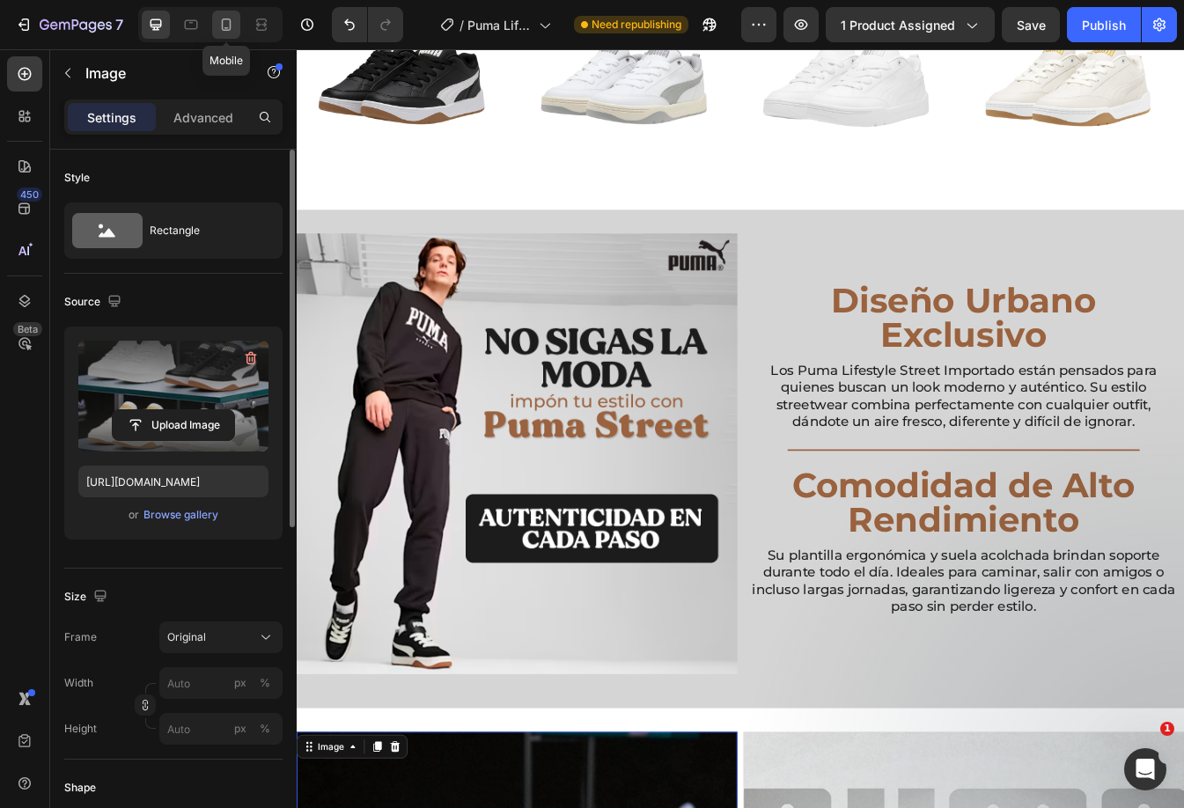
click at [223, 26] on icon at bounding box center [227, 24] width 10 height 12
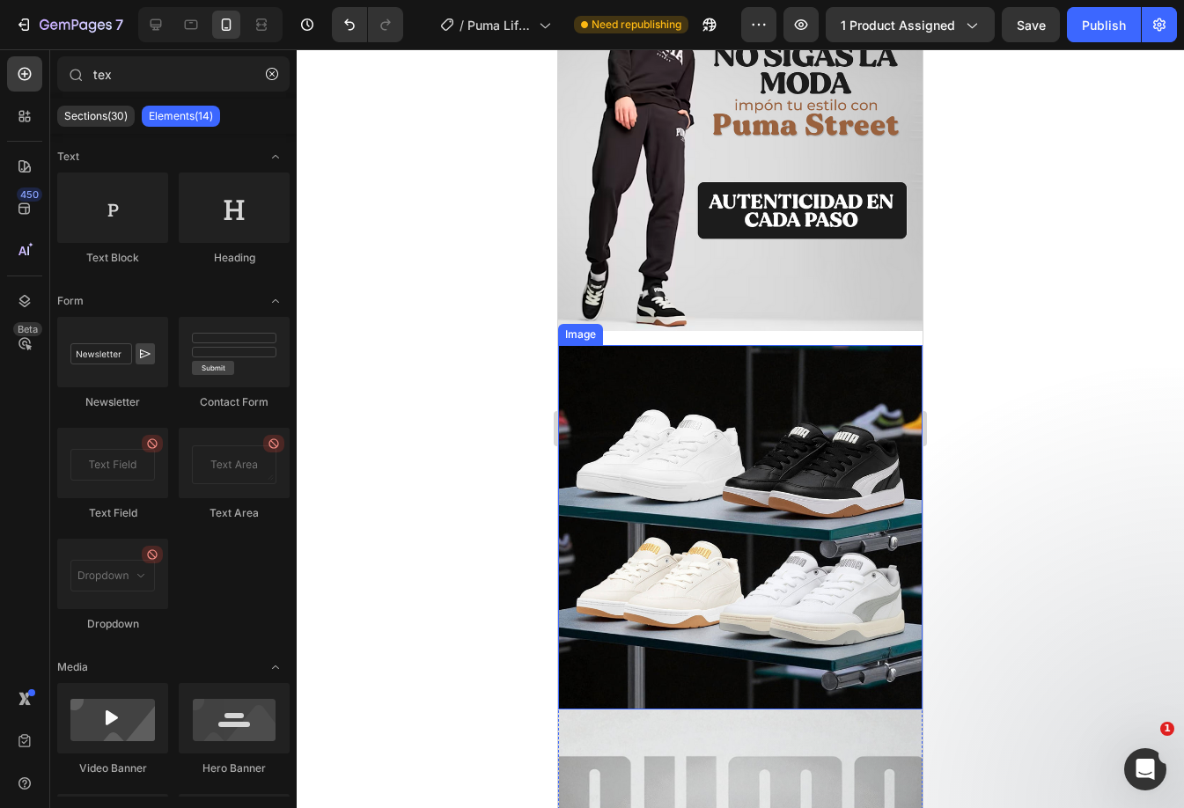
scroll to position [1725, 0]
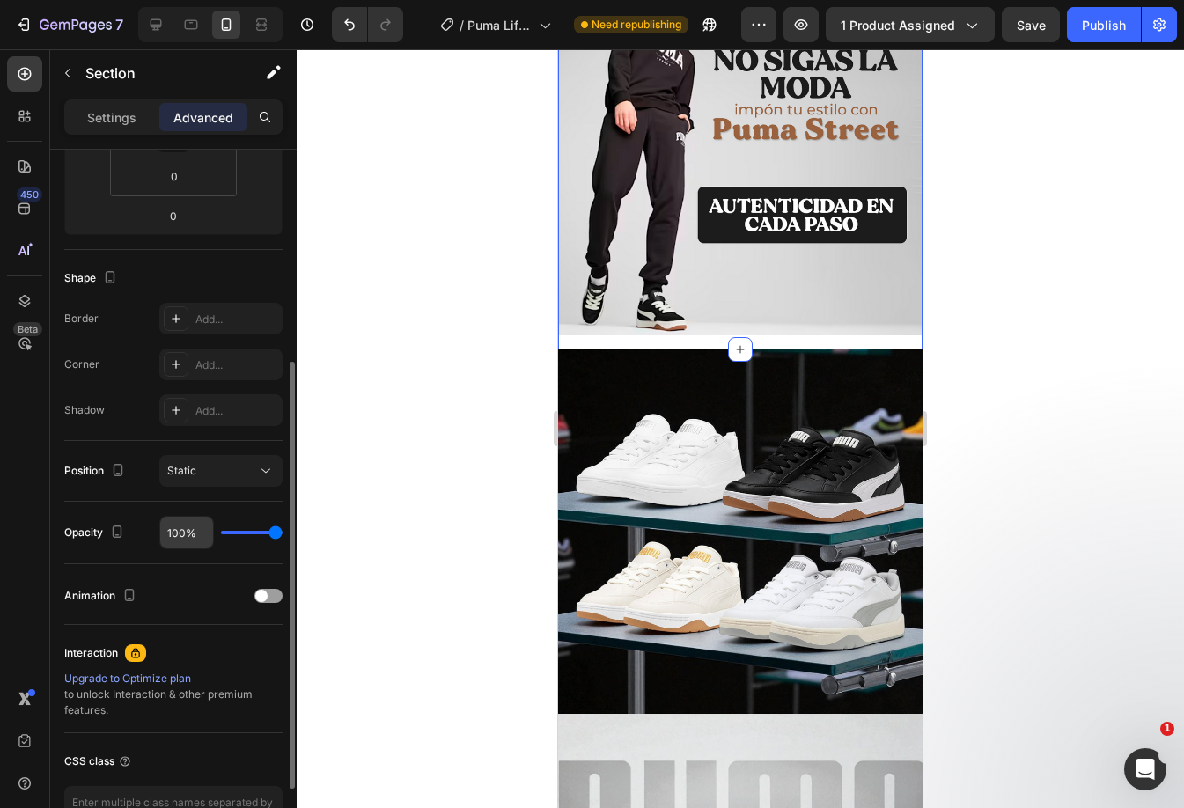
scroll to position [466, 0]
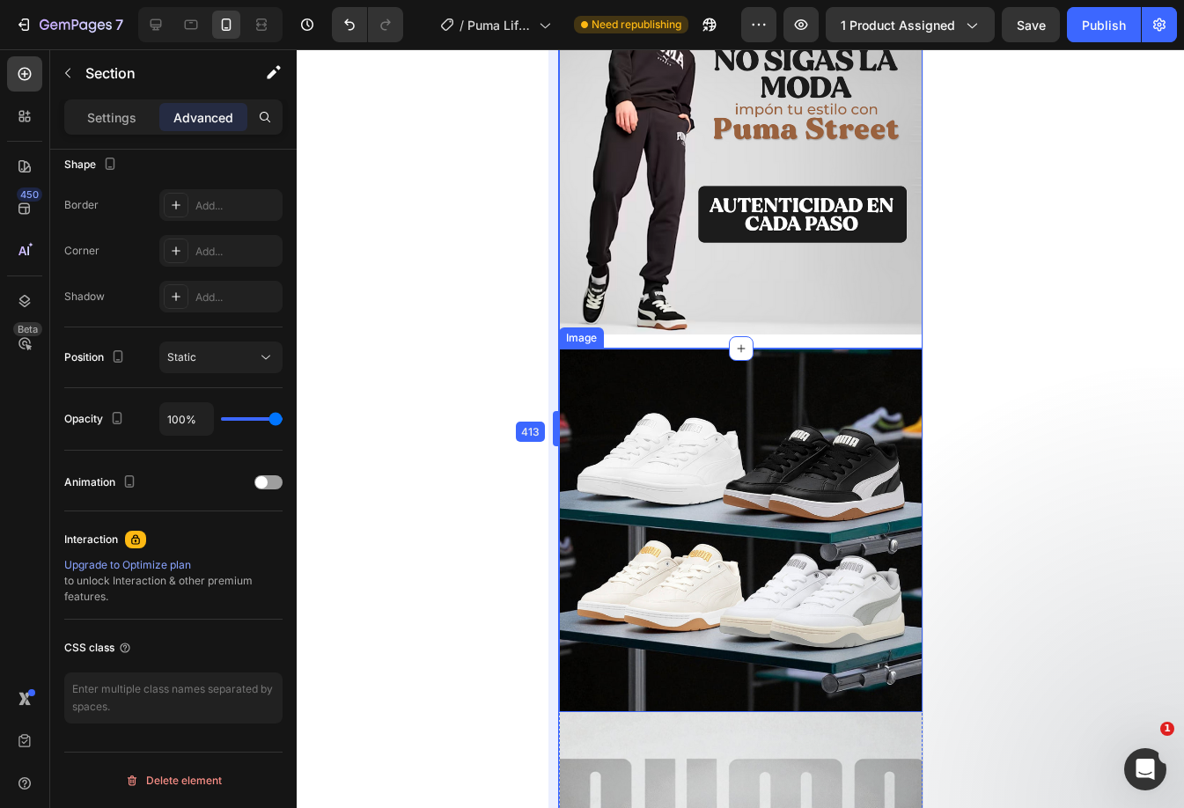
drag, startPoint x: 556, startPoint y: 332, endPoint x: 576, endPoint y: 351, distance: 28.0
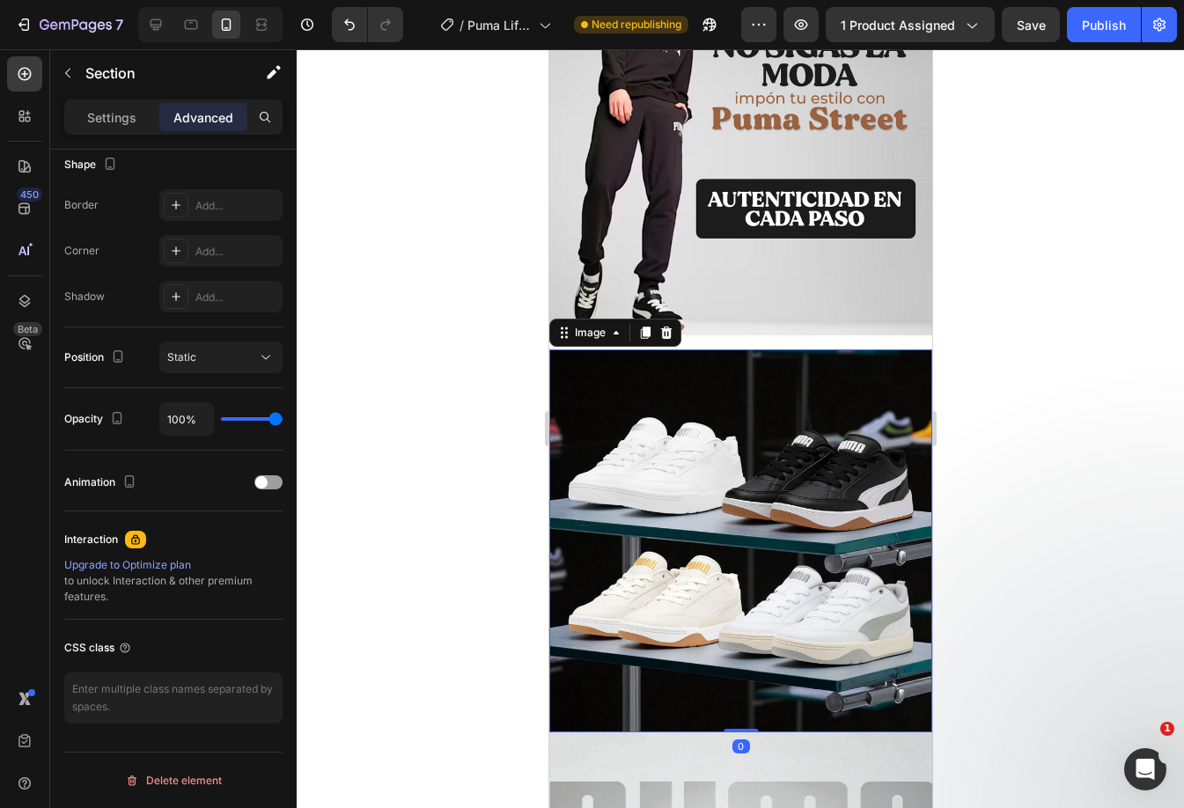
scroll to position [1706, 0]
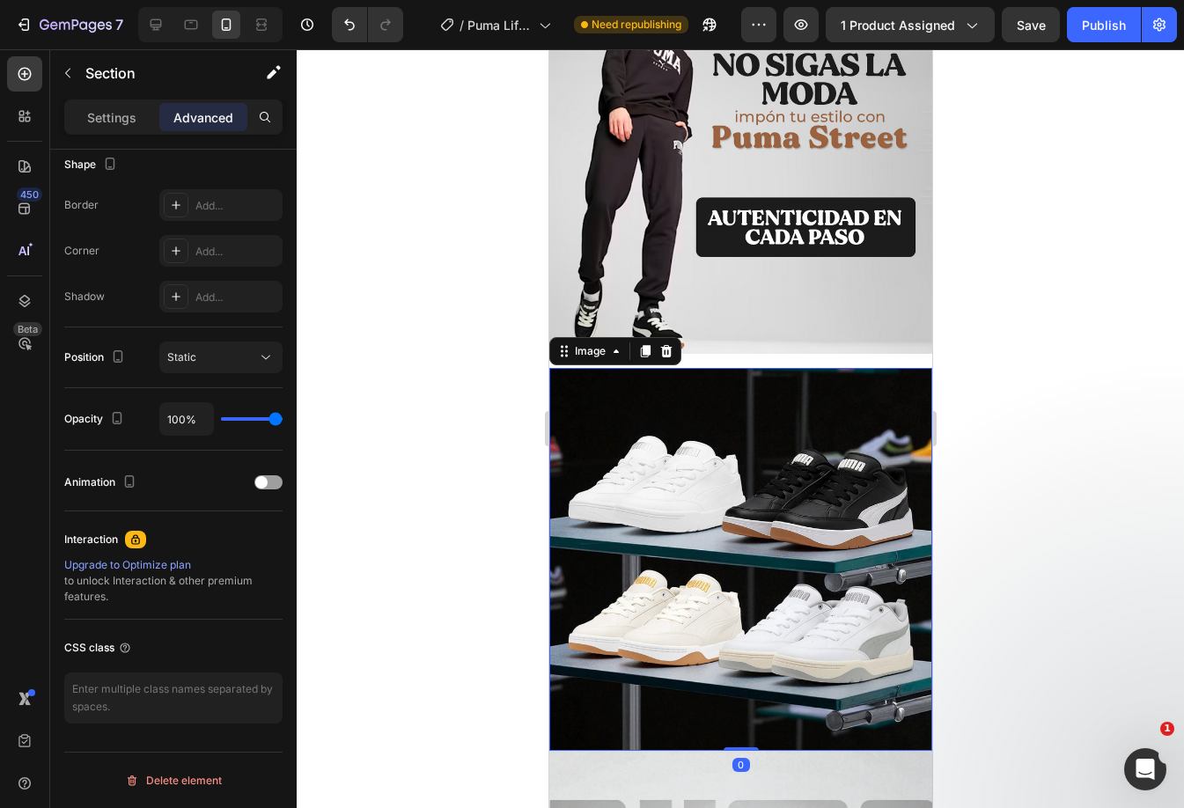
click at [669, 378] on img at bounding box center [739, 559] width 383 height 383
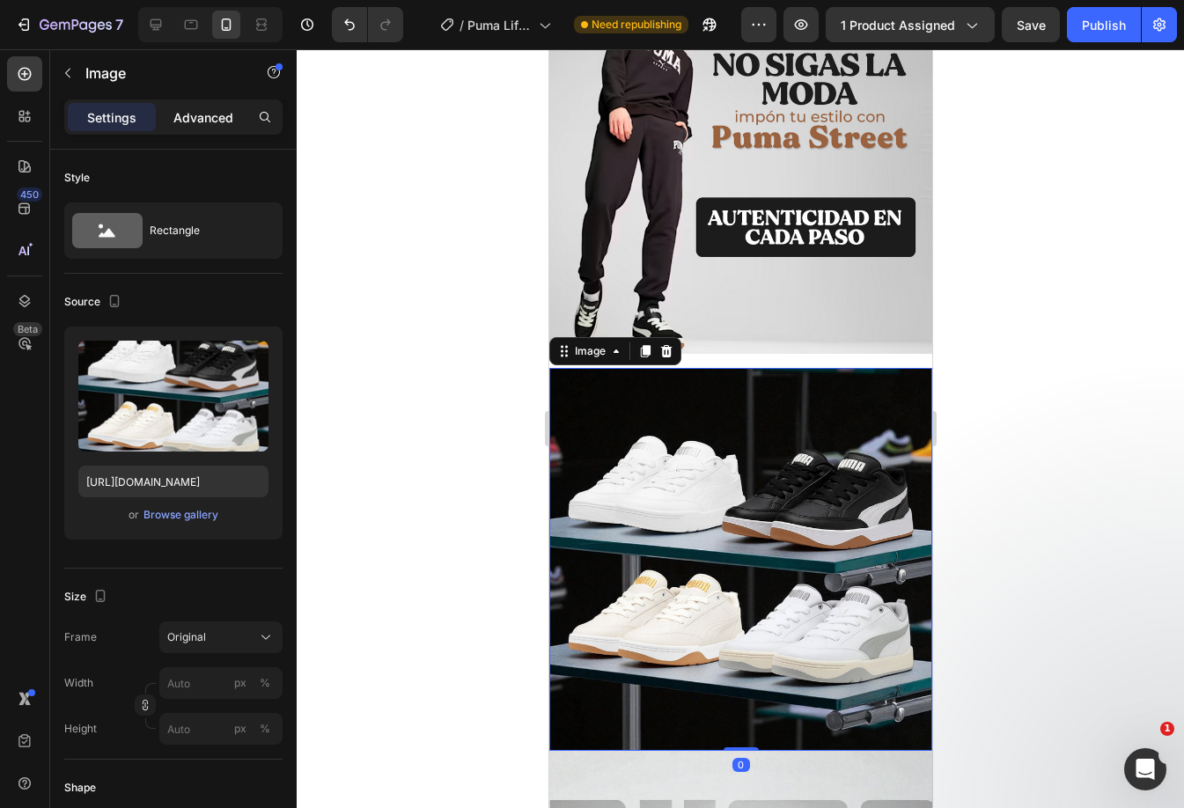
drag, startPoint x: 202, startPoint y: 126, endPoint x: 214, endPoint y: 143, distance: 20.3
click at [202, 127] on div "Advanced" at bounding box center [203, 117] width 88 height 28
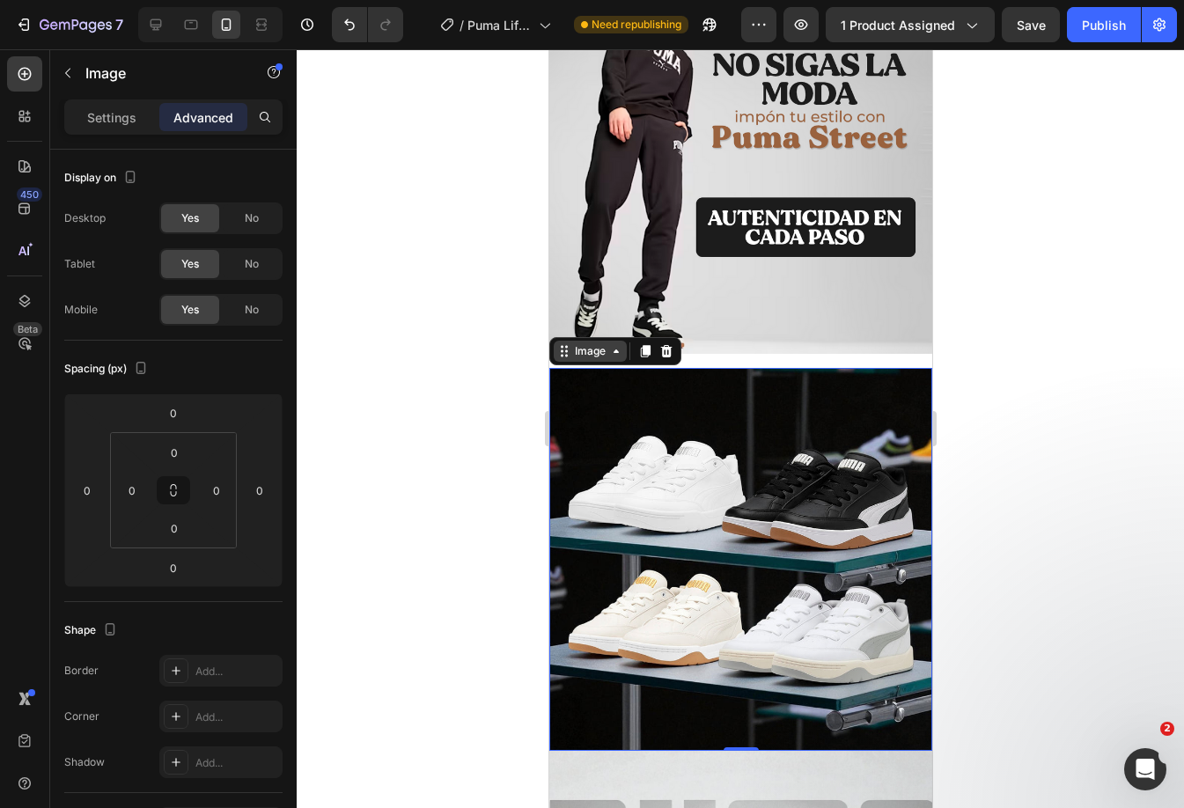
click at [598, 343] on div "Image" at bounding box center [589, 351] width 38 height 16
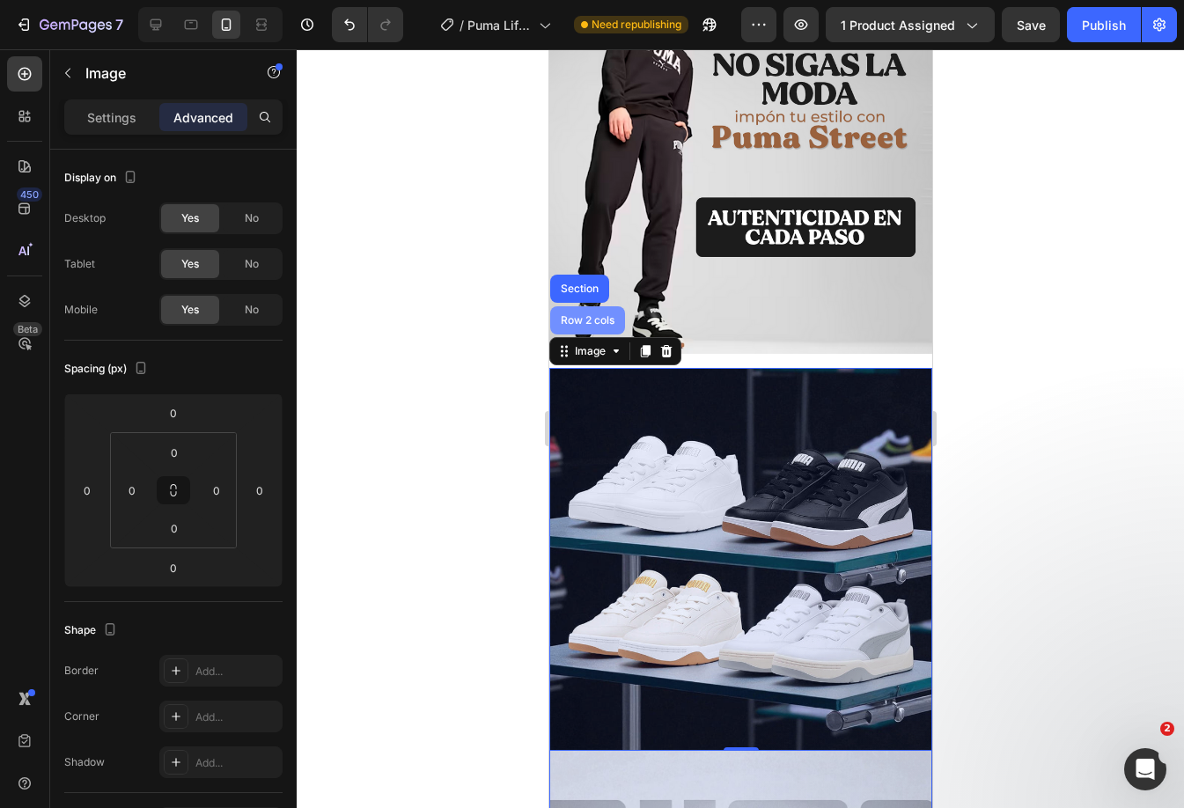
click at [581, 315] on div "Row 2 cols" at bounding box center [586, 320] width 61 height 11
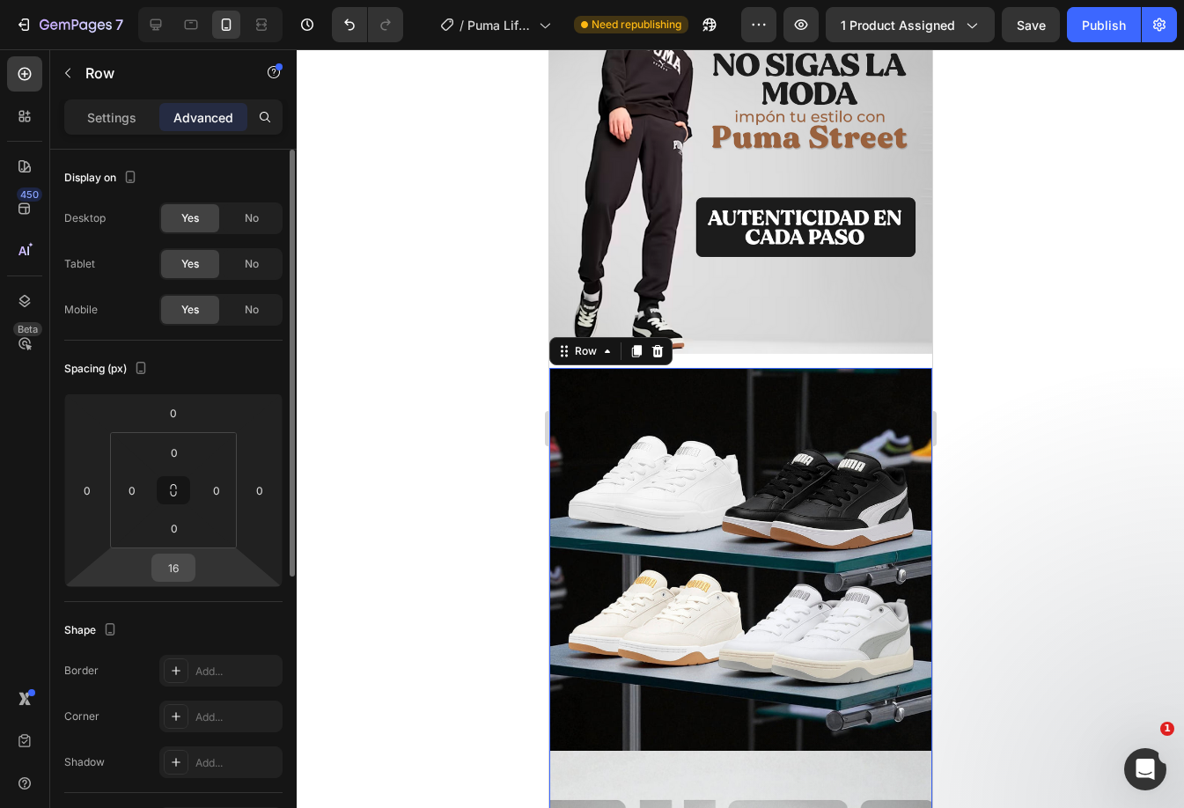
click at [186, 567] on input "16" at bounding box center [173, 567] width 35 height 26
click at [579, 343] on div "Row" at bounding box center [584, 351] width 29 height 16
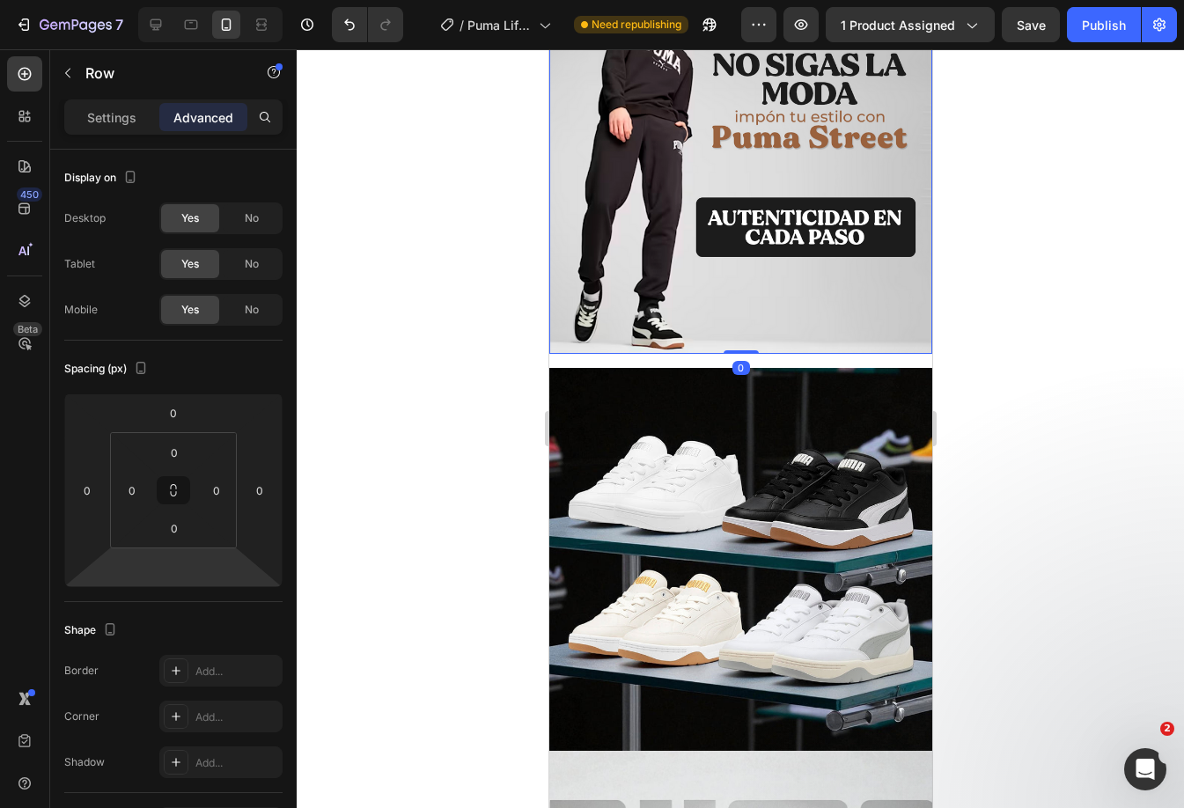
click at [647, 312] on img at bounding box center [739, 162] width 383 height 383
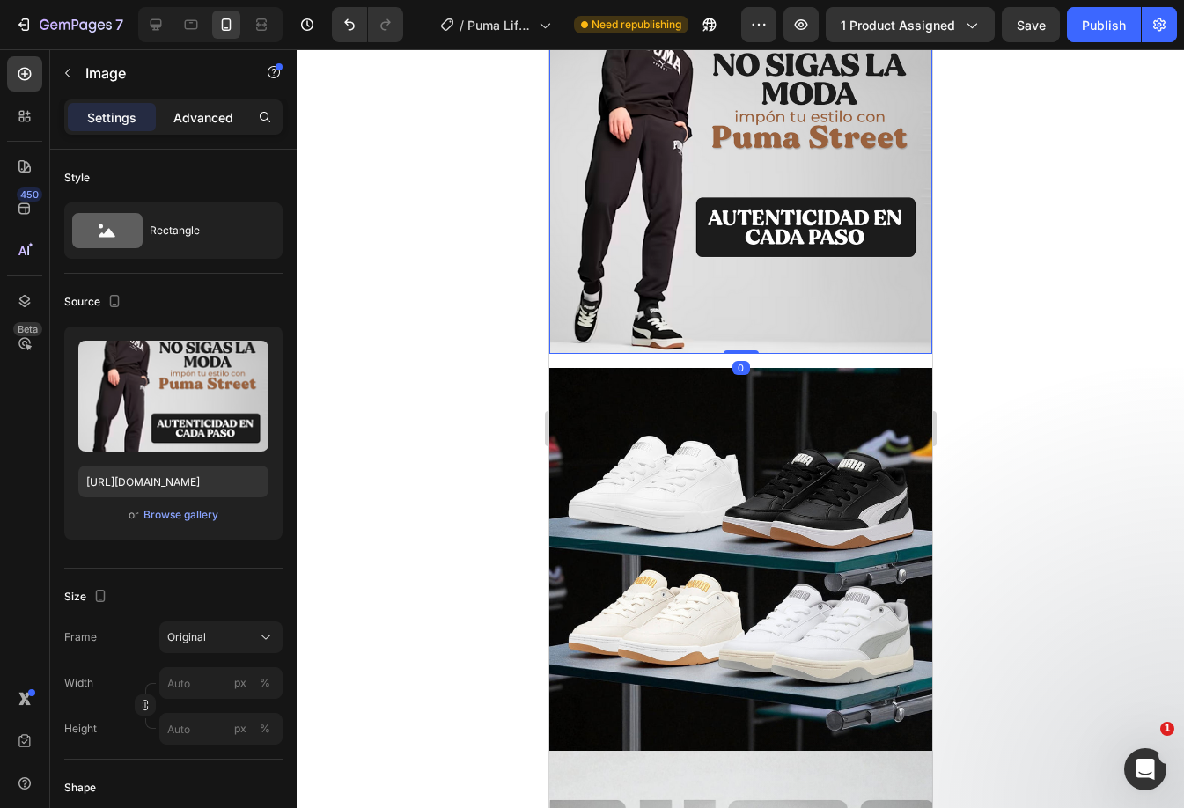
click at [187, 126] on p "Advanced" at bounding box center [203, 117] width 60 height 18
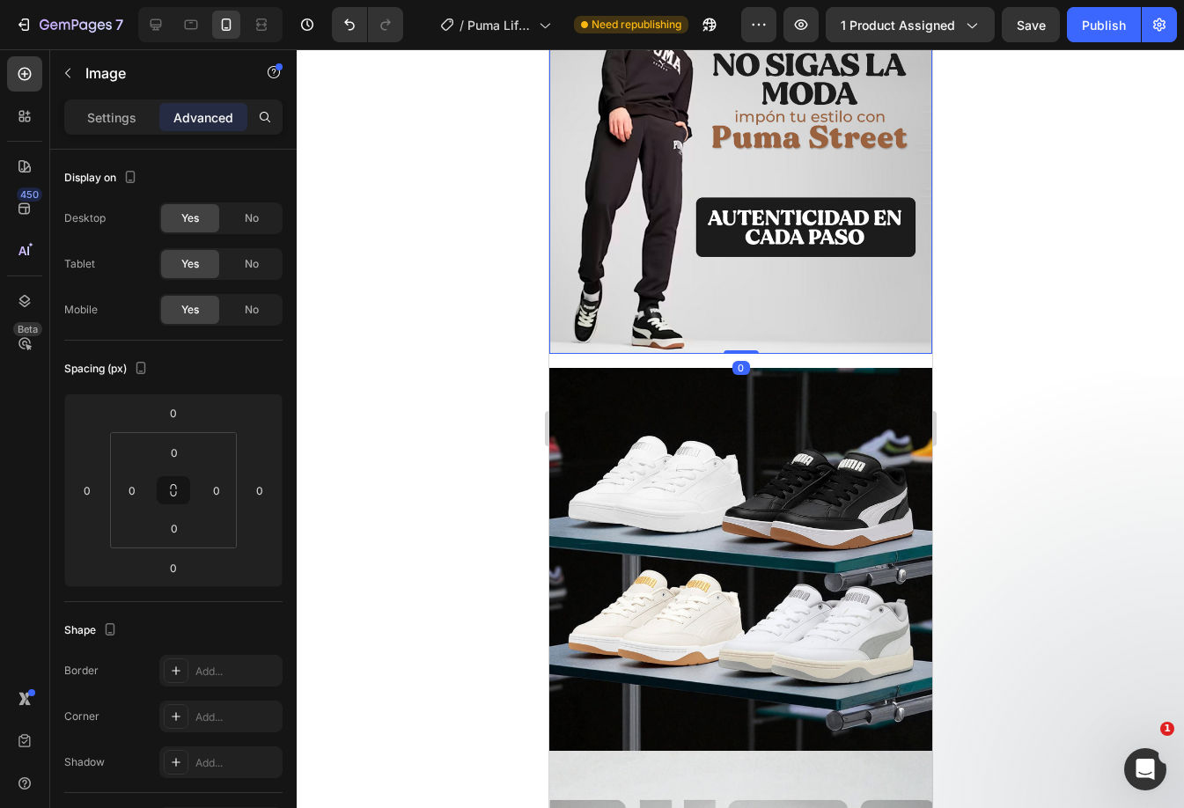
scroll to position [1354, 0]
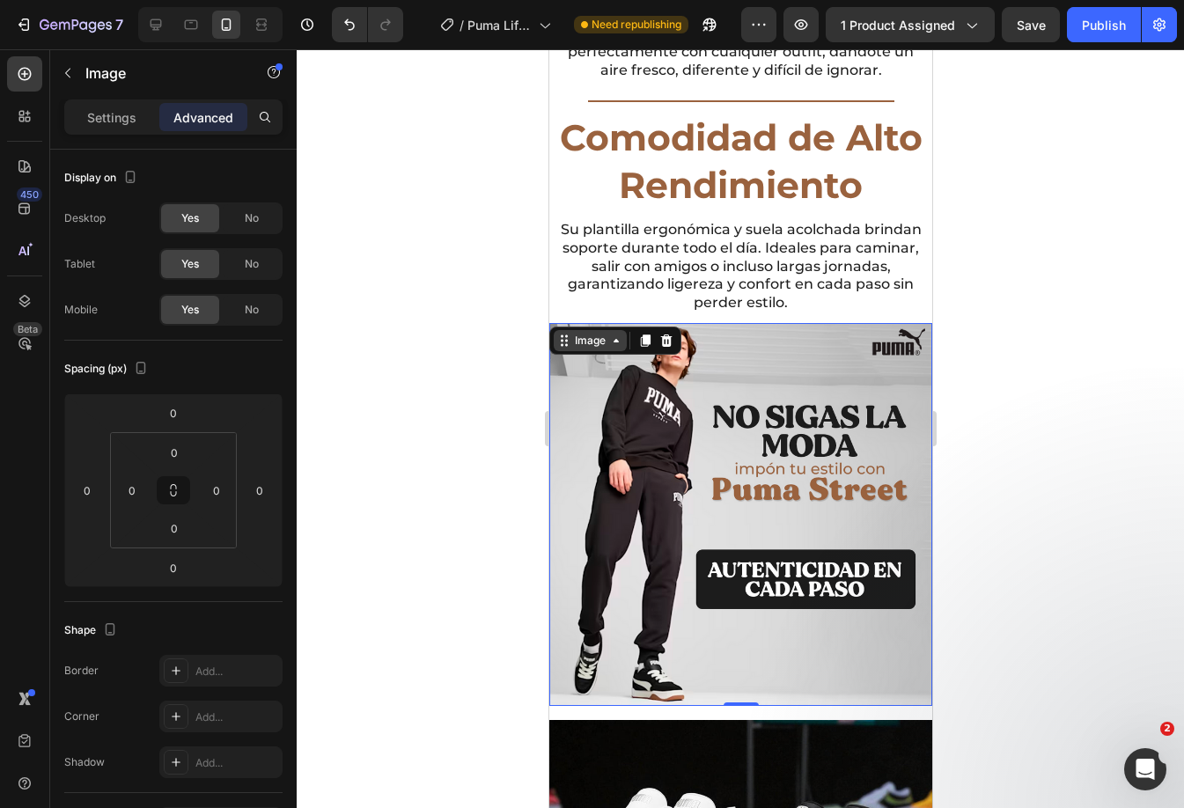
click at [558, 331] on div "Image" at bounding box center [589, 340] width 73 height 21
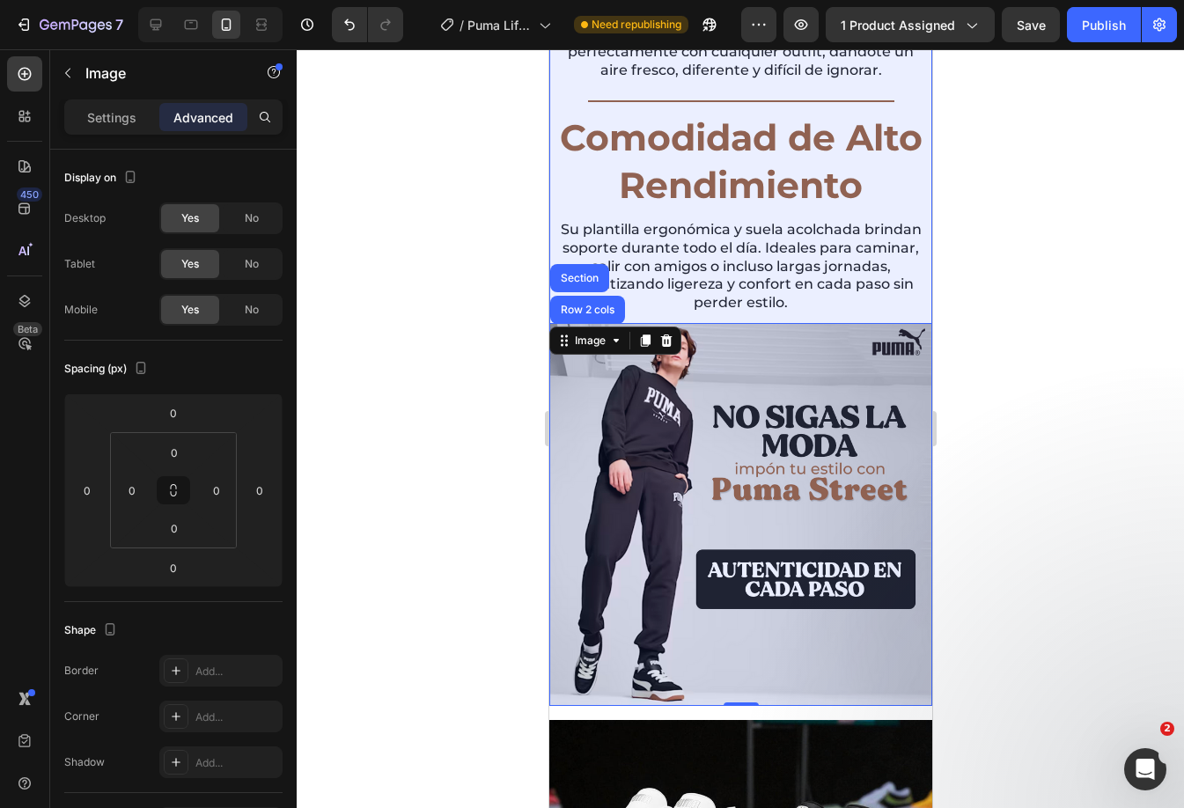
click at [572, 306] on div "Row 2 cols" at bounding box center [586, 309] width 61 height 11
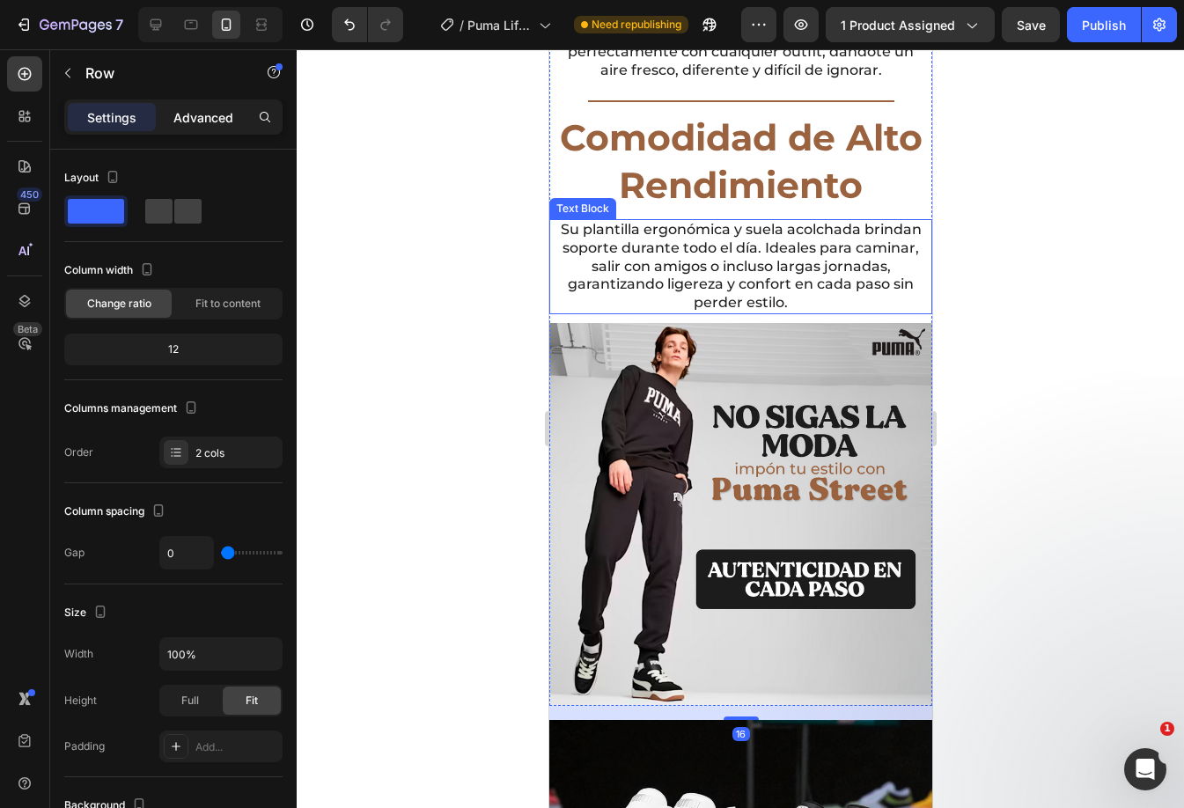
click at [229, 128] on div "Advanced" at bounding box center [203, 117] width 88 height 28
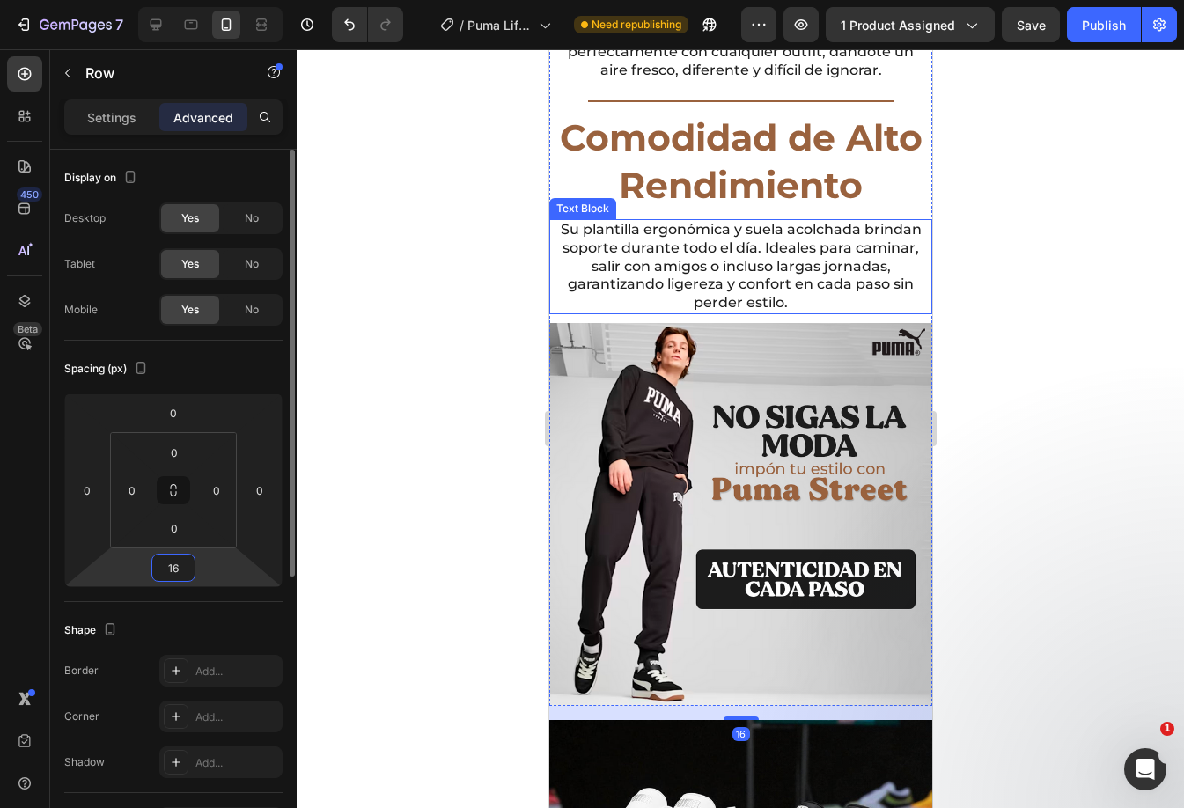
click at [184, 561] on input "16" at bounding box center [173, 567] width 35 height 26
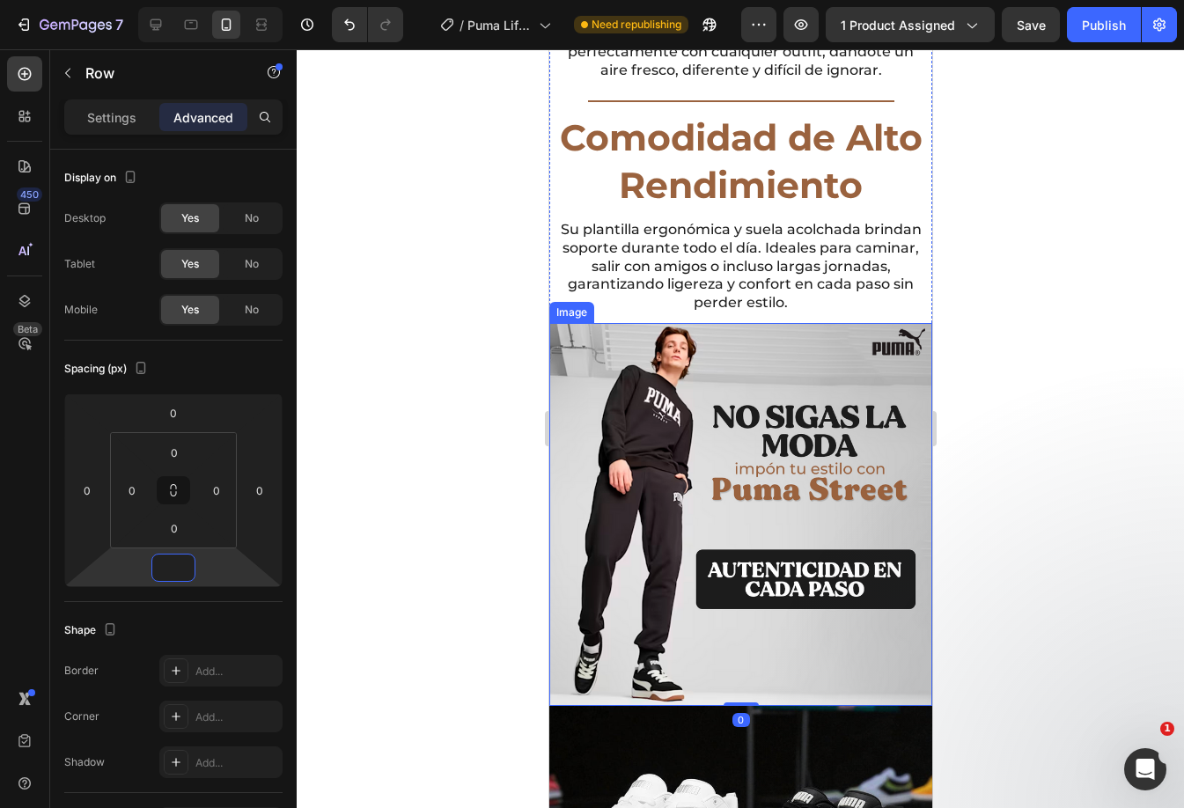
click at [841, 547] on img at bounding box center [739, 514] width 383 height 383
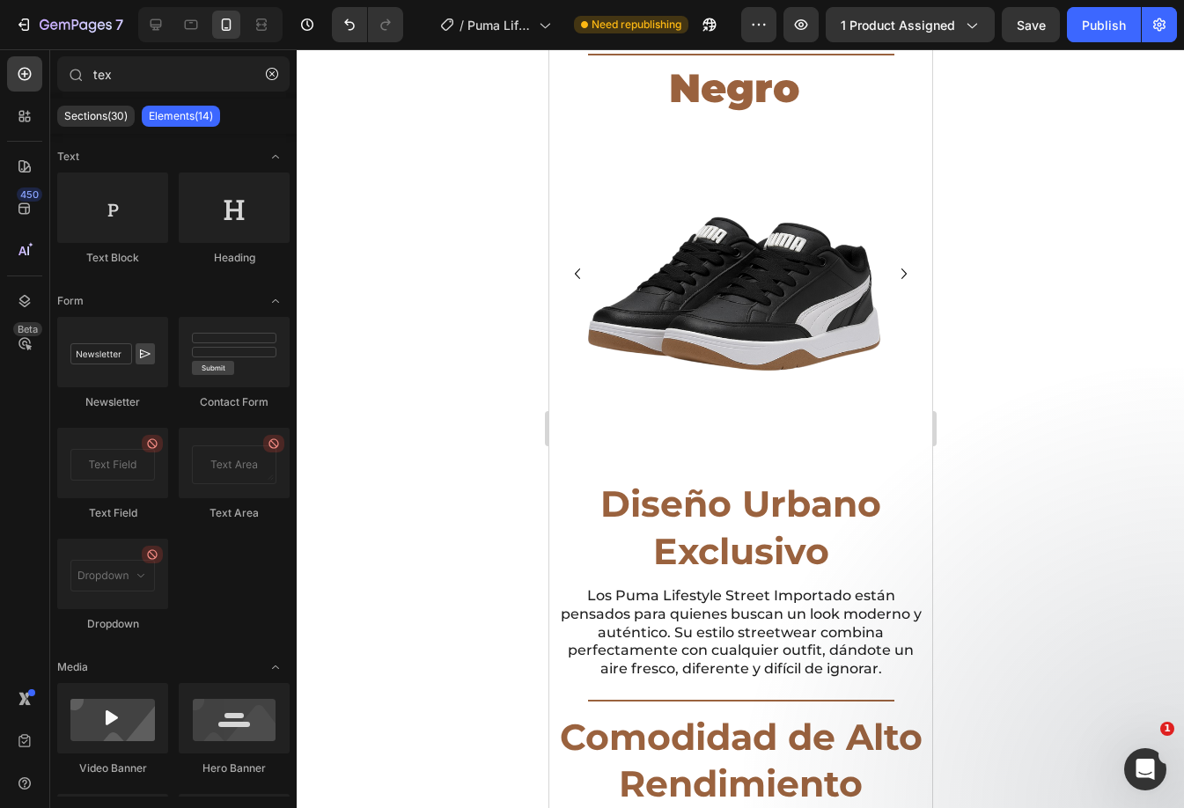
scroll to position [1206, 0]
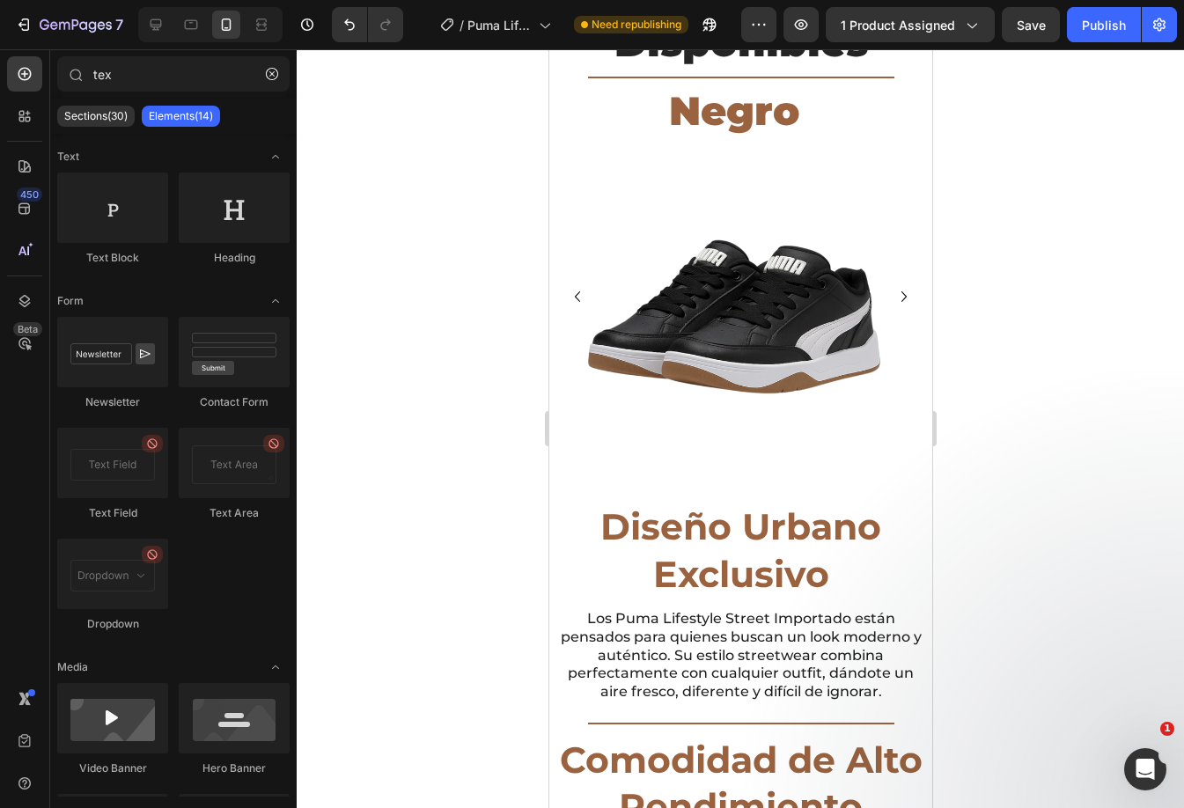
click at [150, 39] on div at bounding box center [210, 24] width 144 height 35
click at [158, 27] on icon at bounding box center [156, 25] width 18 height 18
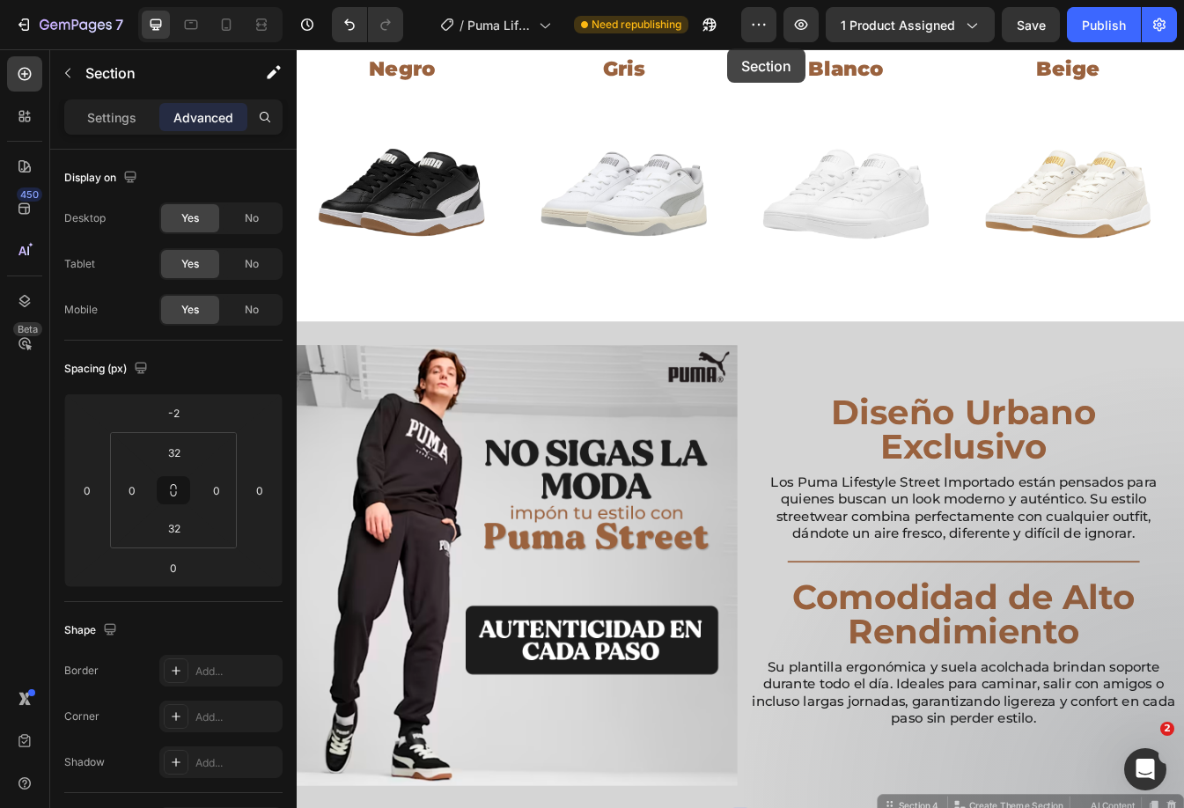
scroll to position [813, 0]
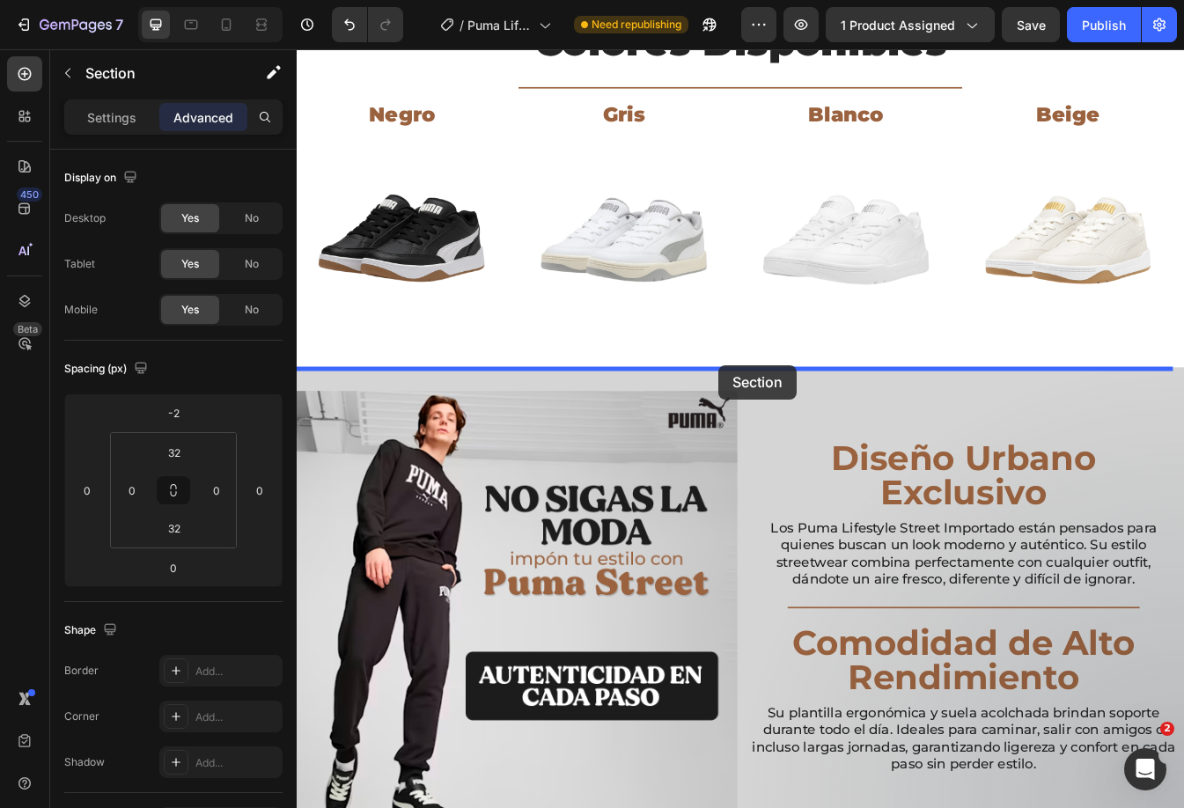
drag, startPoint x: 723, startPoint y: 546, endPoint x: 798, endPoint y: 425, distance: 142.6
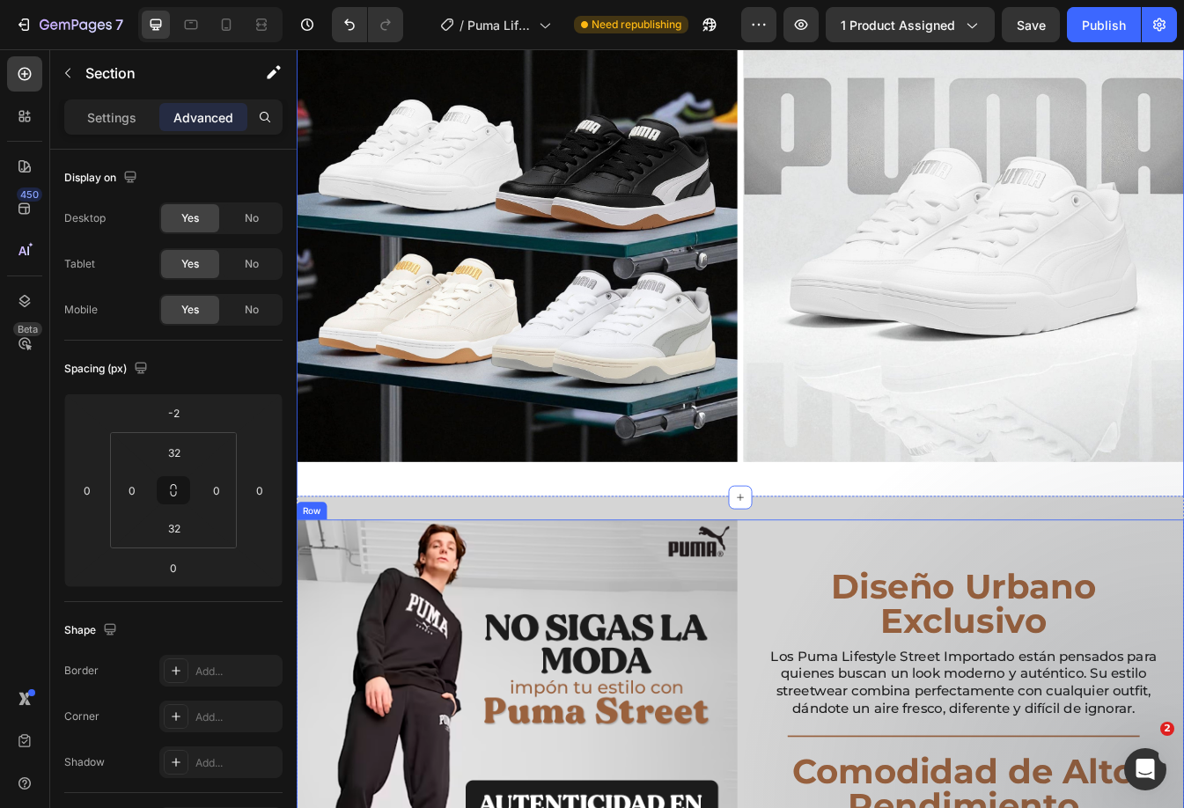
scroll to position [1517, 0]
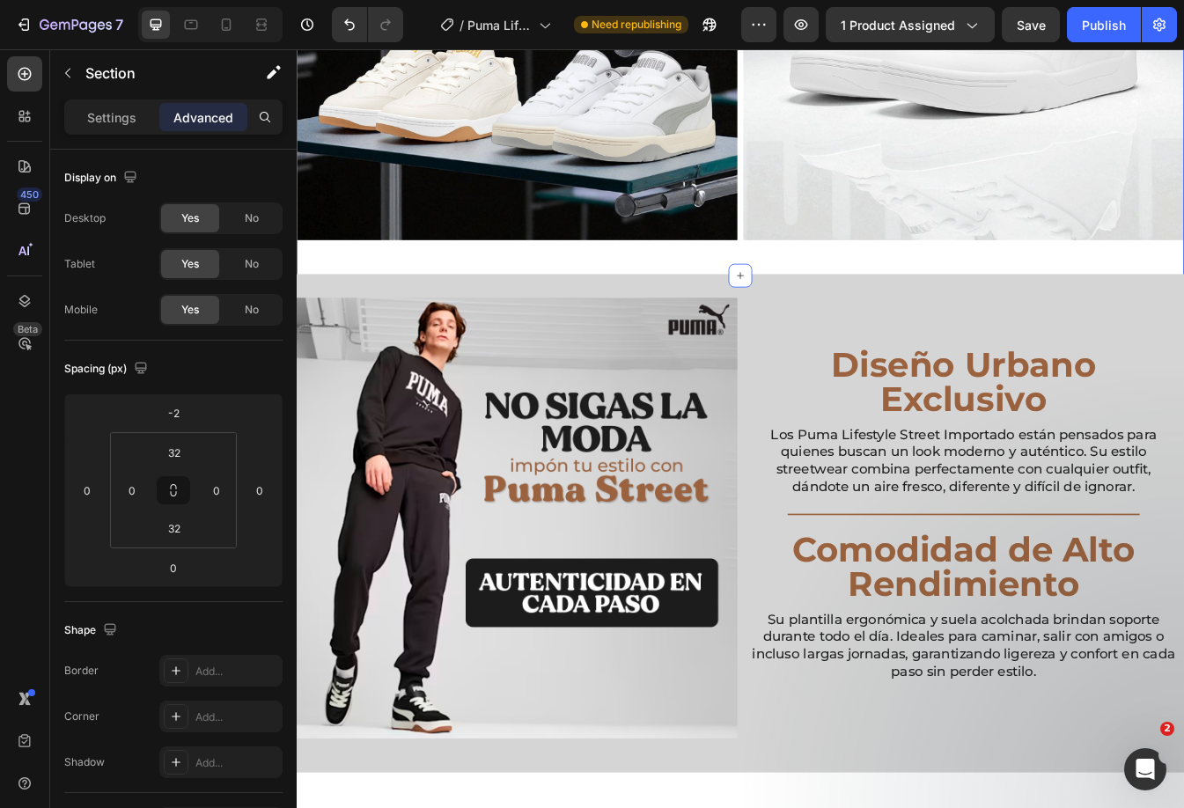
click at [778, 286] on div "Image Image Row Section 3" at bounding box center [825, 21] width 1056 height 595
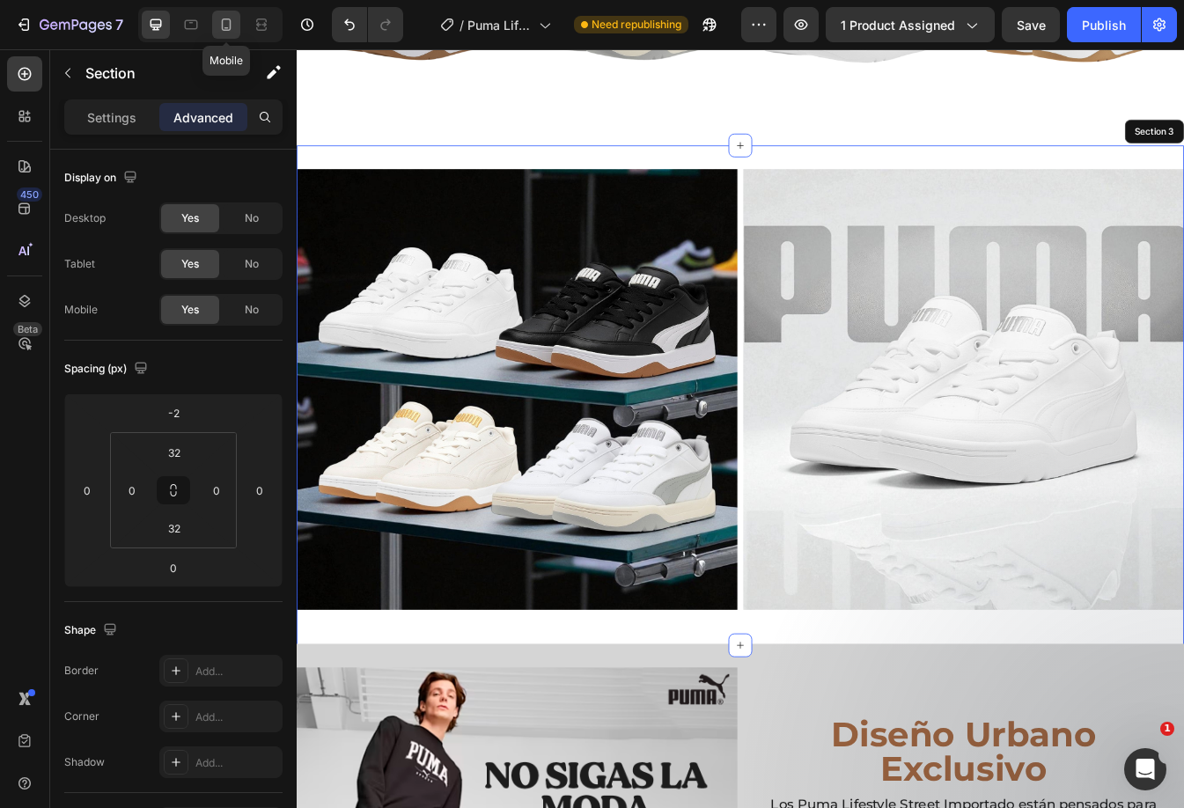
click at [237, 20] on div at bounding box center [226, 25] width 28 height 28
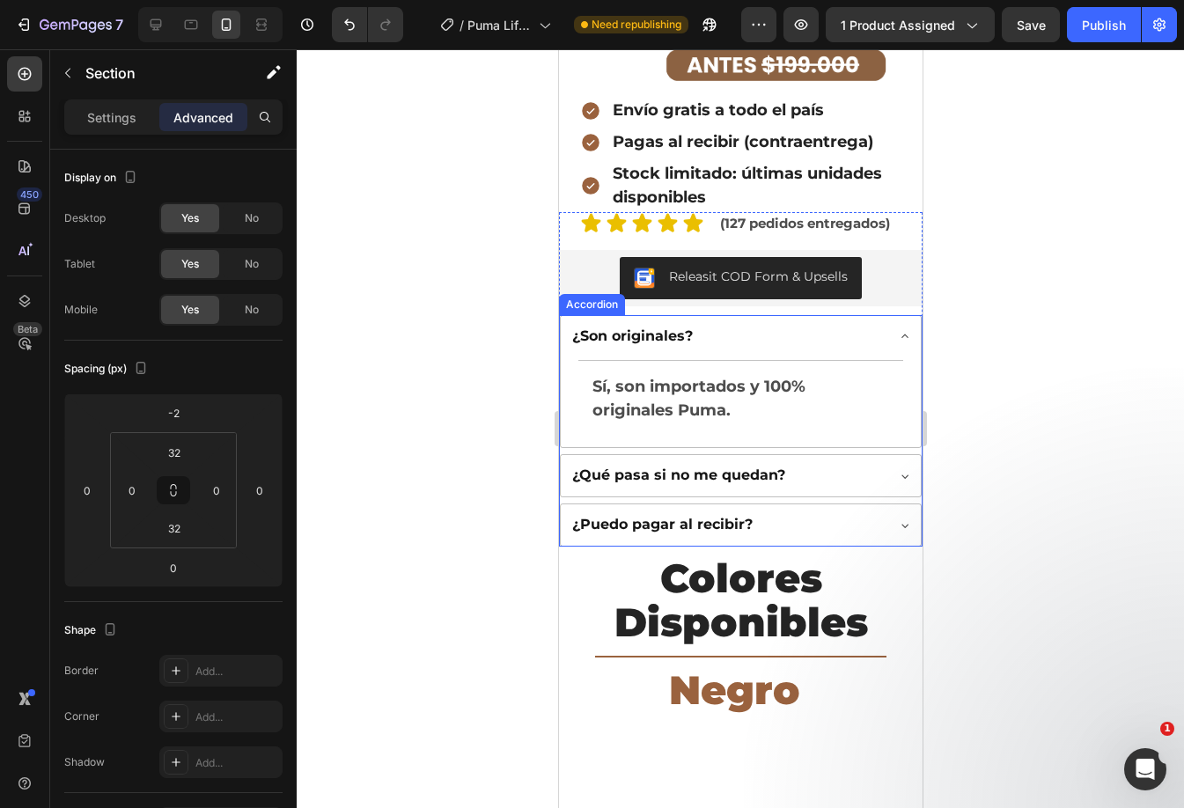
scroll to position [1056, 0]
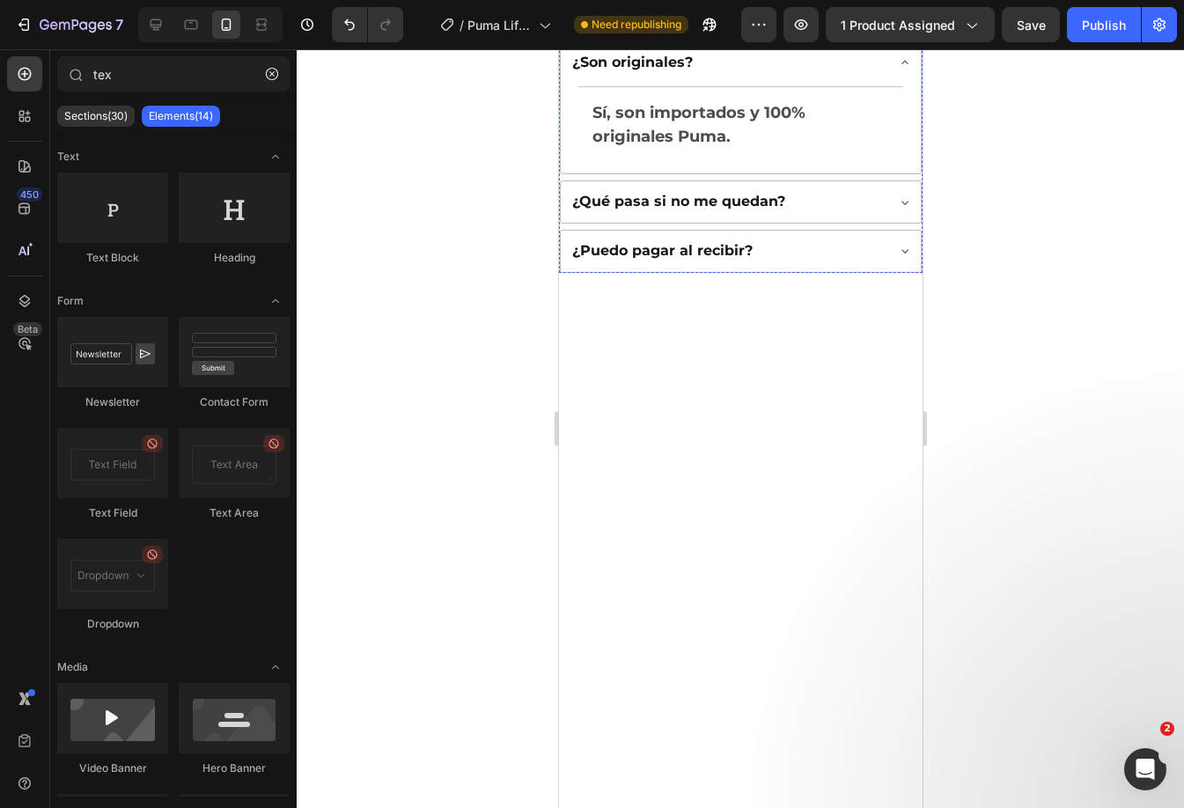
scroll to position [265, 0]
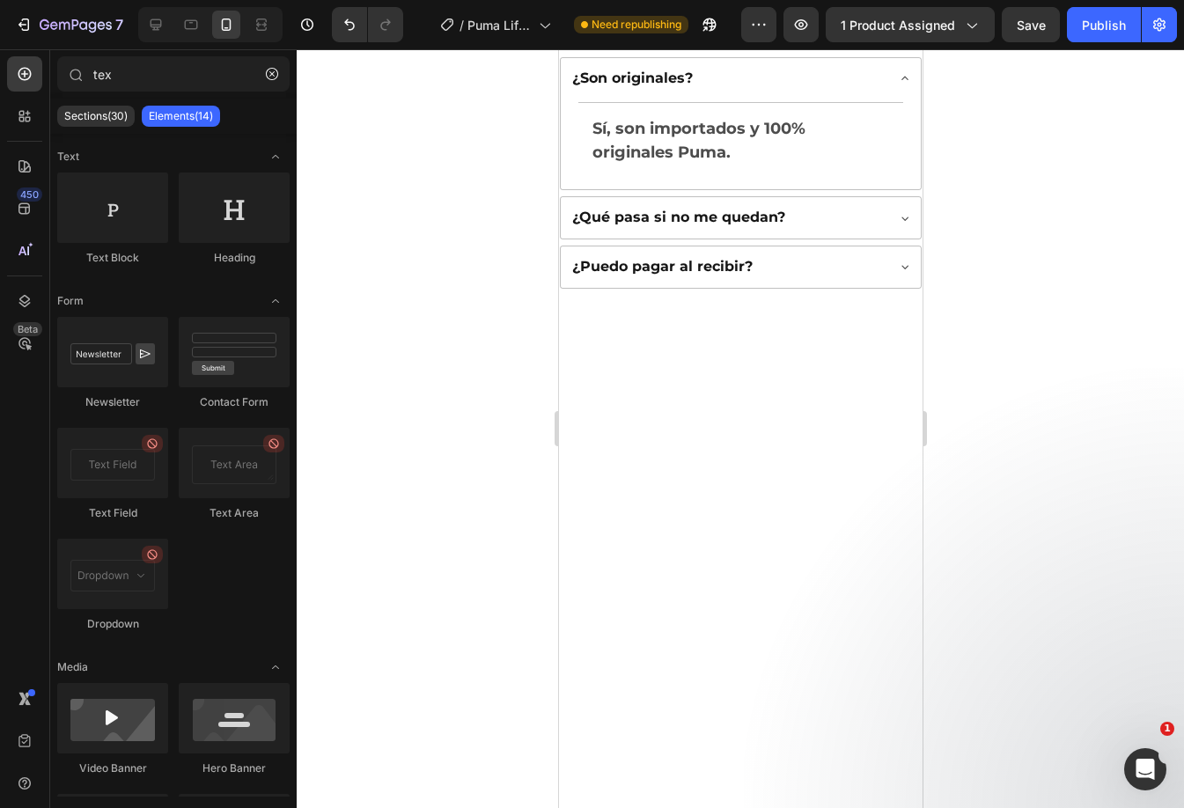
click at [172, 24] on div at bounding box center [210, 24] width 144 height 35
drag, startPoint x: 150, startPoint y: 30, endPoint x: 153, endPoint y: 46, distance: 16.1
click at [150, 31] on icon at bounding box center [156, 25] width 18 height 18
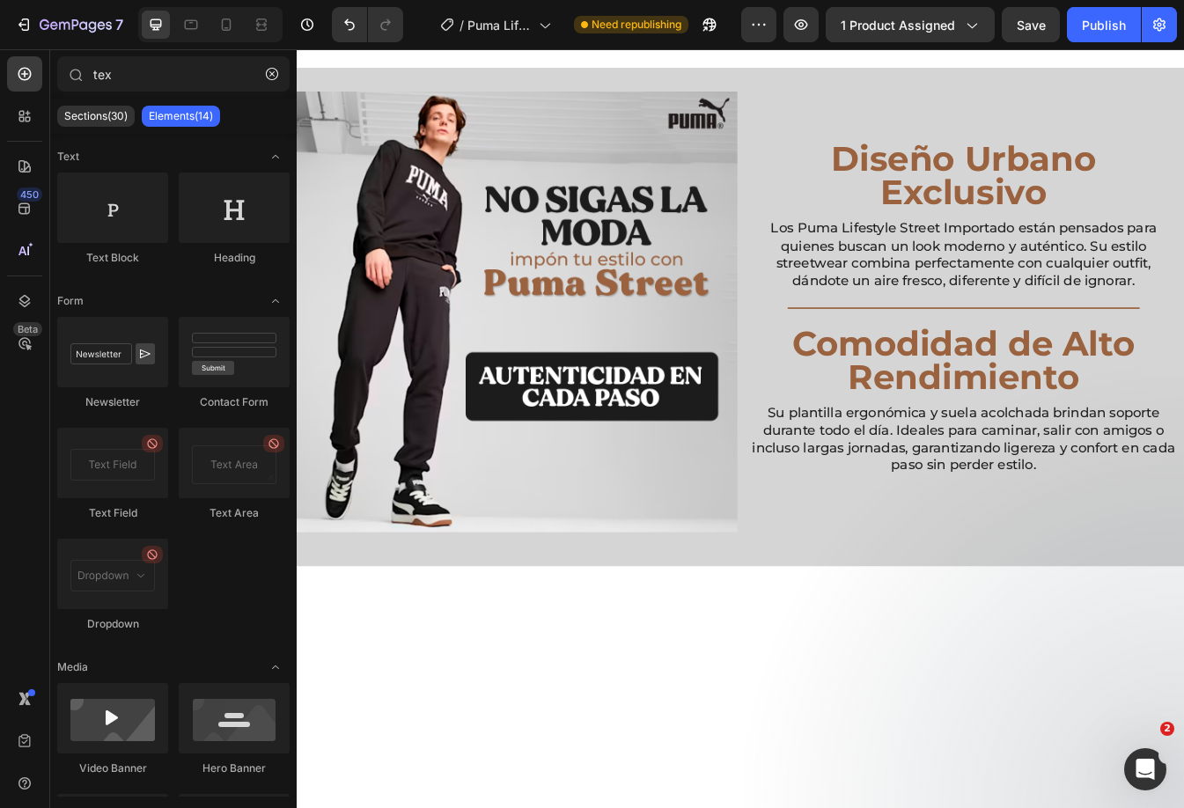
scroll to position [1274, 0]
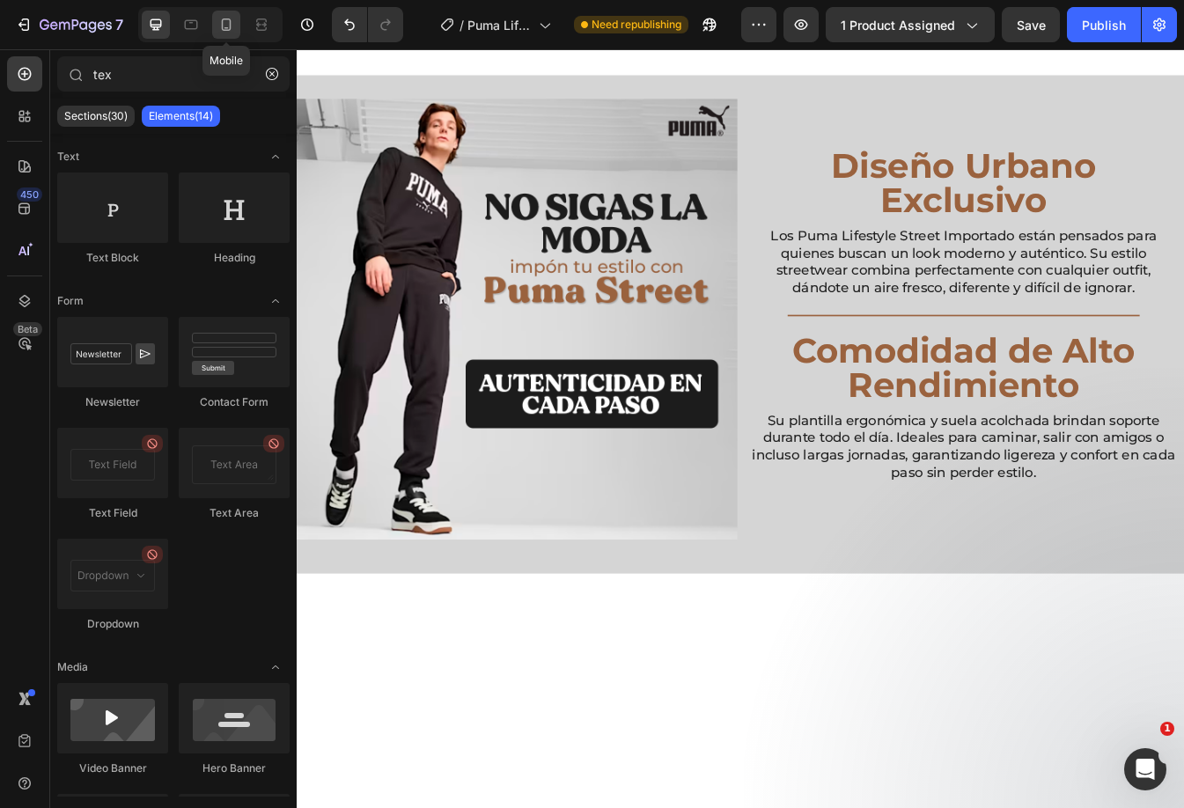
drag, startPoint x: 221, startPoint y: 28, endPoint x: 408, endPoint y: 127, distance: 211.8
click at [221, 27] on icon at bounding box center [226, 25] width 18 height 18
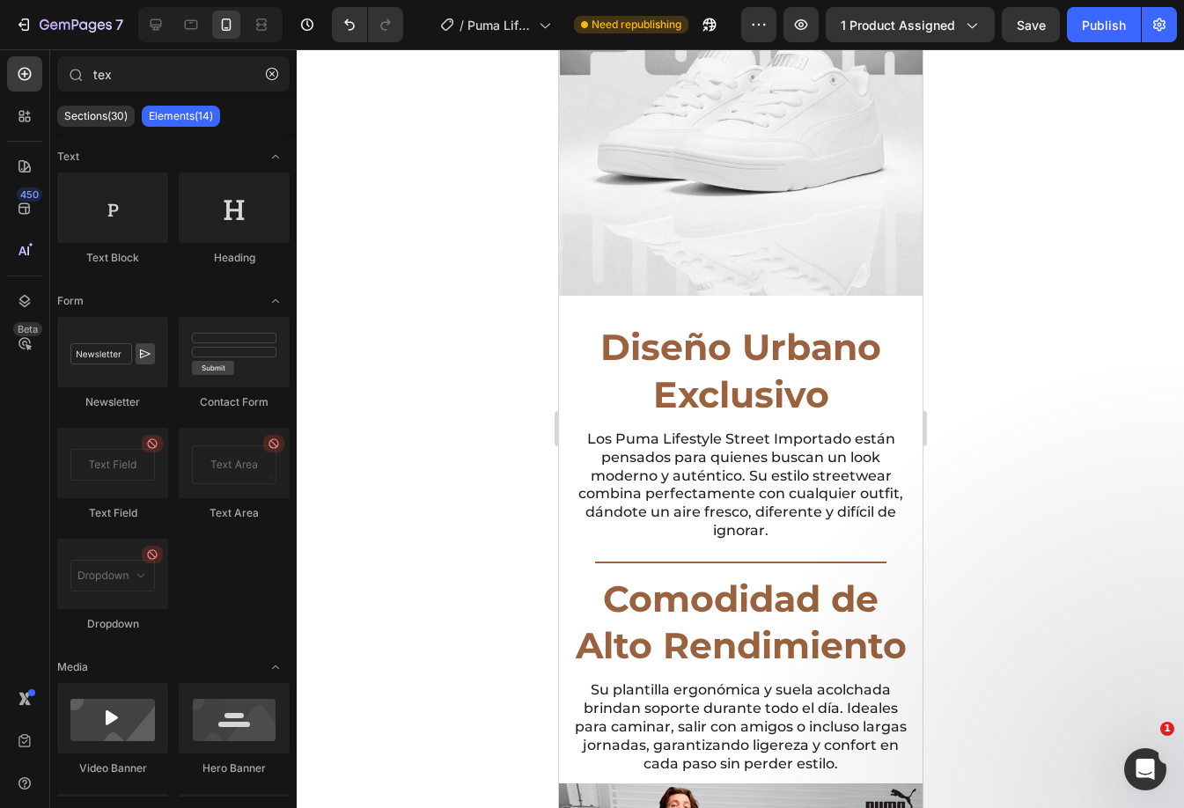
scroll to position [2195, 0]
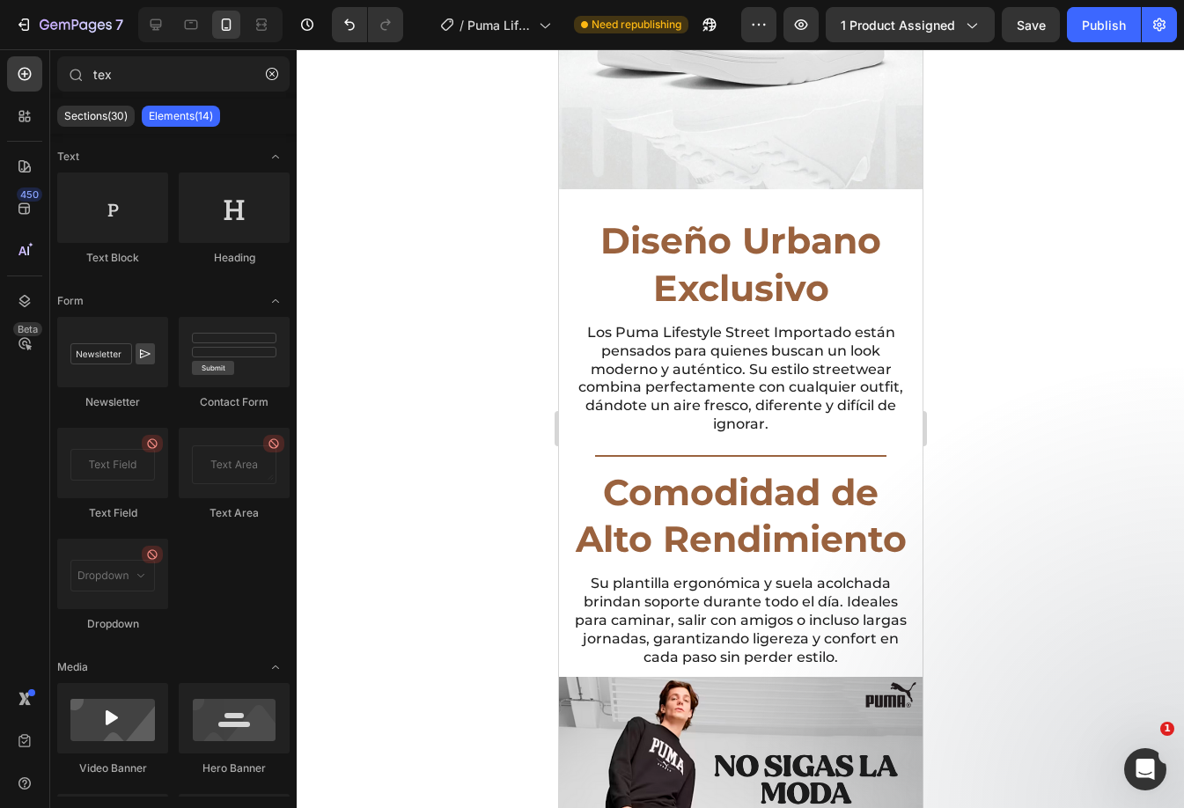
drag, startPoint x: 912, startPoint y: 293, endPoint x: 1485, endPoint y: 493, distance: 606.7
click at [156, 21] on icon at bounding box center [156, 25] width 18 height 18
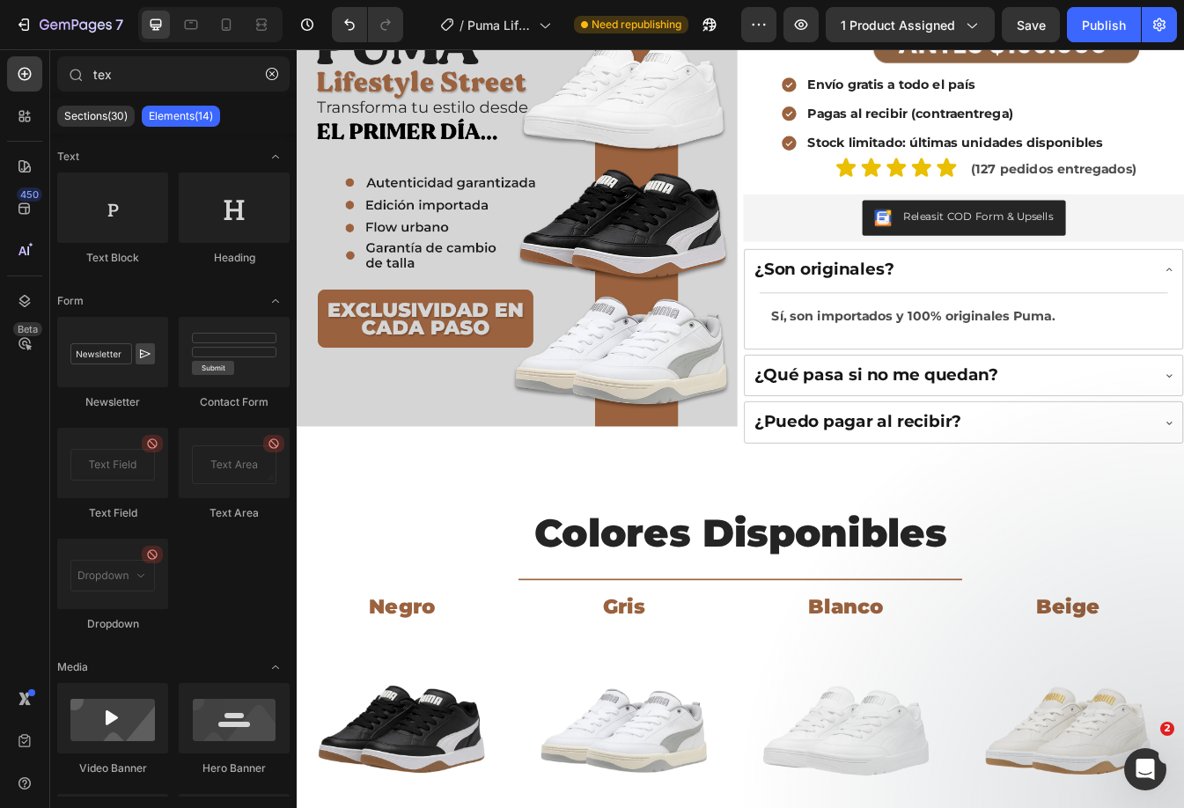
scroll to position [381, 0]
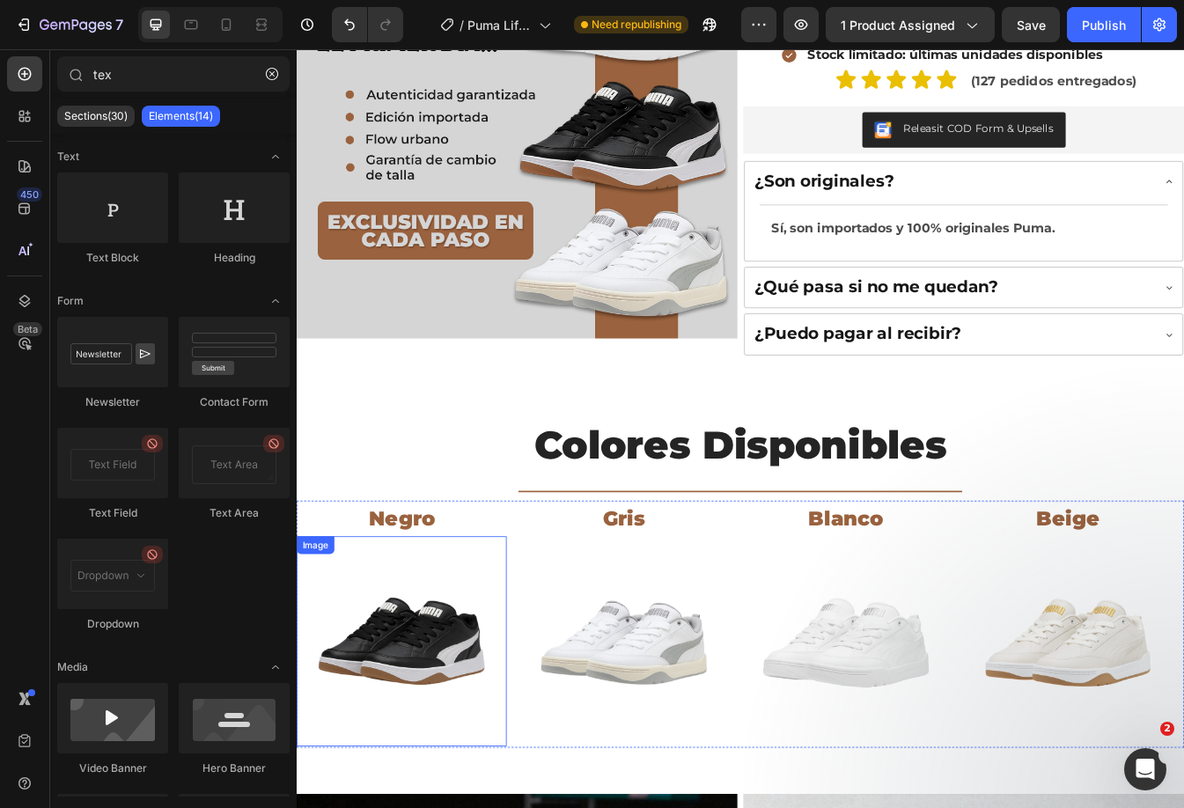
click at [506, 768] on img at bounding box center [422, 754] width 250 height 250
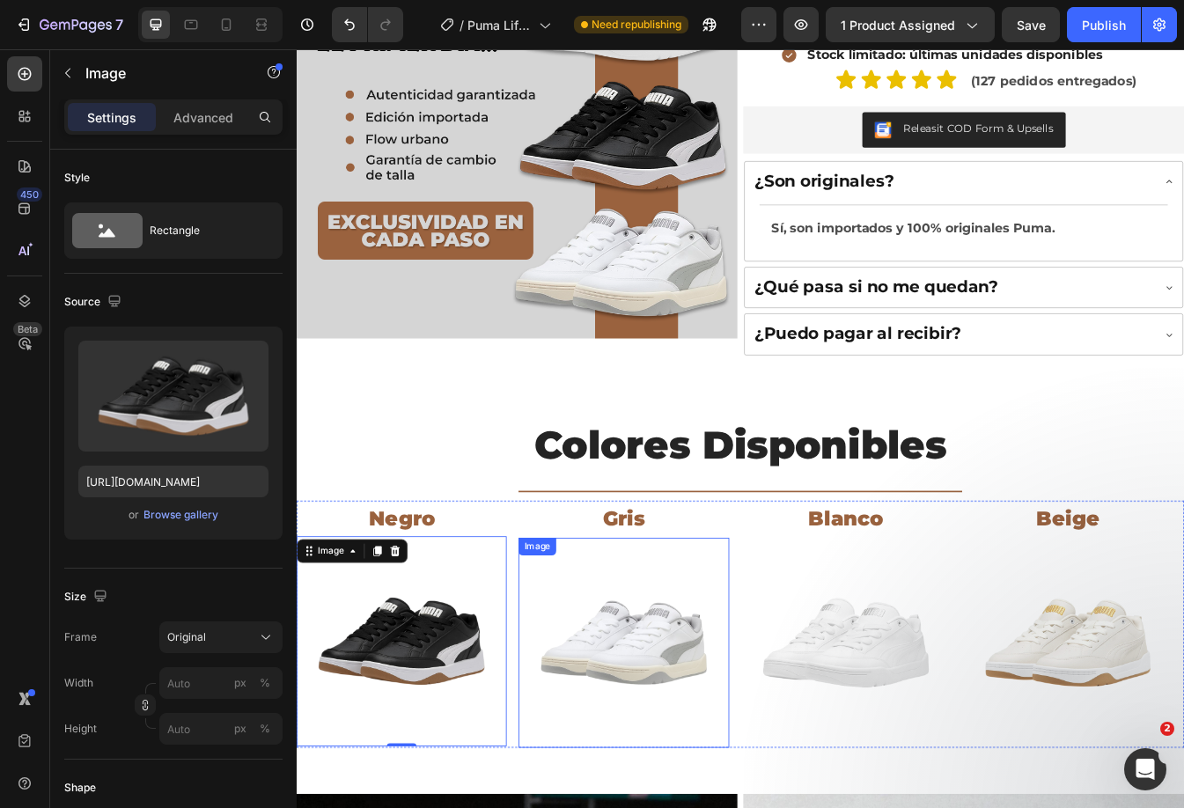
click at [665, 744] on img at bounding box center [686, 756] width 250 height 250
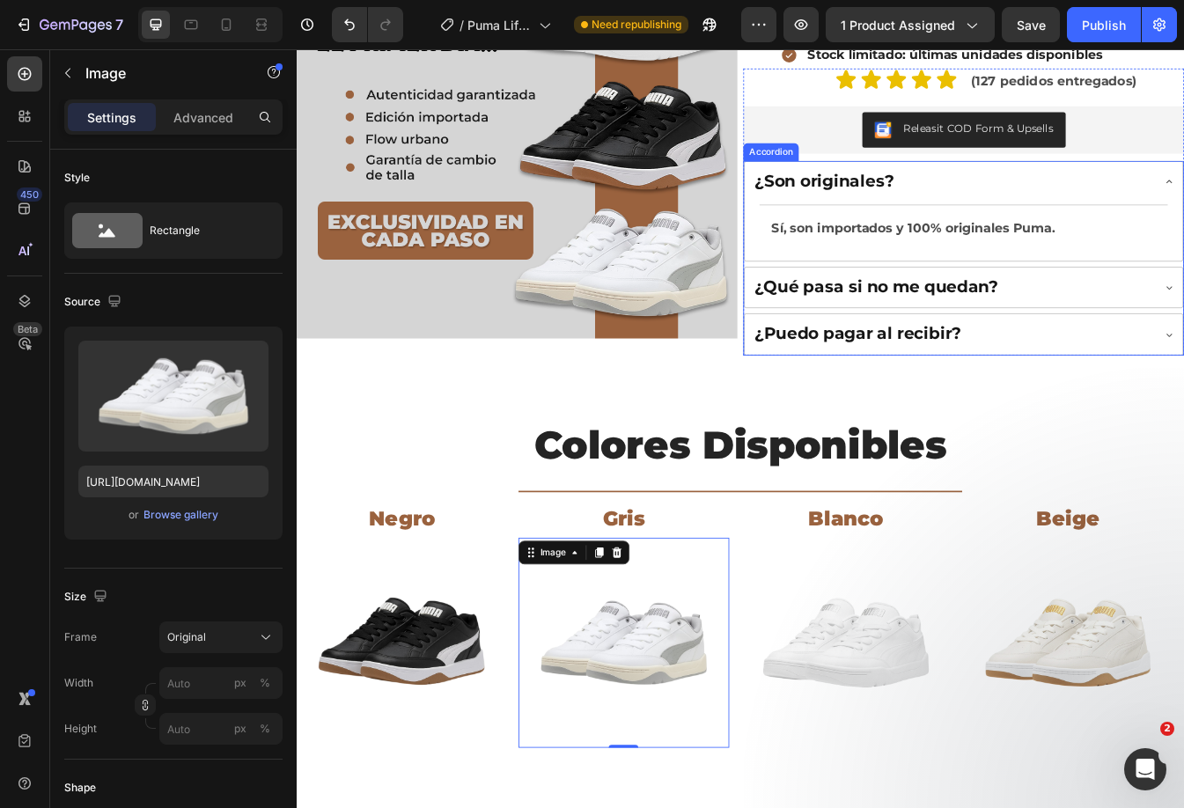
scroll to position [29, 0]
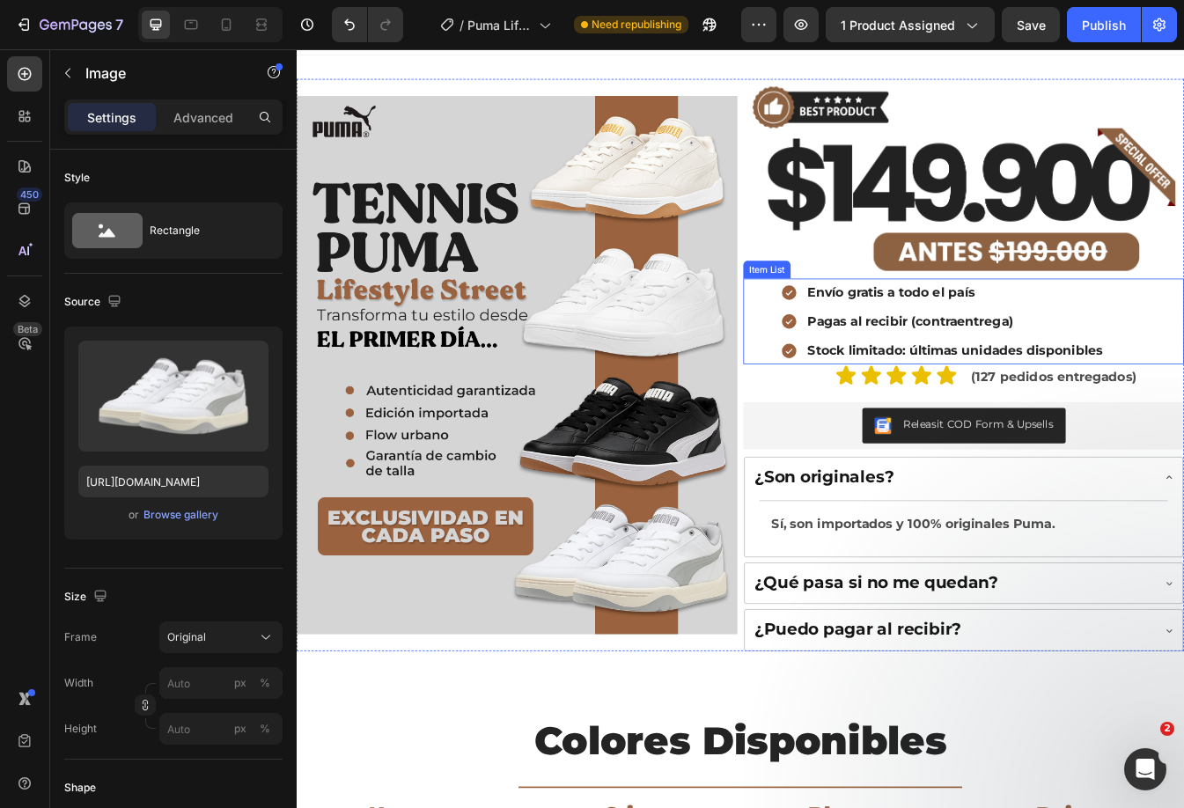
click at [732, 321] on img at bounding box center [559, 425] width 524 height 641
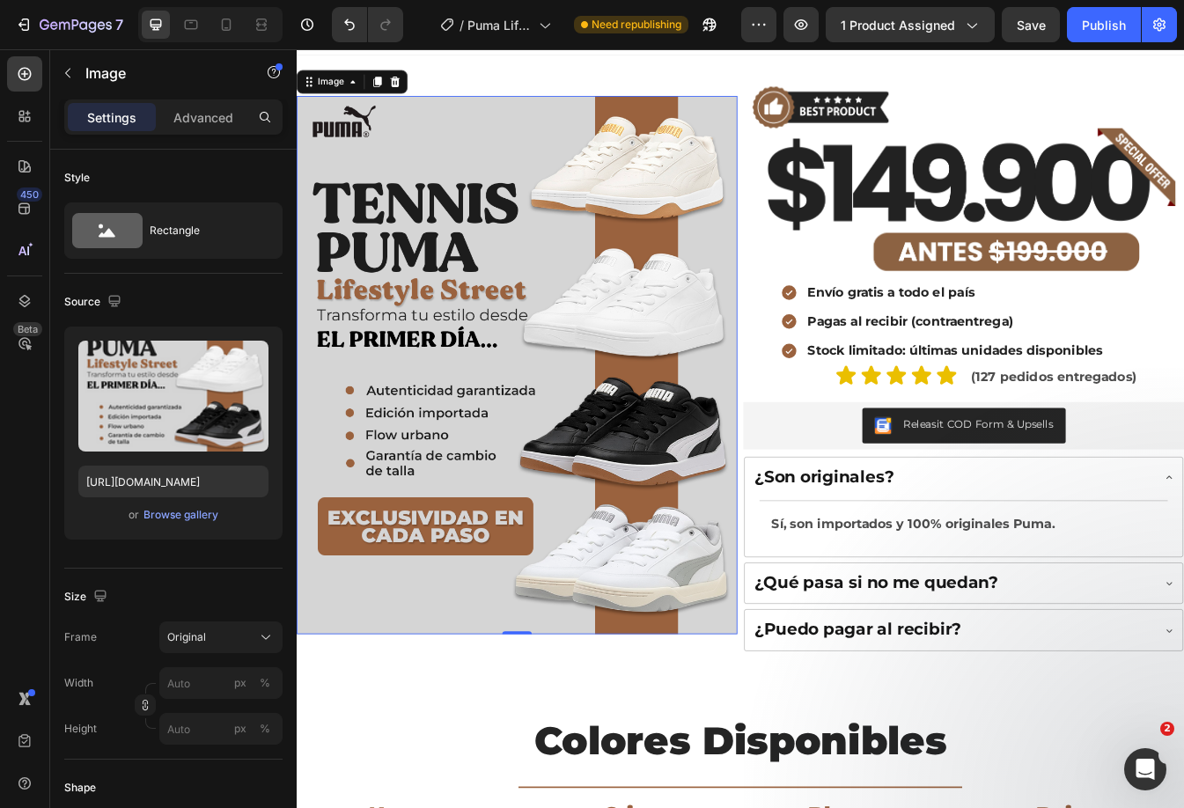
scroll to position [0, 0]
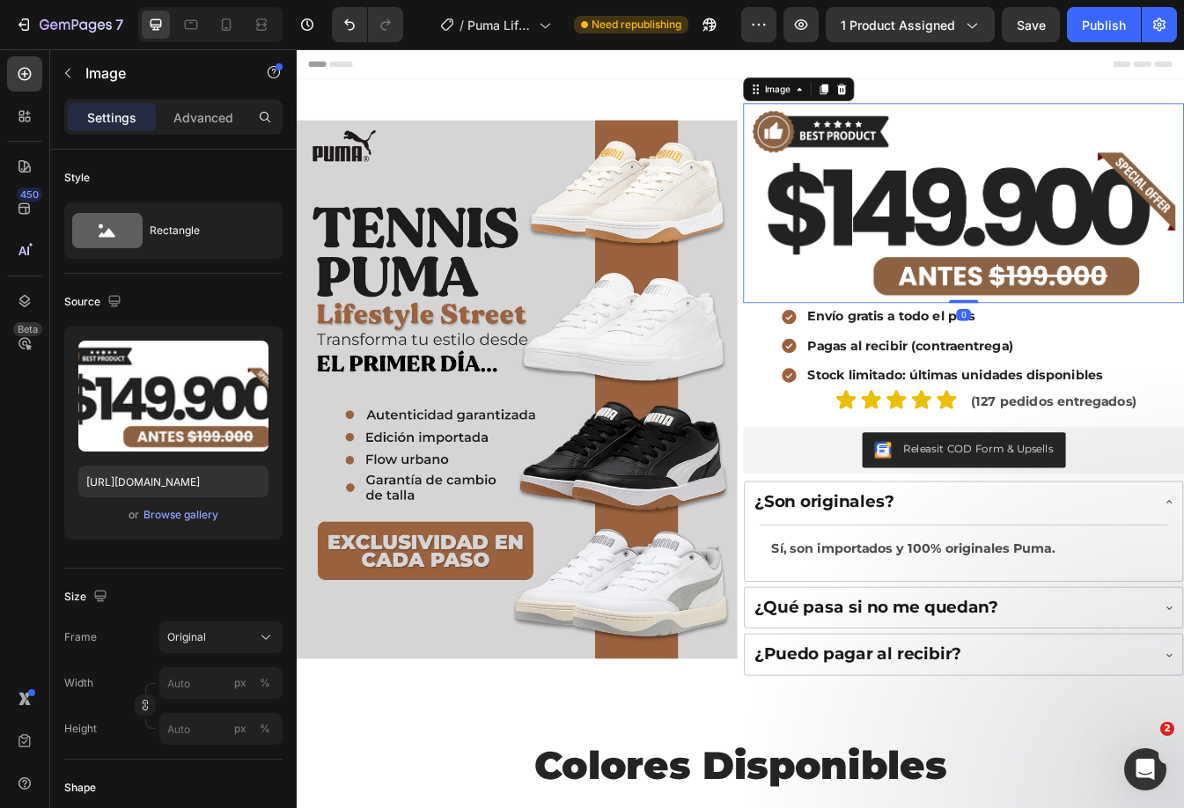
click at [895, 211] on img at bounding box center [1090, 233] width 524 height 238
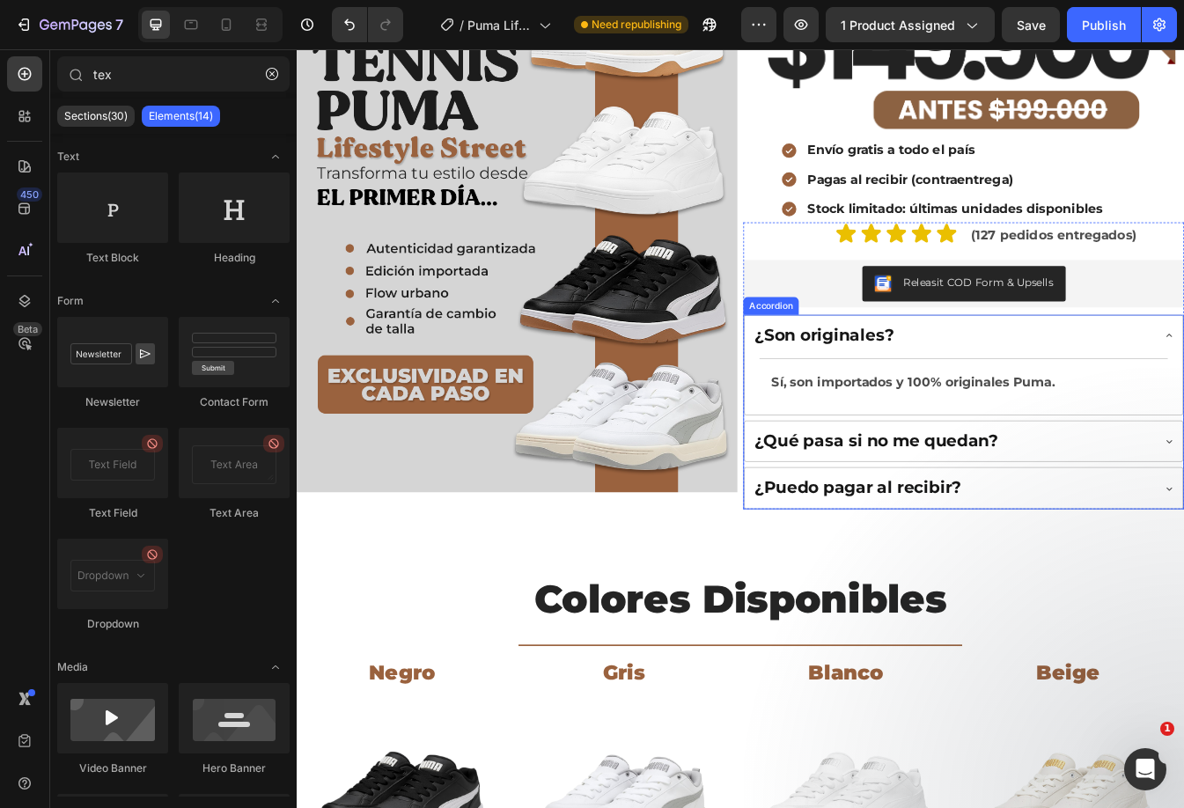
scroll to position [199, 0]
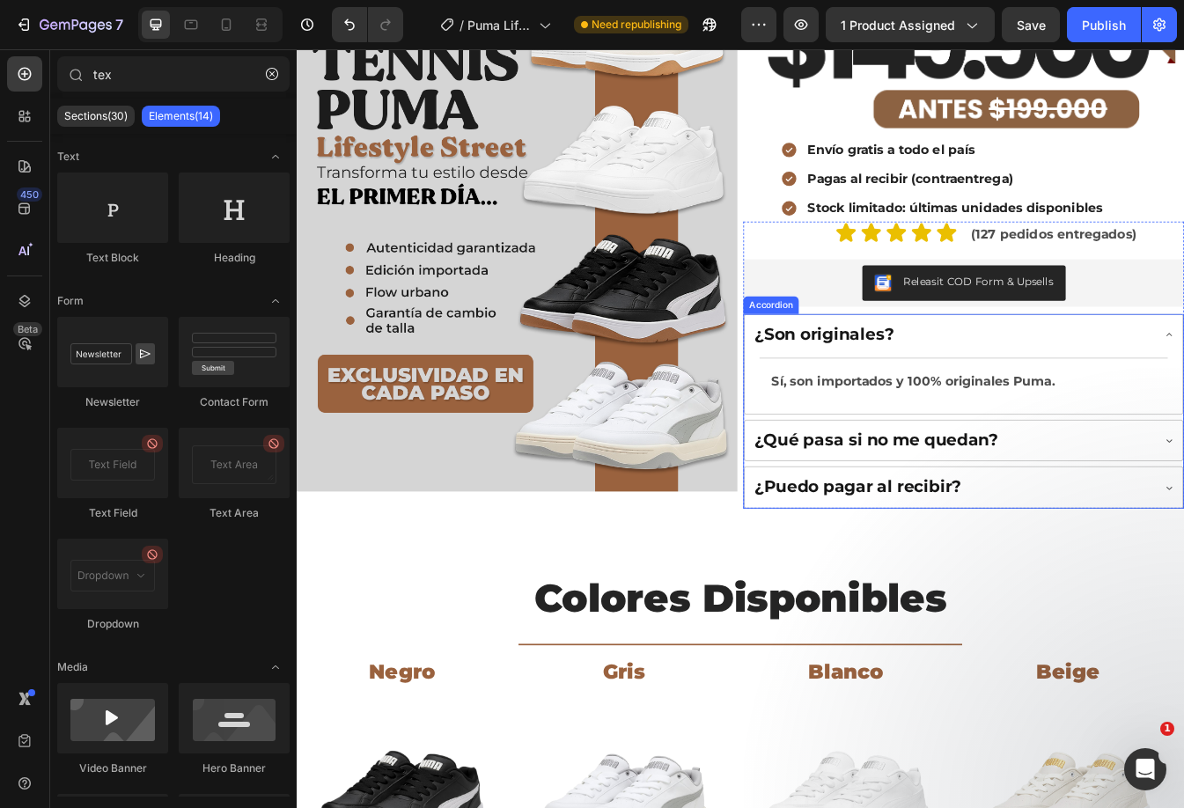
click at [1183, 518] on div "¿Qué pasa si no me quedan?" at bounding box center [1076, 515] width 475 height 31
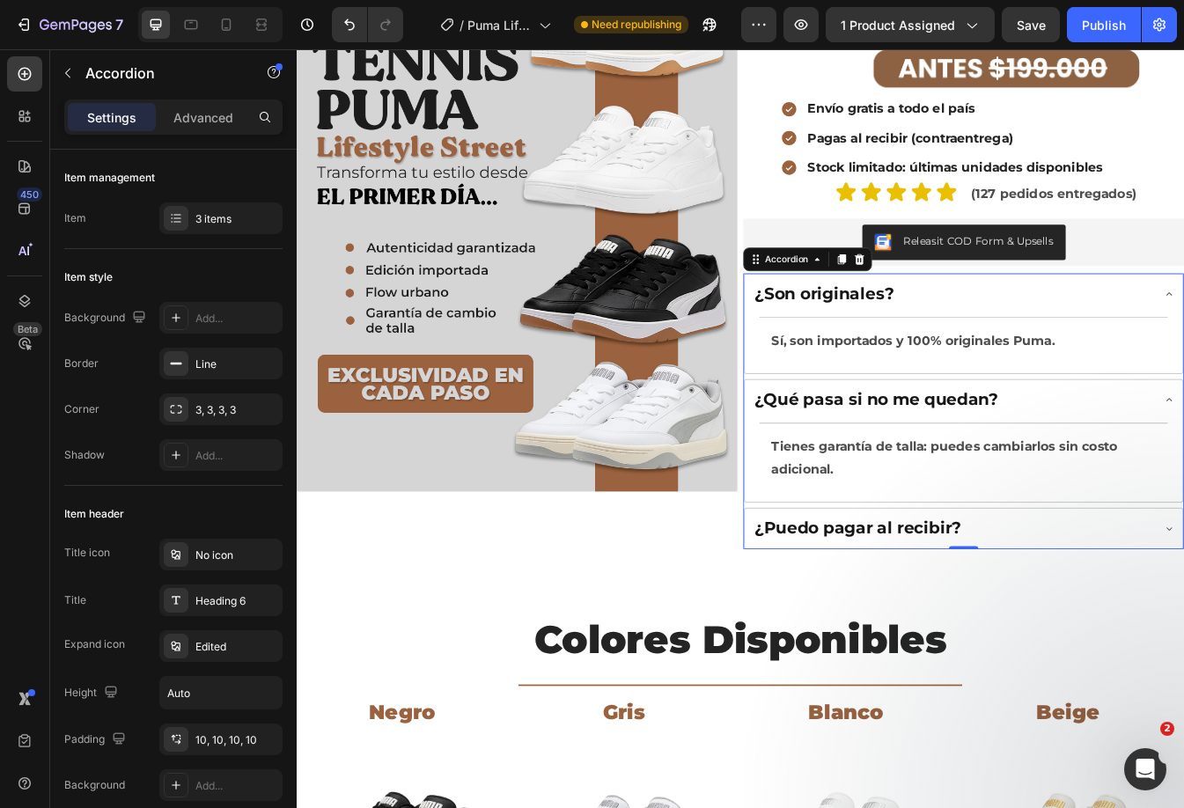
click at [1183, 472] on div "¿Qué pasa si no me quedan?" at bounding box center [1076, 466] width 475 height 31
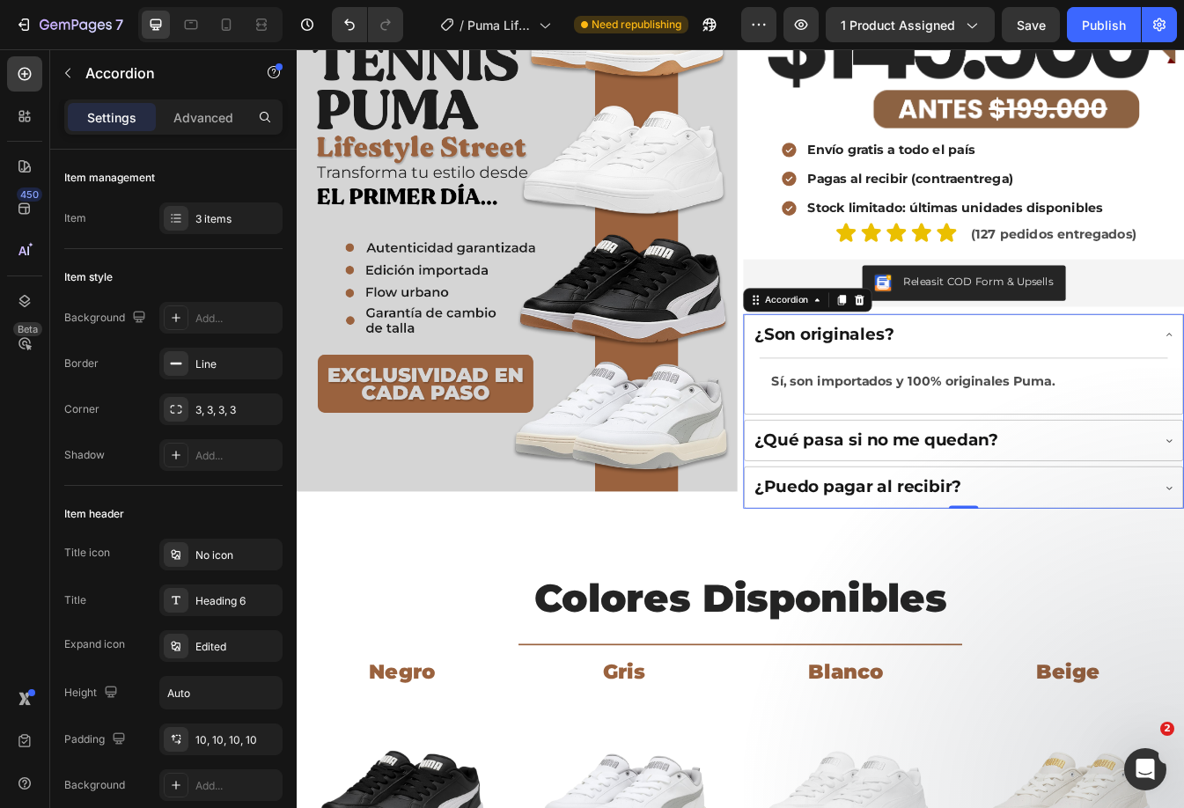
click at [1183, 383] on div "¿Son originales?" at bounding box center [1076, 389] width 475 height 31
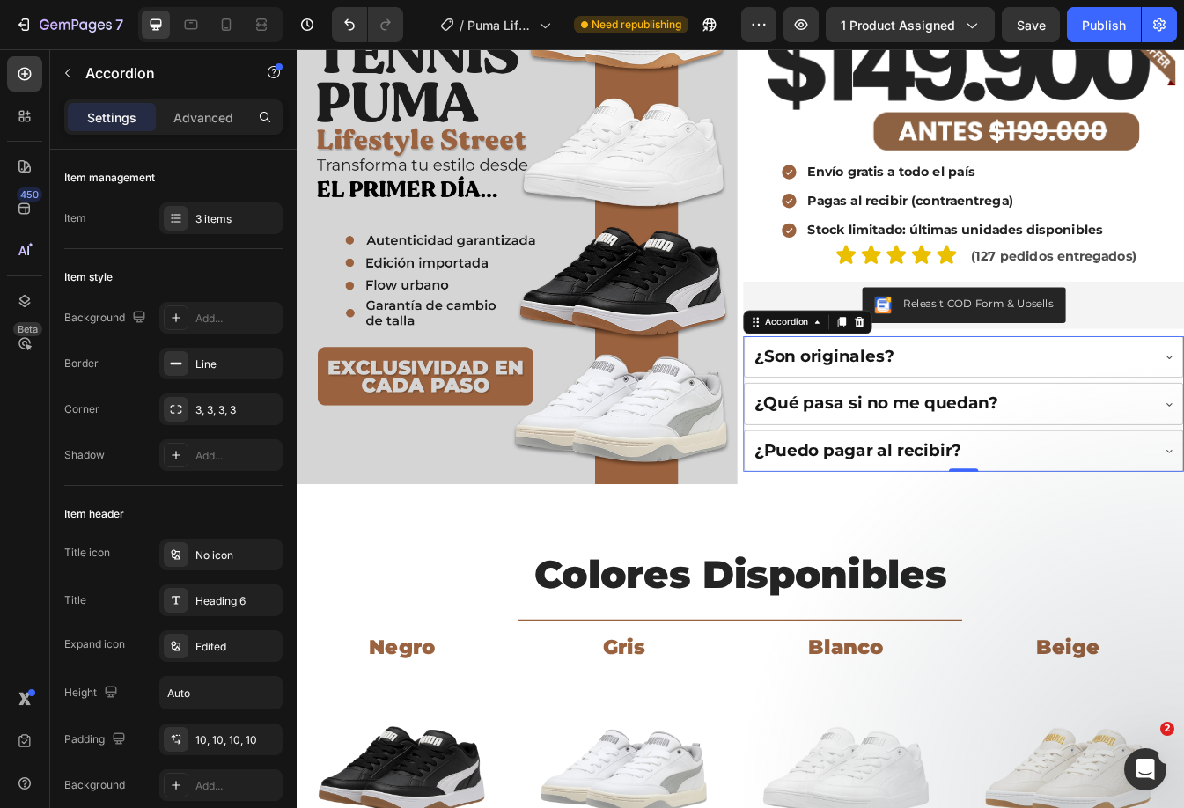
scroll to position [176, 0]
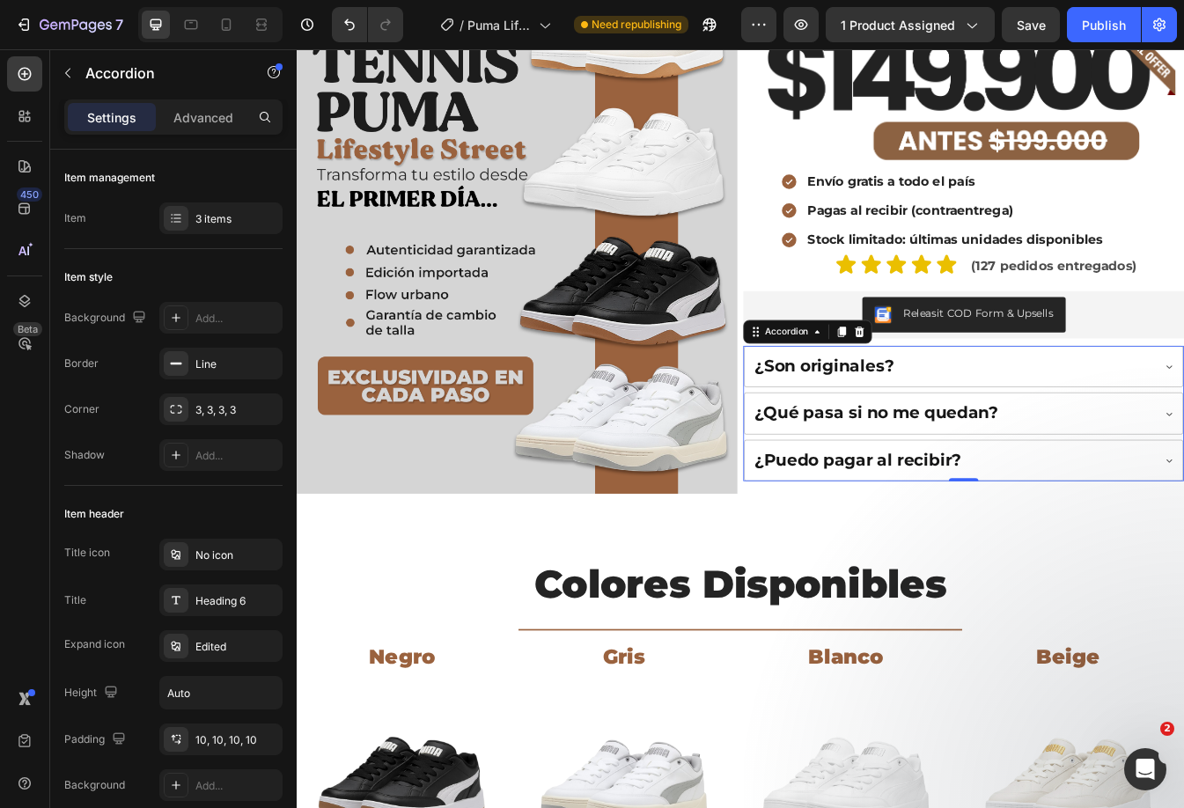
click at [1175, 467] on div "¿Qué pasa si no me quedan?" at bounding box center [1076, 482] width 475 height 31
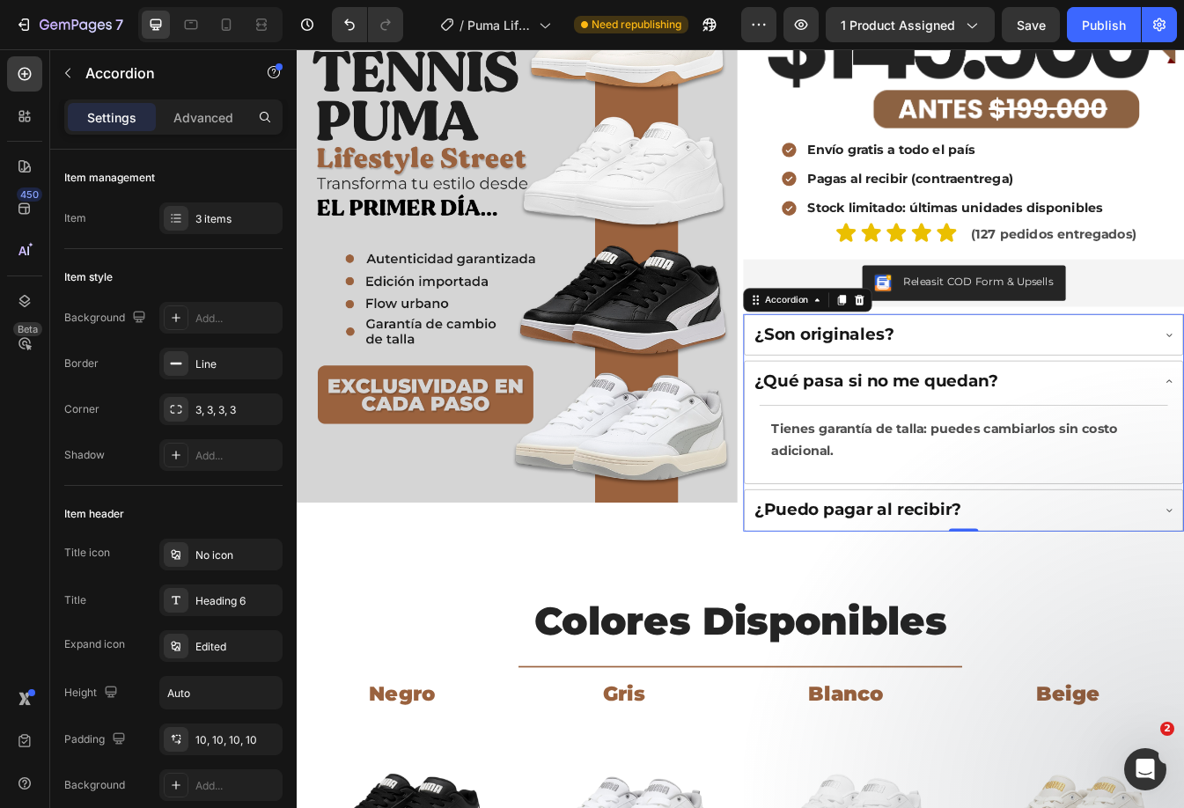
scroll to position [212, 0]
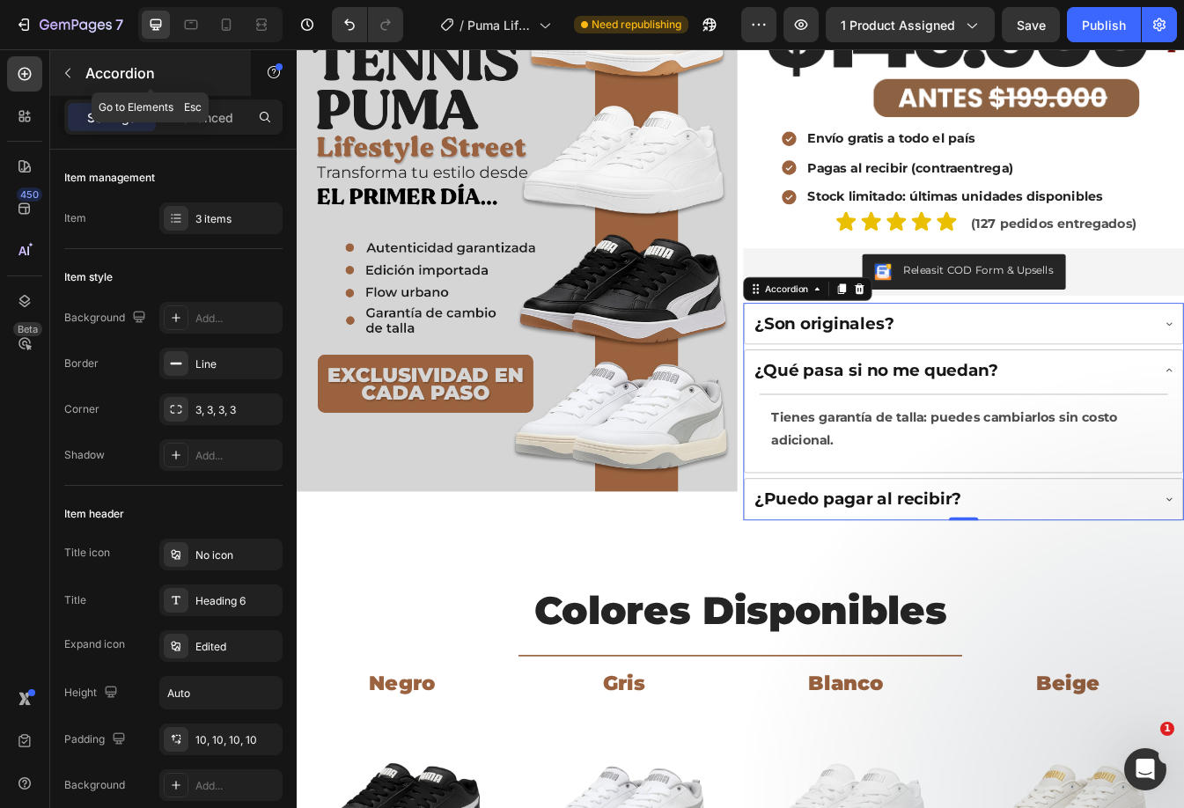
click at [70, 73] on icon "button" at bounding box center [68, 73] width 14 height 14
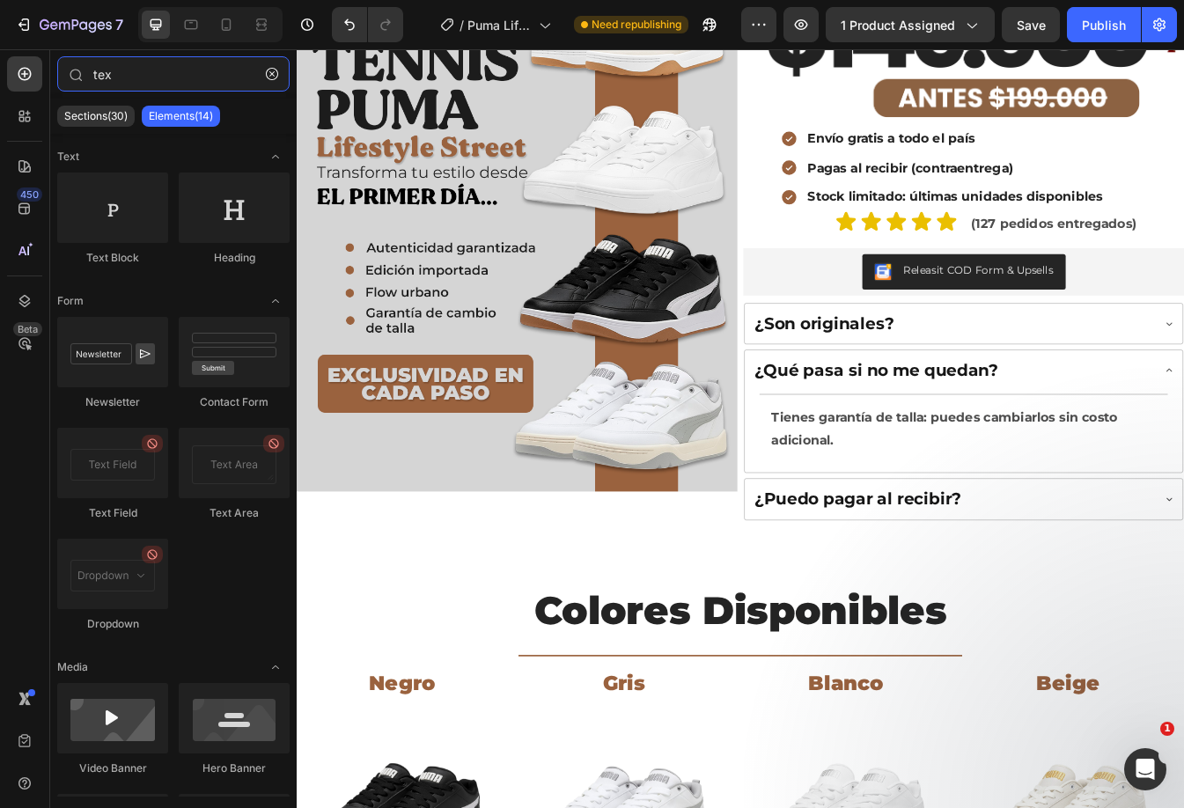
drag, startPoint x: 139, startPoint y: 76, endPoint x: -62, endPoint y: 102, distance: 202.4
click at [0, 0] on html "7 Version history / Puma Lifestyle Street Need republishing Preview 1 product a…" at bounding box center [592, 0] width 1184 height 0
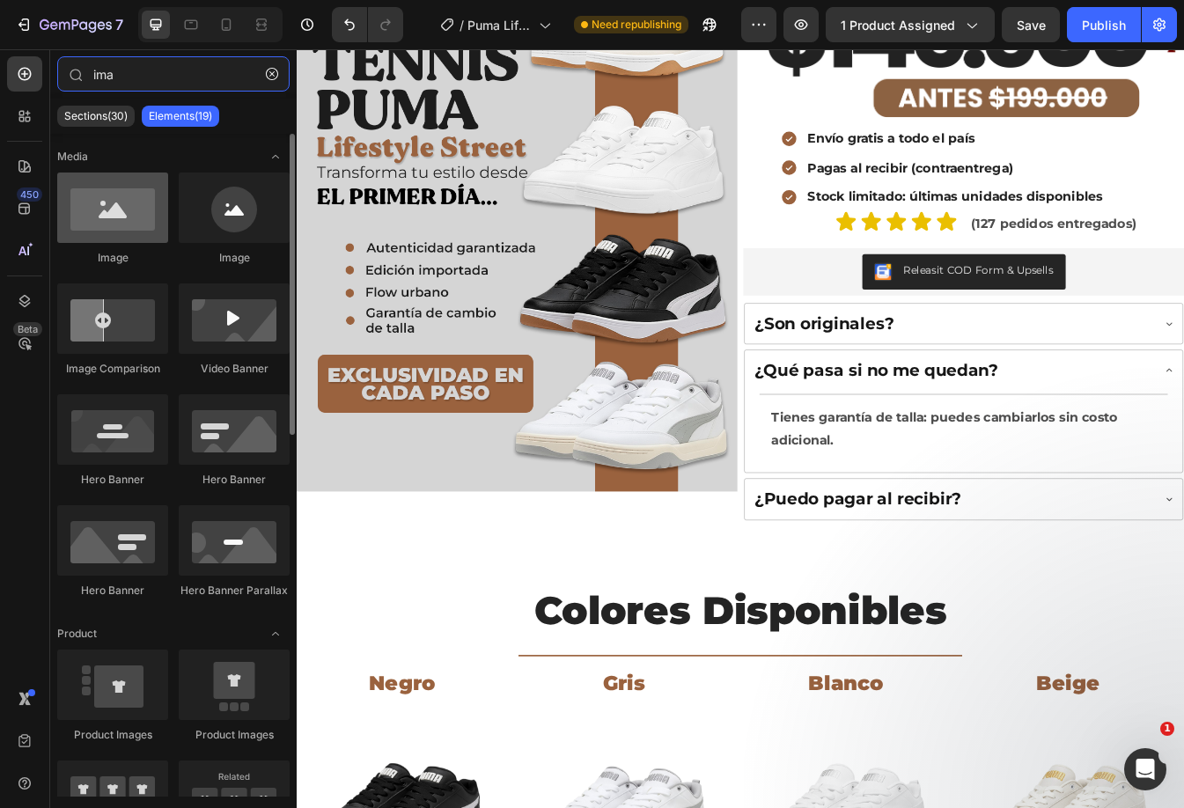
type input "ima"
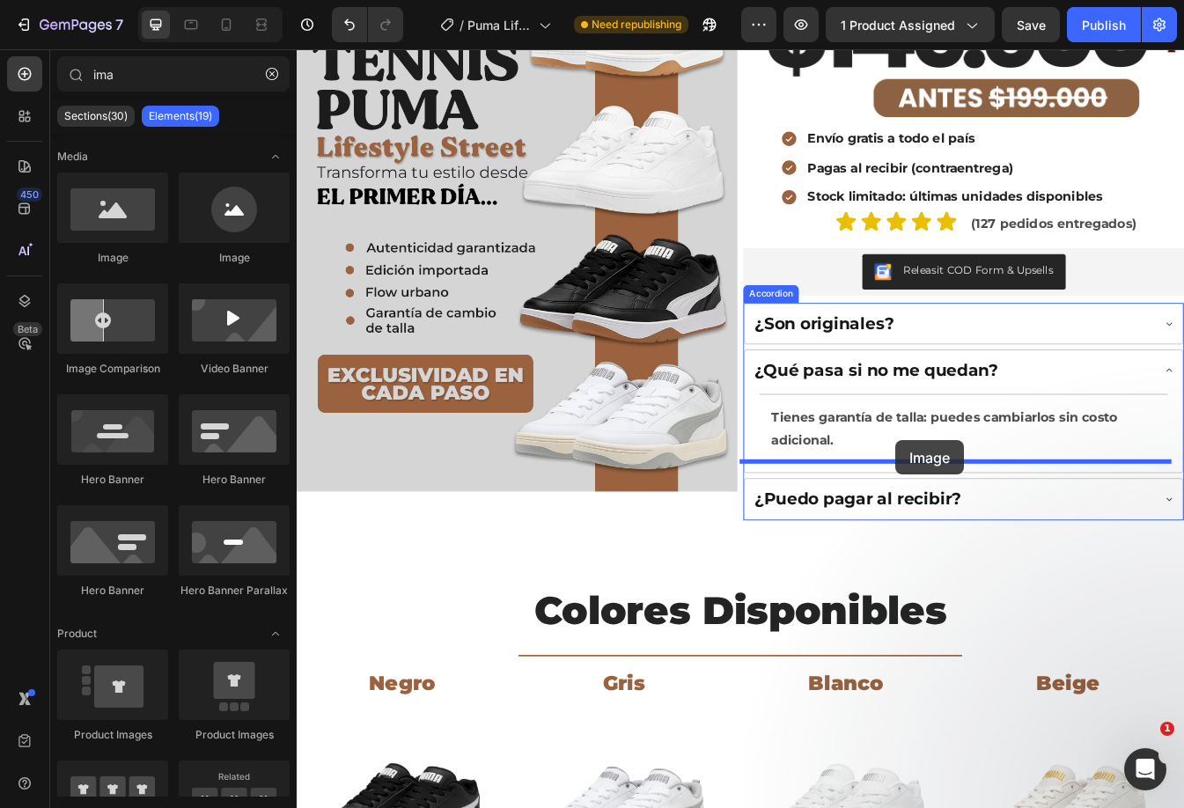
drag, startPoint x: 375, startPoint y: 268, endPoint x: 1009, endPoint y: 515, distance: 680.6
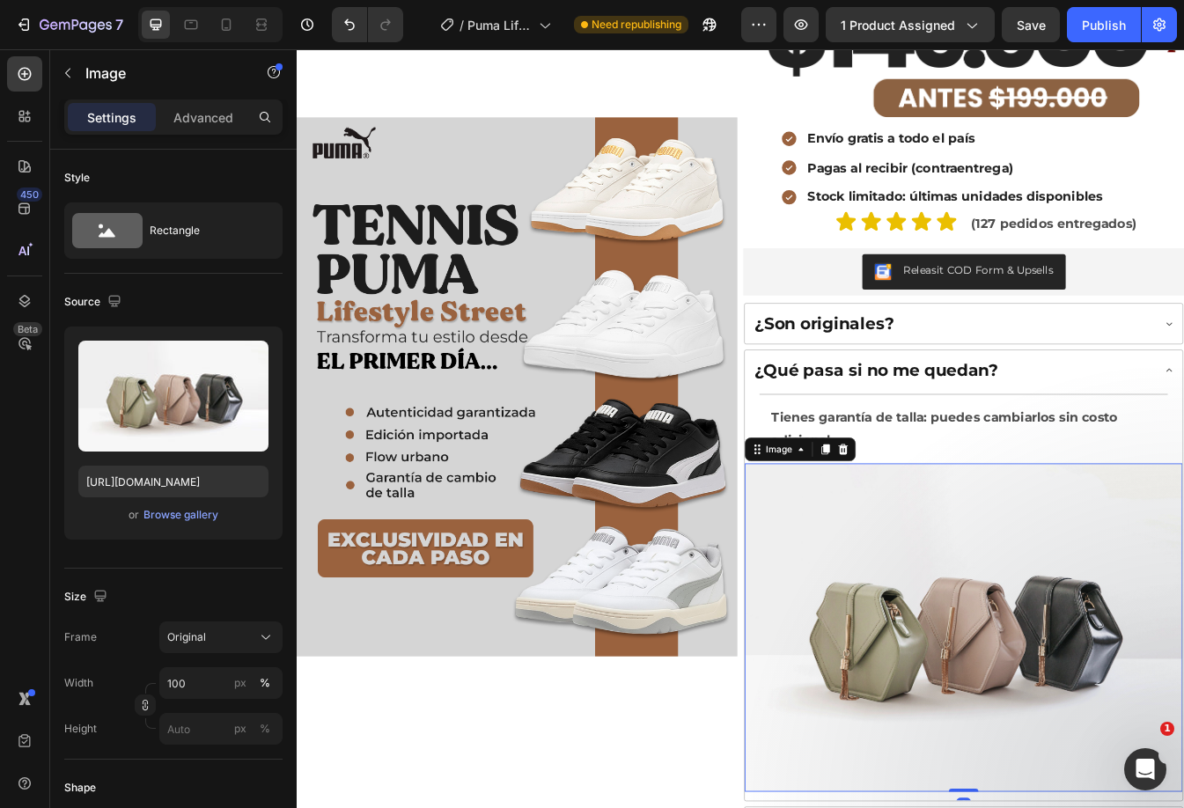
scroll to position [405, 0]
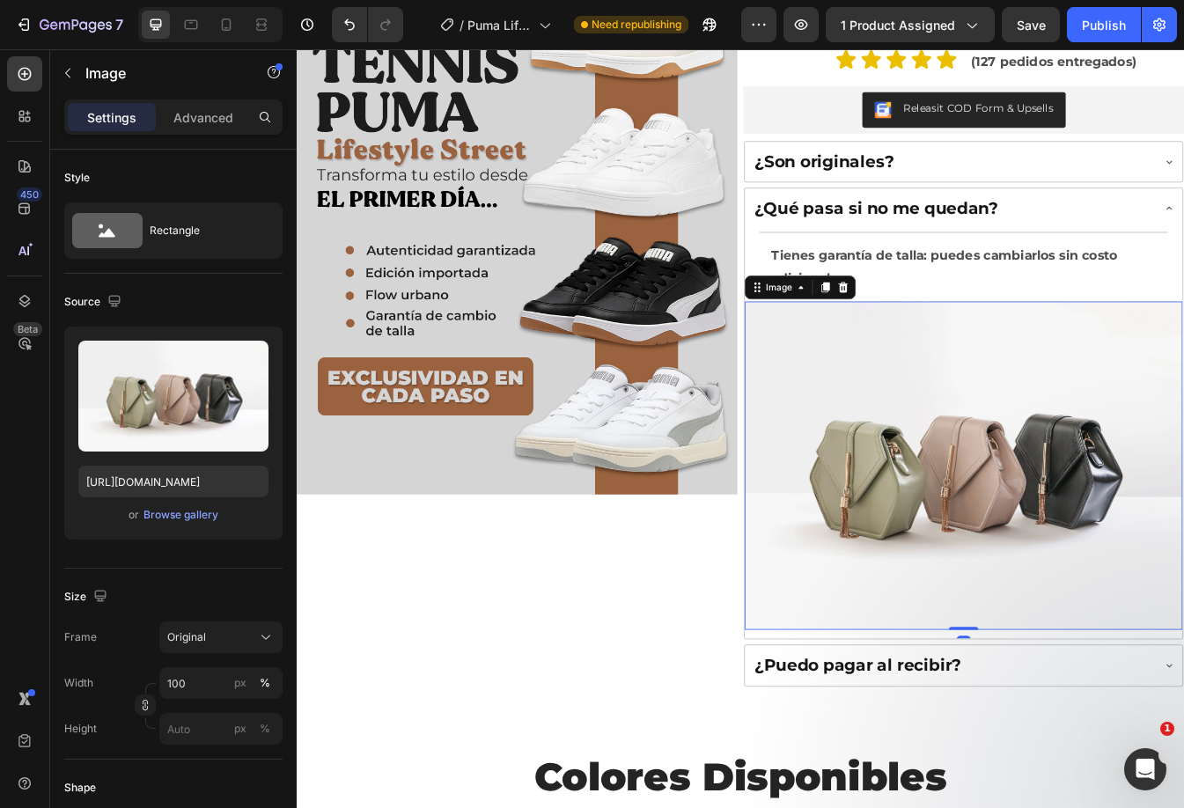
click at [1073, 487] on img at bounding box center [1090, 544] width 521 height 391
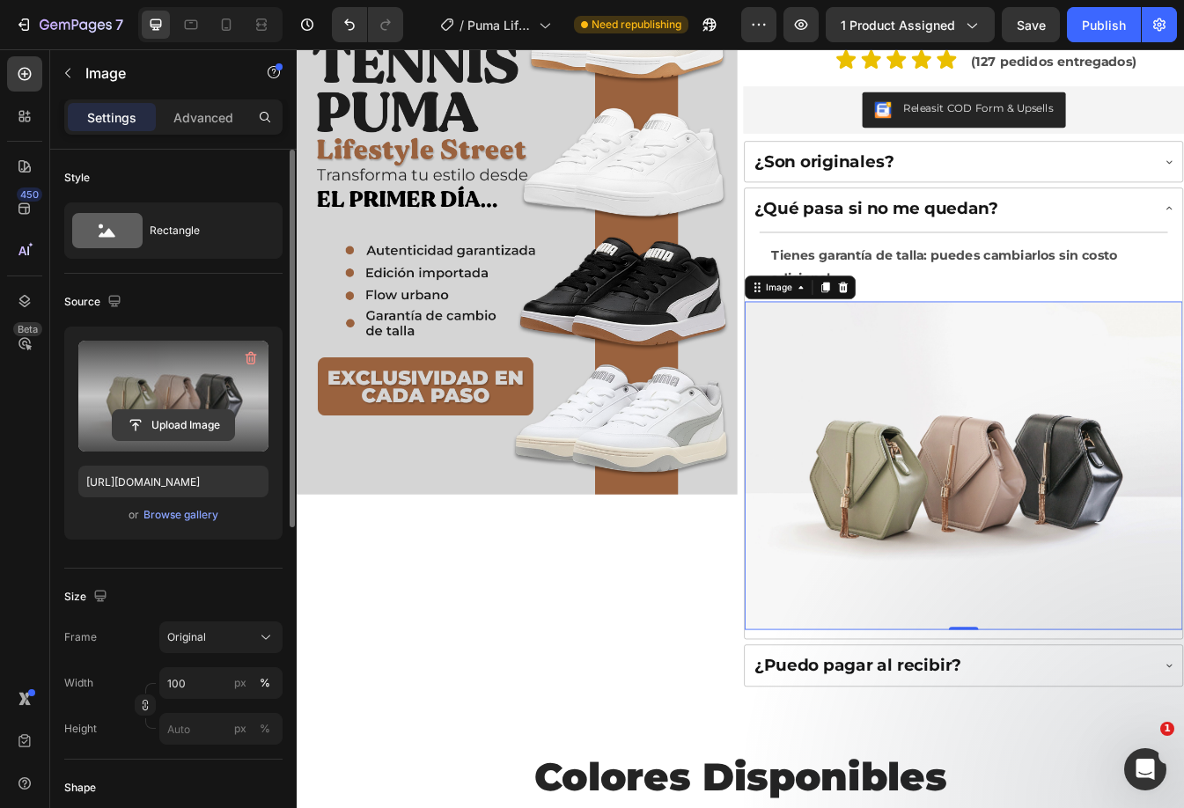
click at [138, 421] on input "file" at bounding box center [173, 425] width 121 height 30
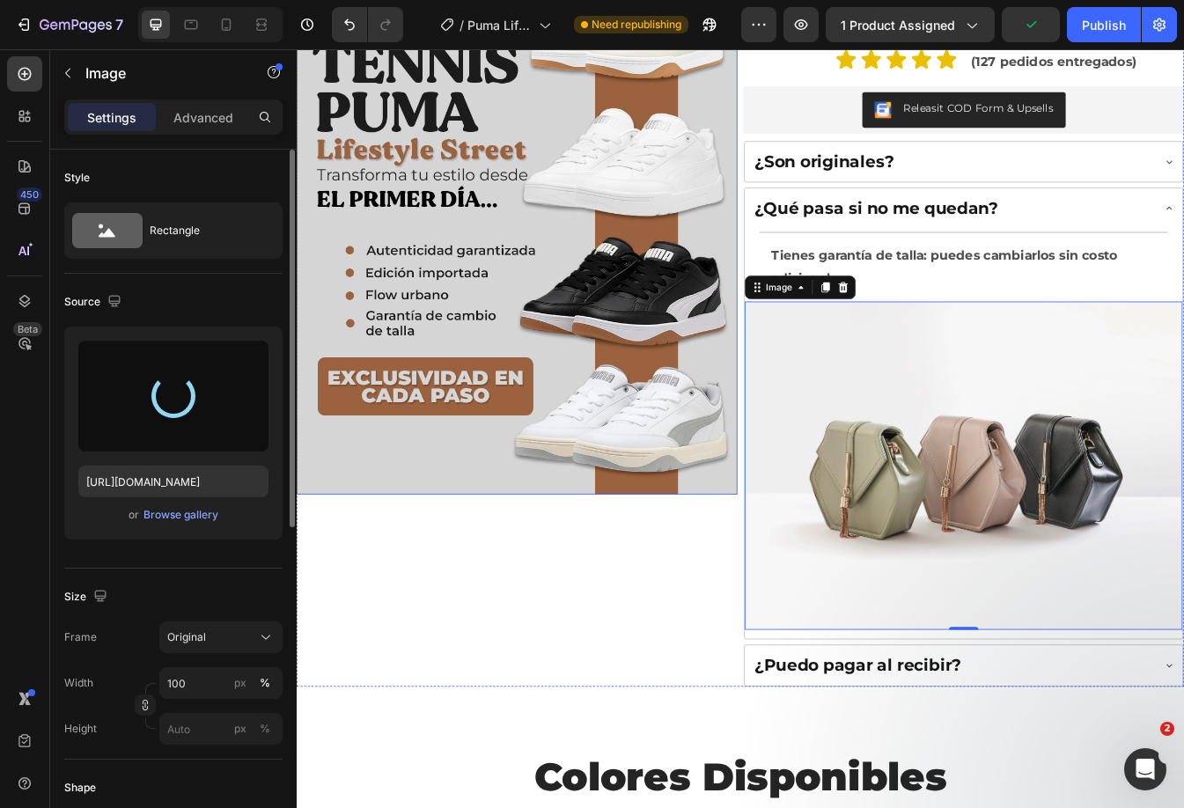
type input "[URL][DOMAIN_NAME]"
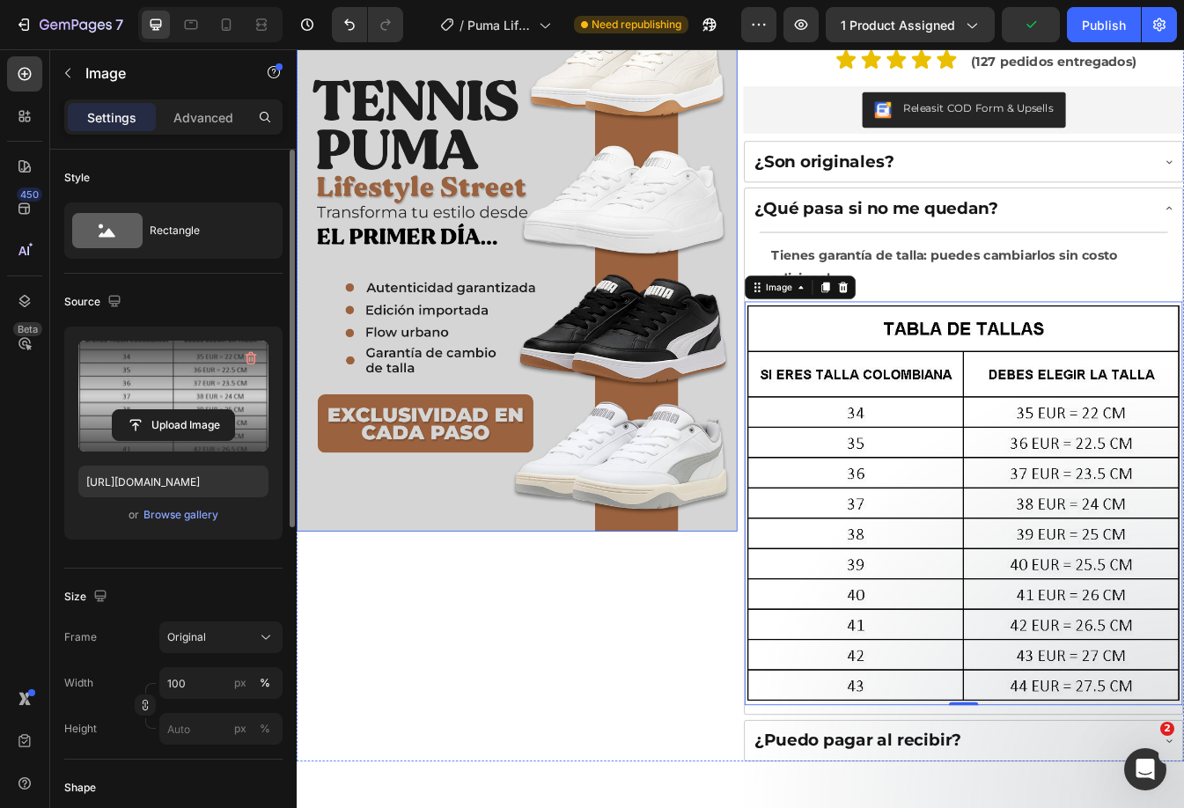
scroll to position [449, 0]
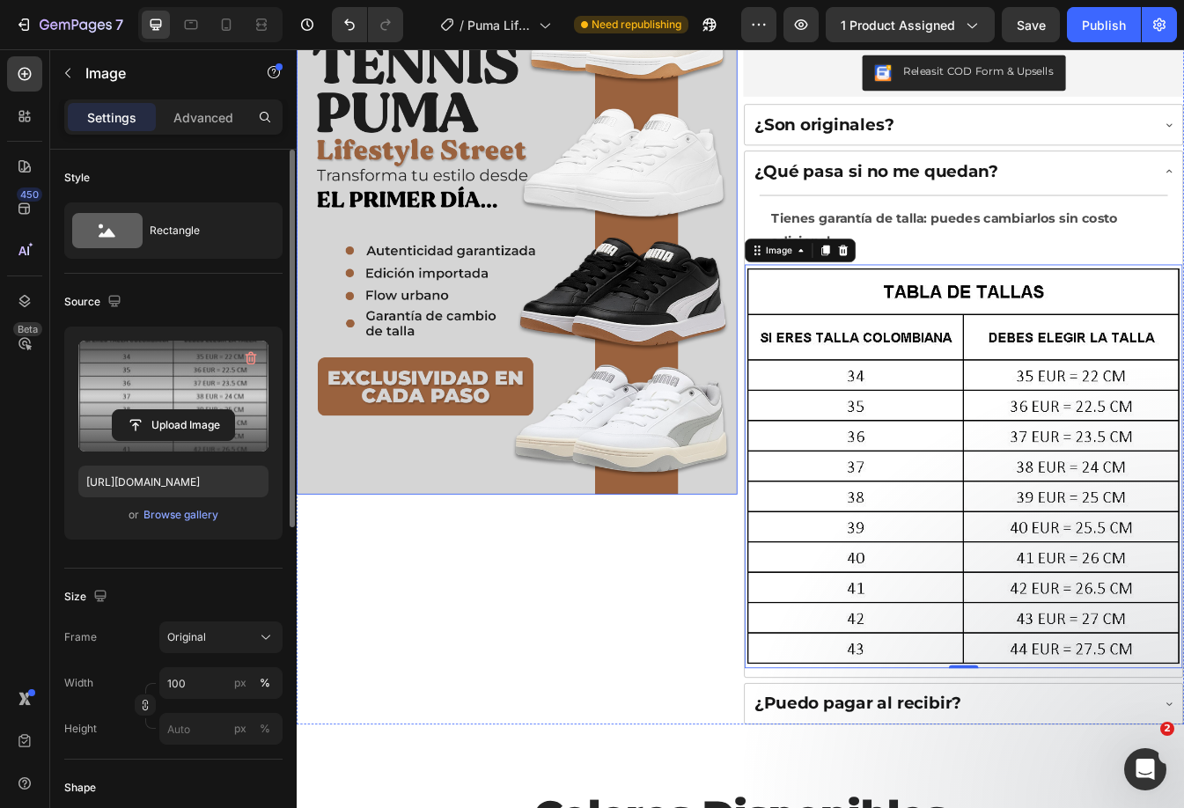
drag, startPoint x: 682, startPoint y: 404, endPoint x: 678, endPoint y: 413, distance: 9.5
click at [678, 411] on img at bounding box center [559, 258] width 524 height 641
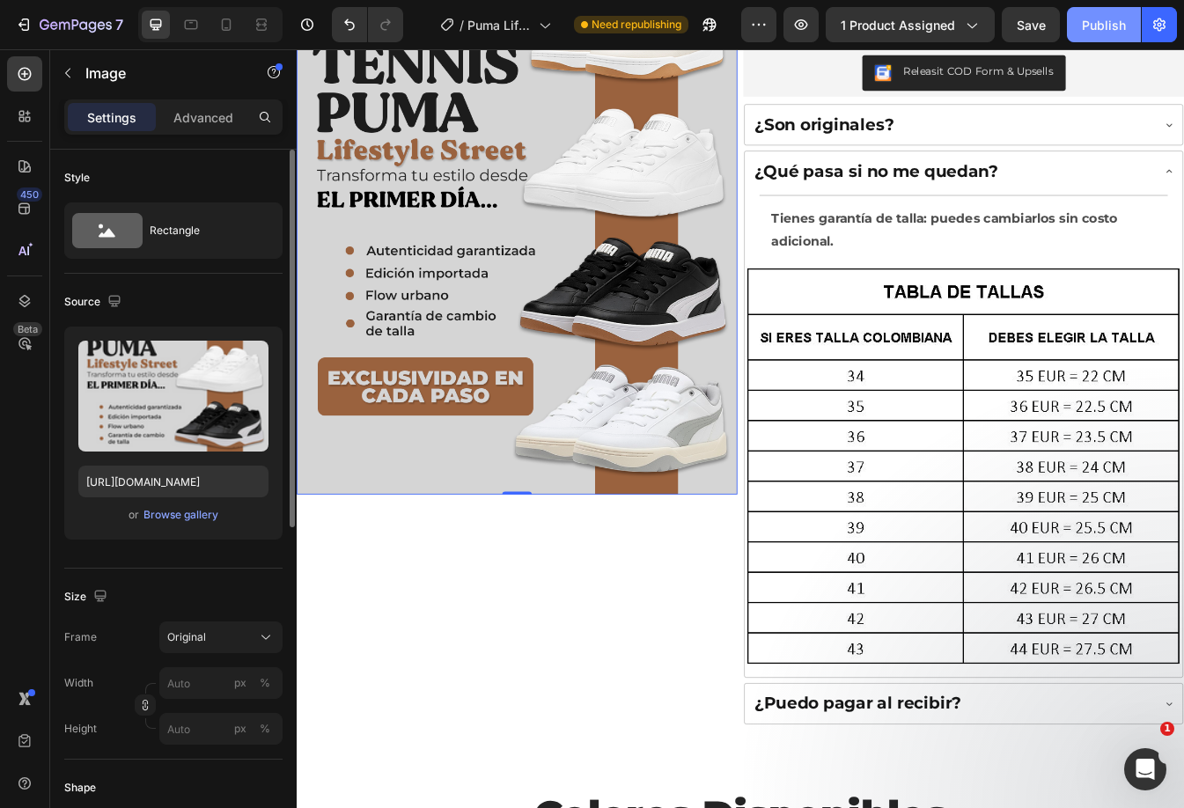
click at [1111, 32] on div "Publish" at bounding box center [1104, 25] width 44 height 18
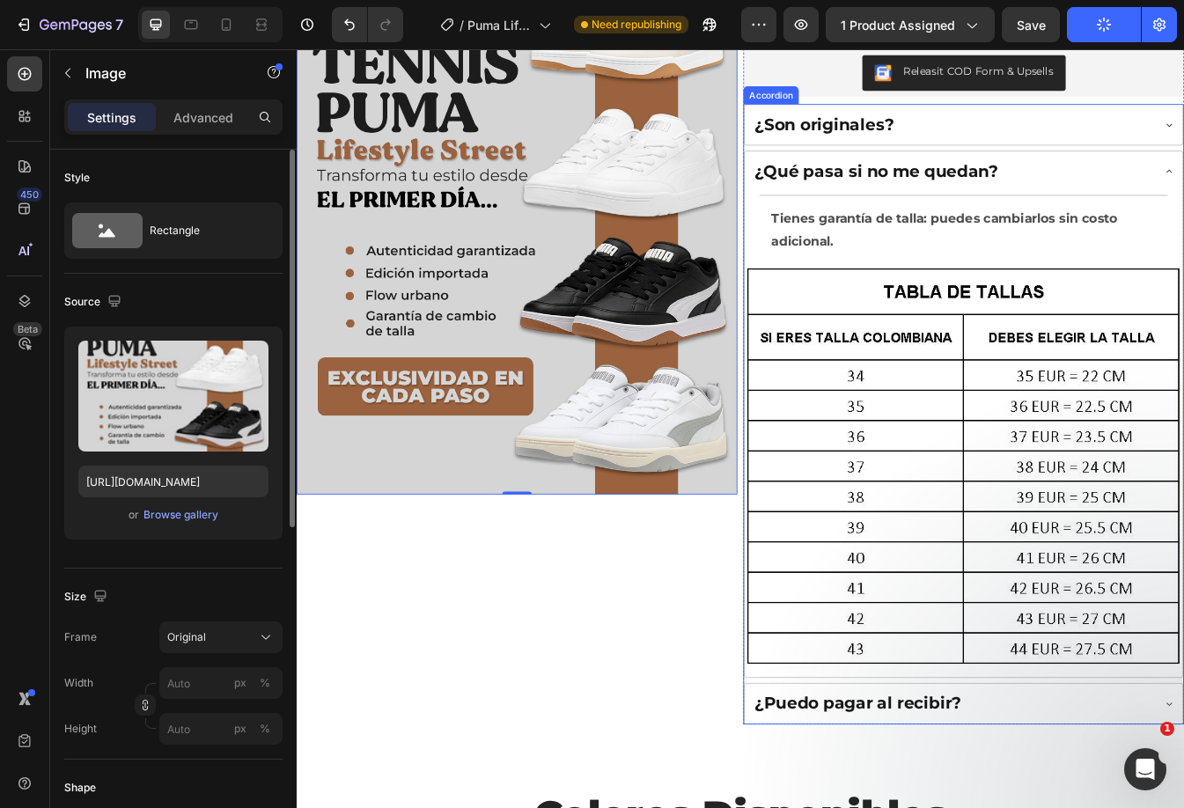
click at [1183, 183] on div "¿Qué pasa si no me quedan?" at bounding box center [1076, 195] width 475 height 31
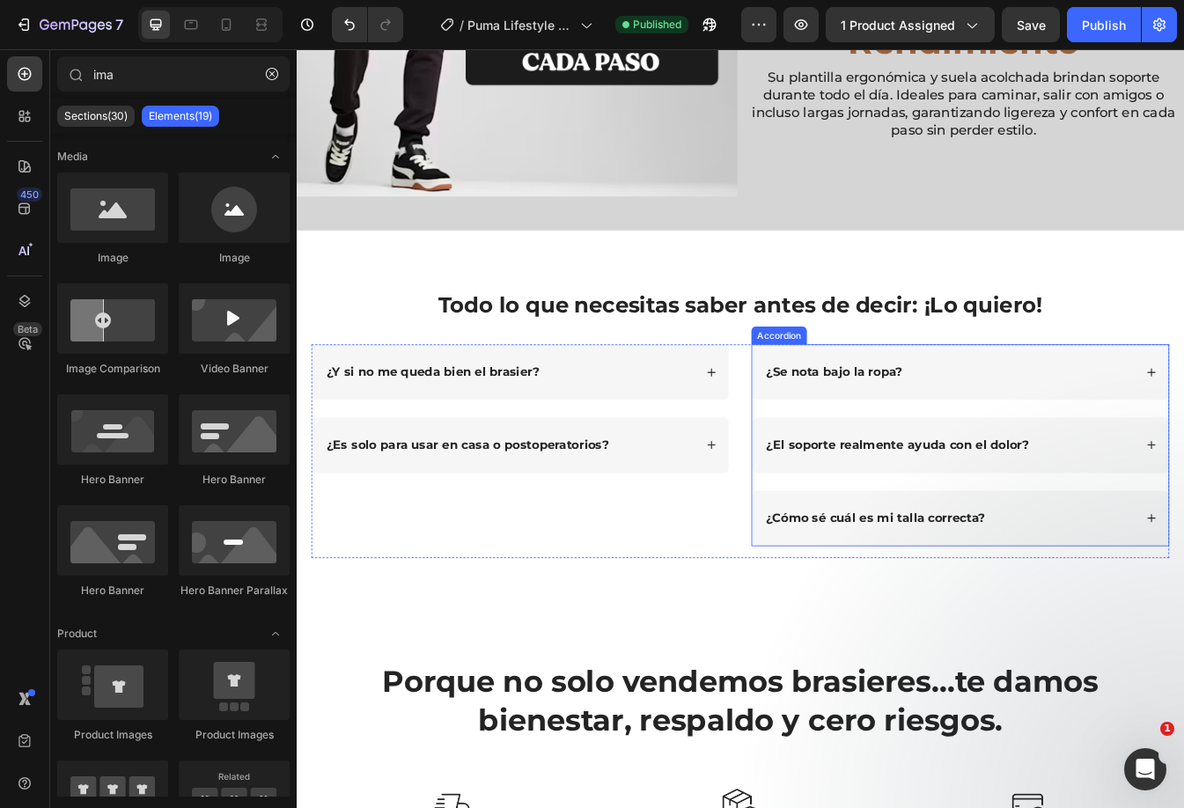
scroll to position [2112, 0]
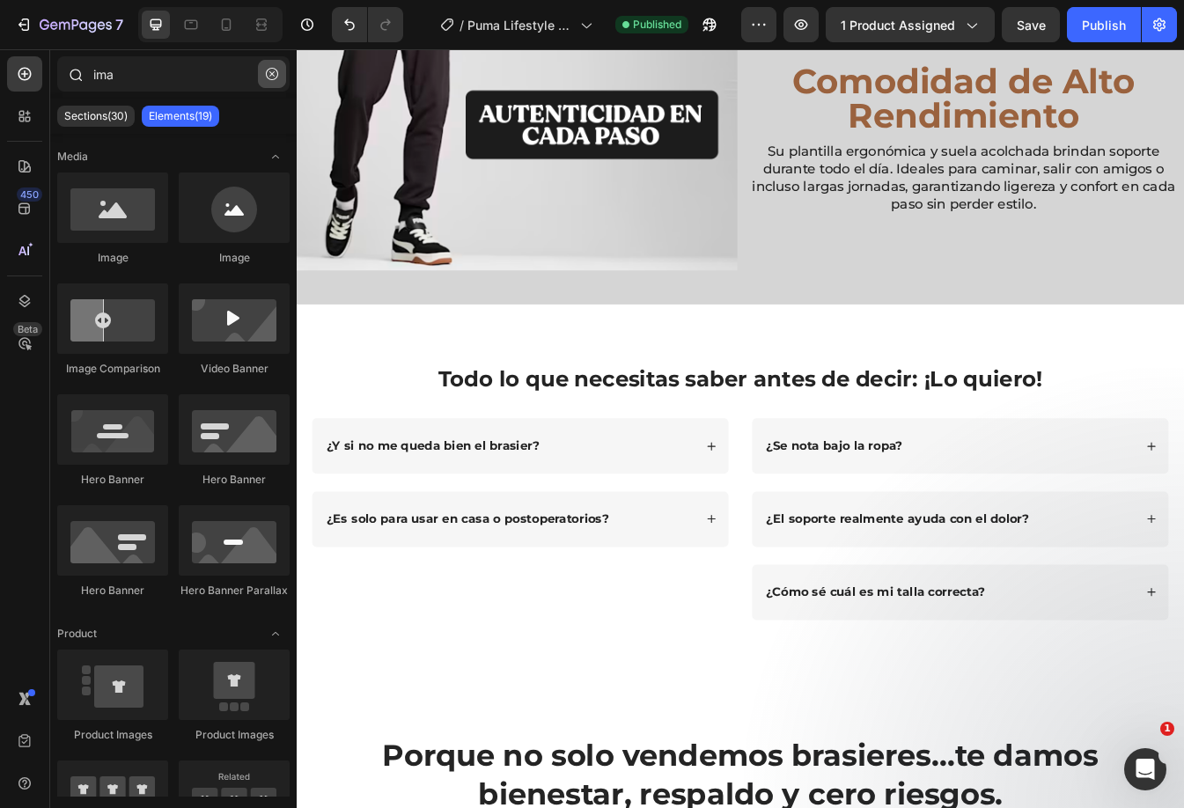
click at [275, 70] on icon "button" at bounding box center [272, 74] width 12 height 12
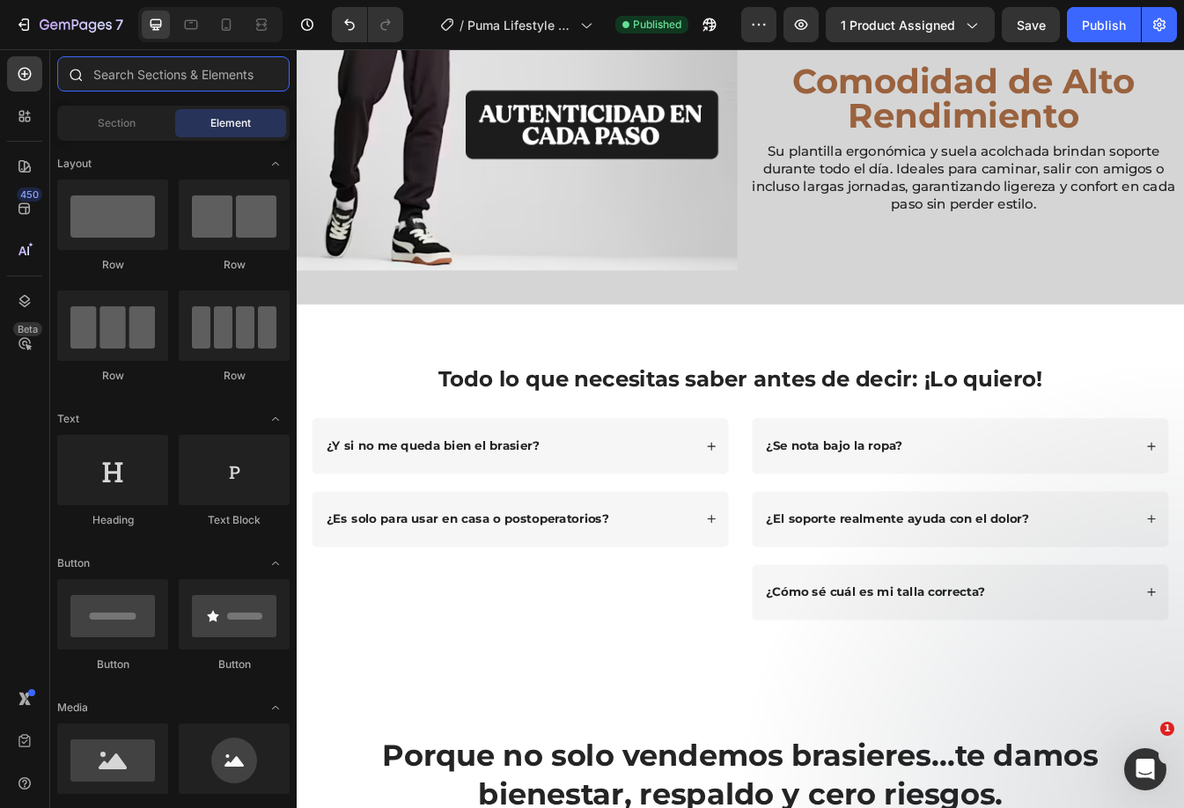
click at [216, 79] on input "text" at bounding box center [173, 73] width 232 height 35
click at [113, 121] on span "Section" at bounding box center [117, 123] width 38 height 16
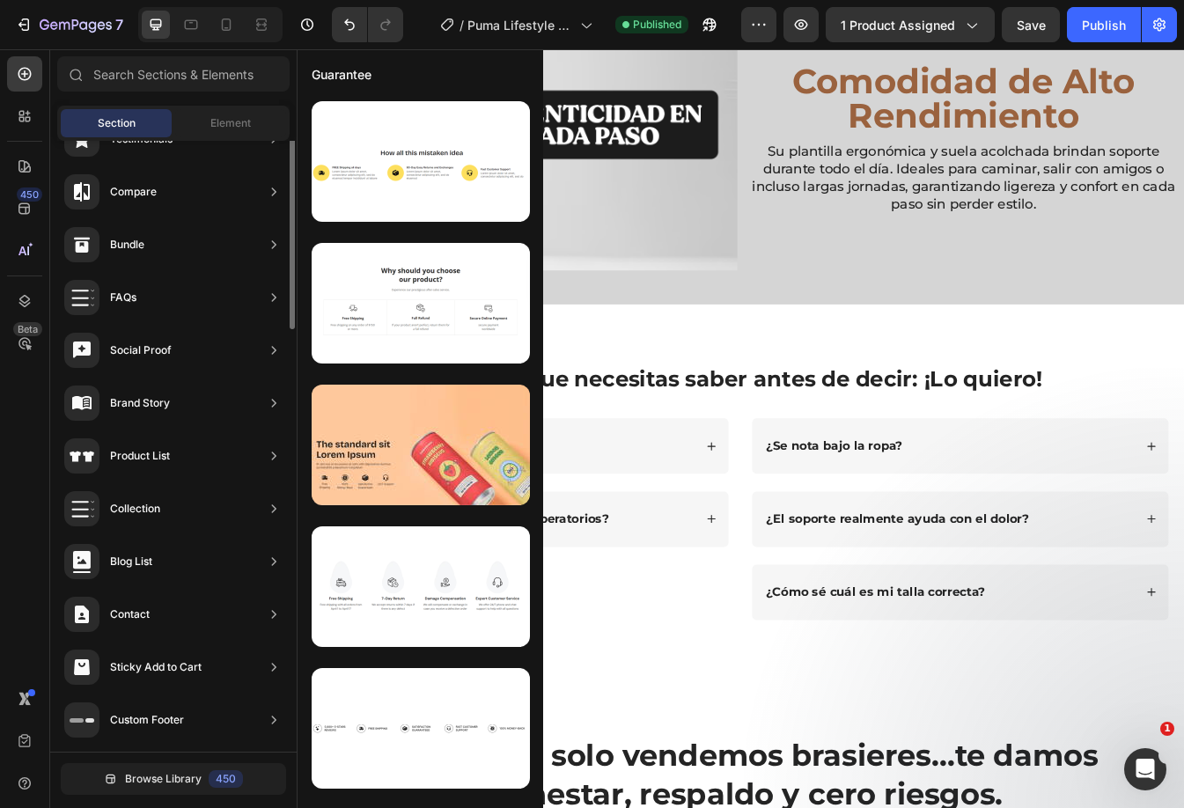
scroll to position [0, 0]
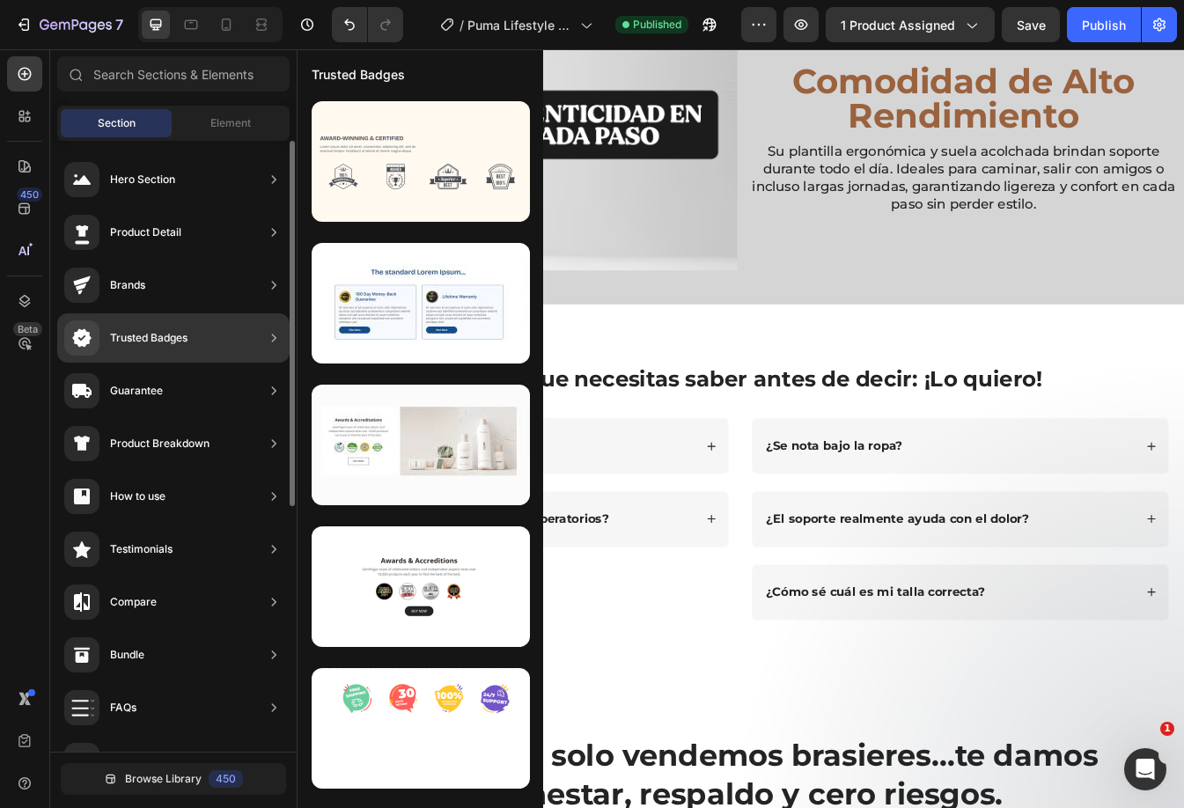
click at [172, 318] on div "Trusted Badges" at bounding box center [173, 337] width 232 height 49
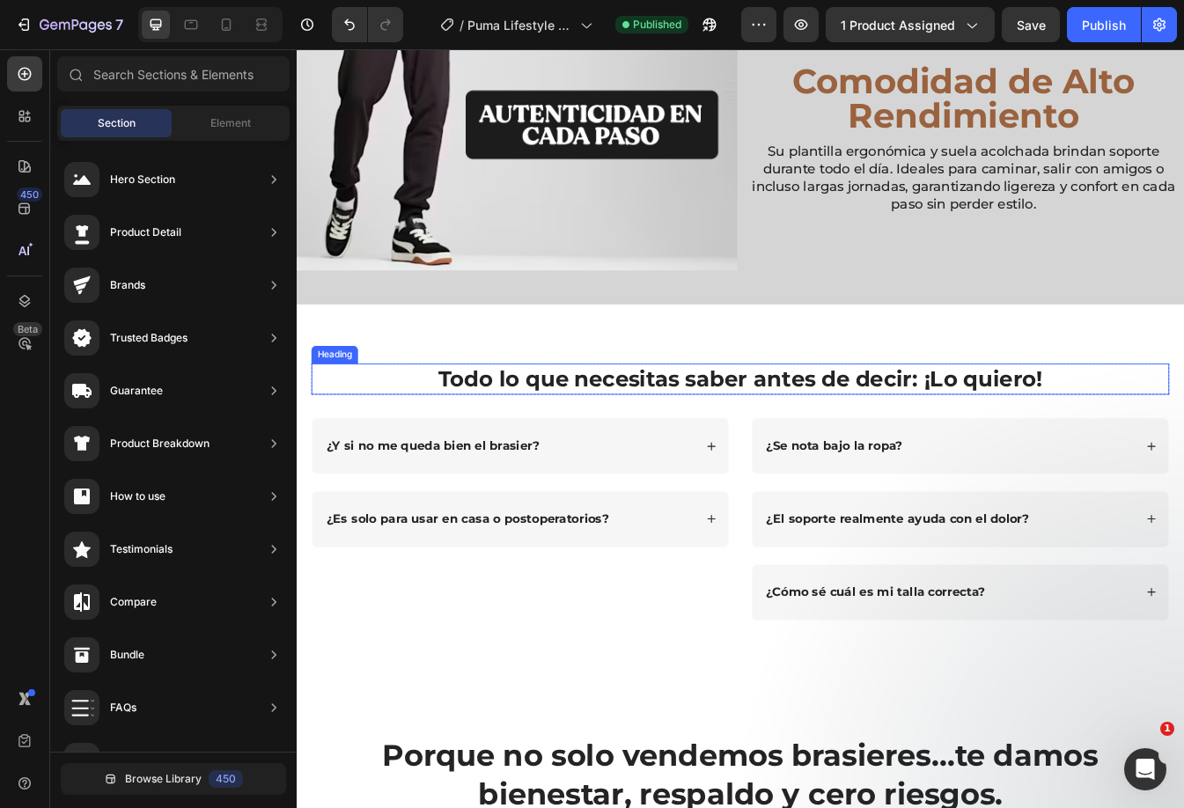
scroll to position [2376, 0]
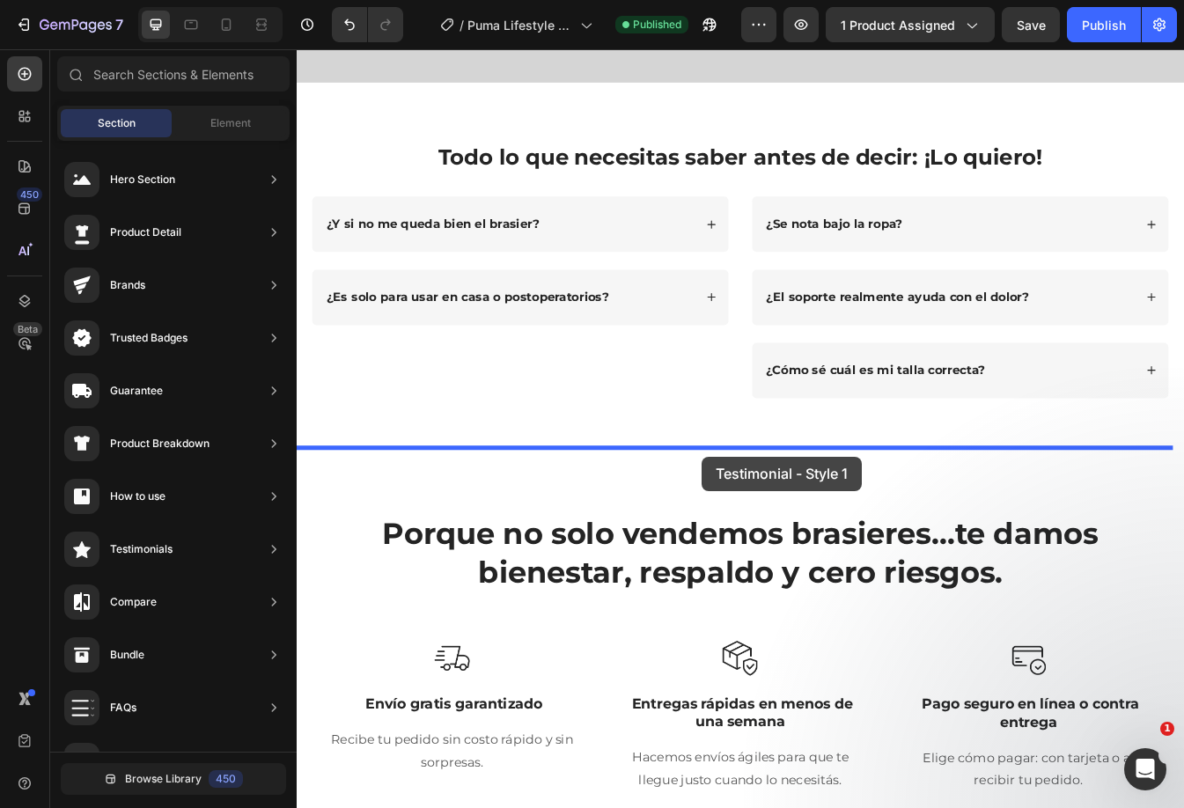
drag, startPoint x: 744, startPoint y: 202, endPoint x: 779, endPoint y: 534, distance: 333.6
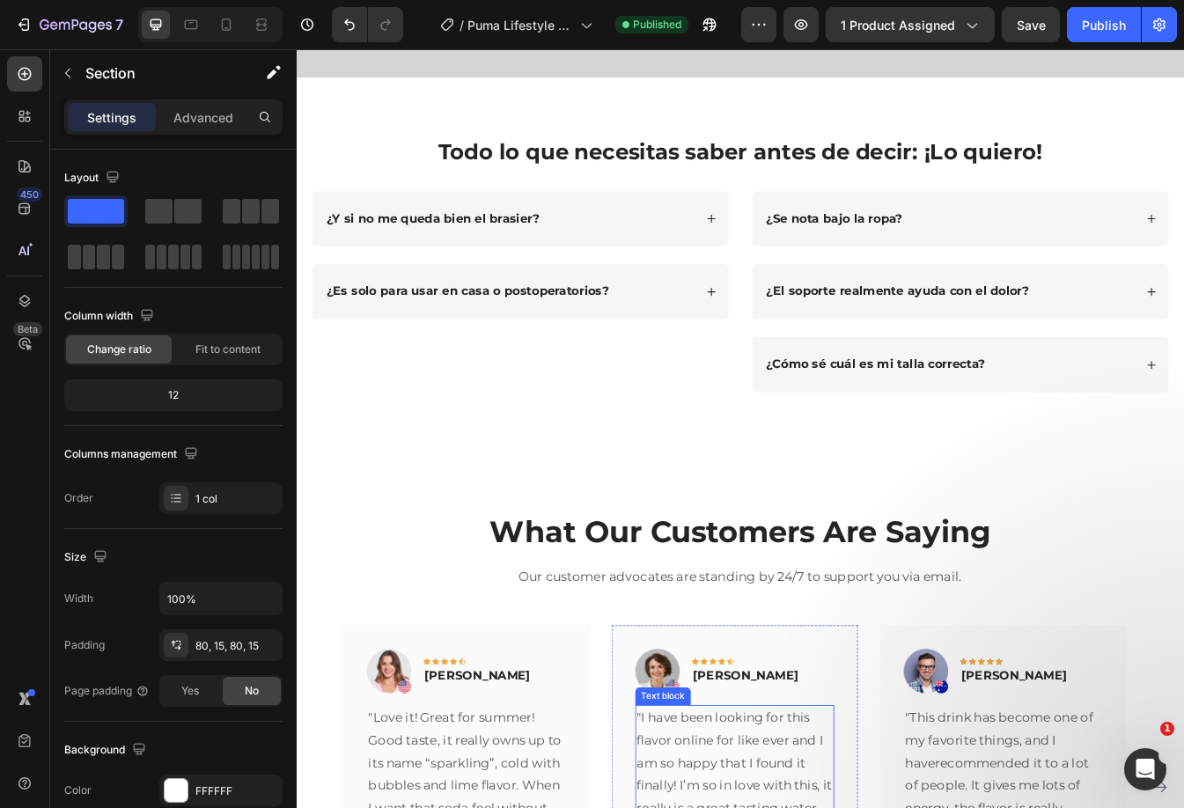
scroll to position [2793, 0]
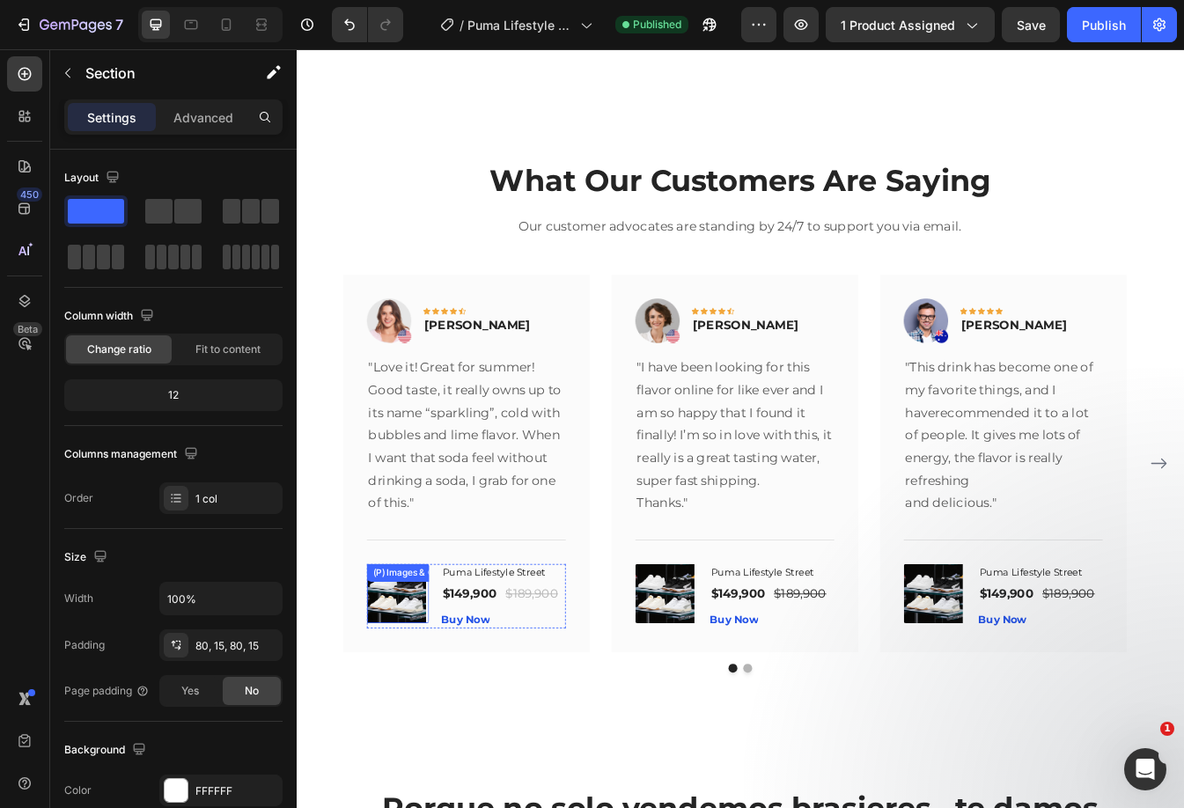
click at [426, 704] on img at bounding box center [415, 697] width 70 height 70
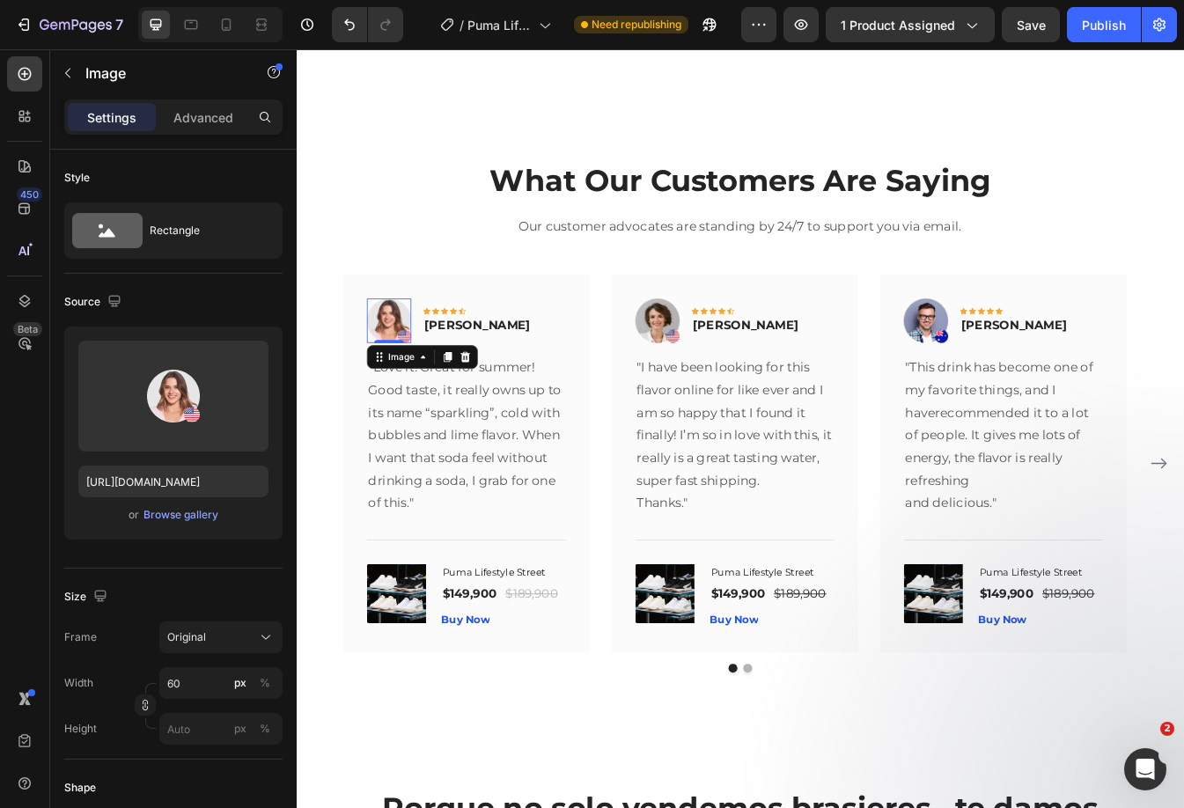
click at [424, 369] on img at bounding box center [406, 372] width 53 height 53
click at [498, 421] on icon at bounding box center [497, 415] width 11 height 12
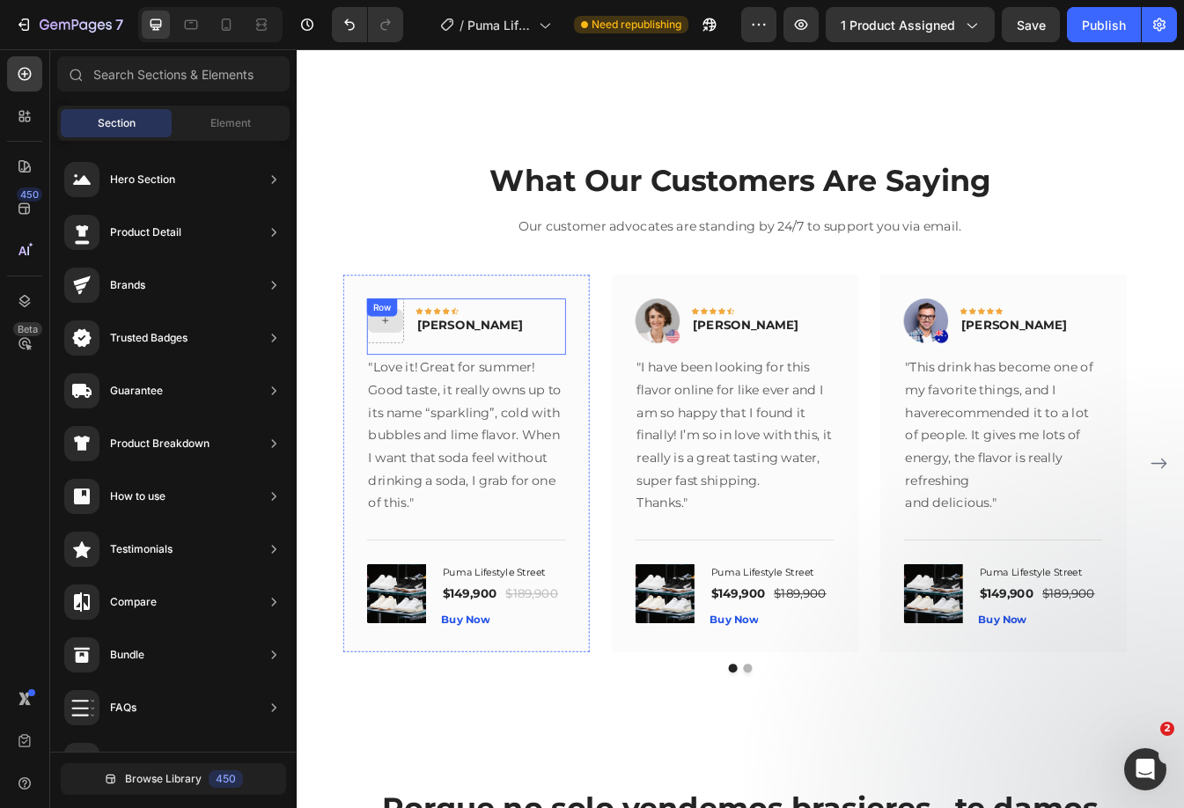
click at [405, 374] on icon at bounding box center [402, 371] width 14 height 15
click at [33, 106] on div at bounding box center [24, 116] width 35 height 35
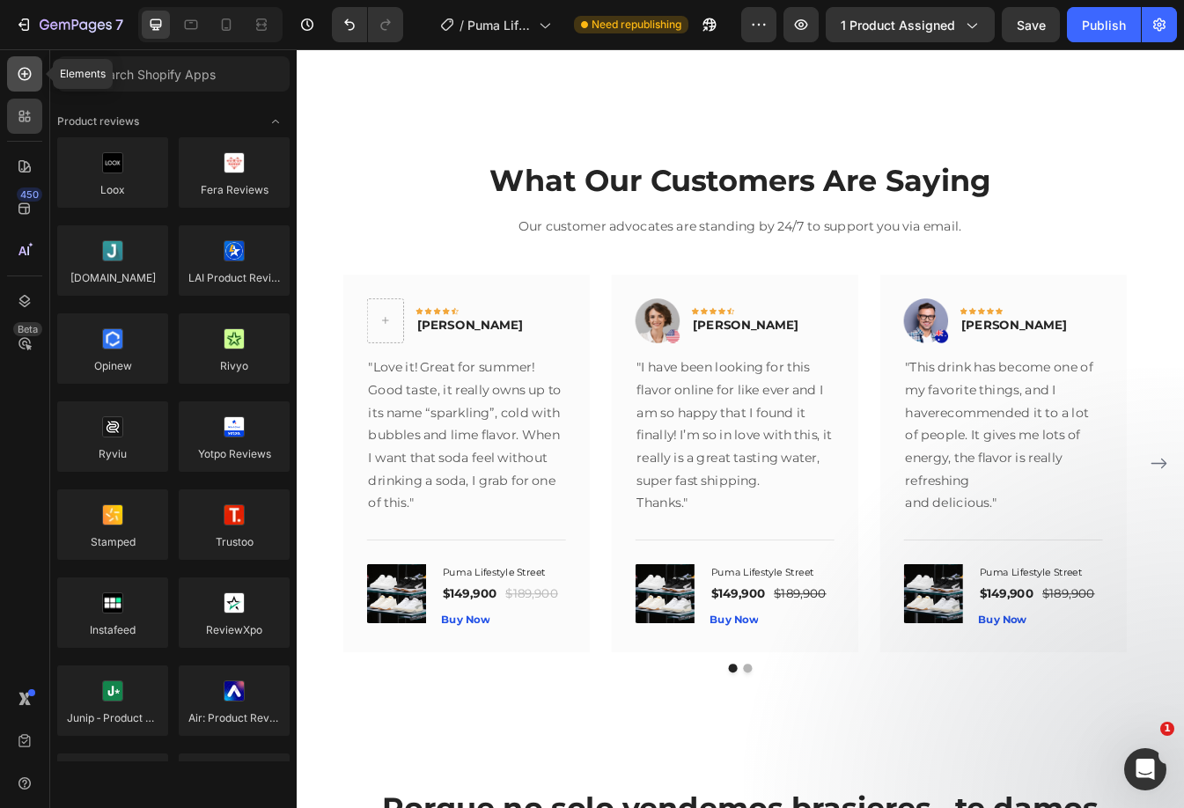
click at [24, 85] on div at bounding box center [24, 73] width 35 height 35
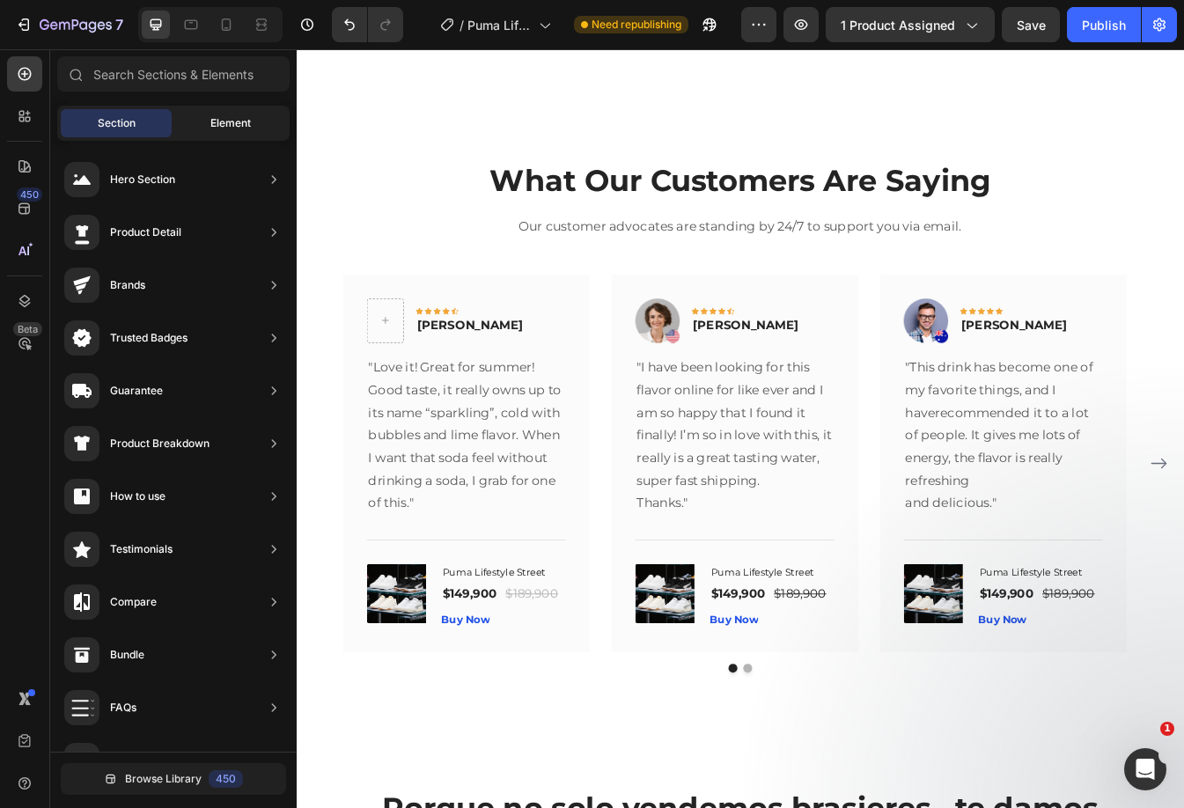
click at [220, 120] on span "Element" at bounding box center [230, 123] width 40 height 16
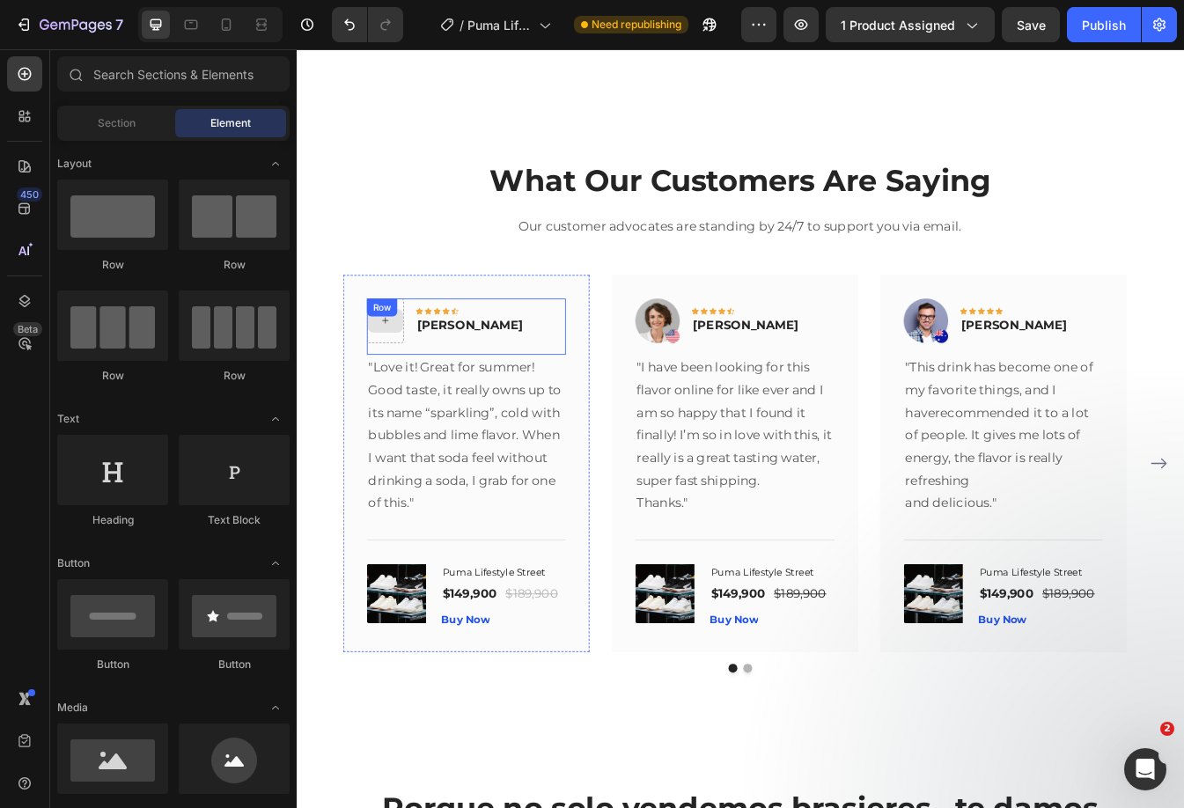
click at [410, 378] on div at bounding box center [402, 372] width 42 height 28
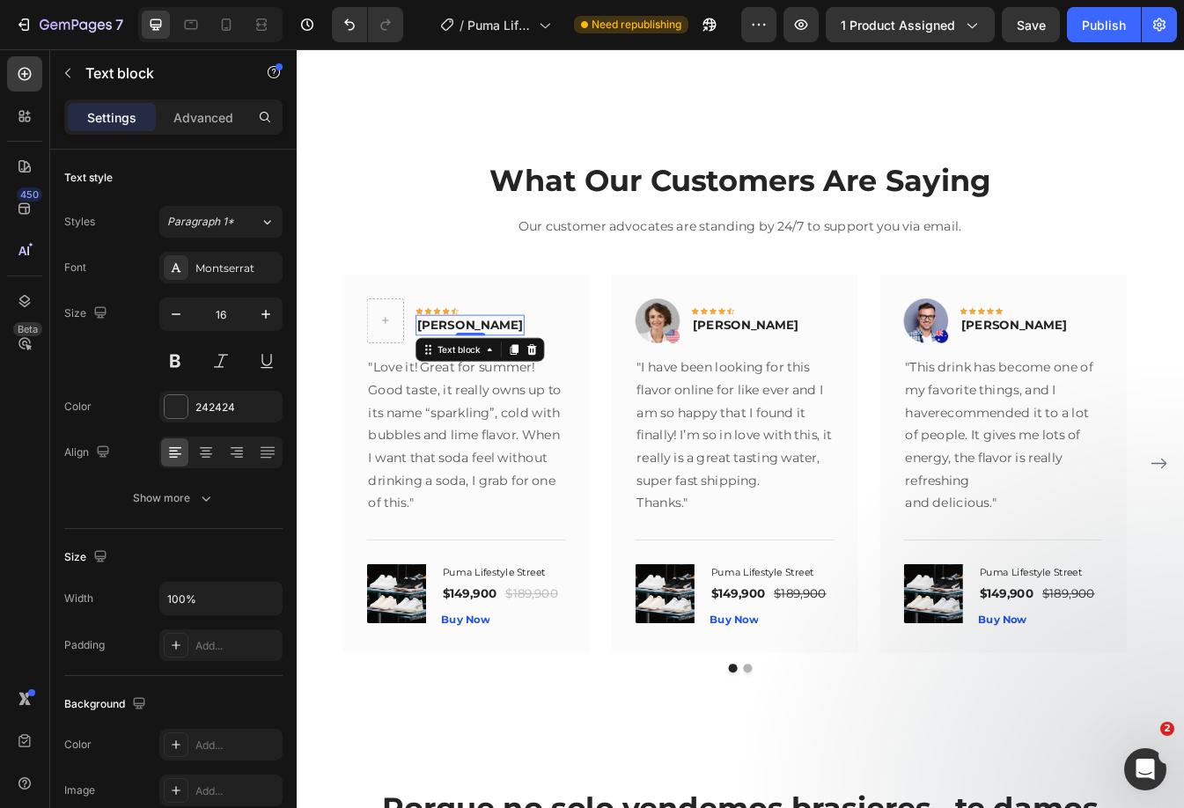
click at [450, 377] on p "Rita Carroll" at bounding box center [503, 377] width 126 height 21
click at [473, 407] on div "Text block" at bounding box center [489, 407] width 59 height 16
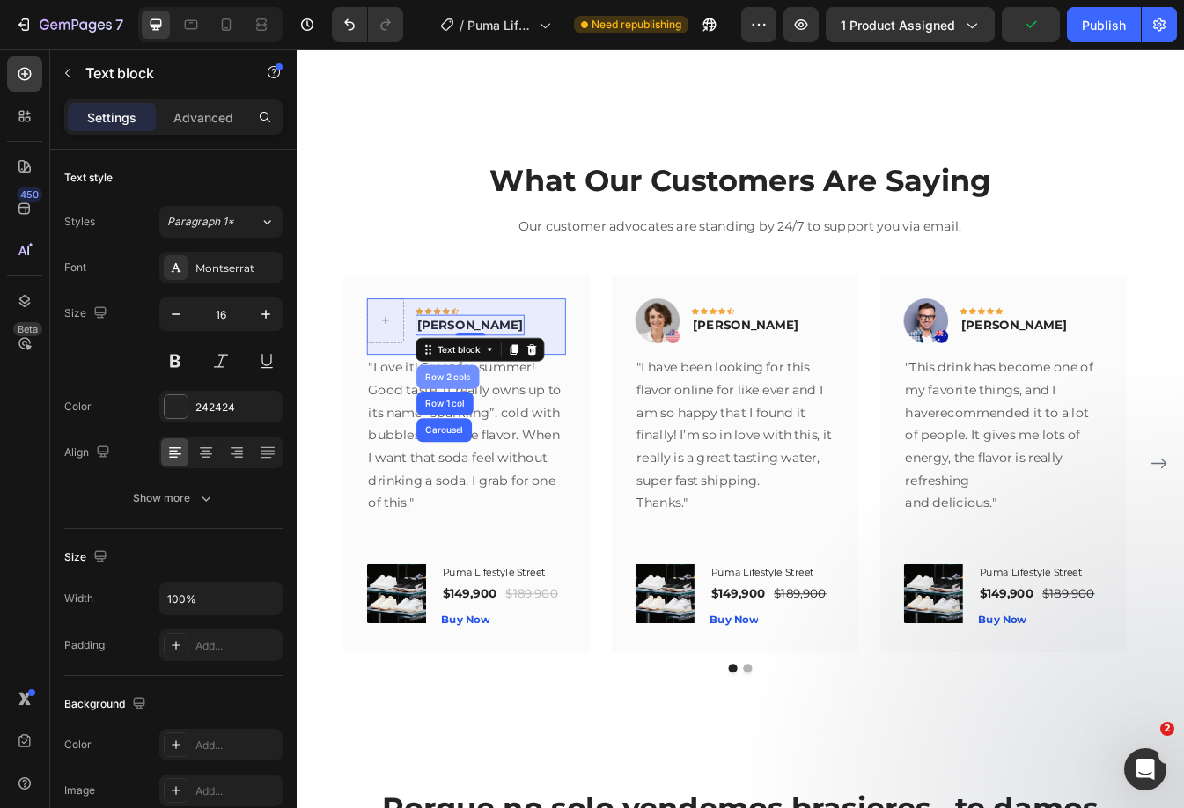
click at [458, 441] on div "Row 2 cols" at bounding box center [476, 439] width 61 height 11
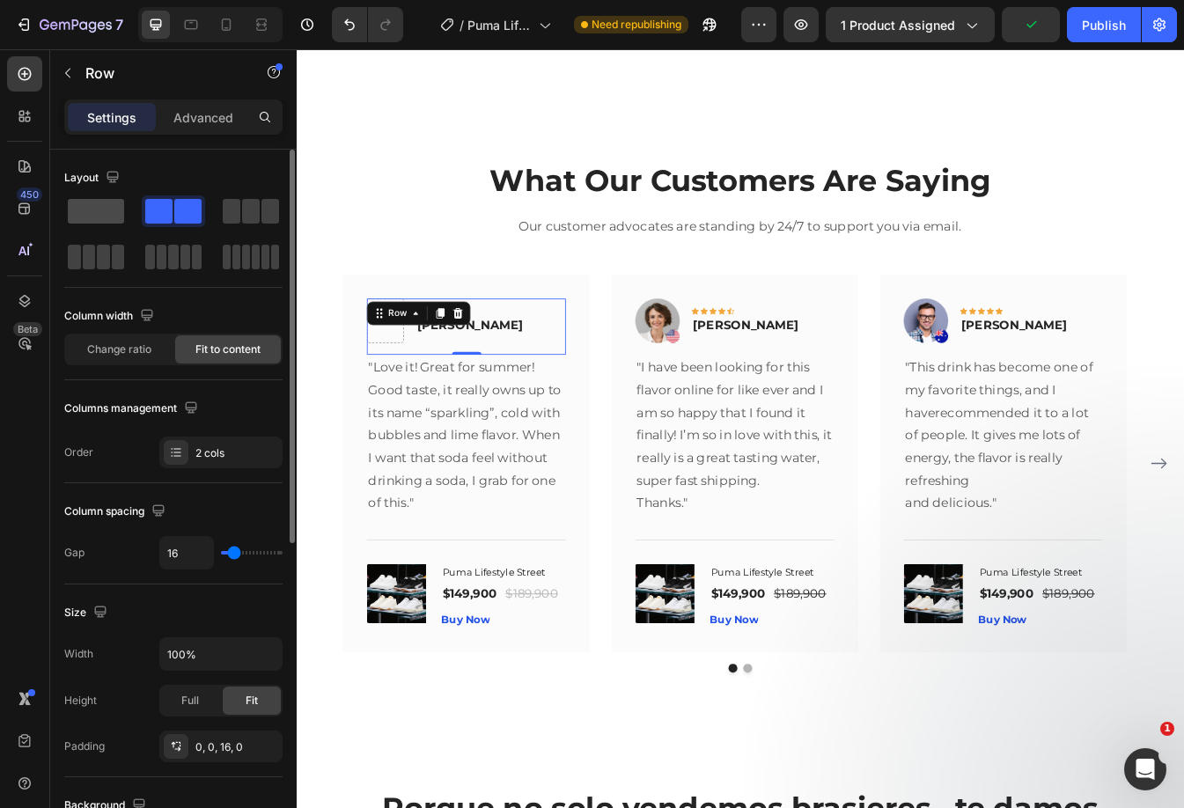
click at [97, 202] on span at bounding box center [96, 211] width 56 height 25
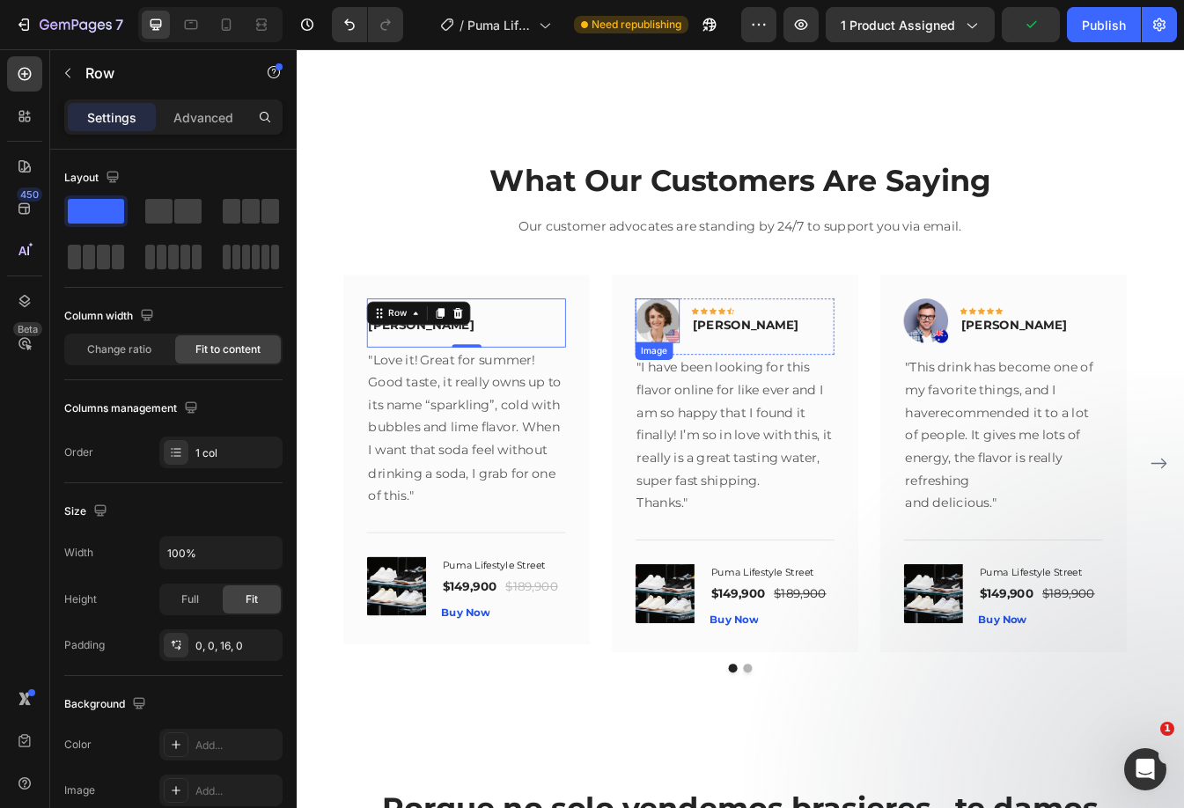
click at [660, 333] on div "Icon Icon Icon Icon Icon Row Rita Carroll Text block Row 0 "Love it! Great for …" at bounding box center [824, 543] width 945 height 450
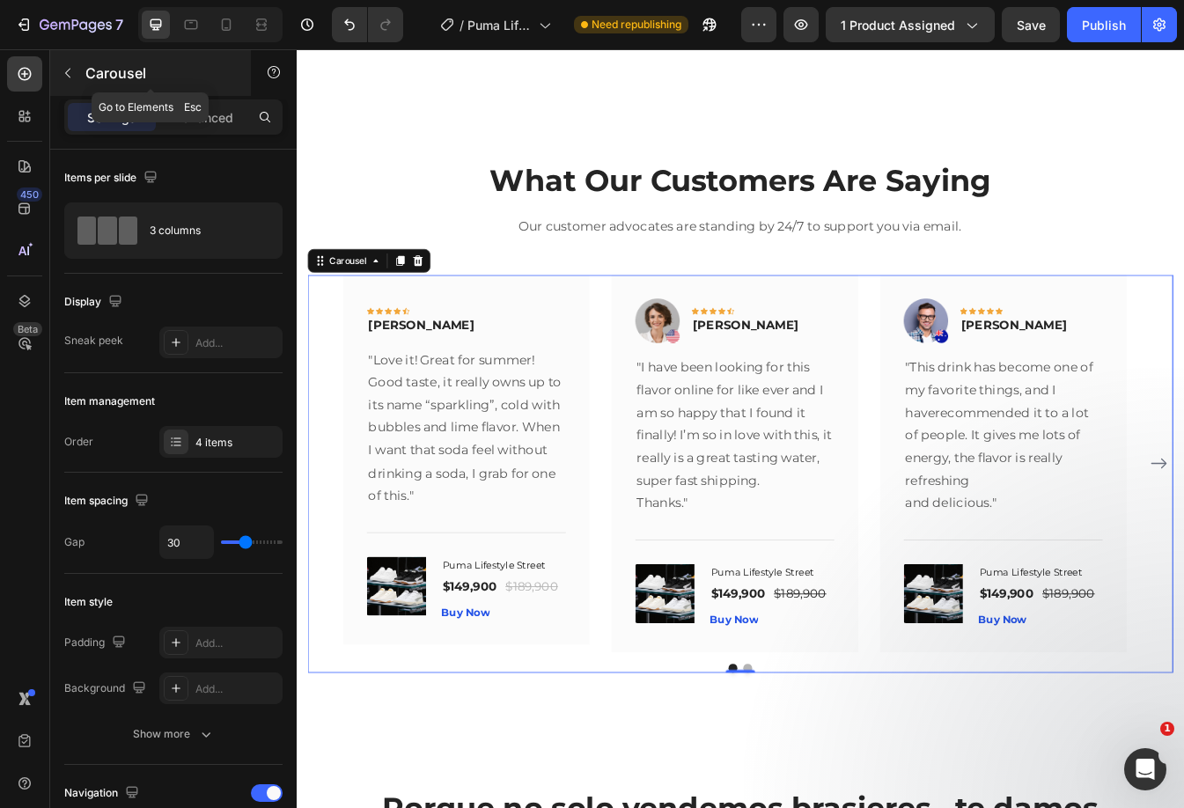
click at [70, 70] on icon "button" at bounding box center [68, 73] width 14 height 14
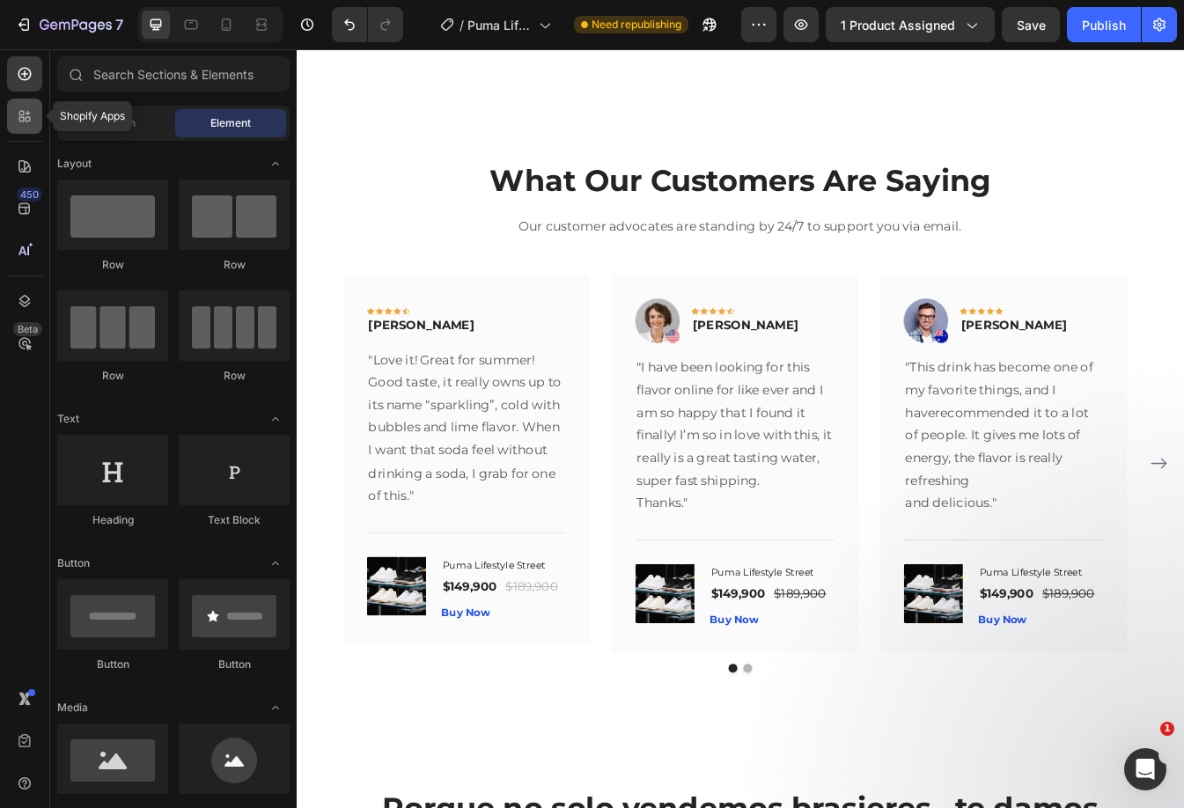
click at [24, 113] on icon at bounding box center [21, 113] width 5 height 5
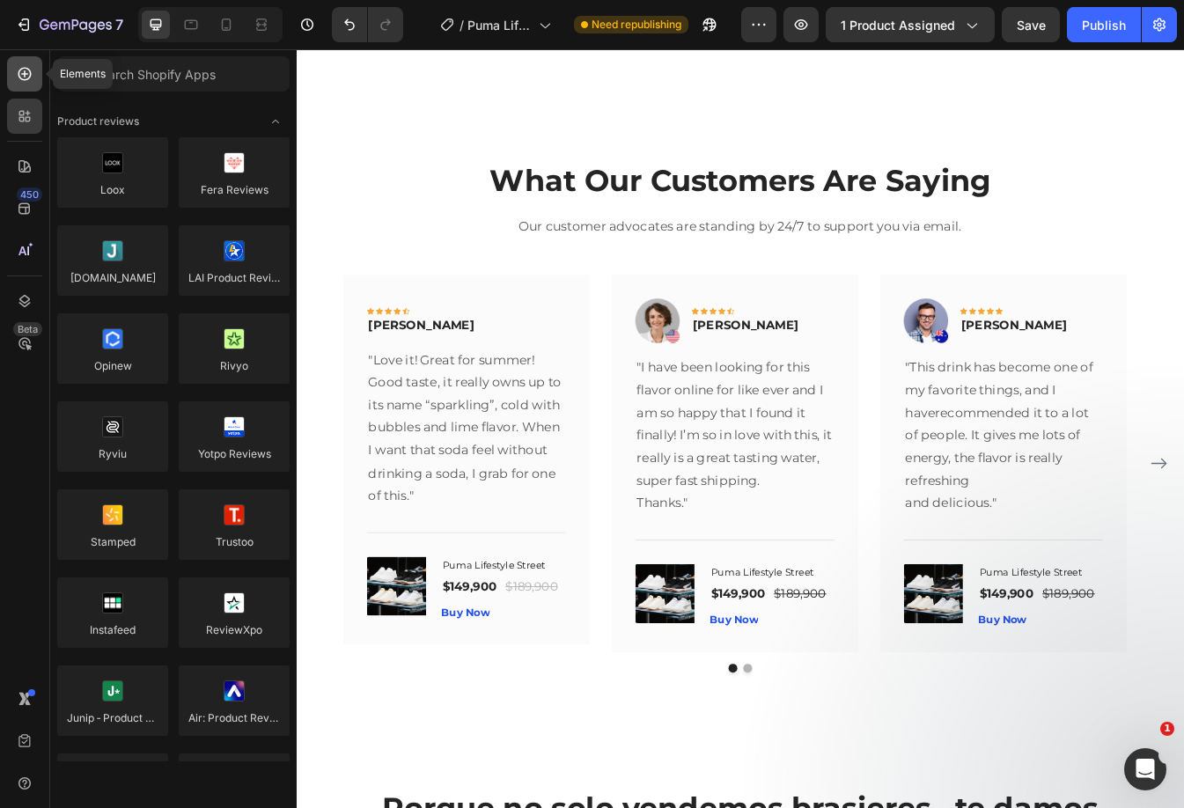
click at [32, 62] on div at bounding box center [24, 73] width 35 height 35
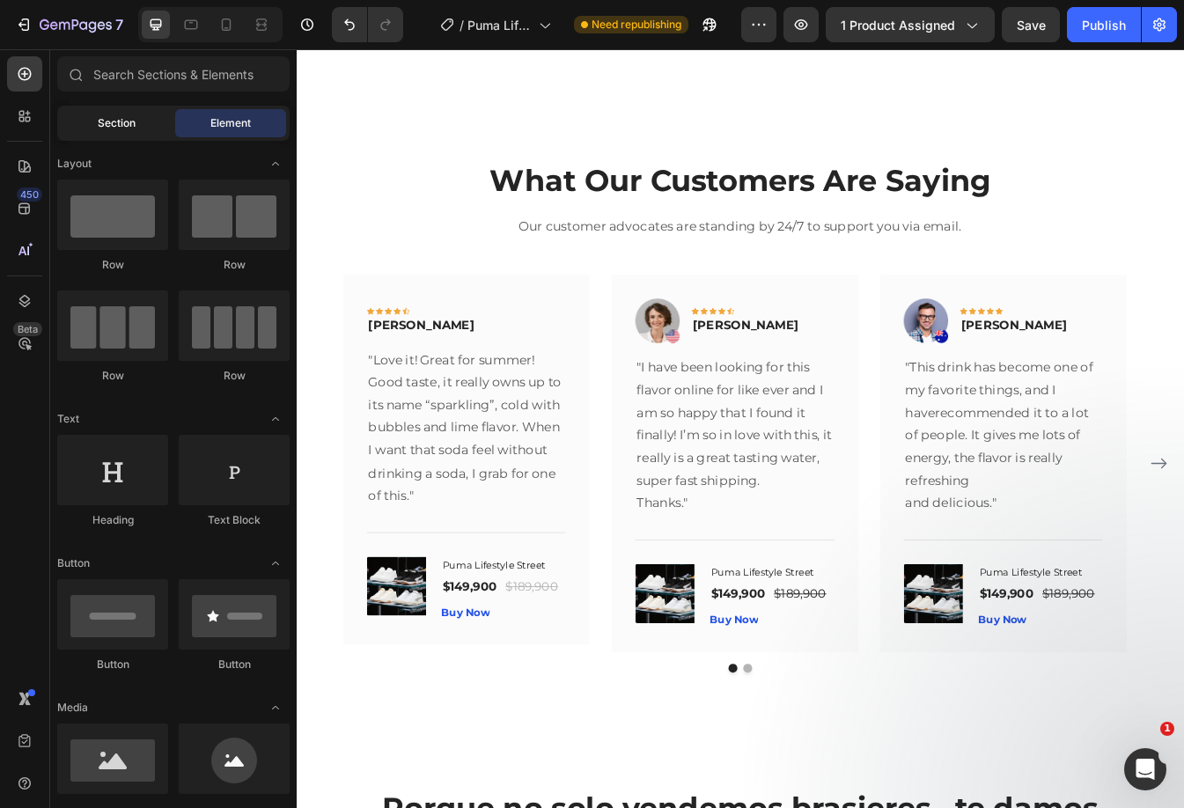
click at [106, 123] on span "Section" at bounding box center [117, 123] width 38 height 16
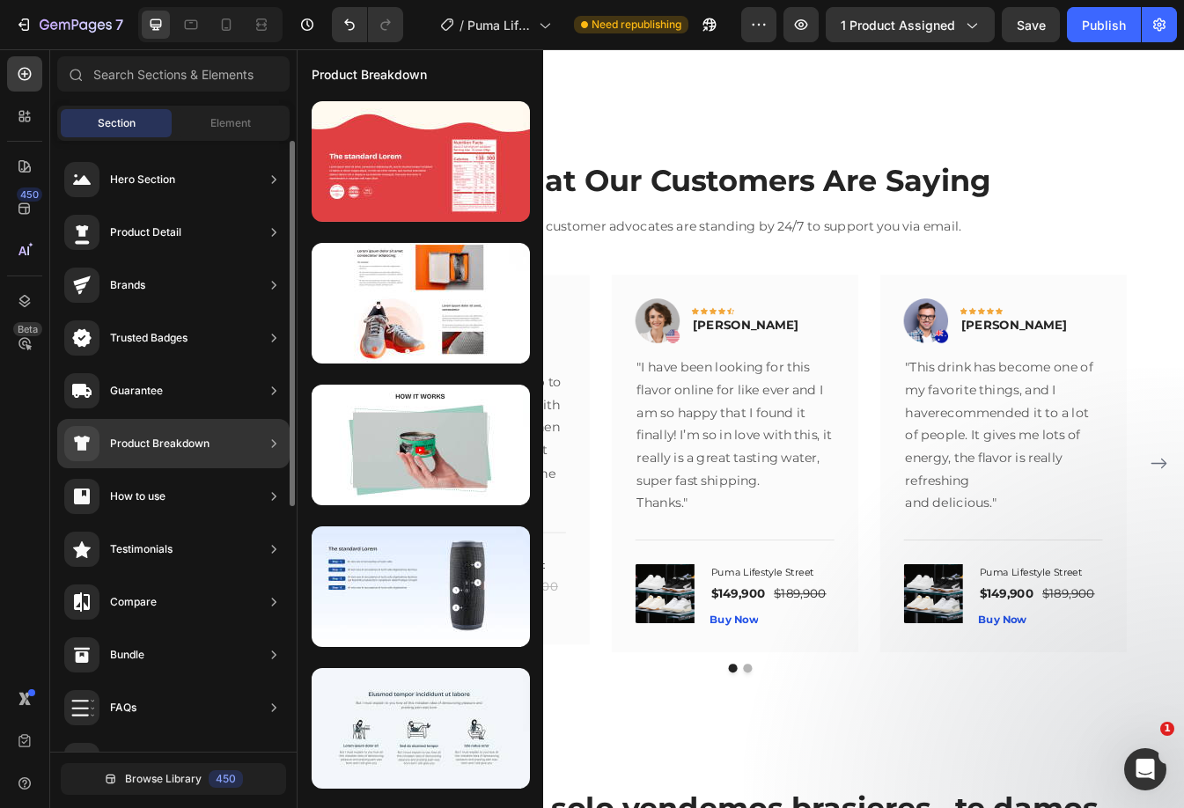
click at [271, 551] on icon at bounding box center [274, 549] width 18 height 18
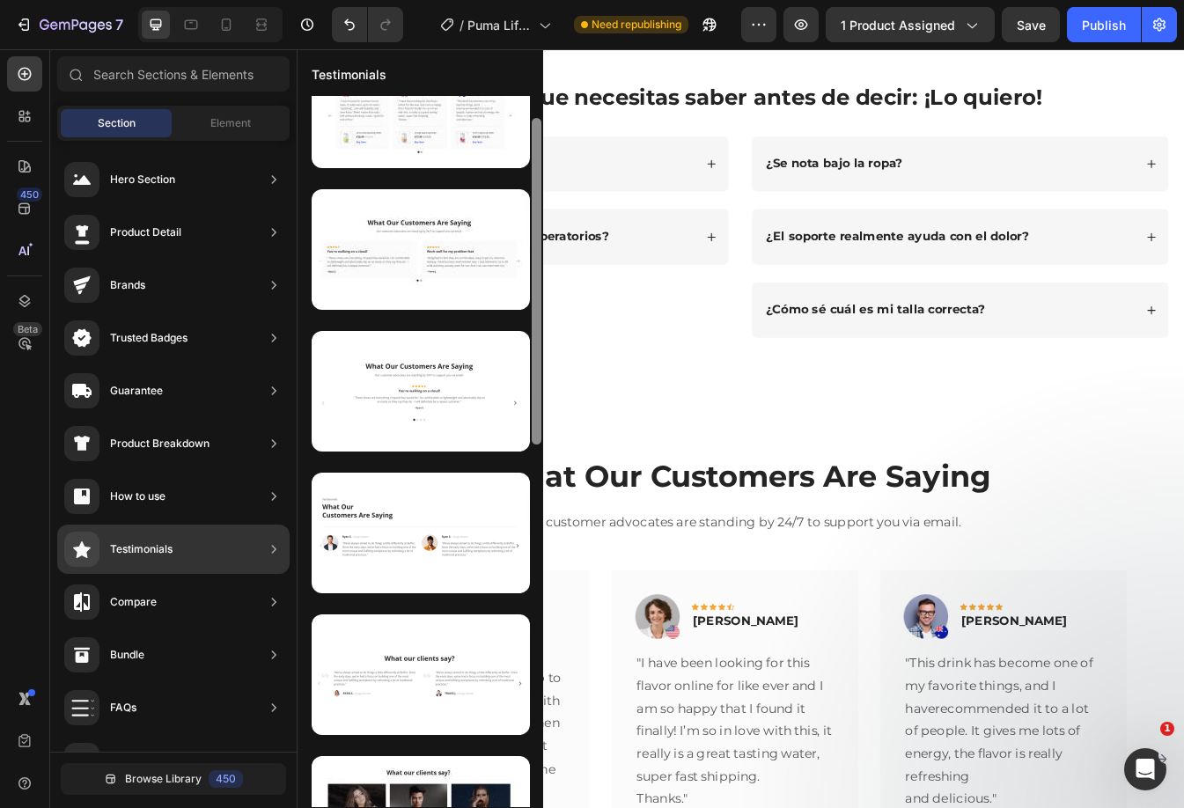
scroll to position [52, 0]
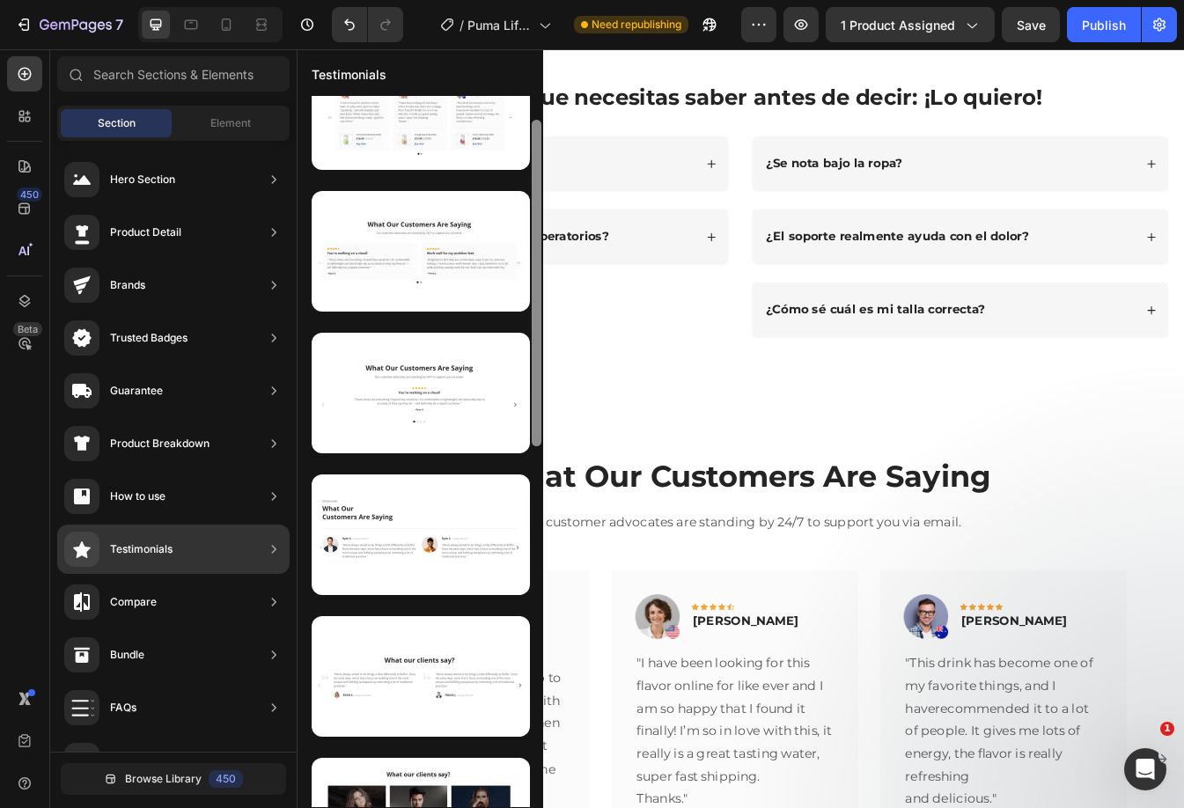
drag, startPoint x: 539, startPoint y: 187, endPoint x: 535, endPoint y: 210, distance: 24.0
click at [535, 210] on div at bounding box center [537, 283] width 10 height 326
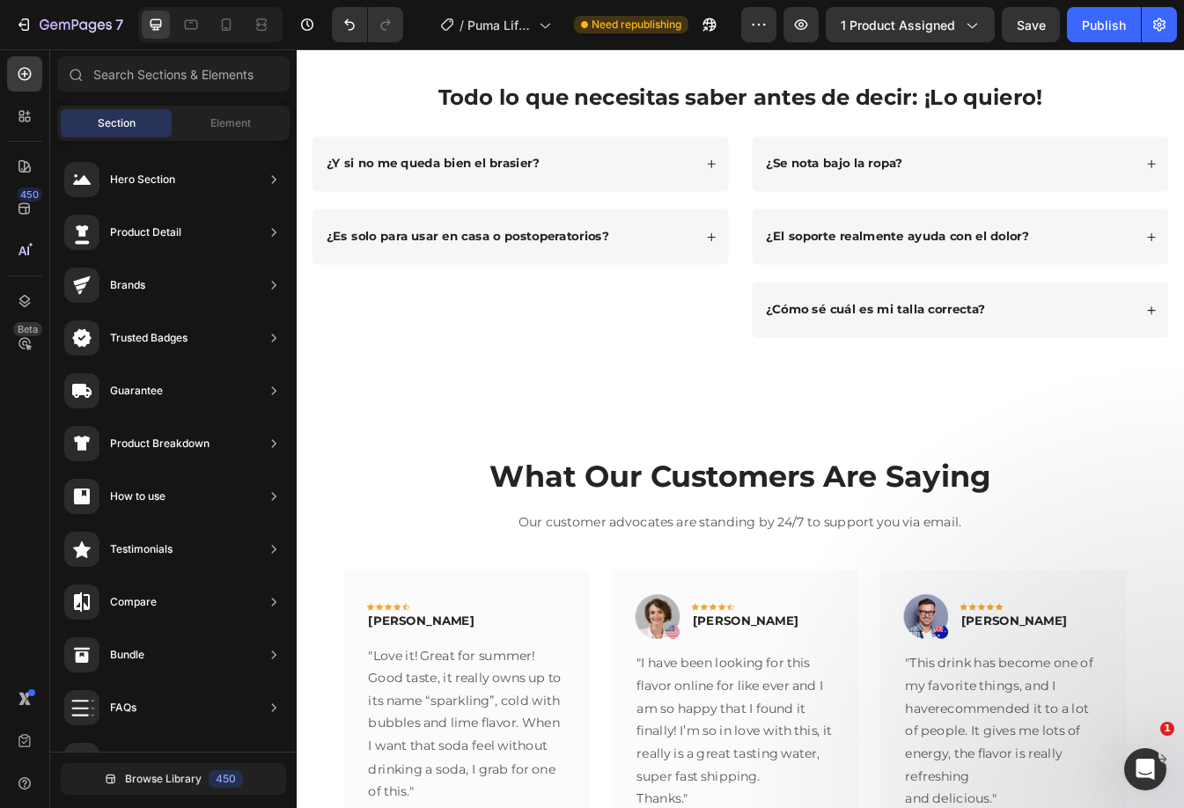
scroll to position [2705, 0]
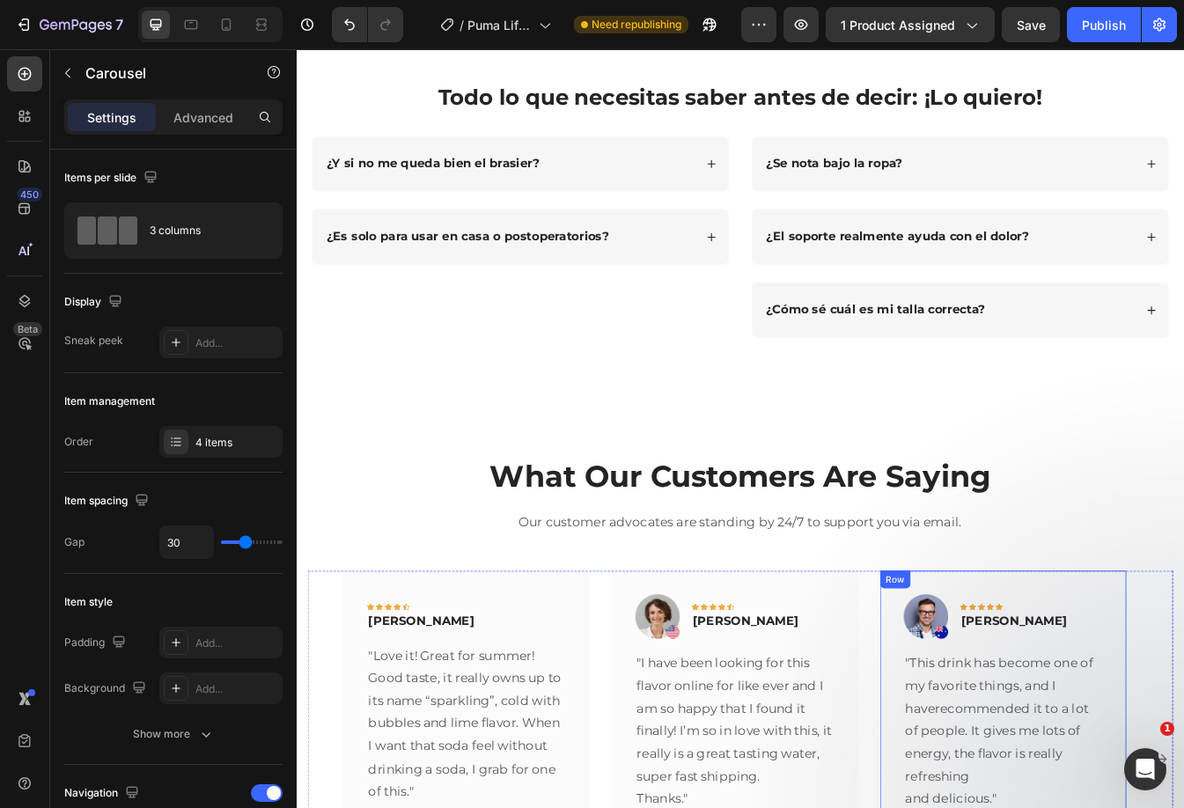
scroll to position [2353, 0]
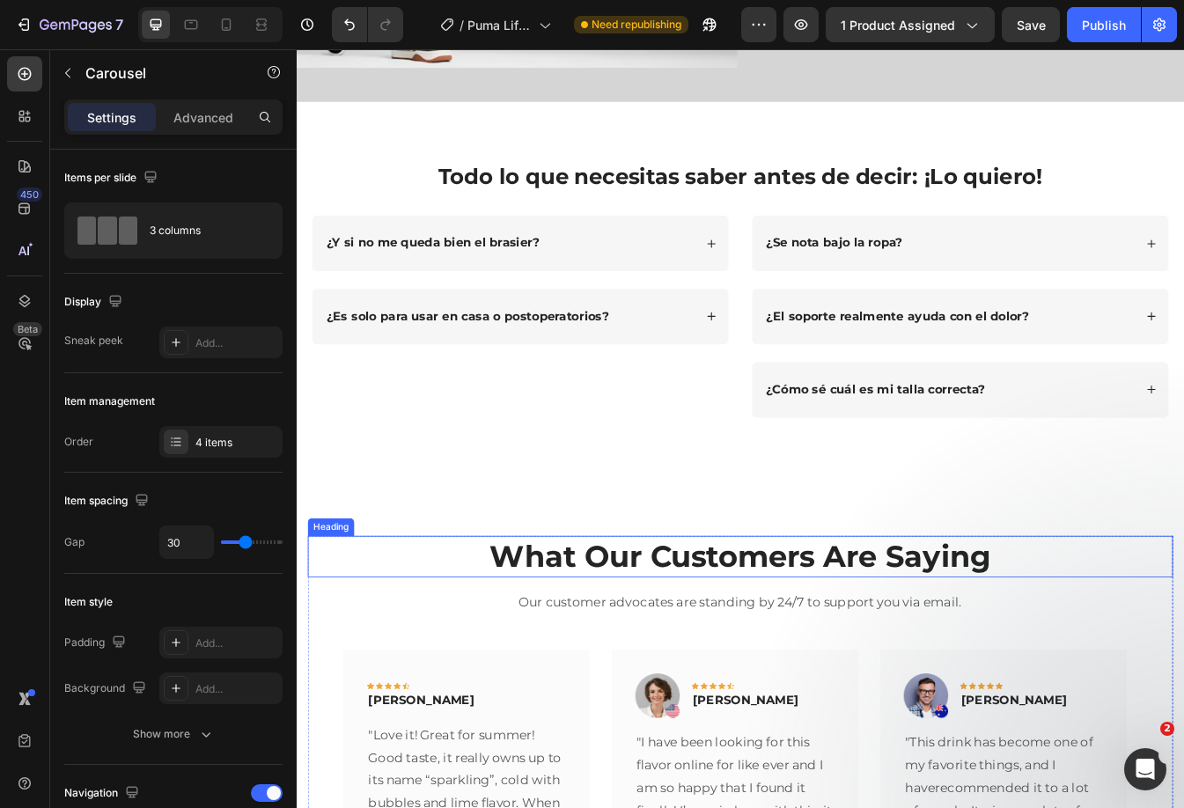
click at [464, 642] on p "What Our Customers Are Saying" at bounding box center [825, 653] width 1026 height 46
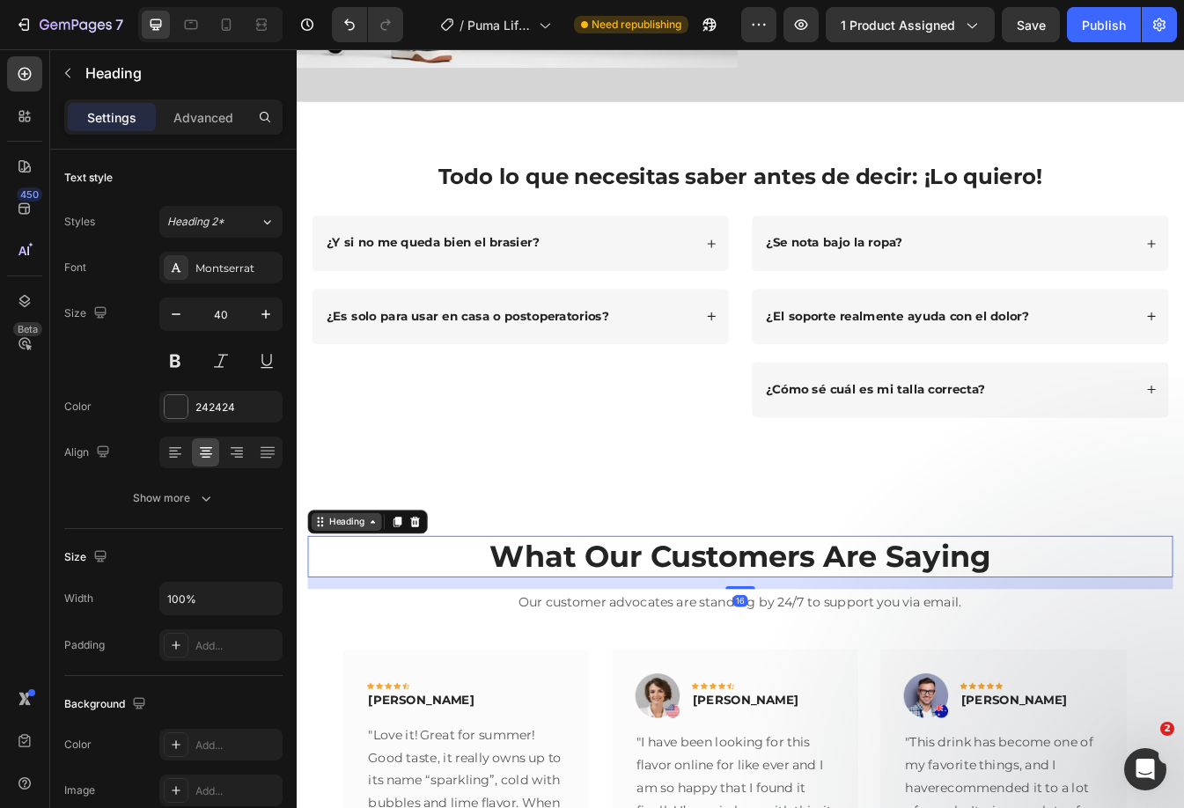
click at [386, 605] on icon at bounding box center [387, 612] width 14 height 14
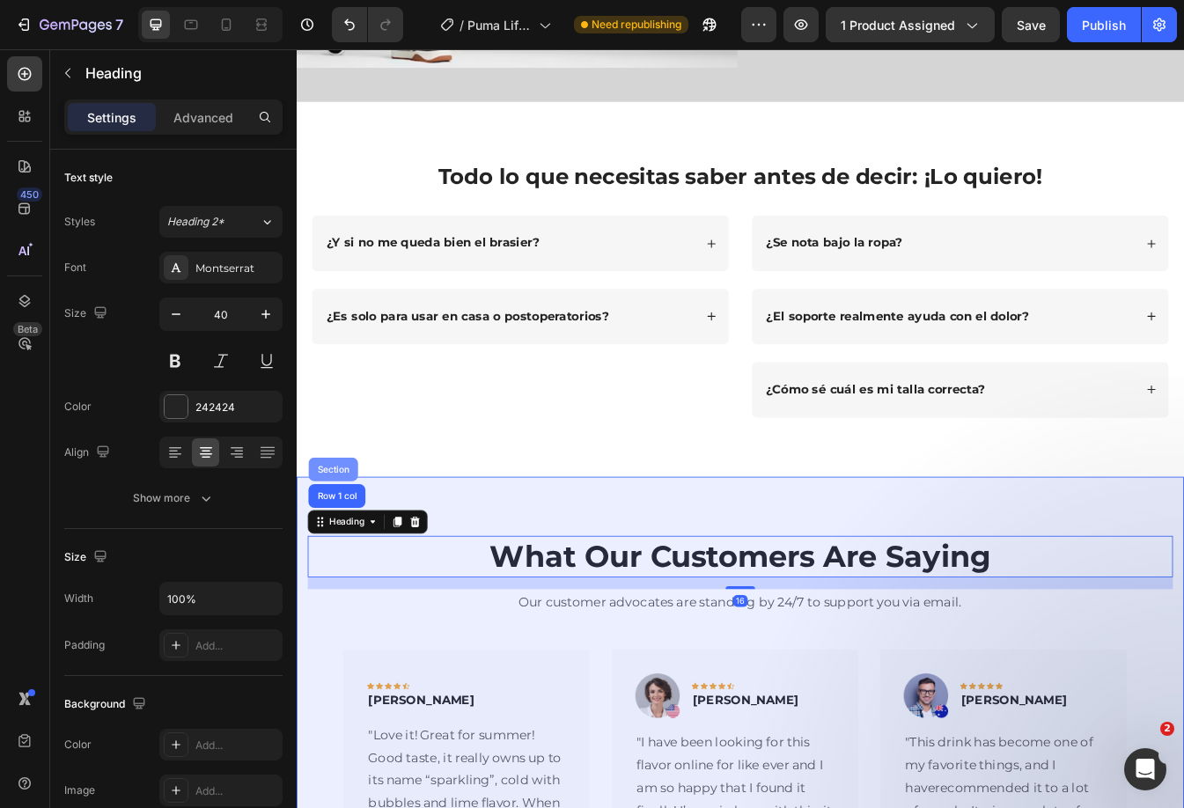
click at [337, 545] on div "Section" at bounding box center [340, 549] width 45 height 11
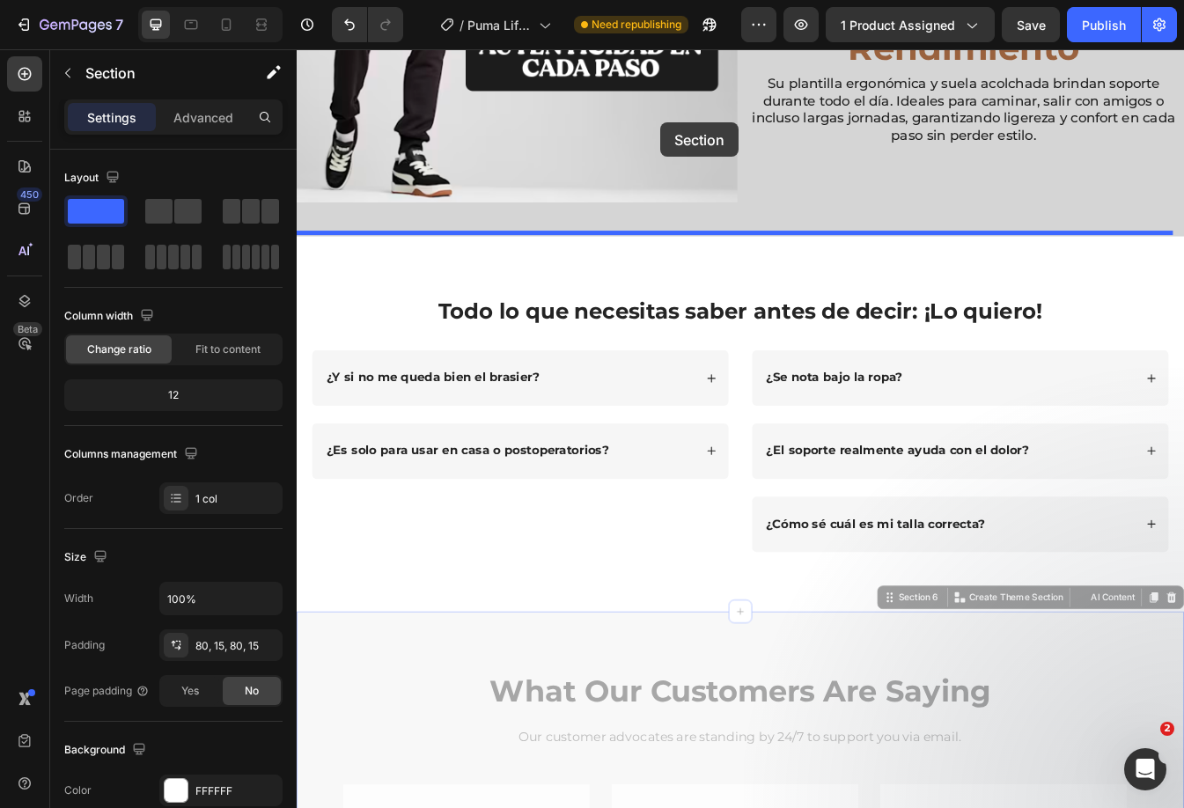
scroll to position [2160, 0]
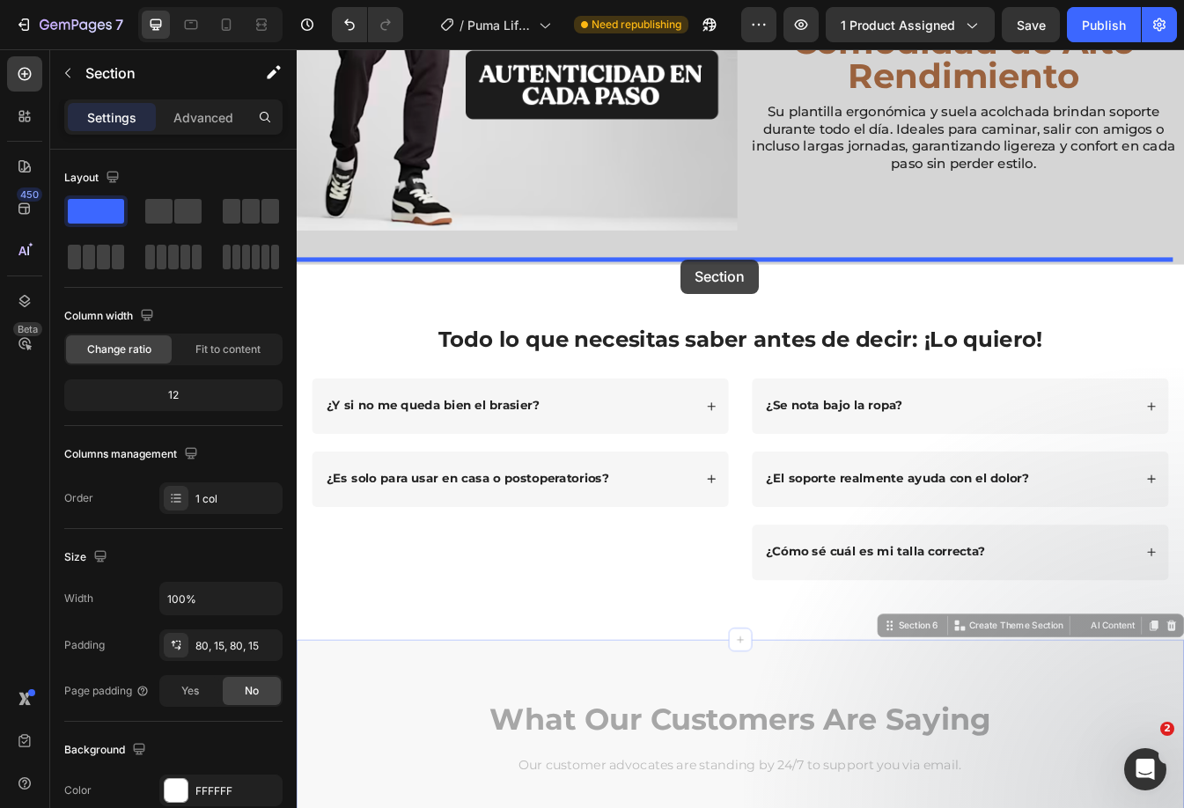
drag, startPoint x: 570, startPoint y: 585, endPoint x: 753, endPoint y: 299, distance: 339.6
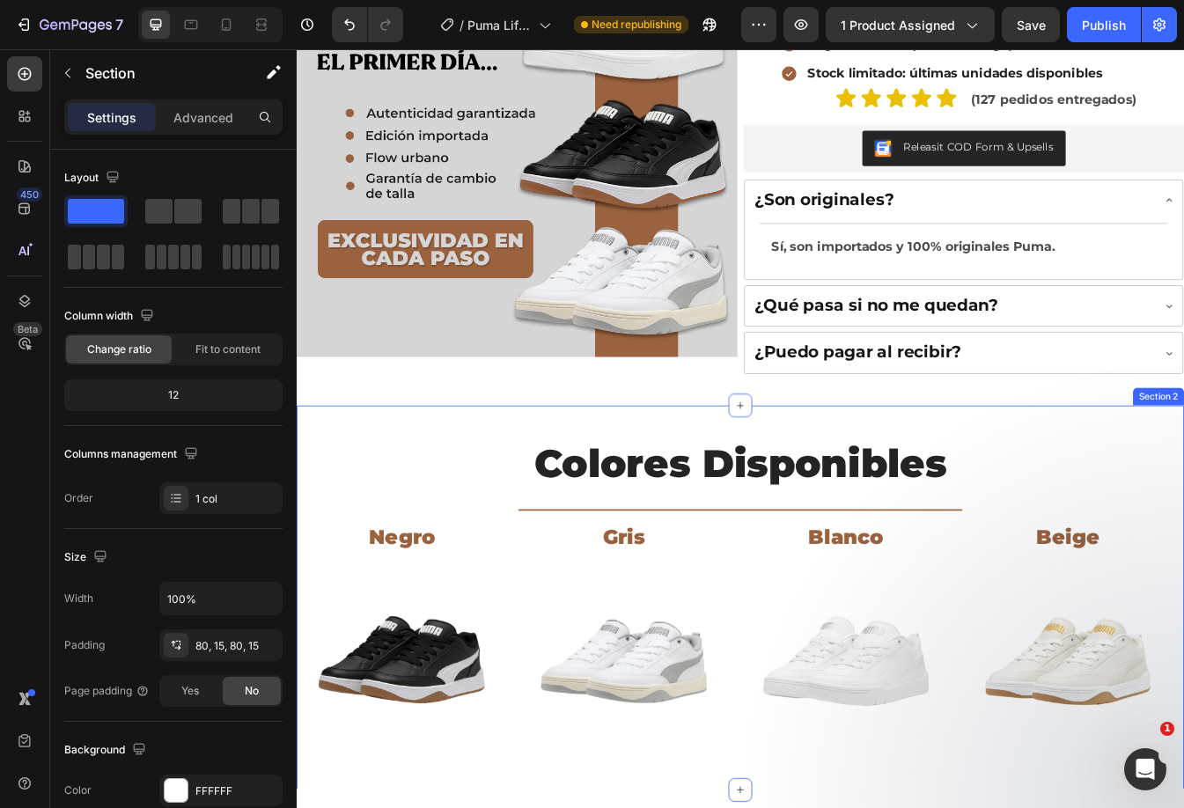
scroll to position [711, 0]
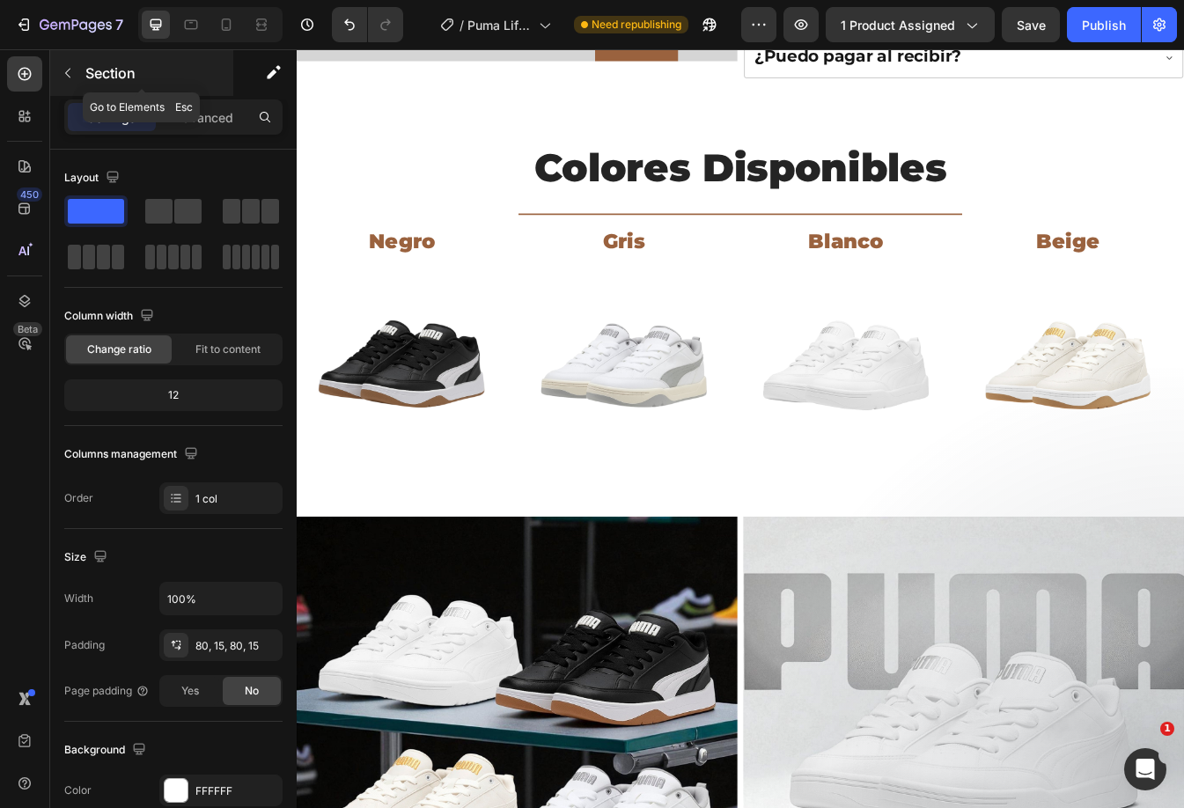
click at [71, 73] on icon "button" at bounding box center [68, 73] width 14 height 14
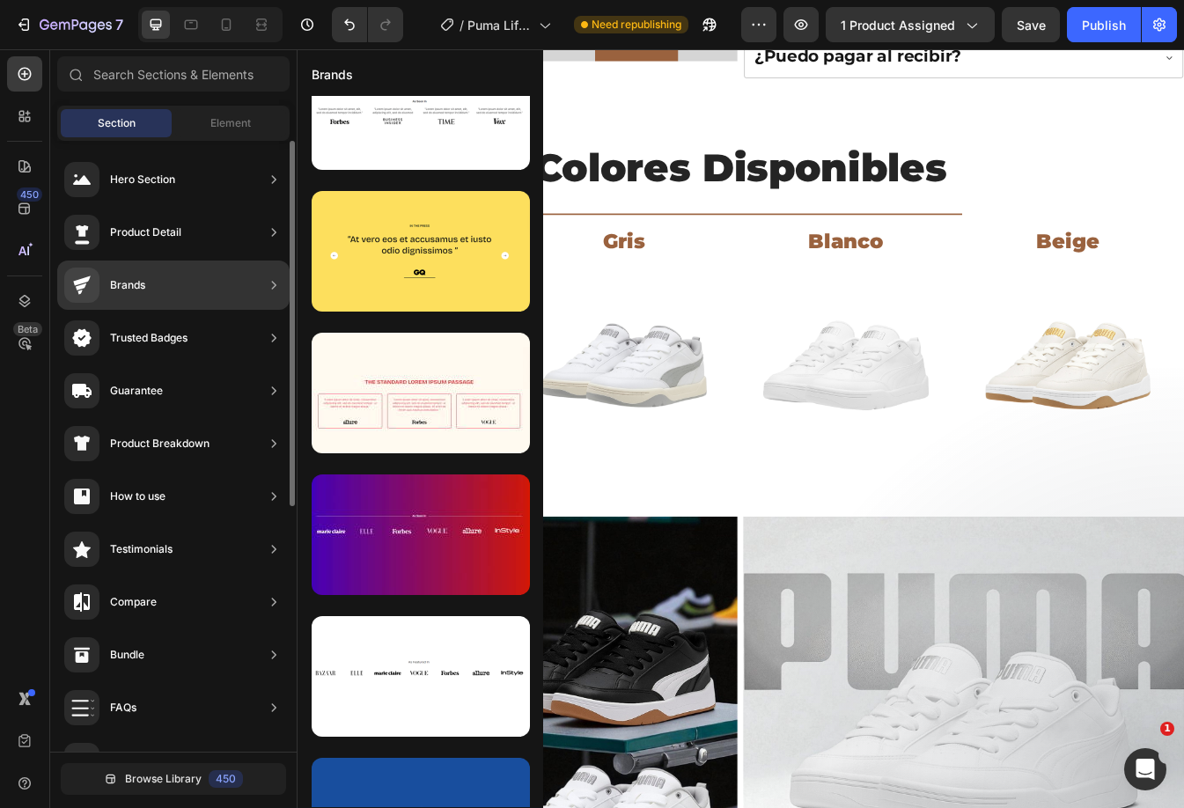
scroll to position [0, 0]
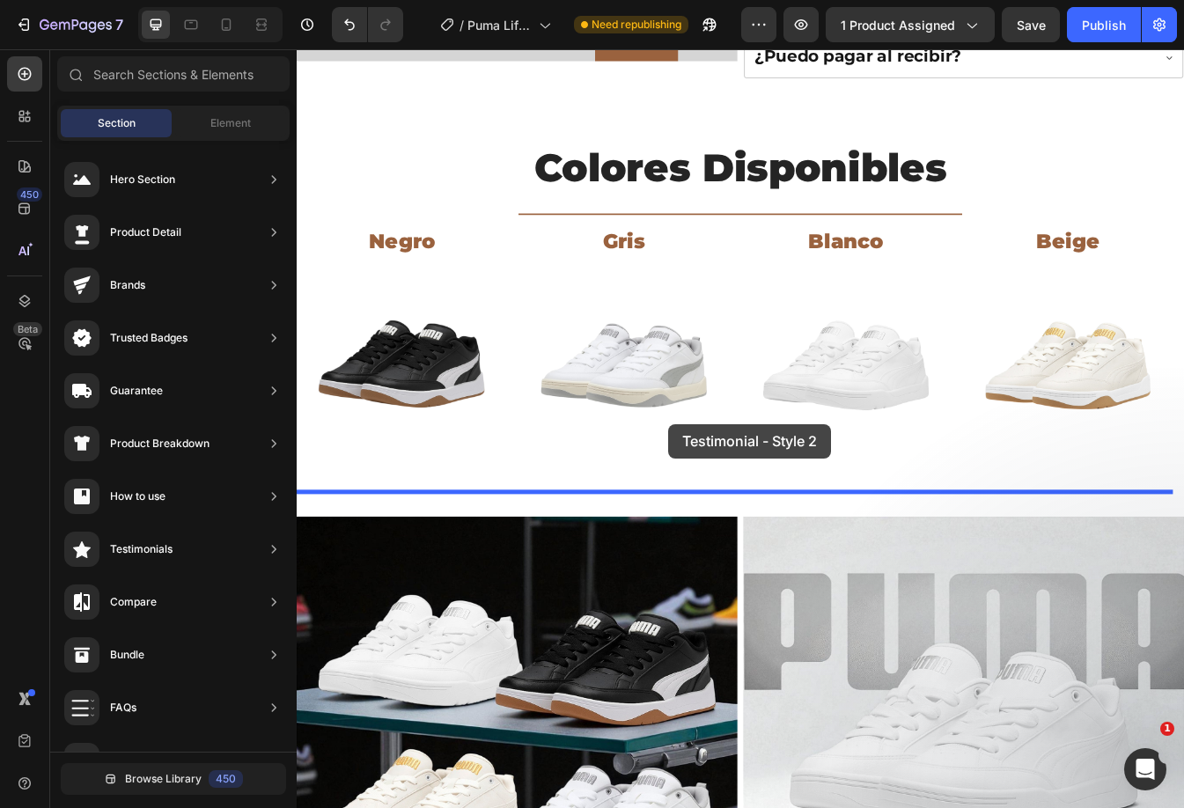
drag, startPoint x: 679, startPoint y: 370, endPoint x: 738, endPoint y: 495, distance: 139.0
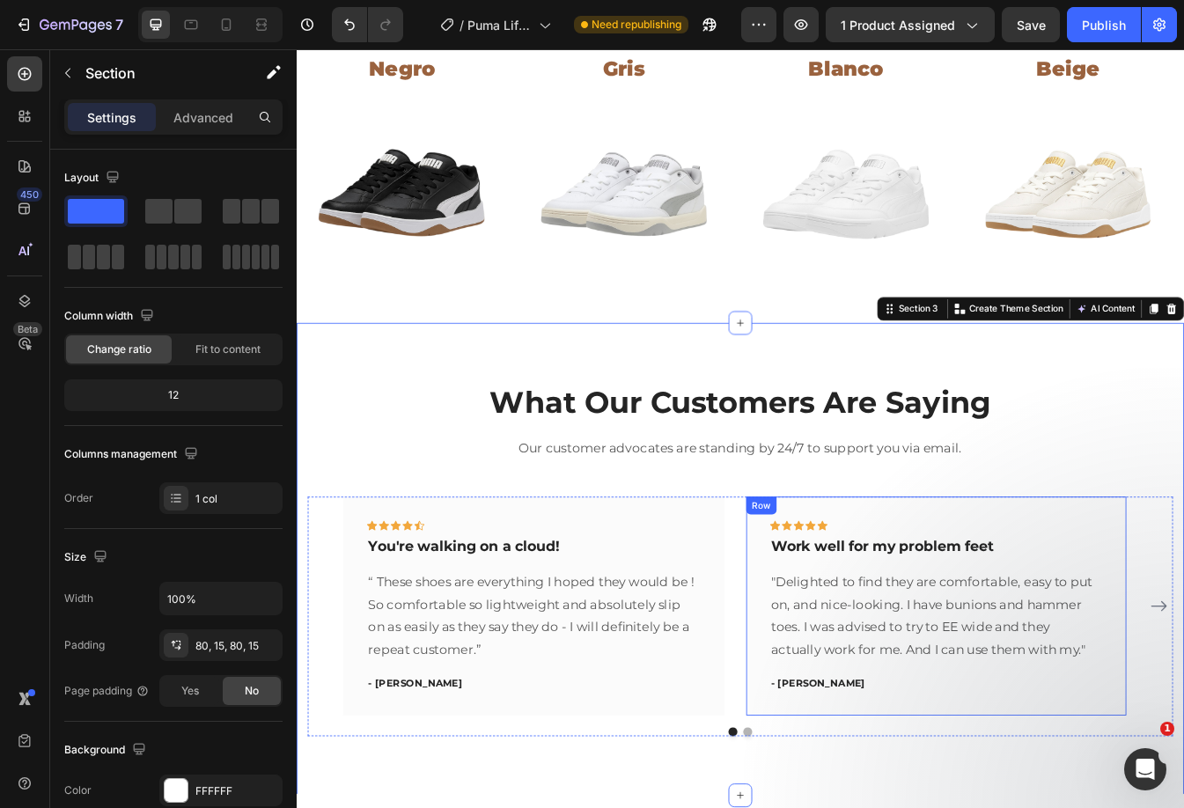
scroll to position [1001, 0]
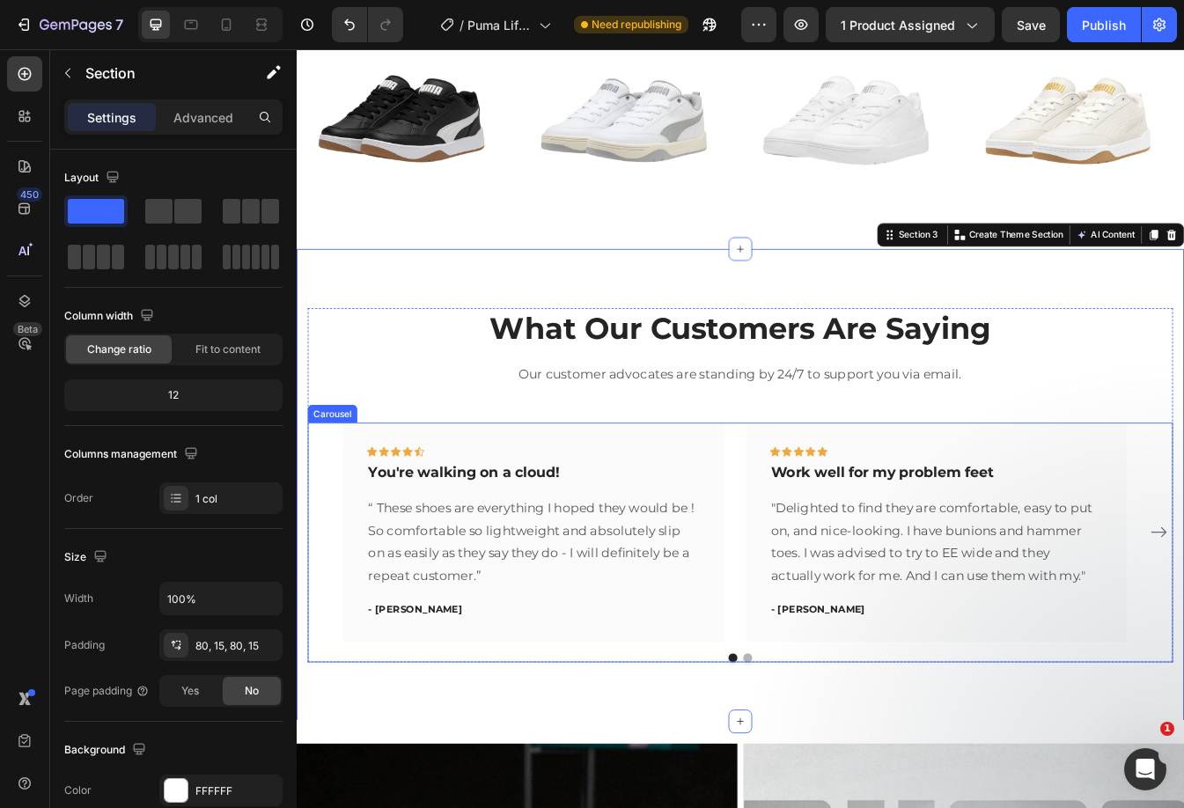
click at [819, 778] on div "Icon Icon Icon Icon Icon Row You're walking on a cloud! Text block “ These shoe…" at bounding box center [825, 637] width 1030 height 286
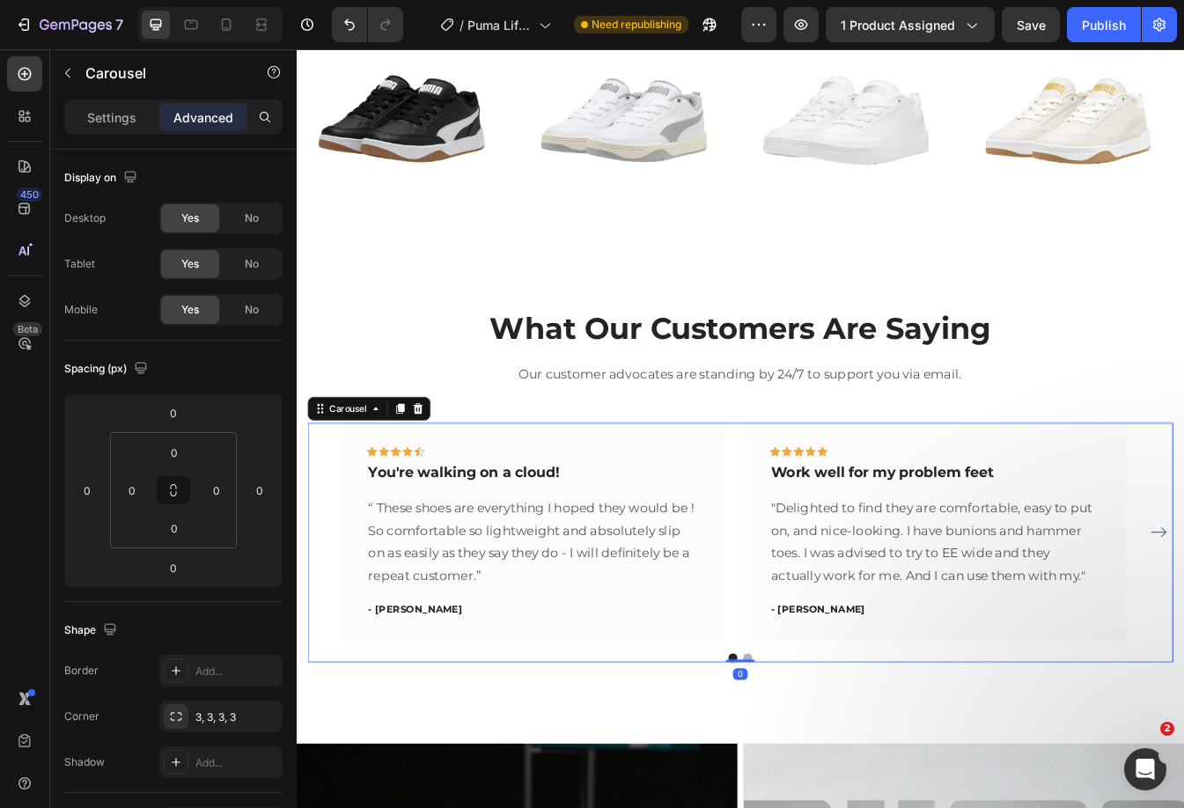
click at [828, 773] on button "Dot" at bounding box center [833, 773] width 11 height 11
click at [810, 773] on button "Dot" at bounding box center [815, 773] width 11 height 11
click at [722, 614] on p "“ These shoes are everything I hoped they would be ! So comfortable so lightwei…" at bounding box center [578, 635] width 393 height 107
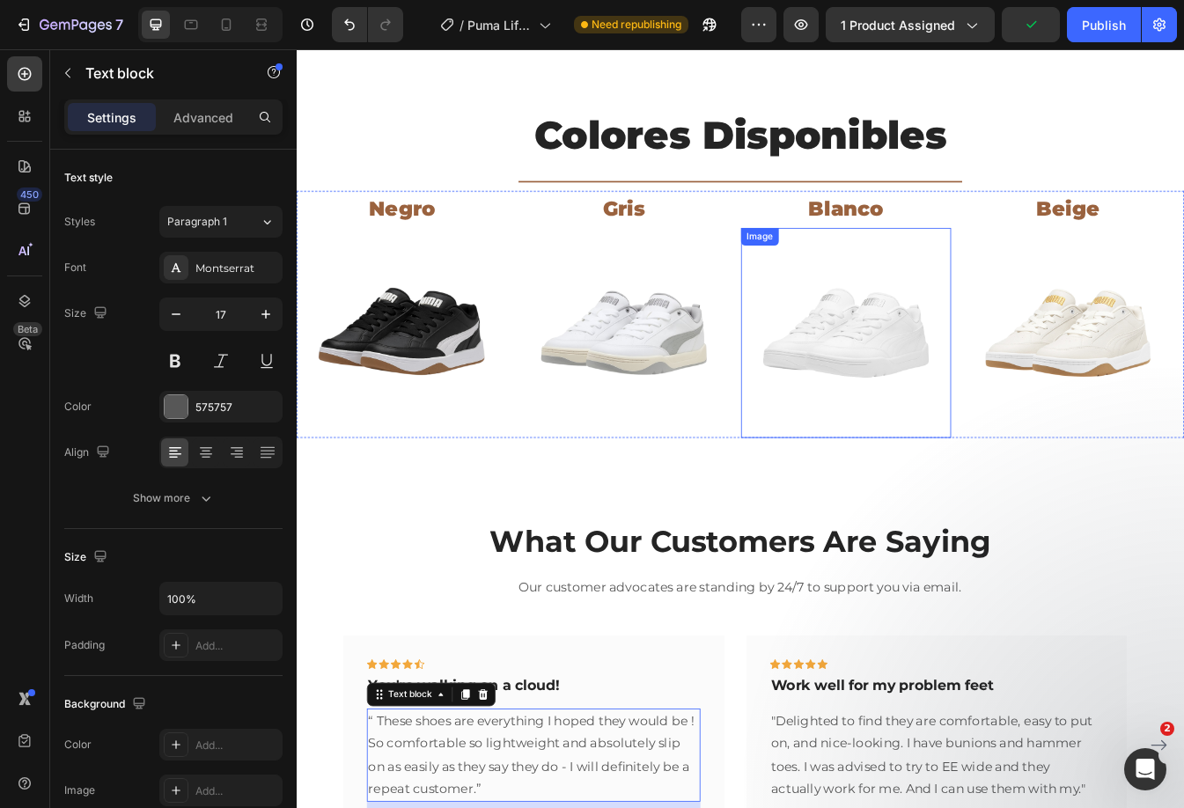
scroll to position [928, 0]
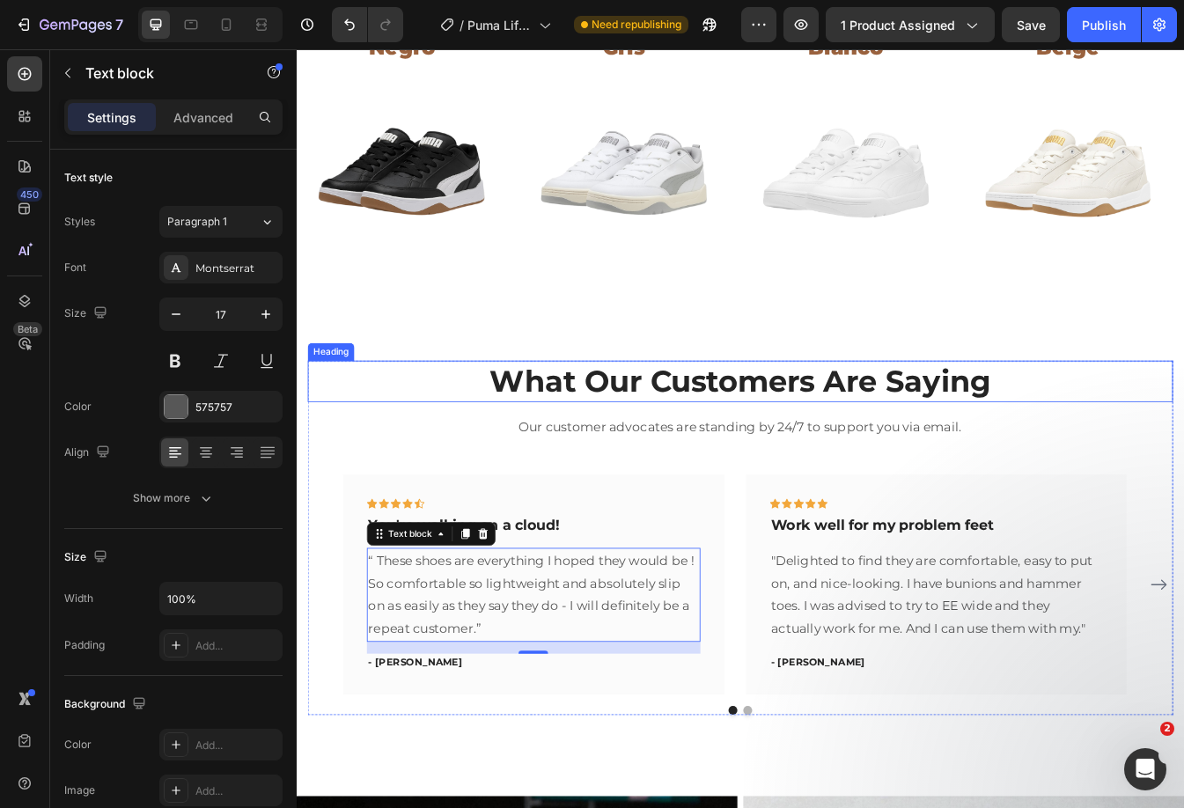
click at [788, 453] on p "What Our Customers Are Saying" at bounding box center [825, 445] width 1026 height 46
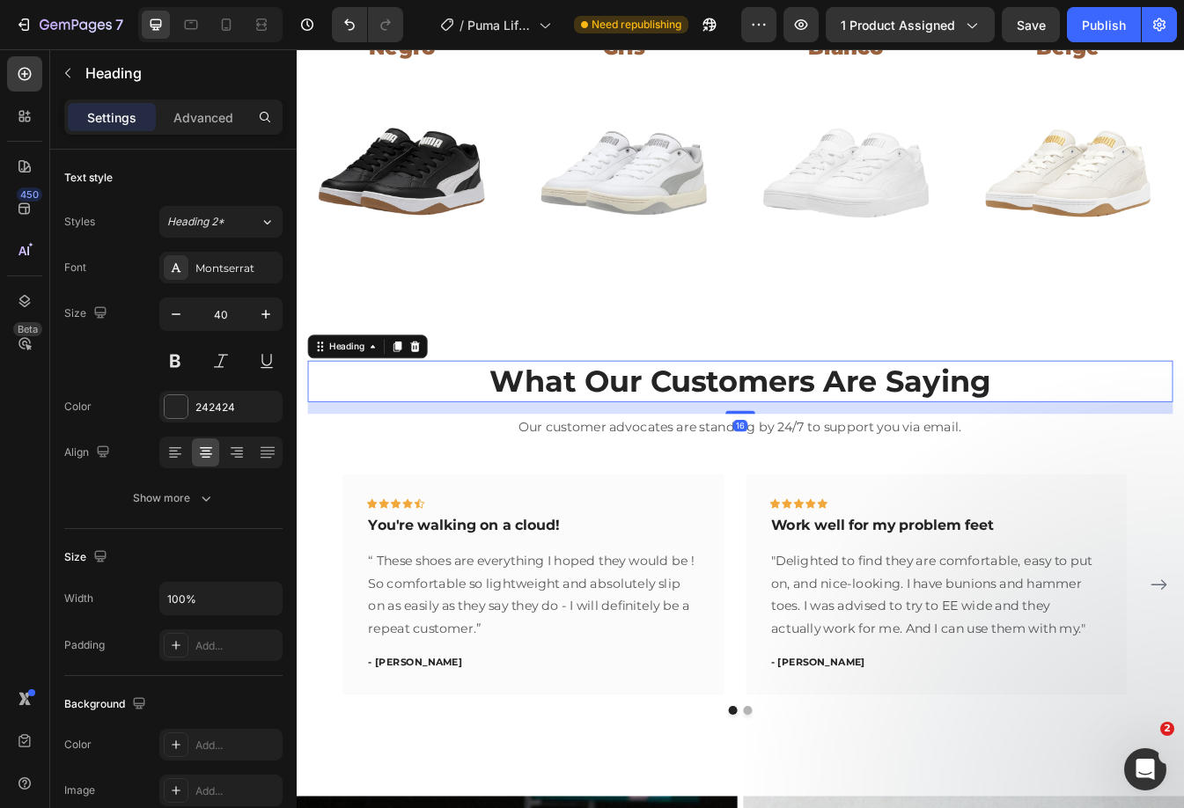
click at [788, 453] on p "What Our Customers Are Saying" at bounding box center [825, 445] width 1026 height 46
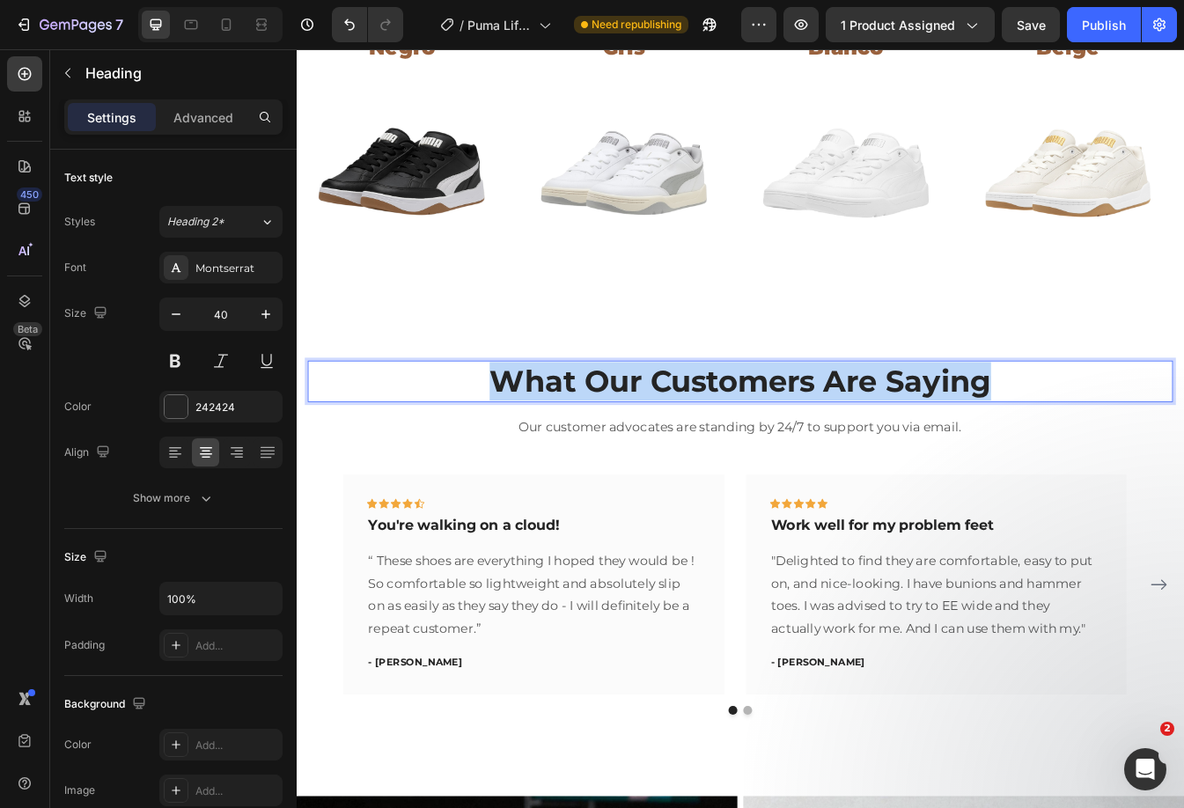
click at [788, 453] on p "What Our Customers Are Saying" at bounding box center [825, 445] width 1026 height 46
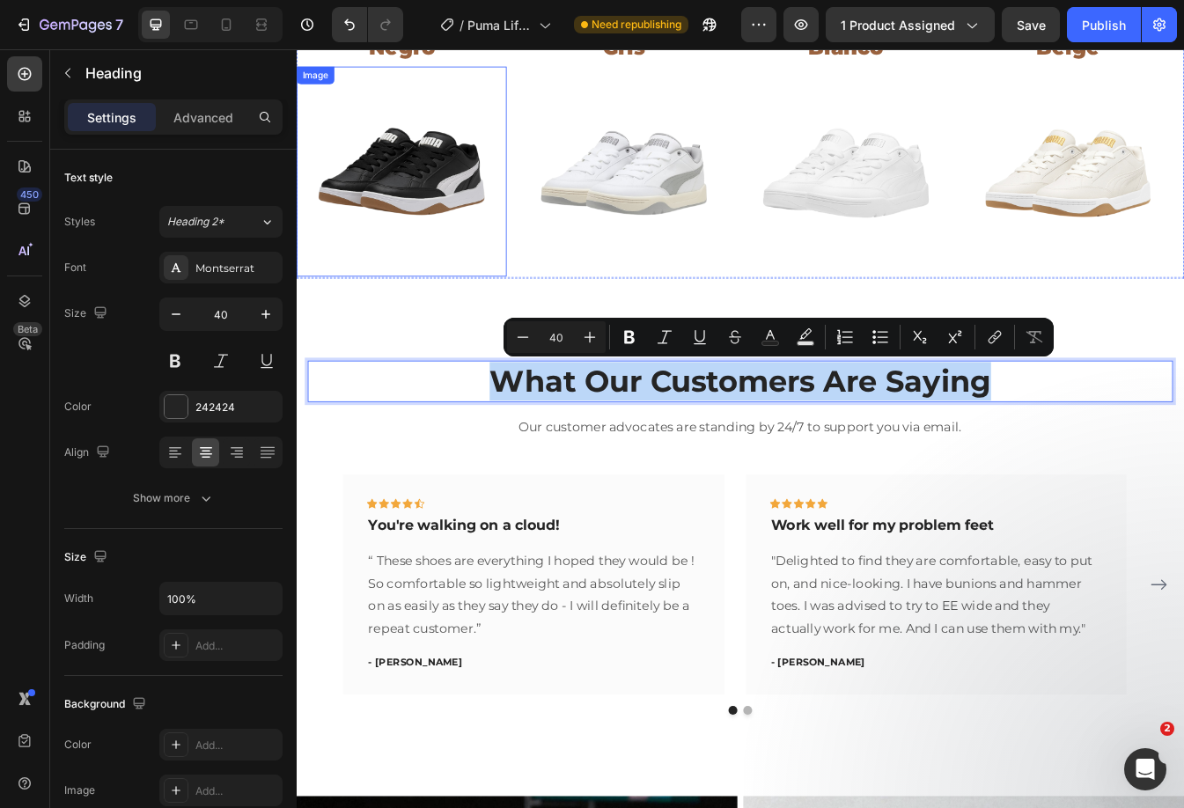
click at [474, 242] on img at bounding box center [422, 195] width 250 height 250
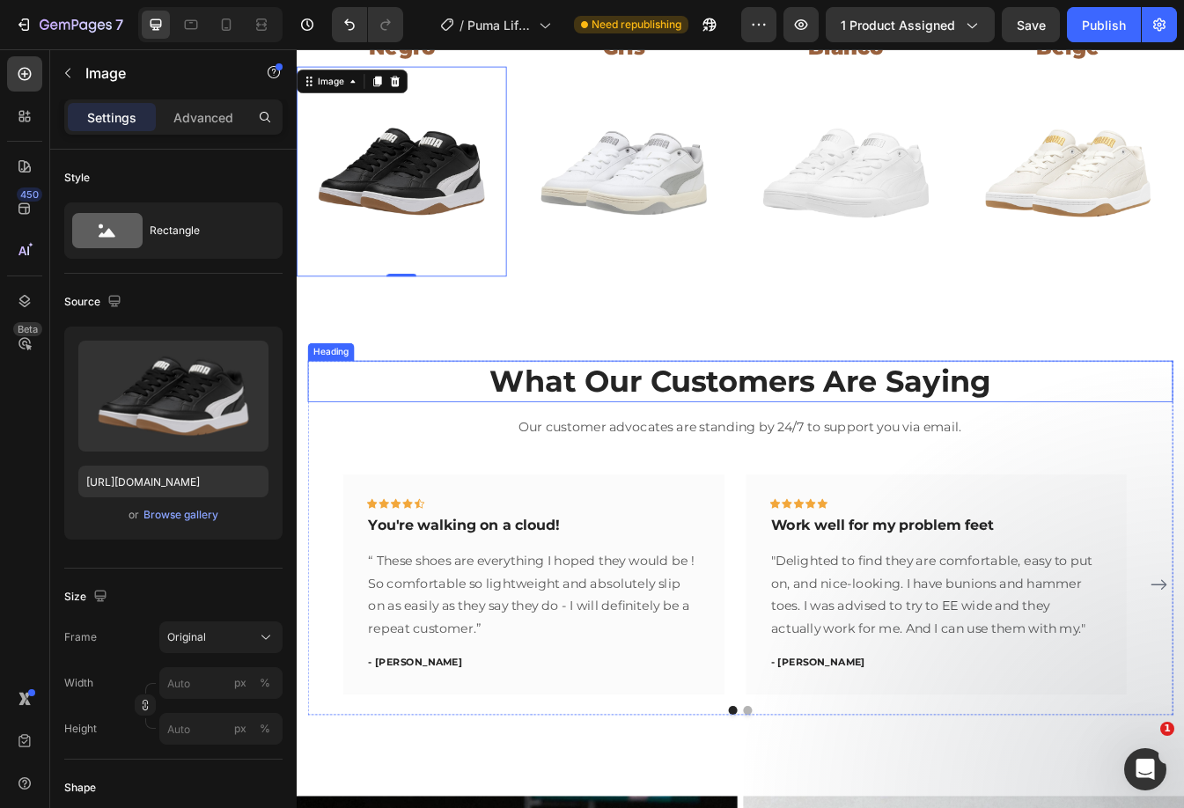
click at [958, 441] on p "What Our Customers Are Saying" at bounding box center [825, 445] width 1026 height 46
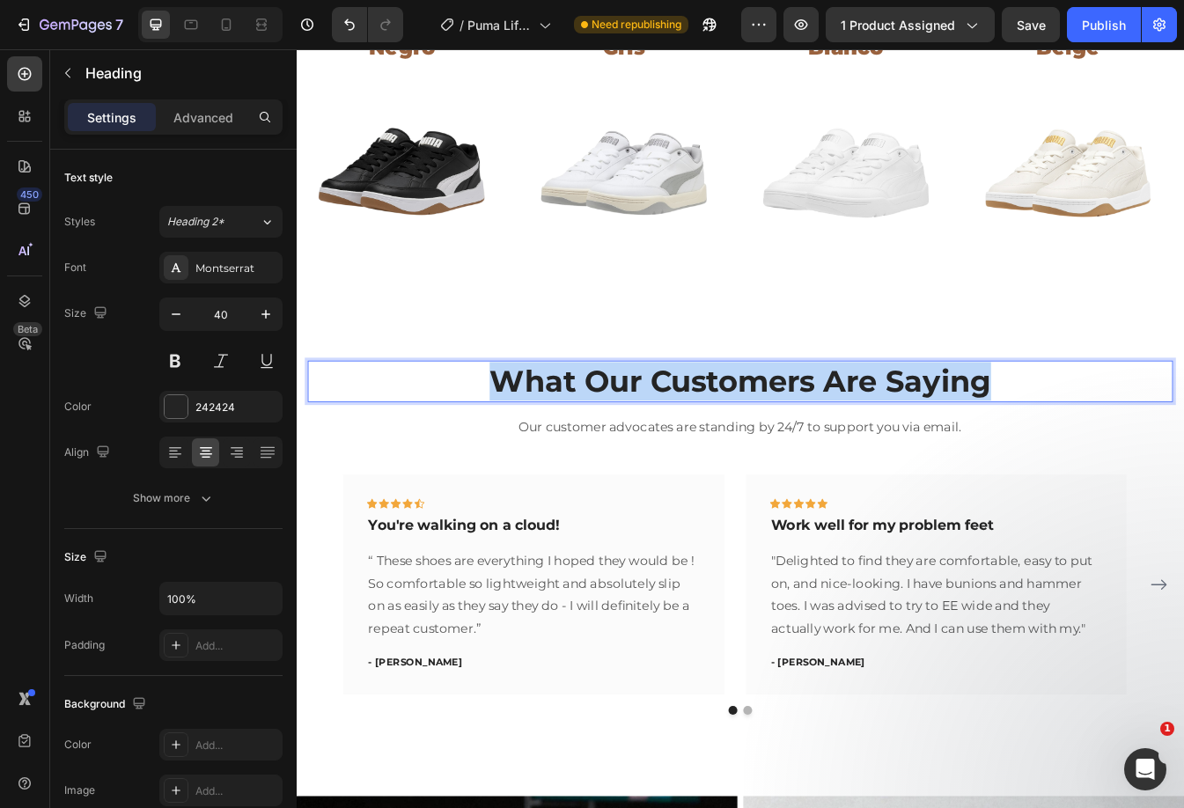
click at [958, 441] on p "What Our Customers Are Saying" at bounding box center [825, 445] width 1026 height 46
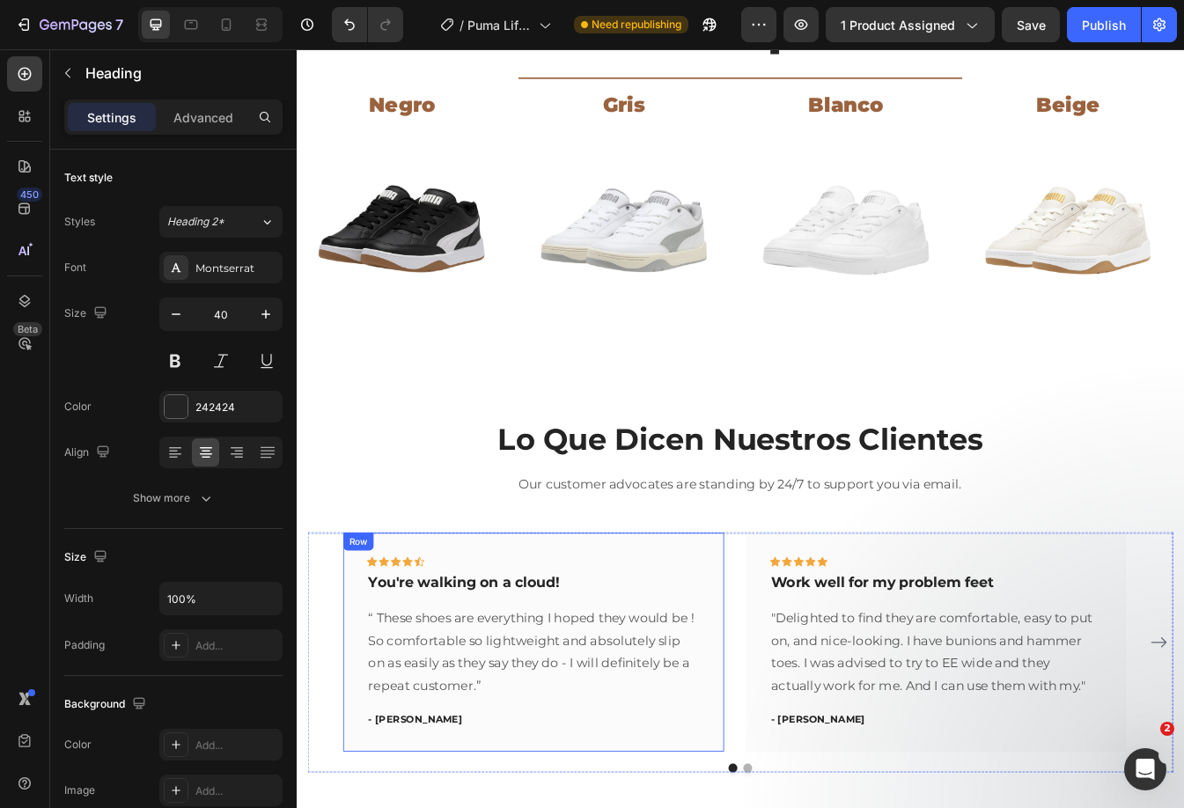
scroll to position [1045, 0]
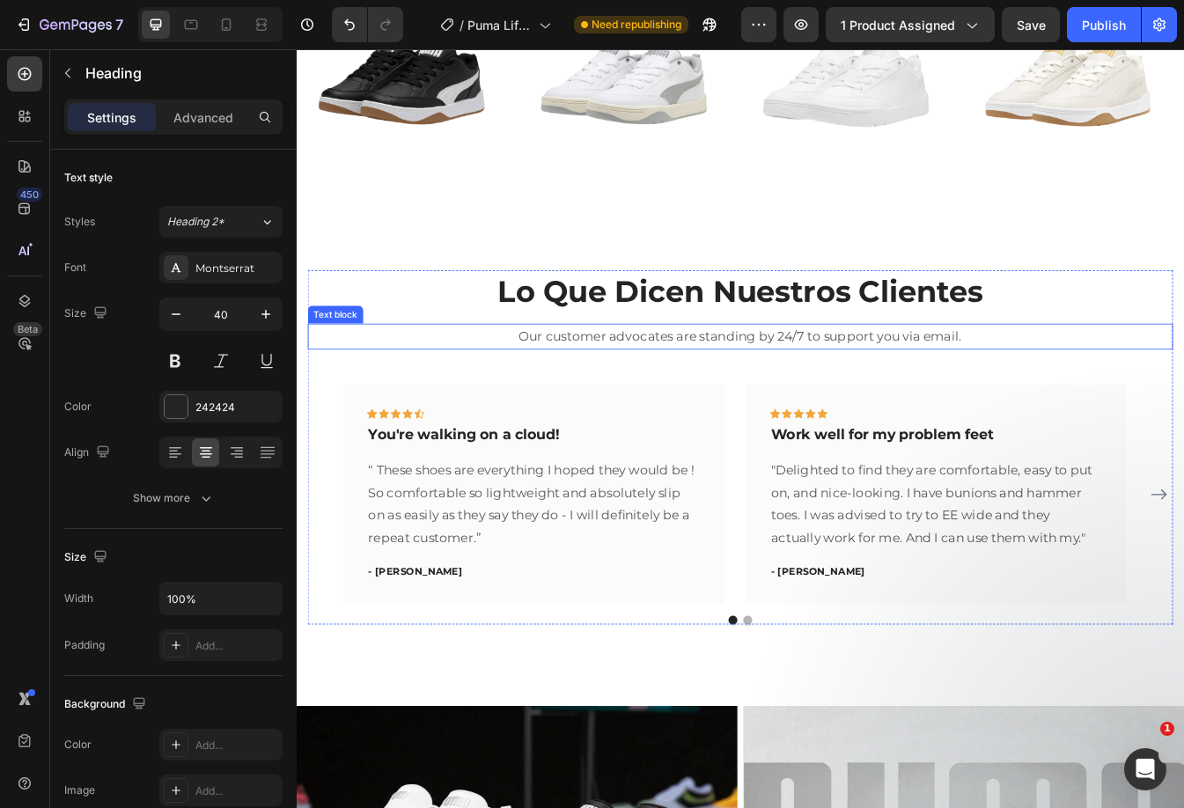
click at [735, 392] on p "Our customer advocates are standing by 24/7 to support you via email." at bounding box center [825, 391] width 1026 height 27
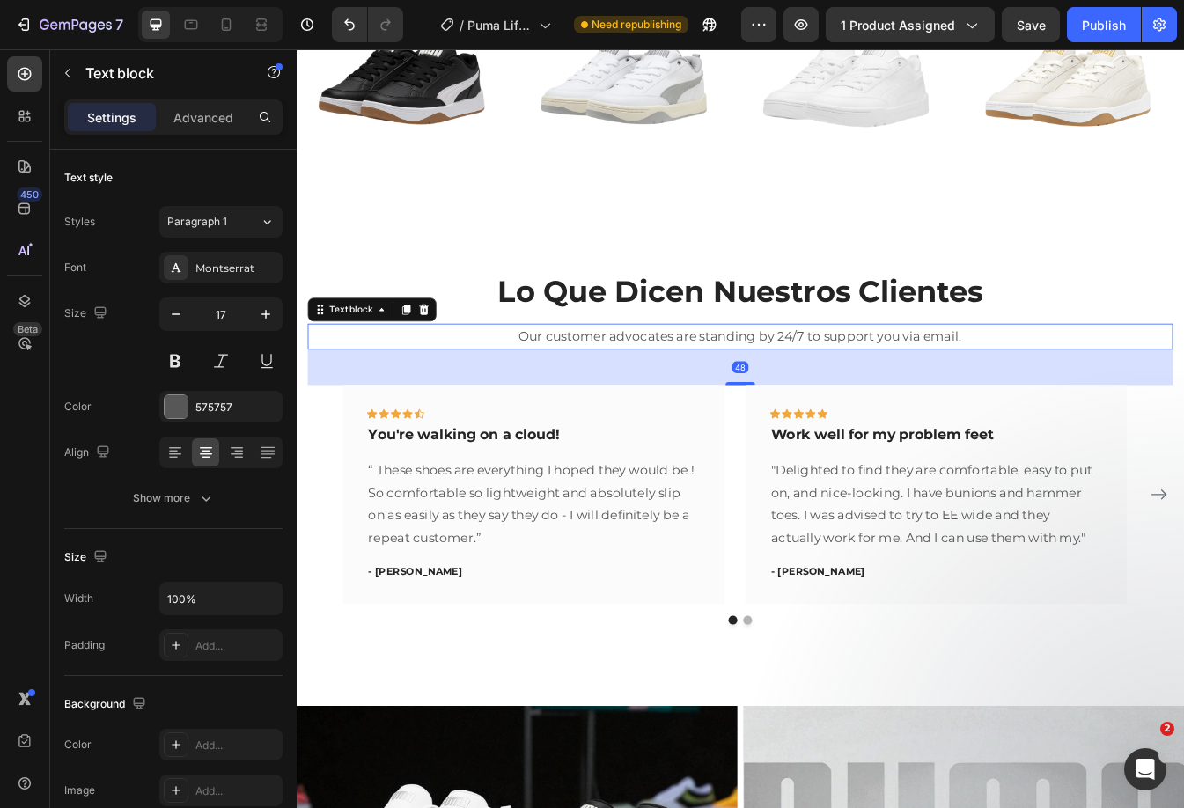
click at [735, 392] on p "Our customer advocates are standing by 24/7 to support you via email." at bounding box center [825, 391] width 1026 height 27
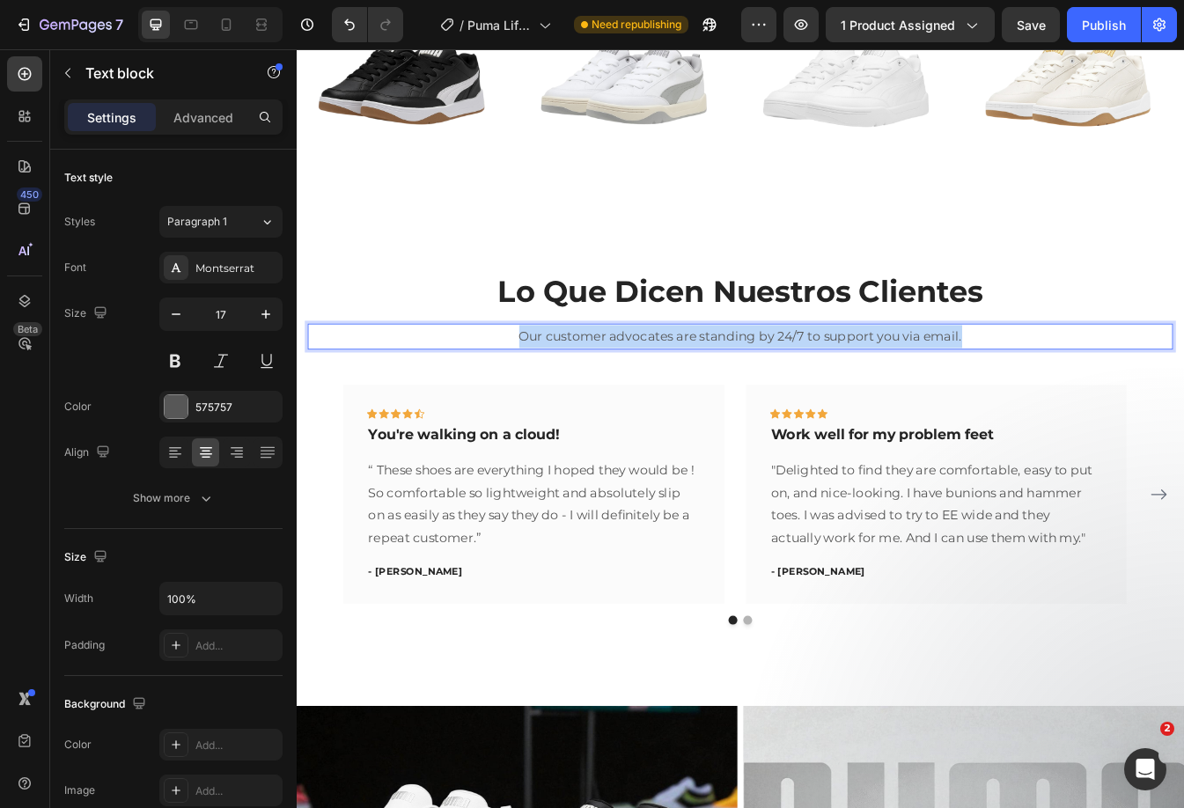
click at [735, 392] on p "Our customer advocates are standing by 24/7 to support you via email." at bounding box center [825, 391] width 1026 height 27
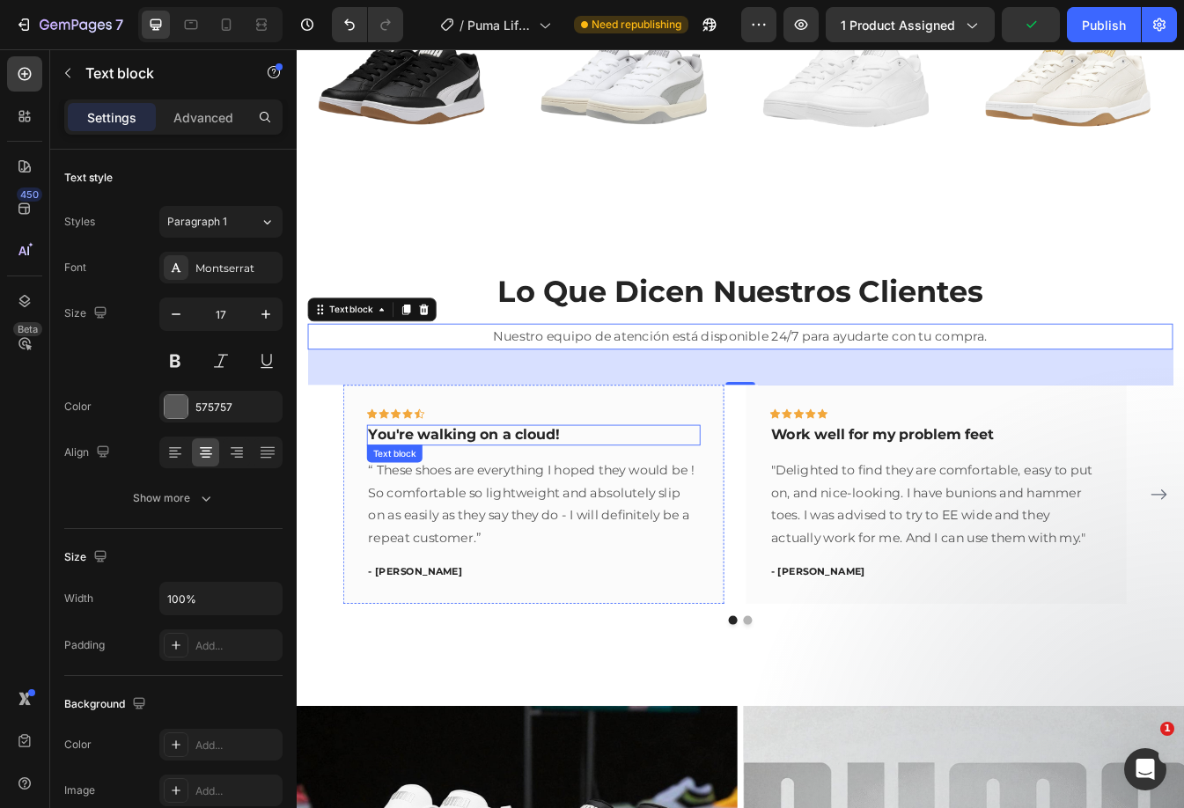
click at [475, 510] on p "You're walking on a cloud!" at bounding box center [578, 509] width 393 height 22
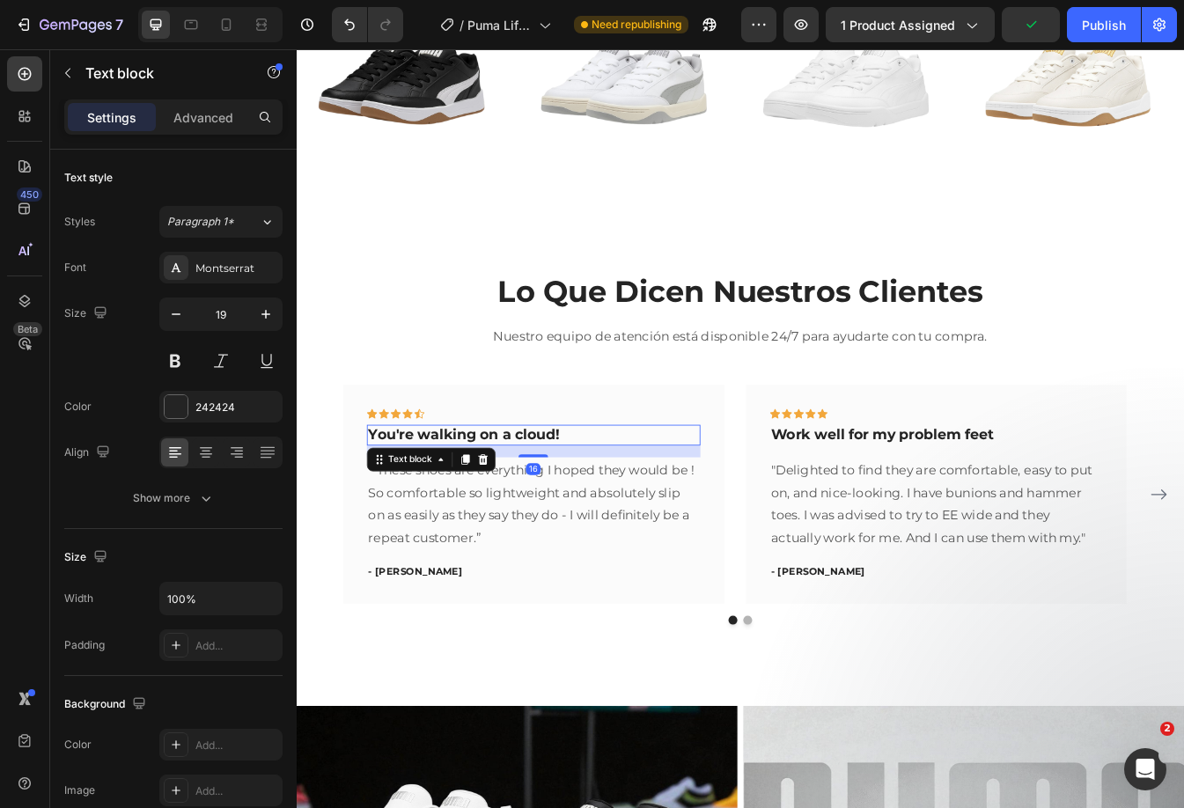
click at [475, 510] on p "You're walking on a cloud!" at bounding box center [578, 509] width 393 height 22
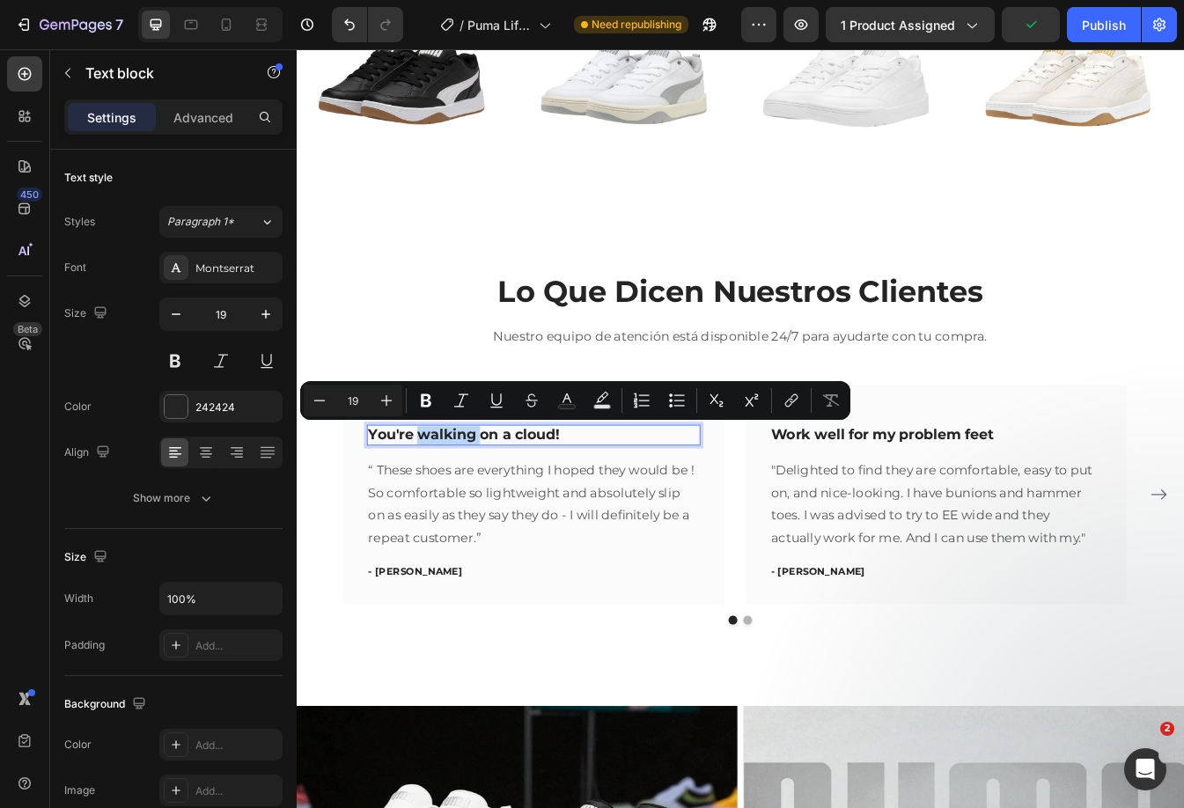
click at [475, 510] on p "You're walking on a cloud!" at bounding box center [578, 509] width 393 height 22
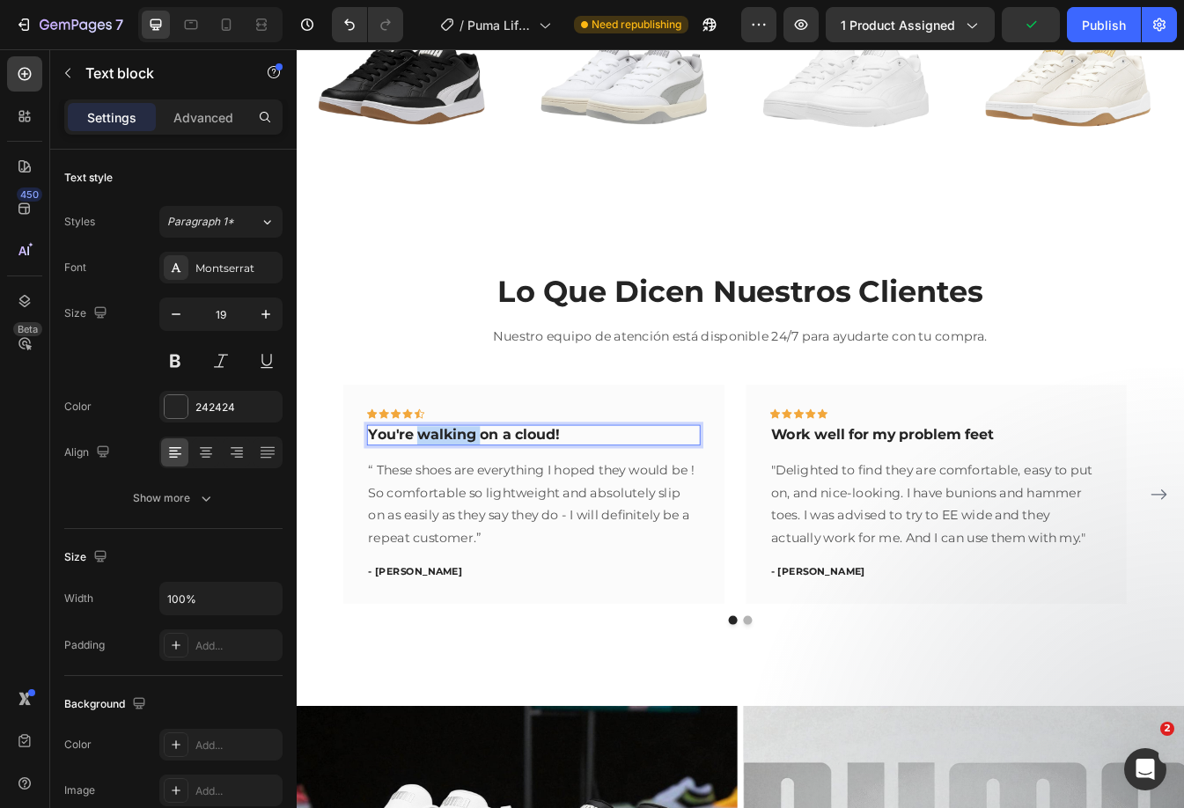
click at [475, 510] on p "You're walking on a cloud!" at bounding box center [578, 509] width 393 height 22
click at [474, 509] on p "You're walking on a cloud!" at bounding box center [578, 509] width 393 height 22
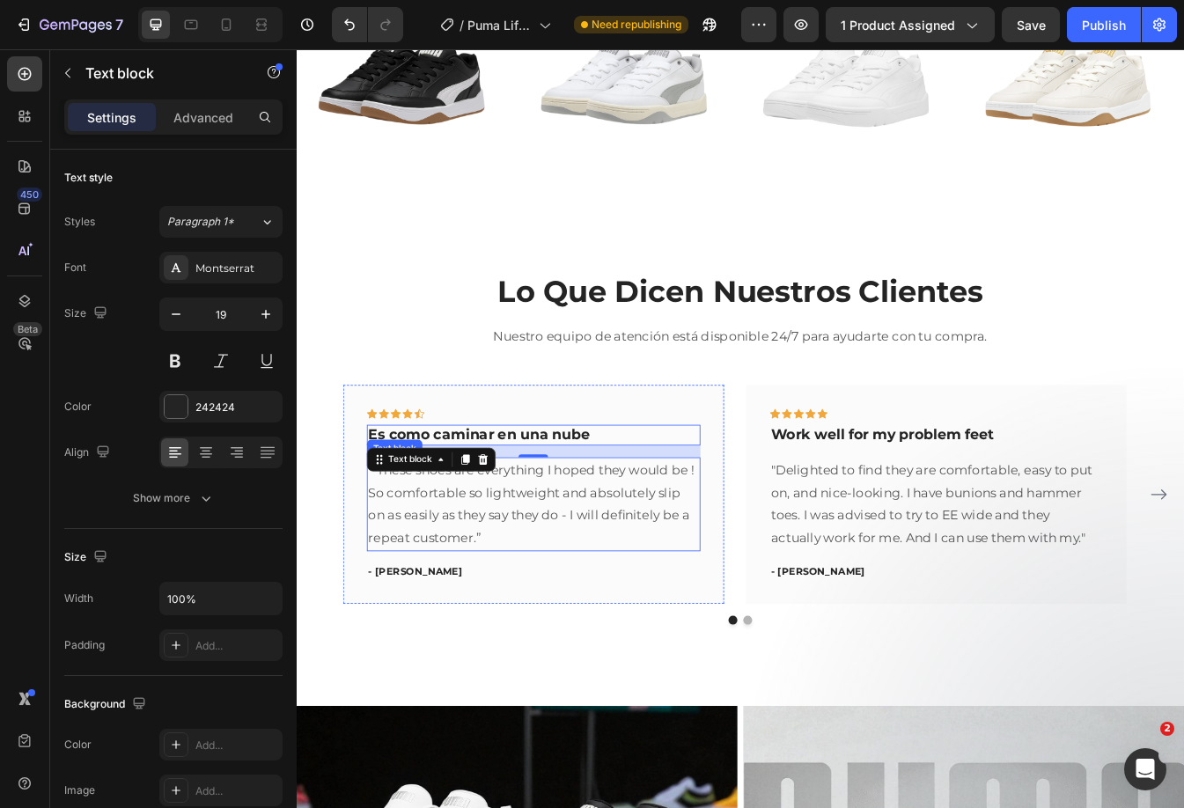
click at [656, 578] on p "“ These shoes are everything I hoped they would be ! So comfortable so lightwei…" at bounding box center [578, 590] width 393 height 107
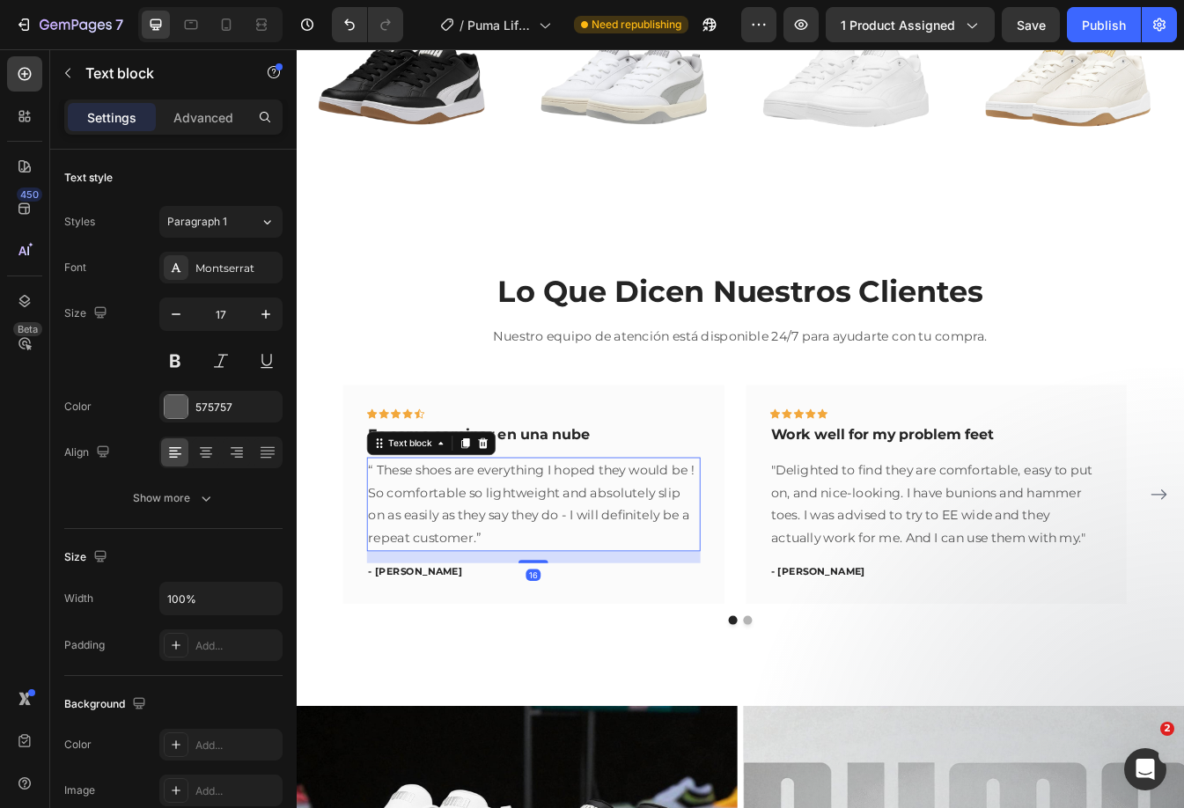
click at [656, 578] on p "“ These shoes are everything I hoped they would be ! So comfortable so lightwei…" at bounding box center [578, 590] width 393 height 107
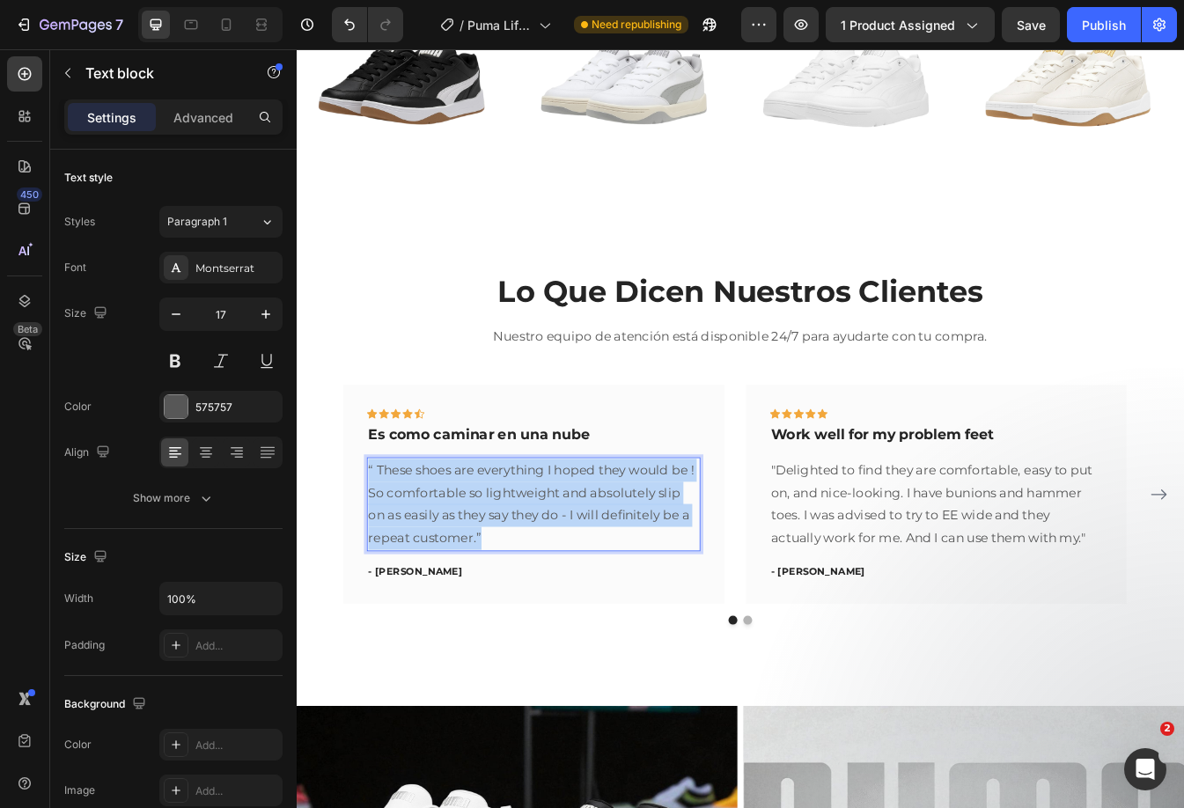
click at [656, 578] on p "“ These shoes are everything I hoped they would be ! So comfortable so lightwei…" at bounding box center [578, 590] width 393 height 107
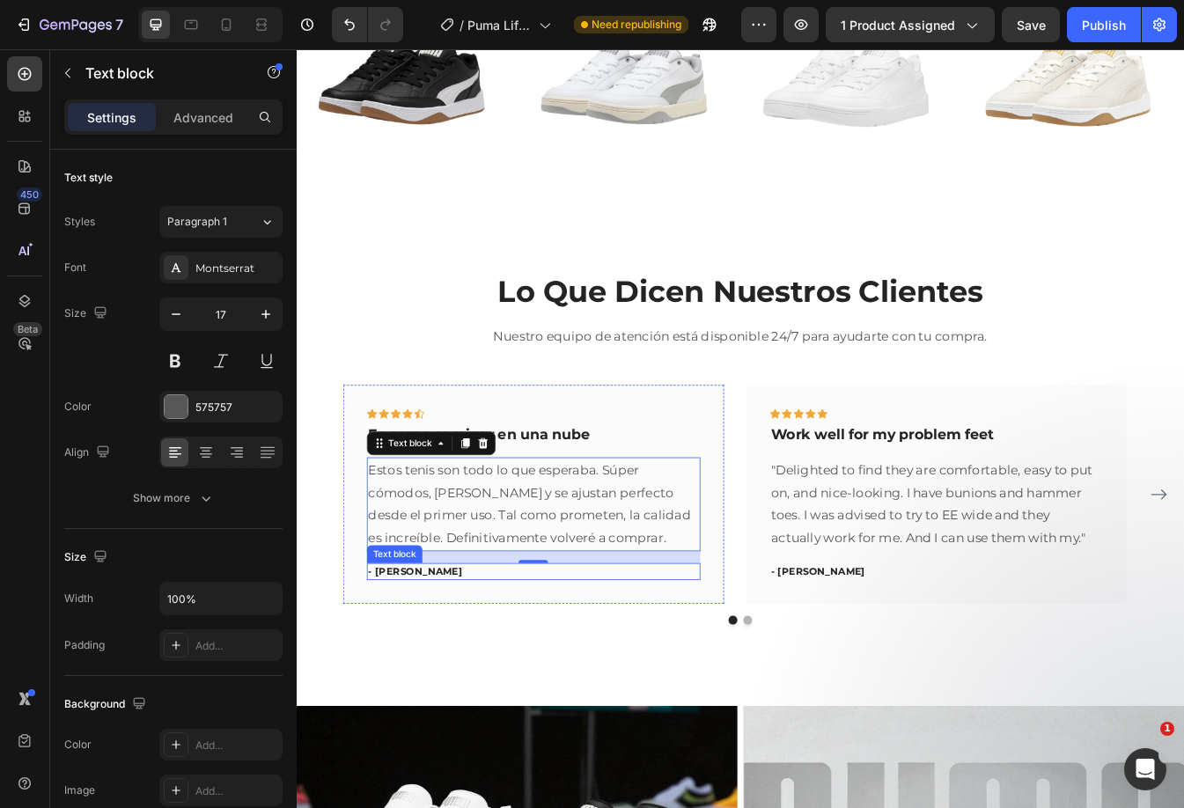
click at [416, 671] on p "- Ryan S." at bounding box center [578, 672] width 393 height 18
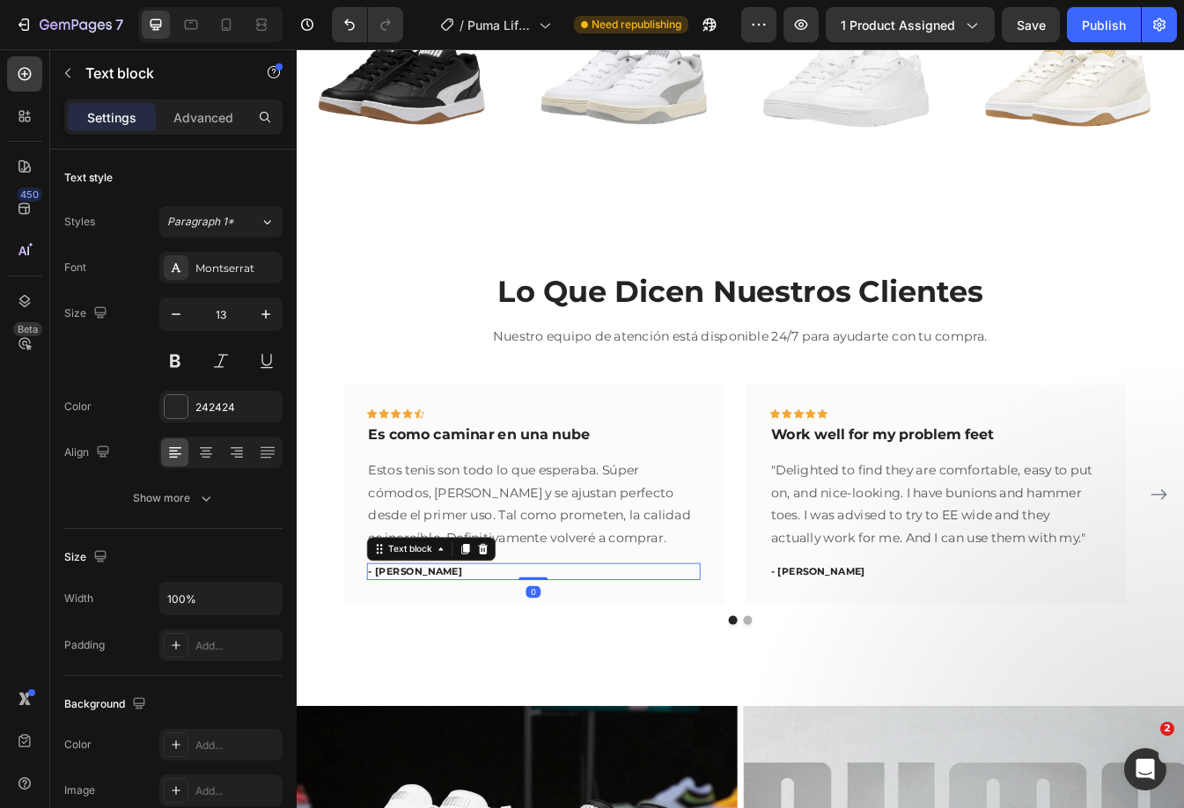
click at [415, 671] on p "- Ryan S." at bounding box center [578, 672] width 393 height 18
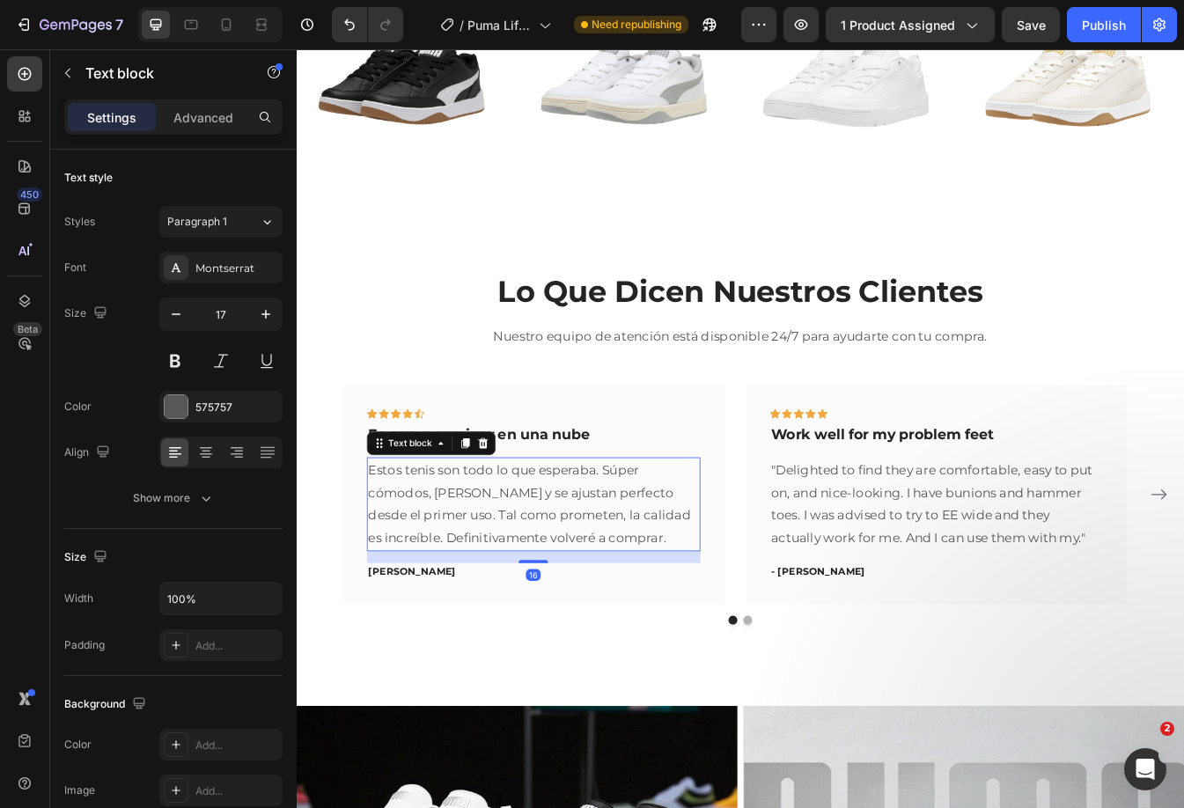
click at [519, 561] on p "Estos tenis son todo lo que esperaba. Súper cómodos, [PERSON_NAME] y se ajustan…" at bounding box center [578, 590] width 393 height 107
click at [920, 502] on p "Work well for my problem feet" at bounding box center [1058, 509] width 393 height 22
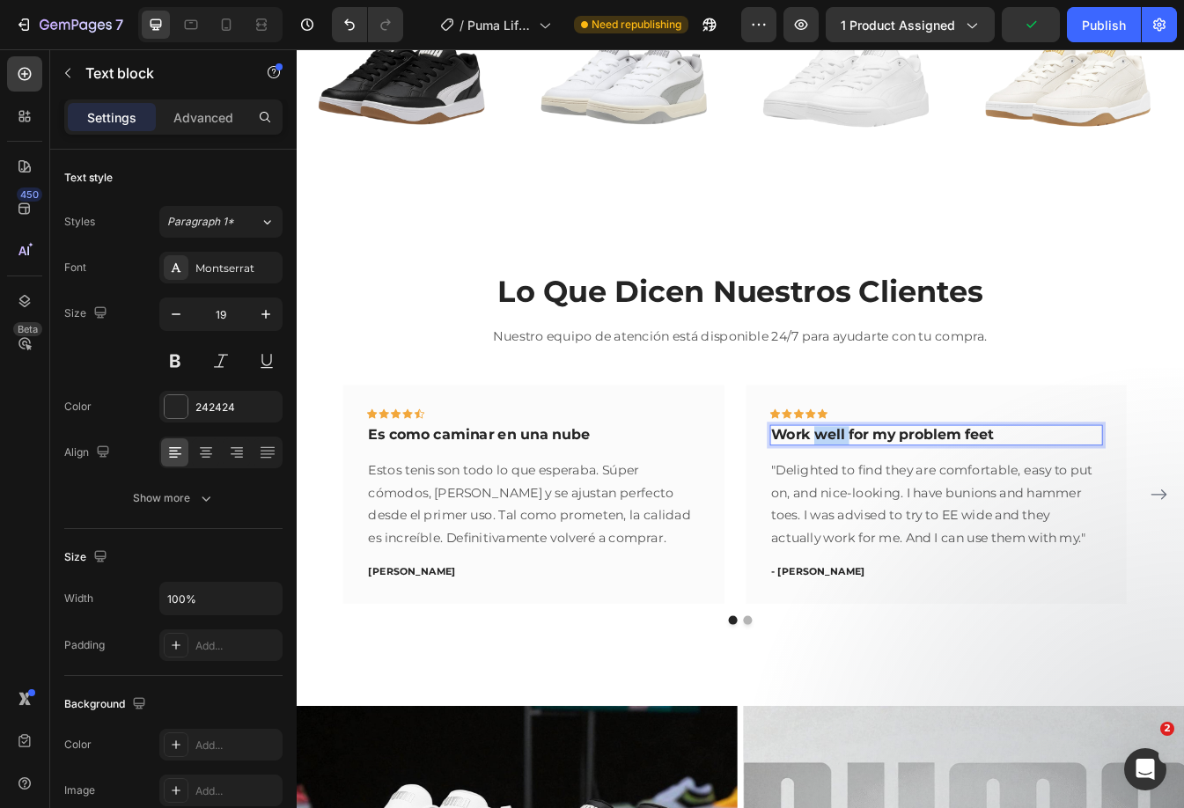
click at [920, 502] on p "Work well for my problem feet" at bounding box center [1058, 509] width 393 height 22
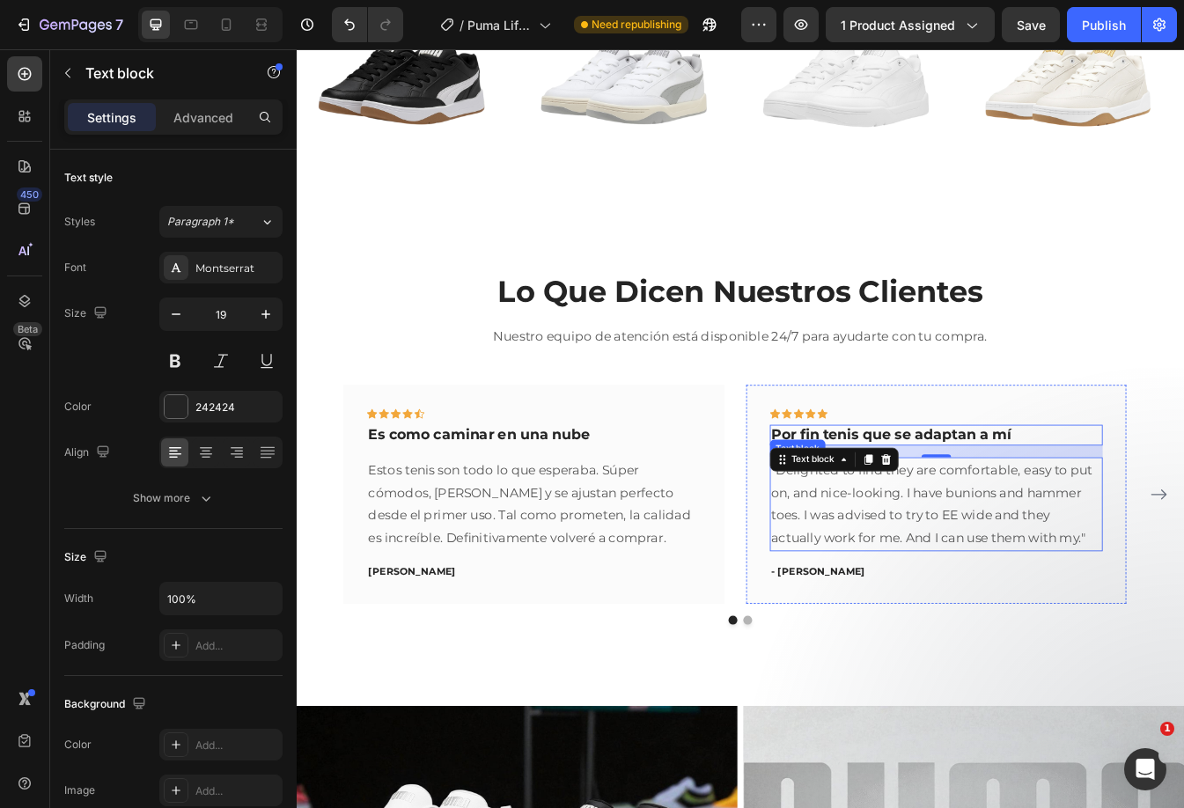
click at [1056, 576] on p ""Delighted to find they are comfortable, easy to put on, and nice-looking. I ha…" at bounding box center [1058, 590] width 393 height 107
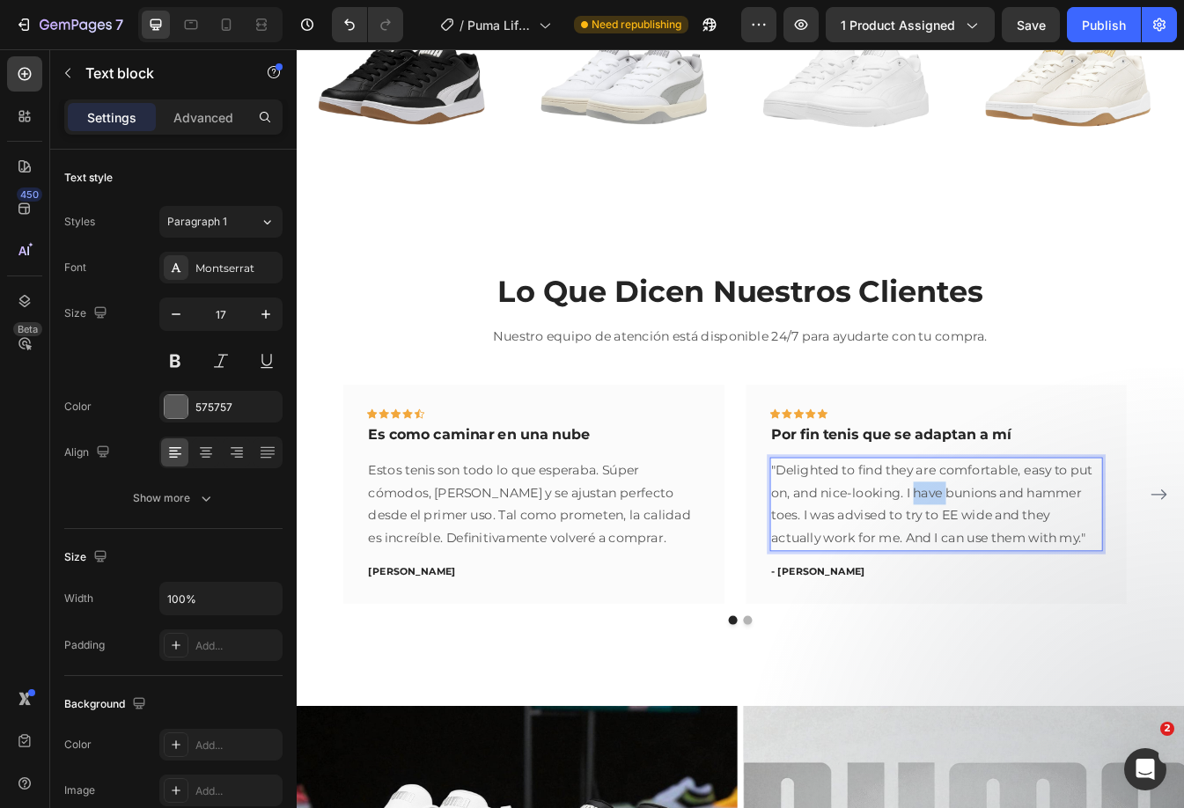
click at [1056, 576] on p ""Delighted to find they are comfortable, easy to put on, and nice-looking. I ha…" at bounding box center [1058, 590] width 393 height 107
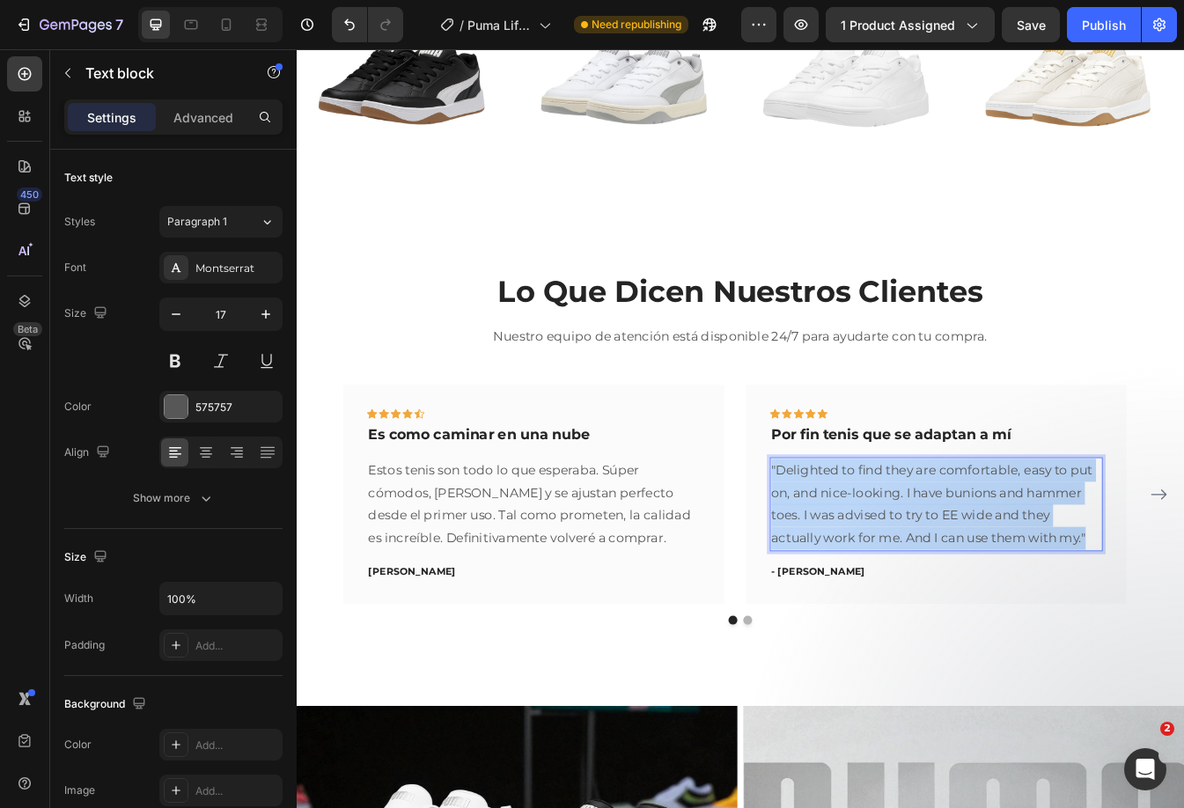
click at [1056, 576] on p ""Delighted to find they are comfortable, easy to put on, and nice-looking. I ha…" at bounding box center [1058, 590] width 393 height 107
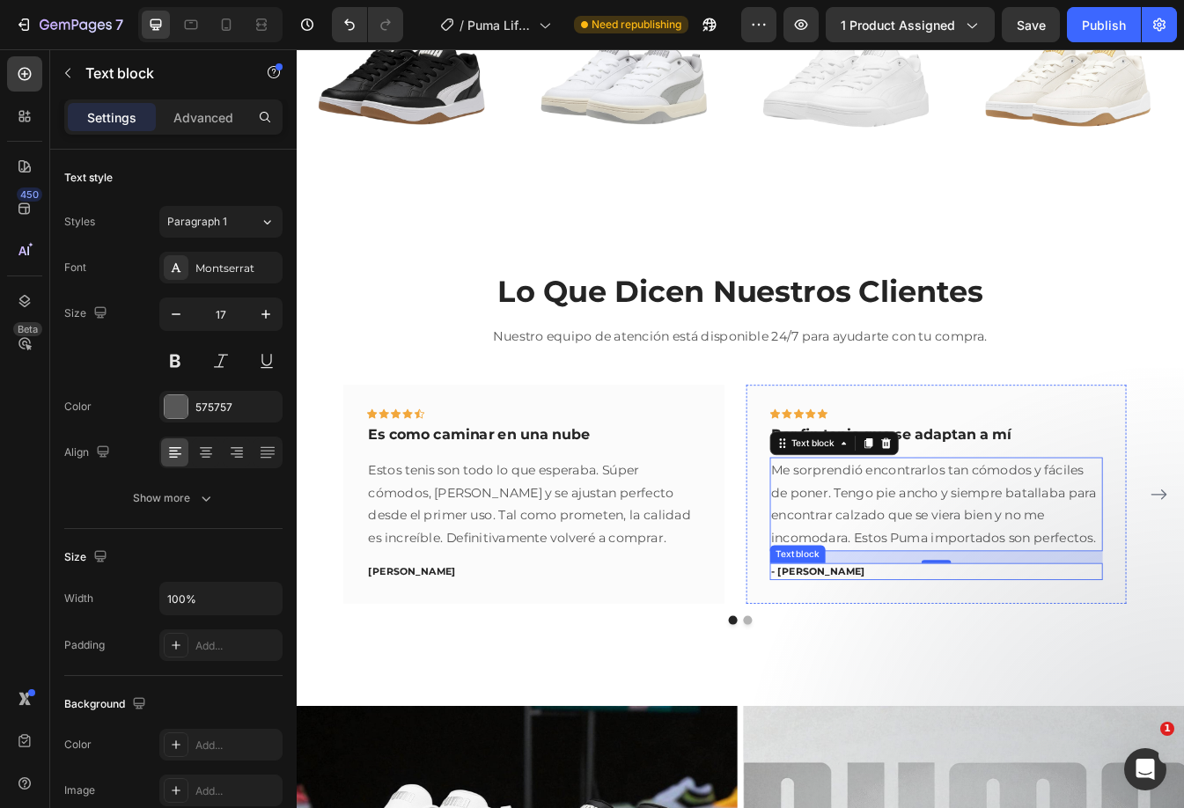
click at [889, 668] on p "- Travis J." at bounding box center [1058, 672] width 393 height 18
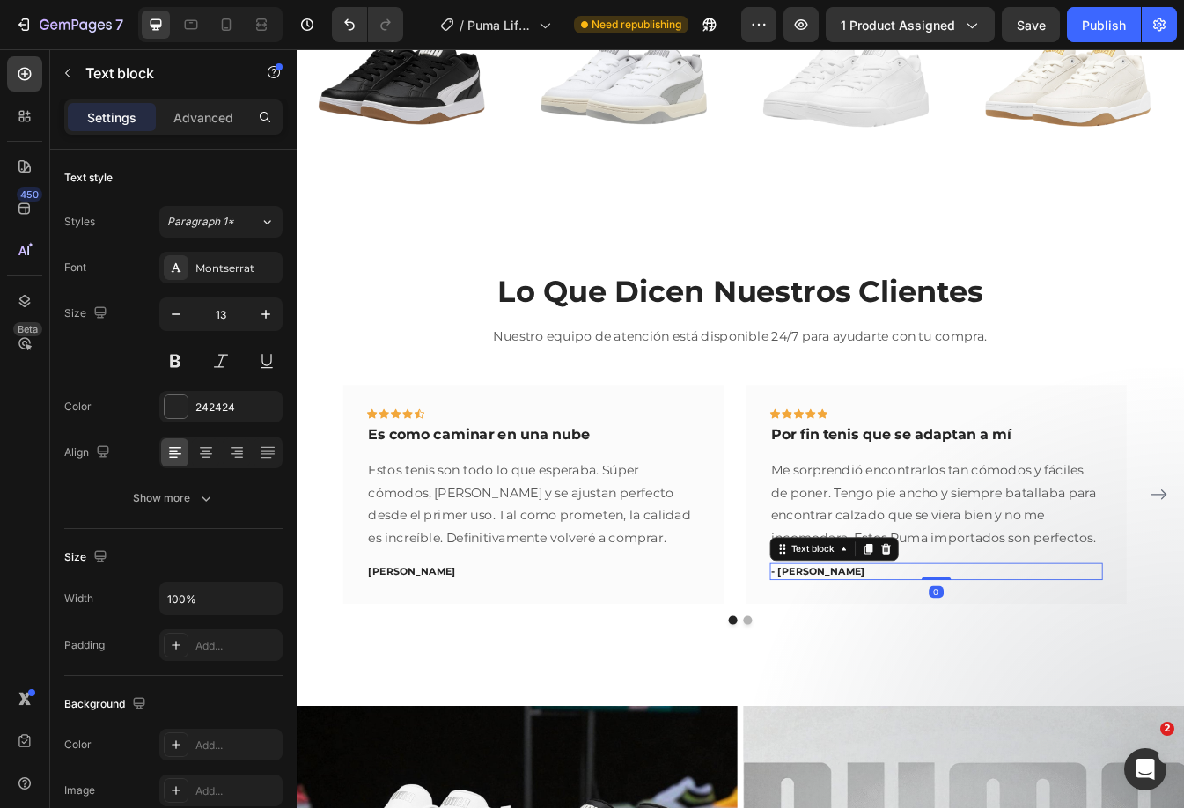
click at [889, 668] on p "- Travis J." at bounding box center [1058, 672] width 393 height 18
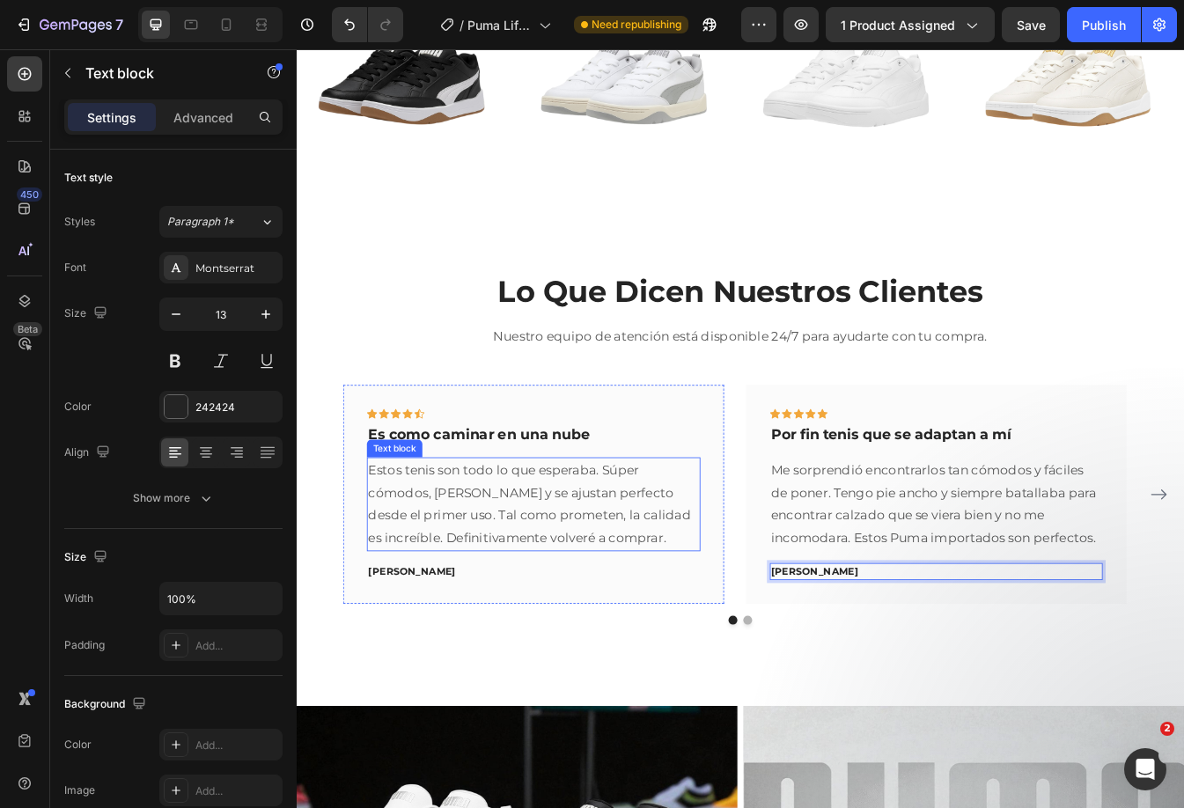
click at [705, 537] on p "Estos tenis son todo lo que esperaba. Súper cómodos, [PERSON_NAME] y se ajustan…" at bounding box center [578, 590] width 393 height 107
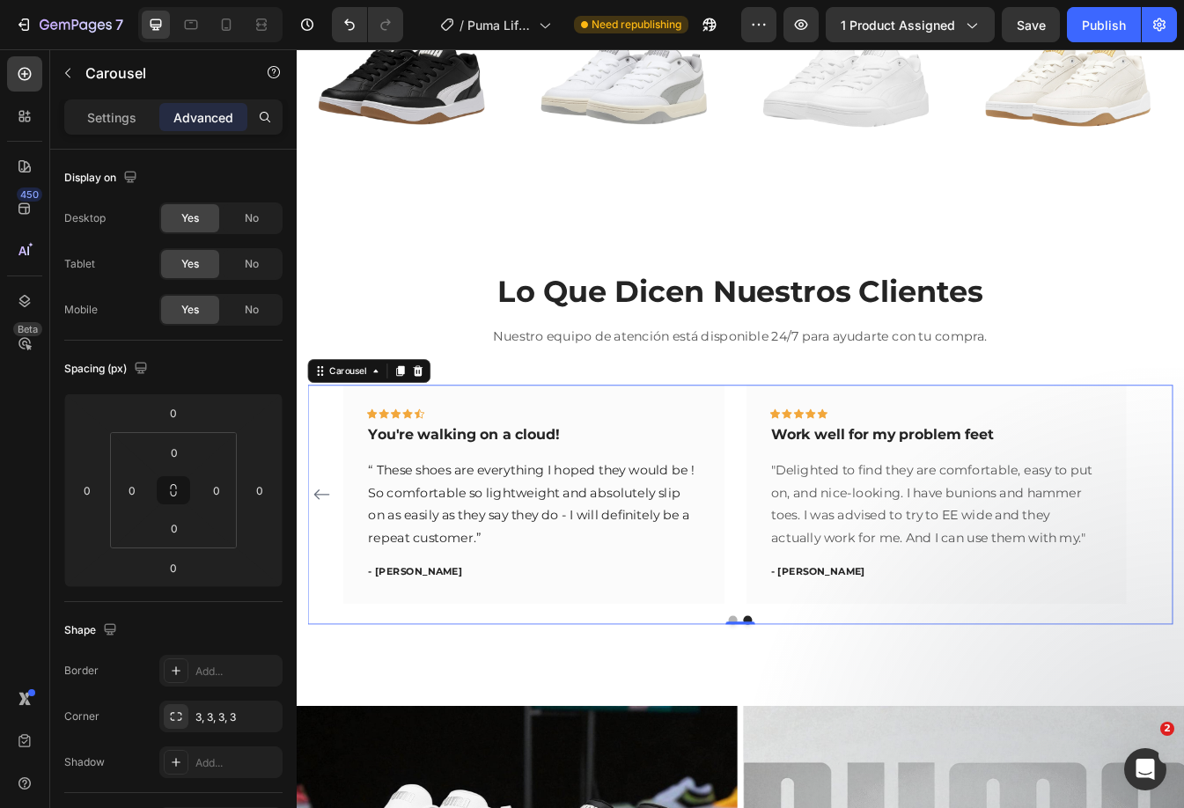
click at [1183, 583] on div "Icon Icon Icon Icon Icon Row Es como caminar en una nube Text block Estos tenis…" at bounding box center [825, 579] width 1030 height 261
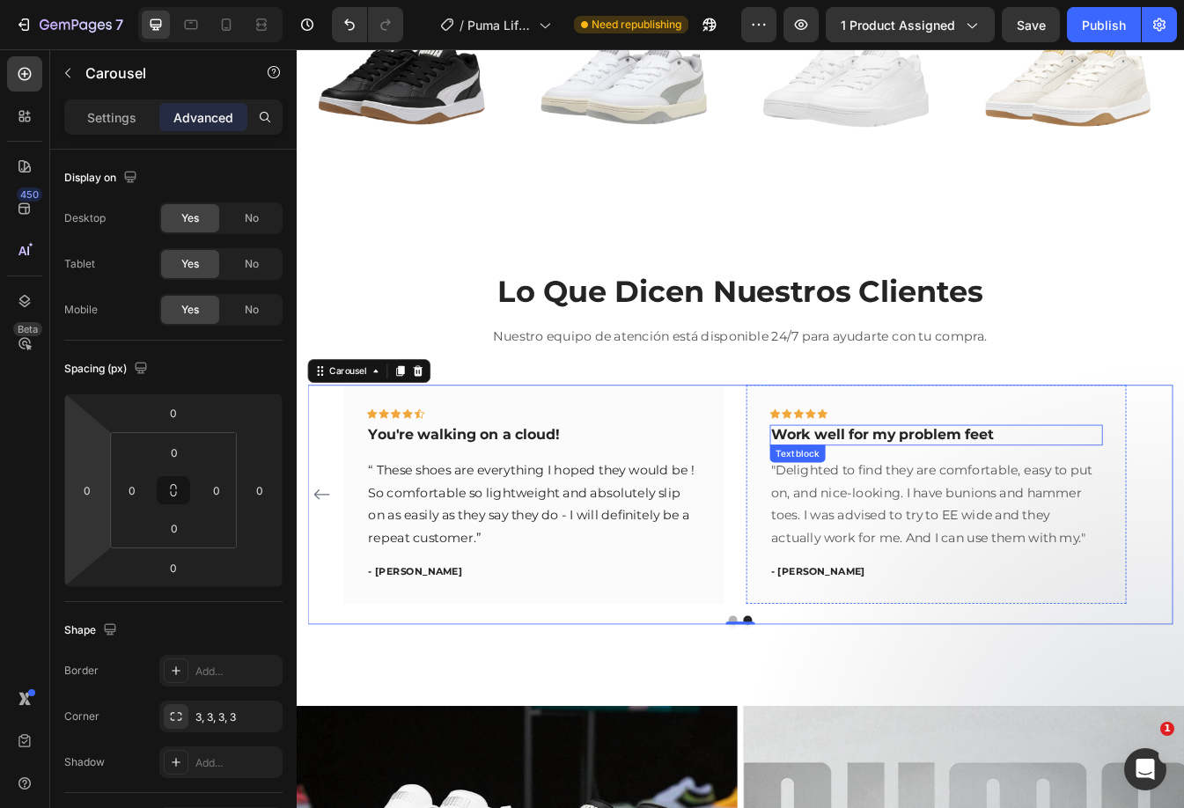
click at [1001, 499] on p "Work well for my problem feet" at bounding box center [1058, 509] width 393 height 22
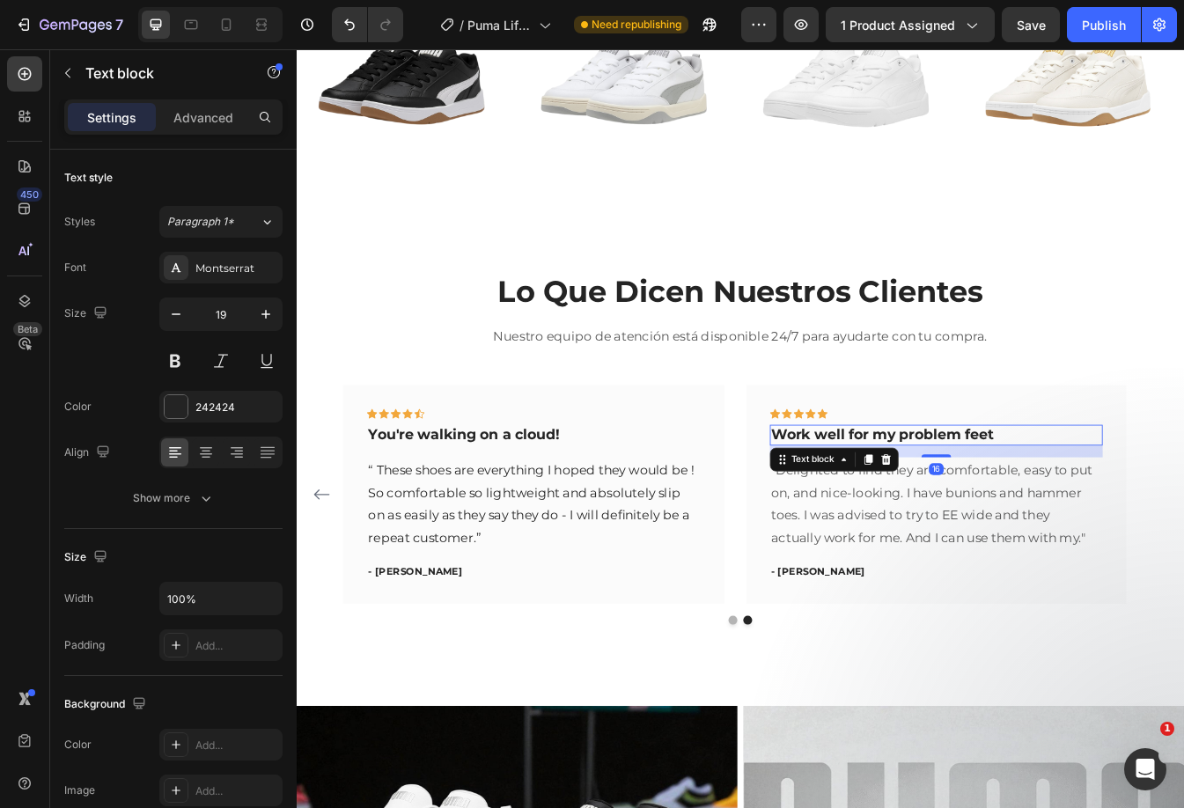
click at [1001, 499] on p "Work well for my problem feet" at bounding box center [1058, 509] width 393 height 22
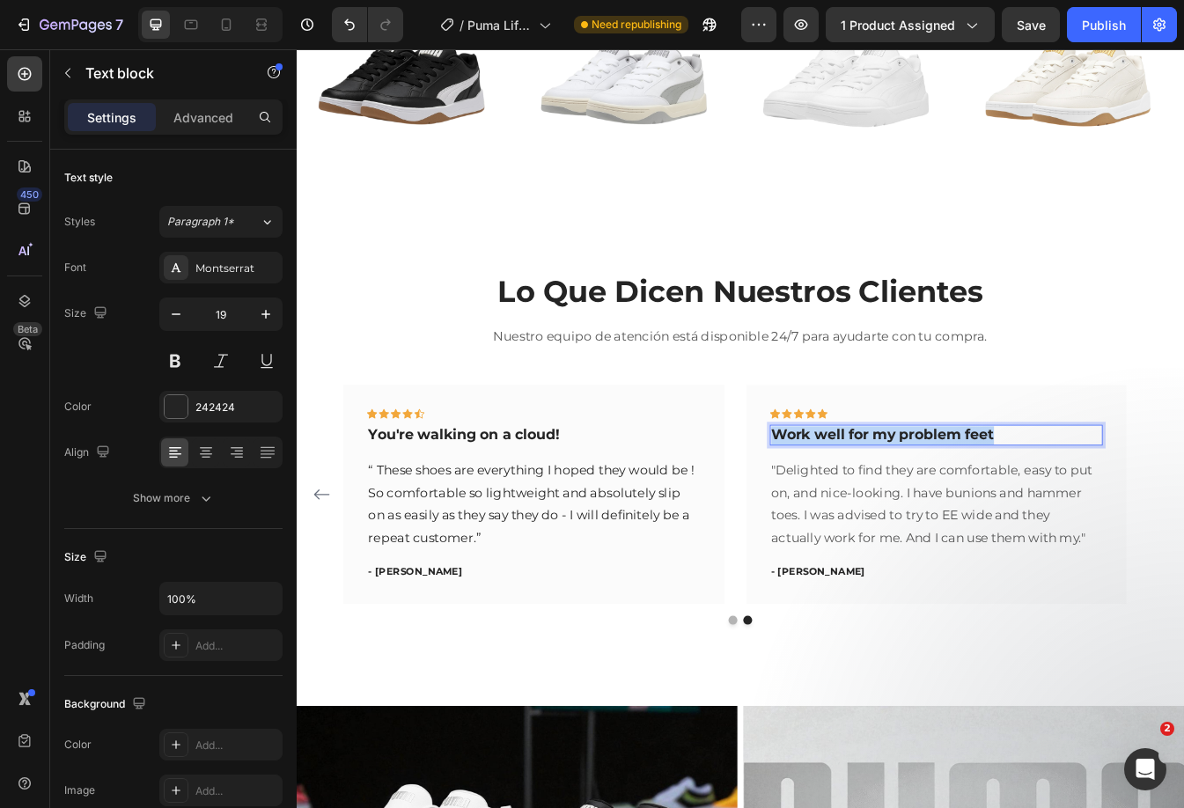
click at [1001, 499] on p "Work well for my problem feet" at bounding box center [1058, 509] width 393 height 22
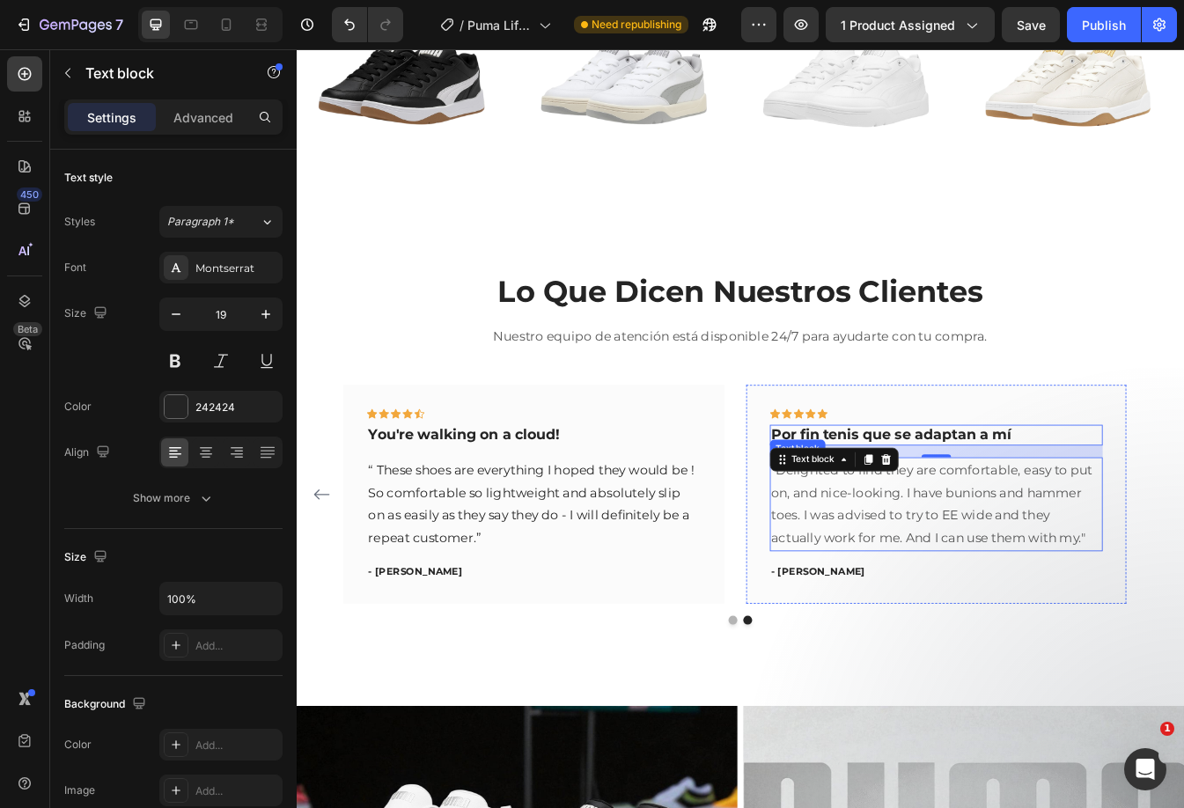
click at [1026, 590] on p ""Delighted to find they are comfortable, easy to put on, and nice-looking. I ha…" at bounding box center [1058, 590] width 393 height 107
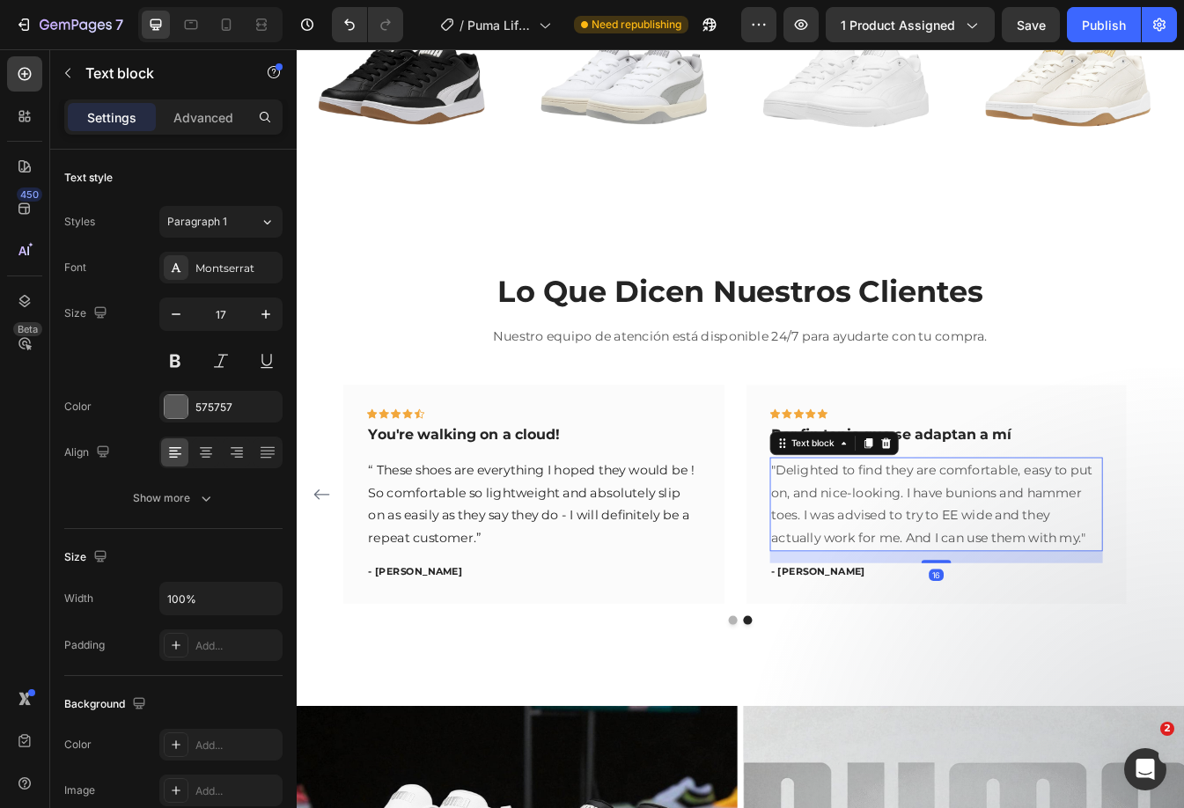
click at [1026, 590] on p ""Delighted to find they are comfortable, easy to put on, and nice-looking. I ha…" at bounding box center [1058, 590] width 393 height 107
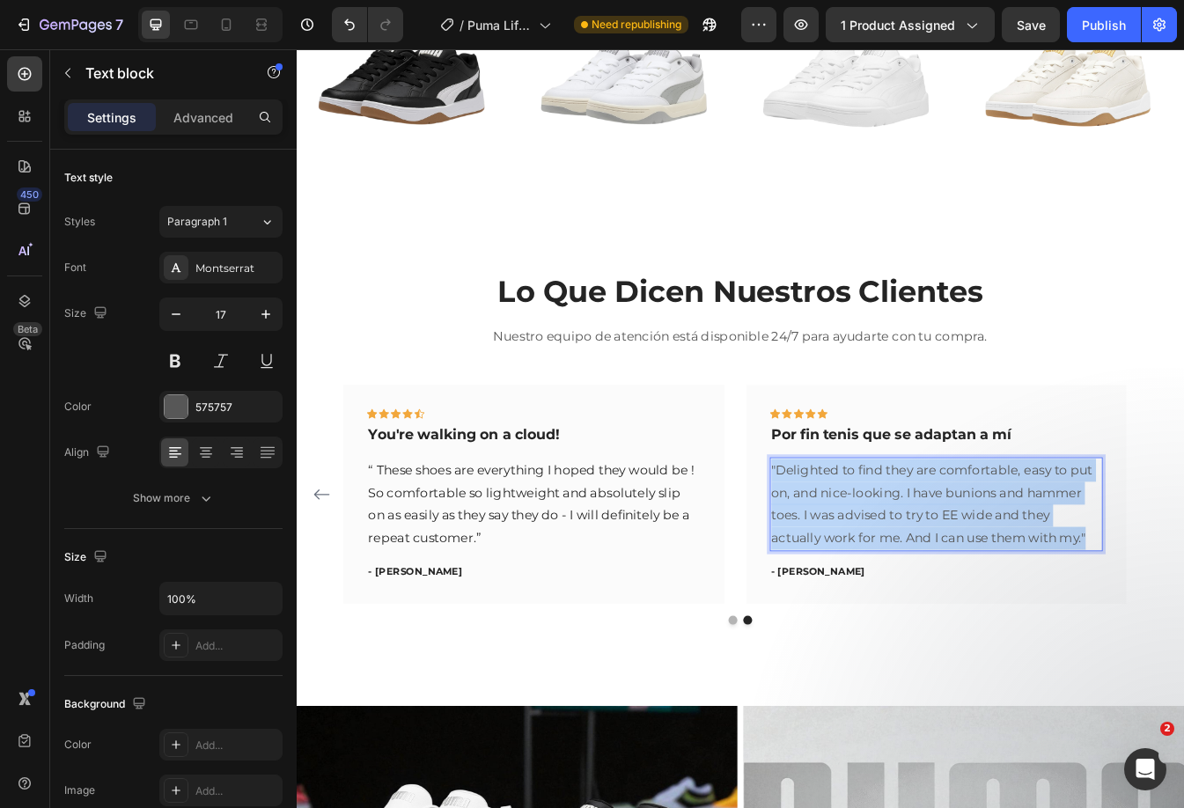
click at [1026, 590] on p ""Delighted to find they are comfortable, easy to put on, and nice-looking. I ha…" at bounding box center [1058, 590] width 393 height 107
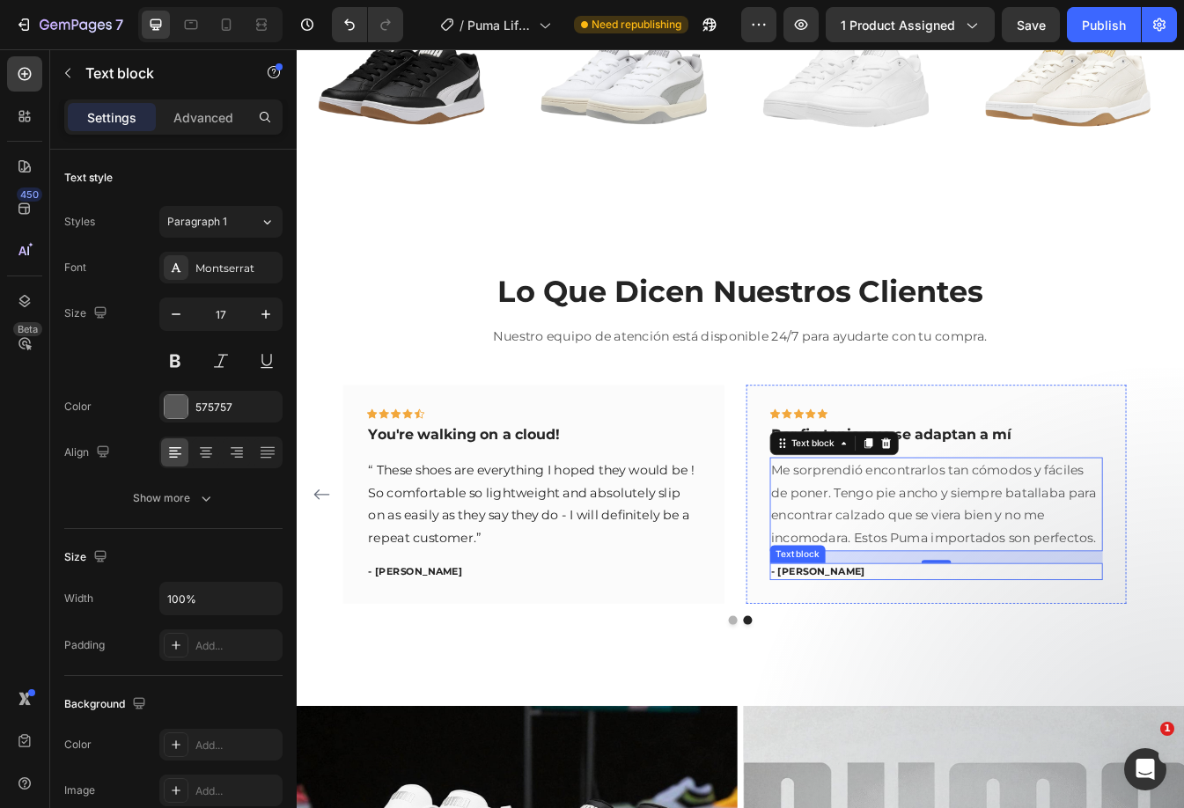
click at [905, 666] on p "- Travis J." at bounding box center [1058, 672] width 393 height 18
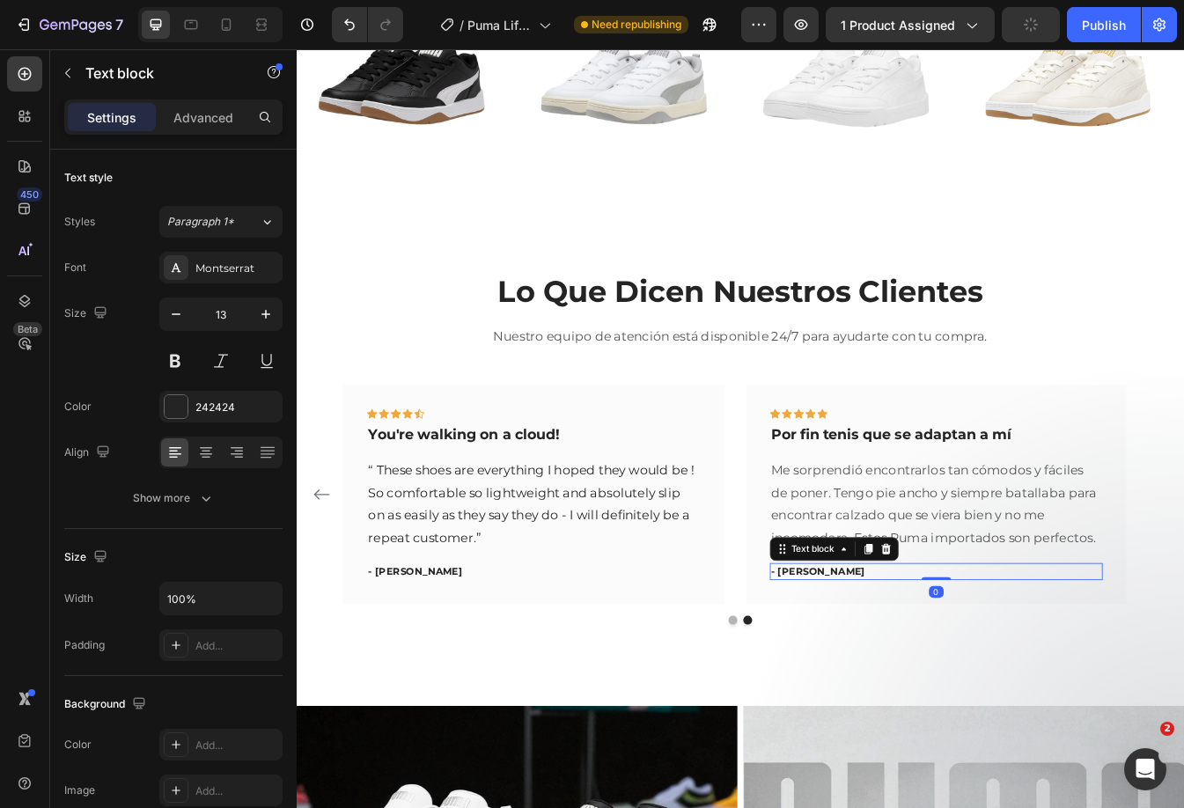
click at [905, 666] on p "- Travis J." at bounding box center [1058, 672] width 393 height 18
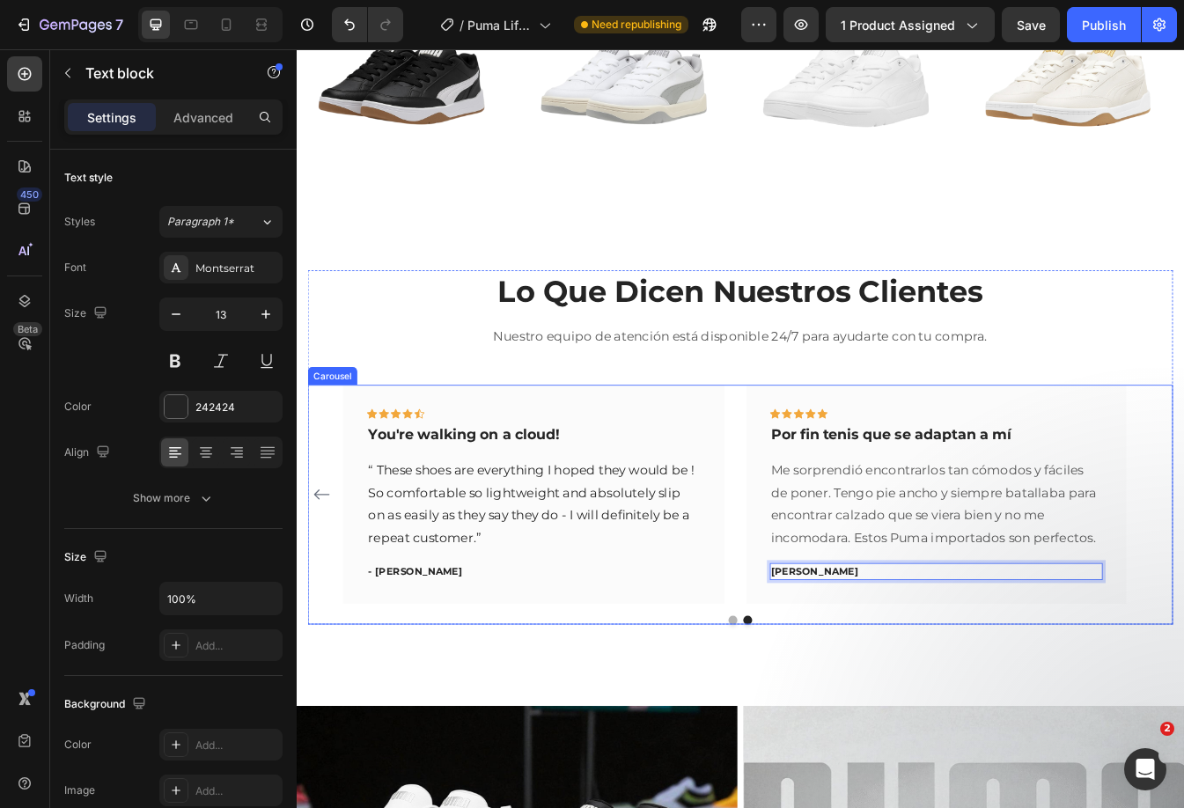
click at [318, 580] on icon "Carousel Back Arrow" at bounding box center [326, 579] width 18 height 12
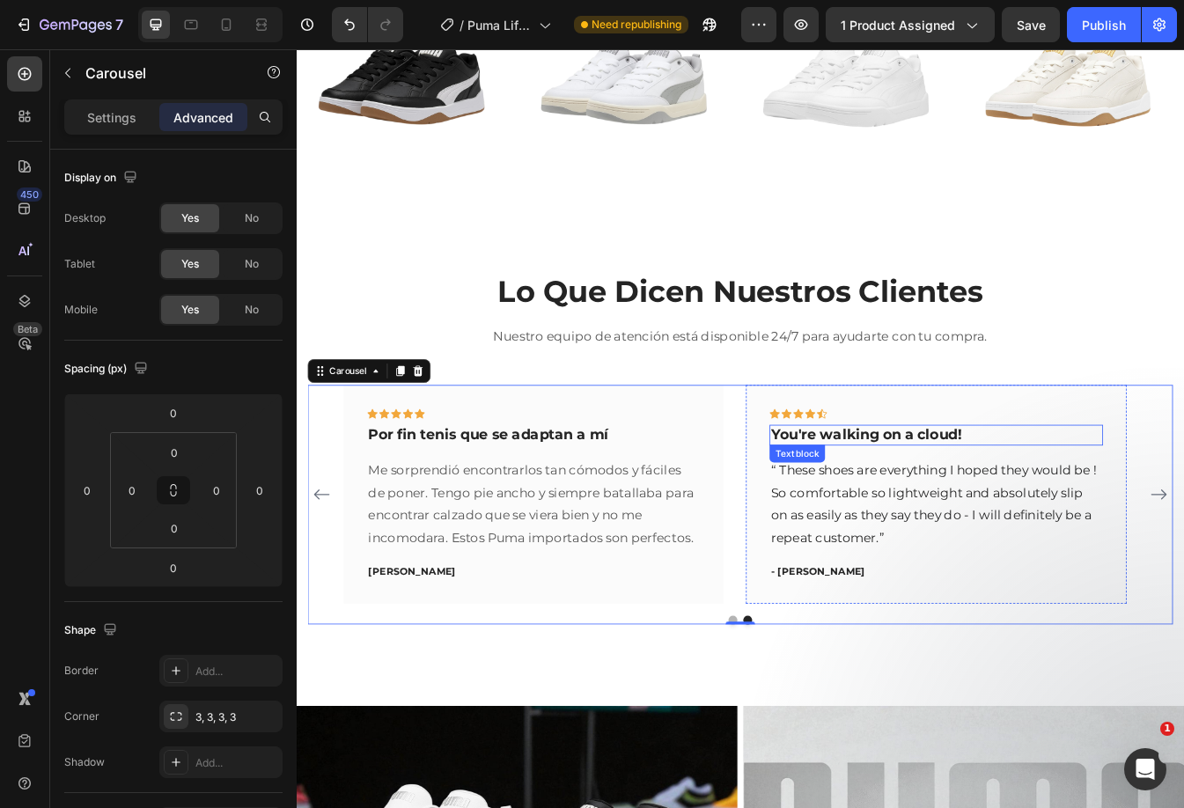
click at [956, 506] on p "You're walking on a cloud!" at bounding box center [1058, 509] width 393 height 22
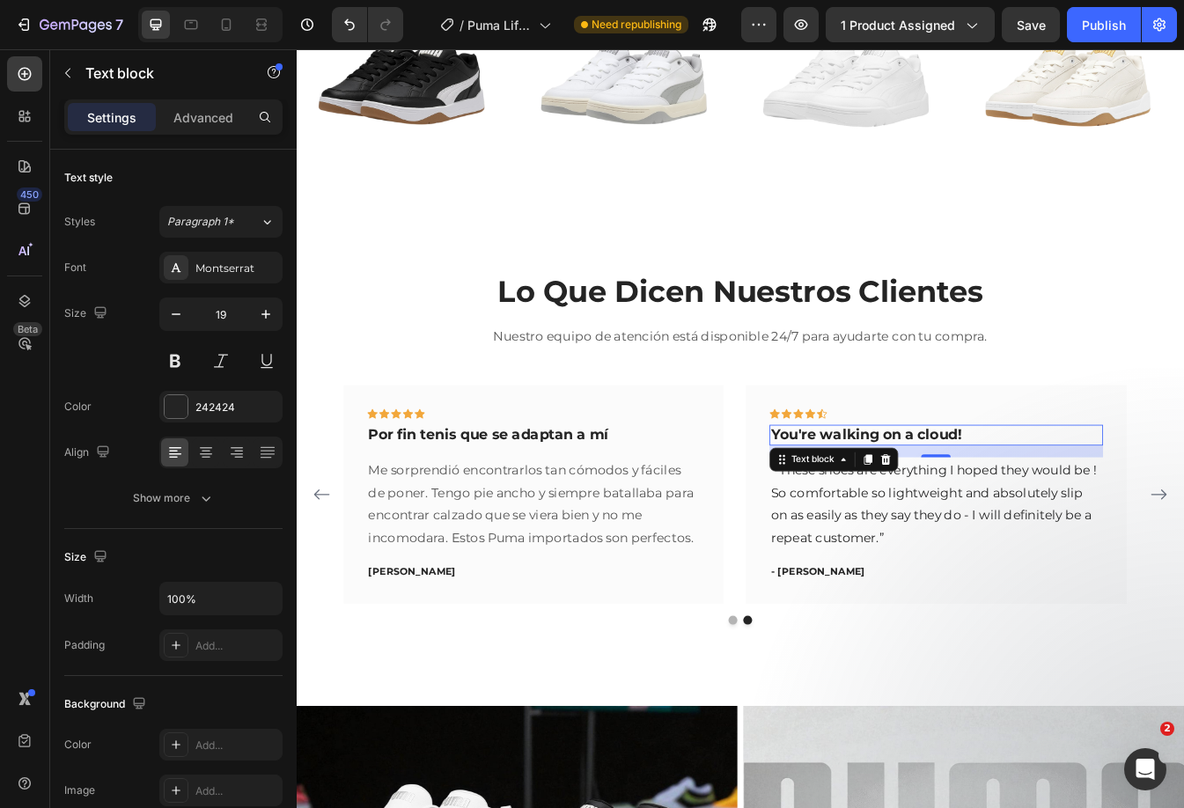
click at [955, 506] on p "You're walking on a cloud!" at bounding box center [1058, 509] width 393 height 22
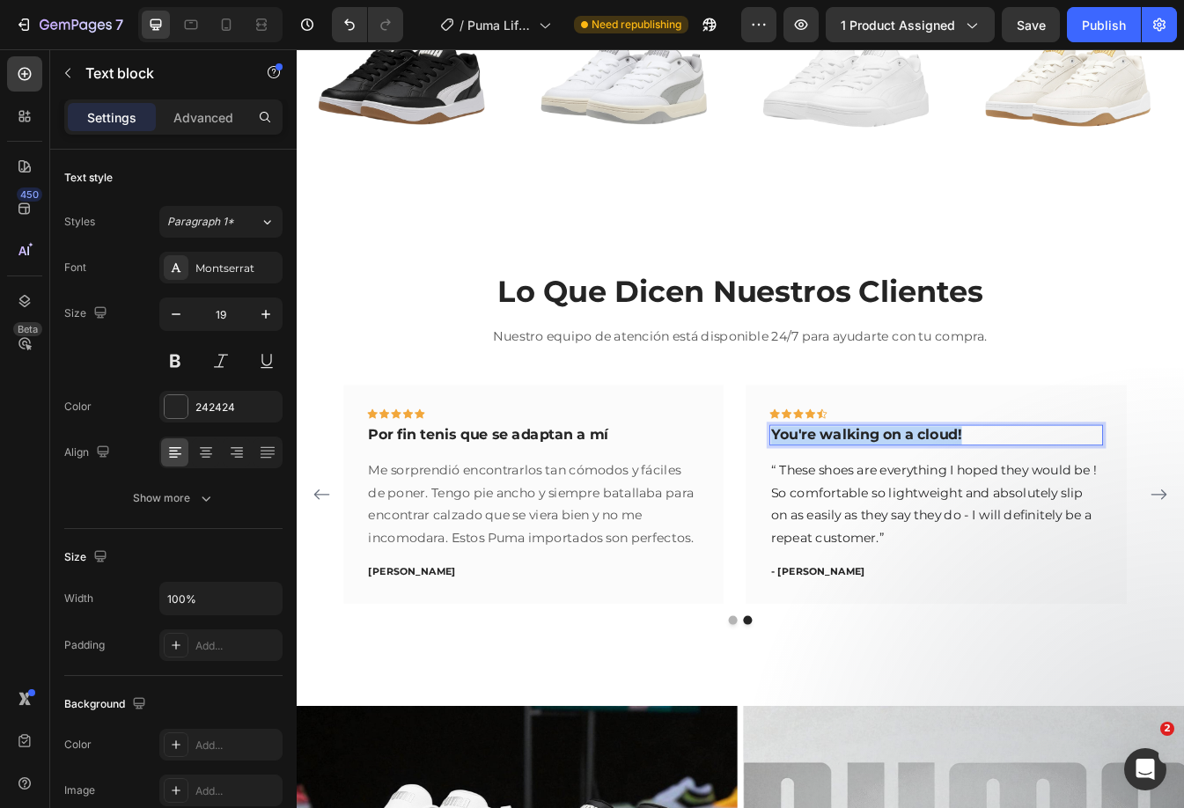
click at [955, 506] on p "You're walking on a cloud!" at bounding box center [1058, 509] width 393 height 22
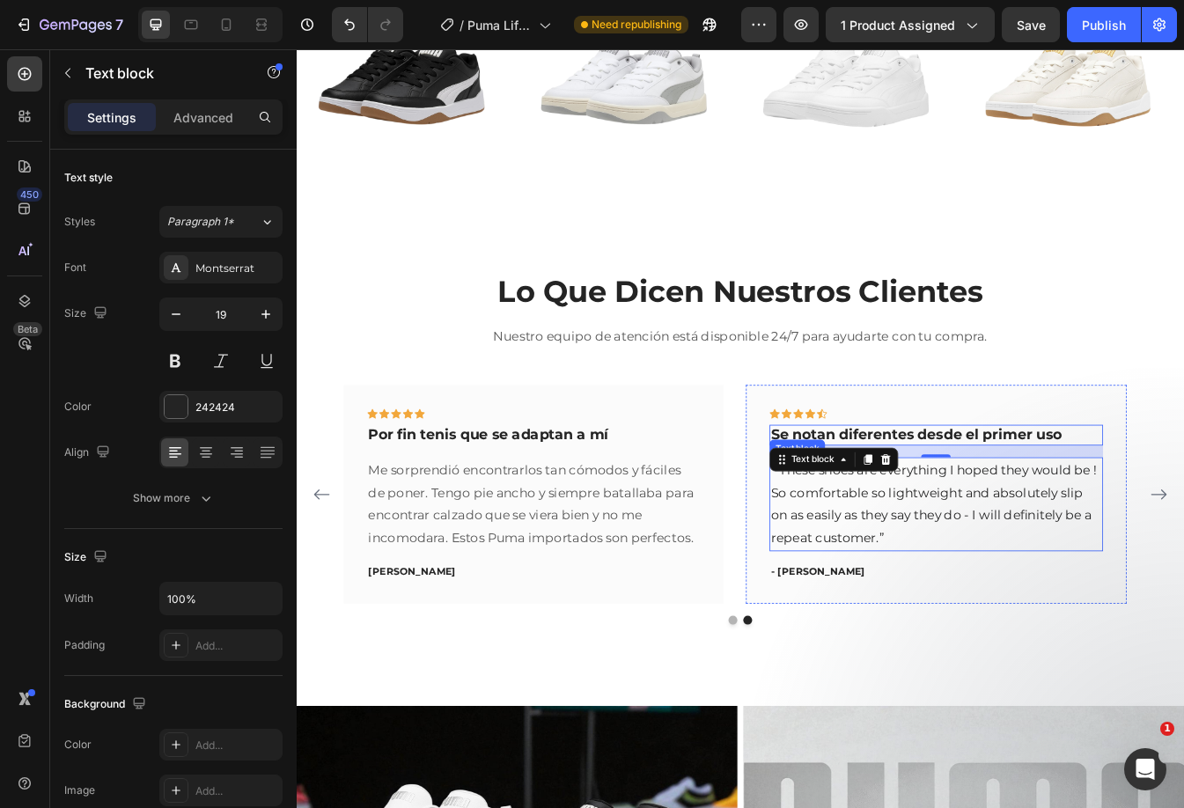
click at [1081, 582] on p "“ These shoes are everything I hoped they would be ! So comfortable so lightwei…" at bounding box center [1058, 590] width 393 height 107
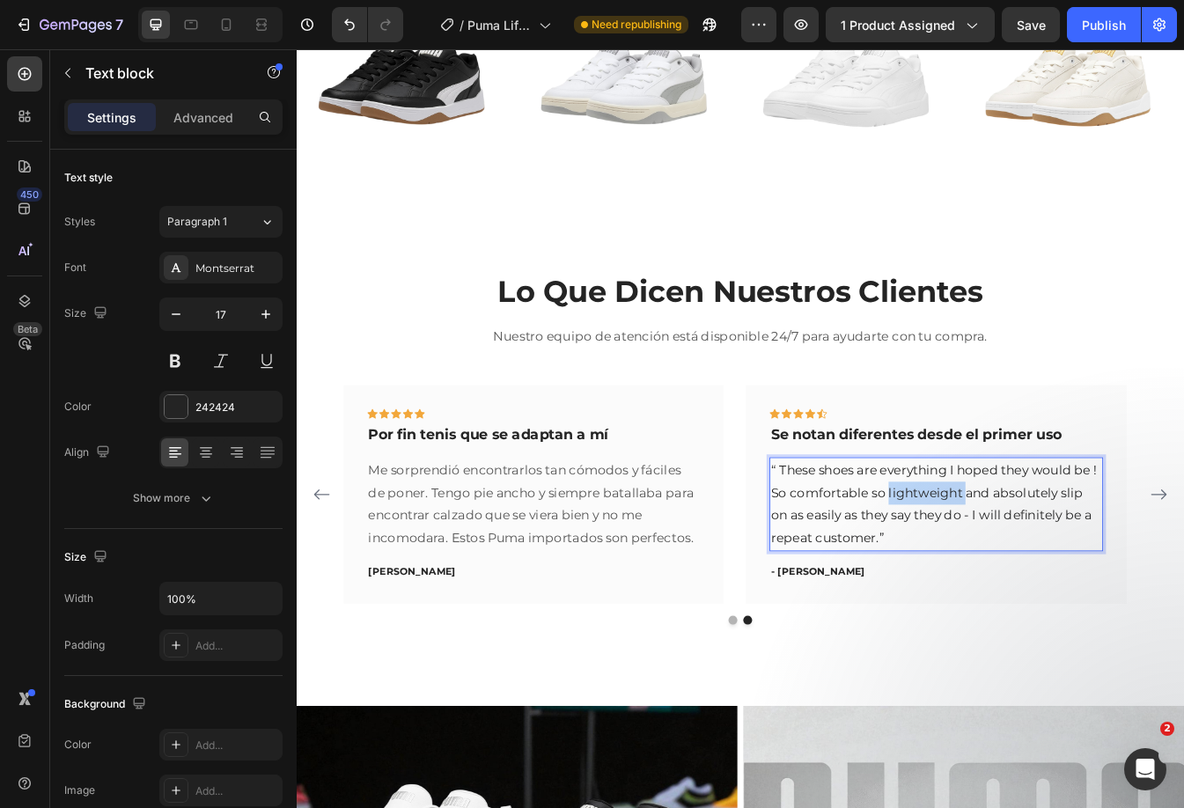
click at [1081, 582] on p "“ These shoes are everything I hoped they would be ! So comfortable so lightwei…" at bounding box center [1058, 590] width 393 height 107
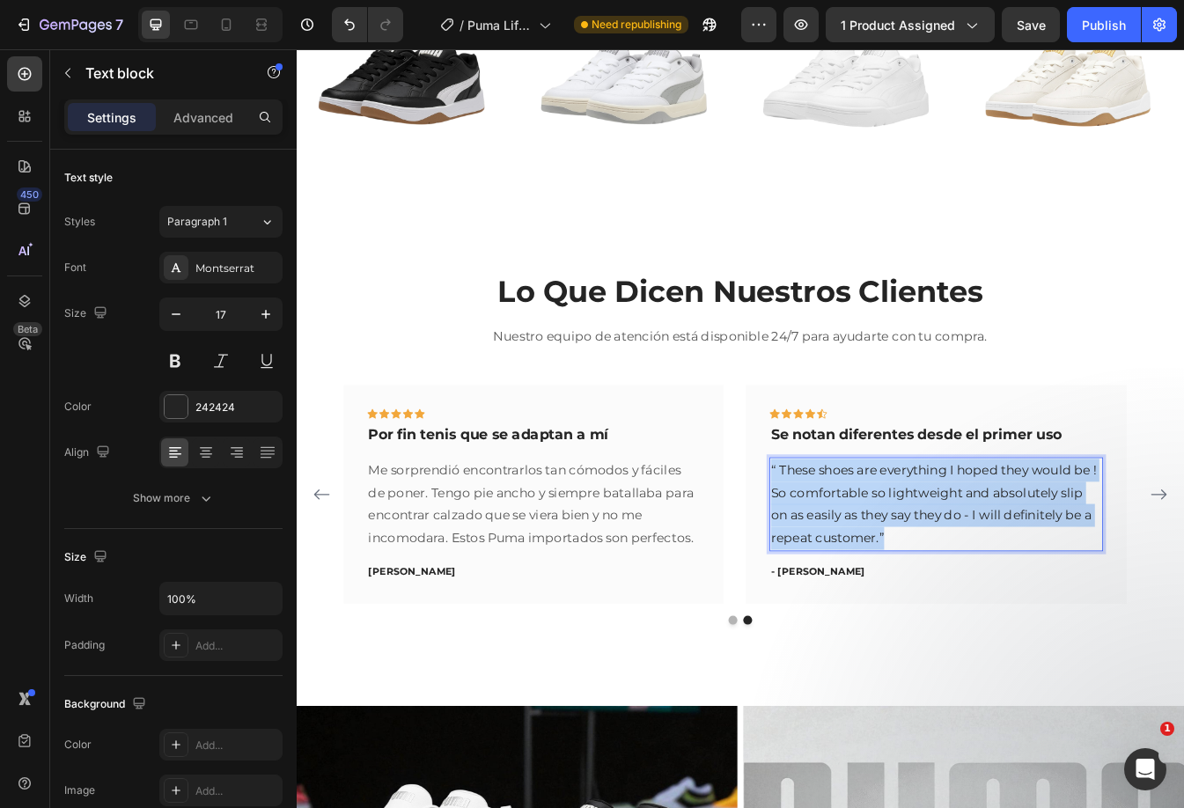
click at [1081, 582] on p "“ These shoes are everything I hoped they would be ! So comfortable so lightwei…" at bounding box center [1058, 590] width 393 height 107
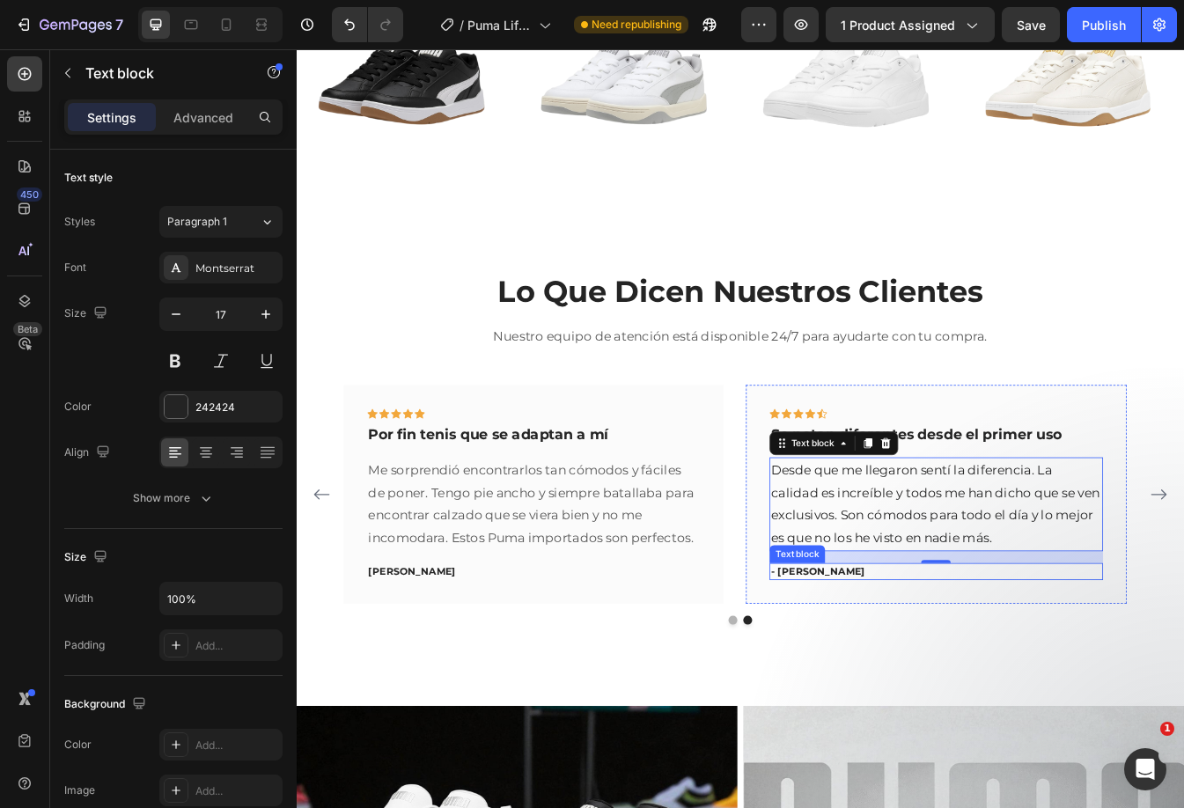
click at [894, 667] on p "- Ryan S." at bounding box center [1058, 672] width 393 height 18
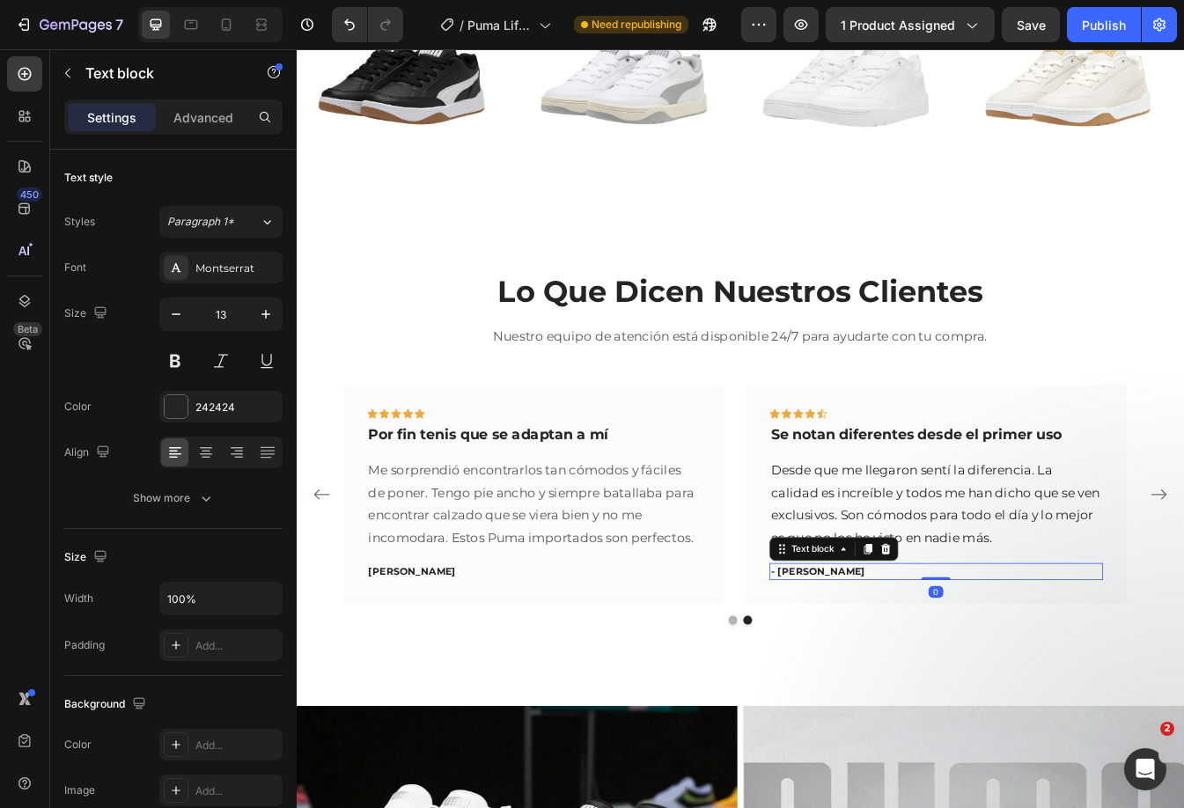
click at [894, 667] on p "- Ryan S." at bounding box center [1058, 672] width 393 height 18
click at [234, 27] on icon at bounding box center [226, 25] width 18 height 18
type input "12"
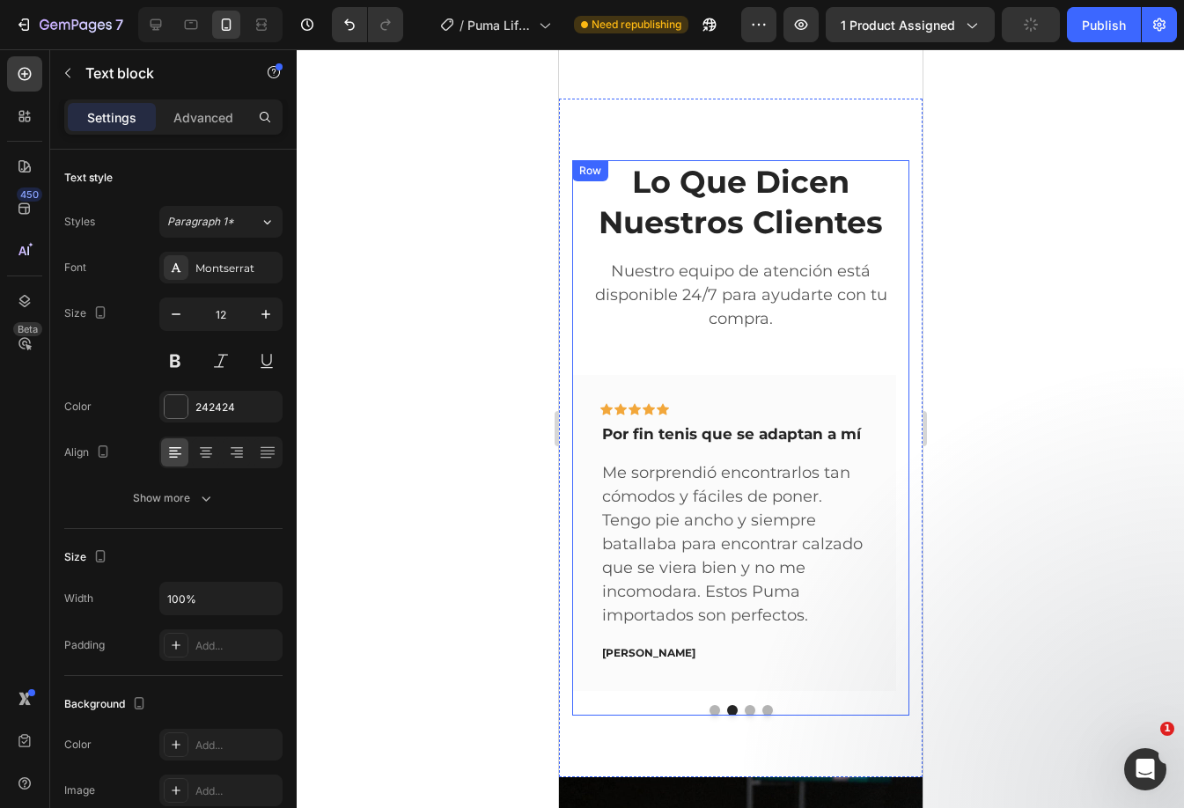
scroll to position [1270, 0]
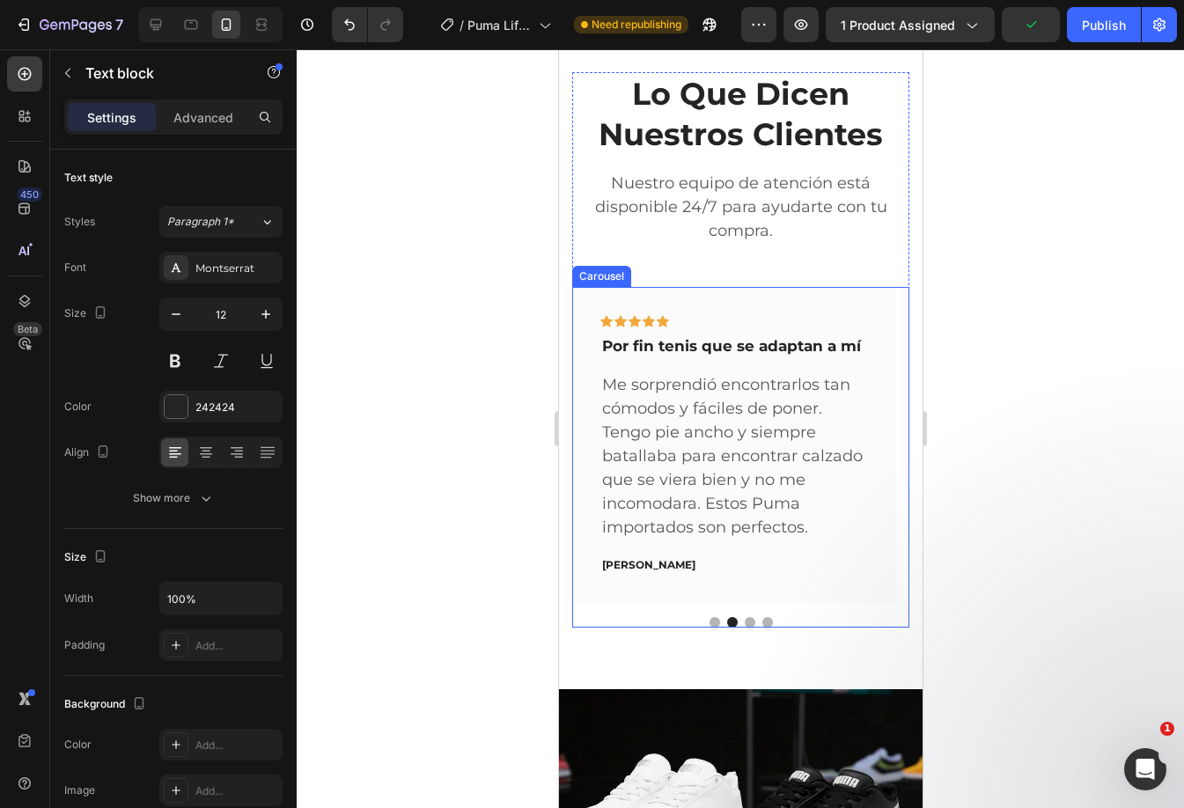
click at [709, 620] on button "Dot" at bounding box center [713, 622] width 11 height 11
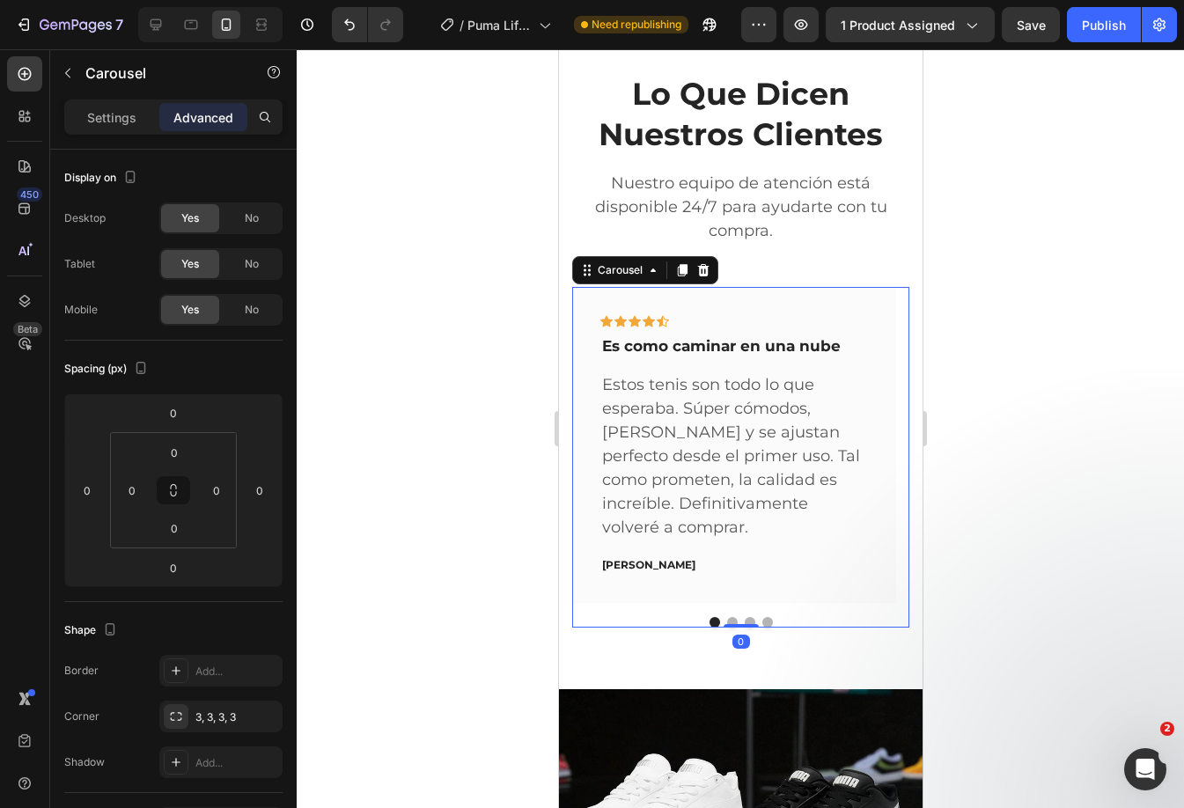
click at [726, 619] on button "Dot" at bounding box center [731, 622] width 11 height 11
click at [744, 619] on button "Dot" at bounding box center [749, 622] width 11 height 11
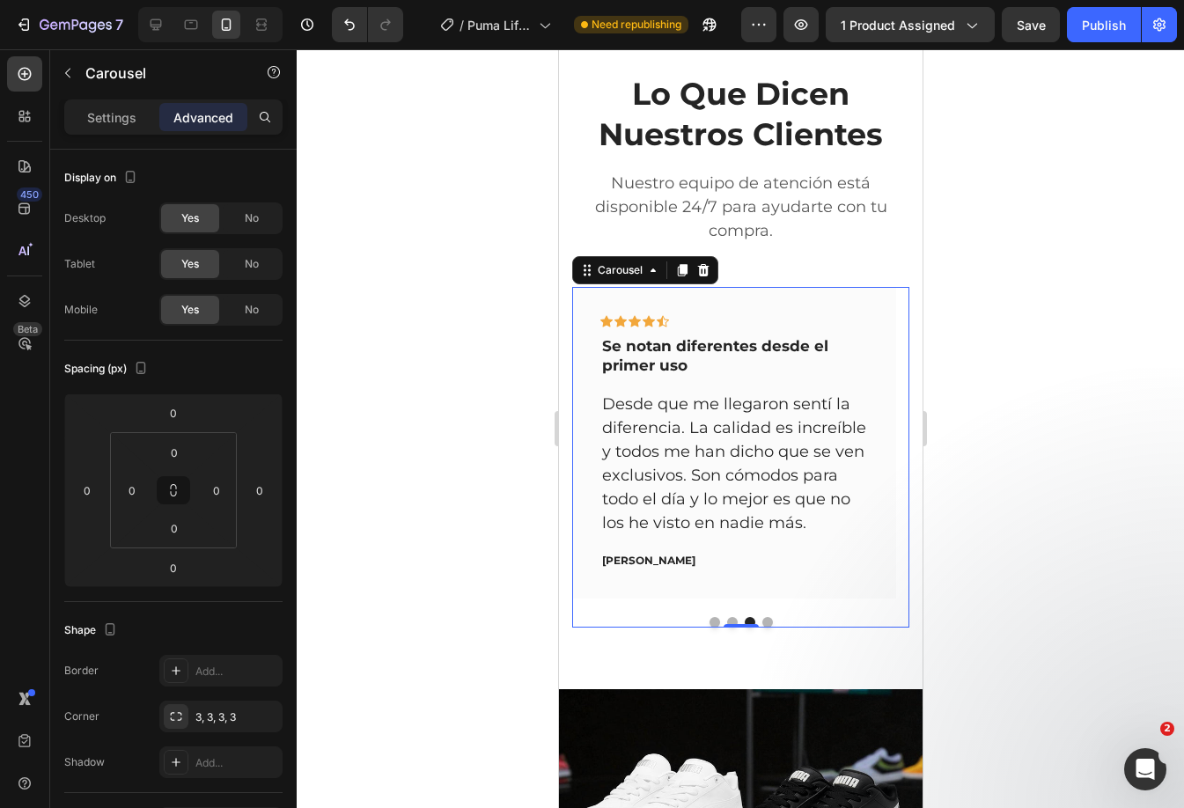
click at [761, 619] on button "Dot" at bounding box center [766, 622] width 11 height 11
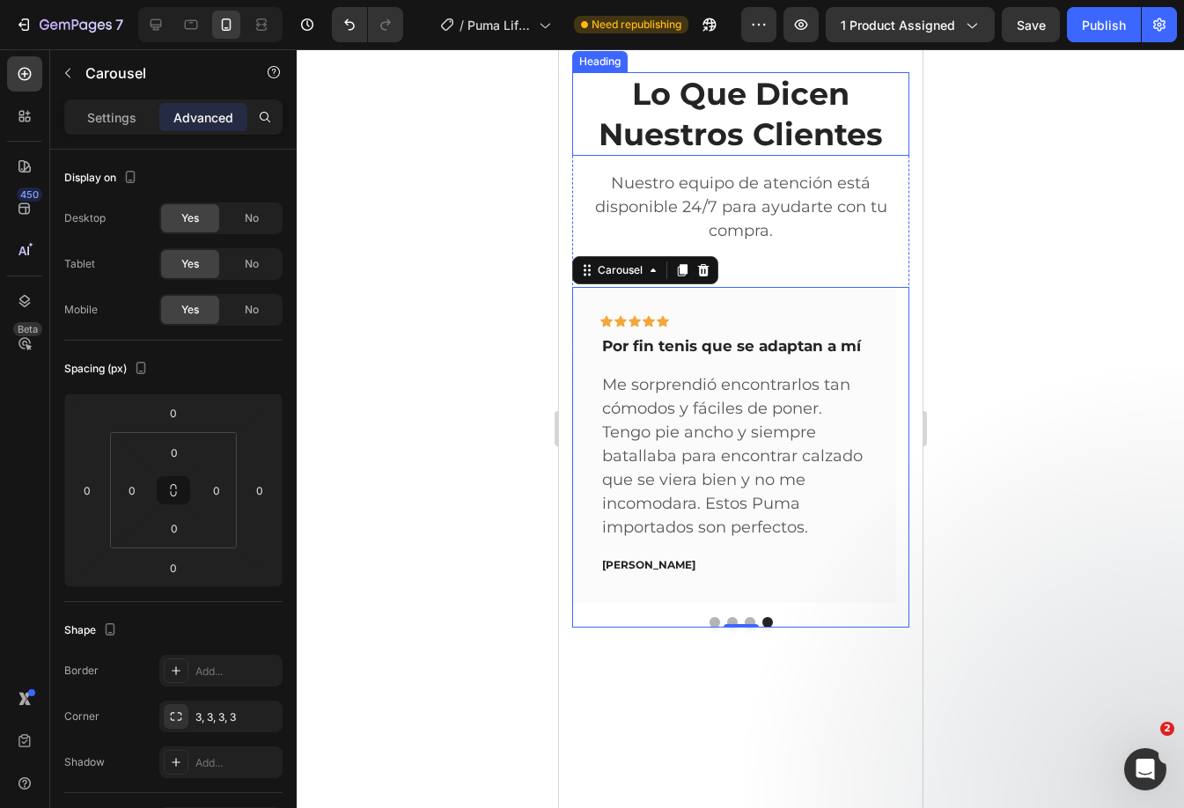
scroll to position [1094, 0]
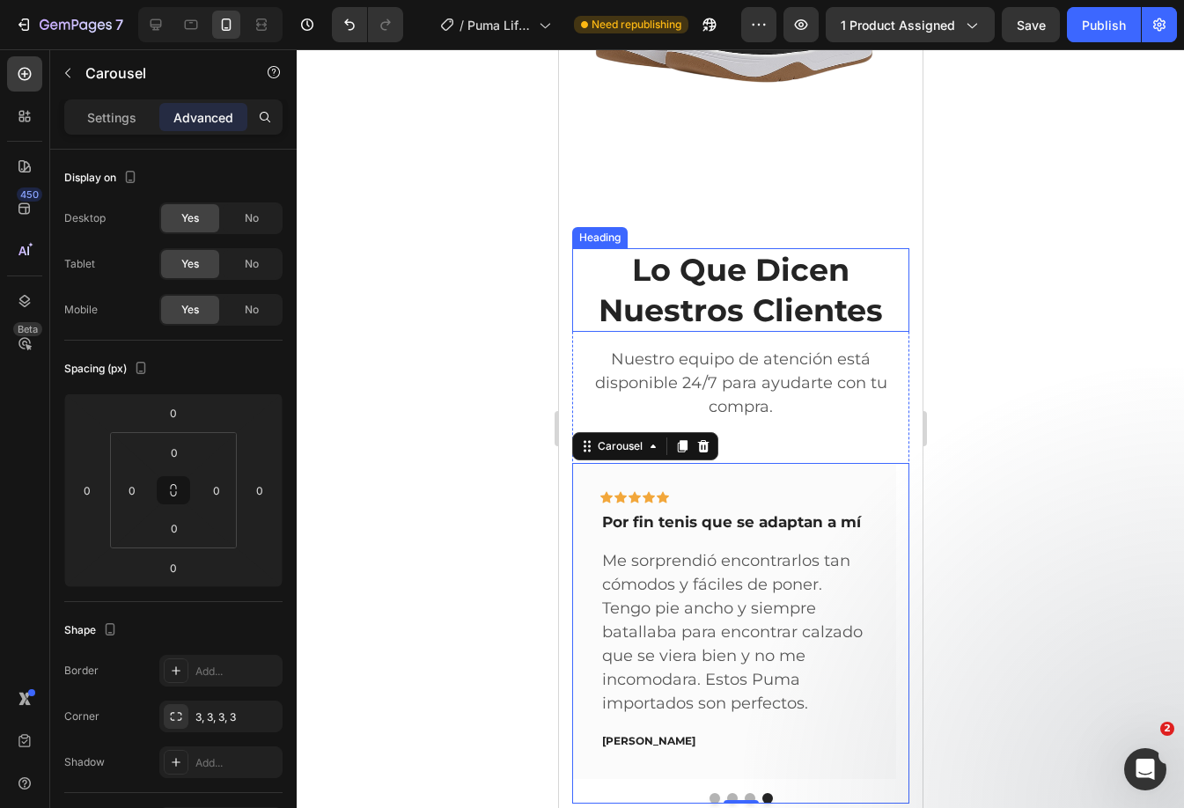
click at [788, 277] on h2 "Lo Que Dicen Nuestros Clientes" at bounding box center [739, 290] width 337 height 84
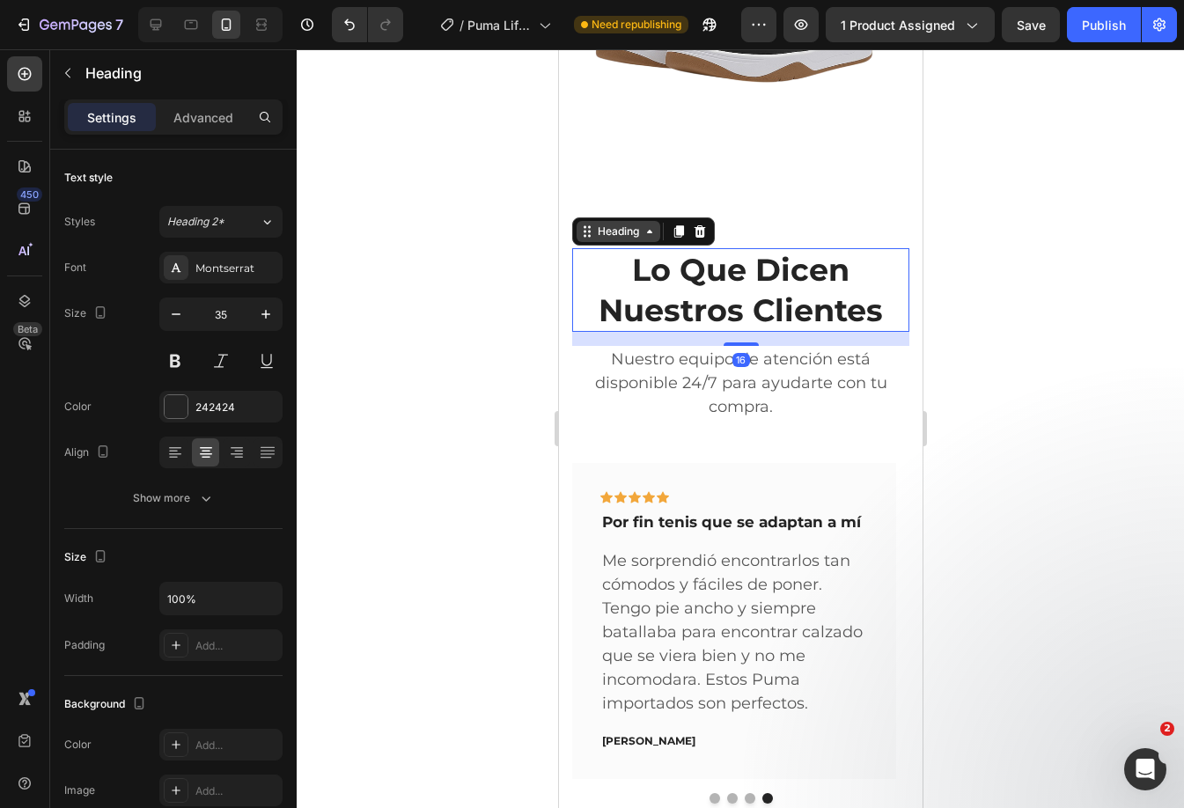
click at [645, 235] on icon at bounding box center [649, 231] width 14 height 14
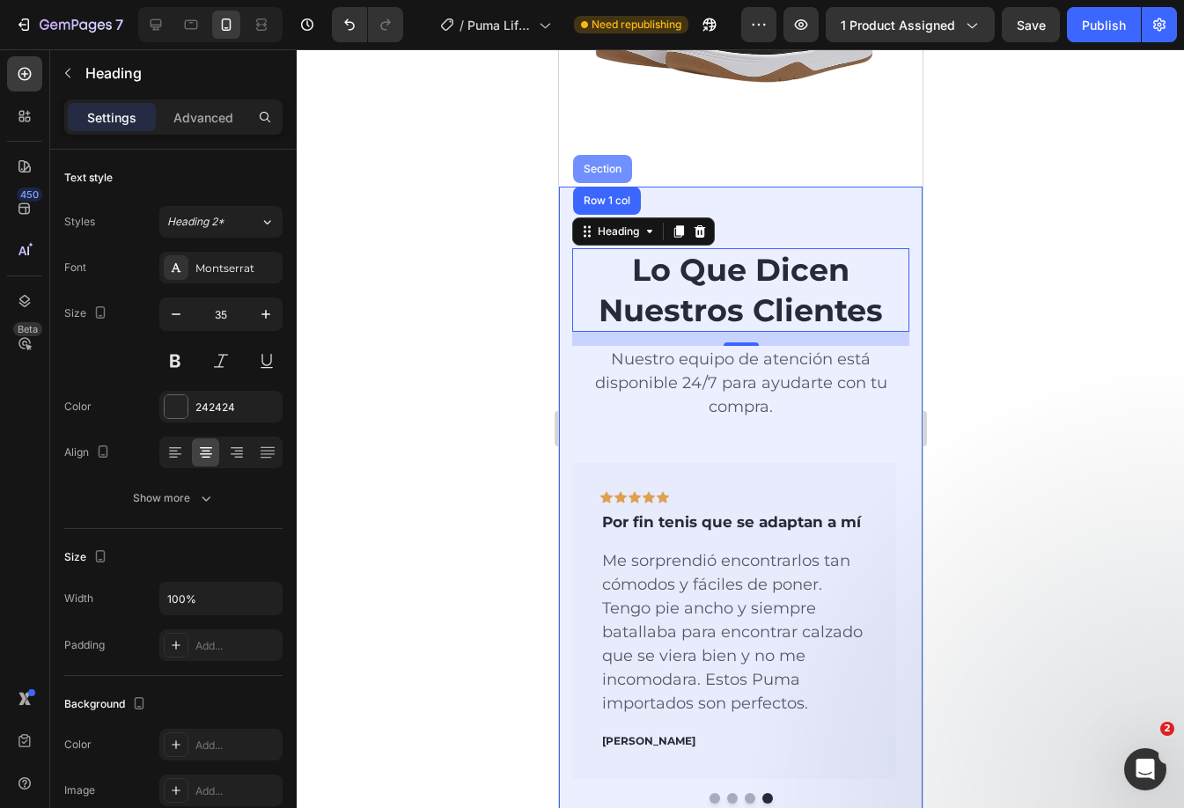
click at [594, 172] on div "Section" at bounding box center [601, 169] width 45 height 11
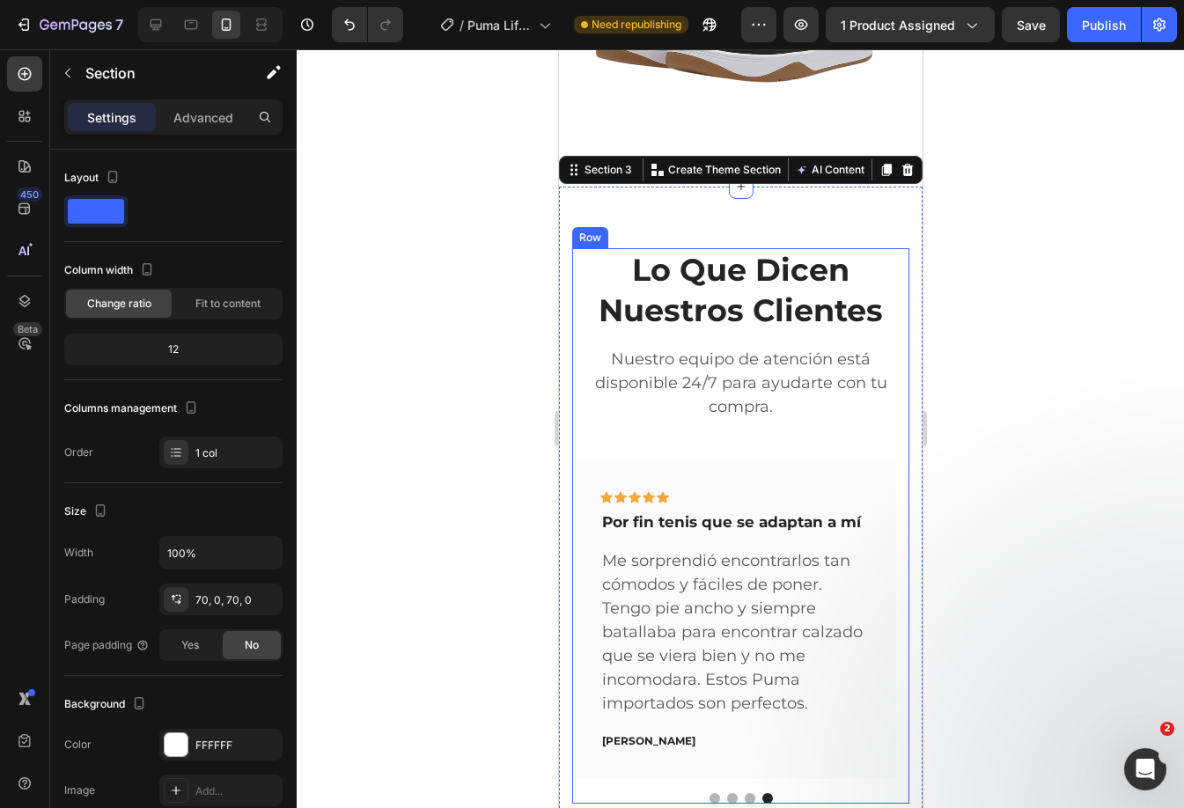
scroll to position [1270, 0]
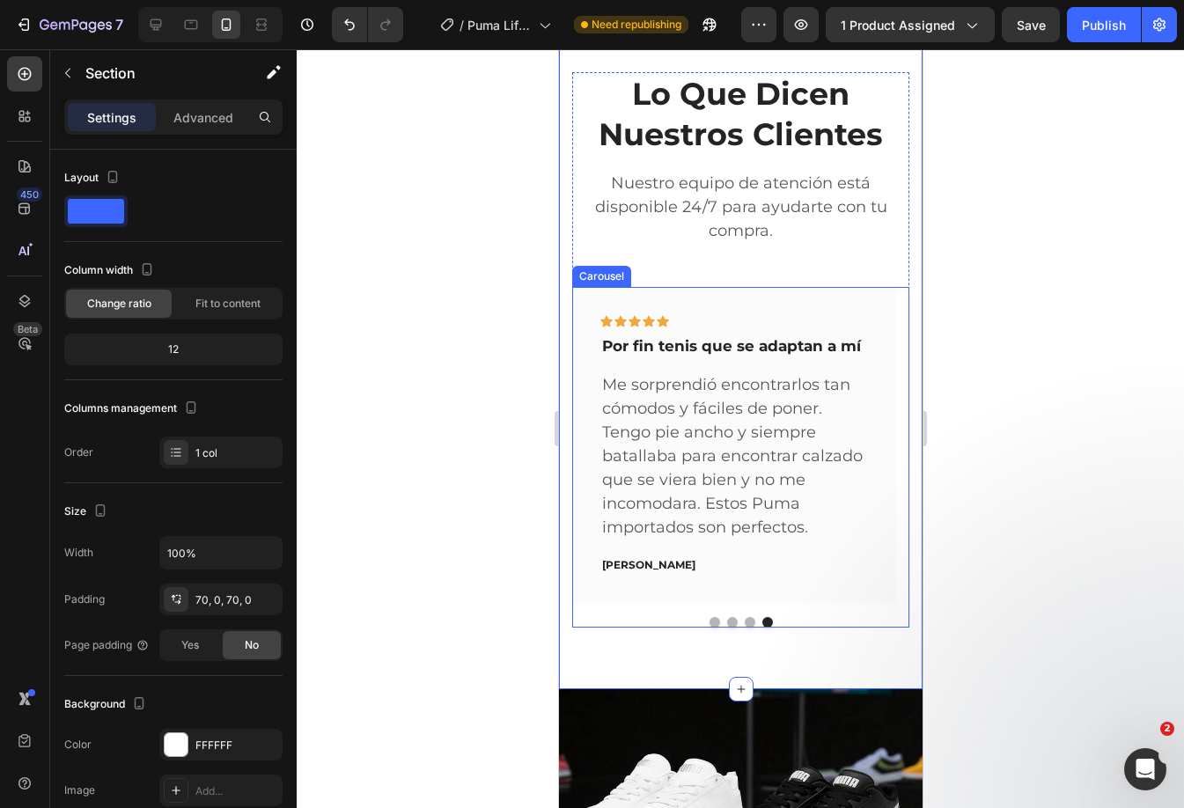
click at [708, 626] on button "Dot" at bounding box center [713, 622] width 11 height 11
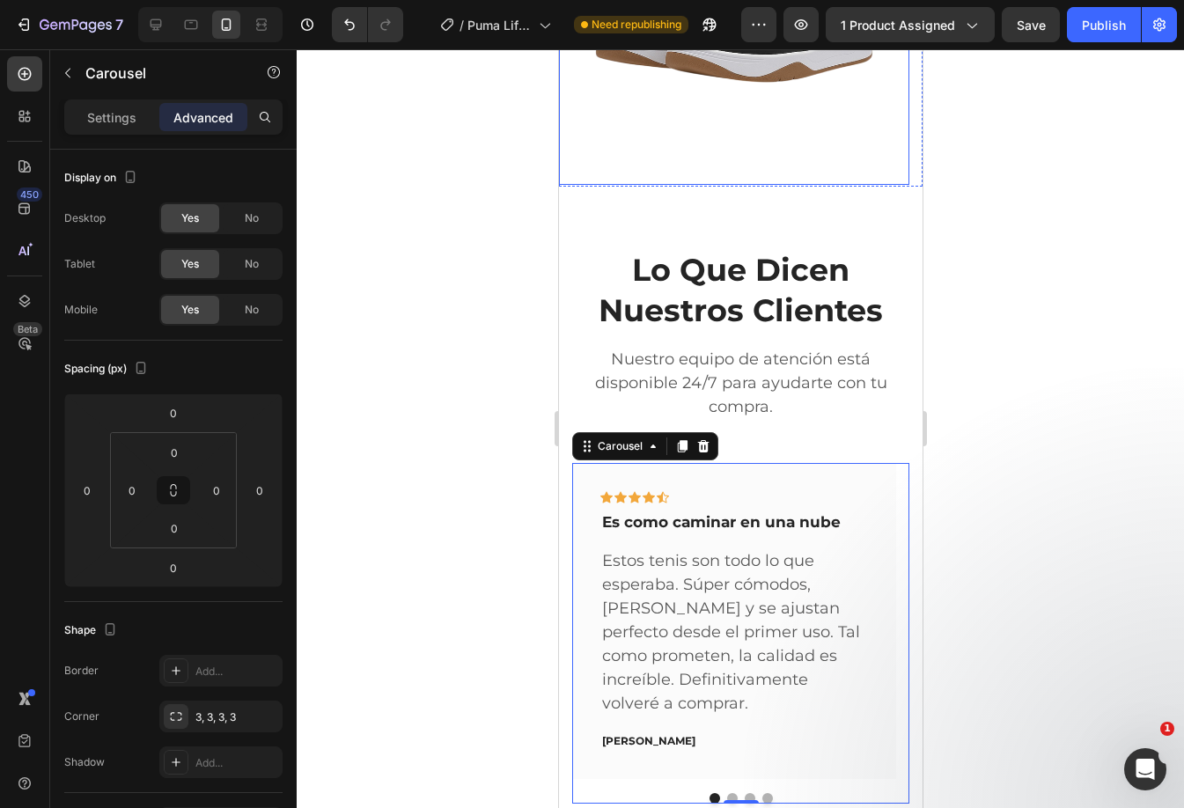
scroll to position [830, 0]
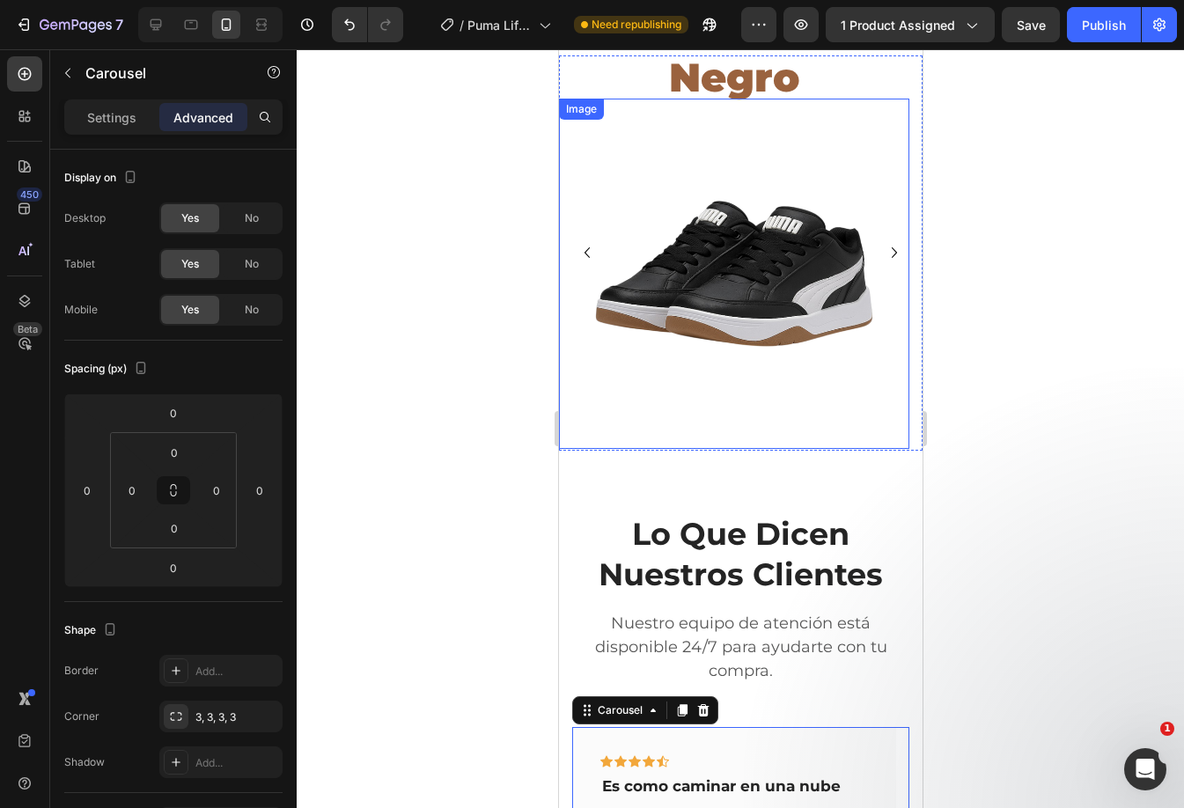
click at [743, 335] on img at bounding box center [733, 274] width 350 height 350
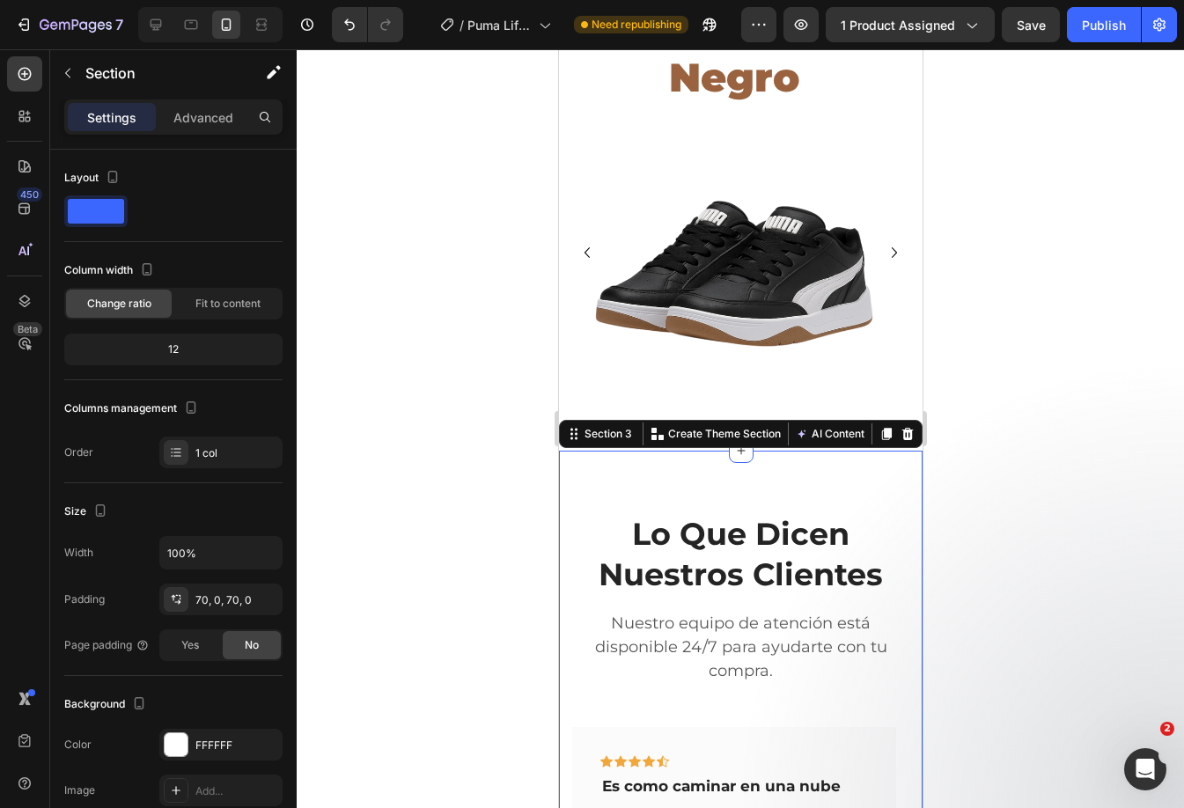
click at [727, 485] on div "Lo Que Dicen Nuestros Clientes Heading Nuestro equipo de atención está disponib…" at bounding box center [739, 790] width 363 height 678
click at [192, 128] on div "Advanced" at bounding box center [203, 117] width 88 height 28
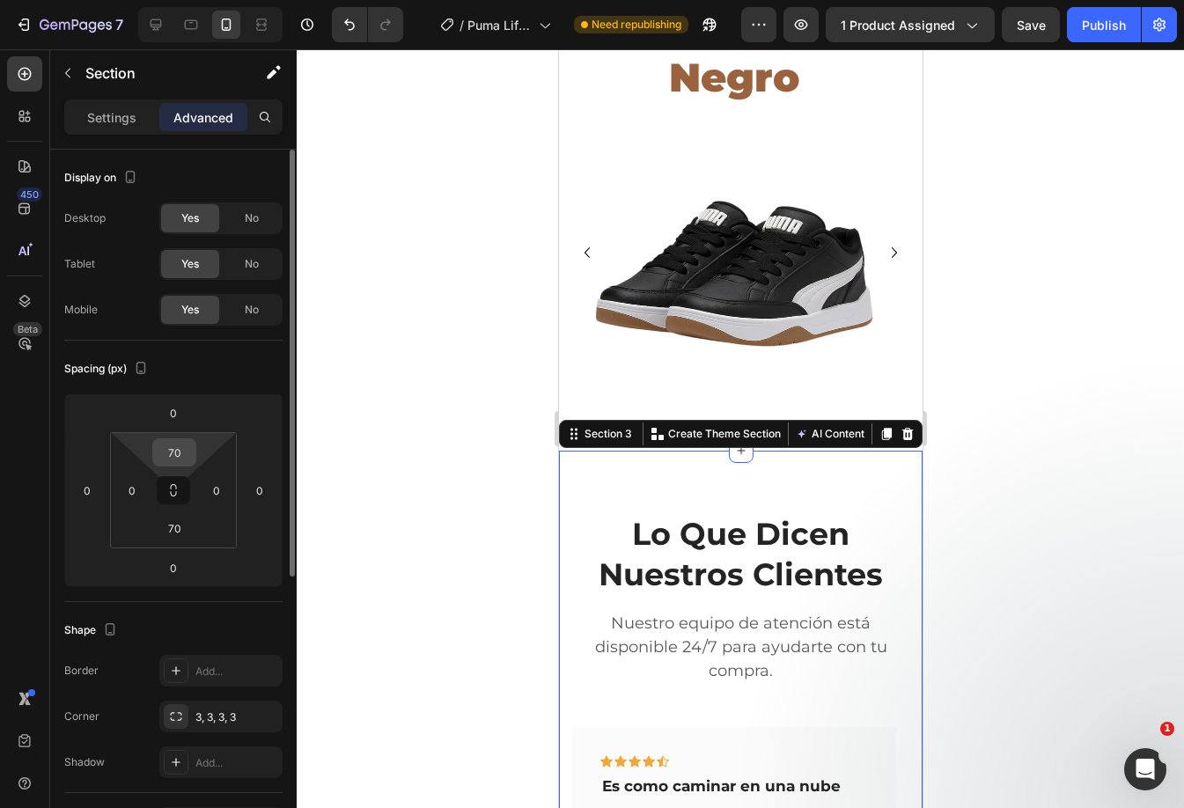
click at [184, 447] on input "70" at bounding box center [174, 452] width 35 height 26
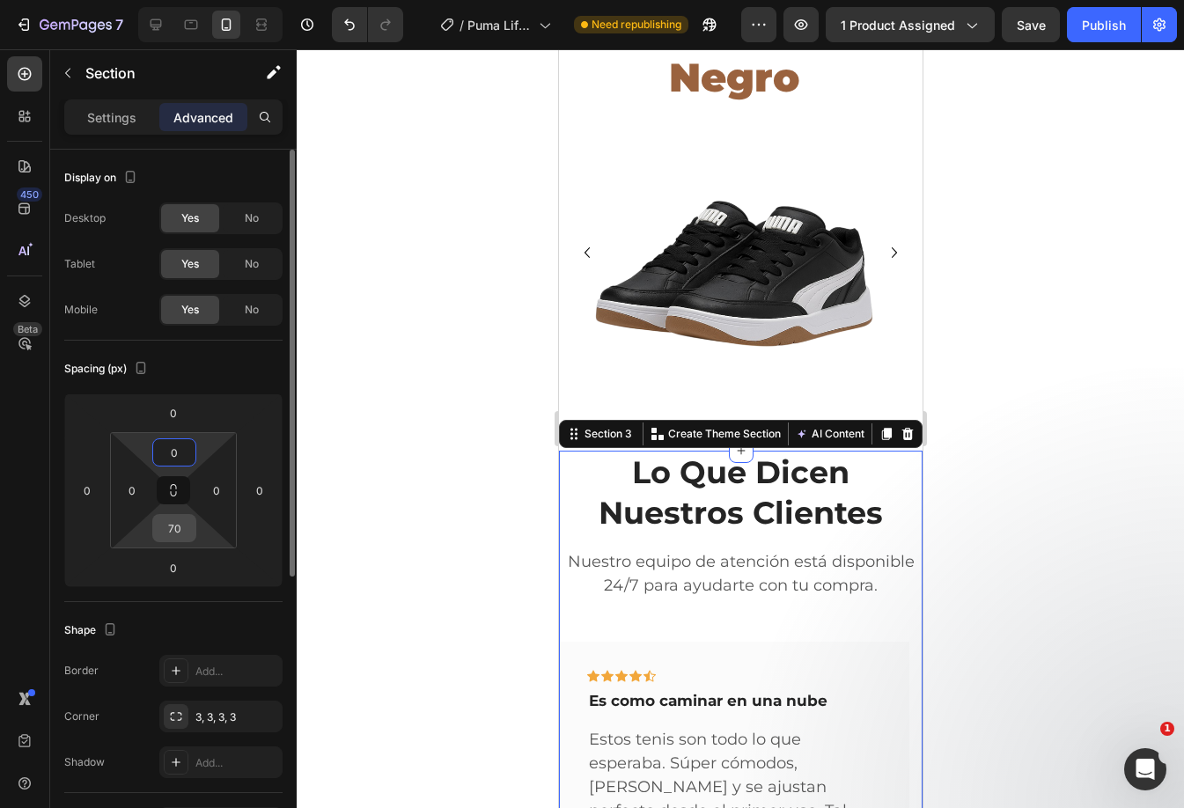
type input "0"
click at [176, 527] on input "70" at bounding box center [174, 528] width 35 height 26
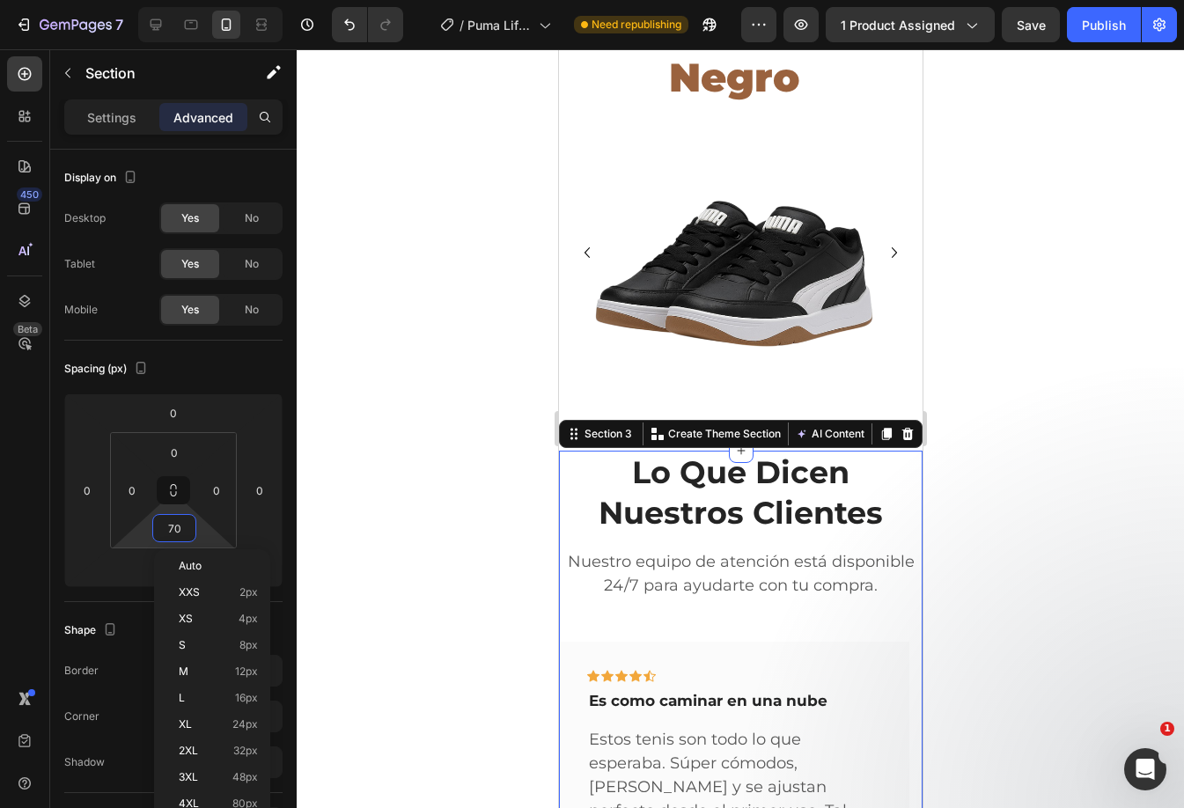
type input "0"
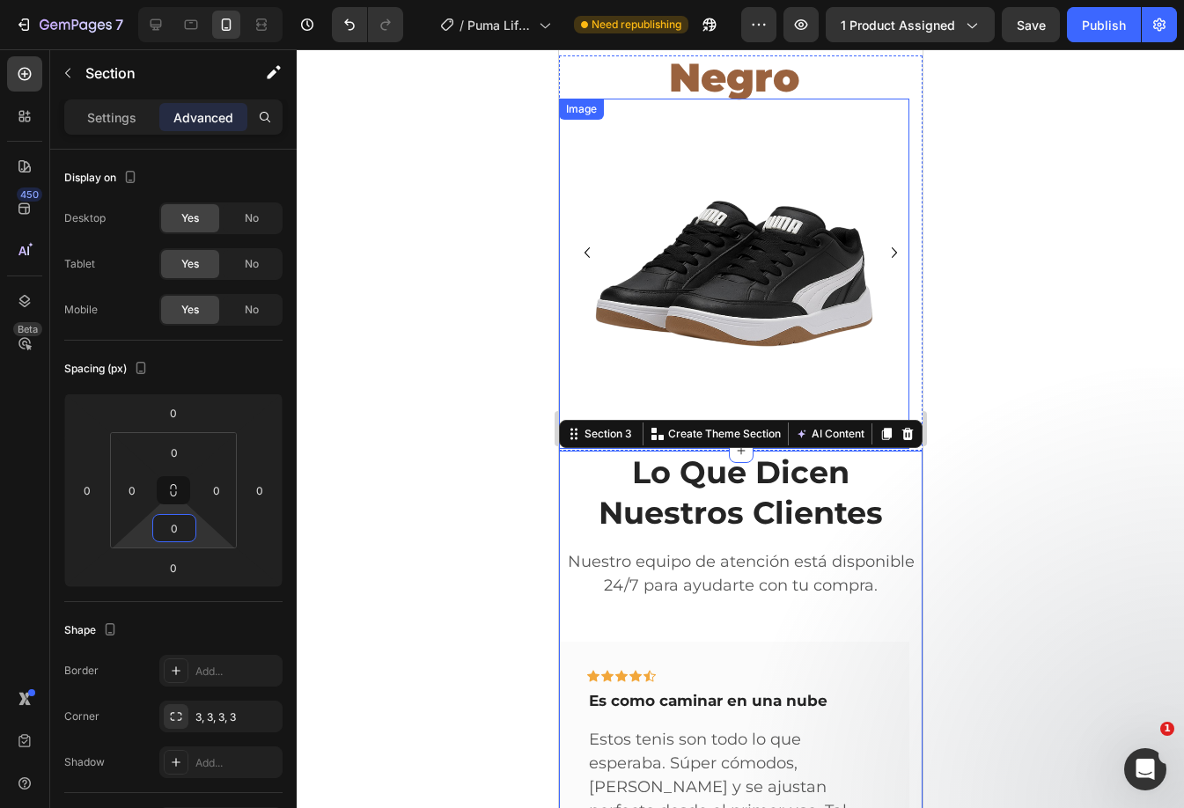
click at [745, 295] on img at bounding box center [733, 274] width 350 height 350
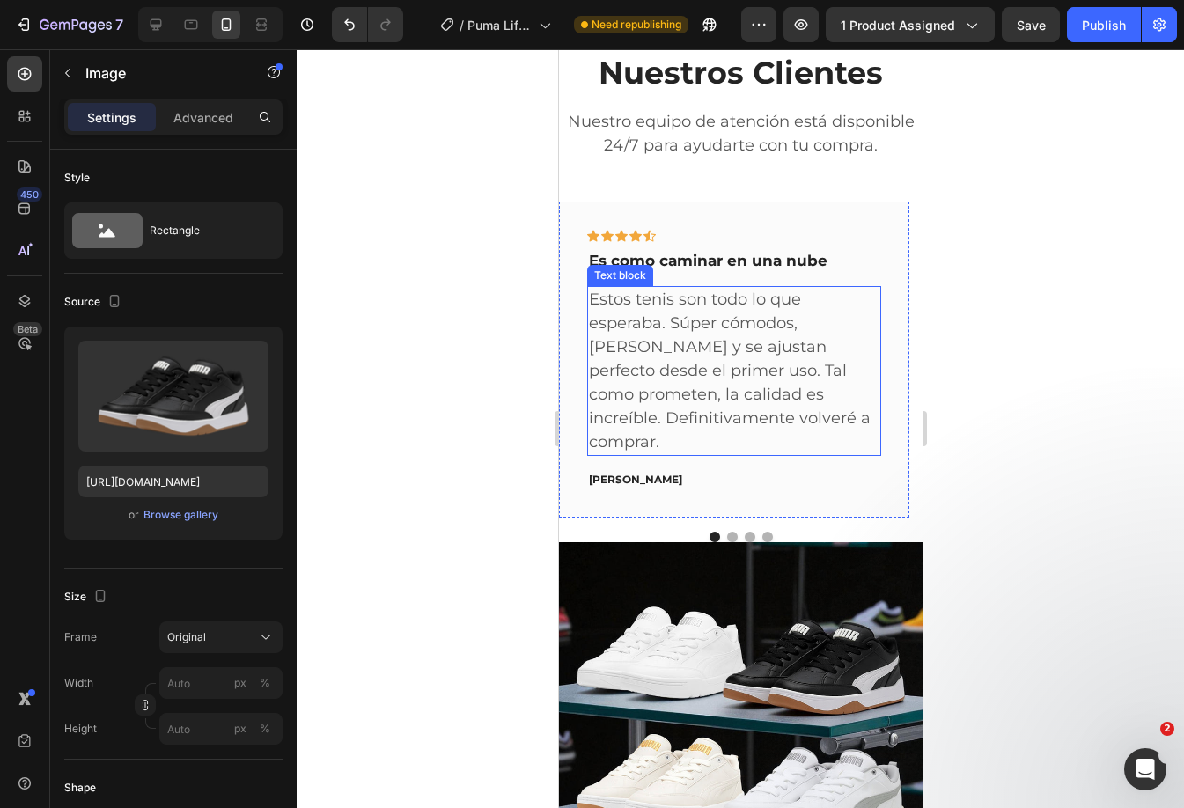
scroll to position [1182, 0]
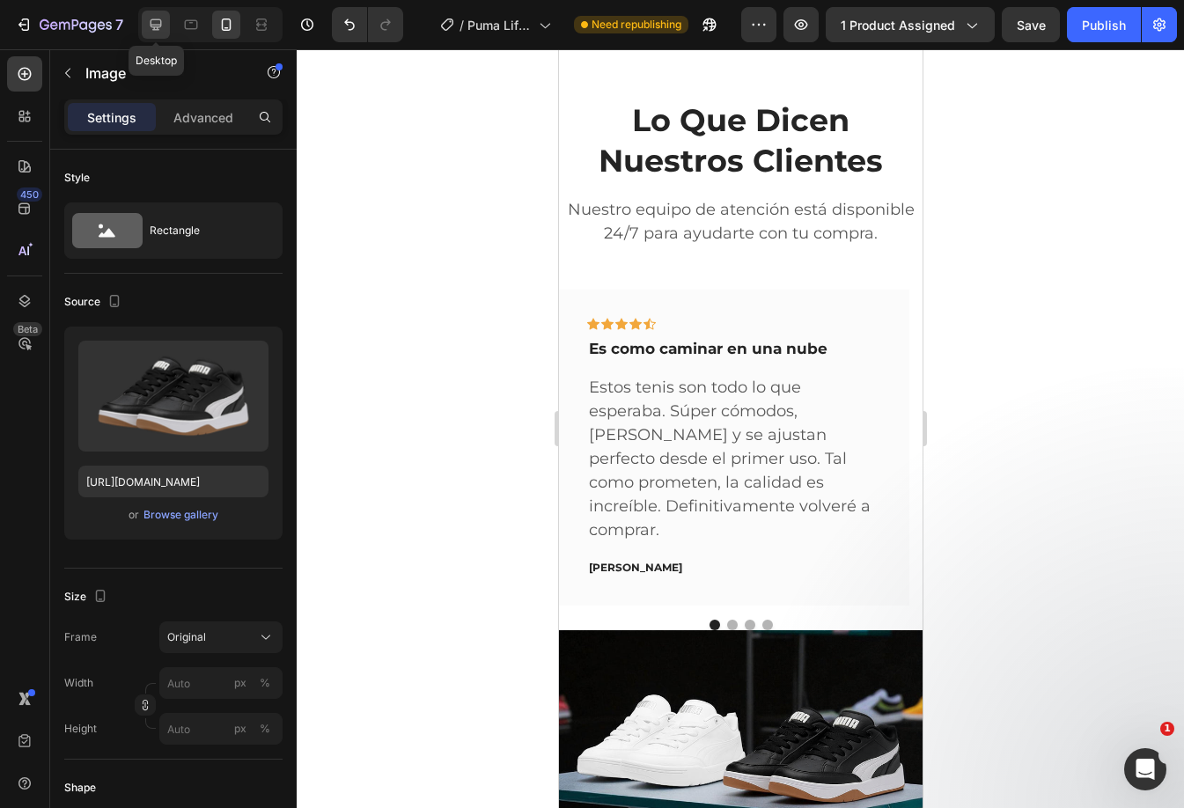
click at [155, 30] on icon at bounding box center [155, 24] width 11 height 11
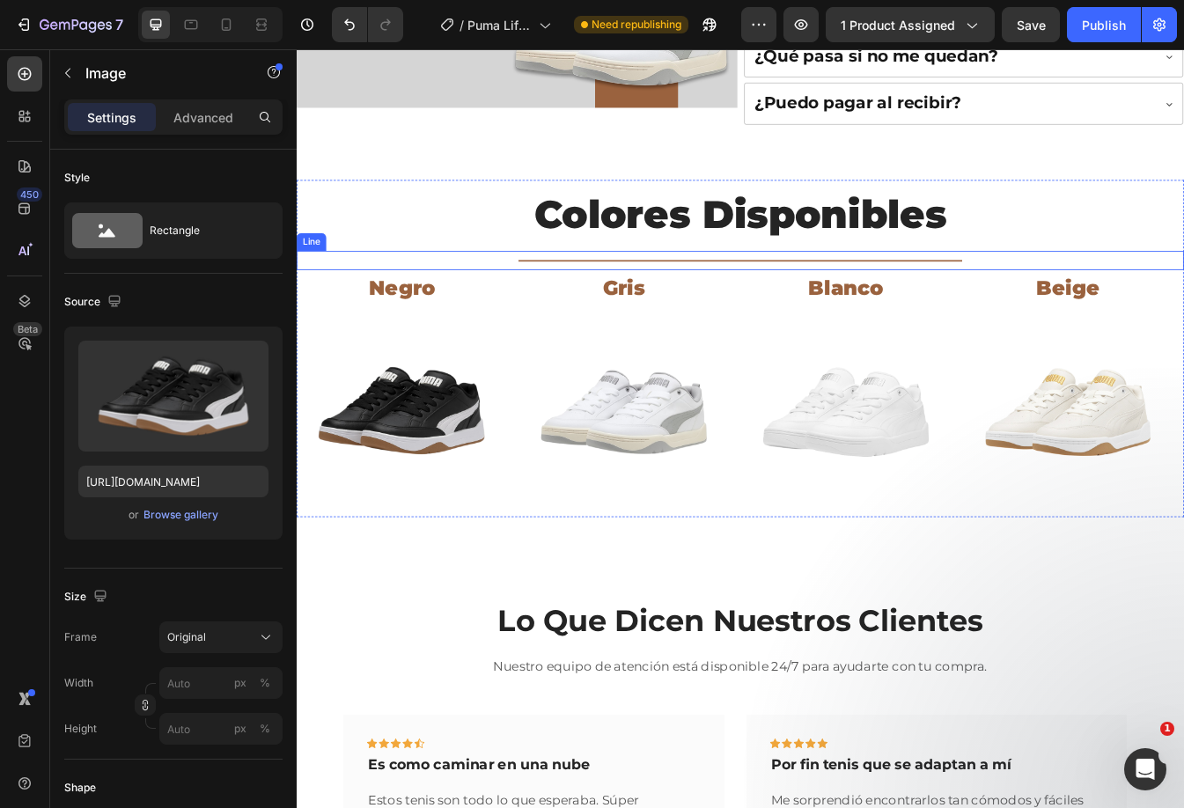
scroll to position [920, 0]
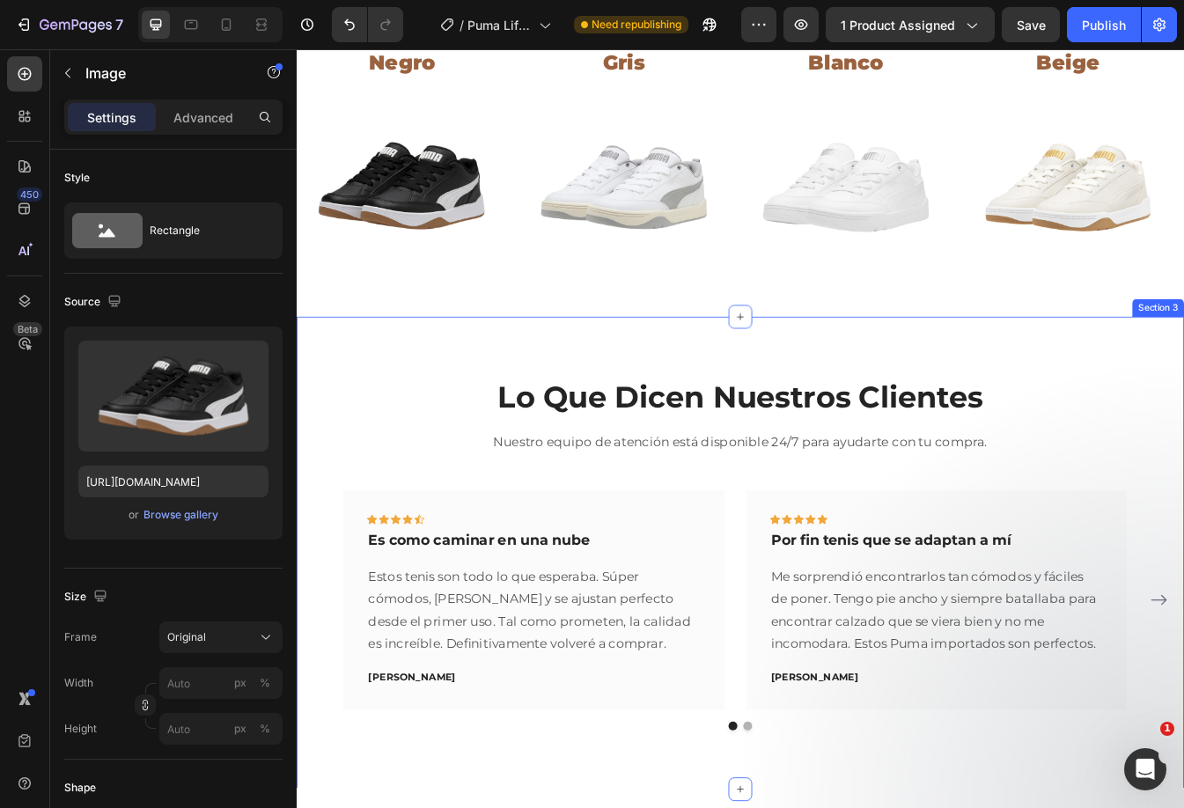
click at [855, 426] on div "Lo Que Dicen Nuestros Clientes Heading Nuestro equipo de atención está disponib…" at bounding box center [825, 649] width 1056 height 562
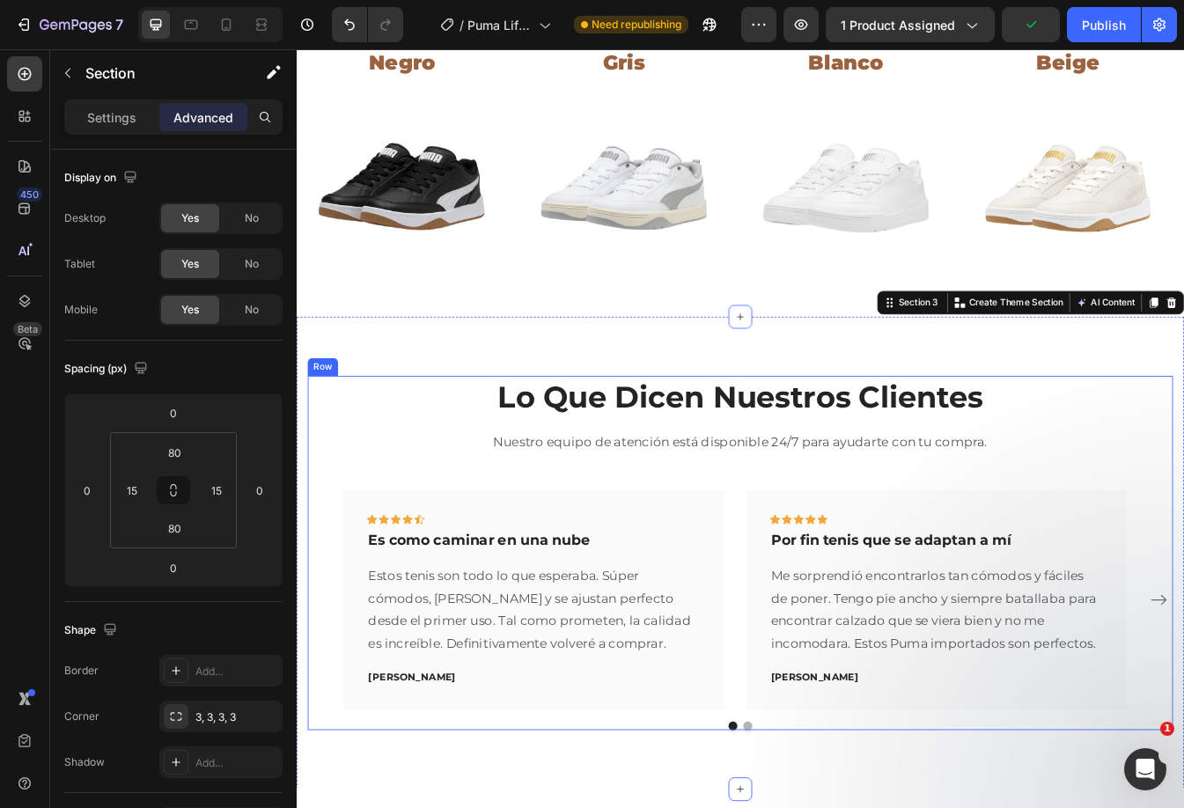
scroll to position [1184, 0]
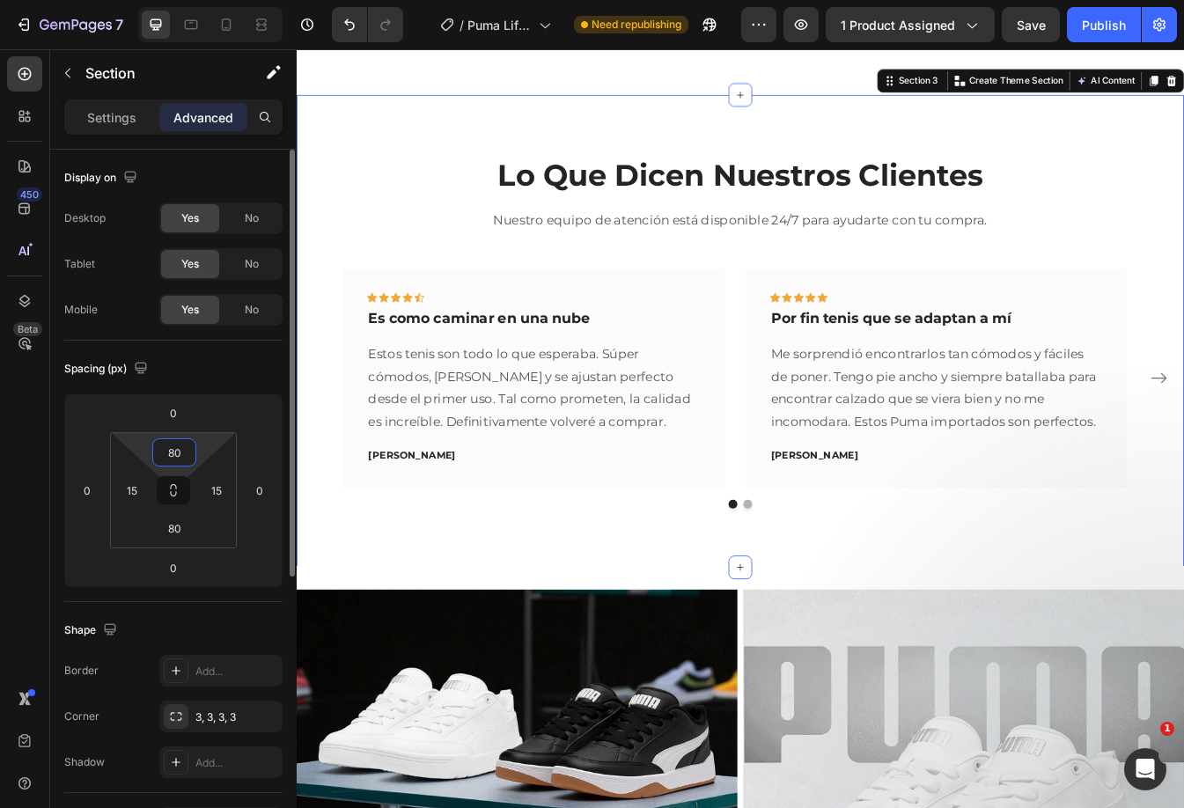
click at [178, 446] on input "80" at bounding box center [174, 452] width 35 height 26
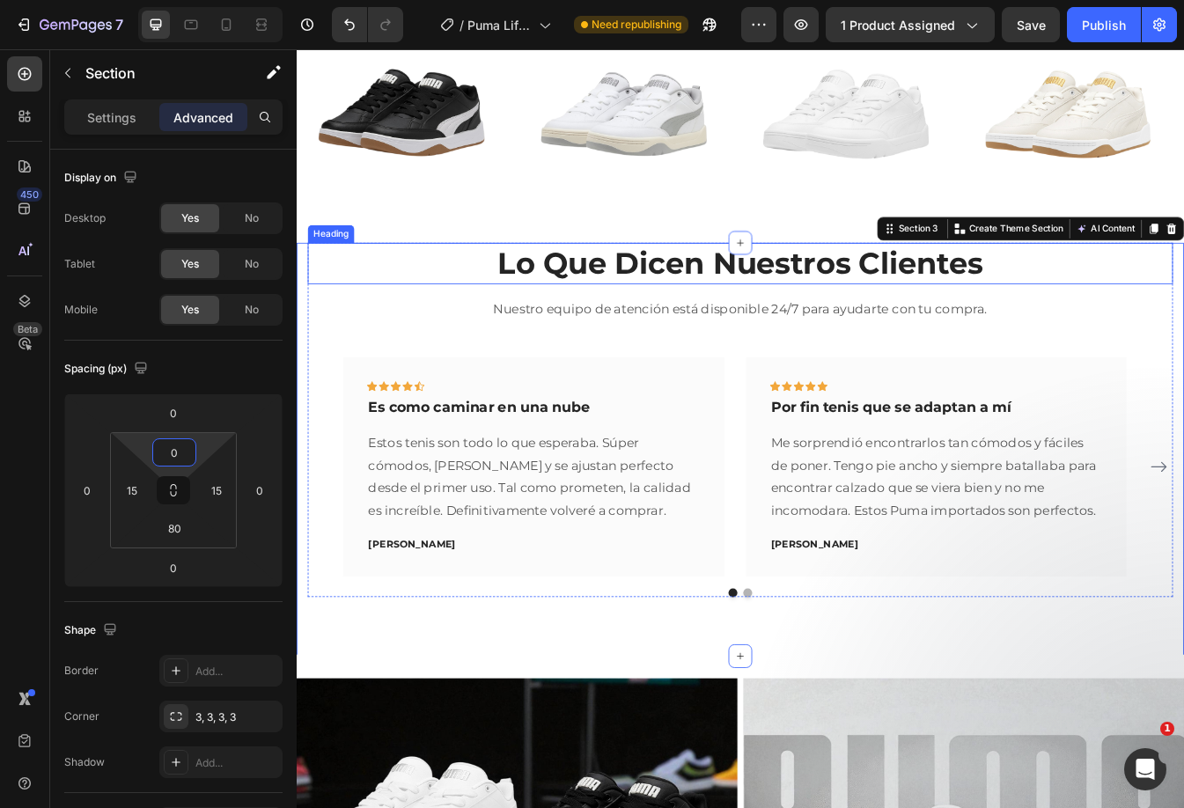
scroll to position [920, 0]
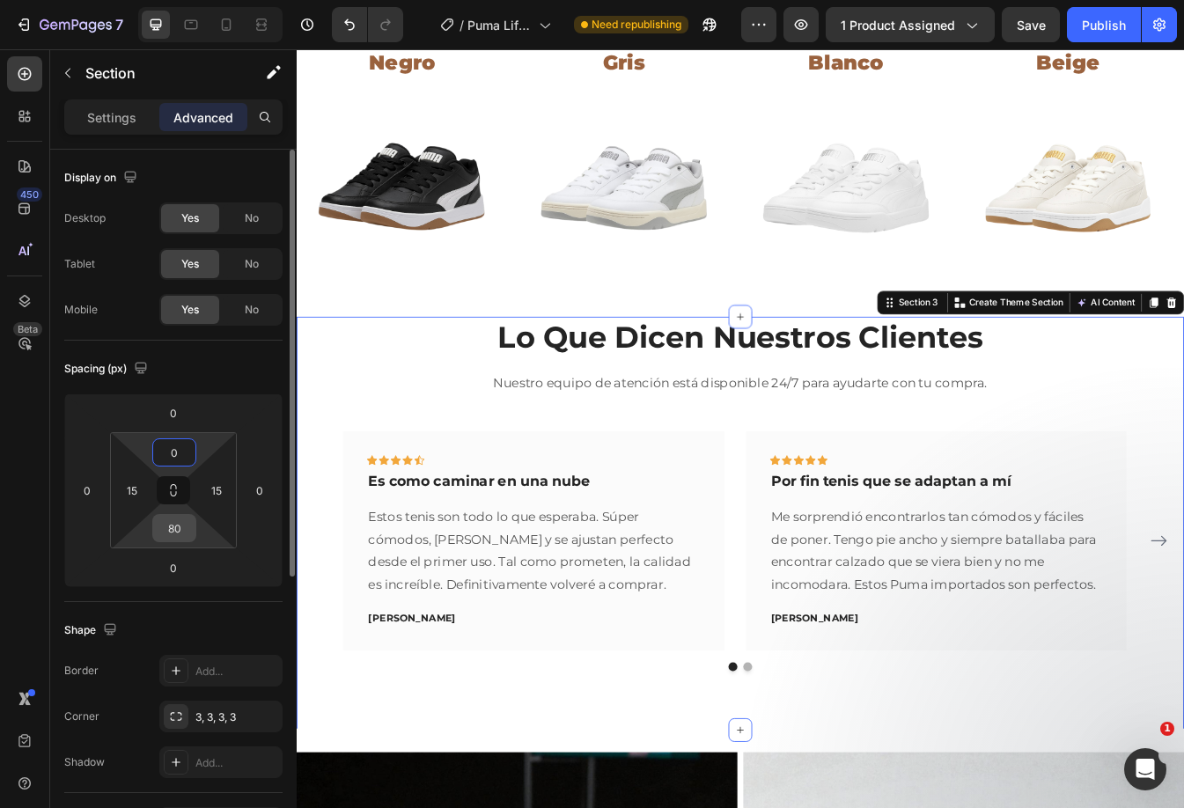
type input "0"
click at [172, 525] on input "80" at bounding box center [174, 528] width 35 height 26
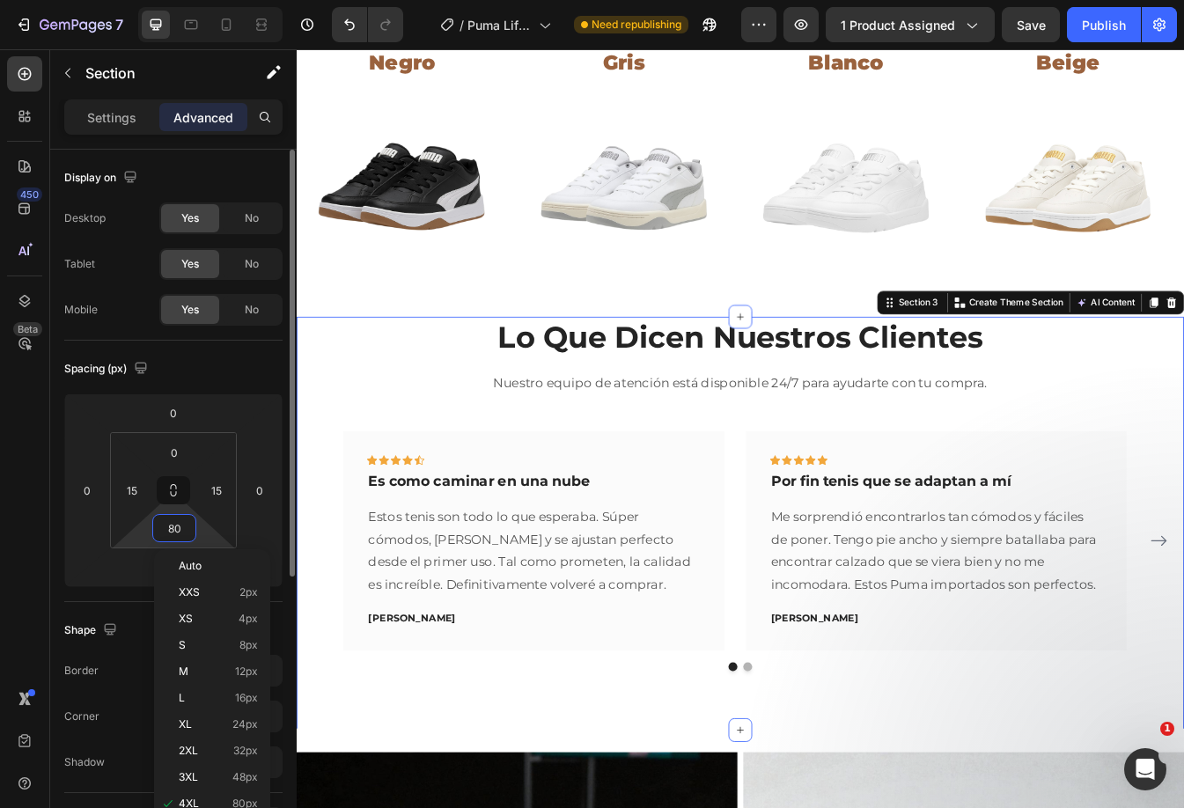
type input "0"
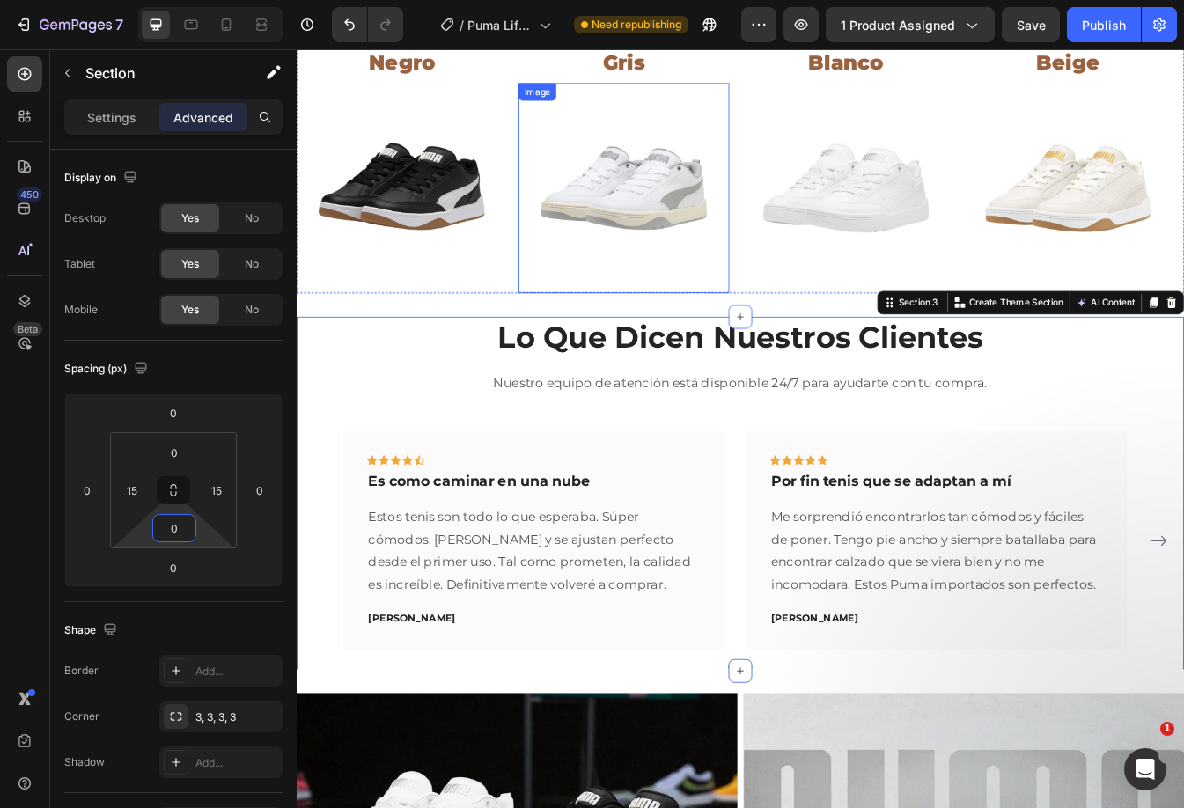
click at [781, 184] on img at bounding box center [686, 215] width 250 height 250
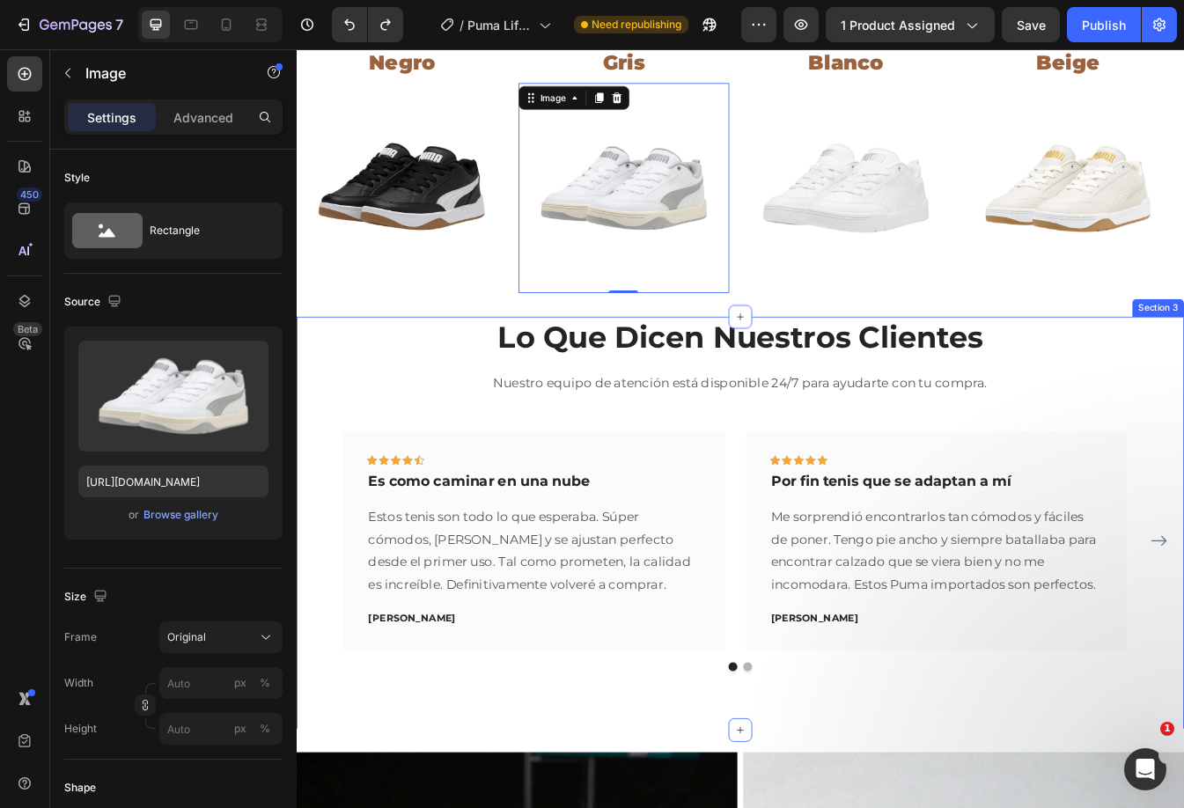
click at [523, 807] on div "Lo Que Dicen Nuestros Clientes Heading Nuestro equipo de atención está disponib…" at bounding box center [825, 614] width 1056 height 492
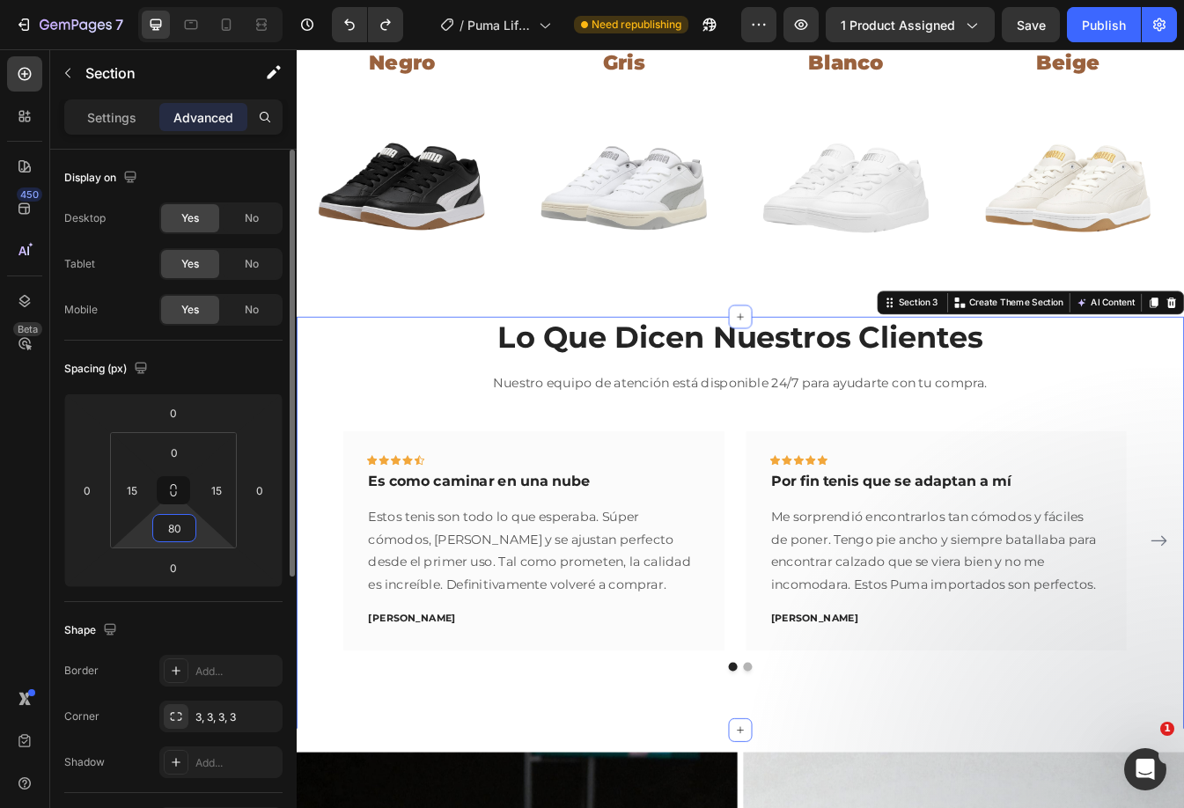
click at [172, 532] on input "80" at bounding box center [174, 528] width 35 height 26
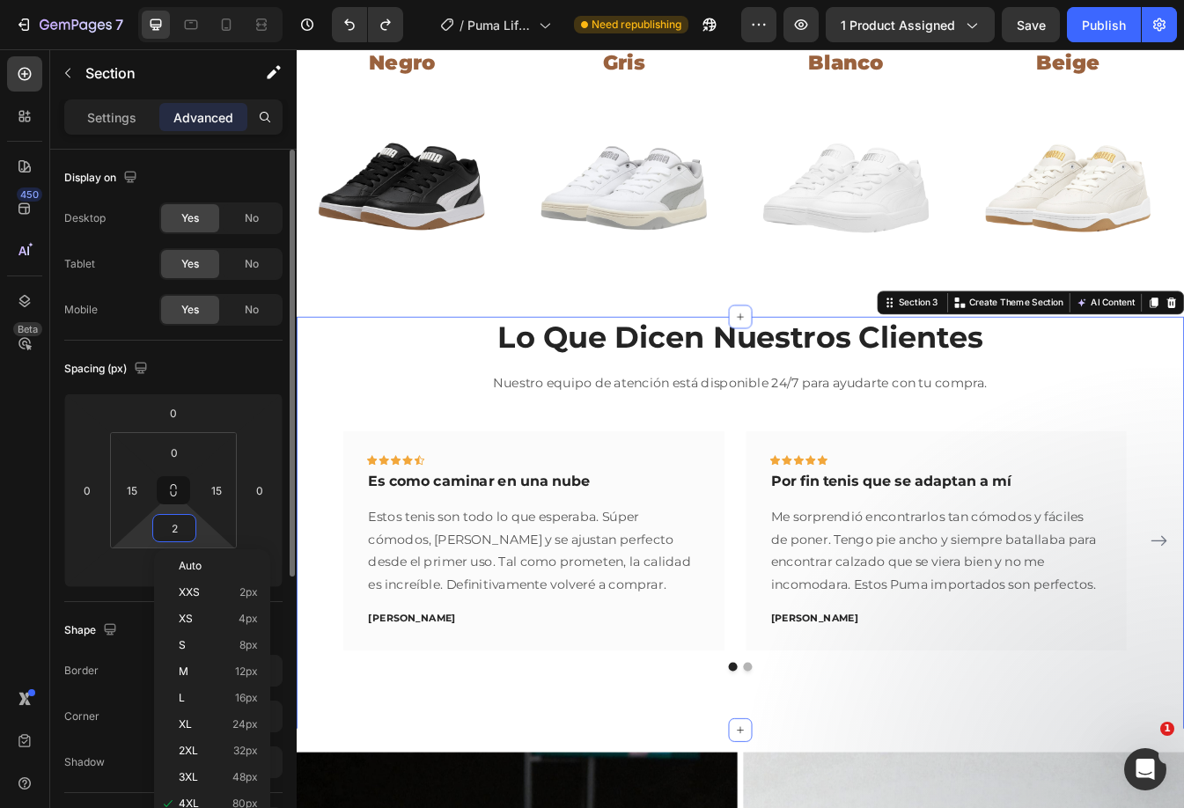
type input "20"
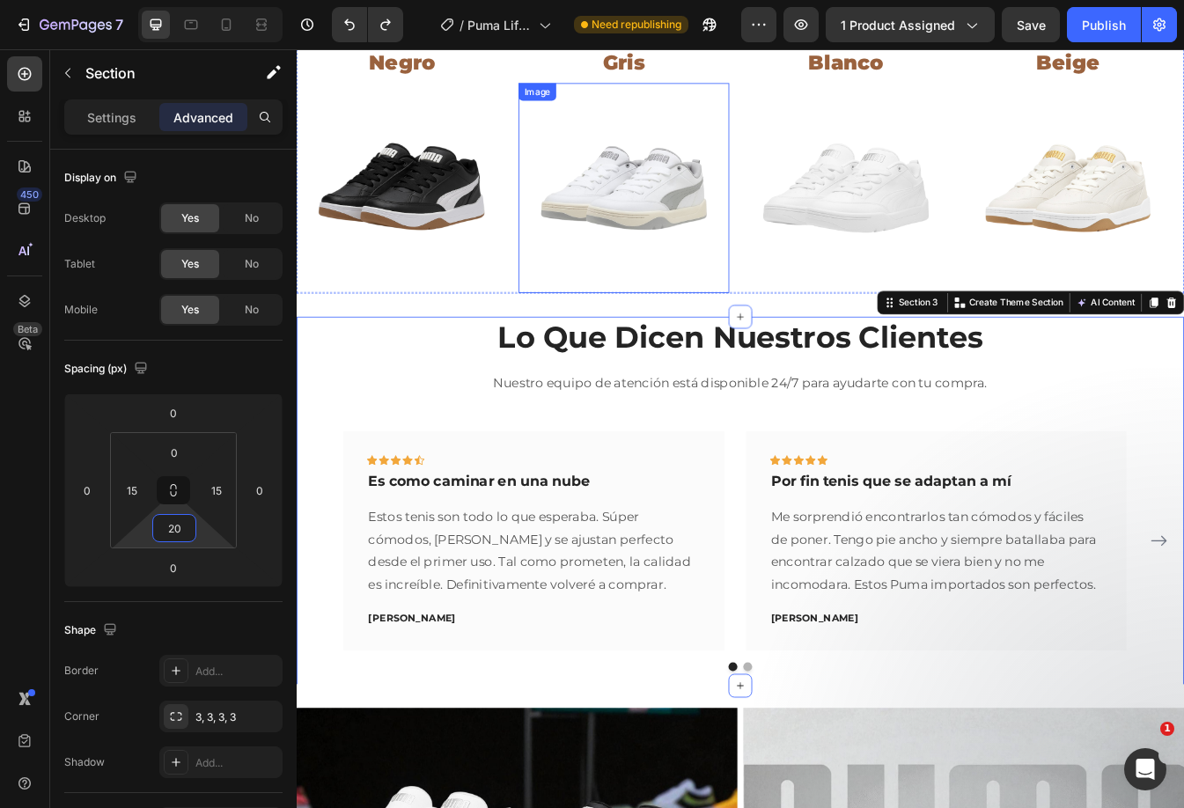
click at [765, 180] on img at bounding box center [686, 215] width 250 height 250
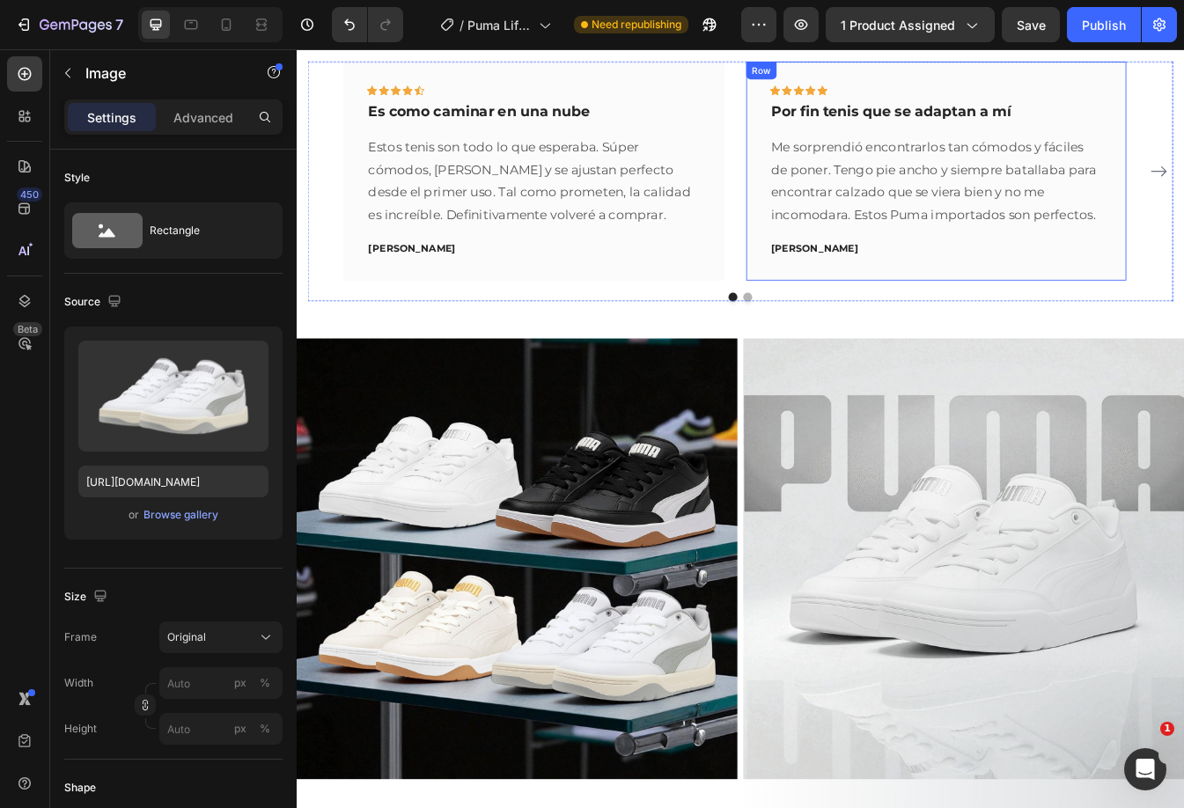
scroll to position [1008, 0]
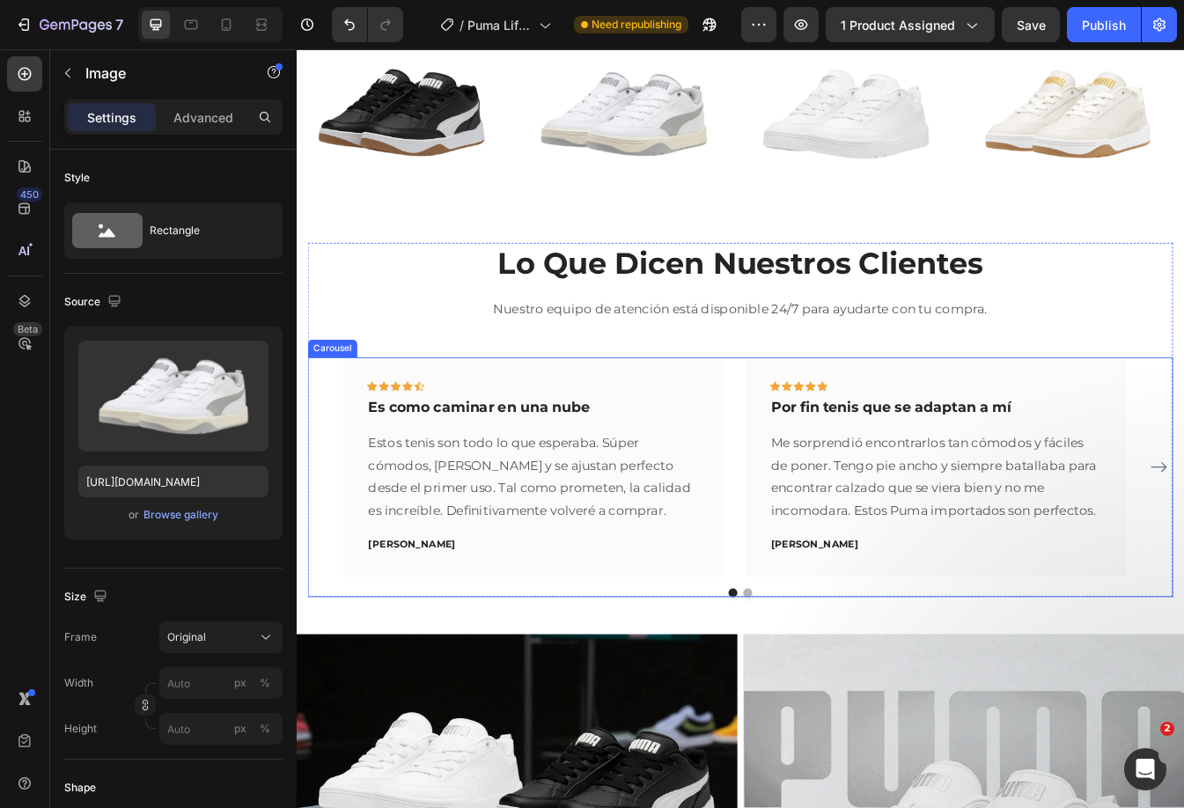
click at [828, 695] on button "Dot" at bounding box center [833, 696] width 11 height 11
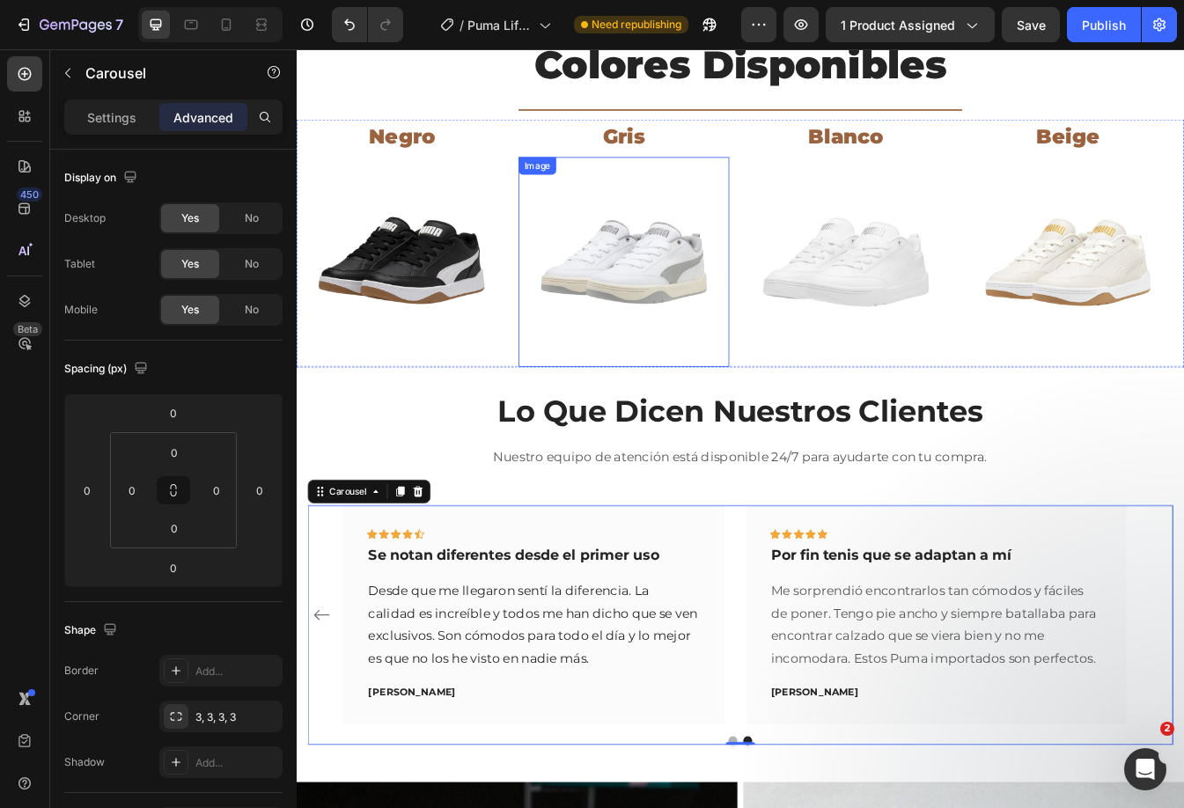
scroll to position [744, 0]
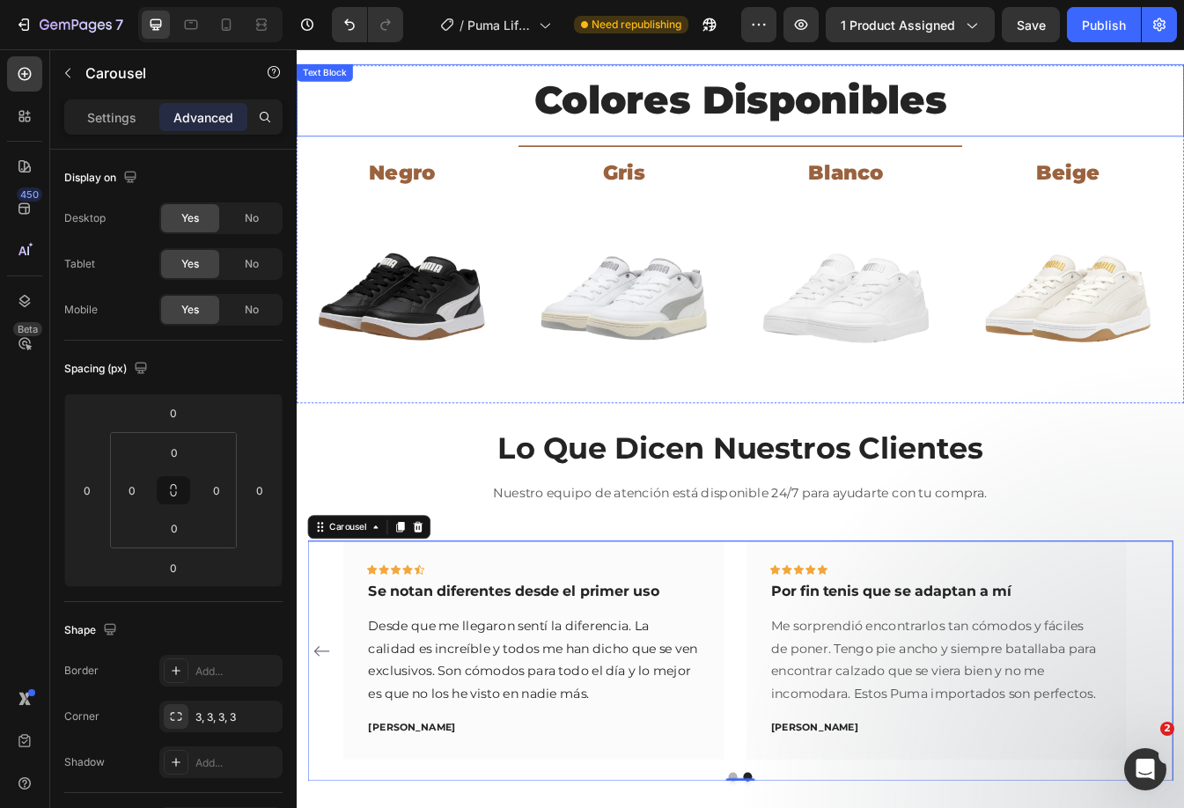
click at [668, 121] on p "Colores Disponibles" at bounding box center [824, 110] width 1052 height 83
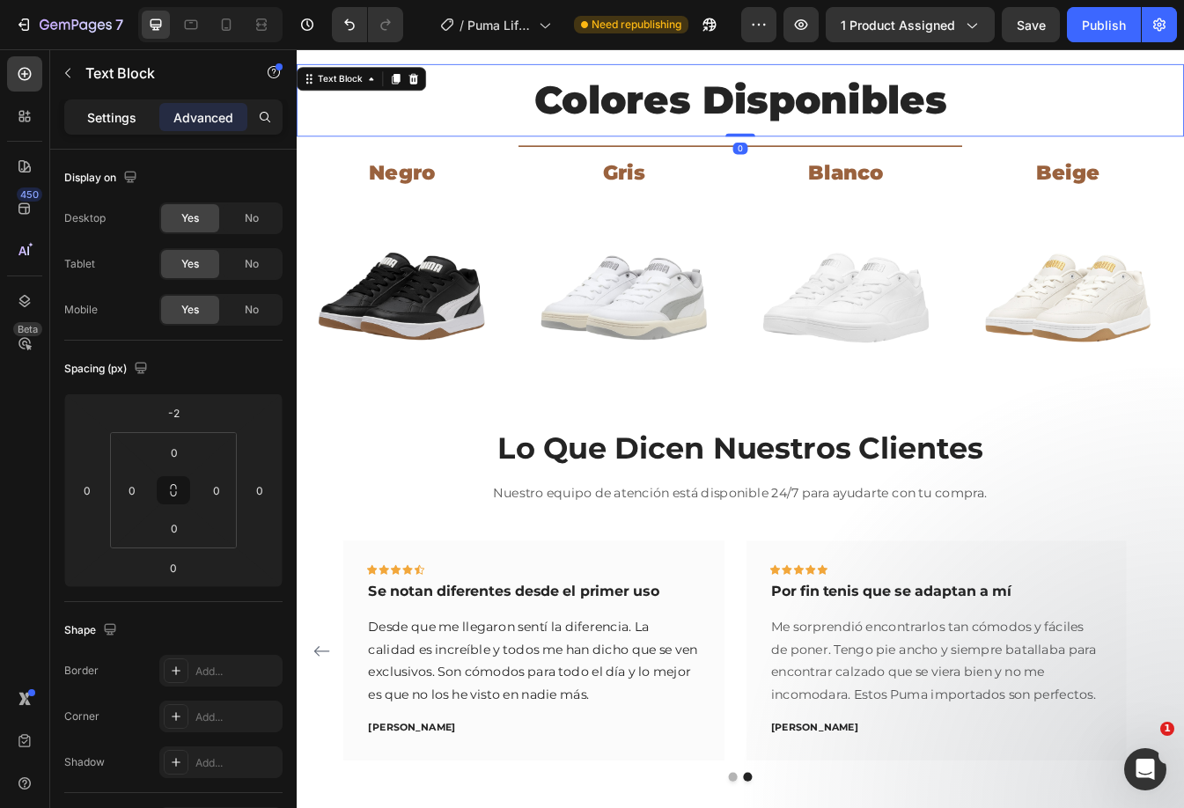
click at [135, 128] on div "Settings" at bounding box center [112, 117] width 88 height 28
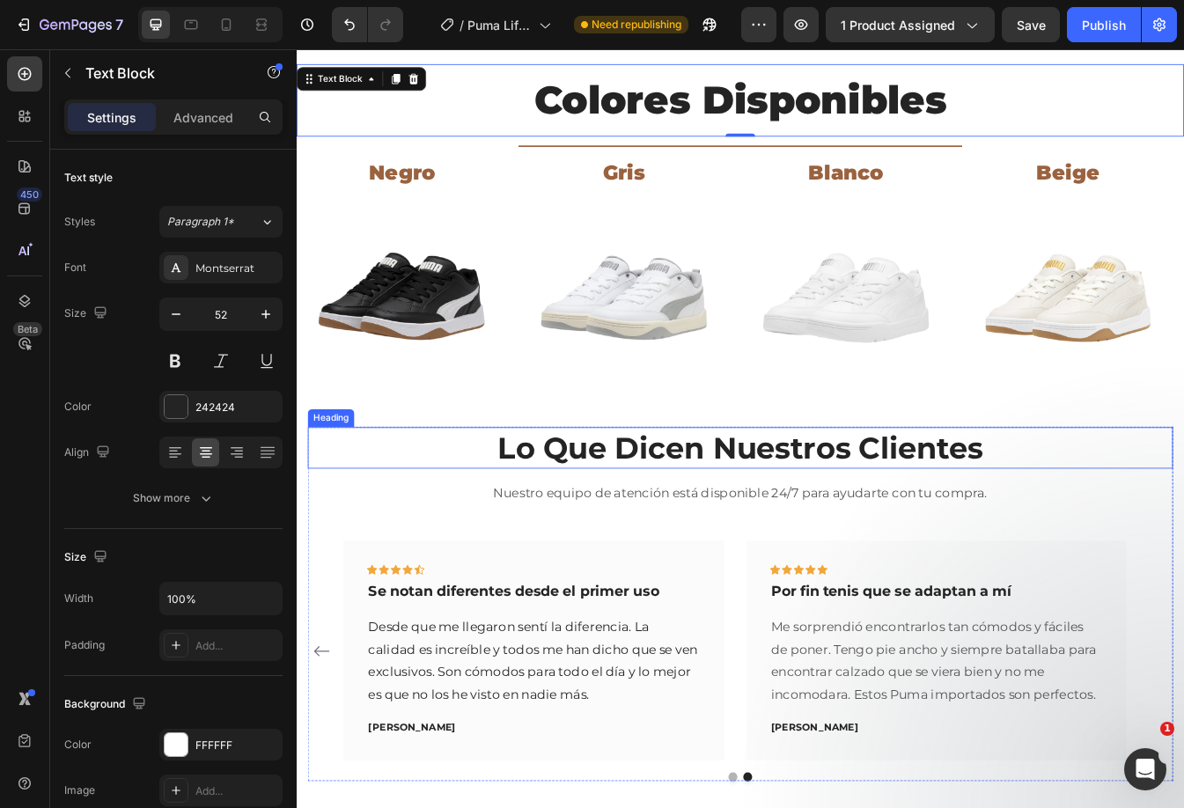
click at [719, 529] on h2 "Lo Que Dicen Nuestros Clientes" at bounding box center [825, 523] width 1030 height 49
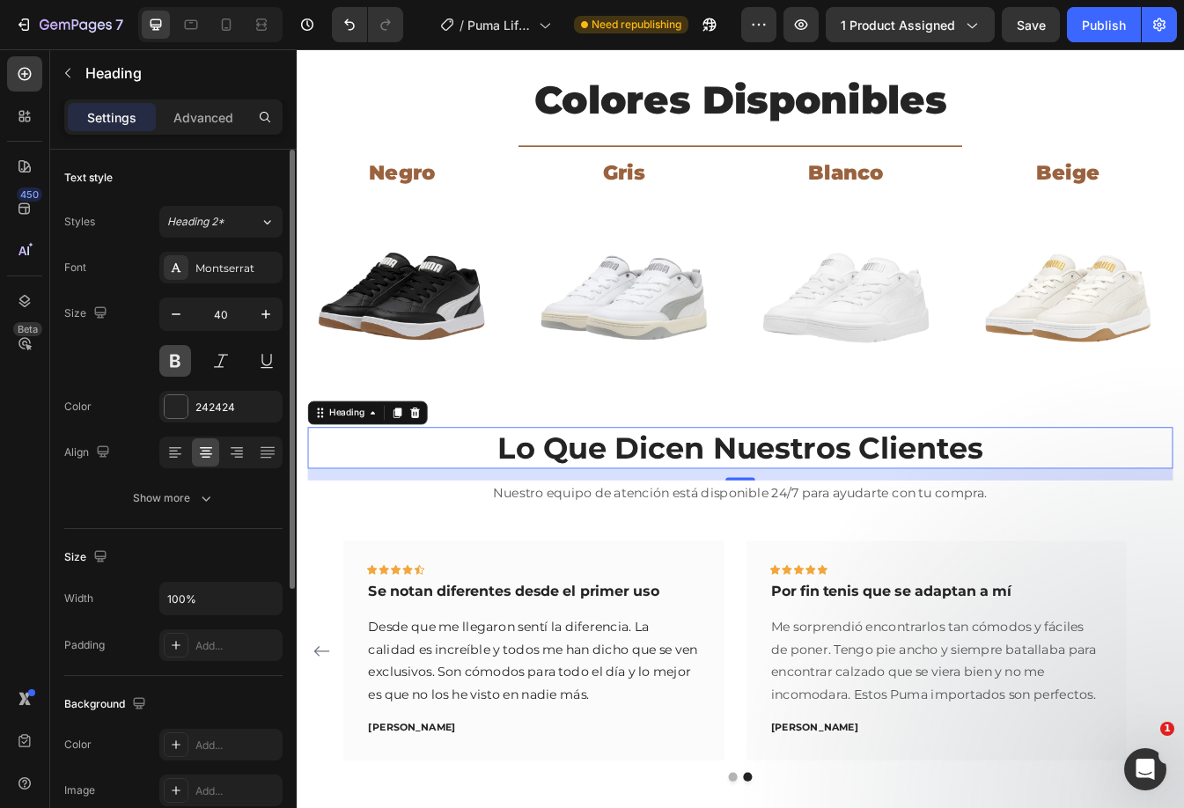
click at [180, 355] on button at bounding box center [175, 361] width 32 height 32
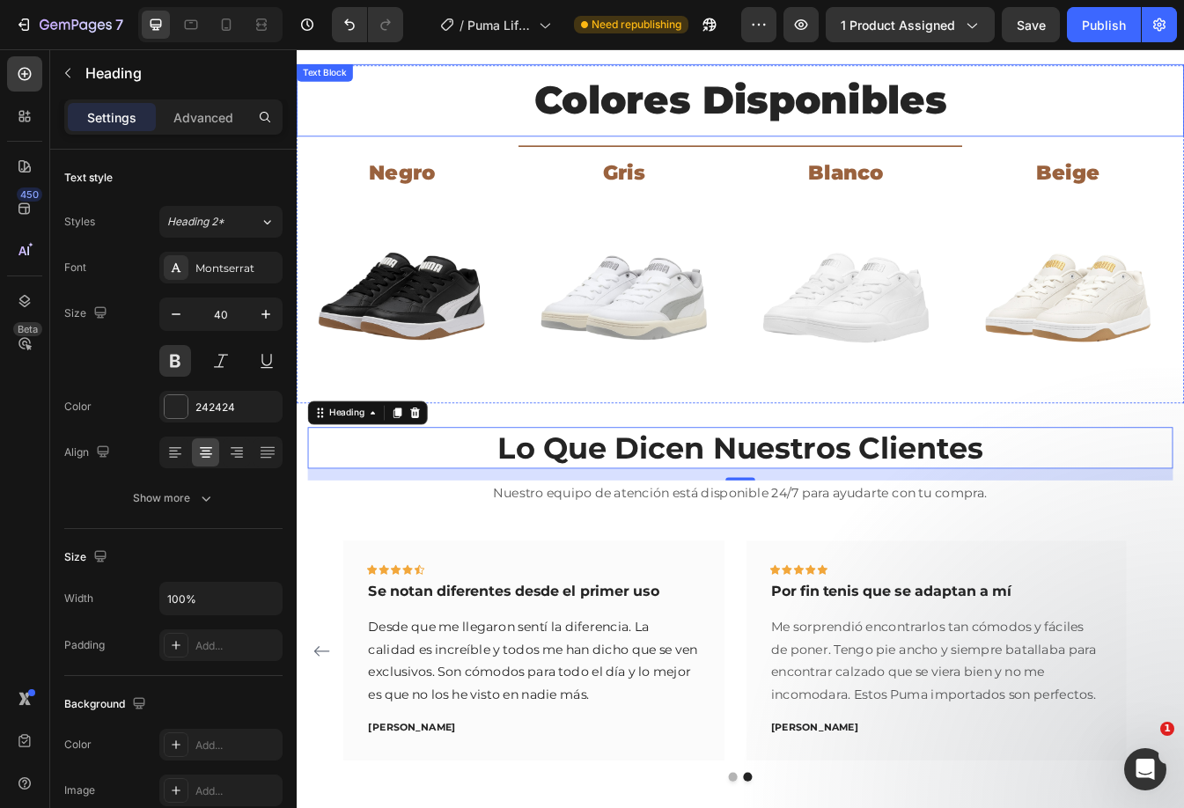
click at [680, 120] on p "Colores Disponibles" at bounding box center [824, 110] width 1052 height 83
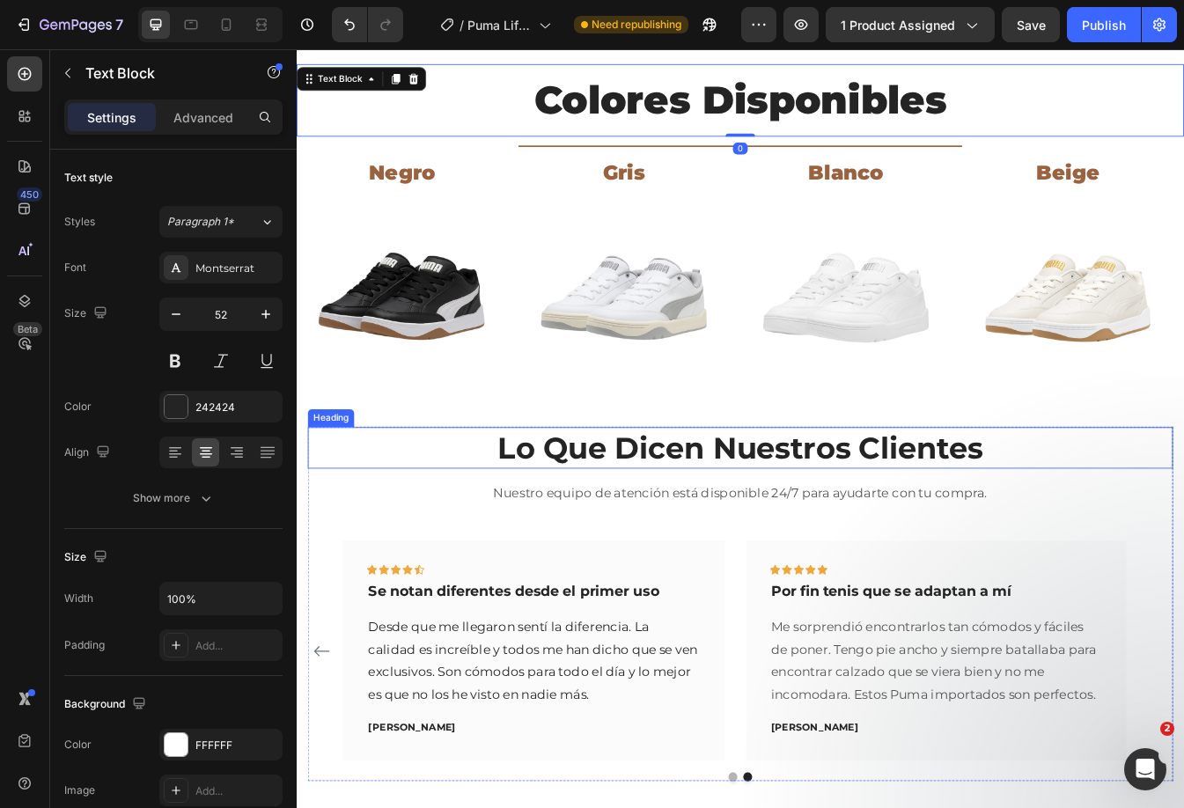
click at [708, 523] on h2 "Lo Que Dicen Nuestros Clientes" at bounding box center [825, 523] width 1030 height 49
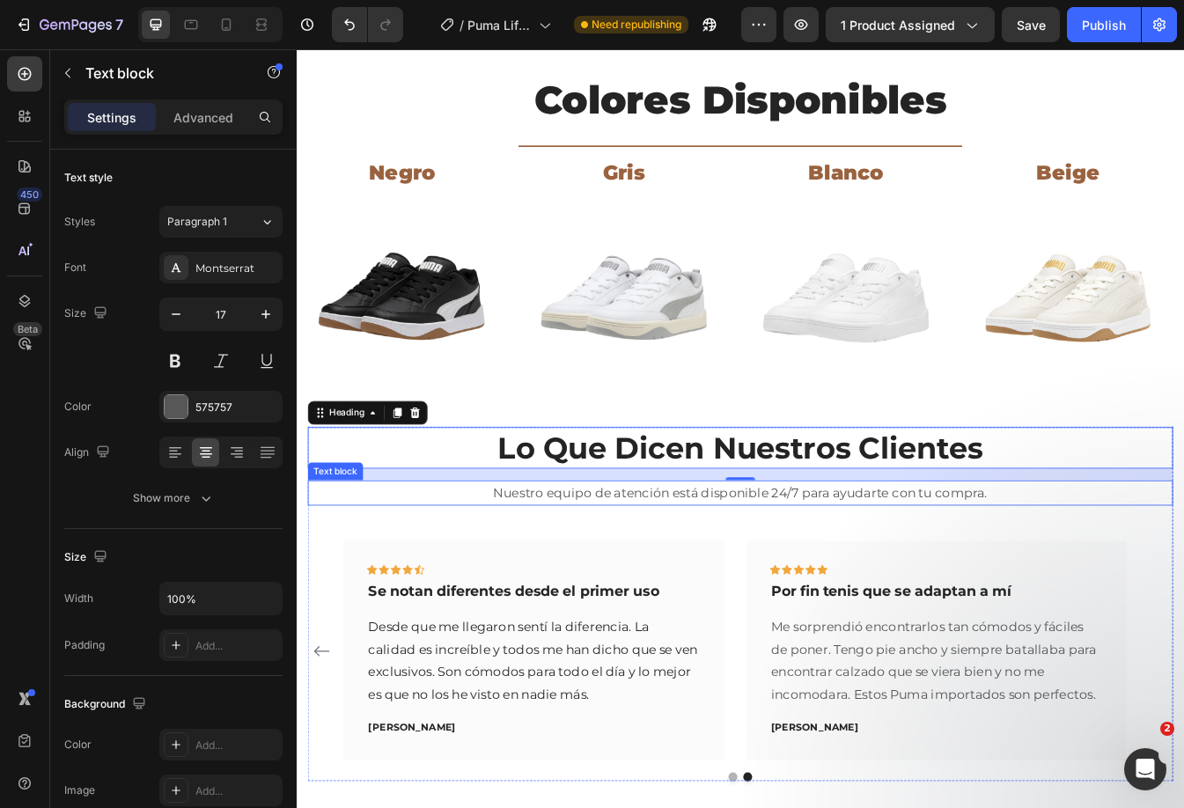
click at [619, 574] on p "Nuestro equipo de atención está disponible 24/7 para ayudarte con tu compra." at bounding box center [825, 577] width 1026 height 27
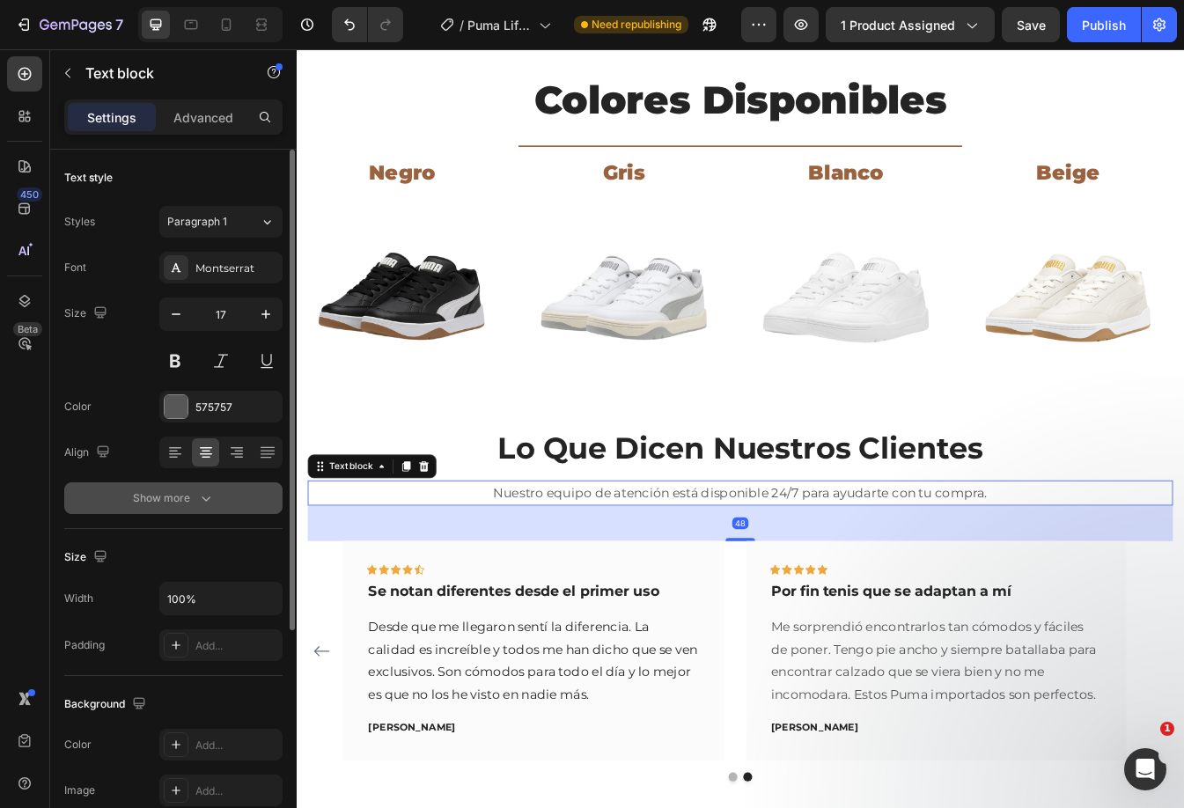
click at [210, 510] on button "Show more" at bounding box center [173, 498] width 218 height 32
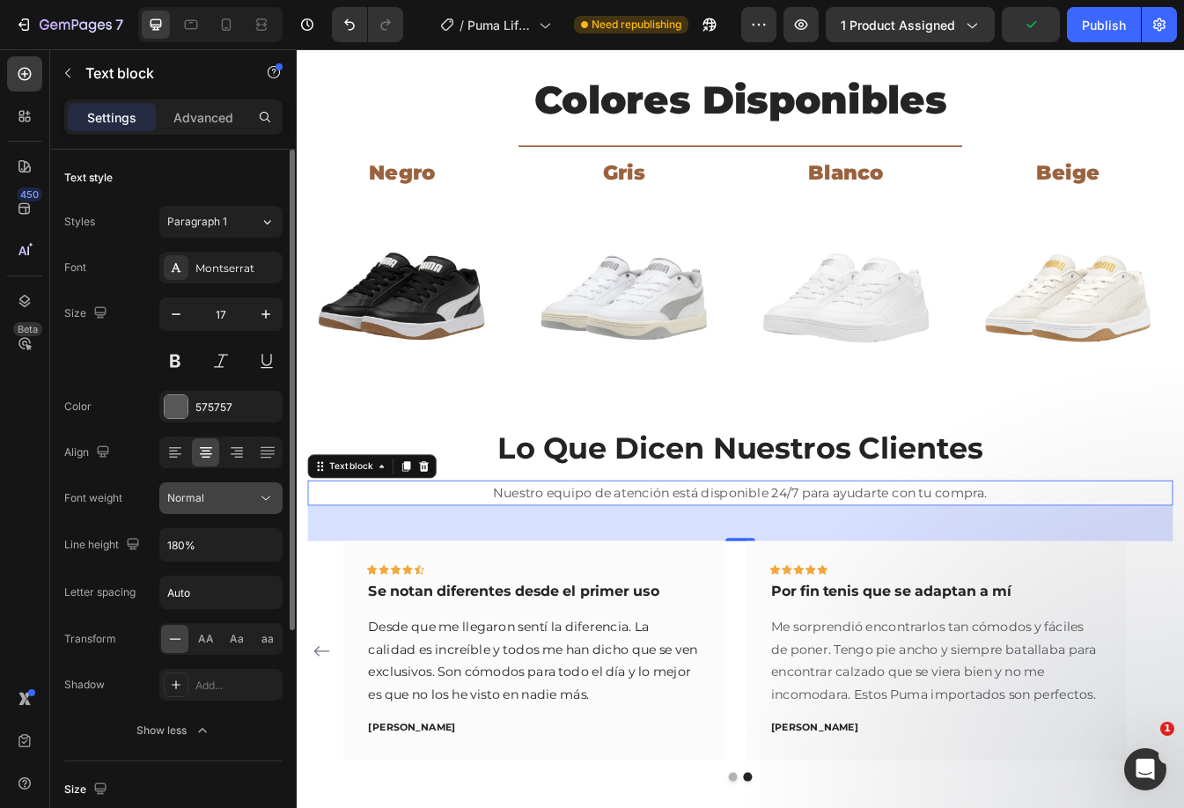
click at [255, 506] on div "Normal" at bounding box center [220, 498] width 107 height 18
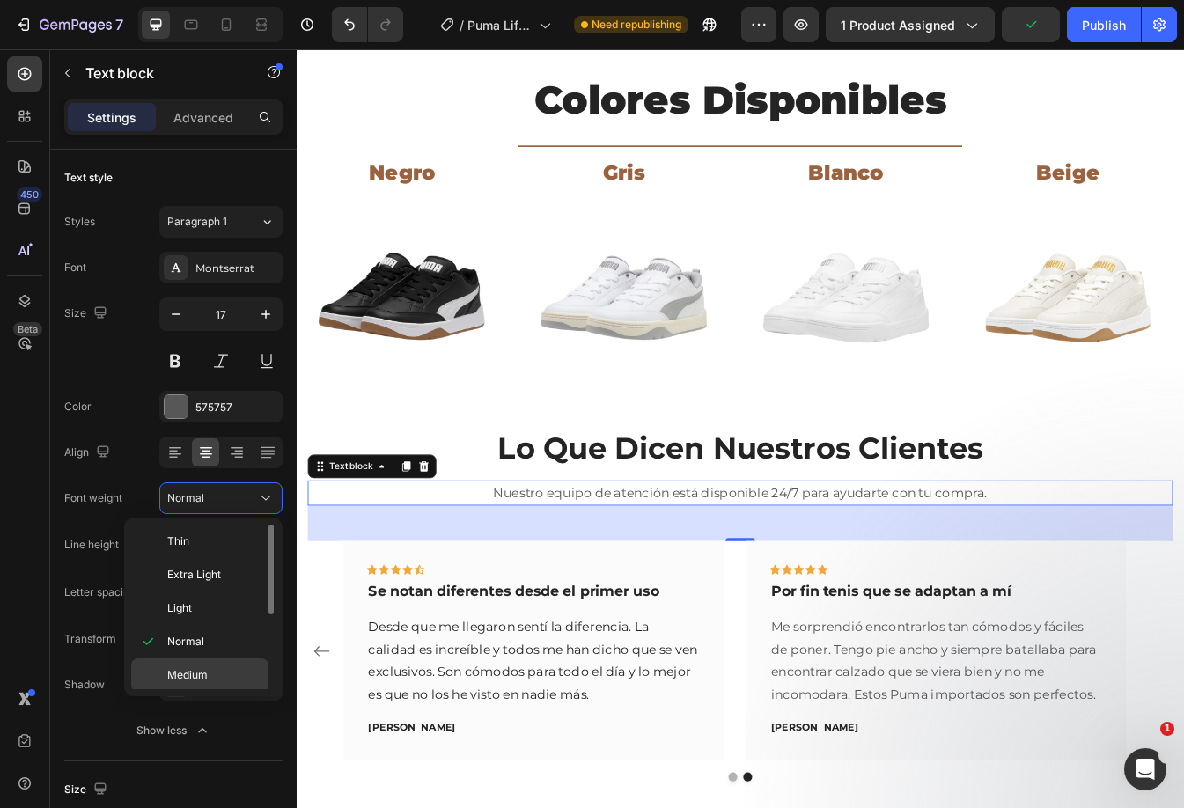
click at [194, 671] on span "Medium" at bounding box center [187, 675] width 40 height 16
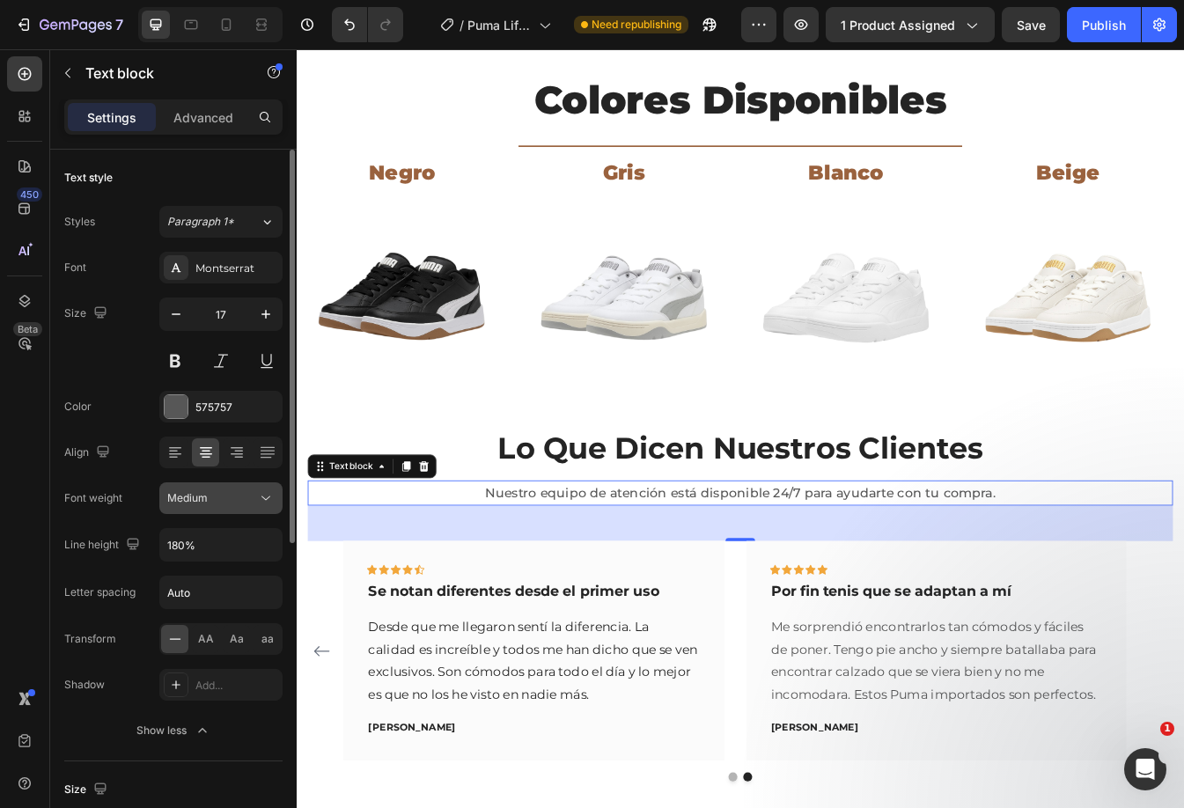
click at [260, 492] on icon at bounding box center [266, 498] width 18 height 18
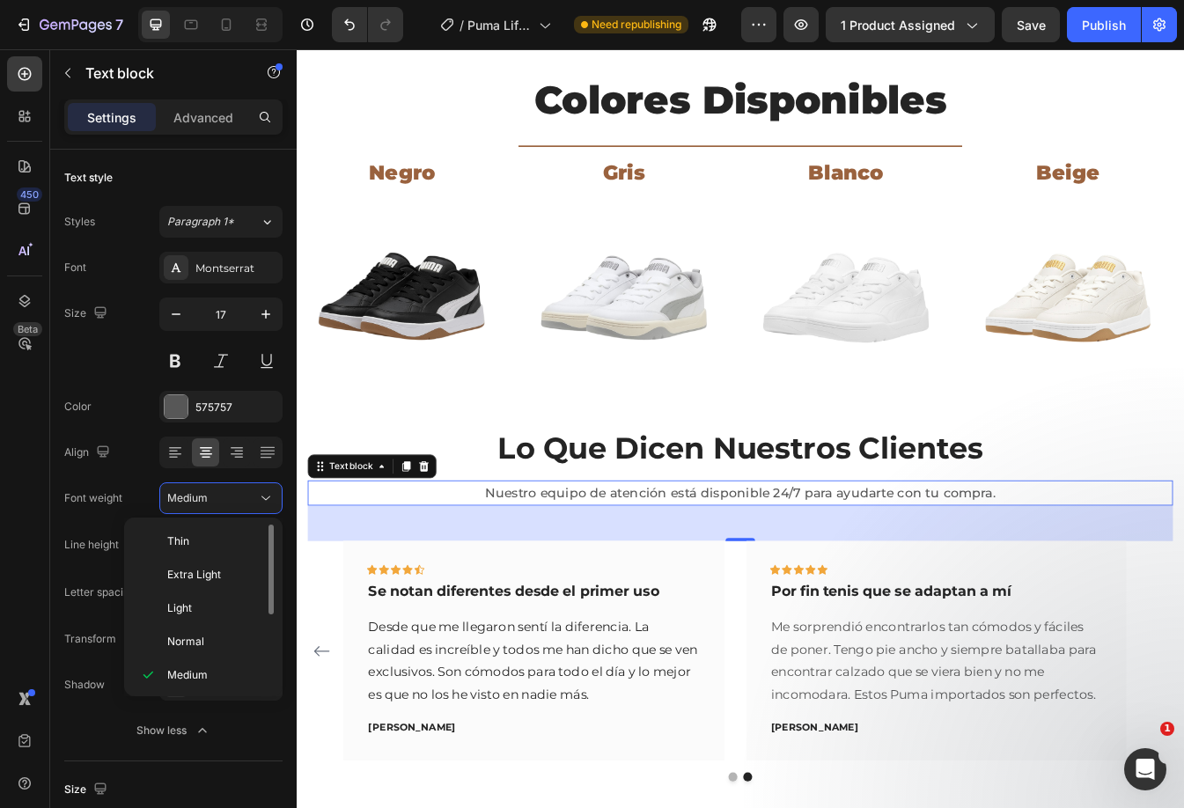
scroll to position [136, 0]
click at [206, 571] on span "Semi Bold" at bounding box center [192, 572] width 50 height 16
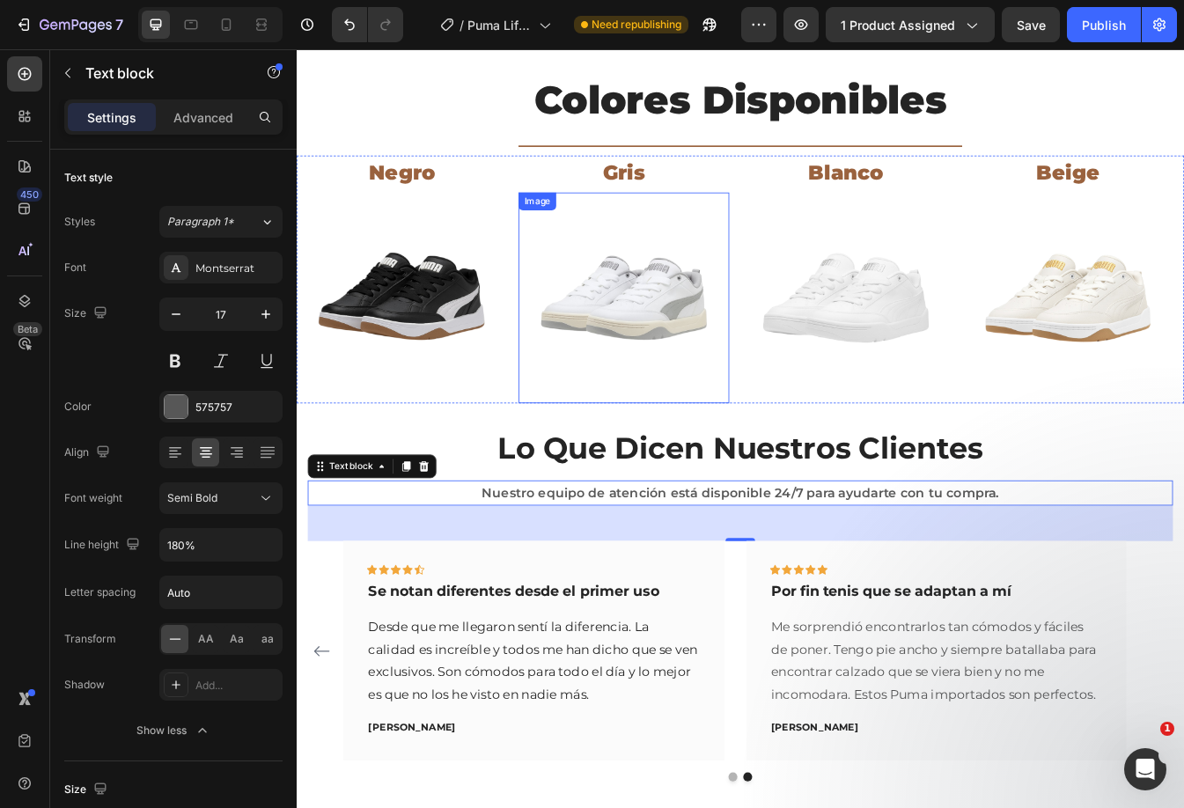
click at [667, 359] on img at bounding box center [686, 345] width 250 height 250
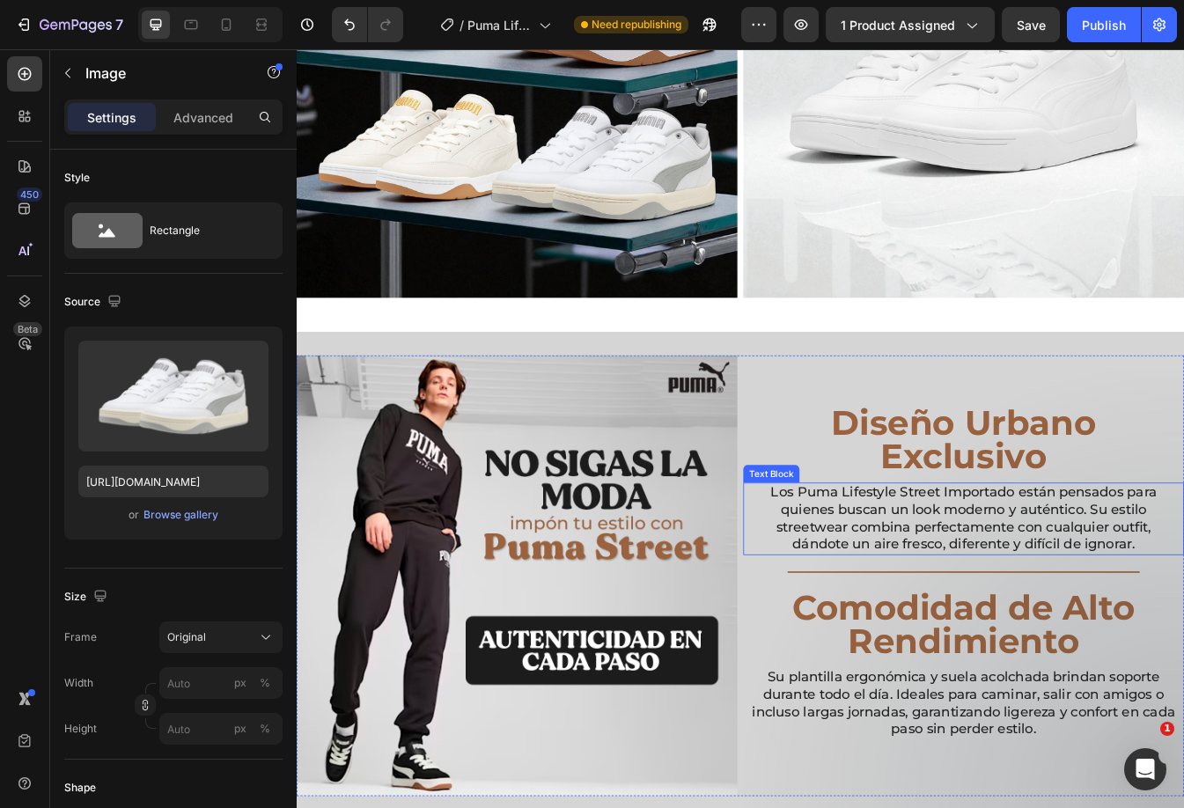
scroll to position [2592, 0]
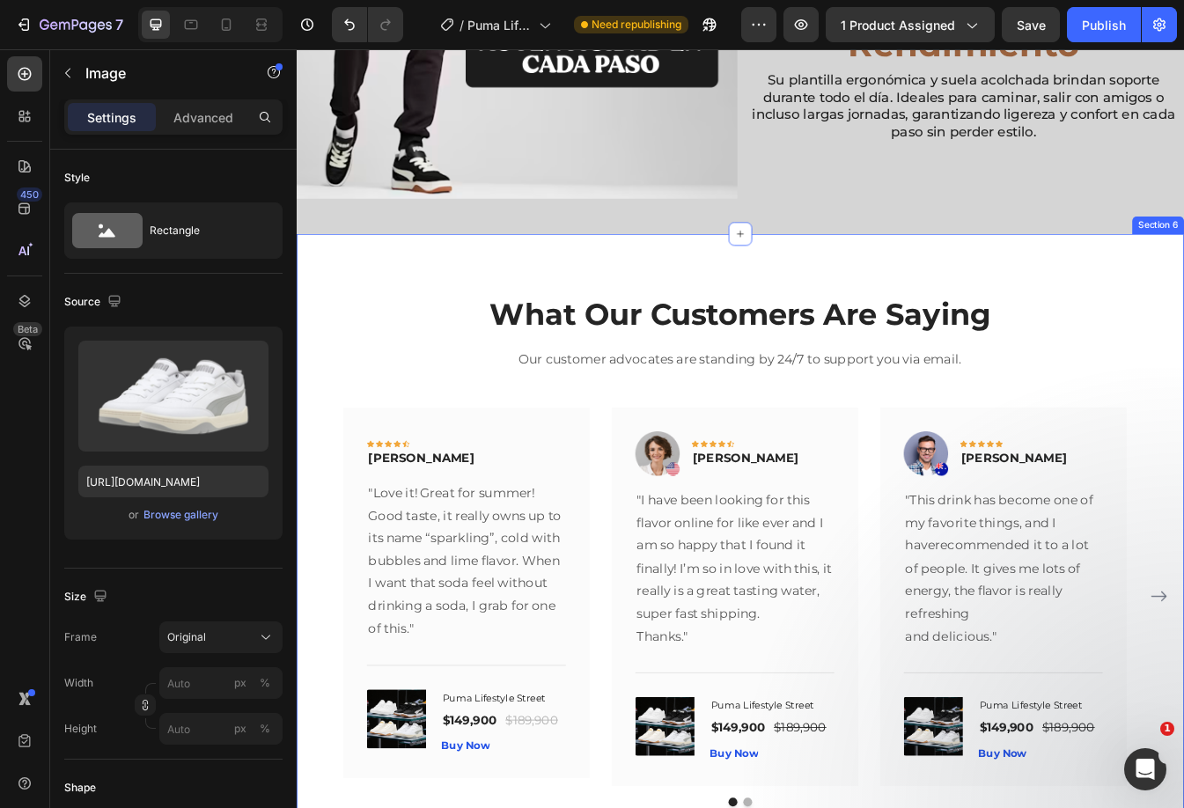
click at [428, 321] on div "What Our Customers Are Saying Heading Our customer advocates are standing by 24…" at bounding box center [825, 644] width 1056 height 751
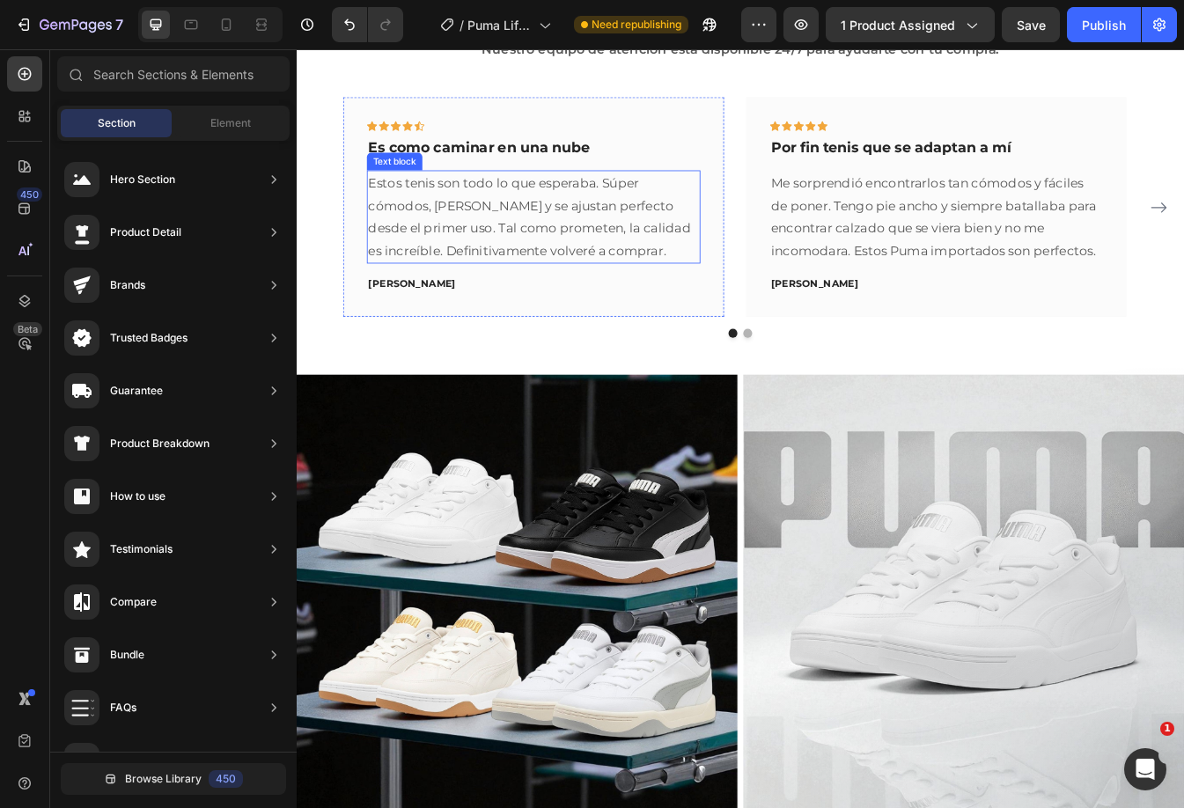
scroll to position [832, 0]
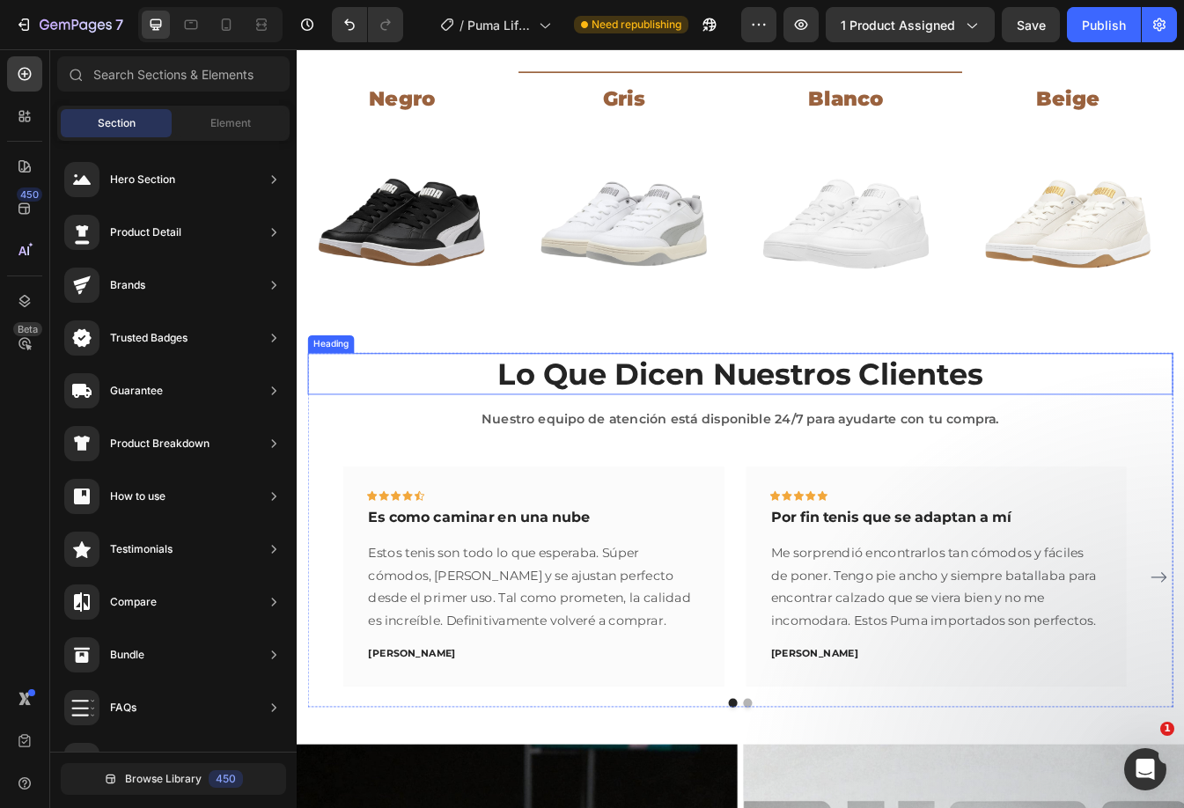
click at [778, 429] on h2 "Lo Que Dicen Nuestros Clientes" at bounding box center [825, 435] width 1030 height 49
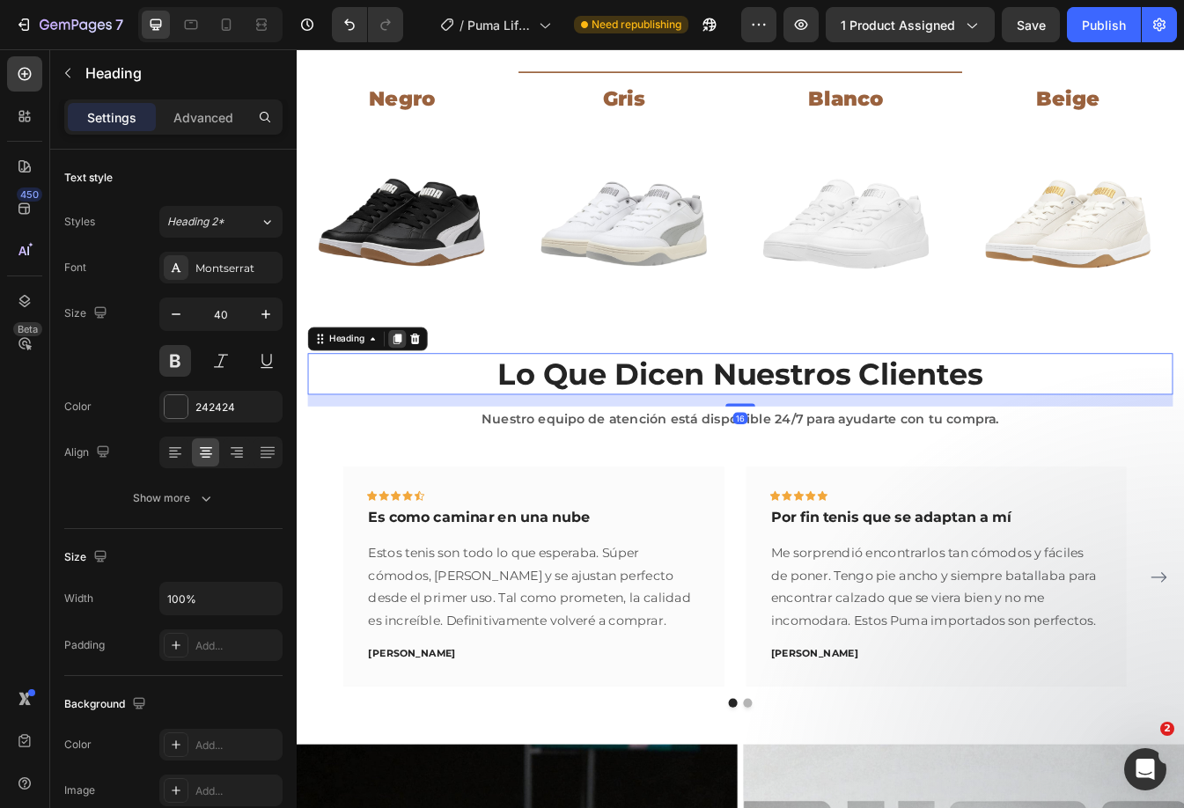
click at [416, 393] on icon at bounding box center [417, 394] width 10 height 12
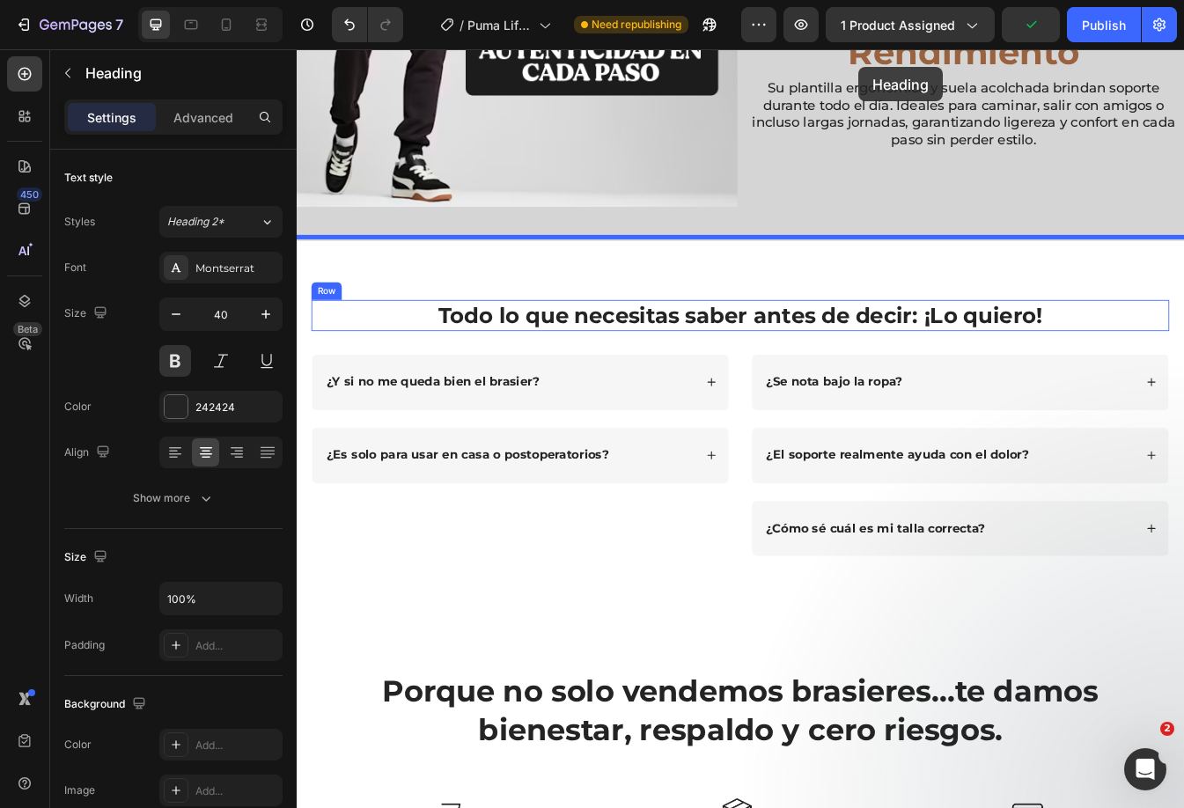
scroll to position [2597, 0]
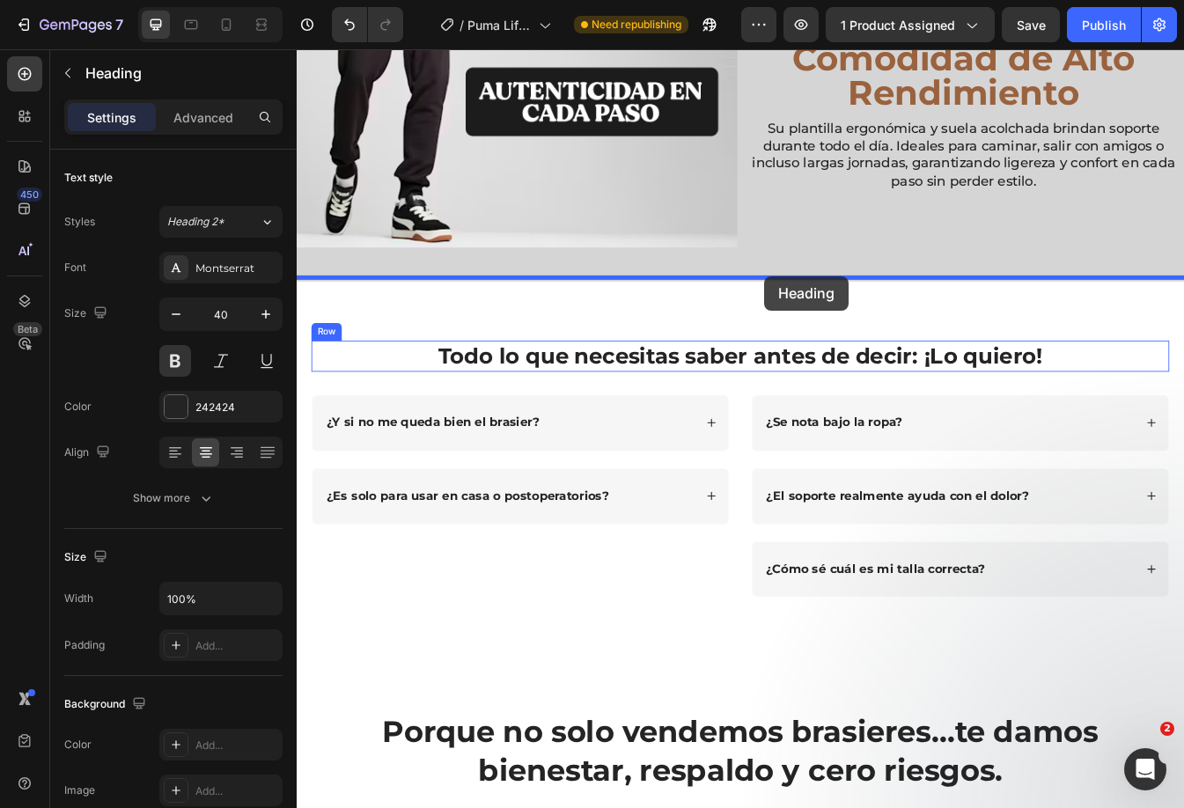
drag, startPoint x: 1225, startPoint y: 436, endPoint x: 854, endPoint y: 322, distance: 387.7
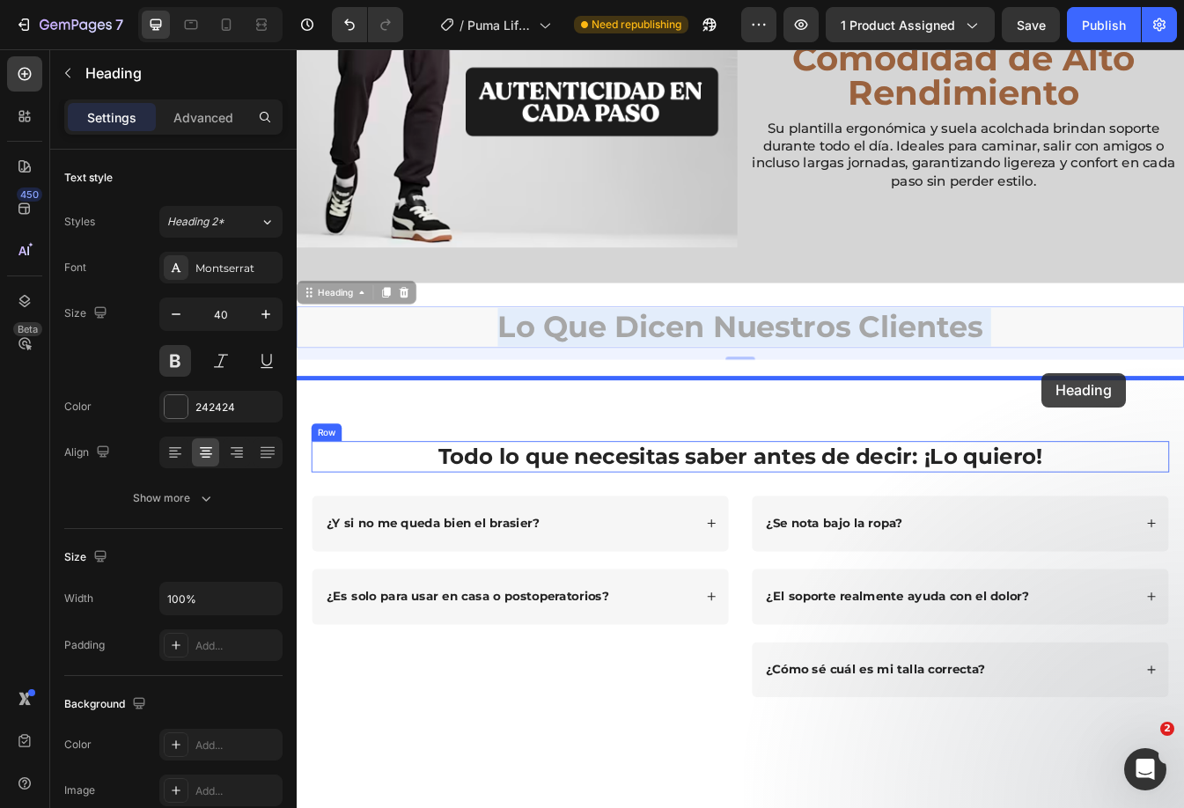
drag, startPoint x: 1180, startPoint y: 364, endPoint x: 1183, endPoint y: 435, distance: 70.4
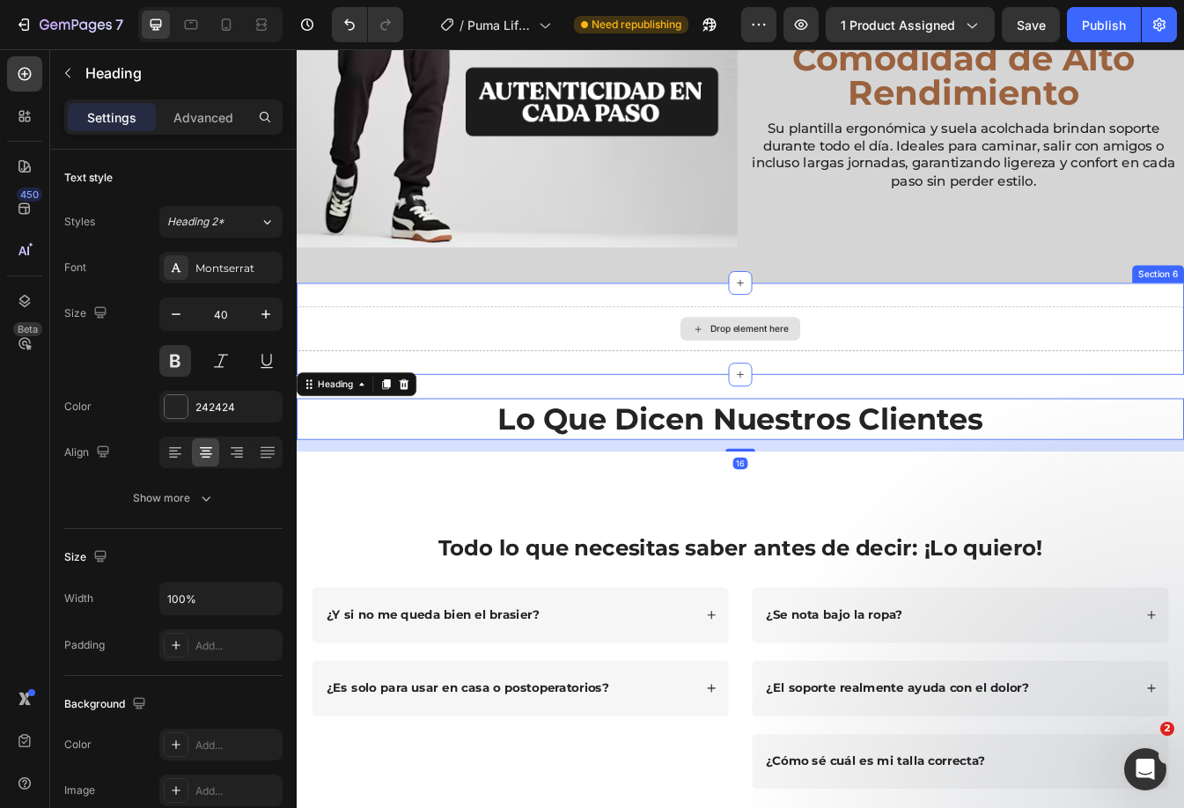
click at [991, 356] on div "Drop element here" at bounding box center [825, 382] width 1056 height 53
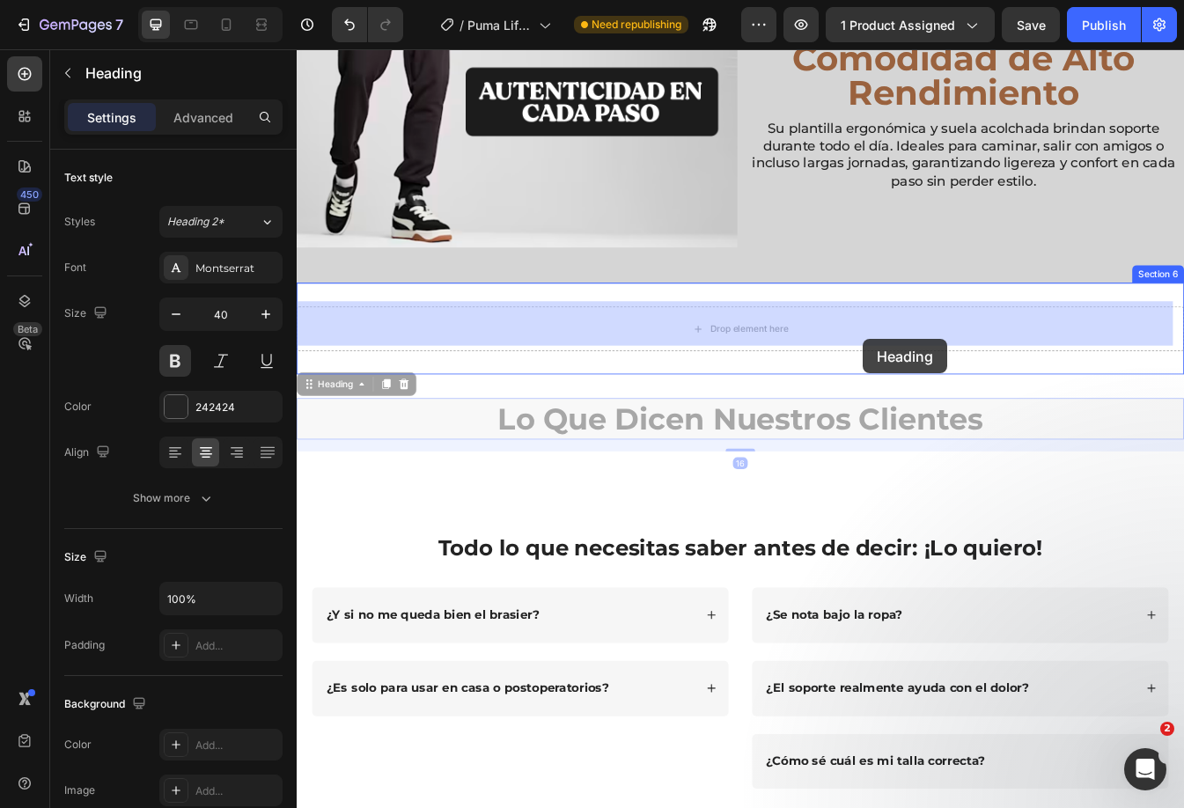
drag, startPoint x: 1097, startPoint y: 493, endPoint x: 978, endPoint y: 402, distance: 150.1
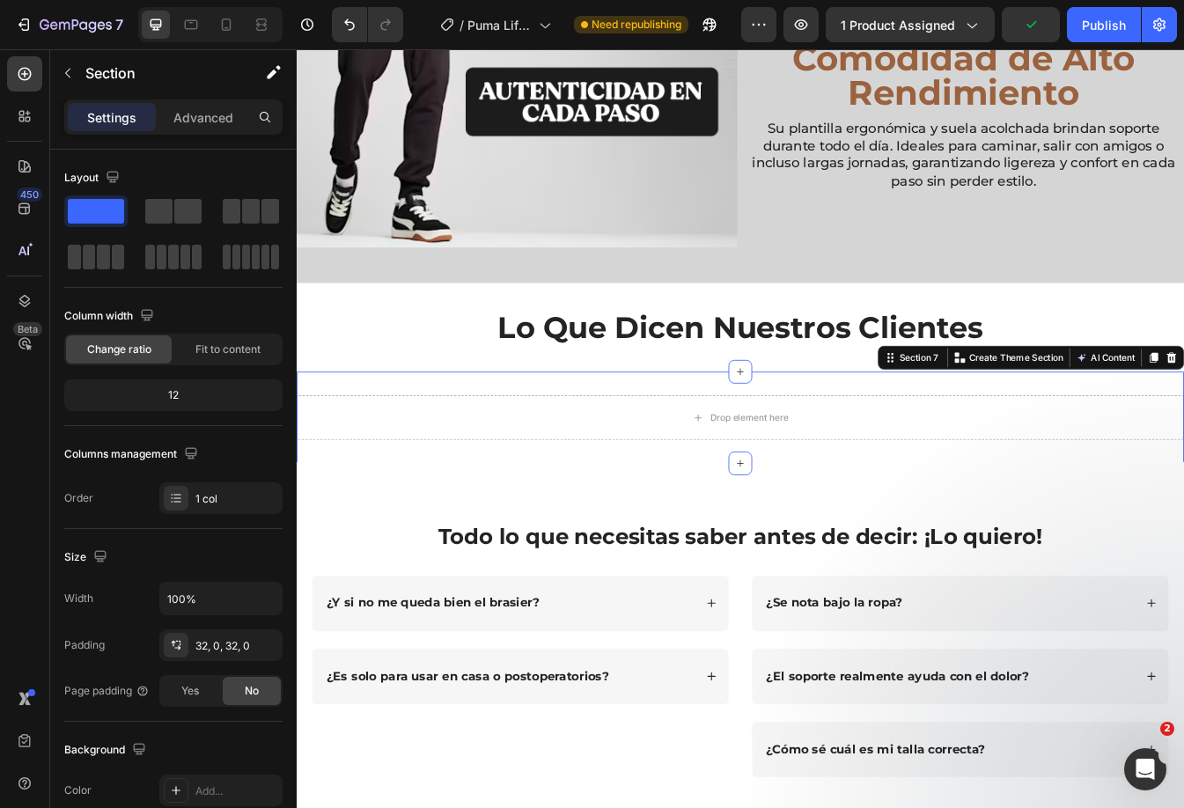
click at [1004, 443] on div "Drop element here Section 7 You can create reusable sections Create Theme Secti…" at bounding box center [825, 487] width 1056 height 109
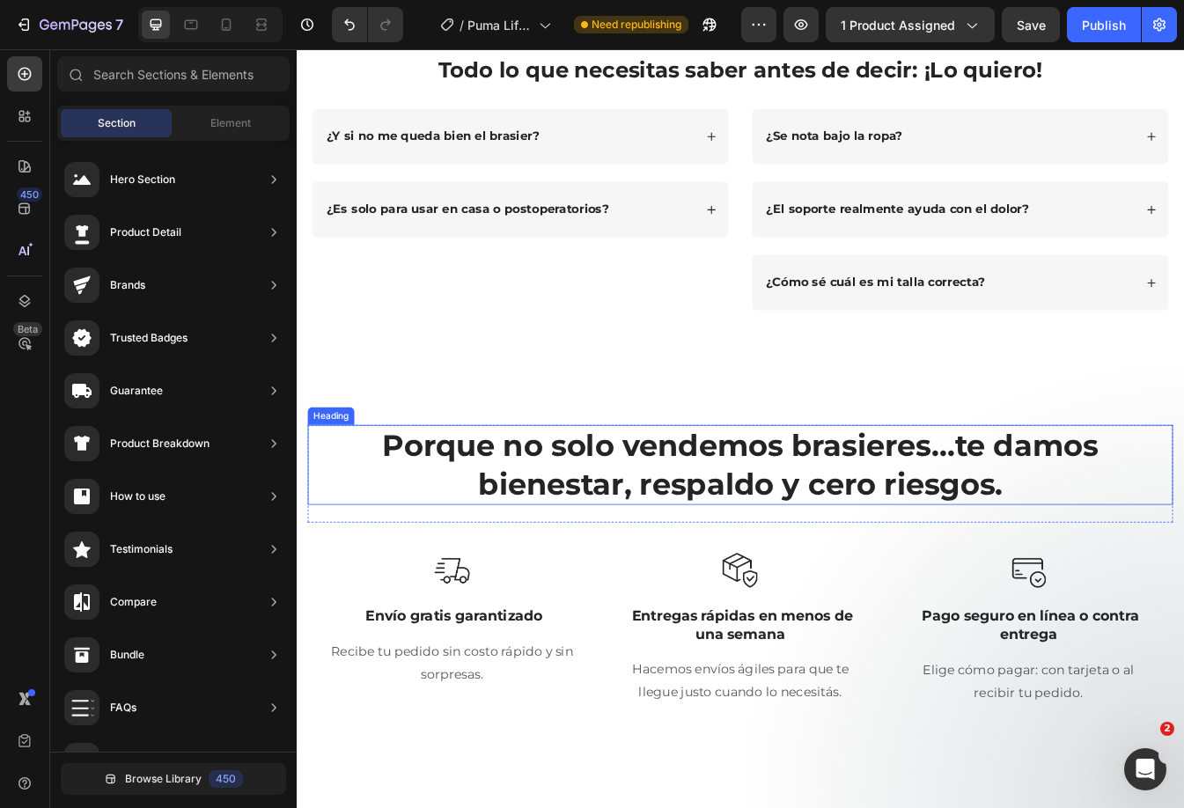
scroll to position [2509, 0]
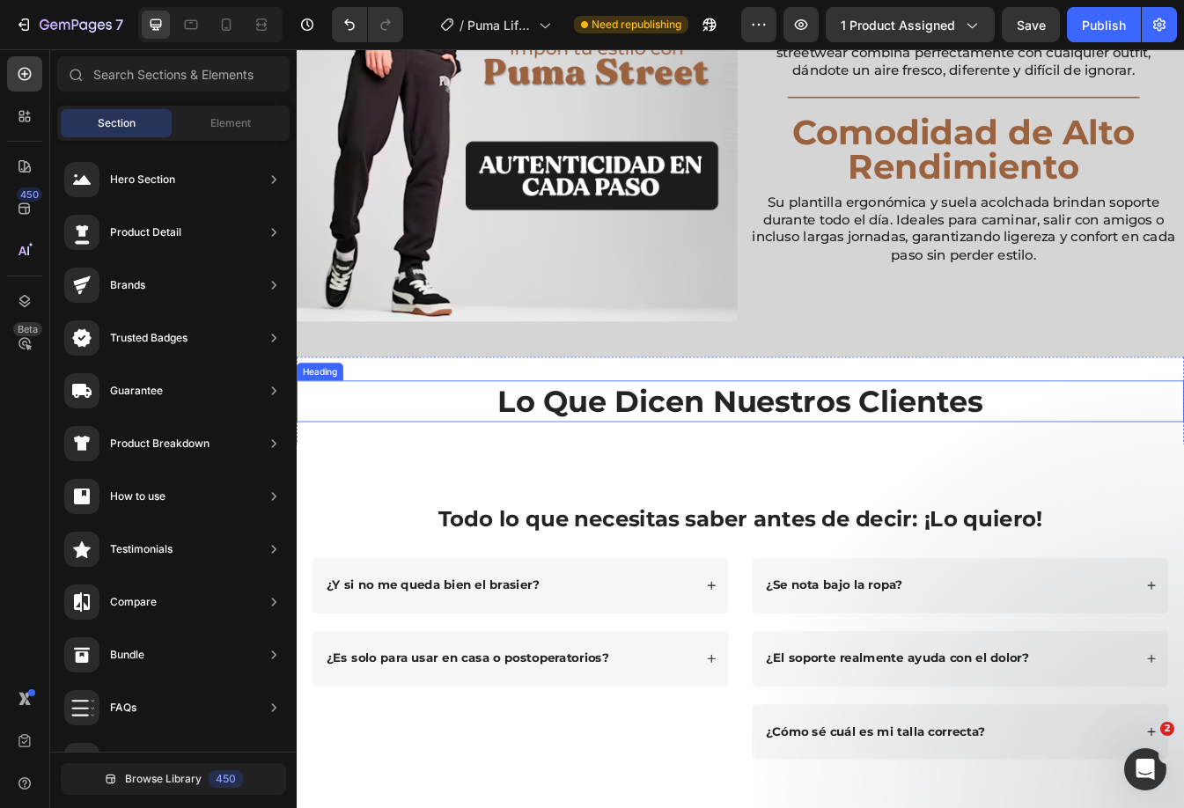
click at [1021, 466] on h2 "Lo Que Dicen Nuestros Clientes" at bounding box center [825, 468] width 1056 height 49
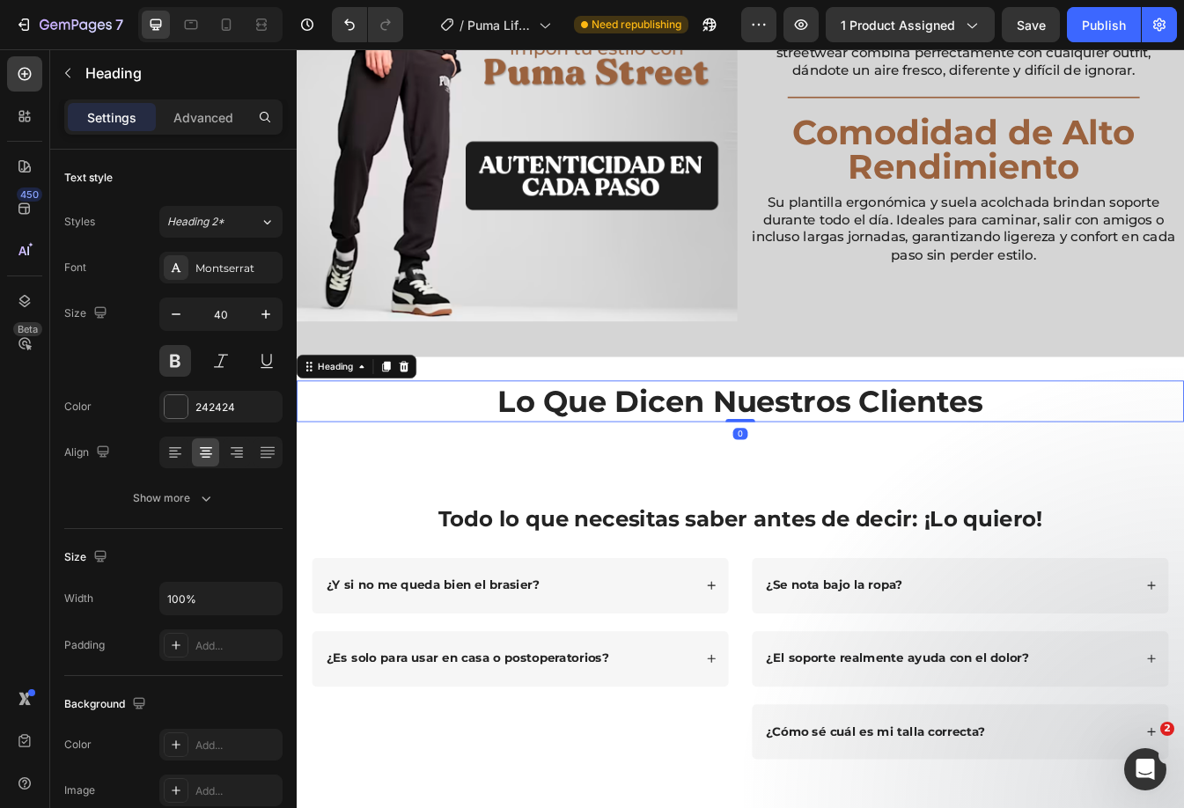
click at [1021, 466] on h2 "Lo Que Dicen Nuestros Clientes" at bounding box center [825, 468] width 1056 height 49
click at [1021, 466] on p "Lo Que Dicen Nuestros Clientes" at bounding box center [824, 468] width 1052 height 46
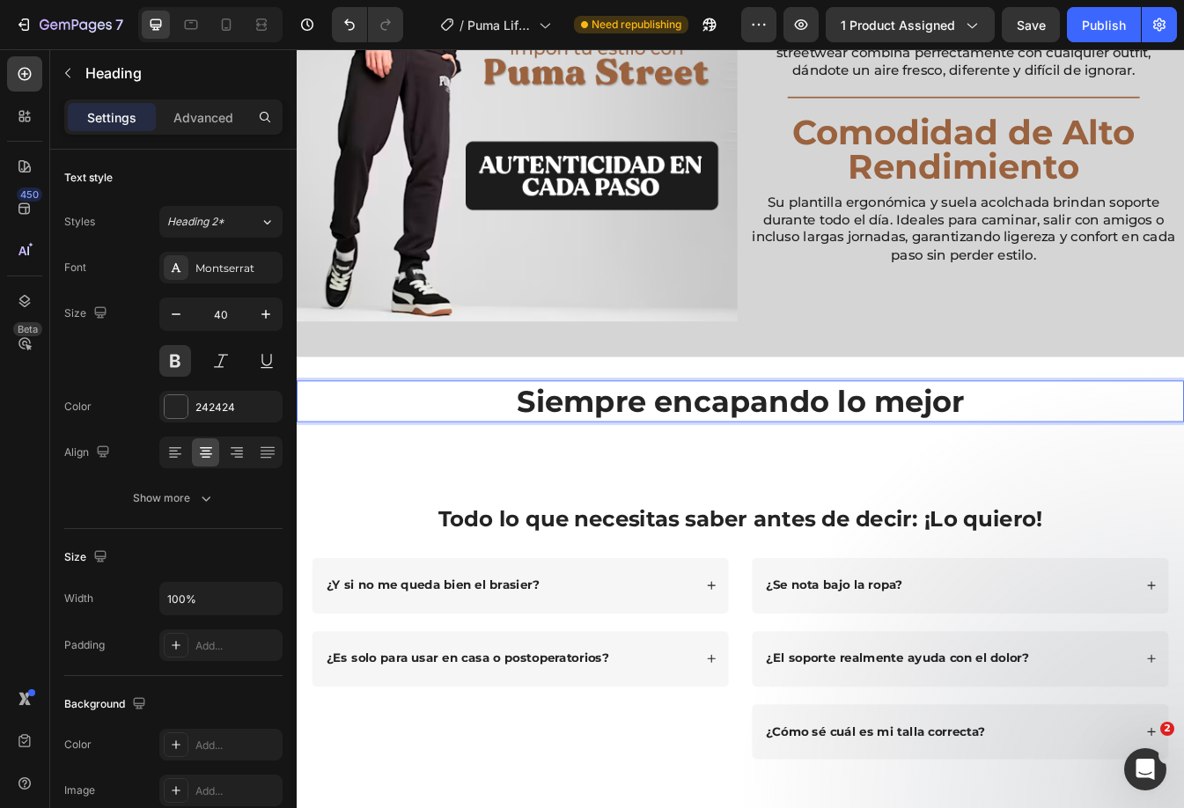
click at [1088, 465] on p "Siempre encapando lo mejor" at bounding box center [824, 468] width 1052 height 46
click at [63, 71] on icon "button" at bounding box center [68, 73] width 14 height 14
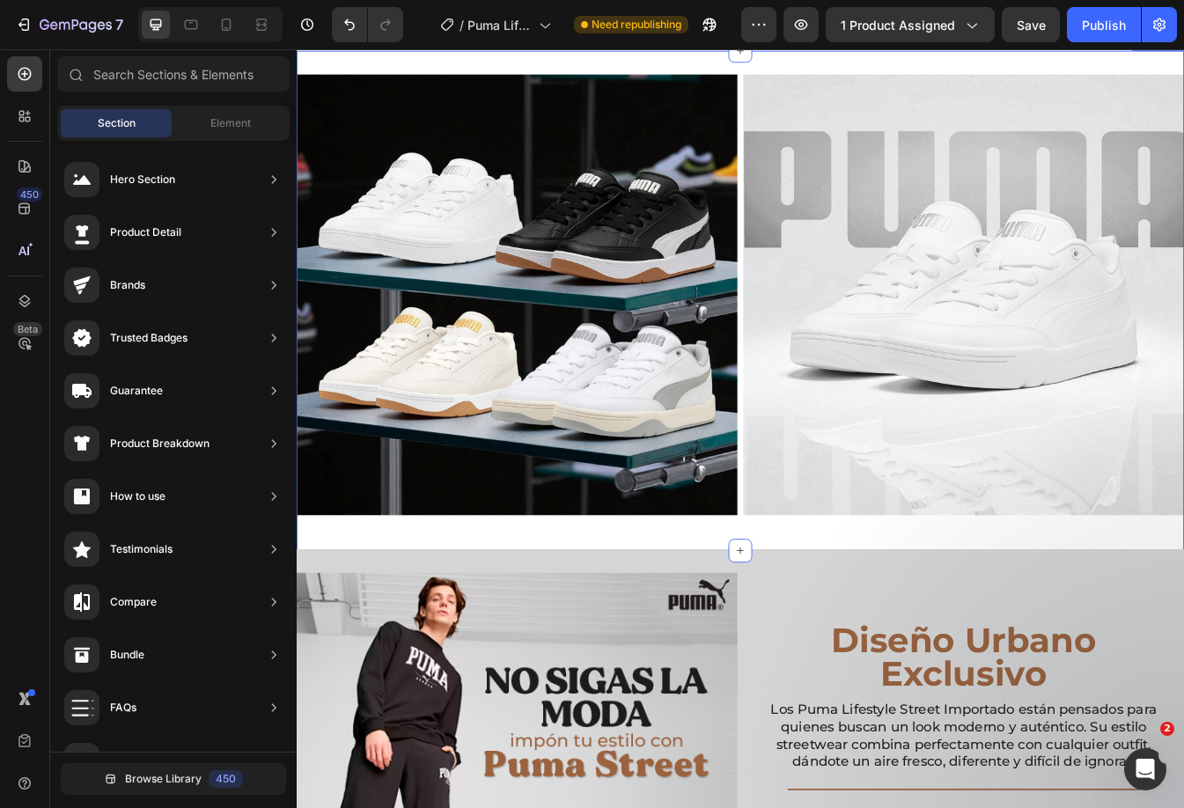
scroll to position [1981, 0]
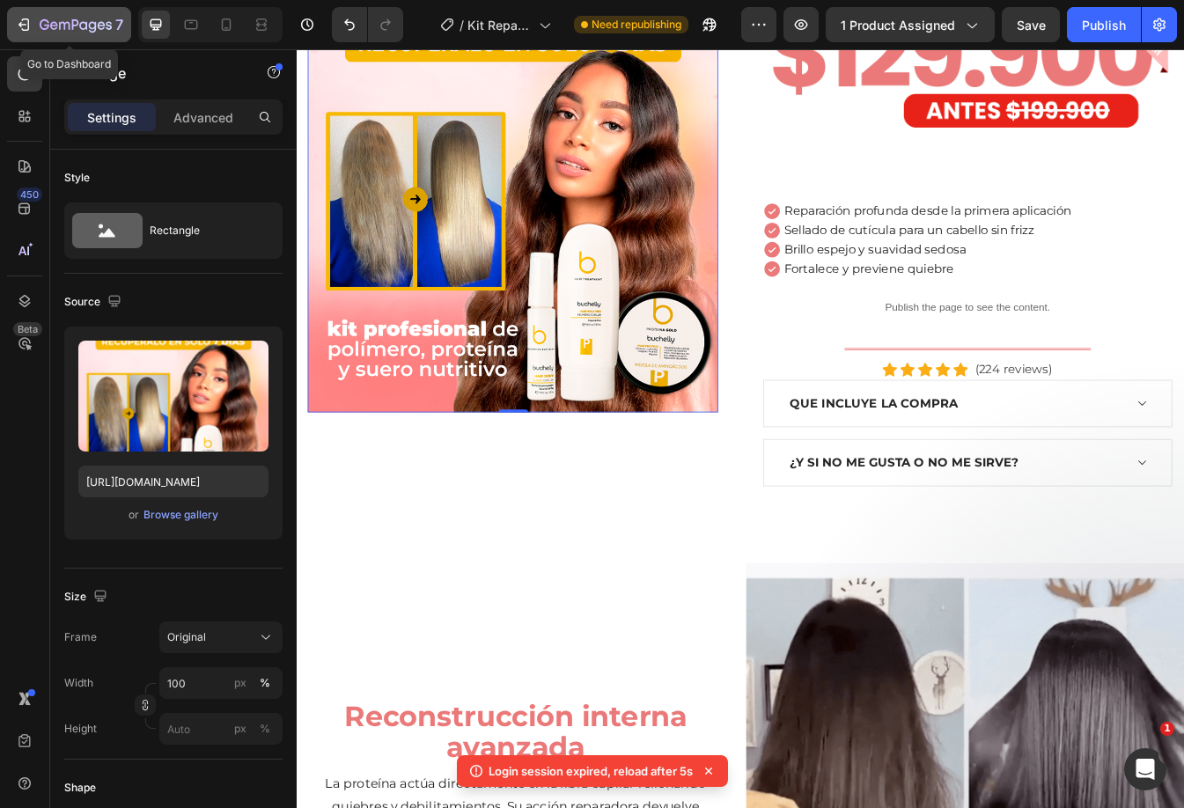
click at [64, 31] on icon "button" at bounding box center [76, 25] width 72 height 15
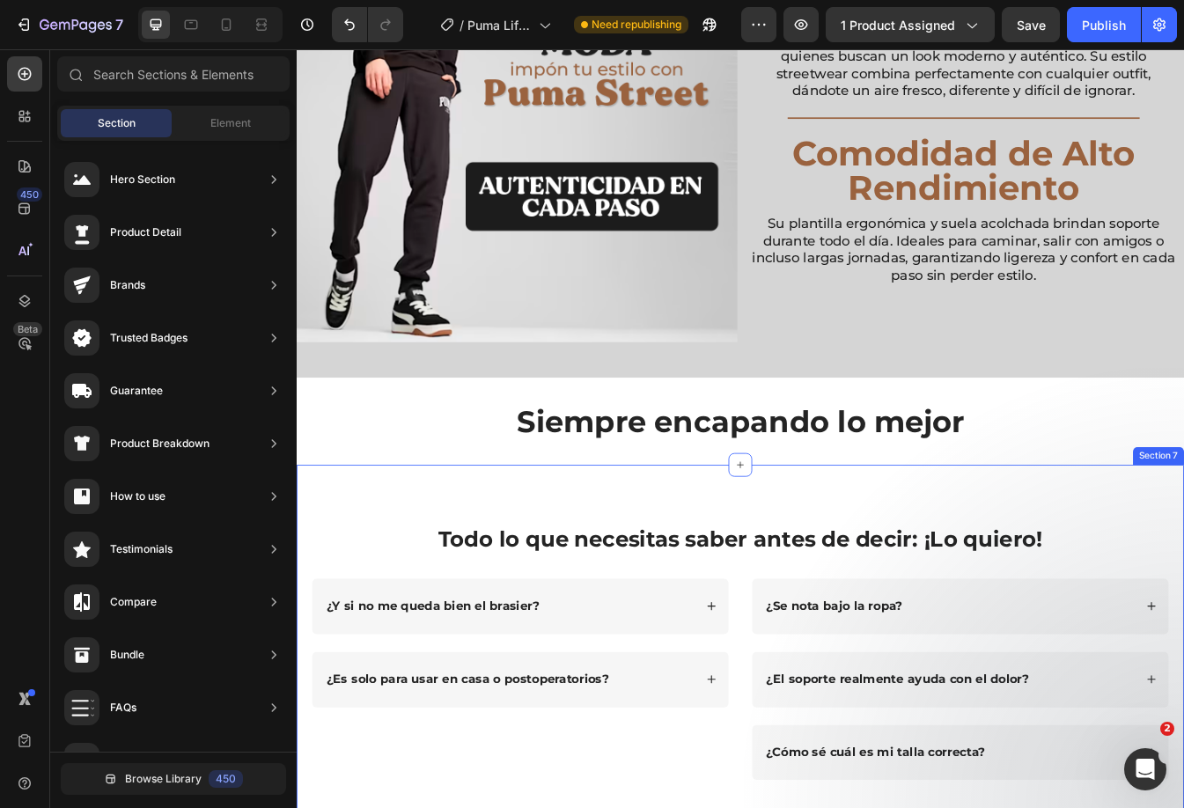
scroll to position [2509, 0]
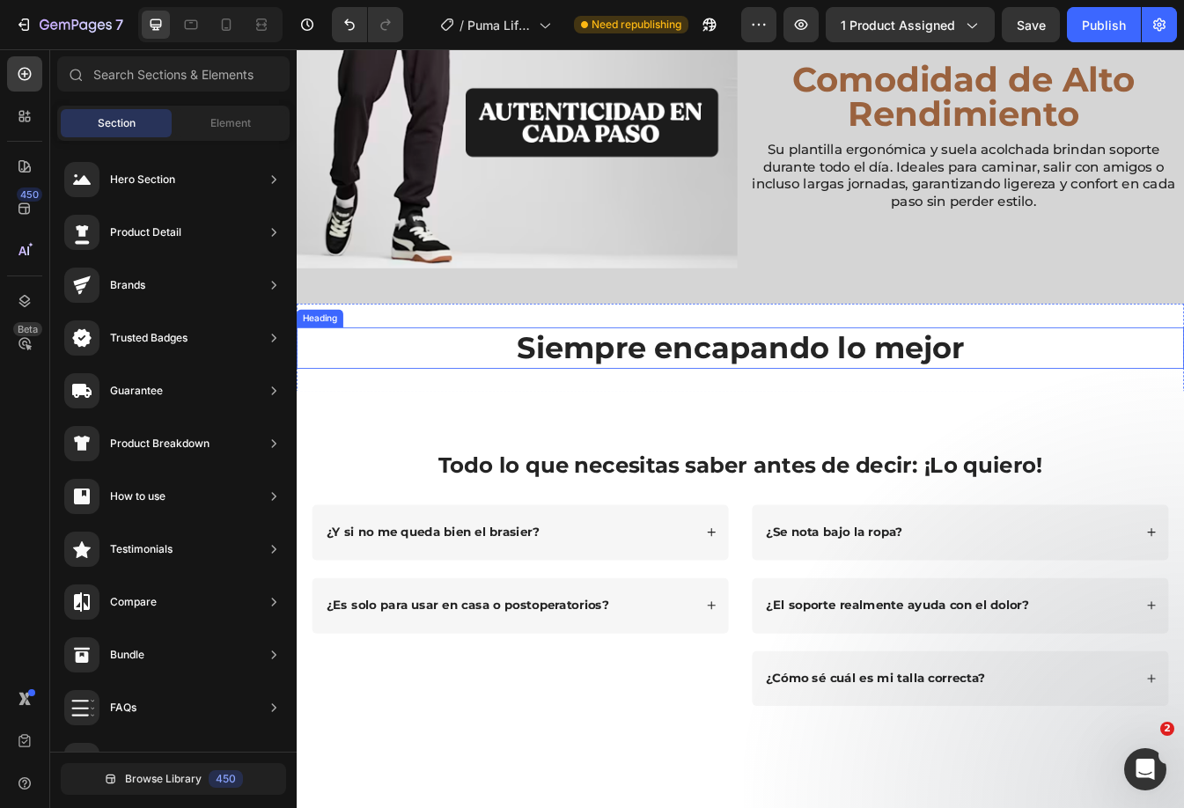
click at [507, 398] on h2 "Siempre encapando lo mejor" at bounding box center [825, 404] width 1056 height 49
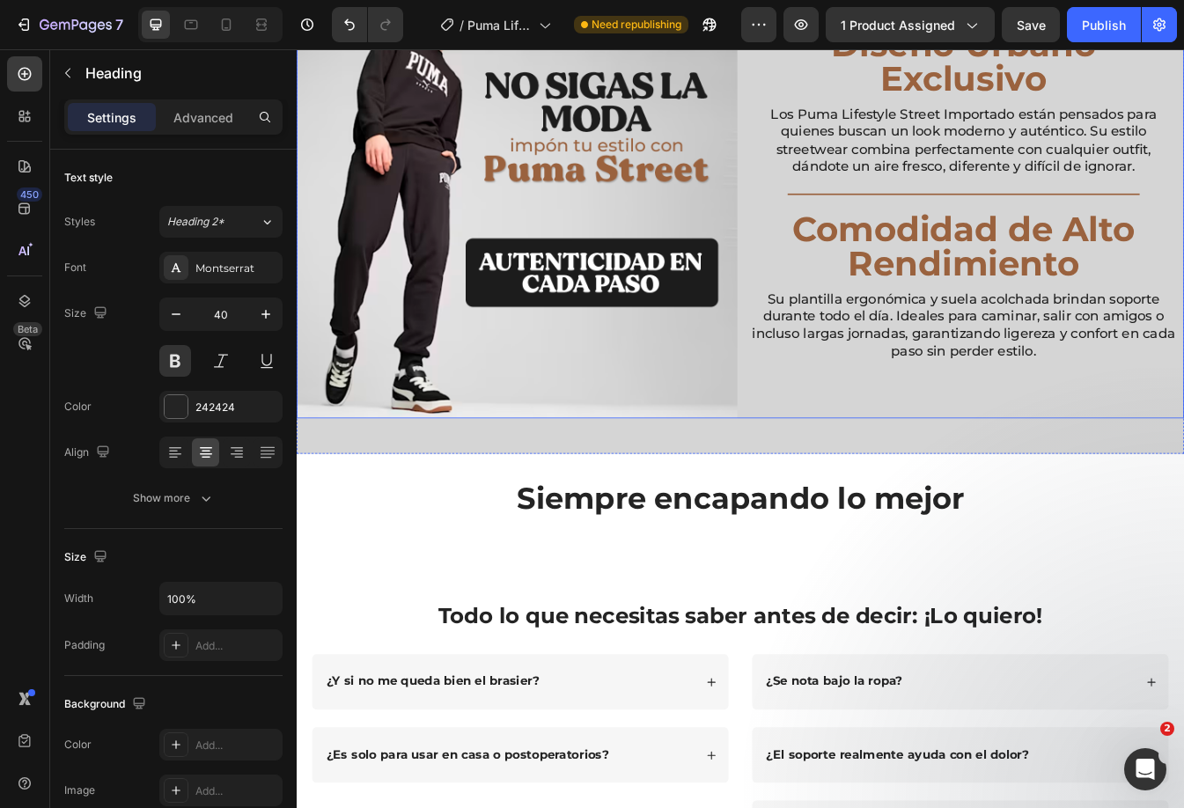
scroll to position [2640, 0]
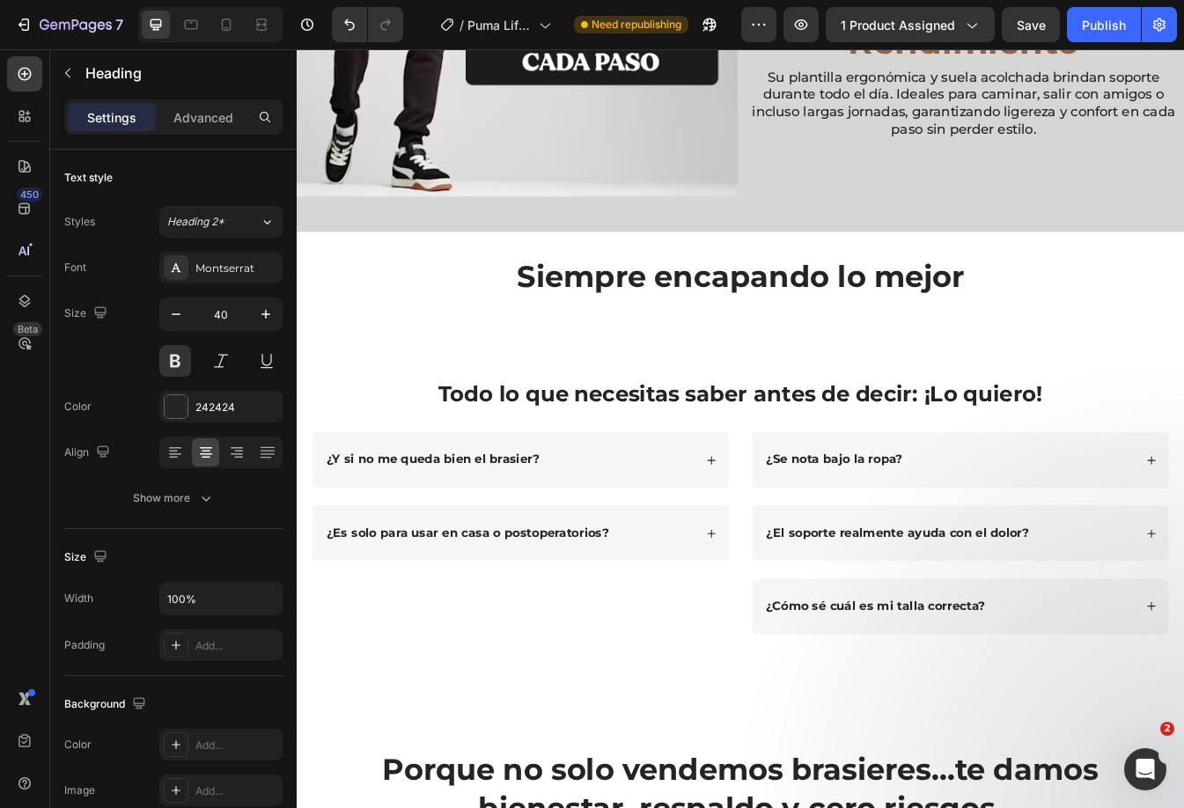
click at [1015, 323] on h2 "Siempre encapando lo mejor" at bounding box center [825, 319] width 1056 height 49
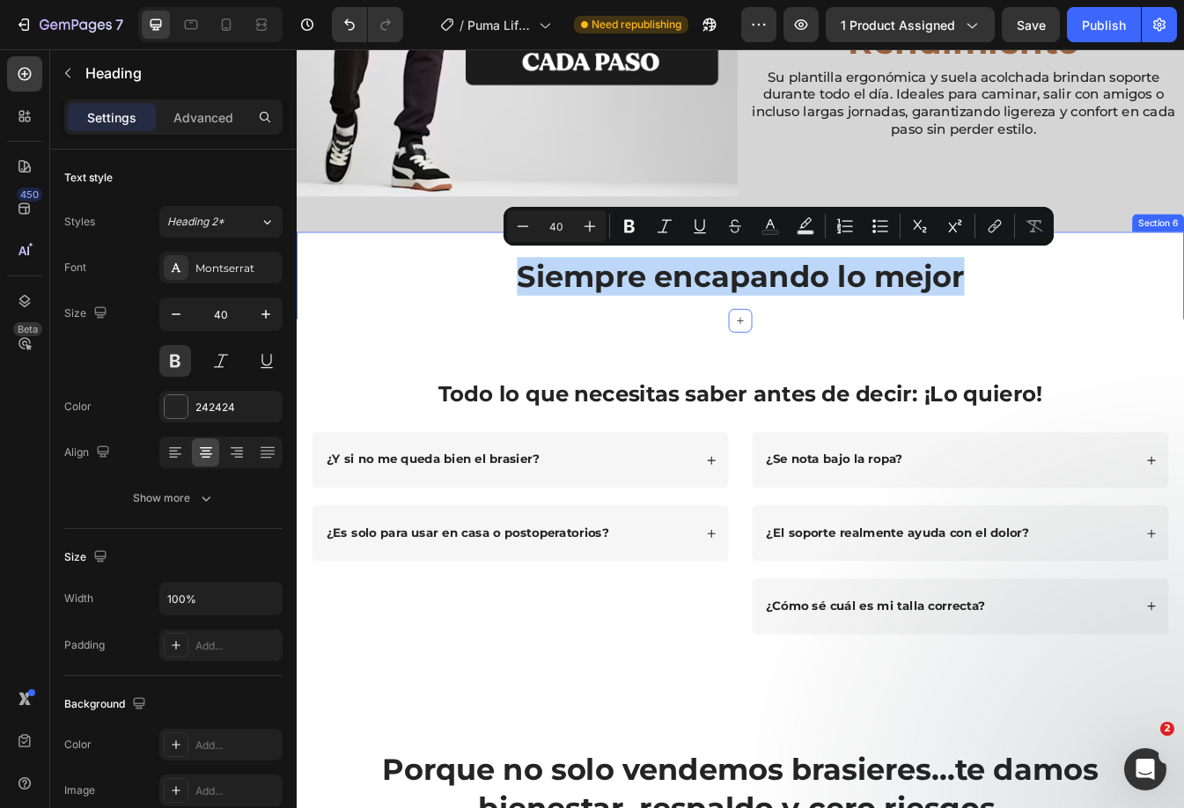
drag, startPoint x: 1085, startPoint y: 304, endPoint x: 512, endPoint y: 344, distance: 574.2
click at [512, 344] on div "Siempre encapando lo mejor Heading Section 6" at bounding box center [825, 320] width 1056 height 106
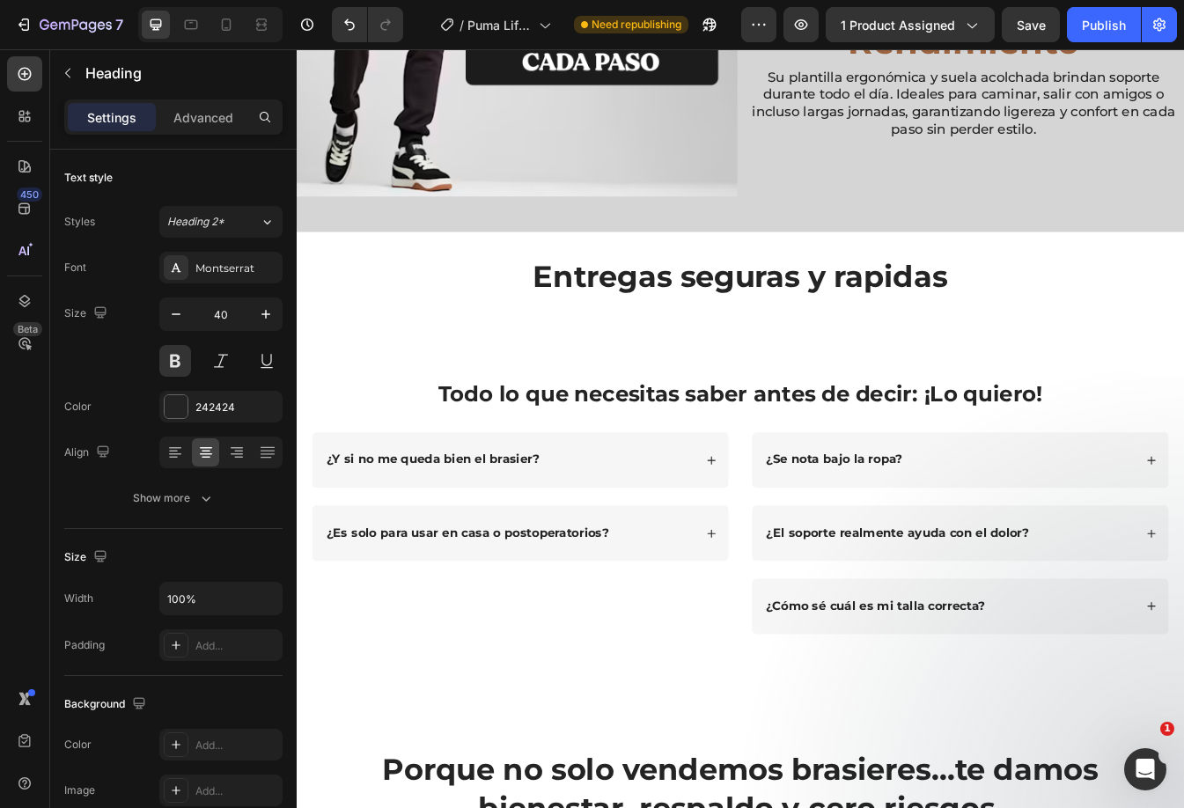
click at [620, 308] on p "Entregas seguras y rapidas" at bounding box center [824, 320] width 1052 height 46
click at [72, 71] on icon "button" at bounding box center [68, 73] width 14 height 14
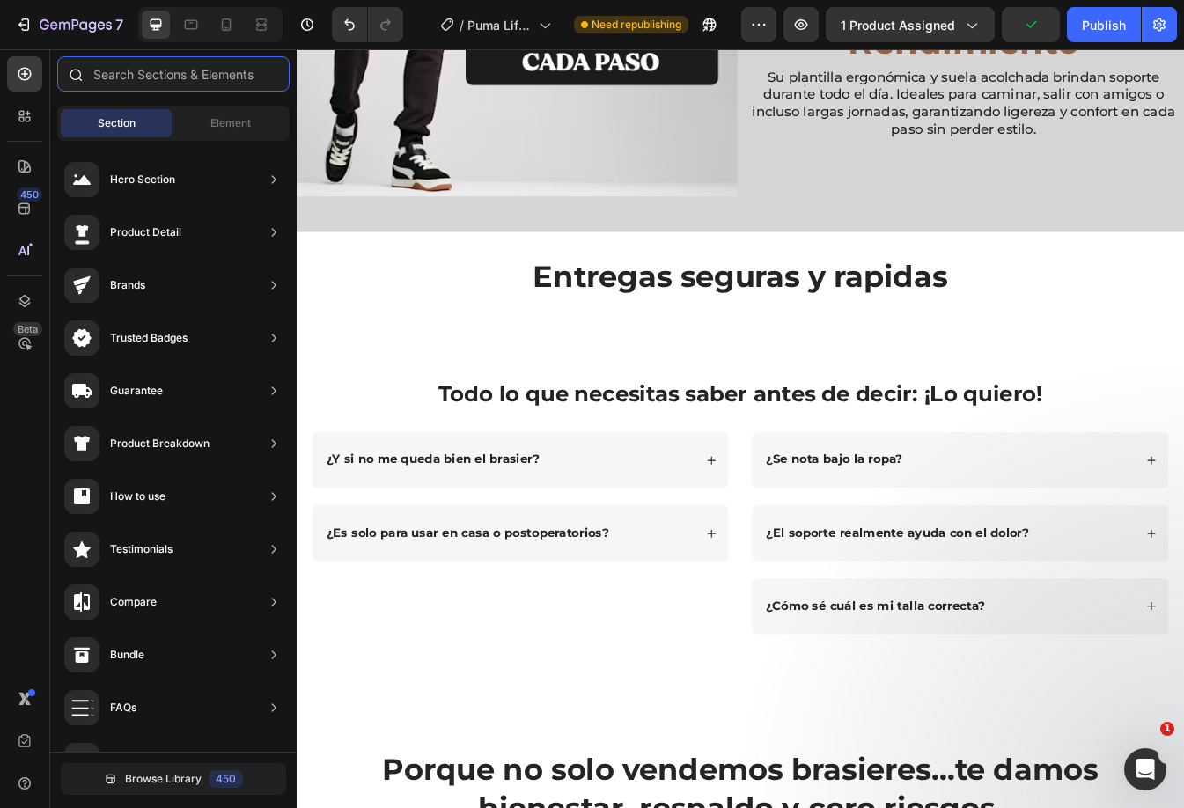
click at [128, 84] on input "text" at bounding box center [173, 73] width 232 height 35
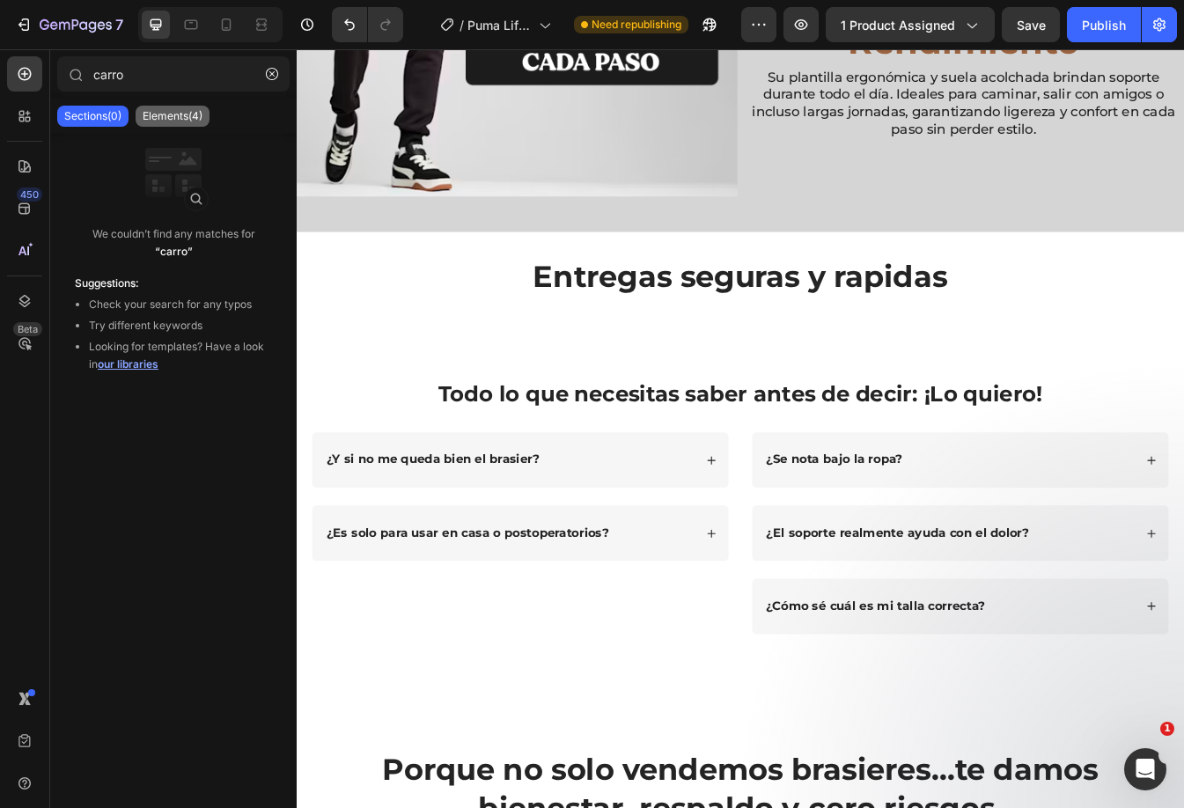
click at [169, 118] on p "Elements(4)" at bounding box center [173, 116] width 60 height 14
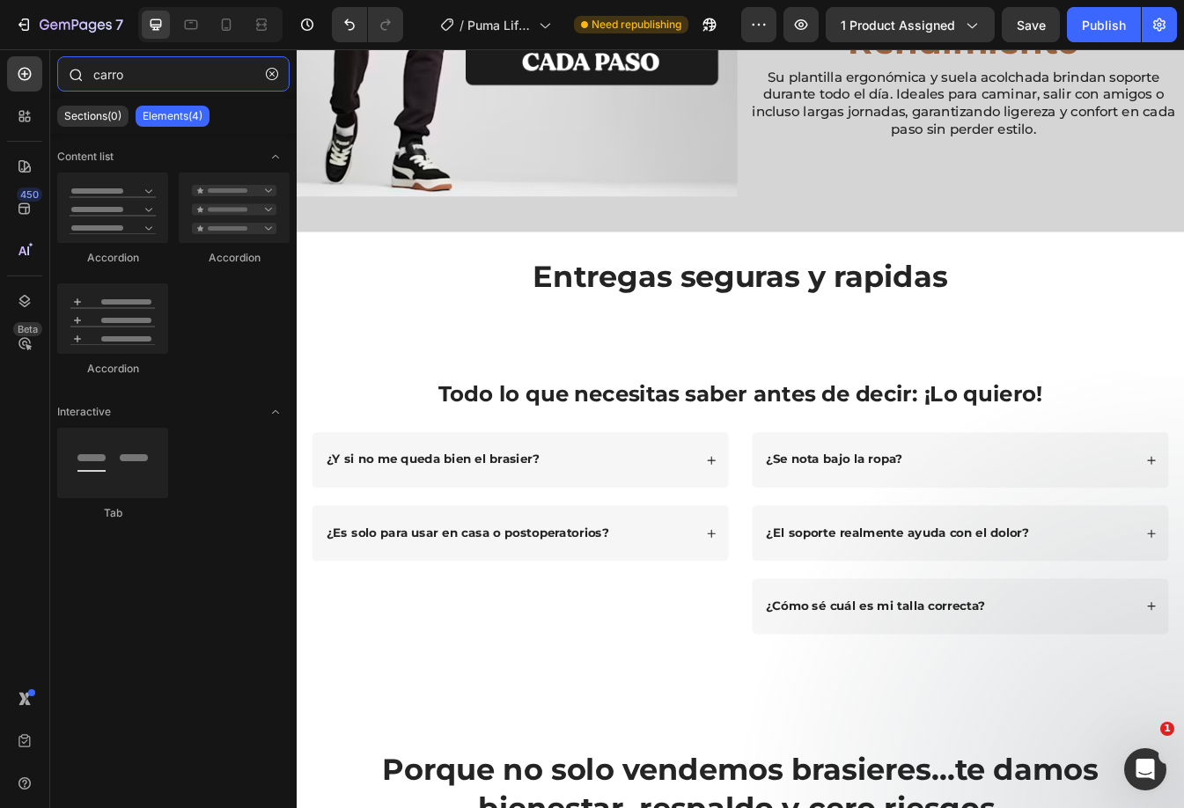
click at [175, 73] on input "carro" at bounding box center [173, 73] width 232 height 35
drag, startPoint x: 175, startPoint y: 73, endPoint x: 23, endPoint y: 92, distance: 153.5
click at [23, 92] on div "450 Beta carro Sections(0) Elements(4) We couldn’t find any matches for “carro”…" at bounding box center [148, 428] width 297 height 759
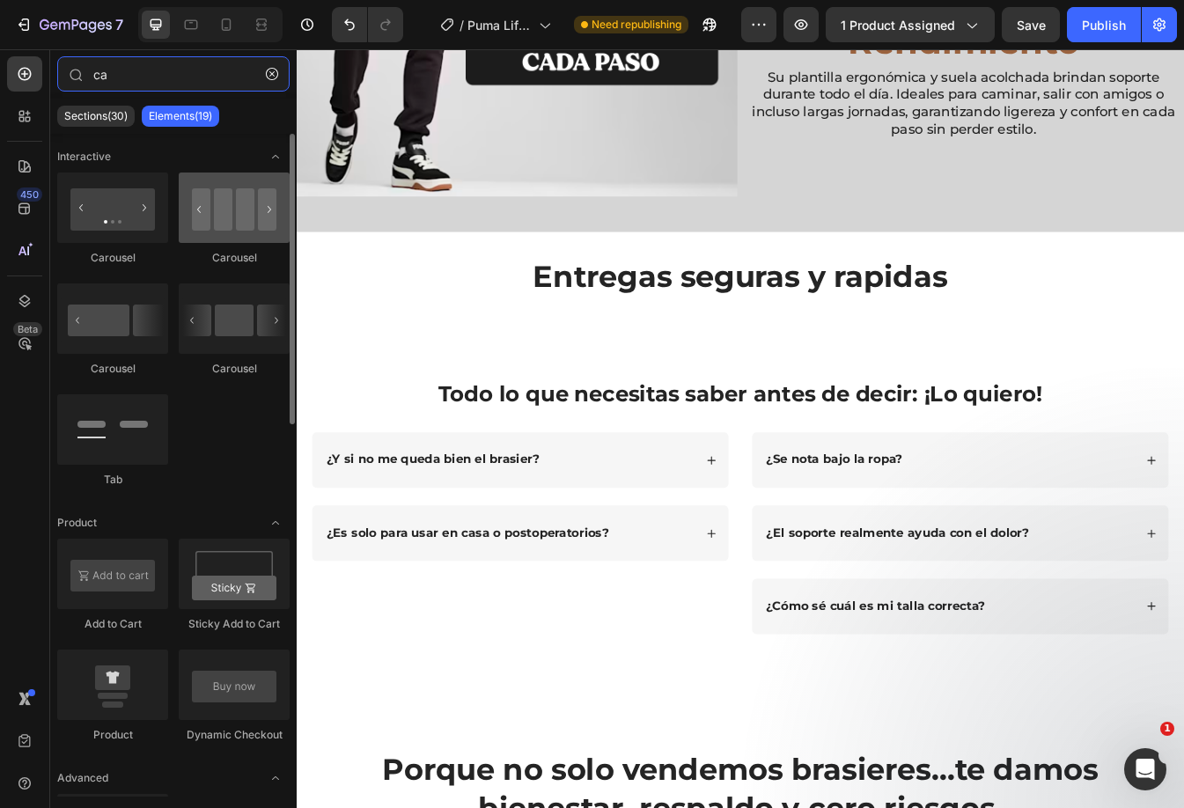
type input "ca"
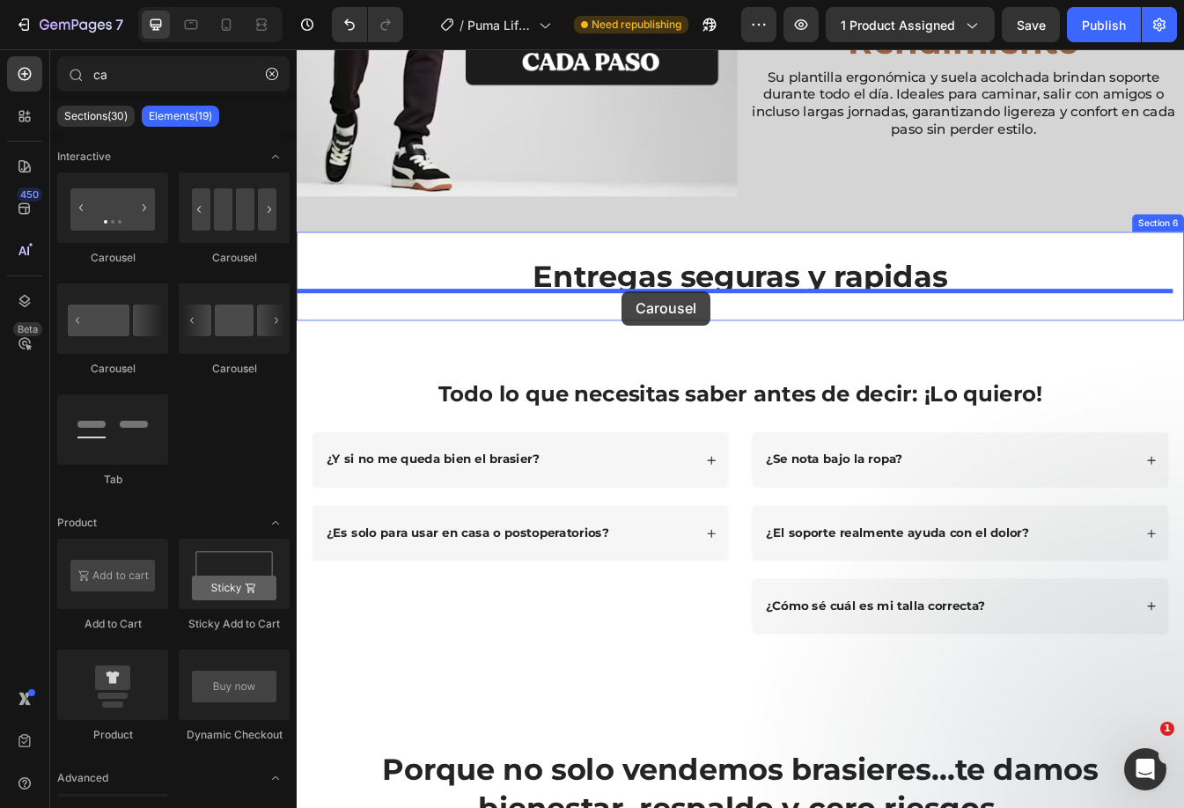
drag, startPoint x: 522, startPoint y: 269, endPoint x: 683, endPoint y: 337, distance: 174.7
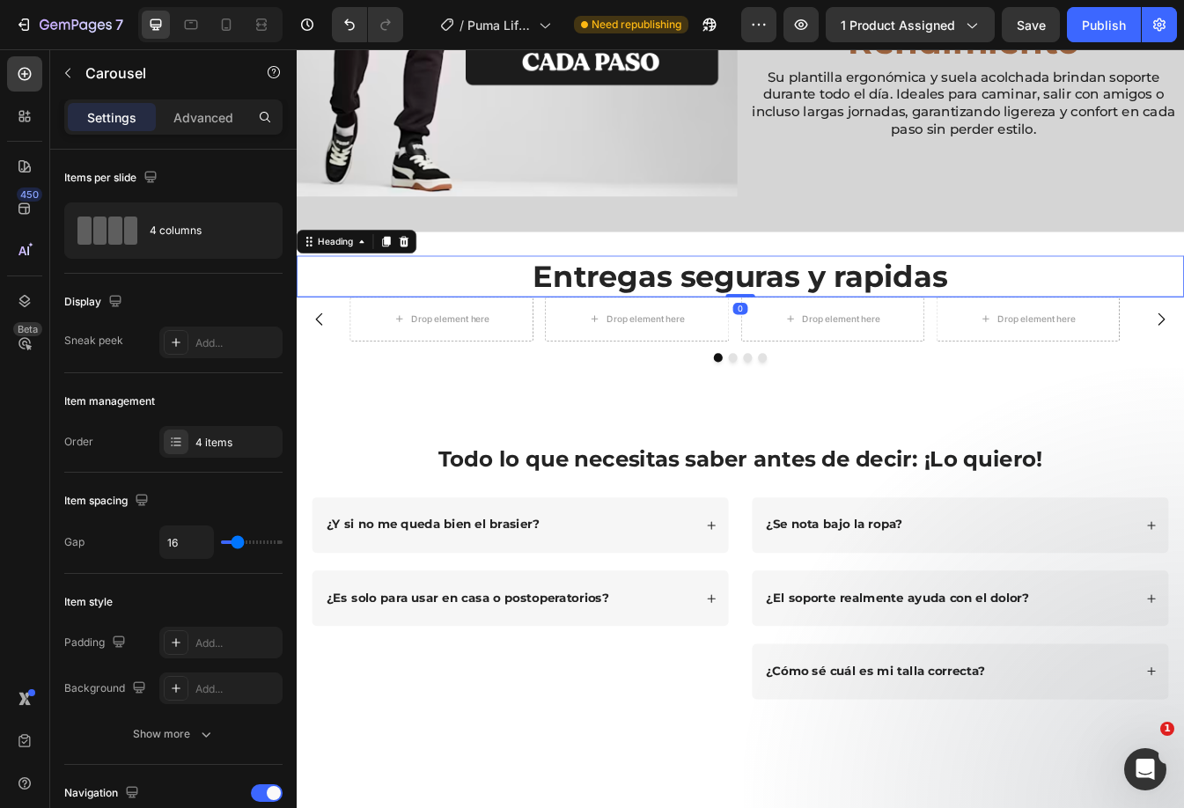
click at [1097, 297] on p "Entregas seguras y rapidas" at bounding box center [824, 320] width 1052 height 46
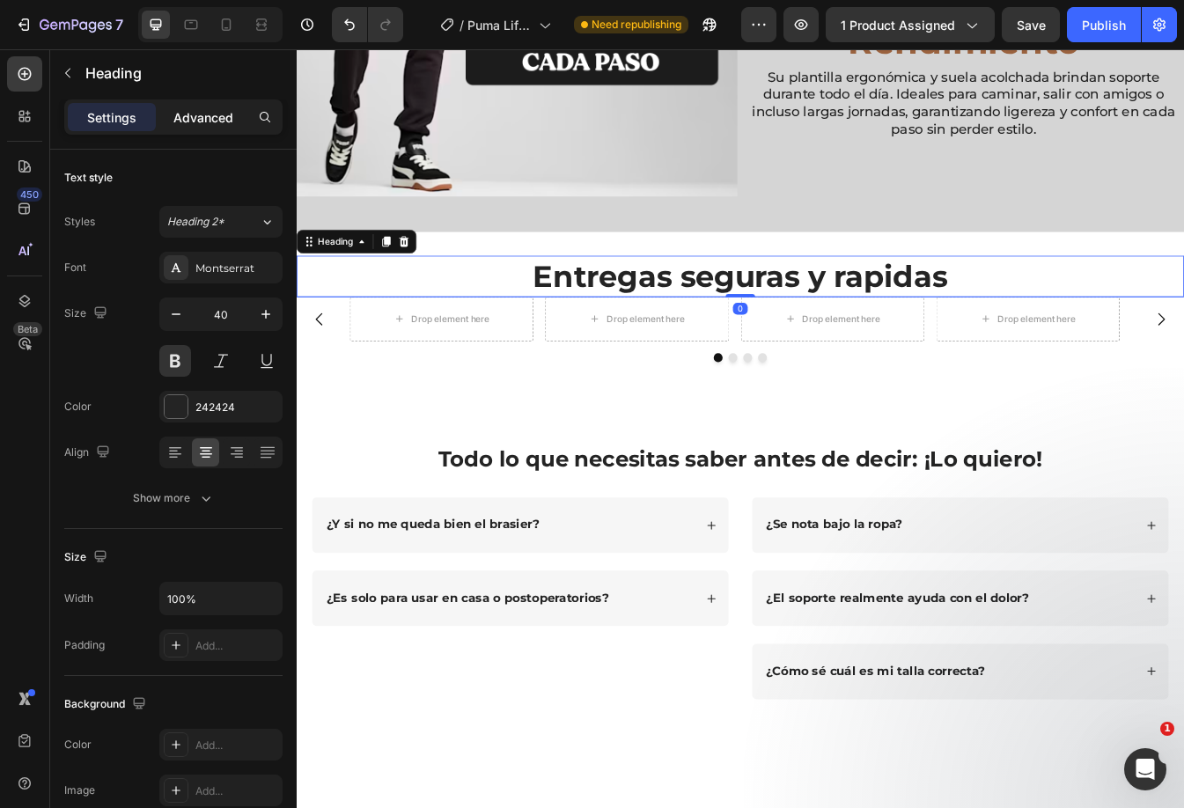
click at [206, 117] on p "Advanced" at bounding box center [203, 117] width 60 height 18
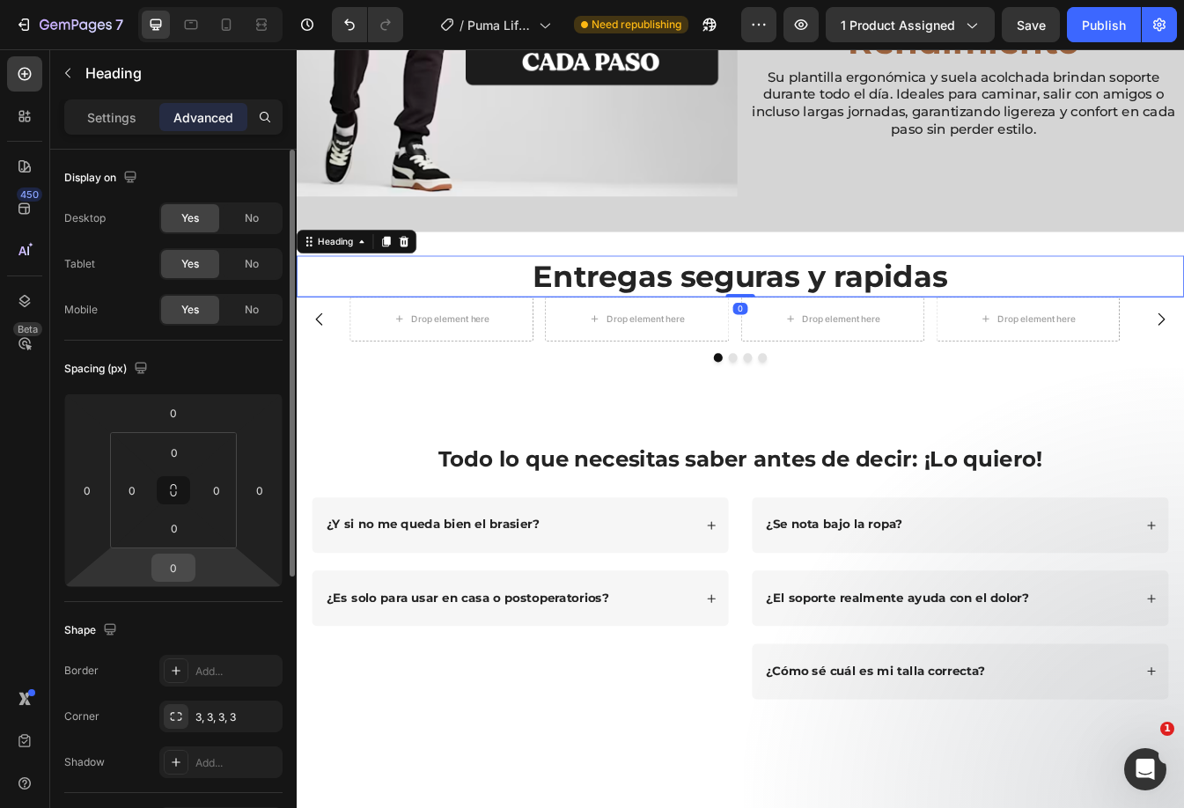
click at [178, 564] on input "0" at bounding box center [173, 567] width 35 height 26
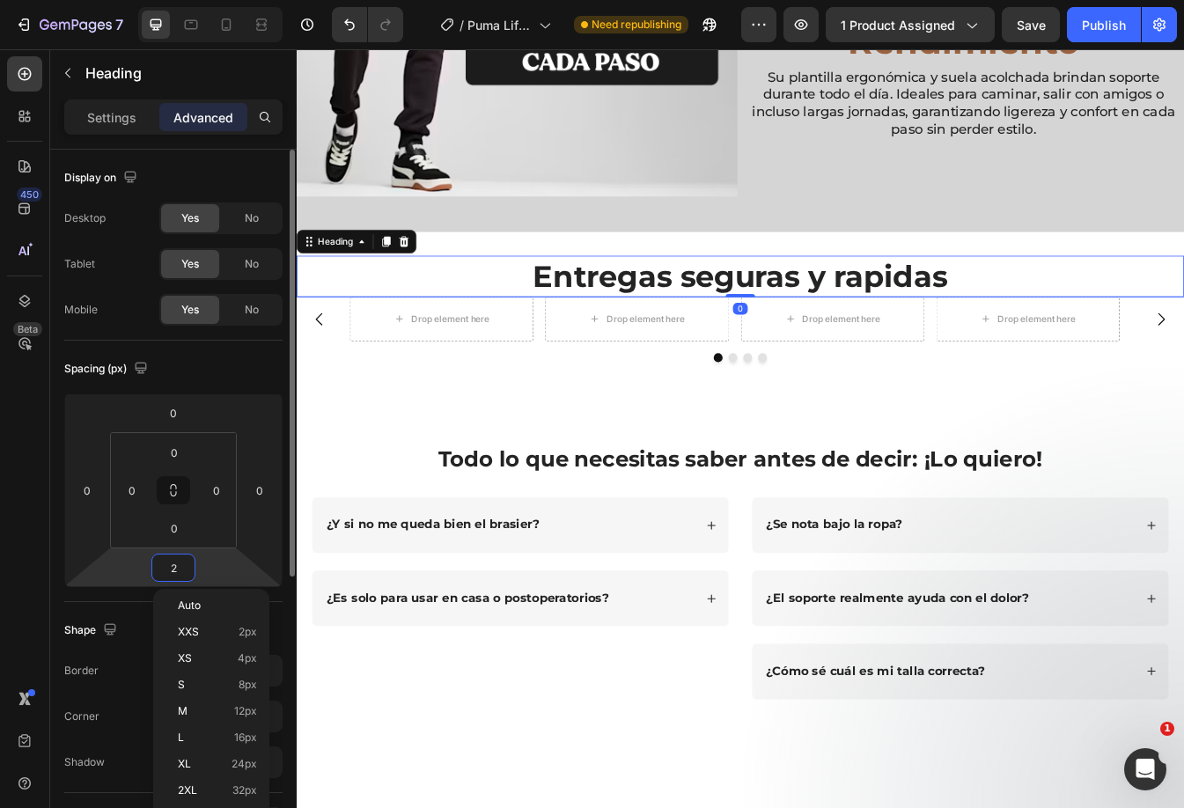
type input "20"
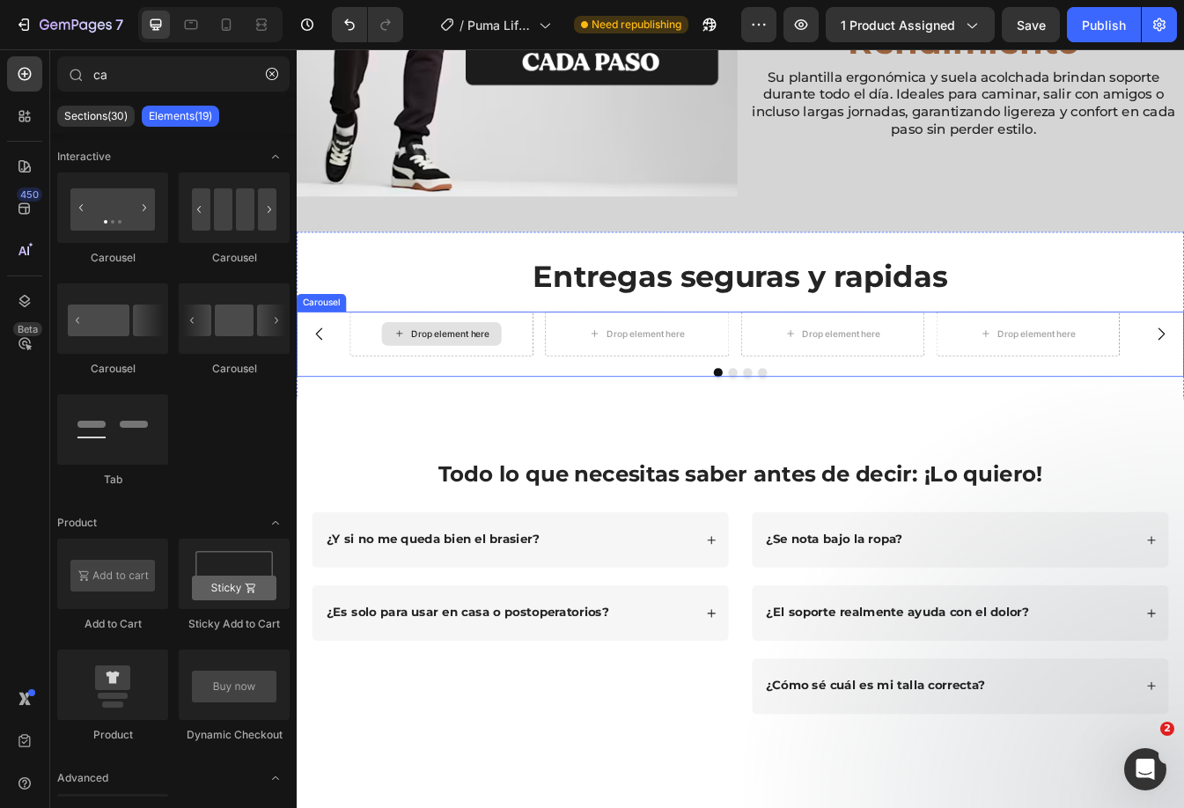
click at [511, 392] on div "Drop element here" at bounding box center [469, 388] width 143 height 28
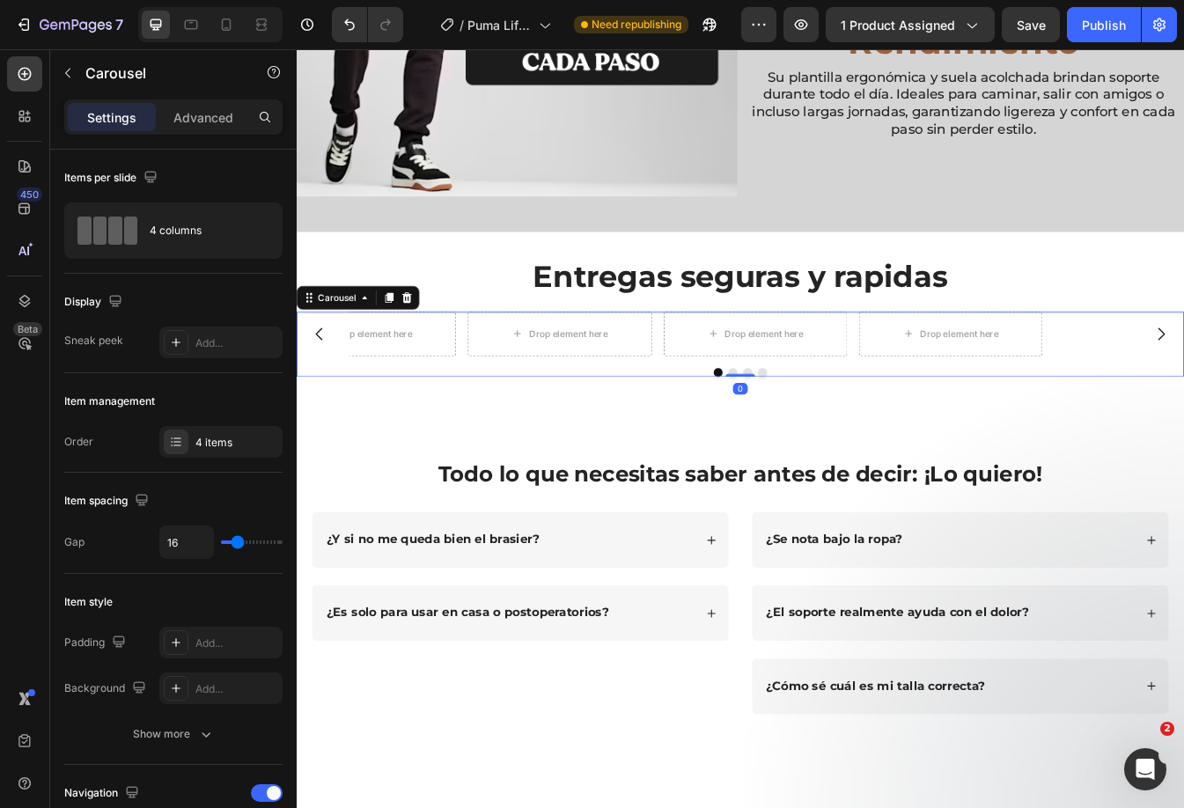
click at [319, 388] on icon "Carousel Back Arrow" at bounding box center [323, 388] width 21 height 21
click at [317, 386] on icon "Carousel Back Arrow" at bounding box center [323, 388] width 21 height 21
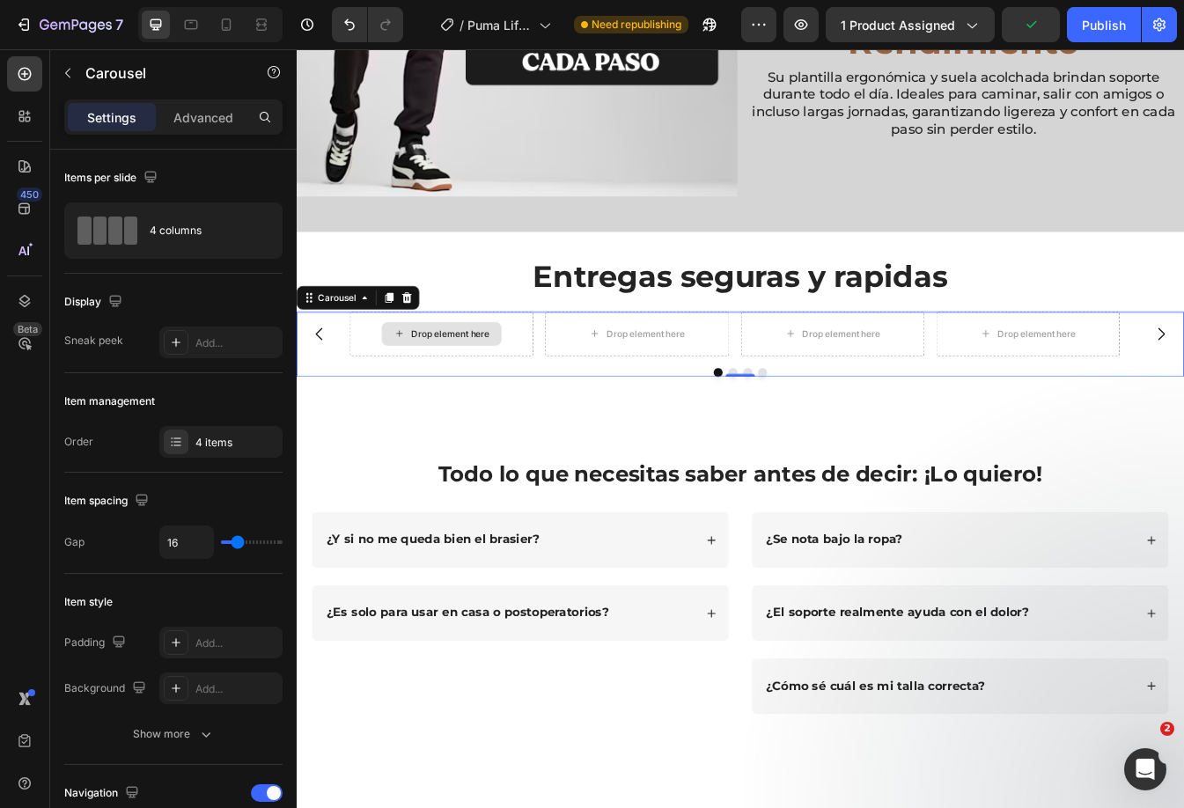
click at [497, 389] on div "Drop element here" at bounding box center [469, 388] width 143 height 28
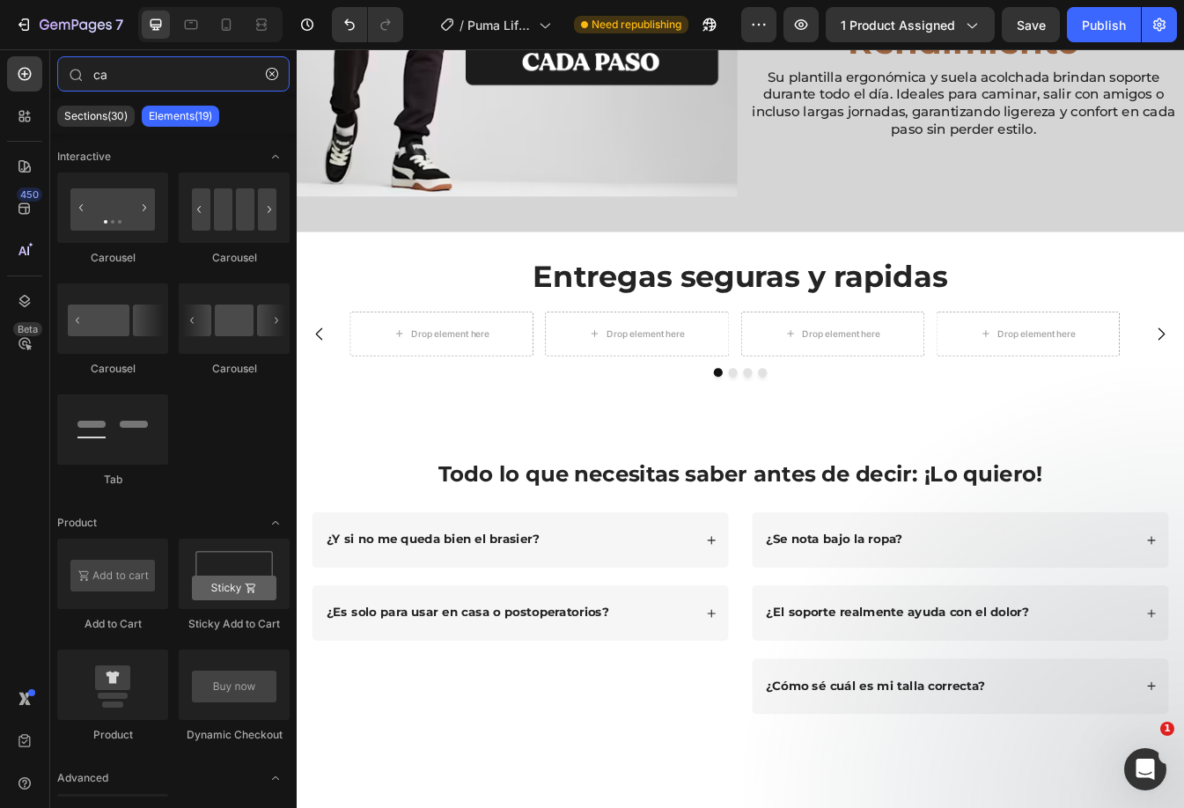
drag, startPoint x: 143, startPoint y: 69, endPoint x: -19, endPoint y: 117, distance: 169.8
click at [0, 0] on html "7 Version history / Puma Lifestyle Street Need republishing Preview 1 product a…" at bounding box center [592, 0] width 1184 height 0
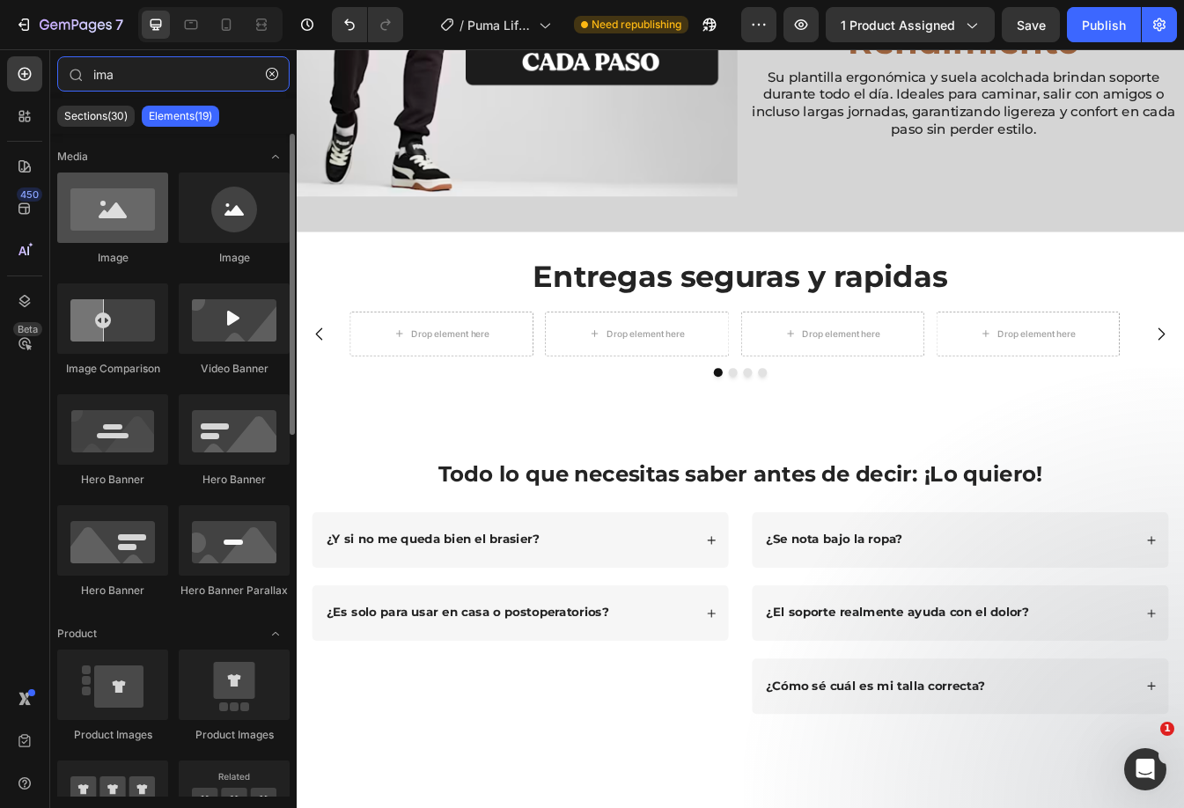
type input "ima"
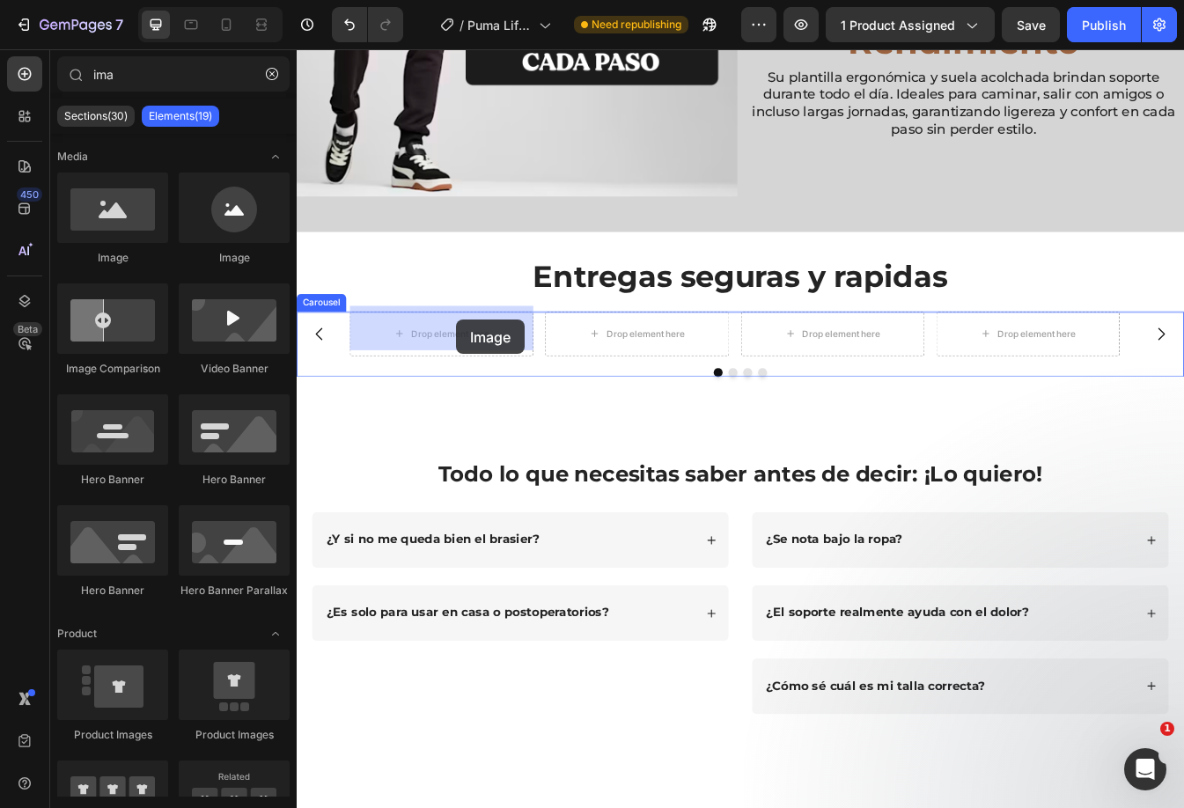
drag, startPoint x: 428, startPoint y: 269, endPoint x: 467, endPoint y: 370, distance: 107.9
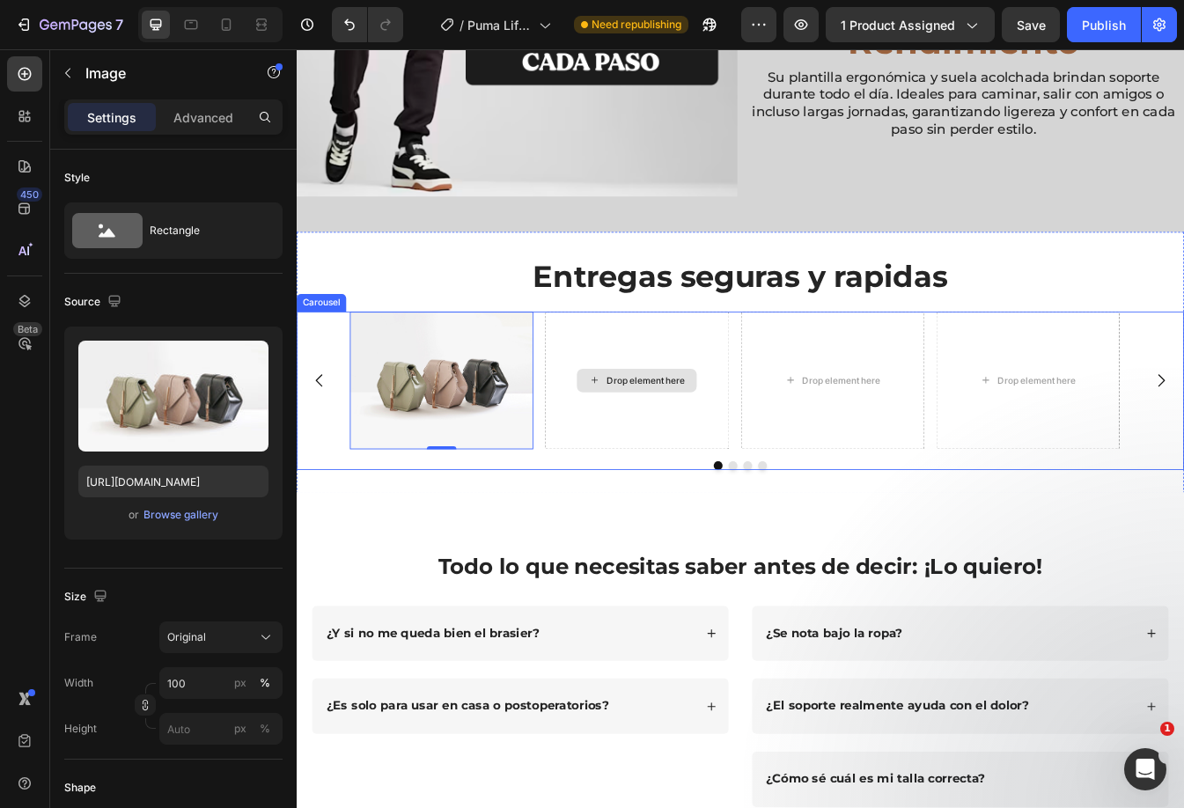
click at [744, 460] on div "Drop element here" at bounding box center [701, 444] width 218 height 164
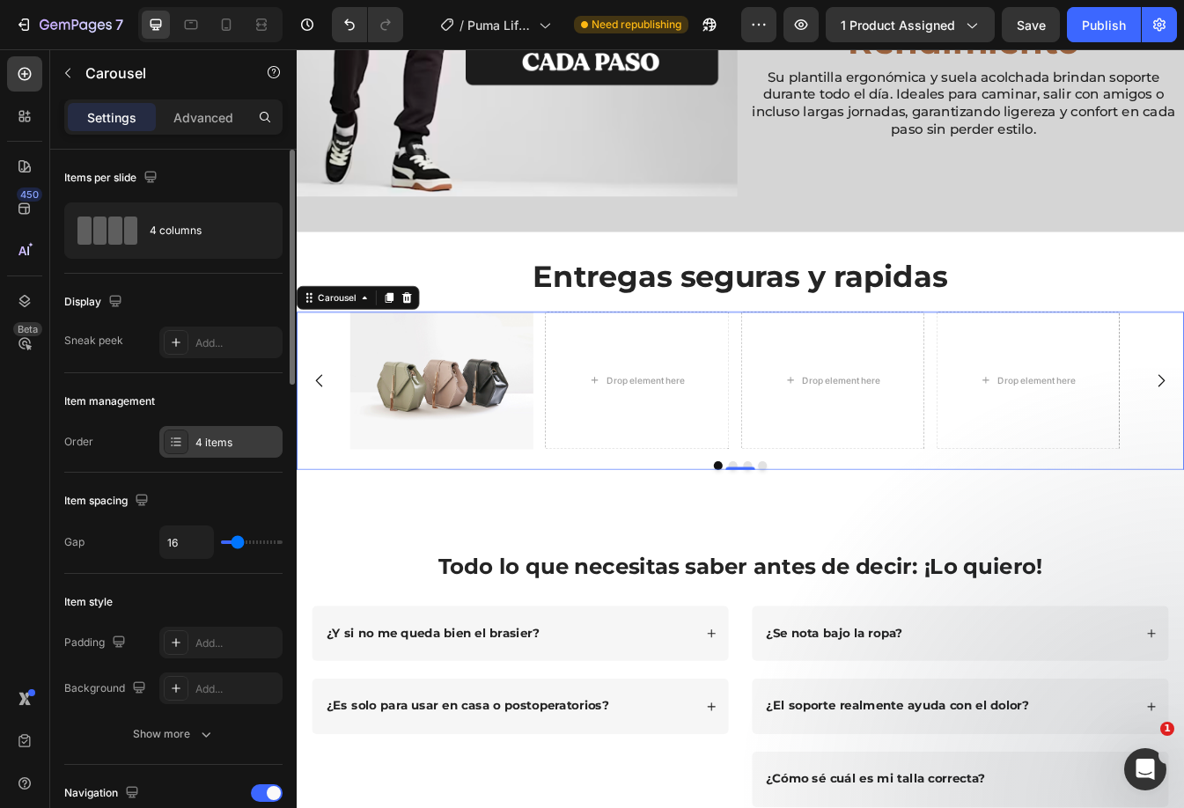
click at [247, 439] on div "4 items" at bounding box center [236, 443] width 83 height 16
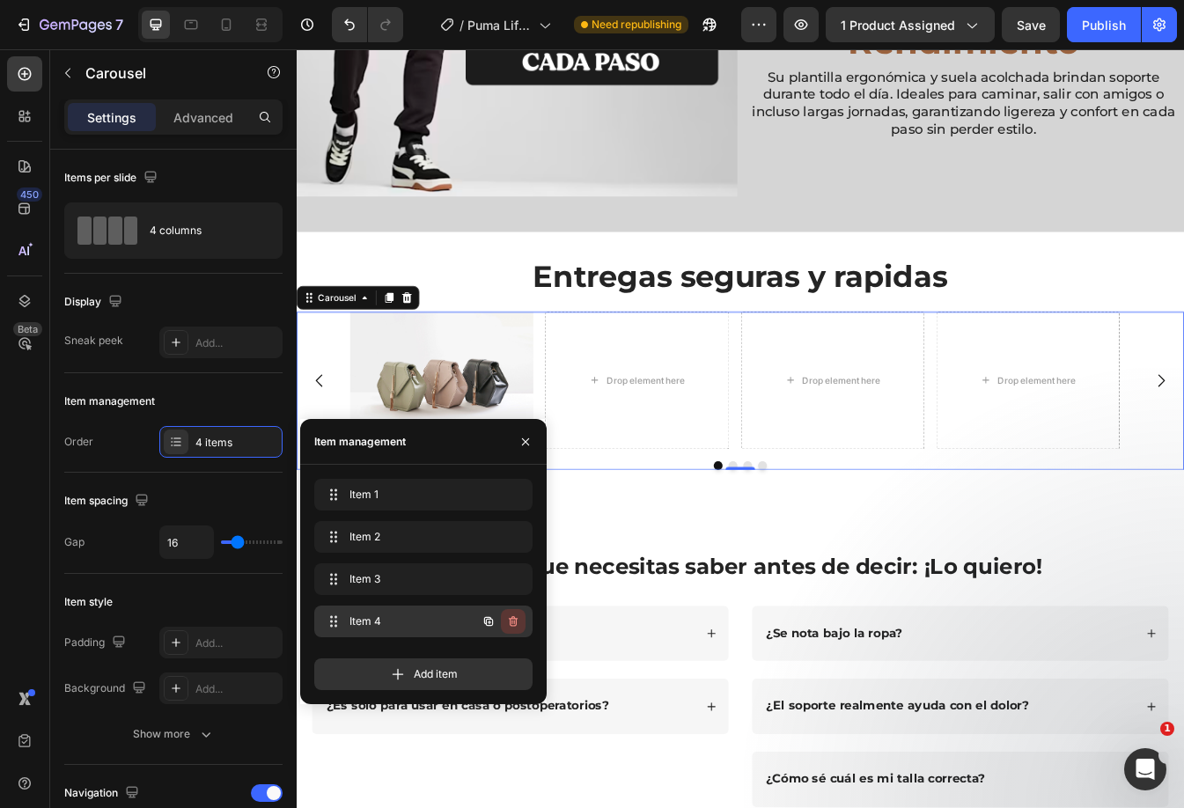
click at [512, 623] on icon "button" at bounding box center [511, 622] width 1 height 4
click at [515, 617] on div "Delete" at bounding box center [501, 621] width 33 height 16
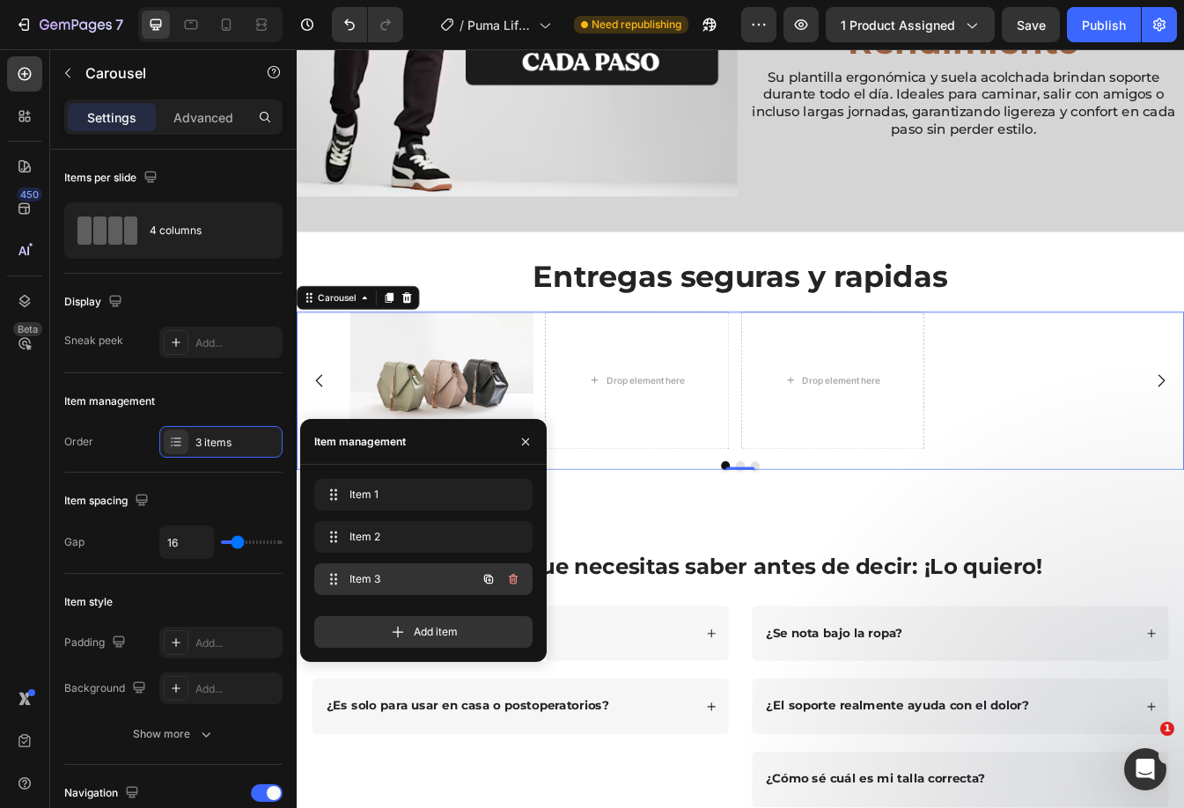
click at [513, 583] on icon "button" at bounding box center [513, 579] width 14 height 14
click at [513, 583] on div "Delete" at bounding box center [501, 579] width 33 height 16
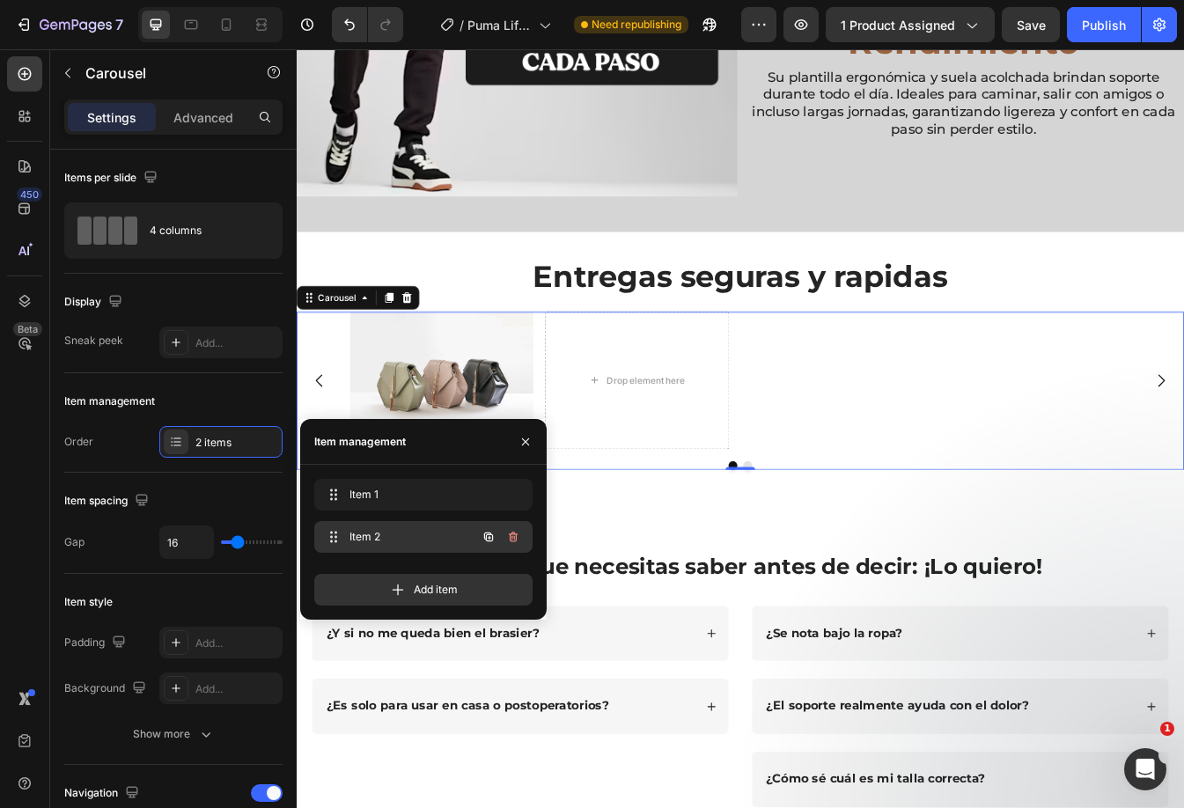
click at [518, 534] on icon "button" at bounding box center [513, 537] width 14 height 14
click at [514, 534] on div "Delete" at bounding box center [501, 537] width 33 height 16
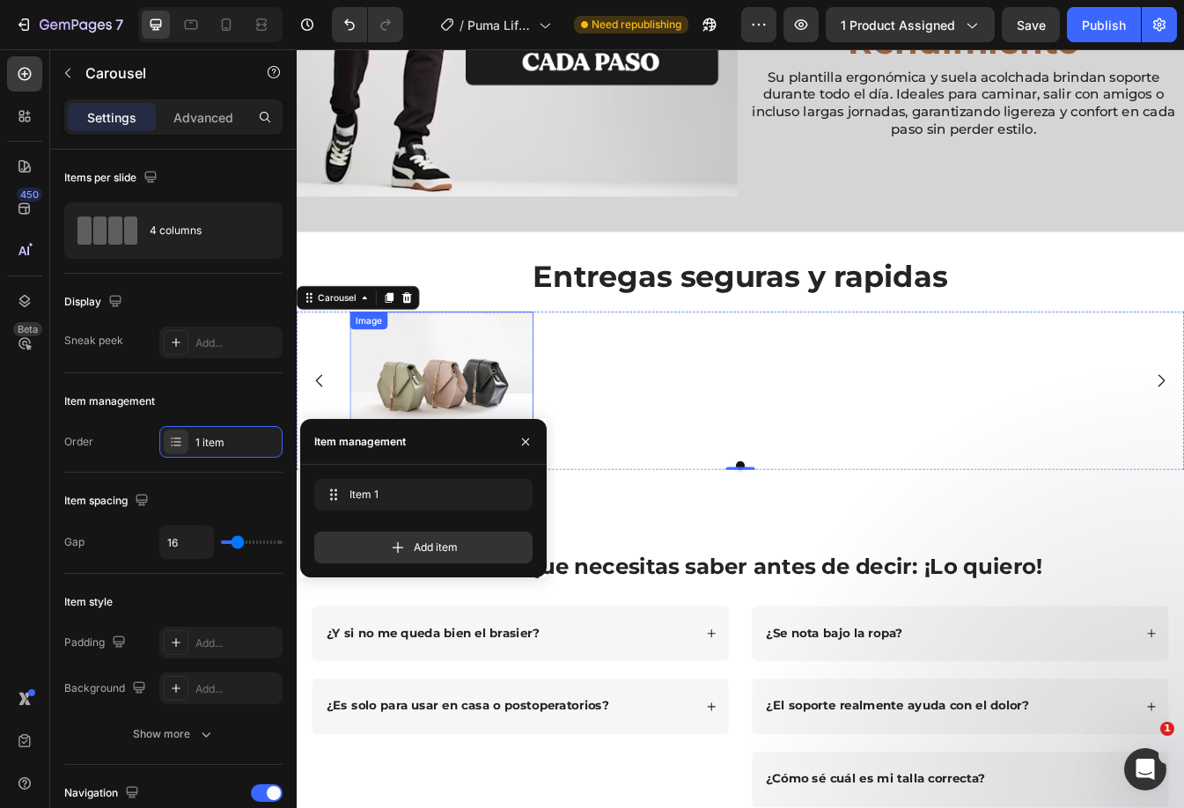
click at [490, 378] on div "Image" at bounding box center [469, 444] width 218 height 164
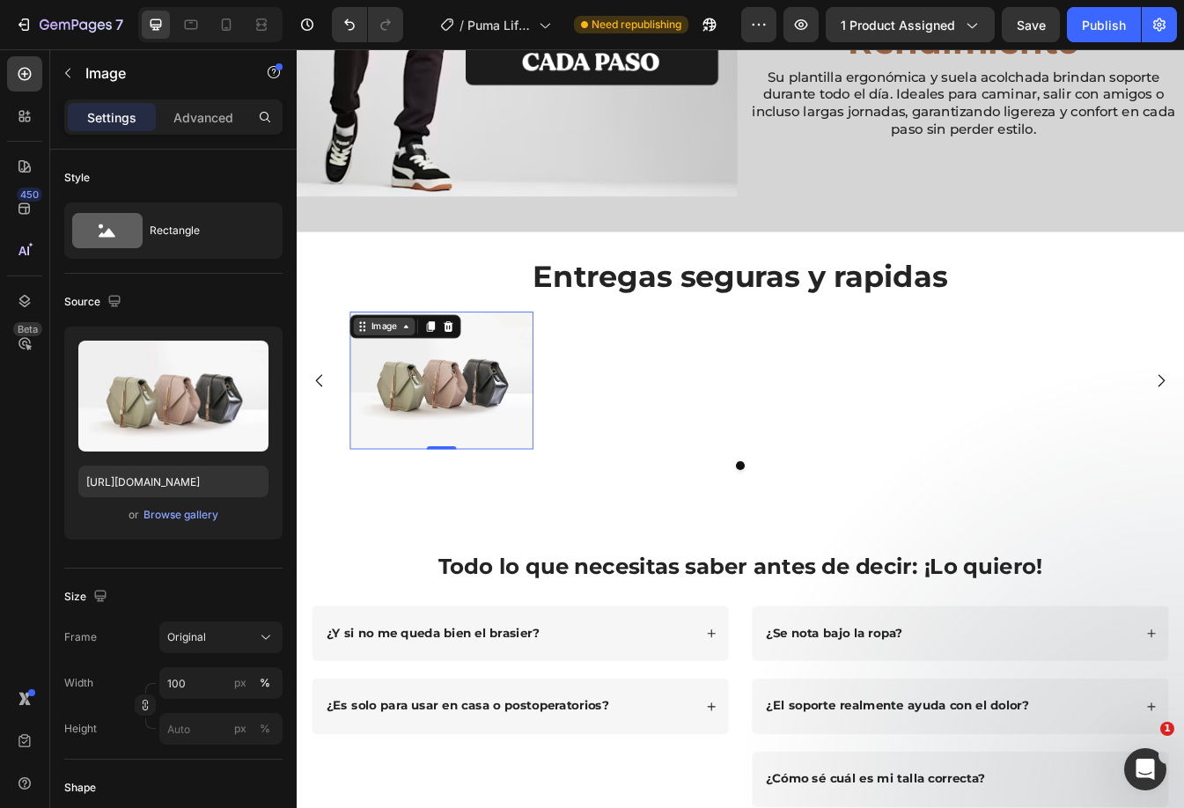
click at [401, 376] on div "Image" at bounding box center [401, 379] width 38 height 16
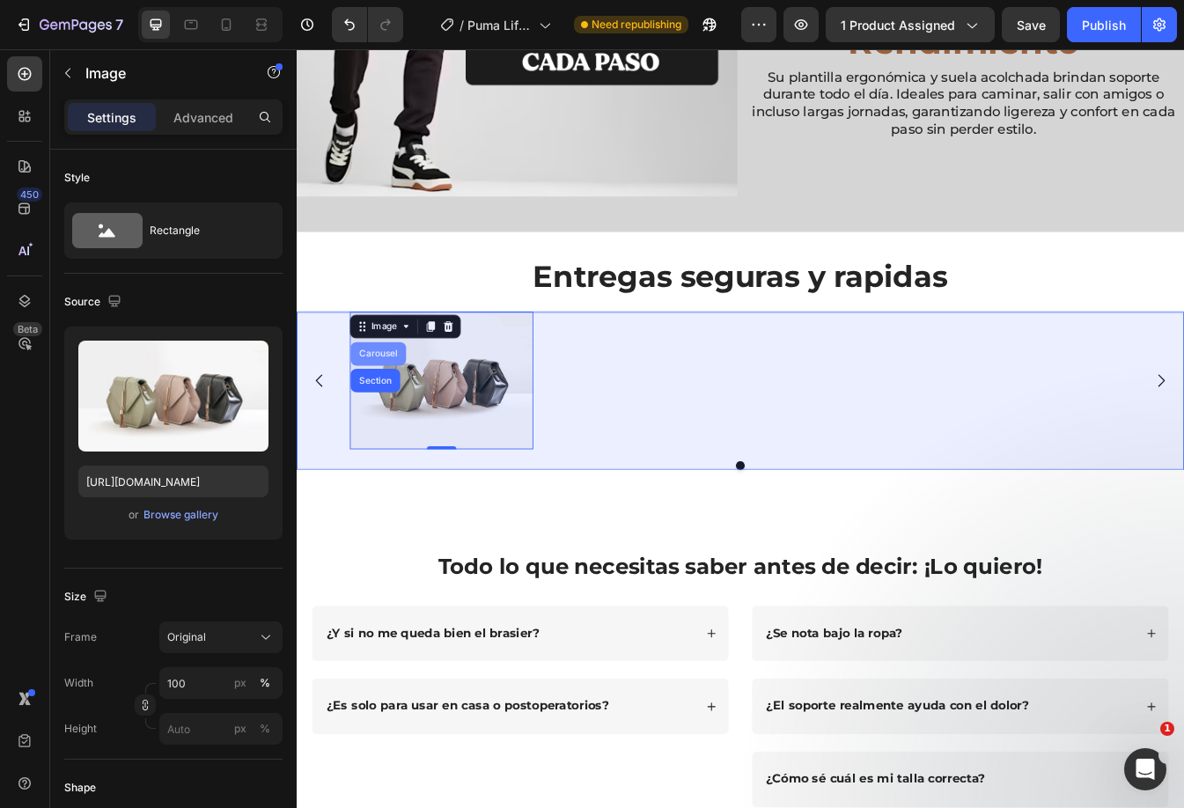
click at [398, 407] on div "Carousel" at bounding box center [394, 412] width 52 height 11
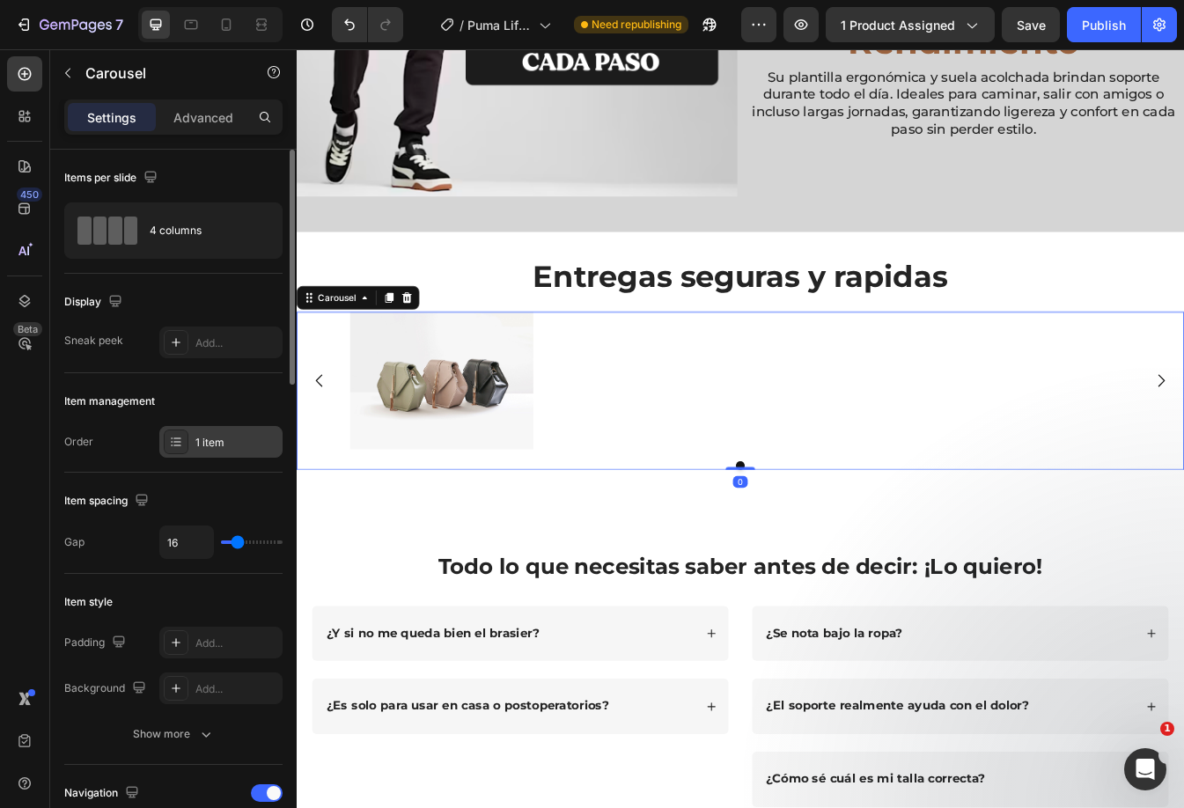
click at [238, 449] on div "1 item" at bounding box center [236, 443] width 83 height 16
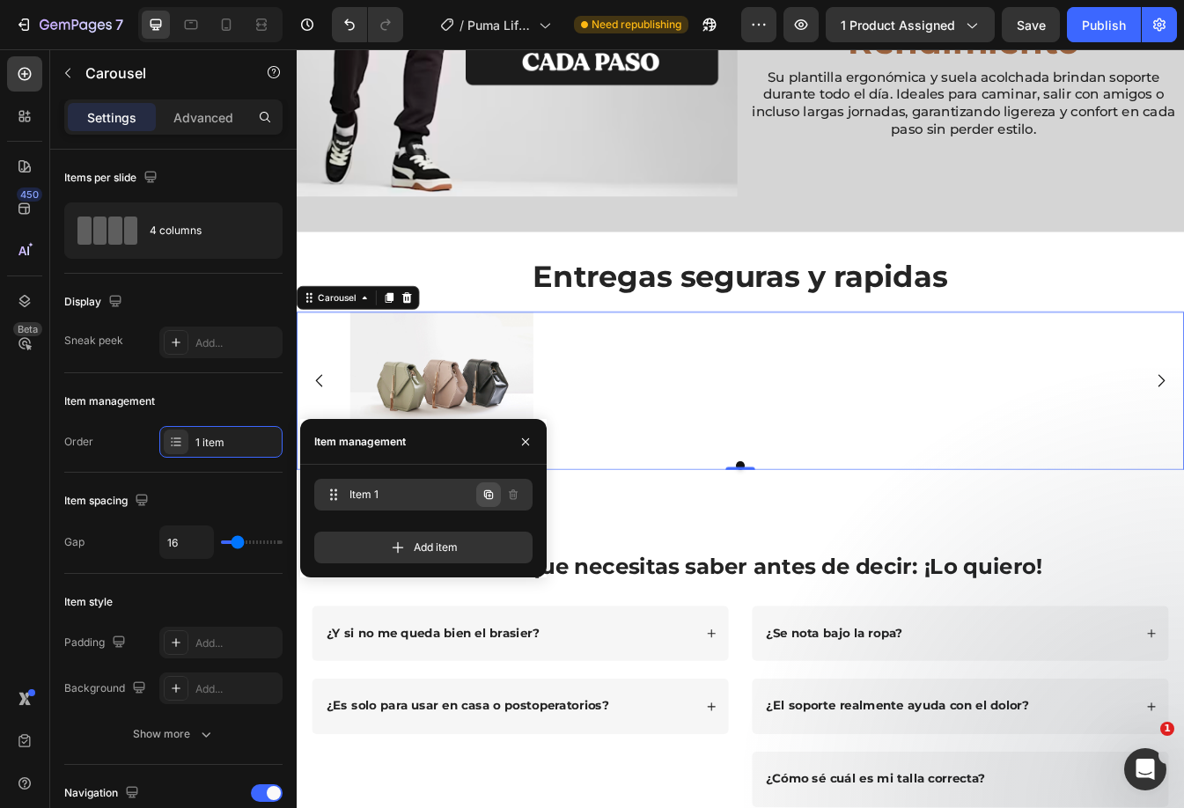
click at [486, 496] on icon "button" at bounding box center [488, 494] width 9 height 9
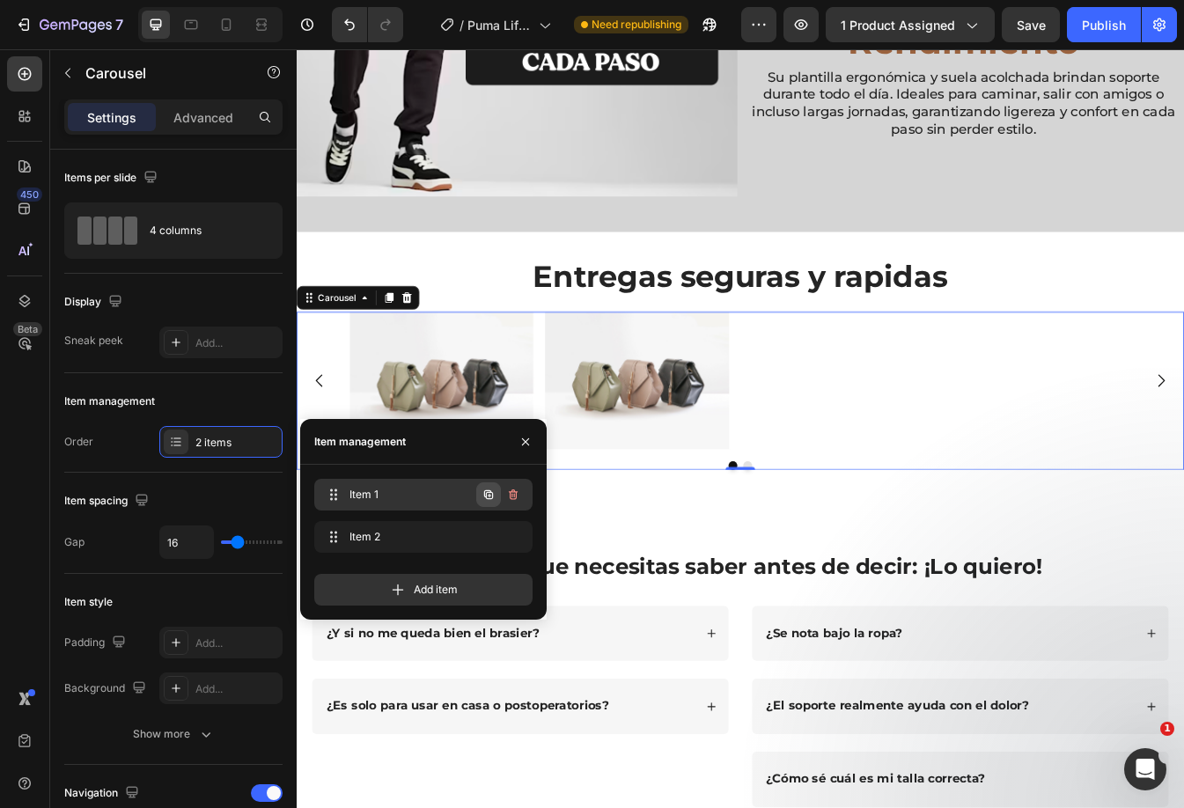
click at [484, 495] on icon "button" at bounding box center [488, 494] width 9 height 9
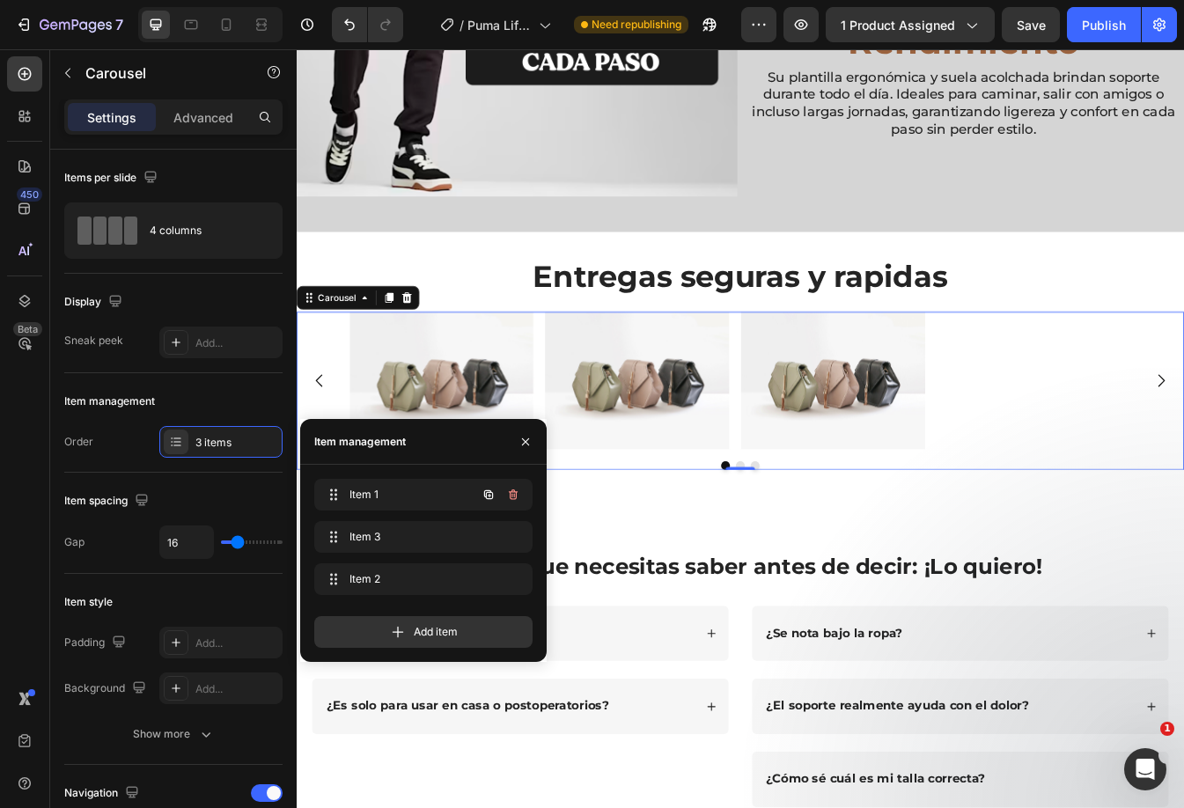
click at [484, 495] on icon "button" at bounding box center [488, 494] width 9 height 9
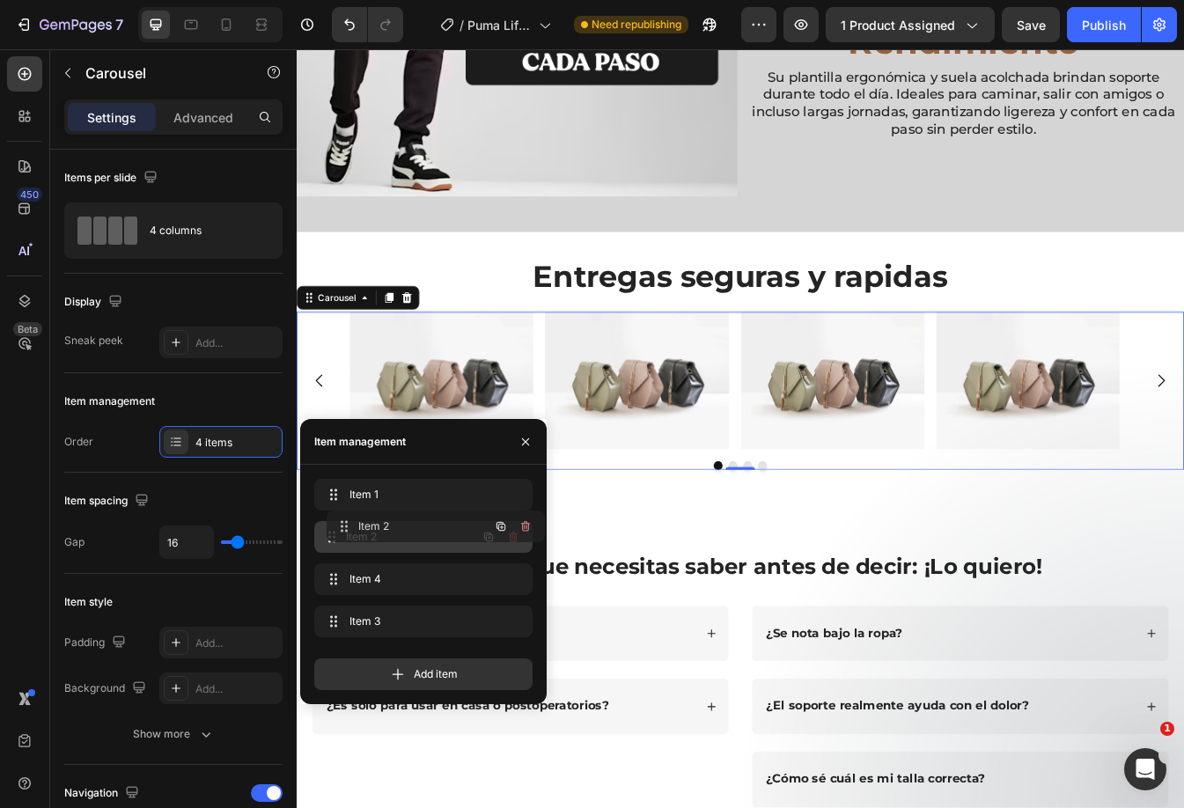
drag, startPoint x: 399, startPoint y: 626, endPoint x: 411, endPoint y: 531, distance: 95.8
drag, startPoint x: 415, startPoint y: 627, endPoint x: 416, endPoint y: 583, distance: 44.0
click at [487, 622] on icon "button" at bounding box center [488, 621] width 9 height 9
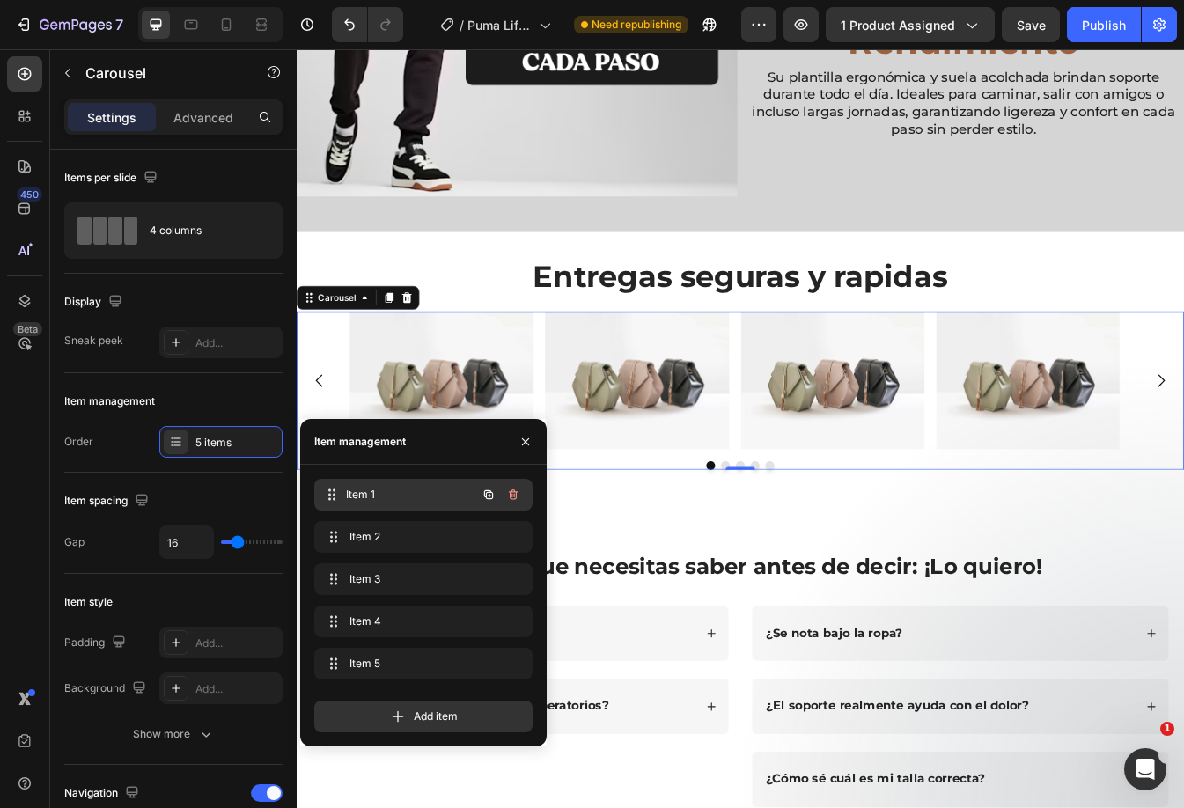
click at [406, 495] on span "Item 1" at bounding box center [411, 495] width 130 height 16
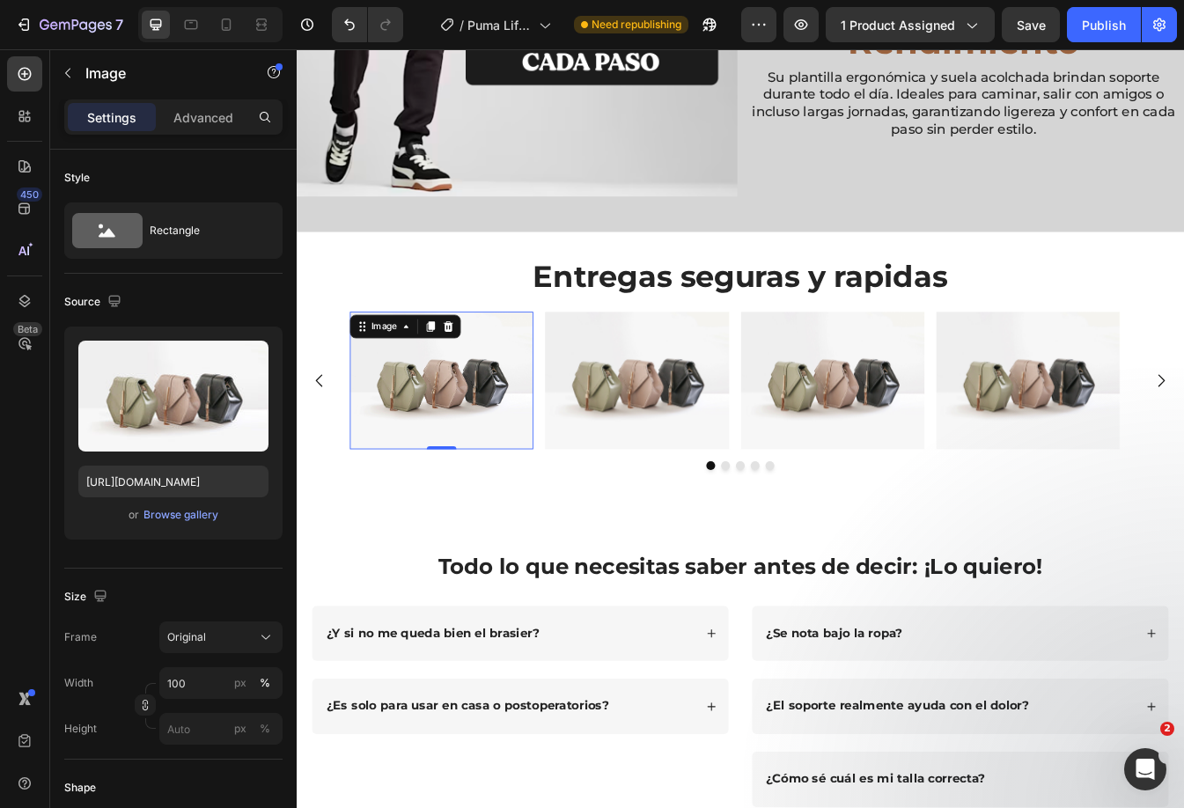
drag, startPoint x: 464, startPoint y: 397, endPoint x: 586, endPoint y: 444, distance: 130.9
click at [464, 397] on img at bounding box center [469, 444] width 218 height 164
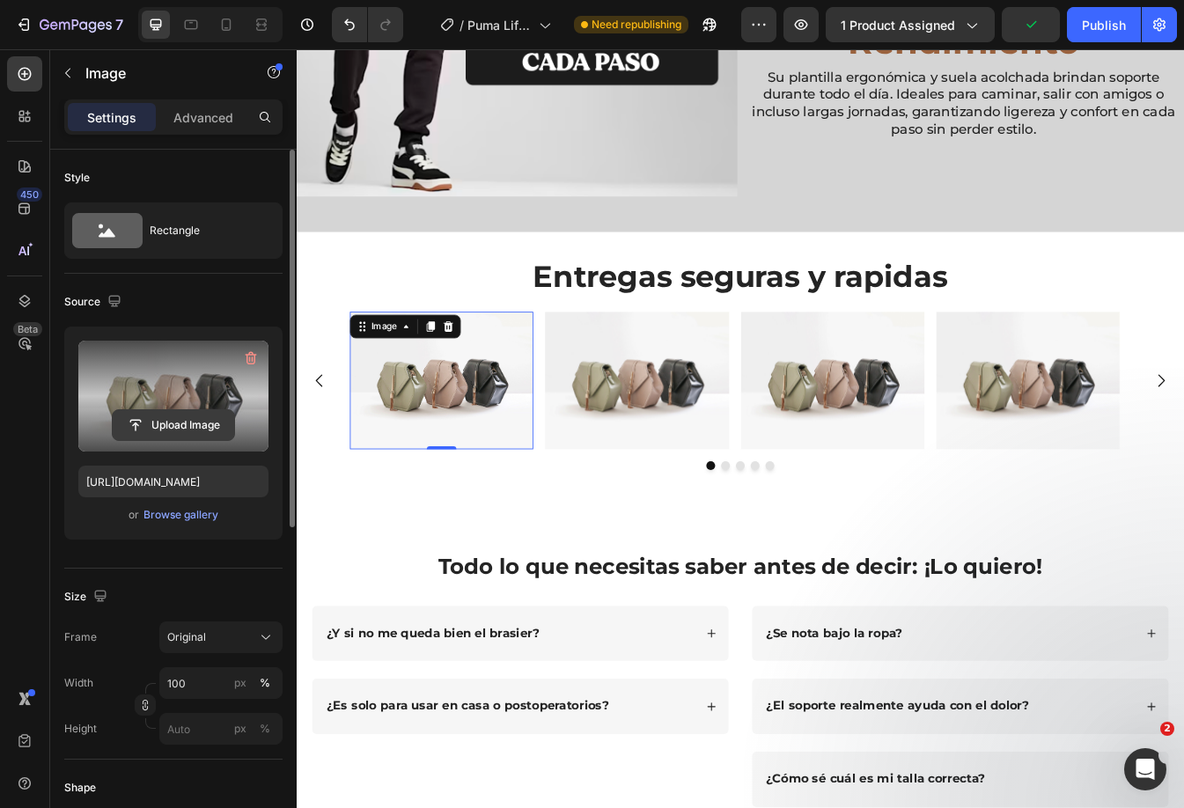
click at [177, 414] on input "file" at bounding box center [173, 425] width 121 height 30
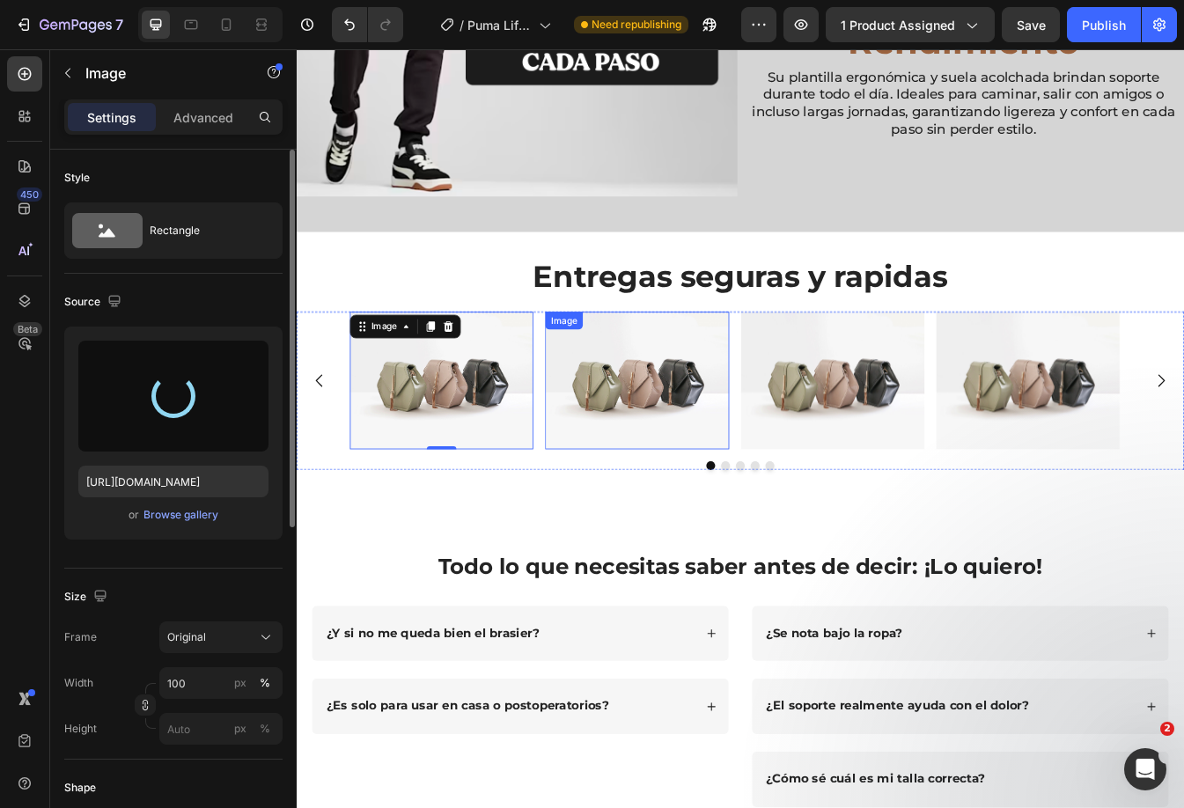
type input "[URL][DOMAIN_NAME]"
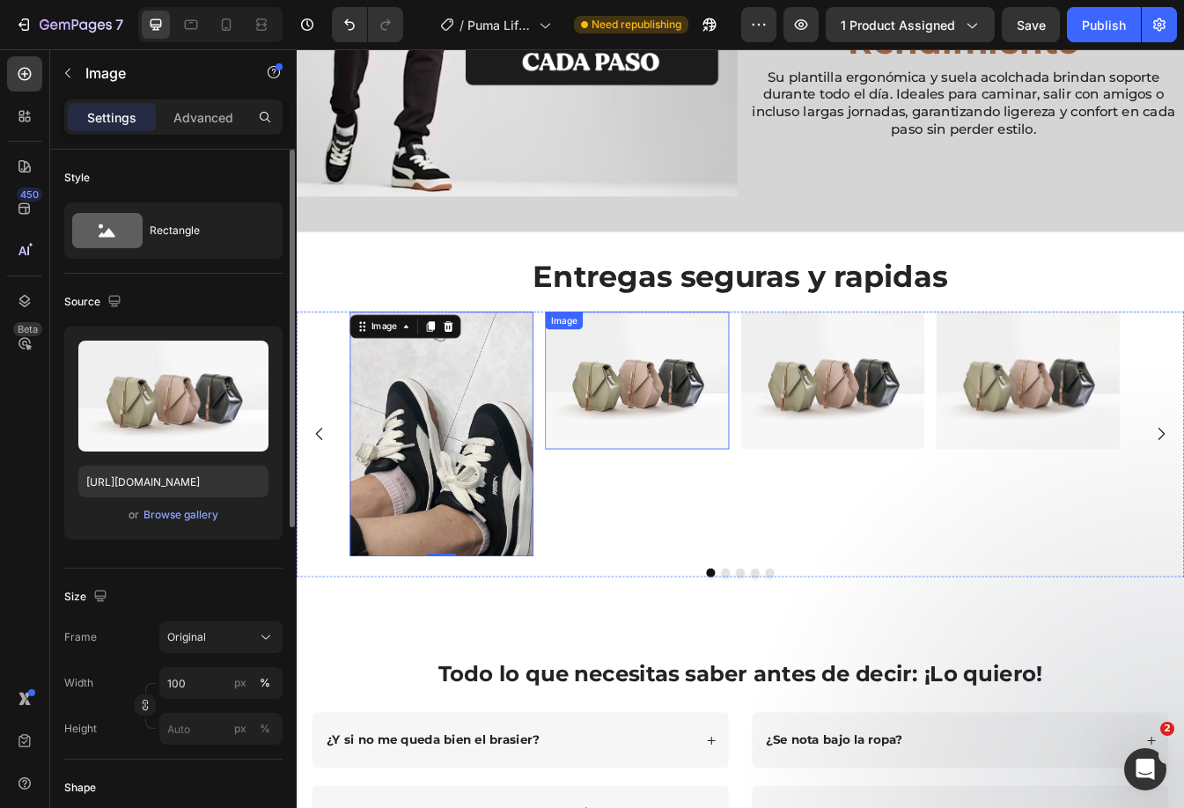
click at [660, 436] on img at bounding box center [701, 444] width 218 height 164
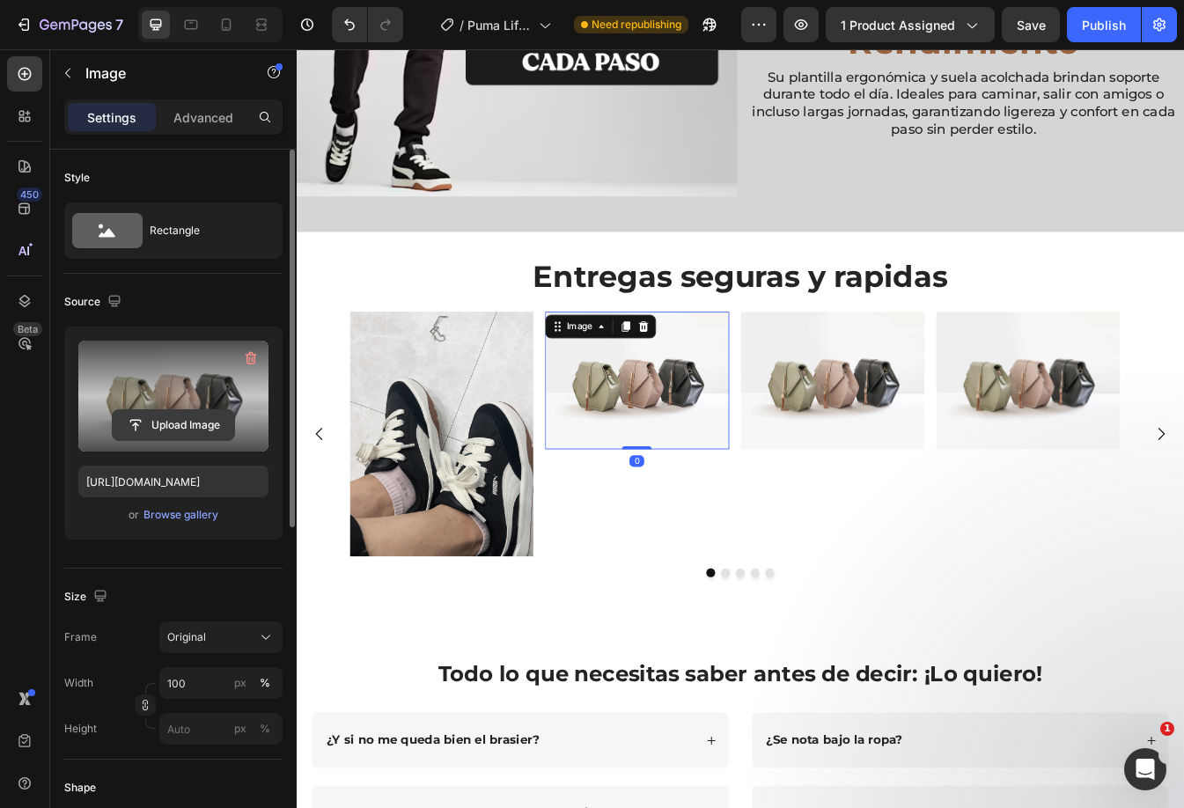
click at [183, 427] on input "file" at bounding box center [173, 425] width 121 height 30
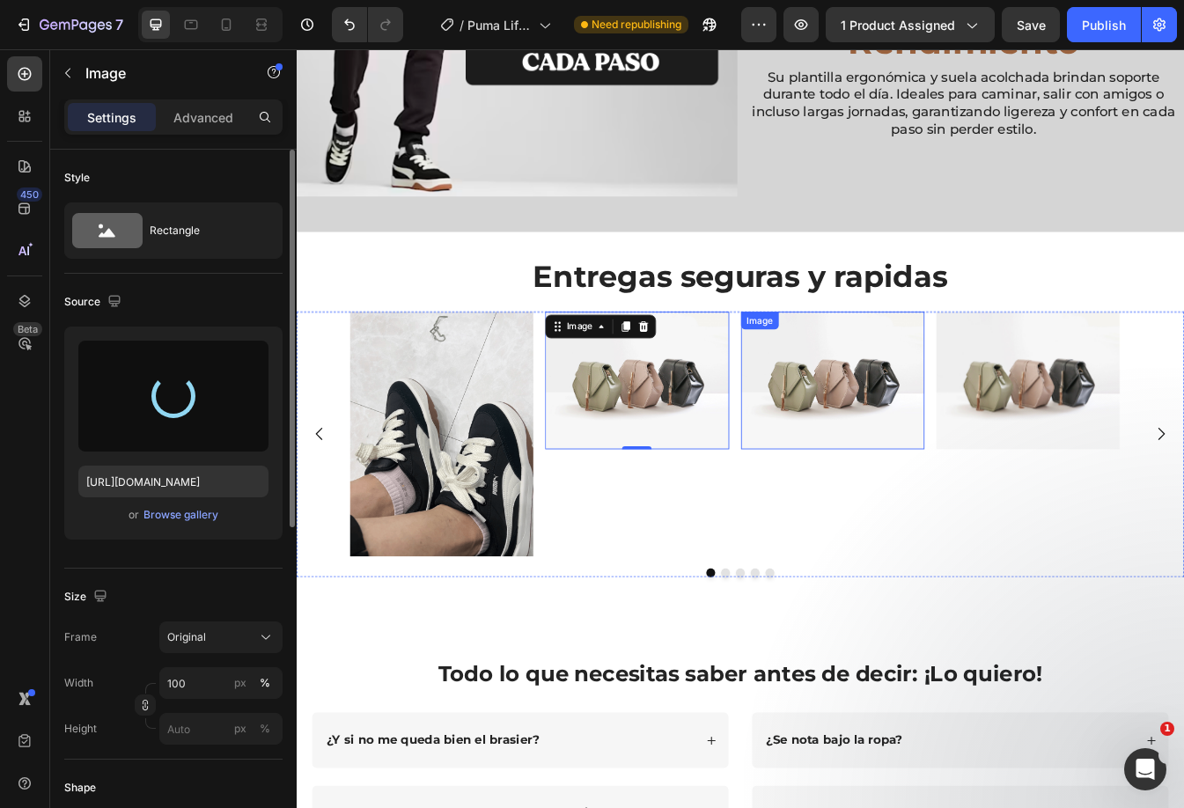
type input "[URL][DOMAIN_NAME]"
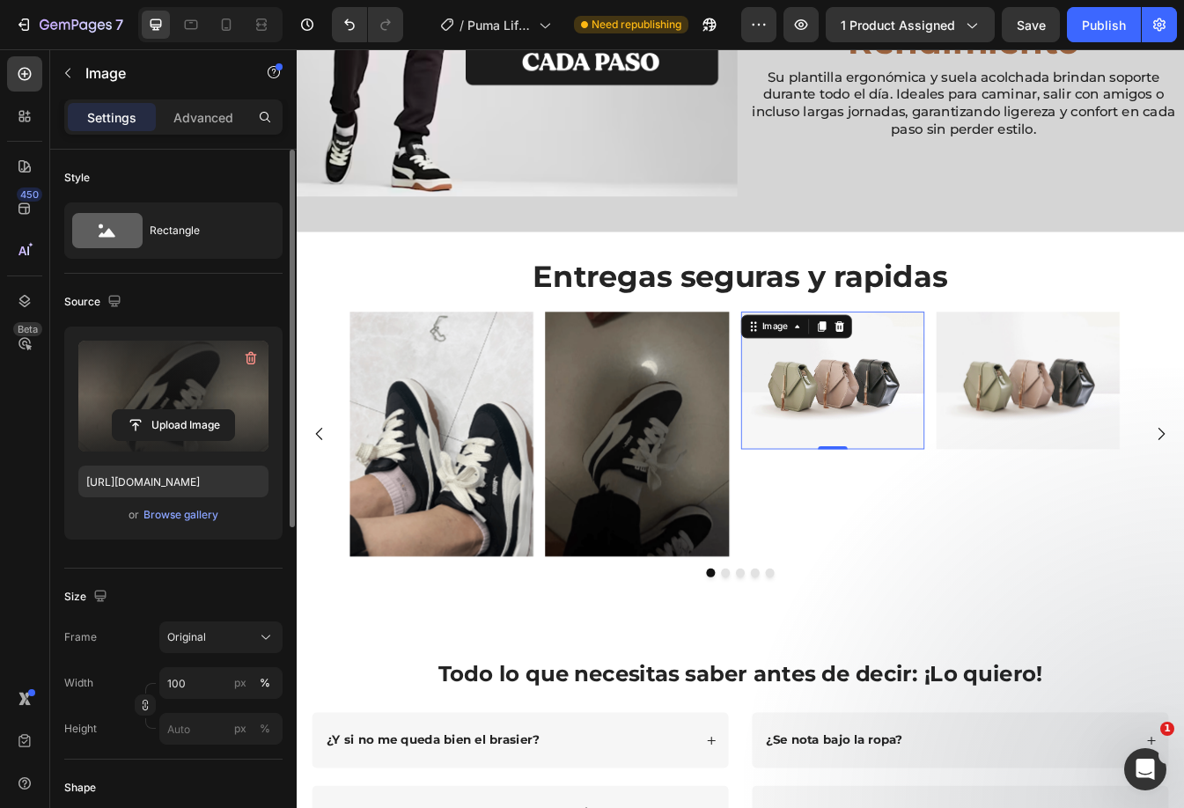
click at [904, 440] on img at bounding box center [934, 444] width 218 height 164
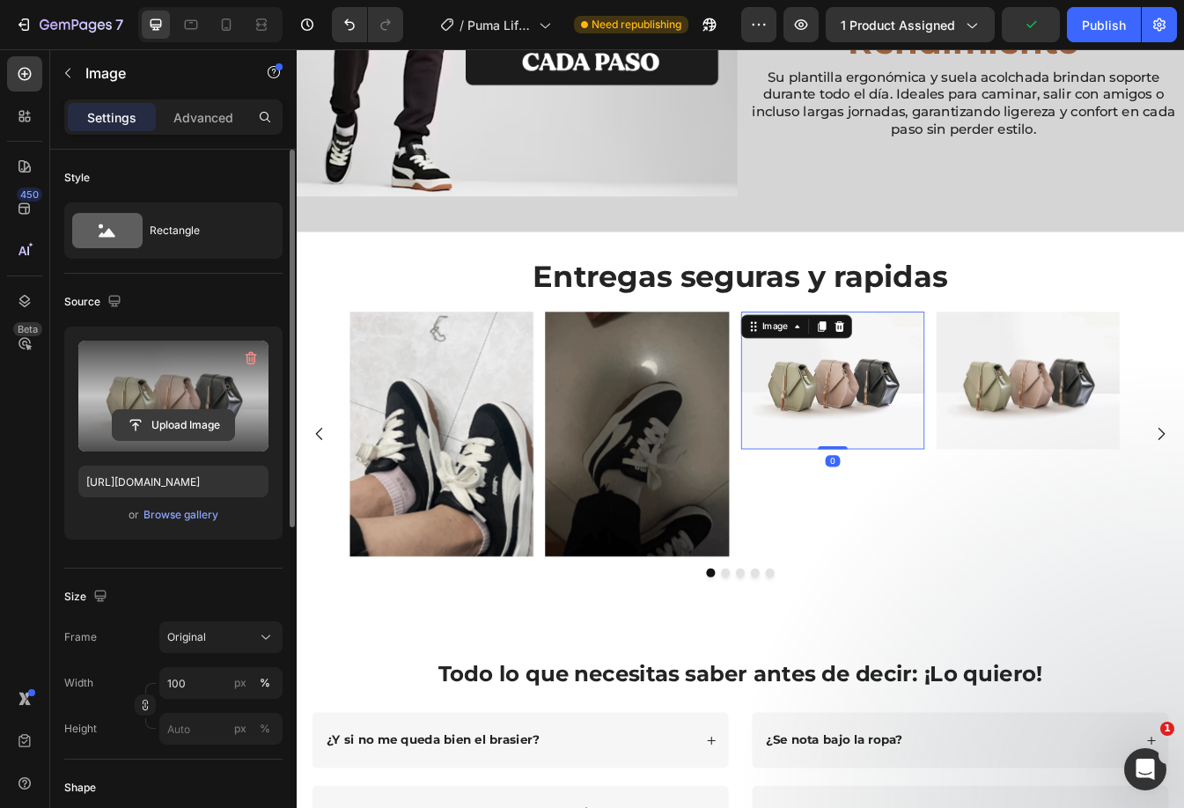
click at [209, 427] on input "file" at bounding box center [173, 425] width 121 height 30
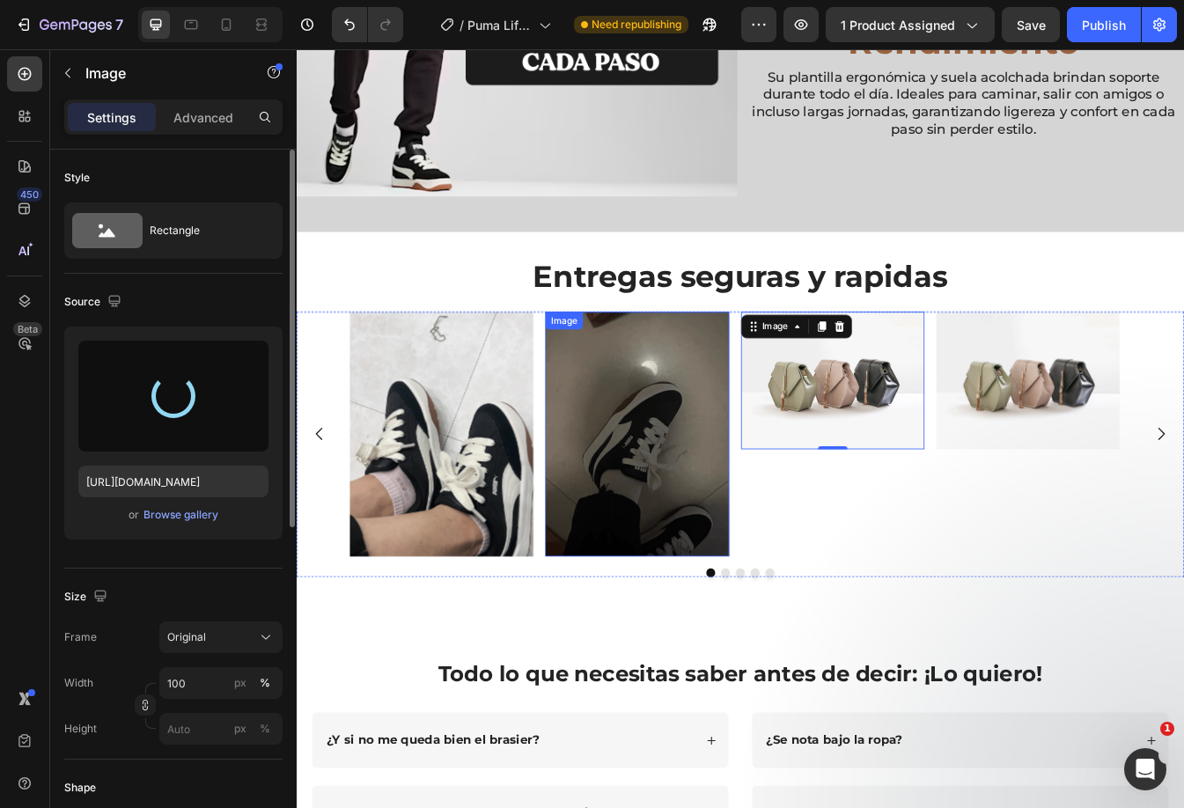
type input "[URL][DOMAIN_NAME]"
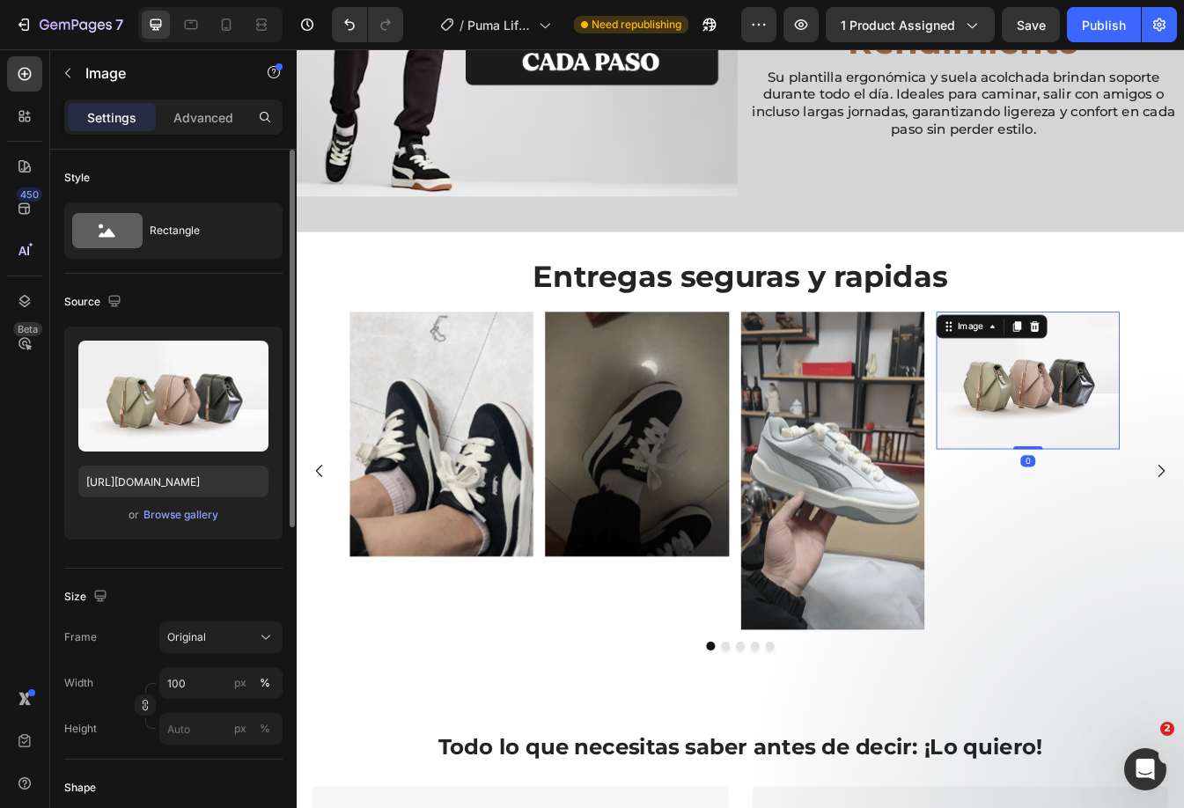
click at [1137, 453] on img at bounding box center [1167, 444] width 218 height 164
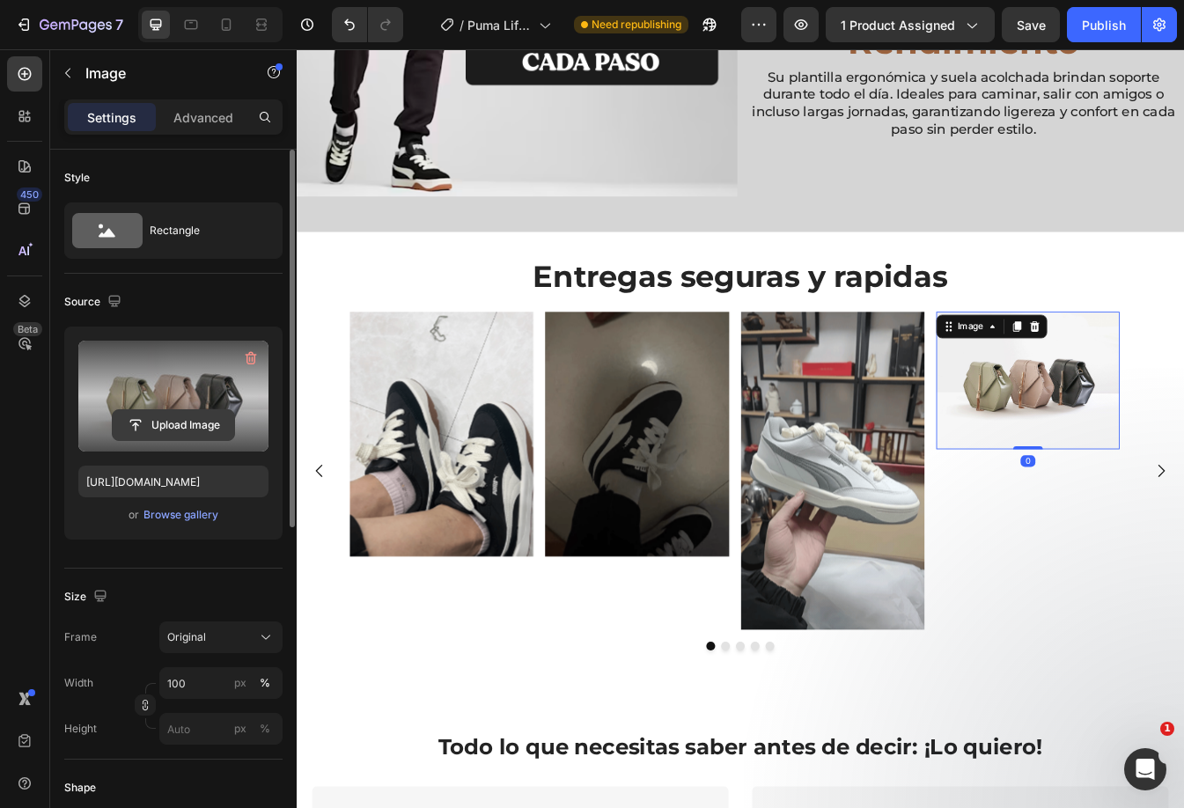
click at [188, 414] on input "file" at bounding box center [173, 425] width 121 height 30
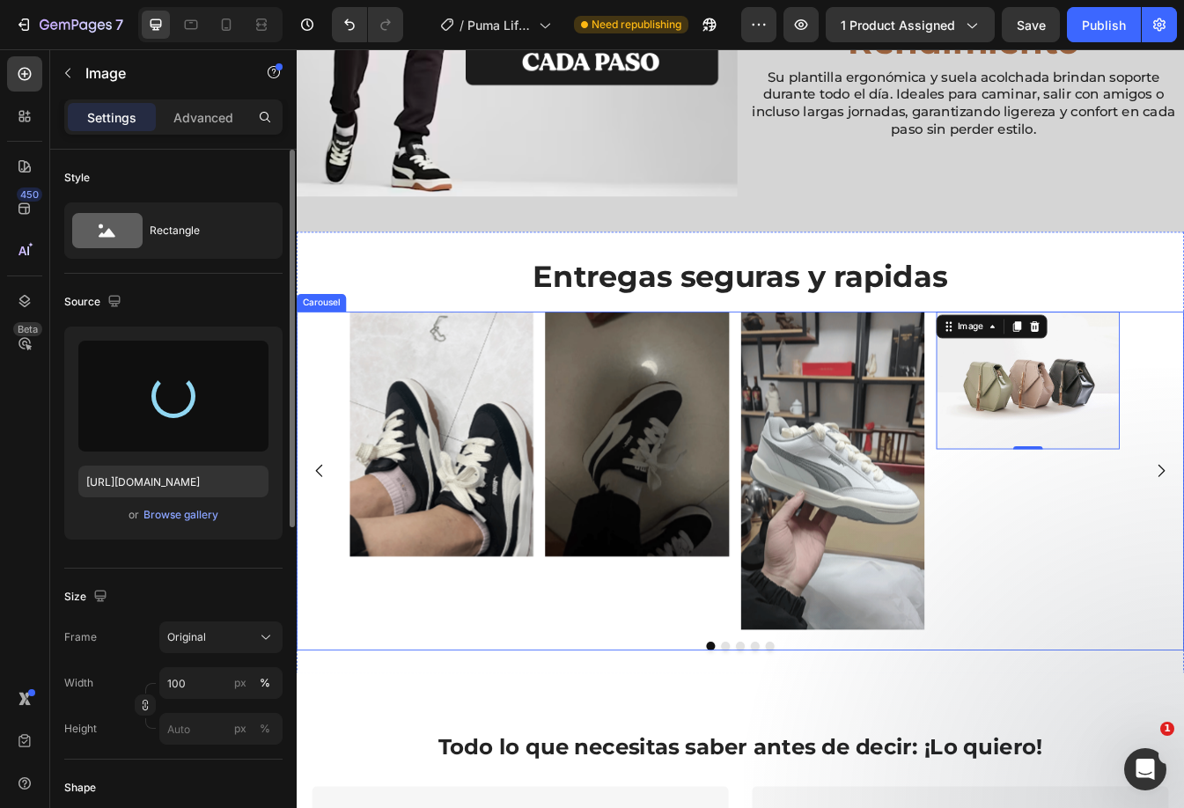
type input "[URL][DOMAIN_NAME]"
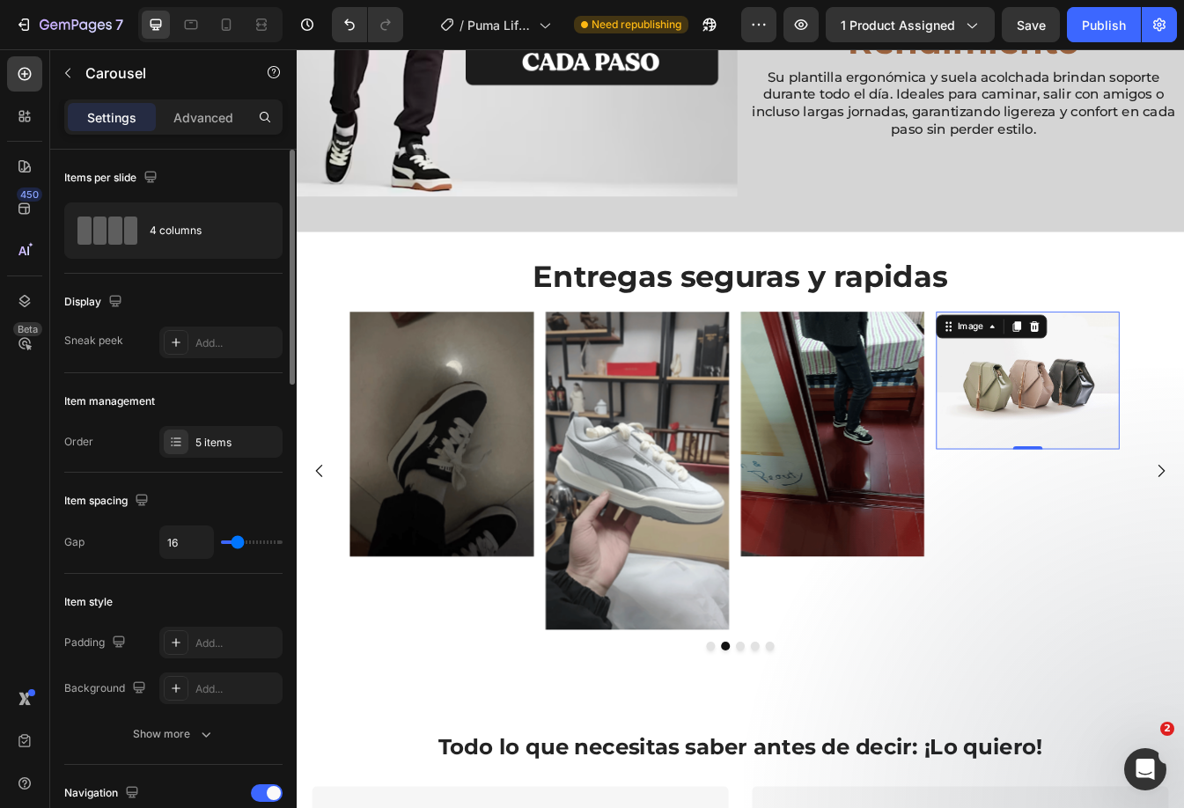
click at [1161, 444] on img at bounding box center [1167, 444] width 218 height 164
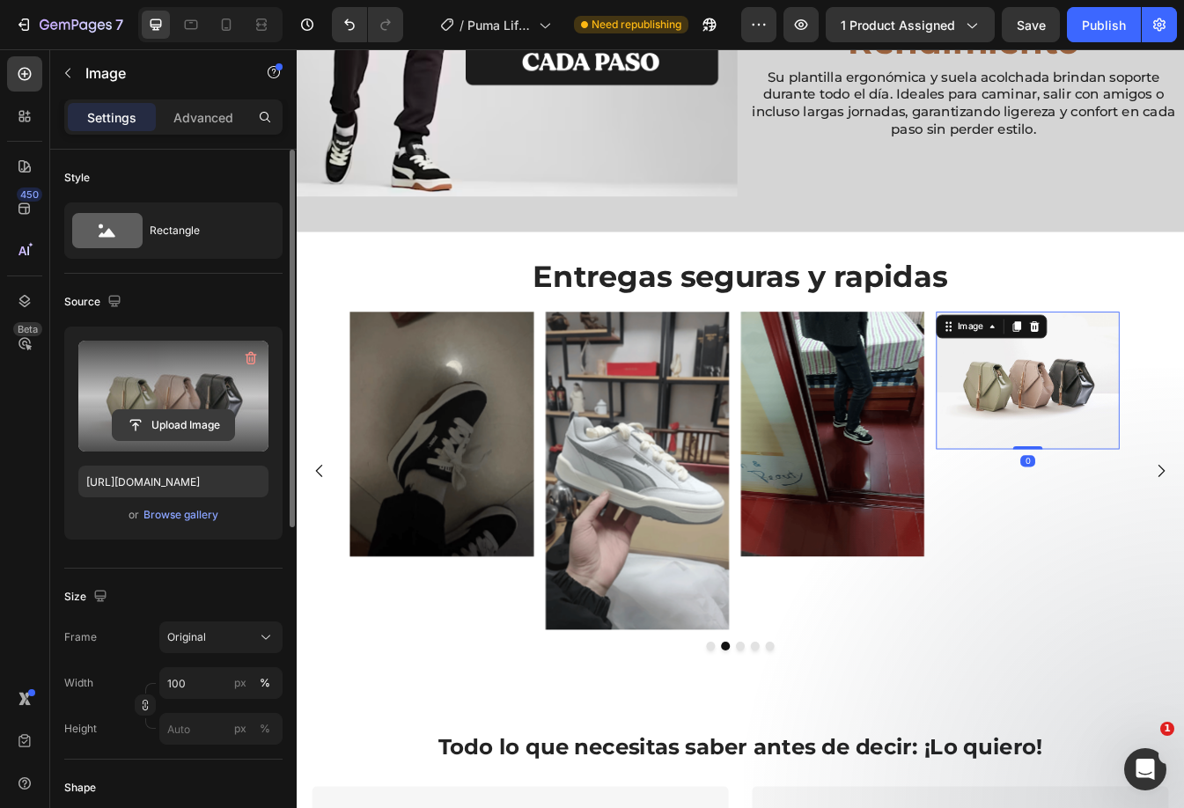
click at [213, 413] on input "file" at bounding box center [173, 425] width 121 height 30
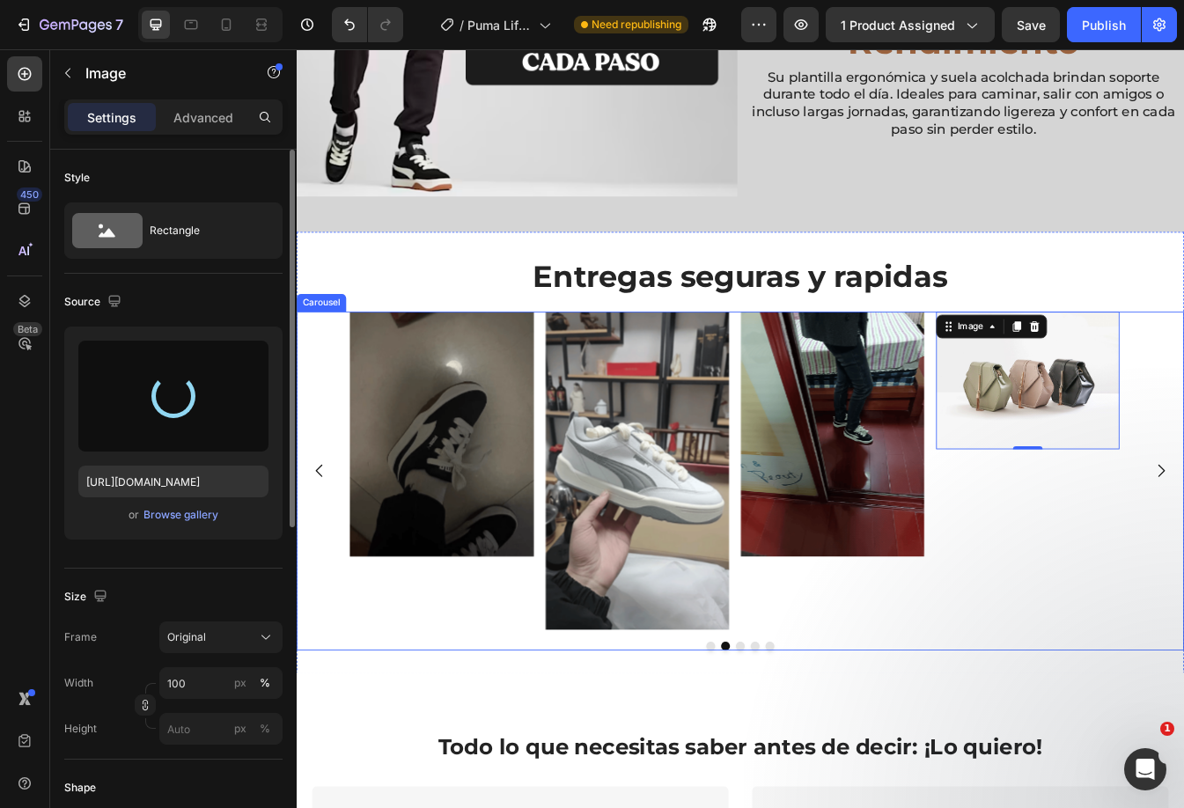
type input "[URL][DOMAIN_NAME]"
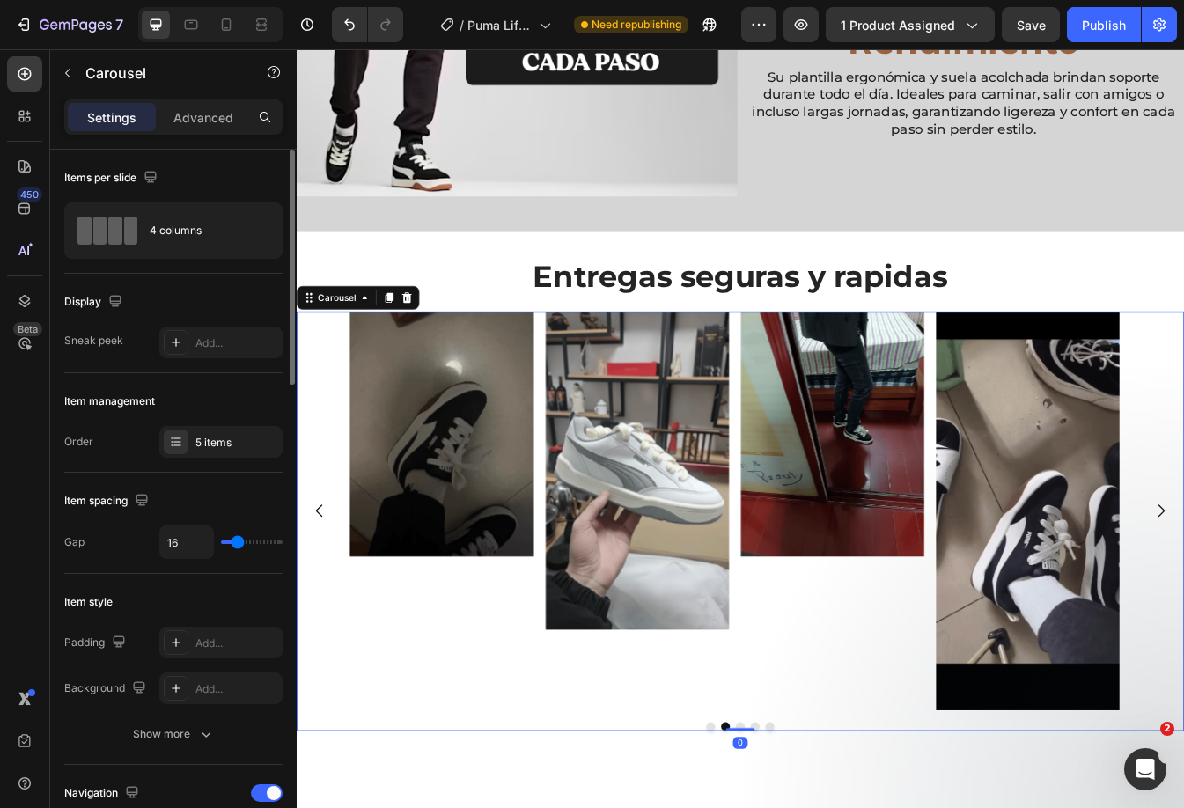
click at [1183, 546] on div "Image Image Image Image Image" at bounding box center [825, 599] width 1056 height 474
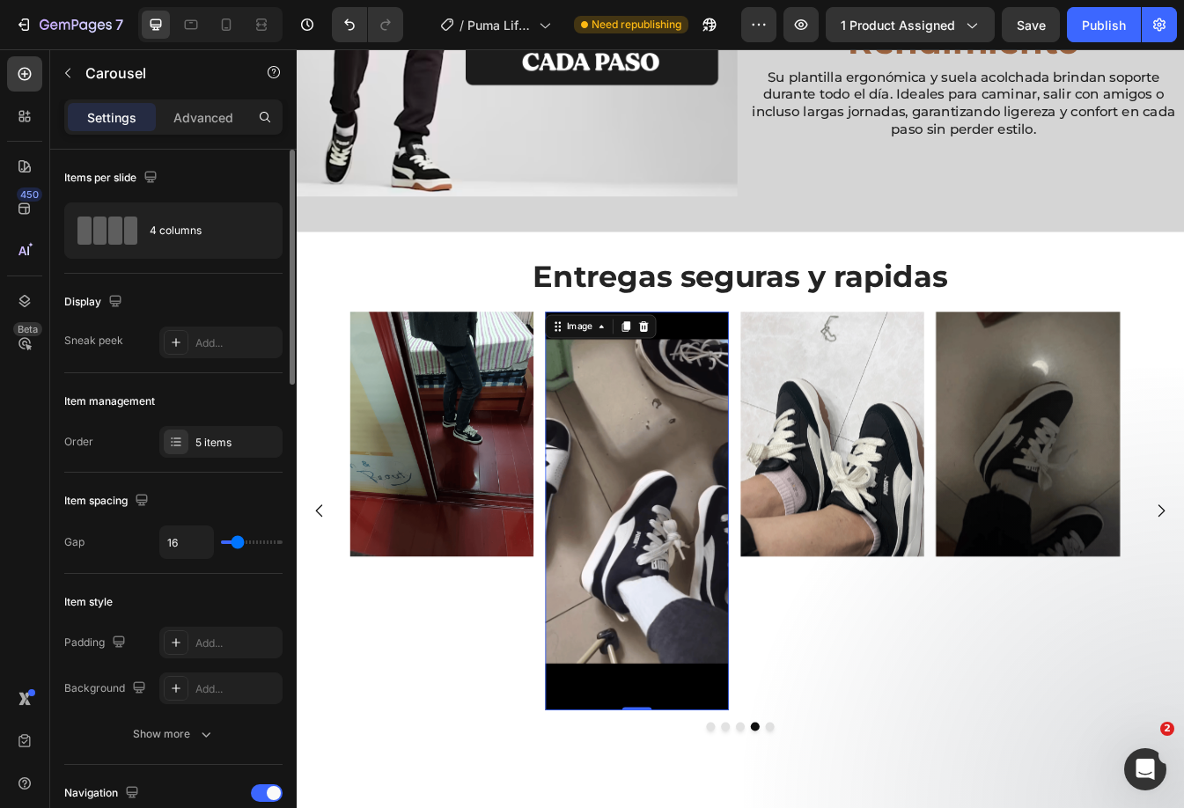
click at [671, 594] on img at bounding box center [701, 599] width 218 height 474
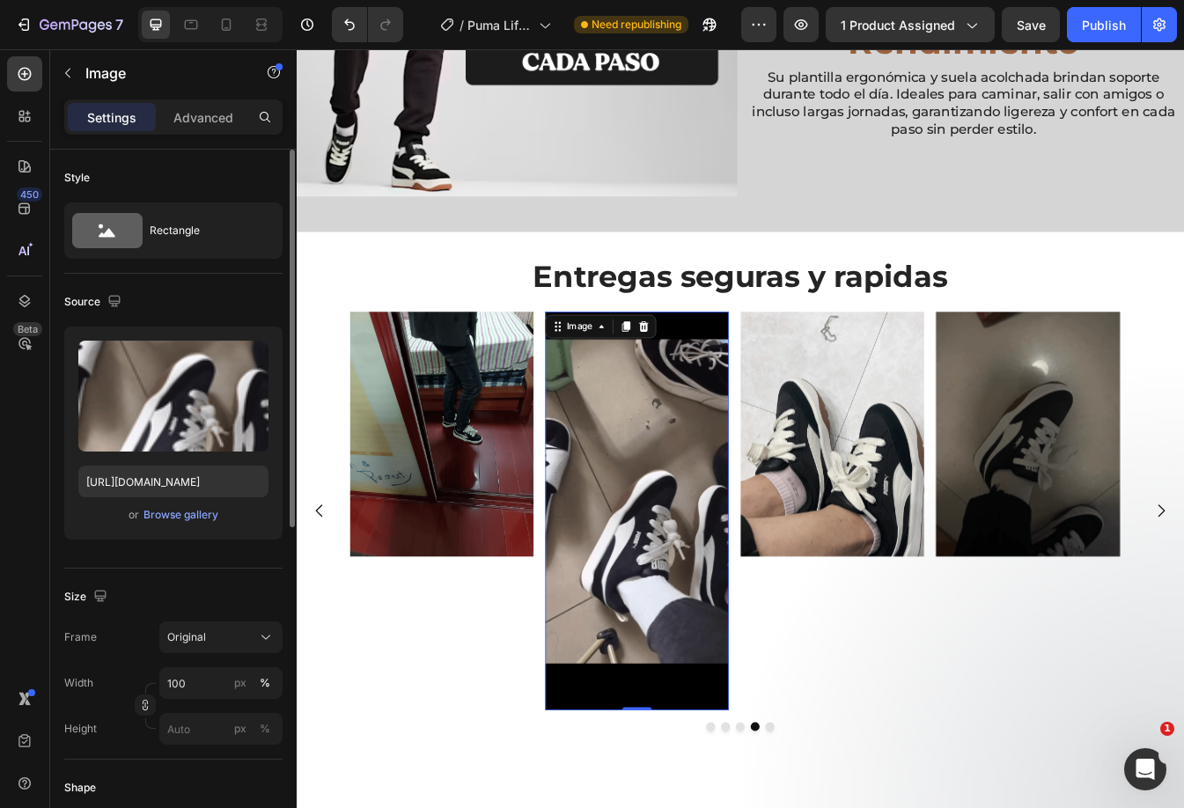
scroll to position [264, 0]
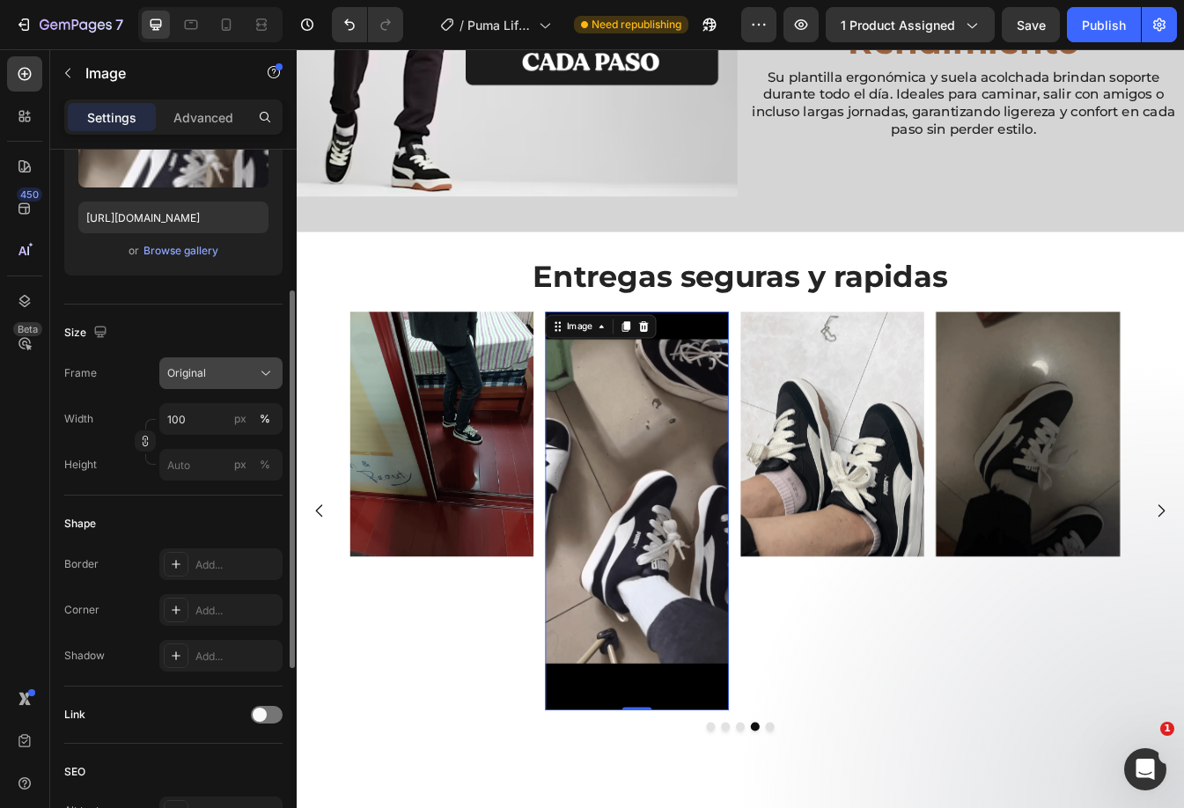
click at [222, 382] on button "Original" at bounding box center [220, 373] width 123 height 32
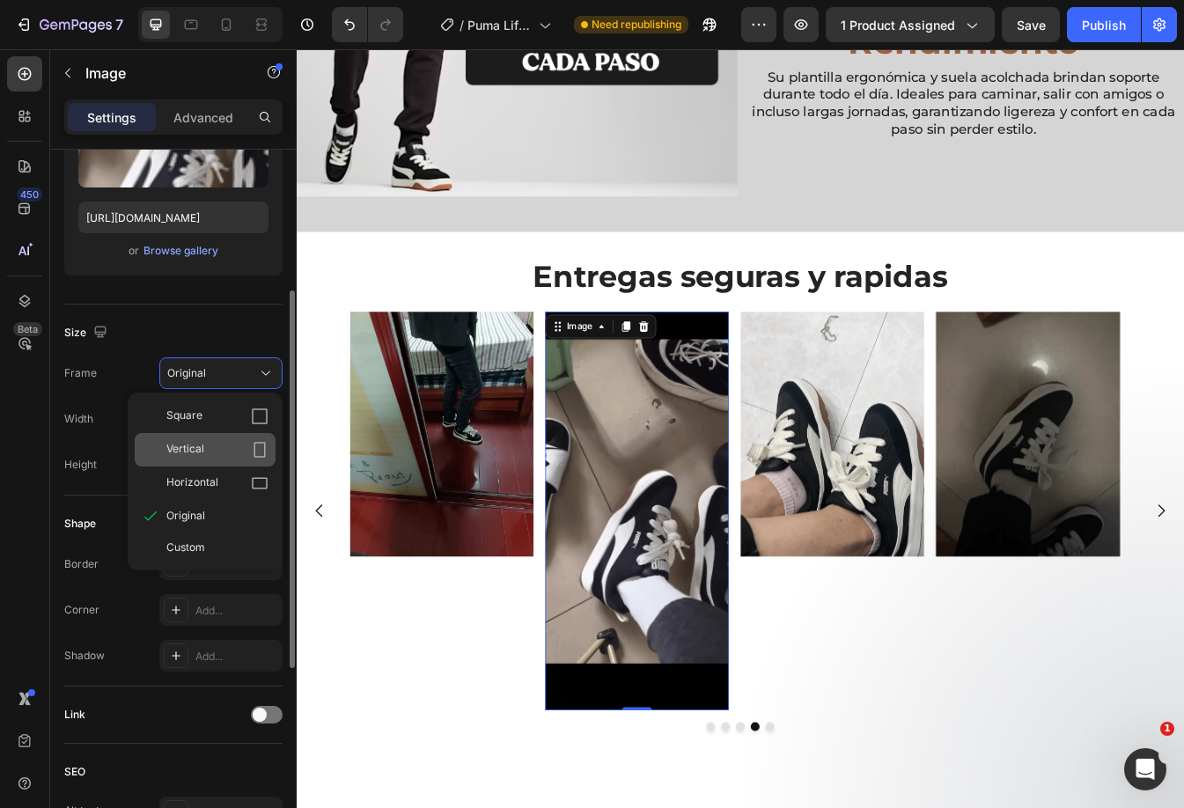
click at [229, 451] on div "Vertical" at bounding box center [217, 450] width 102 height 18
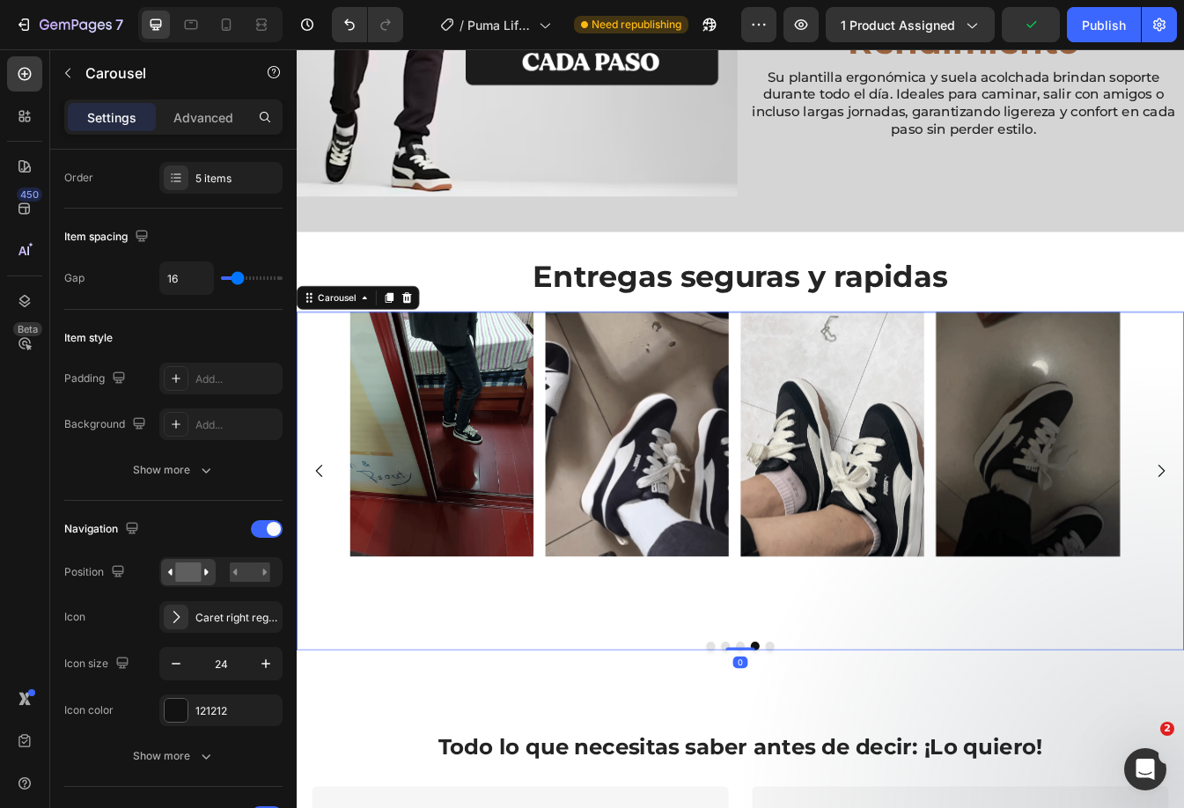
scroll to position [0, 0]
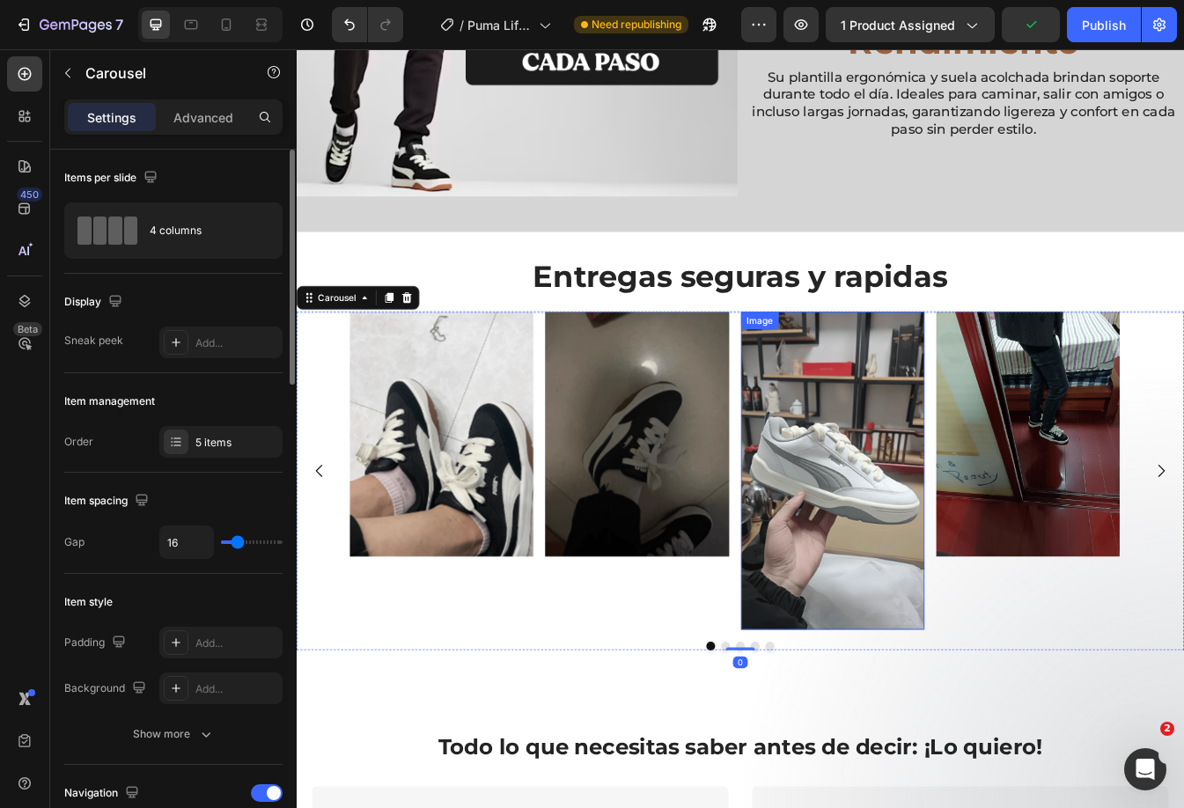
click at [916, 488] on img at bounding box center [934, 551] width 218 height 378
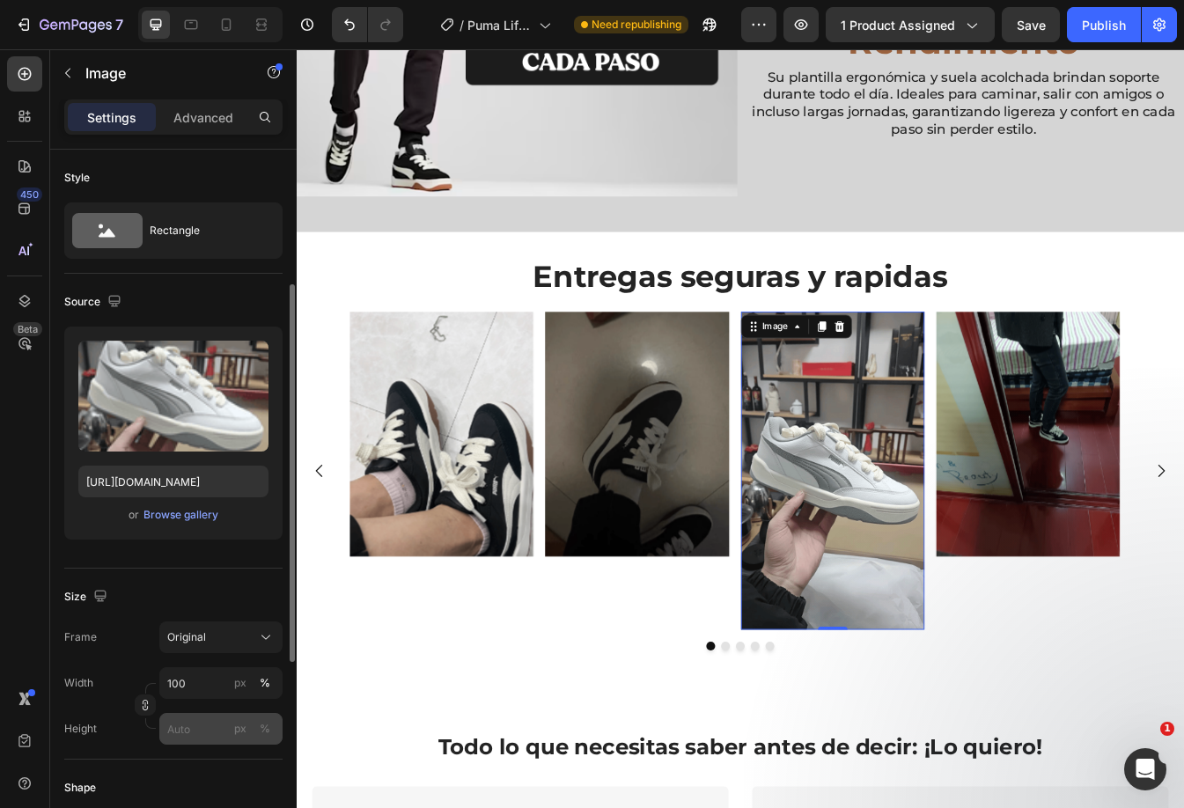
scroll to position [88, 0]
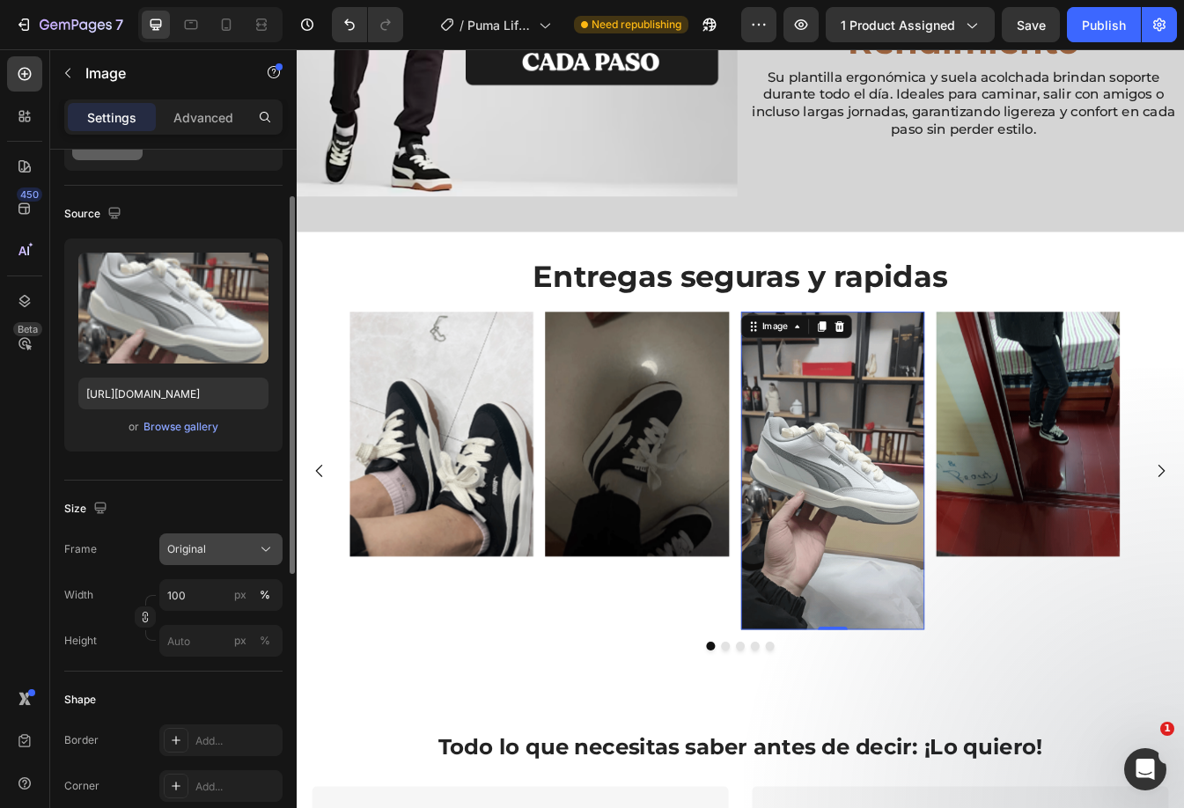
click at [242, 560] on button "Original" at bounding box center [220, 549] width 123 height 32
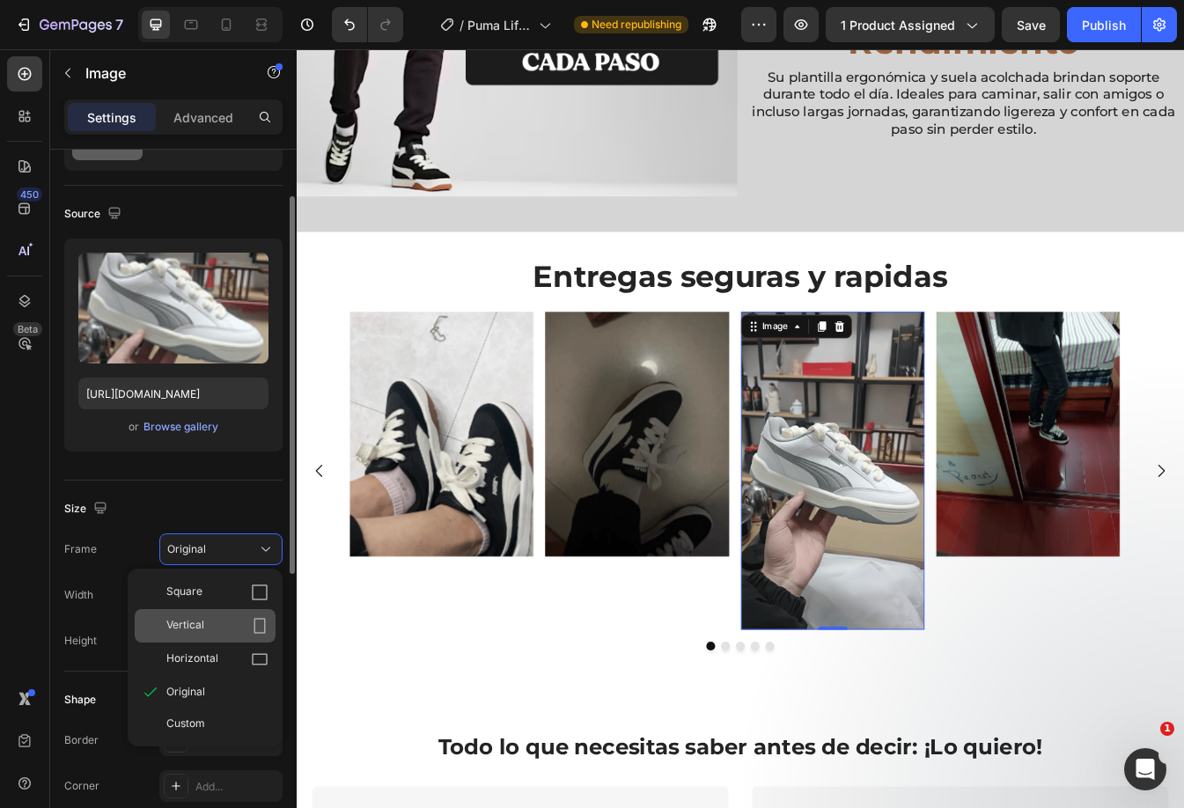
click at [233, 627] on div "Vertical" at bounding box center [217, 626] width 102 height 18
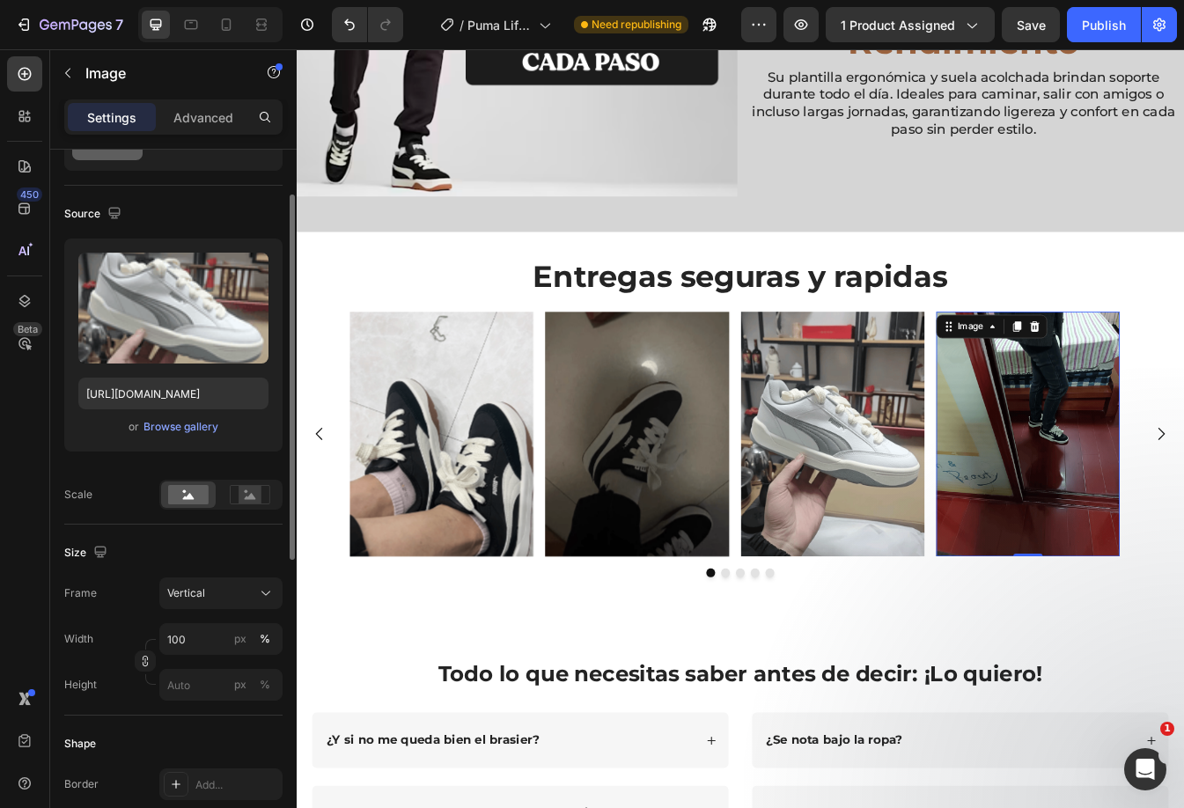
click at [1183, 494] on img at bounding box center [1167, 507] width 218 height 291
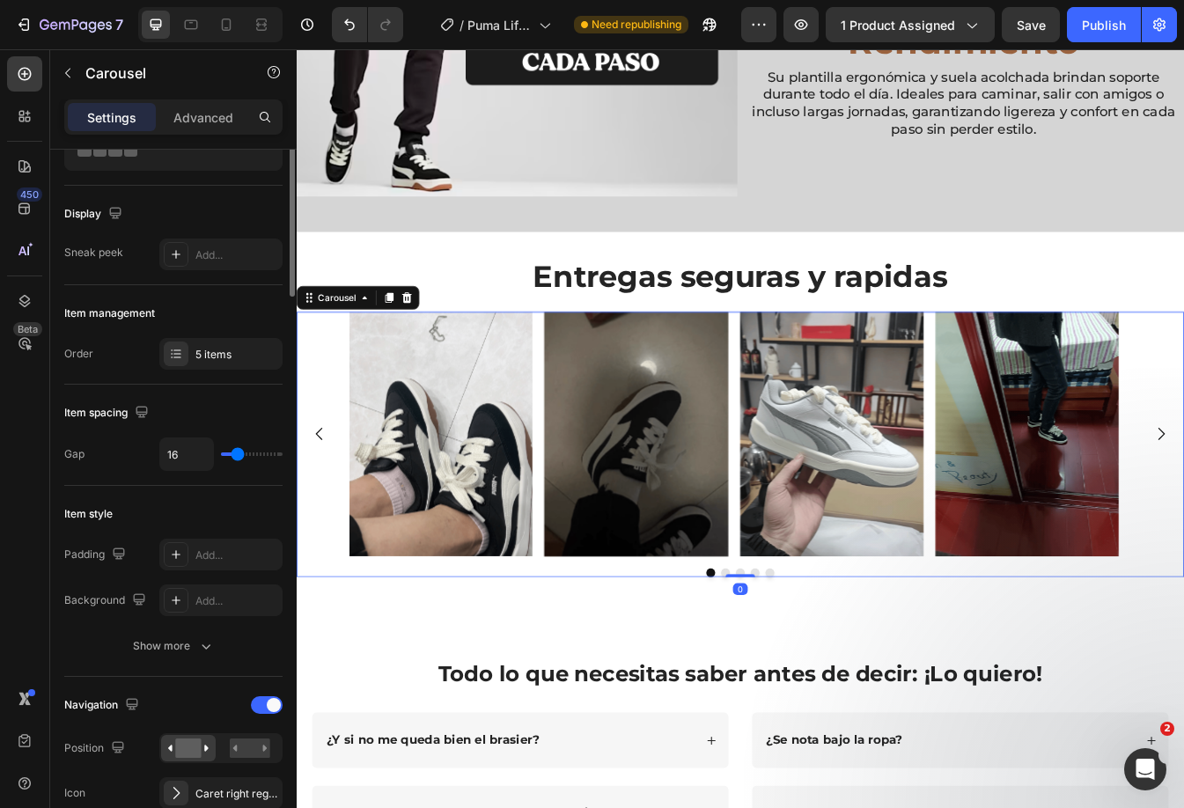
scroll to position [0, 0]
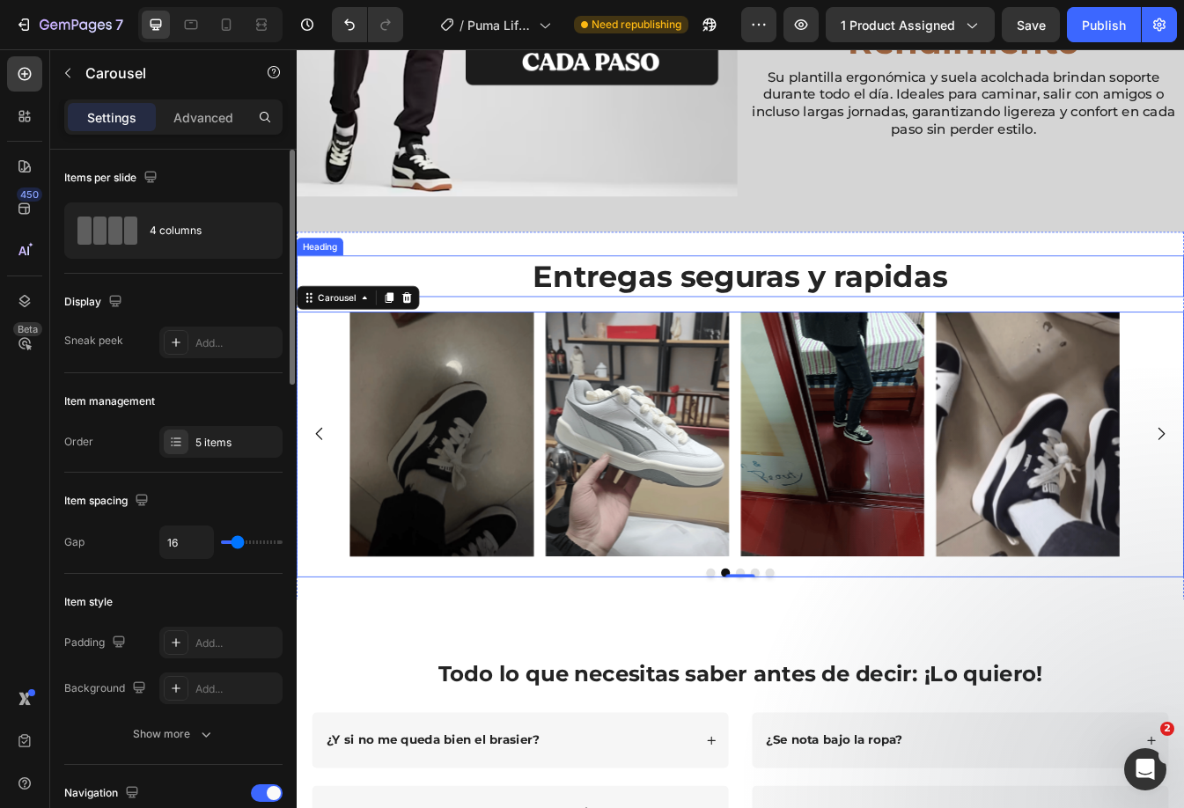
click at [851, 298] on p "Entregas seguras y rapidas" at bounding box center [824, 320] width 1052 height 46
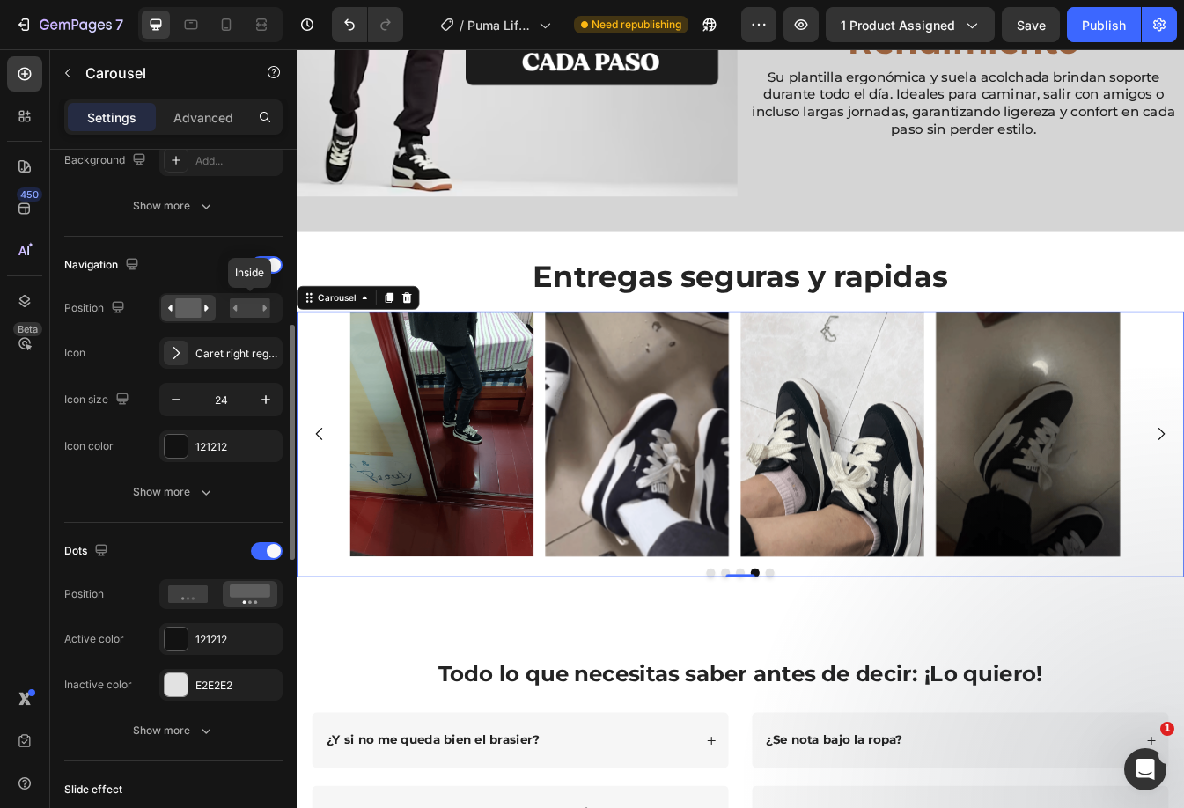
scroll to position [176, 0]
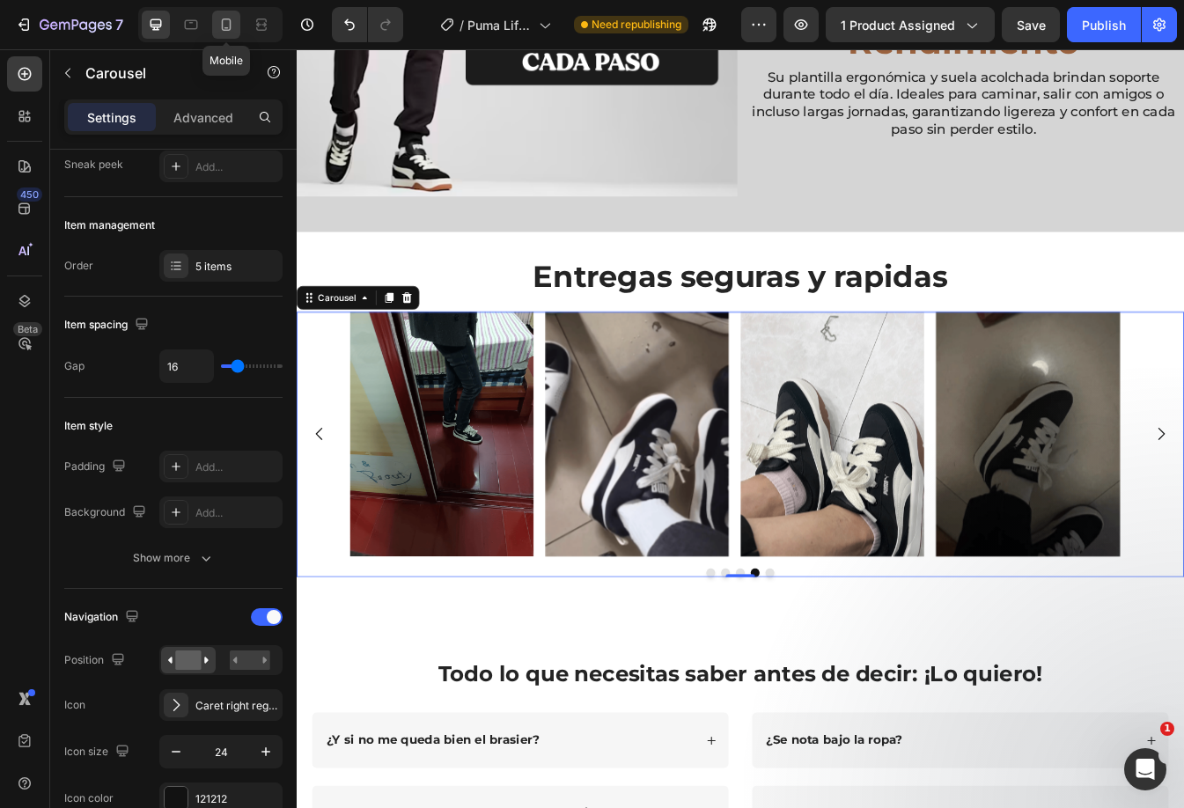
click at [222, 11] on div at bounding box center [226, 25] width 28 height 28
type input "100%"
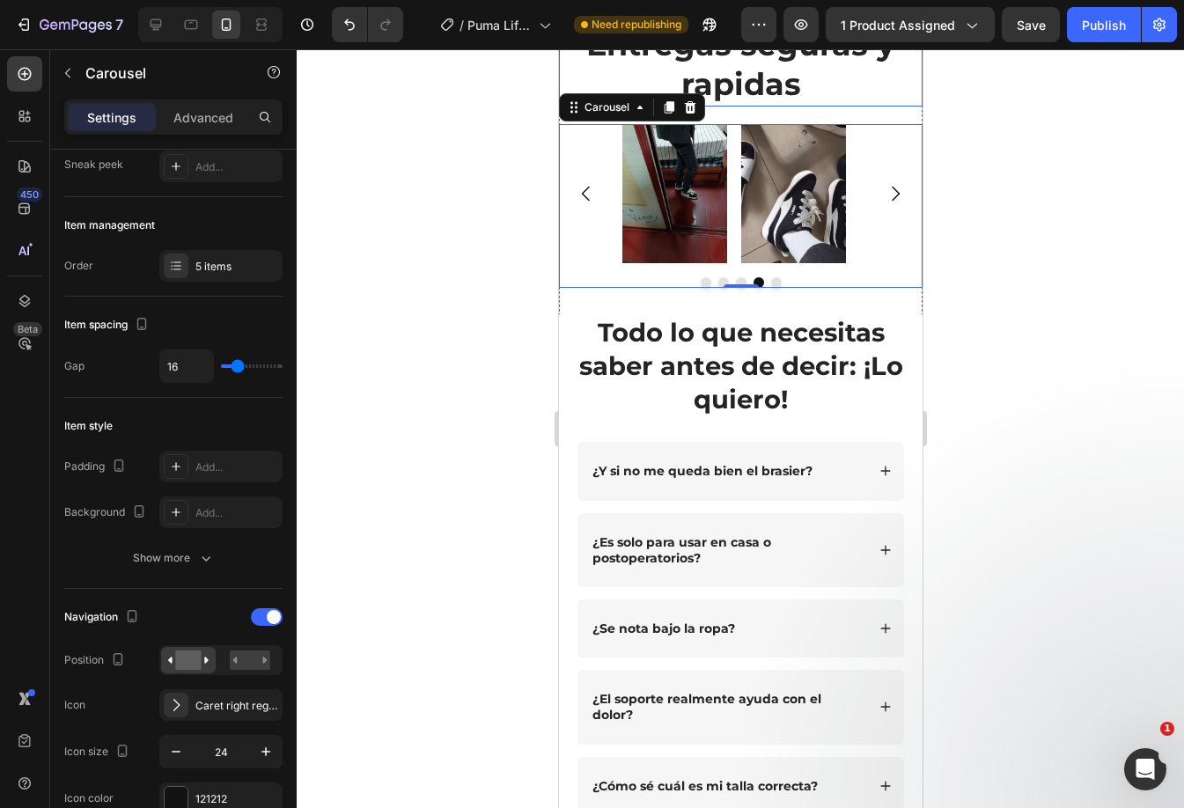
scroll to position [2721, 0]
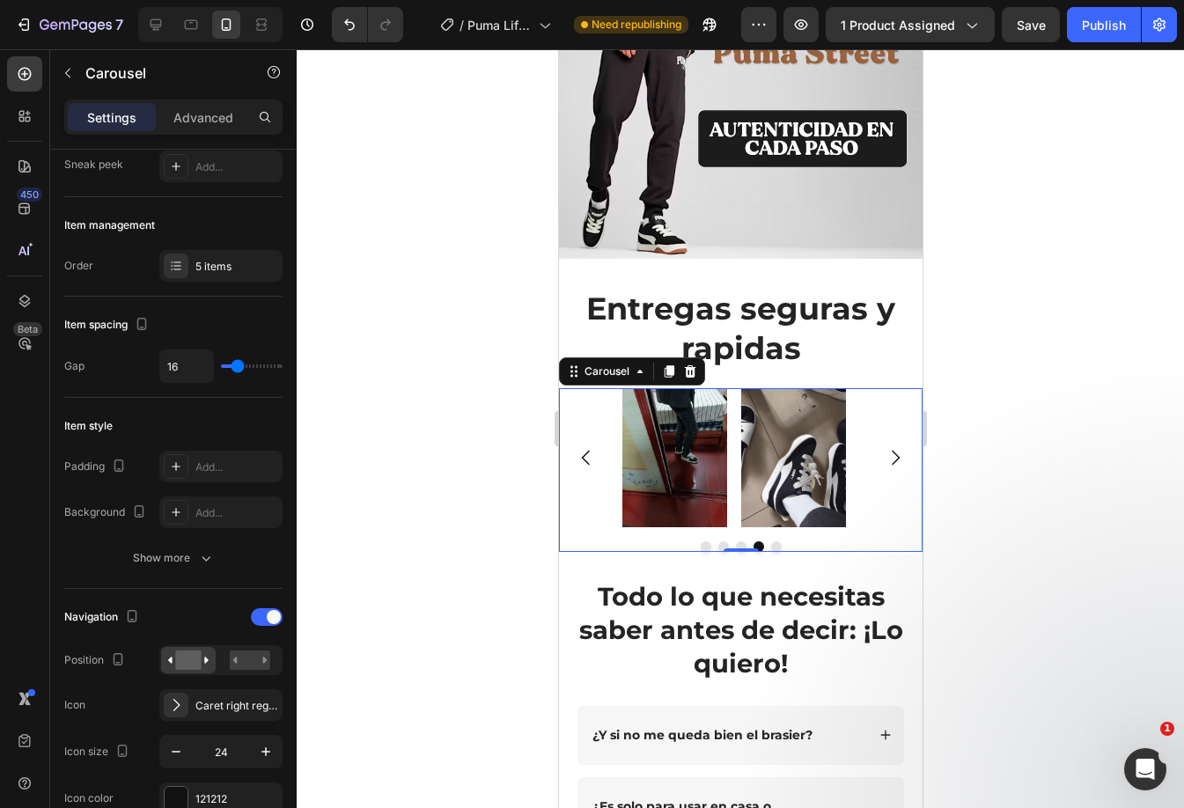
click at [891, 451] on icon "Carousel Next Arrow" at bounding box center [895, 458] width 8 height 15
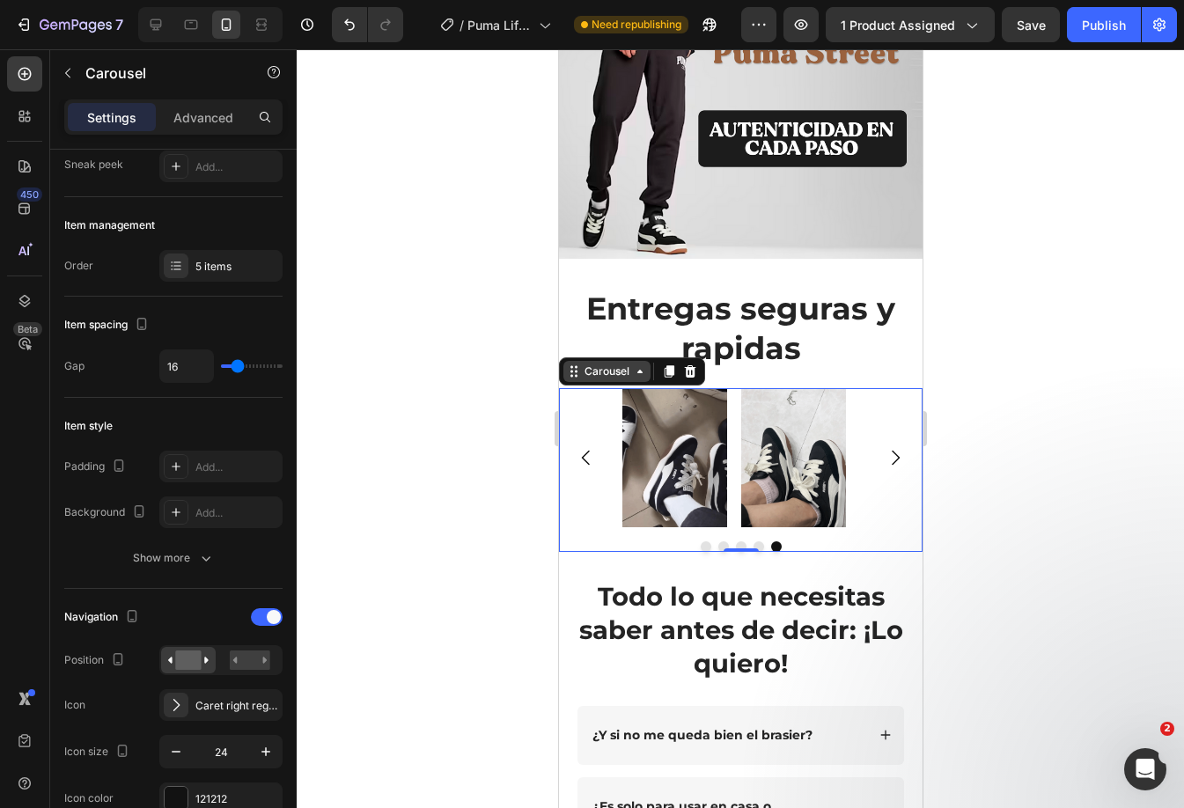
click at [611, 363] on div "Carousel" at bounding box center [606, 371] width 52 height 16
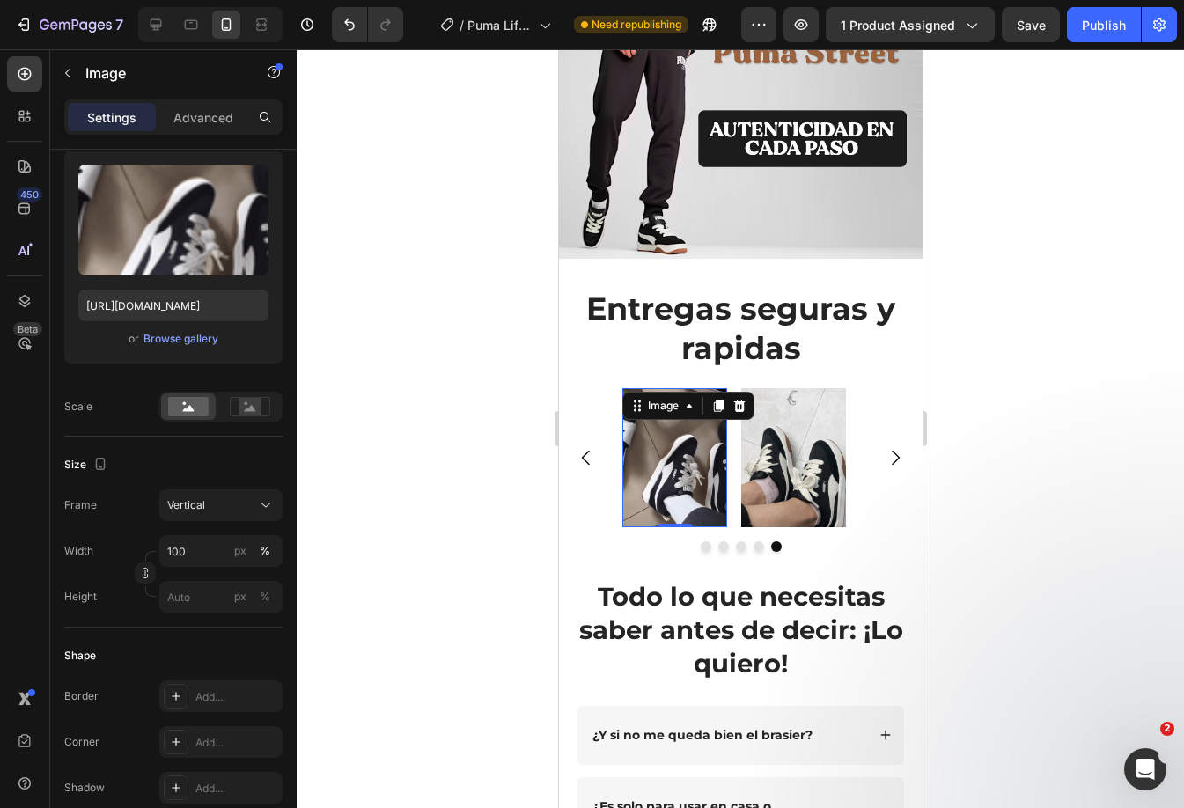
drag, startPoint x: 642, startPoint y: 437, endPoint x: 1025, endPoint y: 439, distance: 383.7
click at [642, 437] on img at bounding box center [673, 458] width 105 height 140
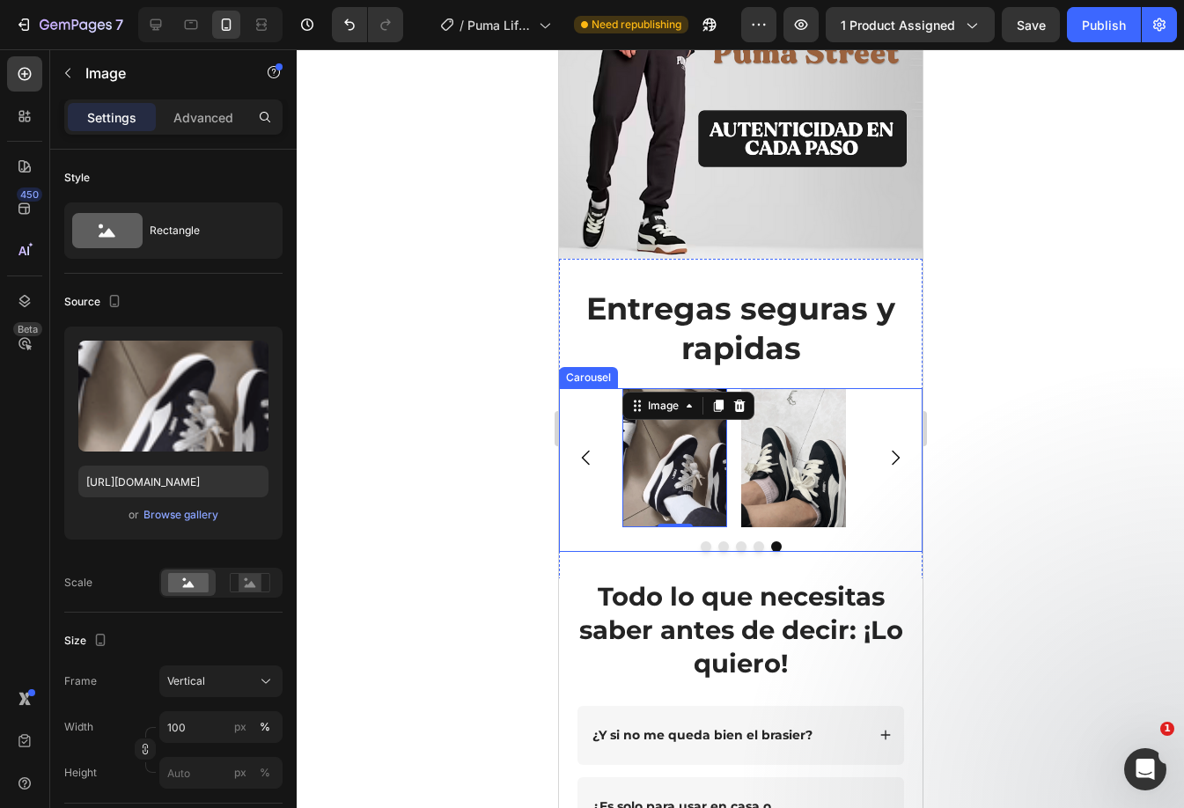
click at [605, 399] on div "Image Image Image Image Image 0" at bounding box center [739, 458] width 363 height 140
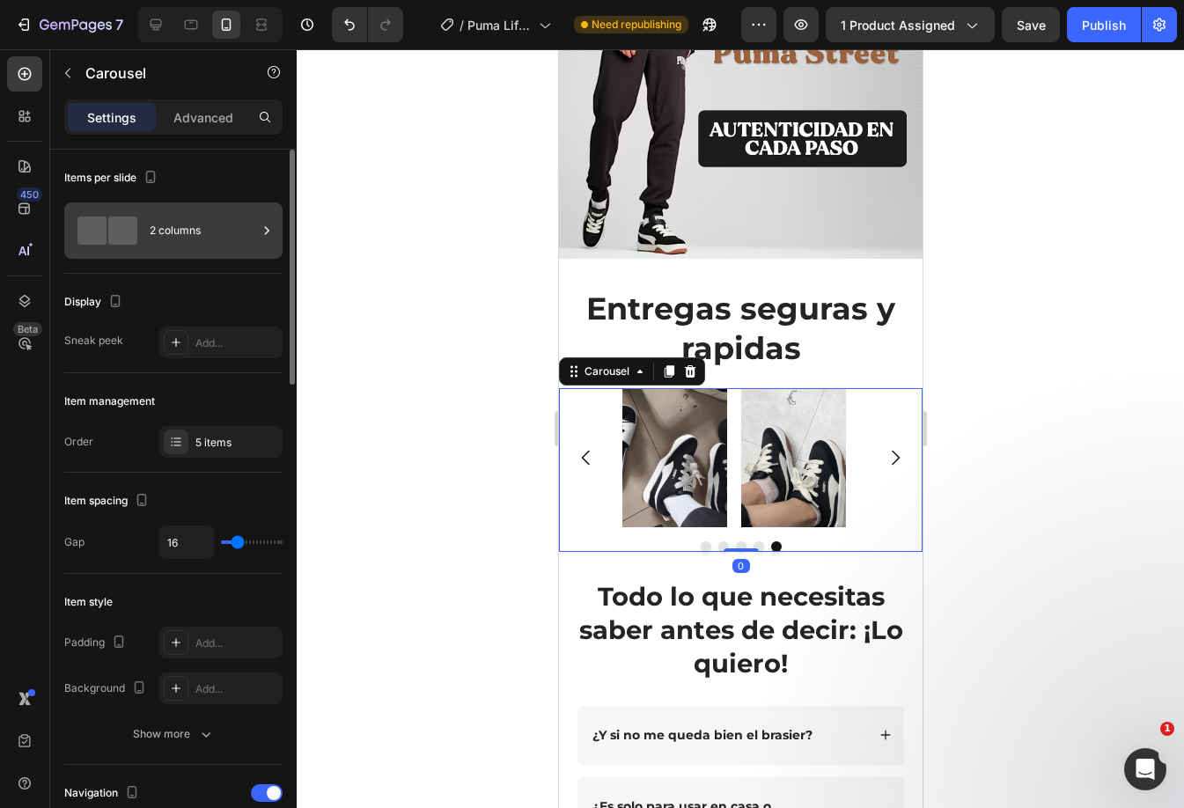
click at [174, 219] on div "2 columns" at bounding box center [203, 230] width 107 height 40
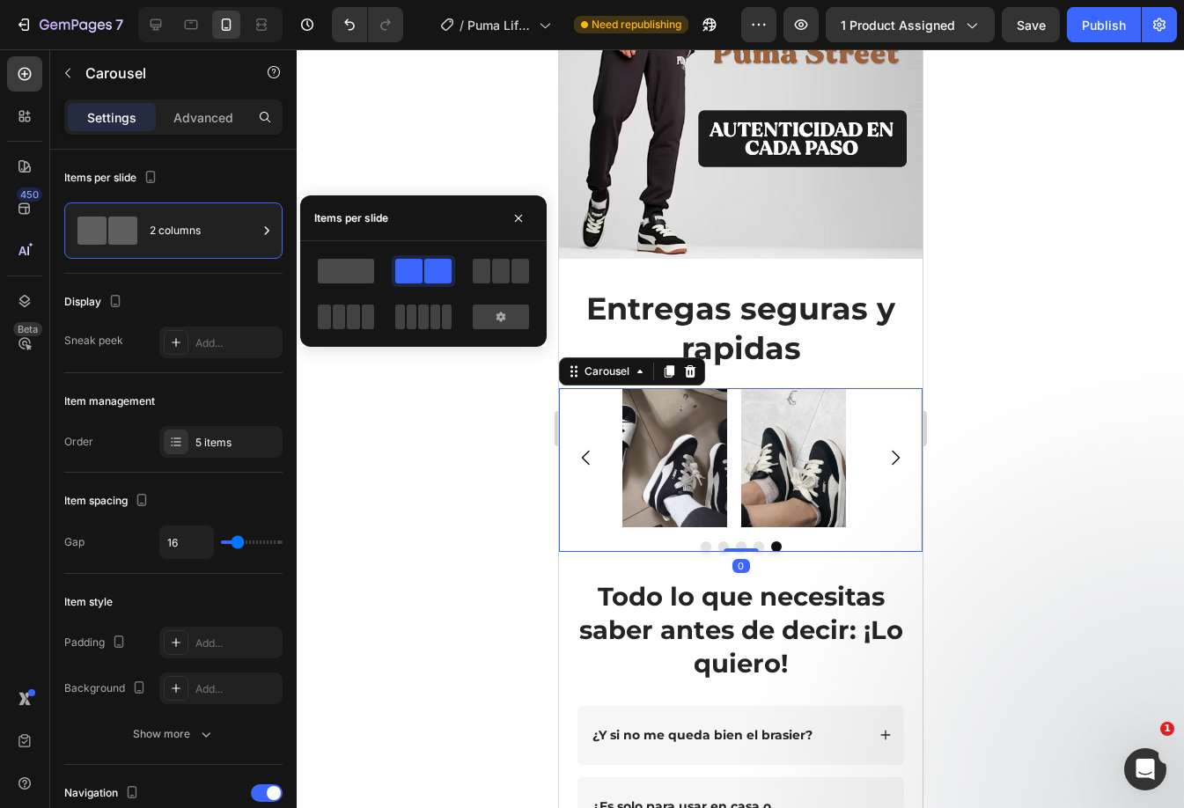
click at [369, 264] on span at bounding box center [346, 271] width 56 height 25
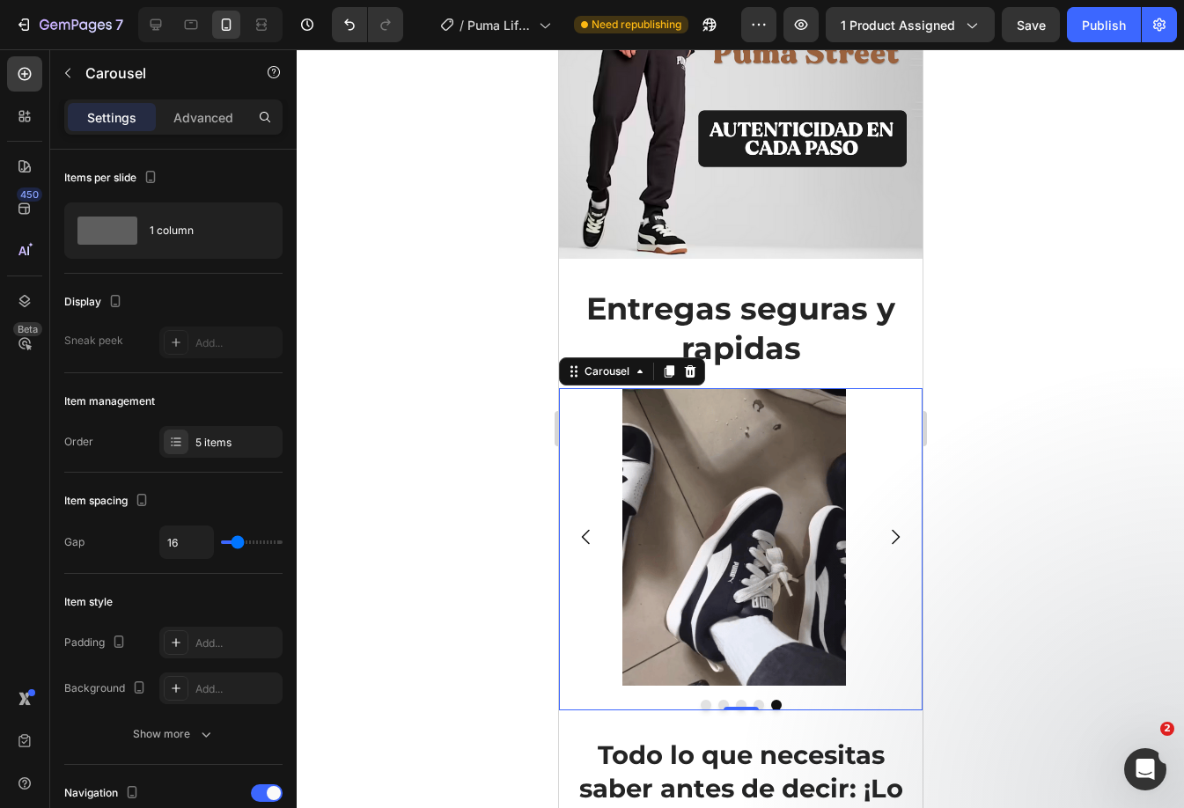
click at [869, 524] on button "Carousel Next Arrow" at bounding box center [893, 536] width 49 height 49
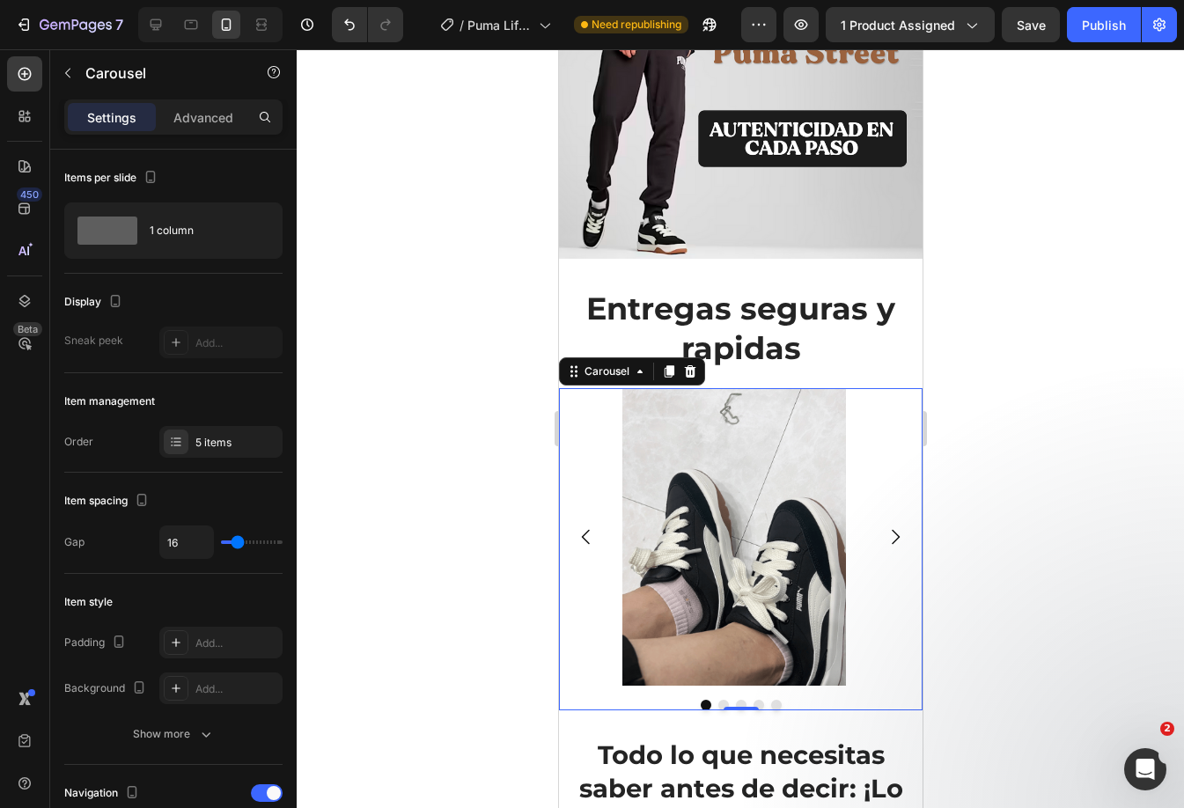
click at [885, 526] on icon "Carousel Next Arrow" at bounding box center [894, 536] width 21 height 21
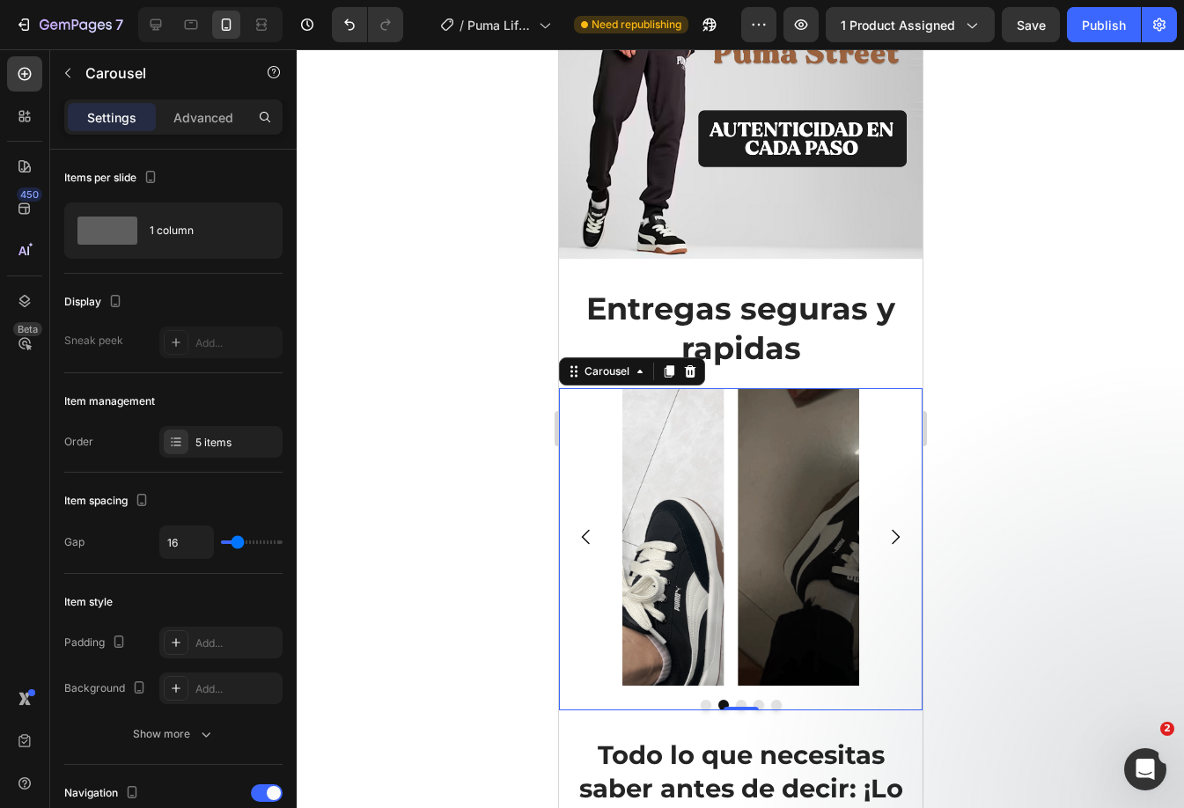
click at [885, 526] on icon "Carousel Next Arrow" at bounding box center [894, 536] width 21 height 21
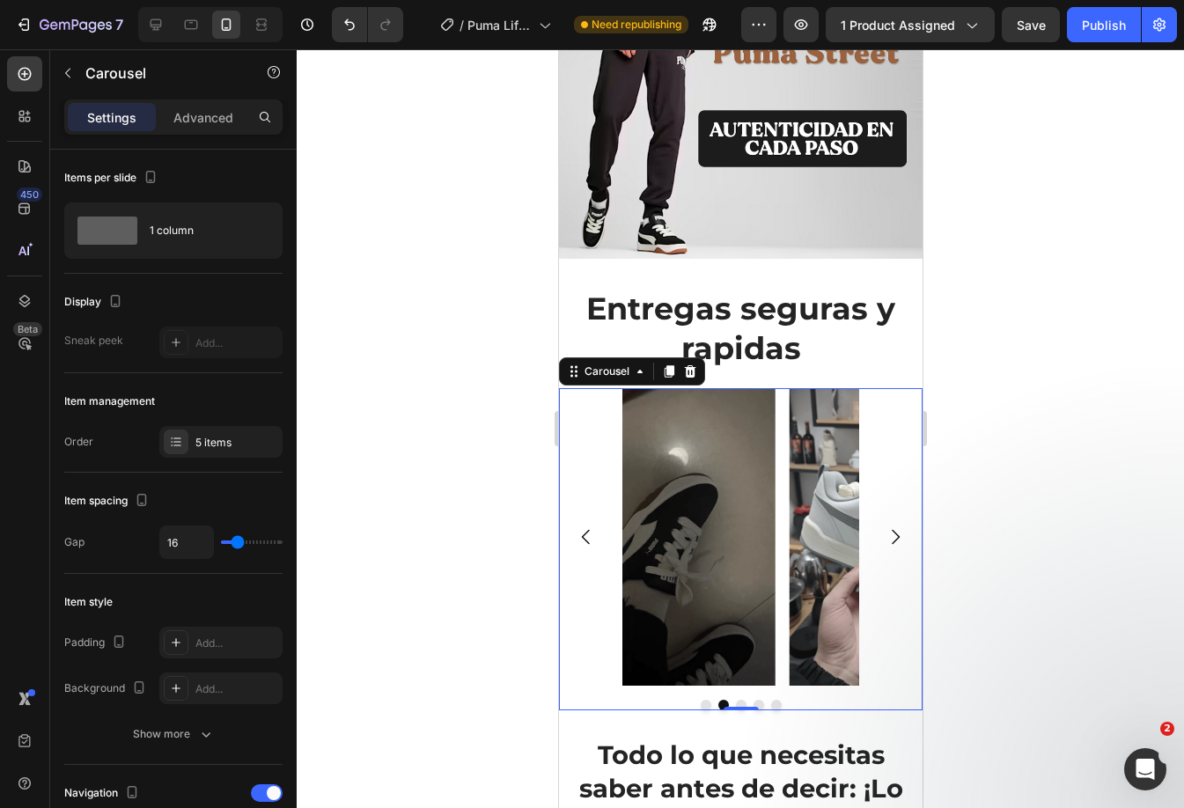
click at [885, 526] on icon "Carousel Next Arrow" at bounding box center [894, 536] width 21 height 21
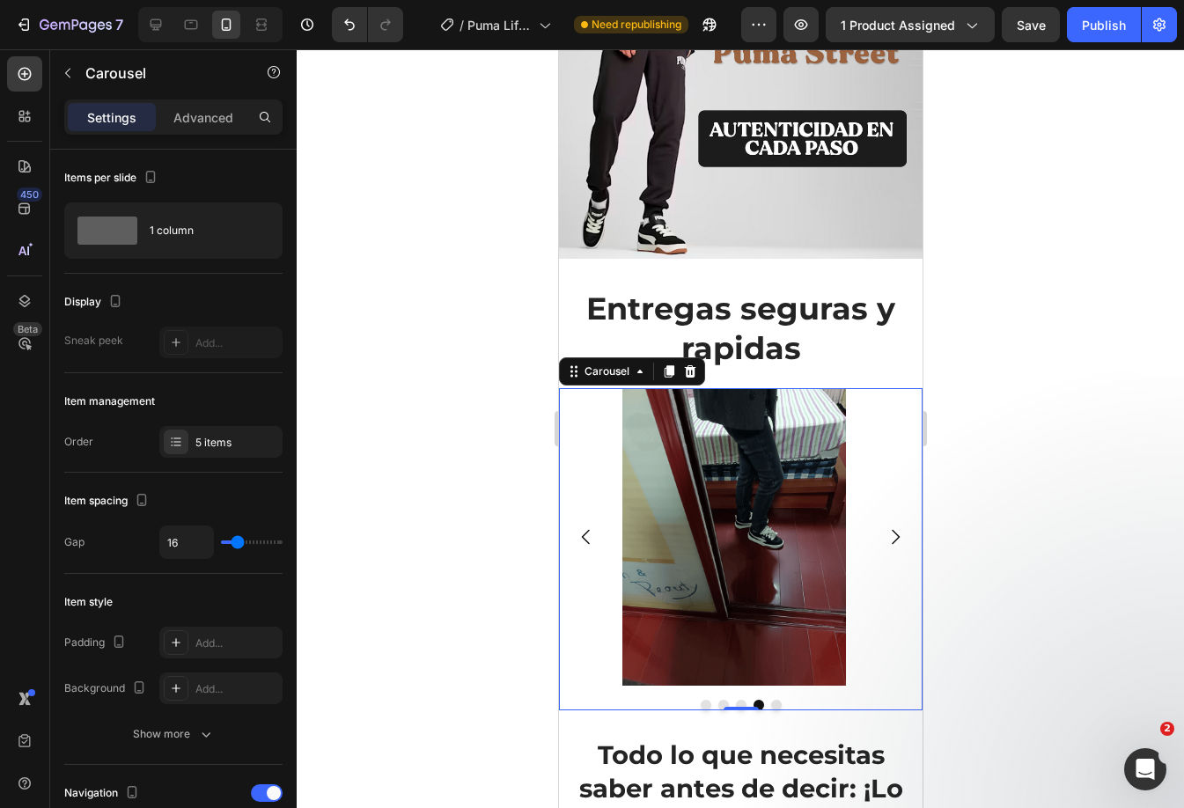
click at [885, 526] on icon "Carousel Next Arrow" at bounding box center [894, 536] width 21 height 21
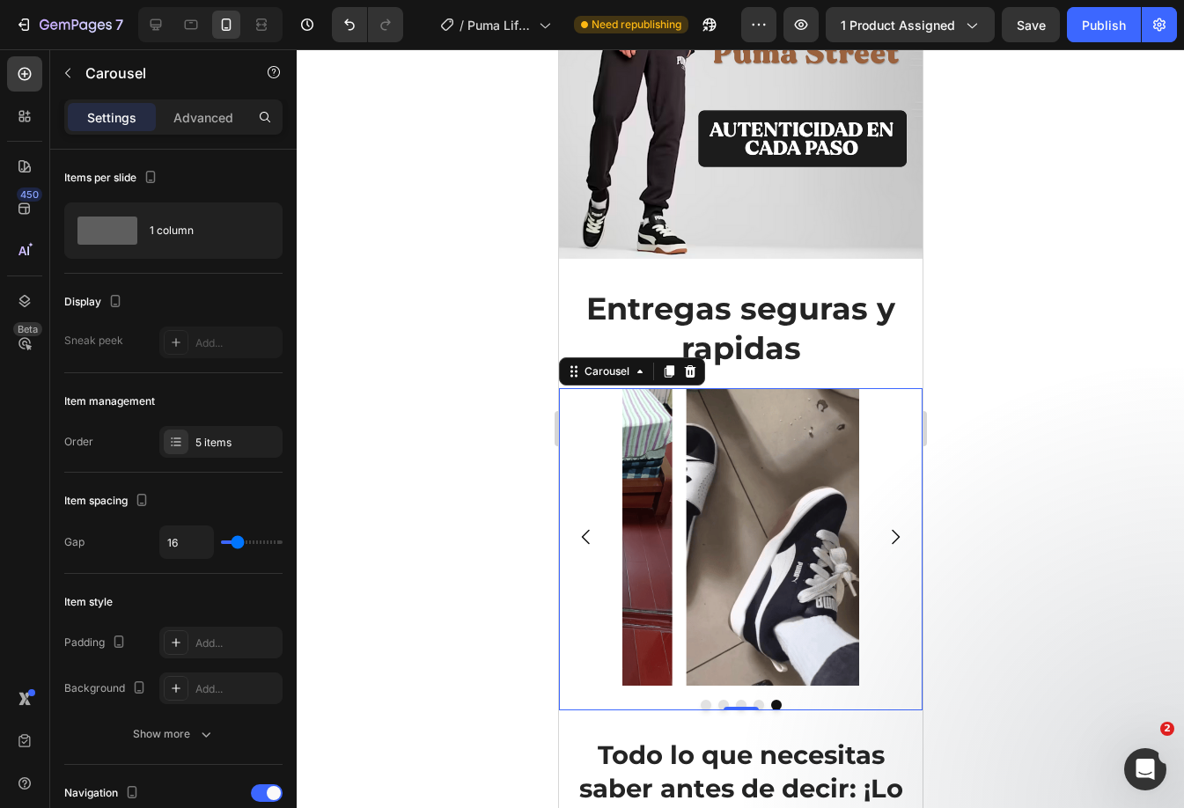
click at [885, 526] on icon "Carousel Next Arrow" at bounding box center [894, 536] width 21 height 21
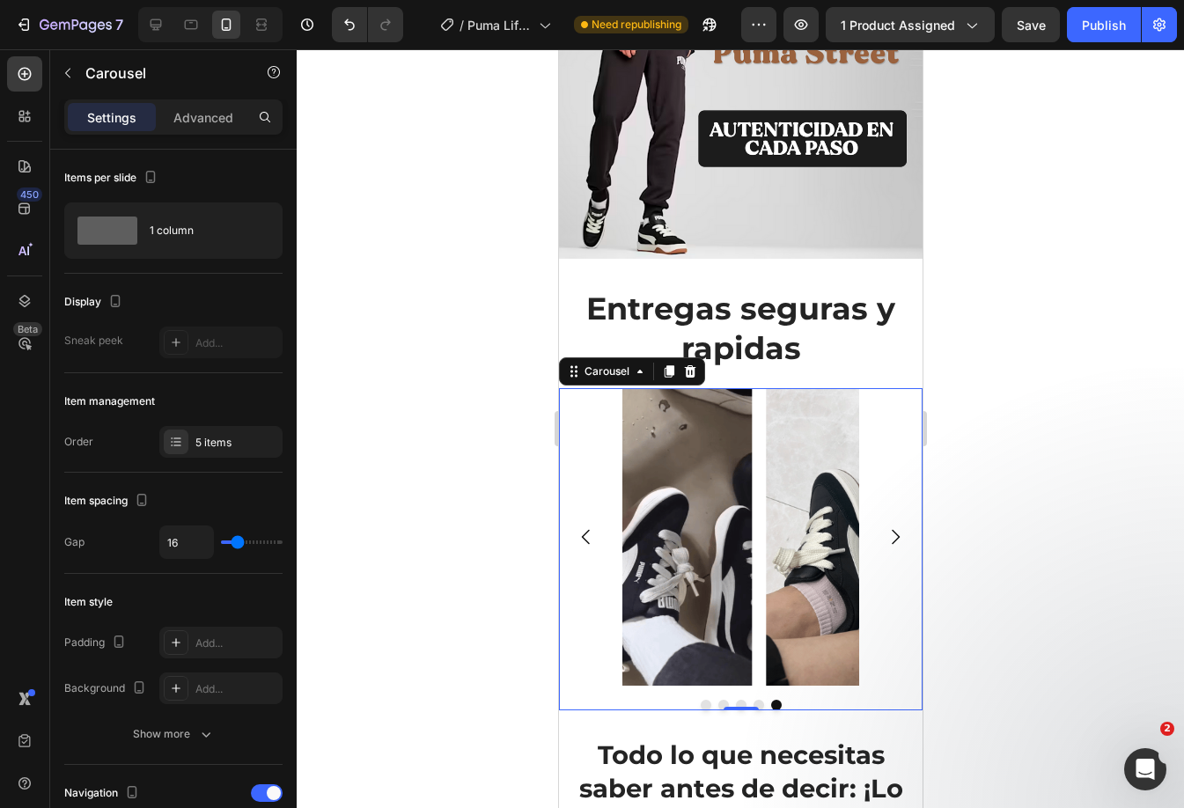
click at [885, 526] on icon "Carousel Next Arrow" at bounding box center [894, 536] width 21 height 21
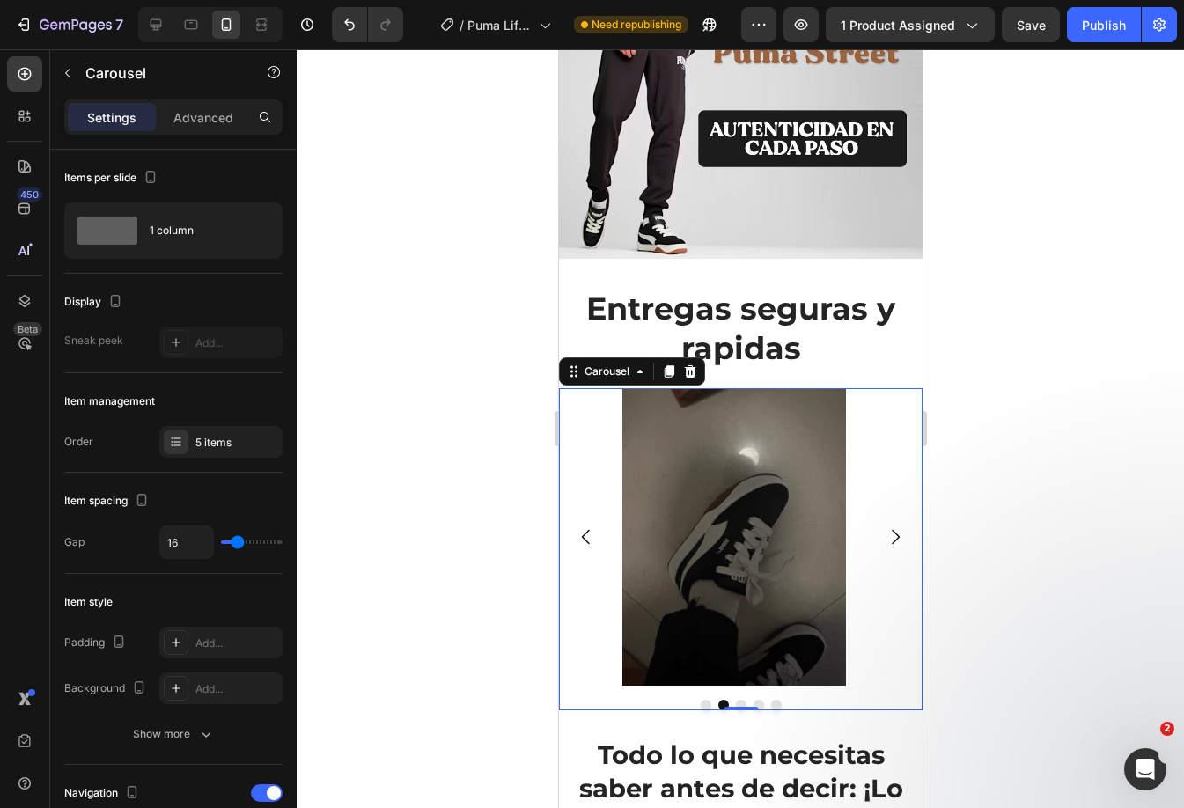
click at [885, 526] on icon "Carousel Next Arrow" at bounding box center [894, 536] width 21 height 21
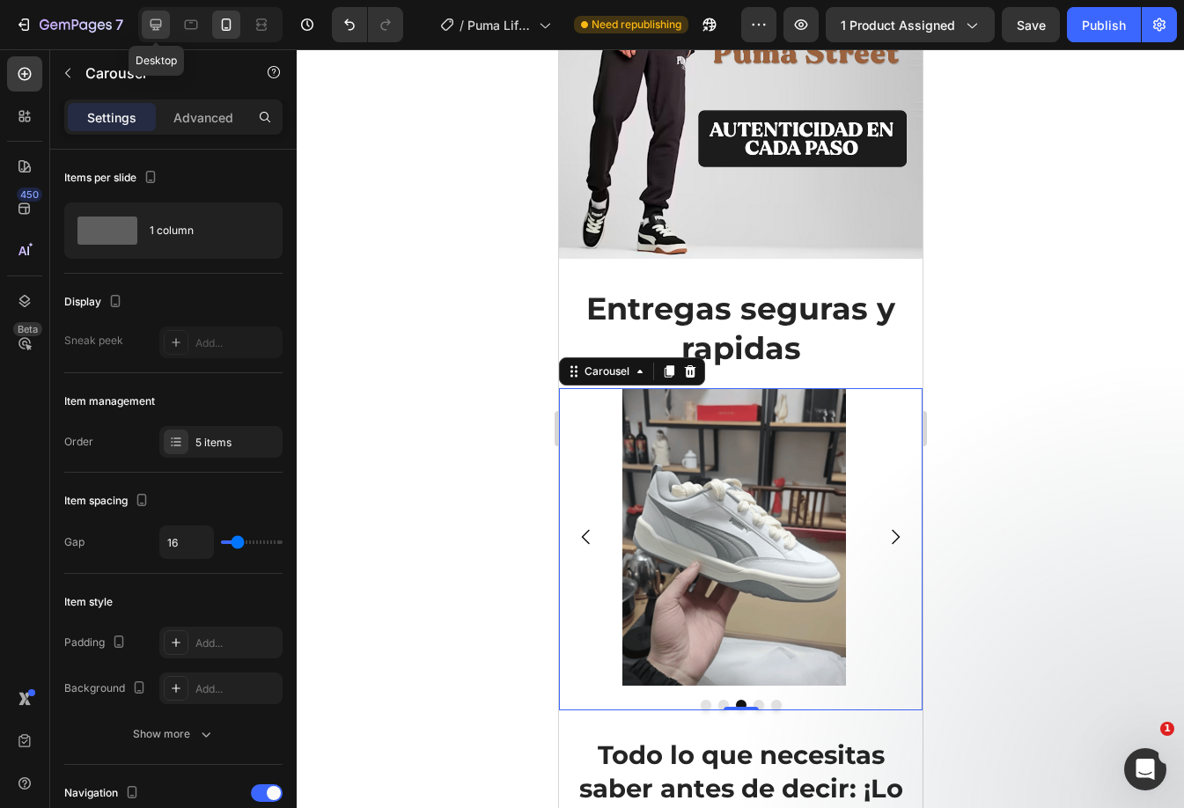
click at [152, 27] on icon at bounding box center [155, 24] width 11 height 11
type input "1200"
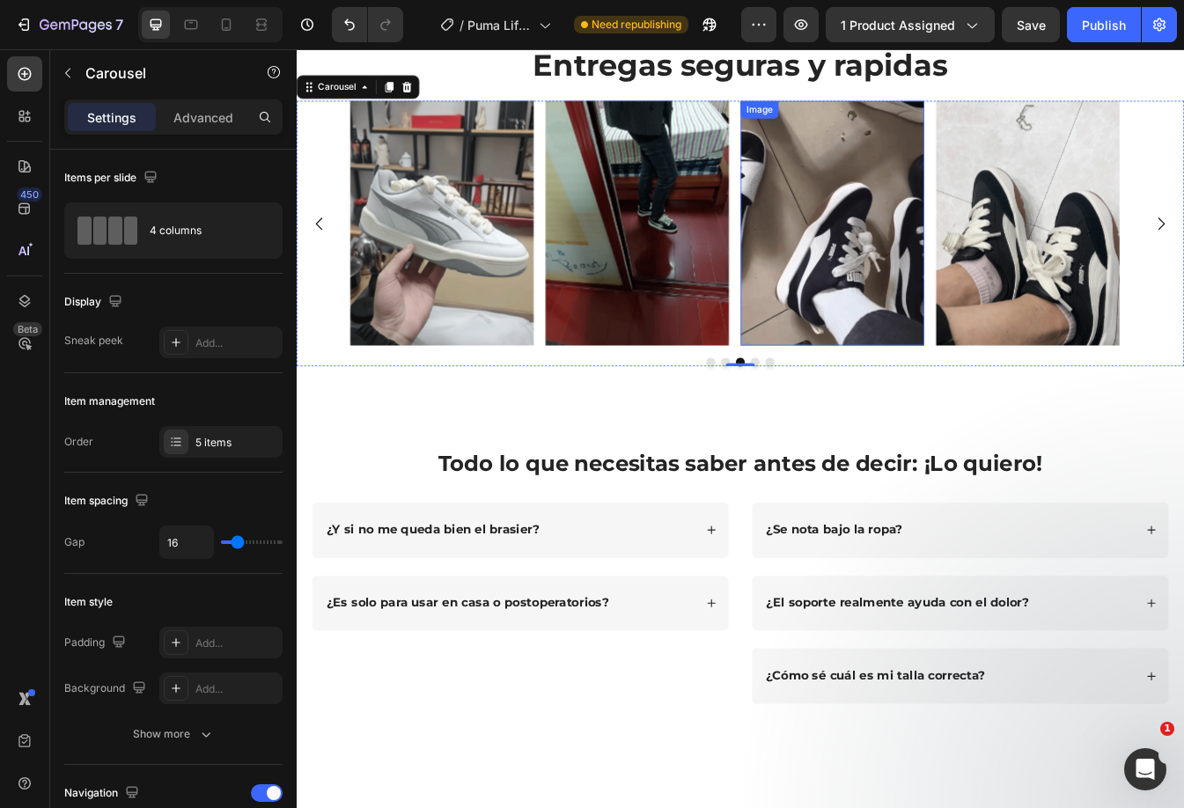
scroll to position [2532, 0]
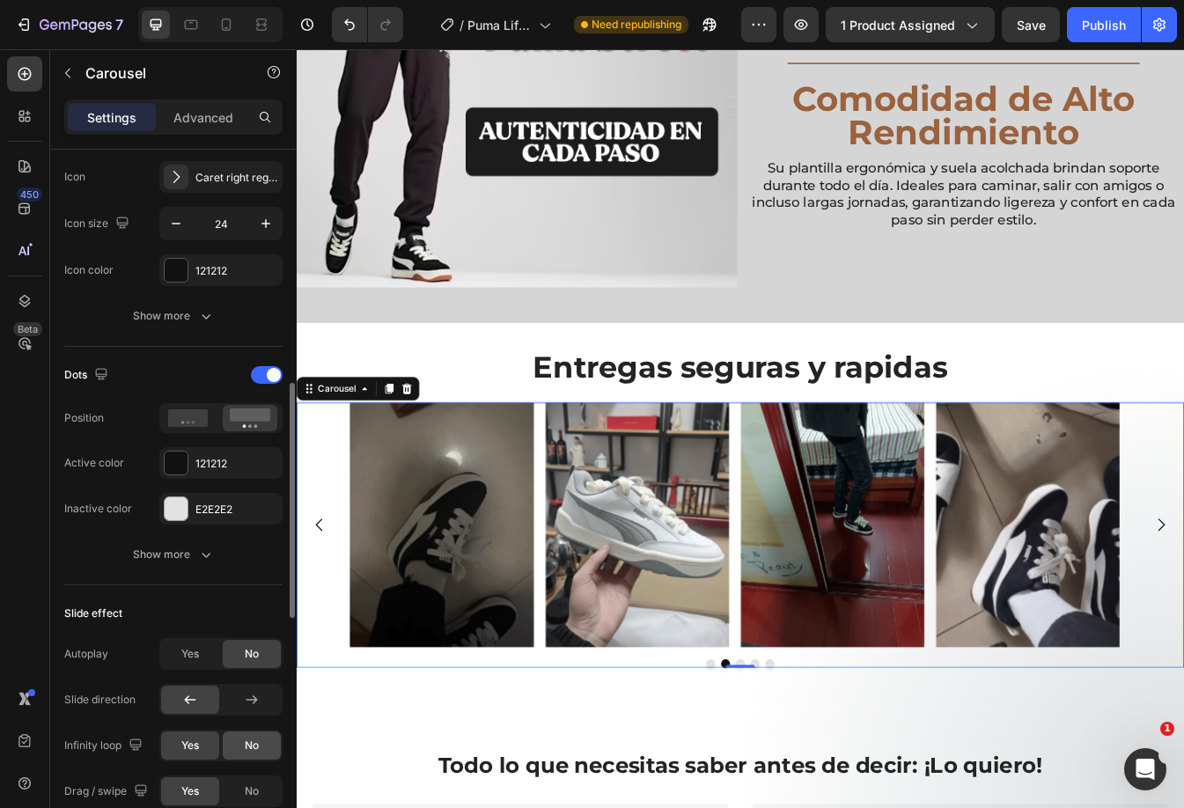
scroll to position [1056, 0]
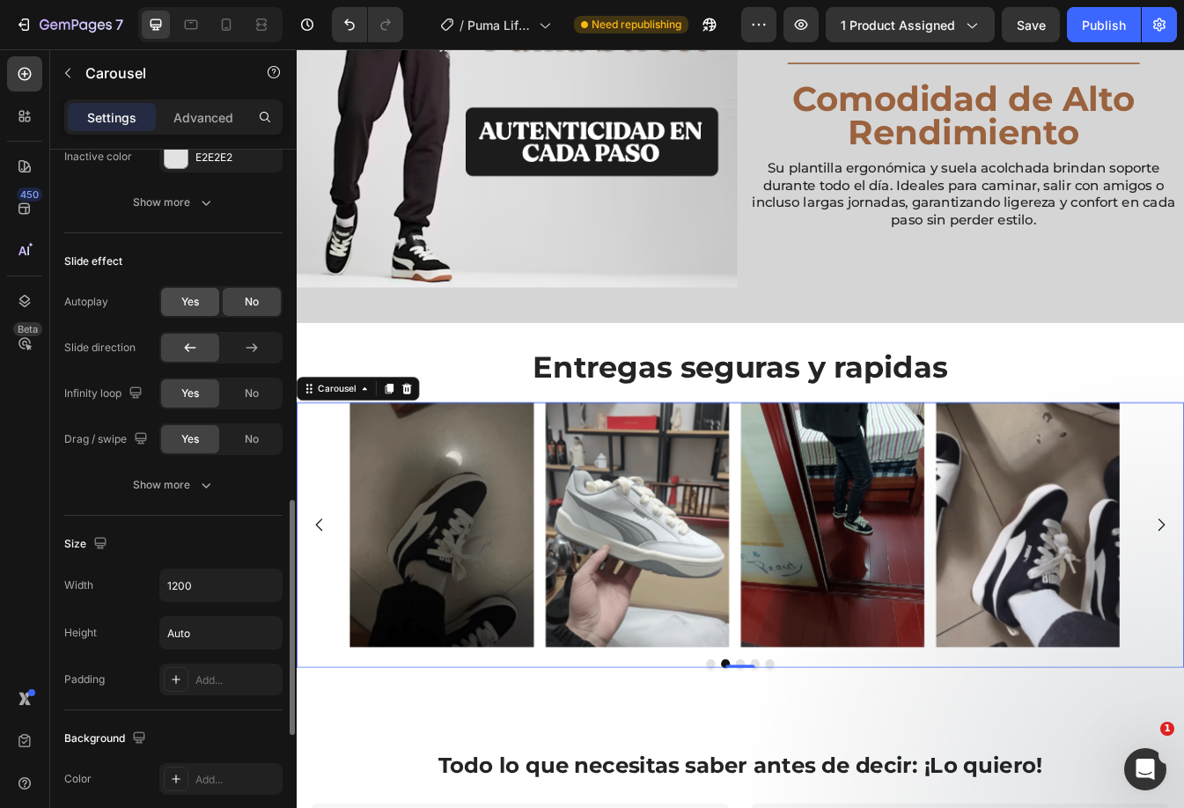
click at [202, 308] on div "Yes" at bounding box center [190, 302] width 58 height 28
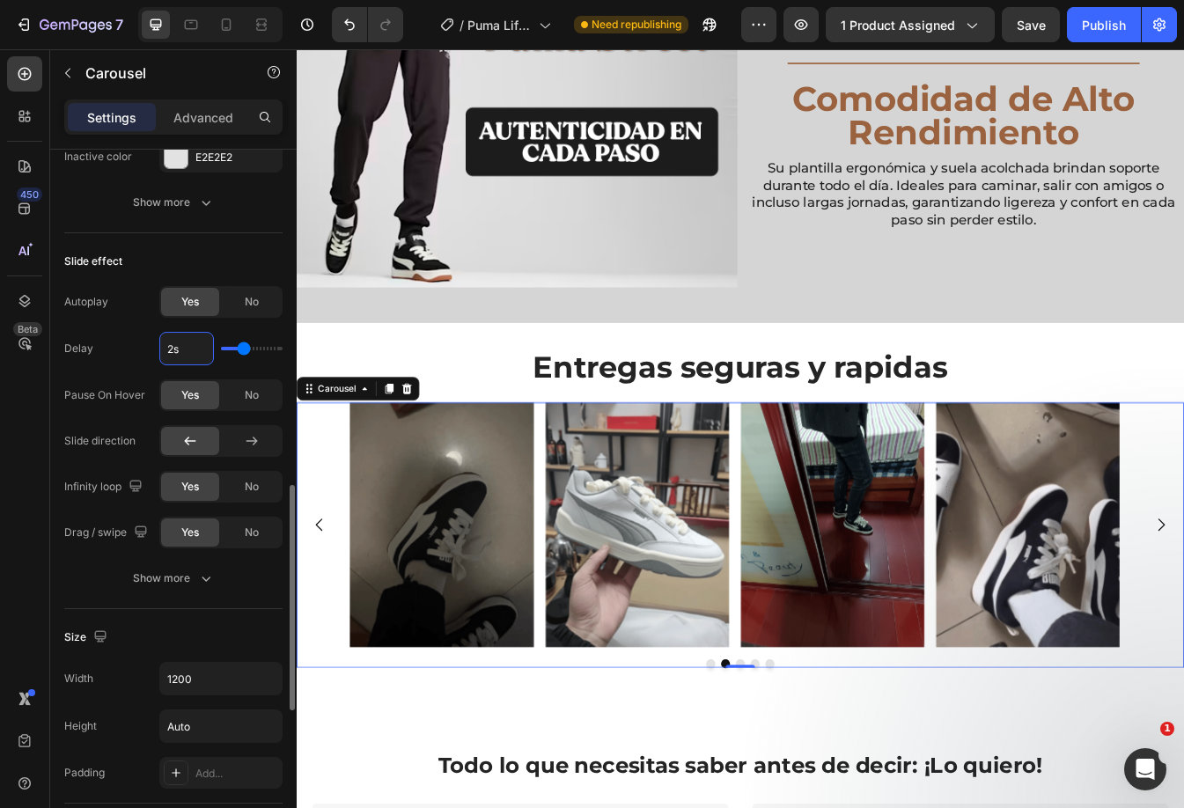
click at [181, 350] on input "2s" at bounding box center [186, 349] width 53 height 32
type input "1"
type input "1.5"
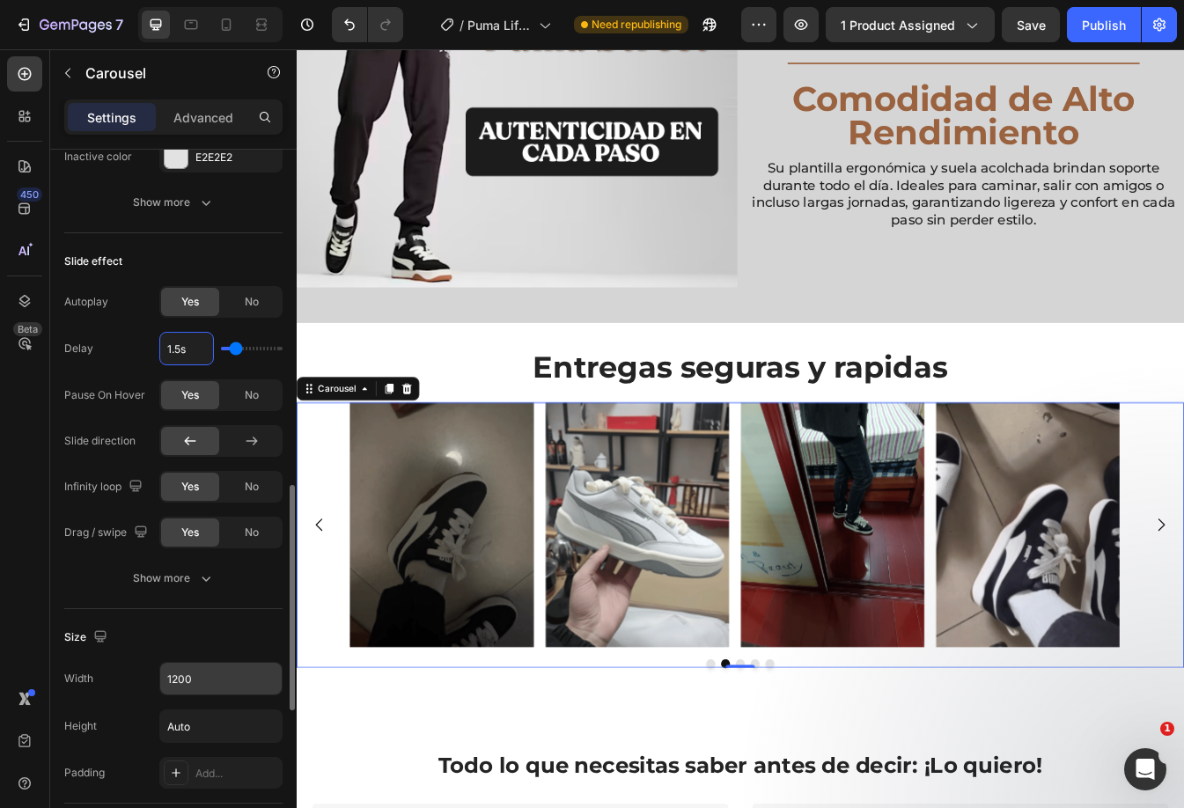
scroll to position [1232, 0]
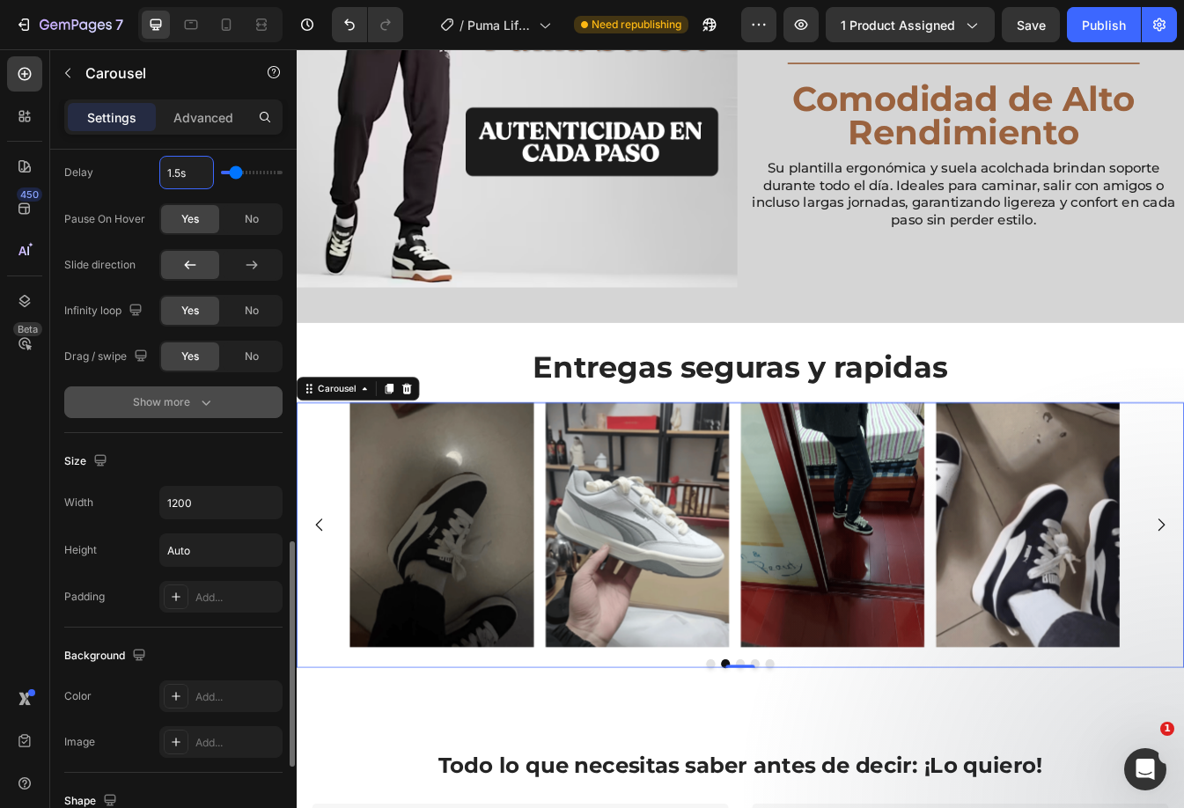
click at [183, 406] on div "Show more" at bounding box center [174, 402] width 82 height 18
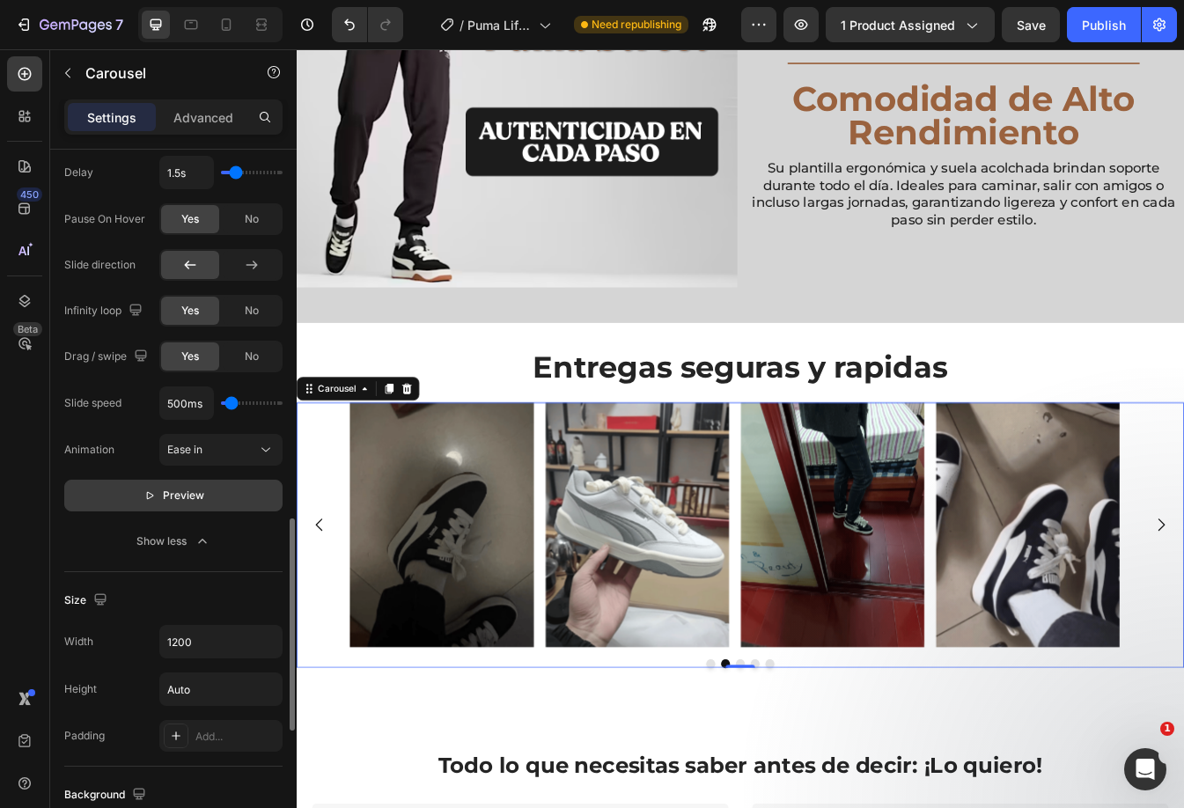
click at [202, 481] on button "Preview" at bounding box center [173, 496] width 218 height 32
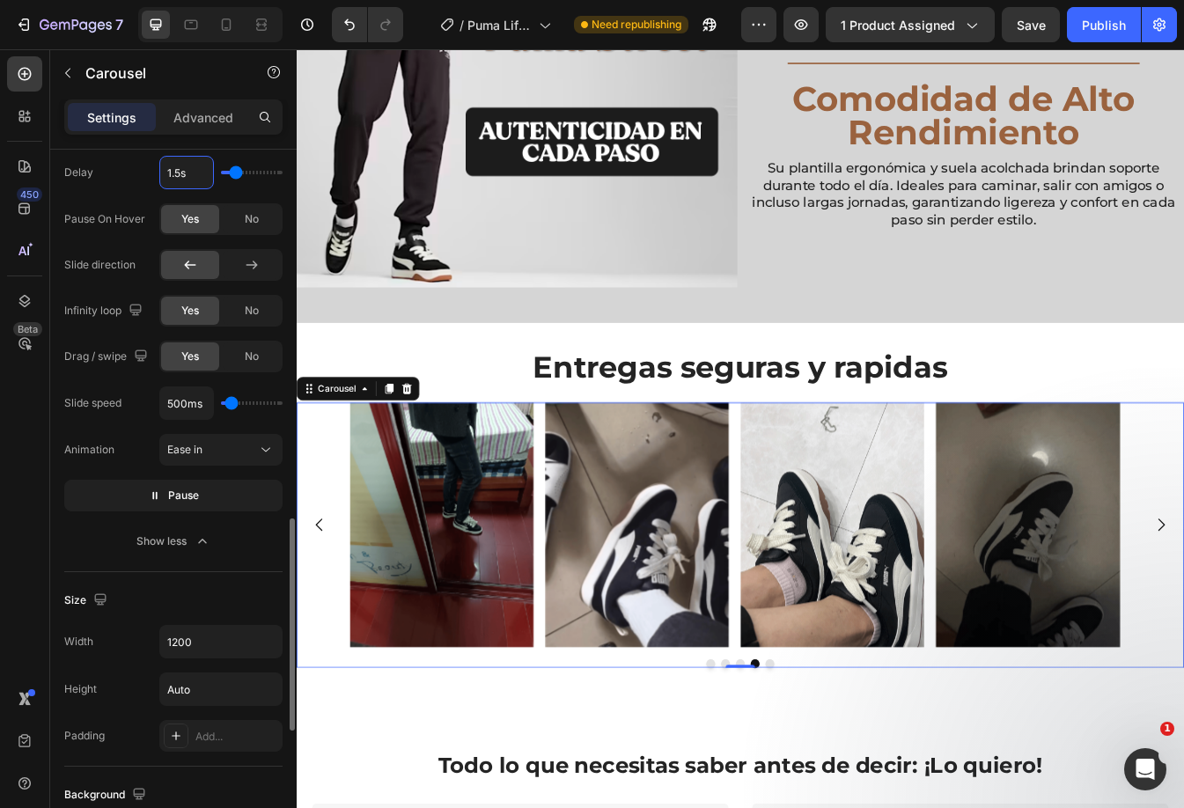
click at [184, 173] on input "1.5s" at bounding box center [186, 173] width 53 height 32
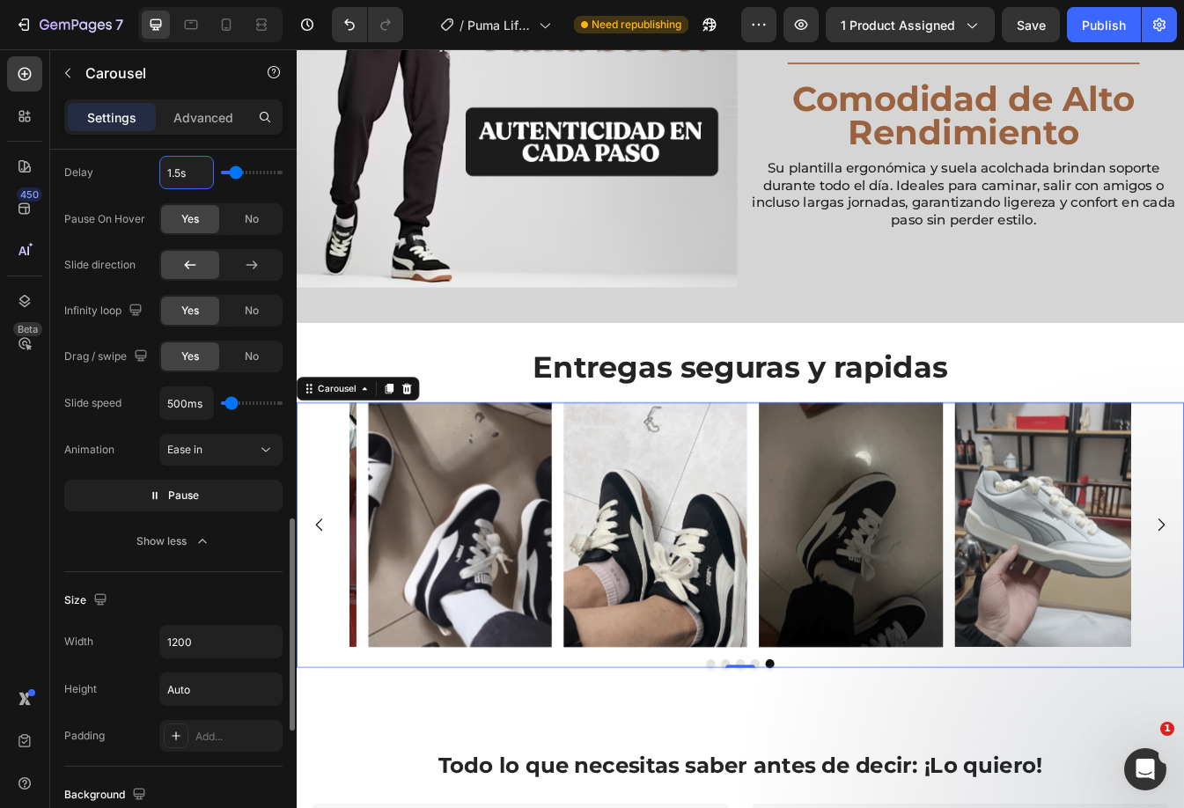
type input "1"
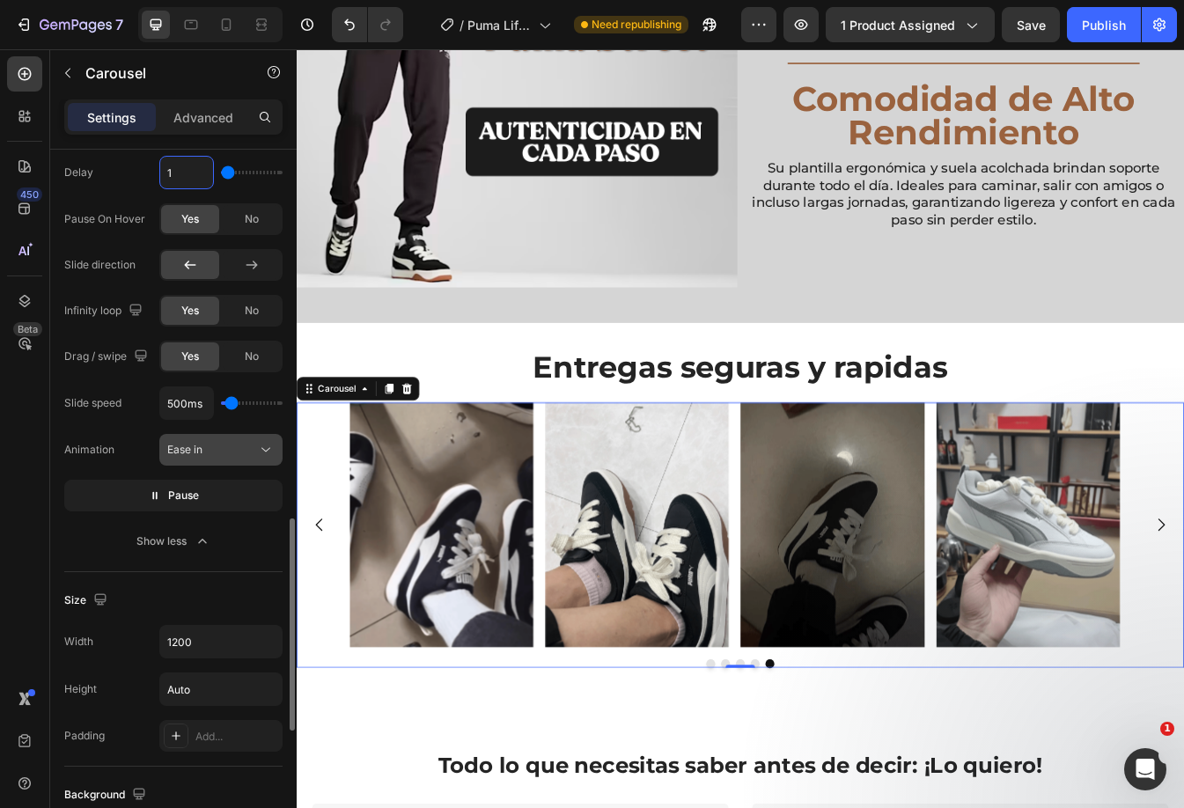
click at [240, 444] on div "Ease in" at bounding box center [212, 450] width 90 height 16
type input "1s"
click at [236, 449] on div "Ease in" at bounding box center [212, 450] width 90 height 16
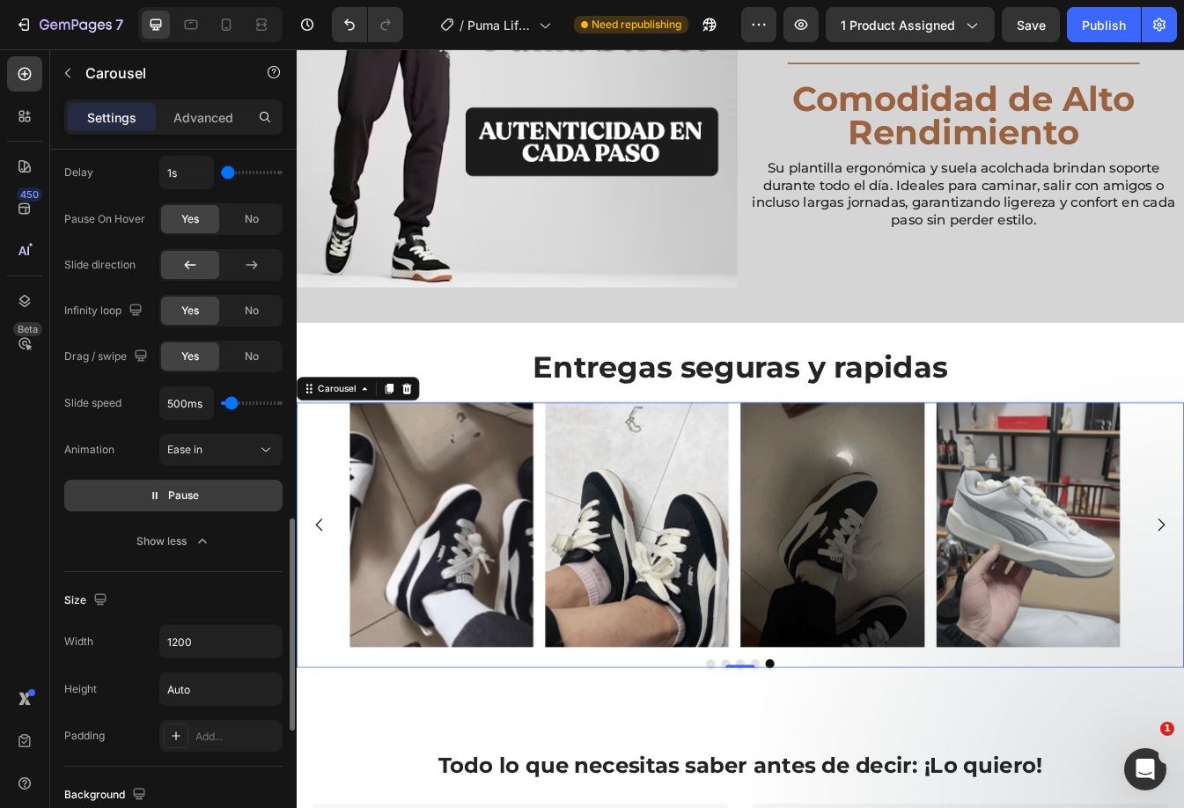
click at [128, 491] on button "Pause" at bounding box center [173, 496] width 218 height 32
click at [128, 491] on button "Preview" at bounding box center [173, 496] width 218 height 32
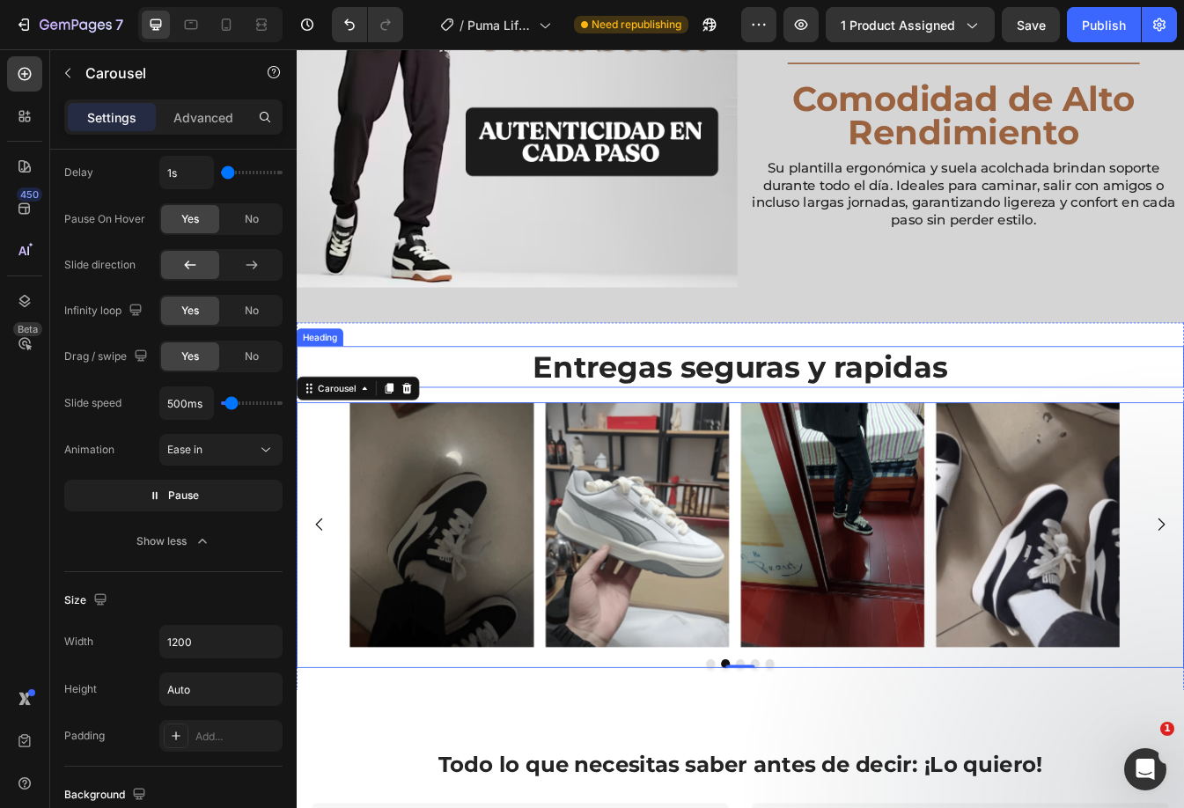
click at [618, 427] on p "Entregas seguras y rapidas" at bounding box center [824, 428] width 1052 height 46
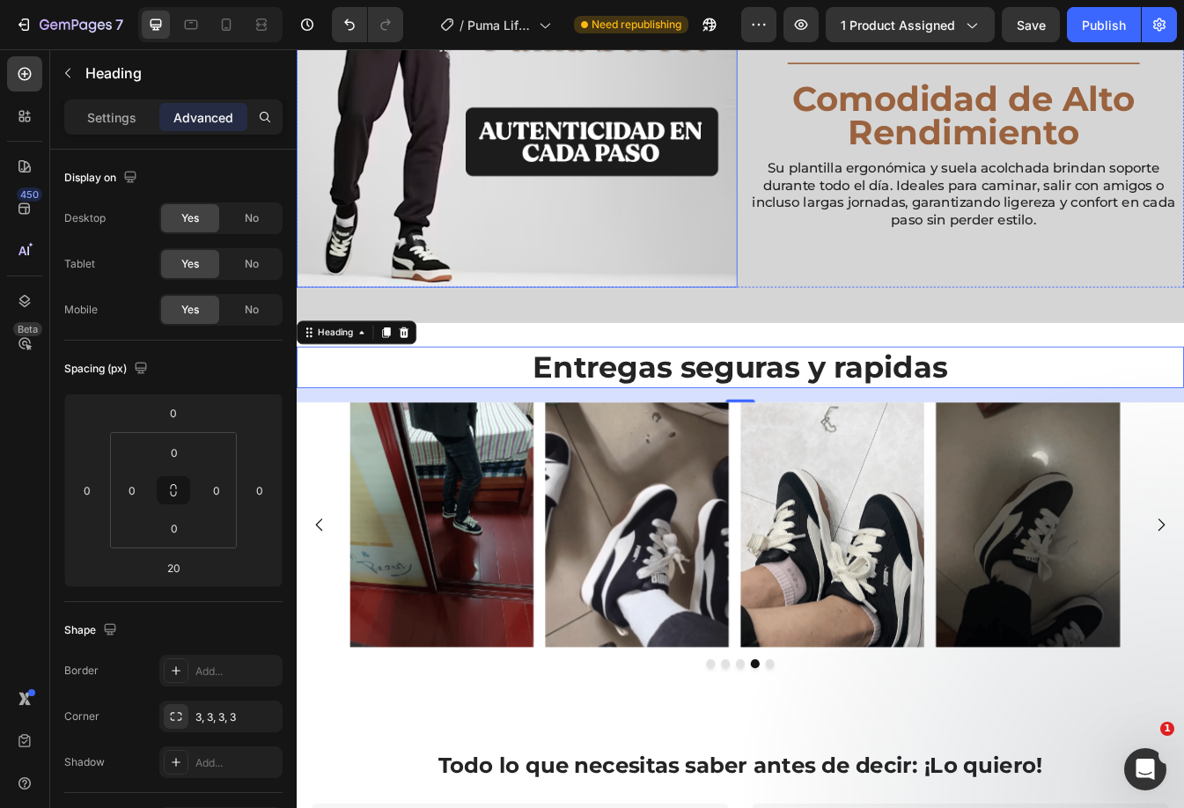
click at [628, 228] on img at bounding box center [559, 70] width 524 height 524
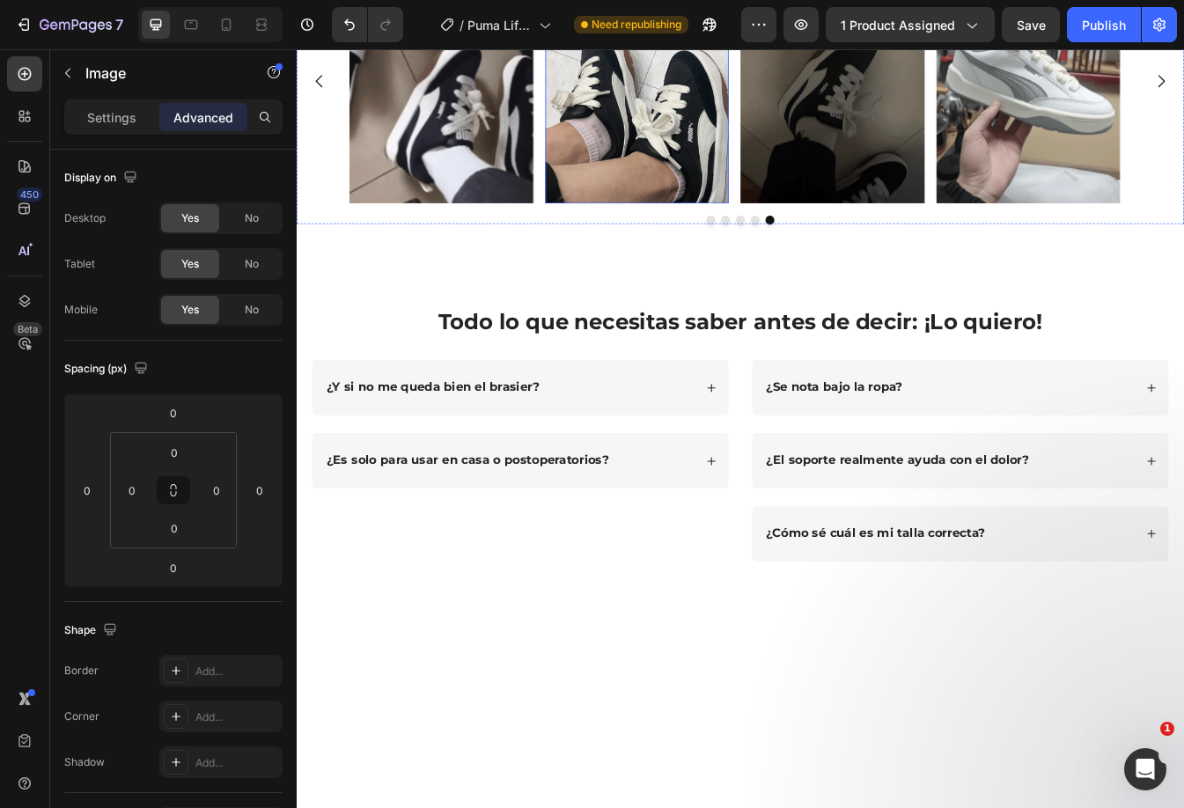
scroll to position [2620, 0]
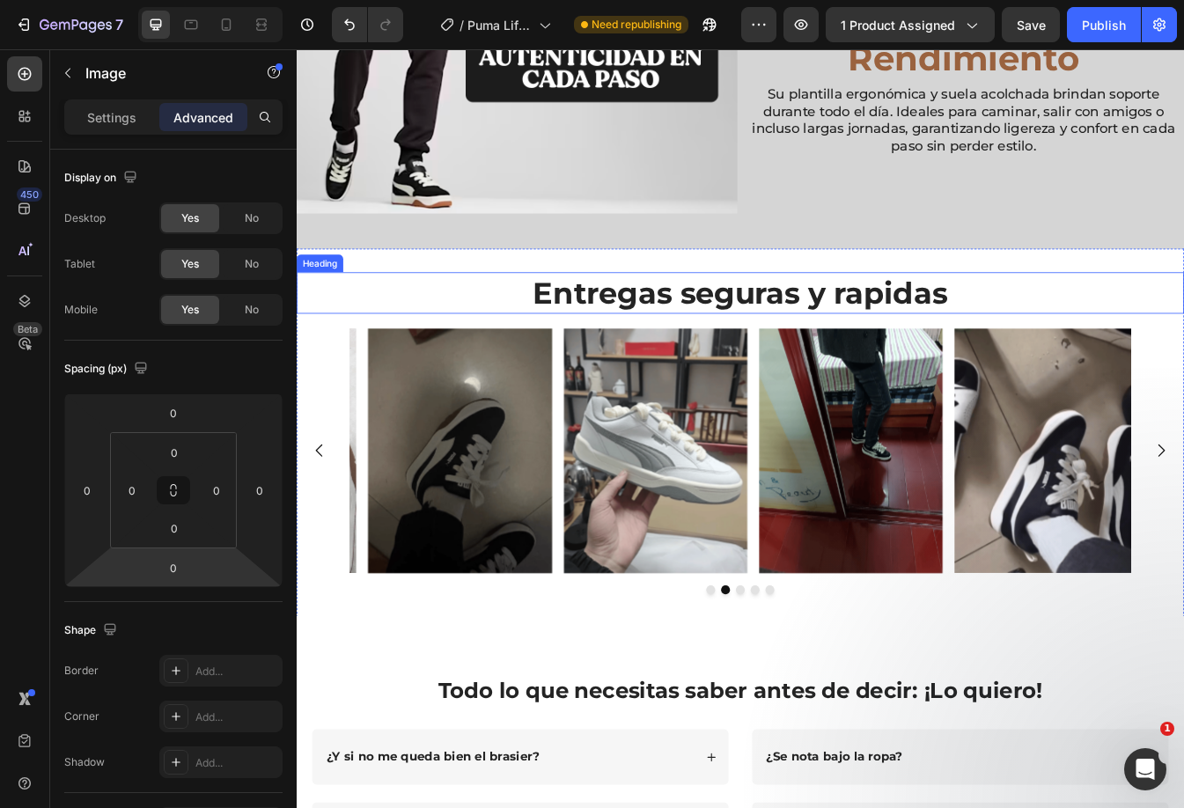
click at [814, 328] on p "Entregas seguras y rapidas" at bounding box center [824, 340] width 1052 height 46
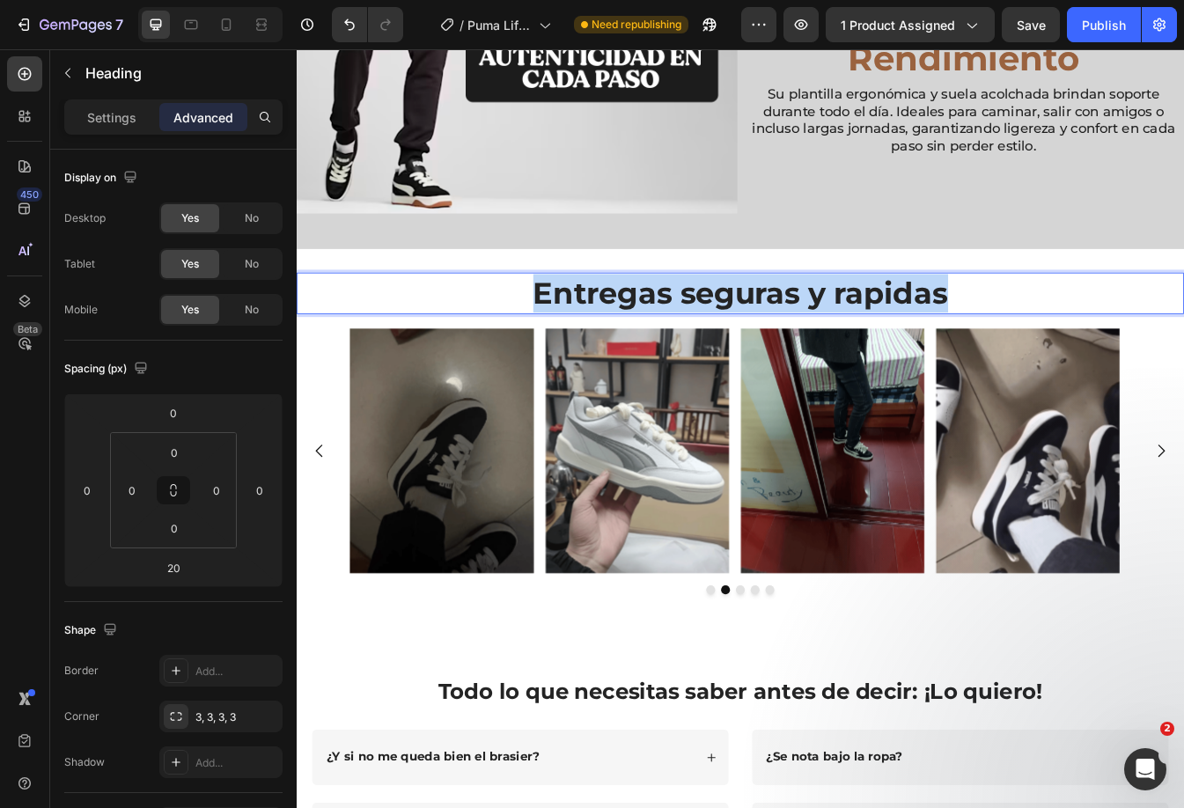
click at [814, 328] on p "Entregas seguras y rapidas" at bounding box center [824, 340] width 1052 height 46
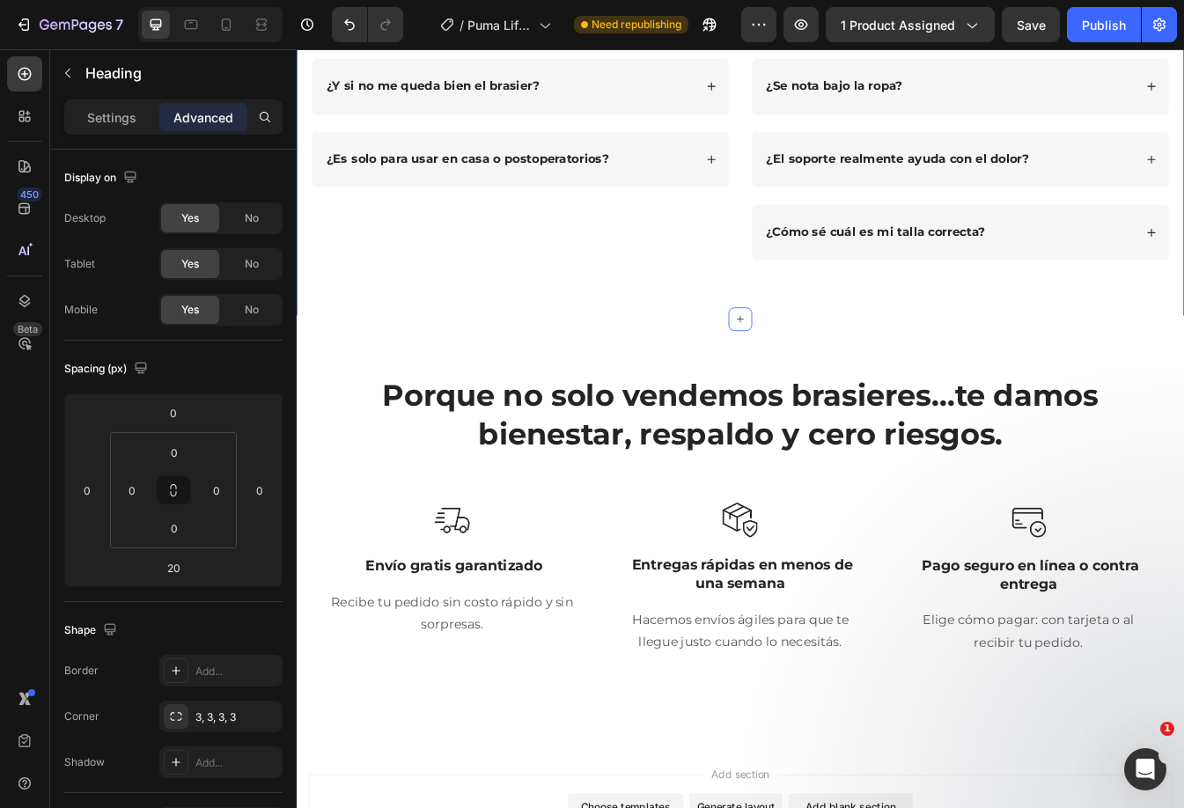
scroll to position [3148, 0]
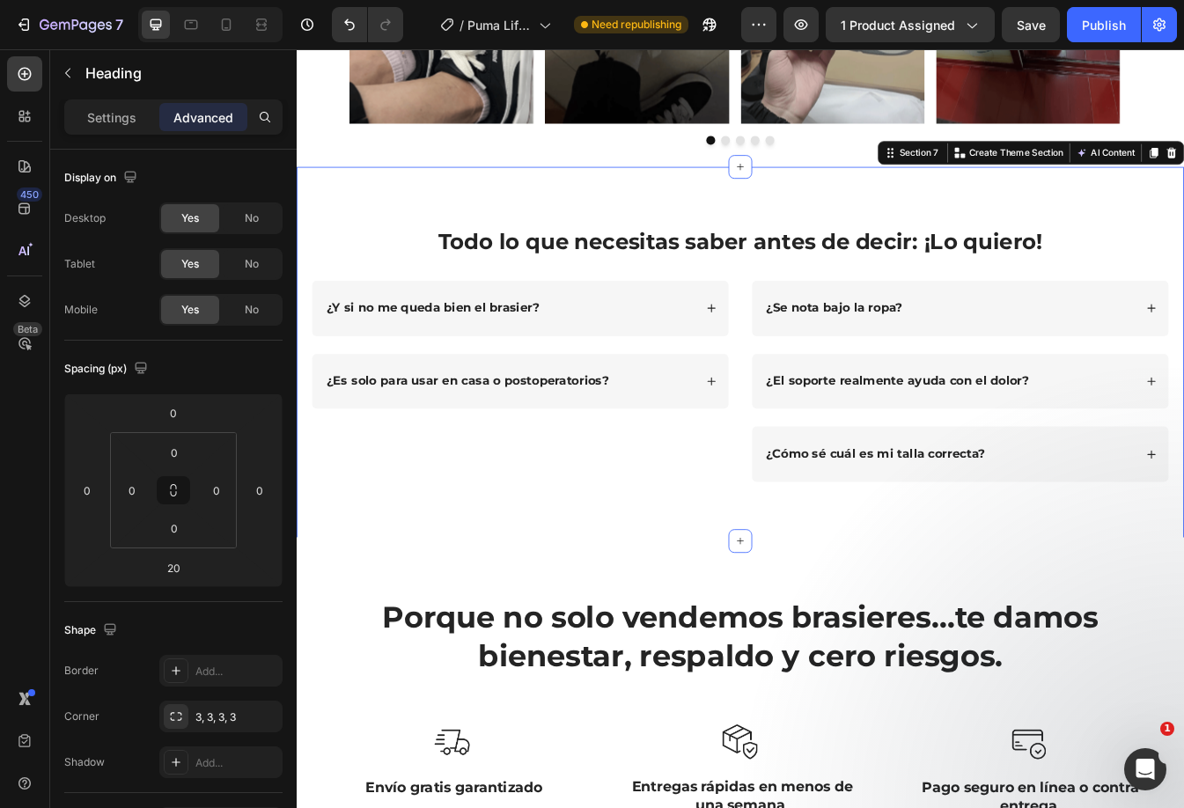
click at [729, 226] on div "Todo lo que necesitas saber antes de decir: ¡Lo quiero! Heading Row ¿Y si no me…" at bounding box center [825, 411] width 1056 height 445
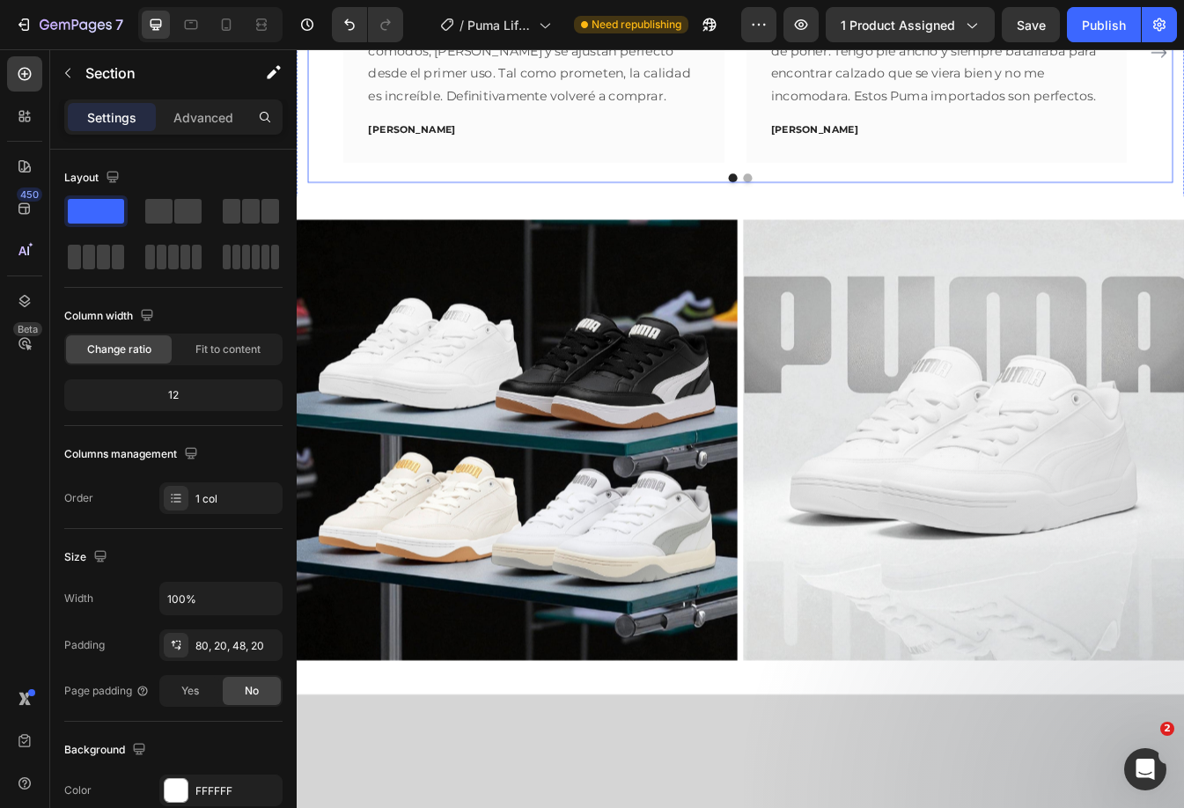
scroll to position [987, 0]
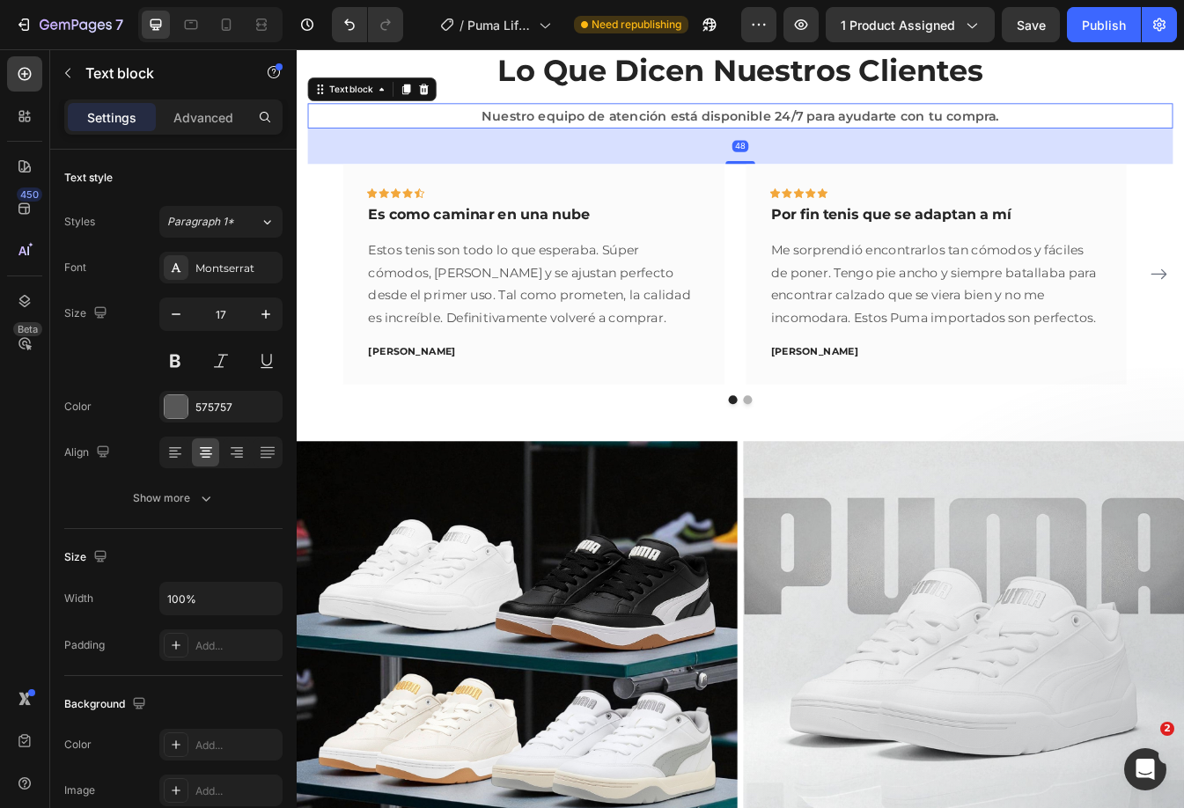
click at [634, 143] on p "Nuestro equipo de atención está disponible 24/7 para ayudarte con tu compra." at bounding box center [825, 128] width 1026 height 27
click at [422, 111] on div "Text block" at bounding box center [386, 97] width 153 height 28
click at [423, 104] on icon at bounding box center [427, 97] width 14 height 14
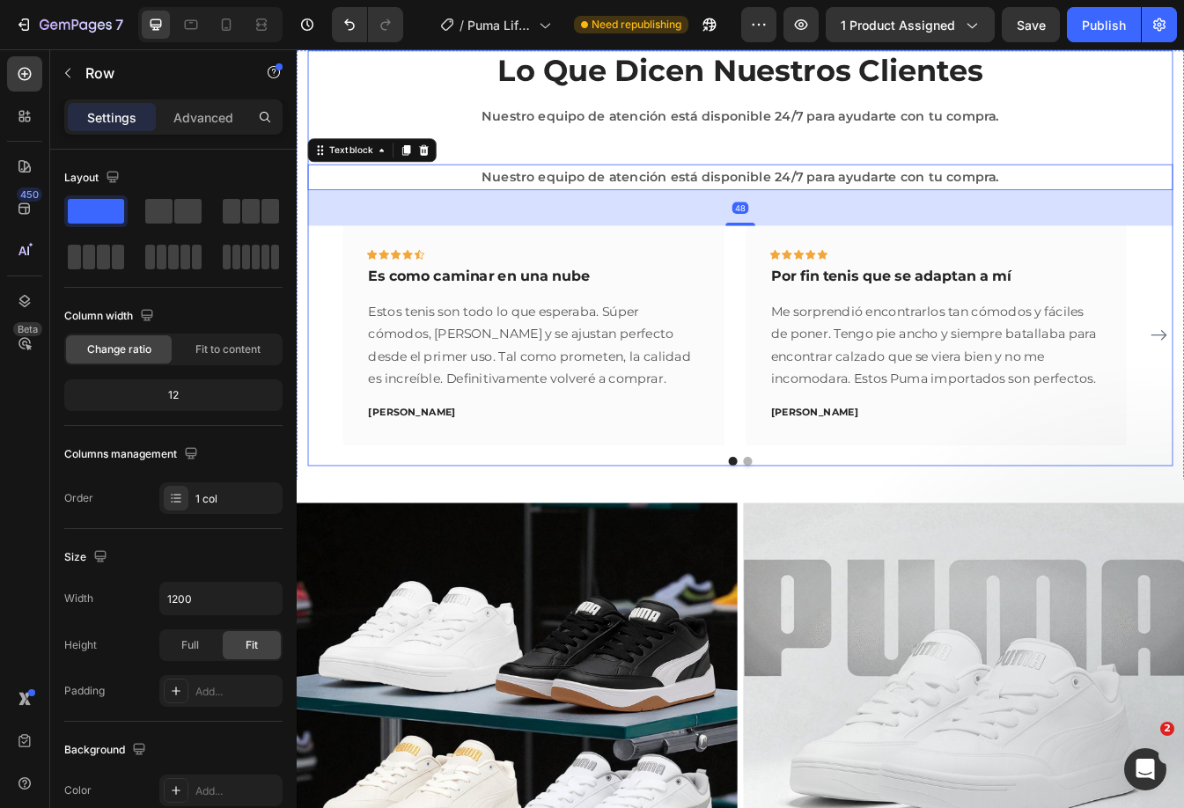
click at [542, 405] on div "Lo Que Dicen Nuestros Clientes Heading Nuestro equipo de atención está disponib…" at bounding box center [825, 297] width 1030 height 495
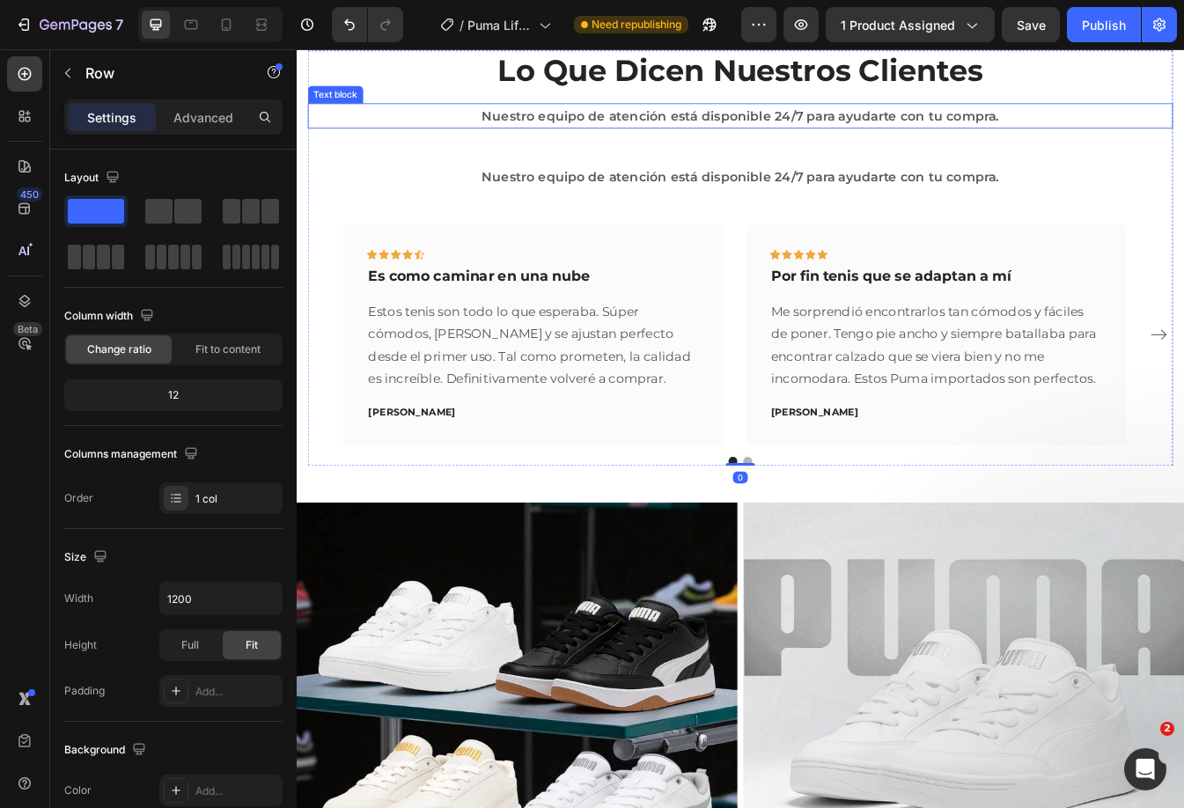
click at [542, 143] on p "Nuestro equipo de atención está disponible 24/7 para ayudarte con tu compra." at bounding box center [825, 128] width 1026 height 27
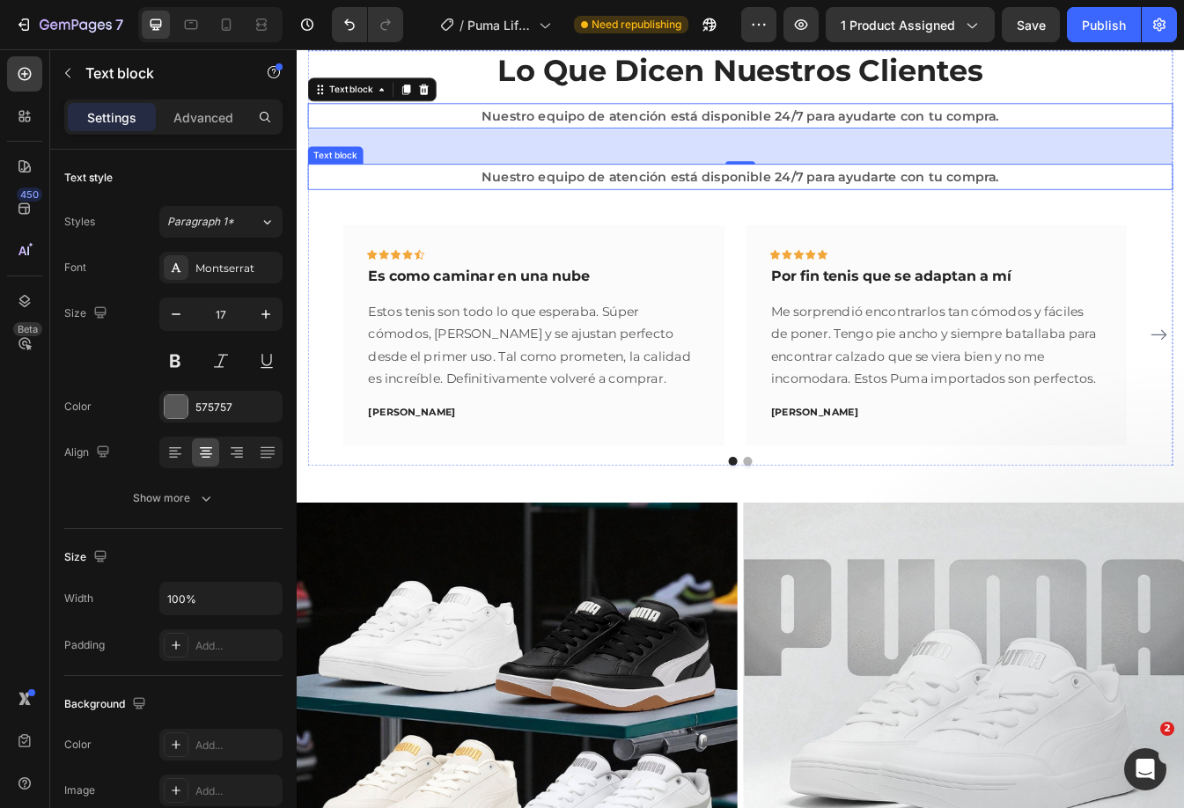
click at [779, 215] on p "Nuestro equipo de atención está disponible 24/7 para ayudarte con tu compra." at bounding box center [825, 200] width 1026 height 27
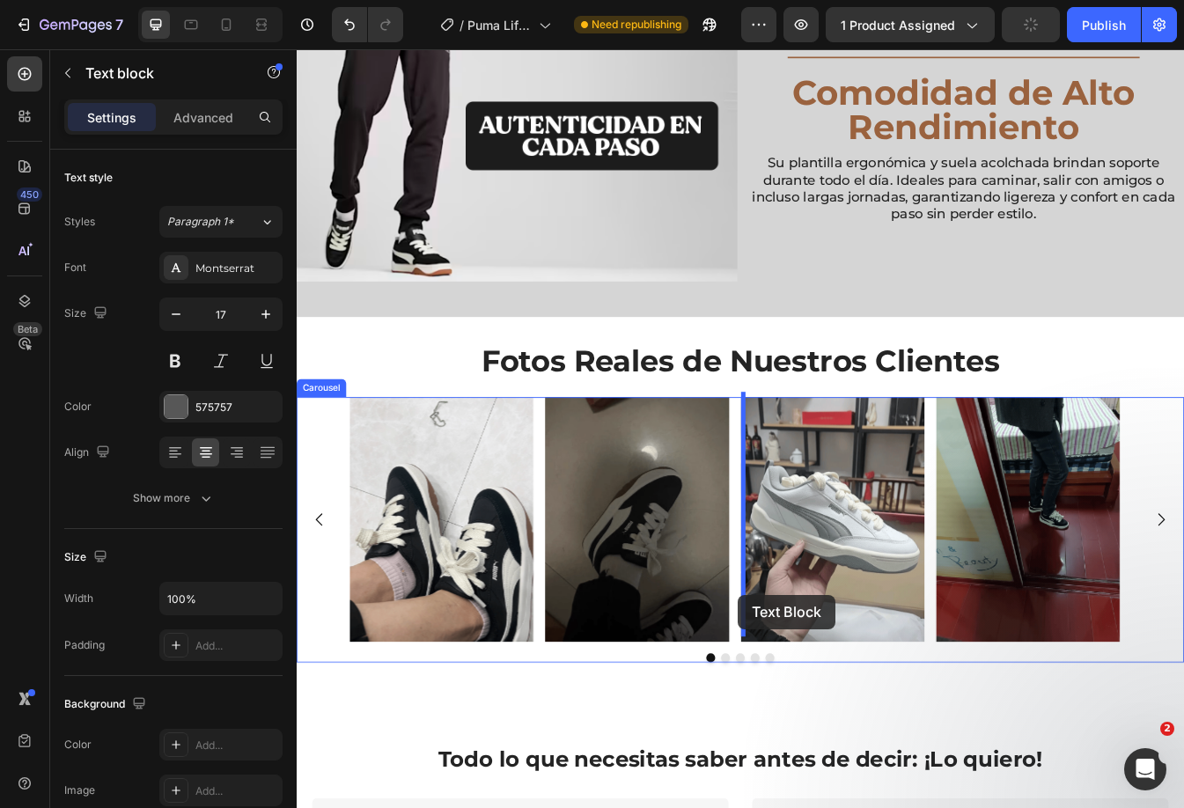
scroll to position [2615, 0]
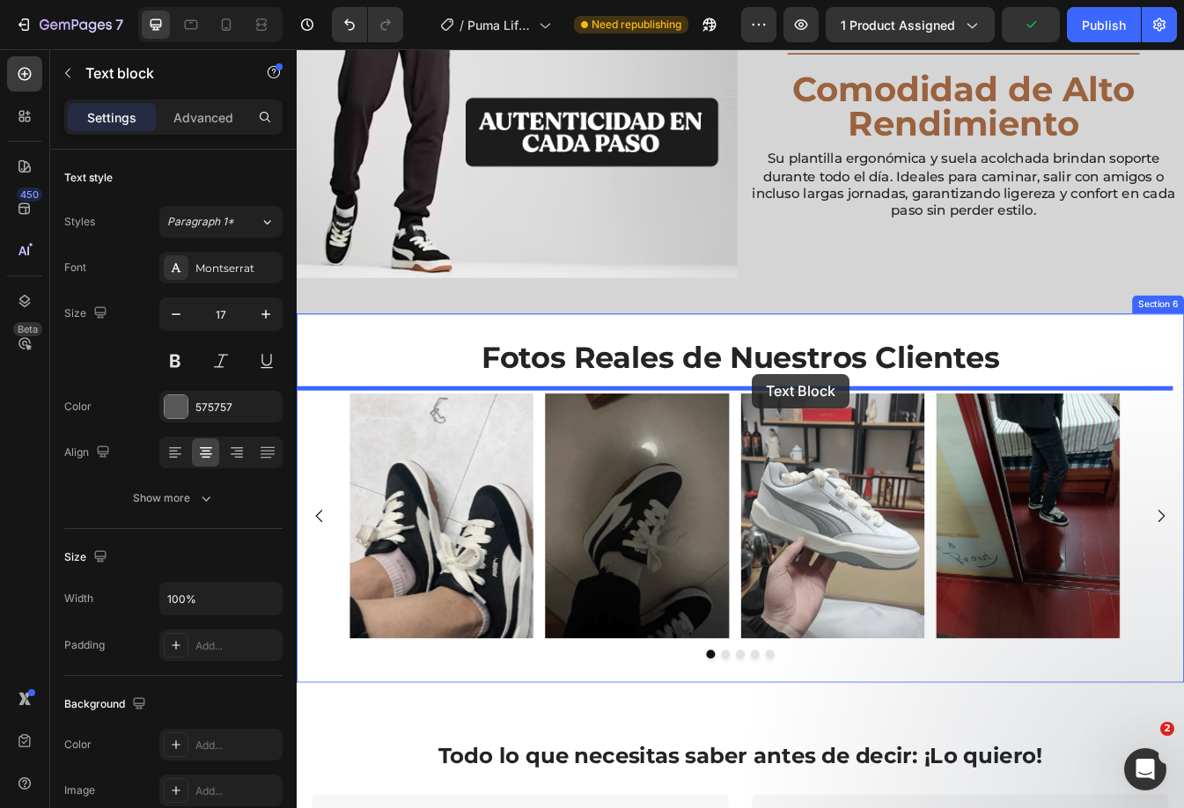
drag, startPoint x: 751, startPoint y: 452, endPoint x: 839, endPoint y: 436, distance: 89.6
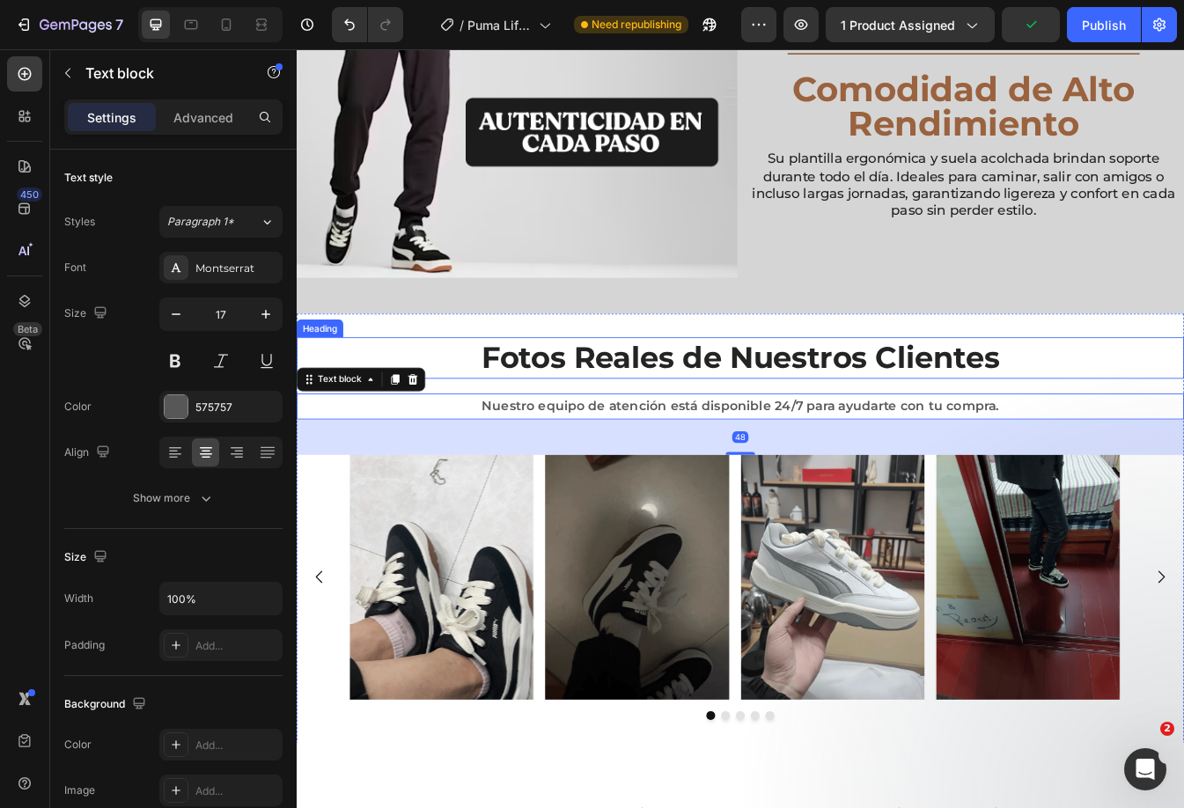
click at [888, 424] on h2 "Fotos Reales de Nuestros Clientes" at bounding box center [825, 416] width 1056 height 49
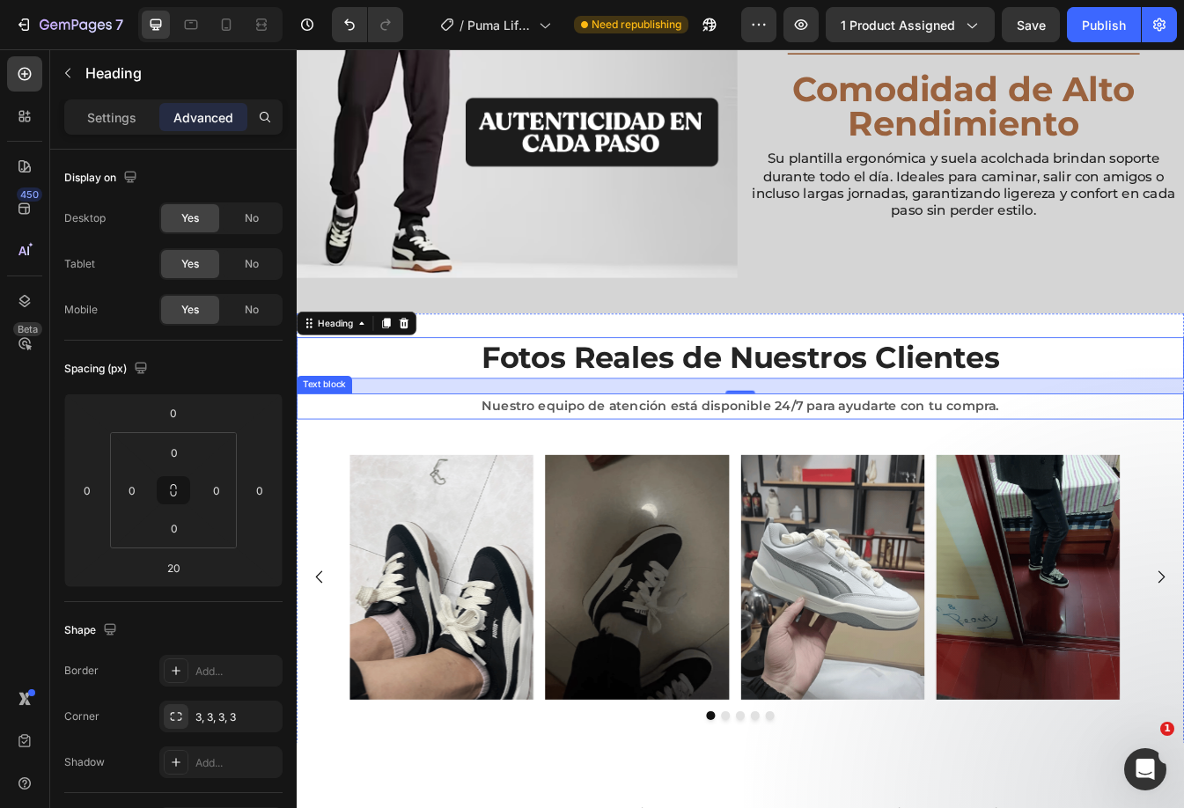
click at [787, 469] on p "Nuestro equipo de atención está disponible 24/7 para ayudarte con tu compra." at bounding box center [824, 473] width 1052 height 27
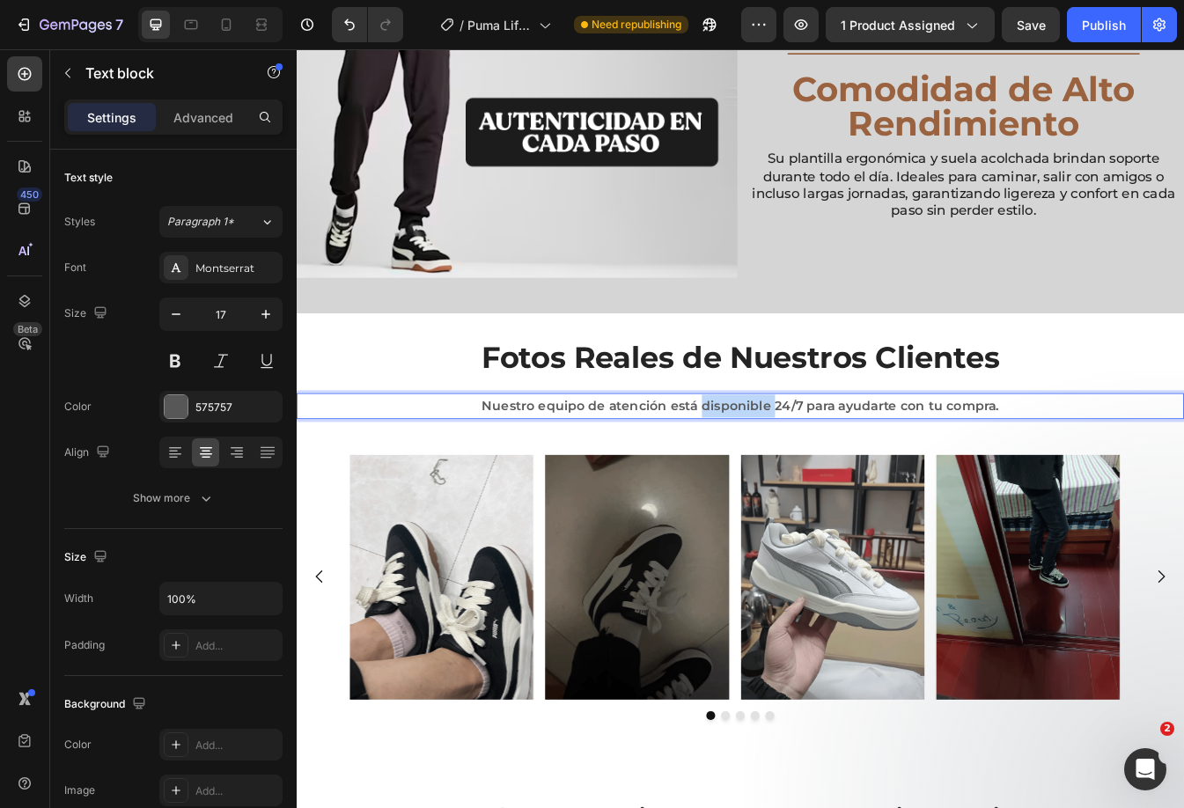
click at [787, 469] on p "Nuestro equipo de atención está disponible 24/7 para ayudarte con tu compra." at bounding box center [824, 473] width 1052 height 27
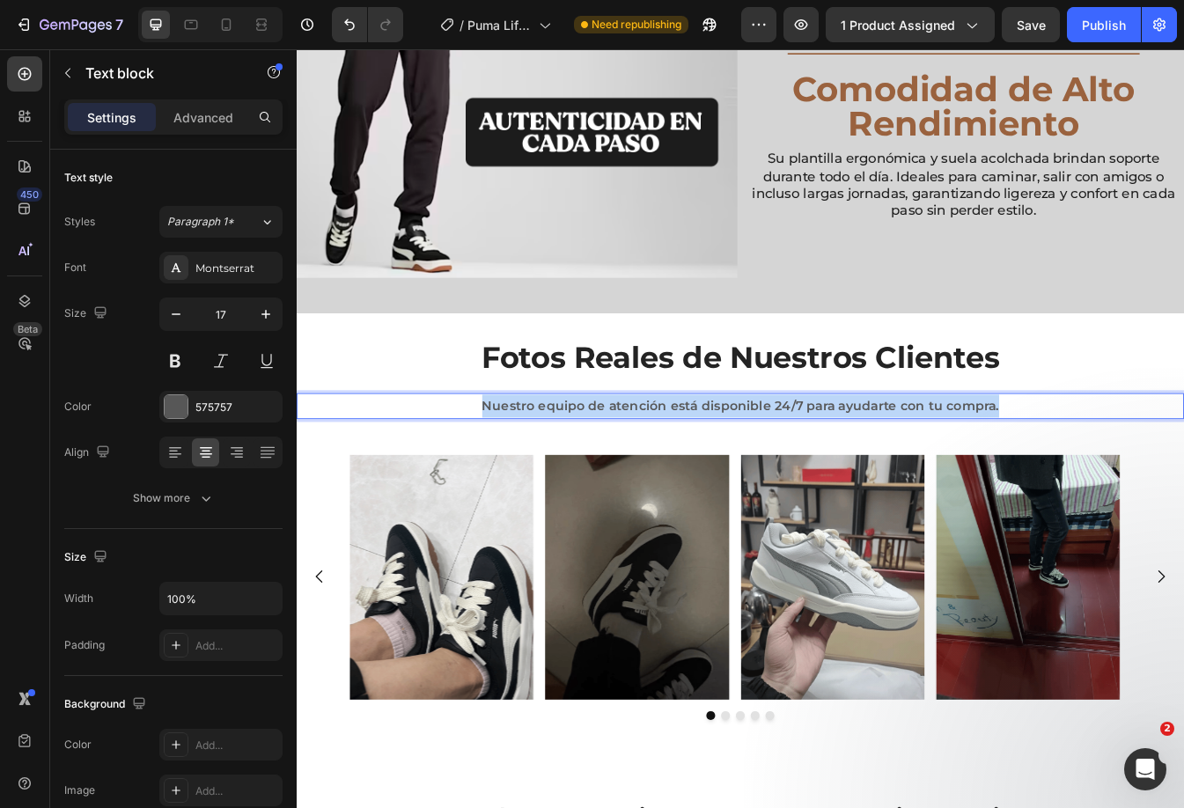
click at [787, 469] on p "Nuestro equipo de atención está disponible 24/7 para ayudarte con tu compra." at bounding box center [824, 473] width 1052 height 27
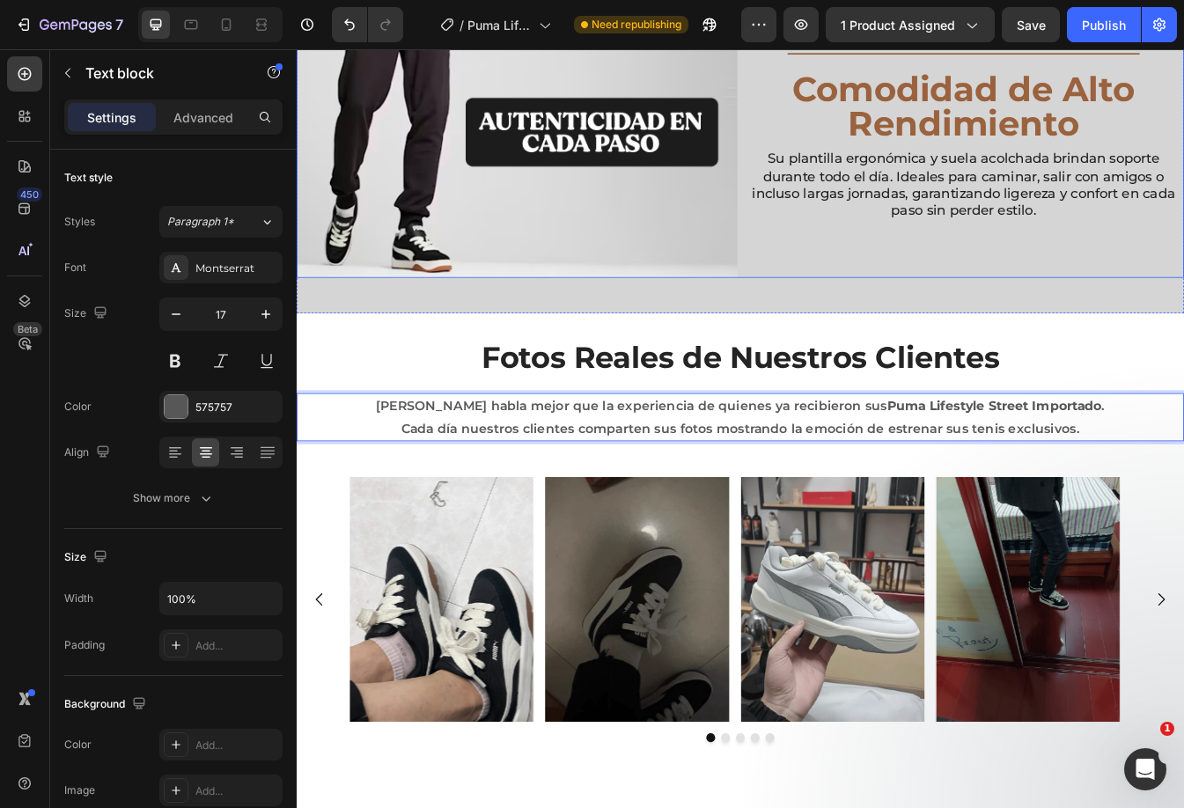
click at [1009, 255] on div "Diseño [PERSON_NAME] Exclusivo Heading Los Puma Lifestyle Street Importado está…" at bounding box center [1090, 59] width 524 height 524
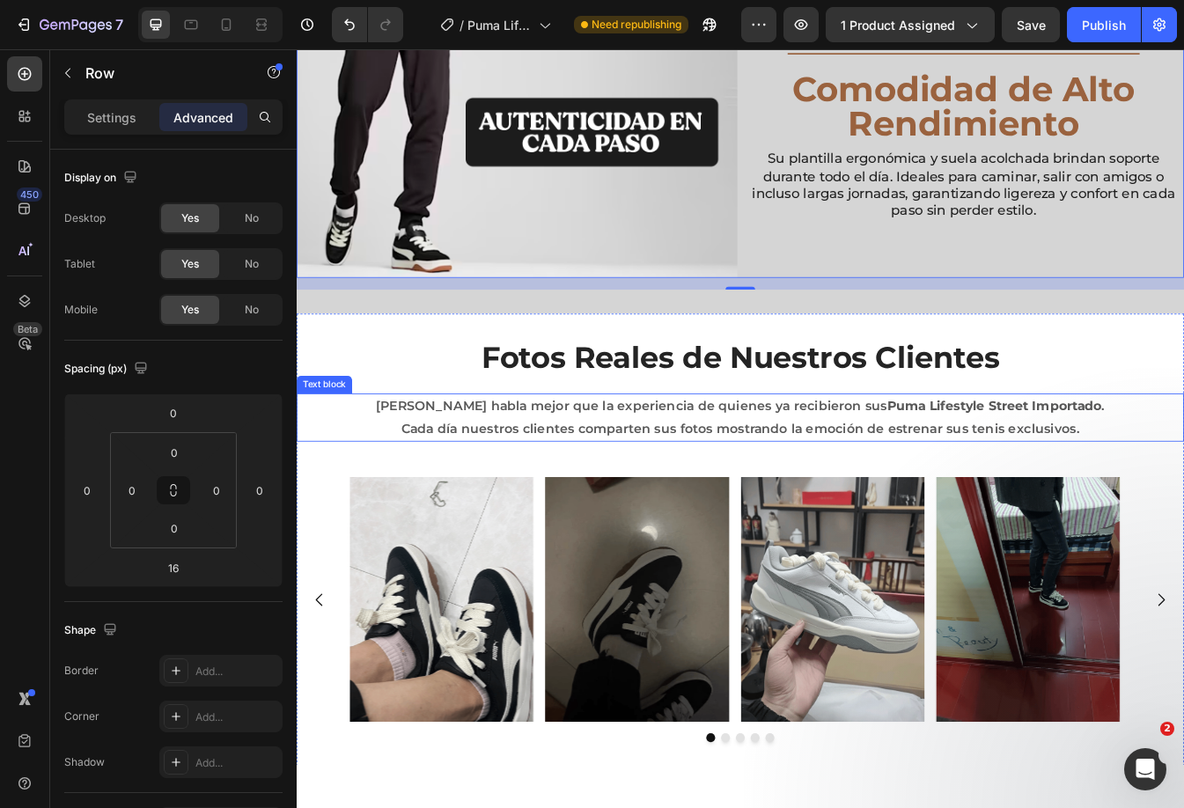
click at [894, 503] on p "[PERSON_NAME] habla mejor que la experiencia de quienes ya recibieron sus Puma …" at bounding box center [824, 487] width 1052 height 54
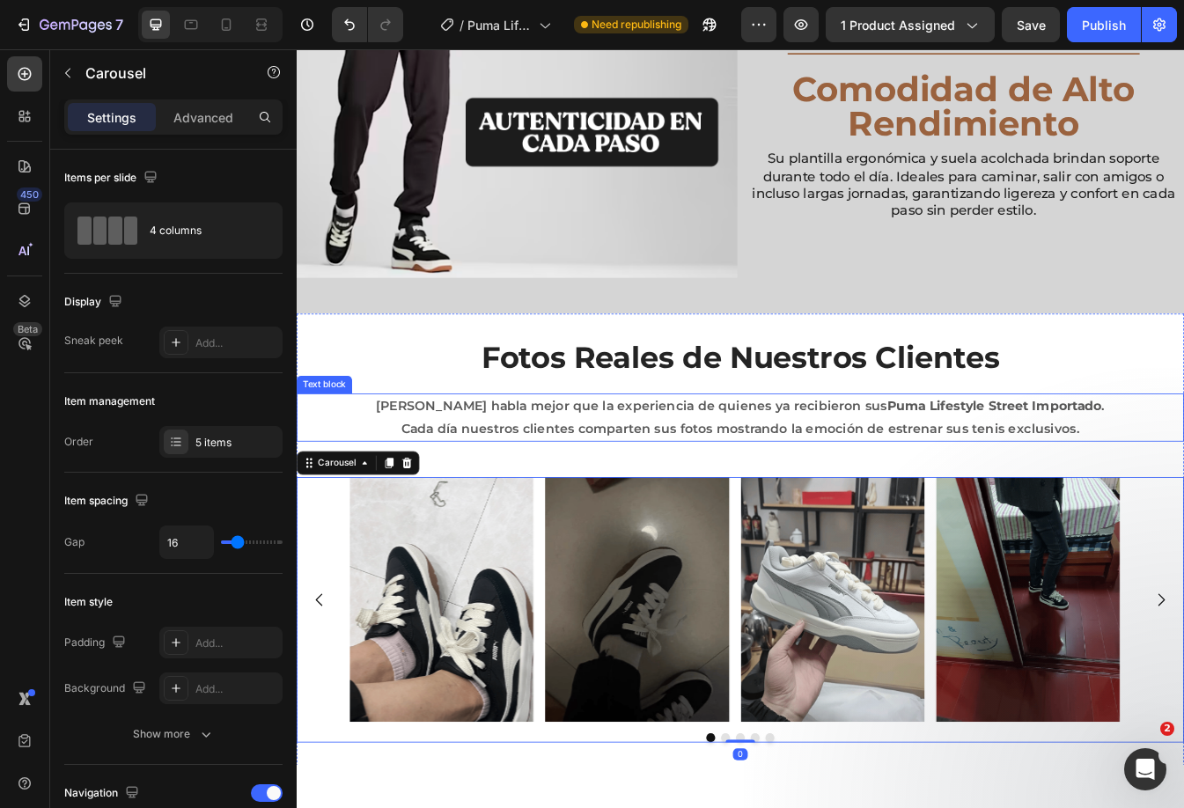
click at [826, 492] on p "[PERSON_NAME] habla mejor que la experiencia de quienes ya recibieron sus Puma …" at bounding box center [824, 487] width 1052 height 54
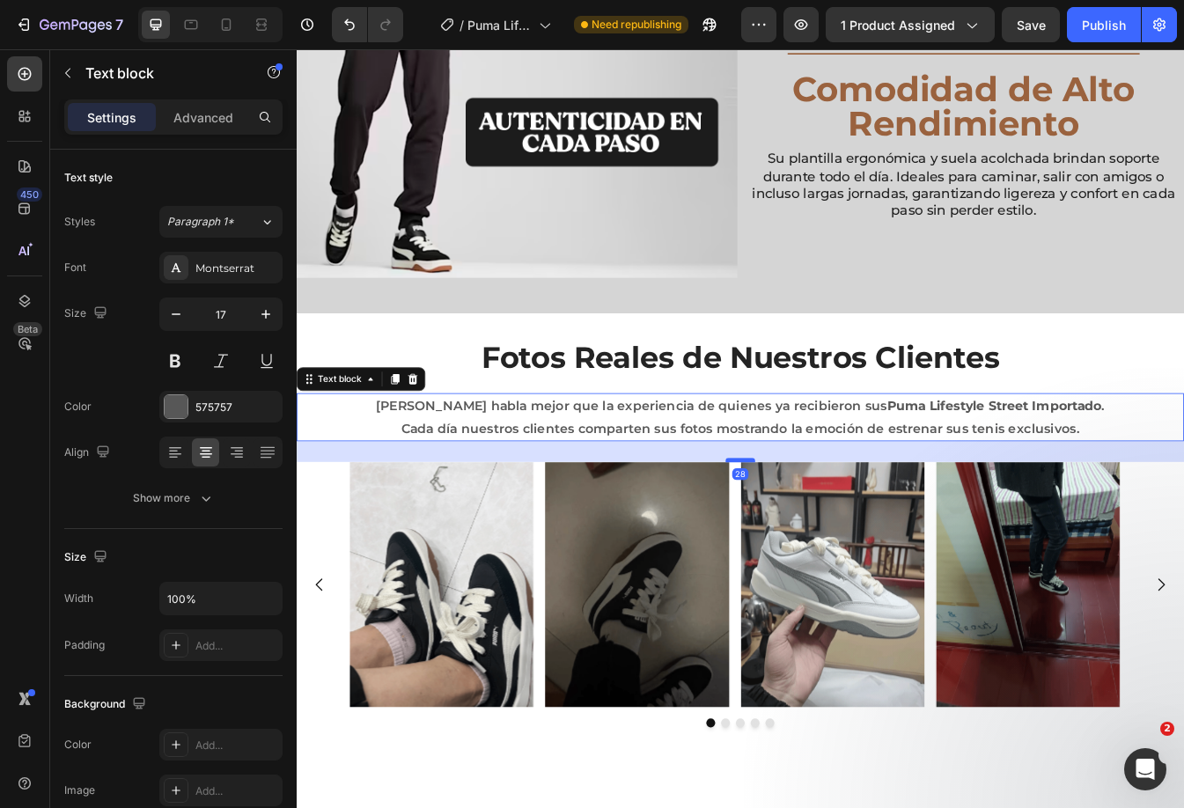
drag, startPoint x: 814, startPoint y: 550, endPoint x: 834, endPoint y: 532, distance: 26.8
click at [834, 535] on div at bounding box center [824, 537] width 35 height 5
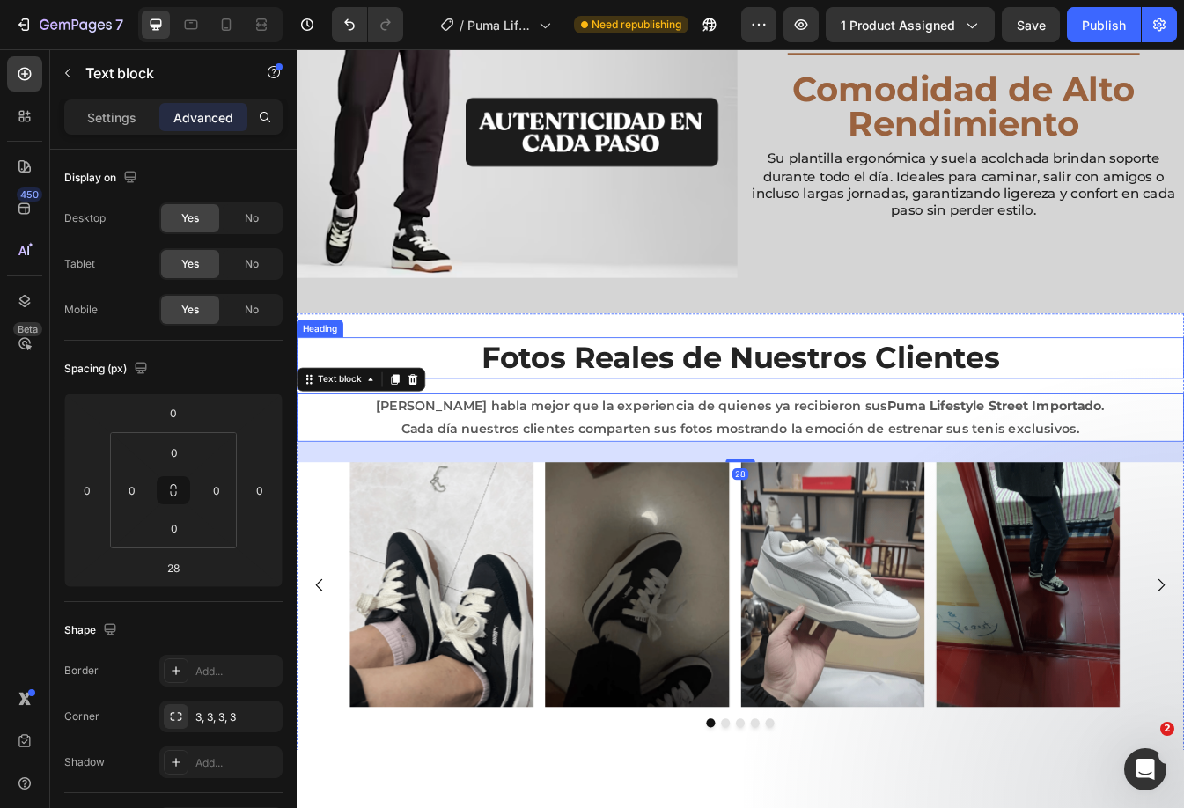
click at [866, 292] on div "Diseño [PERSON_NAME] Exclusivo Heading Los Puma Lifestyle Street Importado está…" at bounding box center [1090, 59] width 524 height 524
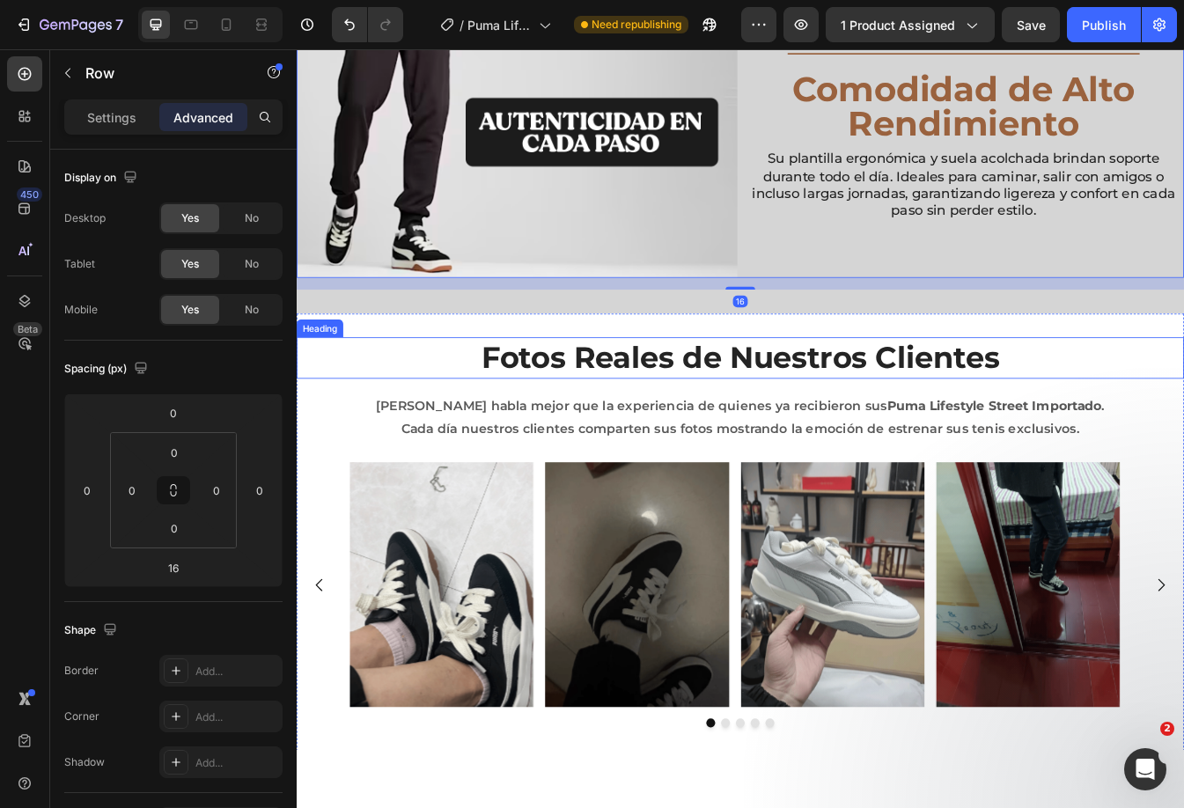
click at [868, 405] on h2 "Fotos Reales de Nuestros Clientes" at bounding box center [825, 416] width 1056 height 49
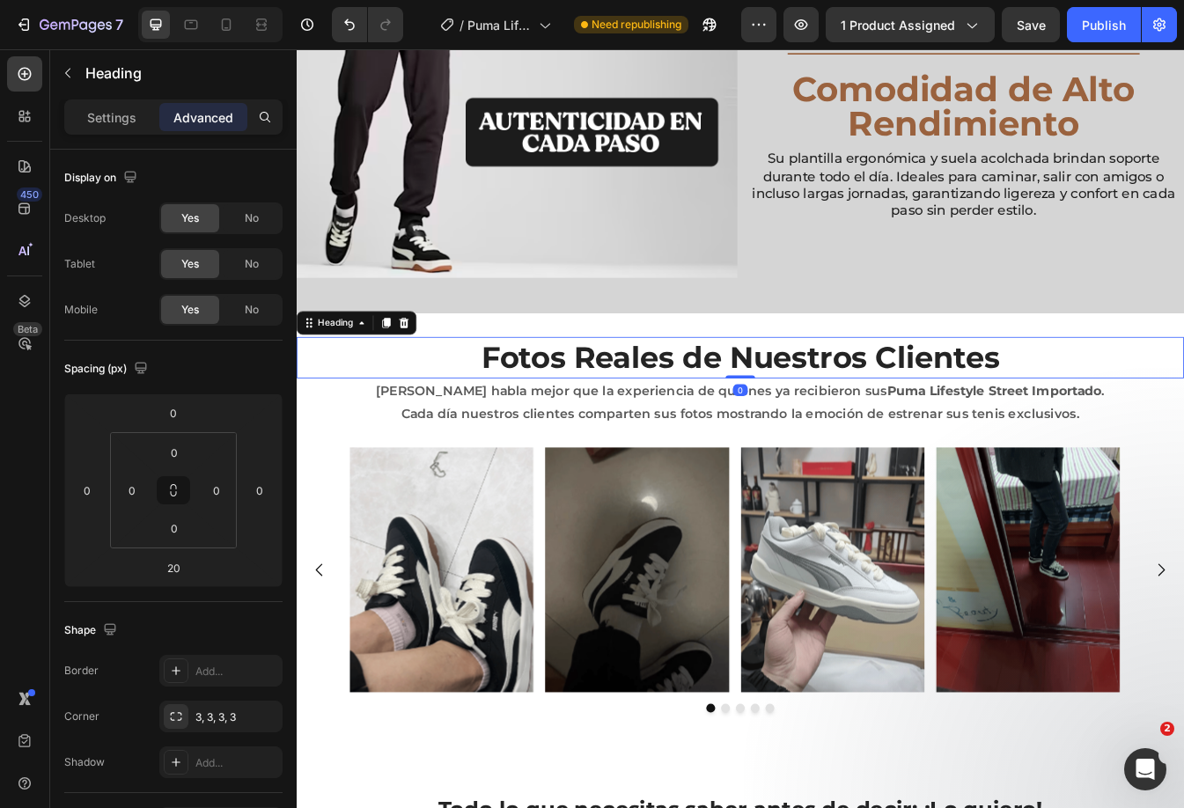
drag, startPoint x: 824, startPoint y: 449, endPoint x: 841, endPoint y: 427, distance: 28.2
click at [841, 427] on div "Fotos Reales de Nuestros Clientes Heading 0" at bounding box center [825, 416] width 1056 height 49
type input "0"
click at [919, 220] on p "Su plantilla ergonómica y suela acolchada brindan soporte durante todo el día. …" at bounding box center [1090, 211] width 503 height 83
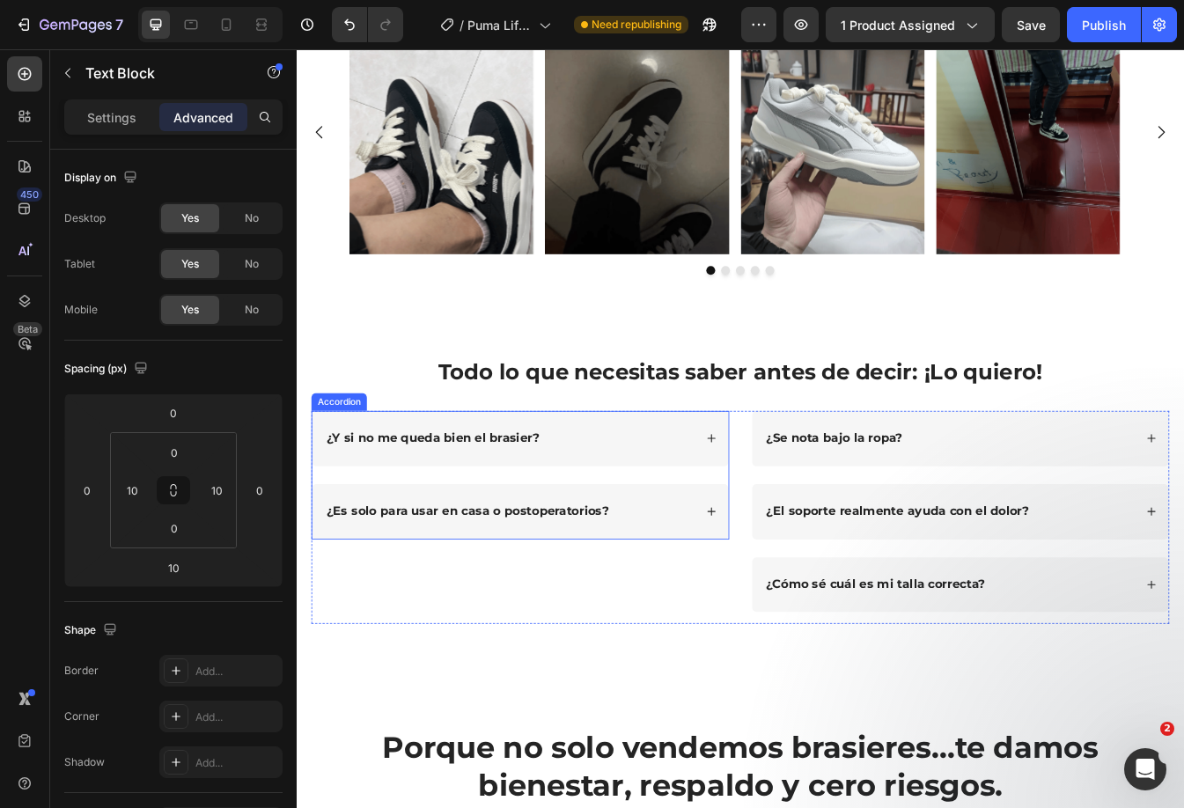
scroll to position [3321, 0]
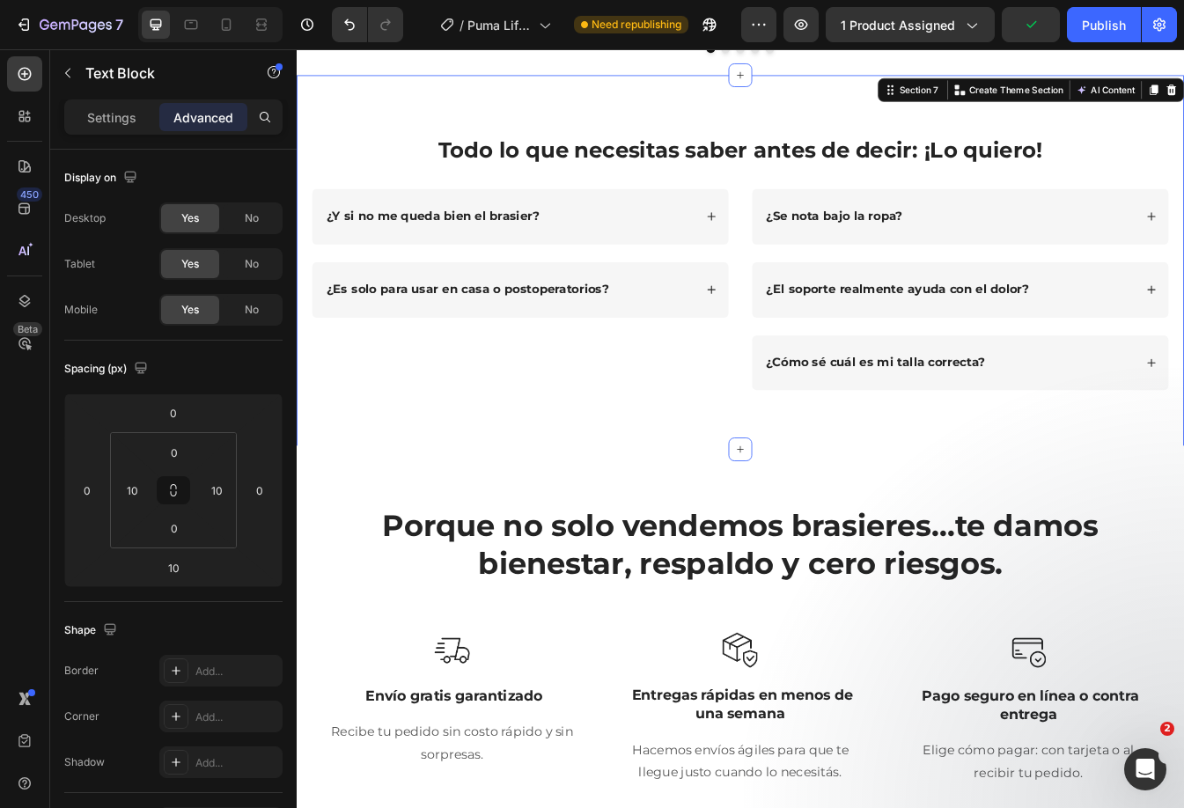
click at [347, 499] on div "Todo lo que necesitas saber antes de decir: ¡Lo quiero! Heading Row ¿Y si no me…" at bounding box center [825, 302] width 1056 height 445
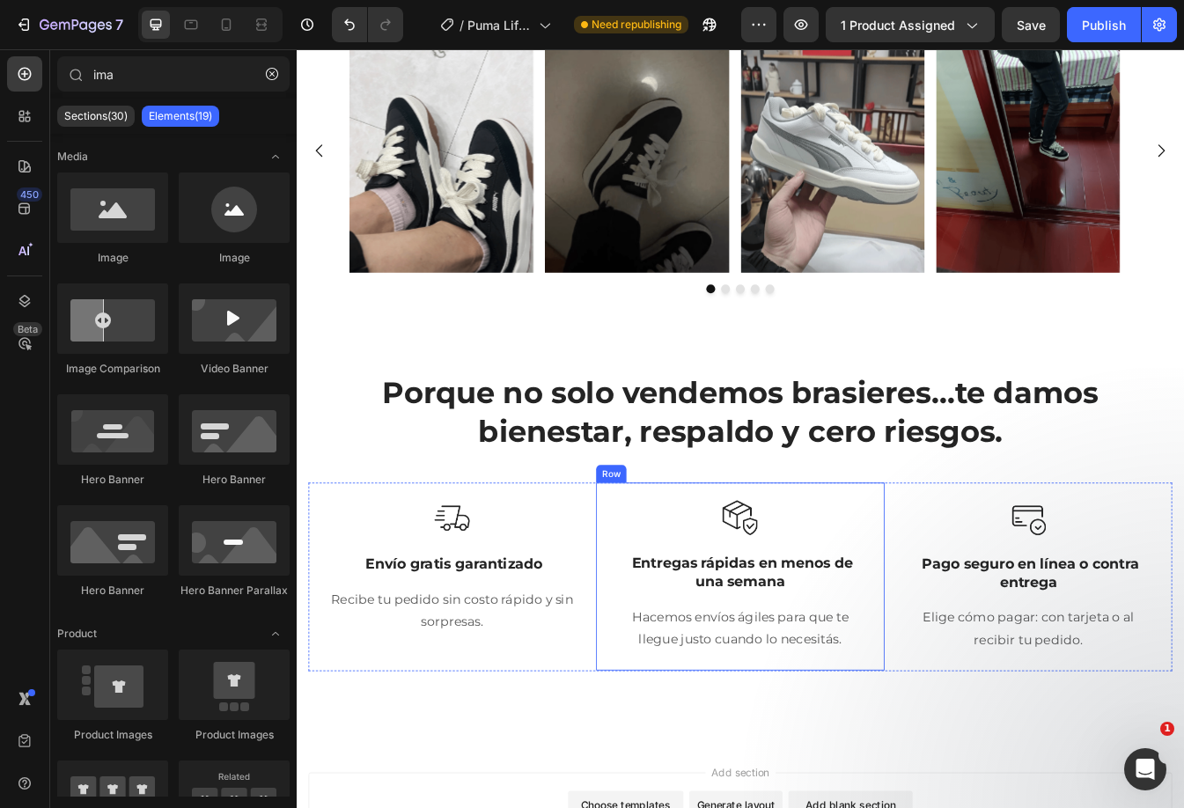
scroll to position [2771, 0]
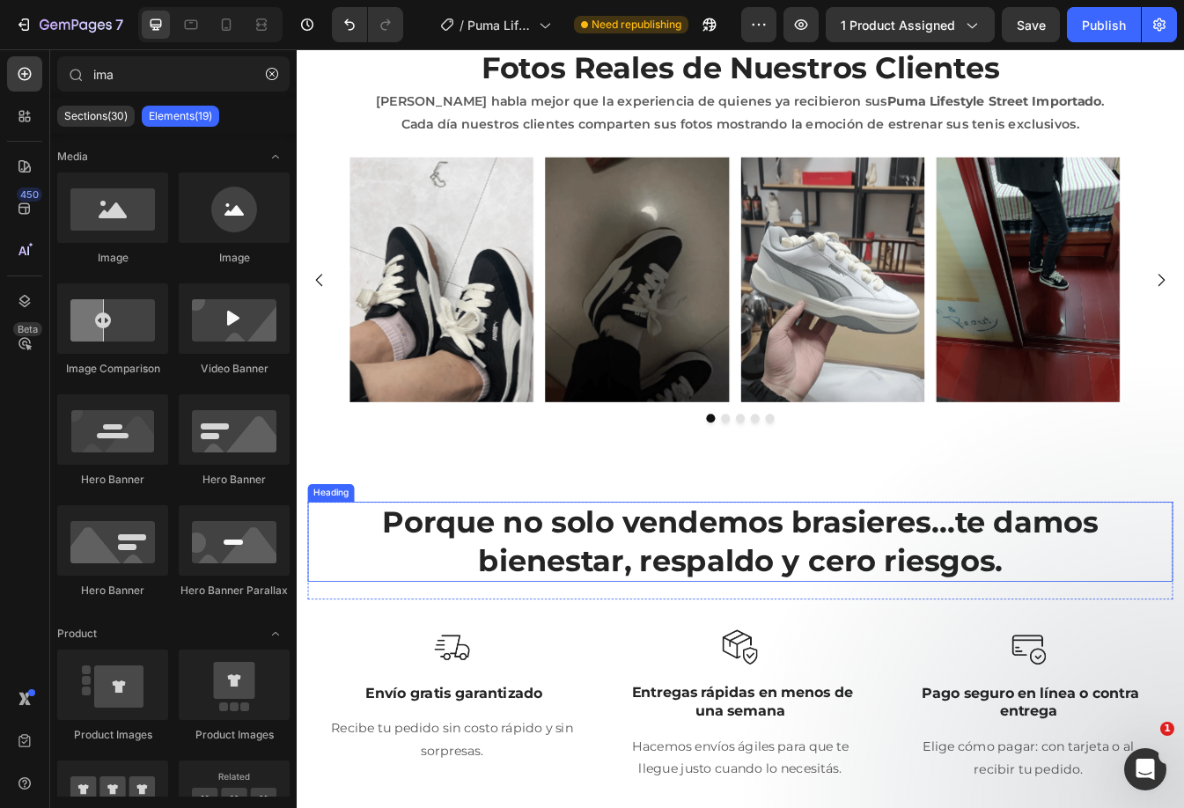
click at [561, 612] on h2 "Porque no solo vendemos brasieres… te damos bienestar, respaldo y cero riesgos." at bounding box center [825, 635] width 1030 height 95
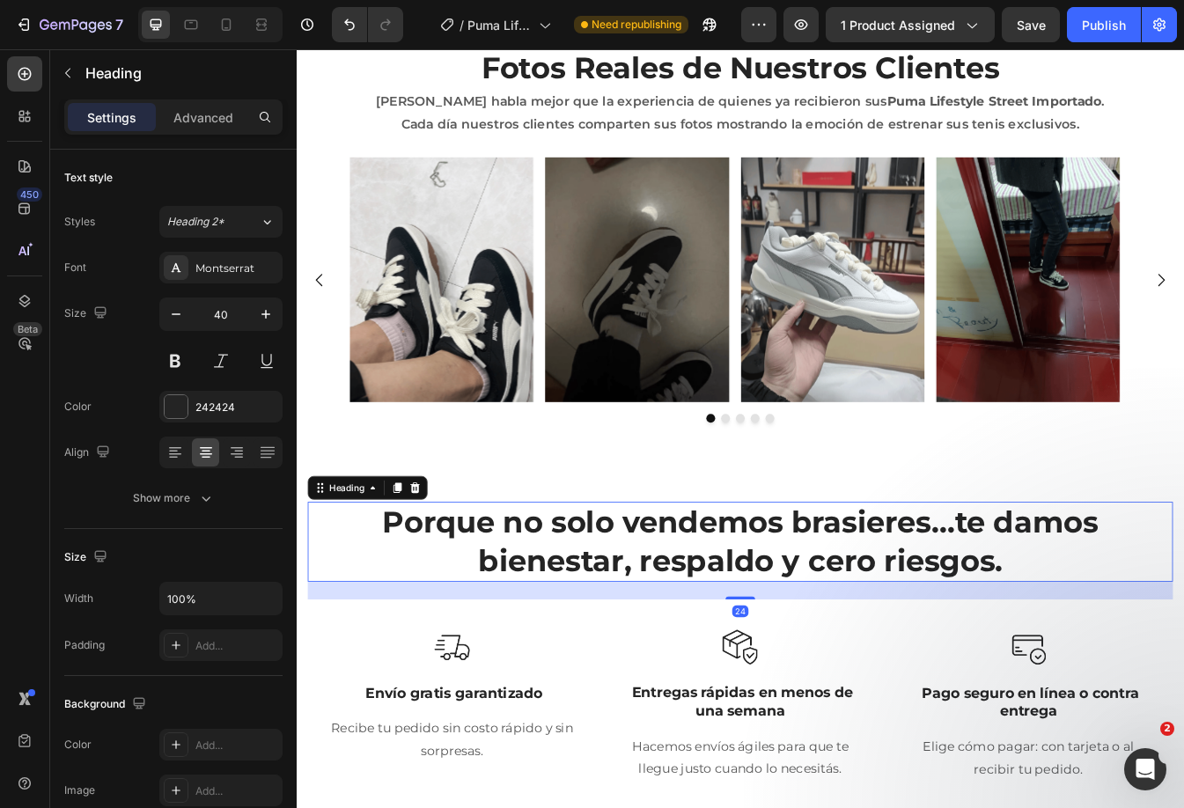
click at [561, 612] on h2 "Porque no solo vendemos brasieres… te damos bienestar, respaldo y cero riesgos." at bounding box center [825, 635] width 1030 height 95
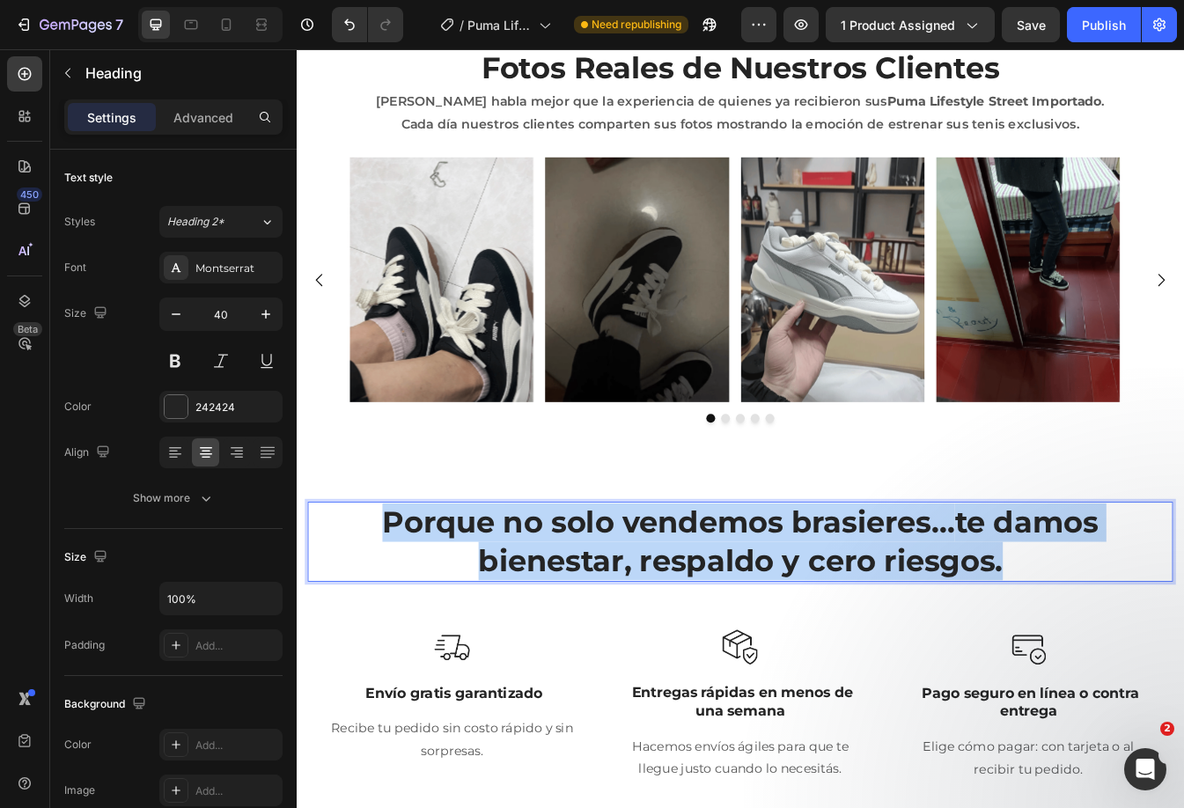
click at [561, 612] on p "Porque no solo vendemos brasieres… te damos bienestar, respaldo y cero riesgos." at bounding box center [825, 636] width 1026 height 92
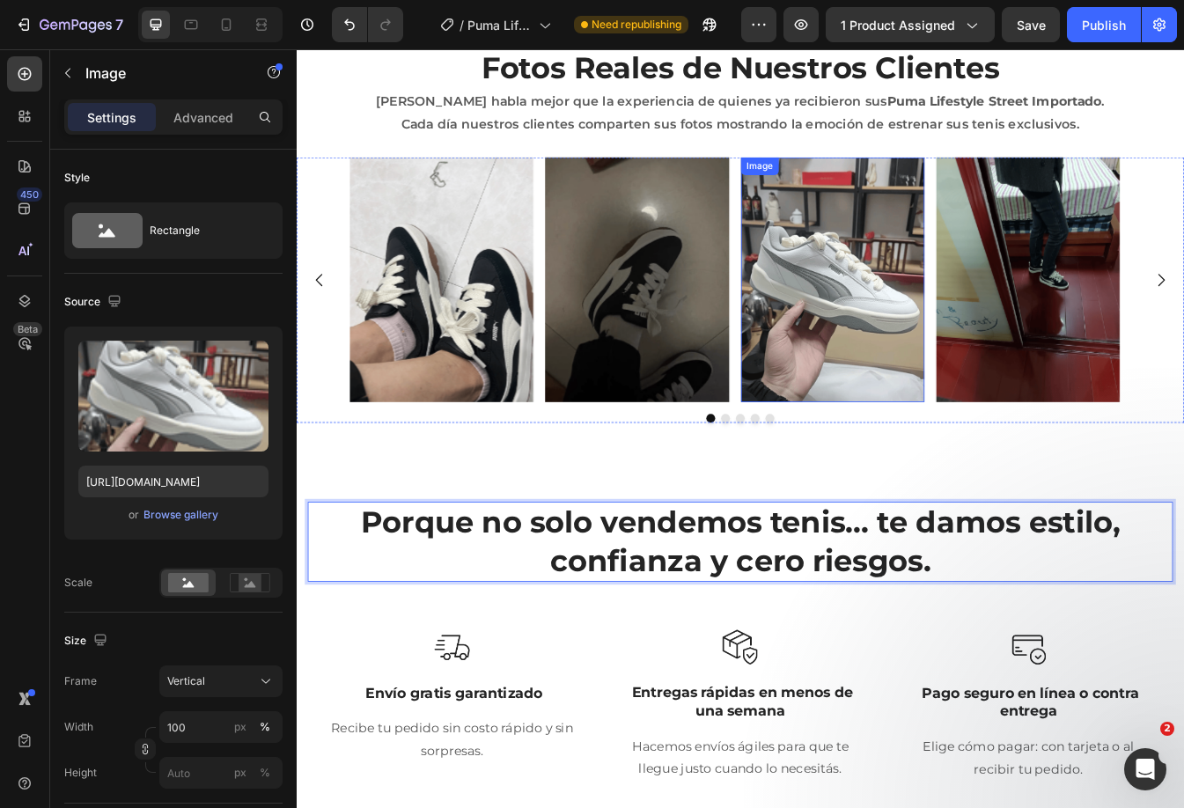
click at [912, 411] on img at bounding box center [934, 323] width 218 height 291
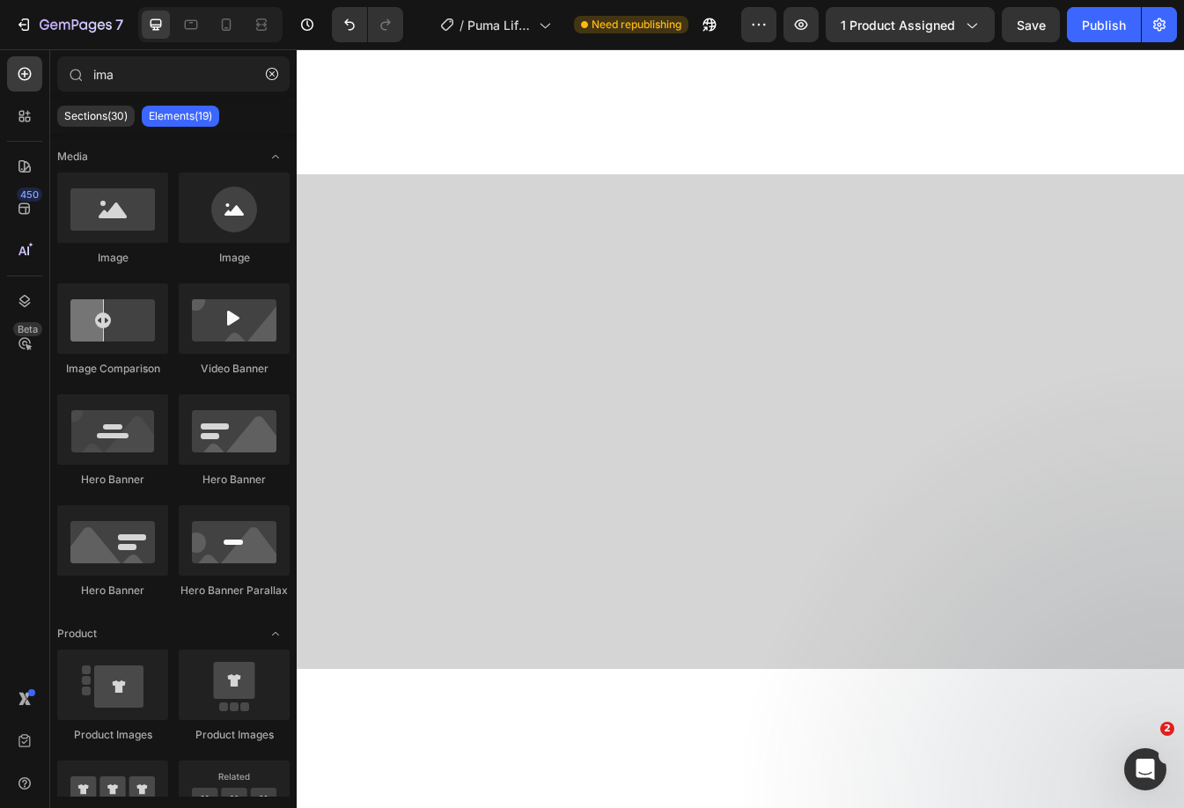
scroll to position [0, 0]
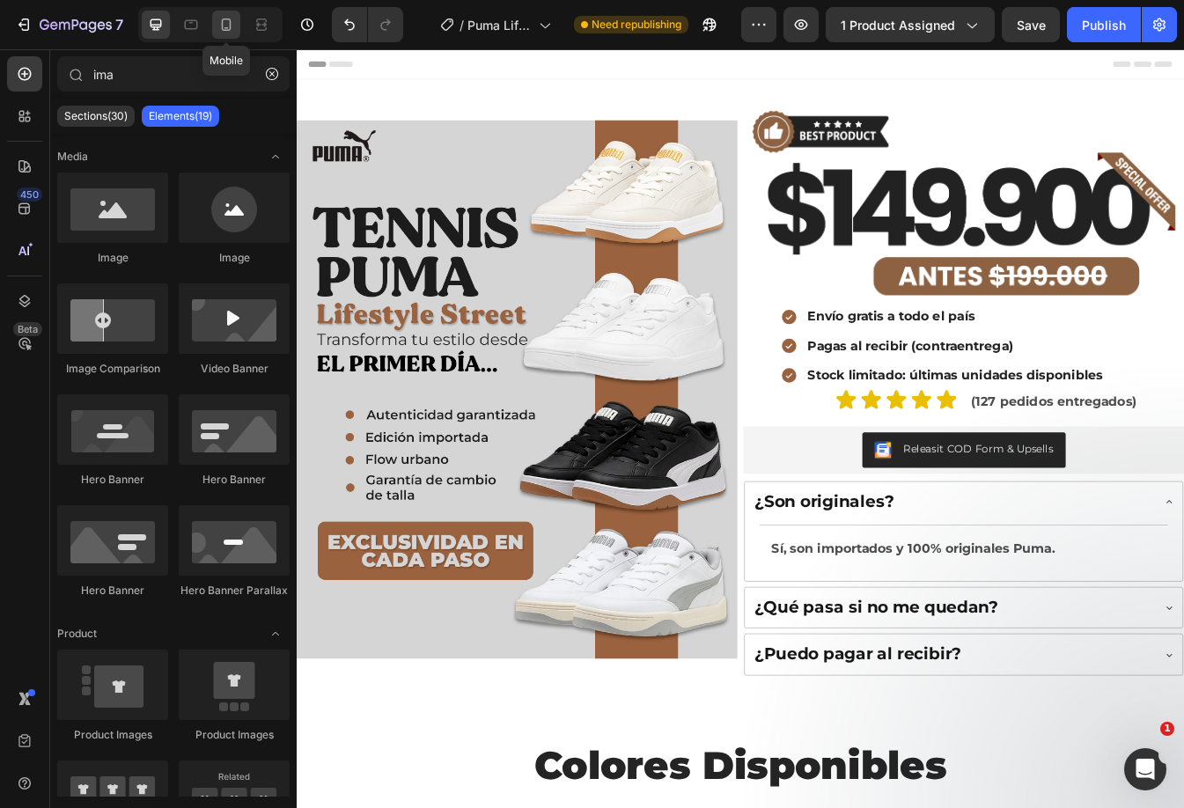
click at [222, 26] on icon at bounding box center [227, 24] width 10 height 12
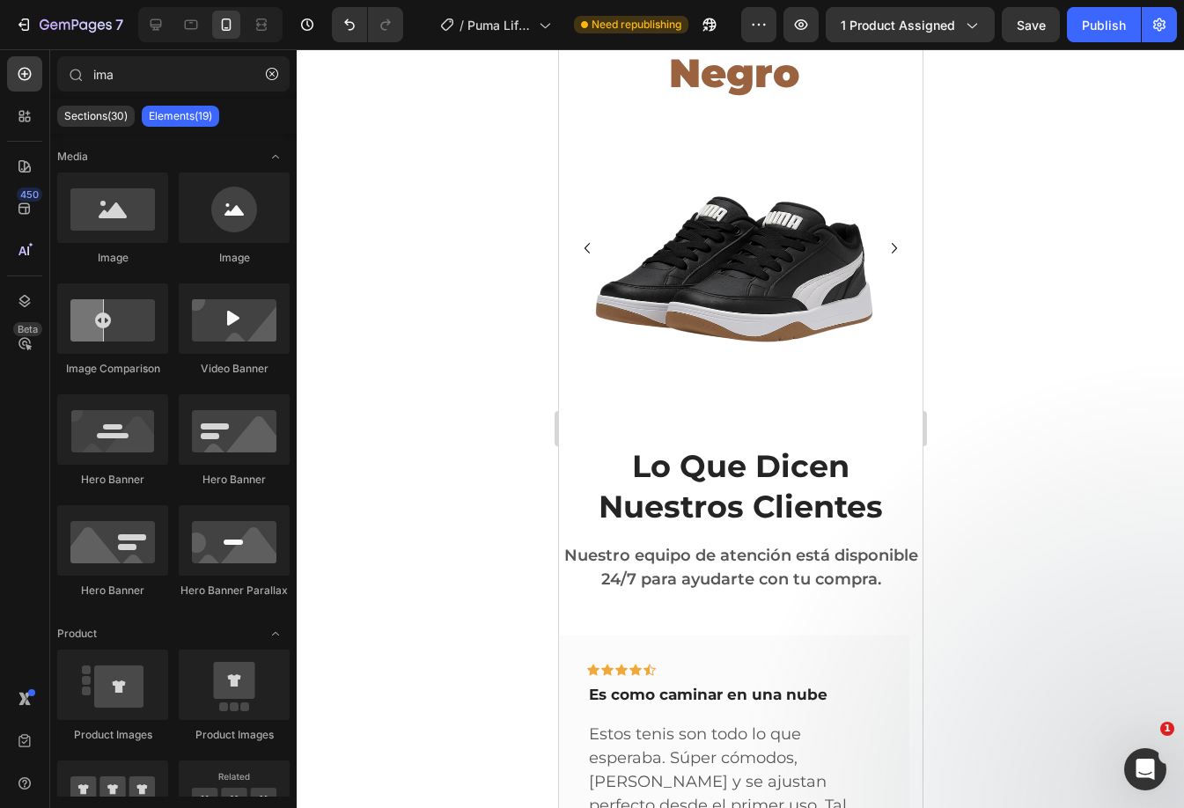
scroll to position [1014, 0]
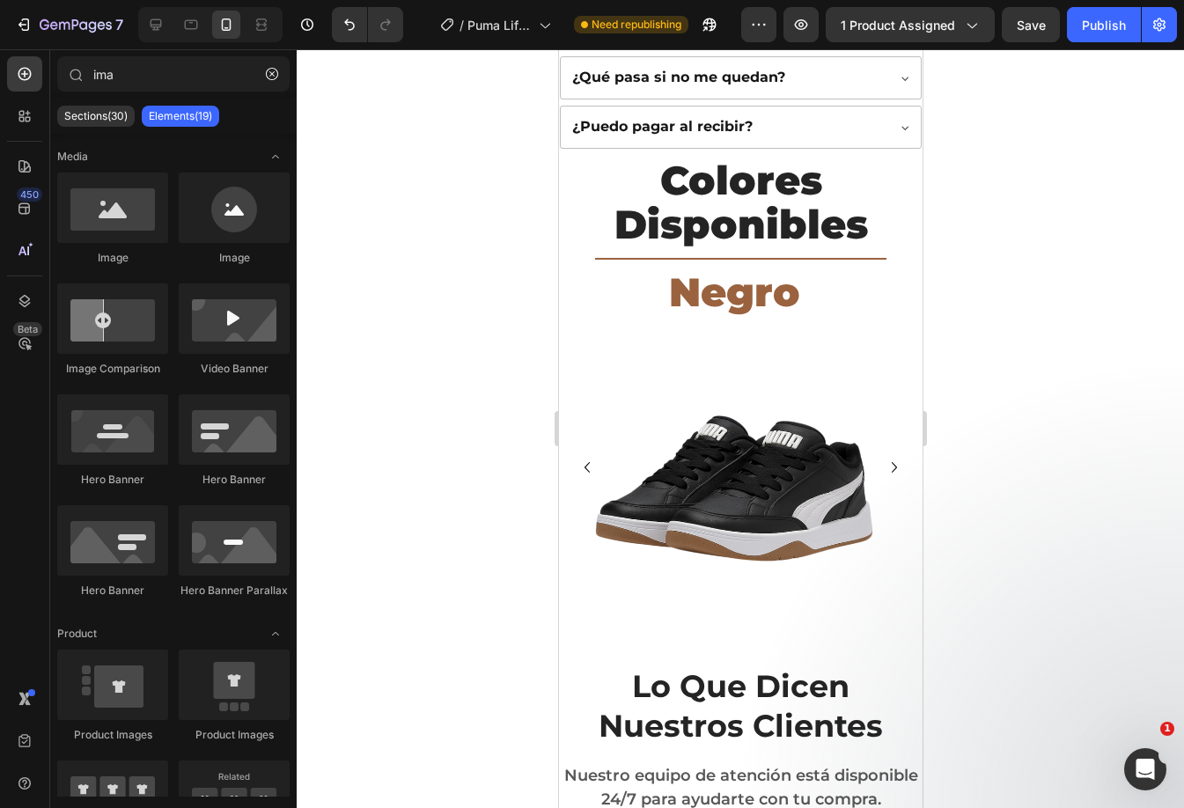
drag, startPoint x: 916, startPoint y: 152, endPoint x: 1060, endPoint y: 191, distance: 149.4
click at [152, 25] on icon at bounding box center [155, 24] width 11 height 11
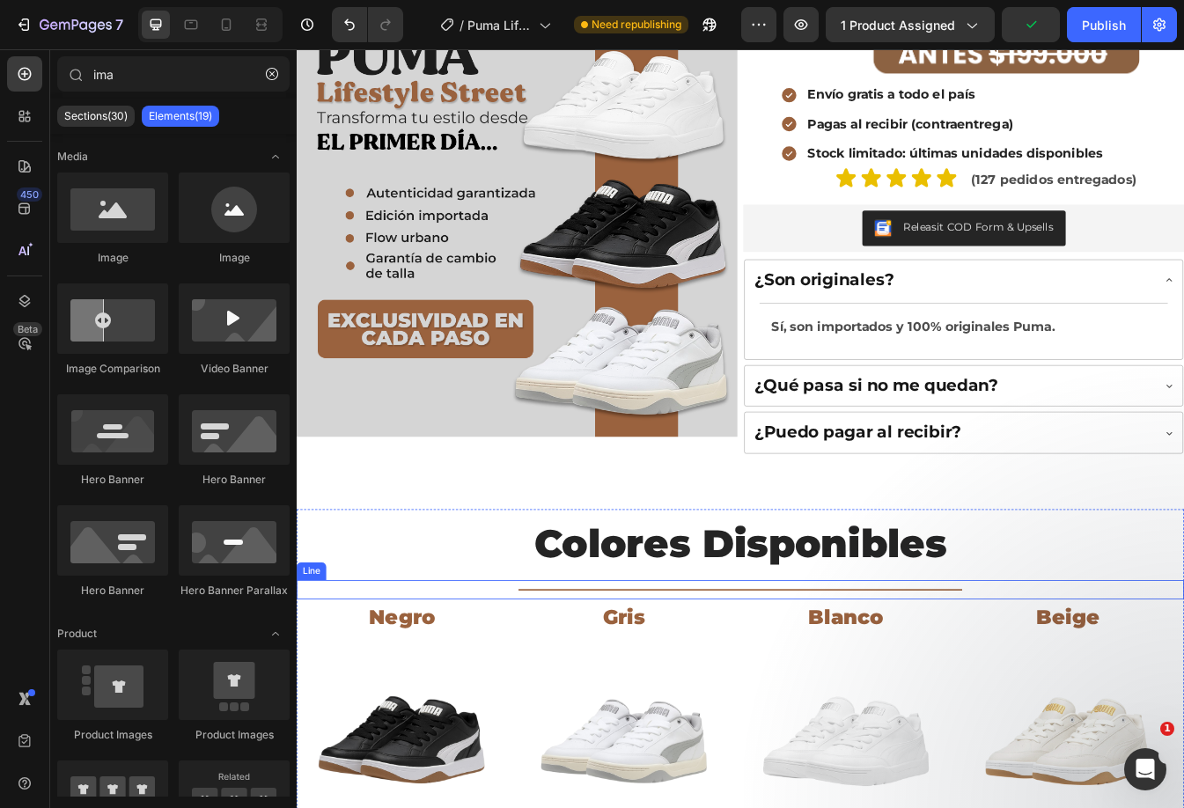
scroll to position [616, 0]
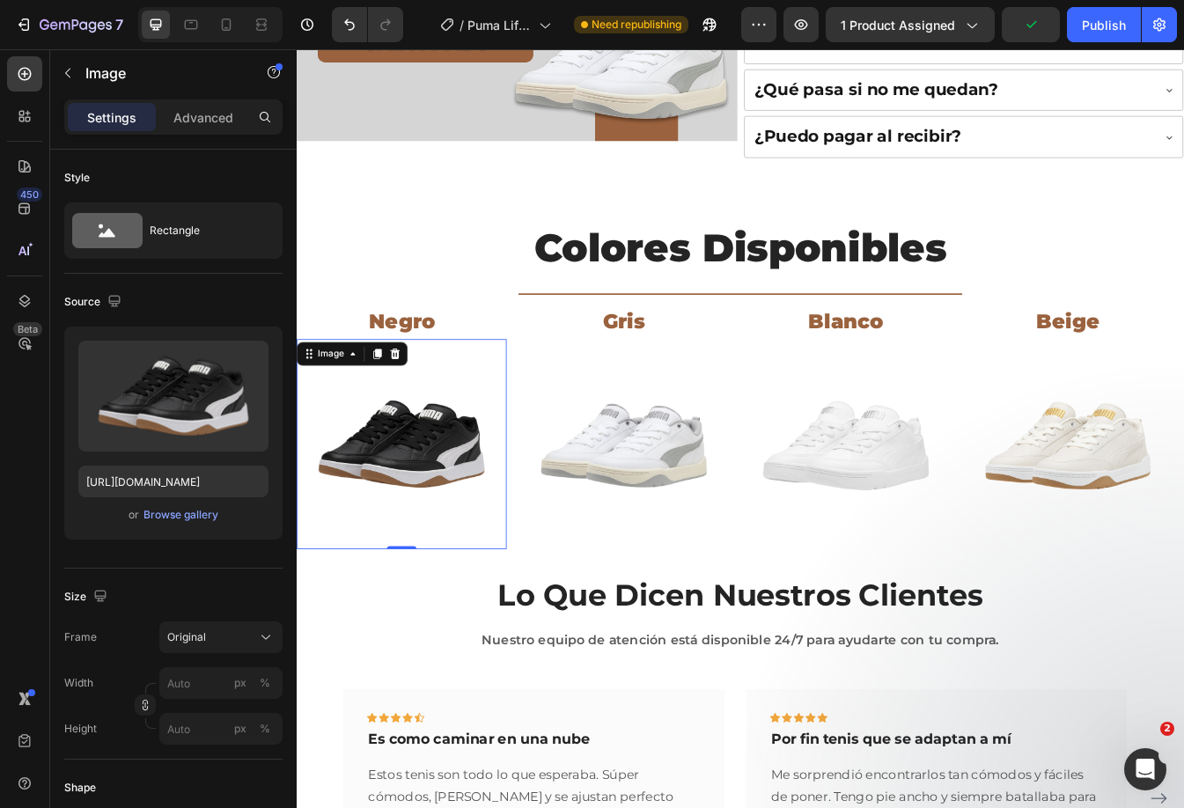
click at [451, 510] on img at bounding box center [422, 519] width 250 height 250
click at [365, 413] on icon at bounding box center [363, 412] width 14 height 14
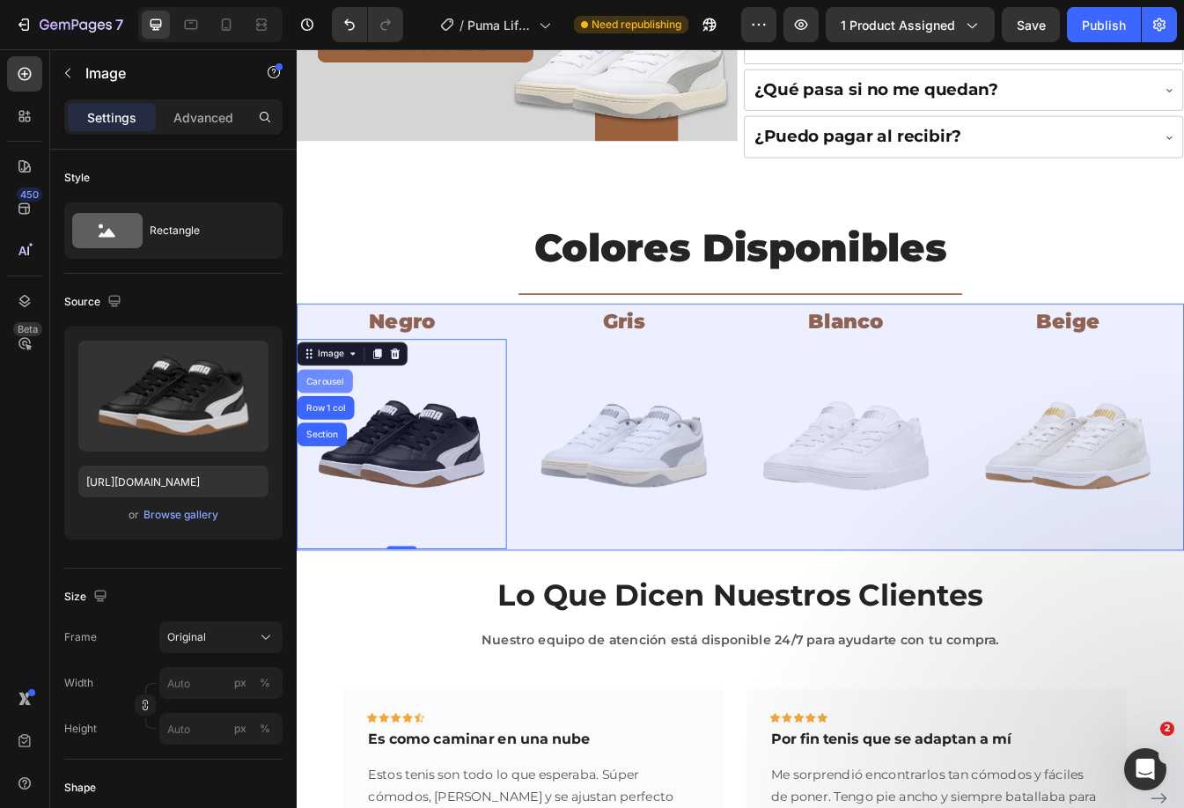
click at [338, 444] on div "Carousel" at bounding box center [330, 444] width 52 height 11
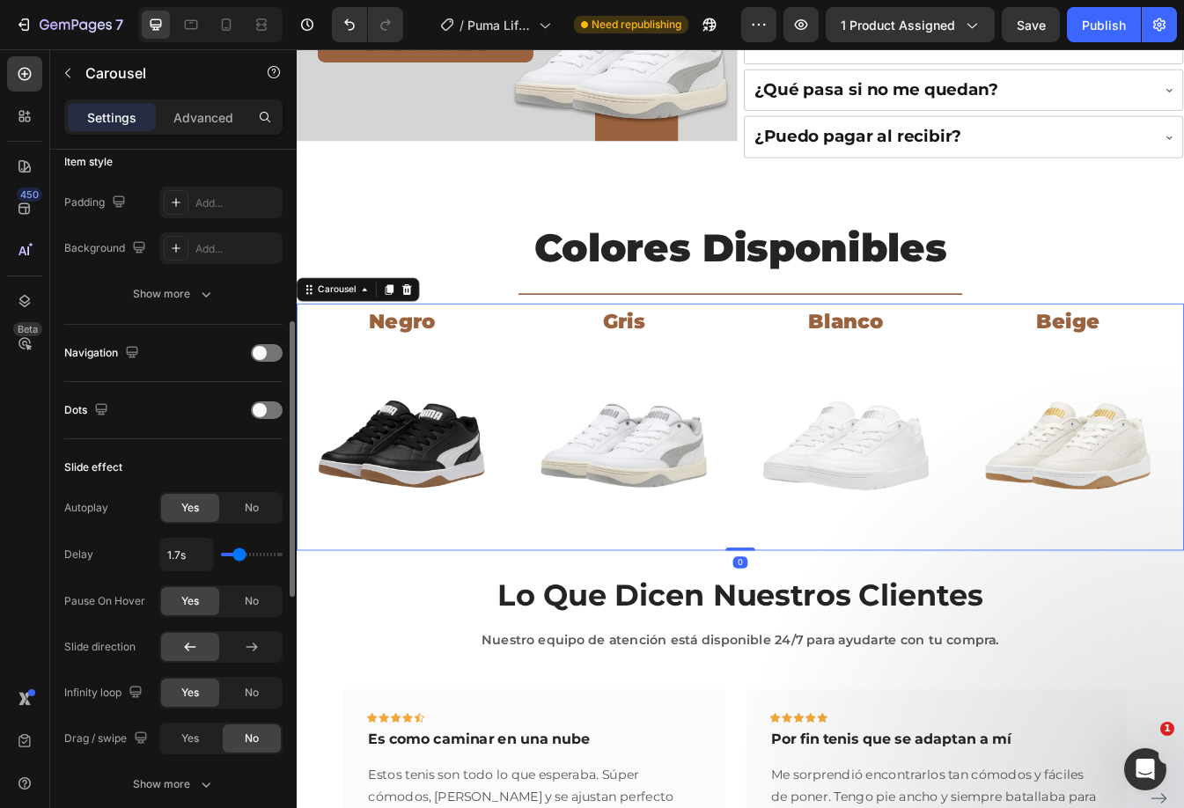
scroll to position [704, 0]
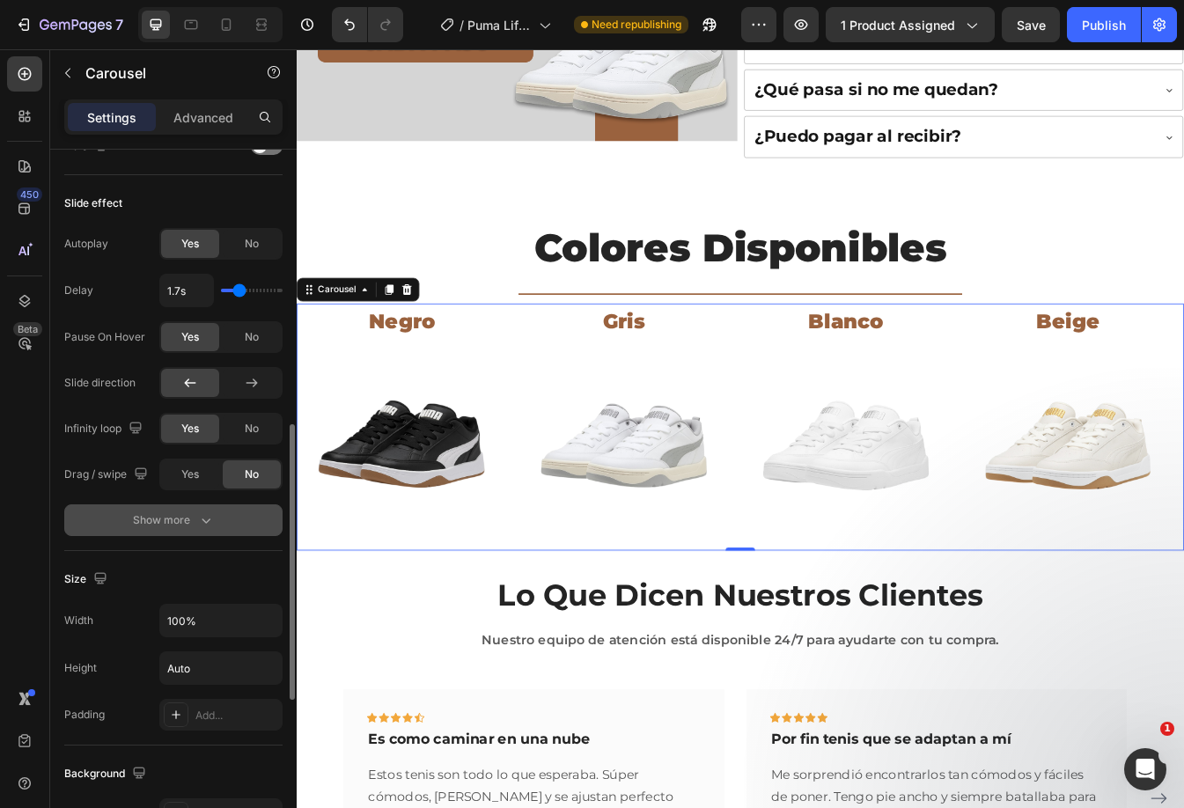
click at [171, 517] on div "Show more" at bounding box center [174, 520] width 82 height 18
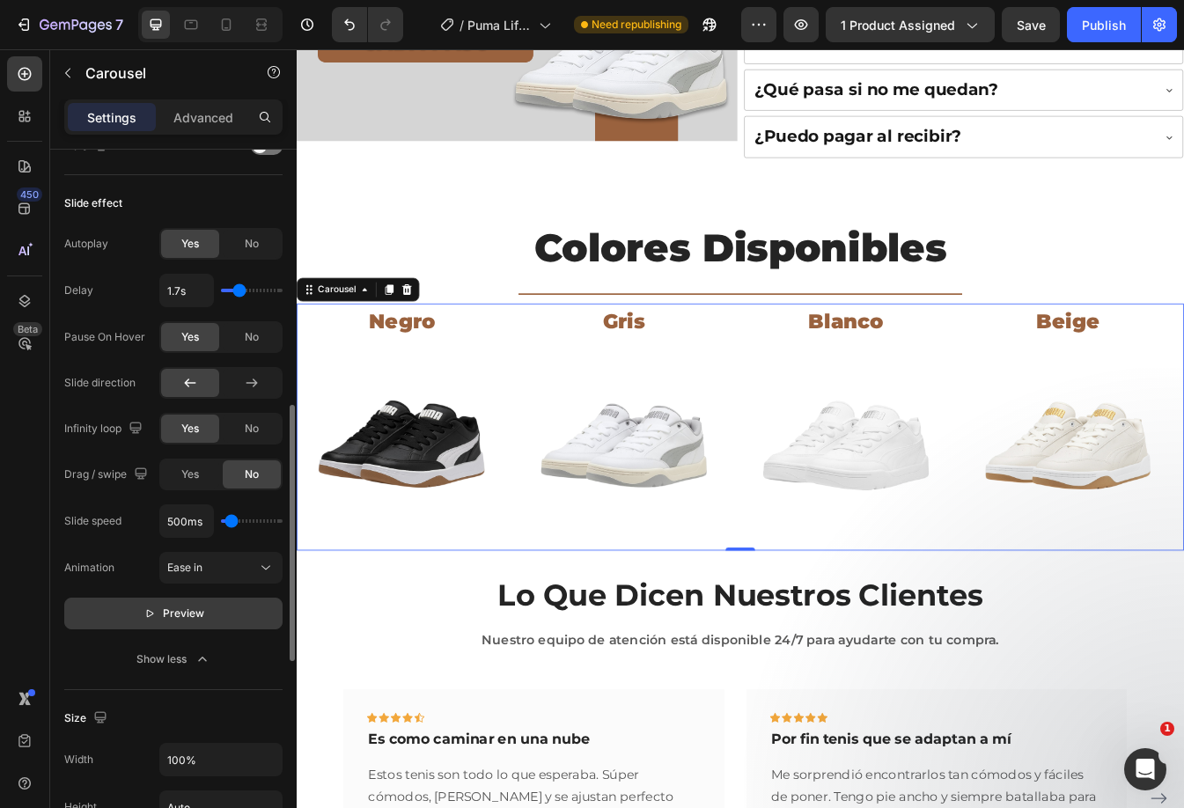
click at [207, 617] on button "Preview" at bounding box center [173, 614] width 218 height 32
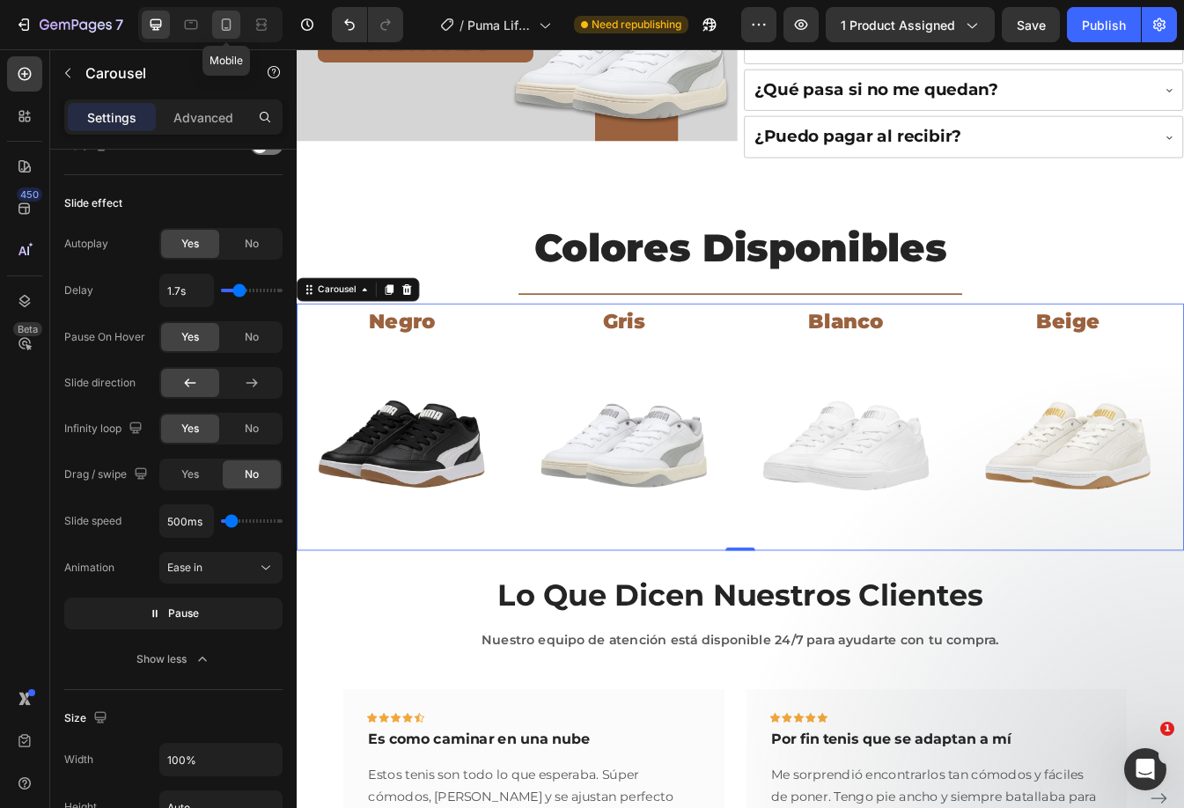
click at [231, 20] on icon at bounding box center [226, 25] width 18 height 18
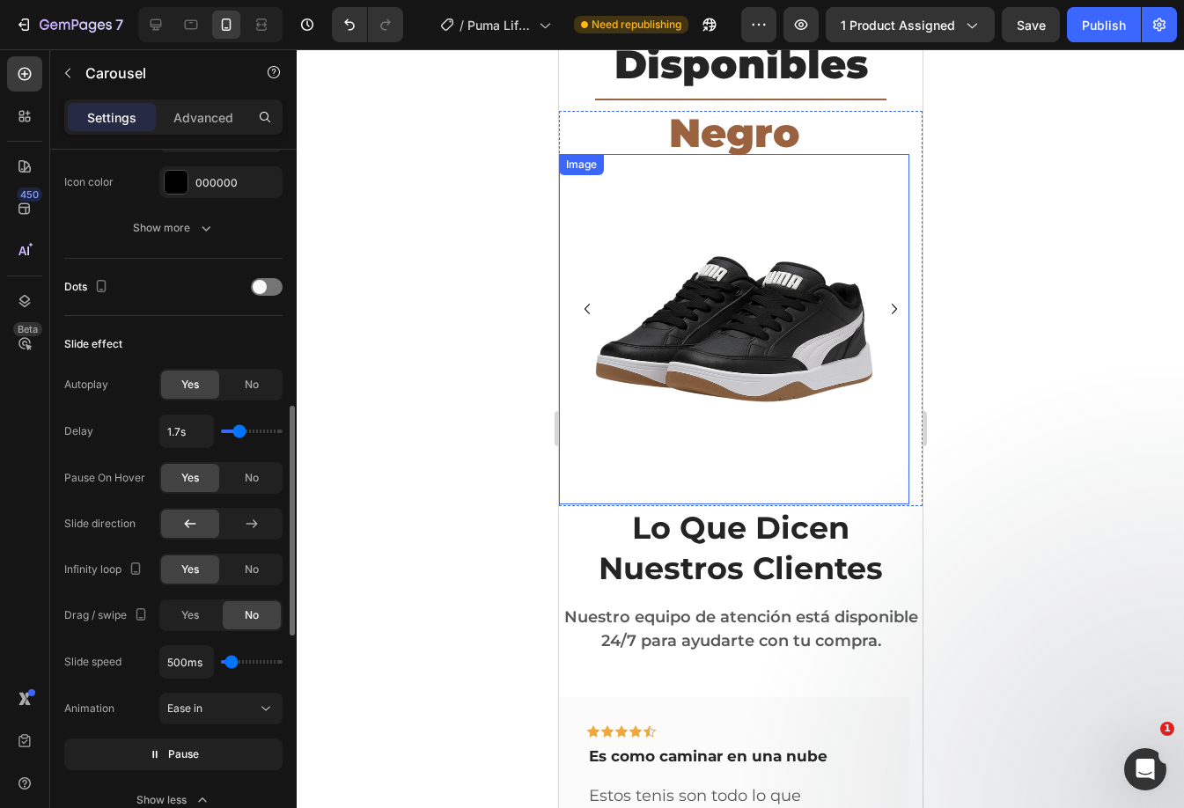
scroll to position [880, 0]
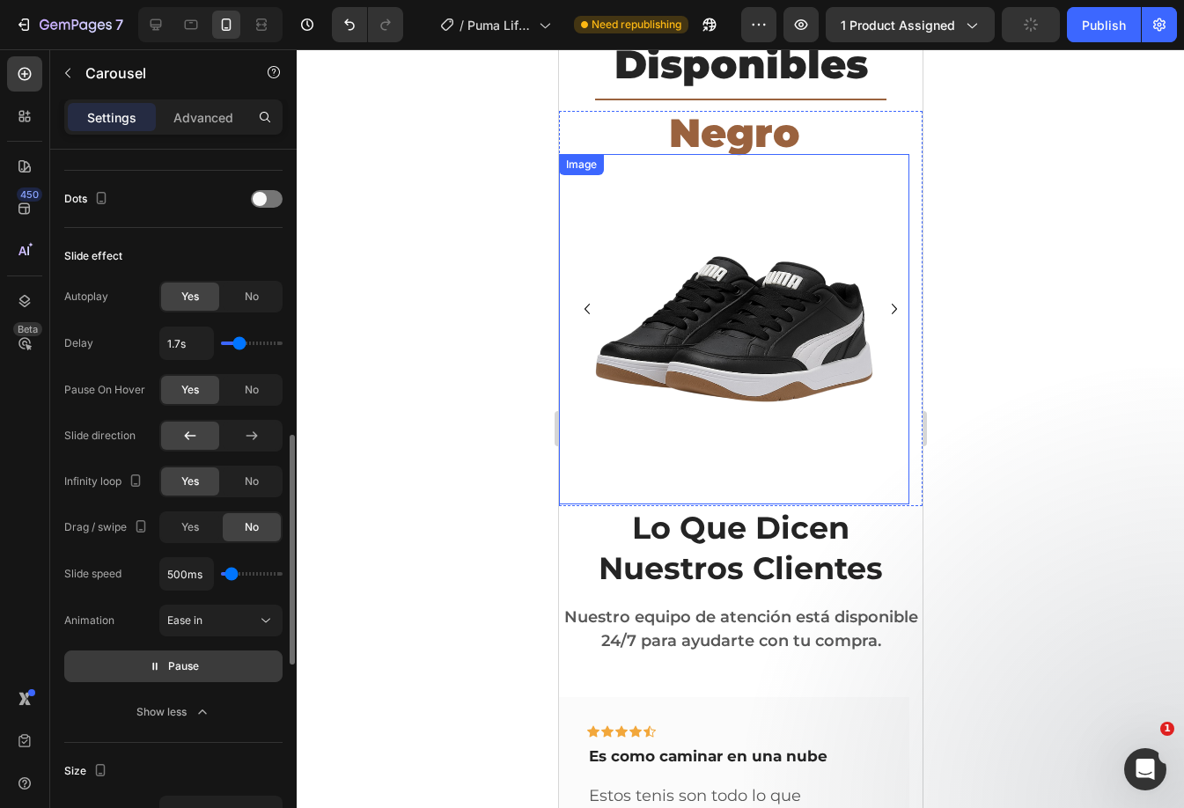
click at [190, 657] on span "Pause" at bounding box center [183, 666] width 31 height 18
click at [190, 657] on span "Preview" at bounding box center [183, 666] width 41 height 18
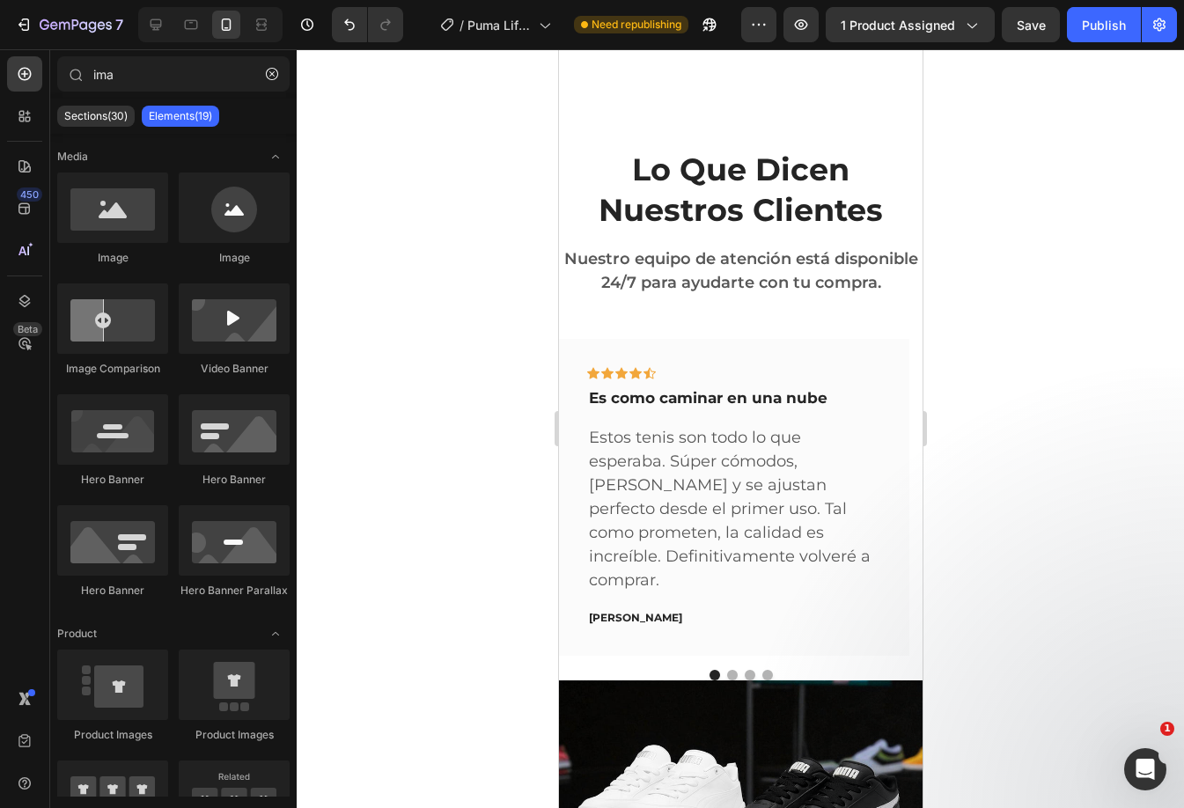
scroll to position [1532, 0]
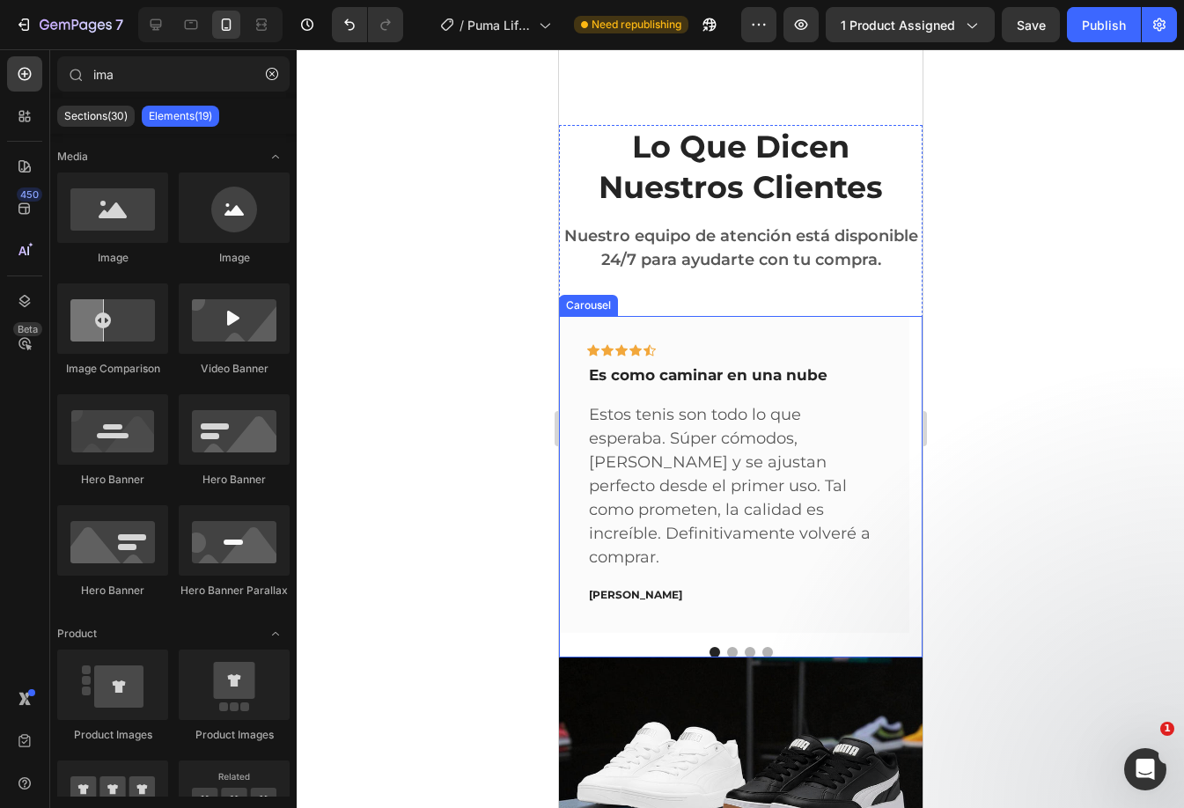
click at [775, 632] on div "Icon Icon Icon Icon Icon Row Es como caminar en una nube Text block Estos tenis…" at bounding box center [733, 474] width 350 height 316
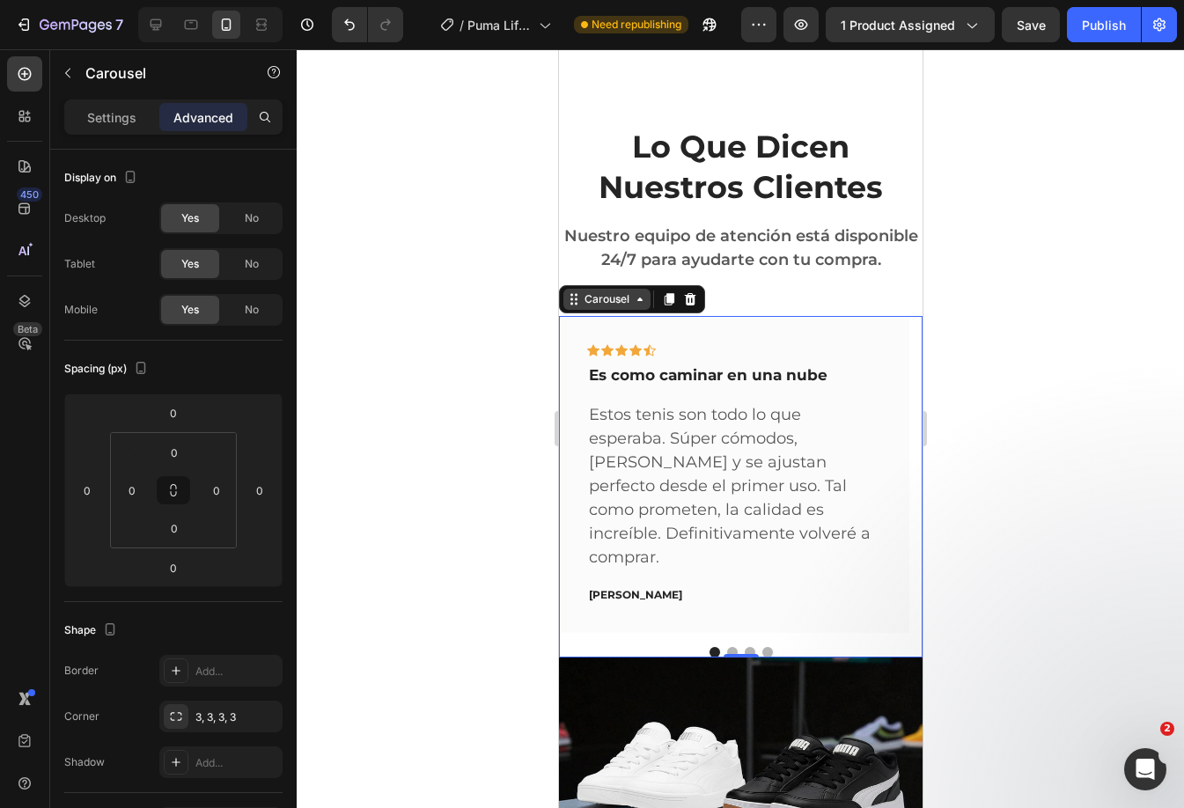
click at [617, 307] on div "Carousel" at bounding box center [606, 299] width 52 height 16
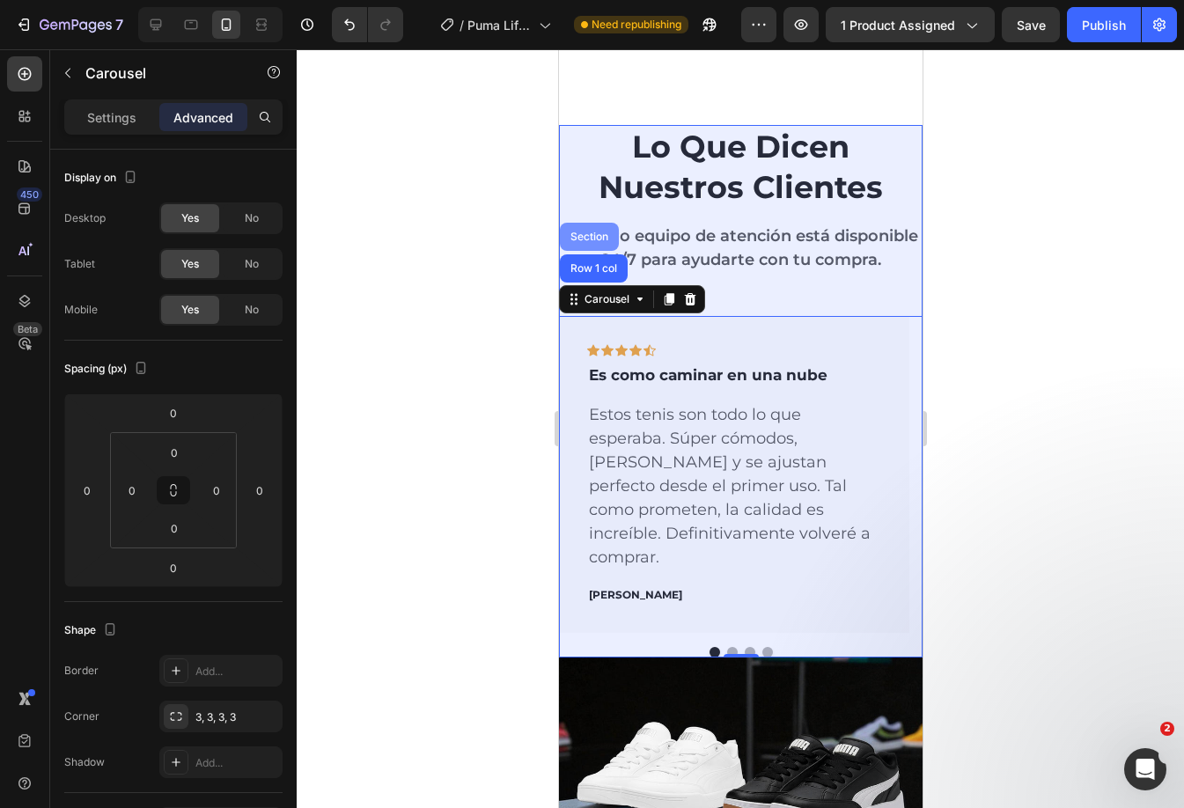
click at [584, 242] on div "Section" at bounding box center [588, 236] width 45 height 11
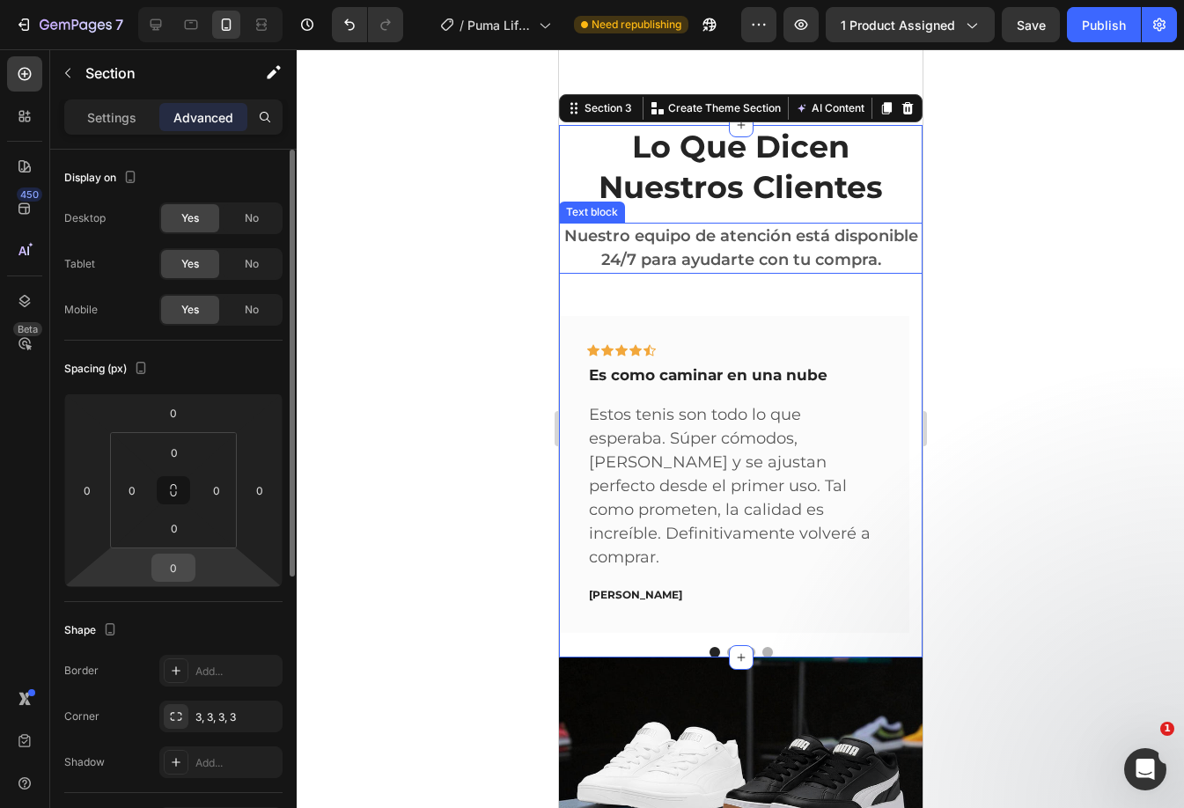
click at [173, 562] on input "0" at bounding box center [173, 567] width 35 height 26
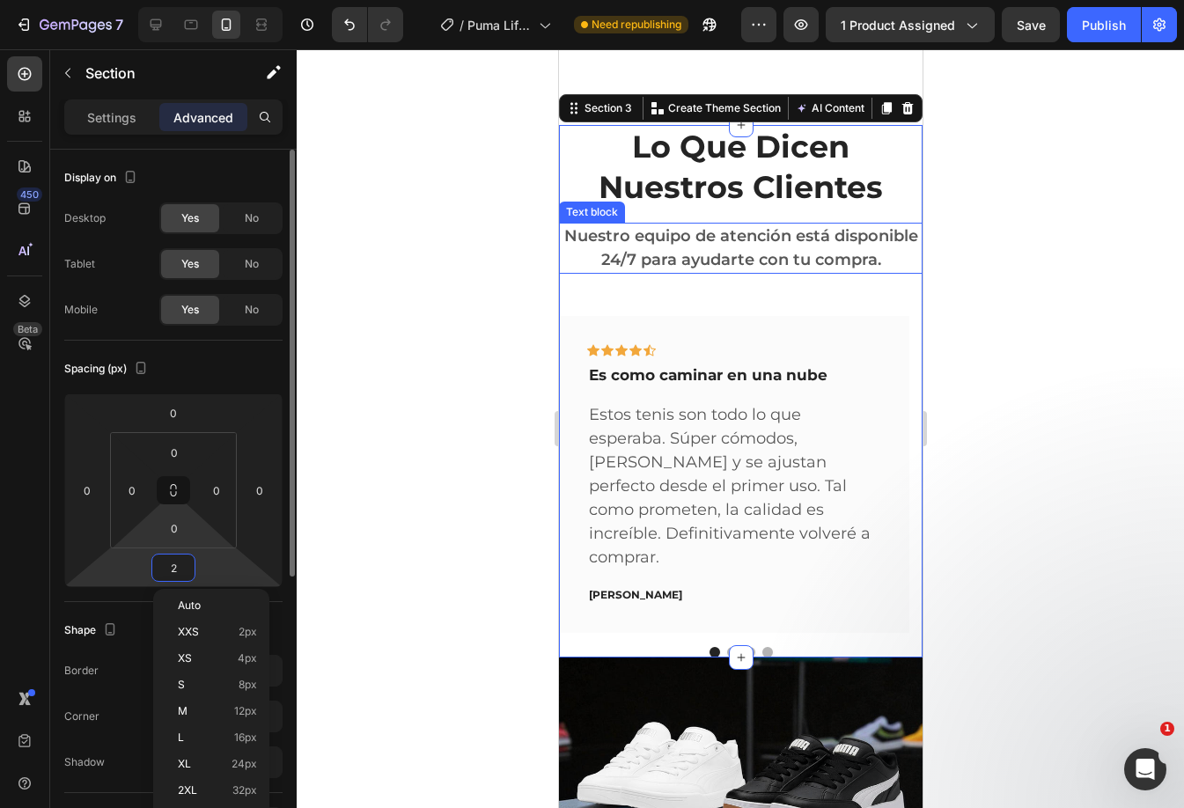
type input "20"
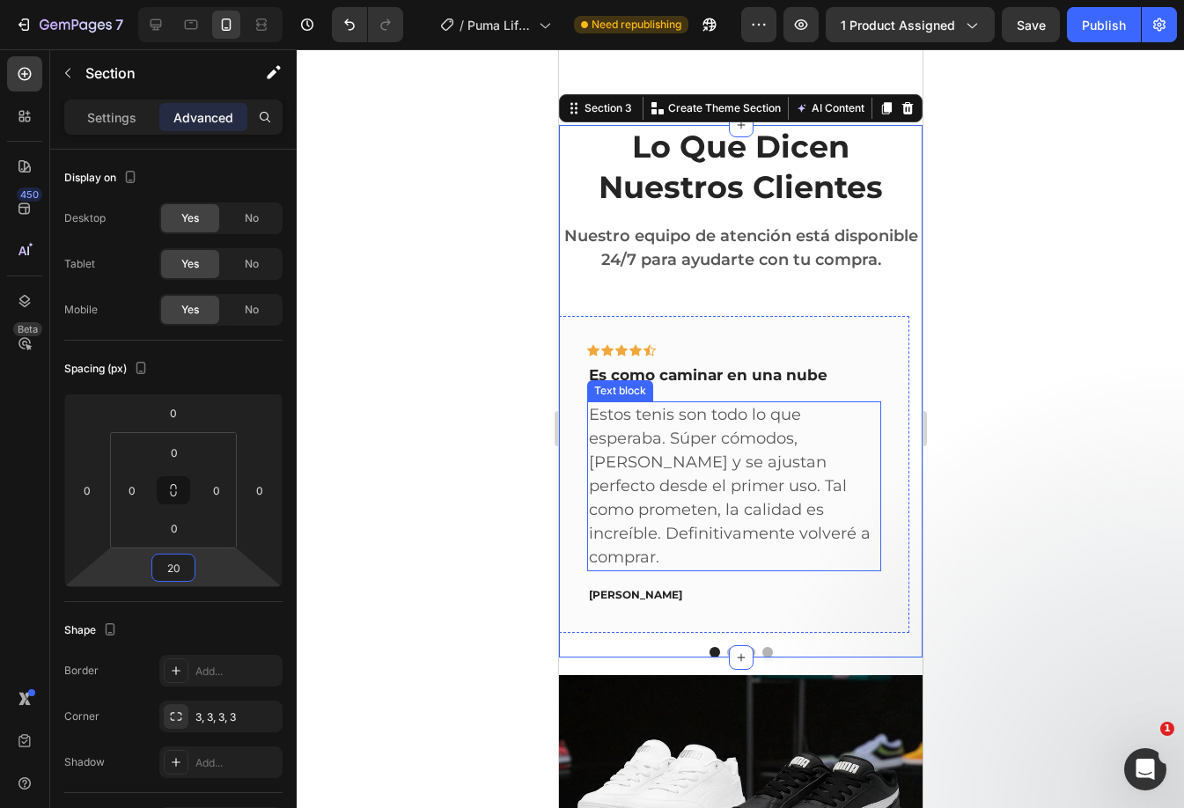
click at [753, 487] on p "Estos tenis son todo lo que esperaba. Súper cómodos, [PERSON_NAME] y se ajustan…" at bounding box center [733, 486] width 290 height 166
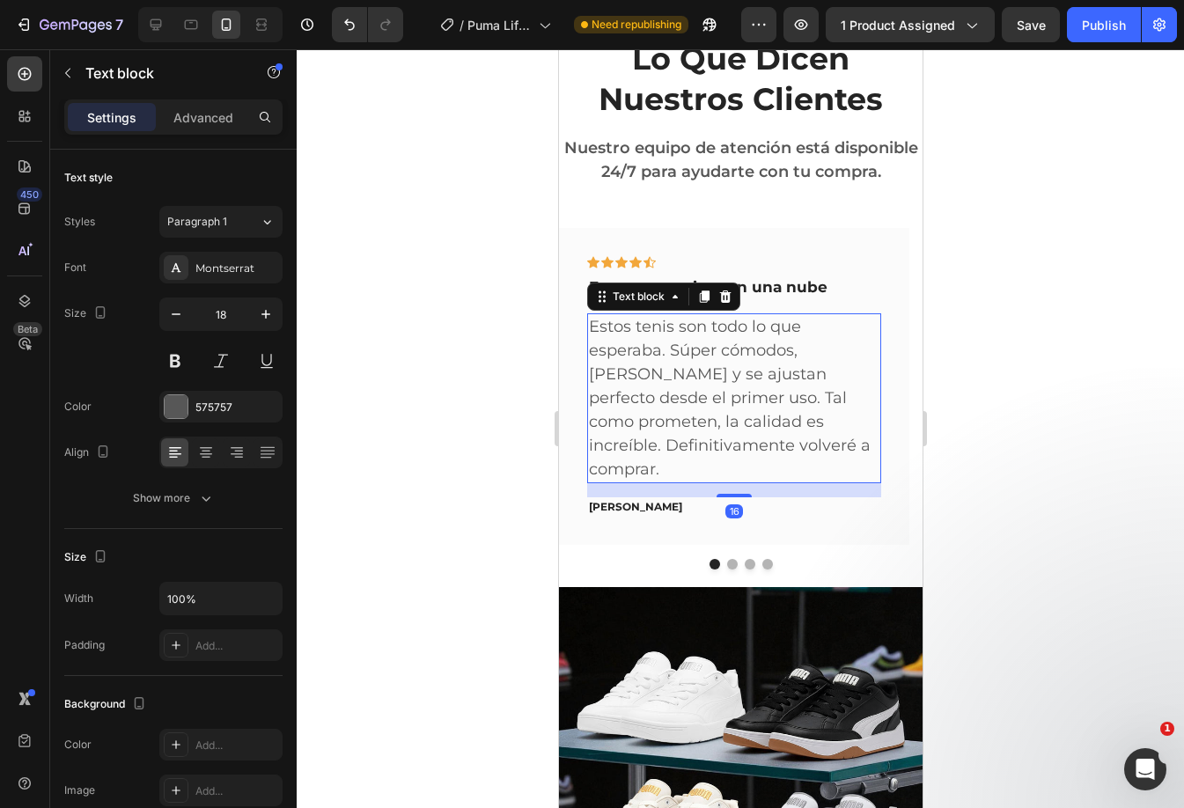
scroll to position [1708, 0]
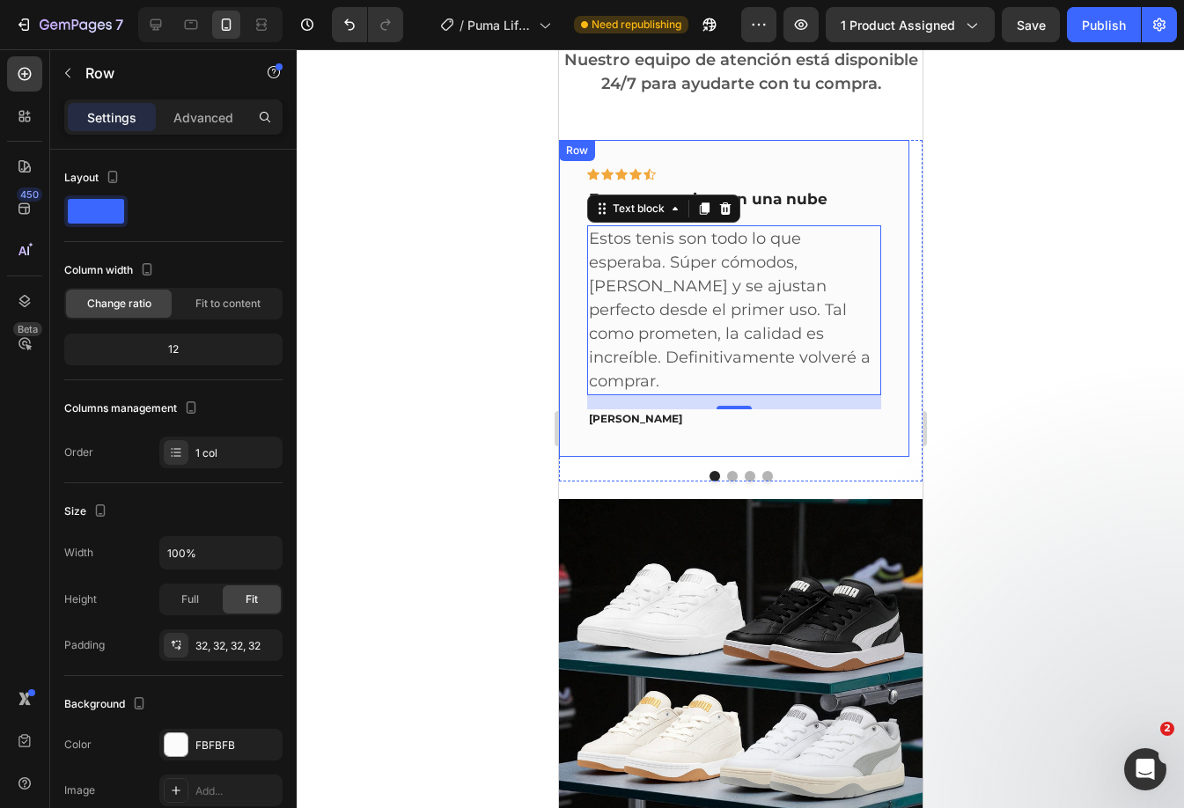
click at [776, 444] on div "Icon Icon Icon Icon Icon Row Es como caminar en una nube Text block Estos tenis…" at bounding box center [733, 298] width 350 height 316
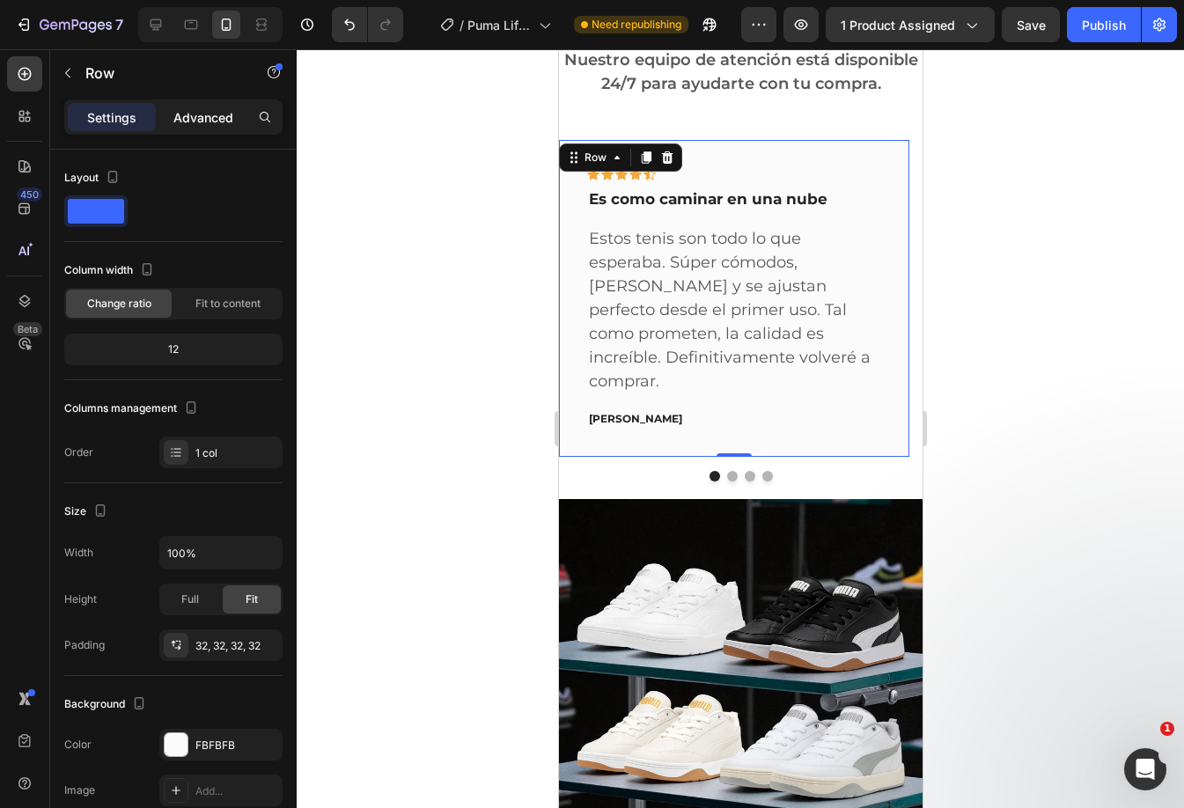
click at [198, 121] on p "Advanced" at bounding box center [203, 117] width 60 height 18
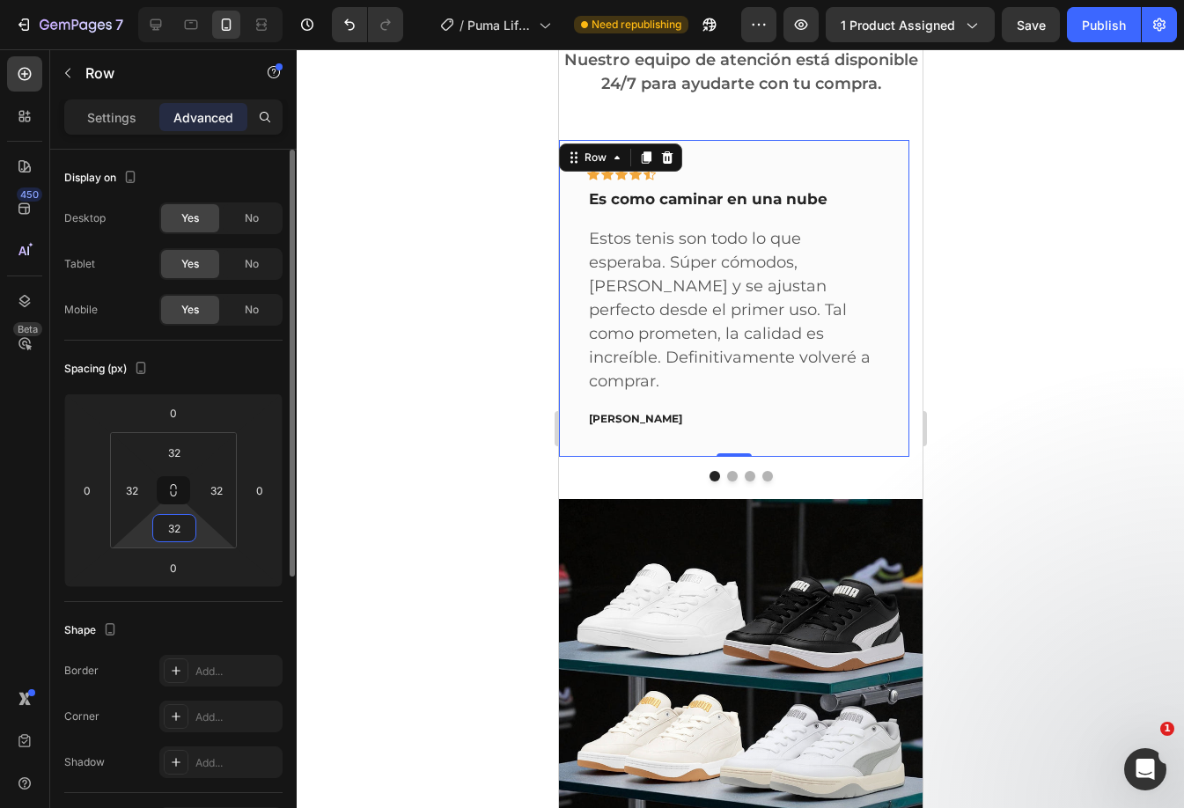
click at [173, 534] on input "32" at bounding box center [174, 528] width 35 height 26
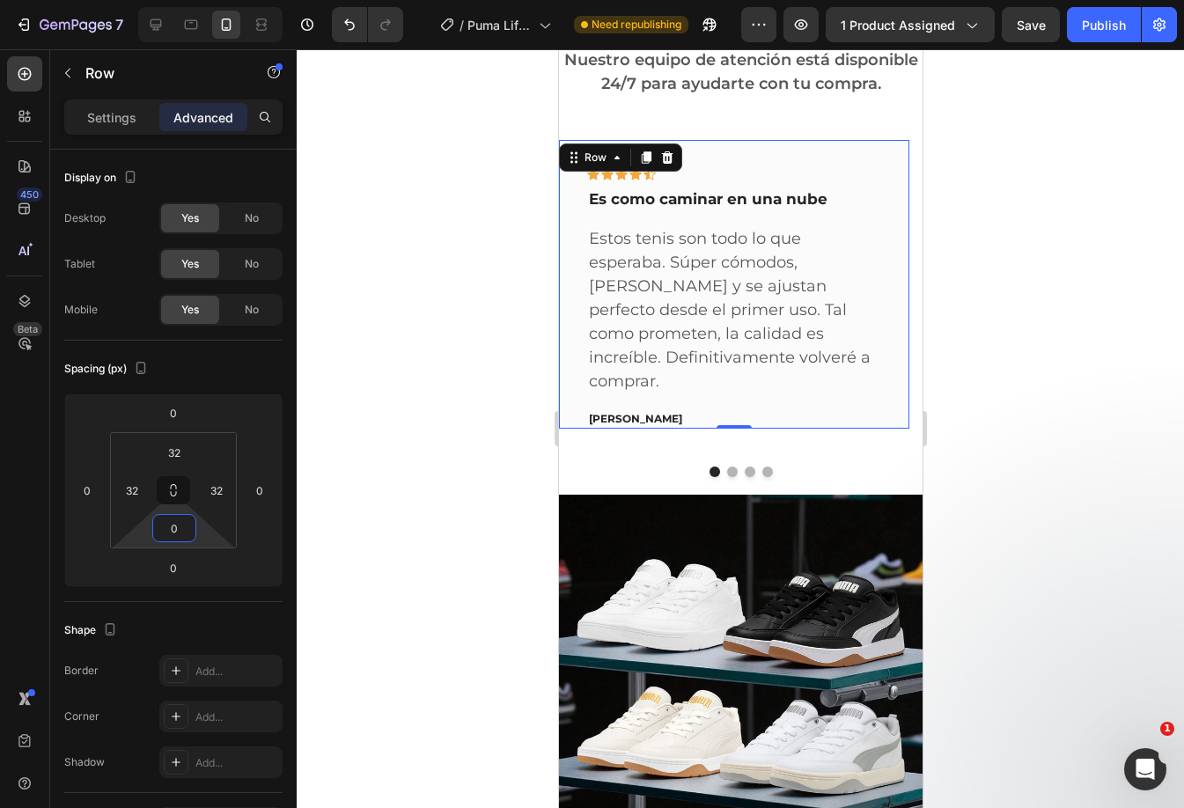
type input "32"
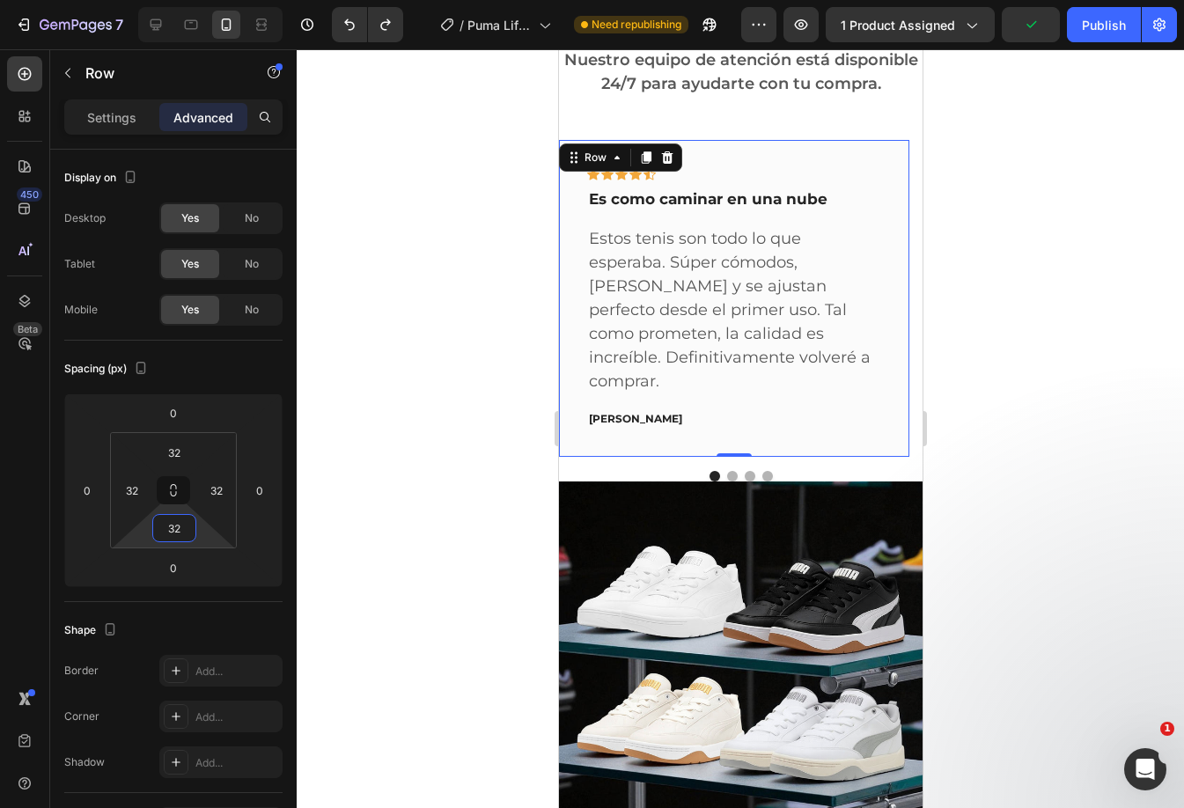
click at [703, 375] on p "Estos tenis son todo lo que esperaba. Súper cómodos, [PERSON_NAME] y se ajustan…" at bounding box center [733, 310] width 290 height 166
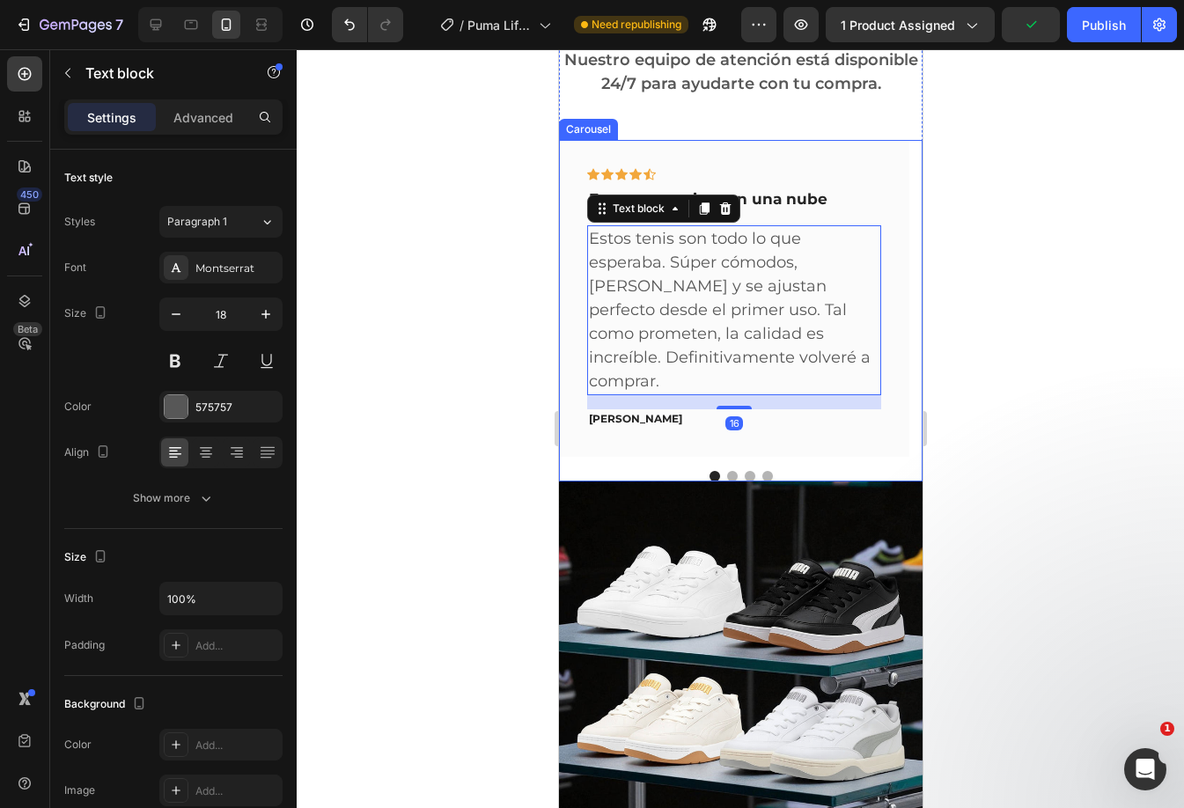
click at [689, 479] on div "Icon Icon Icon Icon Icon Row Es como caminar en una nube Text block Estos tenis…" at bounding box center [739, 310] width 363 height 341
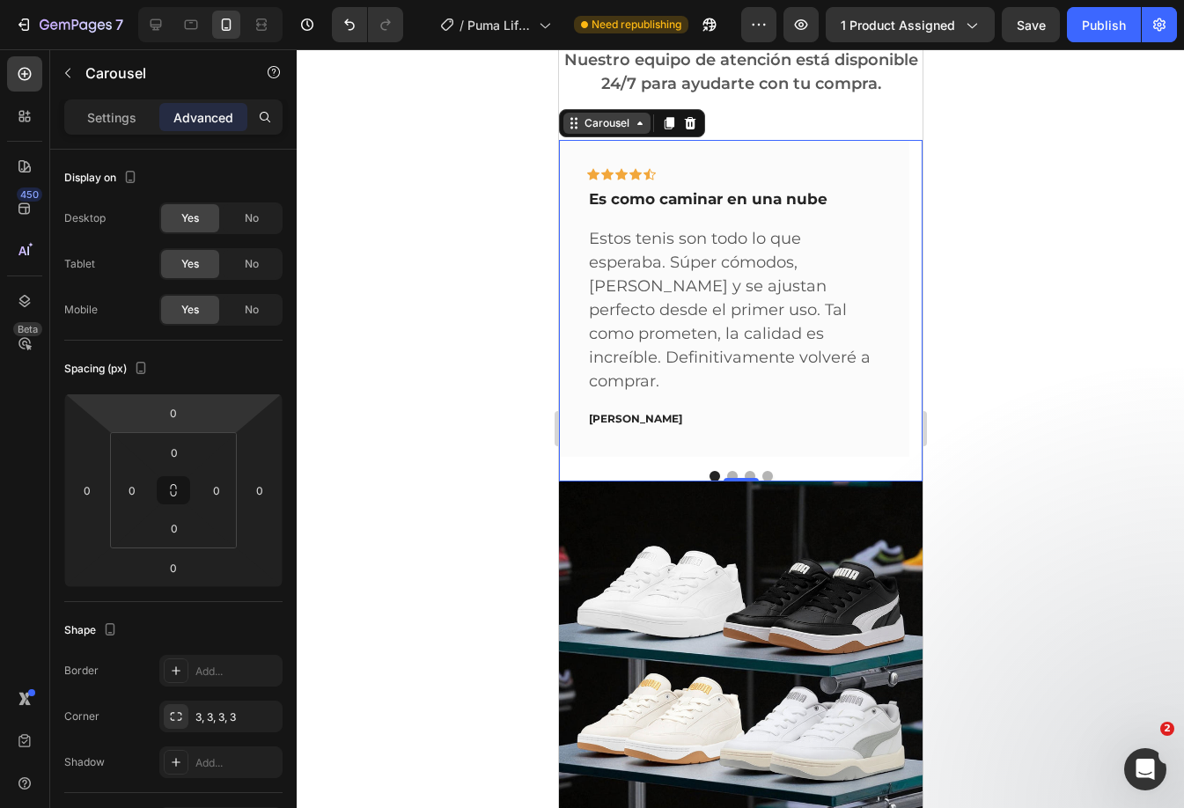
click at [592, 131] on div "Carousel" at bounding box center [606, 123] width 52 height 16
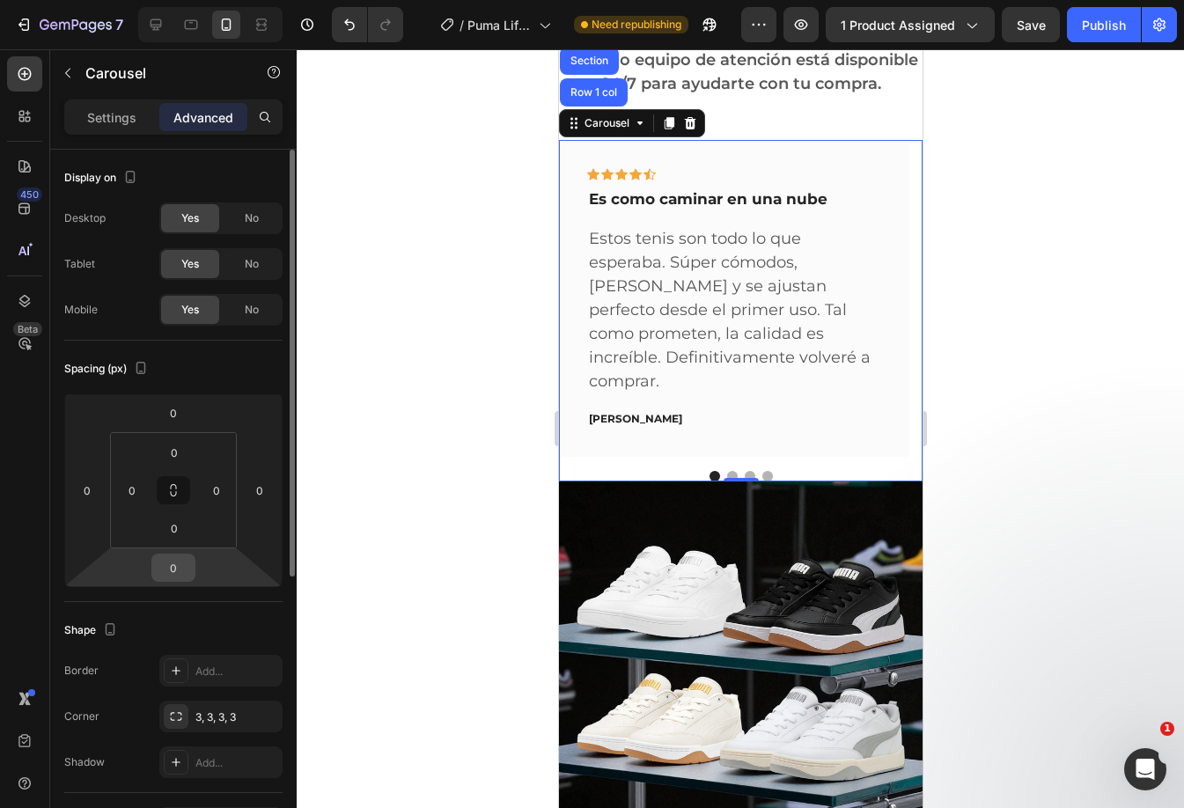
click at [168, 564] on input "0" at bounding box center [173, 567] width 35 height 26
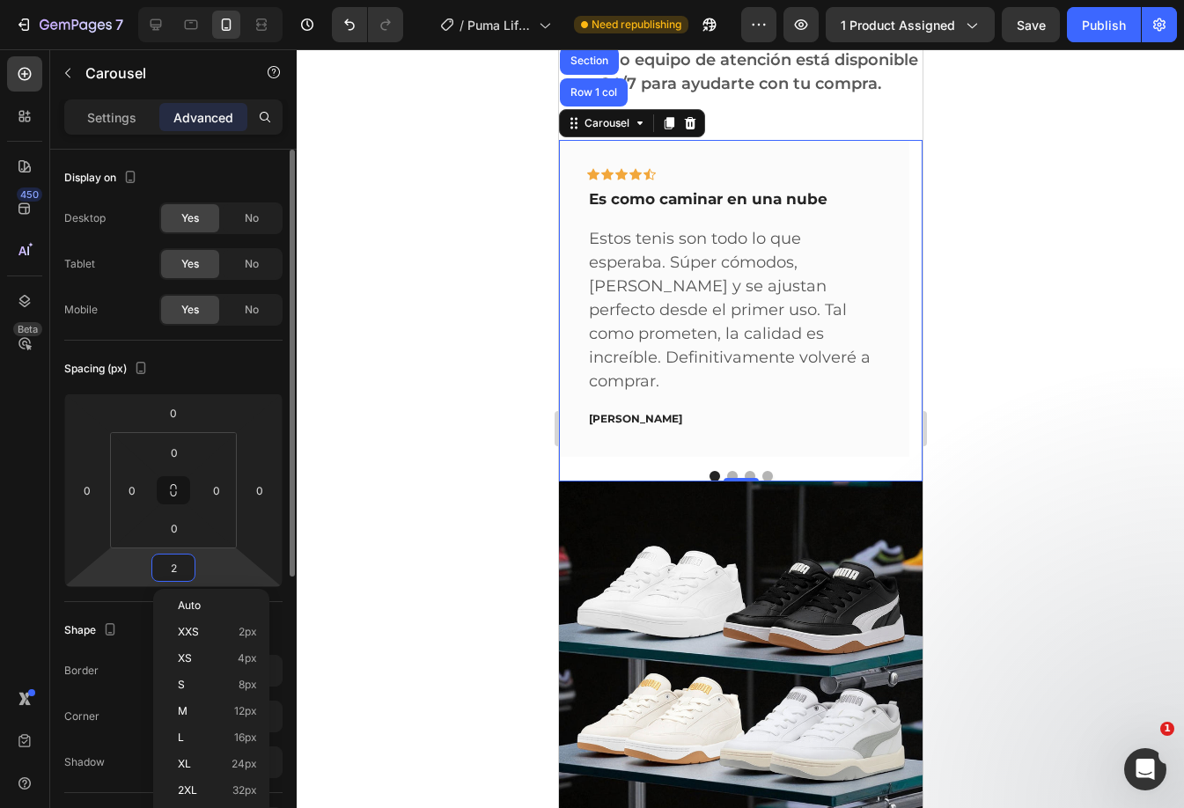
type input "20"
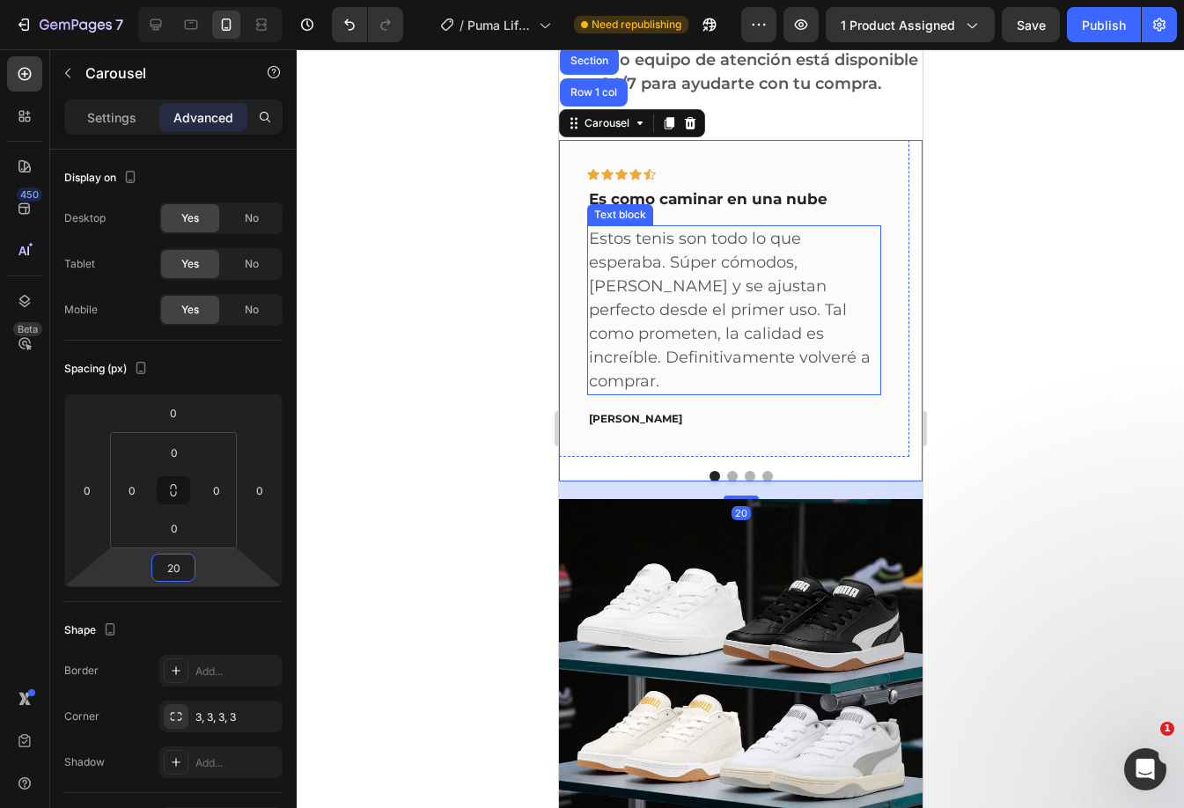
click at [774, 366] on p "Estos tenis son todo lo que esperaba. Súper cómodos, [PERSON_NAME] y se ajustan…" at bounding box center [733, 310] width 290 height 166
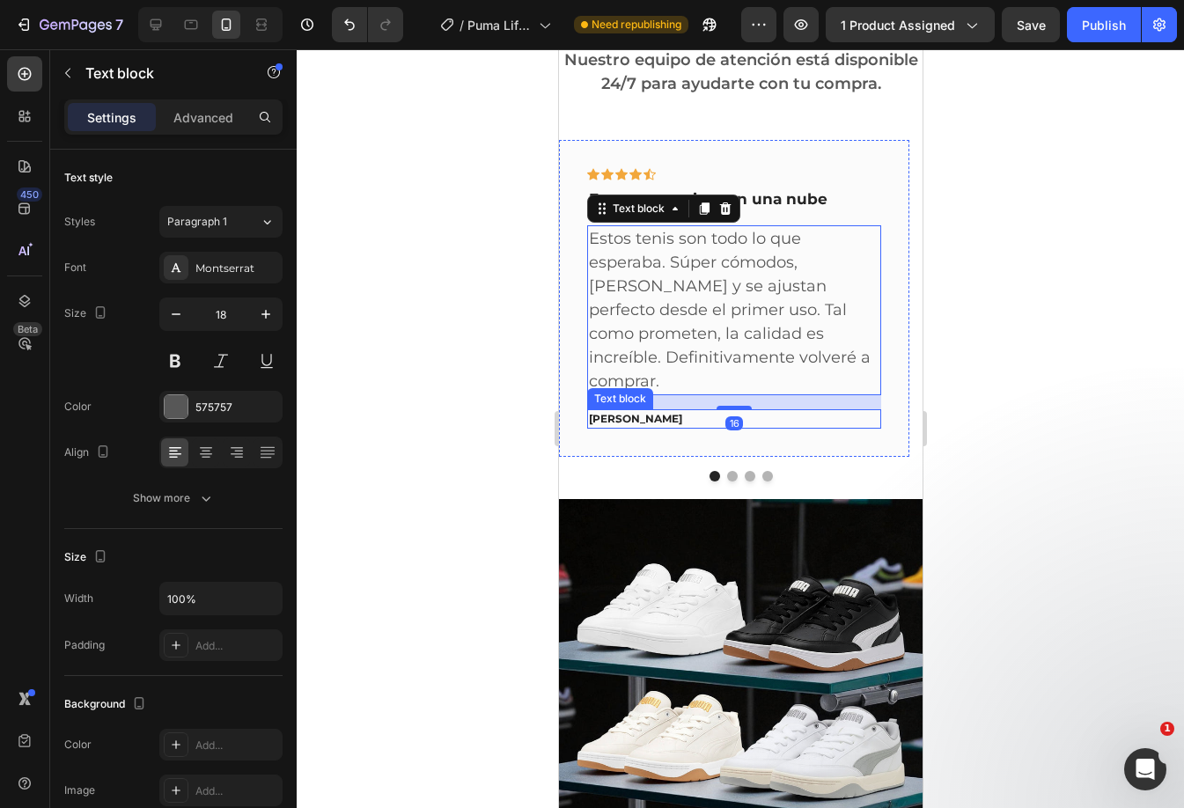
scroll to position [334, 0]
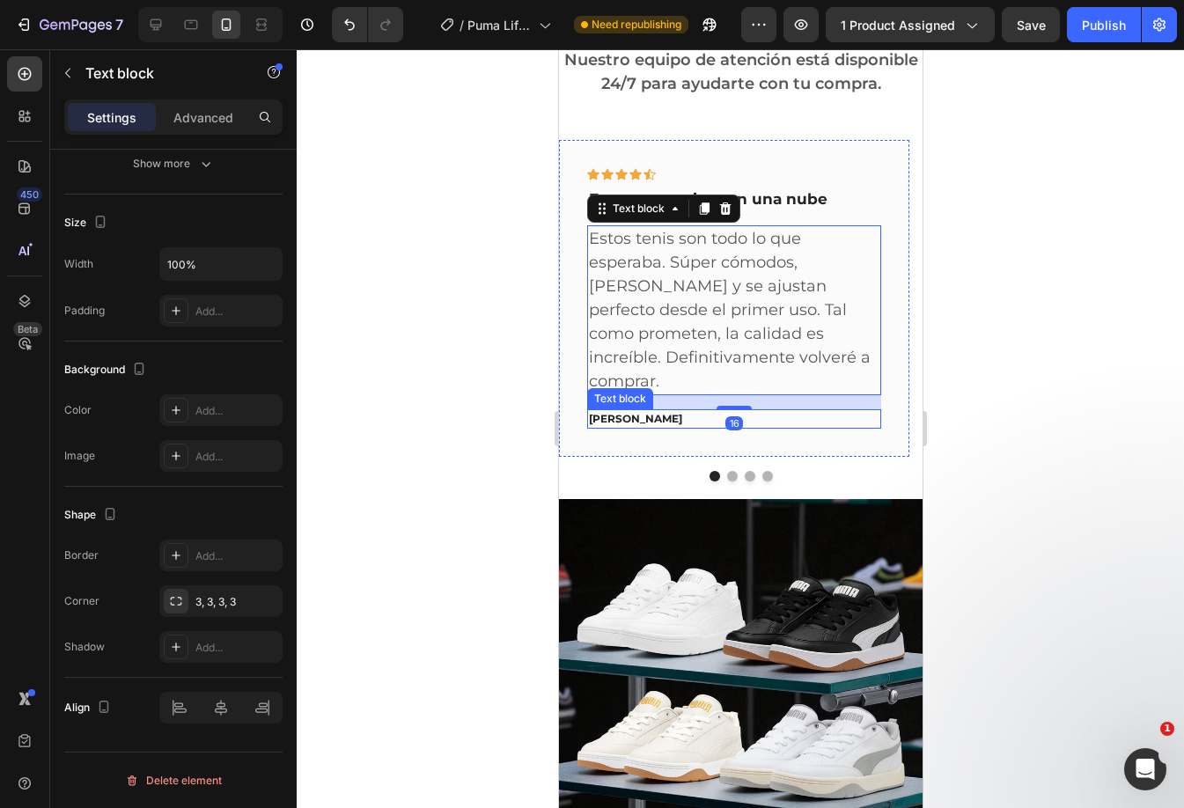
click at [641, 419] on p "[PERSON_NAME]" at bounding box center [733, 419] width 290 height 16
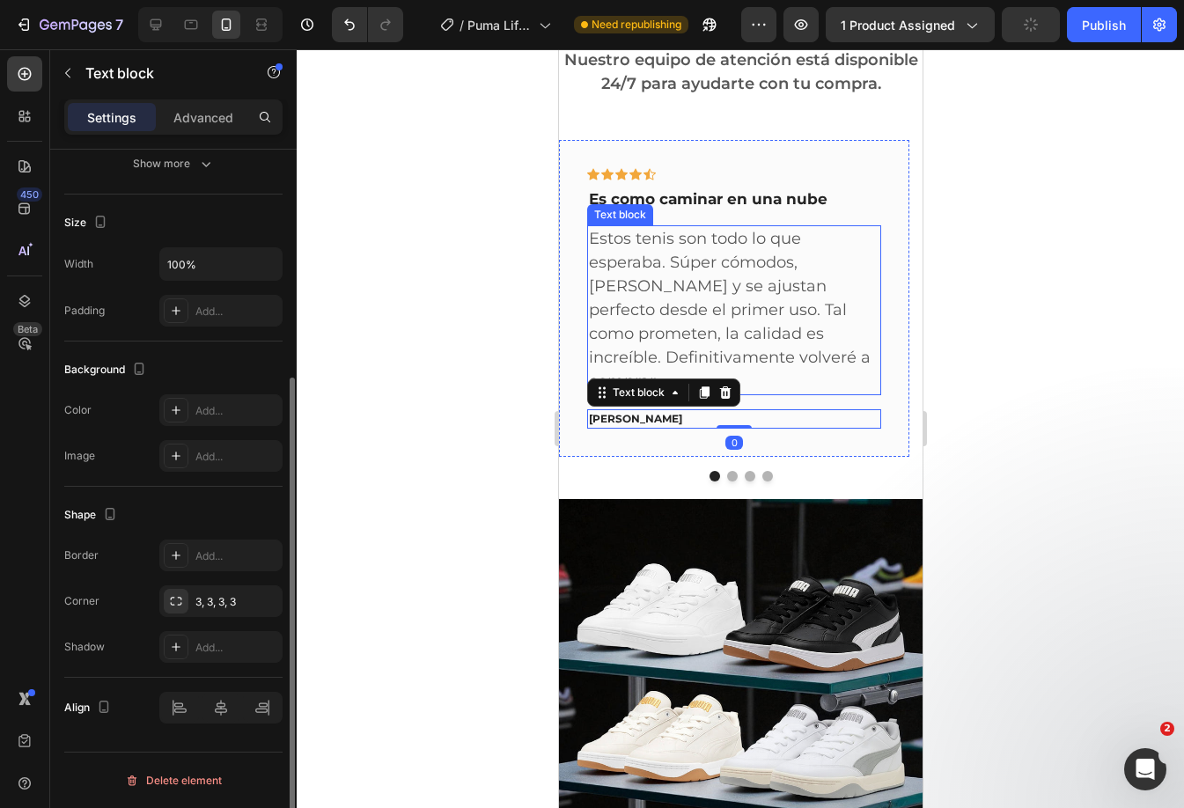
scroll to position [1620, 0]
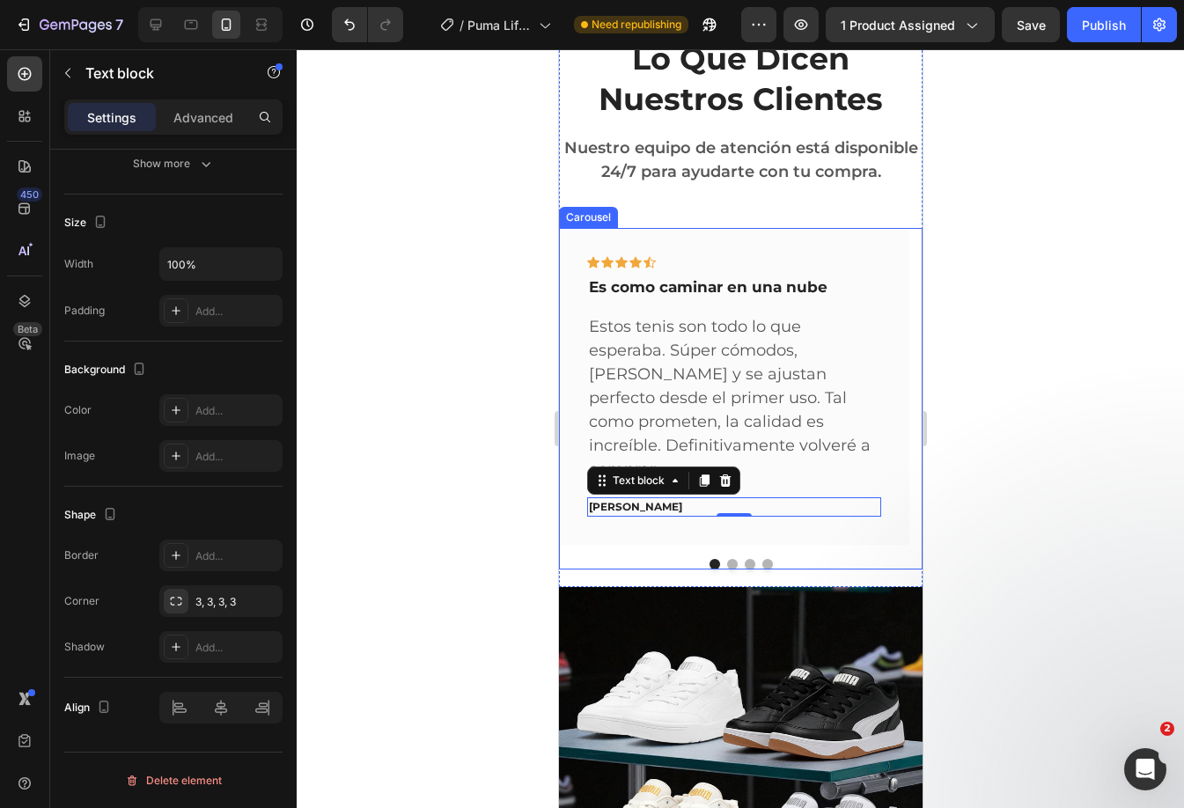
click at [726, 569] on button "Dot" at bounding box center [731, 564] width 11 height 11
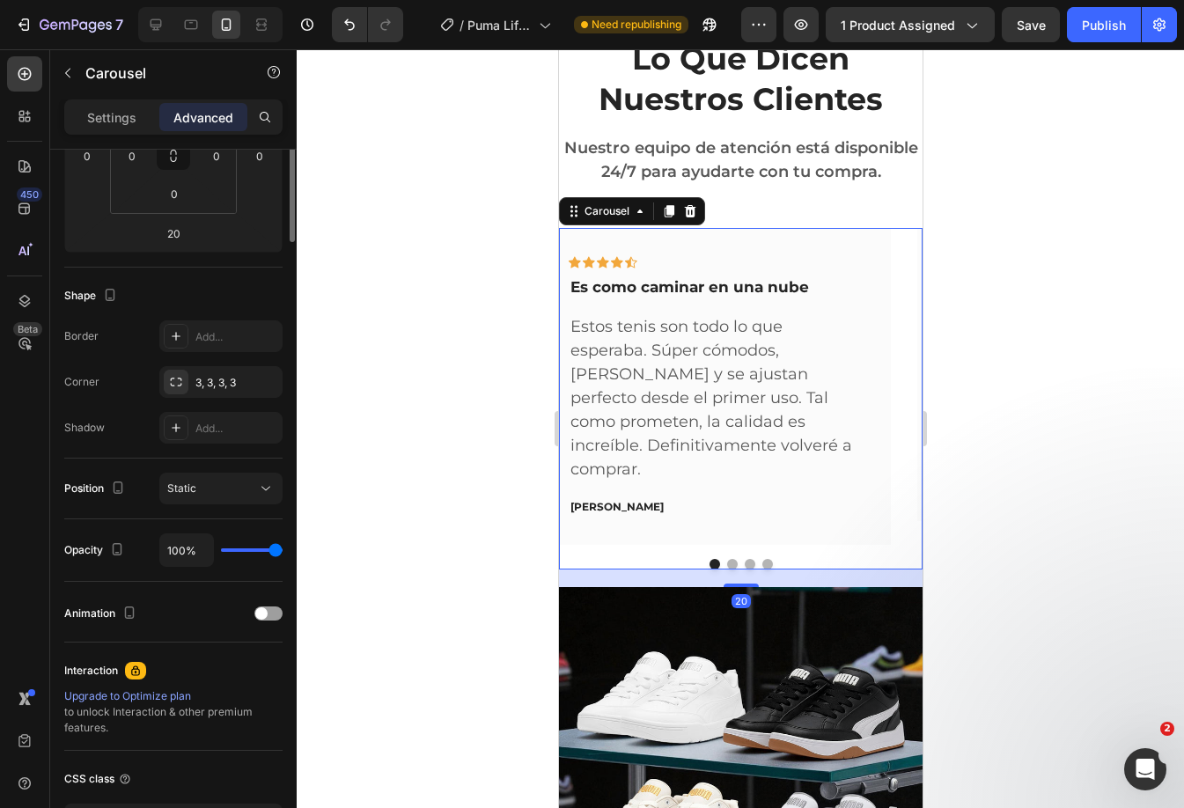
scroll to position [0, 0]
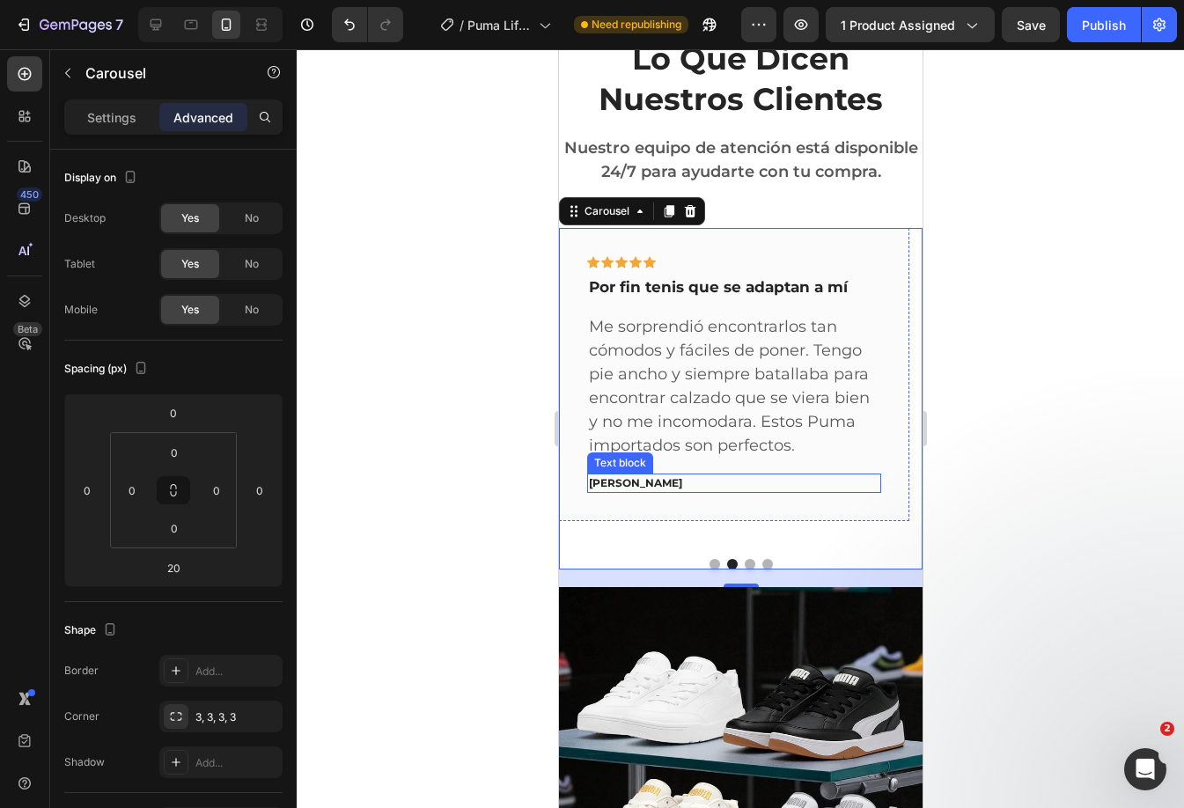
click at [673, 491] on p "[PERSON_NAME]" at bounding box center [733, 483] width 290 height 16
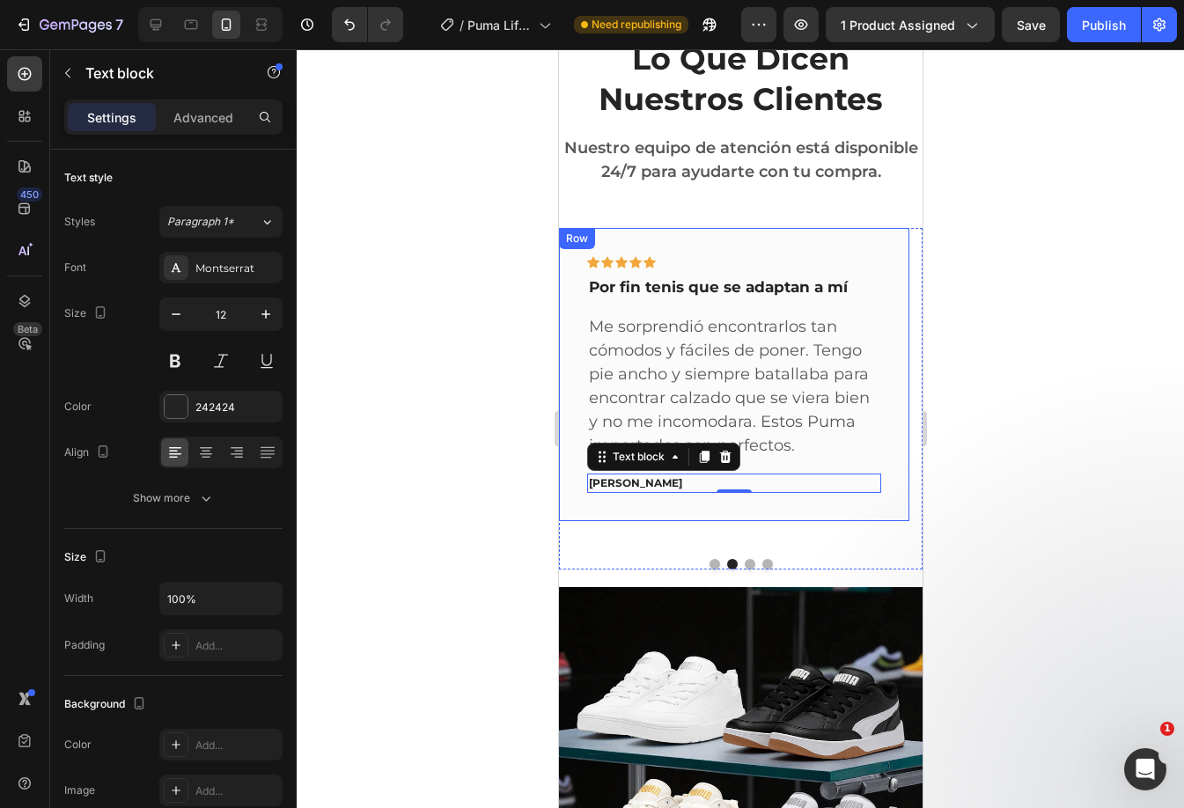
click at [645, 520] on div "Icon Icon Icon Icon Icon Row Por fin tenis que se adaptan a mí Text block Me so…" at bounding box center [733, 374] width 350 height 292
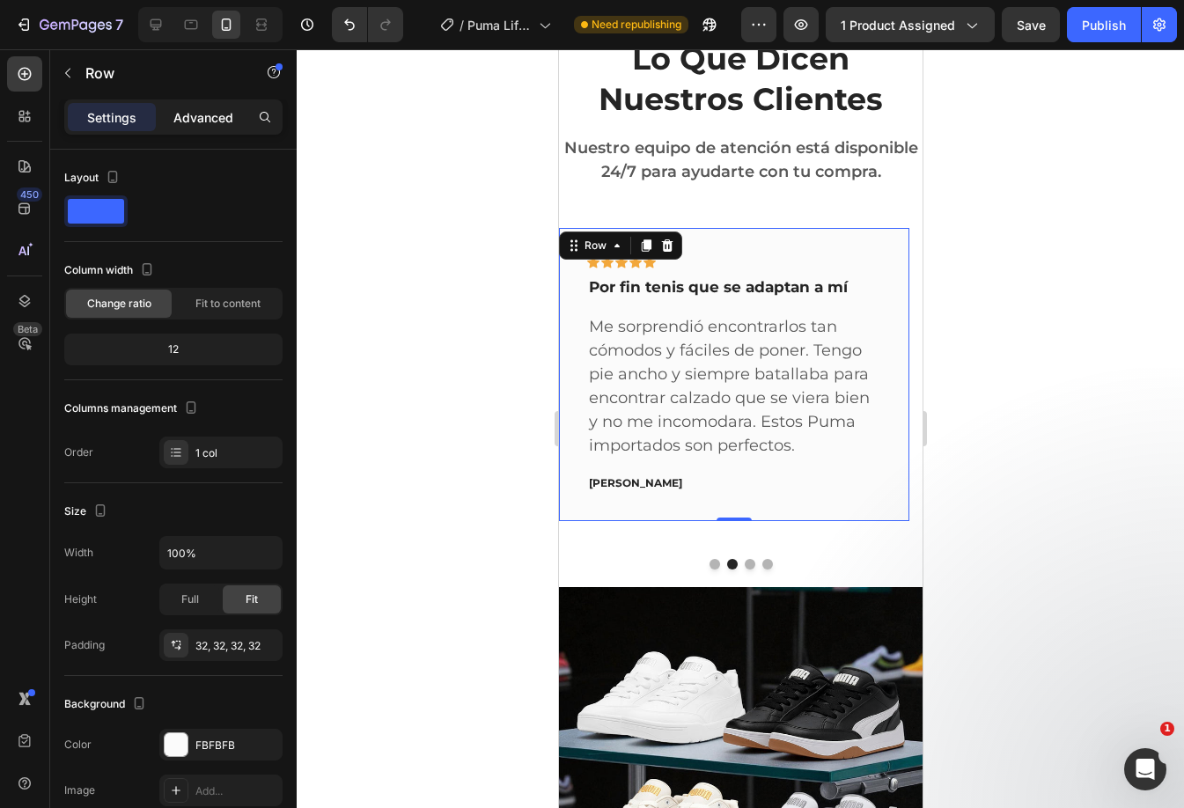
click at [193, 126] on p "Advanced" at bounding box center [203, 117] width 60 height 18
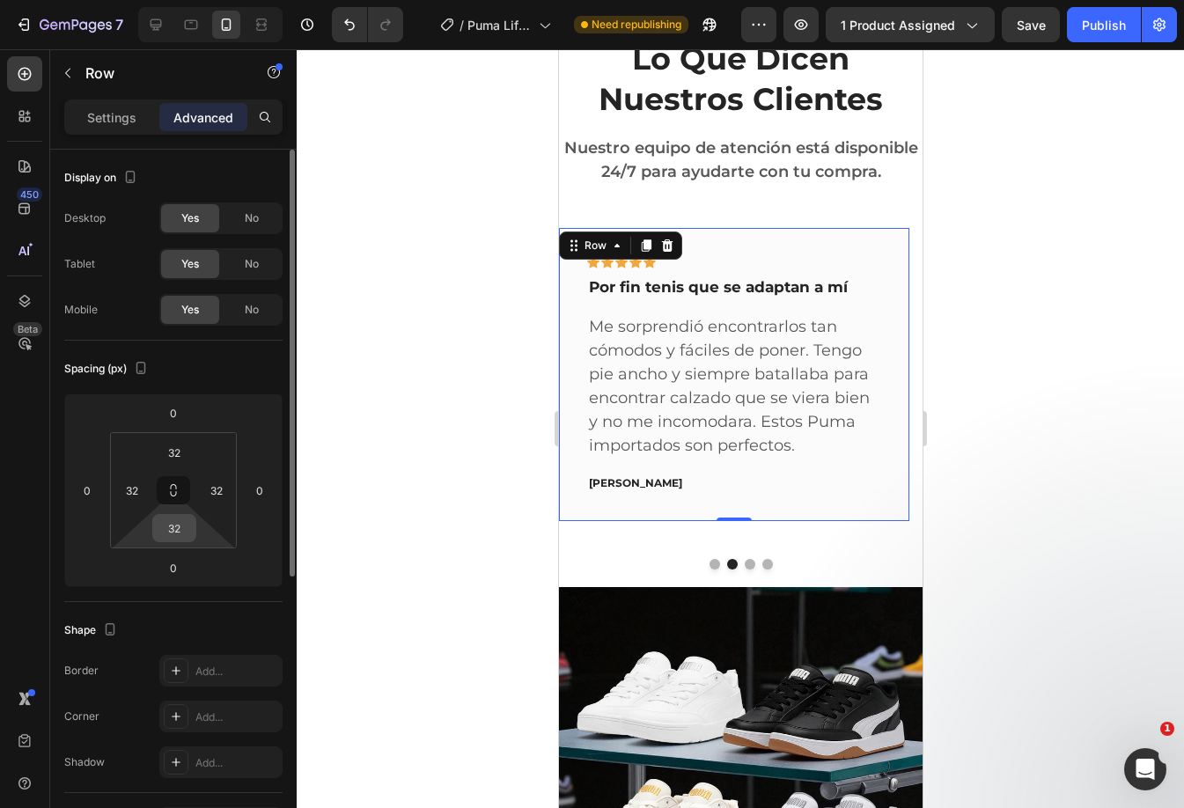
click at [180, 528] on input "32" at bounding box center [174, 528] width 35 height 26
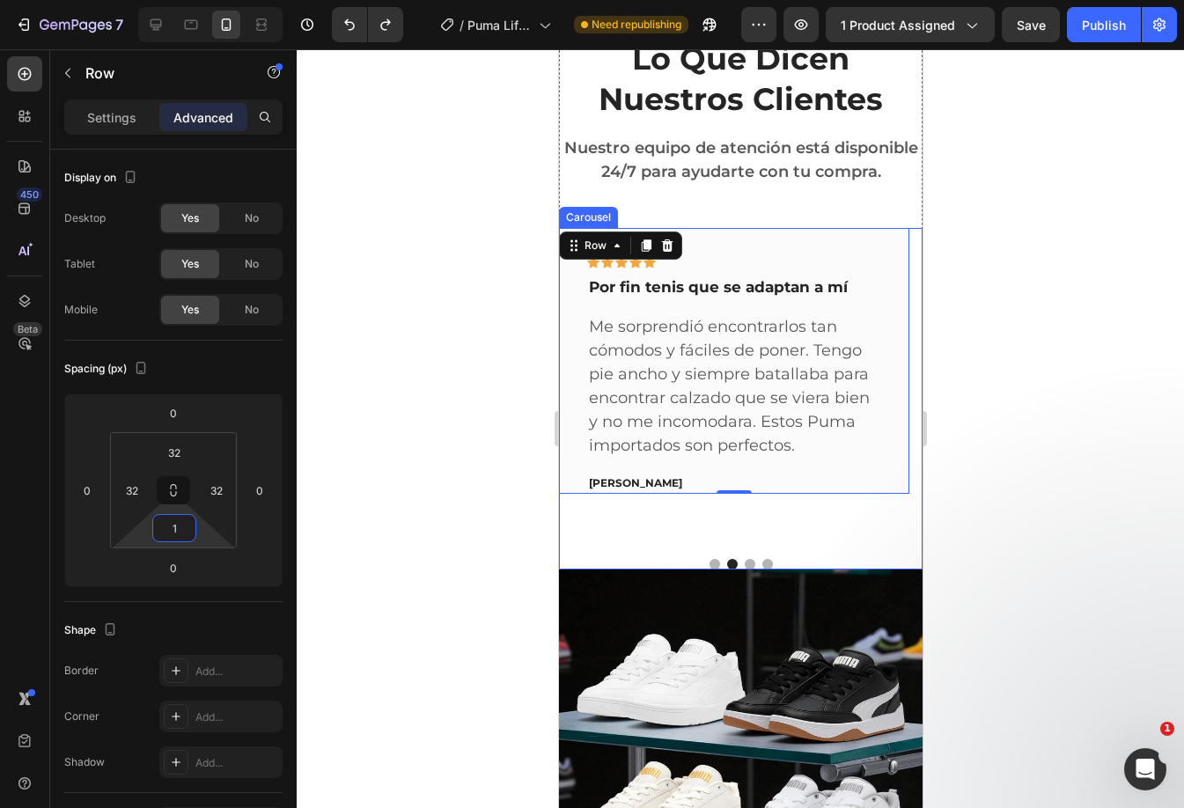
type input "32"
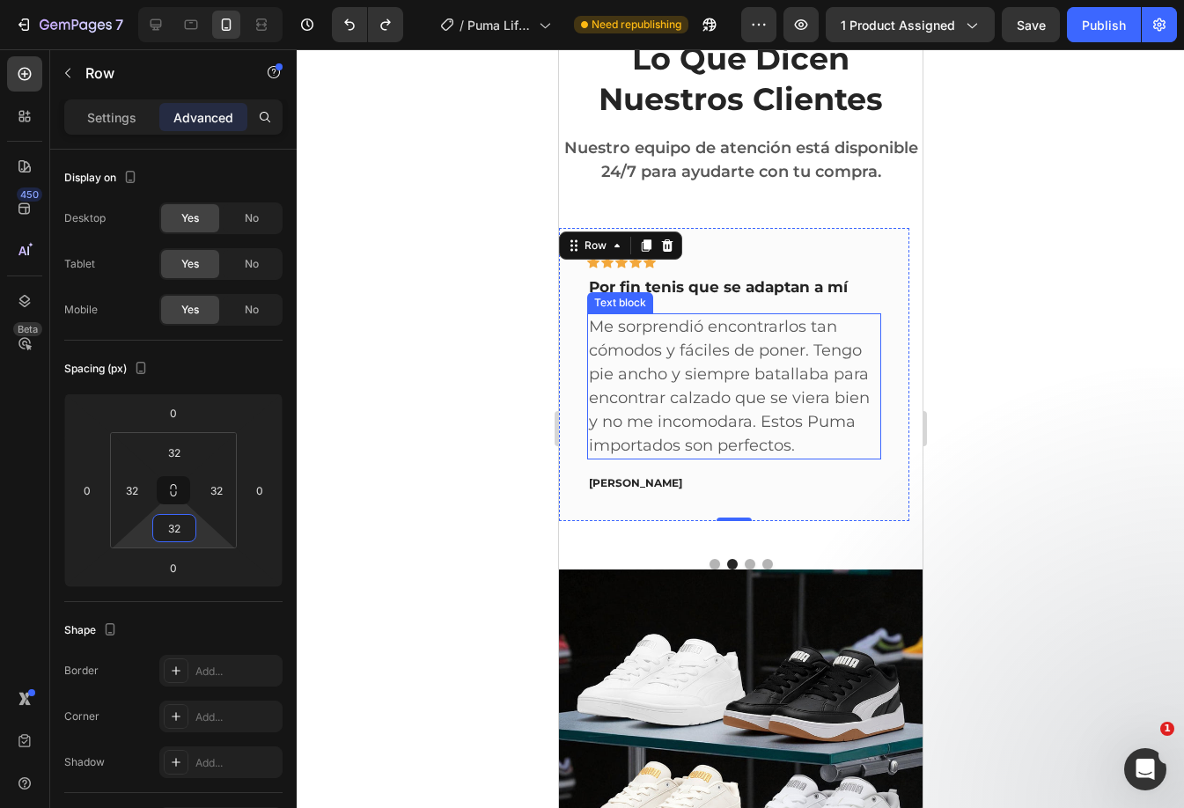
click at [701, 458] on p "Me sorprendió encontrarlos tan cómodos y fáciles de poner. Tengo pie ancho y si…" at bounding box center [733, 386] width 290 height 143
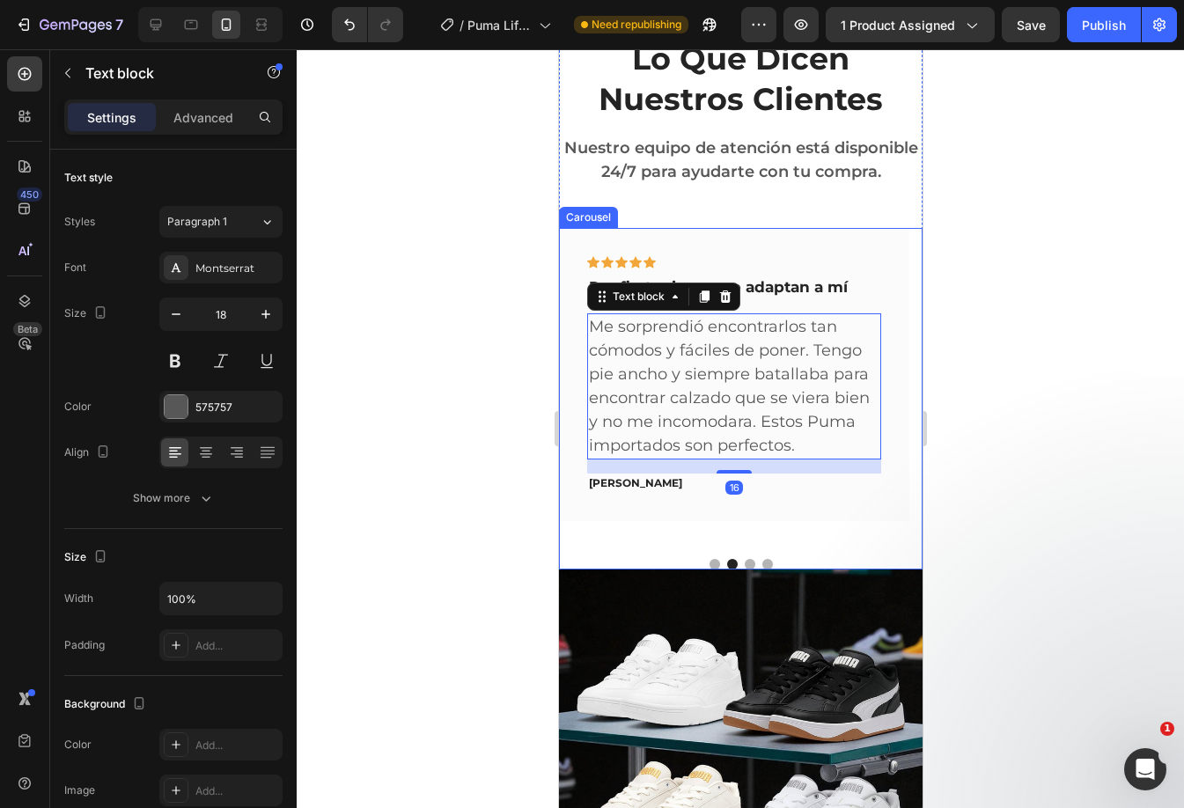
click at [825, 568] on div "Icon Icon Icon Icon Icon Row Es como caminar en una nube Text block Estos tenis…" at bounding box center [739, 398] width 363 height 341
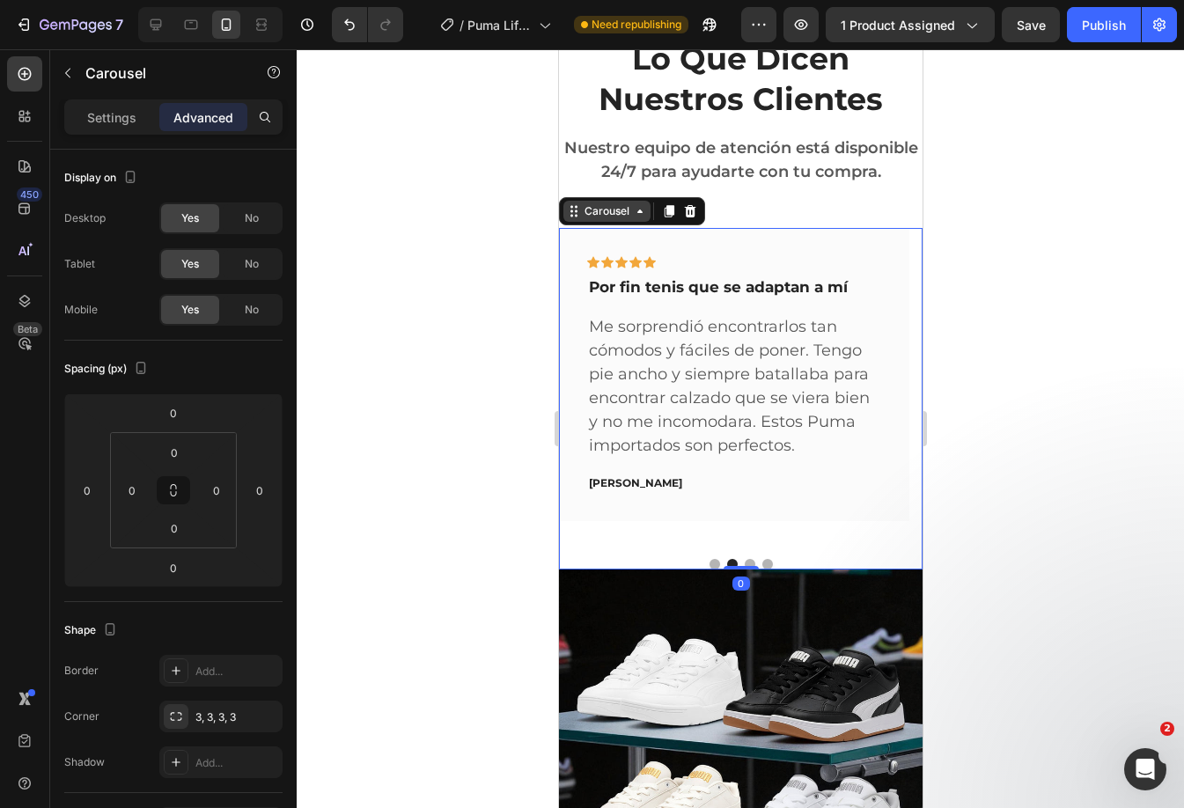
click at [620, 219] on div "Carousel" at bounding box center [606, 211] width 52 height 16
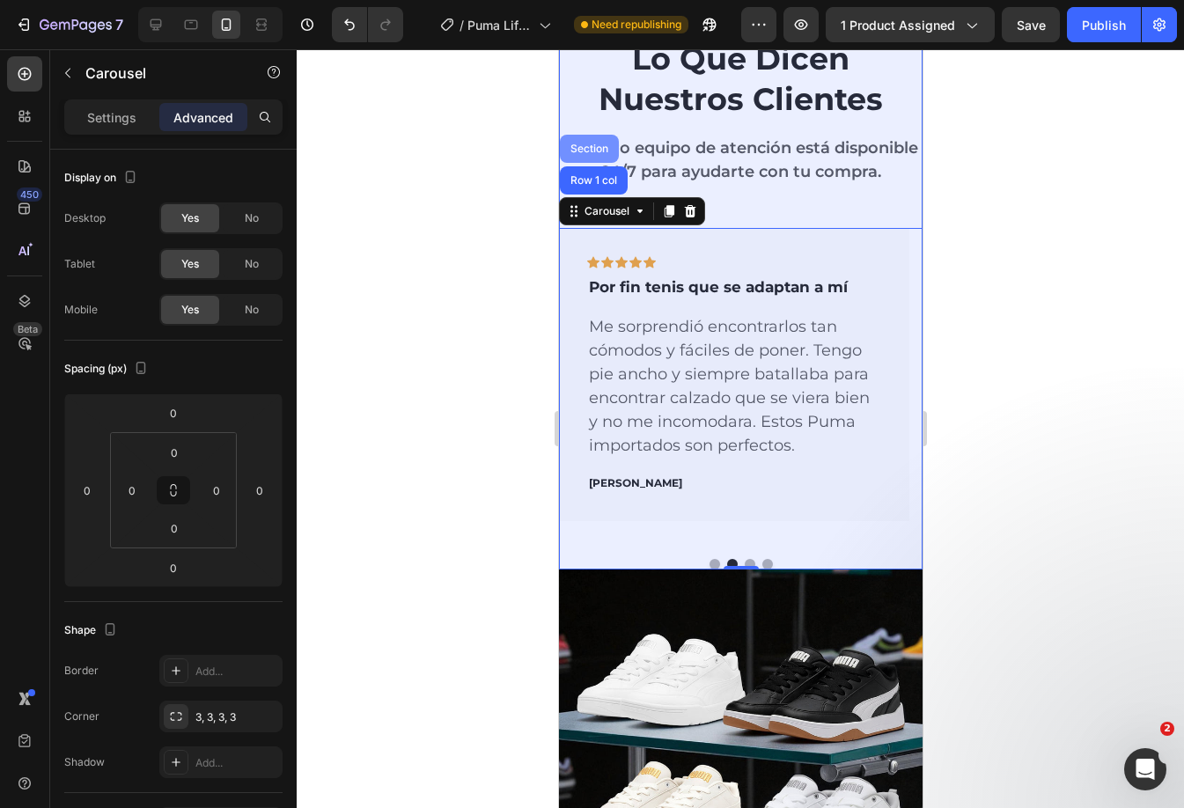
click at [581, 154] on div "Section" at bounding box center [588, 148] width 45 height 11
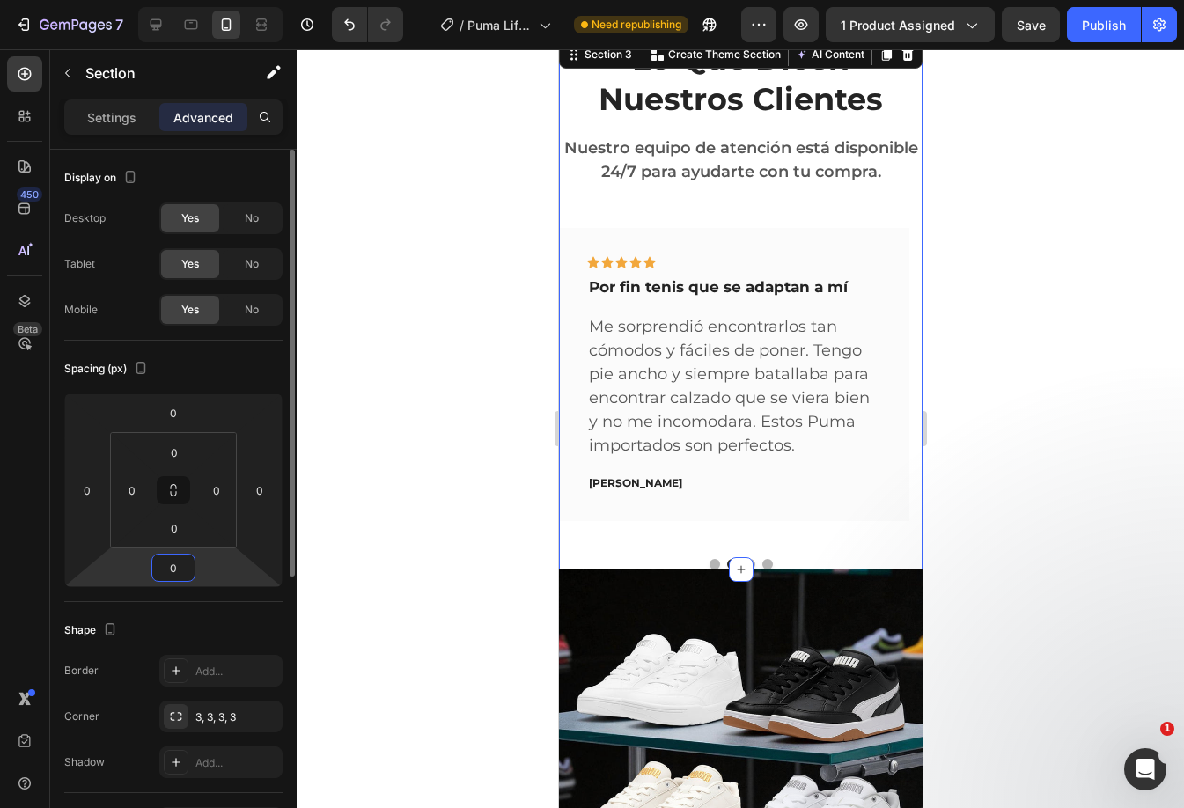
click at [178, 566] on input "0" at bounding box center [173, 567] width 35 height 26
type input "20"
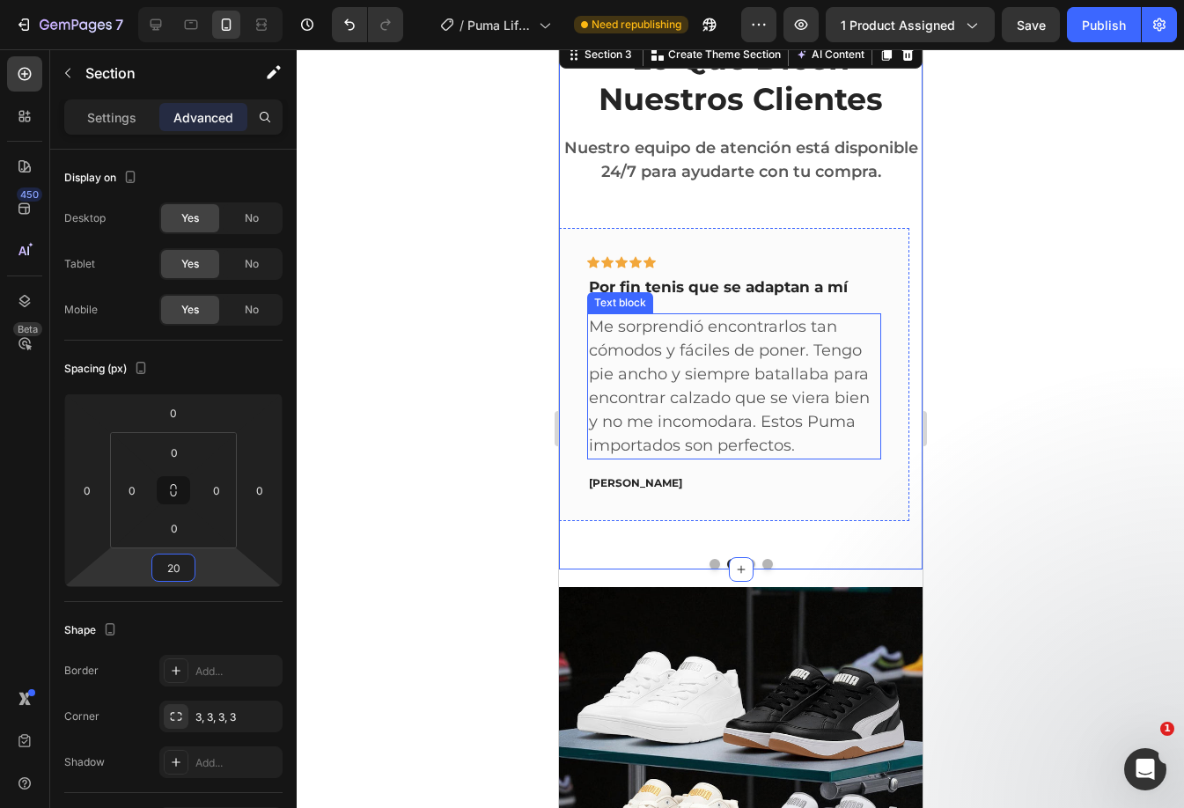
click at [709, 336] on div "Me sorprendió encontrarlos tan cómodos y fáciles de poner. Tengo pie ancho y si…" at bounding box center [733, 386] width 294 height 146
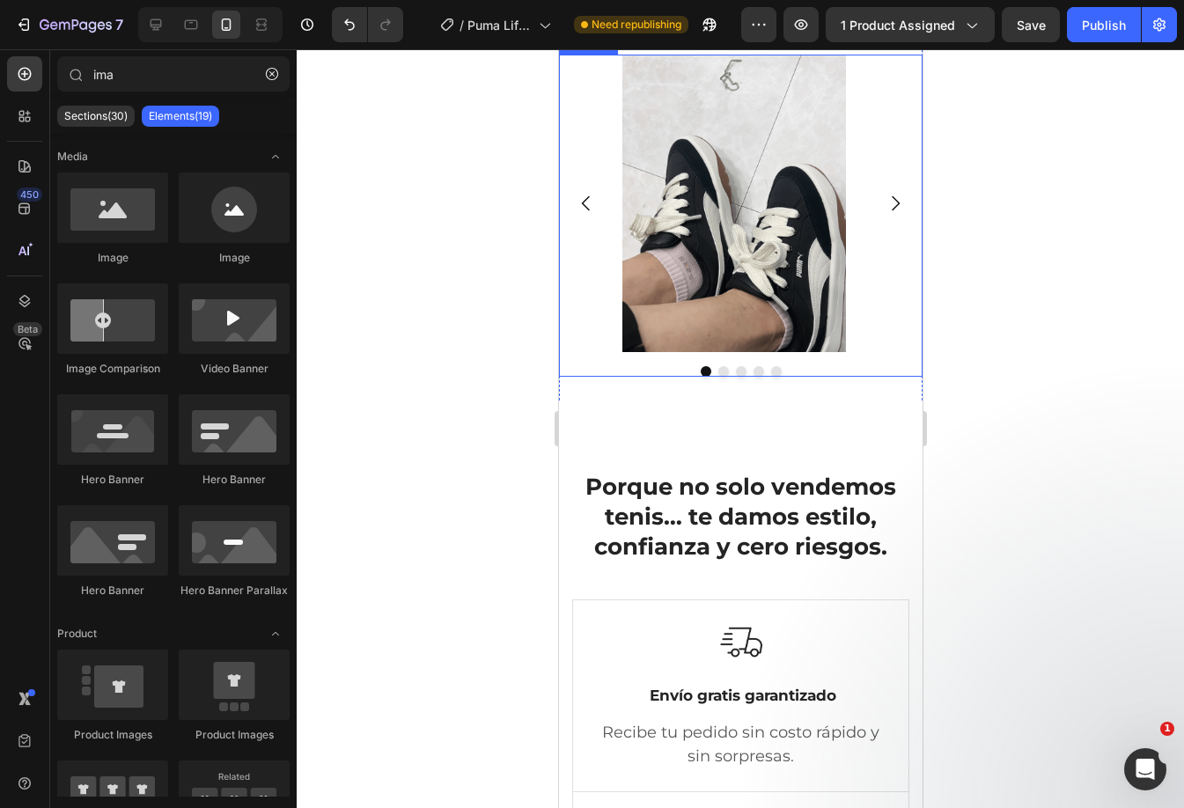
scroll to position [4081, 0]
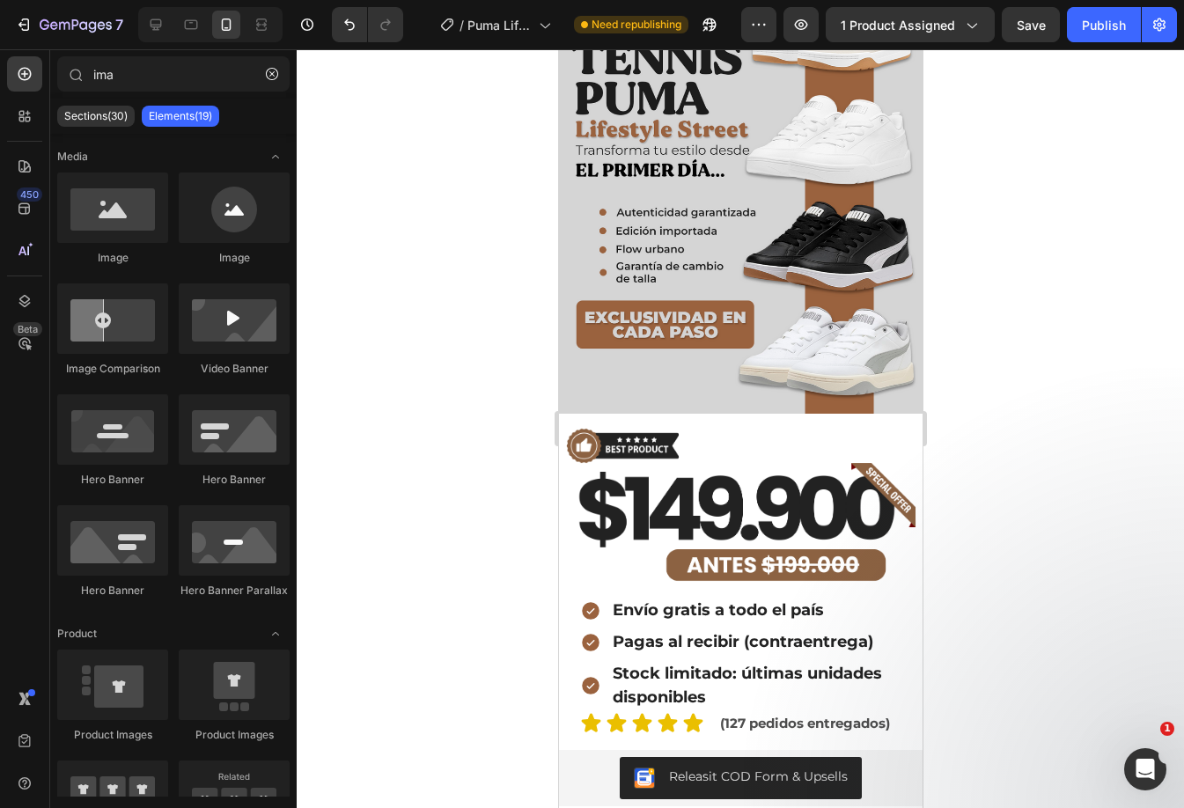
drag, startPoint x: 909, startPoint y: 608, endPoint x: 1338, endPoint y: 68, distance: 689.6
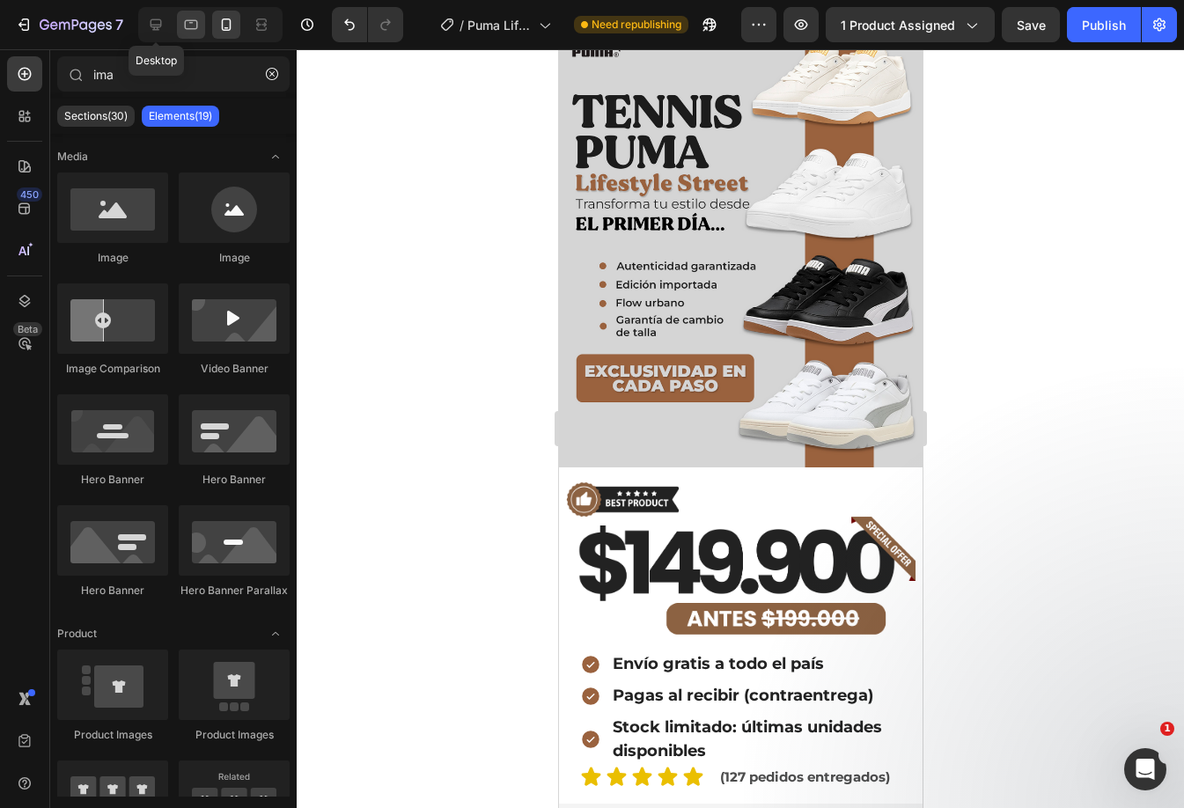
drag, startPoint x: 158, startPoint y: 19, endPoint x: 200, endPoint y: 26, distance: 42.8
click at [158, 20] on icon at bounding box center [155, 24] width 11 height 11
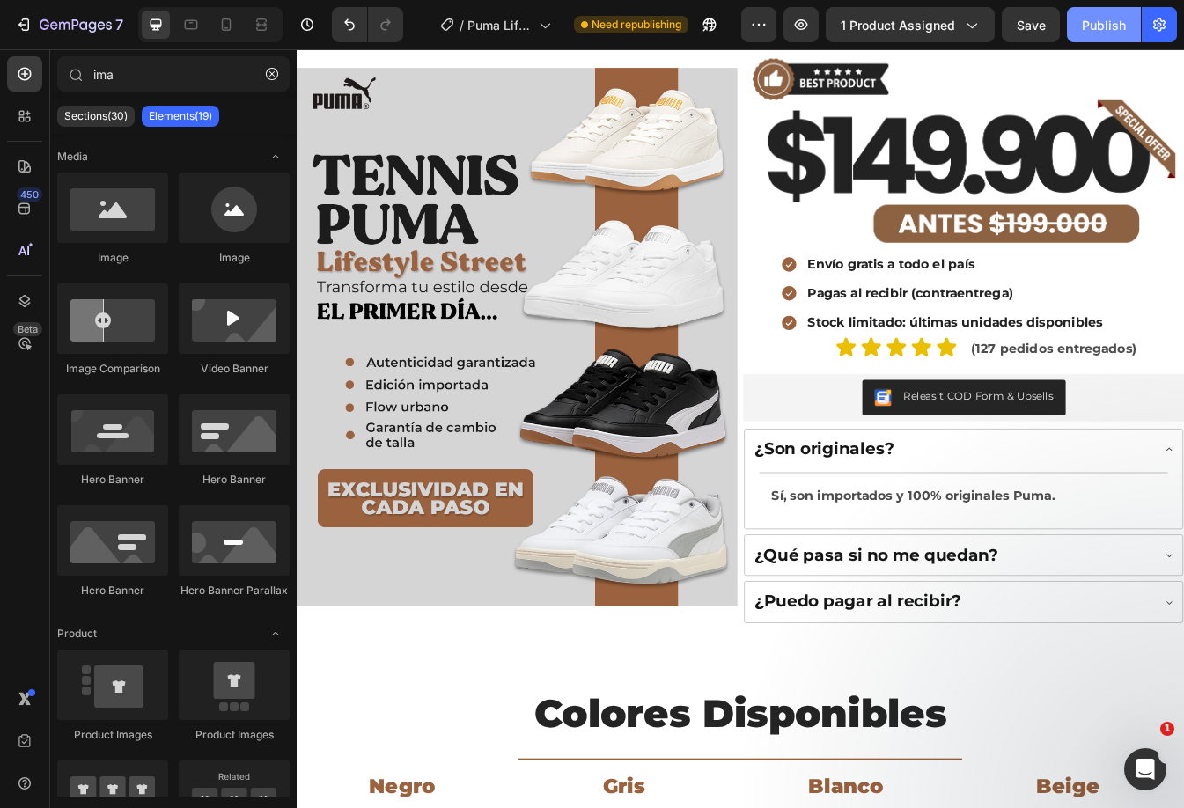
click at [1090, 26] on div "Publish" at bounding box center [1104, 25] width 44 height 18
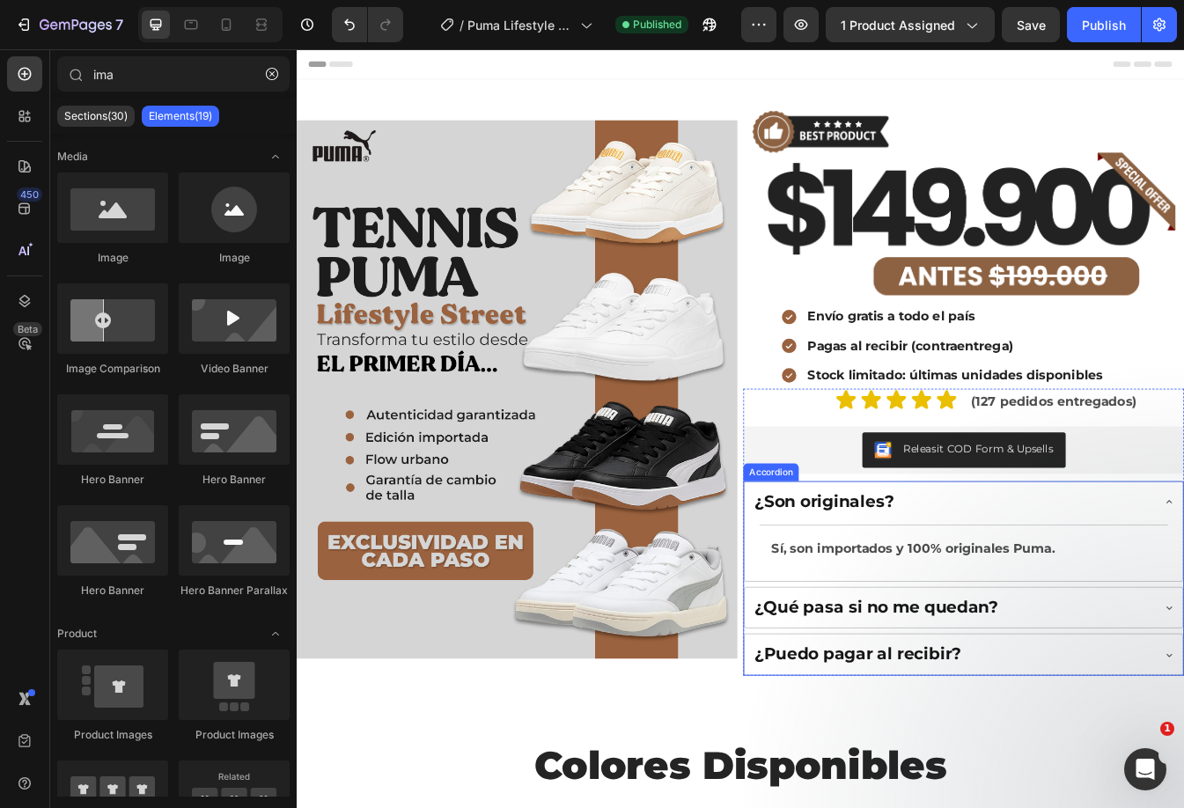
click at [1141, 596] on div "¿Son originales?" at bounding box center [1076, 588] width 475 height 31
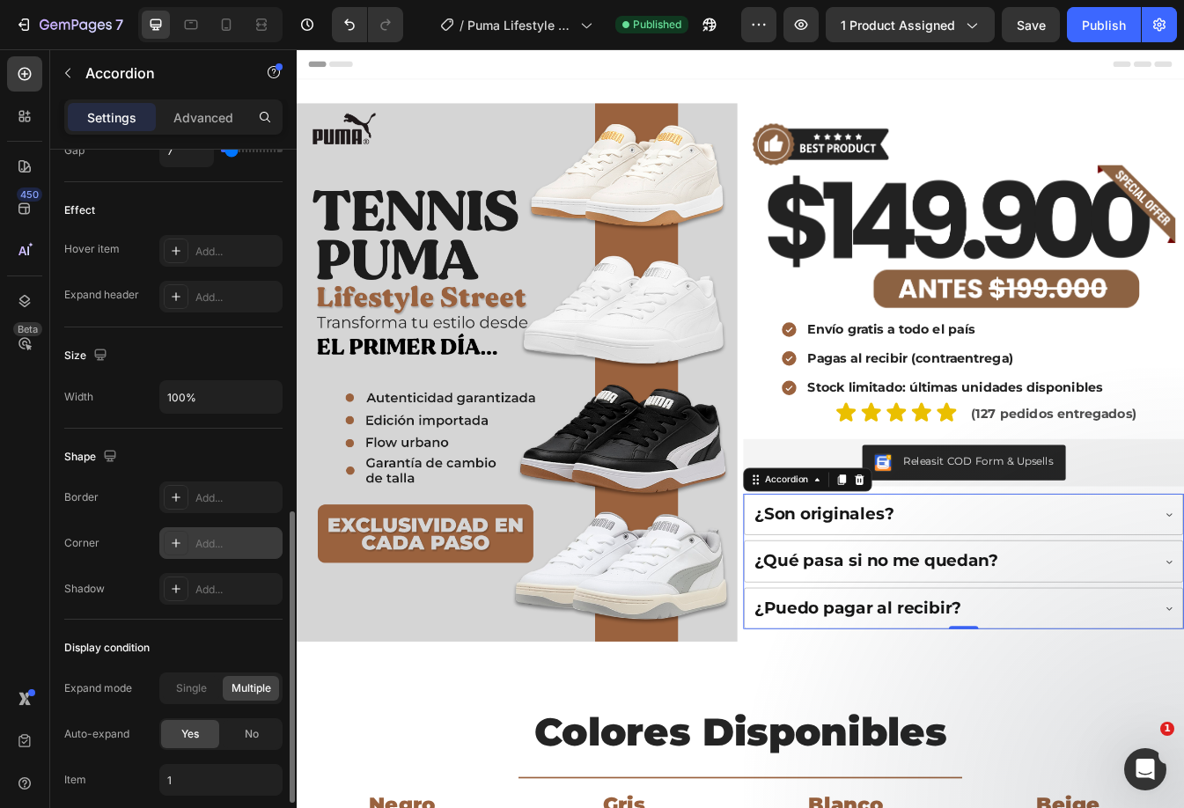
scroll to position [1013, 0]
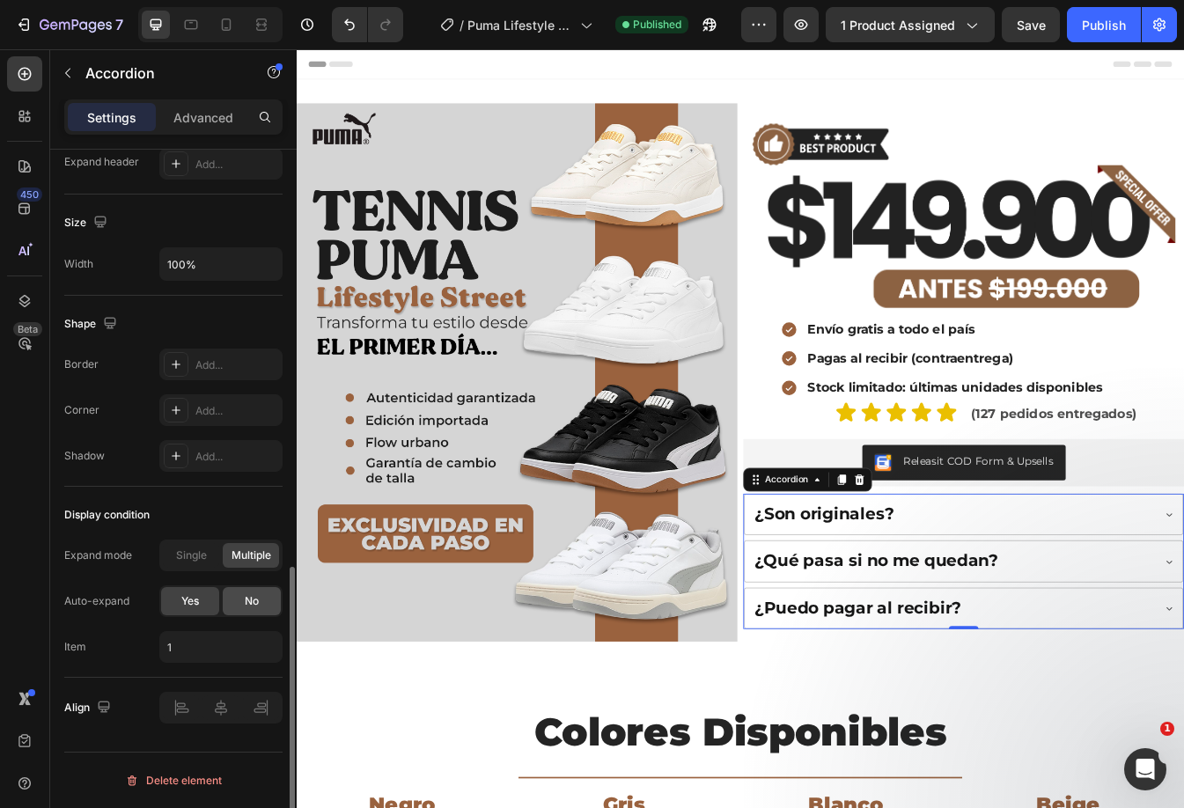
click at [246, 606] on span "No" at bounding box center [252, 601] width 14 height 16
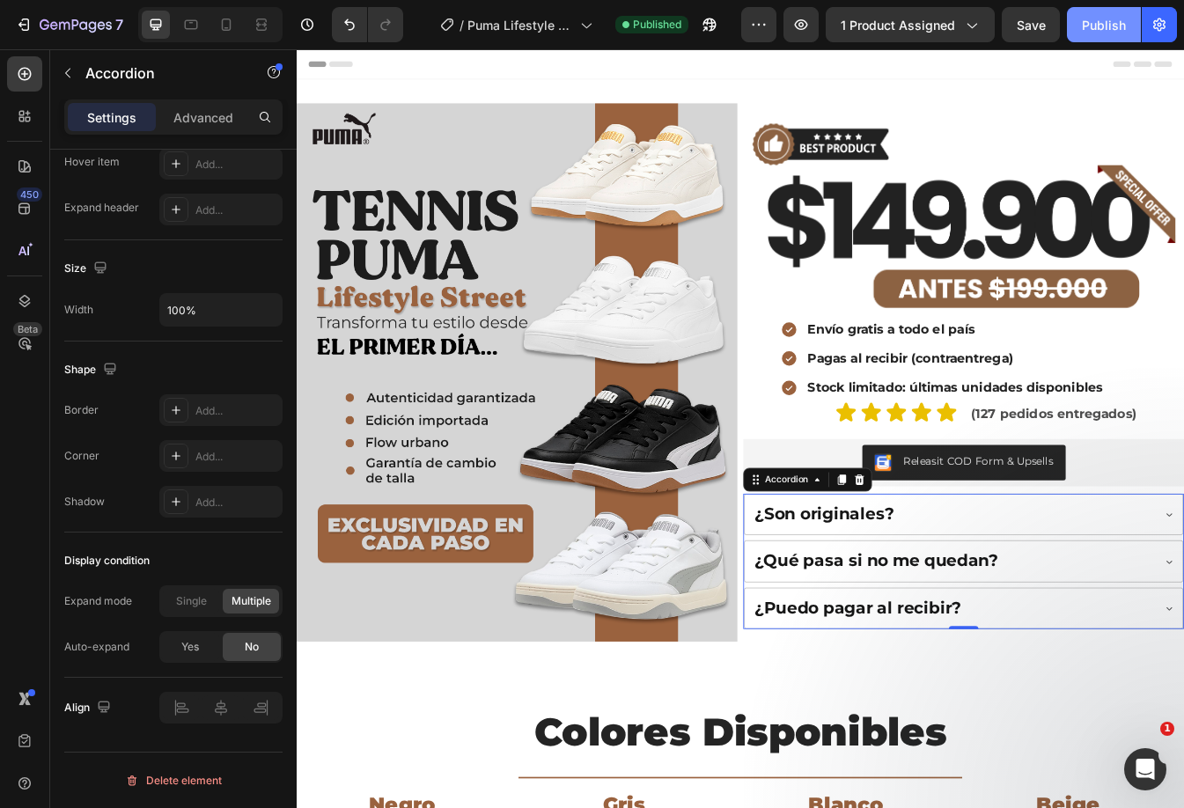
click at [1098, 29] on div "Publish" at bounding box center [1104, 25] width 44 height 18
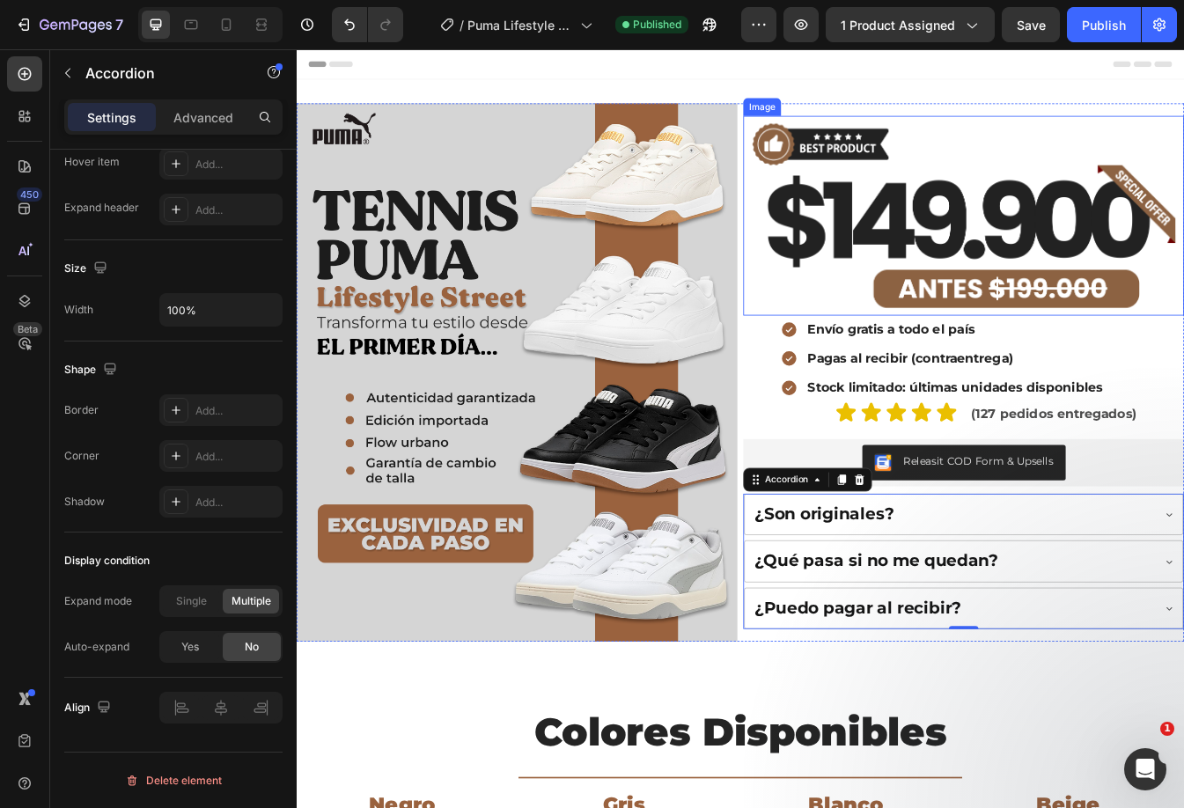
click at [1039, 273] on img at bounding box center [1090, 247] width 524 height 238
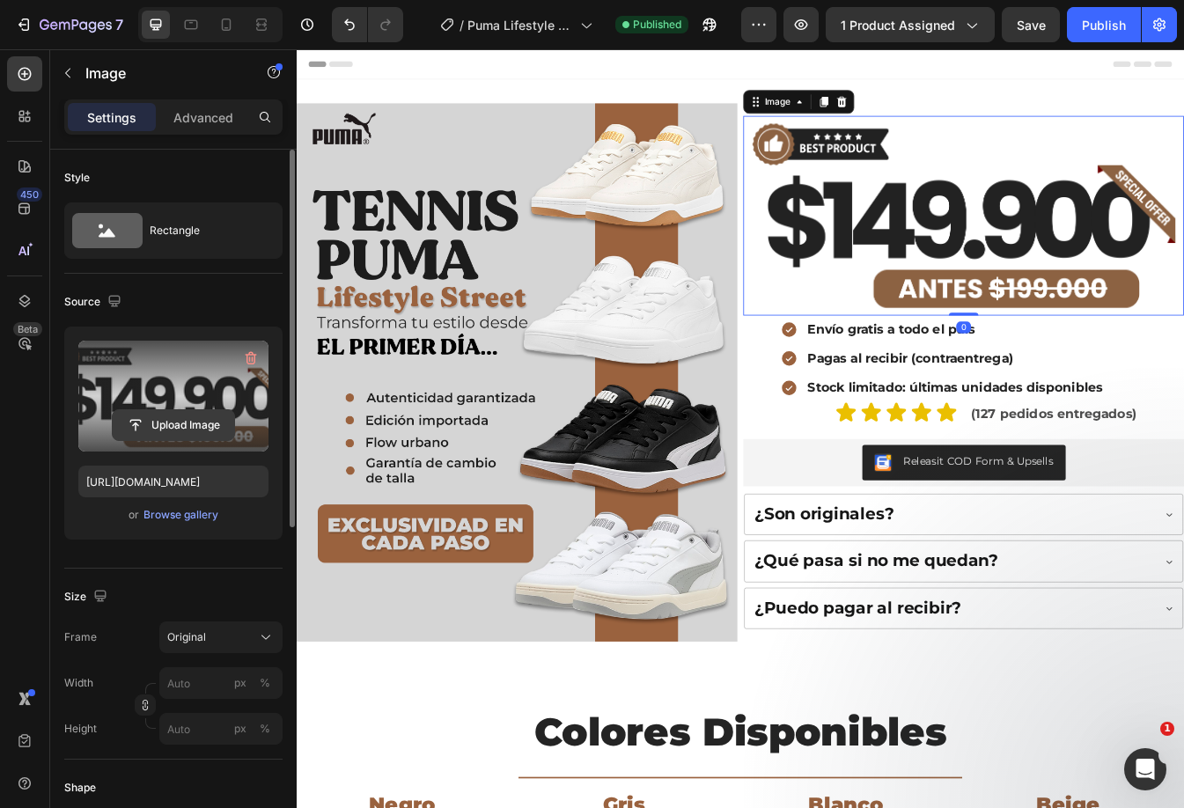
click at [186, 428] on input "file" at bounding box center [173, 425] width 121 height 30
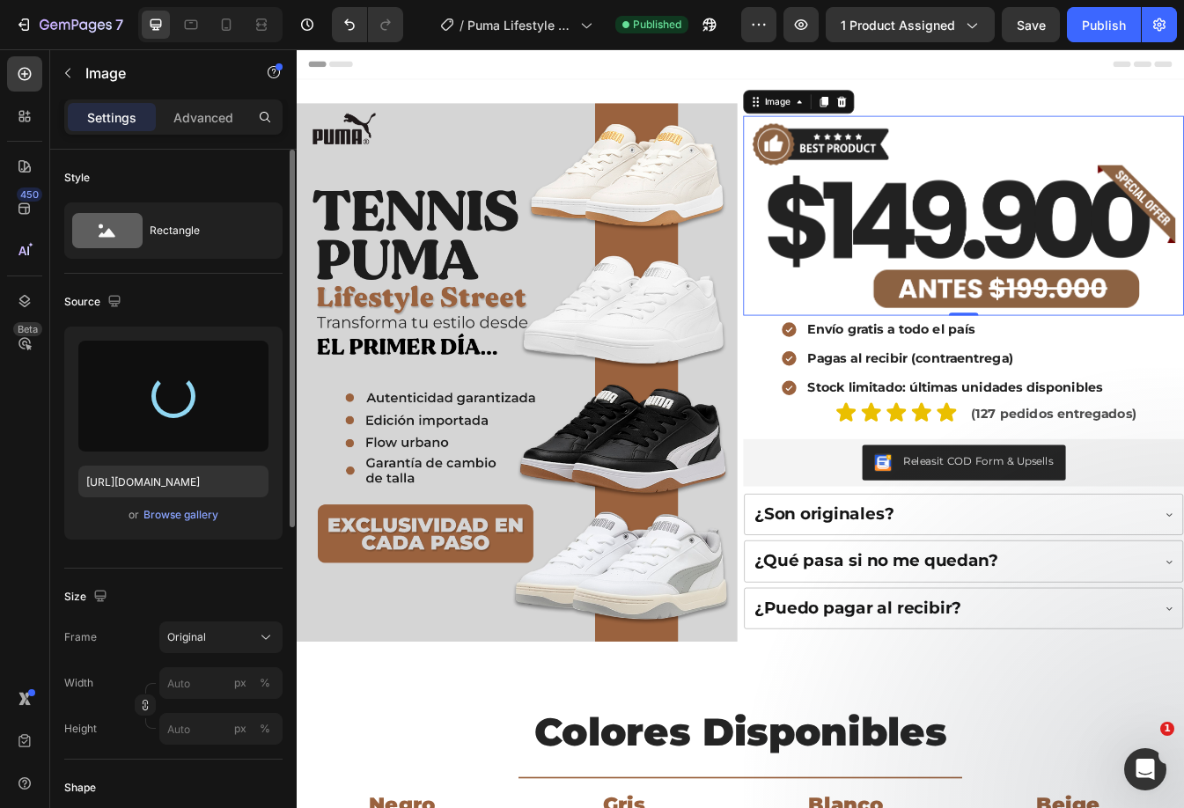
type input "[URL][DOMAIN_NAME]"
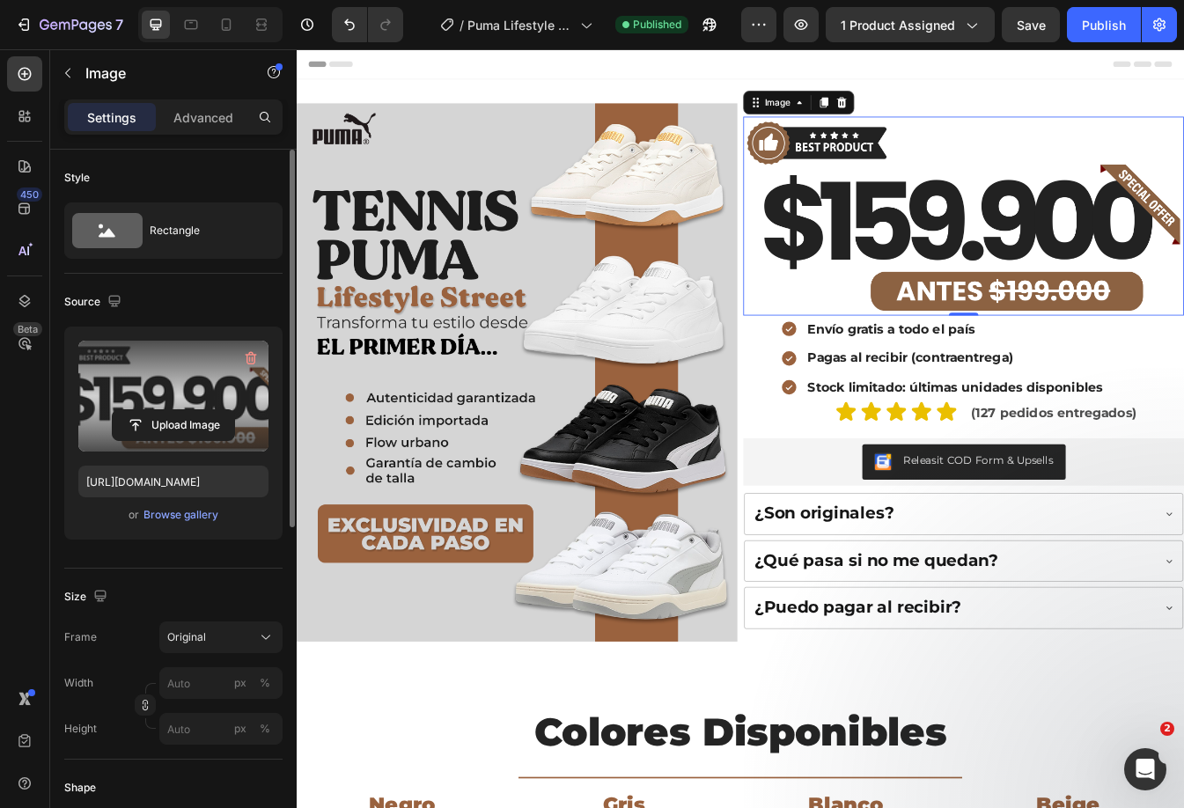
click at [1180, 262] on img at bounding box center [1090, 247] width 524 height 237
click at [1183, 409] on p "Pagas al recibir (contraentrega)" at bounding box center [1080, 416] width 351 height 27
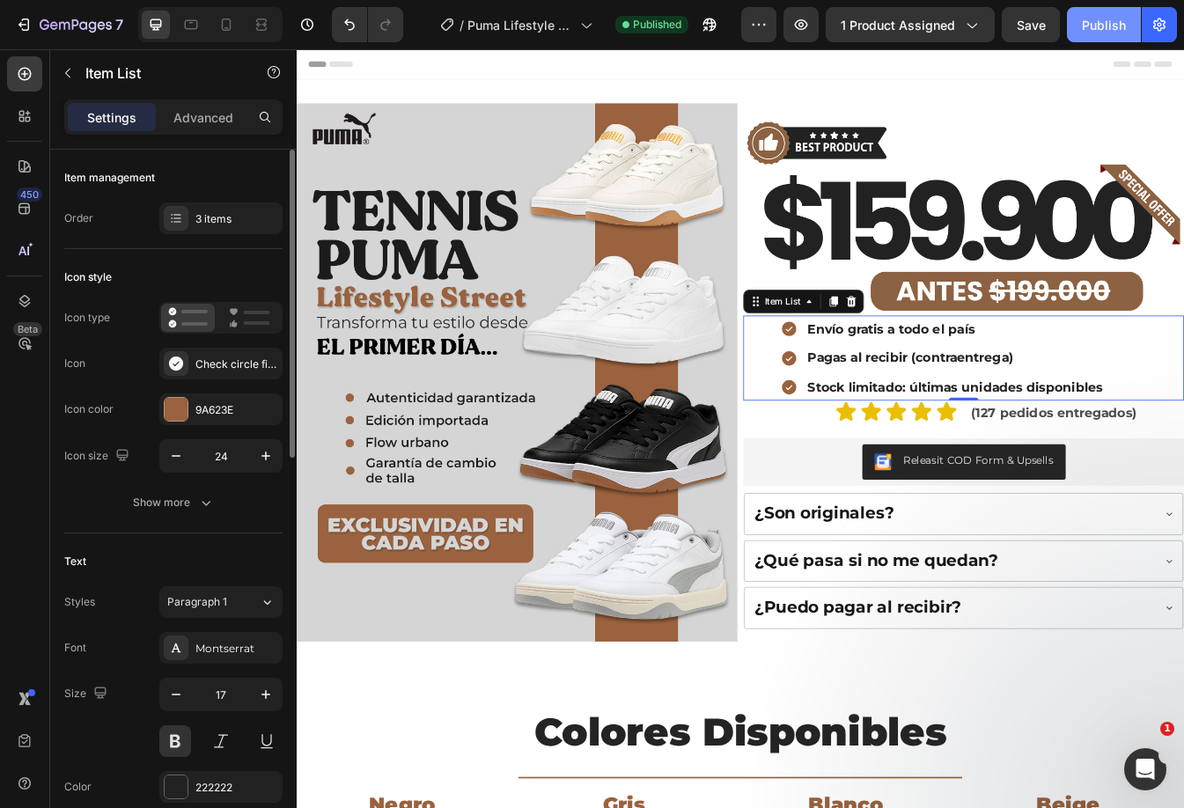
click at [1100, 21] on div "Publish" at bounding box center [1104, 25] width 44 height 18
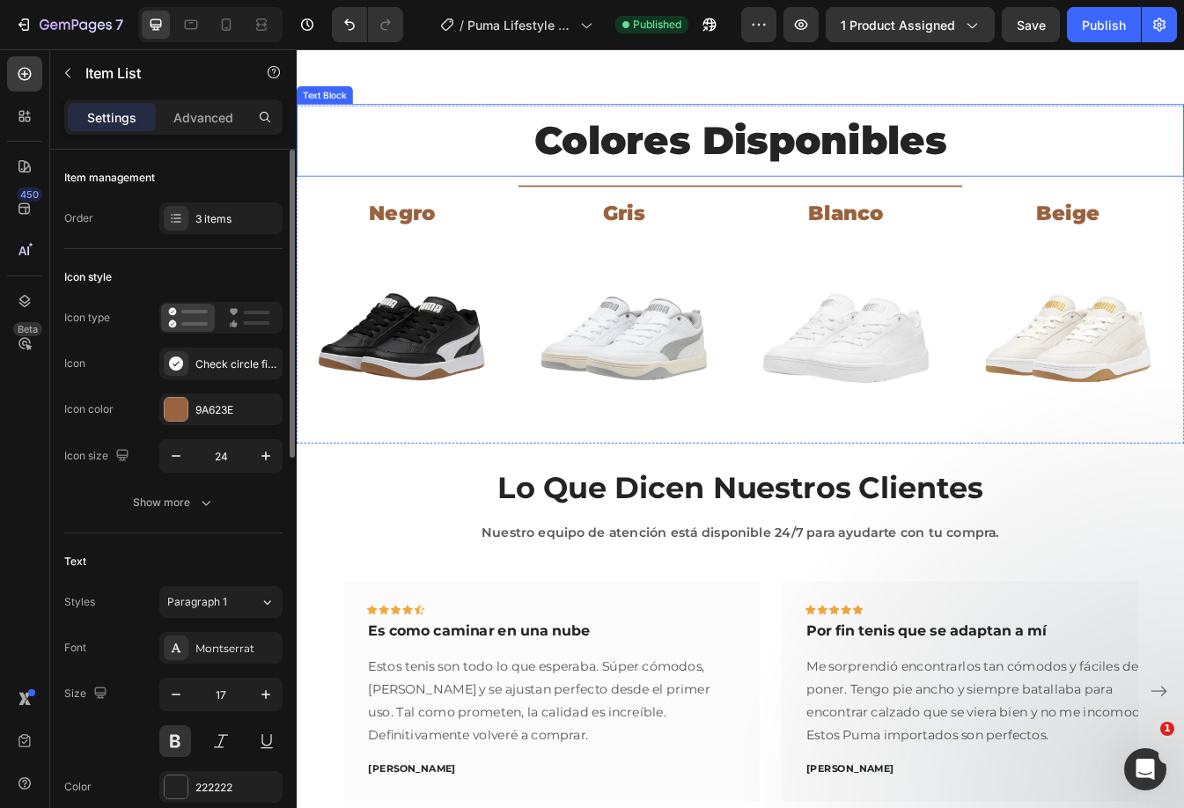
scroll to position [1144, 0]
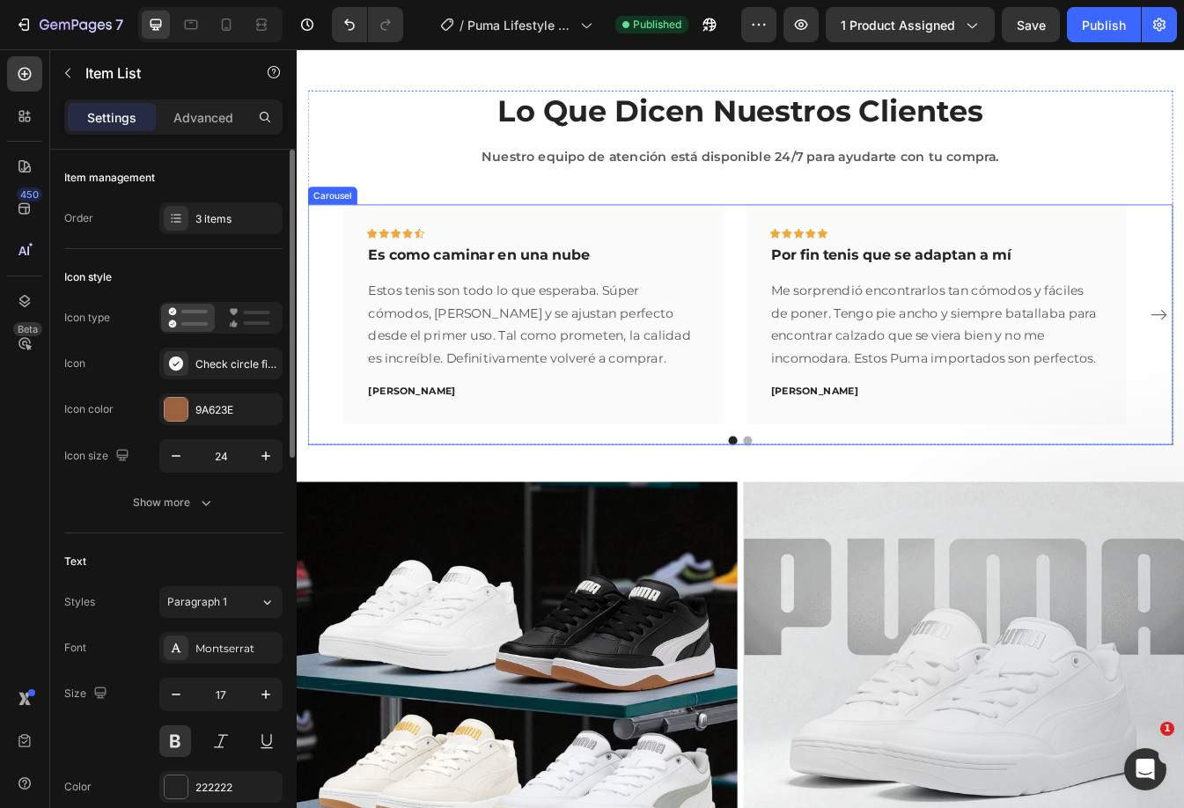
click at [1183, 282] on div "Icon Icon Icon Icon Icon Row Es como caminar en una nube Text block Estos tenis…" at bounding box center [825, 364] width 1030 height 261
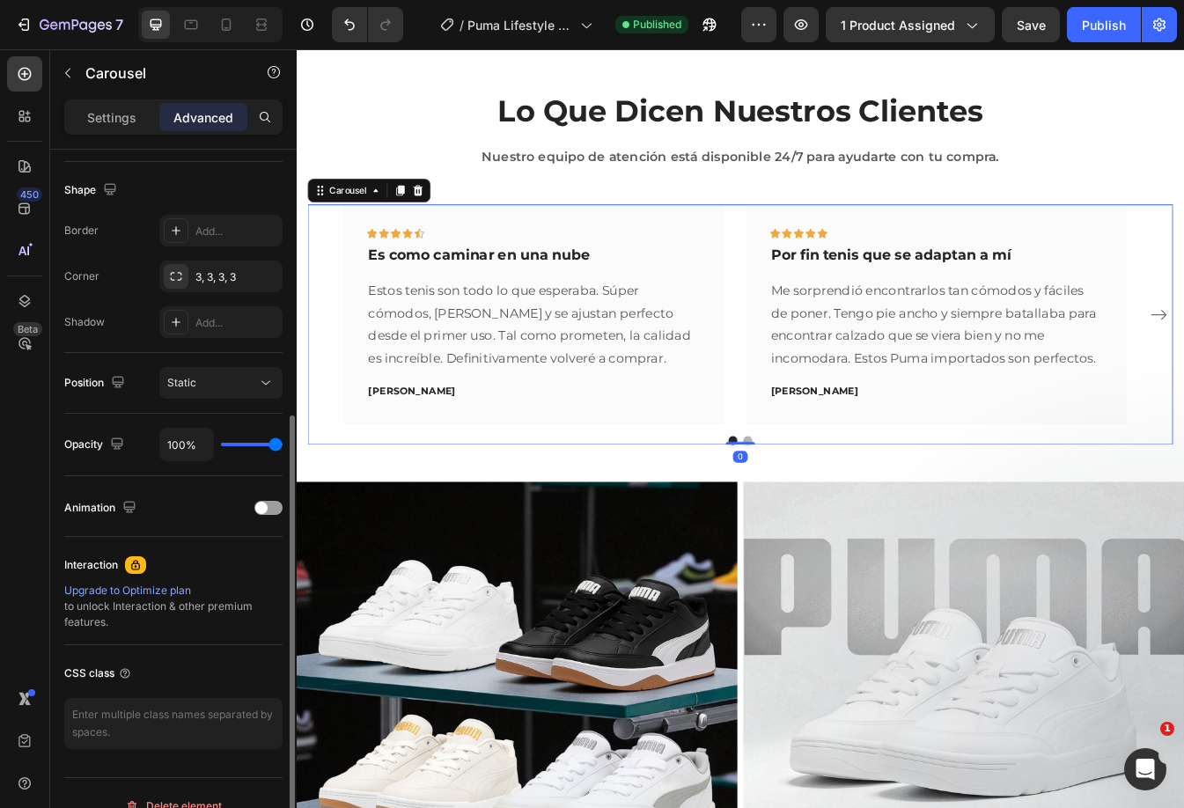
scroll to position [0, 0]
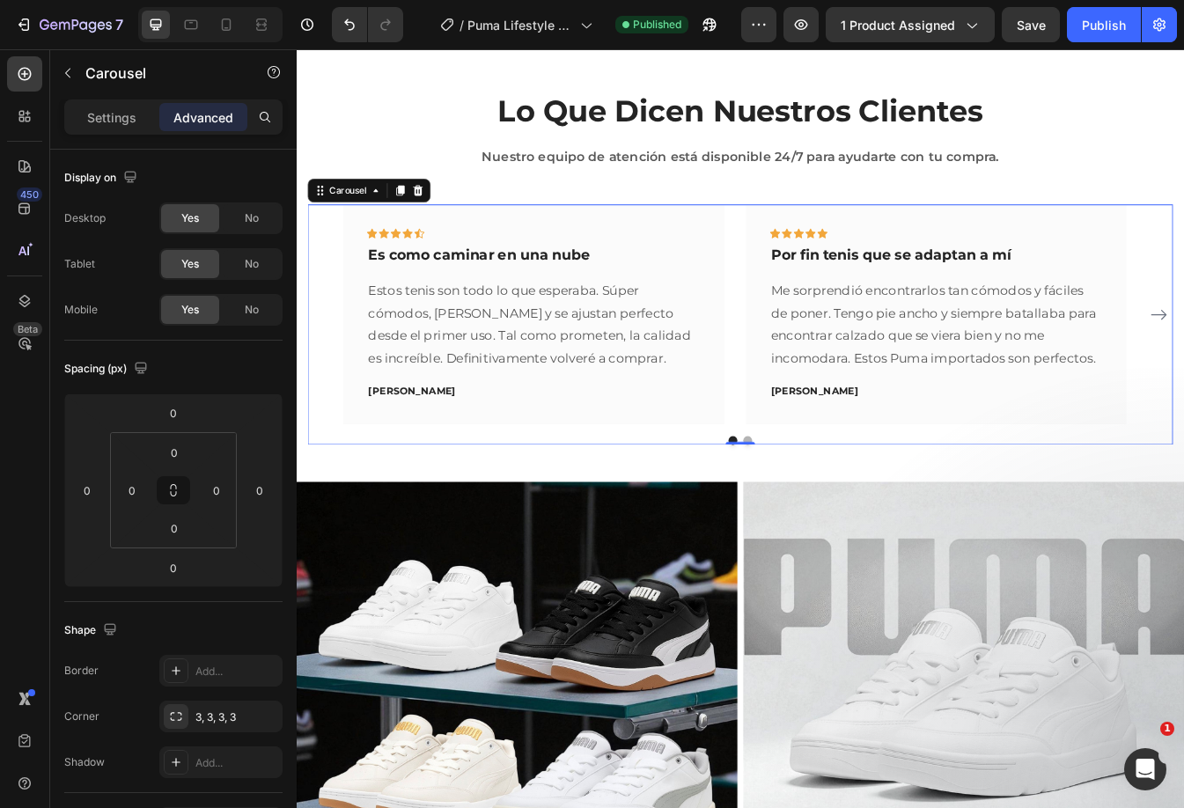
click at [120, 117] on p "Settings" at bounding box center [111, 117] width 49 height 18
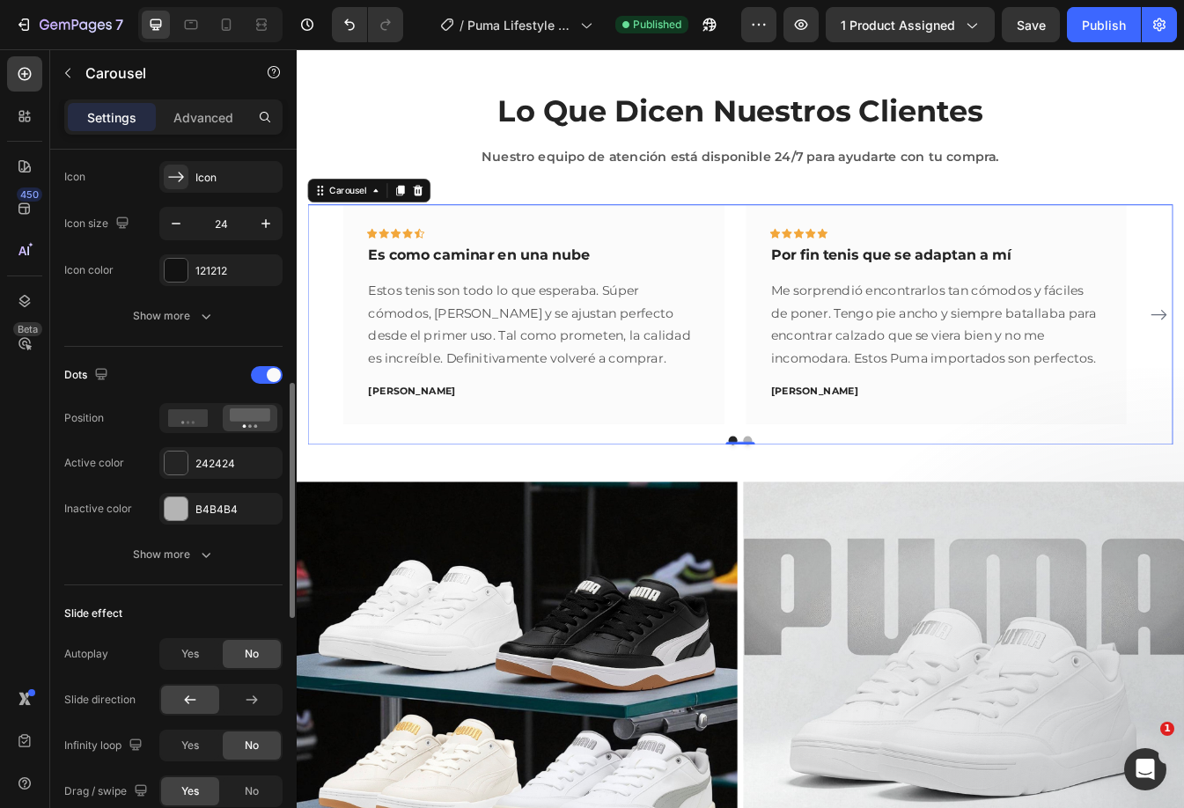
scroll to position [792, 0]
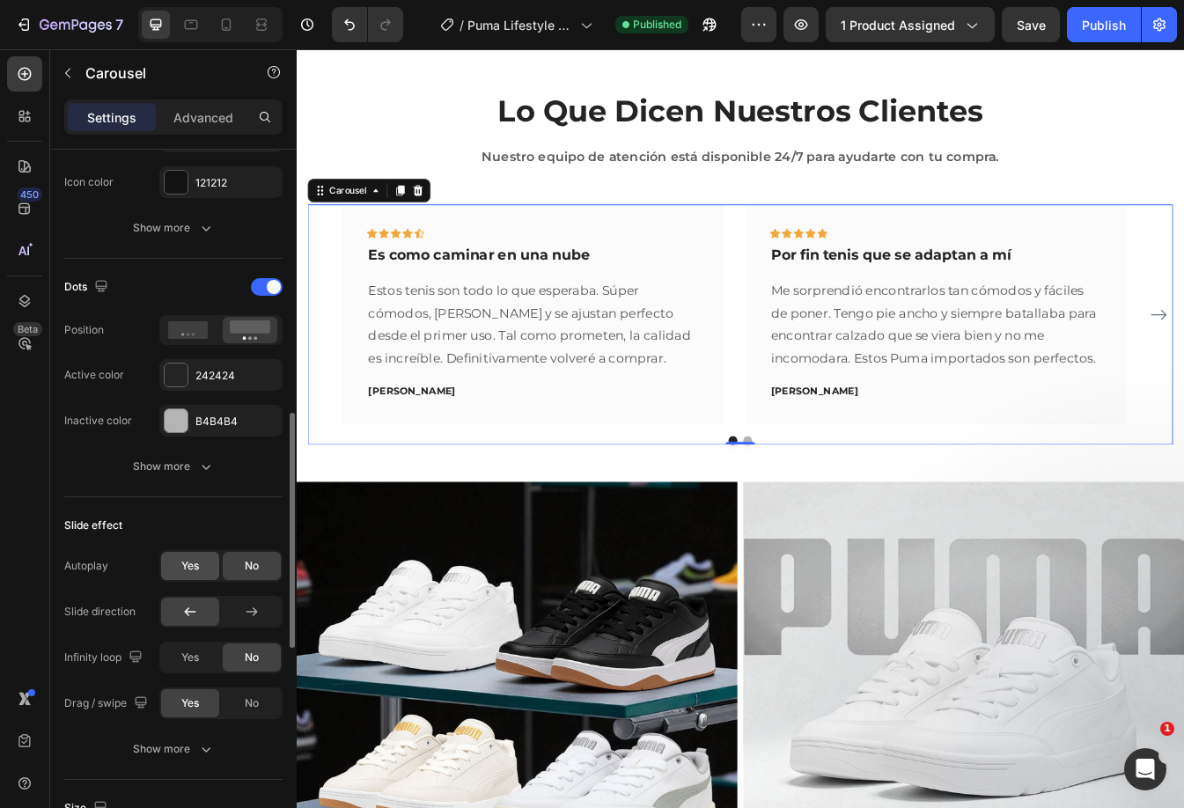
click at [193, 561] on span "Yes" at bounding box center [190, 566] width 18 height 16
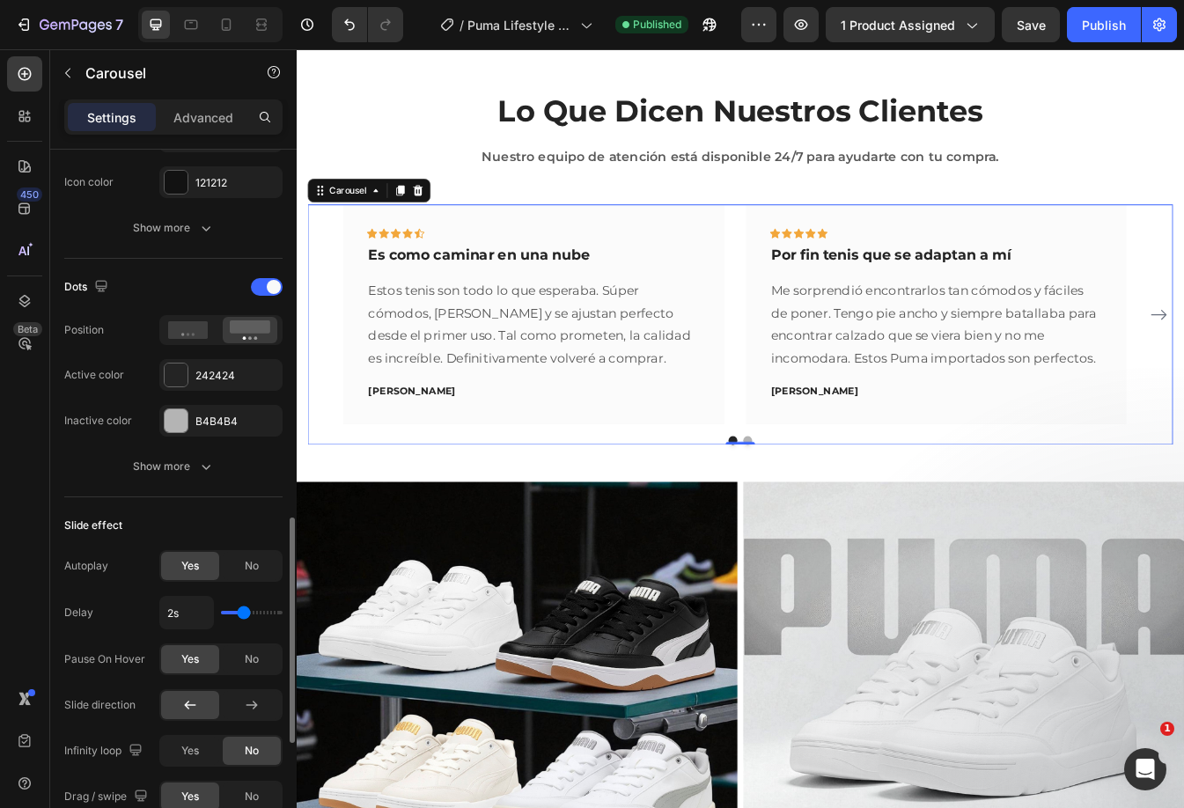
scroll to position [1056, 0]
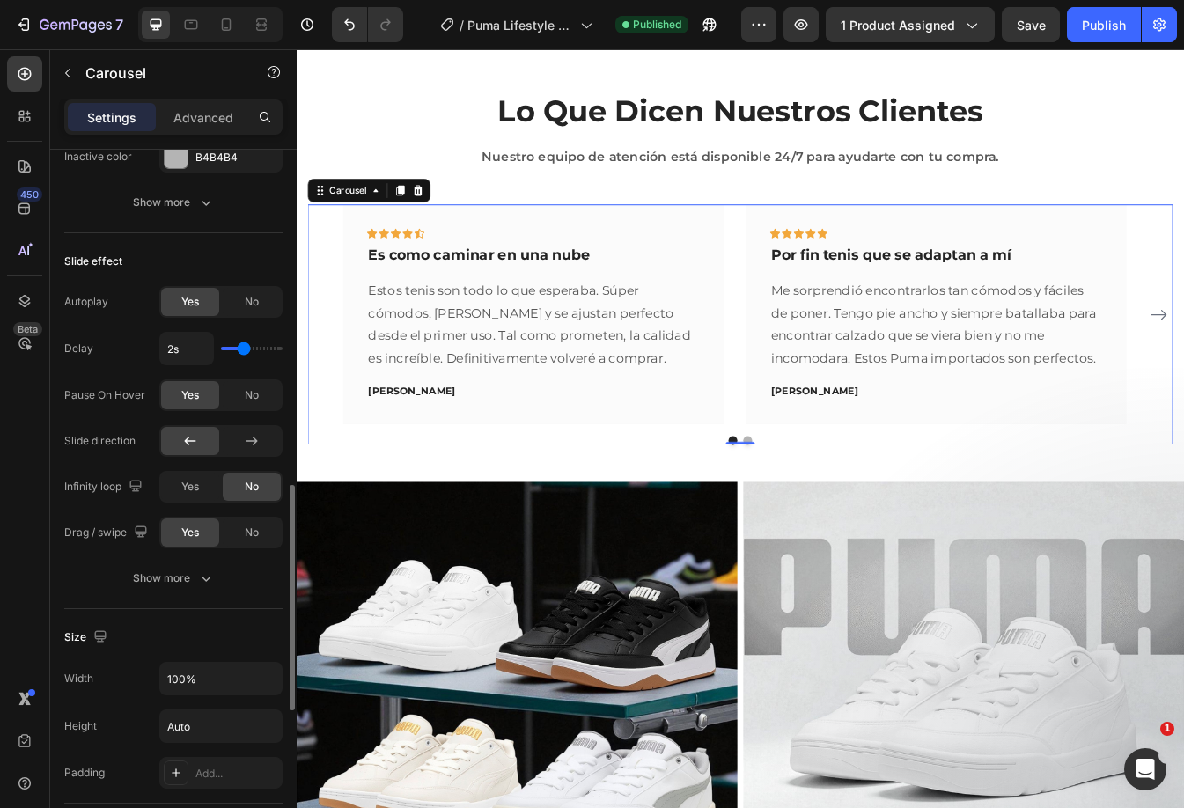
drag, startPoint x: 193, startPoint y: 570, endPoint x: 194, endPoint y: 559, distance: 11.6
click at [194, 570] on div "Show more" at bounding box center [174, 578] width 82 height 18
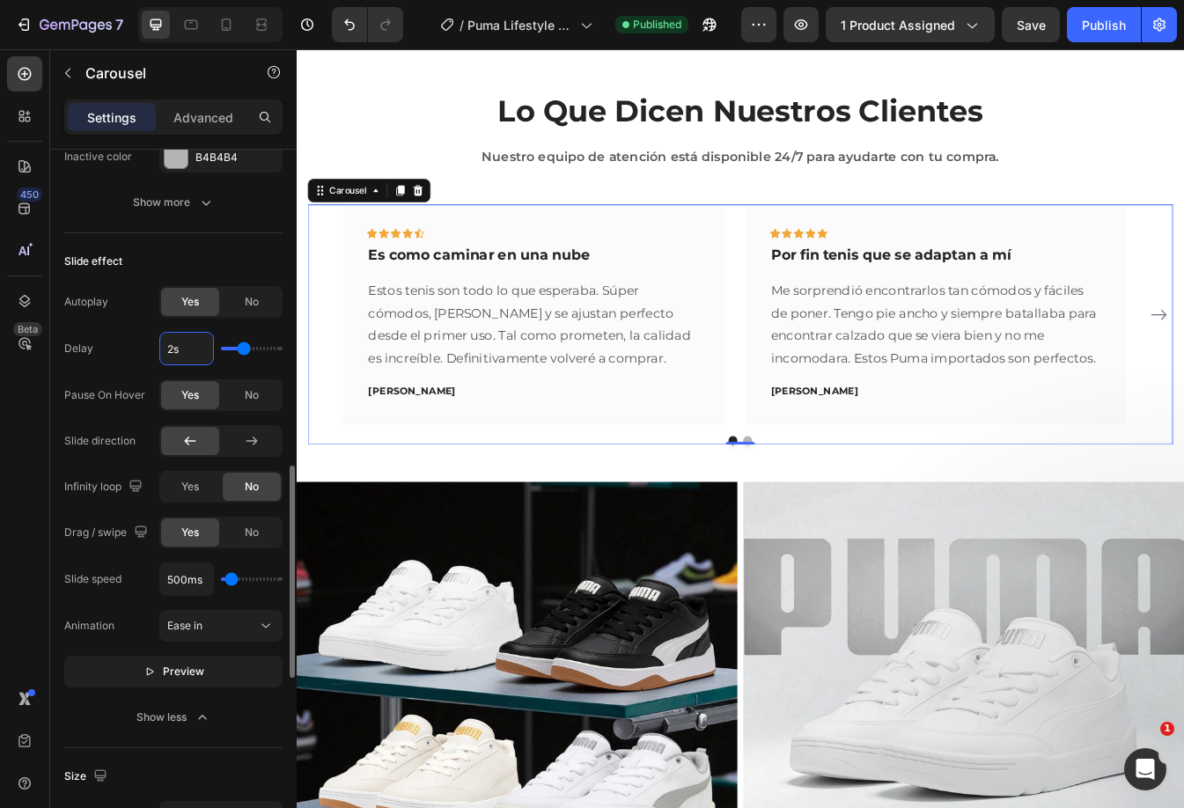
click at [187, 353] on input "2s" at bounding box center [186, 349] width 53 height 32
click at [223, 668] on button "Preview" at bounding box center [173, 672] width 218 height 32
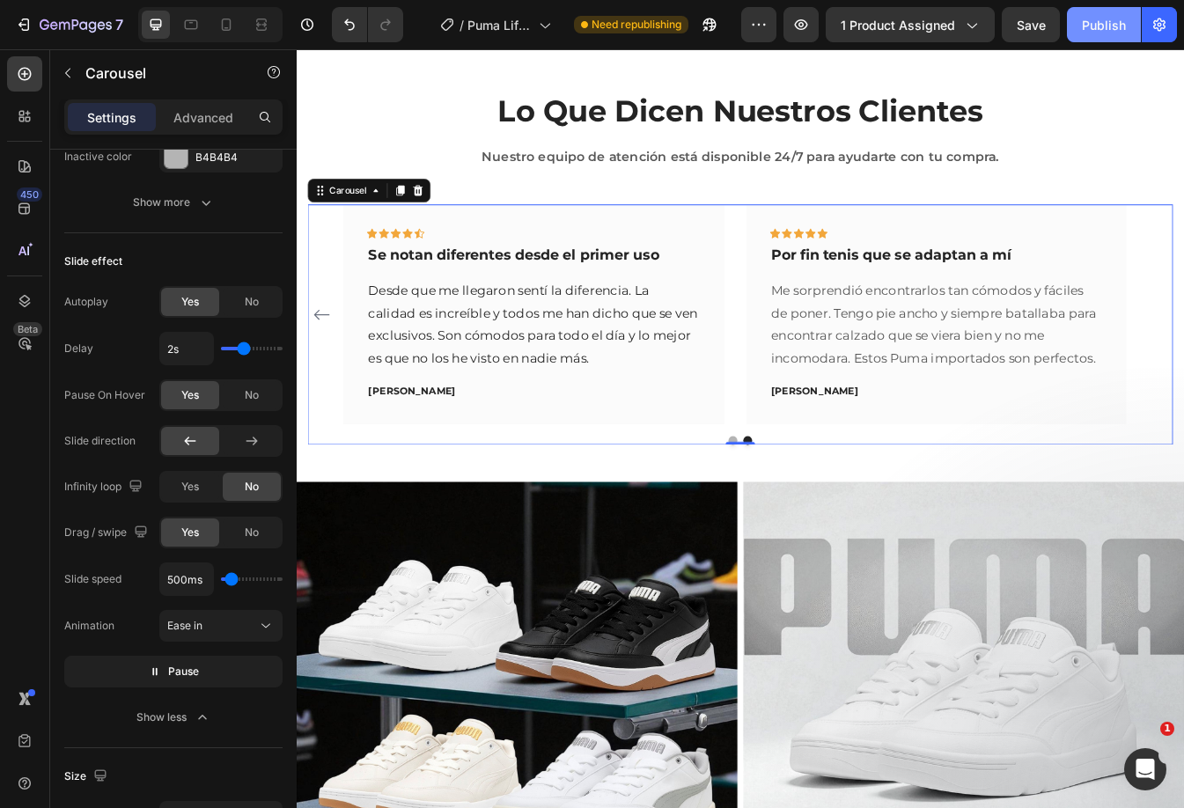
click at [1109, 29] on div "Publish" at bounding box center [1104, 25] width 44 height 18
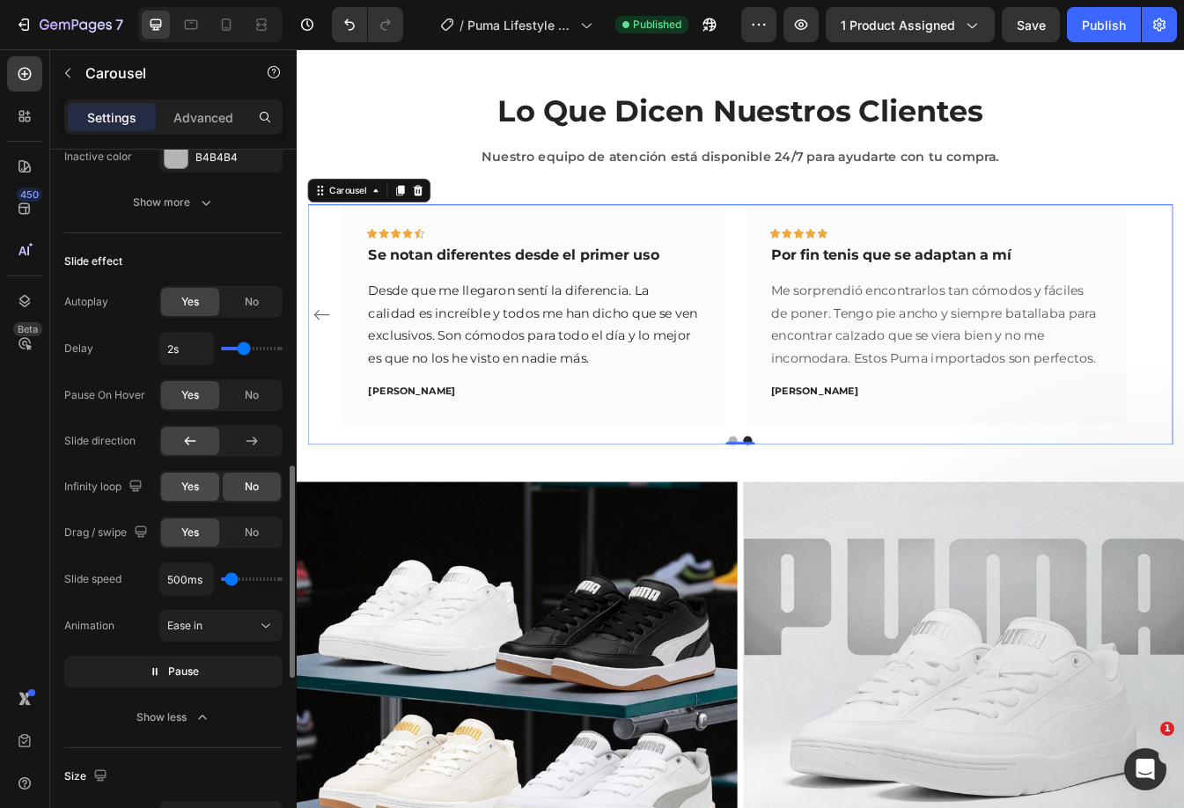
click at [196, 487] on span "Yes" at bounding box center [190, 487] width 18 height 16
click at [1080, 30] on button "Publish" at bounding box center [1104, 24] width 74 height 35
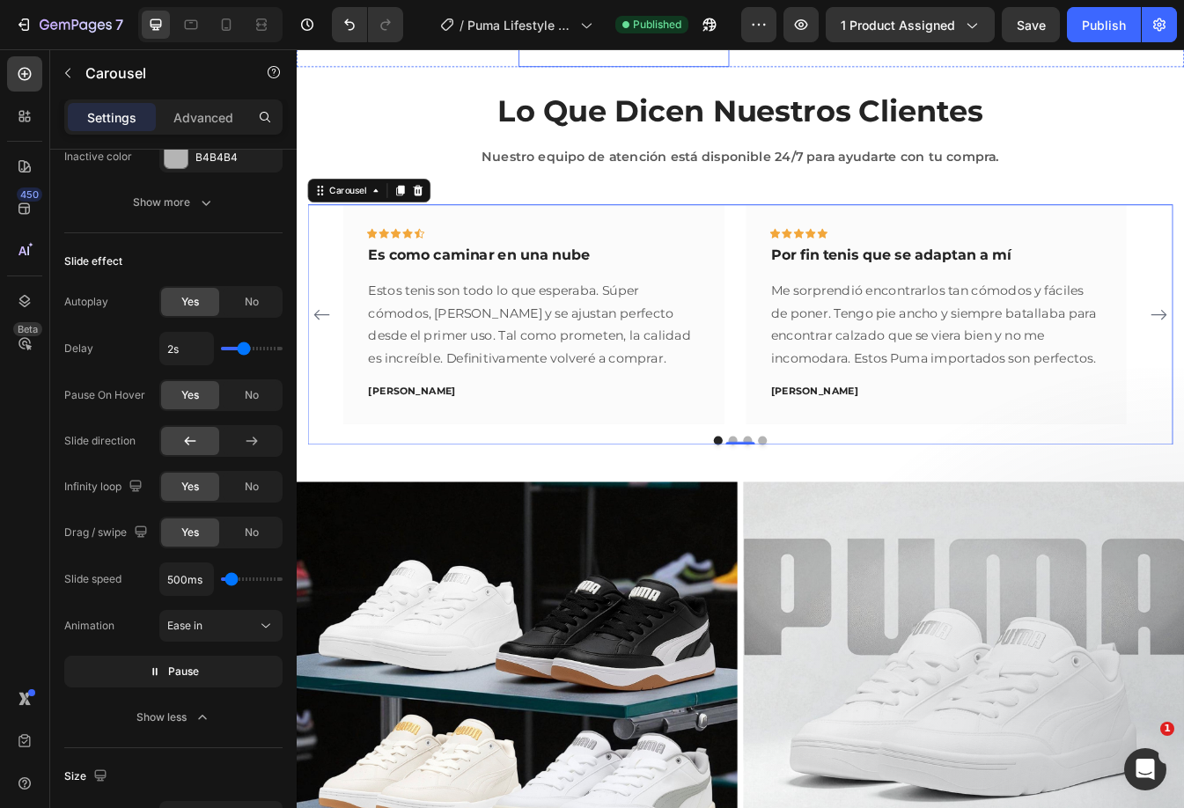
scroll to position [704, 0]
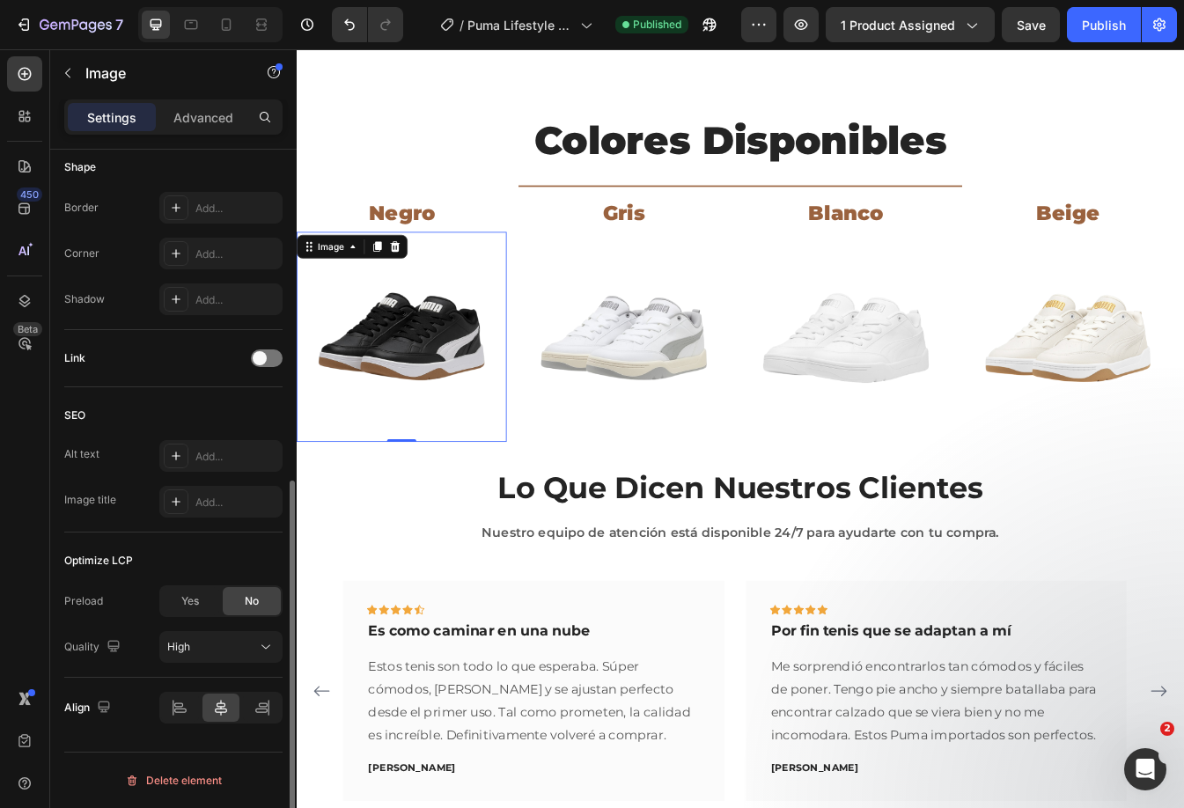
click at [497, 370] on img at bounding box center [422, 392] width 250 height 250
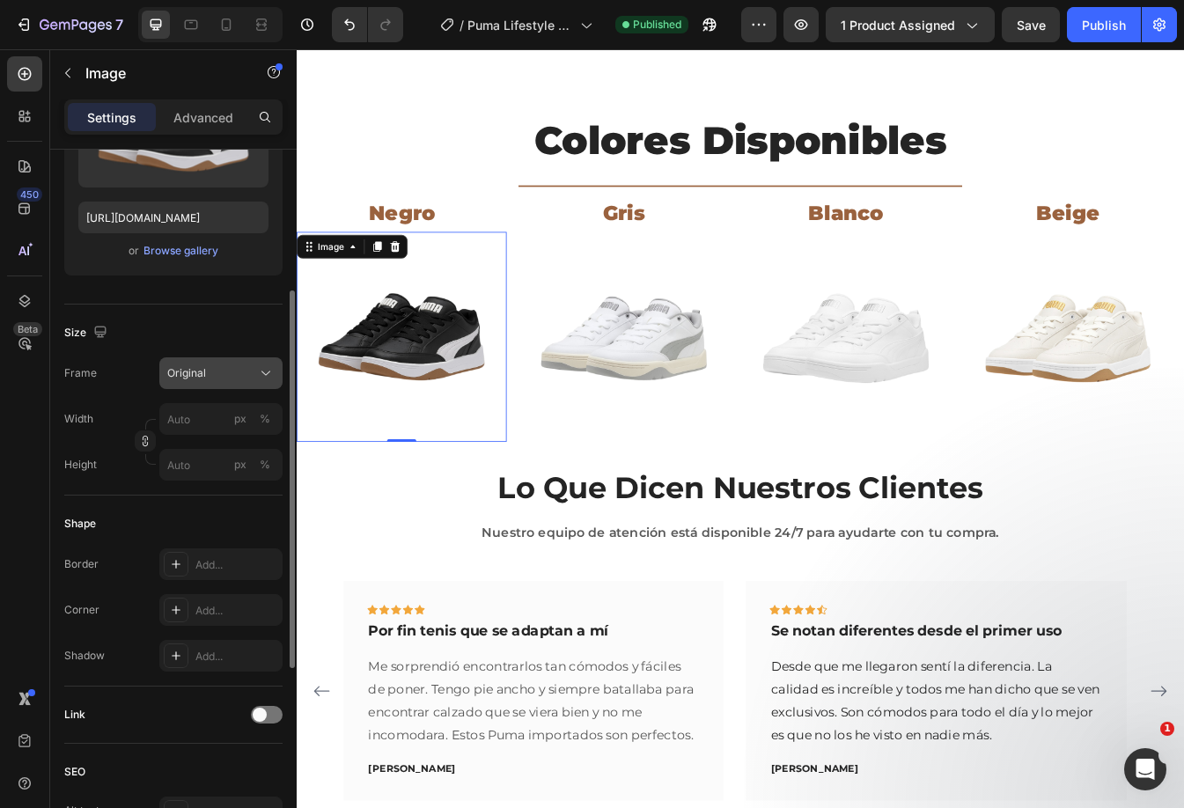
scroll to position [352, 0]
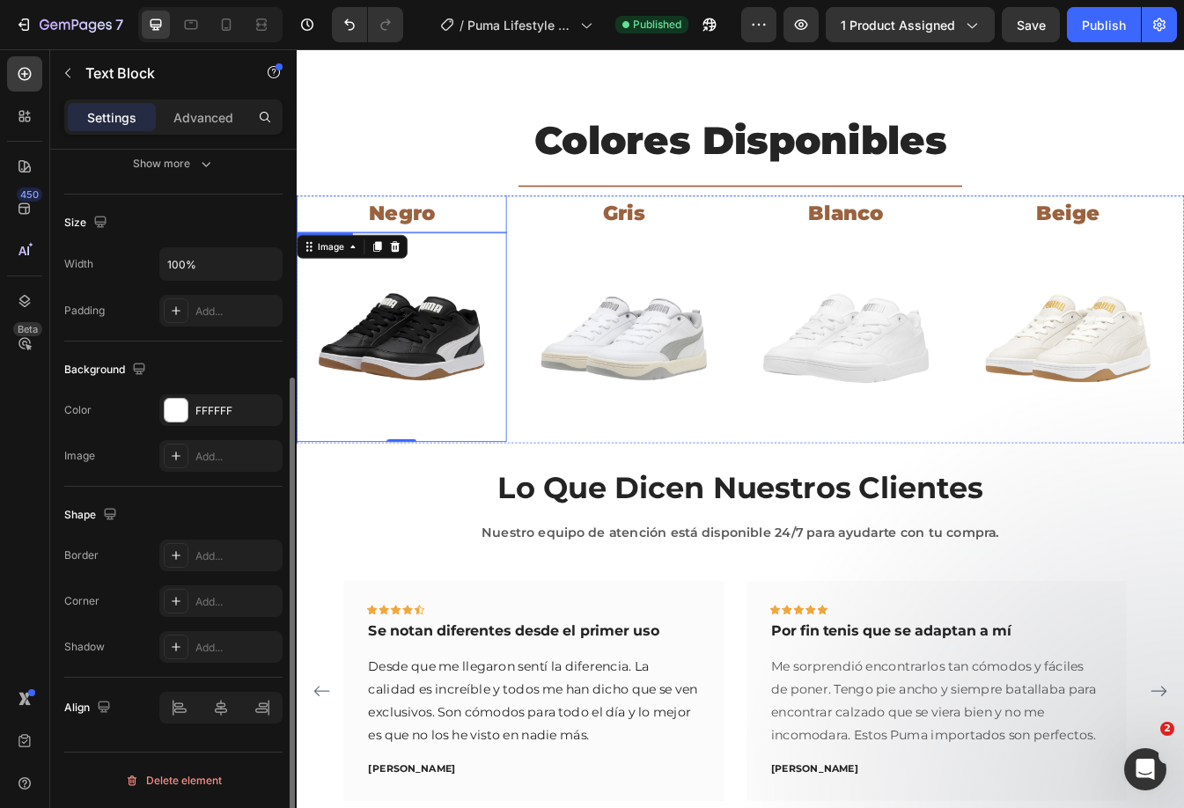
click at [347, 233] on p "Negro" at bounding box center [421, 245] width 246 height 43
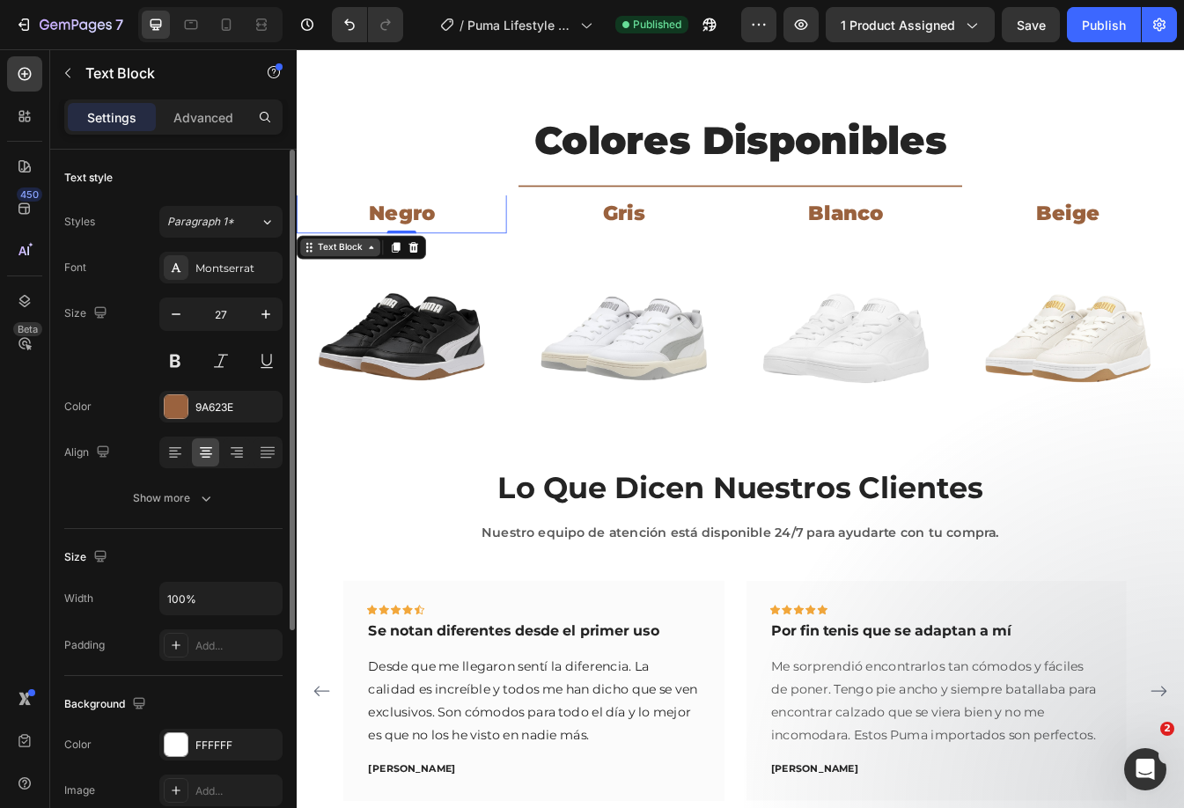
click at [354, 277] on div "Text Block" at bounding box center [349, 285] width 60 height 16
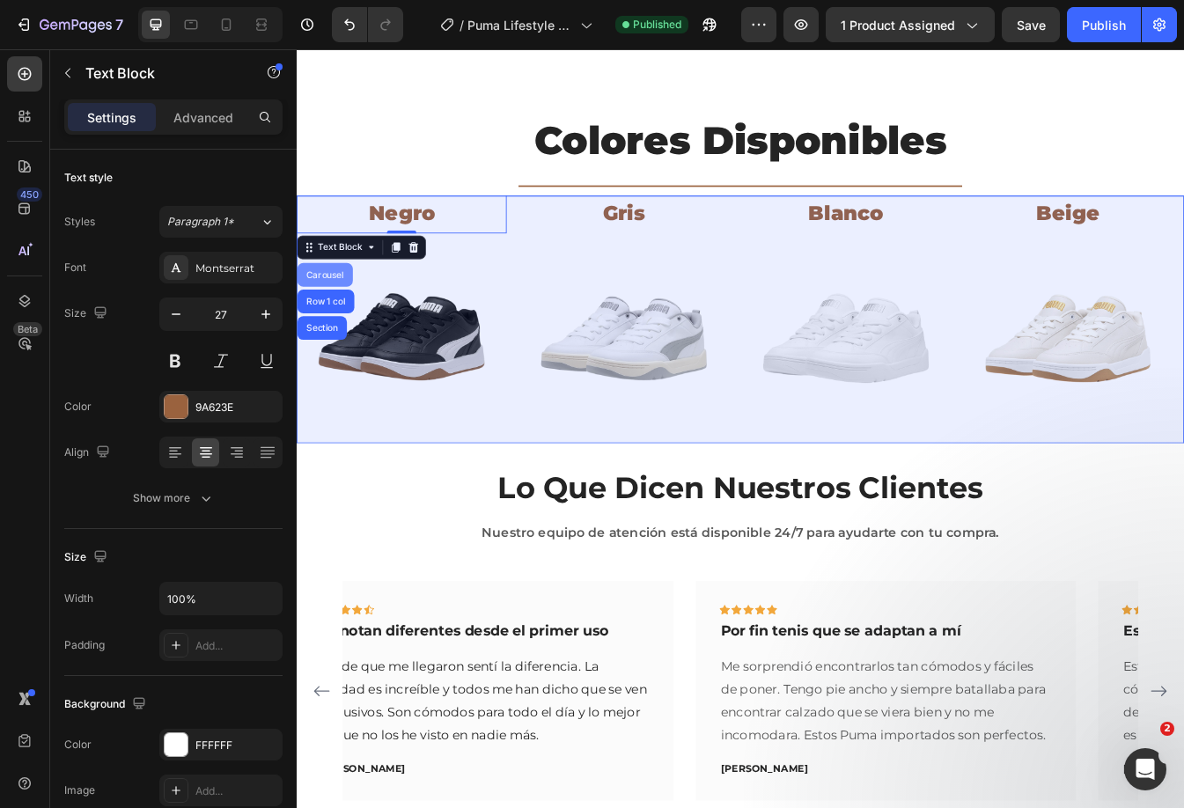
click at [334, 320] on div "Carousel" at bounding box center [330, 318] width 66 height 28
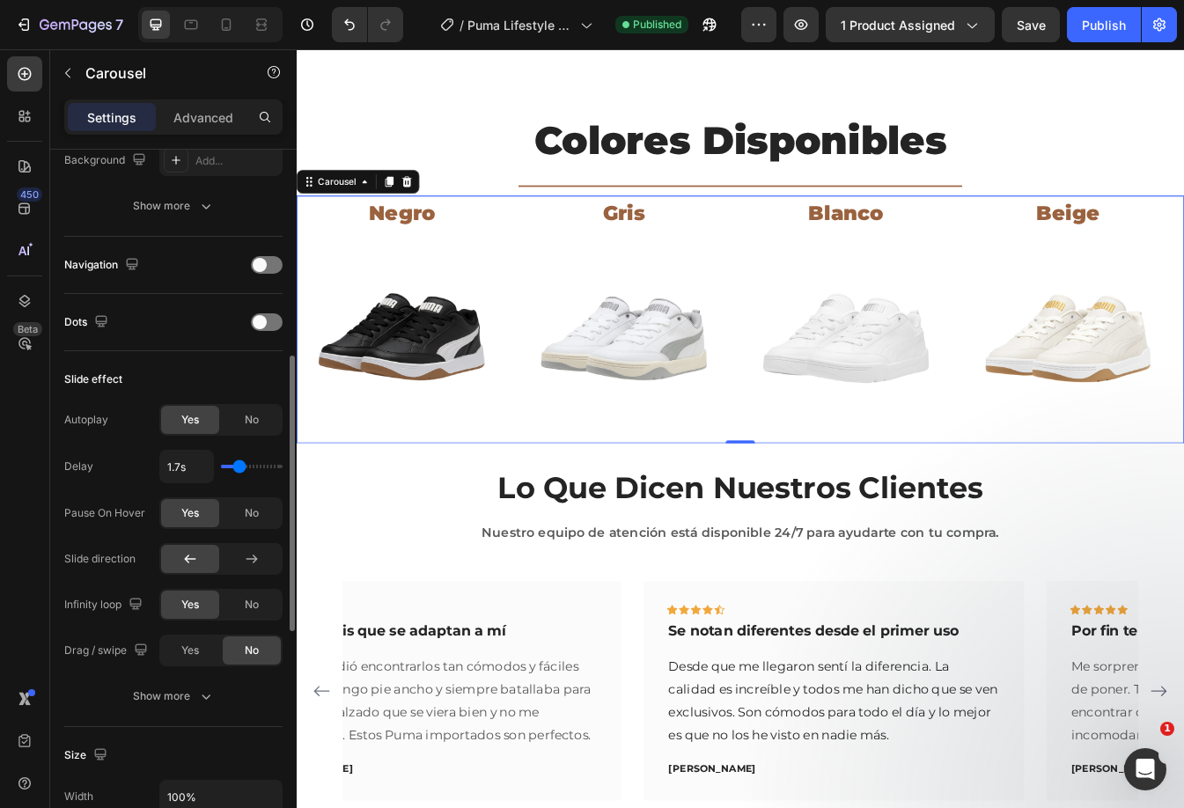
scroll to position [616, 0]
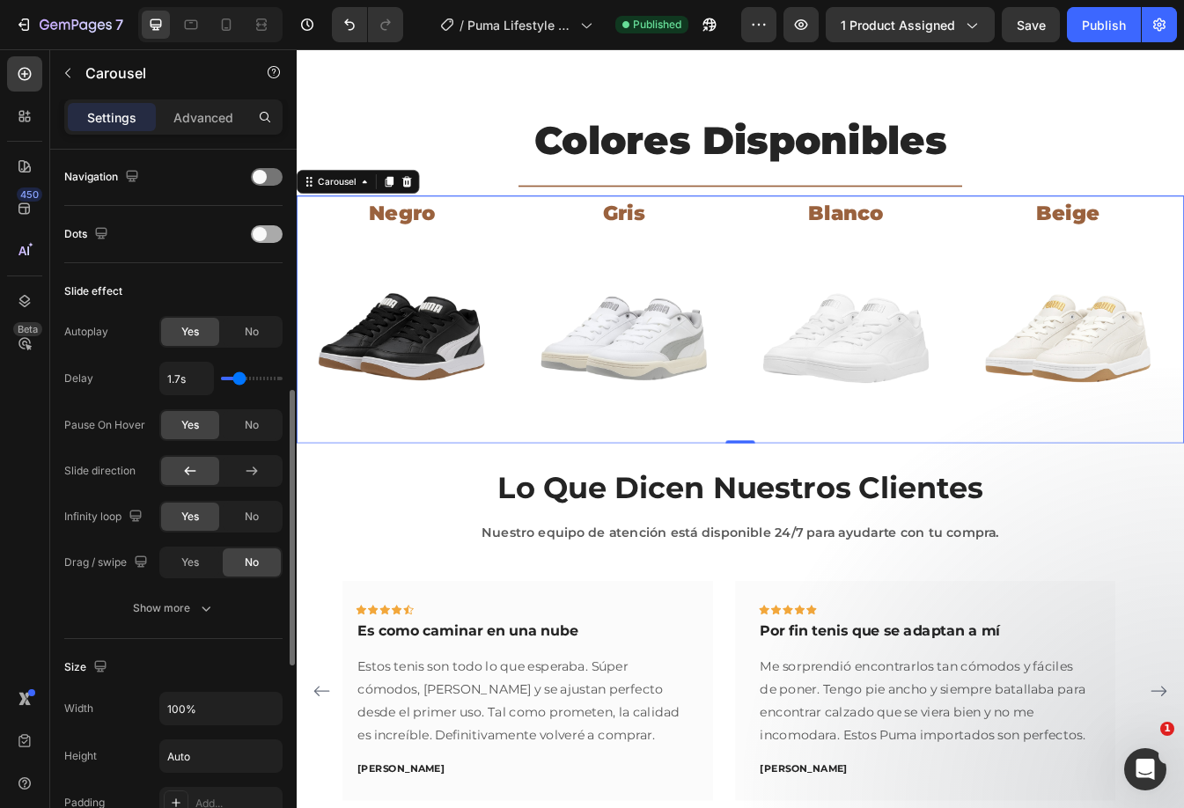
click at [261, 228] on span at bounding box center [260, 234] width 14 height 14
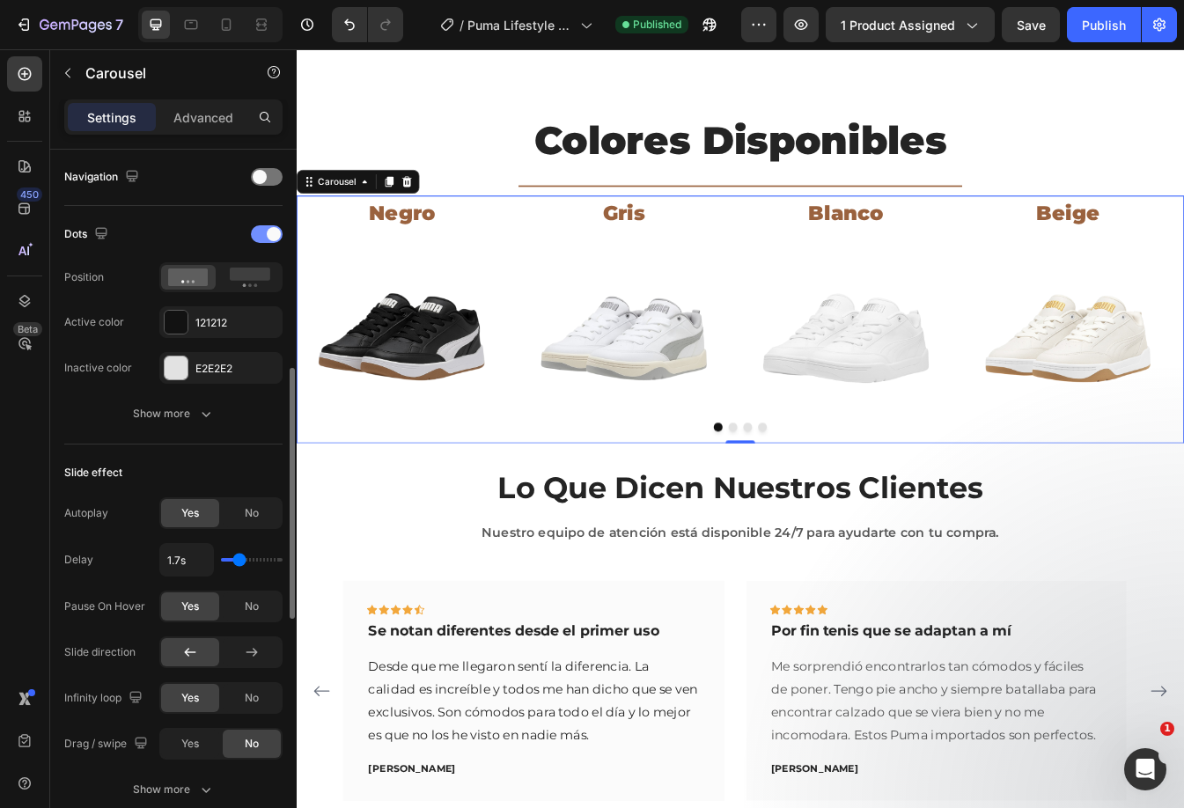
click at [261, 228] on div at bounding box center [267, 234] width 32 height 18
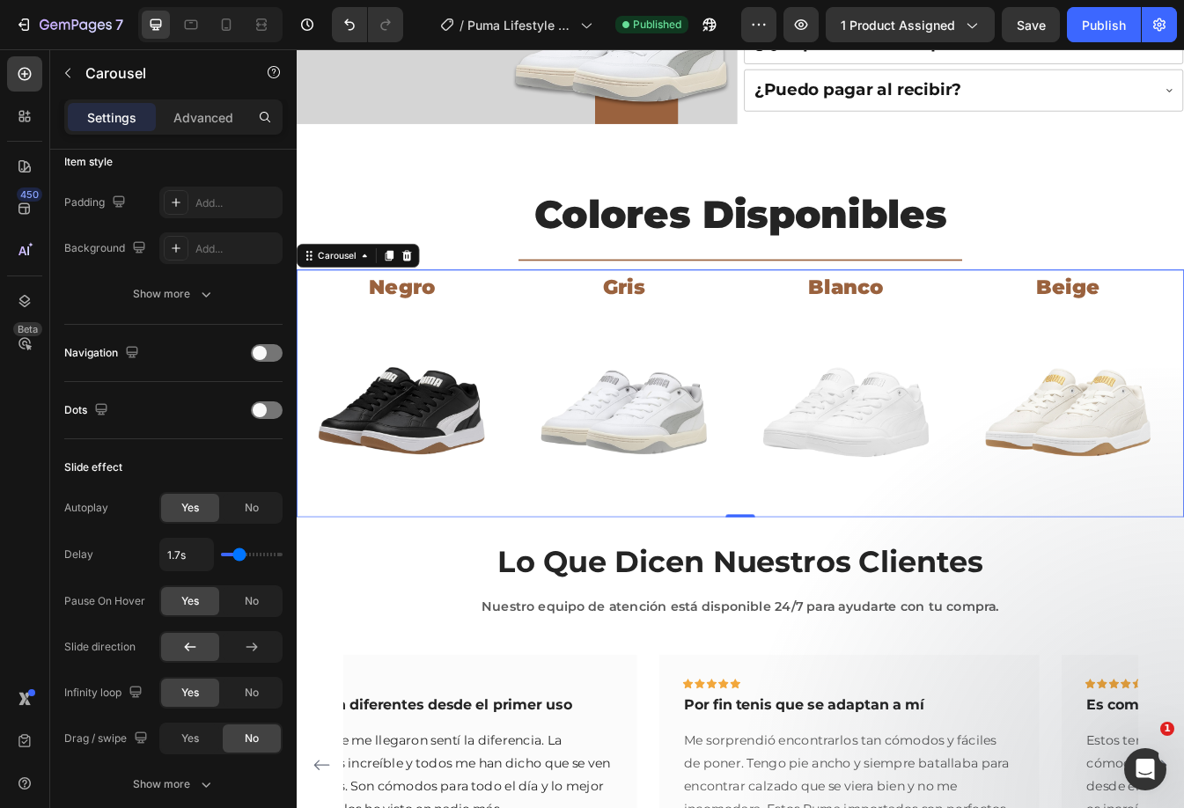
scroll to position [0, 0]
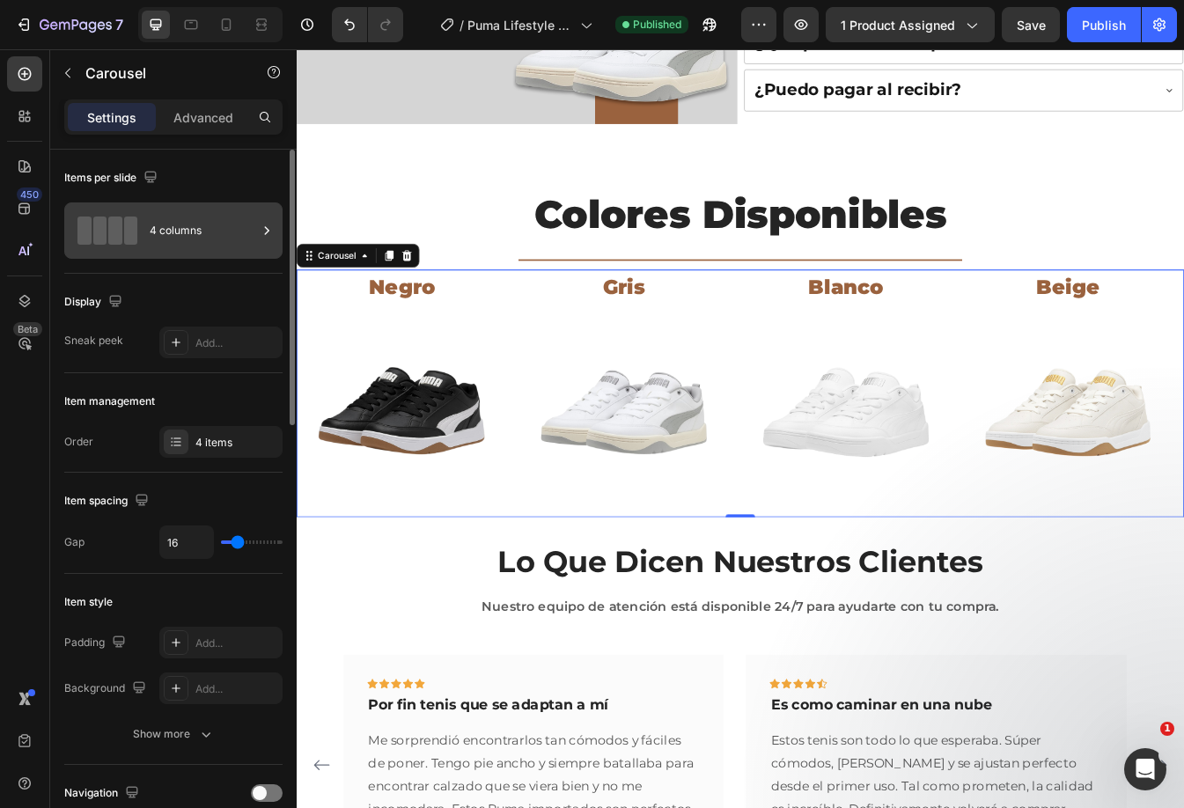
click at [160, 249] on div "4 columns" at bounding box center [203, 230] width 107 height 40
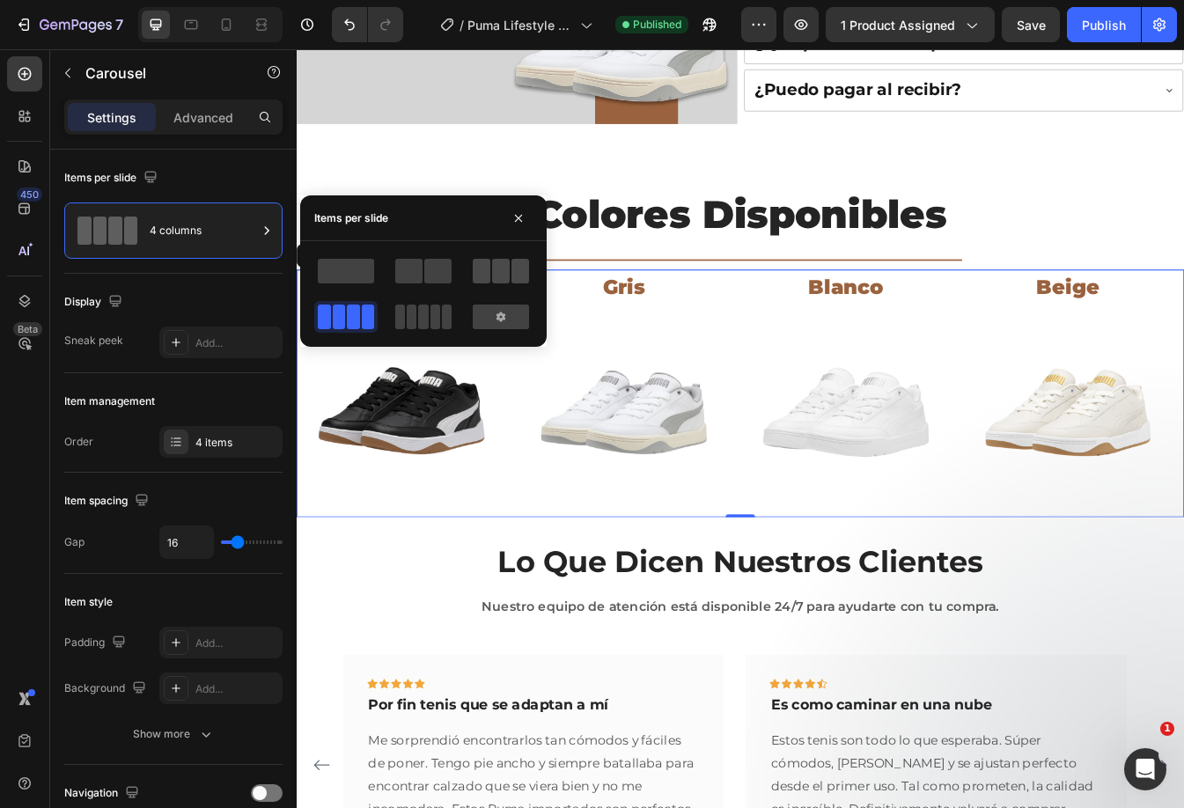
click at [496, 275] on span at bounding box center [501, 271] width 18 height 25
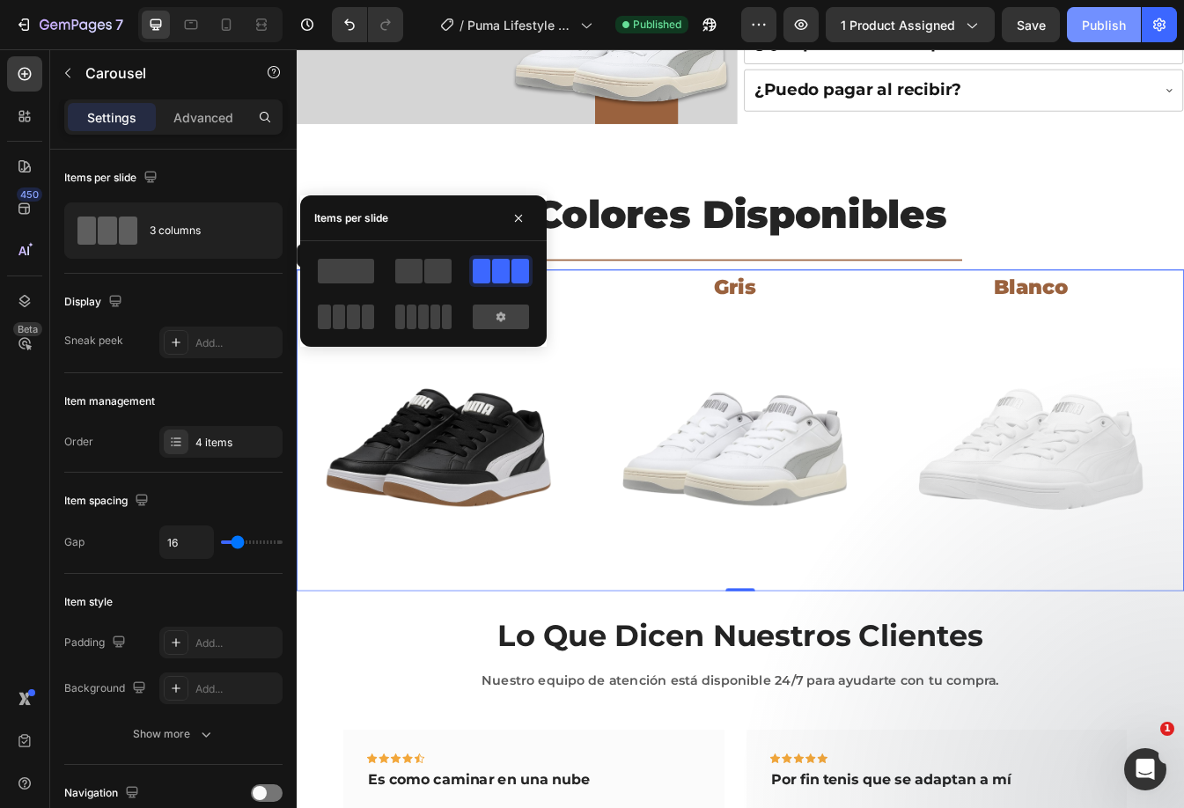
click at [1102, 26] on div "Publish" at bounding box center [1104, 25] width 44 height 18
